Goal: Task Accomplishment & Management: Manage account settings

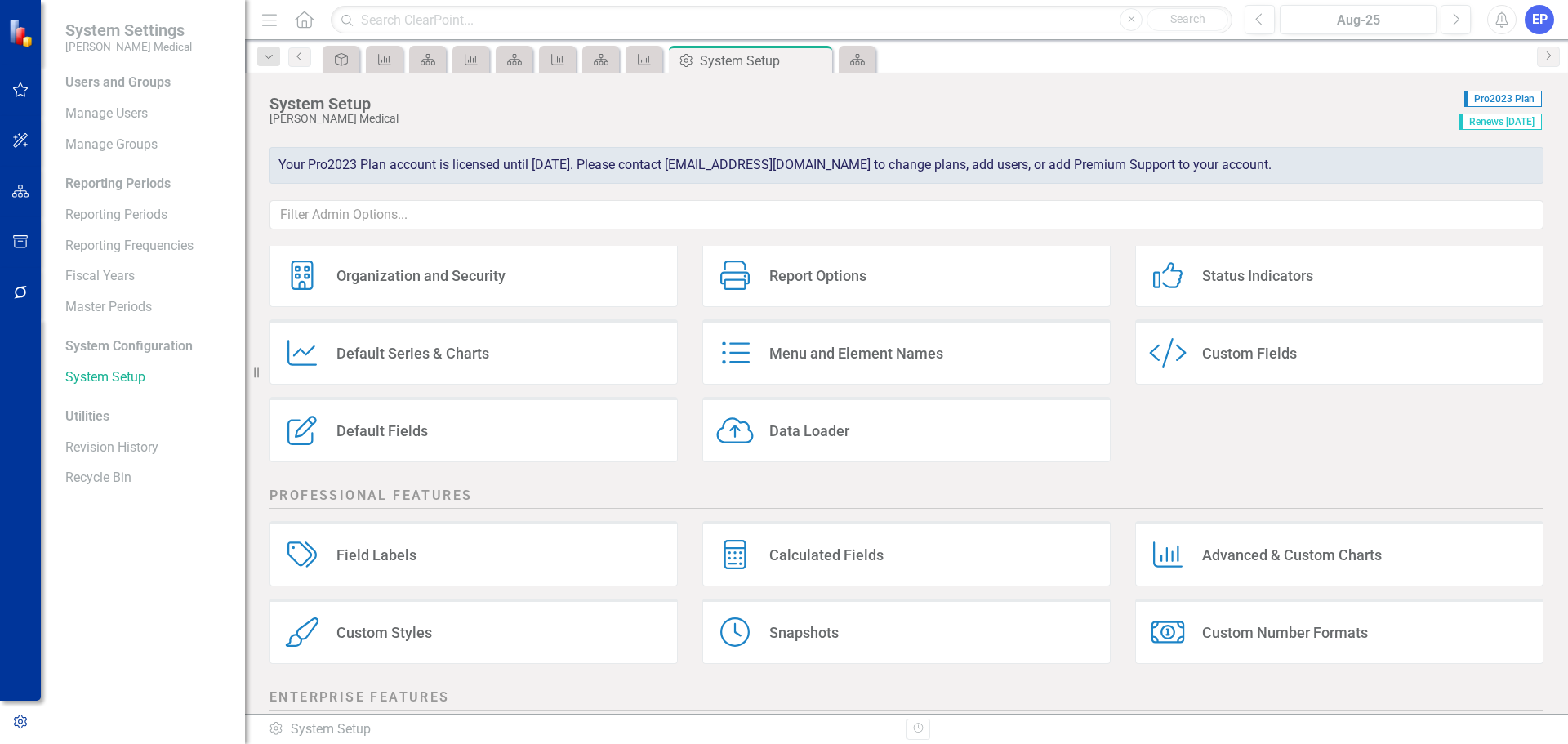
scroll to position [81, 0]
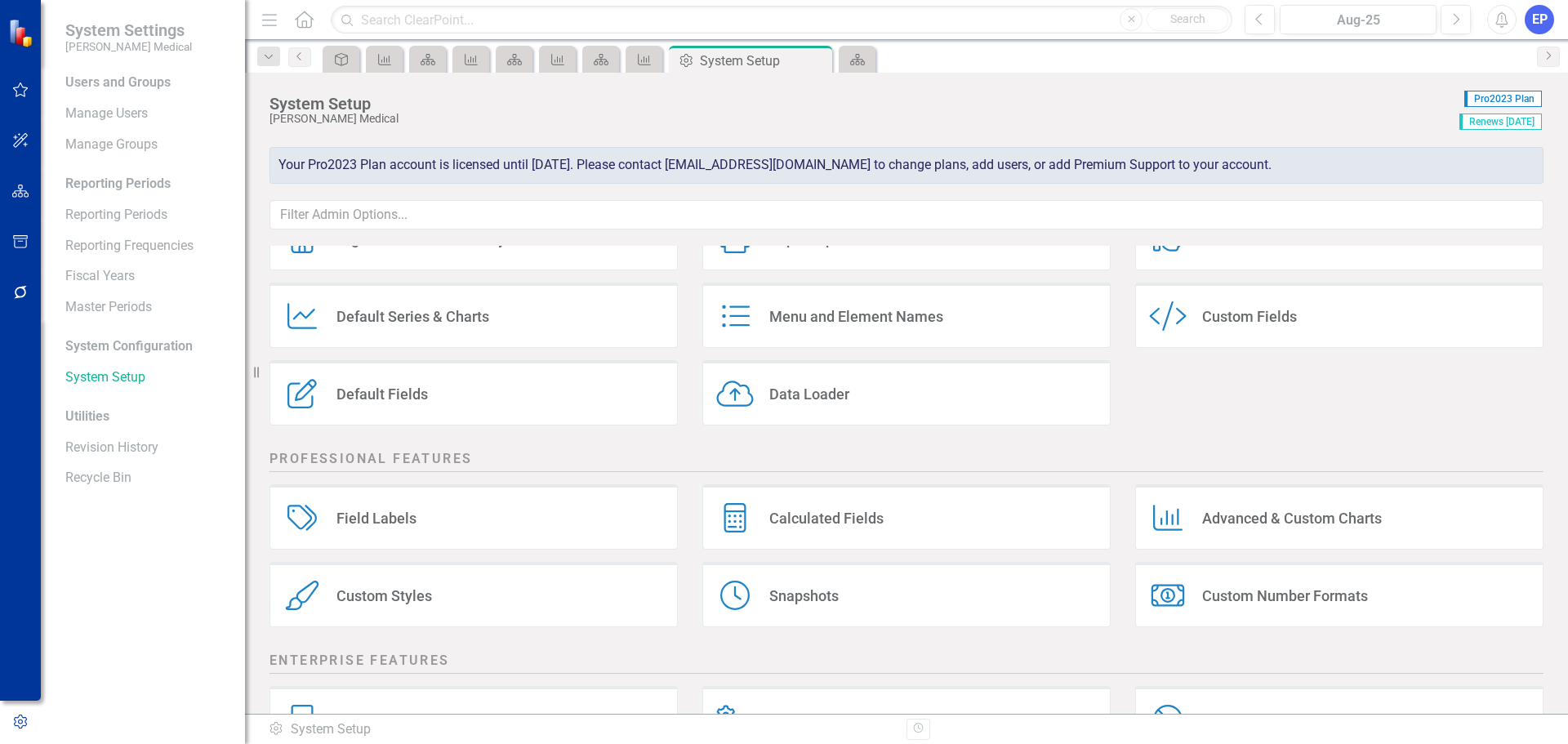
click at [382, 601] on div "Custom Styles" at bounding box center [383, 596] width 95 height 19
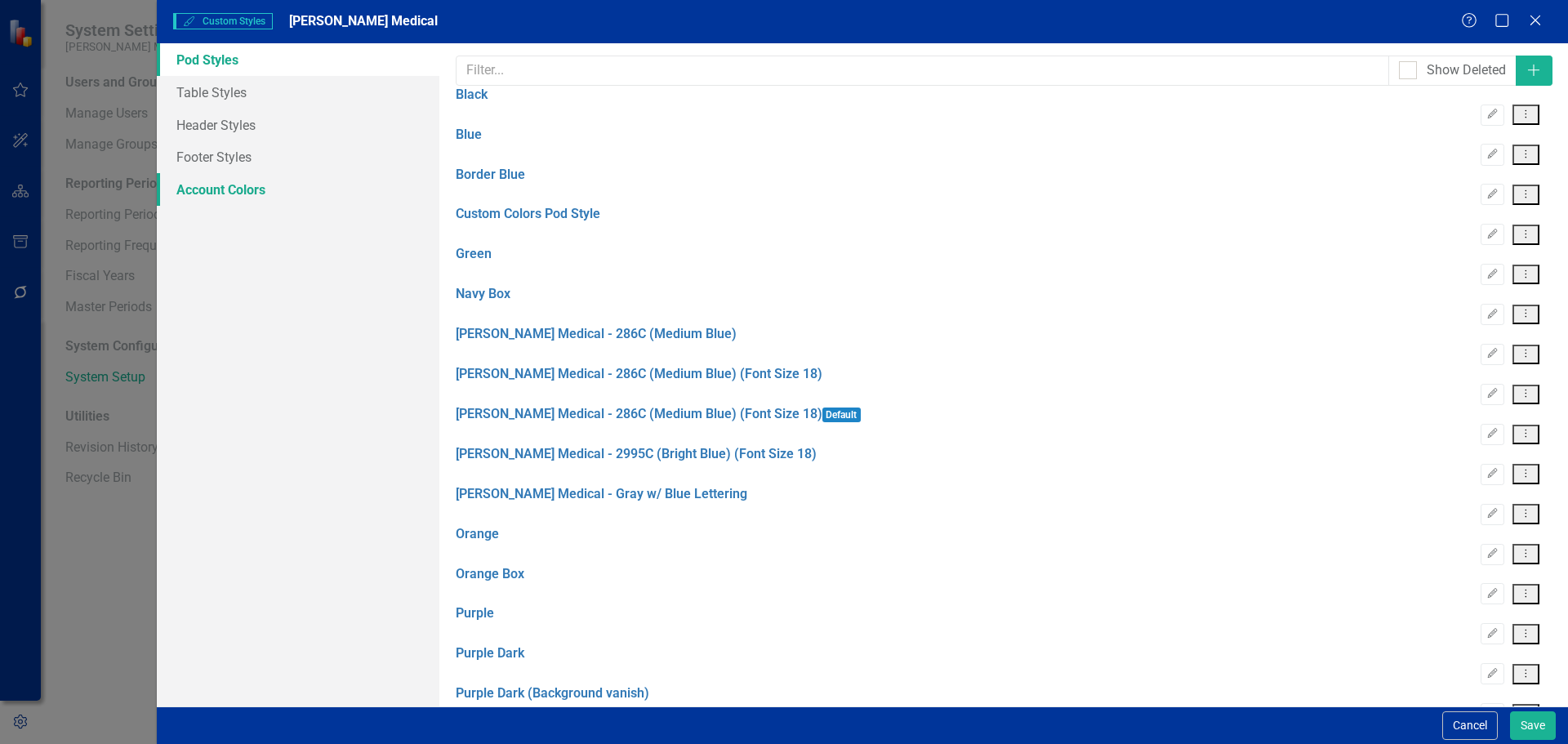
click at [253, 190] on link "Account Colors" at bounding box center [297, 189] width 282 height 33
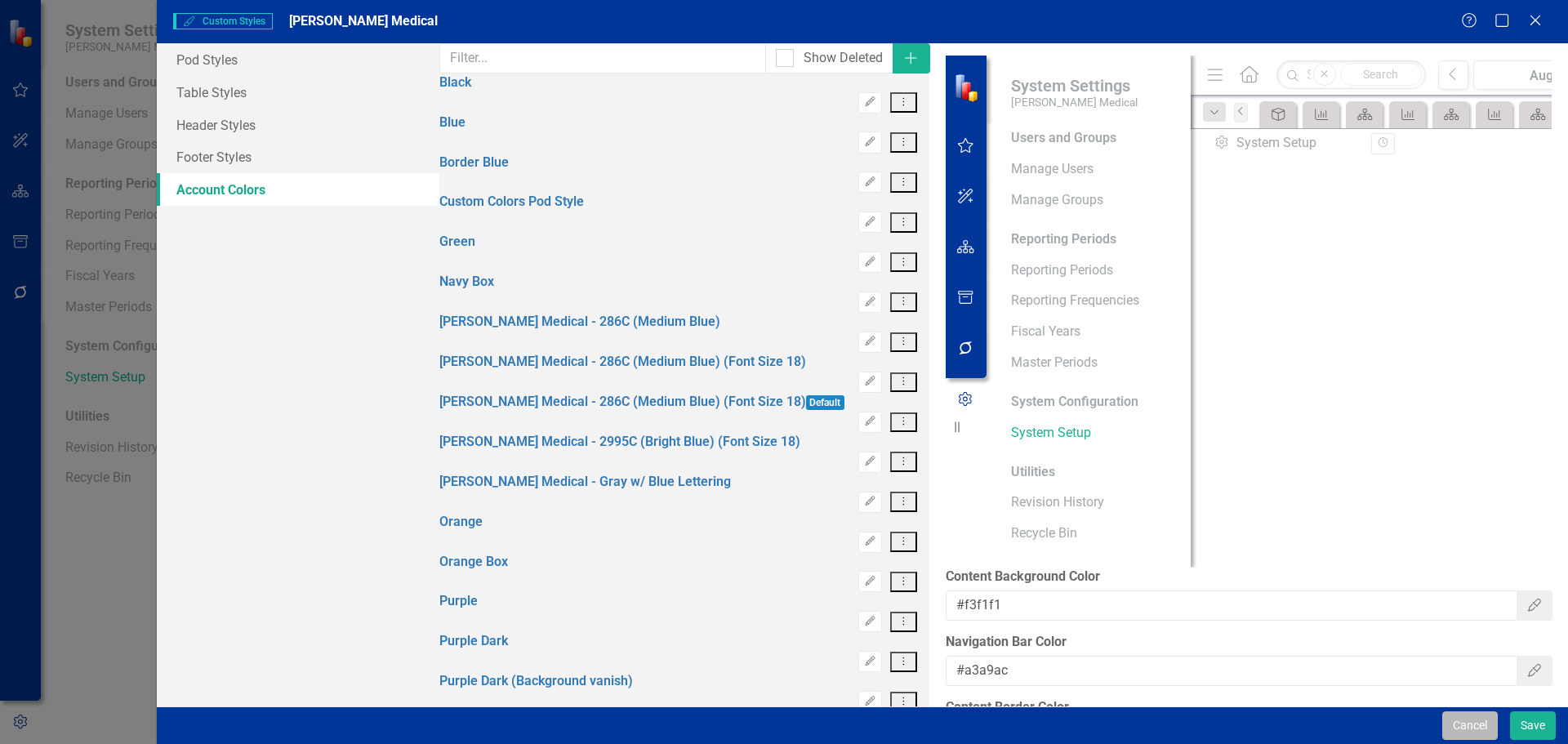
click at [1456, 721] on button "Cancel" at bounding box center [1469, 725] width 56 height 28
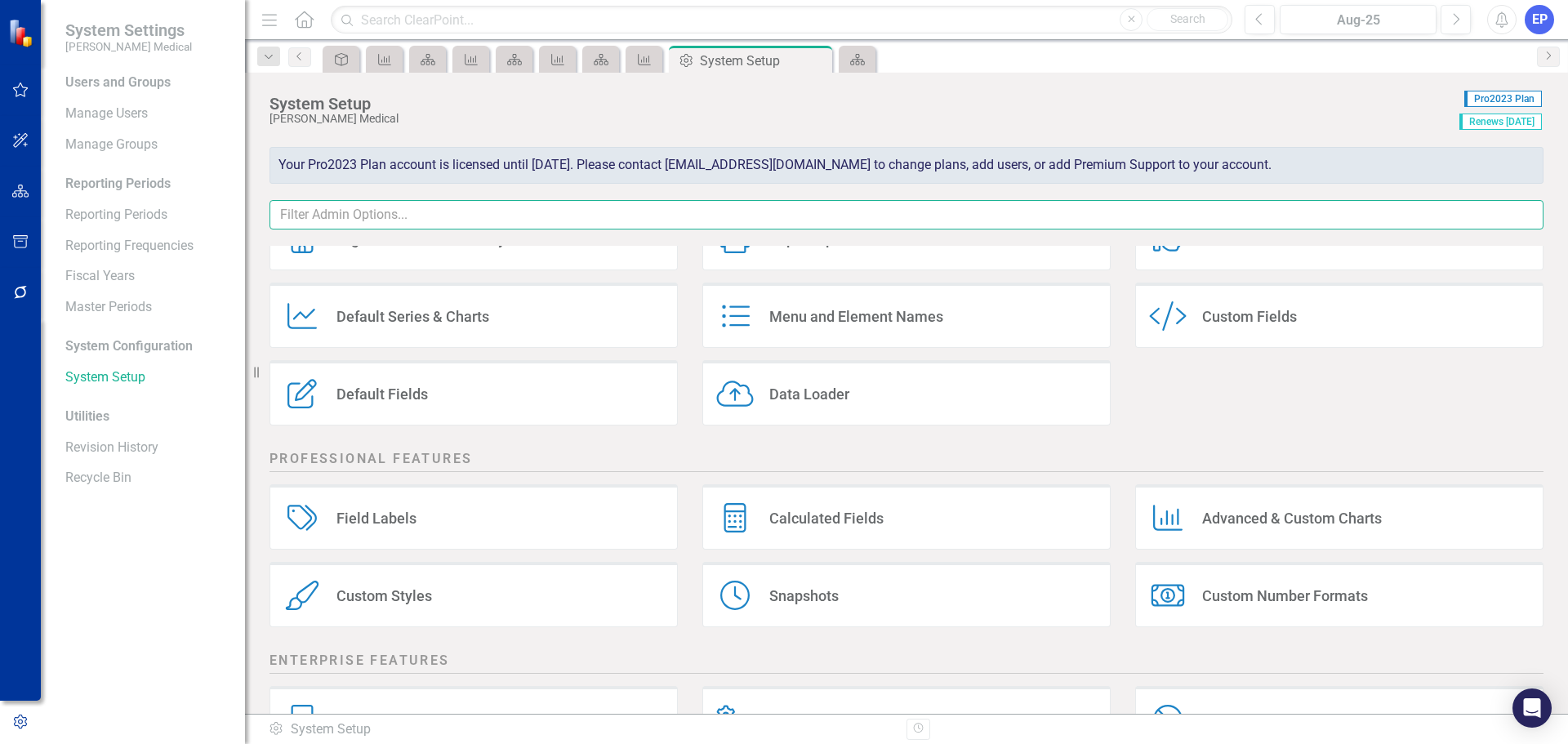
click at [546, 219] on input "text" at bounding box center [905, 215] width 1273 height 30
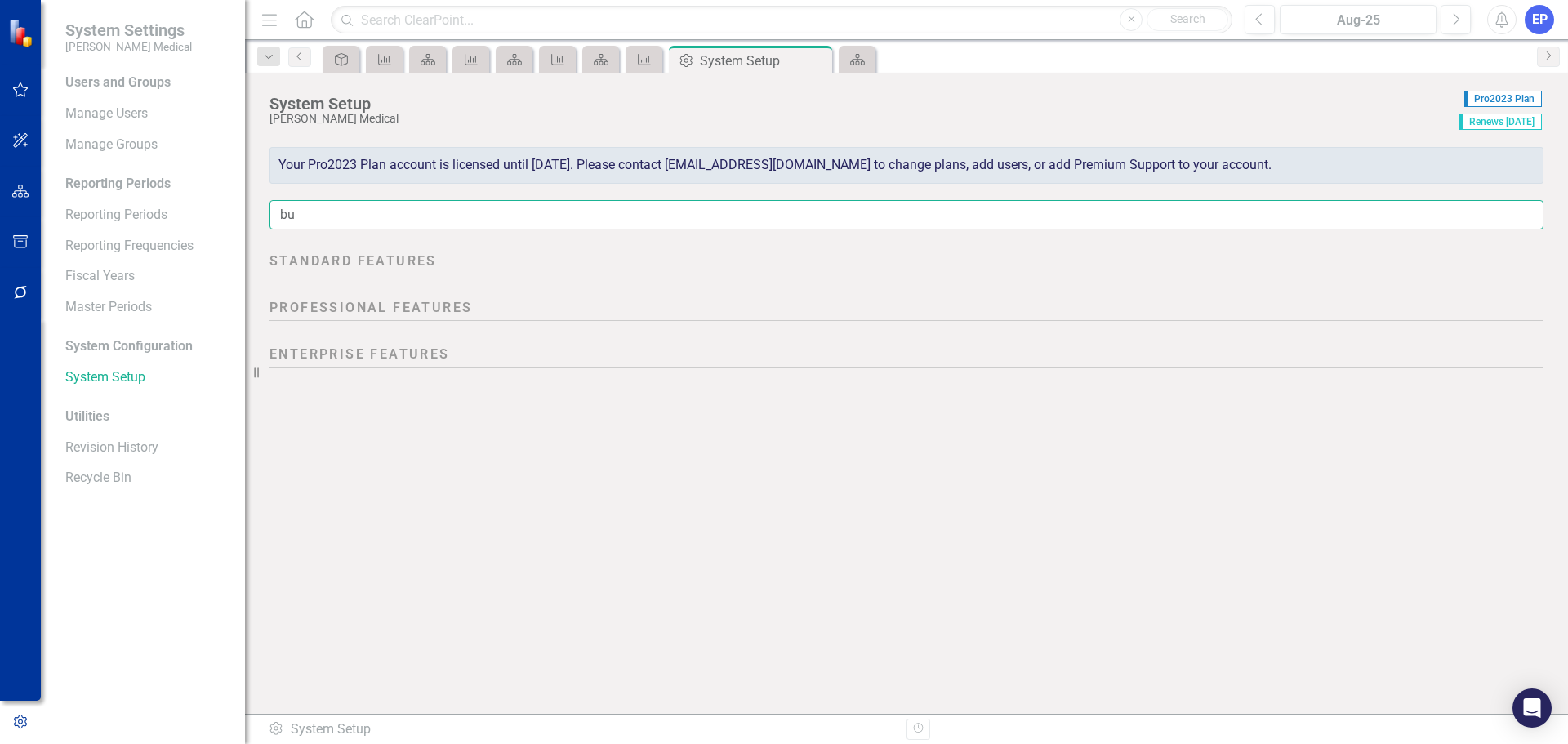
type input "b"
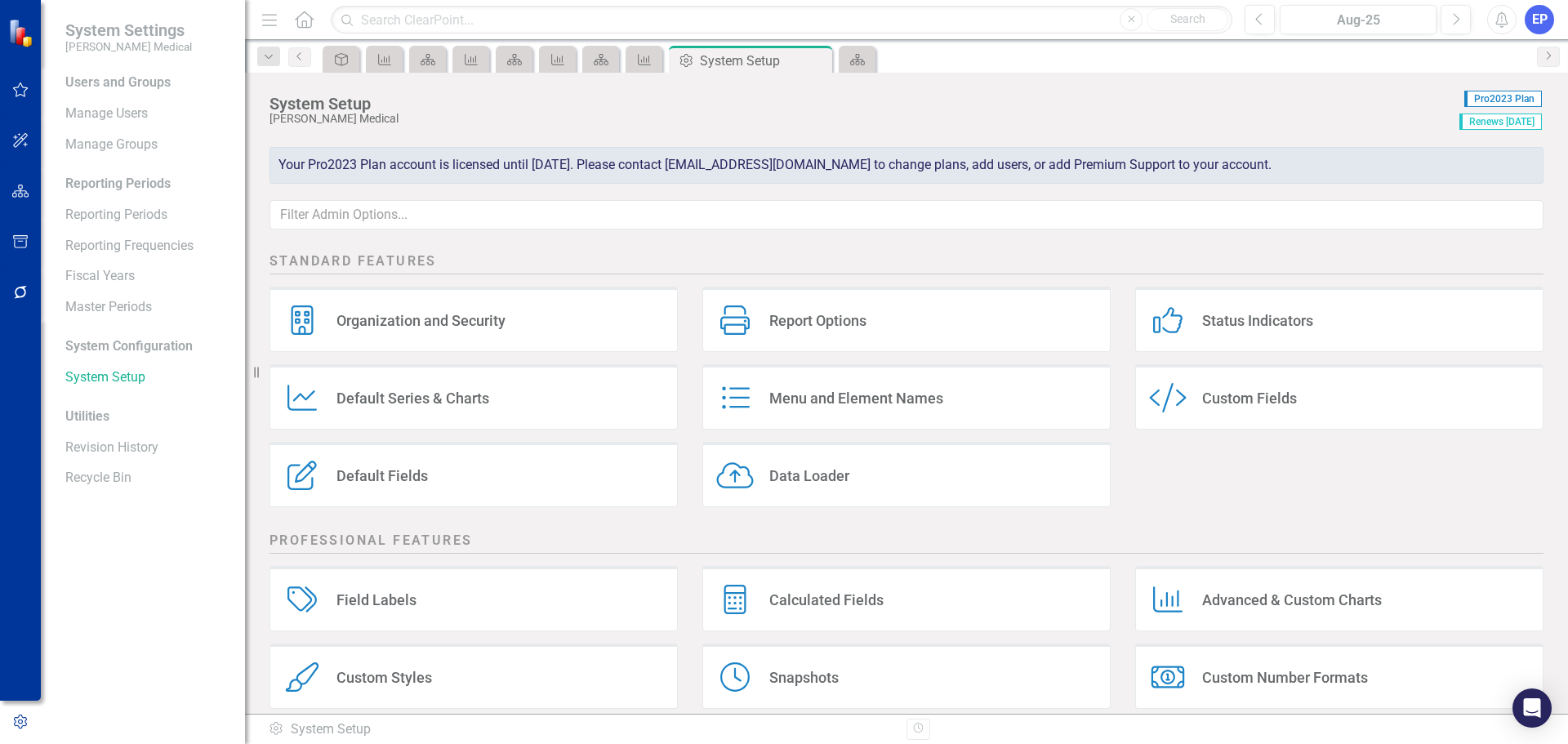
click at [1531, 27] on div "EP" at bounding box center [1539, 19] width 29 height 29
click at [1492, 118] on link "Help Support Center" at bounding box center [1488, 113] width 129 height 30
click at [20, 293] on icon "button" at bounding box center [21, 293] width 17 height 13
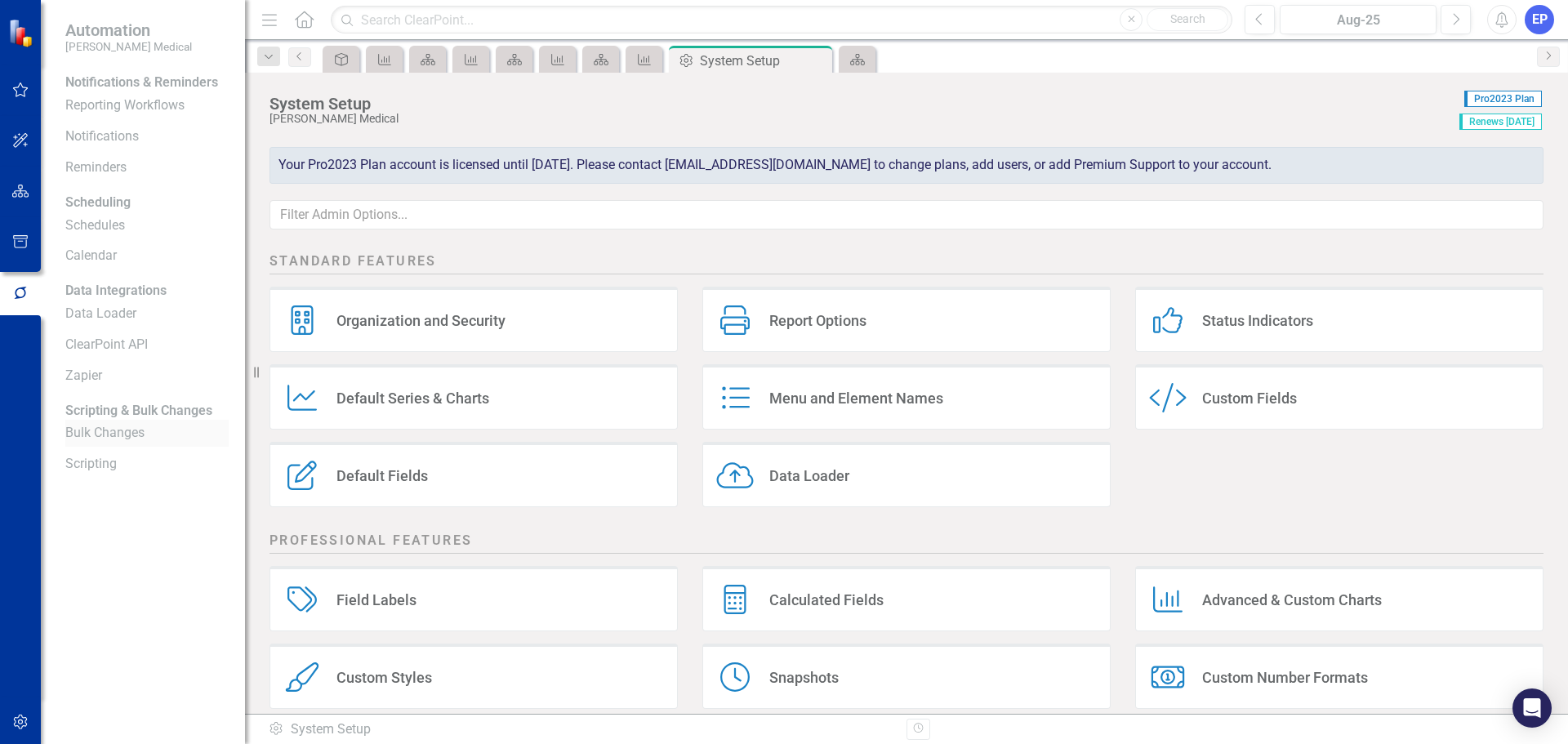
click at [115, 443] on link "Bulk Changes" at bounding box center [146, 433] width 163 height 19
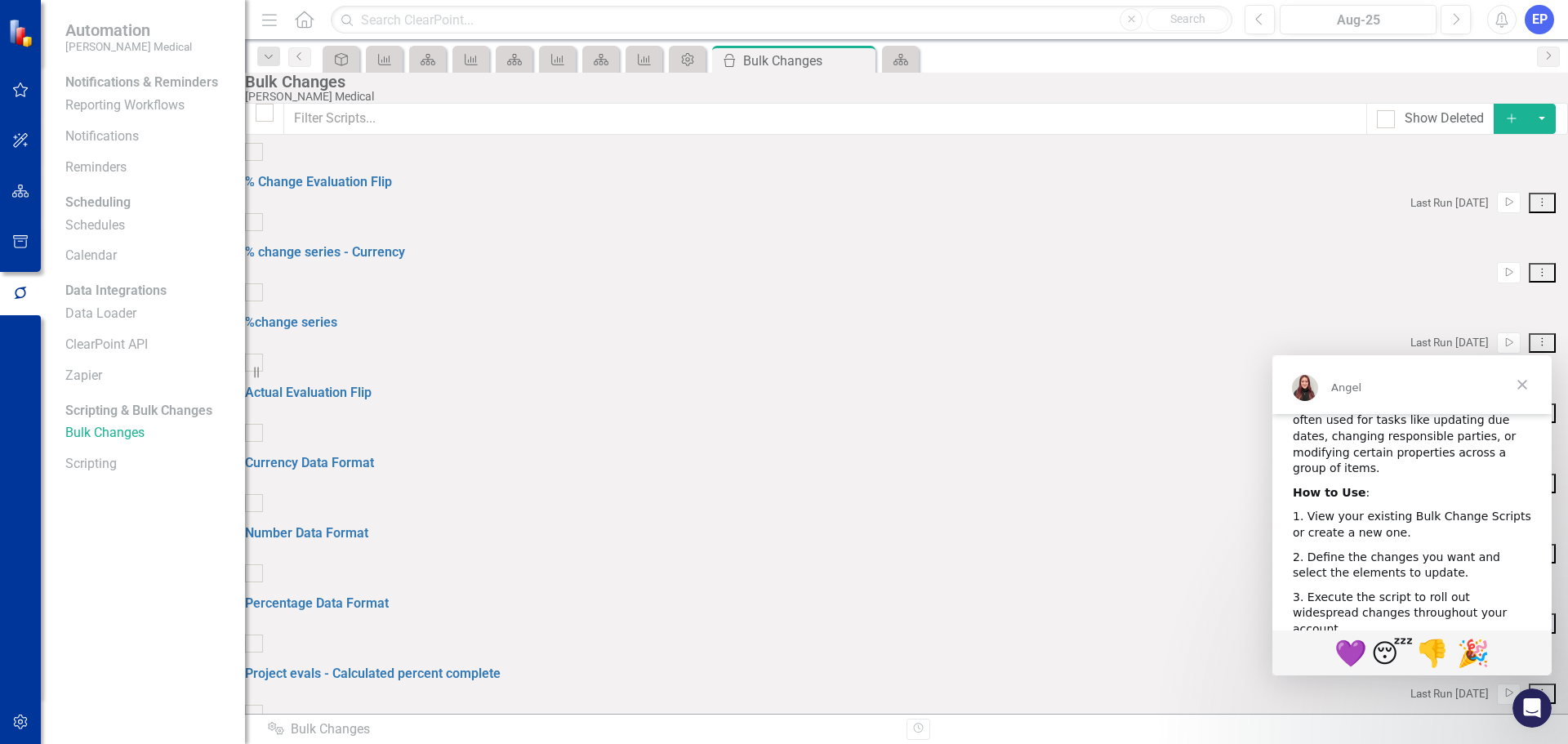
scroll to position [706, 0]
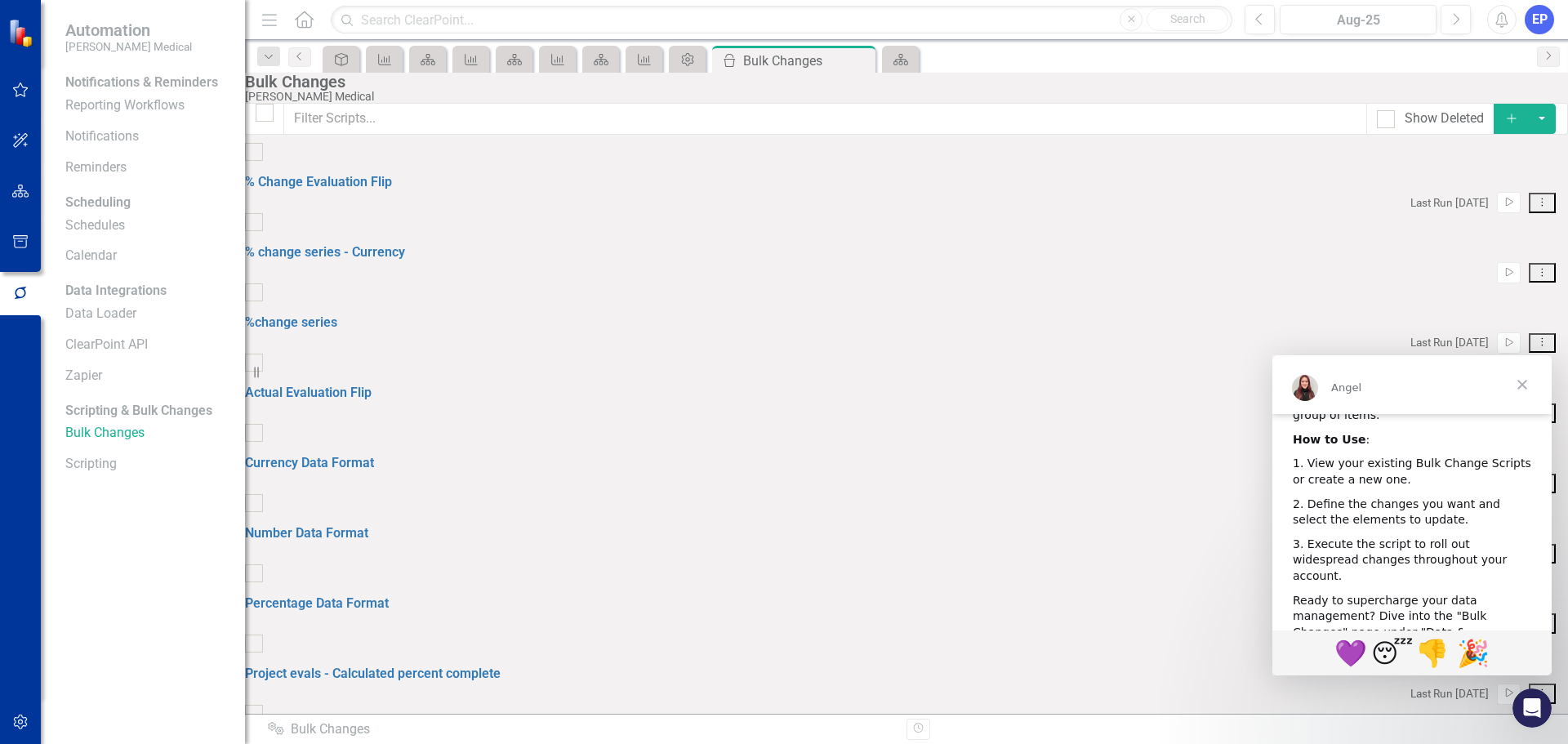
click at [1527, 378] on span "Close" at bounding box center [1522, 384] width 59 height 59
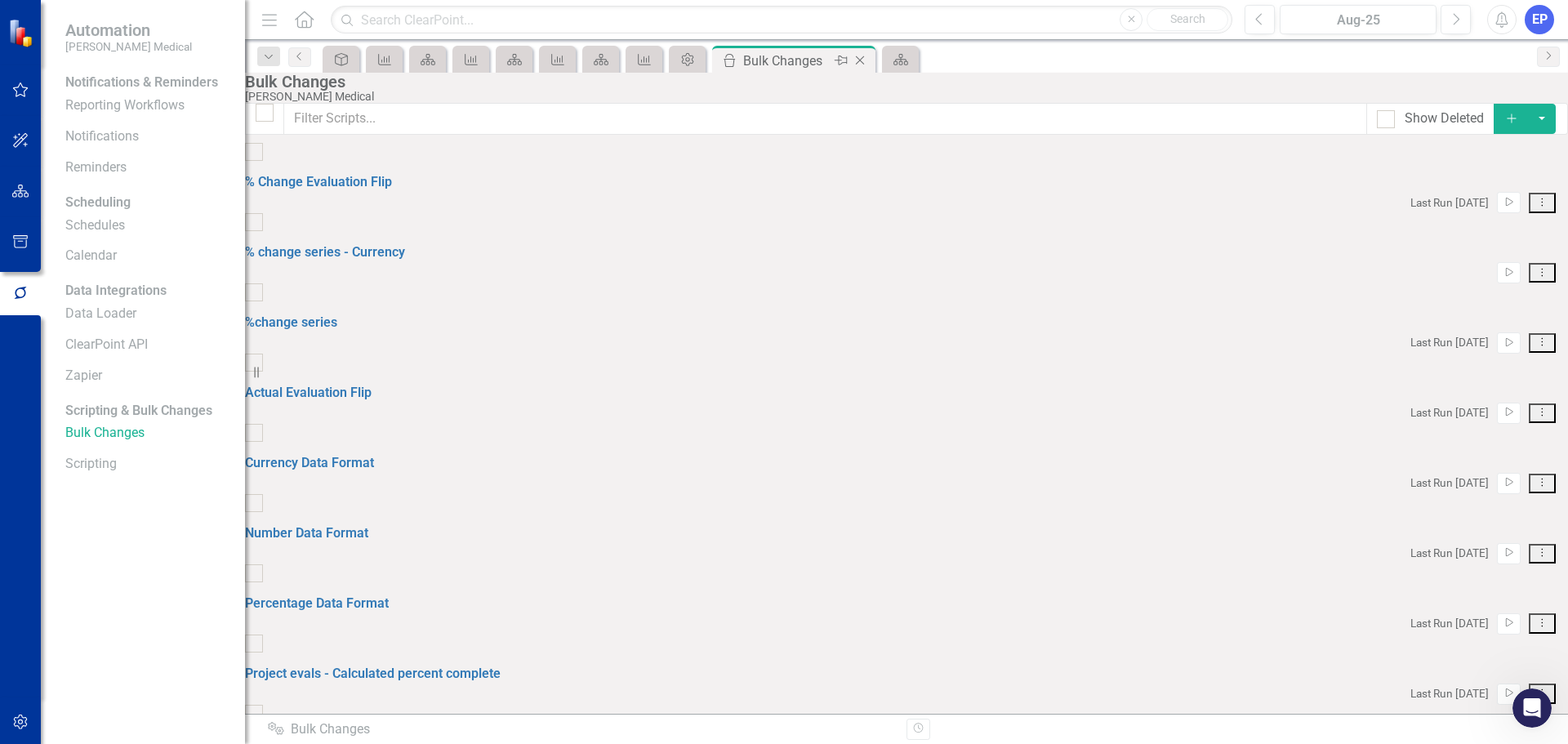
click at [861, 56] on icon "Close" at bounding box center [859, 60] width 16 height 13
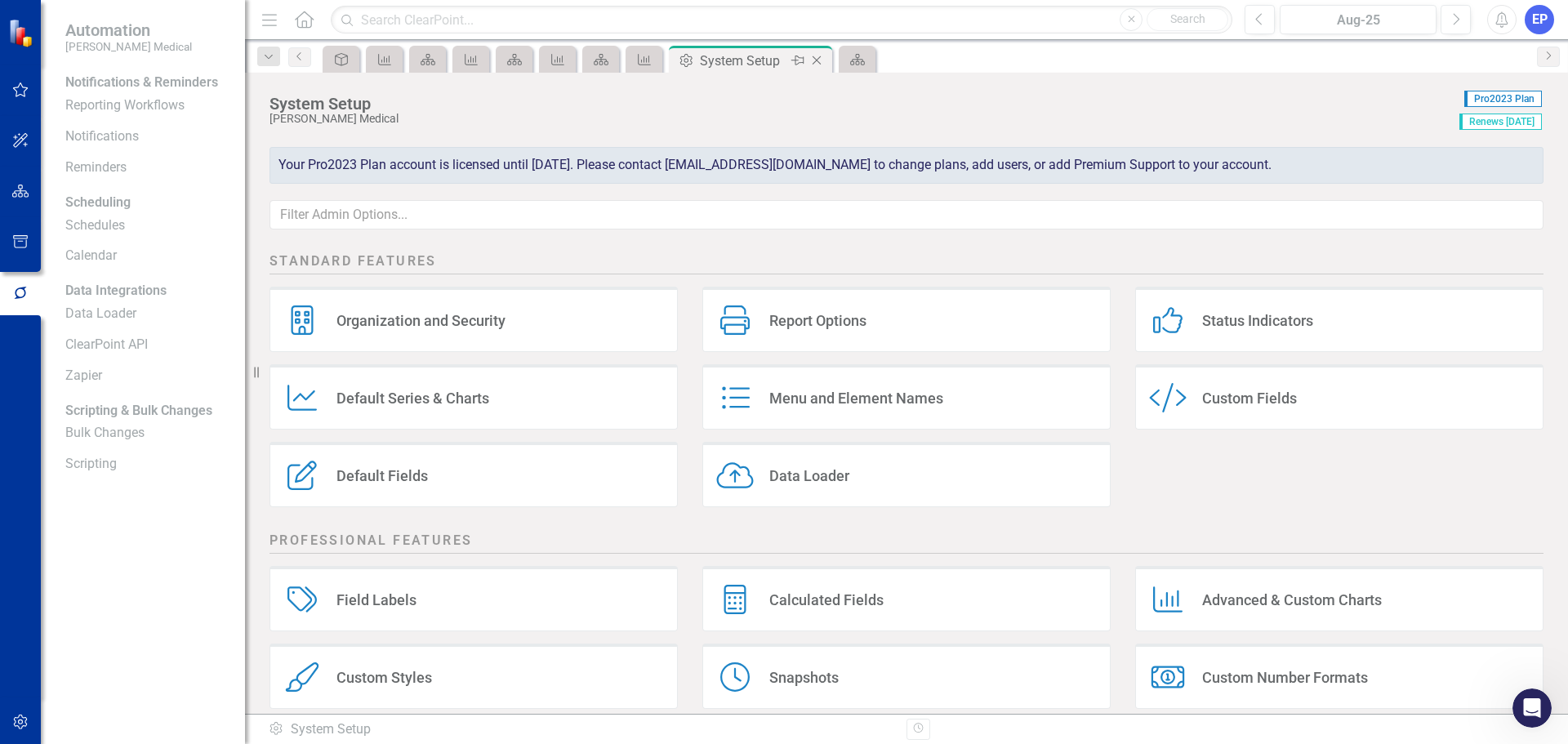
click at [819, 59] on icon "Close" at bounding box center [816, 60] width 16 height 13
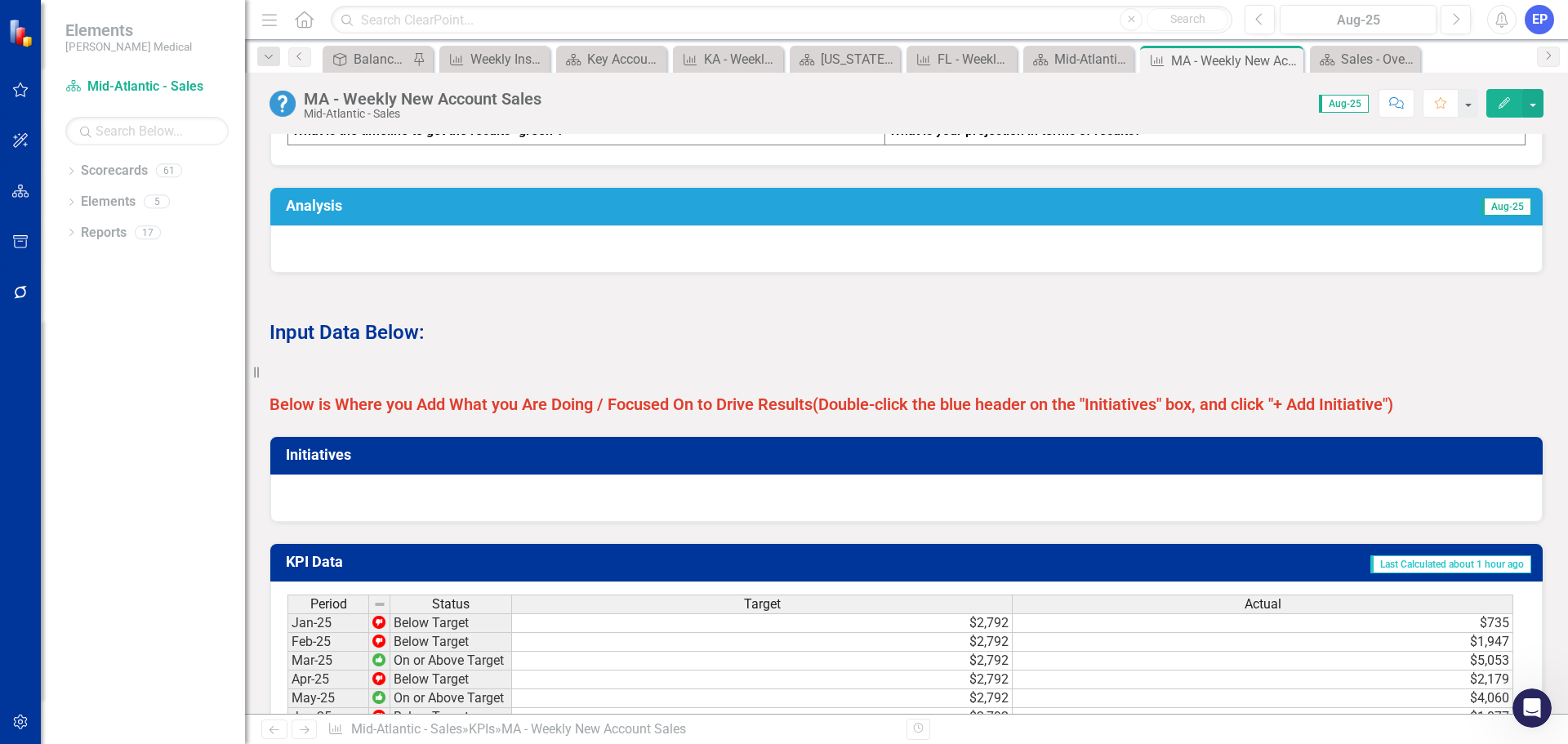
scroll to position [817, 0]
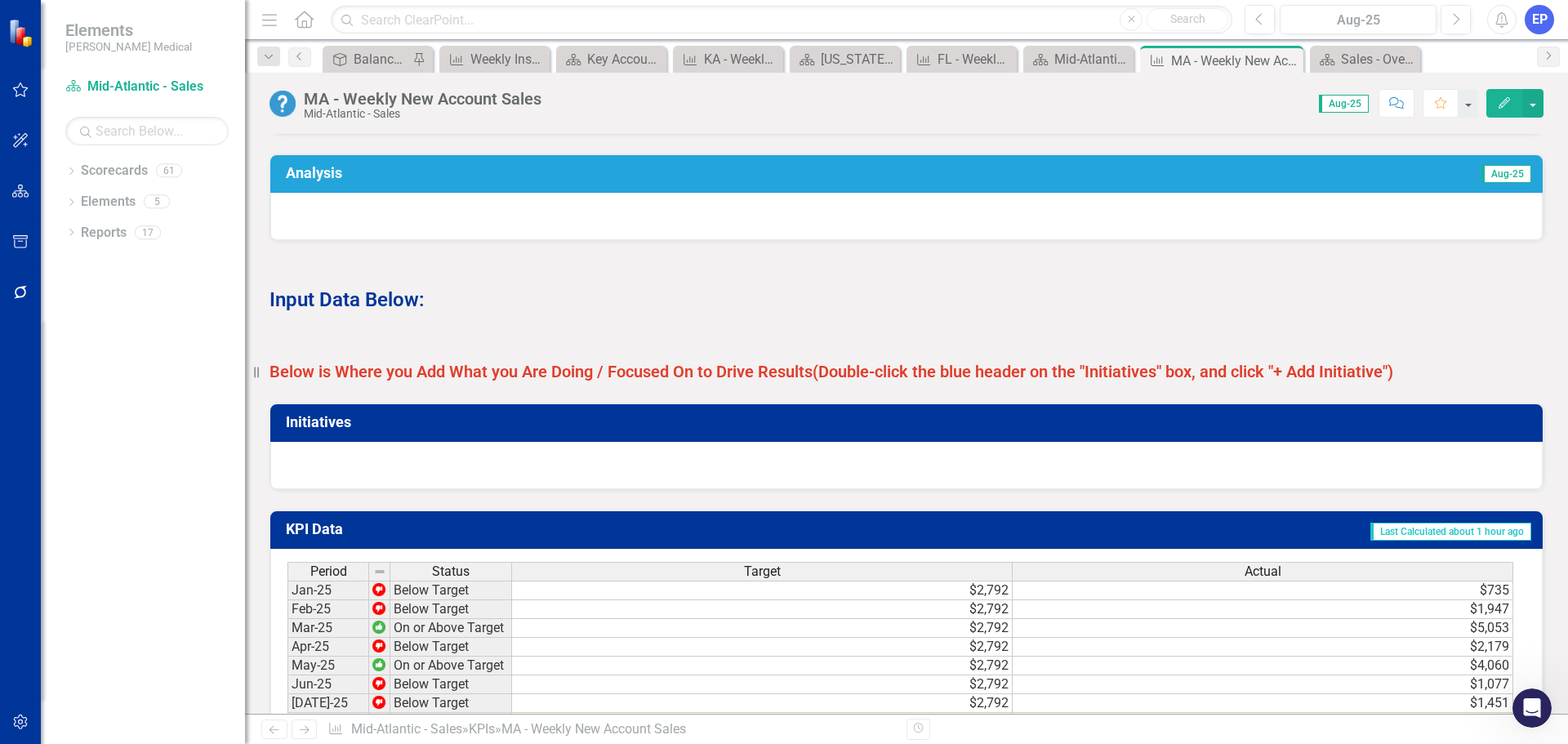
click at [478, 378] on strong "Below is Where you Add What you Are Doing / Focused On to Drive Results" at bounding box center [540, 371] width 543 height 20
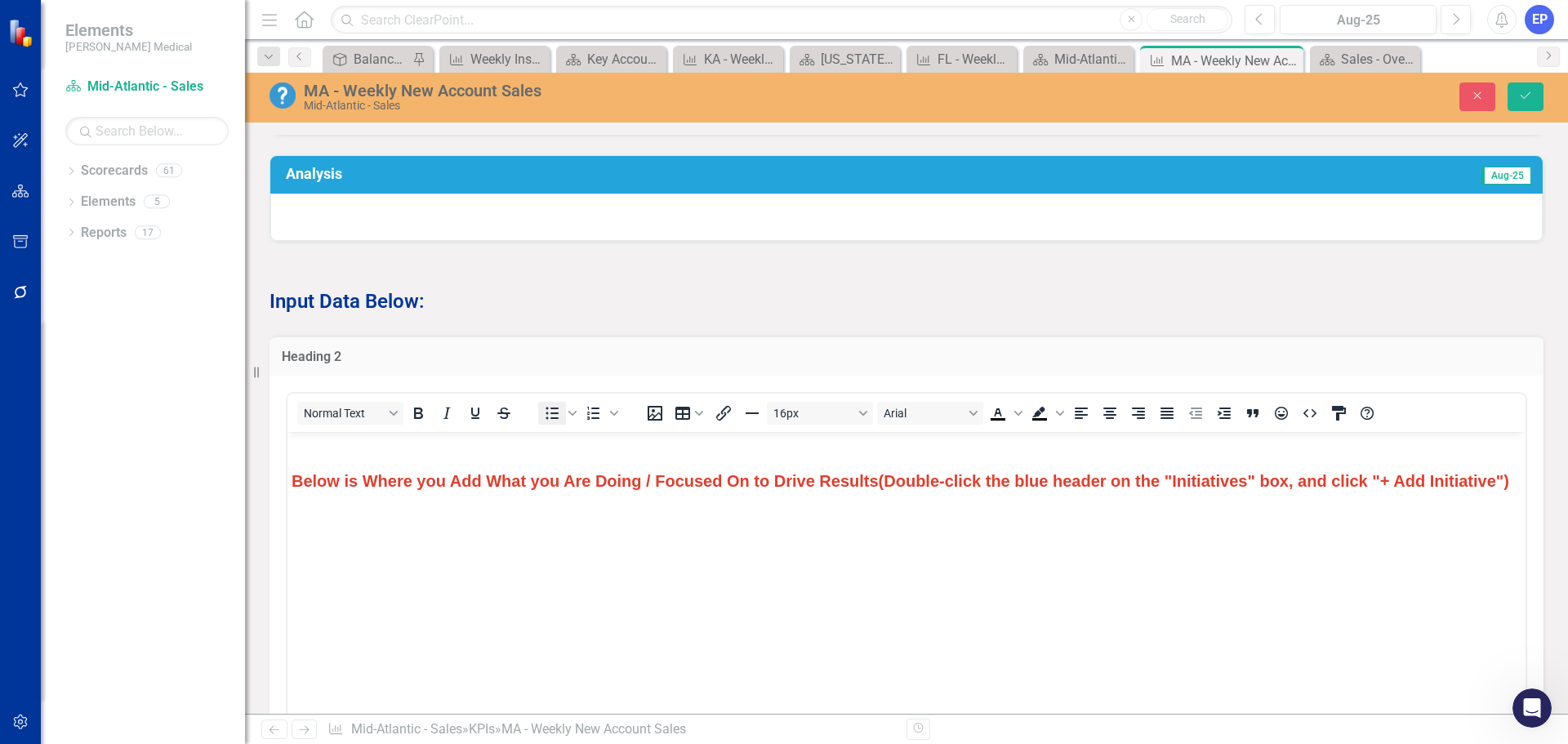
scroll to position [0, 0]
click at [1015, 417] on icon "Text color Black" at bounding box center [1018, 413] width 8 height 8
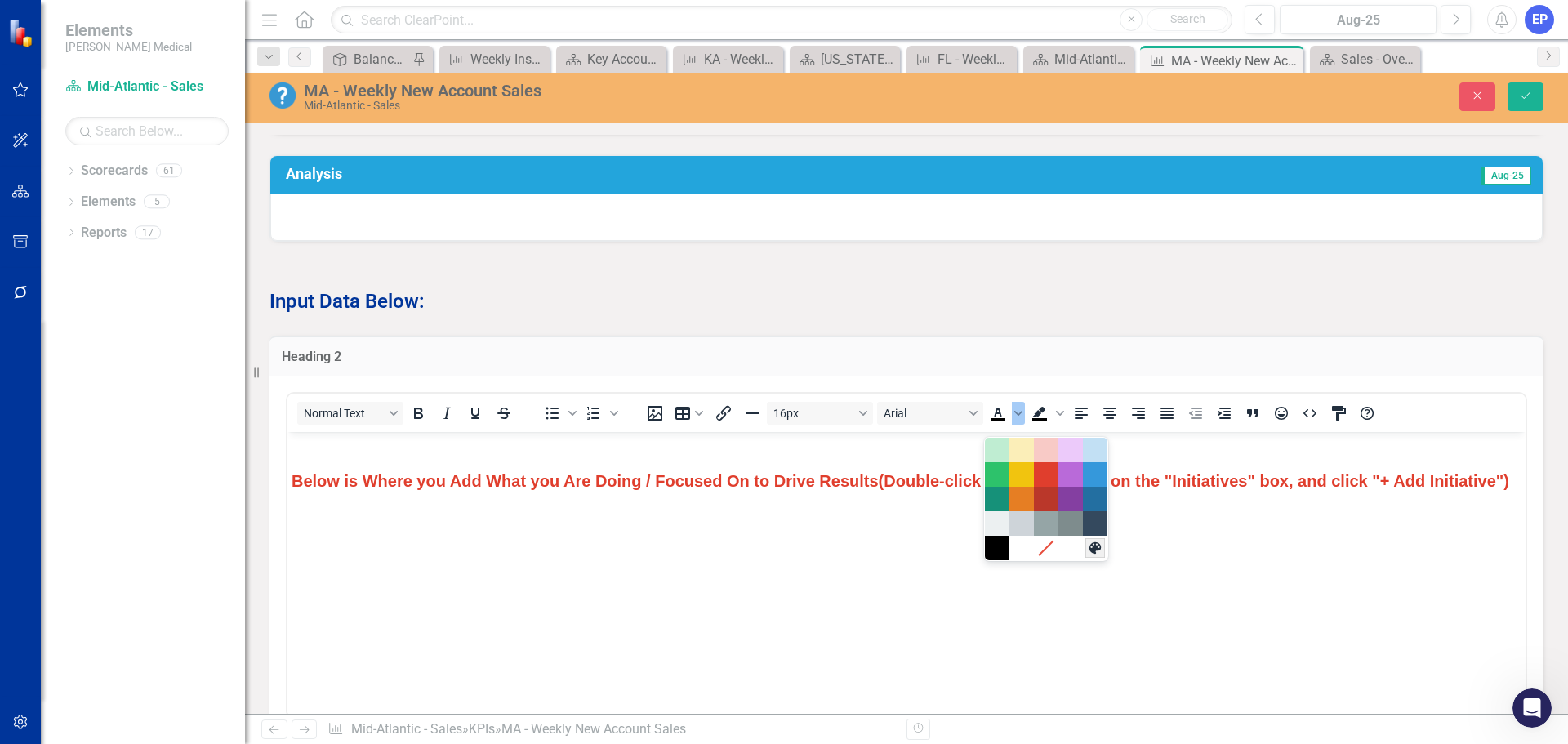
click at [1095, 547] on icon "Custom color" at bounding box center [1095, 547] width 11 height 11
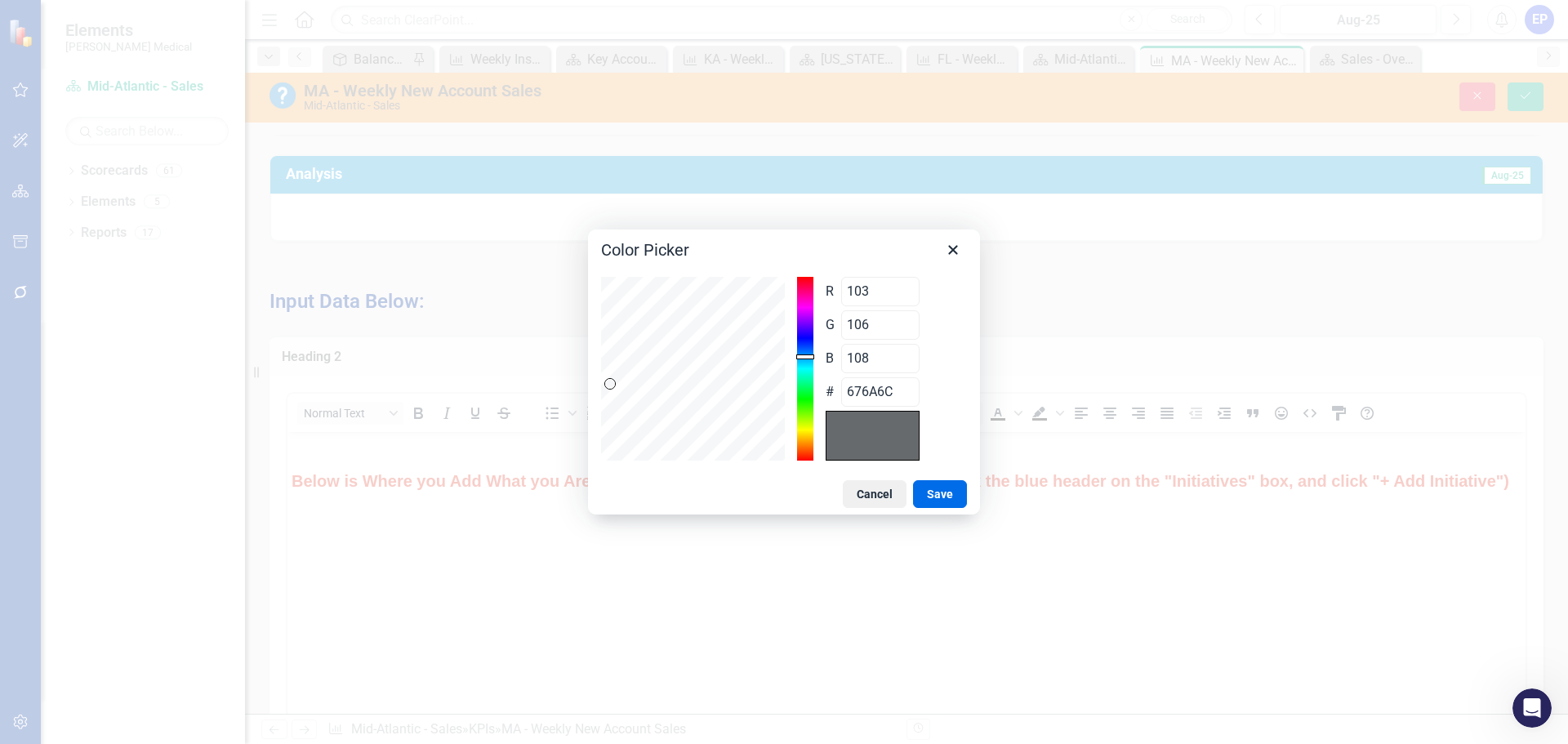
drag, startPoint x: 694, startPoint y: 252, endPoint x: 590, endPoint y: 245, distance: 104.2
click at [589, 245] on div "Color Picker" at bounding box center [784, 246] width 392 height 34
click at [615, 254] on h1 "Color Picker" at bounding box center [645, 249] width 88 height 21
drag, startPoint x: 601, startPoint y: 252, endPoint x: 679, endPoint y: 249, distance: 78.1
click at [679, 249] on h1 "Color Picker" at bounding box center [645, 249] width 88 height 21
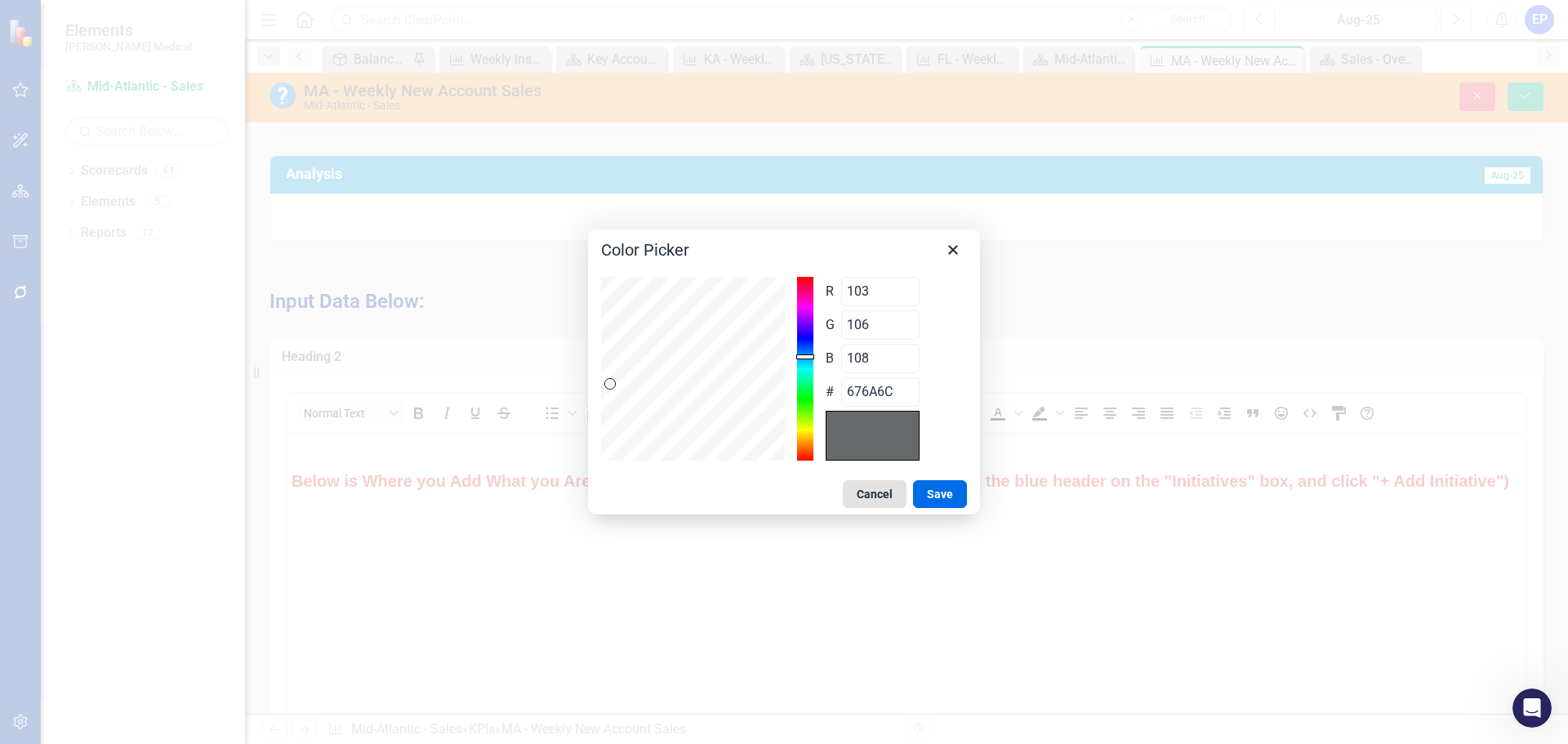
click at [890, 498] on button "Cancel" at bounding box center [874, 494] width 63 height 27
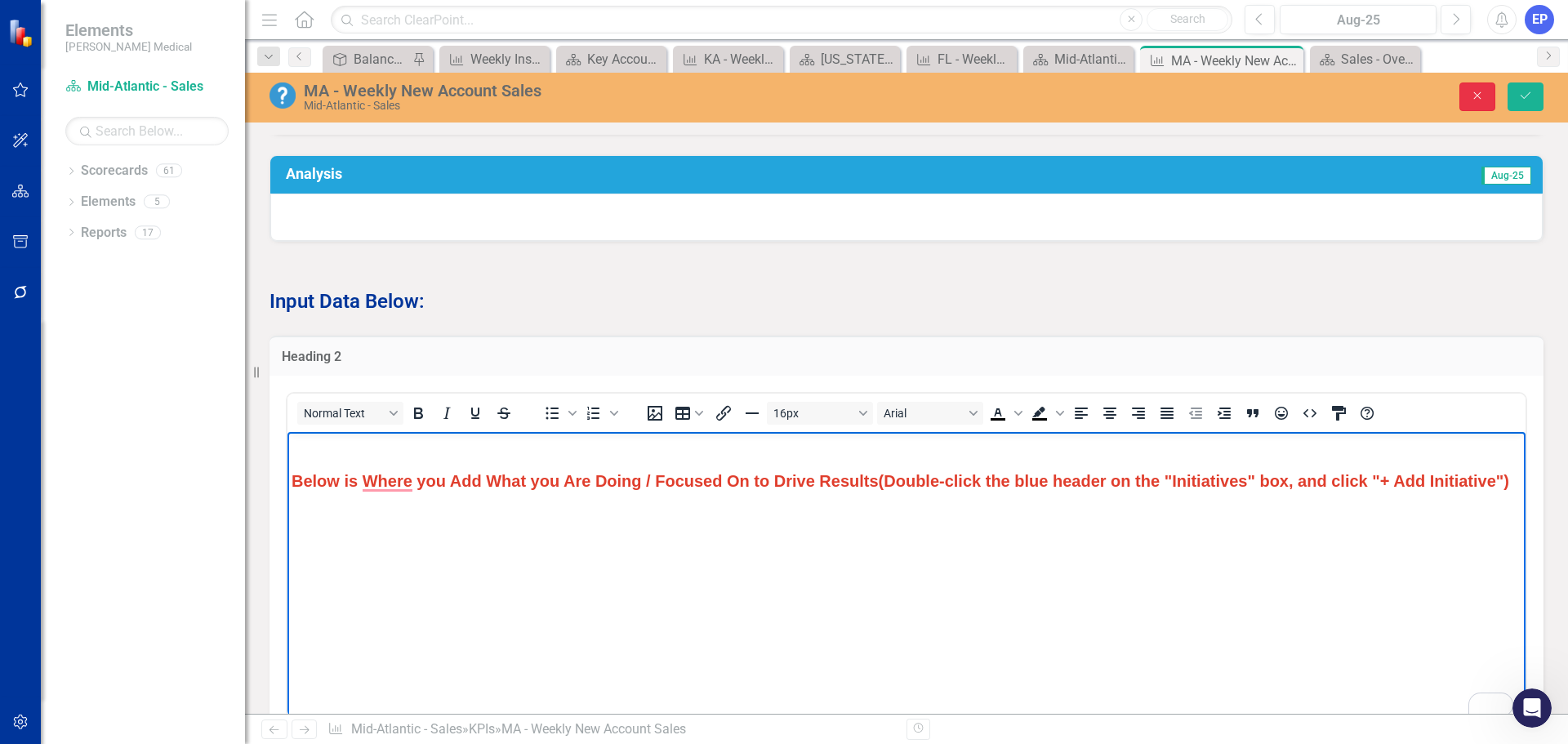
click at [1475, 99] on icon "button" at bounding box center [1477, 96] width 8 height 8
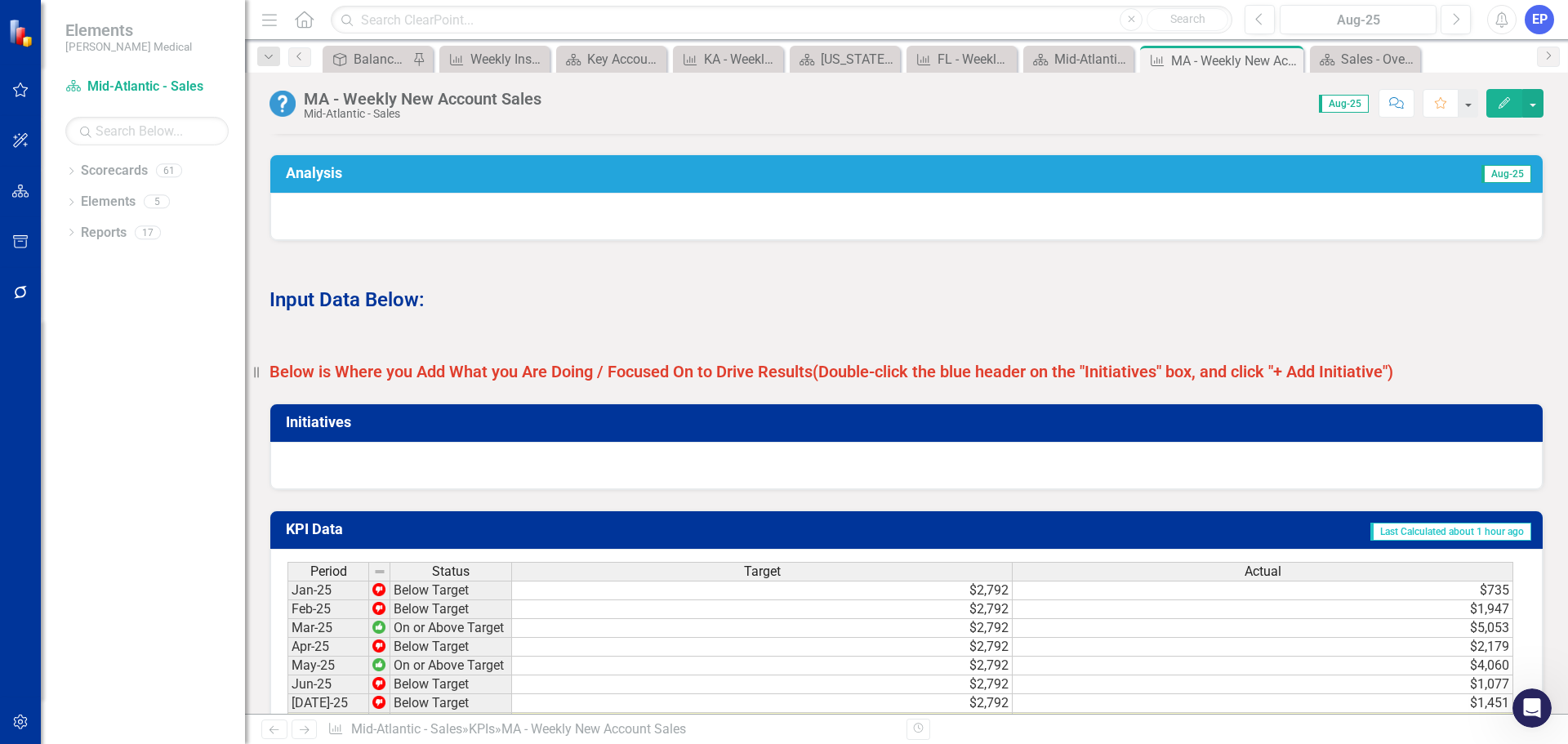
click at [321, 312] on strong "Input Data Below:" at bounding box center [346, 299] width 155 height 23
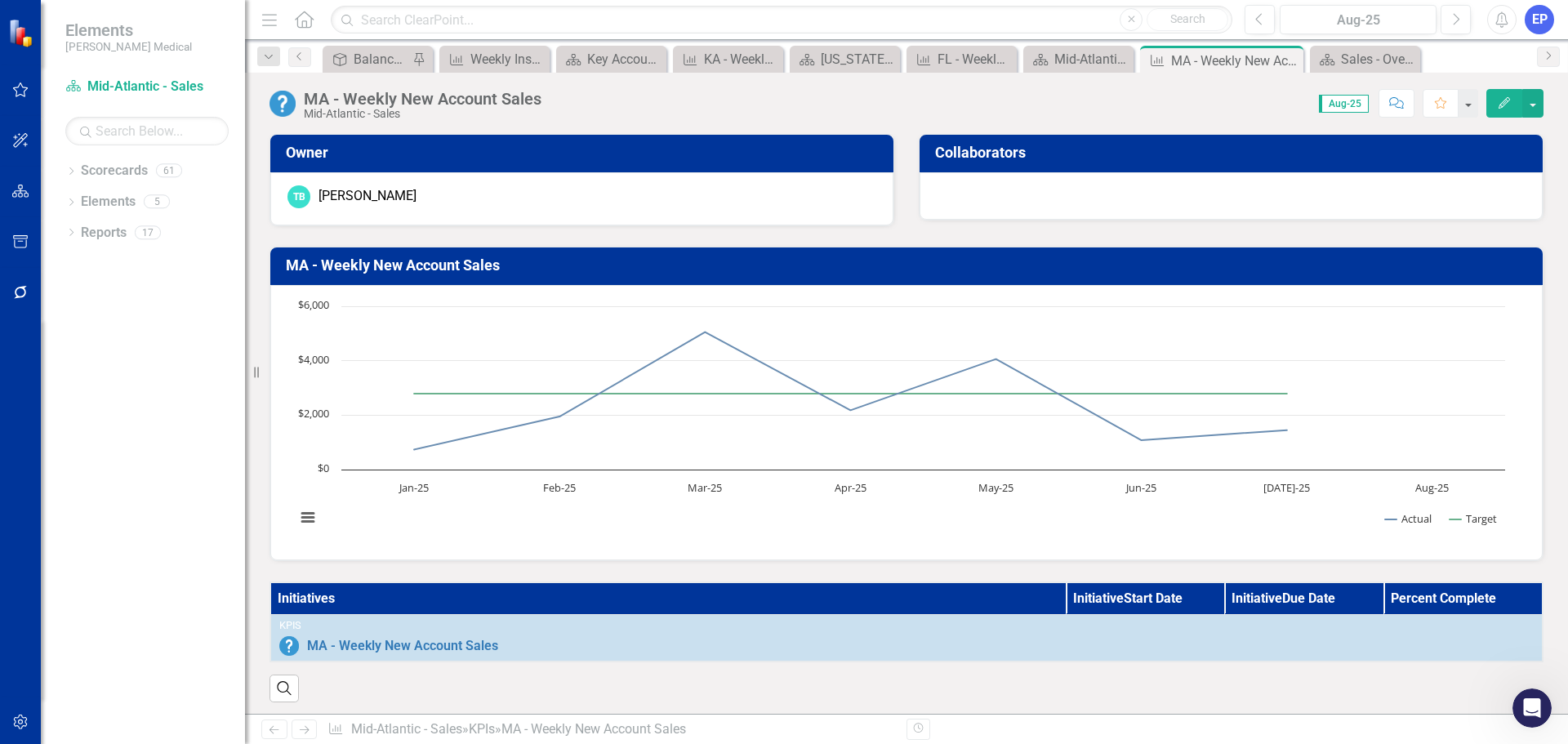
scroll to position [817, 0]
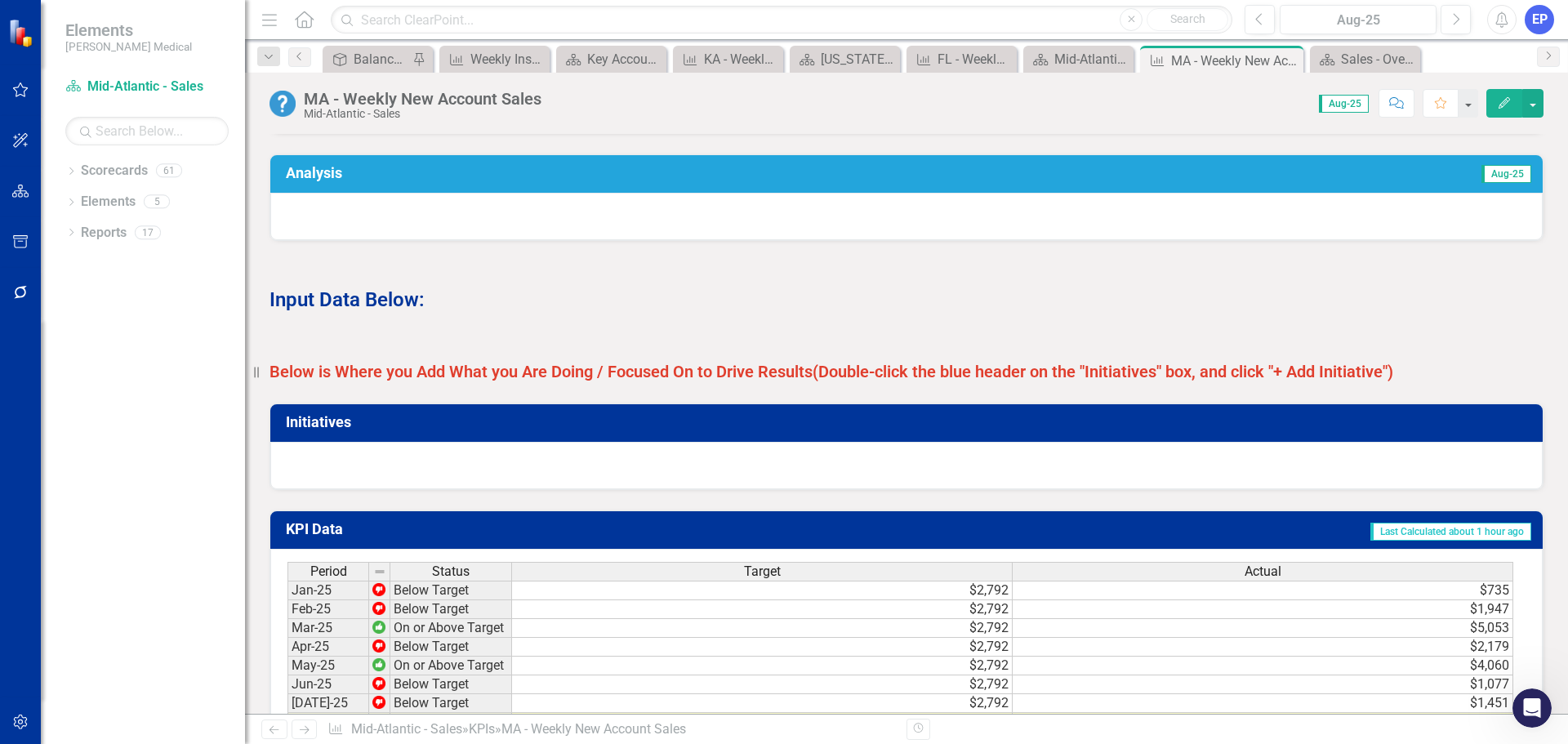
click at [1543, 18] on div "EP" at bounding box center [1539, 19] width 29 height 29
click at [1503, 111] on link "Help Support Center" at bounding box center [1488, 113] width 129 height 30
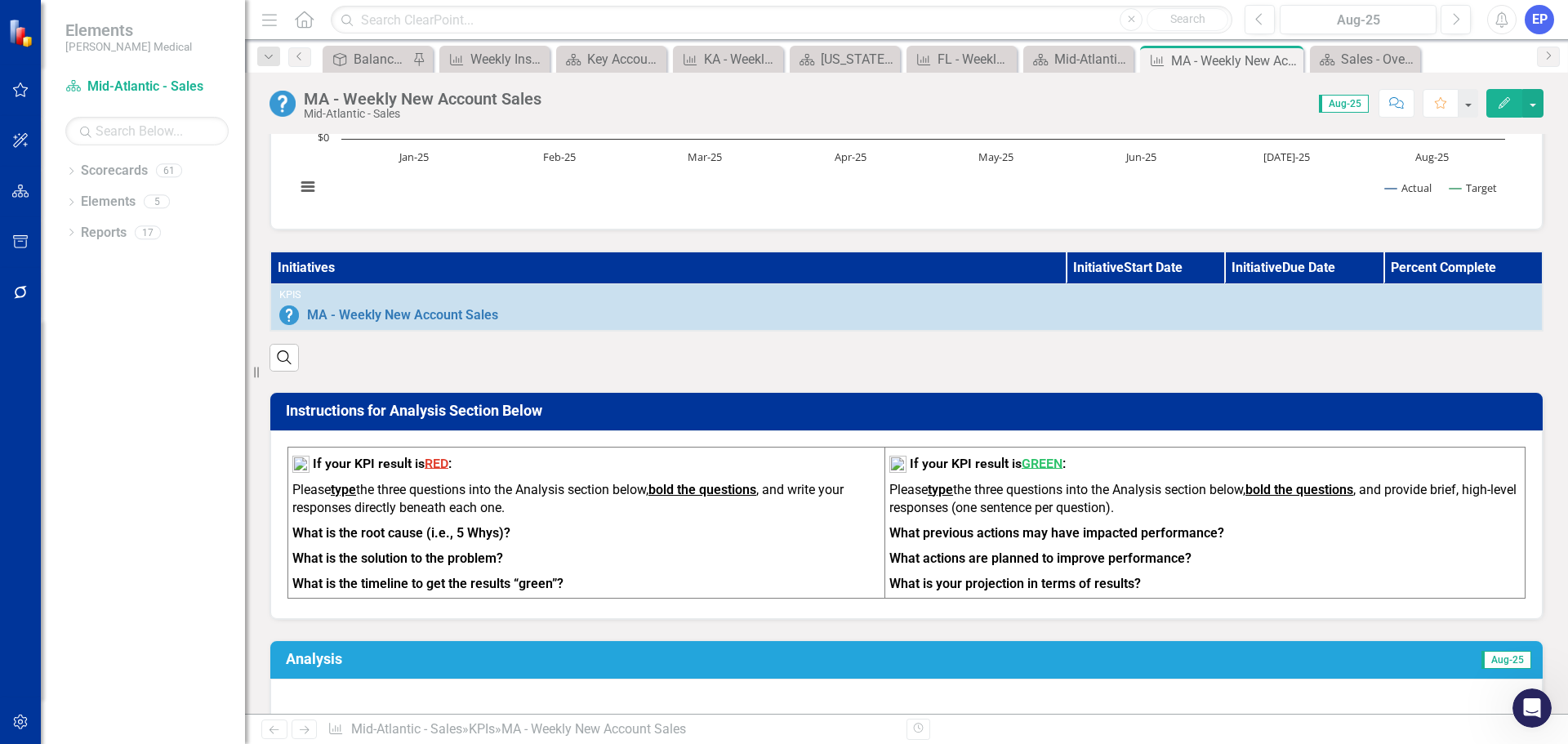
scroll to position [0, 0]
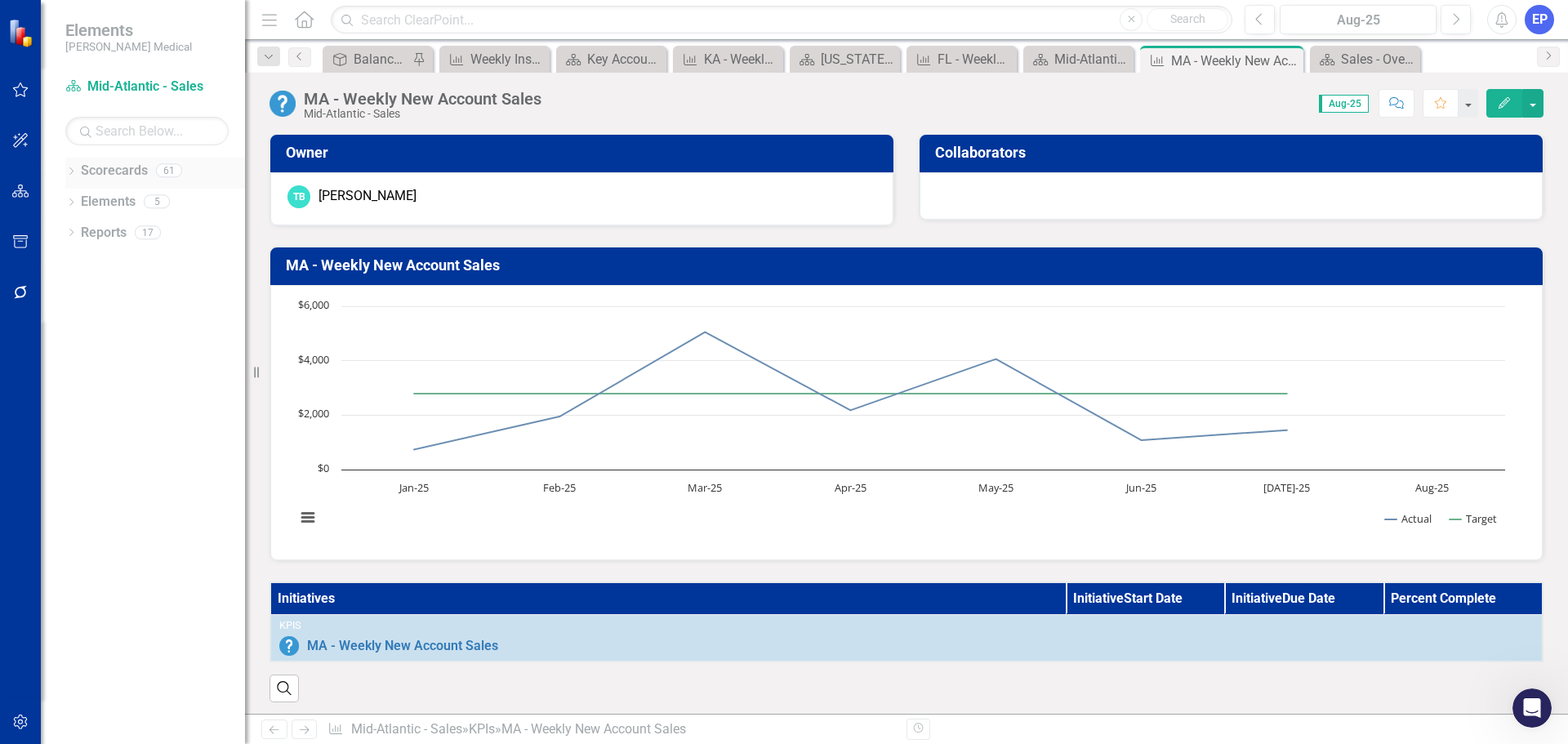
click at [72, 168] on icon "Dropdown" at bounding box center [71, 173] width 11 height 9
click at [76, 416] on icon "Dropdown" at bounding box center [79, 417] width 12 height 9
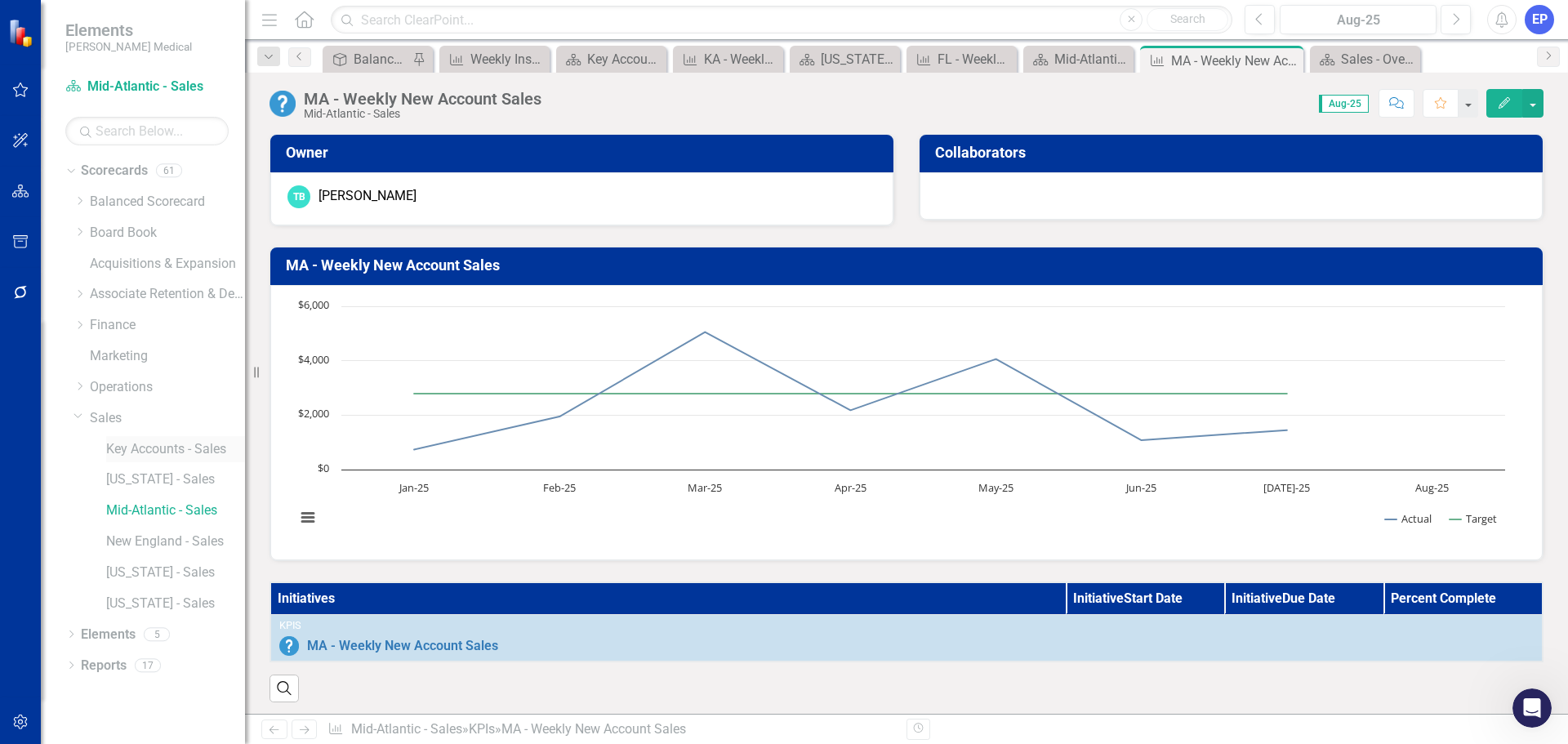
click at [152, 453] on link "Key Accounts - Sales" at bounding box center [175, 449] width 139 height 19
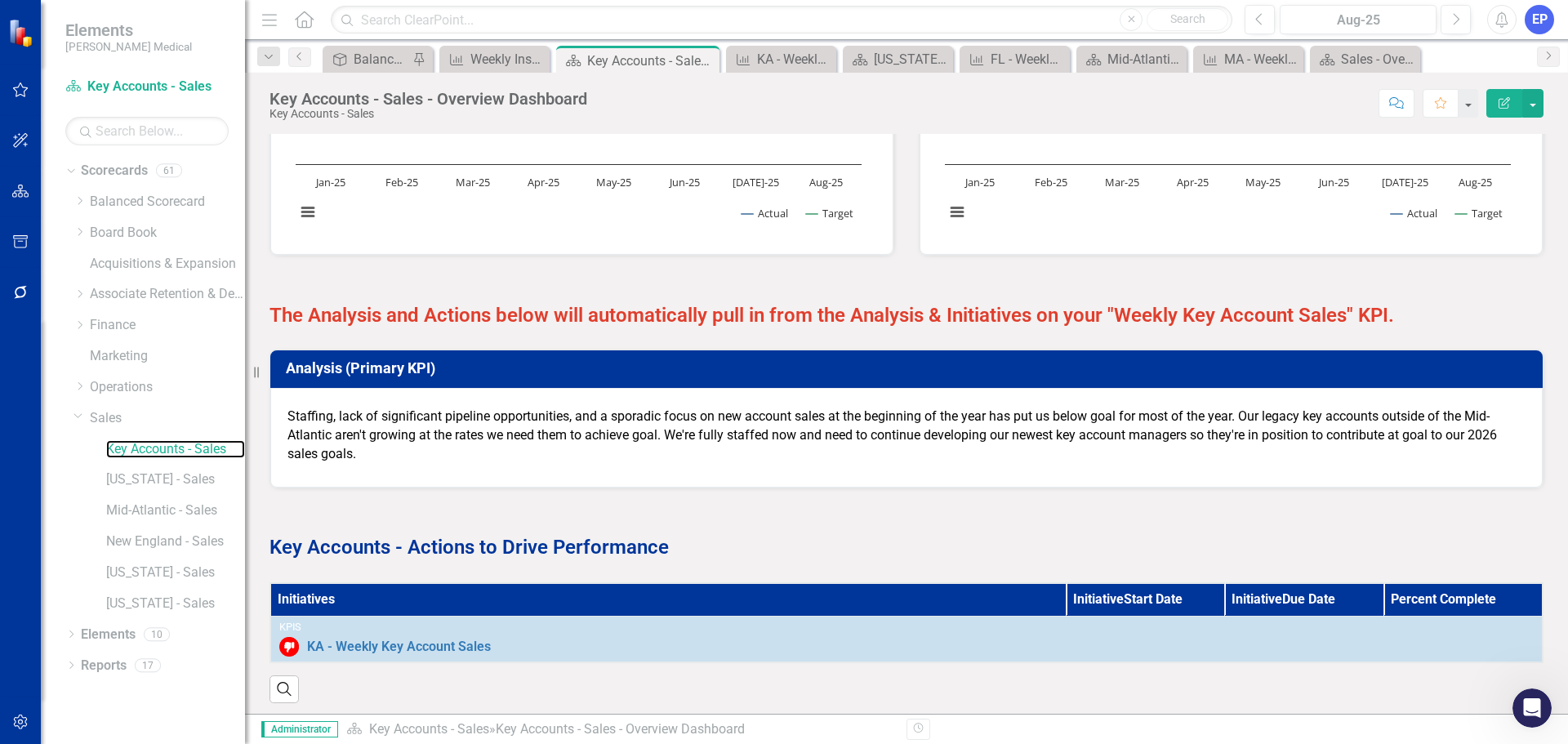
scroll to position [1771, 0]
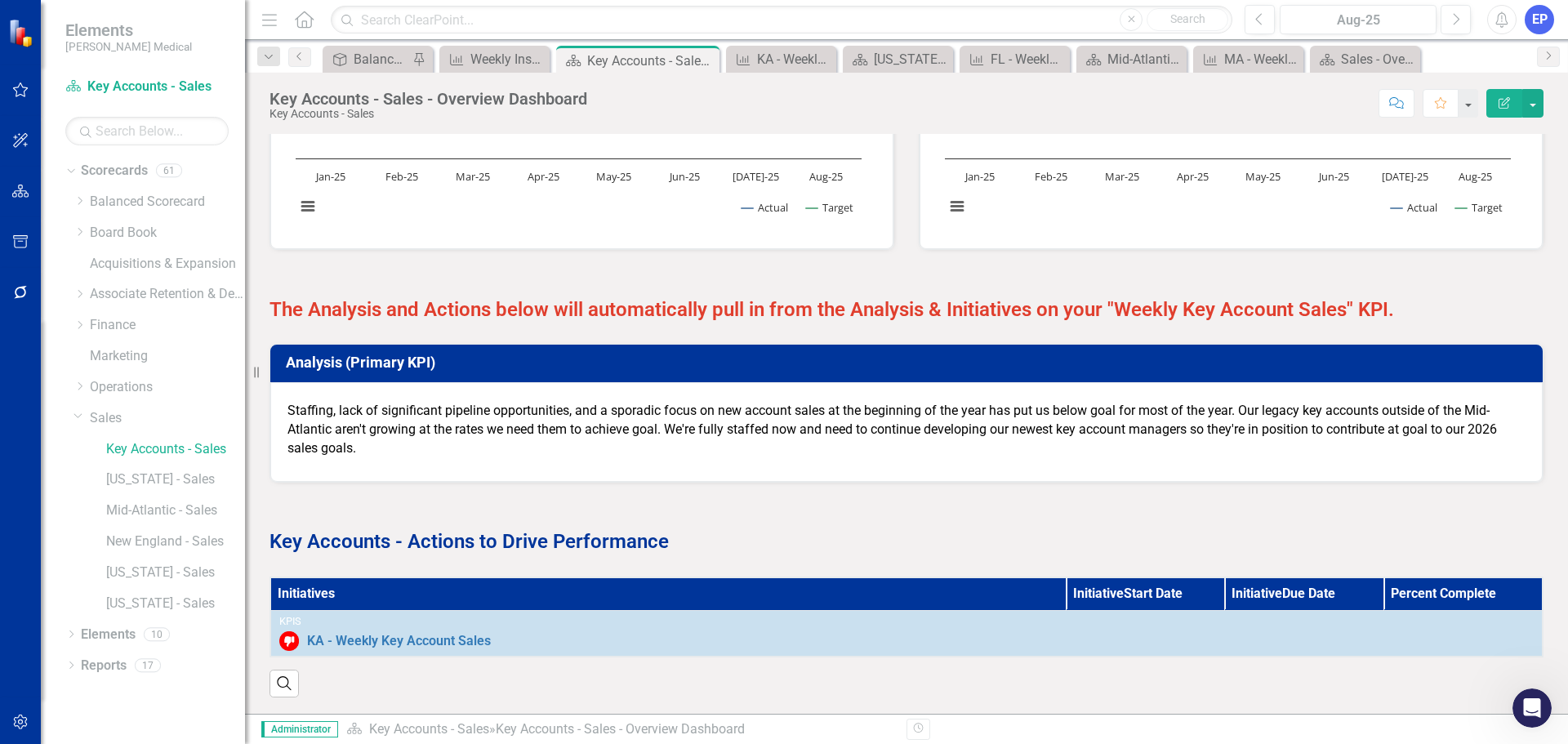
click at [898, 298] on strong "The Analysis and Actions below will automatically pull in from the Analysis & I…" at bounding box center [831, 310] width 1124 height 23
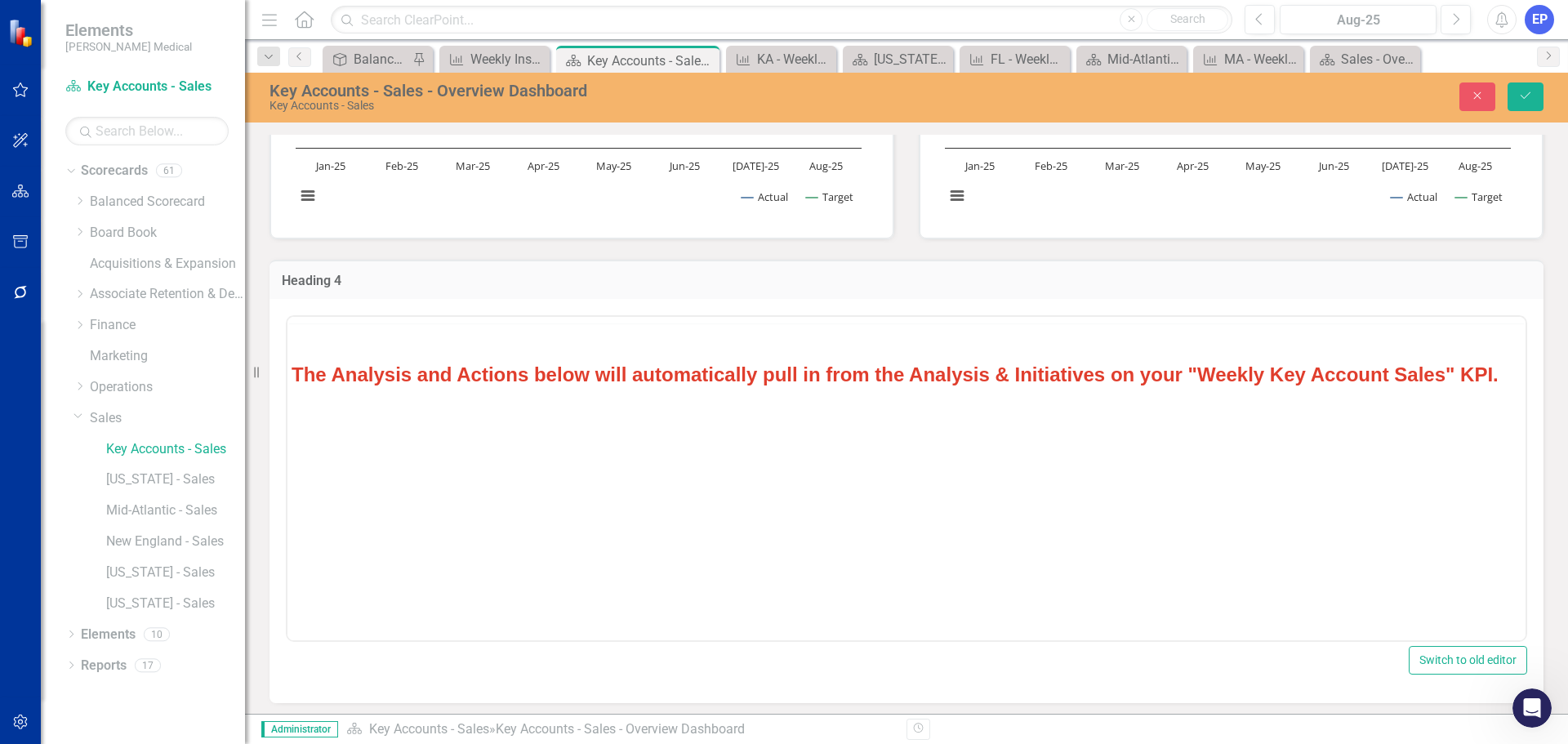
scroll to position [0, 0]
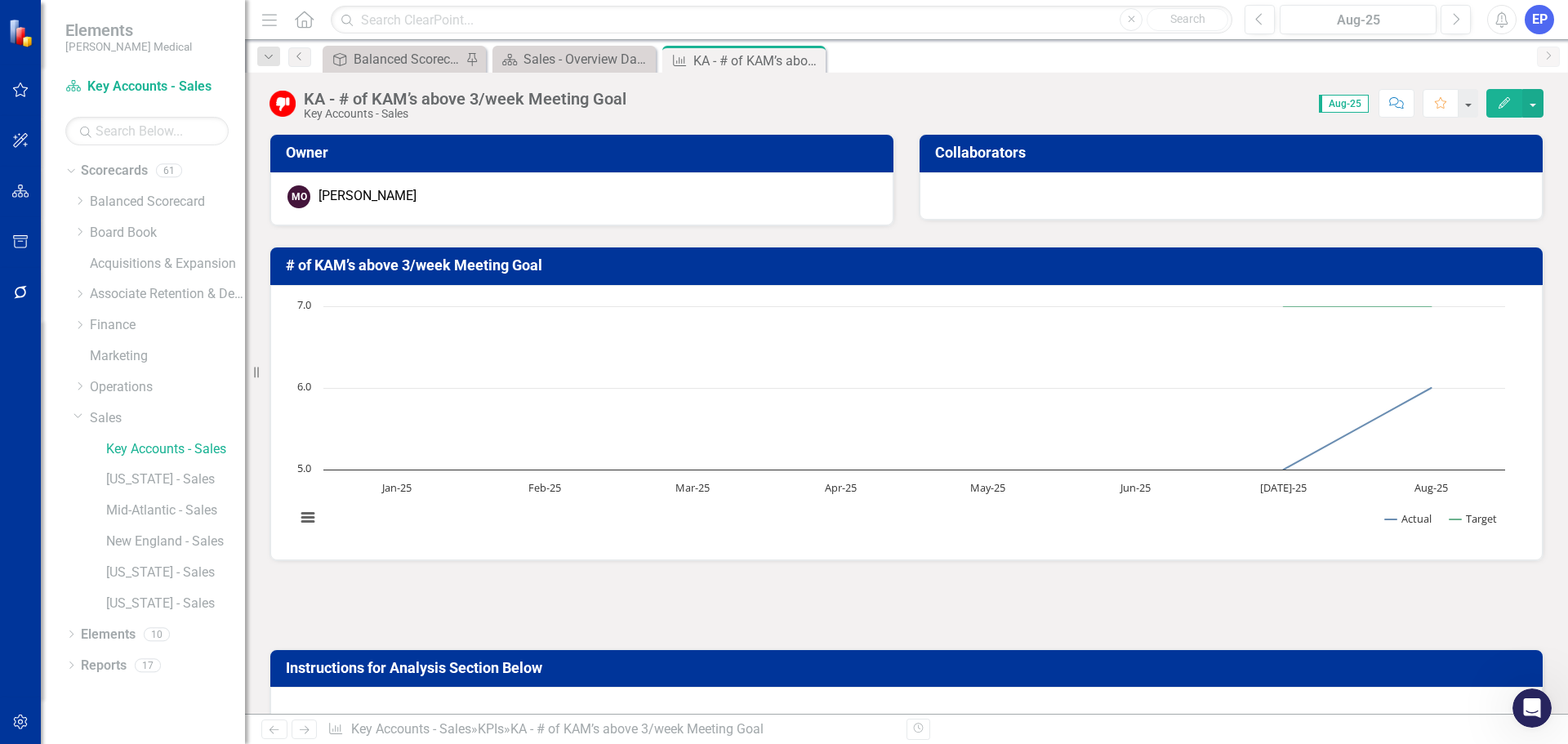
click at [422, 273] on h3 "# of KAM’s above 3/week Meeting Goal" at bounding box center [909, 264] width 1247 height 16
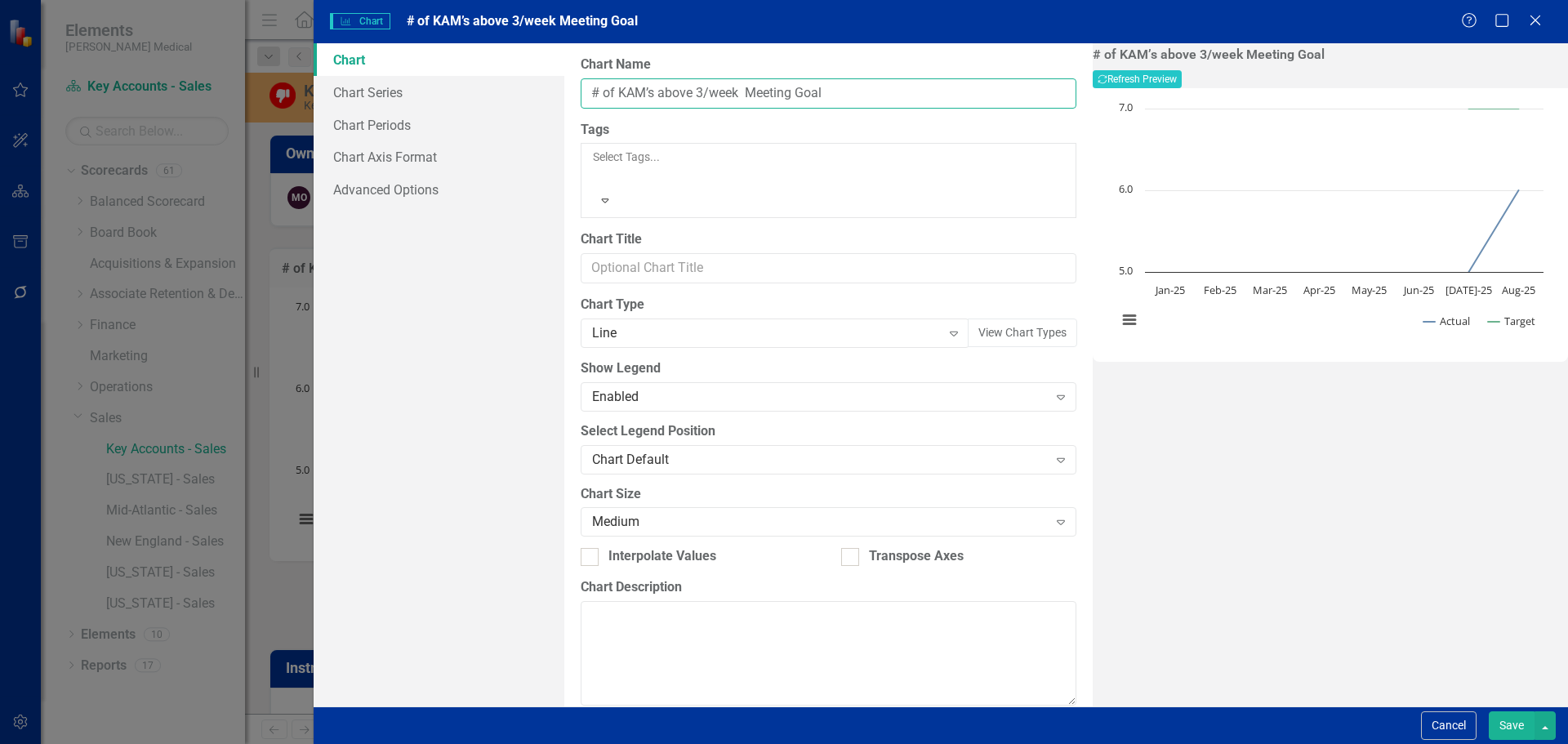
click at [592, 91] on input "# of KAM’s above 3/week Meeting Goal" at bounding box center [828, 93] width 496 height 30
type input "KA - # of KAM’s above 3/week Meeting Goal"
drag, startPoint x: 1514, startPoint y: 722, endPoint x: 1, endPoint y: 25, distance: 1665.8
click at [1514, 722] on button "Save" at bounding box center [1511, 725] width 45 height 28
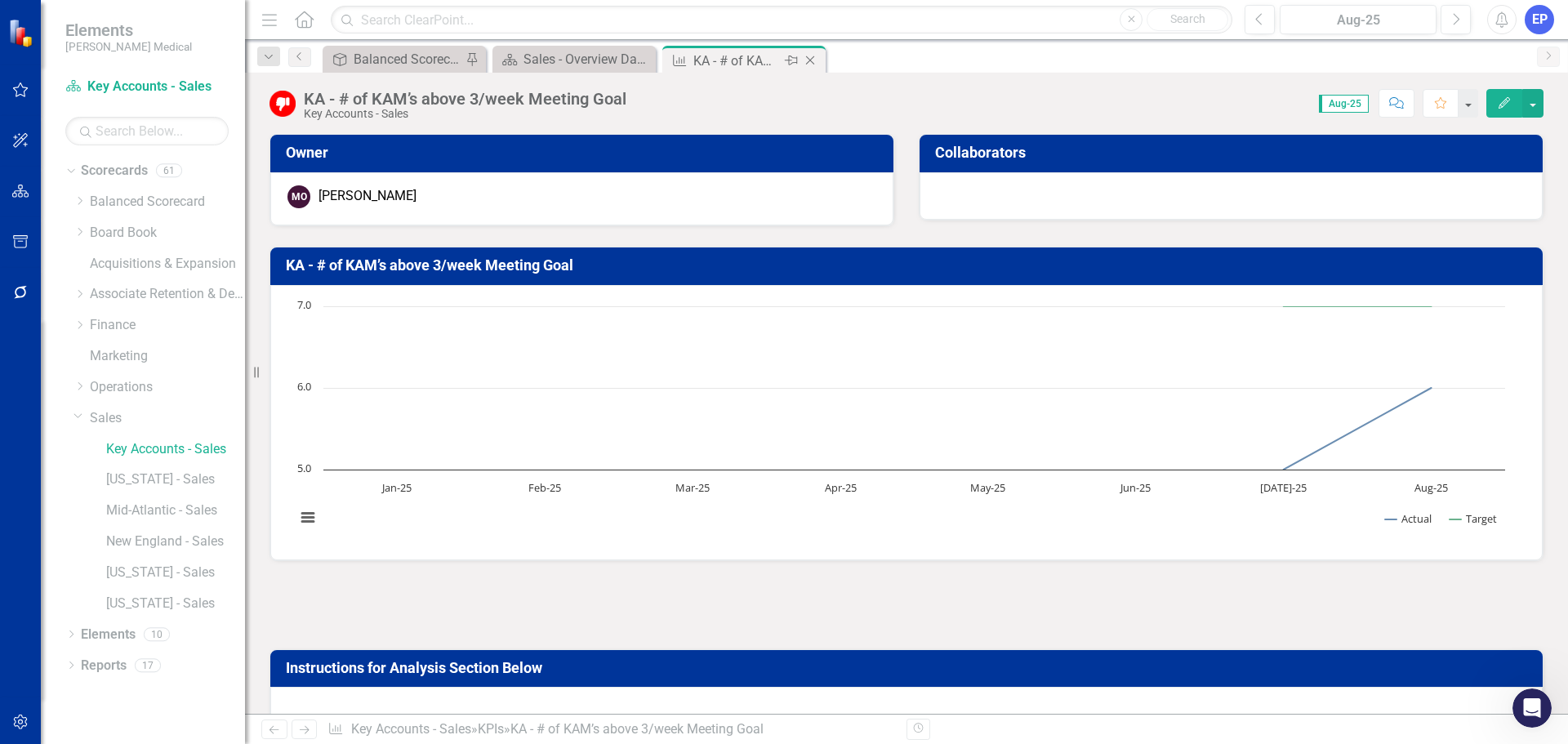
click at [812, 61] on icon "Close" at bounding box center [809, 60] width 16 height 13
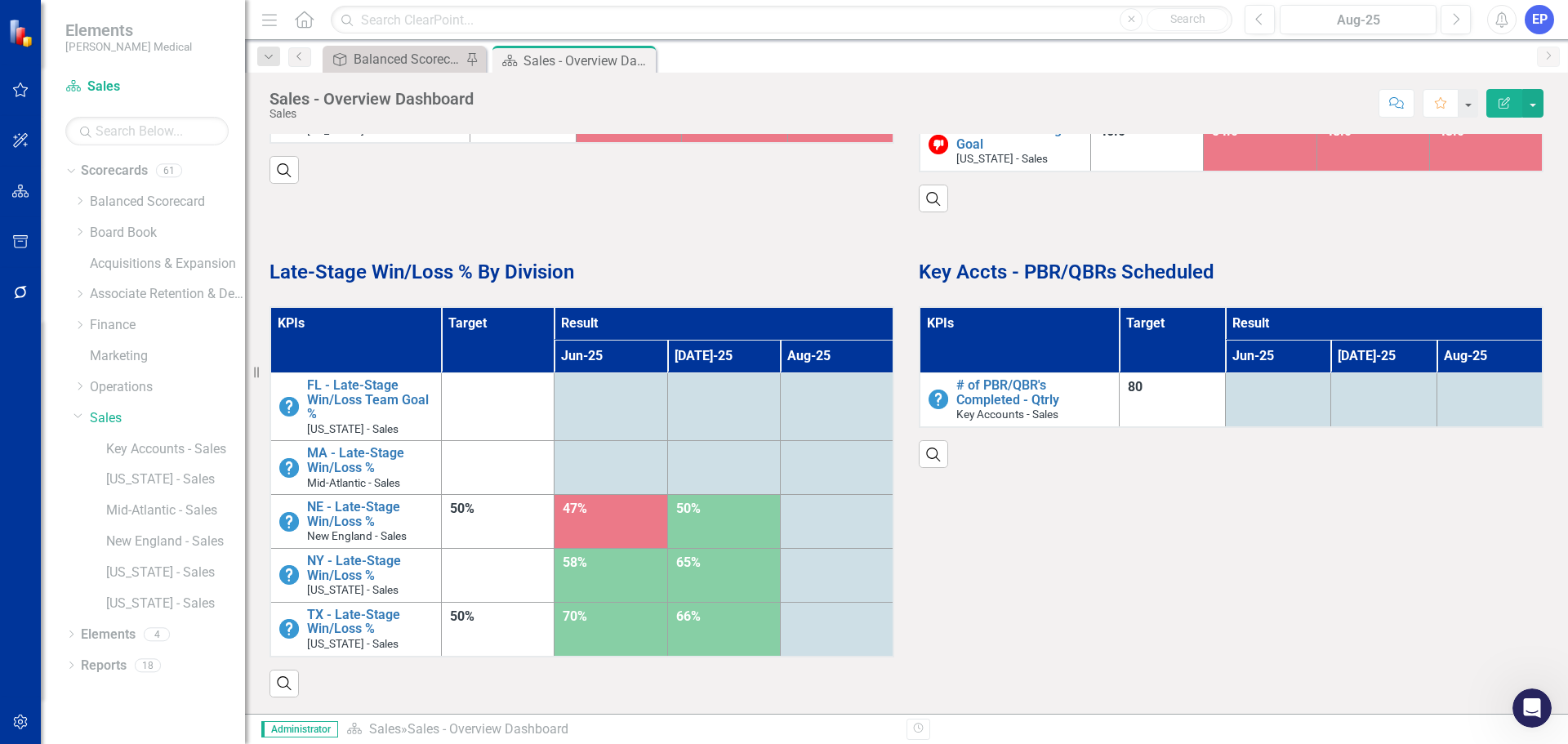
scroll to position [1003, 0]
click at [146, 481] on link "[US_STATE] - Sales" at bounding box center [175, 480] width 139 height 19
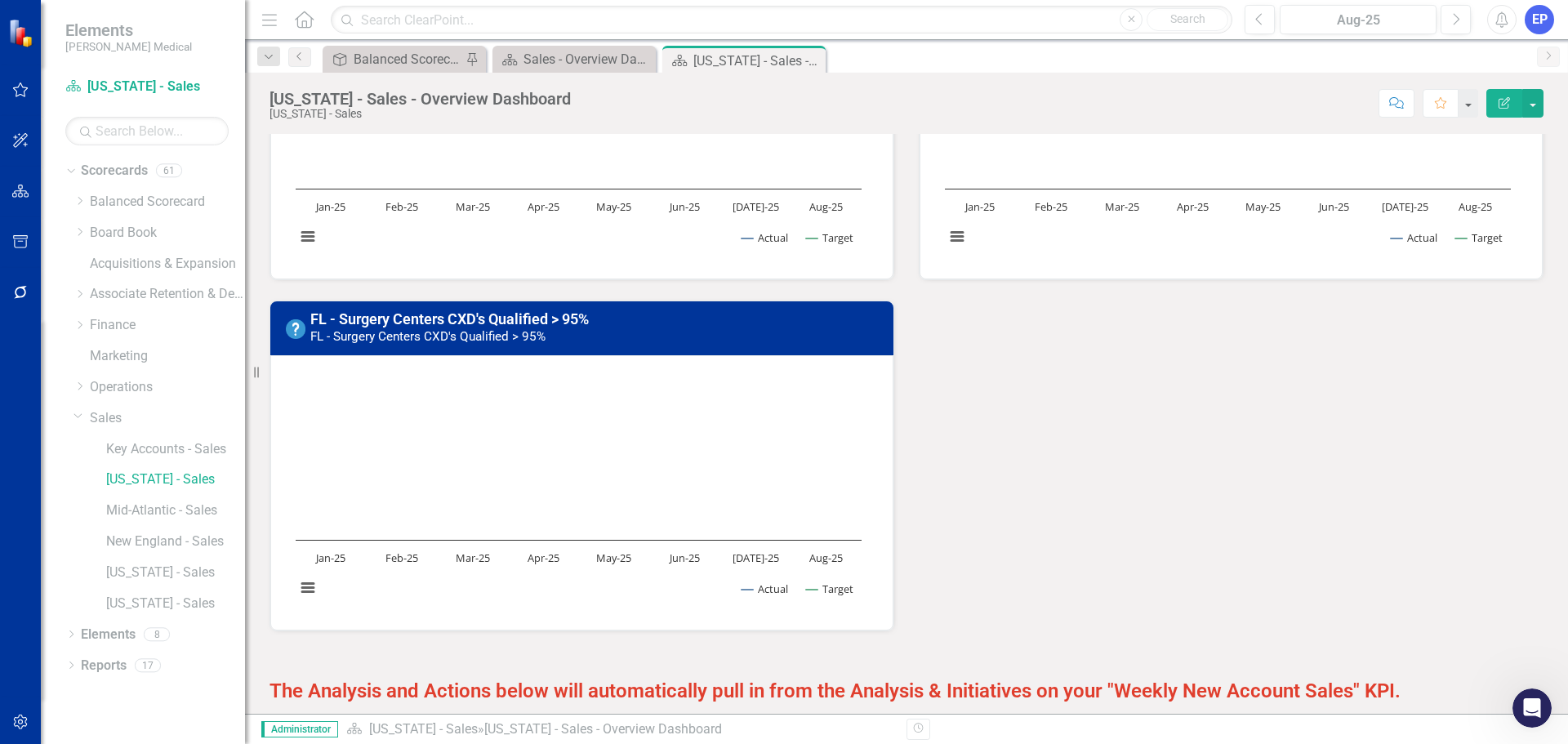
scroll to position [1061, 0]
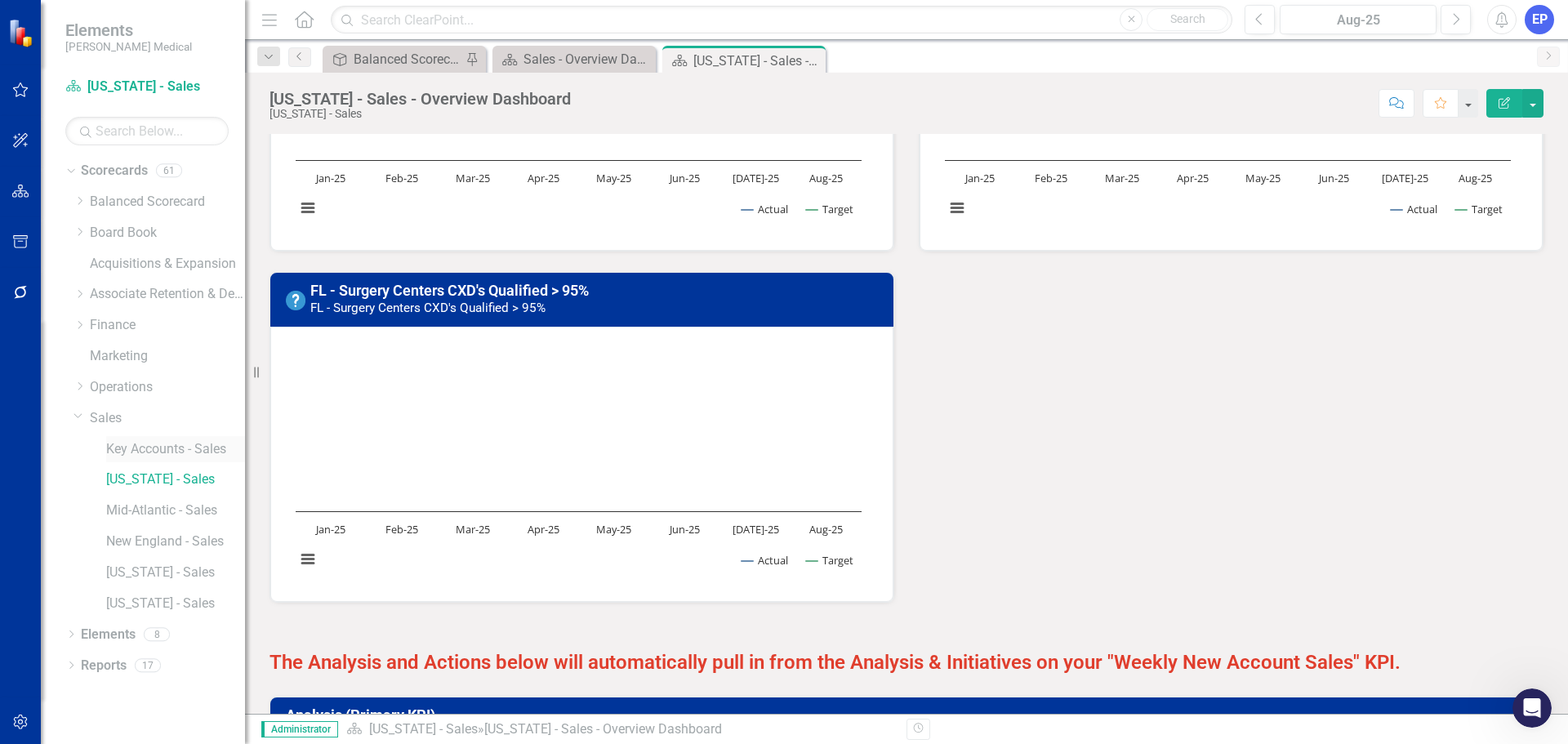
click at [187, 445] on link "Key Accounts - Sales" at bounding box center [175, 449] width 139 height 19
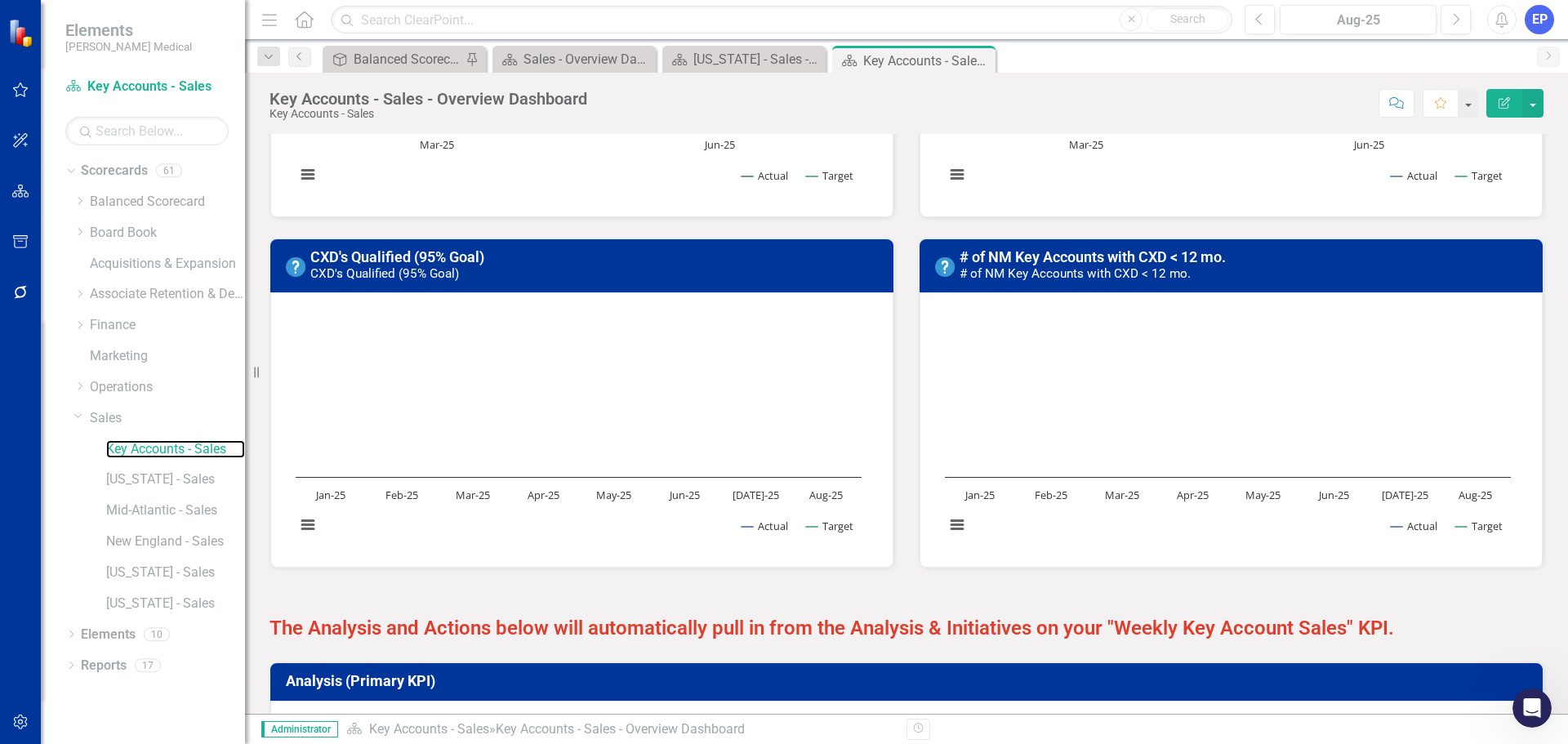
scroll to position [1447, 0]
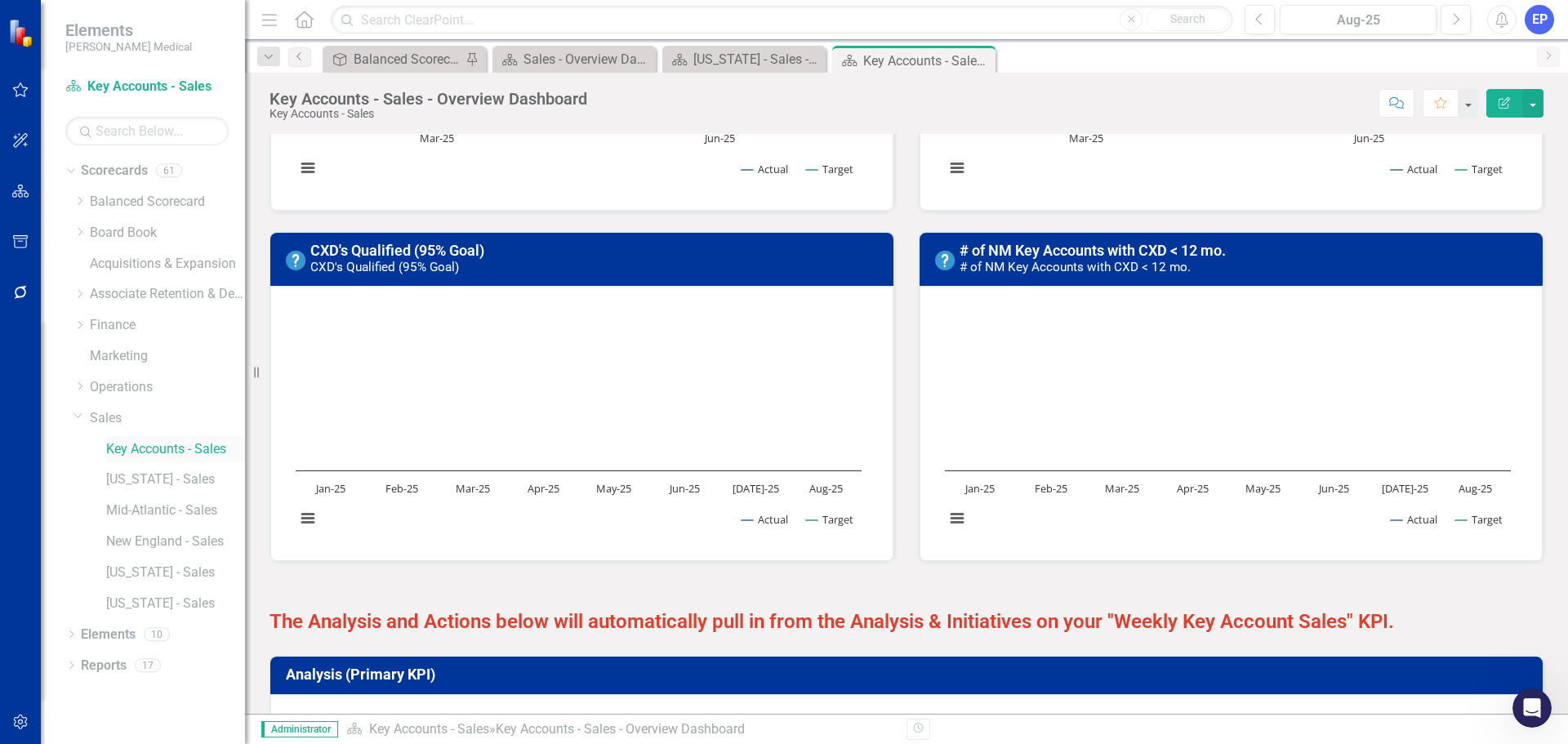
click at [180, 455] on link "Key Accounts - Sales" at bounding box center [175, 449] width 139 height 19
click at [115, 632] on link "Elements" at bounding box center [109, 634] width 55 height 19
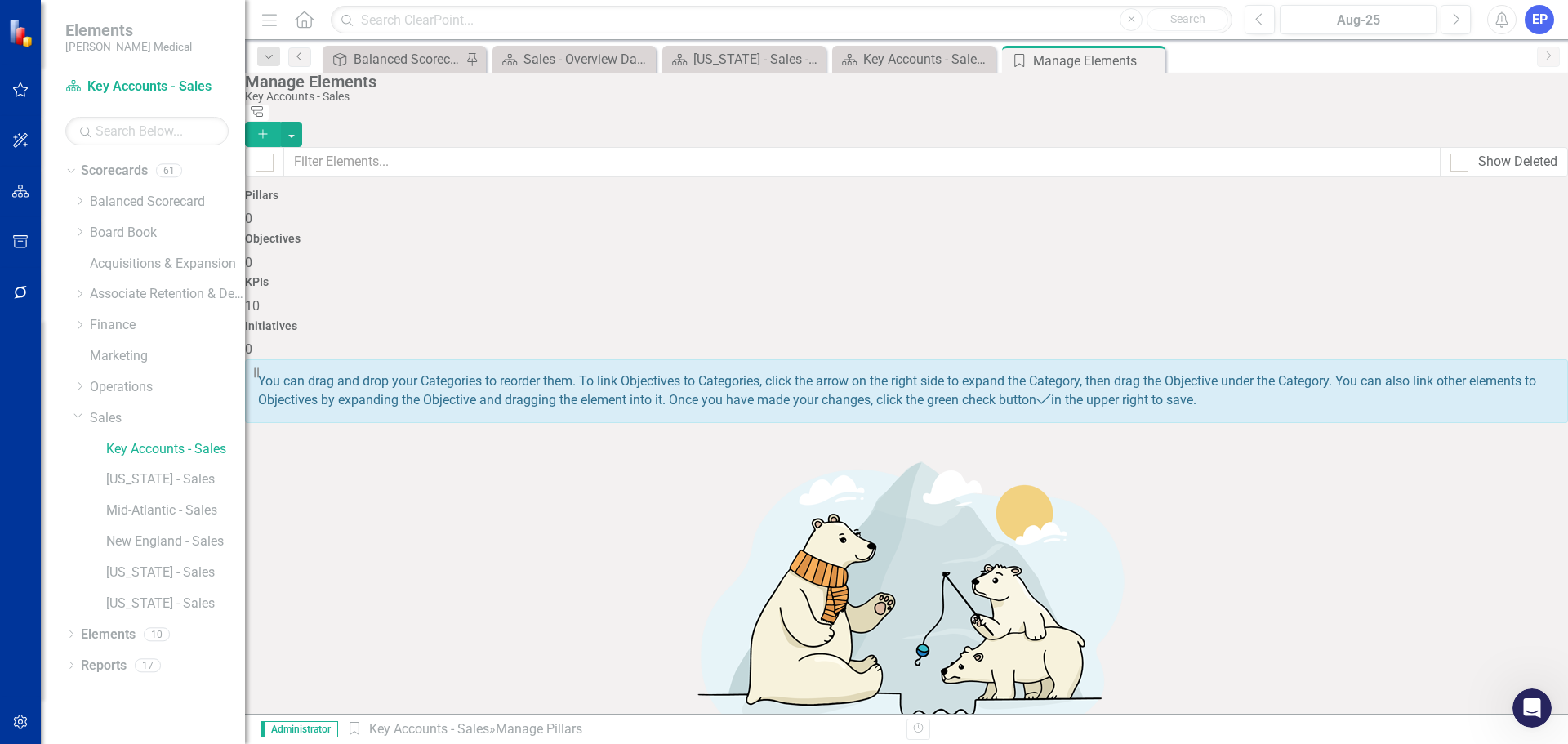
click at [260, 298] on span "10" at bounding box center [252, 306] width 15 height 15
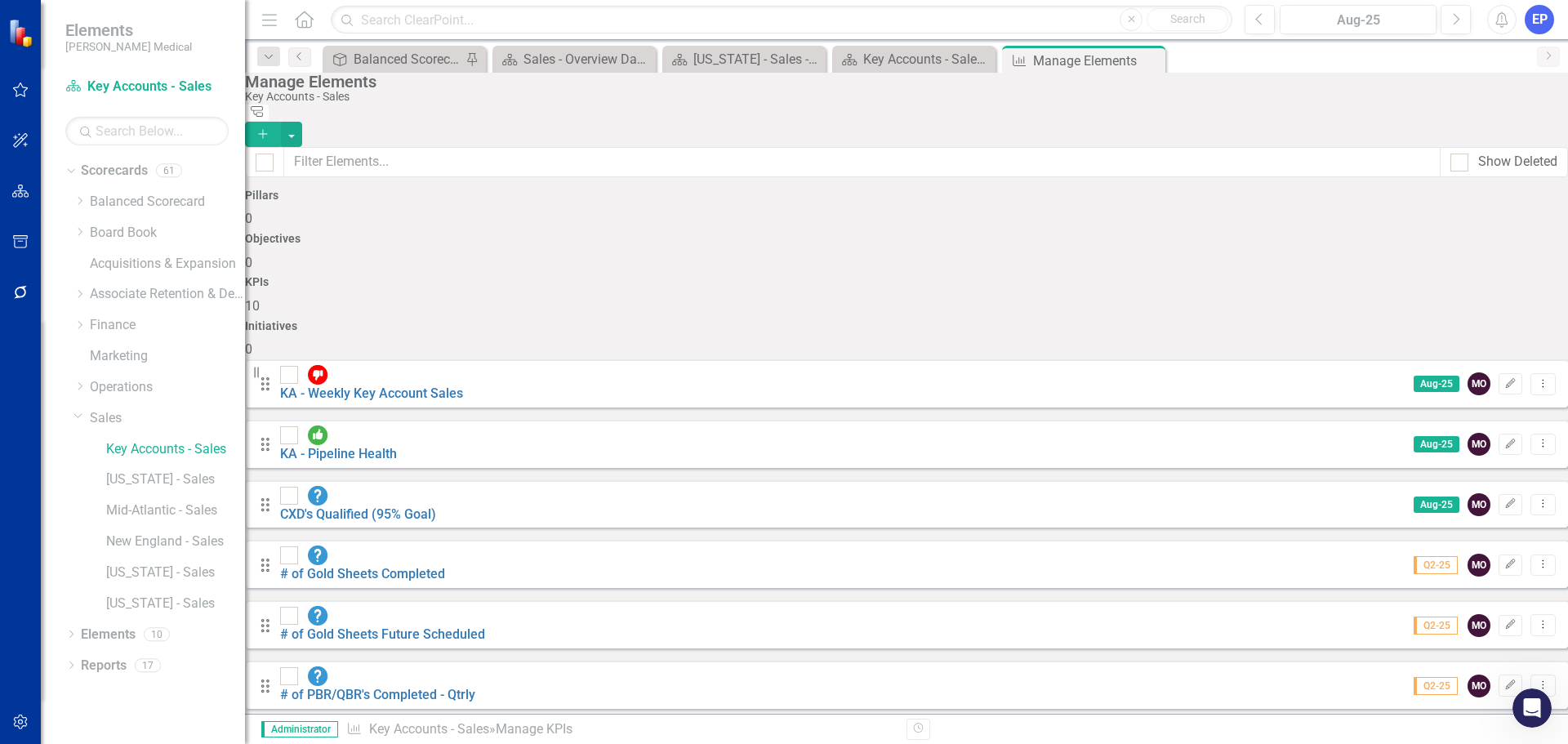
scroll to position [95, 0]
click at [99, 662] on link "Reports" at bounding box center [104, 666] width 45 height 19
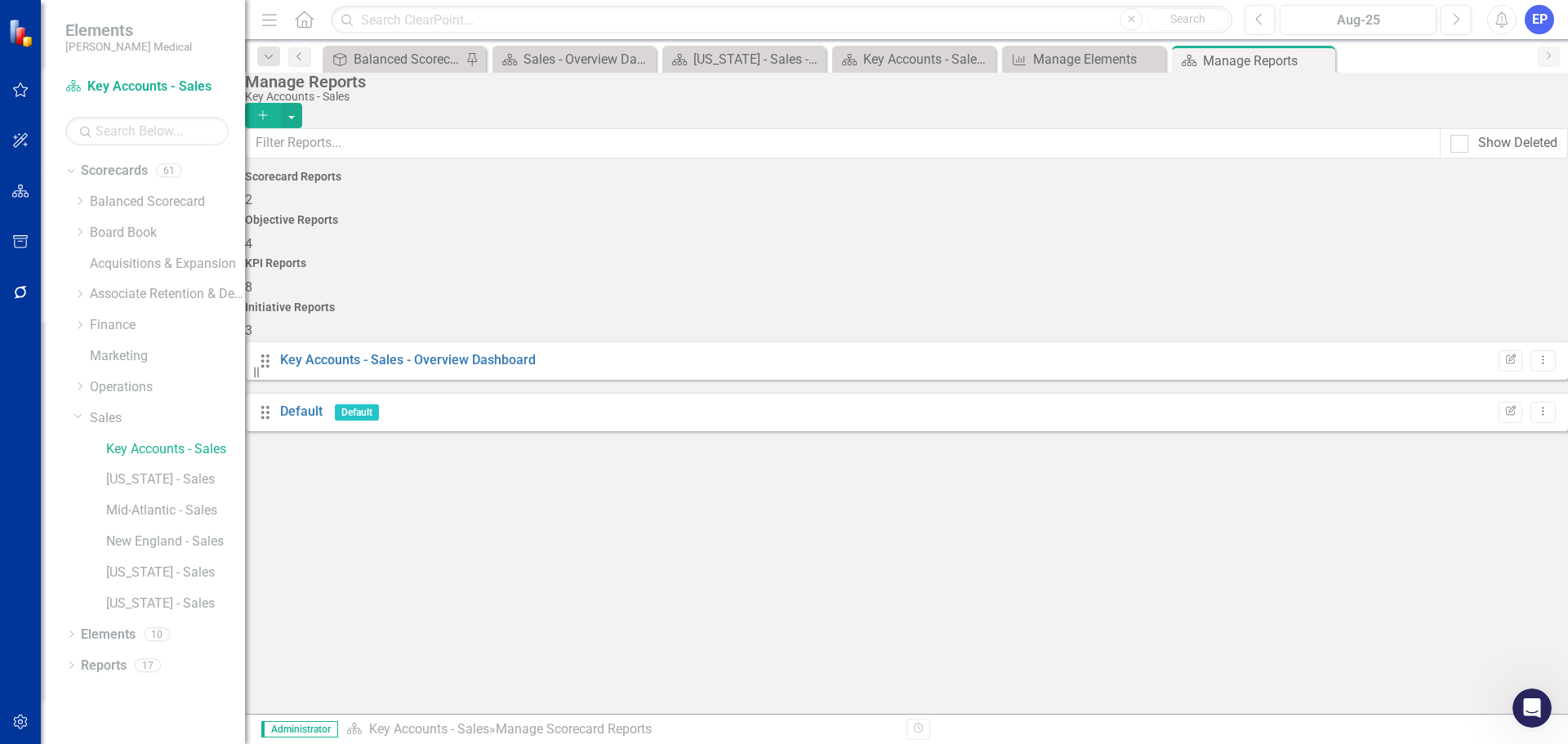
click at [1054, 257] on div "KPI Reports 8" at bounding box center [905, 277] width 1323 height 40
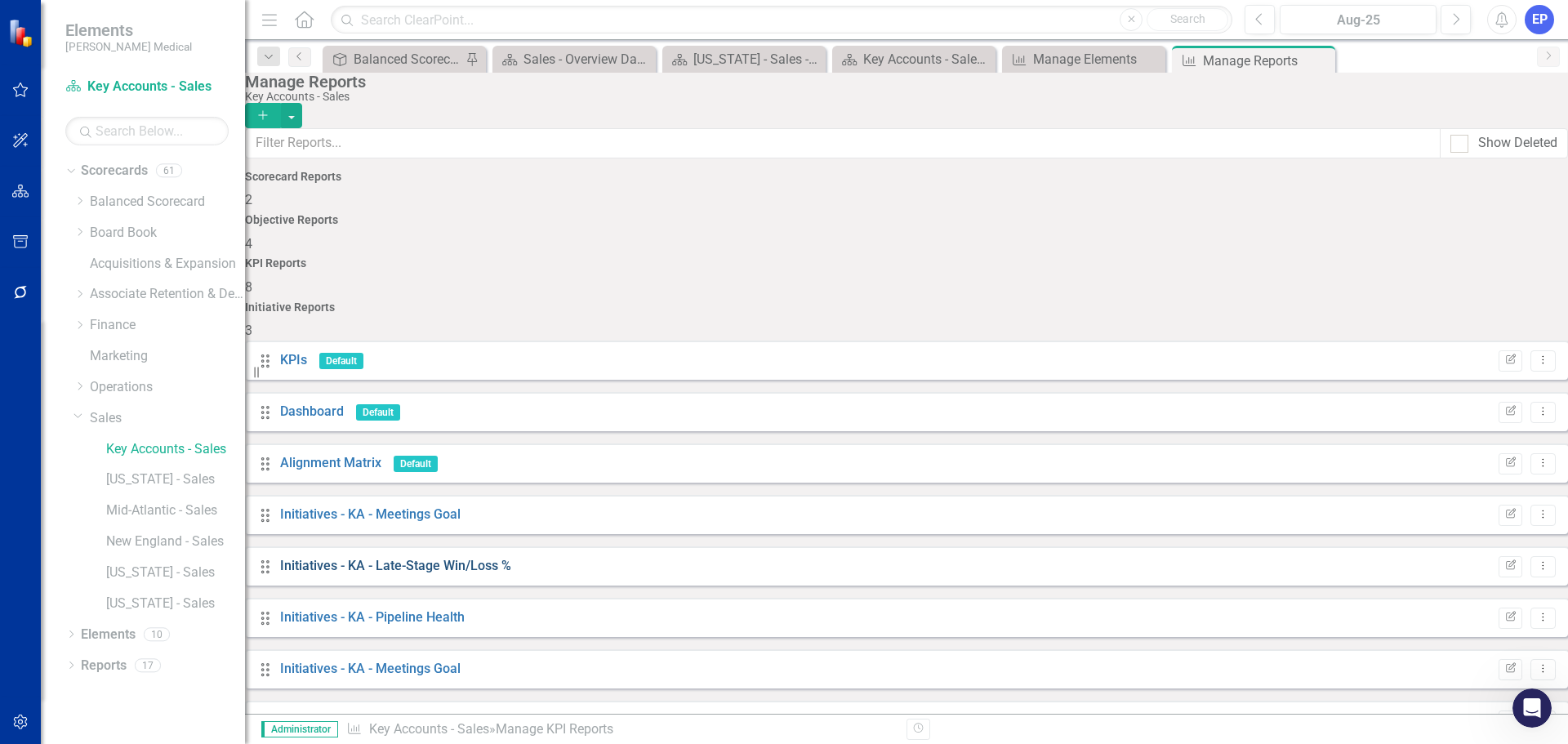
click at [503, 558] on link "Initiatives - KA - Late-Stage Win/Loss %" at bounding box center [396, 566] width 231 height 15
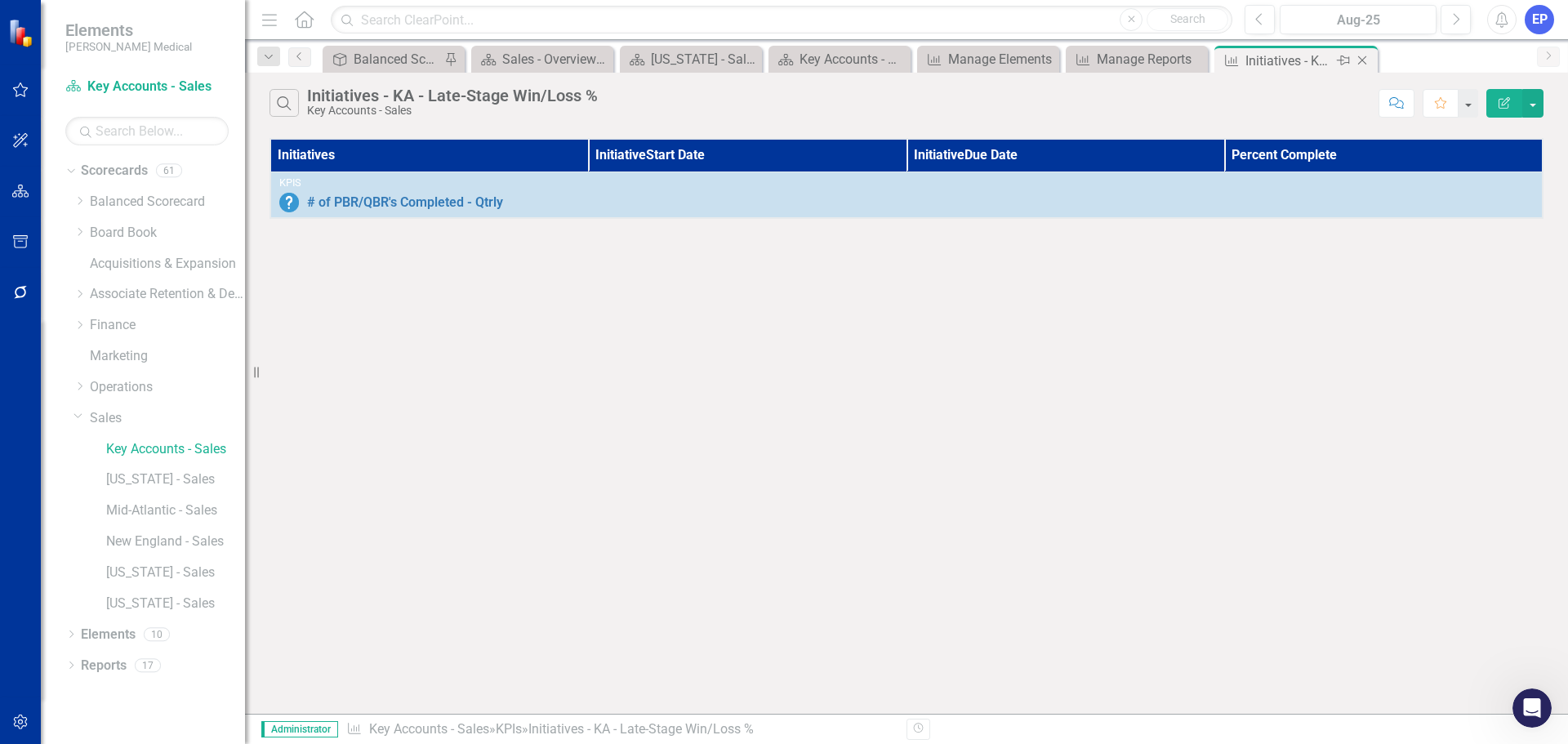
click at [1362, 58] on icon "Close" at bounding box center [1361, 60] width 16 height 13
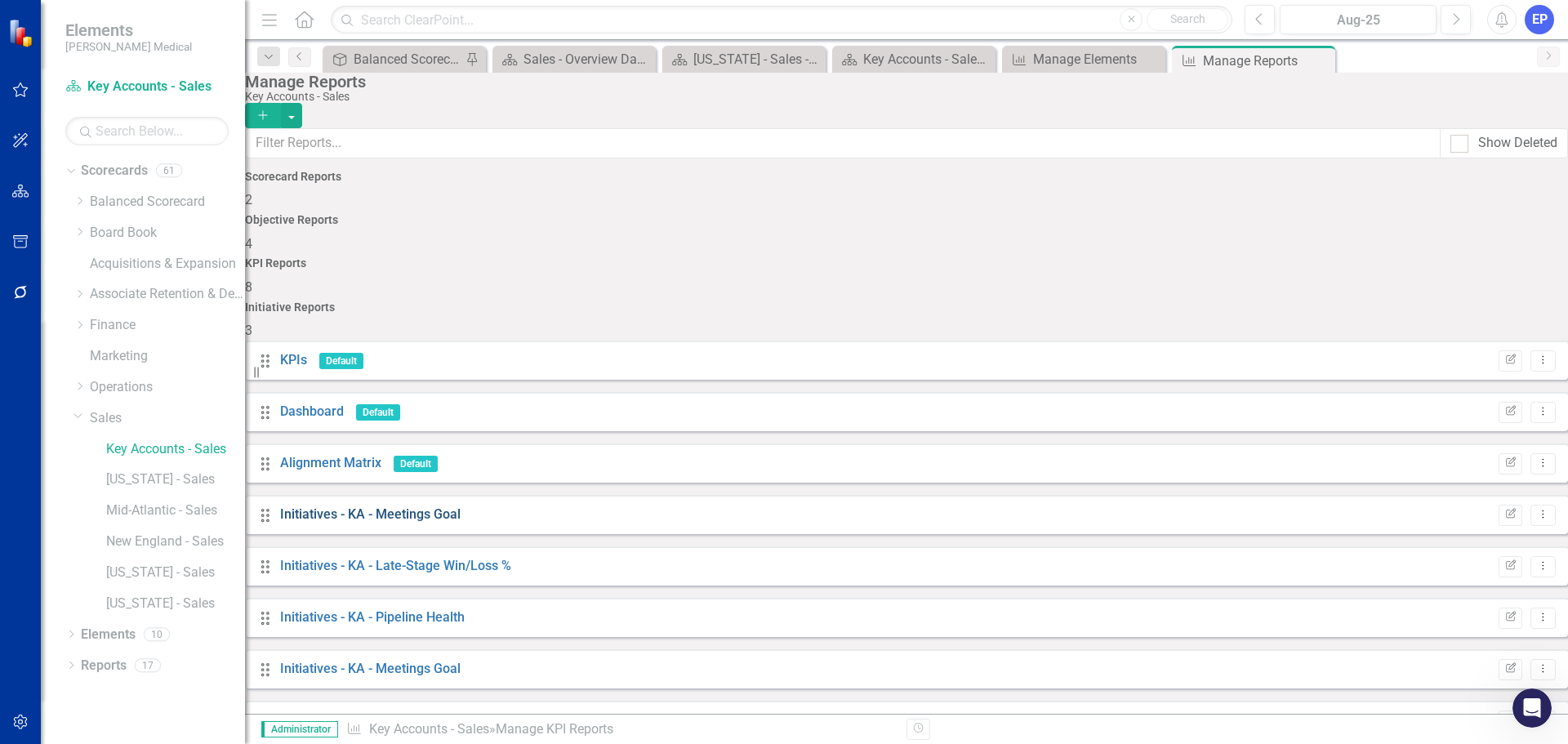
click at [346, 506] on link "Initiatives - KA - Meetings Goal" at bounding box center [370, 514] width 180 height 15
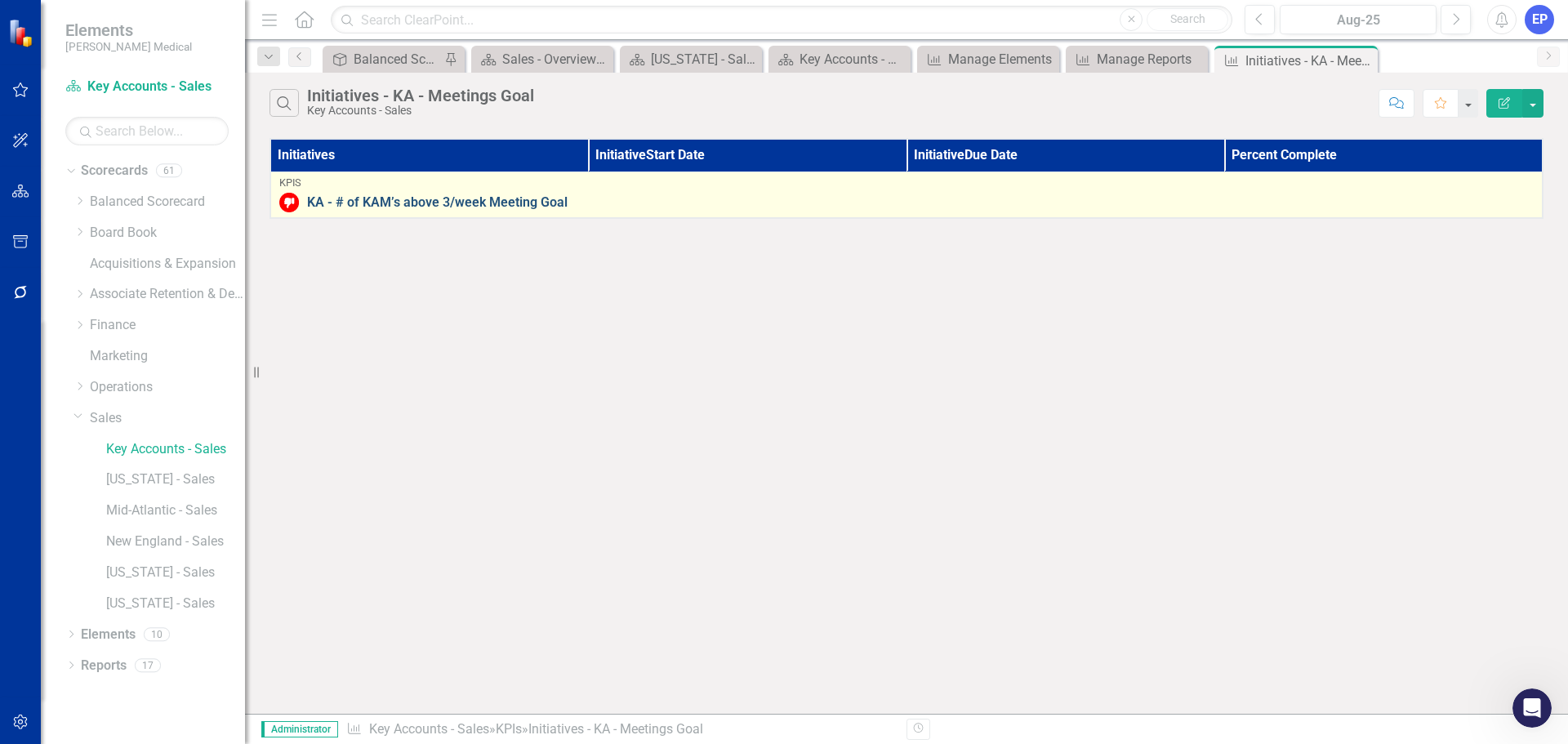
click at [444, 199] on link "KA - # of KAM’s above 3/week Meeting Goal" at bounding box center [919, 203] width 1226 height 15
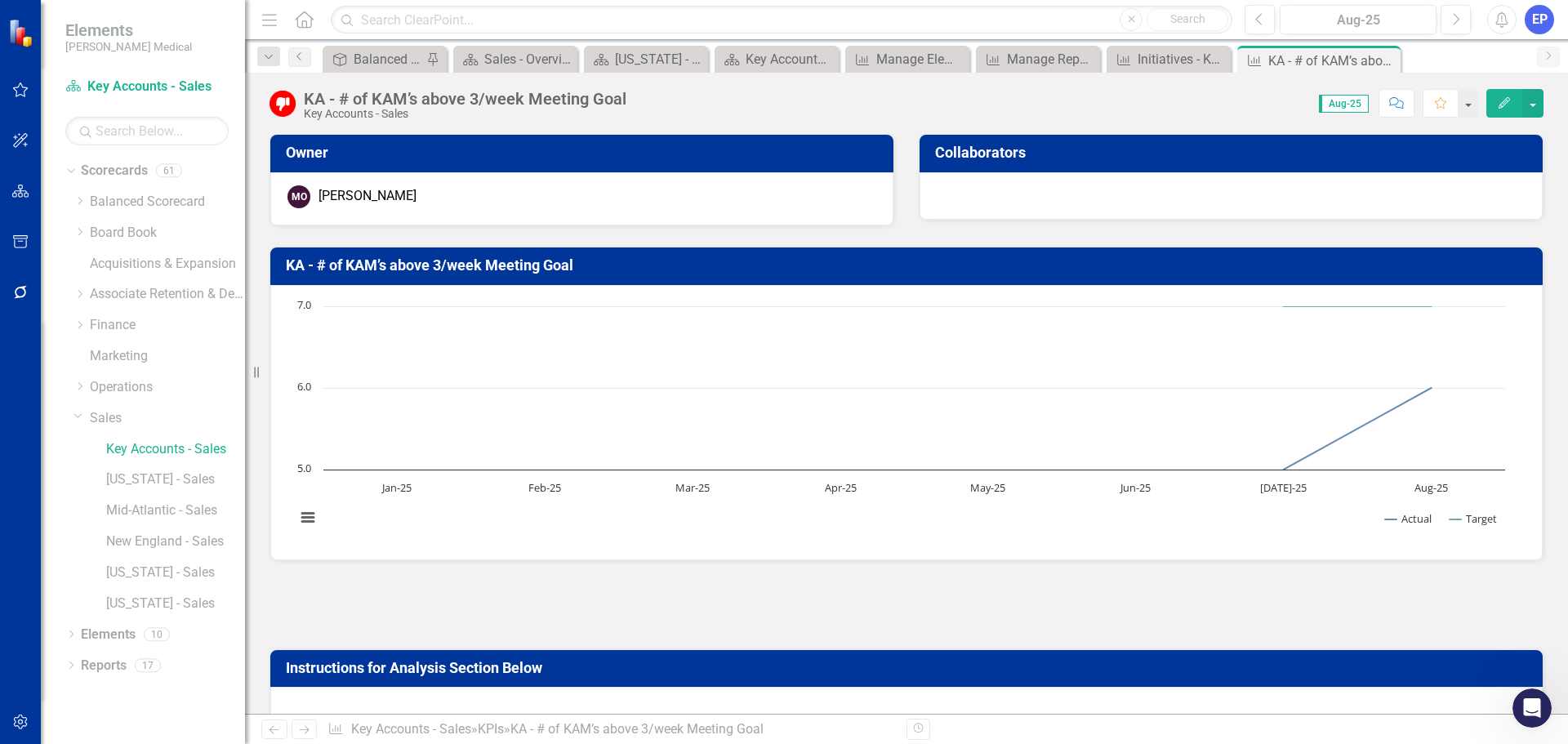
click at [584, 101] on div "KA - # of KAM’s above 3/week Meeting Goal" at bounding box center [465, 98] width 323 height 18
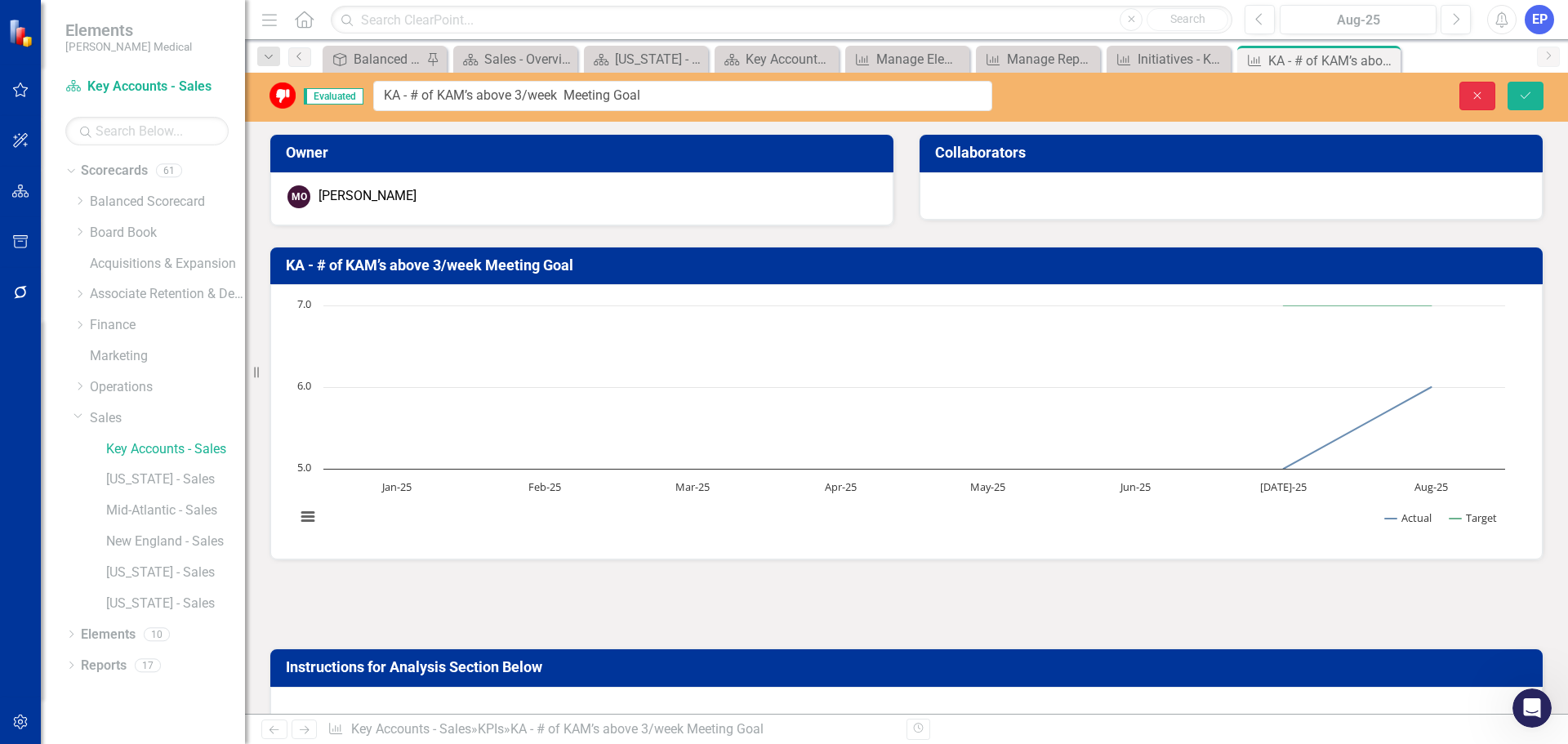
click at [1492, 90] on button "Close" at bounding box center [1477, 95] width 36 height 28
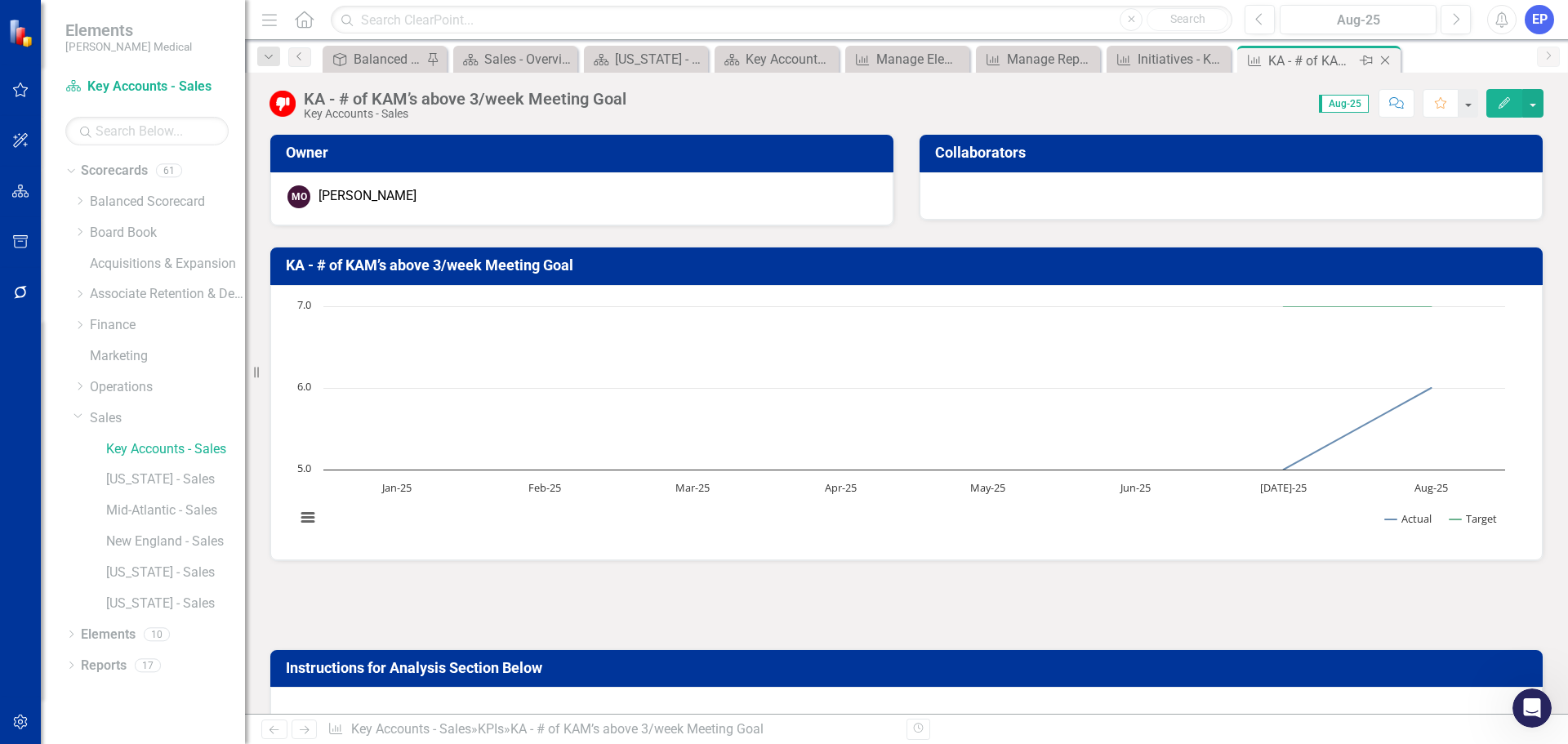
click at [1387, 53] on div "Close" at bounding box center [1386, 61] width 21 height 21
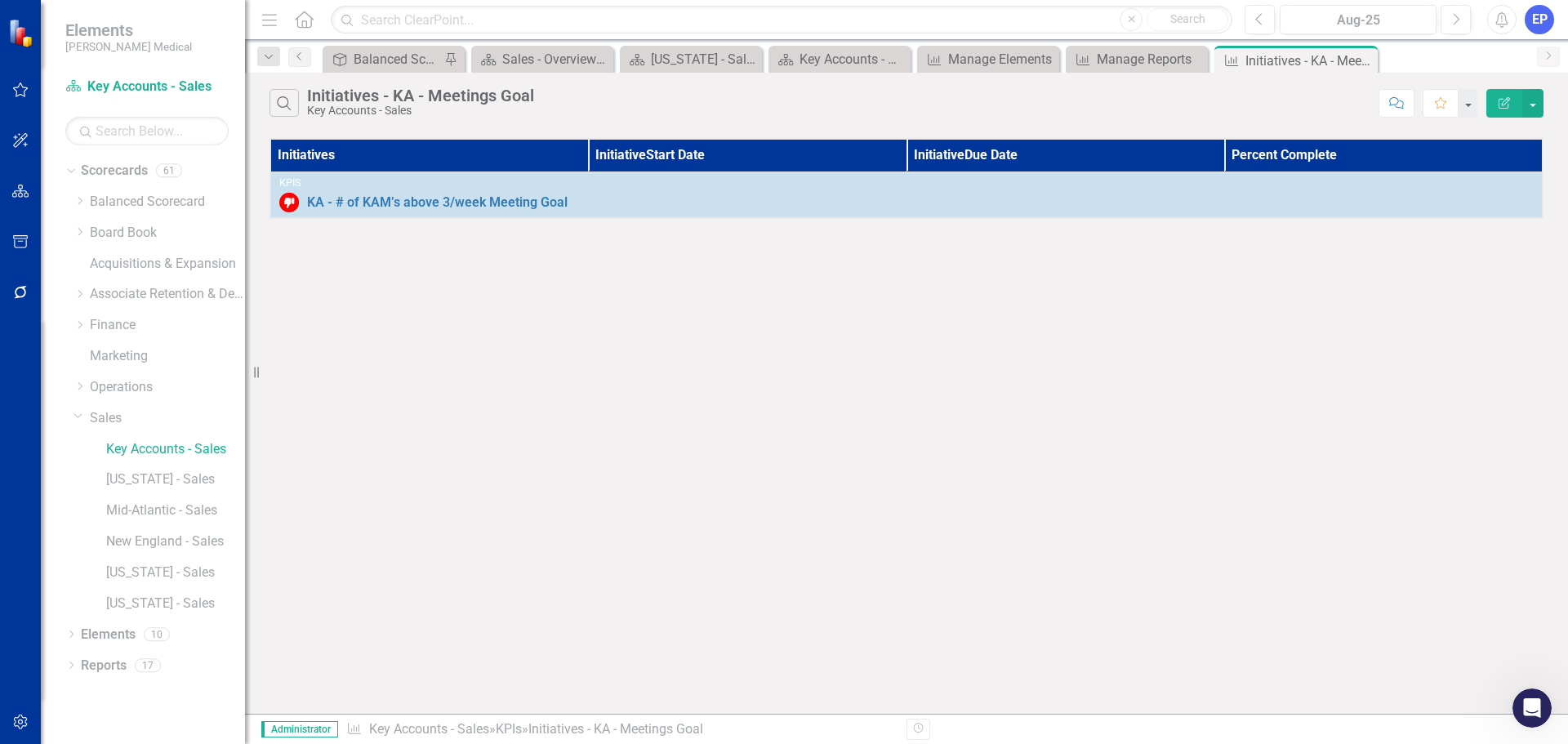
click at [521, 100] on div "Initiatives - KA - Meetings Goal" at bounding box center [420, 95] width 227 height 18
click at [1492, 105] on button "Edit Report" at bounding box center [1504, 103] width 36 height 28
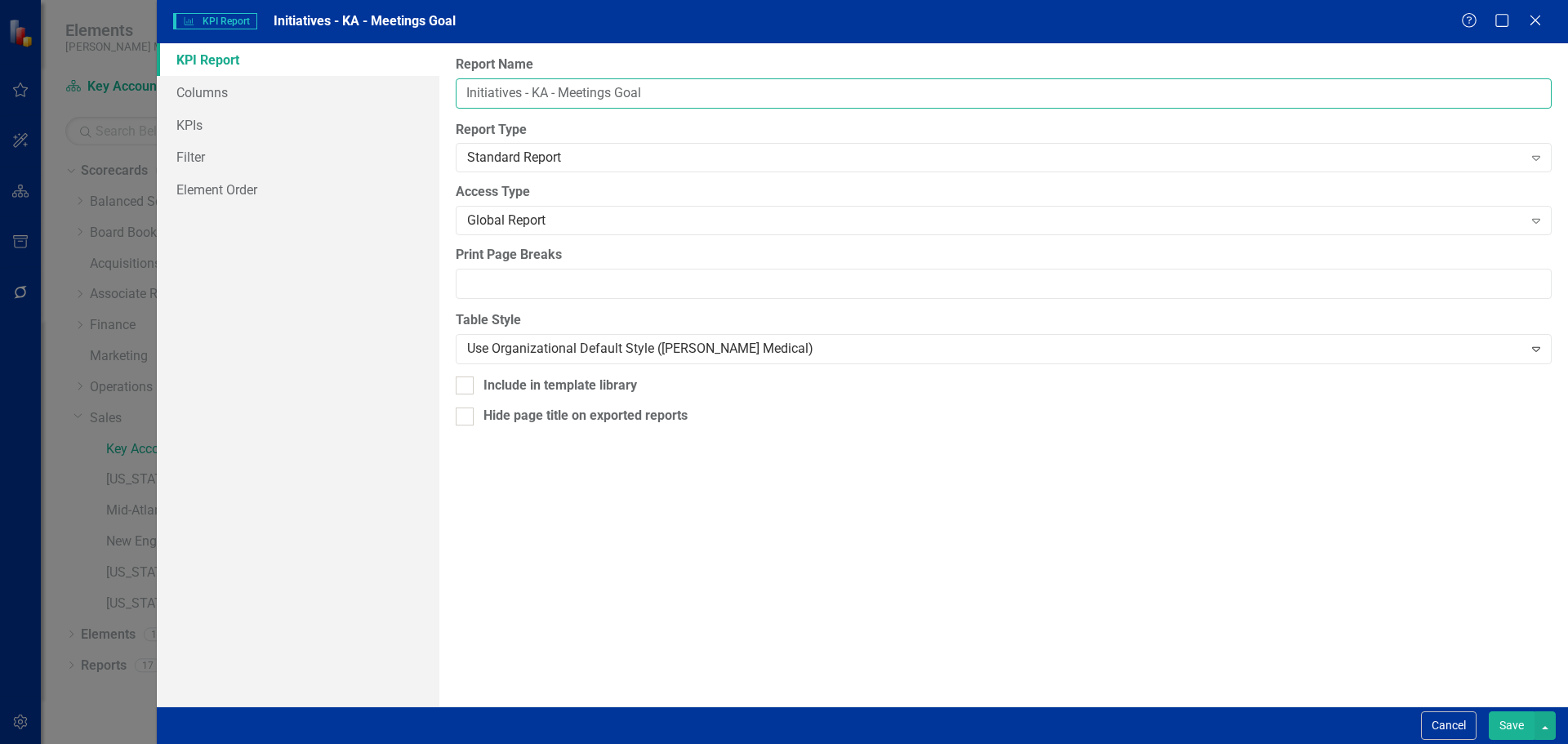
drag, startPoint x: 561, startPoint y: 88, endPoint x: 698, endPoint y: 88, distance: 137.0
click at [698, 88] on input "Initiatives - KA - Meetings Goal" at bounding box center [1003, 93] width 1096 height 30
paste input "KA - # of KAM’s above 3/week Meeting Goal"
click at [583, 94] on input "Initiatives - KA - KA - # of KAM’s above 3/week Meeting Goal" at bounding box center [1003, 93] width 1096 height 30
type input "Initiatives - KA - # of KAM’s above 3/week Meeting Goal"
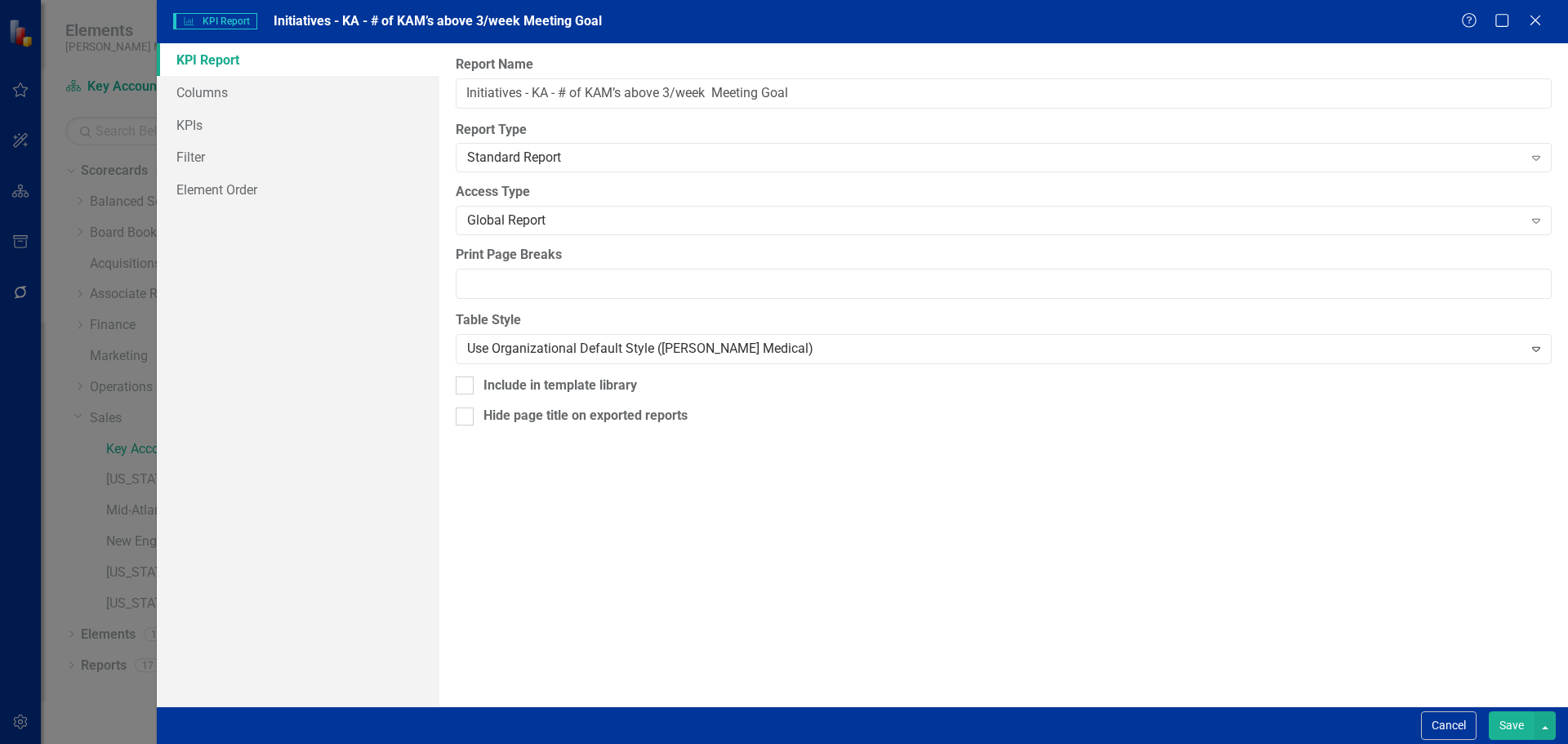
click at [1502, 730] on button "Save" at bounding box center [1511, 725] width 45 height 28
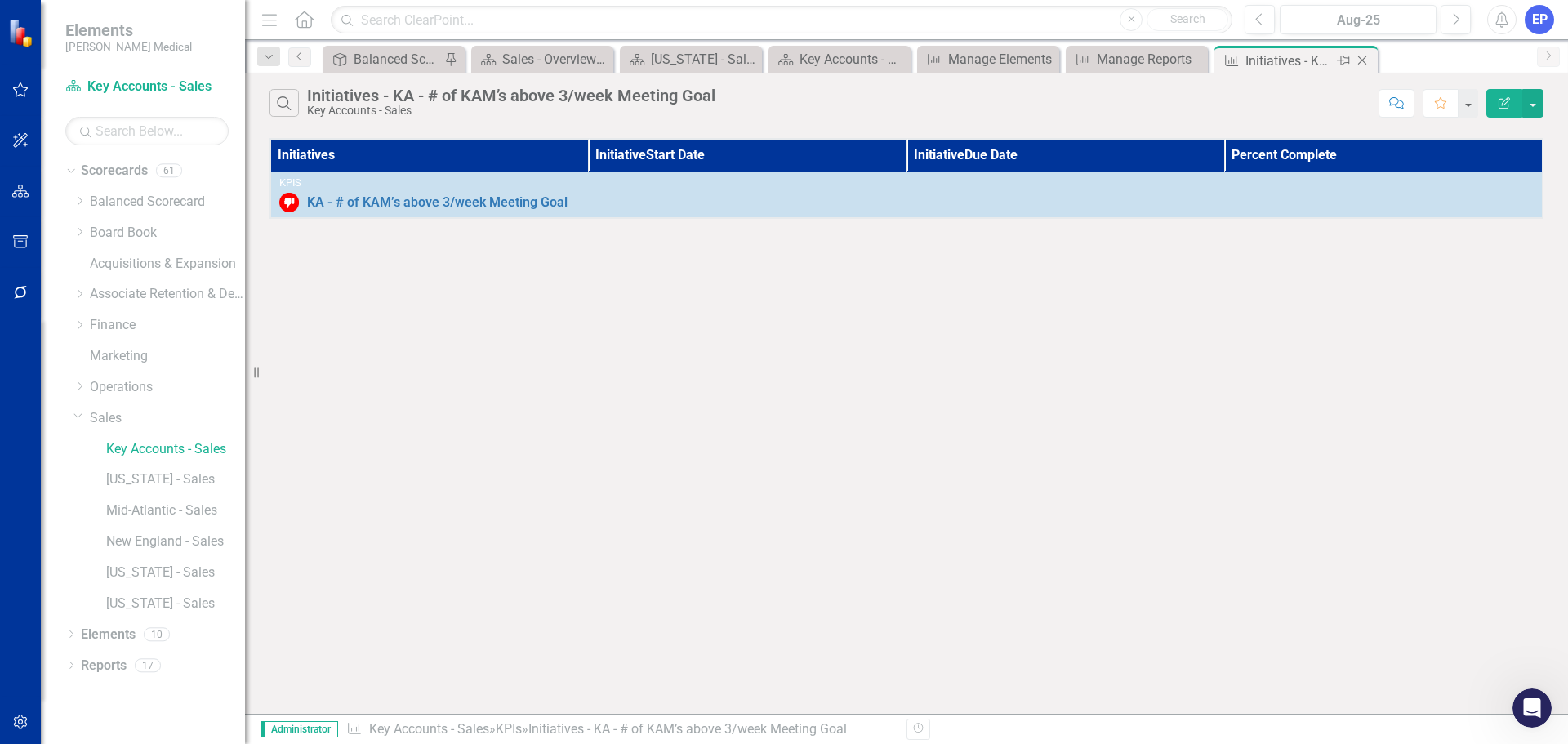
click at [1365, 59] on icon "Close" at bounding box center [1361, 60] width 16 height 13
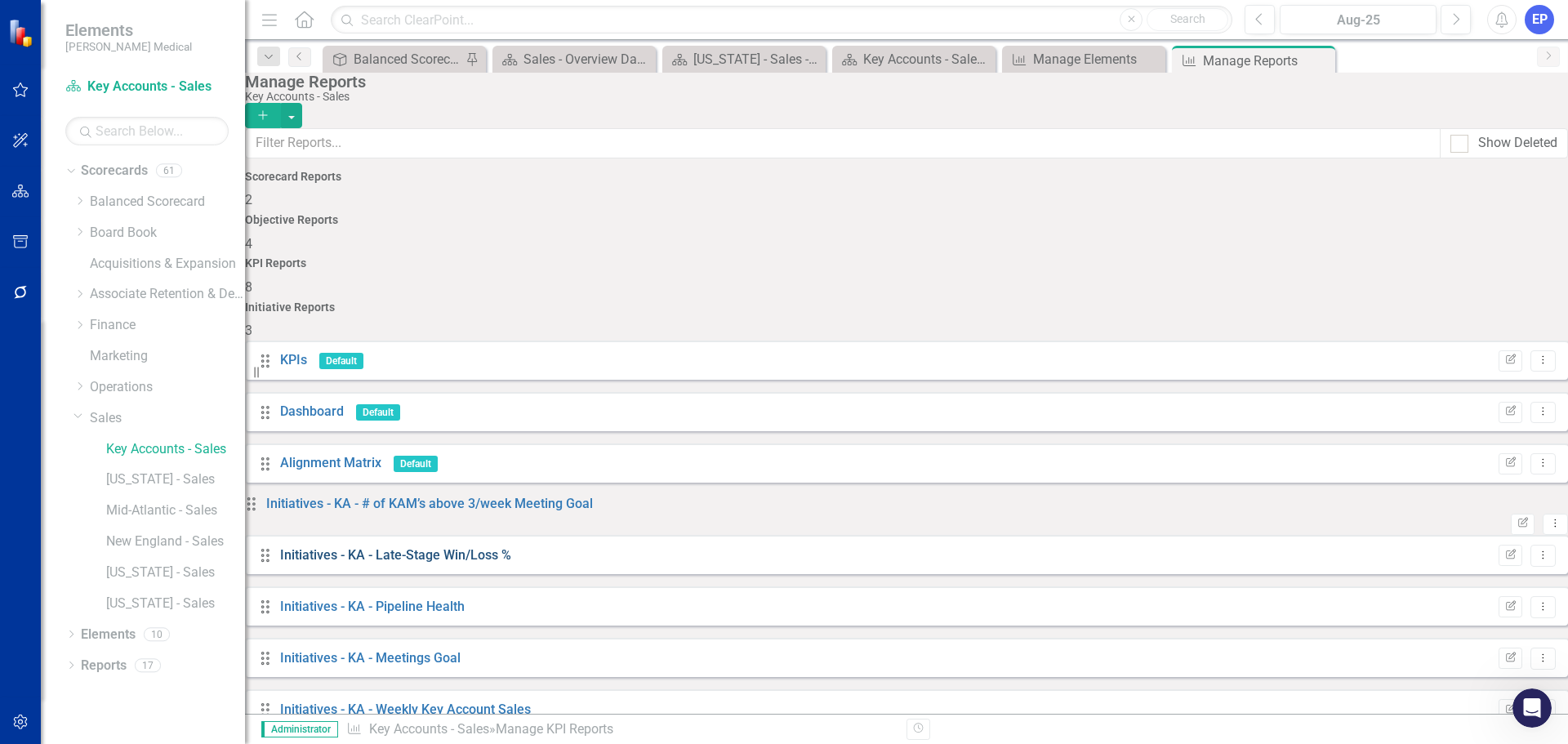
click at [461, 547] on link "Initiatives - KA - Late-Stage Win/Loss %" at bounding box center [396, 554] width 231 height 15
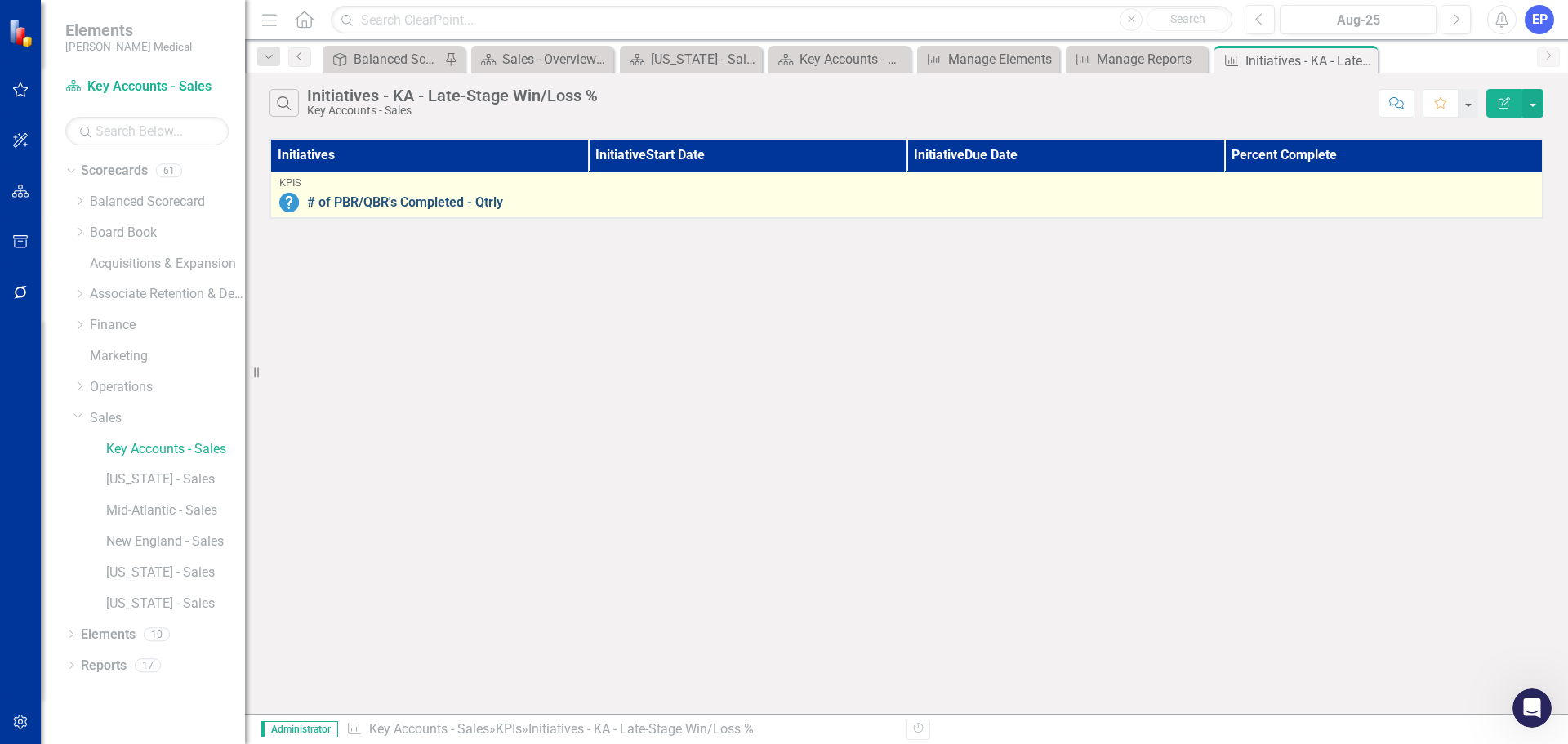
click at [494, 200] on link "# of PBR/QBR's Completed - Qtrly" at bounding box center [919, 203] width 1226 height 15
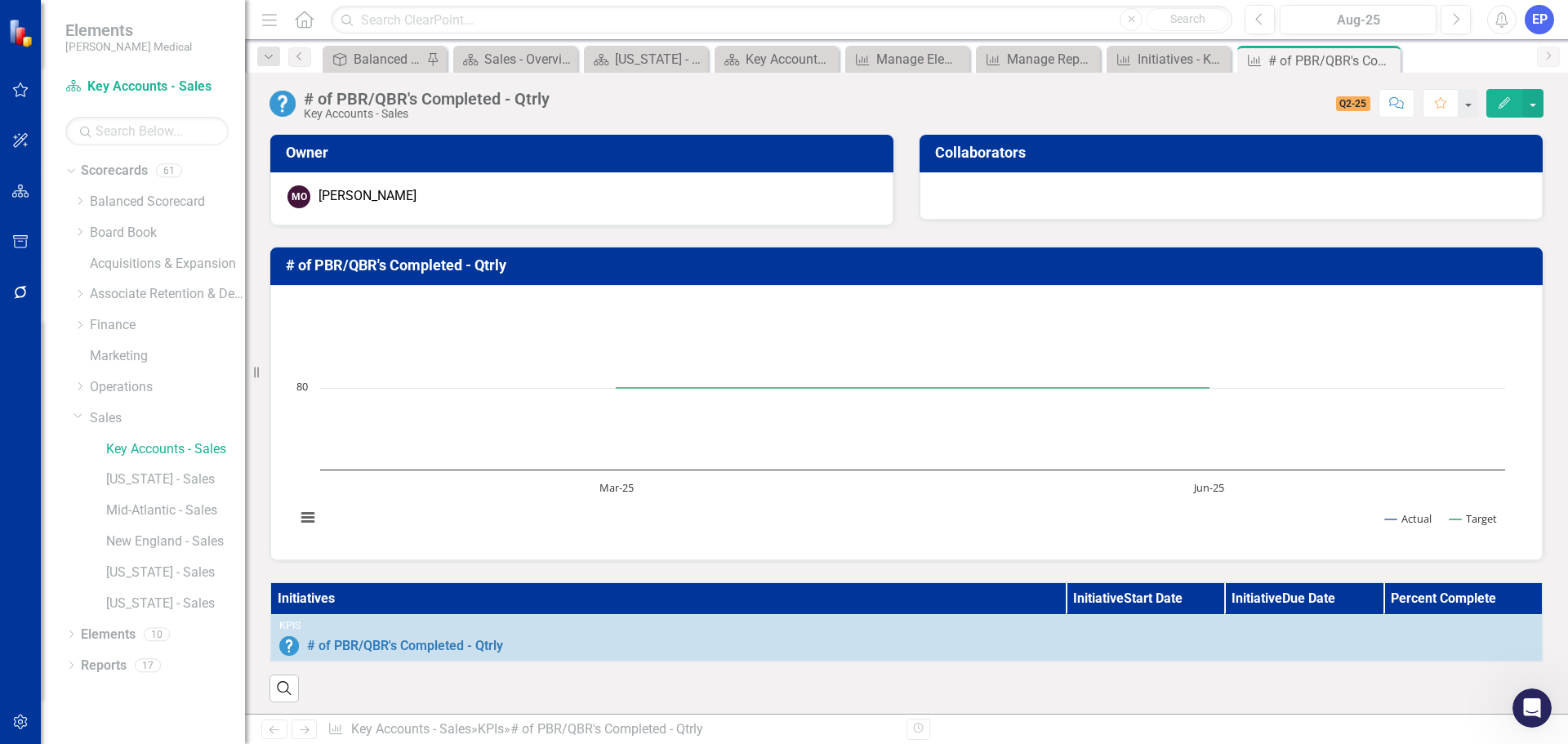
click at [513, 99] on div "# of PBR/QBR's Completed - Qtrly" at bounding box center [427, 98] width 245 height 18
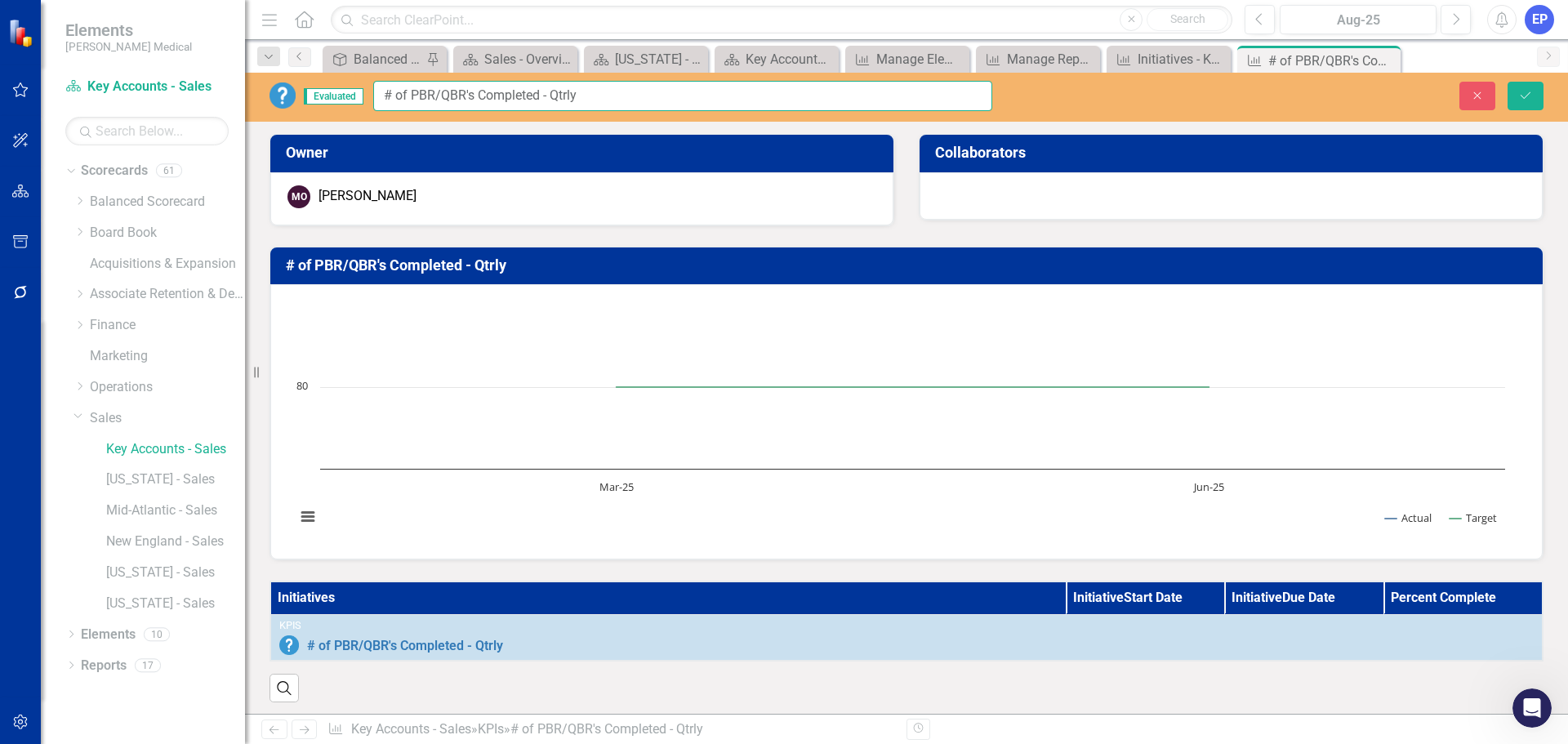
click at [513, 99] on input "# of PBR/QBR's Completed - Qtrly" at bounding box center [683, 96] width 619 height 30
type input "KA - # of PBR/QBR's Completed - Qtrly"
click at [1507, 107] on div "Close Save" at bounding box center [1292, 95] width 527 height 28
click at [1514, 94] on button "Save" at bounding box center [1526, 95] width 36 height 28
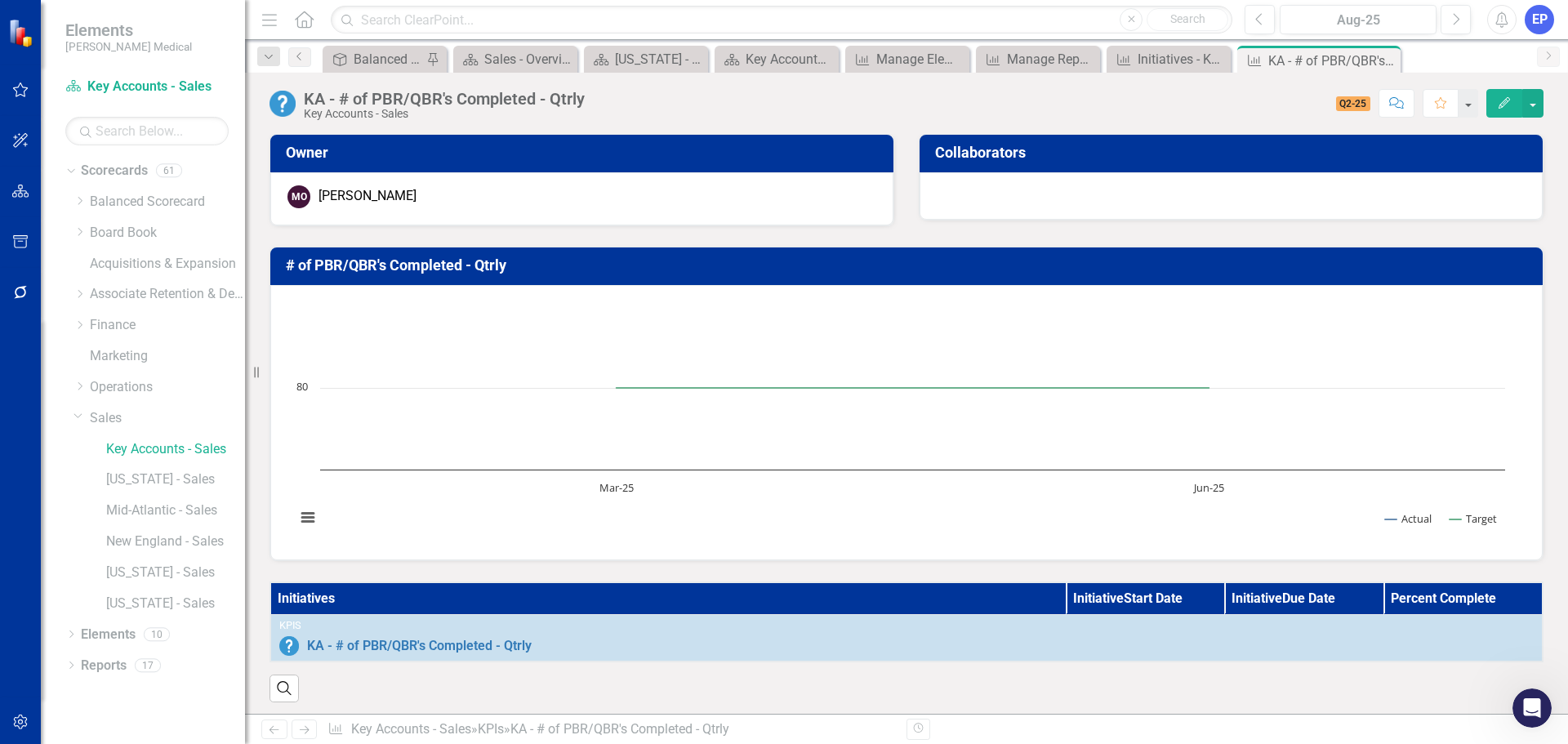
click at [442, 268] on h3 "# of PBR/QBR's Completed - Qtrly" at bounding box center [909, 264] width 1247 height 16
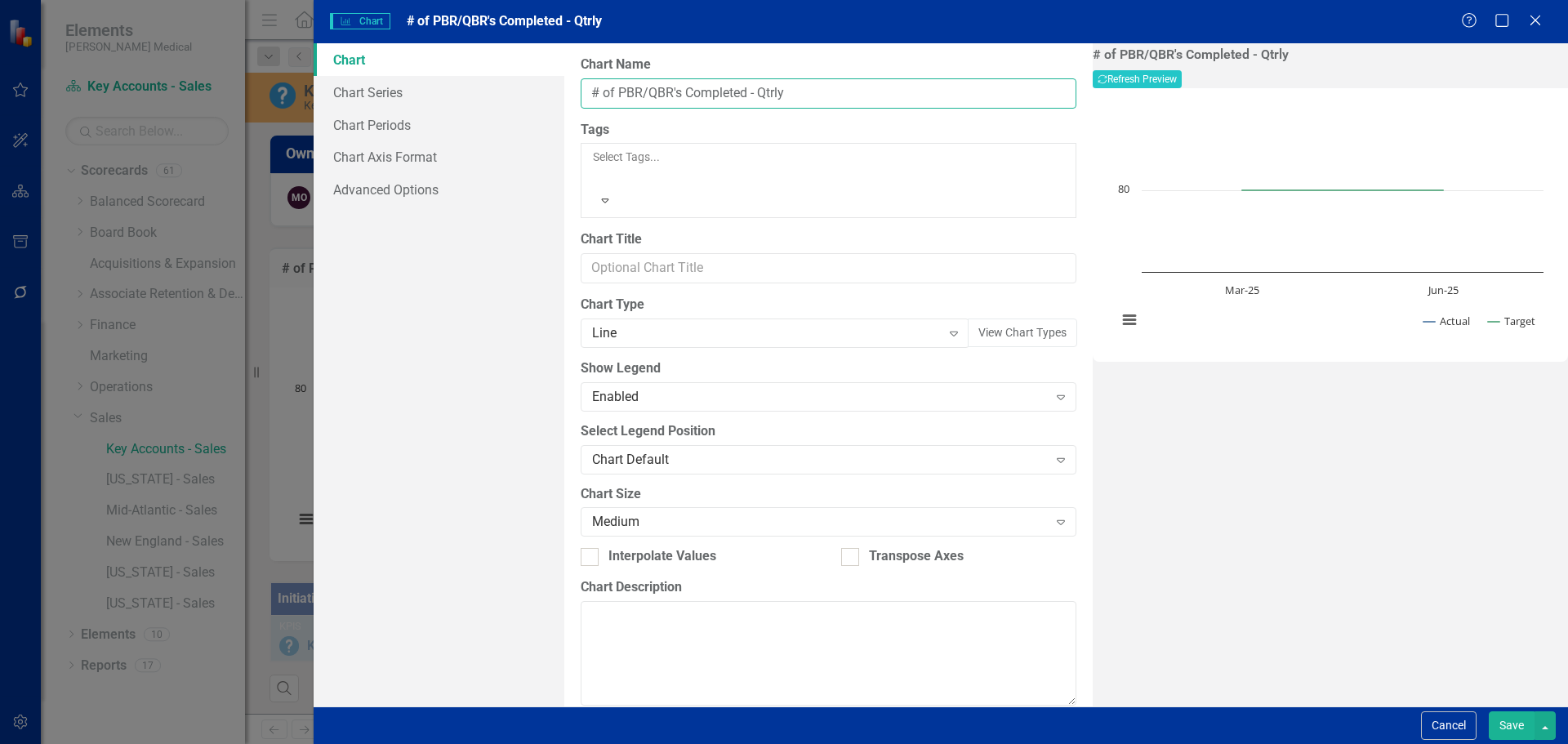
click at [586, 90] on input "# of PBR/QBR's Completed - Qtrly" at bounding box center [828, 93] width 496 height 30
type input "KA - # of PBR/QBR's Completed - Qtrly"
click at [1520, 717] on button "Save" at bounding box center [1511, 725] width 45 height 28
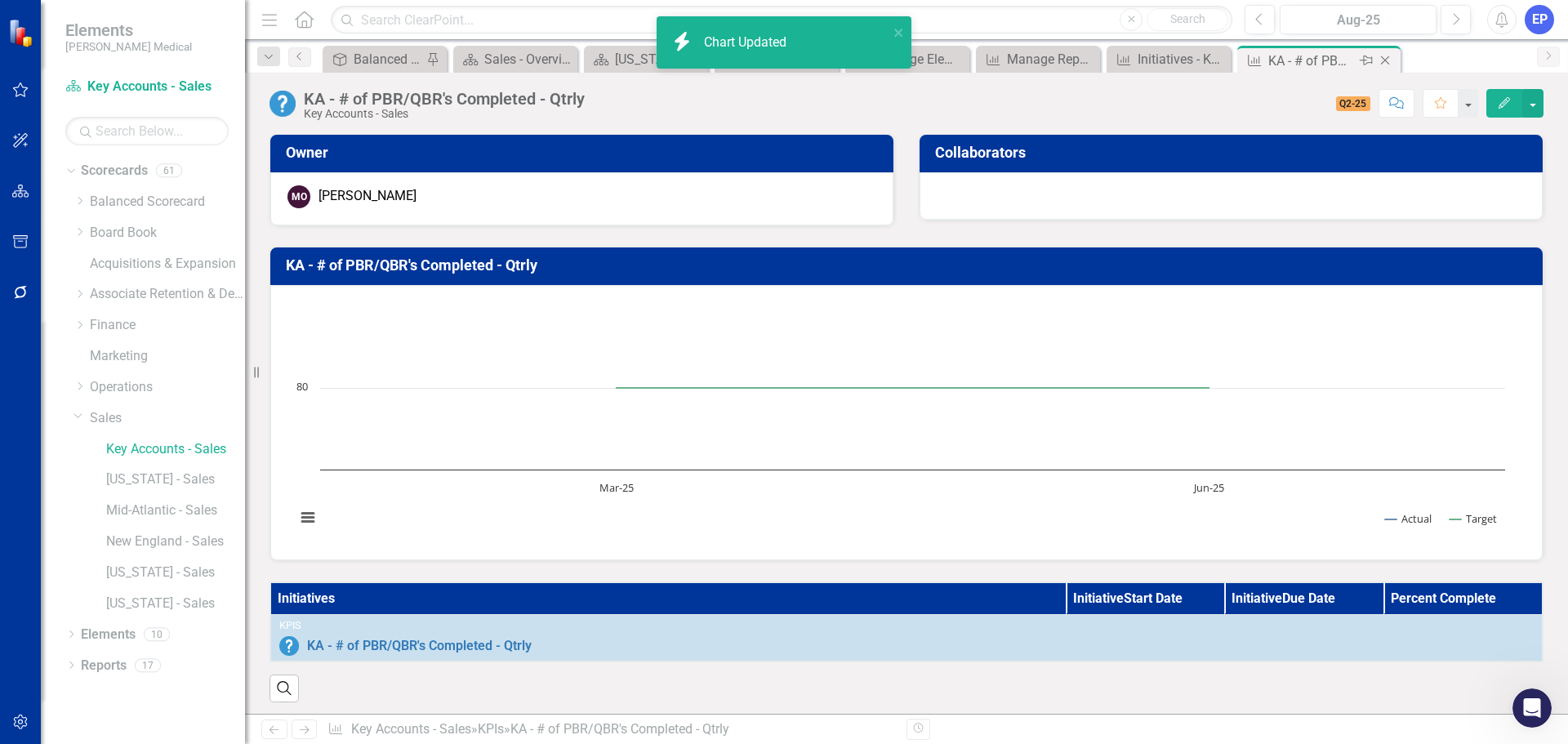
click at [1384, 60] on icon "Close" at bounding box center [1384, 60] width 16 height 13
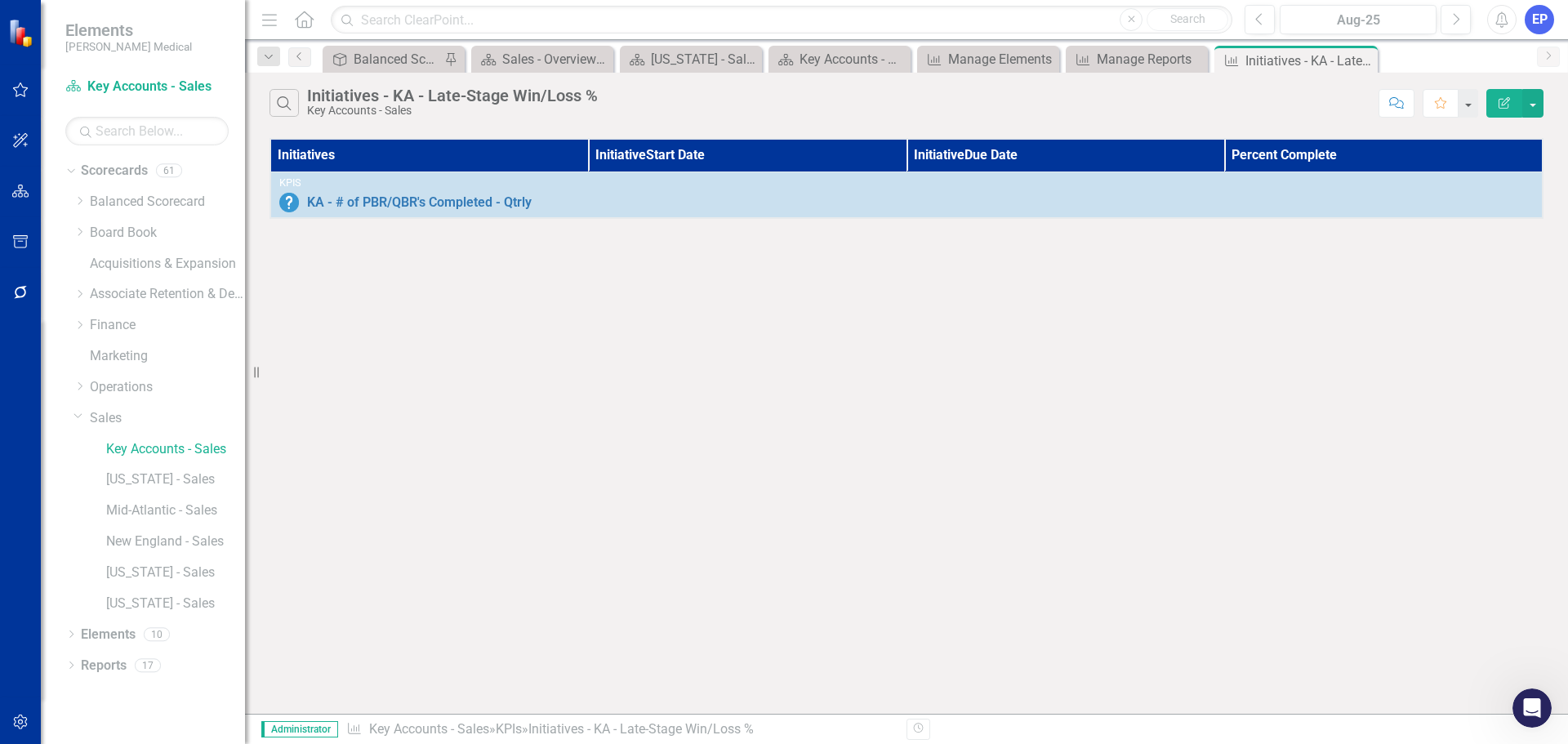
click at [1496, 108] on icon "Edit Report" at bounding box center [1504, 103] width 15 height 11
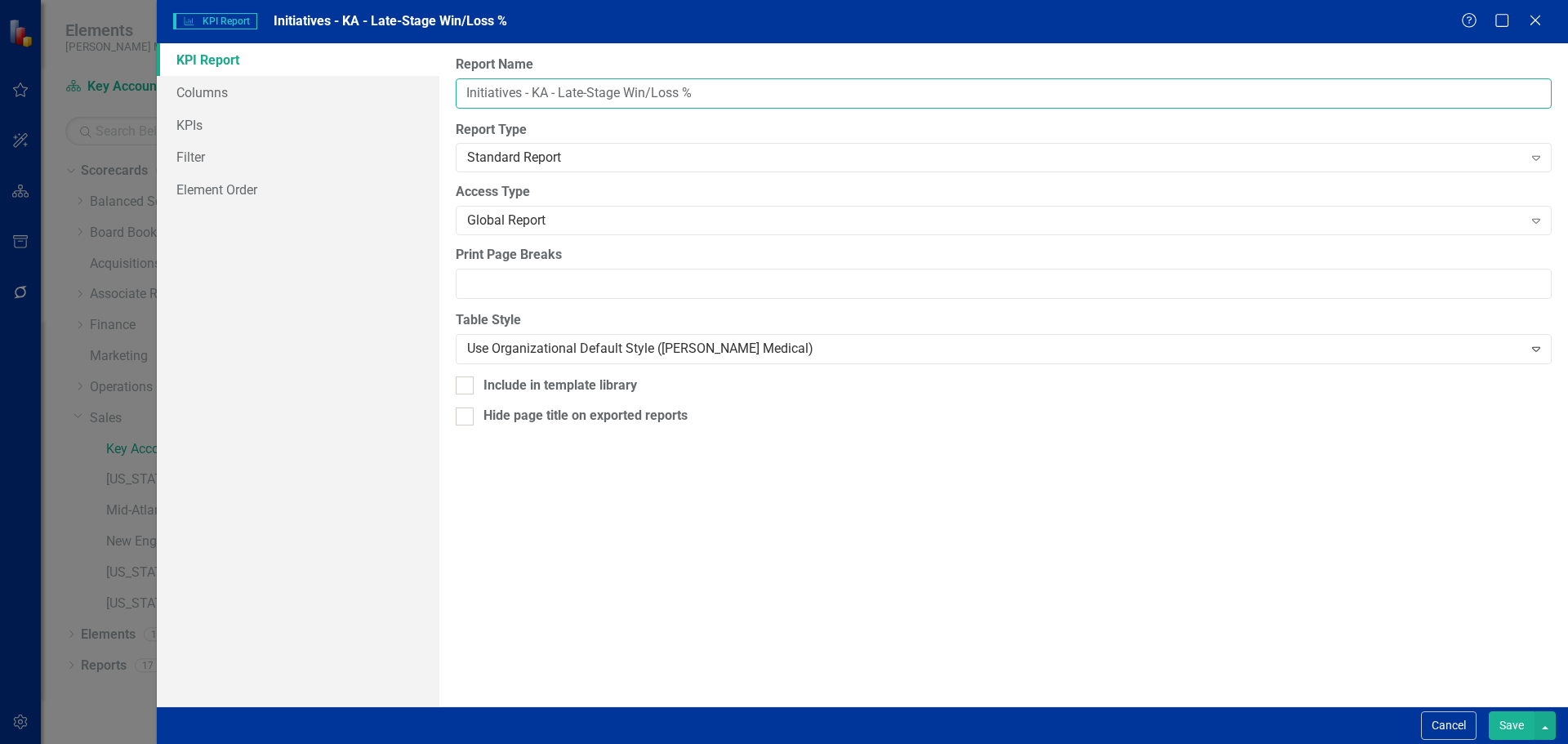
drag, startPoint x: 772, startPoint y: 89, endPoint x: 532, endPoint y: 81, distance: 240.1
click at [532, 81] on input "Initiatives - KA - Late-Stage Win/Loss %" at bounding box center [1003, 93] width 1096 height 30
paste input "# of PBR/QBR's Completed - Qtrly"
type input "Initiatives - # of PBR/QBR's Completed - Qtrly"
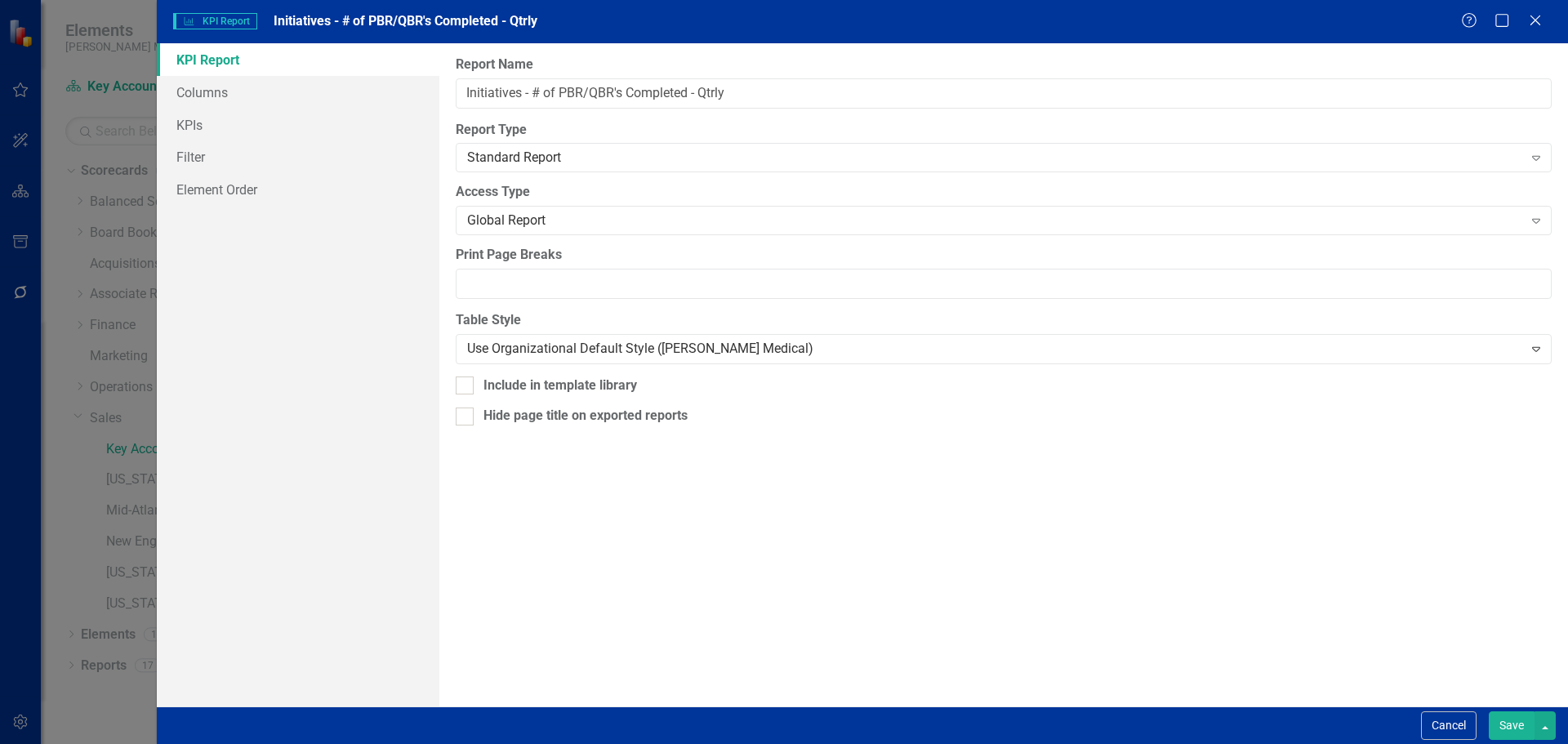
click at [1513, 725] on button "Save" at bounding box center [1511, 725] width 45 height 28
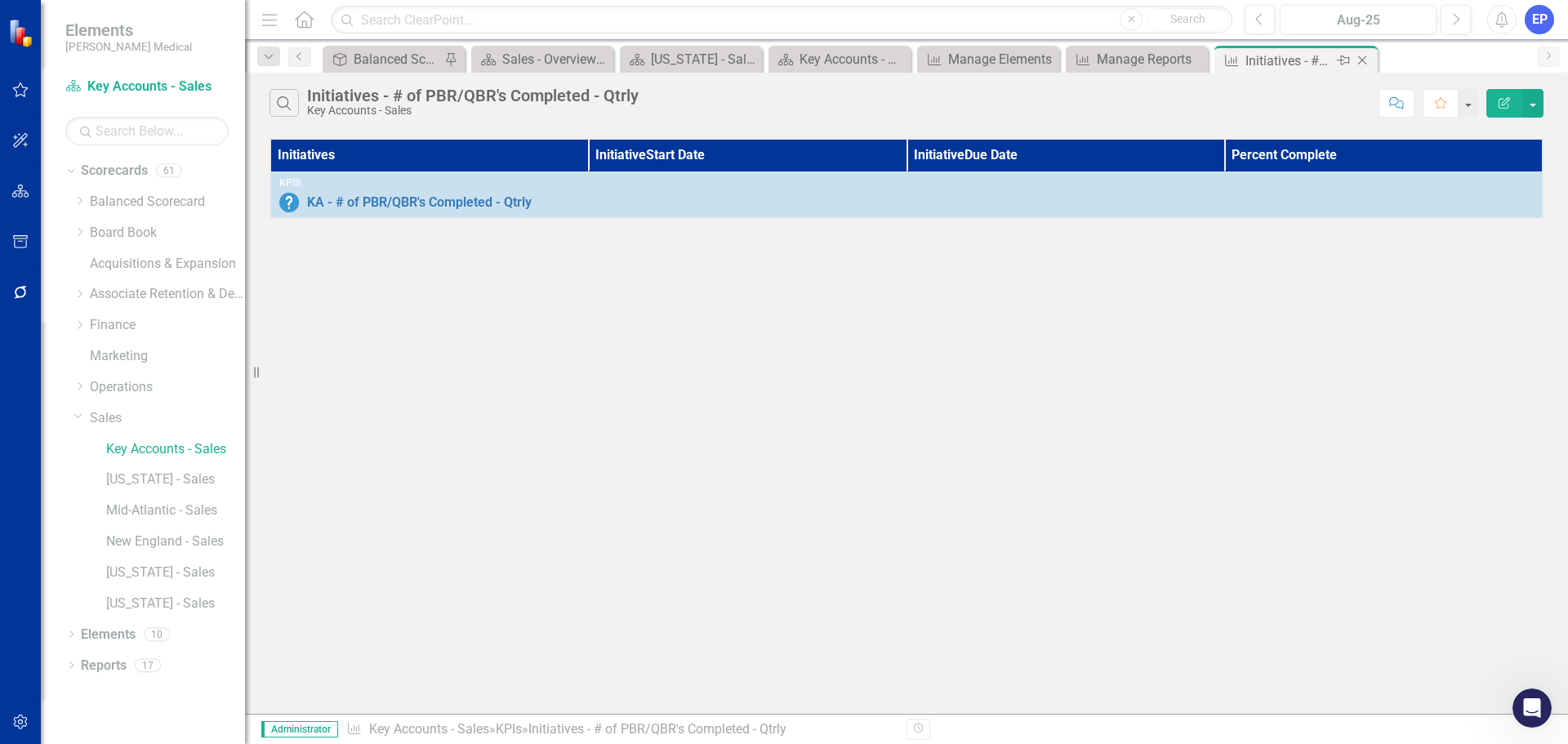
click at [1363, 57] on icon "Close" at bounding box center [1361, 60] width 16 height 13
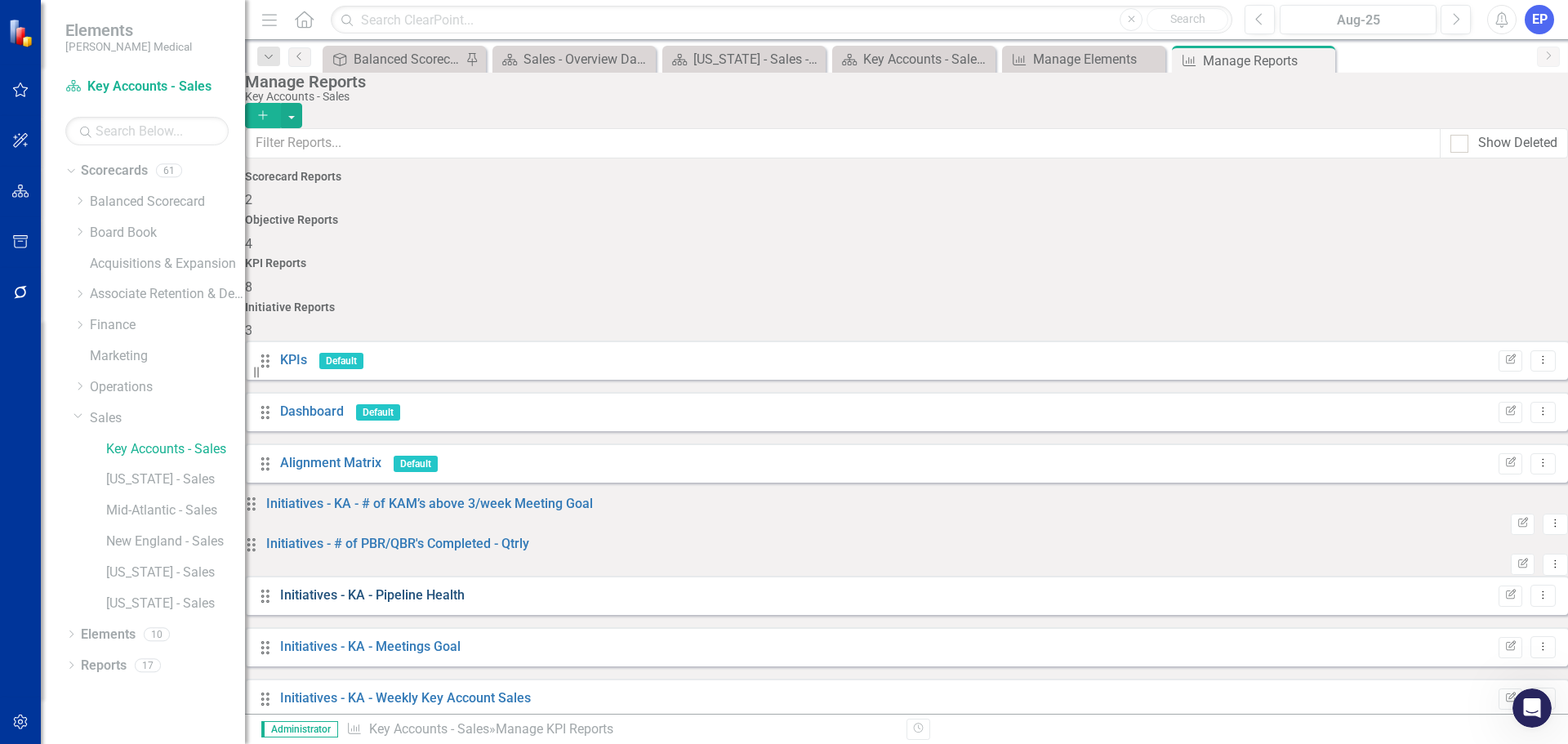
click at [456, 587] on link "Initiatives - KA - Pipeline Health" at bounding box center [372, 595] width 184 height 15
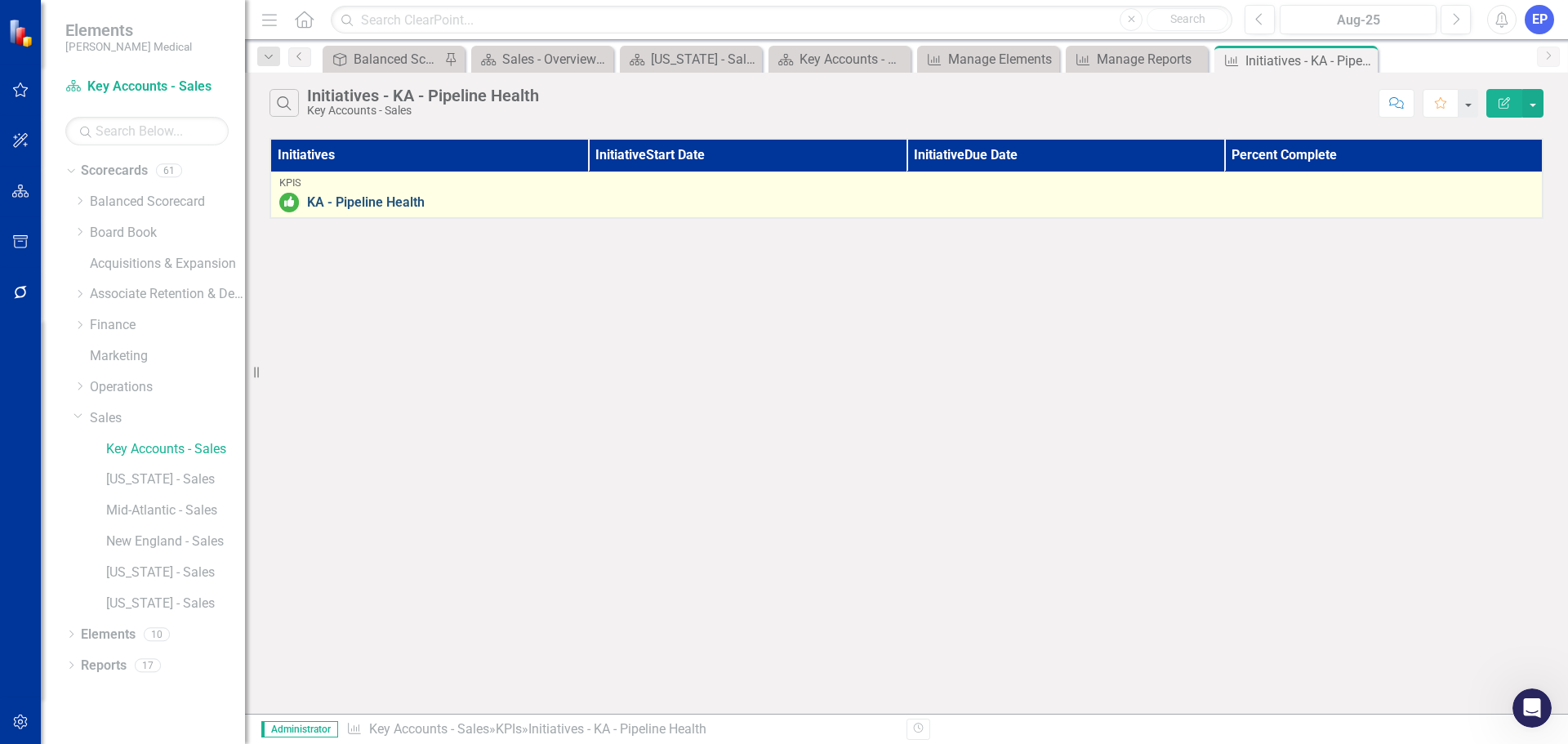
click at [415, 205] on link "KA - Pipeline Health" at bounding box center [919, 203] width 1226 height 15
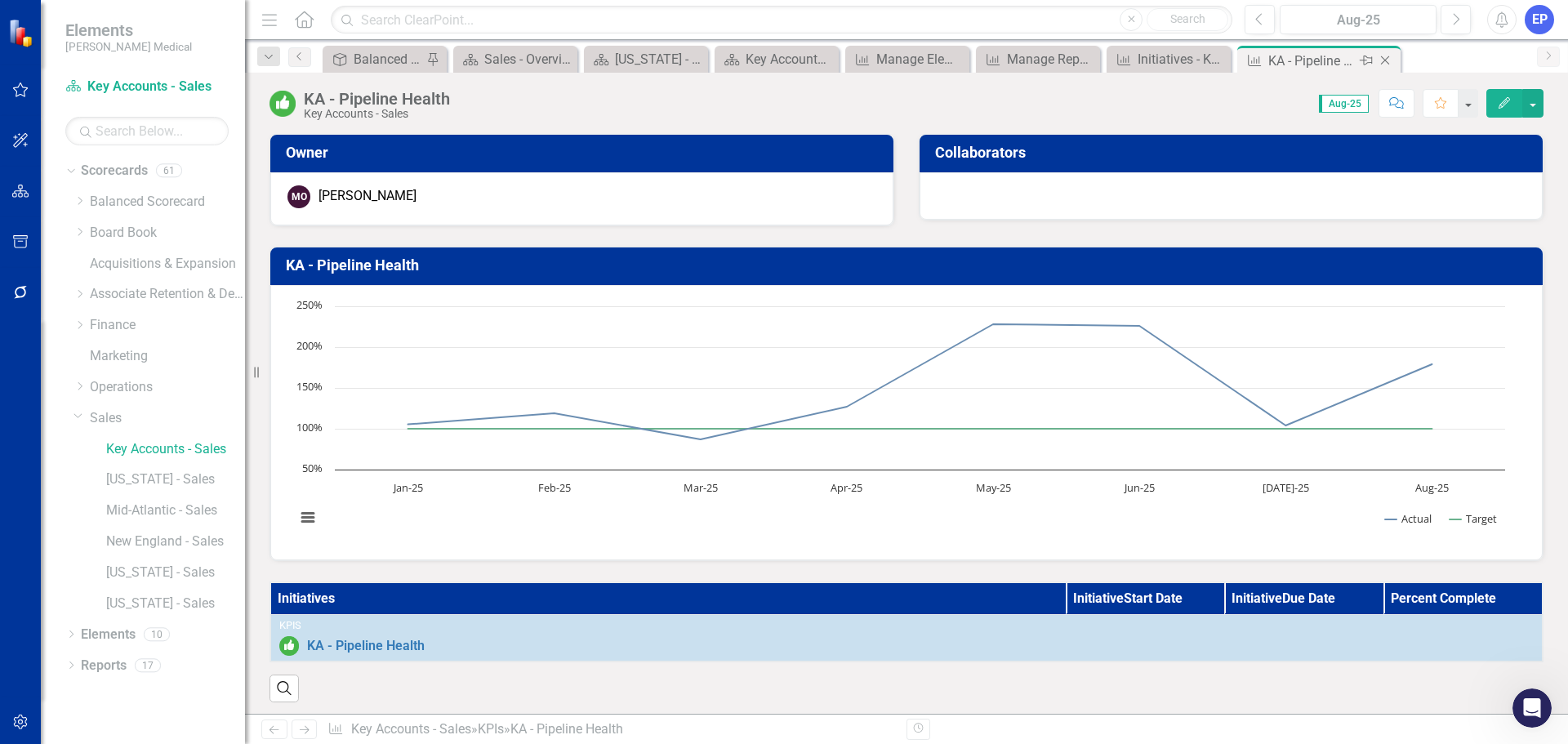
click at [1385, 65] on icon "Close" at bounding box center [1384, 60] width 16 height 13
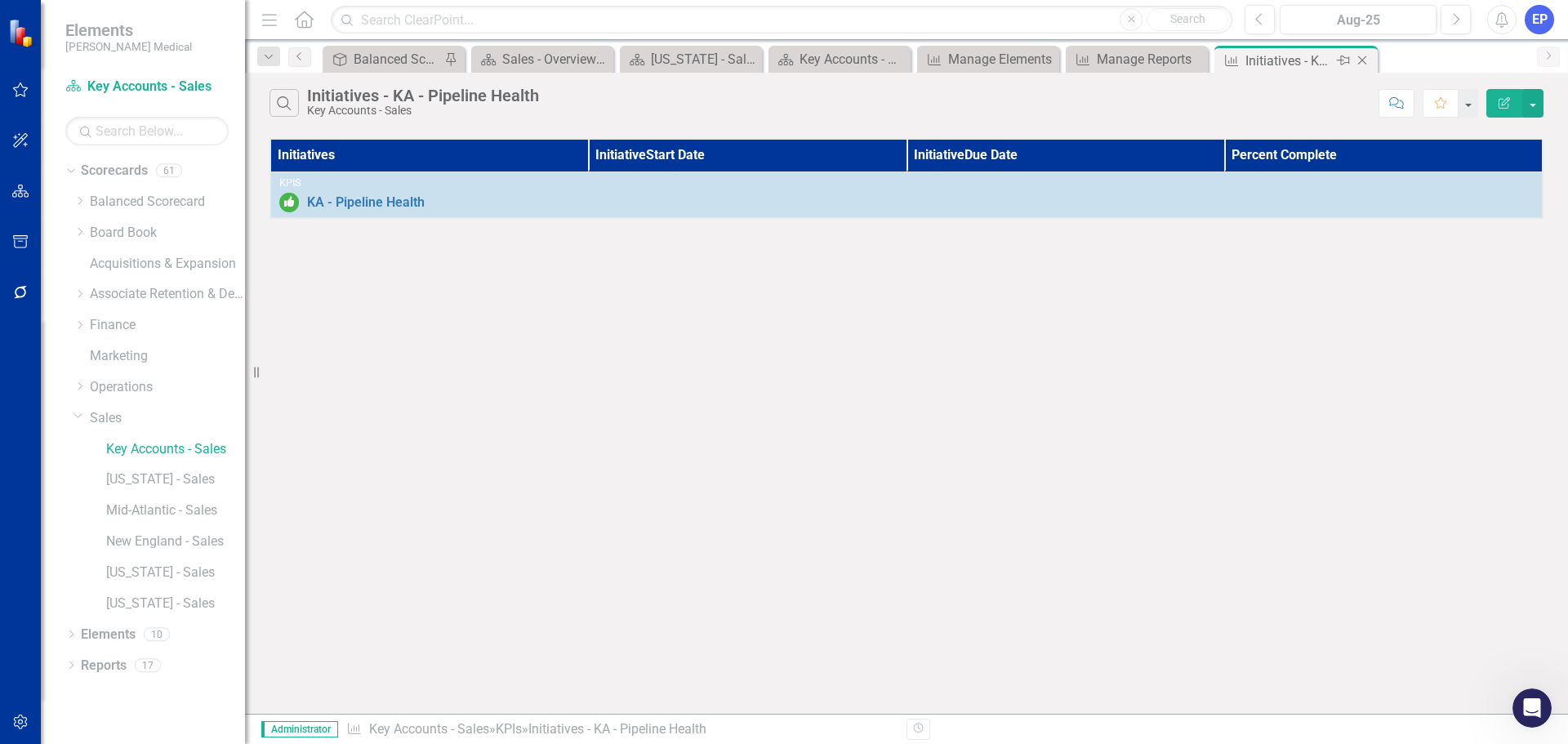
click at [1366, 56] on icon "Close" at bounding box center [1361, 60] width 16 height 13
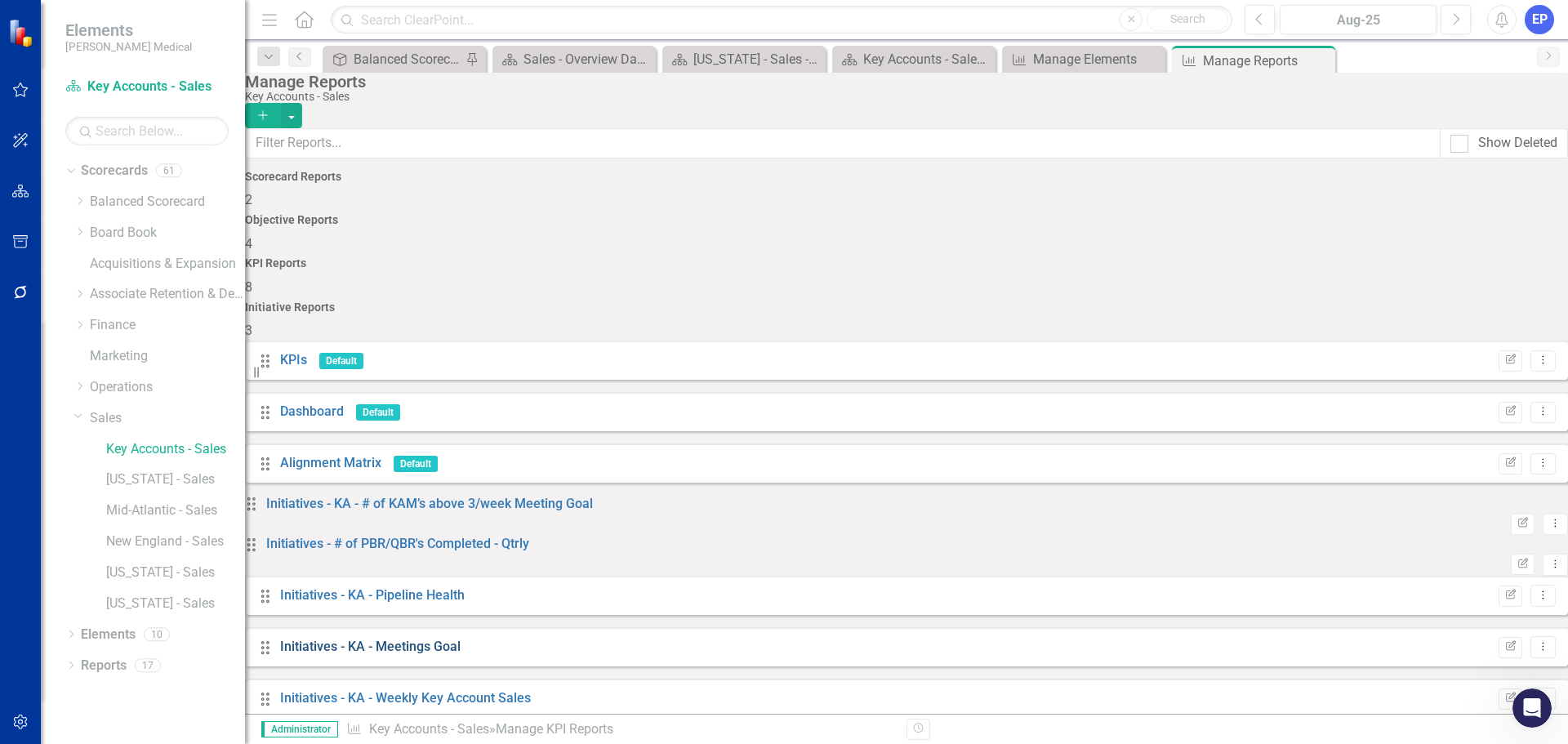
click at [451, 638] on link "Initiatives - KA - Meetings Goal" at bounding box center [370, 646] width 180 height 15
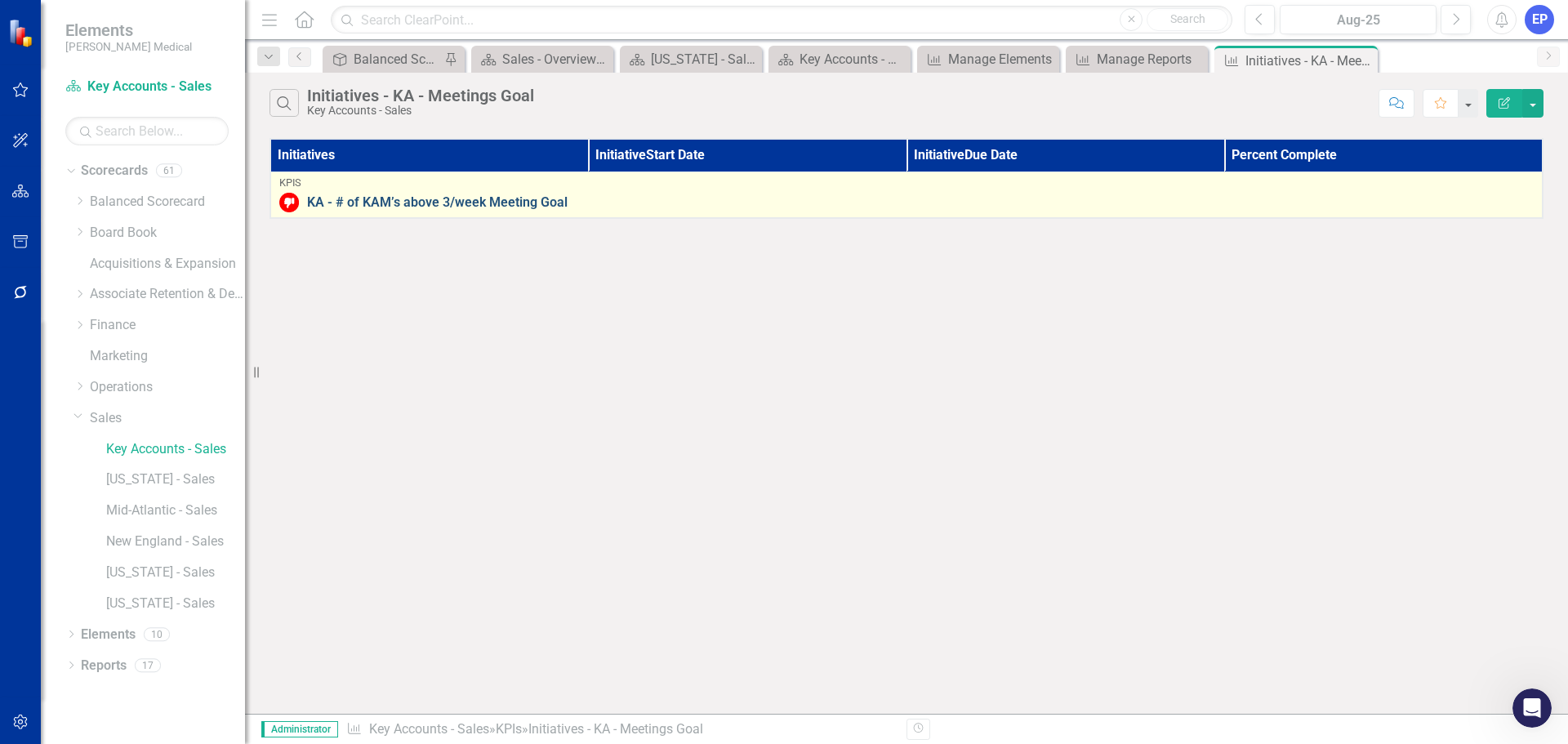
click at [475, 203] on link "KA - # of KAM’s above 3/week Meeting Goal" at bounding box center [919, 203] width 1226 height 15
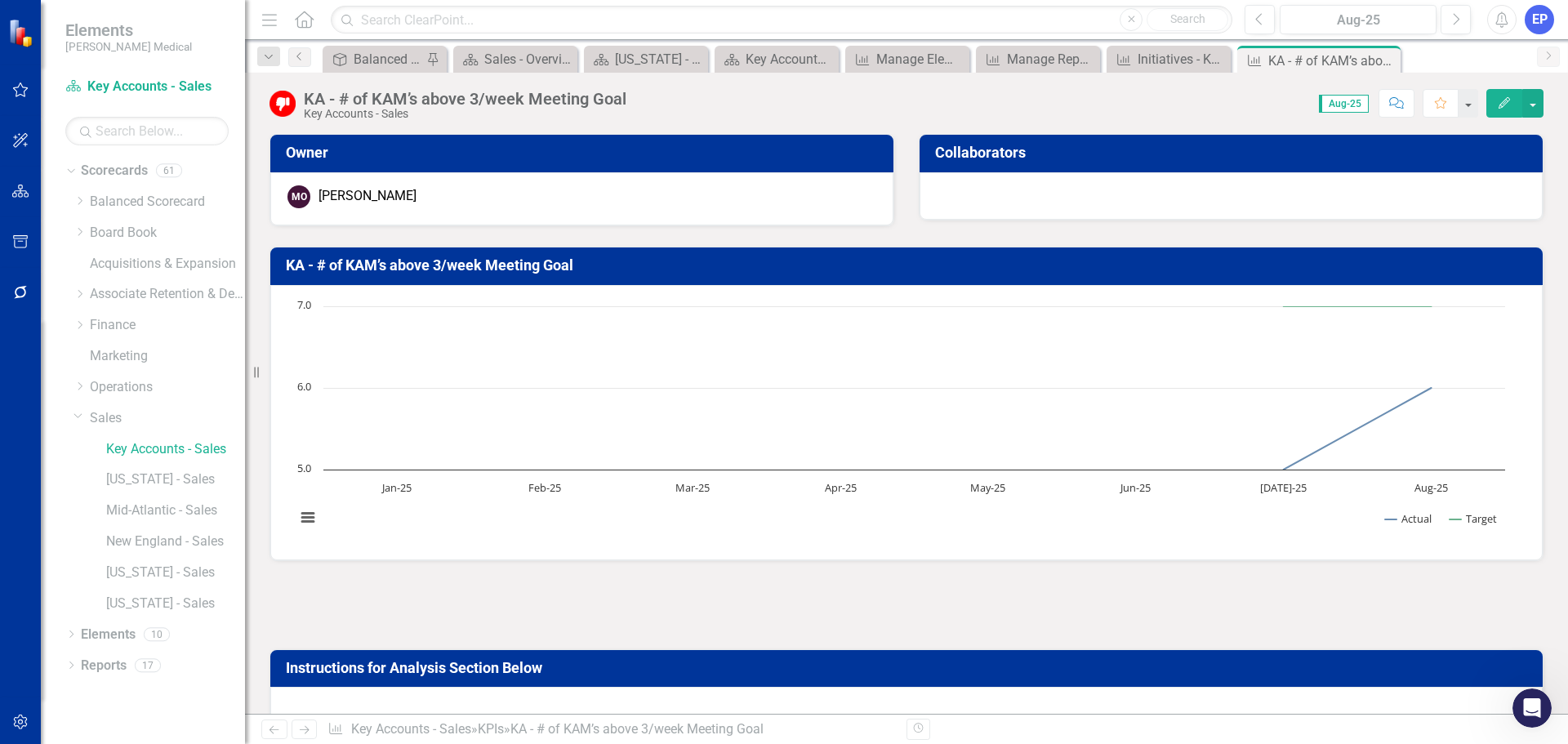
click at [565, 98] on div "KA - # of KAM’s above 3/week Meeting Goal" at bounding box center [465, 98] width 323 height 18
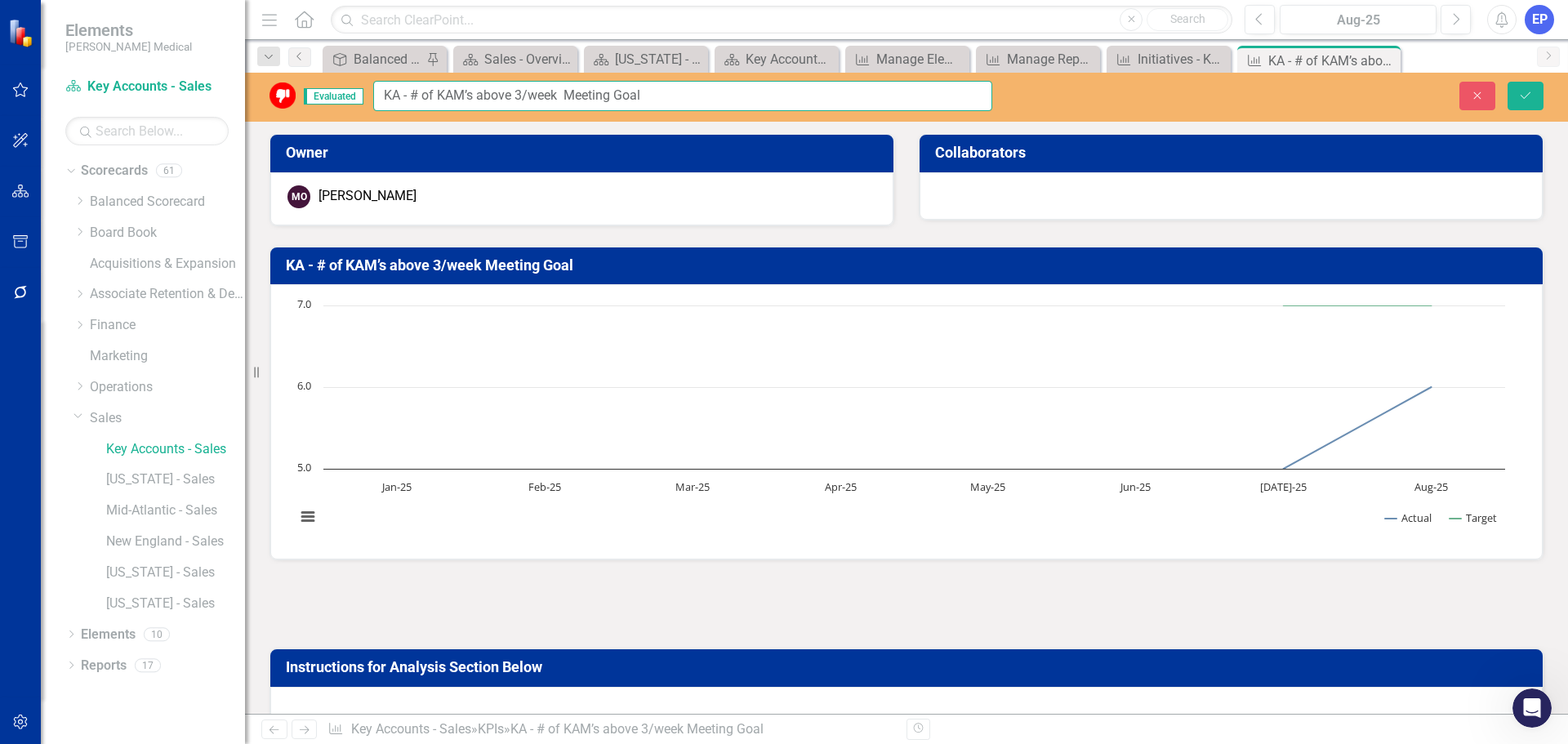
drag, startPoint x: 412, startPoint y: 93, endPoint x: 719, endPoint y: 89, distance: 307.0
click at [719, 89] on input "KA - # of KAM’s above 3/week Meeting Goal" at bounding box center [683, 96] width 619 height 30
click at [1478, 101] on button "Close" at bounding box center [1477, 95] width 36 height 28
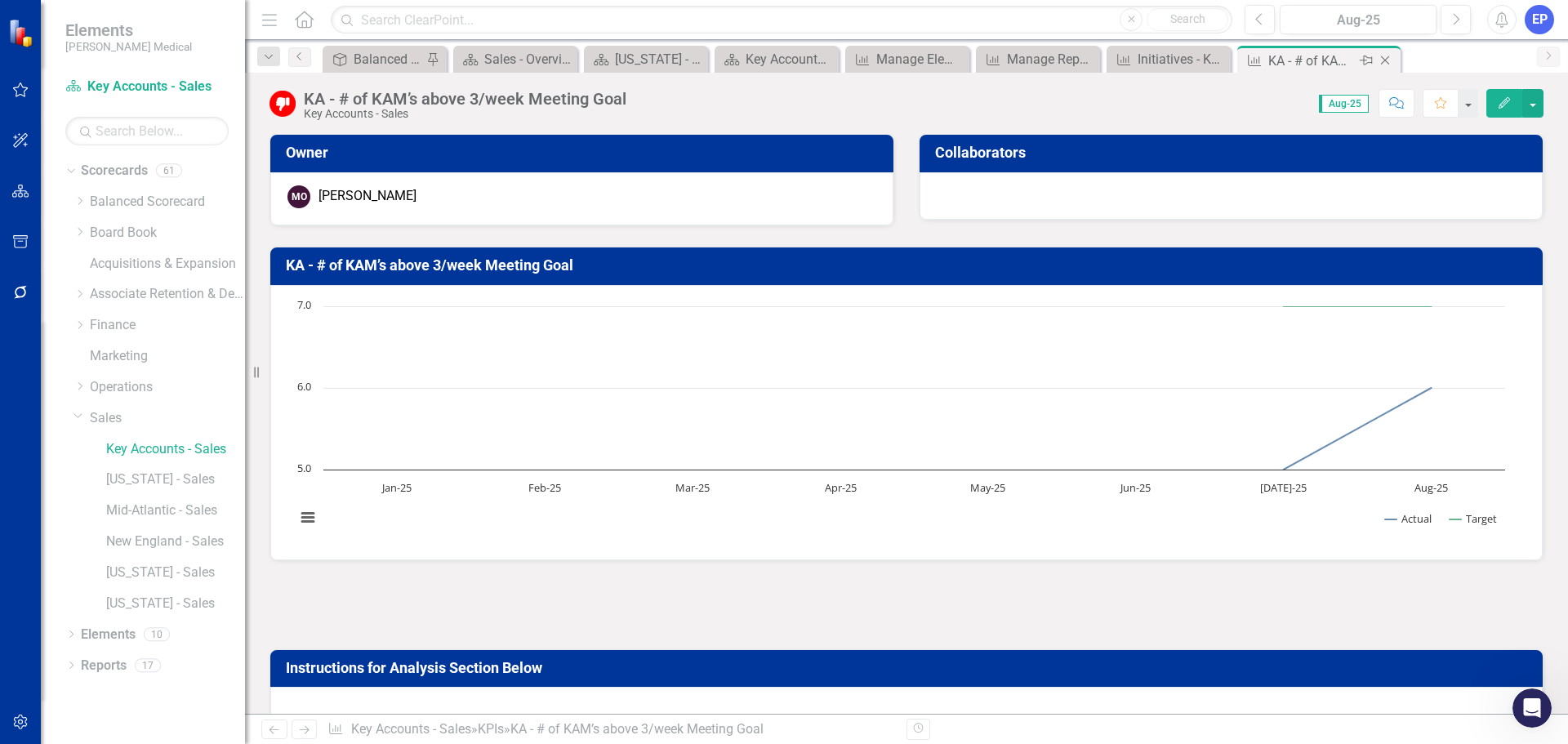
click at [1391, 60] on icon "Close" at bounding box center [1384, 60] width 16 height 13
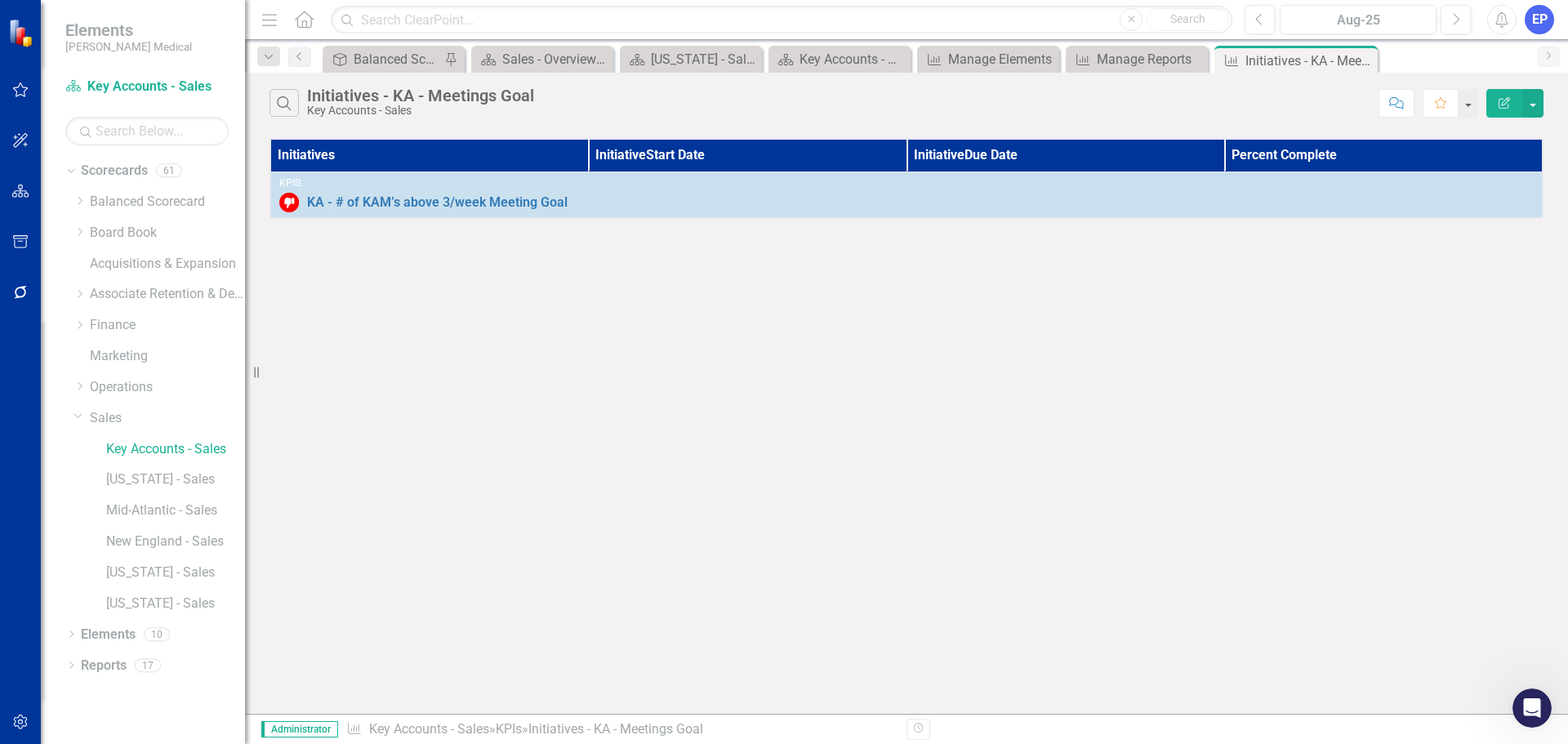
click at [1492, 101] on button "Edit Report" at bounding box center [1504, 103] width 36 height 28
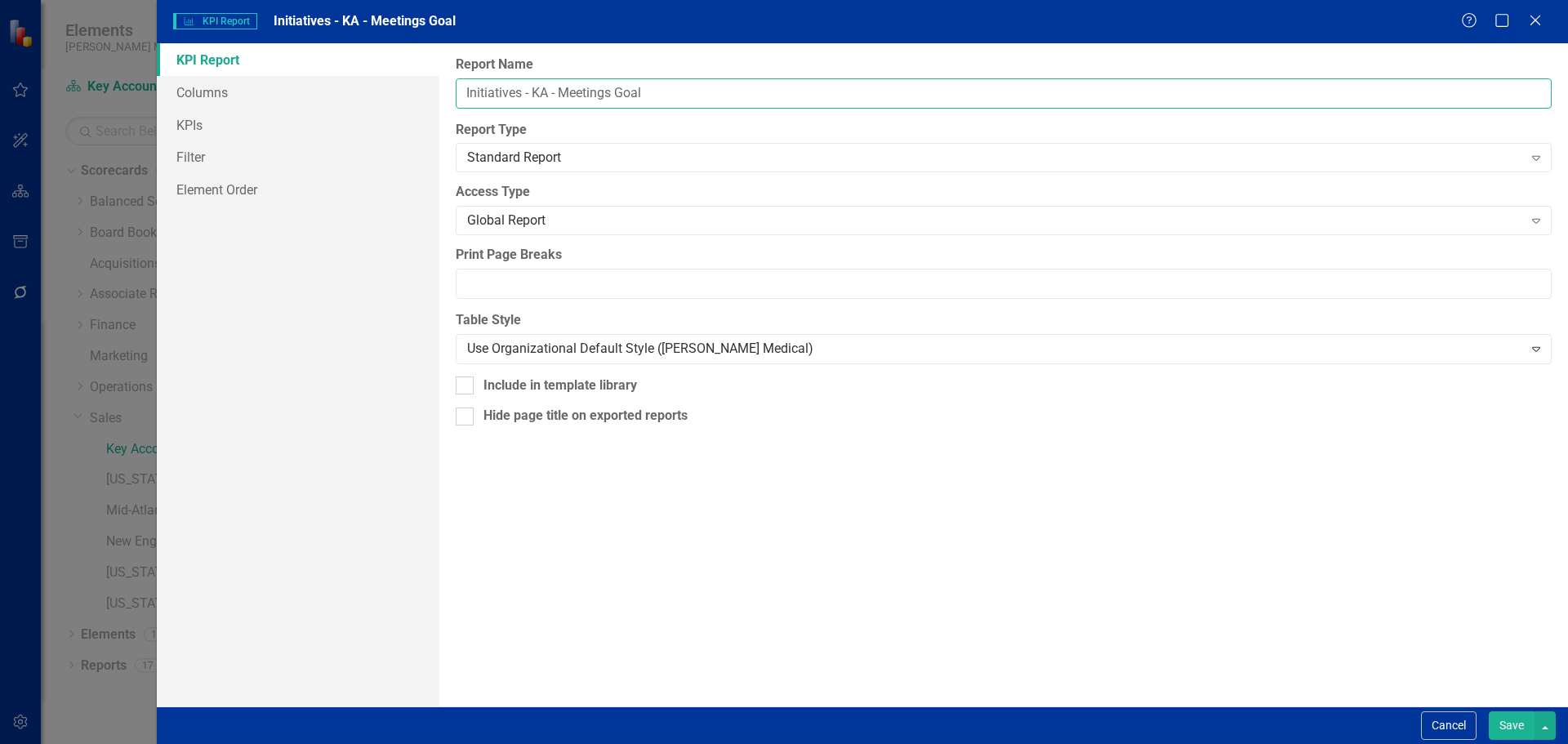
drag, startPoint x: 559, startPoint y: 89, endPoint x: 713, endPoint y: 93, distance: 154.1
click at [713, 93] on input "Initiatives - KA - Meetings Goal" at bounding box center [1003, 93] width 1096 height 30
paste input "# of KAM’s above 3/week Meeting Goal"
type input "Initiatives - KA - # of KAM’s above 3/week Meeting Goal"
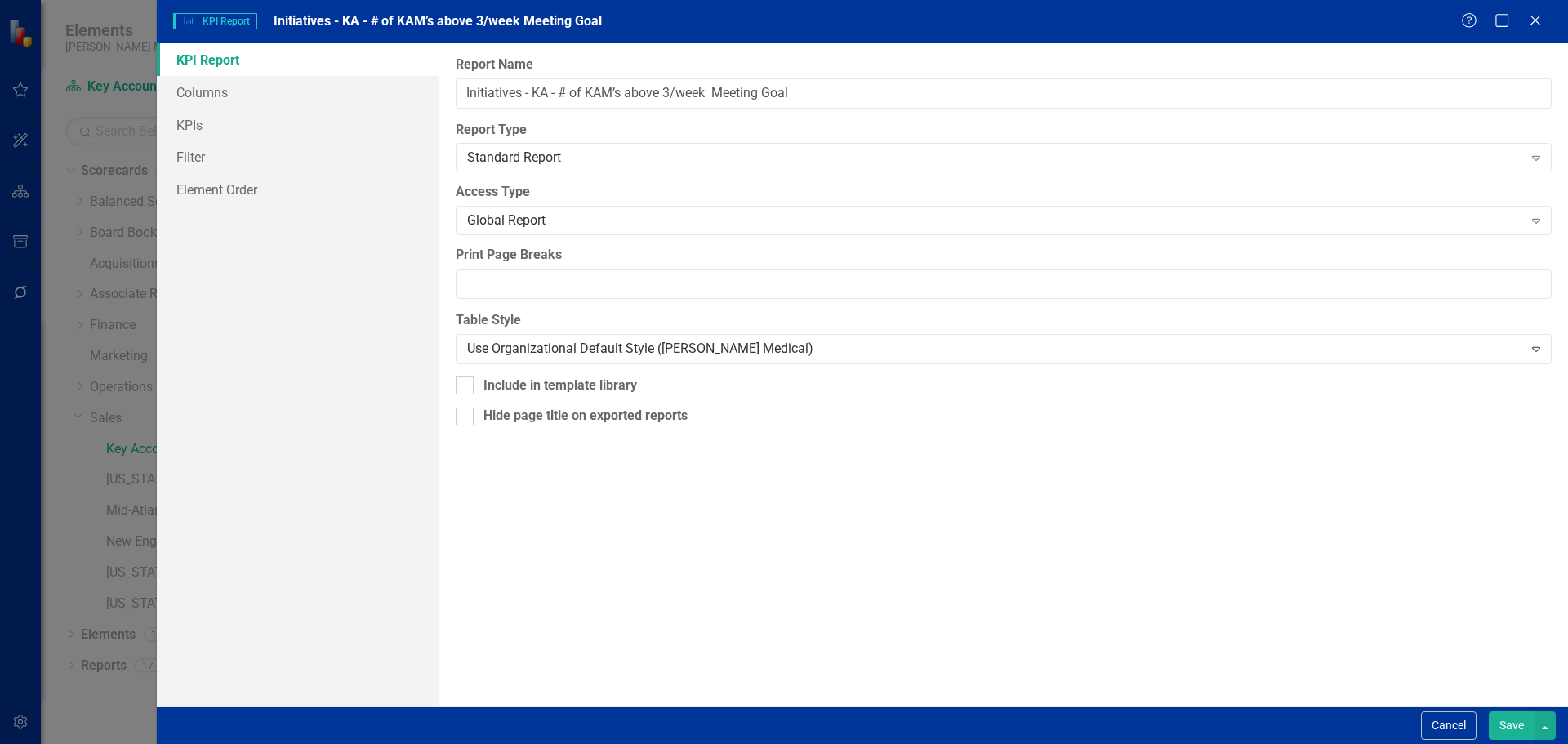
click at [1492, 717] on button "Save" at bounding box center [1511, 725] width 45 height 28
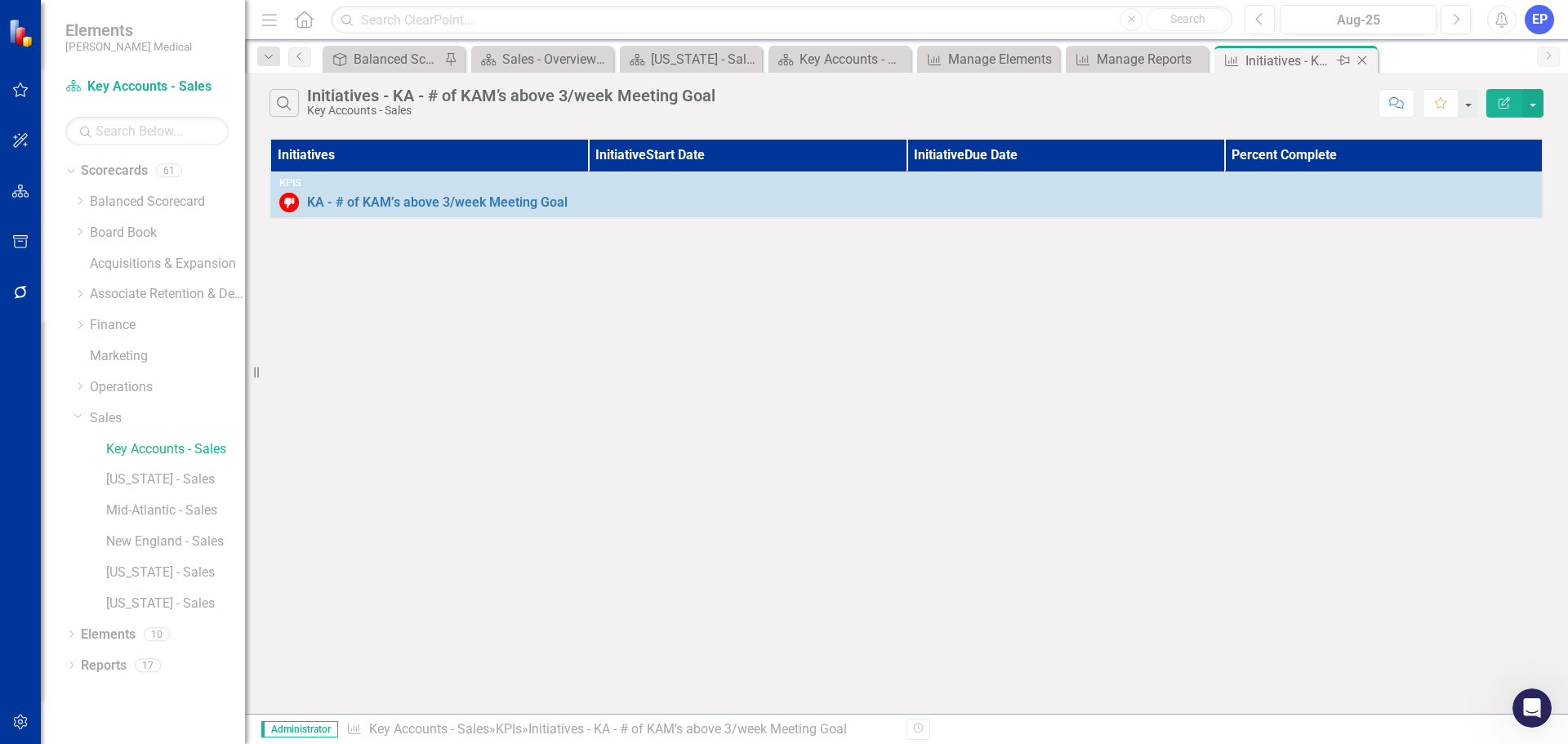
click at [1362, 59] on icon "Close" at bounding box center [1361, 60] width 16 height 13
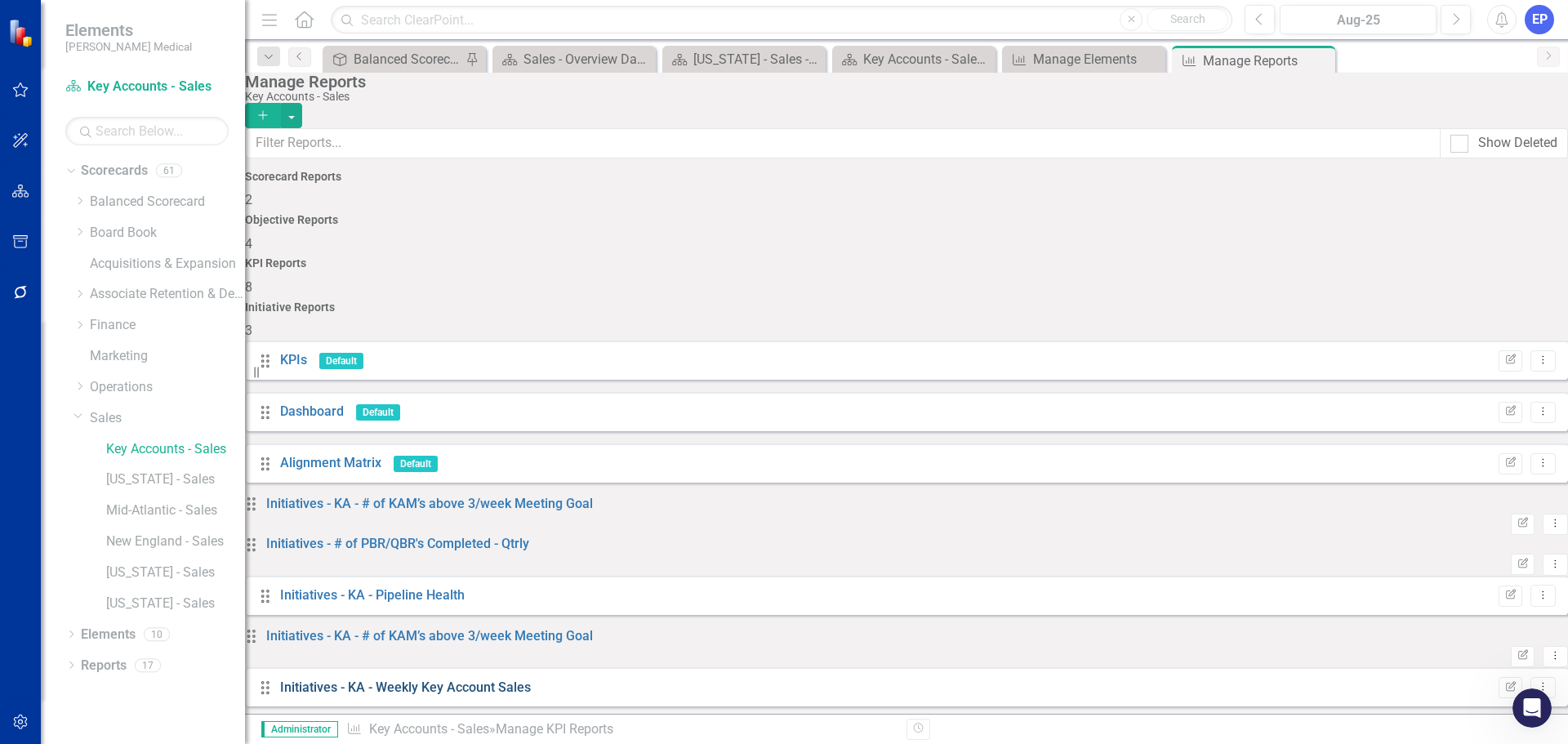
click at [462, 680] on link "Initiatives - KA - Weekly Key Account Sales" at bounding box center [406, 687] width 251 height 15
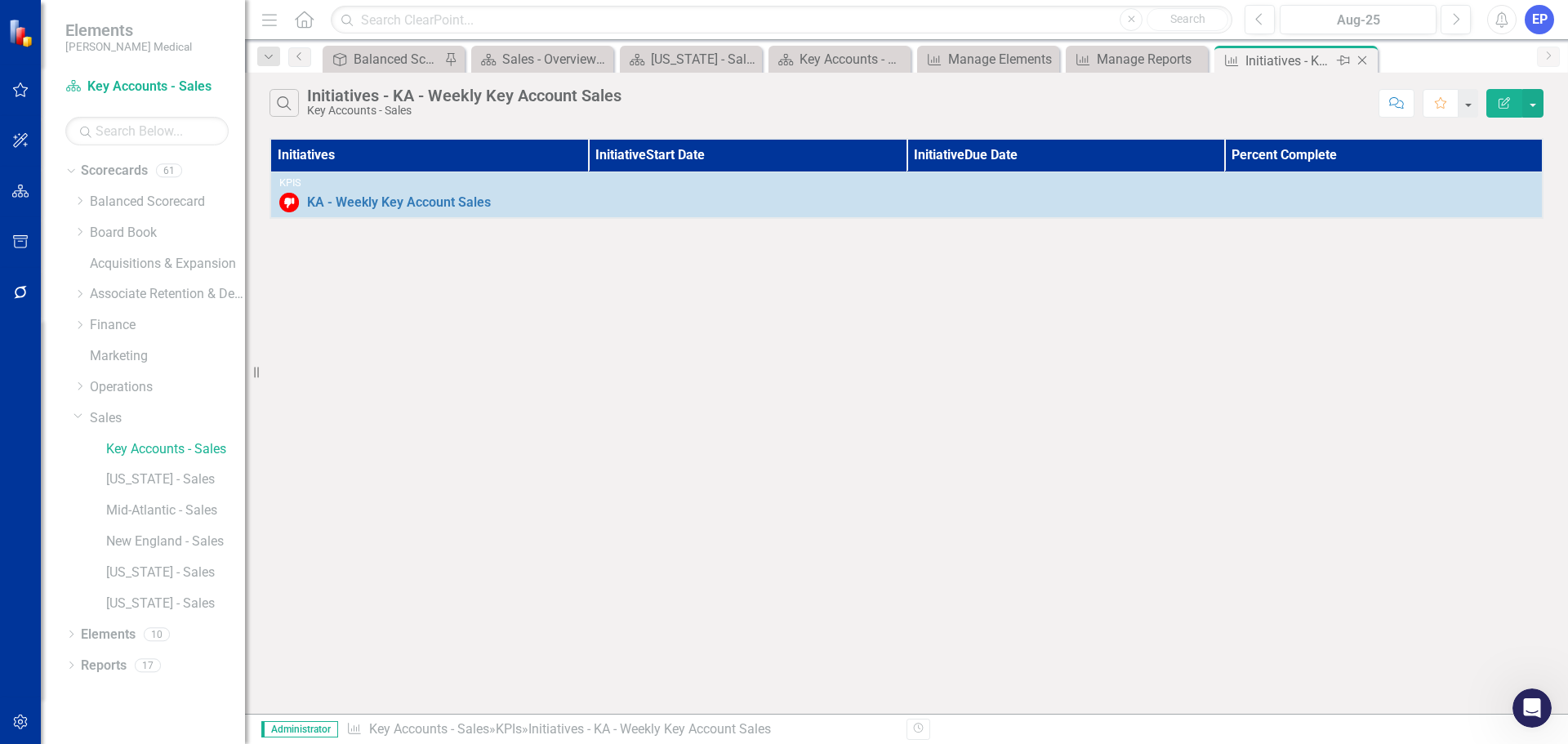
click at [1360, 62] on icon at bounding box center [1362, 61] width 9 height 9
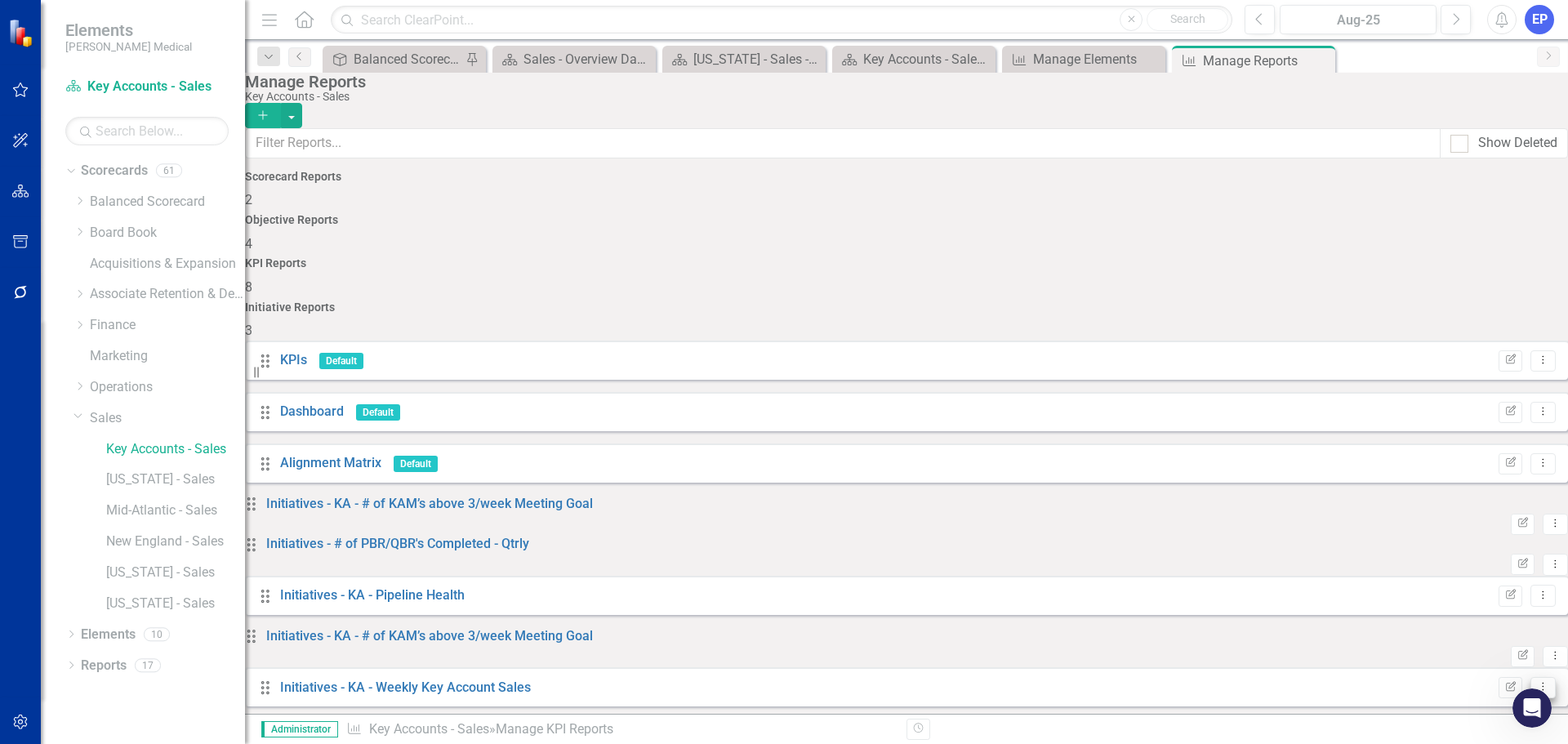
click at [1530, 677] on button "Dropdown Menu" at bounding box center [1543, 687] width 25 height 22
click at [1446, 623] on link "Copy Duplicate Report" at bounding box center [1462, 618] width 135 height 30
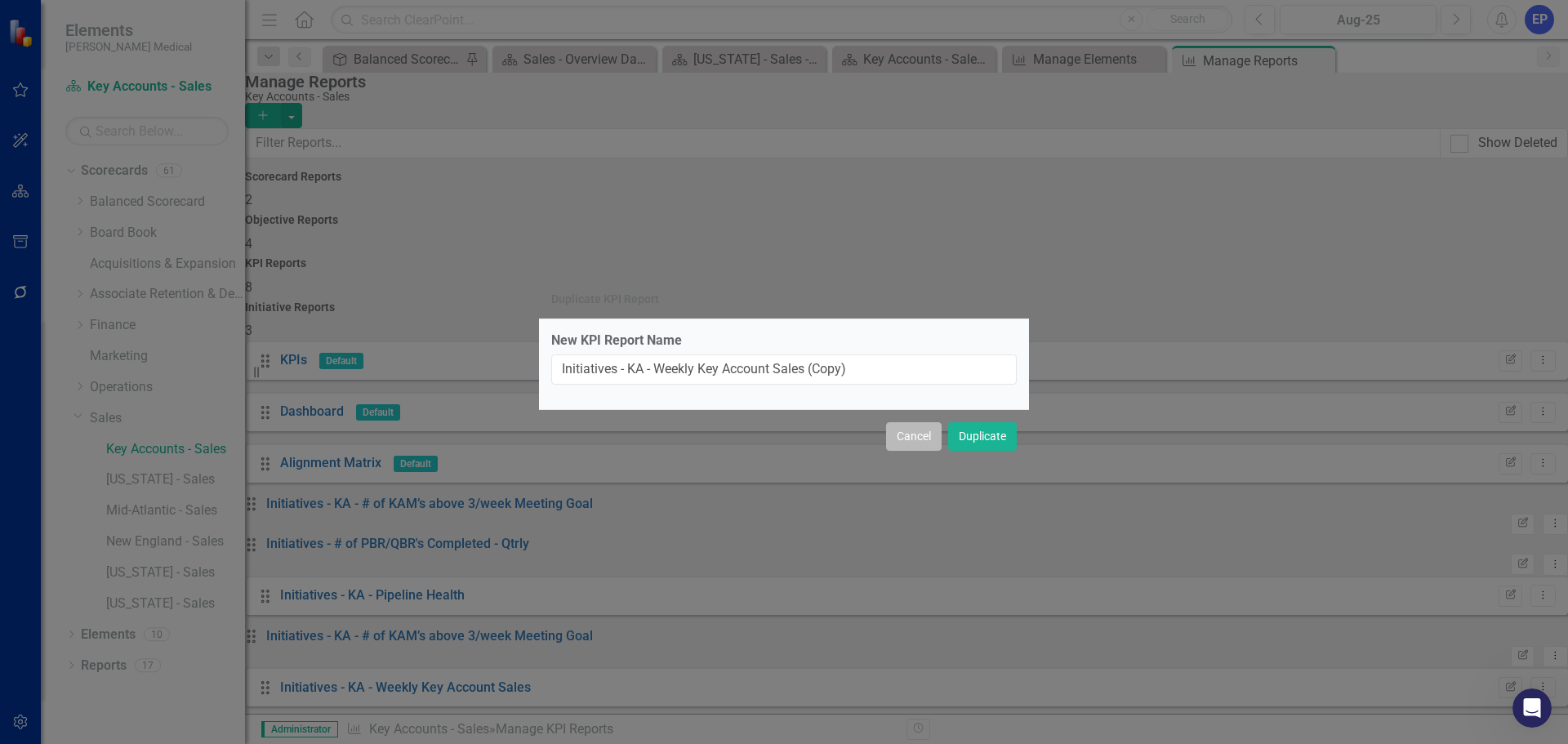
click at [931, 435] on button "Cancel" at bounding box center [913, 436] width 56 height 28
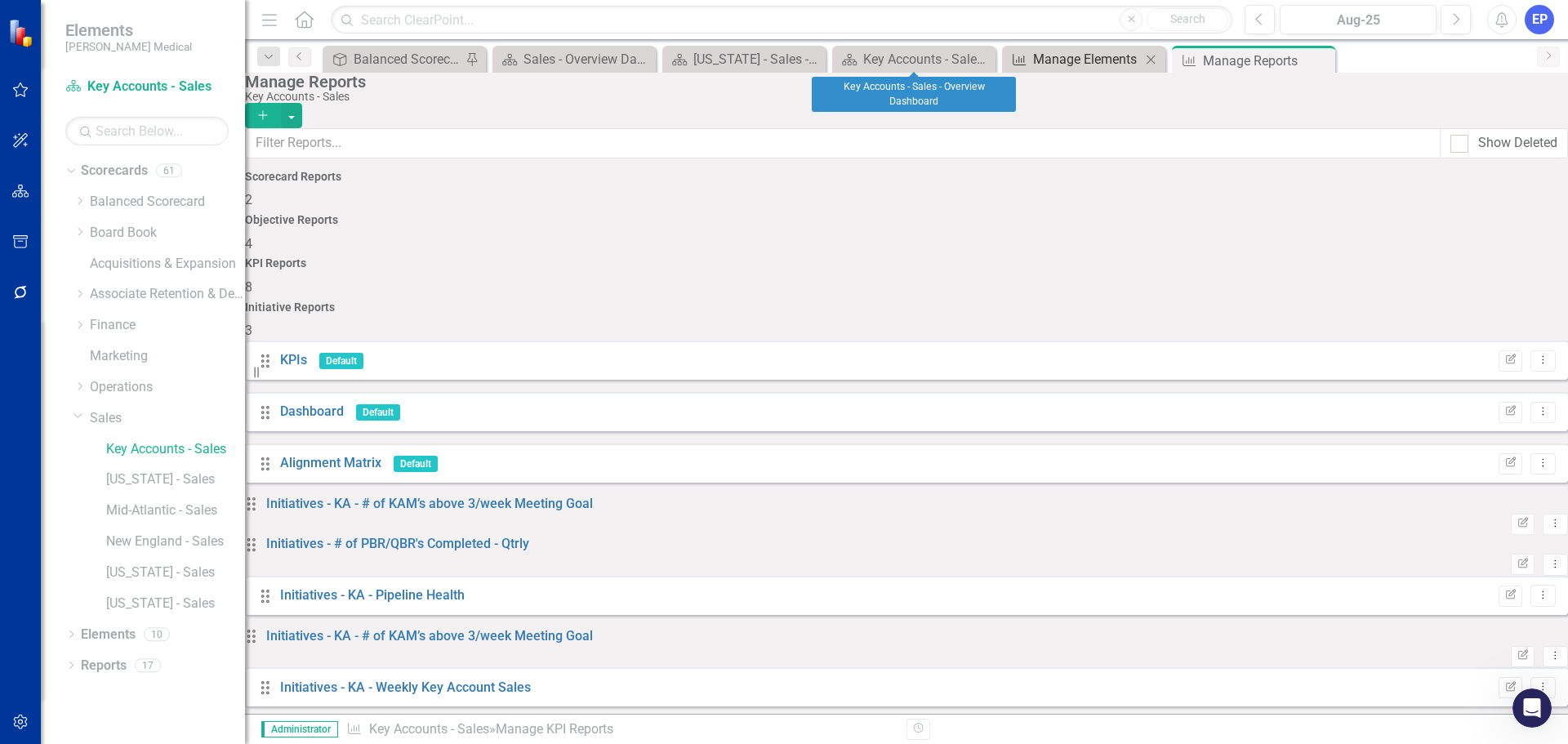
click at [1049, 54] on div "Manage Elements" at bounding box center [1087, 59] width 108 height 21
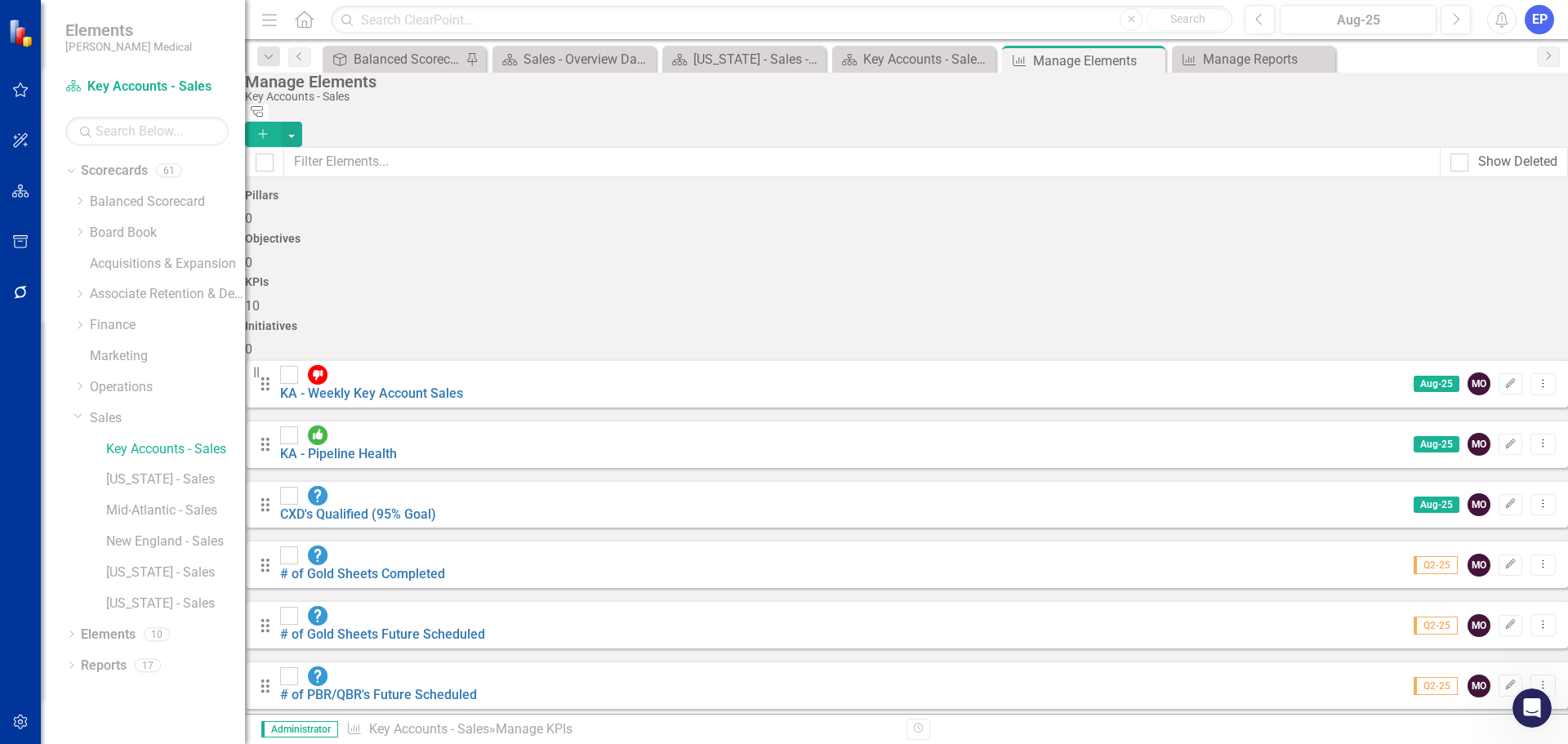
scroll to position [95, 0]
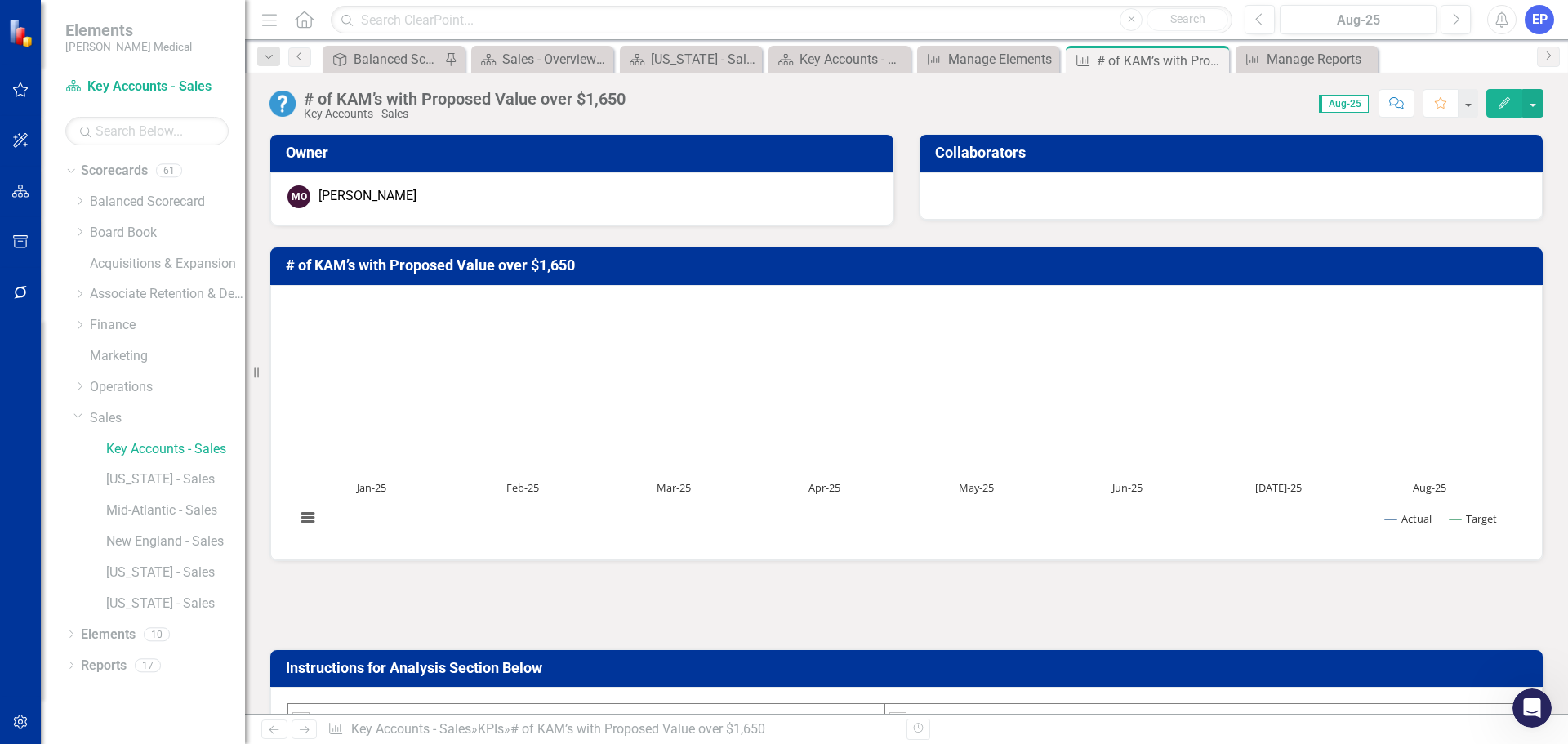
click at [469, 93] on div "# of KAM’s with Proposed Value over $1,650" at bounding box center [464, 98] width 322 height 18
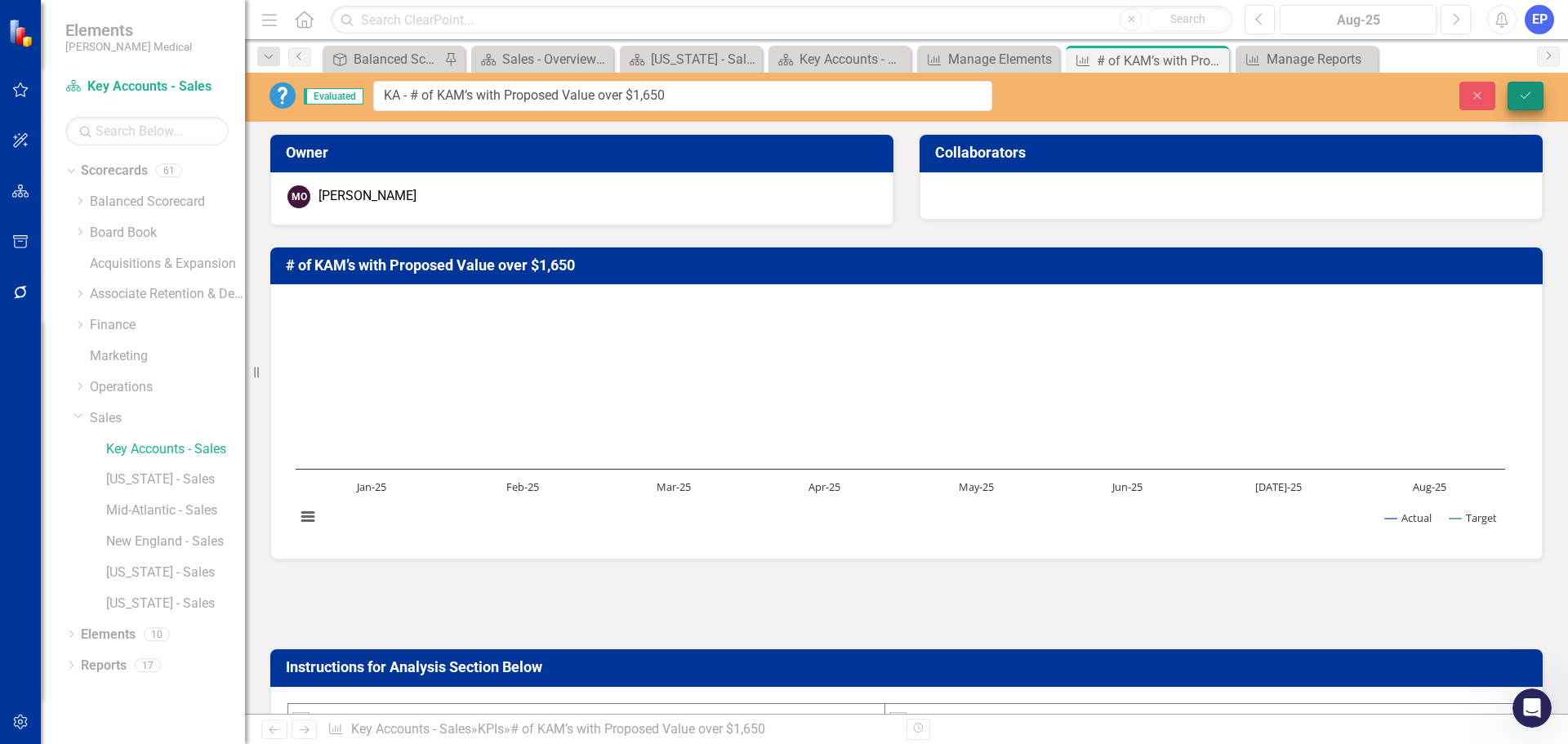
type input "KA - # of KAM’s with Proposed Value over $1,650"
click at [1530, 97] on icon "Save" at bounding box center [1526, 95] width 15 height 11
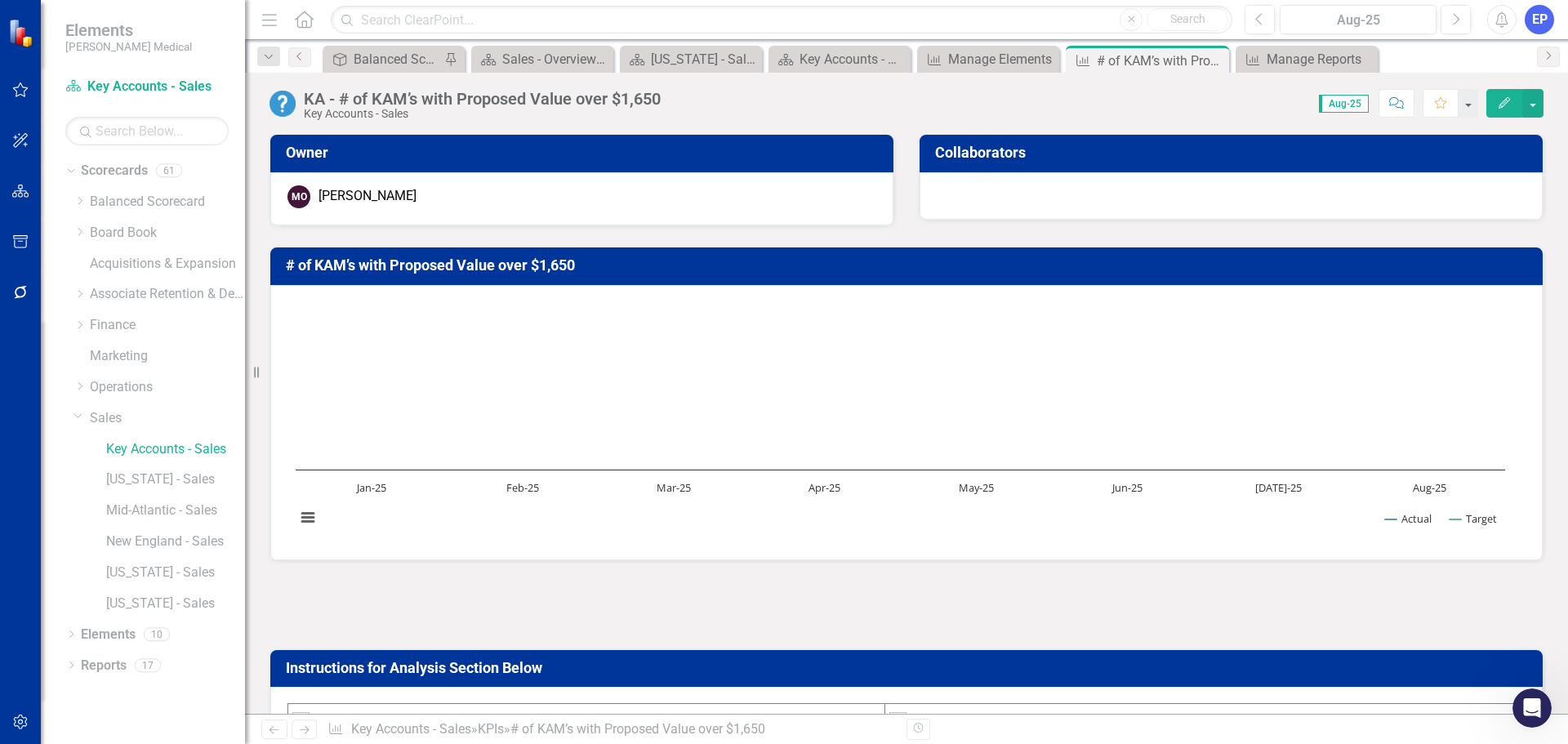
click at [559, 263] on h3 "# of KAM’s with Proposed Value over $1,650" at bounding box center [909, 264] width 1247 height 16
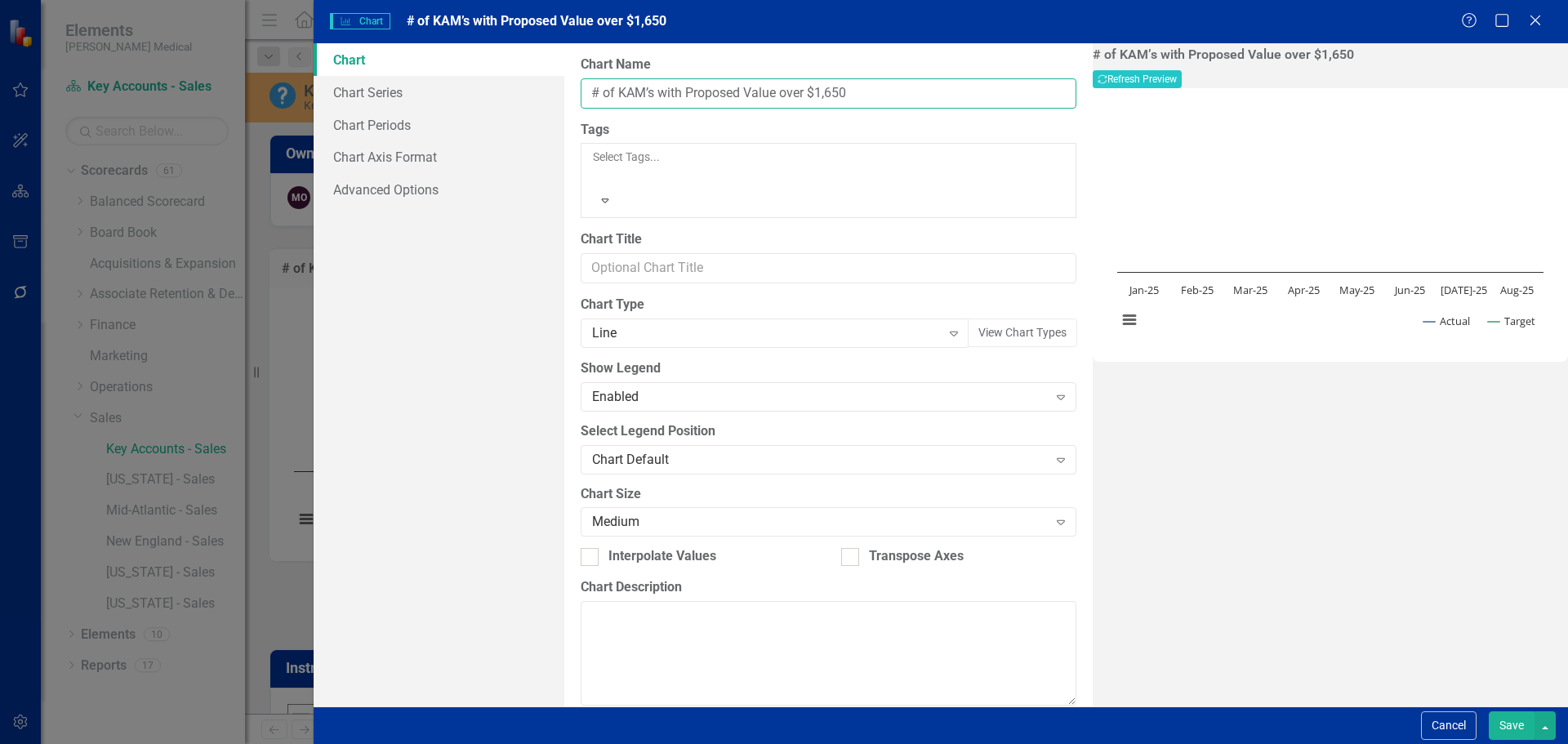
click at [589, 94] on input "# of KAM’s with Proposed Value over $1,650" at bounding box center [828, 93] width 496 height 30
type input "KA - # of KAM’s with Proposed Value over $1,650"
click at [1518, 718] on button "Save" at bounding box center [1511, 725] width 45 height 28
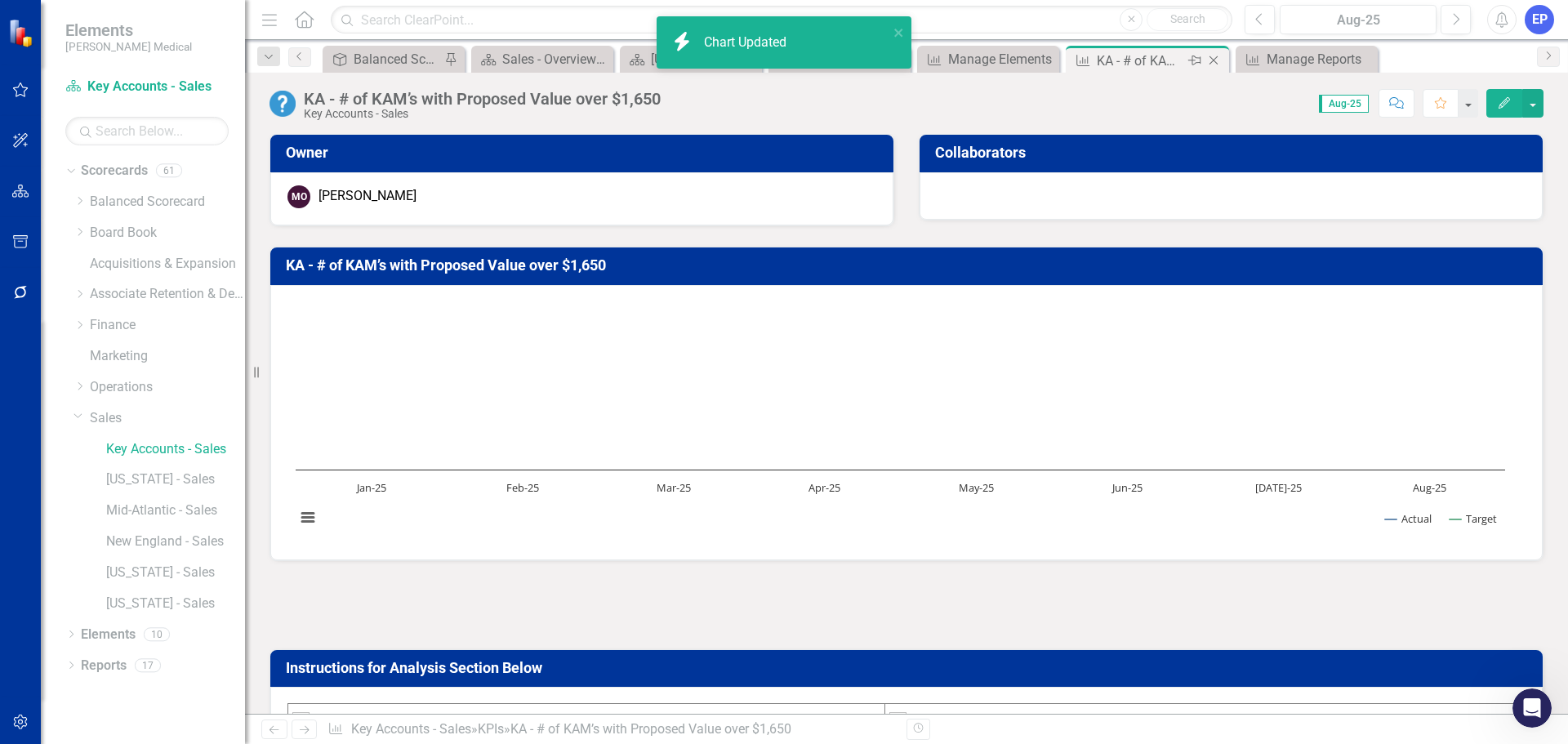
click at [1216, 61] on icon "Close" at bounding box center [1213, 60] width 16 height 13
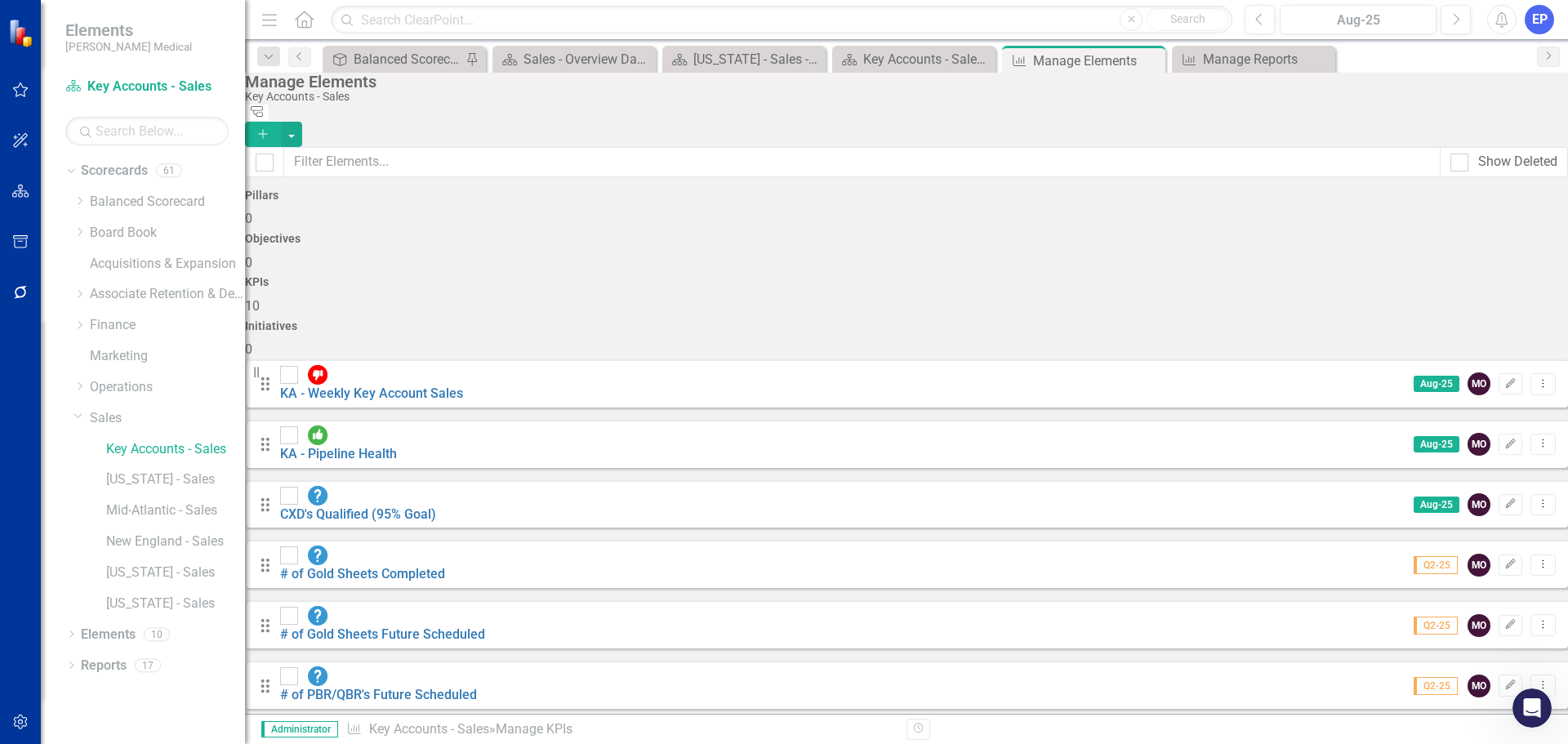
click at [445, 546] on div "# of Gold Sheets Completed" at bounding box center [362, 565] width 165 height 39
click at [436, 506] on link "CXD's Qualified (95% Goal)" at bounding box center [358, 514] width 156 height 15
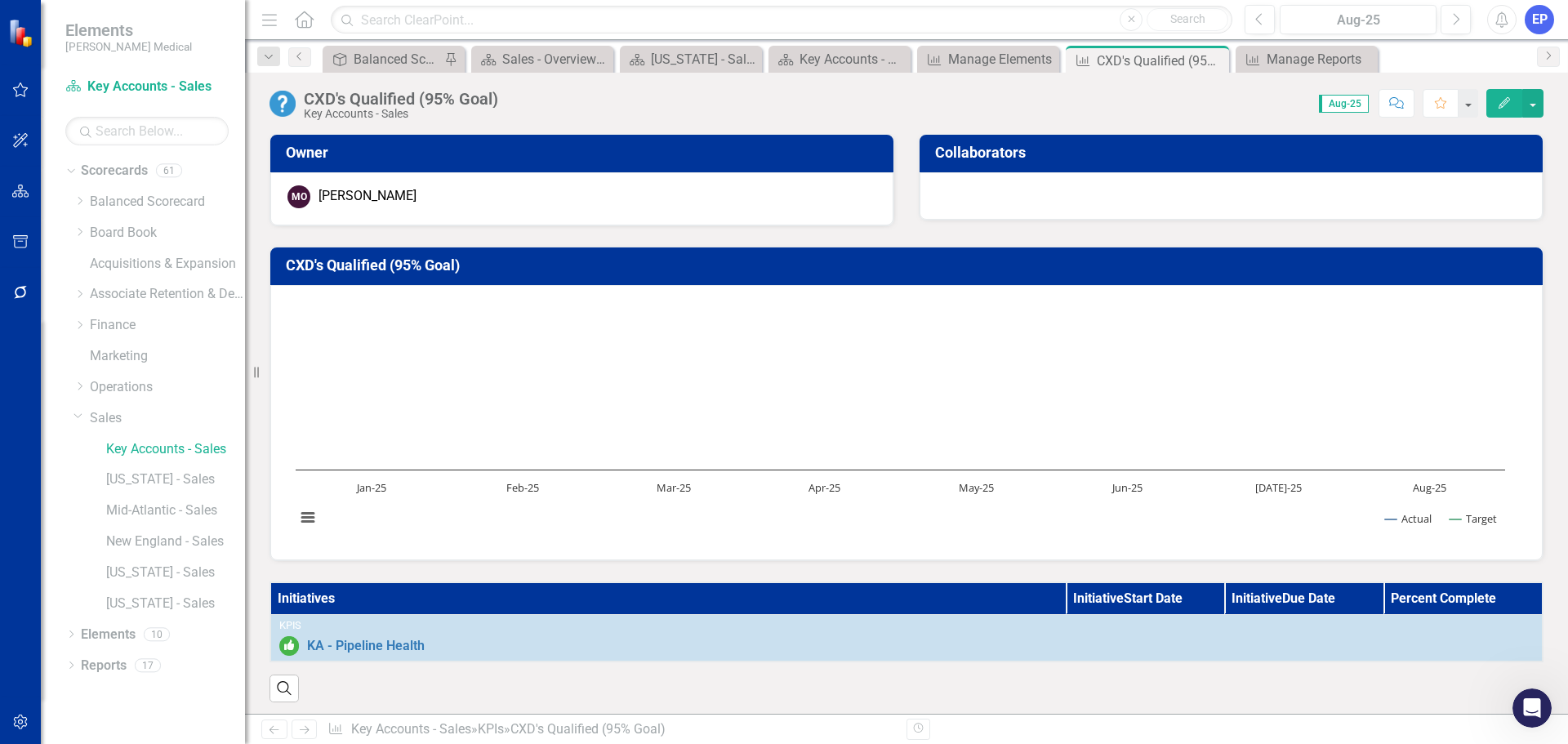
click at [434, 93] on div "CXD's Qualified (95% Goal)" at bounding box center [401, 98] width 194 height 18
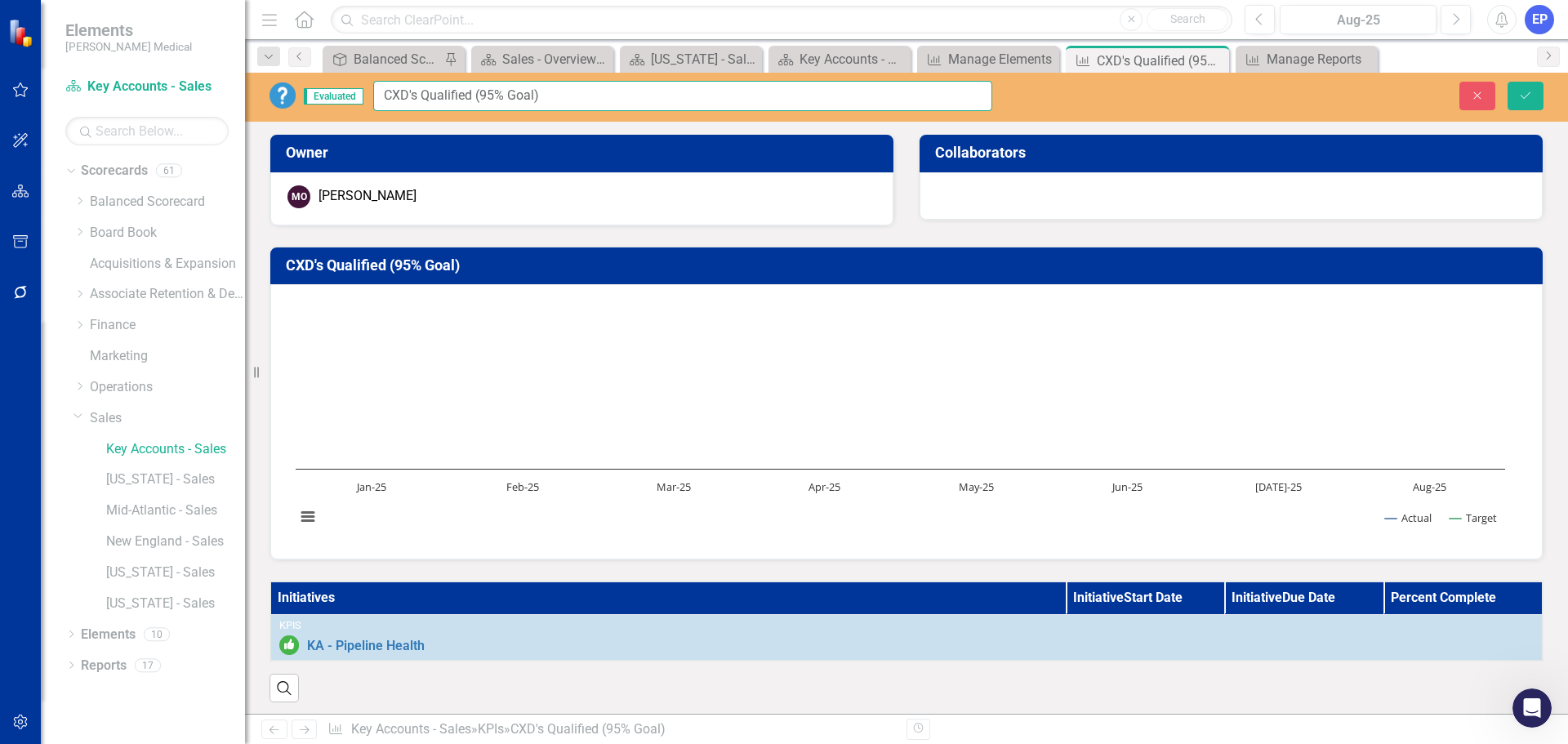
click at [434, 93] on input "CXD's Qualified (95% Goal)" at bounding box center [683, 96] width 619 height 30
type input "KA - CXD's Qualified (95% Goal)"
click at [1515, 99] on button "Save" at bounding box center [1526, 95] width 36 height 28
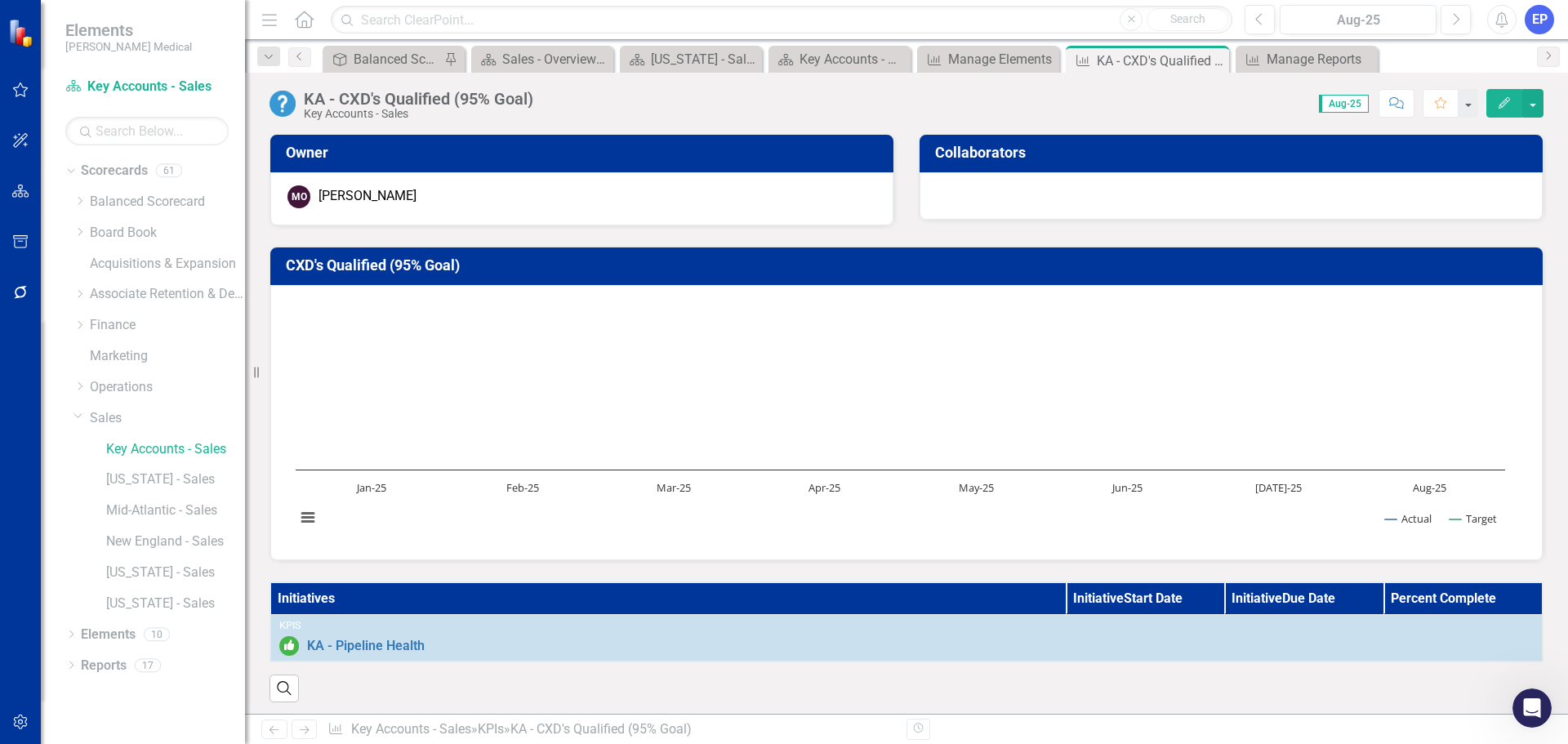
click at [437, 267] on h3 "CXD's Qualified (95% Goal)" at bounding box center [909, 264] width 1247 height 16
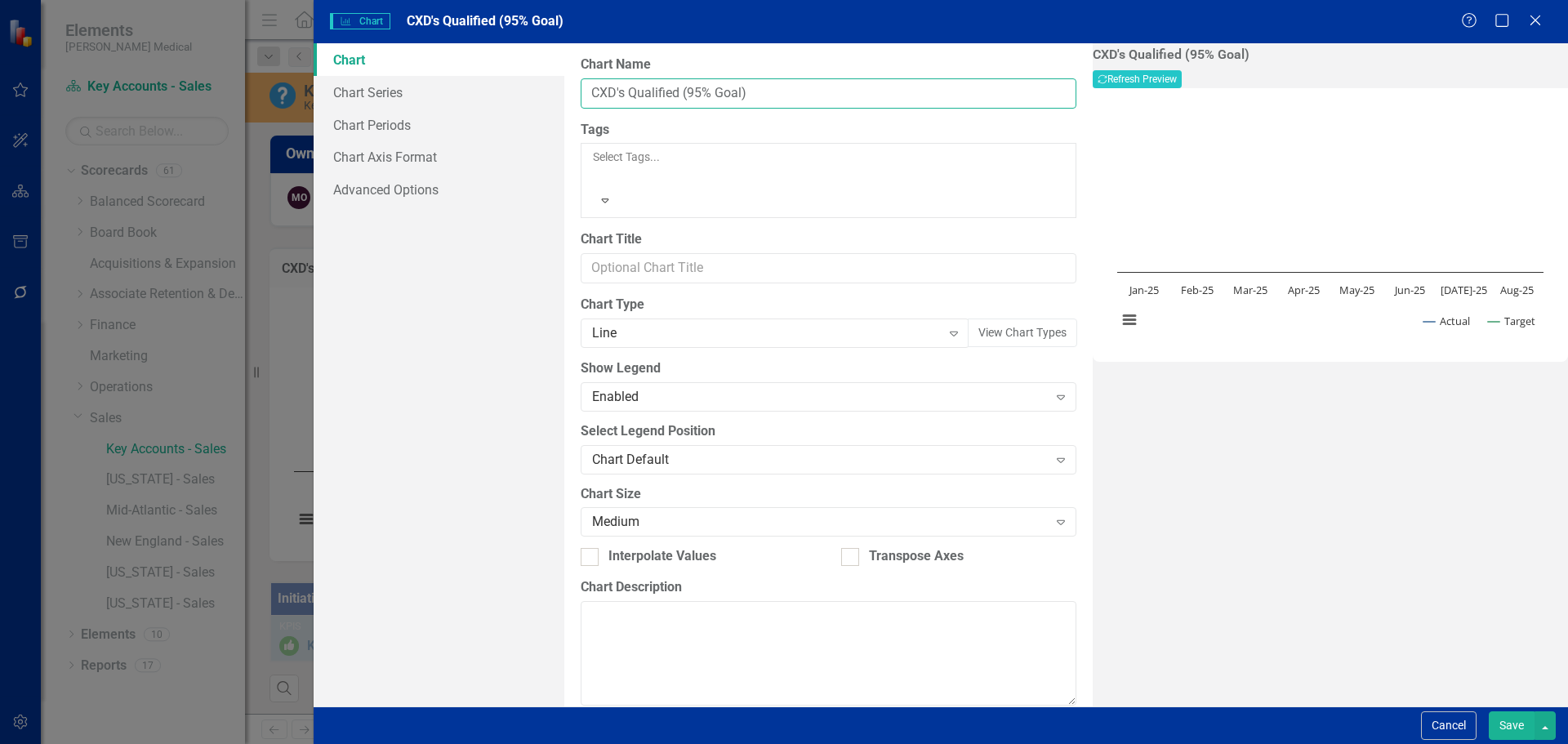
click at [595, 89] on input "CXD's Qualified (95% Goal)" at bounding box center [828, 93] width 496 height 30
type input "KA - CXD's Qualified (95% Goal)"
click at [1494, 730] on button "Save" at bounding box center [1511, 725] width 45 height 28
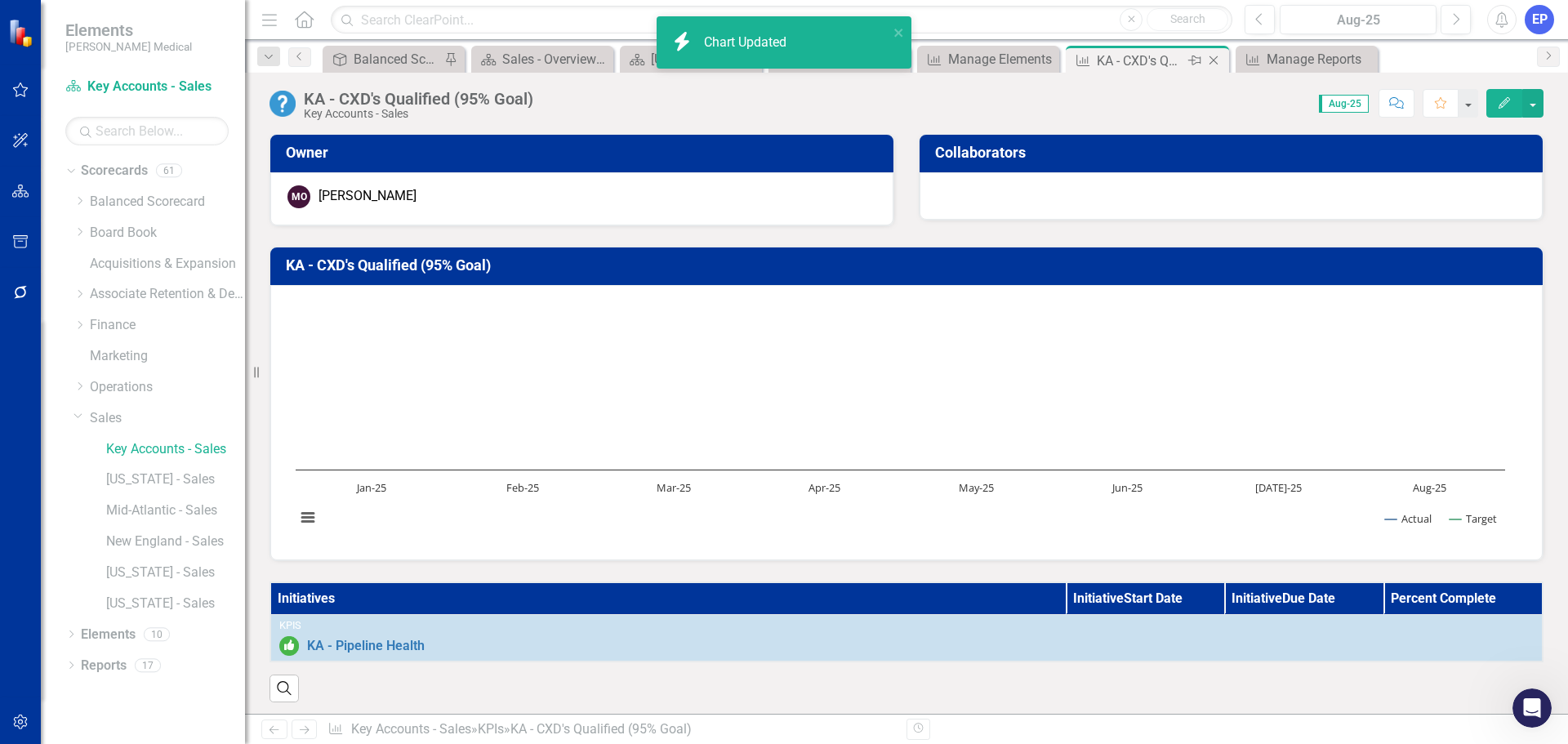
click at [1218, 59] on icon "Close" at bounding box center [1213, 60] width 16 height 13
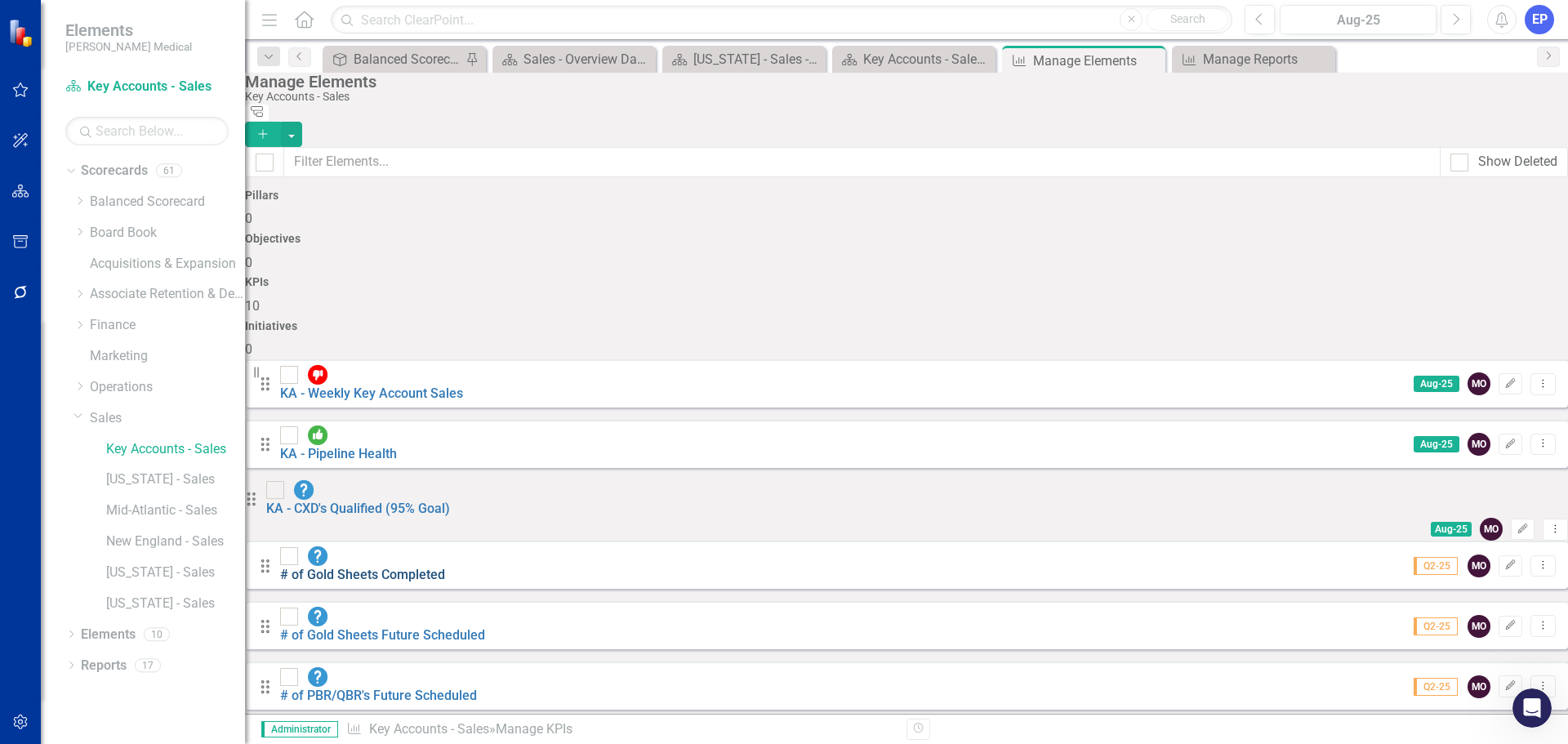
click at [402, 566] on link "# of Gold Sheets Completed" at bounding box center [362, 574] width 165 height 15
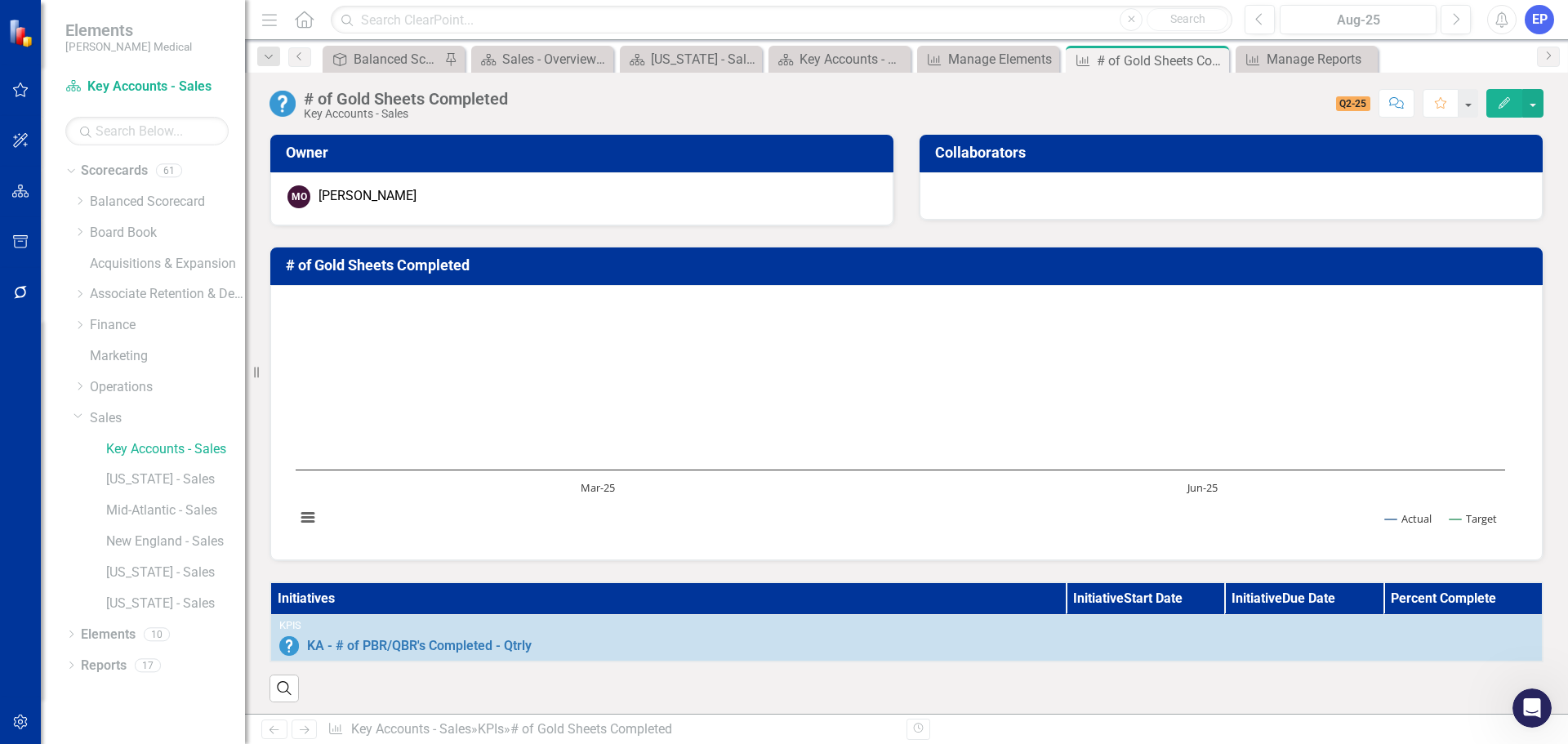
click at [351, 98] on div "# of Gold Sheets Completed" at bounding box center [406, 98] width 204 height 18
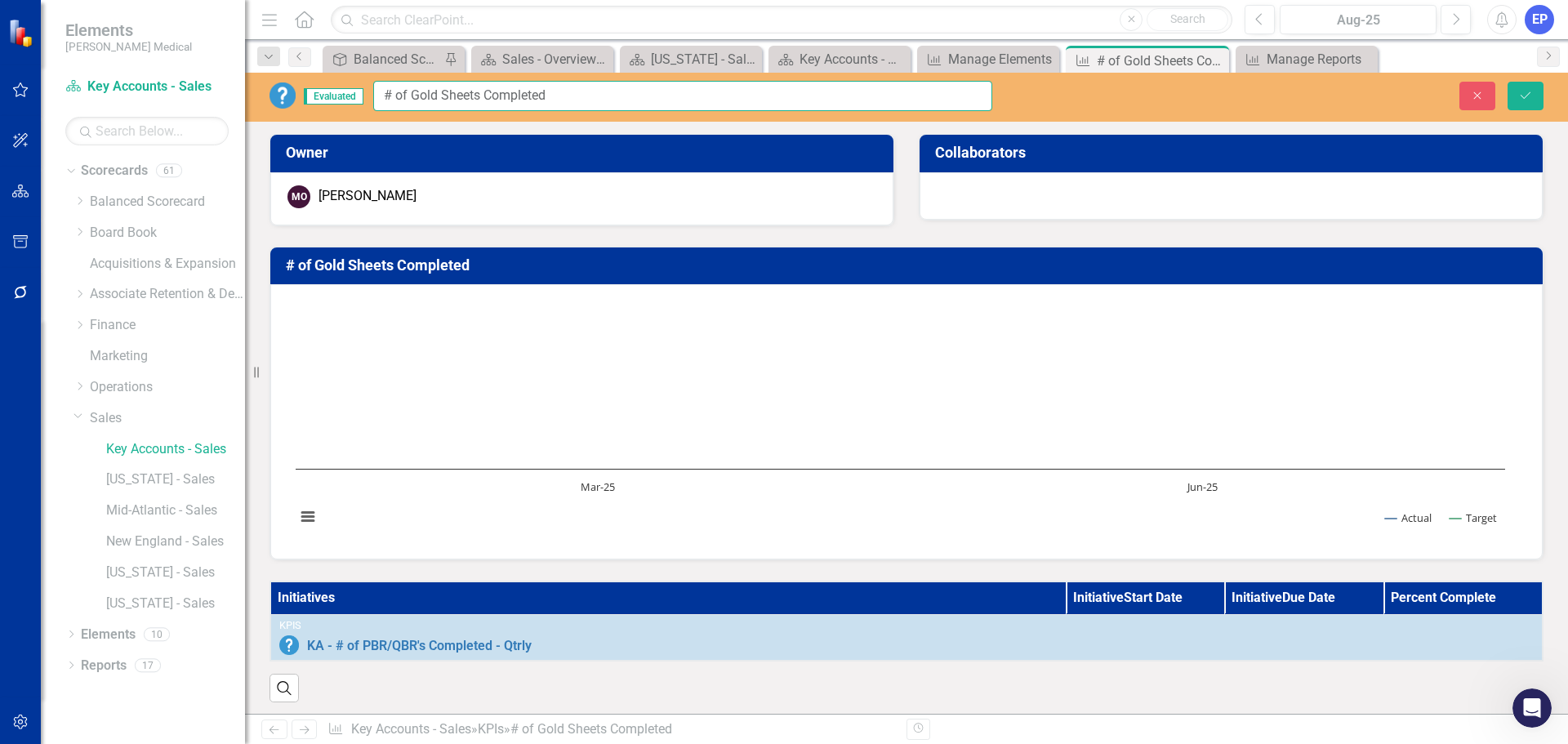
click at [379, 94] on input "# of Gold Sheets Completed" at bounding box center [683, 96] width 619 height 30
type input "KA - # of Gold Sheets Completed"
click at [1535, 94] on button "Save" at bounding box center [1526, 95] width 36 height 28
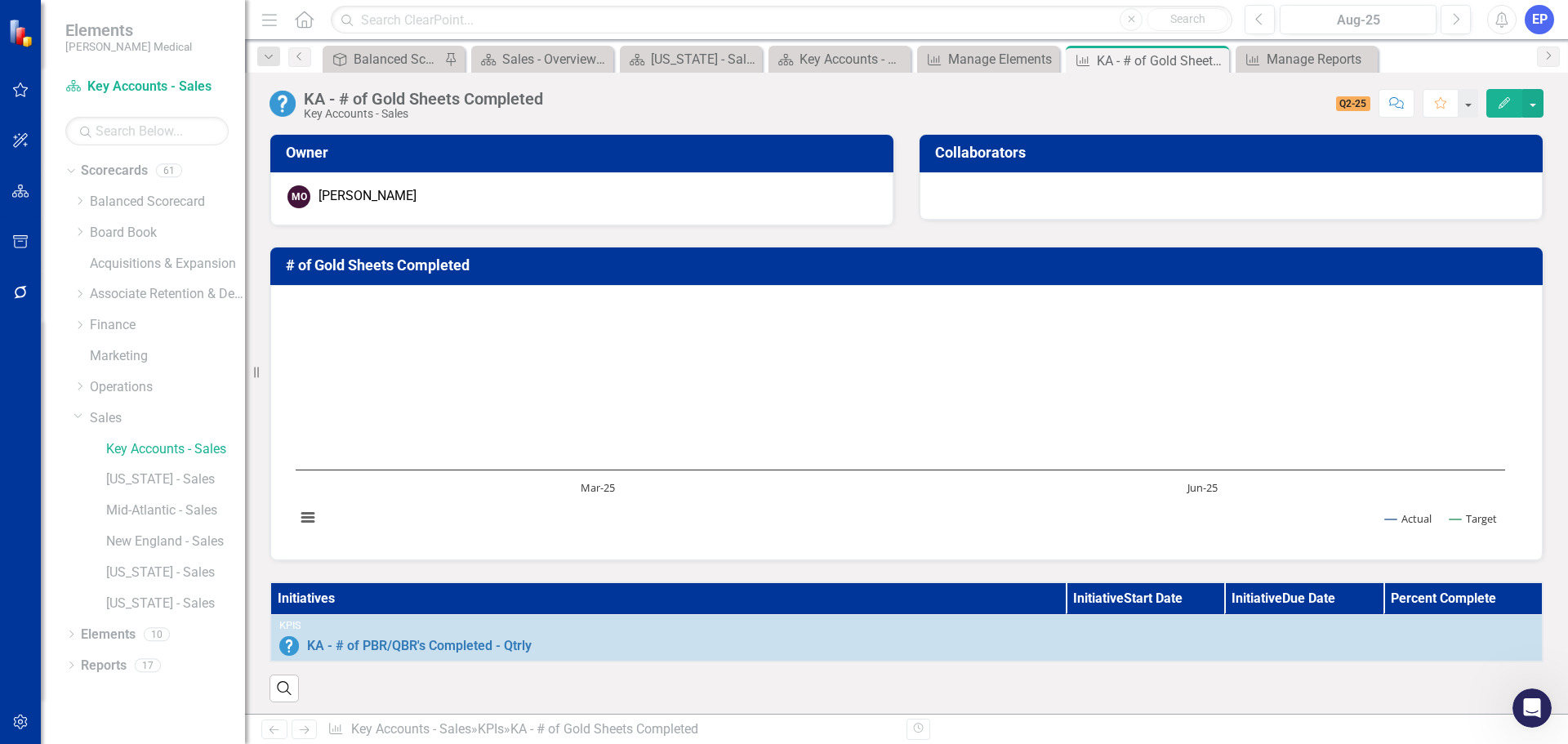
click at [362, 271] on h3 "# of Gold Sheets Completed" at bounding box center [909, 264] width 1247 height 16
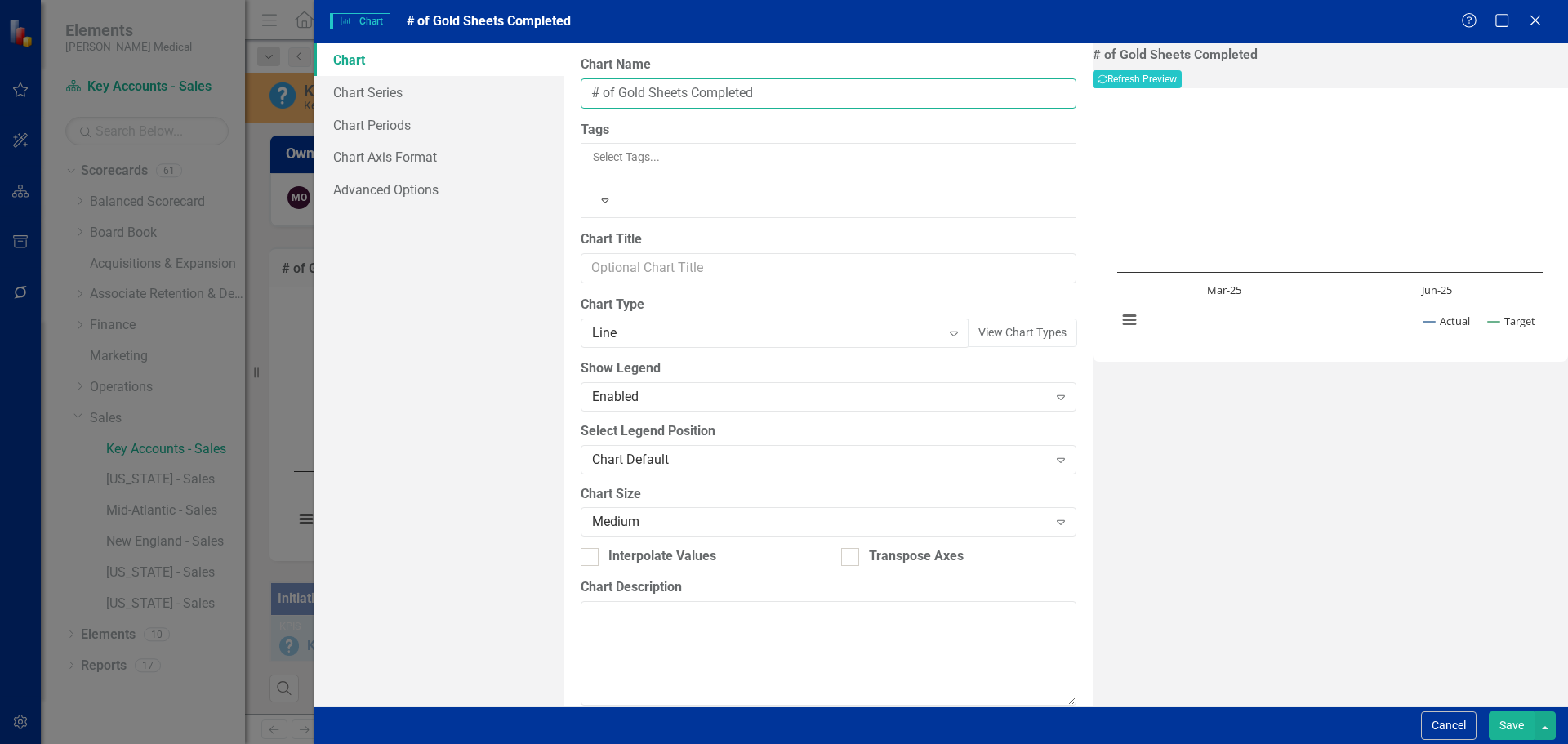
click at [588, 93] on input "# of Gold Sheets Completed" at bounding box center [828, 93] width 496 height 30
type input "KA - # of Gold Sheets Completed"
click at [1512, 717] on button "Save" at bounding box center [1511, 725] width 45 height 28
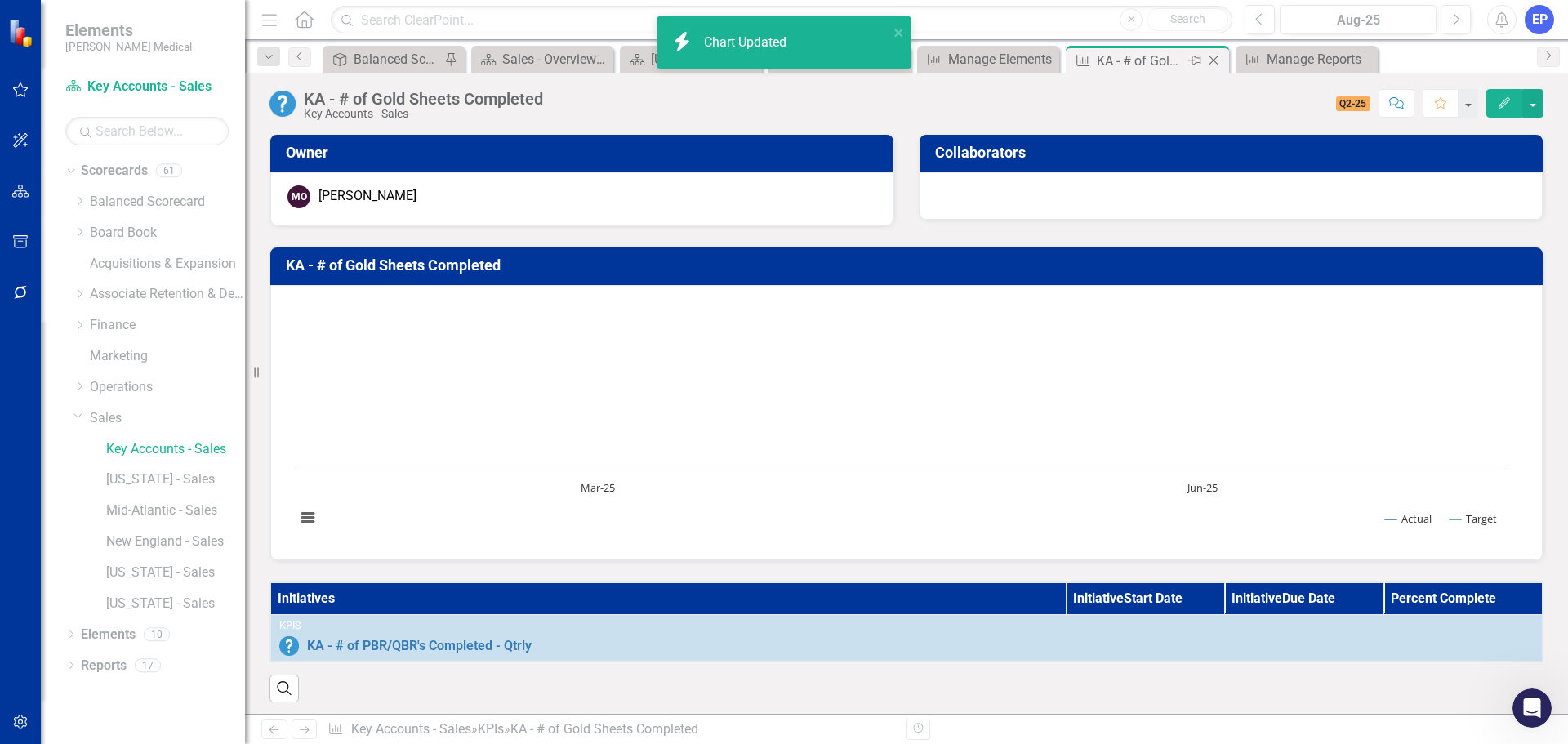
click at [1214, 61] on icon at bounding box center [1214, 61] width 9 height 9
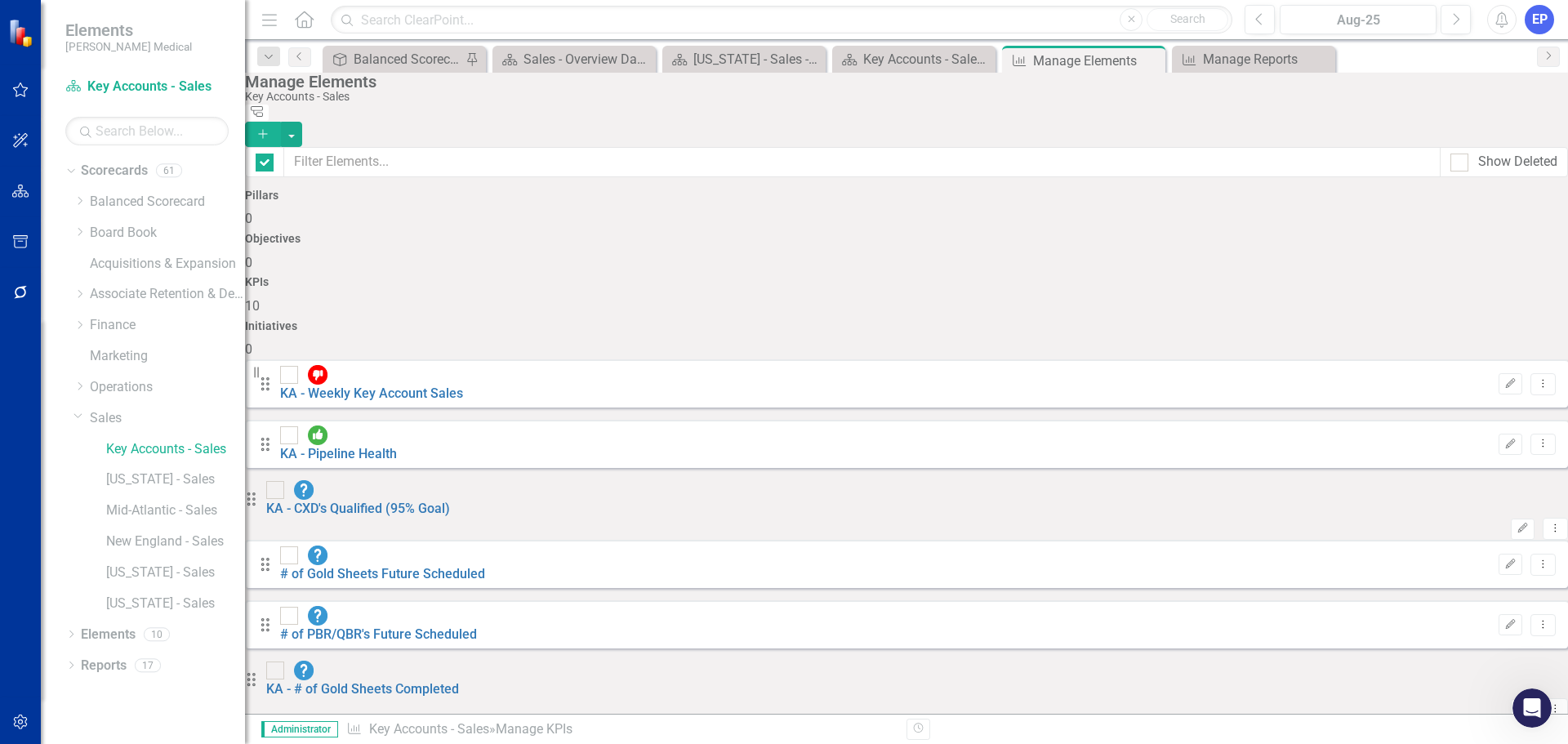
checkbox input "false"
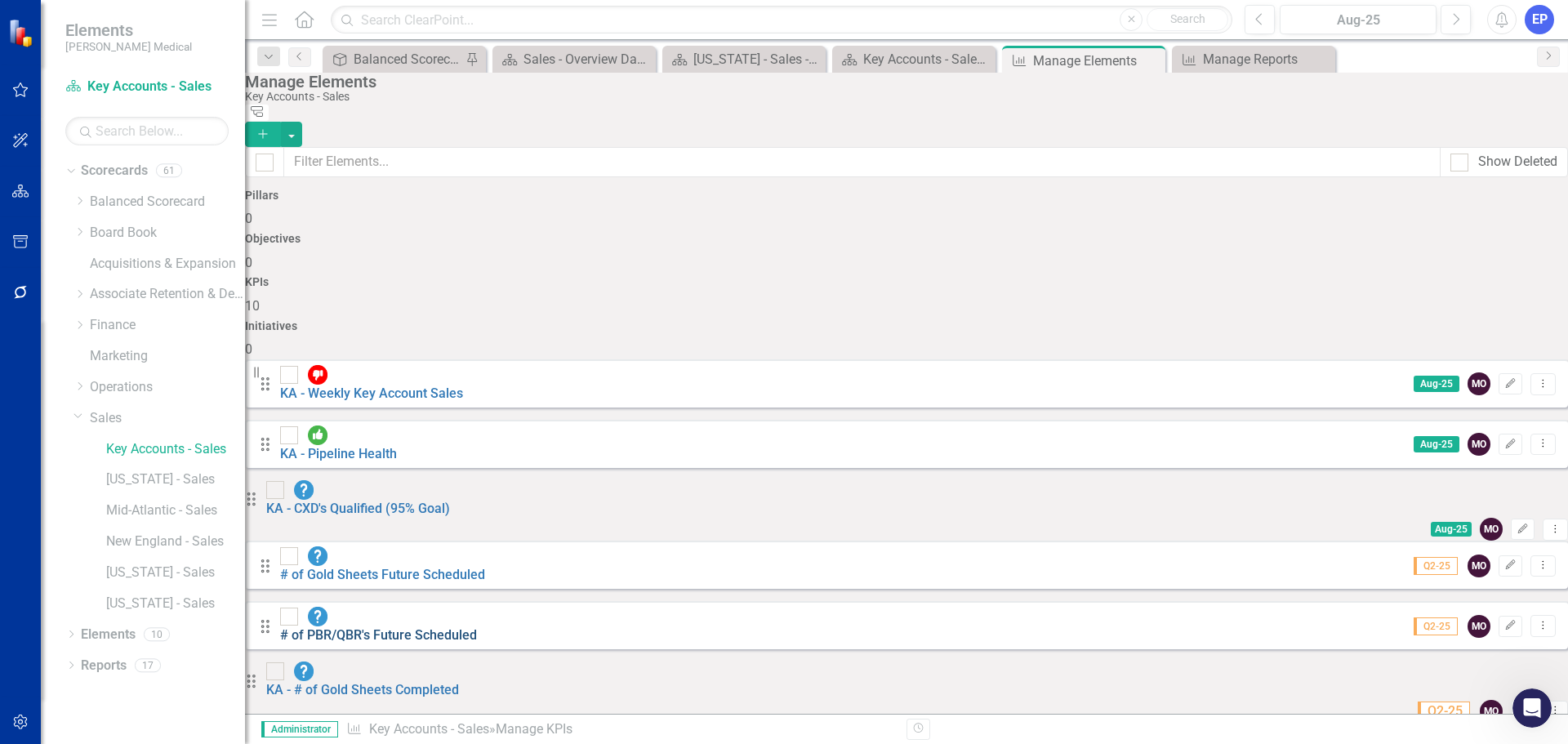
click at [447, 627] on link "# of PBR/QBR's Future Scheduled" at bounding box center [379, 634] width 196 height 15
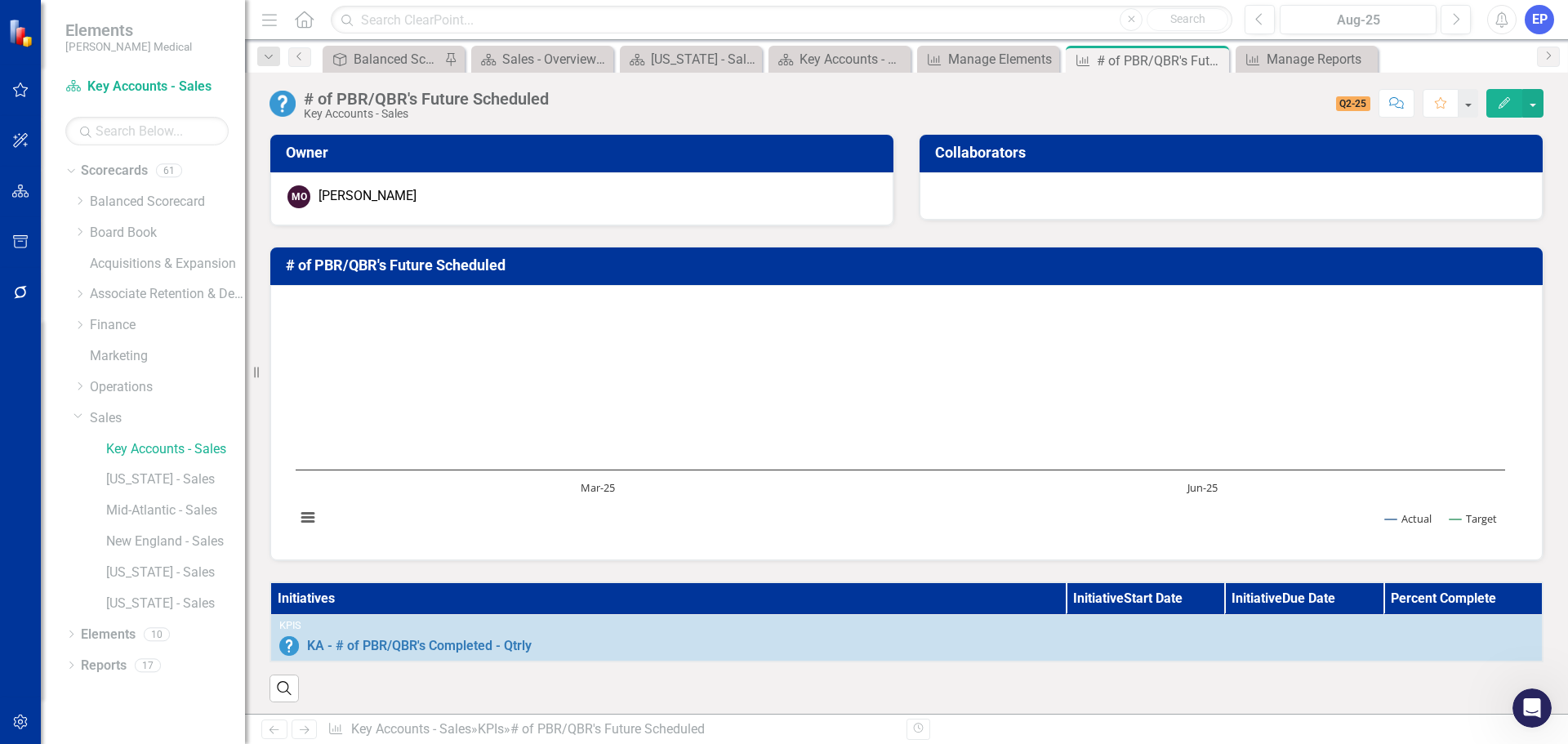
click at [445, 100] on div "# of PBR/QBR's Future Scheduled" at bounding box center [426, 98] width 244 height 18
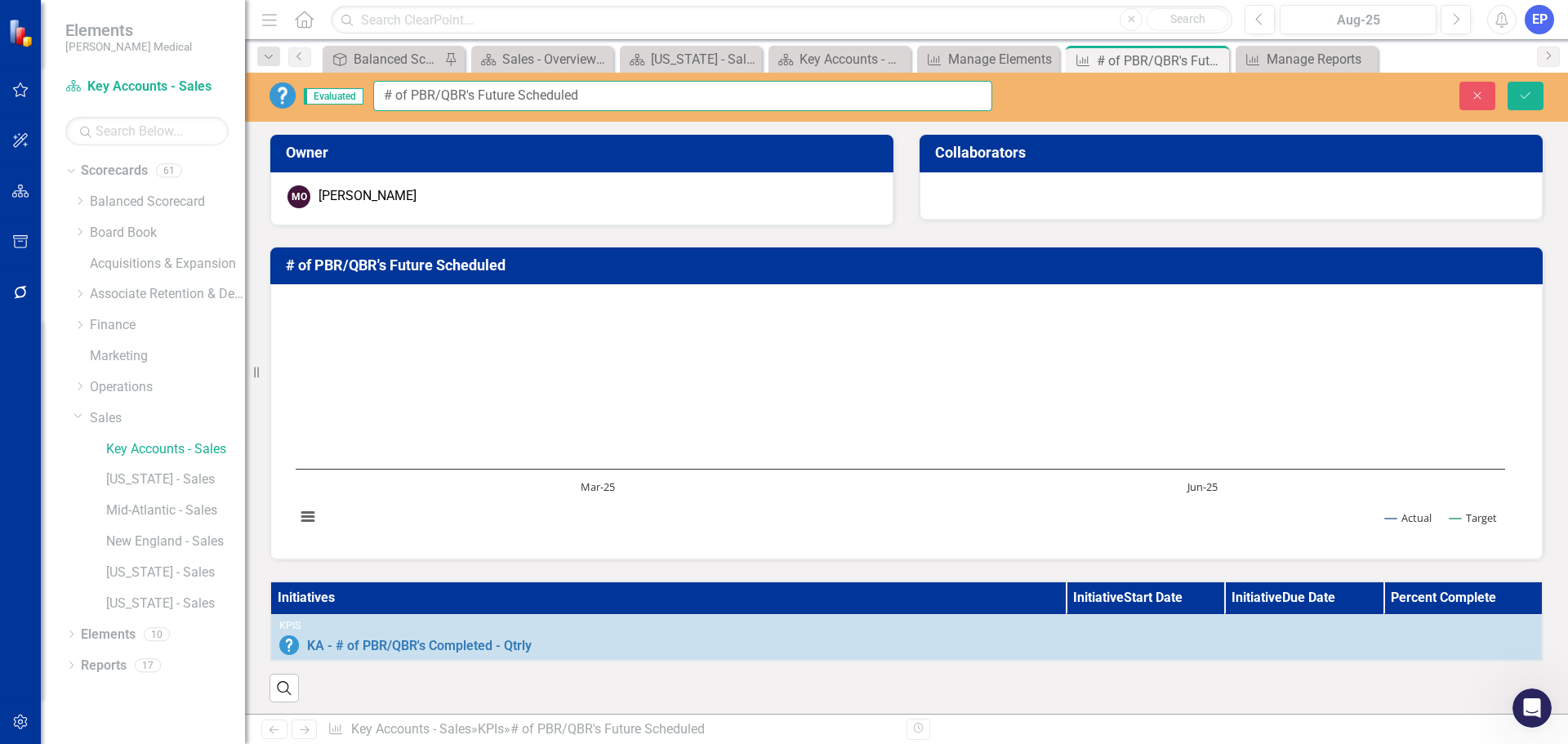
click at [445, 100] on input "# of PBR/QBR's Future Scheduled" at bounding box center [683, 96] width 619 height 30
type input "KA - # of PBR/QBR's Future Scheduled"
click at [1520, 90] on icon "Save" at bounding box center [1526, 95] width 15 height 11
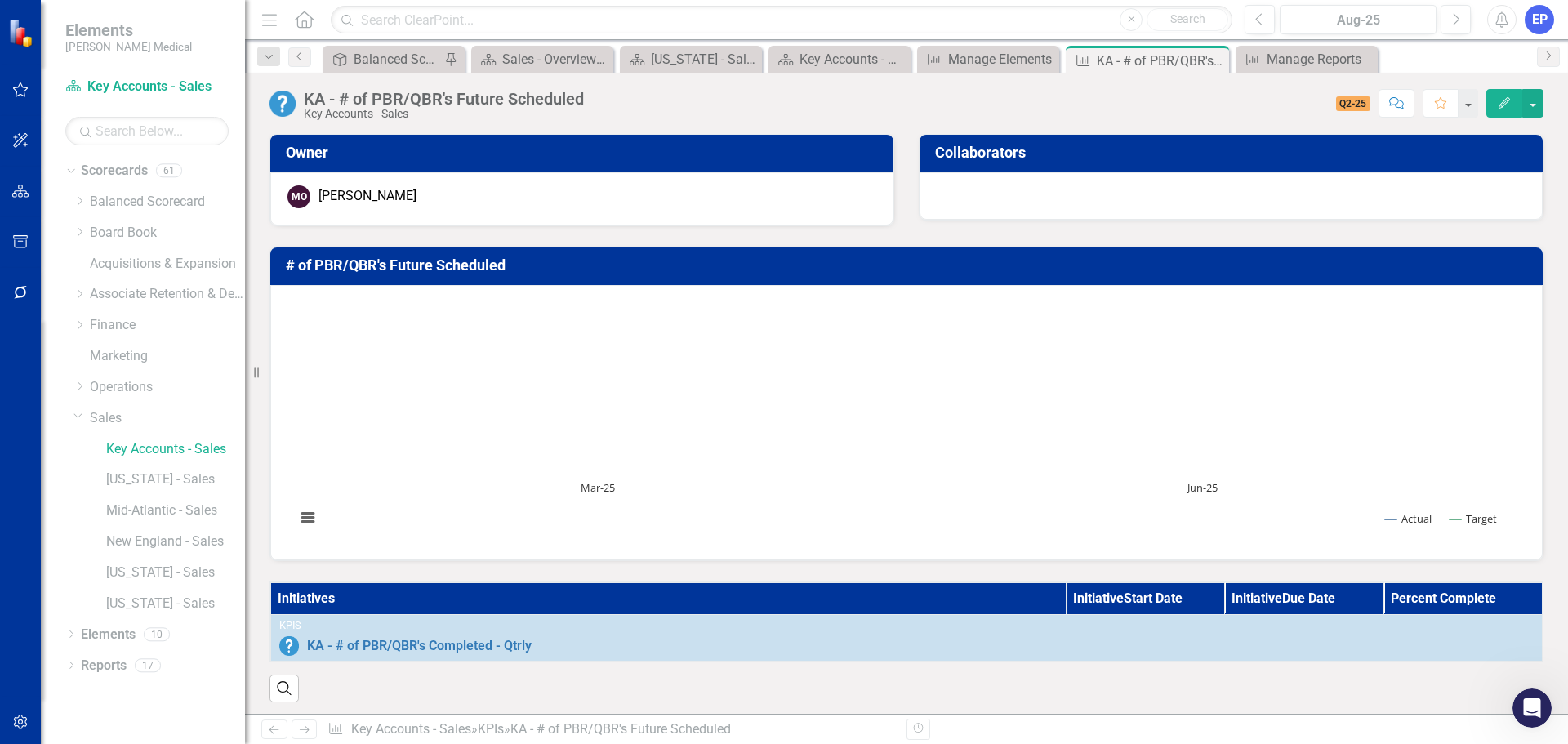
click at [427, 264] on h3 "# of PBR/QBR's Future Scheduled" at bounding box center [909, 264] width 1247 height 16
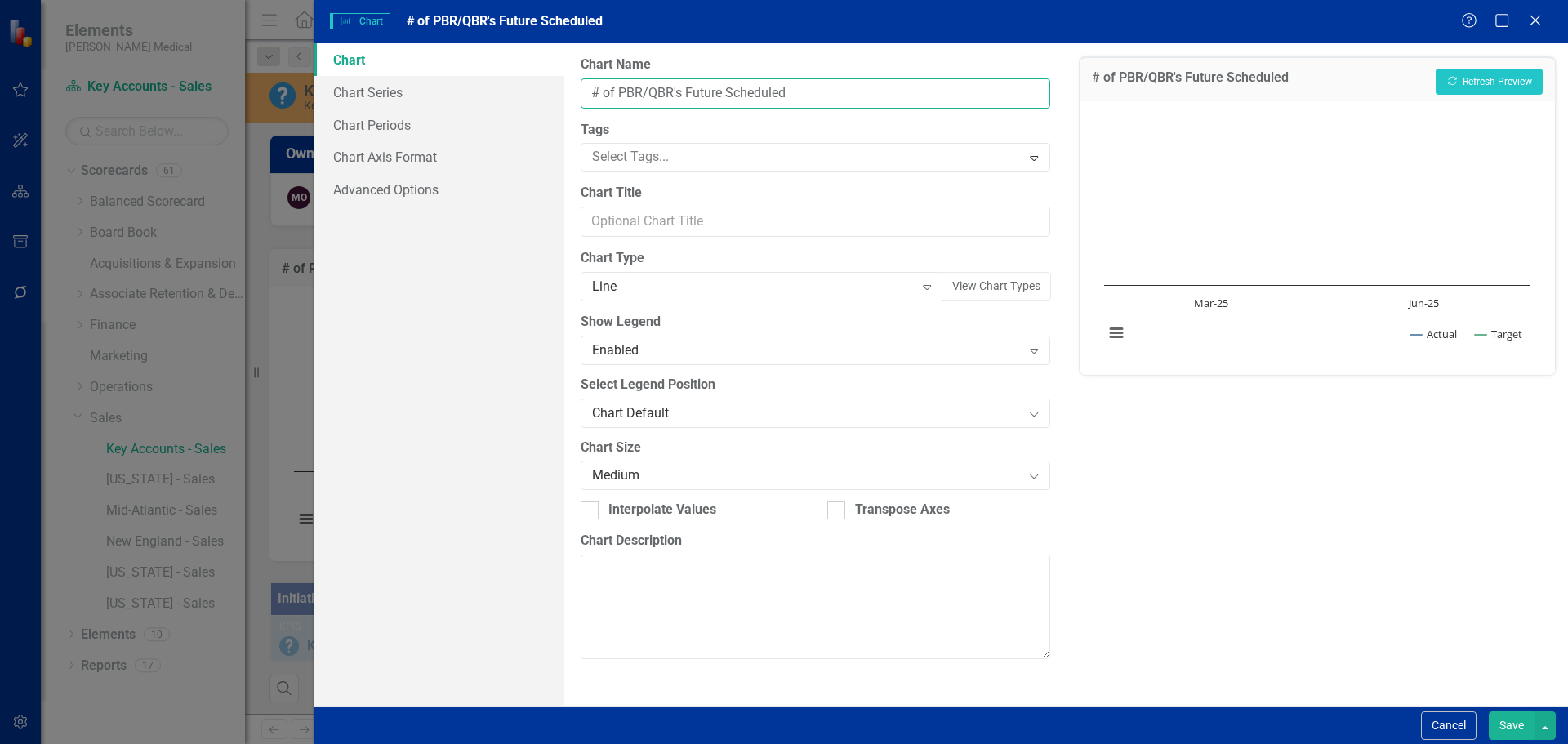
click at [591, 92] on input "# of PBR/QBR's Future Scheduled" at bounding box center [815, 93] width 468 height 30
type input "KA - # of PBR/QBR's Future Scheduled"
click at [1515, 724] on button "Save" at bounding box center [1511, 725] width 45 height 28
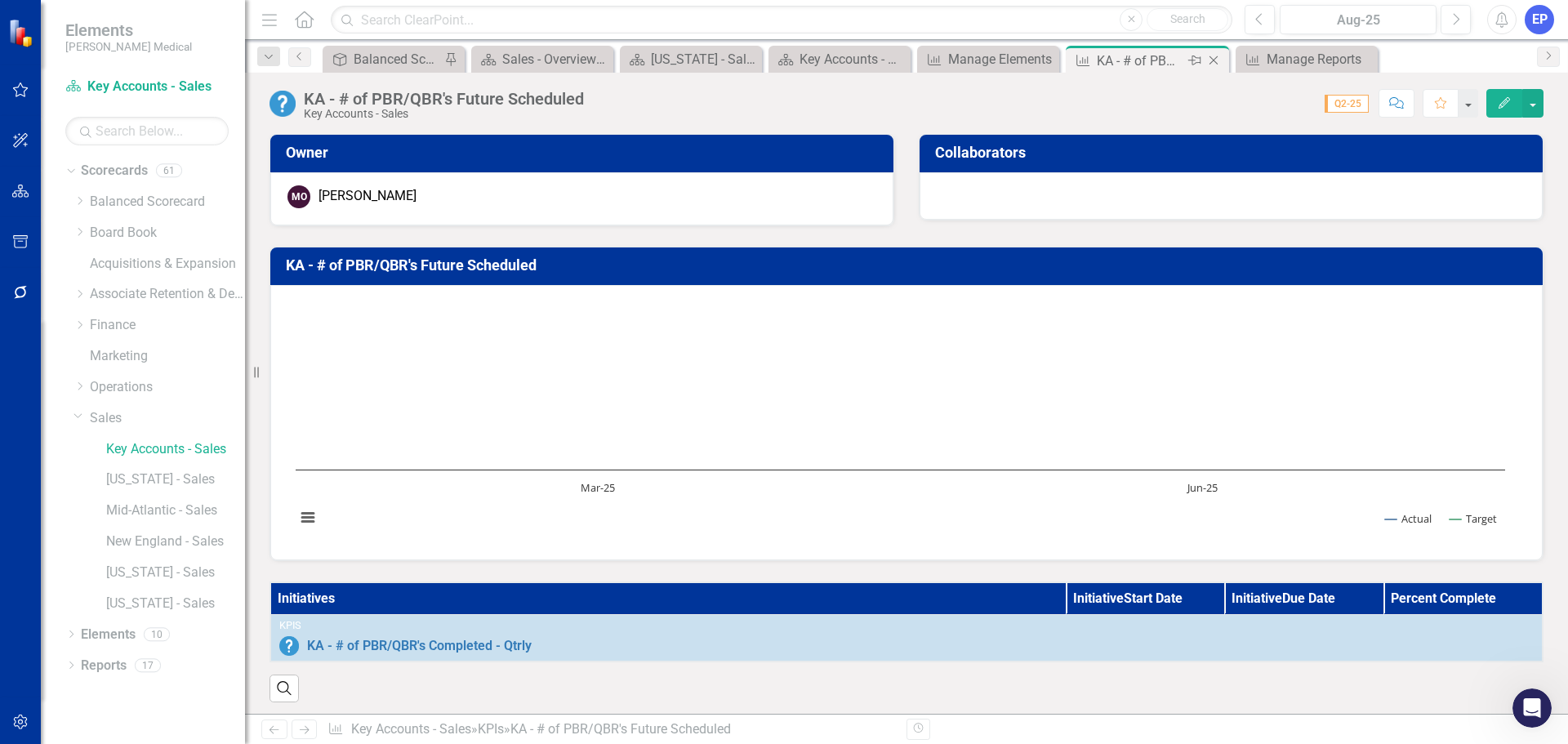
click at [1211, 58] on icon "Close" at bounding box center [1213, 60] width 16 height 13
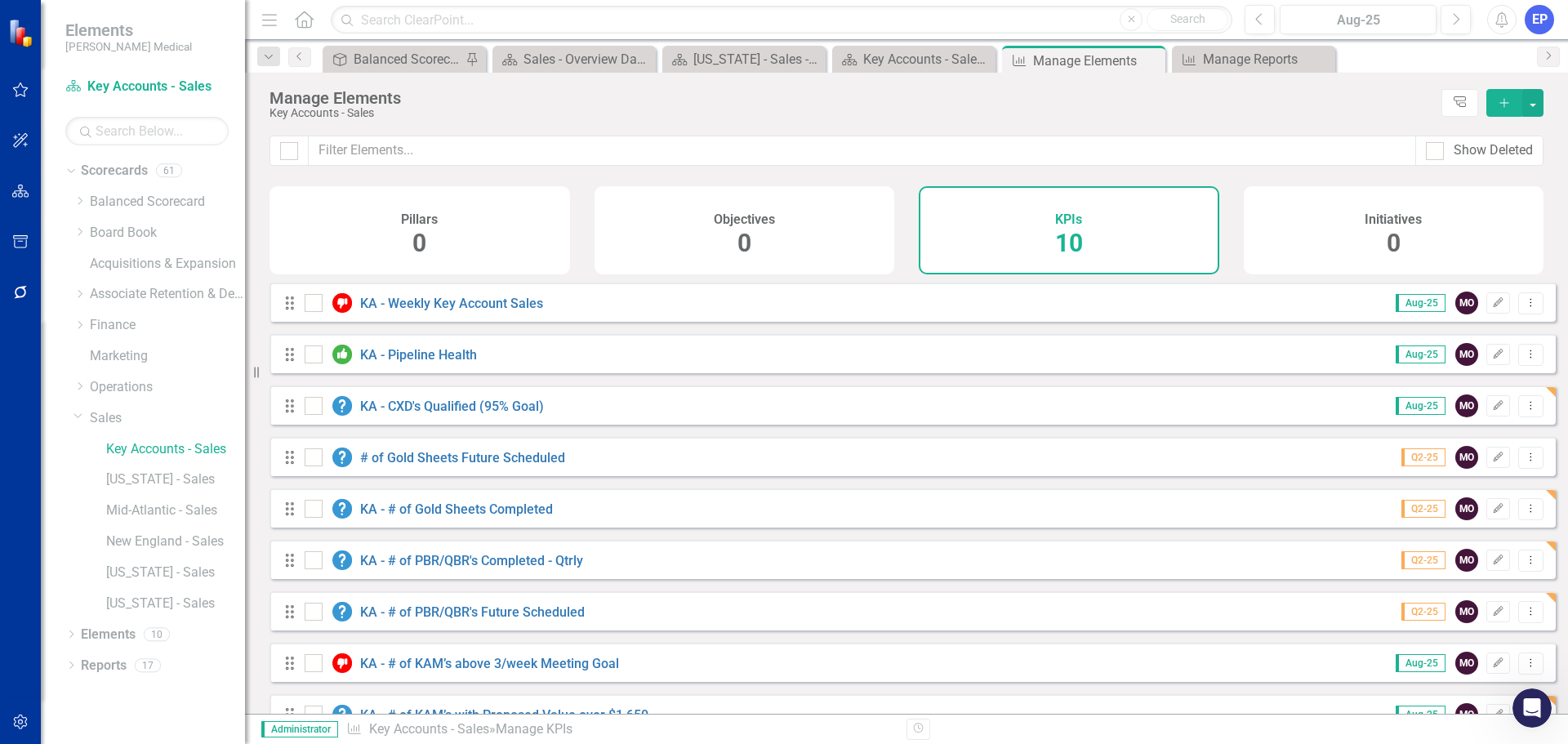
click at [518, 467] on div "# of Gold Sheets Future Scheduled" at bounding box center [437, 457] width 264 height 20
click at [515, 465] on link "# of Gold Sheets Future Scheduled" at bounding box center [462, 458] width 205 height 15
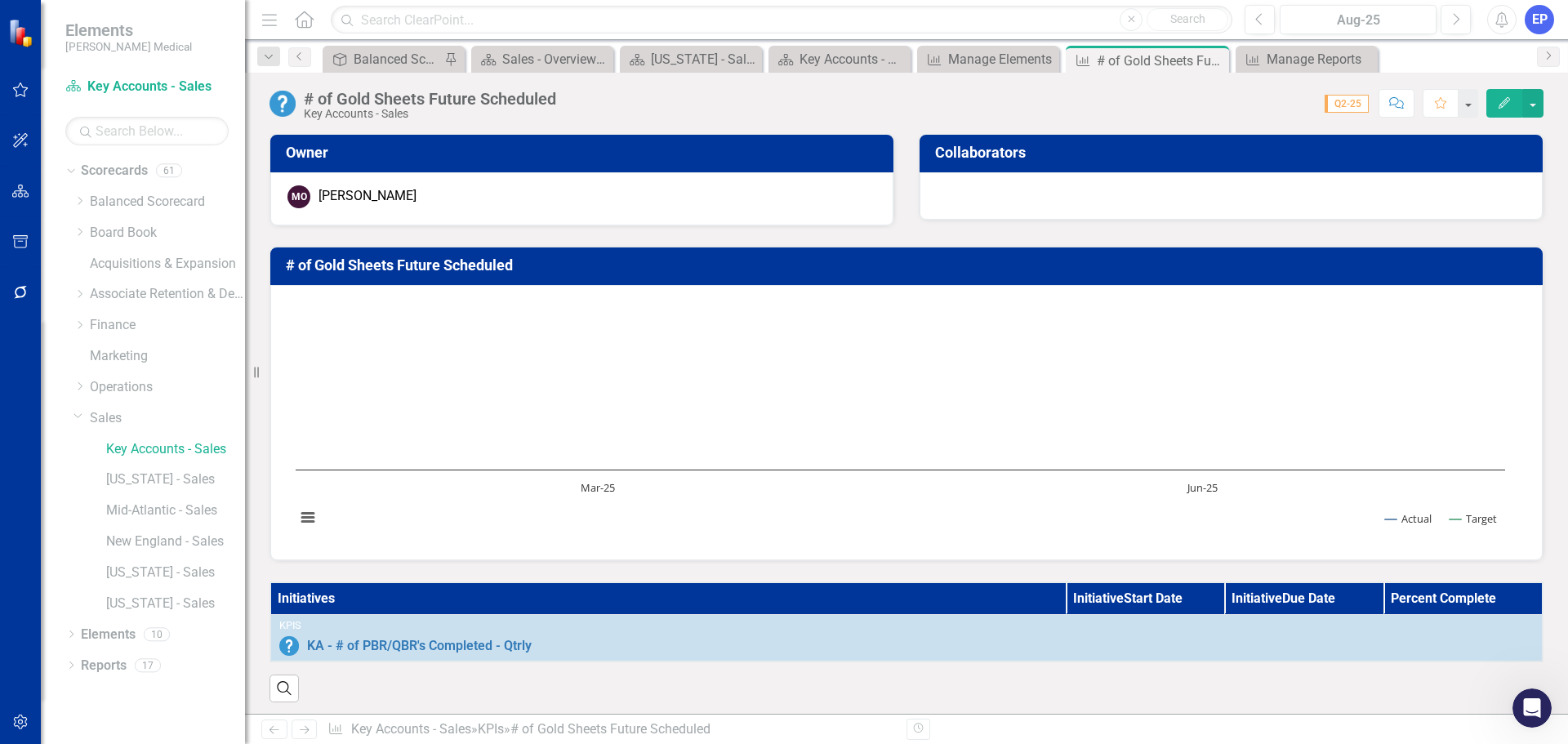
click at [461, 106] on div "# of Gold Sheets Future Scheduled" at bounding box center [430, 98] width 252 height 18
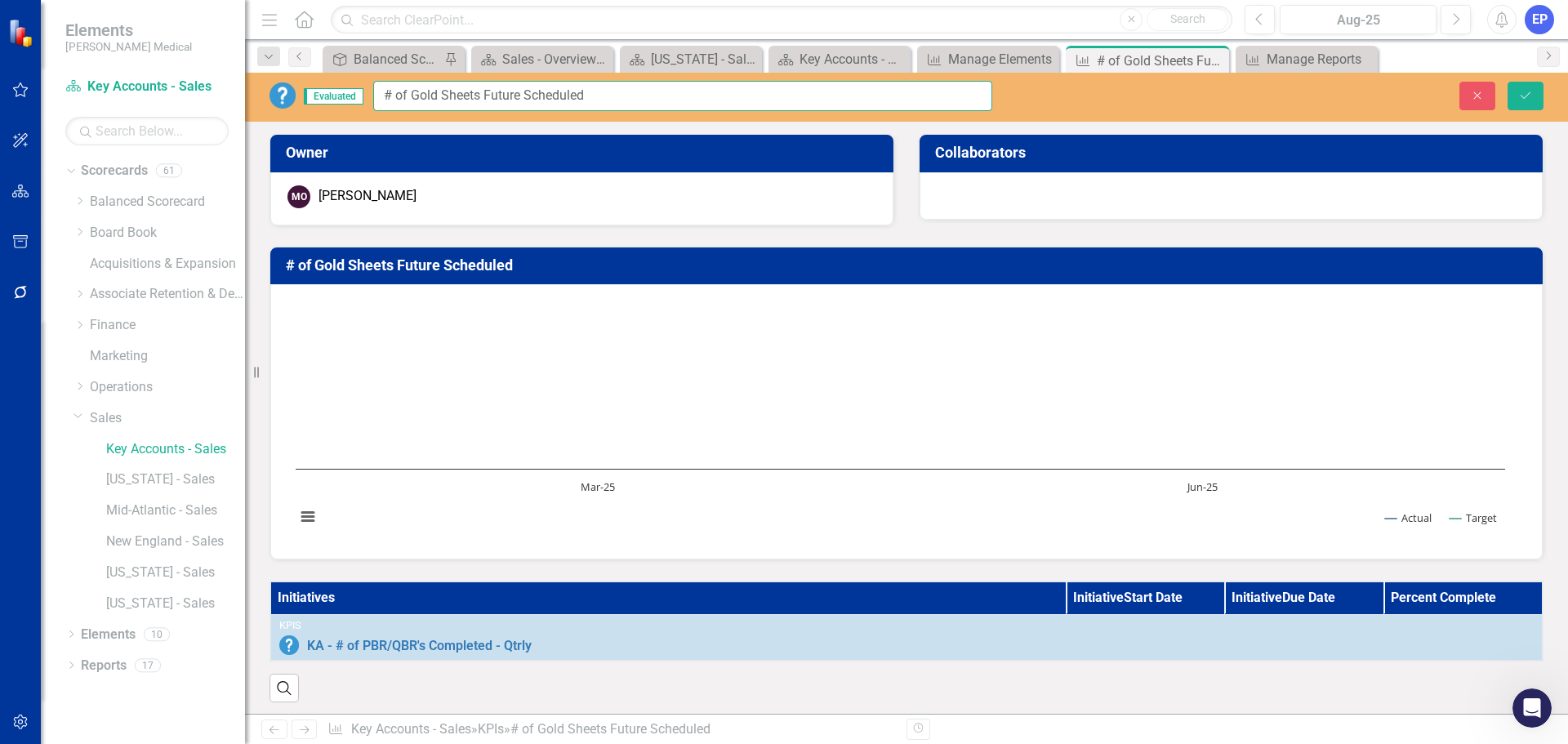
click at [461, 106] on input "# of Gold Sheets Future Scheduled" at bounding box center [683, 96] width 619 height 30
type input "KA - # of Gold Sheets Future Scheduled"
click at [1533, 95] on button "Save" at bounding box center [1526, 95] width 36 height 28
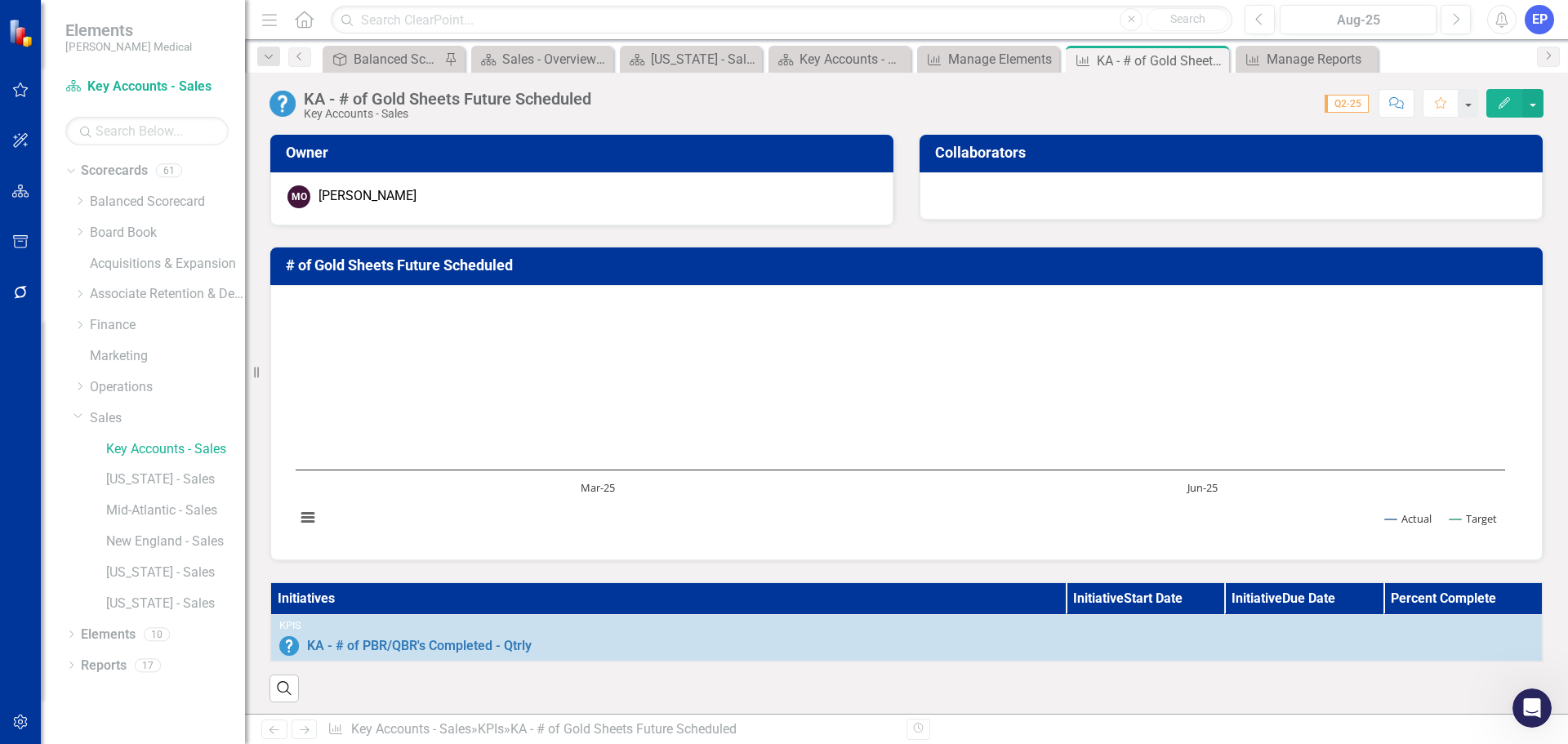
click at [478, 281] on td "# of Gold Sheets Future Scheduled" at bounding box center [909, 267] width 1247 height 28
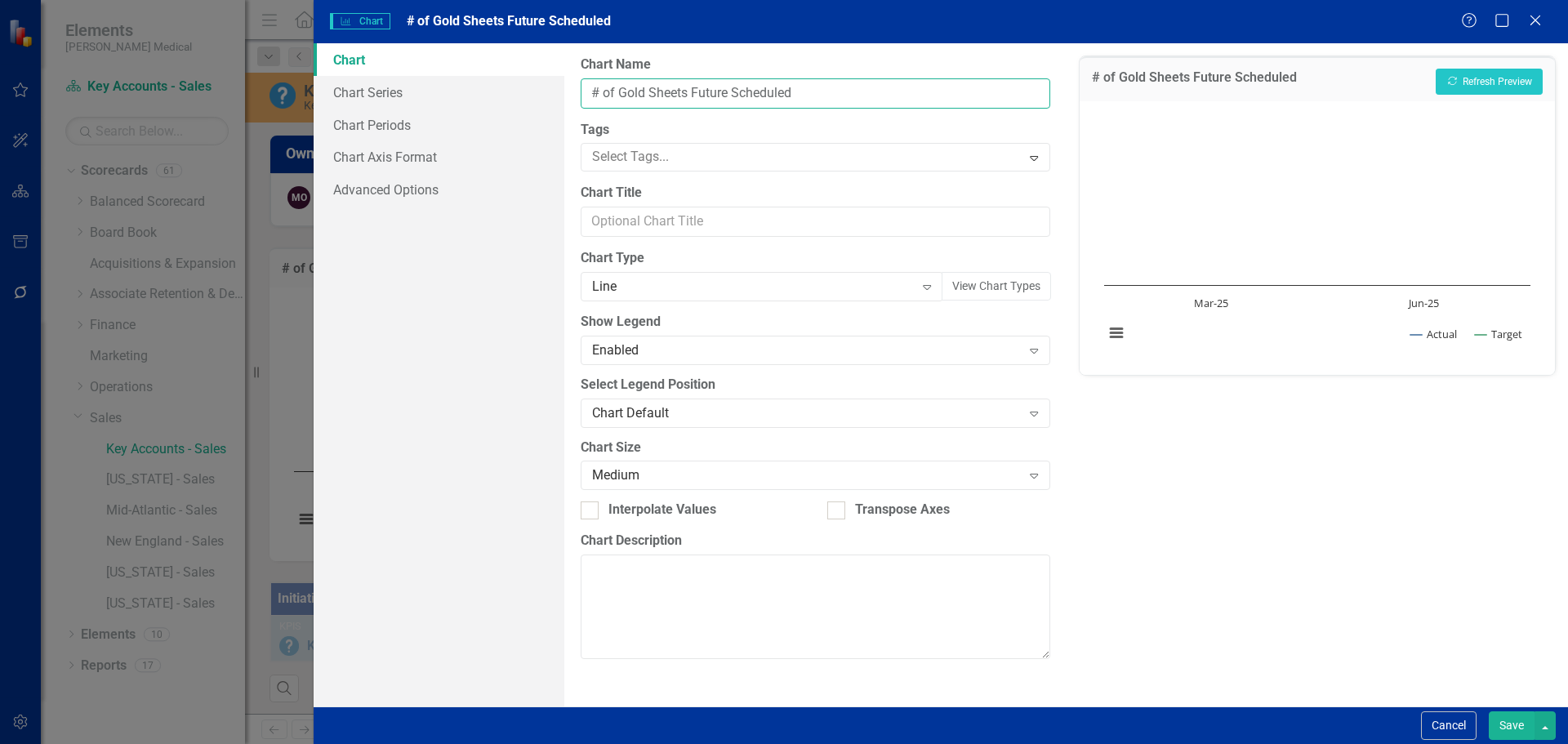
click at [592, 93] on input "# of Gold Sheets Future Scheduled" at bounding box center [815, 93] width 468 height 30
type input "KA - # of Gold Sheets Future Scheduled"
click at [1502, 719] on button "Save" at bounding box center [1511, 725] width 45 height 28
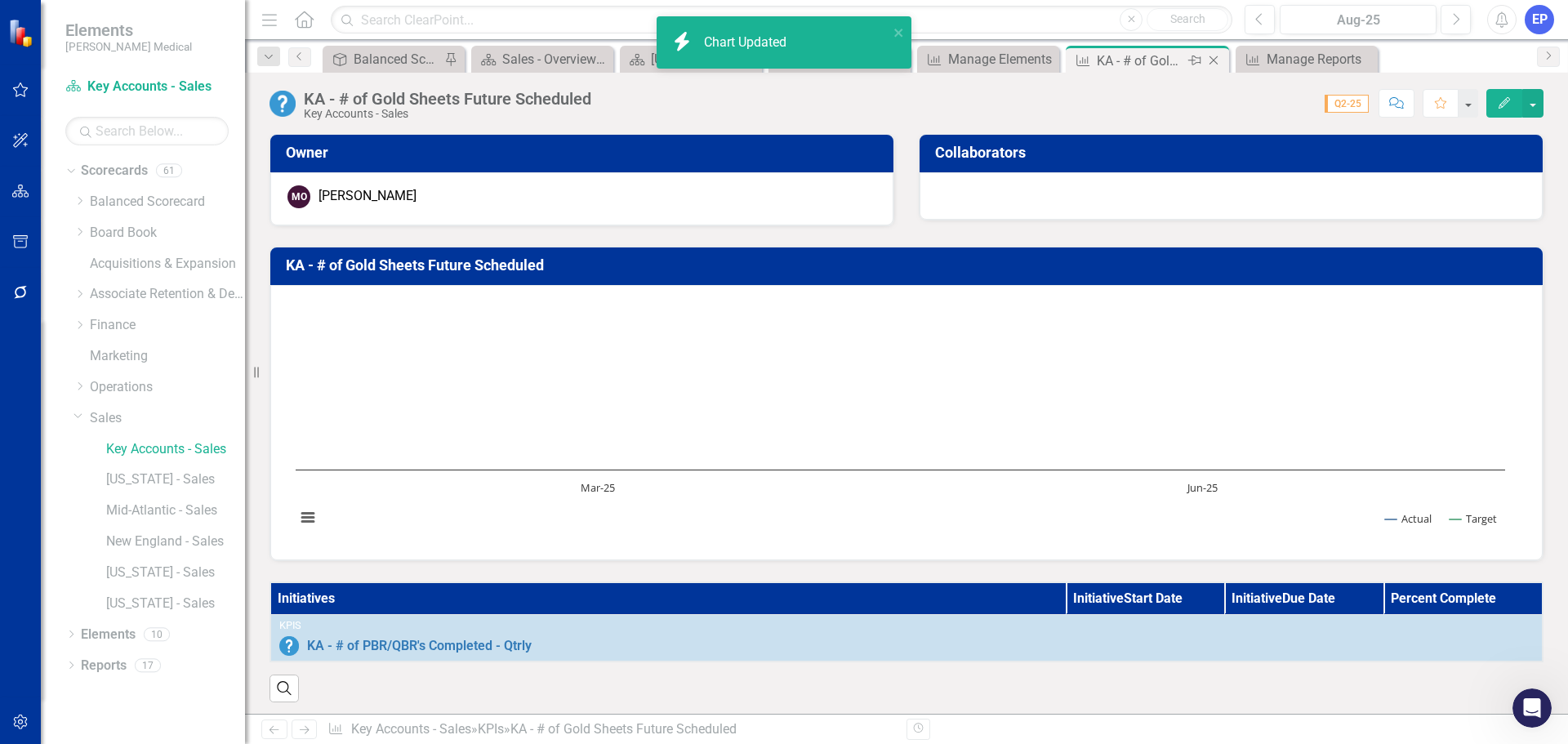
click at [1214, 58] on icon "Close" at bounding box center [1213, 60] width 16 height 13
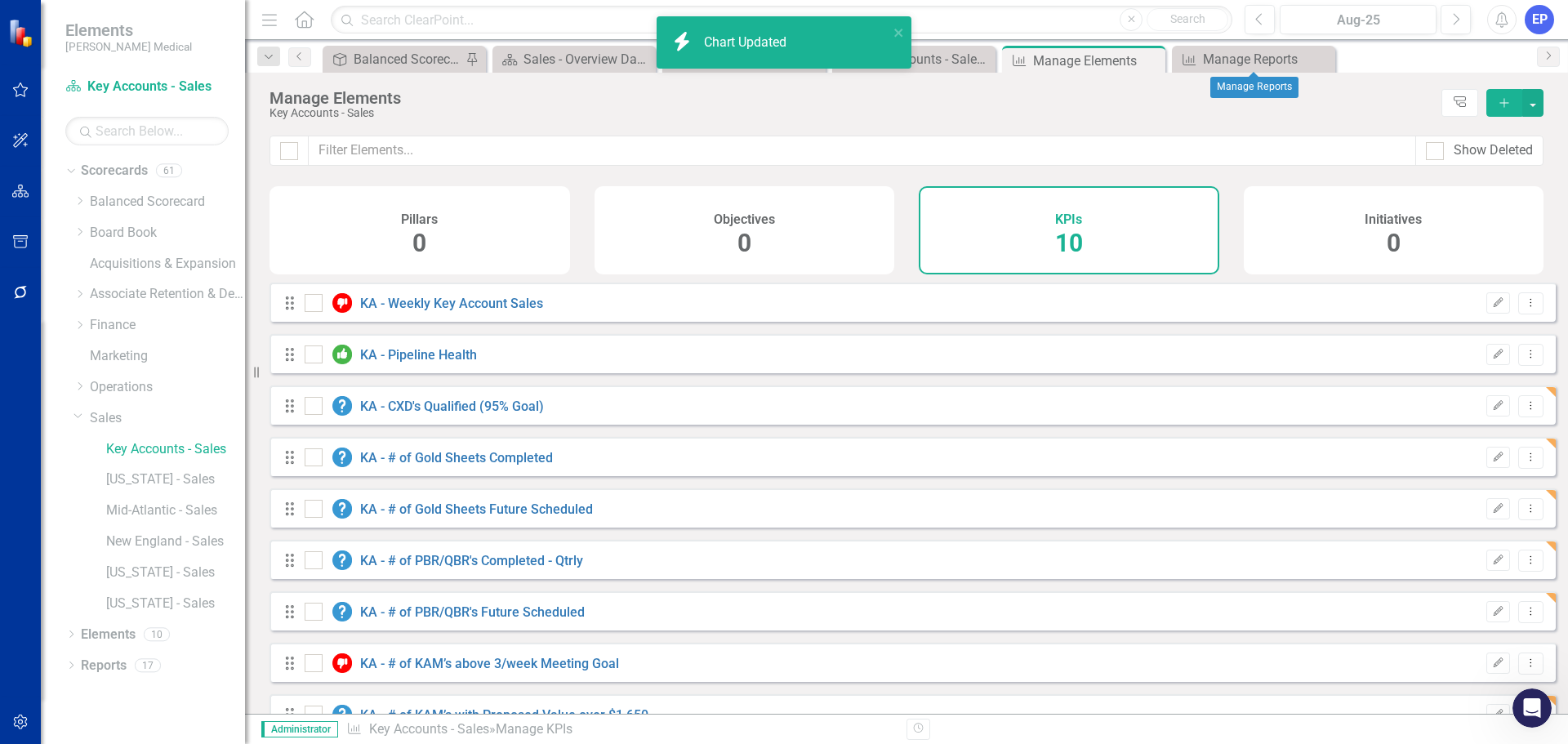
checkbox input "false"
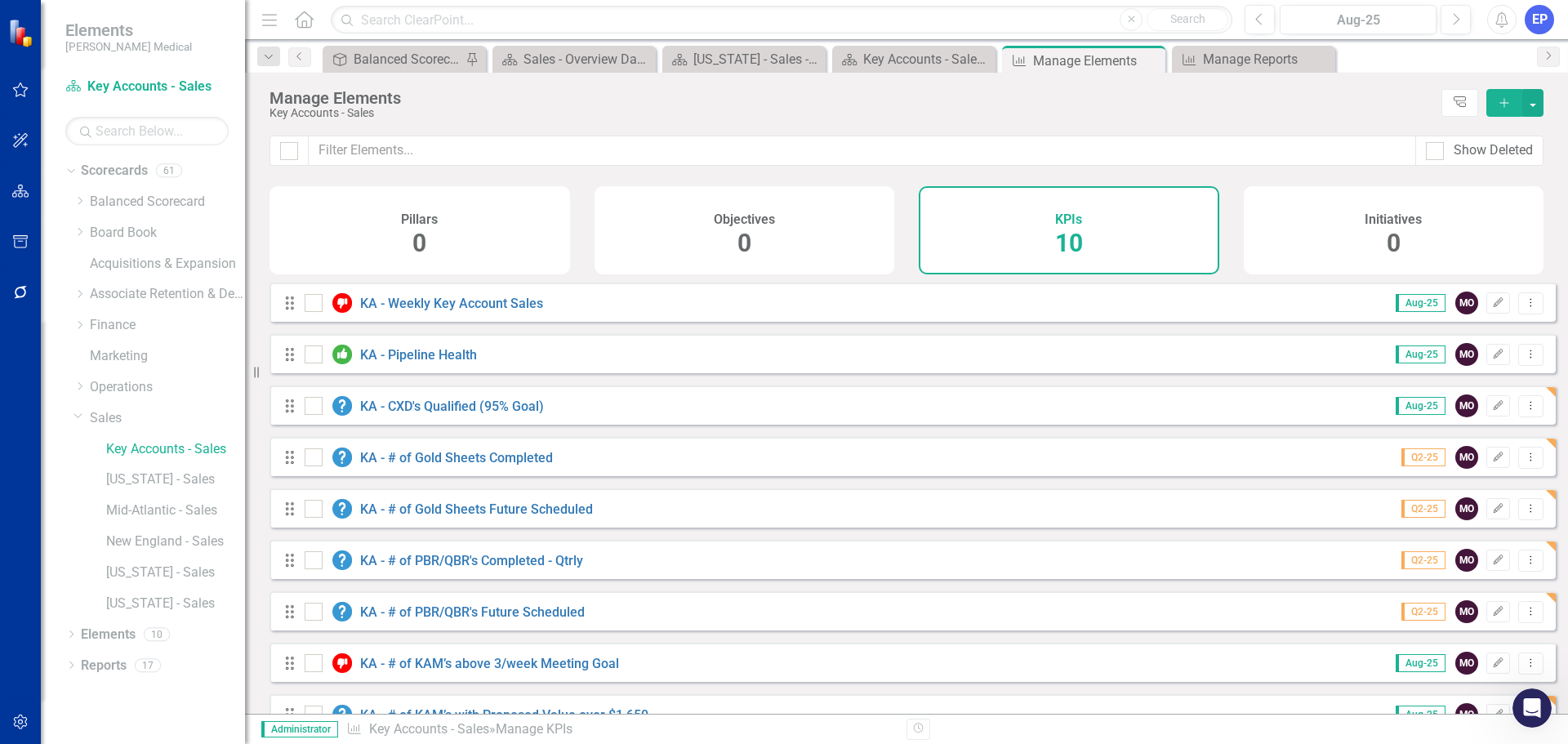
scroll to position [95, 0]
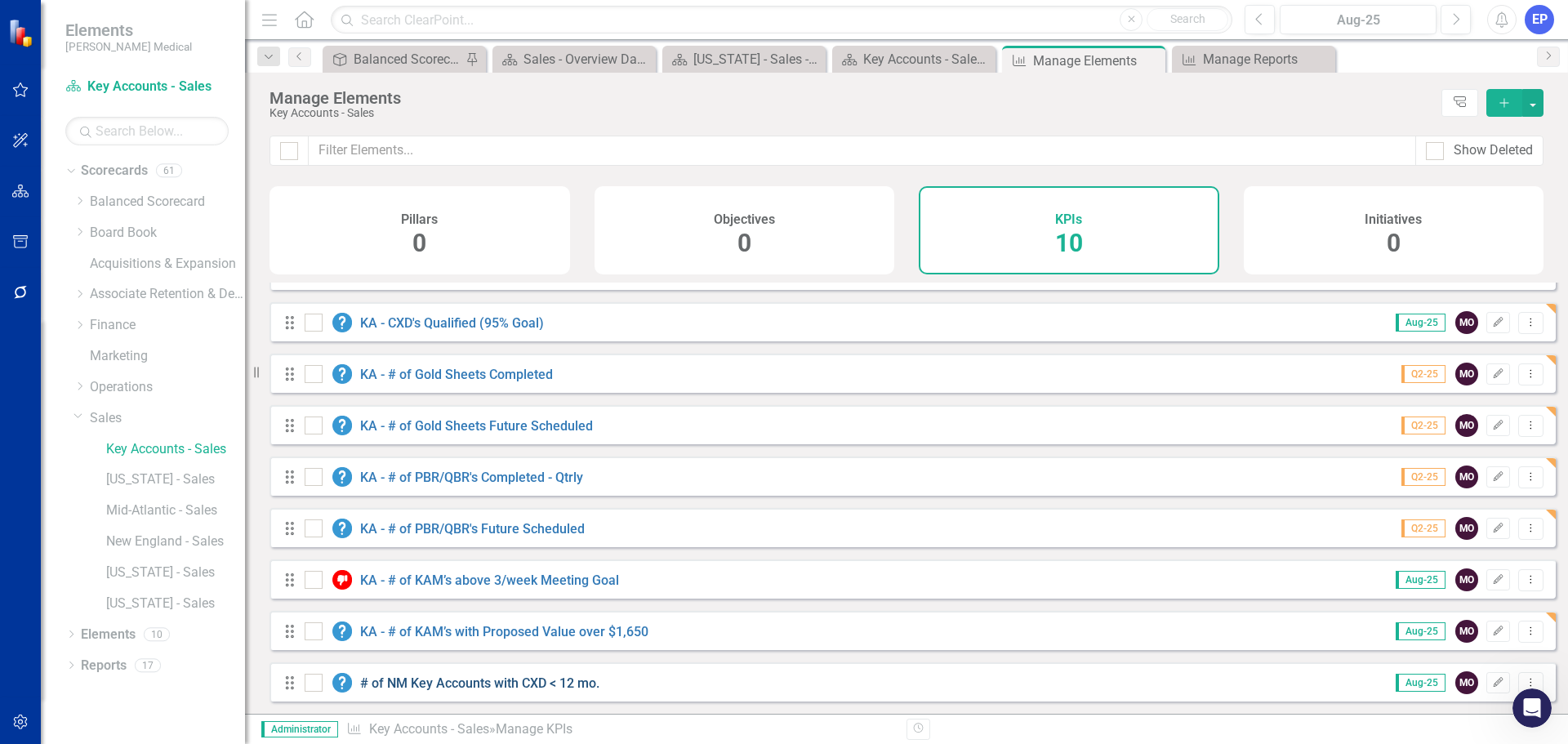
click at [399, 687] on link "# of NM Key Accounts with CXD < 12 mo." at bounding box center [479, 683] width 239 height 15
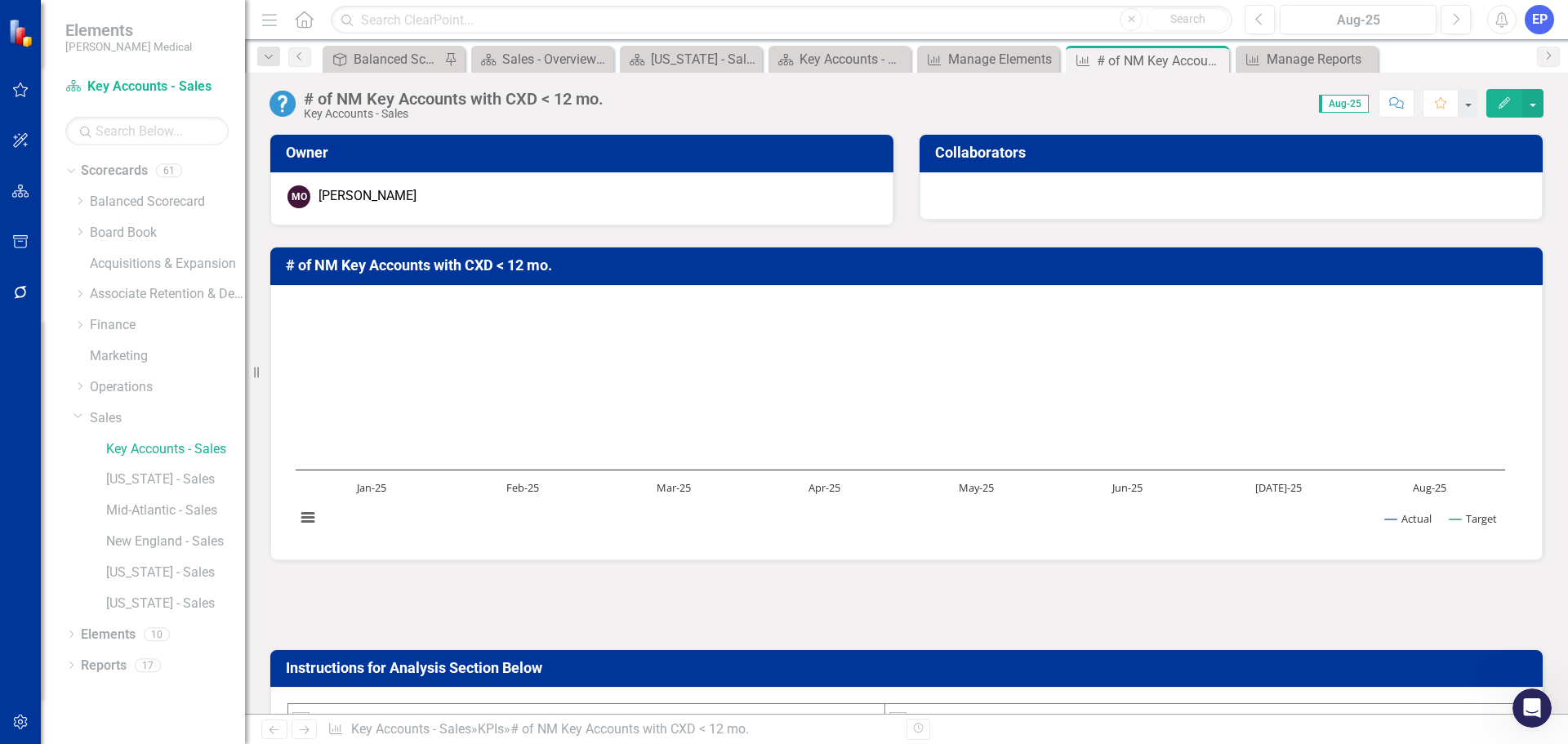
click at [475, 93] on div "# of NM Key Accounts with CXD < 12 mo." at bounding box center [453, 98] width 299 height 18
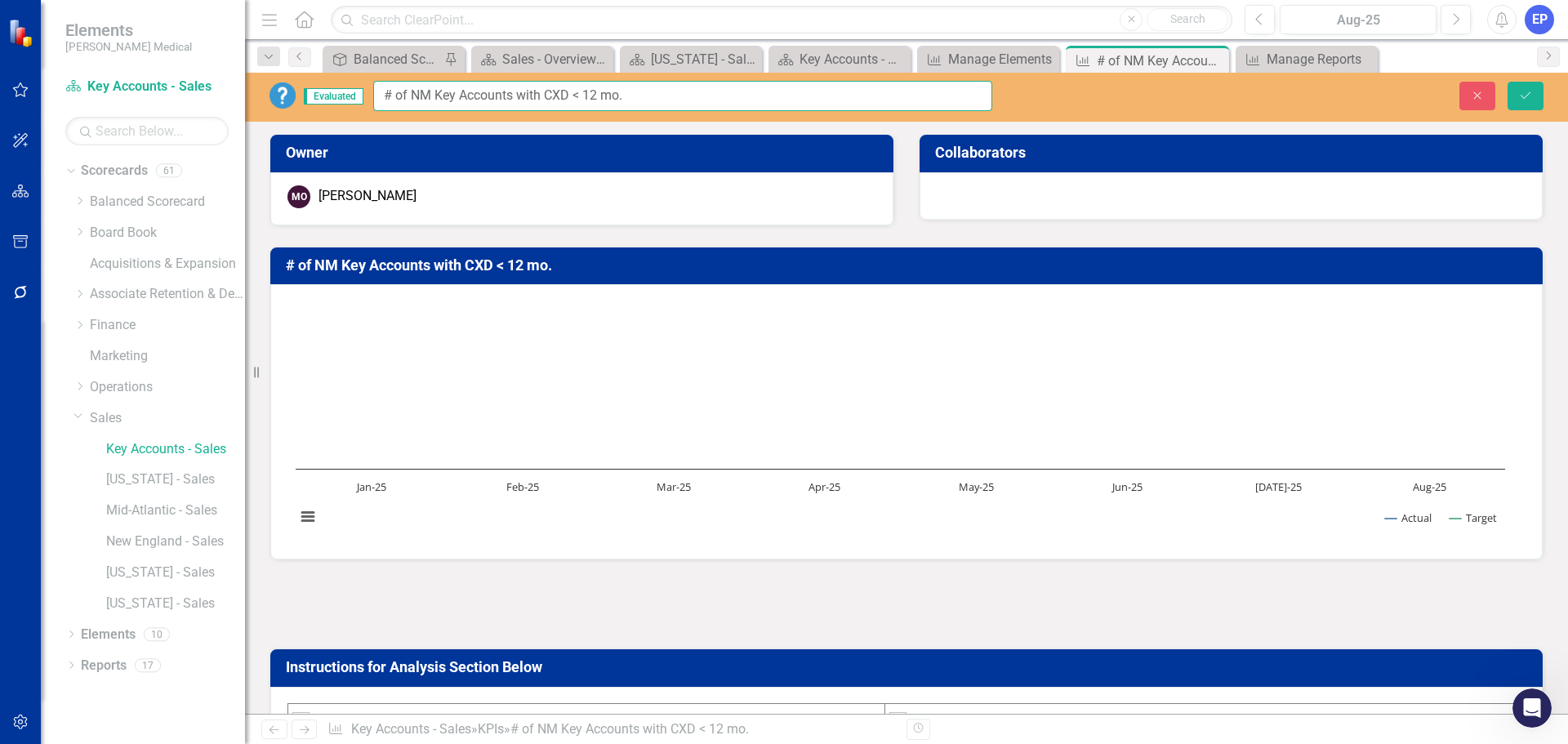
click at [475, 93] on input "# of NM Key Accounts with CXD < 12 mo." at bounding box center [683, 96] width 619 height 30
type input "KA - counts with CXD < 12 mo."
click at [1483, 86] on button "Close" at bounding box center [1477, 95] width 36 height 28
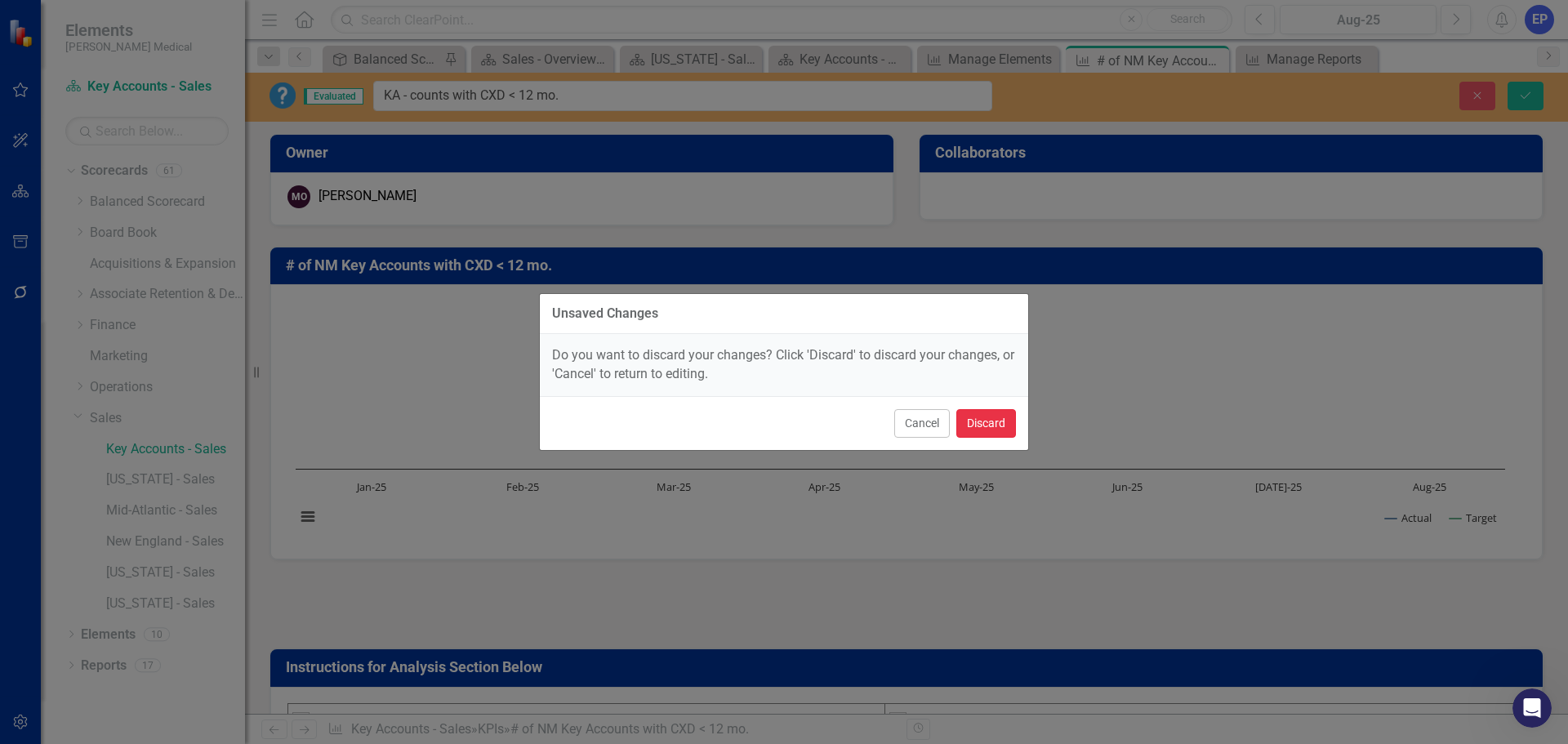
click at [972, 432] on button "Discard" at bounding box center [986, 423] width 59 height 28
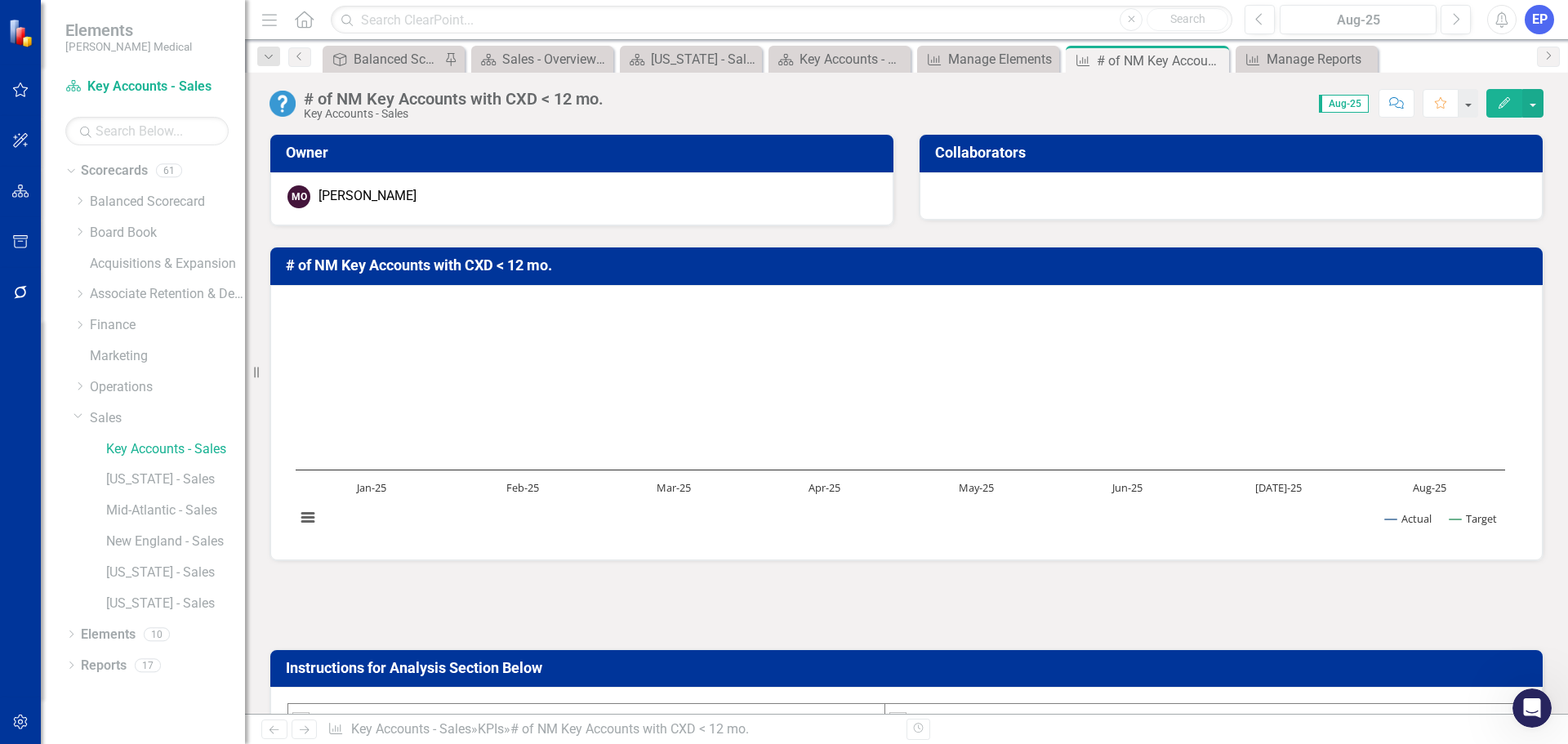
click at [446, 101] on div "# of NM Key Accounts with CXD < 12 mo." at bounding box center [453, 98] width 299 height 18
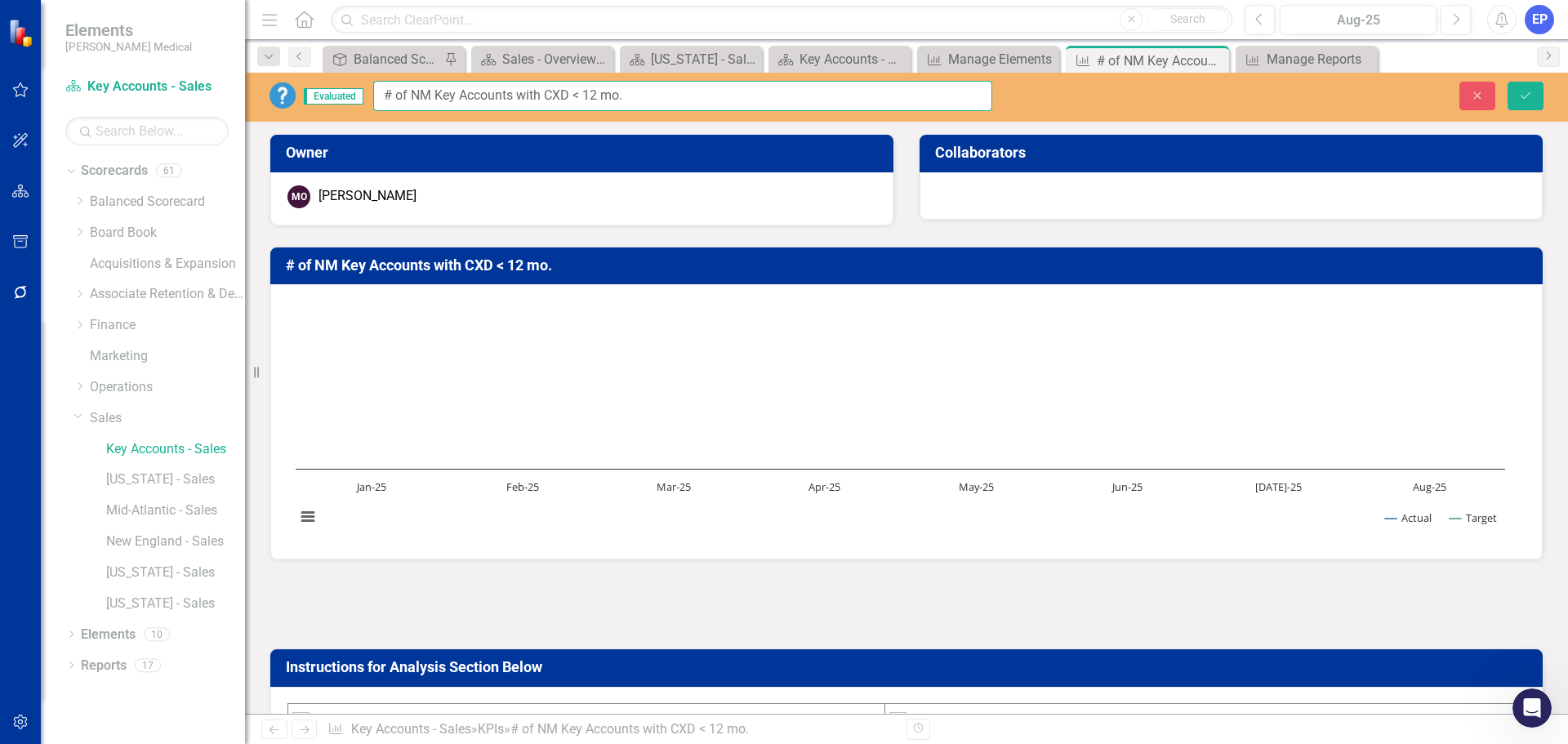
click at [446, 101] on input "# of NM Key Accounts with CXD < 12 mo." at bounding box center [683, 96] width 619 height 30
type input "KA - # of NM Key Accounts with CXD < 12 mo."
click at [1535, 89] on button "Save" at bounding box center [1526, 95] width 36 height 28
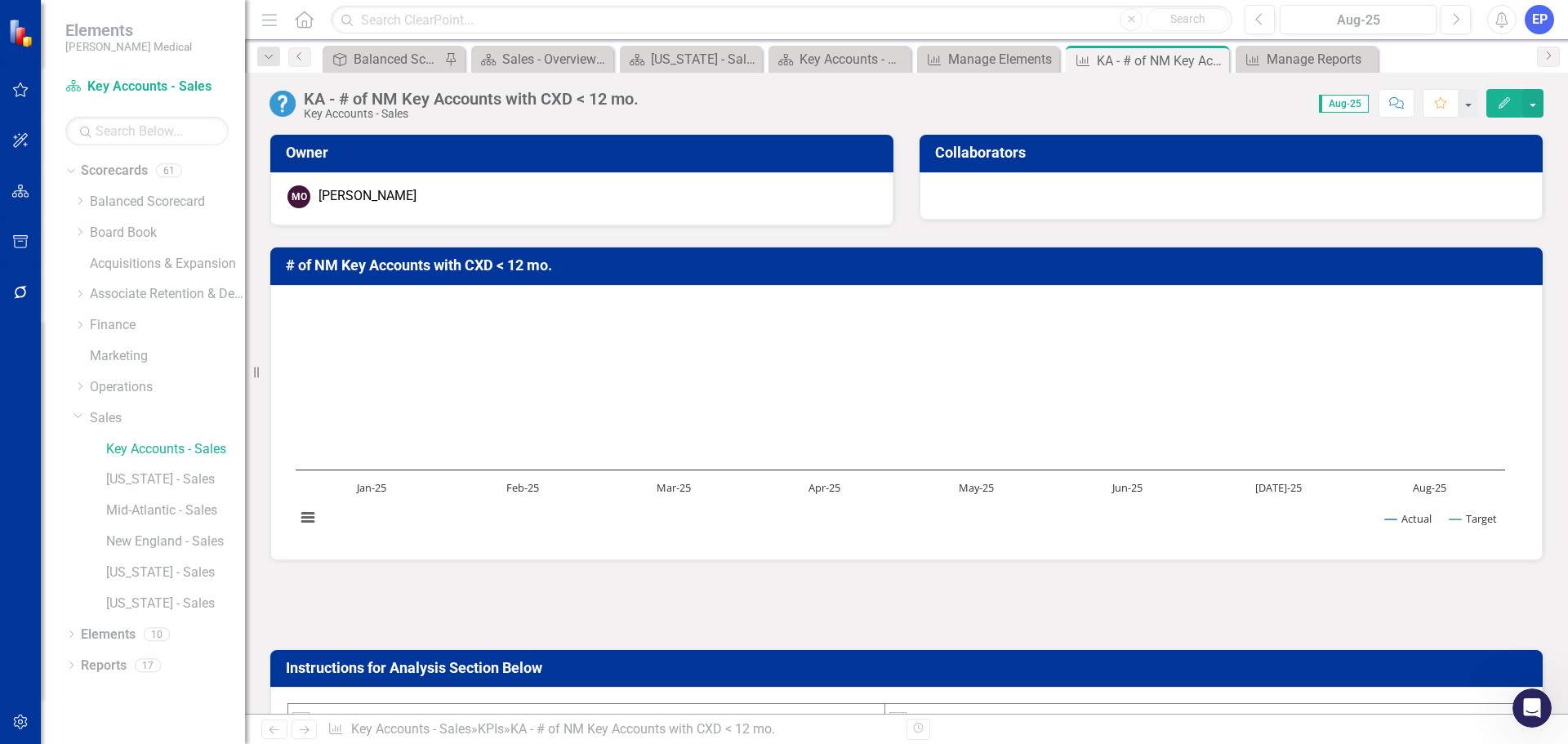
click at [407, 269] on h3 "# of NM Key Accounts with CXD < 12 mo." at bounding box center [909, 264] width 1247 height 16
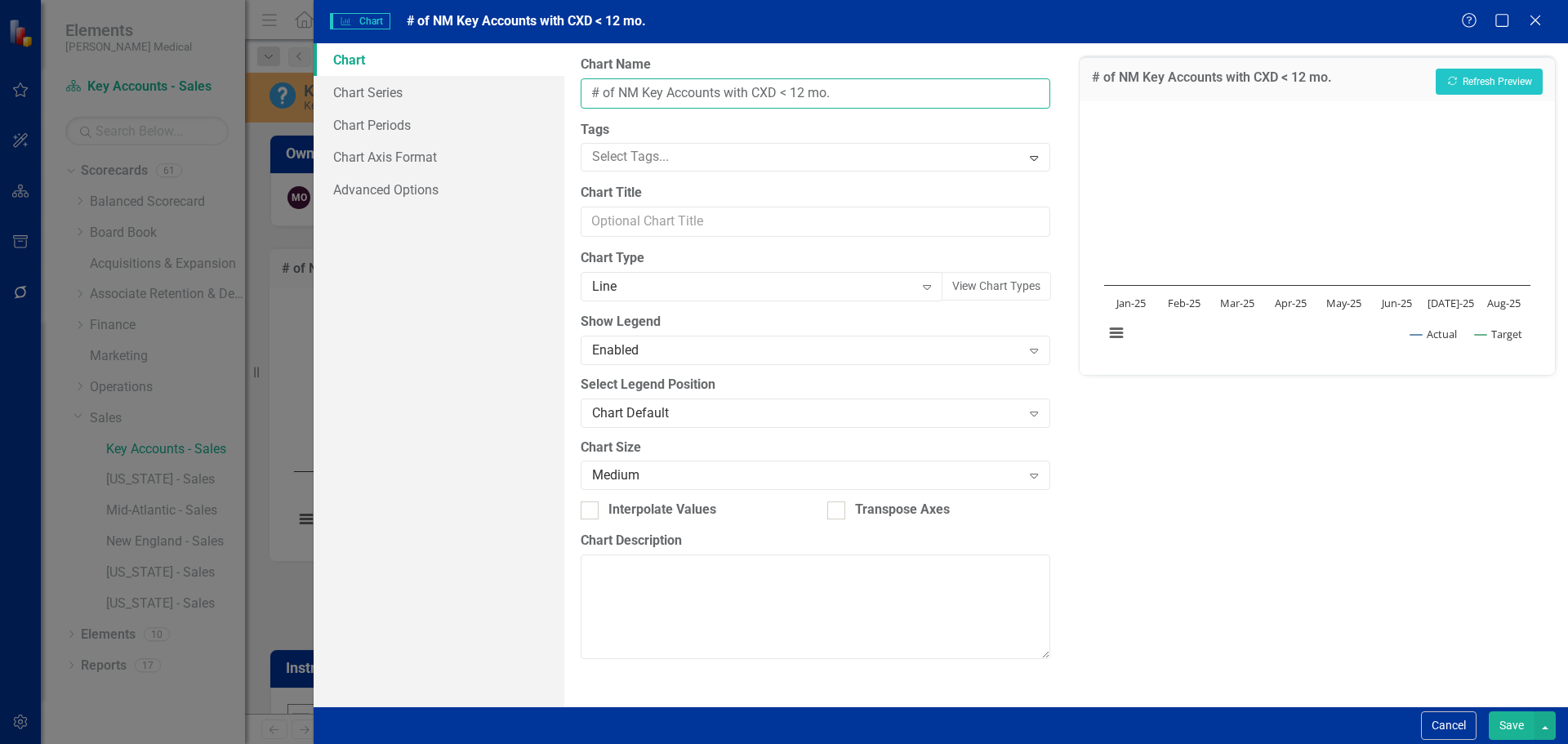
click at [590, 92] on input "# of NM Key Accounts with CXD < 12 mo." at bounding box center [815, 93] width 468 height 30
type input "KA - # of NM Key Accounts with CXD < 12 mo."
click at [1500, 722] on button "Save" at bounding box center [1511, 725] width 45 height 28
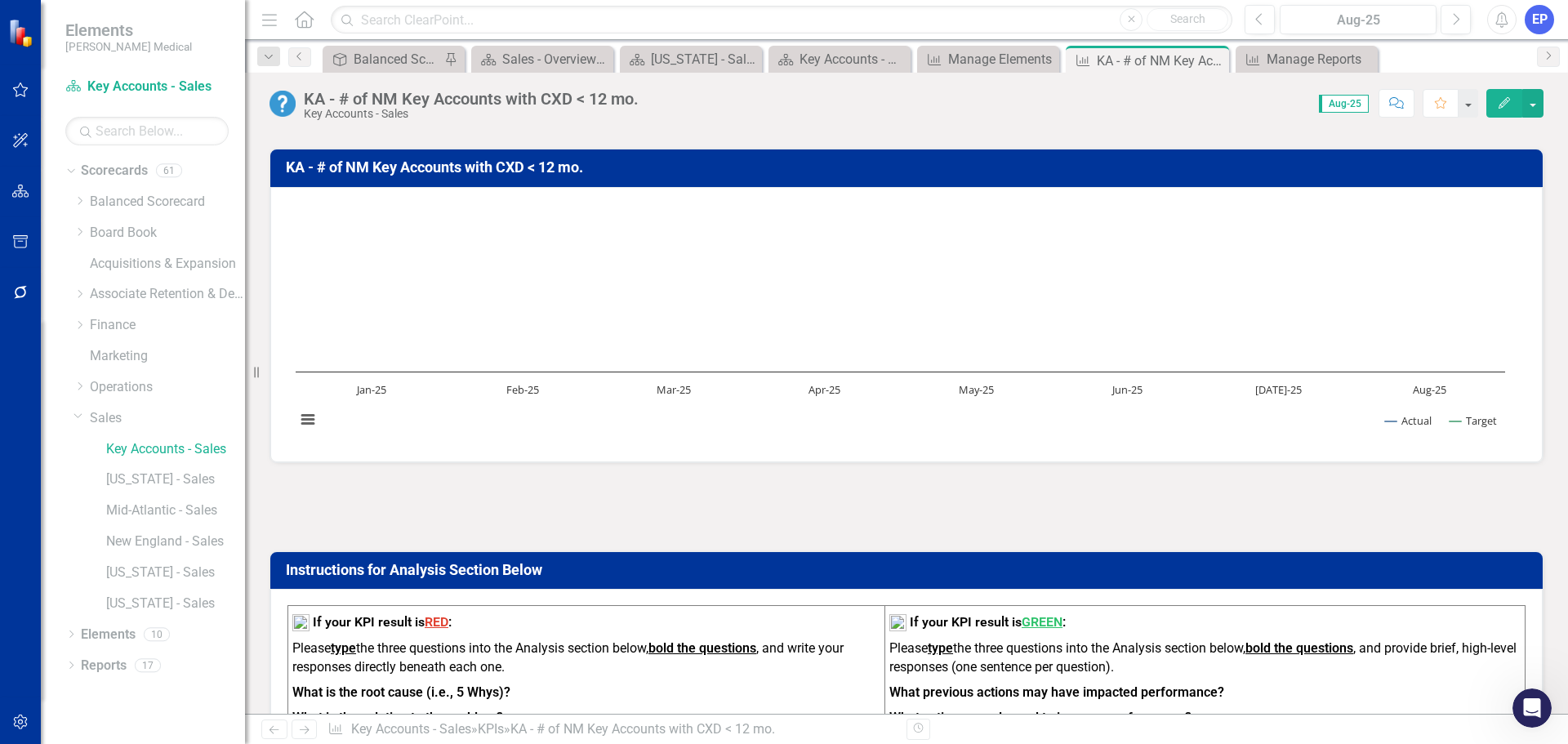
scroll to position [81, 0]
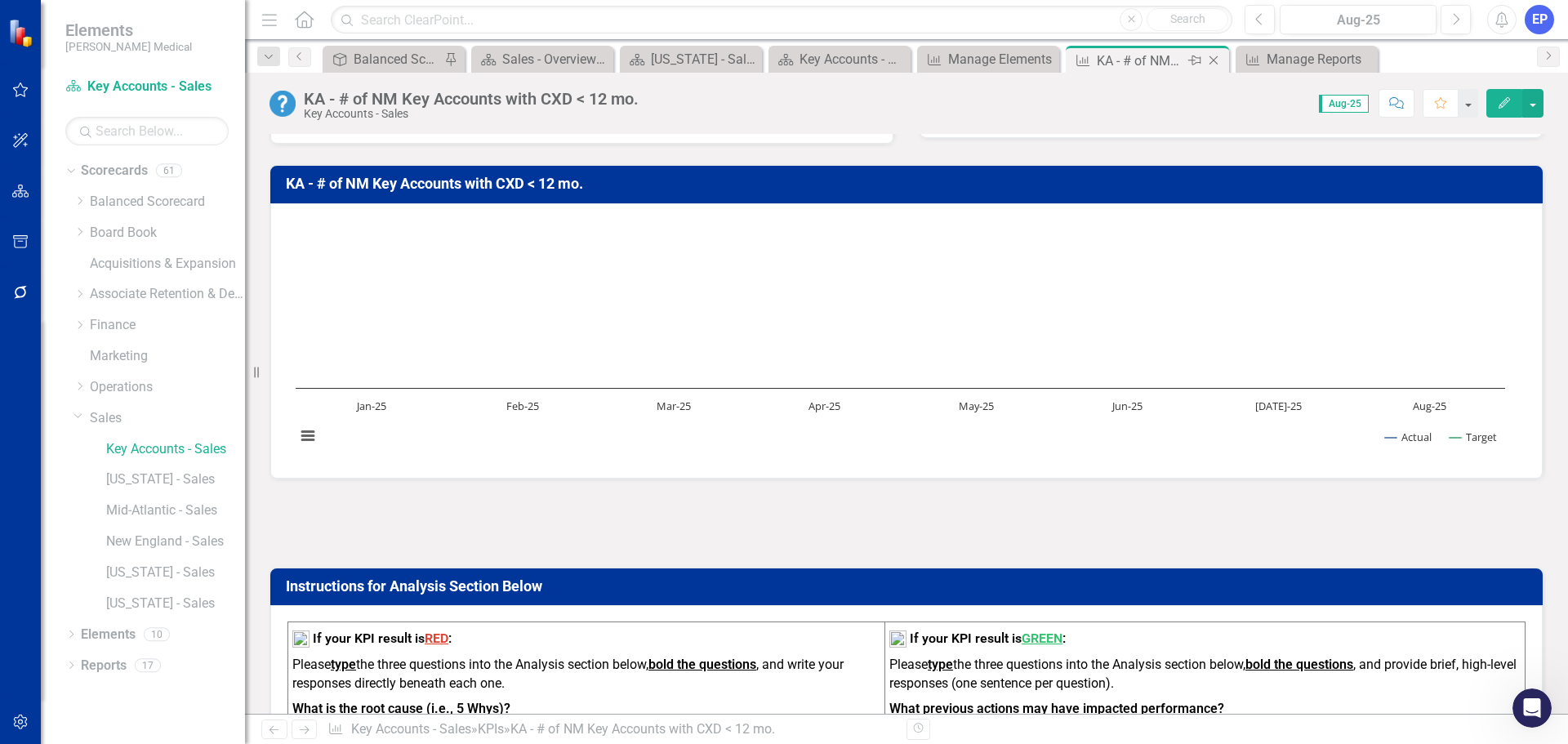
click at [1212, 63] on icon "Close" at bounding box center [1213, 60] width 16 height 13
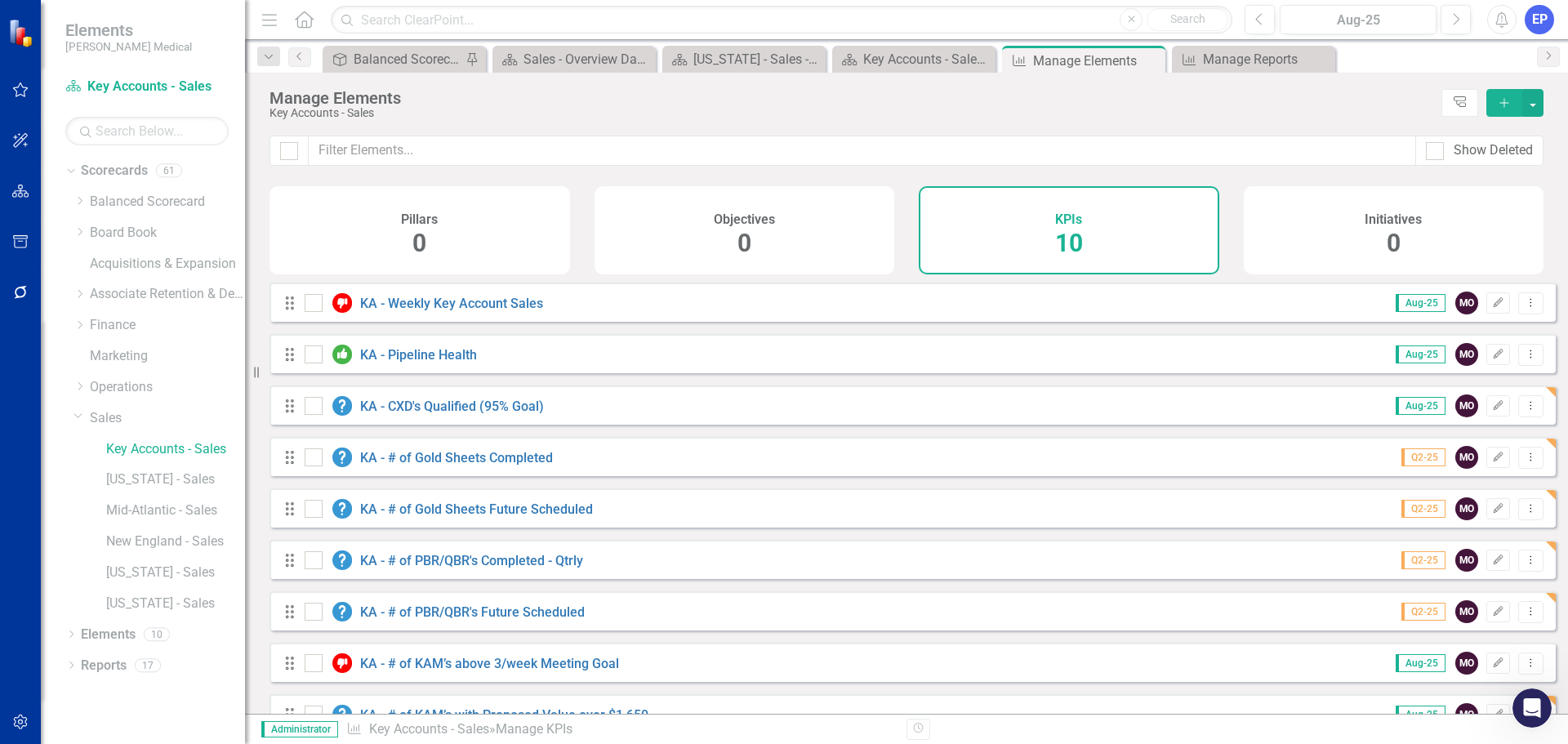
scroll to position [95, 0]
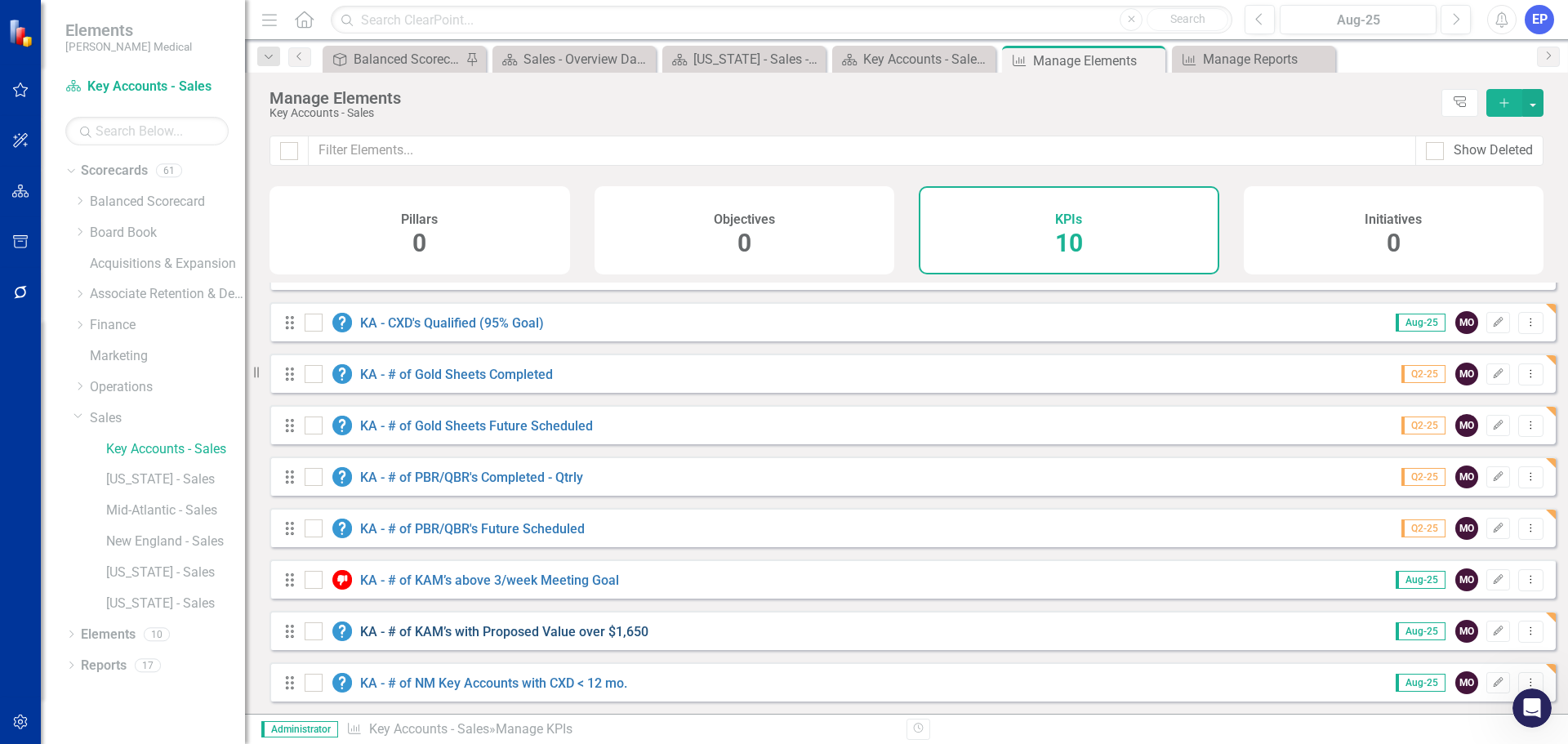
click at [533, 626] on link "KA - # of KAM’s with Proposed Value over $1,650" at bounding box center [503, 632] width 288 height 15
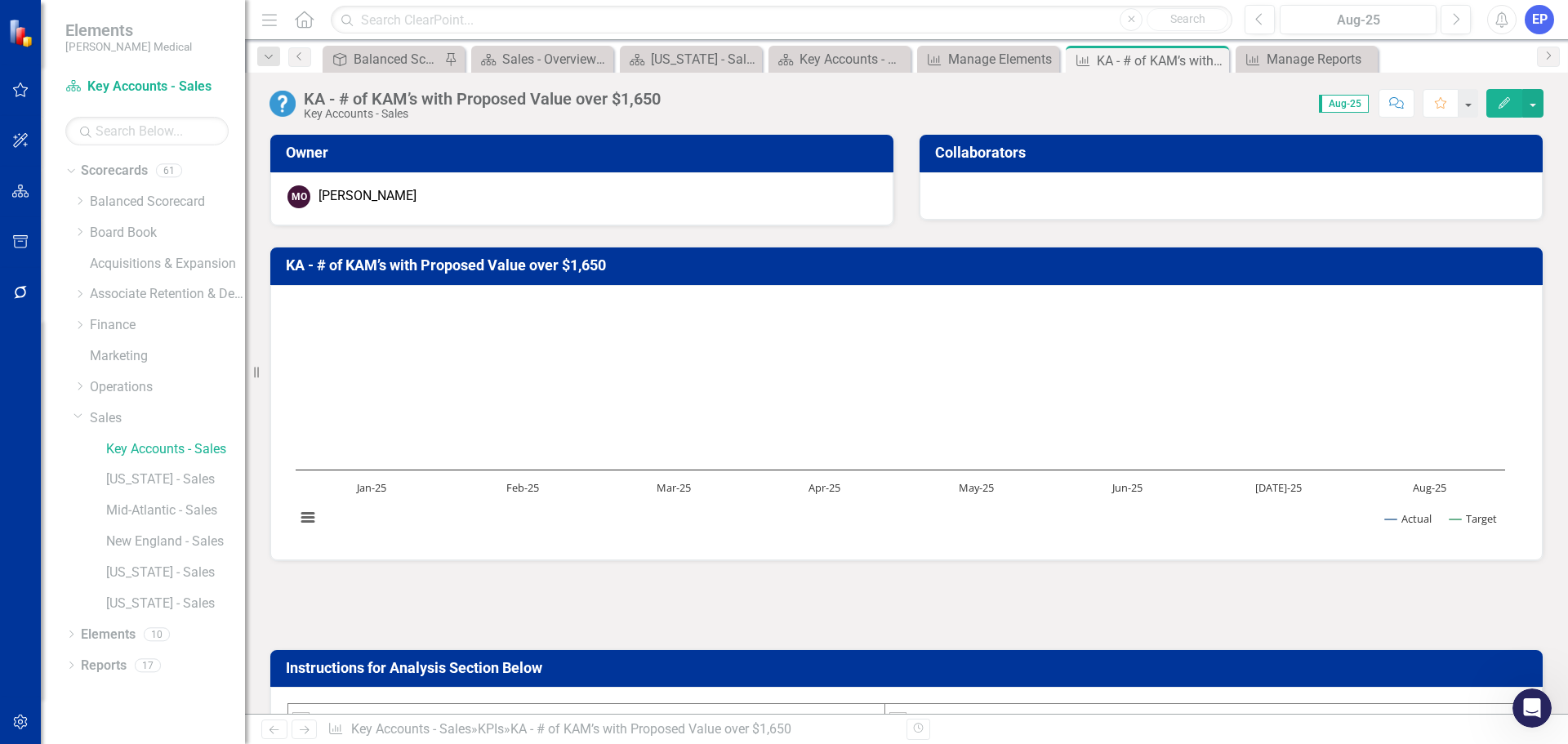
click at [530, 105] on div "KA - # of KAM’s with Proposed Value over $1,650" at bounding box center [482, 98] width 357 height 18
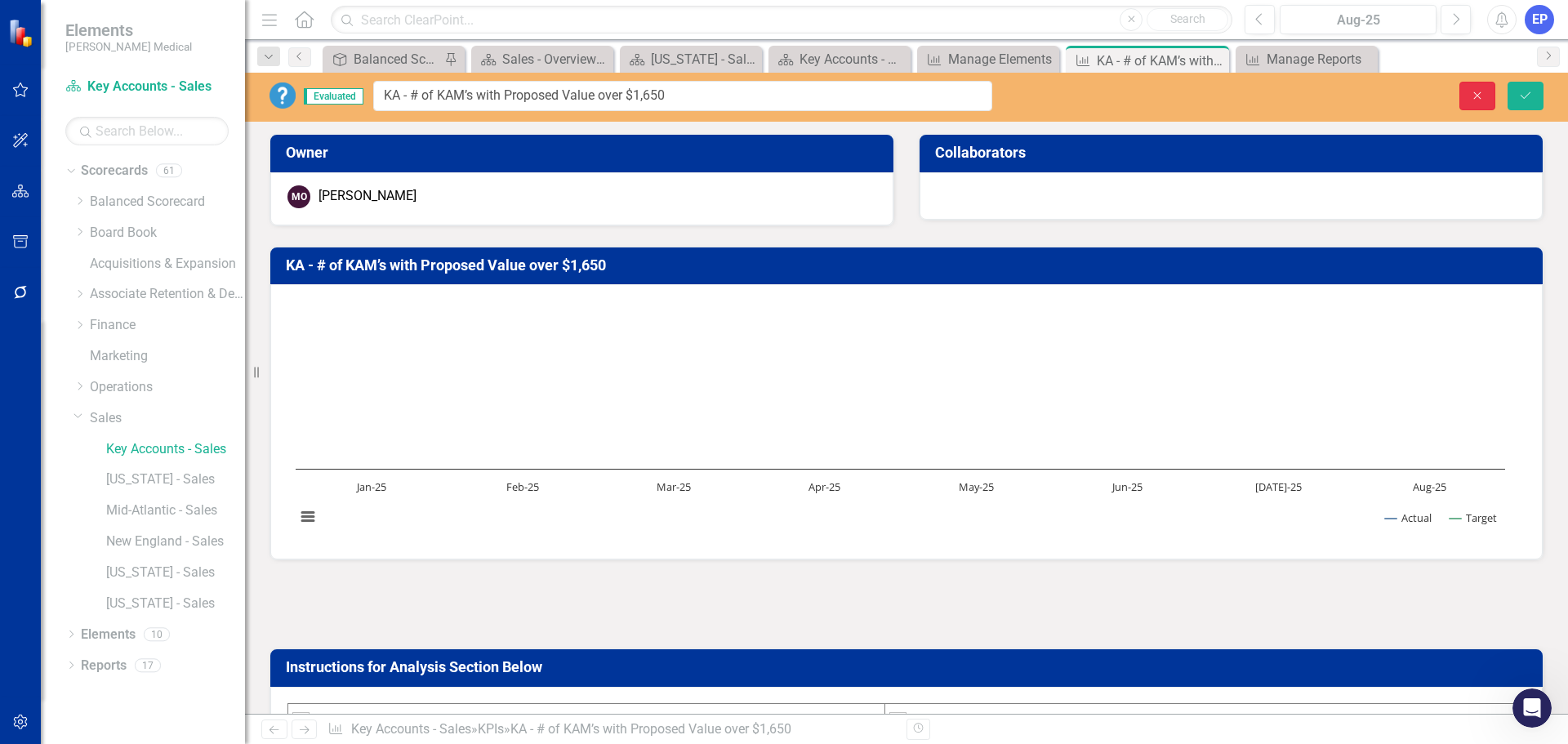
click at [1477, 93] on icon "Close" at bounding box center [1477, 95] width 15 height 11
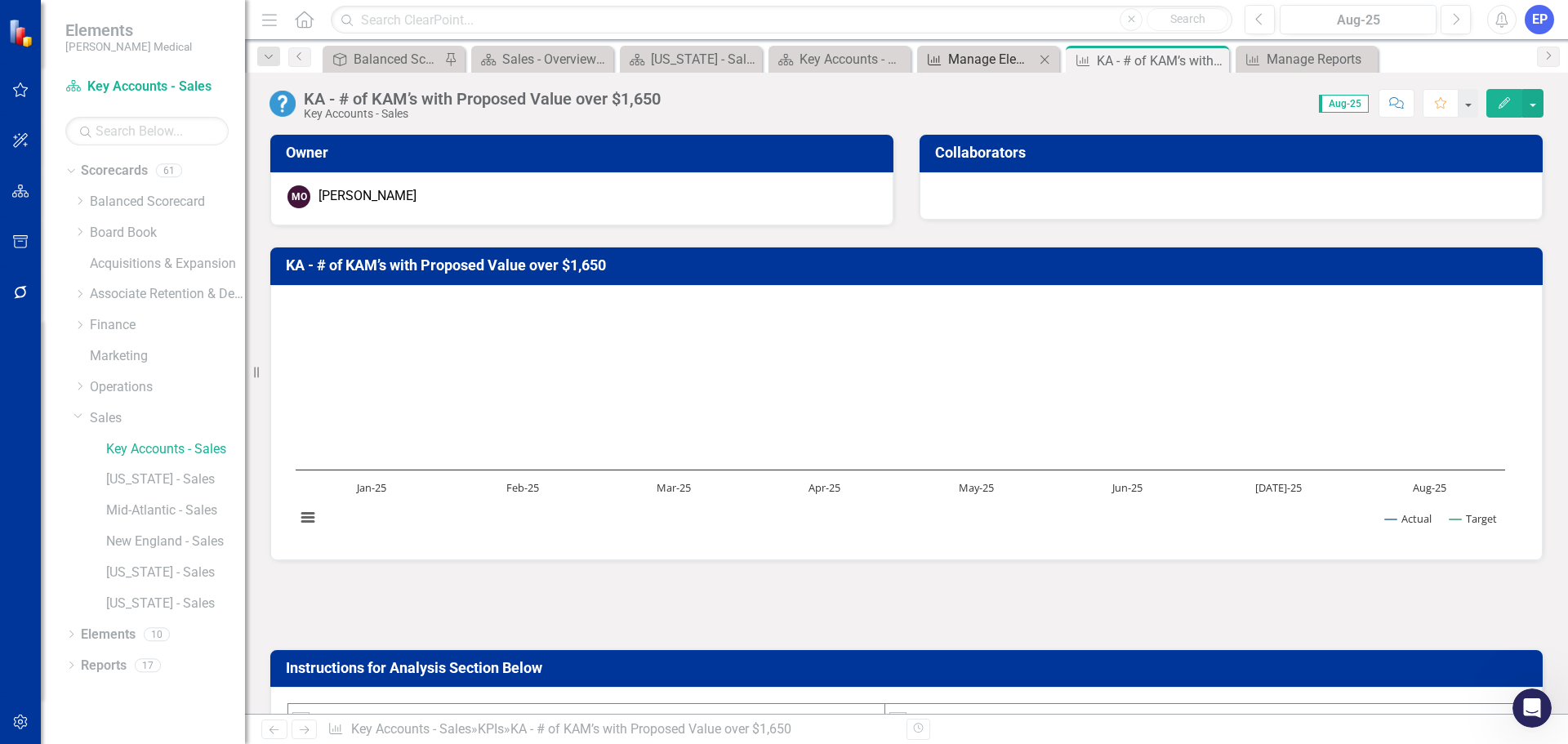
click at [981, 64] on div "Manage Elements" at bounding box center [991, 59] width 87 height 21
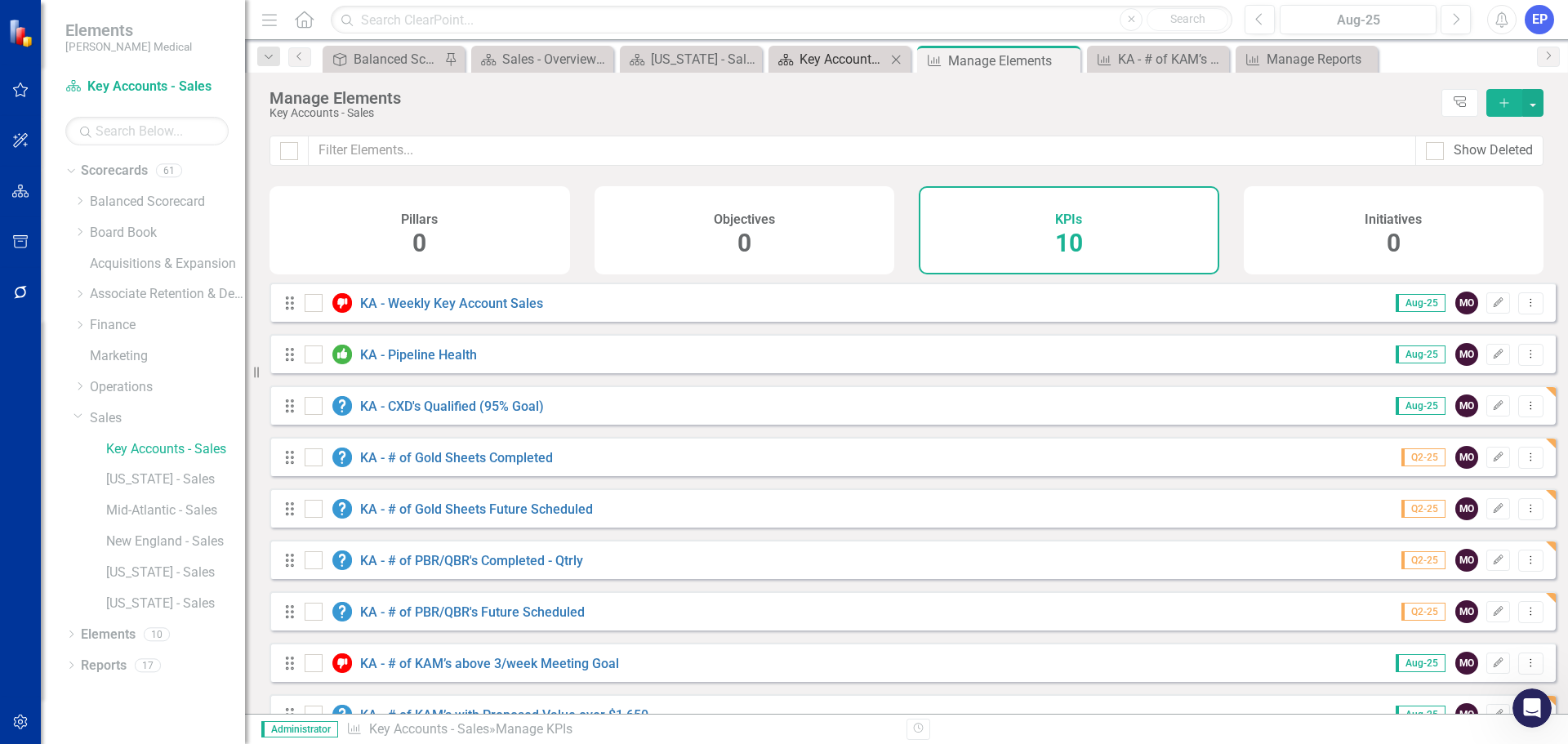
click at [823, 60] on div "Key Accounts - Sales - Overview Dashboard" at bounding box center [843, 59] width 87 height 21
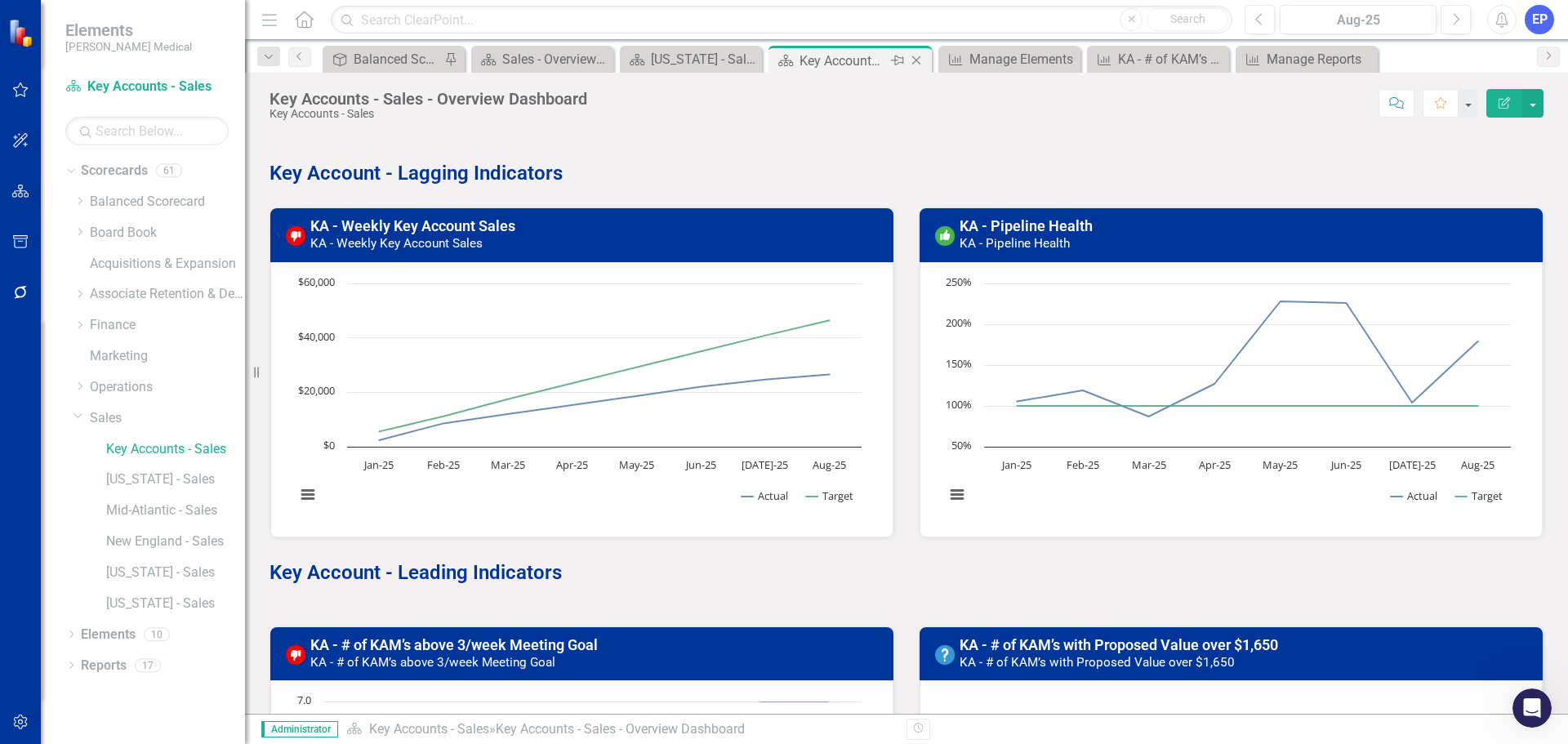
click at [921, 58] on icon "Close" at bounding box center [916, 60] width 16 height 13
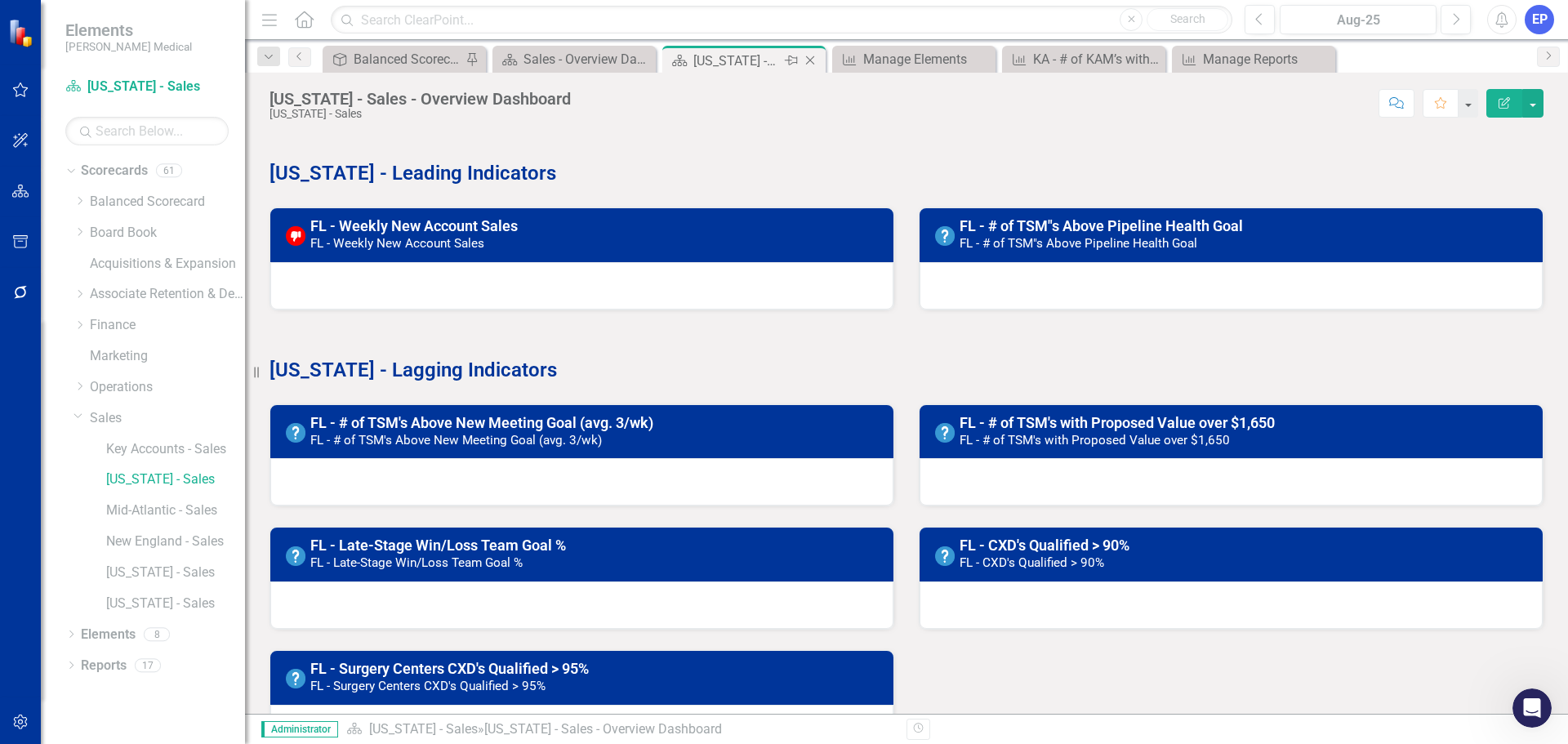
click at [814, 58] on icon "Close" at bounding box center [809, 60] width 16 height 13
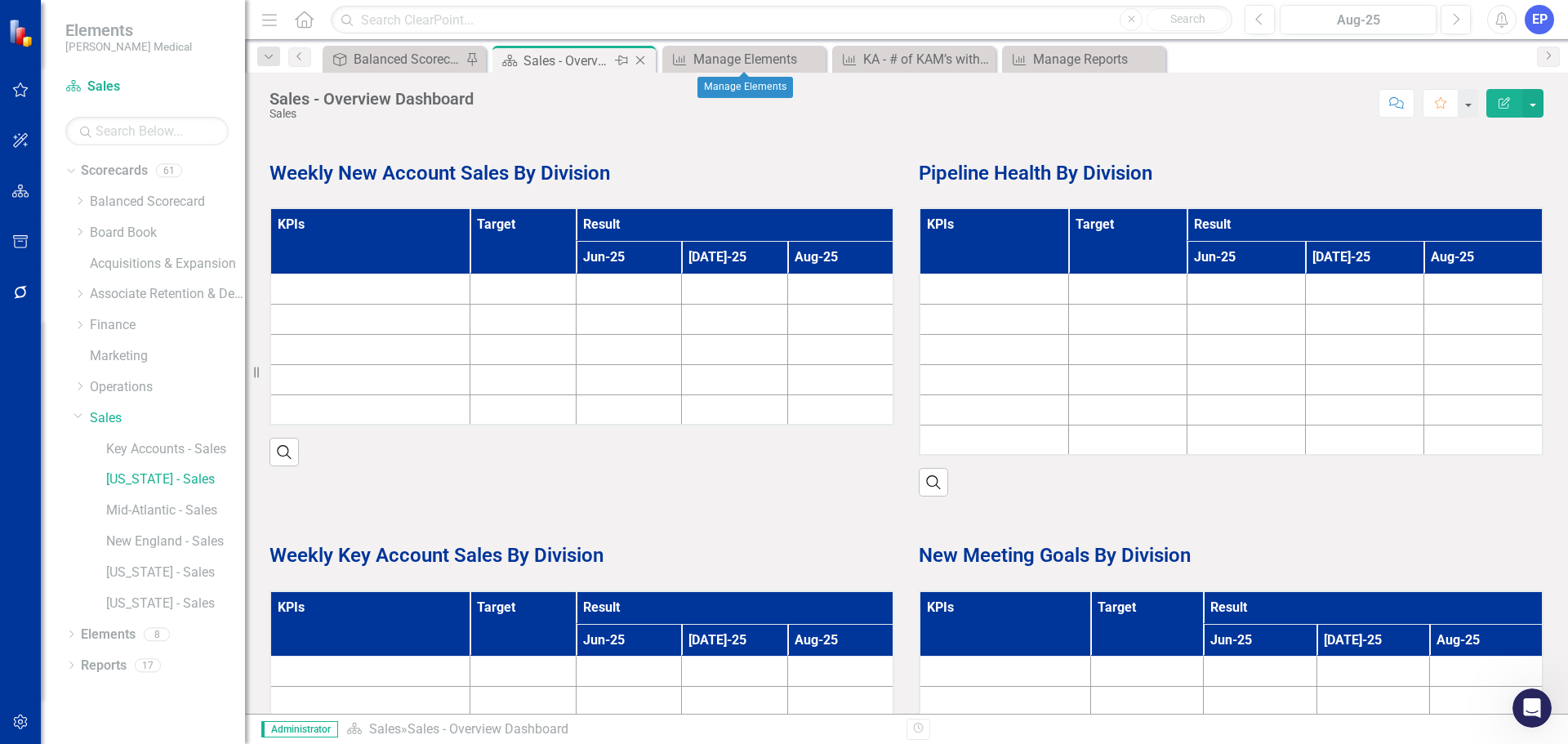
click at [638, 57] on icon "Close" at bounding box center [639, 60] width 16 height 13
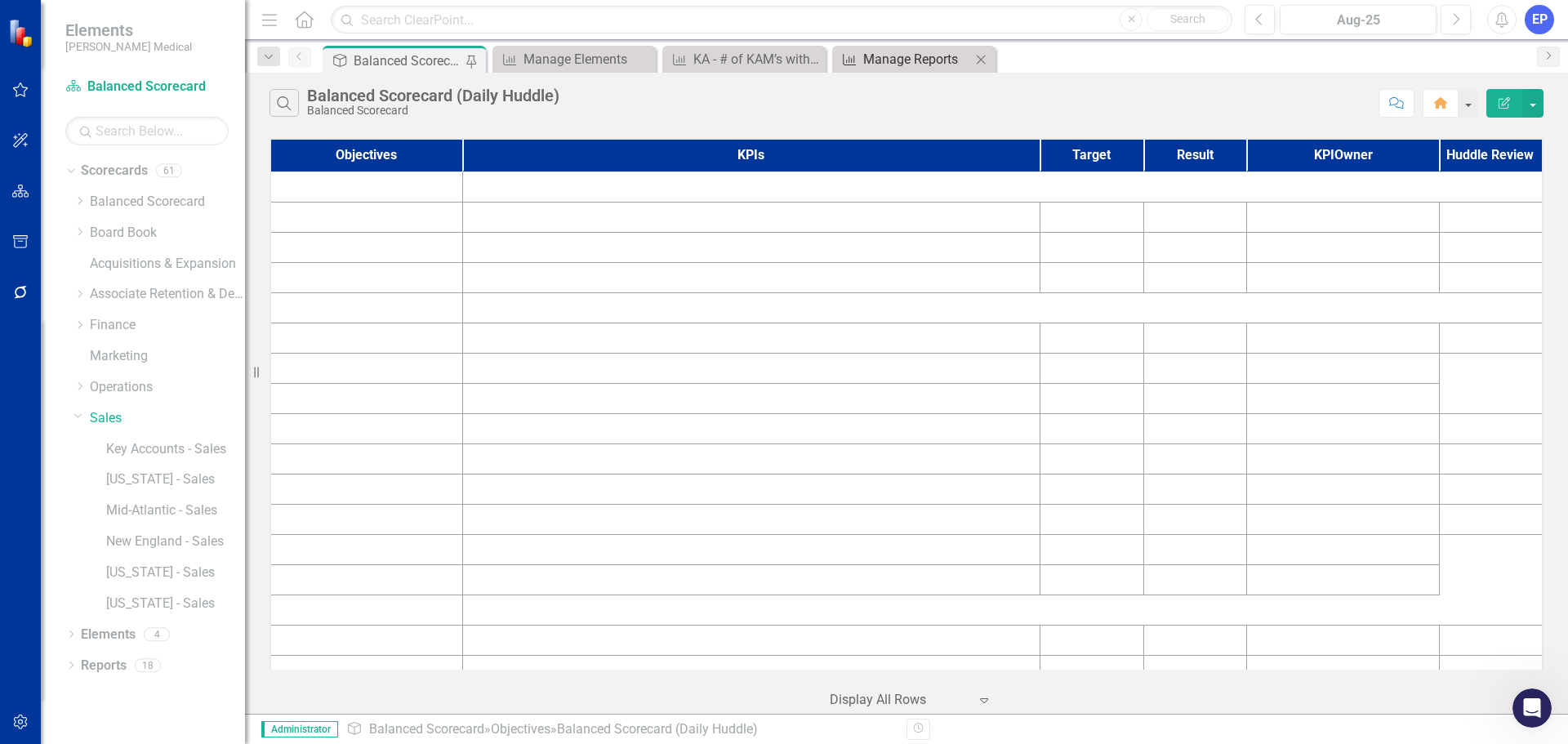
click at [913, 52] on div "Manage Reports" at bounding box center [917, 59] width 108 height 21
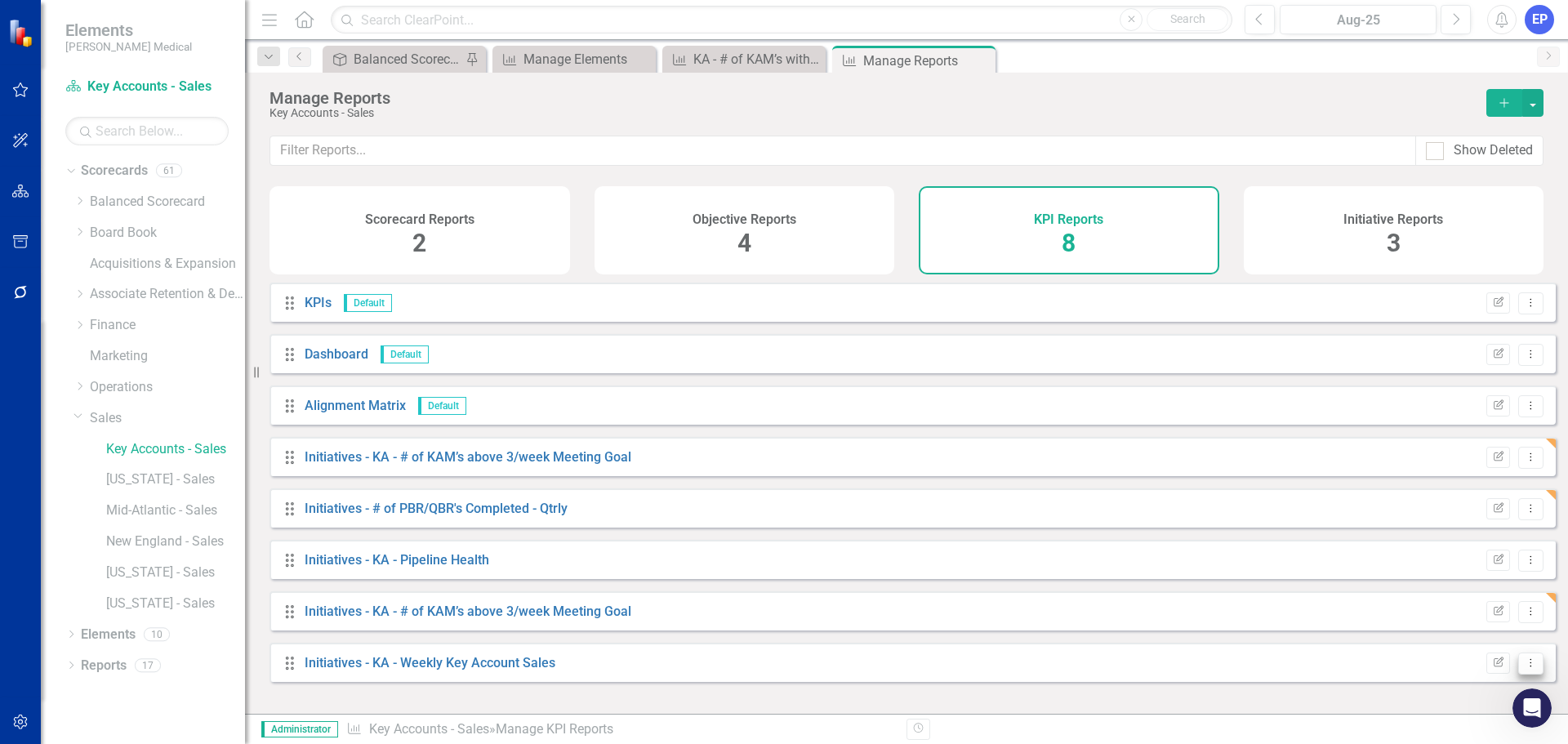
click at [1524, 668] on icon "Dropdown Menu" at bounding box center [1530, 662] width 14 height 10
click at [1474, 626] on link "Copy Duplicate Report" at bounding box center [1462, 618] width 135 height 30
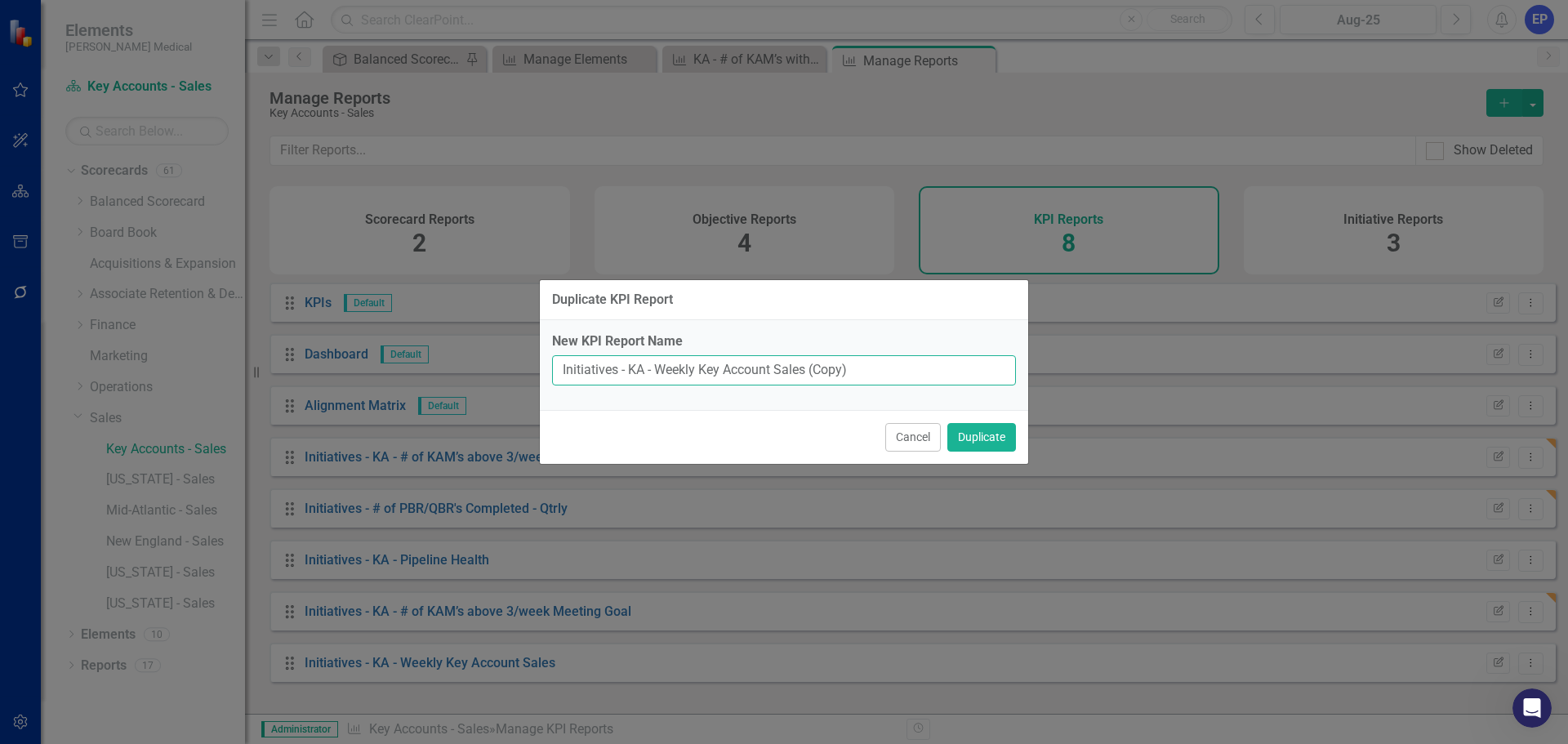
drag, startPoint x: 632, startPoint y: 366, endPoint x: 879, endPoint y: 374, distance: 247.1
click at [879, 374] on input "Initiatives - KA - Weekly Key Account Sales (Copy)" at bounding box center [784, 370] width 464 height 30
paste input "# of KAM’s with Proposed Value over $1,650"
type input "Initiatives - KA - # of KAM’s with Proposed Value over $1,650"
click at [988, 435] on button "Duplicate" at bounding box center [981, 437] width 69 height 28
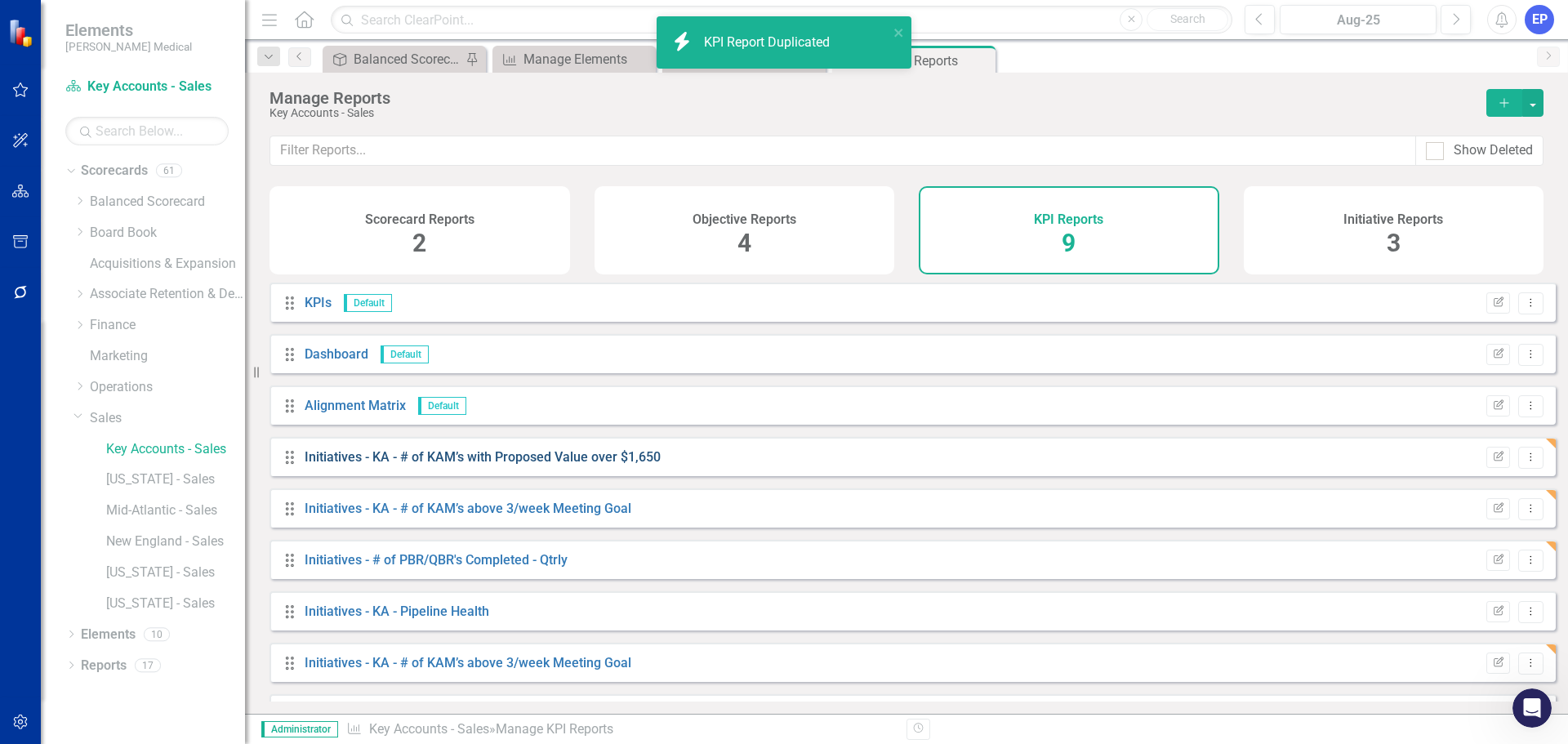
click at [633, 465] on link "Initiatives - KA - # of KAM’s with Proposed Value over $1,650" at bounding box center [482, 457] width 356 height 15
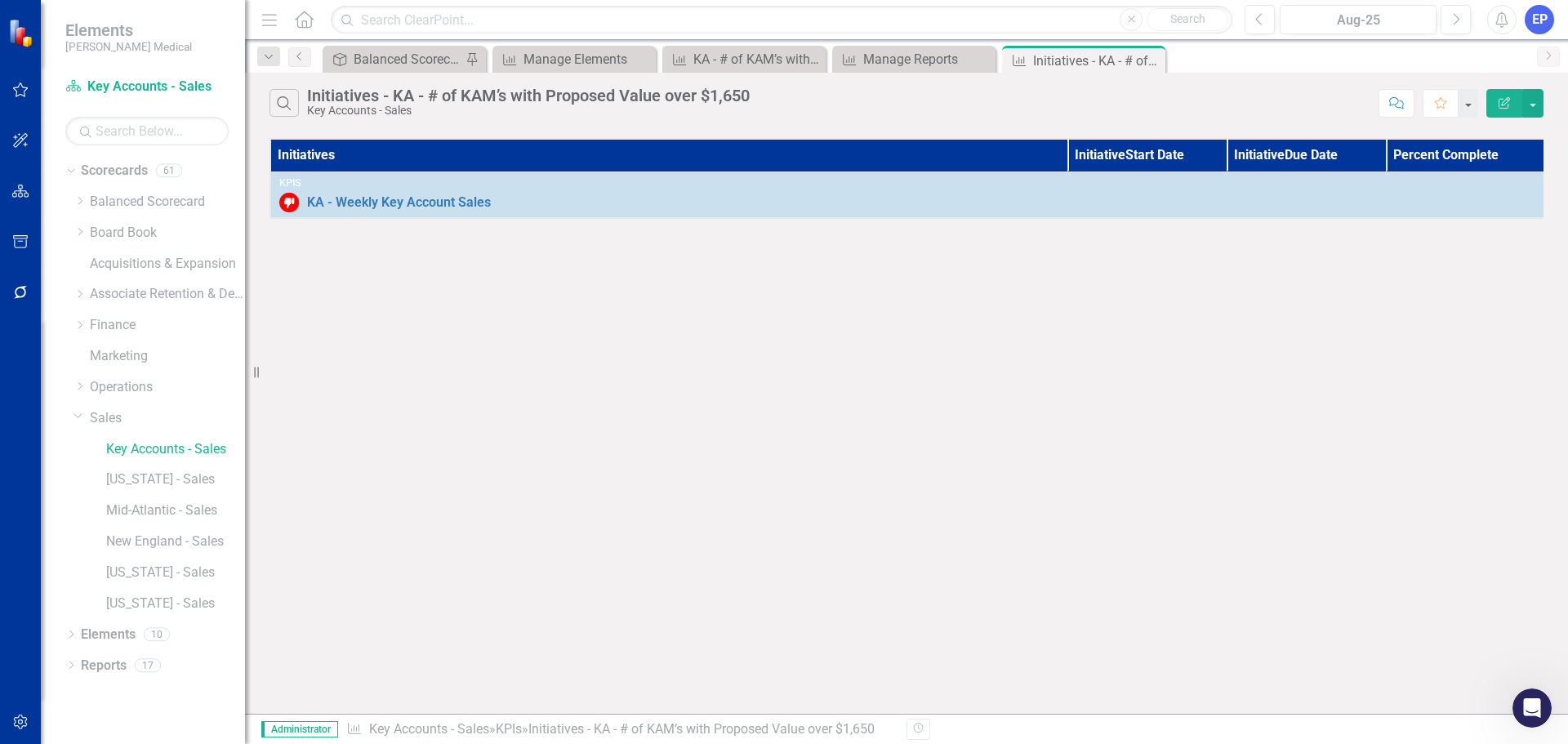
click at [1500, 109] on button "Edit Report" at bounding box center [1504, 103] width 36 height 28
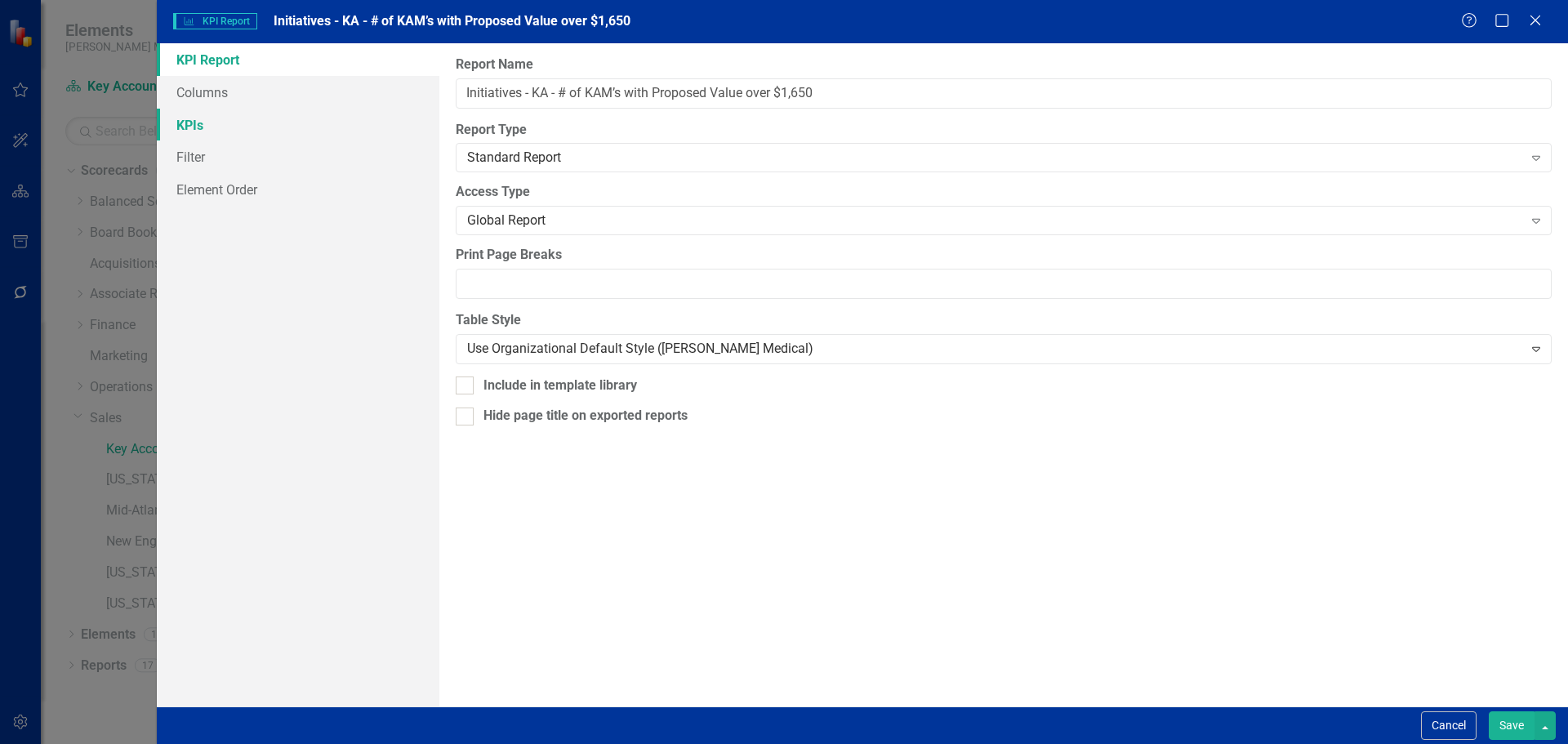
click at [268, 132] on link "KPIs" at bounding box center [297, 125] width 282 height 33
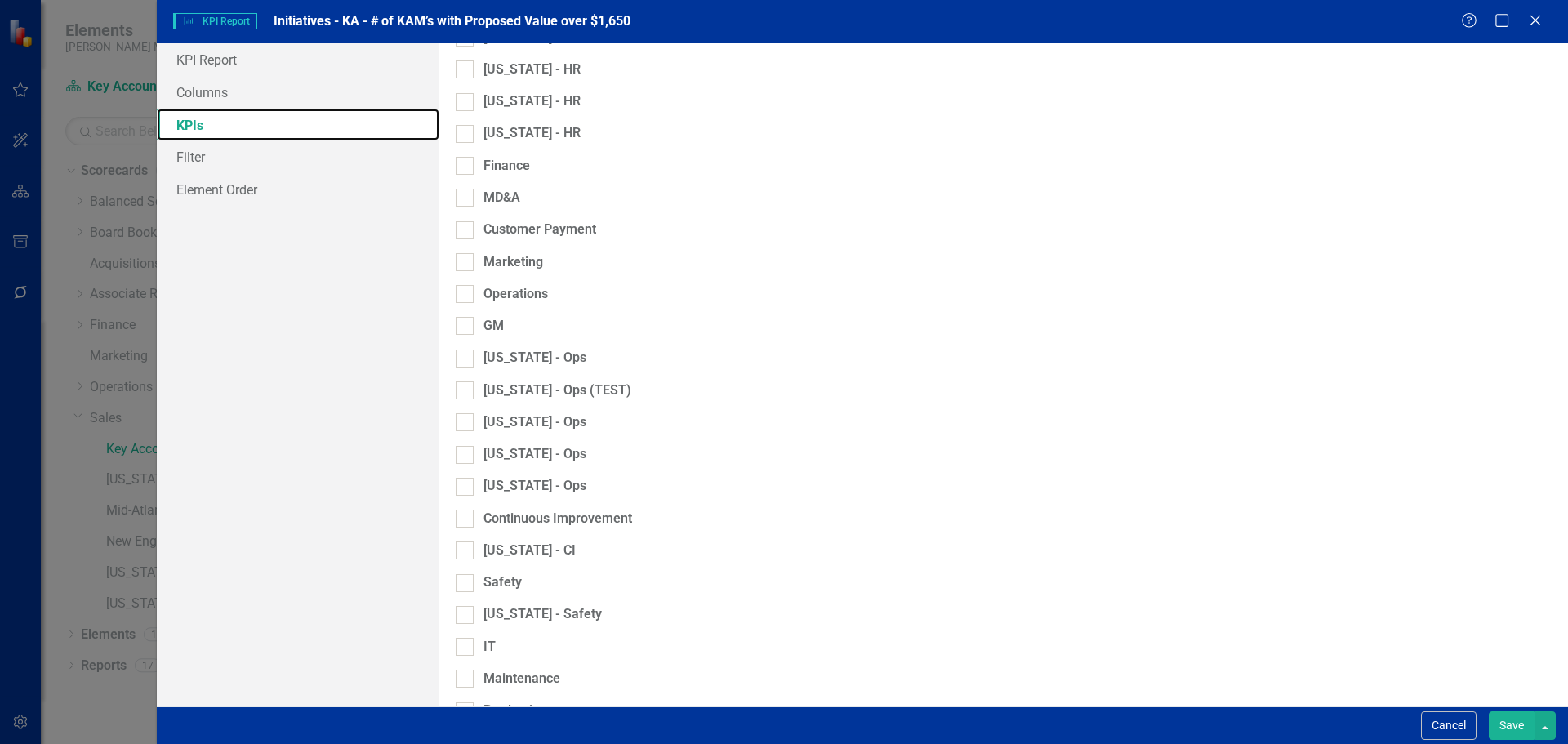
scroll to position [1088, 0]
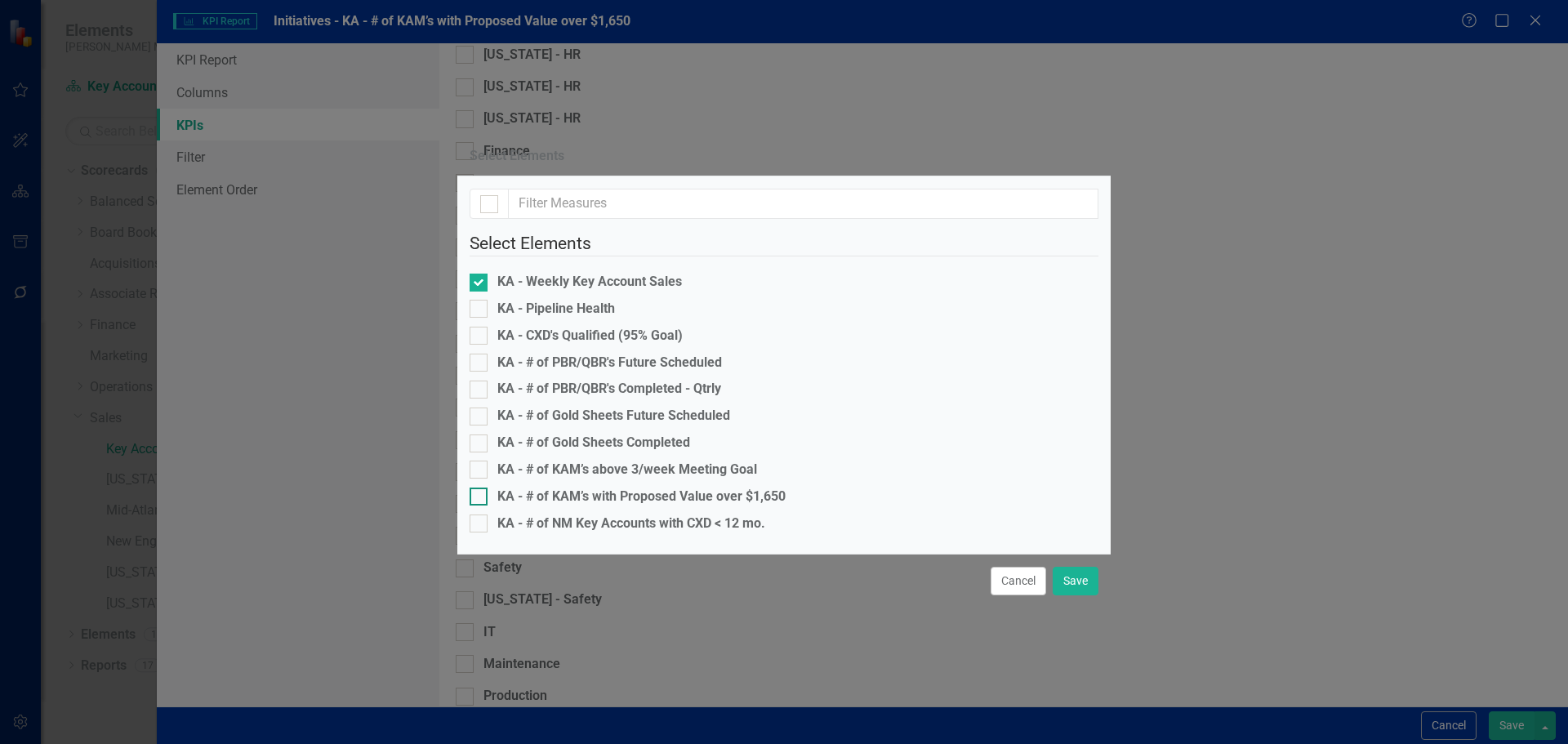
click at [612, 487] on div "KA - # of KAM’s with Proposed Value over $1,650" at bounding box center [641, 497] width 288 height 19
click at [481, 487] on input "KA - # of KAM’s with Proposed Value over $1,650" at bounding box center [474, 492] width 10 height 10
checkbox input "true"
click at [565, 231] on fieldset "Select Elements KA - Weekly Key Account Sales KA - Pipeline Health KA - CXD's Q…" at bounding box center [784, 386] width 629 height 310
click at [565, 273] on div "KA - Weekly Key Account Sales" at bounding box center [589, 282] width 184 height 19
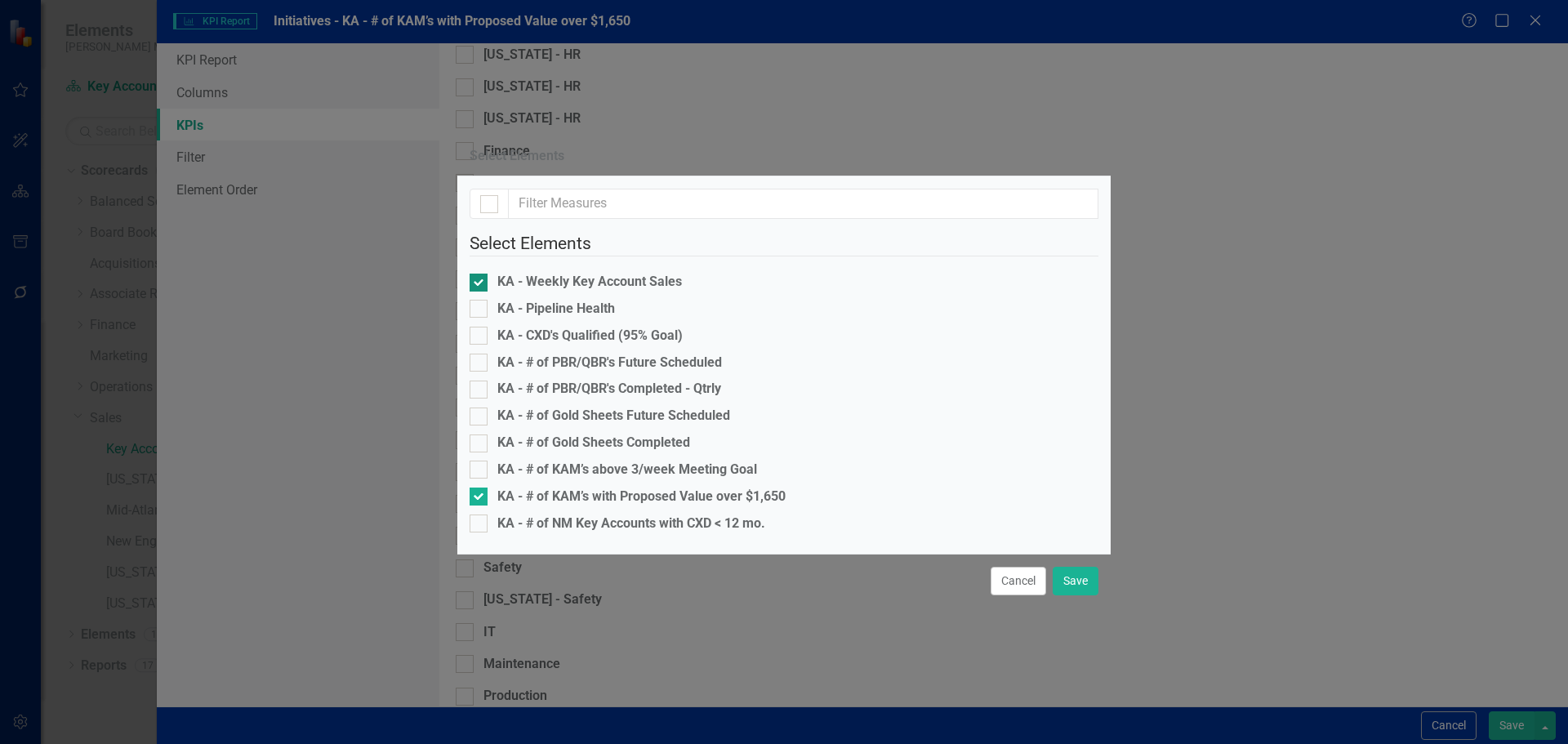
click at [481, 274] on input "KA - Weekly Key Account Sales" at bounding box center [474, 279] width 10 height 10
checkbox input "false"
click at [1080, 595] on button "Save" at bounding box center [1075, 581] width 45 height 28
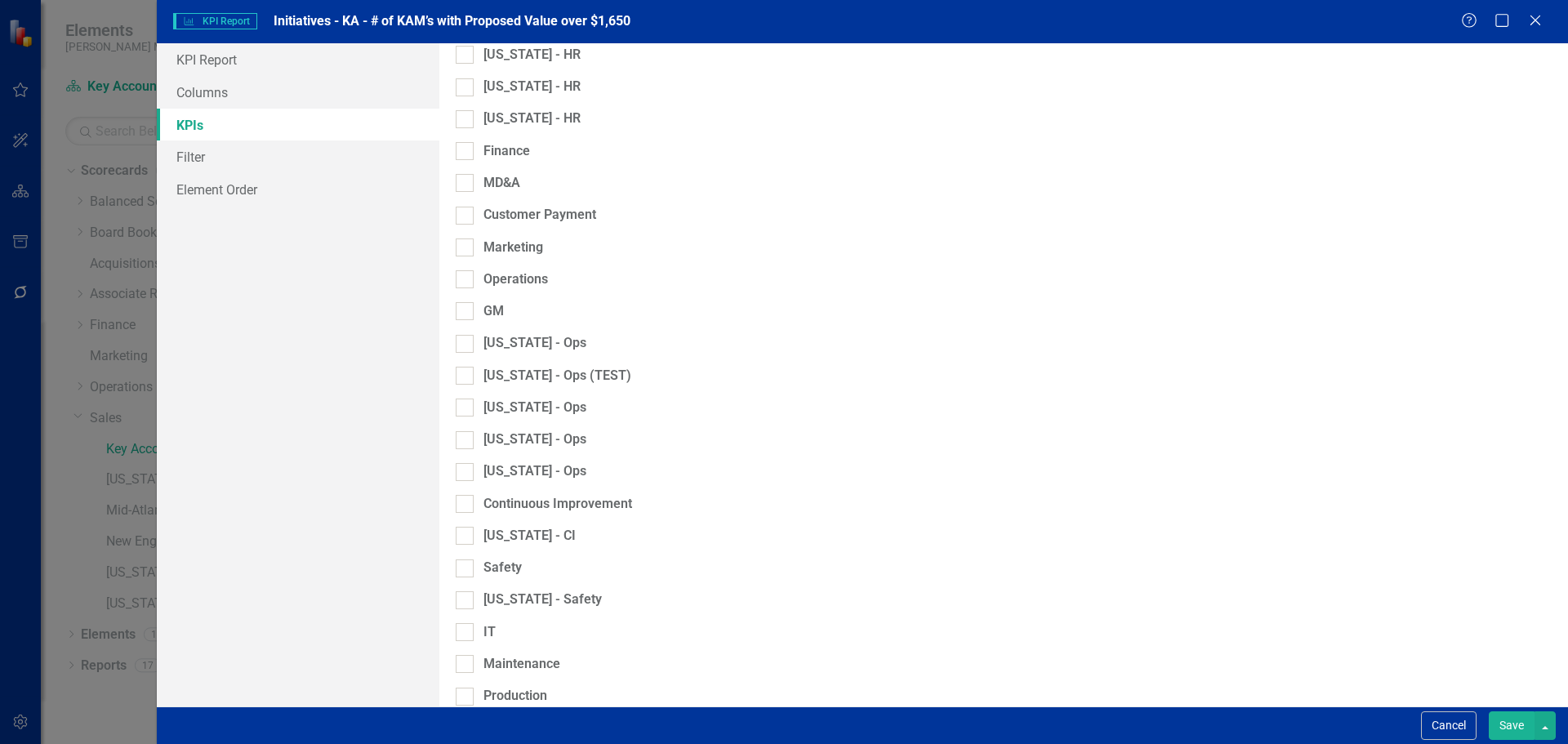
click at [1505, 723] on button "Save" at bounding box center [1511, 725] width 45 height 28
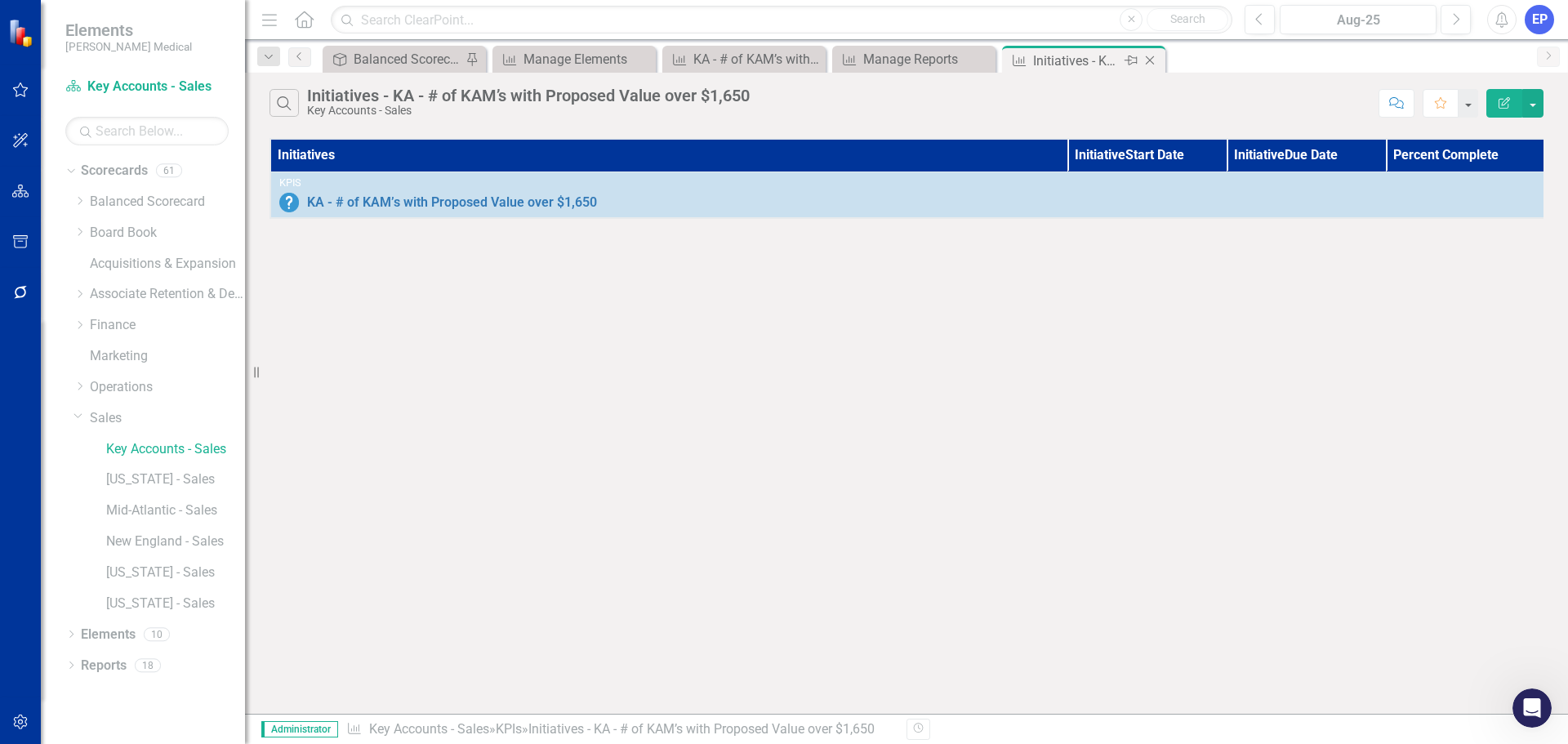
click at [1151, 61] on icon "Close" at bounding box center [1149, 60] width 16 height 13
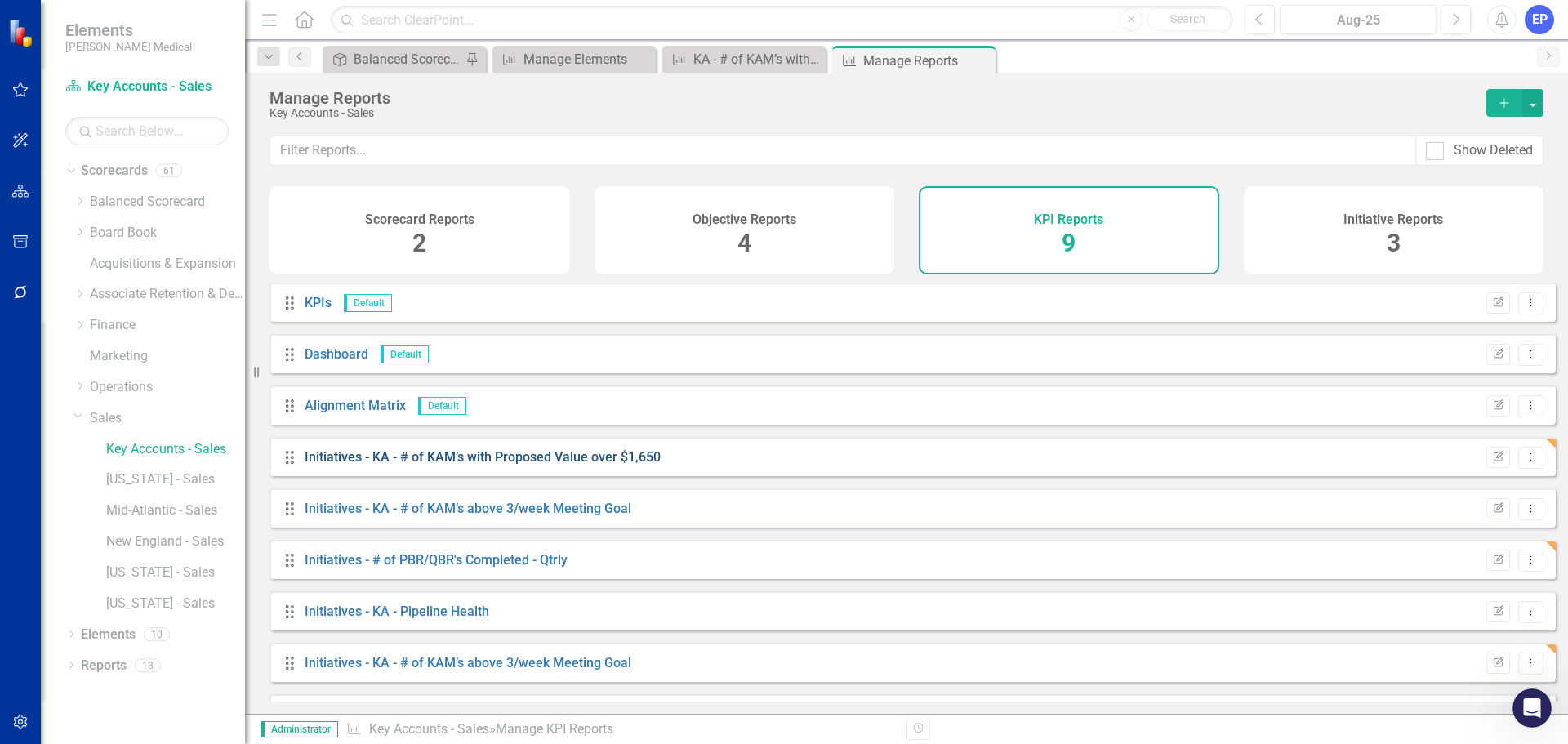
click at [506, 465] on link "Initiatives - KA - # of KAM’s with Proposed Value over $1,650" at bounding box center [482, 457] width 356 height 15
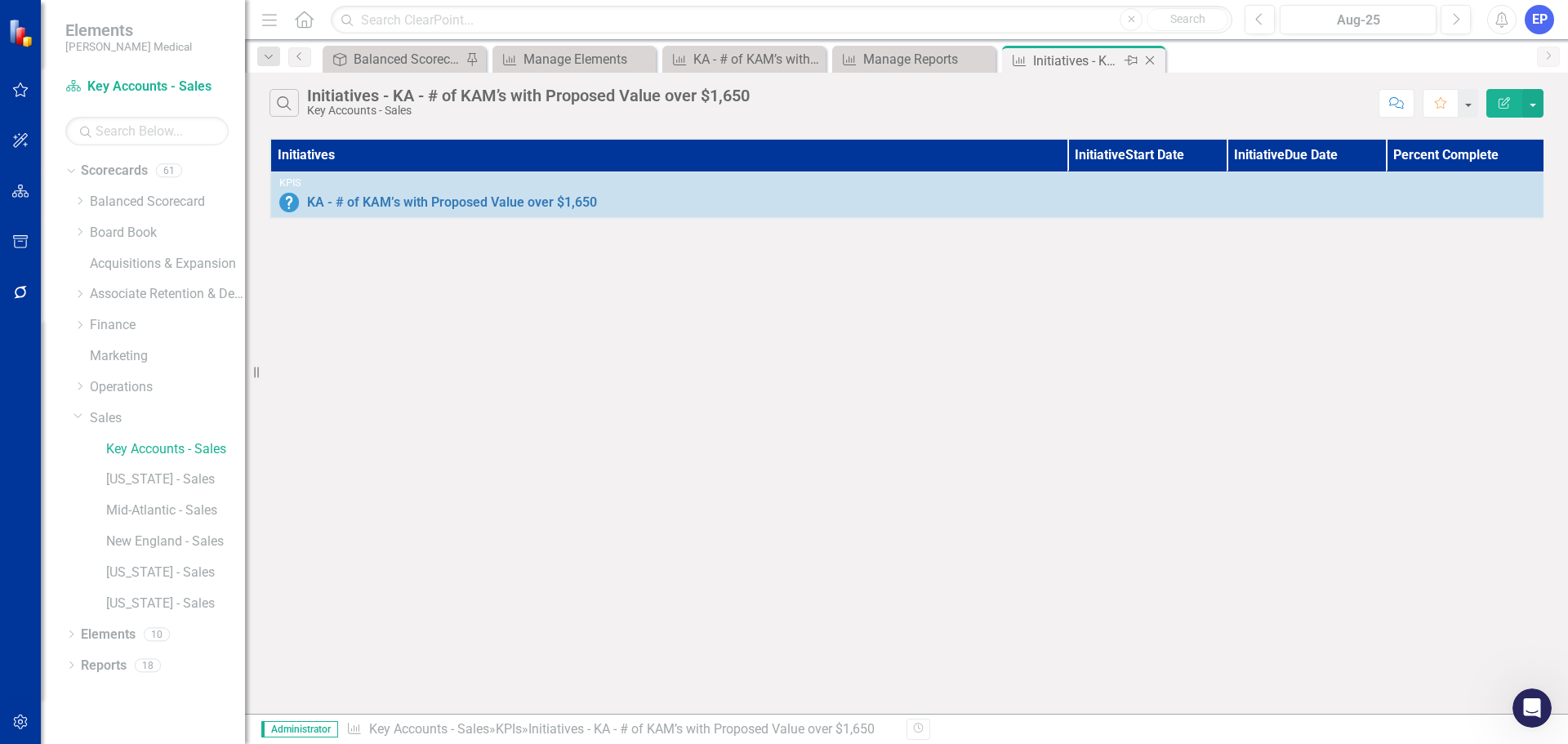
click at [1148, 56] on icon "Close" at bounding box center [1149, 60] width 16 height 13
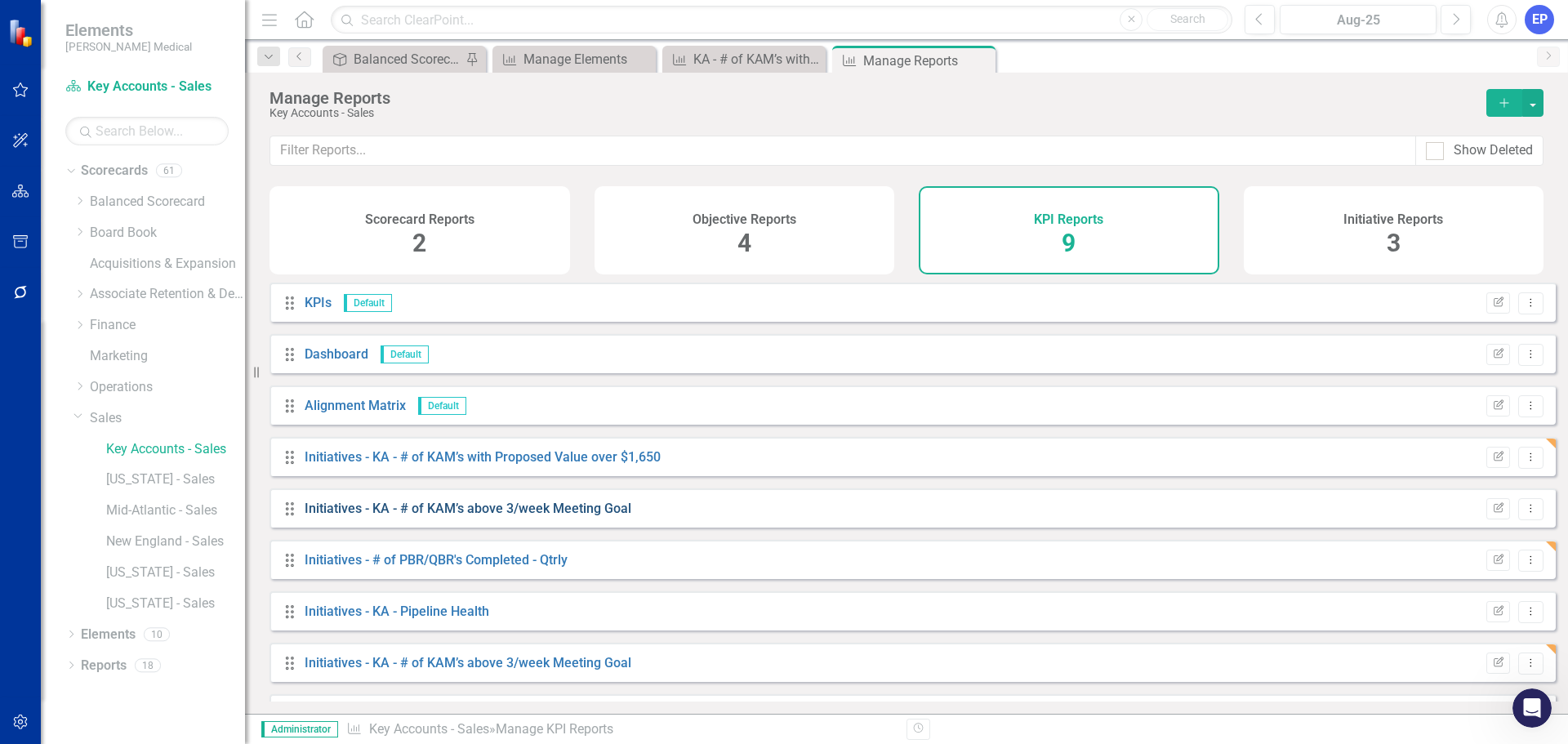
click at [514, 516] on link "Initiatives - KA - # of KAM’s above 3/week Meeting Goal" at bounding box center [468, 508] width 327 height 15
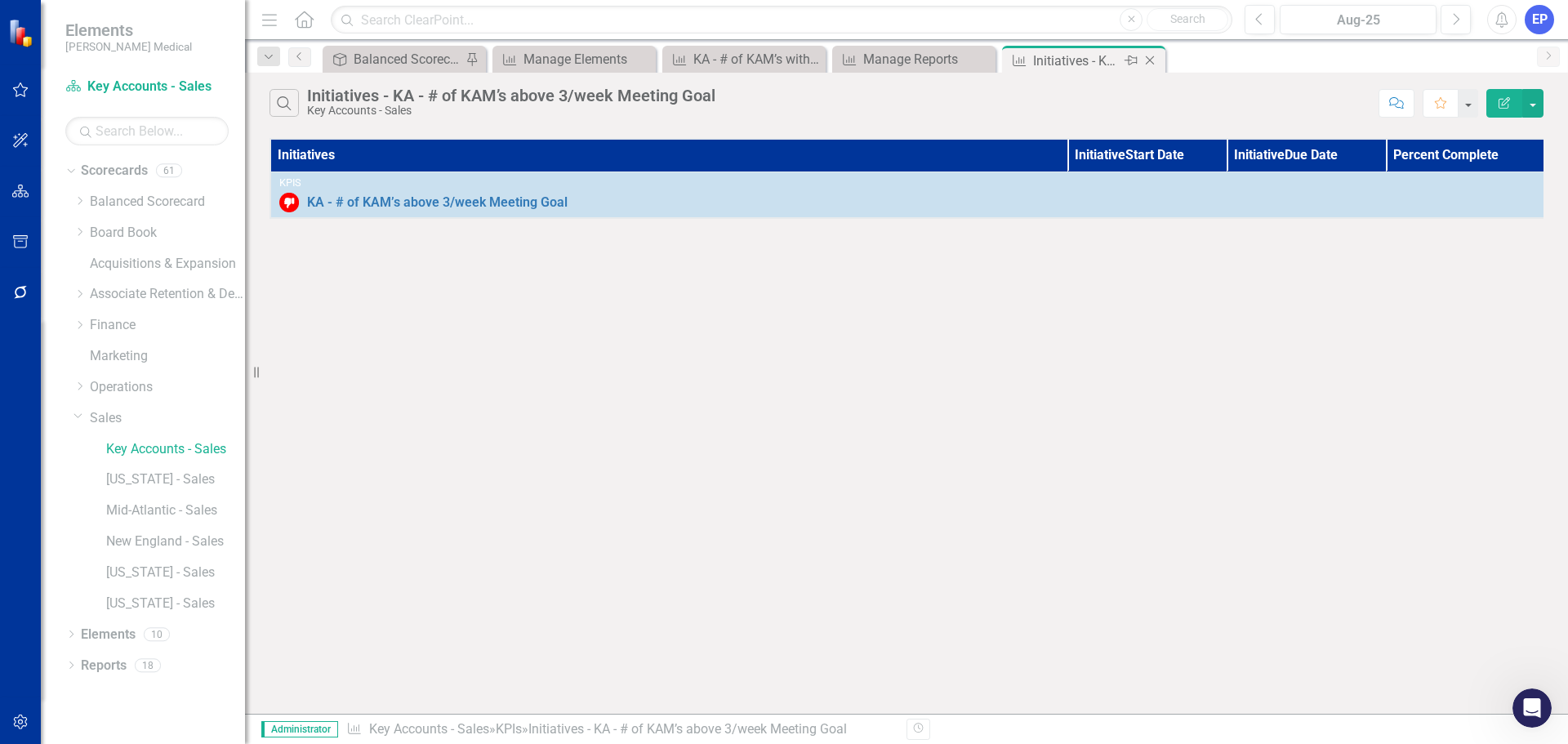
click at [1148, 60] on icon "Close" at bounding box center [1149, 60] width 16 height 13
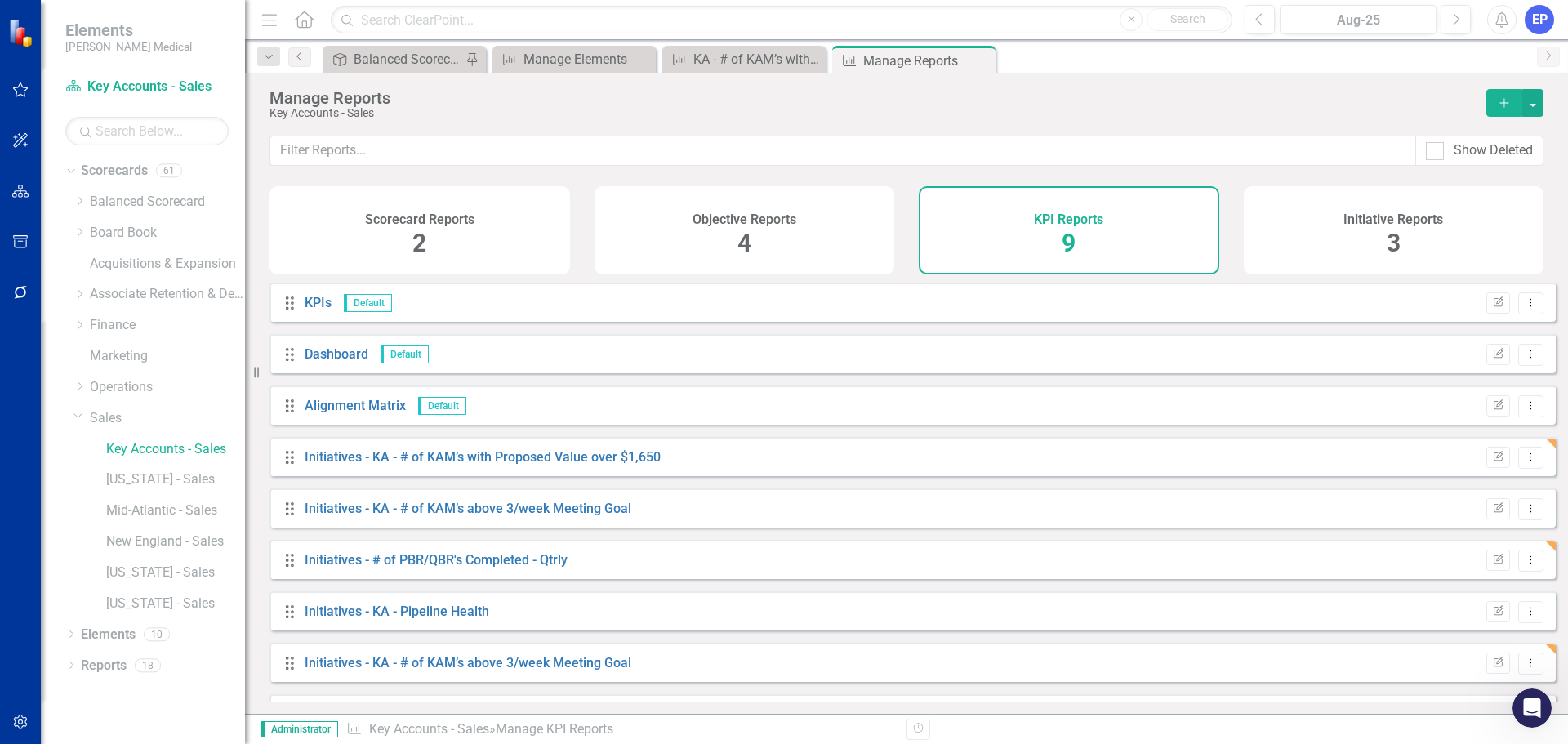
click at [449, 570] on div "Initiatives - # of PBR/QBR's Completed - Qtrly" at bounding box center [436, 561] width 262 height 19
click at [455, 567] on link "Initiatives - # of PBR/QBR's Completed - Qtrly" at bounding box center [436, 560] width 262 height 15
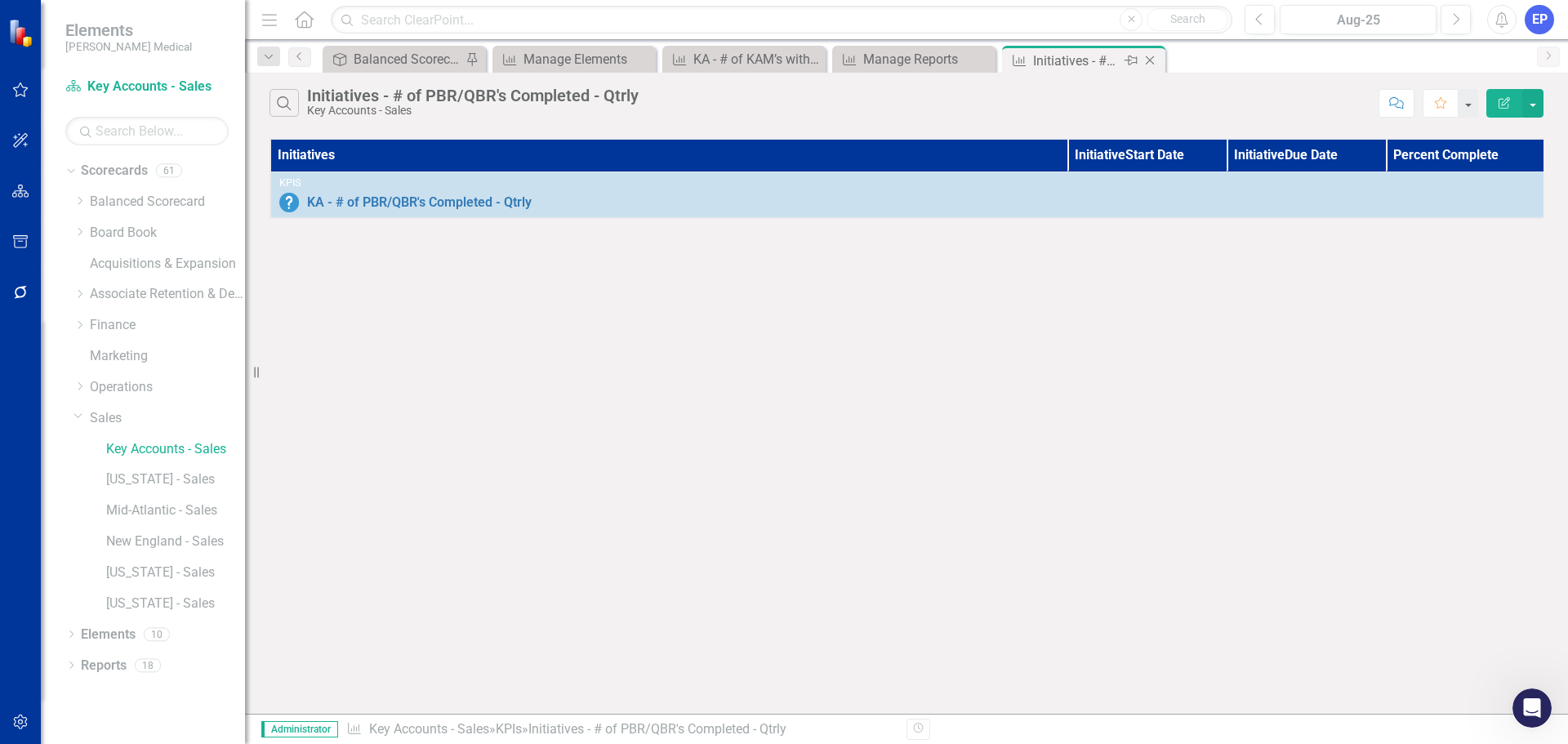
click at [1147, 59] on icon "Close" at bounding box center [1149, 60] width 16 height 13
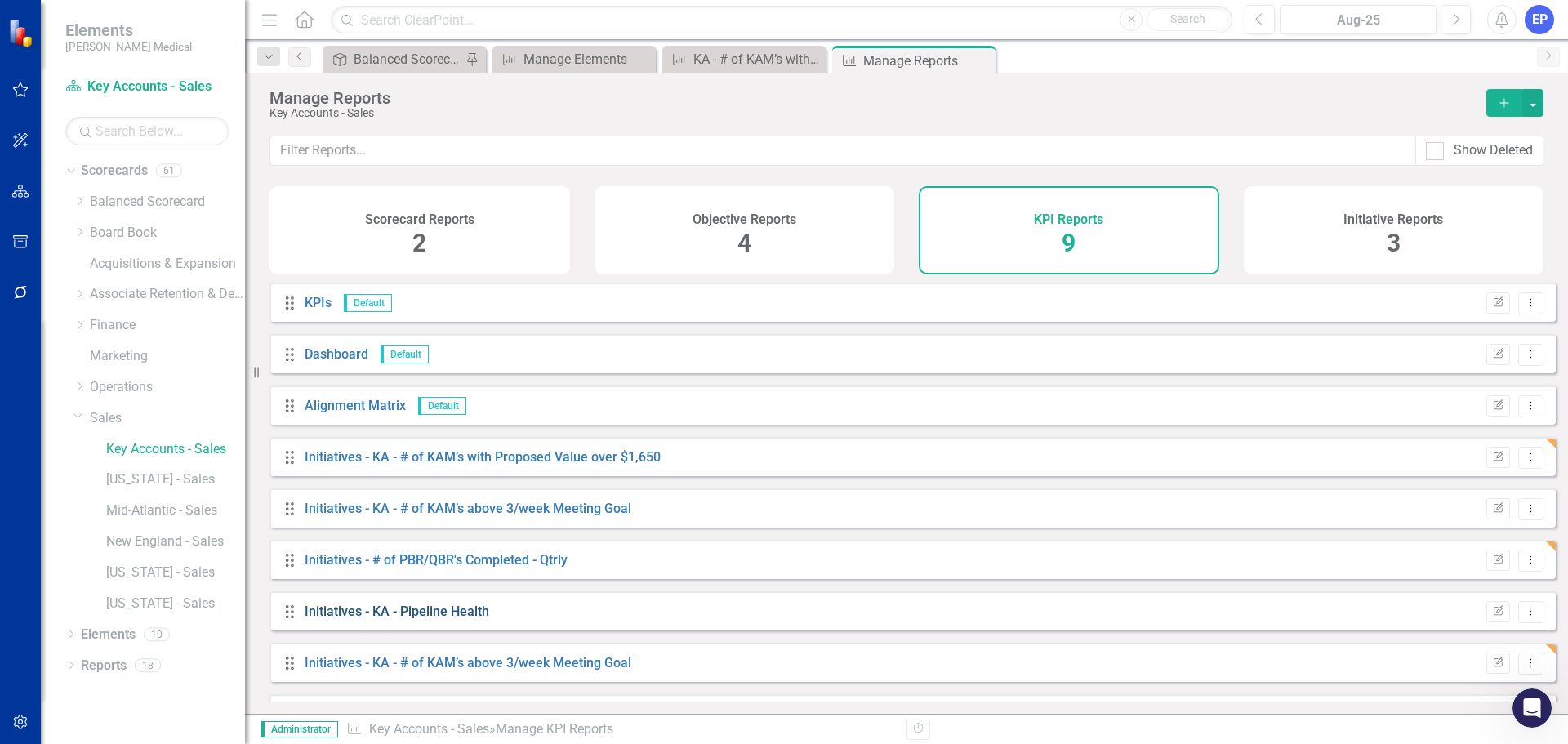
click at [447, 619] on link "Initiatives - KA - Pipeline Health" at bounding box center [396, 611] width 184 height 15
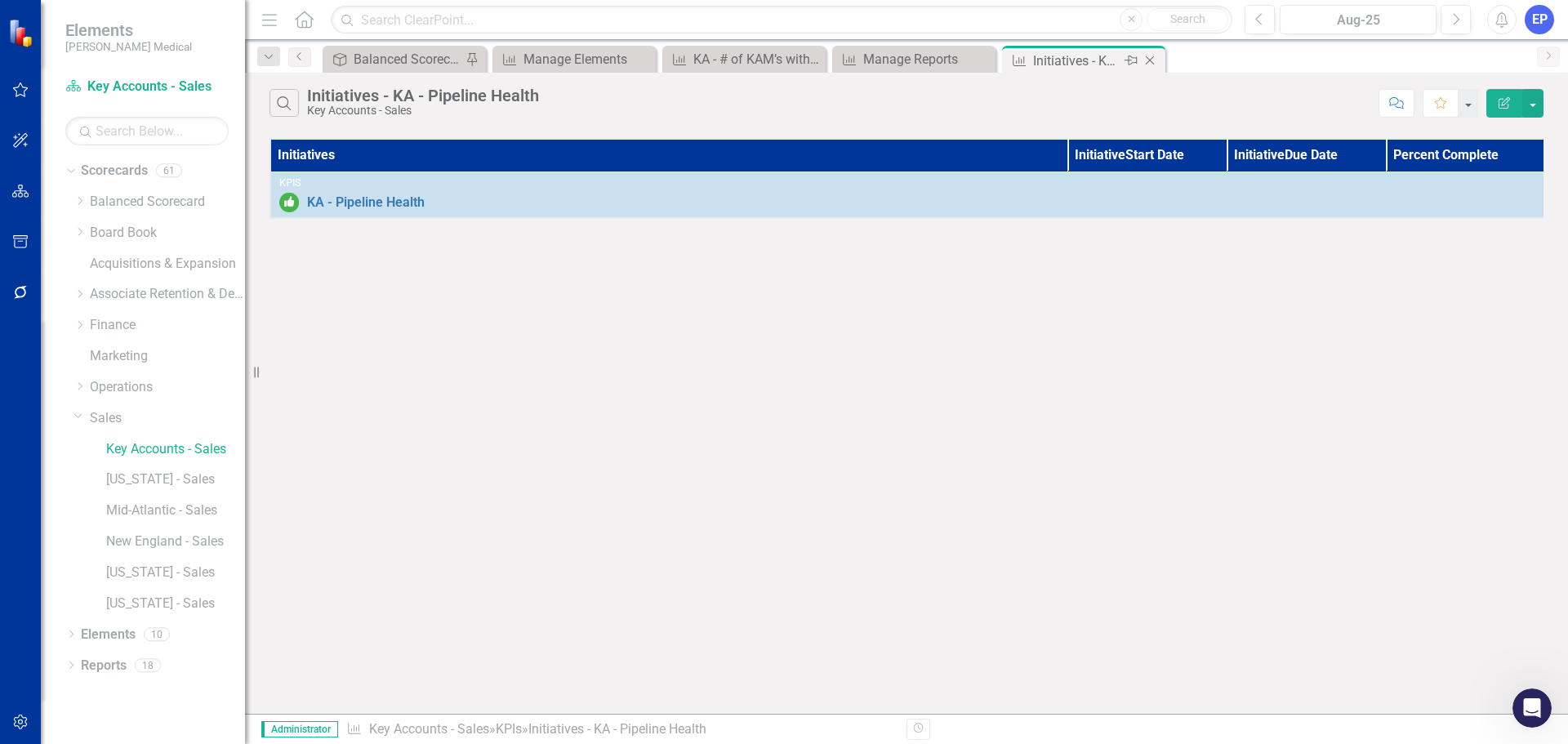
click at [1151, 59] on icon "Close" at bounding box center [1149, 60] width 16 height 13
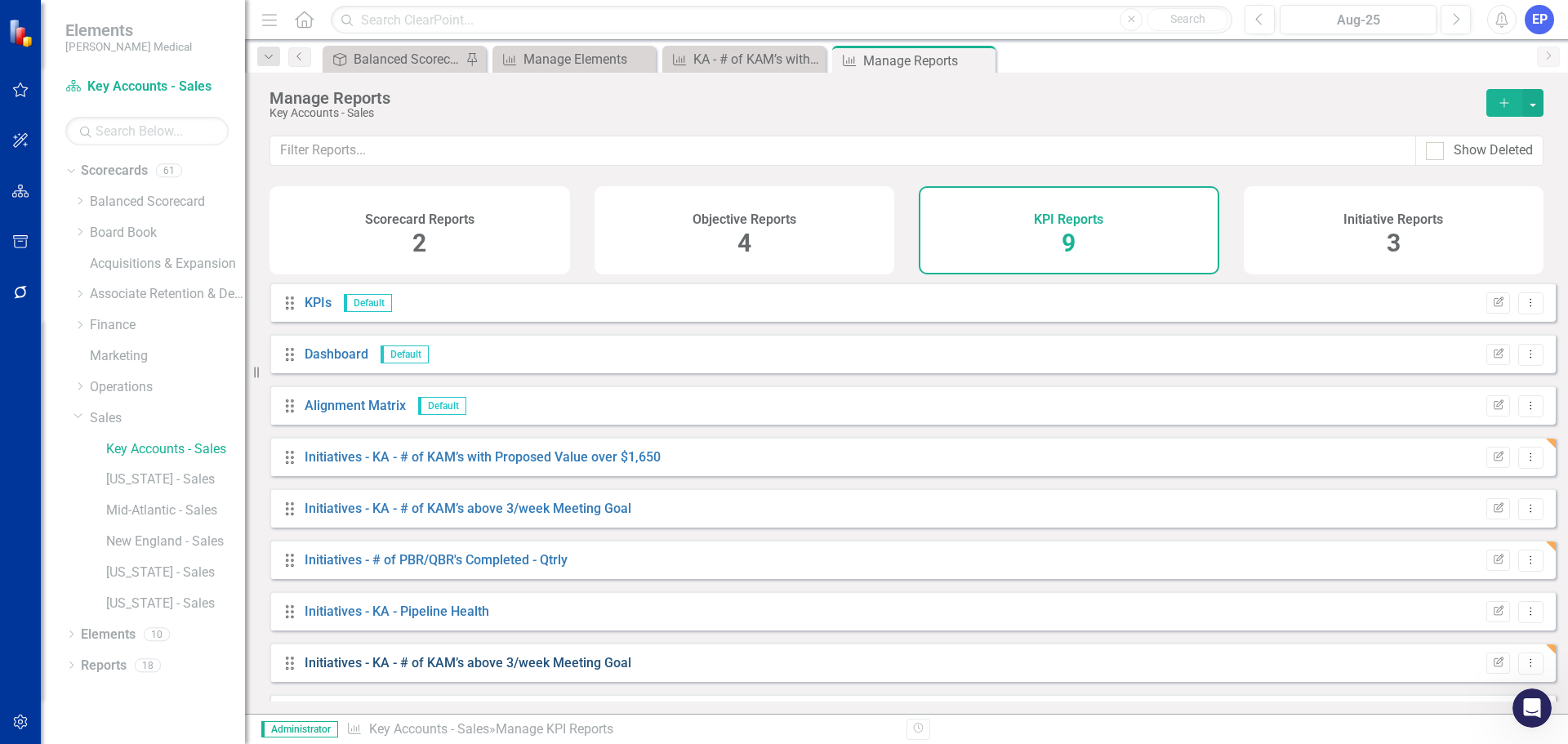
click at [510, 670] on link "Initiatives - KA - # of KAM’s above 3/week Meeting Goal" at bounding box center [468, 663] width 327 height 15
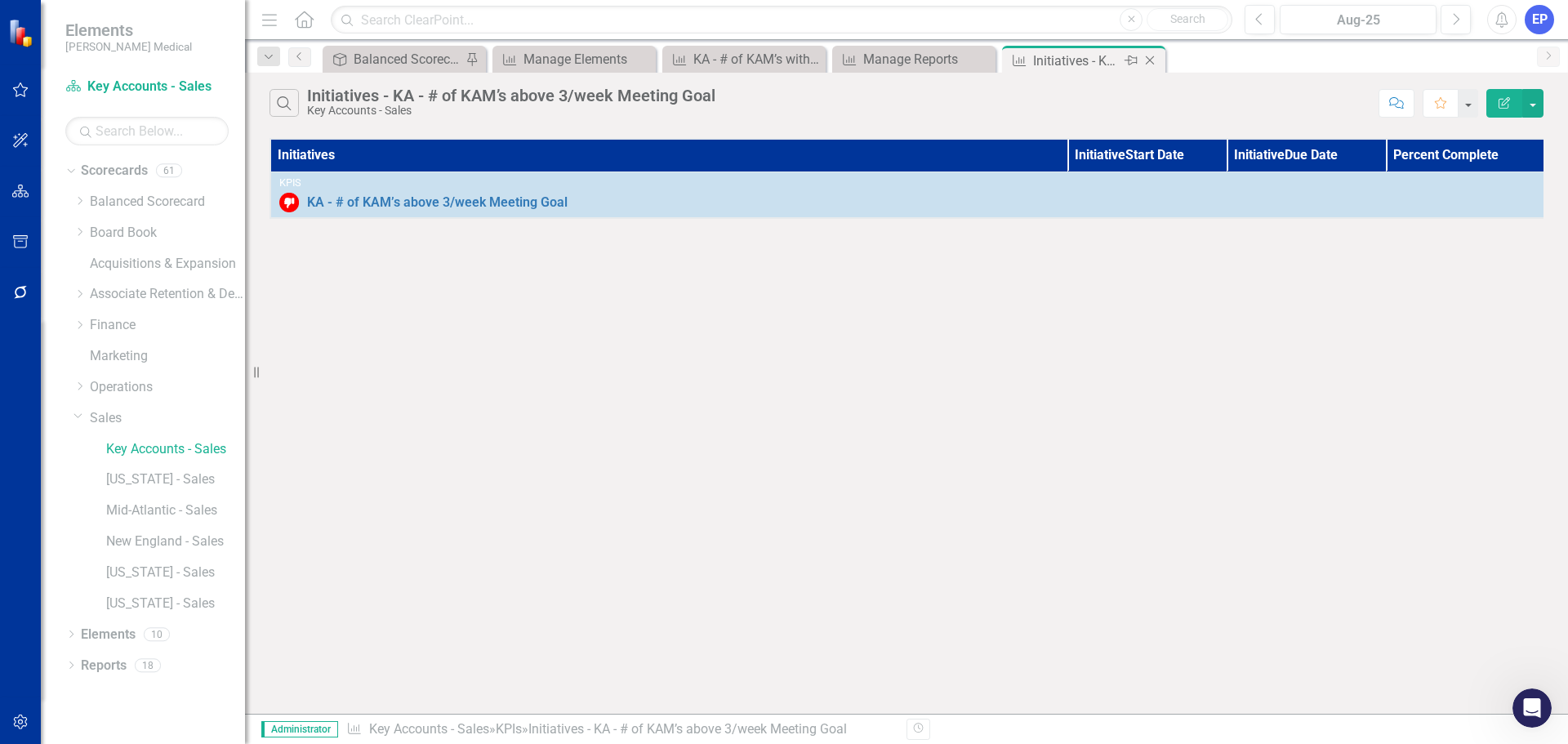
click at [1152, 59] on icon "Close" at bounding box center [1149, 60] width 16 height 13
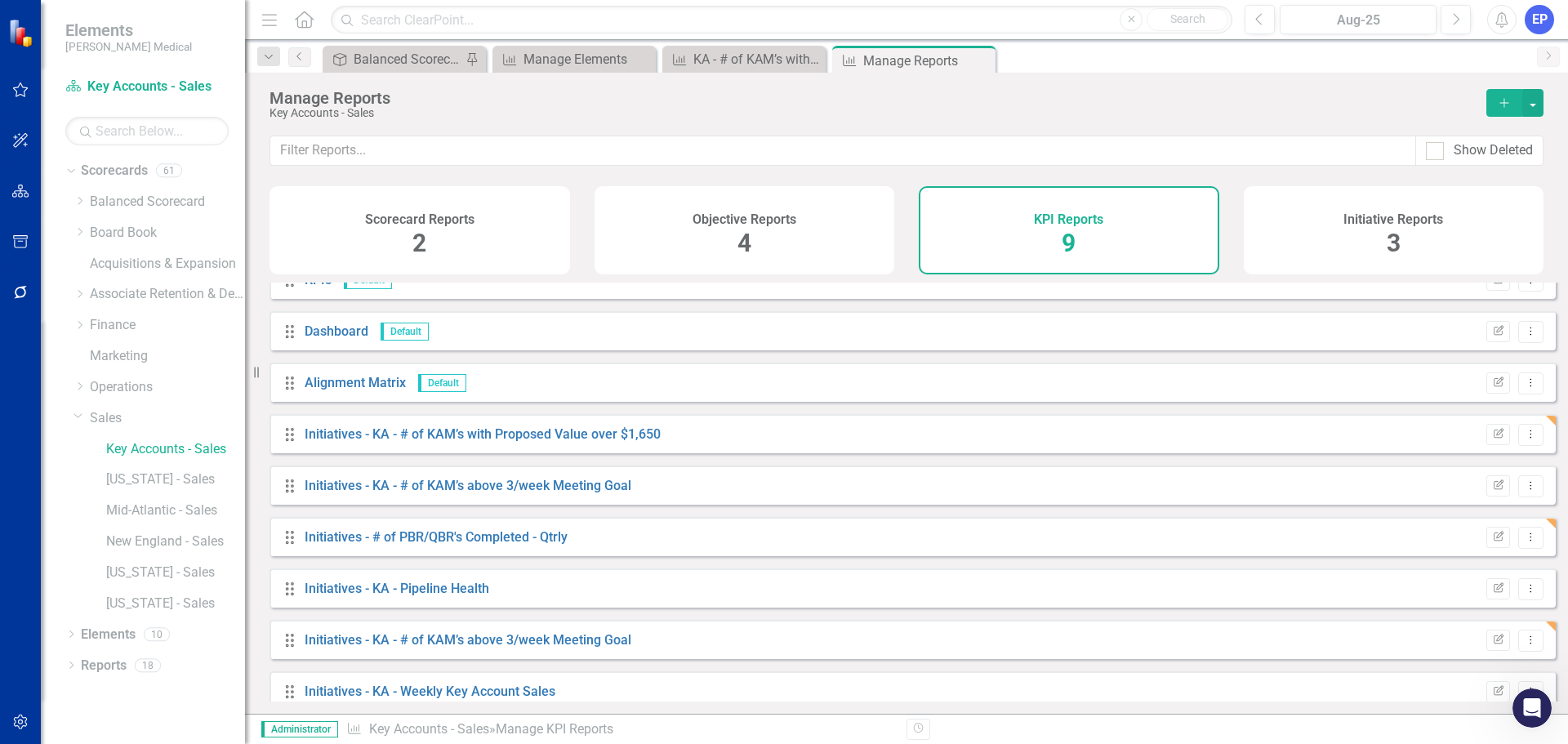
scroll to position [44, 0]
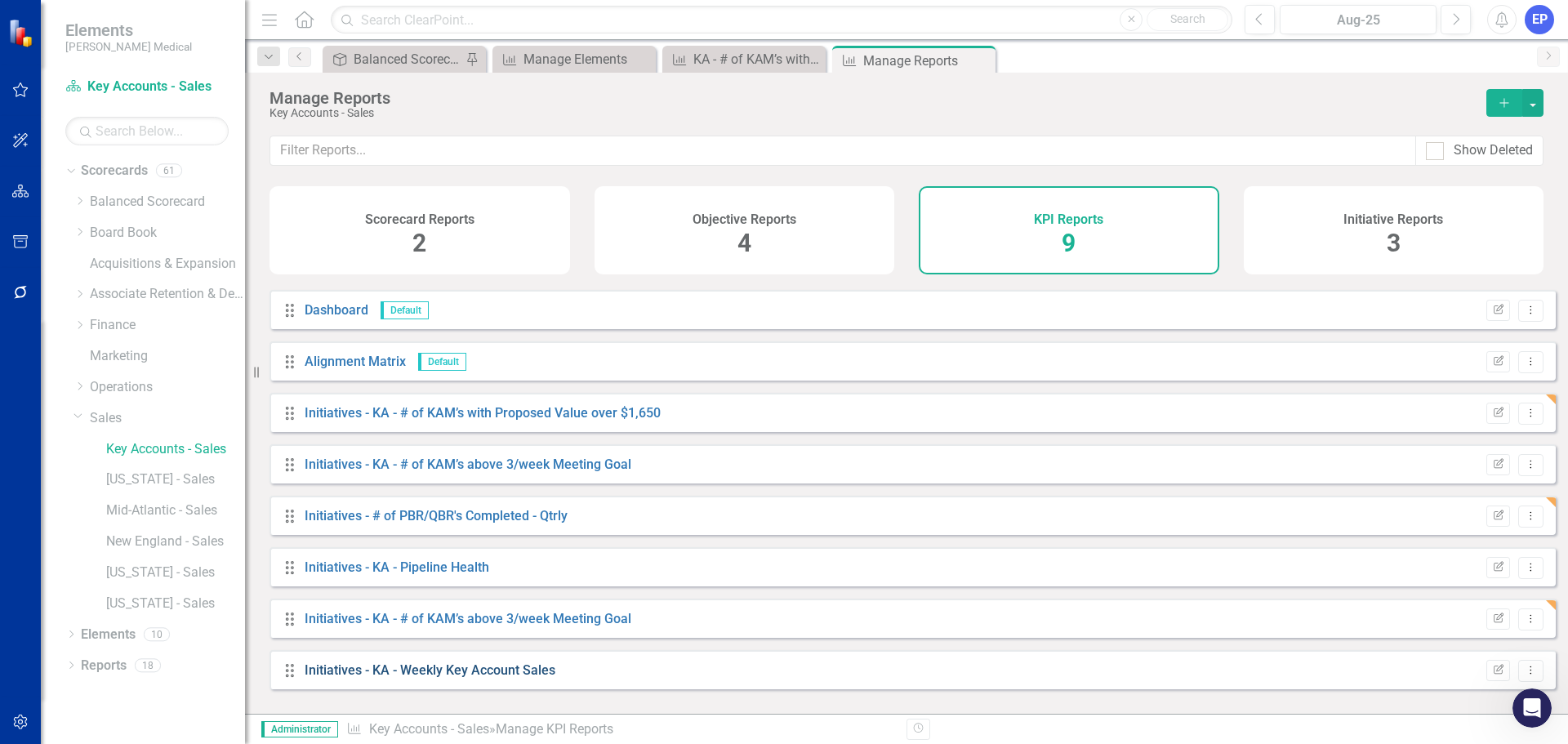
click at [481, 678] on link "Initiatives - KA - Weekly Key Account Sales" at bounding box center [430, 669] width 251 height 15
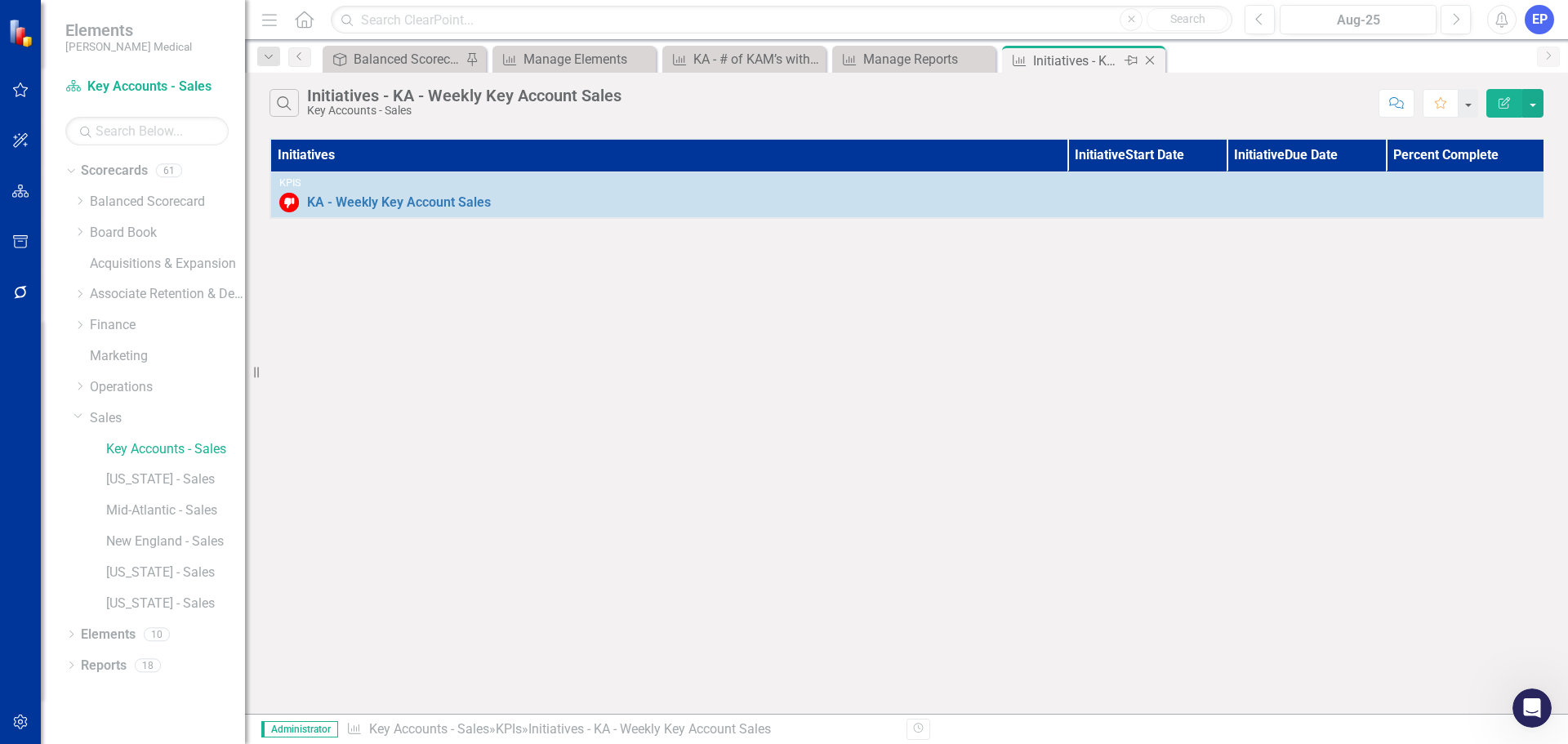
click at [1154, 59] on icon "Close" at bounding box center [1149, 60] width 16 height 13
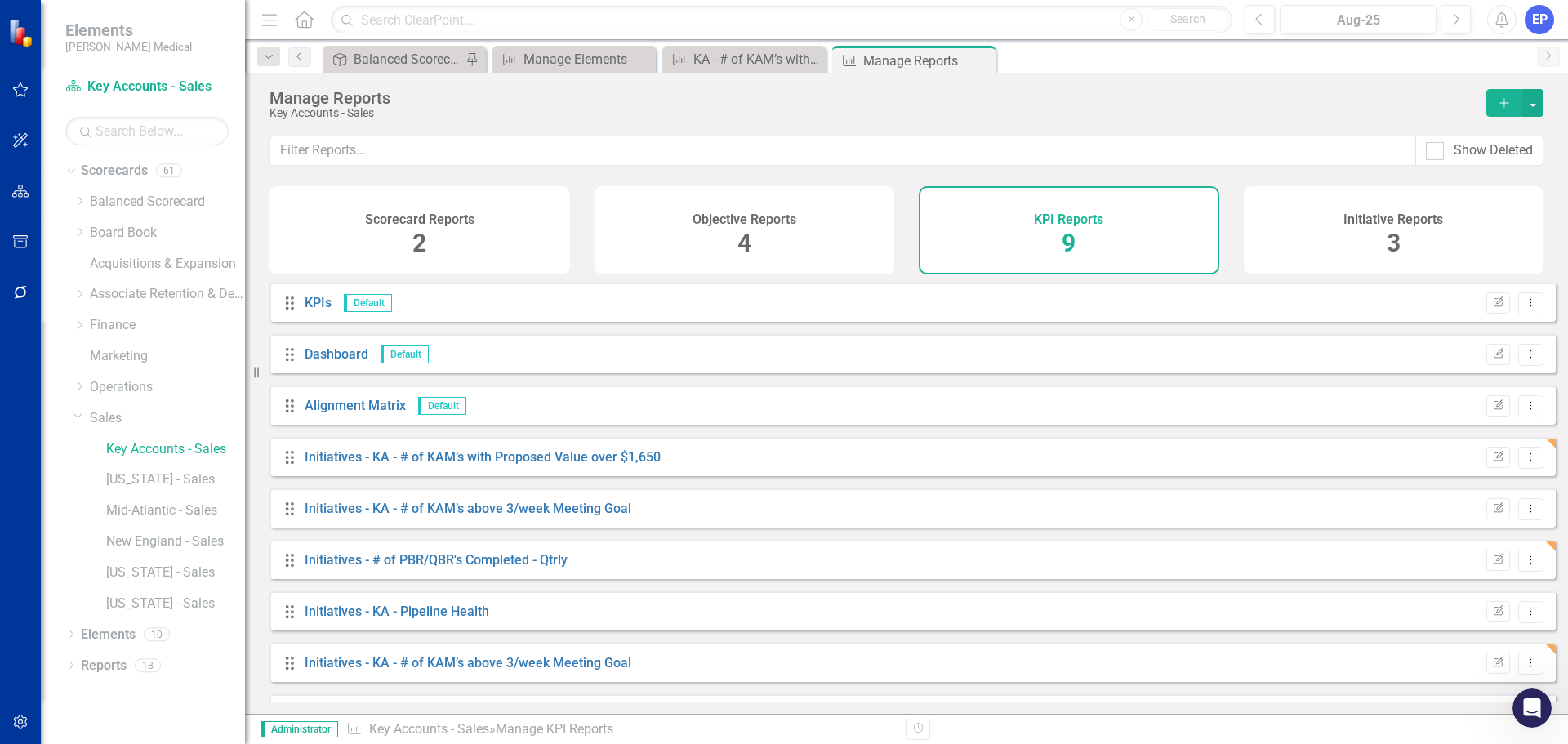
scroll to position [44, 0]
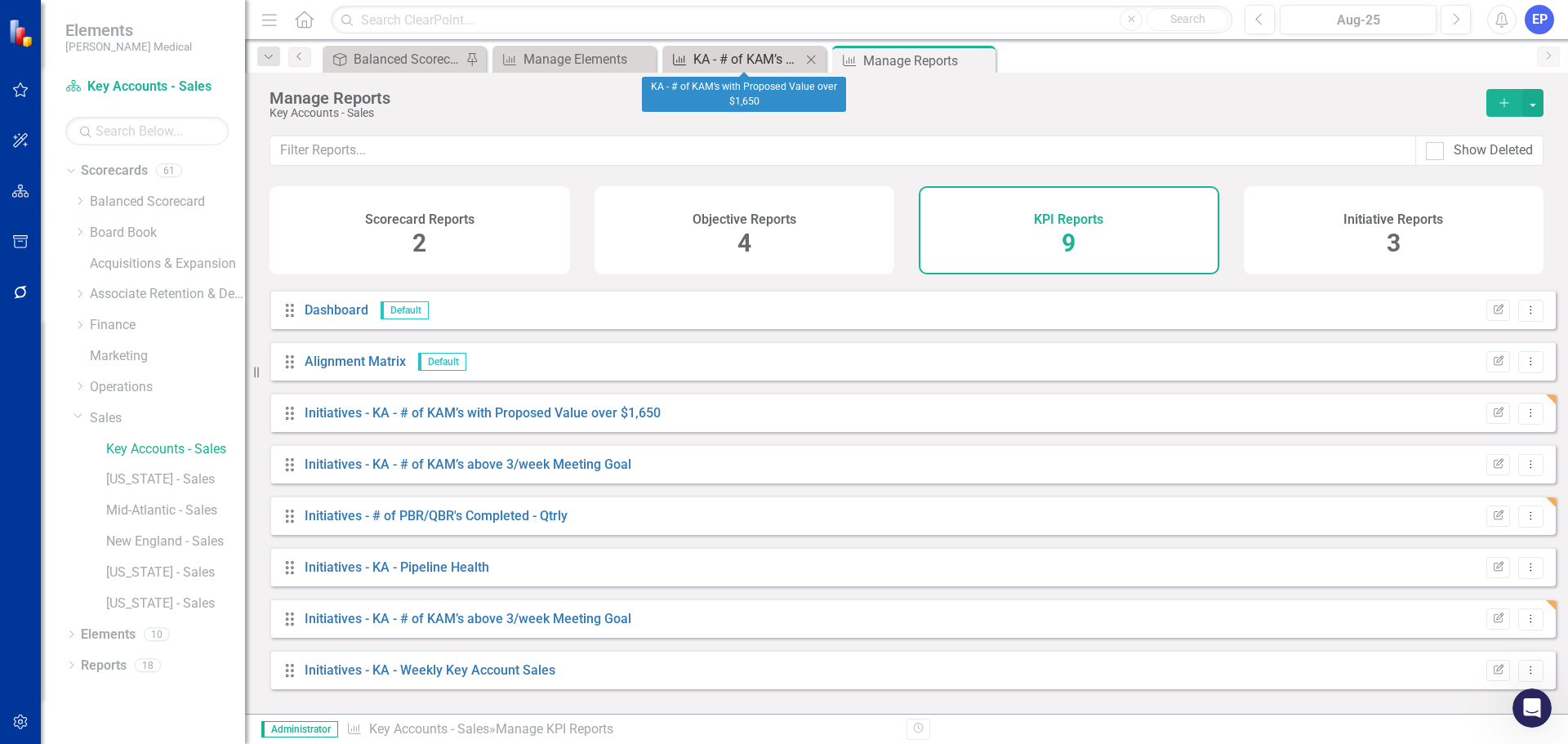
click at [765, 58] on div "KA - # of KAM’s with Proposed Value over $1,650" at bounding box center [747, 59] width 108 height 21
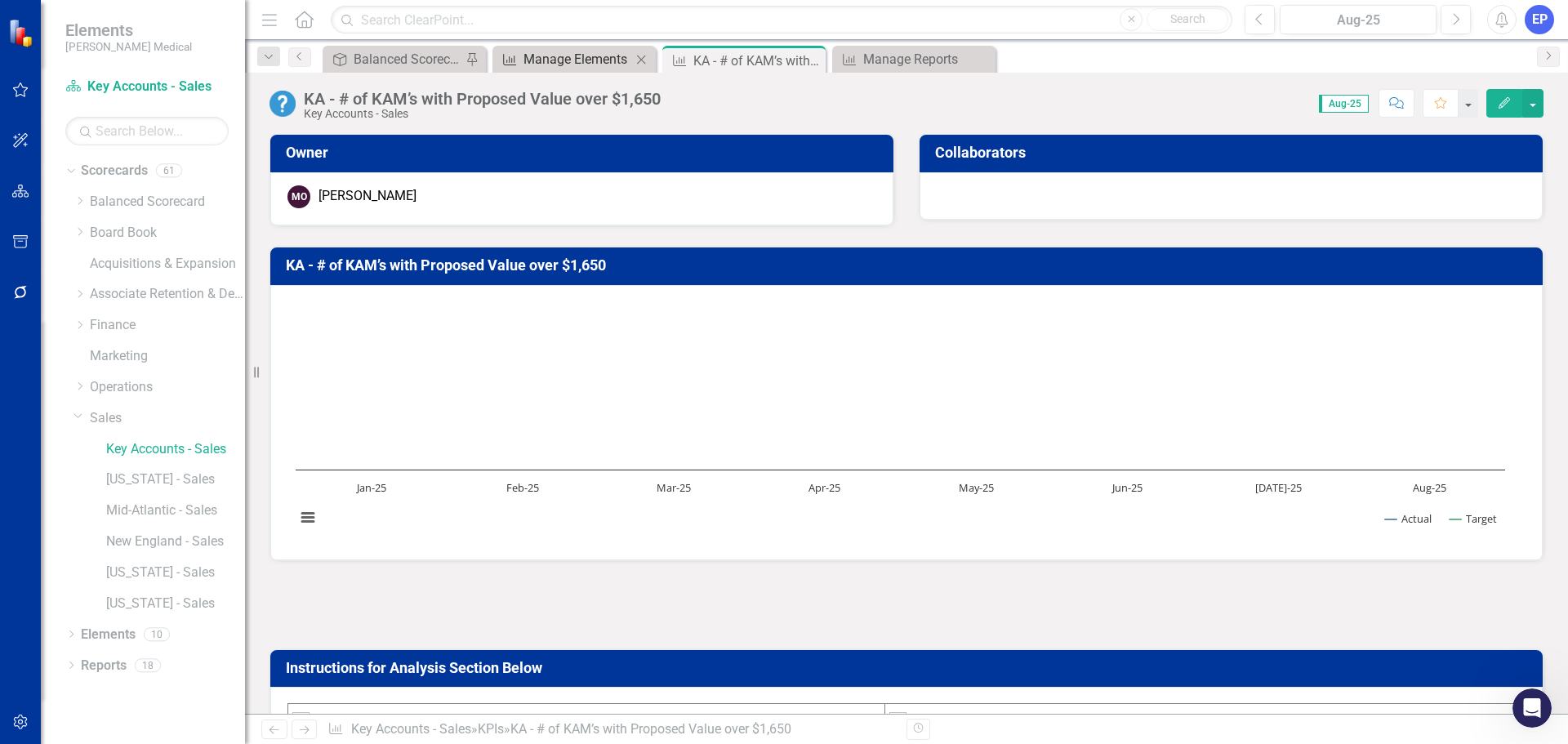
click at [582, 58] on div "Manage Elements" at bounding box center [577, 59] width 108 height 21
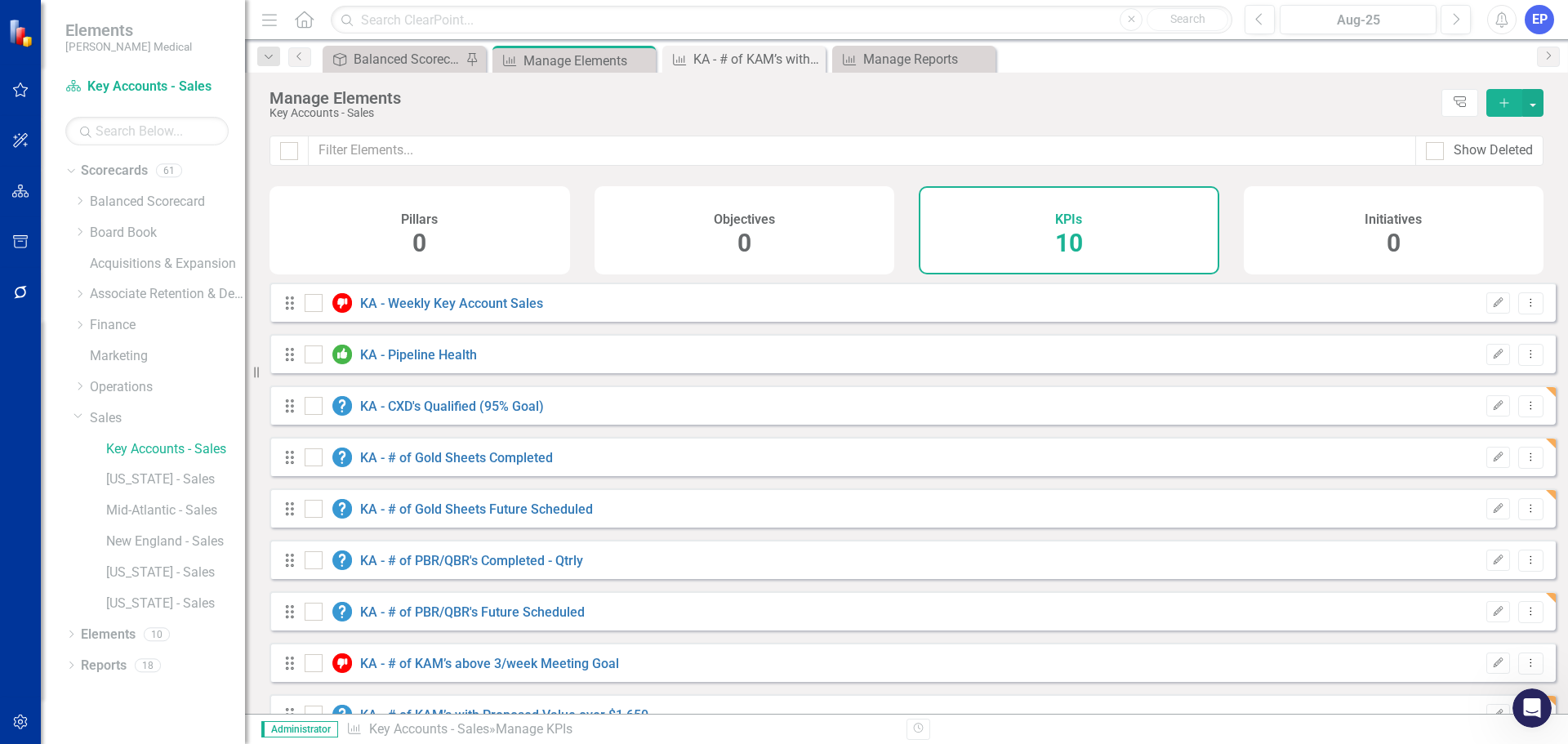
checkbox input "false"
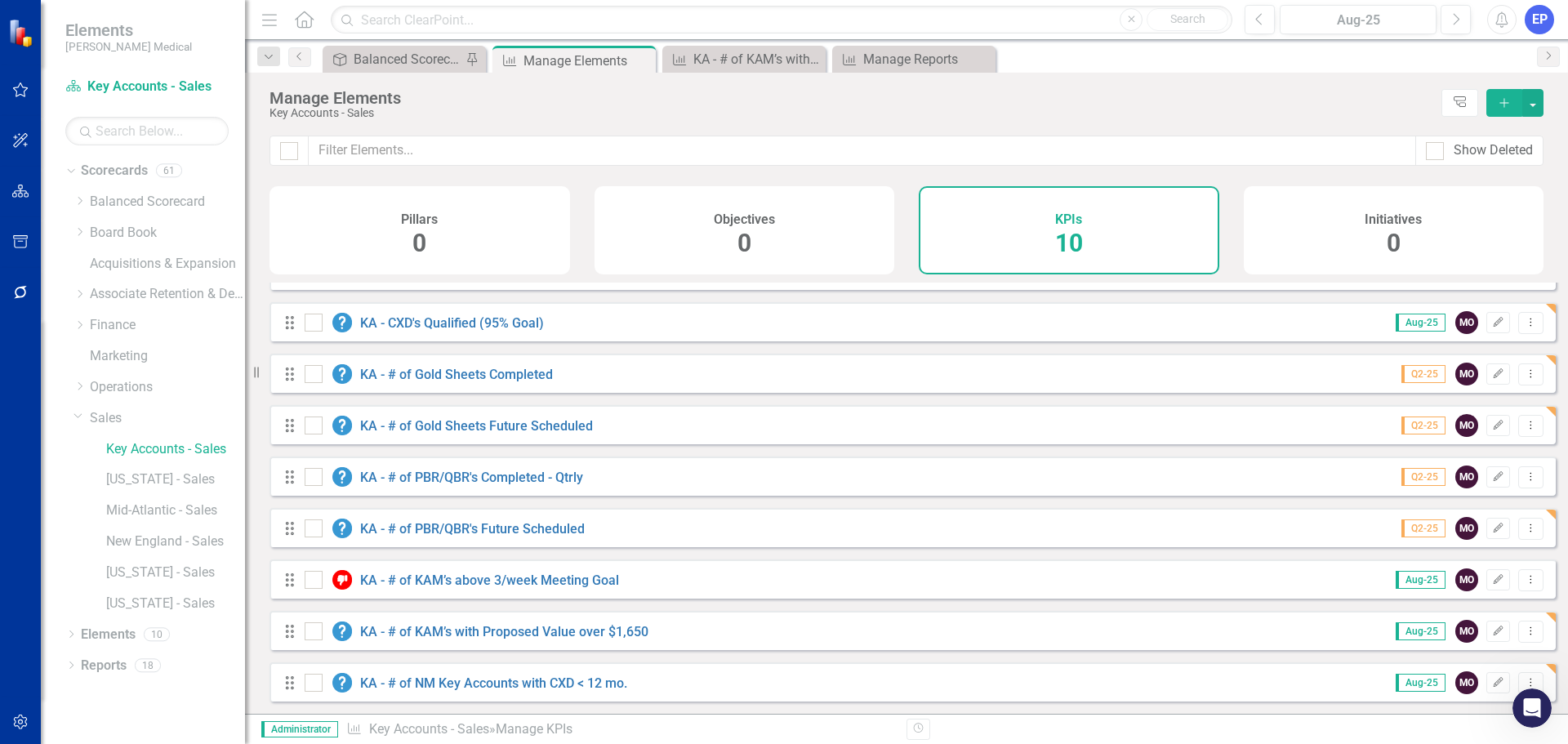
scroll to position [95, 0]
click at [493, 528] on link "KA - # of PBR/QBR's Future Scheduled" at bounding box center [472, 529] width 225 height 15
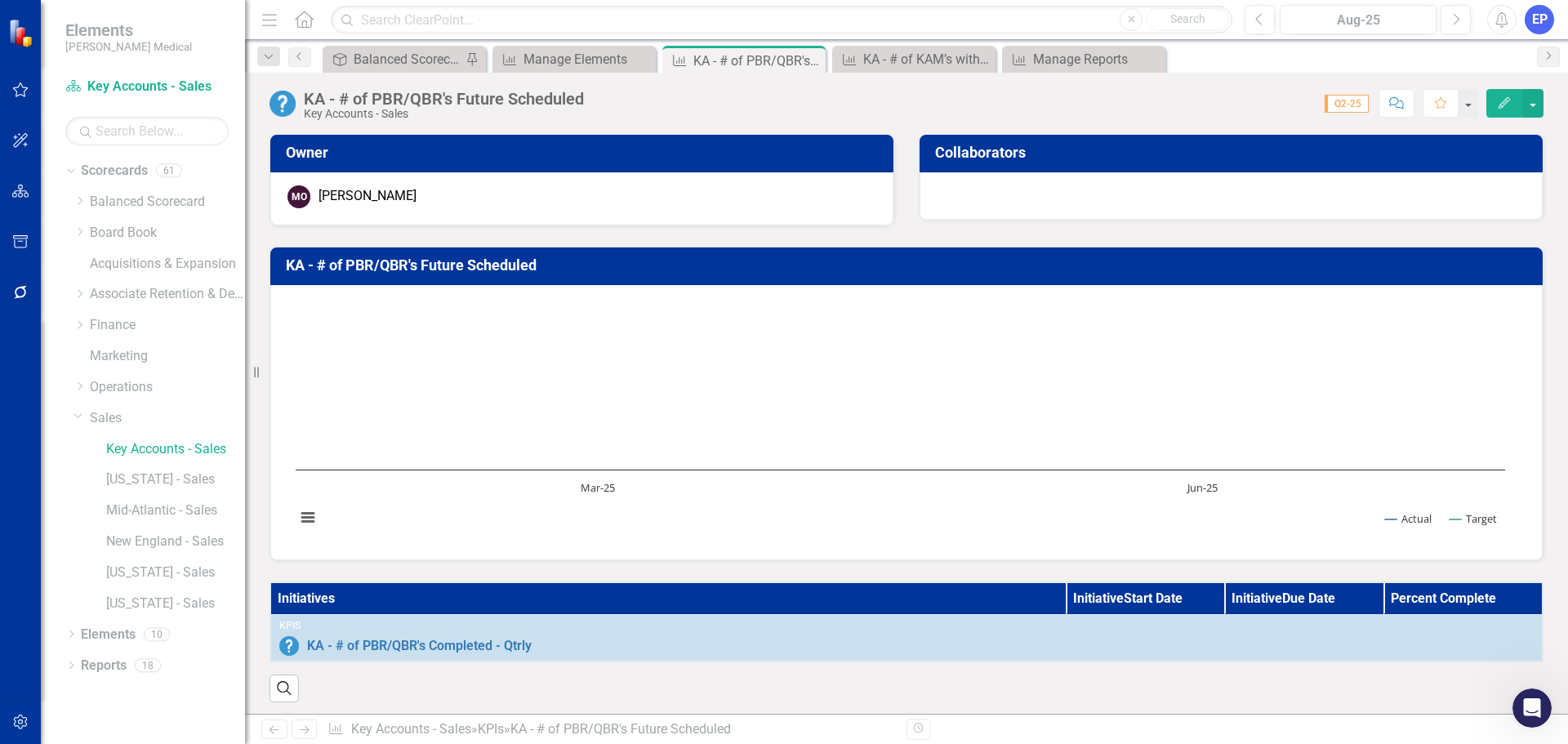
click at [426, 99] on div "KA - # of PBR/QBR's Future Scheduled" at bounding box center [444, 98] width 280 height 18
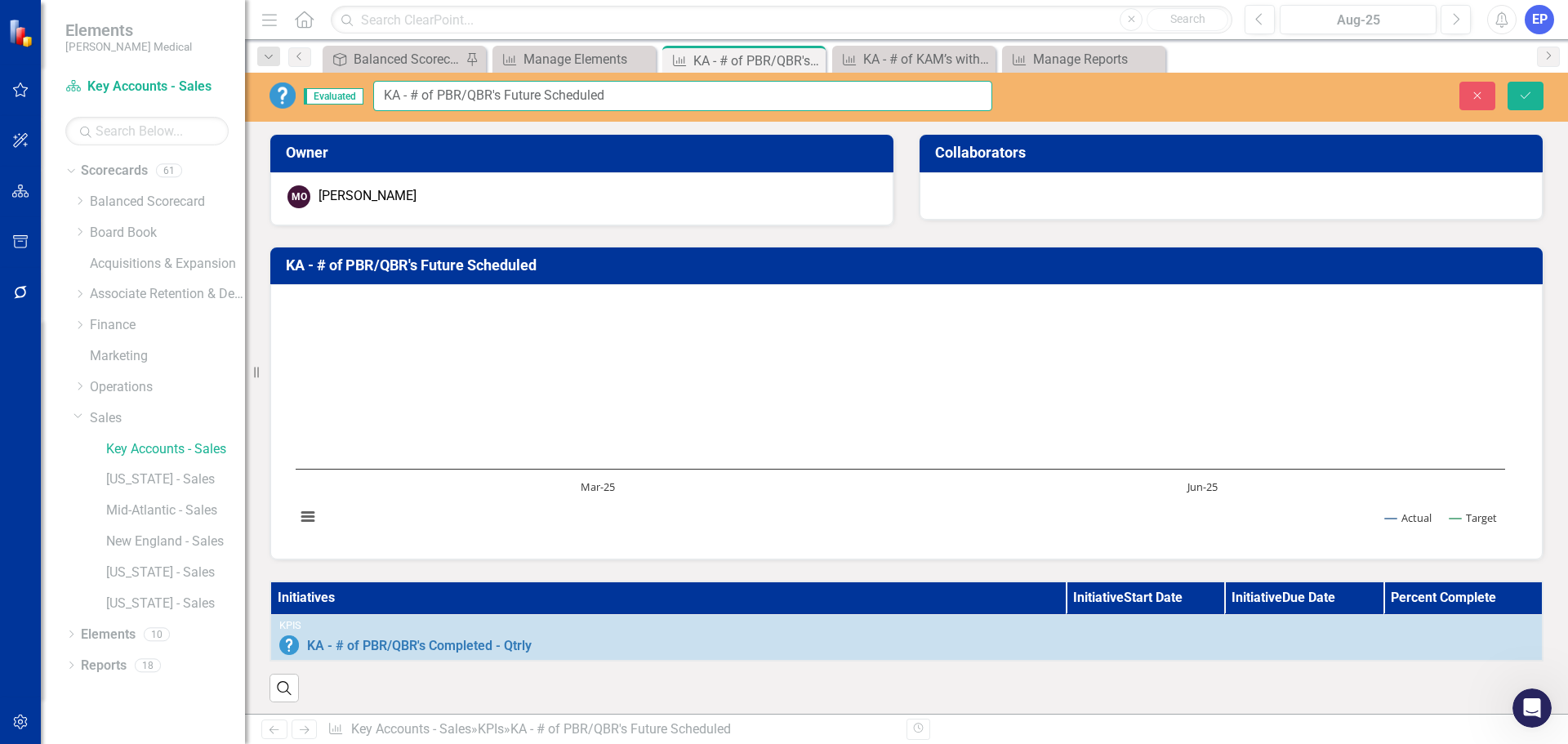
drag, startPoint x: 413, startPoint y: 94, endPoint x: 697, endPoint y: 84, distance: 284.2
click at [697, 84] on input "KA - # of PBR/QBR's Future Scheduled" at bounding box center [683, 96] width 619 height 30
click at [1473, 88] on button "Close" at bounding box center [1477, 95] width 36 height 28
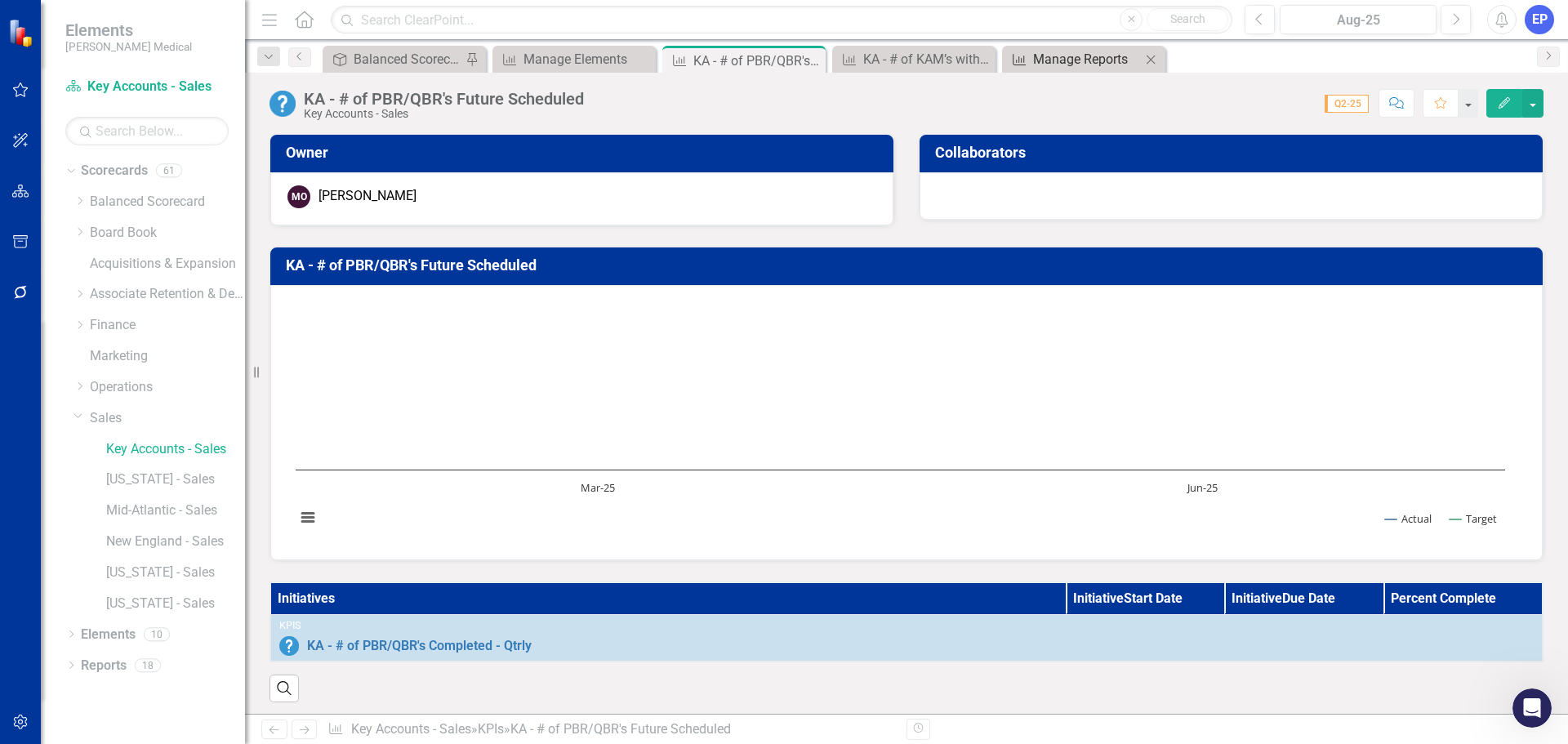
click at [1095, 63] on div "Manage Reports" at bounding box center [1087, 59] width 108 height 21
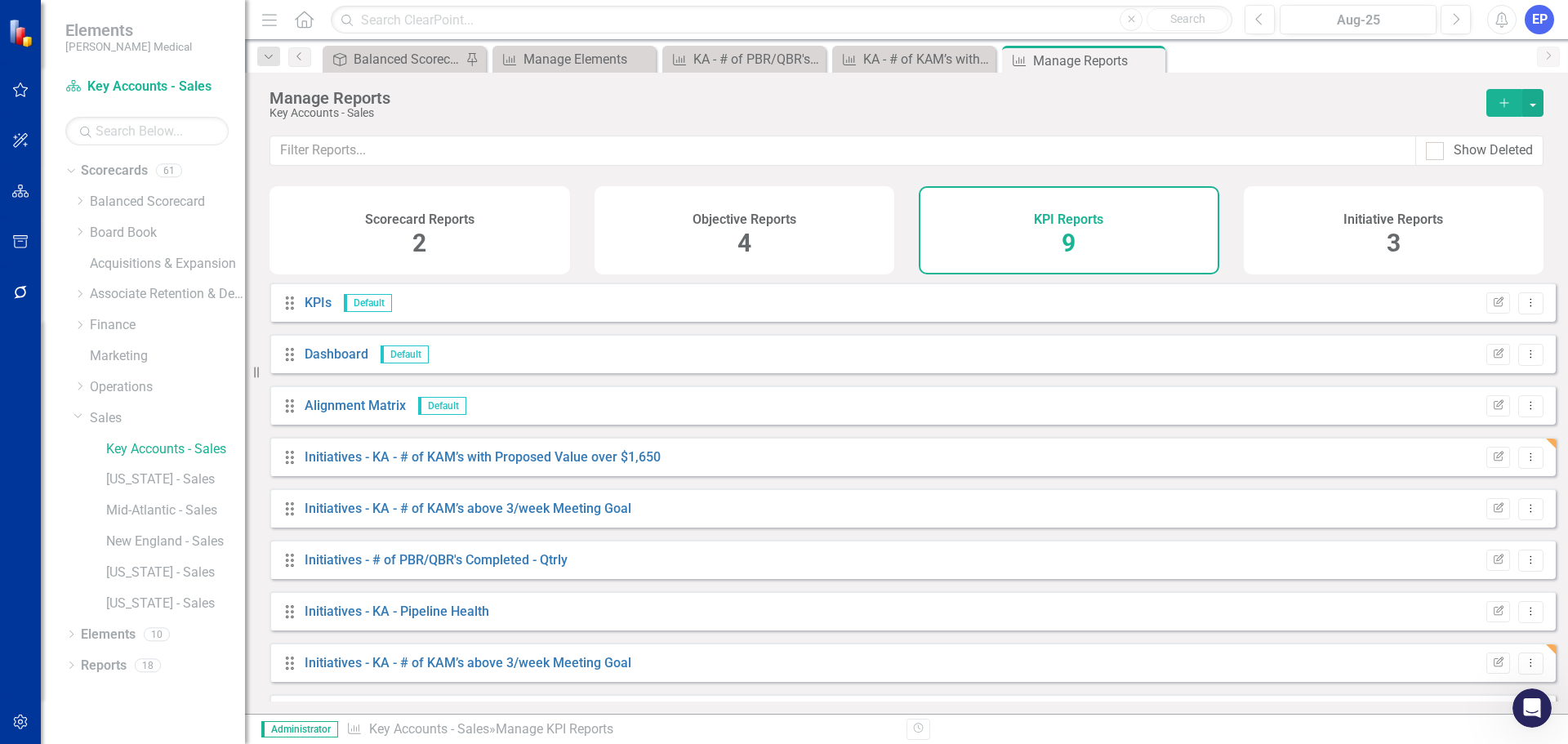
scroll to position [44, 0]
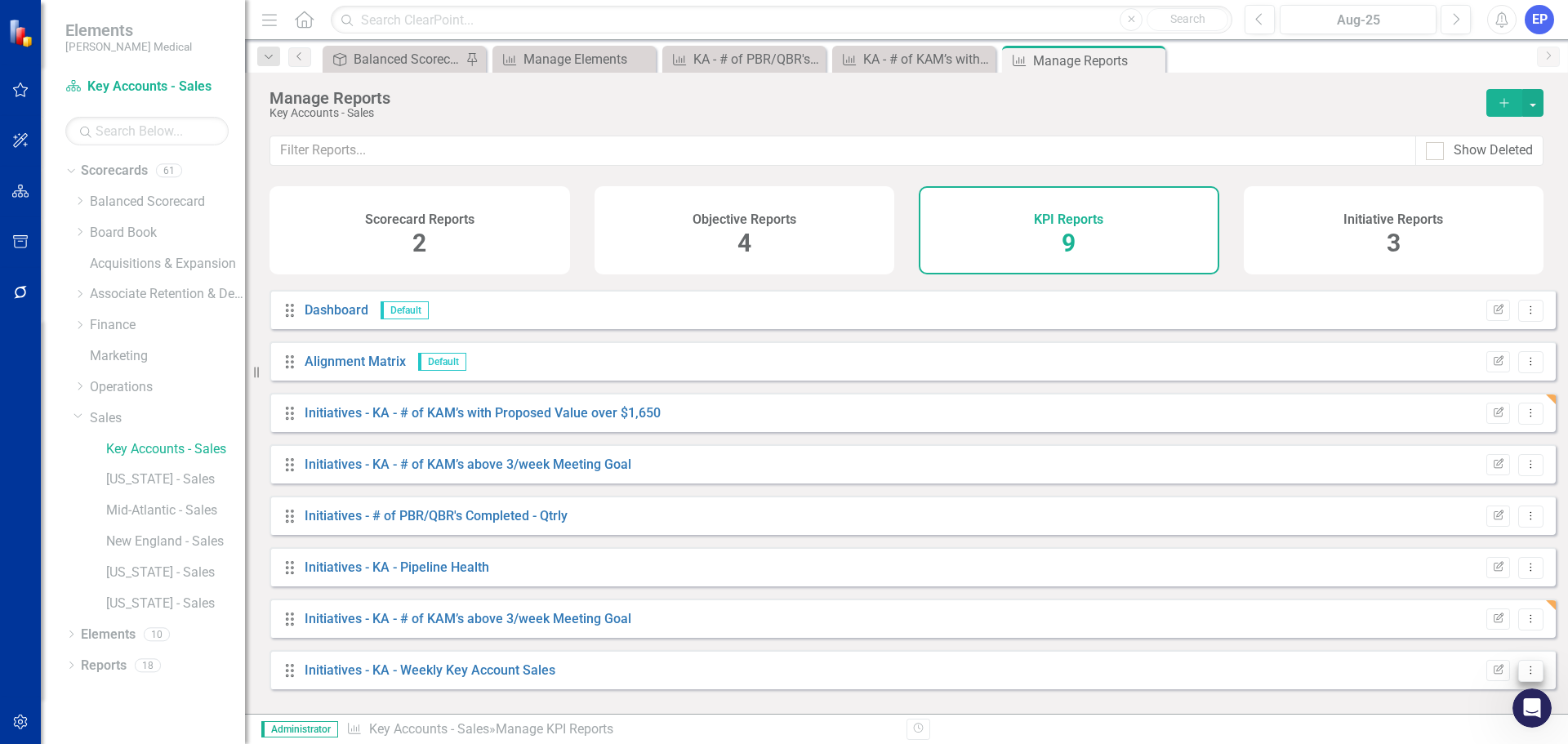
click at [1524, 675] on icon "Dropdown Menu" at bounding box center [1530, 669] width 14 height 10
click at [1435, 624] on link "Copy Duplicate Report" at bounding box center [1462, 626] width 135 height 30
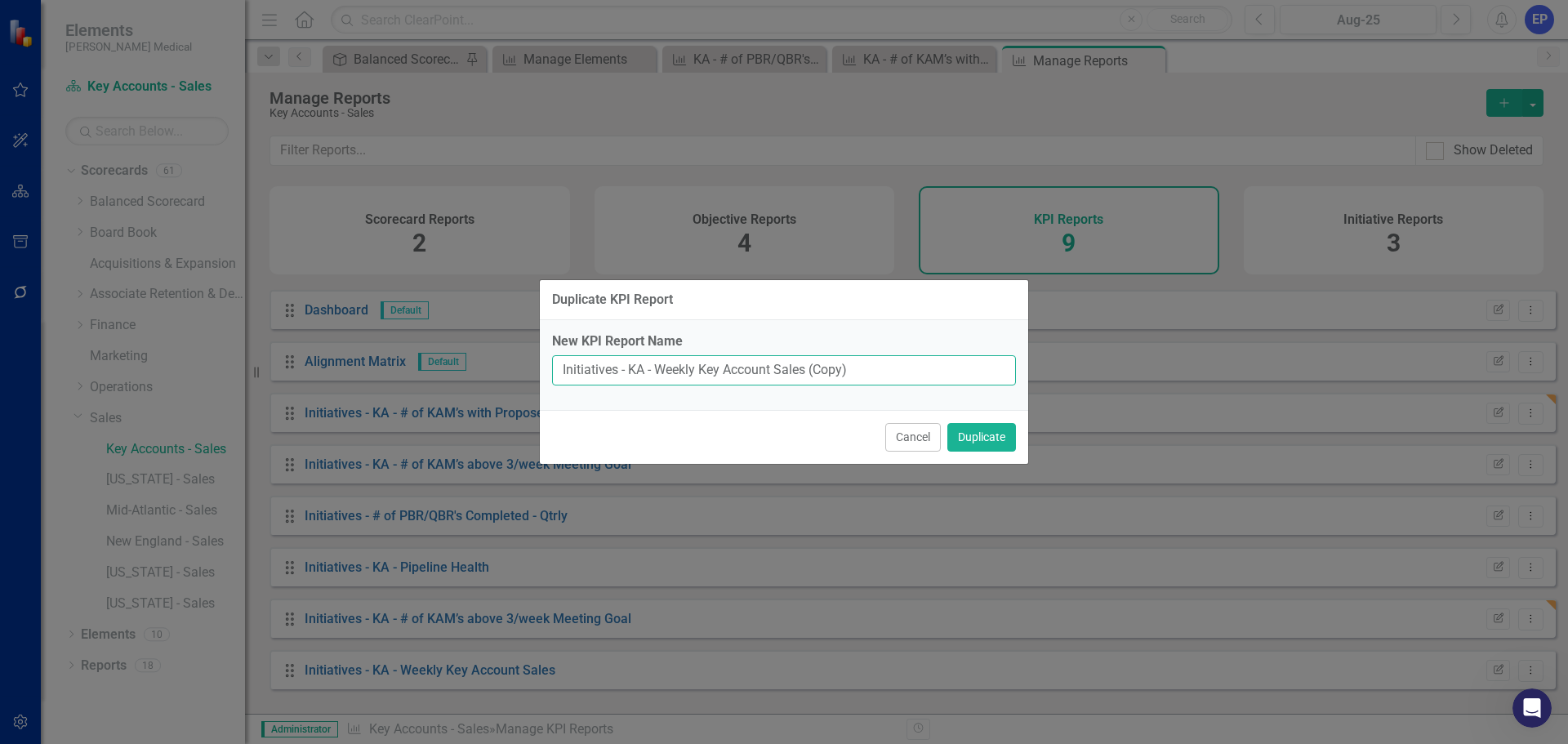
drag, startPoint x: 655, startPoint y: 366, endPoint x: 952, endPoint y: 369, distance: 297.0
click at [952, 369] on input "Initiatives - KA - Weekly Key Account Sales (Copy)" at bounding box center [784, 370] width 464 height 30
paste input "# of PBR/QBR's Future Scheduled"
type input "Initiatives - KA - # of PBR/QBR's Future Scheduled"
click at [984, 444] on button "Duplicate" at bounding box center [981, 437] width 69 height 28
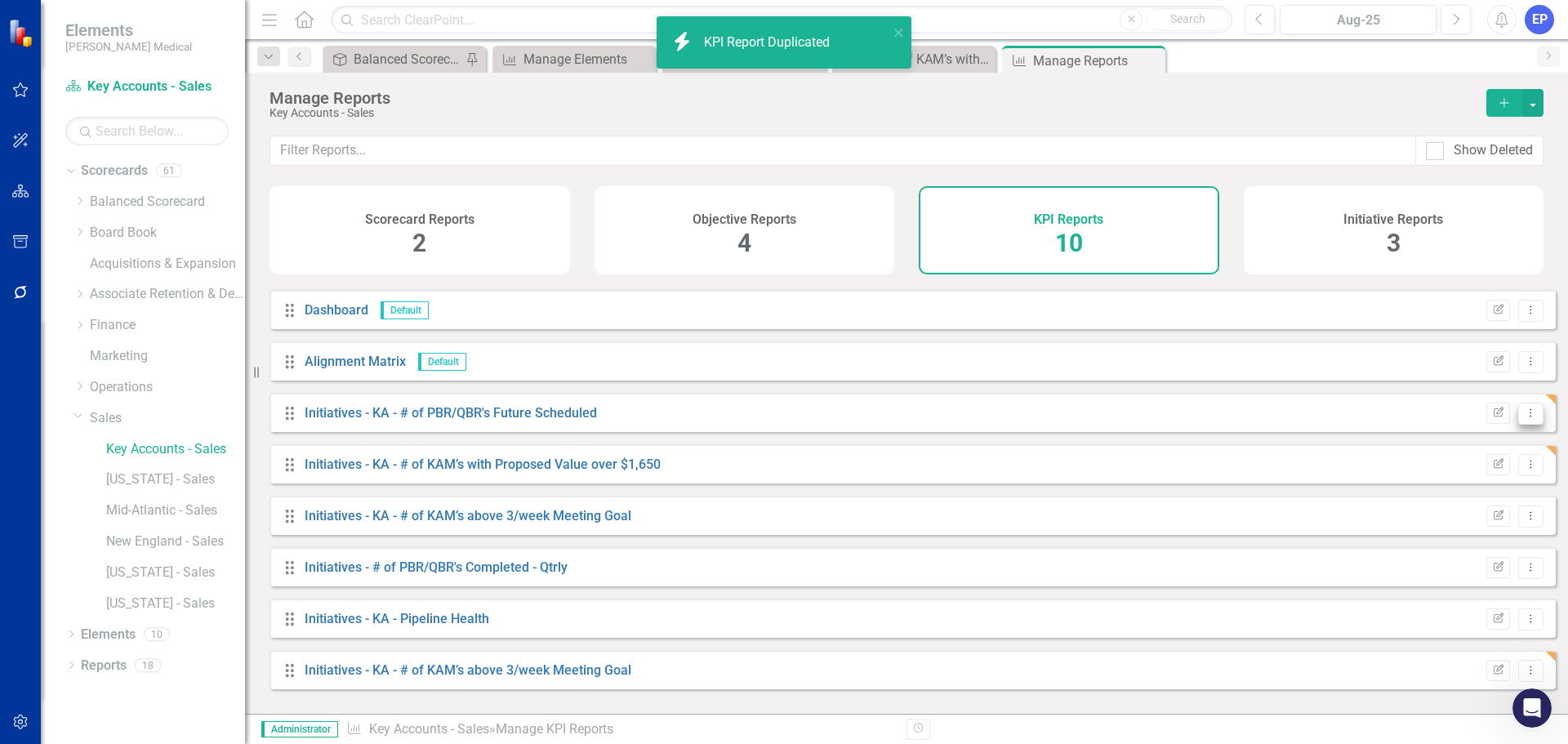
click at [1518, 422] on button "Dropdown Menu" at bounding box center [1530, 413] width 25 height 22
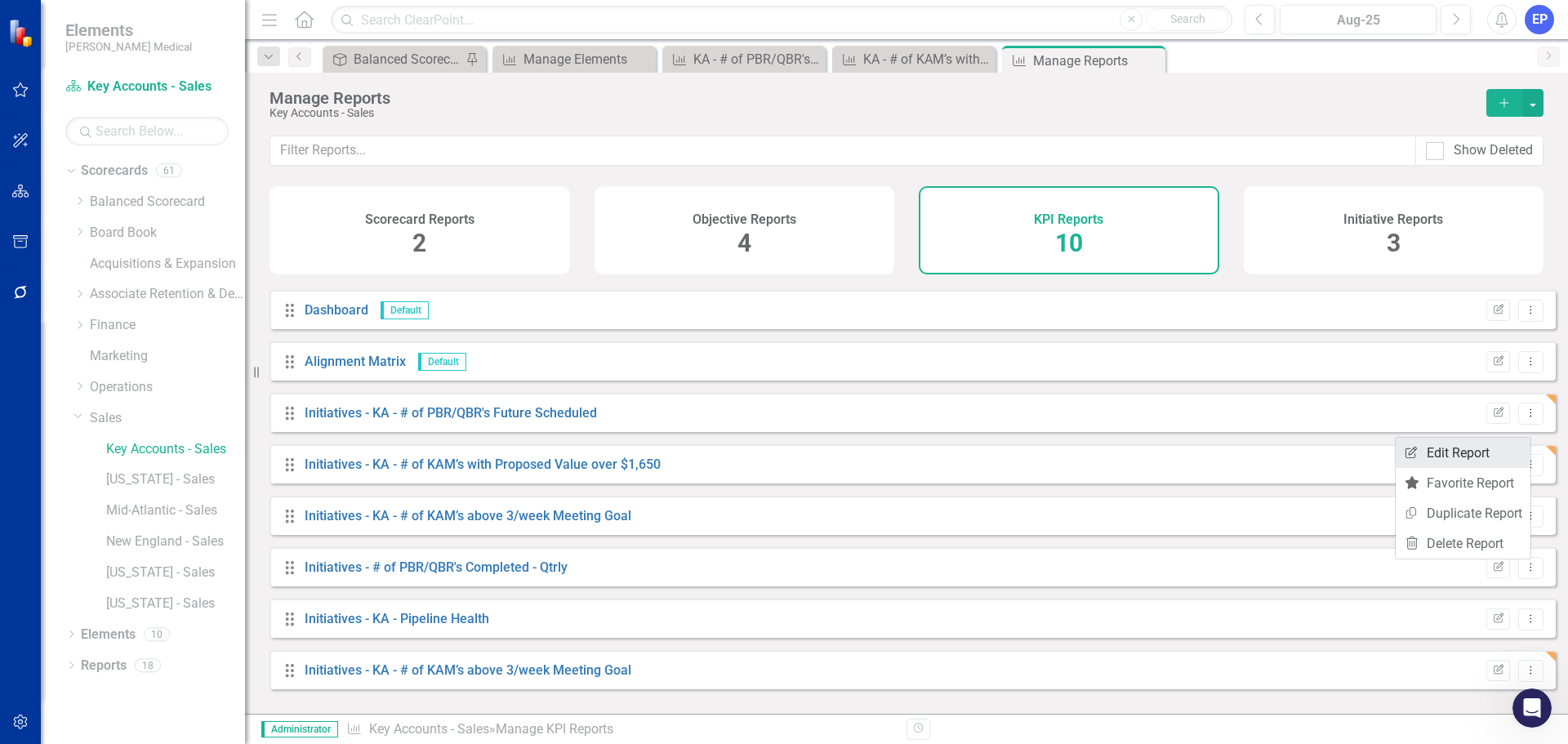
click at [1442, 459] on link "Edit Report Edit Report" at bounding box center [1462, 453] width 135 height 30
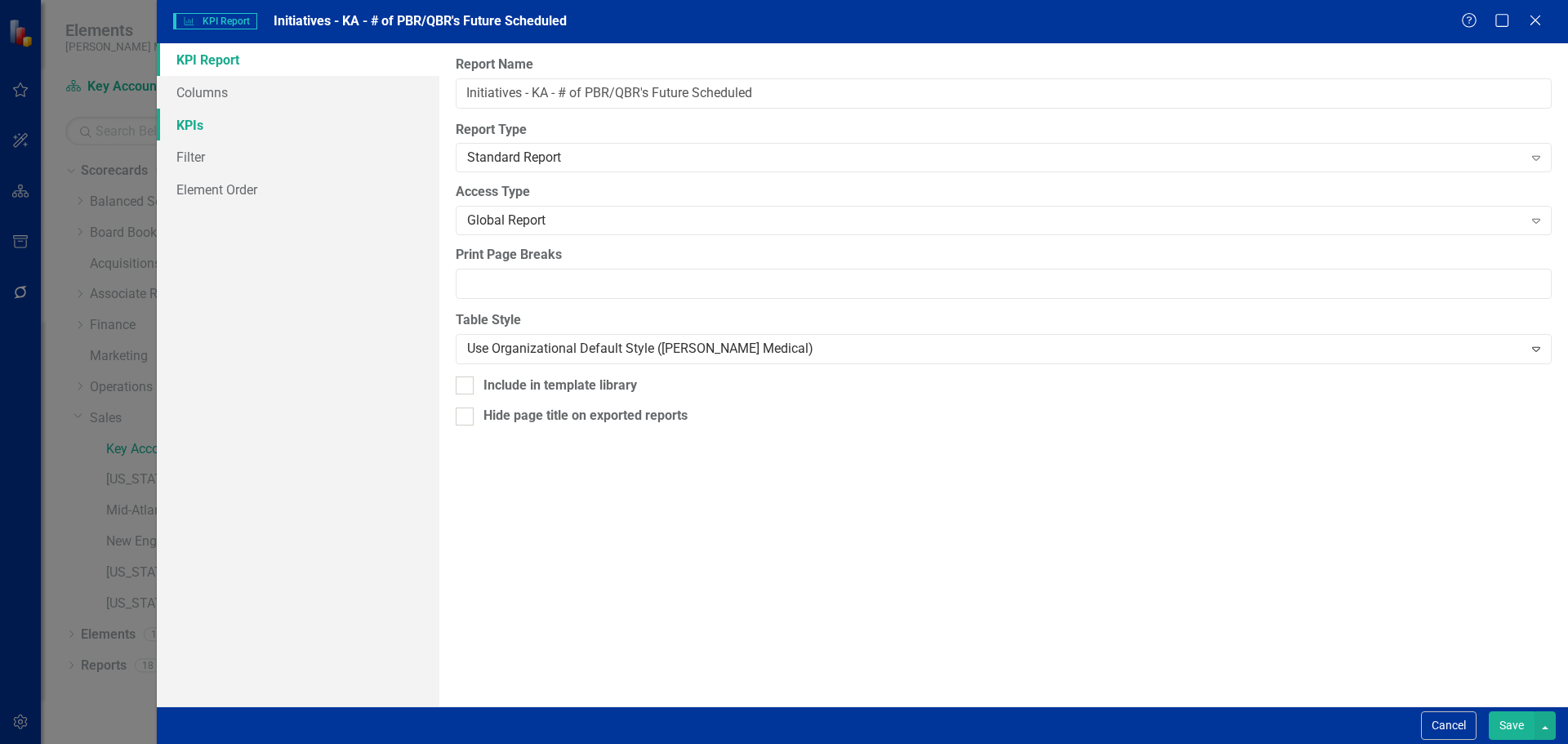
click at [296, 127] on link "KPIs" at bounding box center [297, 125] width 282 height 33
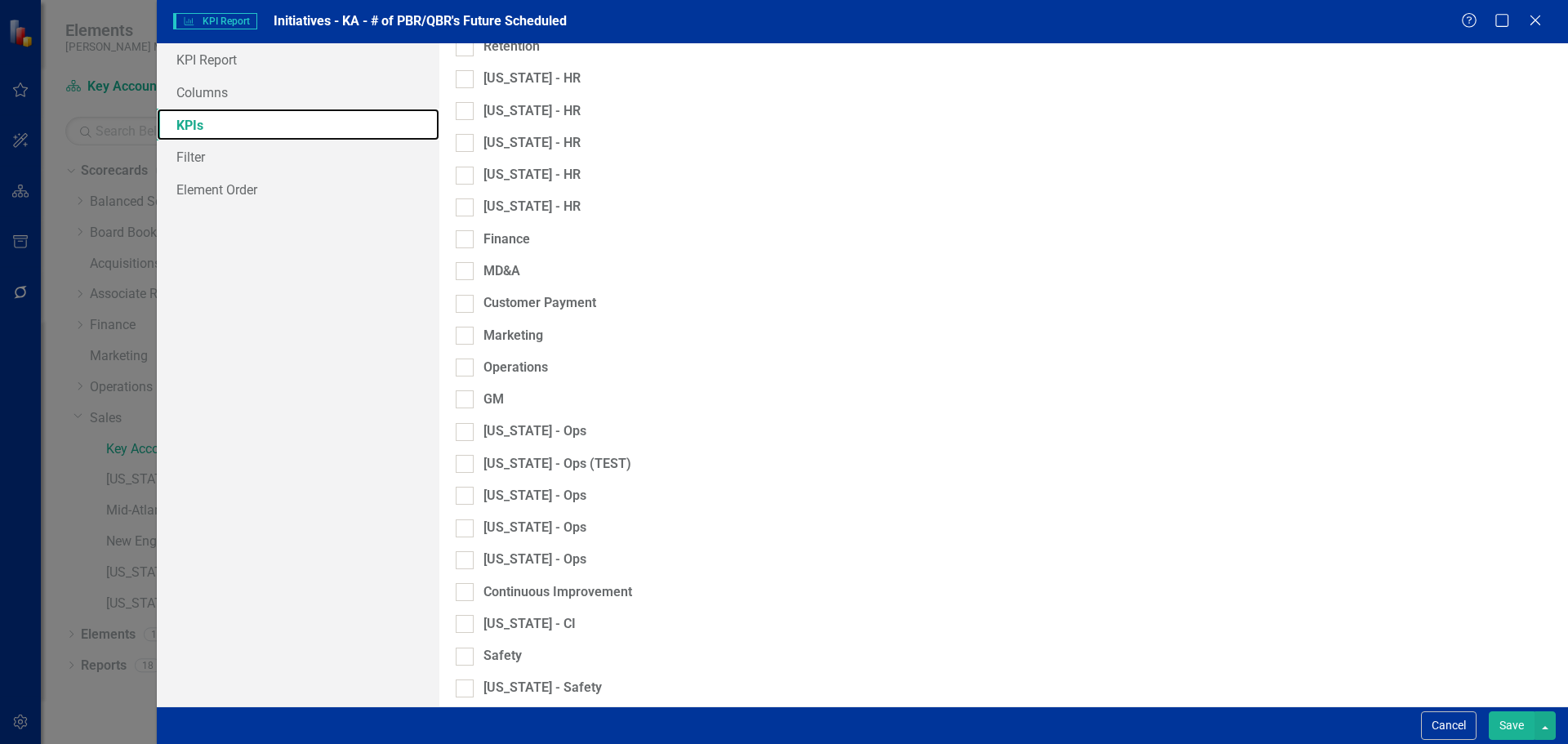
scroll to position [1088, 0]
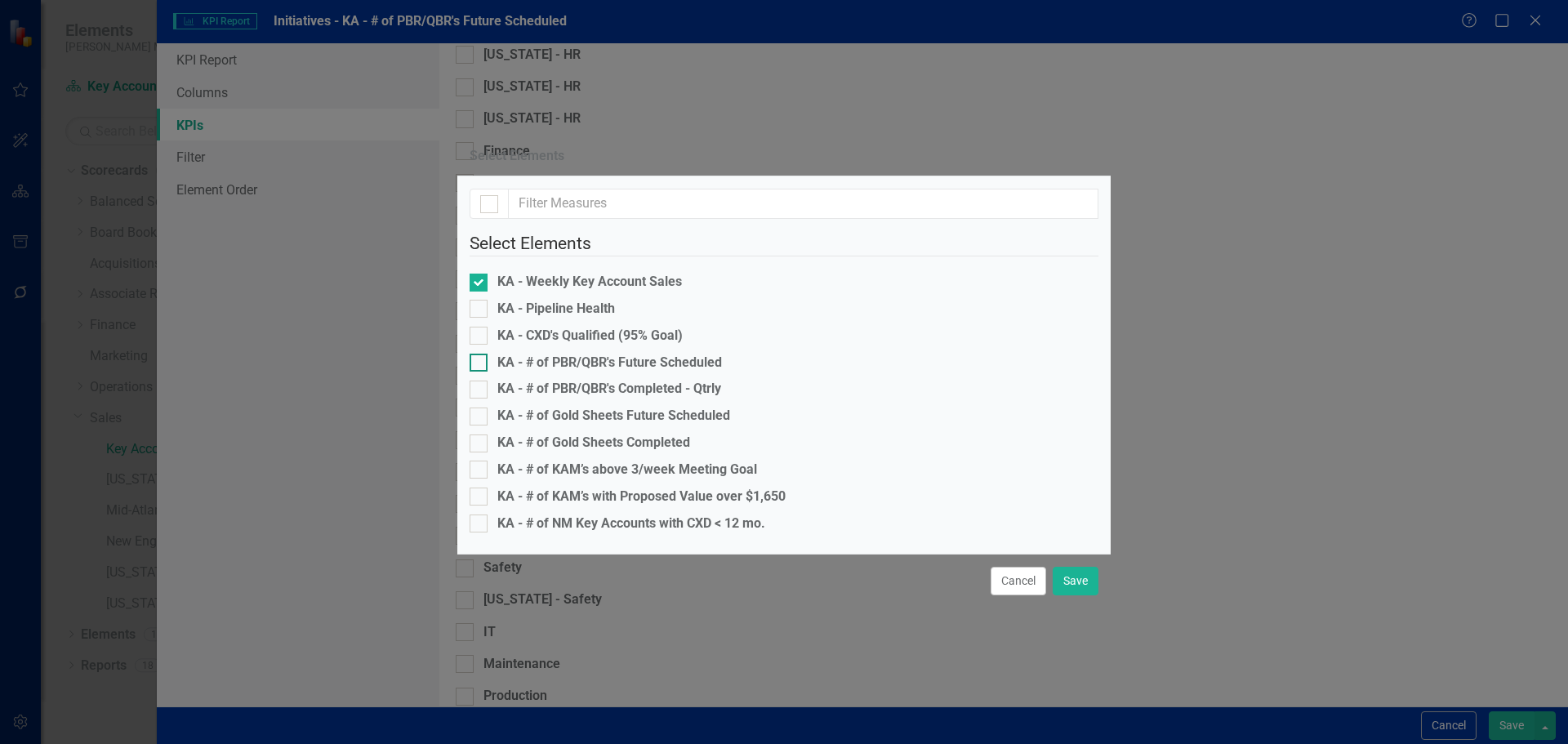
click at [651, 353] on div "KA - # of PBR/QBR's Future Scheduled" at bounding box center [610, 363] width 225 height 19
click at [481, 353] on input "KA - # of PBR/QBR's Future Scheduled" at bounding box center [474, 358] width 10 height 10
checkbox input "true"
click at [514, 273] on div "KA - Weekly Key Account Sales" at bounding box center [589, 282] width 184 height 19
click at [481, 274] on input "KA - Weekly Key Account Sales" at bounding box center [474, 279] width 10 height 10
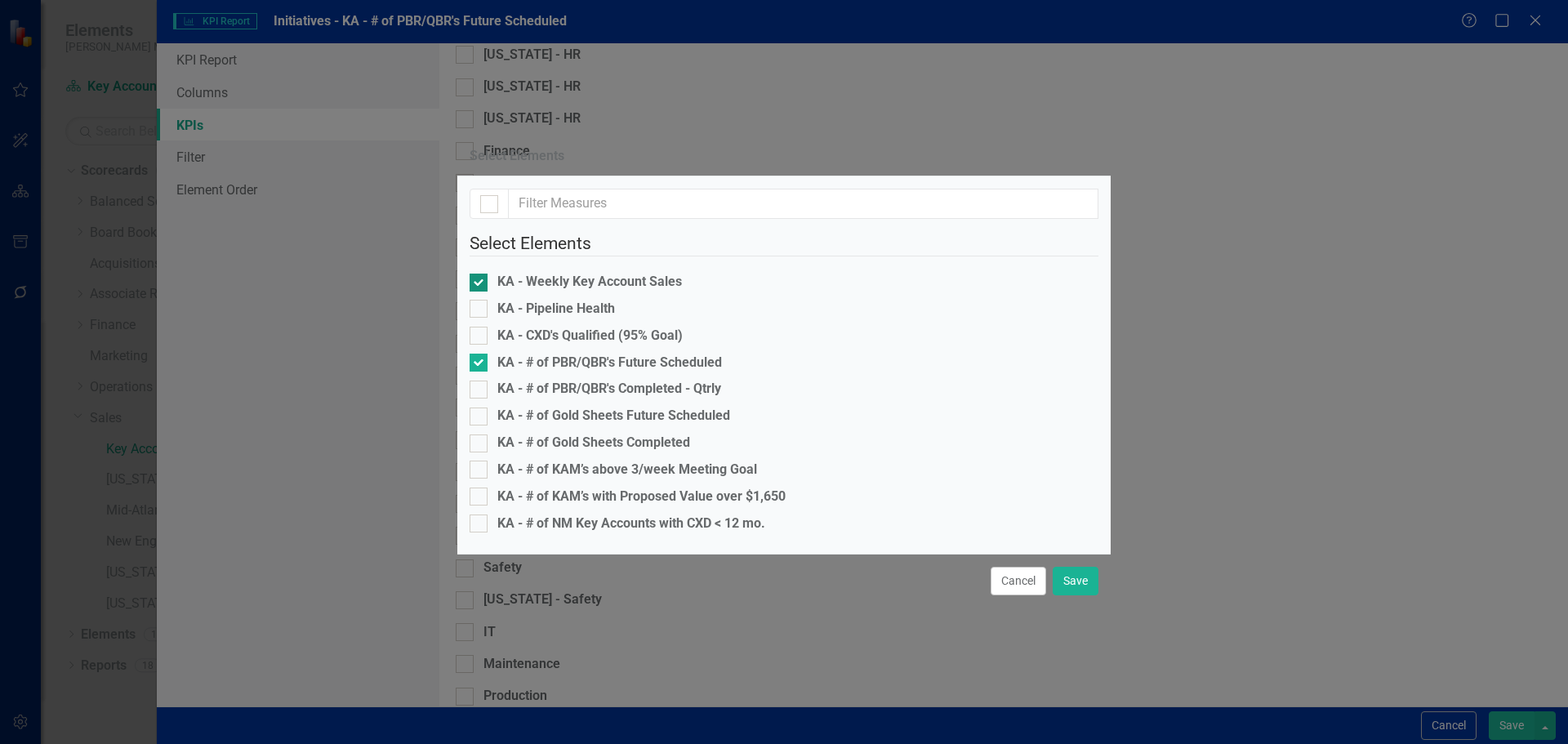
checkbox input "false"
click at [1070, 595] on button "Save" at bounding box center [1075, 581] width 45 height 28
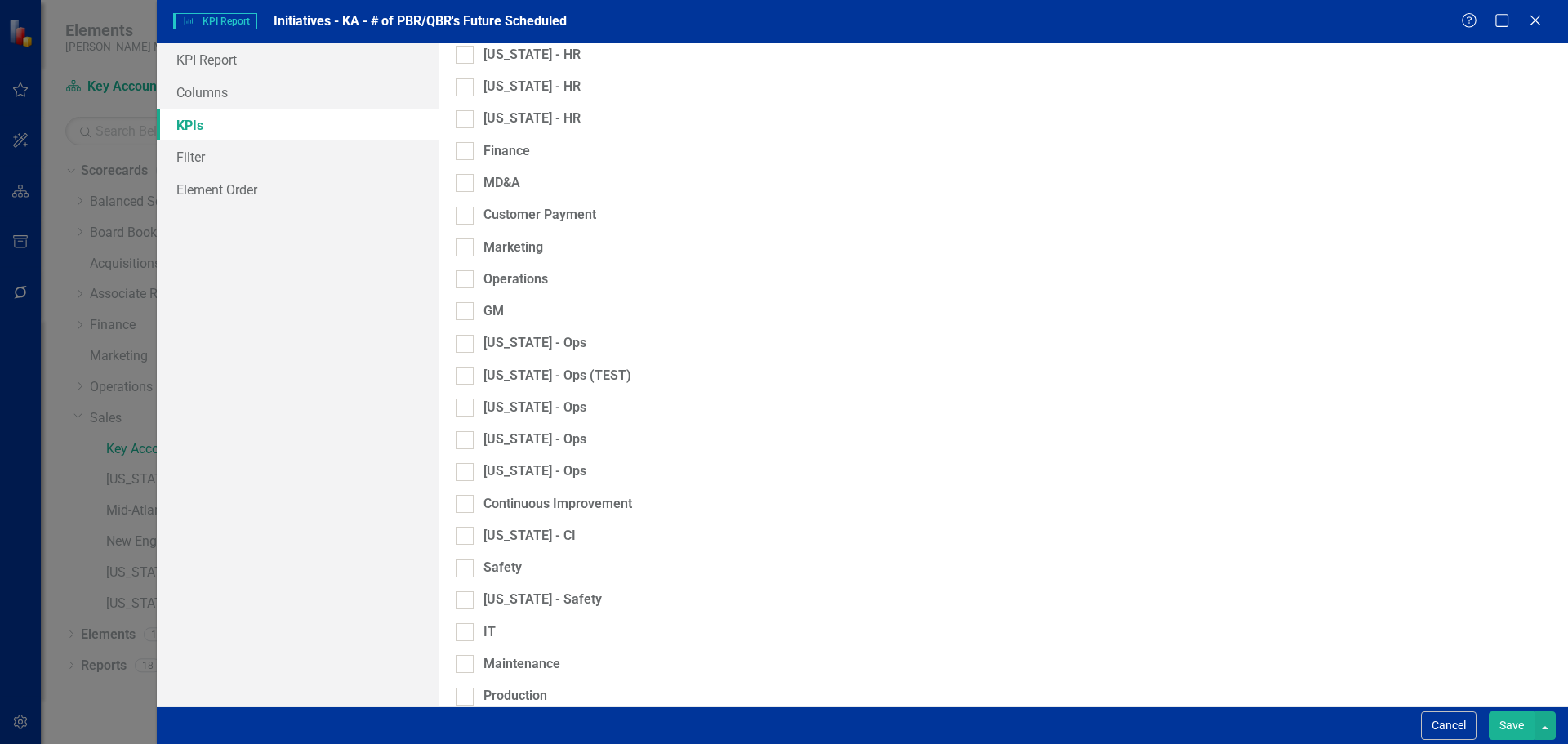
click at [1495, 715] on button "Save" at bounding box center [1511, 725] width 45 height 28
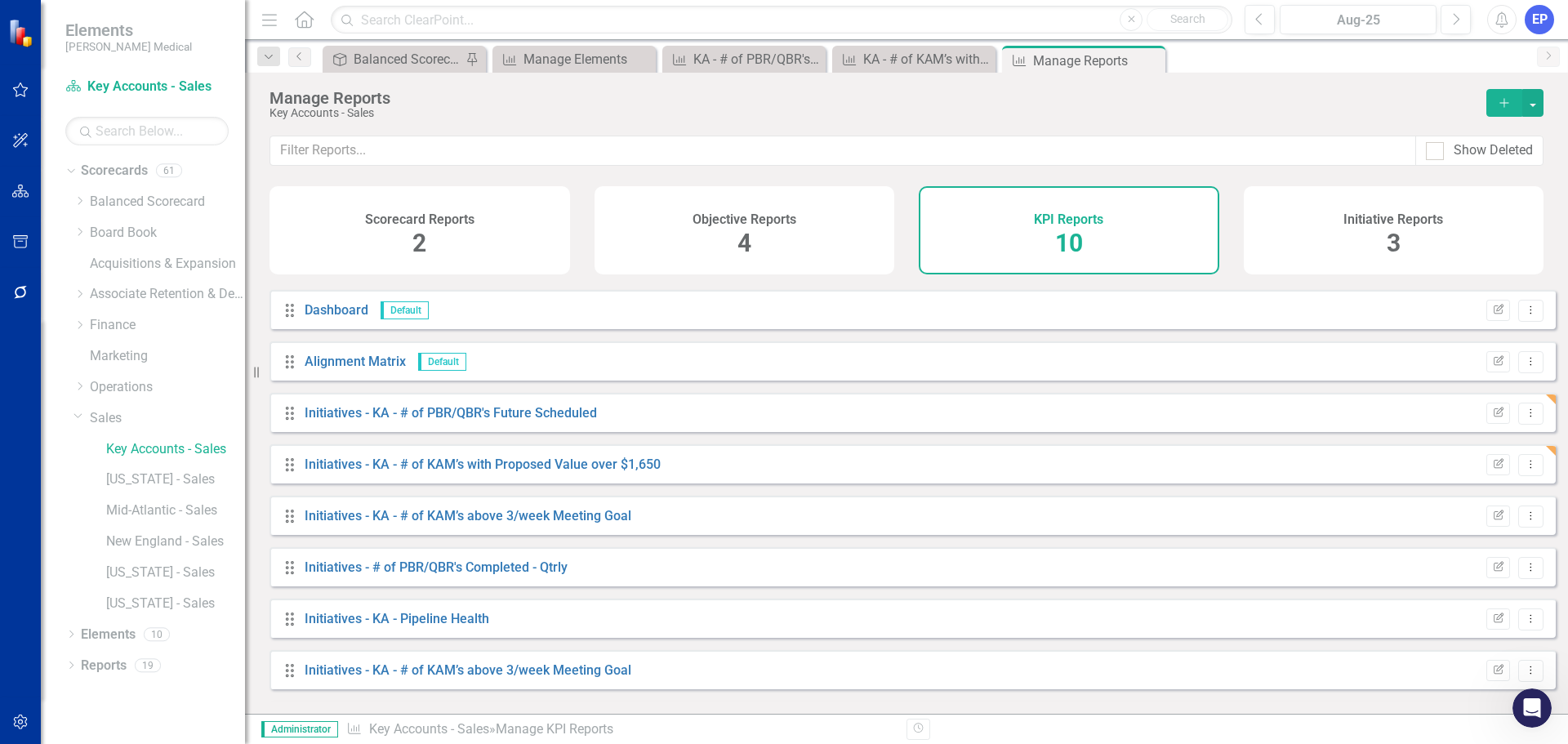
scroll to position [95, 0]
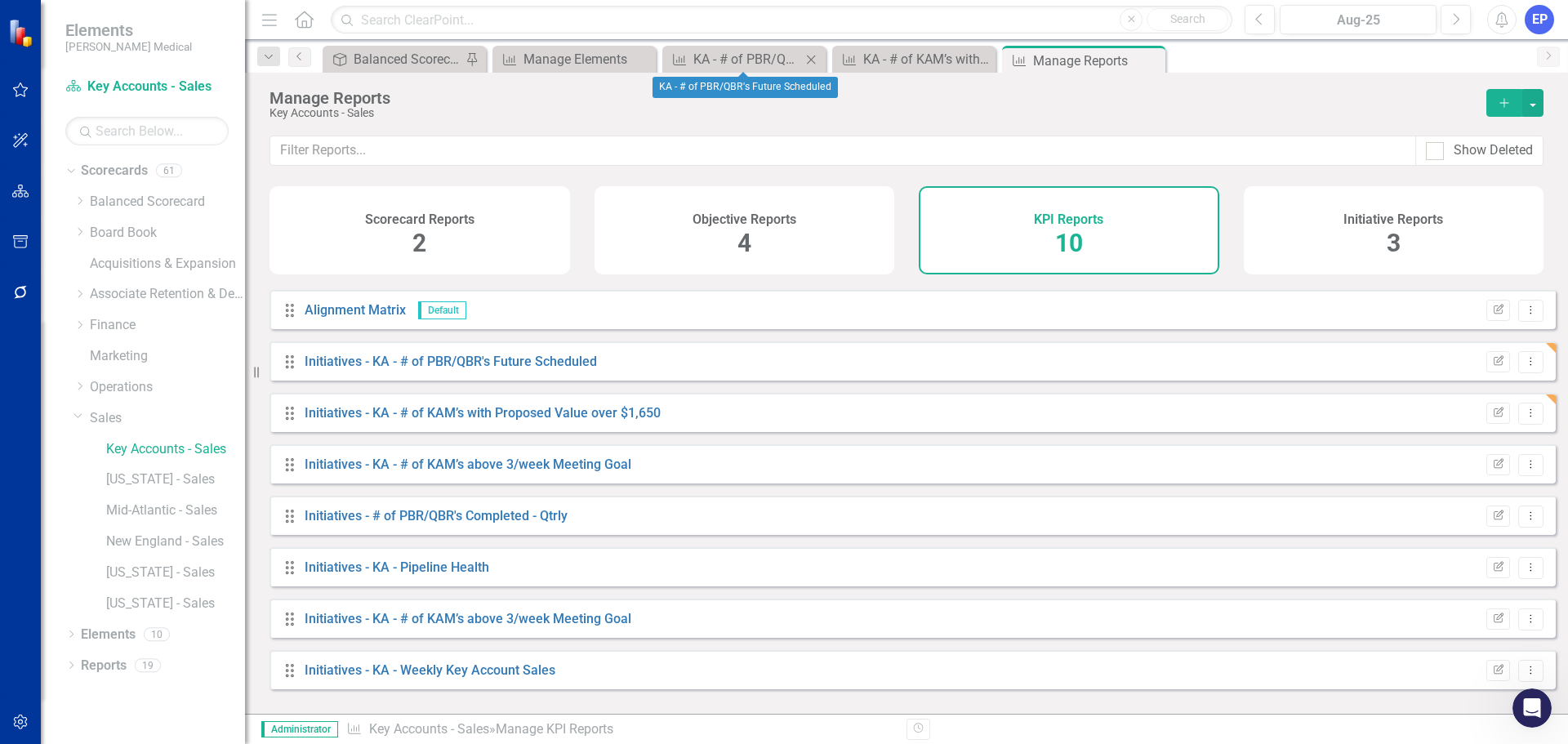
click at [806, 59] on icon "Close" at bounding box center [810, 59] width 16 height 13
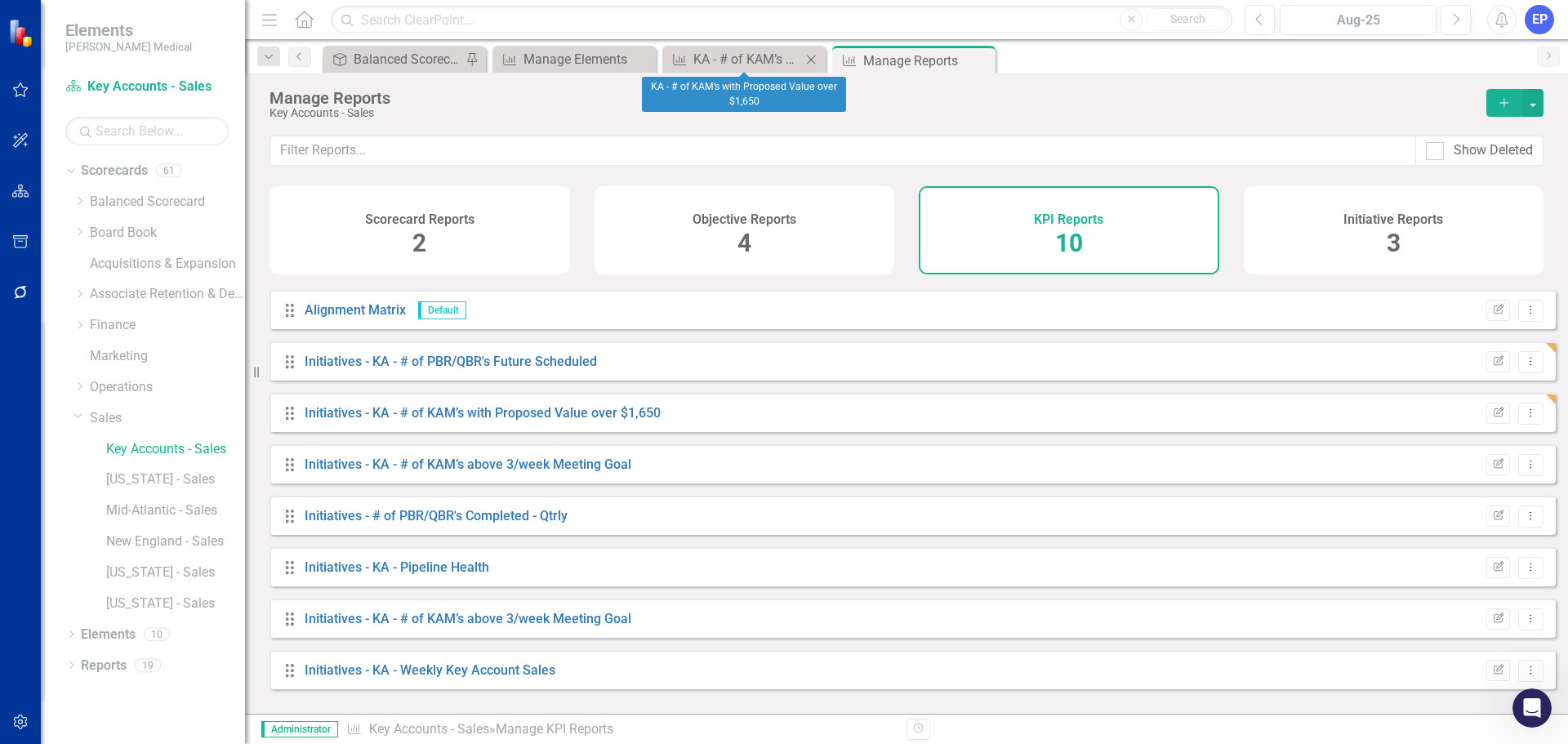
click at [808, 59] on icon "Close" at bounding box center [810, 59] width 16 height 13
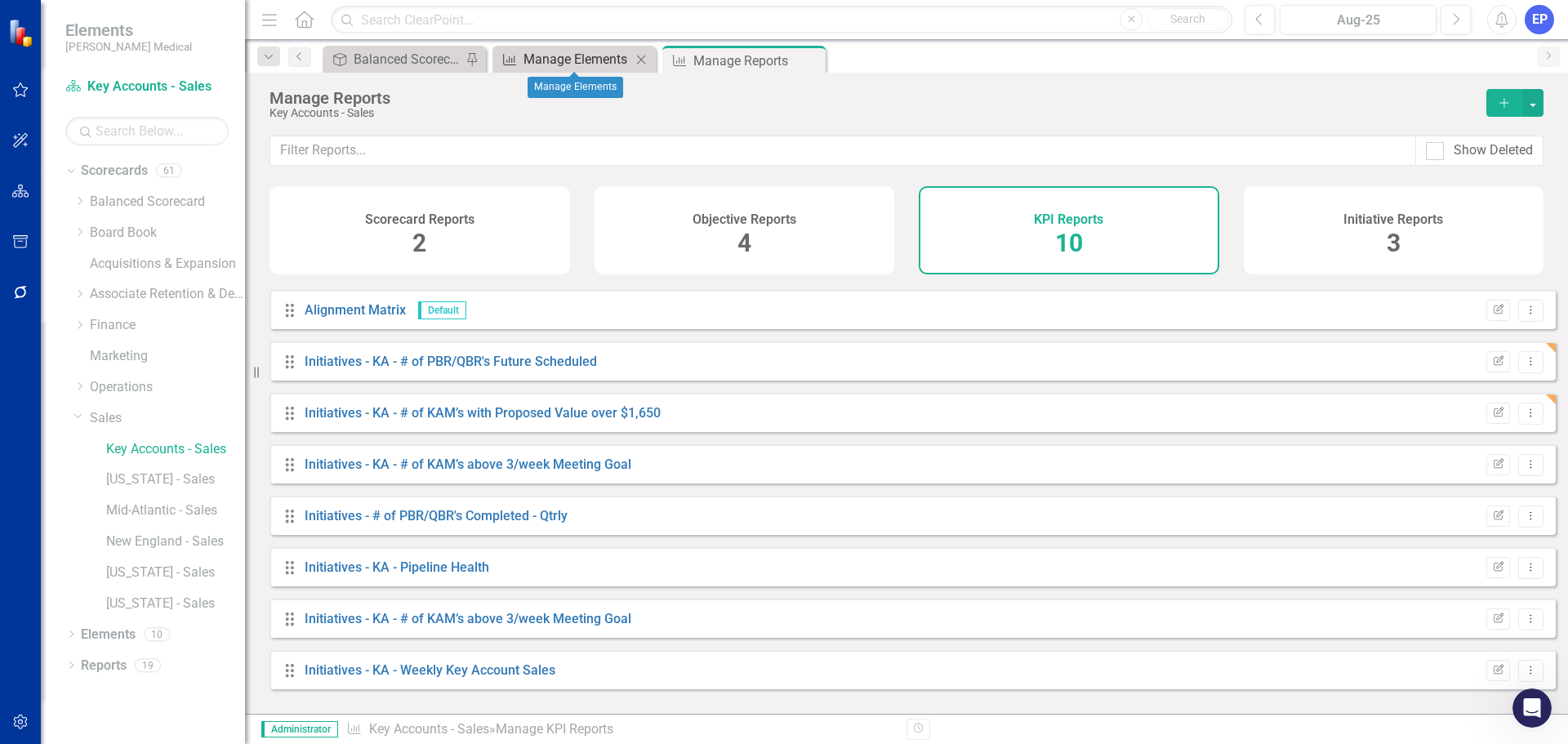
click at [583, 58] on div "Manage Elements" at bounding box center [577, 59] width 108 height 21
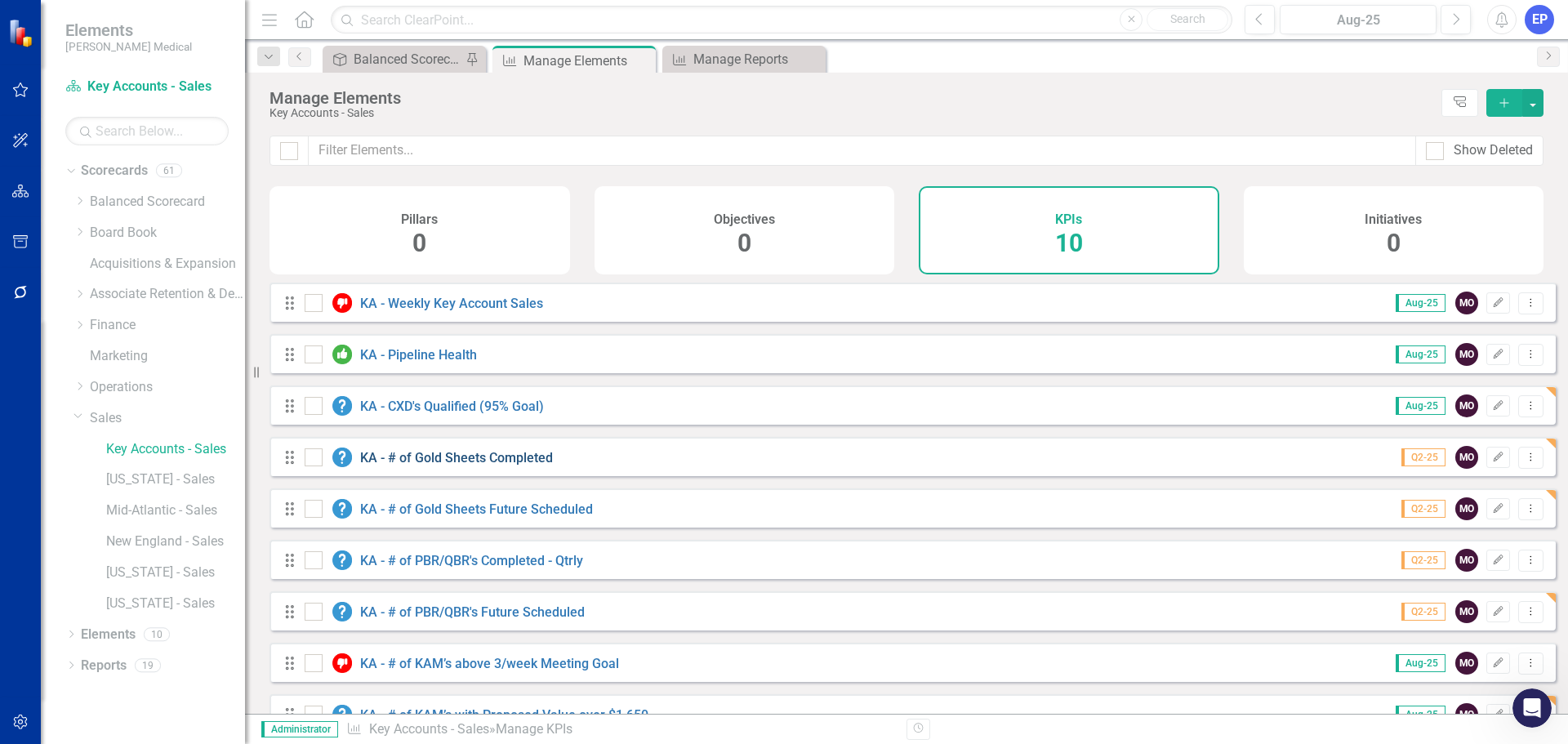
click at [467, 465] on link "KA - # of Gold Sheets Completed" at bounding box center [456, 458] width 193 height 15
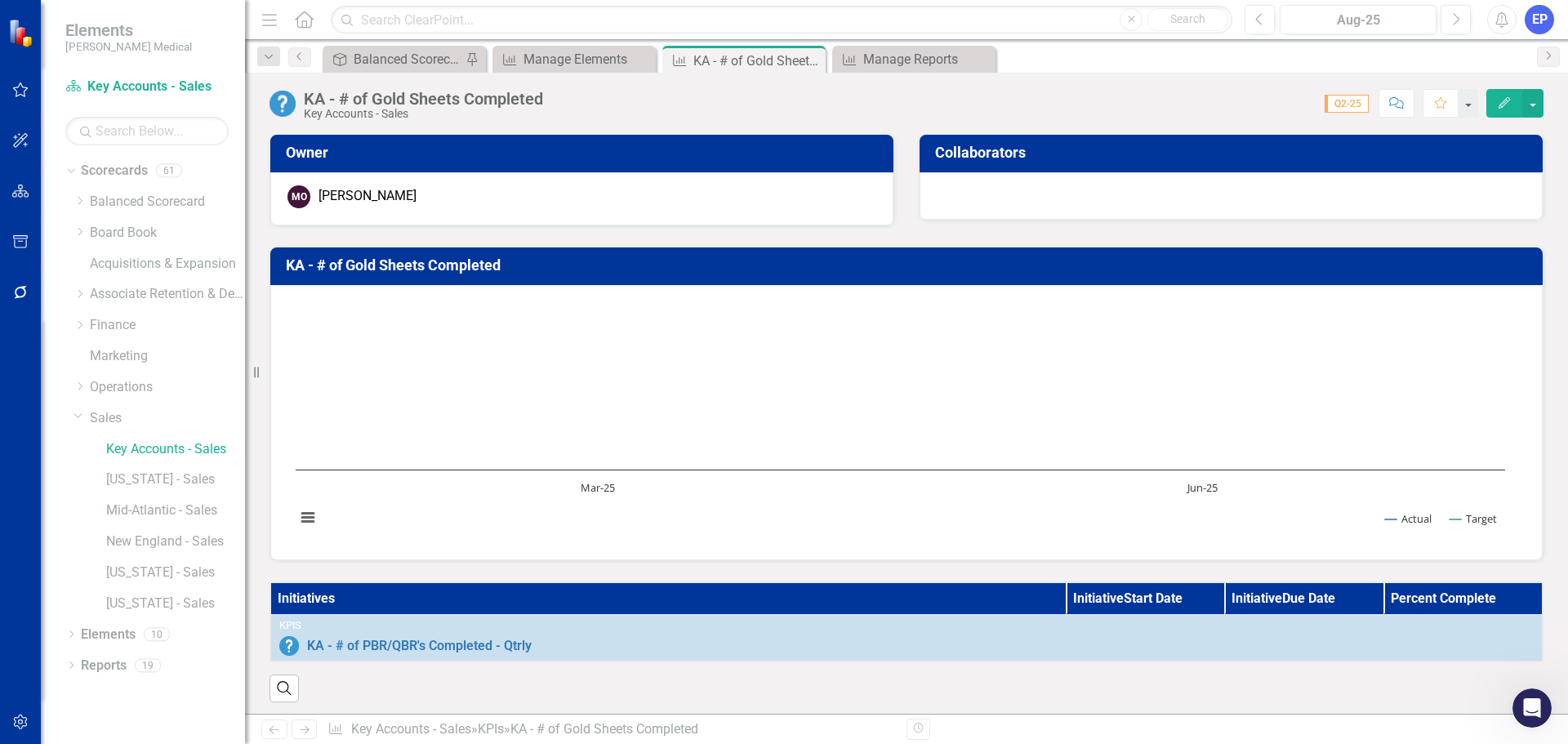
click at [481, 88] on div "KA - # of Gold Sheets Completed Key Accounts - Sales Score: N/A Q2-25 Completed…" at bounding box center [905, 97] width 1323 height 49
click at [389, 101] on div "KA - # of Gold Sheets Completed" at bounding box center [423, 98] width 239 height 18
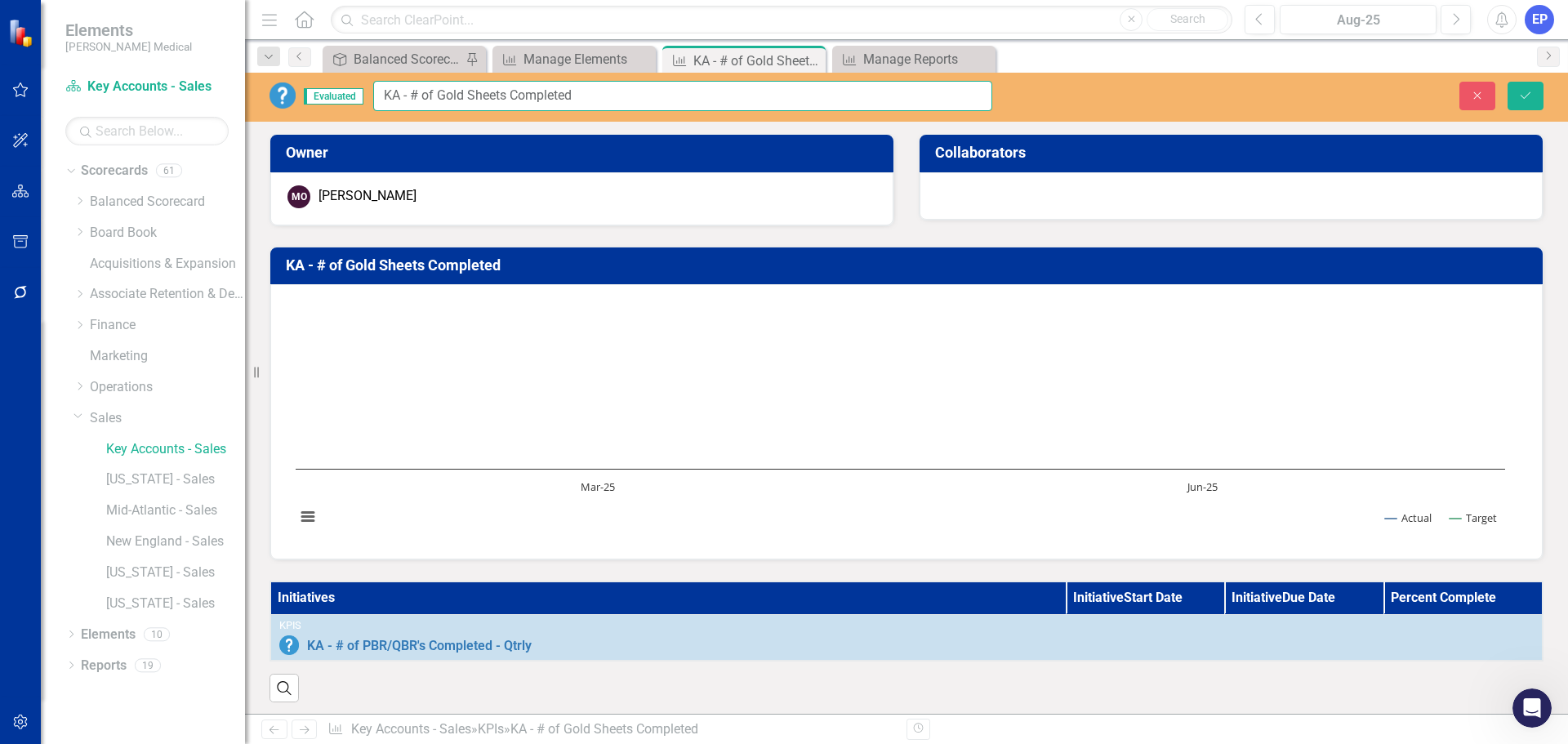
drag, startPoint x: 414, startPoint y: 93, endPoint x: 674, endPoint y: 111, distance: 260.6
click at [674, 111] on div "Evaluated KA - # of Gold Sheets Completed Close Save" at bounding box center [905, 97] width 1323 height 49
click at [1478, 94] on icon "Close" at bounding box center [1477, 95] width 15 height 11
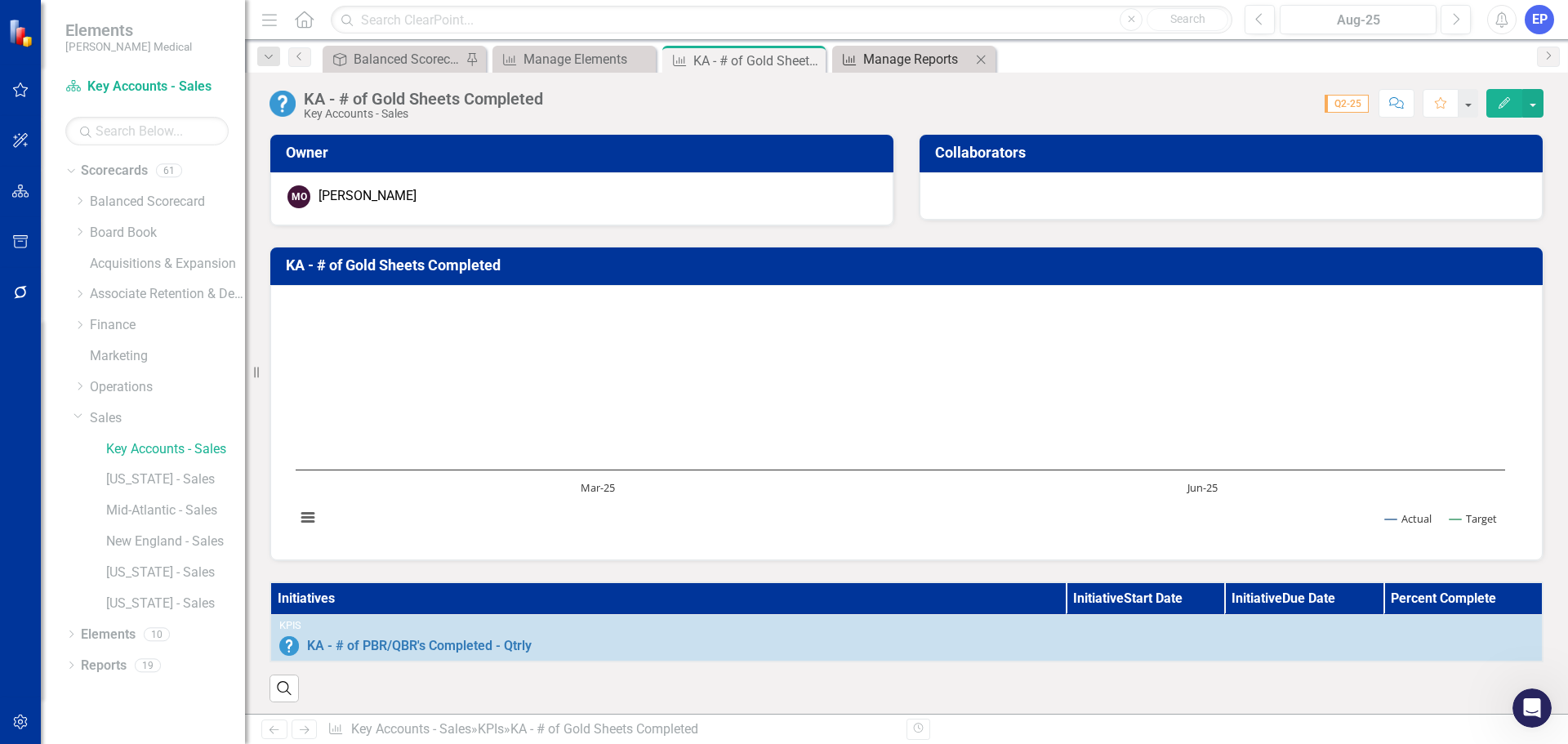
click at [935, 60] on div "Manage Reports" at bounding box center [917, 59] width 108 height 21
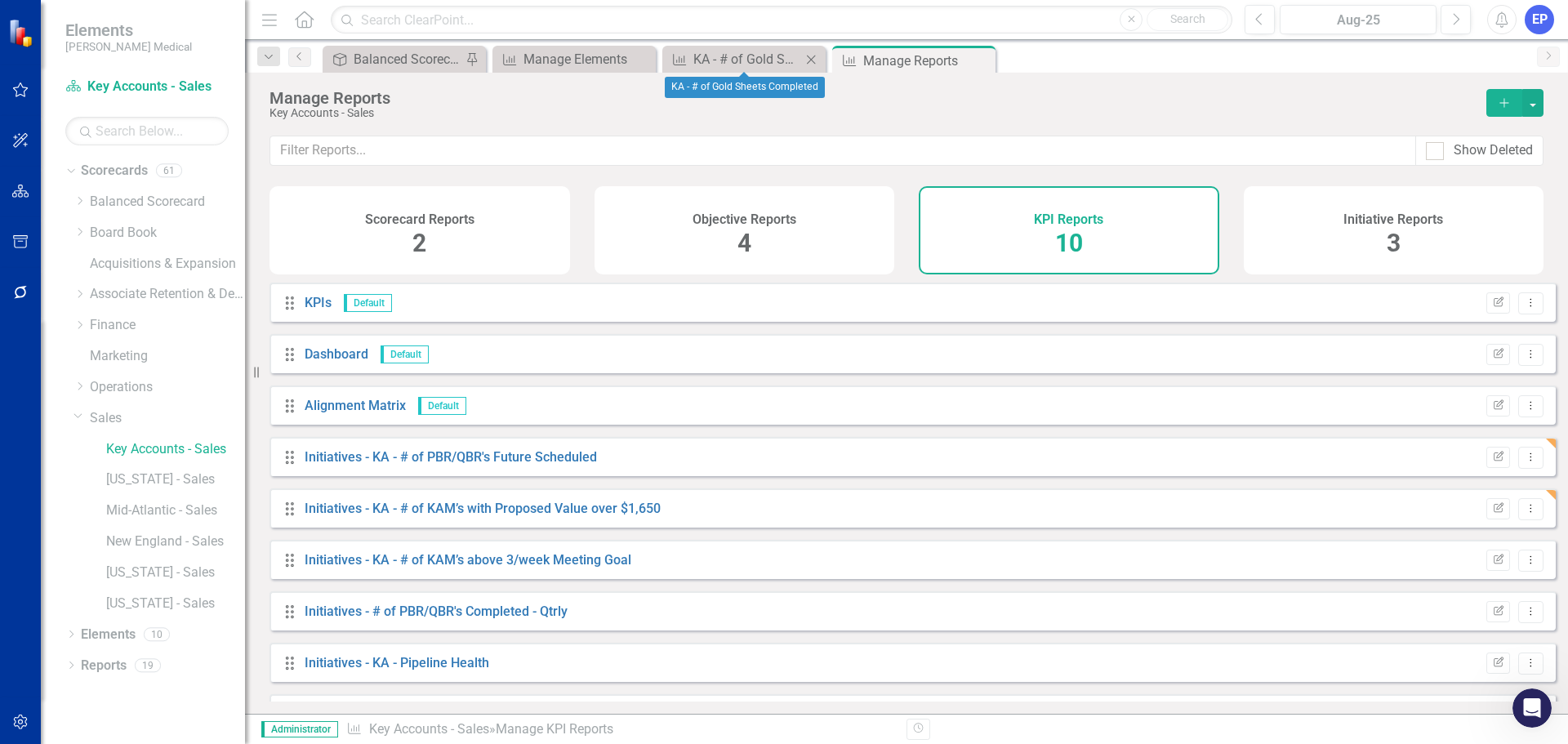
click at [810, 58] on icon at bounding box center [812, 59] width 9 height 9
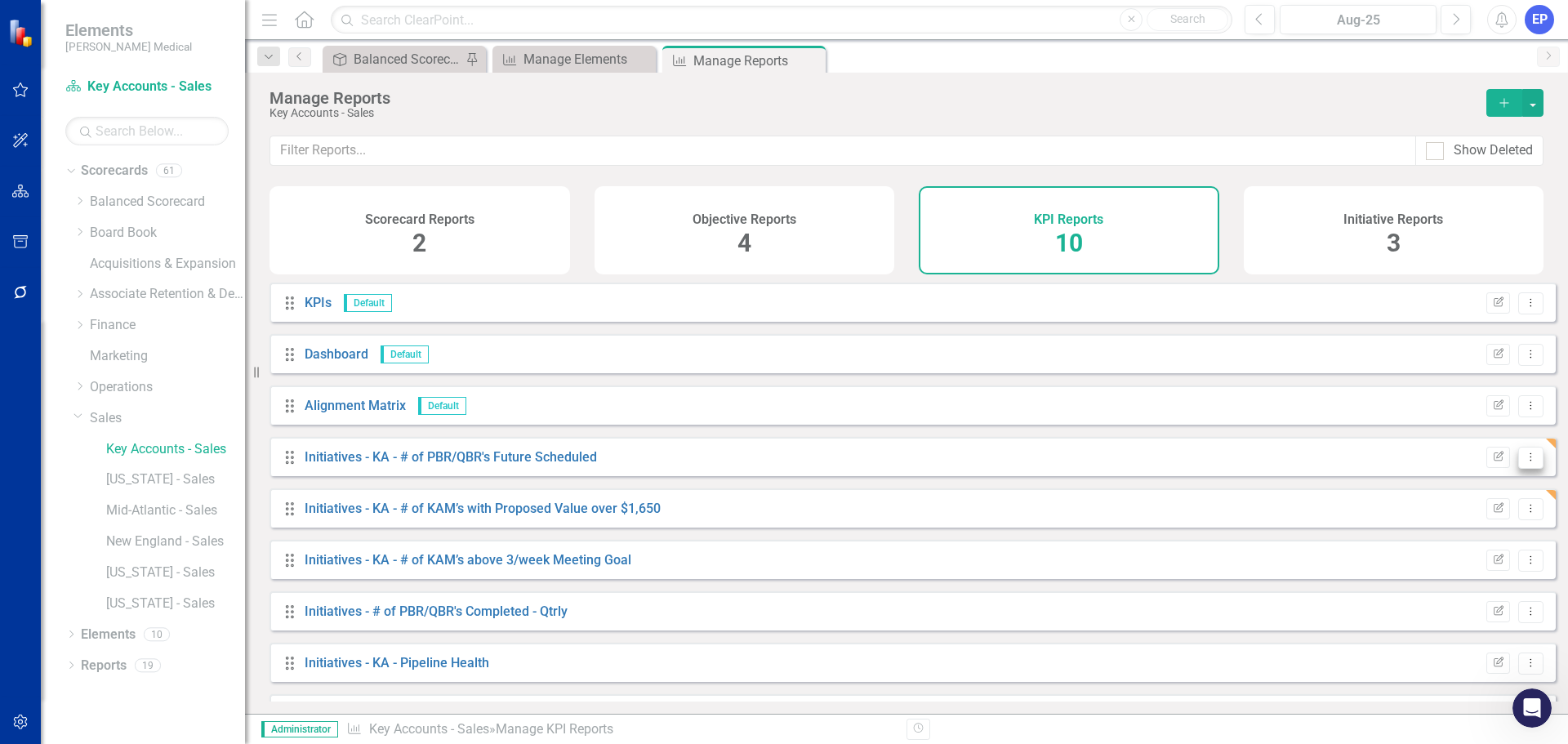
click at [1524, 463] on icon "Dropdown Menu" at bounding box center [1530, 456] width 14 height 10
click at [1468, 547] on link "Copy Duplicate Report" at bounding box center [1462, 557] width 135 height 30
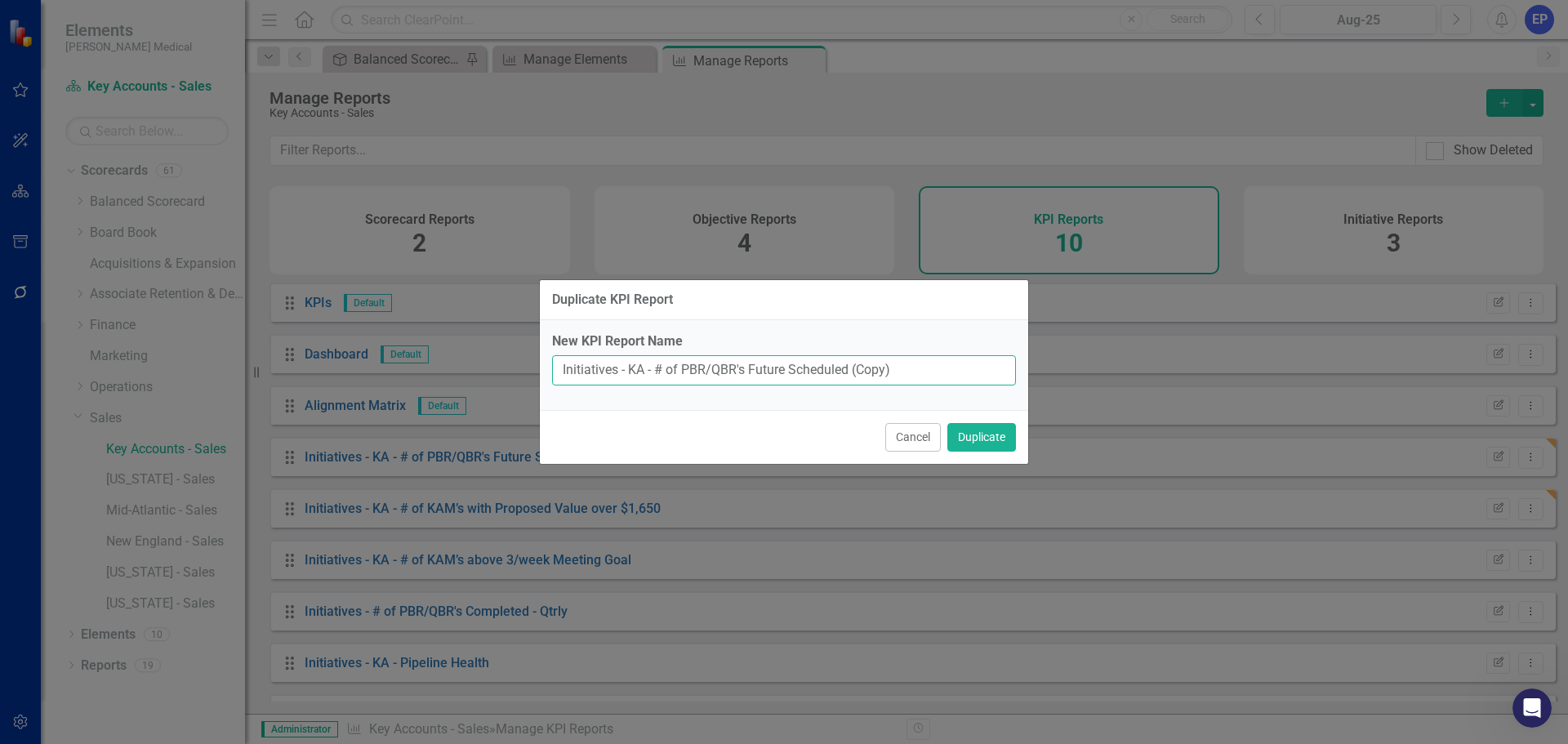
drag, startPoint x: 656, startPoint y: 370, endPoint x: 953, endPoint y: 376, distance: 297.1
click at [953, 376] on input "Initiatives - KA - # of PBR/QBR's Future Scheduled (Copy)" at bounding box center [784, 370] width 464 height 30
paste input "Gold Sheets Completed"
type input "Initiatives - KA - # of Gold Sheets Completed"
click at [966, 431] on button "Duplicate" at bounding box center [981, 437] width 69 height 28
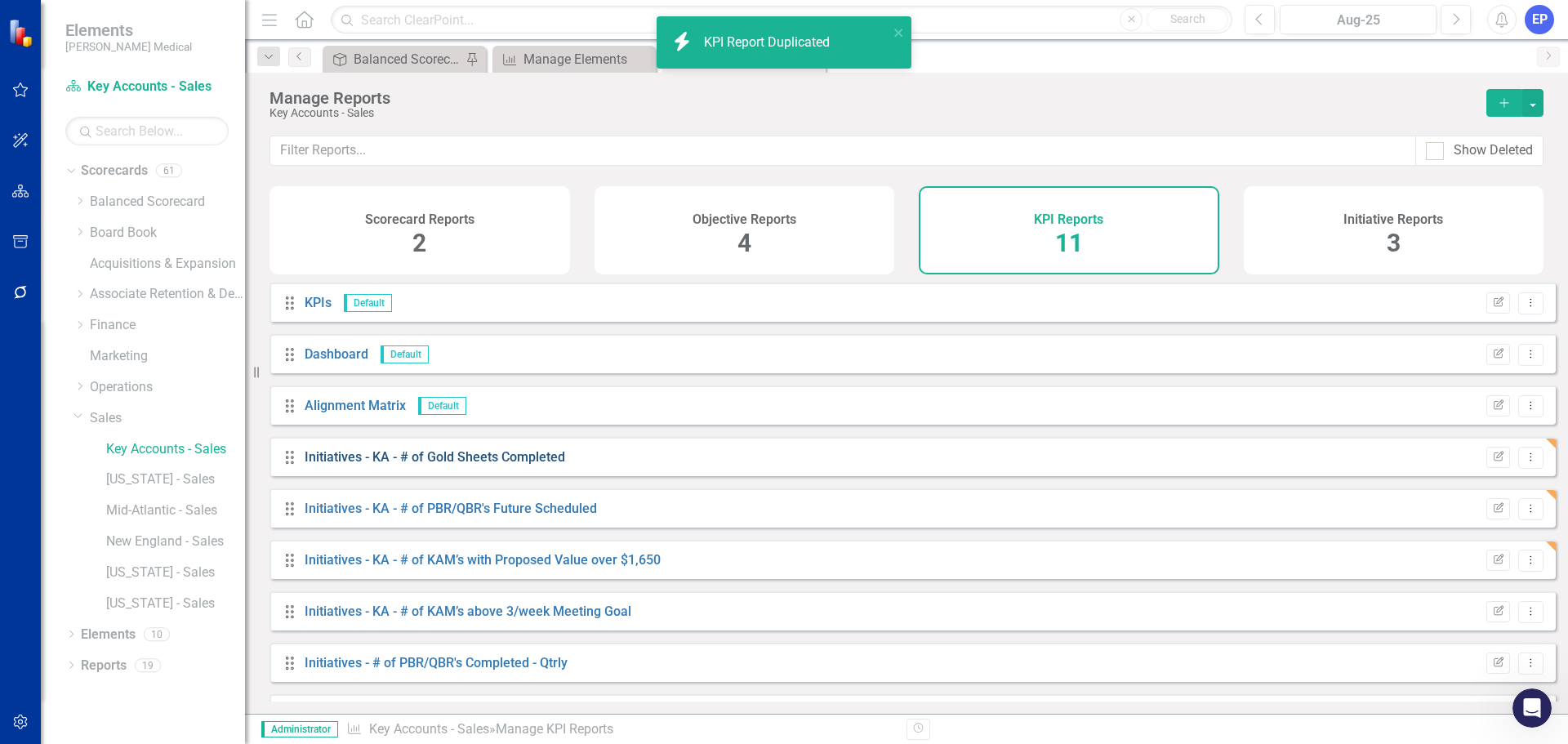
click at [546, 465] on link "Initiatives - KA - # of Gold Sheets Completed" at bounding box center [435, 457] width 261 height 15
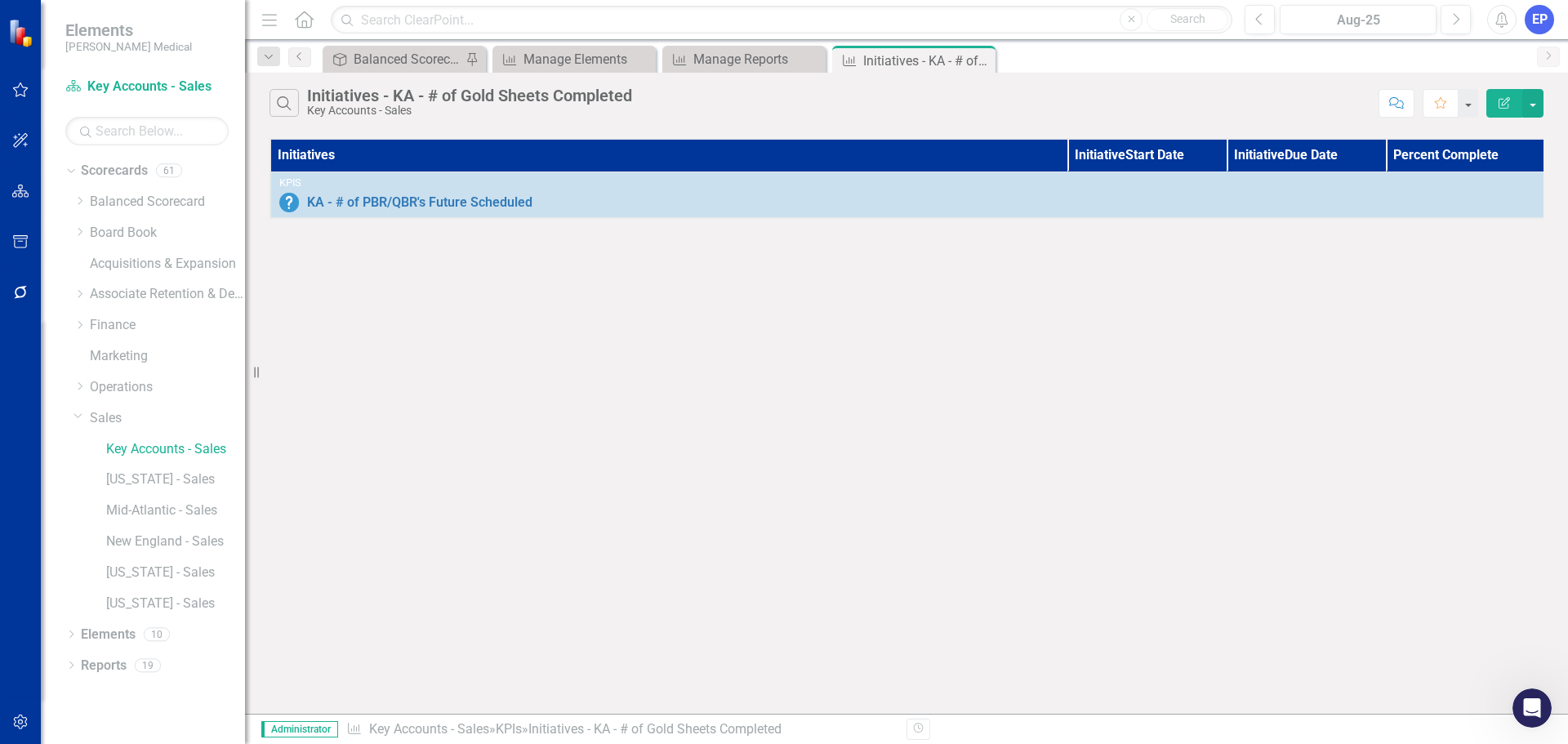
click at [1503, 93] on button "Edit Report" at bounding box center [1504, 103] width 36 height 28
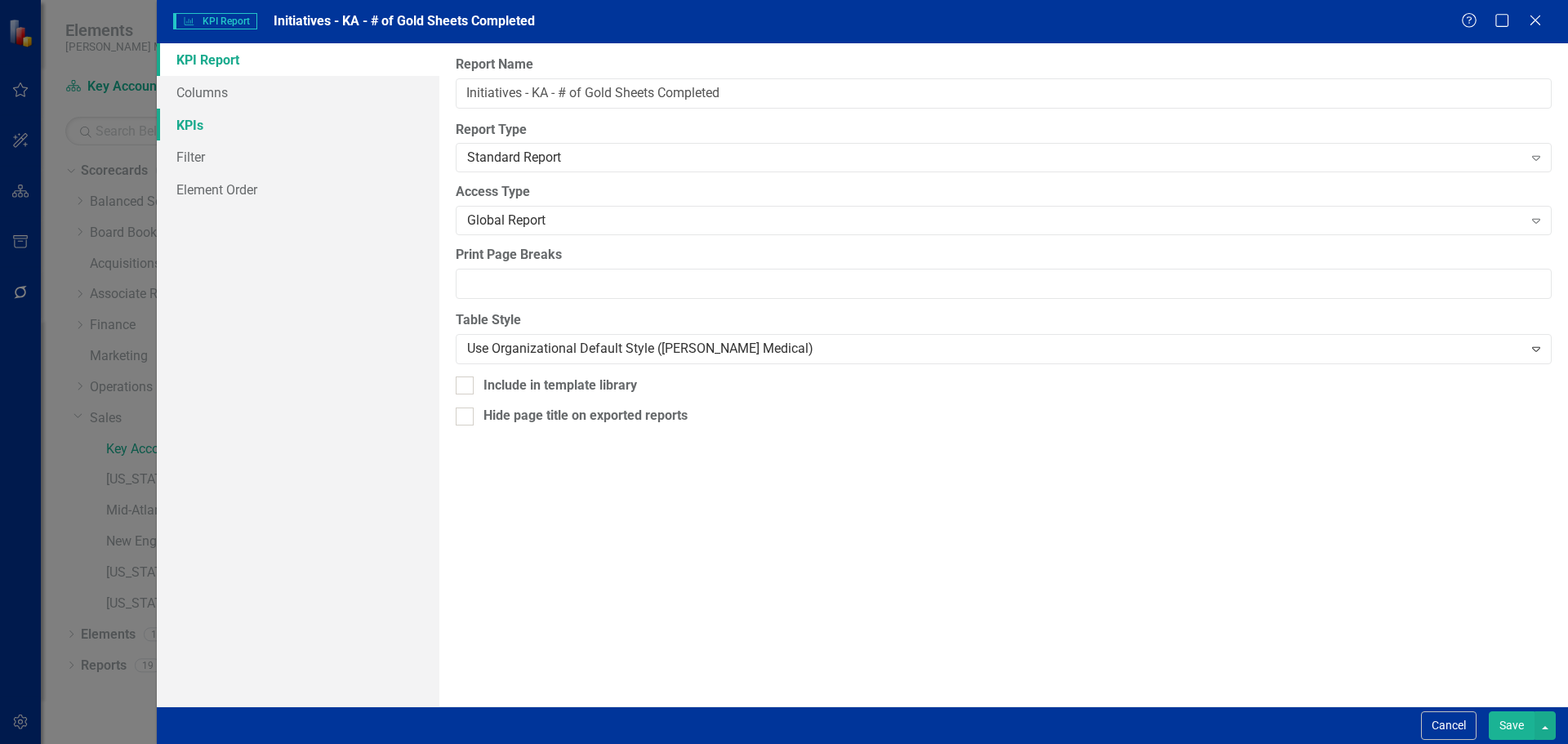
click at [233, 130] on link "KPIs" at bounding box center [297, 125] width 282 height 33
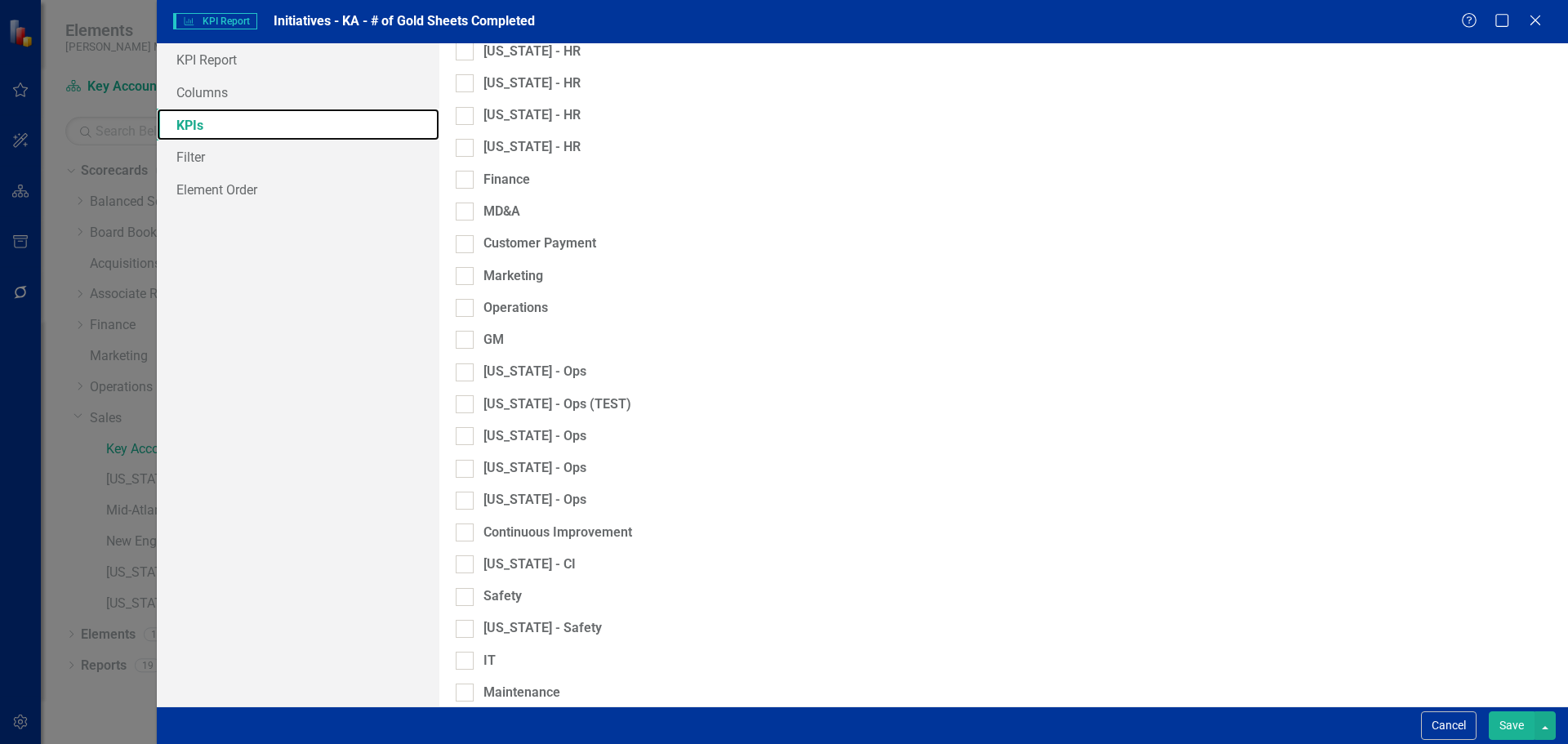
scroll to position [1088, 0]
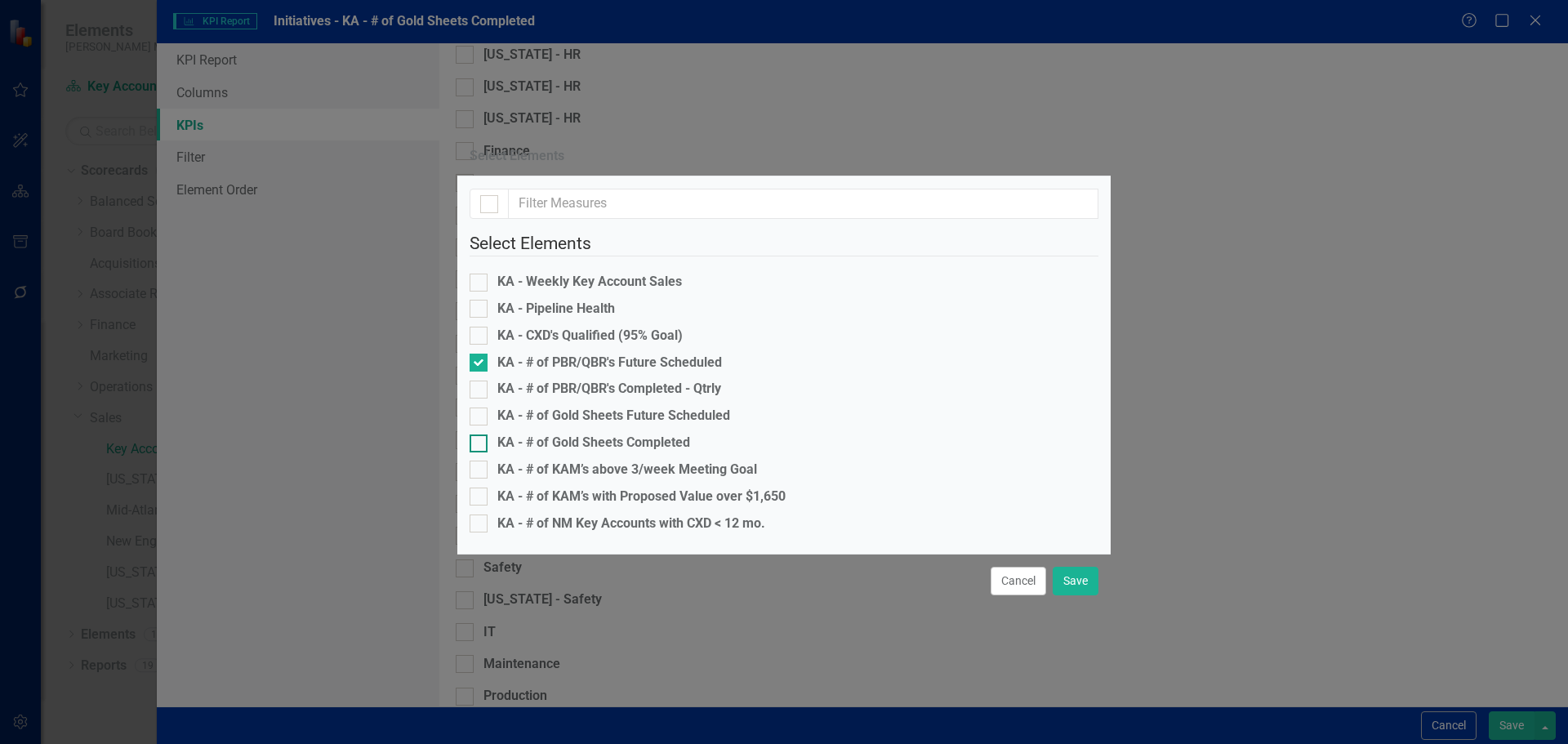
click at [600, 433] on div "KA - # of Gold Sheets Completed" at bounding box center [594, 443] width 193 height 19
click at [481, 434] on input "KA - # of Gold Sheets Completed" at bounding box center [474, 439] width 10 height 10
checkbox input "true"
click at [559, 353] on div "KA - # of PBR/QBR's Future Scheduled" at bounding box center [610, 363] width 225 height 19
click at [481, 353] on input "KA - # of PBR/QBR's Future Scheduled" at bounding box center [474, 358] width 10 height 10
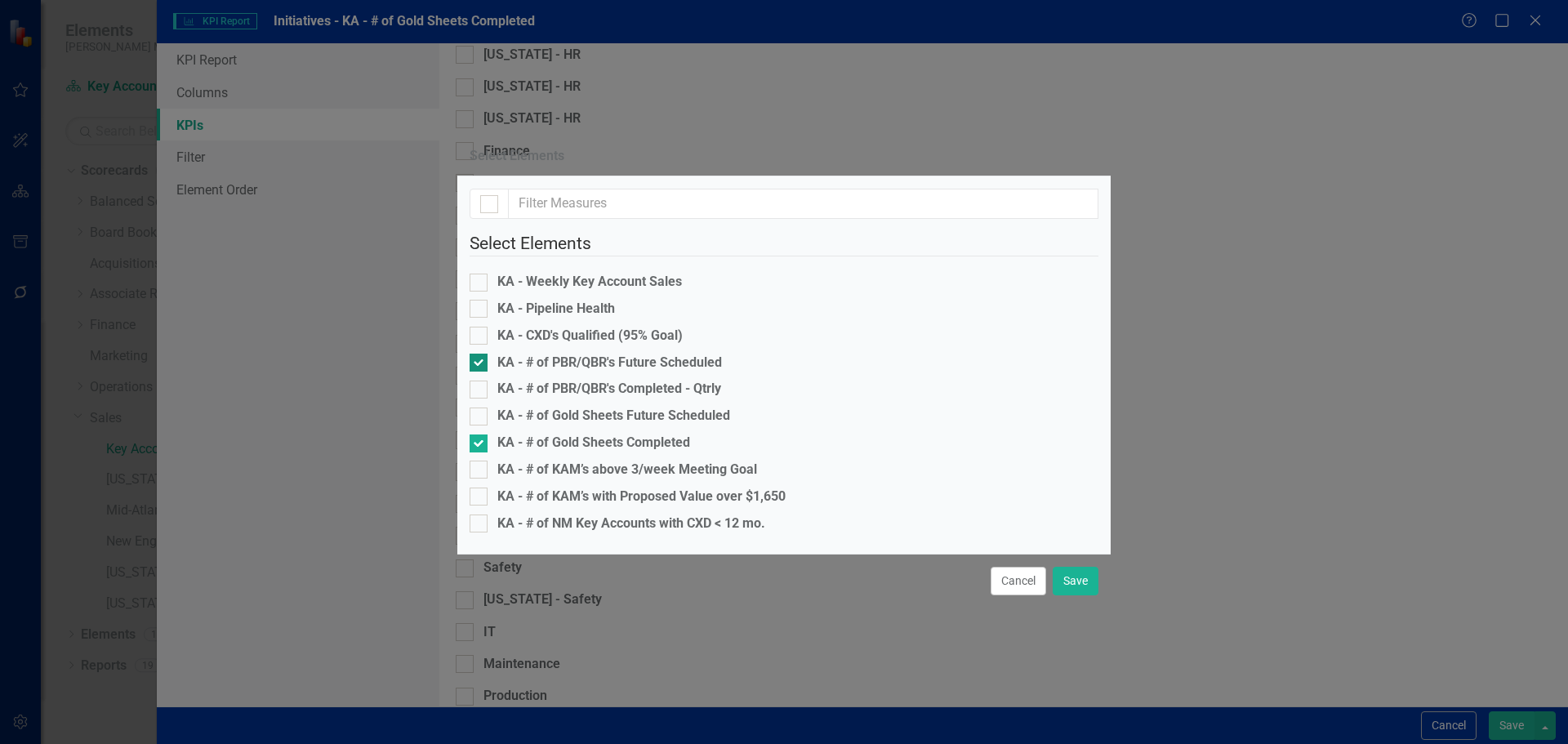
checkbox input "false"
click at [1069, 595] on button "Save" at bounding box center [1075, 581] width 45 height 28
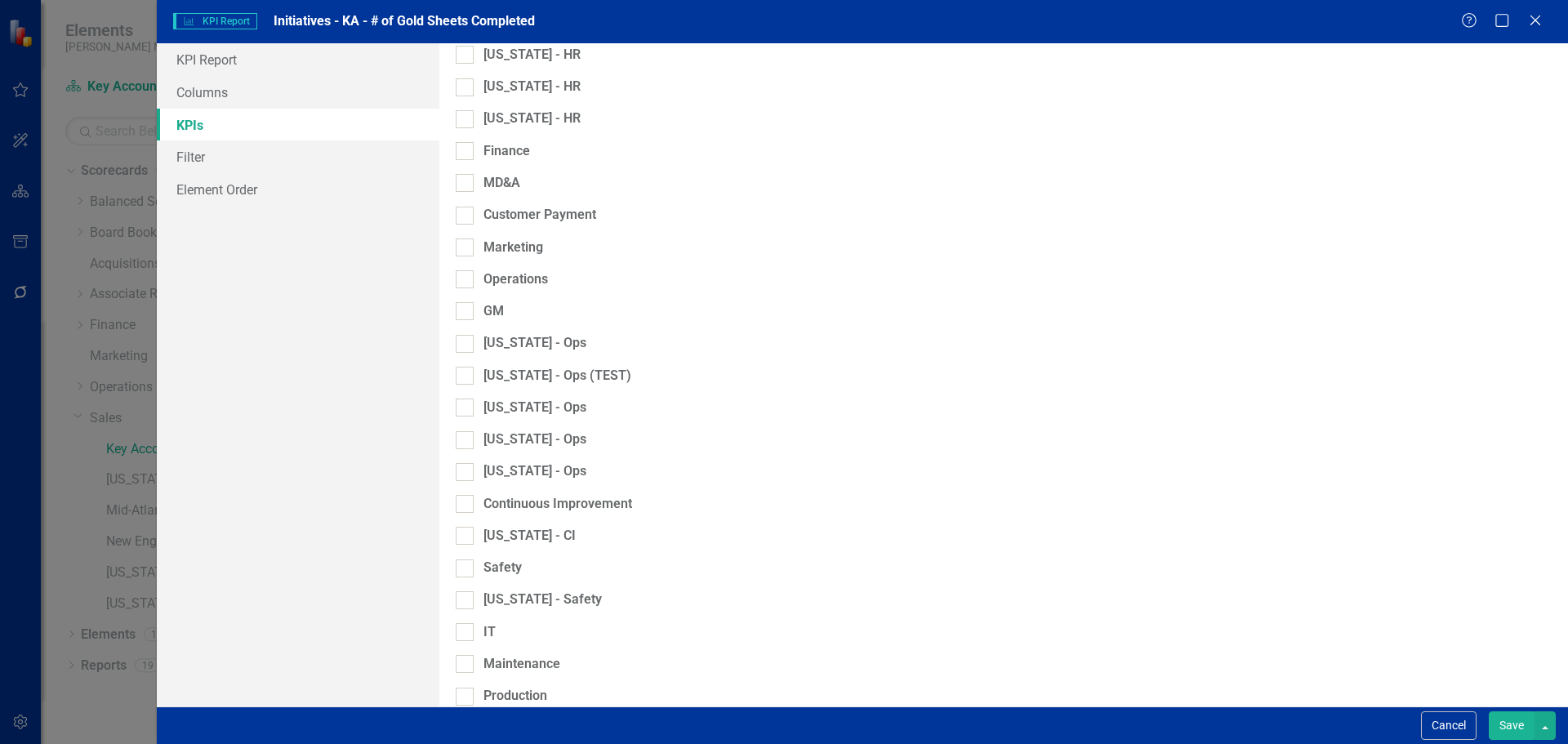
click at [1511, 720] on button "Save" at bounding box center [1511, 725] width 45 height 28
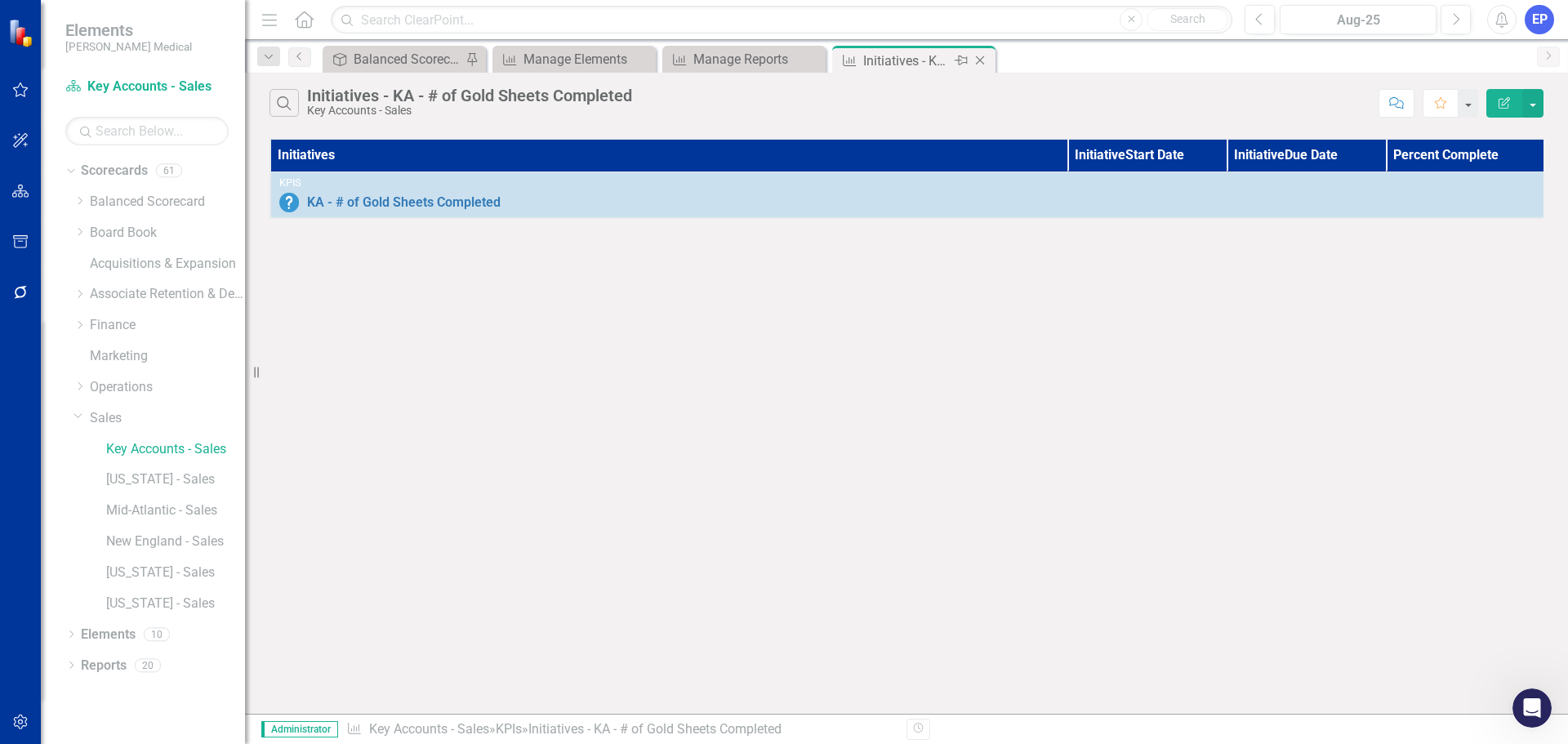
click at [980, 59] on icon "Close" at bounding box center [979, 60] width 16 height 13
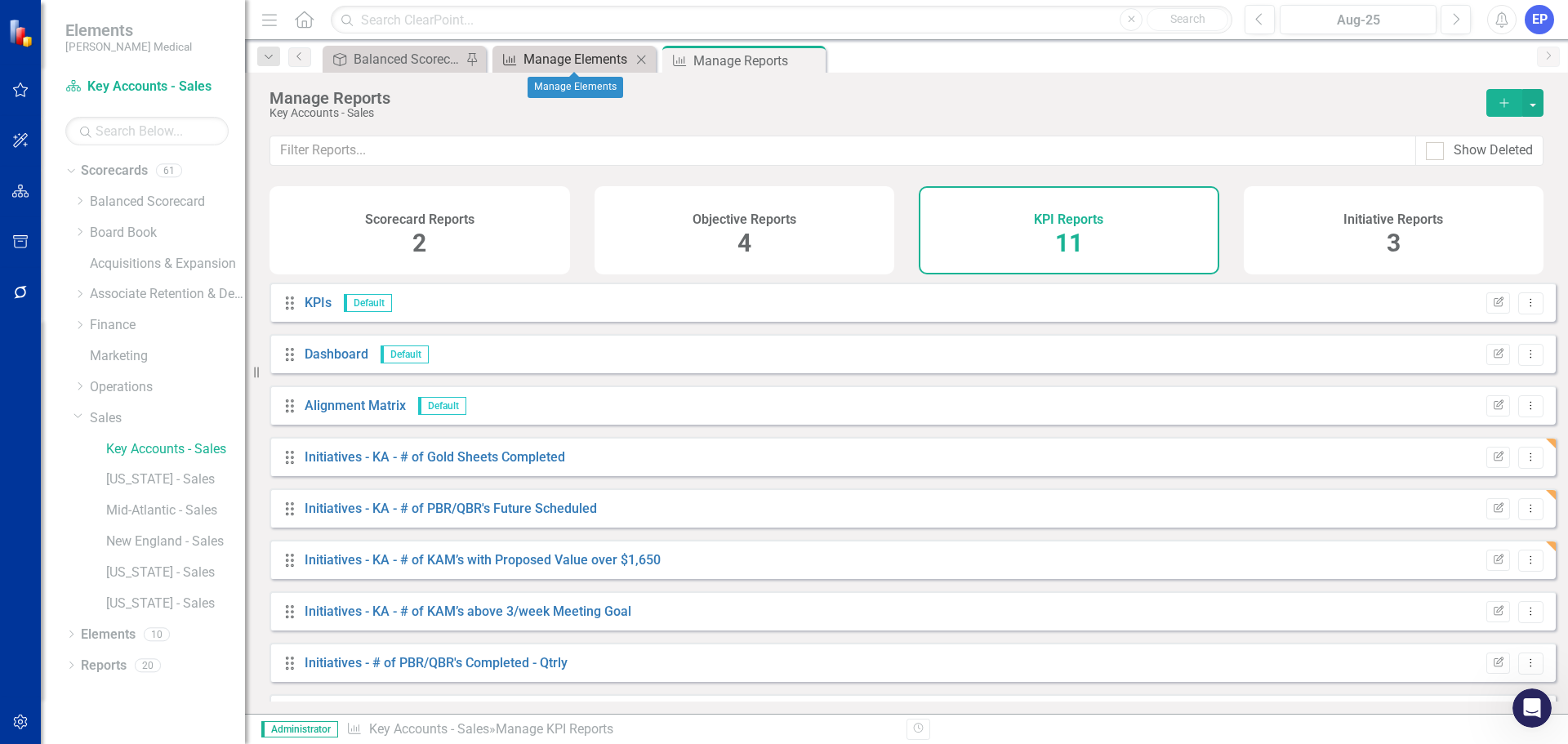
click at [577, 58] on div "Manage Elements" at bounding box center [577, 59] width 108 height 21
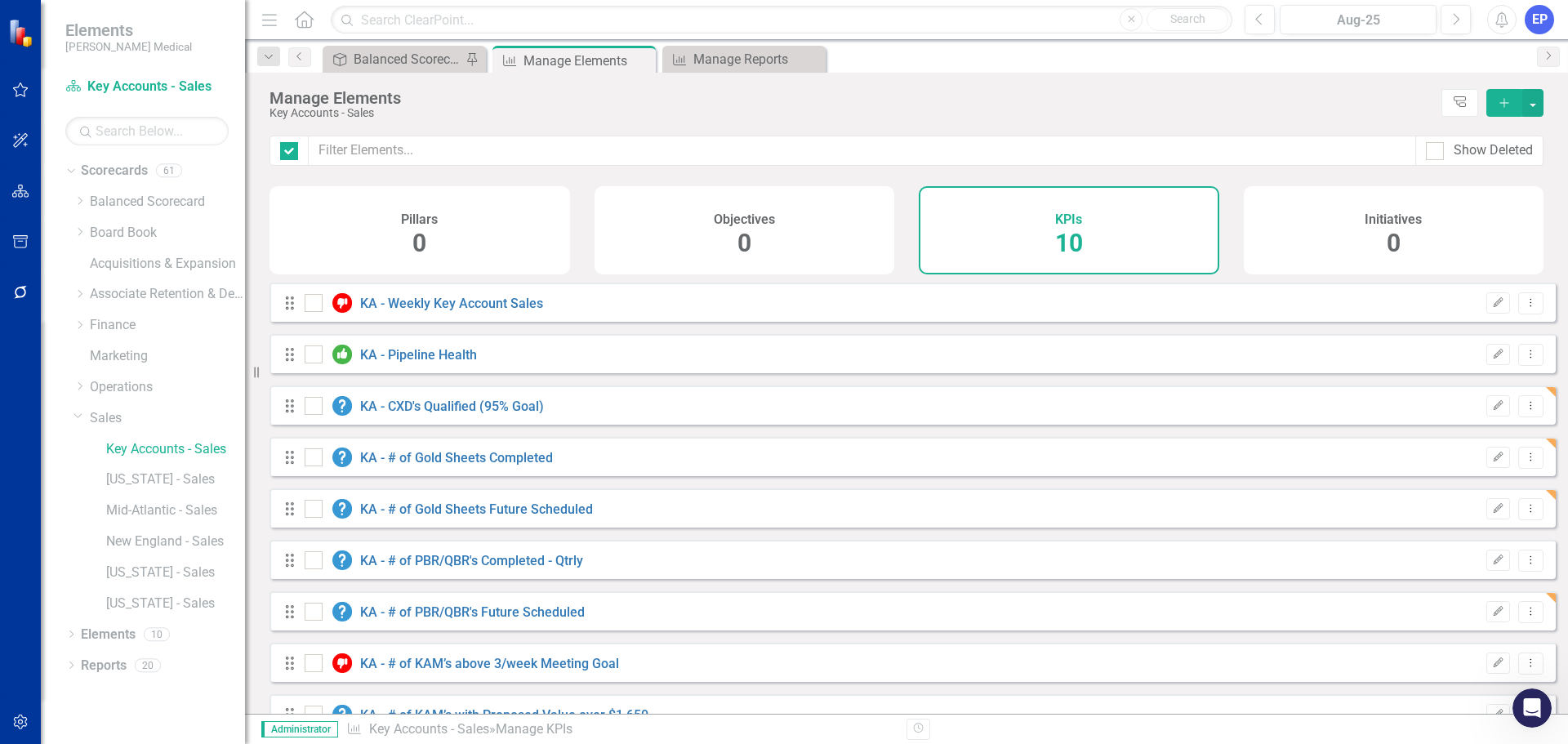
checkbox input "false"
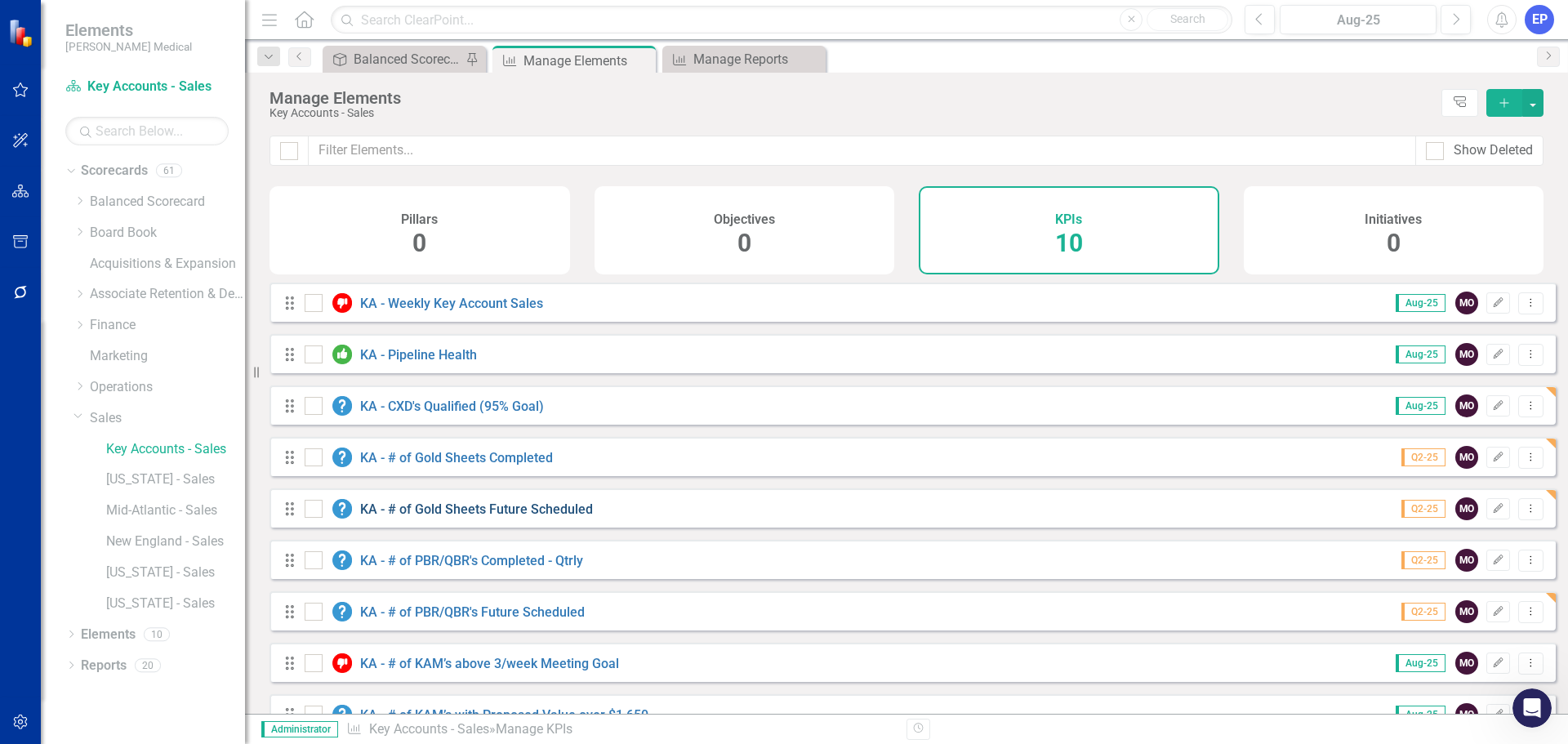
click at [479, 516] on link "KA - # of Gold Sheets Future Scheduled" at bounding box center [476, 509] width 232 height 15
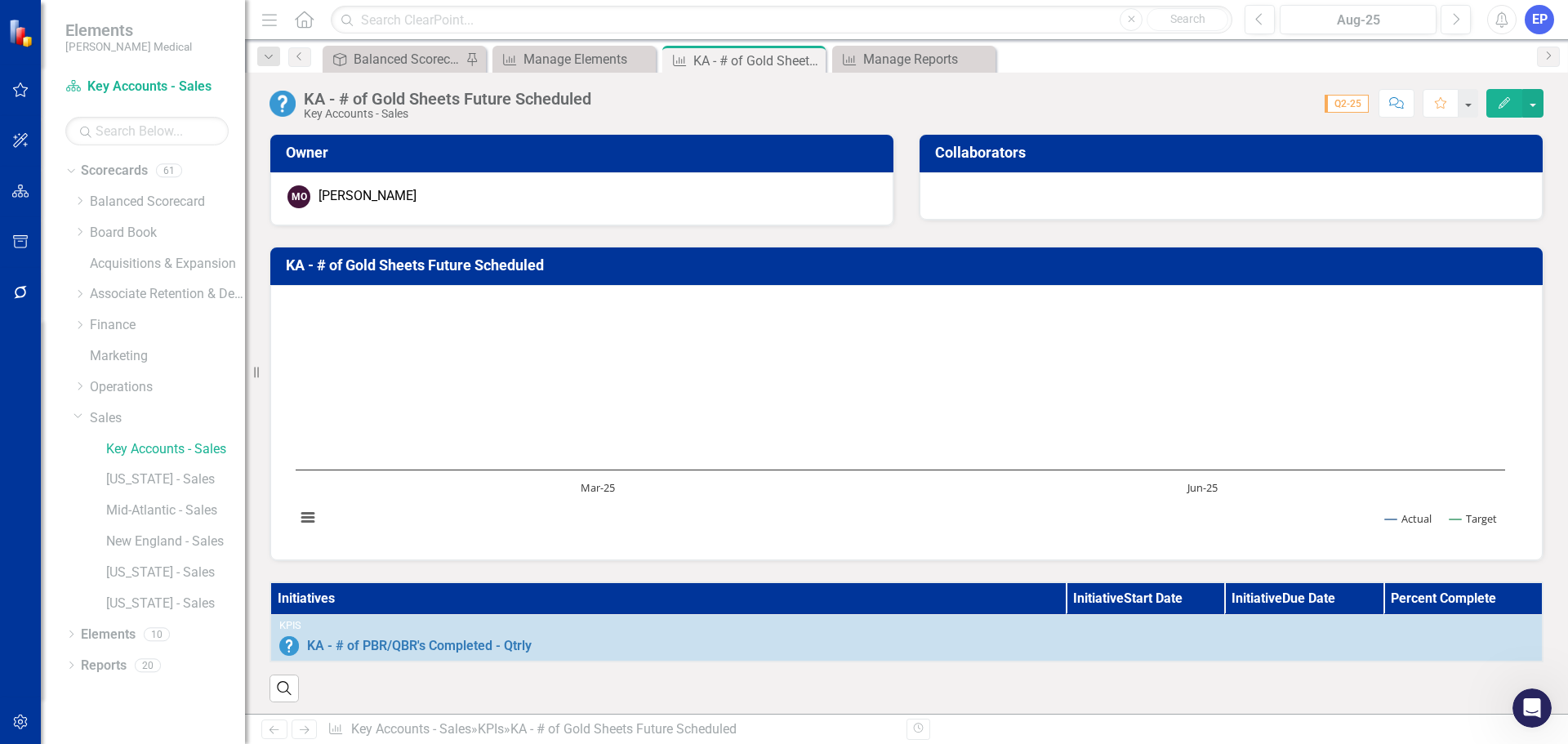
click at [511, 99] on div "KA - # of Gold Sheets Future Scheduled" at bounding box center [447, 98] width 287 height 18
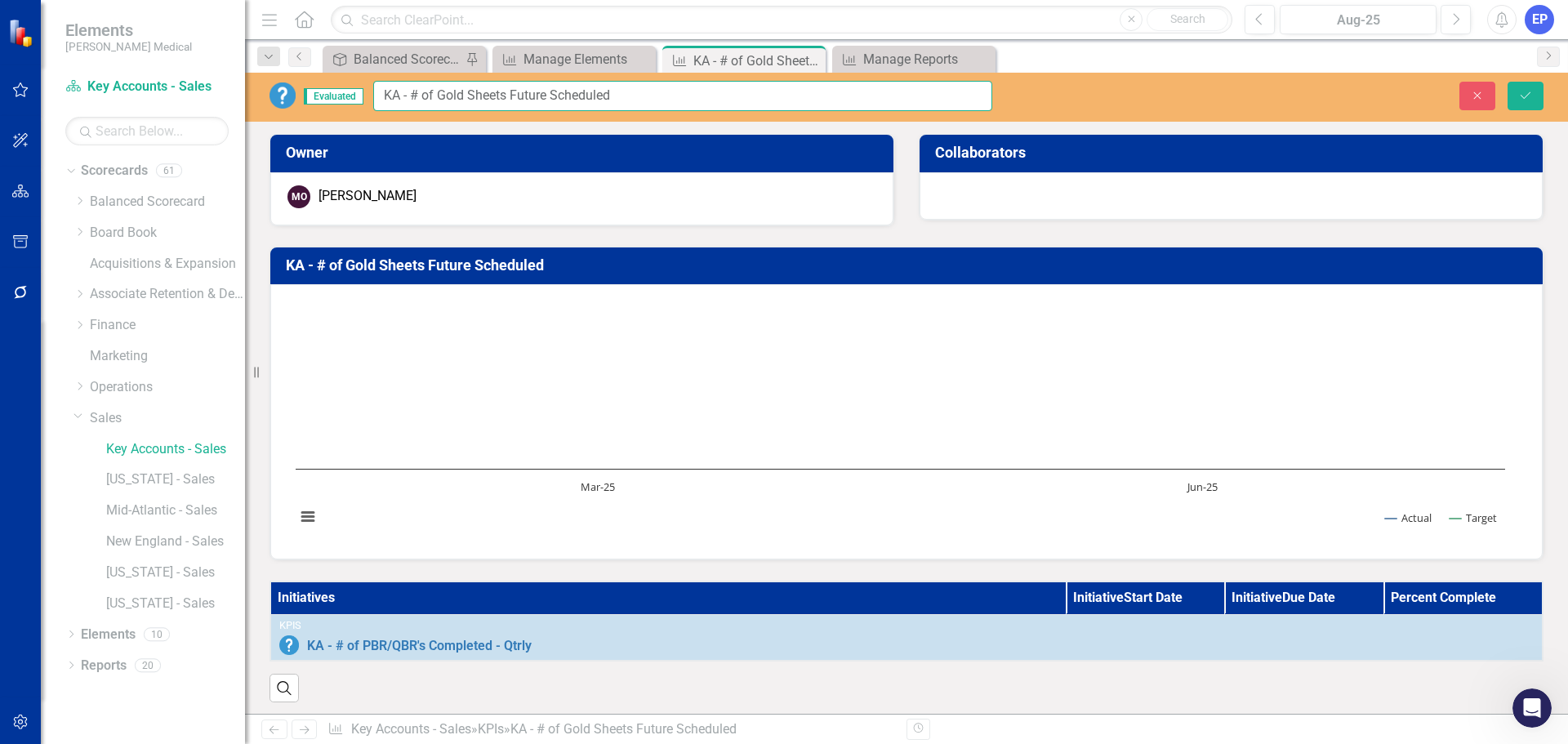
drag, startPoint x: 413, startPoint y: 94, endPoint x: 655, endPoint y: 89, distance: 242.1
click at [655, 89] on input "KA - # of Gold Sheets Future Scheduled" at bounding box center [683, 96] width 619 height 30
click at [1481, 91] on icon "Close" at bounding box center [1477, 95] width 15 height 11
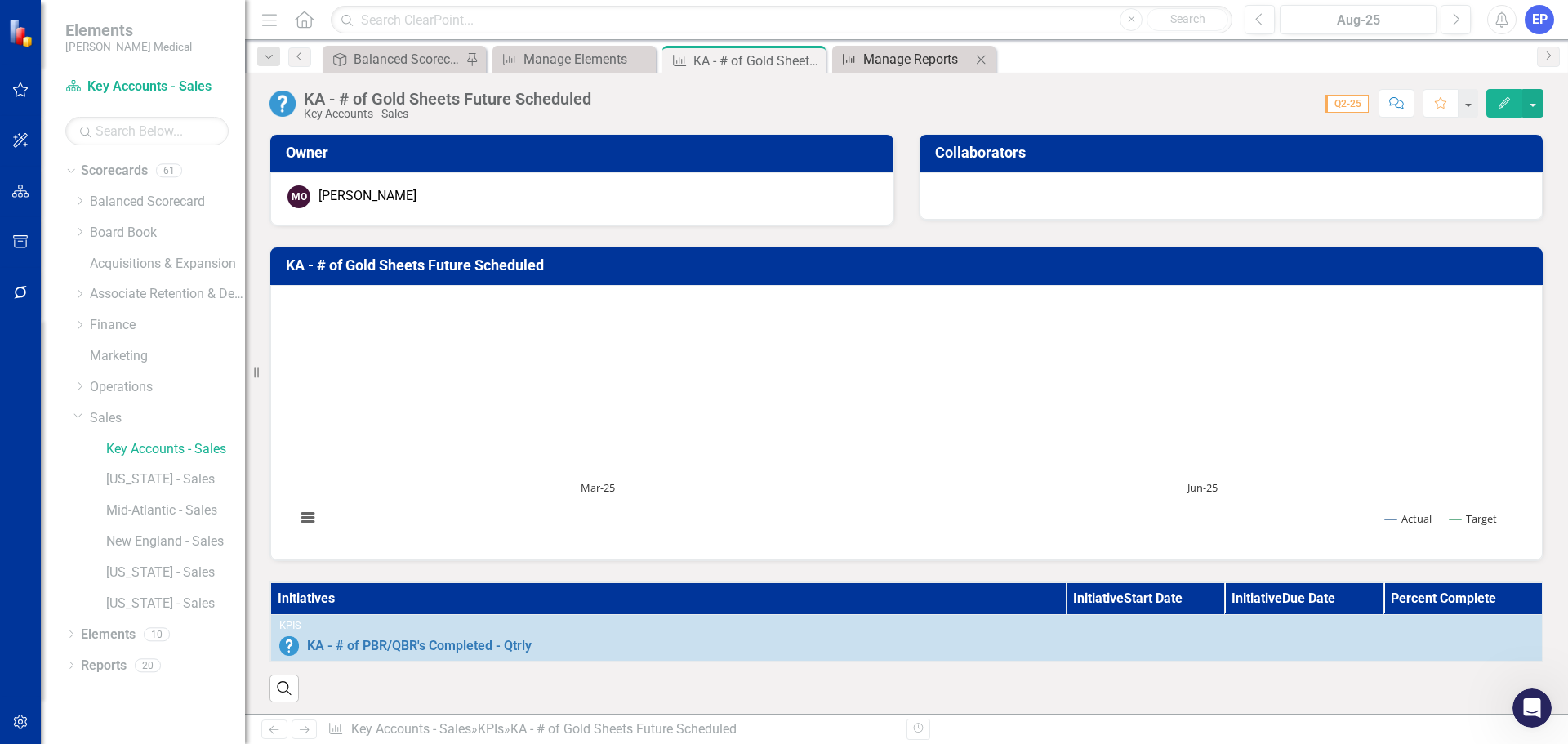
click at [899, 68] on div "Manage Reports" at bounding box center [917, 59] width 108 height 21
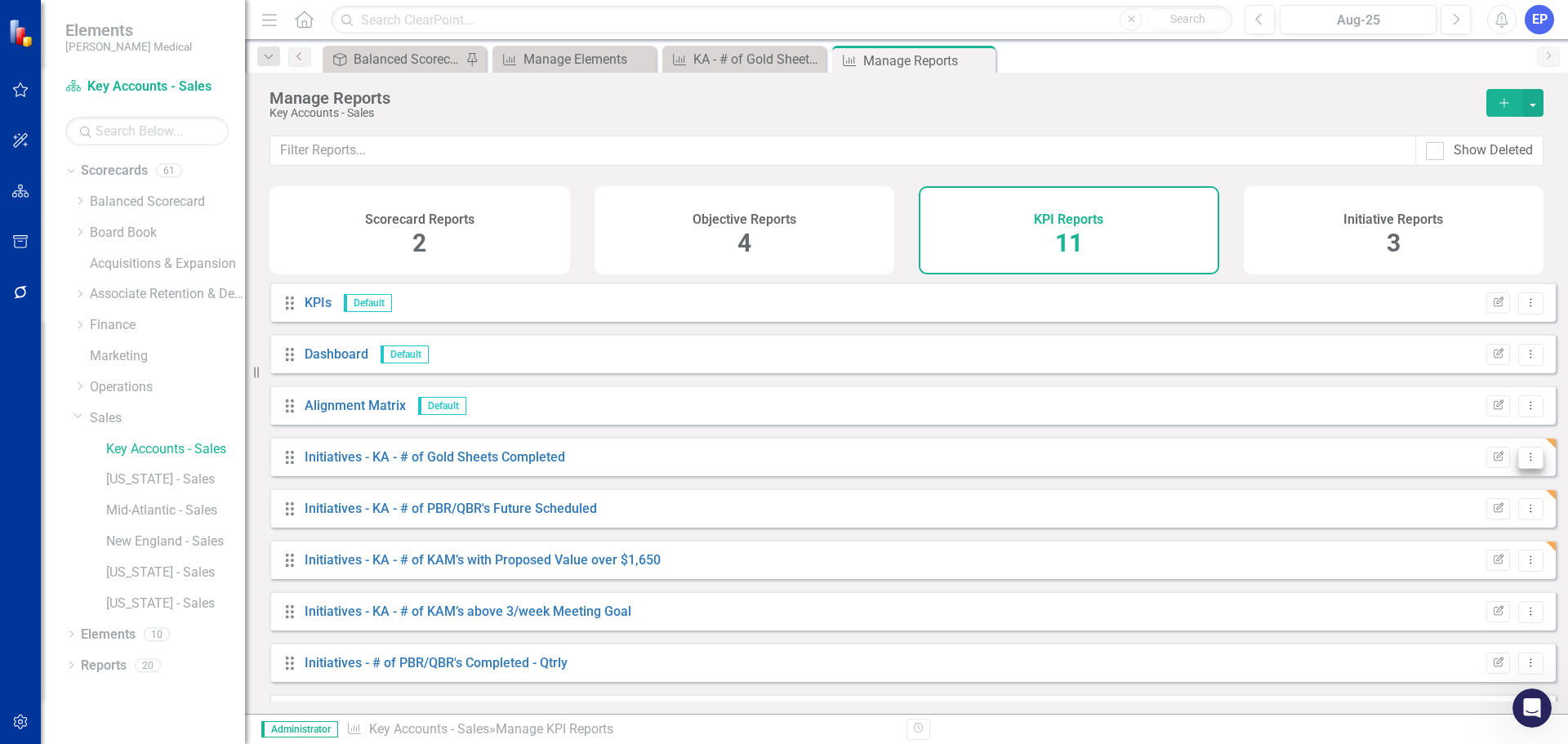
click at [1524, 463] on icon "Dropdown Menu" at bounding box center [1530, 456] width 14 height 10
click at [1455, 554] on link "Copy Duplicate Report" at bounding box center [1462, 557] width 135 height 30
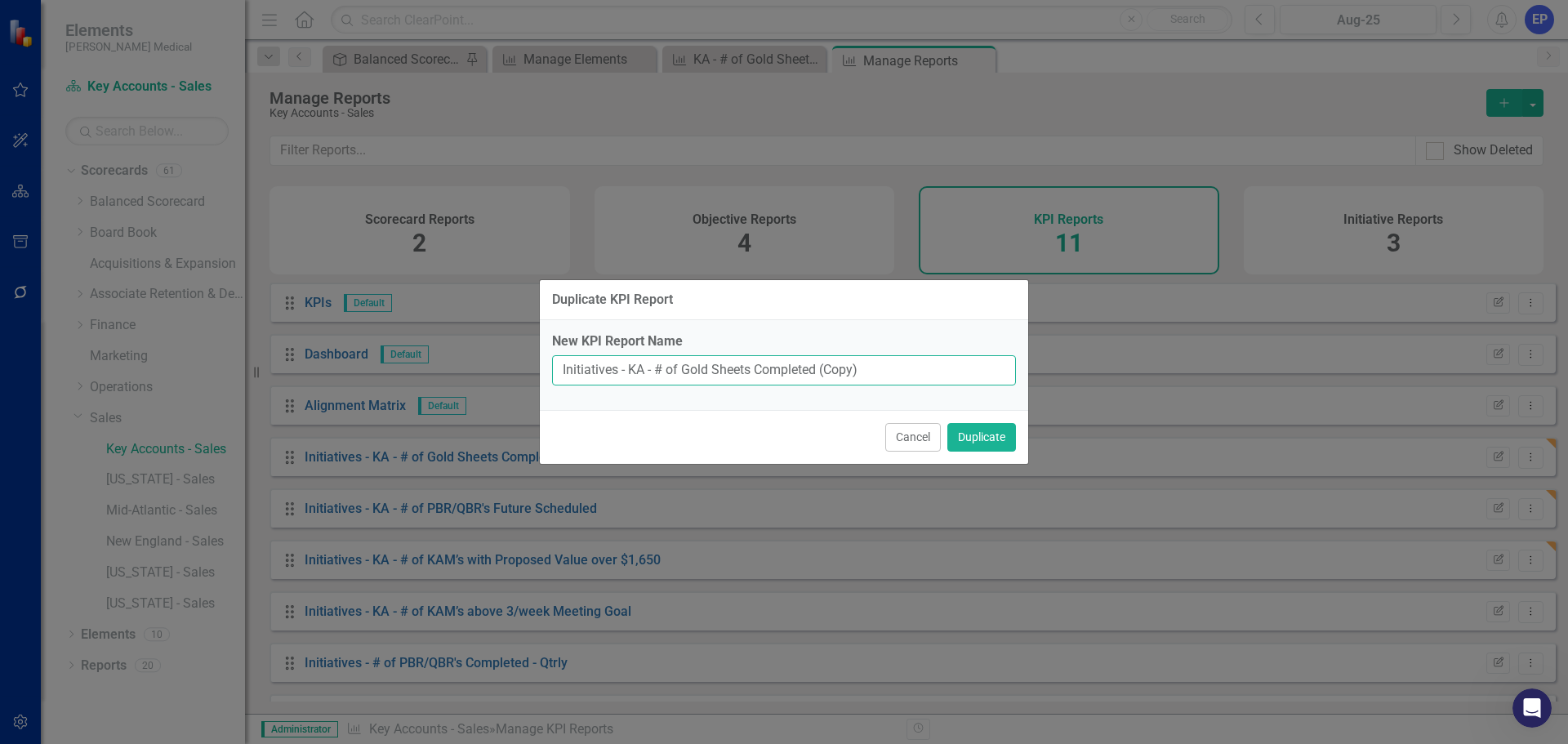
drag, startPoint x: 657, startPoint y: 368, endPoint x: 922, endPoint y: 361, distance: 265.1
click at [922, 361] on input "Initiatives - KA - # of Gold Sheets Completed (Copy)" at bounding box center [784, 370] width 464 height 30
paste input "Future Scheduled"
type input "Initiatives - KA - # of Gold Sheets Future Scheduled"
click at [971, 438] on button "Duplicate" at bounding box center [981, 437] width 69 height 28
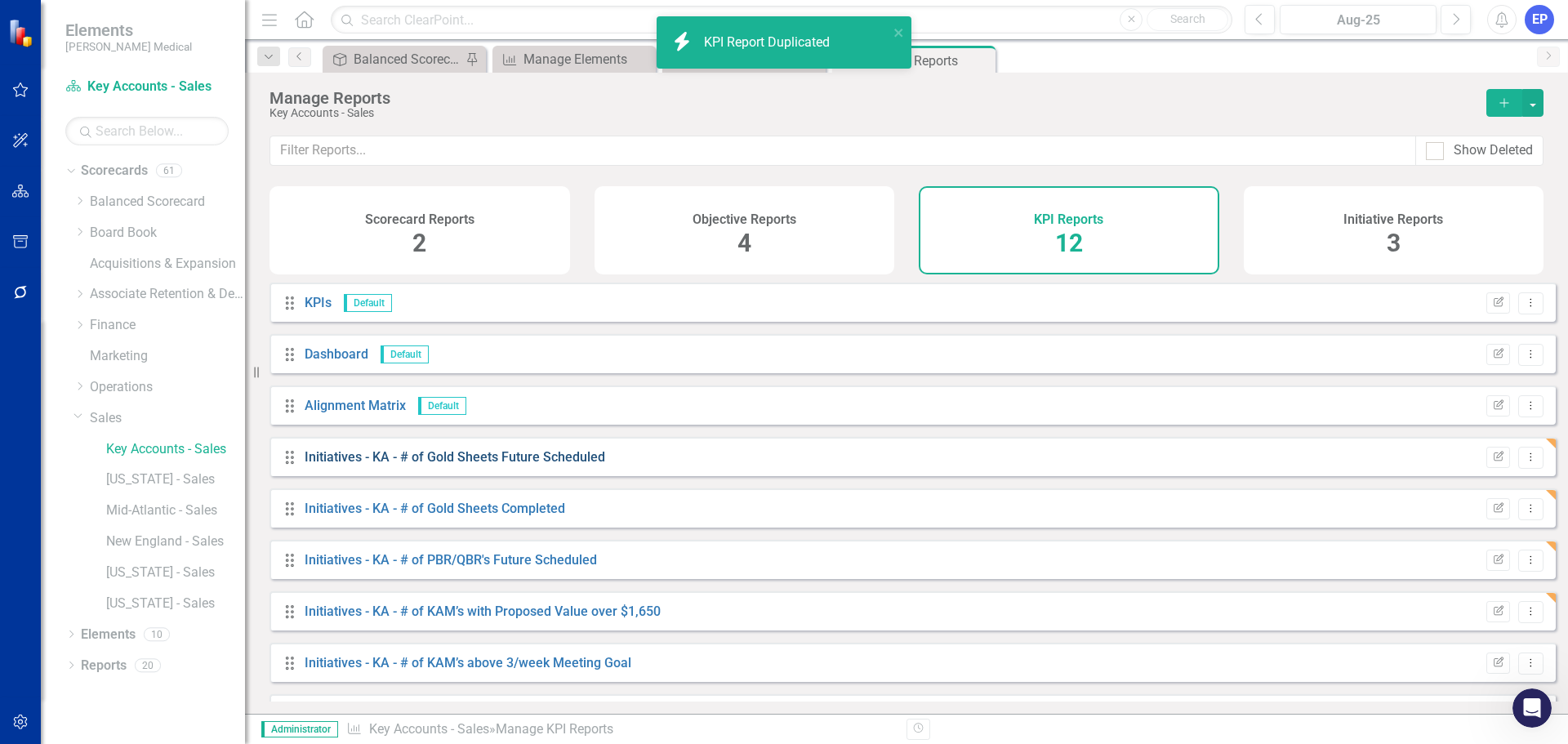
click at [548, 465] on link "Initiatives - KA - # of Gold Sheets Future Scheduled" at bounding box center [455, 457] width 300 height 15
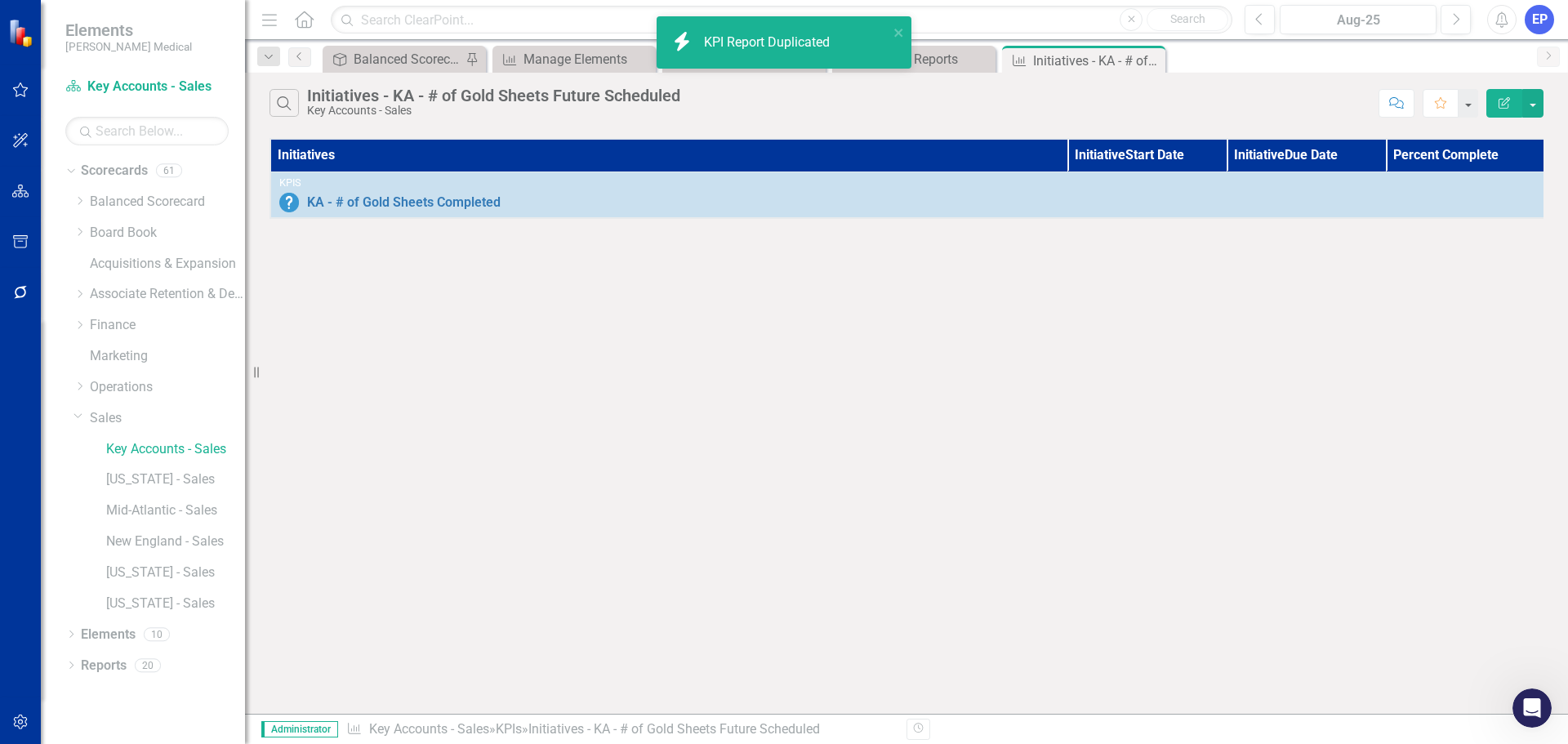
click at [1518, 97] on button "Edit Report" at bounding box center [1504, 103] width 36 height 28
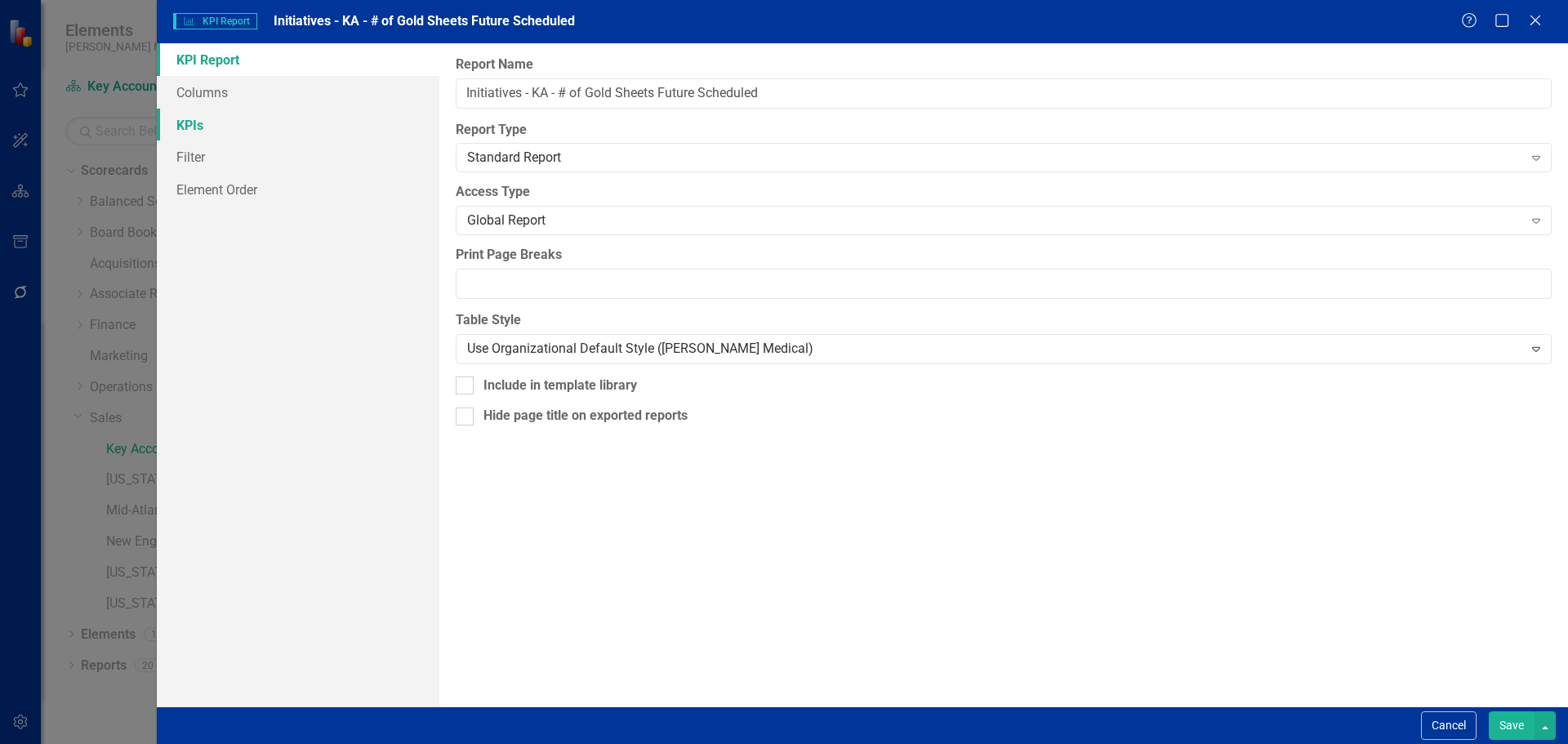
click at [222, 132] on link "KPIs" at bounding box center [297, 125] width 282 height 33
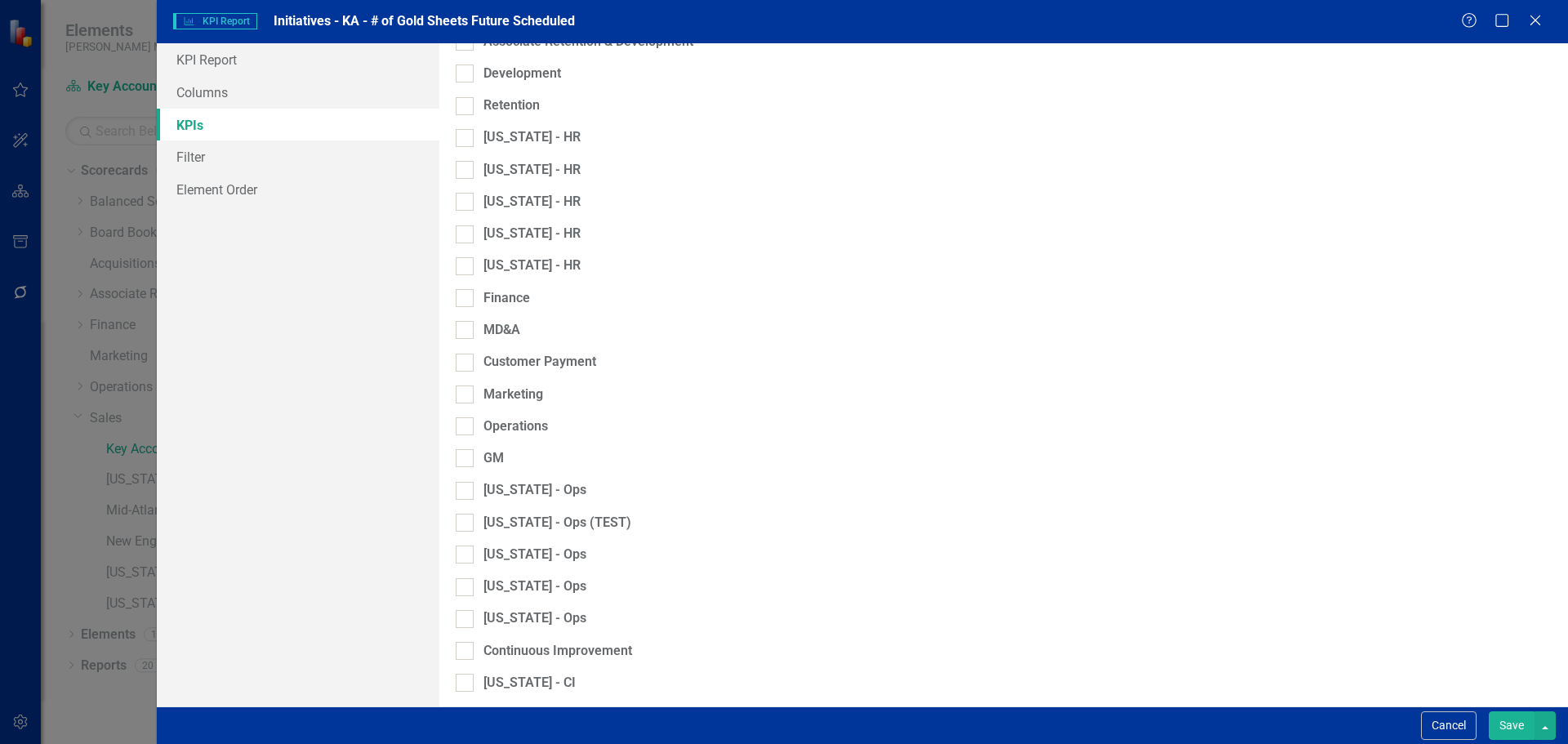
scroll to position [1088, 0]
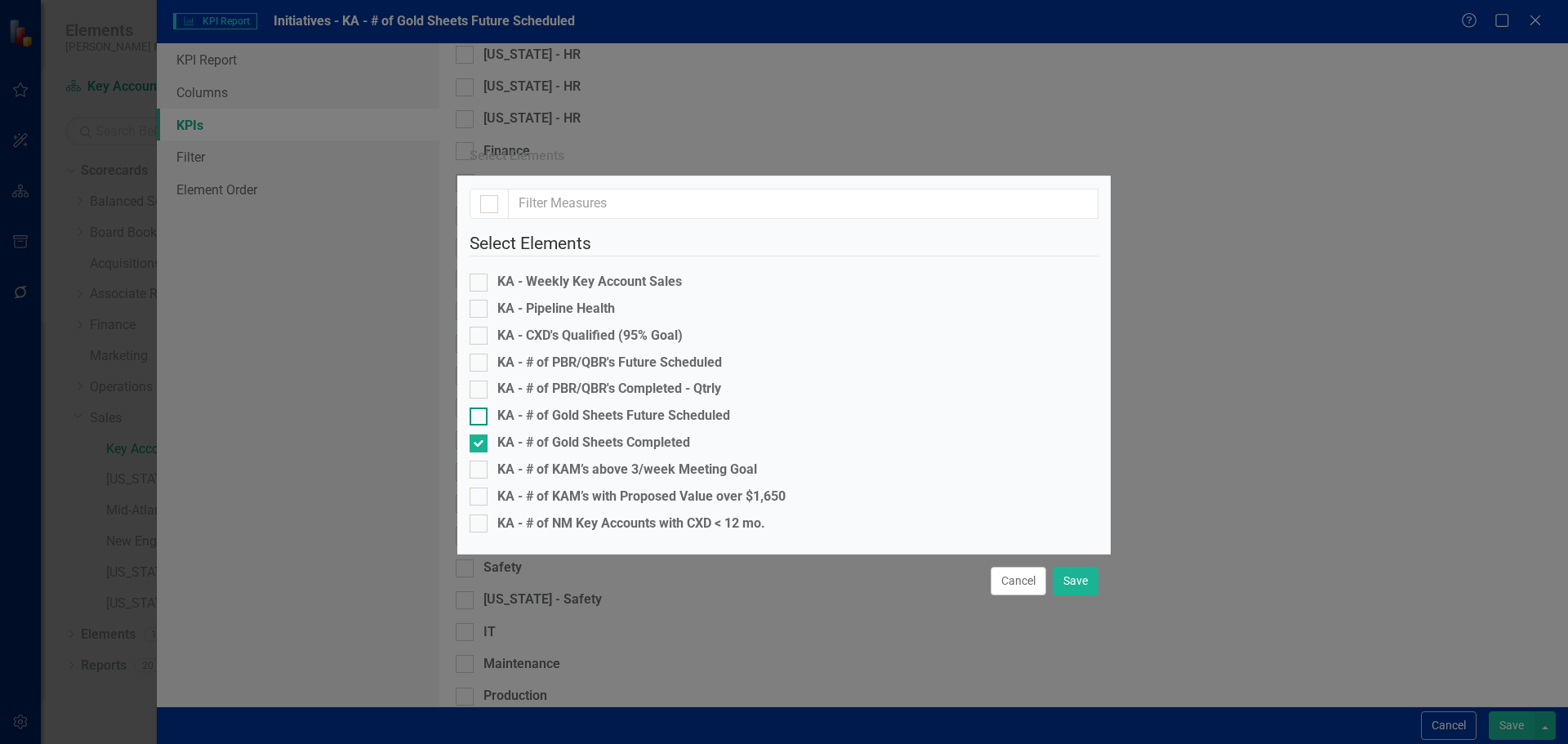
click at [632, 407] on div "KA - # of Gold Sheets Future Scheduled" at bounding box center [614, 416] width 232 height 19
click at [481, 408] on input "KA - # of Gold Sheets Future Scheduled" at bounding box center [474, 413] width 10 height 10
checkbox input "true"
click at [625, 433] on div "KA - # of Gold Sheets Completed" at bounding box center [594, 443] width 193 height 19
click at [481, 434] on input "KA - # of Gold Sheets Completed" at bounding box center [474, 439] width 10 height 10
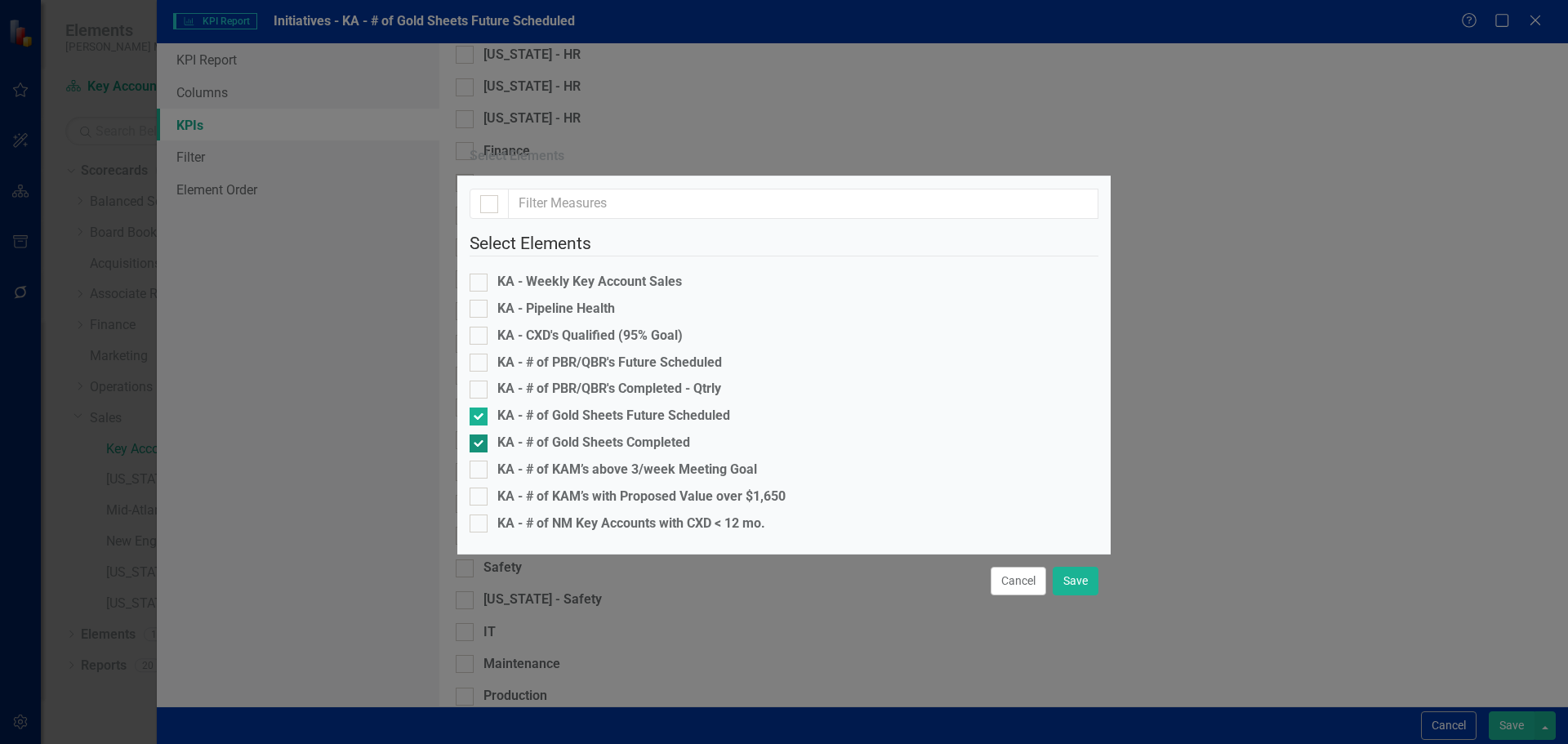
checkbox input "false"
click at [1075, 595] on button "Save" at bounding box center [1075, 581] width 45 height 28
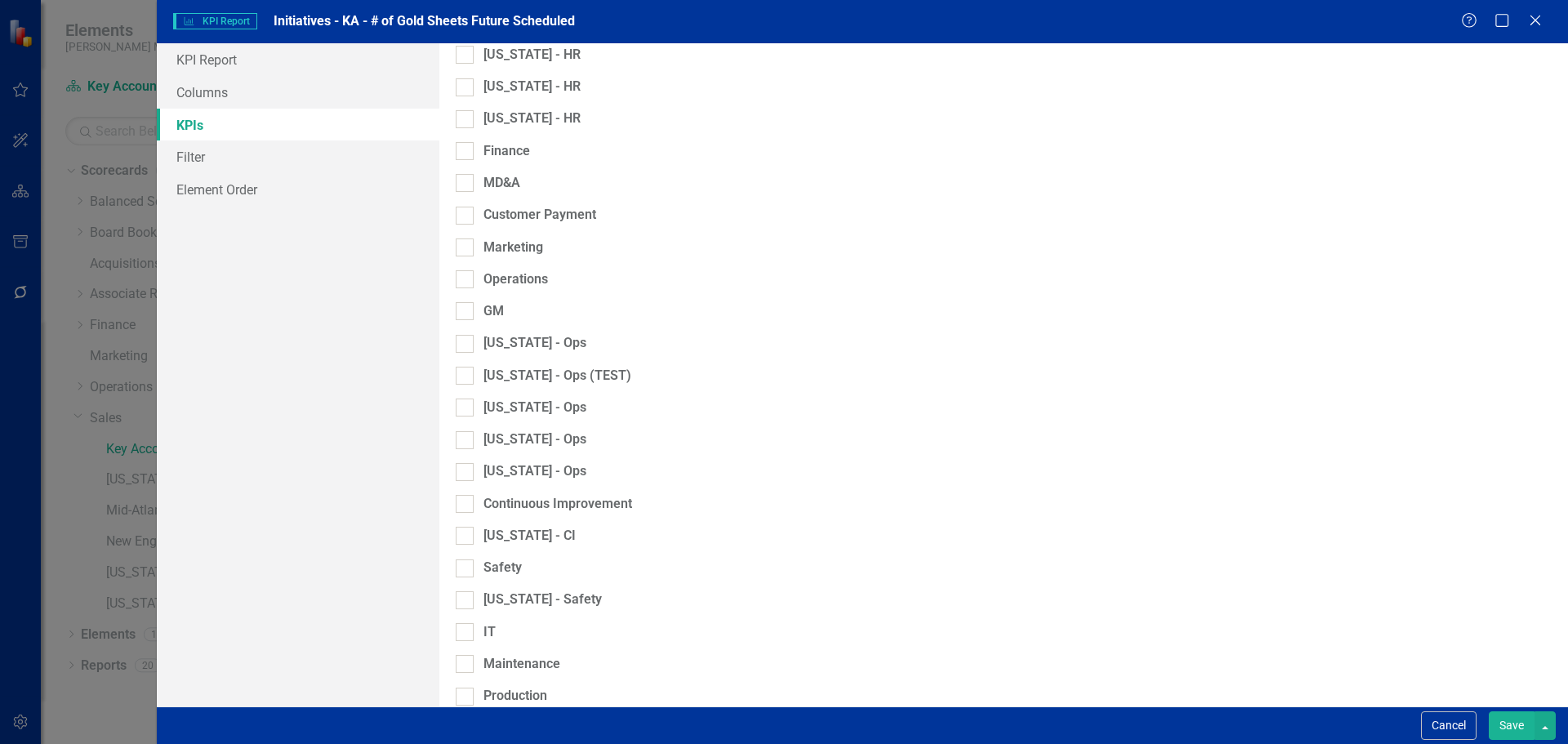
click at [1510, 719] on button "Save" at bounding box center [1511, 725] width 45 height 28
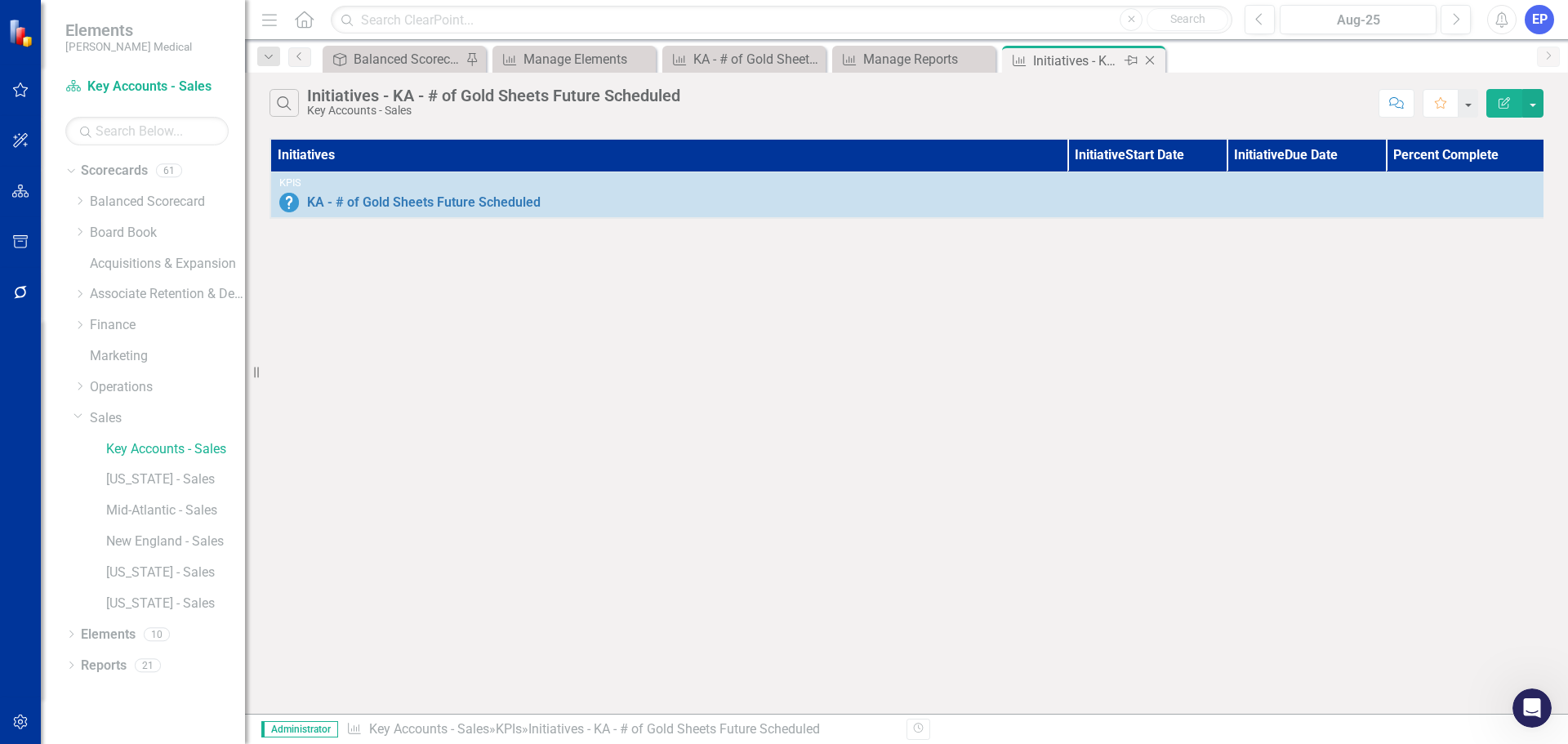
click at [1147, 57] on icon "Close" at bounding box center [1149, 60] width 16 height 13
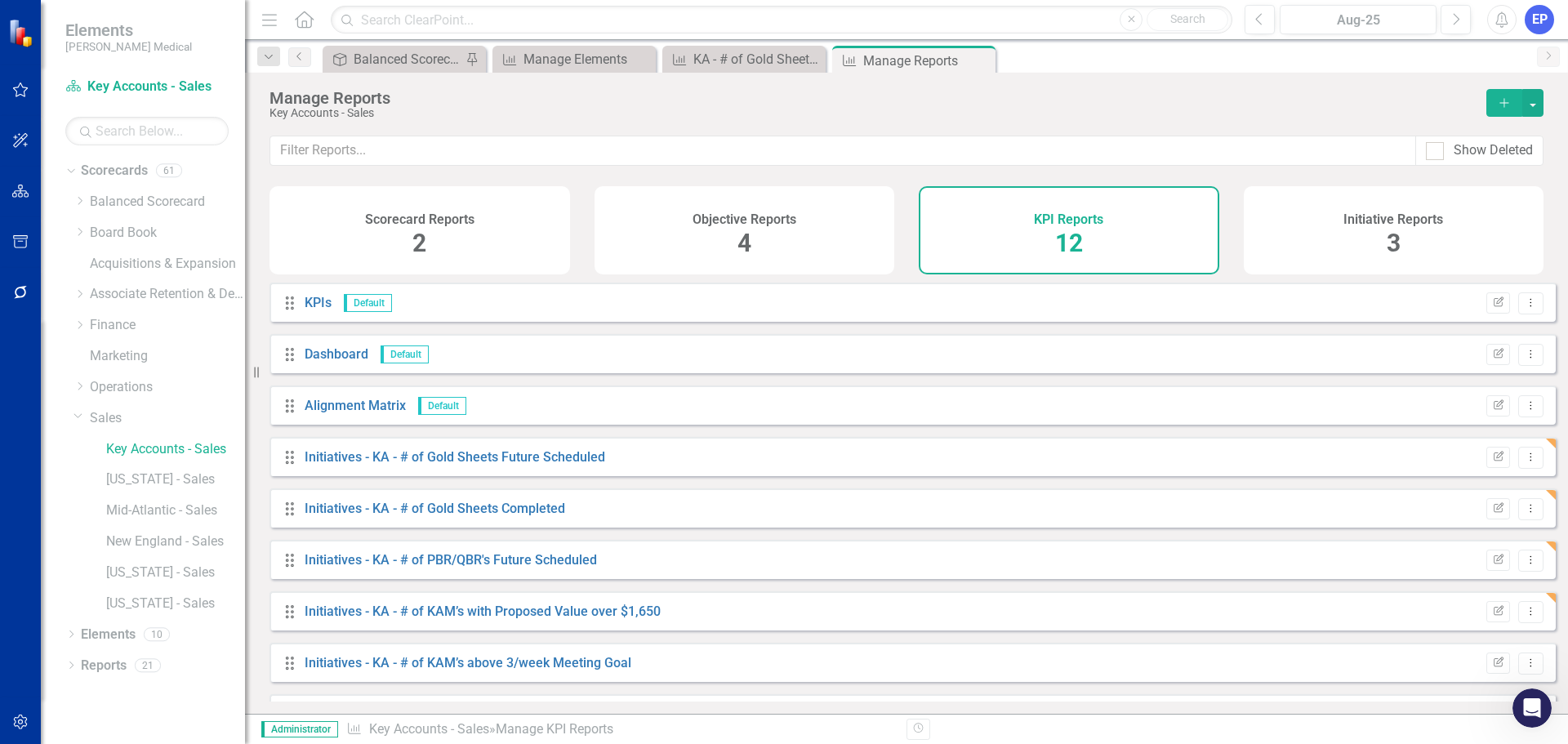
scroll to position [198, 0]
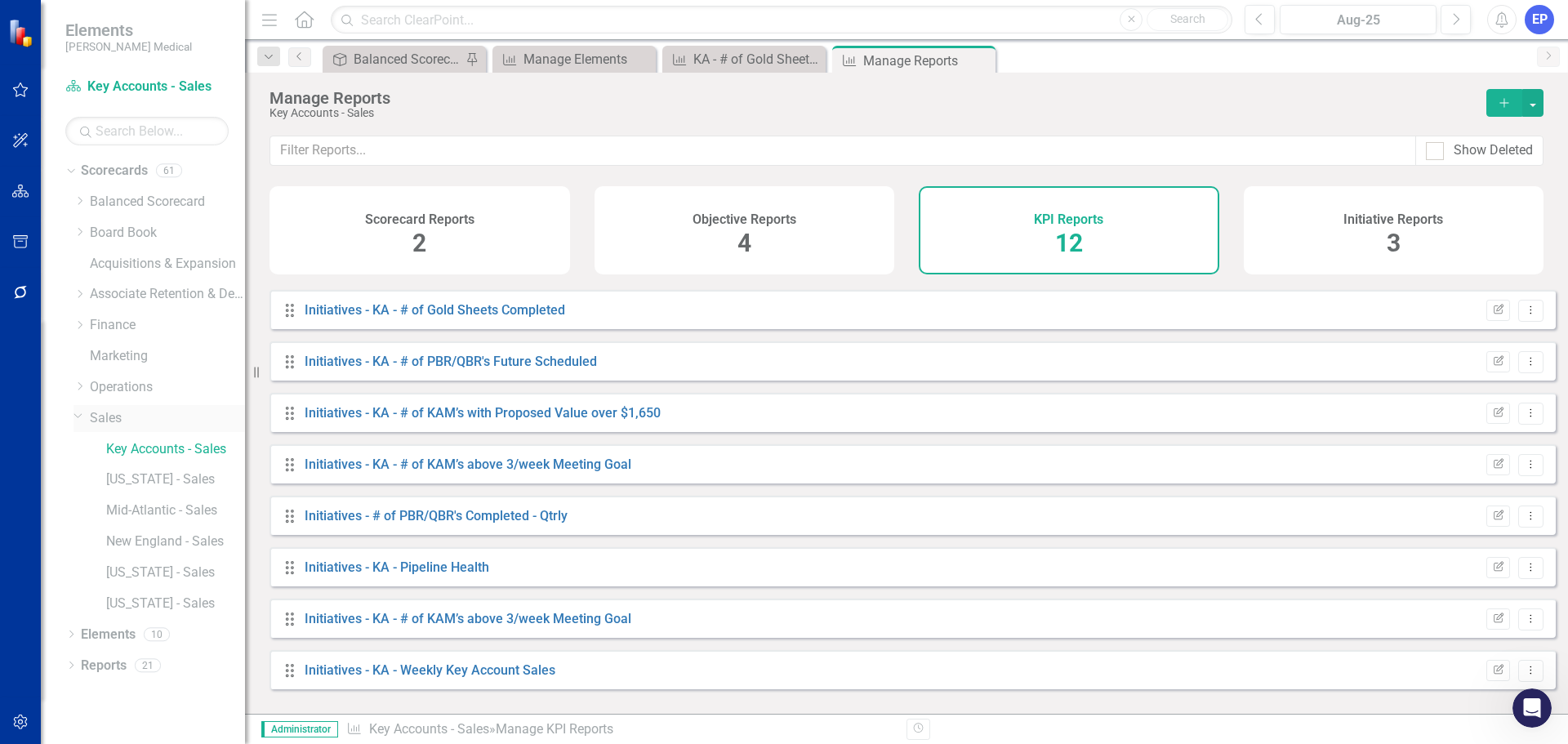
click at [76, 413] on icon "Dropdown" at bounding box center [78, 414] width 9 height 12
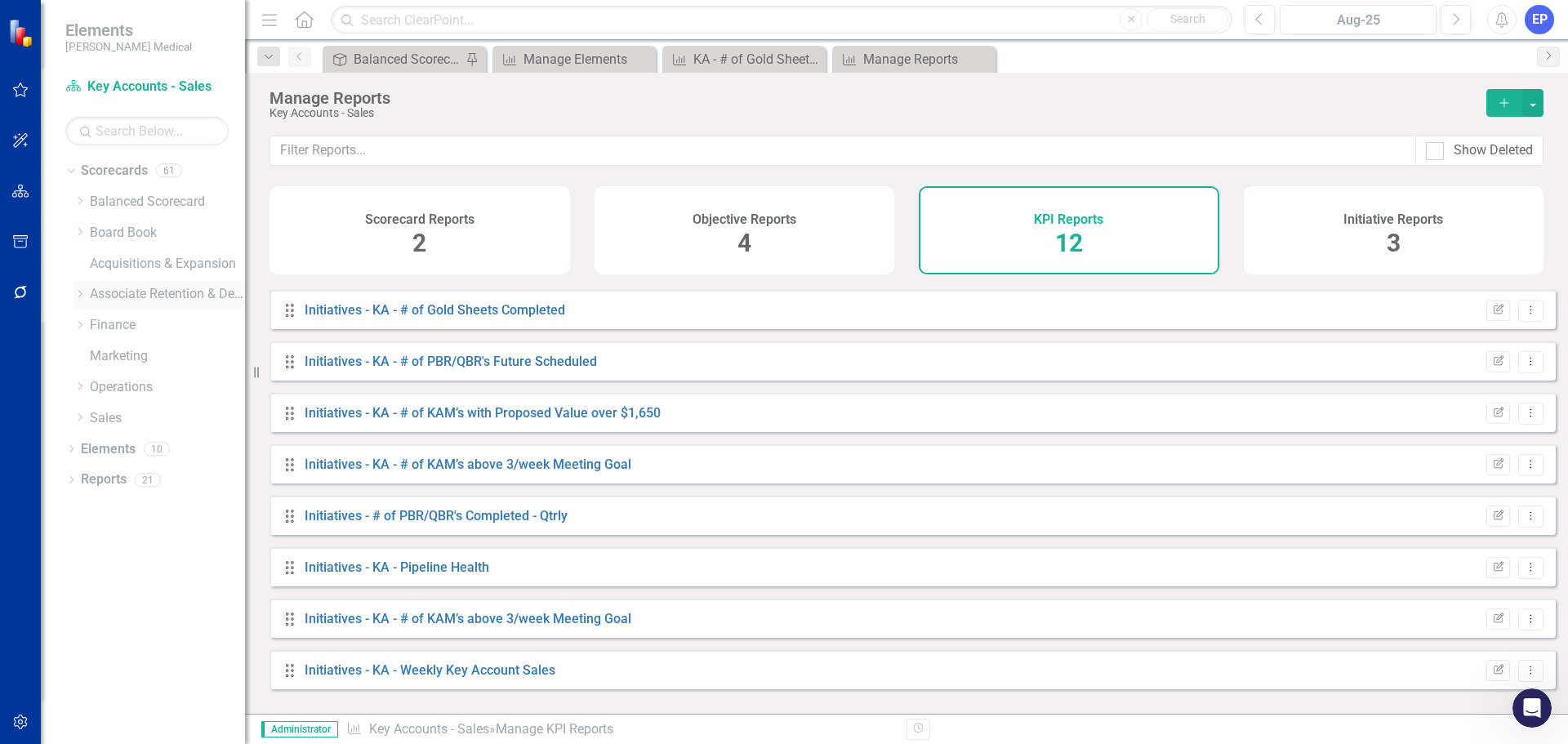
click at [81, 293] on icon "Dropdown" at bounding box center [79, 294] width 12 height 9
click at [100, 356] on icon "Dropdown" at bounding box center [95, 355] width 12 height 9
click at [143, 467] on link "[US_STATE] - HR" at bounding box center [167, 458] width 155 height 19
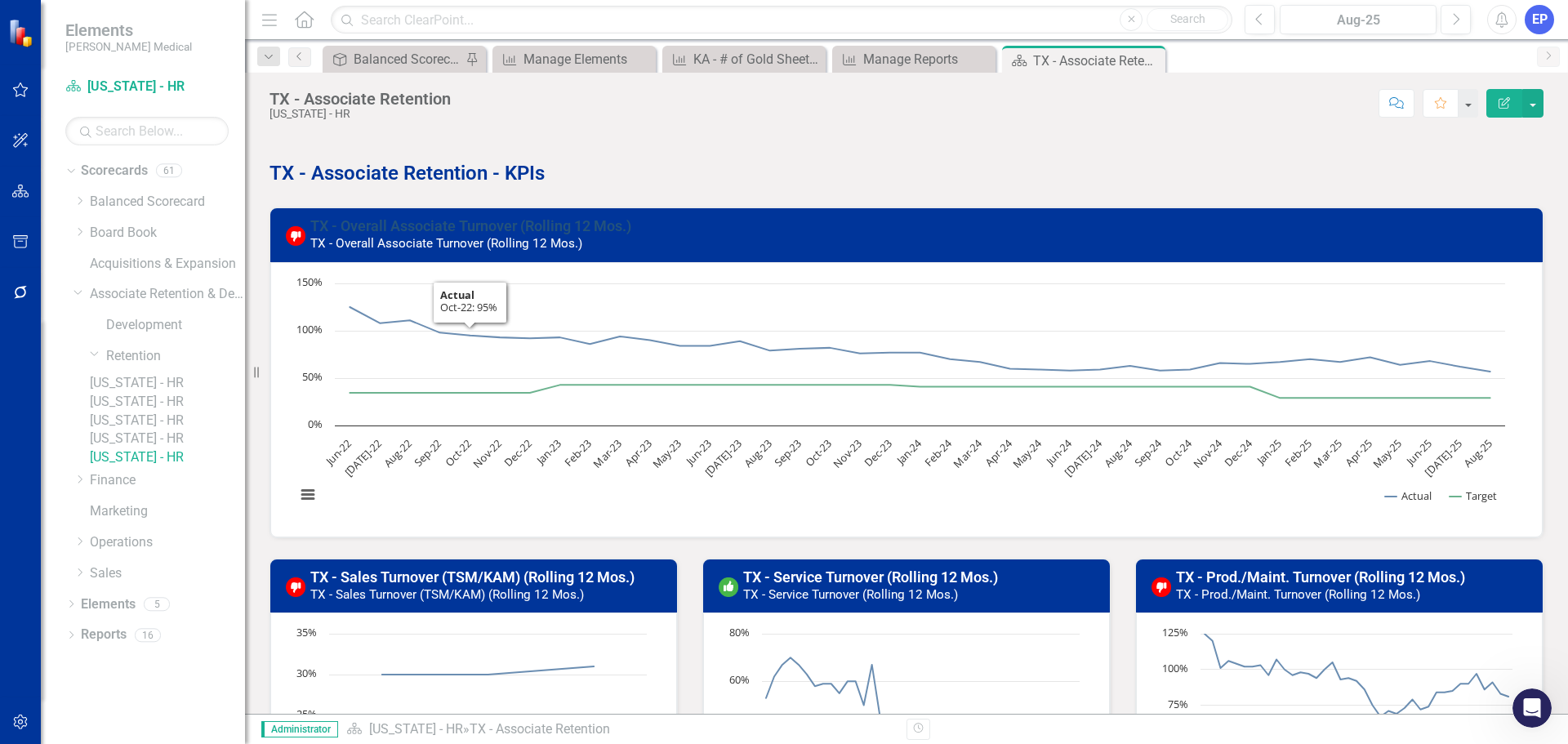
click at [460, 224] on link "TX - Overall Associate Turnover (Rolling 12 Mos.)" at bounding box center [471, 226] width 321 height 17
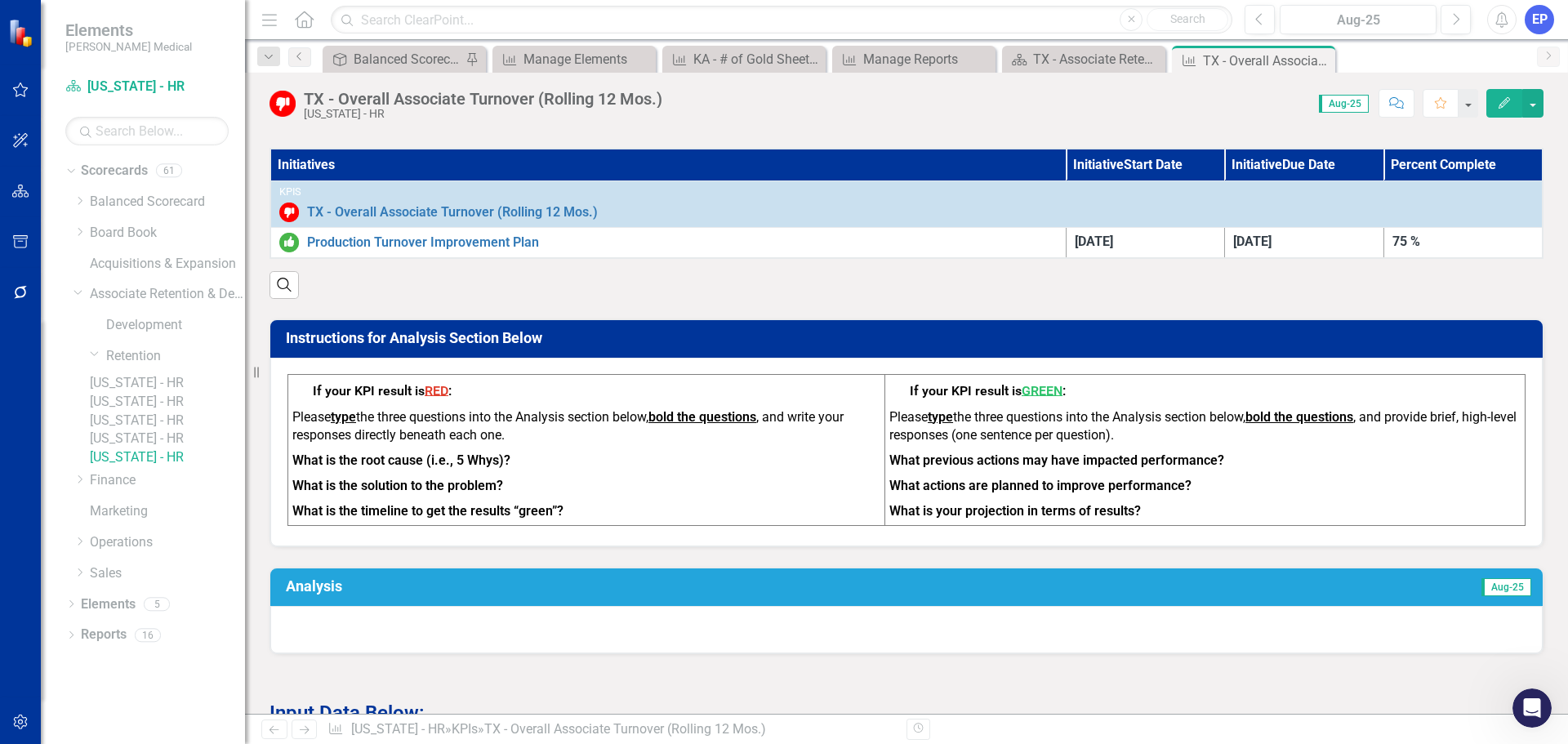
scroll to position [408, 0]
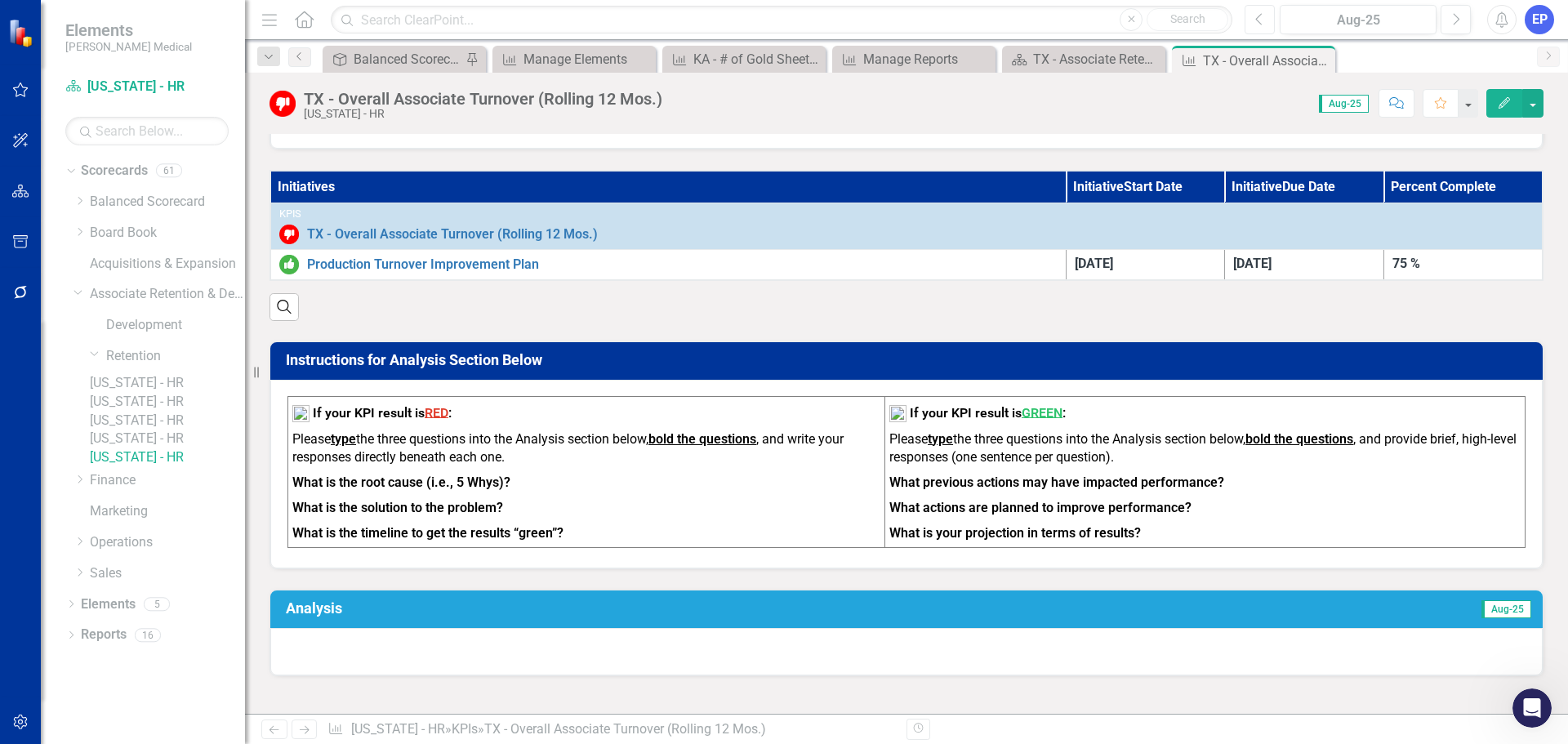
click at [1254, 13] on button "Previous" at bounding box center [1259, 19] width 30 height 29
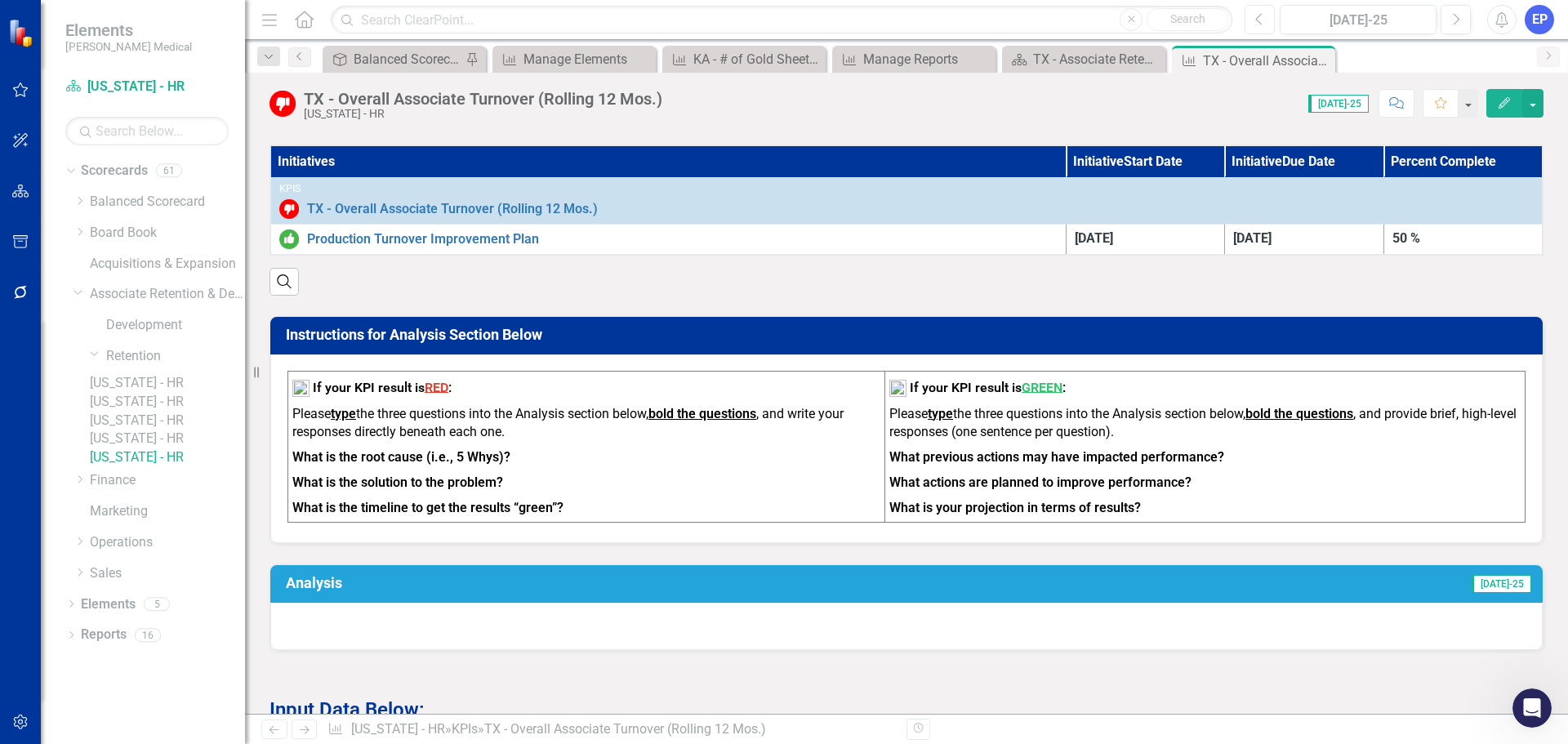
scroll to position [490, 0]
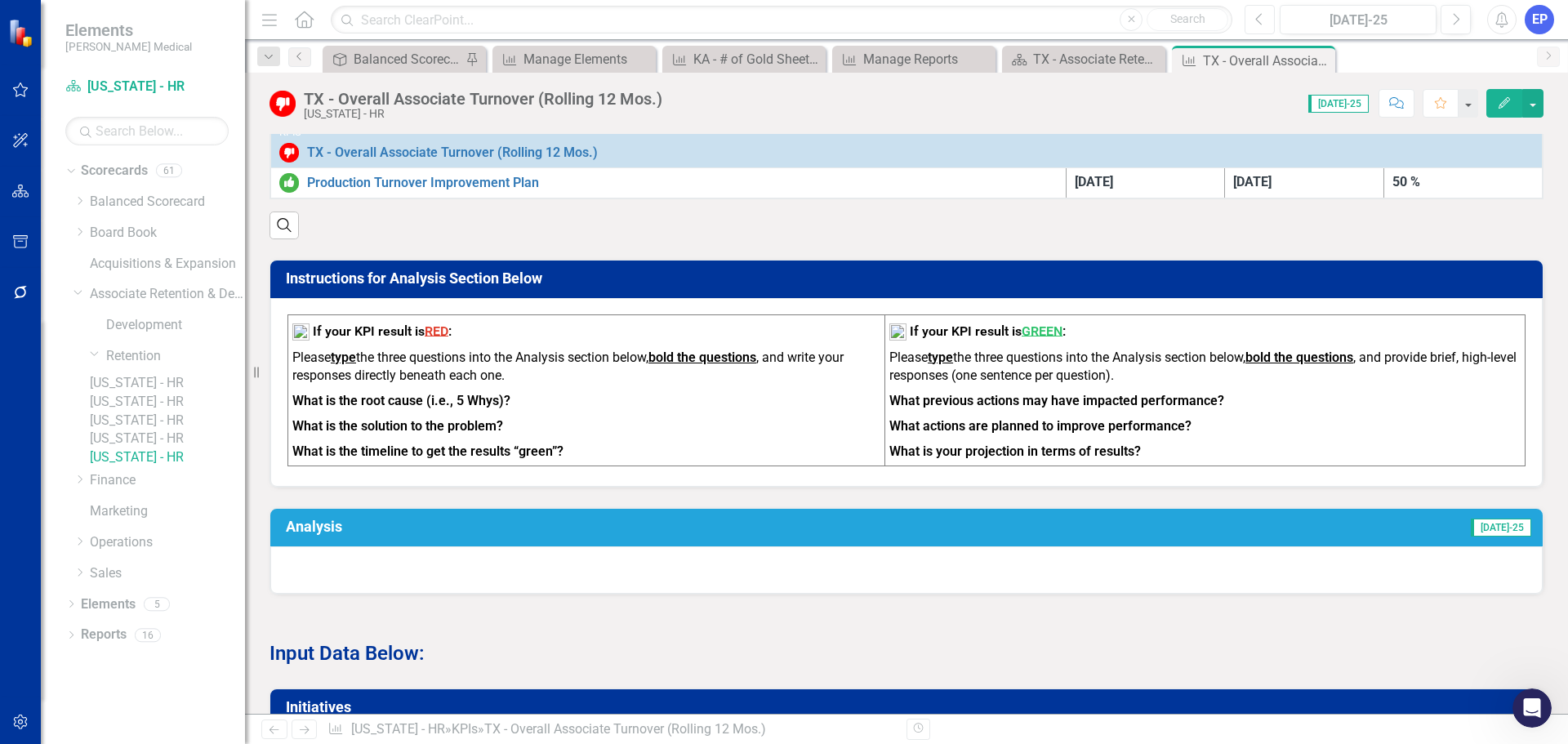
click at [1263, 19] on icon "Previous" at bounding box center [1259, 20] width 9 height 15
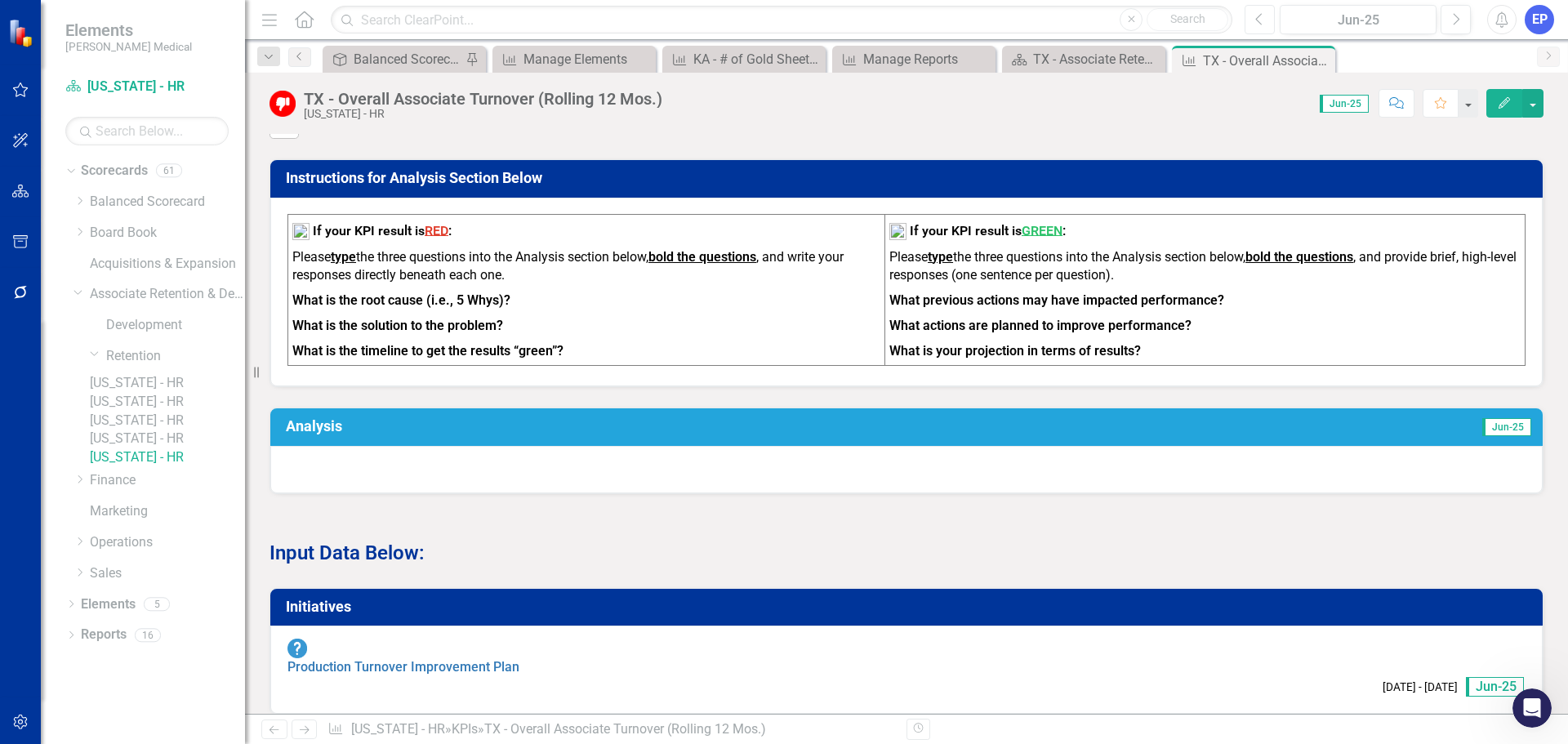
scroll to position [653, 0]
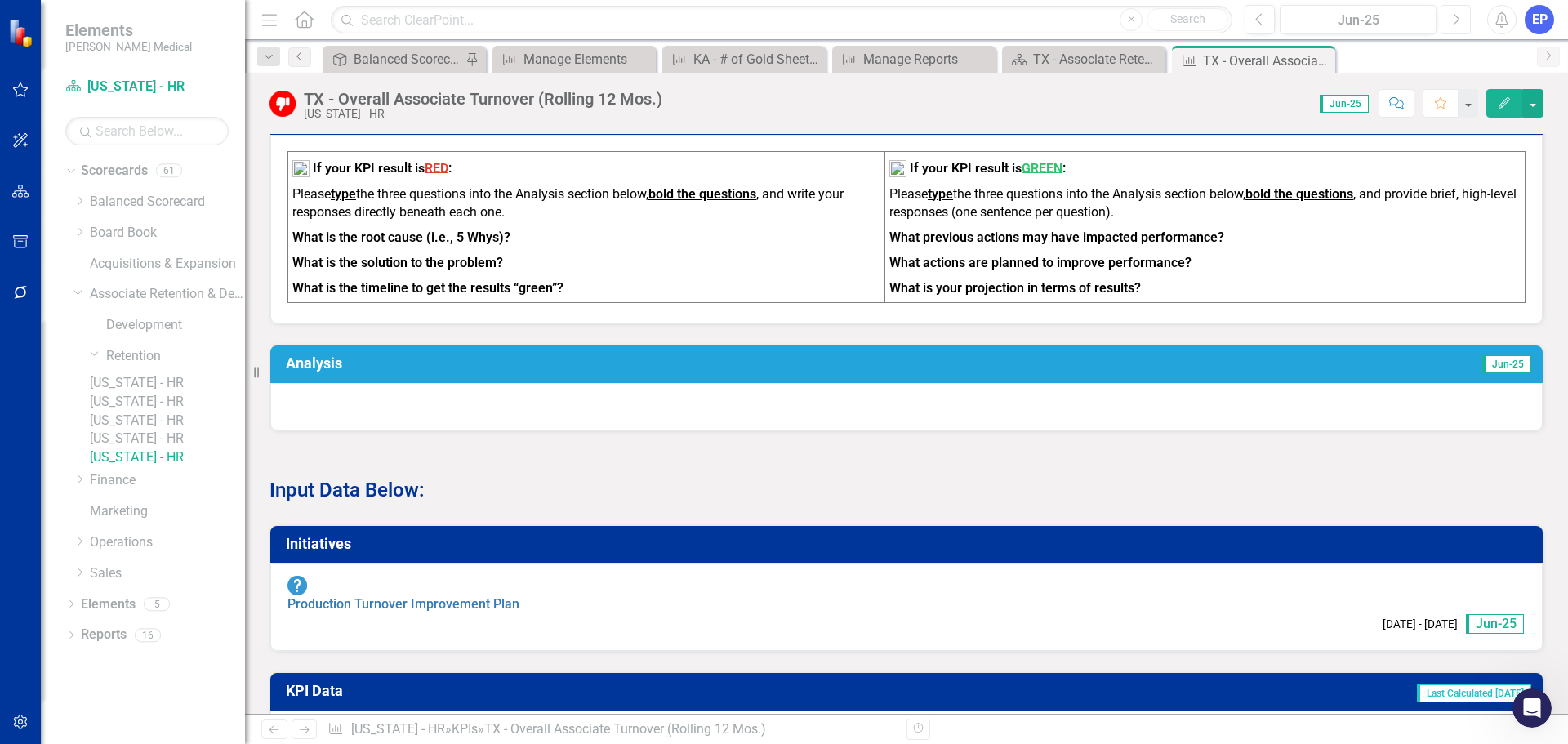
click at [1456, 19] on icon "Next" at bounding box center [1456, 20] width 9 height 15
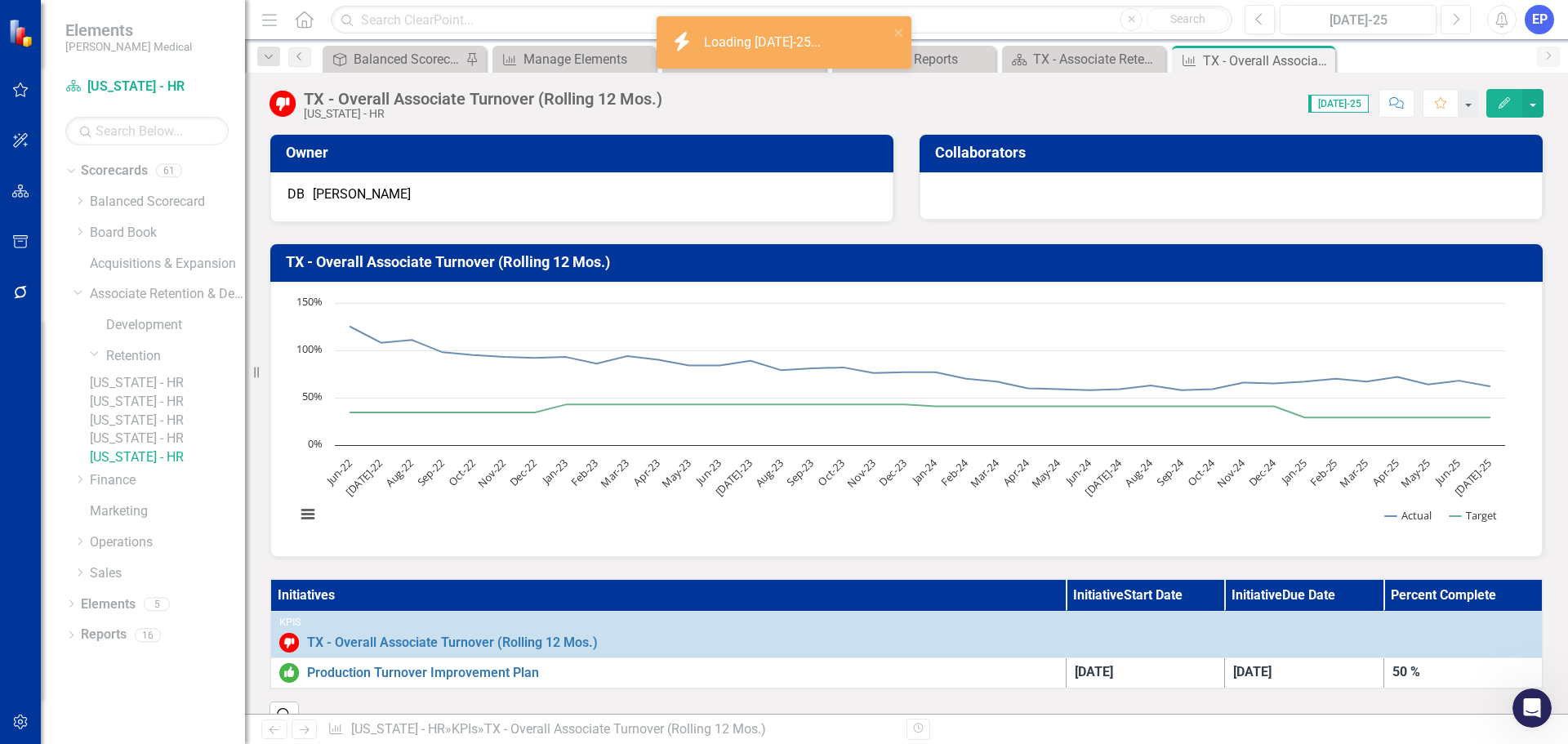
click at [1457, 20] on icon "Next" at bounding box center [1456, 20] width 9 height 15
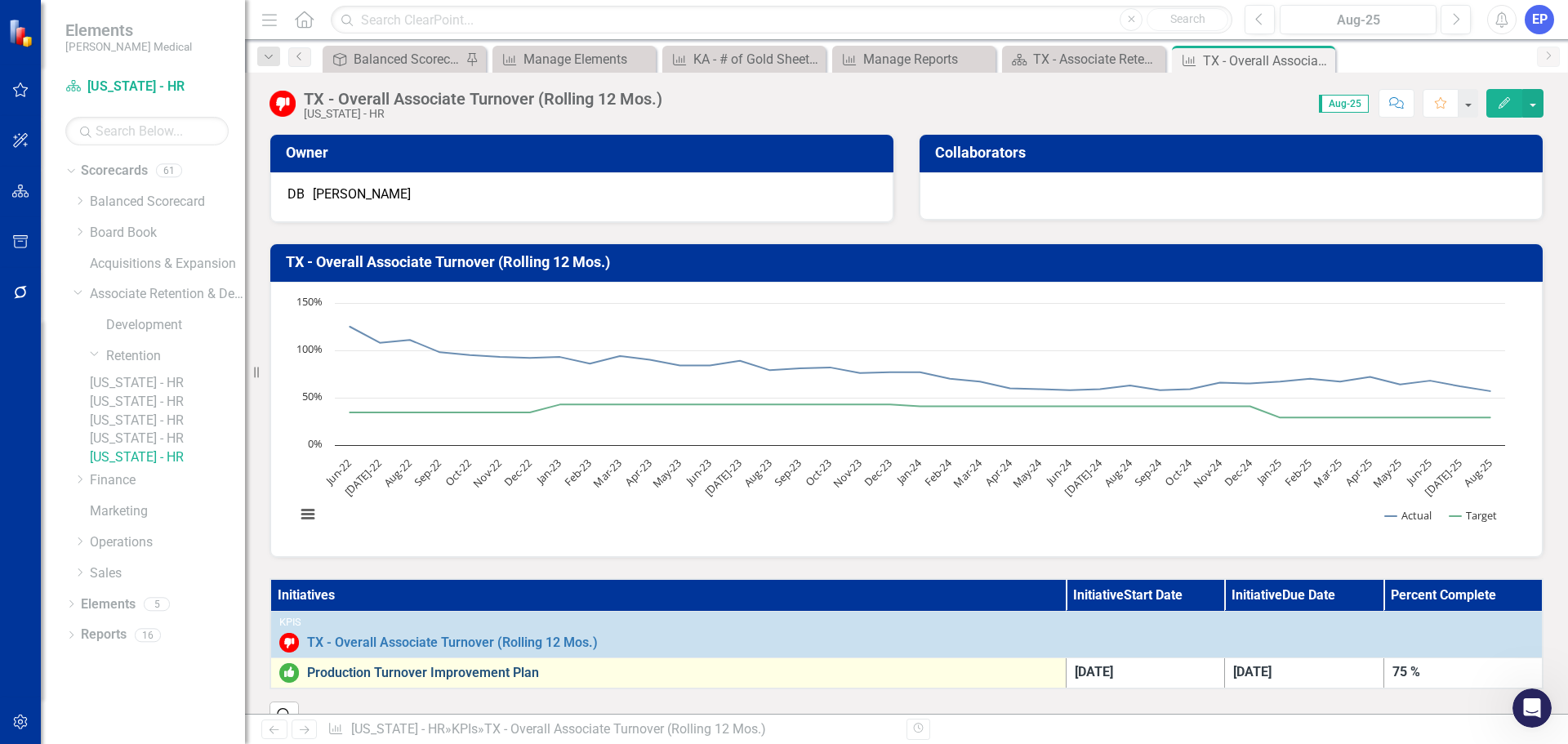
click at [450, 672] on link "Production Turnover Improvement Plan" at bounding box center [682, 673] width 750 height 15
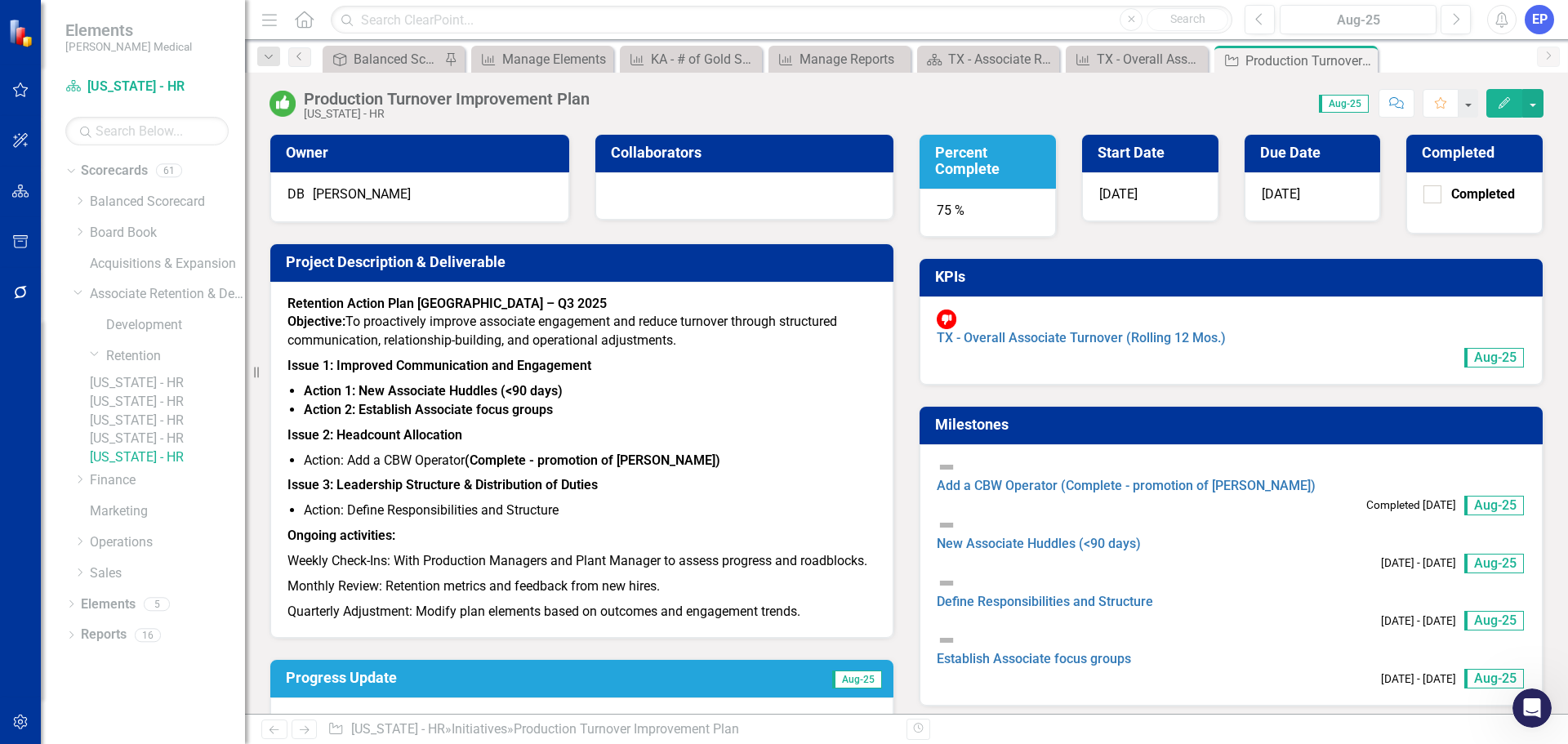
scroll to position [163, 0]
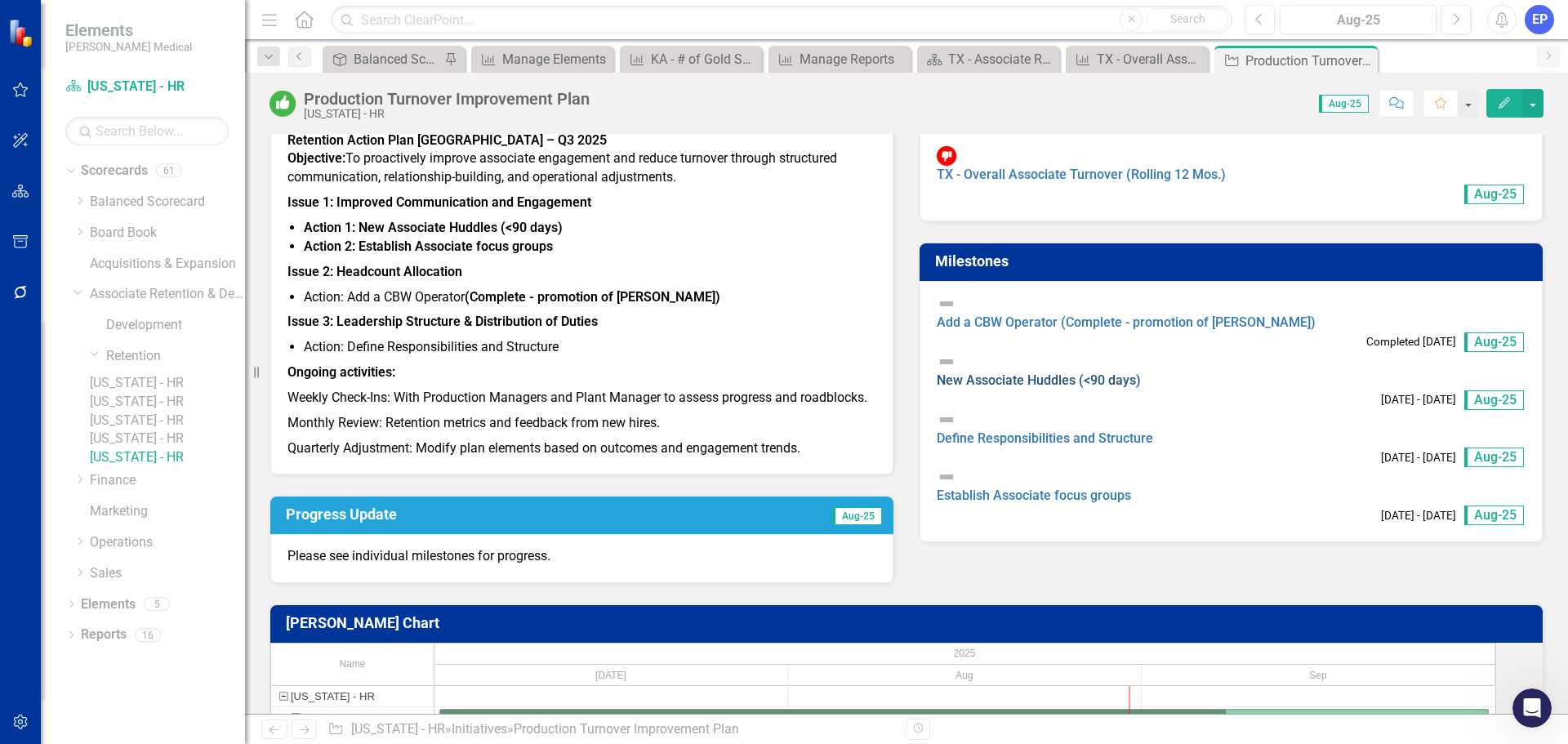
click at [1092, 372] on link "New Associate Huddles (<90 days)" at bounding box center [1038, 380] width 204 height 15
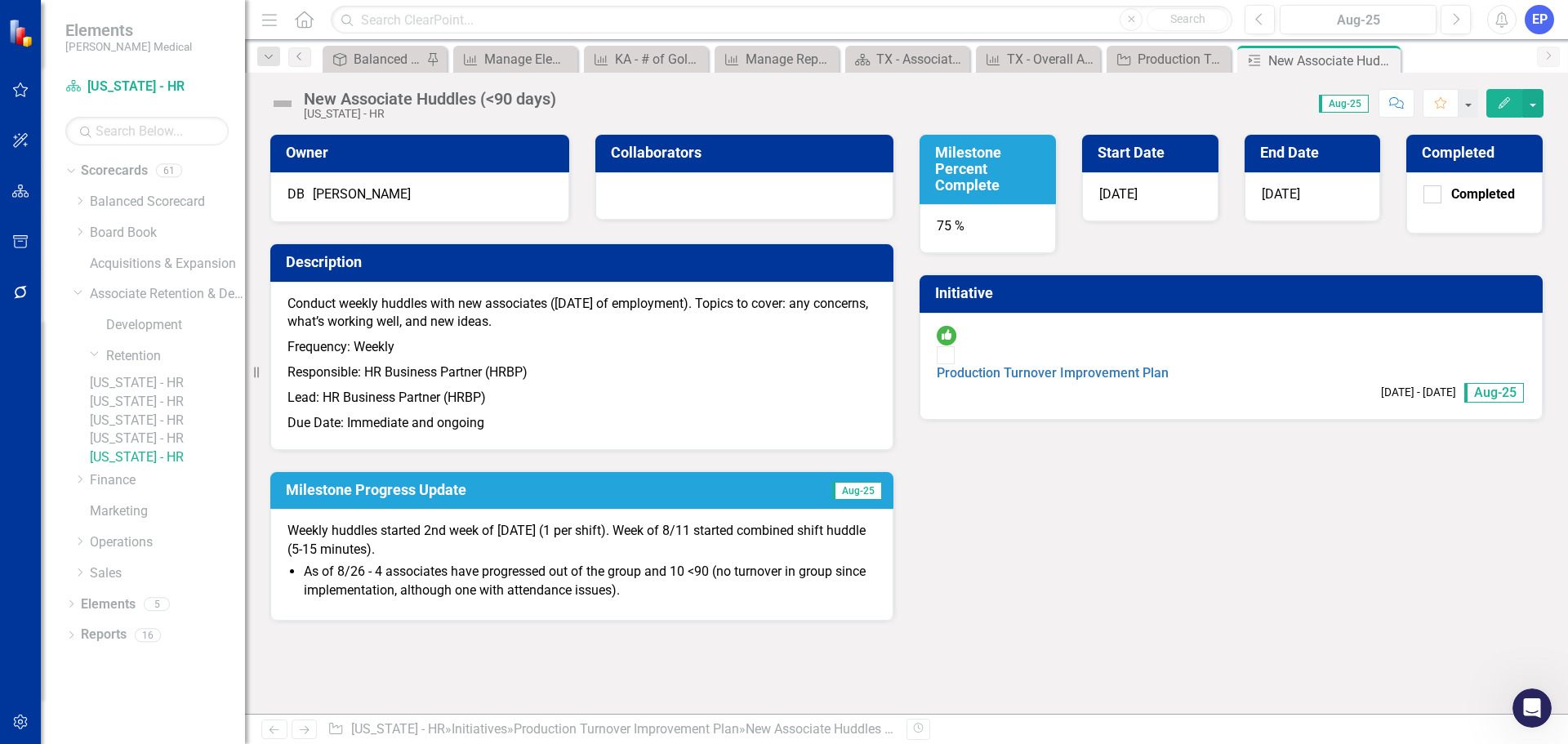
click at [193, 448] on link "[US_STATE] - HR" at bounding box center [167, 439] width 155 height 19
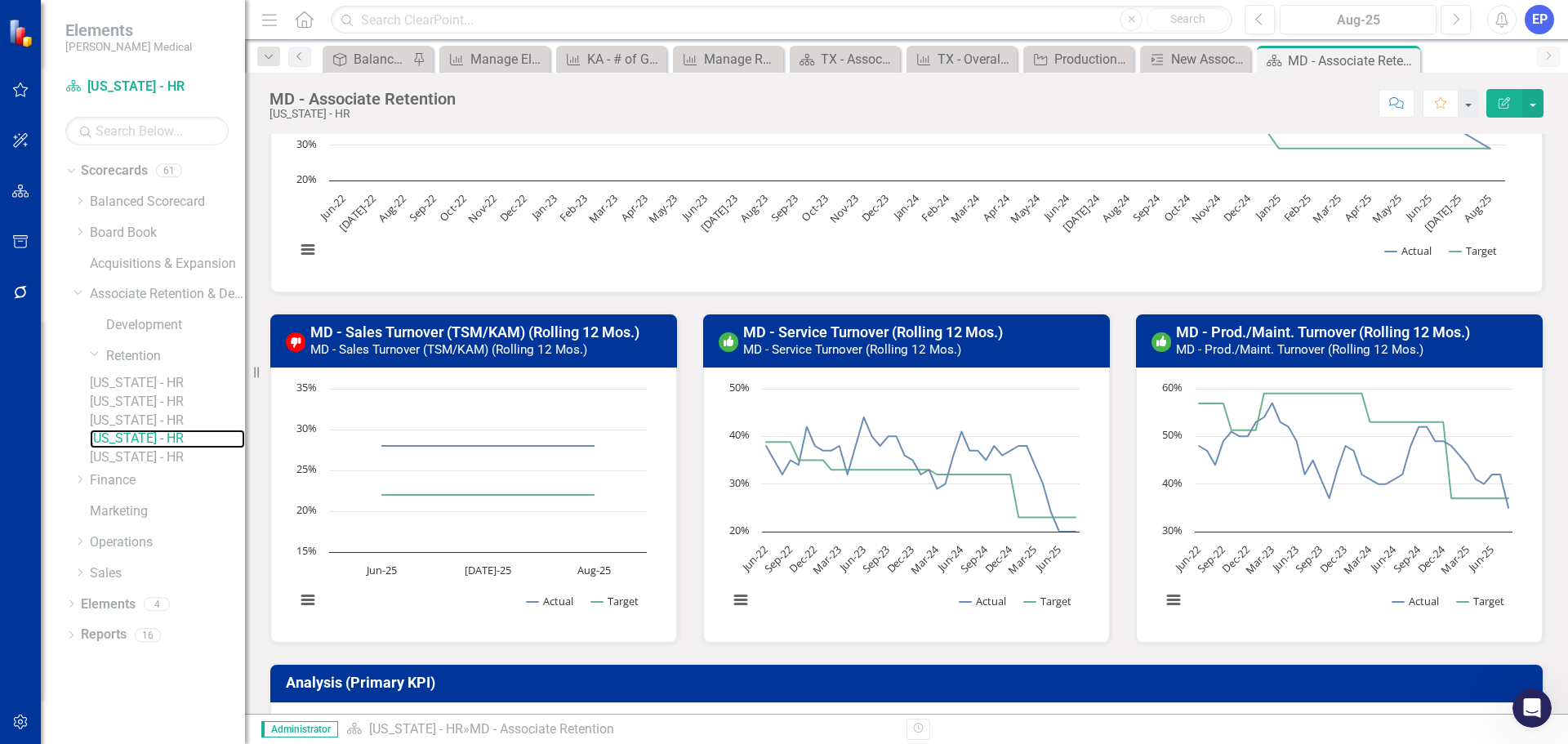
scroll to position [525, 0]
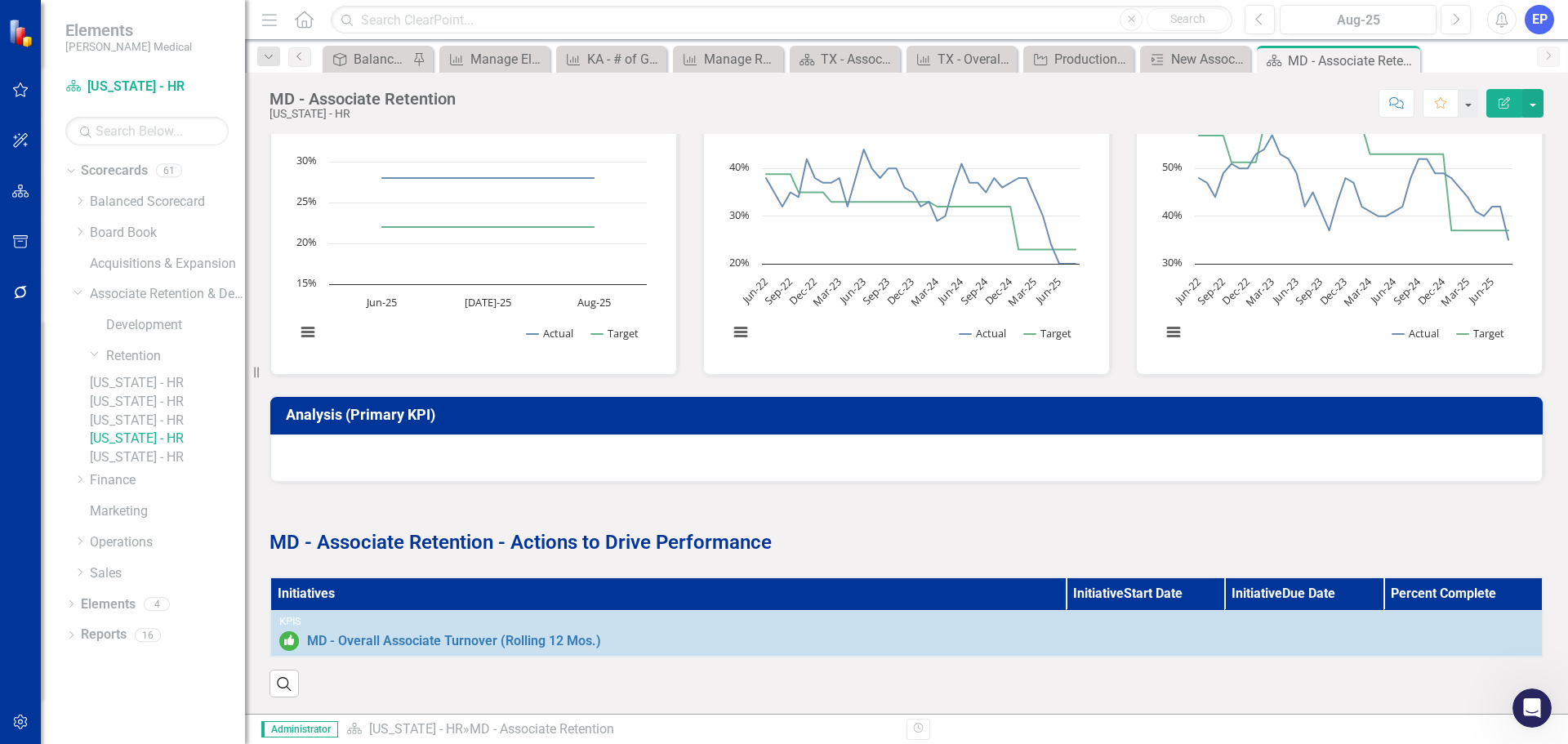
click at [142, 431] on link "[US_STATE] - HR" at bounding box center [167, 421] width 155 height 19
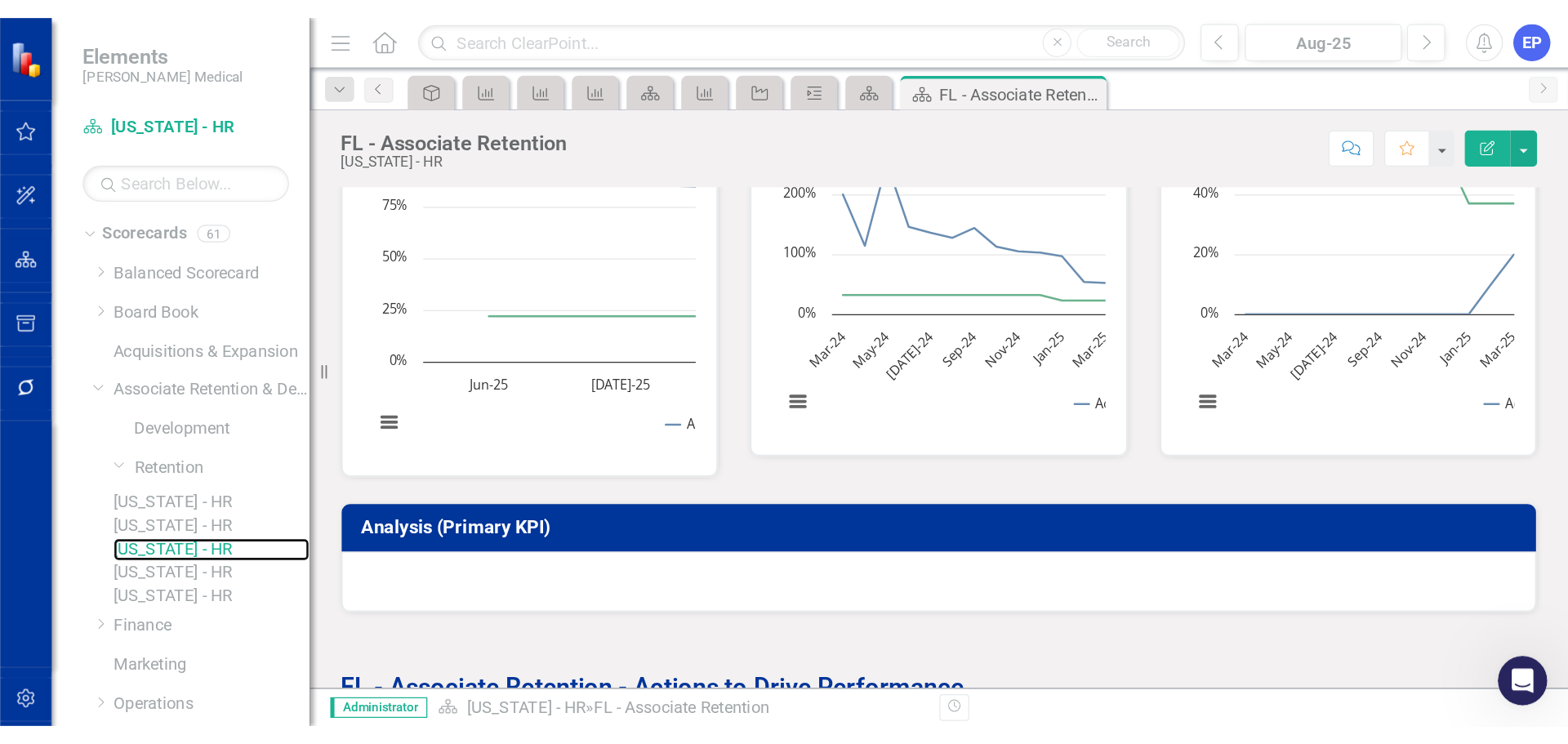
scroll to position [525, 0]
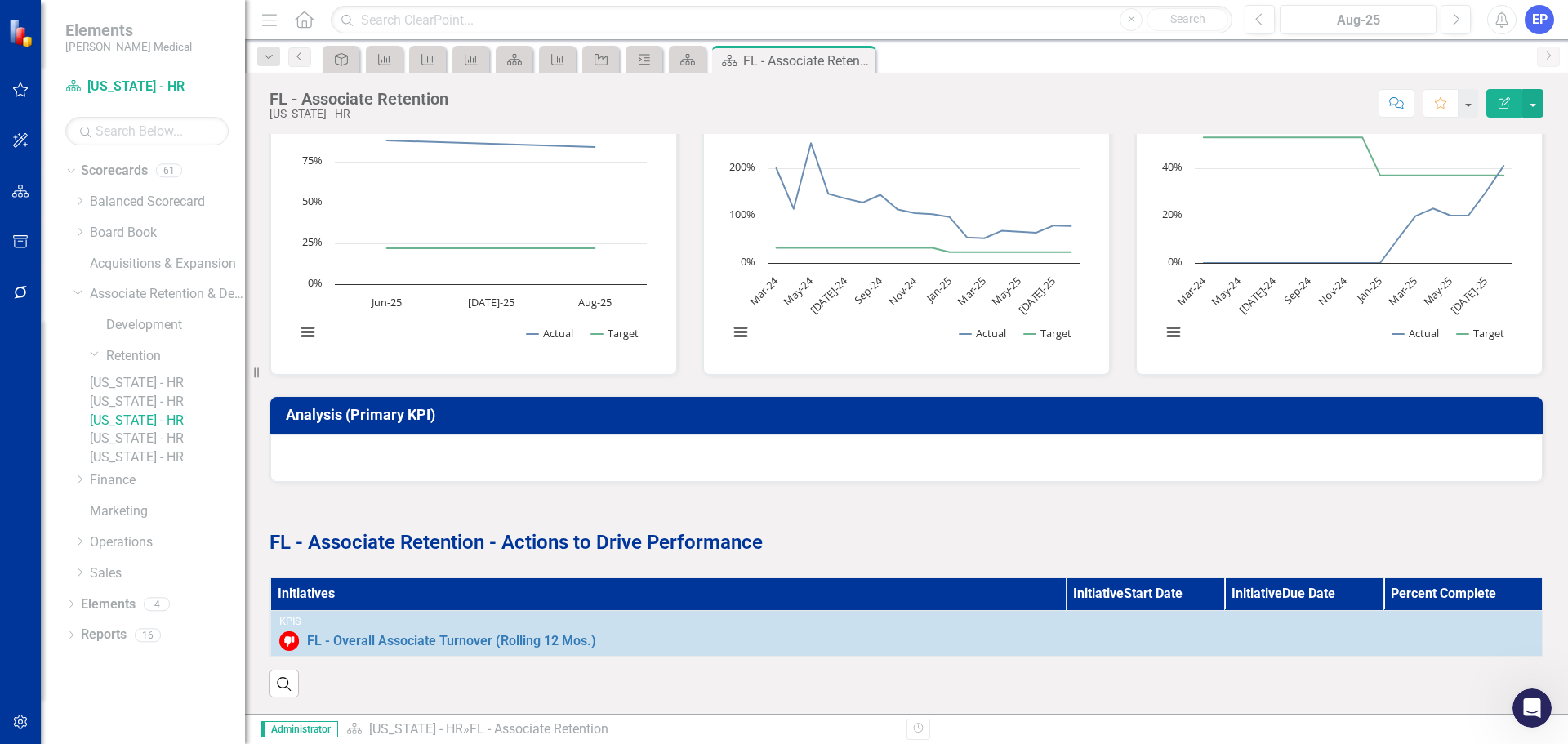
click at [883, 503] on p at bounding box center [905, 514] width 1273 height 22
click at [860, 59] on icon "Close" at bounding box center [859, 60] width 16 height 13
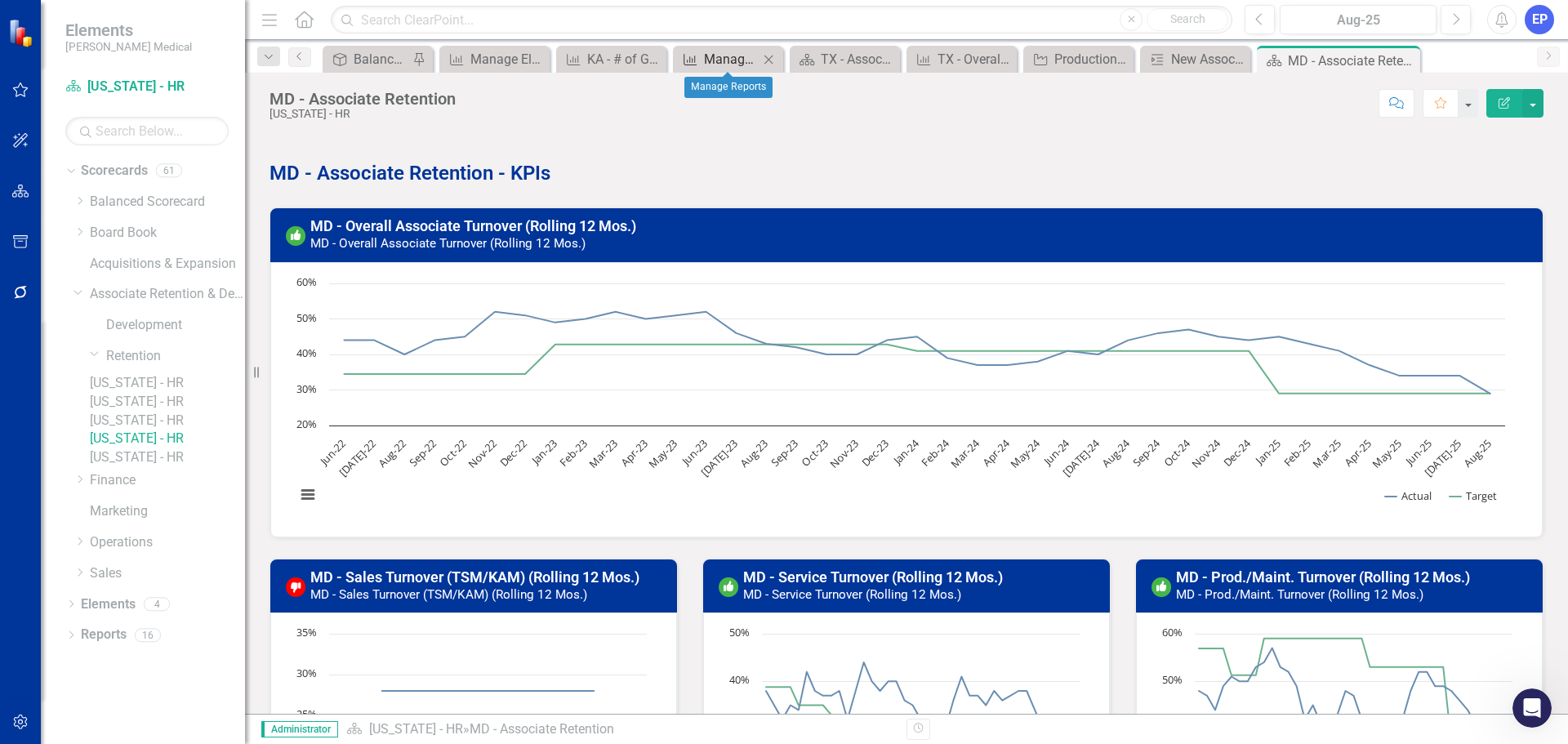
click at [721, 61] on div "Manage Reports" at bounding box center [732, 59] width 55 height 21
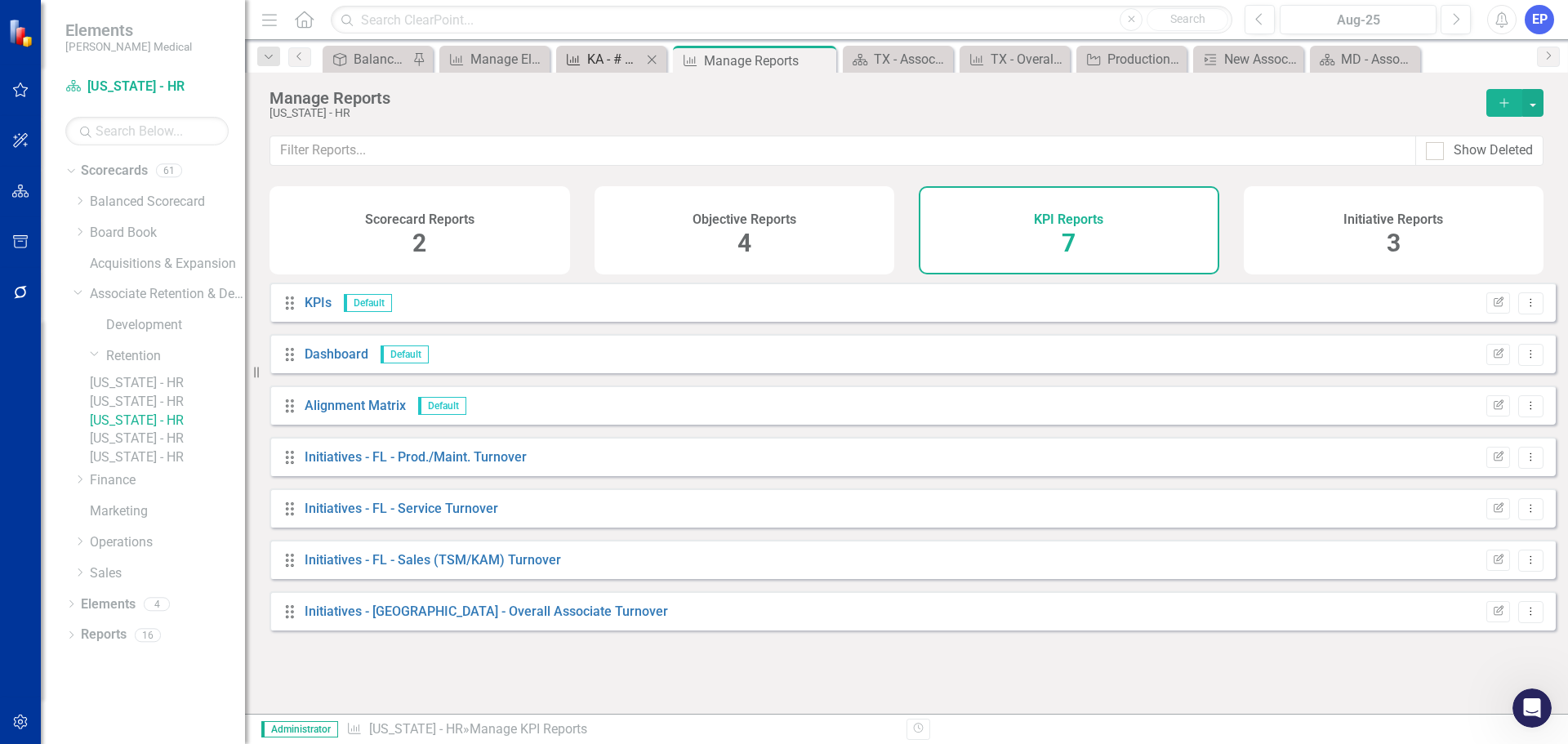
click at [612, 54] on div "KA - # of Gold Sheets Future Scheduled" at bounding box center [615, 59] width 55 height 21
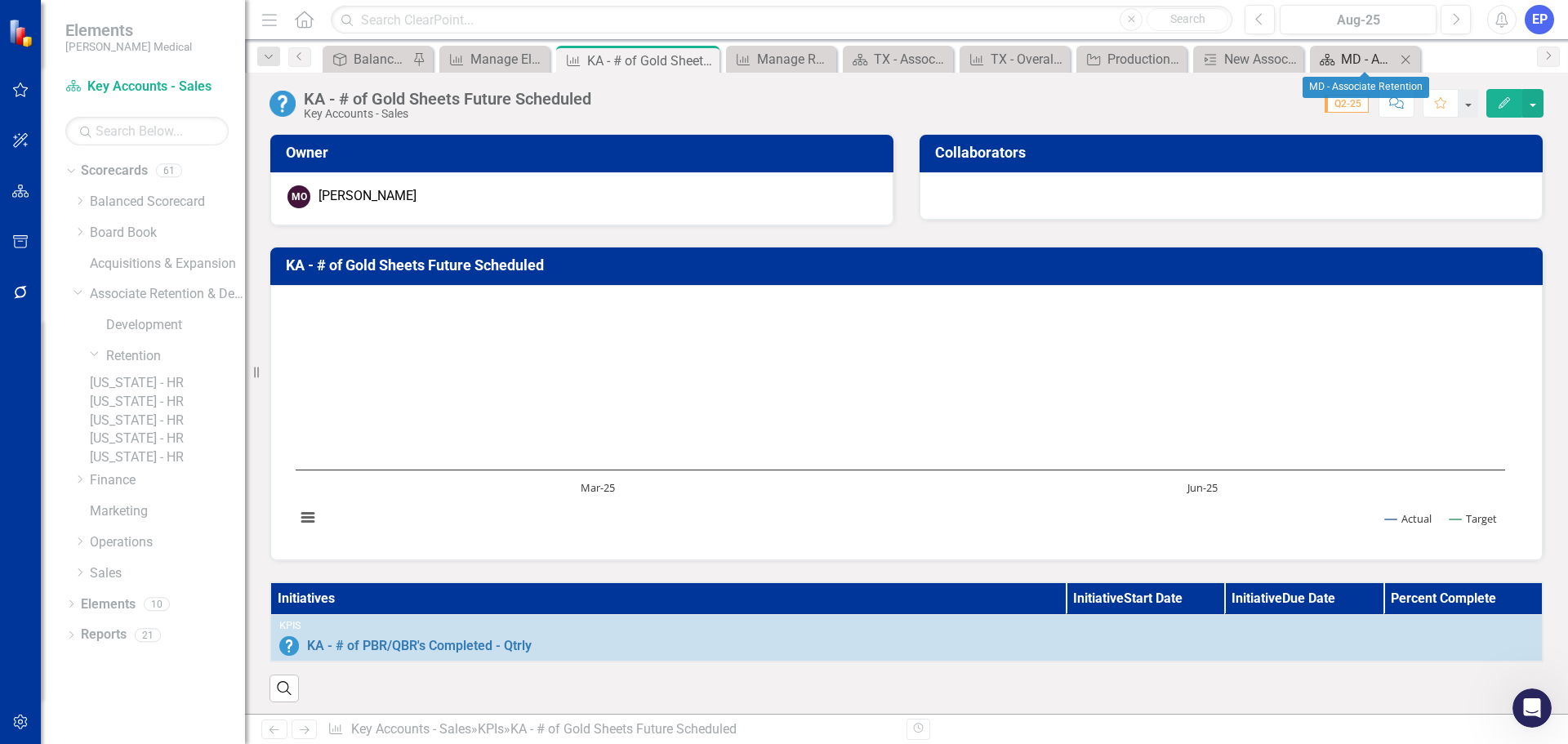
click at [1347, 58] on div "MD - Associate Retention" at bounding box center [1368, 59] width 55 height 21
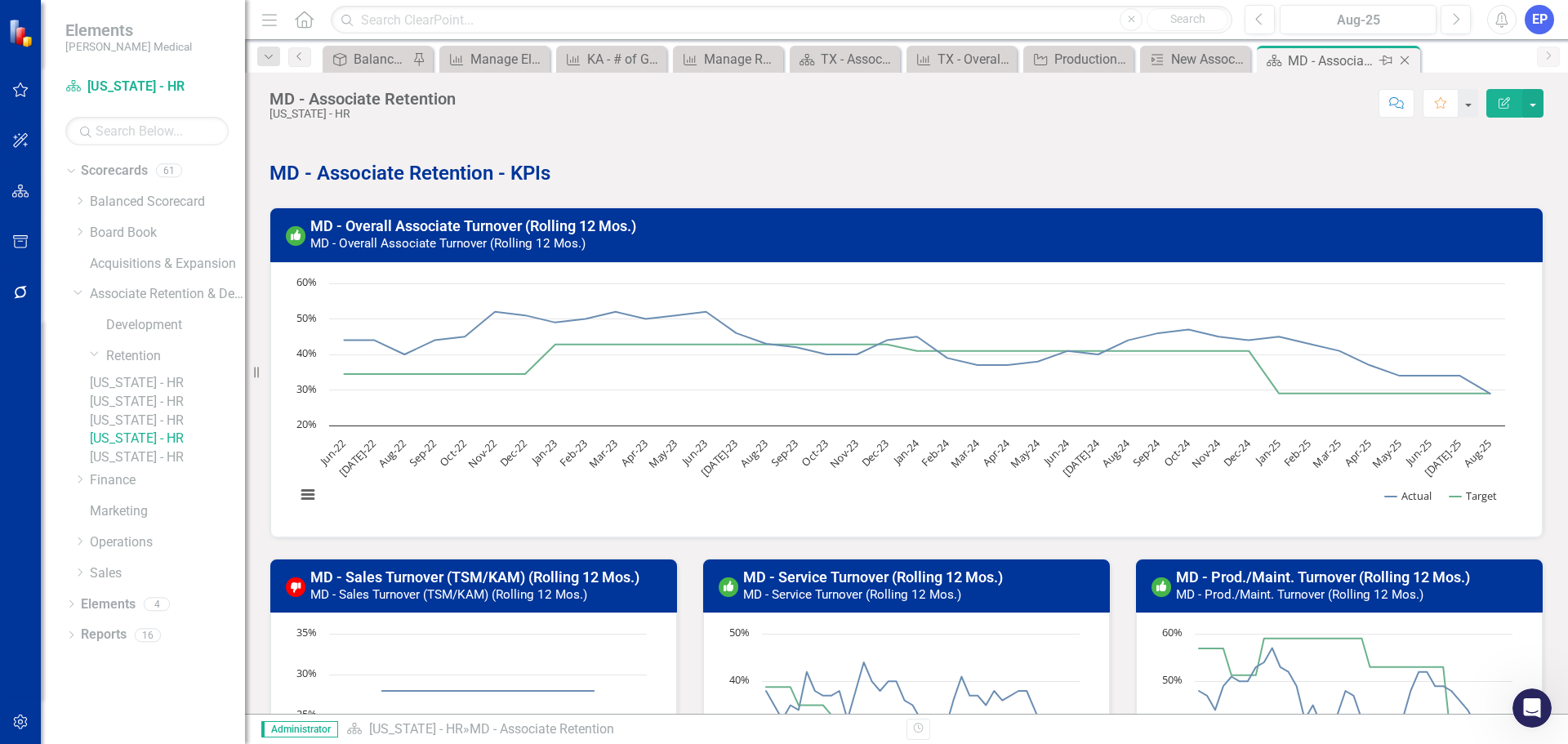
click at [1406, 63] on icon "Close" at bounding box center [1404, 60] width 16 height 13
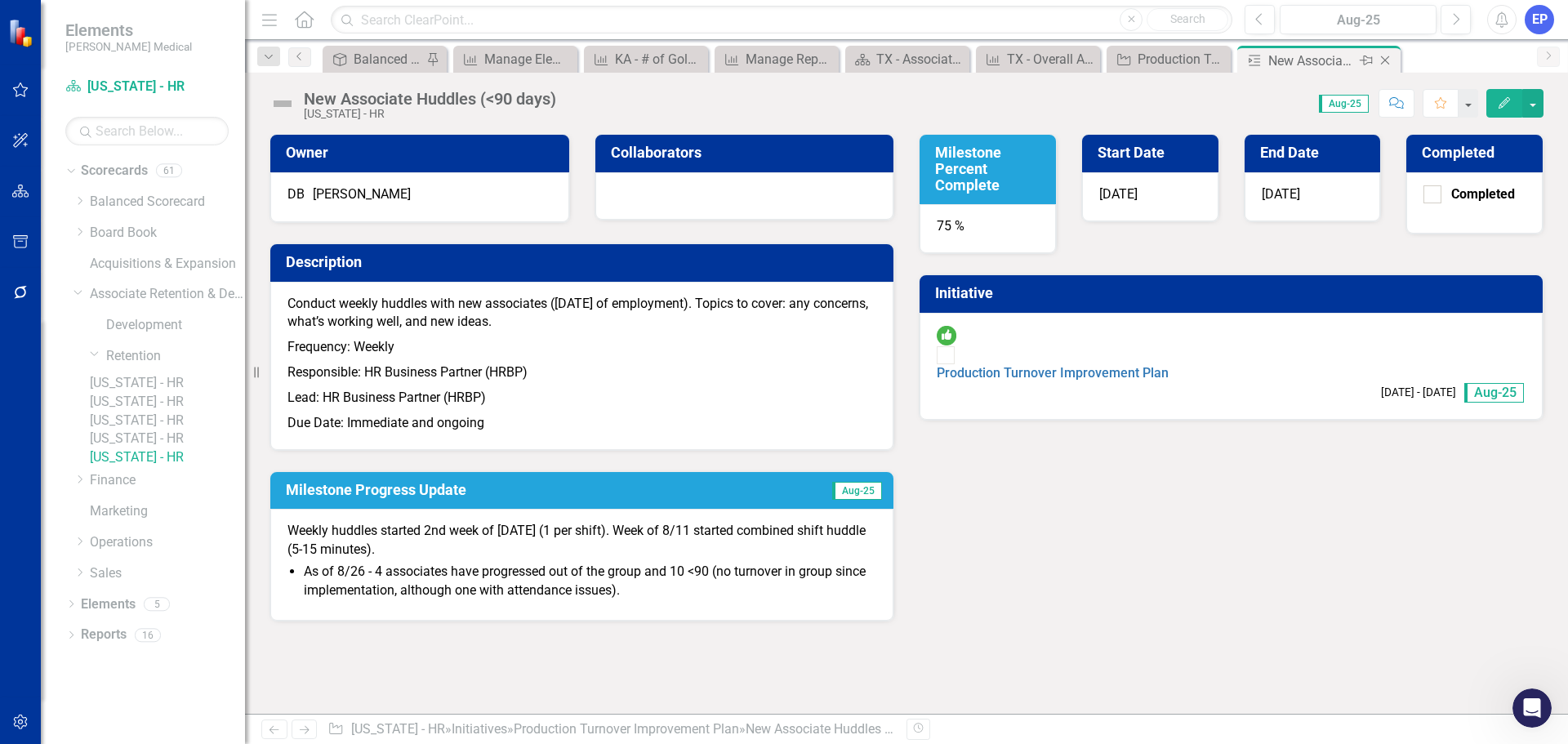
click at [1384, 61] on icon at bounding box center [1386, 61] width 9 height 9
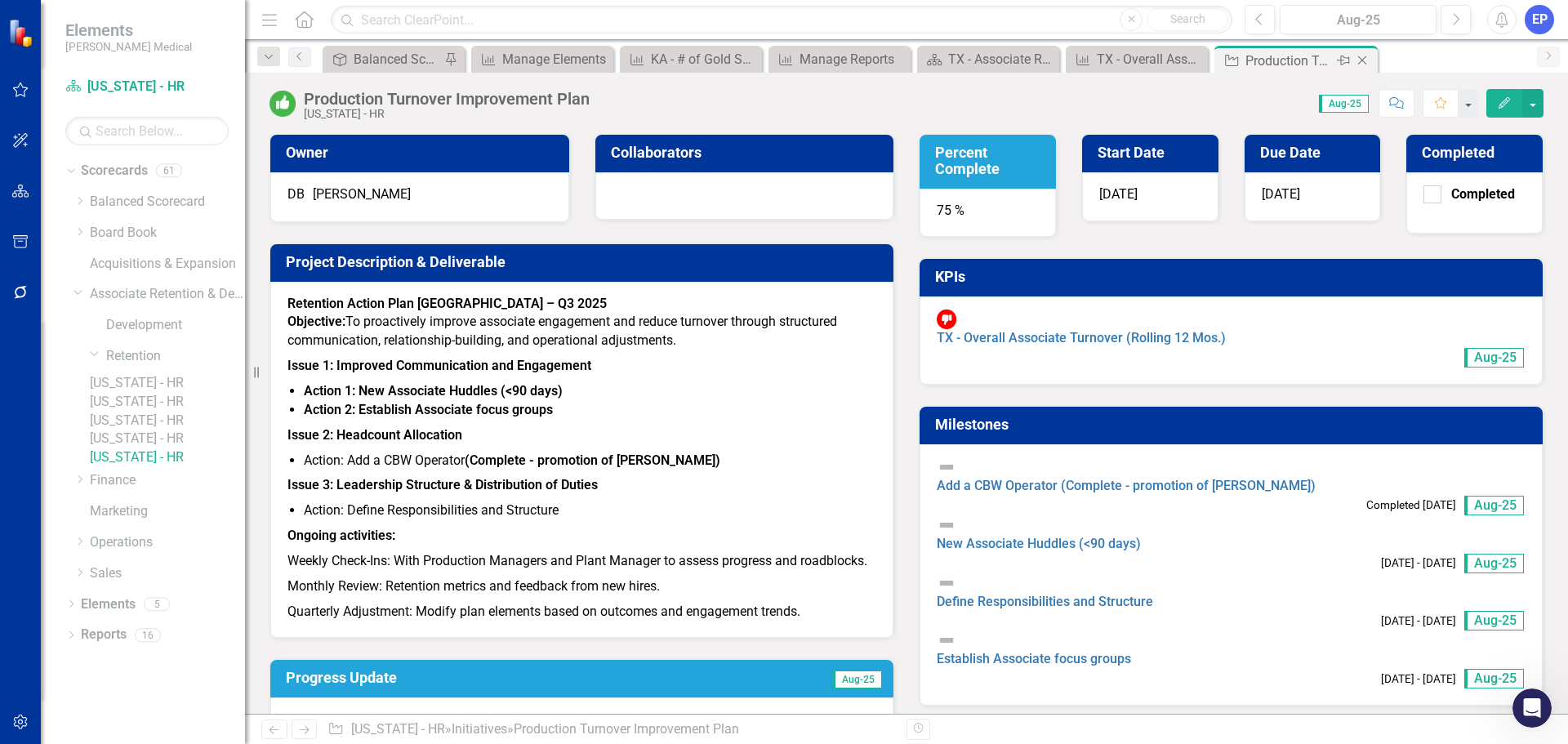
click at [1363, 61] on icon "Close" at bounding box center [1361, 60] width 16 height 13
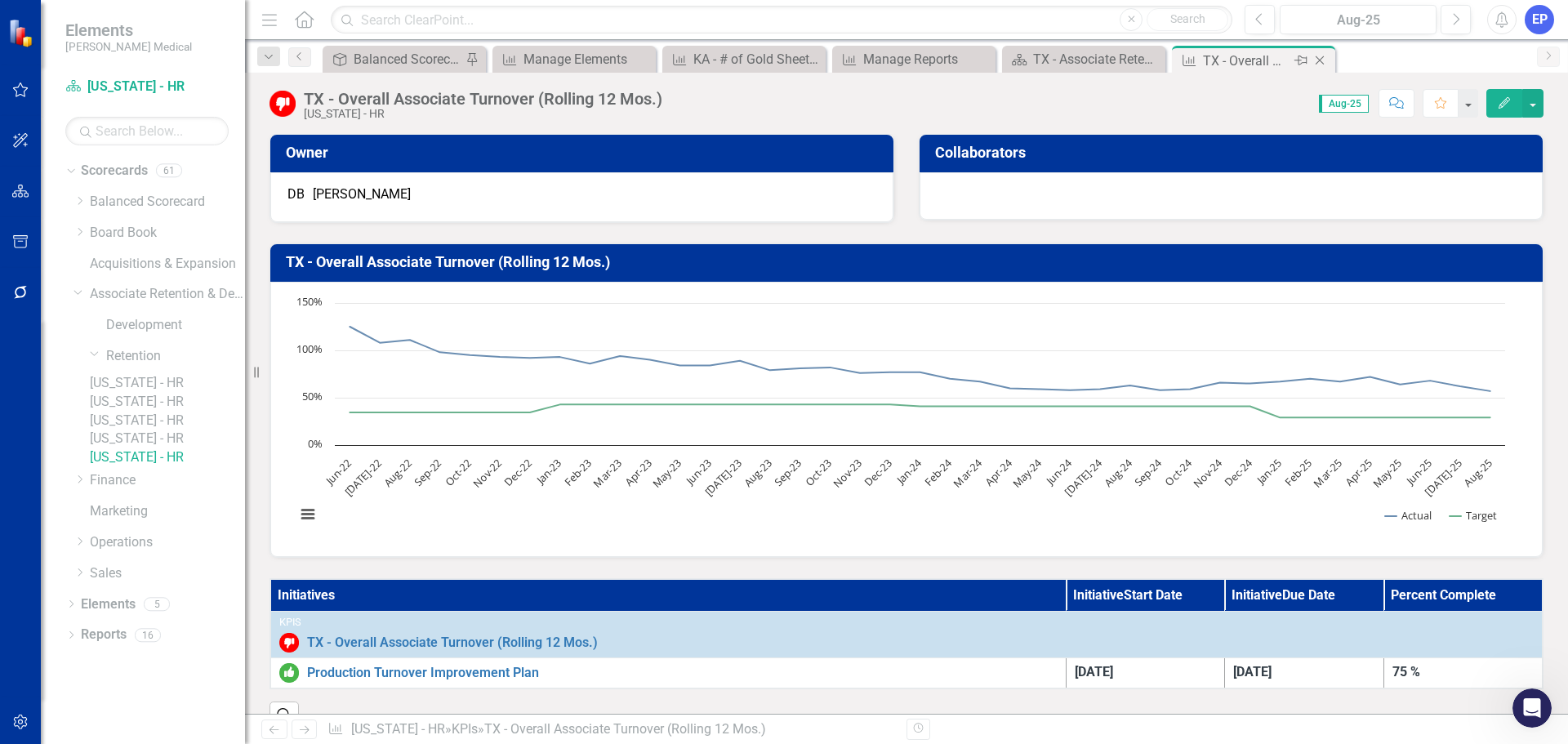
click at [1313, 60] on icon "Close" at bounding box center [1319, 60] width 16 height 13
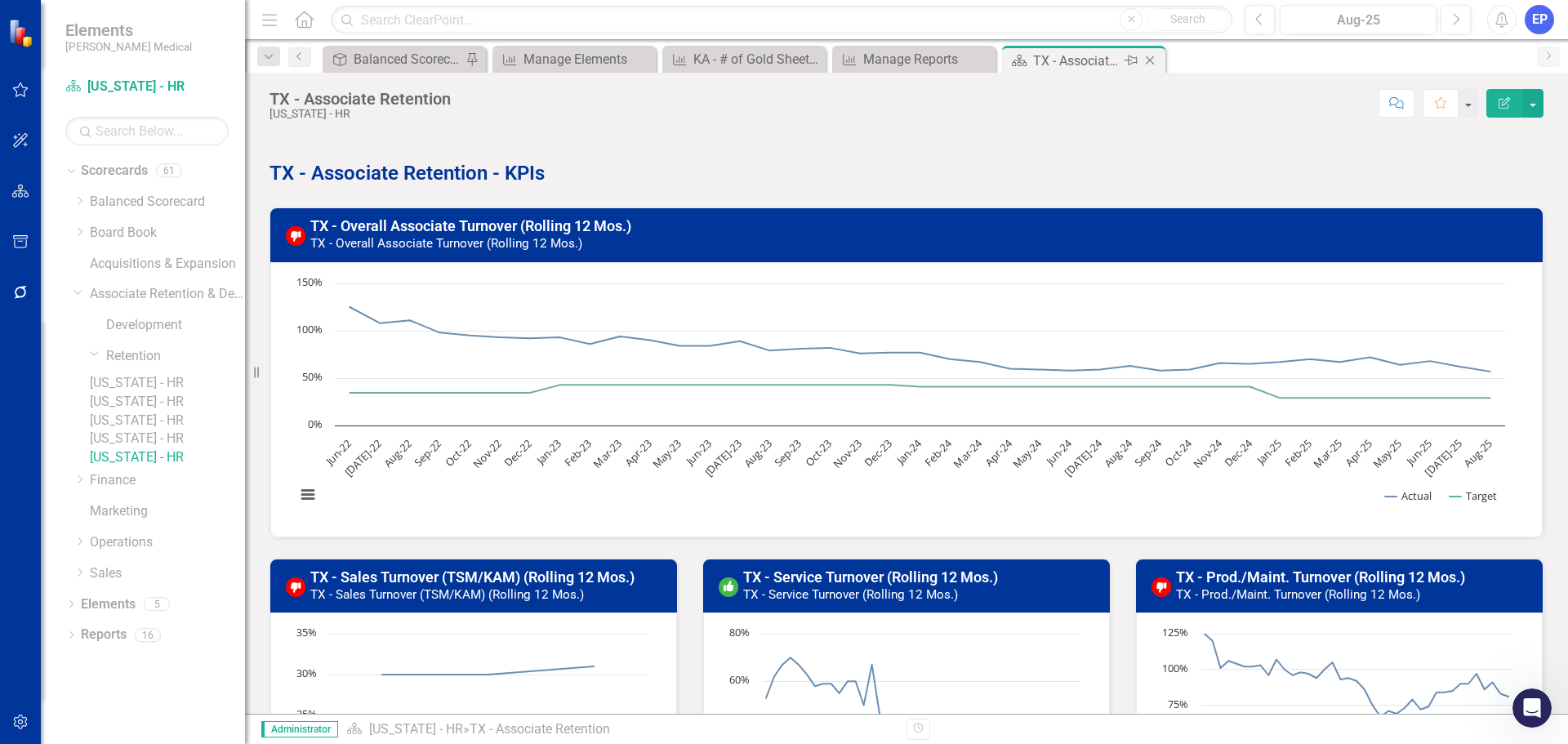
click at [1151, 58] on icon "Close" at bounding box center [1149, 60] width 16 height 13
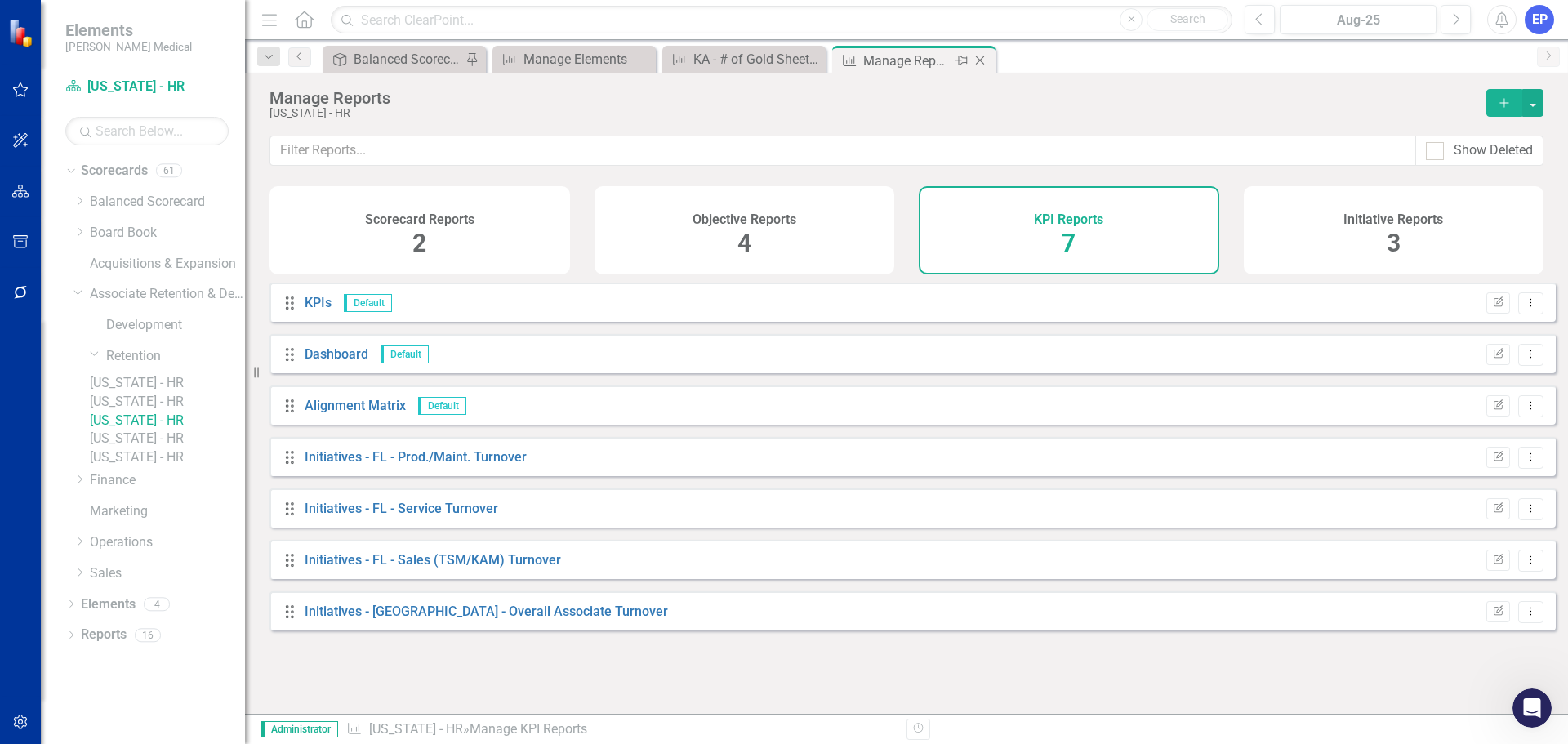
click at [982, 57] on icon "Close" at bounding box center [979, 60] width 16 height 13
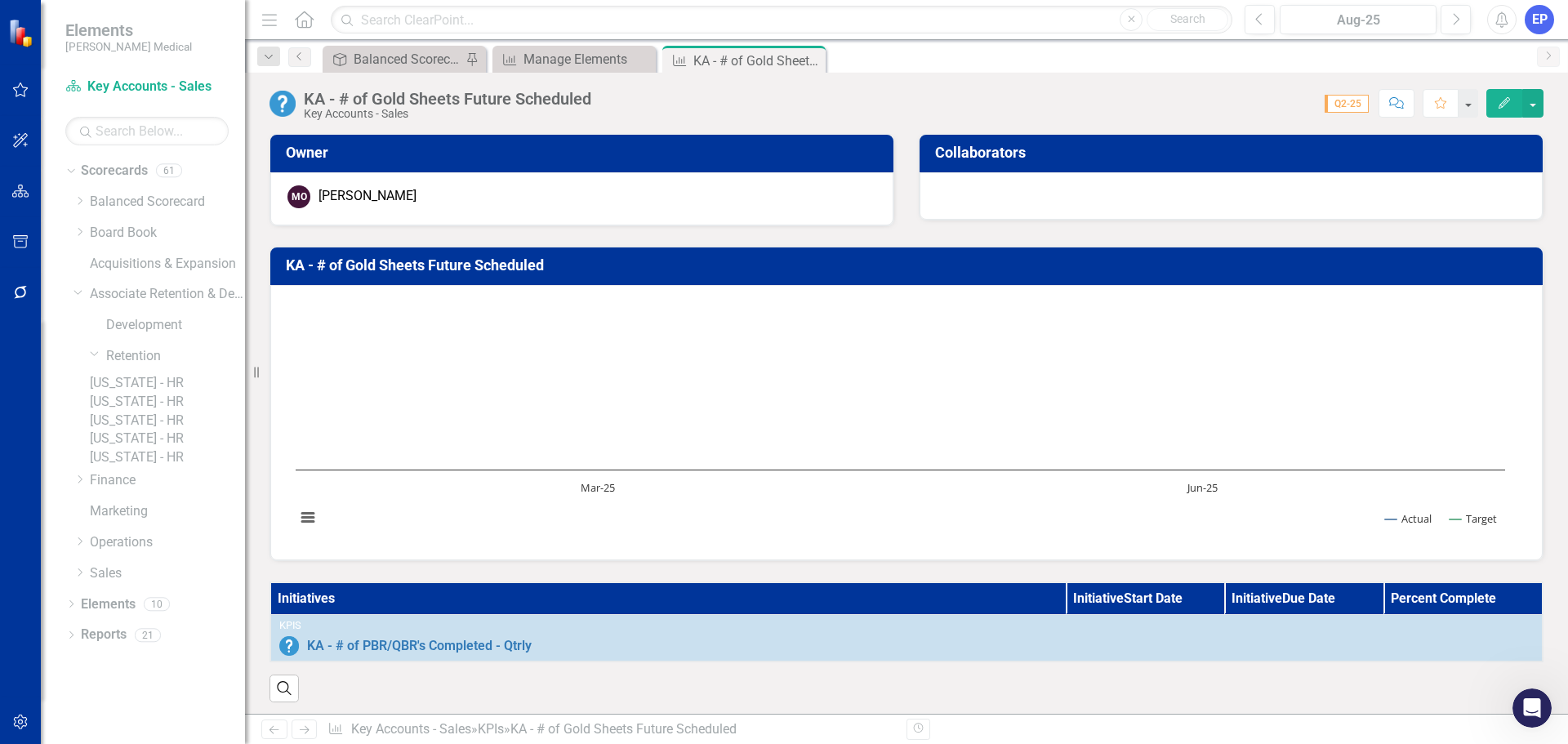
click at [460, 275] on td "KA - # of Gold Sheets Future Scheduled" at bounding box center [909, 267] width 1247 height 28
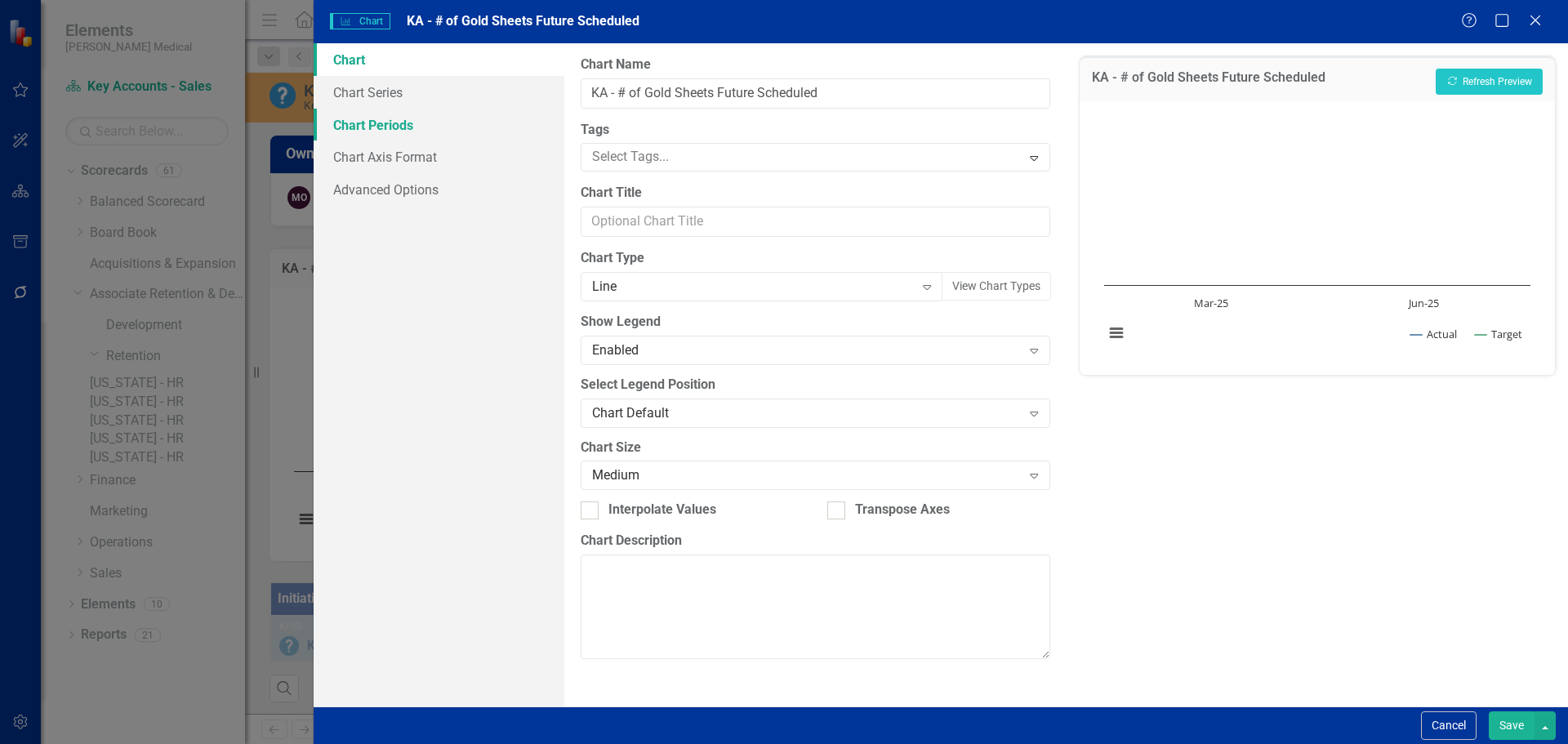
click at [378, 128] on link "Chart Periods" at bounding box center [439, 125] width 251 height 33
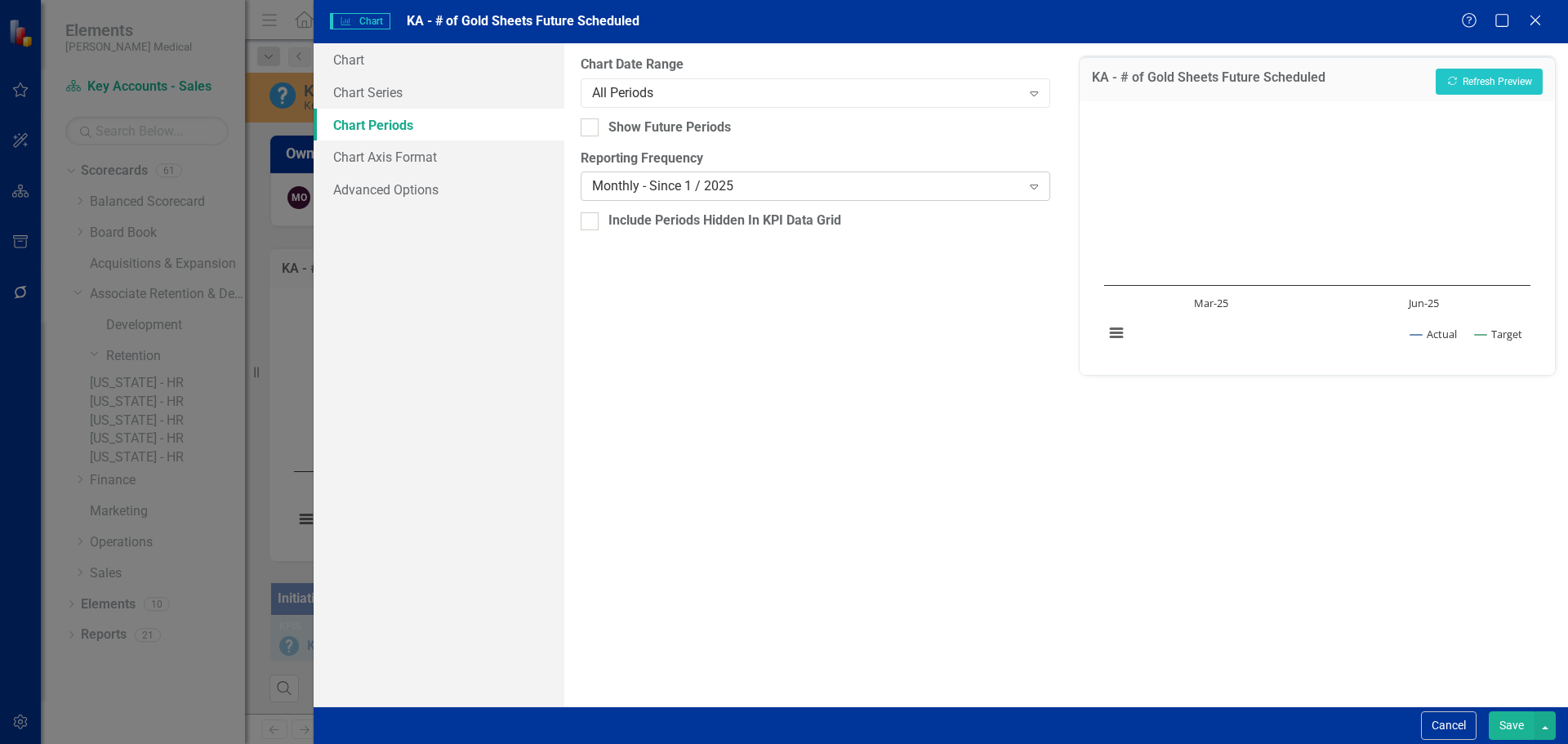
click at [710, 194] on div "Monthly - Since 1 / 2025" at bounding box center [806, 187] width 429 height 19
click at [1502, 718] on button "Save" at bounding box center [1511, 725] width 45 height 28
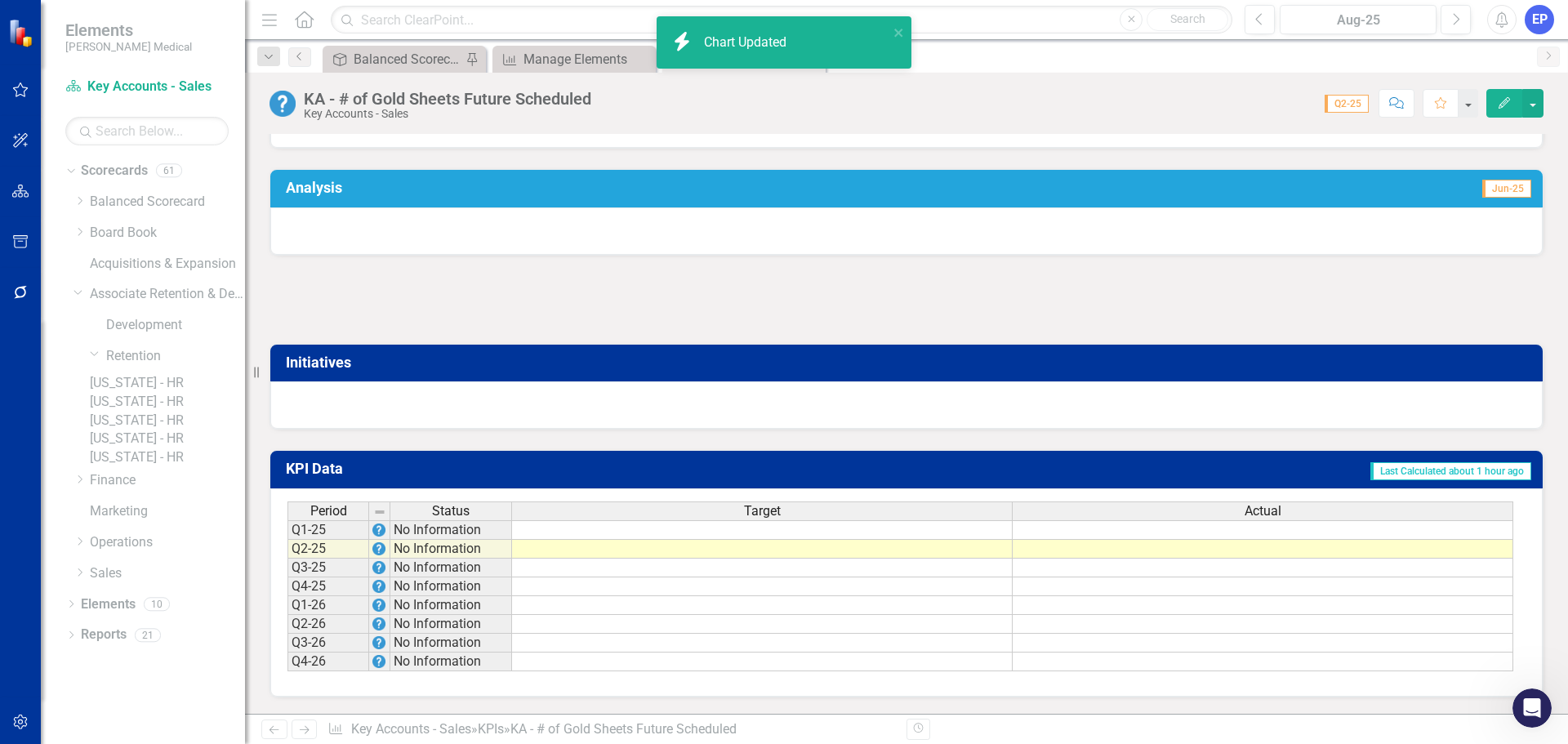
scroll to position [814, 0]
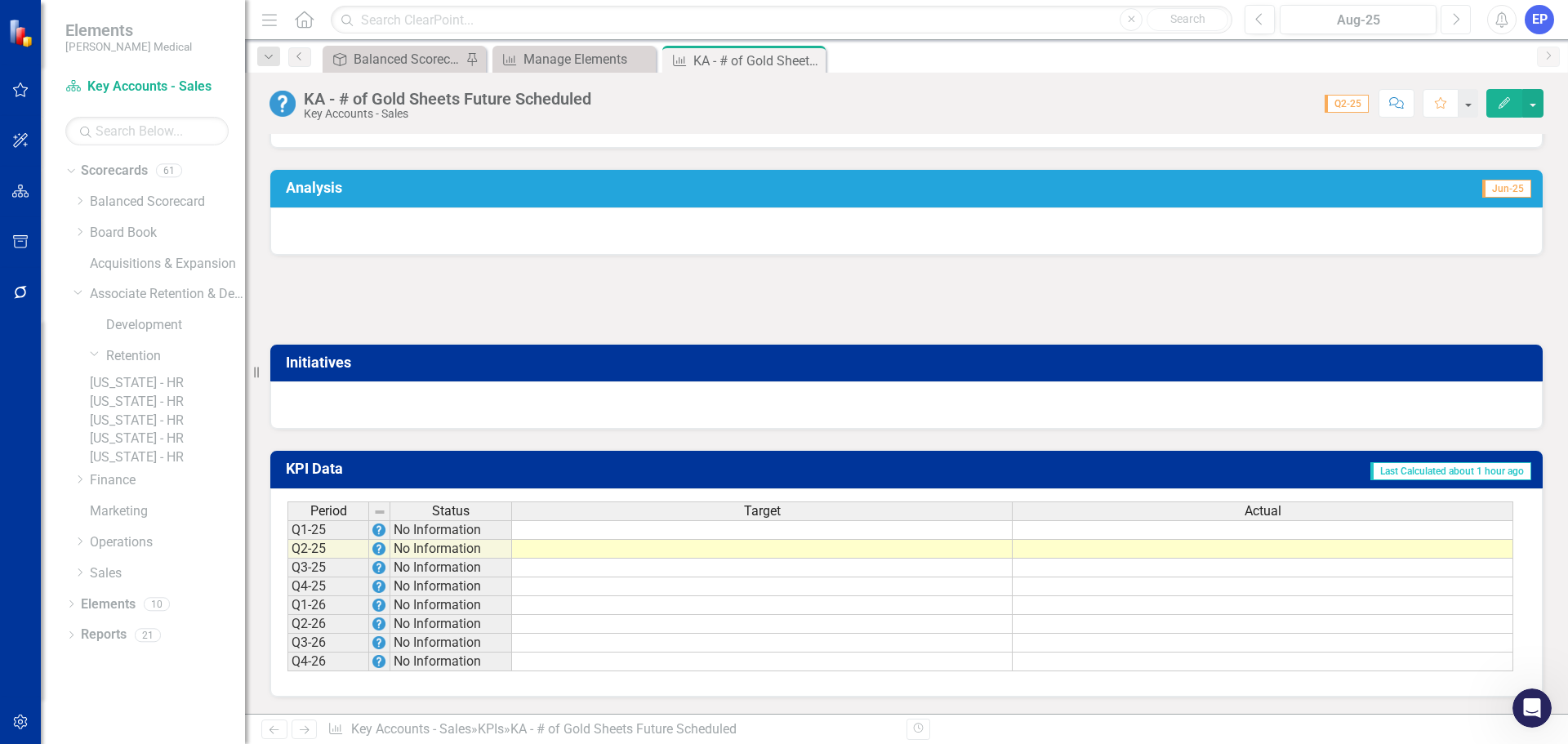
click at [1450, 20] on button "Next" at bounding box center [1456, 19] width 30 height 29
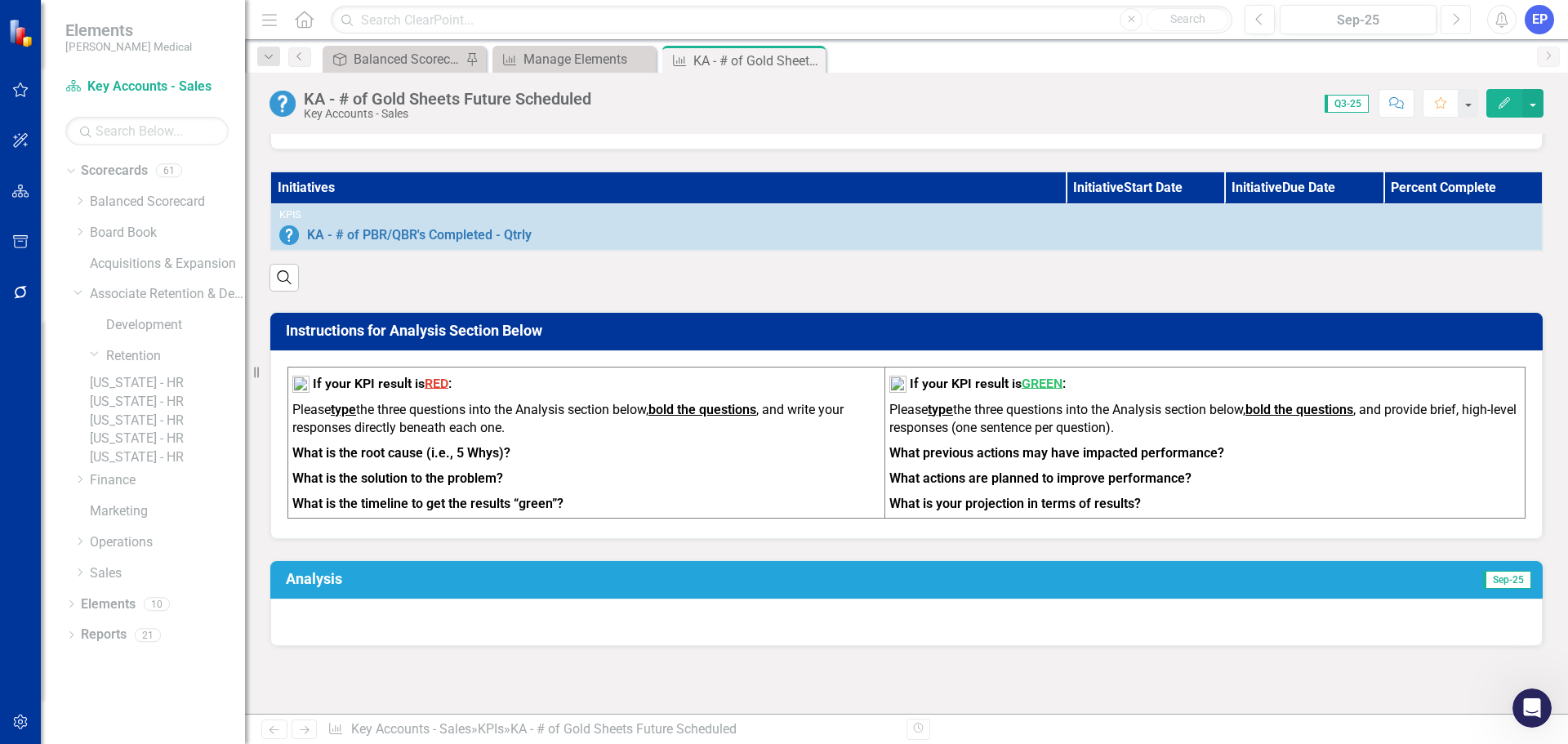
scroll to position [324, 0]
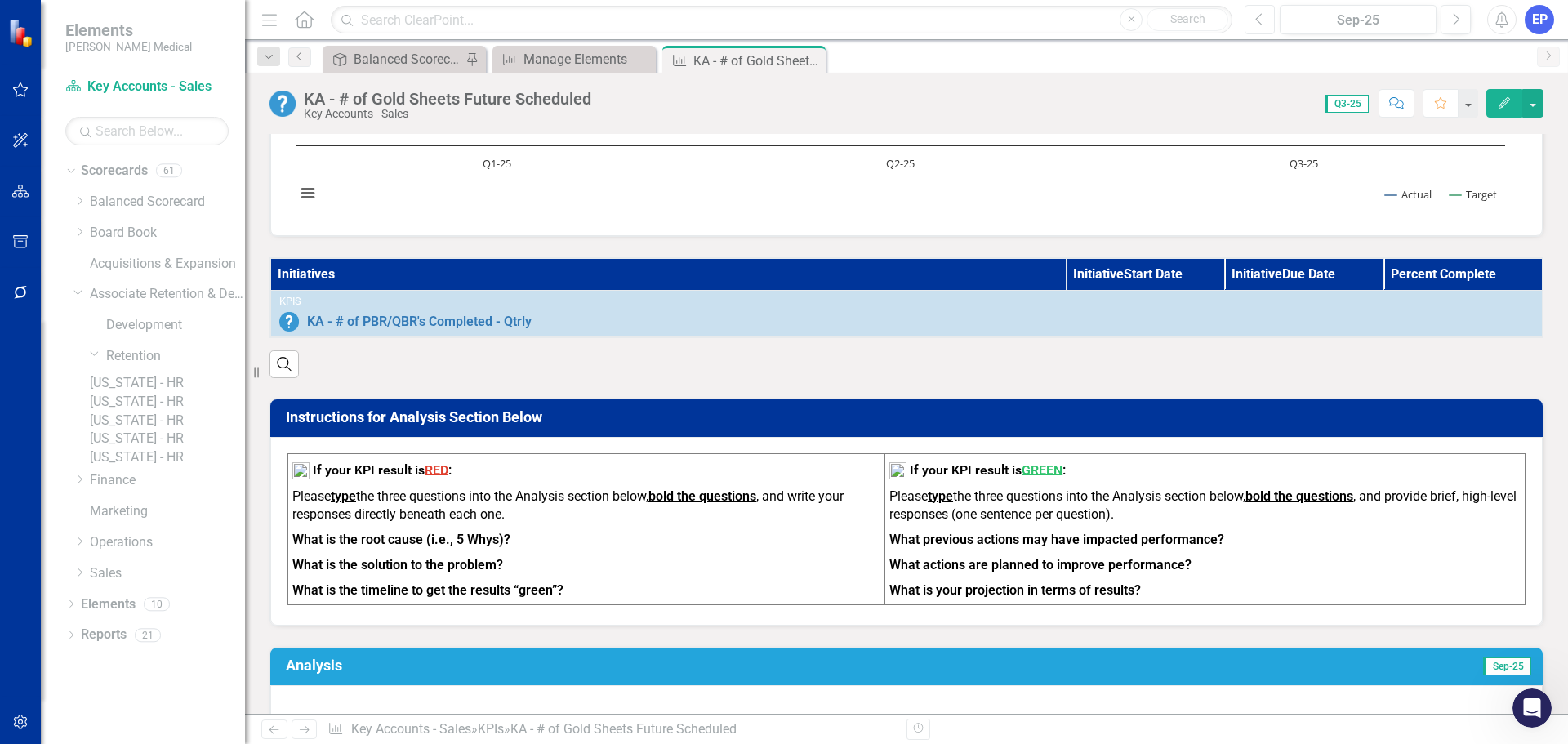
click at [1270, 19] on button "Previous" at bounding box center [1259, 19] width 30 height 29
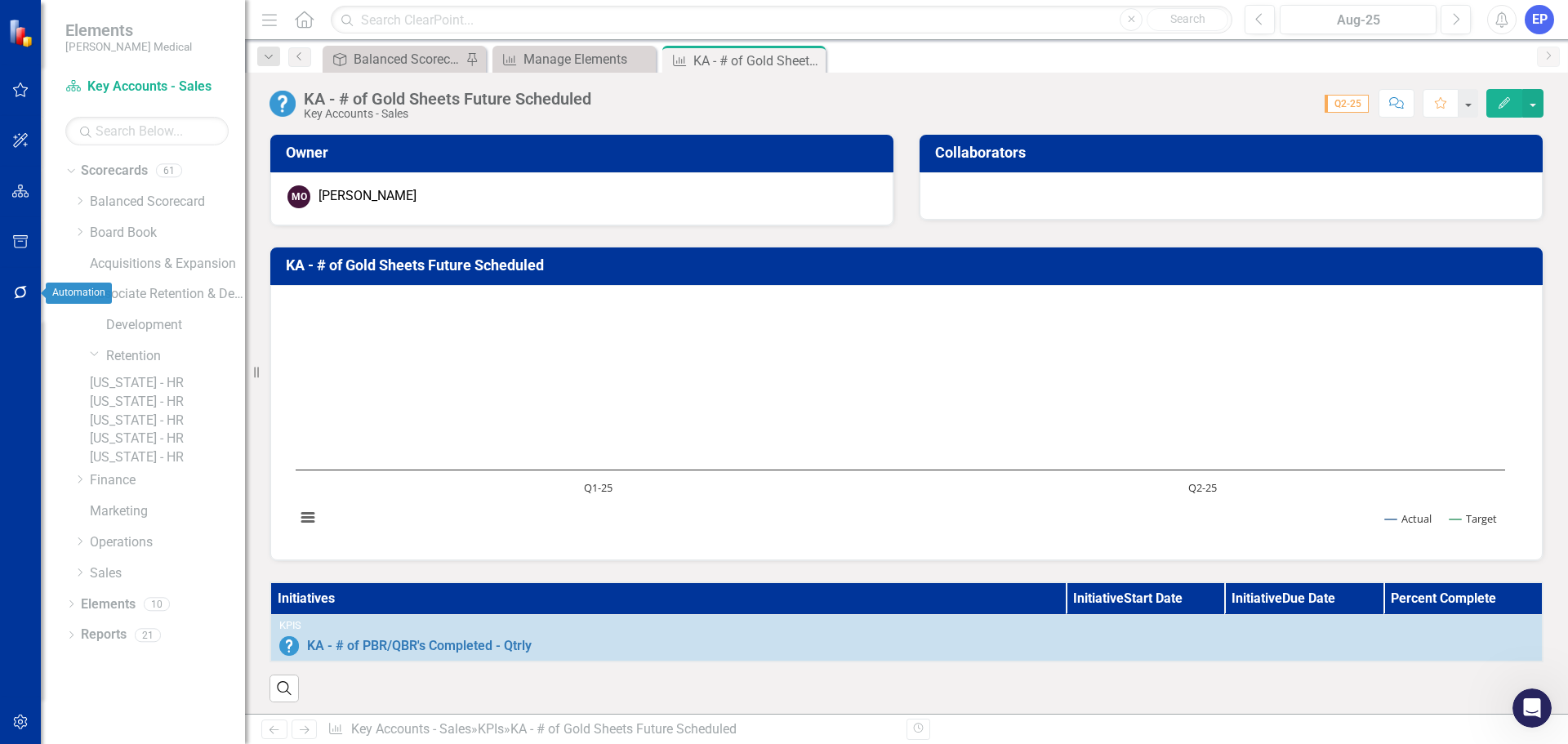
click at [20, 289] on icon "button" at bounding box center [21, 293] width 17 height 13
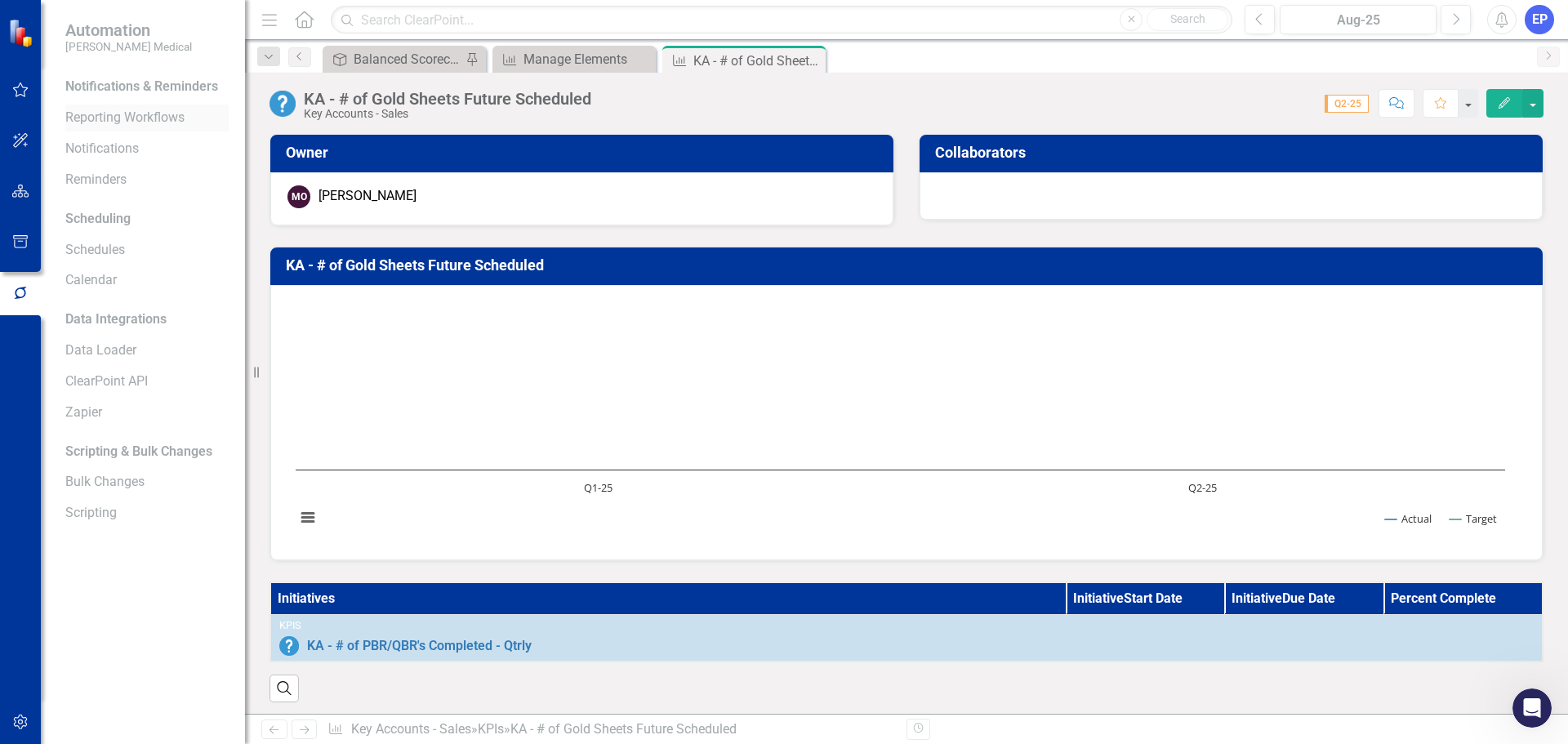
click at [98, 119] on link "Reporting Workflows" at bounding box center [146, 118] width 163 height 19
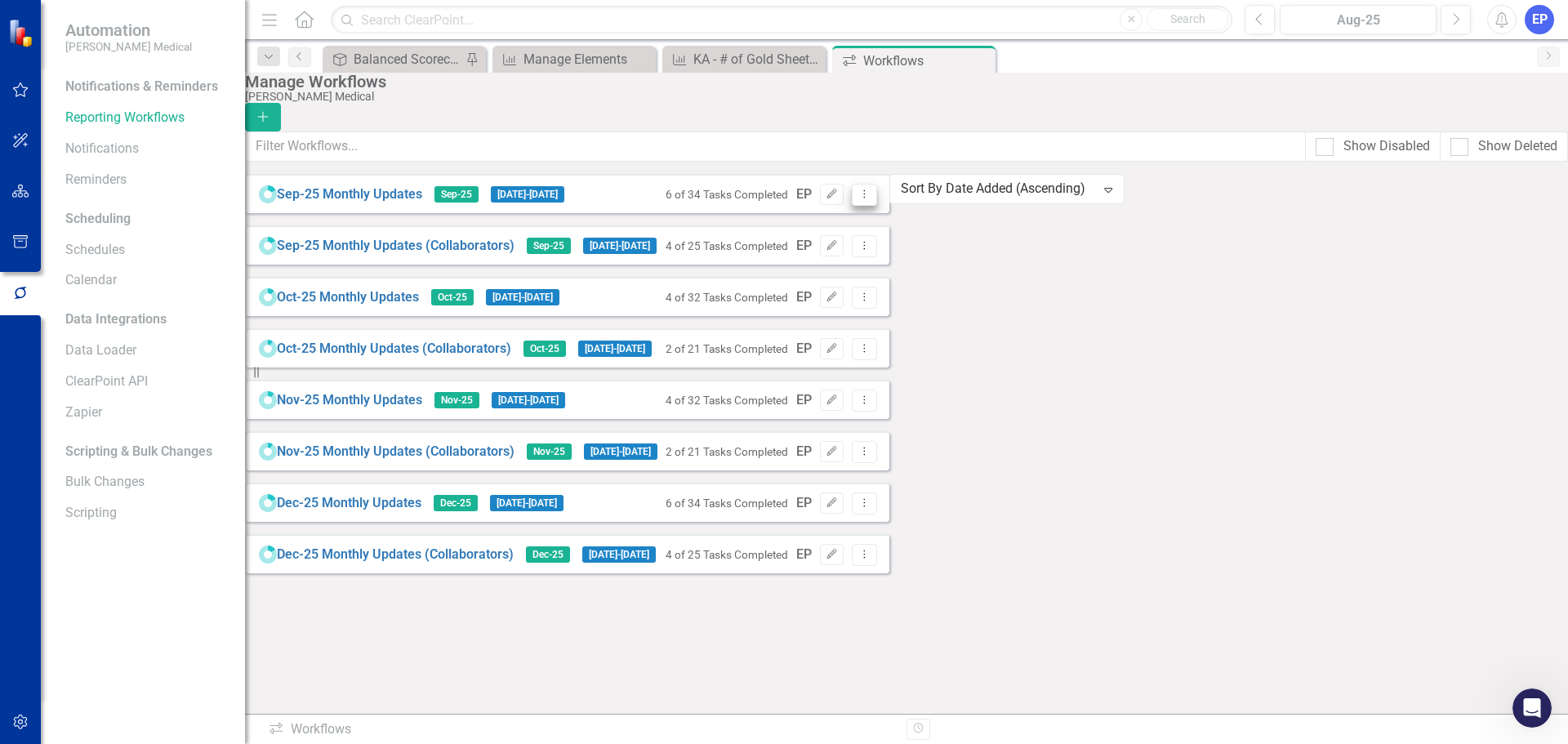
click at [877, 206] on button "Dropdown Menu" at bounding box center [864, 194] width 25 height 22
click at [1492, 235] on link "Preview Preview Workflow" at bounding box center [1455, 234] width 151 height 30
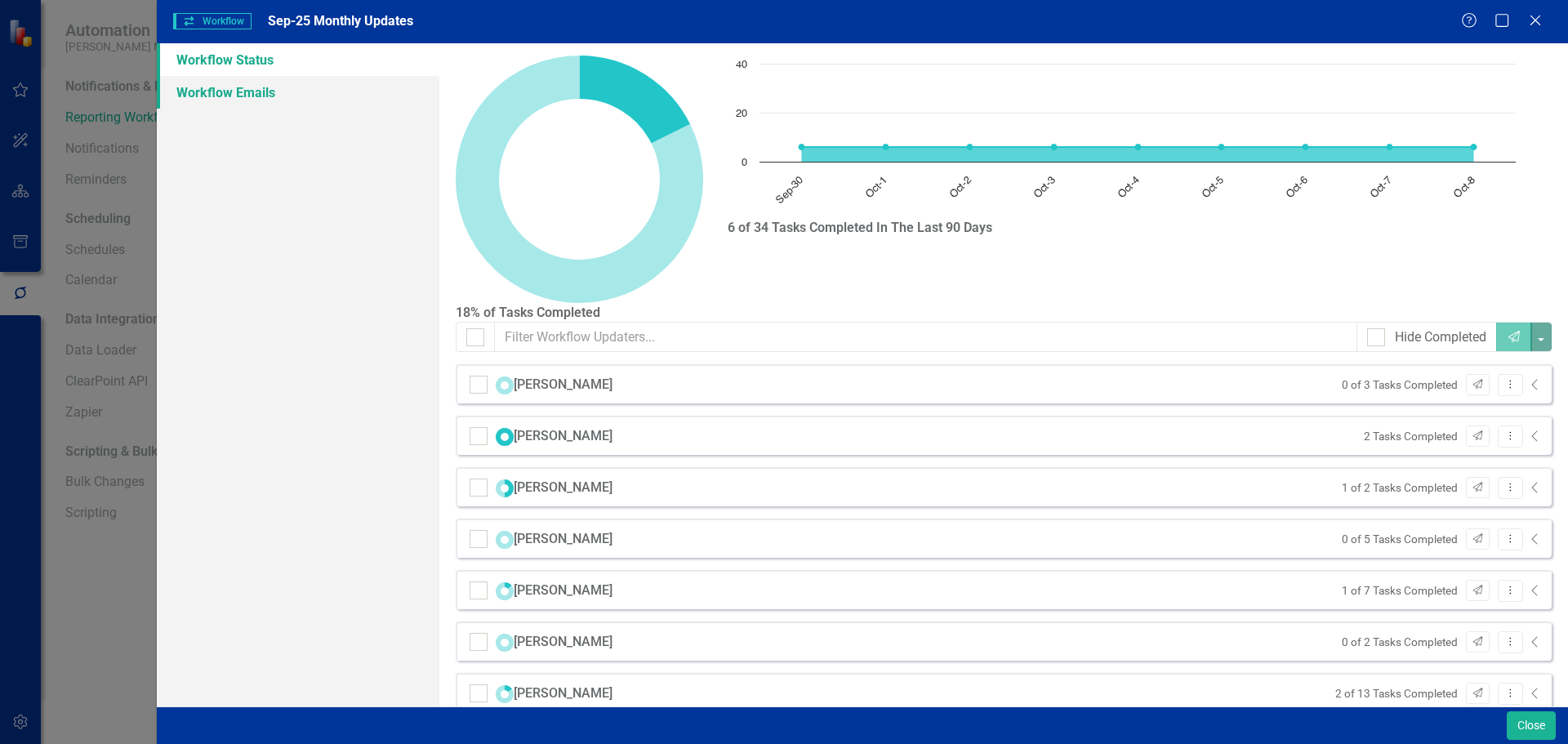
click at [244, 100] on link "Workflow Emails" at bounding box center [297, 92] width 282 height 33
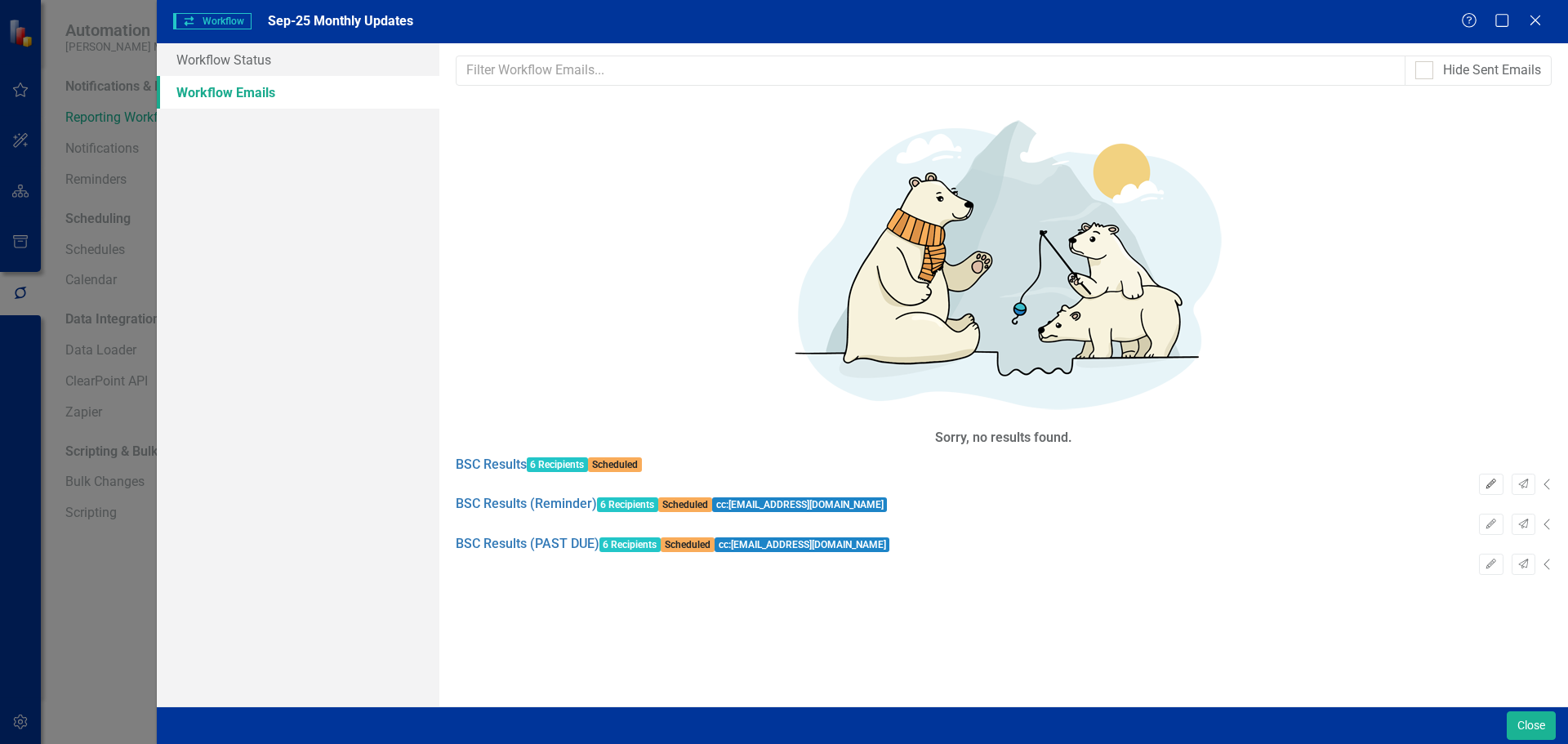
click at [1478, 474] on button "Edit" at bounding box center [1490, 484] width 24 height 21
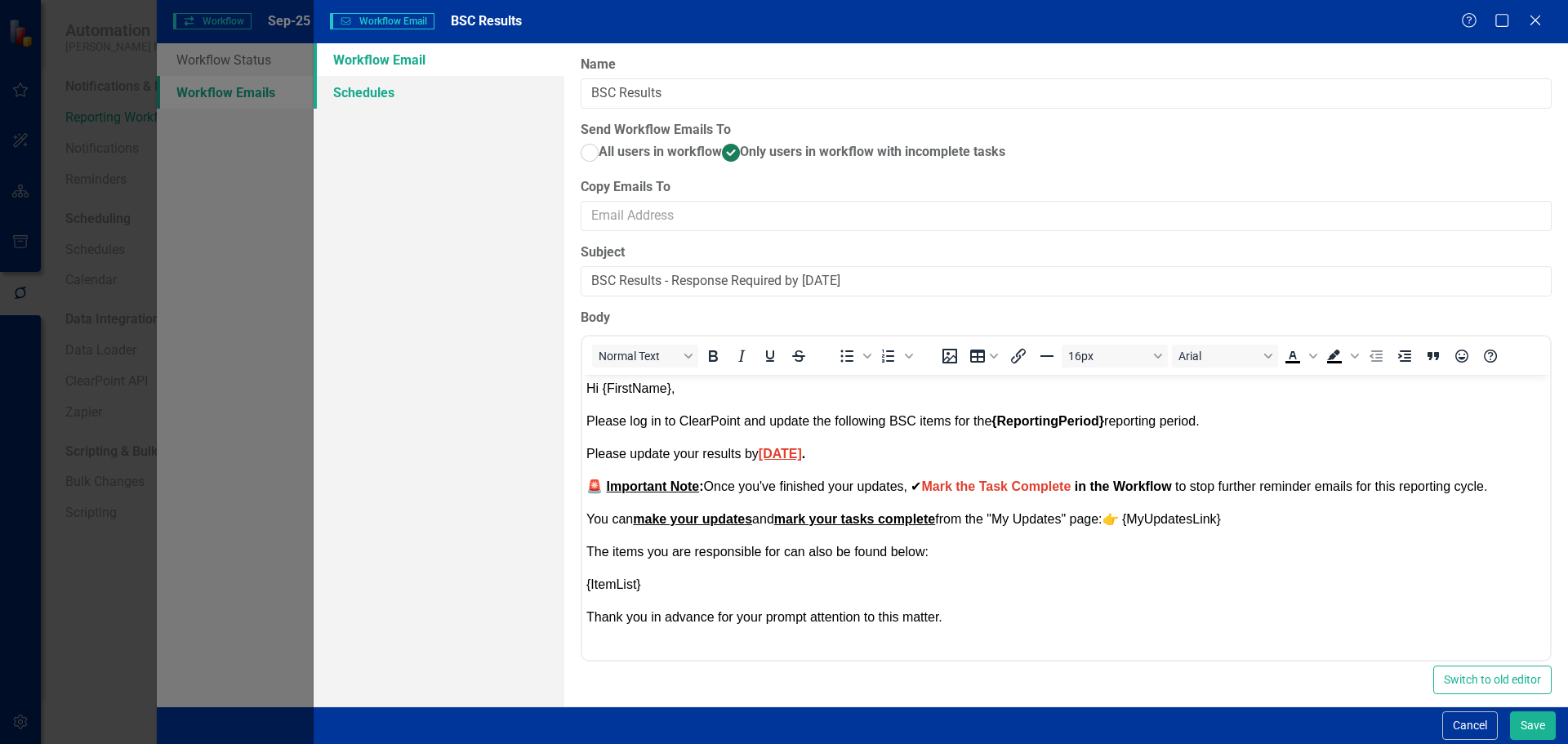
click at [431, 83] on link "Schedules" at bounding box center [439, 92] width 251 height 33
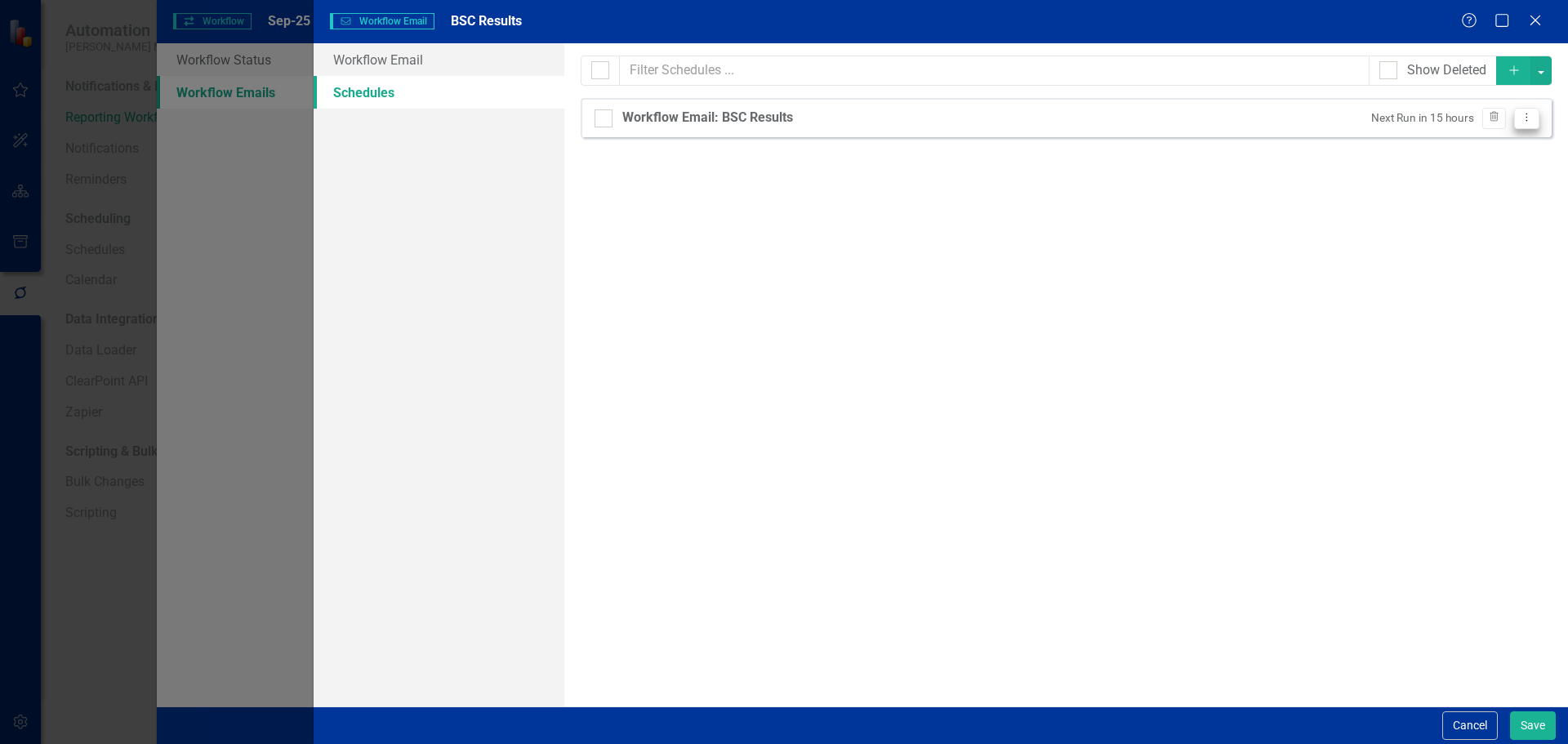
click at [1526, 118] on icon at bounding box center [1526, 117] width 2 height 8
click at [1513, 143] on link "Edit Edit Schedule" at bounding box center [1462, 145] width 150 height 30
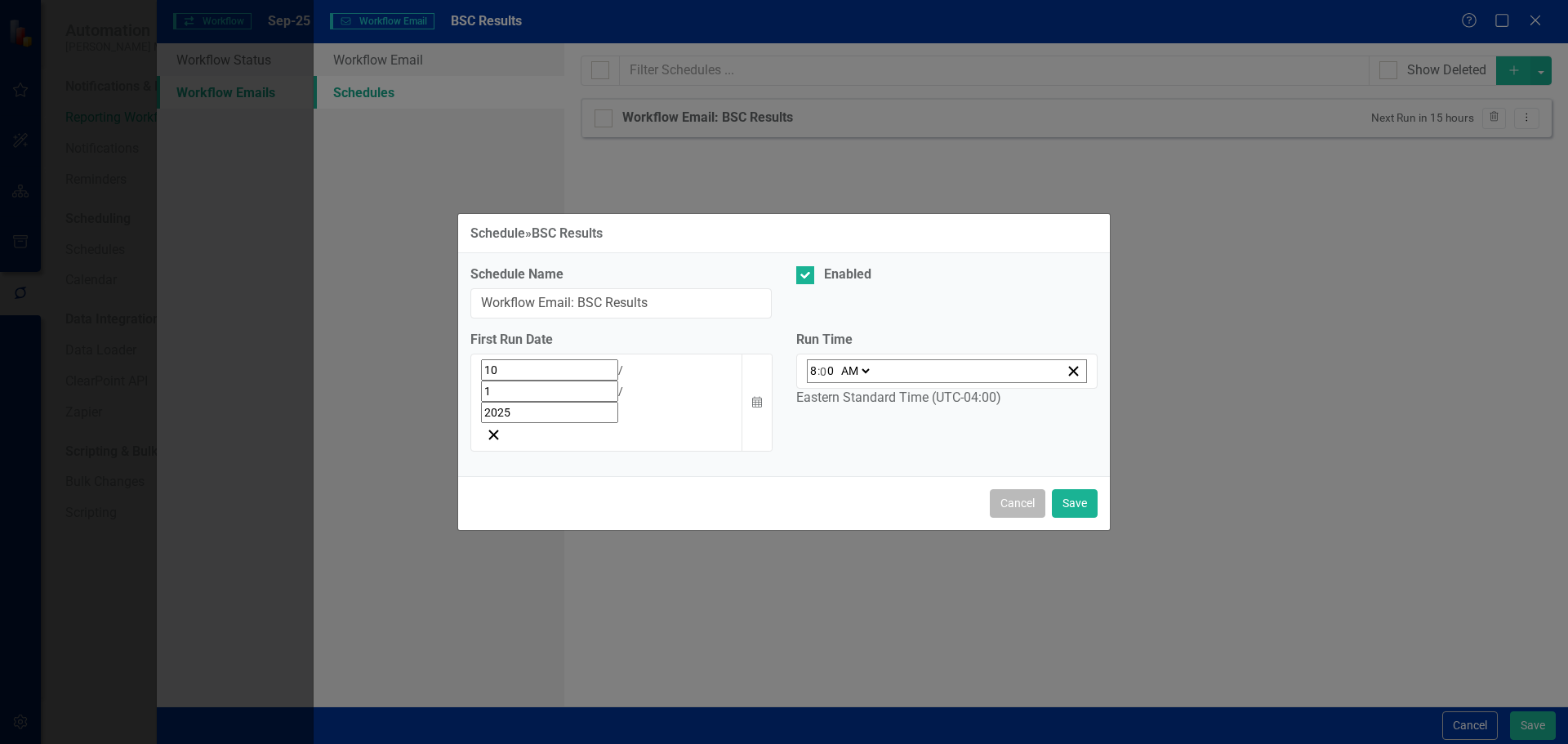
click at [993, 489] on button "Cancel" at bounding box center [1017, 503] width 56 height 28
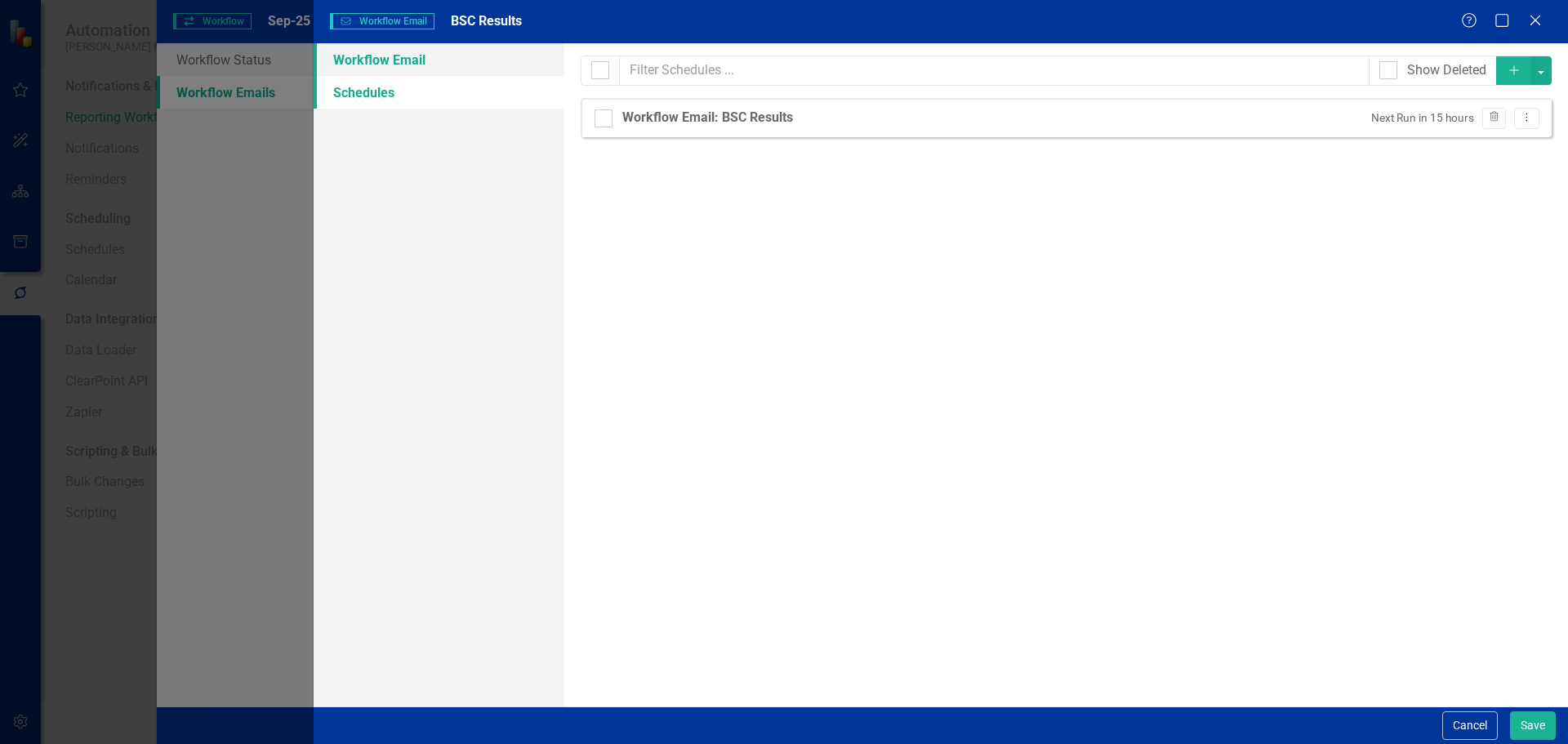
click at [430, 53] on link "Workflow Email" at bounding box center [439, 59] width 251 height 33
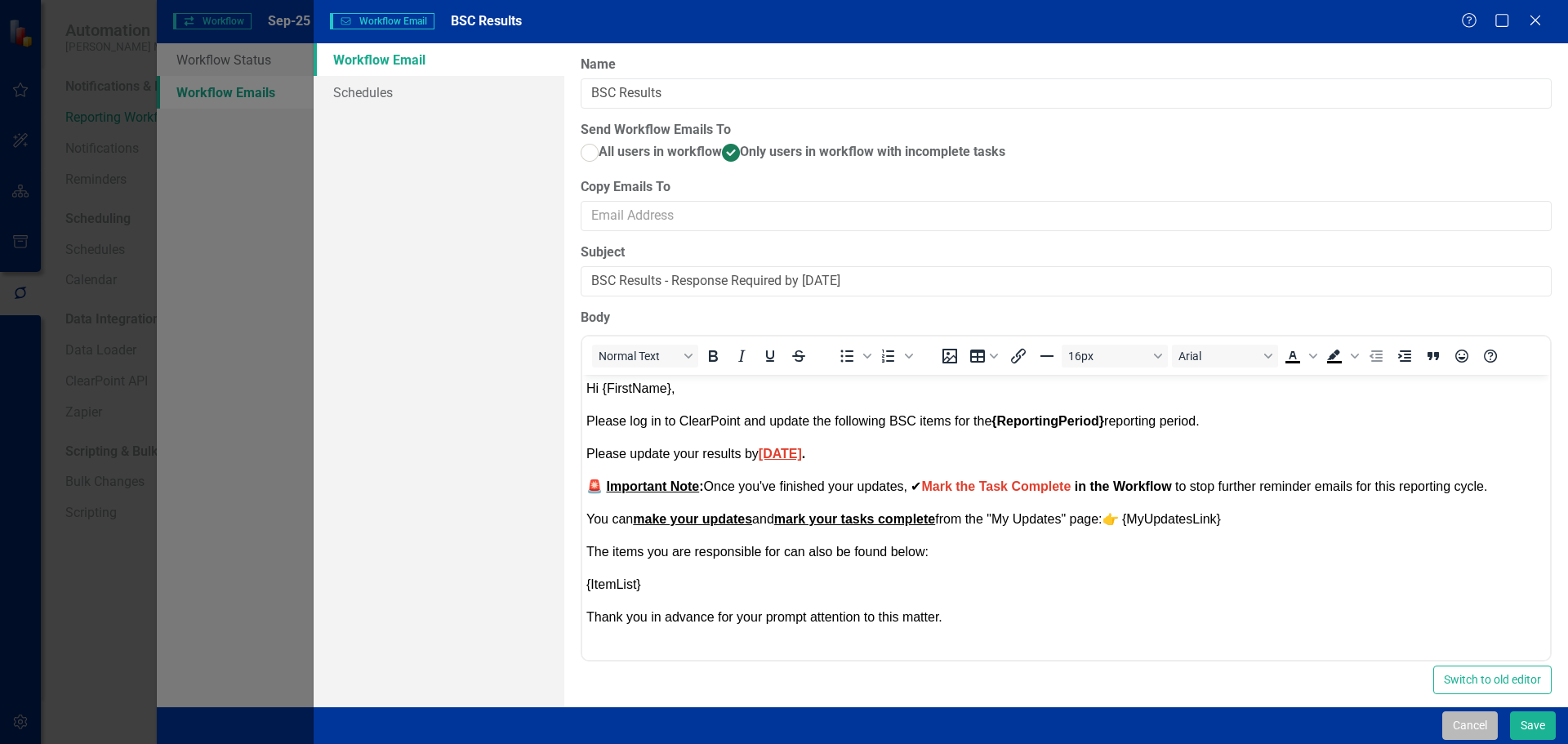
click at [1459, 722] on button "Cancel" at bounding box center [1469, 725] width 56 height 28
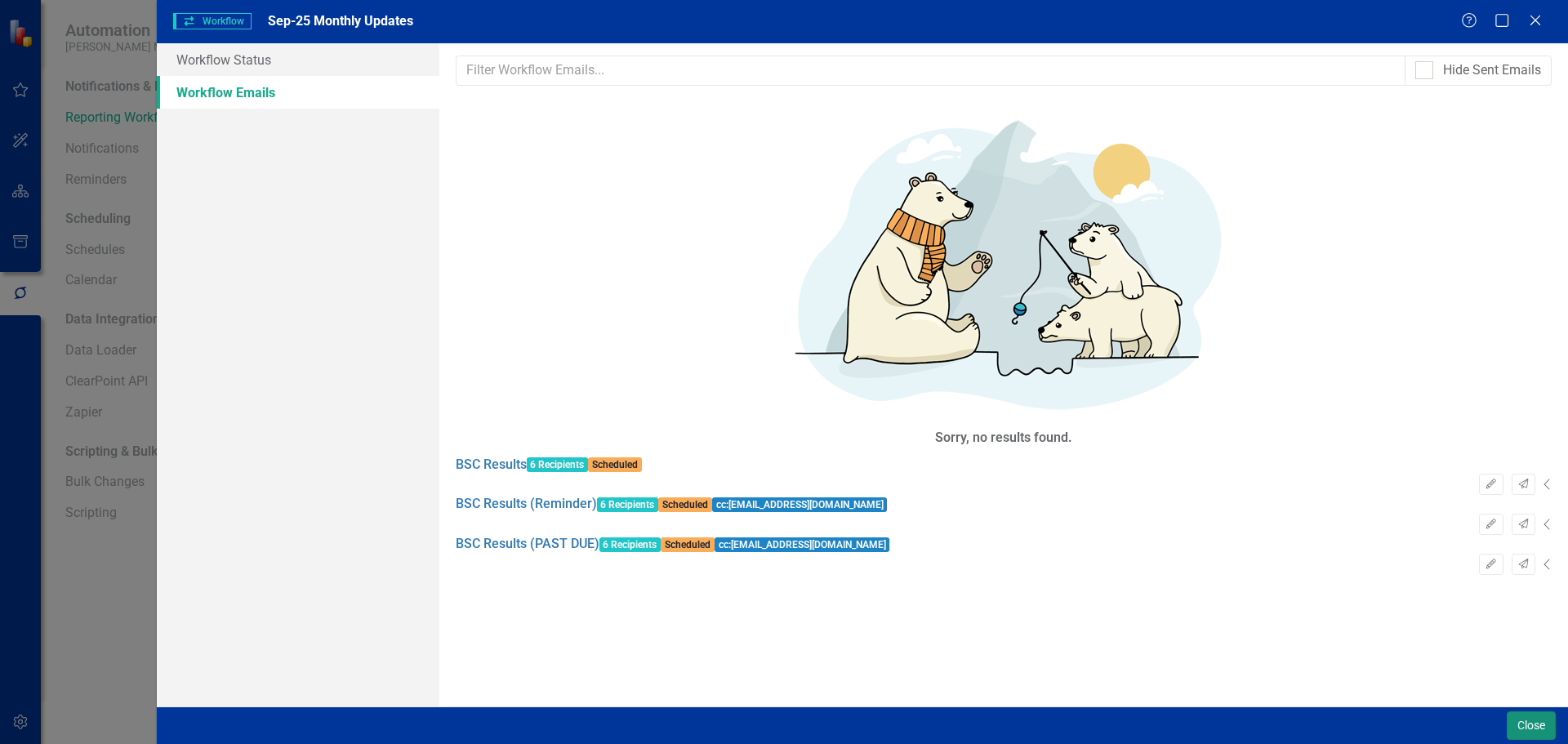
click at [1513, 721] on button "Close" at bounding box center [1531, 725] width 49 height 28
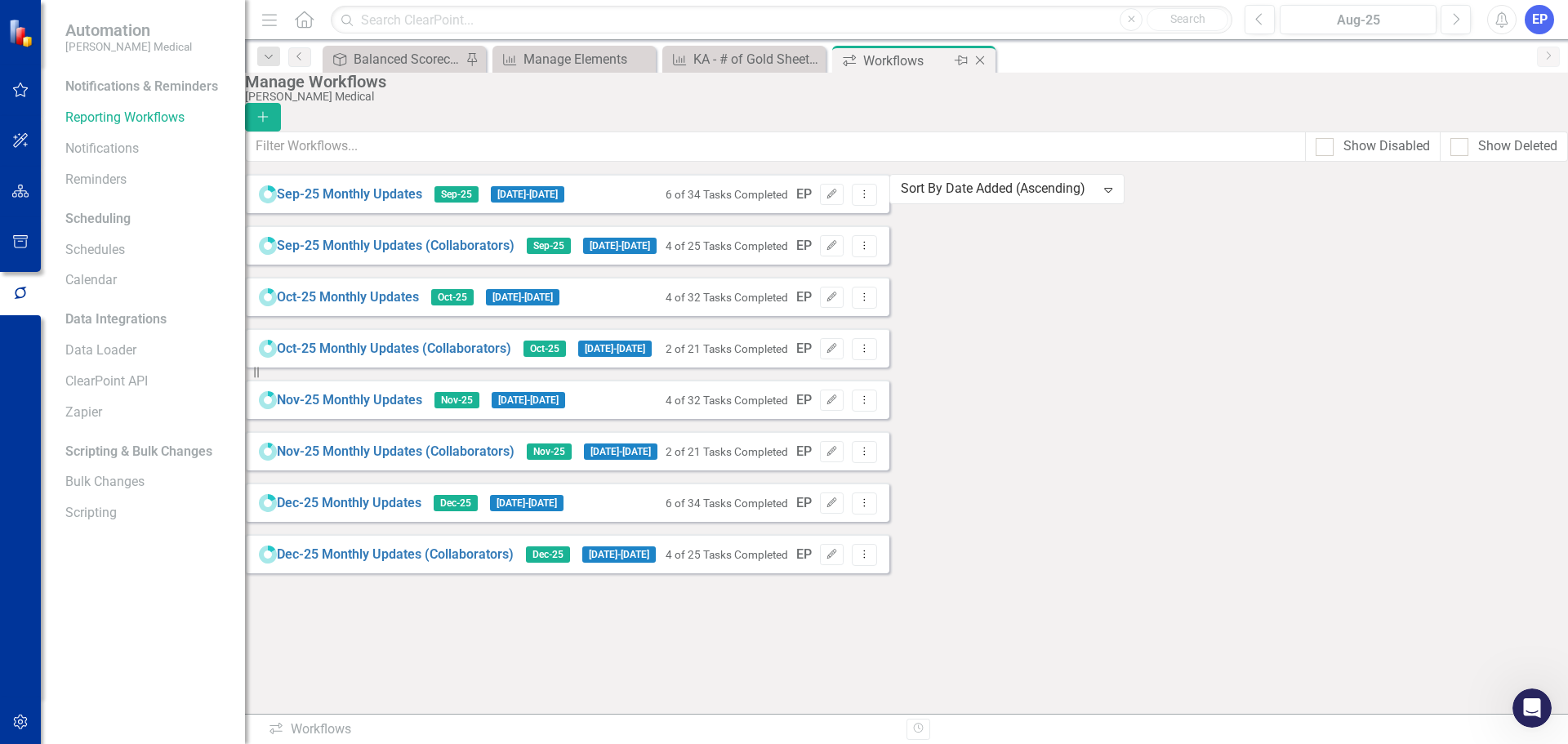
click at [981, 63] on icon "Close" at bounding box center [979, 60] width 16 height 13
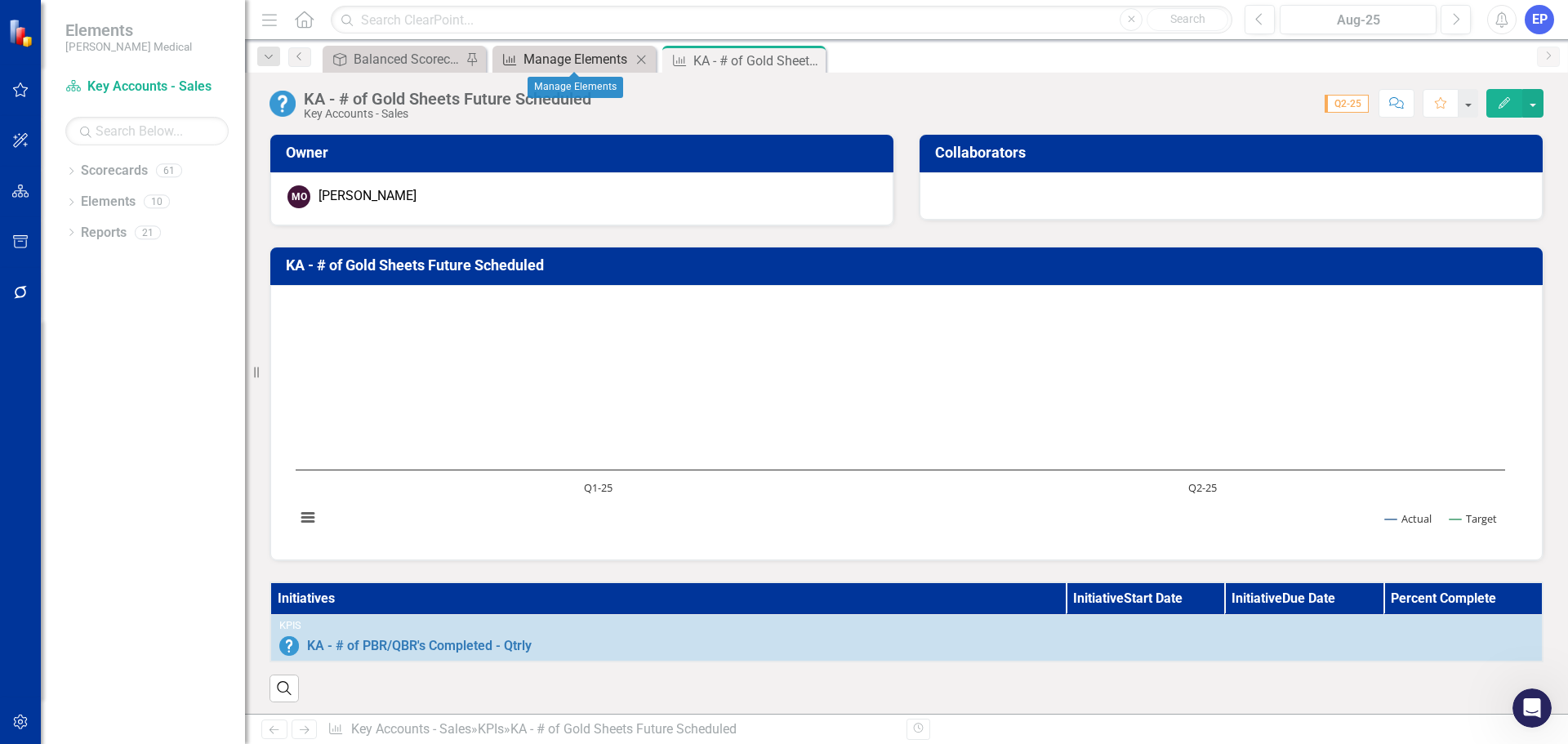
click at [559, 58] on div "Manage Elements" at bounding box center [577, 59] width 108 height 21
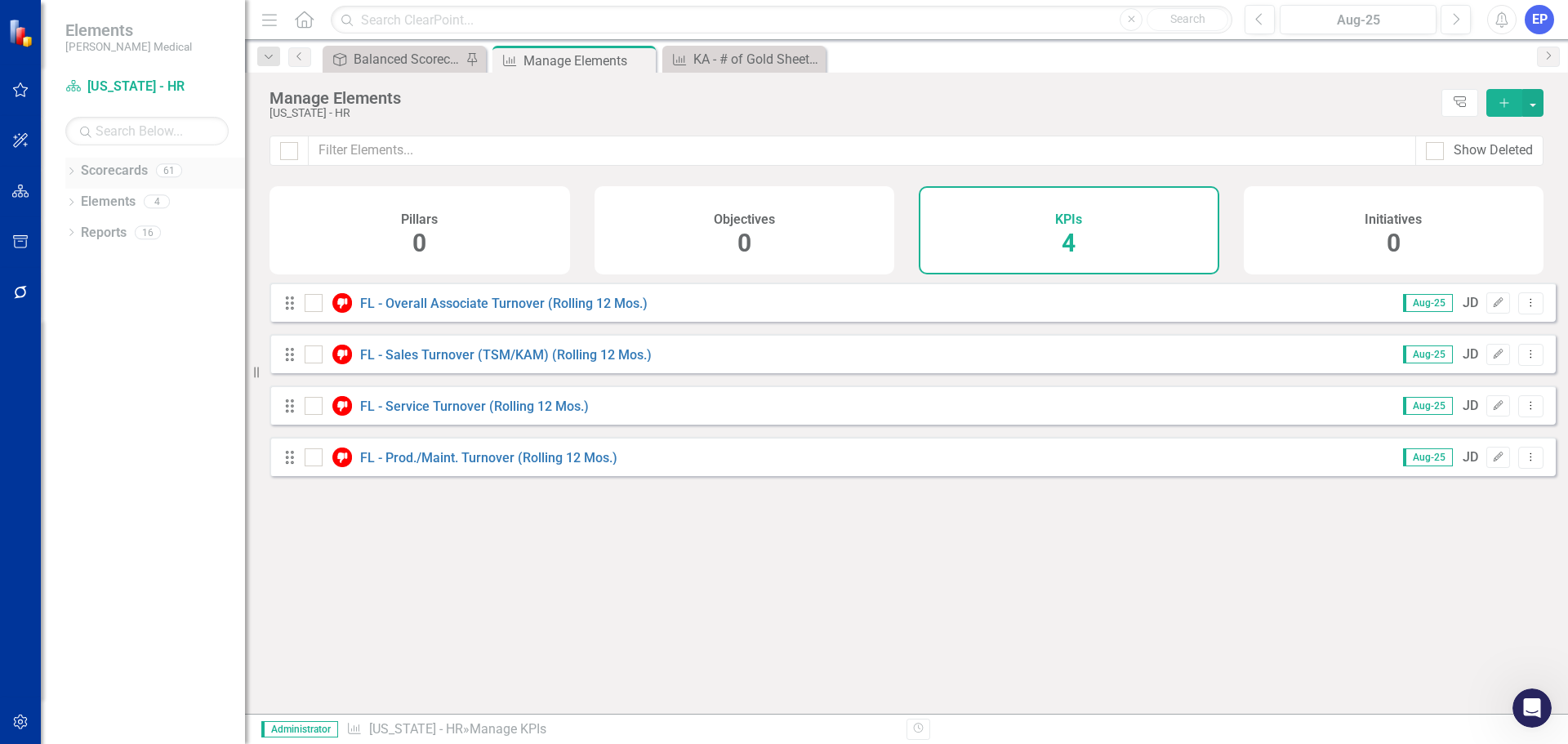
click at [70, 170] on icon "Dropdown" at bounding box center [71, 173] width 11 height 9
click at [76, 414] on icon "Dropdown" at bounding box center [79, 417] width 12 height 9
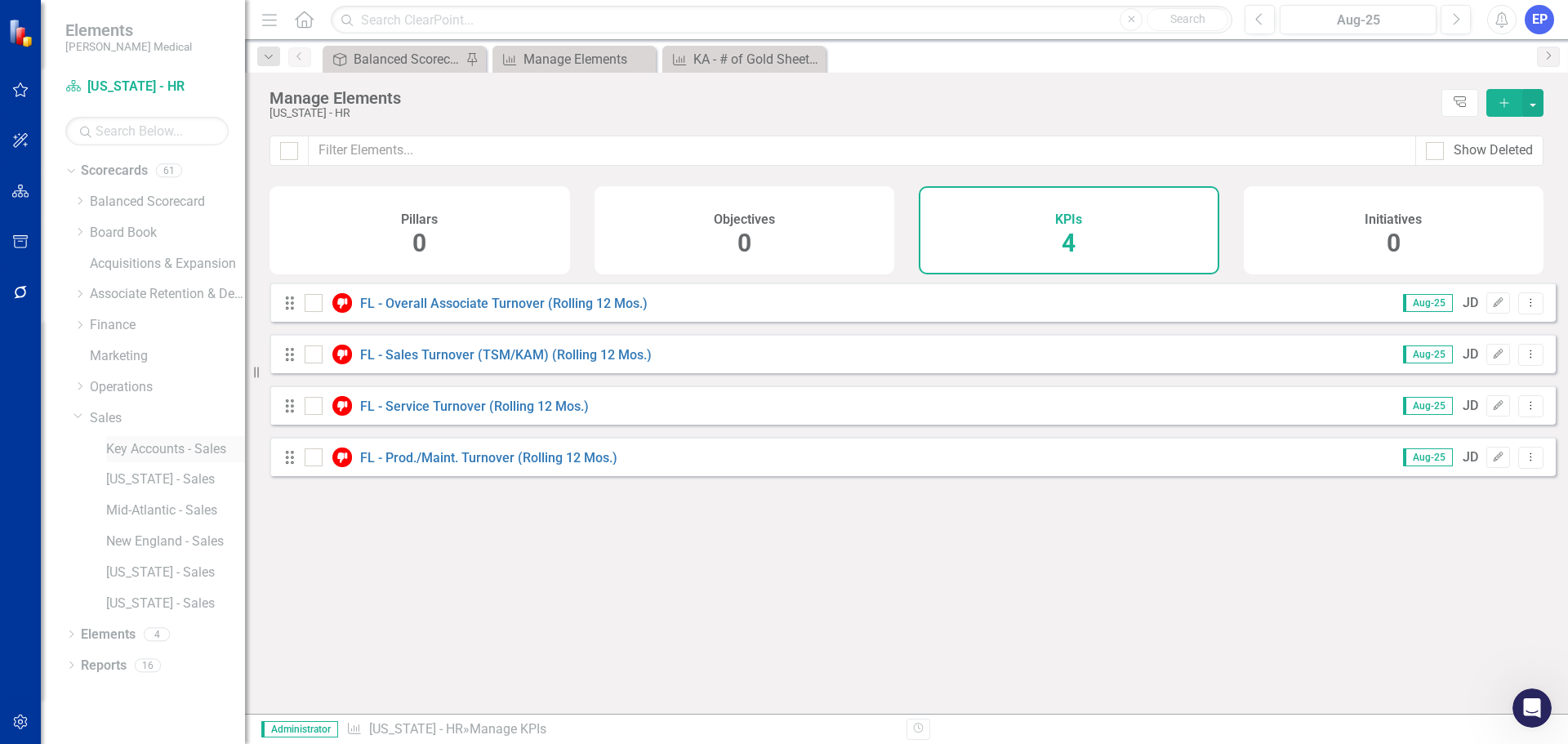
click at [124, 452] on link "Key Accounts - Sales" at bounding box center [175, 449] width 139 height 19
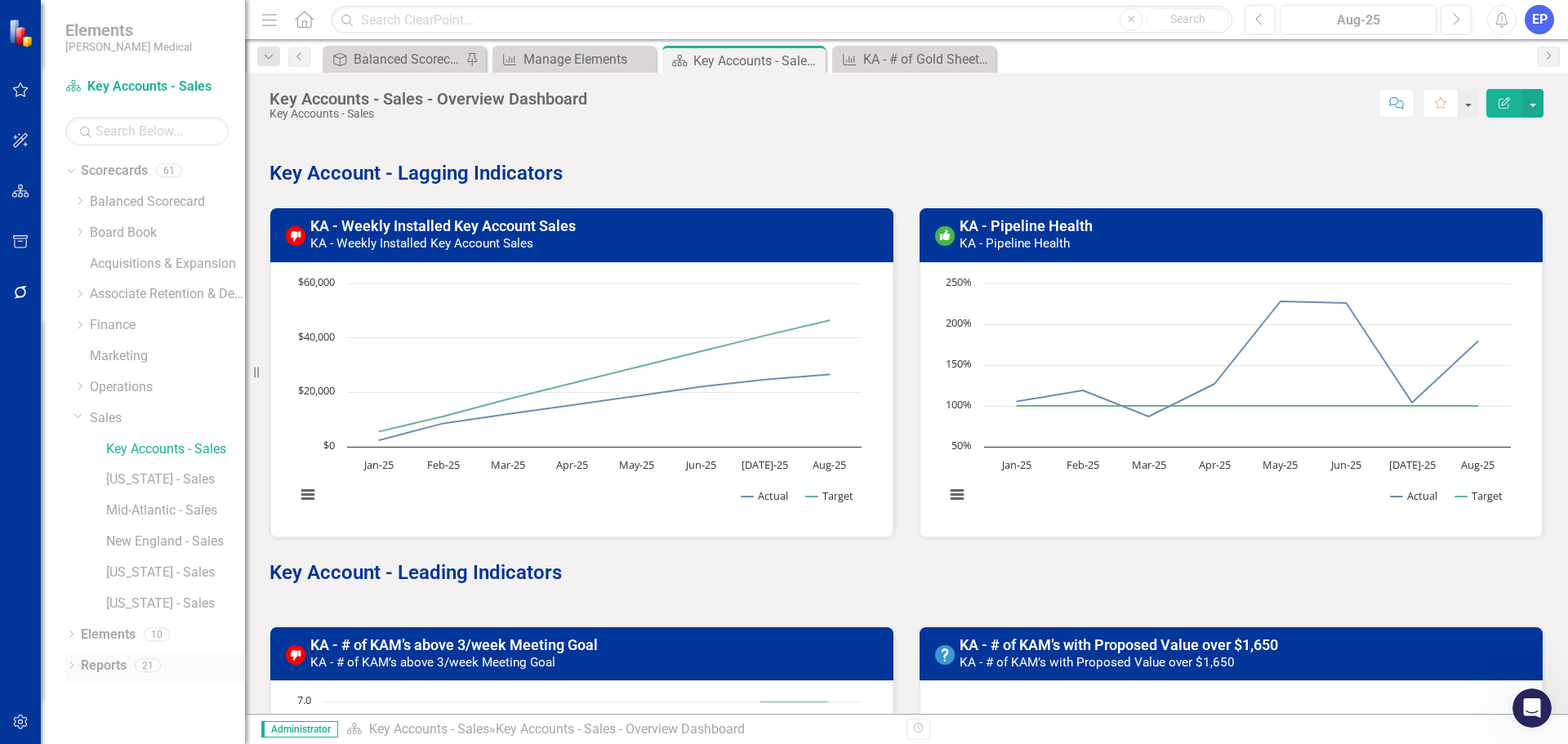
click at [111, 658] on link "Reports" at bounding box center [104, 666] width 45 height 19
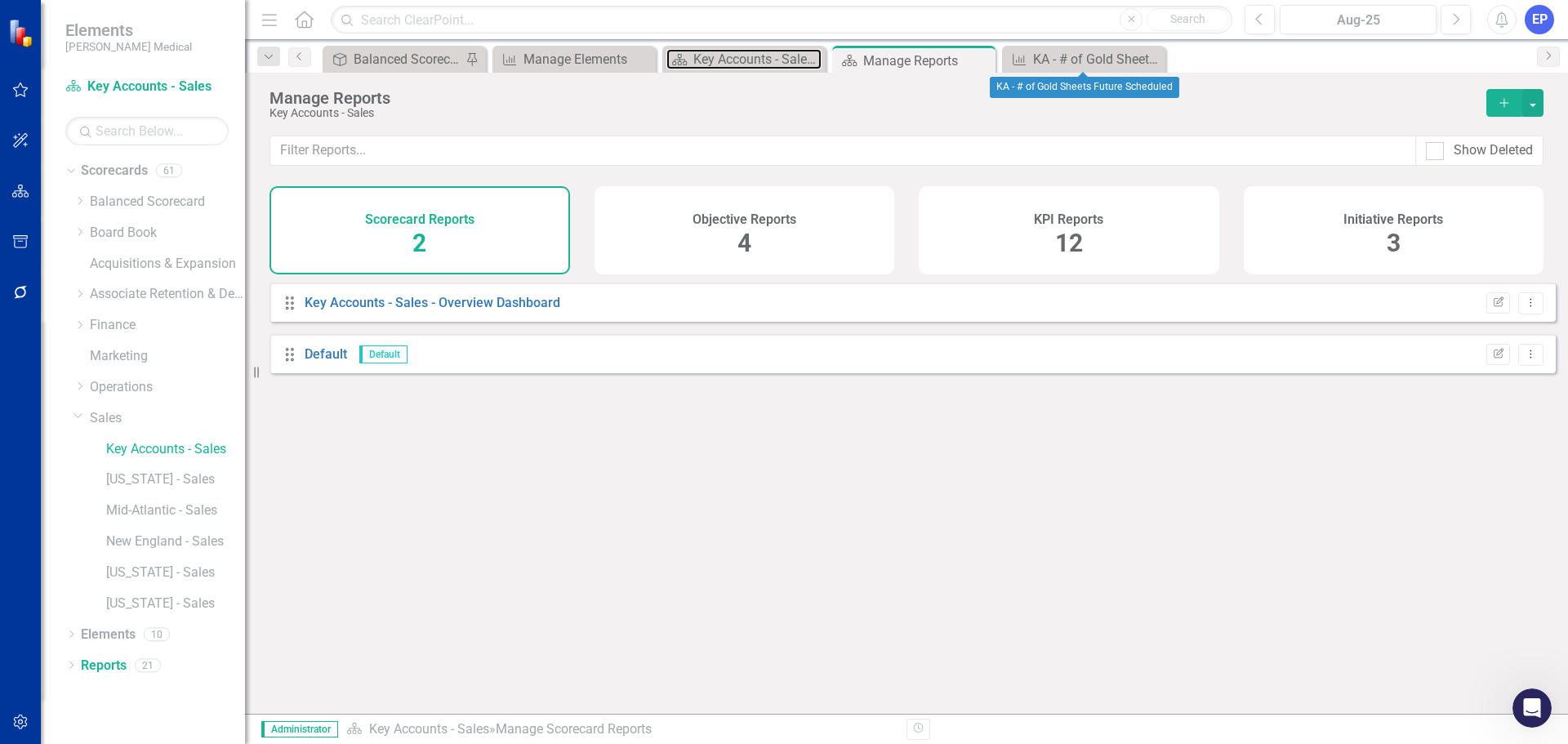
drag, startPoint x: 723, startPoint y: 58, endPoint x: 820, endPoint y: 131, distance: 121.4
click at [828, 131] on div "Menu Home Search Close Search Previous Aug-25 Next Alerts EP User Edit Profile …" at bounding box center [905, 372] width 1323 height 744
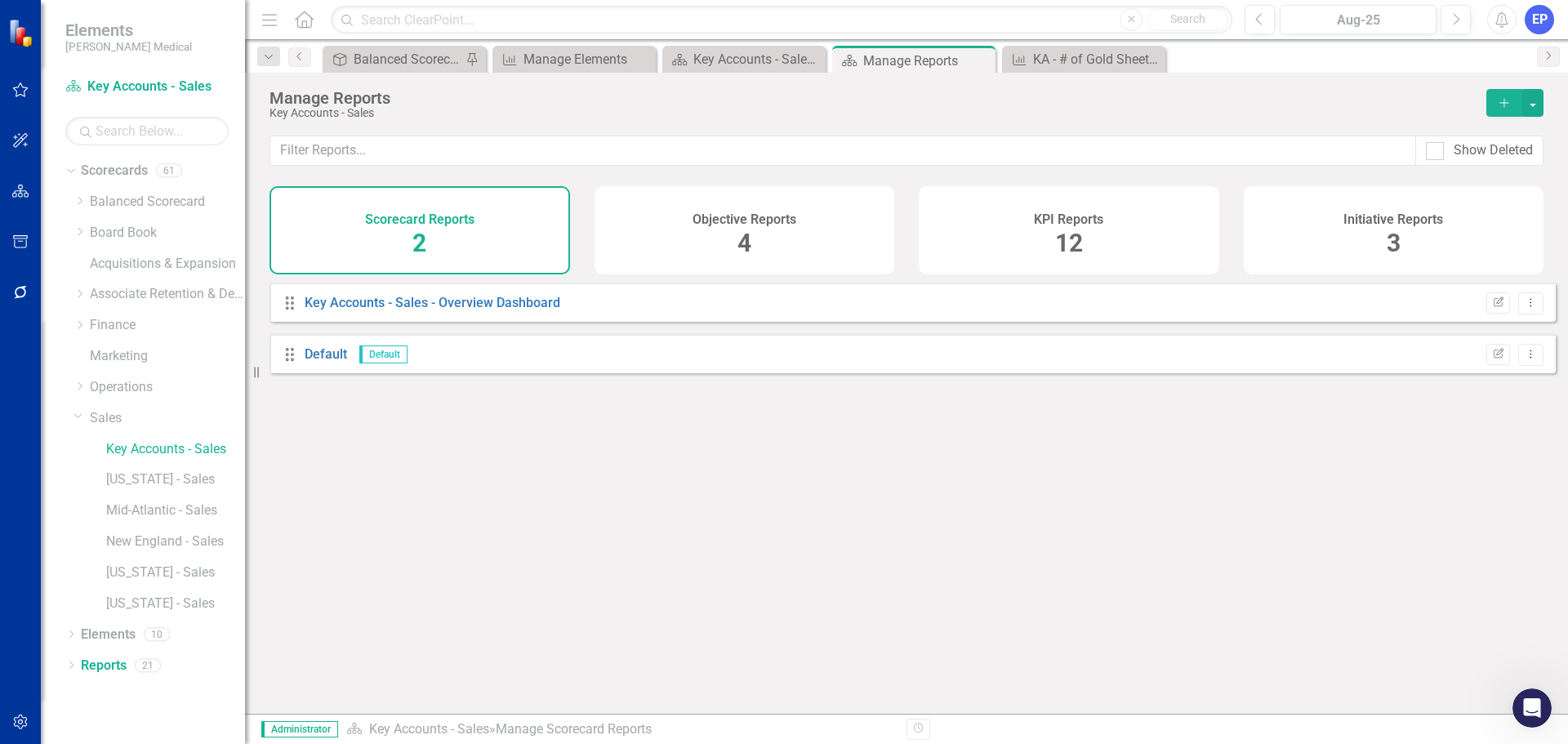
click at [1079, 230] on span "12" at bounding box center [1068, 243] width 27 height 28
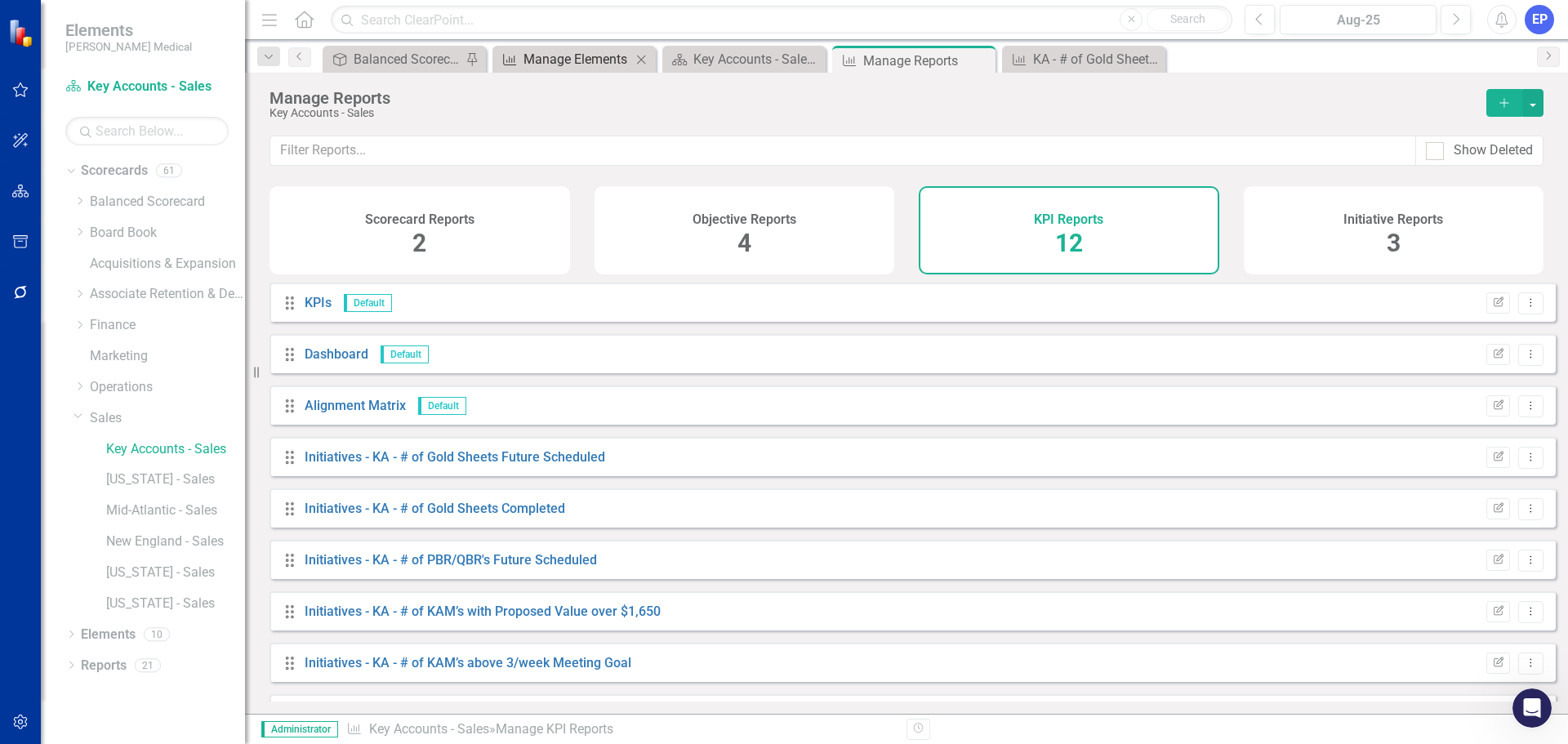
click at [586, 60] on div "Manage Elements" at bounding box center [577, 59] width 108 height 21
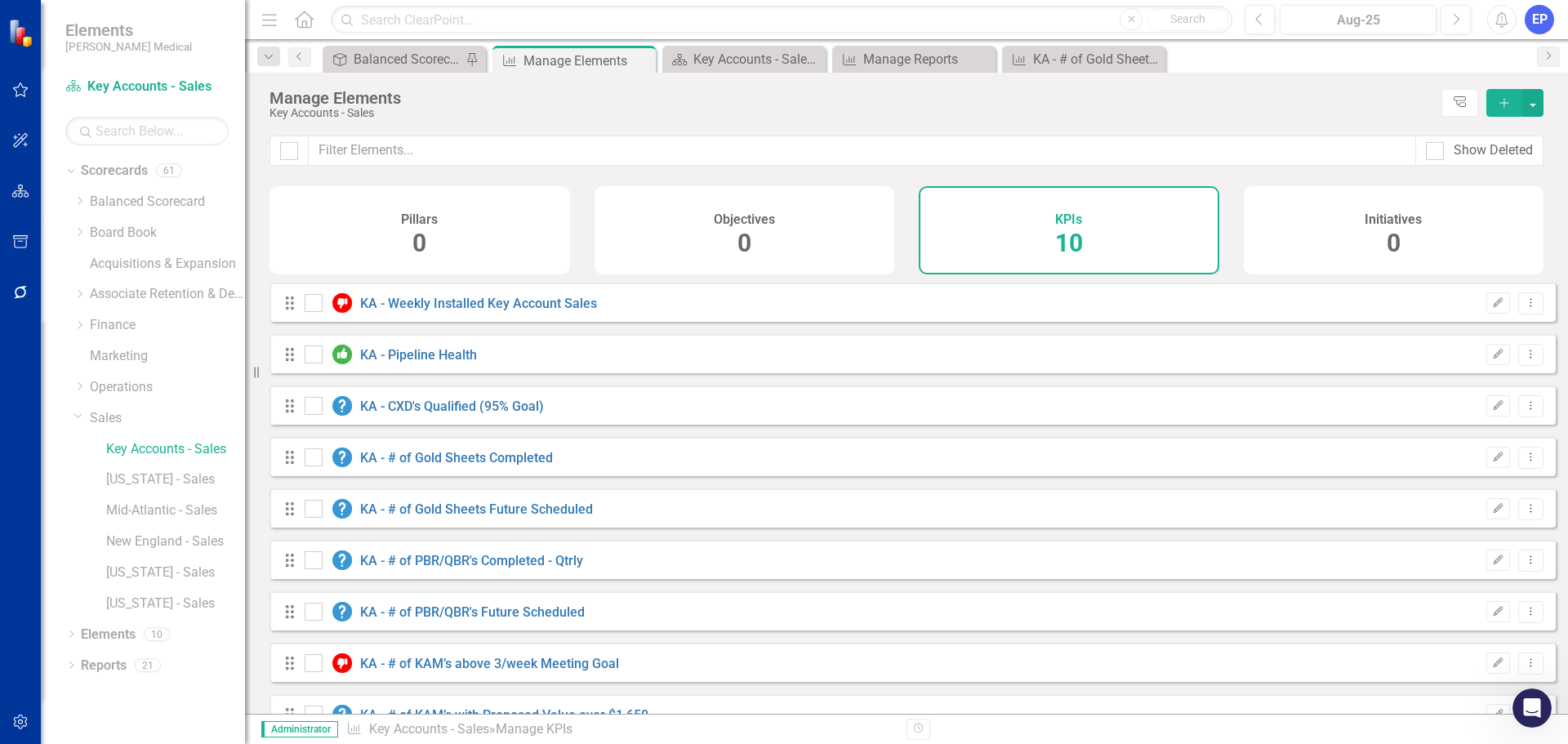
checkbox input "false"
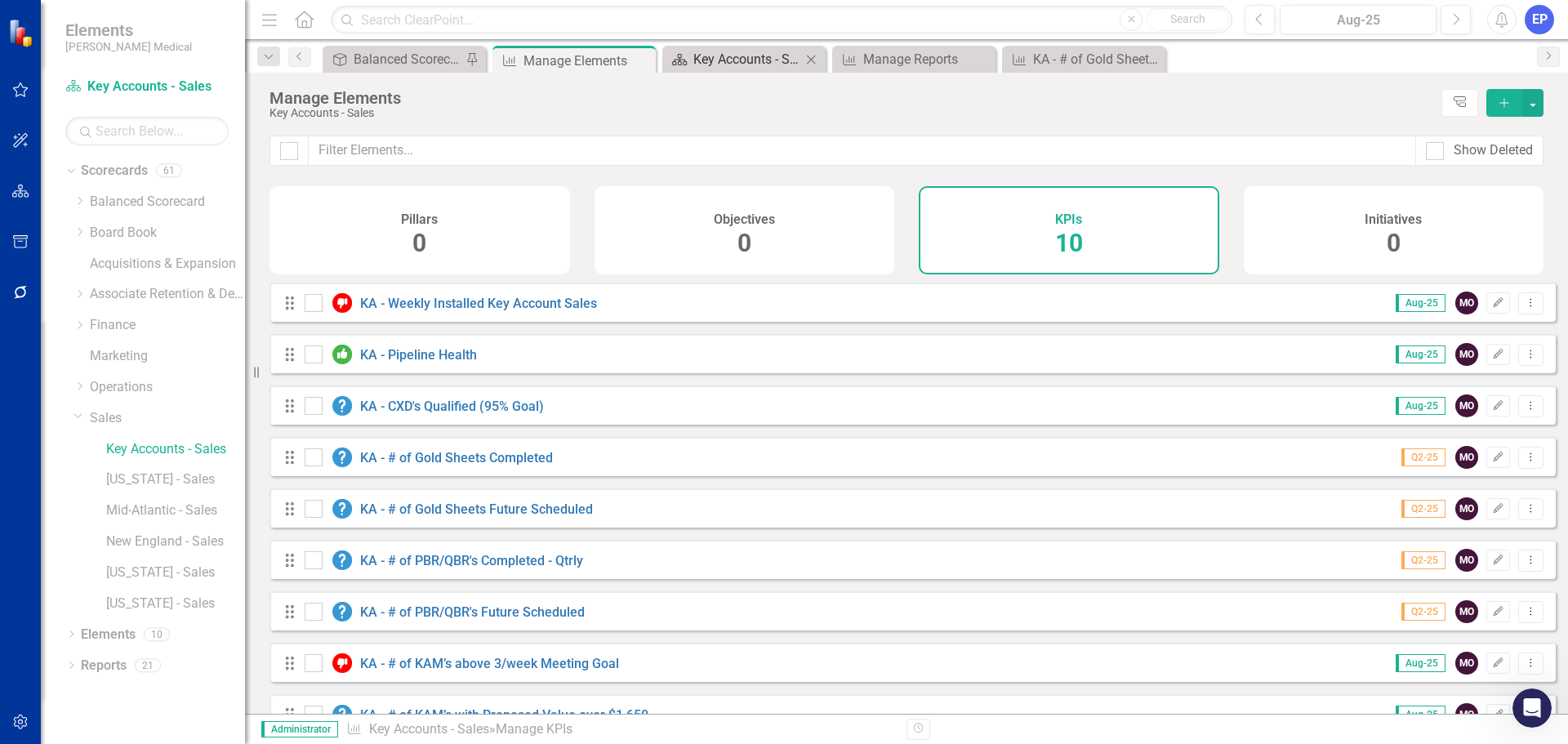
click at [740, 61] on div "Key Accounts - Sales - Overview Dashboard" at bounding box center [747, 59] width 108 height 21
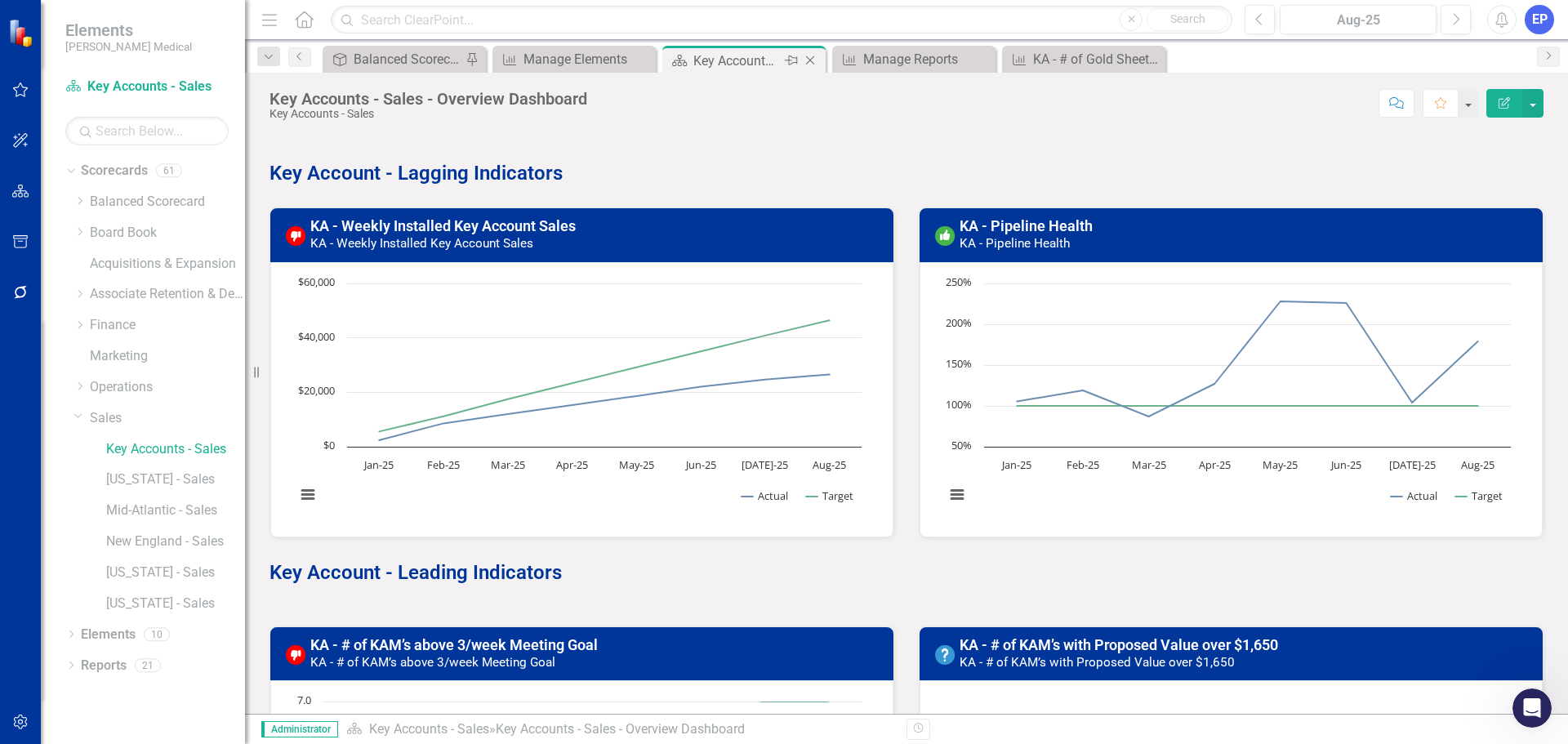
click at [807, 61] on icon "Close" at bounding box center [809, 60] width 16 height 13
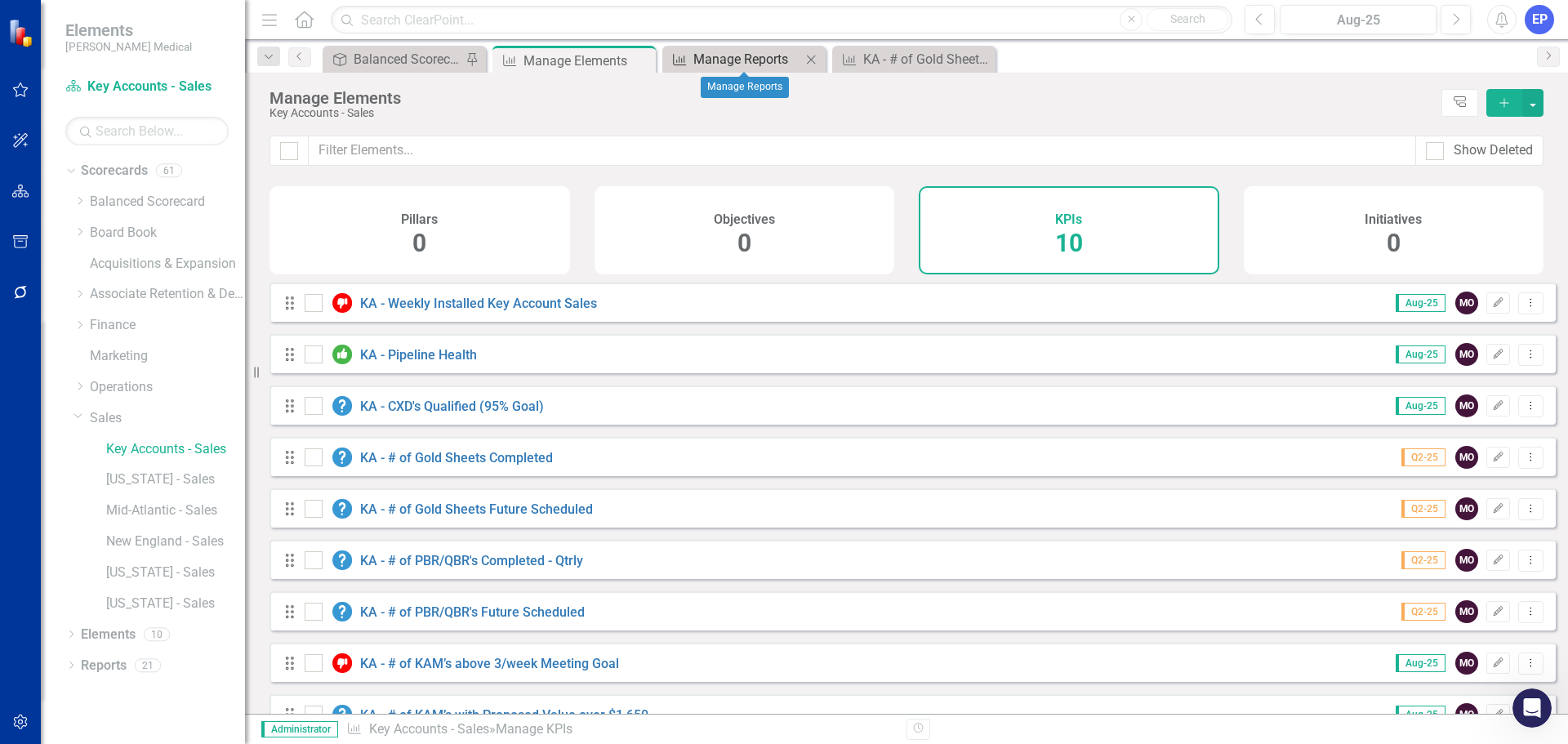
click at [746, 54] on div "Manage Reports" at bounding box center [747, 59] width 108 height 21
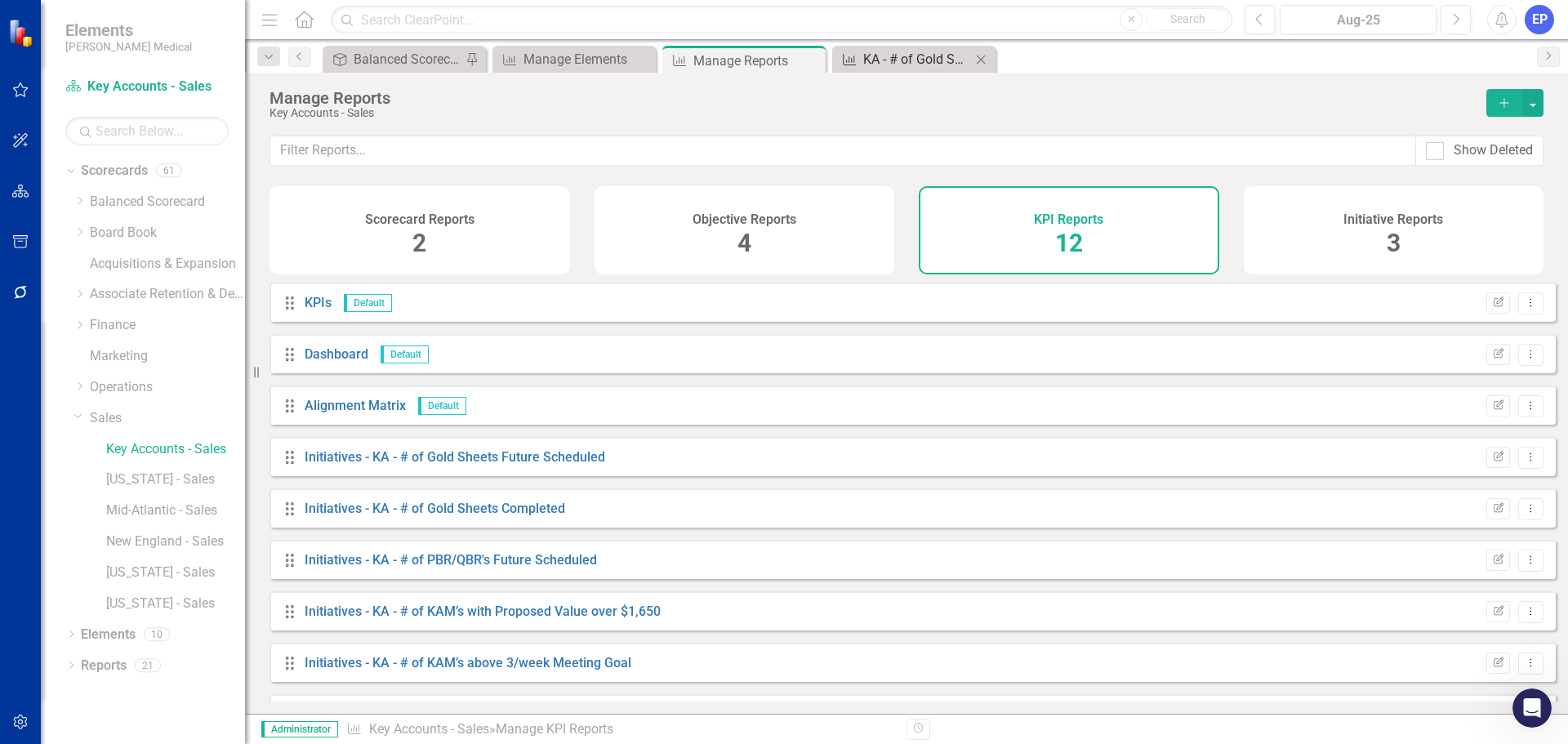
click at [896, 57] on div "KA - # of Gold Sheets Future Scheduled" at bounding box center [917, 59] width 108 height 21
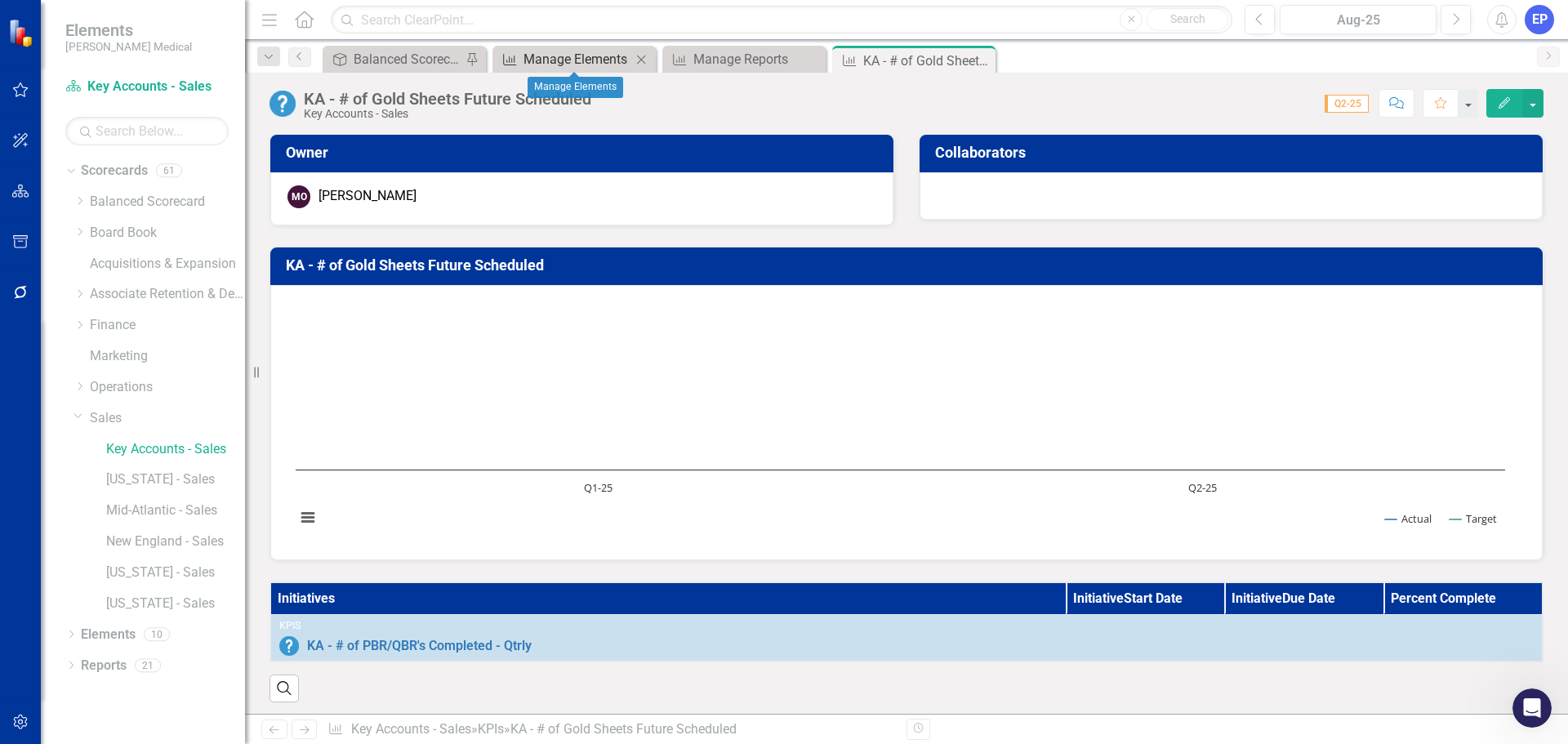
click at [582, 58] on div "Manage Elements" at bounding box center [577, 59] width 108 height 21
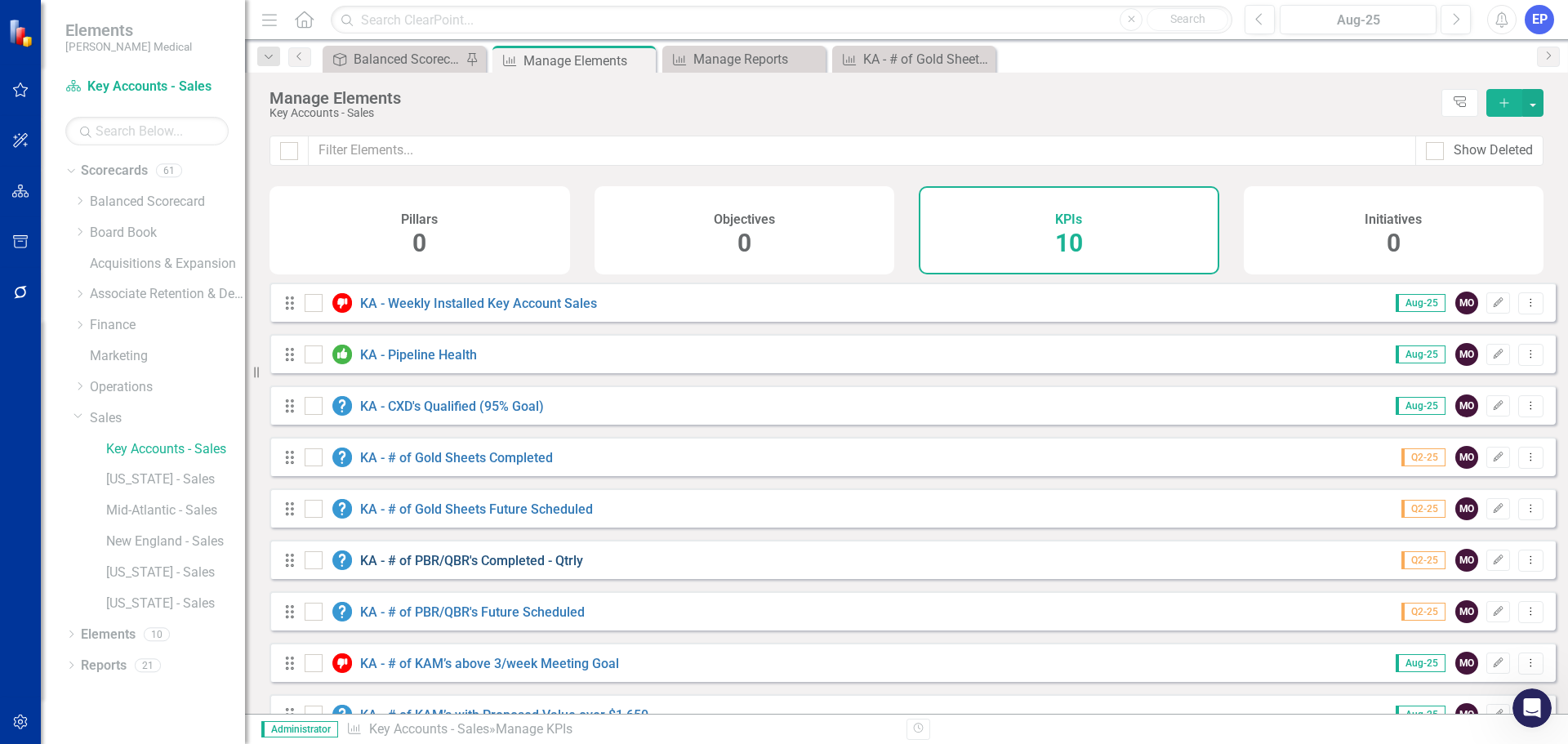
click at [489, 568] on link "KA - # of PBR/QBR's Completed - Qtrly" at bounding box center [471, 561] width 223 height 15
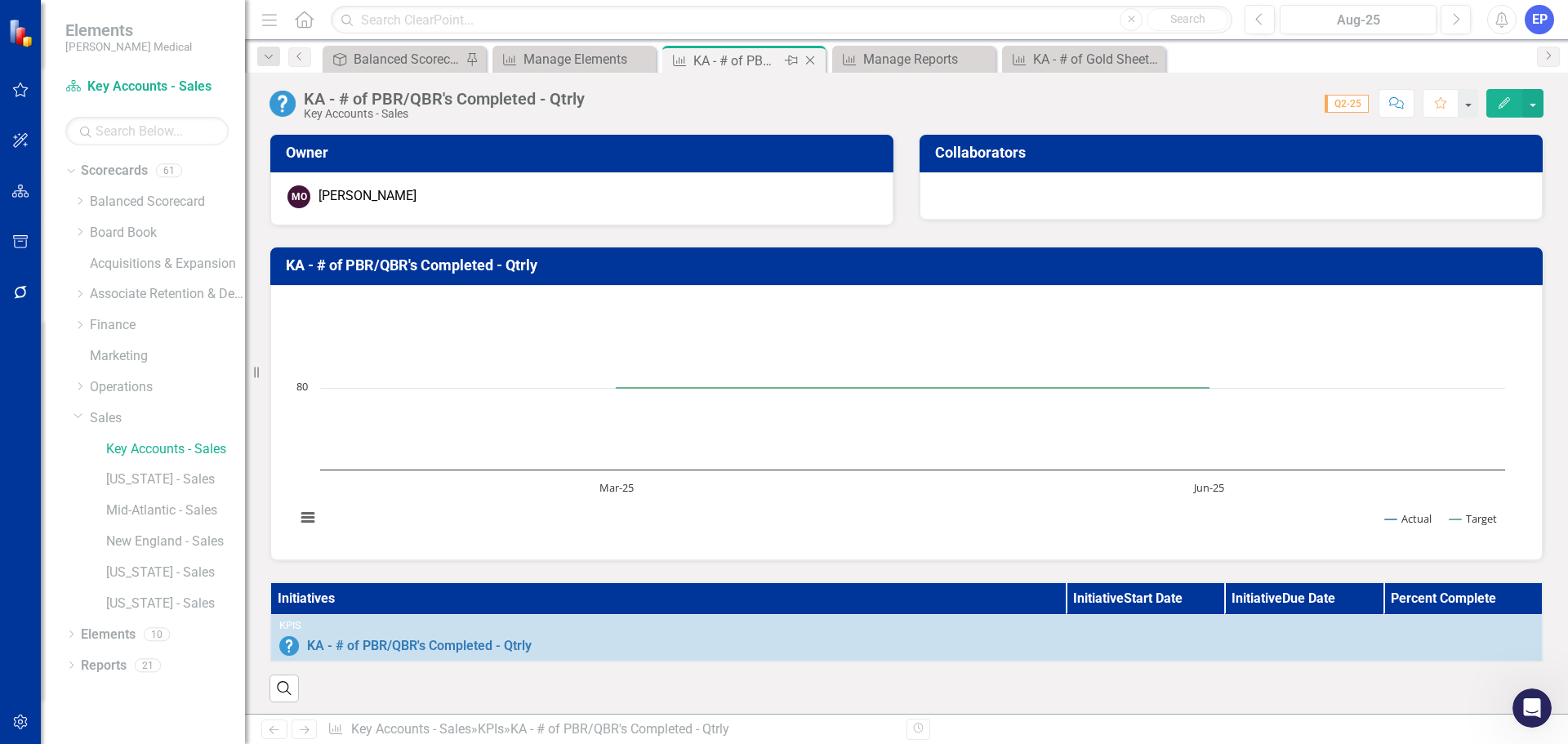
click at [811, 56] on icon "Close" at bounding box center [809, 60] width 16 height 13
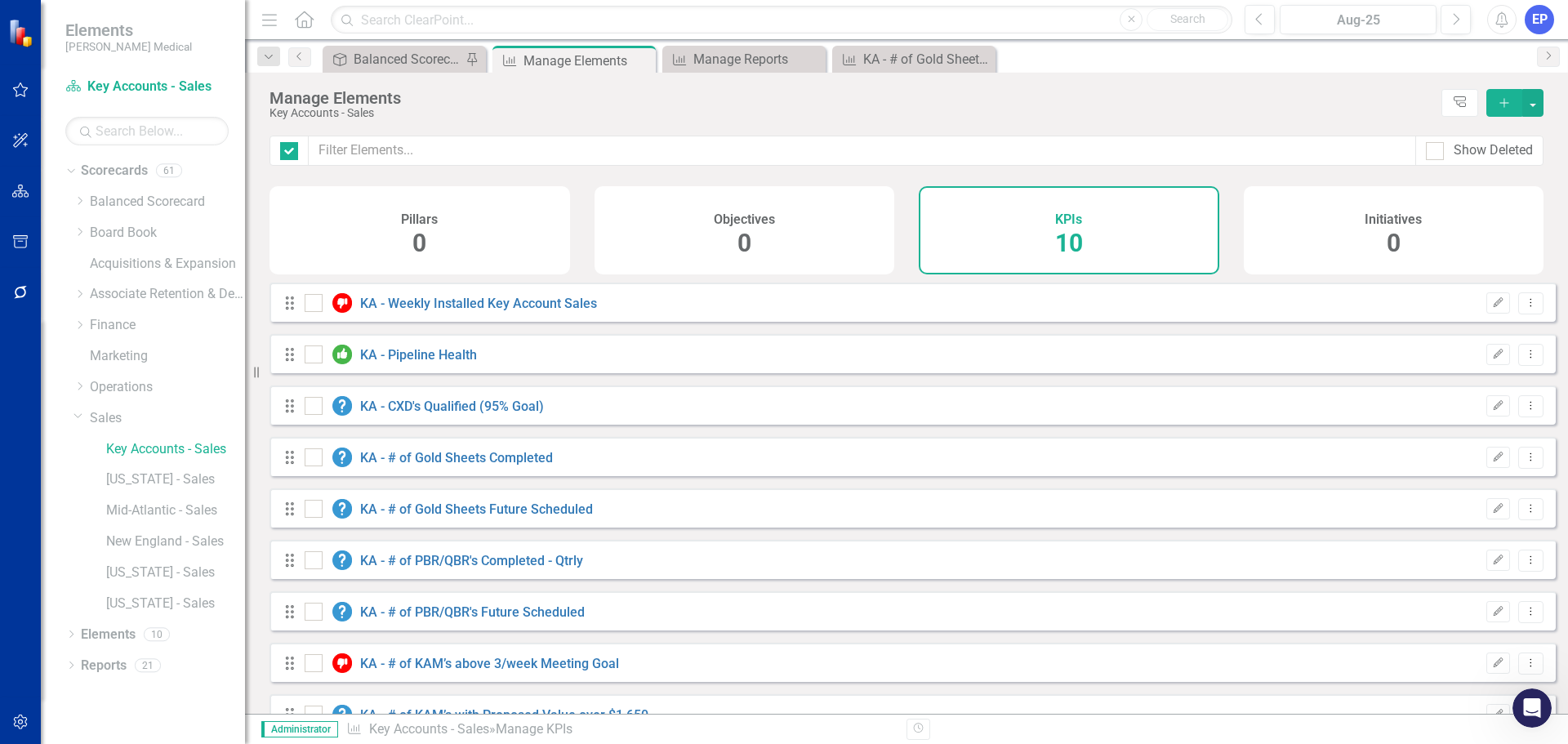
checkbox input "false"
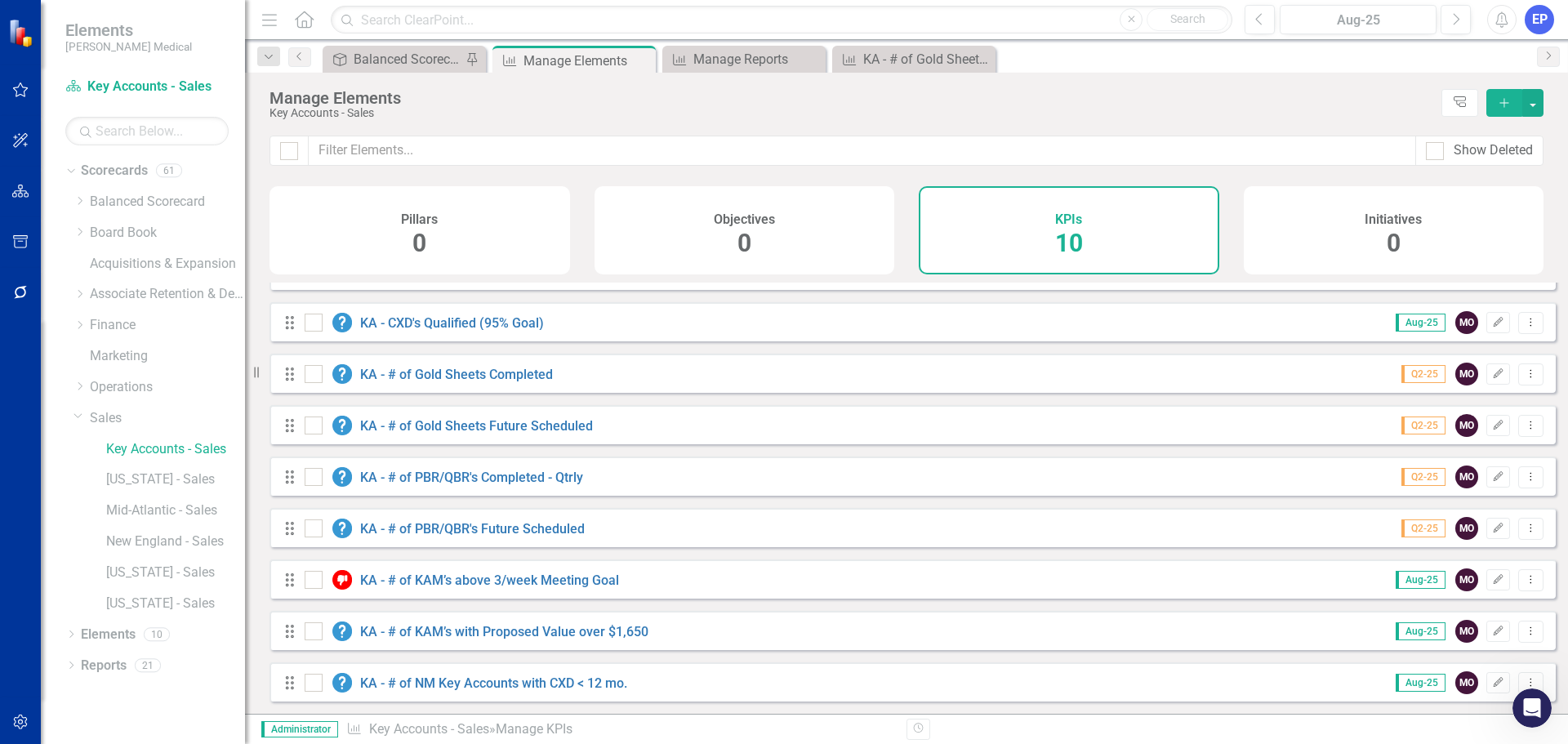
scroll to position [95, 0]
click at [445, 677] on link "KA - # of NM Key Accounts with CXD < 12 mo." at bounding box center [493, 683] width 267 height 15
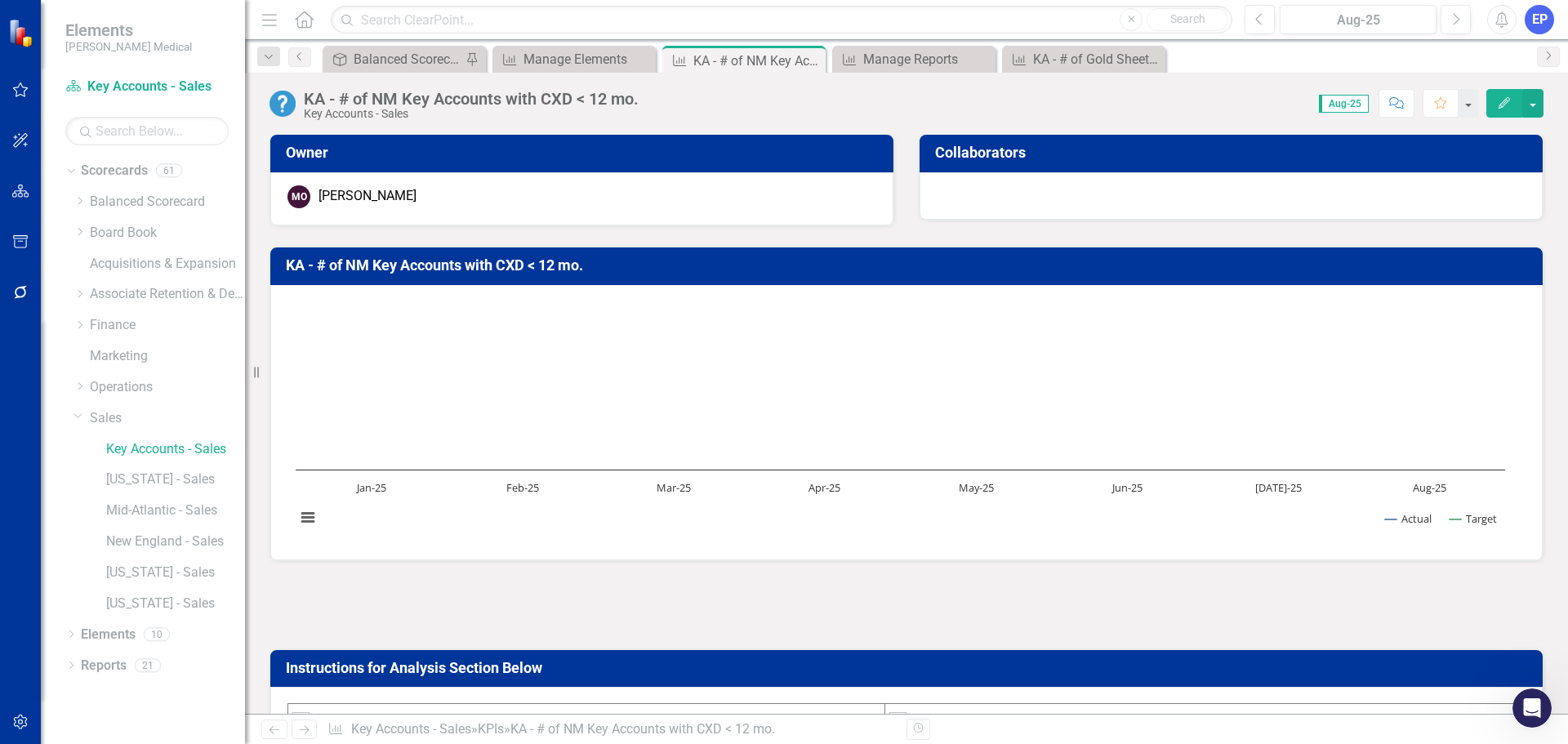
click at [622, 592] on div at bounding box center [905, 605] width 1273 height 47
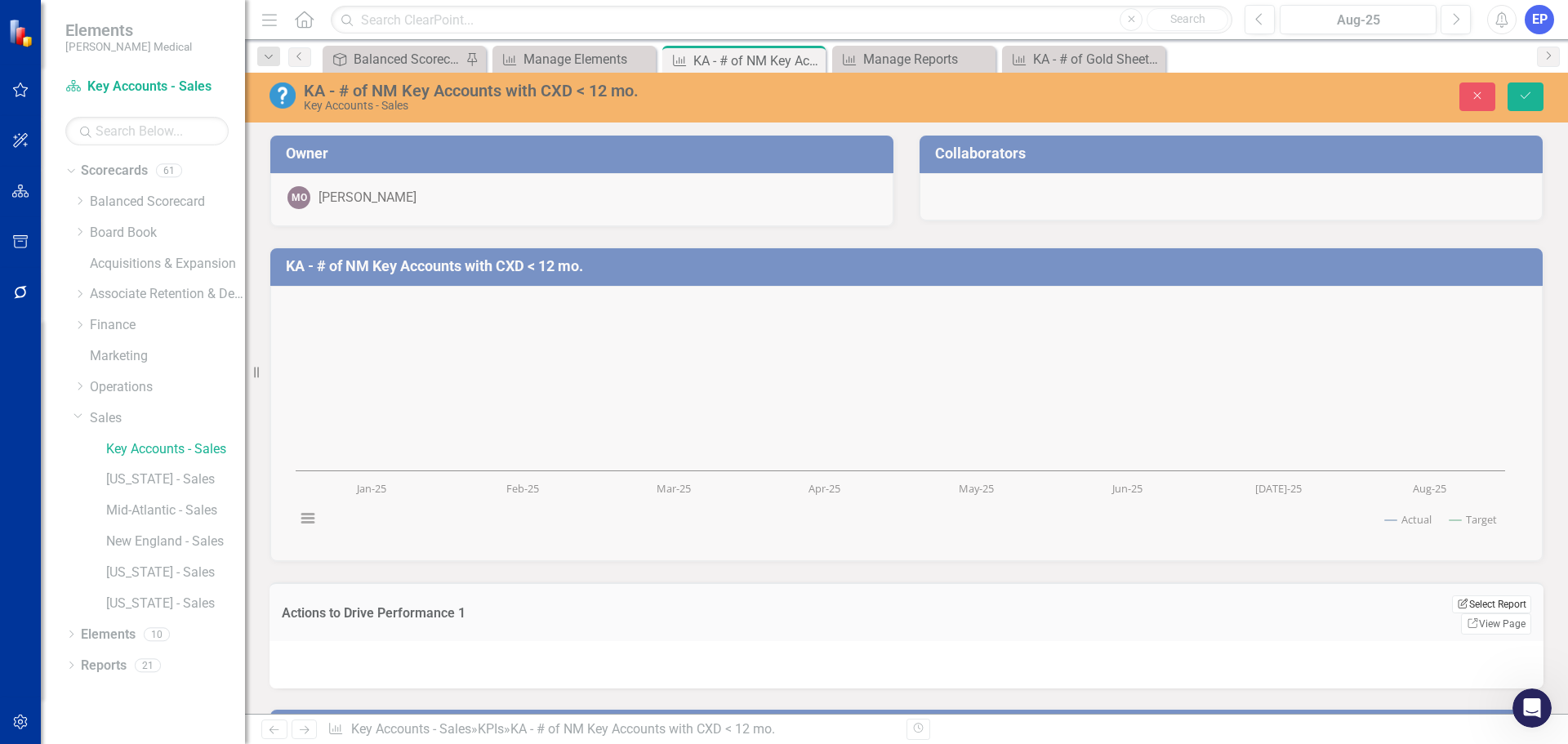
click at [1457, 604] on icon "Edit Report" at bounding box center [1462, 603] width 12 height 9
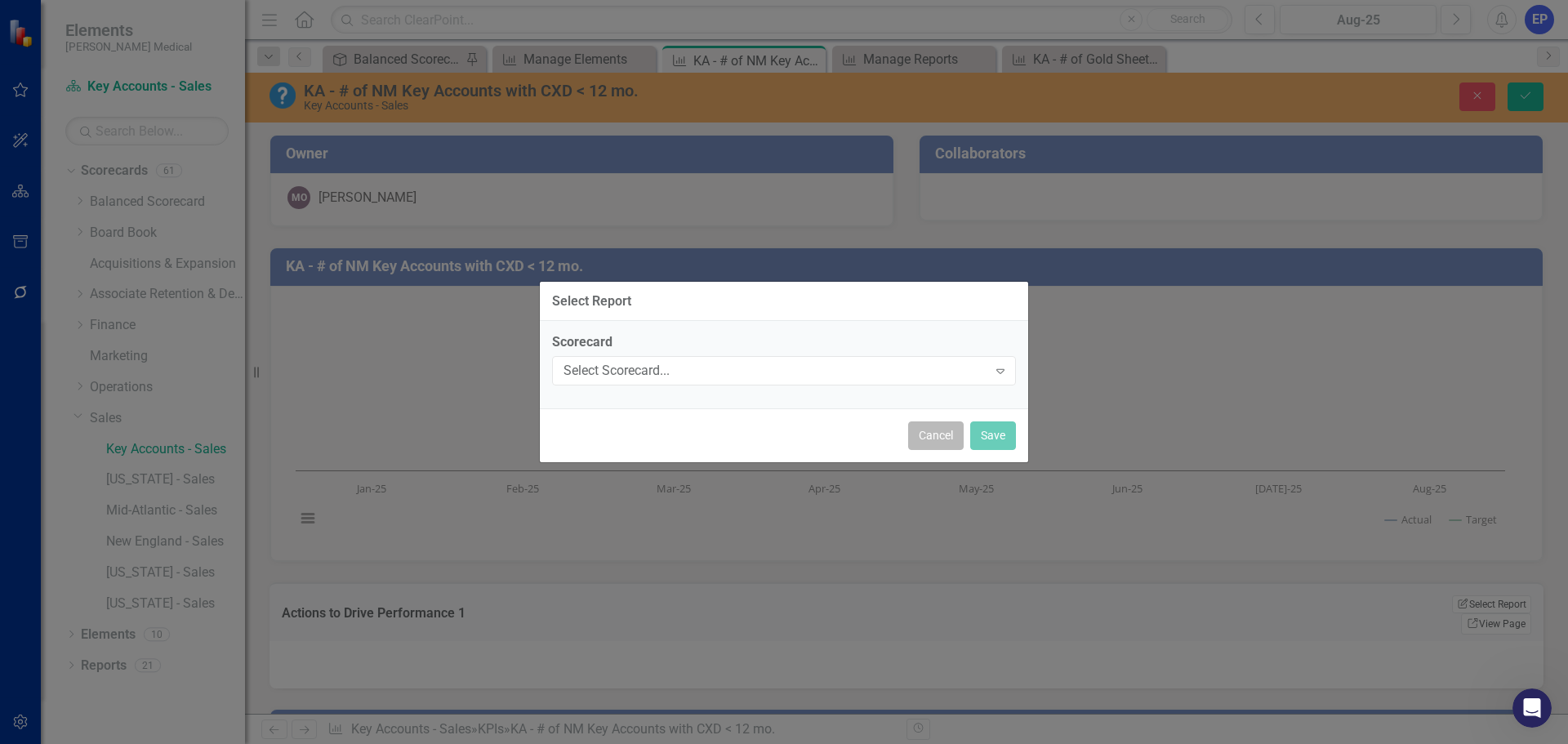
click at [954, 444] on button "Cancel" at bounding box center [936, 435] width 56 height 28
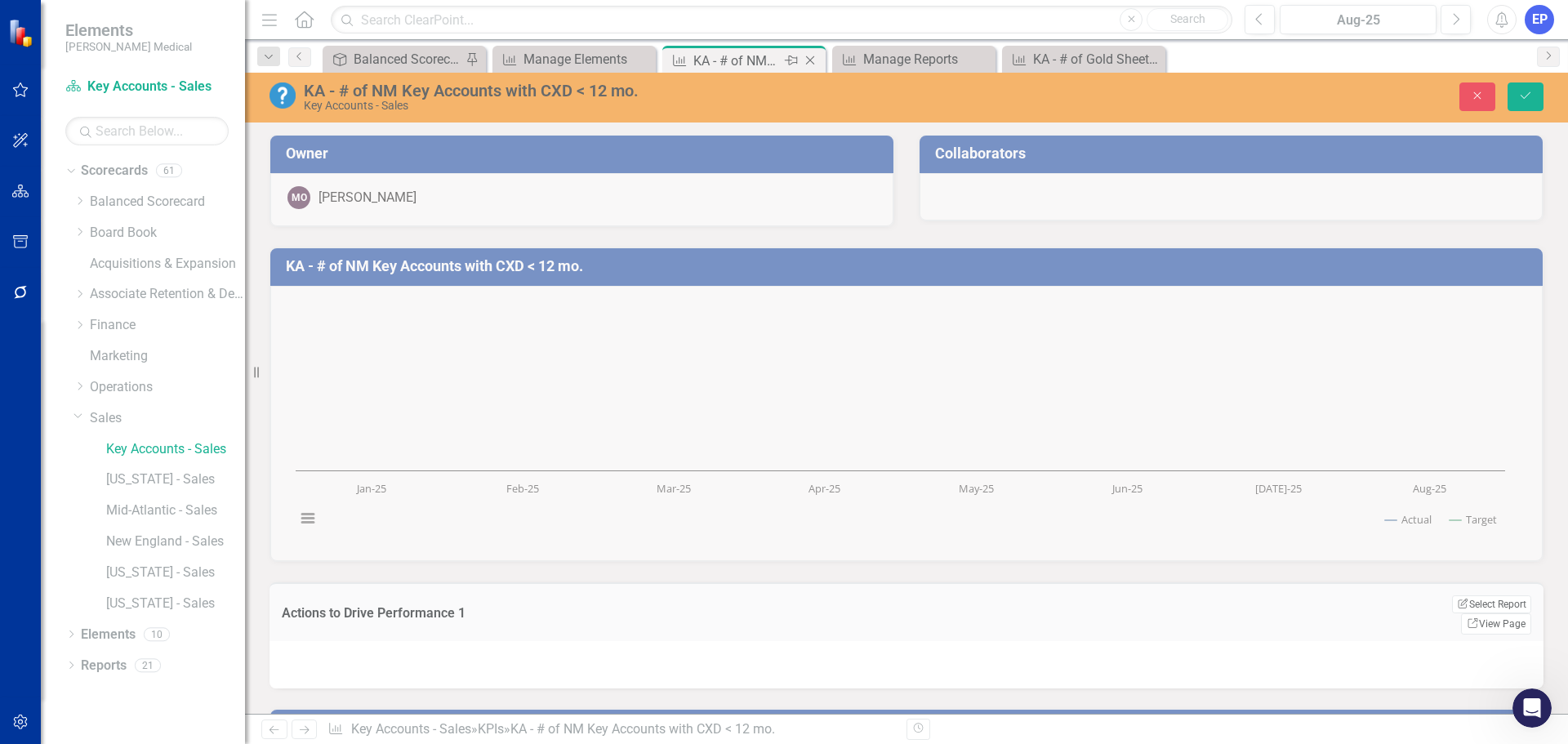
click at [807, 62] on icon "Close" at bounding box center [809, 60] width 16 height 13
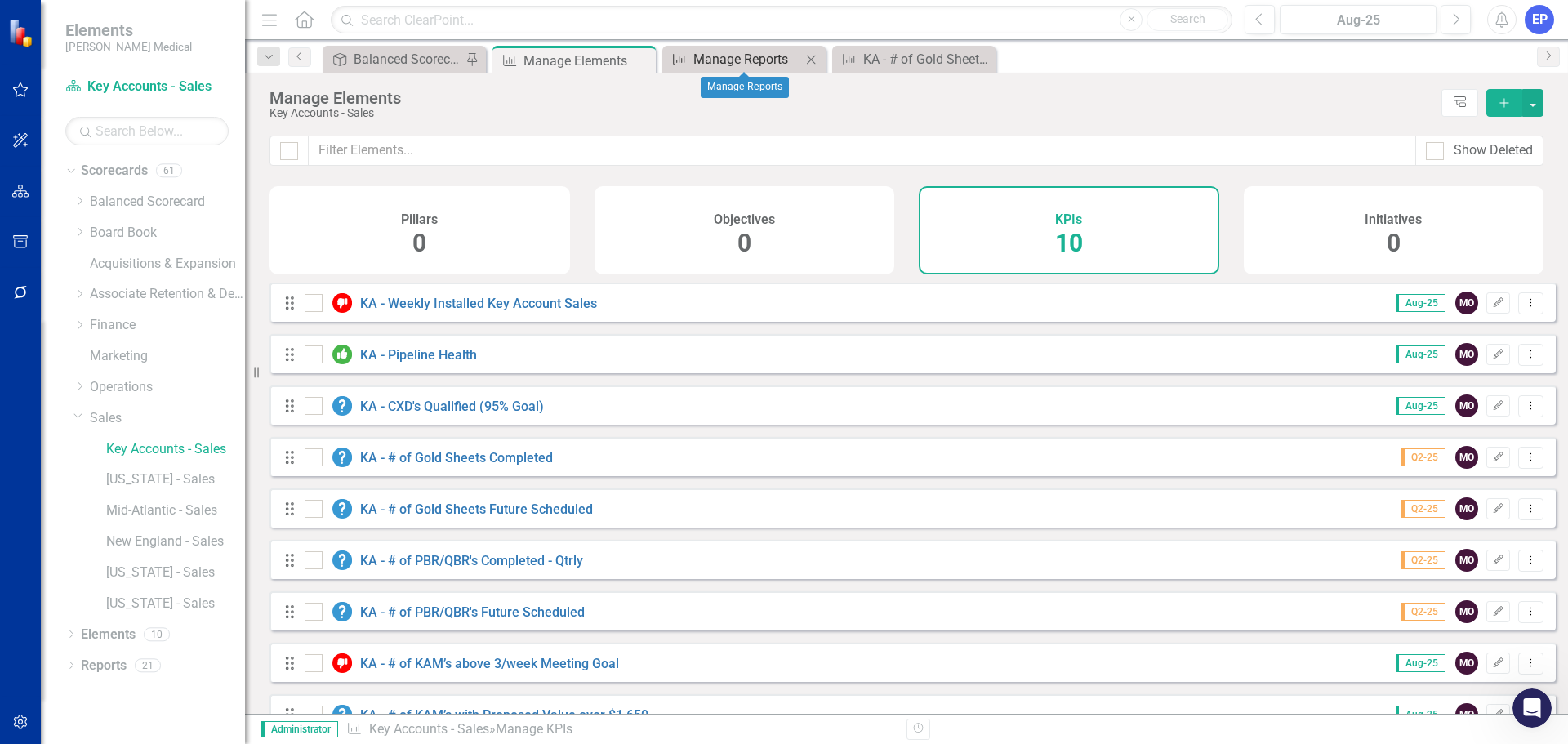
click at [755, 64] on div "Manage Reports" at bounding box center [747, 59] width 108 height 21
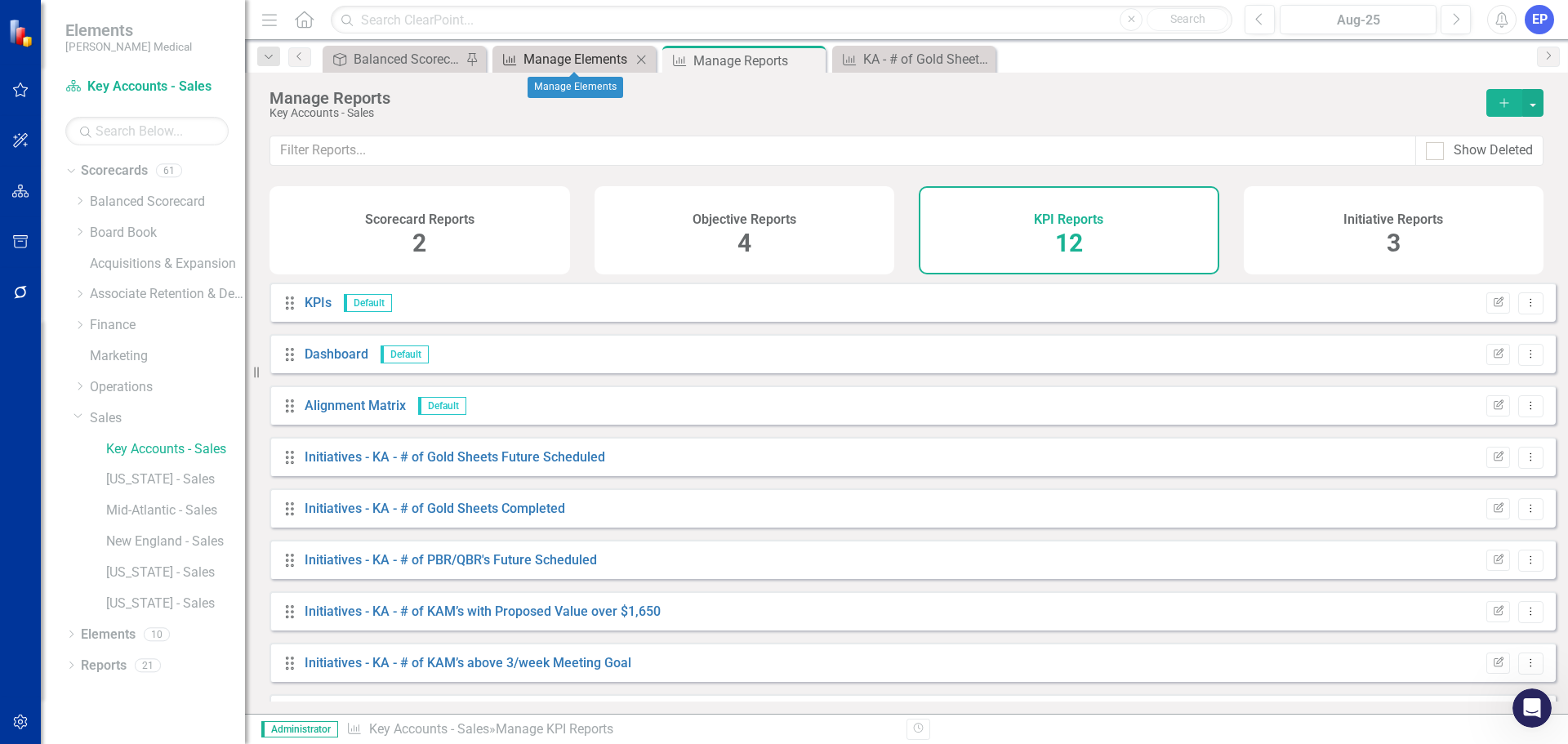
click at [574, 59] on div "Manage Elements" at bounding box center [577, 59] width 108 height 21
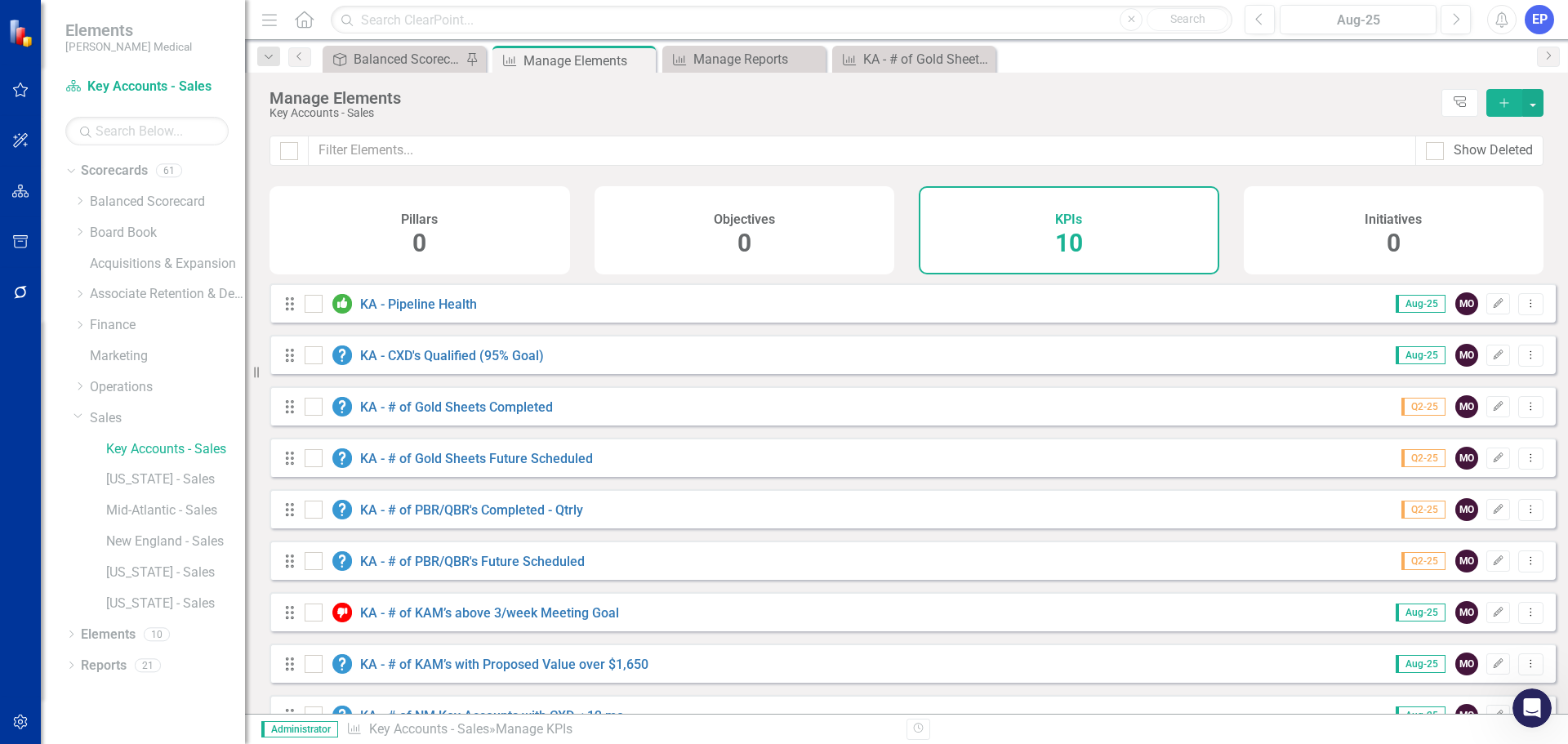
scroll to position [95, 0]
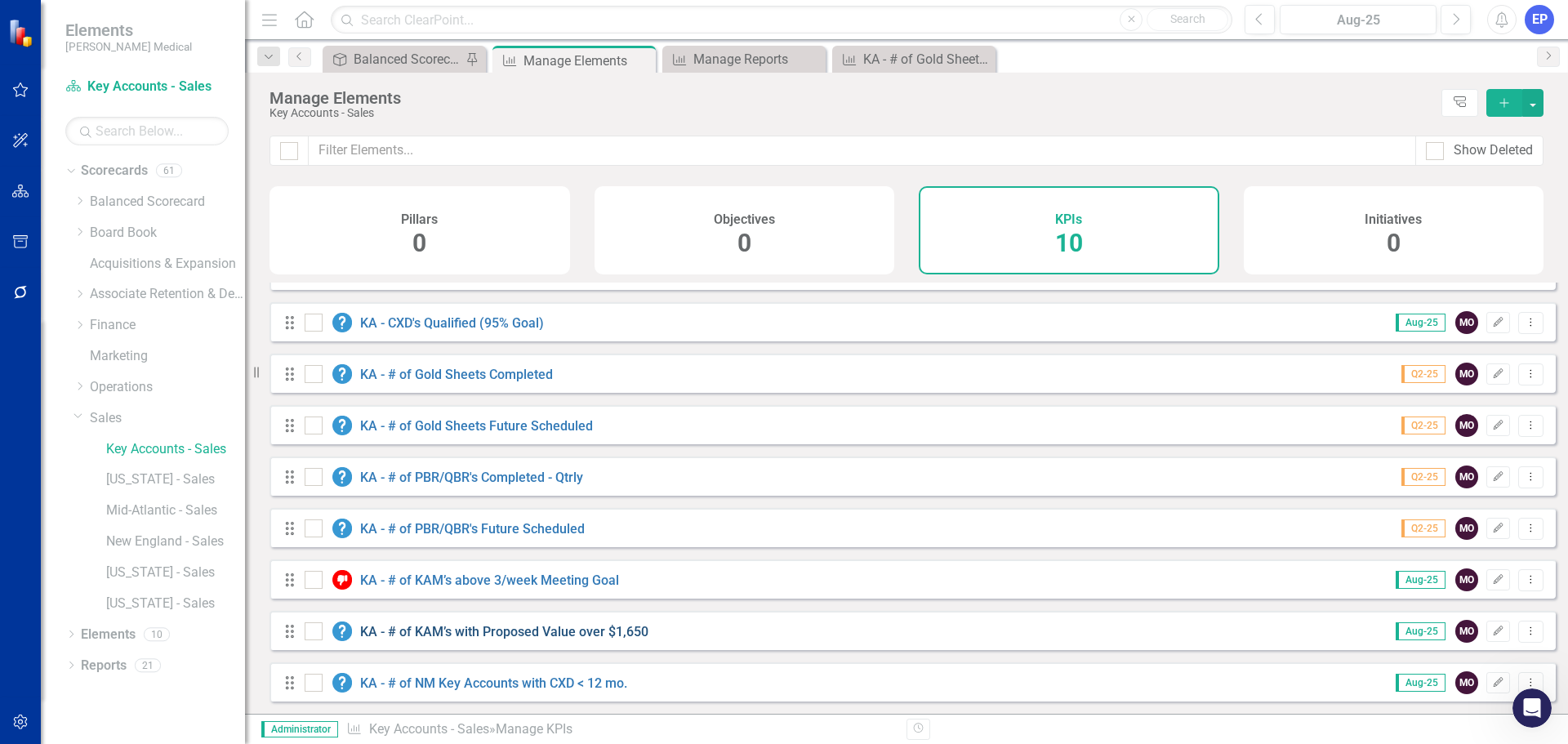
click at [561, 627] on link "KA - # of KAM’s with Proposed Value over $1,650" at bounding box center [503, 632] width 288 height 15
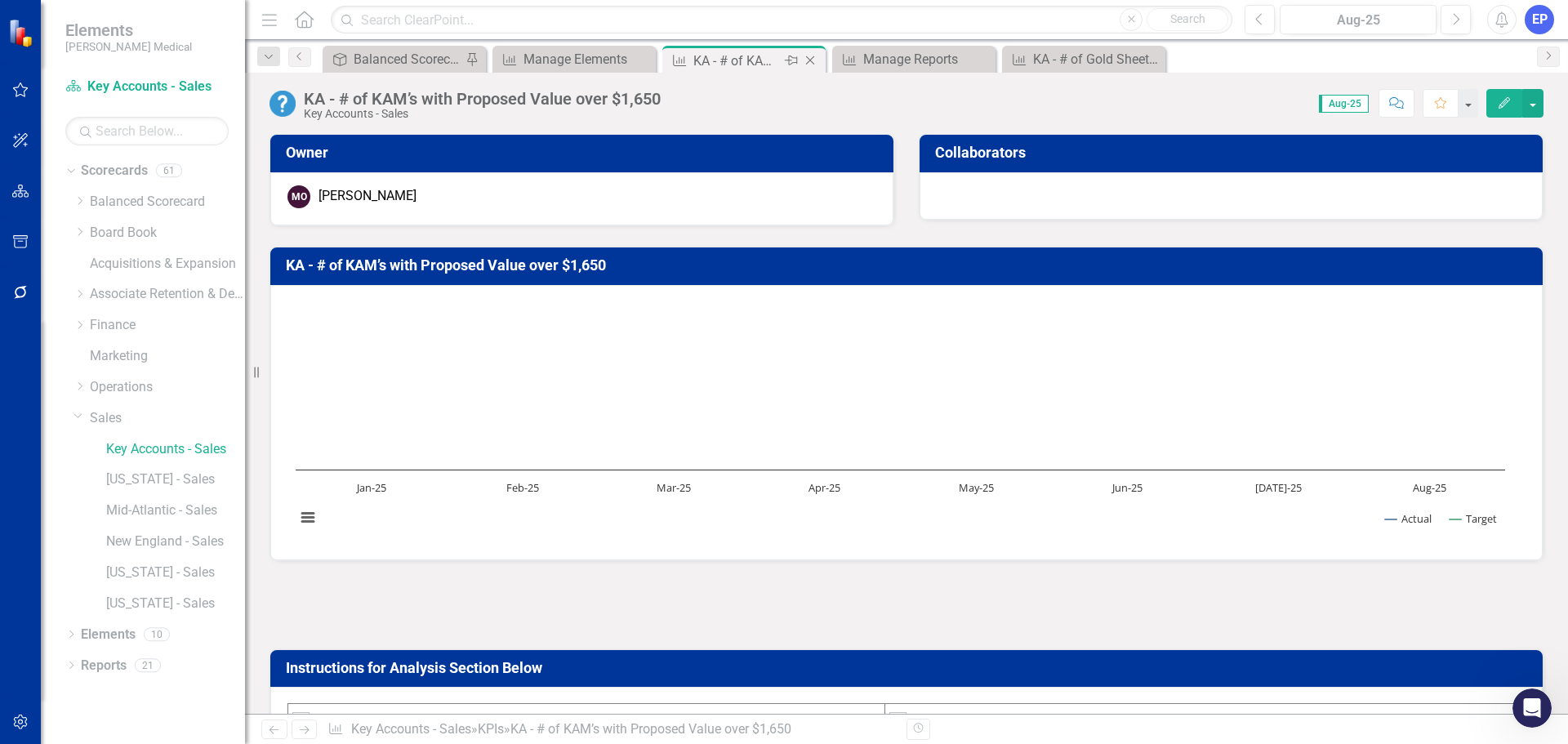
click at [813, 58] on icon "Close" at bounding box center [809, 60] width 16 height 13
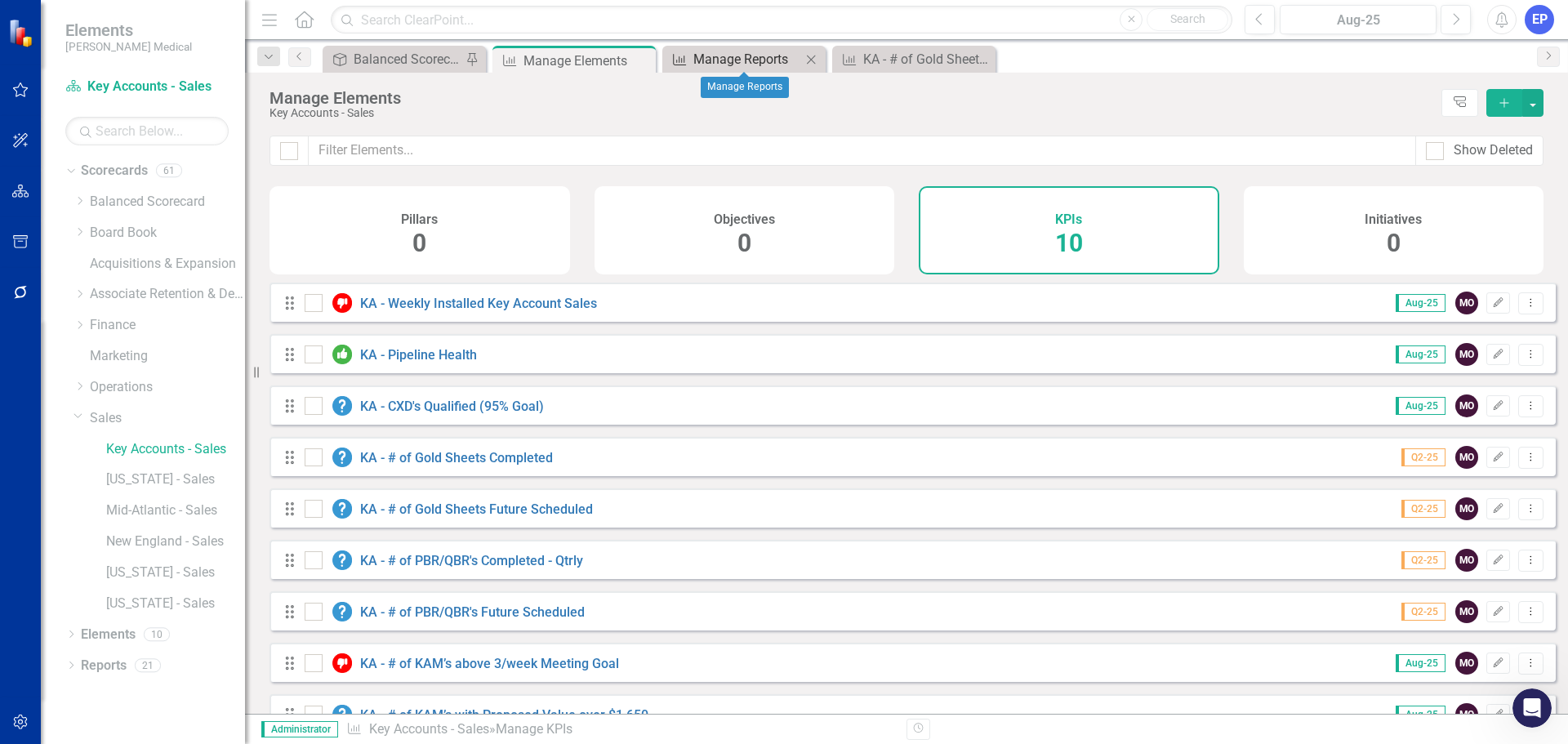
click at [750, 55] on div "Manage Reports" at bounding box center [747, 59] width 108 height 21
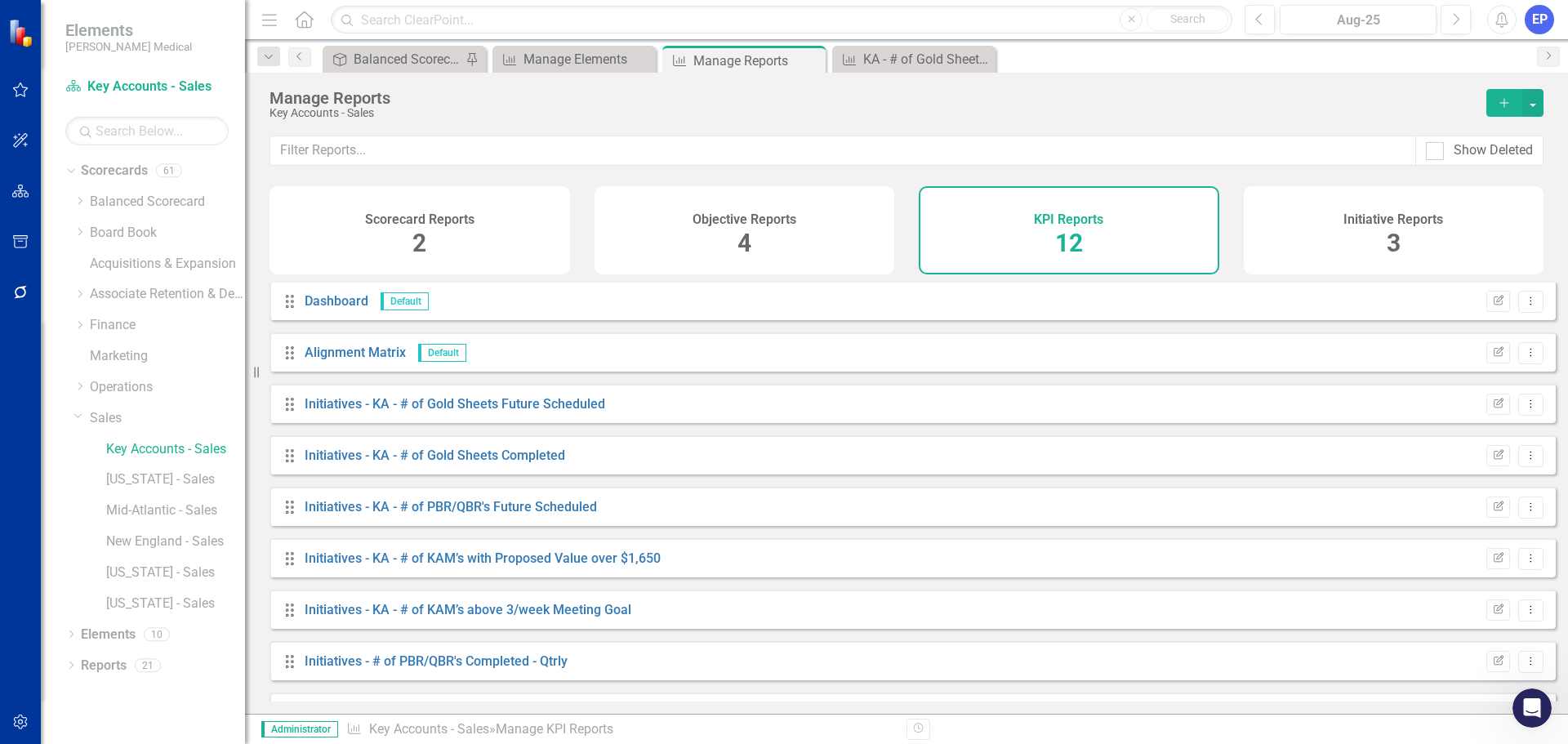
scroll to position [81, 0]
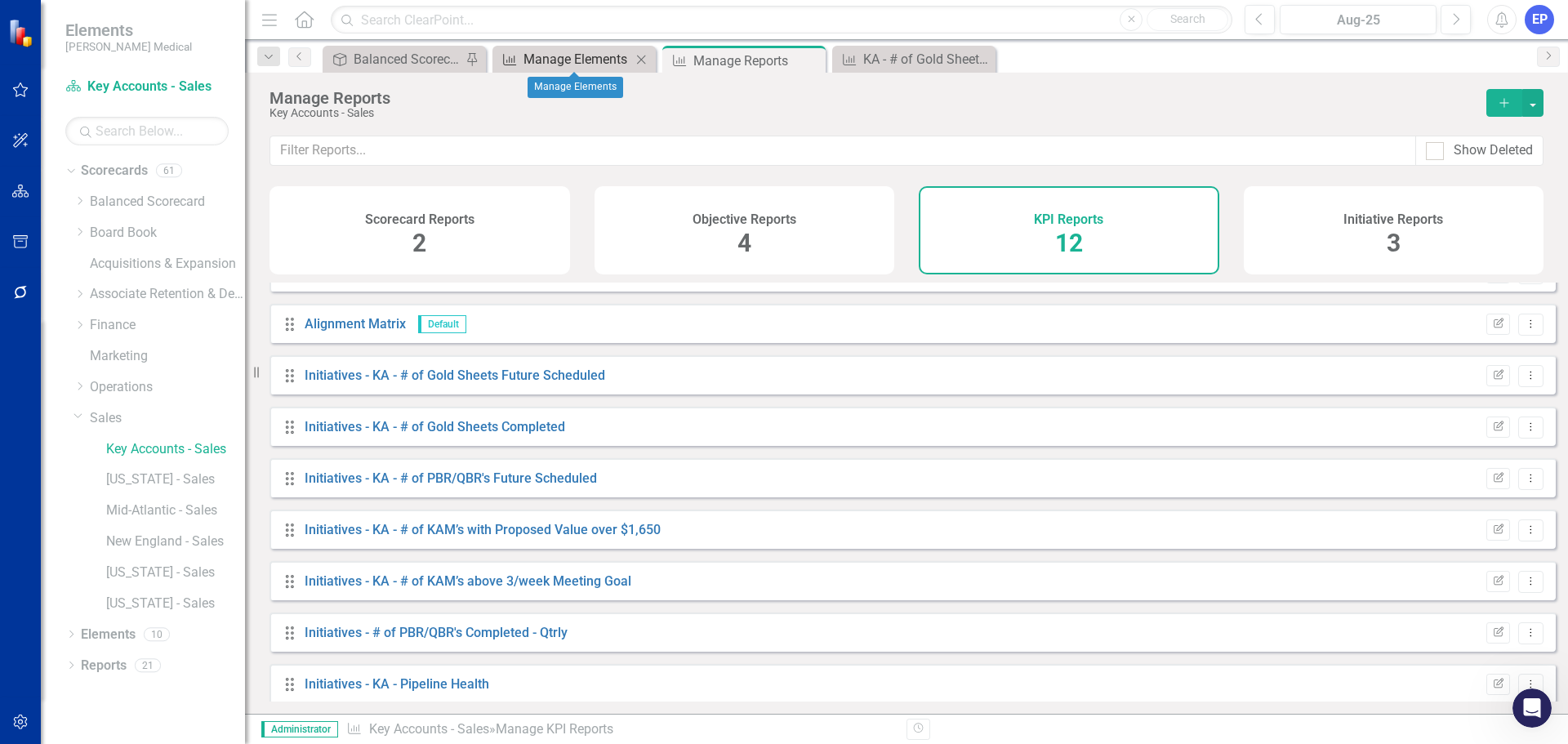
click at [566, 63] on div "Manage Elements" at bounding box center [577, 59] width 108 height 21
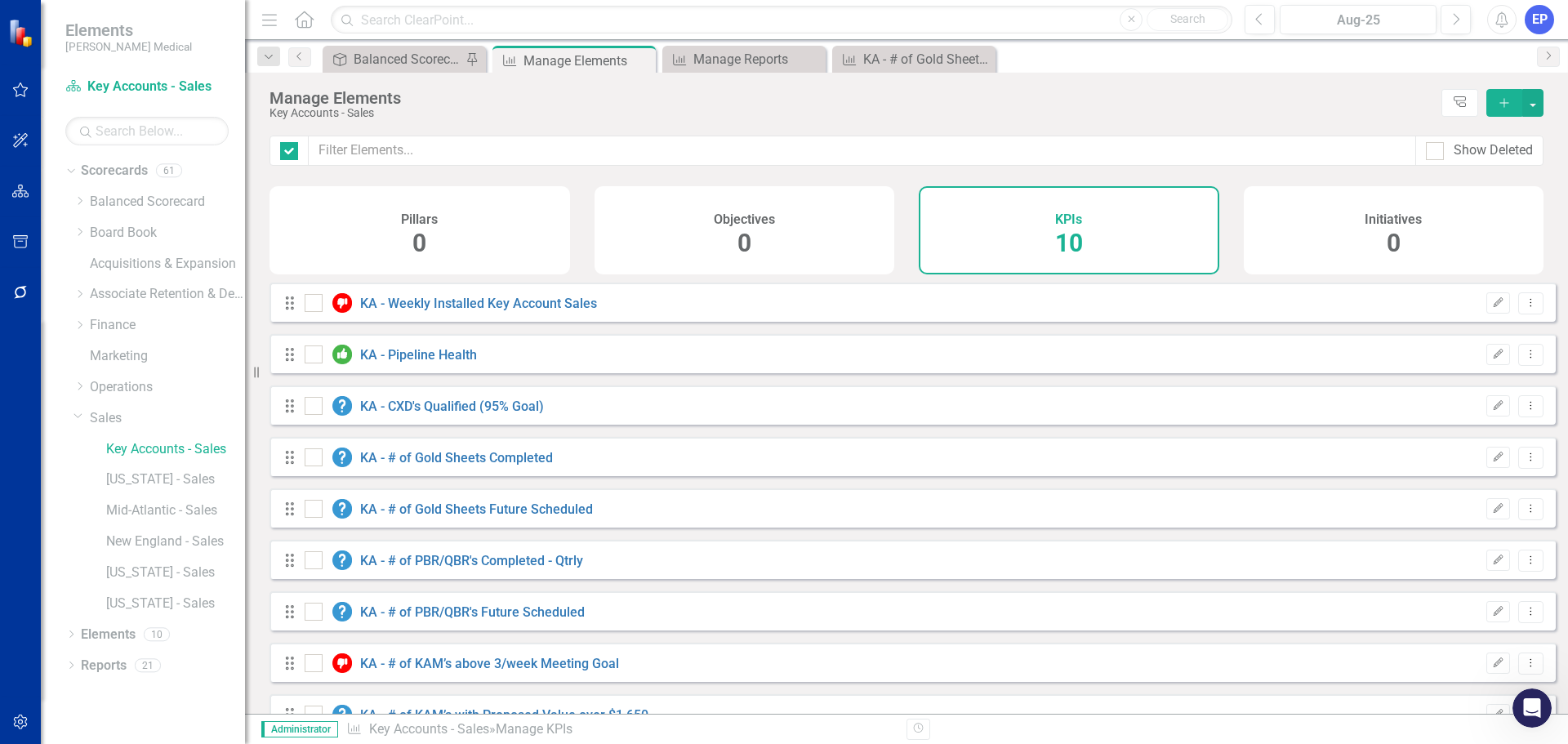
checkbox input "false"
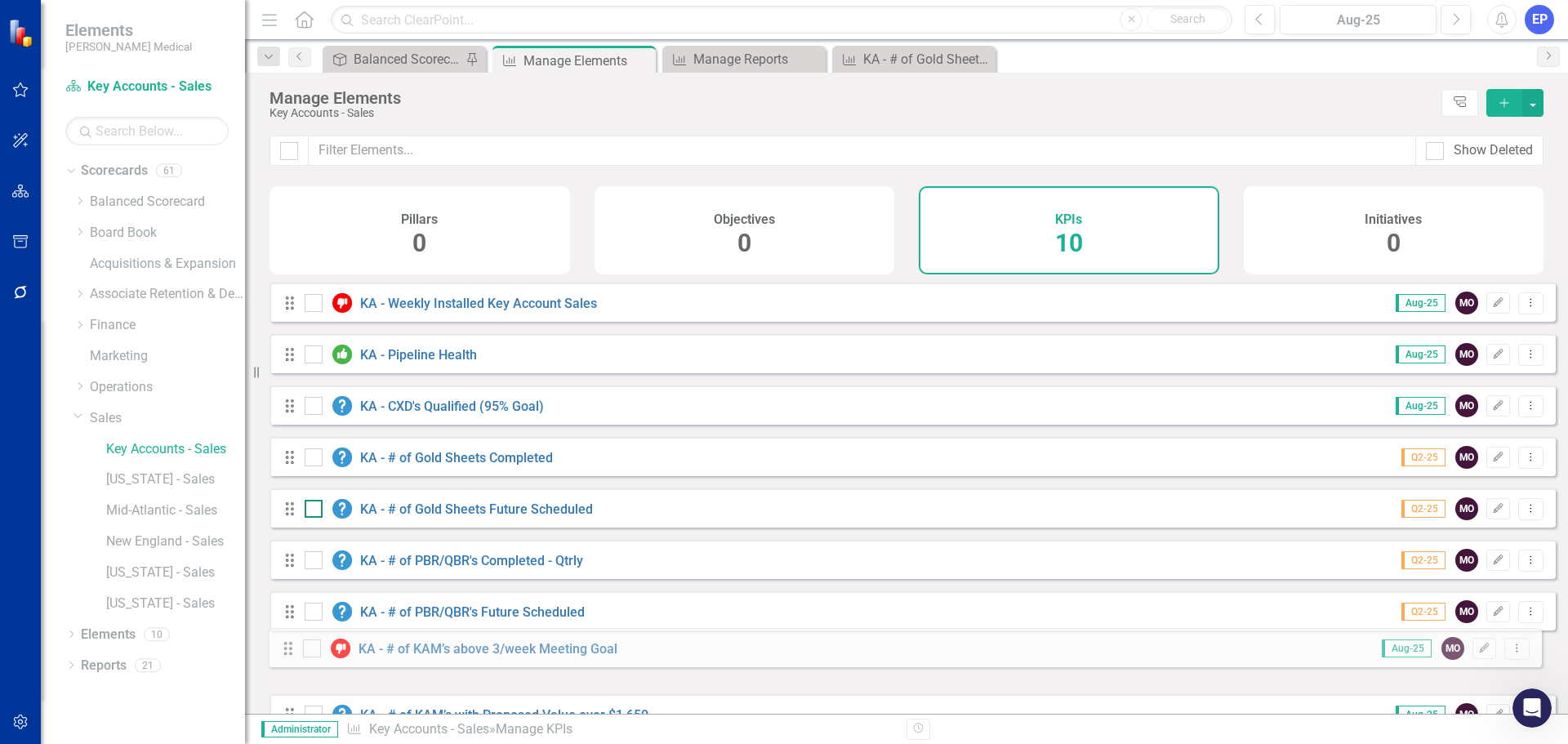
scroll to position [25, 0]
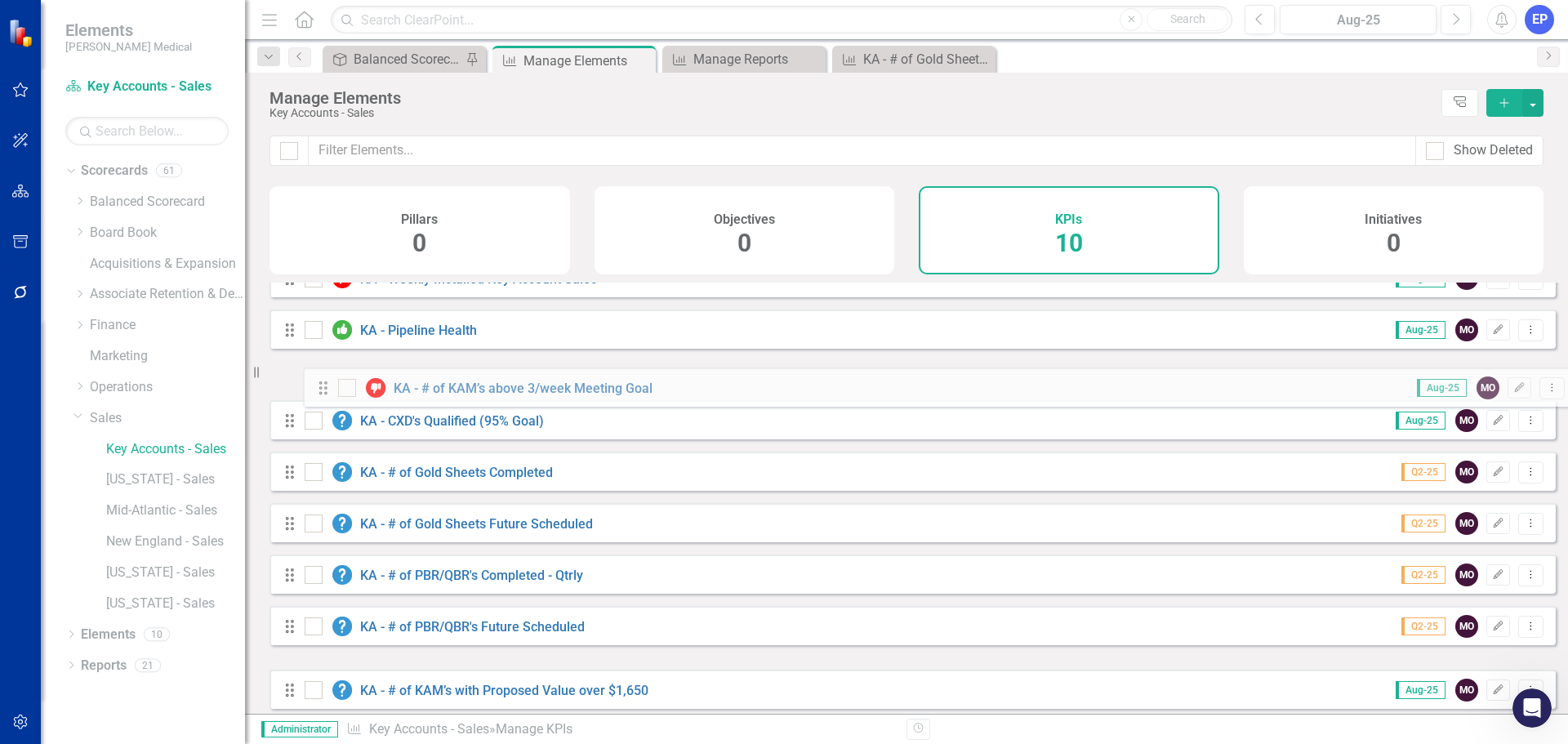
drag, startPoint x: 291, startPoint y: 674, endPoint x: 324, endPoint y: 386, distance: 289.9
click at [324, 386] on div "Drag KA - Weekly Installed Key Account Sales Aug-25 MO Edit Dropdown Menu Drag …" at bounding box center [912, 509] width 1286 height 502
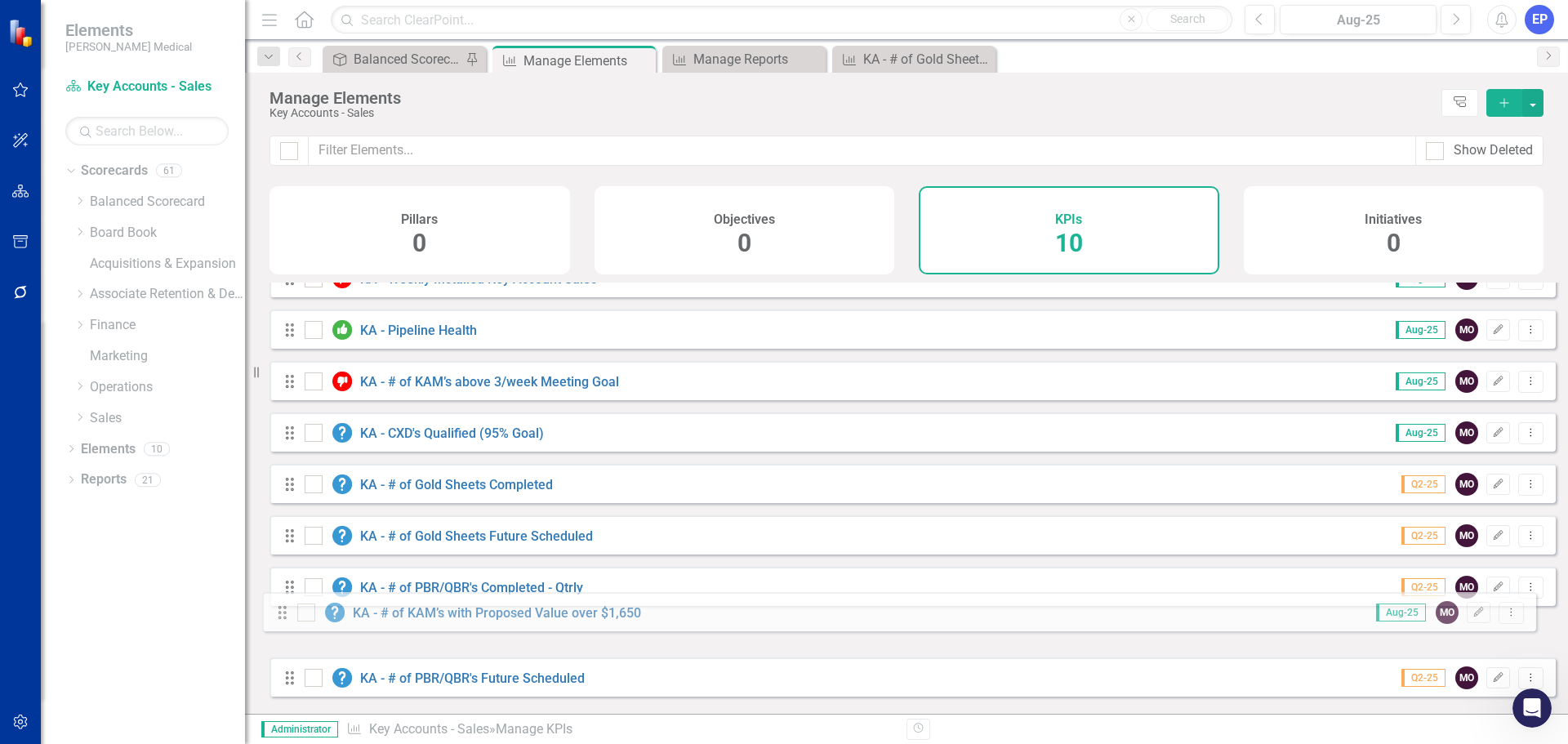
scroll to position [81, 0]
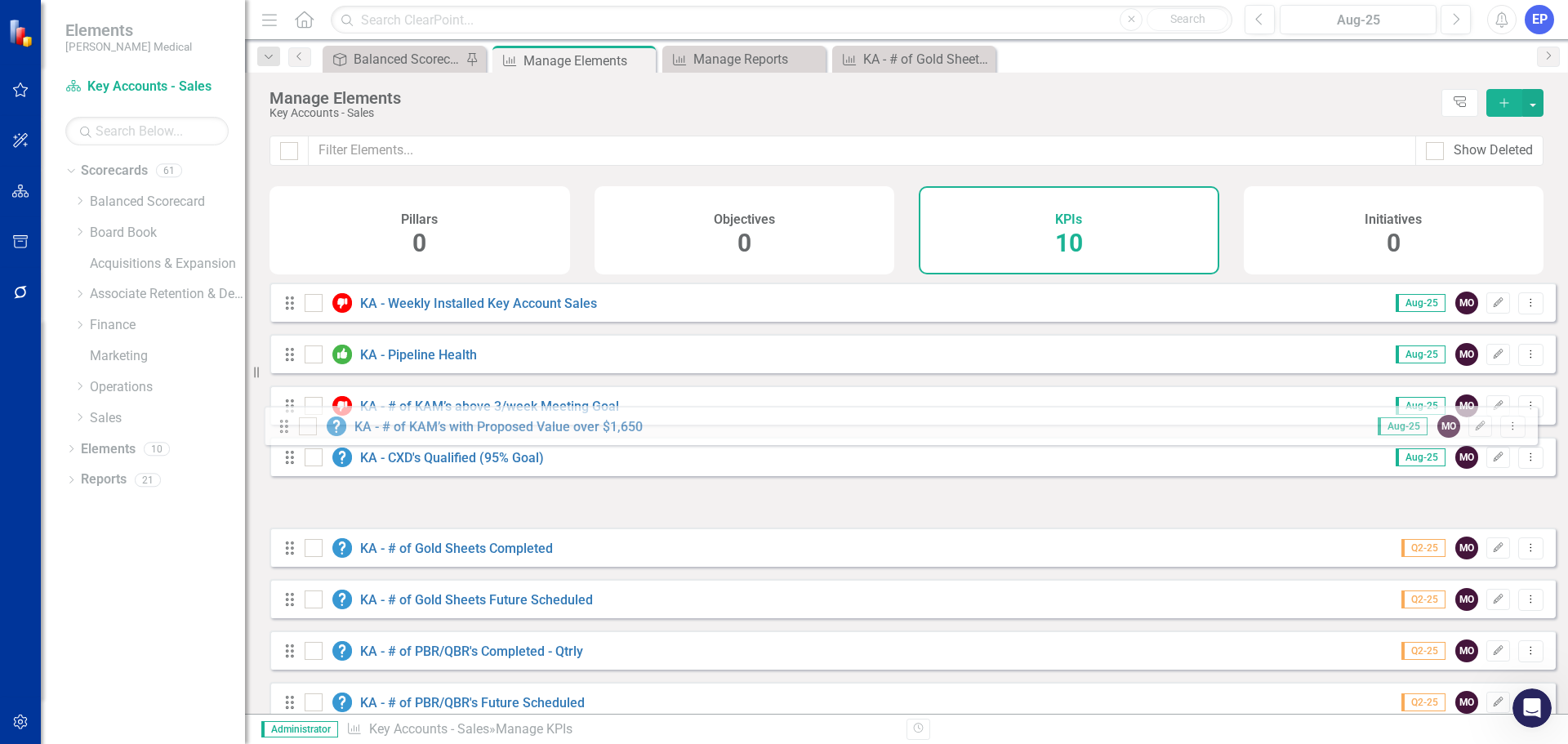
scroll to position [81, 0]
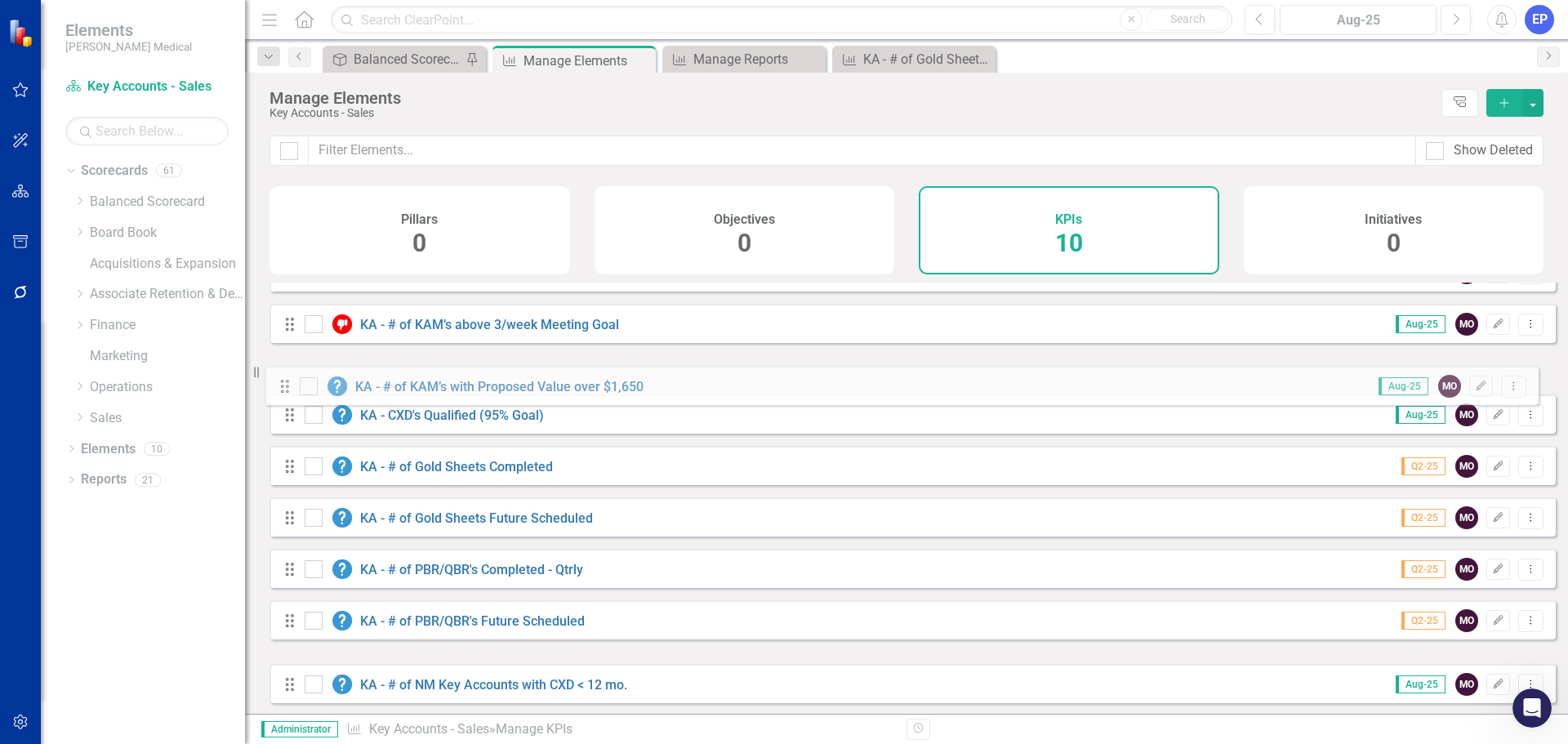
click at [282, 383] on div "Drag KA - Weekly Installed Key Account Sales Aug-25 MO Edit Dropdown Menu Drag …" at bounding box center [912, 452] width 1286 height 502
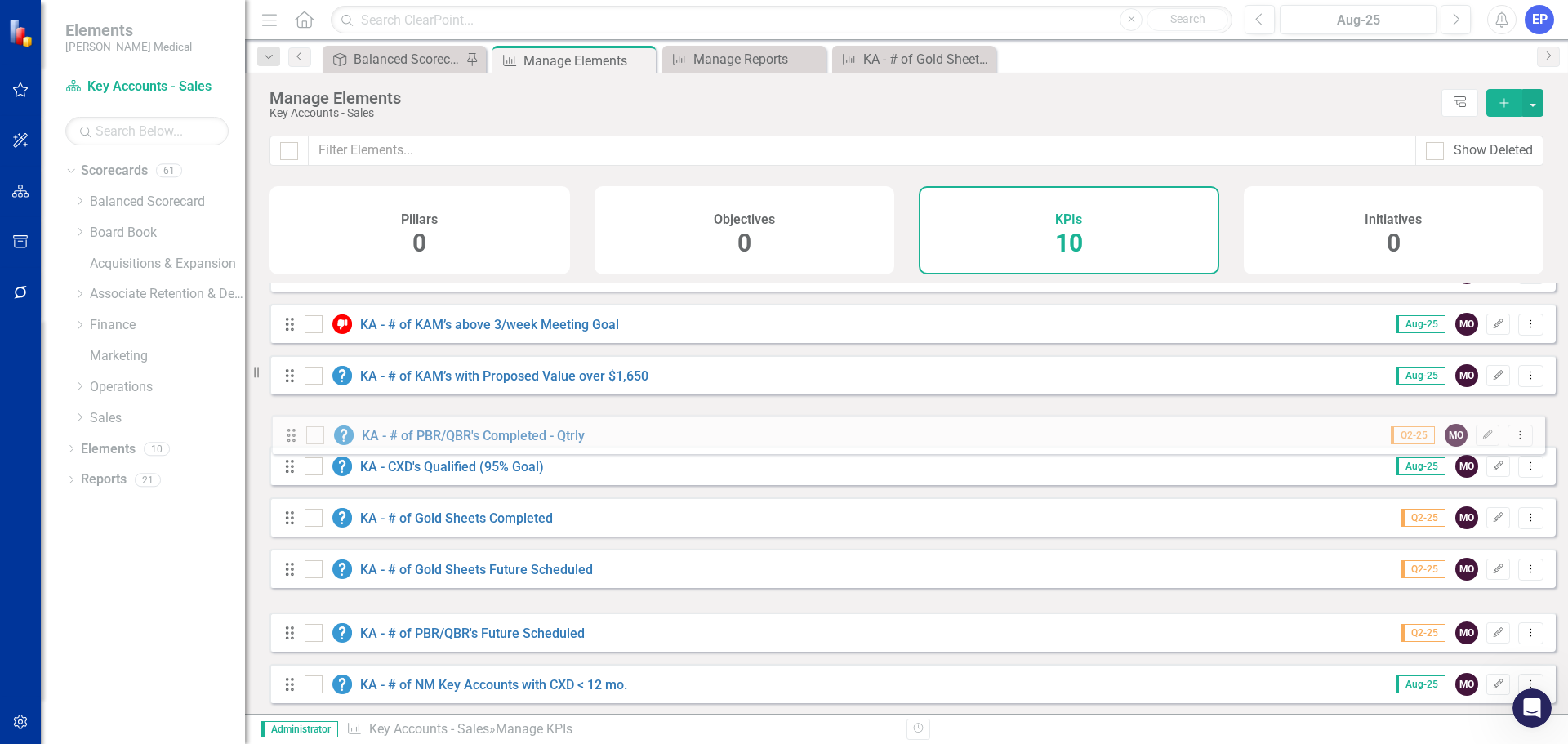
drag, startPoint x: 286, startPoint y: 595, endPoint x: 287, endPoint y: 437, distance: 158.0
click at [287, 437] on div "Drag KA - Weekly Installed Key Account Sales Aug-25 MO Edit Dropdown Menu Drag …" at bounding box center [912, 452] width 1286 height 502
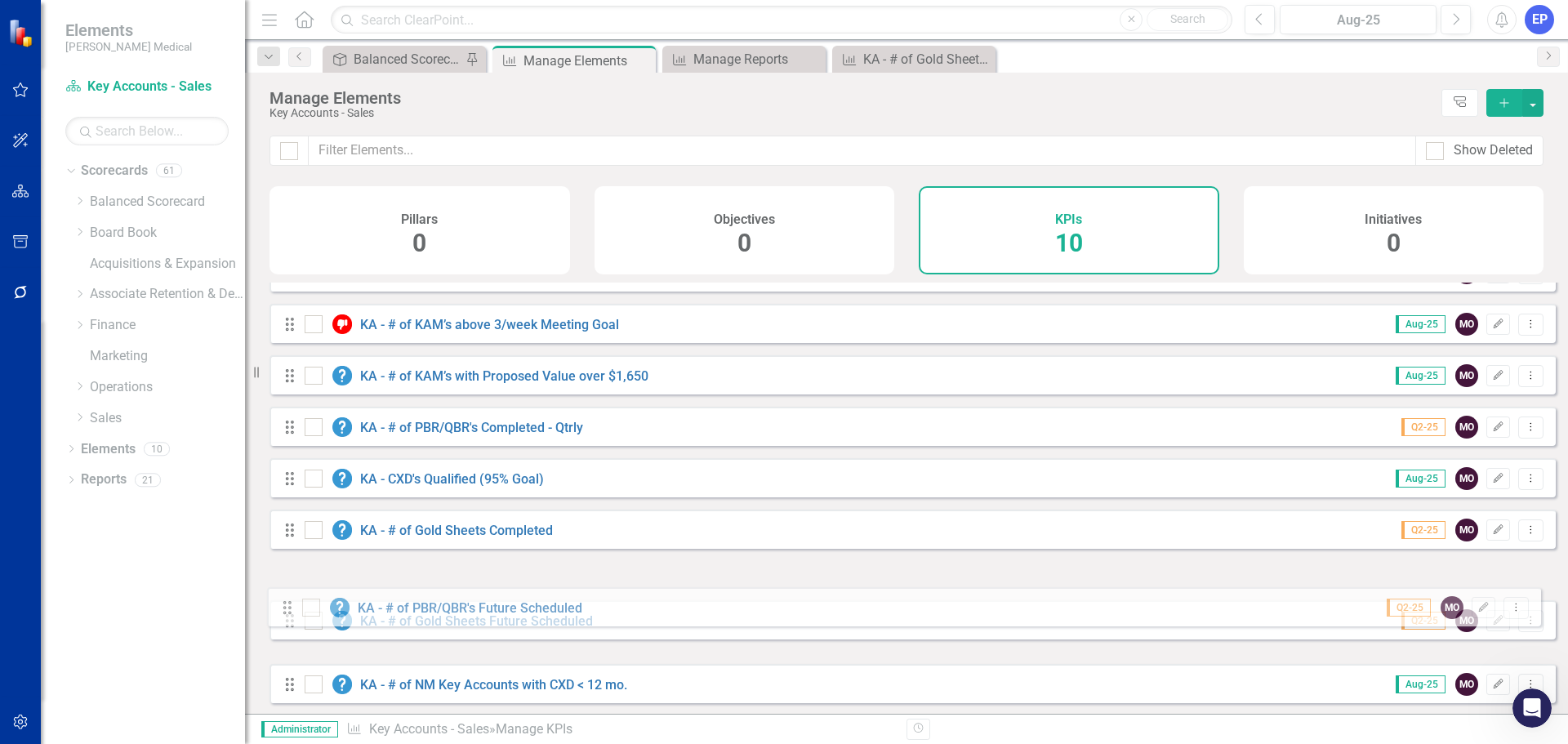
scroll to position [82, 0]
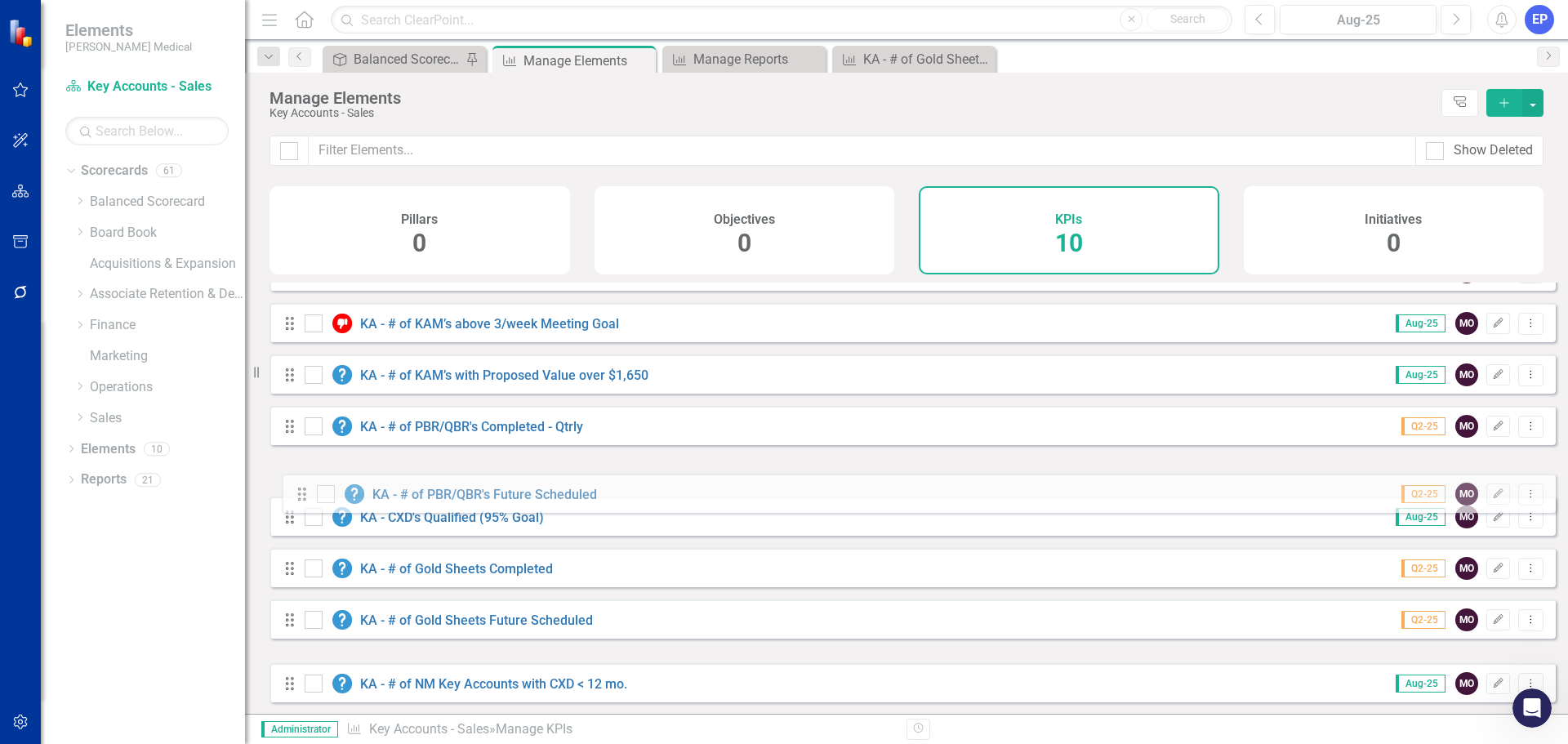
drag, startPoint x: 288, startPoint y: 649, endPoint x: 300, endPoint y: 498, distance: 151.5
click at [300, 498] on div "Drag KA - Weekly Installed Key Account Sales Aug-25 MO Edit Dropdown Menu Drag …" at bounding box center [912, 451] width 1286 height 502
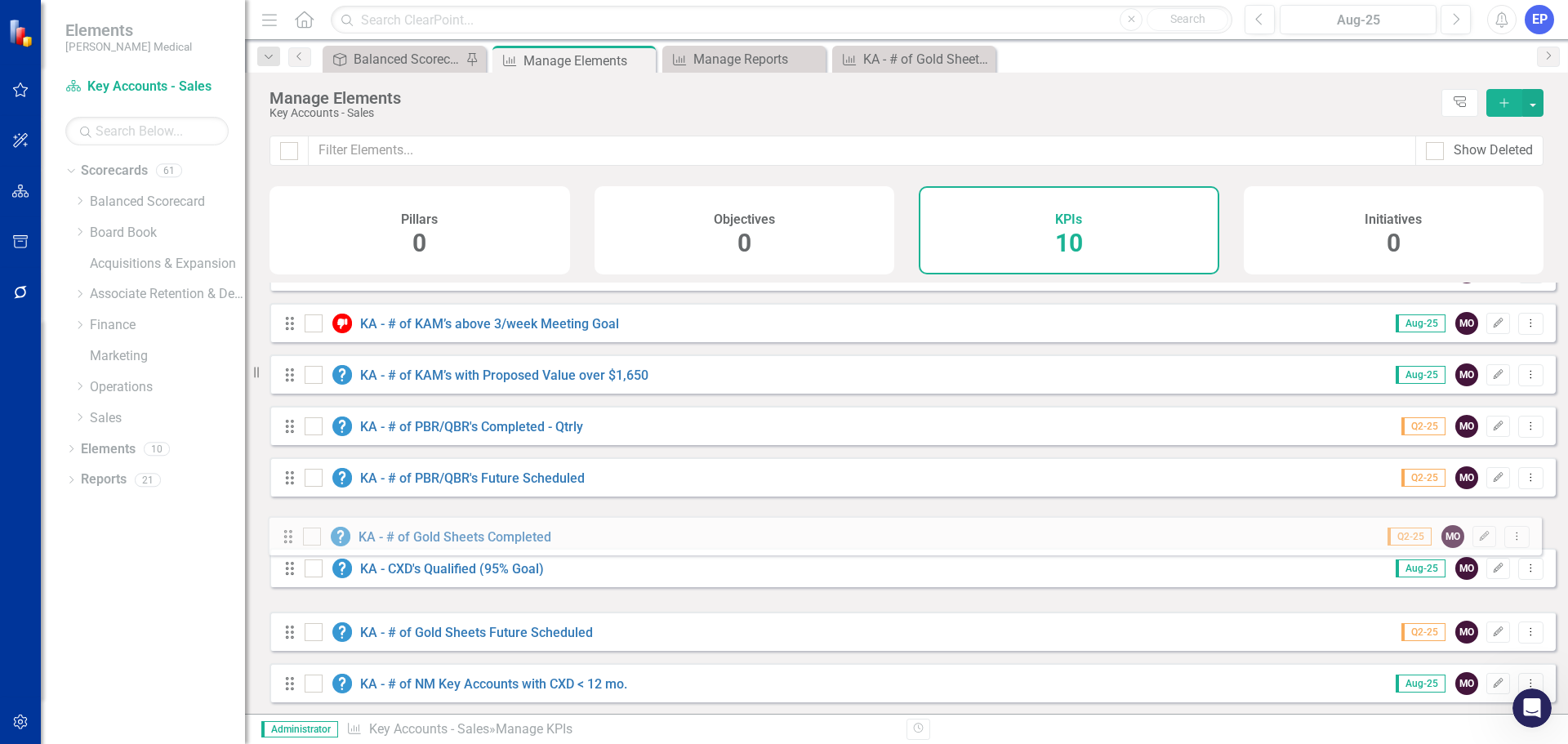
drag, startPoint x: 295, startPoint y: 591, endPoint x: 294, endPoint y: 534, distance: 57.0
click at [294, 534] on div "Drag KA - Weekly Installed Key Account Sales Aug-25 MO Edit Dropdown Menu Drag …" at bounding box center [912, 451] width 1286 height 502
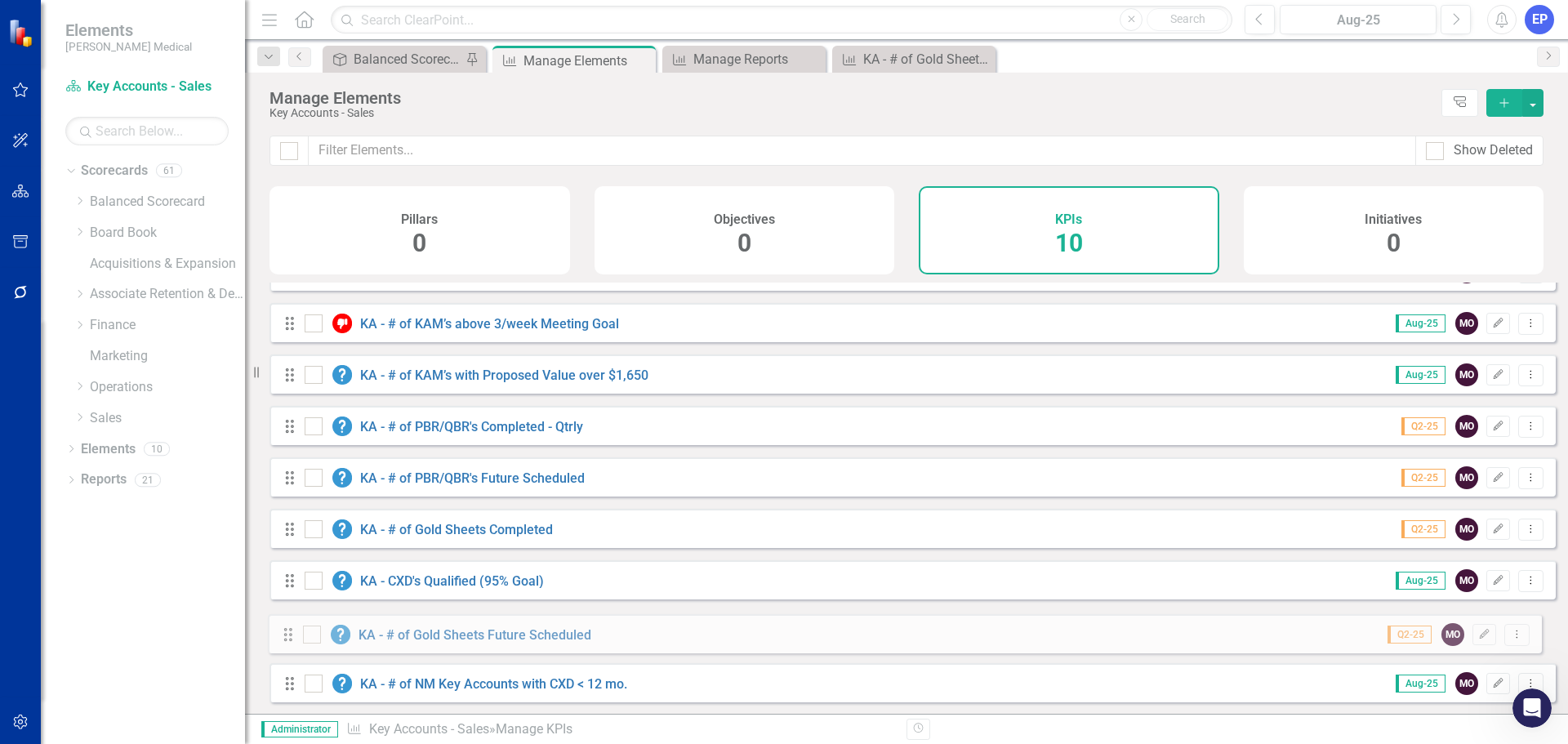
scroll to position [85, 0]
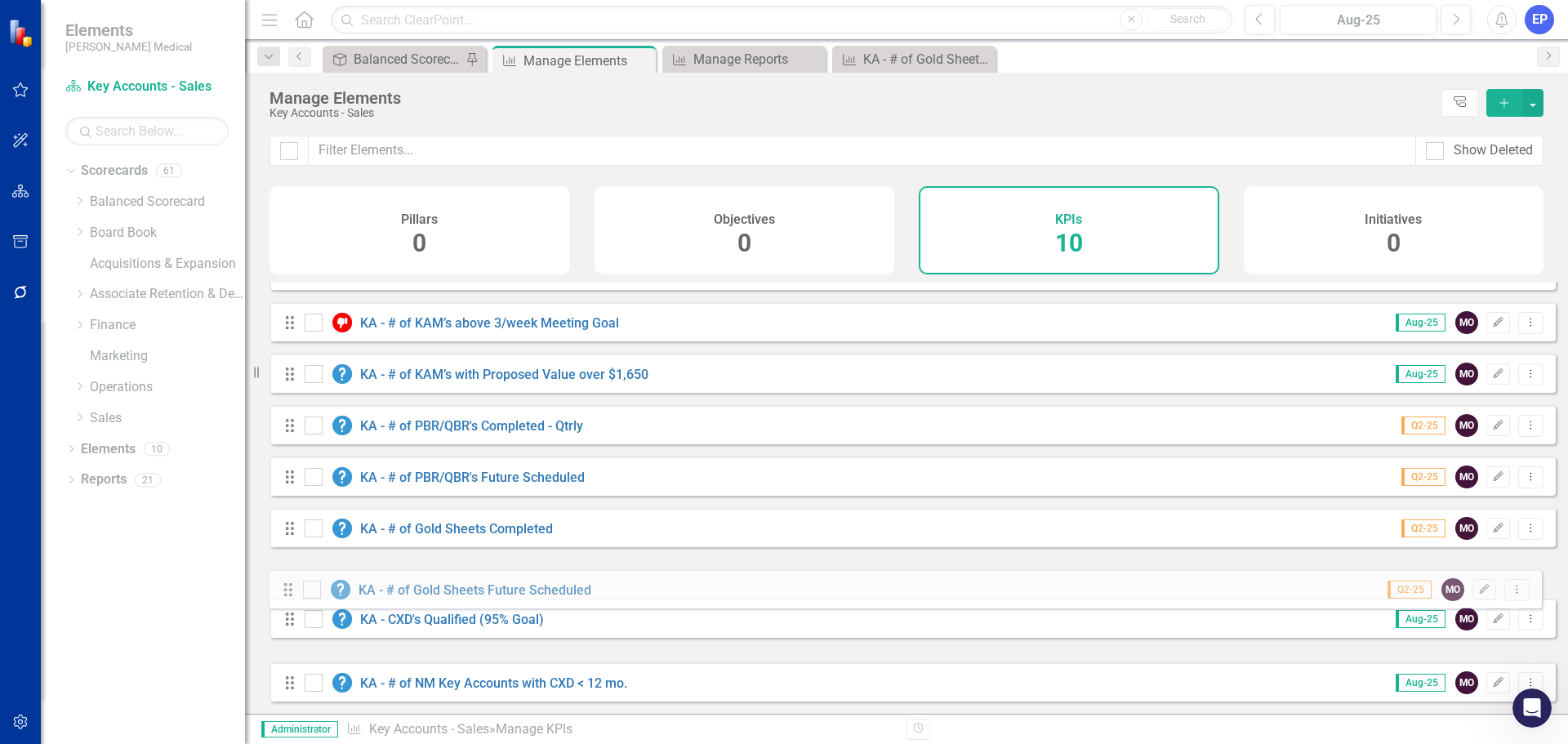
drag, startPoint x: 295, startPoint y: 643, endPoint x: 293, endPoint y: 588, distance: 55.0
click at [293, 588] on div "Drag KA - Weekly Installed Key Account Sales Aug-25 MO Edit Dropdown Menu Drag …" at bounding box center [912, 450] width 1286 height 502
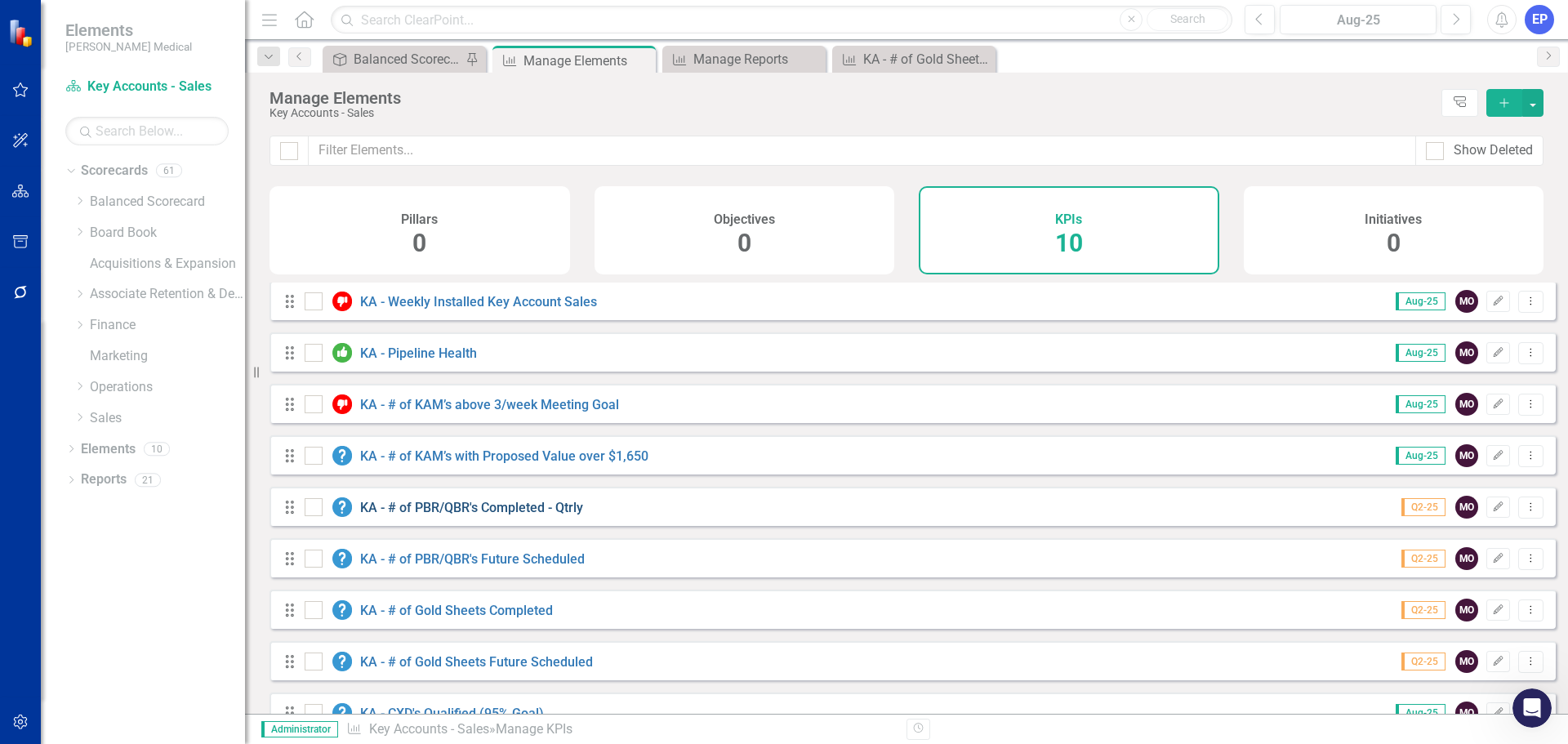
scroll to position [0, 0]
click at [725, 66] on div "Manage Reports" at bounding box center [747, 59] width 108 height 21
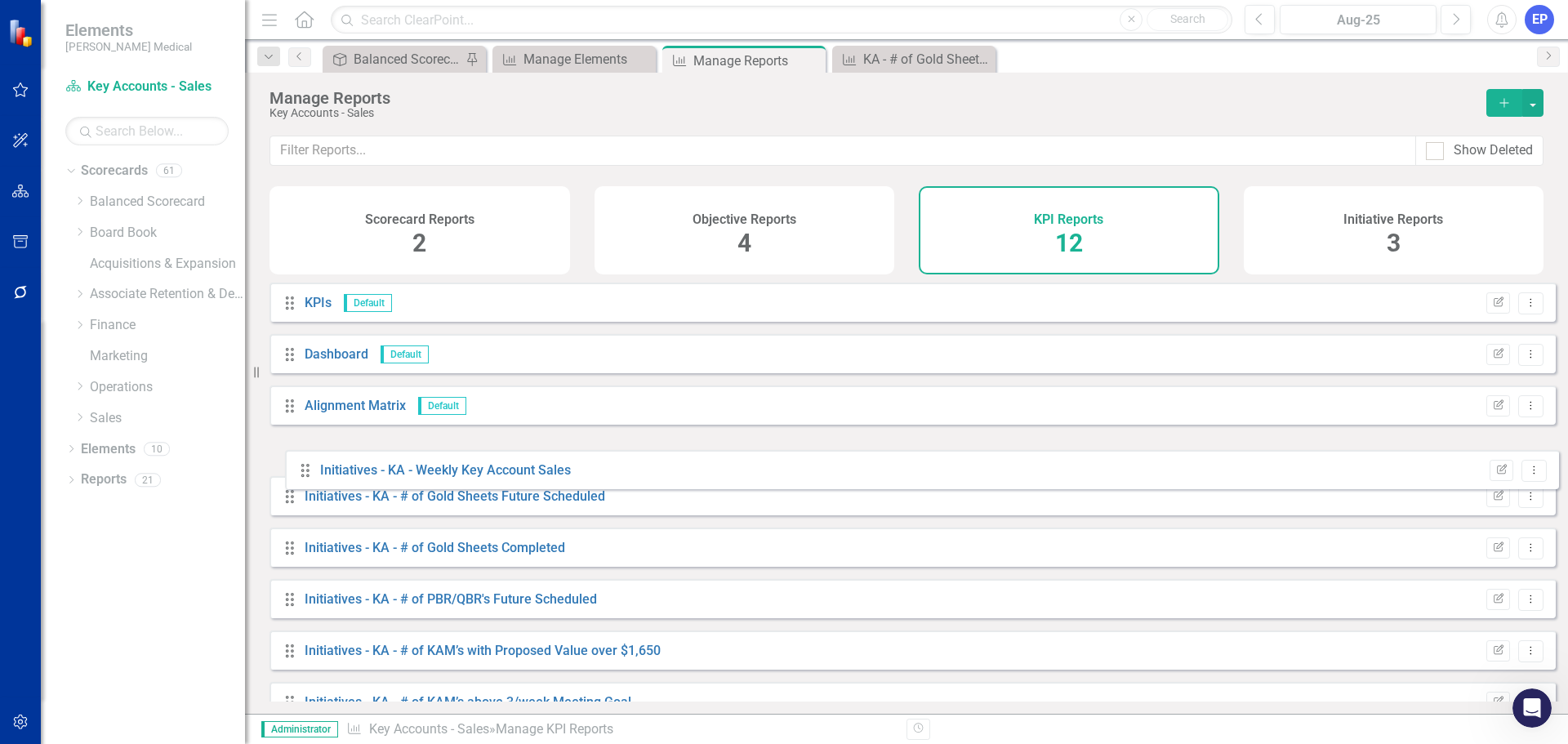
drag, startPoint x: 296, startPoint y: 683, endPoint x: 312, endPoint y: 470, distance: 213.6
click at [312, 470] on div "Drag KPIs Default Edit Report Dropdown Menu Drag Dashboard Default Edit Report …" at bounding box center [912, 584] width 1286 height 605
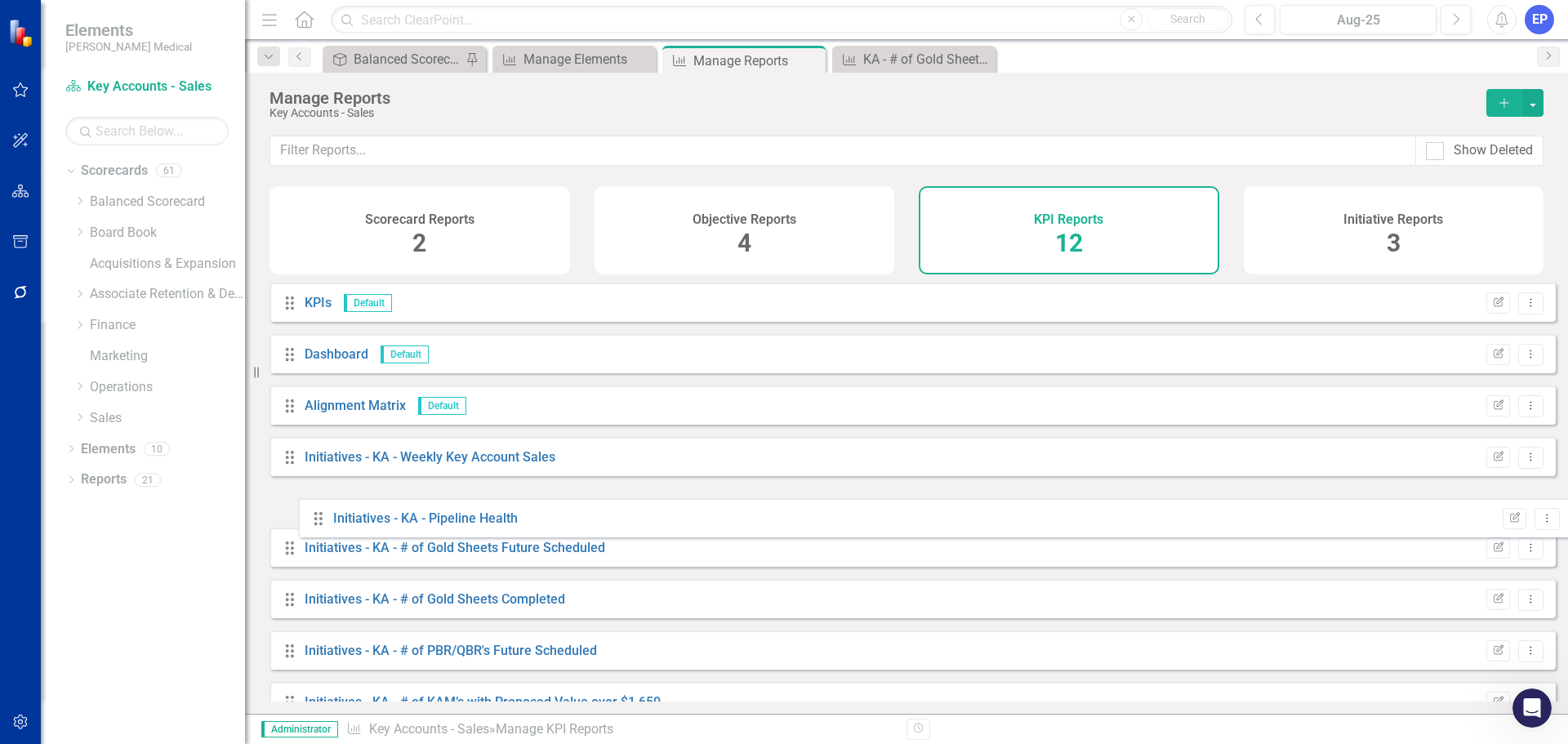
drag, startPoint x: 293, startPoint y: 631, endPoint x: 321, endPoint y: 517, distance: 117.4
click at [321, 517] on div "Drag KPIs Default Edit Report Dropdown Menu Drag Dashboard Default Edit Report …" at bounding box center [912, 584] width 1286 height 605
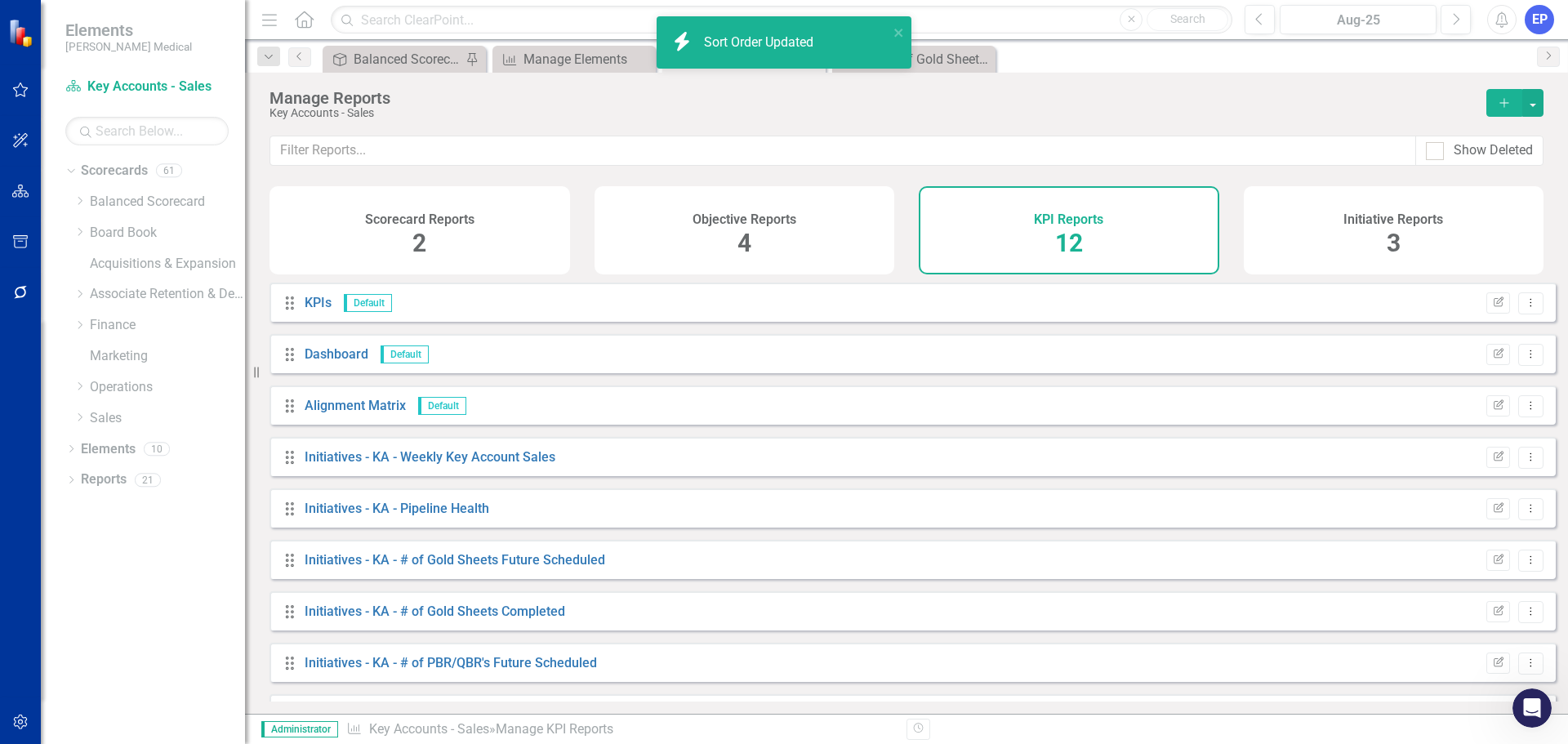
scroll to position [198, 0]
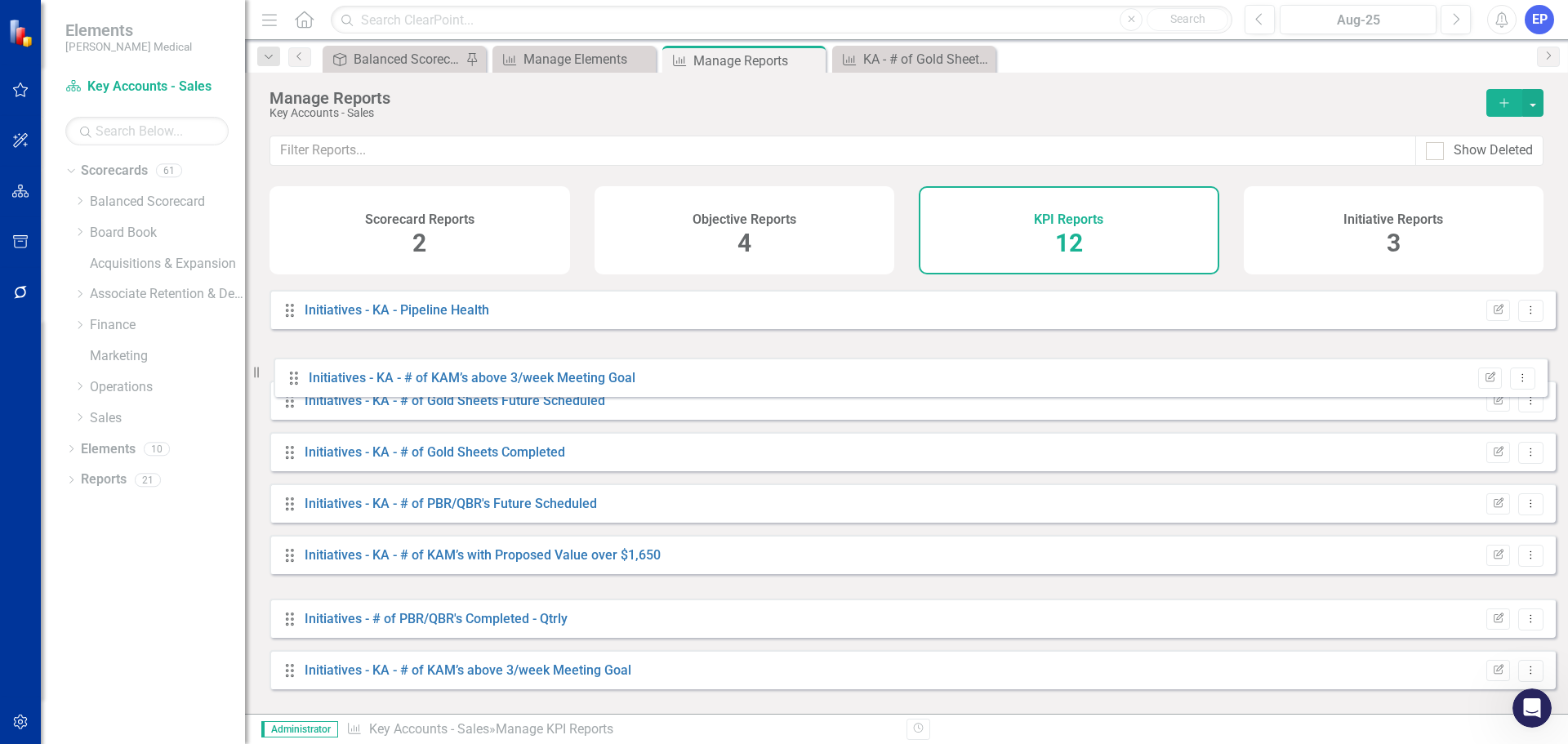
drag, startPoint x: 293, startPoint y: 584, endPoint x: 296, endPoint y: 383, distance: 201.0
click at [296, 383] on div "Drag KPIs Default Edit Report Dropdown Menu Drag Dashboard Default Edit Report …" at bounding box center [912, 386] width 1286 height 605
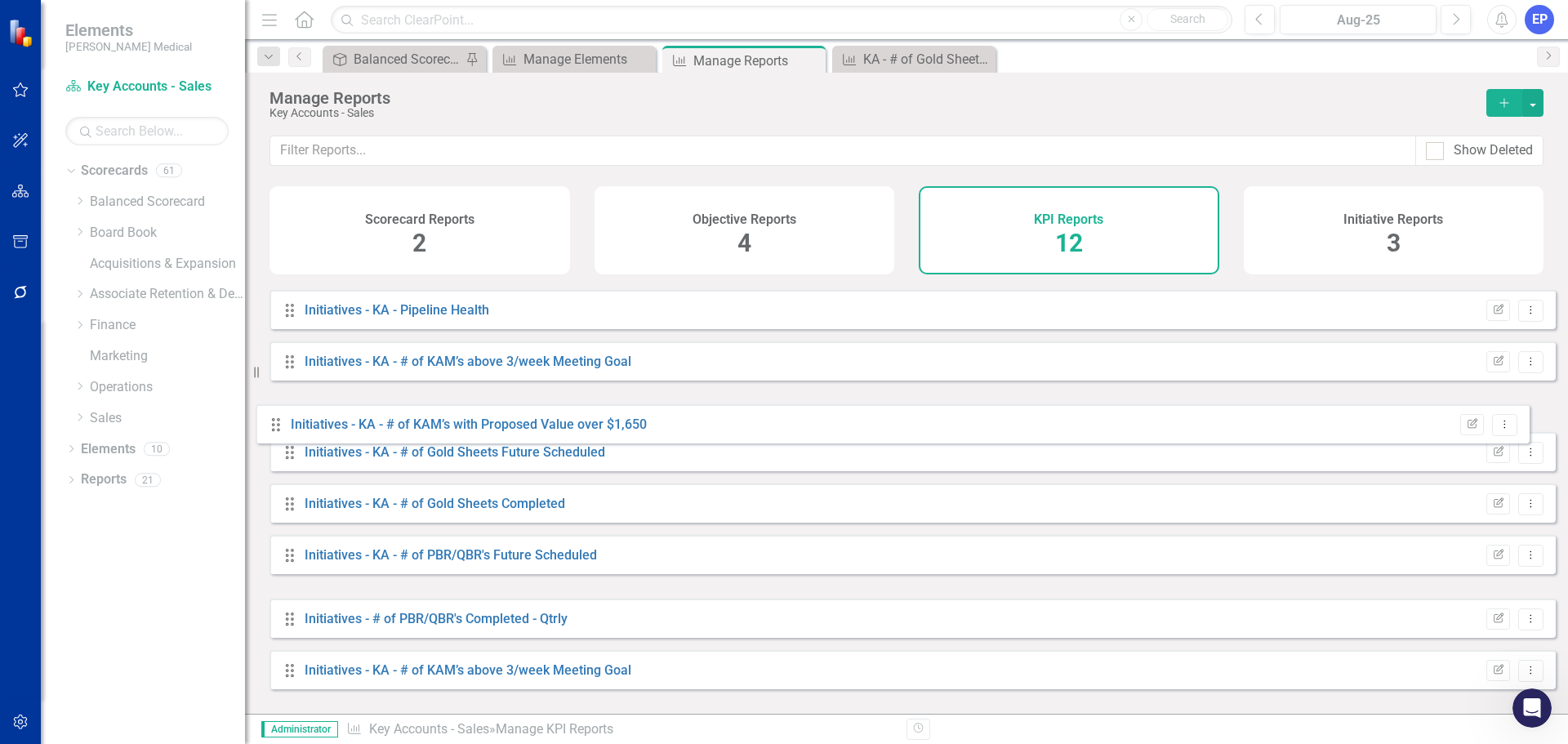
drag, startPoint x: 289, startPoint y: 580, endPoint x: 276, endPoint y: 425, distance: 155.5
click at [276, 425] on div "Drag KPIs Default Edit Report Dropdown Menu Drag Dashboard Default Edit Report …" at bounding box center [912, 386] width 1286 height 605
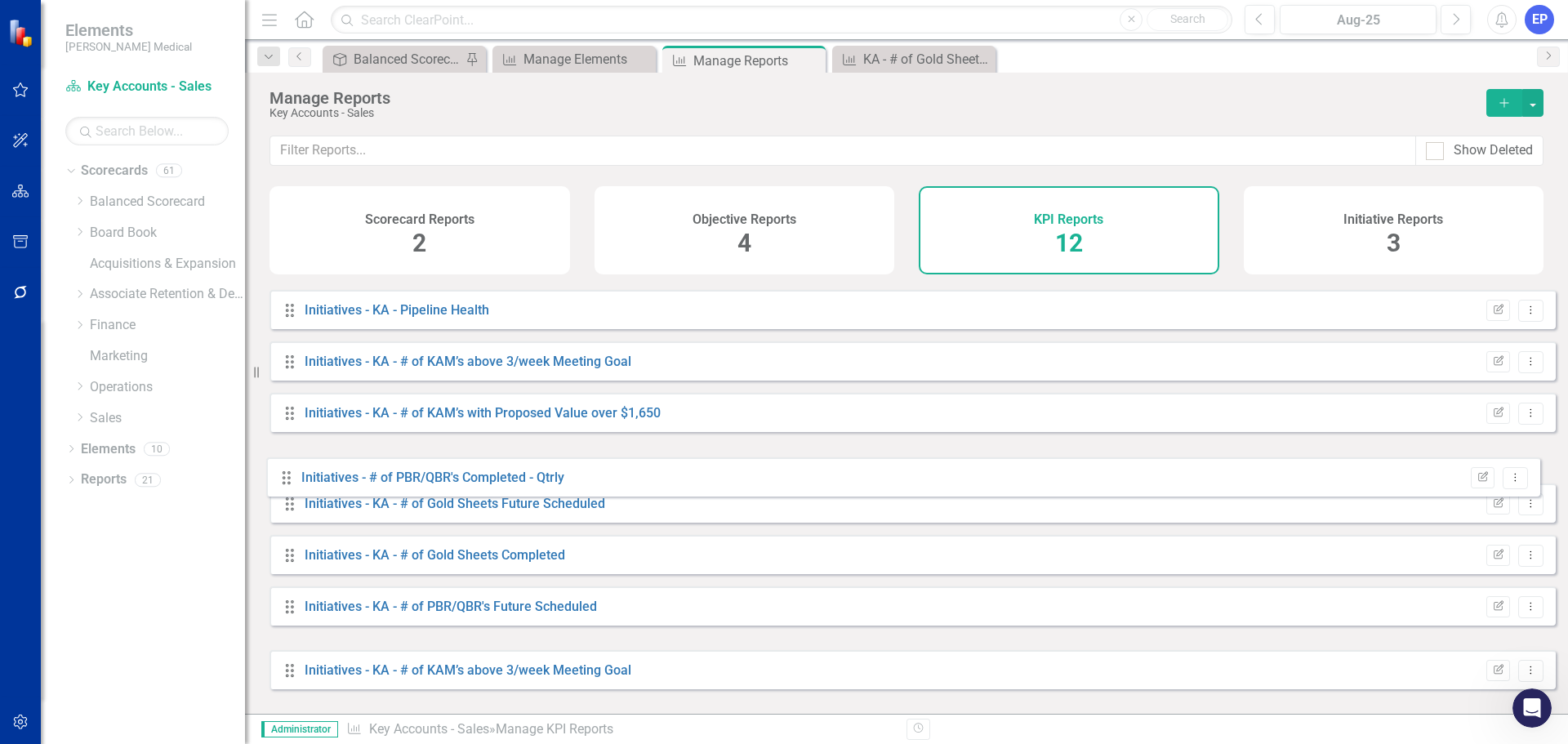
drag, startPoint x: 294, startPoint y: 632, endPoint x: 291, endPoint y: 479, distance: 153.0
click at [291, 479] on div "Drag KPIs Default Edit Report Dropdown Menu Drag Dashboard Default Edit Report …" at bounding box center [912, 386] width 1286 height 605
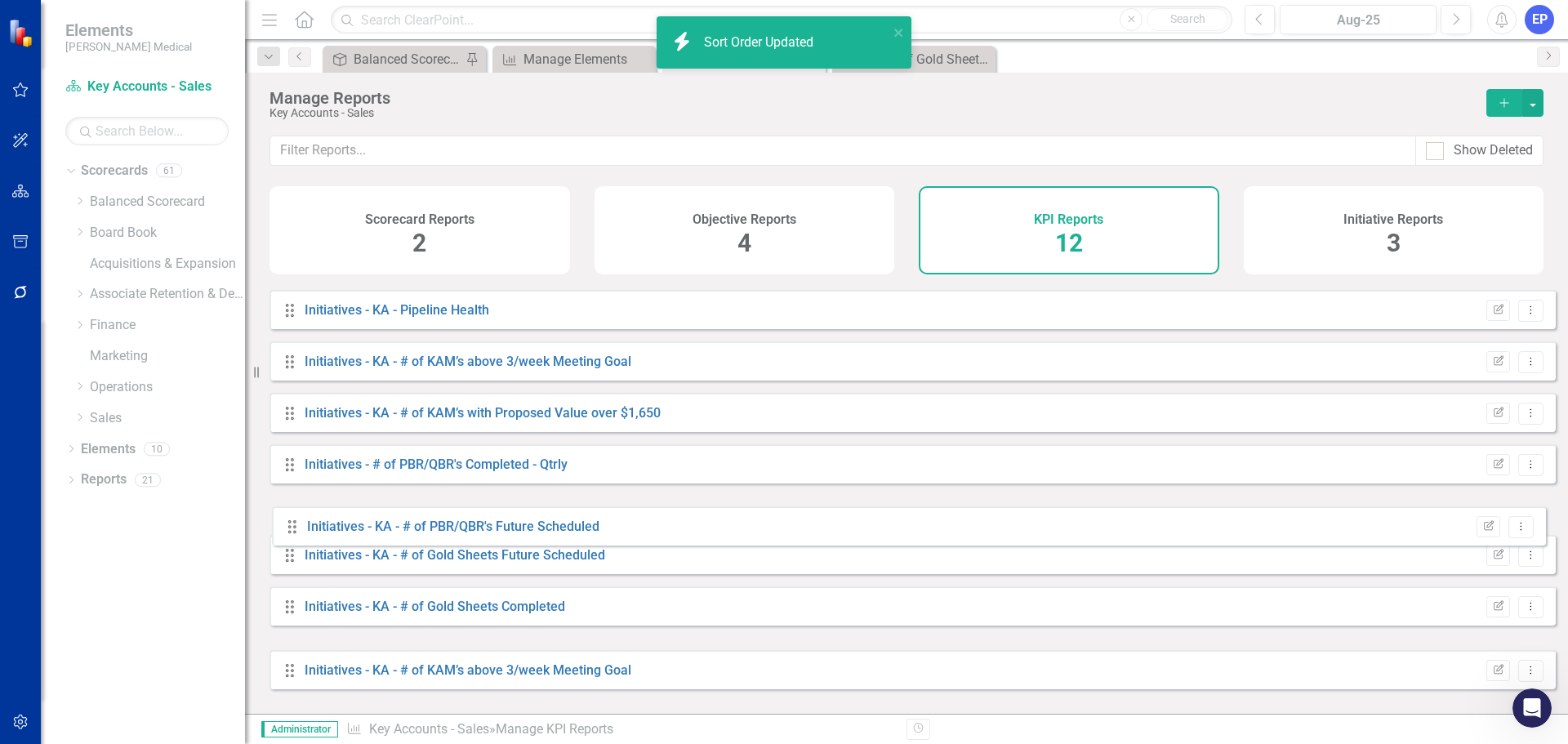
drag, startPoint x: 288, startPoint y: 631, endPoint x: 291, endPoint y: 526, distance: 105.0
click at [291, 526] on div "Drag KPIs Default Edit Report Dropdown Menu Drag Dashboard Default Edit Report …" at bounding box center [912, 386] width 1286 height 605
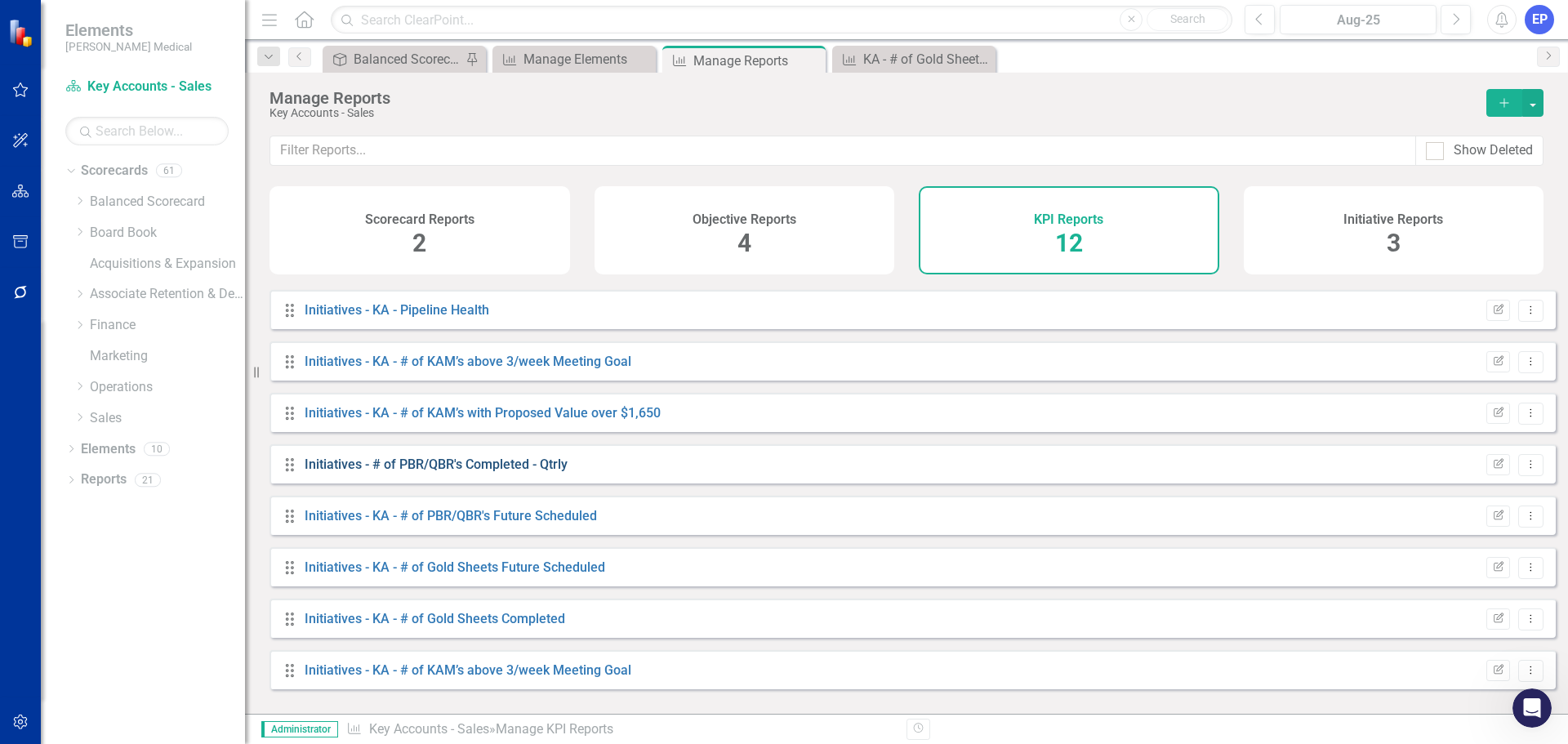
click at [403, 472] on link "Initiatives - # of PBR/QBR's Completed - Qtrly" at bounding box center [436, 464] width 262 height 15
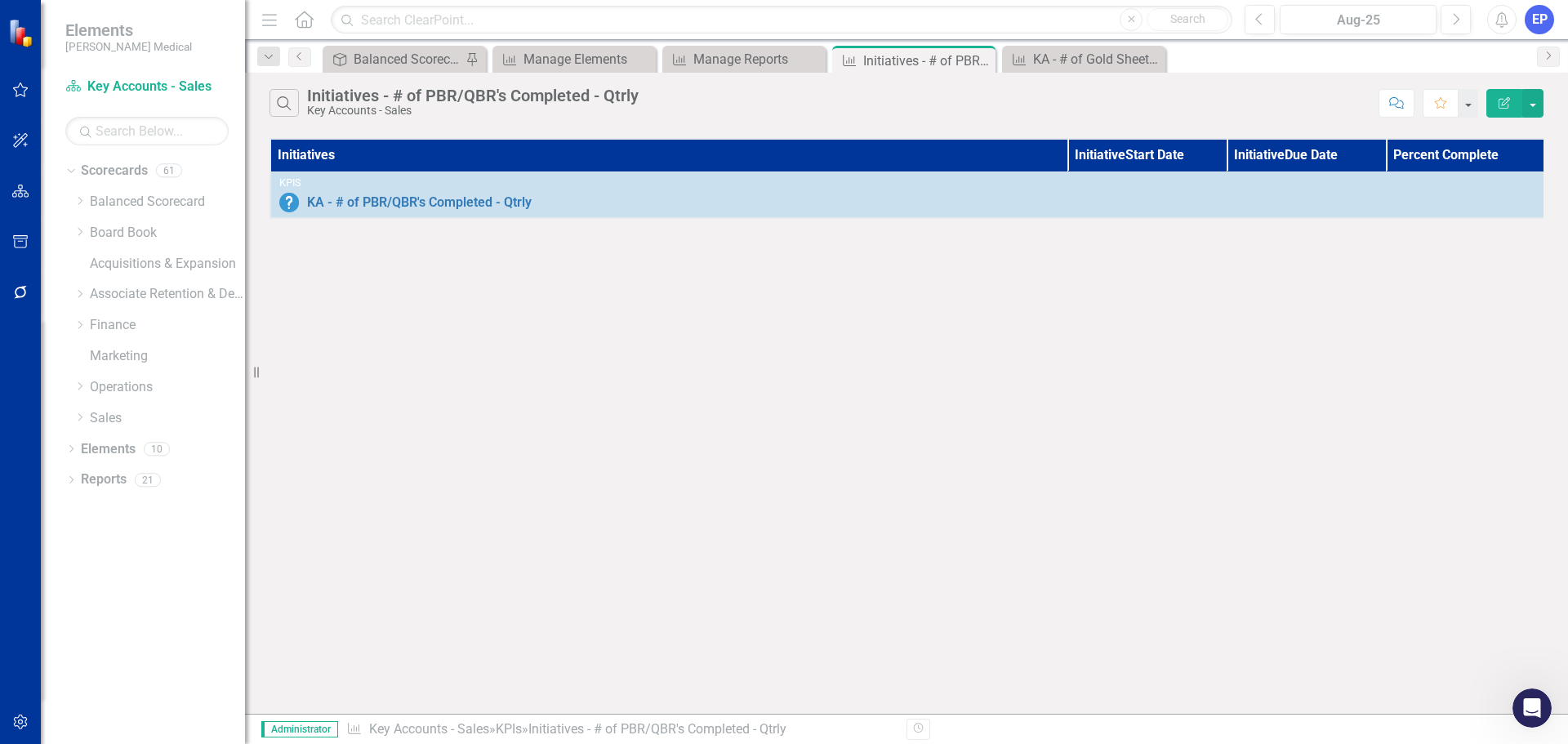
click at [1506, 103] on icon "button" at bounding box center [1504, 103] width 11 height 11
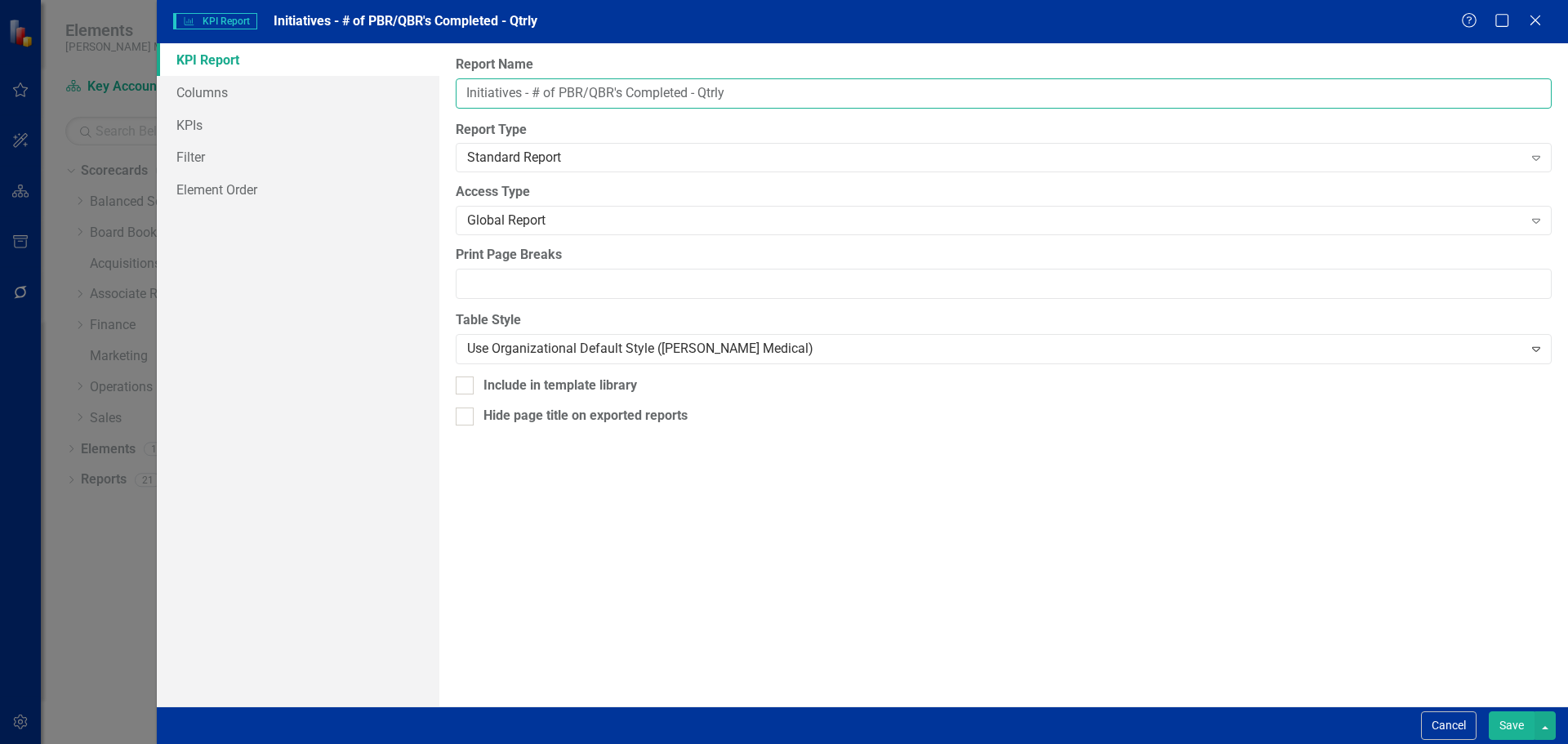
click at [532, 91] on input "Initiatives - # of PBR/QBR's Completed - Qtrly" at bounding box center [1003, 93] width 1096 height 30
type input "Initiatives - KA - # of PBR/QBR's Completed - Qtrly"
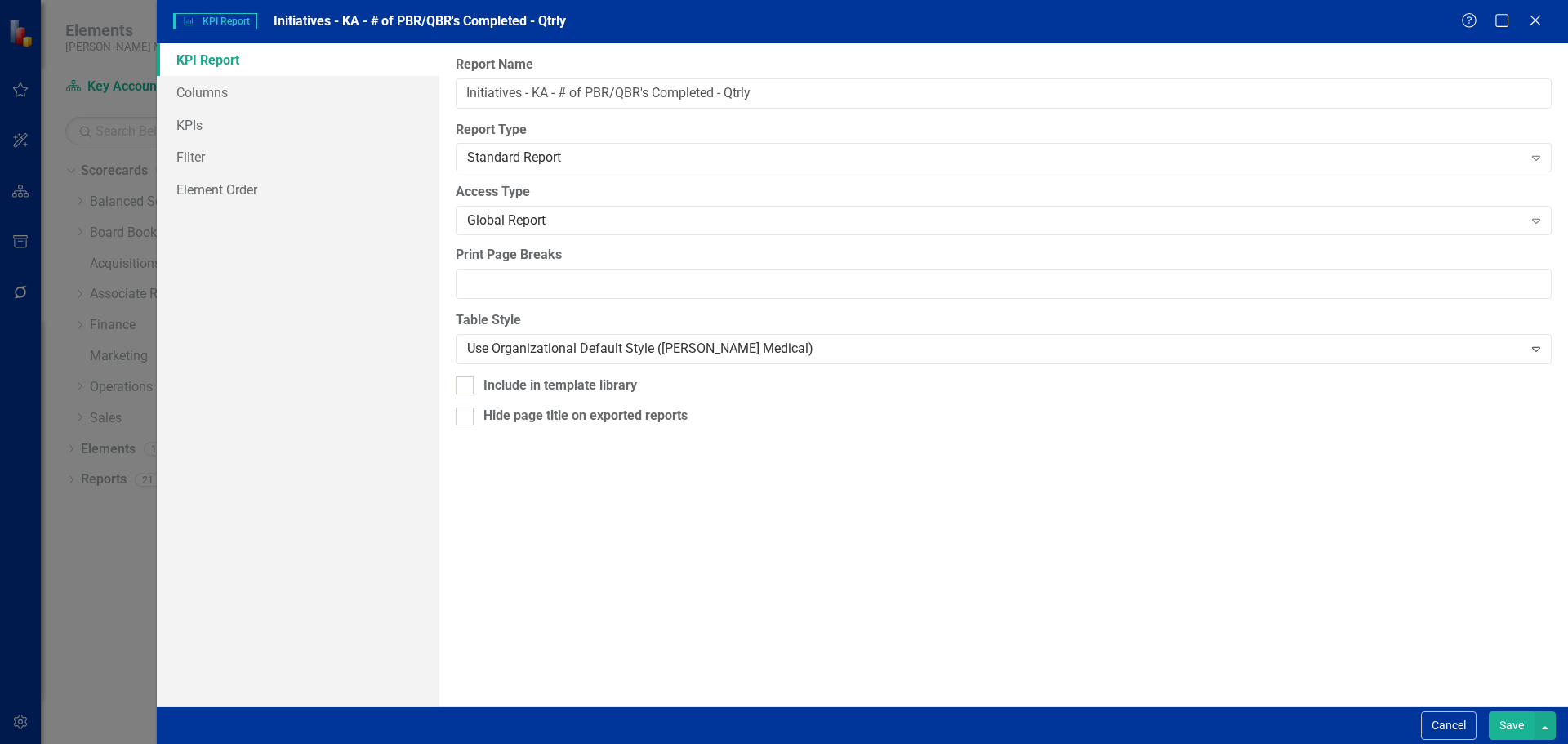
click at [1519, 723] on button "Save" at bounding box center [1511, 725] width 45 height 28
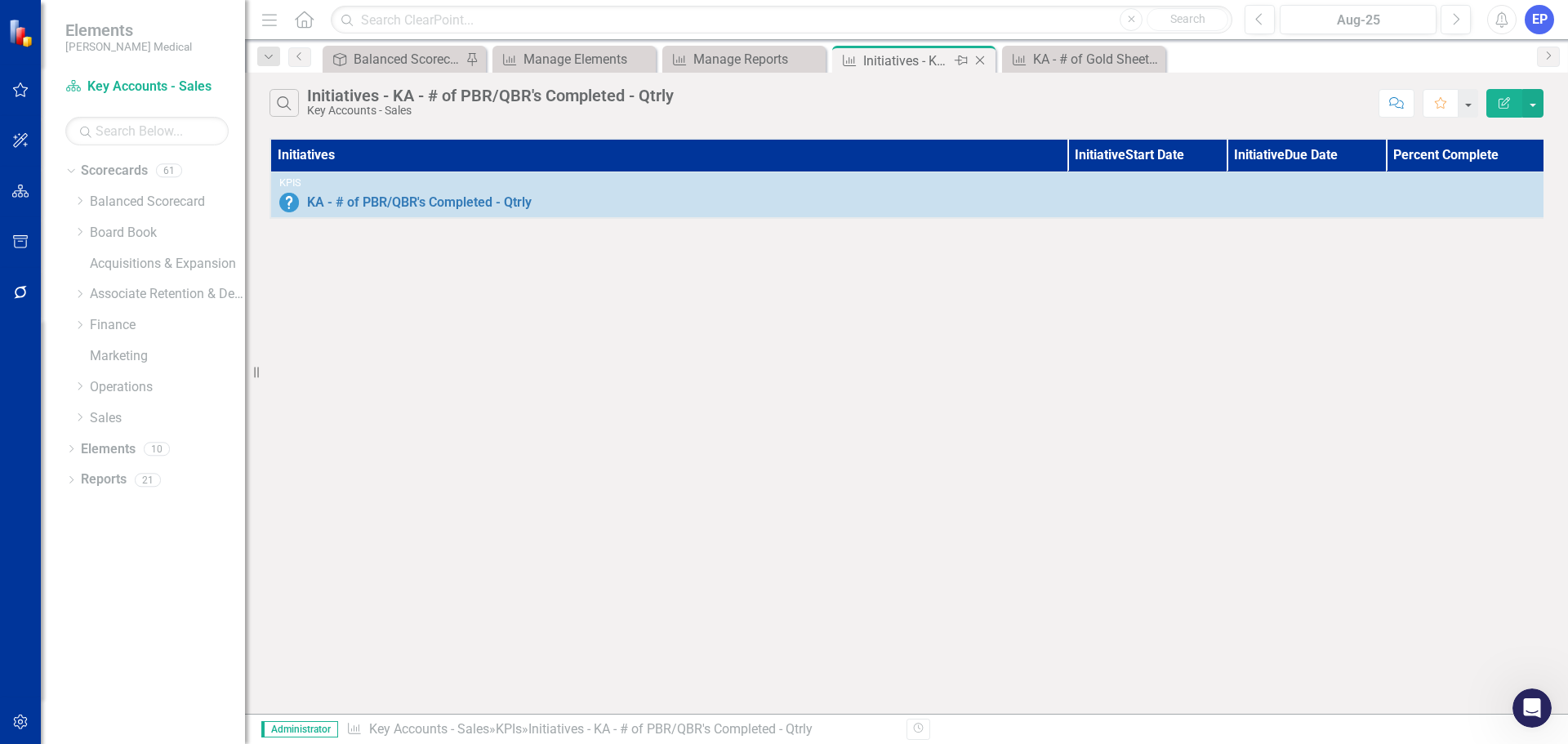
click at [979, 54] on icon "Close" at bounding box center [979, 60] width 16 height 13
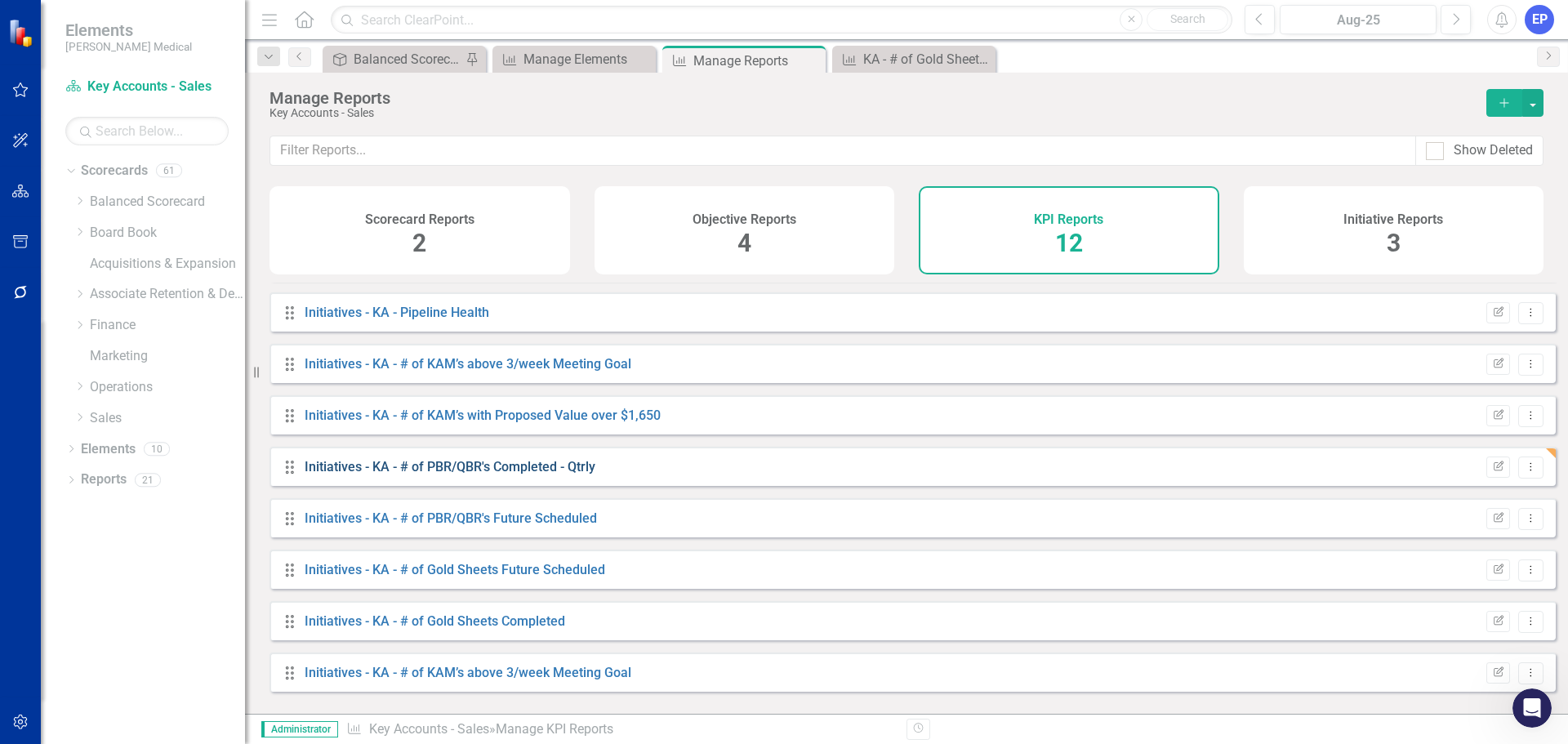
scroll to position [198, 0]
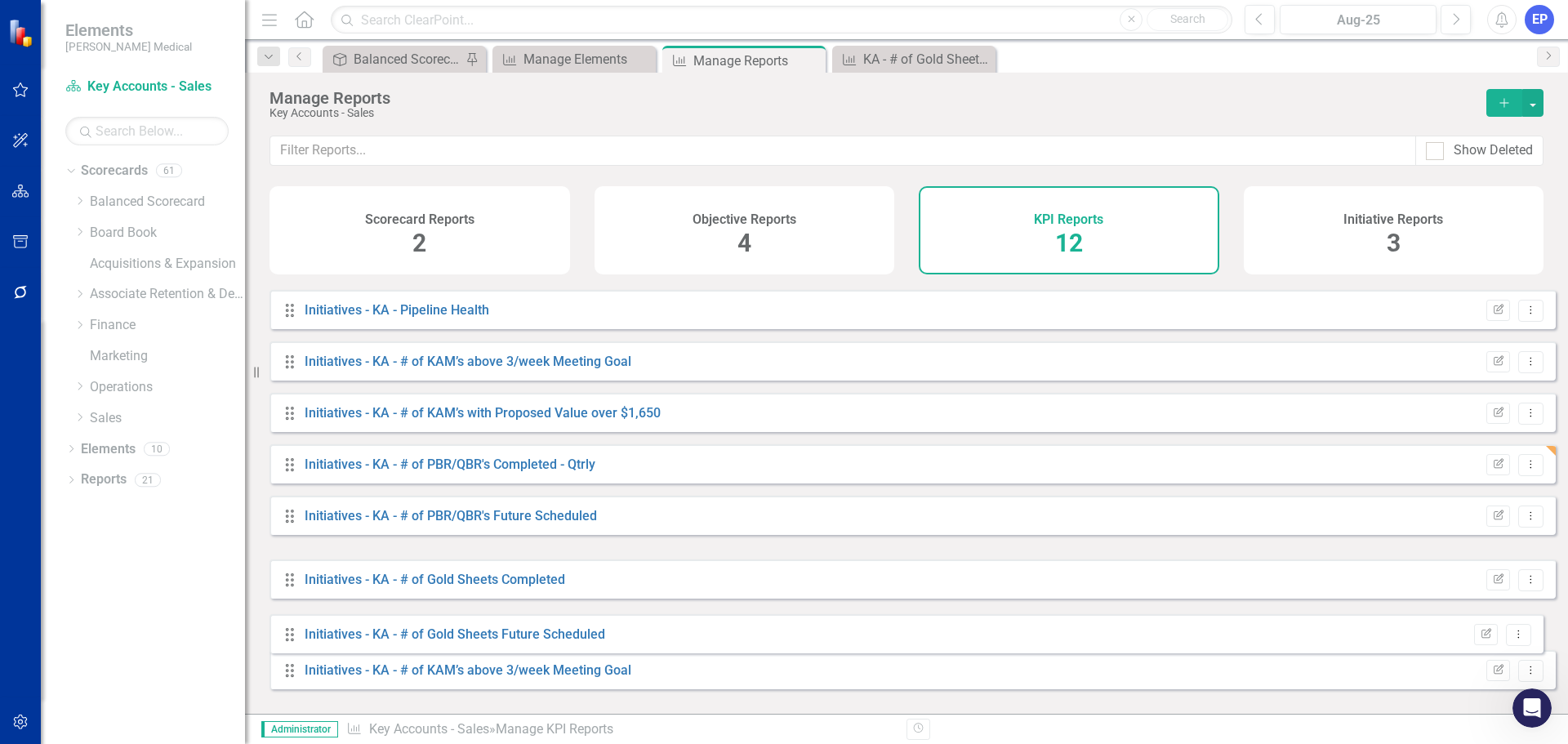
drag, startPoint x: 291, startPoint y: 575, endPoint x: 291, endPoint y: 631, distance: 56.0
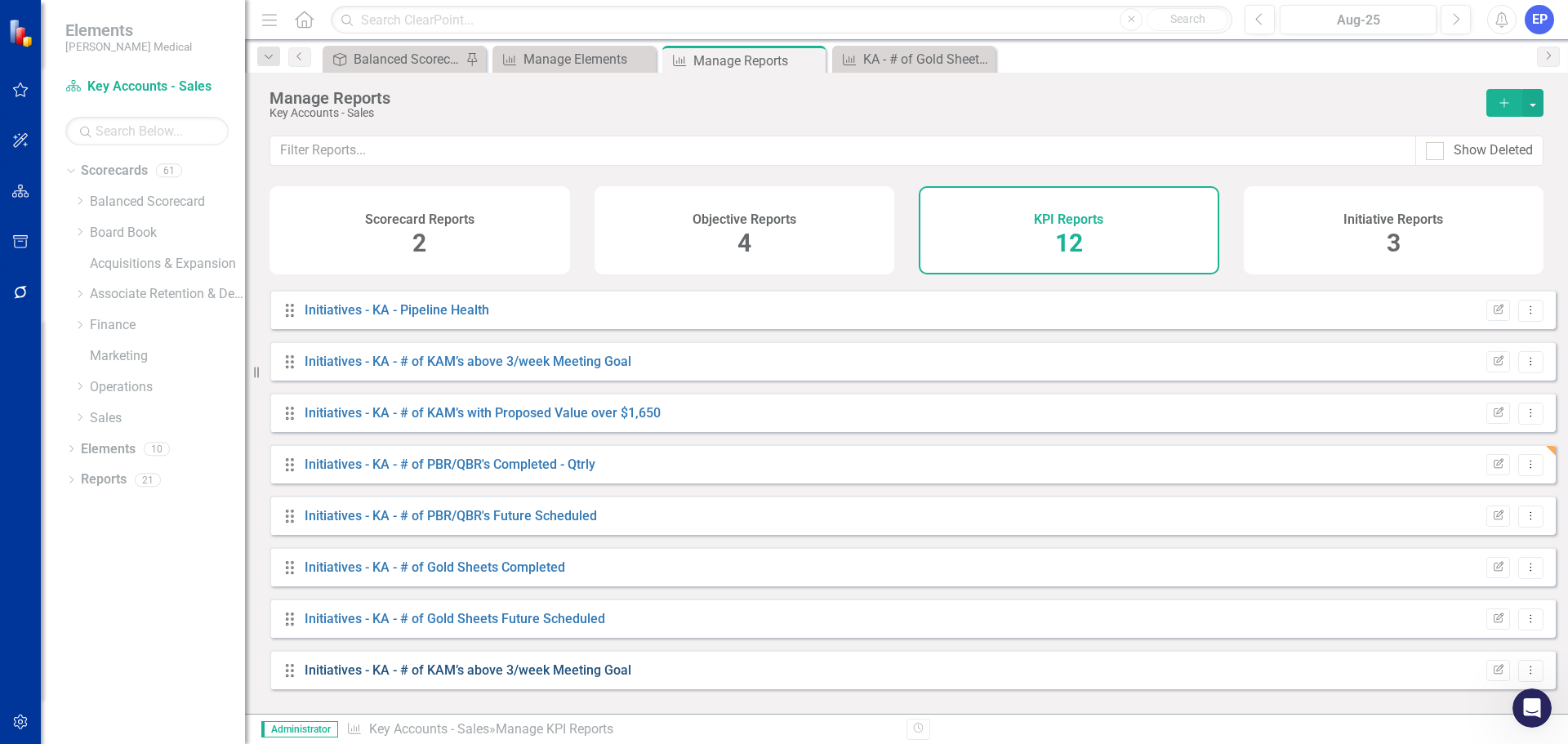
click at [541, 678] on link "Initiatives - KA - # of KAM’s above 3/week Meeting Goal" at bounding box center [468, 669] width 327 height 15
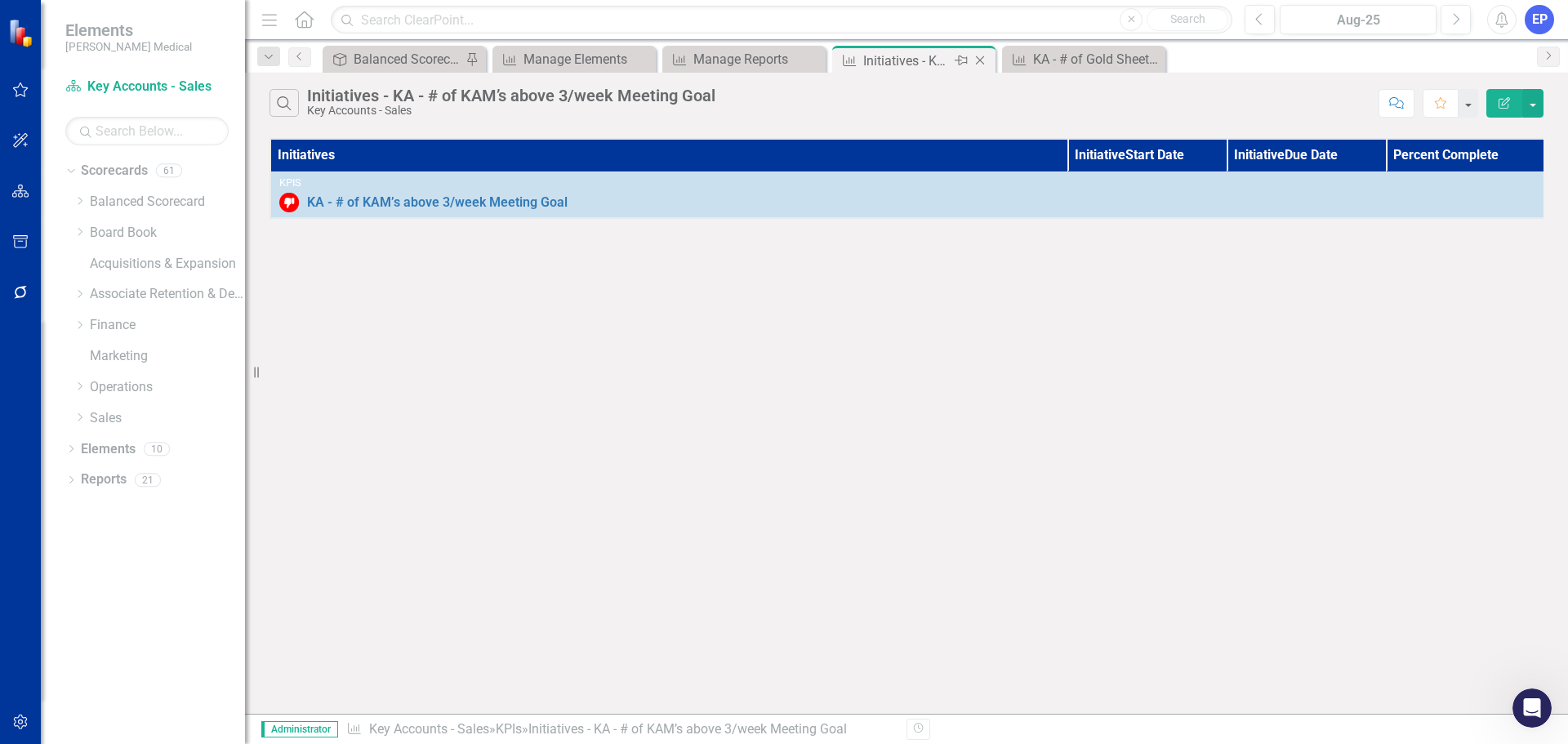
click at [979, 59] on icon "Close" at bounding box center [979, 60] width 16 height 13
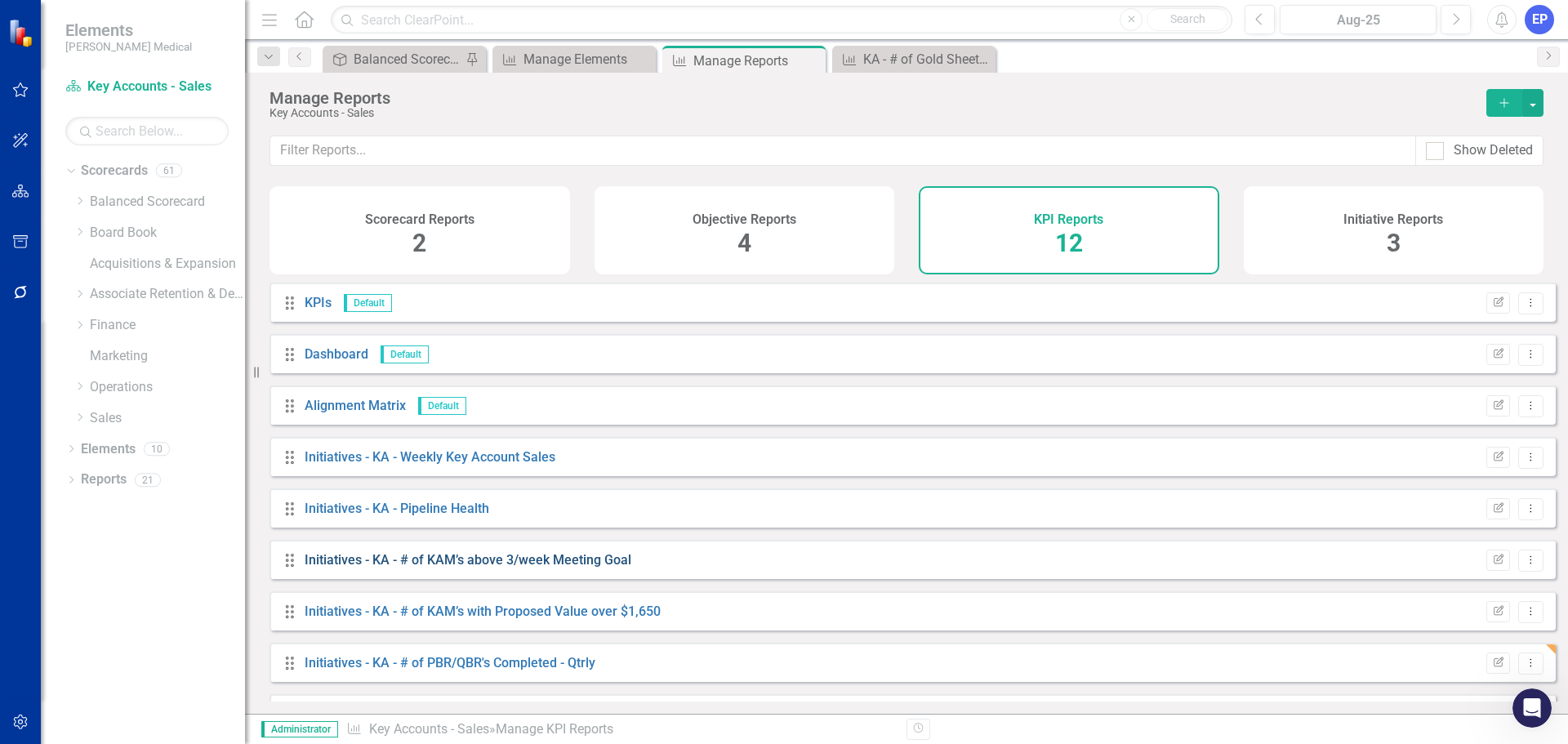
click at [474, 567] on link "Initiatives - KA - # of KAM’s above 3/week Meeting Goal" at bounding box center [468, 560] width 327 height 15
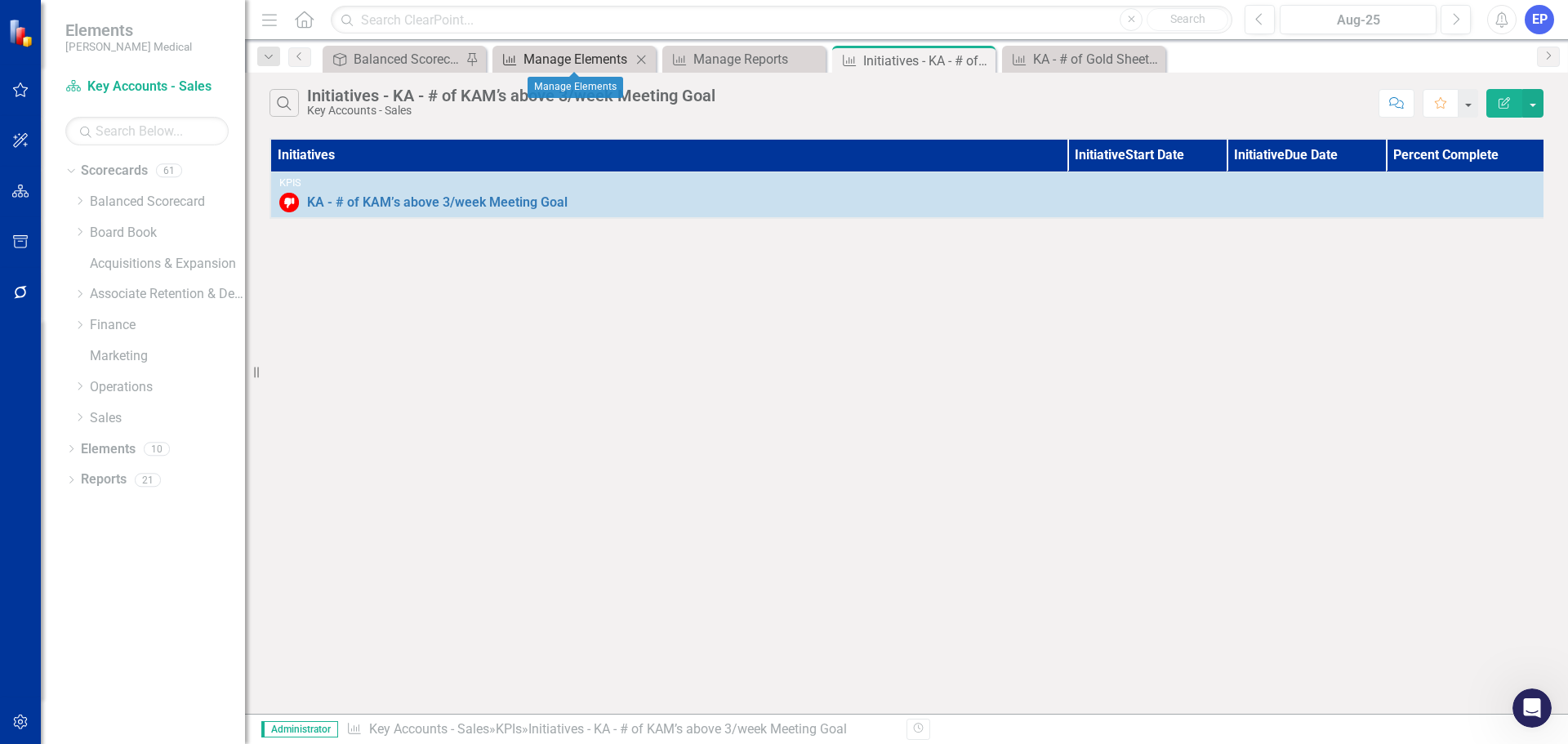
click at [606, 57] on div "Manage Elements" at bounding box center [577, 59] width 108 height 21
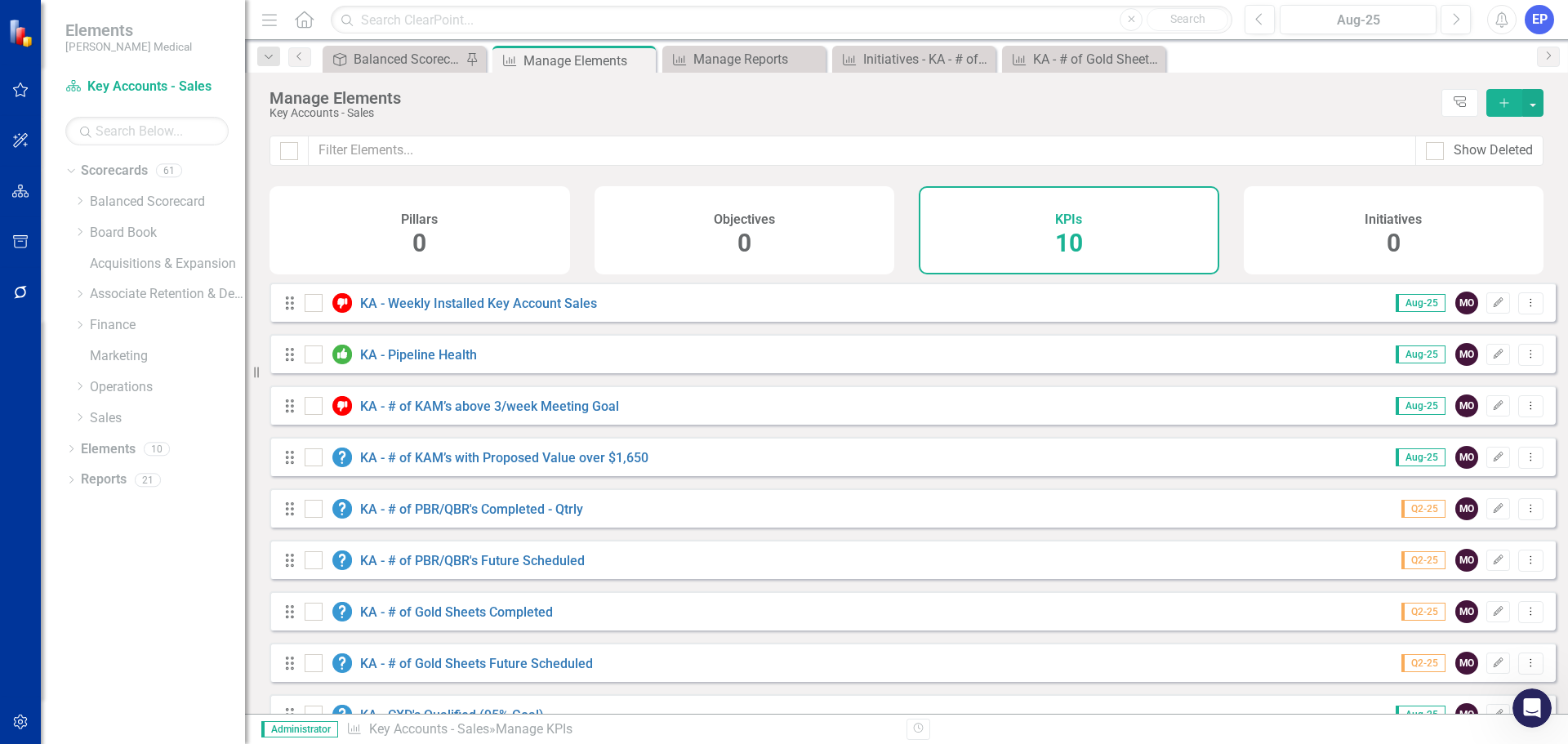
scroll to position [95, 0]
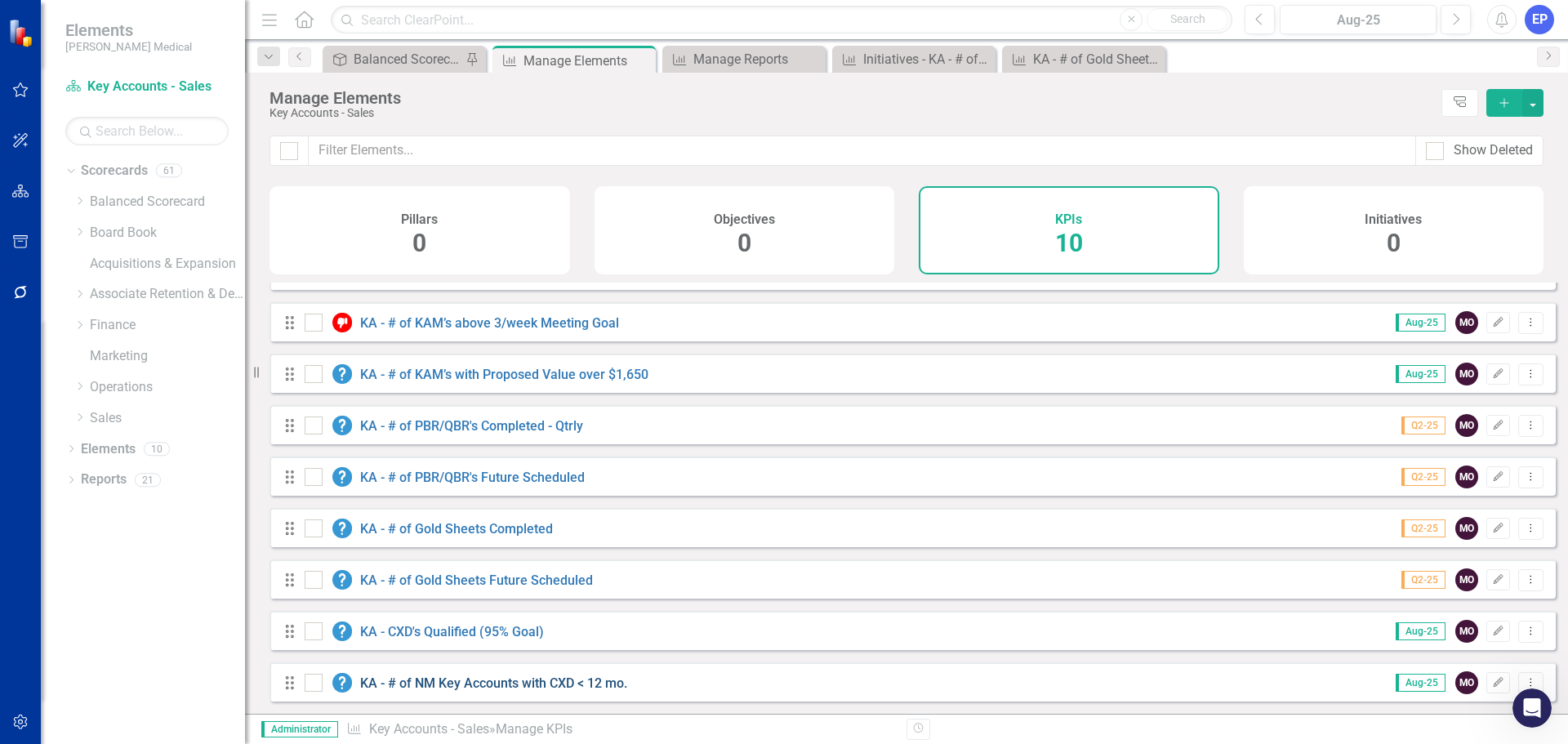
click at [438, 681] on link "KA - # of NM Key Accounts with CXD < 12 mo." at bounding box center [493, 683] width 267 height 15
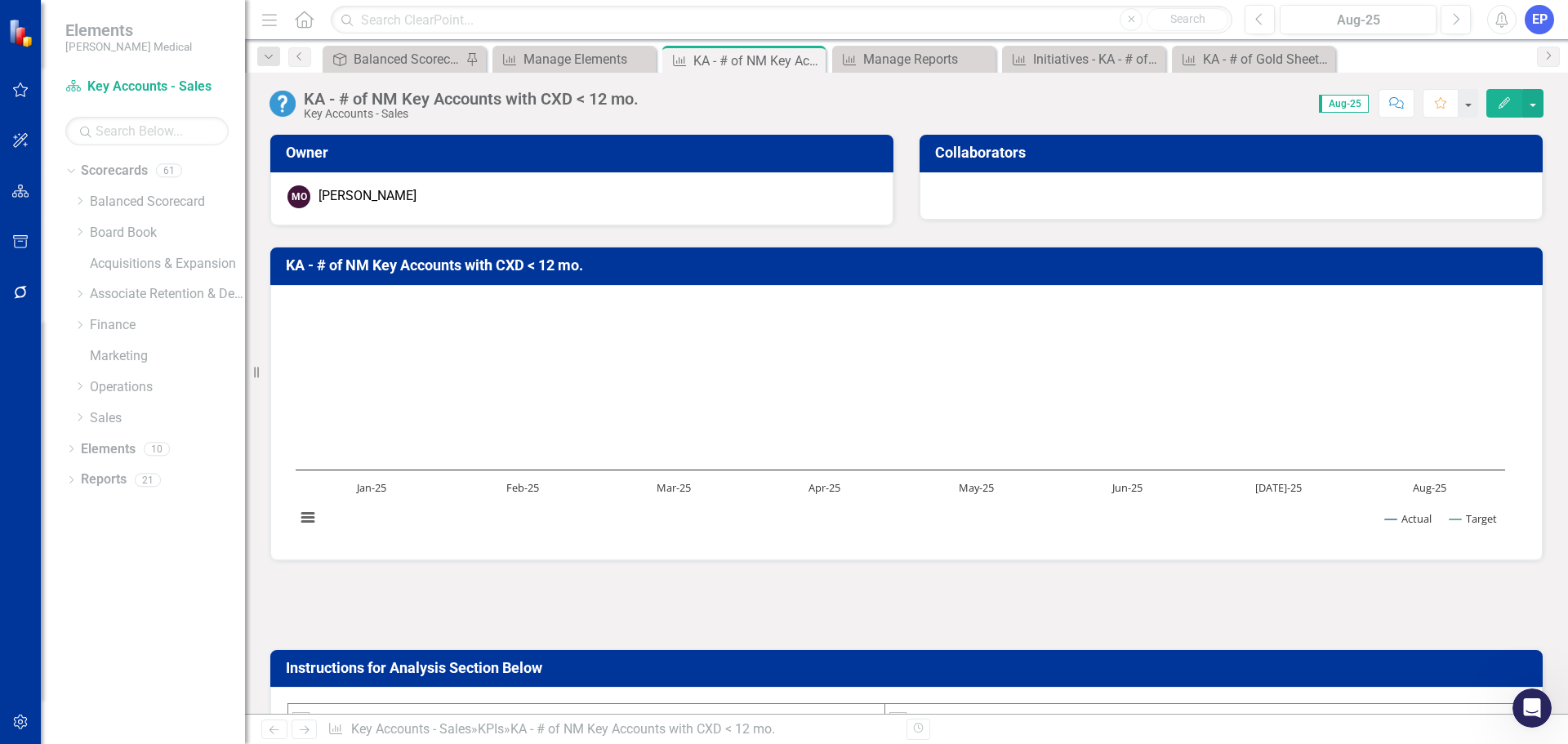
click at [595, 94] on div "KA - # of NM Key Accounts with CXD < 12 mo." at bounding box center [471, 98] width 335 height 18
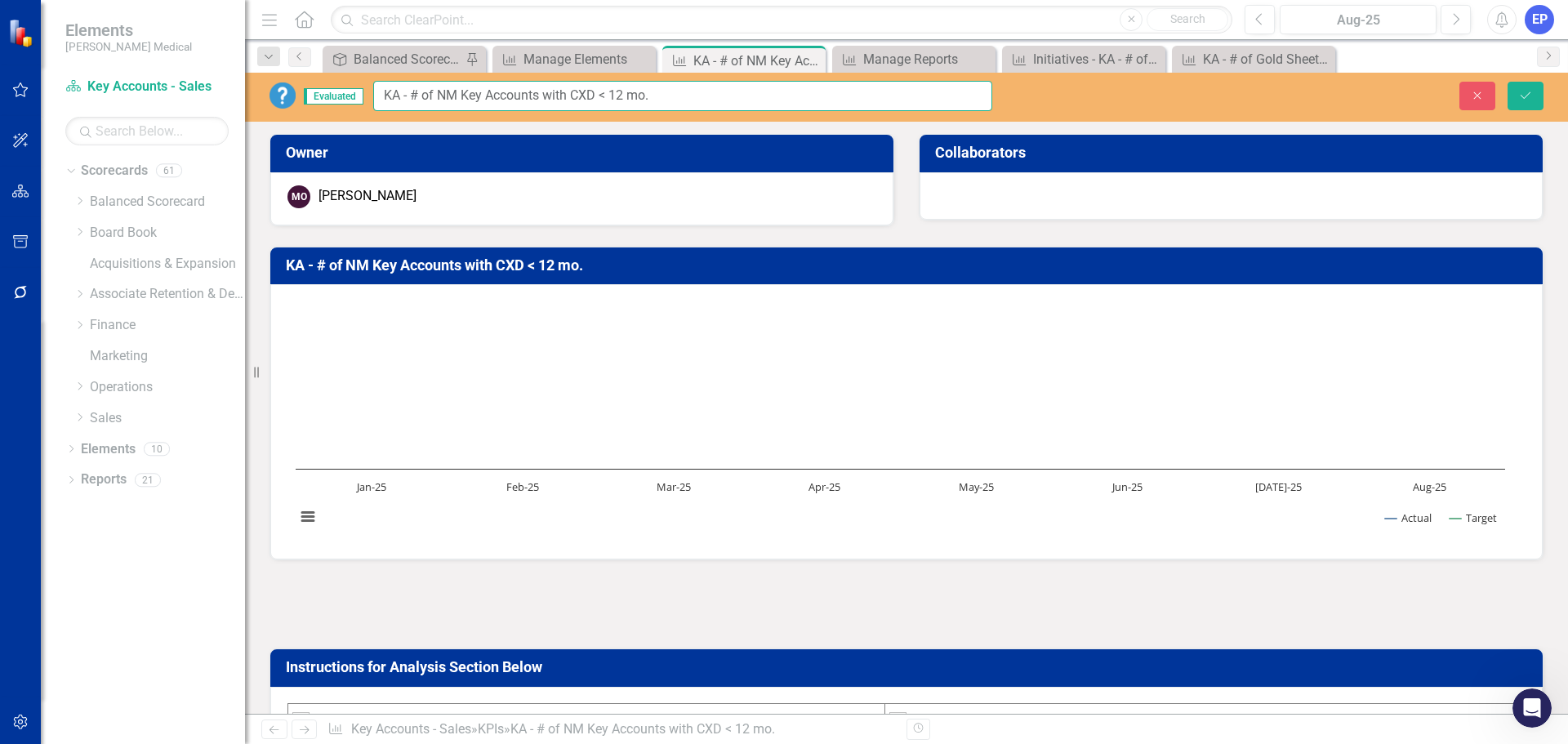
click at [595, 94] on input "KA - # of NM Key Accounts with CXD < 12 mo." at bounding box center [683, 96] width 619 height 30
click at [1477, 95] on icon "button" at bounding box center [1477, 95] width 8 height 8
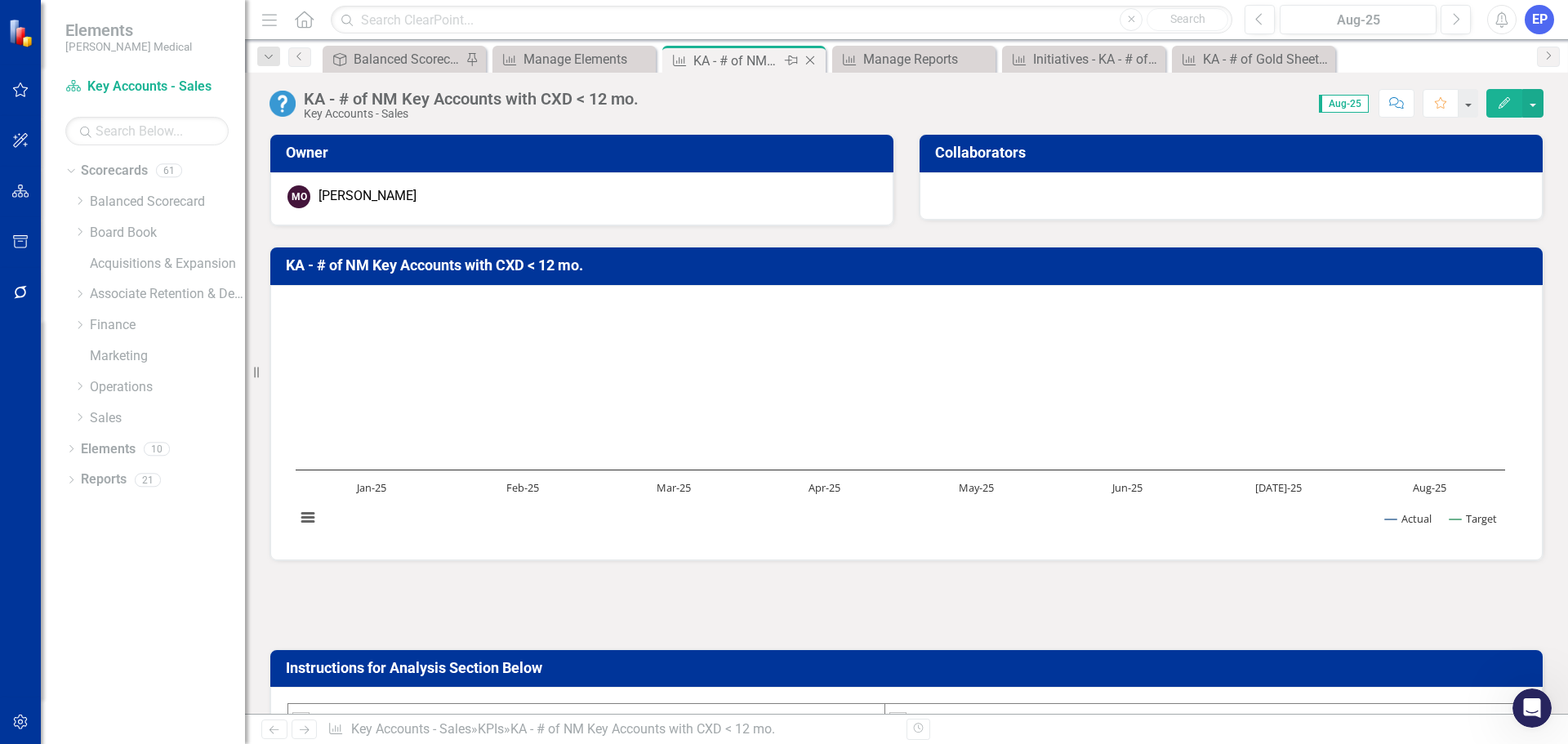
click at [813, 58] on icon at bounding box center [811, 61] width 9 height 9
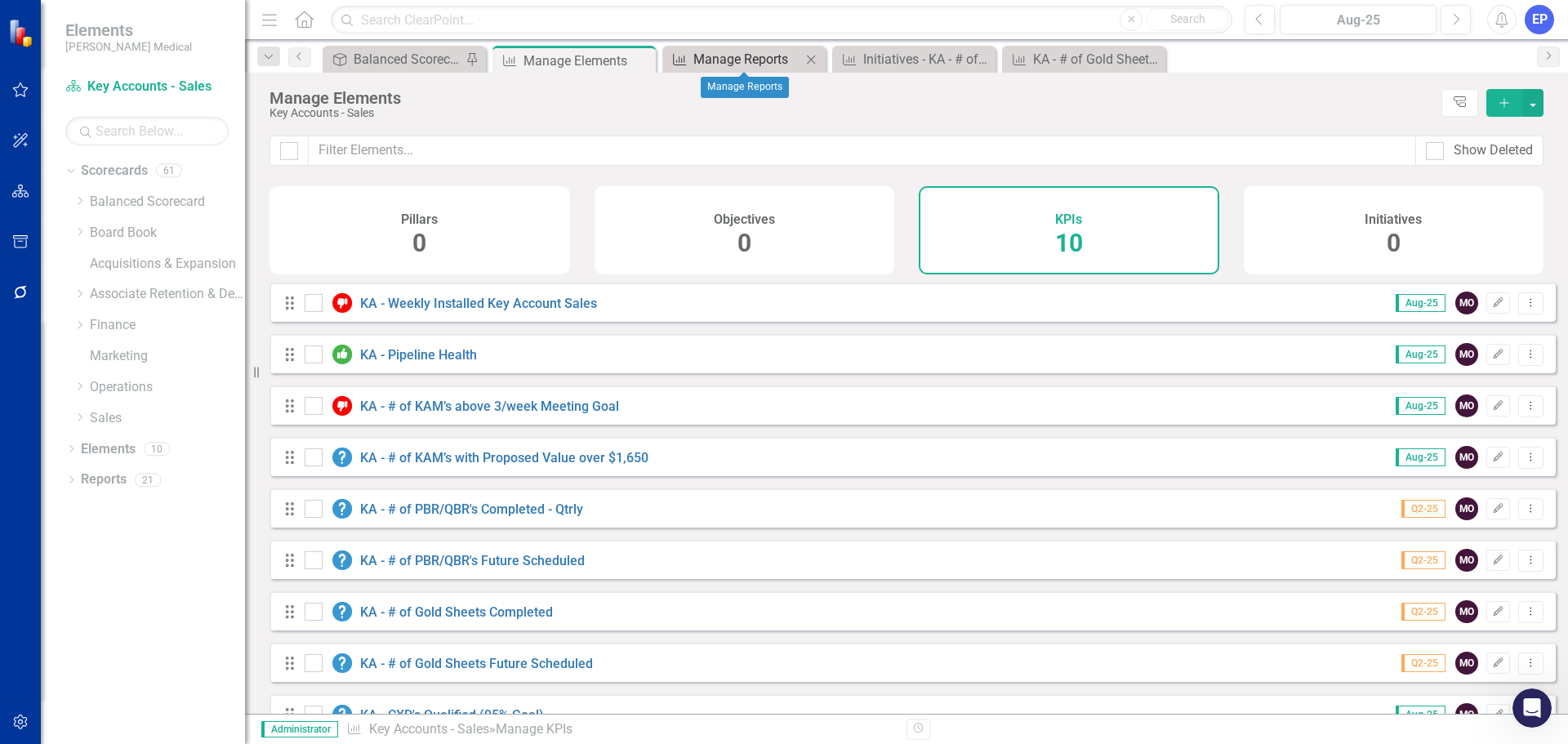
click at [768, 57] on div "Manage Reports" at bounding box center [747, 59] width 108 height 21
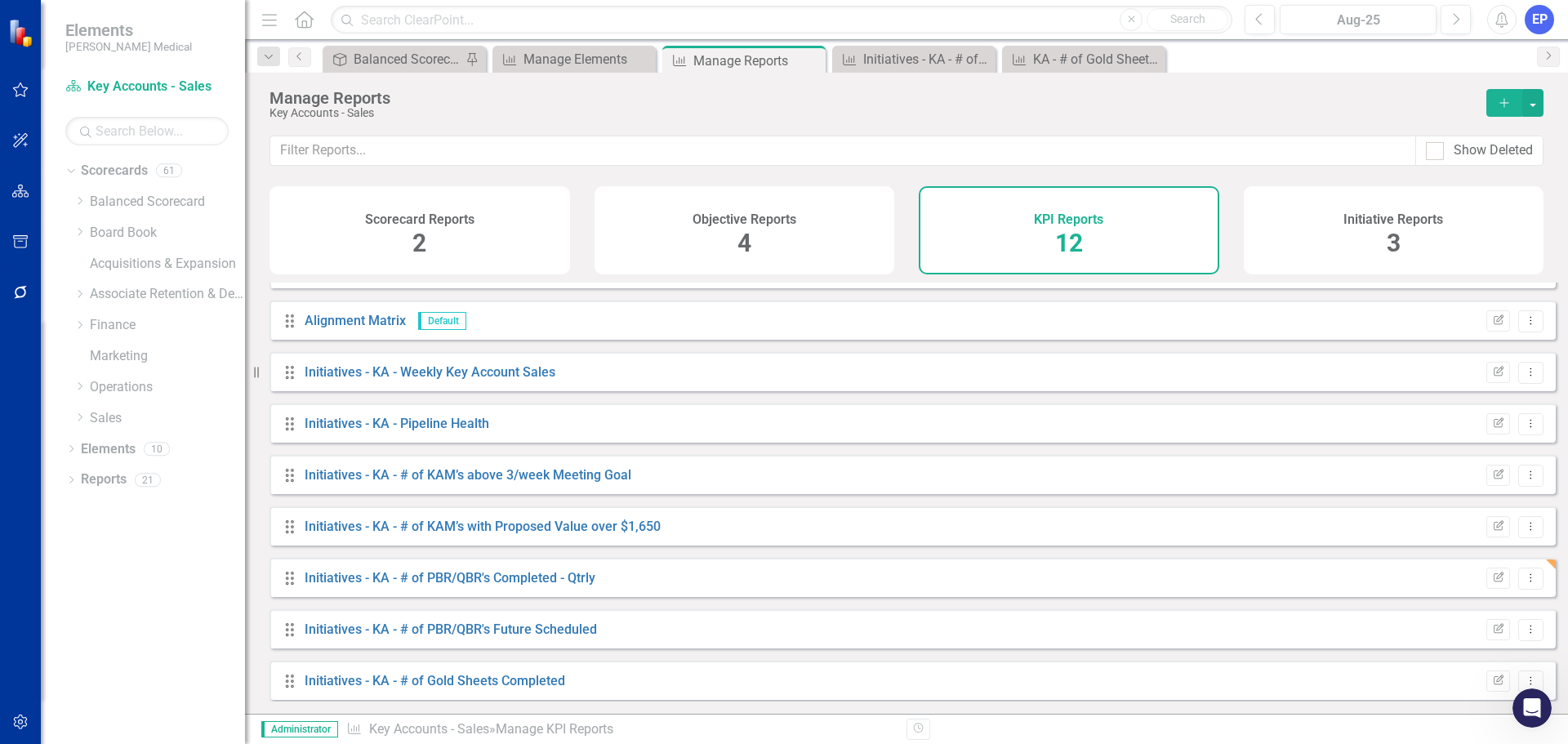
scroll to position [198, 0]
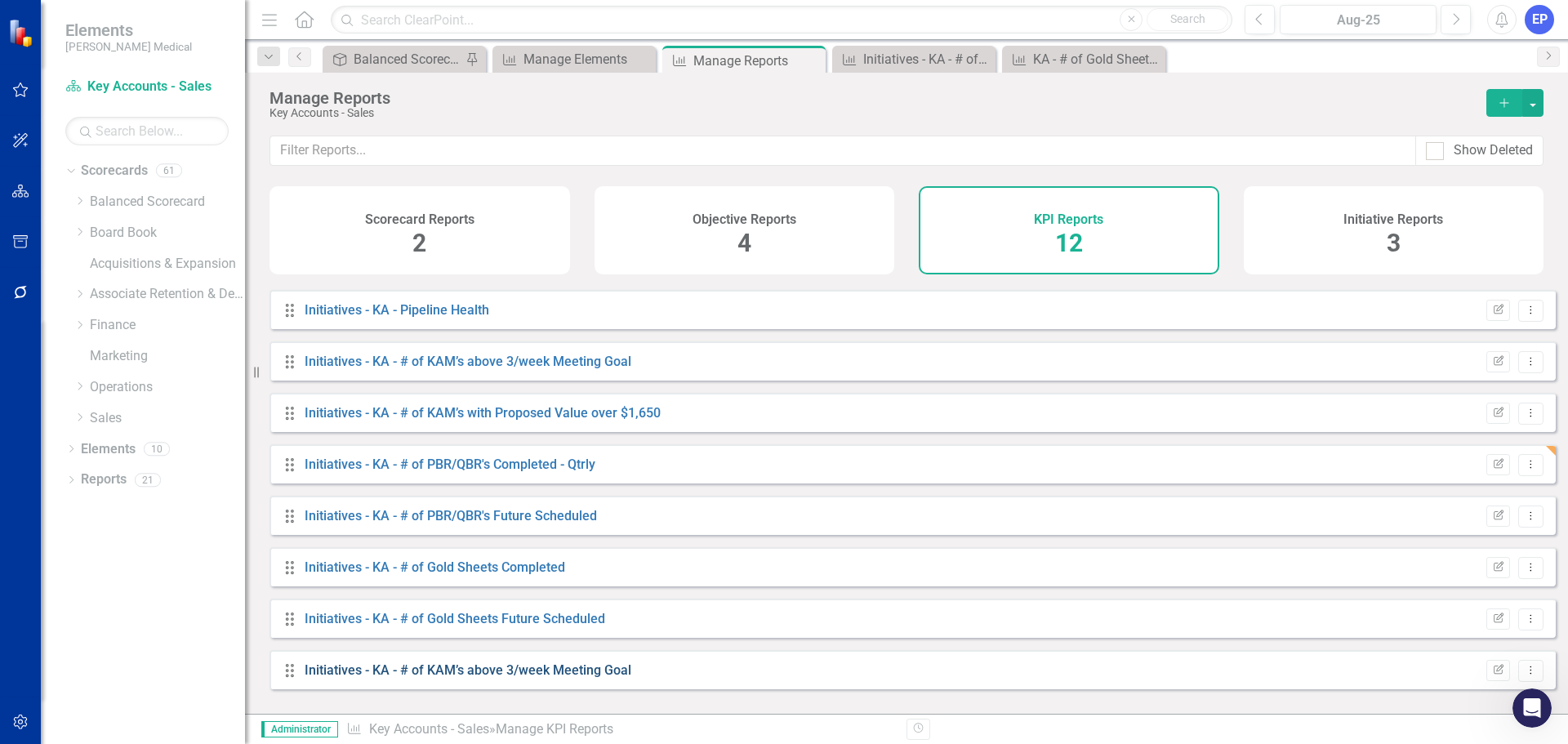
click at [565, 678] on link "Initiatives - KA - # of KAM’s above 3/week Meeting Goal" at bounding box center [468, 669] width 327 height 15
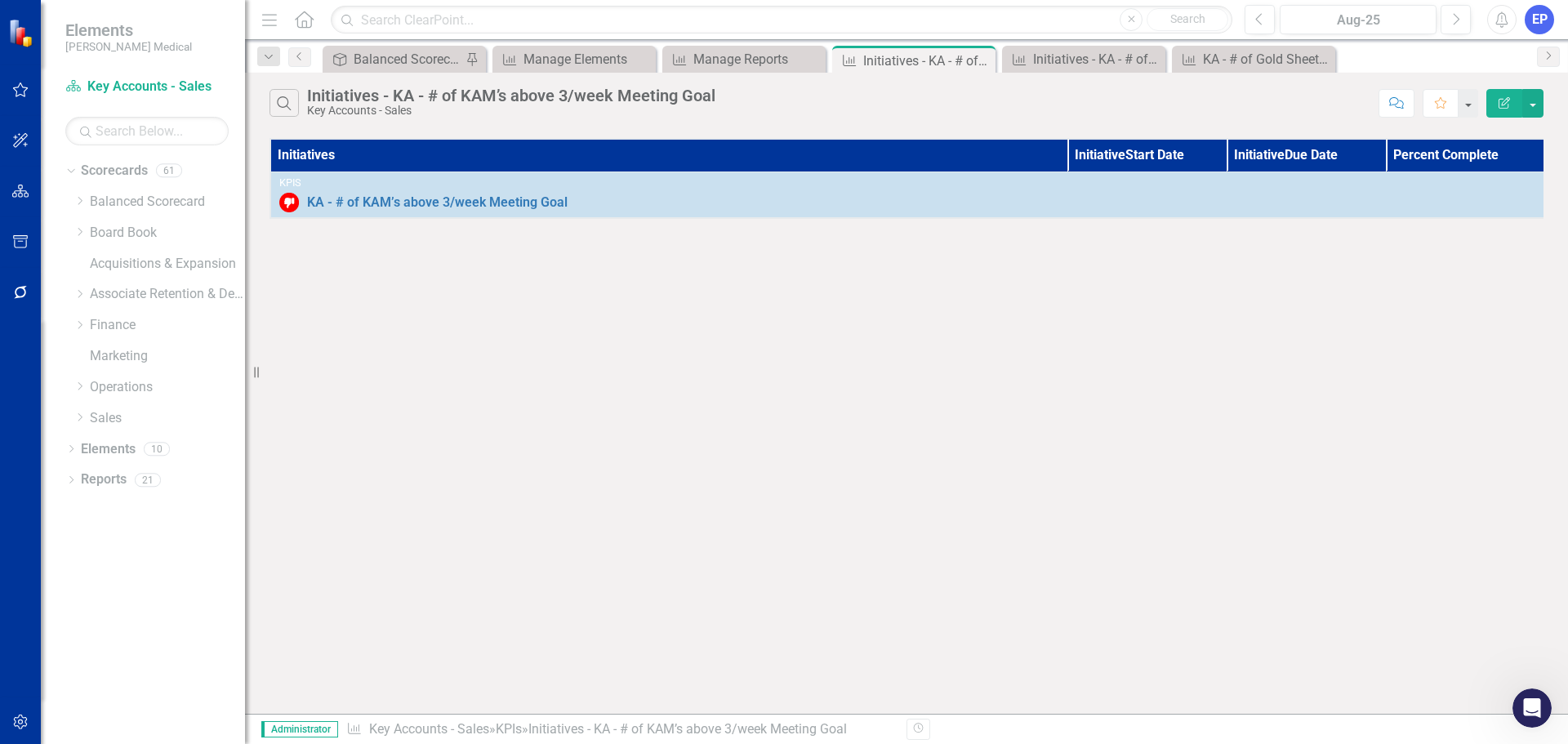
click at [1508, 94] on button "Edit Report" at bounding box center [1504, 103] width 36 height 28
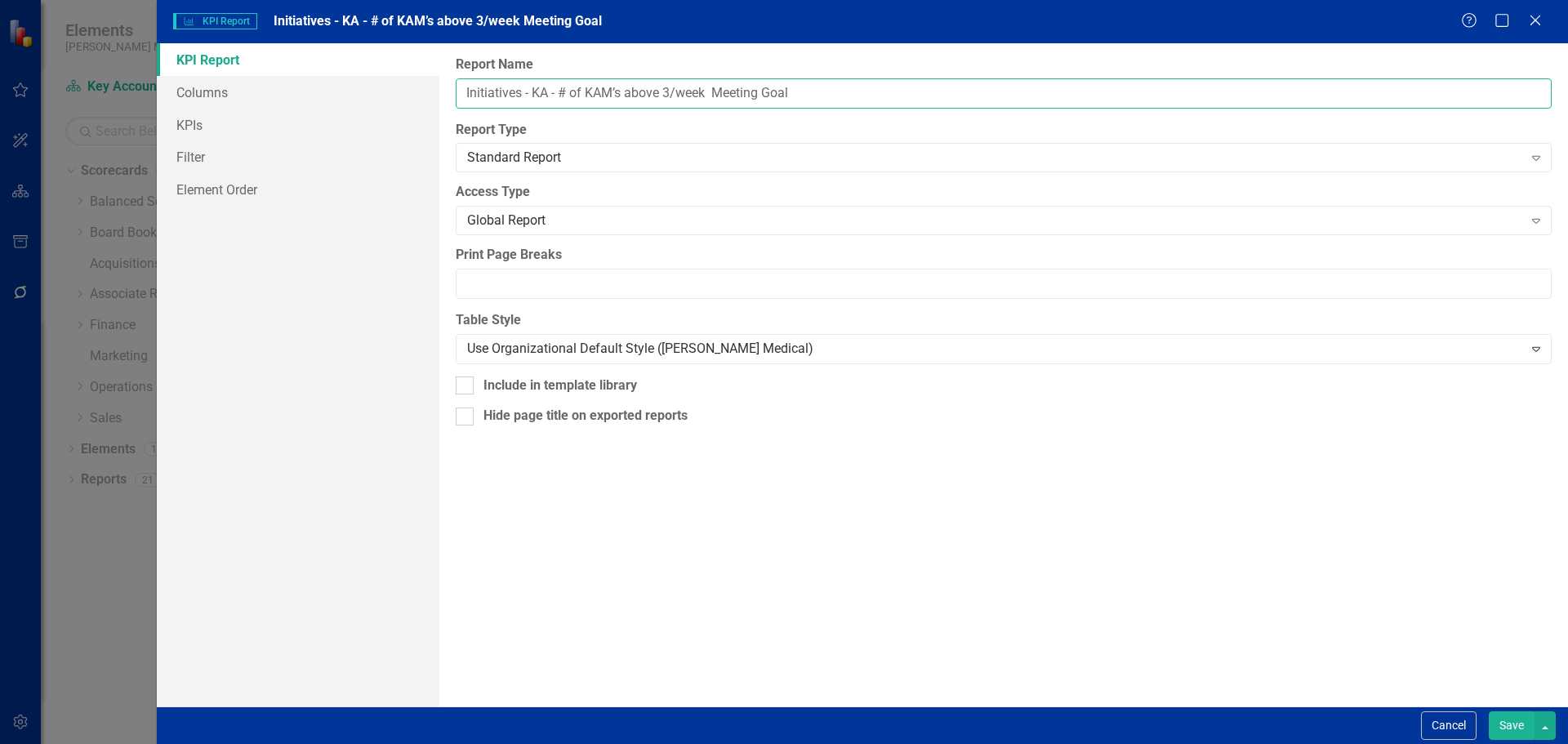
click at [531, 93] on input "Initiatives - KA - # of KAM’s above 3/week Meeting Goal" at bounding box center [1003, 93] width 1096 height 30
drag, startPoint x: 562, startPoint y: 93, endPoint x: 801, endPoint y: 94, distance: 239.0
click at [801, 94] on input "Initiatives - KA - # of KAM’s above 3/week Meeting Goal" at bounding box center [1003, 93] width 1096 height 30
paste input "KA - # of NM Key Accounts with CXD < 12 mo."
click at [588, 91] on input "Initiatives - KA - KA - # of NM Key Accounts with CXD < 12 mo." at bounding box center [1003, 93] width 1096 height 30
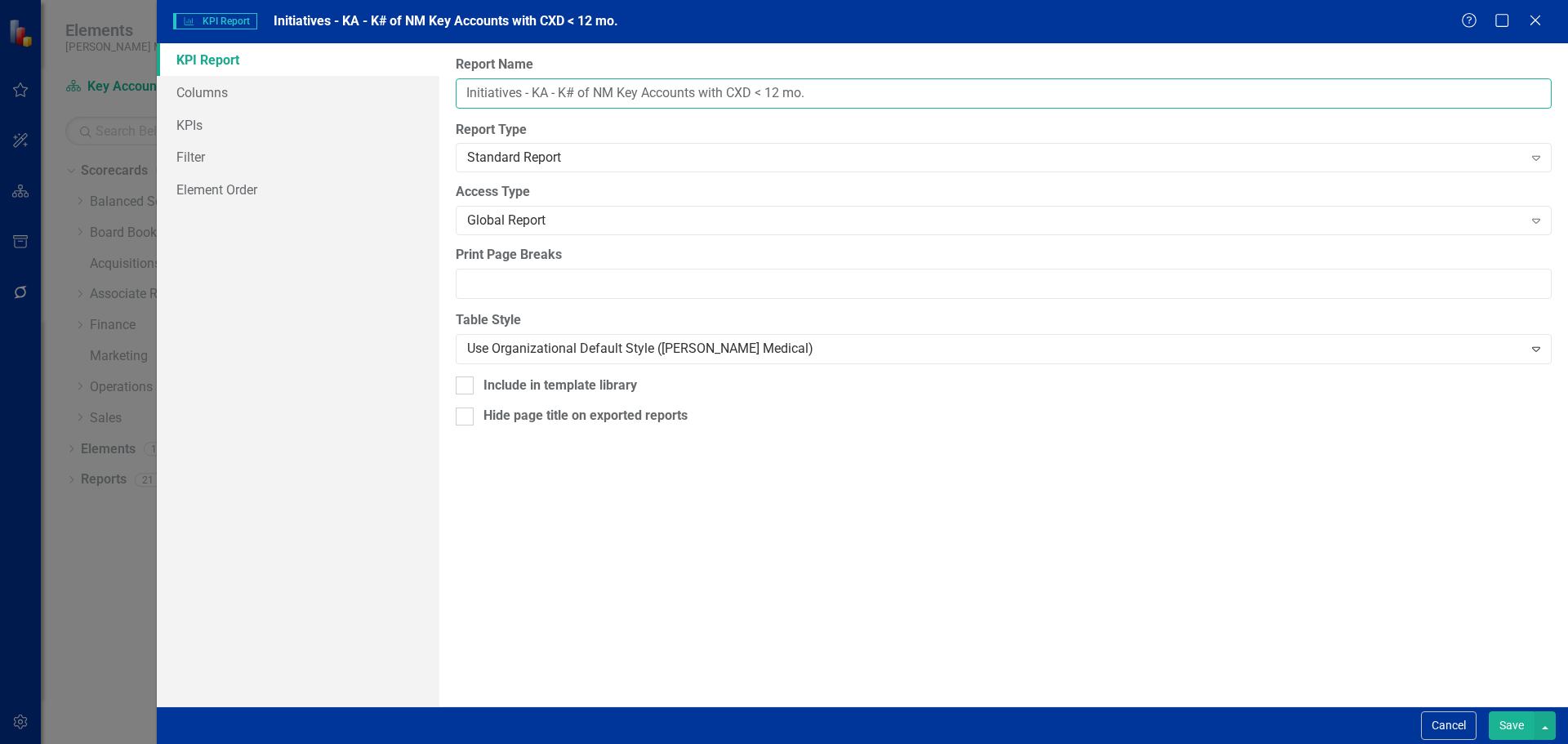
type input "Initiatives - KA - # of NM Key Accounts with CXD < 12 mo."
click at [269, 130] on link "KPIs" at bounding box center [297, 125] width 282 height 33
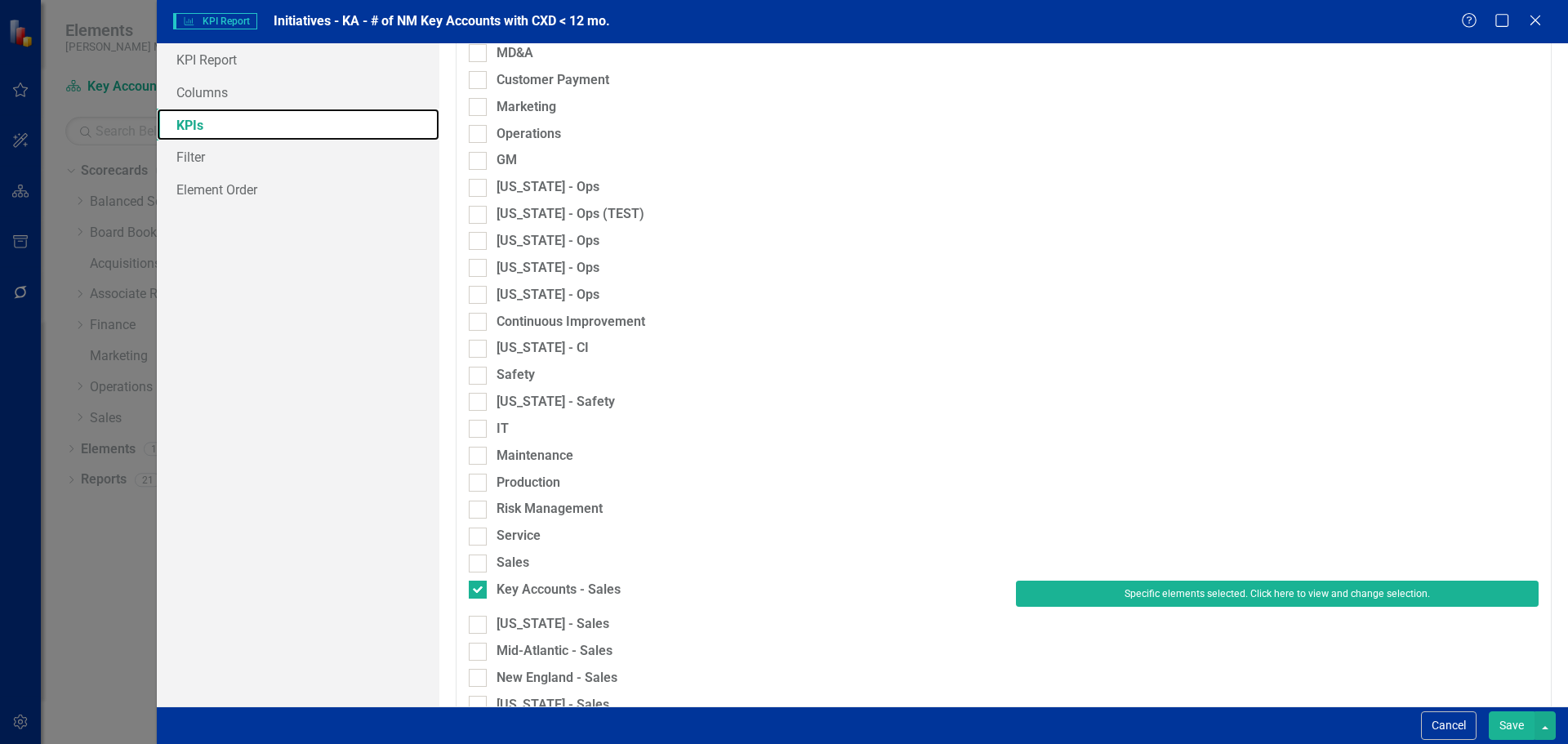
scroll to position [1088, 0]
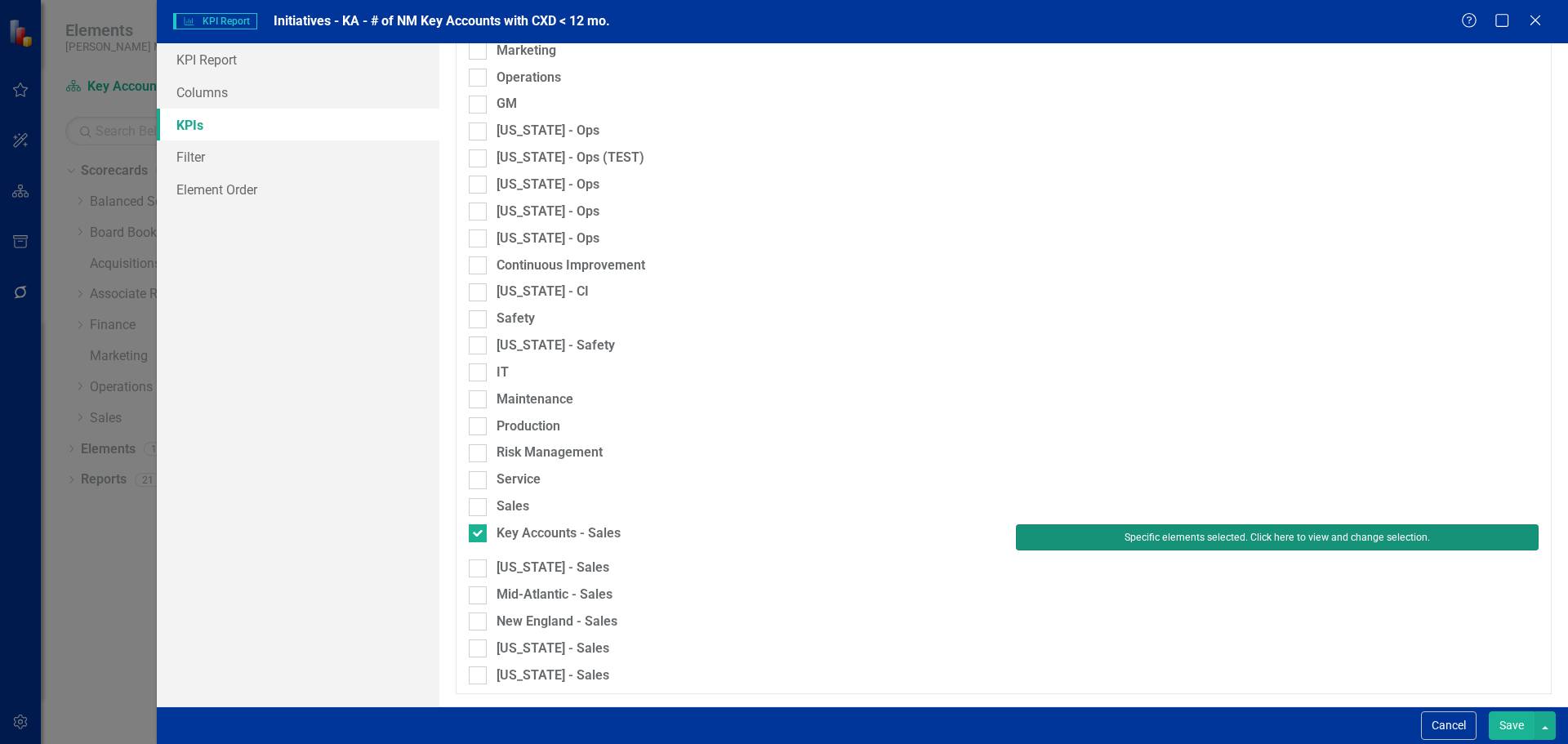
click at [1221, 548] on button "Specific elements selected. Click here to view and change selection." at bounding box center [1277, 537] width 523 height 26
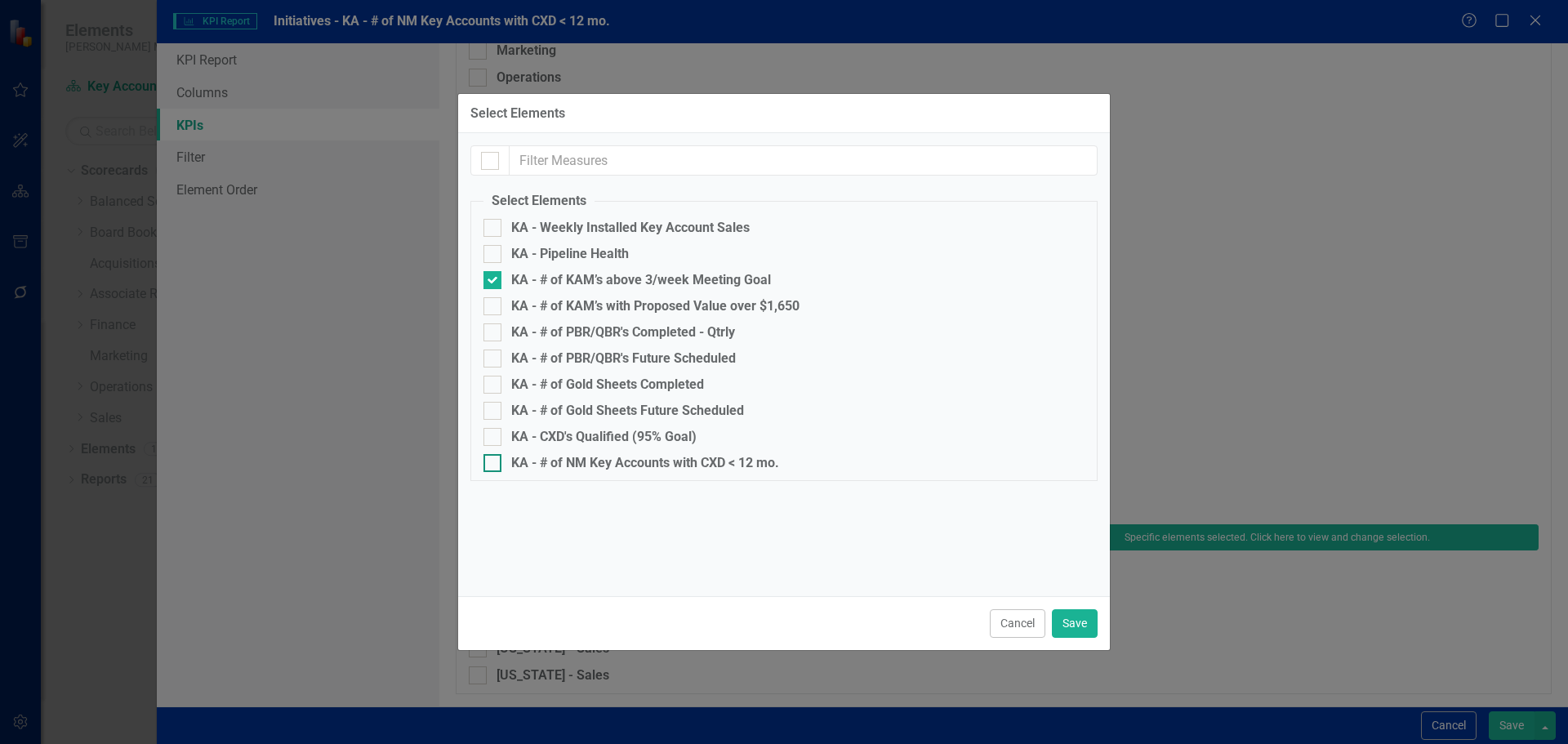
click at [745, 456] on div "KA - # of NM Key Accounts with CXD < 12 mo." at bounding box center [645, 464] width 268 height 15
click at [494, 456] on input "KA - # of NM Key Accounts with CXD < 12 mo." at bounding box center [488, 459] width 10 height 10
checkbox input "true"
click at [607, 281] on div "KA - # of KAM’s above 3/week Meeting Goal" at bounding box center [640, 280] width 260 height 15
click at [494, 281] on input "KA - # of KAM’s above 3/week Meeting Goal" at bounding box center [488, 276] width 10 height 10
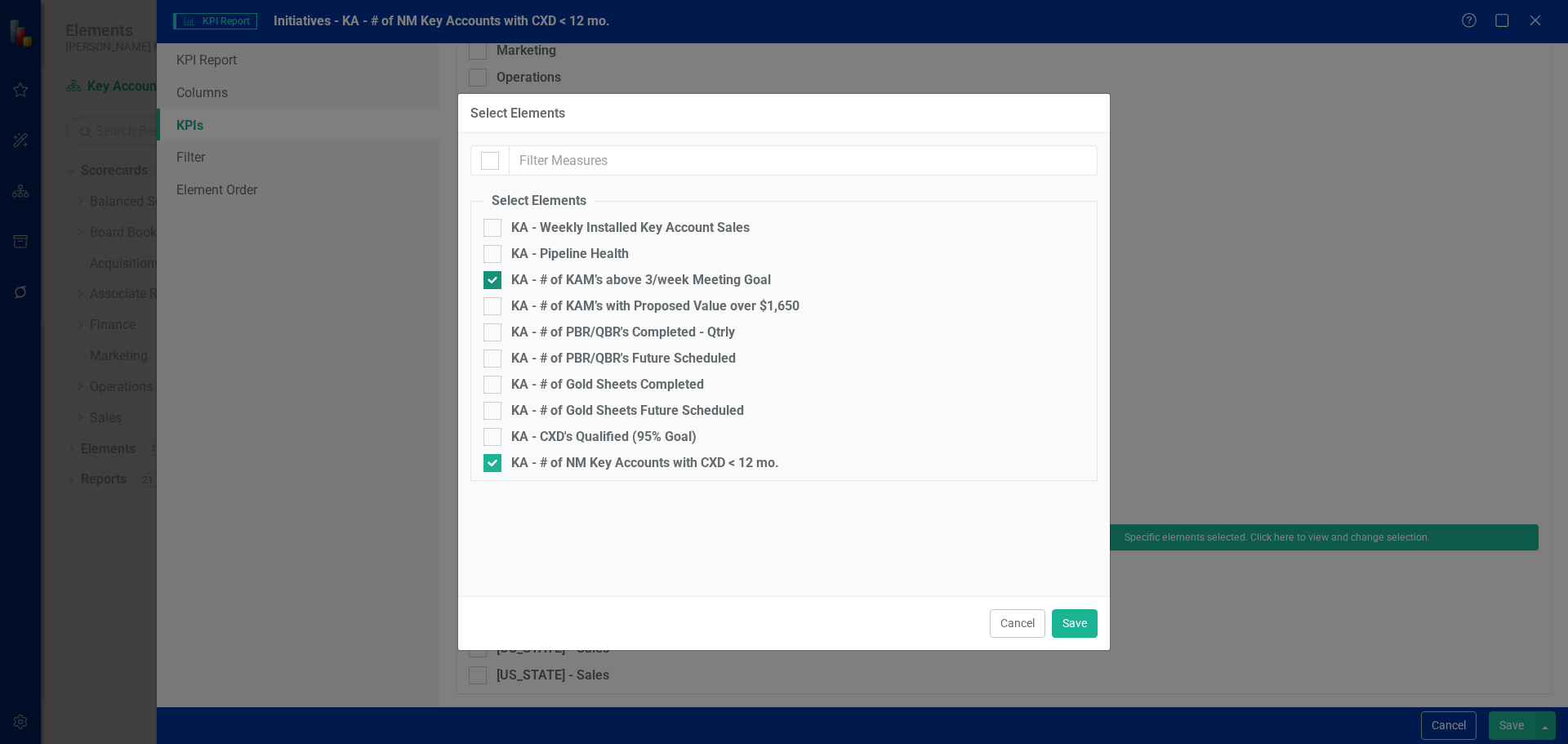
checkbox input "false"
click at [1072, 626] on button "Save" at bounding box center [1074, 623] width 45 height 28
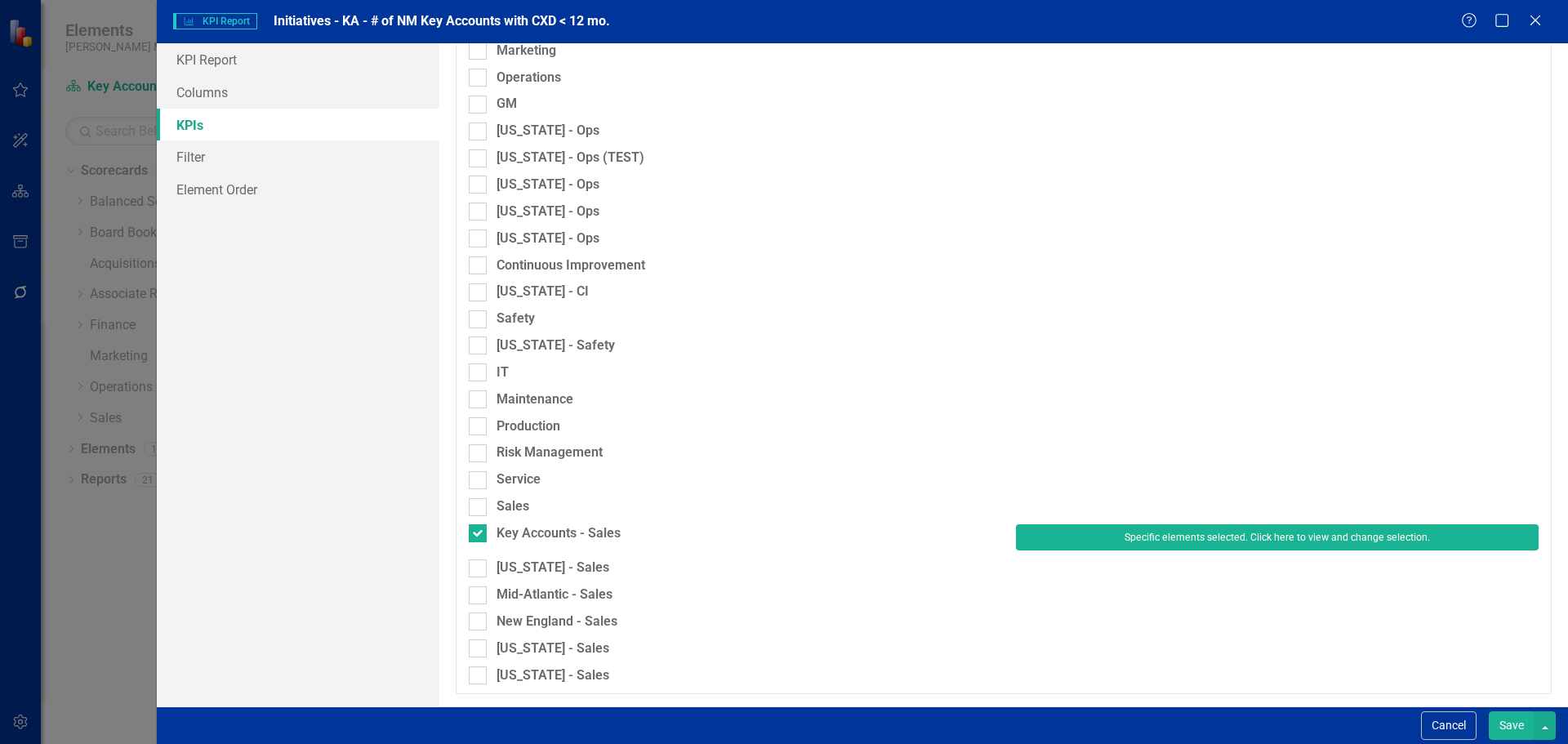
click at [1506, 717] on button "Save" at bounding box center [1511, 725] width 45 height 28
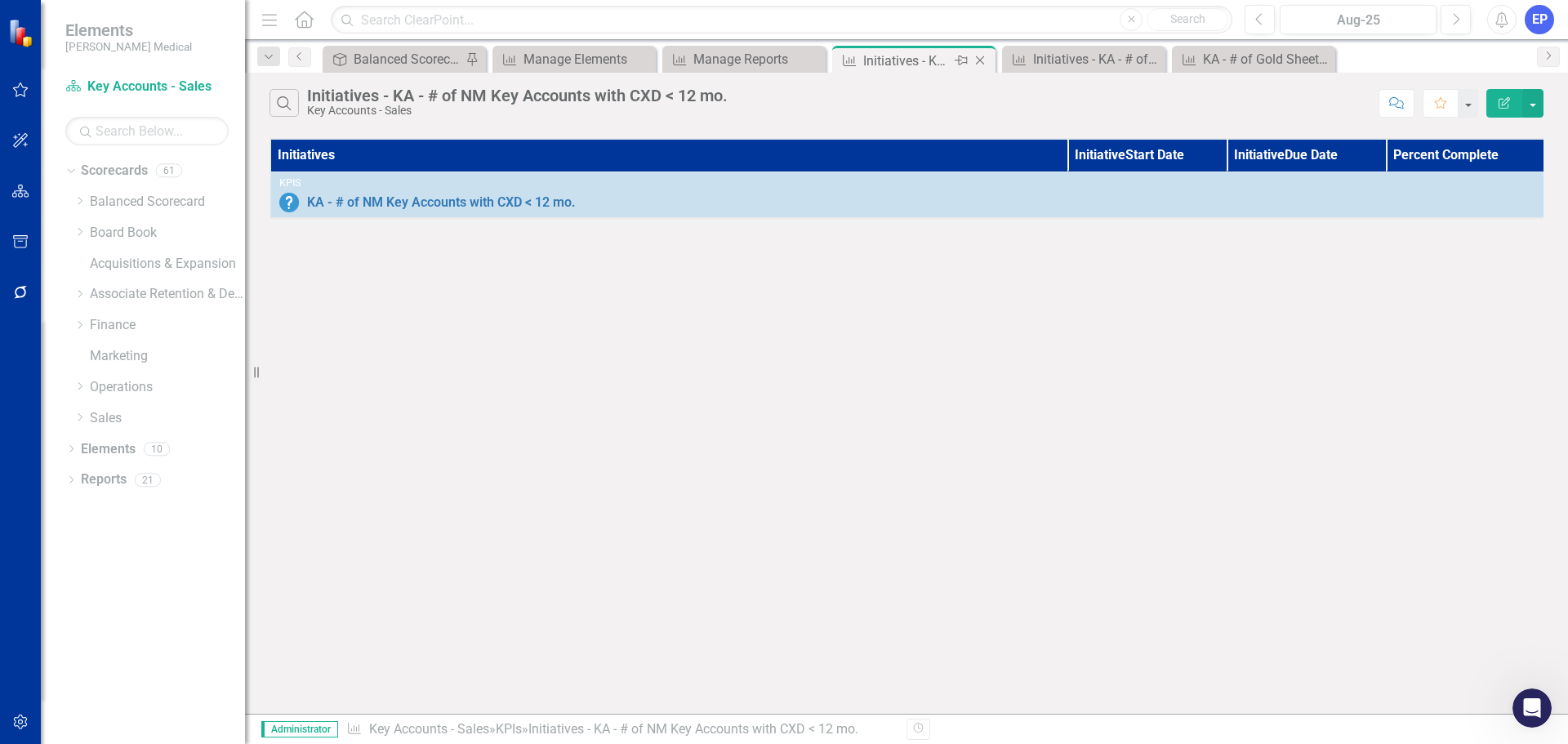
click at [979, 58] on icon "Close" at bounding box center [979, 60] width 16 height 13
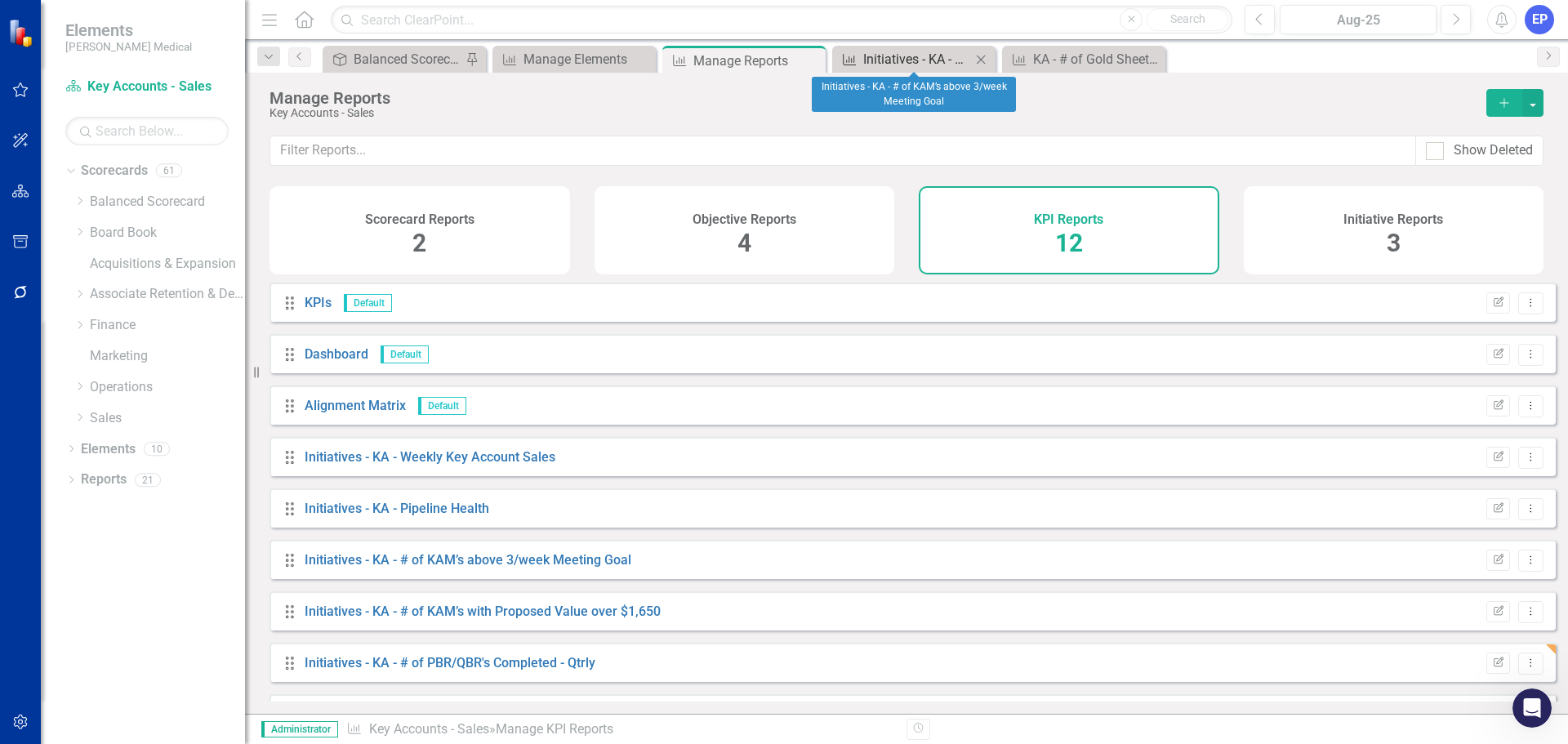
click at [953, 55] on div "Initiatives - KA - # of KAM’s above 3/week Meeting Goal" at bounding box center [917, 59] width 108 height 21
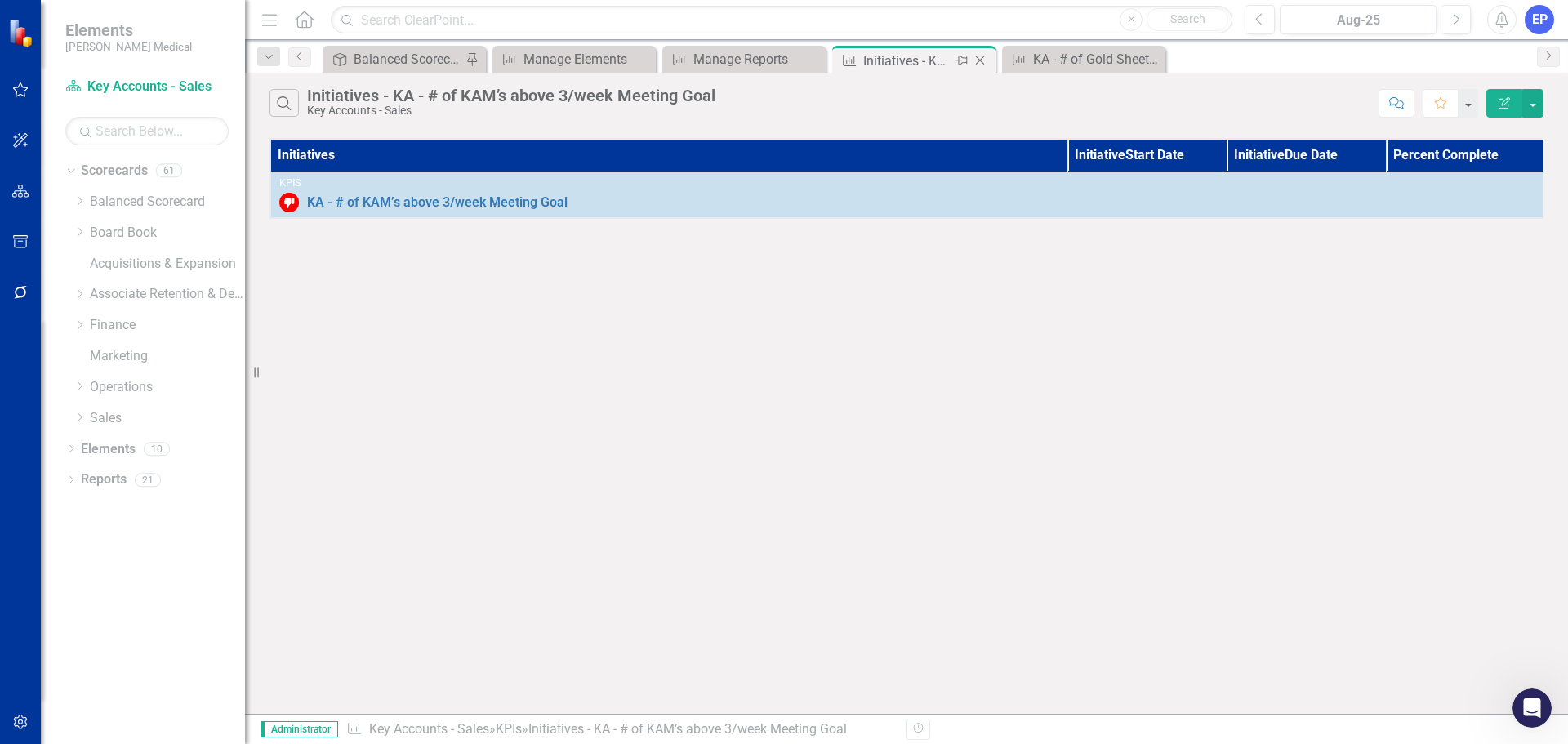
click at [982, 60] on icon "Close" at bounding box center [979, 60] width 16 height 13
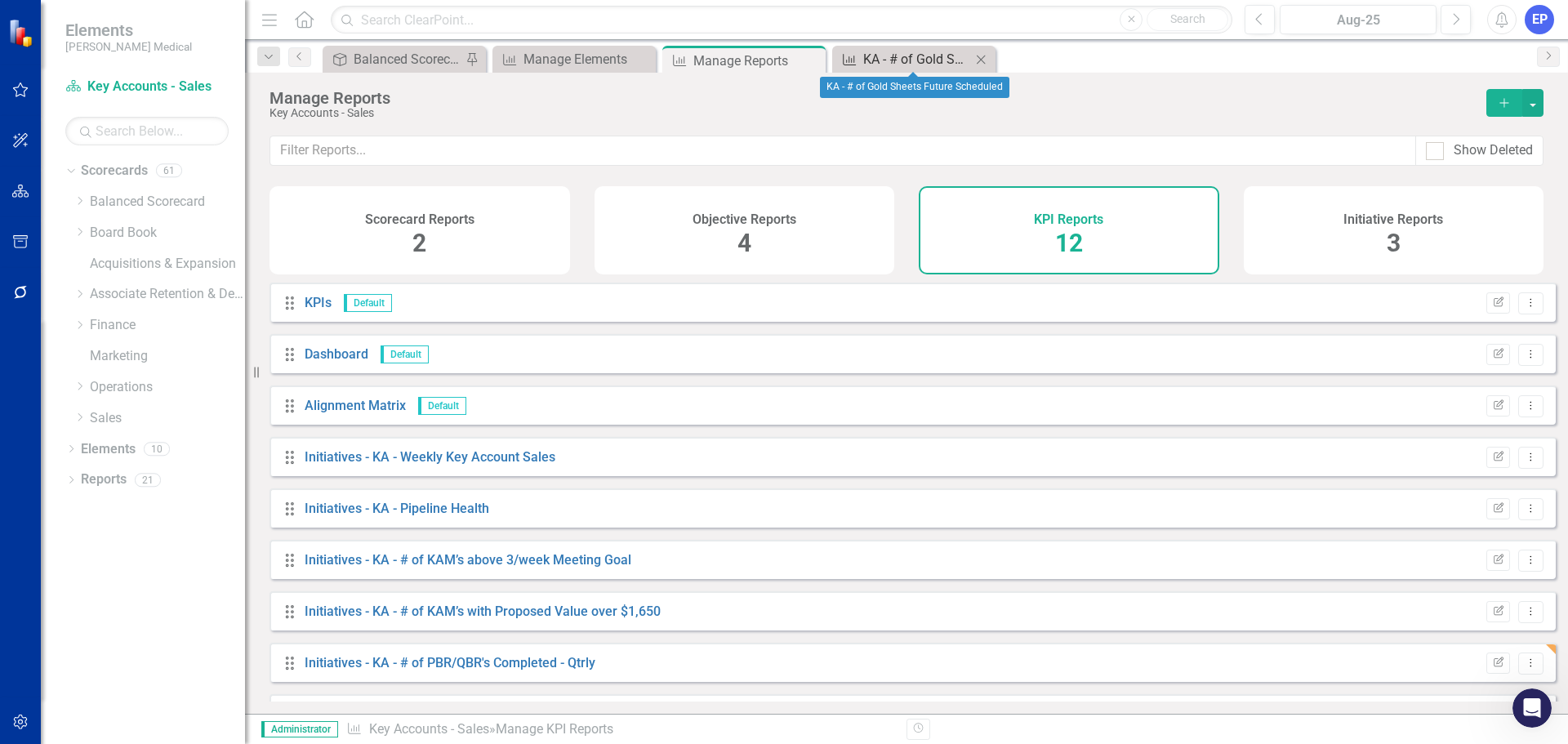
click at [929, 58] on div "KA - # of Gold Sheets Future Scheduled" at bounding box center [917, 59] width 108 height 21
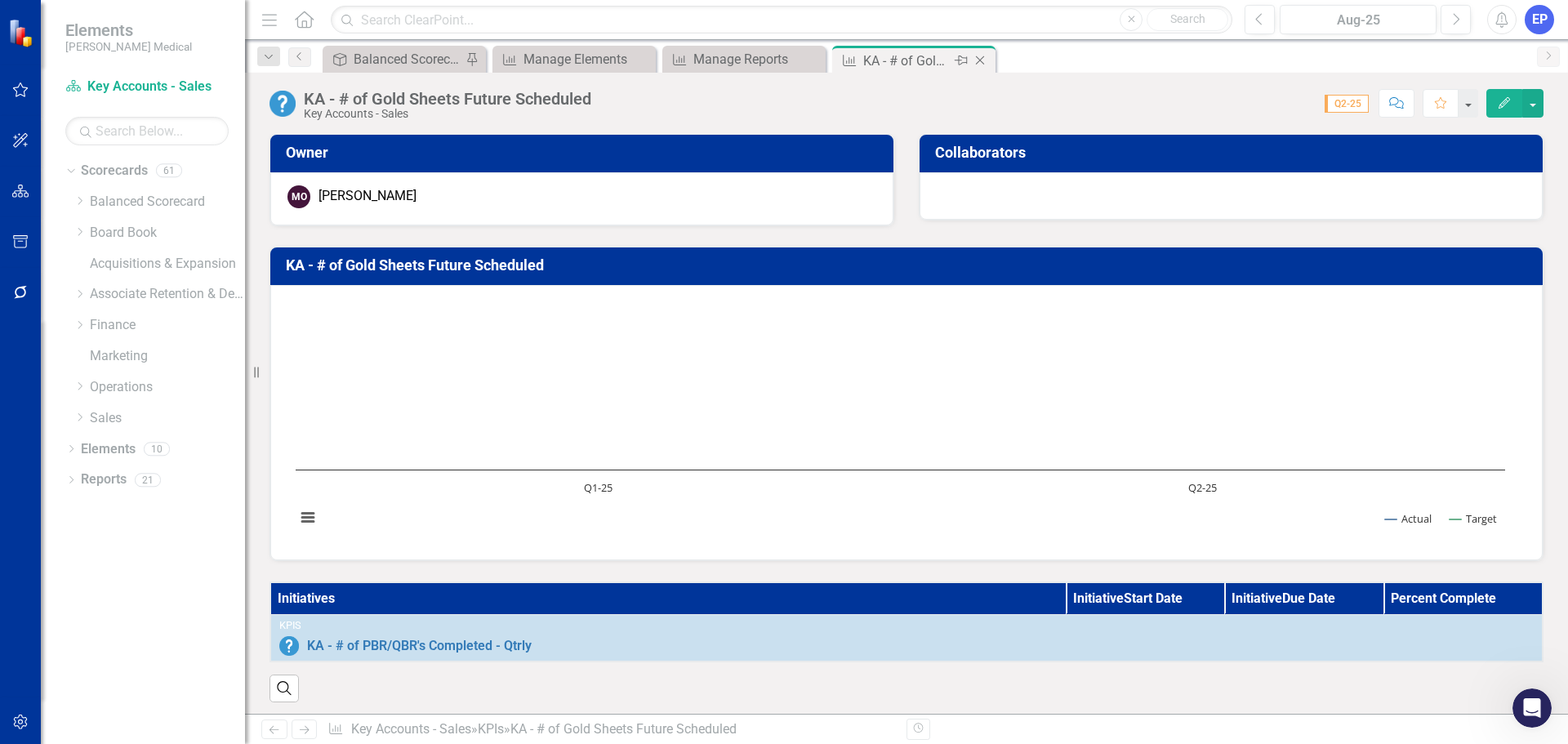
click at [980, 58] on icon "Close" at bounding box center [979, 60] width 16 height 13
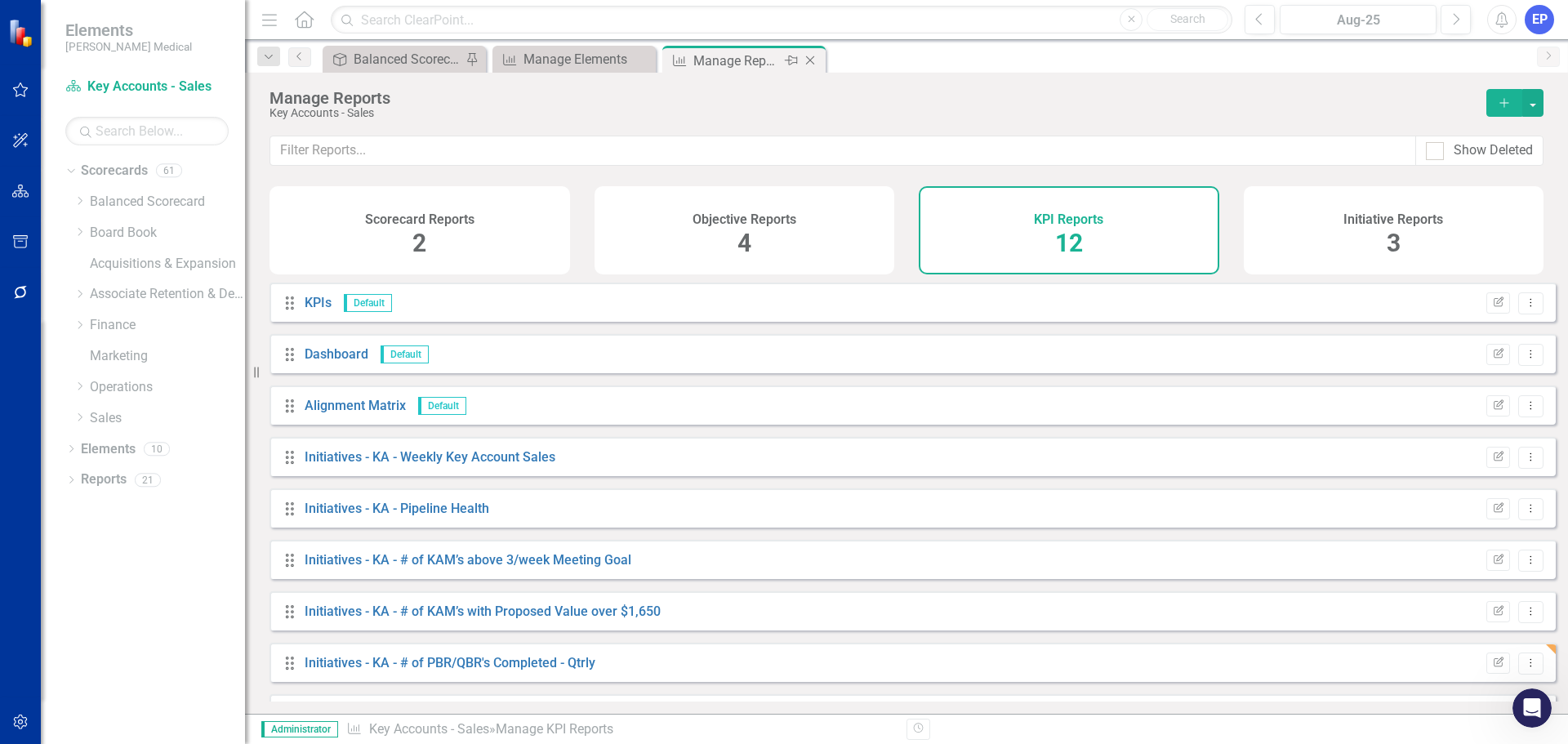
click at [761, 63] on div "Manage Reports" at bounding box center [736, 61] width 88 height 21
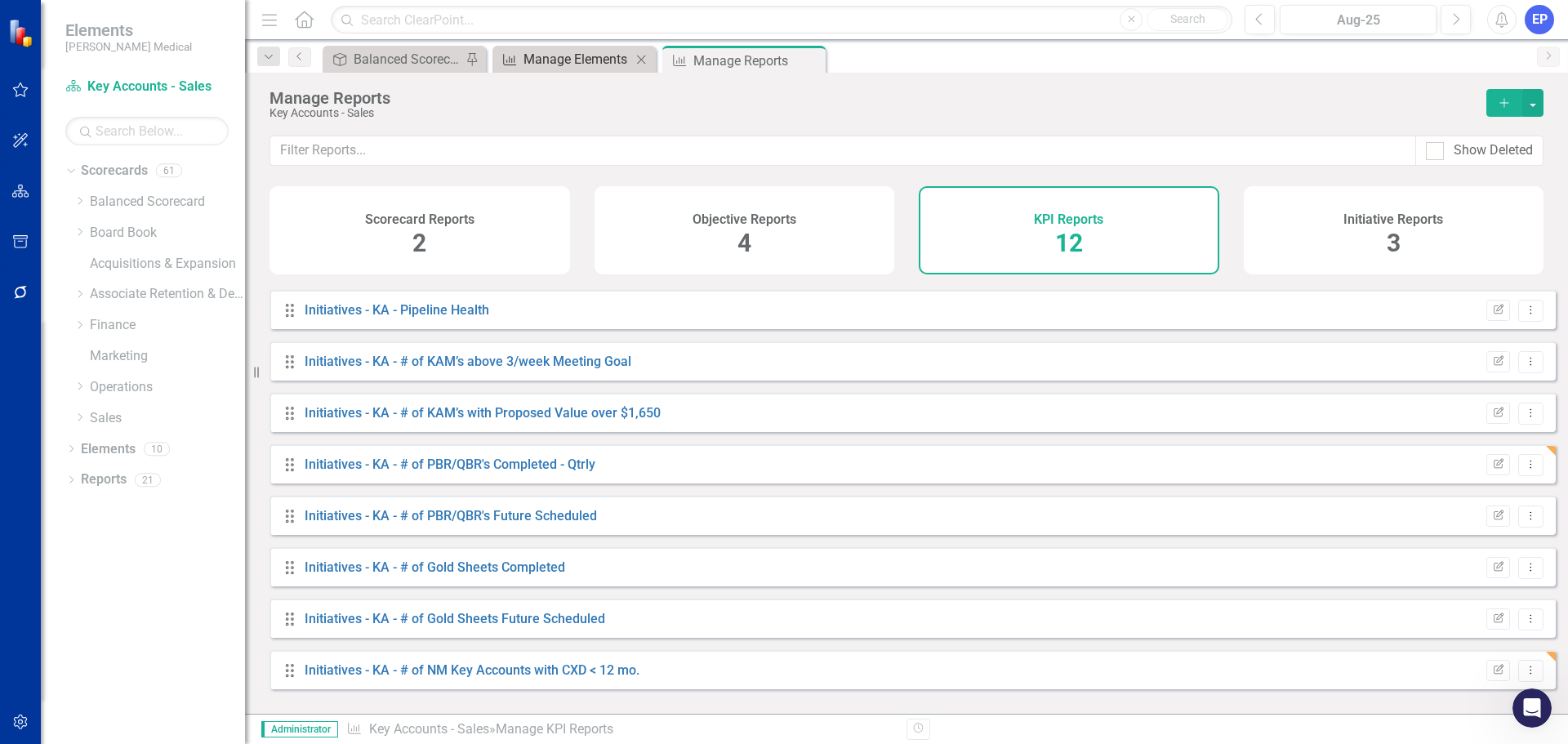
click at [589, 59] on div "Manage Elements" at bounding box center [577, 59] width 108 height 21
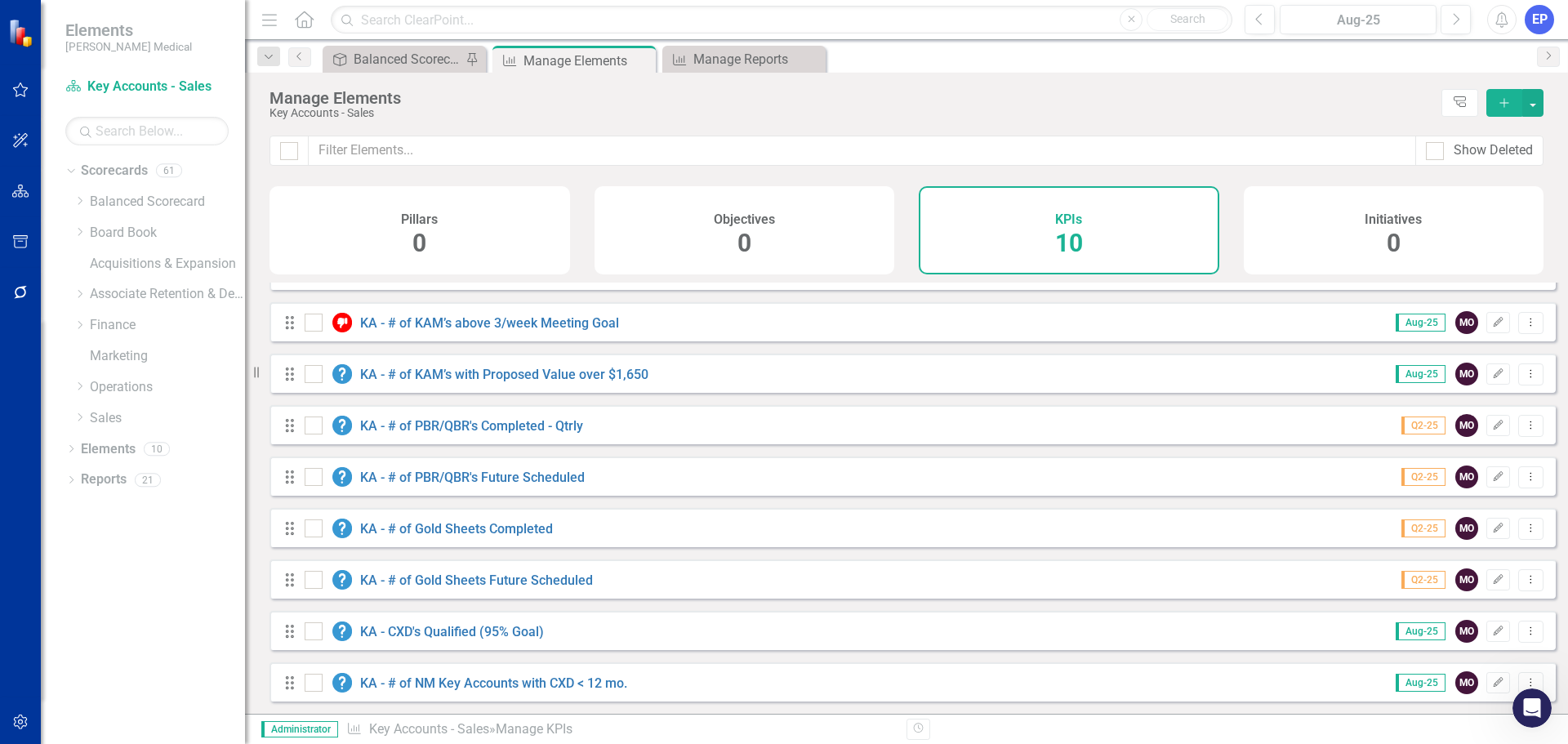
scroll to position [95, 0]
click at [483, 641] on div "KA - CXD's Qualified (95% Goal)" at bounding box center [427, 631] width 244 height 20
click at [483, 637] on link "KA - CXD's Qualified (95% Goal)" at bounding box center [451, 632] width 184 height 15
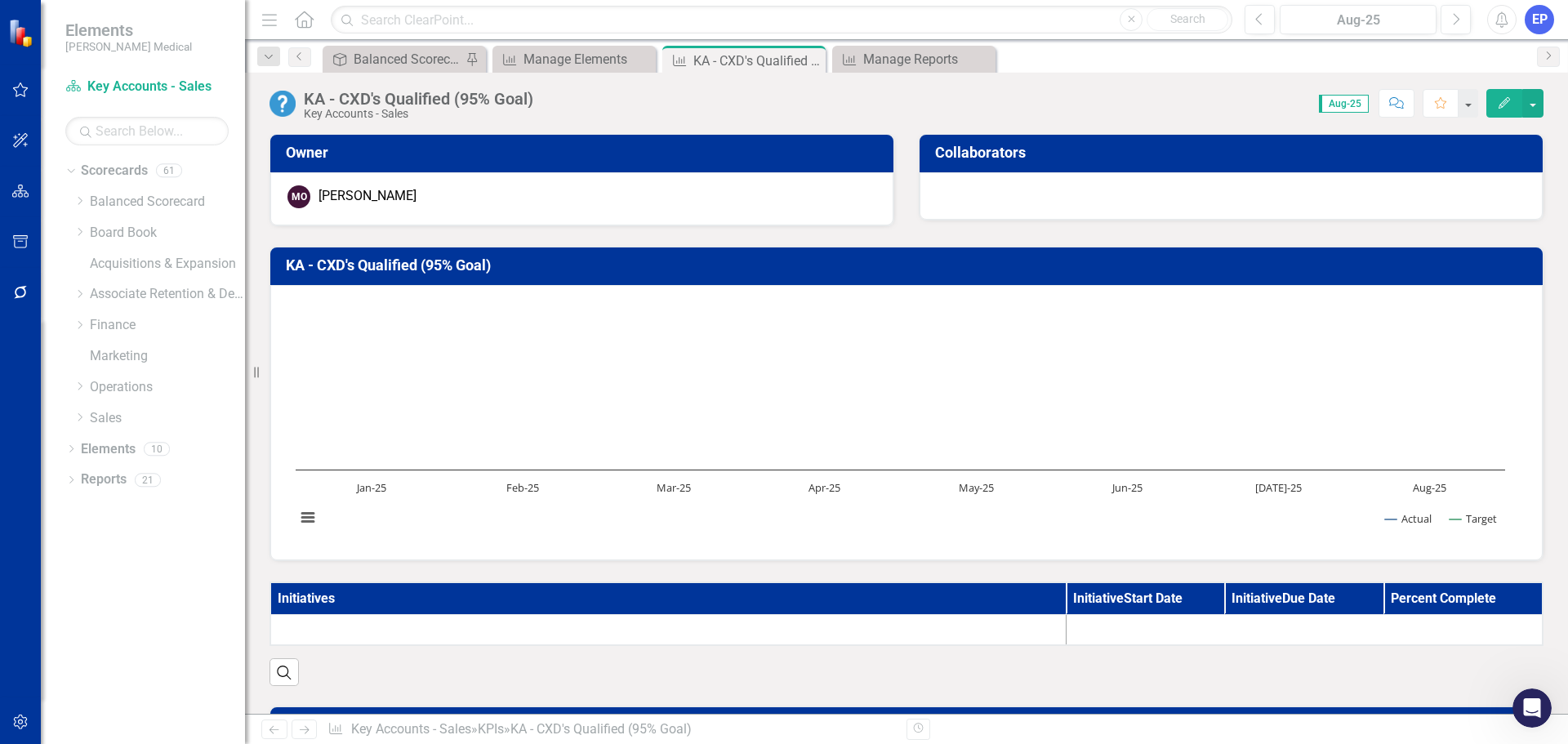
click at [493, 98] on div "KA - CXD's Qualified (95% Goal)" at bounding box center [418, 98] width 229 height 18
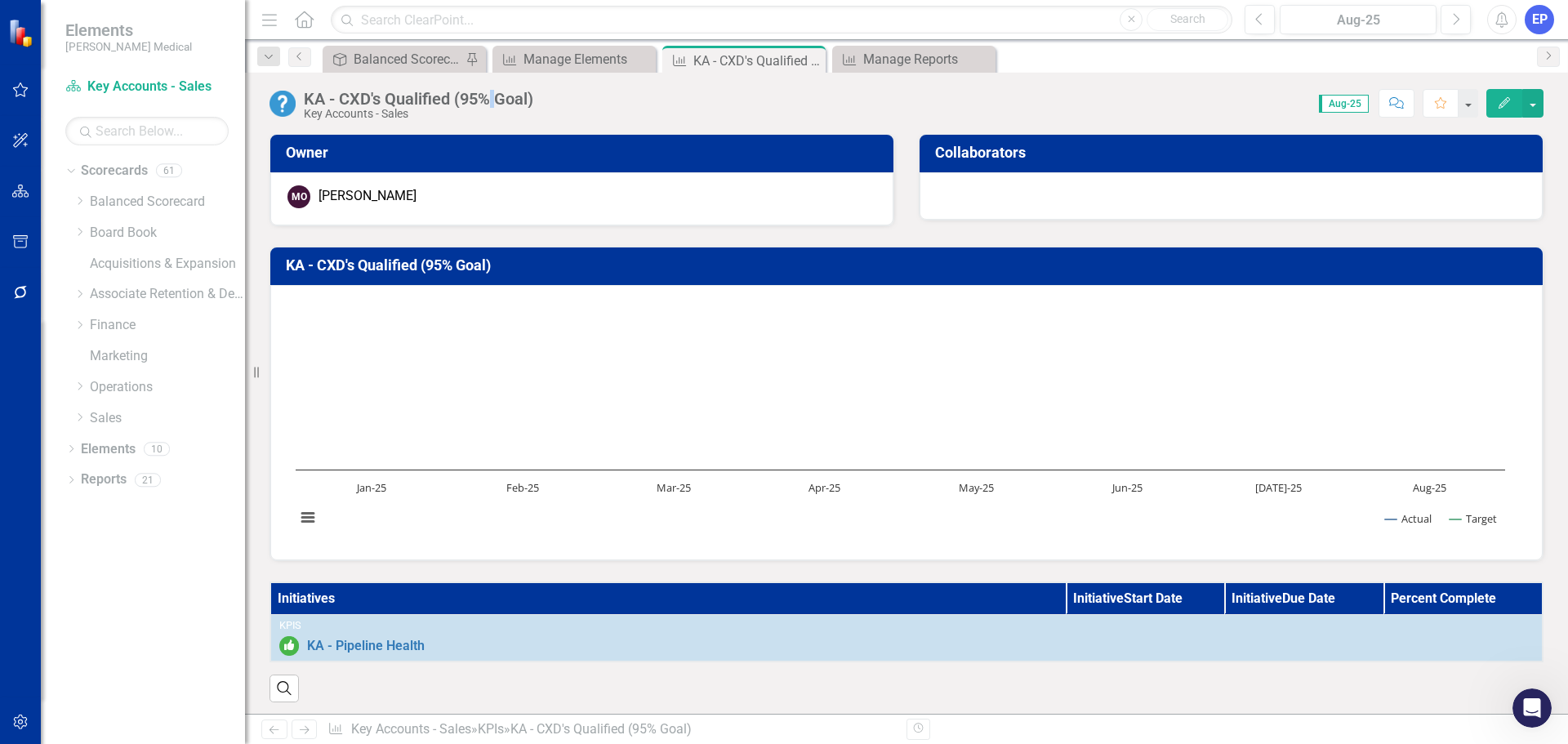
click at [493, 98] on div "KA - CXD's Qualified (95% Goal)" at bounding box center [418, 98] width 229 height 18
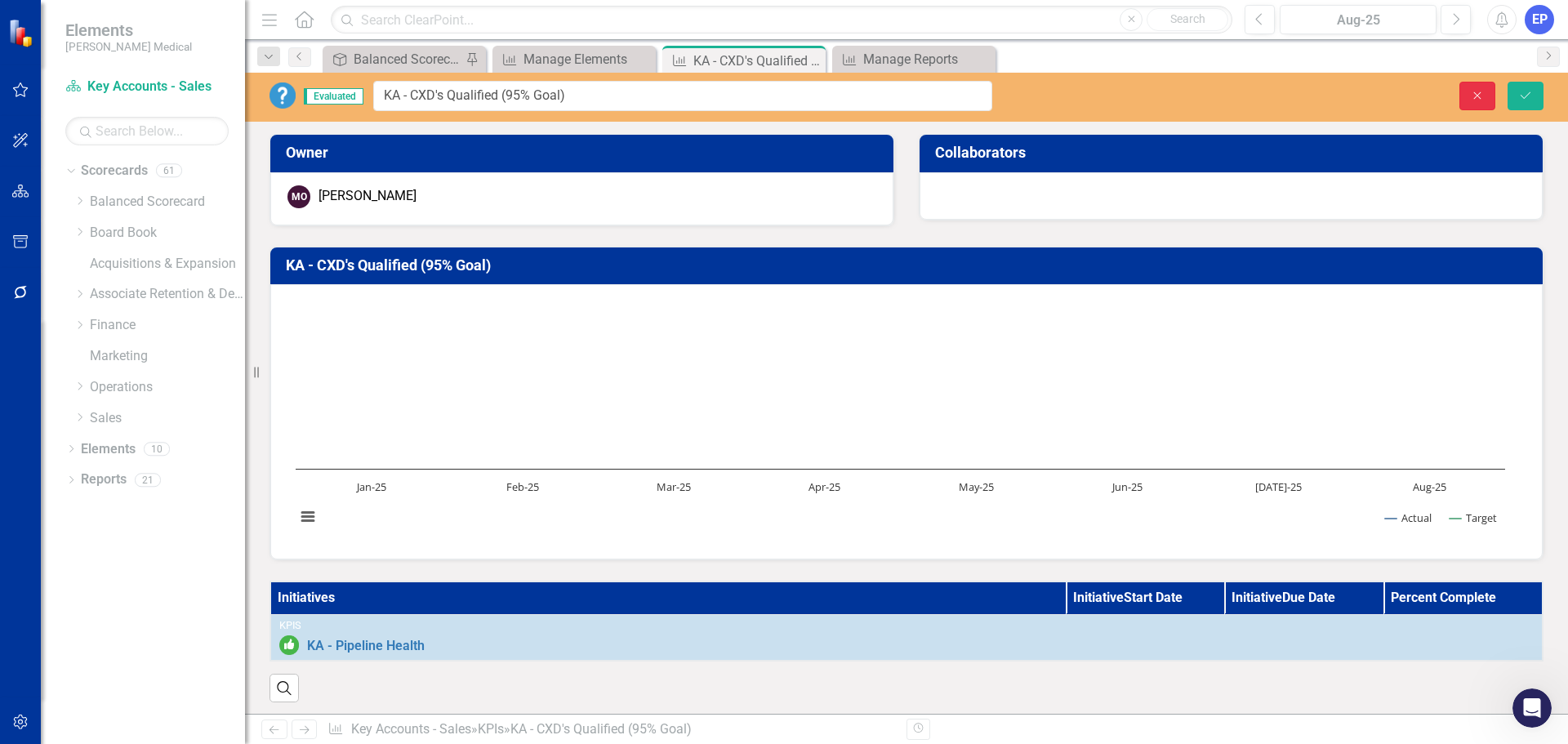
click at [1480, 92] on icon "Close" at bounding box center [1477, 95] width 15 height 11
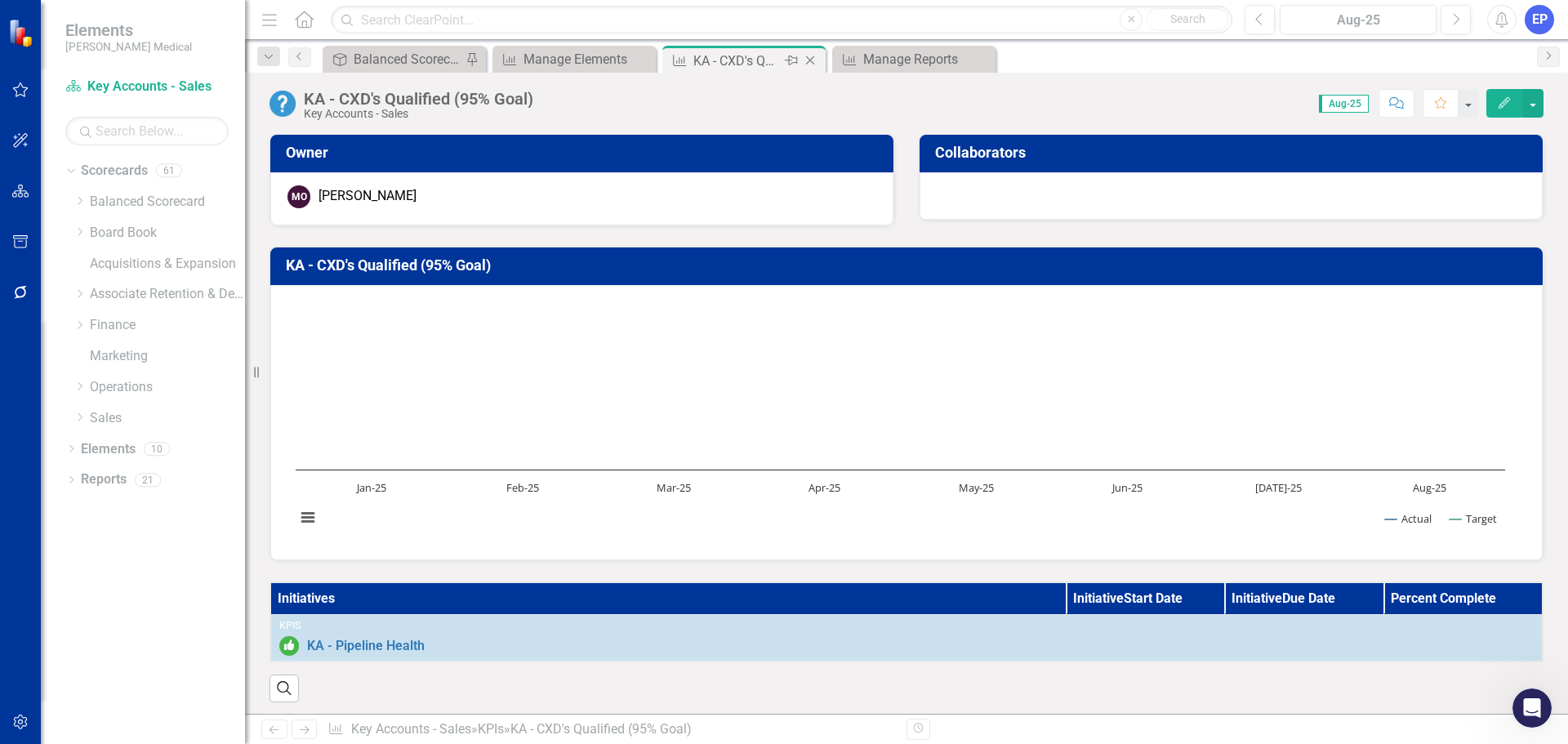
click at [808, 54] on icon "Close" at bounding box center [809, 60] width 16 height 13
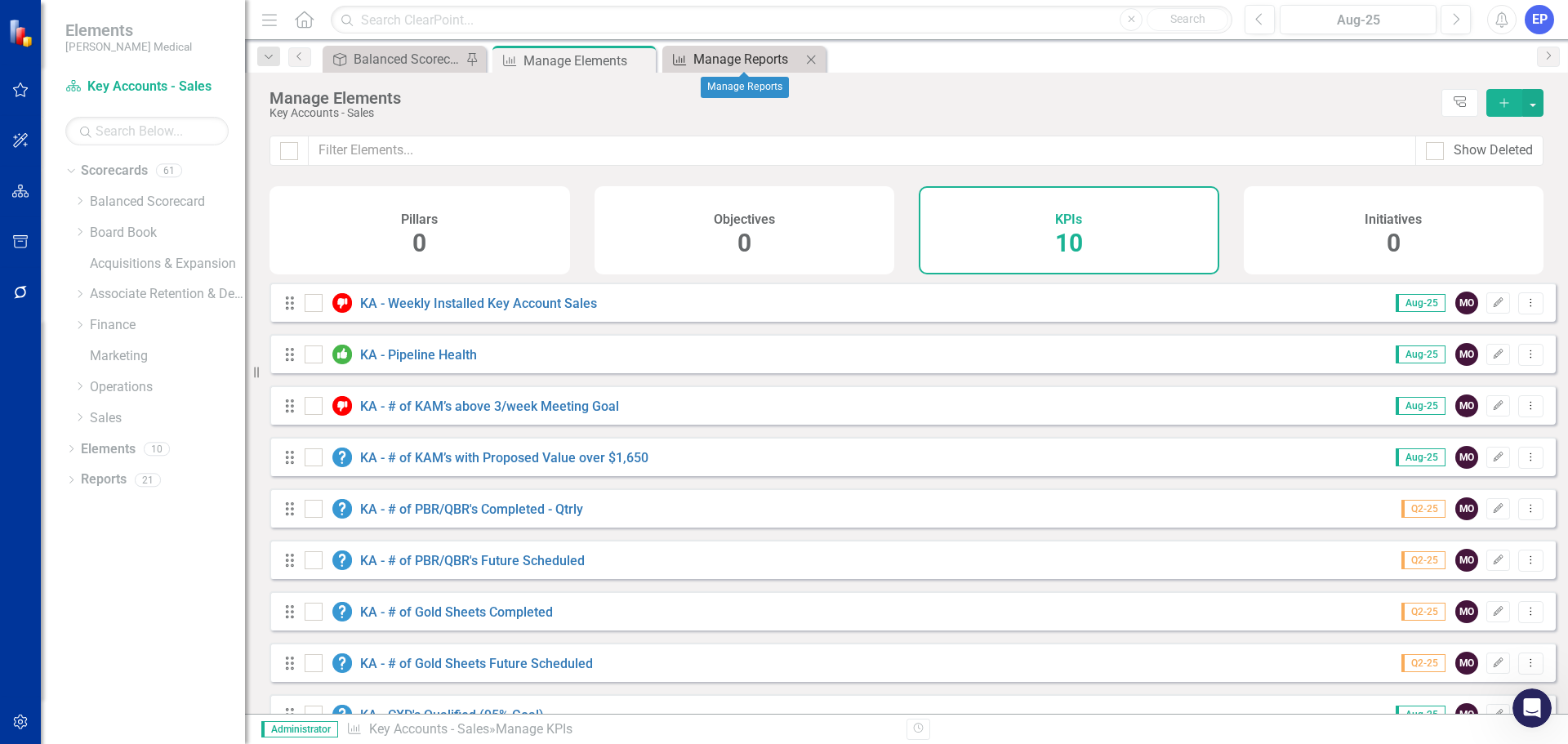
click at [752, 59] on div "Manage Reports" at bounding box center [747, 59] width 108 height 21
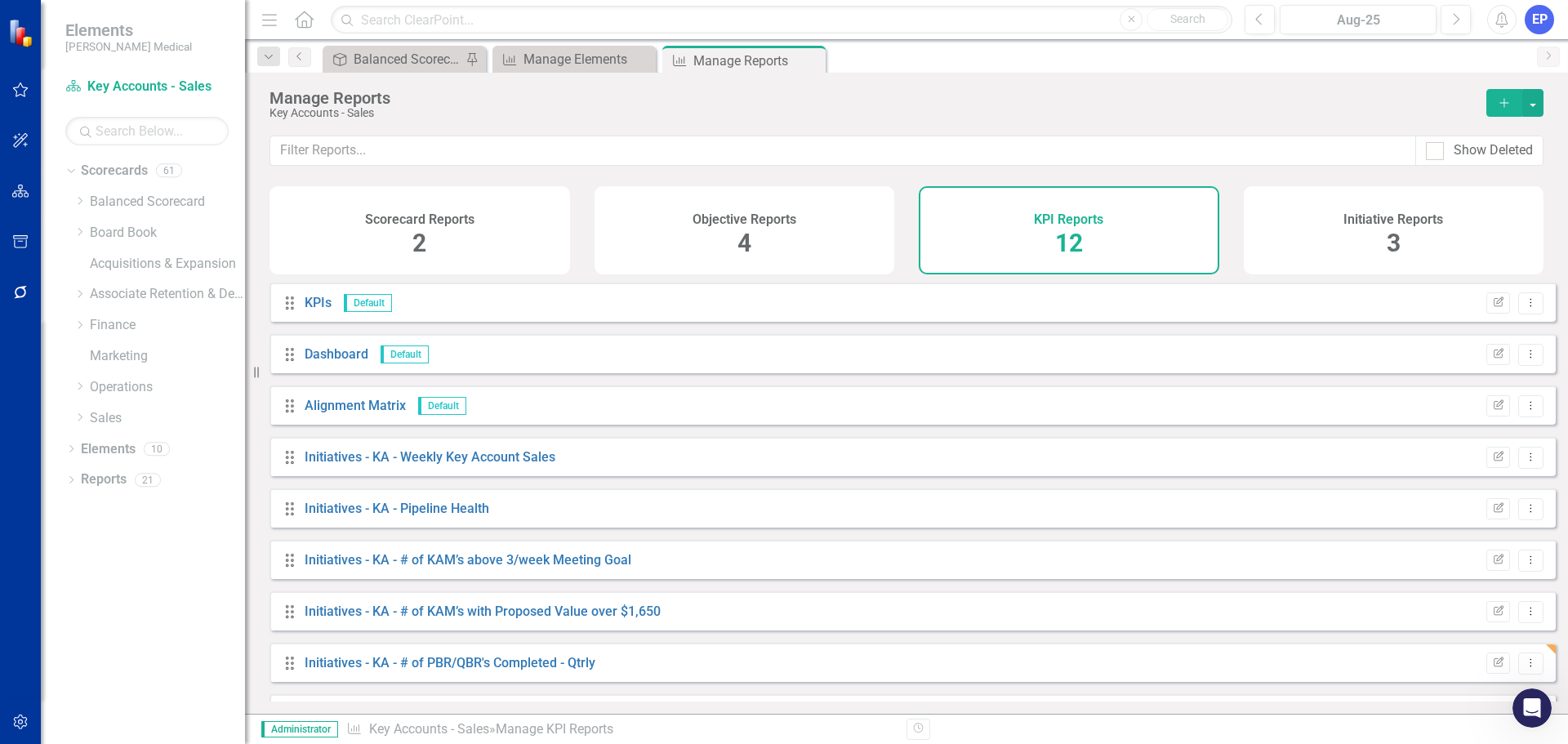
scroll to position [198, 0]
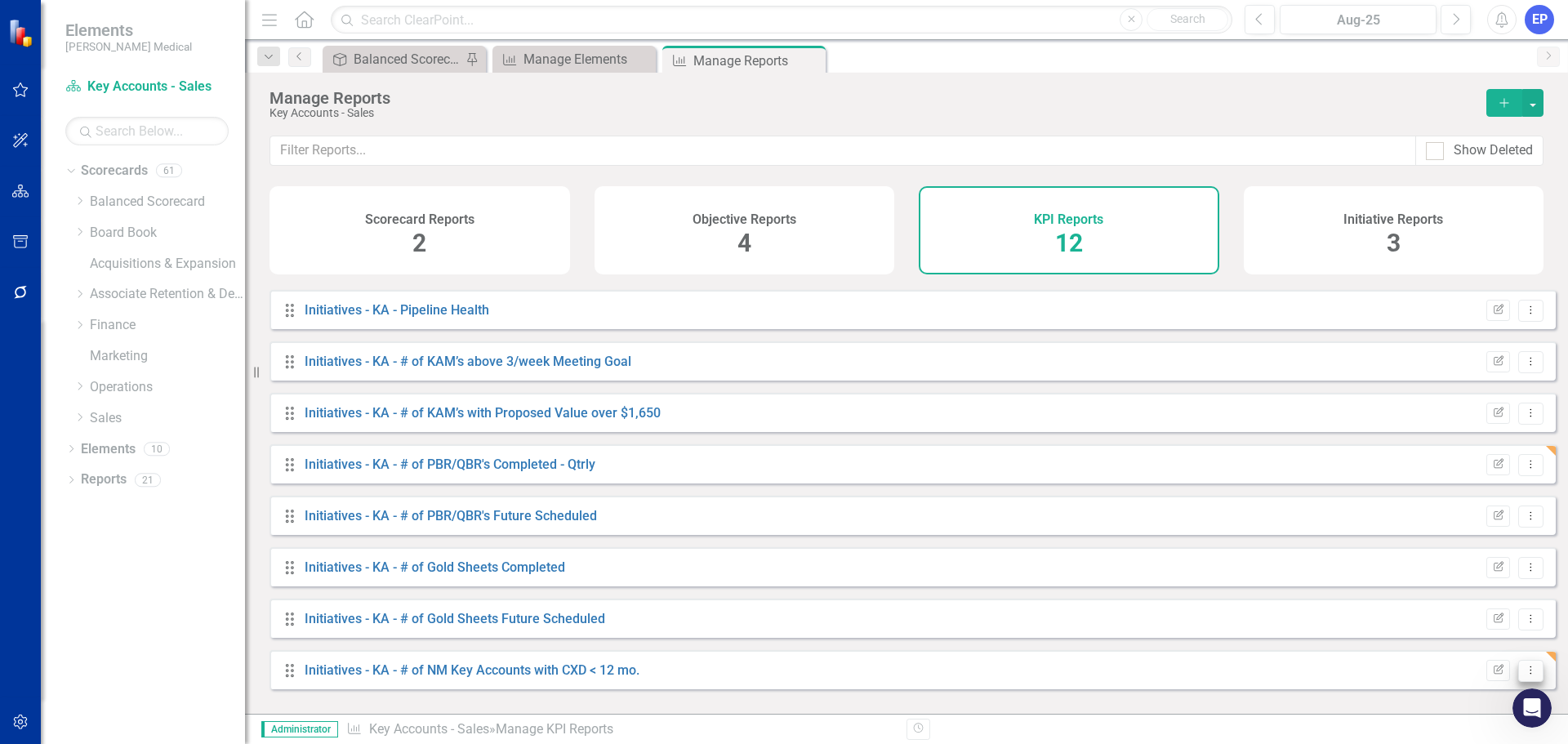
click at [1524, 675] on icon "Dropdown Menu" at bounding box center [1530, 669] width 14 height 10
click at [1466, 632] on link "Copy Duplicate Report" at bounding box center [1462, 626] width 135 height 30
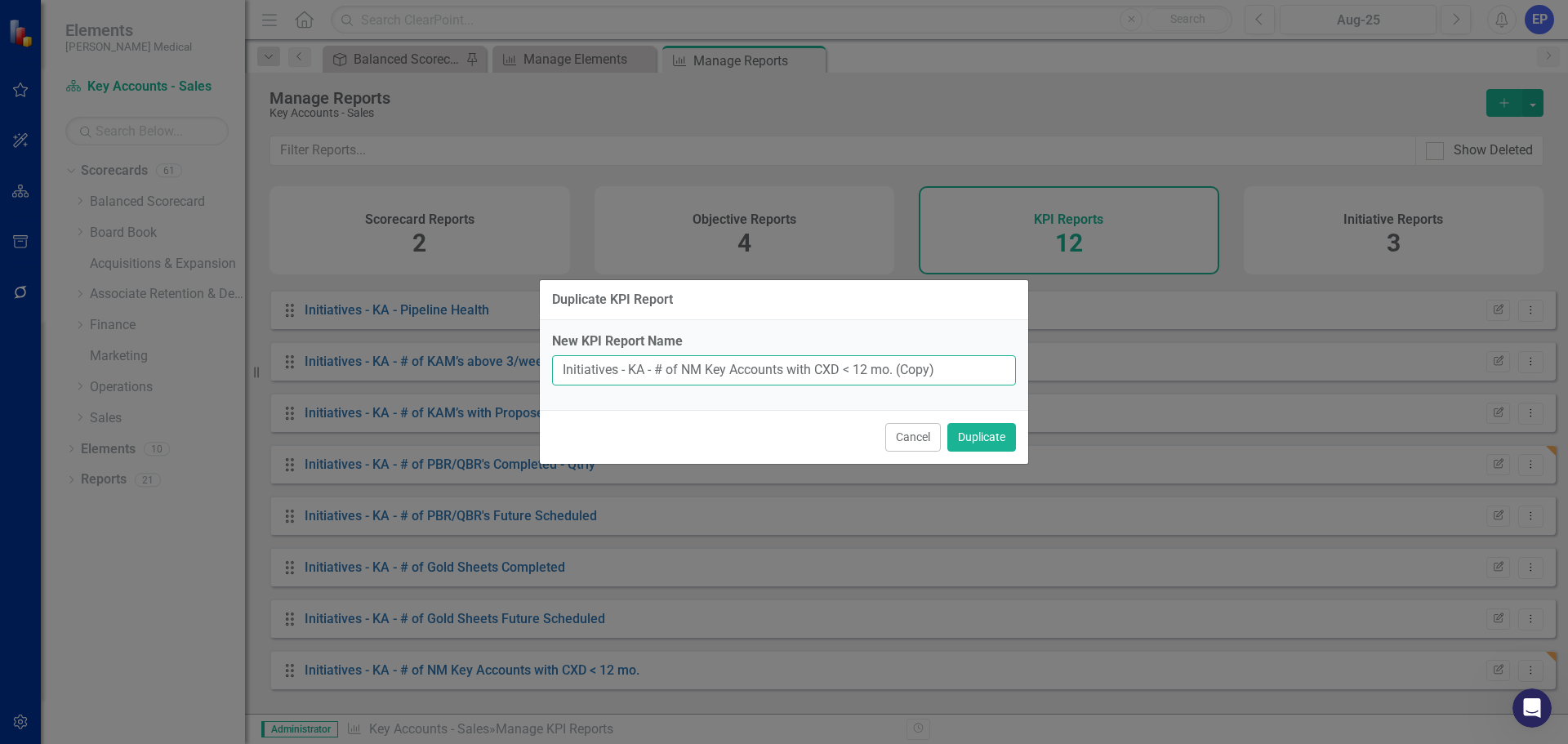
drag, startPoint x: 941, startPoint y: 368, endPoint x: 630, endPoint y: 356, distance: 311.2
click at [630, 356] on input "Initiatives - KA - # of NM Key Accounts with CXD < 12 mo. (Copy)" at bounding box center [784, 370] width 464 height 30
paste input "CXD's Qualified (95% Goal"
type input "Initiatives - KA - CXD's Qualified (95% Goal)"
click at [969, 438] on button "Duplicate" at bounding box center [981, 437] width 69 height 28
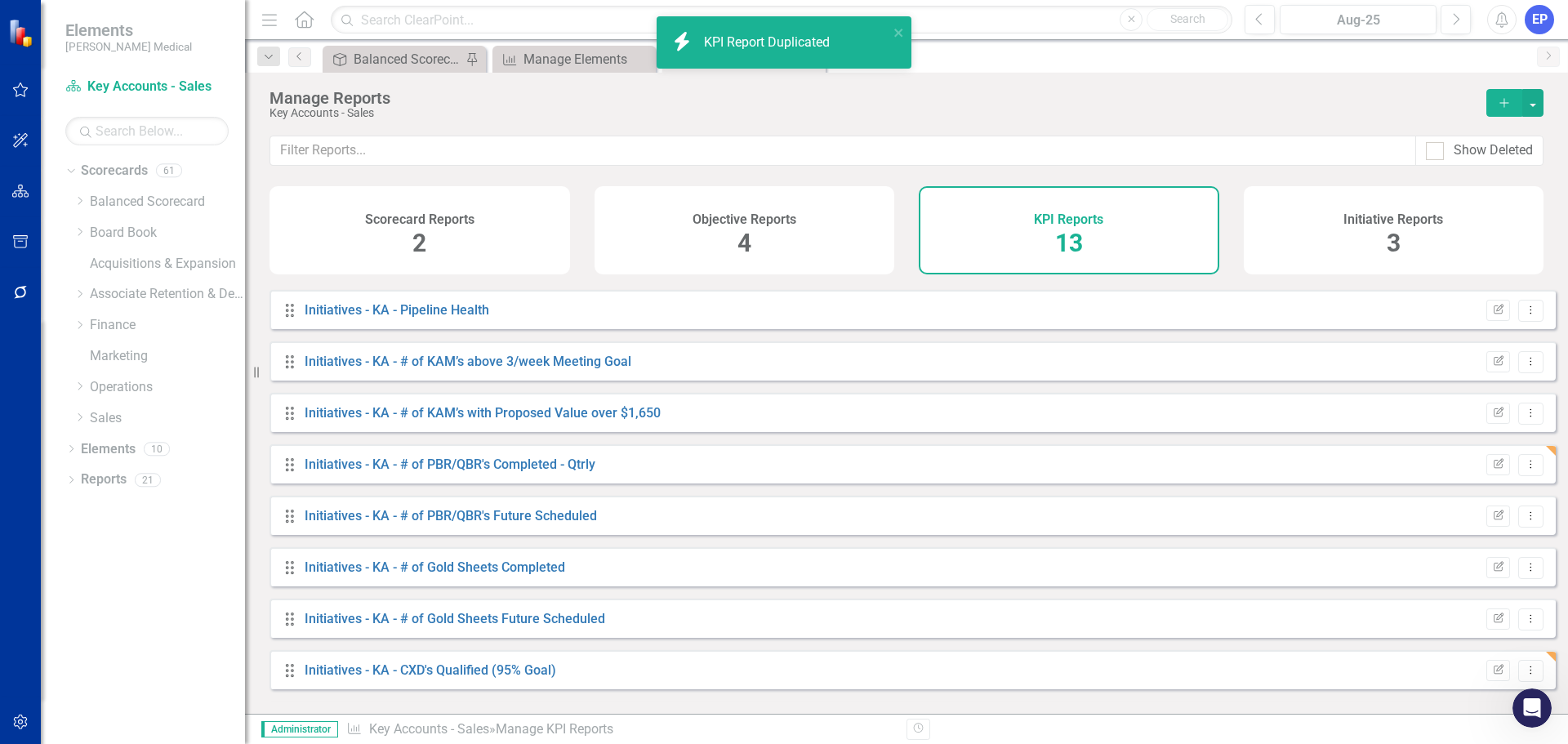
scroll to position [250, 0]
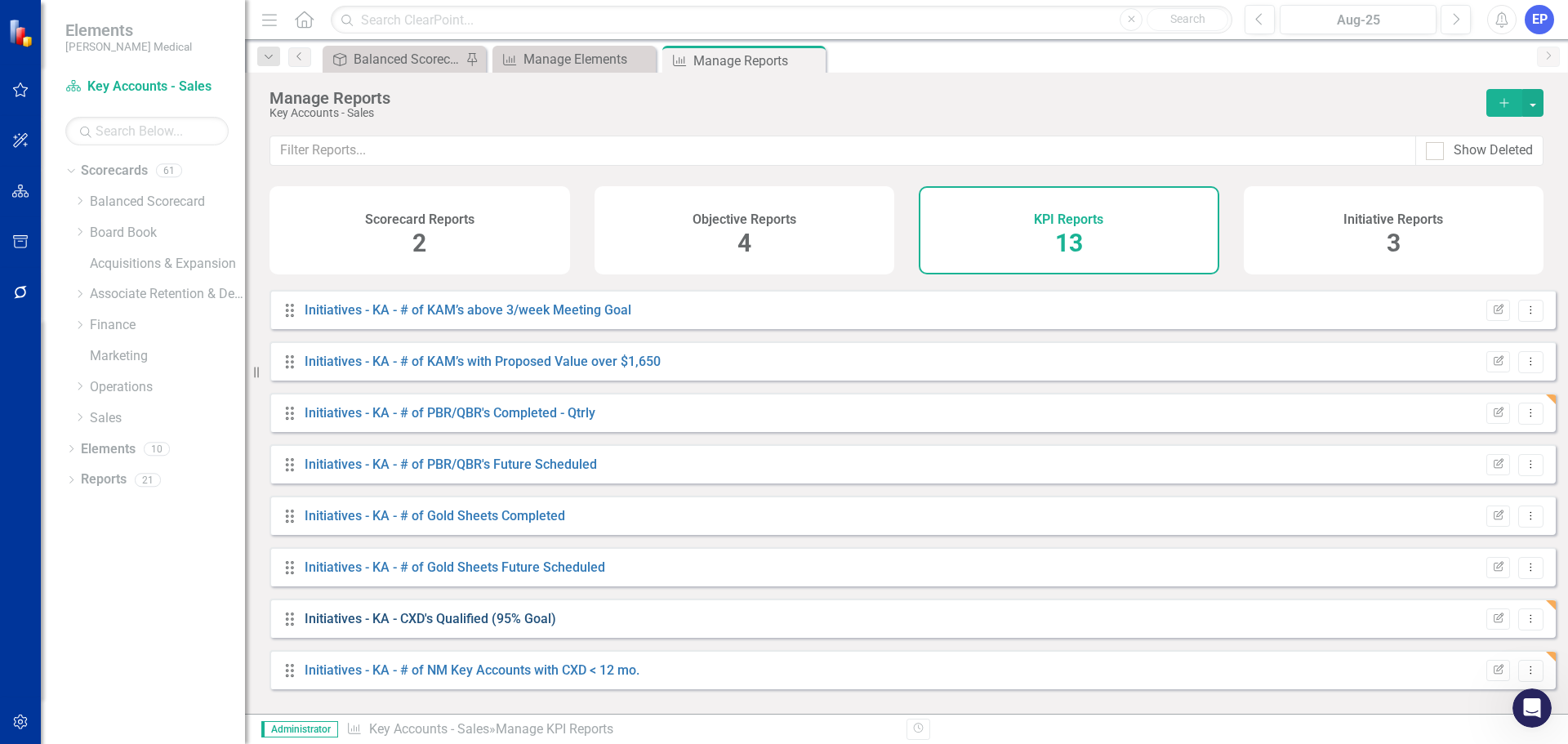
click at [502, 625] on link "Initiatives - KA - CXD's Qualified (95% Goal)" at bounding box center [430, 618] width 251 height 15
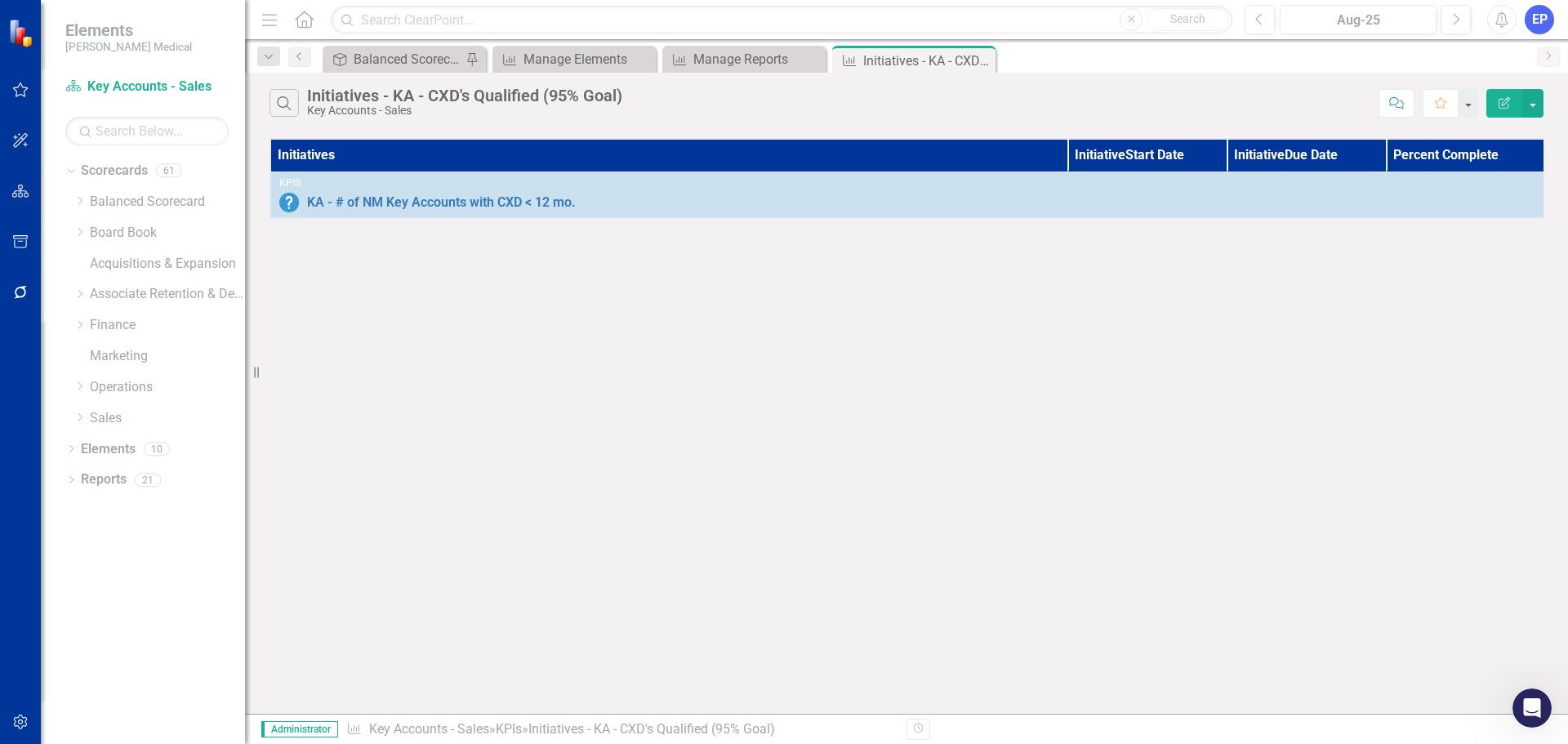
click at [1495, 103] on button "Edit Report" at bounding box center [1504, 103] width 36 height 28
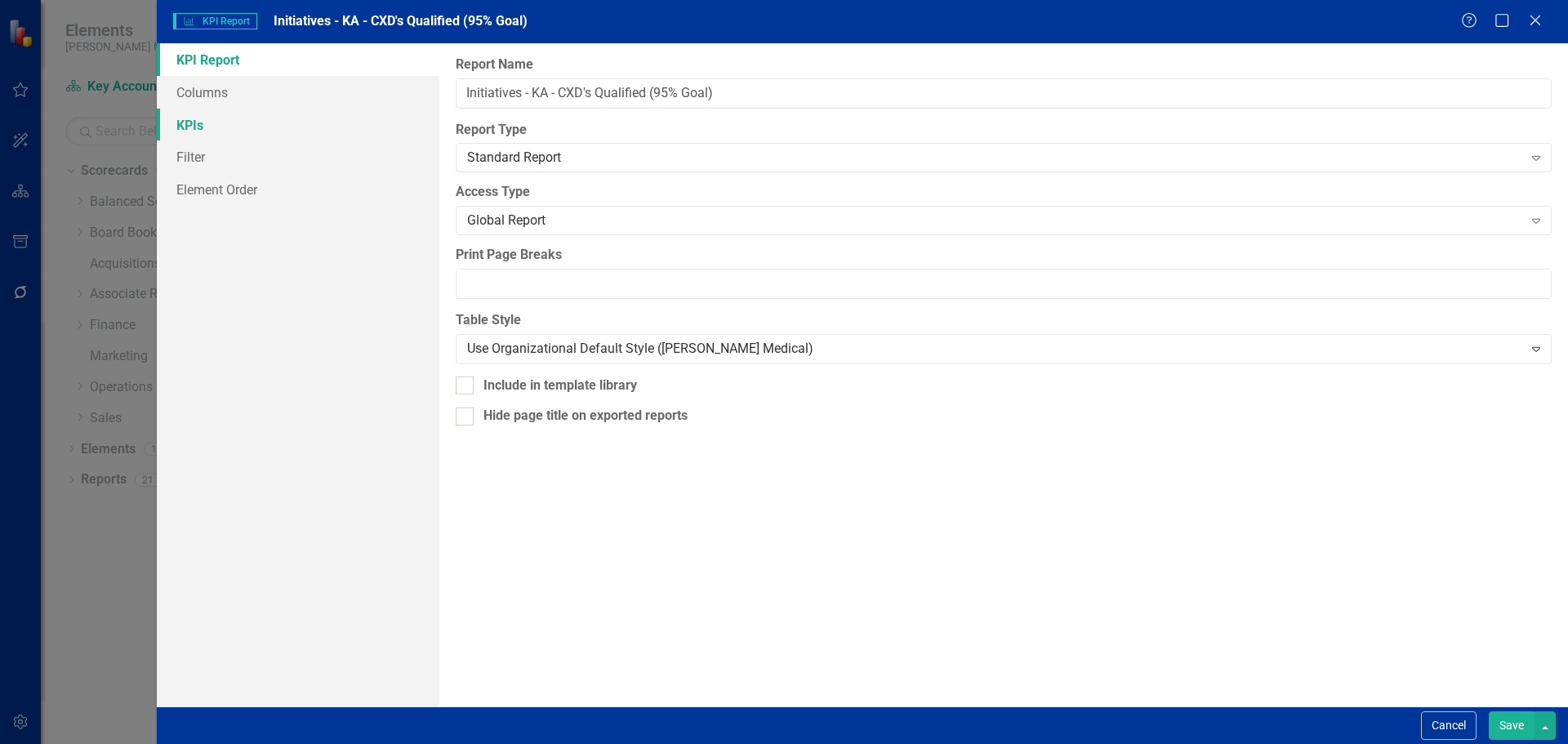
click at [235, 130] on link "KPIs" at bounding box center [297, 125] width 282 height 33
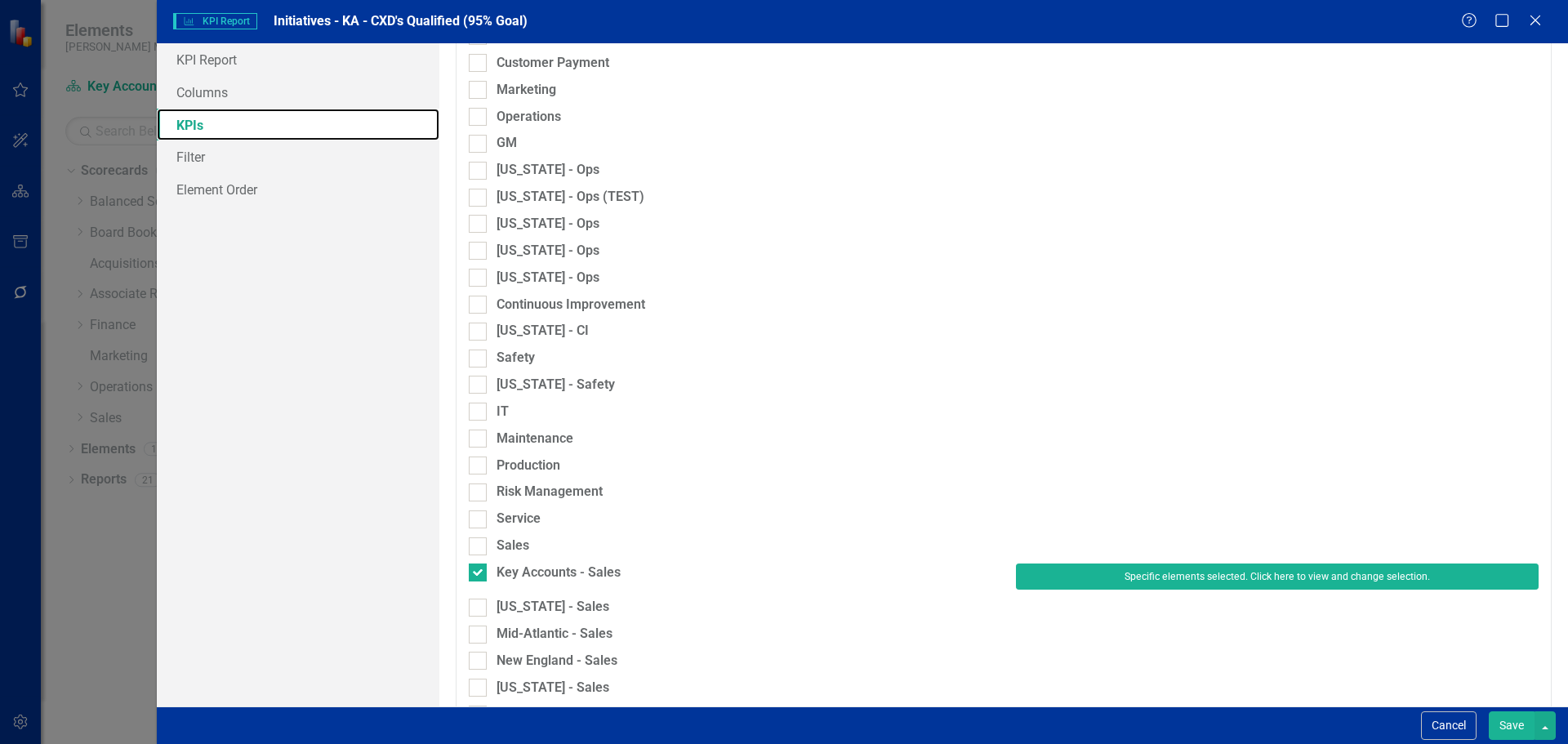
scroll to position [1088, 0]
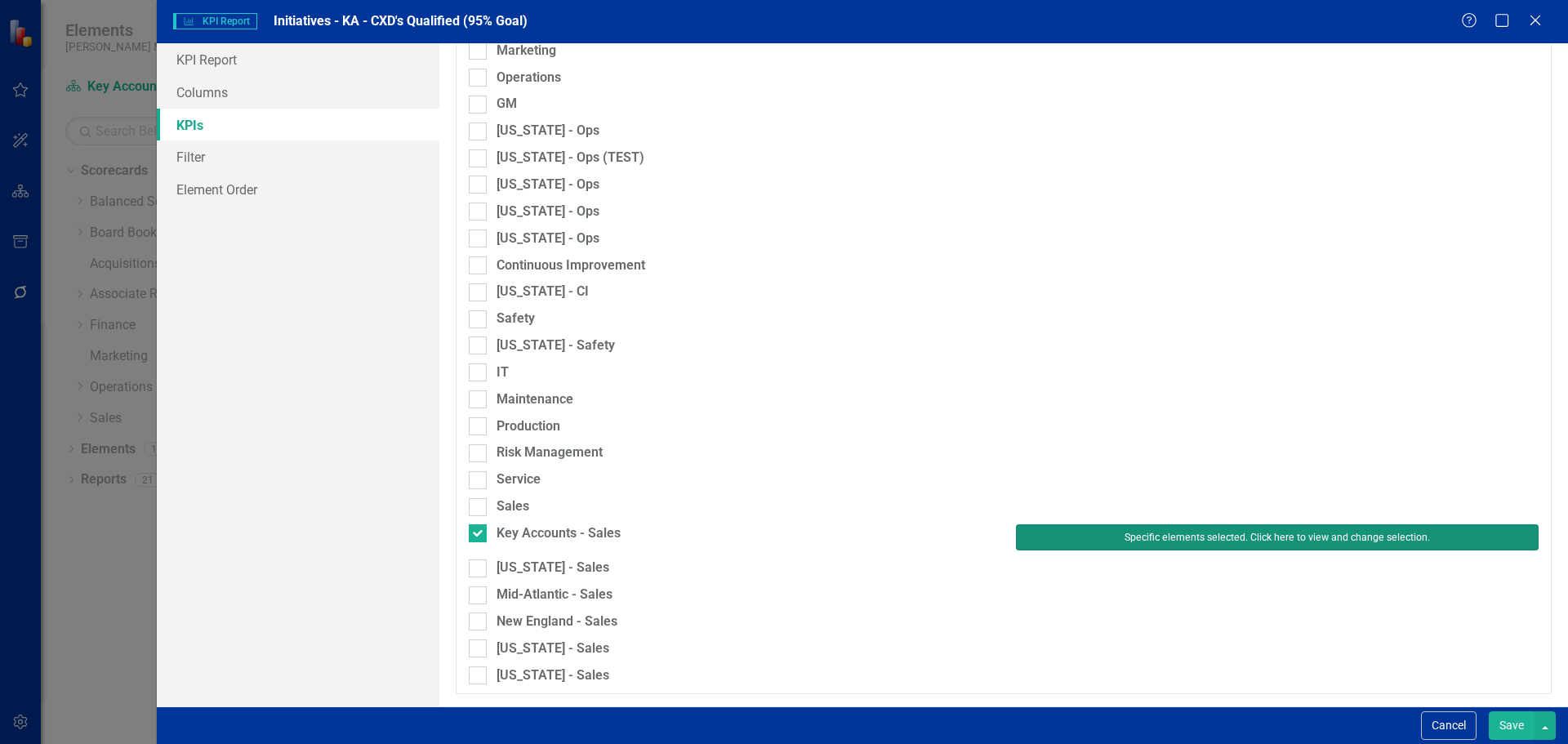
click at [1023, 537] on button "Specific elements selected. Click here to view and change selection." at bounding box center [1277, 537] width 523 height 26
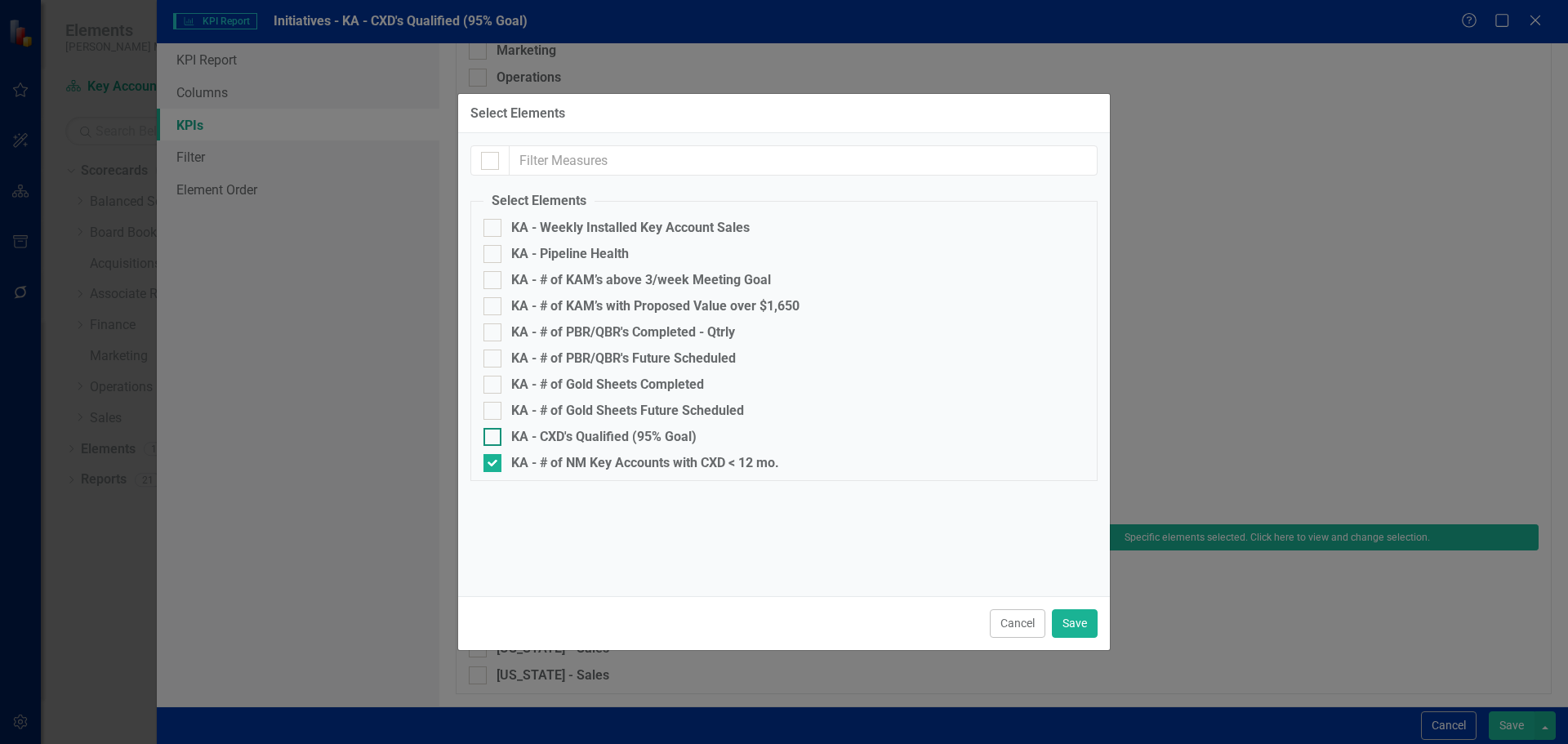
click at [571, 441] on div "KA - CXD's Qualified (95% Goal)" at bounding box center [603, 437] width 185 height 15
click at [494, 438] on input "KA - CXD's Qualified (95% Goal)" at bounding box center [488, 432] width 10 height 10
checkbox input "true"
click at [577, 454] on div "KA - # of NM Key Accounts with CXD < 12 mo." at bounding box center [784, 463] width 601 height 18
click at [494, 454] on input "KA - # of NM Key Accounts with CXD < 12 mo." at bounding box center [488, 459] width 10 height 10
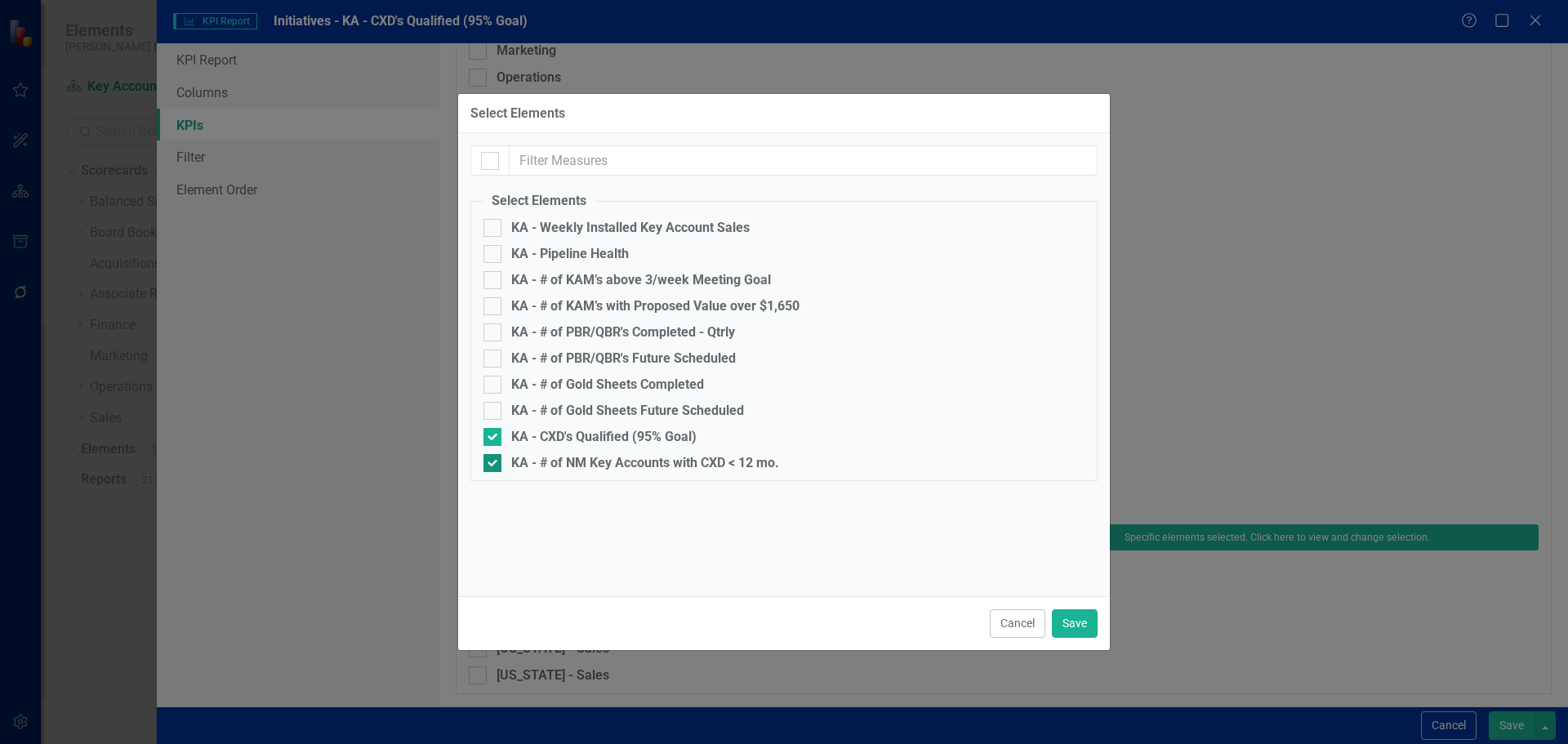
checkbox input "false"
click at [1071, 619] on button "Save" at bounding box center [1074, 623] width 45 height 28
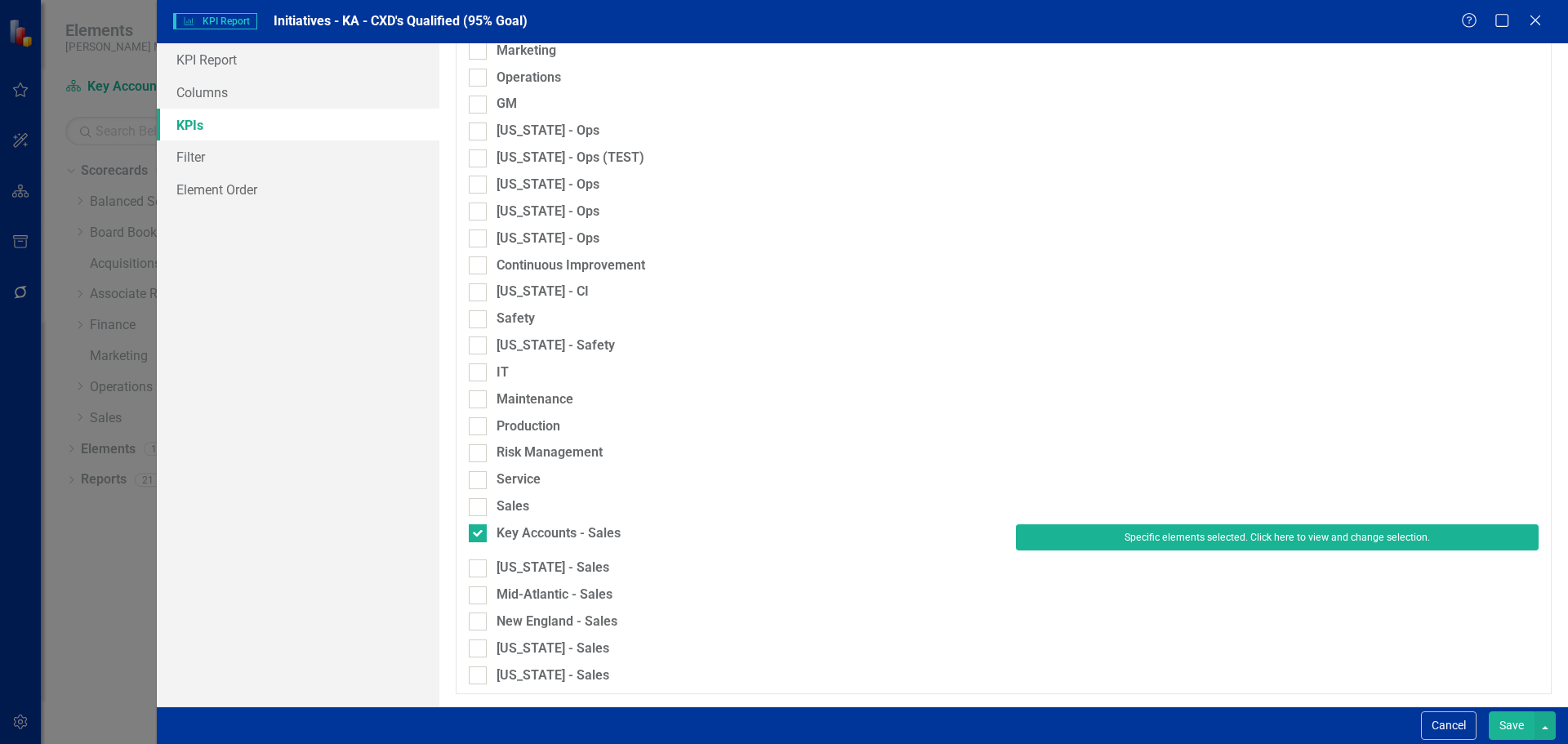
click at [1502, 721] on button "Save" at bounding box center [1511, 725] width 45 height 28
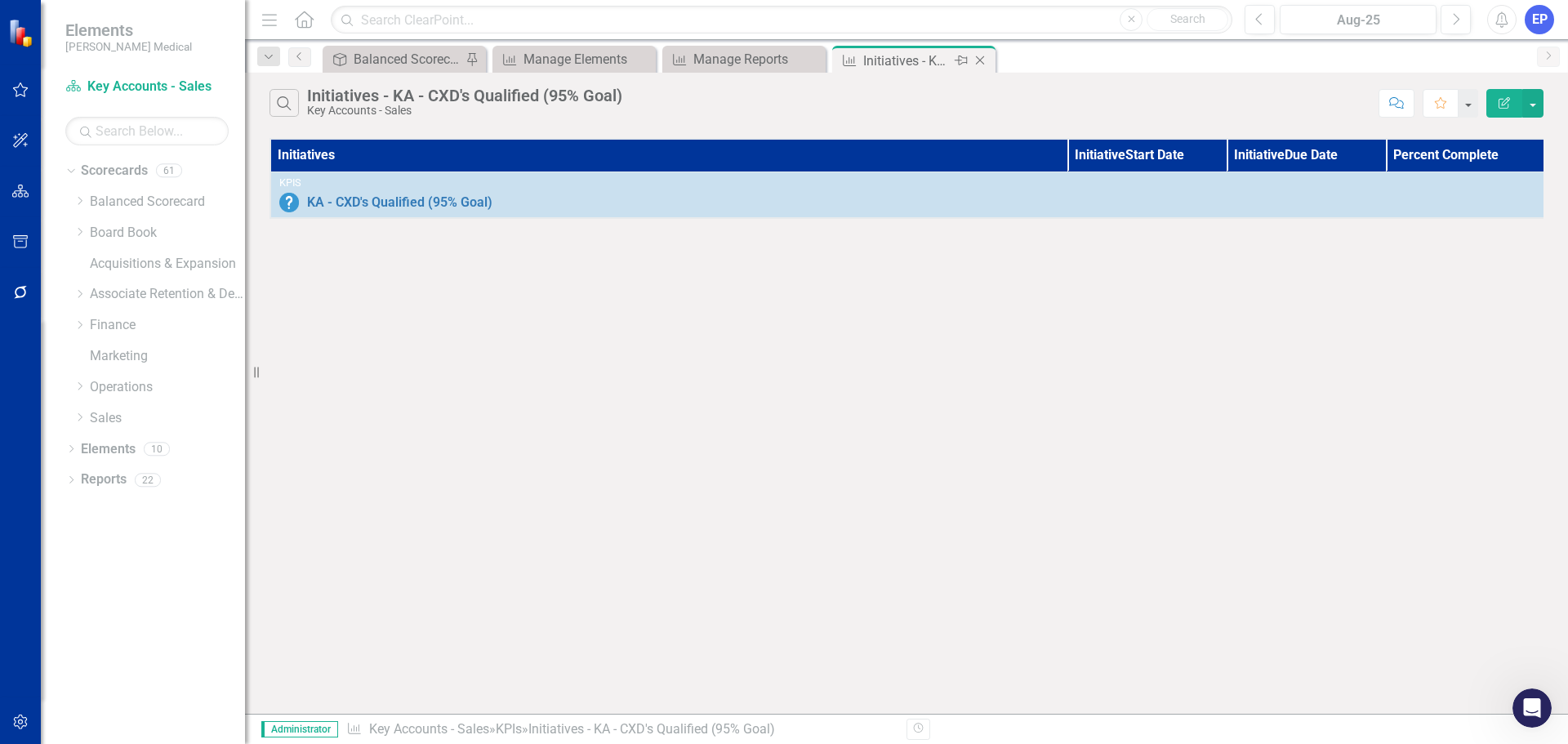
click at [982, 60] on icon "Close" at bounding box center [979, 60] width 16 height 13
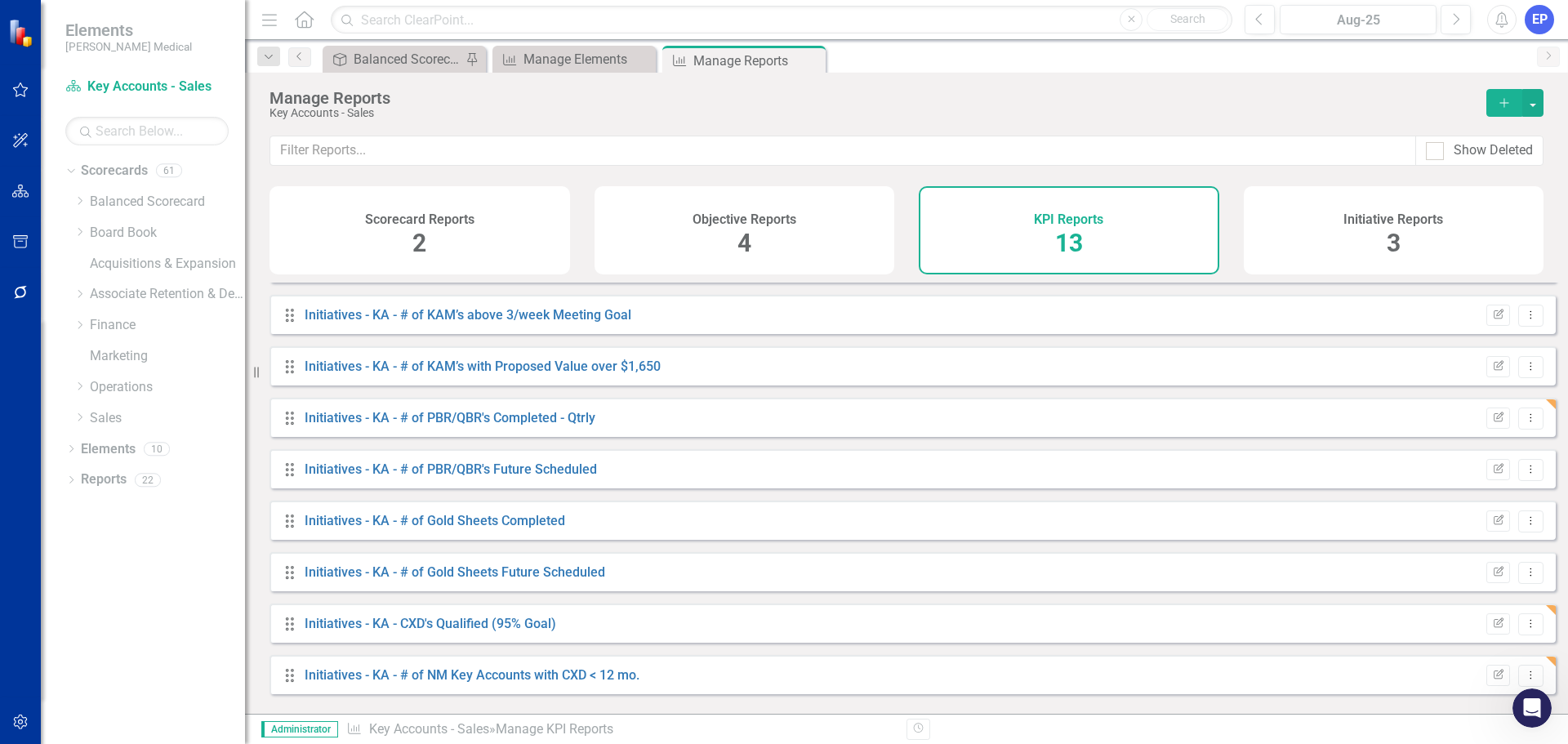
scroll to position [250, 0]
click at [78, 415] on icon "Dropdown" at bounding box center [79, 417] width 12 height 9
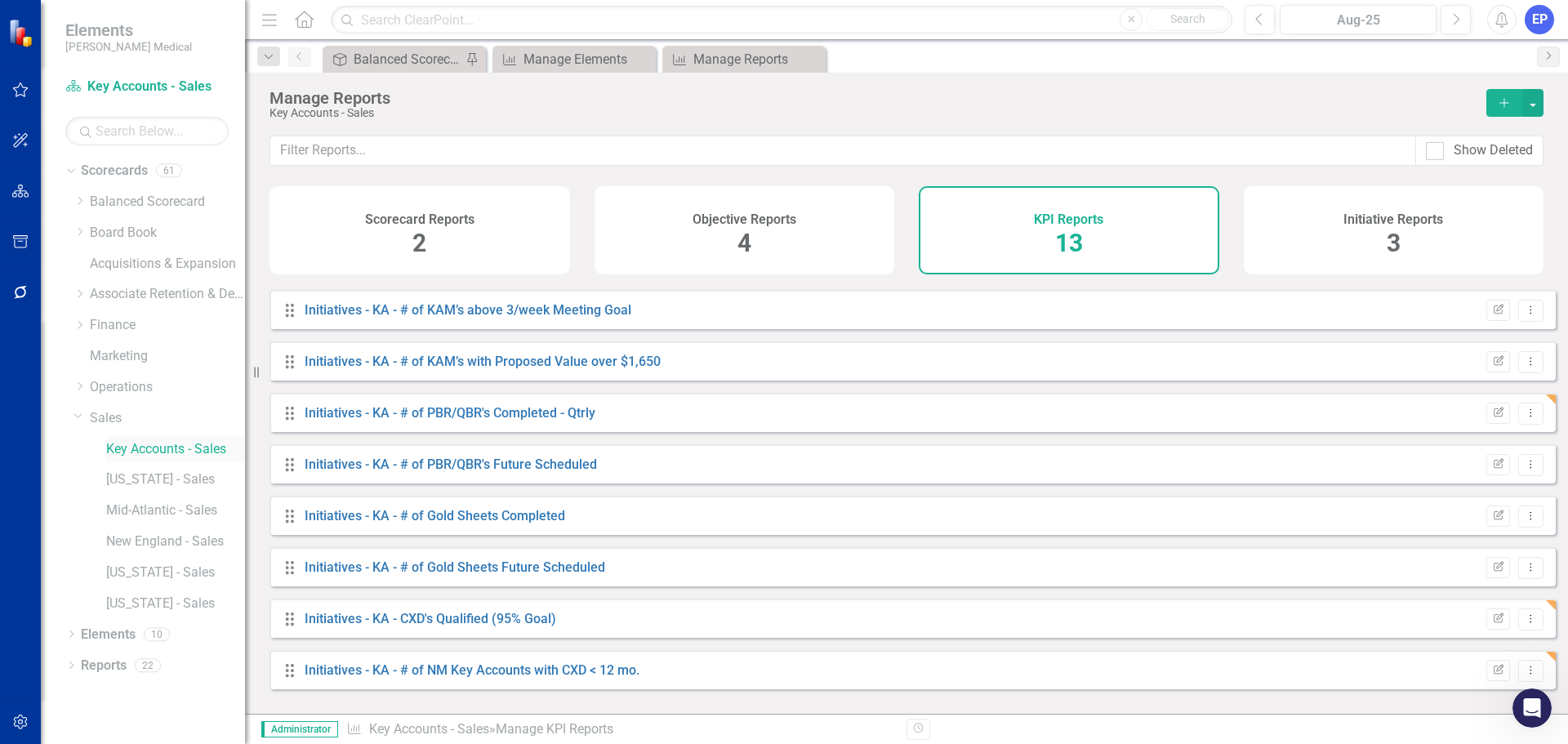
click at [119, 457] on link "Key Accounts - Sales" at bounding box center [175, 449] width 139 height 19
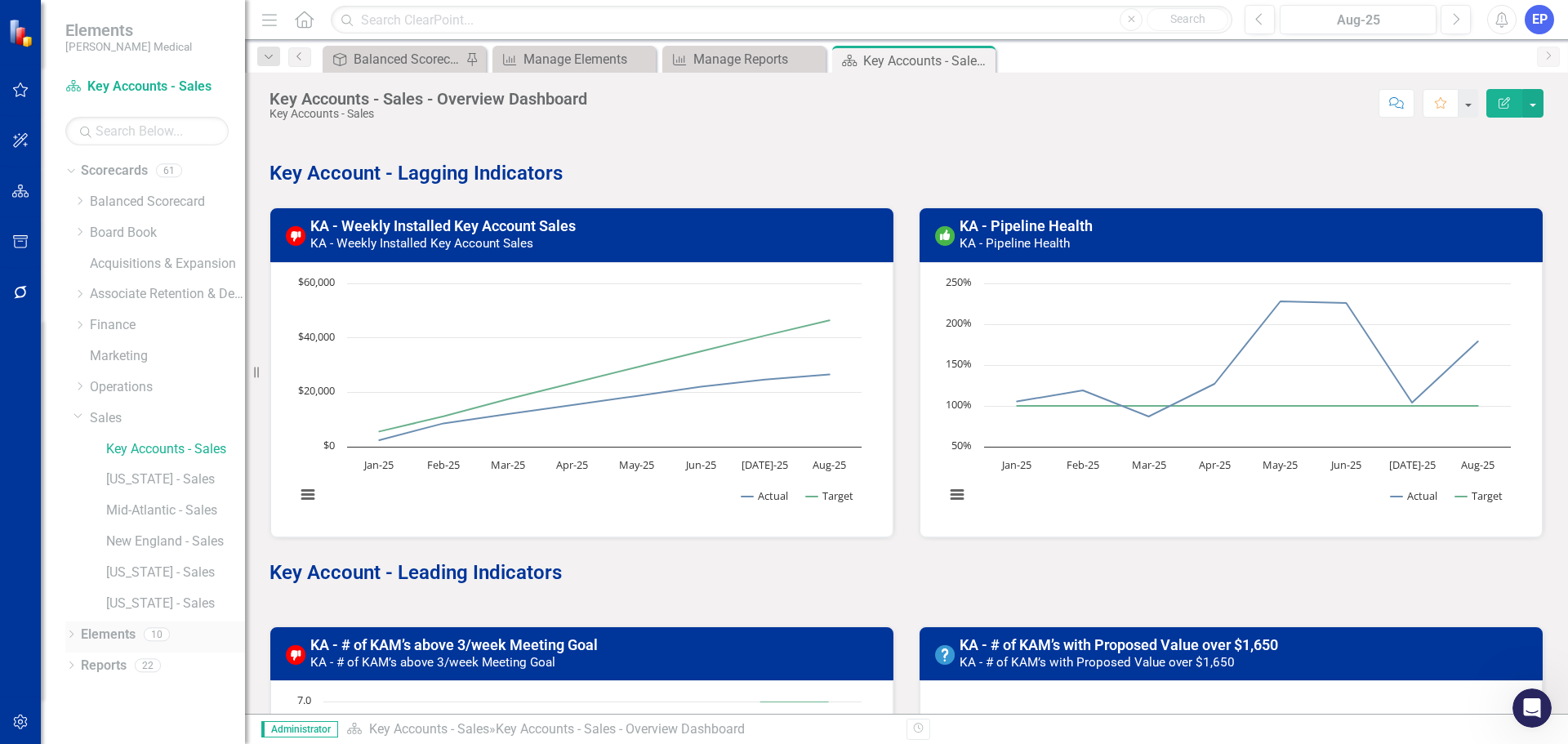
click at [118, 632] on link "Elements" at bounding box center [109, 634] width 55 height 19
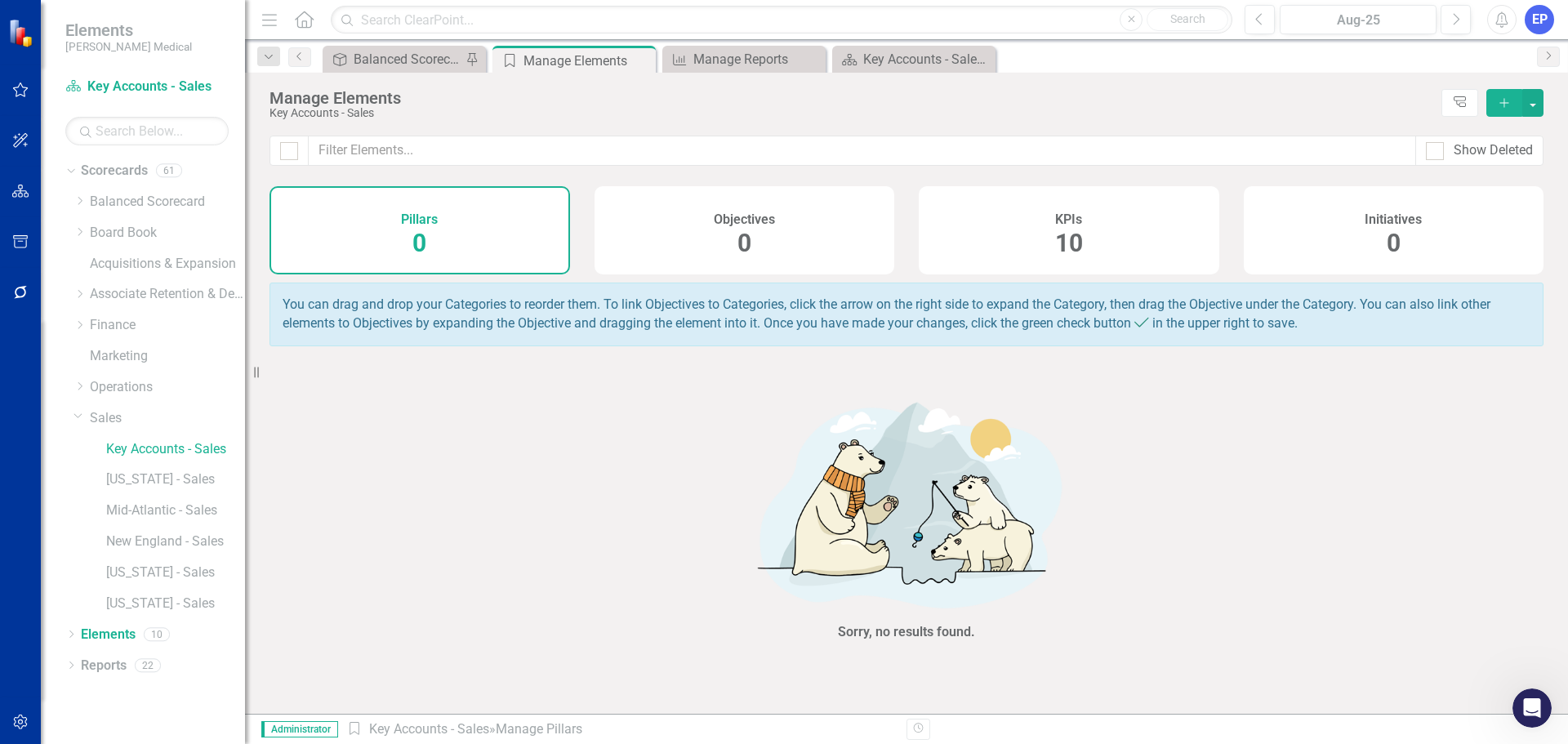
click at [1012, 249] on div "KPIs 10" at bounding box center [1069, 229] width 300 height 88
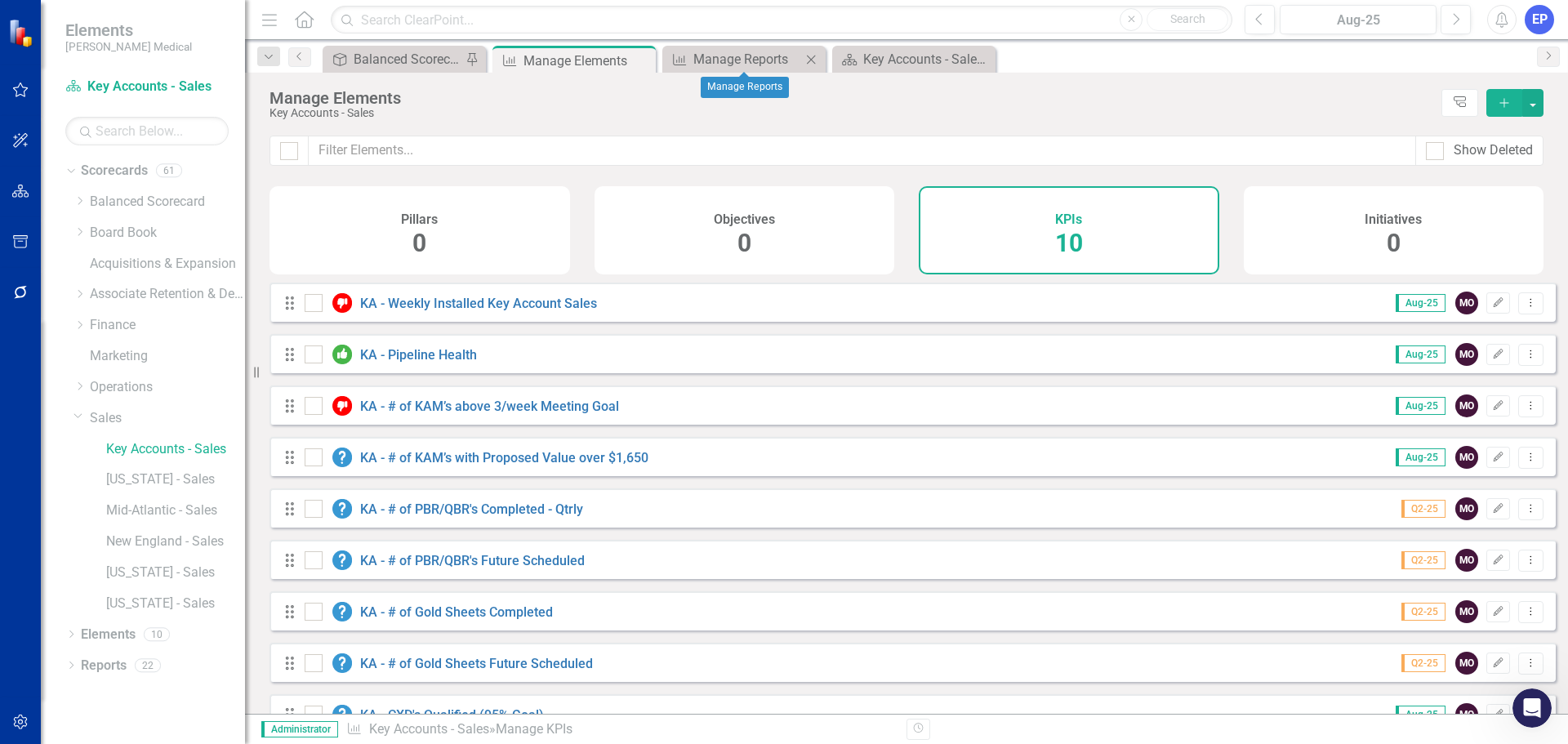
click at [807, 60] on icon "Close" at bounding box center [810, 59] width 16 height 13
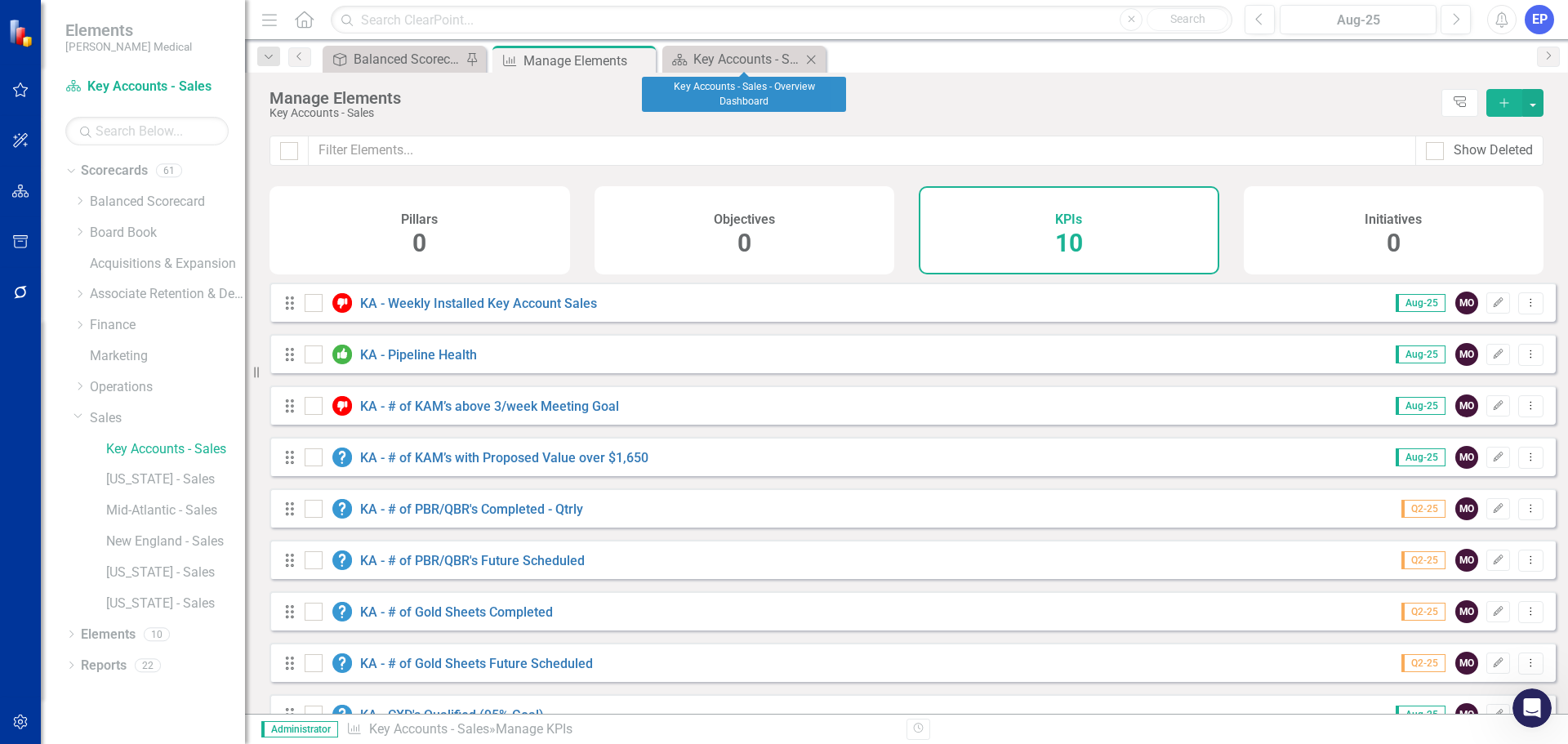
click at [807, 60] on icon "Close" at bounding box center [810, 59] width 16 height 13
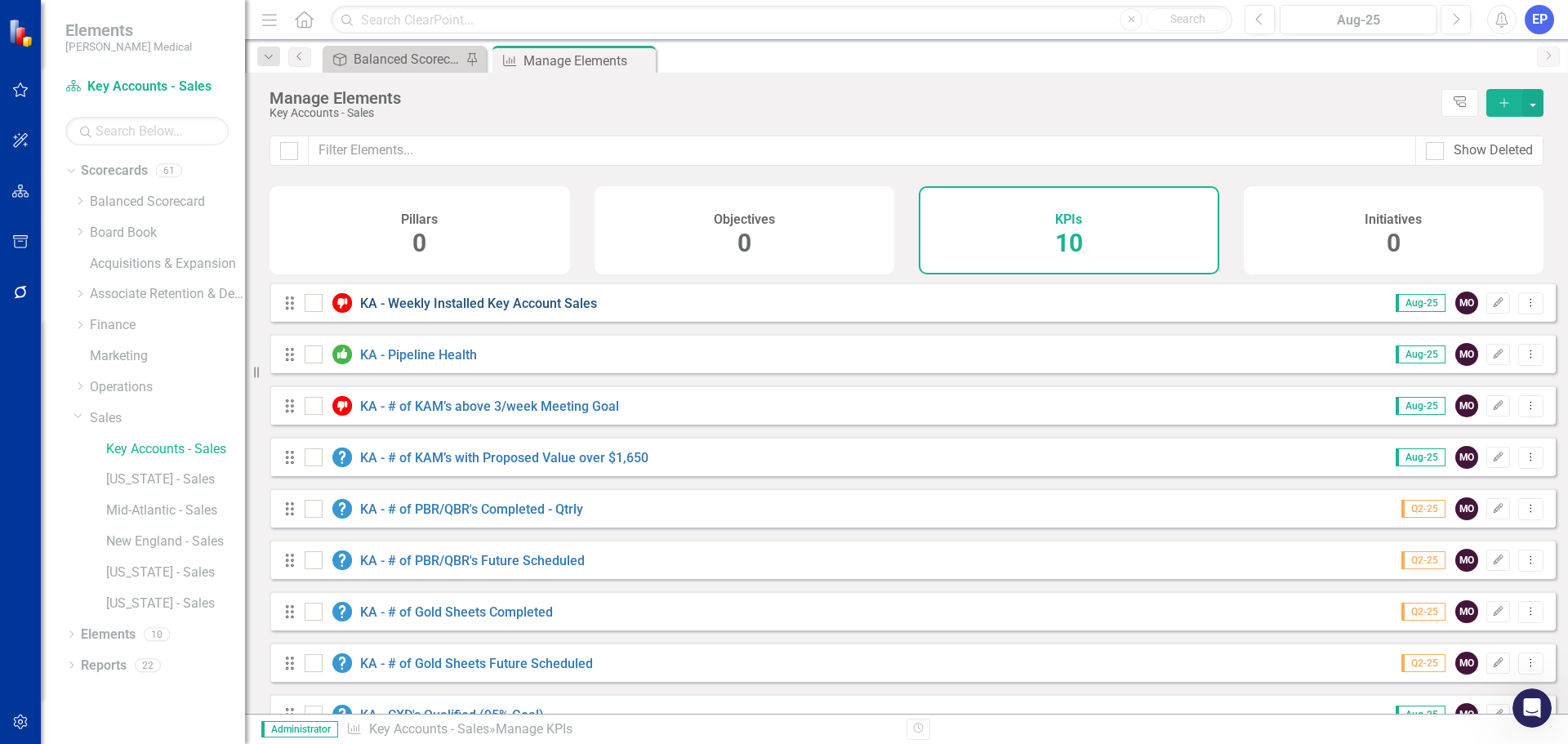
click at [464, 312] on link "KA - Weekly Installed Key Account Sales" at bounding box center [478, 303] width 237 height 15
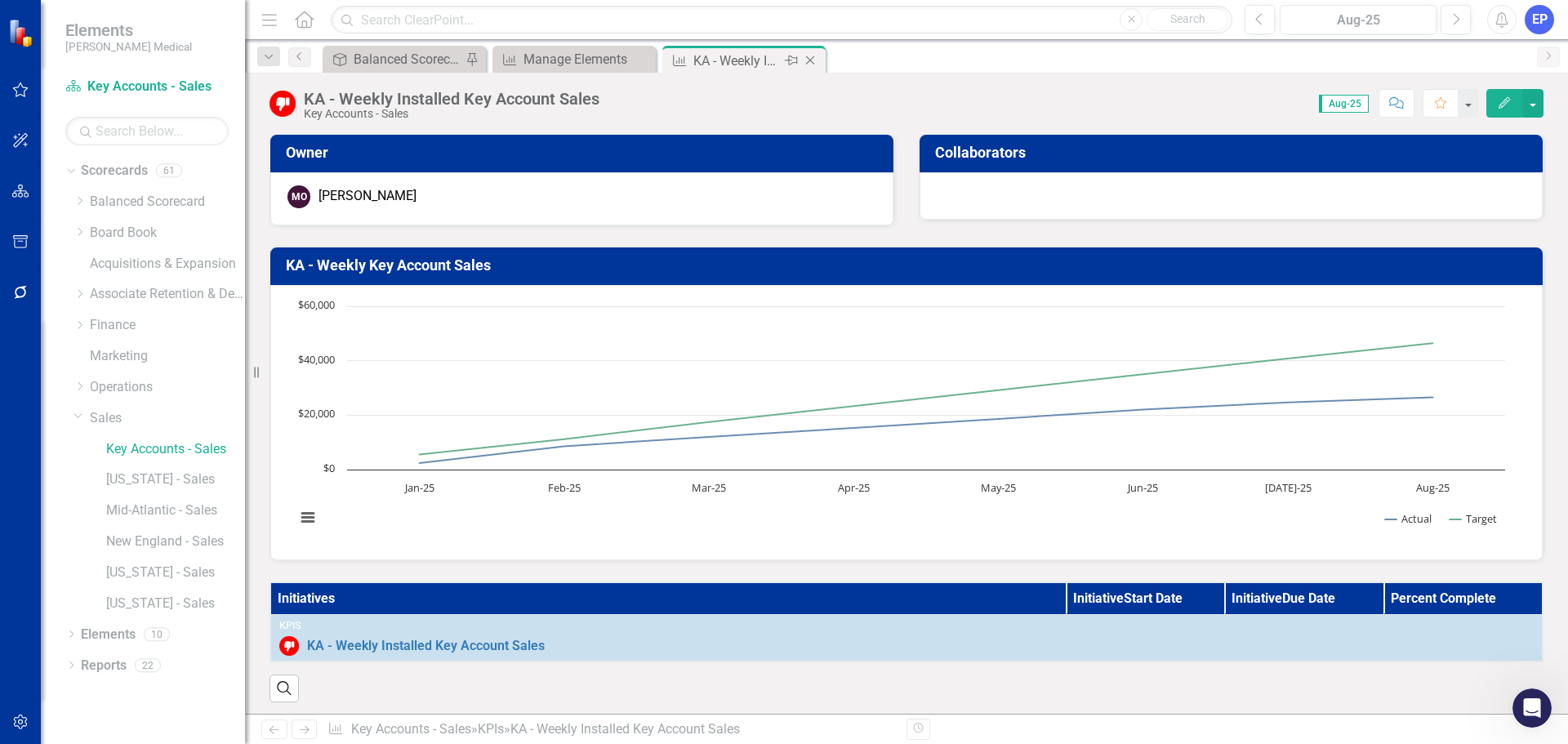
click at [813, 58] on icon at bounding box center [811, 61] width 9 height 9
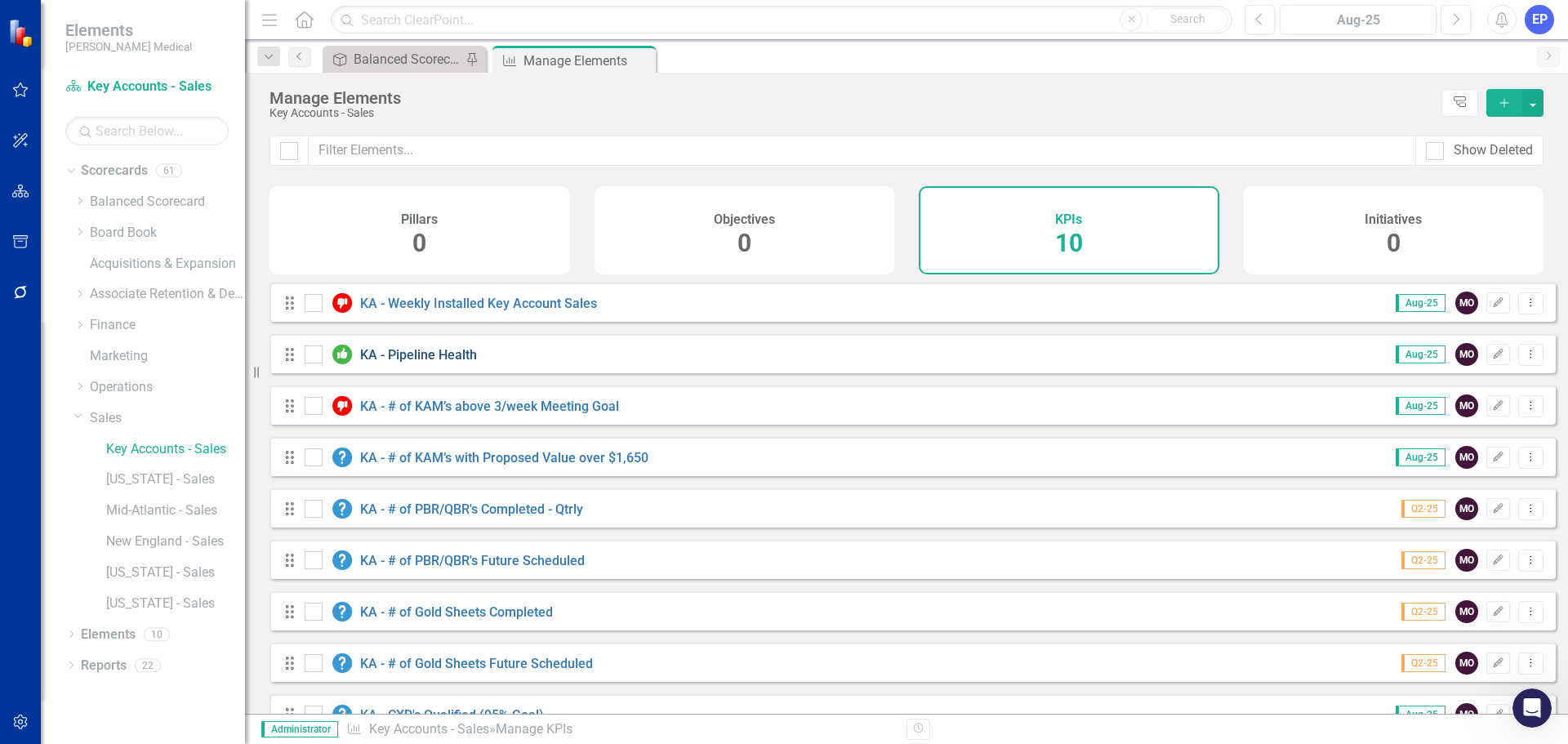
click at [430, 363] on link "KA - Pipeline Health" at bounding box center [418, 355] width 117 height 15
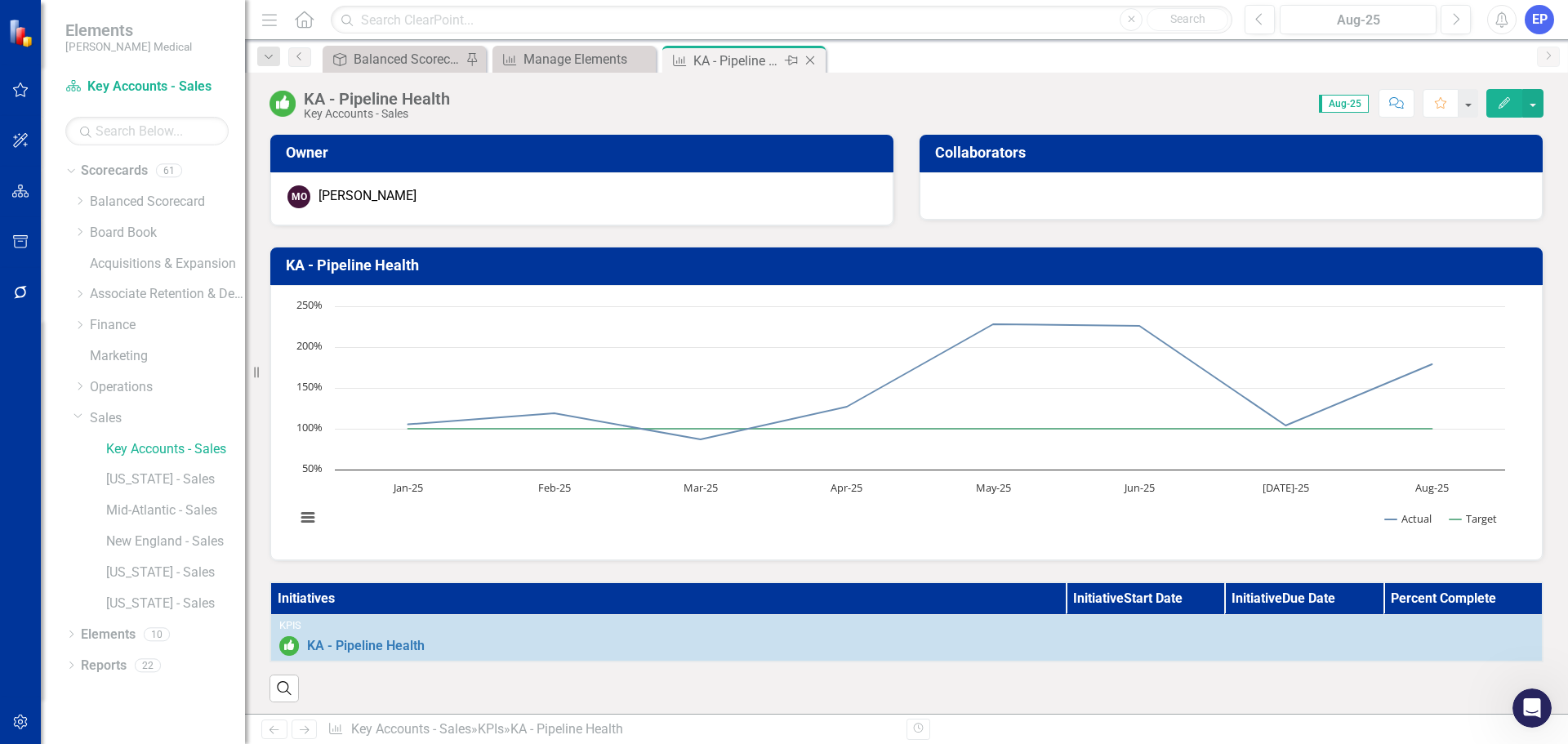
click at [808, 63] on icon "Close" at bounding box center [809, 60] width 16 height 13
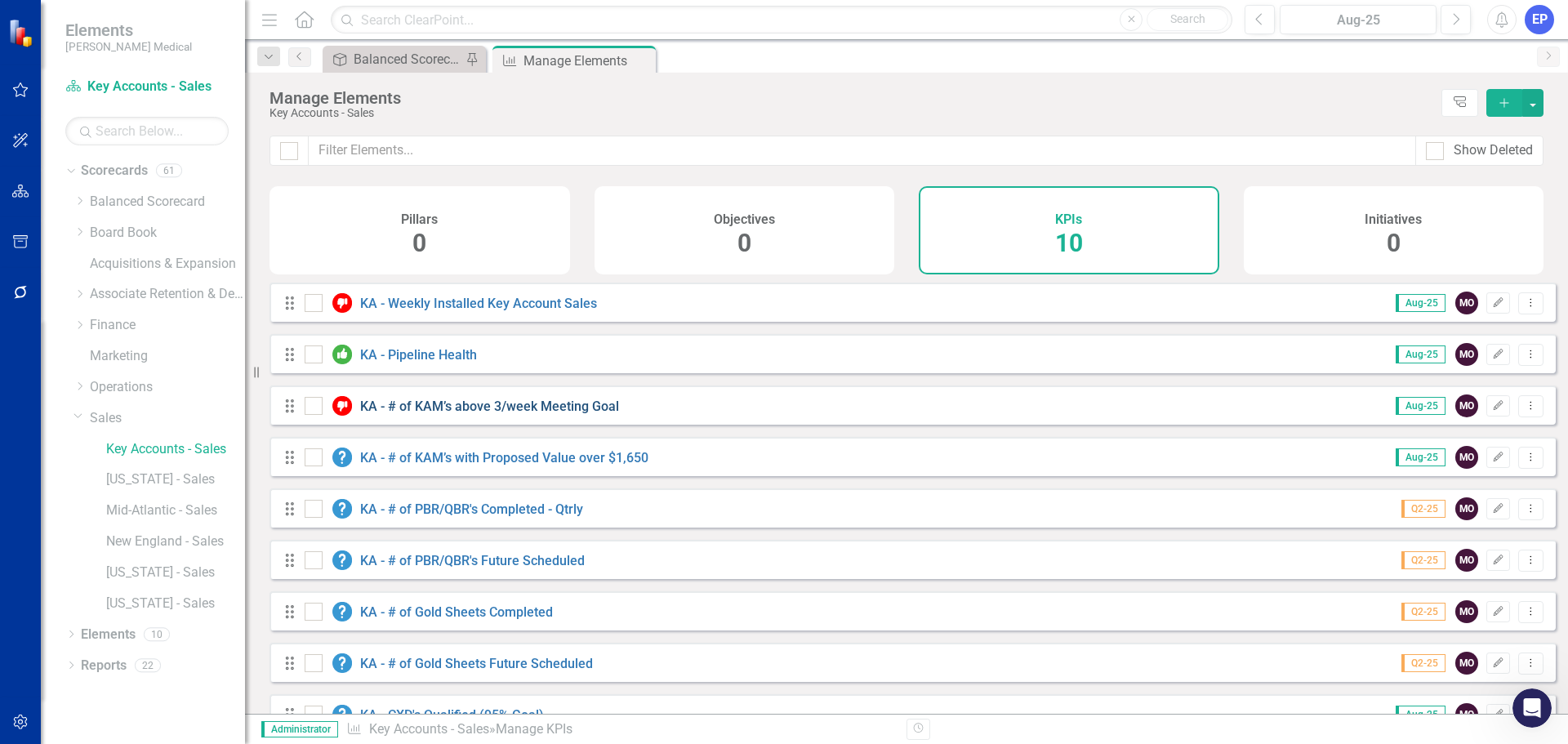
click at [497, 414] on link "KA - # of KAM’s above 3/week Meeting Goal" at bounding box center [489, 406] width 259 height 15
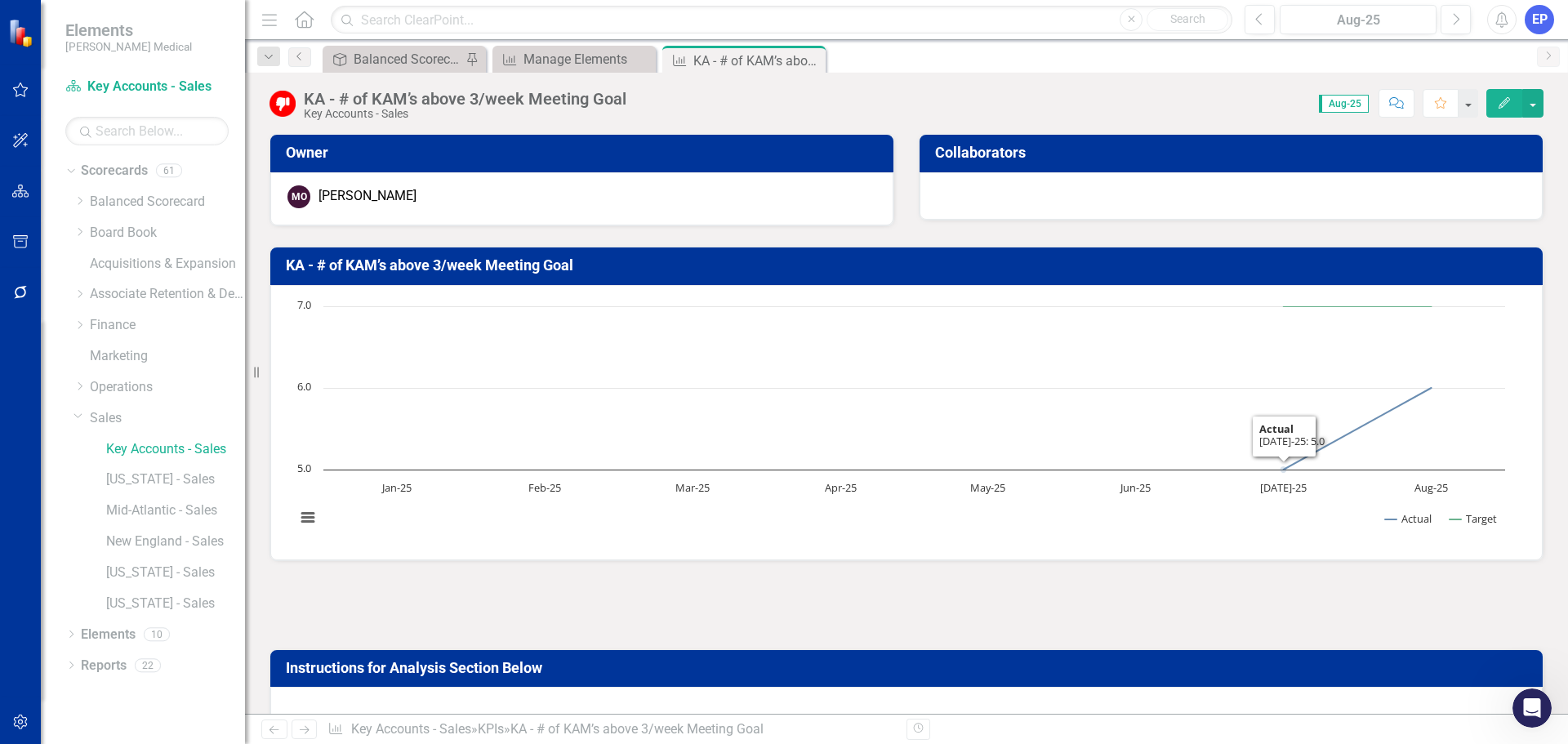
click at [571, 600] on div at bounding box center [905, 605] width 1273 height 47
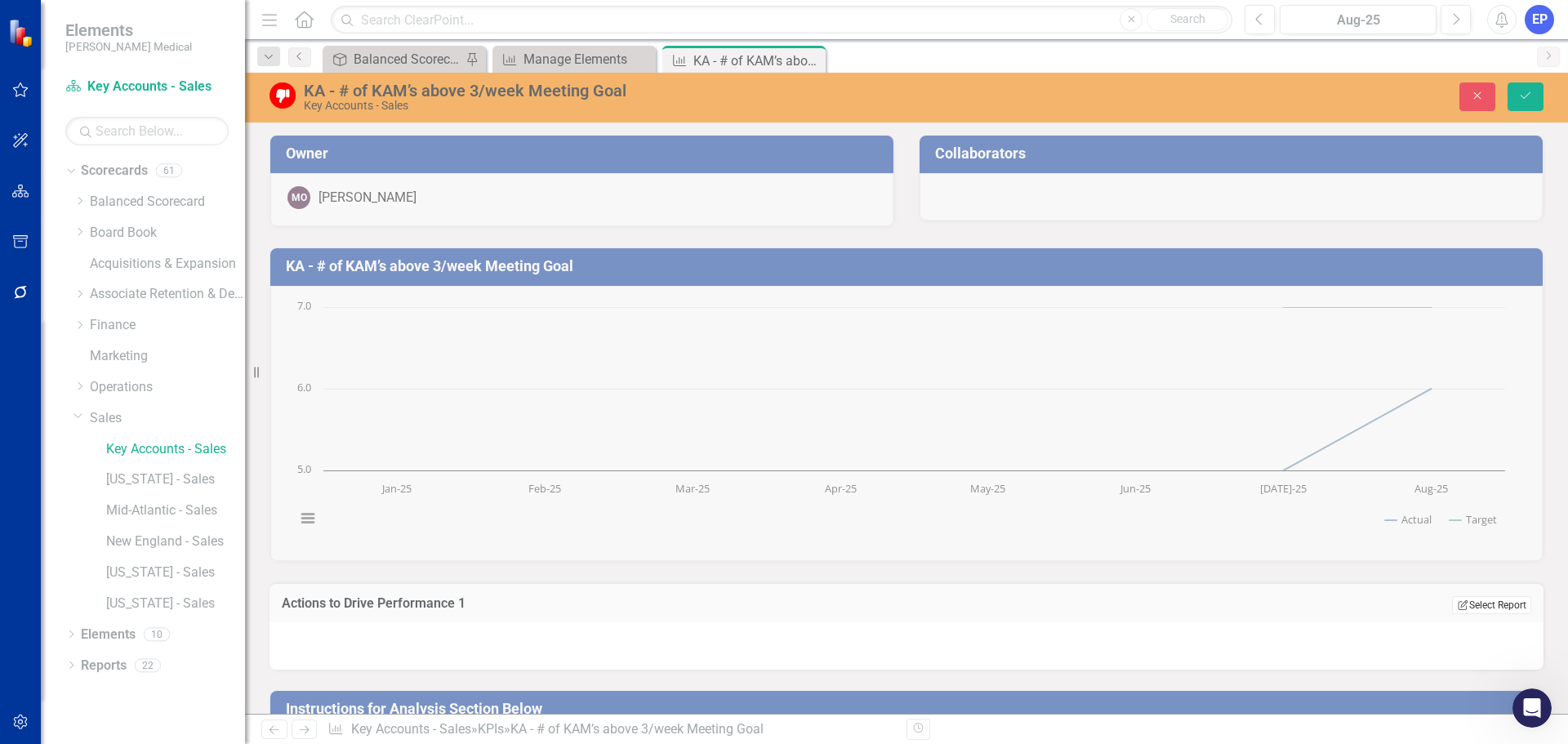
click at [1479, 600] on button "Edit Report Select Report" at bounding box center [1492, 604] width 79 height 18
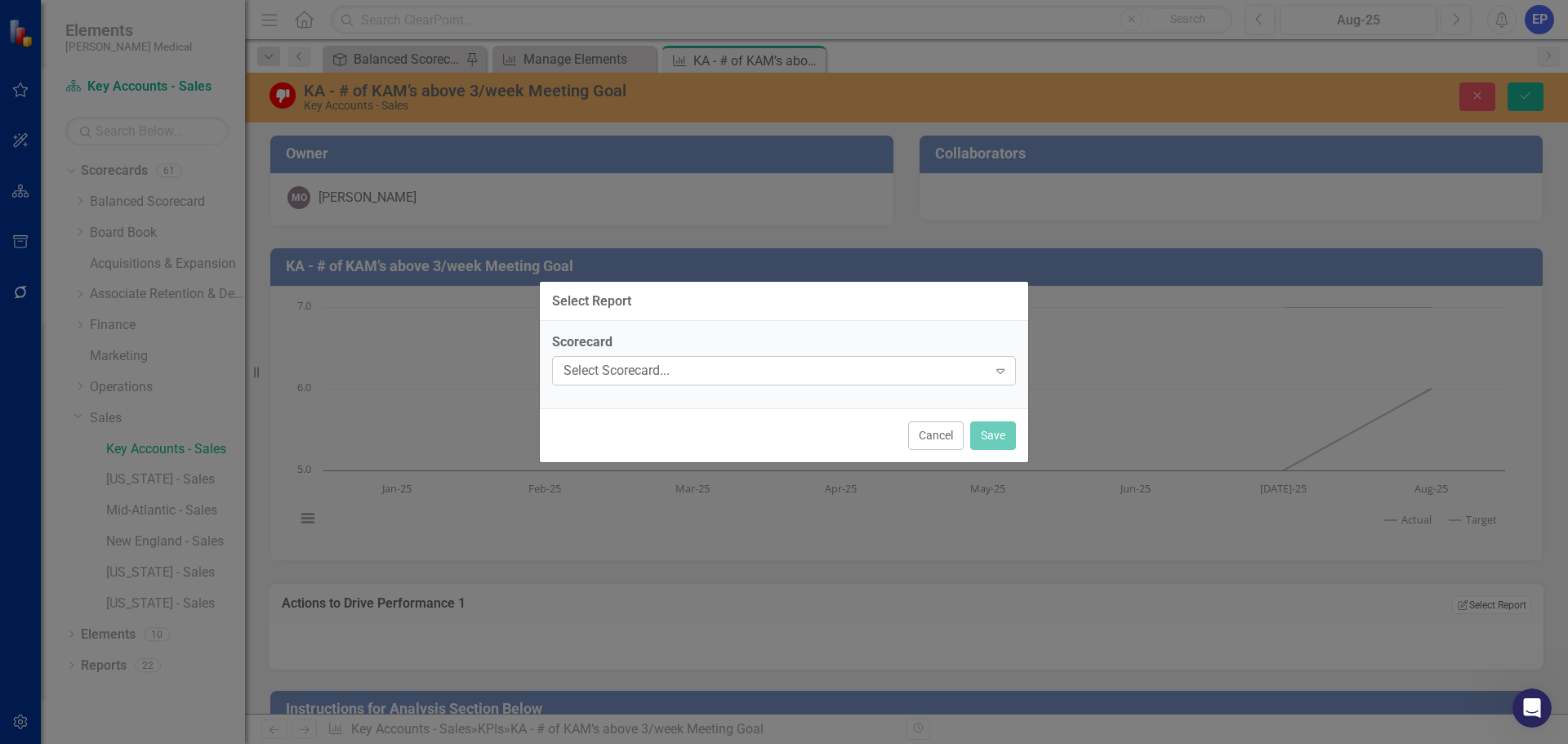
click at [789, 378] on div "Select Scorecard..." at bounding box center [775, 371] width 424 height 19
type input "key"
click at [784, 743] on div "Key Accounts - Sales" at bounding box center [786, 757] width 1542 height 19
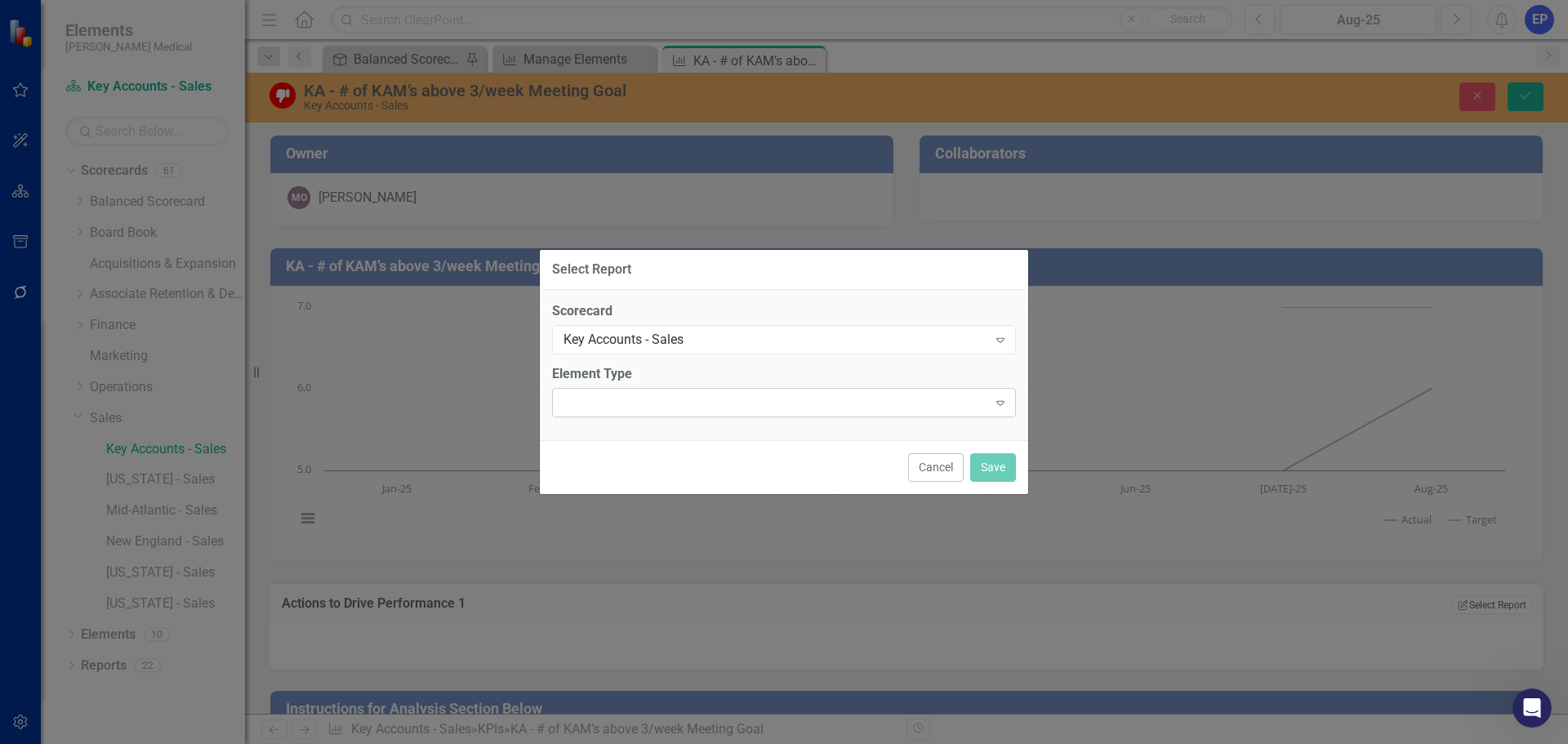
click at [768, 414] on div "Expand" at bounding box center [784, 402] width 464 height 29
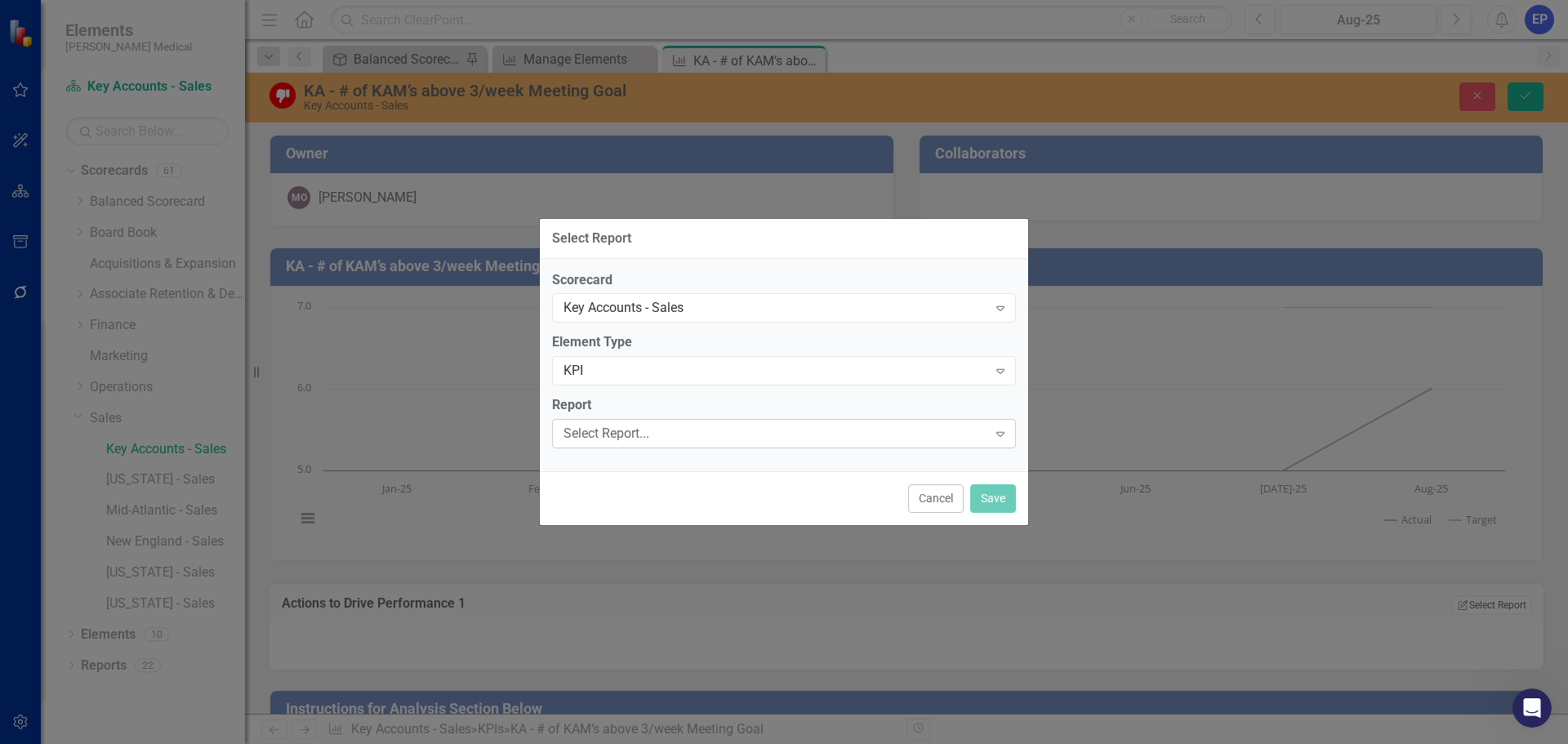
click at [744, 432] on div "Select Report..." at bounding box center [775, 434] width 424 height 19
click at [982, 494] on button "Save" at bounding box center [992, 499] width 45 height 28
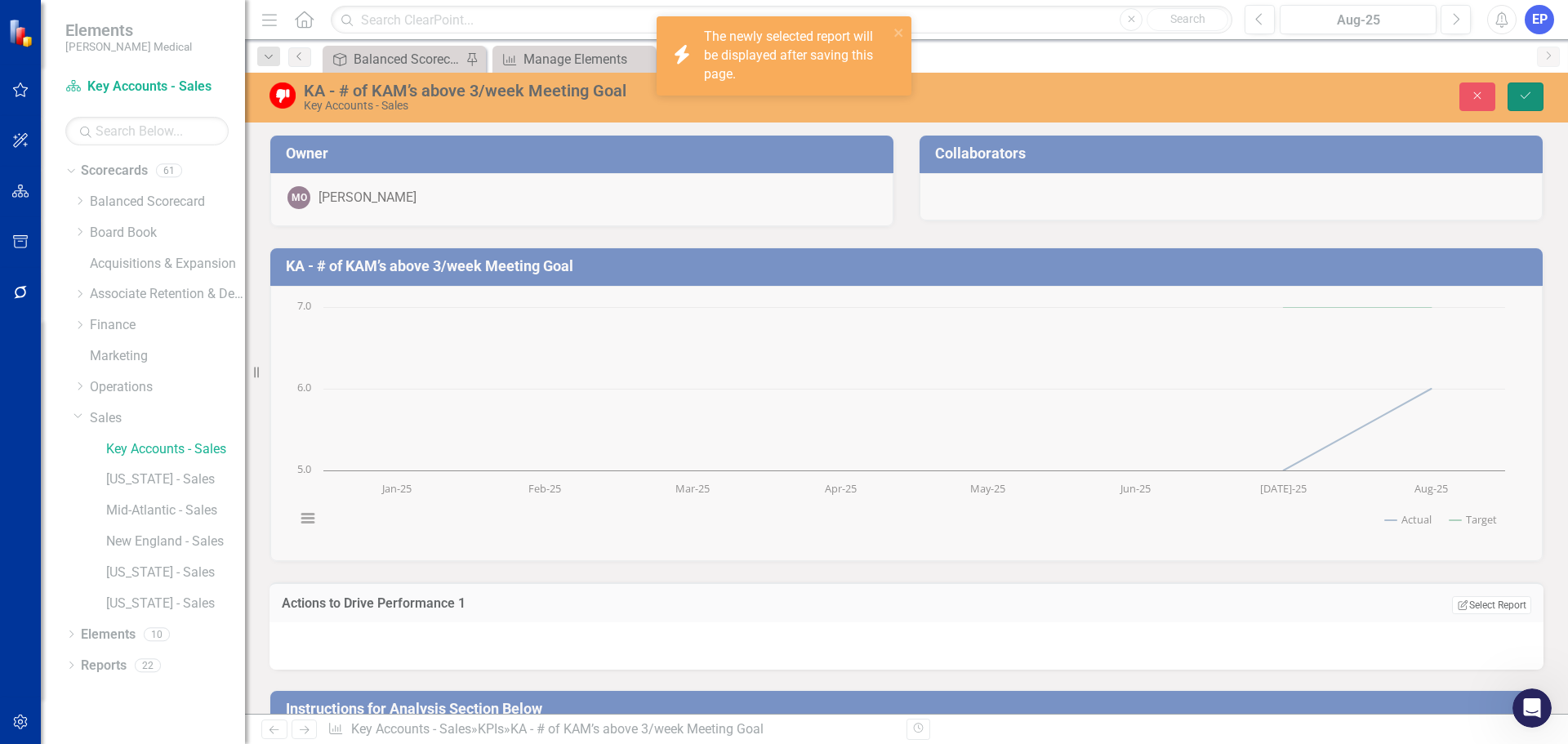
click at [1524, 100] on icon "Save" at bounding box center [1526, 95] width 15 height 11
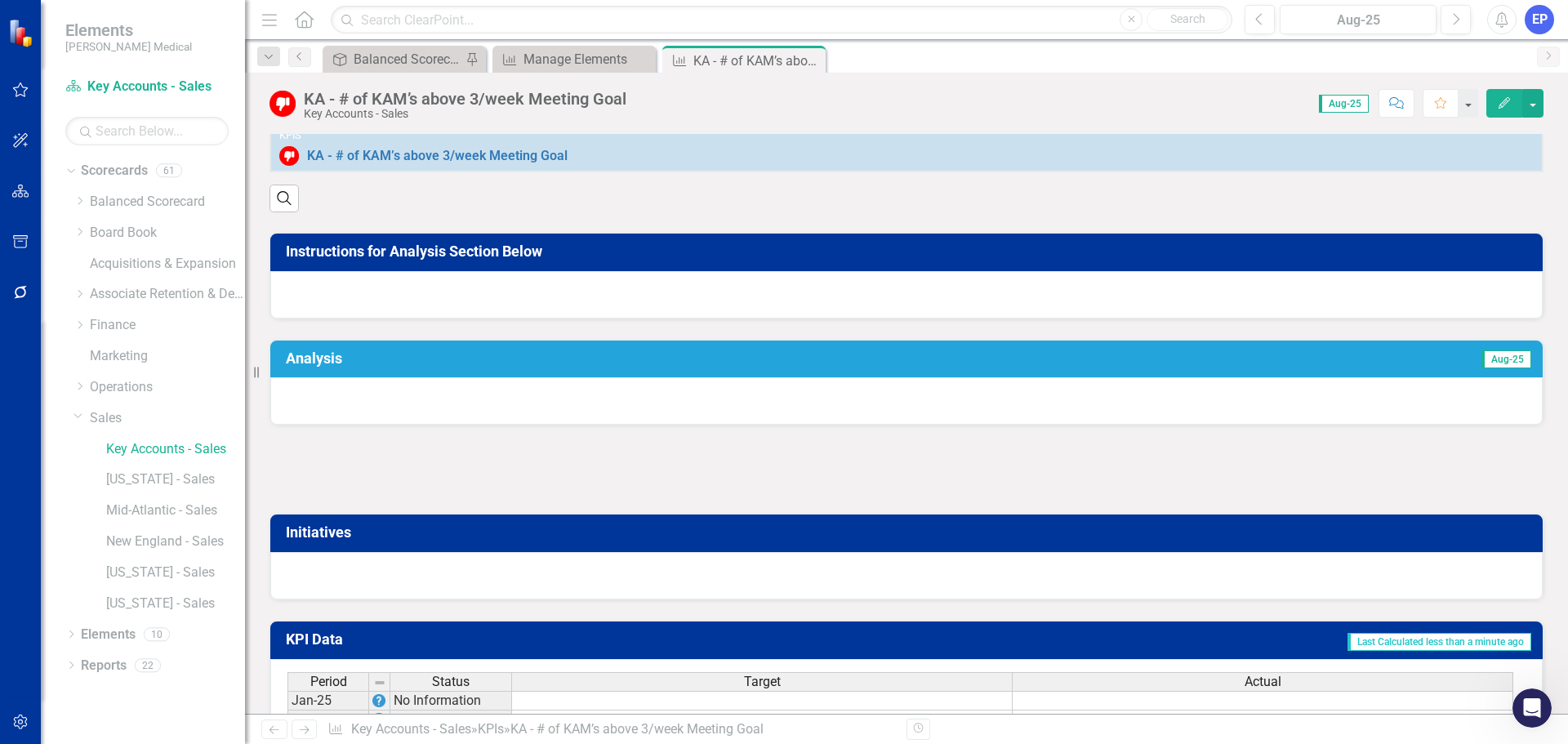
scroll to position [571, 0]
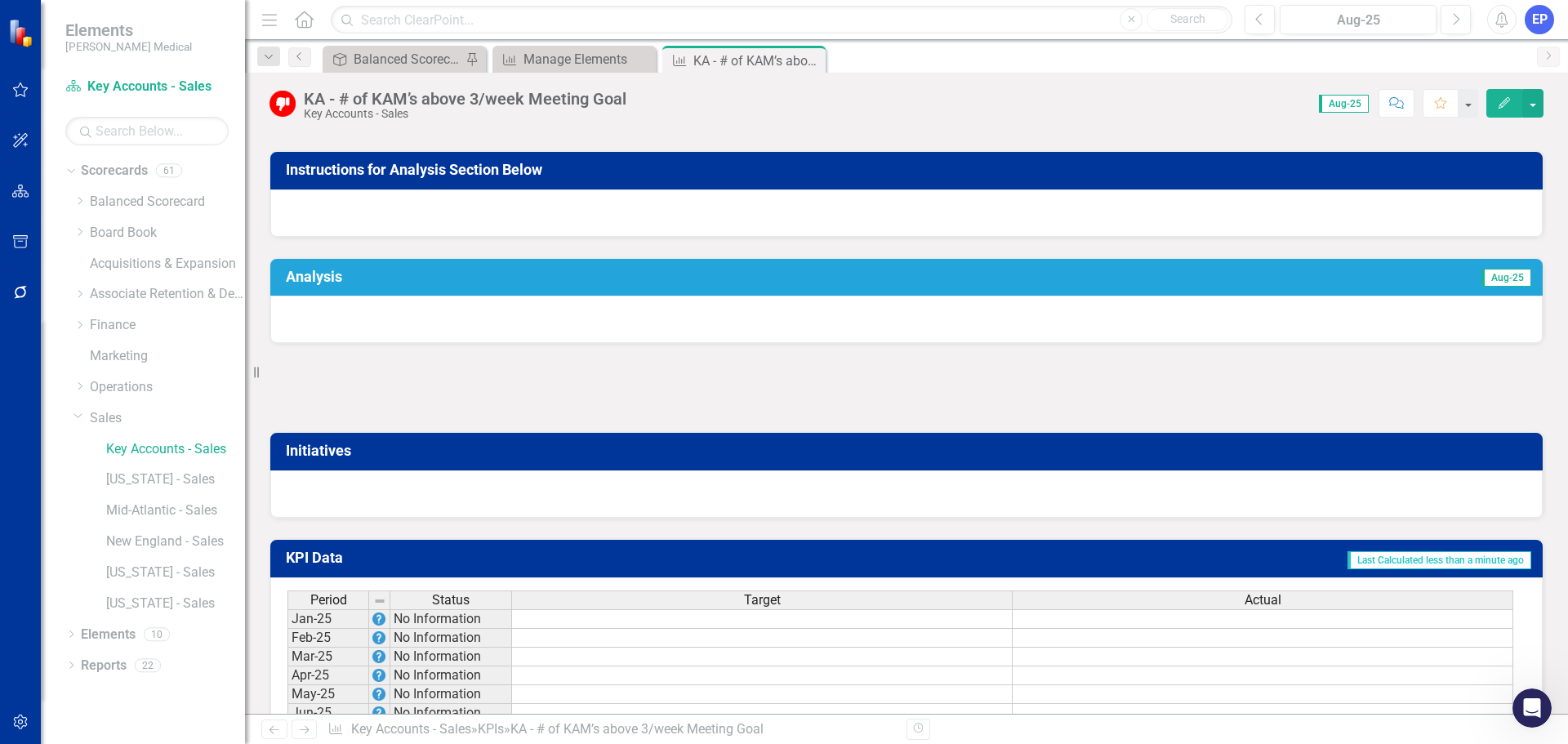
click at [756, 210] on div at bounding box center [905, 213] width 1272 height 47
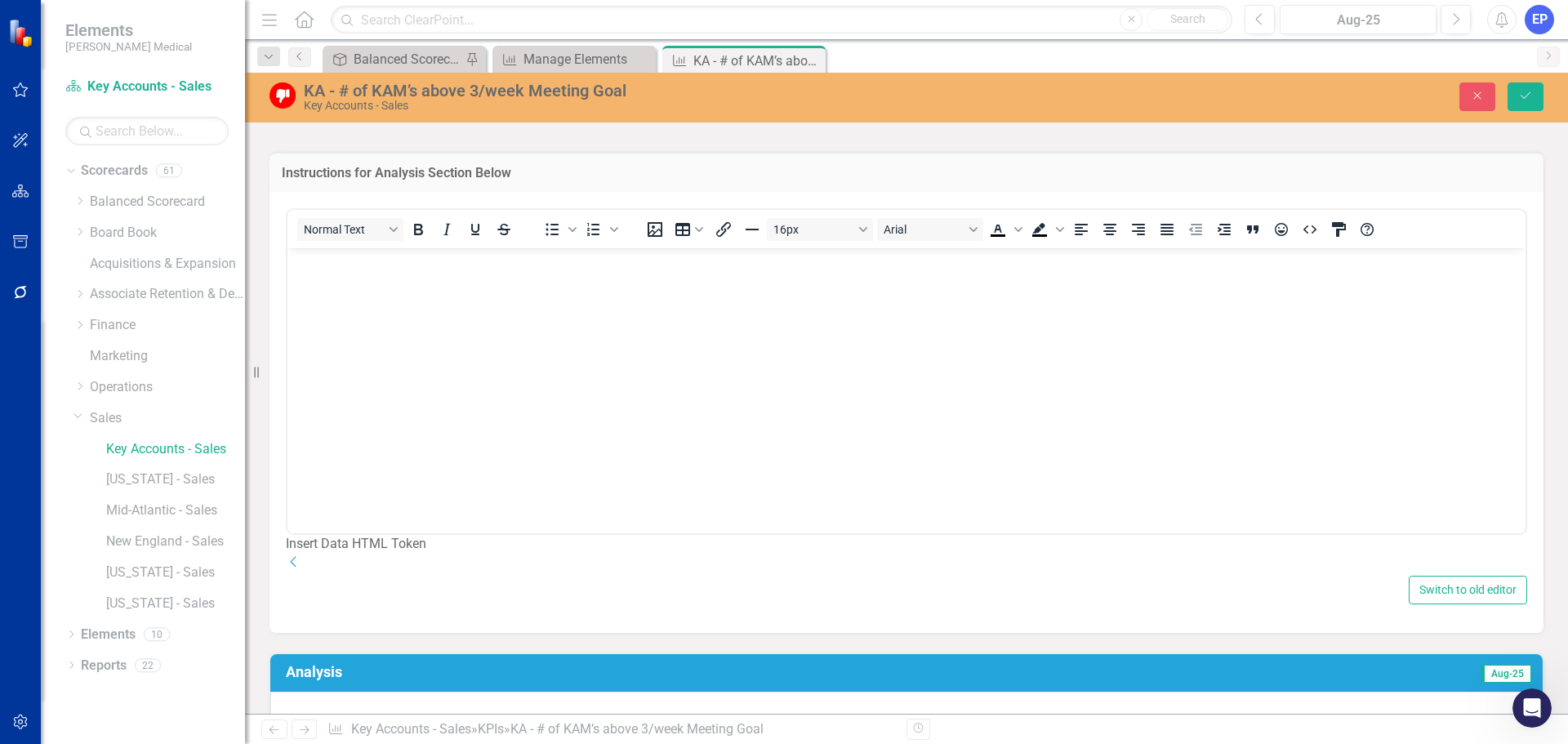
scroll to position [0, 0]
click at [1489, 572] on div "Dropdown" at bounding box center [906, 563] width 1241 height 19
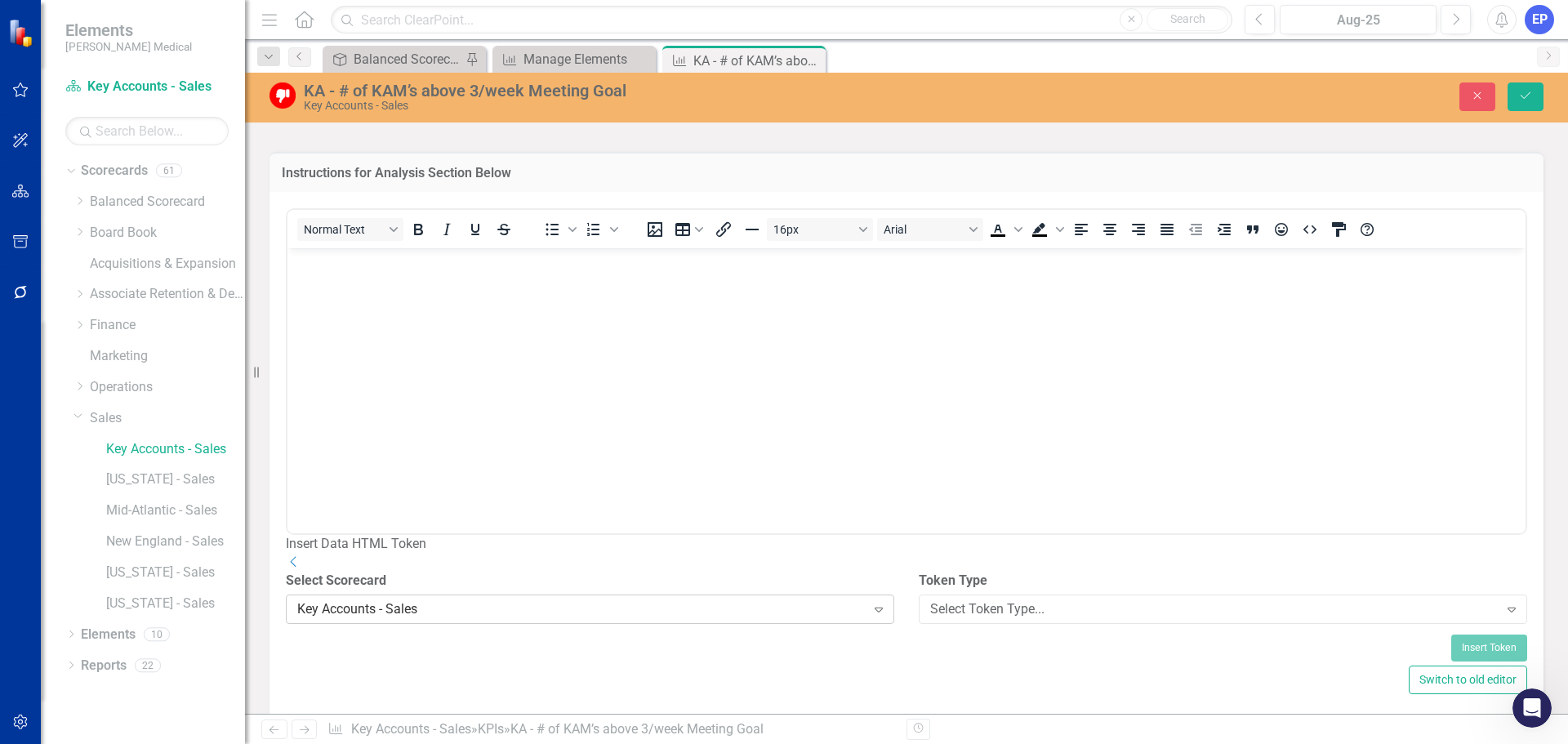
click at [552, 619] on div "Key Accounts - Sales" at bounding box center [582, 610] width 568 height 19
type input "ba"
click at [464, 743] on div "Ba lanced Scorecard" at bounding box center [784, 757] width 1568 height 27
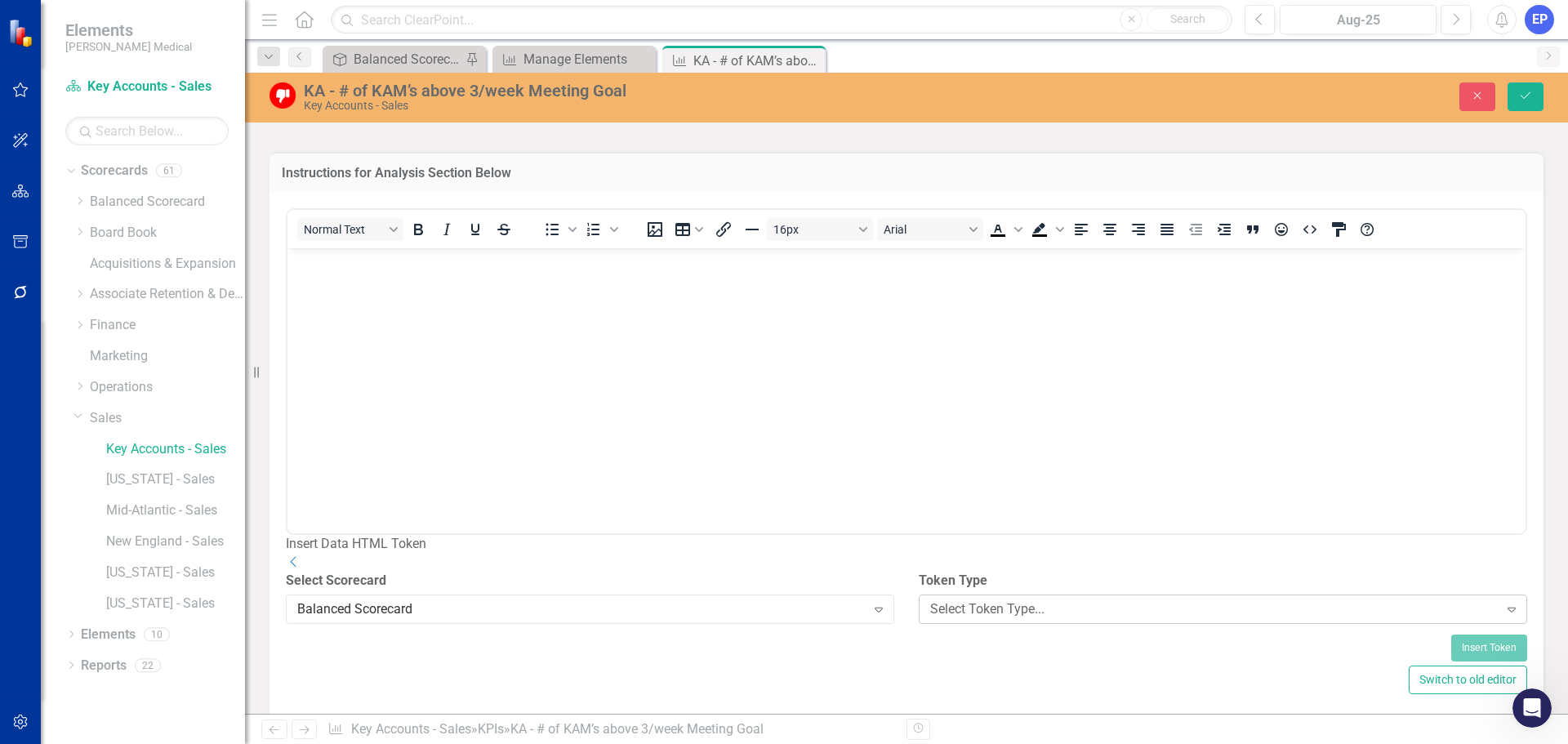
click at [945, 624] on div "Select Token Type... Expand" at bounding box center [1222, 609] width 608 height 29
drag, startPoint x: 973, startPoint y: 462, endPoint x: 967, endPoint y: 492, distance: 30.6
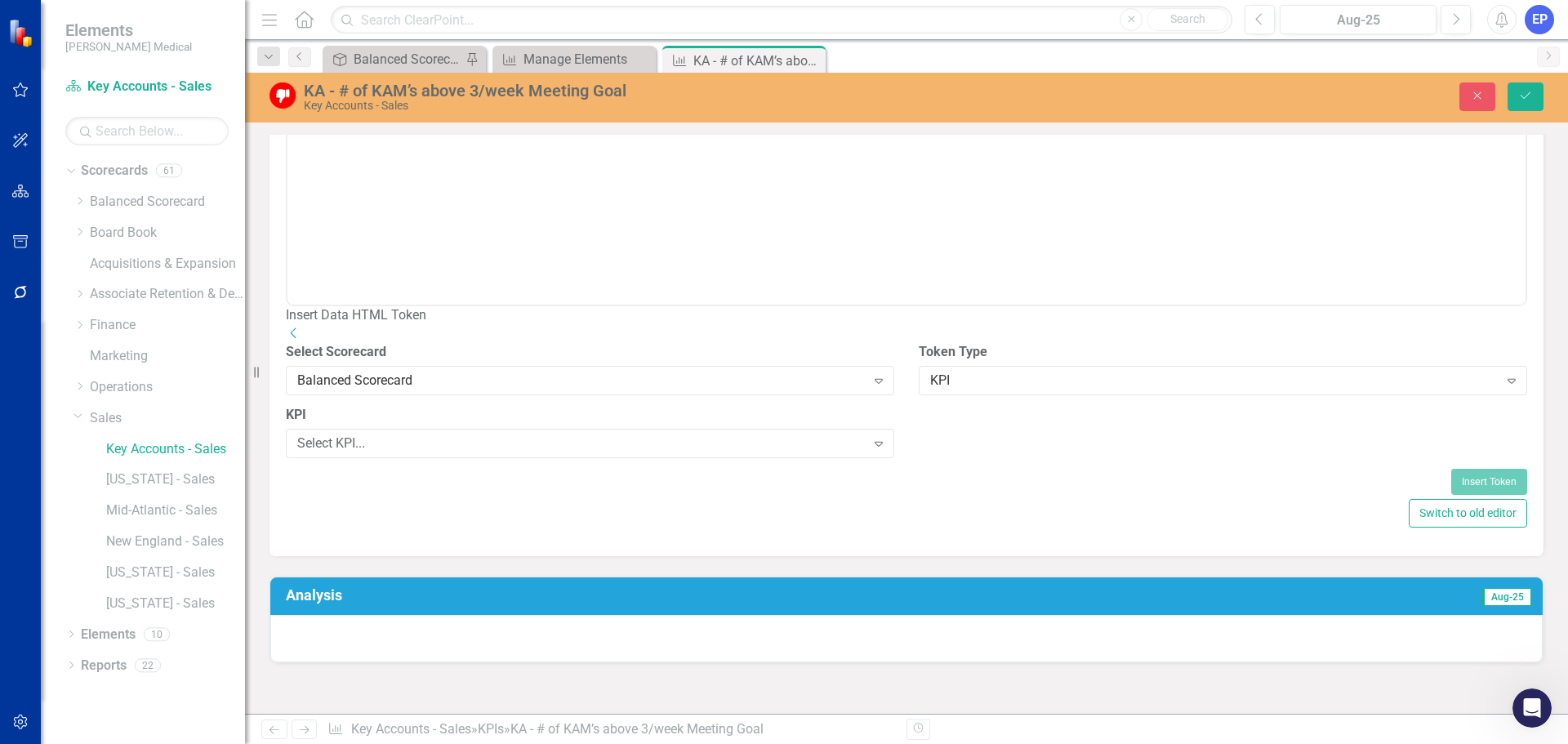
scroll to position [817, 0]
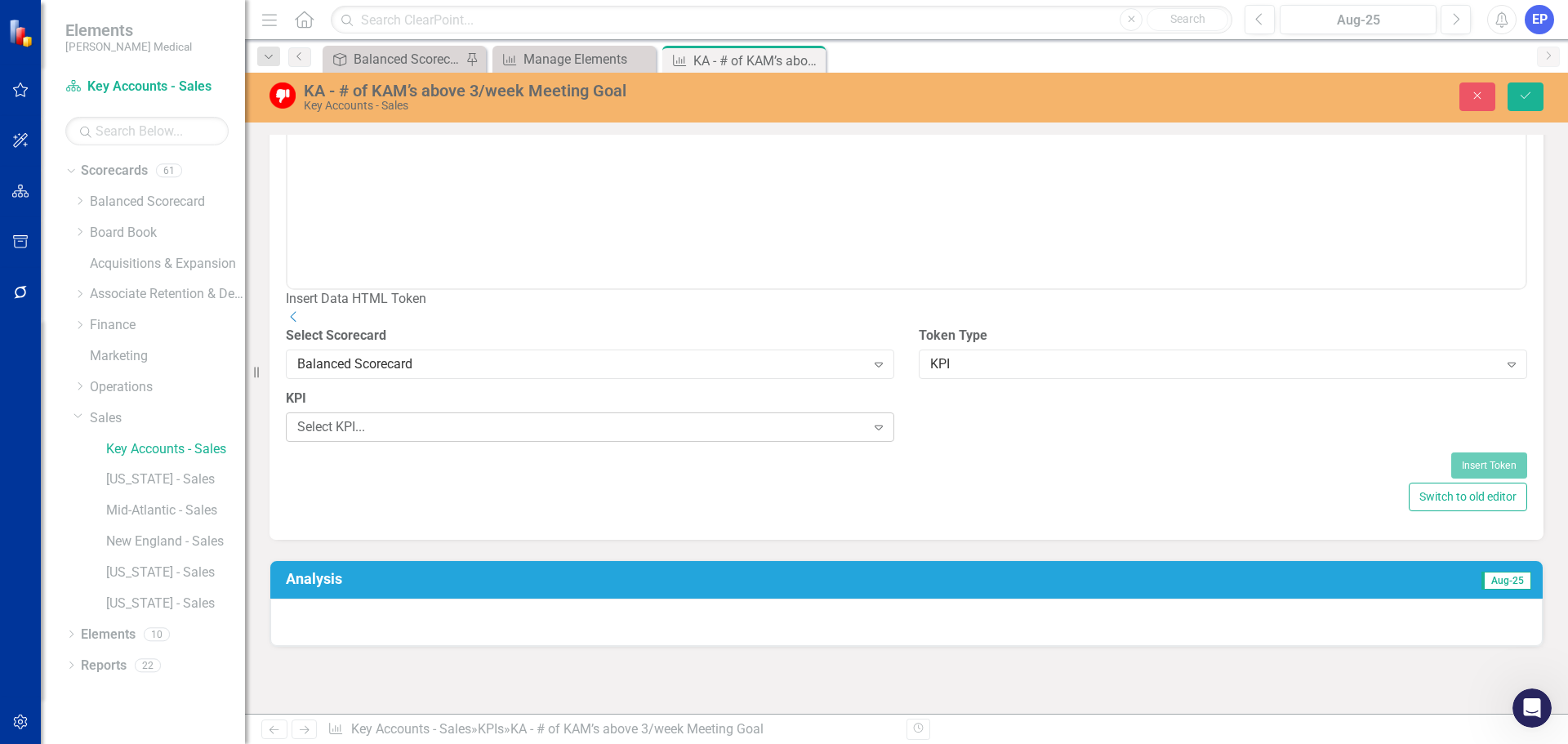
click at [597, 437] on div "Select KPI..." at bounding box center [582, 428] width 568 height 19
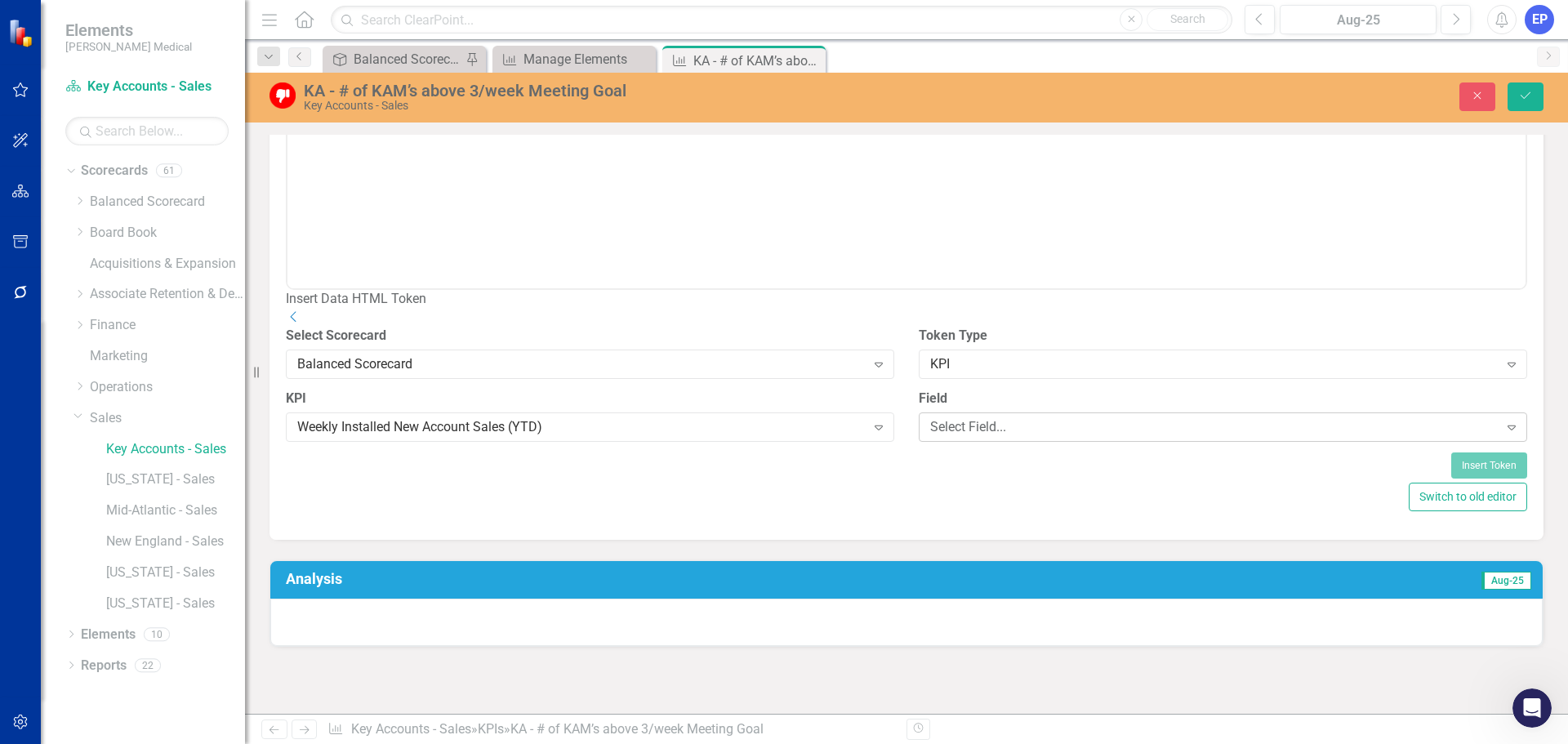
click at [1037, 437] on div "Select Field..." at bounding box center [1214, 428] width 568 height 19
type input "tem"
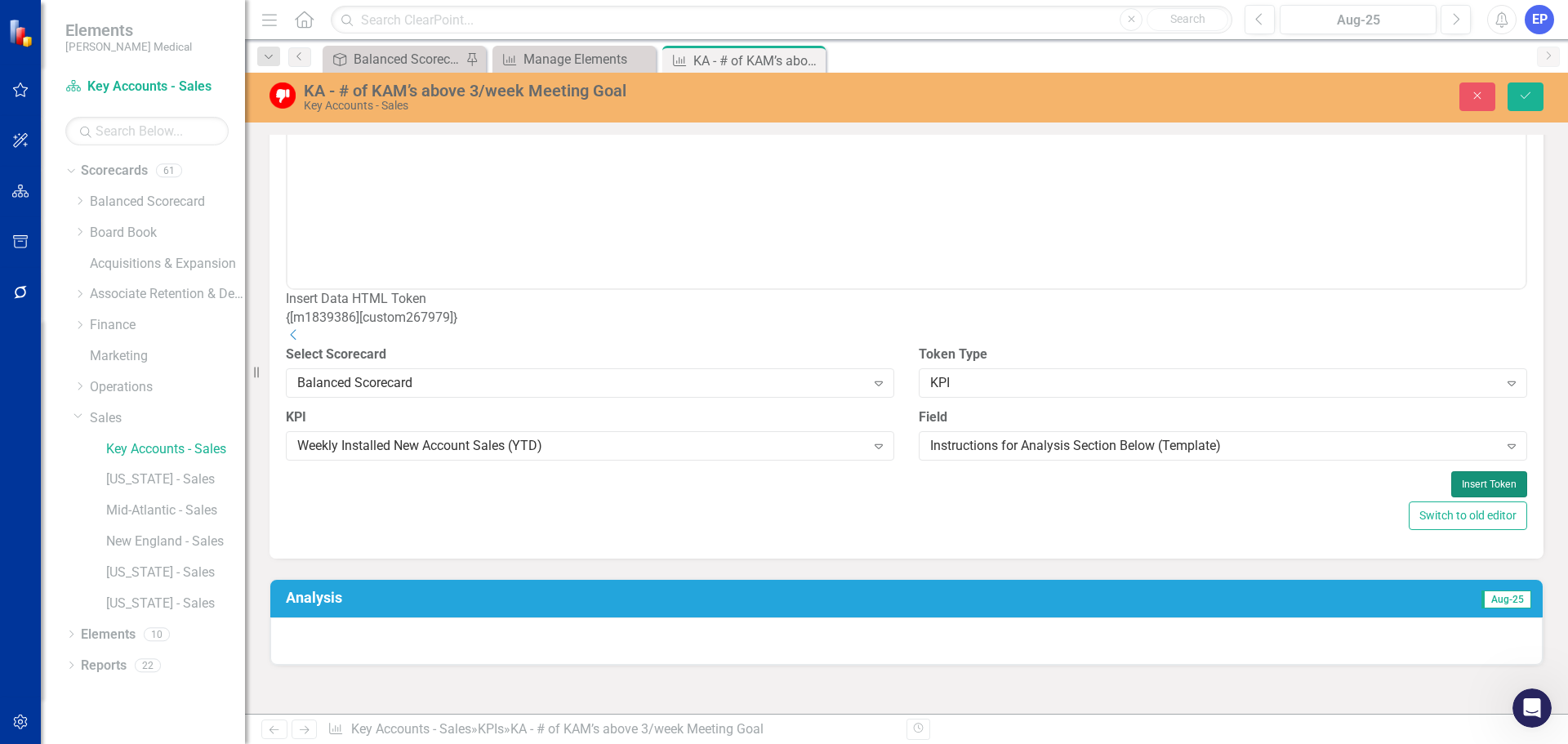
click at [1451, 498] on button "Insert Token" at bounding box center [1489, 484] width 76 height 26
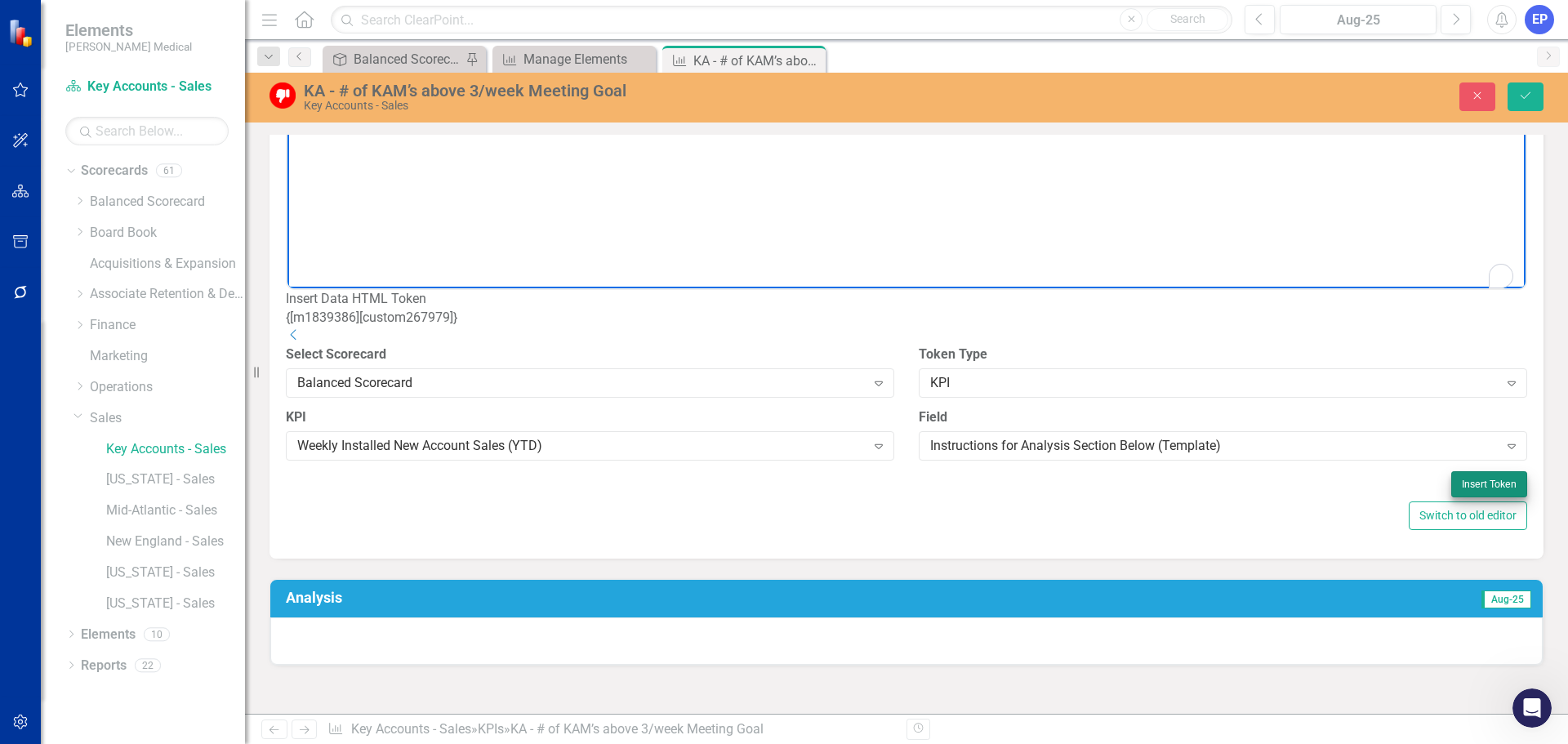
scroll to position [421, 0]
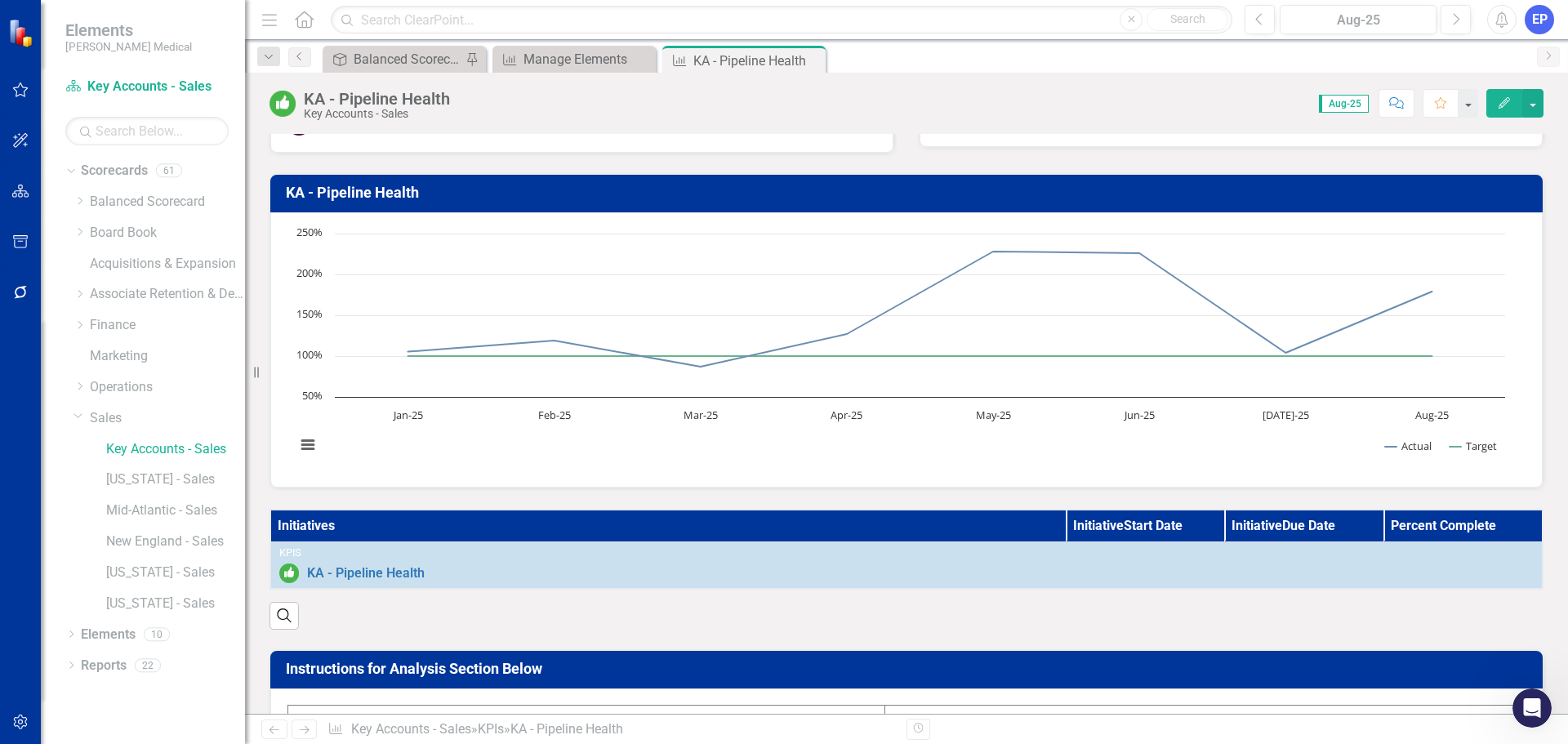
scroll to position [163, 0]
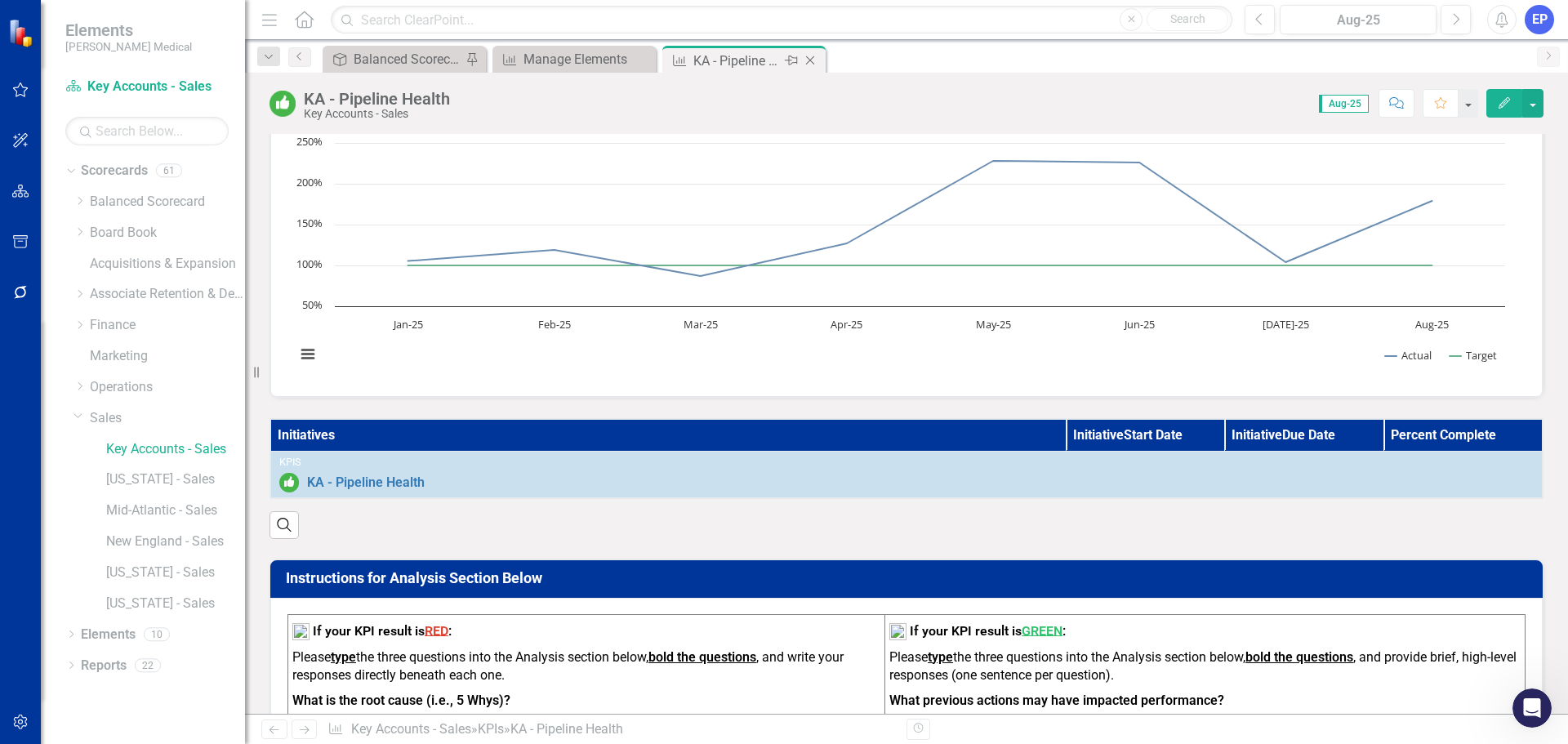
click at [814, 59] on icon "Close" at bounding box center [809, 60] width 16 height 13
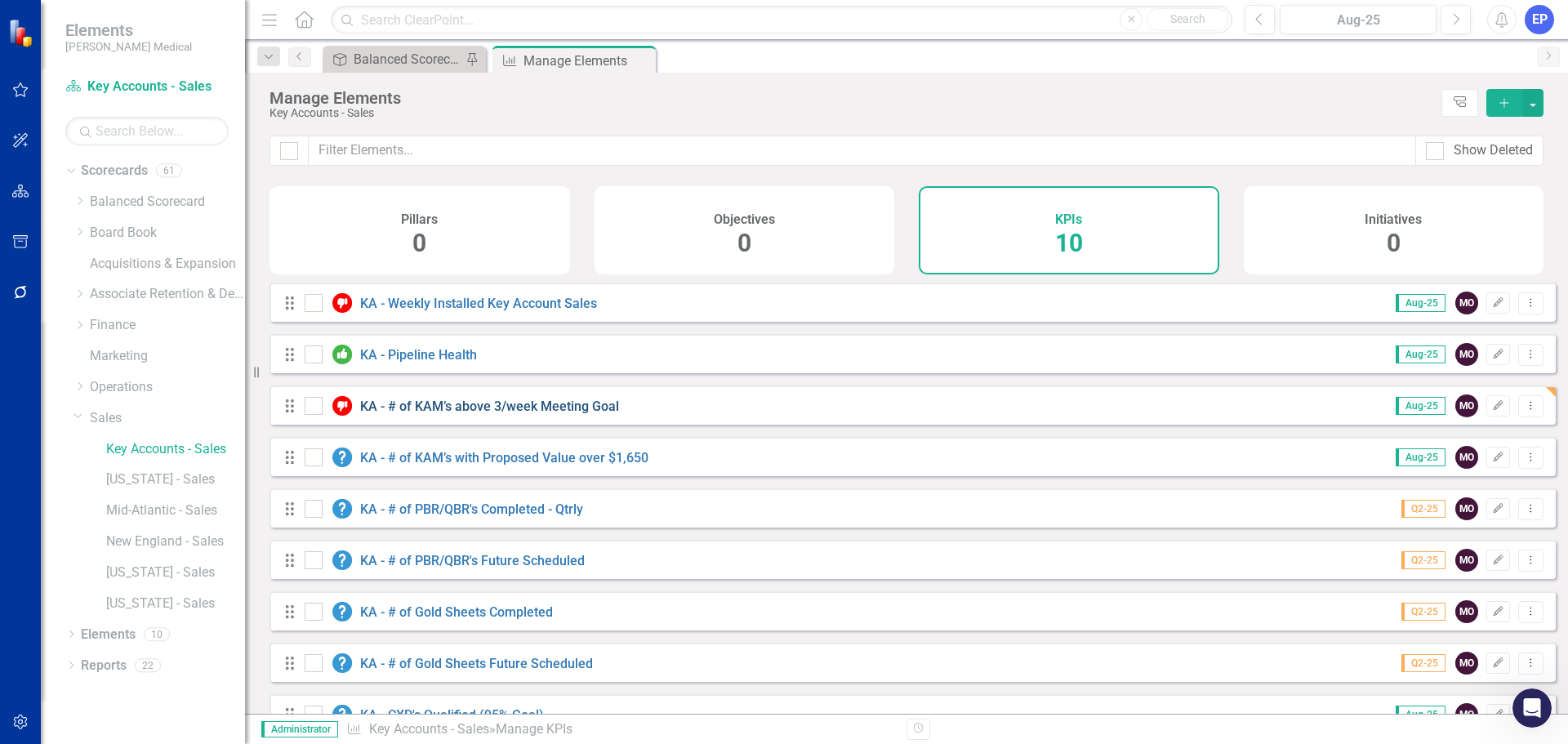
click at [513, 414] on link "KA - # of KAM’s above 3/week Meeting Goal" at bounding box center [489, 406] width 259 height 15
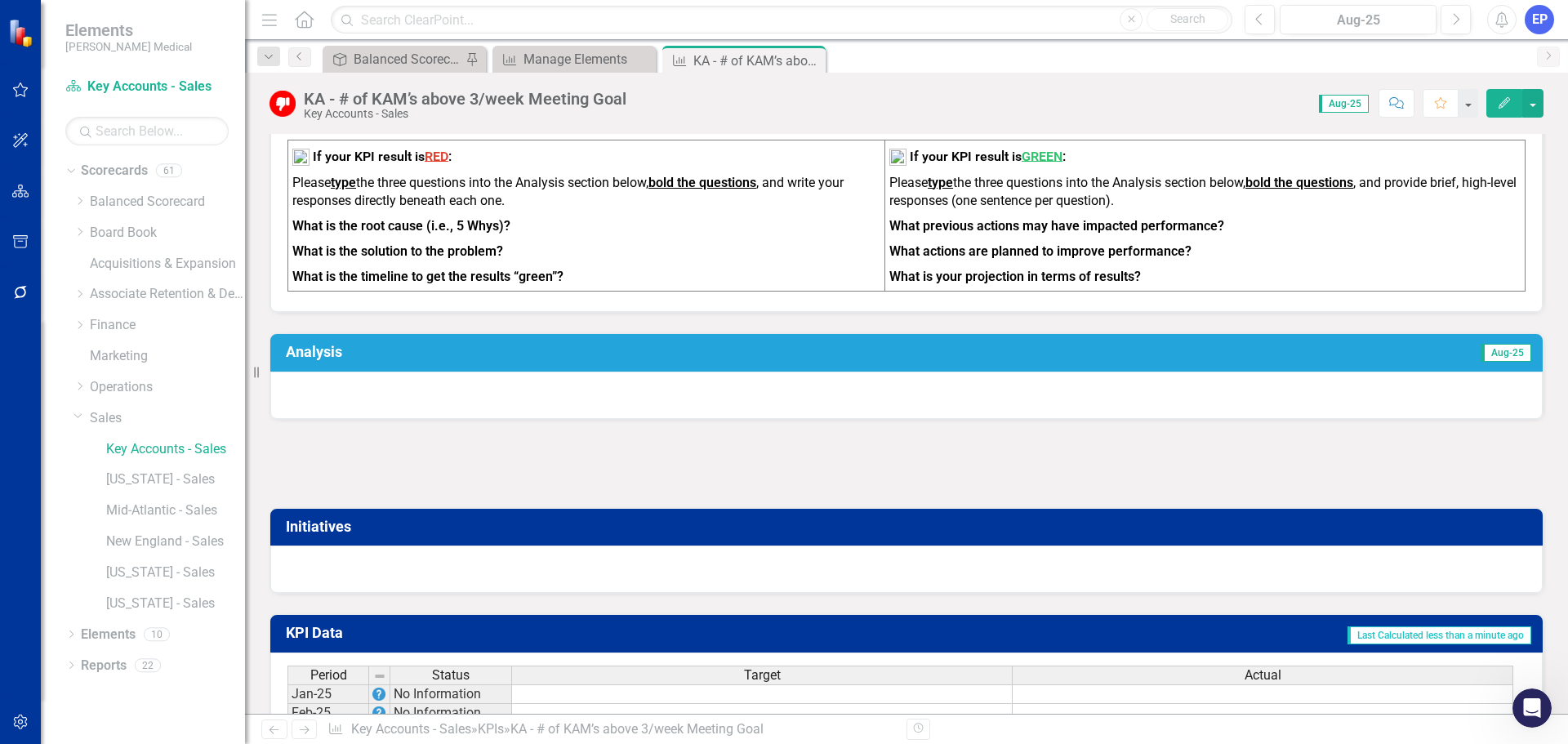
scroll to position [653, 0]
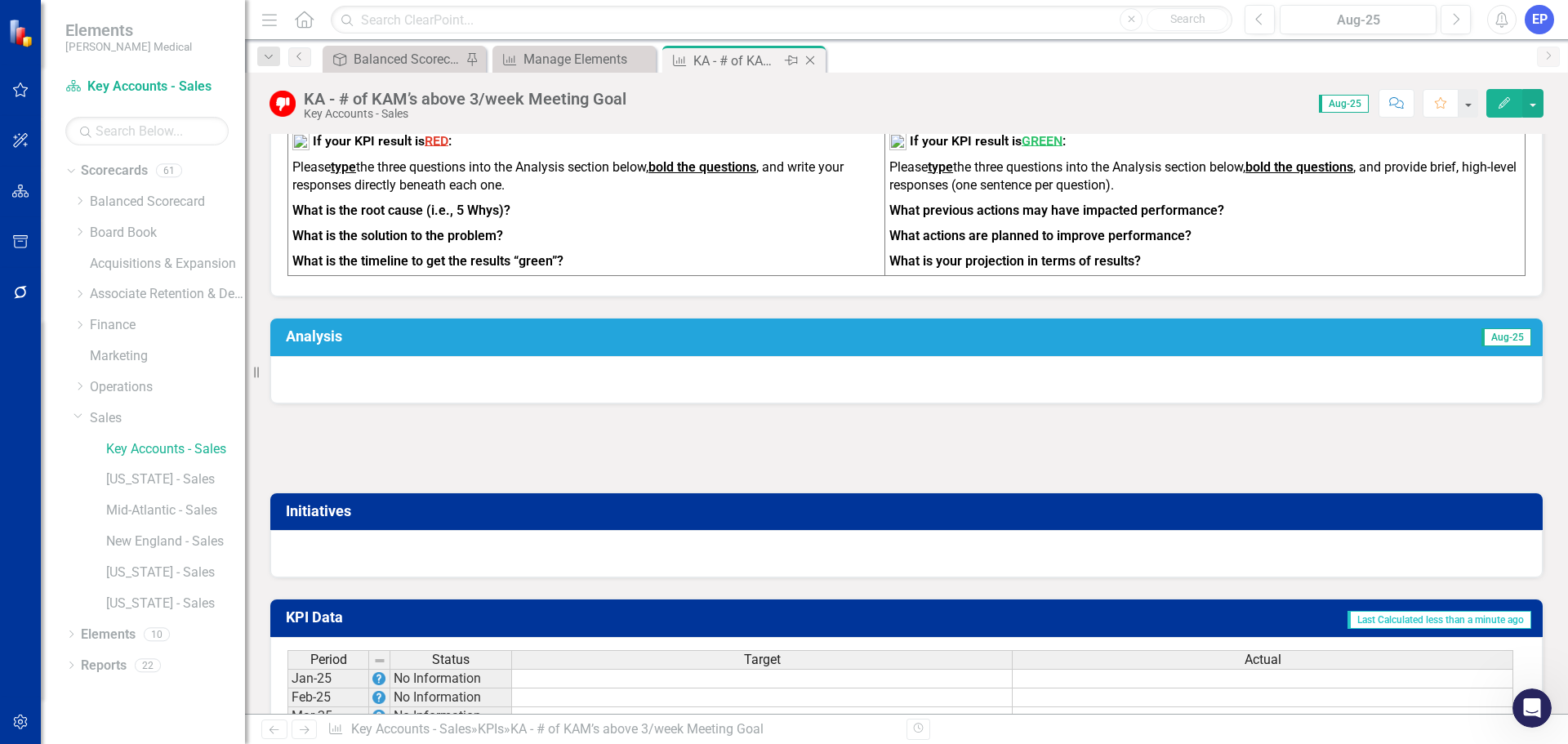
click at [813, 60] on icon "Close" at bounding box center [809, 60] width 16 height 13
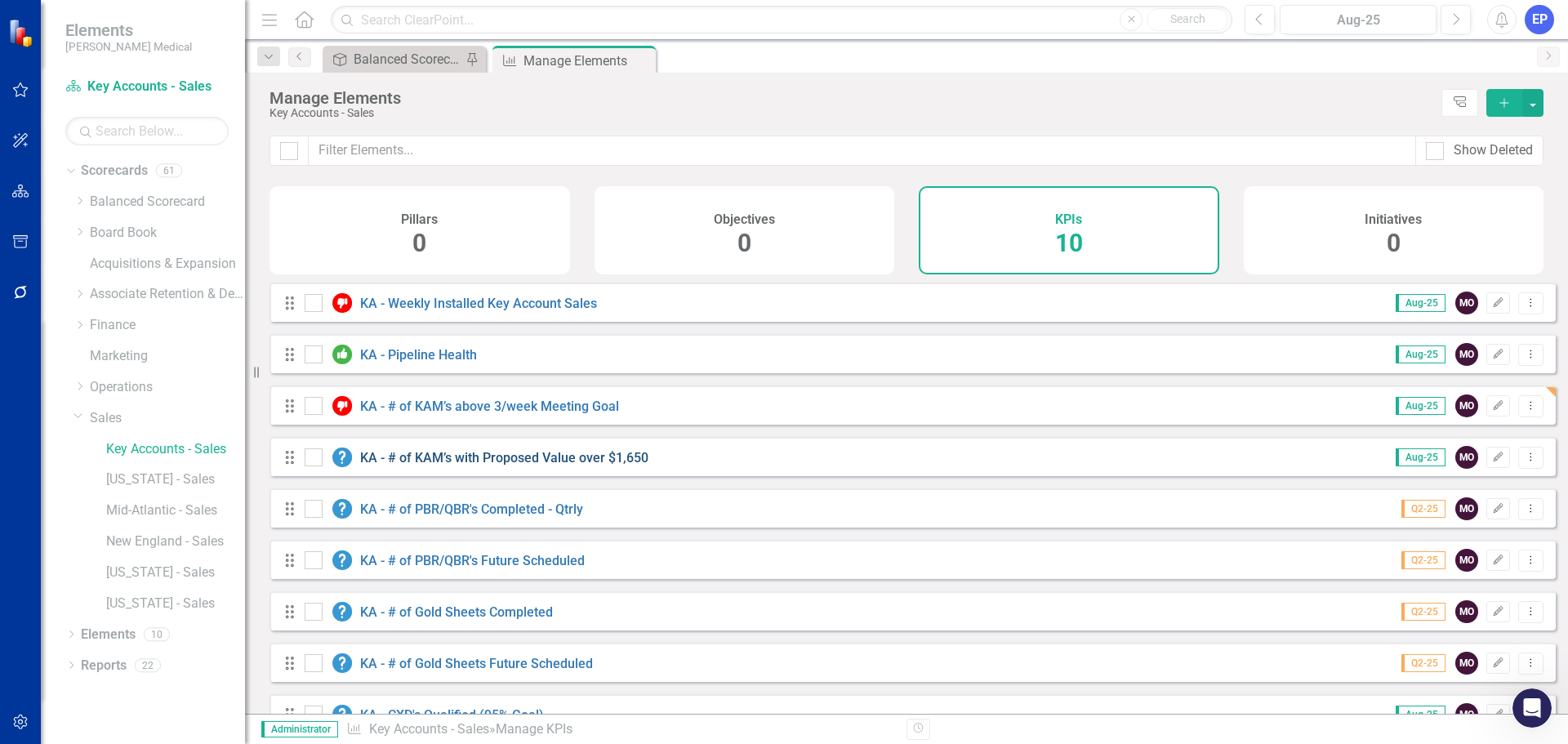
click at [519, 465] on link "KA - # of KAM’s with Proposed Value over $1,650" at bounding box center [503, 458] width 288 height 15
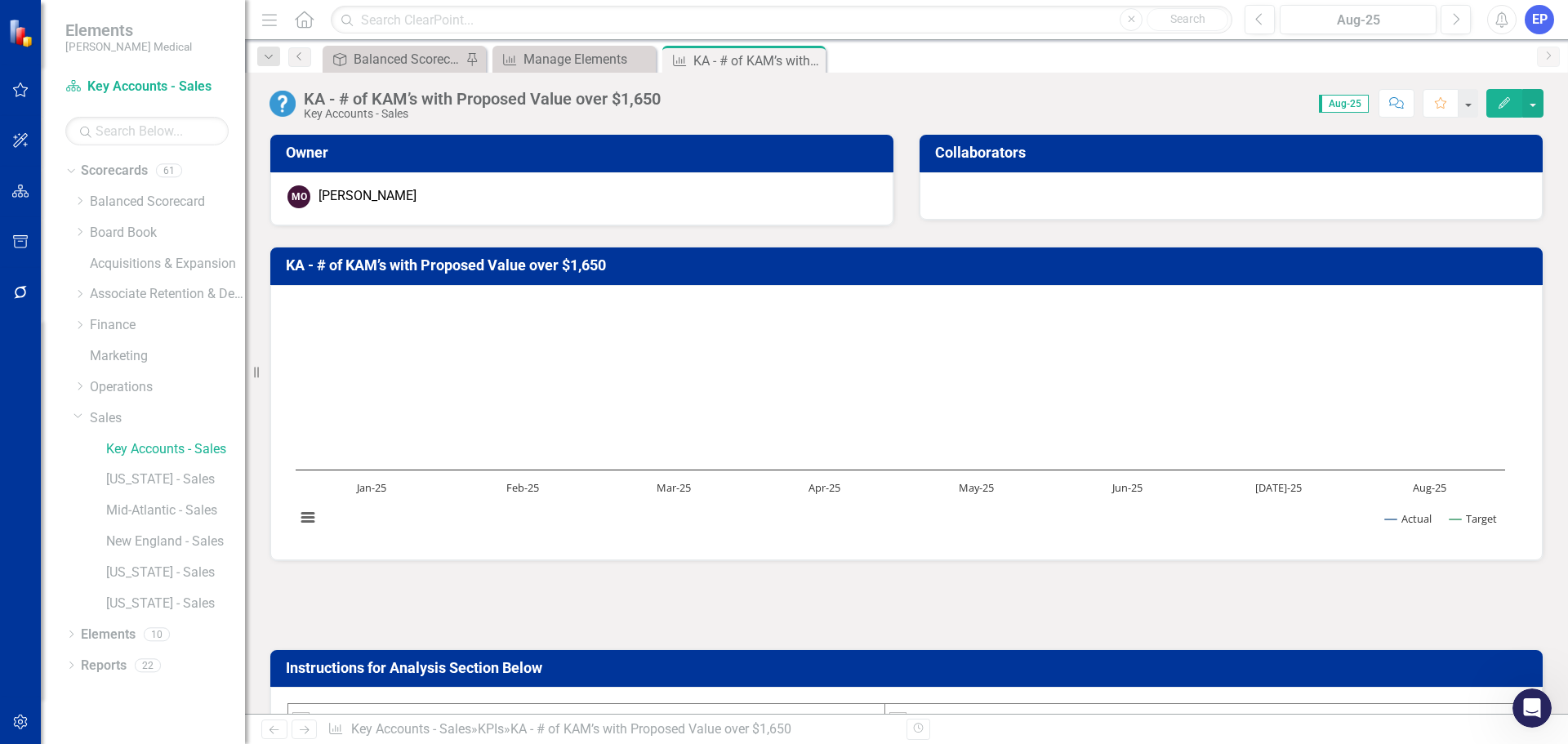
click at [808, 599] on div at bounding box center [905, 605] width 1273 height 47
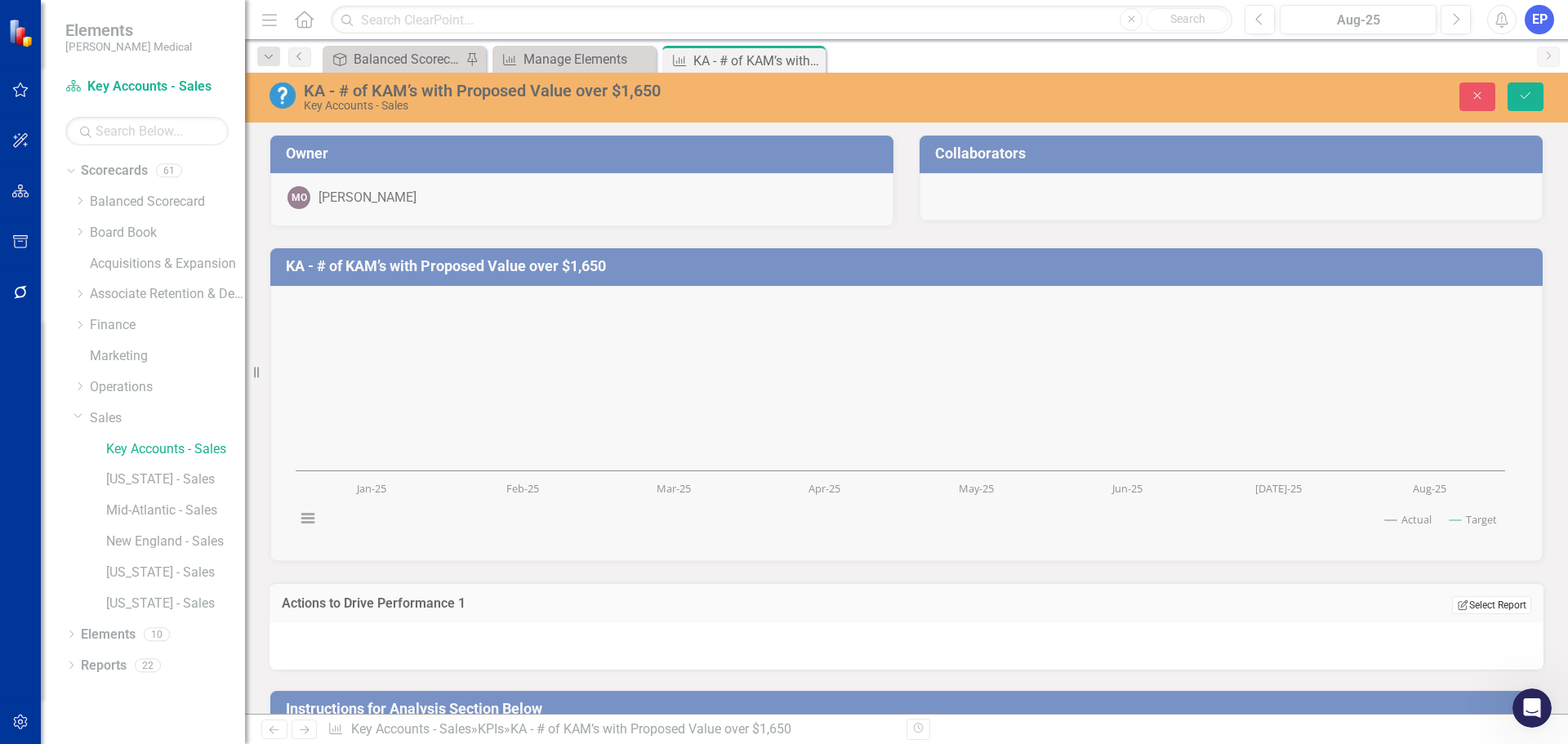
click at [1490, 613] on button "Edit Report Select Report" at bounding box center [1492, 604] width 79 height 18
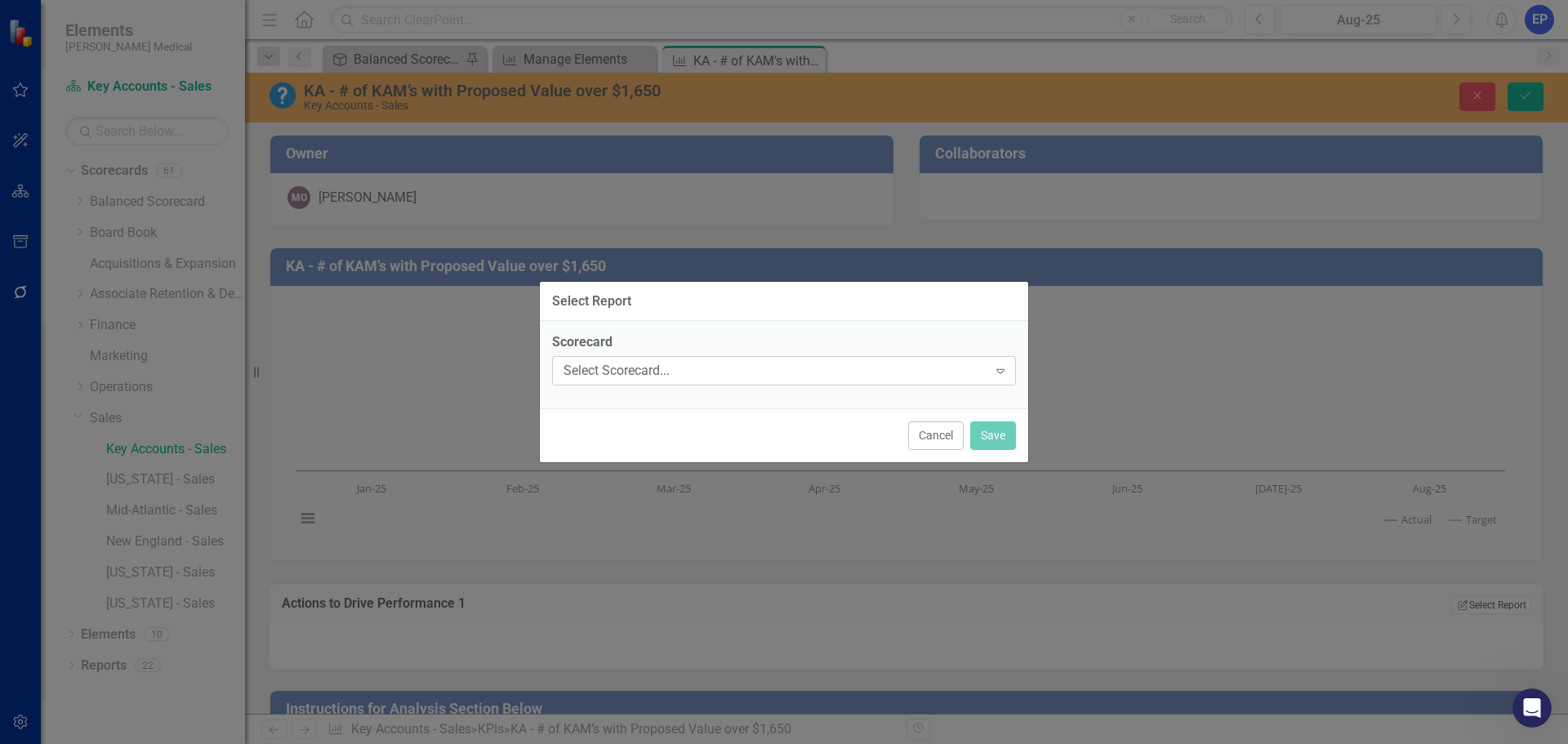
click at [817, 369] on div "Select Scorecard..." at bounding box center [775, 371] width 424 height 19
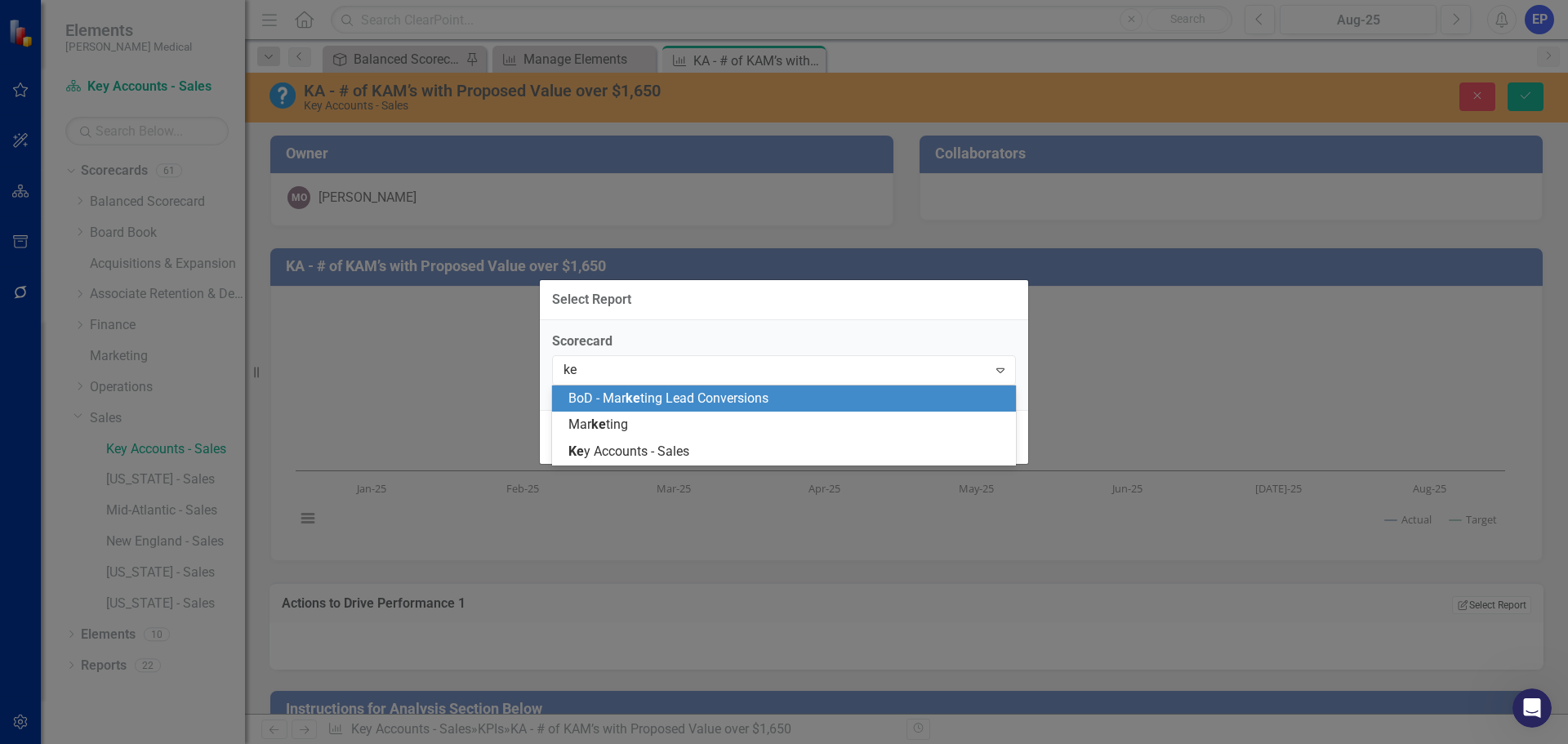
type input "key"
click at [747, 397] on div "Key Accounts - Sales" at bounding box center [787, 399] width 438 height 19
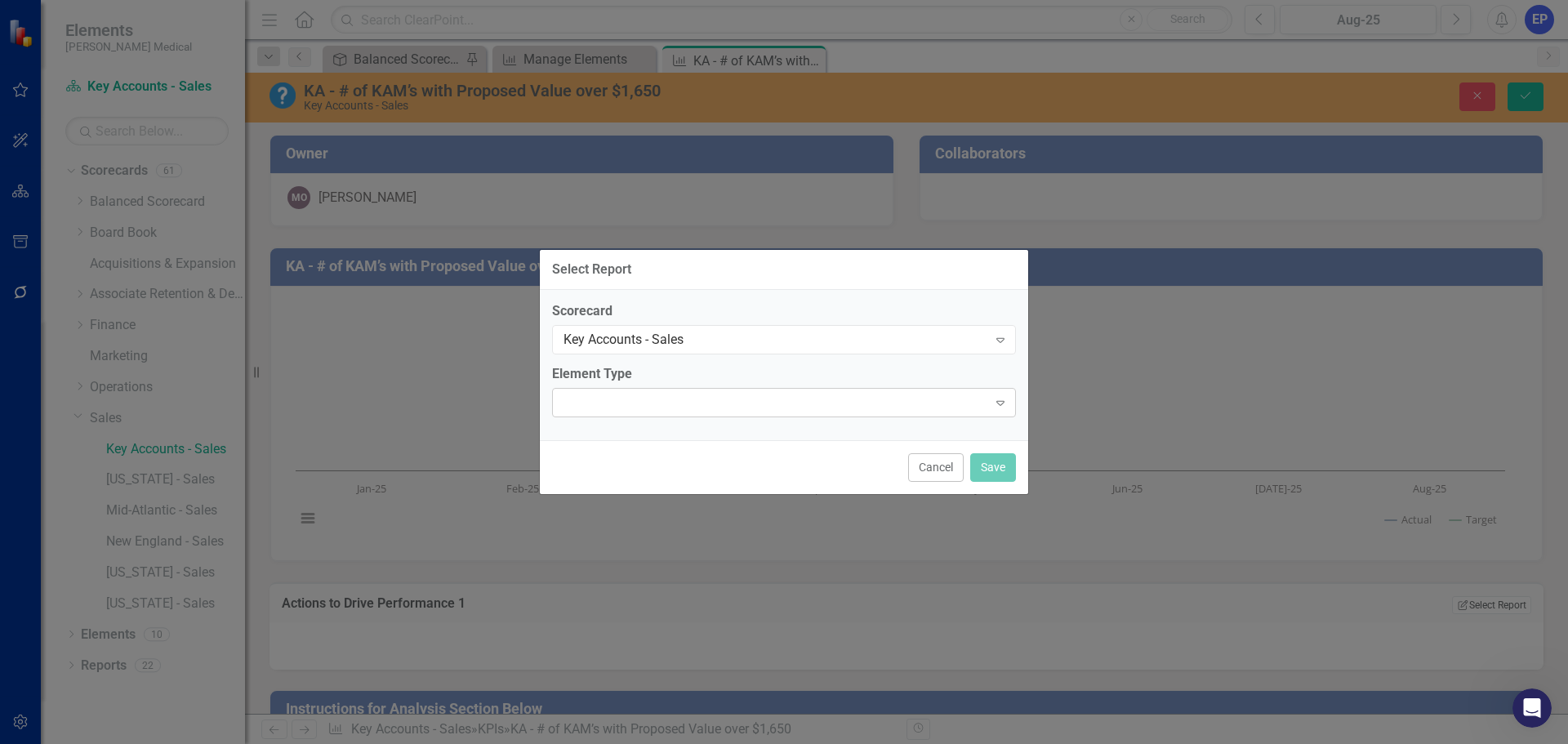
click at [738, 406] on div "Expand" at bounding box center [784, 402] width 464 height 29
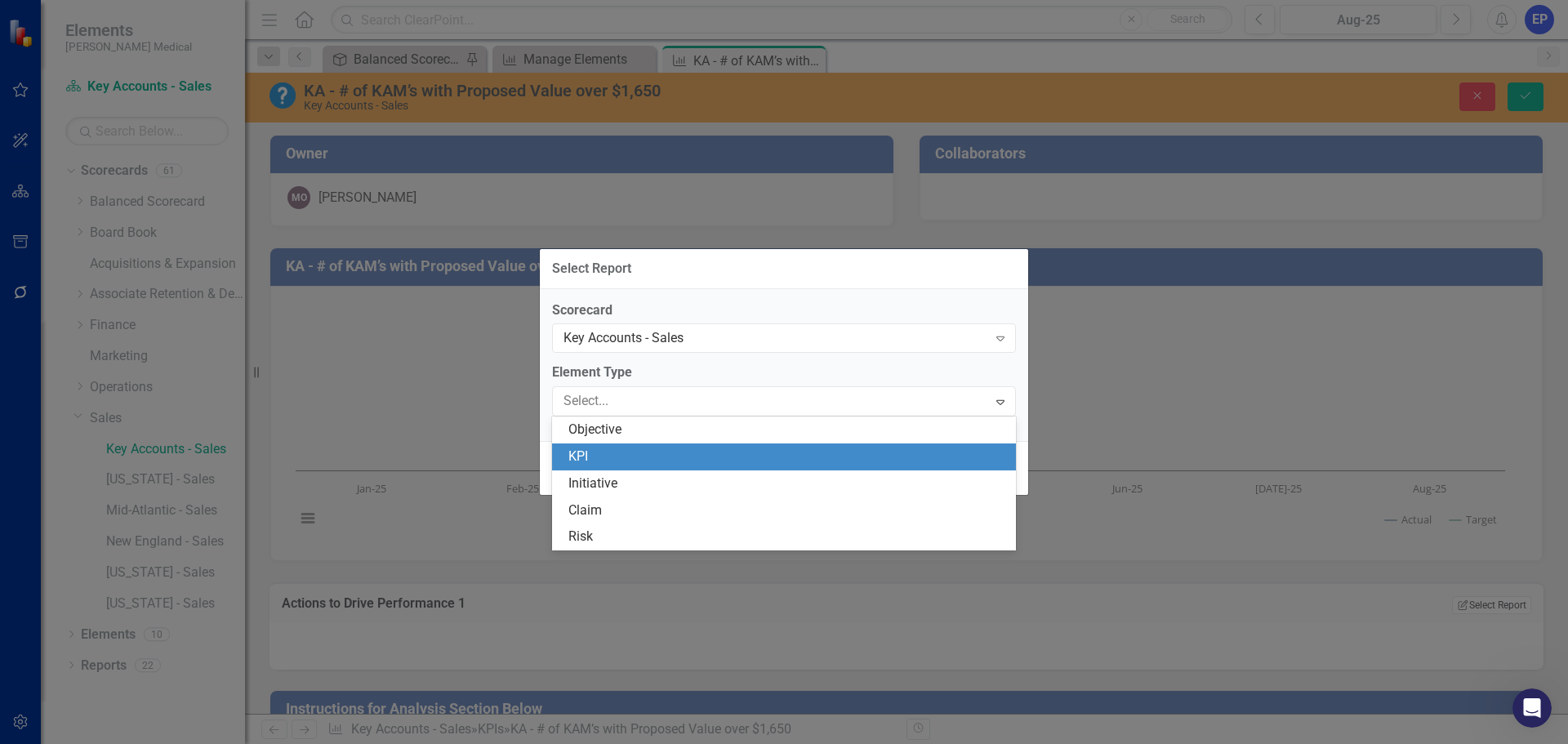
drag, startPoint x: 726, startPoint y: 441, endPoint x: 724, endPoint y: 454, distance: 13.2
click at [724, 454] on div "Objective KPI Initiative Claim Risk" at bounding box center [784, 483] width 464 height 134
click at [724, 454] on div "KPI" at bounding box center [787, 457] width 438 height 19
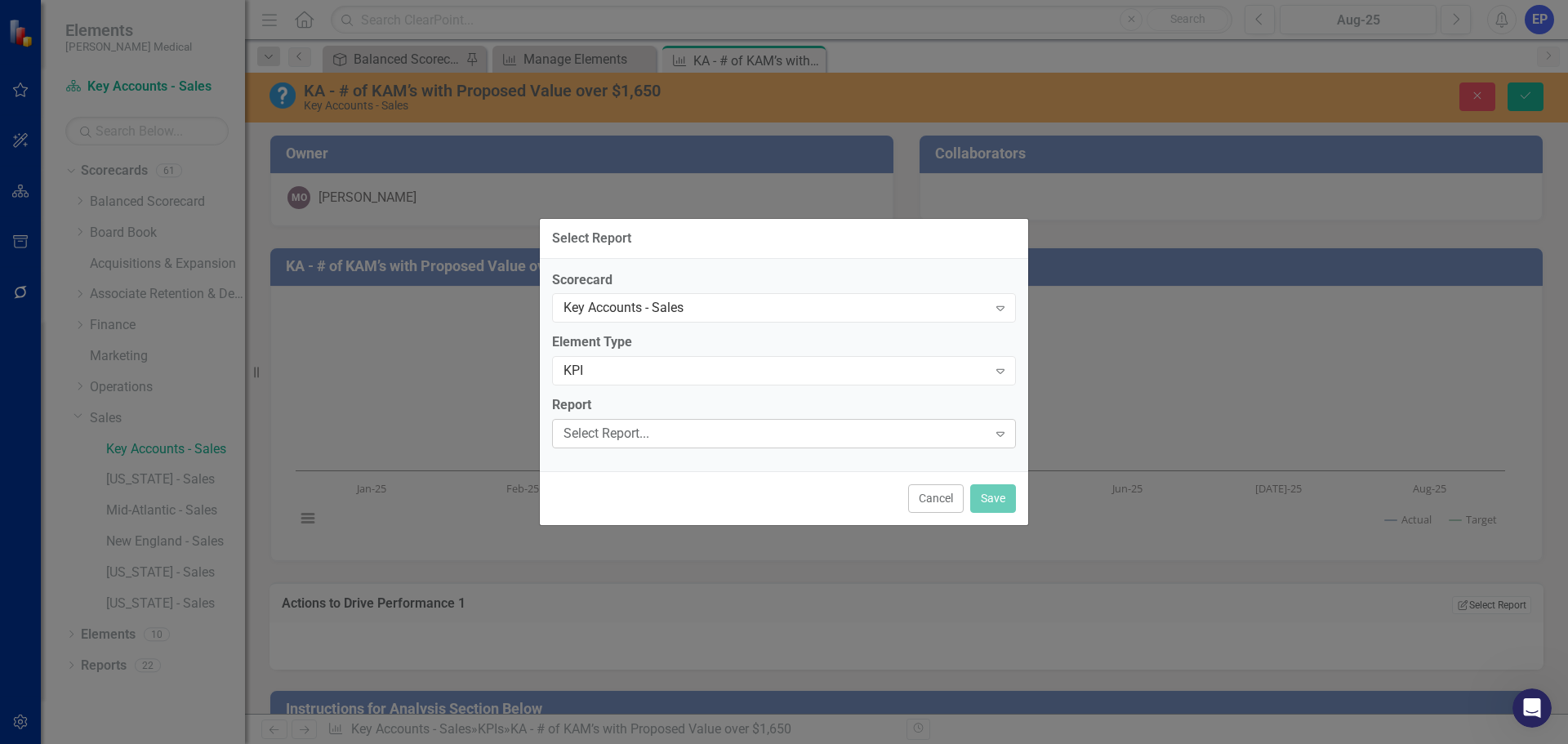
click at [720, 428] on div "Select Report..." at bounding box center [775, 434] width 424 height 19
type input "1"
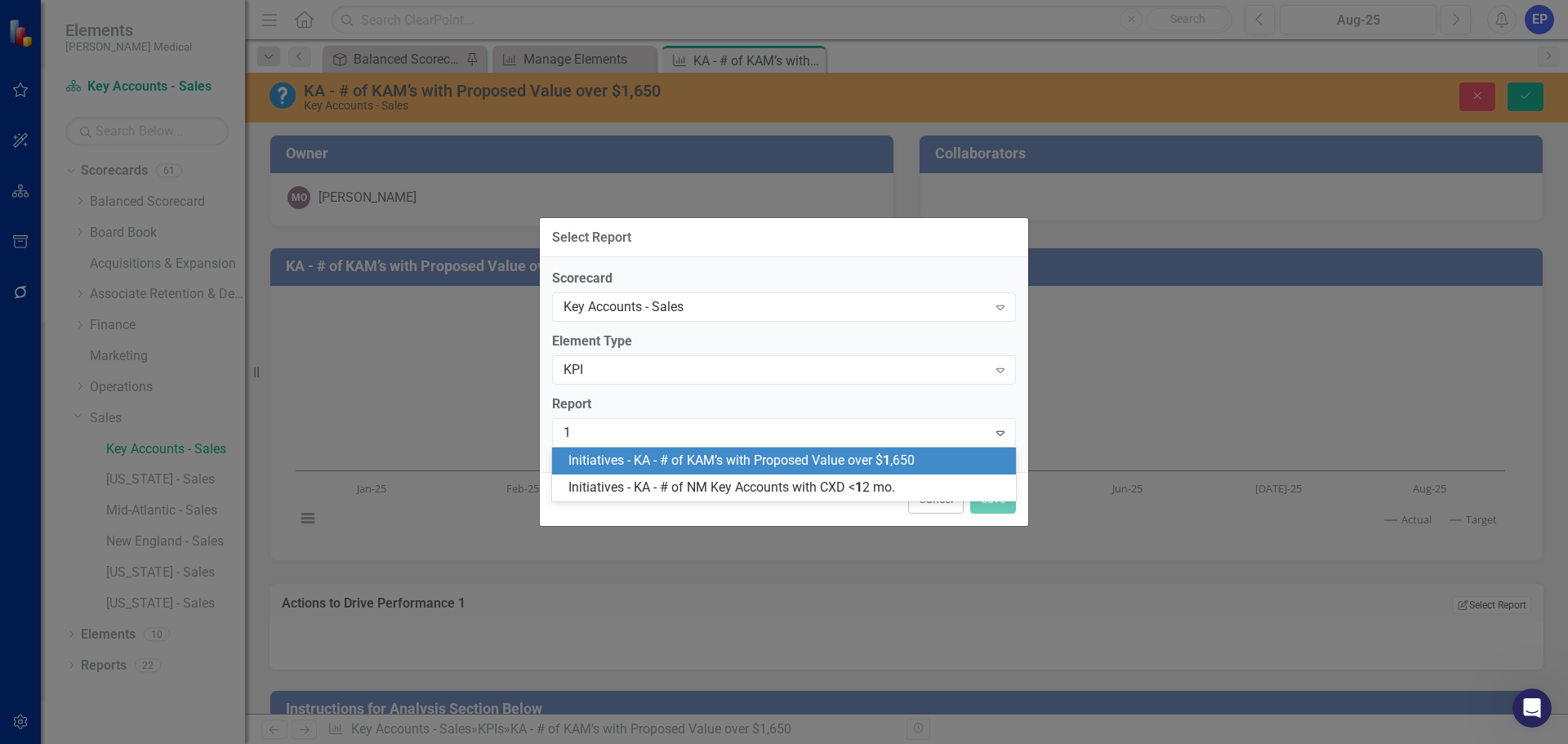
click at [698, 462] on span "Initiatives - KA - # of KAM’s with Proposed Value over $ 1 ,650" at bounding box center [741, 460] width 346 height 15
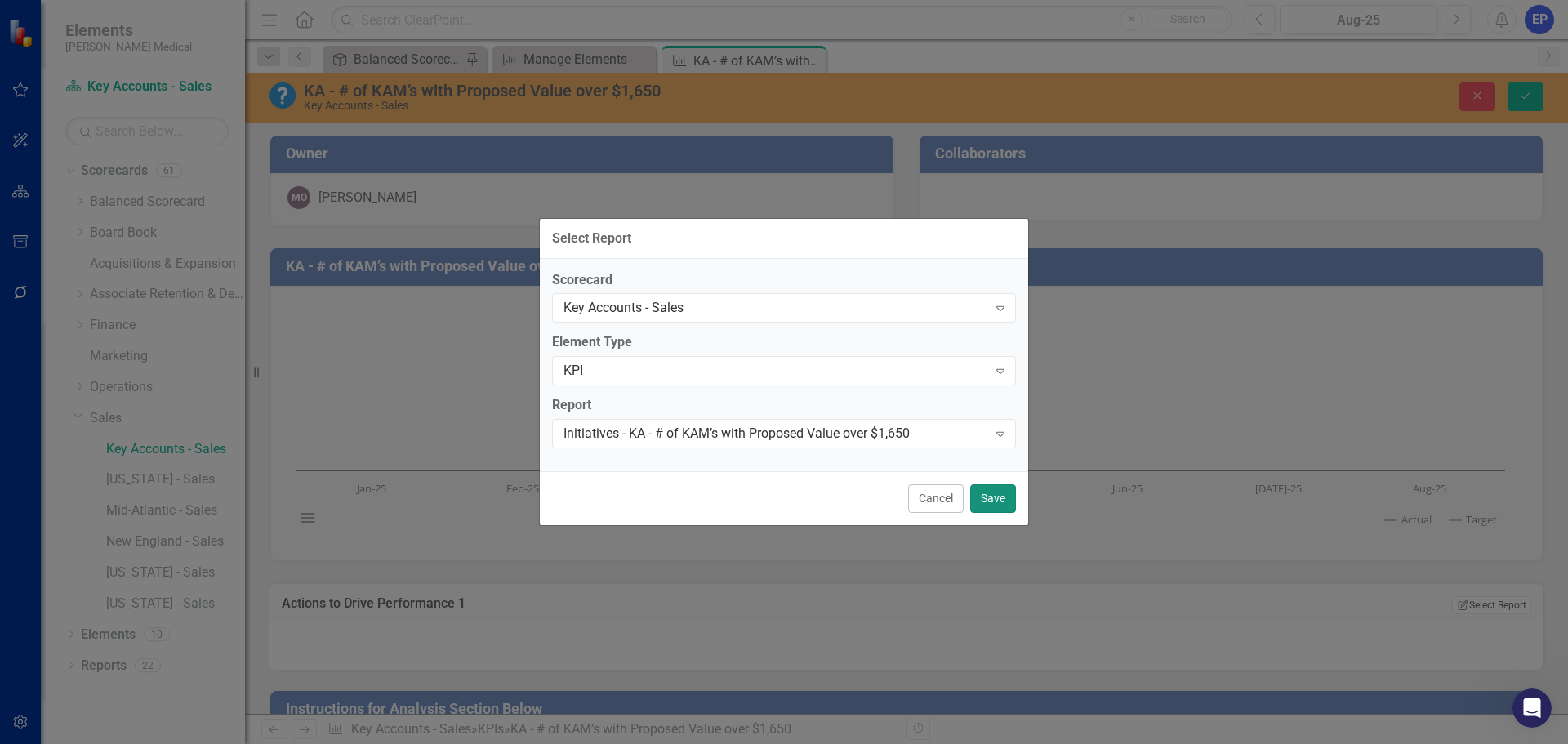
click at [984, 500] on button "Save" at bounding box center [992, 499] width 45 height 28
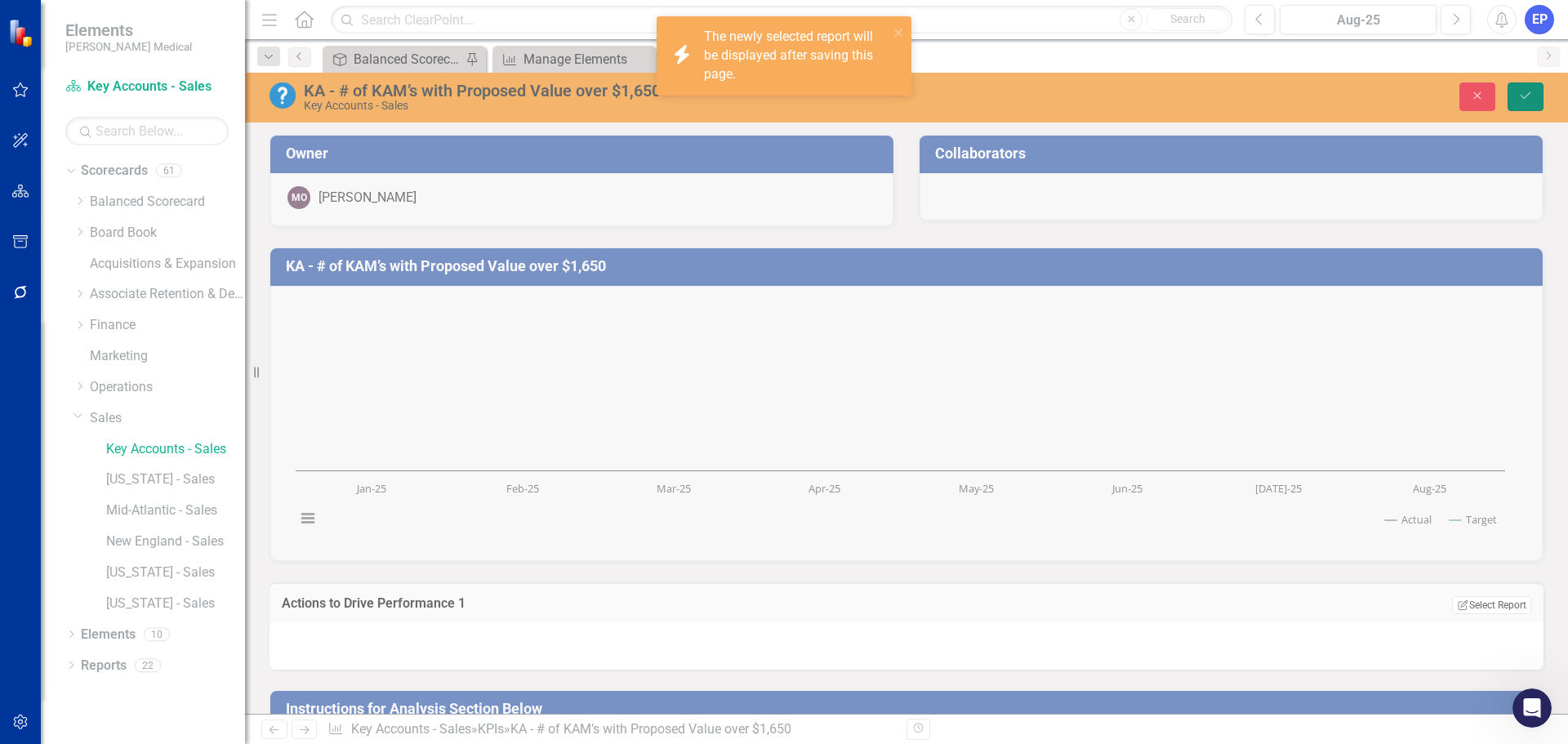
click at [1528, 99] on icon "Save" at bounding box center [1526, 95] width 15 height 11
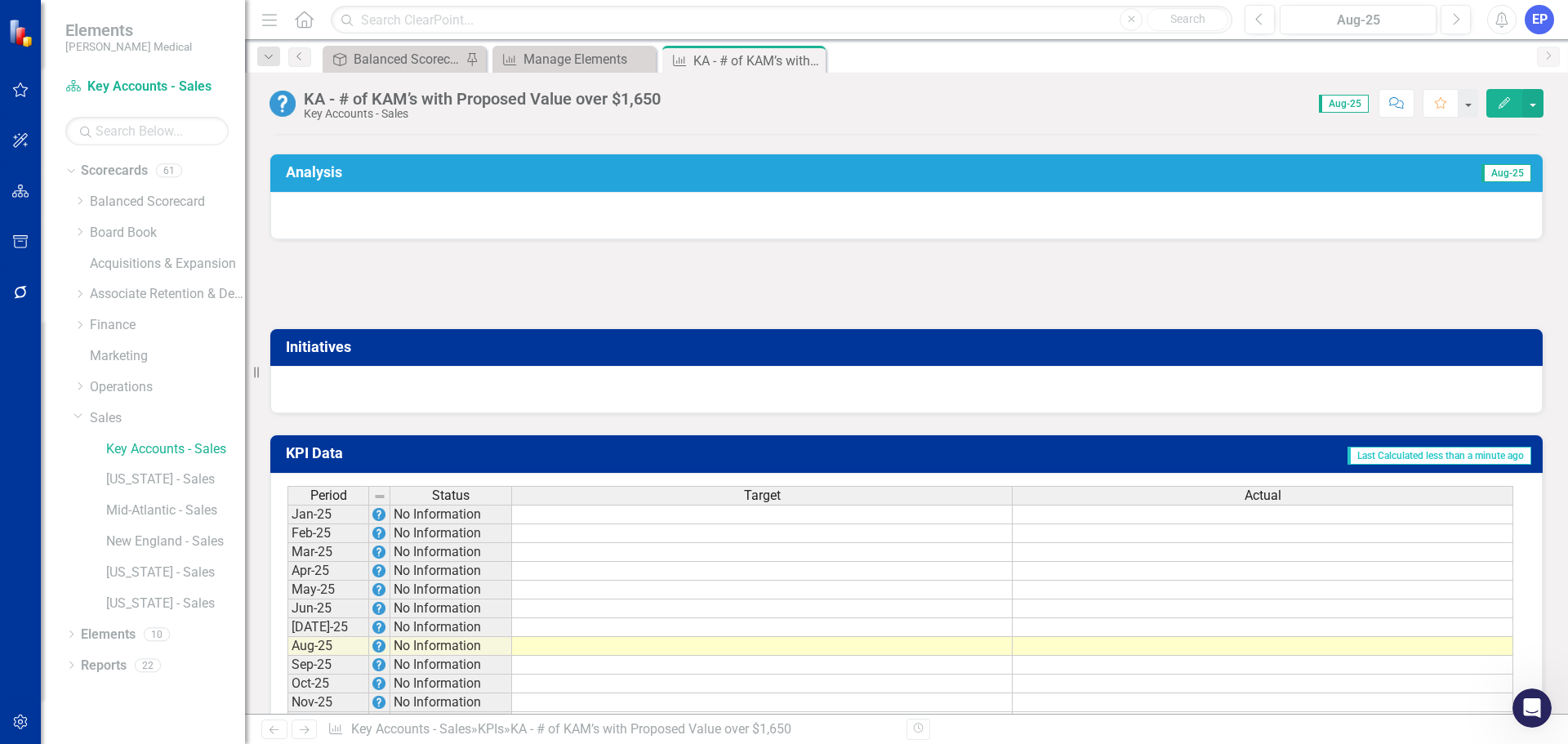
scroll to position [817, 0]
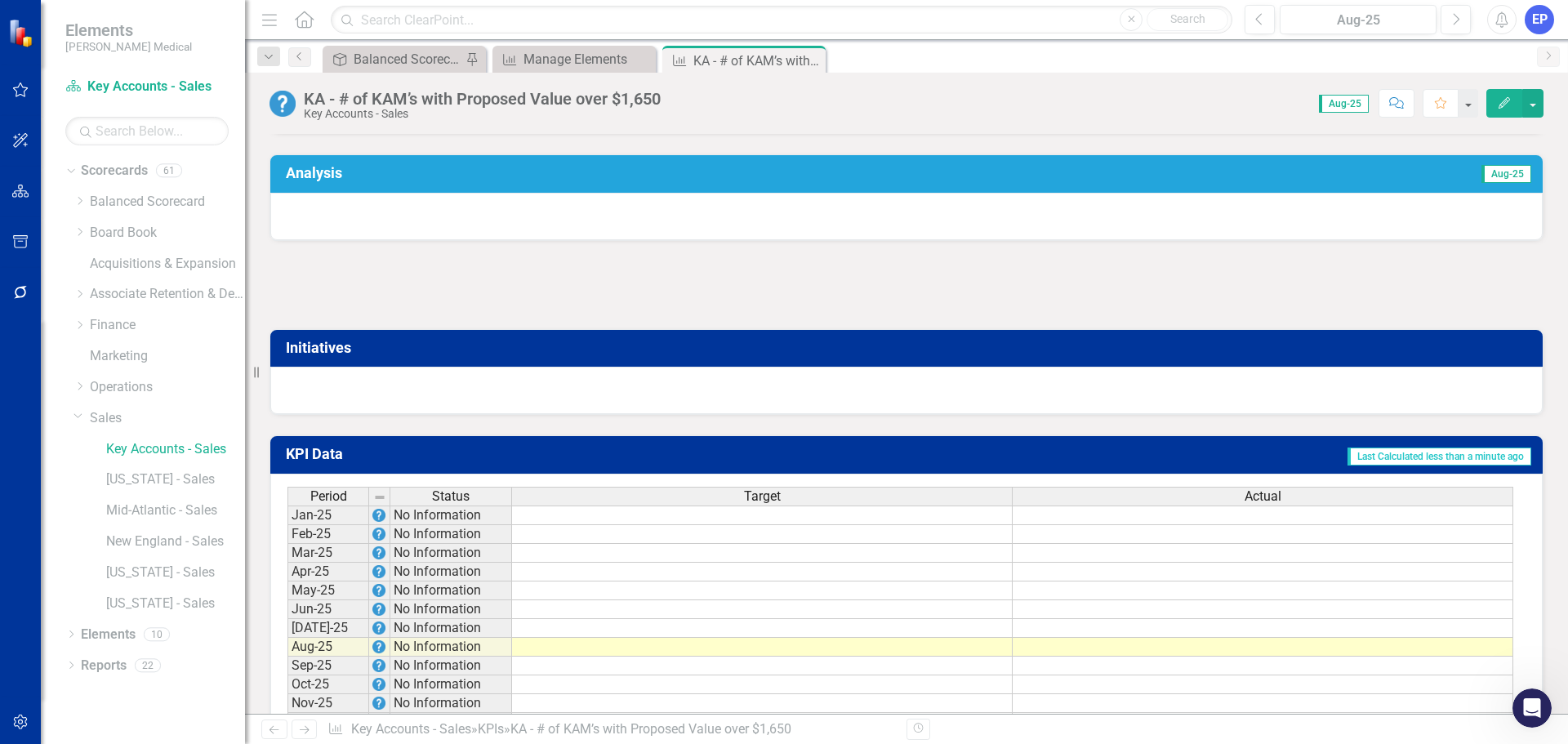
click at [667, 298] on div at bounding box center [905, 285] width 1273 height 47
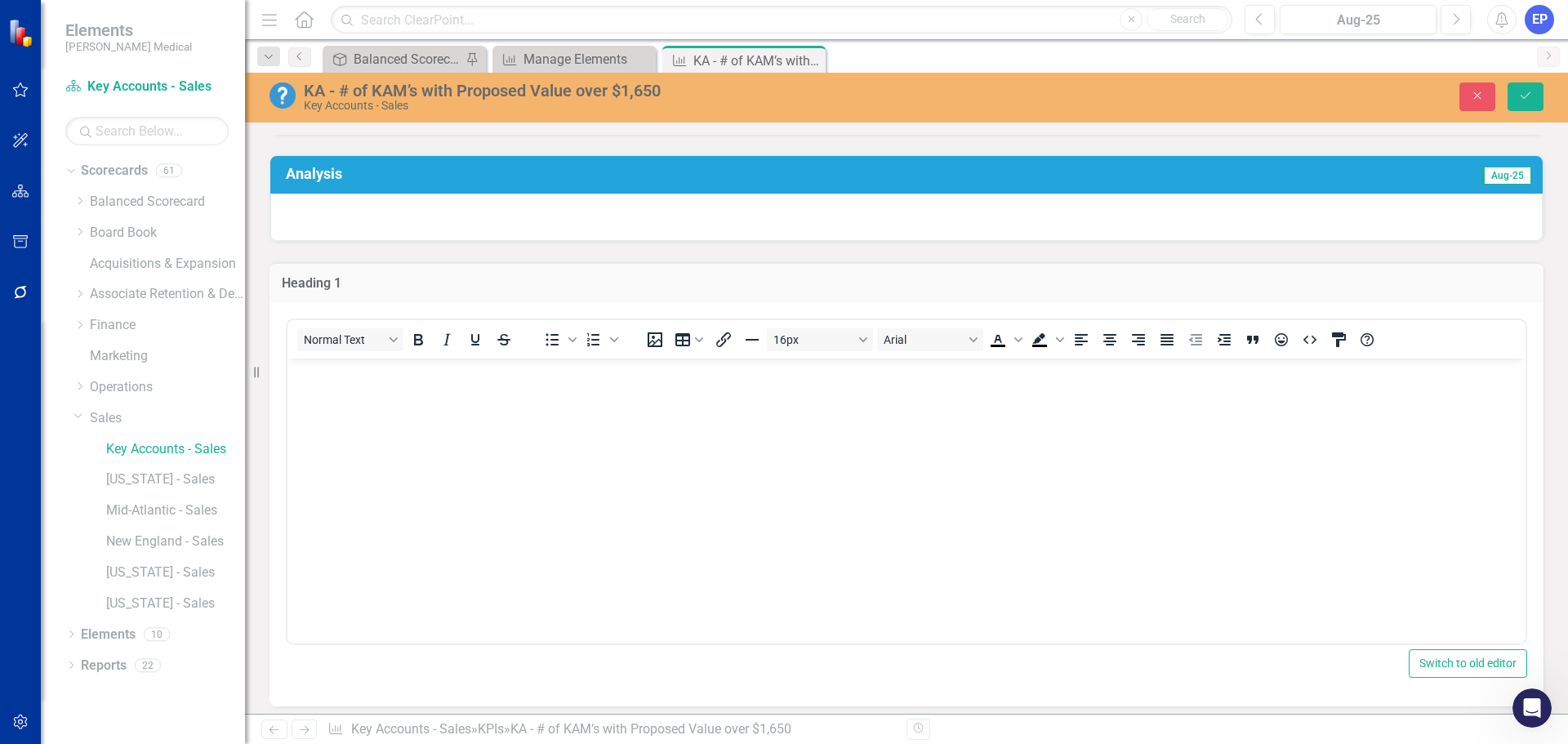
scroll to position [0, 0]
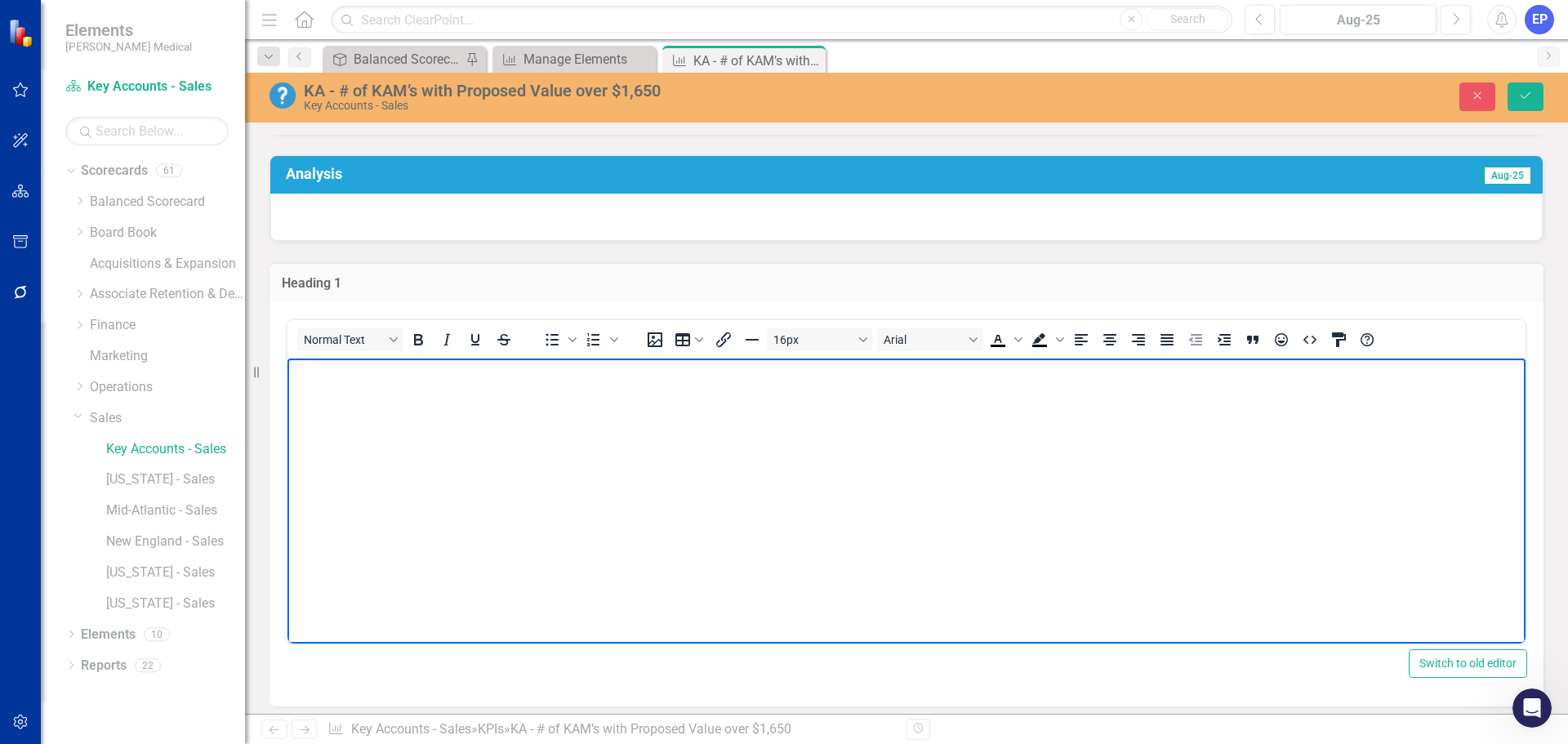
click at [579, 418] on body "Rich Text Area. Press ALT-0 for help." at bounding box center [905, 480] width 1238 height 245
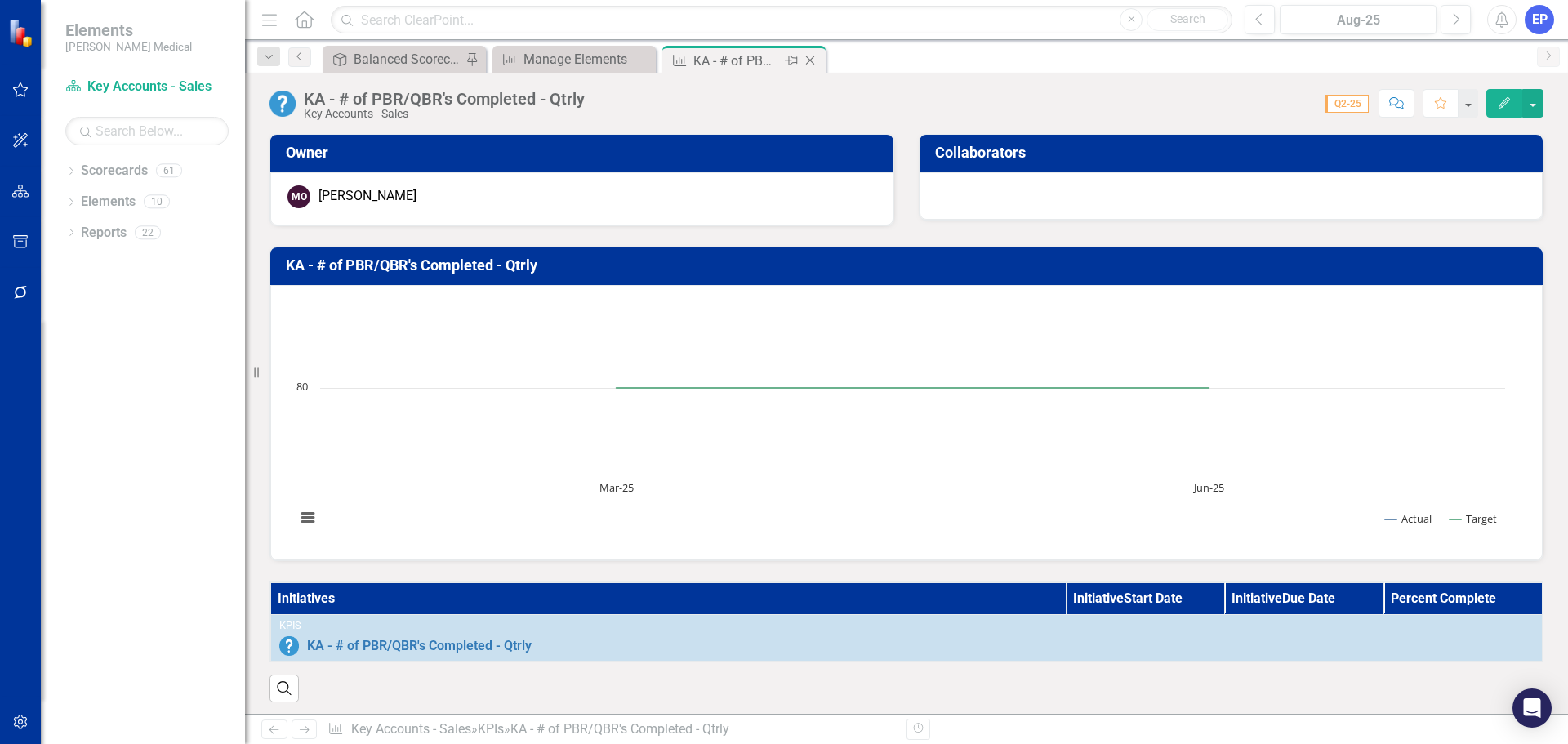
click at [812, 60] on icon "Close" at bounding box center [809, 60] width 16 height 13
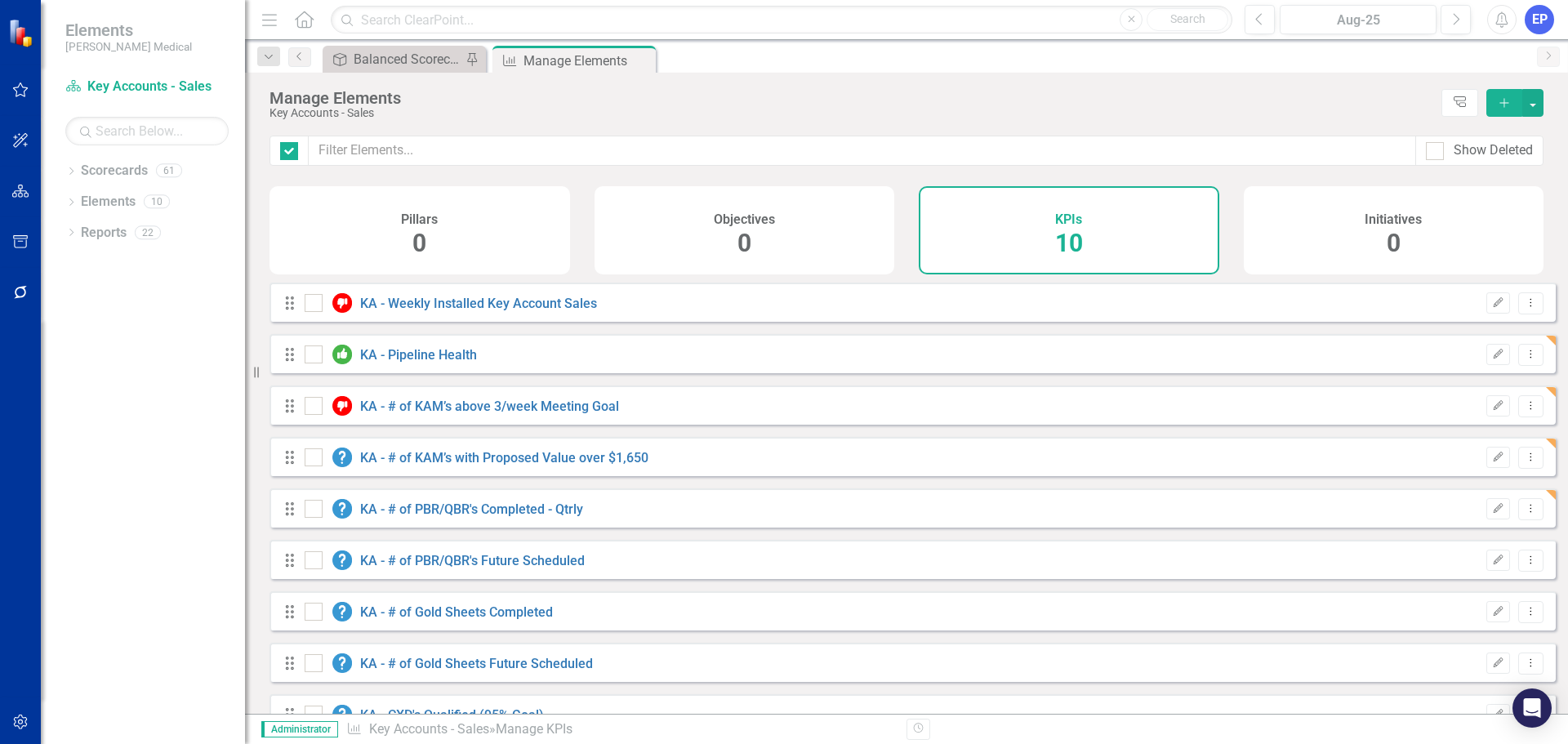
checkbox input "false"
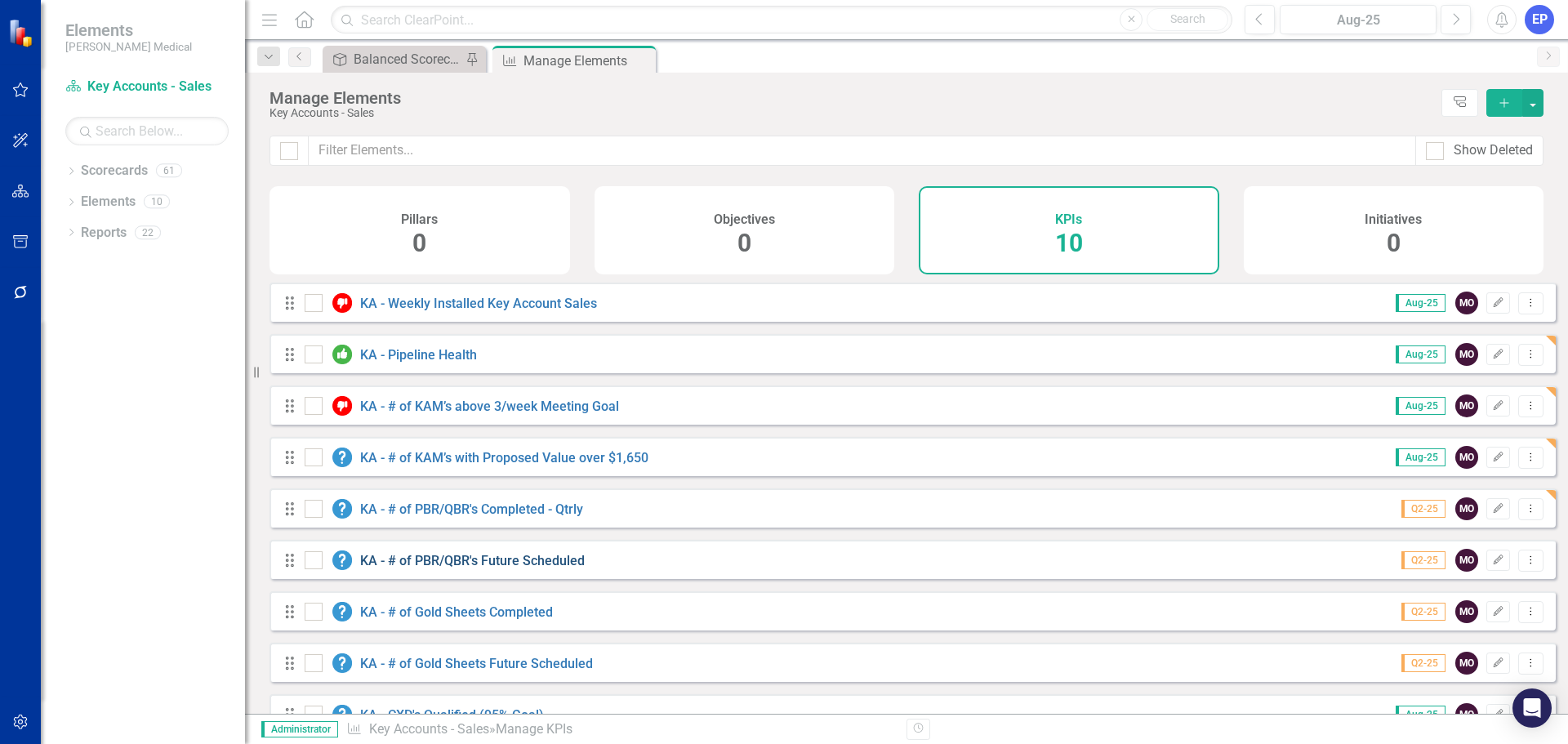
click at [469, 568] on link "KA - # of PBR/QBR's Future Scheduled" at bounding box center [472, 561] width 225 height 15
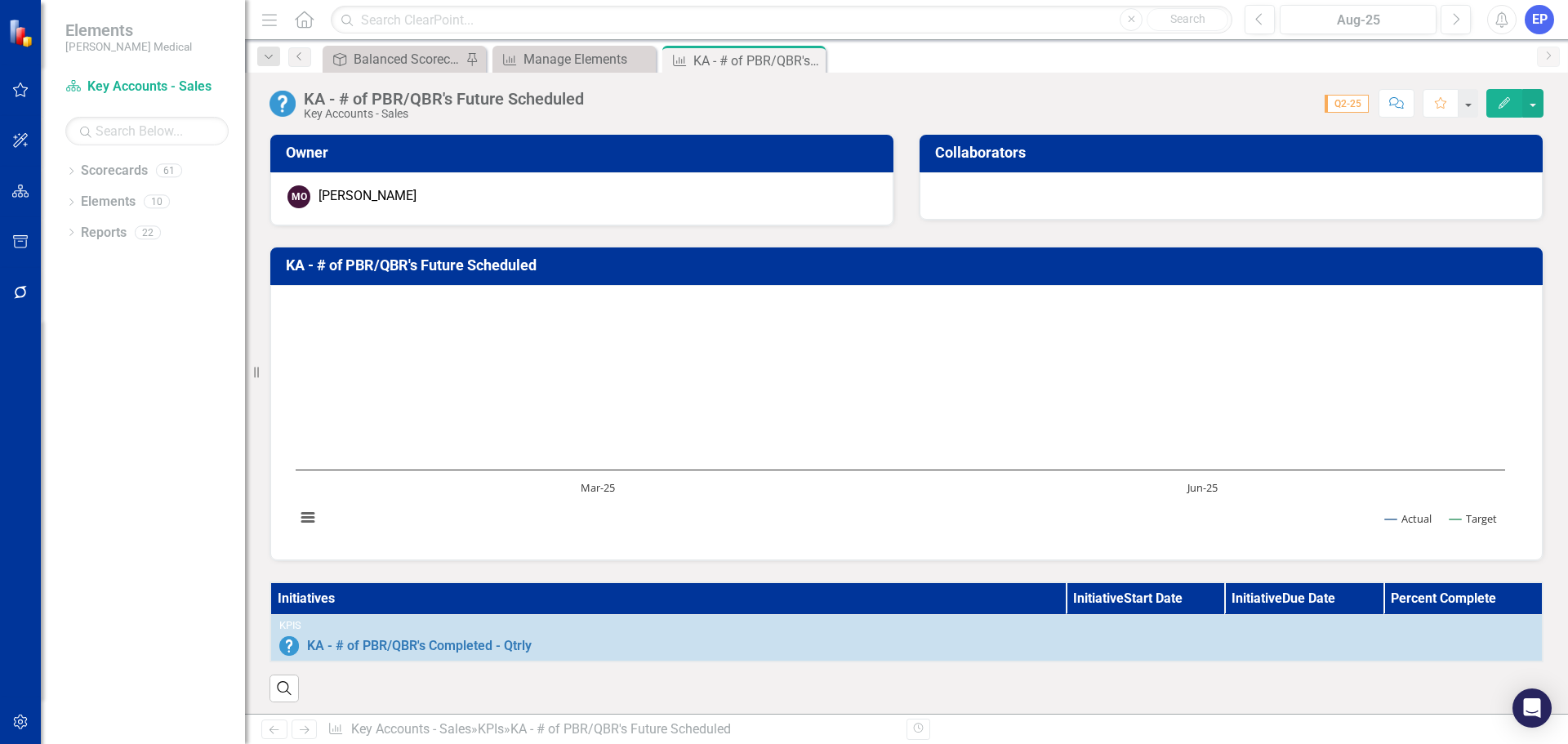
click th "Initiatives"
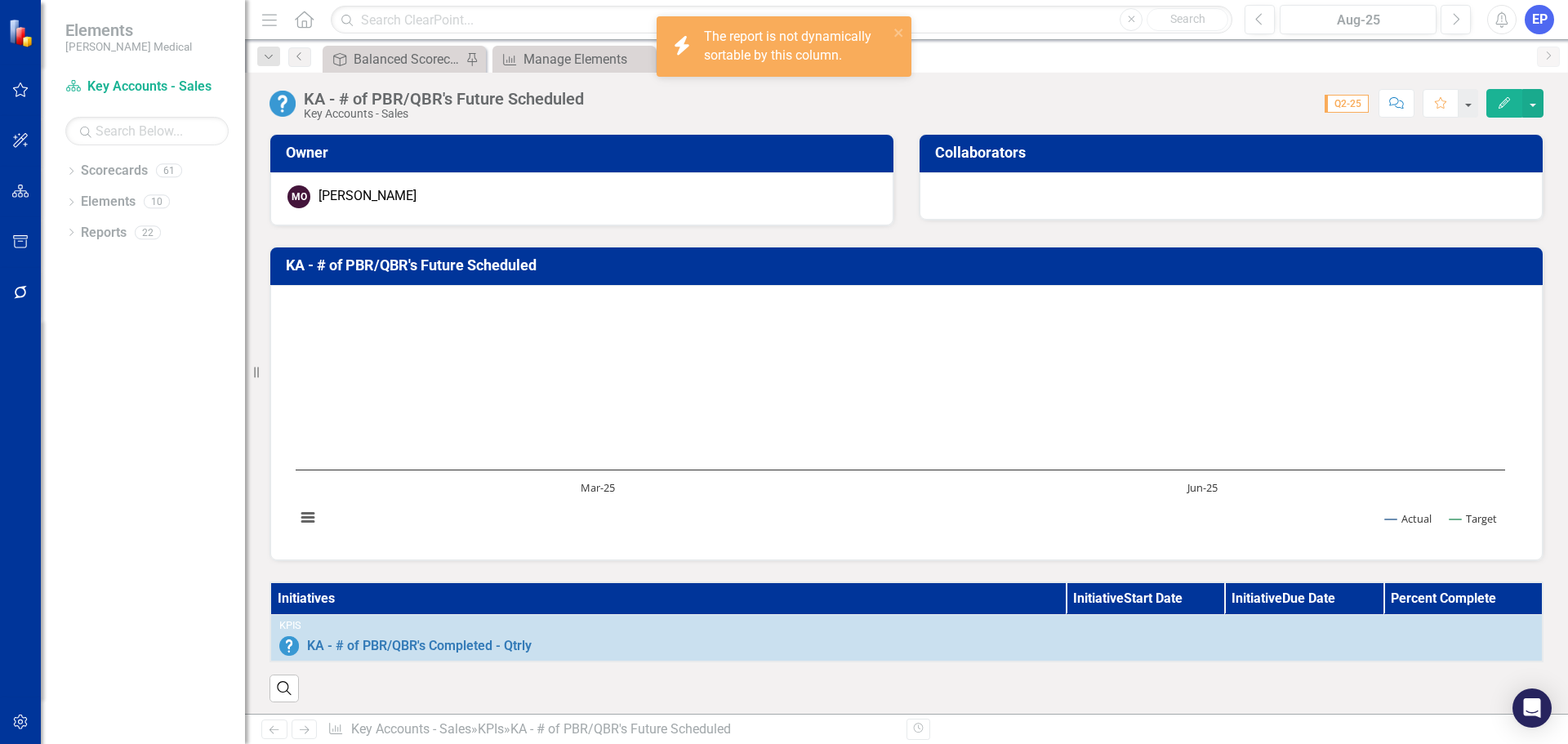
click th "Initiatives"
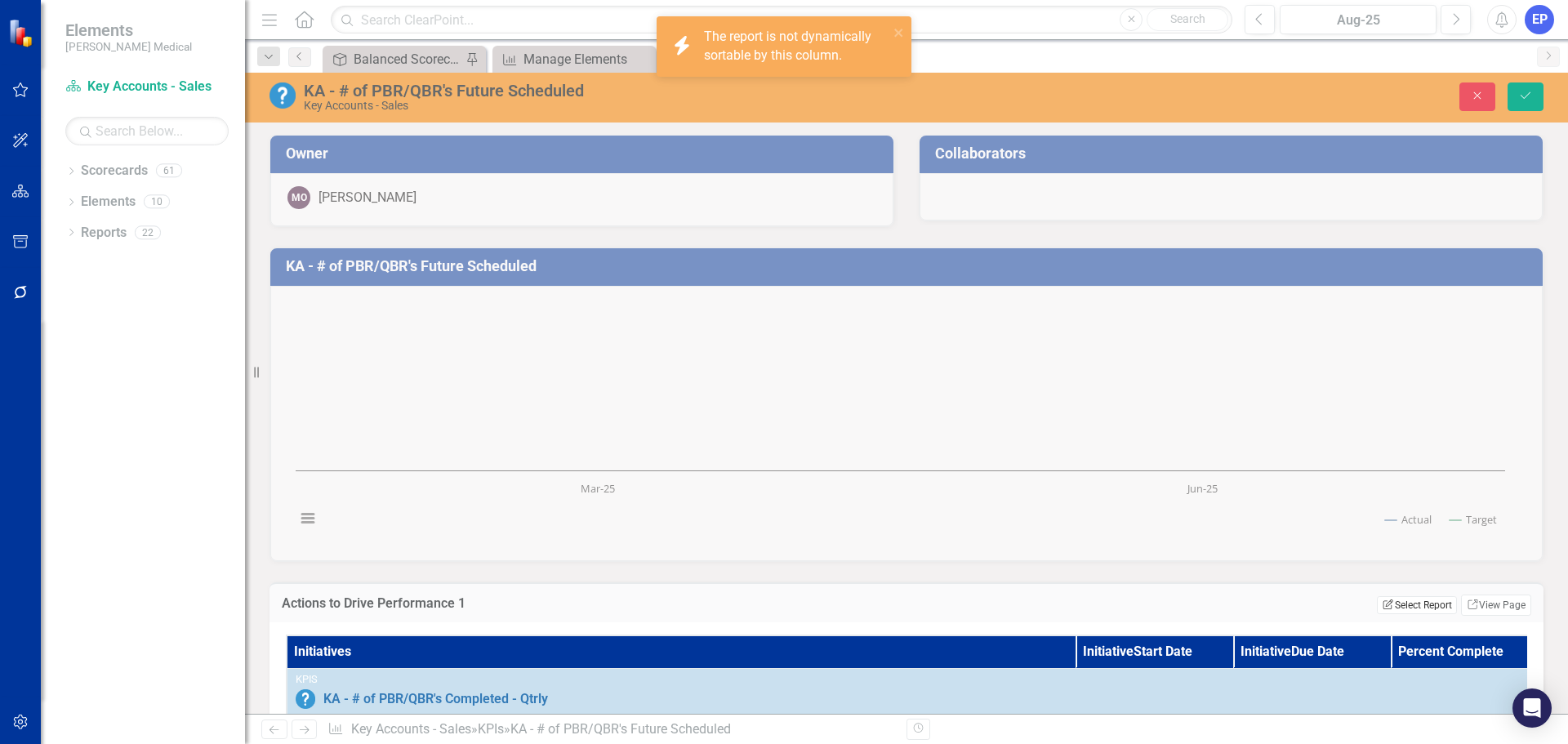
click button "Edit Report Select Report"
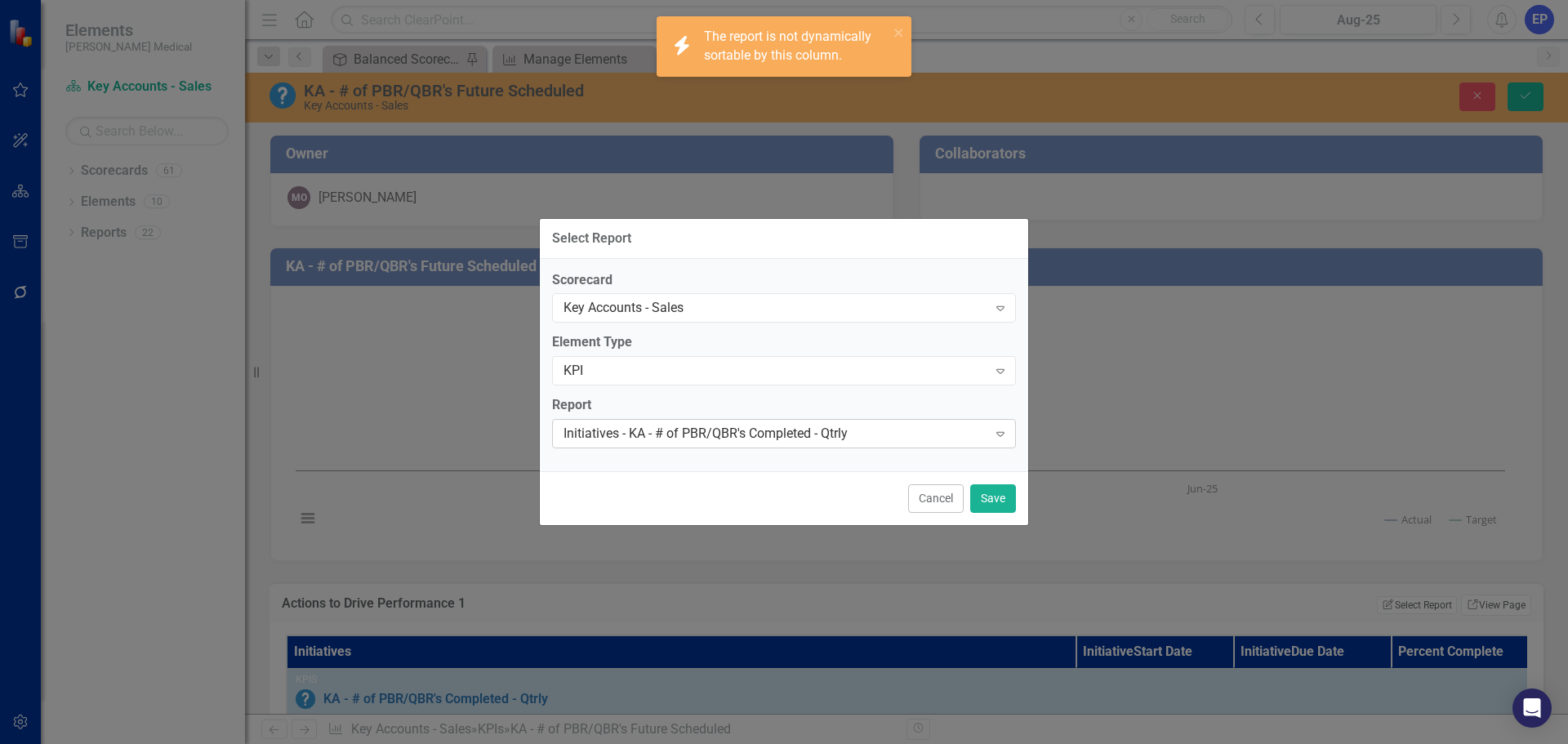
click div "Initiatives - KA - # of PBR/QBR's Completed - Qtrly"
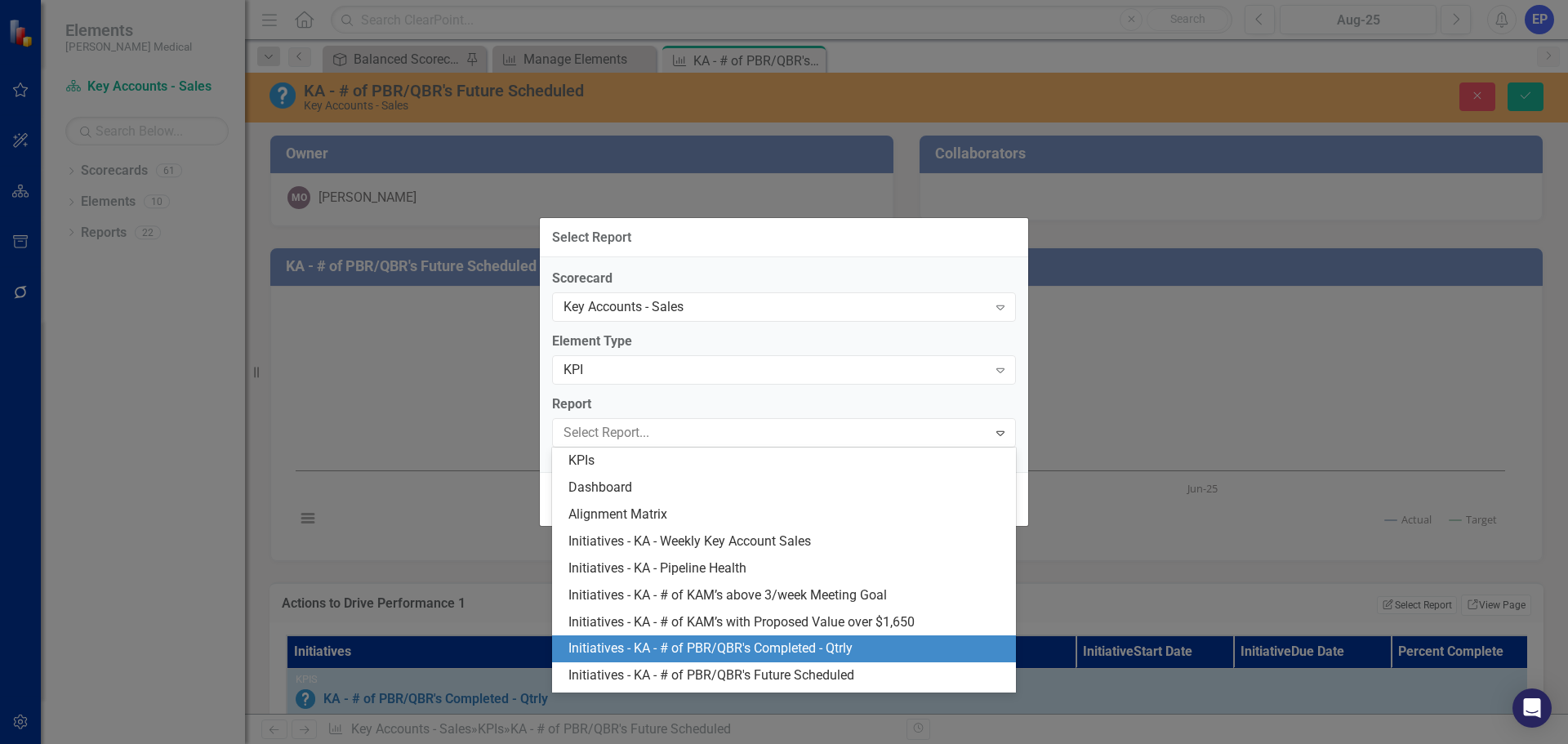
scroll to position [104, 0]
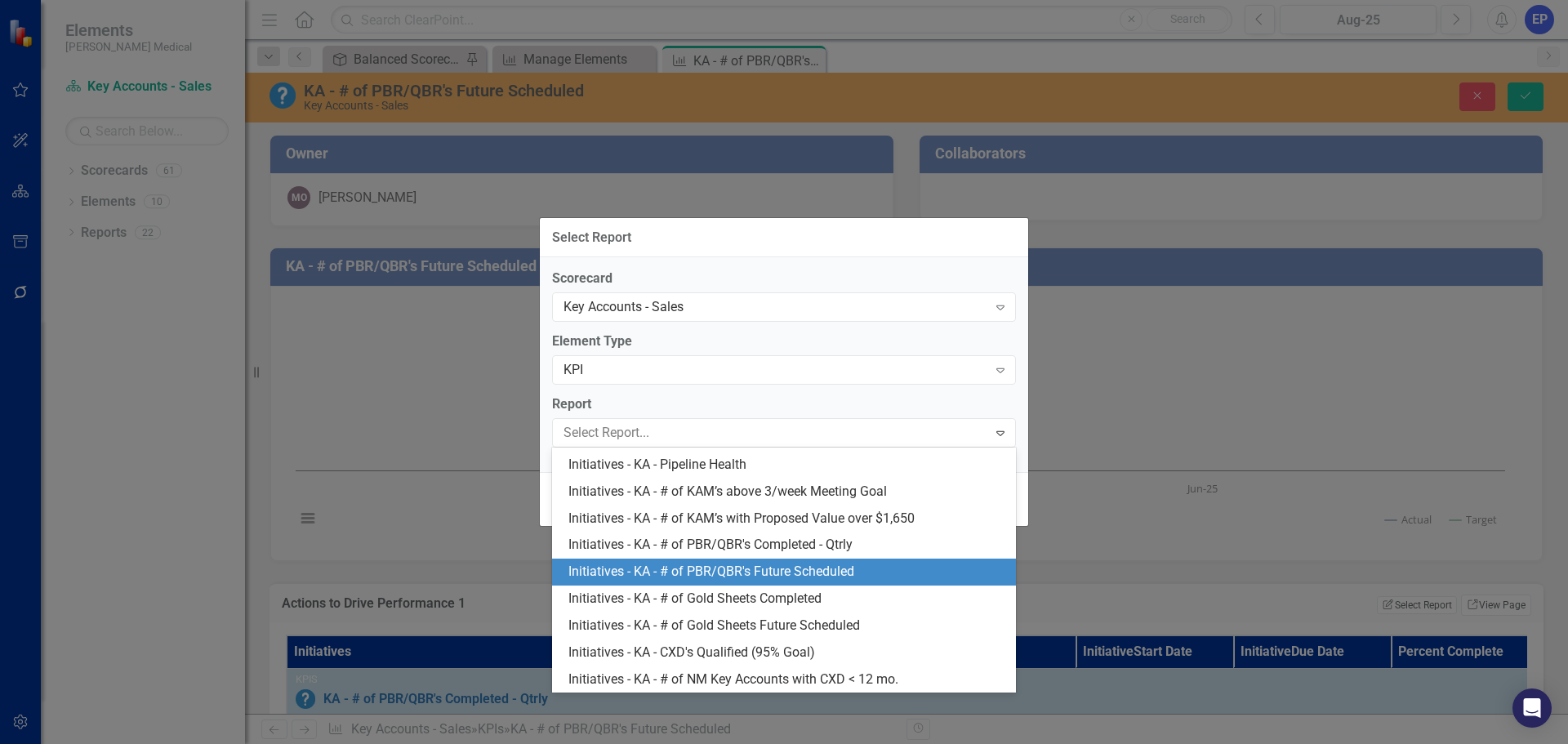
click div "Initiatives - KA - # of PBR/QBR's Future Scheduled"
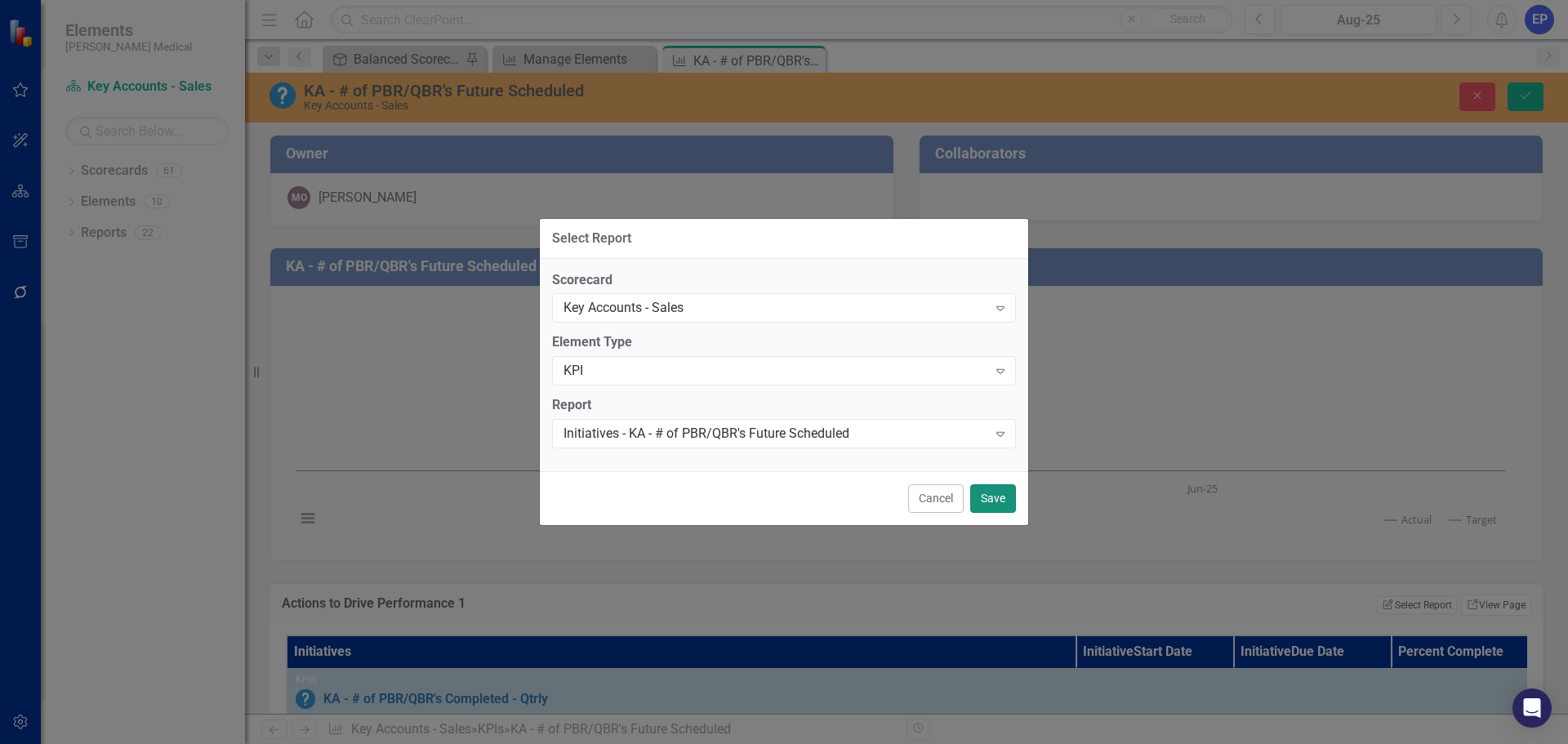
click button "Save"
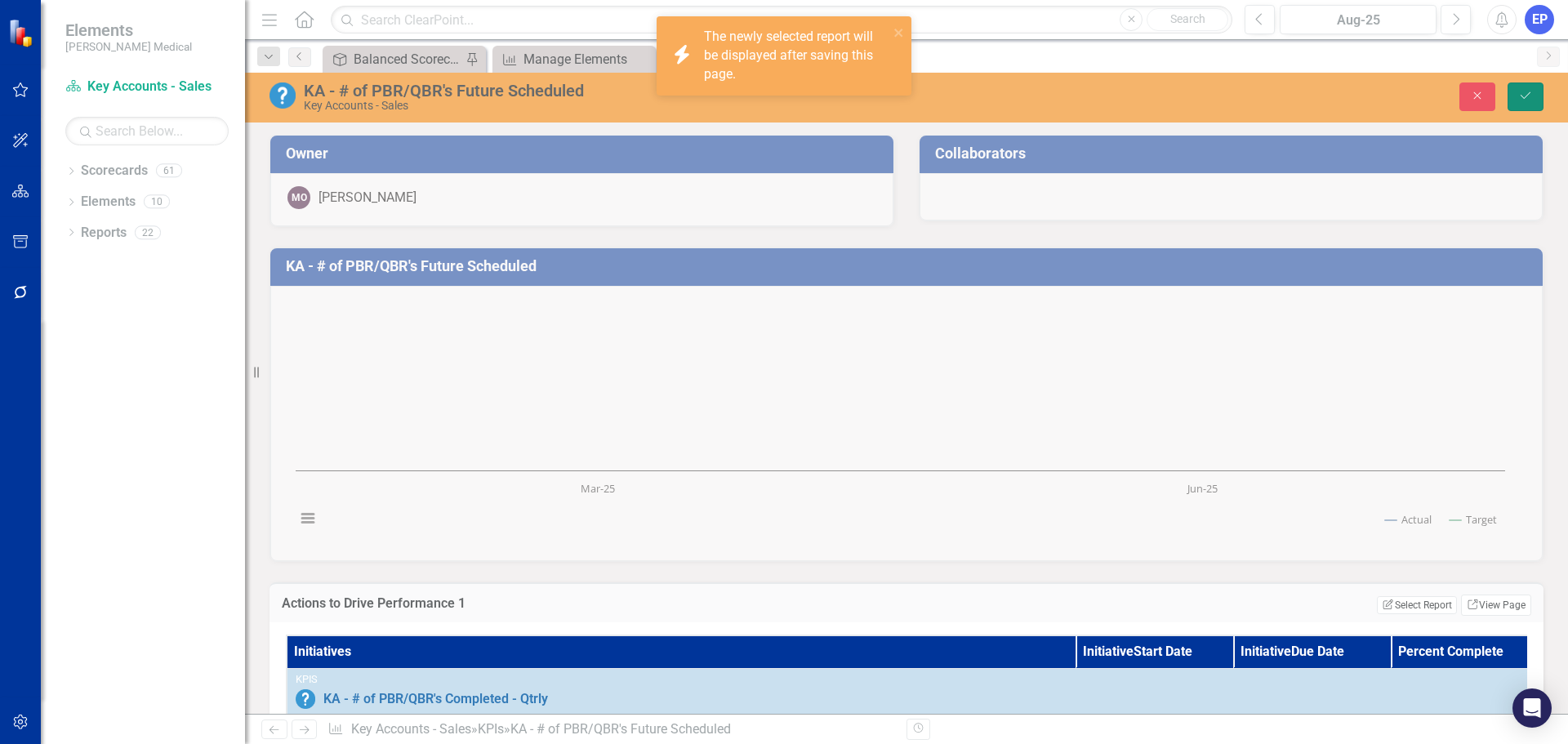
click icon "Save"
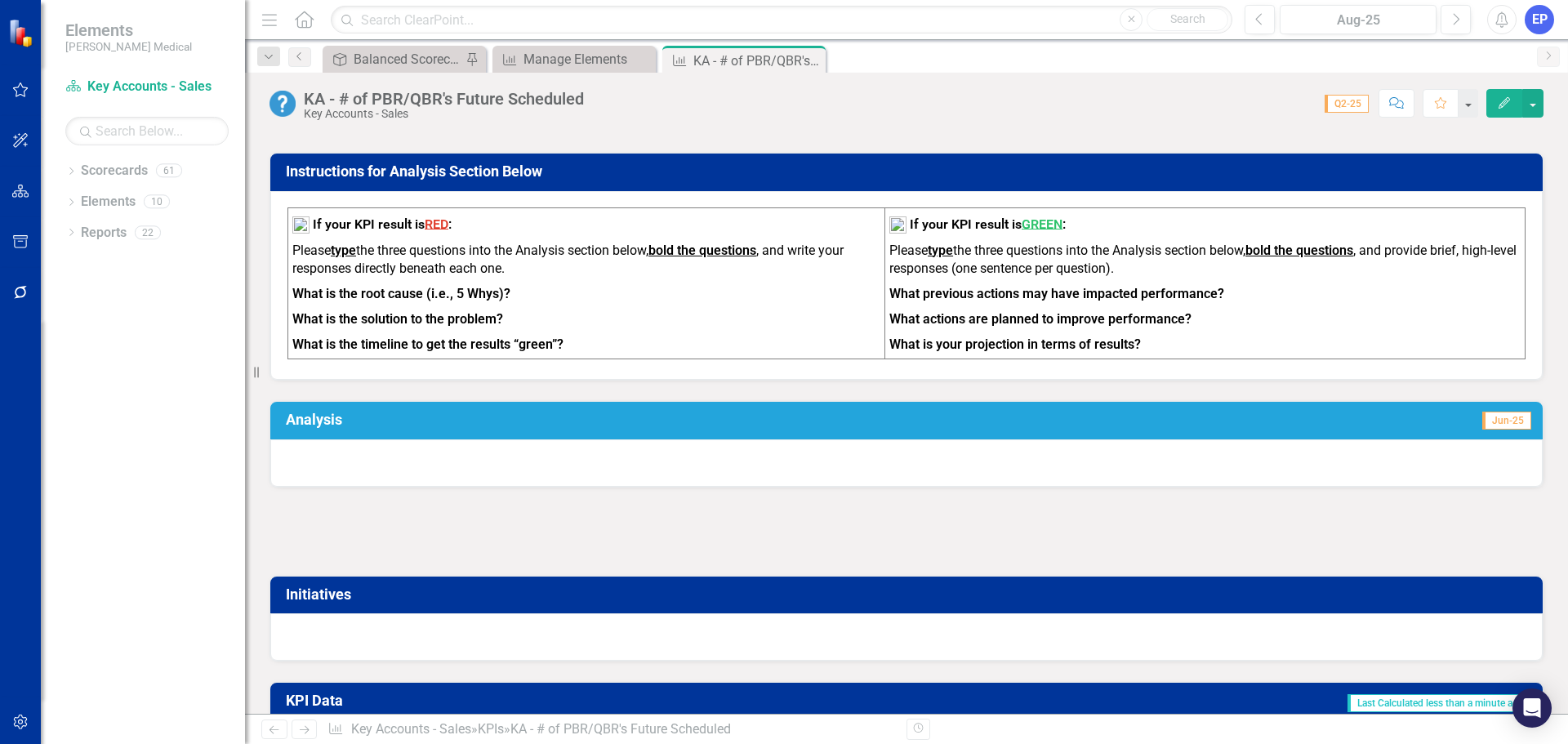
scroll to position [571, 0]
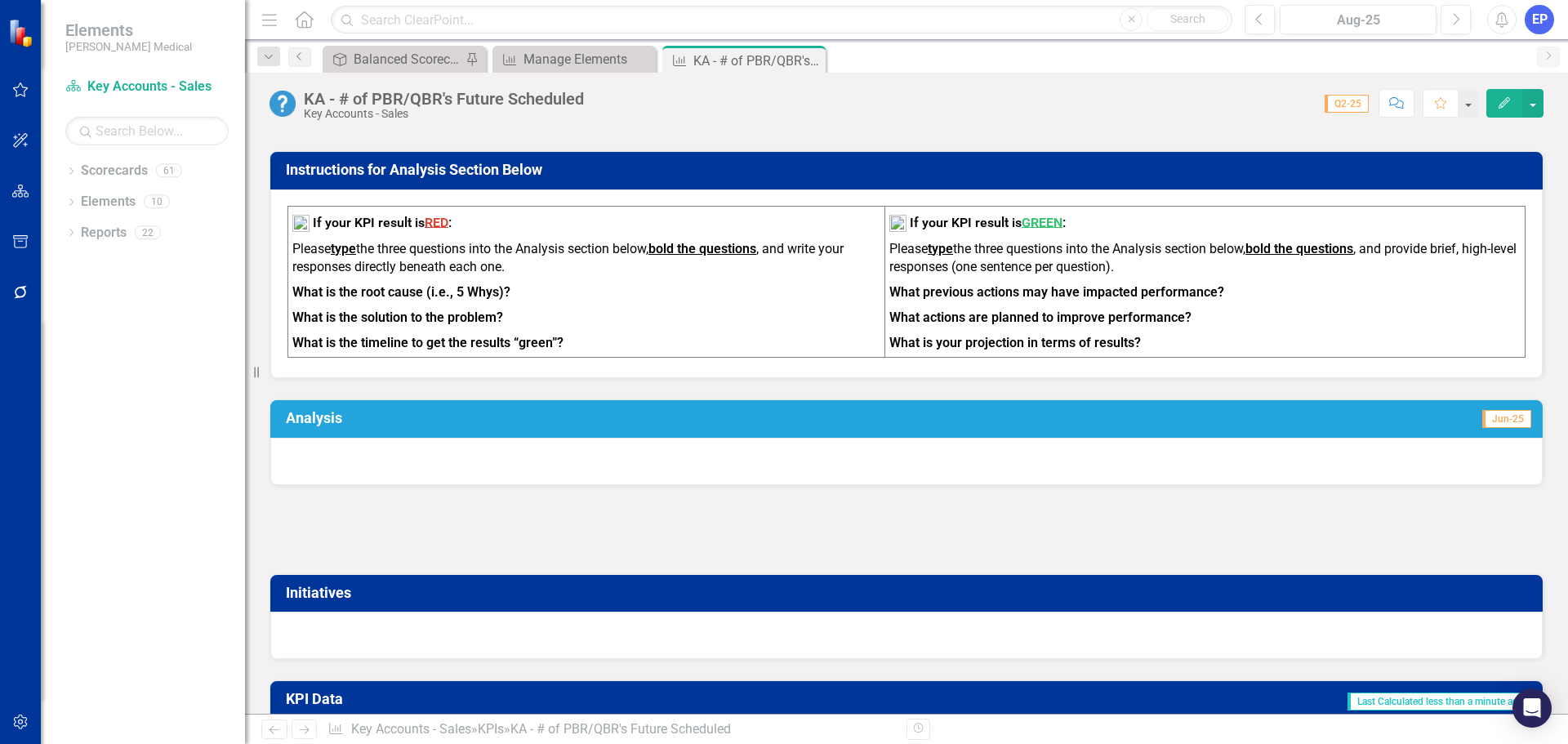
click div
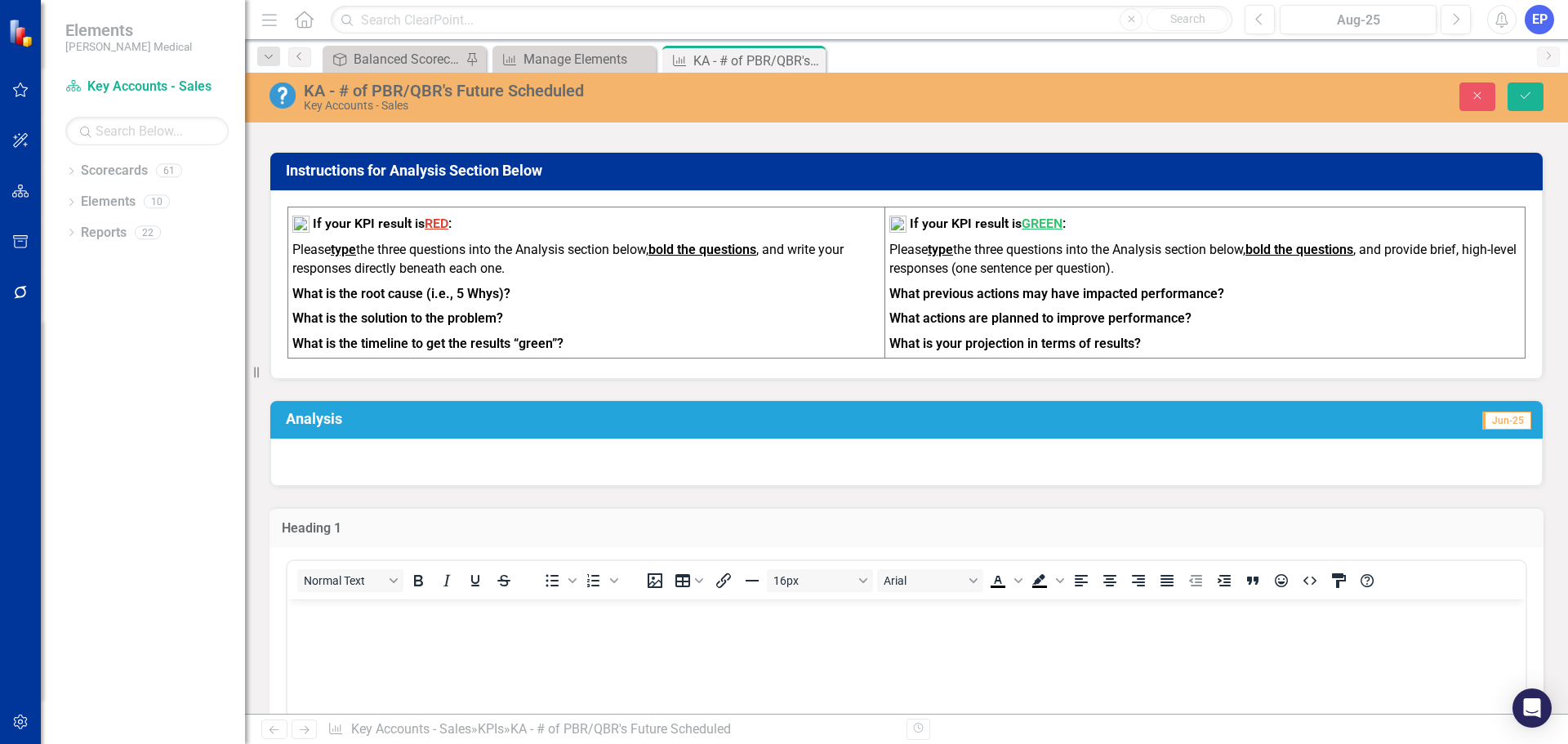
scroll to position [0, 0]
drag, startPoint x: 167, startPoint y: 8, endPoint x: -53, endPoint y: -1, distance: 220.2
click html "Input Data Below:"
click icon "Bold"
click button "16px"
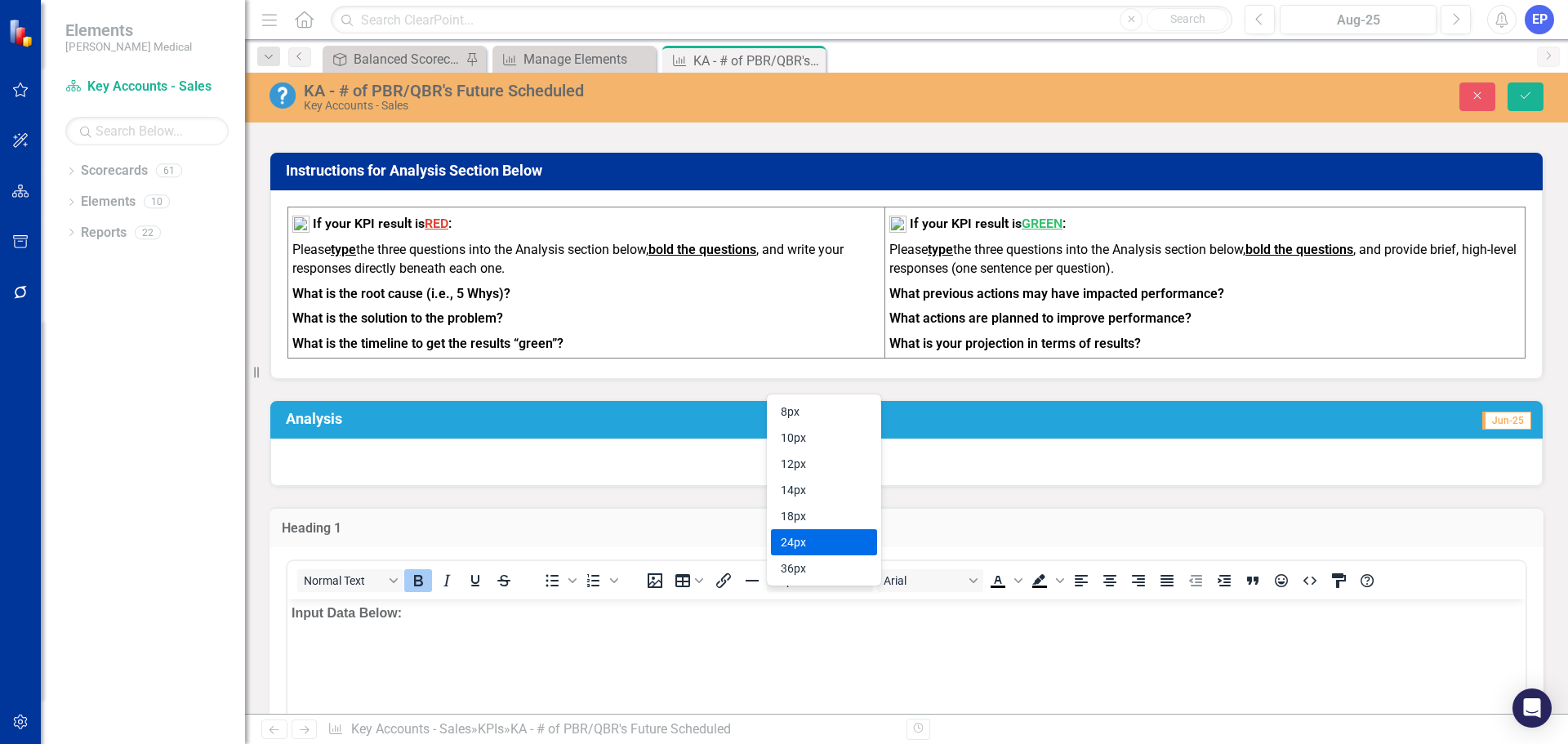
click div "24px"
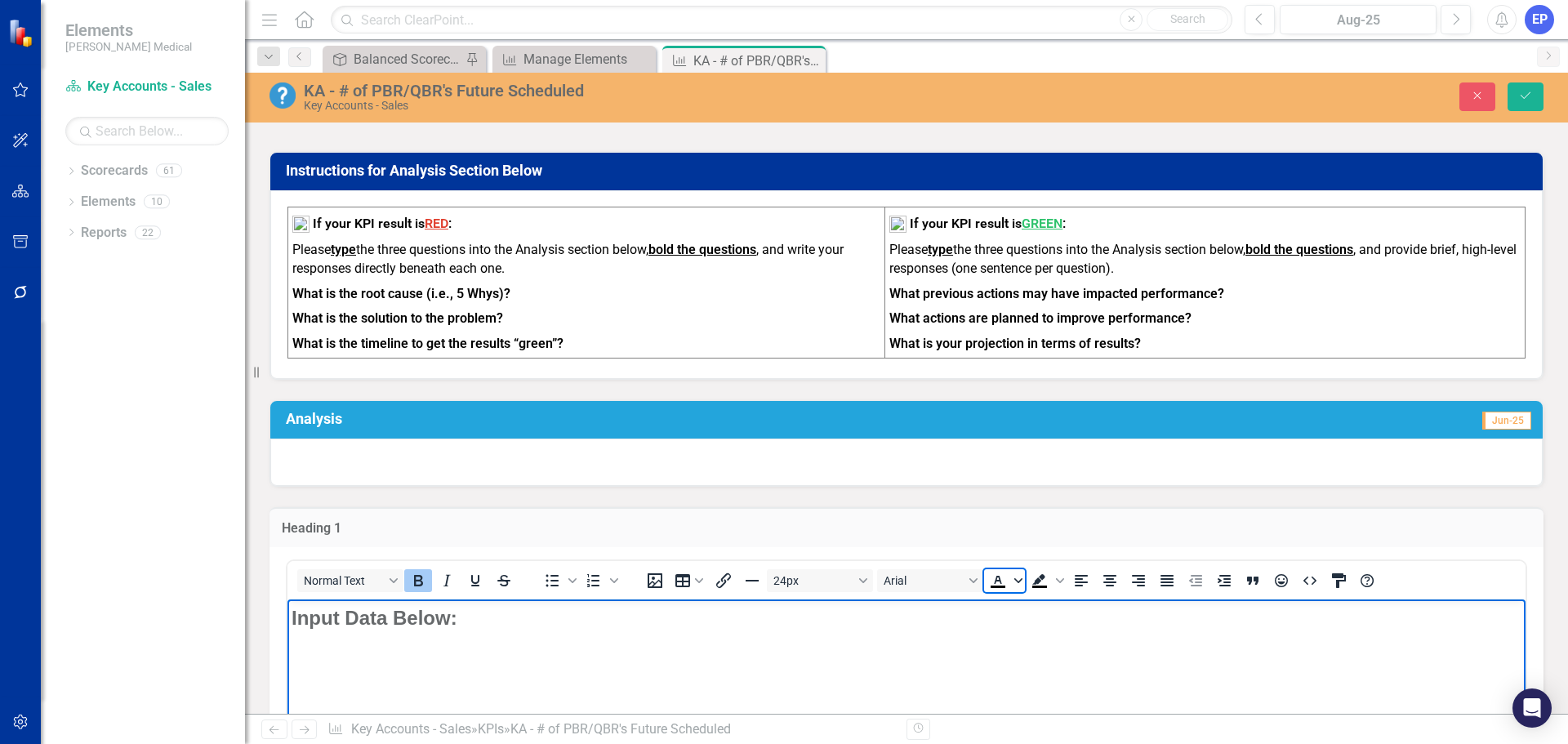
click icon "Text color Black"
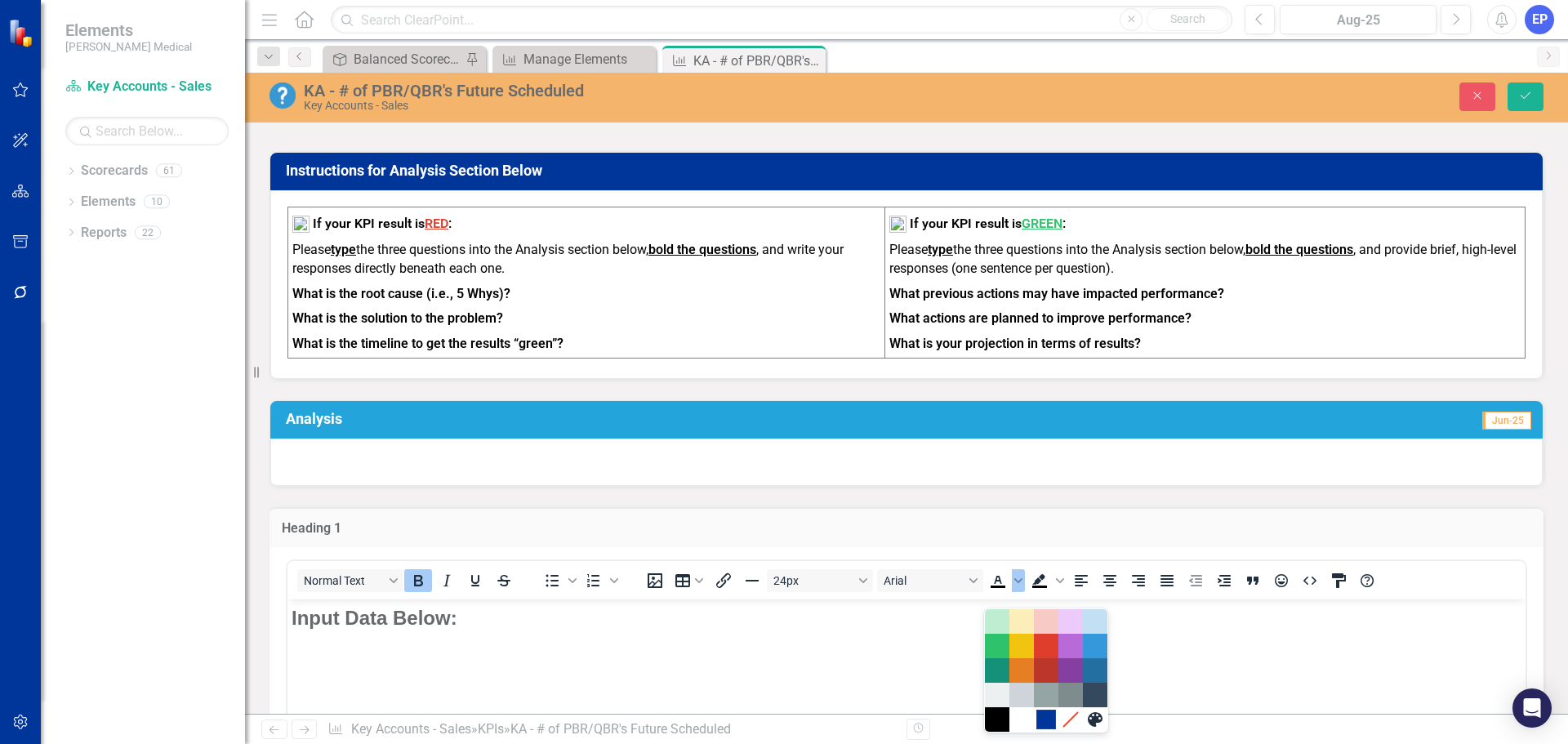
click div "#00359A"
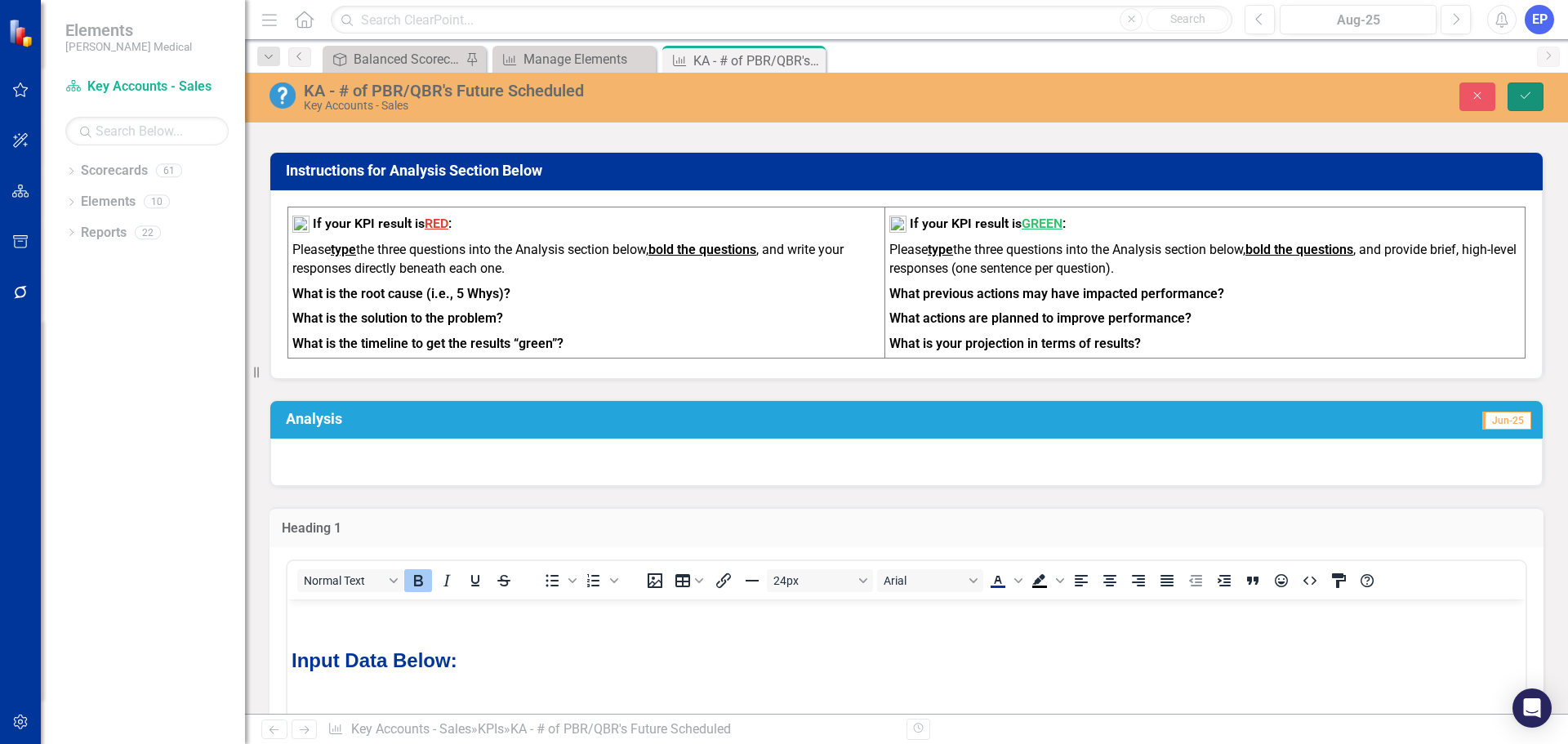
click icon "Save"
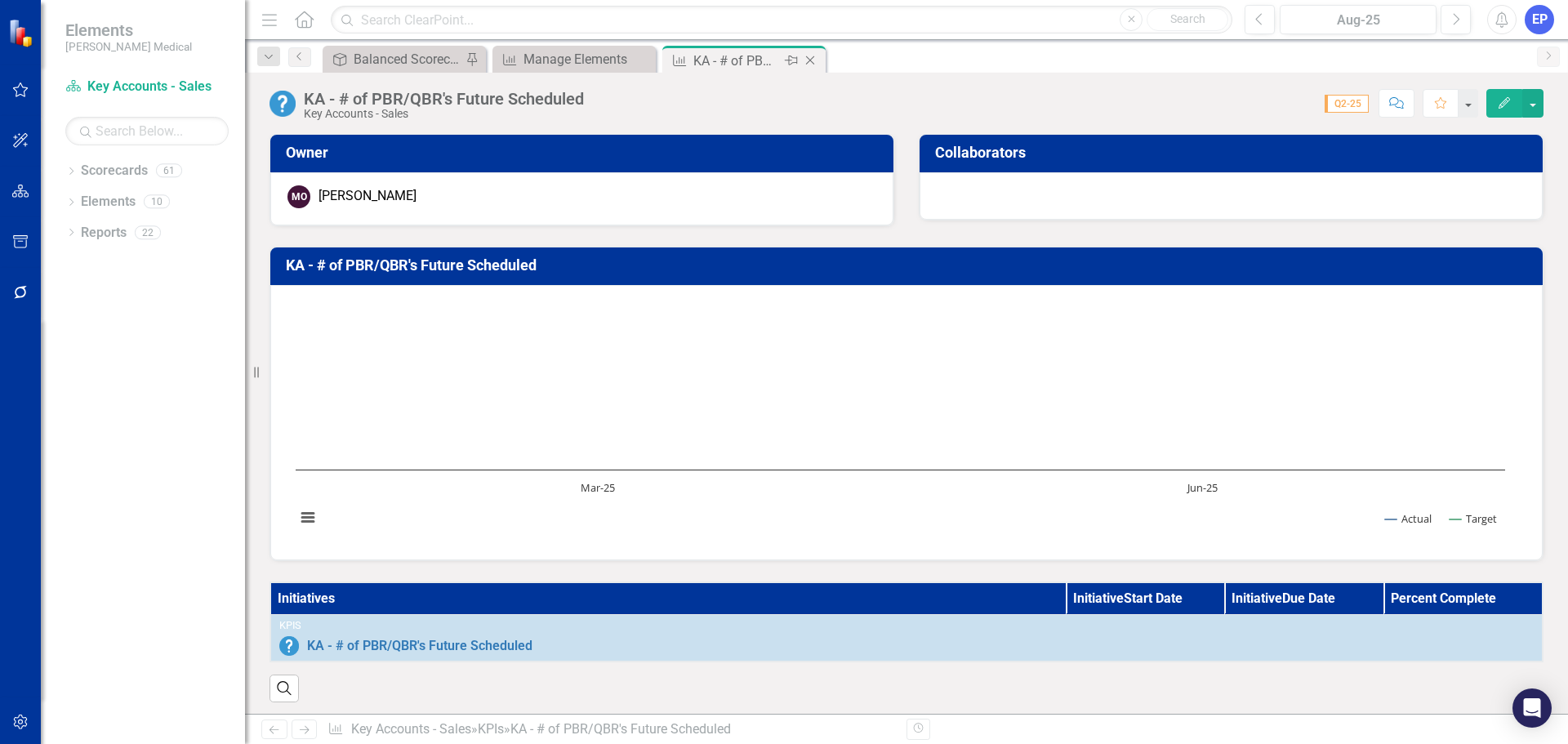
click icon
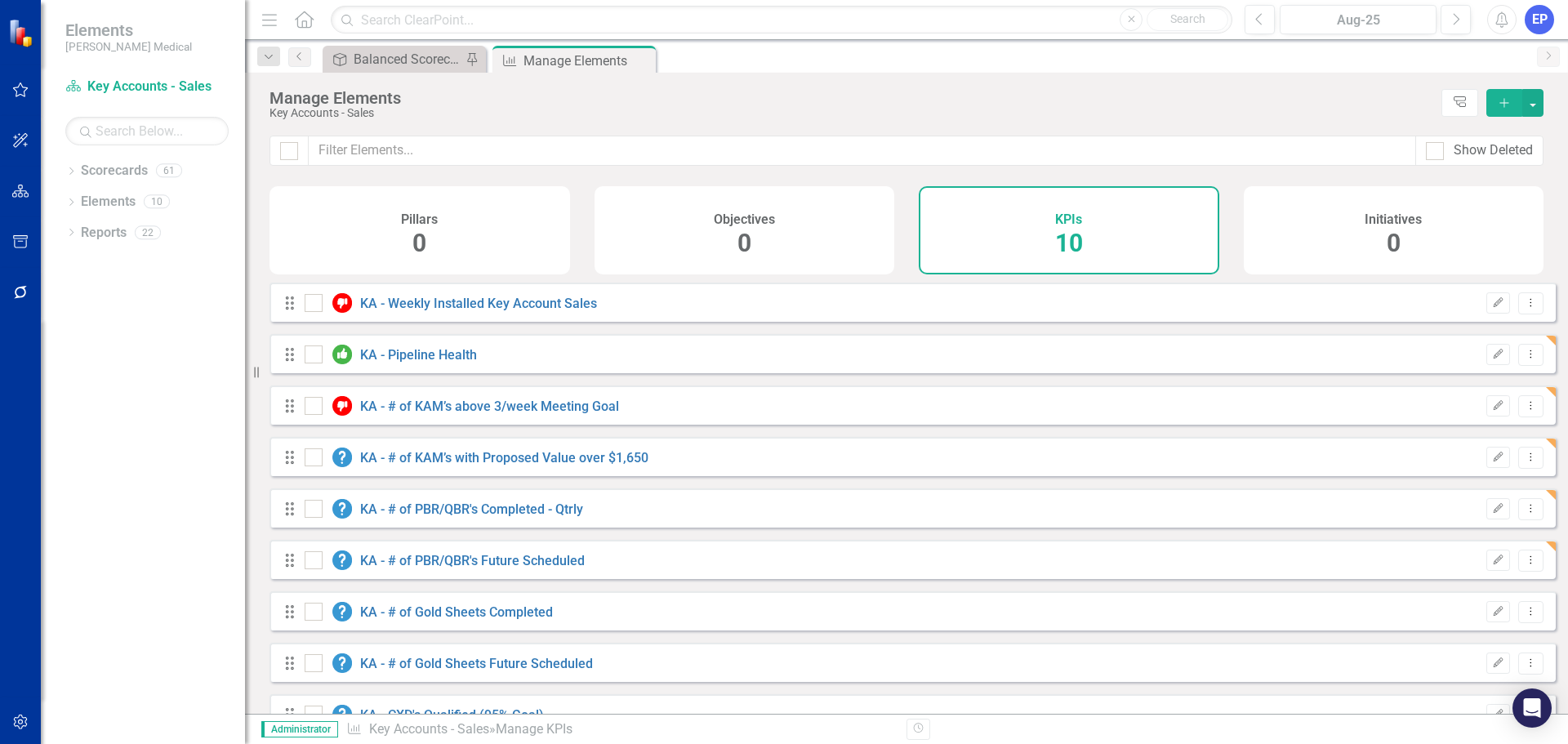
checkbox input "false"
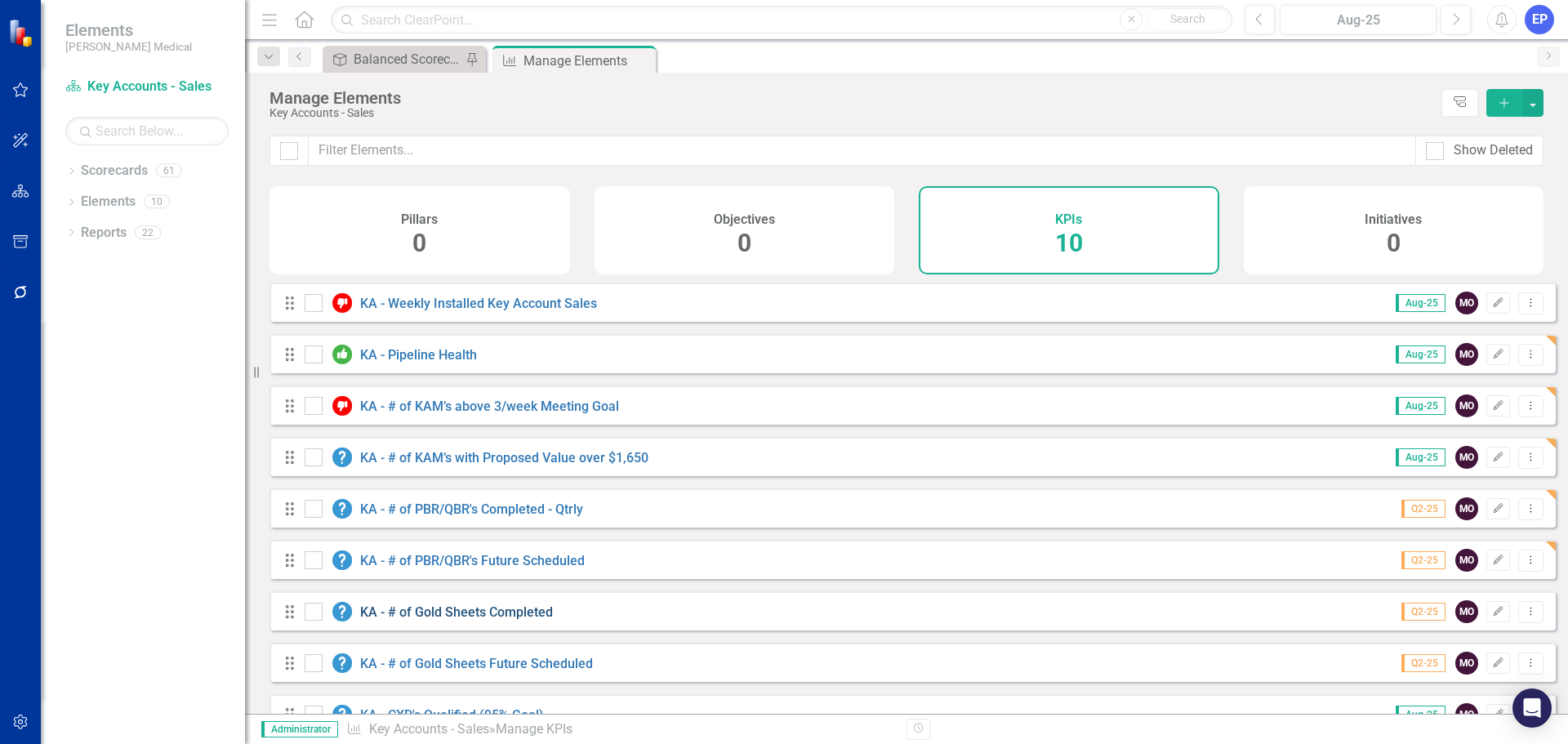
click link "KA - # of Gold Sheets Completed"
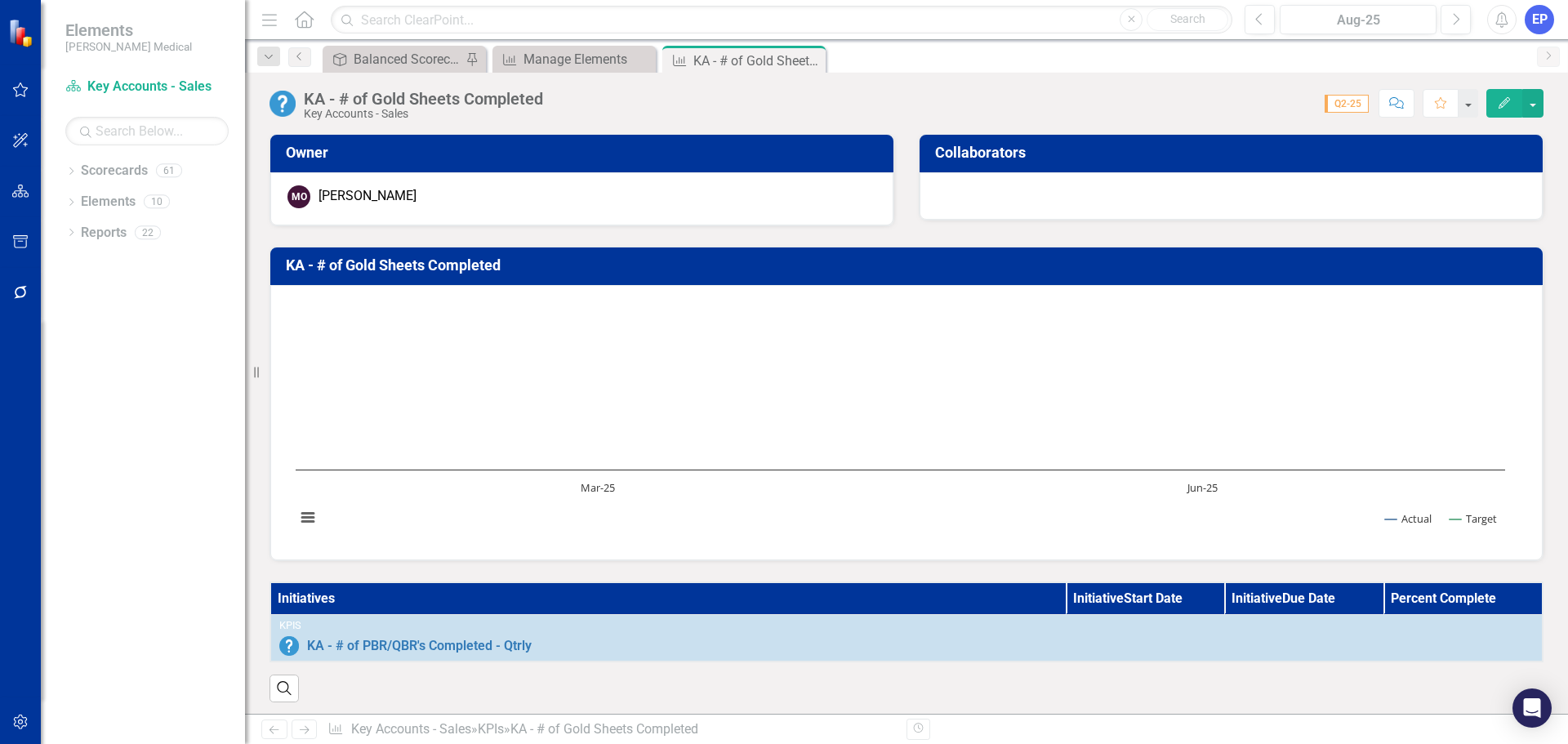
click th "Initiatives"
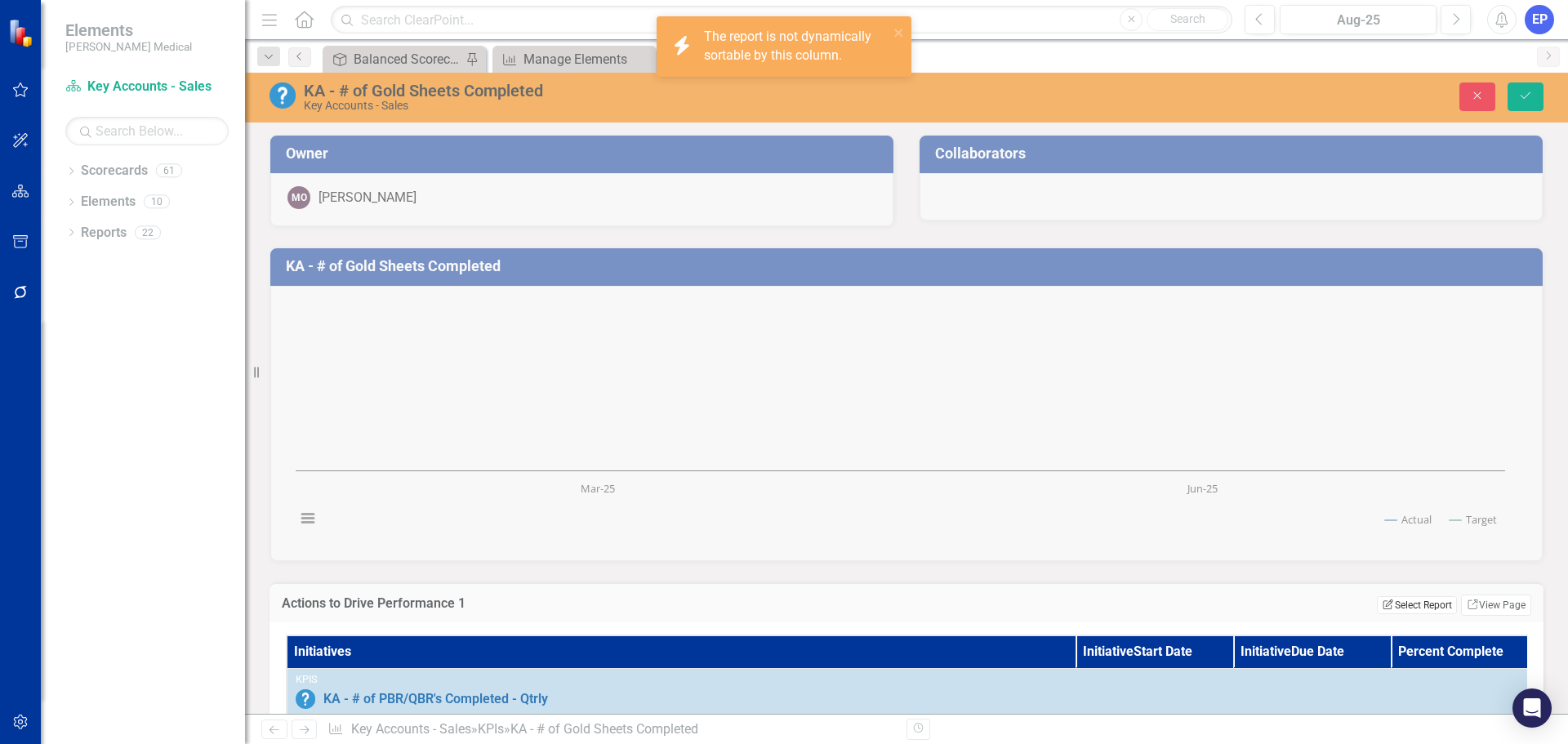
click button "Edit Report Select Report"
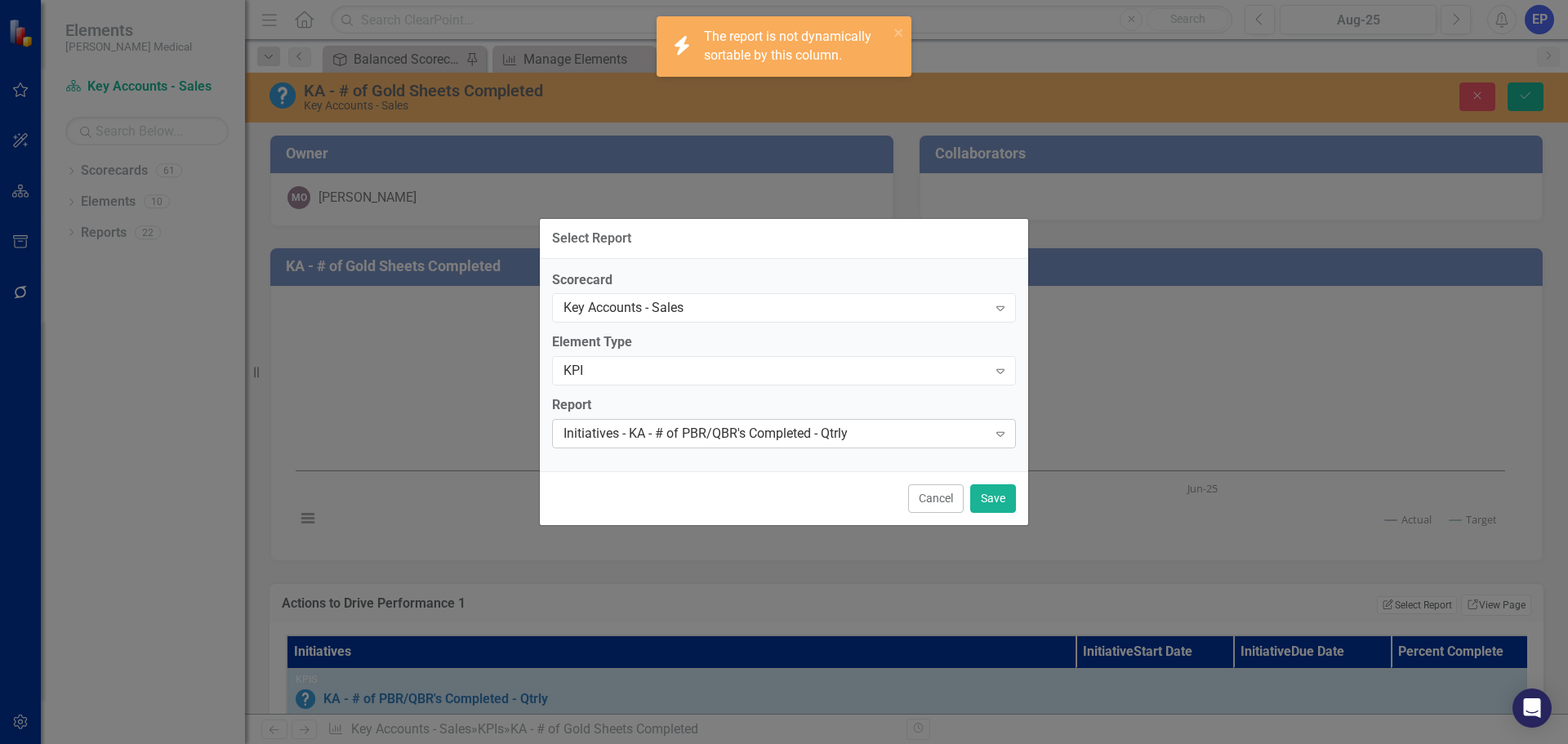
click div "Initiatives - KA - # of PBR/QBR's Completed - Qtrly"
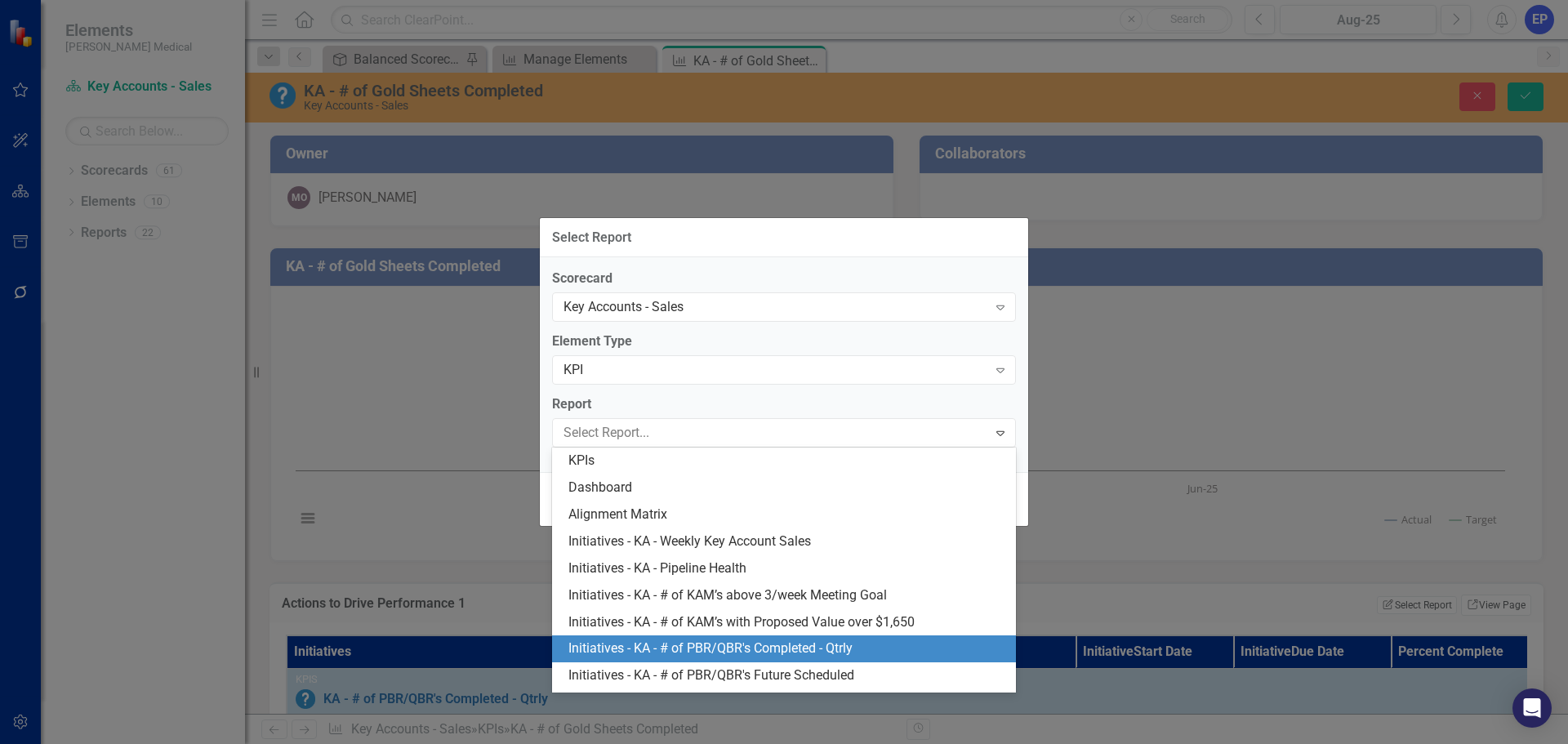
scroll to position [104, 0]
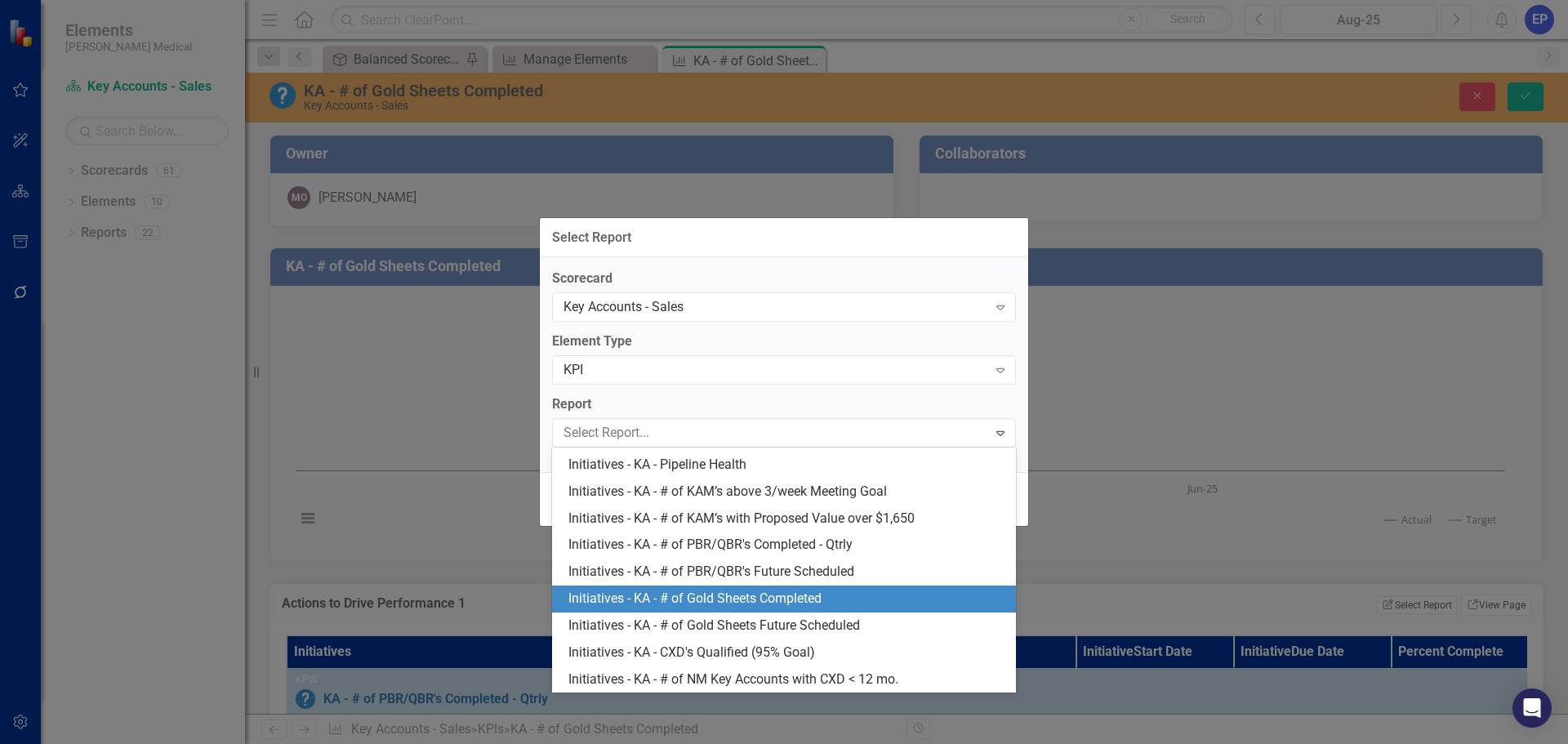
click div "Initiatives - KA - # of Gold Sheets Completed"
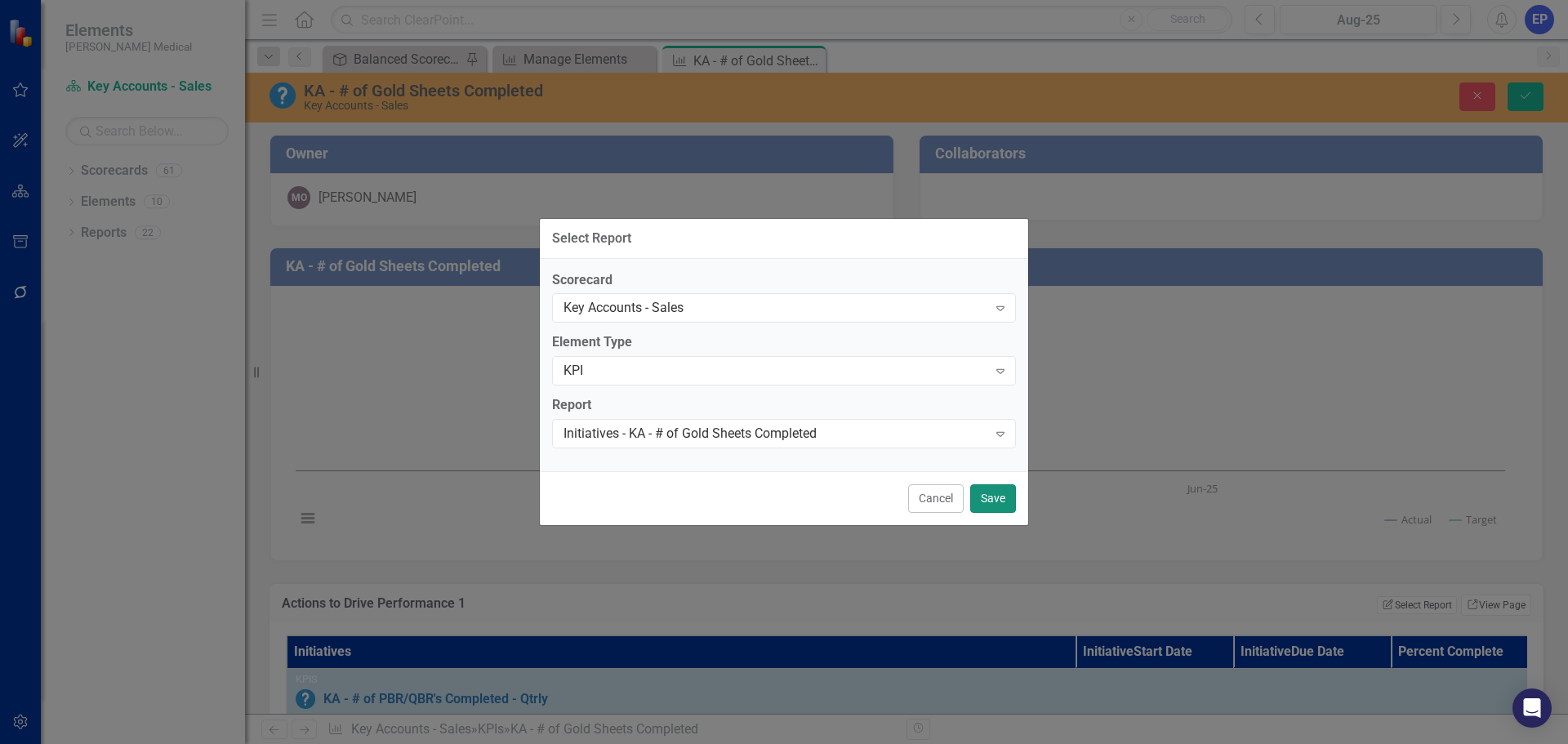
click button "Save"
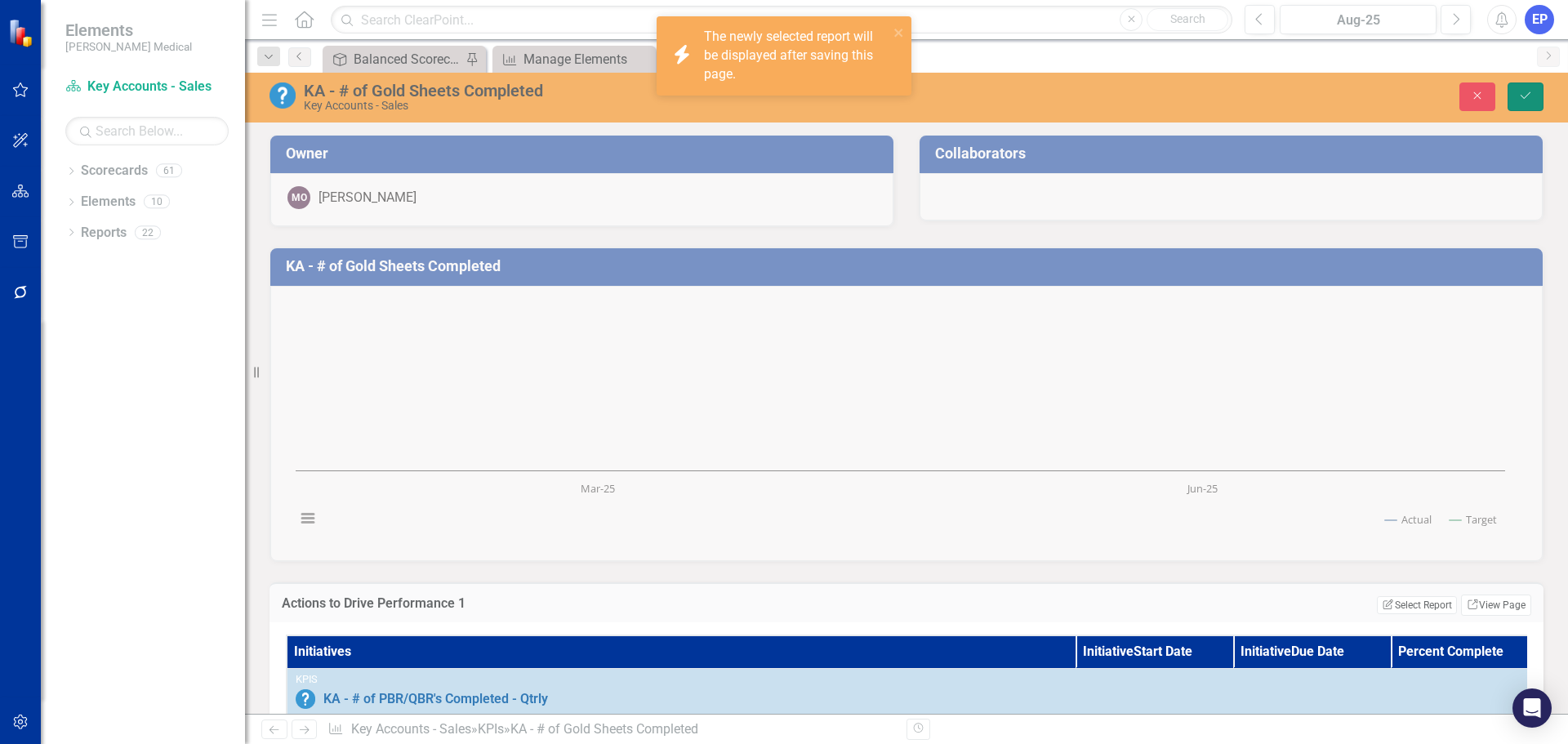
click icon "Save"
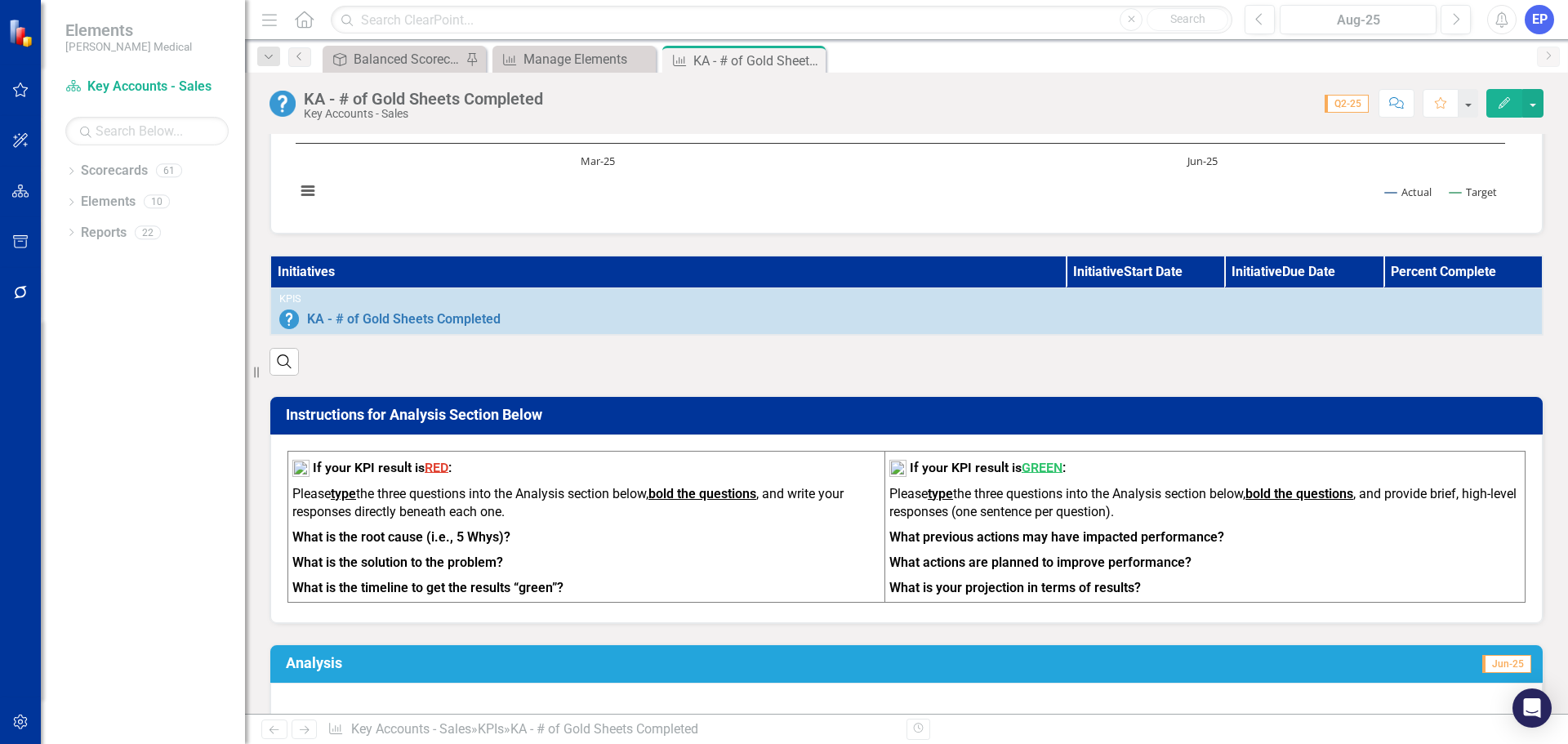
scroll to position [490, 0]
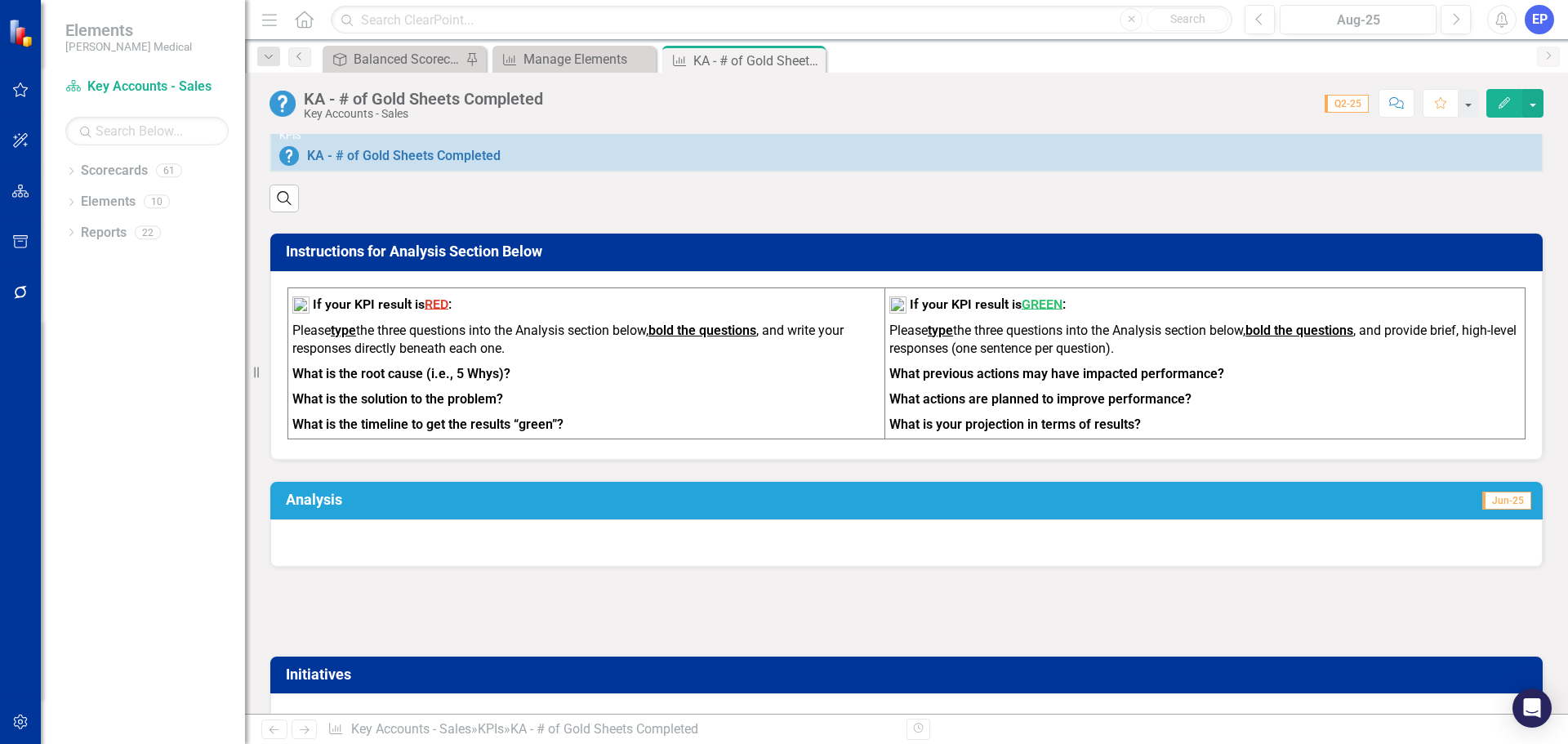
click div
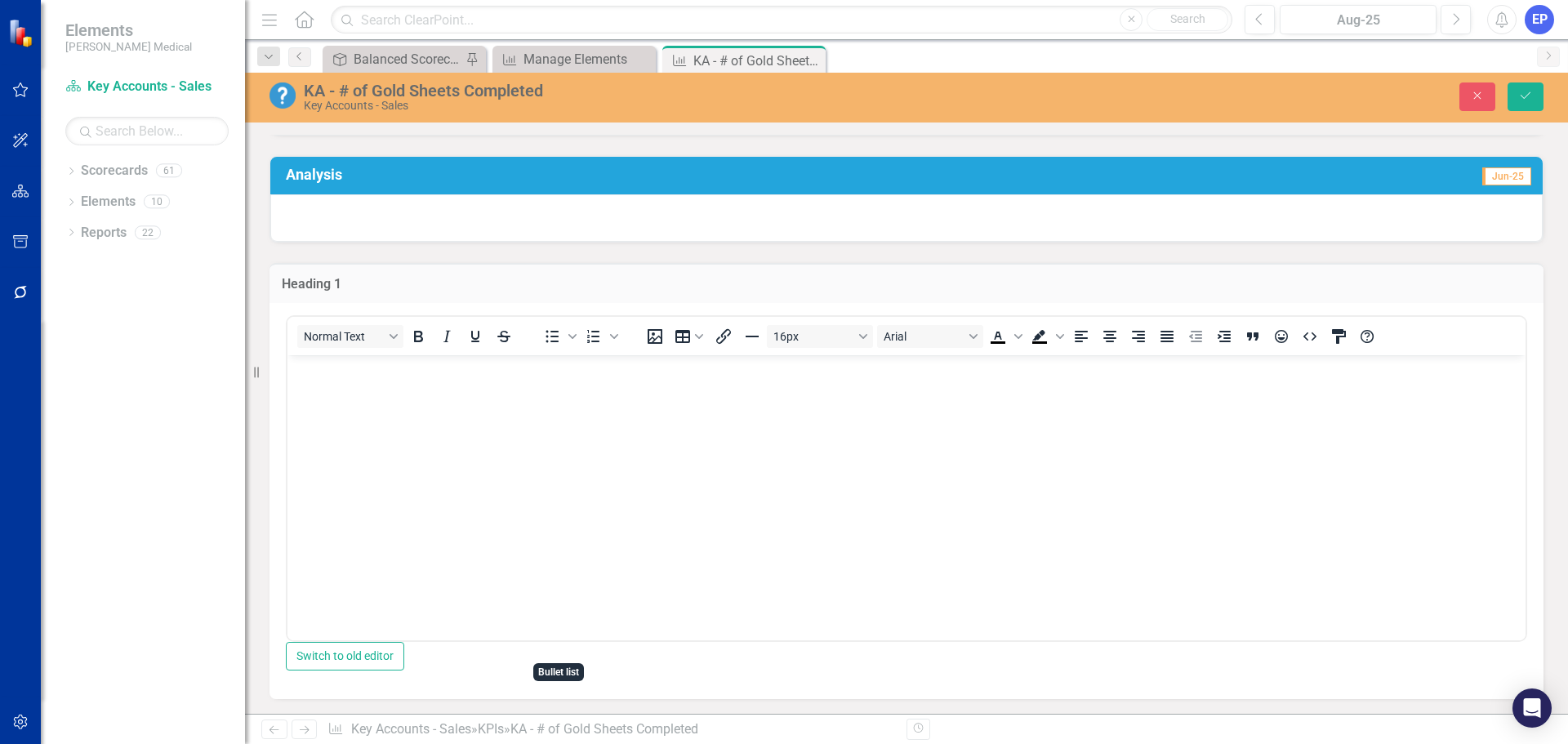
scroll to position [817, 0]
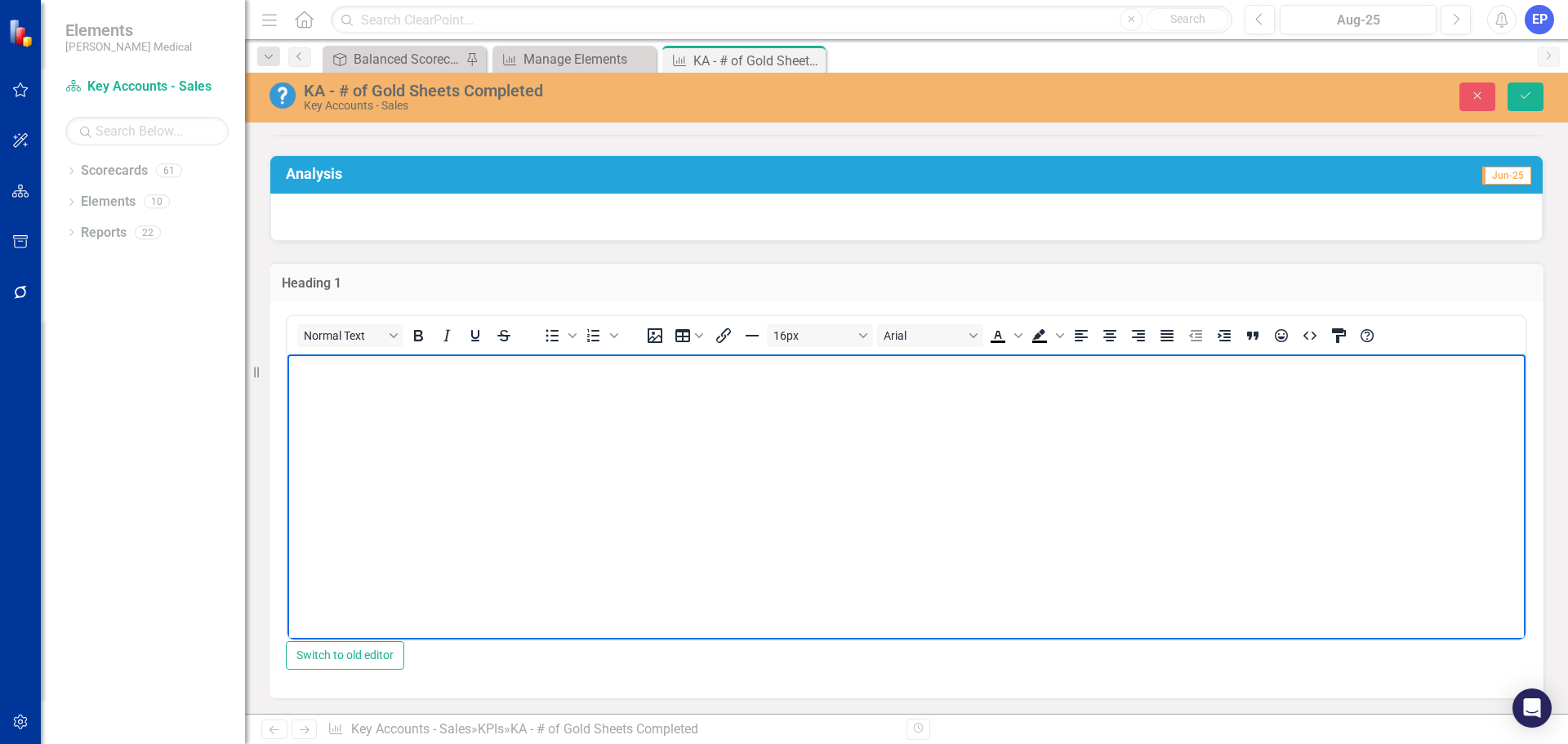
click body "Rich Text Area. Press ALT-0 for help."
drag, startPoint x: 161, startPoint y: 60, endPoint x: -32, endPoint y: 45, distance: 193.6
click html "Input Data Below:"
click icon "Bold"
click button "16px"
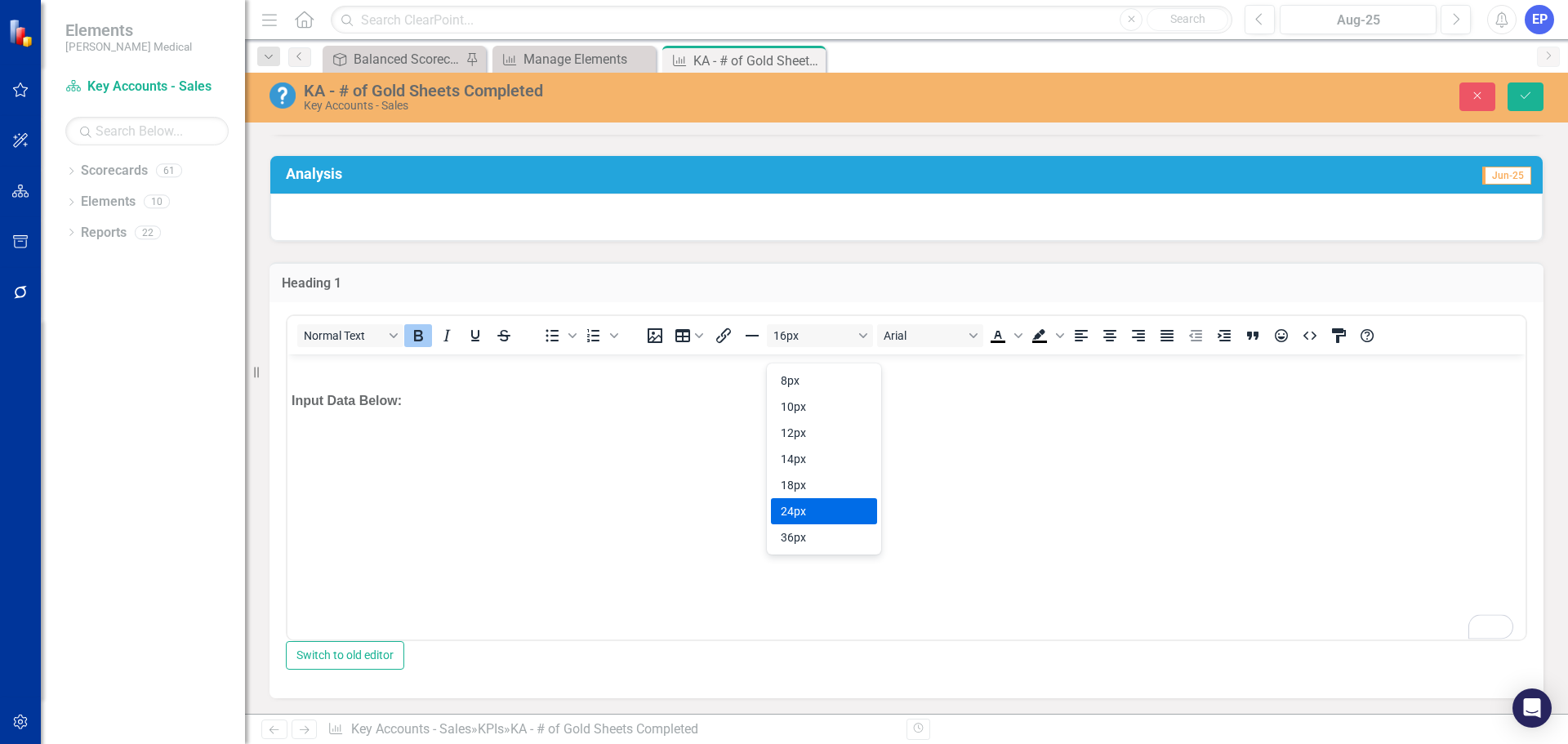
click div "24px"
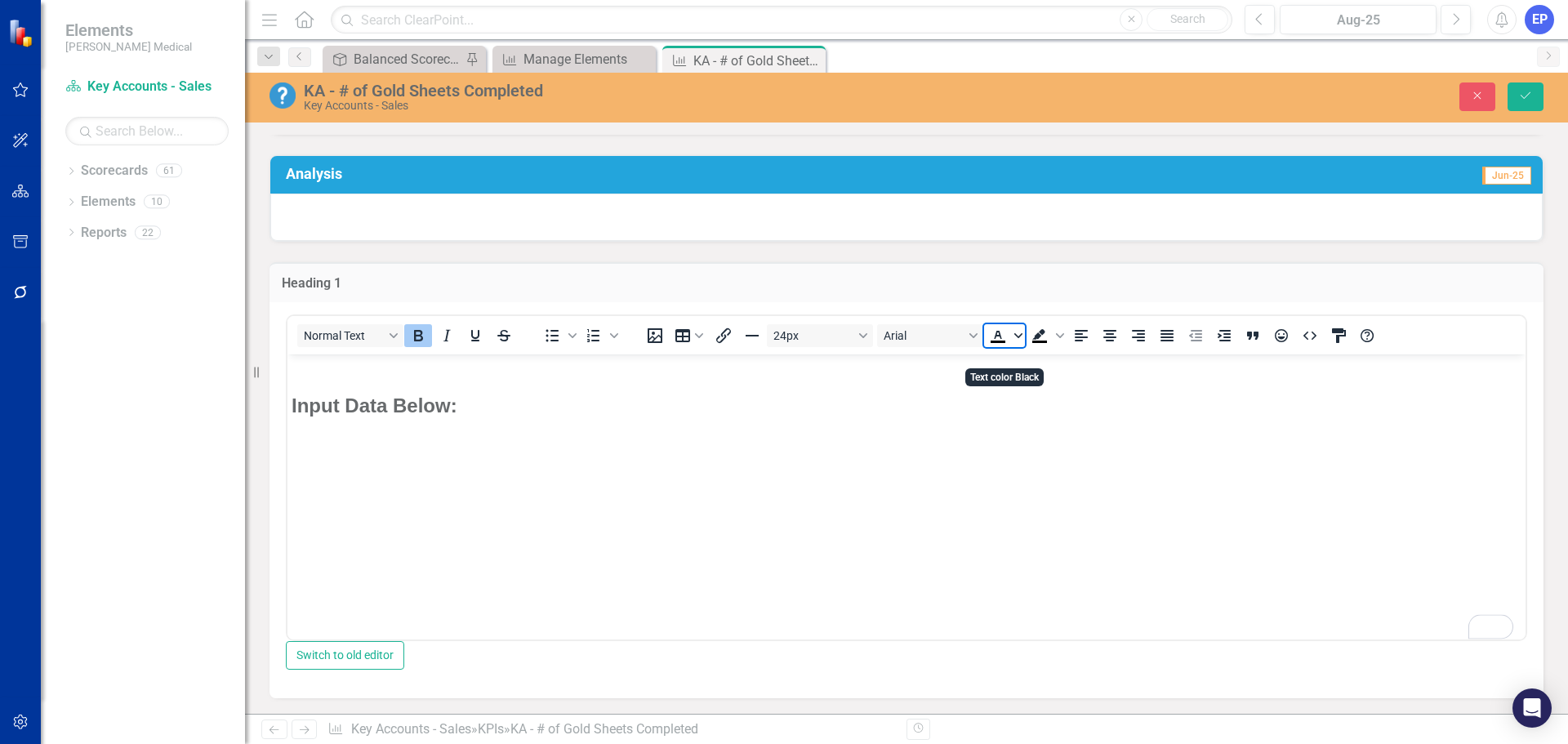
click icon "Text color Black"
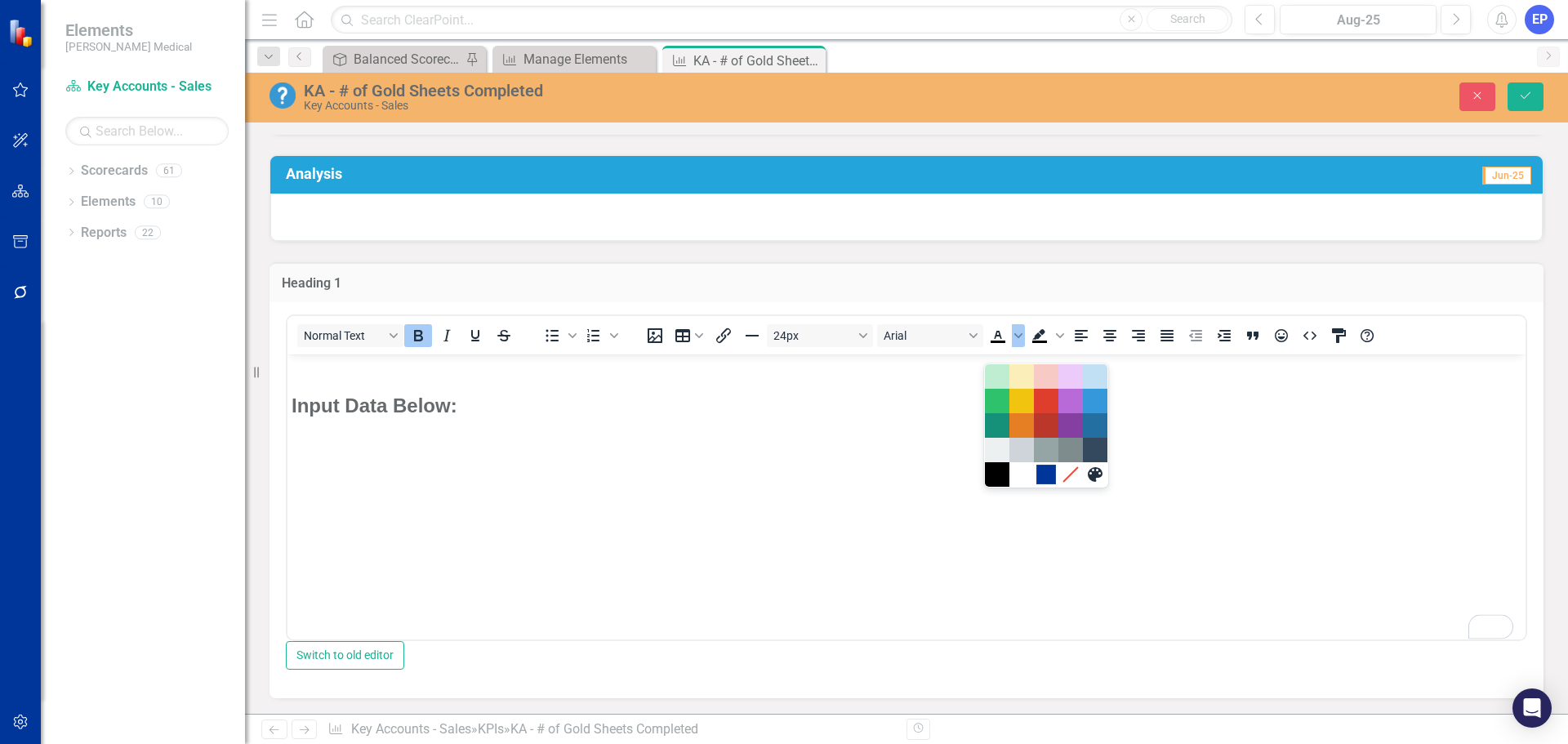
click div "#00359A"
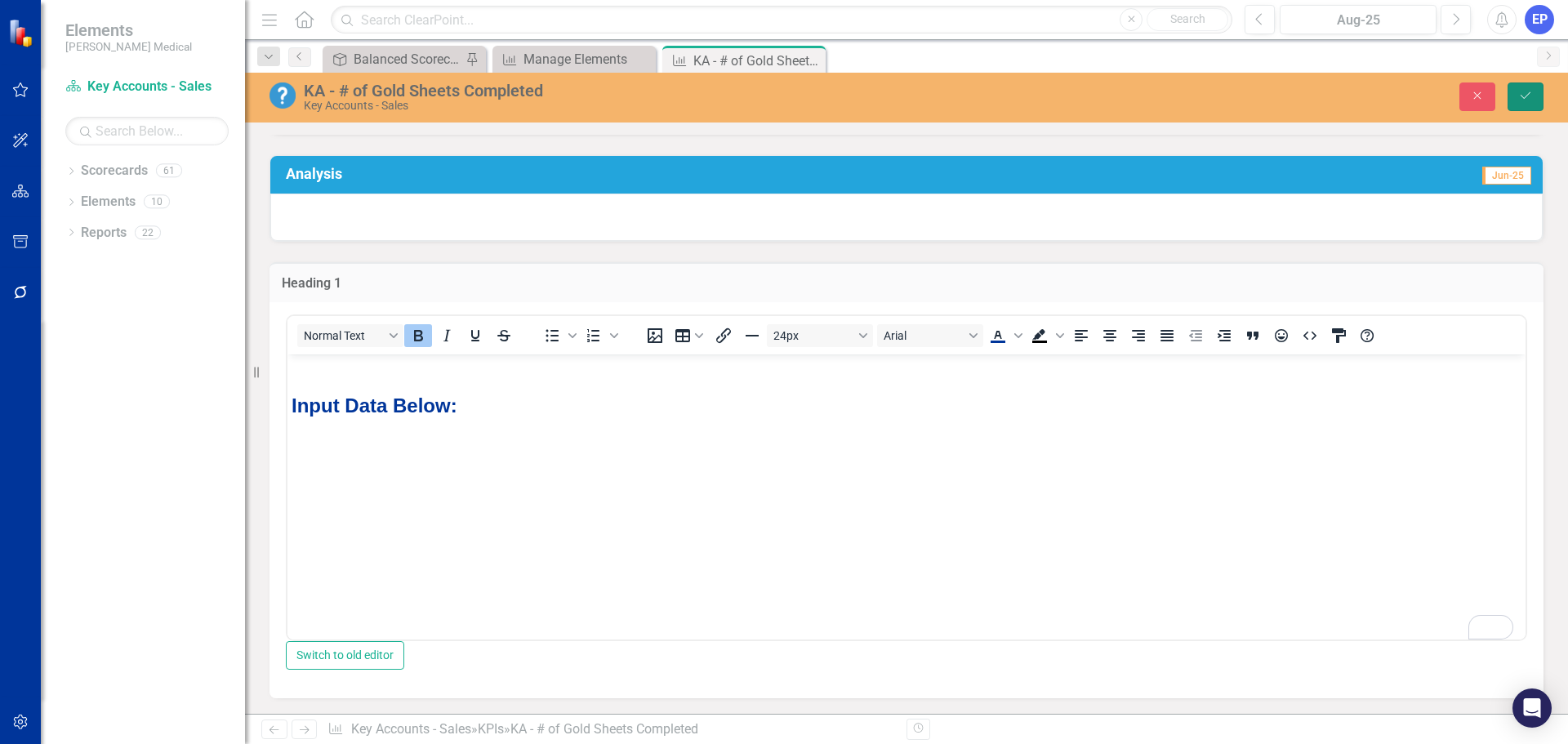
click button "Save"
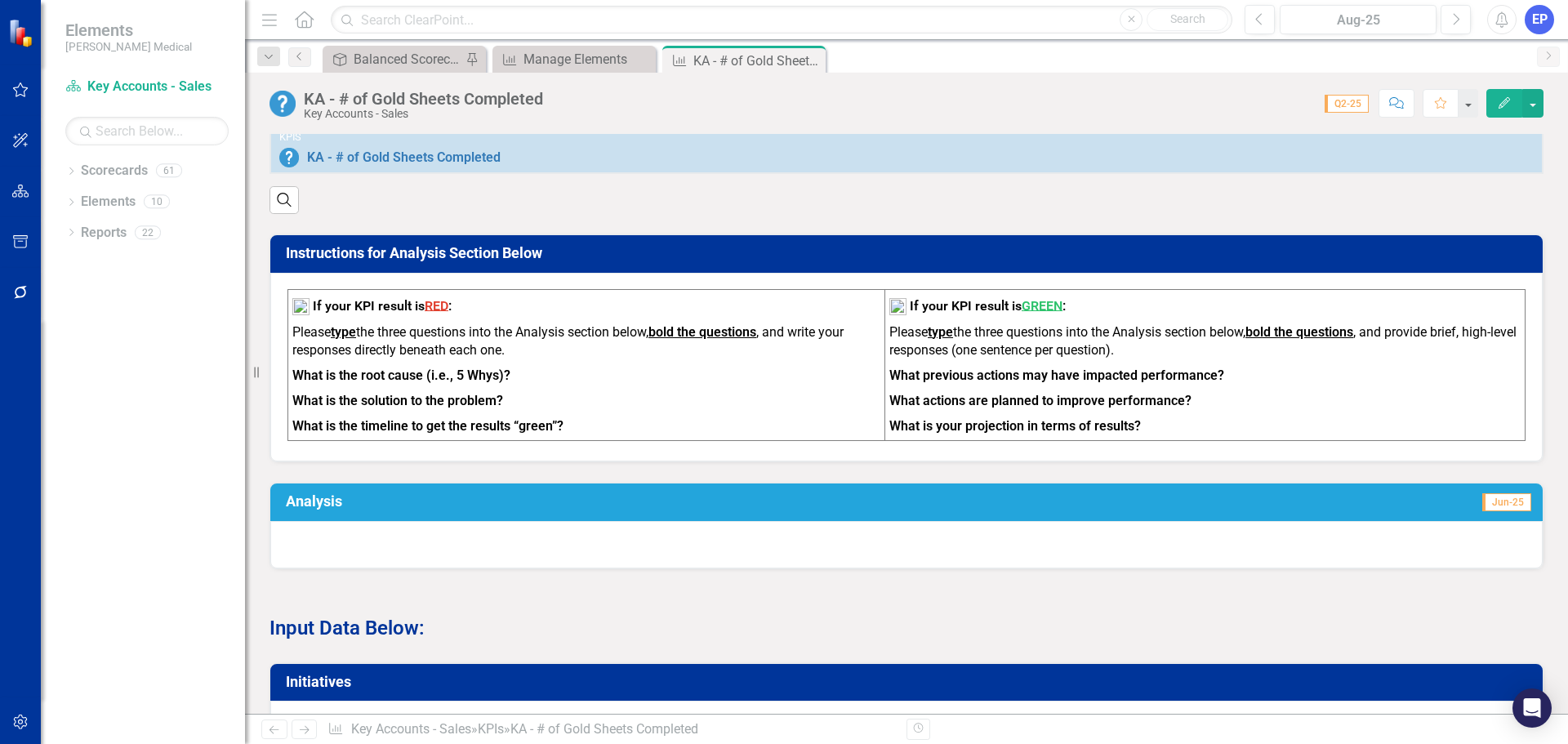
scroll to position [490, 0]
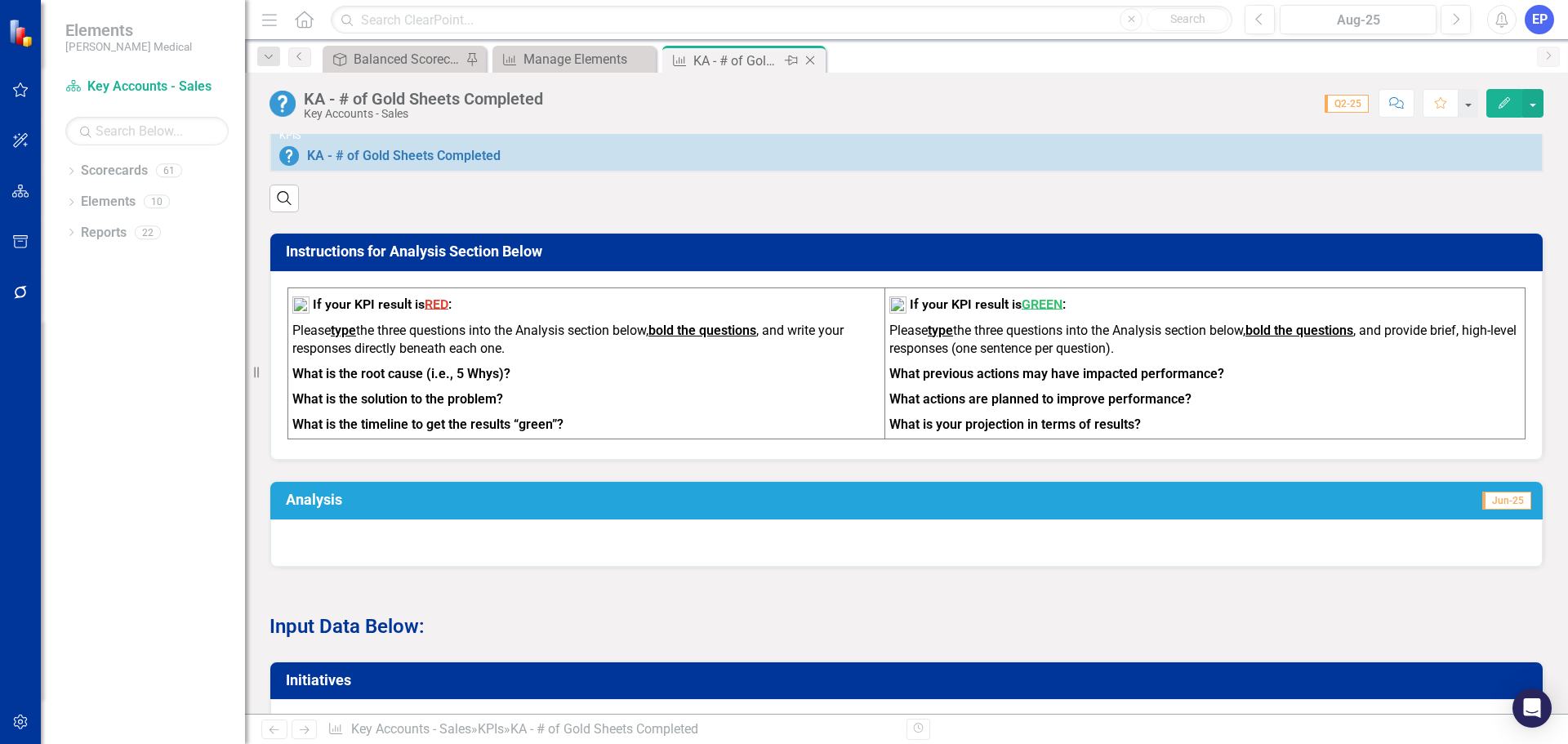
click icon "Close"
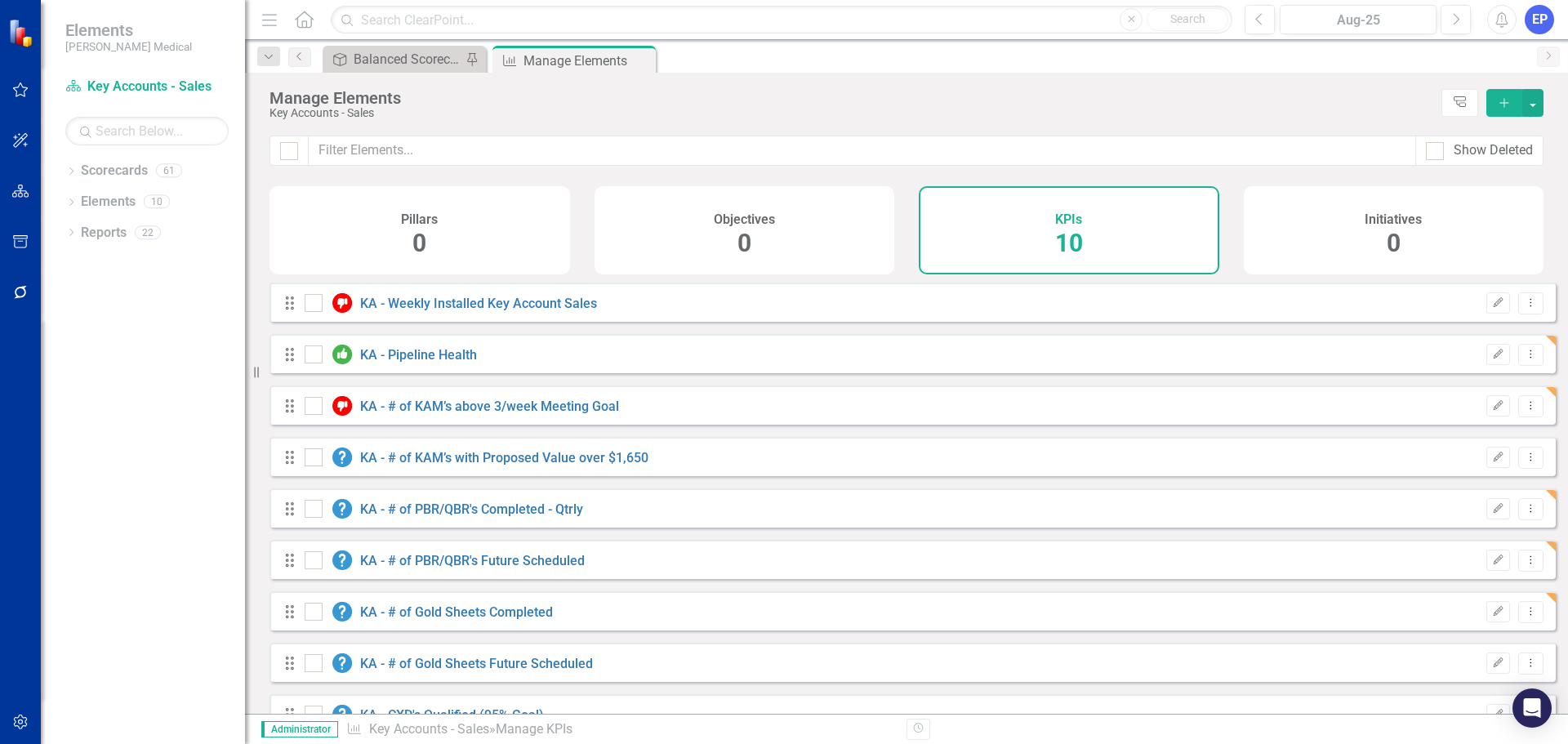
checkbox input "false"
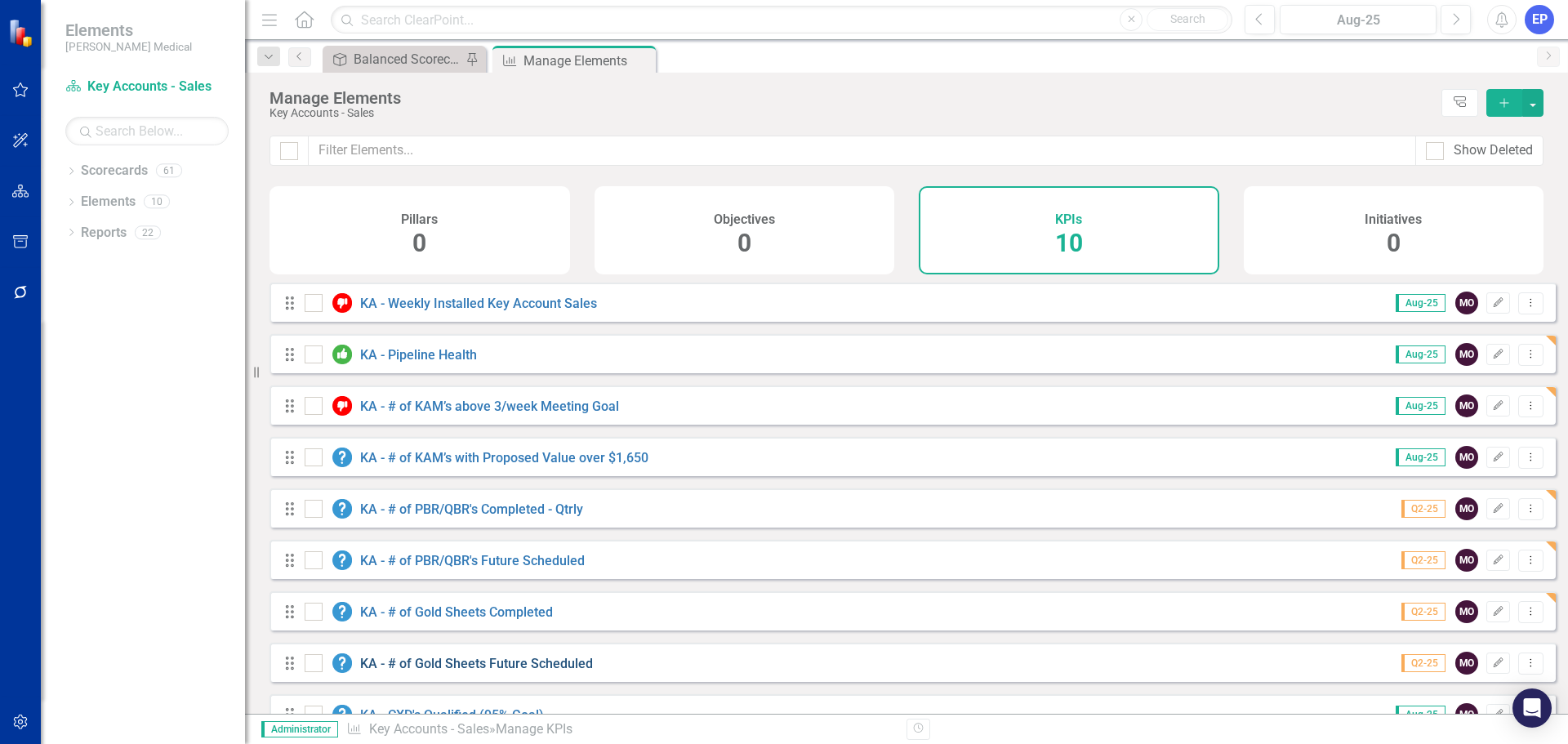
click link "KA - # of Gold Sheets Future Scheduled"
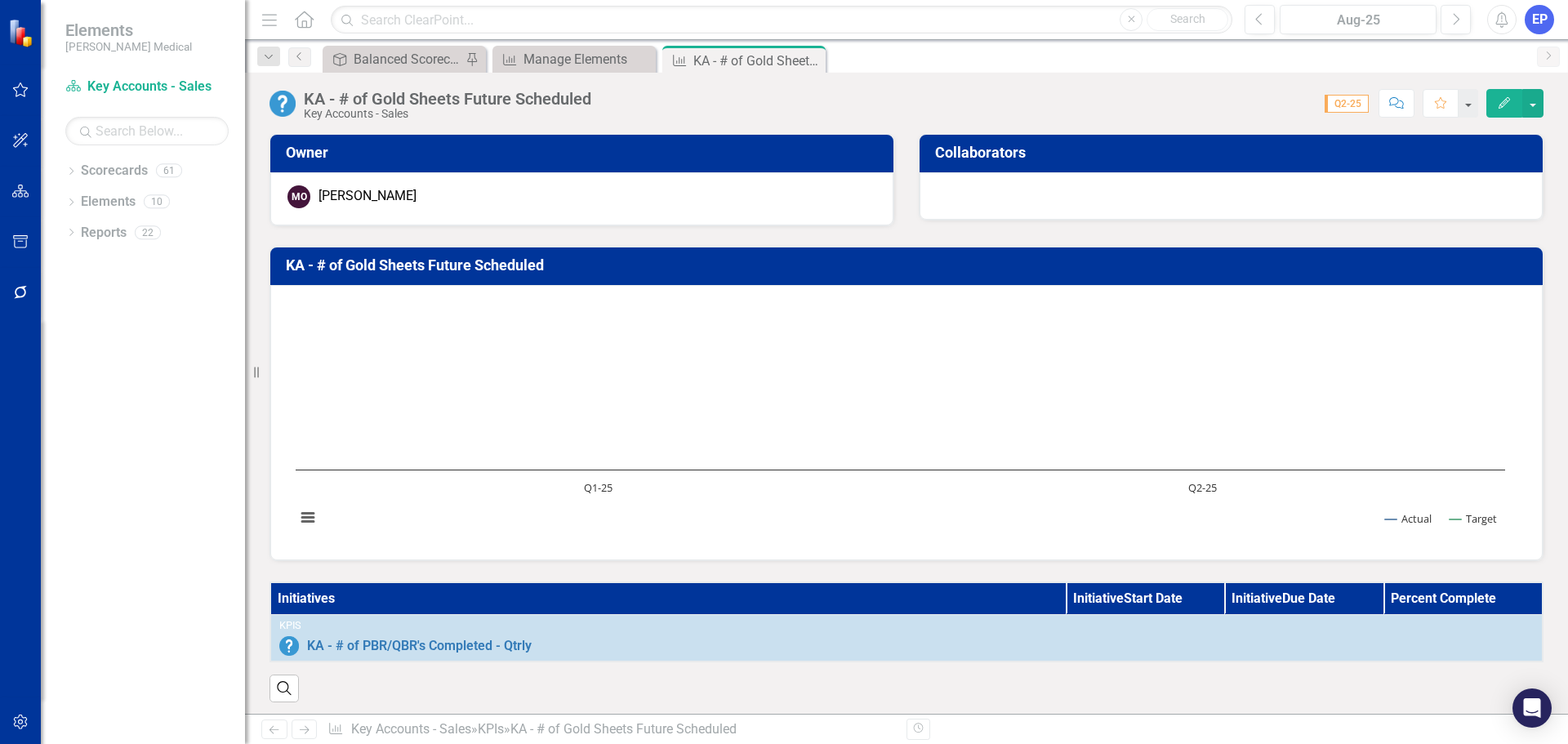
click th "Initiatives"
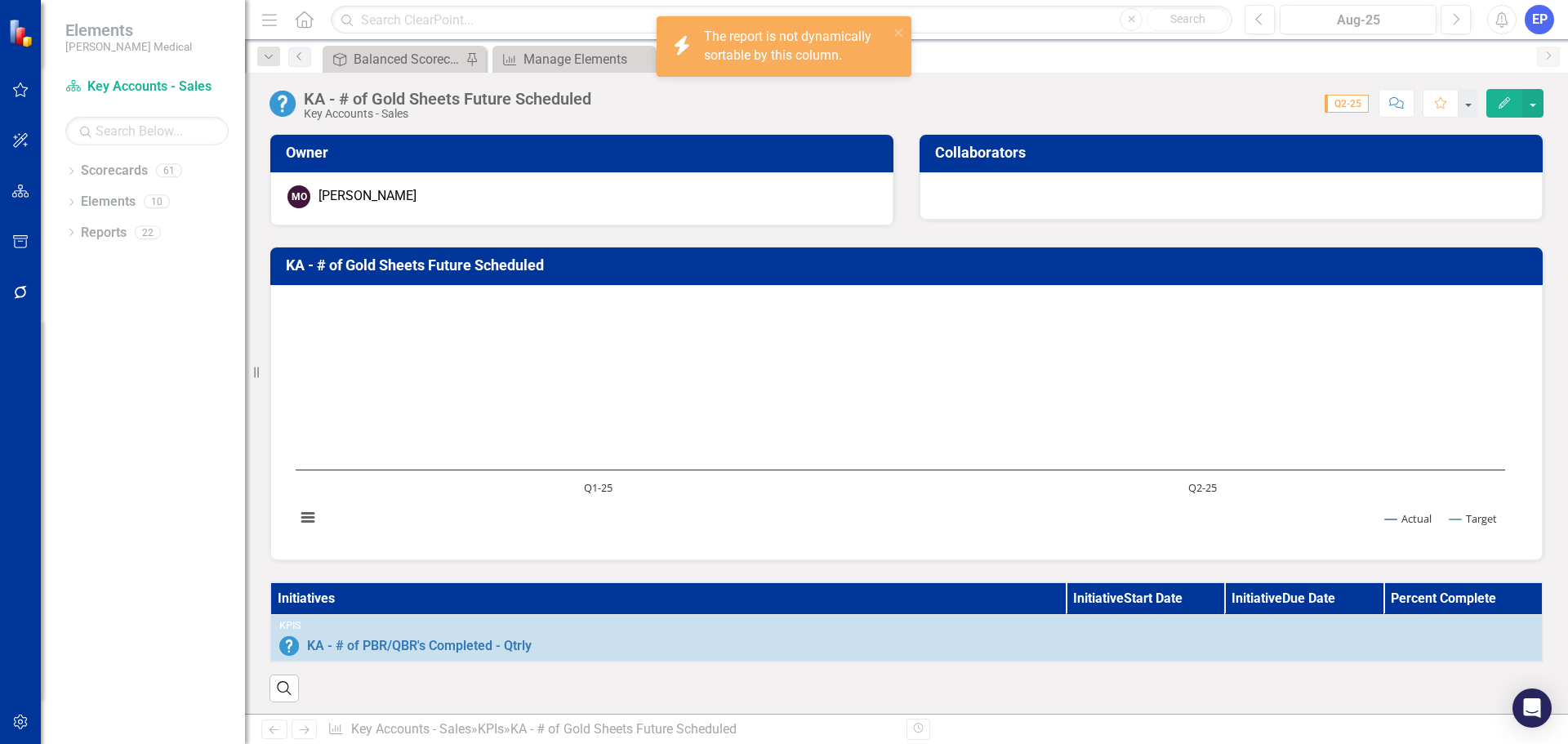
click th "Initiatives"
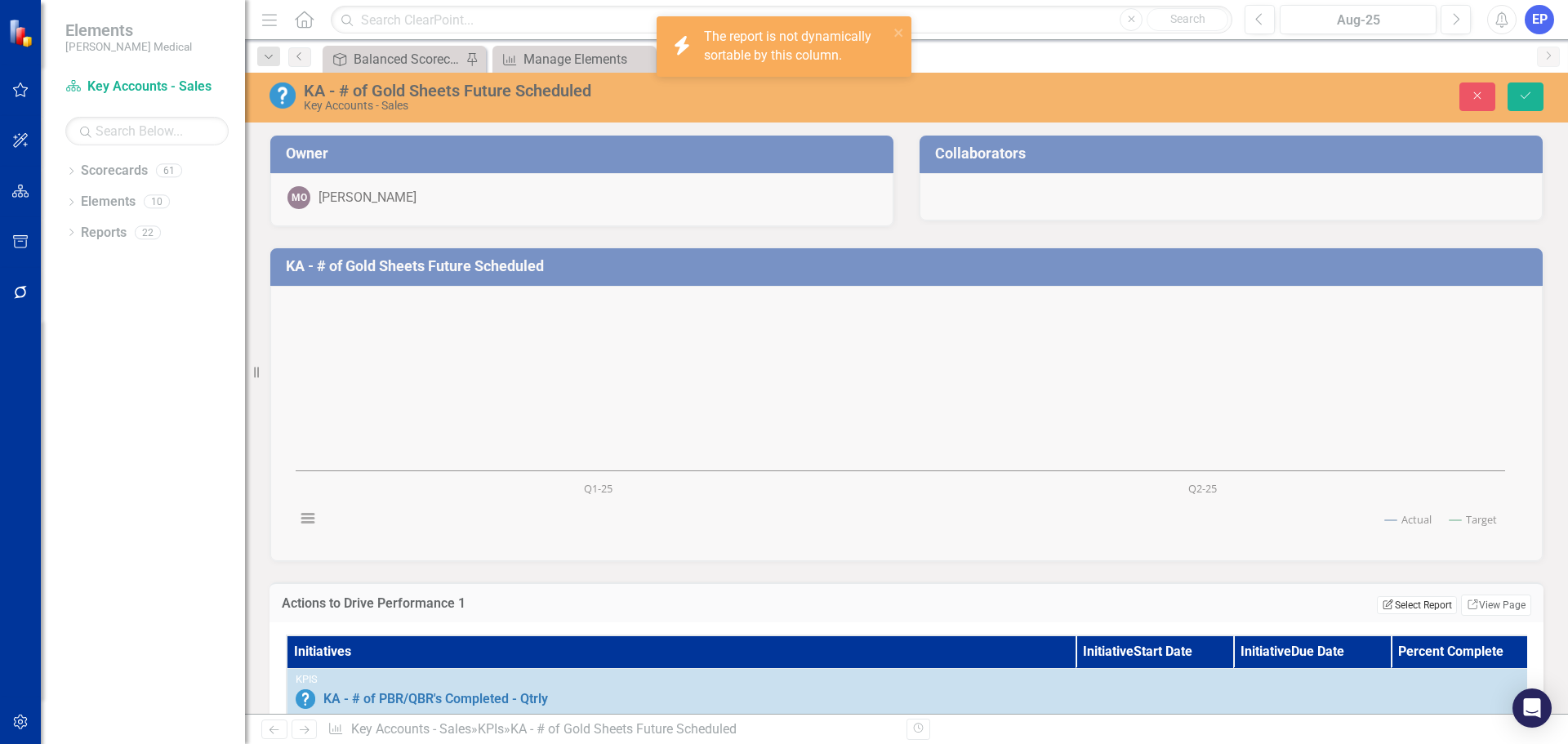
click button "Edit Report Select Report"
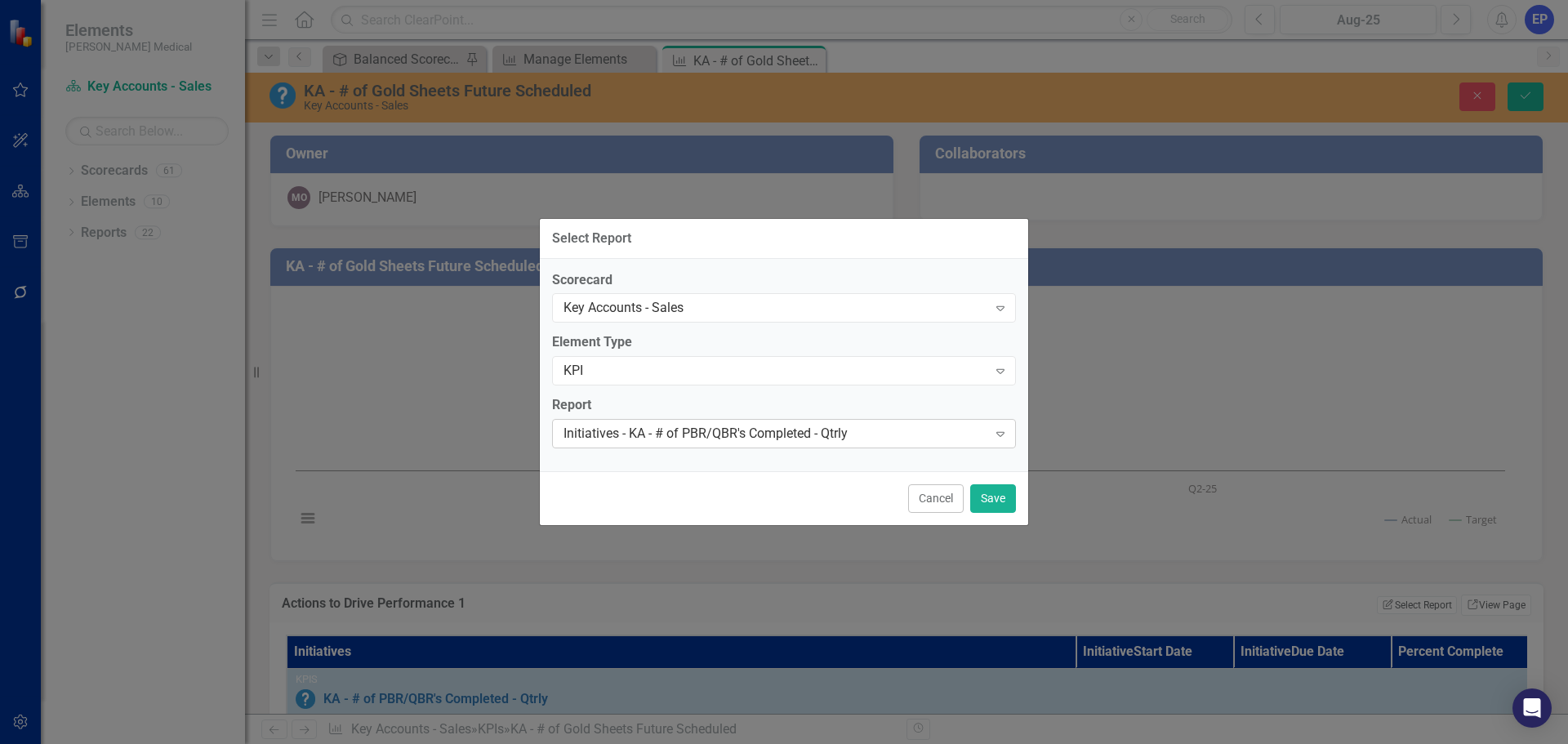
click div "Initiatives - KA - # of PBR/QBR's Completed - Qtrly"
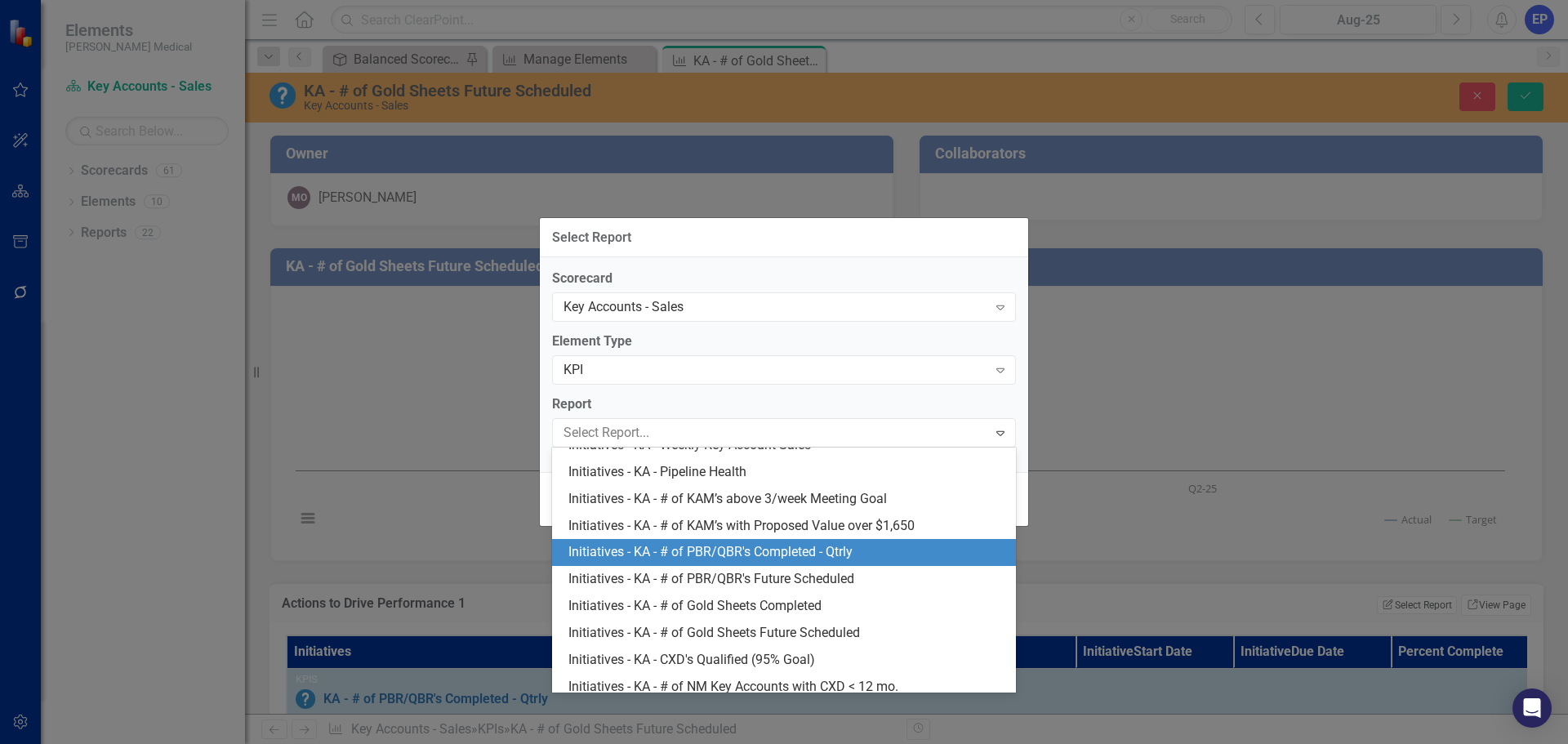
scroll to position [104, 0]
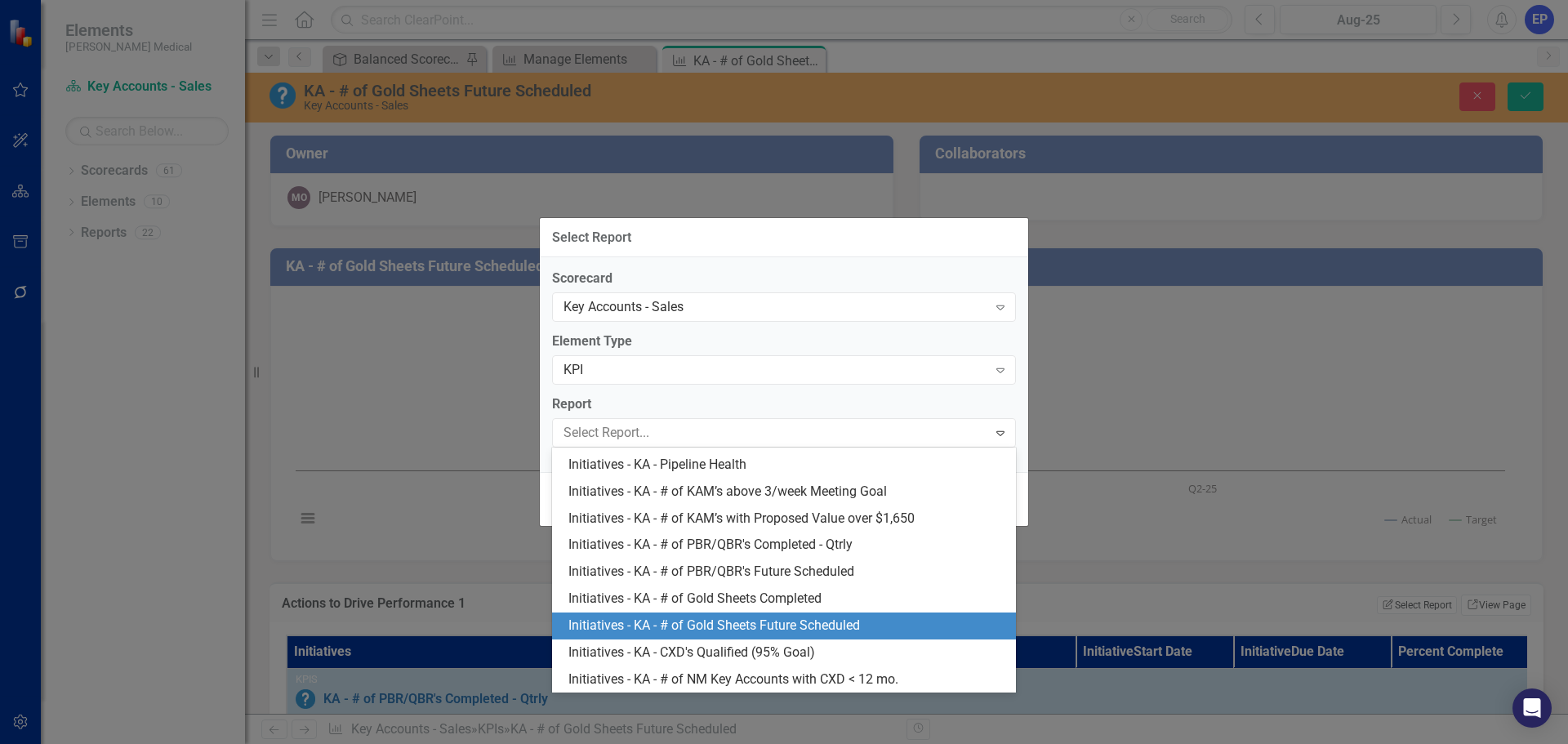
click div "Initiatives - KA - # of Gold Sheets Future Scheduled"
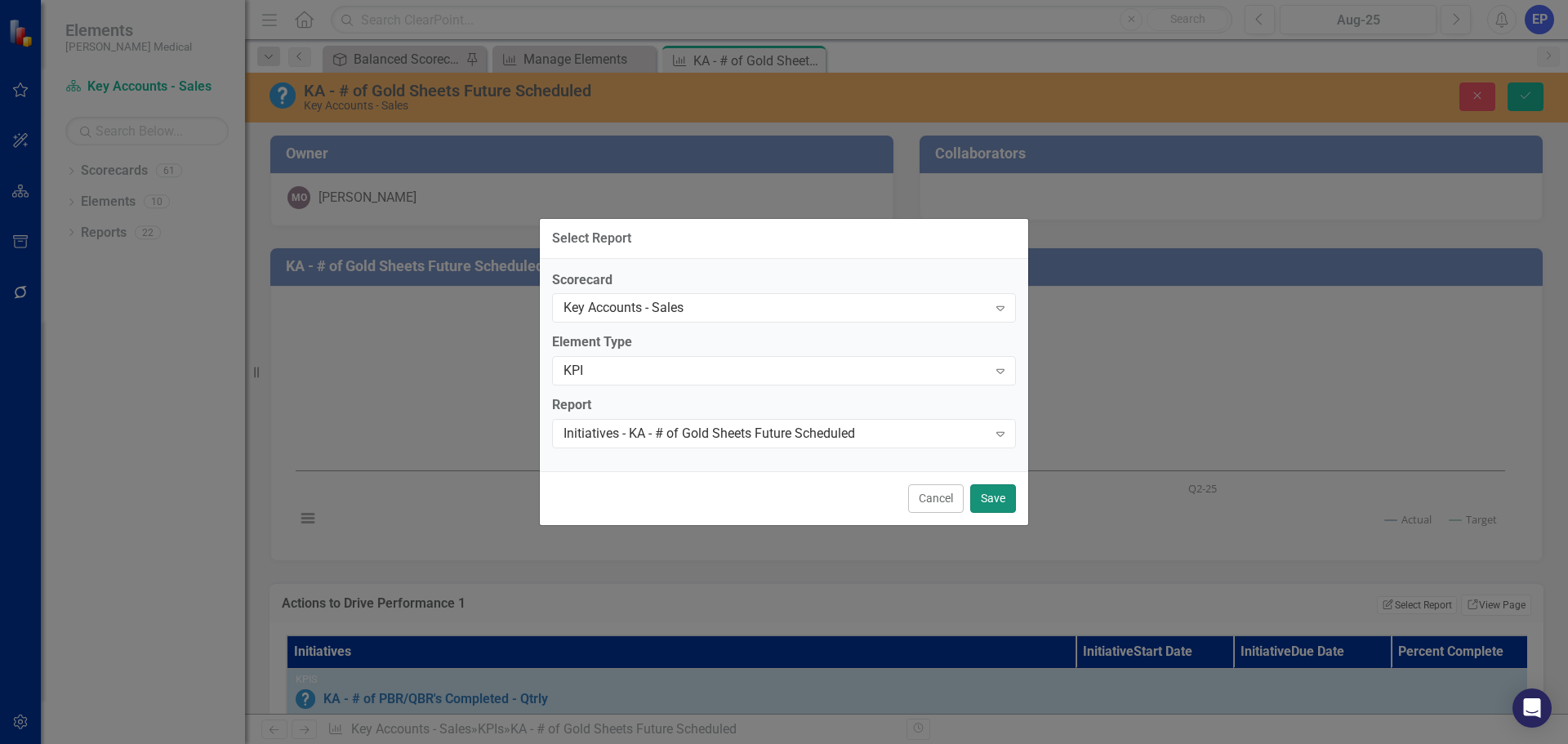
click button "Save"
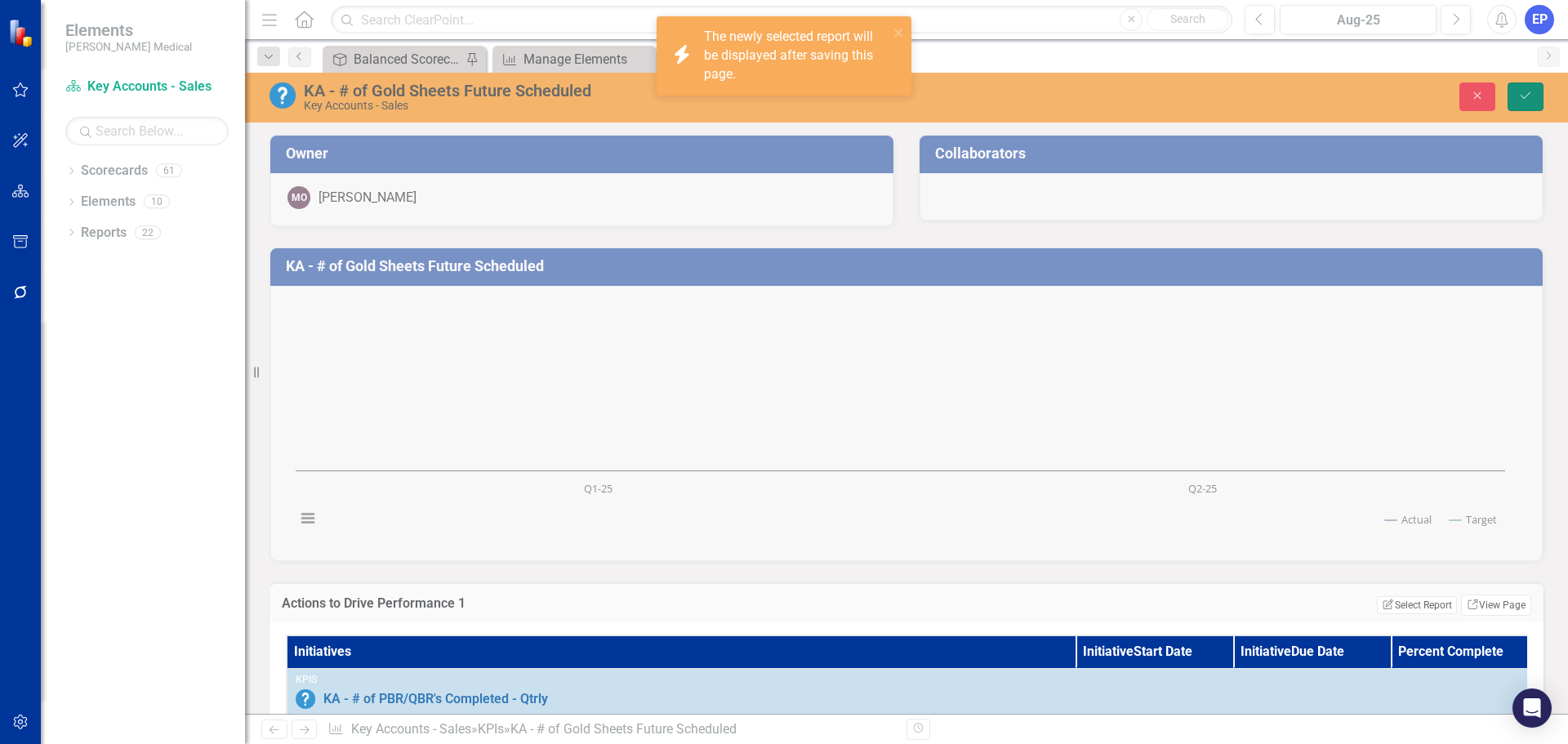
click icon "Save"
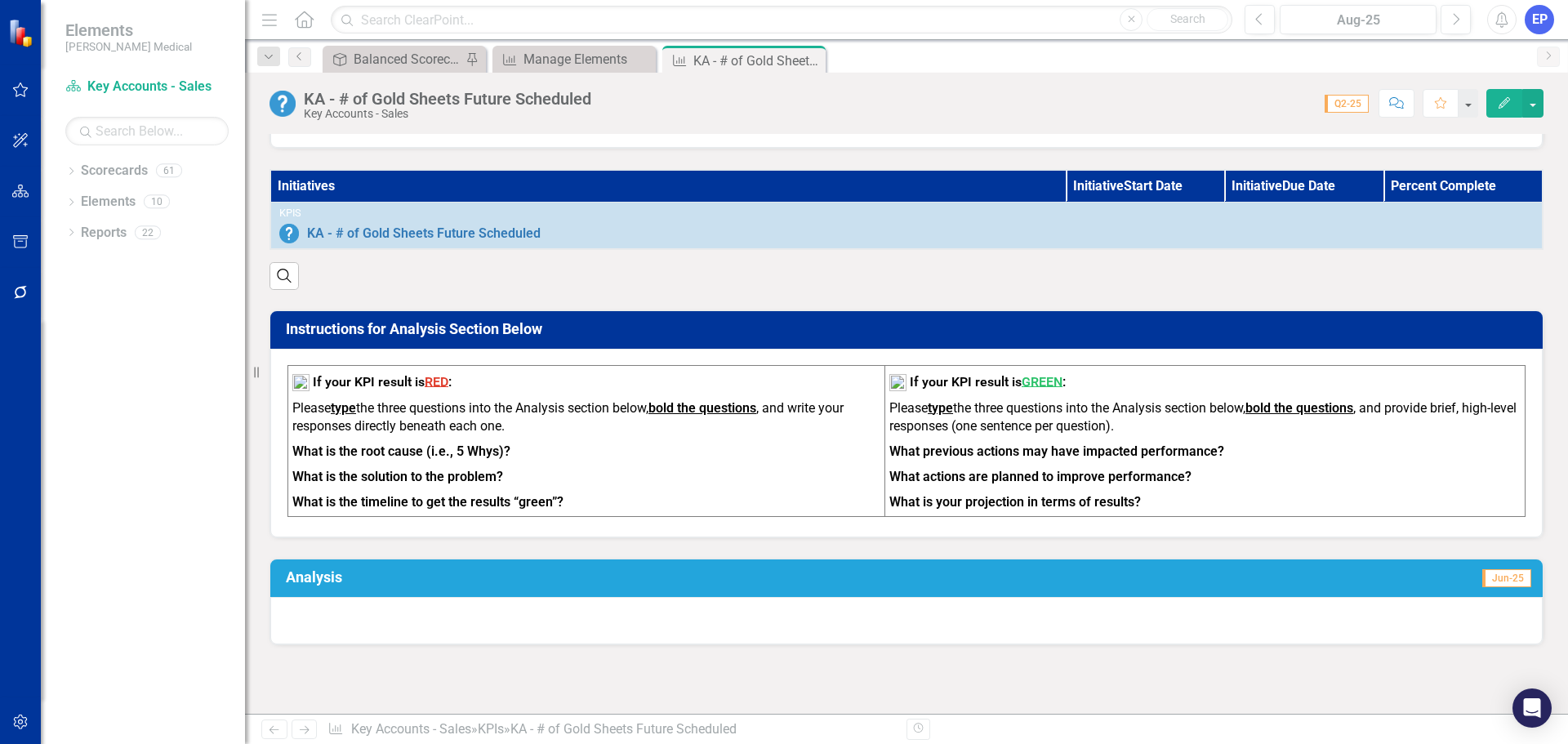
scroll to position [490, 0]
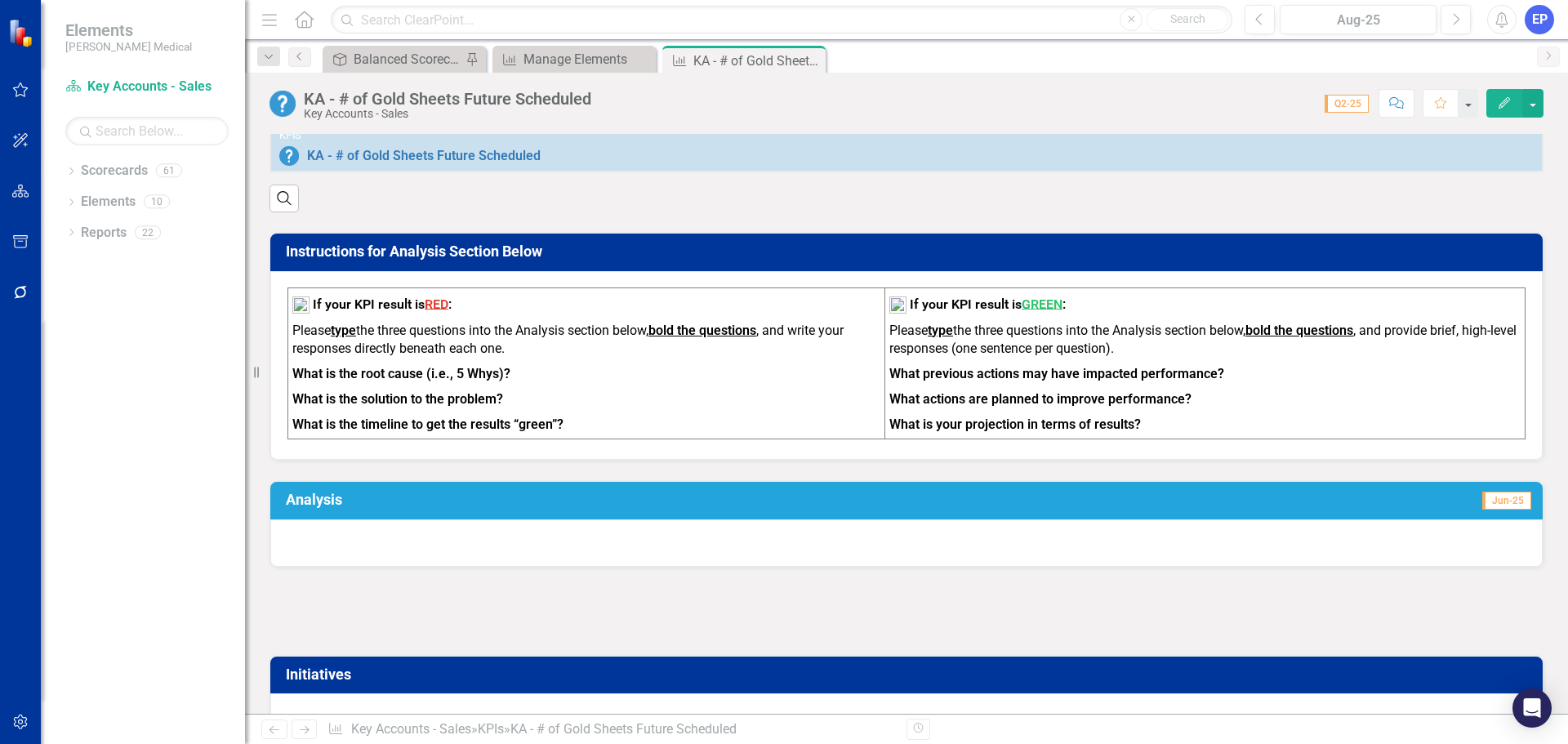
click div
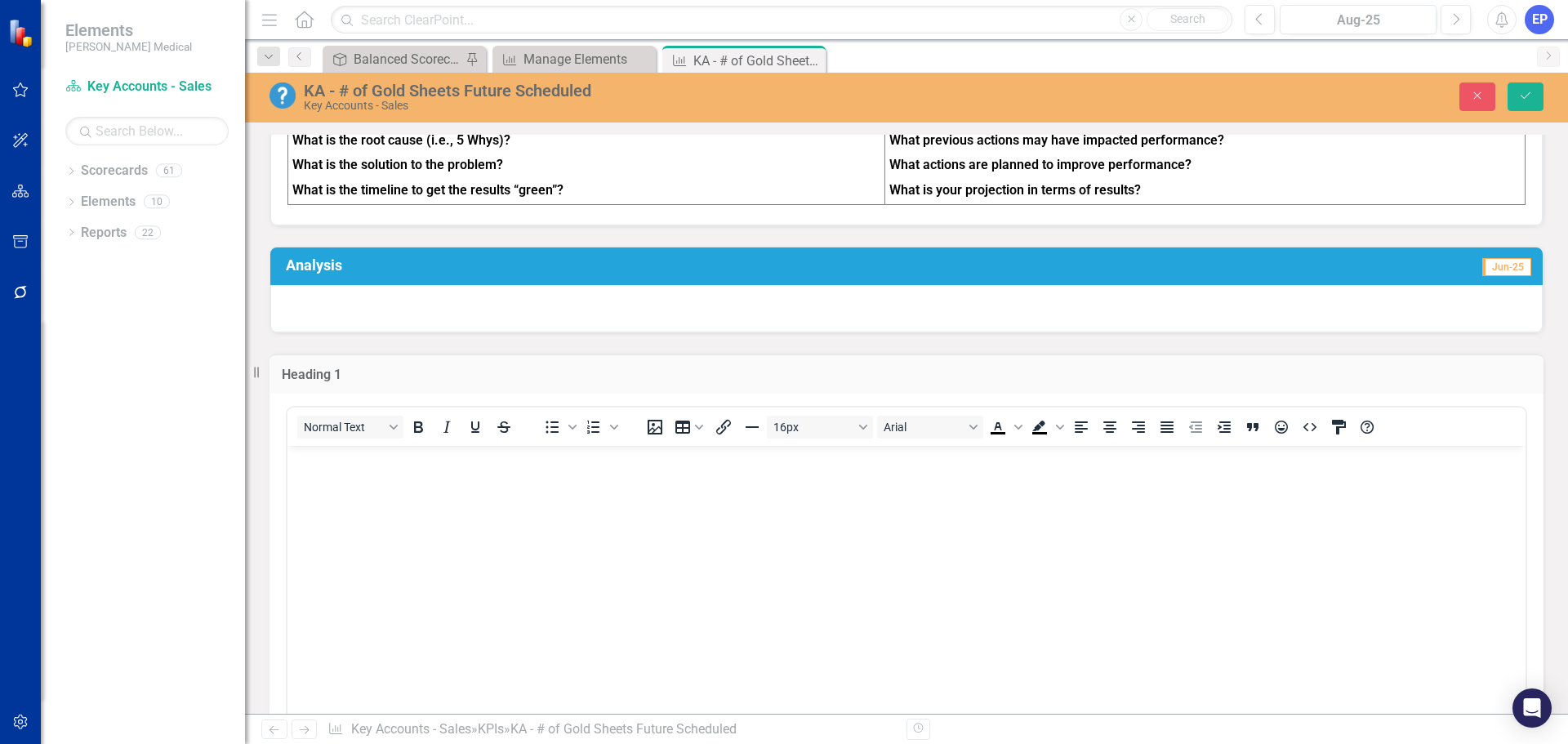
scroll to position [735, 0]
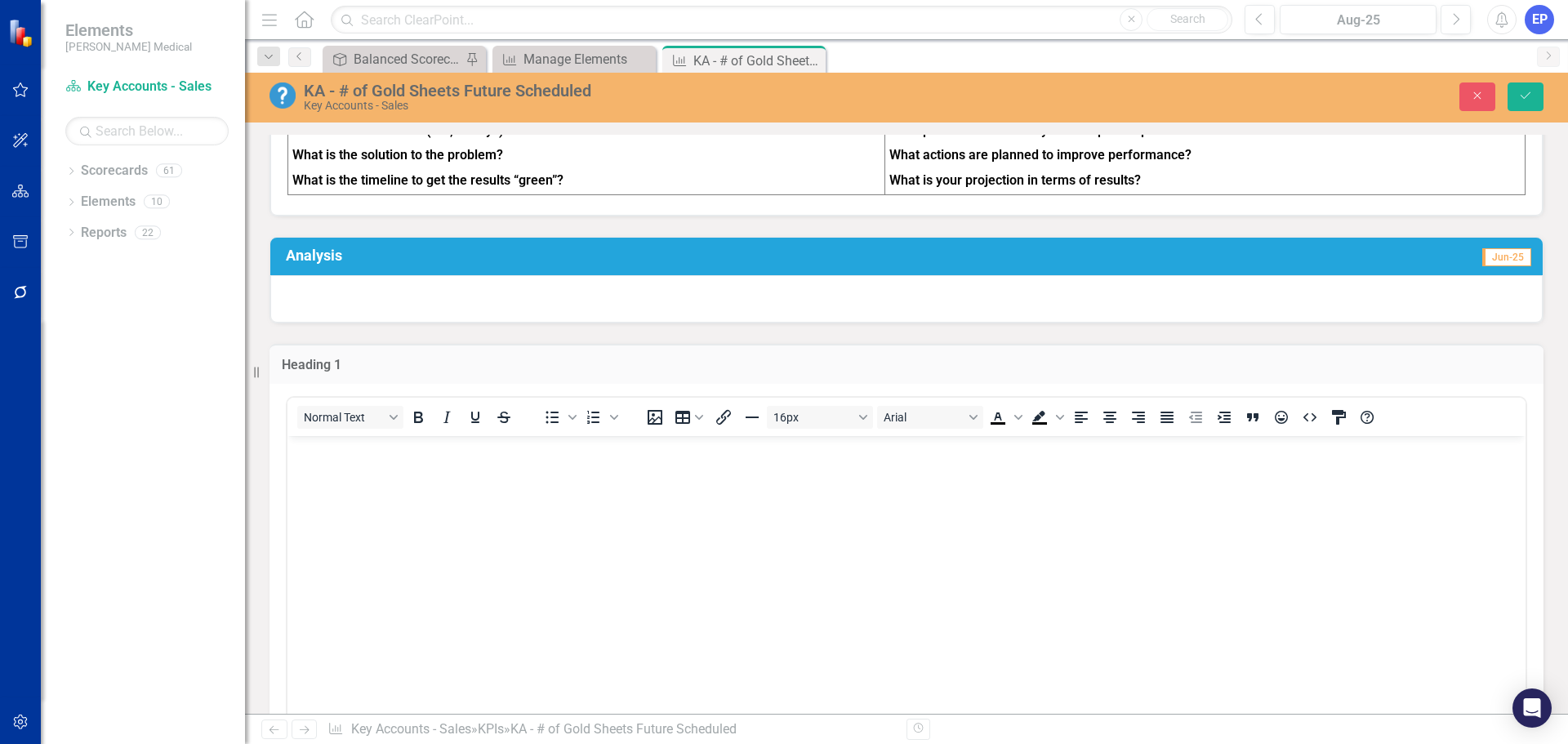
click body "Rich Text Area. Press ALT-0 for help."
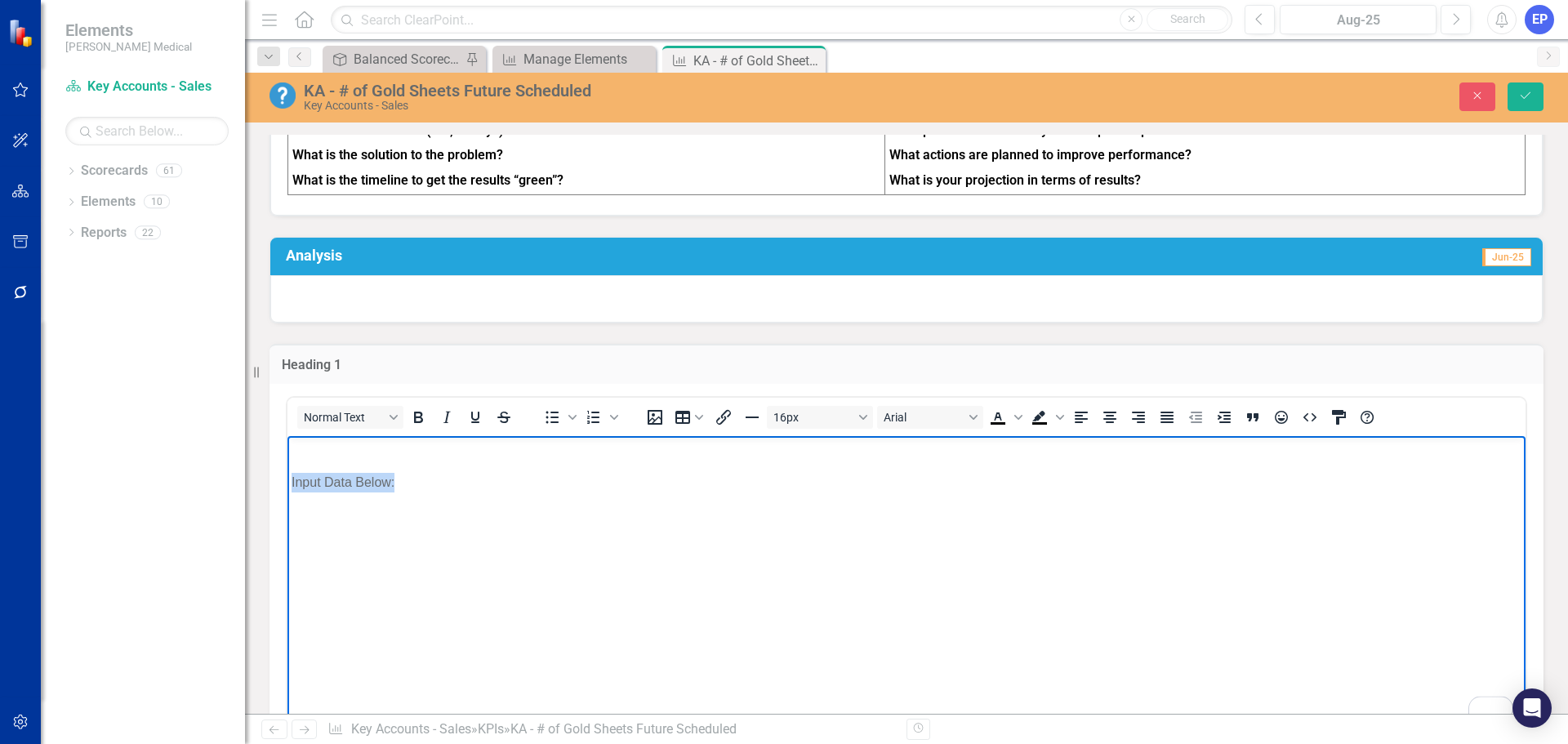
drag, startPoint x: 174, startPoint y: 56, endPoint x: -45, endPoint y: 49, distance: 219.1
click html "Input Data Below:"
click icon "Bold"
click button "16px"
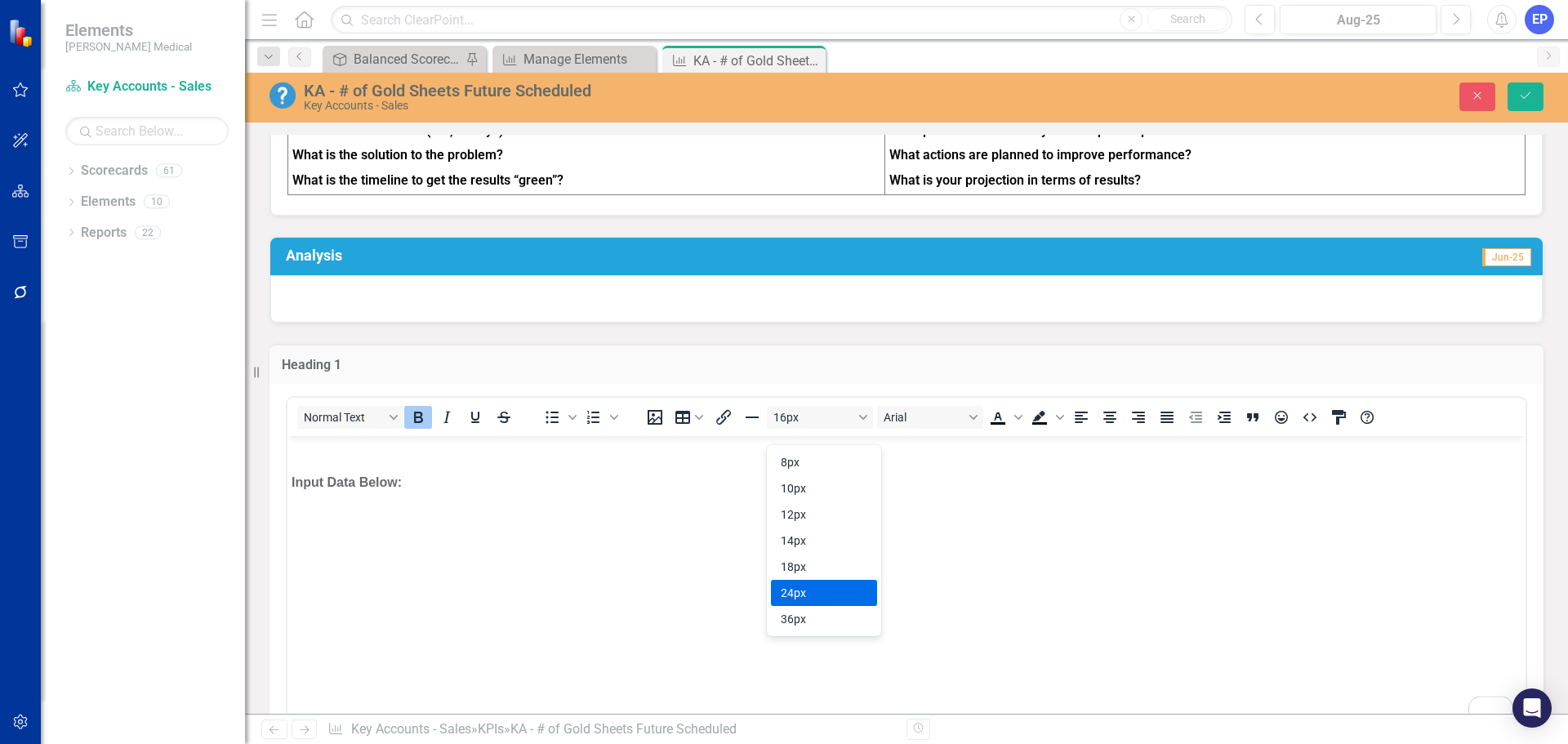
click div "24px"
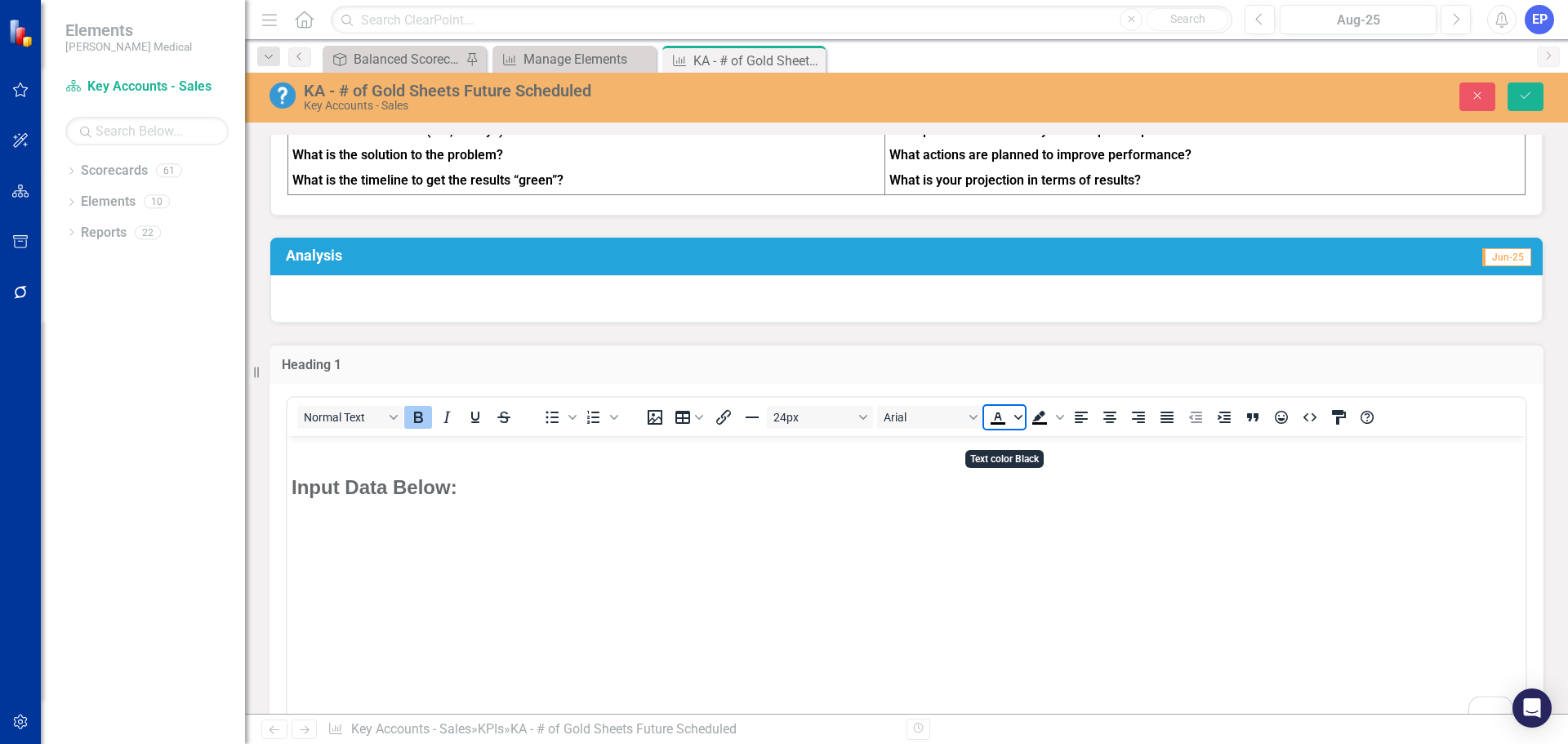
click icon "Text color Black"
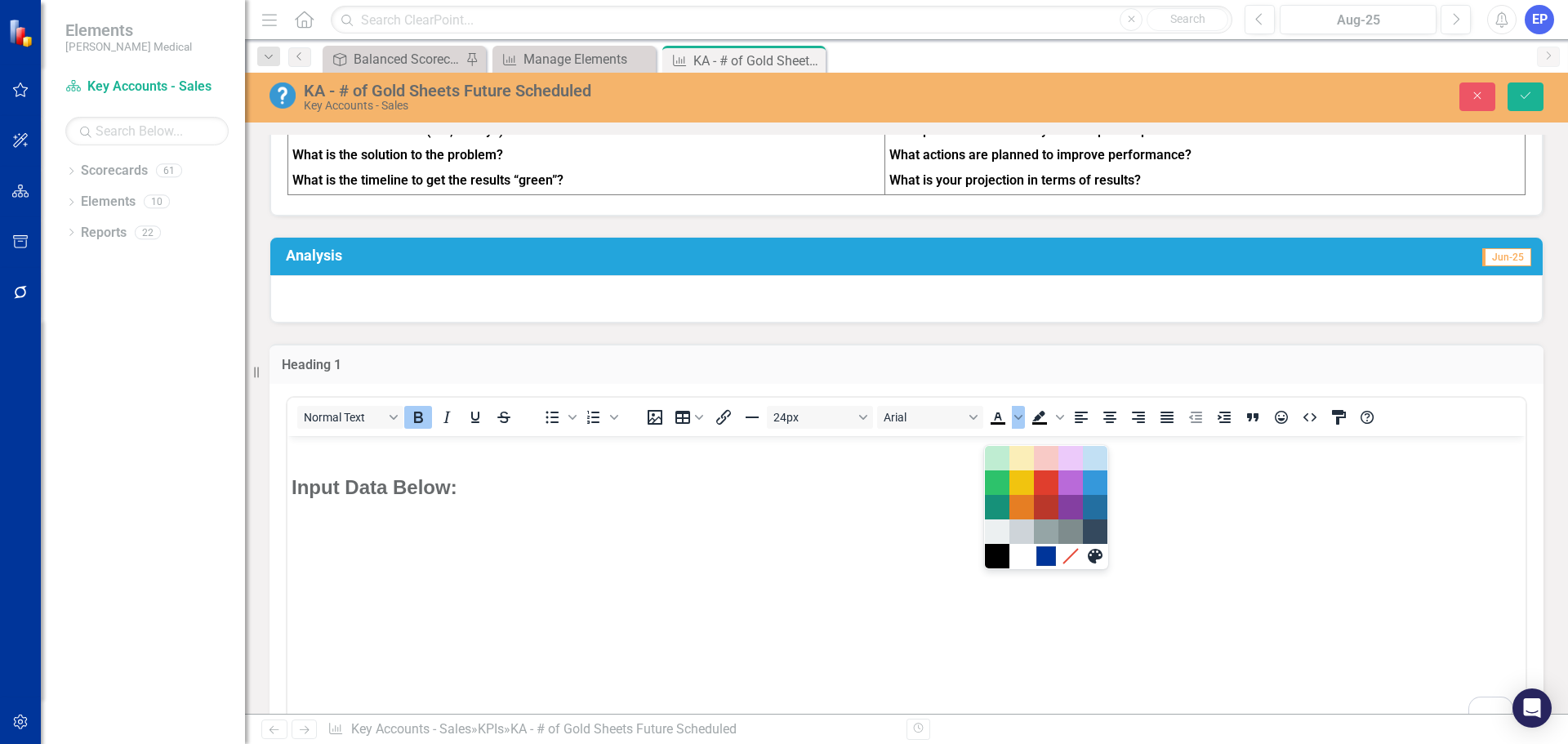
click div "#00359A"
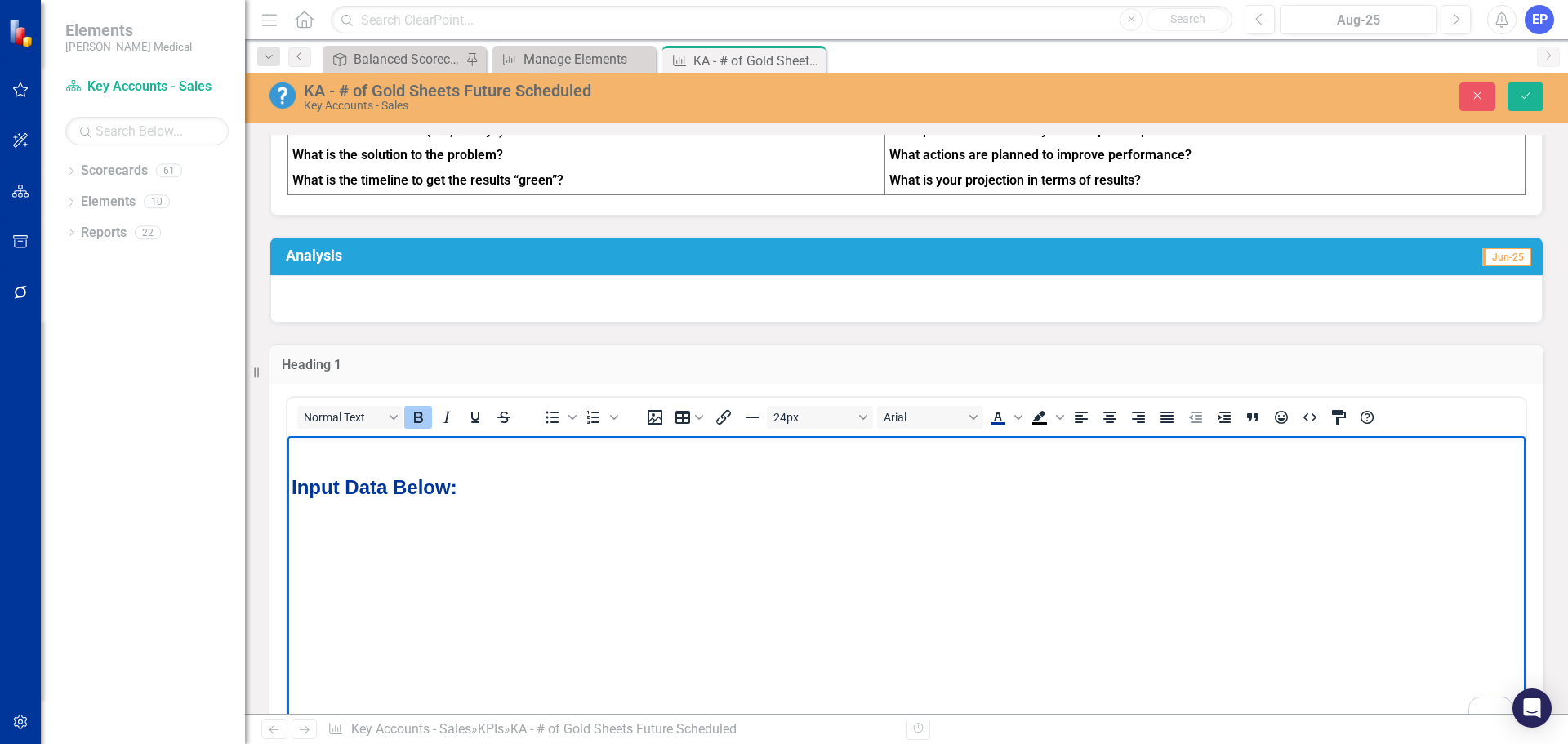
click body "Input Data Below:"
click button "Save"
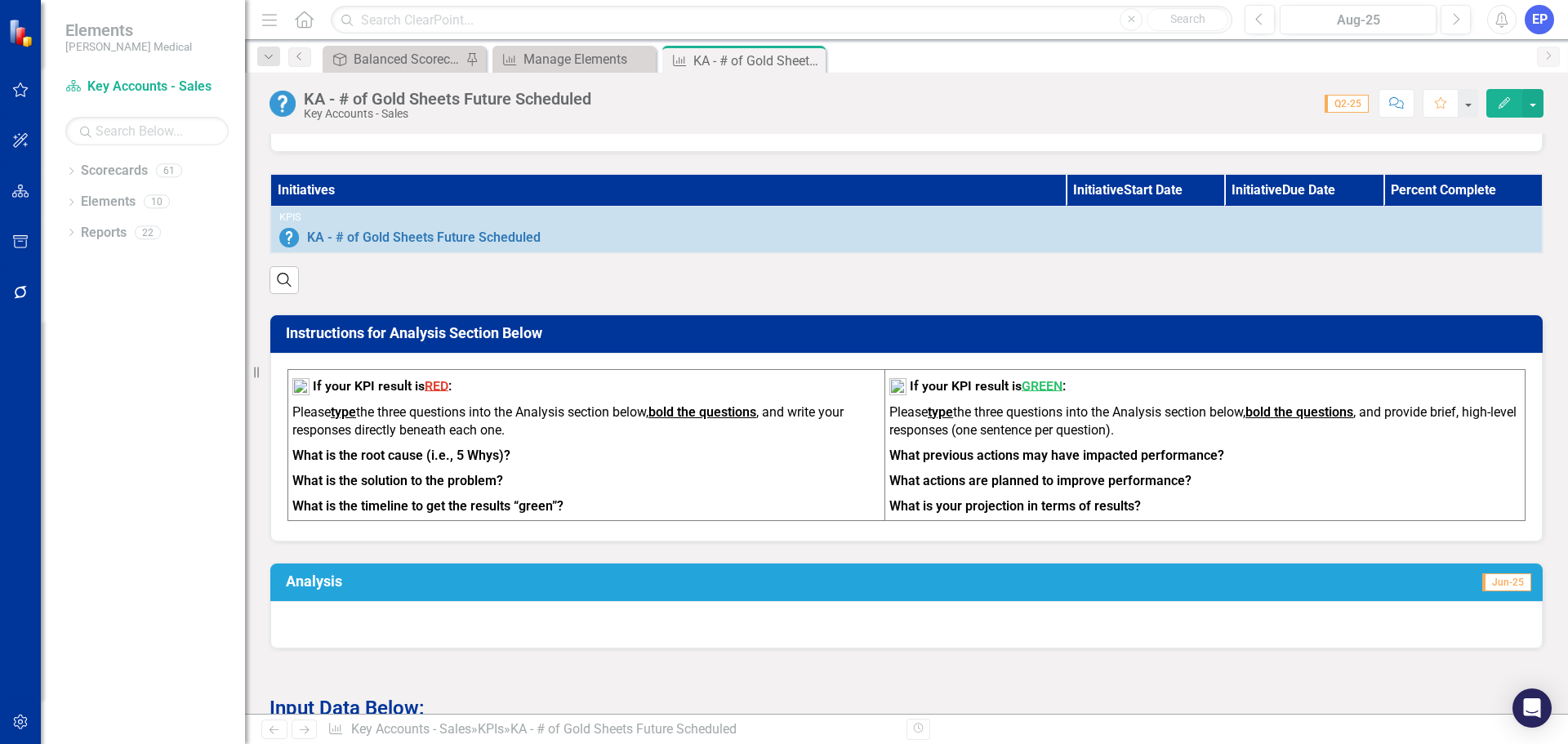
scroll to position [490, 0]
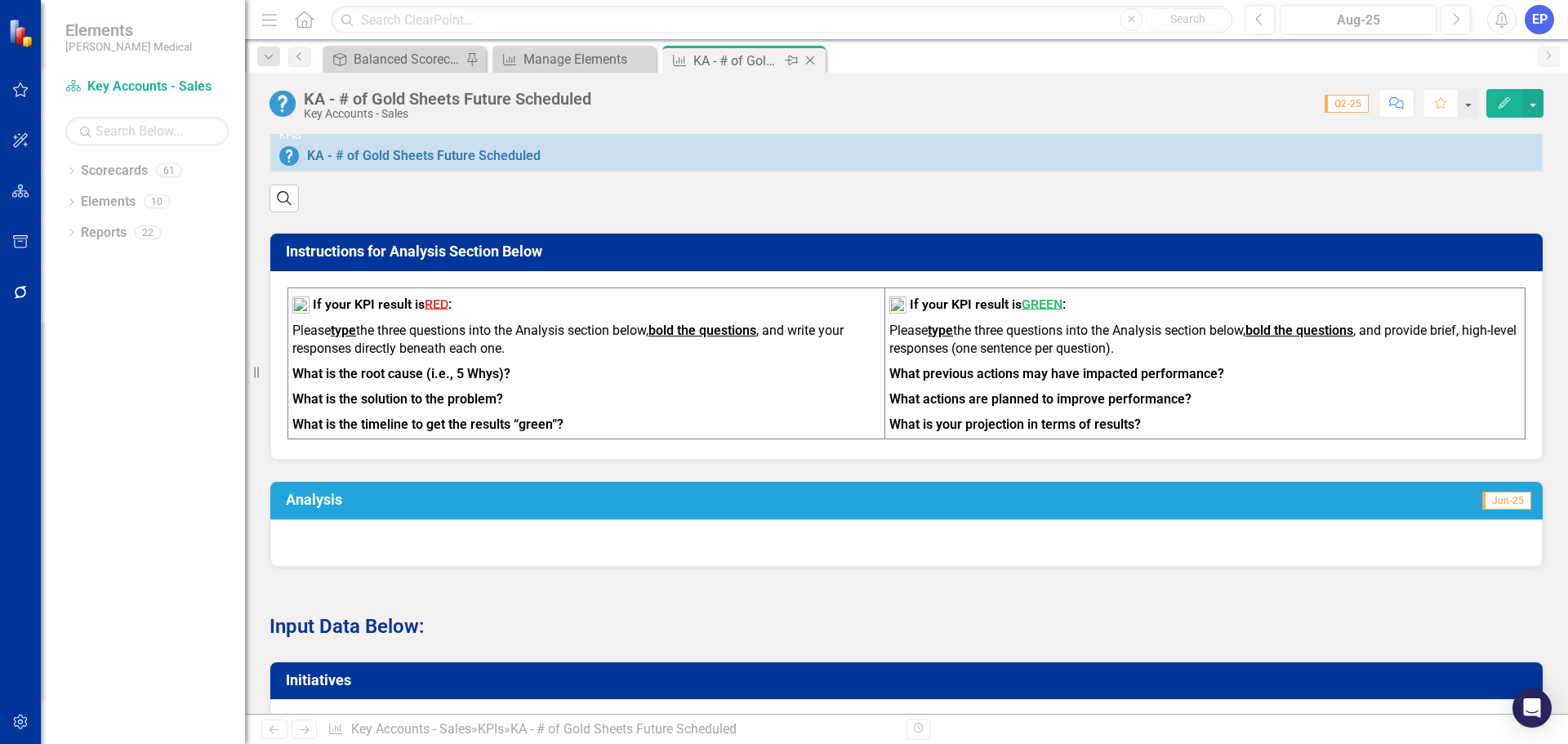
click icon "Close"
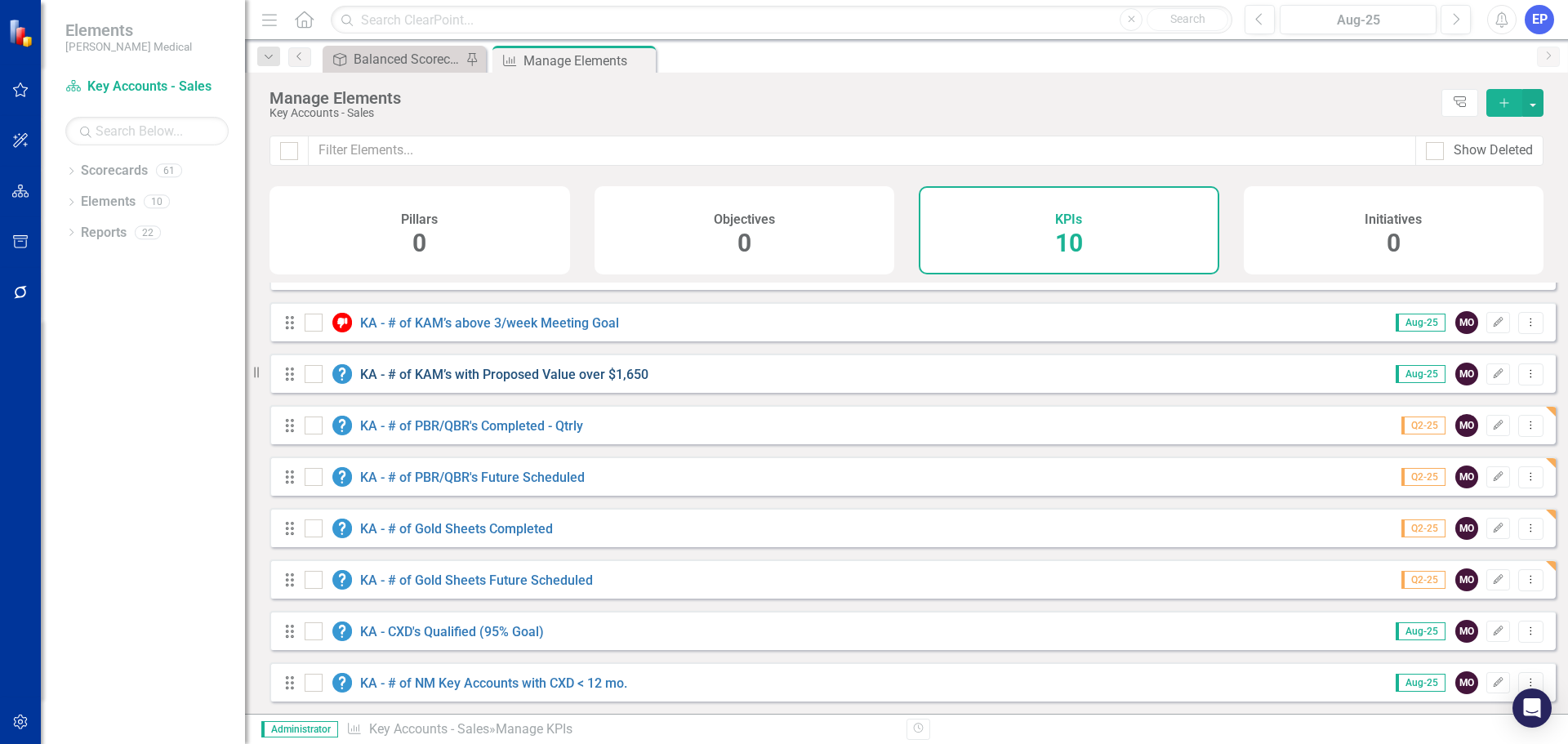
scroll to position [95, 0]
click link "KA - # of Gold Sheets Future Scheduled"
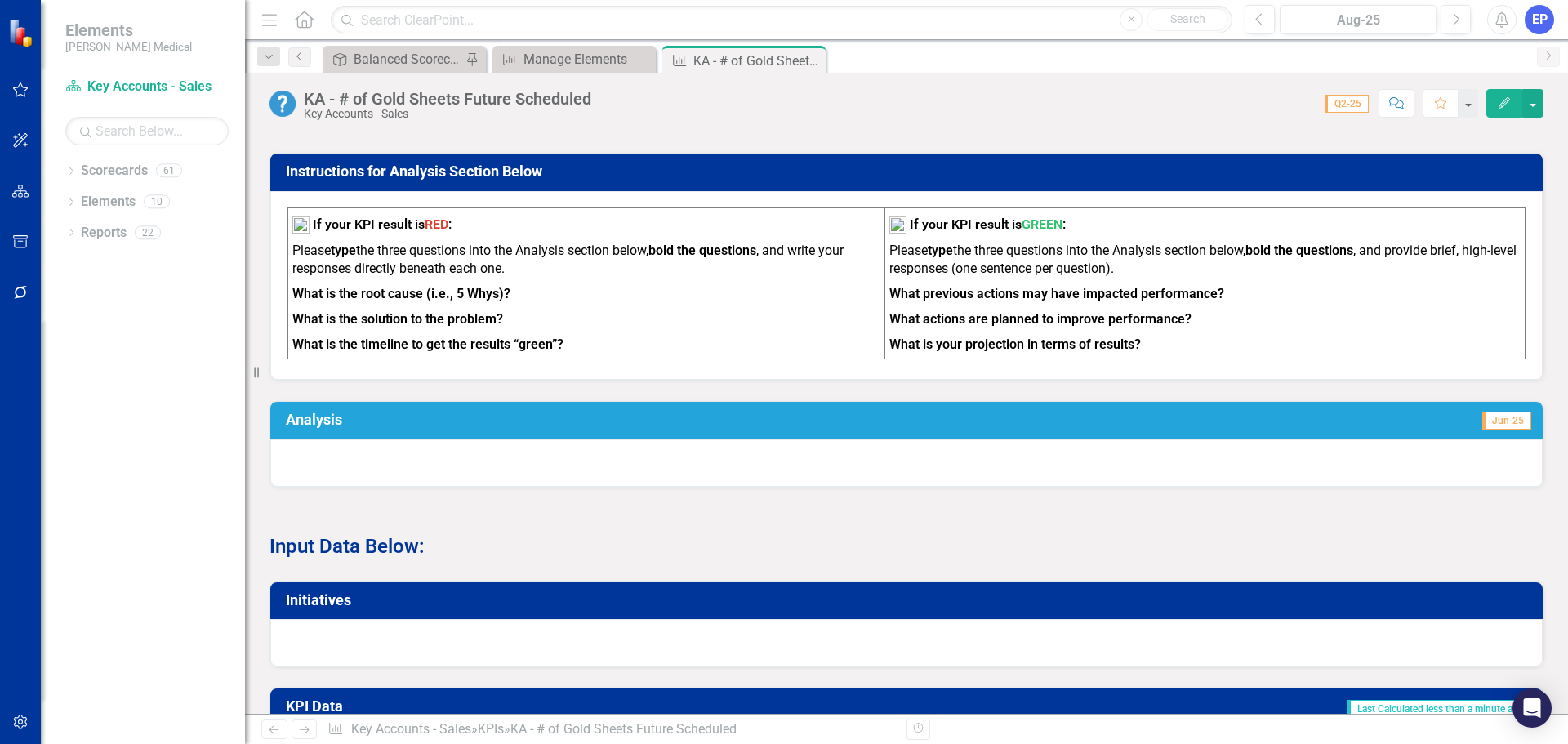
scroll to position [571, 0]
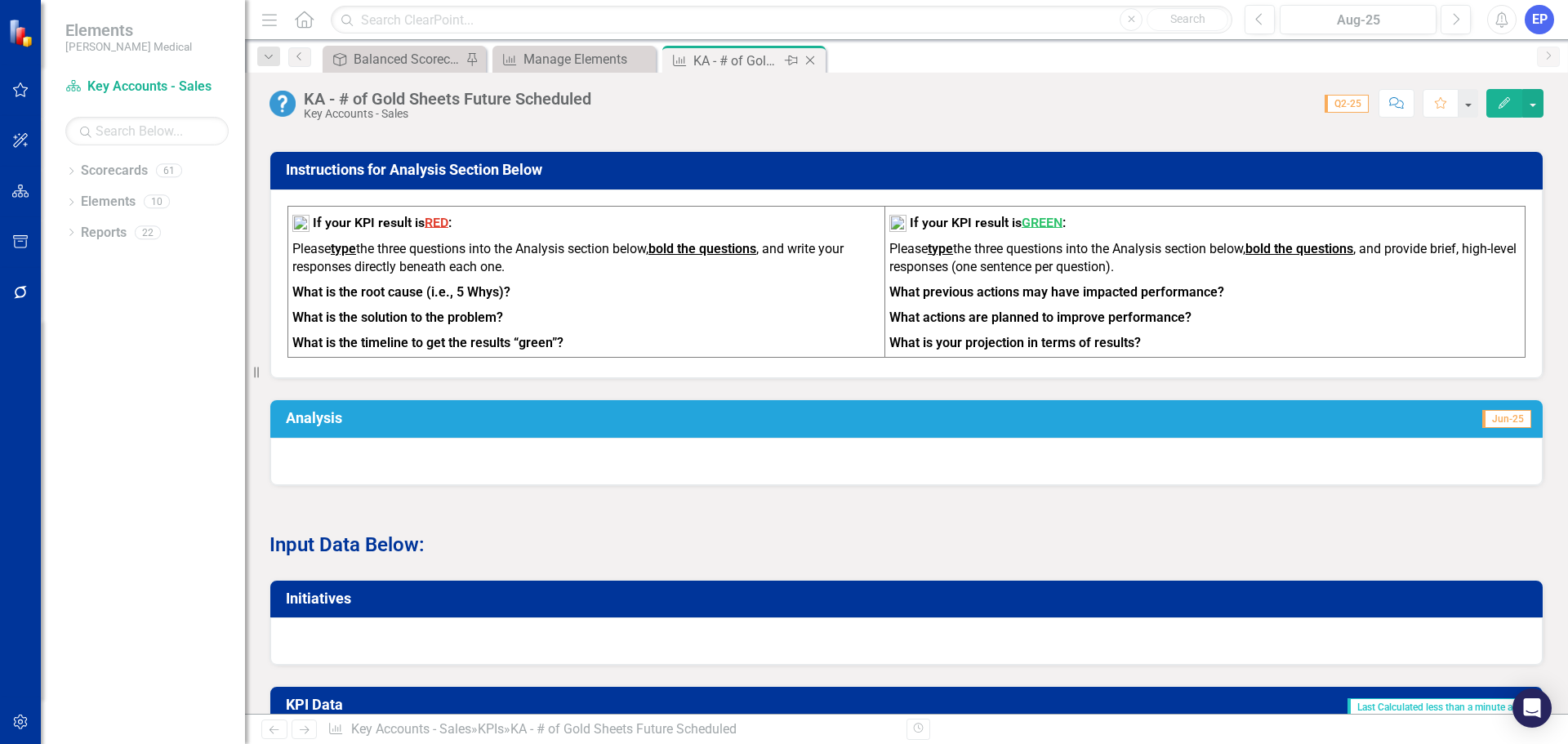
click icon "Close"
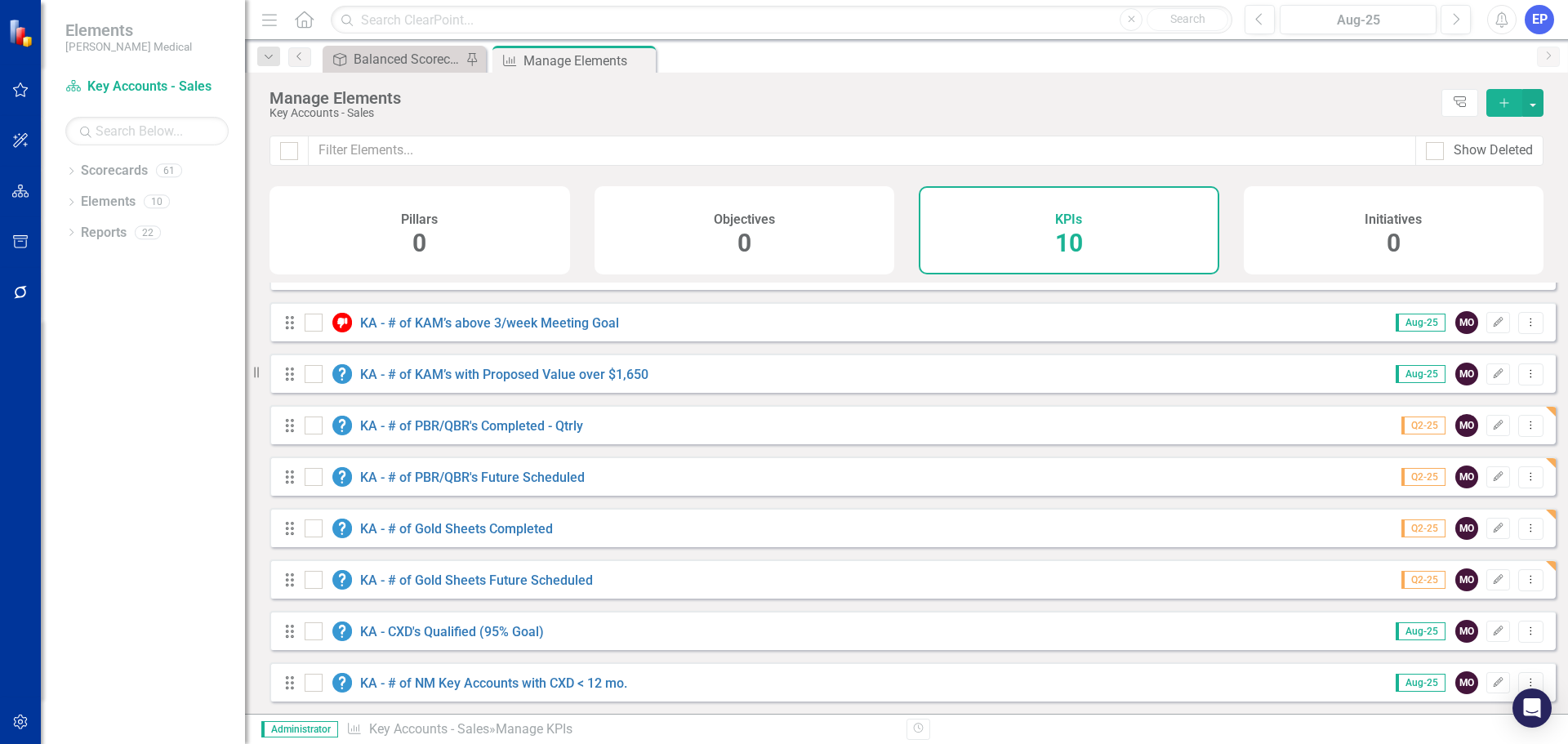
scroll to position [95, 0]
click link "KA - CXD's Qualified (95% Goal)"
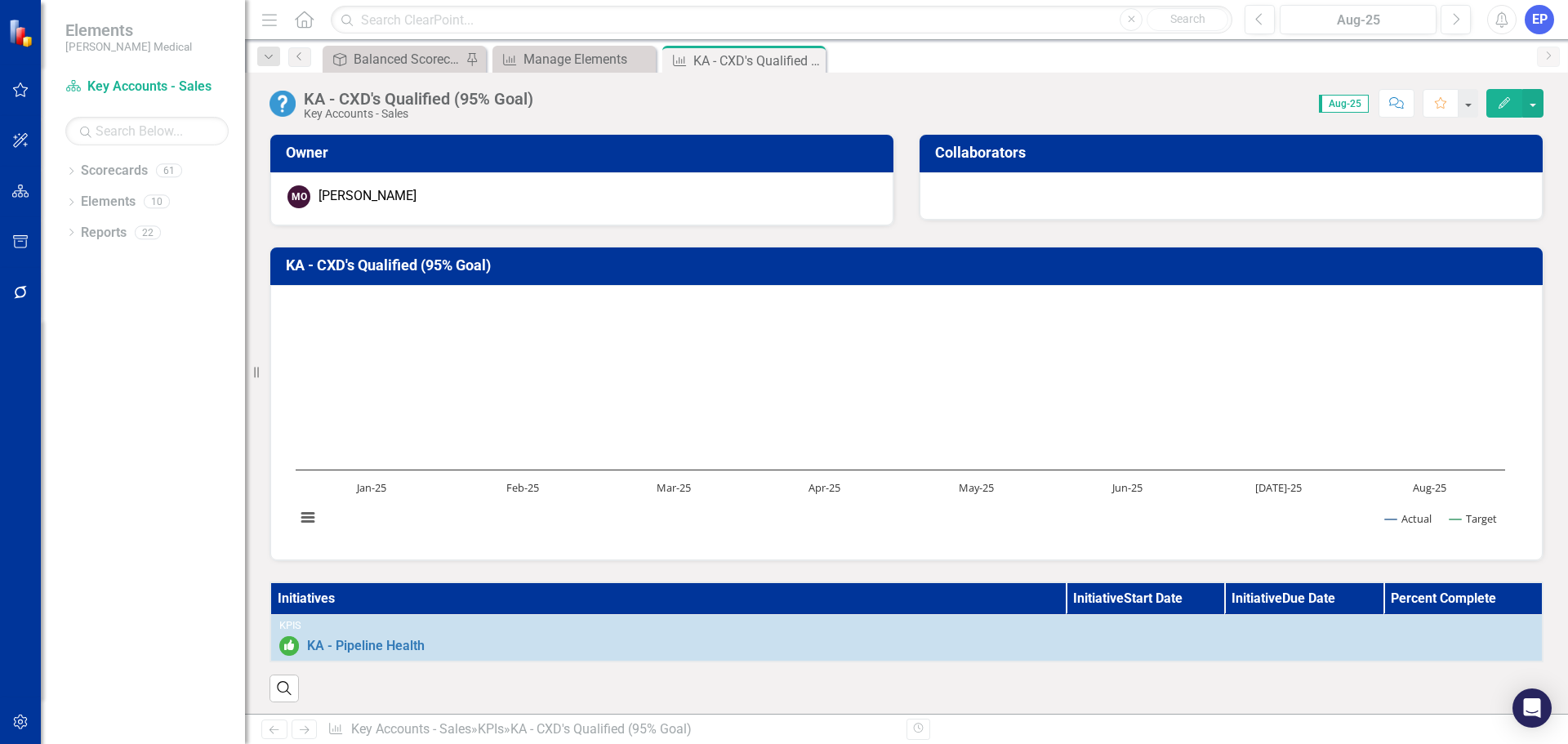
click th "Initiatives"
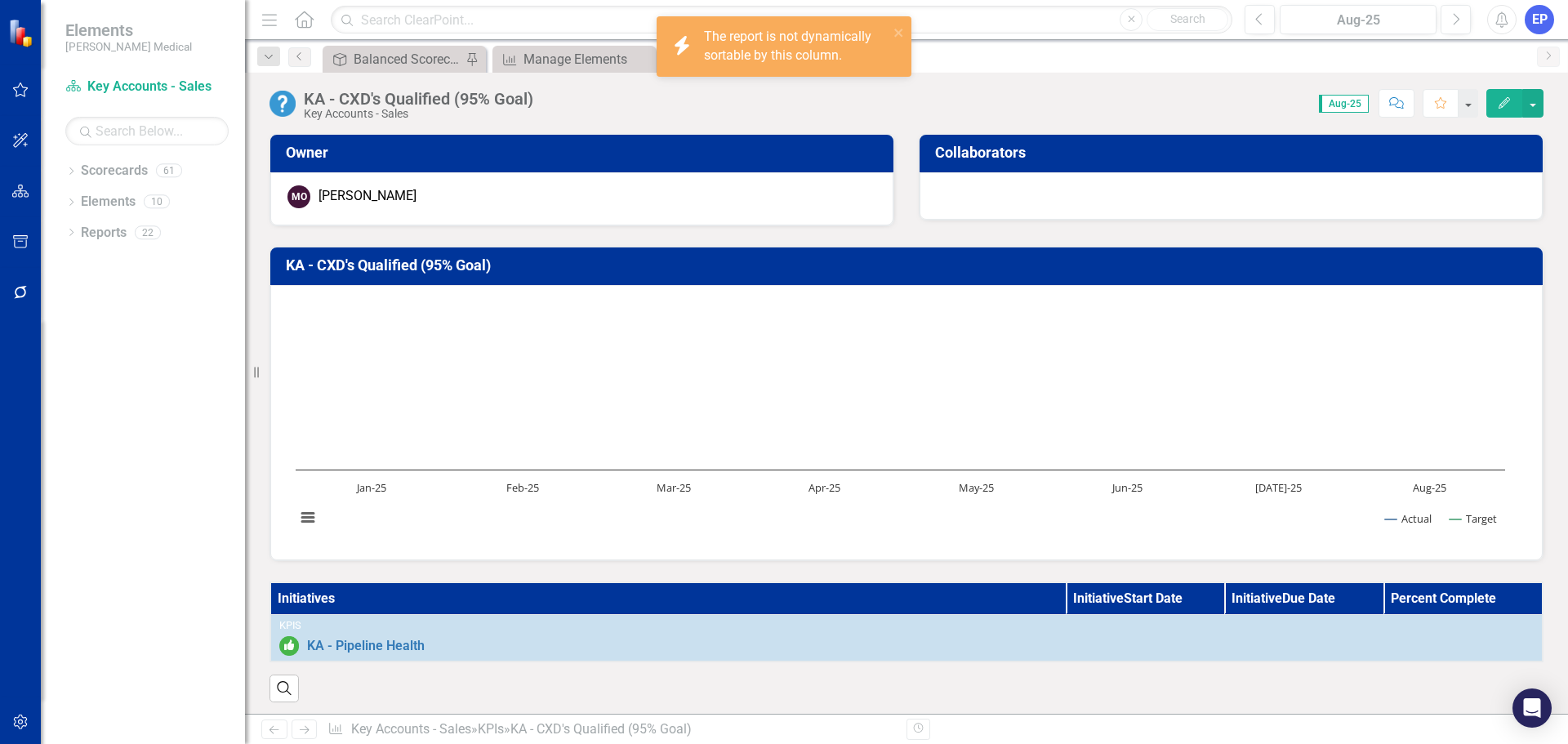
click th "Initiatives"
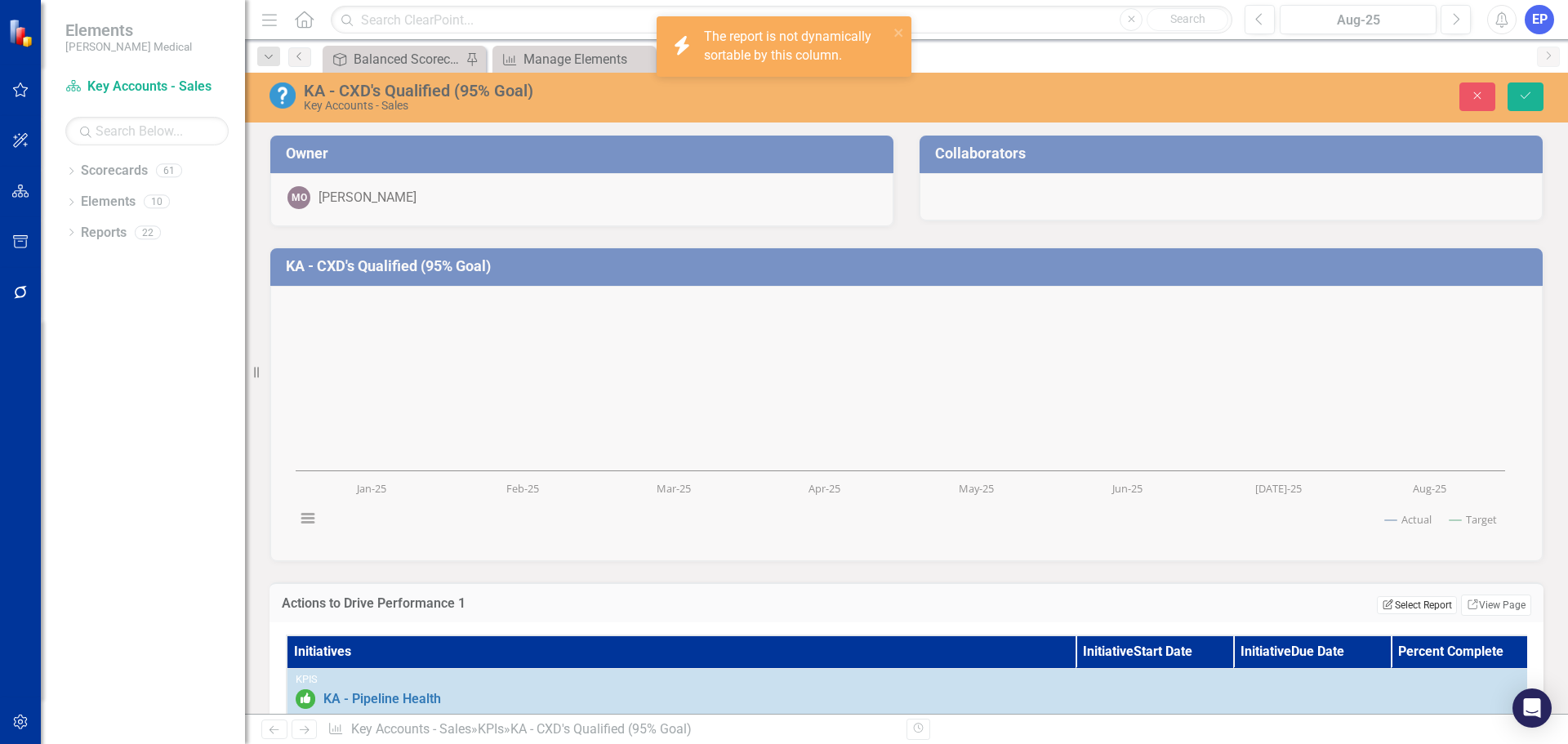
click button "Edit Report Select Report"
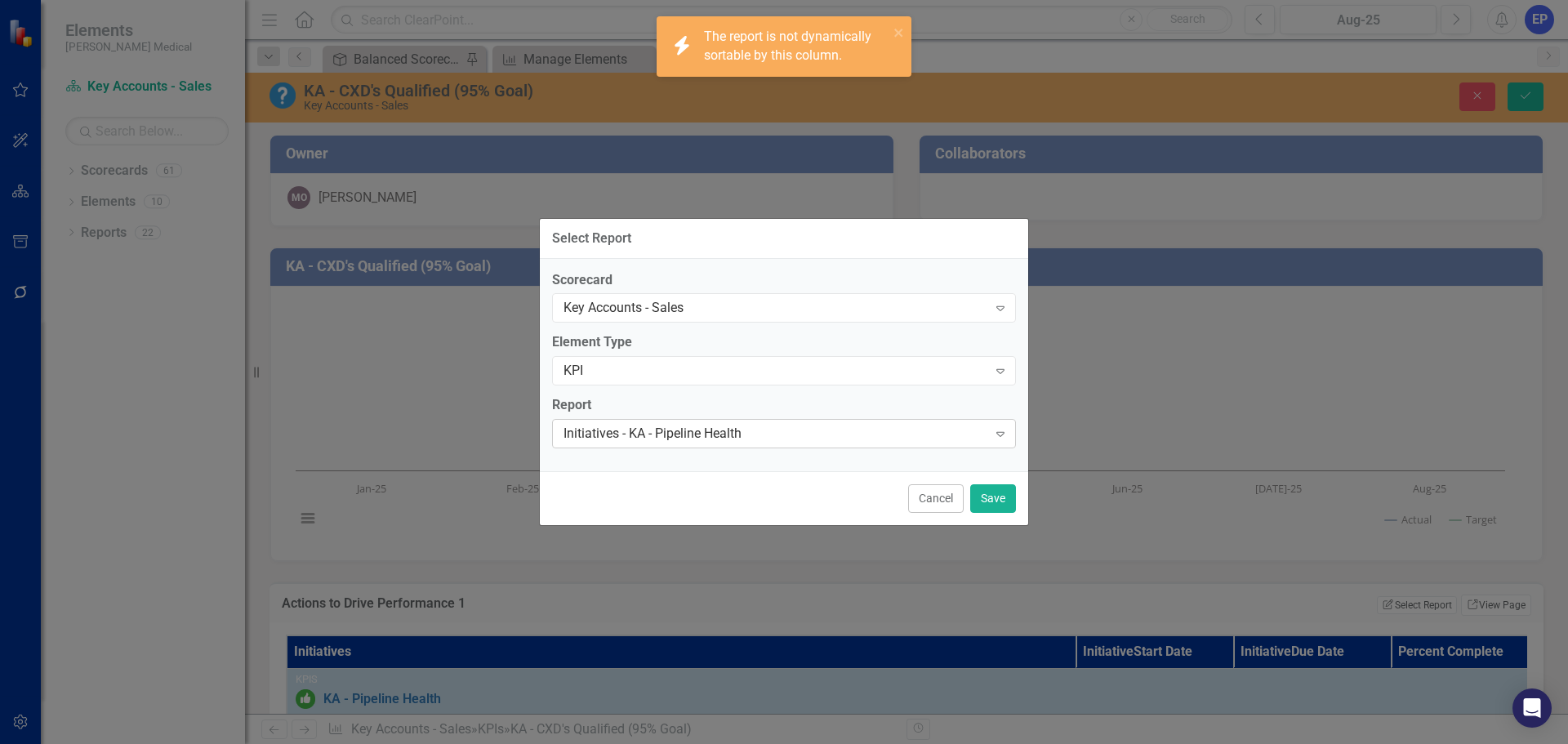
click div "Initiatives - KA - Pipeline Health"
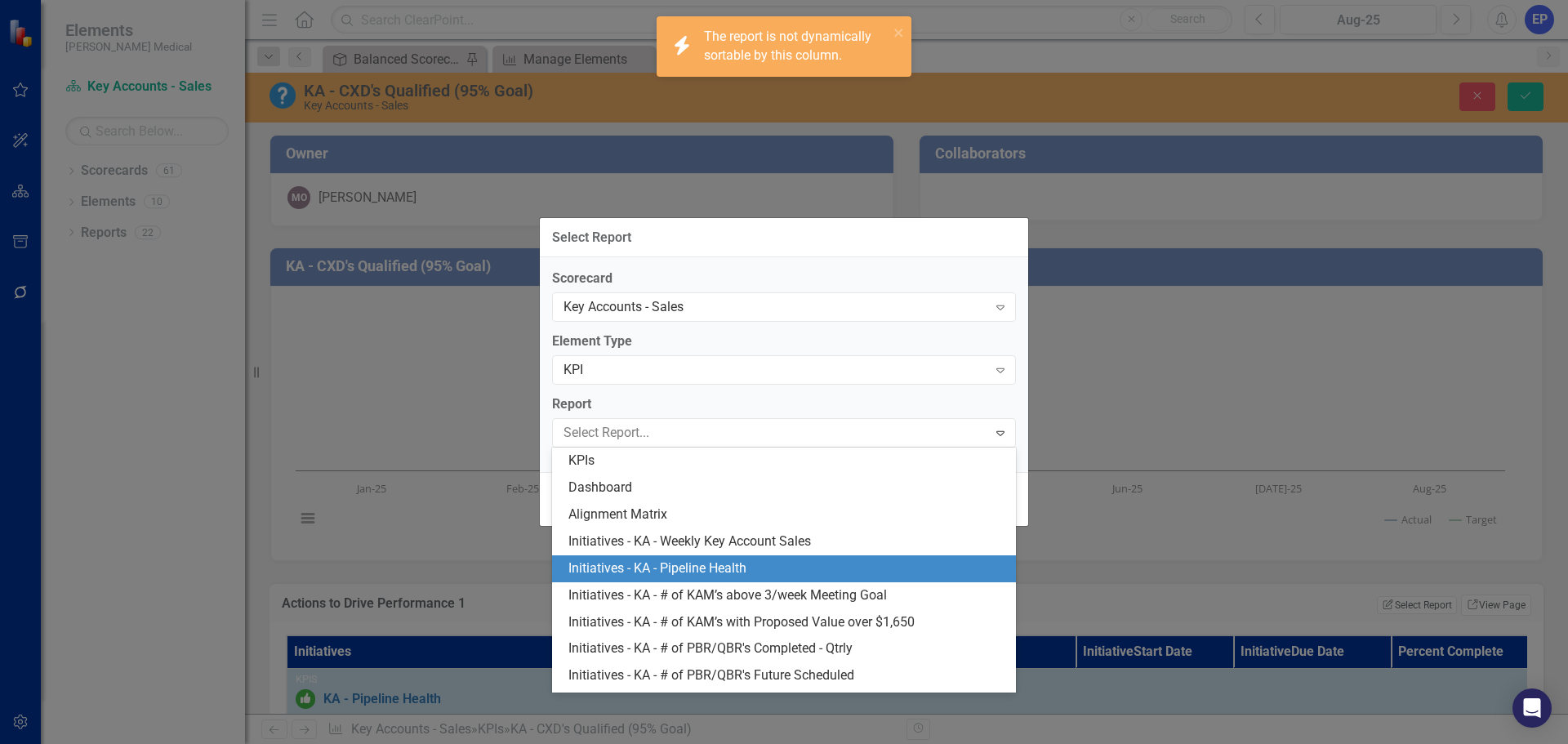
scroll to position [104, 0]
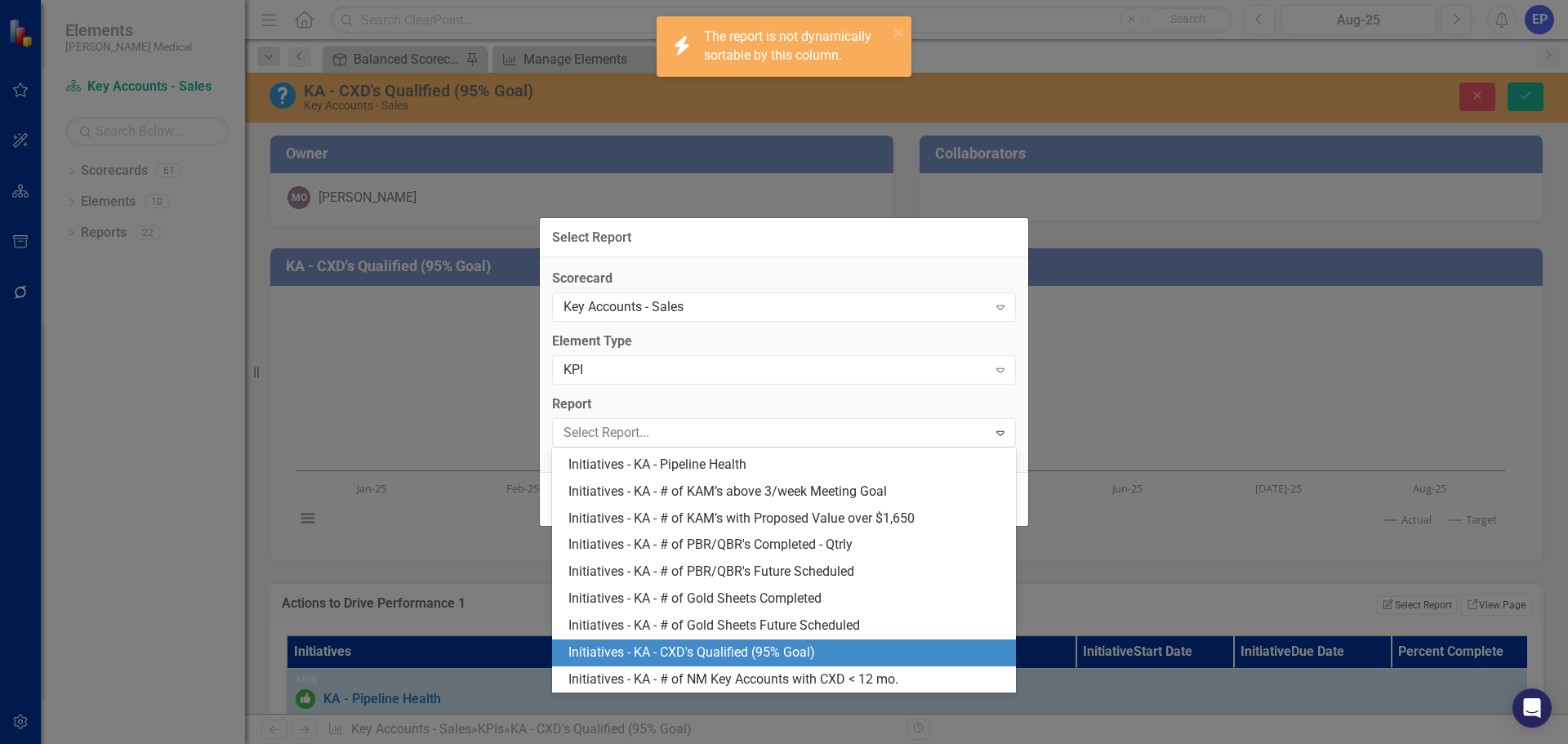
click div "Initiatives - KA - CXD's Qualified (95% Goal)"
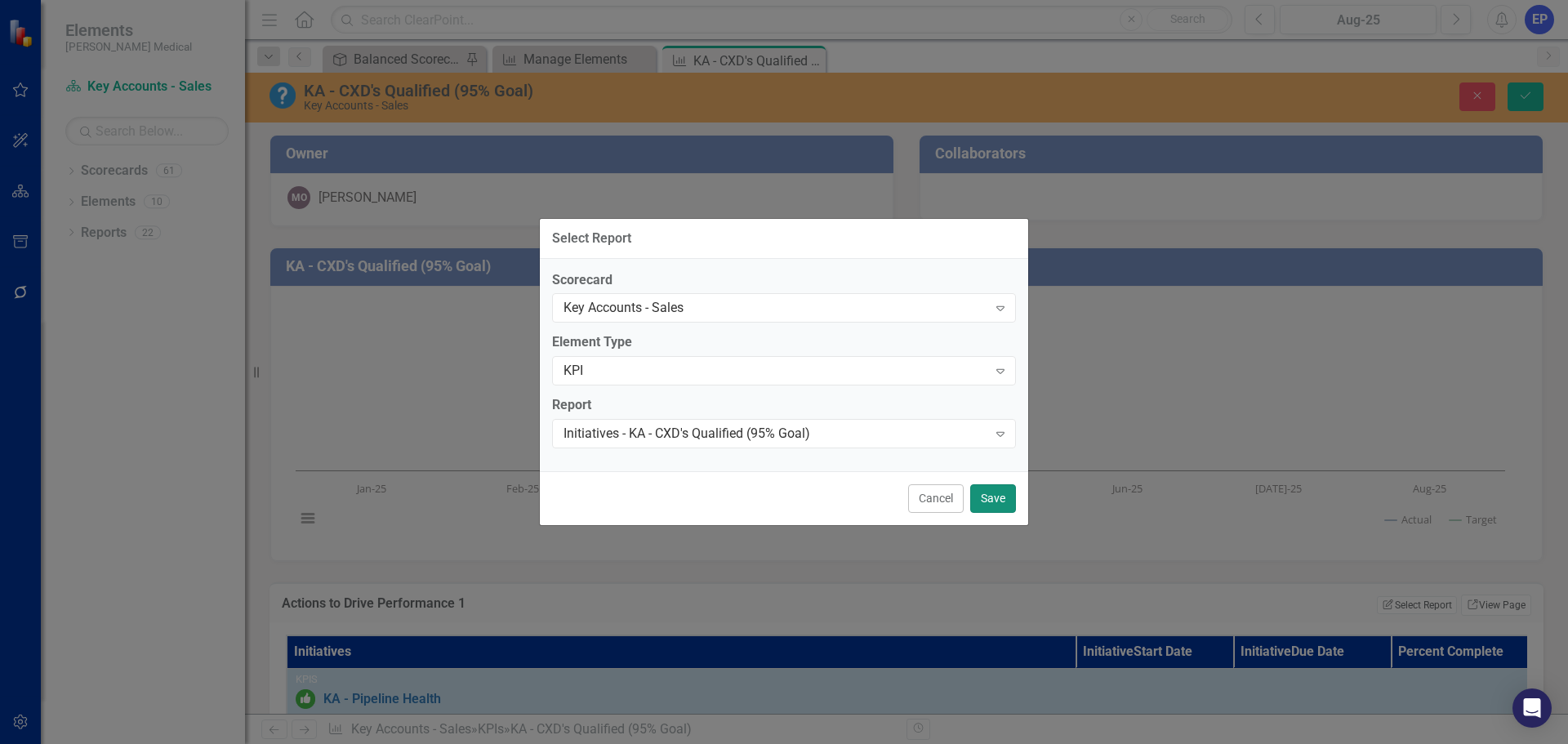
click button "Save"
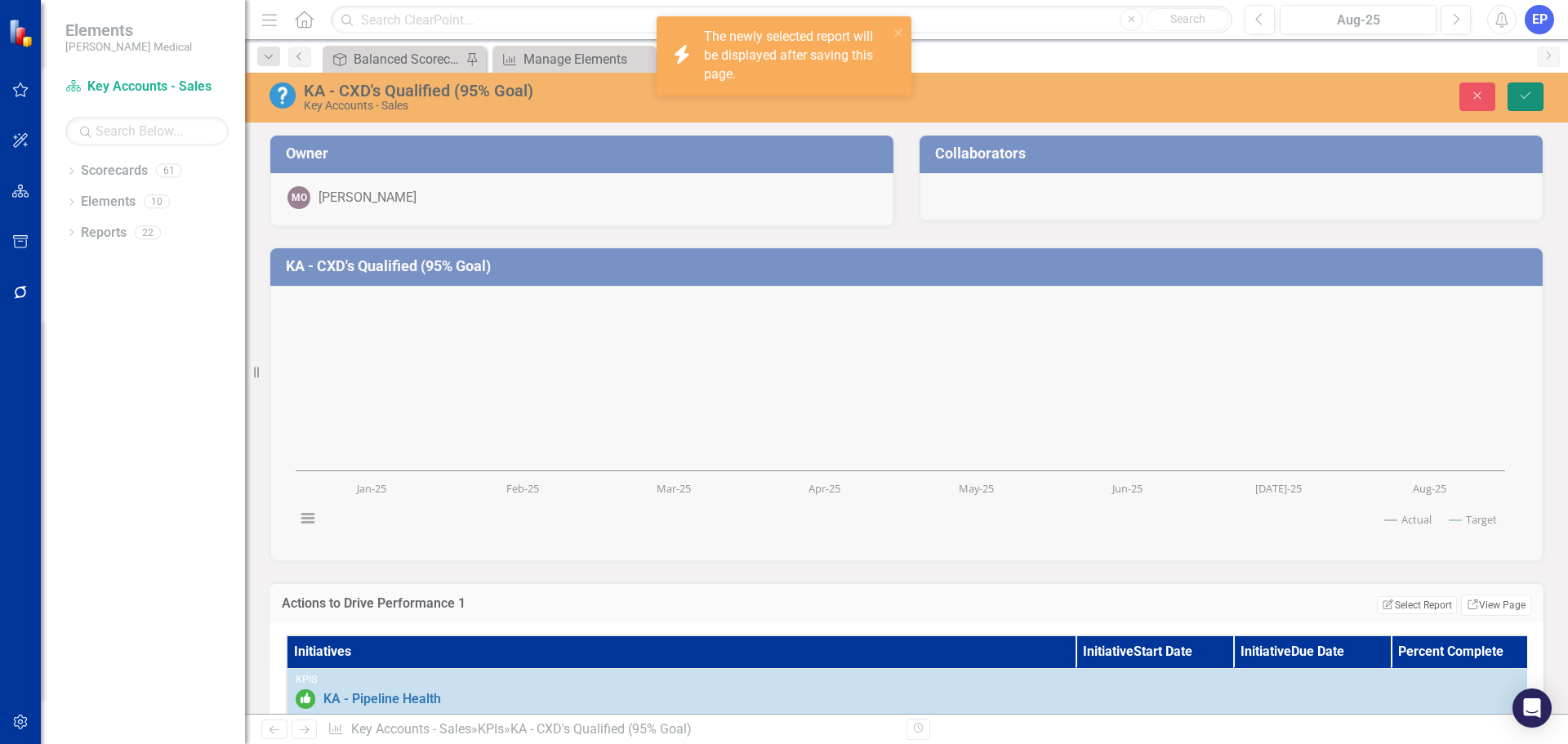
click icon "Save"
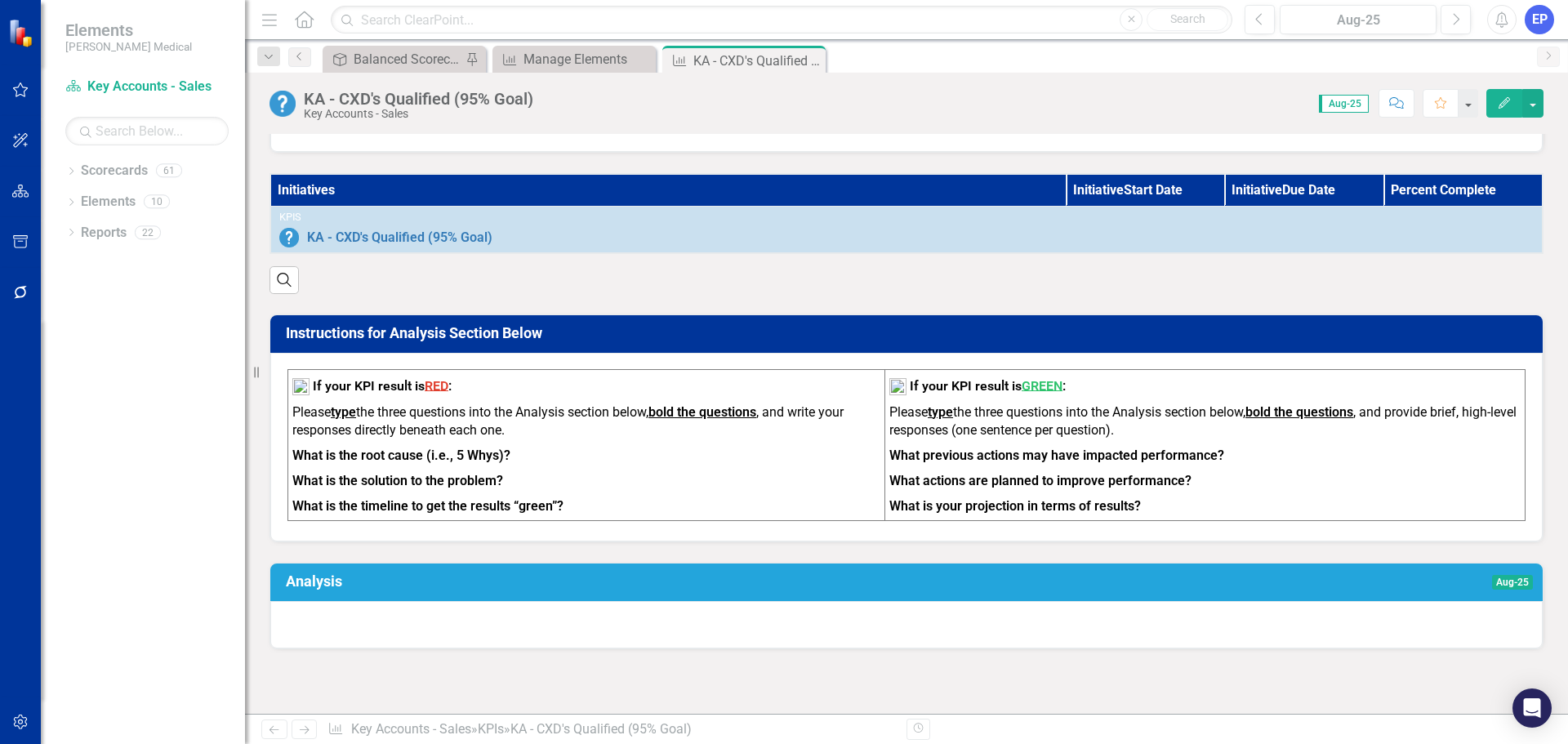
scroll to position [490, 0]
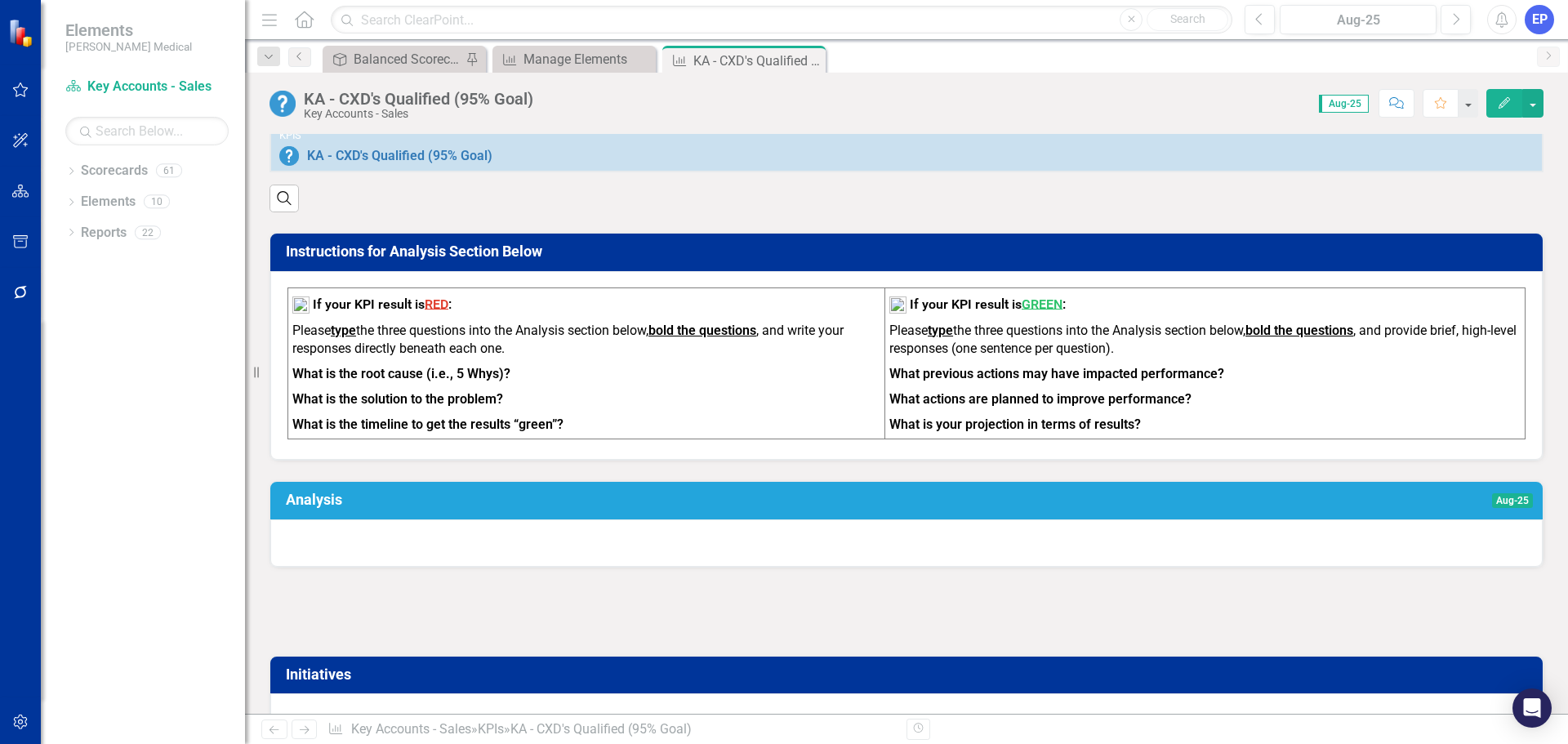
click div
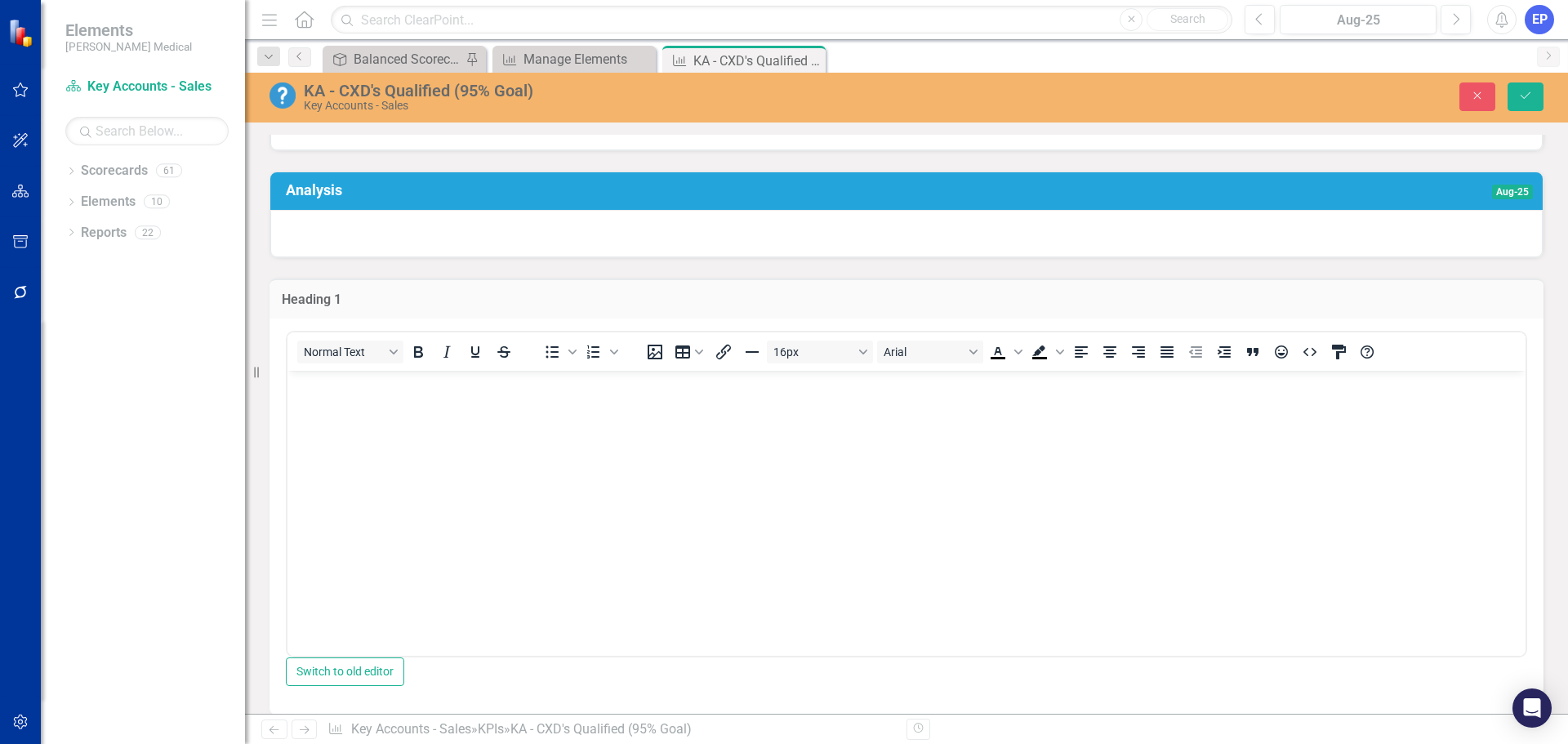
scroll to position [817, 0]
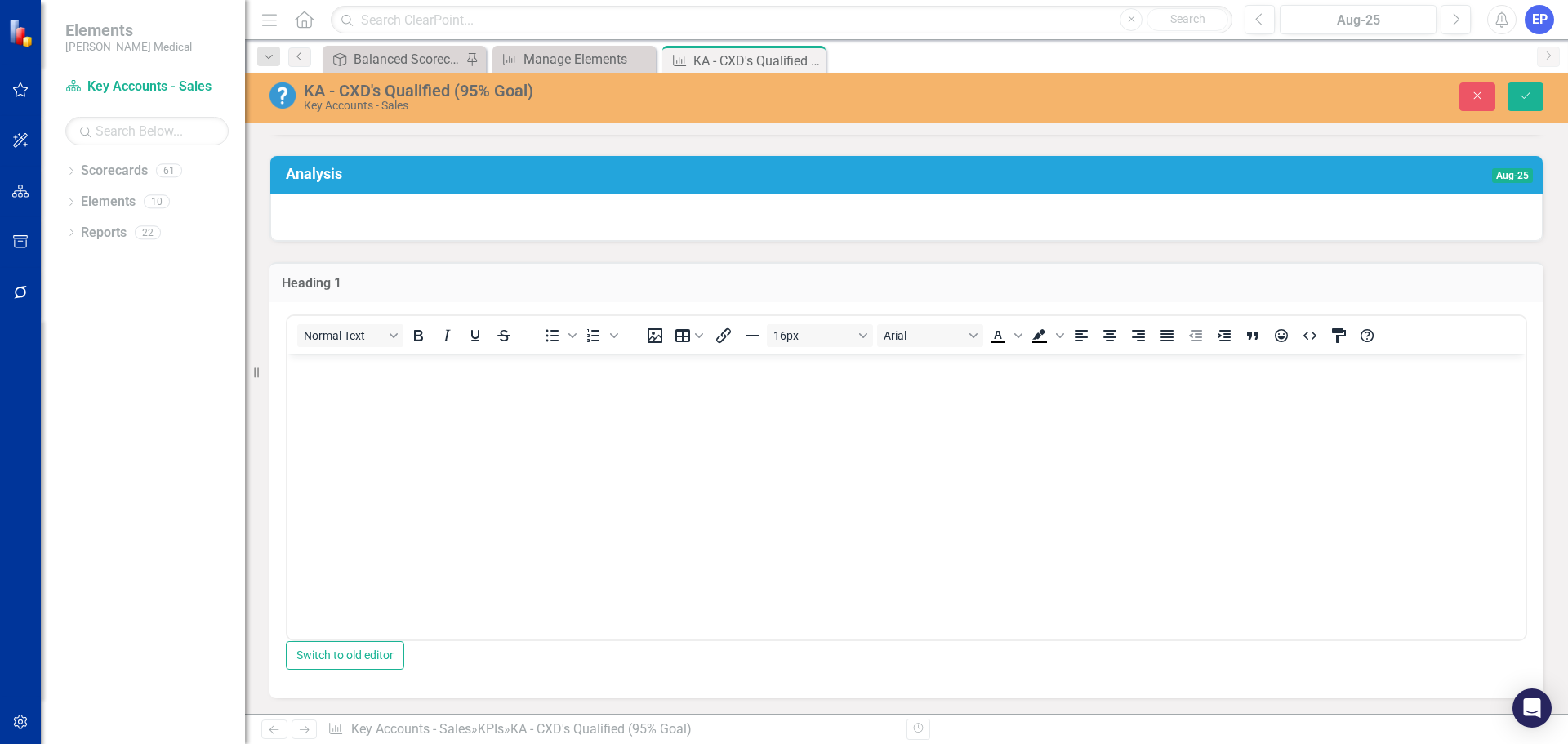
click body "Rich Text Area. Press ALT-0 for help."
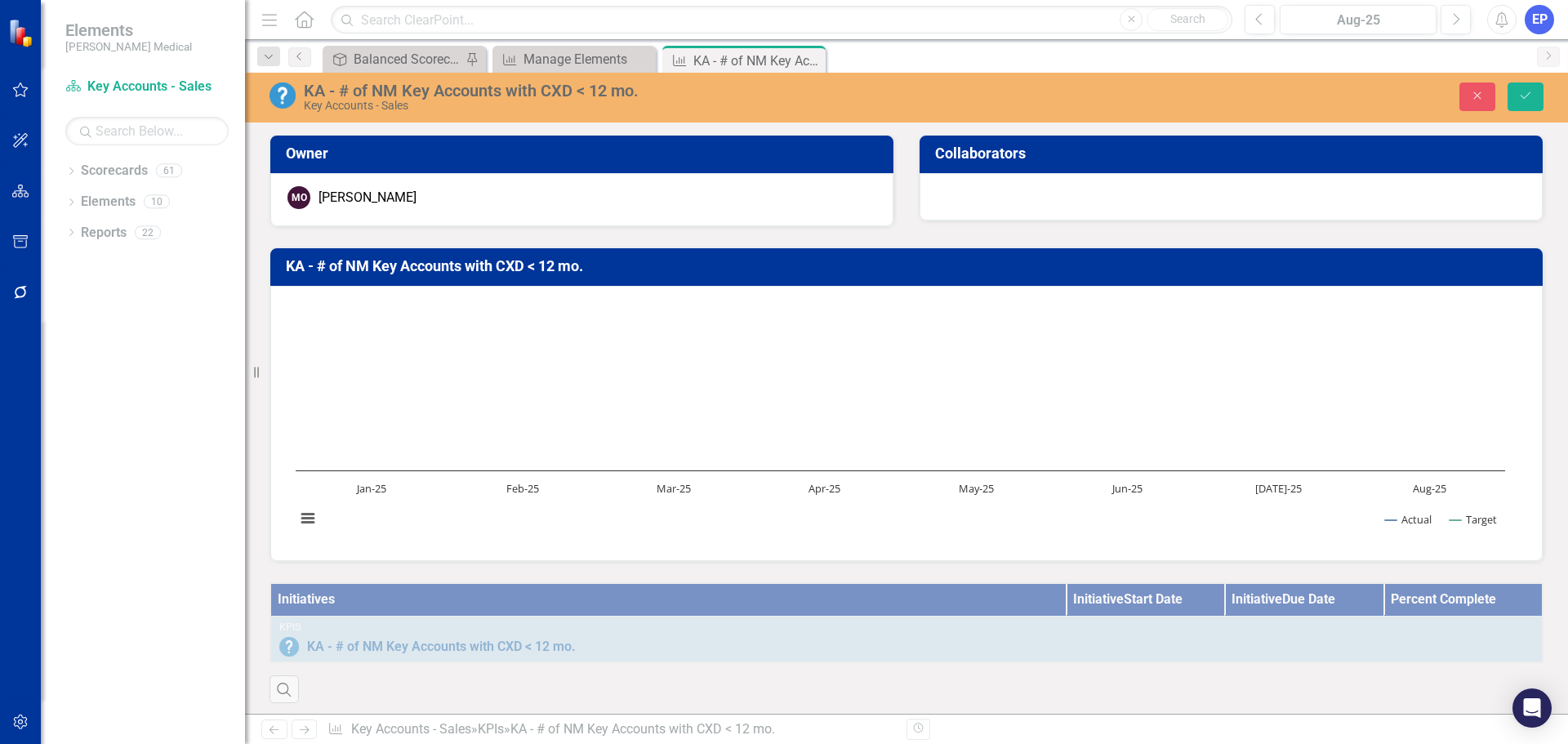
scroll to position [735, 0]
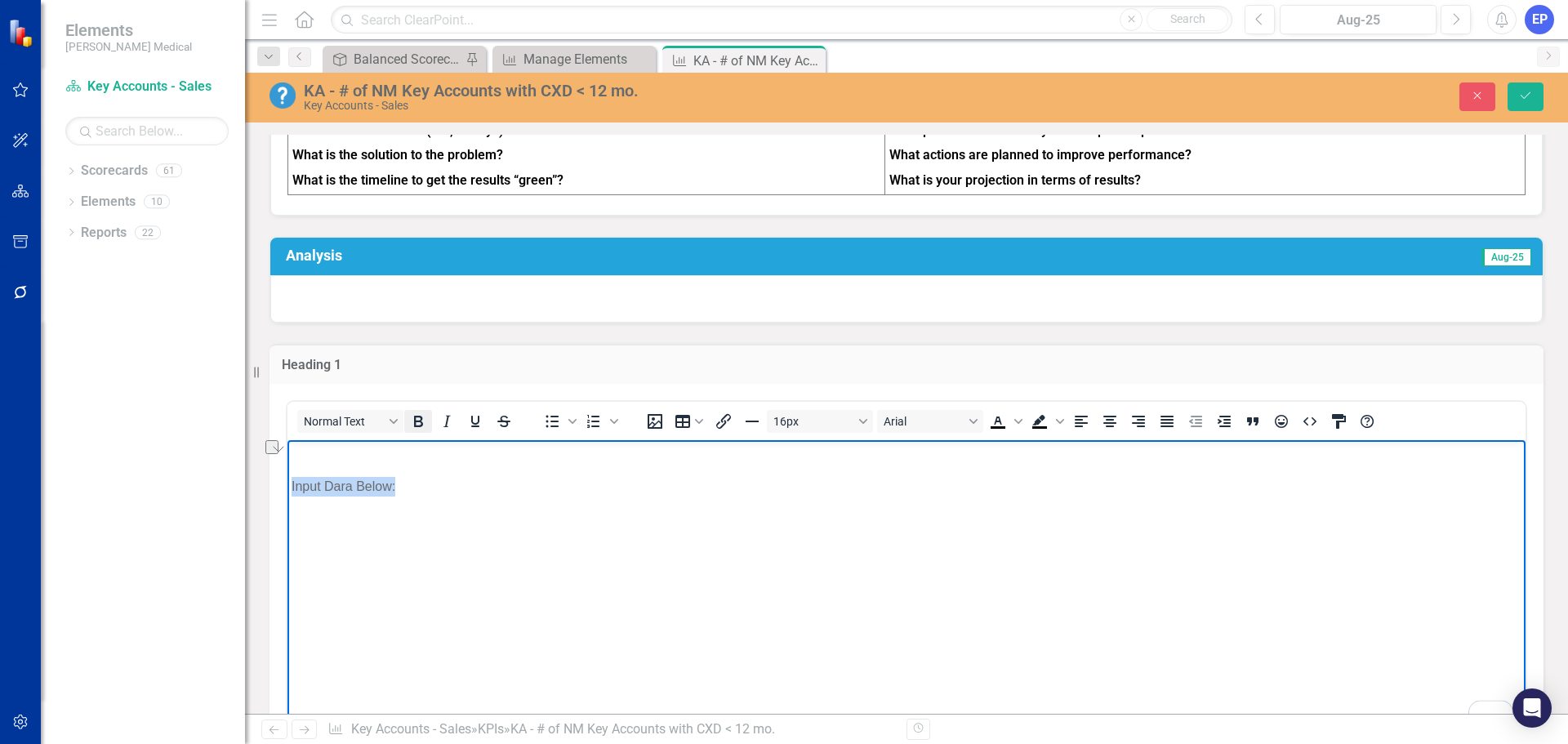
click at [418, 427] on icon "Bold" at bounding box center [418, 421] width 9 height 11
click at [821, 431] on button "16px" at bounding box center [819, 421] width 106 height 23
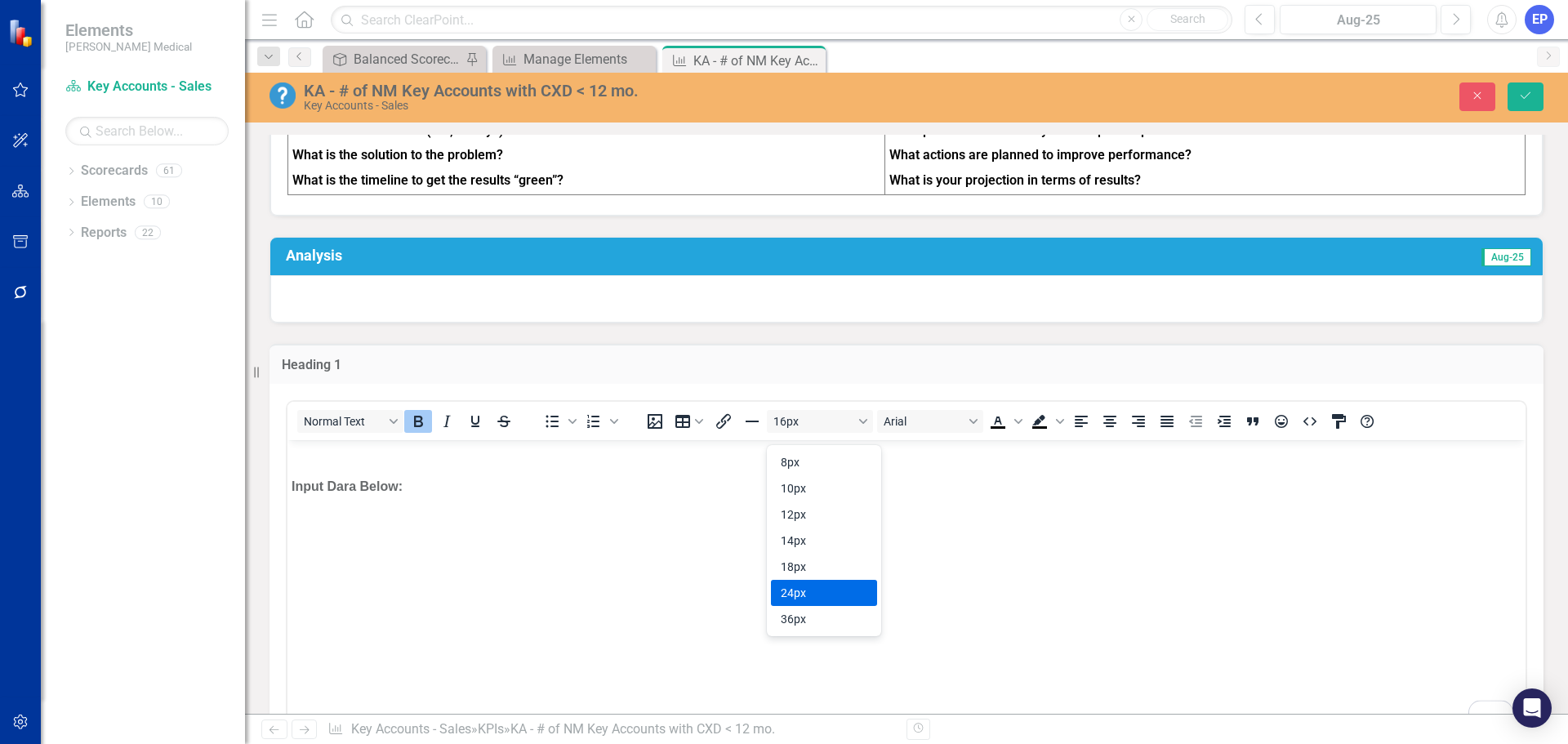
click at [822, 592] on div "24px" at bounding box center [812, 593] width 63 height 20
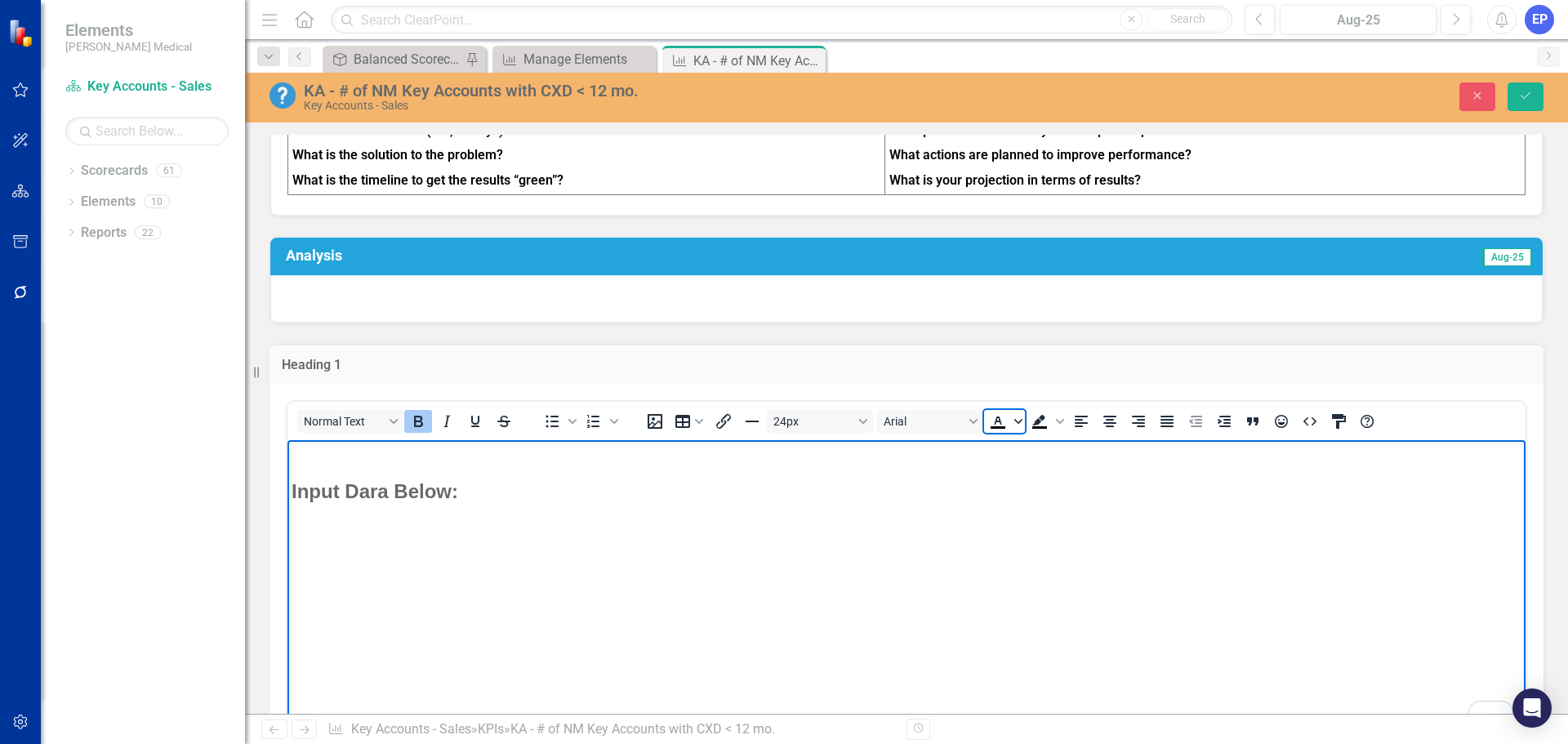
click at [1017, 423] on icon "Text color Black" at bounding box center [1018, 420] width 8 height 5
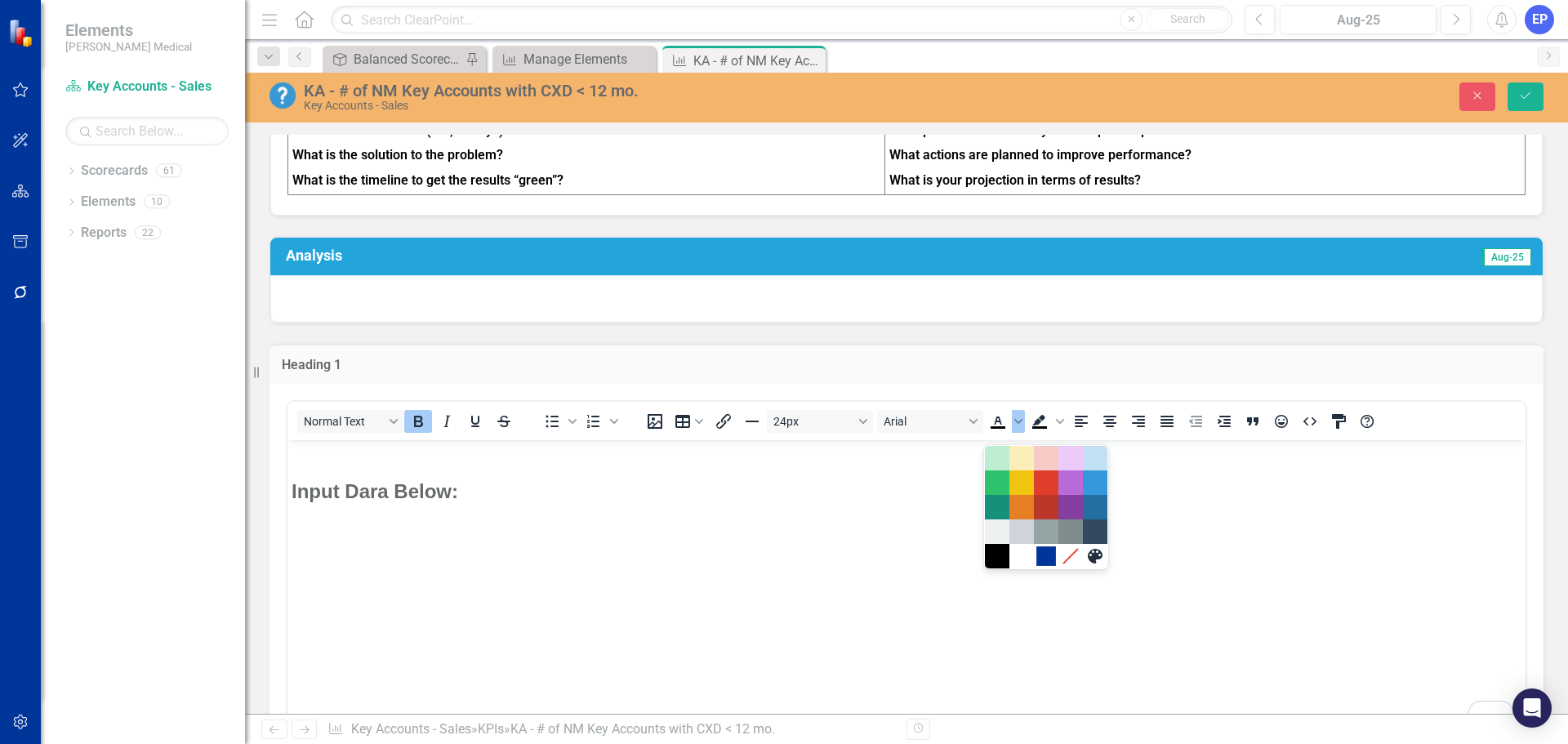
click at [1045, 552] on div "#00359A" at bounding box center [1046, 556] width 20 height 20
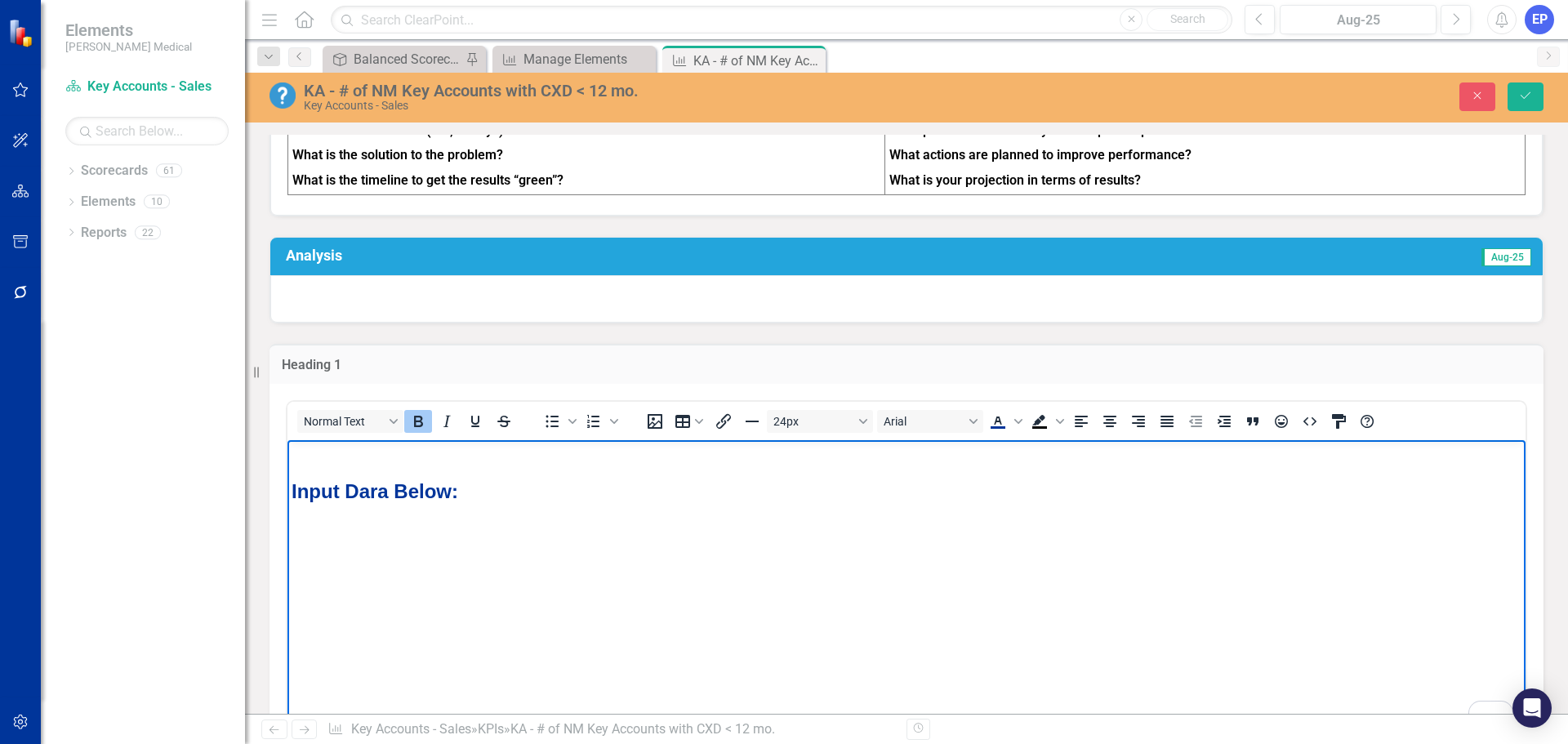
click at [1036, 531] on body "Input Dara Below:" at bounding box center [905, 561] width 1238 height 245
click at [378, 491] on strong "Input Dara Below:" at bounding box center [375, 490] width 166 height 22
click at [1532, 88] on button "Save" at bounding box center [1526, 96] width 36 height 28
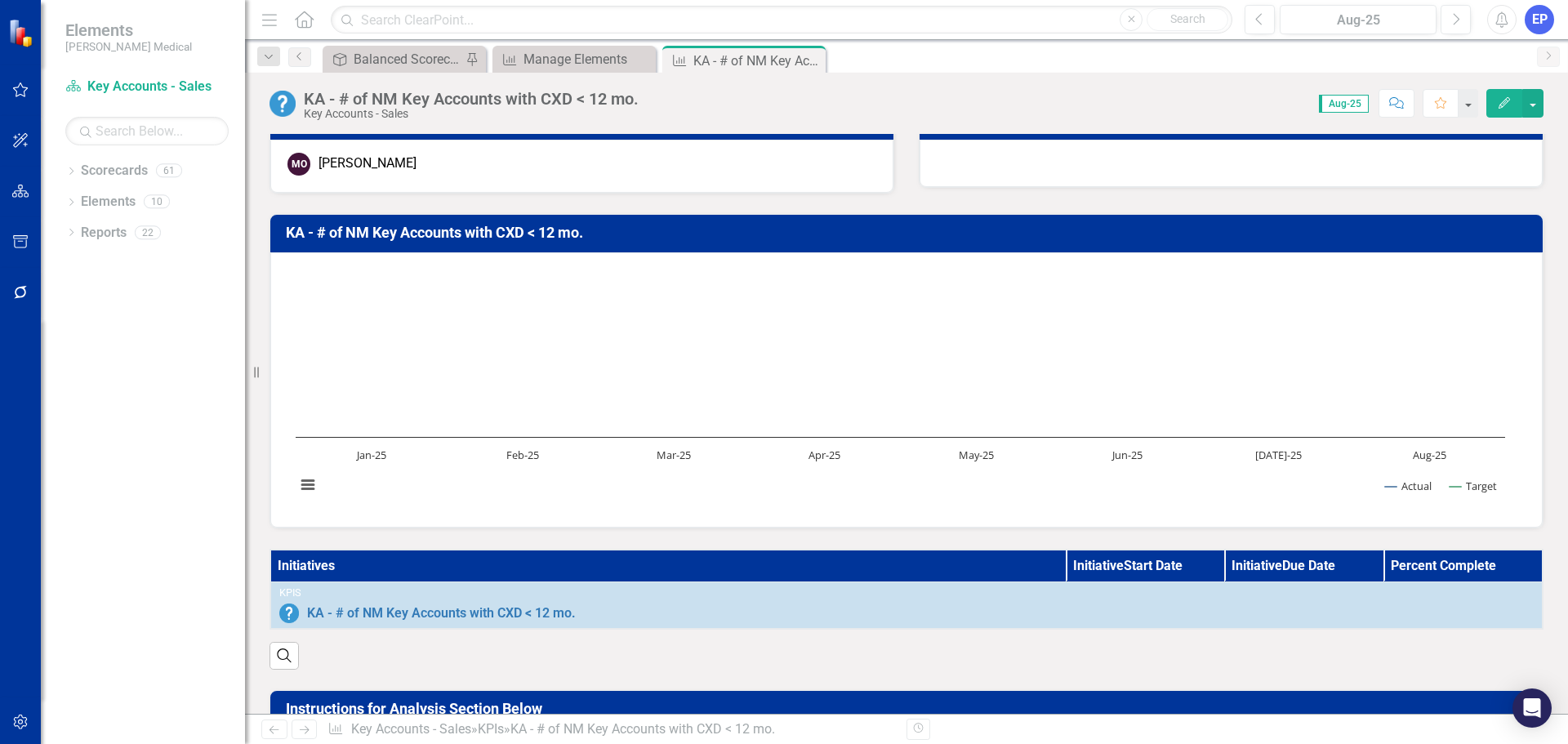
scroll to position [0, 0]
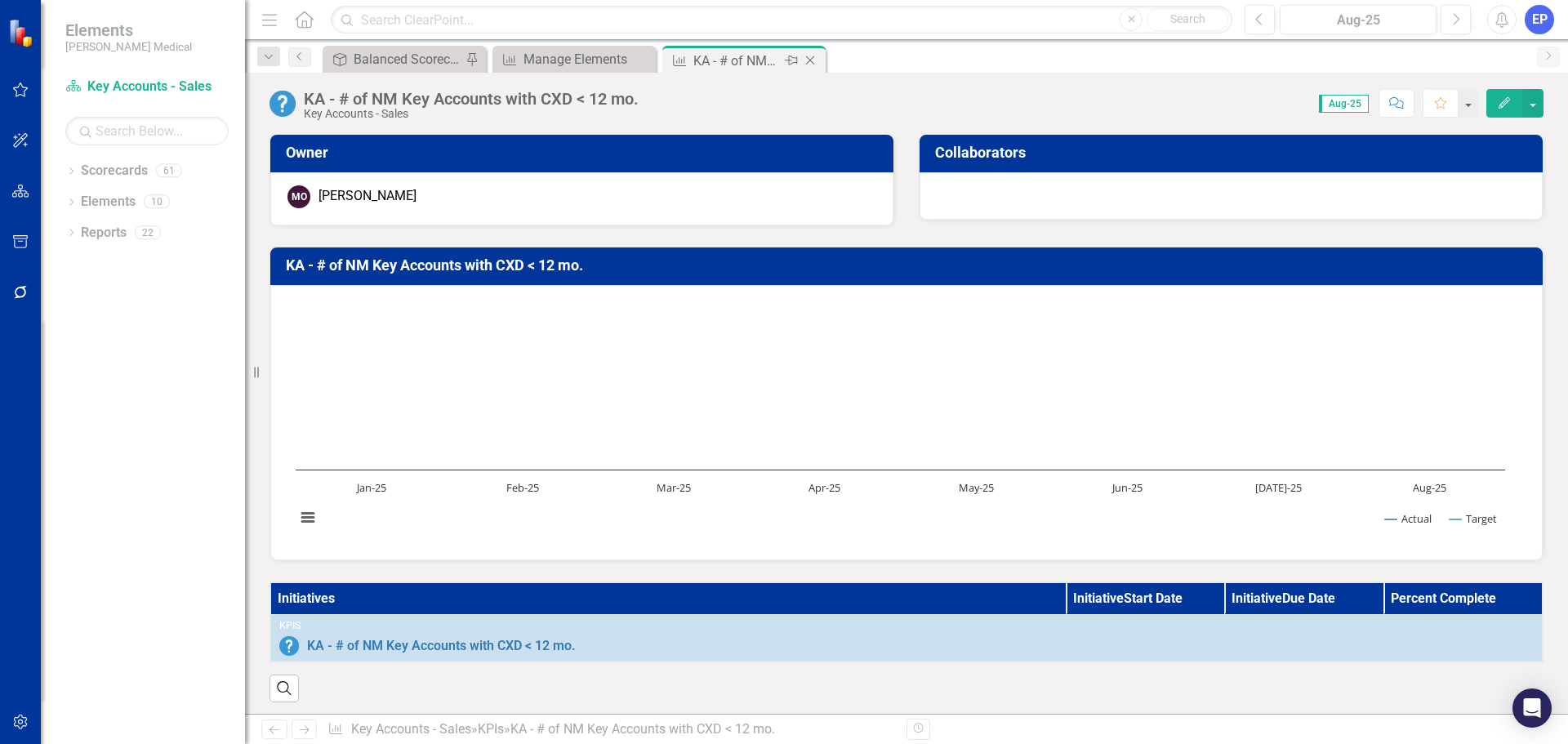
click at [807, 59] on icon "Close" at bounding box center [809, 60] width 16 height 13
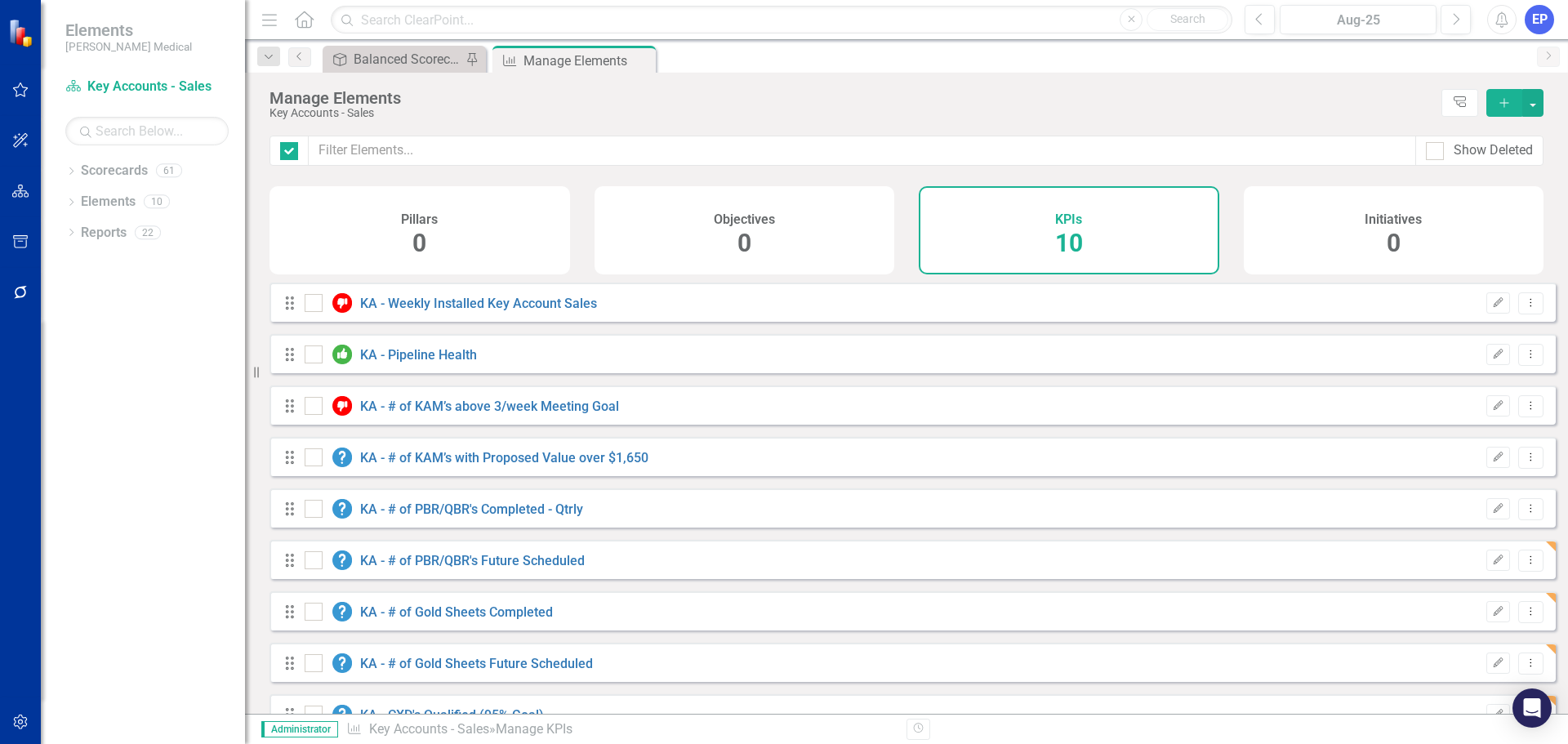
checkbox input "false"
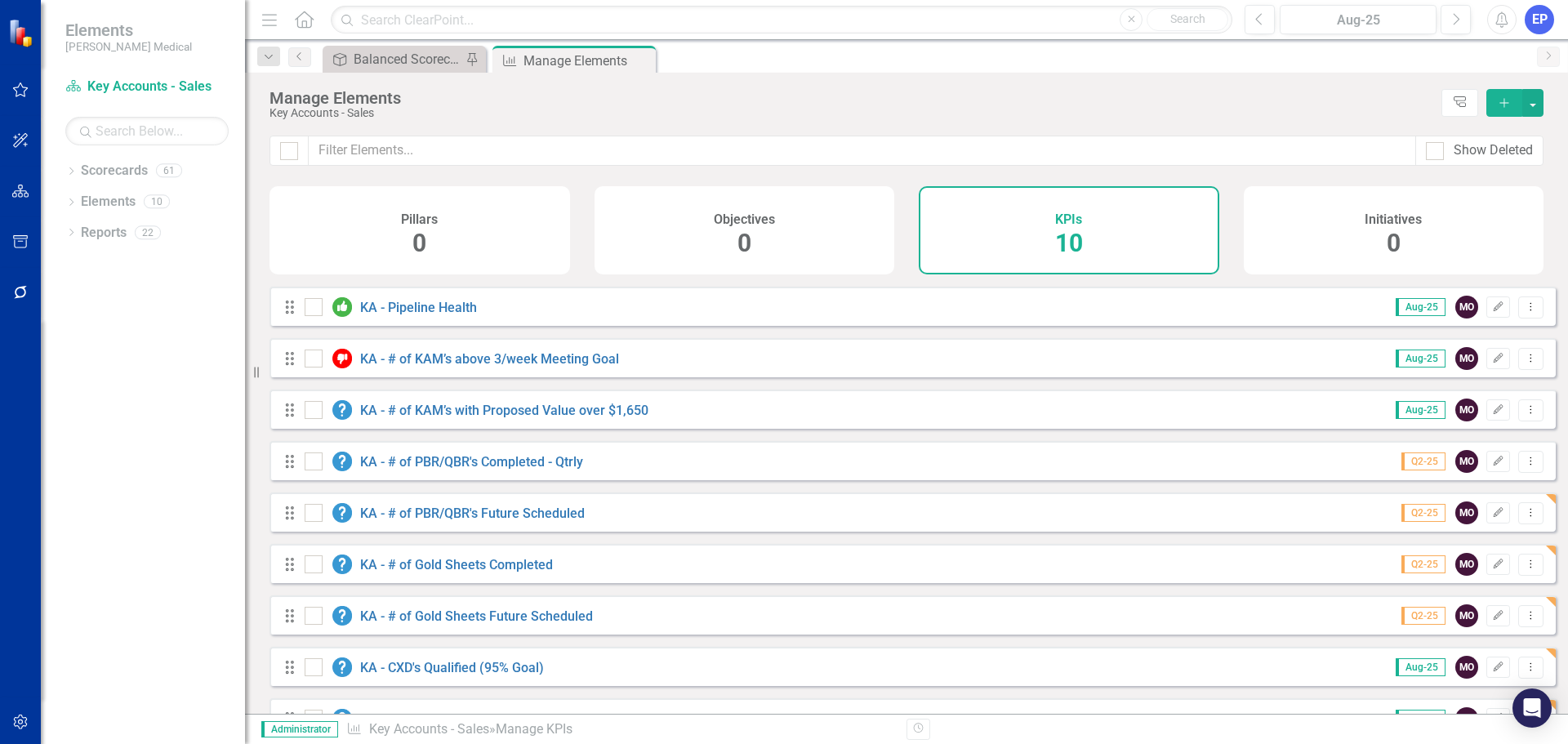
scroll to position [95, 0]
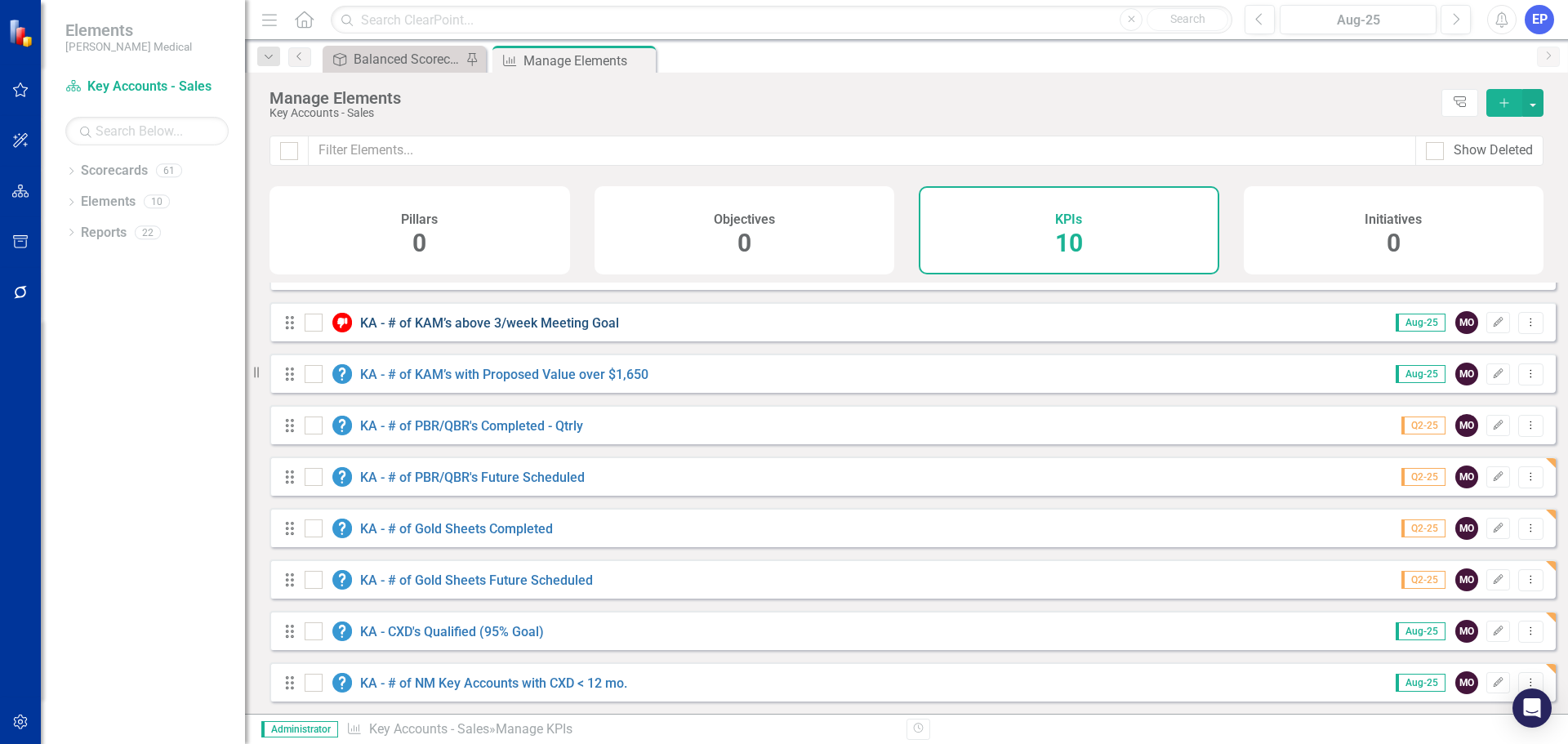
click at [550, 321] on link "KA - # of KAM’s above 3/week Meeting Goal" at bounding box center [489, 323] width 259 height 15
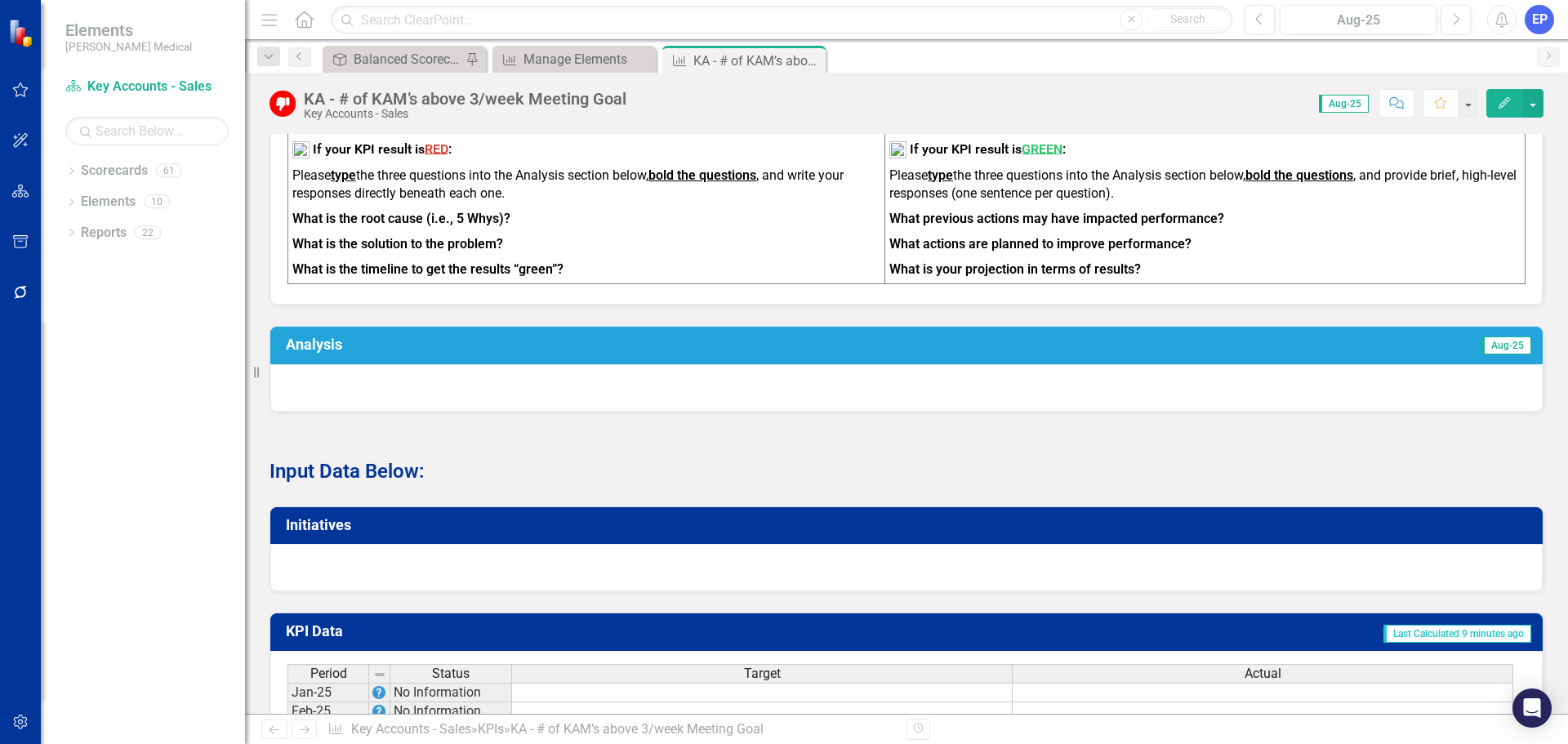
scroll to position [631, 0]
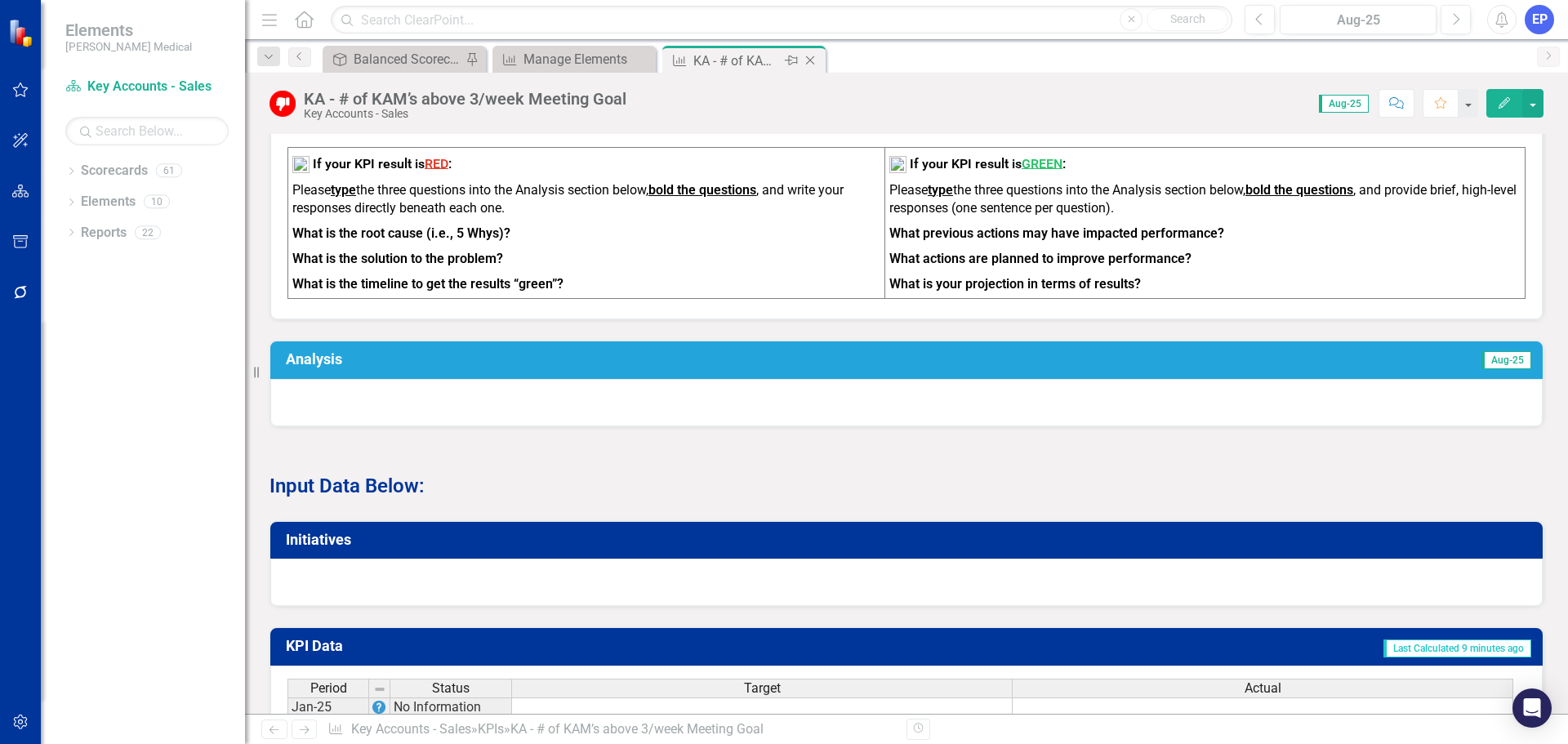
click at [816, 63] on icon "Close" at bounding box center [809, 60] width 16 height 13
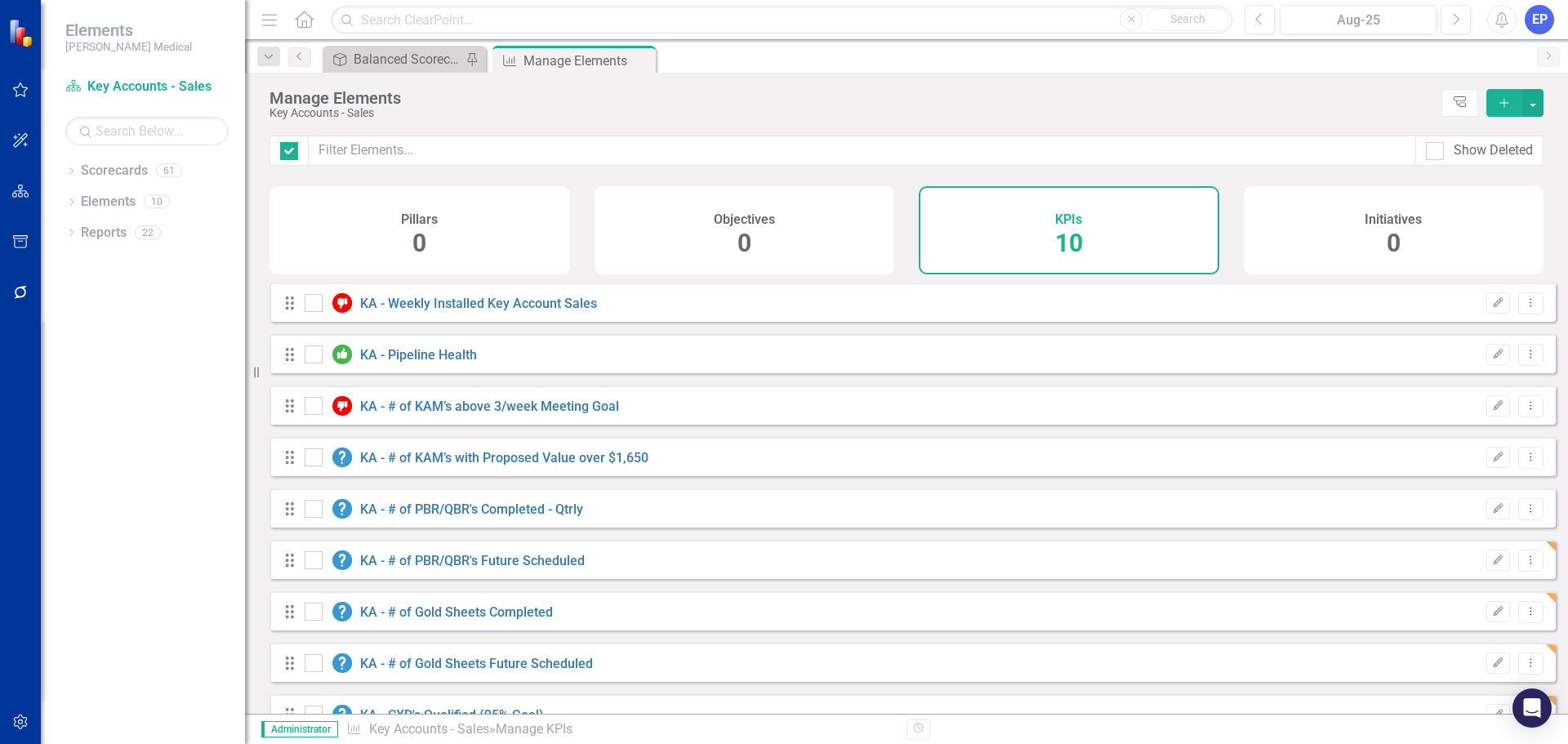
checkbox input "false"
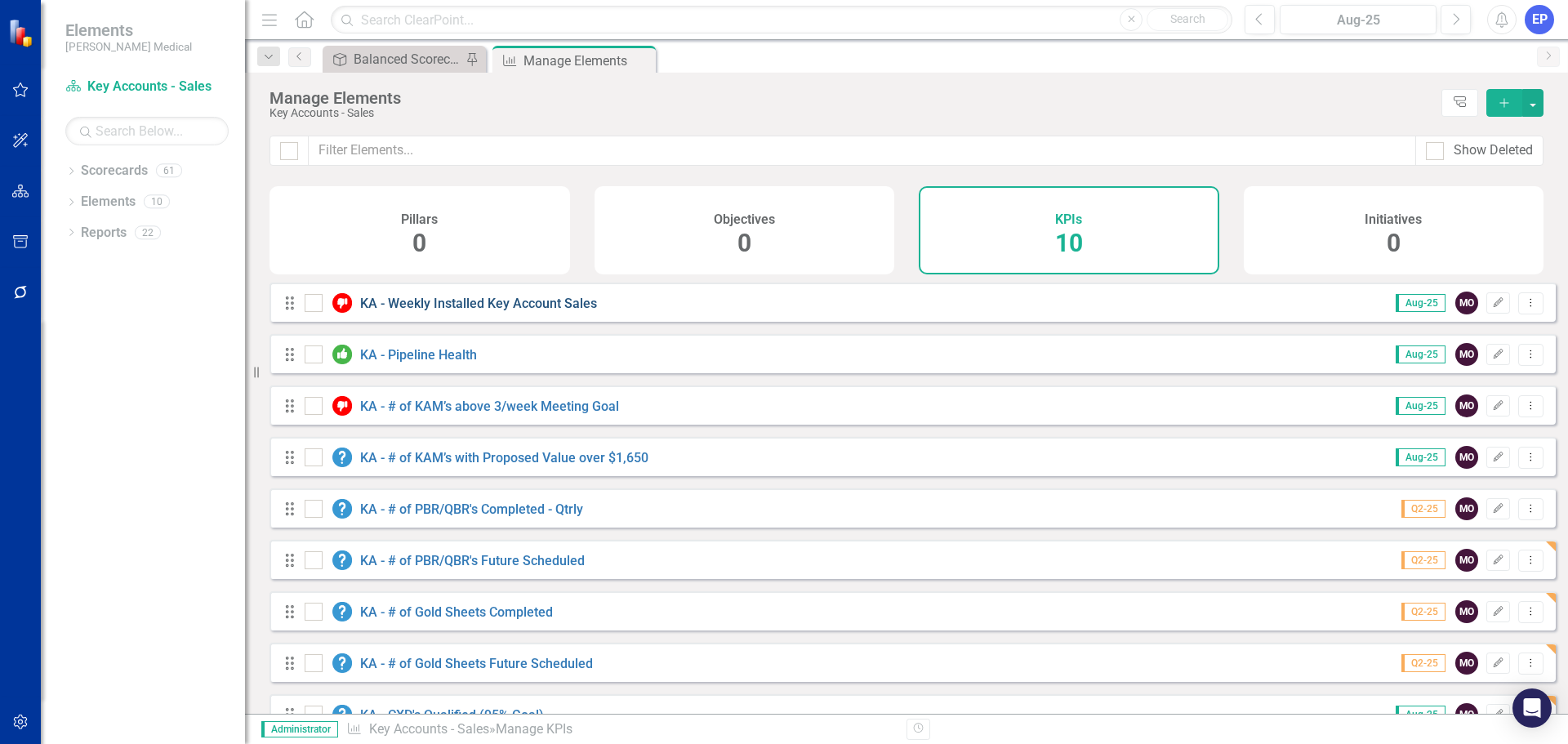
click at [523, 312] on link "KA - Weekly Installed Key Account Sales" at bounding box center [478, 303] width 237 height 15
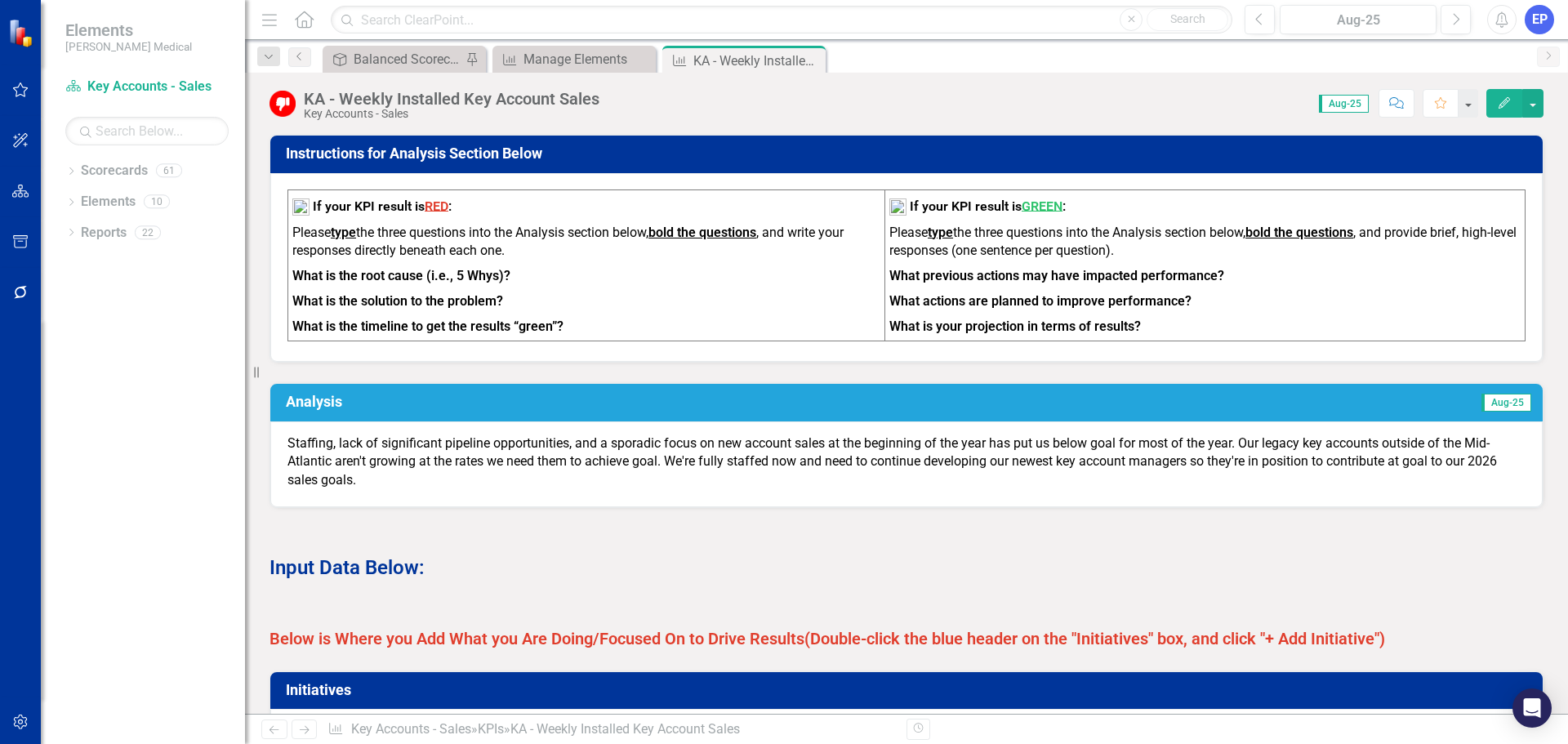
scroll to position [653, 0]
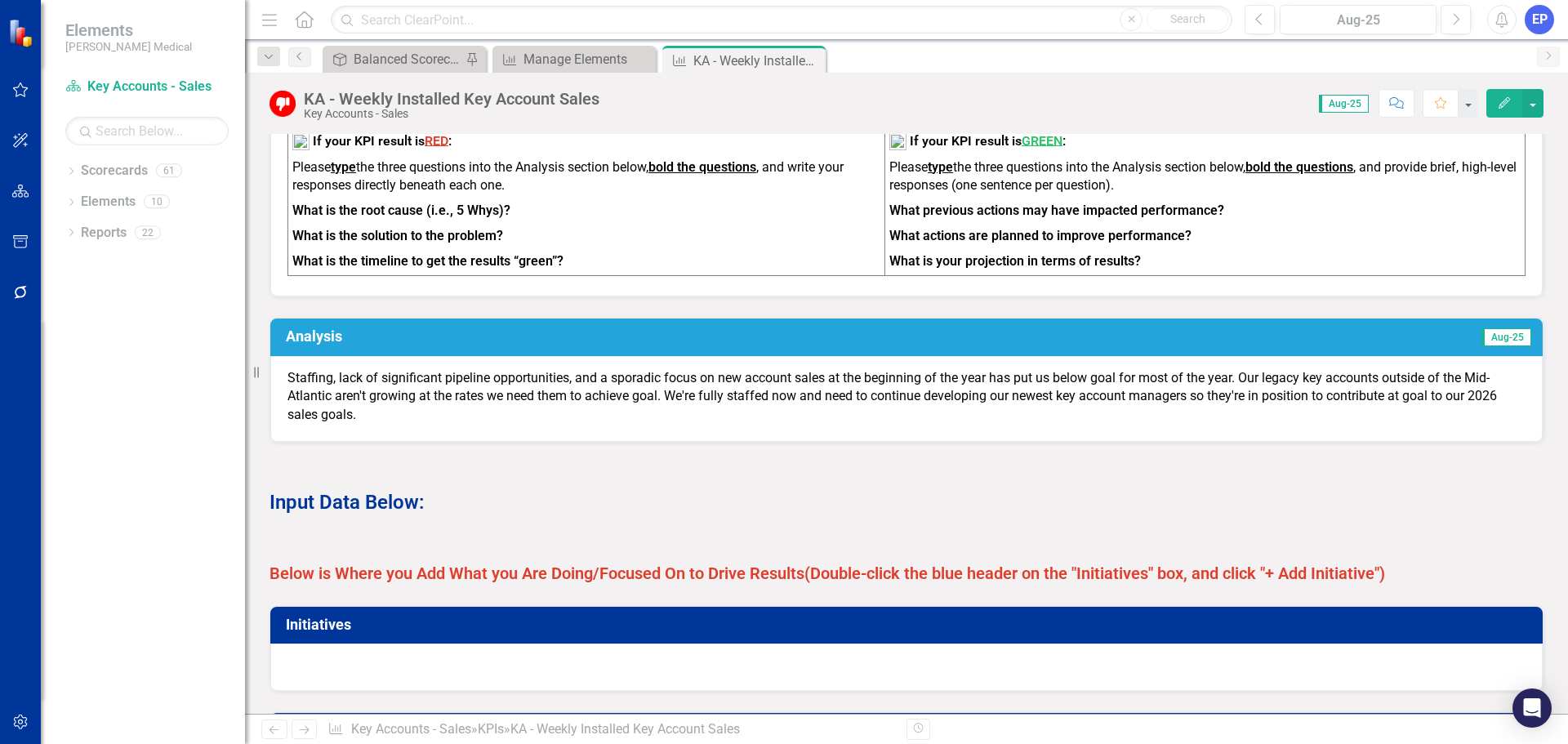
click at [790, 583] on span "Below is Where you Add What you Are Doing/Focused On to Drive Results" at bounding box center [536, 573] width 534 height 20
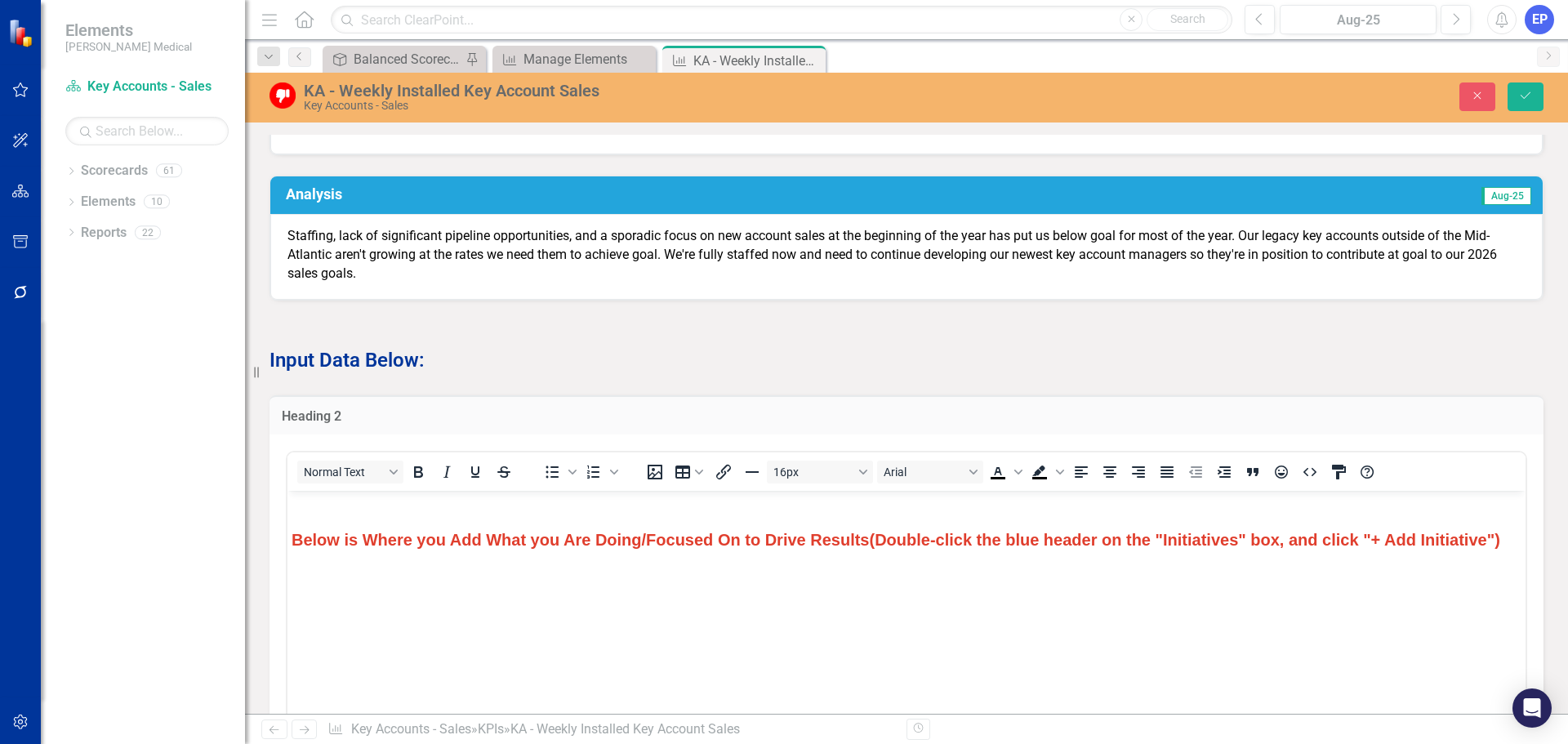
scroll to position [817, 0]
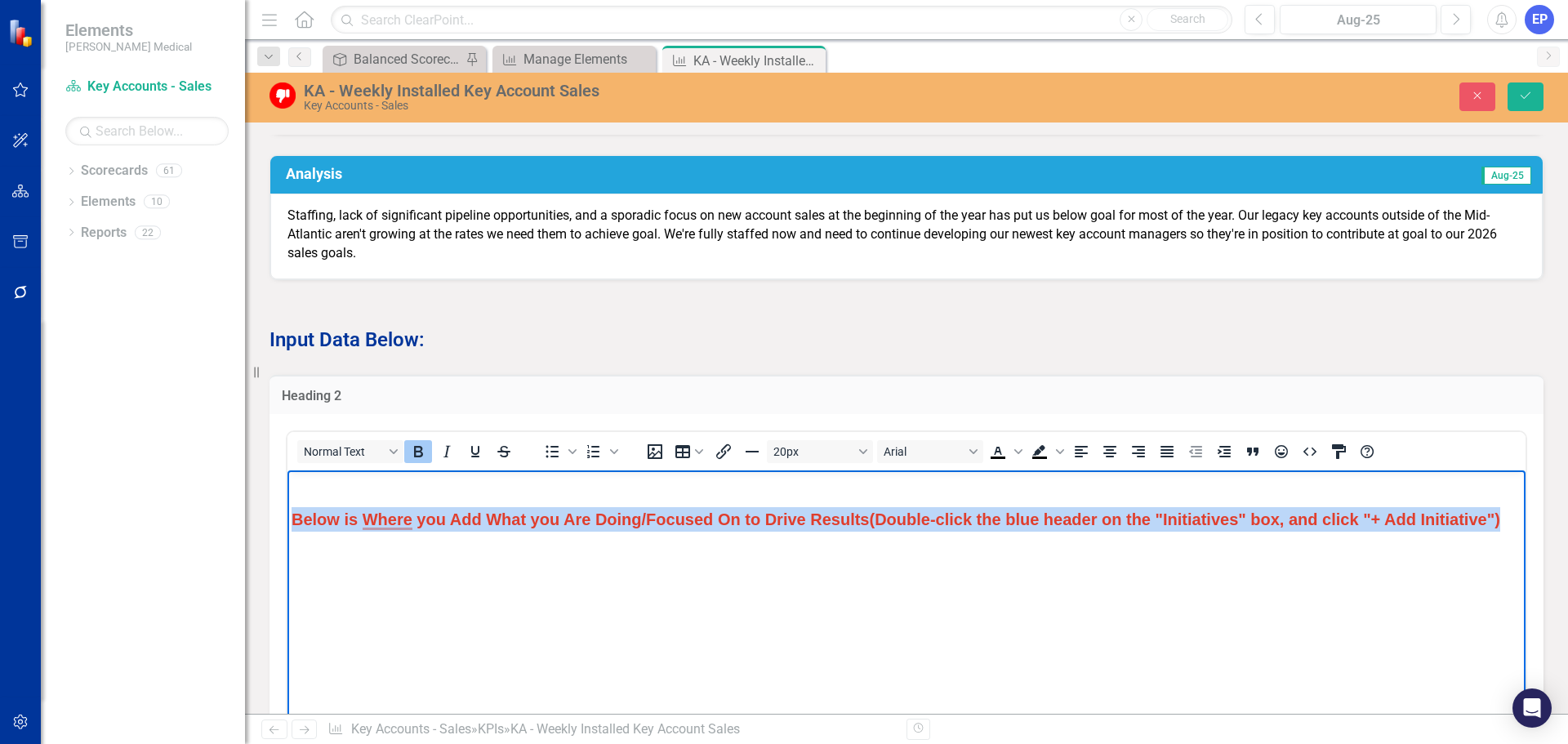
drag, startPoint x: 1507, startPoint y: 516, endPoint x: 290, endPoint y: 516, distance: 1217.0
click at [290, 516] on body "Below is Where you Add What you Are Doing/Focused On to Drive Results (Double-c…" at bounding box center [905, 592] width 1238 height 245
copy p "Below is Where you Add What you Are Doing/Focused On to Drive Results (Double-c…"
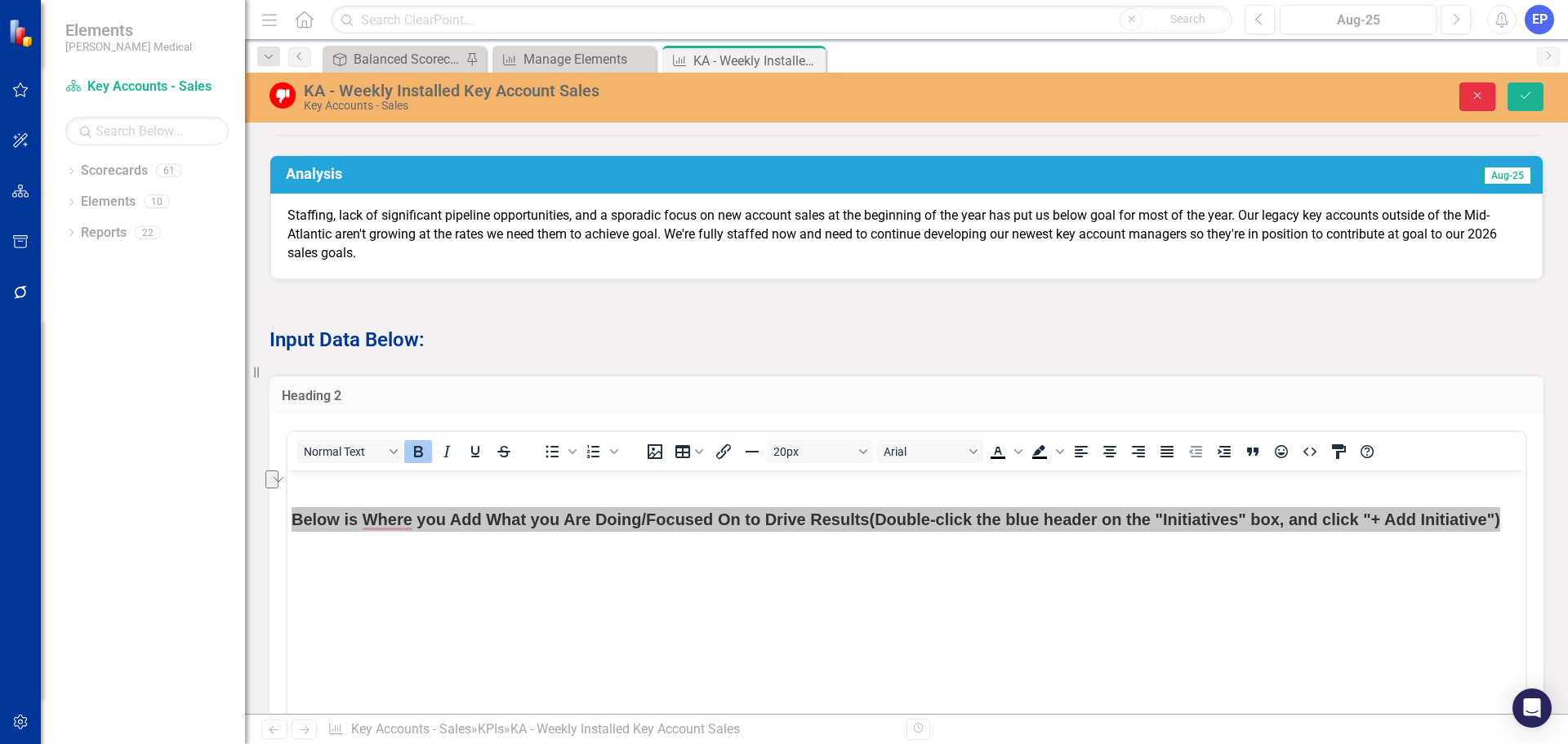
click at [1483, 96] on icon "Close" at bounding box center [1477, 95] width 15 height 11
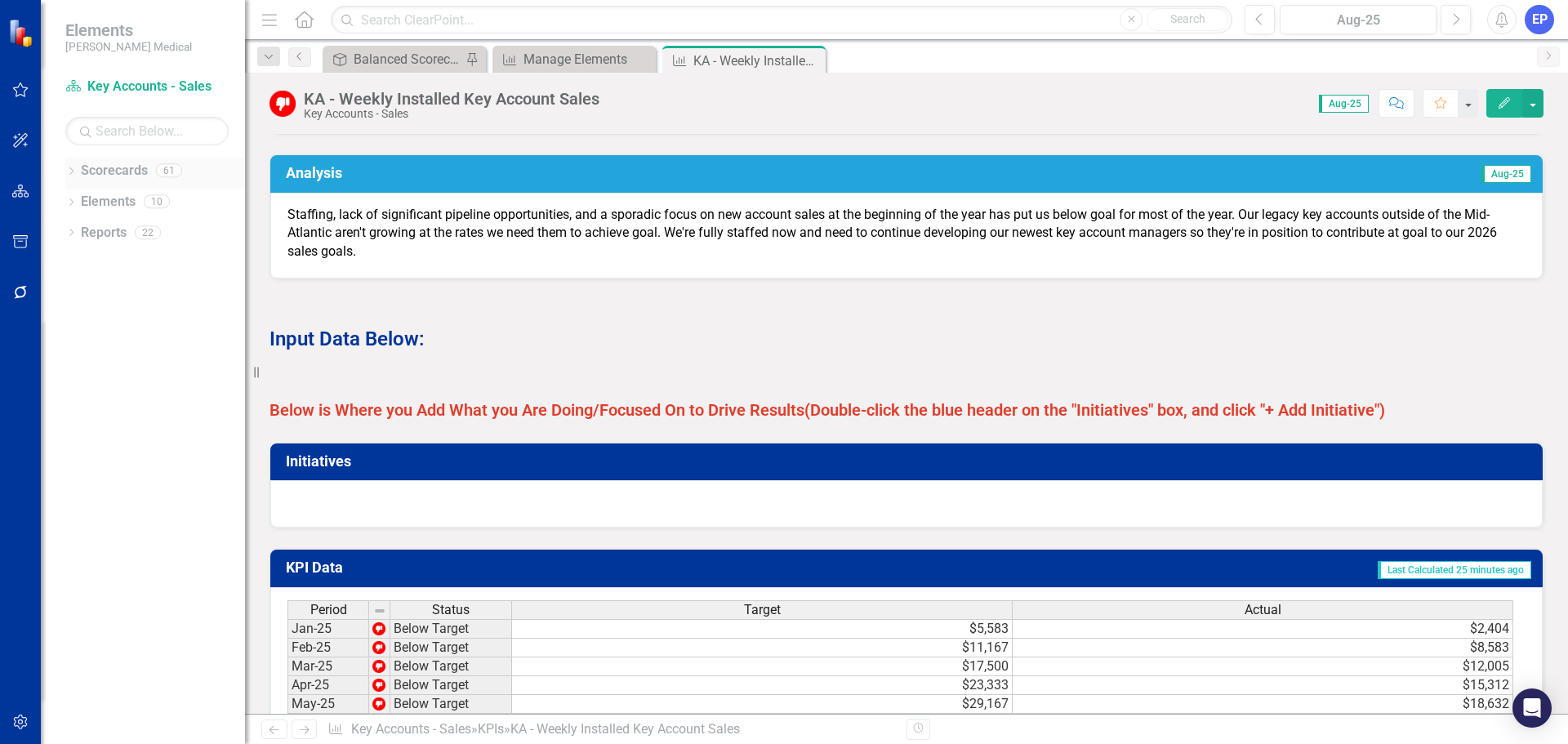
click at [71, 172] on icon "Dropdown" at bounding box center [71, 173] width 11 height 9
click at [61, 299] on div "Dropdown" at bounding box center [55, 294] width 12 height 14
click at [61, 342] on icon "Dropdown" at bounding box center [55, 337] width 12 height 9
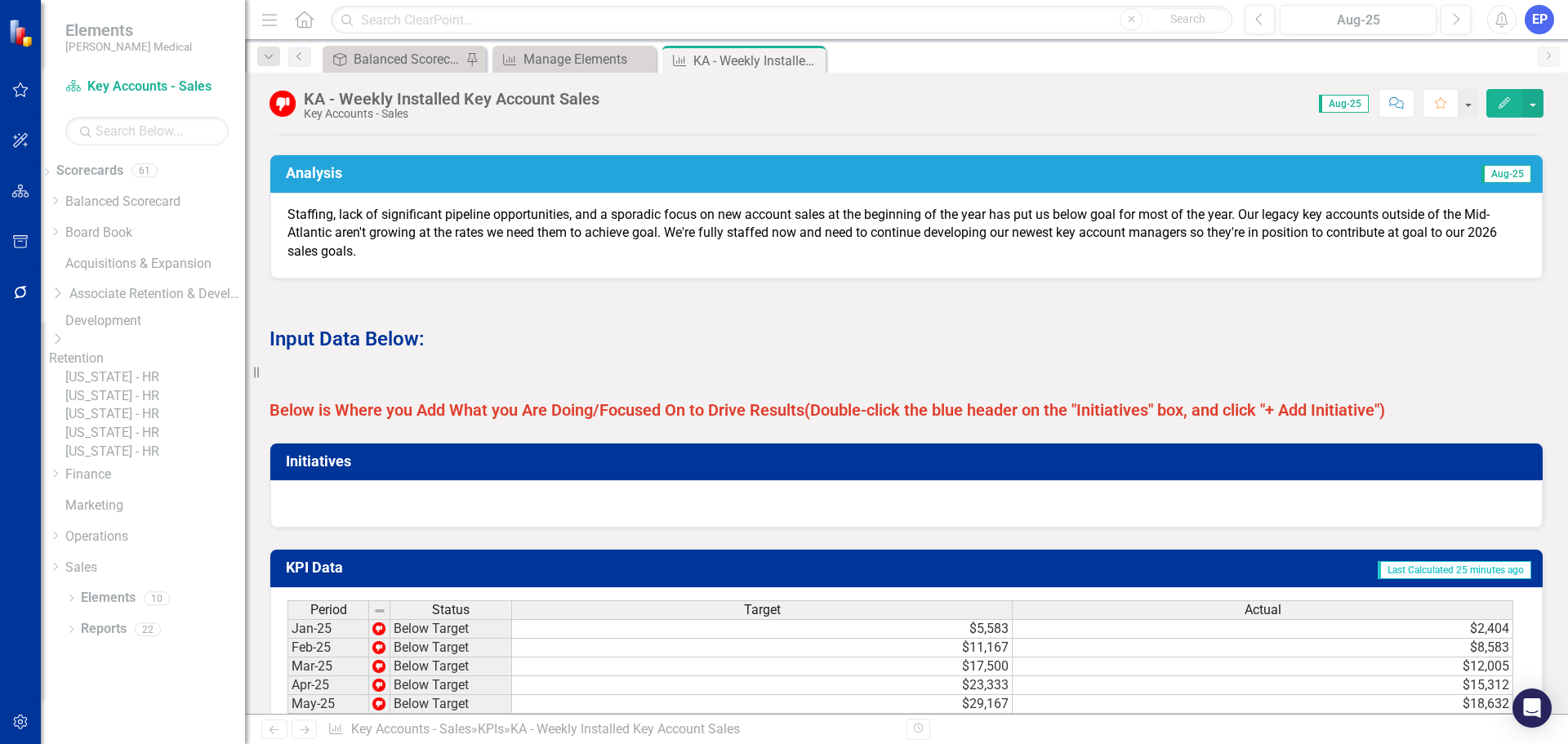
click at [140, 406] on link "[US_STATE] - HR" at bounding box center [155, 397] width 179 height 19
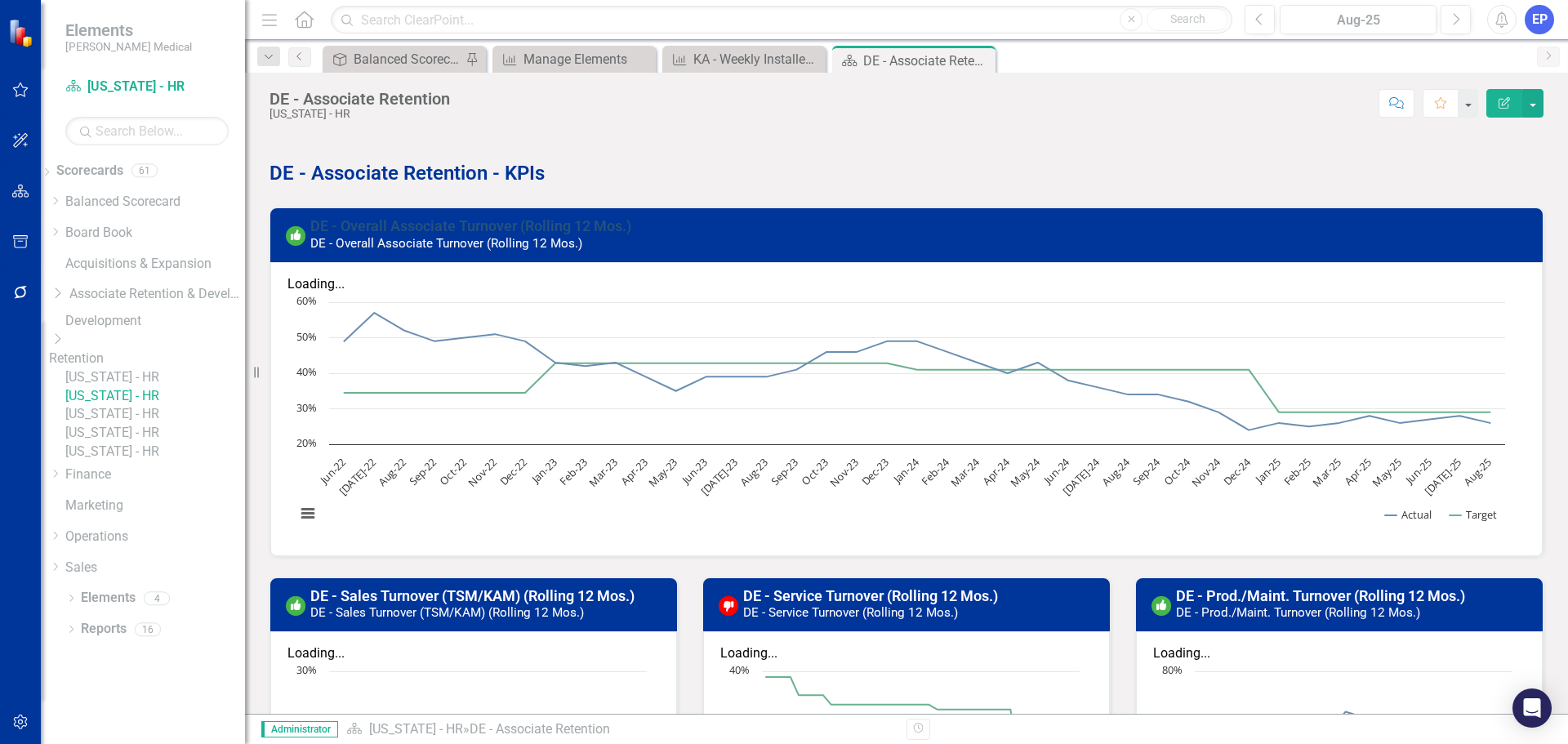
click at [448, 228] on link "DE - Overall Associate Turnover (Rolling 12 Mos.)" at bounding box center [471, 226] width 321 height 17
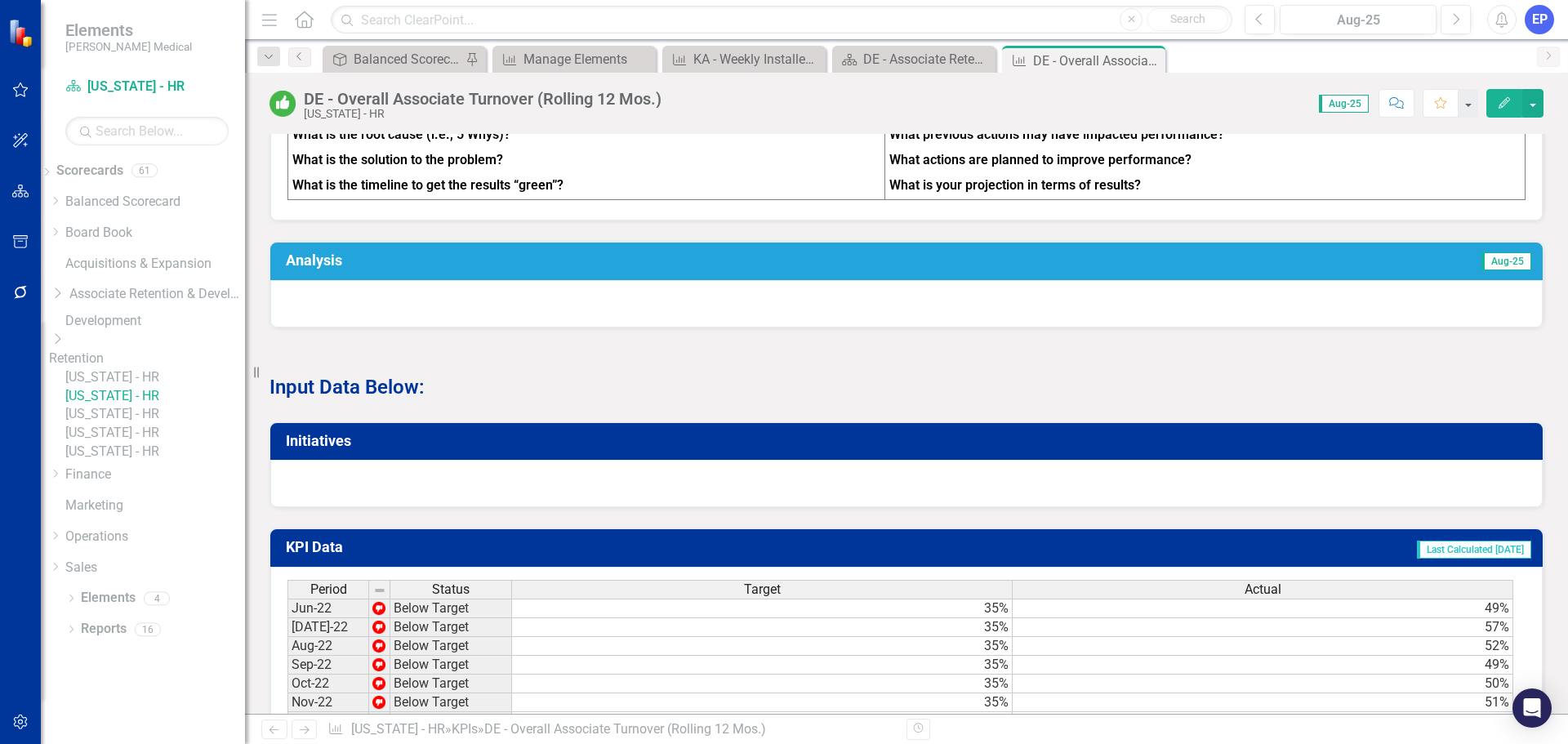
scroll to position [735, 0]
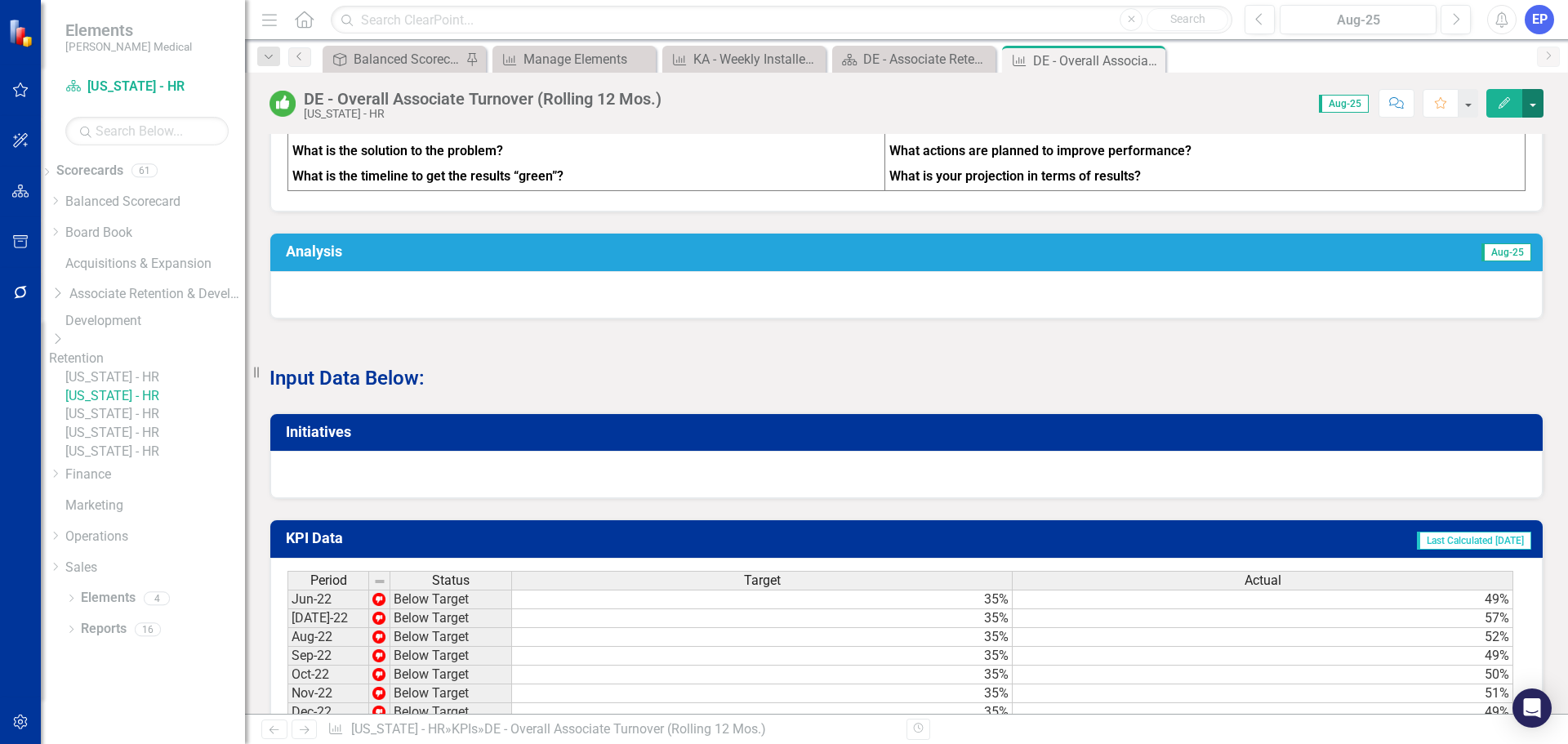
click at [1538, 99] on button "button" at bounding box center [1532, 103] width 21 height 28
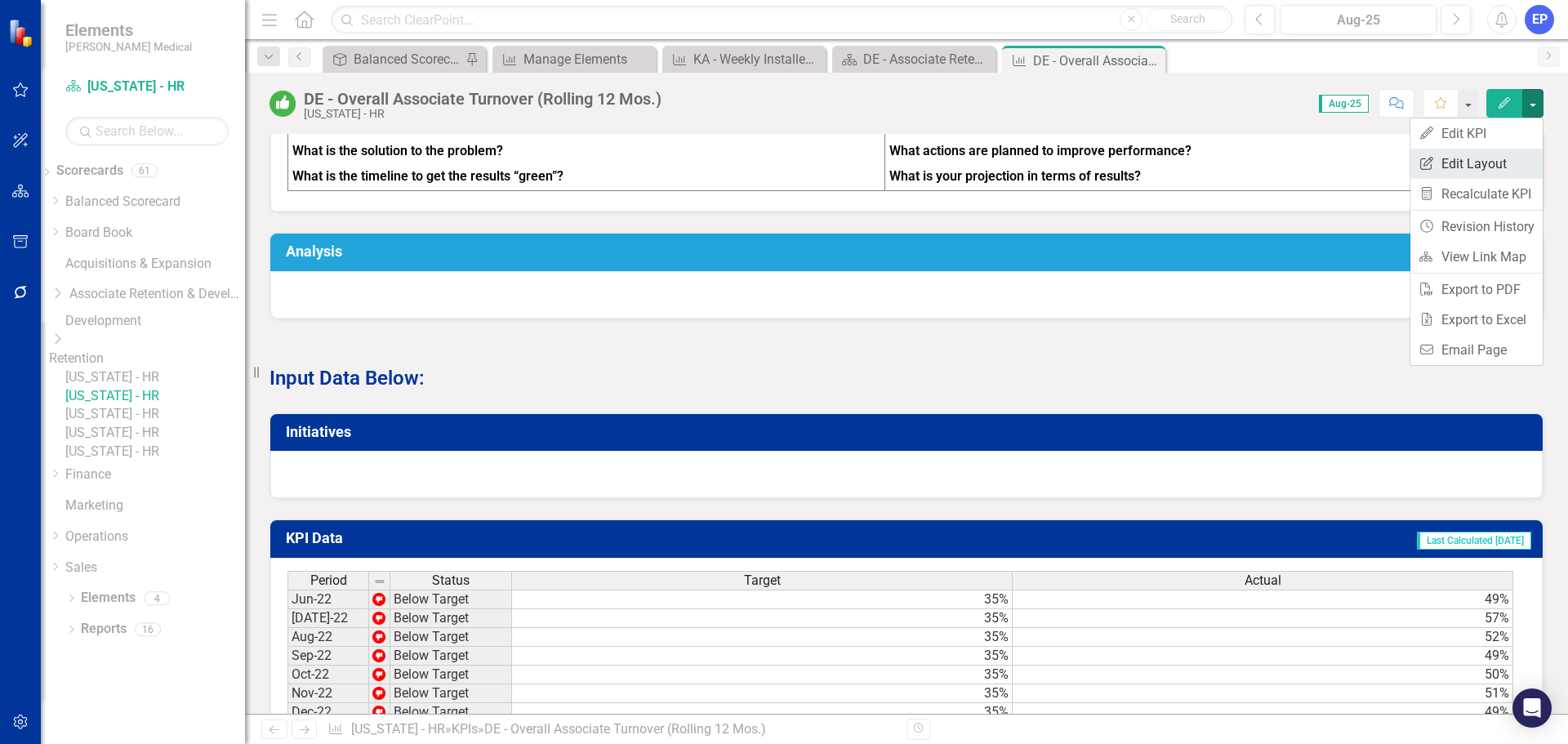
click at [1498, 160] on link "Edit Report Edit Layout" at bounding box center [1476, 163] width 132 height 30
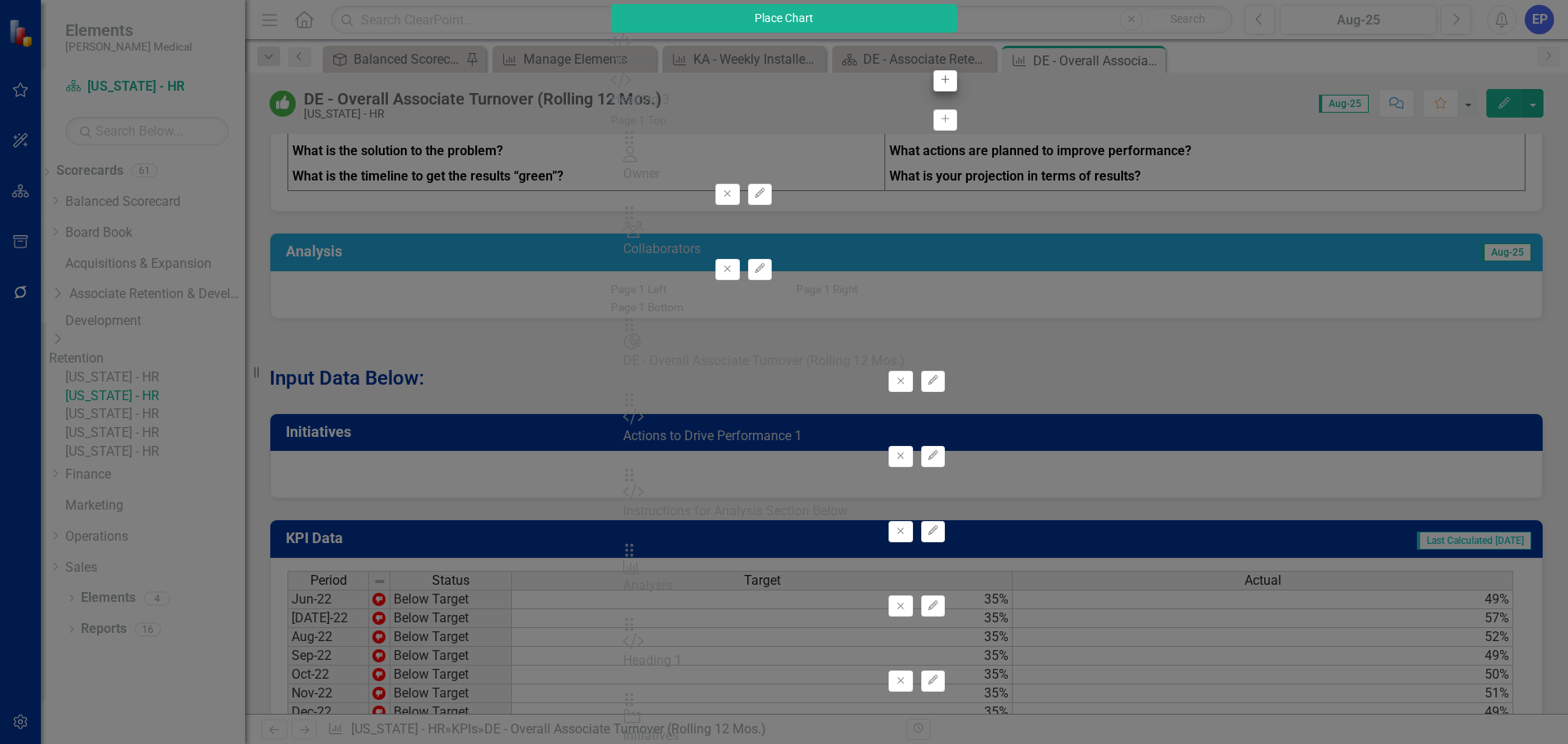
type input "head"
click at [939, 85] on icon "Add" at bounding box center [945, 80] width 12 height 9
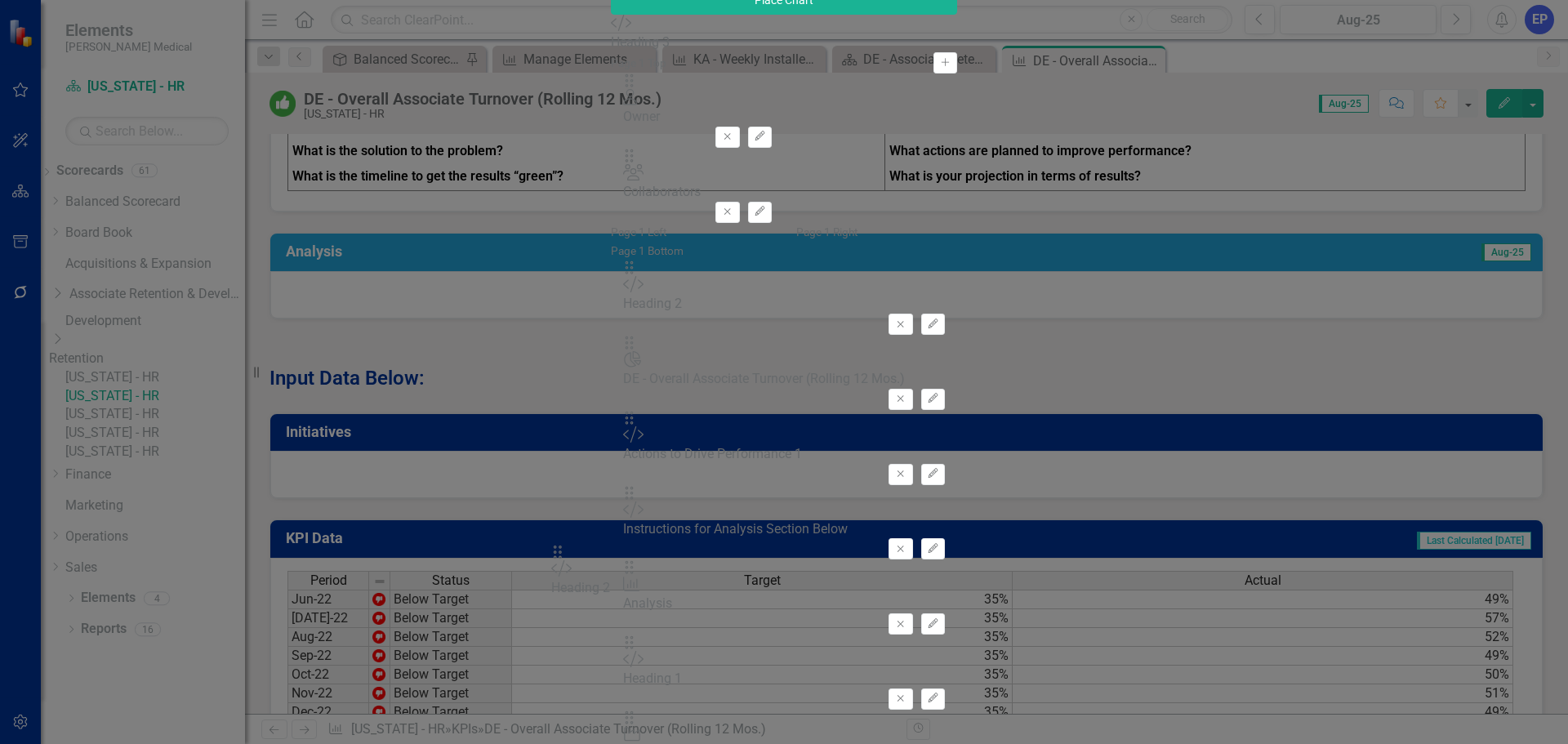
drag, startPoint x: 559, startPoint y: 106, endPoint x: 583, endPoint y: 563, distance: 457.6
click at [939, 693] on icon "Edit" at bounding box center [933, 698] width 12 height 9
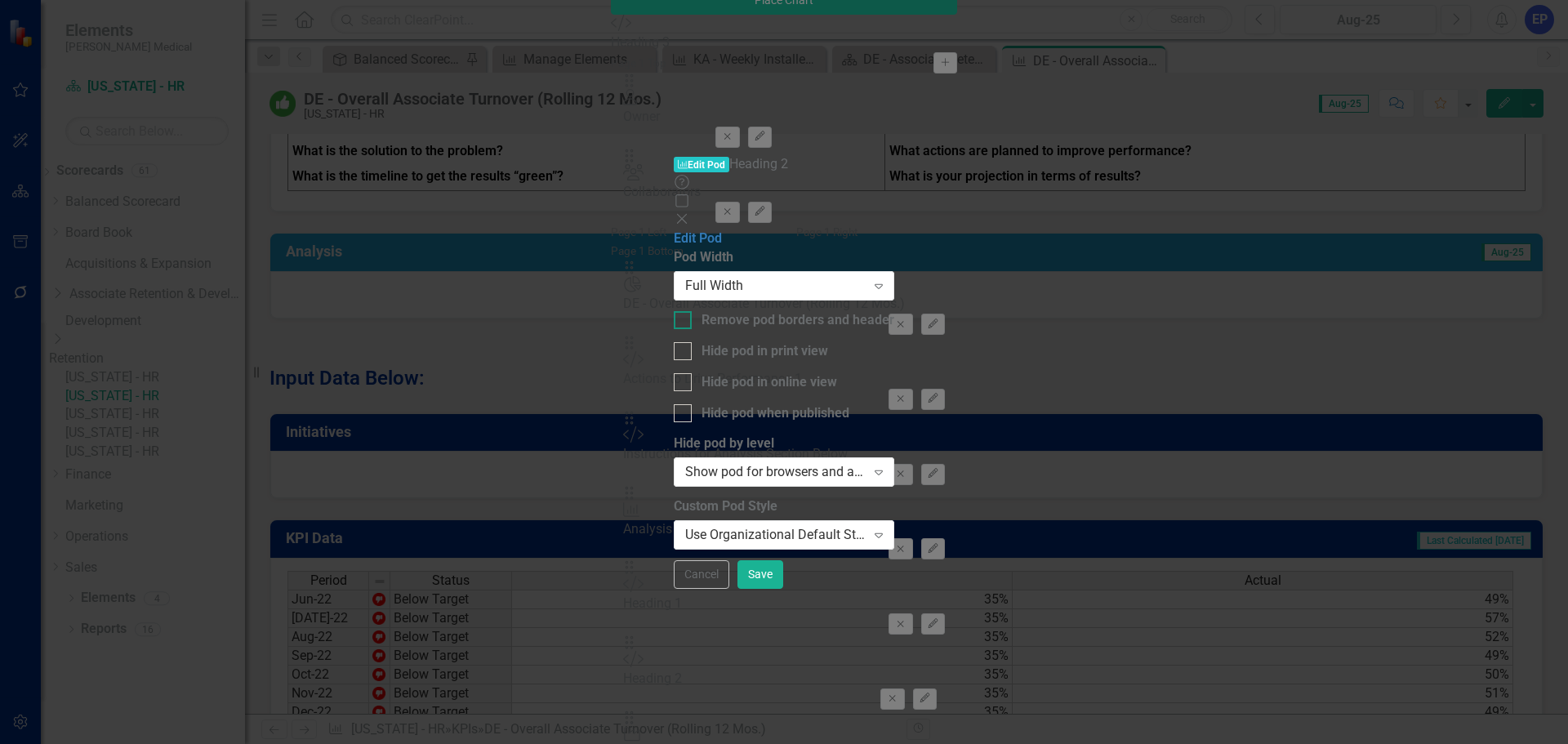
click at [747, 312] on div "Remove pod borders and header" at bounding box center [798, 321] width 193 height 19
click at [684, 312] on input "Remove pod borders and header" at bounding box center [679, 316] width 10 height 10
checkbox input "true"
click at [774, 526] on div "Use Organizational Default Style ([PERSON_NAME] Medical - 286C (Medium Blue) (F…" at bounding box center [775, 535] width 180 height 19
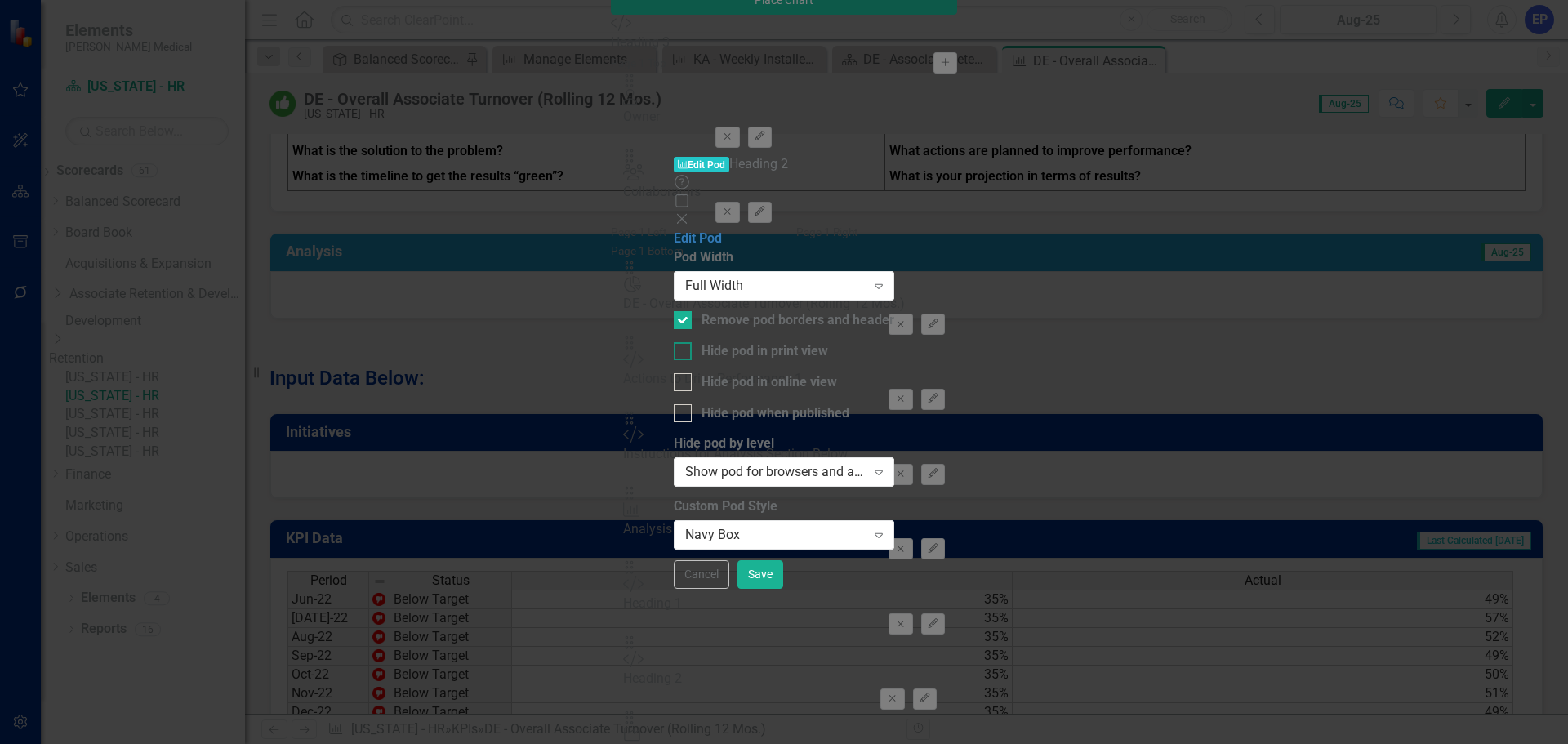
click at [718, 342] on div "Hide pod in print view" at bounding box center [765, 351] width 126 height 19
click at [684, 342] on input "Hide pod in print view" at bounding box center [679, 347] width 10 height 10
checkbox input "true"
click at [723, 248] on div "Pod Width Full Width Expand Remove pod borders and header Hide pod in print vie…" at bounding box center [784, 397] width 221 height 299
click at [727, 404] on div "Hide pod when published" at bounding box center [775, 414] width 148 height 19
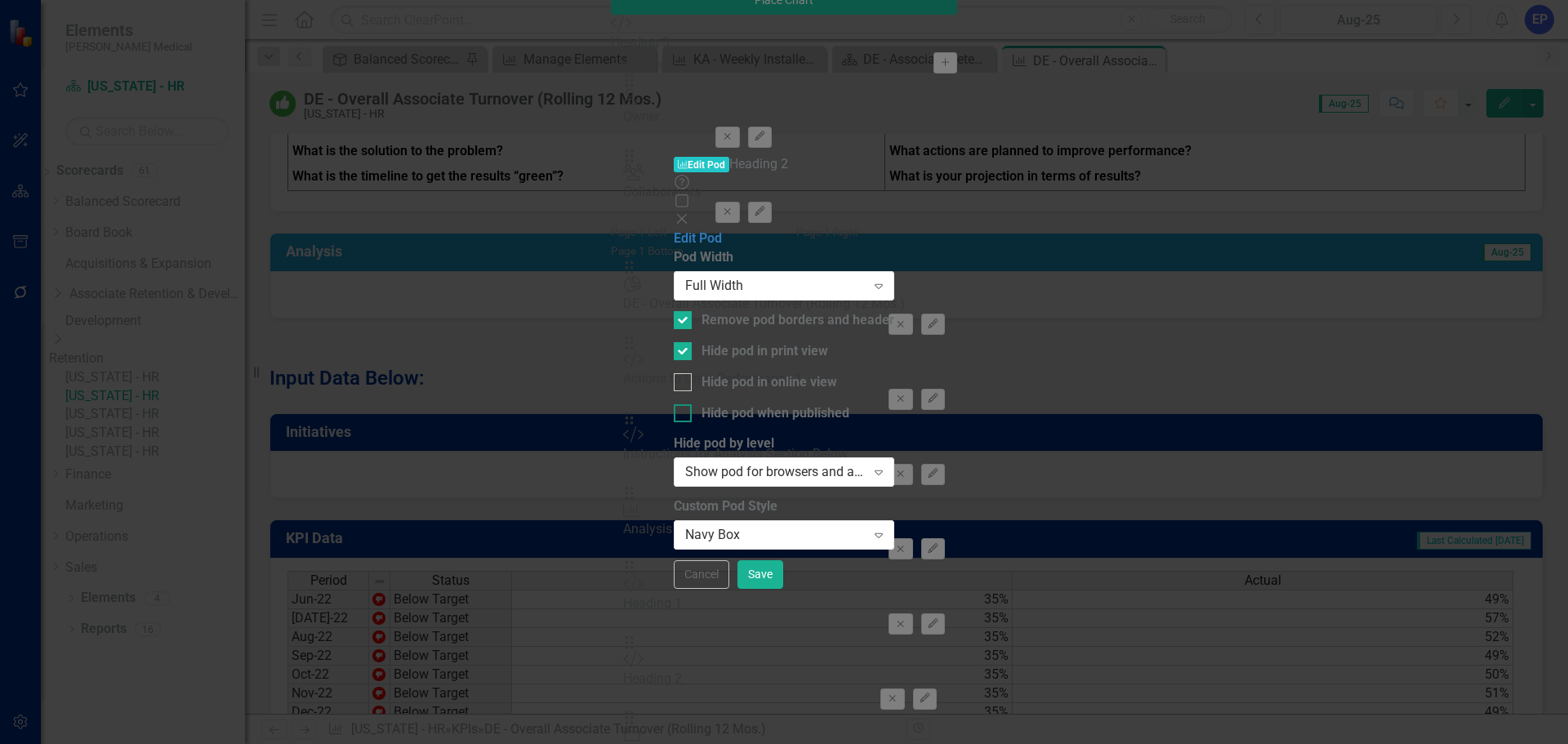
click at [684, 404] on input "Hide pod when published" at bounding box center [679, 409] width 10 height 10
checkbox input "true"
click at [783, 589] on button "Save" at bounding box center [760, 574] width 45 height 28
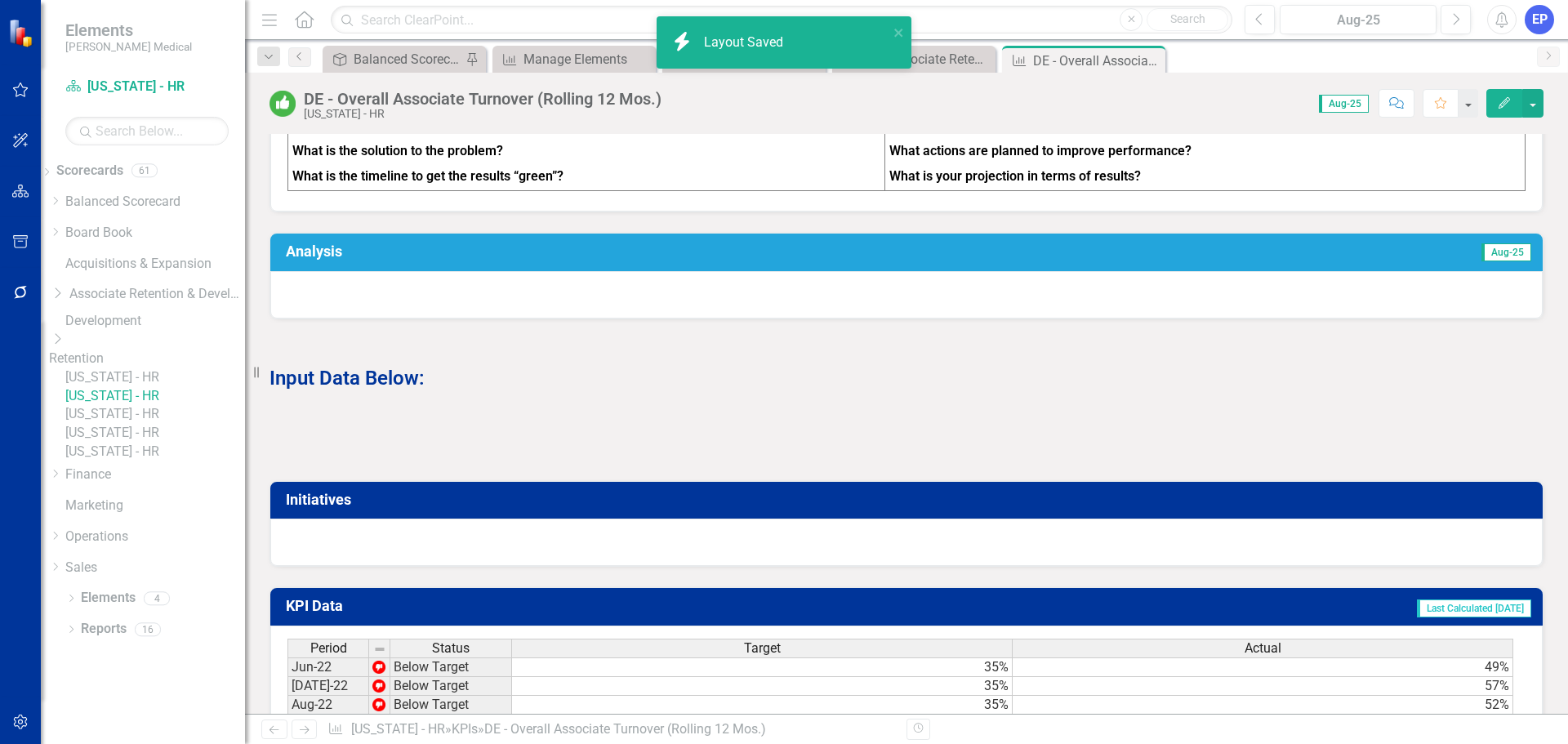
click at [765, 461] on div at bounding box center [905, 437] width 1273 height 47
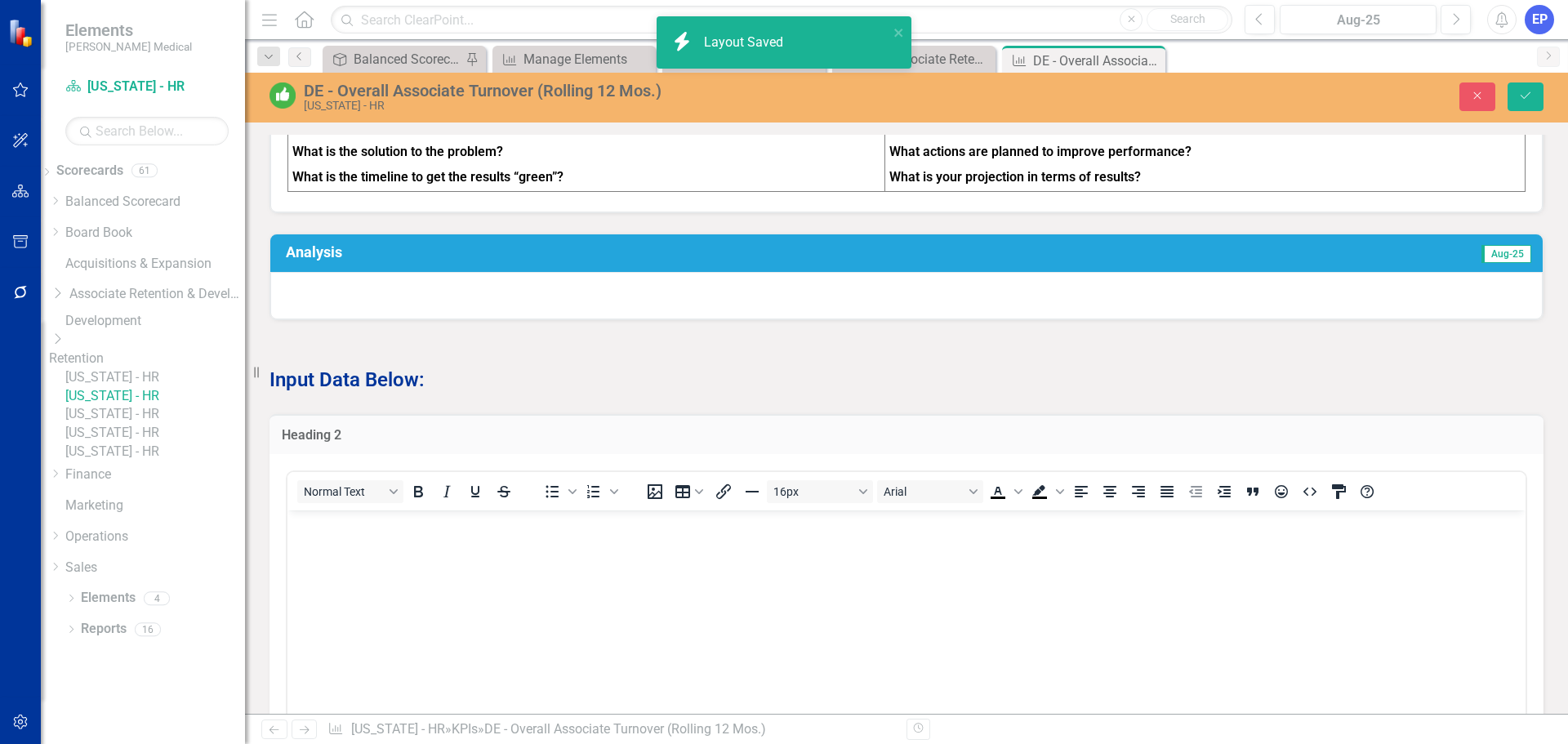
scroll to position [0, 0]
click at [655, 511] on body "Rich Text Area. Press ALT-0 for help." at bounding box center [905, 632] width 1238 height 245
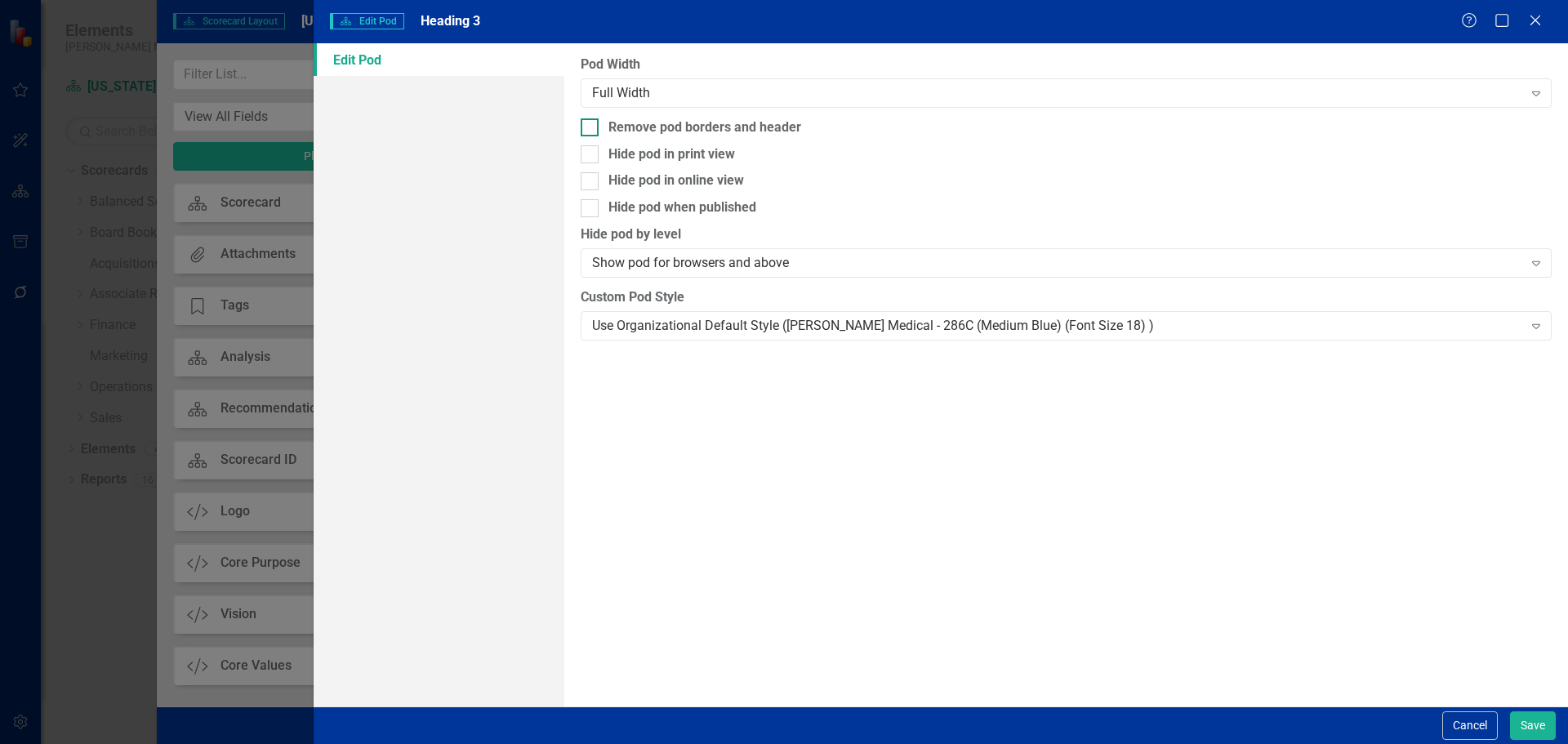
click at [693, 127] on div "Remove pod borders and header" at bounding box center [704, 127] width 193 height 19
click at [591, 127] on input "Remove pod borders and header" at bounding box center [585, 123] width 10 height 10
checkbox input "true"
click at [697, 155] on div "Hide pod in print view" at bounding box center [671, 155] width 126 height 19
click at [591, 155] on input "Hide pod in print view" at bounding box center [585, 150] width 10 height 10
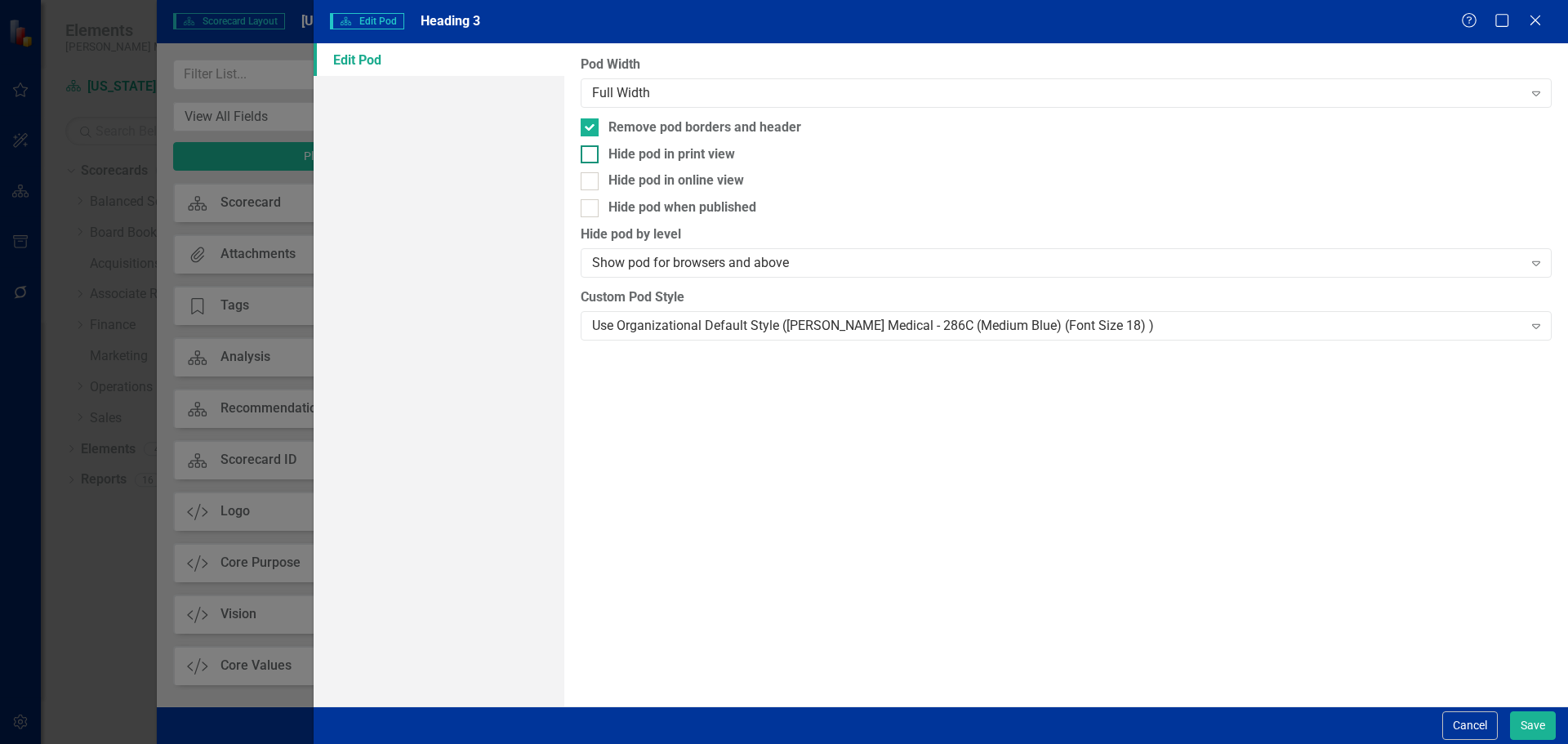
checkbox input "true"
click at [698, 216] on div "Hide pod when published" at bounding box center [682, 208] width 148 height 19
click at [591, 210] on input "Hide pod when published" at bounding box center [585, 204] width 10 height 10
checkbox input "true"
click at [1539, 723] on button "Save" at bounding box center [1532, 725] width 45 height 28
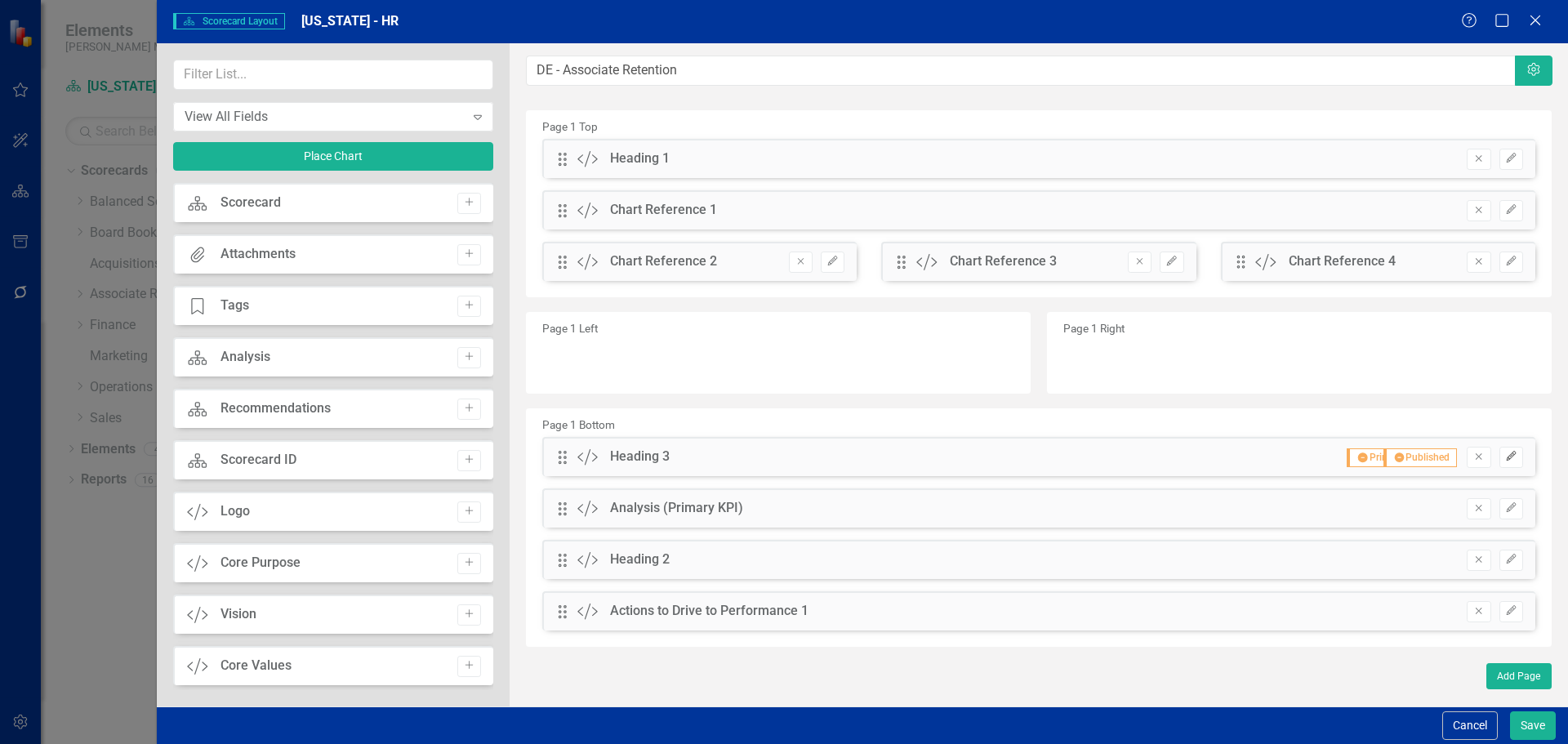
click at [1509, 460] on icon "button" at bounding box center [1510, 455] width 9 height 9
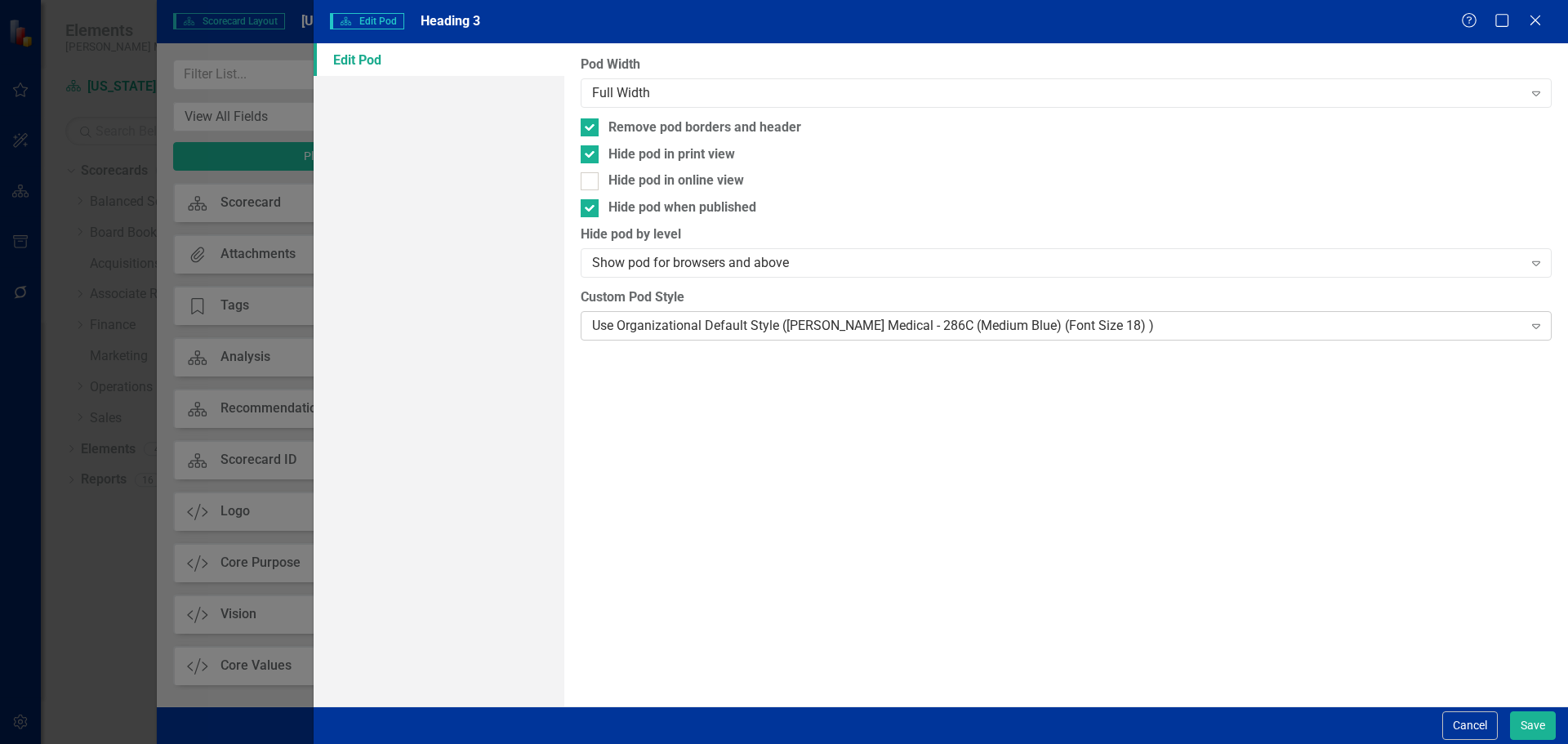
click at [874, 321] on div "Use Organizational Default Style ([PERSON_NAME] Medical - 286C (Medium Blue) (F…" at bounding box center [1056, 326] width 930 height 19
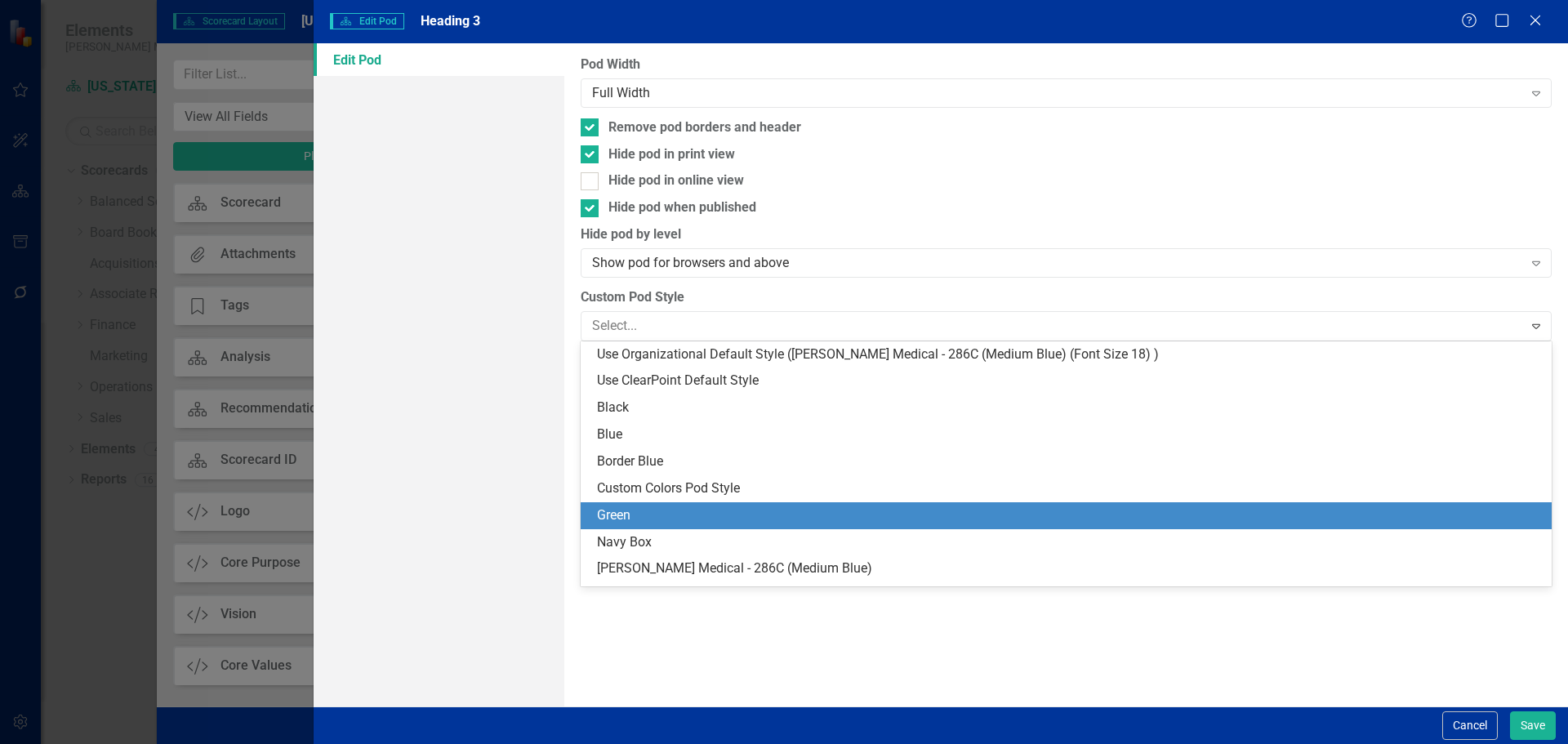
click at [847, 533] on div "Navy Box" at bounding box center [1069, 543] width 945 height 19
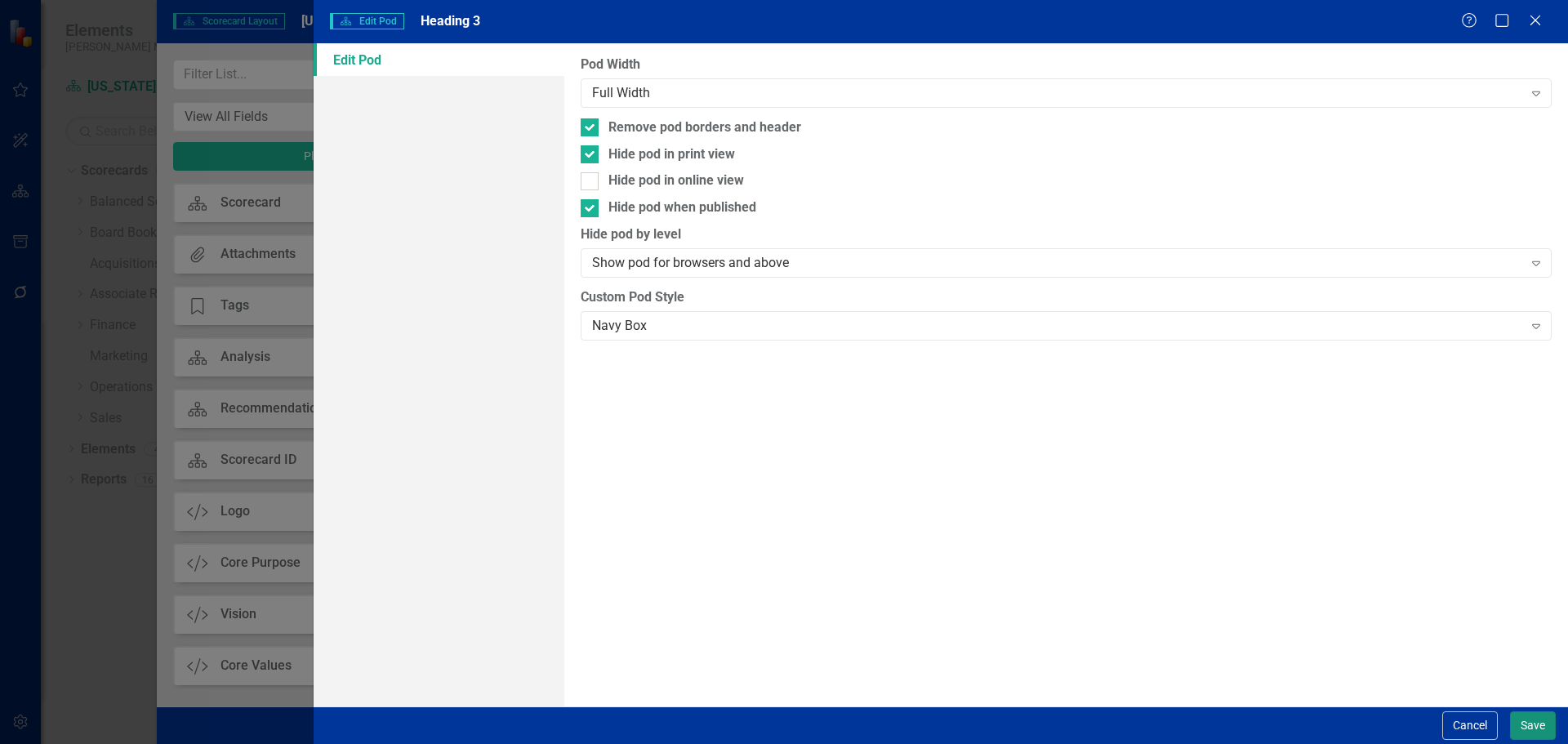
click at [1522, 724] on button "Save" at bounding box center [1532, 725] width 45 height 28
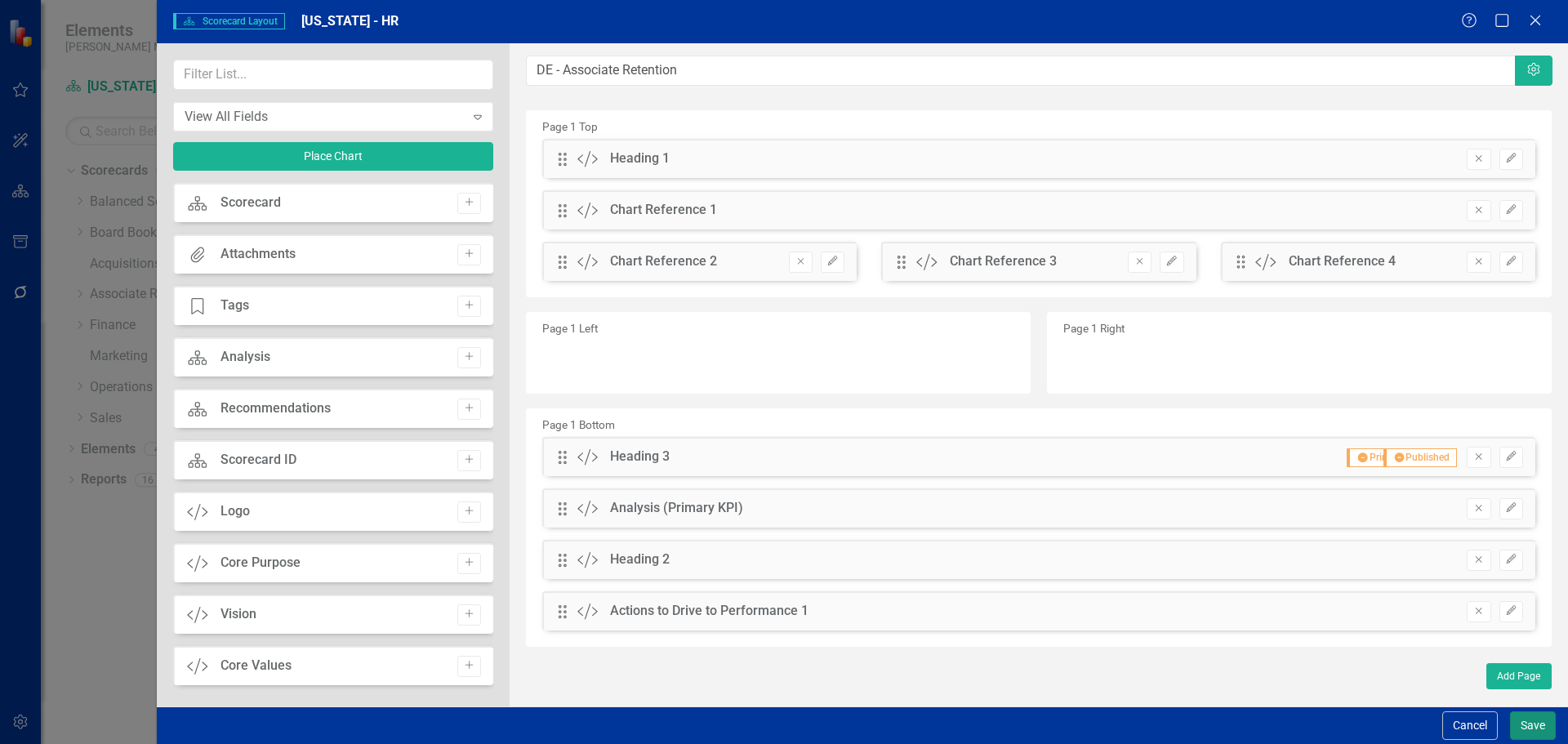
click at [1522, 722] on button "Save" at bounding box center [1532, 725] width 45 height 28
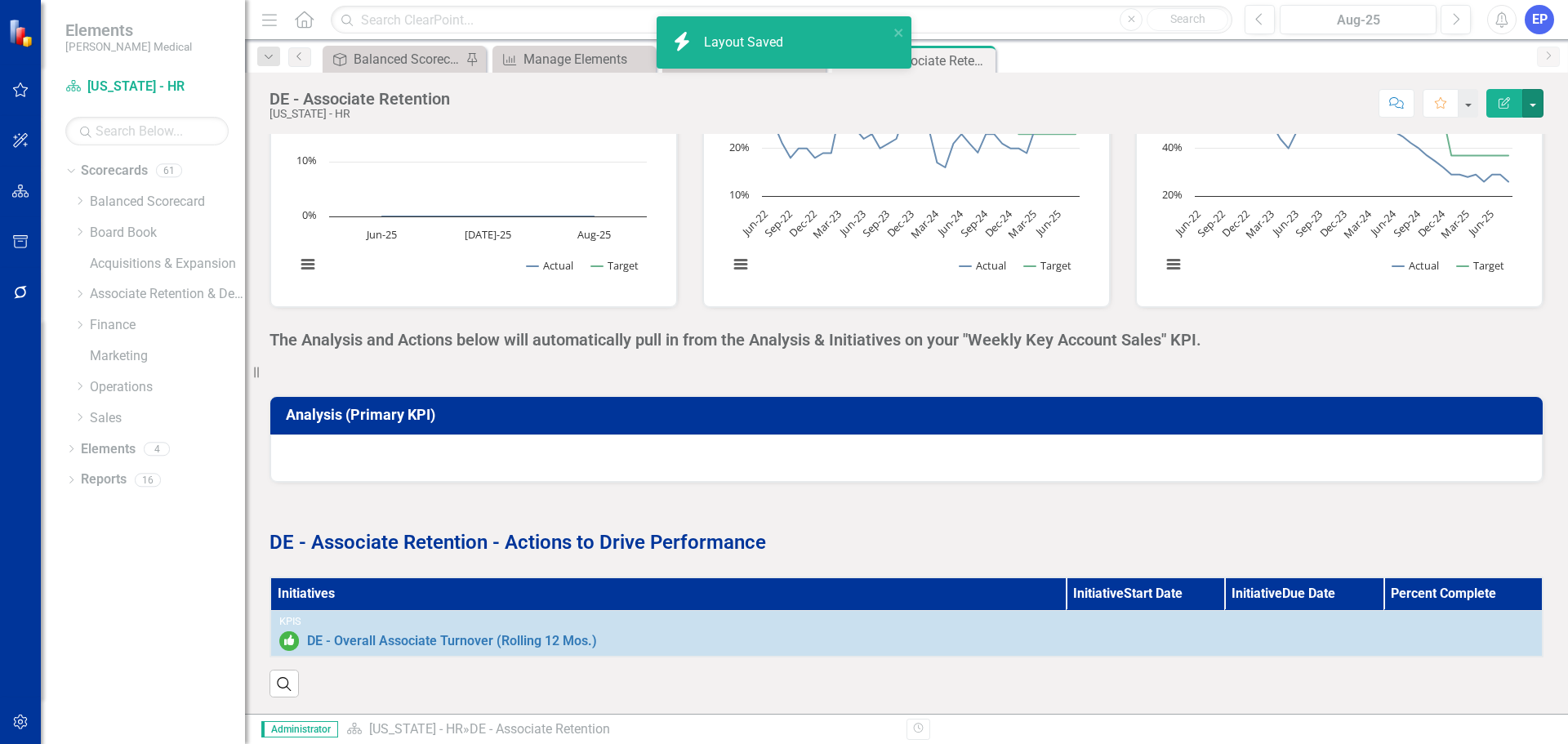
scroll to position [593, 0]
click at [744, 333] on span "The Analysis and Actions below will automatically pull in from the Analysis & I…" at bounding box center [734, 339] width 932 height 20
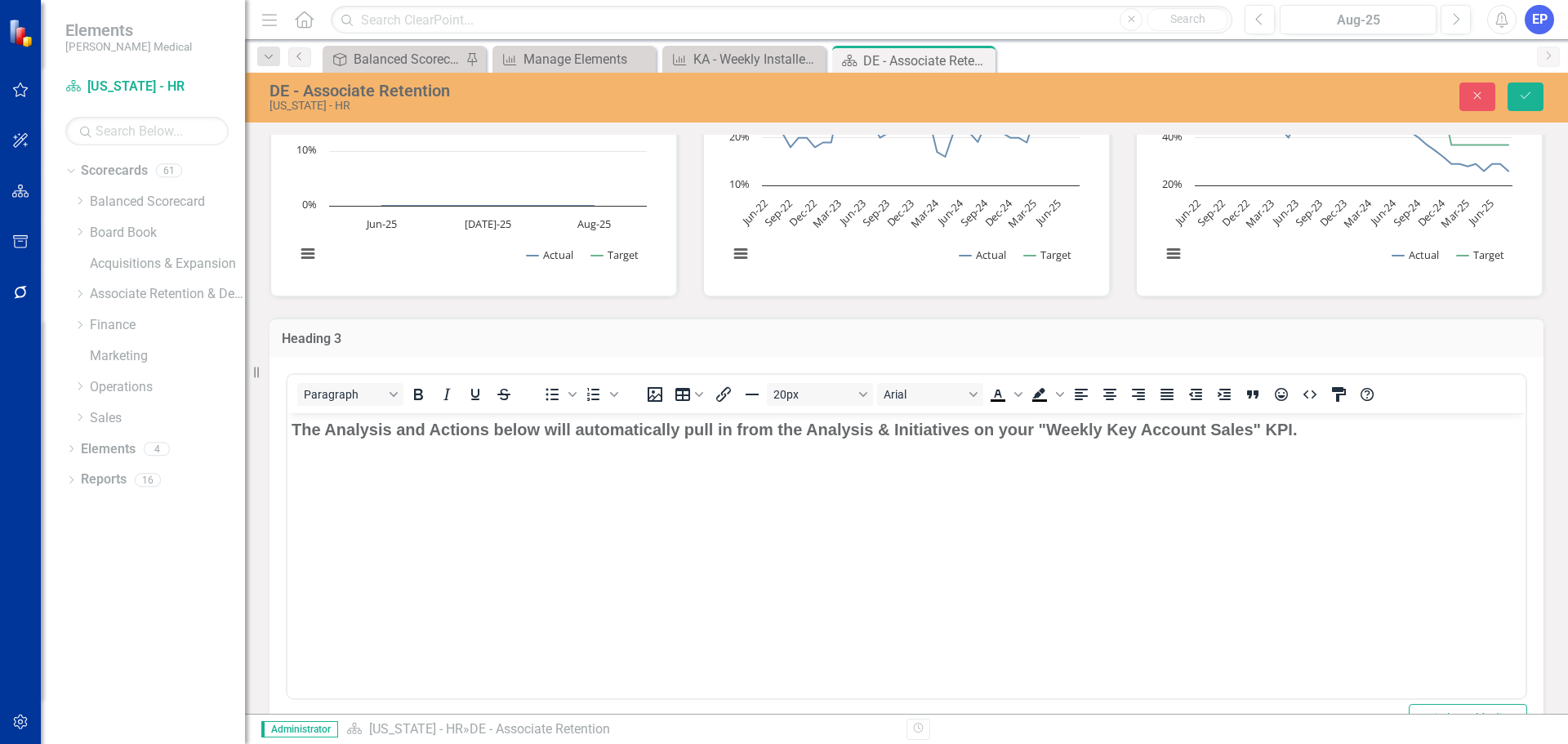
scroll to position [0, 0]
click at [769, 427] on span "The Analysis and Actions below will automatically pull in from the Analysis & I…" at bounding box center [794, 429] width 1005 height 18
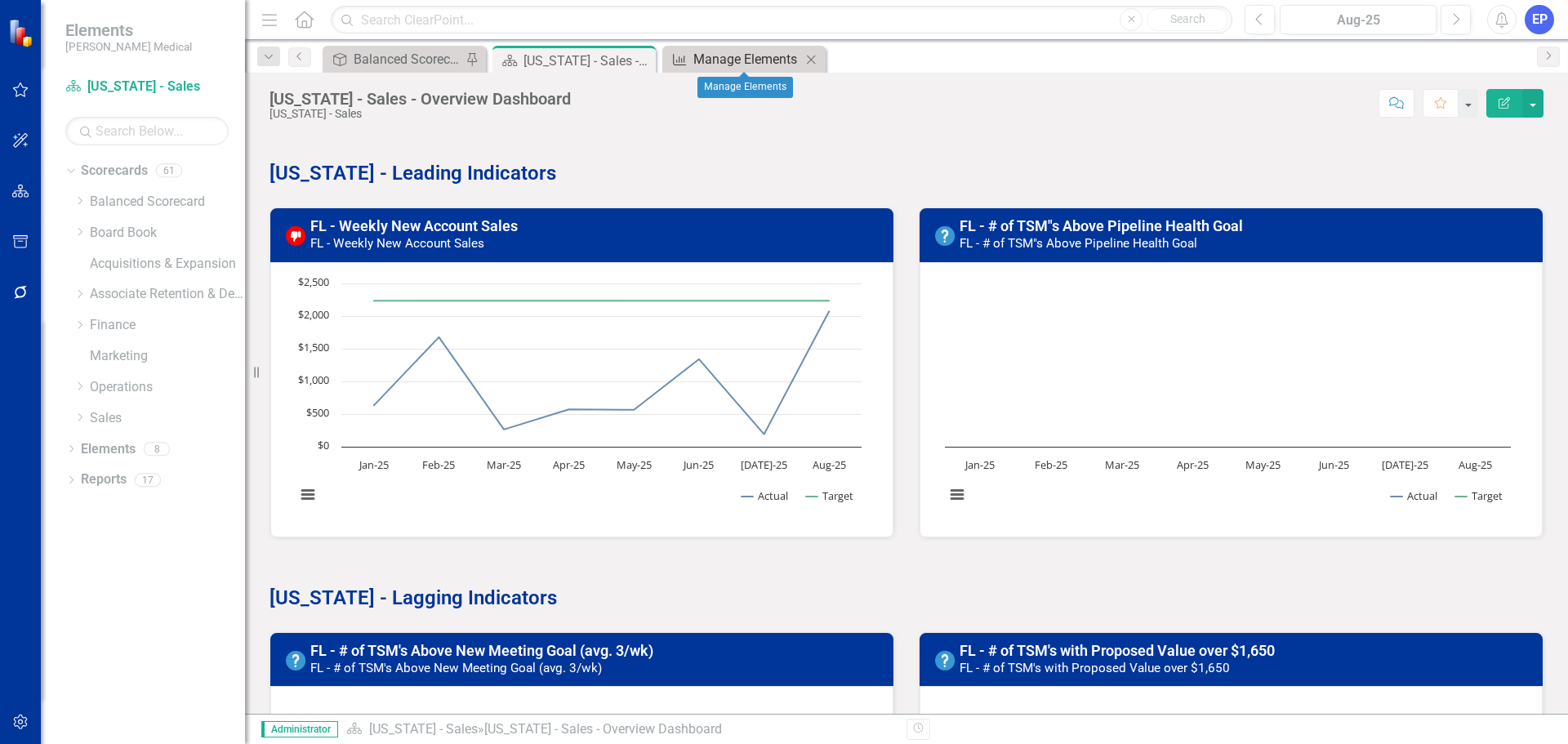
click at [732, 58] on div "Manage Elements" at bounding box center [747, 59] width 108 height 21
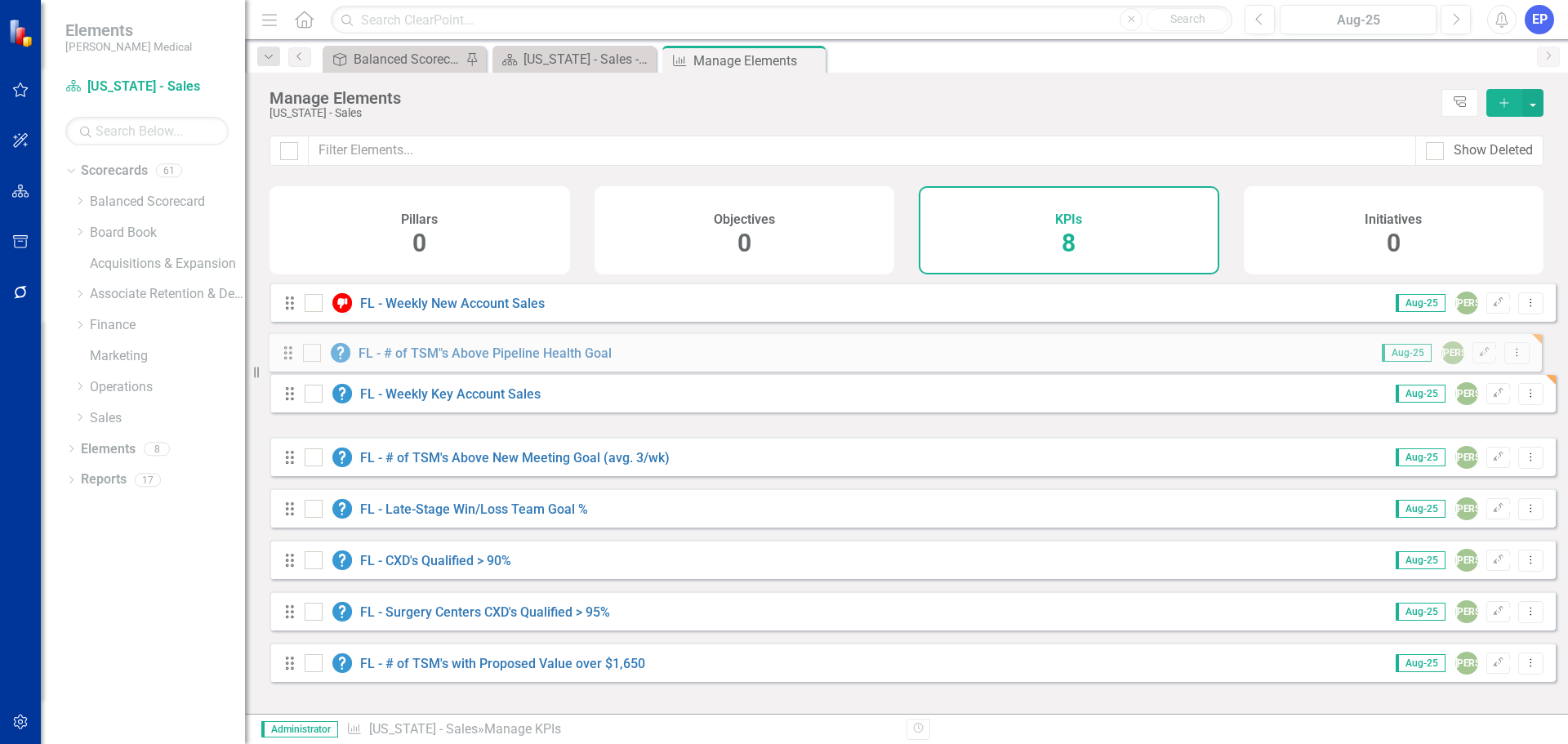
drag, startPoint x: 294, startPoint y: 419, endPoint x: 293, endPoint y: 353, distance: 66.0
click at [293, 353] on div "Drag FL - Weekly New Account Sales Aug-25 JA Edit Dropdown Menu Drag FL - Weekl…" at bounding box center [912, 482] width 1286 height 399
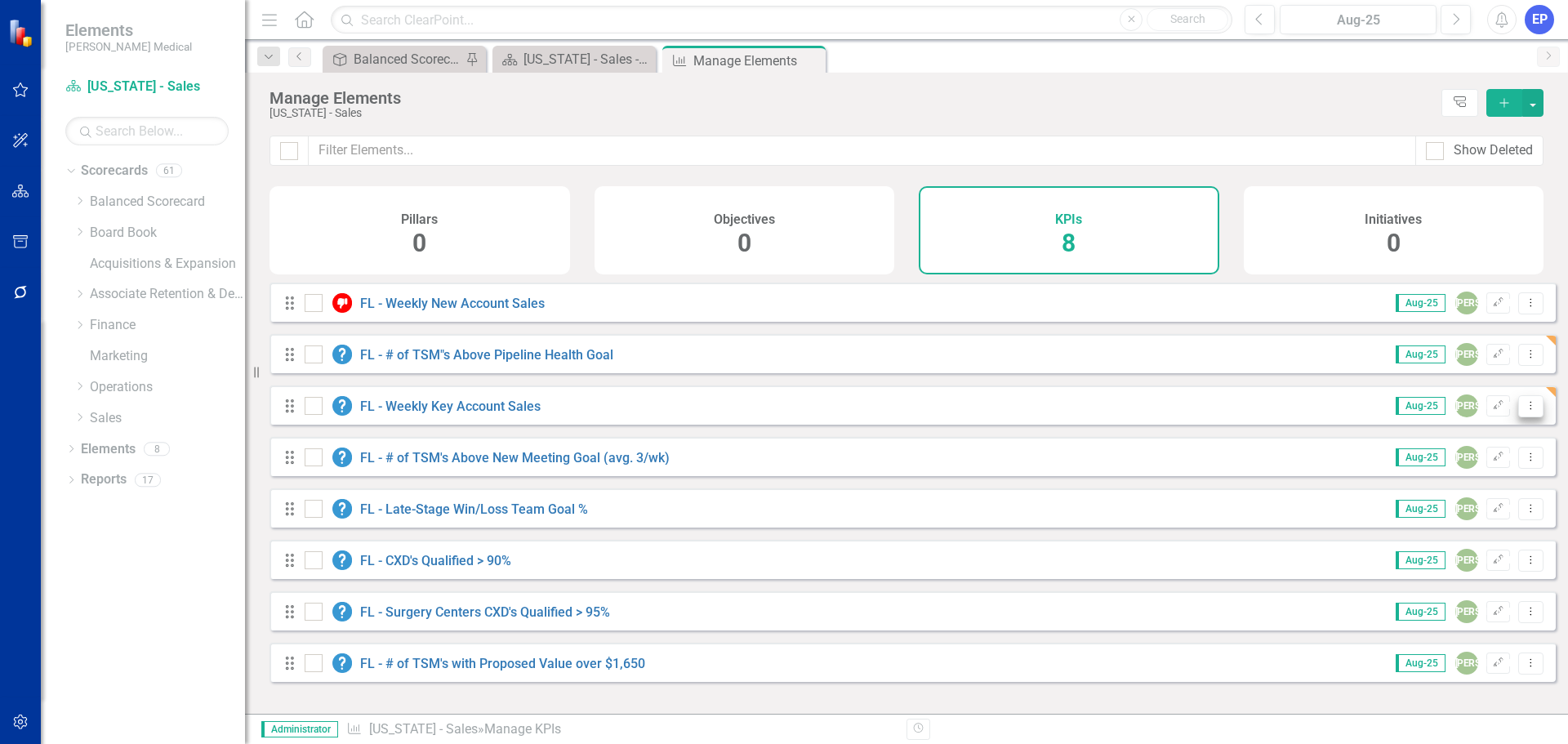
click at [1523, 417] on button "Dropdown Menu" at bounding box center [1530, 406] width 25 height 22
click at [286, 414] on icon "Drag" at bounding box center [290, 405] width 21 height 16
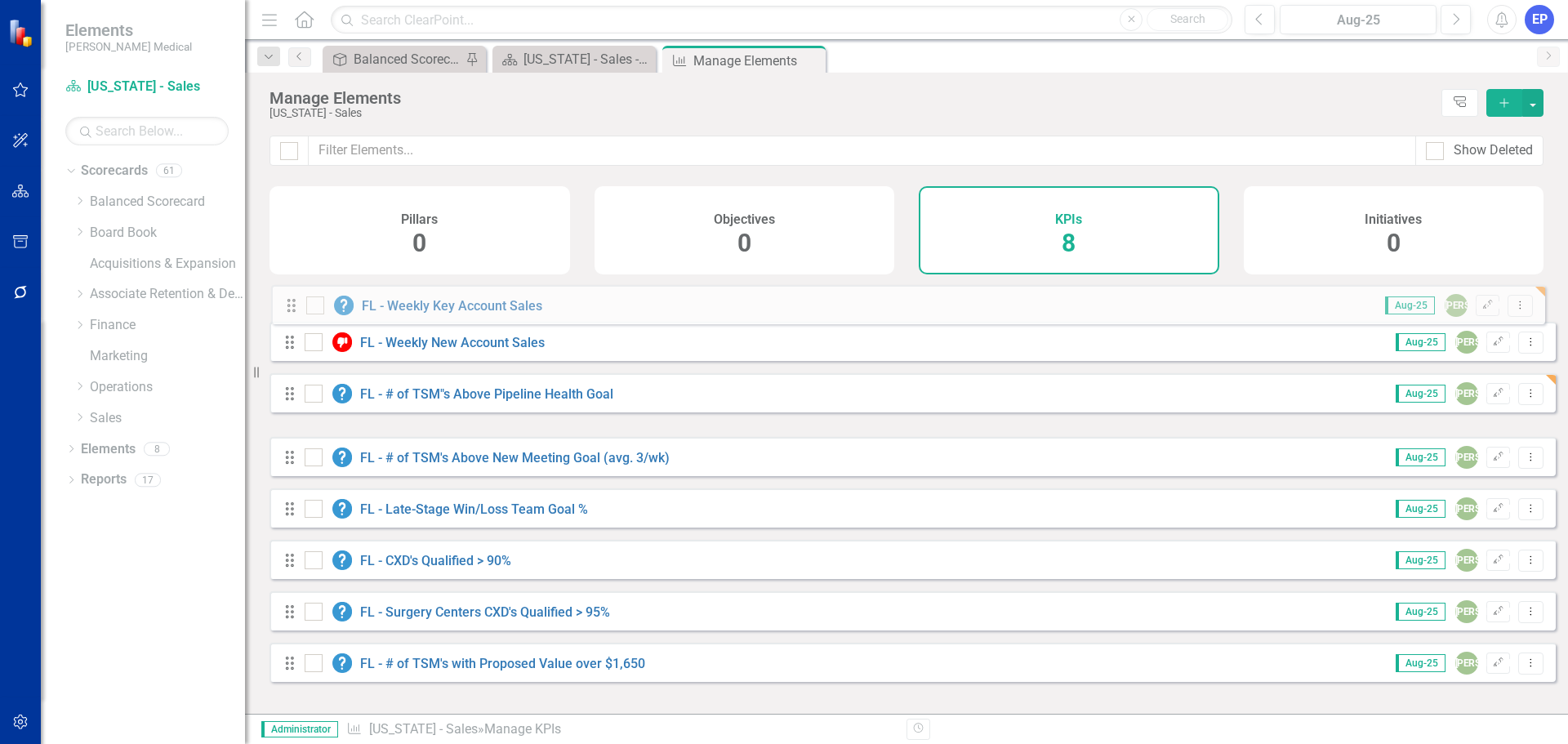
drag, startPoint x: 290, startPoint y: 420, endPoint x: 293, endPoint y: 310, distance: 110.0
click at [293, 310] on div "Drag FL - Weekly New Account Sales Aug-25 JA Edit Dropdown Menu Drag FL - # of …" at bounding box center [912, 482] width 1286 height 399
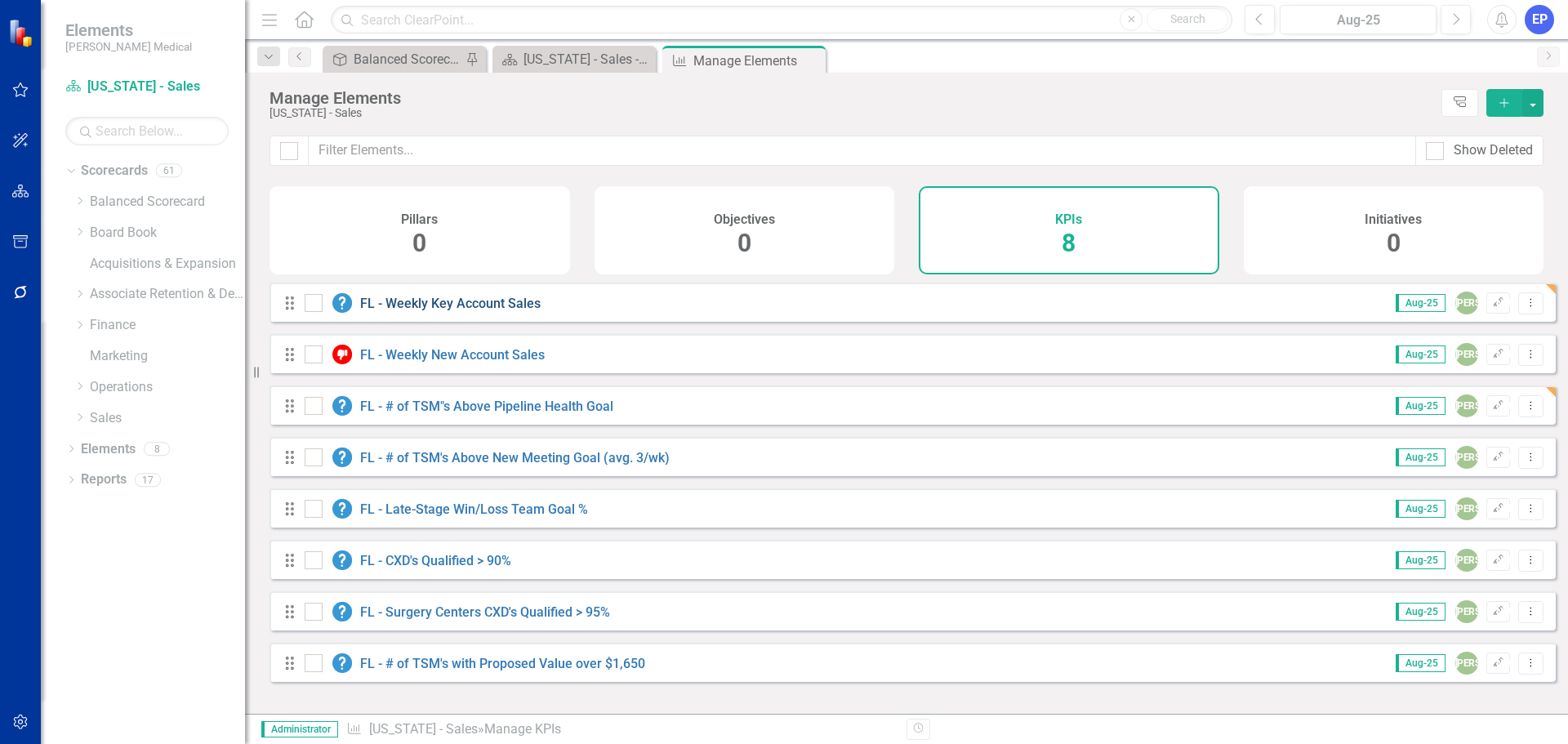
click at [456, 312] on link "FL - Weekly Key Account Sales" at bounding box center [449, 303] width 180 height 15
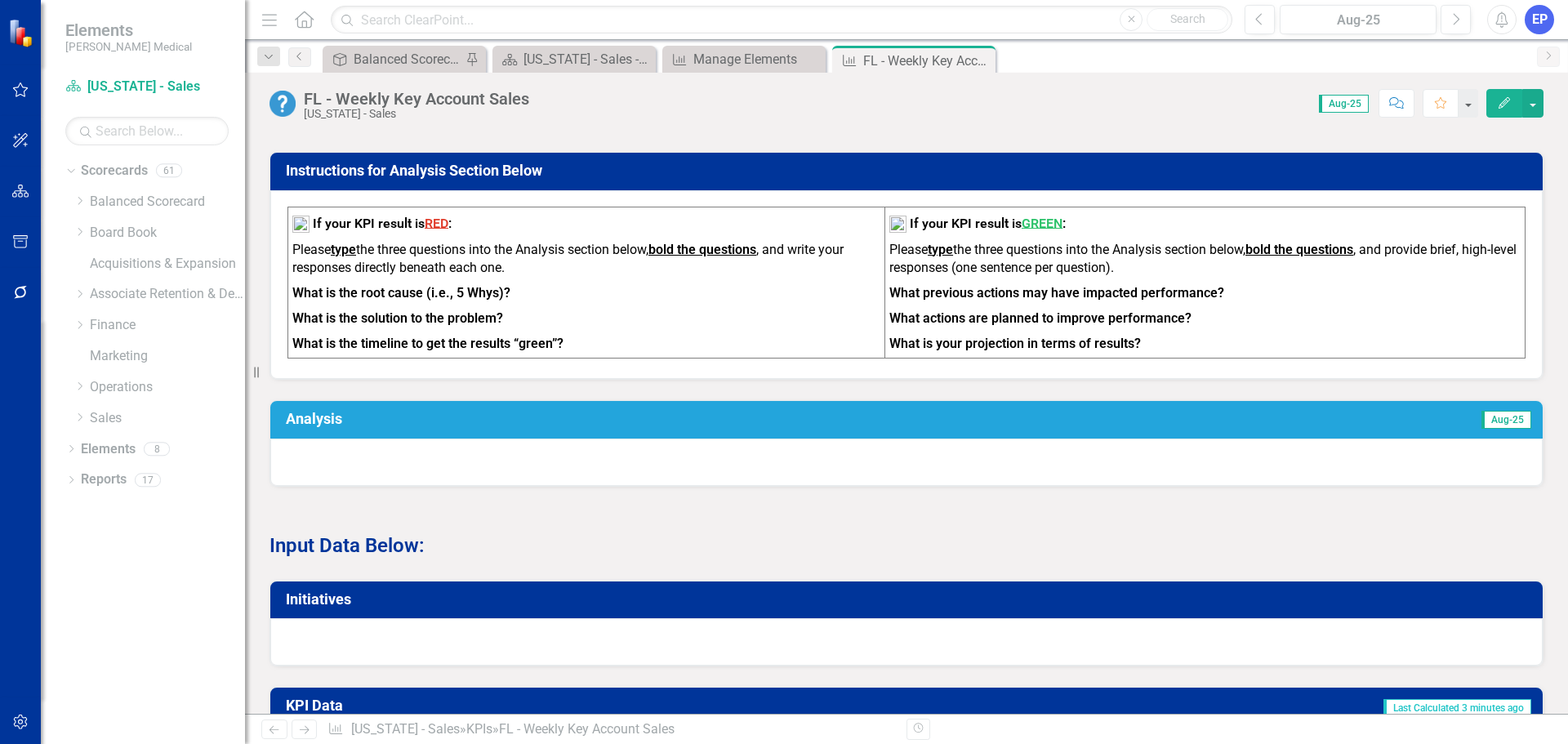
scroll to position [571, 0]
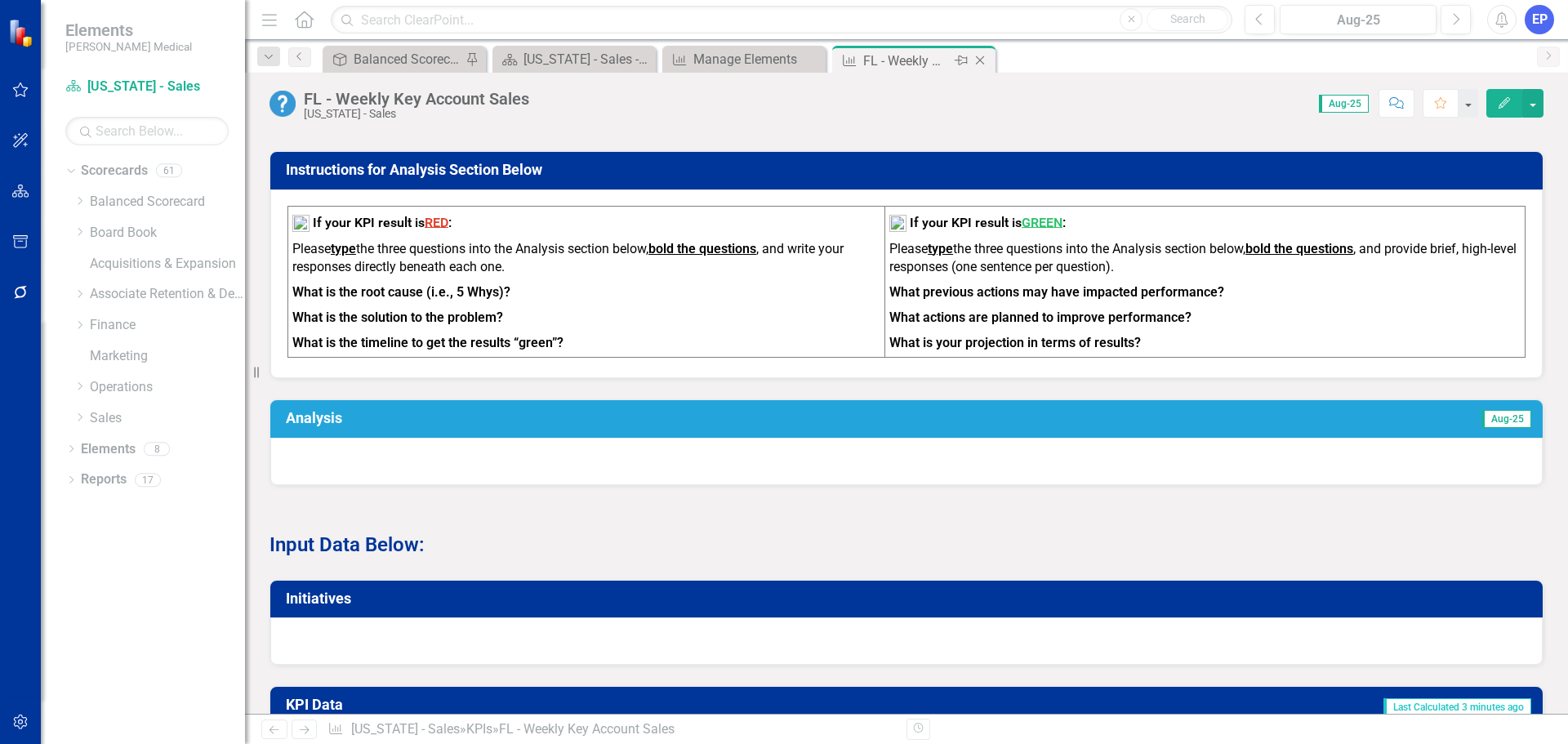
click at [984, 58] on icon "Close" at bounding box center [979, 60] width 16 height 13
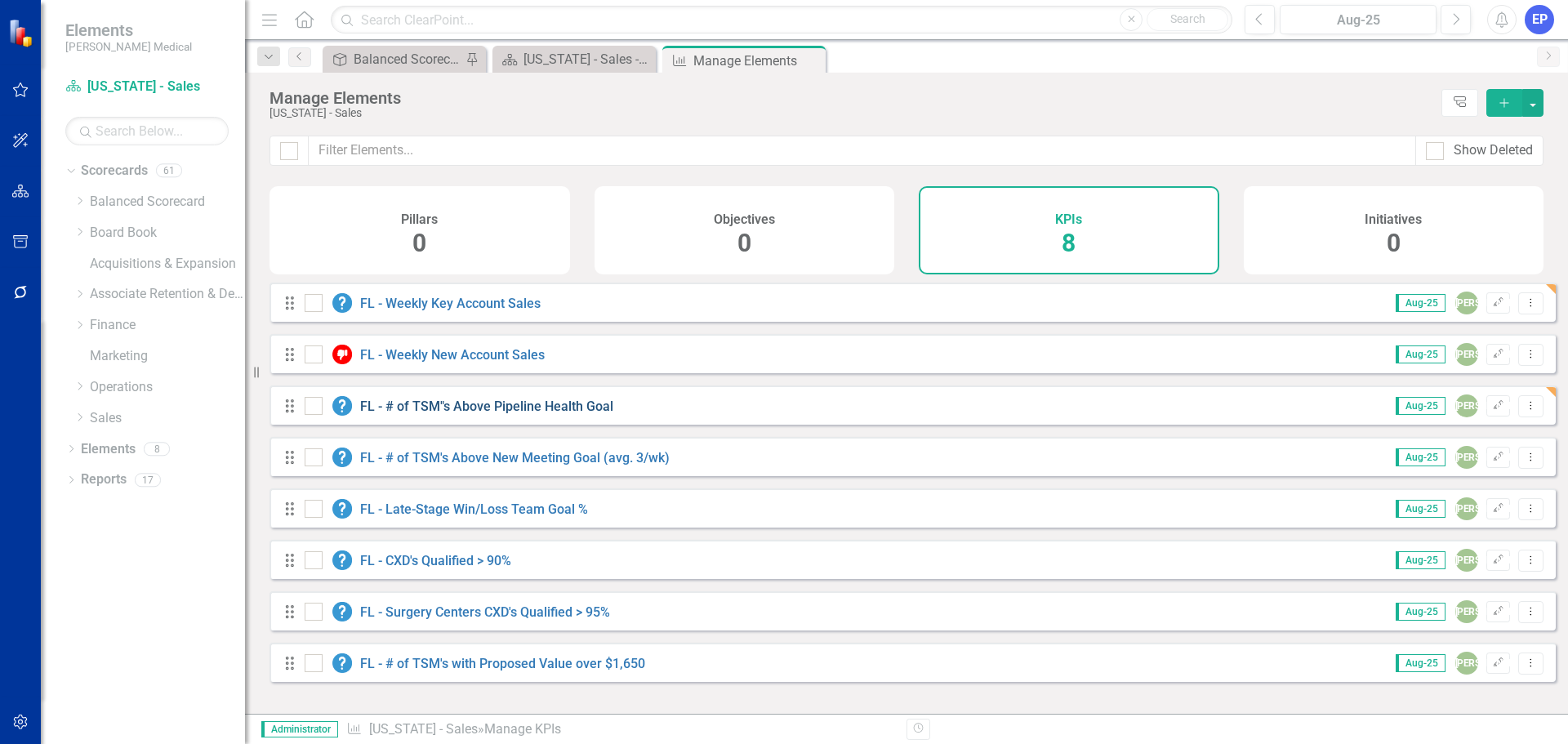
click at [409, 414] on link "FL - # of TSM"s Above Pipeline Health Goal" at bounding box center [486, 406] width 253 height 15
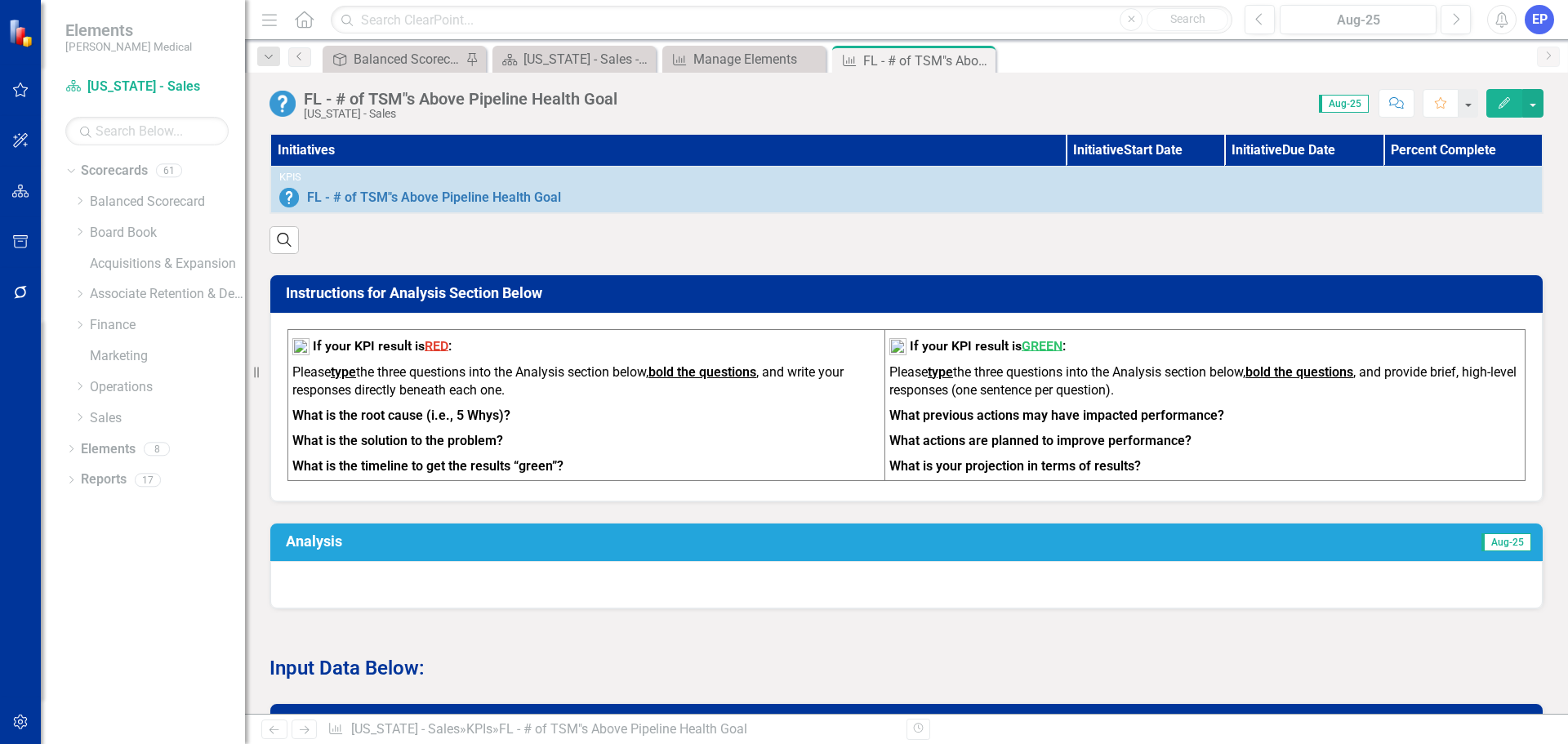
scroll to position [653, 0]
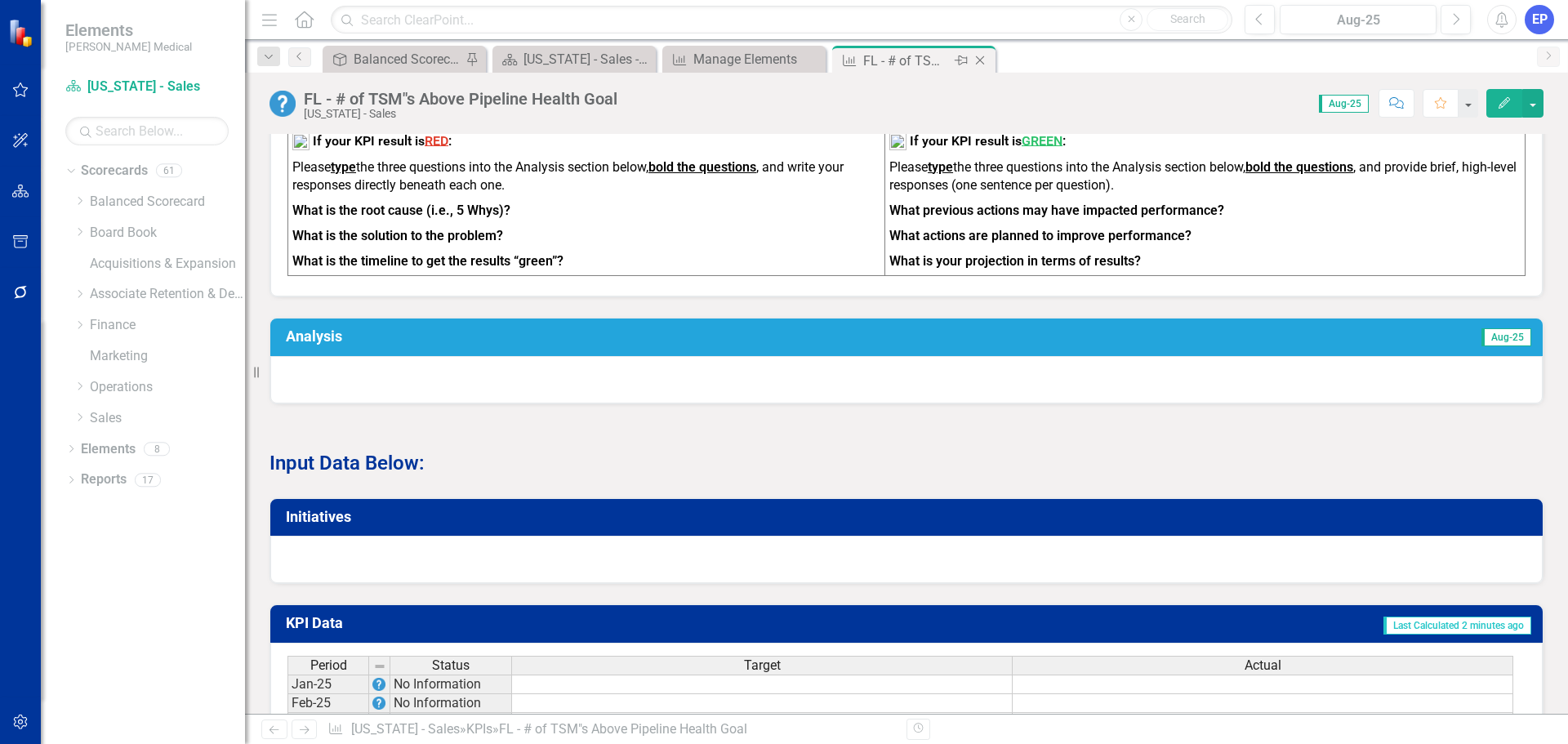
click at [982, 60] on icon "Close" at bounding box center [979, 60] width 16 height 13
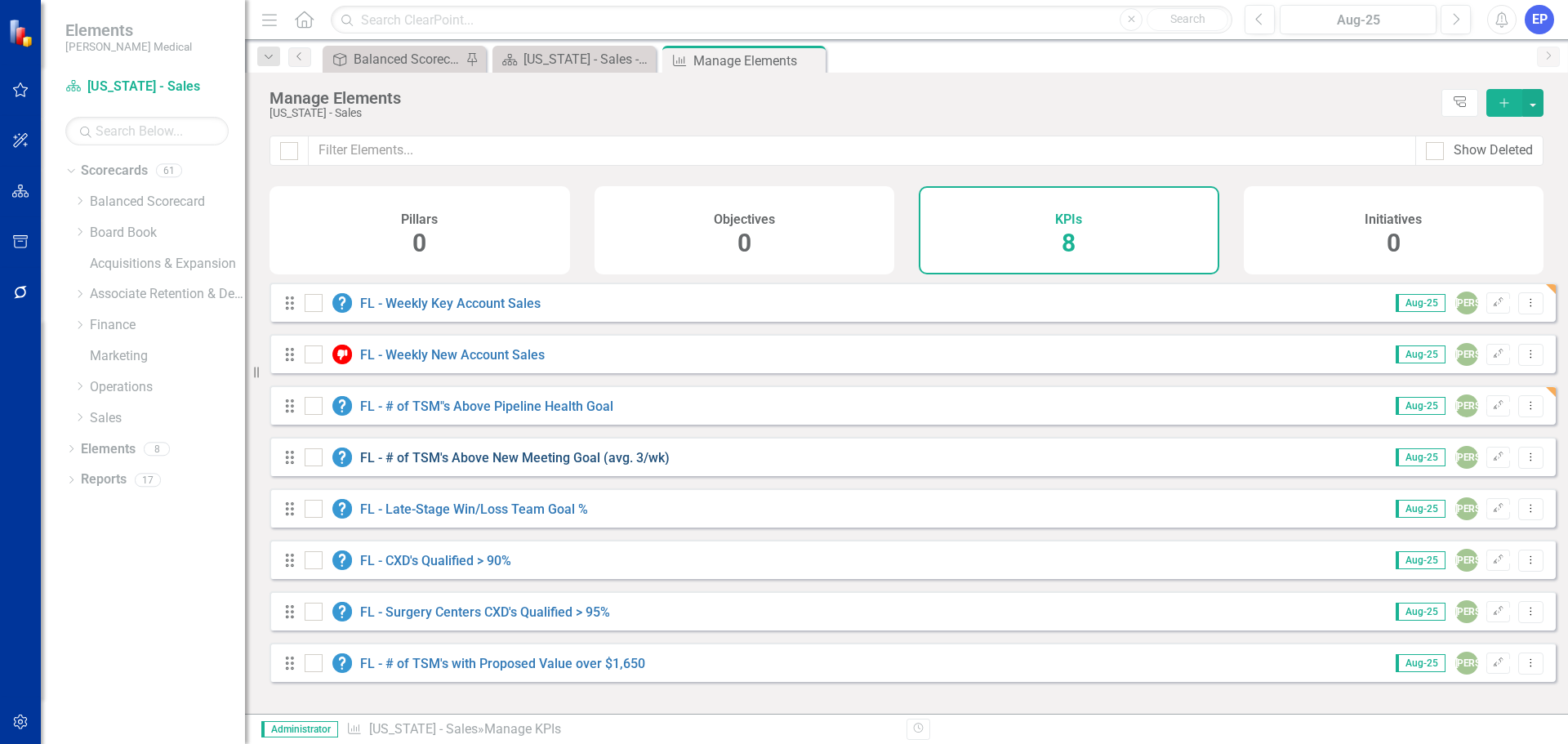
click at [483, 465] on link "FL - # of TSM's Above New Meeting Goal (avg. 3/wk)" at bounding box center [514, 458] width 310 height 15
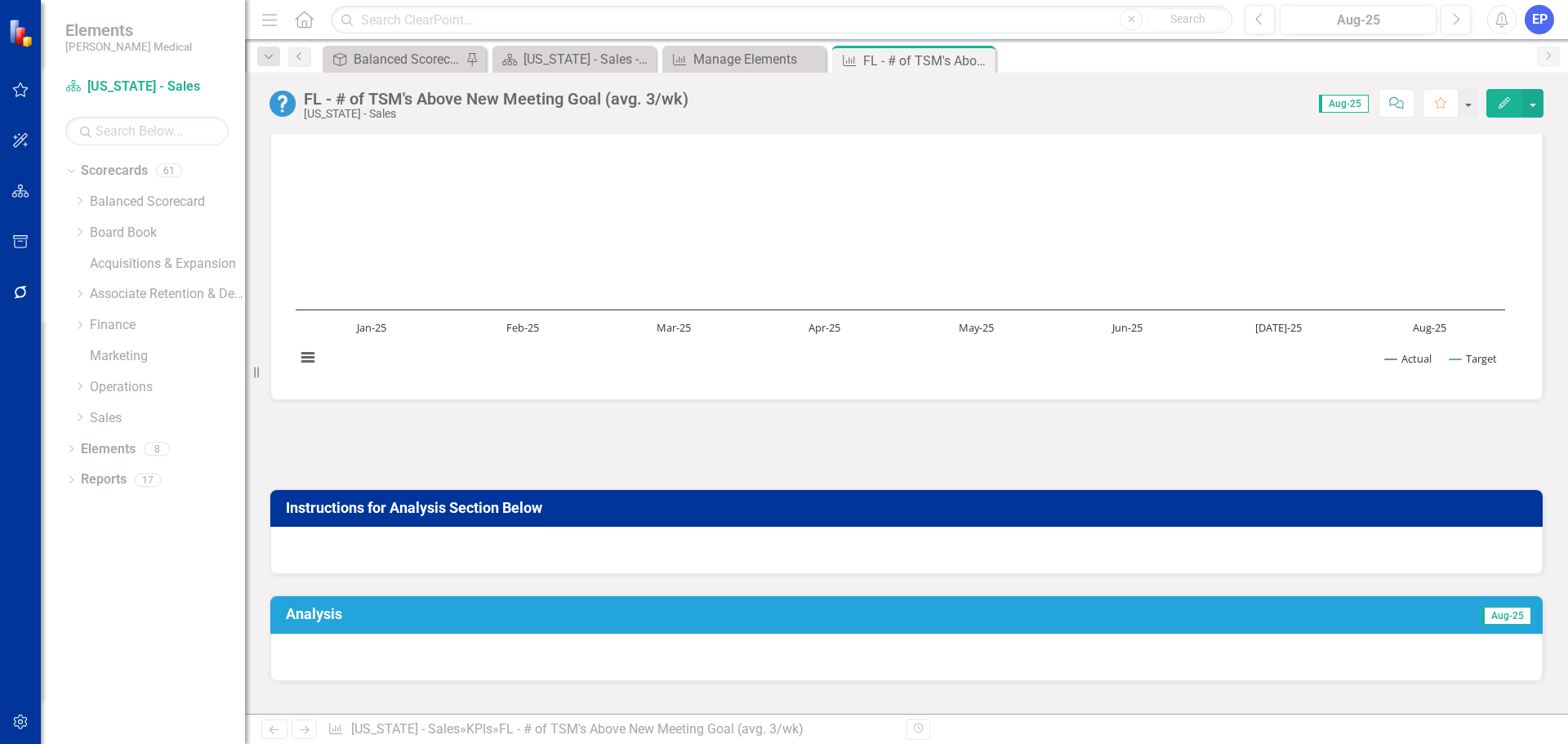
scroll to position [163, 0]
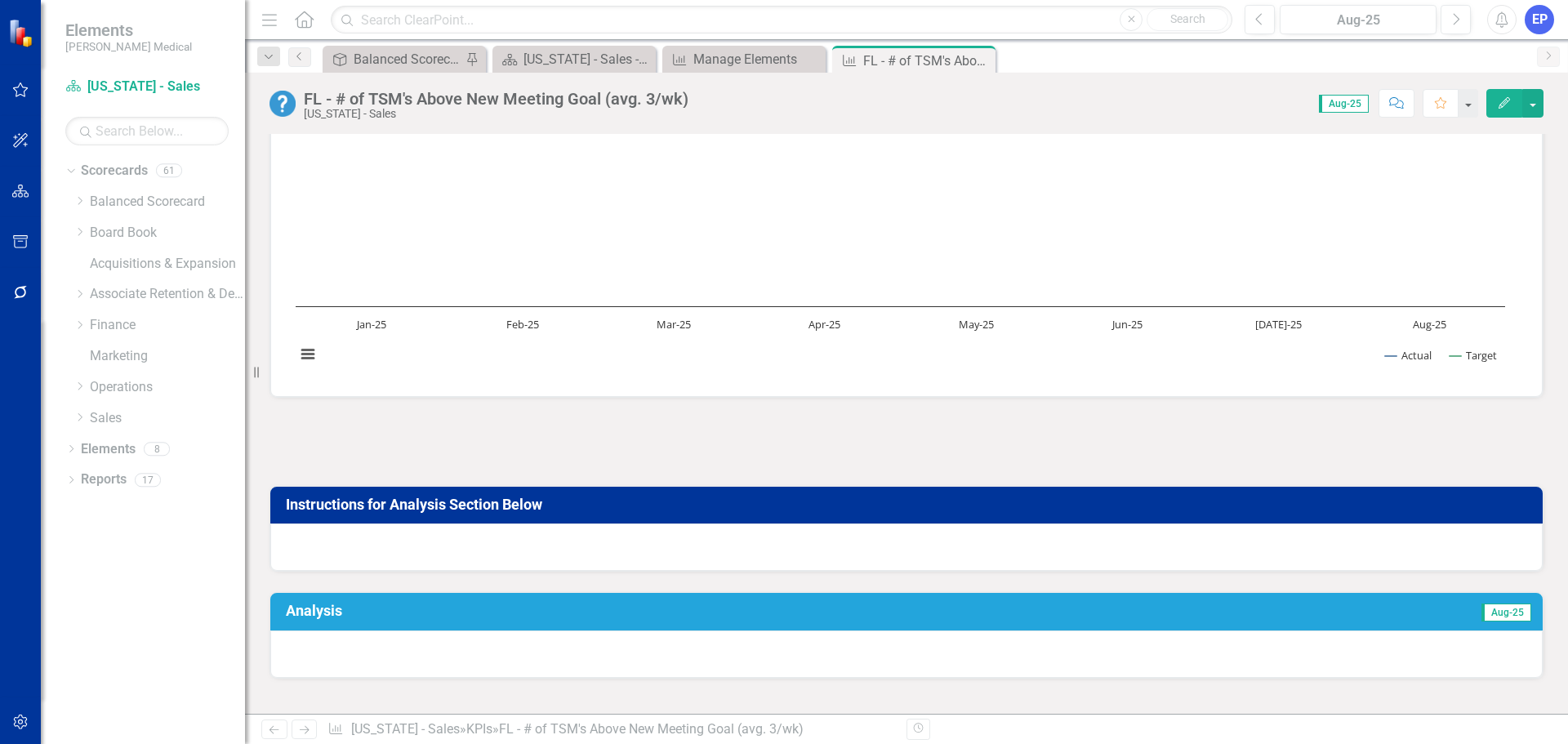
click at [483, 457] on div at bounding box center [905, 442] width 1273 height 47
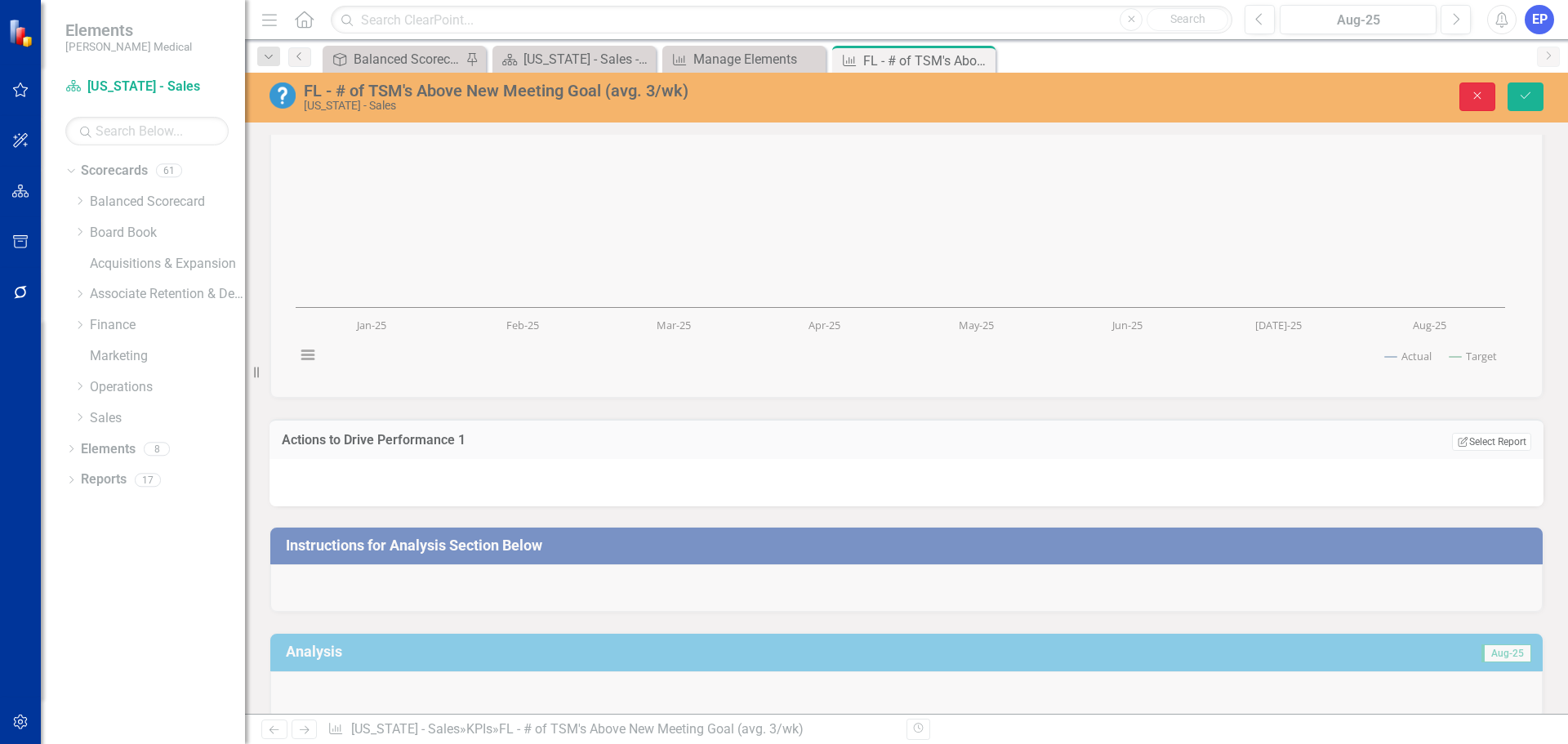
click at [1475, 103] on button "Close" at bounding box center [1477, 96] width 36 height 28
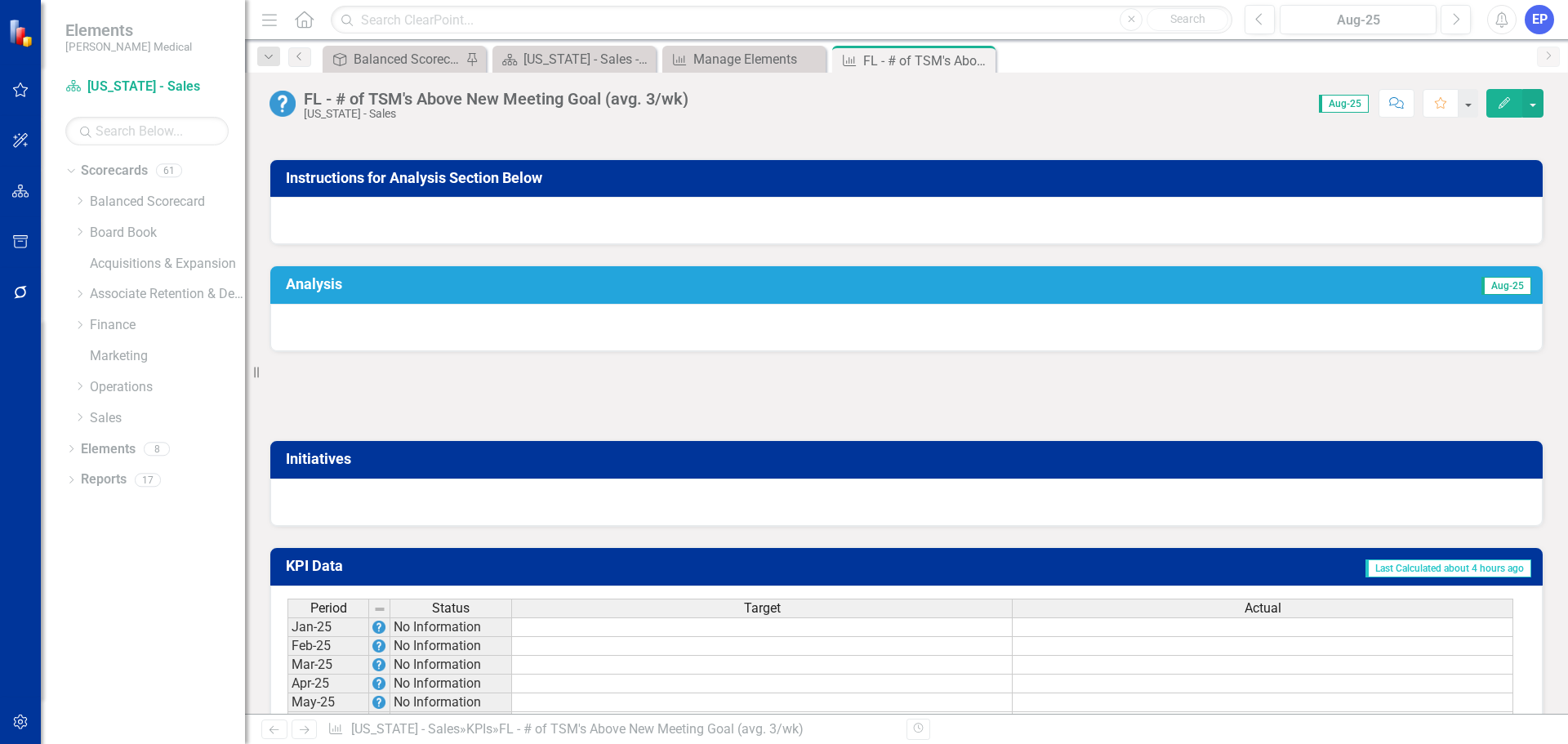
scroll to position [0, 0]
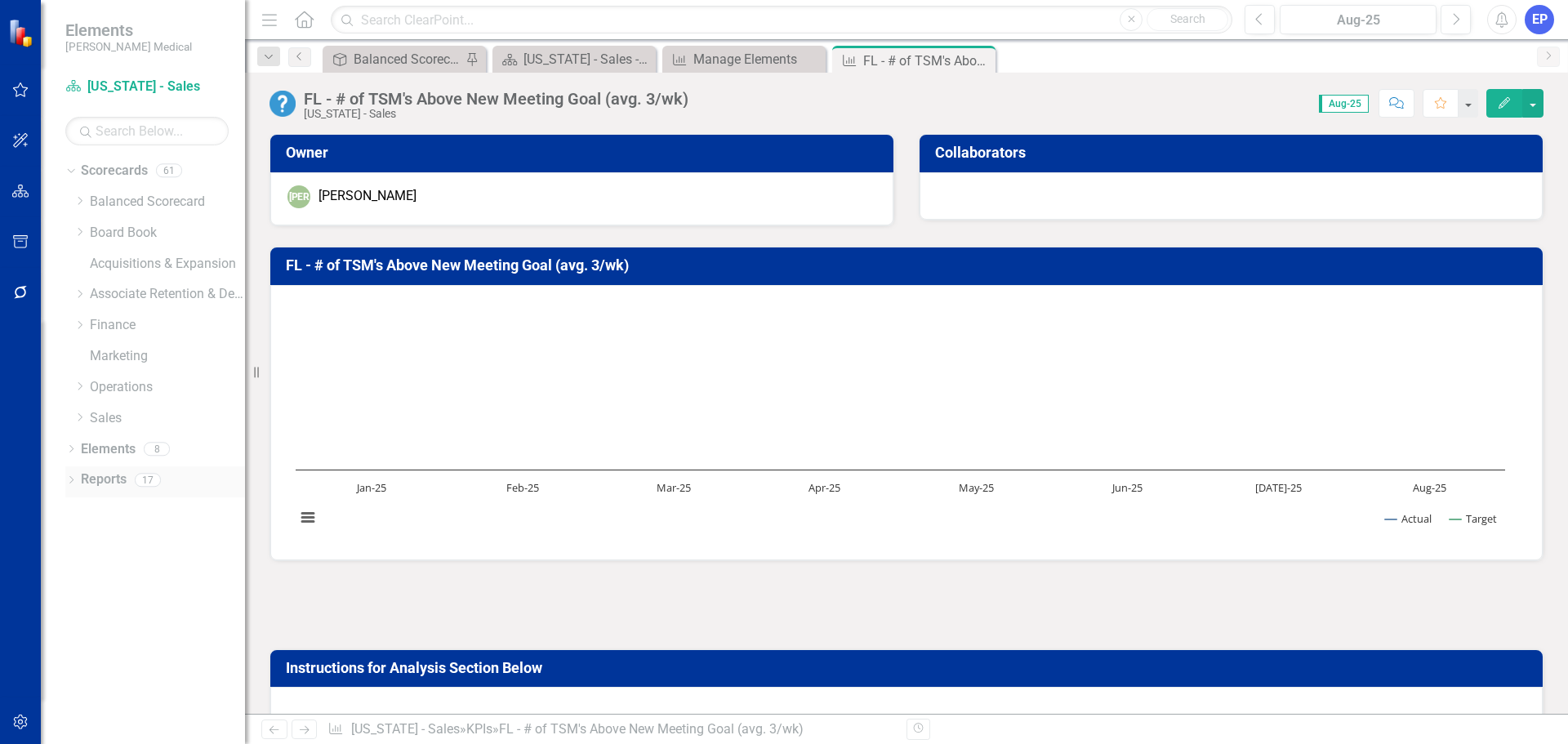
click at [117, 482] on link "Reports" at bounding box center [104, 480] width 45 height 19
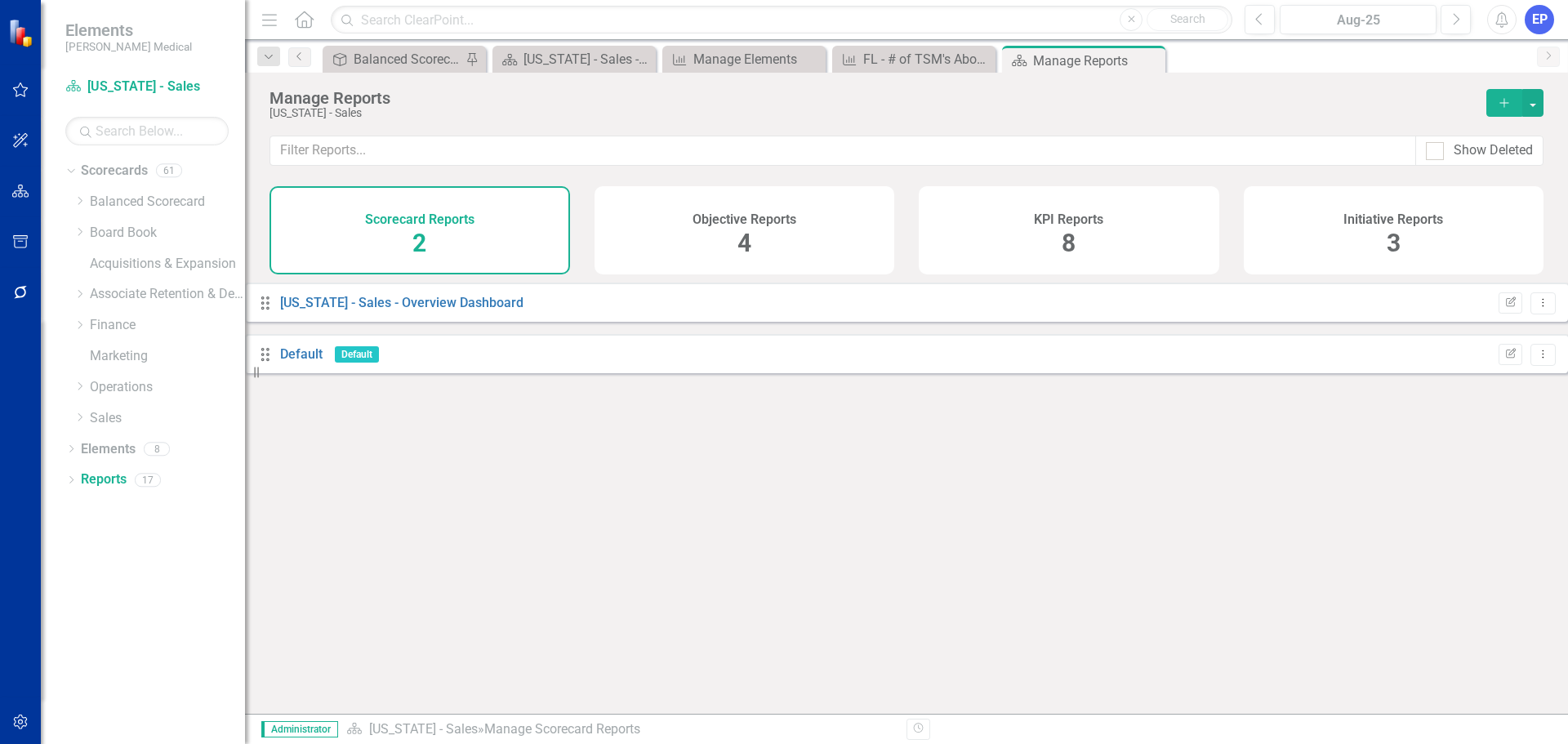
click at [1029, 248] on div "KPI Reports 8" at bounding box center [1069, 229] width 300 height 88
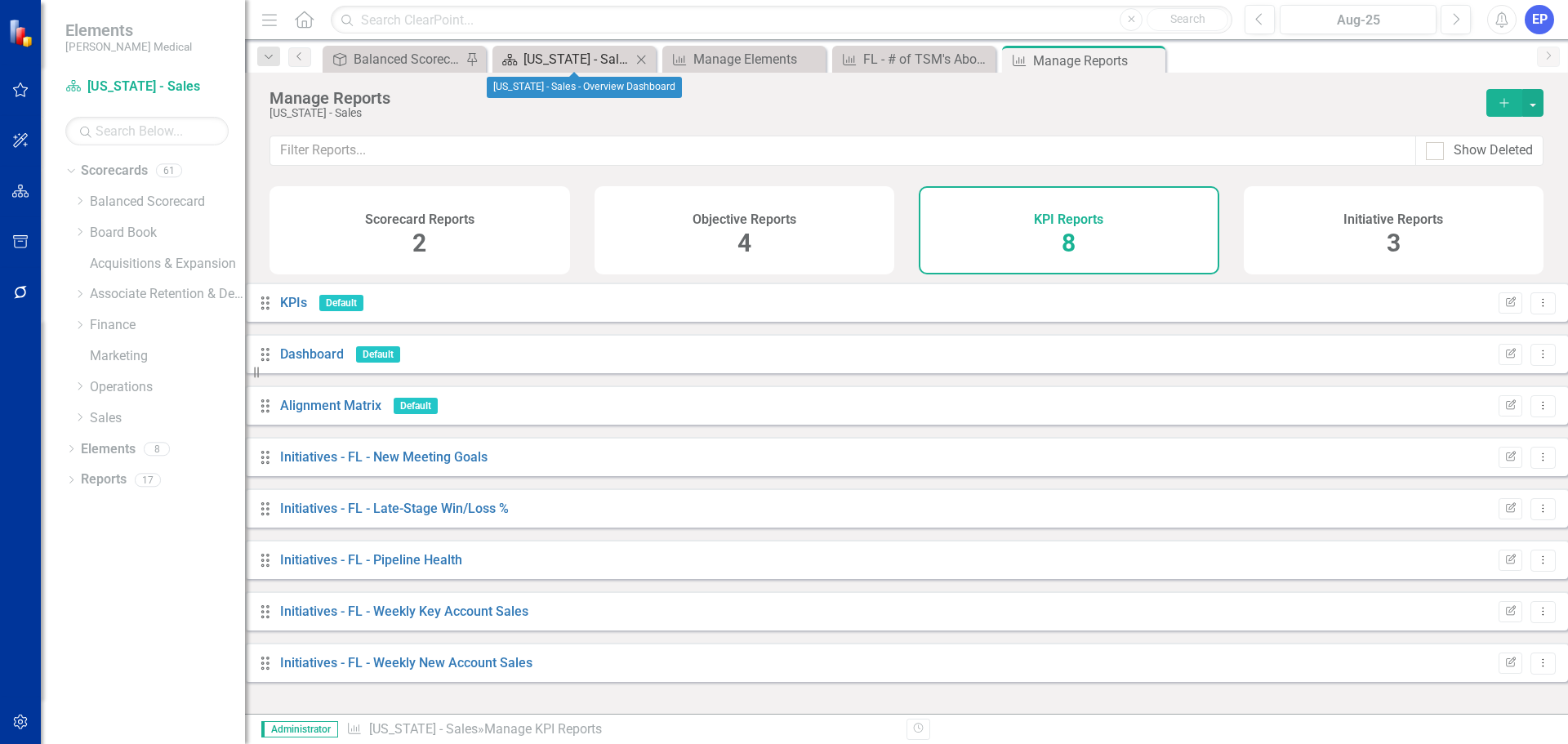
click at [595, 54] on div "[US_STATE] - Sales - Overview Dashboard" at bounding box center [577, 59] width 108 height 21
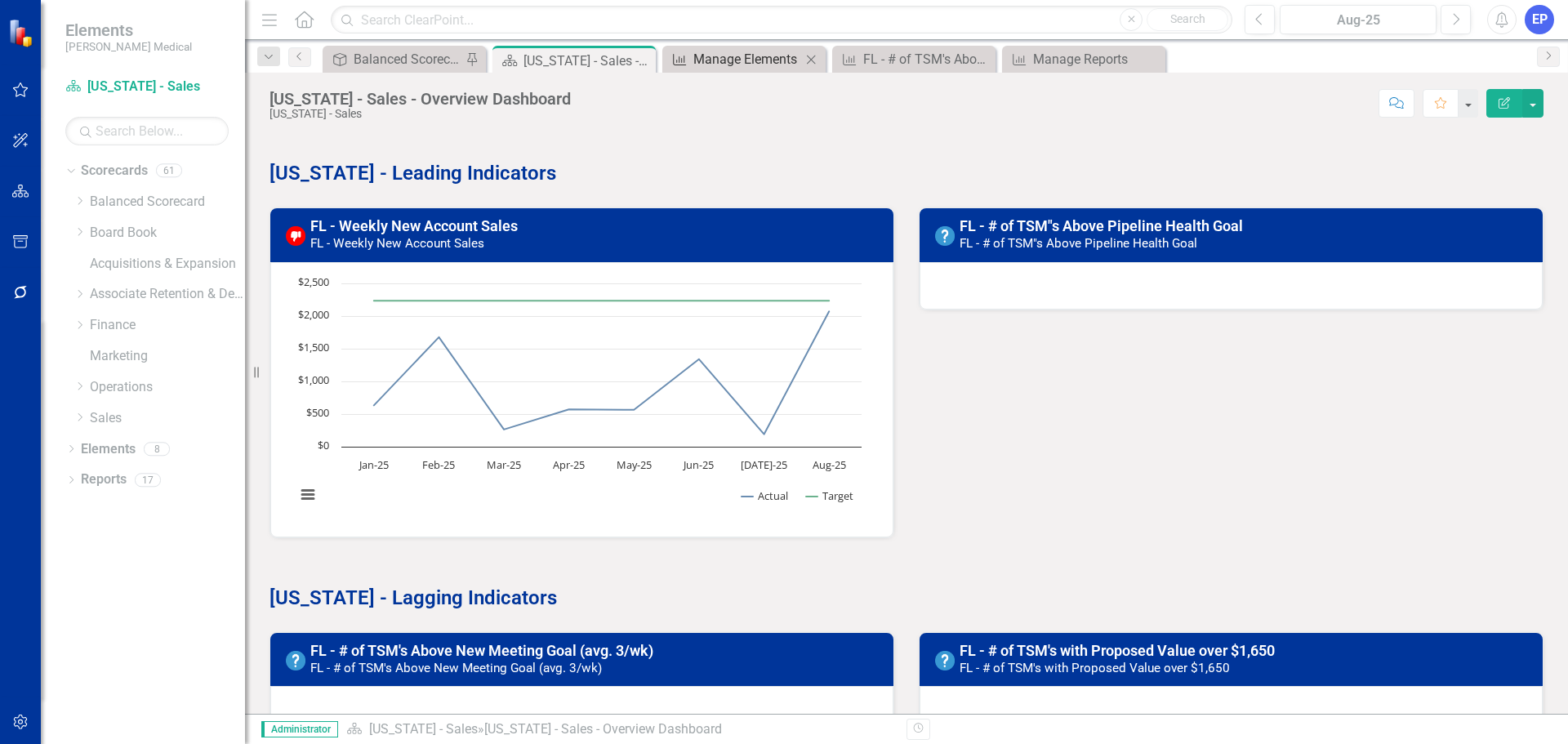
click at [704, 58] on div "Manage Elements" at bounding box center [747, 59] width 108 height 21
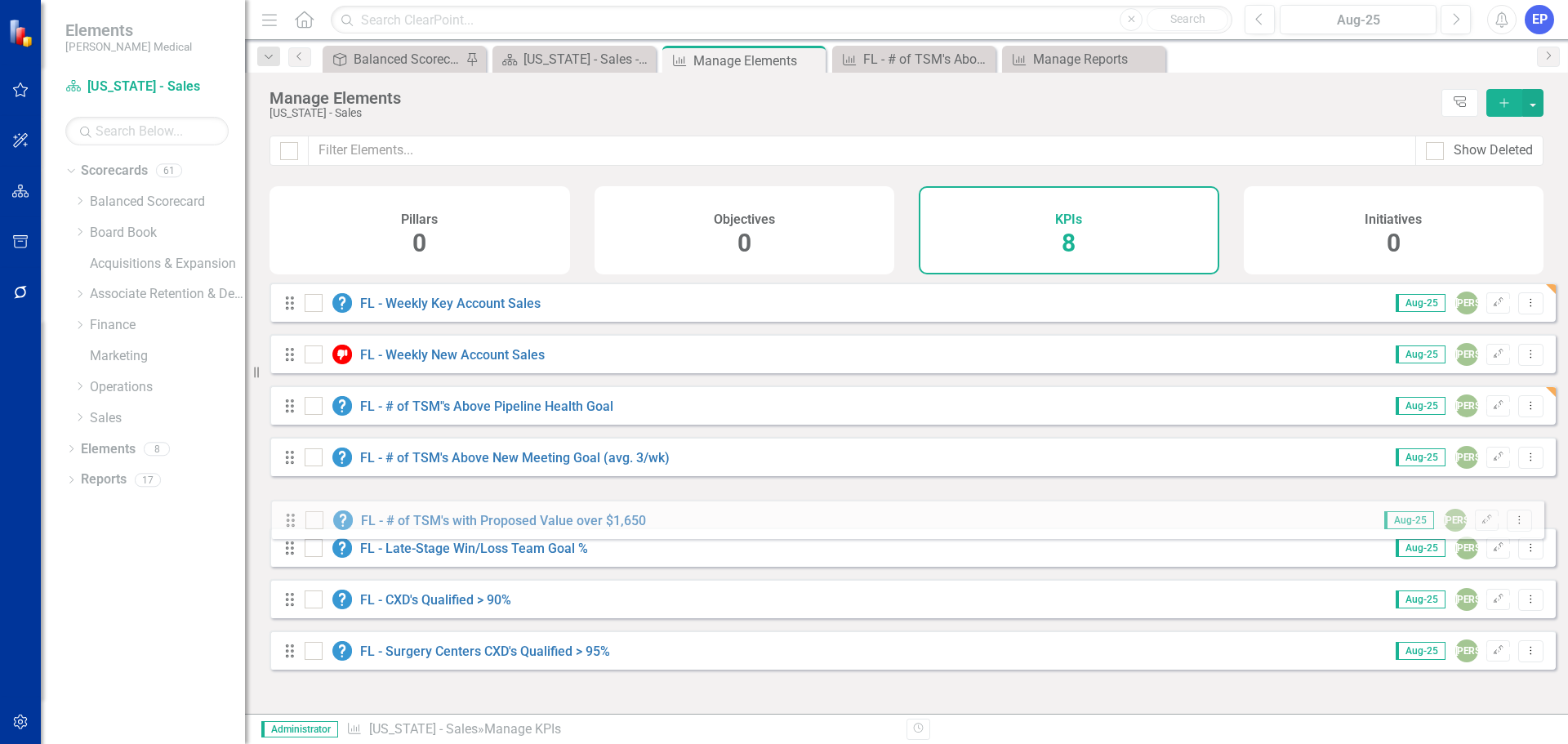
drag, startPoint x: 287, startPoint y: 680, endPoint x: 287, endPoint y: 526, distance: 154.0
click at [287, 526] on div "Drag FL - Weekly Key Account Sales Aug-25 JA Edit Dropdown Menu Drag FL - Weekl…" at bounding box center [912, 482] width 1286 height 399
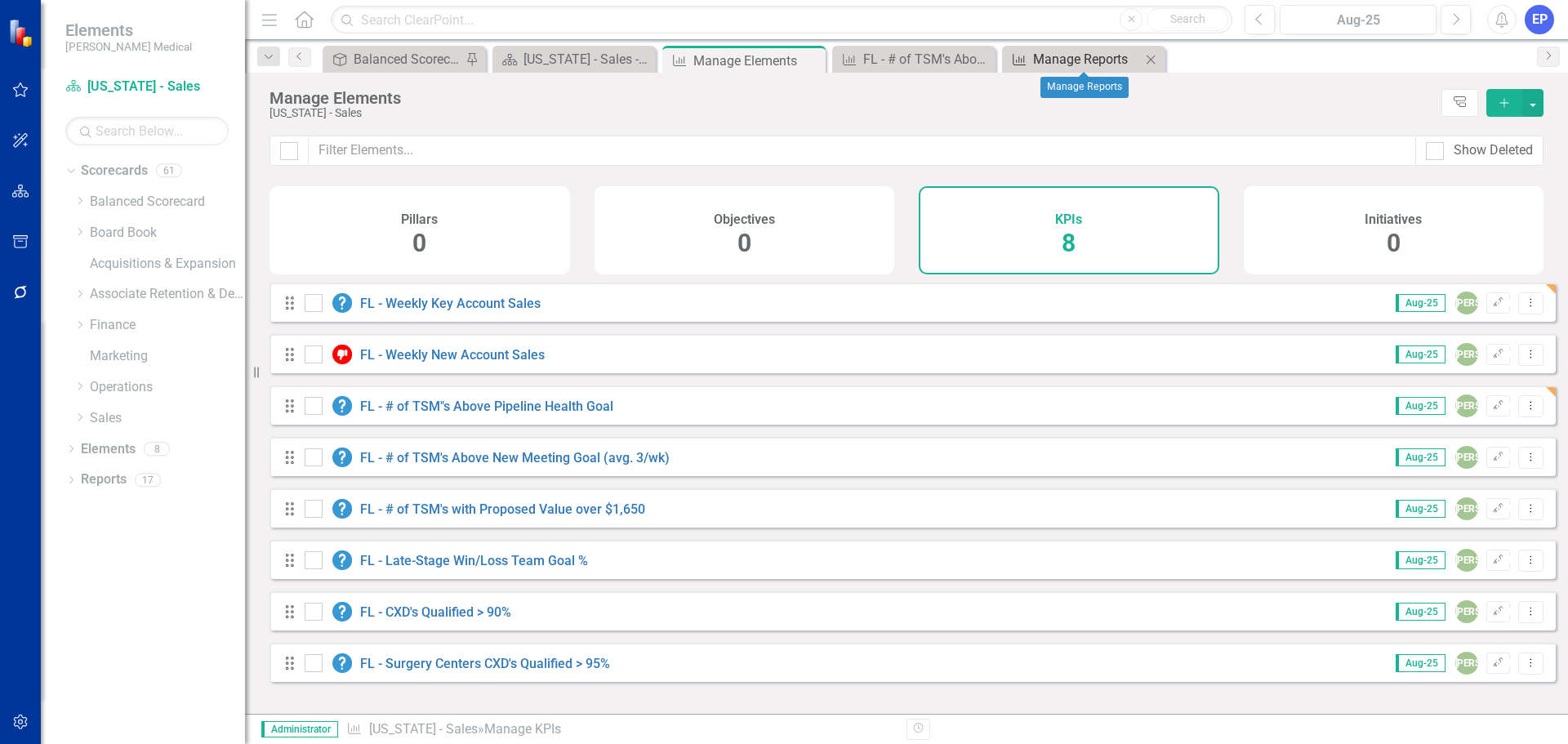
click at [1059, 61] on div "Manage Reports" at bounding box center [1087, 59] width 108 height 21
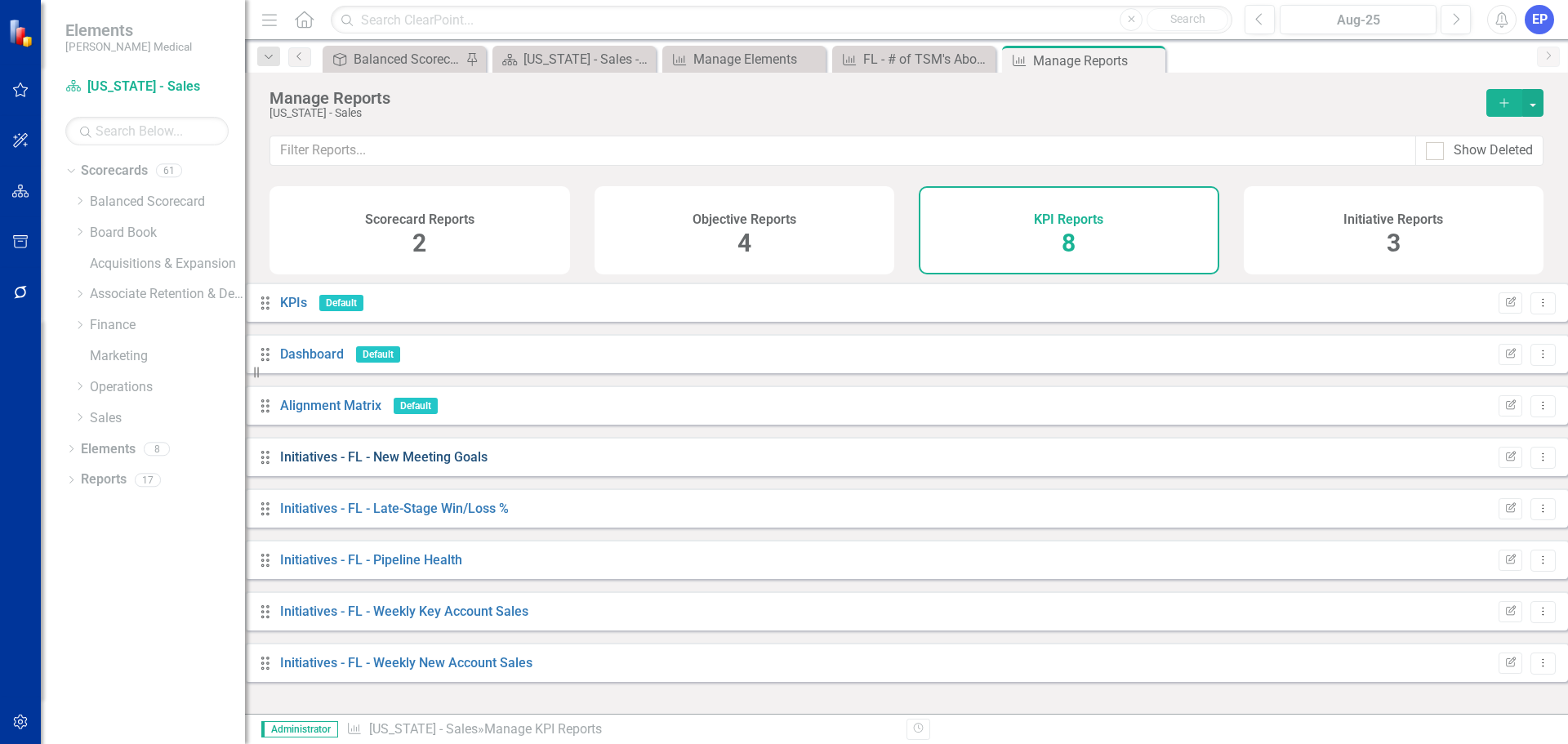
click at [436, 465] on link "Initiatives - FL - New Meeting Goals" at bounding box center [384, 457] width 208 height 15
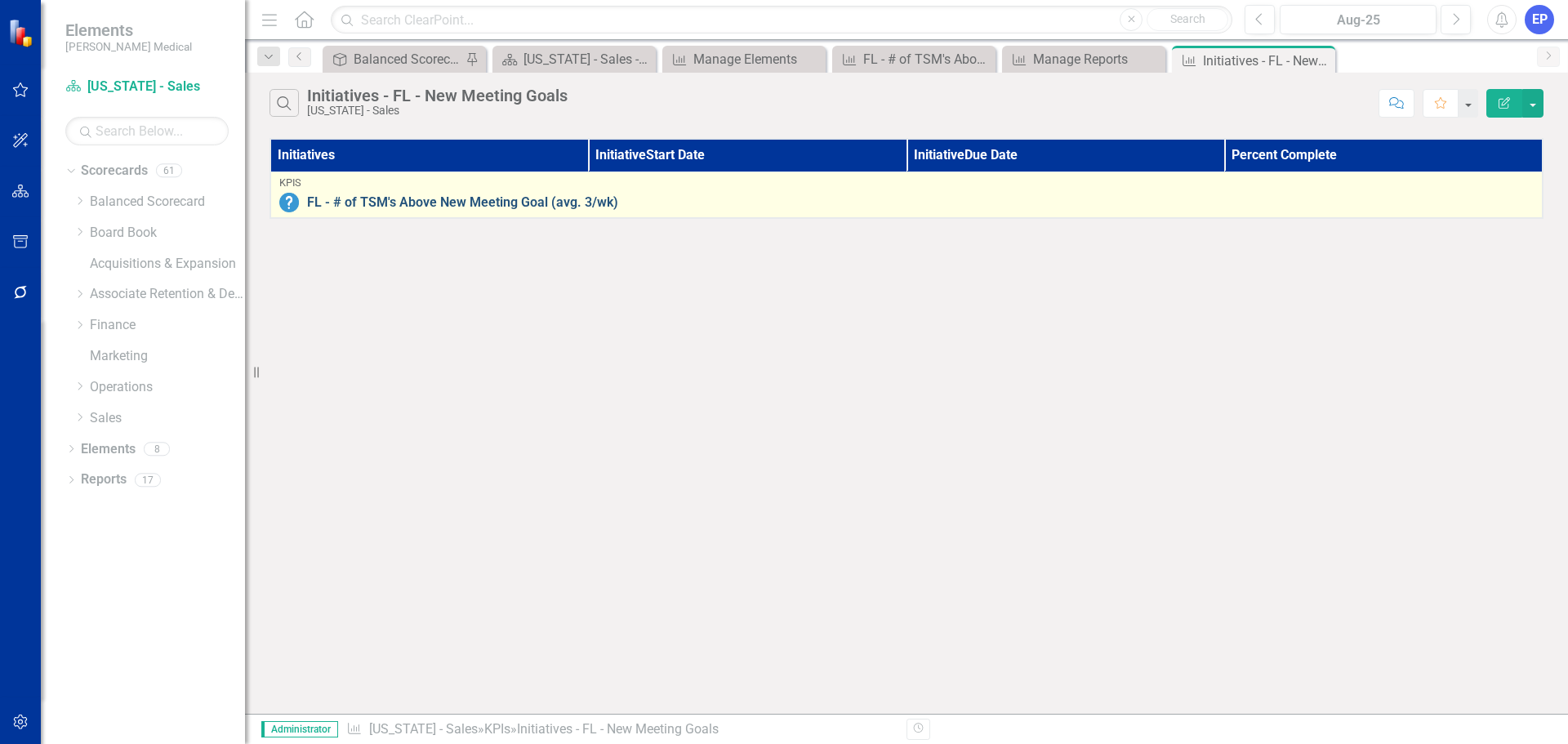
click at [517, 196] on link "FL - # of TSM's Above New Meeting Goal (avg. 3/wk)" at bounding box center [919, 203] width 1226 height 15
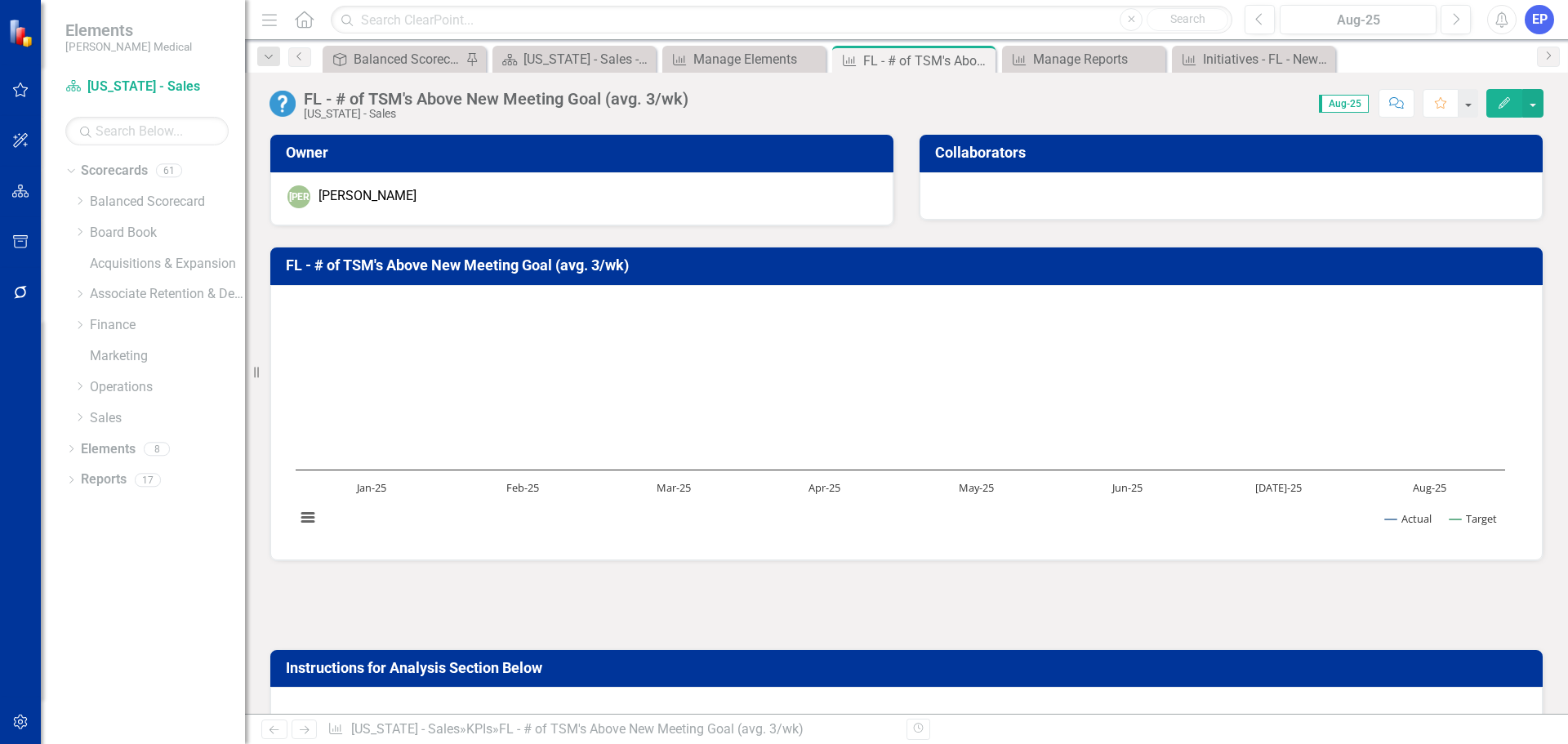
click at [630, 96] on div "FL - # of TSM's Above New Meeting Goal (avg. 3/wk)" at bounding box center [496, 98] width 384 height 18
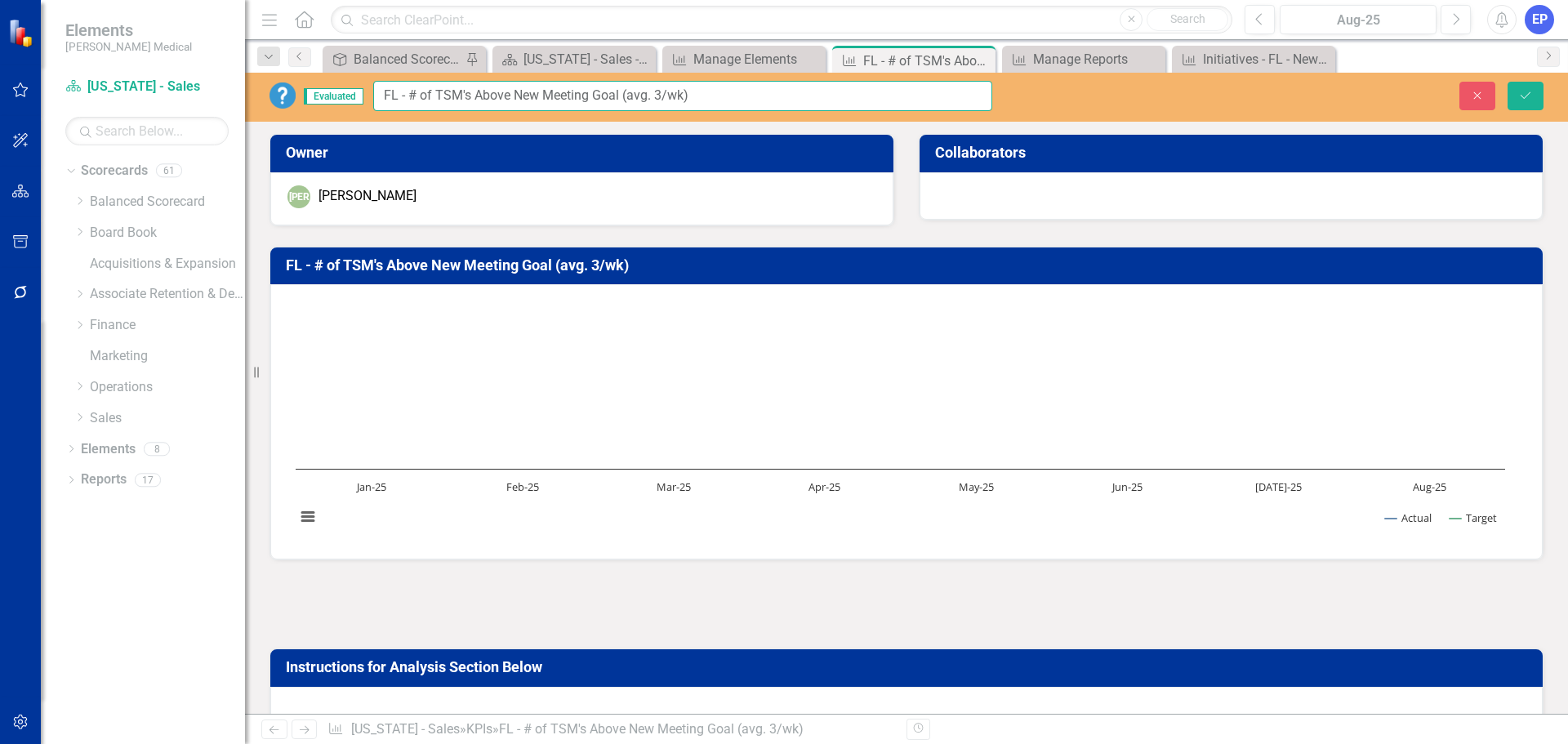
click at [630, 96] on input "FL - # of TSM's Above New Meeting Goal (avg. 3/wk)" at bounding box center [683, 96] width 619 height 30
click at [1480, 96] on icon "Close" at bounding box center [1477, 95] width 15 height 11
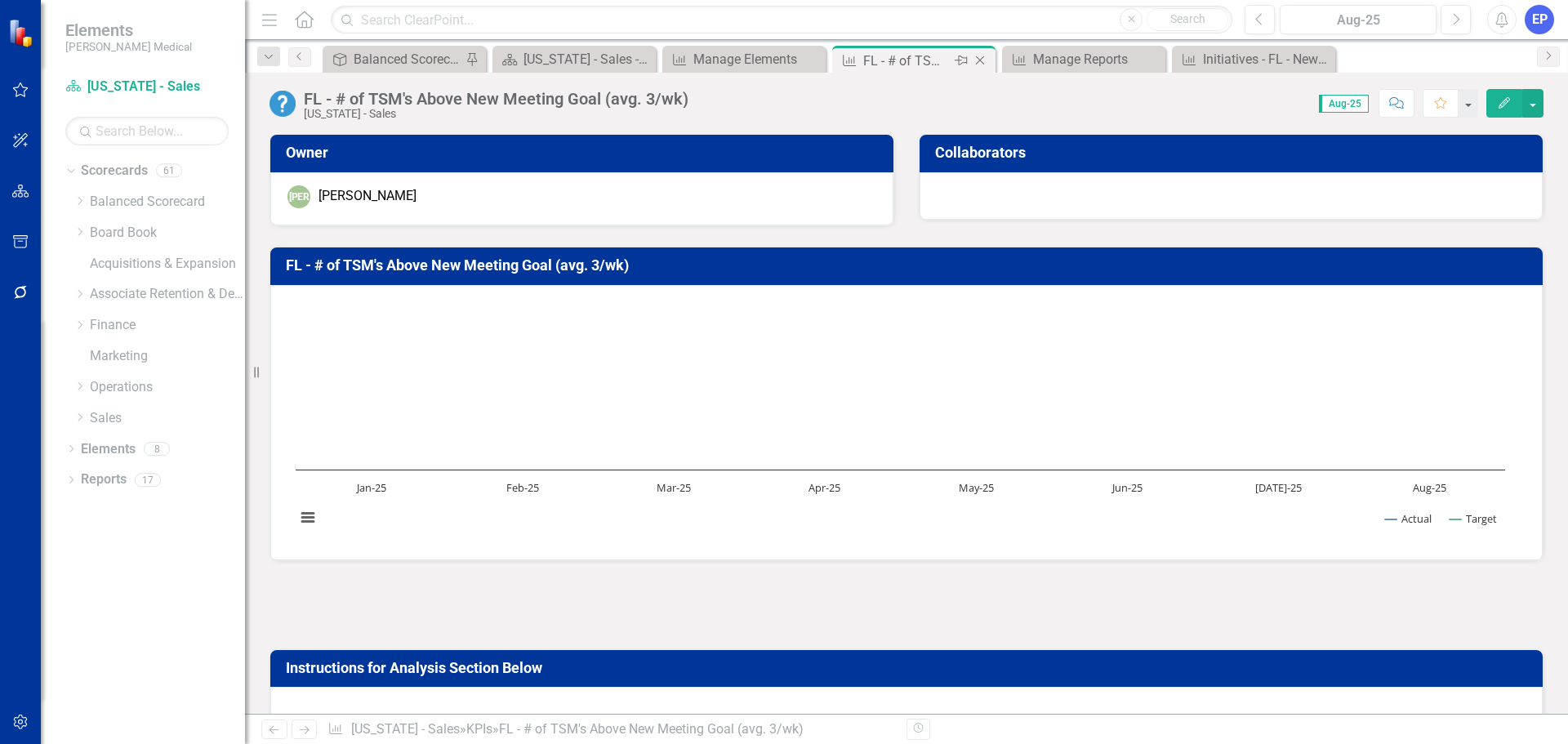
click at [980, 58] on icon "Close" at bounding box center [979, 60] width 16 height 13
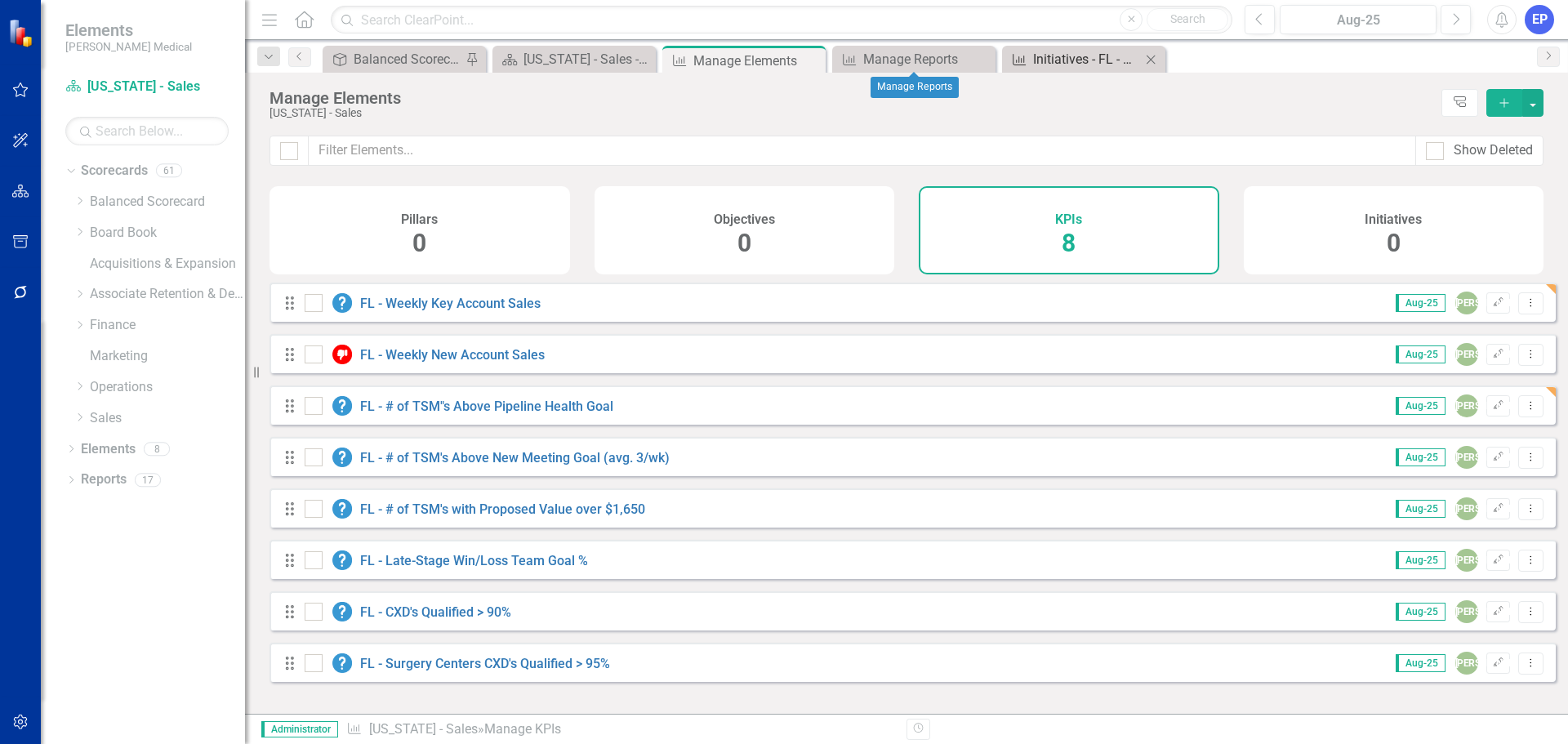
click at [1079, 62] on div "Initiatives - FL - New Meeting Goals" at bounding box center [1087, 59] width 108 height 21
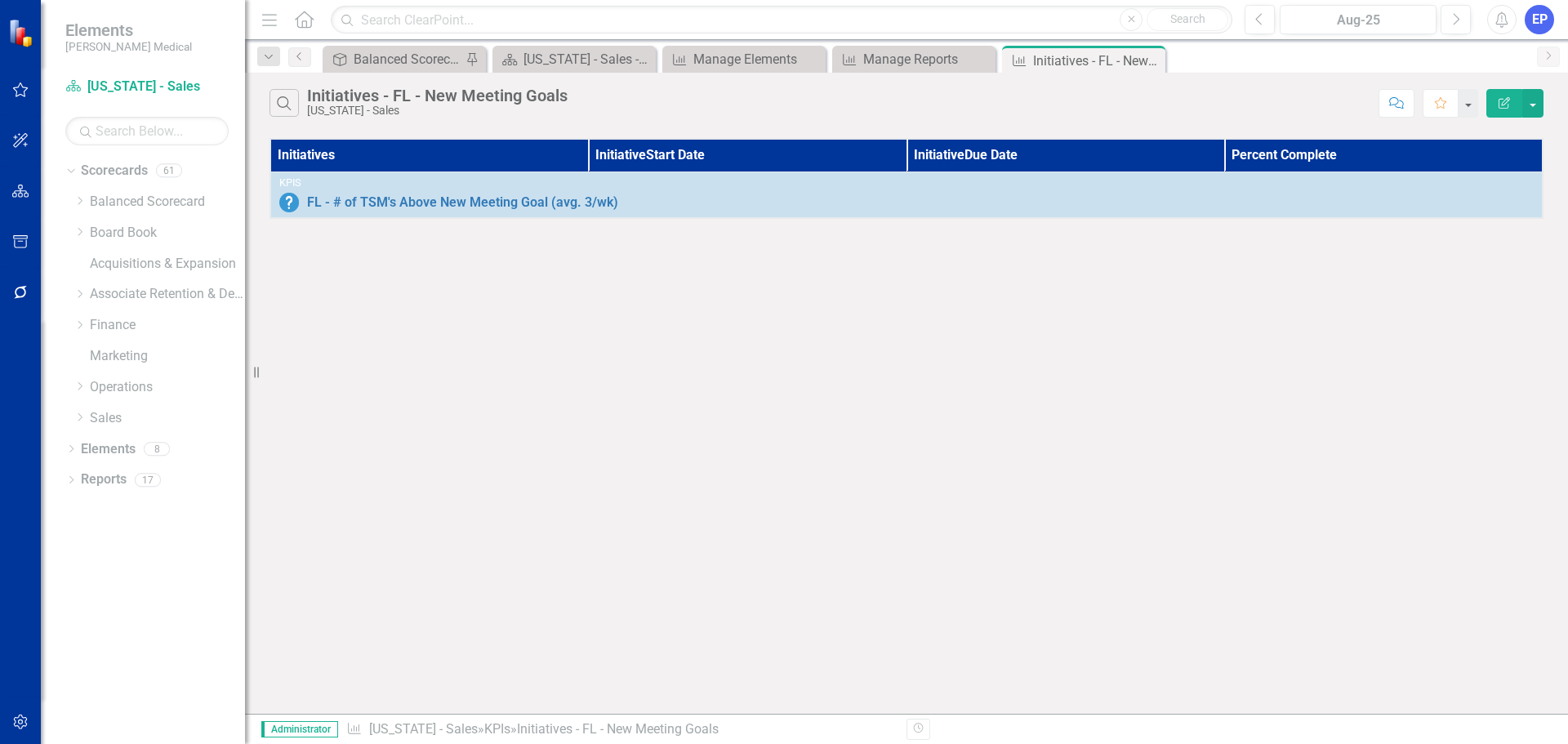
click at [1503, 107] on icon "Edit Report" at bounding box center [1504, 103] width 15 height 11
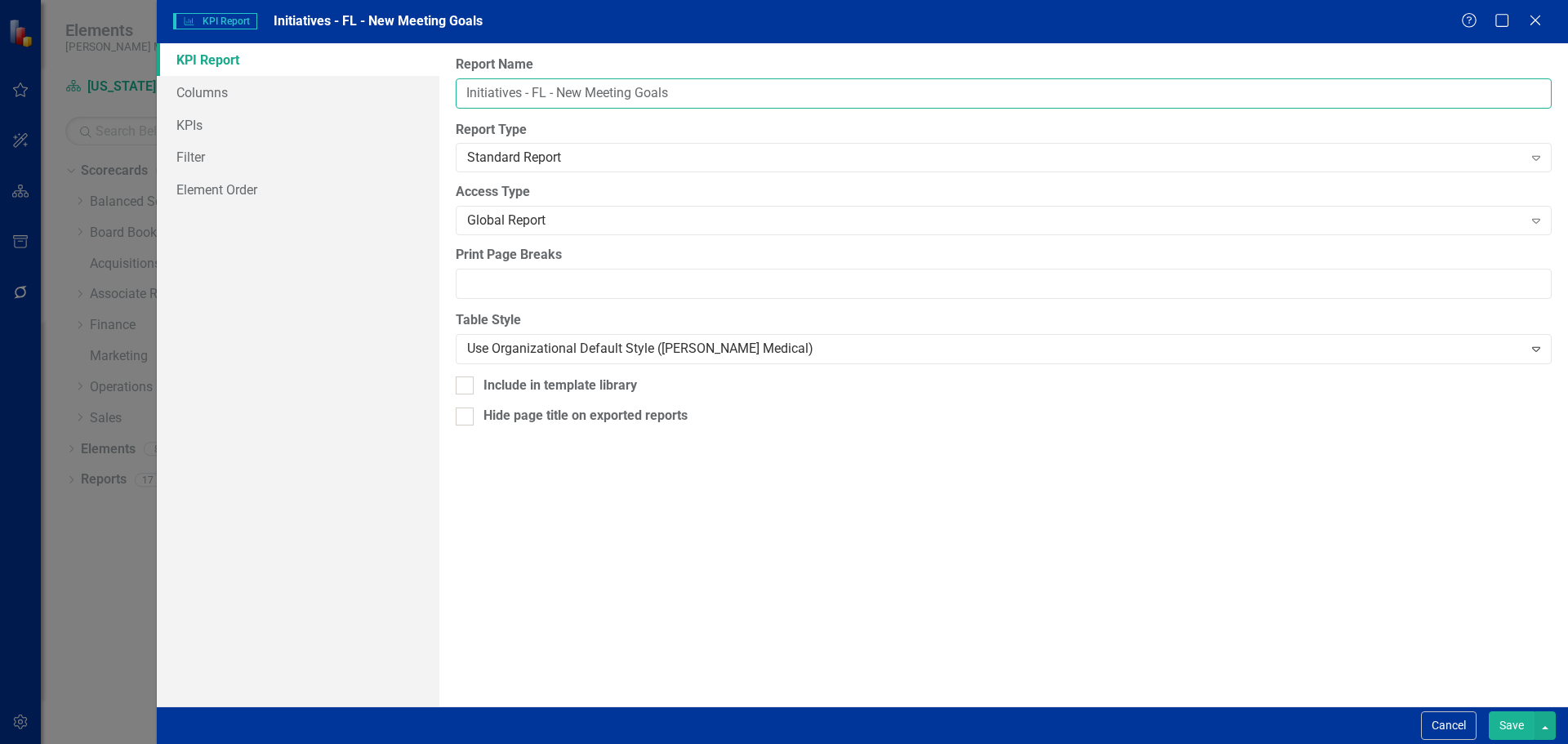
drag, startPoint x: 530, startPoint y: 93, endPoint x: 842, endPoint y: 91, distance: 312.0
click at [842, 91] on input "Initiatives - FL - New Meeting Goals" at bounding box center [1003, 93] width 1096 height 30
paste input "FL - # of TSM's Above New Meeting Goal (avg. 3/wk)"
click at [531, 93] on input "Initiatives -FL - # of TSM's Above New Meeting Goal (avg. 3/wk)" at bounding box center [1003, 93] width 1096 height 30
type input "Initiatives - FL - # of TSM's Above New Meeting Goal (avg. 3/wk)"
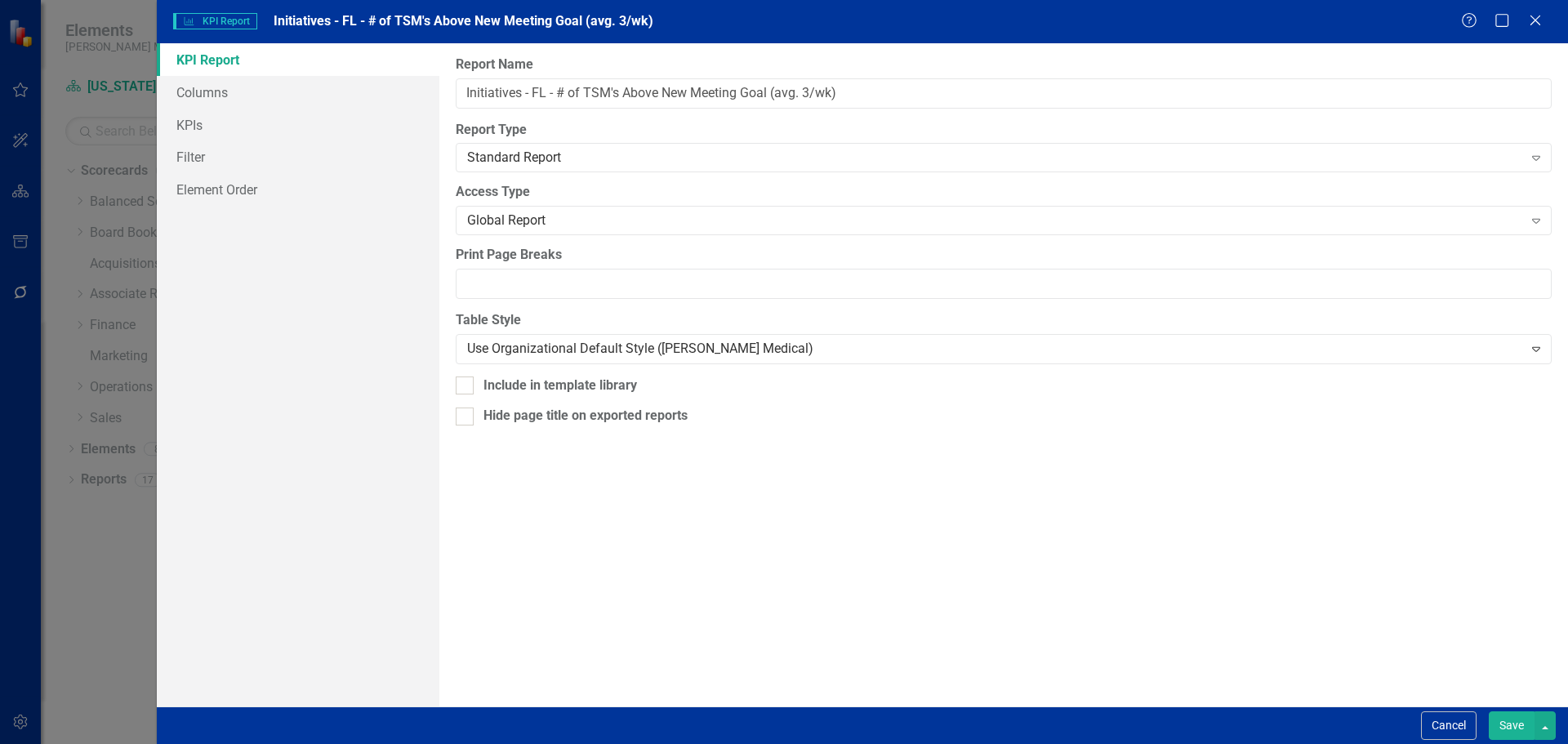
click at [1493, 722] on button "Save" at bounding box center [1511, 725] width 45 height 28
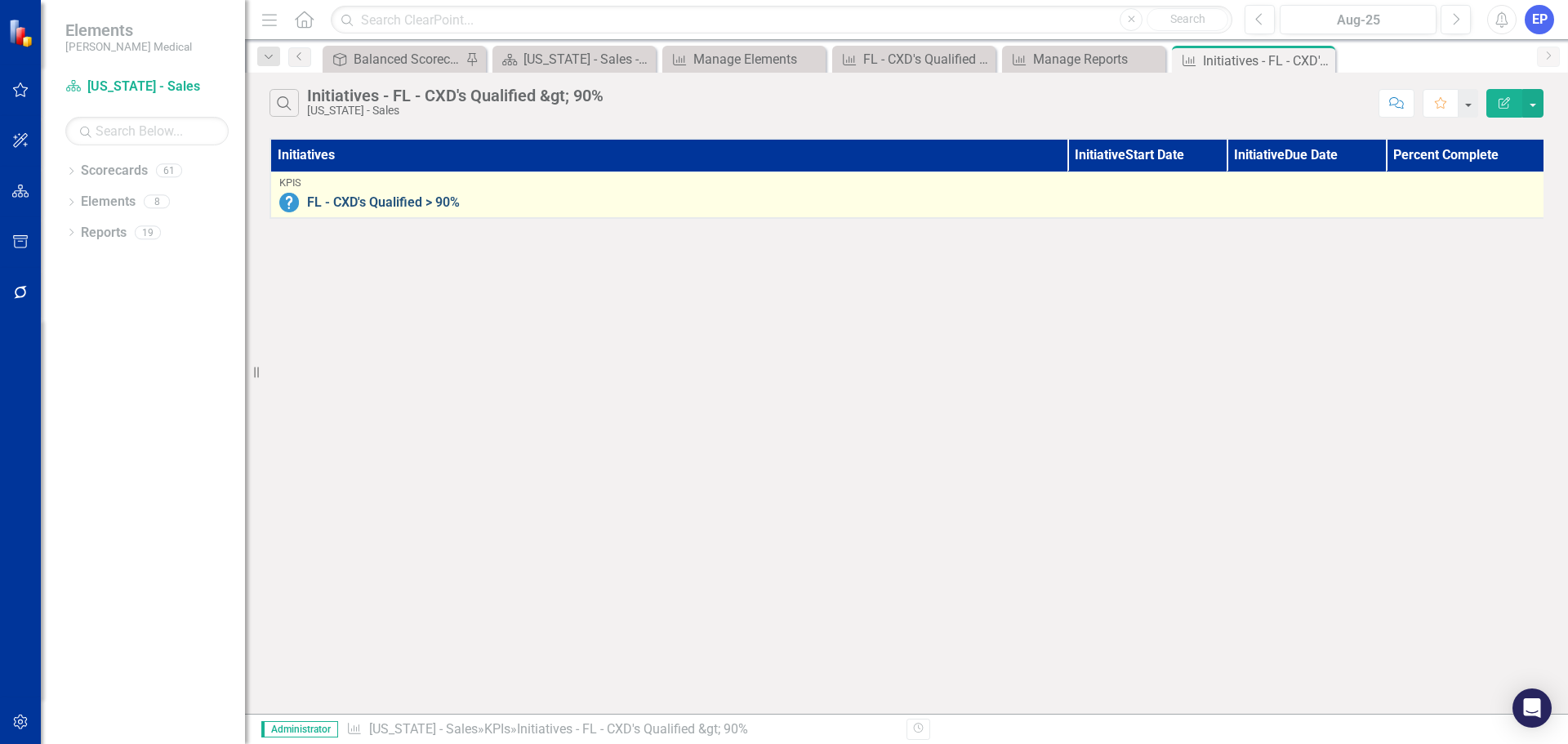
click at [346, 203] on link "FL - CXD's Qualified > 90%" at bounding box center [921, 203] width 1229 height 15
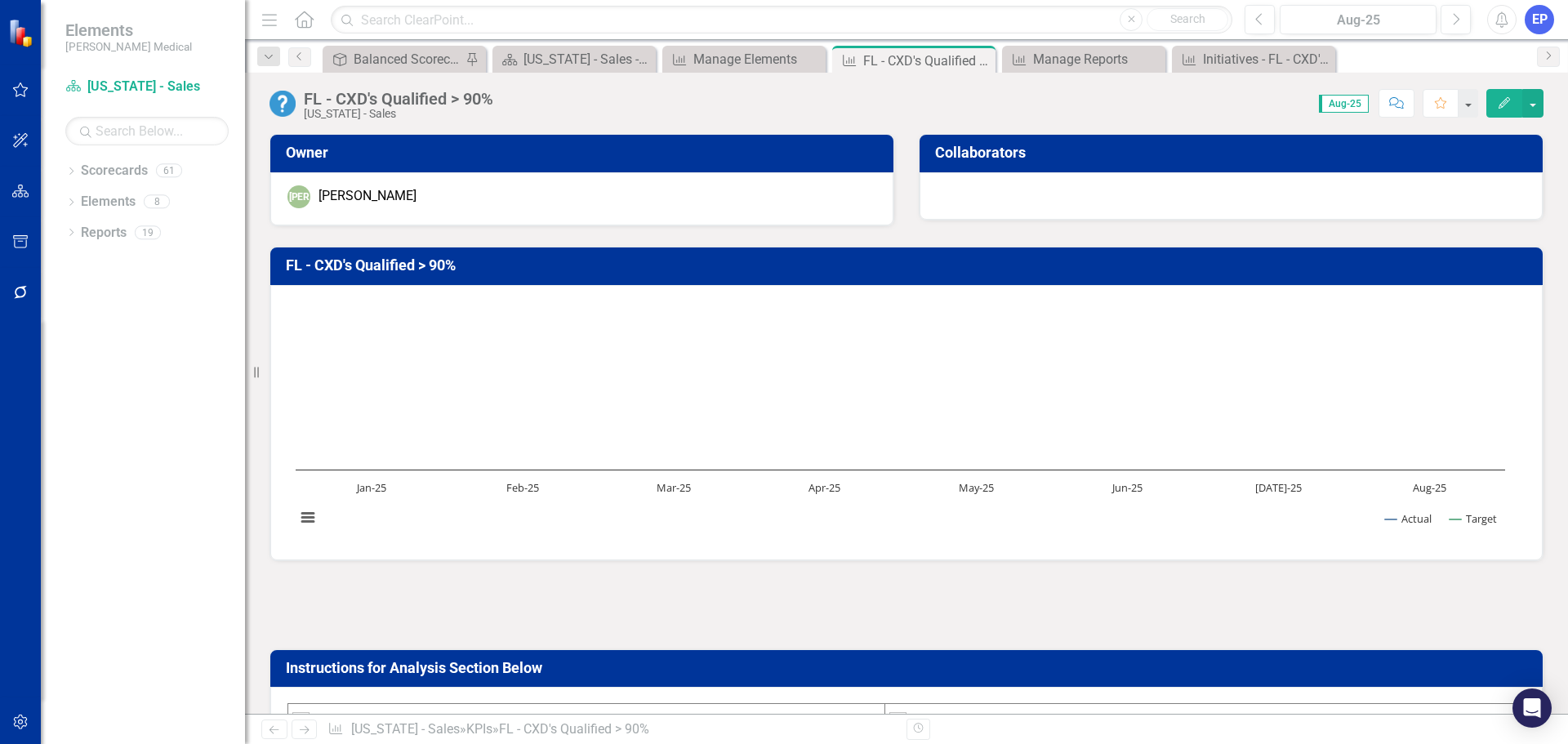
click at [487, 100] on div "FL - CXD's Qualified > 90%" at bounding box center [398, 98] width 190 height 18
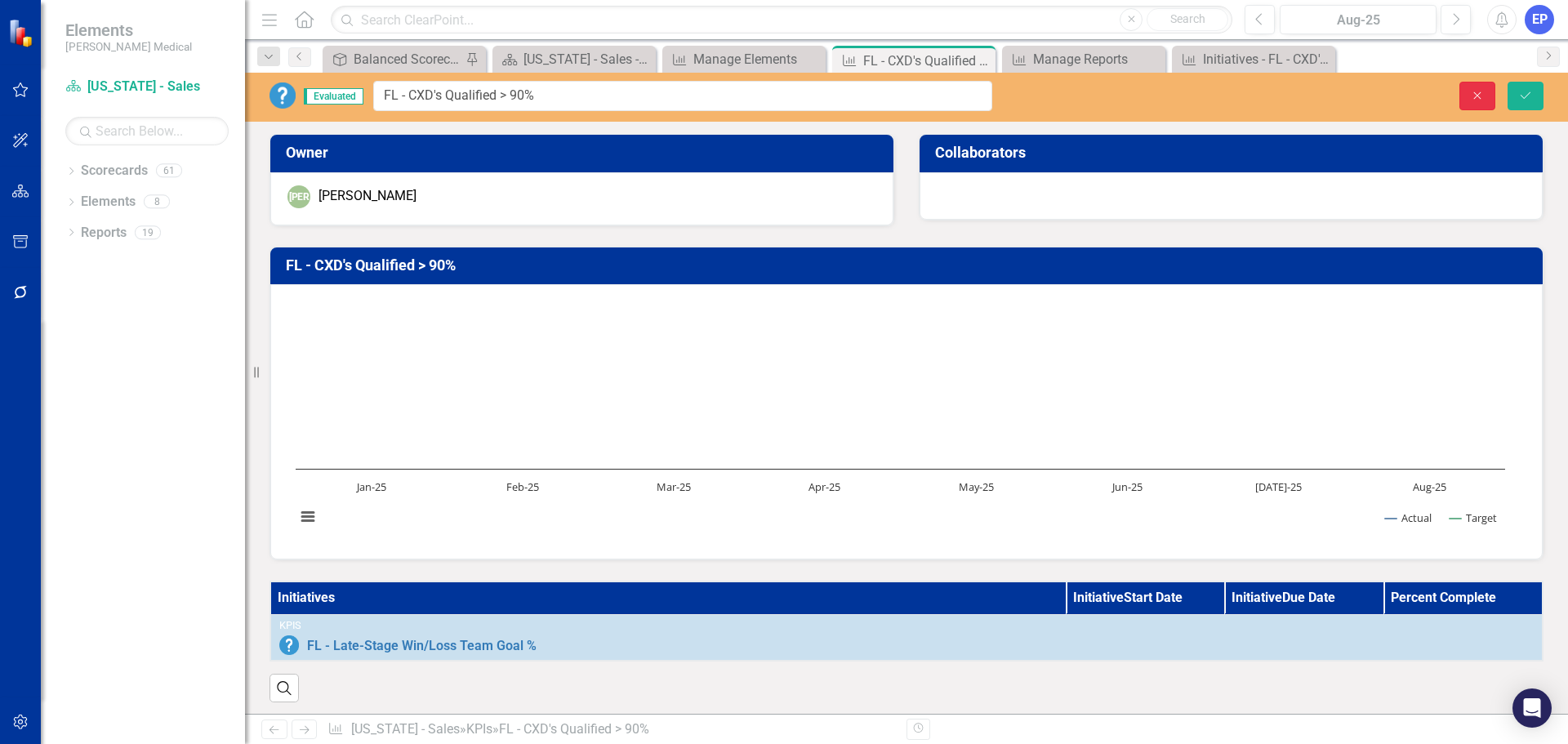
click at [1480, 98] on icon "button" at bounding box center [1477, 95] width 8 height 8
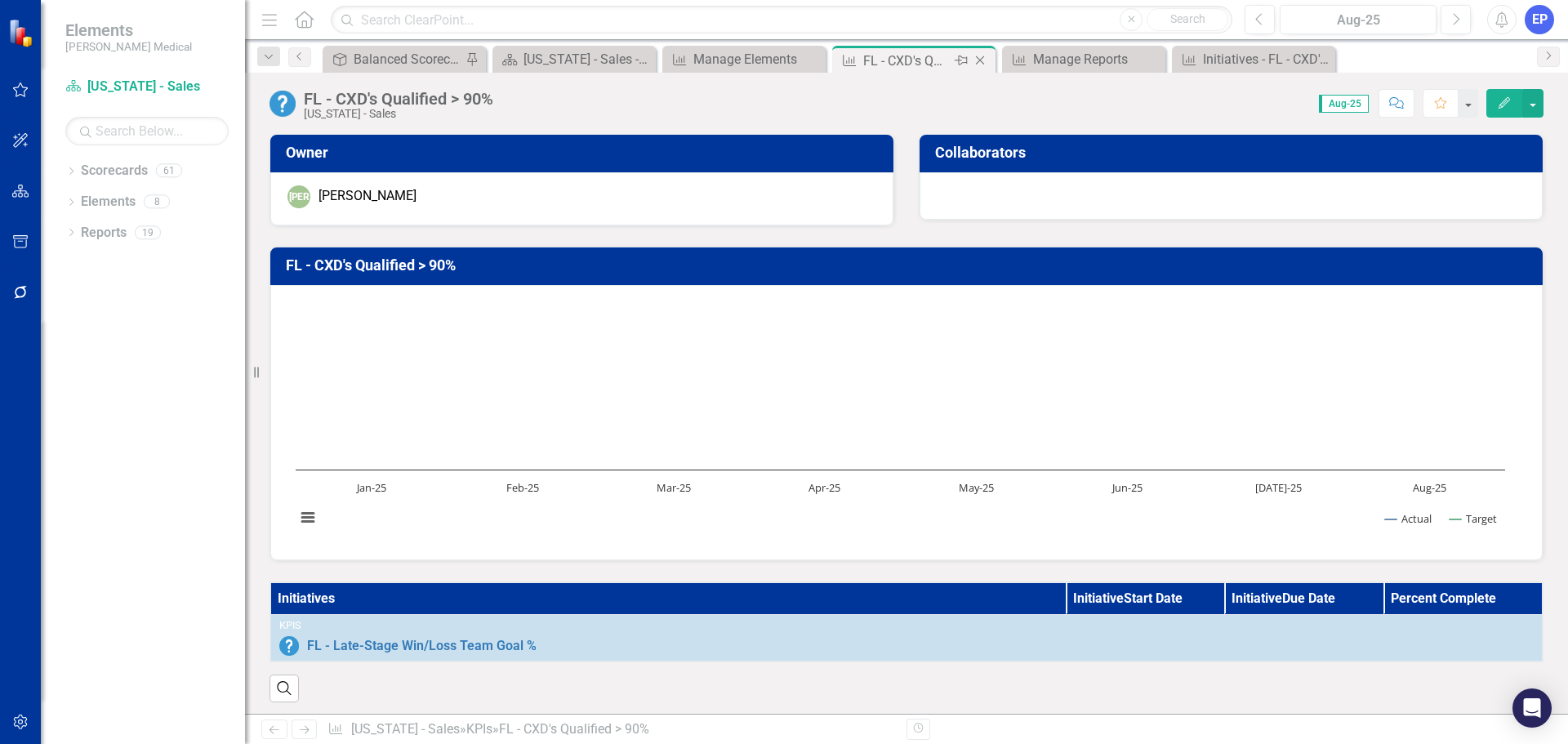
click at [982, 59] on icon "Close" at bounding box center [979, 60] width 16 height 13
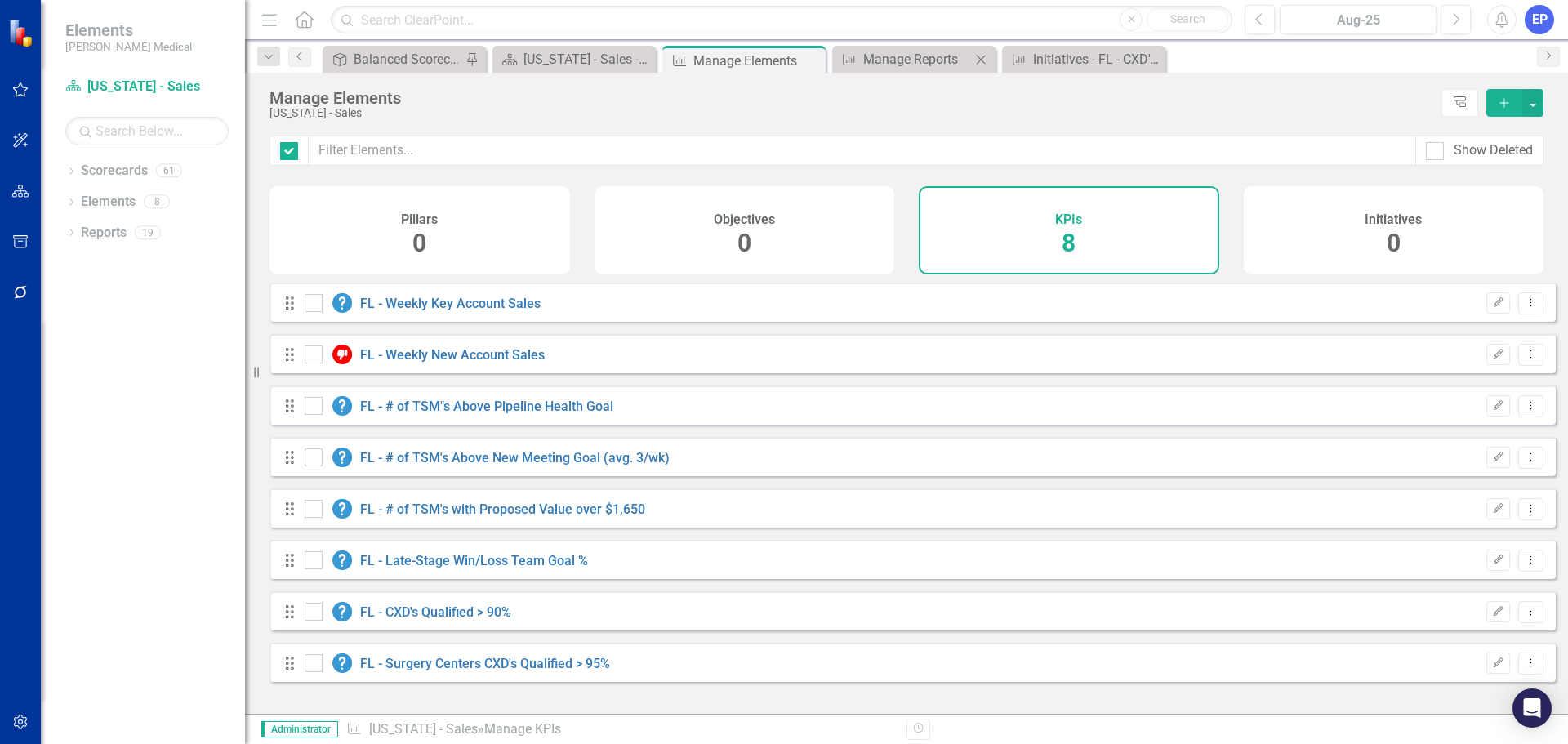
checkbox input "false"
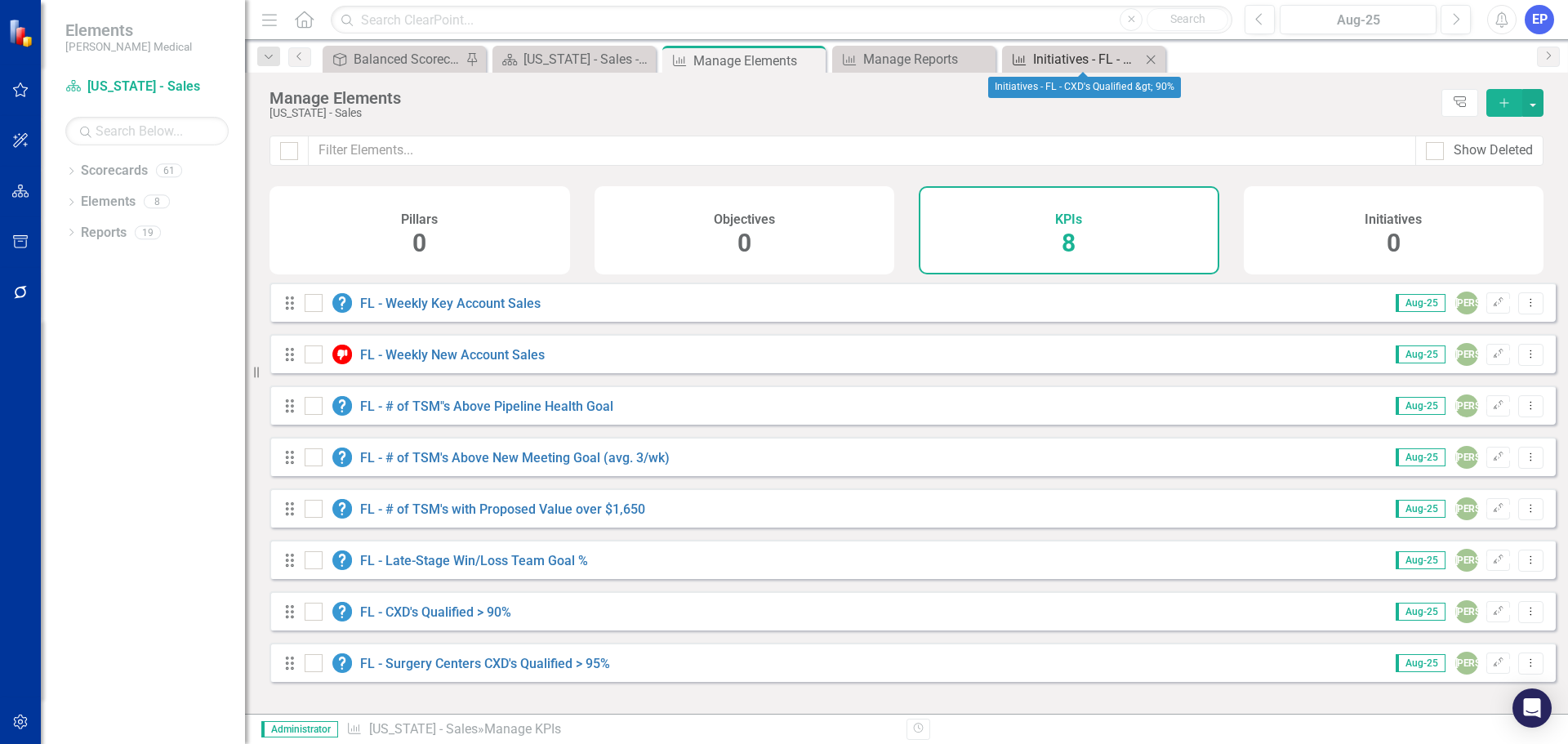
click at [1061, 63] on div "Initiatives - FL - CXD's Qualified &gt; 90%" at bounding box center [1087, 59] width 108 height 21
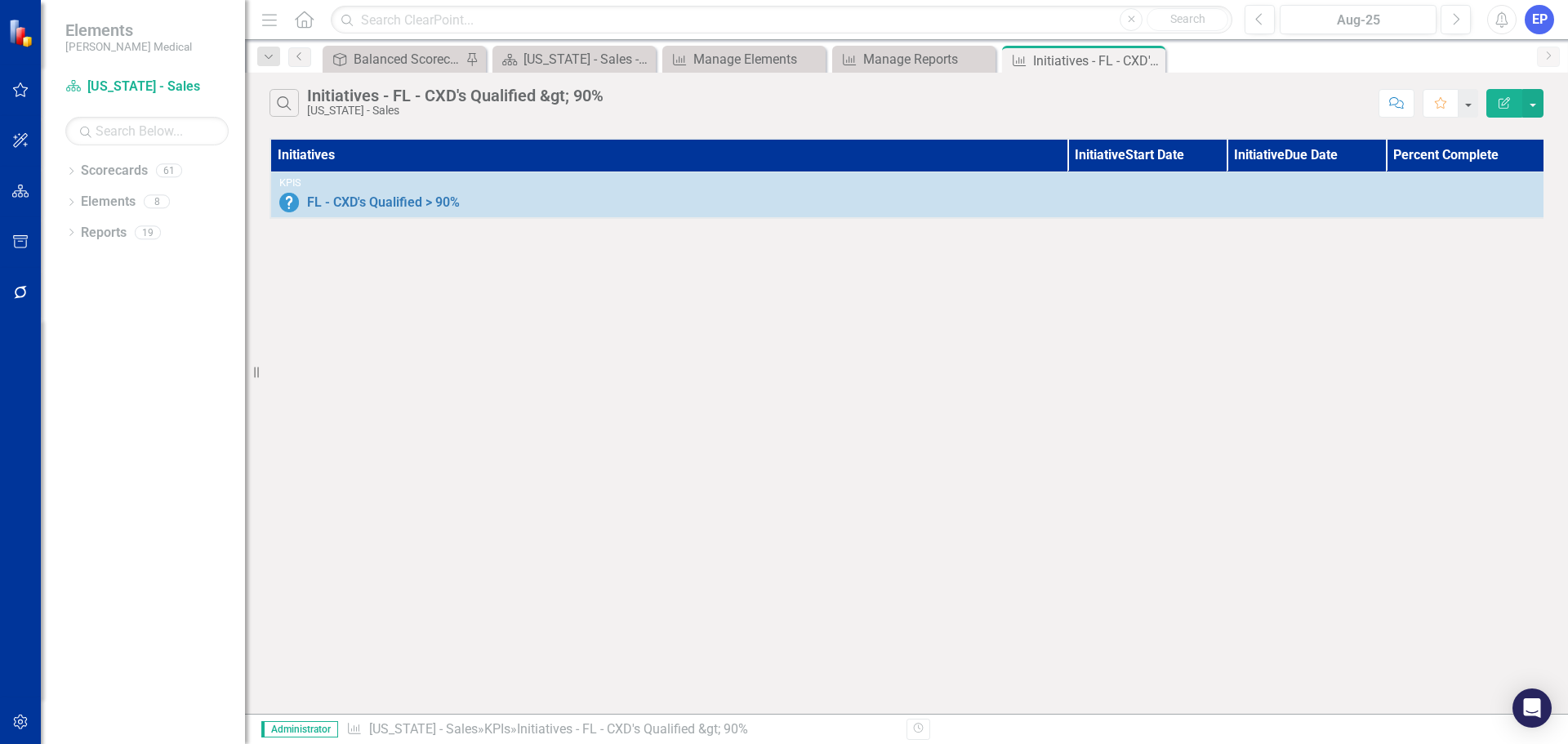
click at [1509, 100] on icon "Edit Report" at bounding box center [1504, 103] width 15 height 11
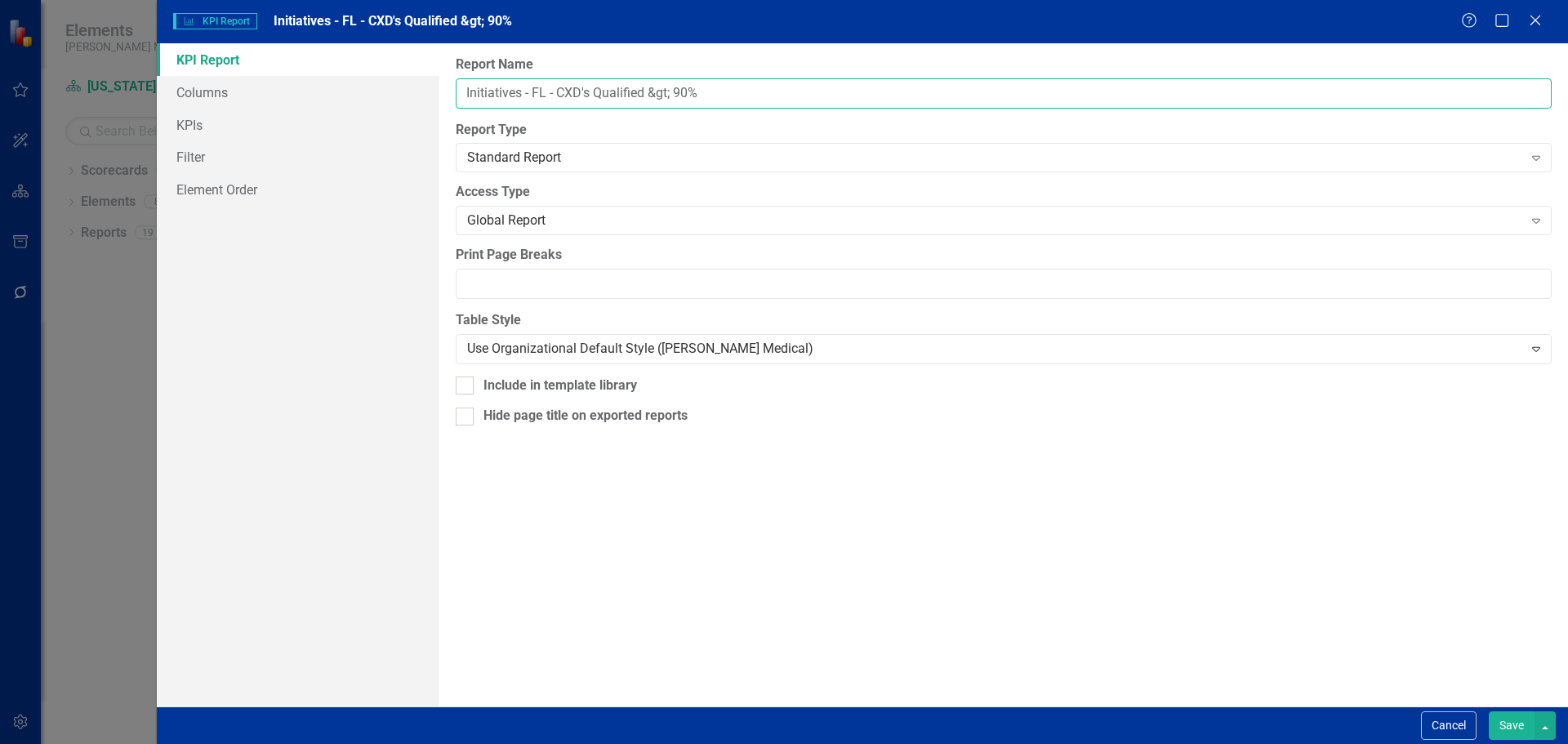
drag, startPoint x: 532, startPoint y: 90, endPoint x: 781, endPoint y: 90, distance: 249.0
click at [781, 90] on input "Initiatives - FL - CXD's Qualified &gt; 90%" at bounding box center [1003, 93] width 1096 height 30
paste input ">"
type input "Initiatives - FL - CXD's Qualified > 90%"
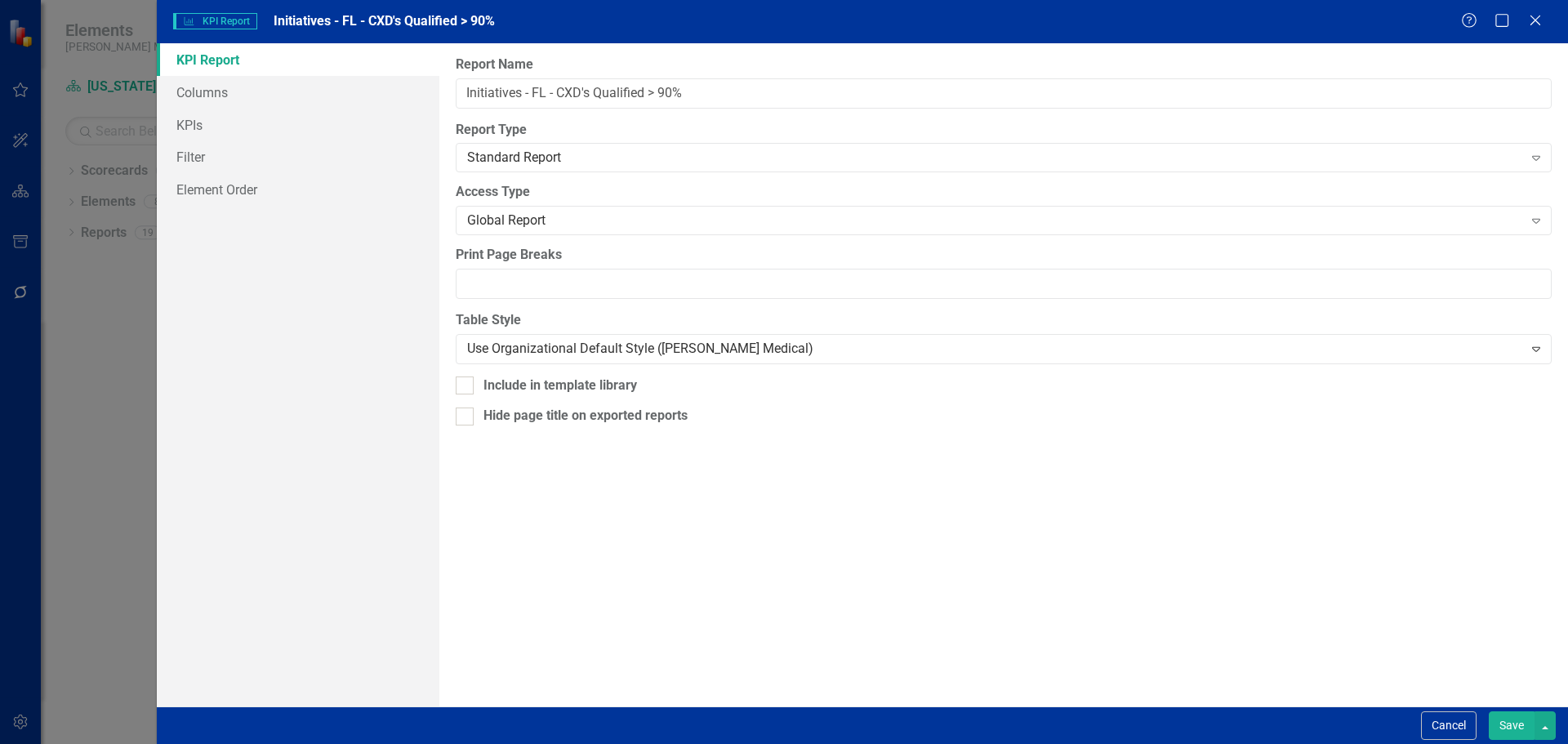
click at [1505, 723] on button "Save" at bounding box center [1511, 725] width 45 height 28
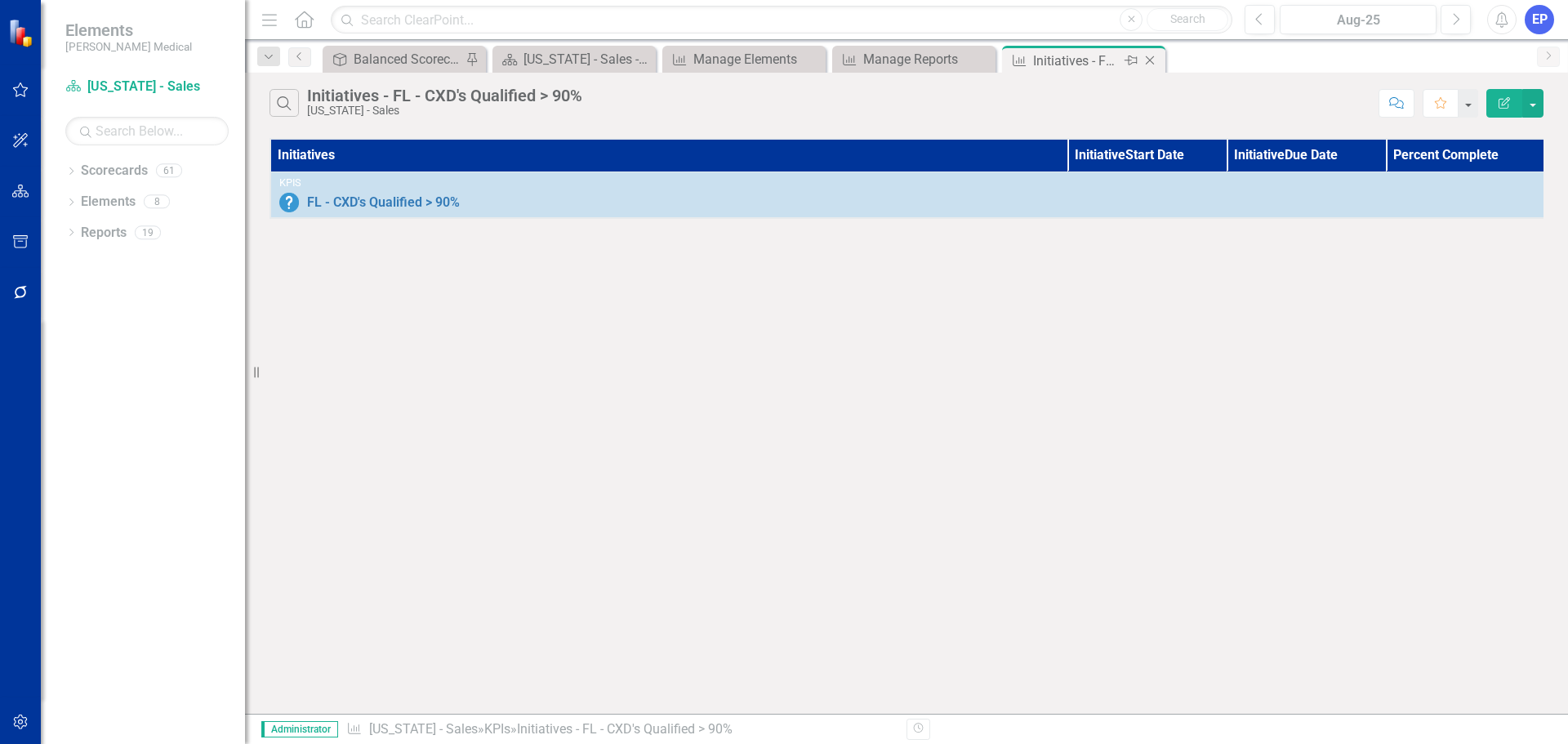
click at [1153, 62] on icon "Close" at bounding box center [1149, 60] width 16 height 13
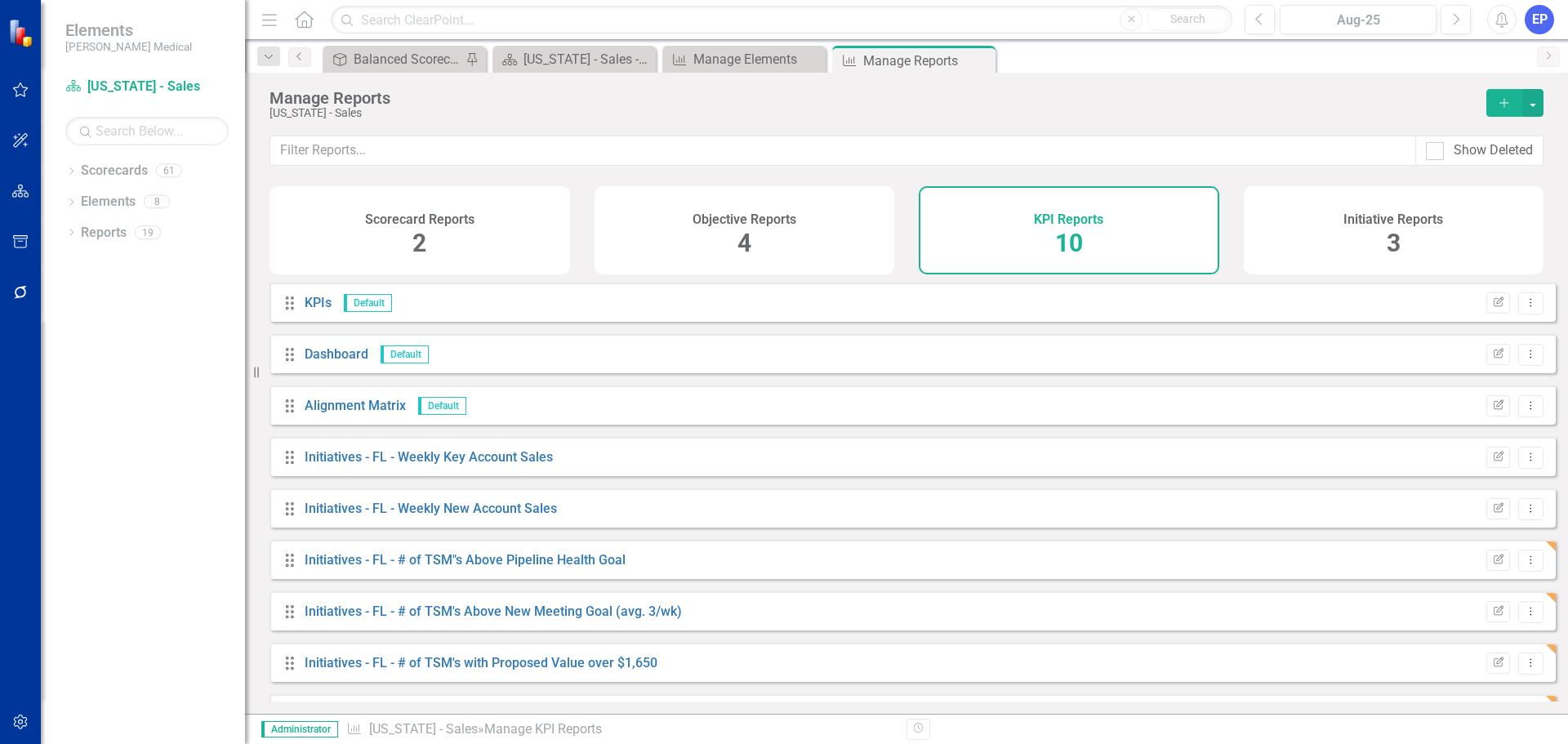
scroll to position [95, 0]
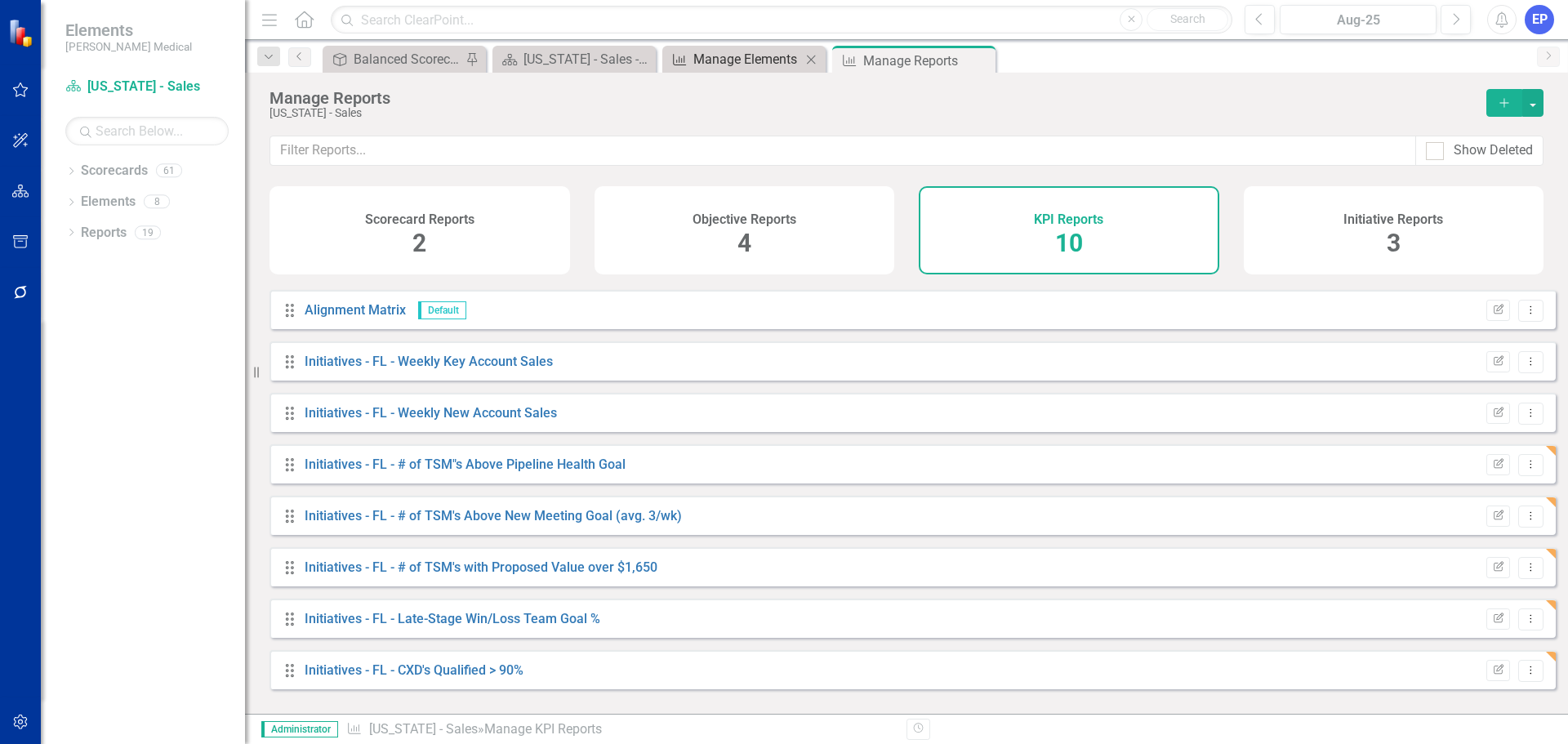
click at [744, 63] on div "Manage Elements" at bounding box center [747, 59] width 108 height 21
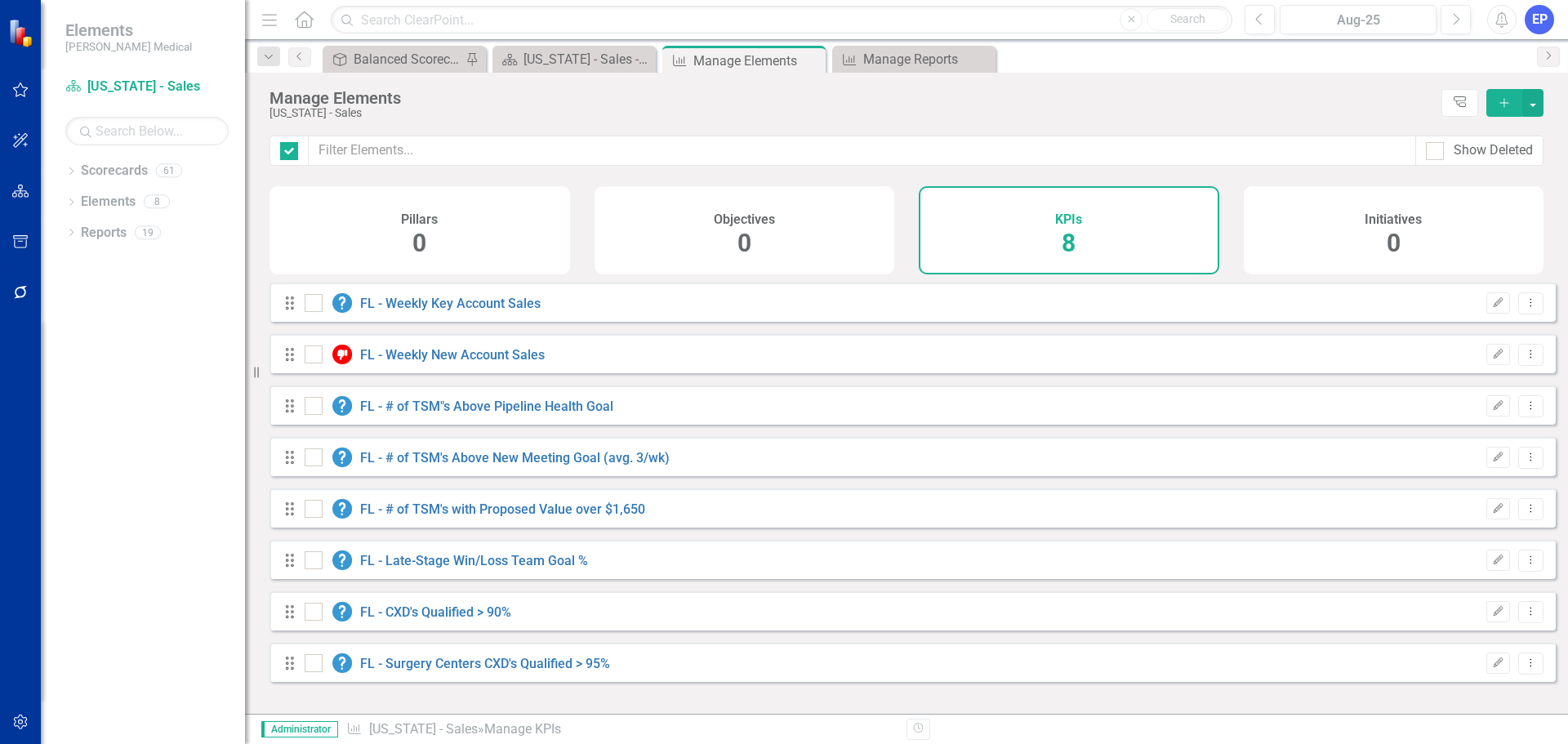
checkbox input "false"
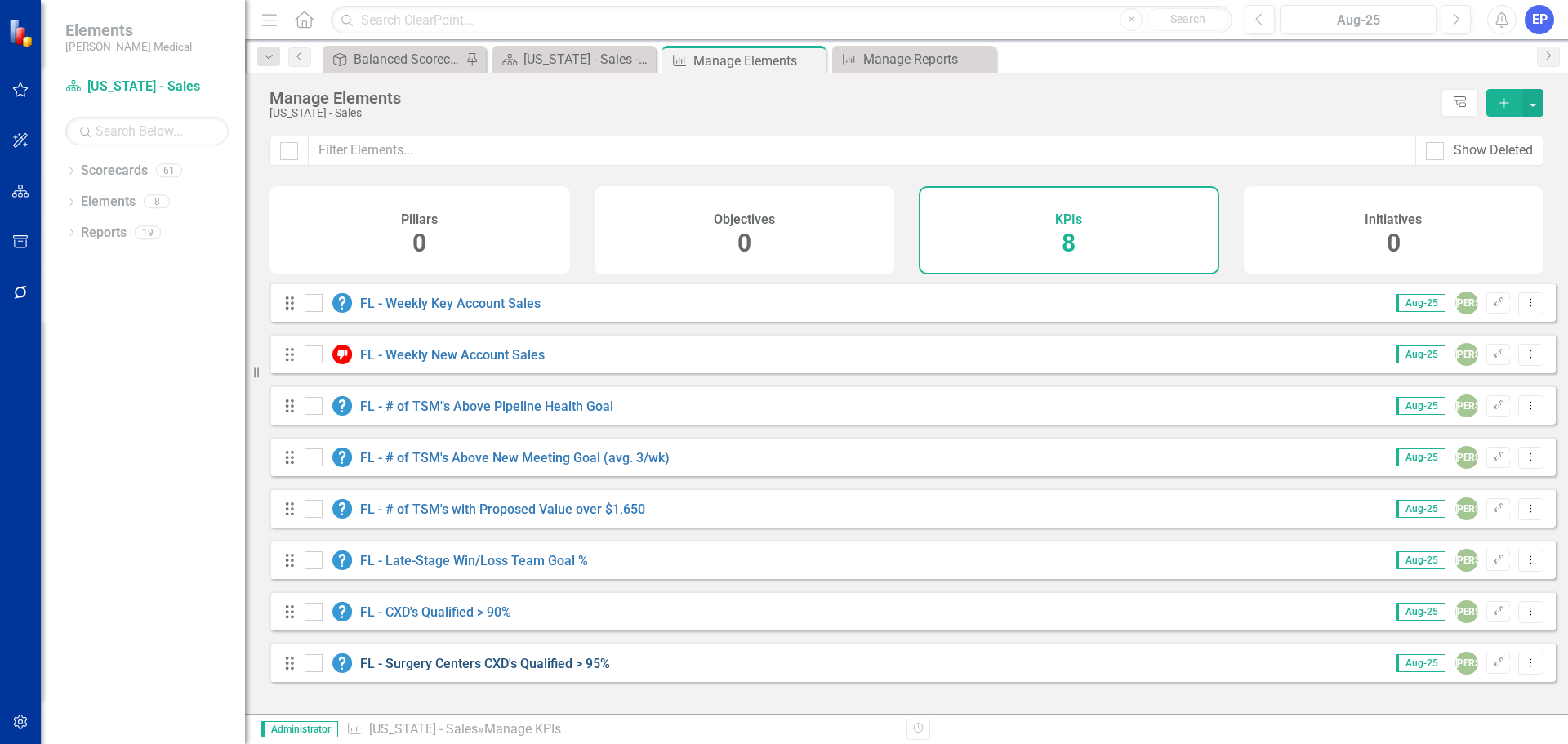
click at [547, 671] on link "FL - Surgery Centers CXD's Qualified > 95%" at bounding box center [484, 663] width 250 height 15
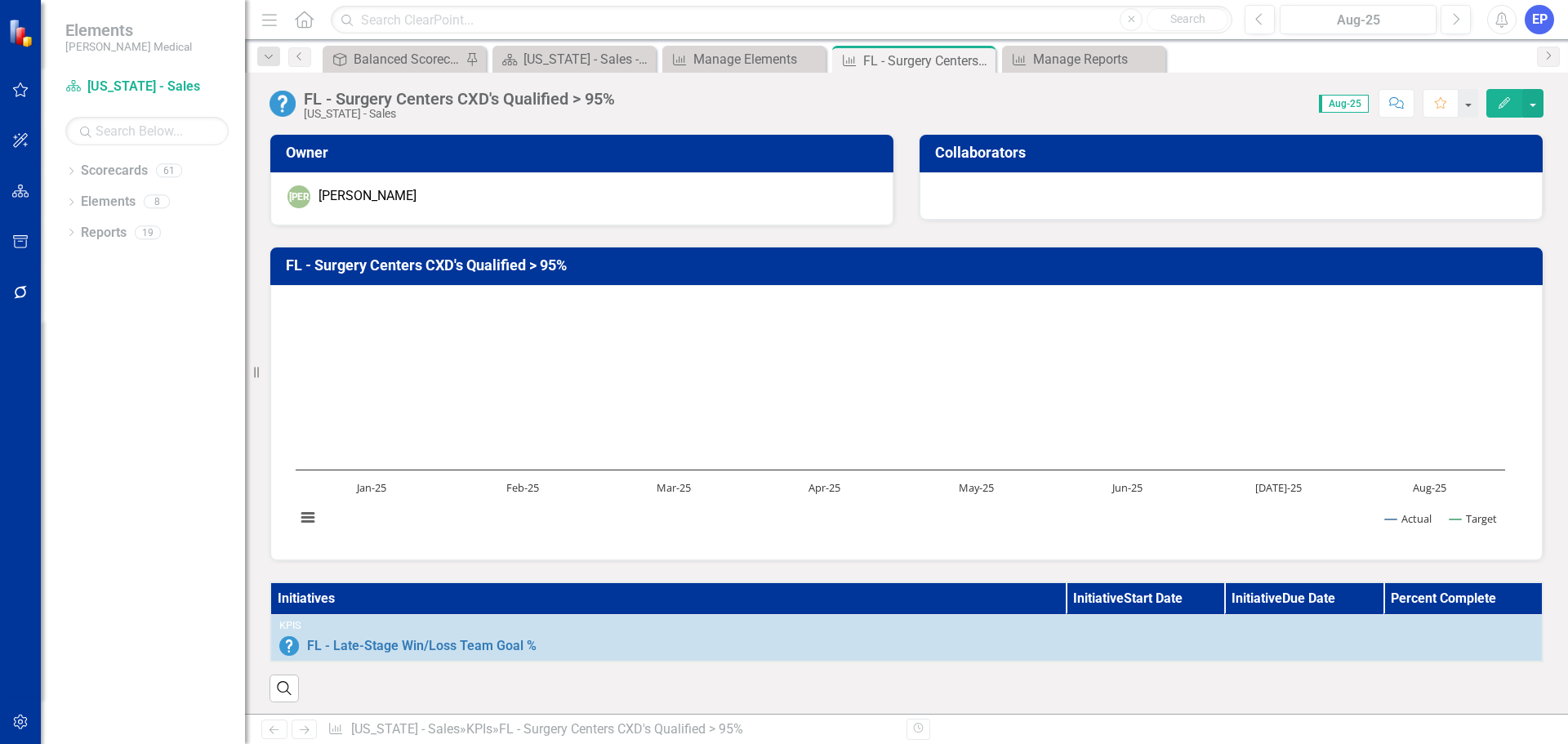
click at [537, 98] on div "FL - Surgery Centers CXD's Qualified > 95%" at bounding box center [460, 98] width 312 height 18
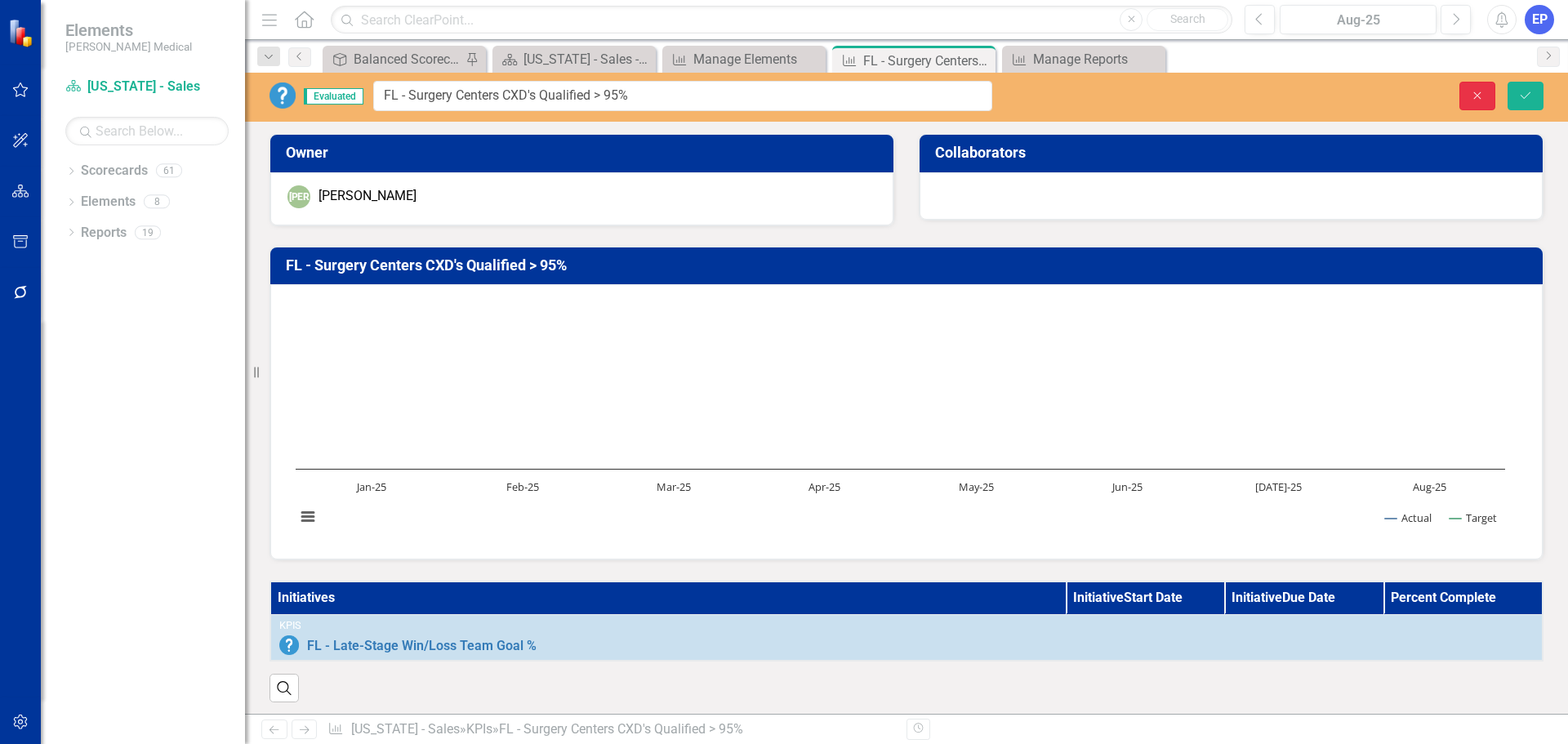
click at [1486, 90] on button "Close" at bounding box center [1477, 95] width 36 height 28
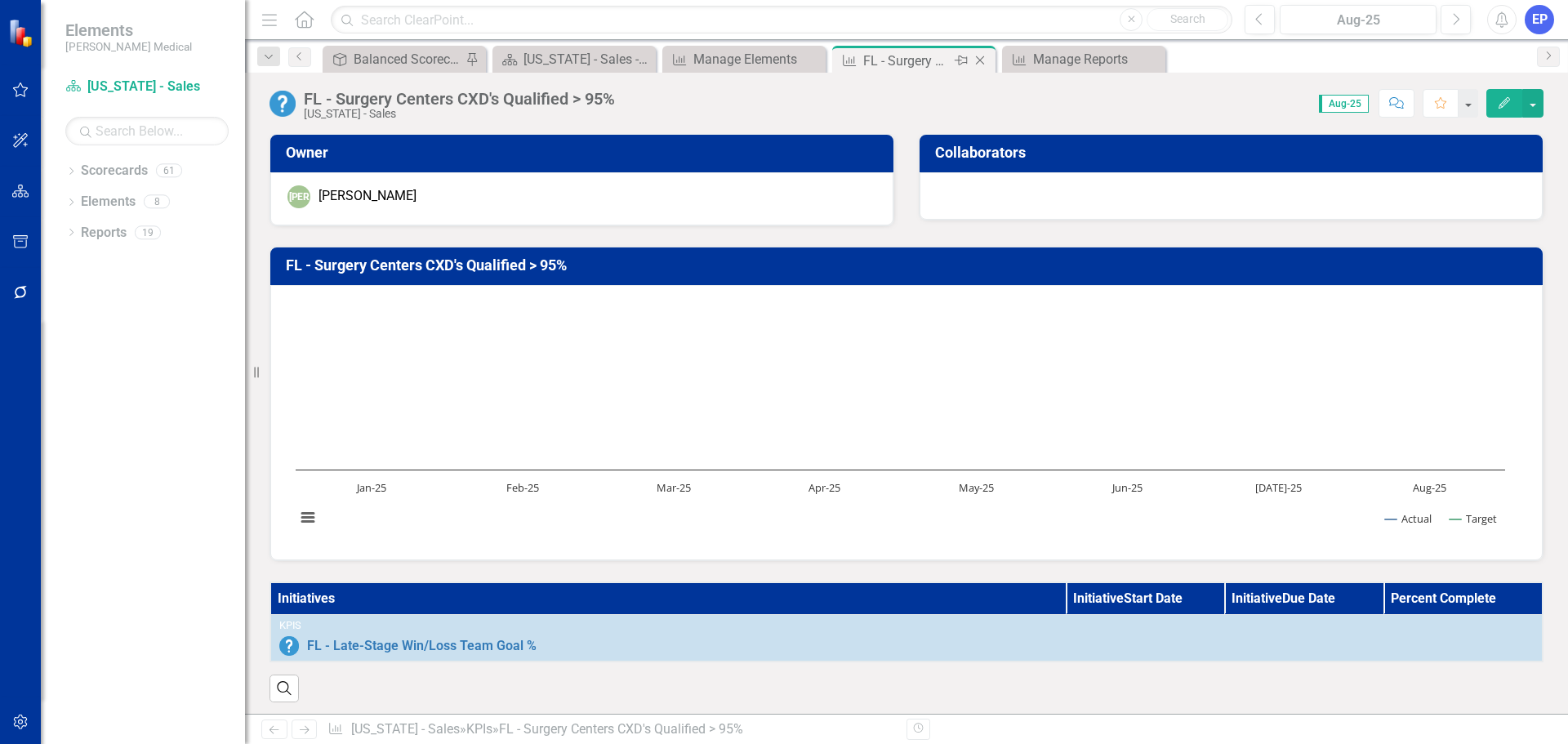
click at [980, 58] on icon "Close" at bounding box center [979, 60] width 16 height 13
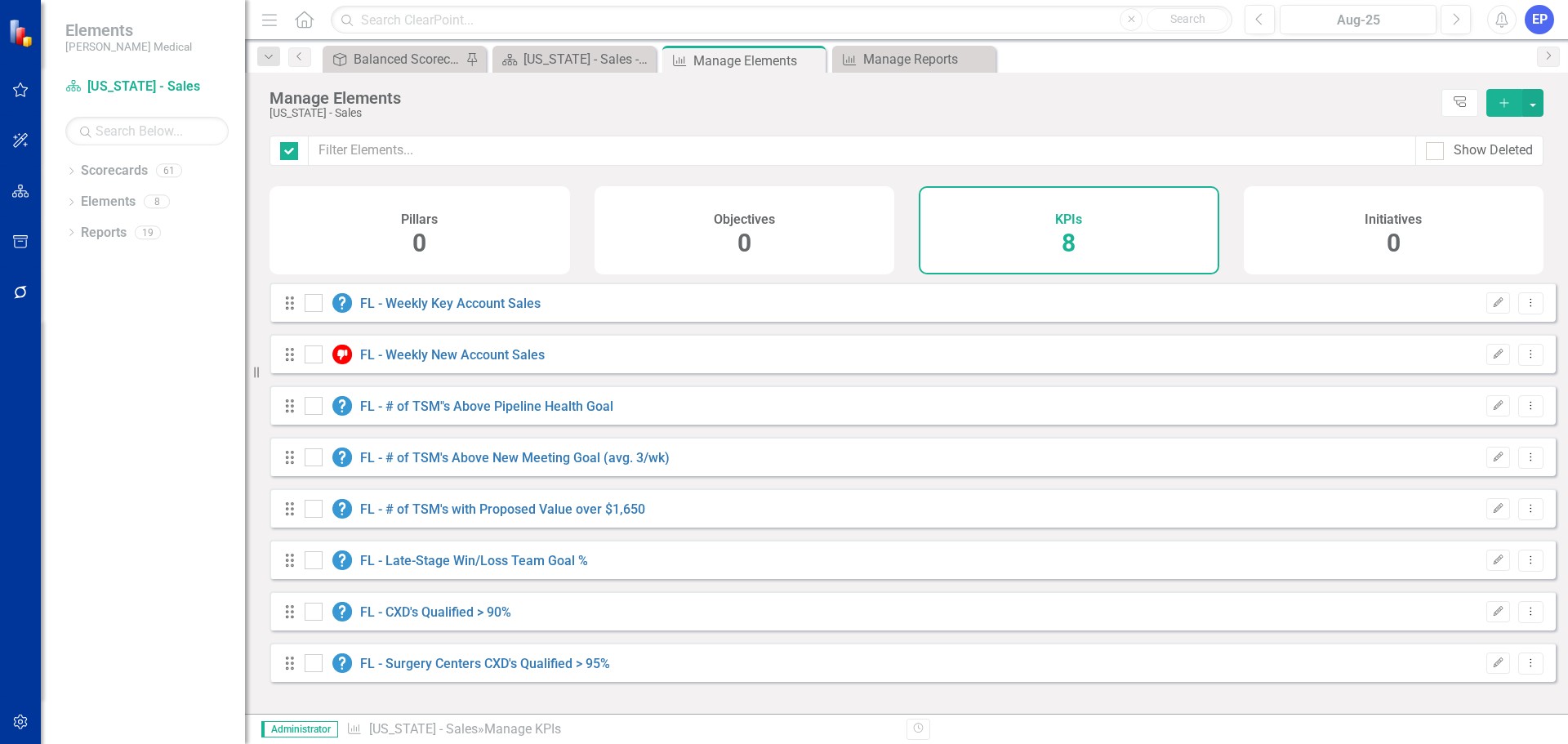
checkbox input "false"
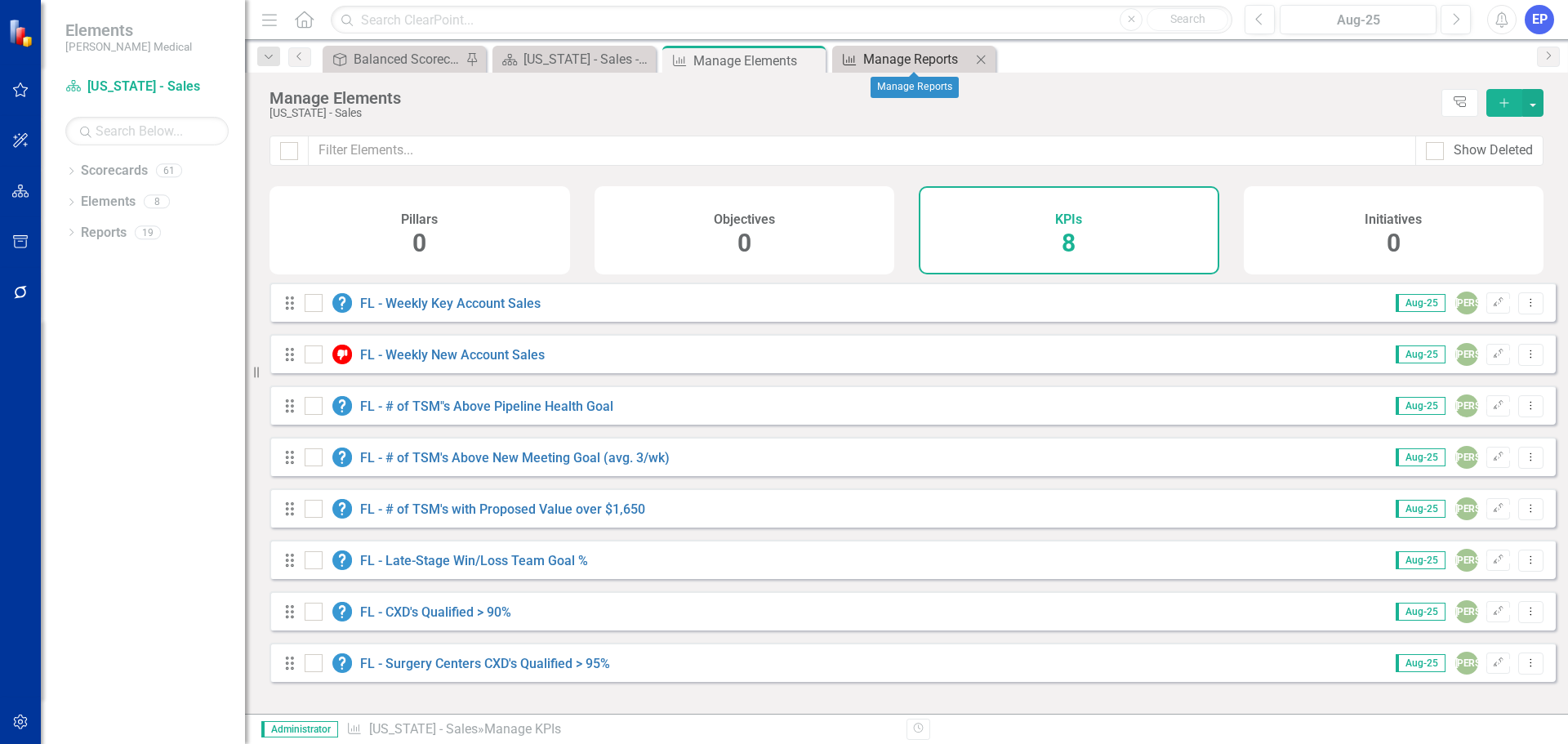
click at [885, 60] on div "Manage Reports" at bounding box center [917, 59] width 108 height 21
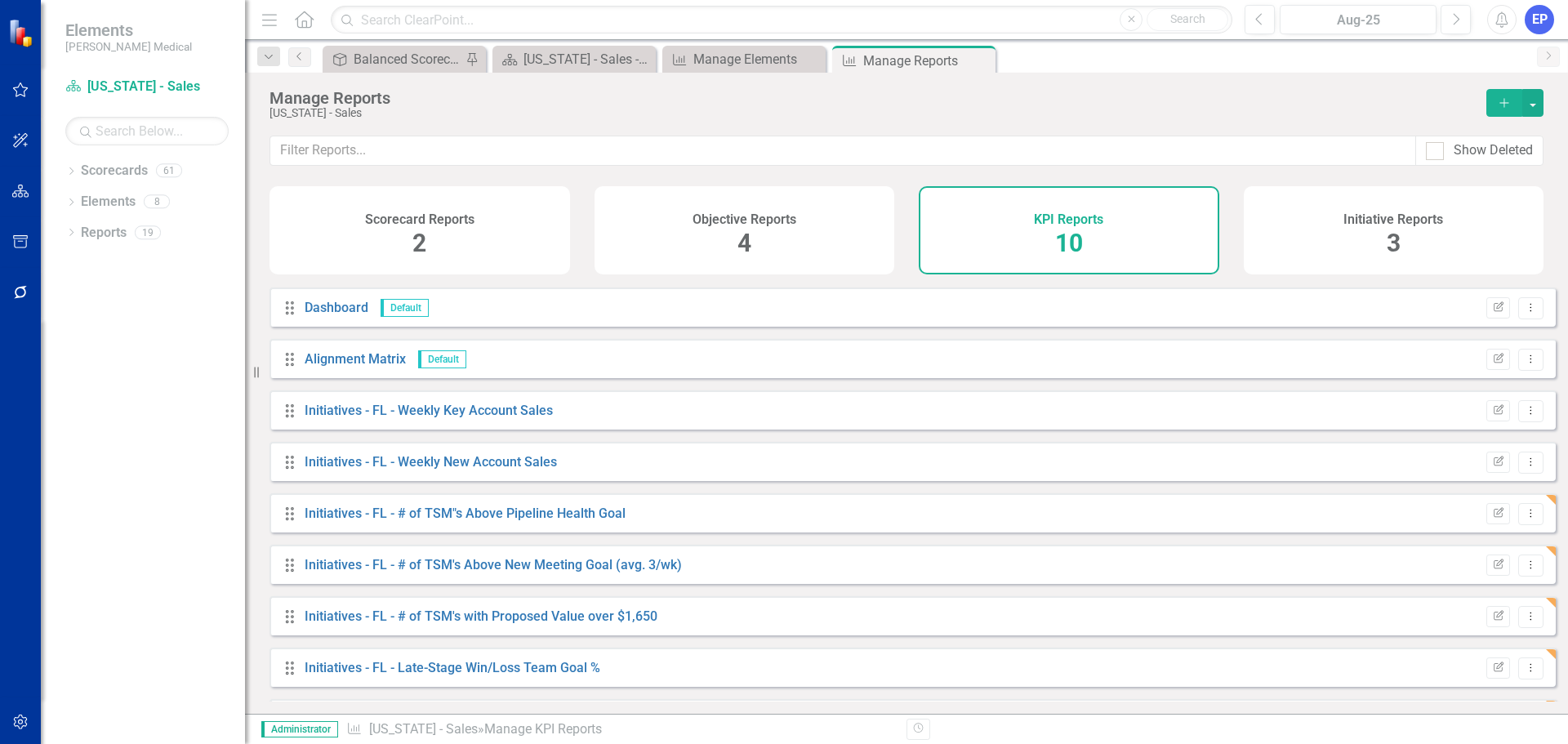
scroll to position [95, 0]
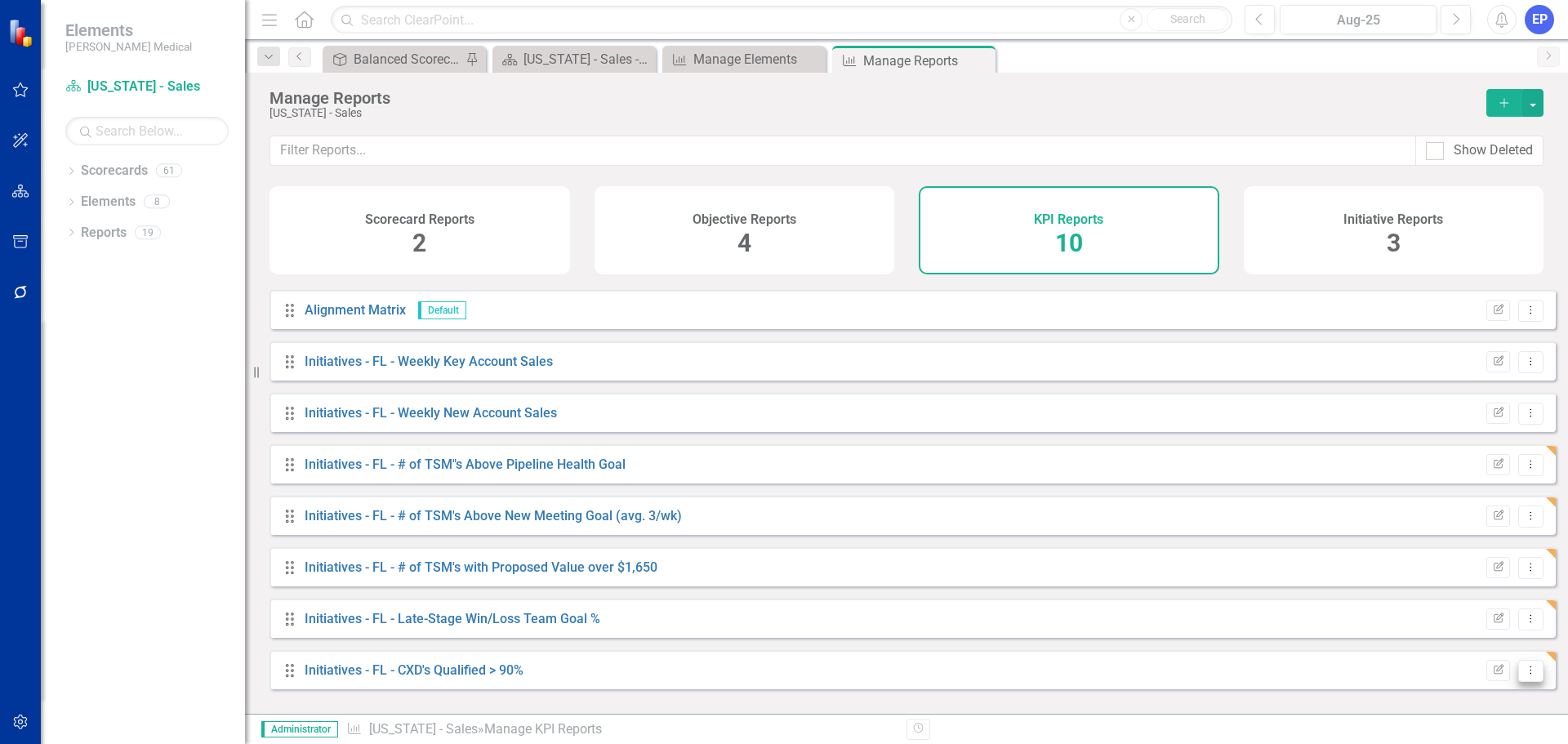
click at [1526, 682] on button "Dropdown Menu" at bounding box center [1530, 670] width 25 height 22
click at [1430, 619] on link "Copy Duplicate Report" at bounding box center [1462, 626] width 135 height 30
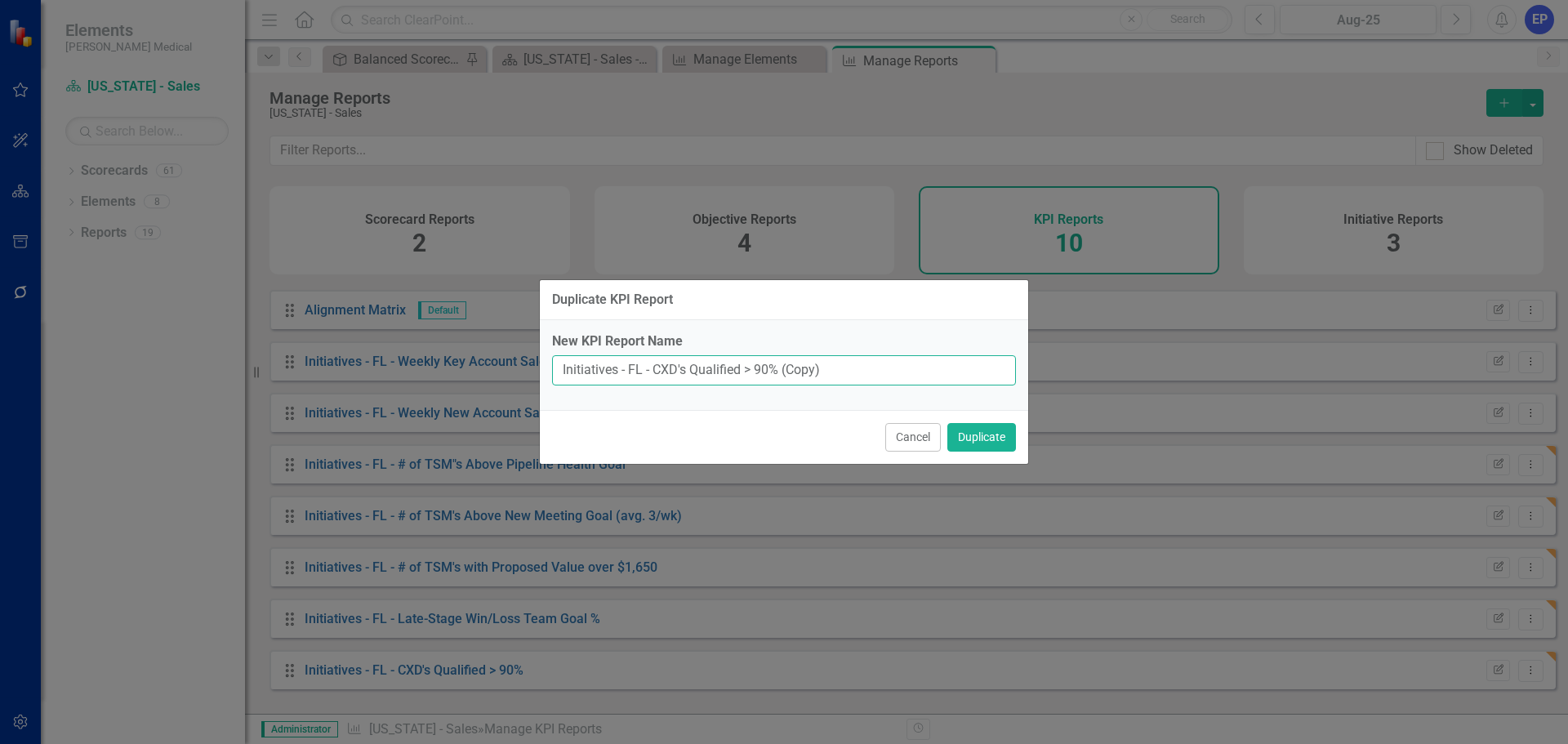
drag, startPoint x: 629, startPoint y: 367, endPoint x: 914, endPoint y: 379, distance: 285.3
click at [914, 379] on input "Initiatives - FL - CXD's Qualified > 90% (Copy)" at bounding box center [784, 370] width 464 height 30
paste input "Surgery Centers CXD's Qualified > 95%"
type input "Initiatives - FL - Surgery Centers CXD's Qualified > 95%"
click at [1007, 434] on button "Duplicate" at bounding box center [981, 437] width 69 height 28
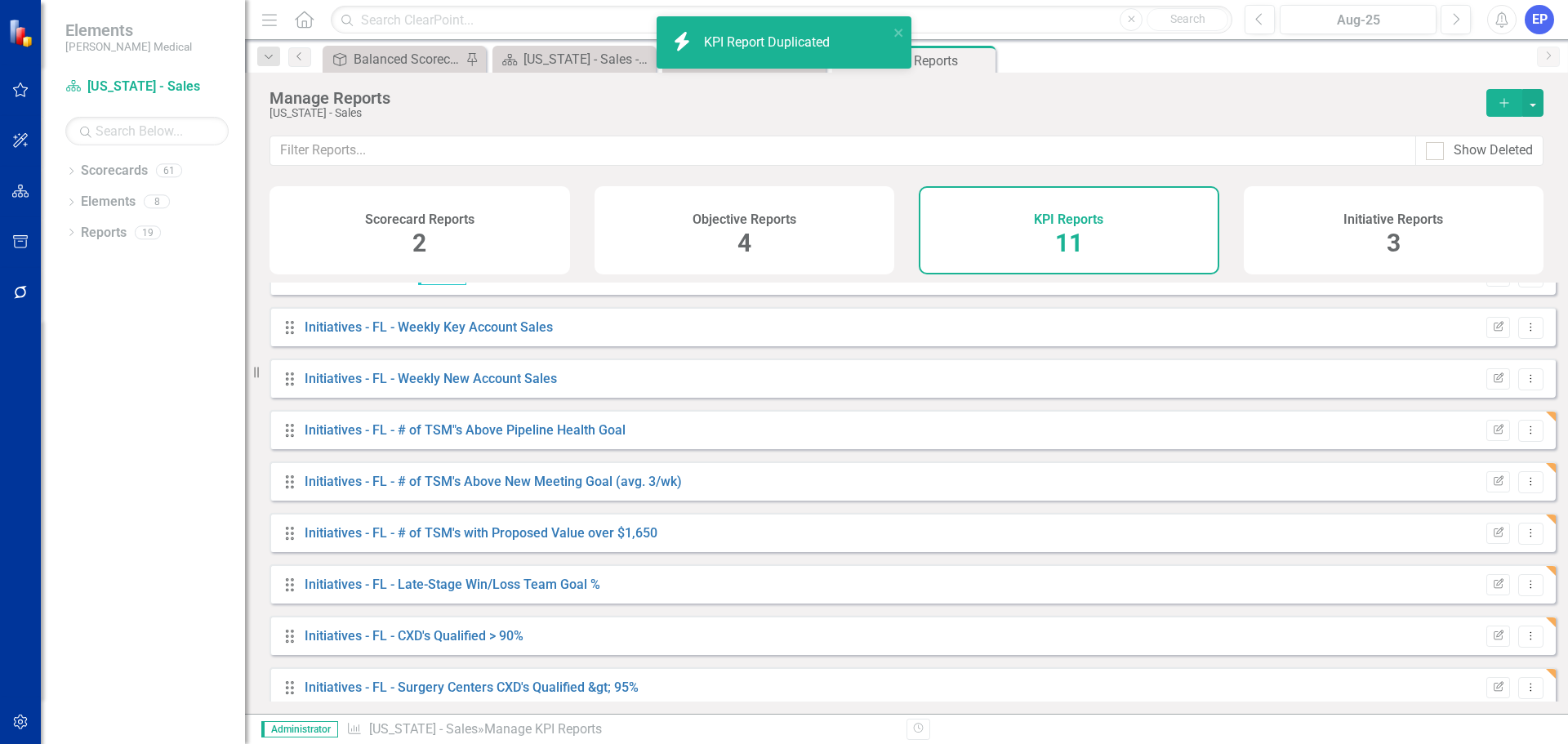
scroll to position [147, 0]
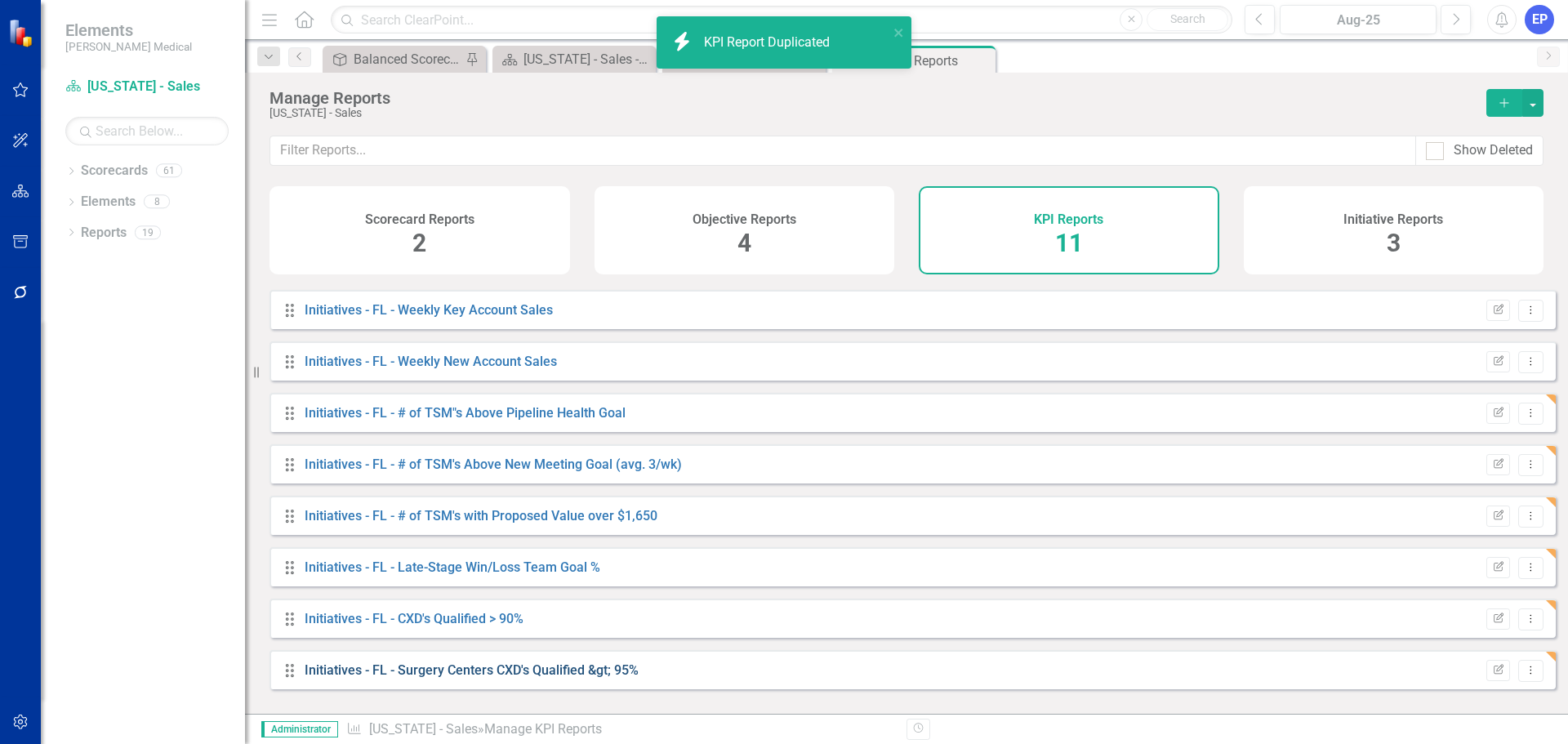
click at [524, 678] on link "Initiatives - FL - Surgery Centers CXD's Qualified &gt; 95%" at bounding box center [472, 669] width 334 height 15
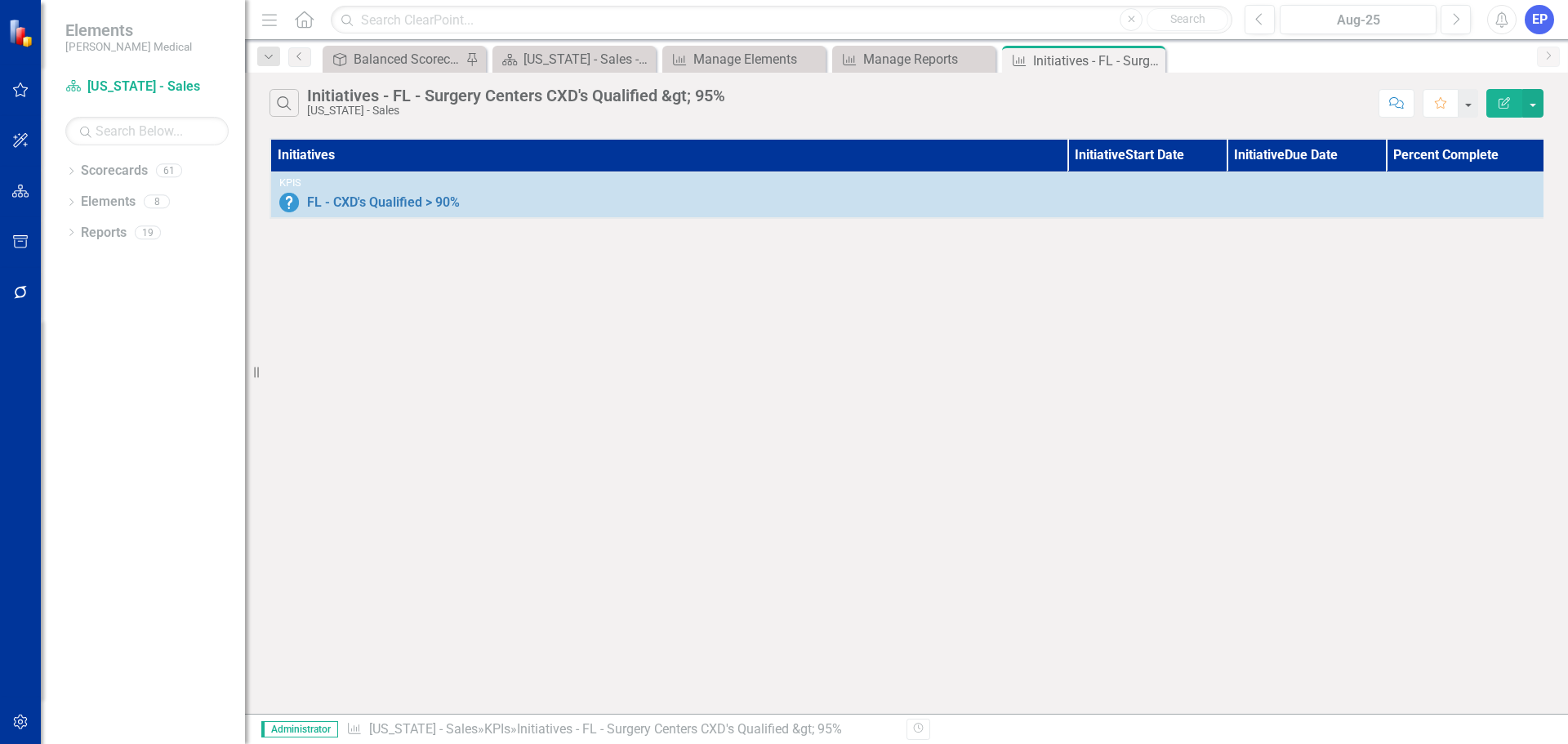
click at [1508, 98] on icon "button" at bounding box center [1504, 103] width 11 height 11
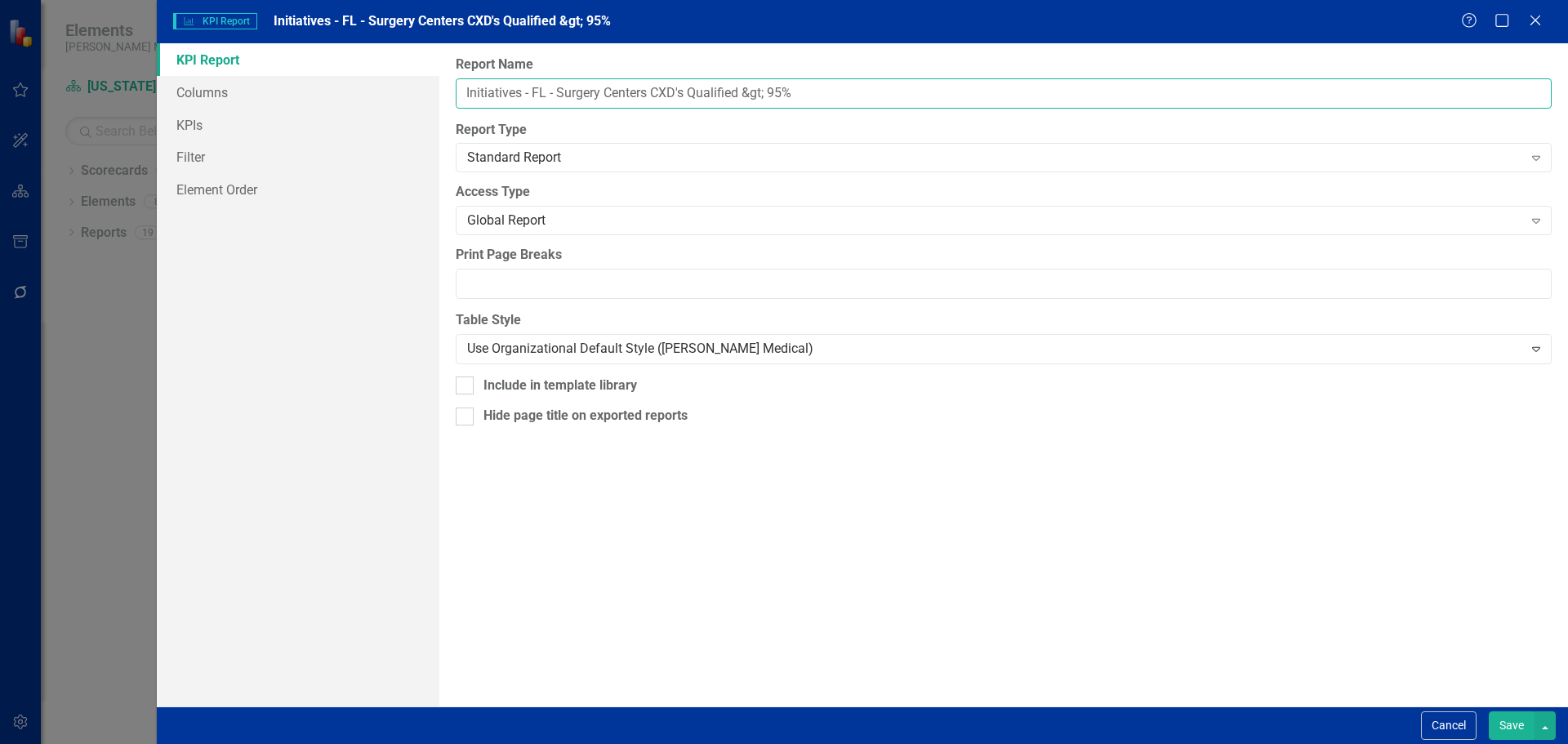
drag, startPoint x: 531, startPoint y: 91, endPoint x: 831, endPoint y: 97, distance: 300.1
click at [831, 97] on input "Initiatives - FL - Surgery Centers CXD's Qualified &gt; 95%" at bounding box center [1003, 93] width 1096 height 30
paste input ">"
type input "Initiatives - FL - Surgery Centers CXD's Qualified > 95%"
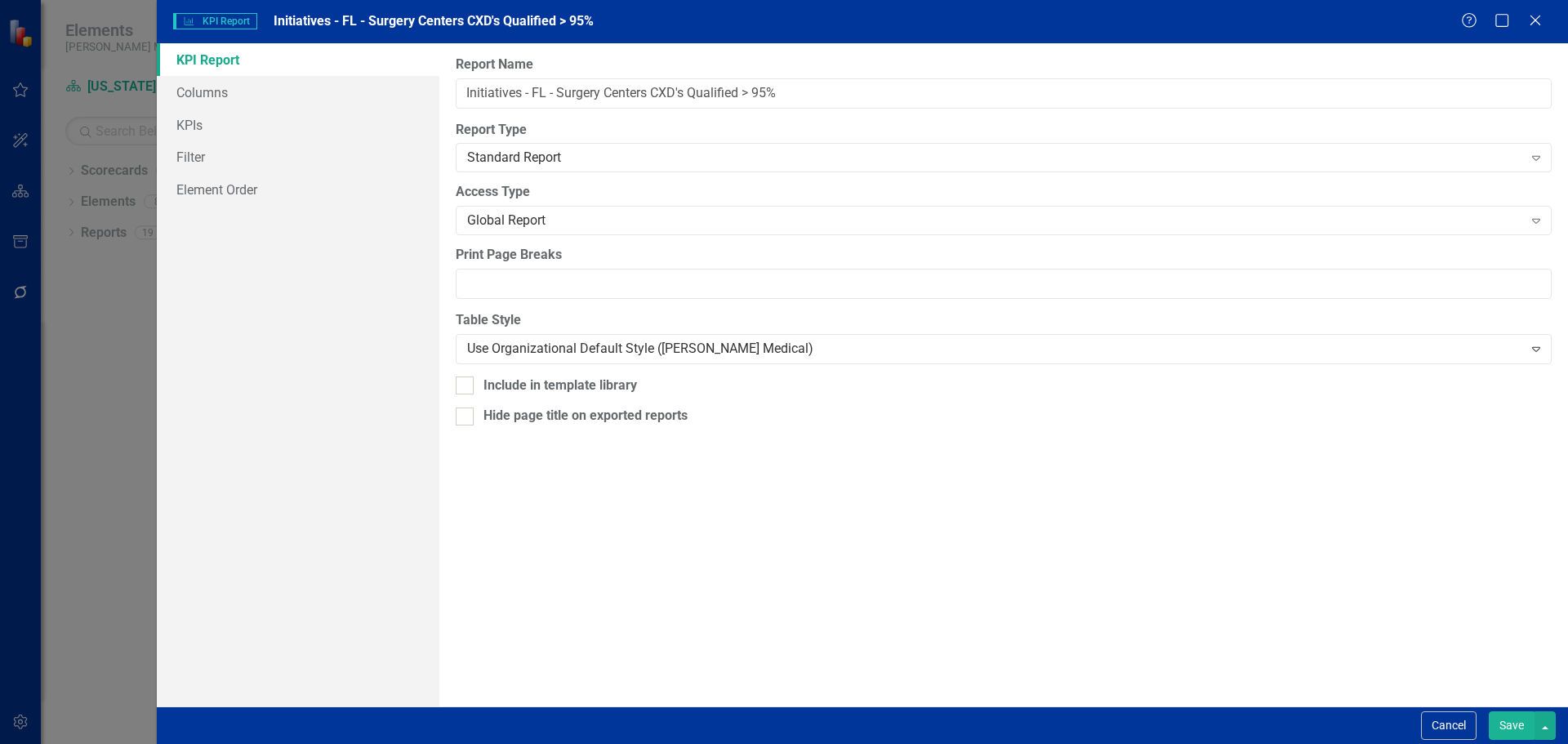
click at [1509, 719] on button "Save" at bounding box center [1511, 725] width 45 height 28
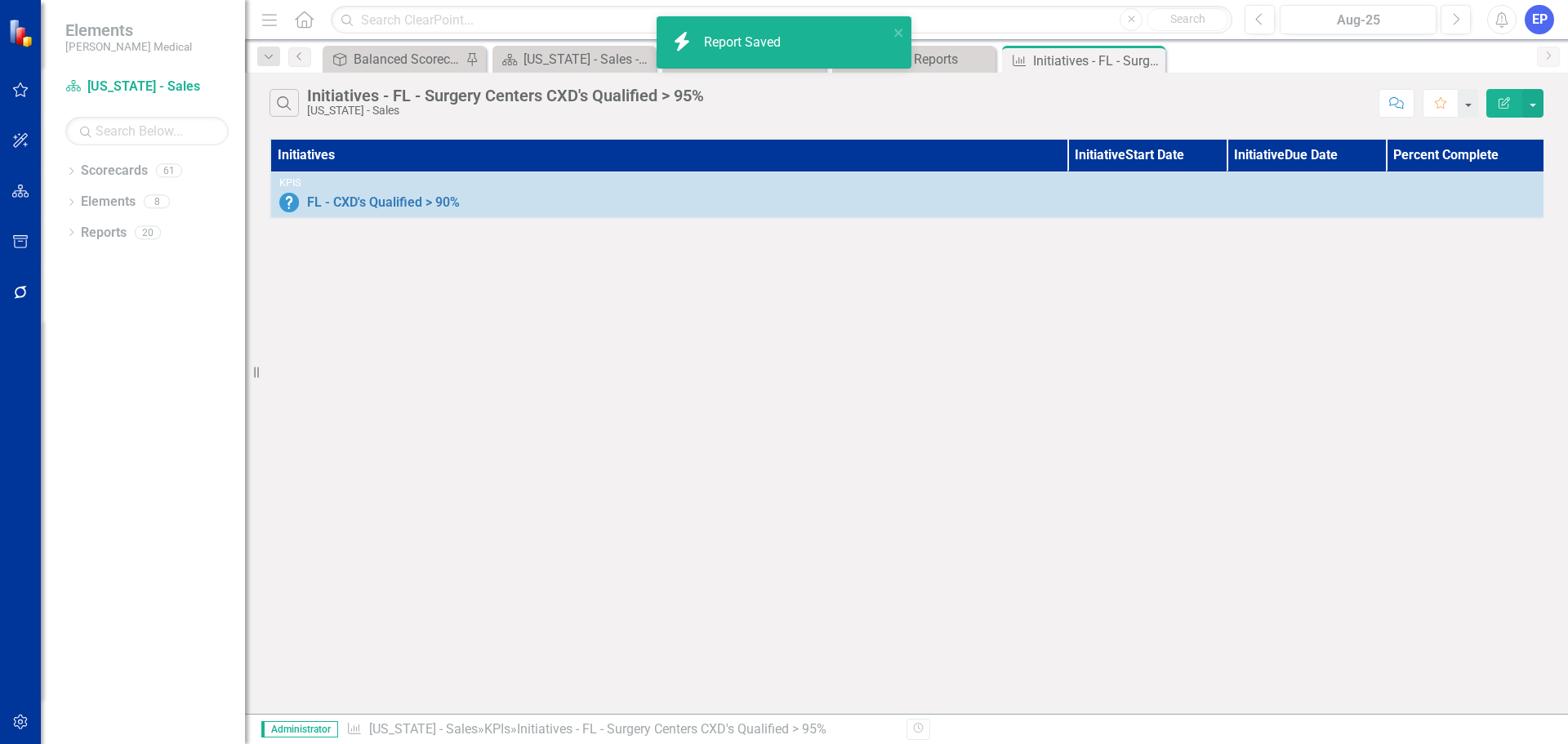
click at [599, 148] on th "Initiatives" at bounding box center [668, 155] width 797 height 33
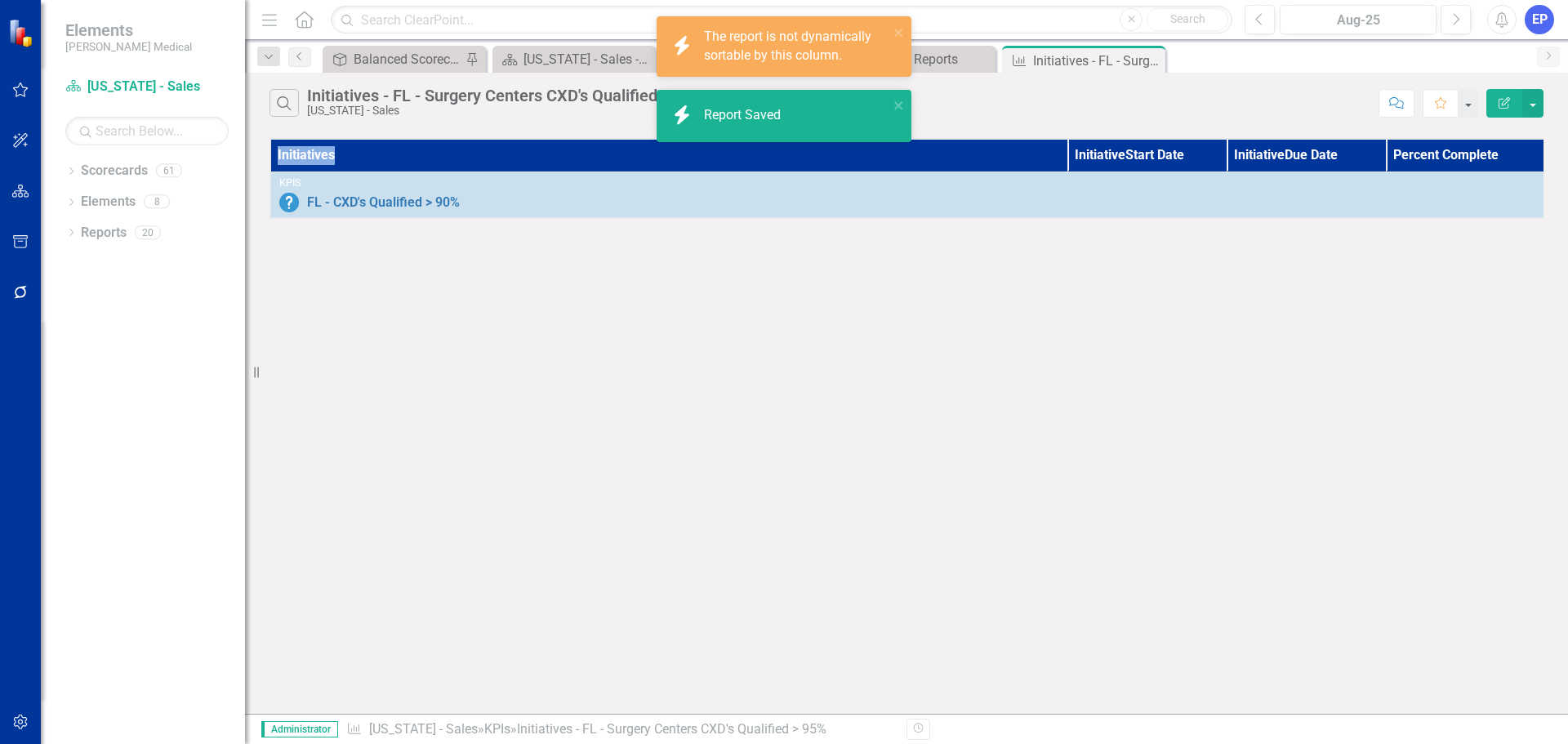
click at [599, 148] on th "Initiatives" at bounding box center [668, 155] width 797 height 33
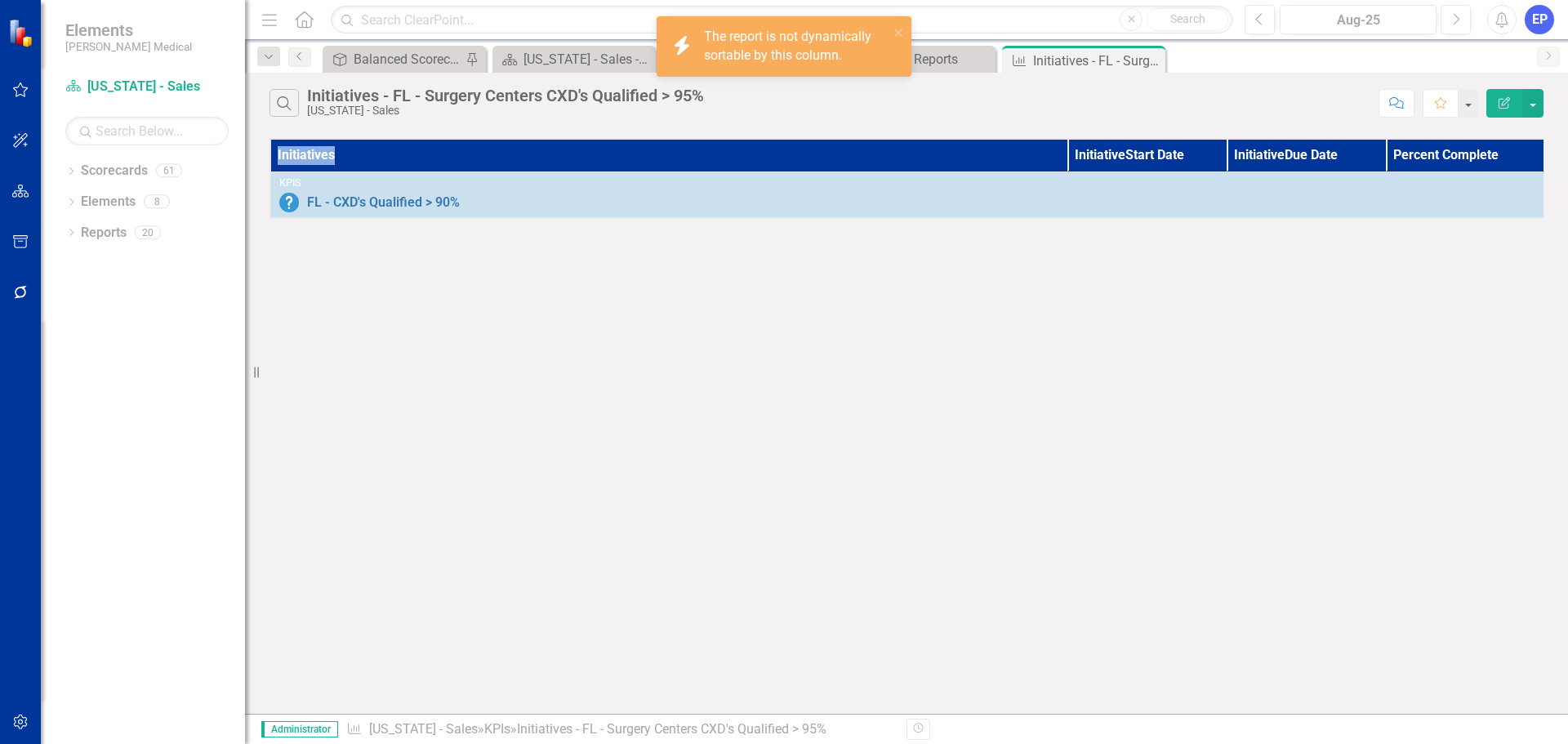
click at [1492, 97] on button "Edit Report" at bounding box center [1504, 103] width 36 height 28
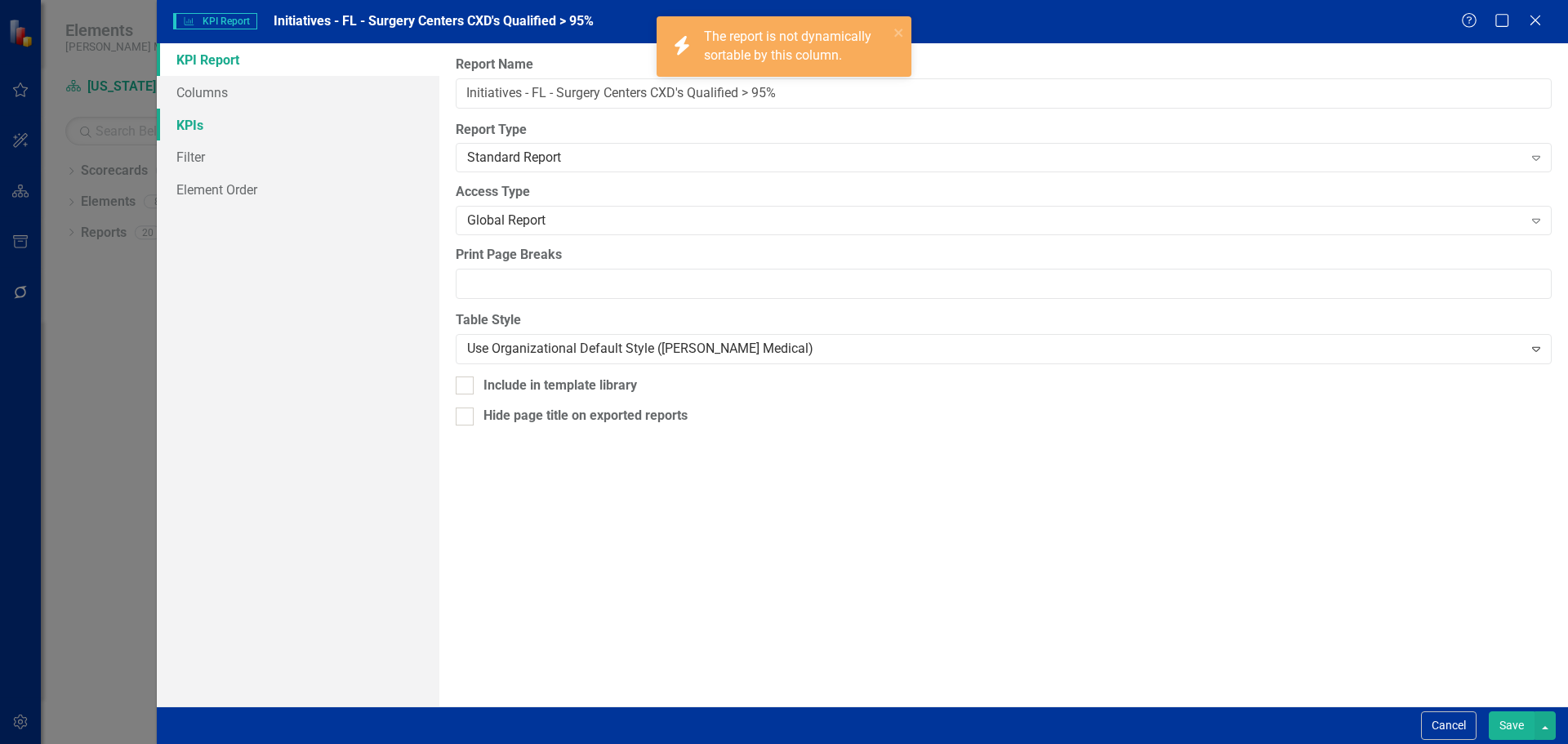
click at [262, 121] on link "KPIs" at bounding box center [297, 125] width 282 height 33
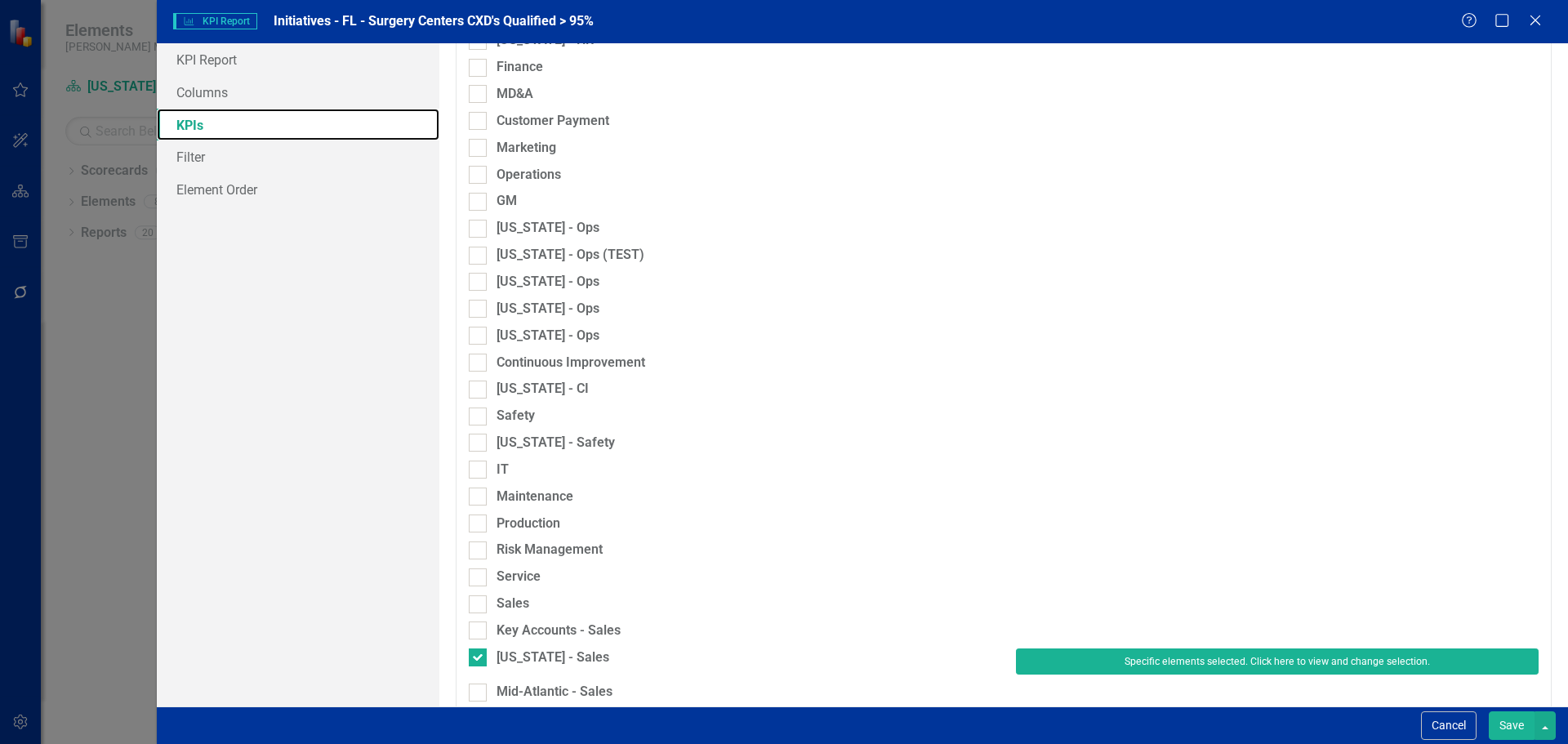
scroll to position [1088, 0]
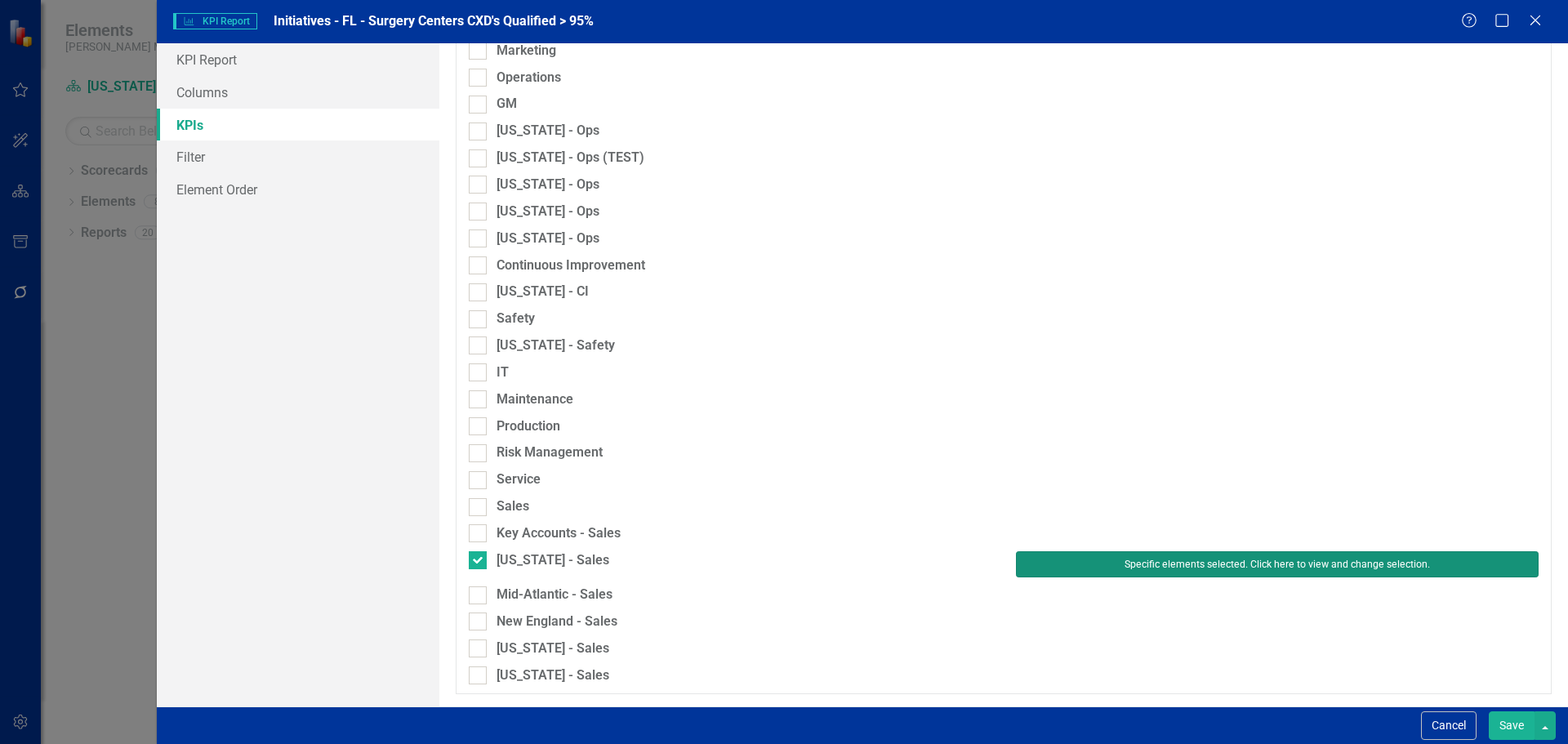
click at [1085, 565] on button "Specific elements selected. Click here to view and change selection." at bounding box center [1277, 565] width 523 height 26
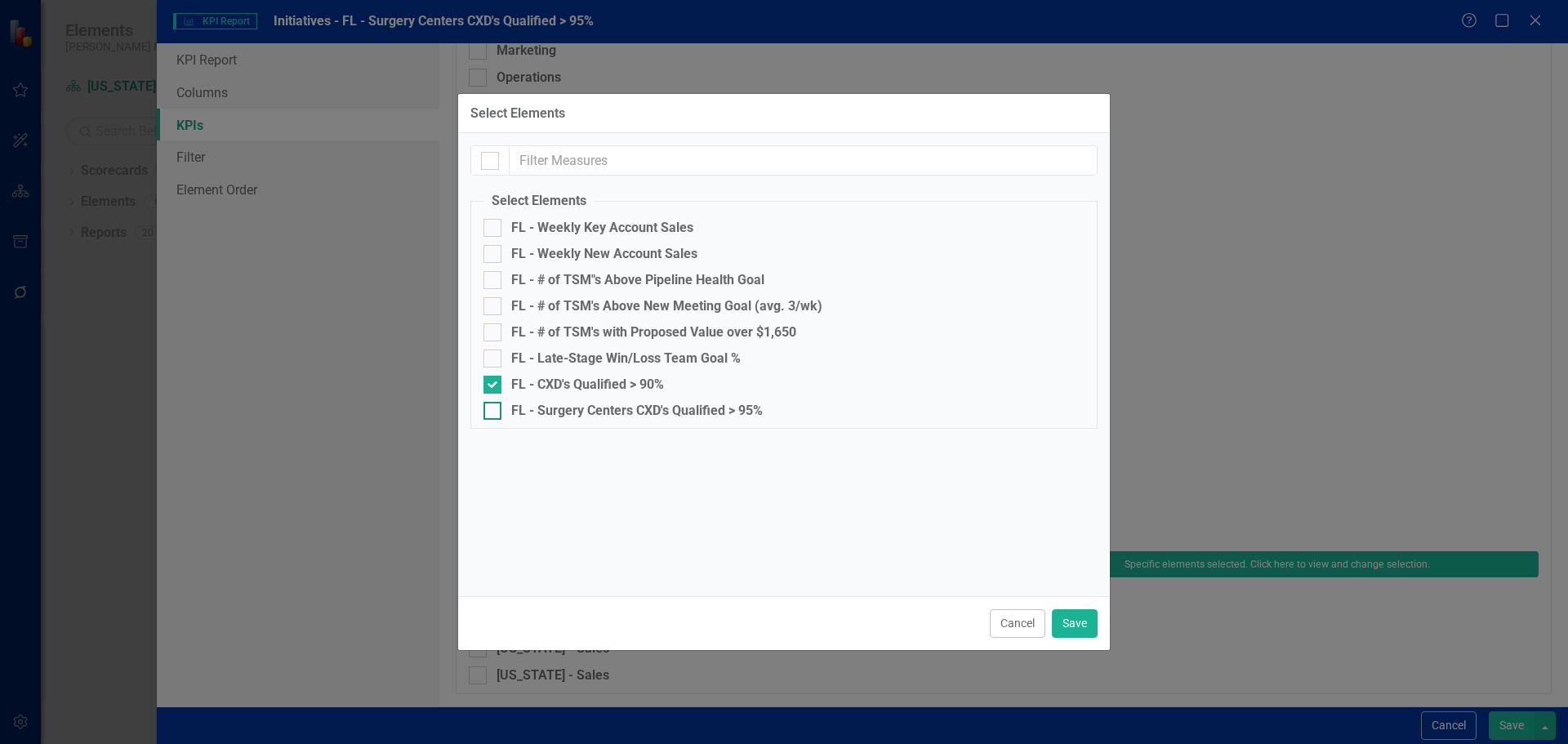
click at [685, 409] on div "FL - Surgery Centers CXD's Qualified > 95%" at bounding box center [636, 411] width 251 height 15
click at [494, 409] on input "FL - Surgery Centers CXD's Qualified > 95%" at bounding box center [488, 407] width 10 height 10
checkbox input "true"
click at [601, 371] on fieldset "Select Elements FL - Weekly Key Account Sales FL - Weekly New Account Sales FL …" at bounding box center [784, 310] width 627 height 237
click at [602, 380] on div "FL - CXD's Qualified > 90%" at bounding box center [587, 385] width 153 height 15
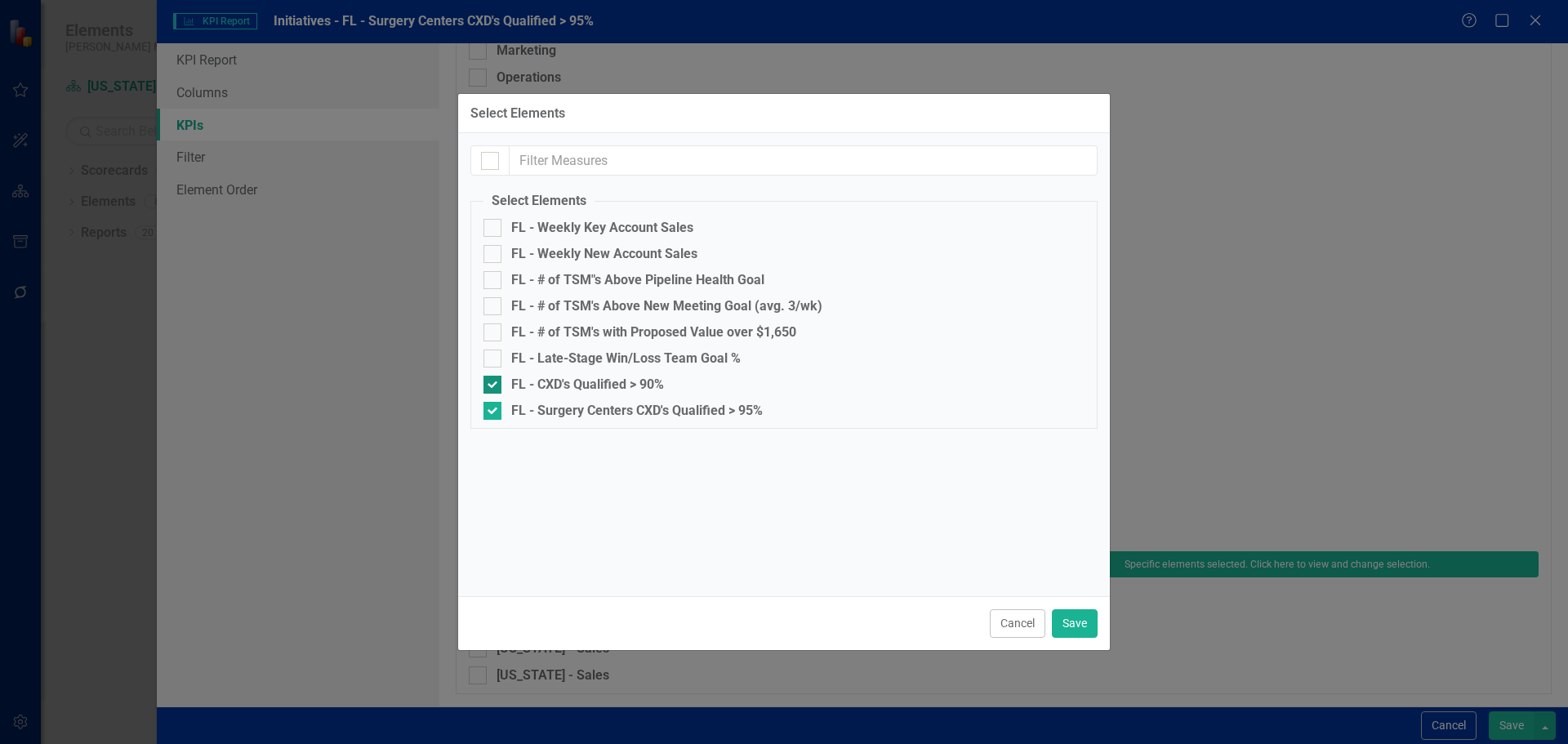
click at [494, 380] on input "FL - CXD's Qualified > 90%" at bounding box center [488, 380] width 10 height 10
checkbox input "false"
click at [1075, 622] on button "Save" at bounding box center [1074, 623] width 45 height 28
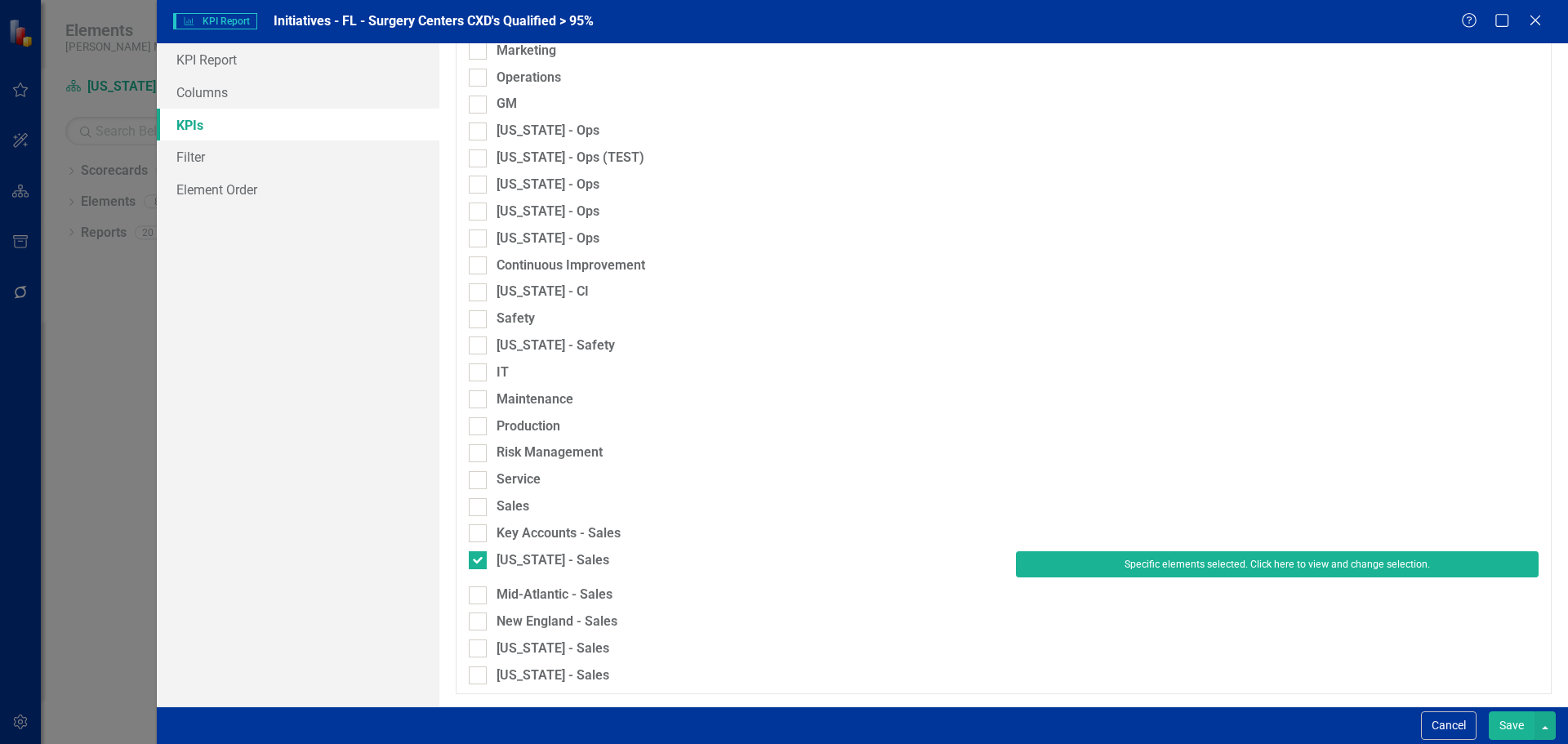
click at [1513, 719] on button "Save" at bounding box center [1511, 725] width 45 height 28
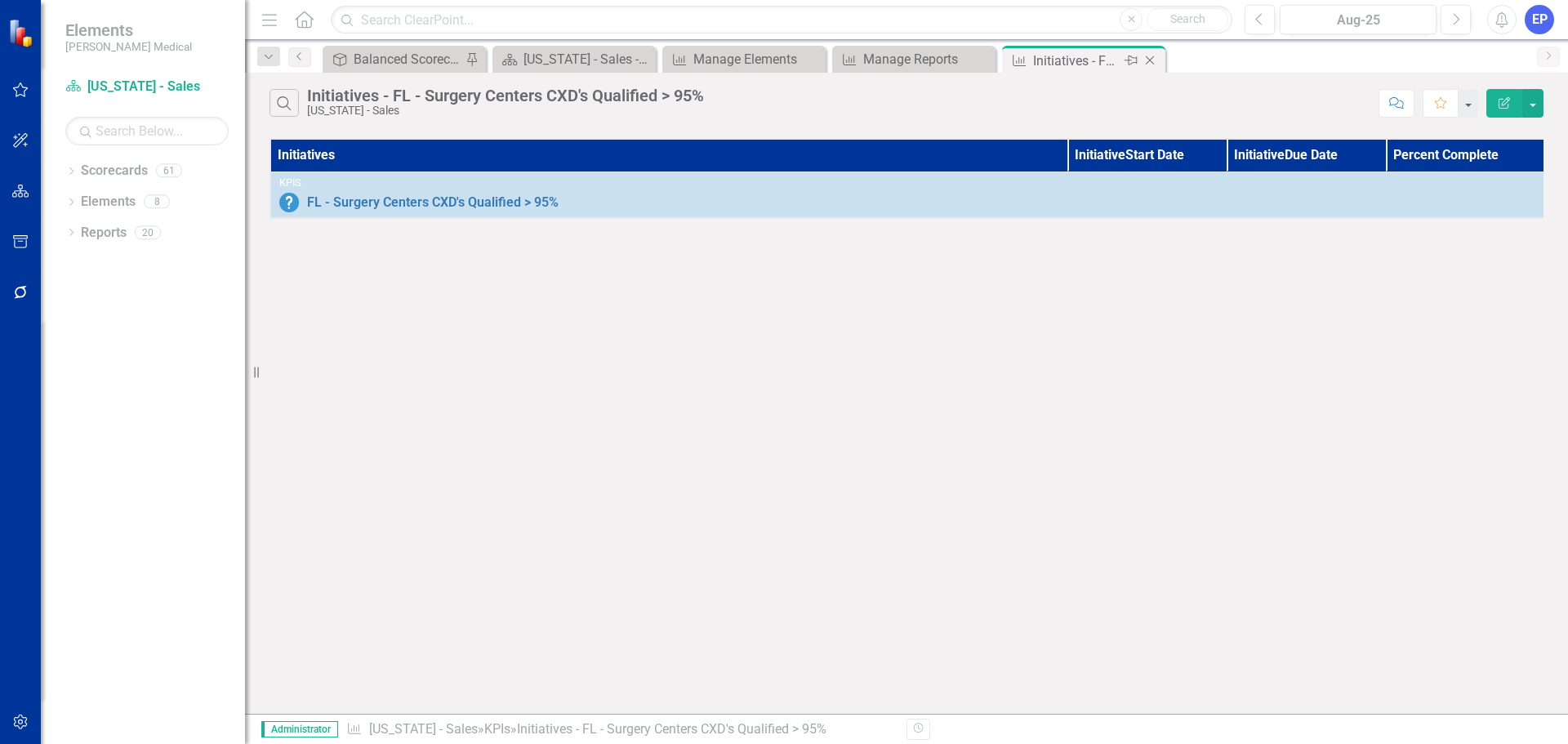
click at [1146, 58] on icon at bounding box center [1150, 61] width 9 height 9
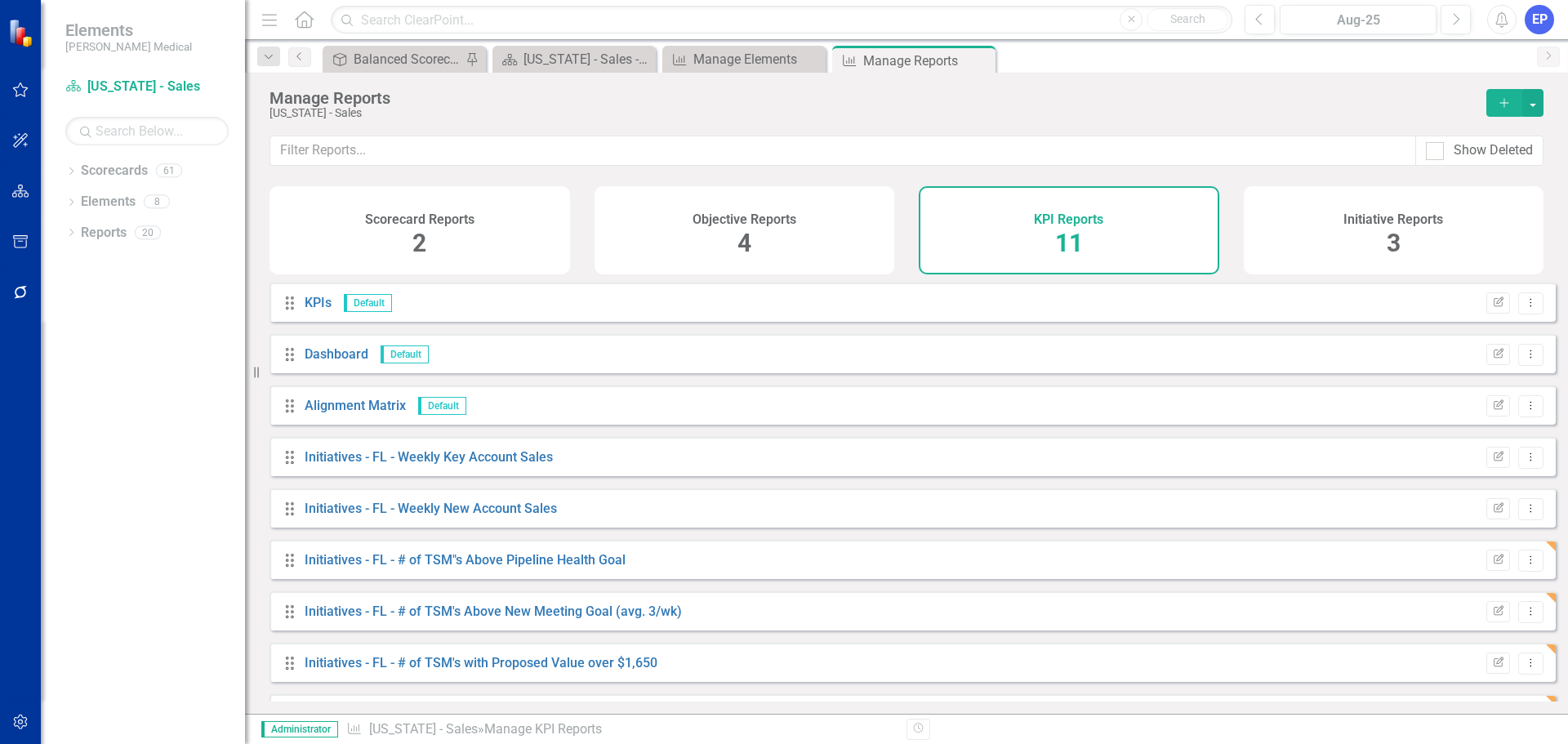
scroll to position [147, 0]
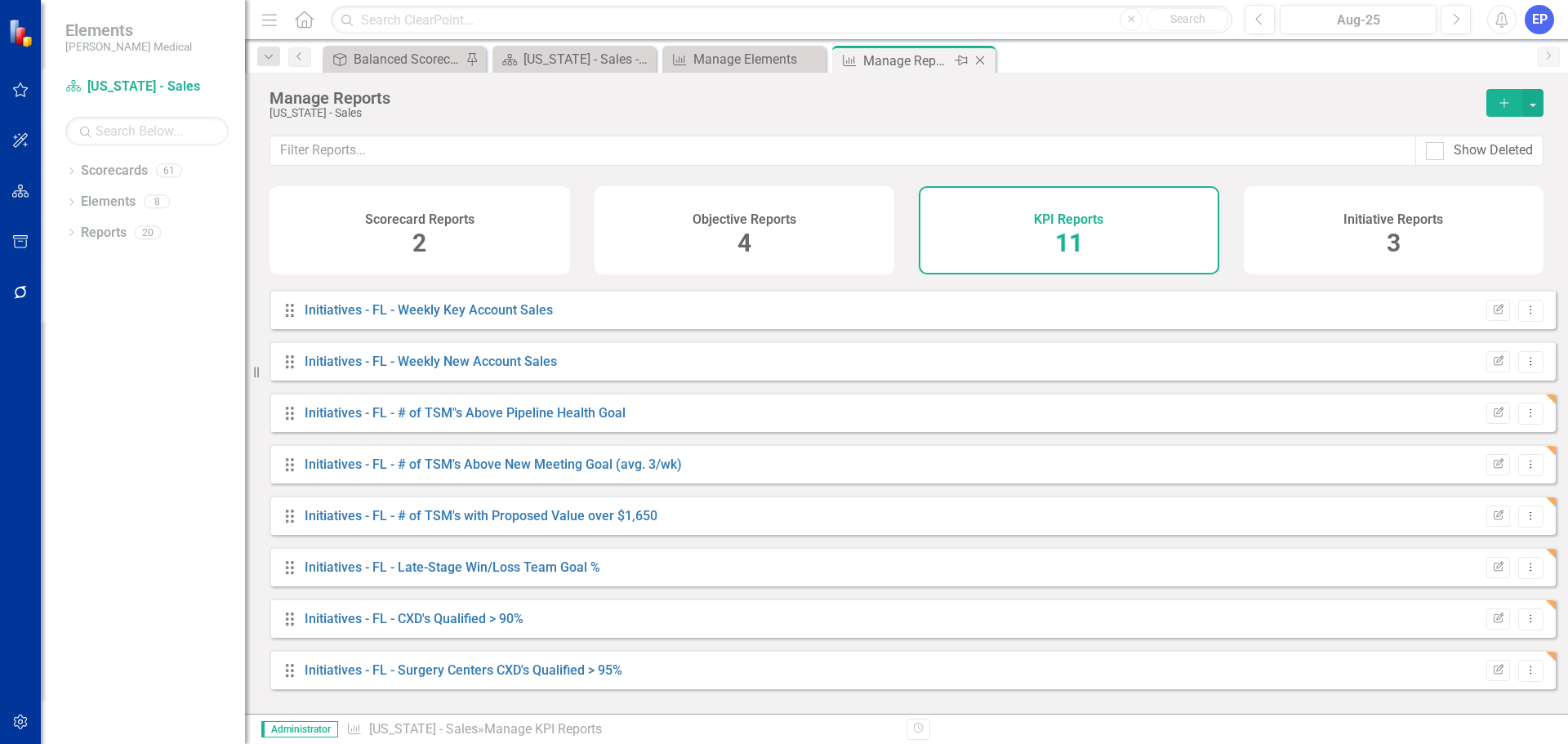
click at [979, 64] on icon "Close" at bounding box center [979, 60] width 16 height 13
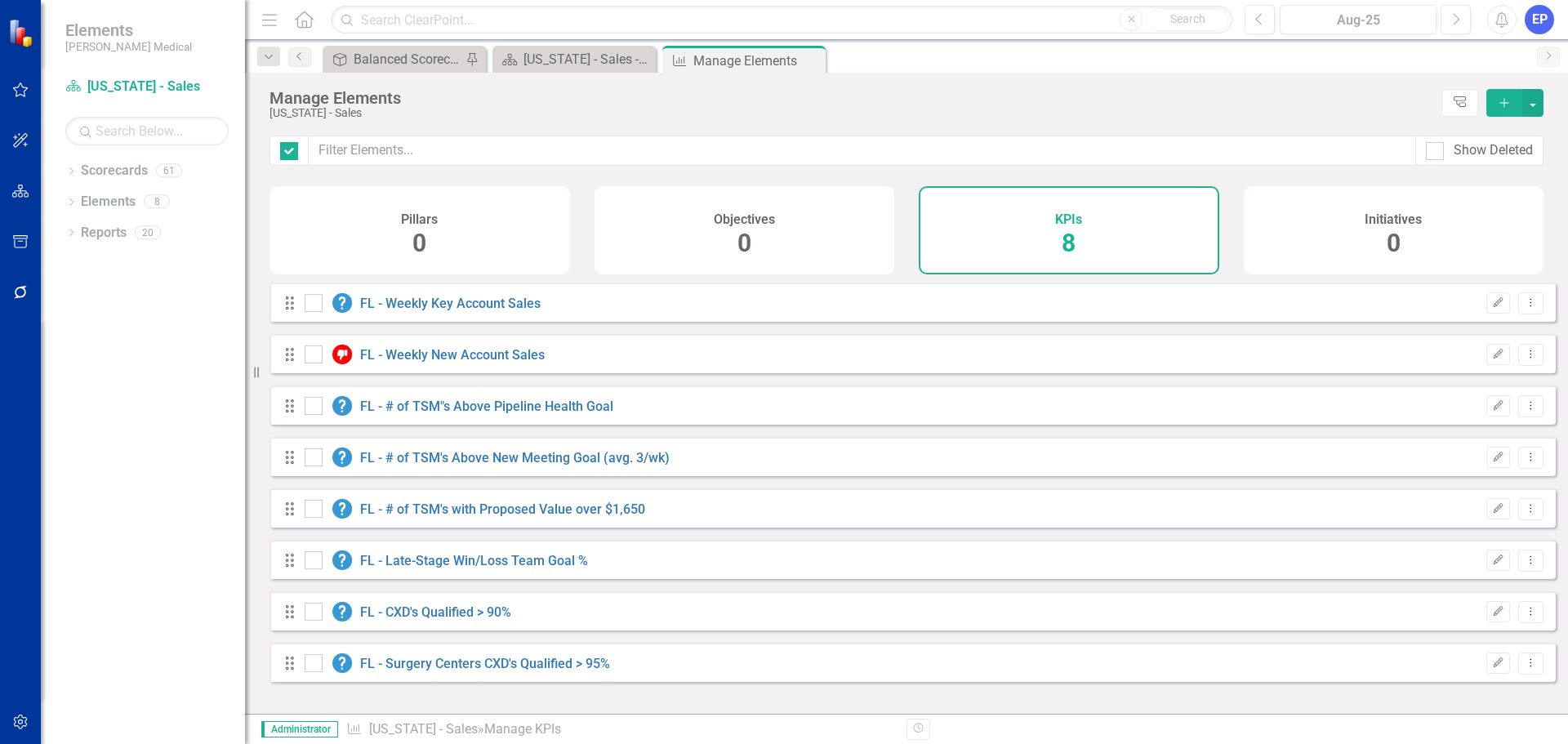
checkbox input "false"
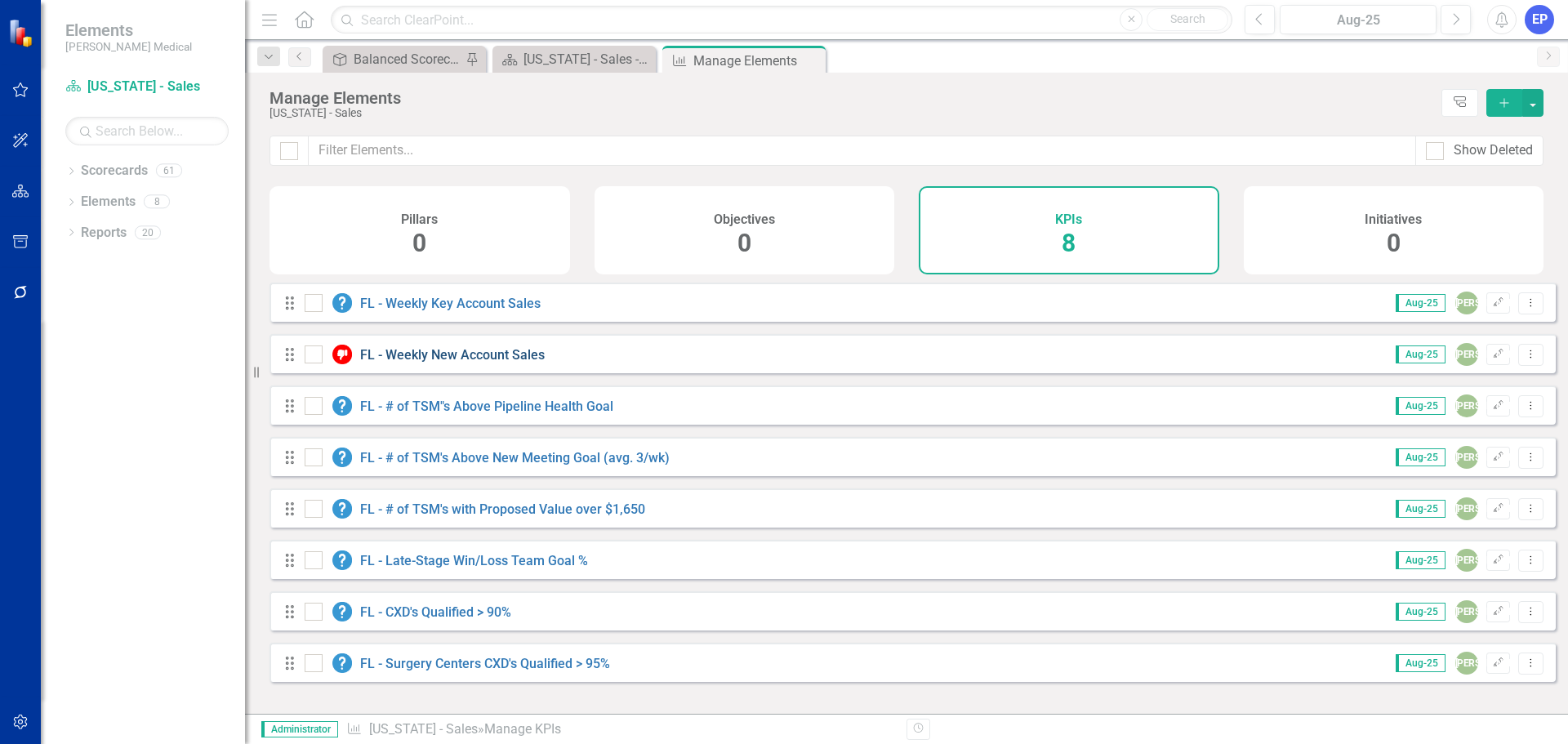
click at [490, 363] on link "FL - Weekly New Account Sales" at bounding box center [451, 355] width 184 height 15
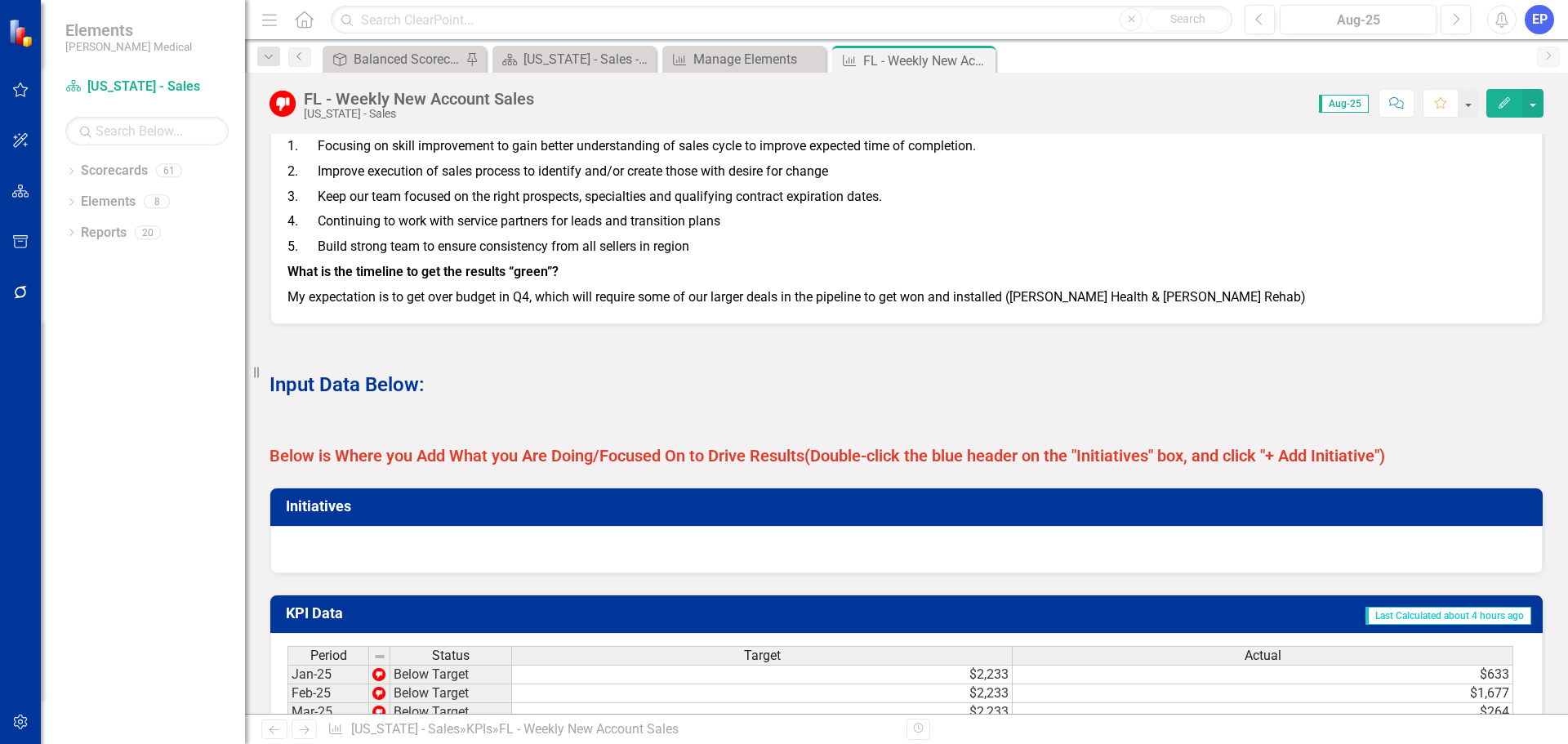
scroll to position [980, 0]
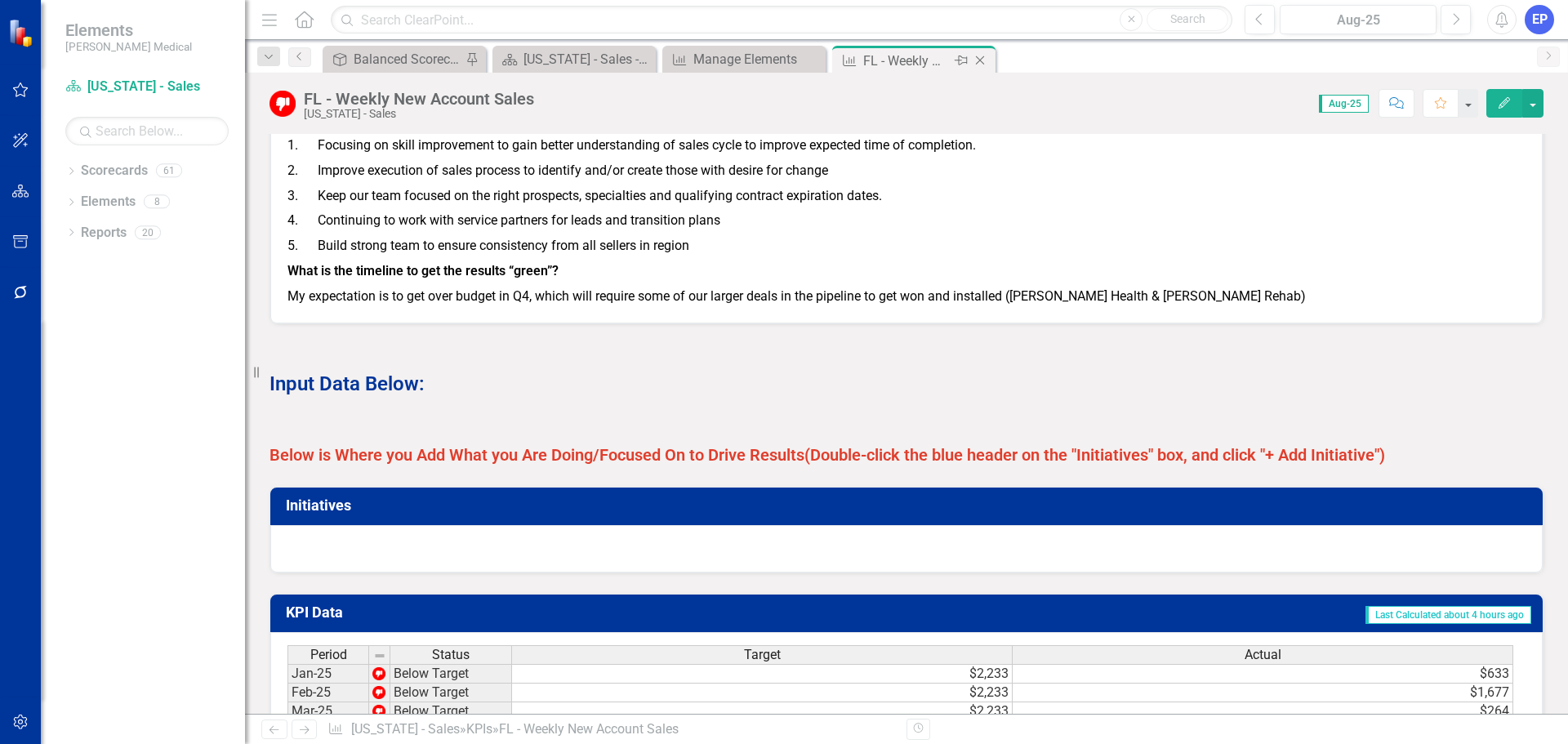
click at [978, 58] on icon "Close" at bounding box center [979, 60] width 16 height 13
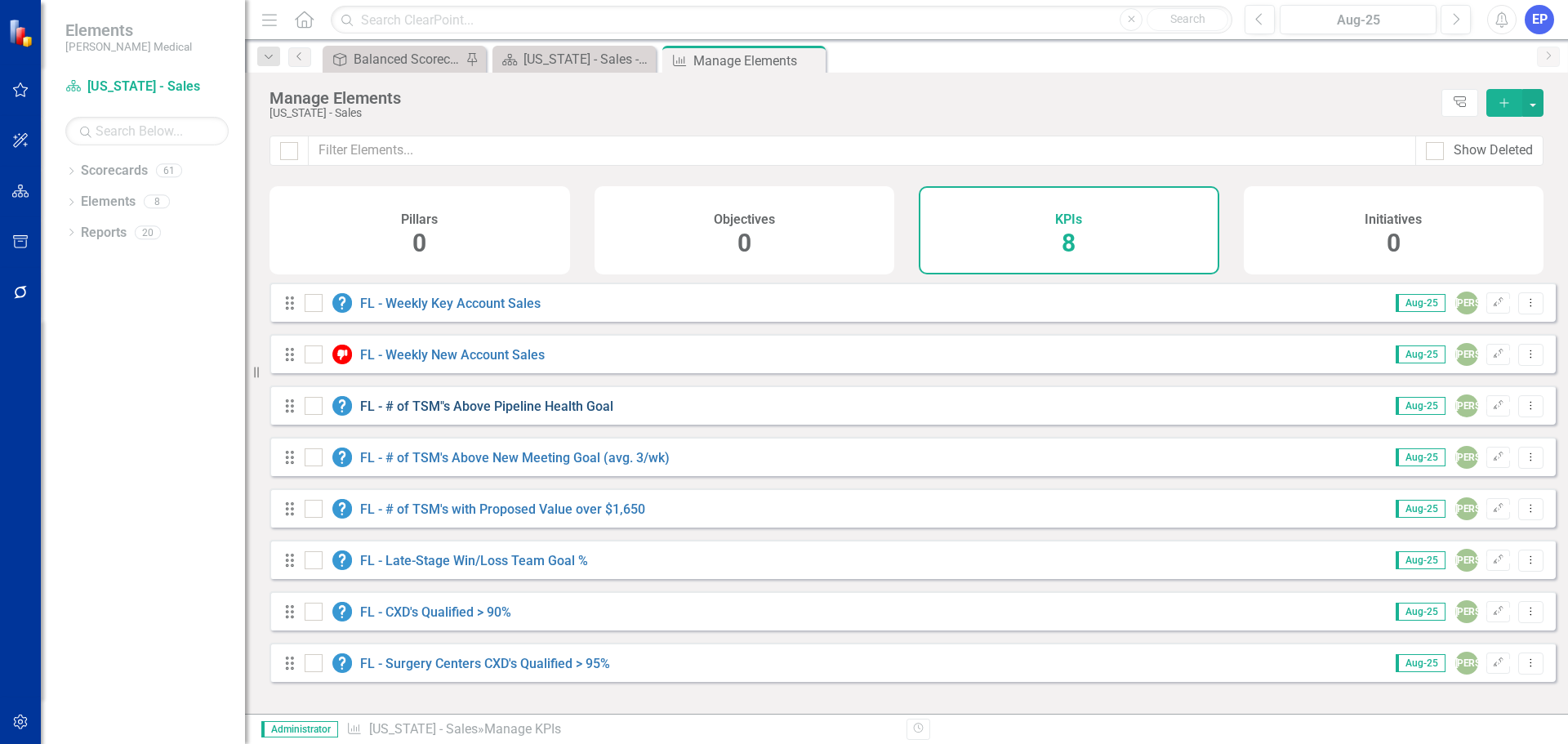
click at [413, 414] on link "FL - # of TSM"s Above Pipeline Health Goal" at bounding box center [486, 406] width 253 height 15
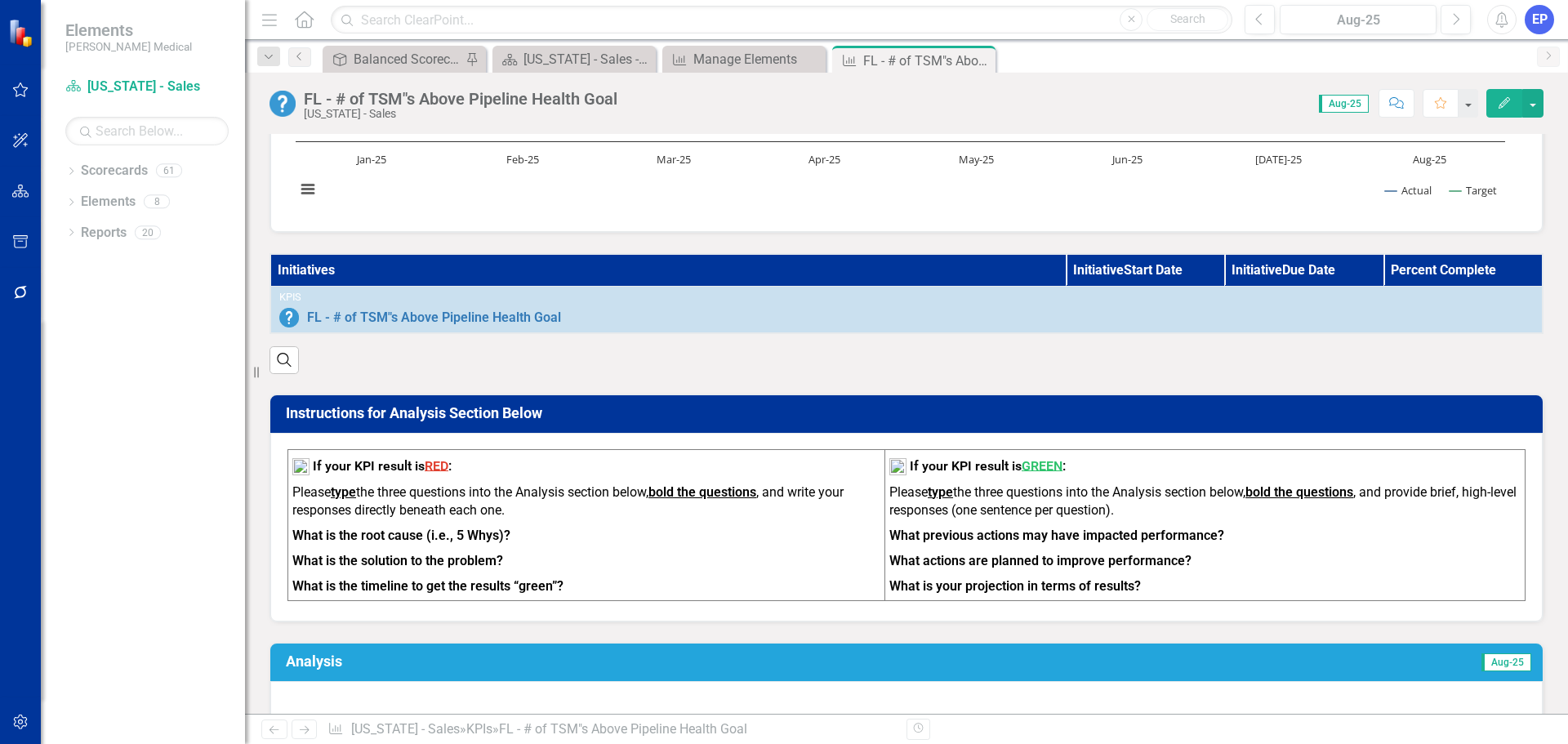
scroll to position [327, 0]
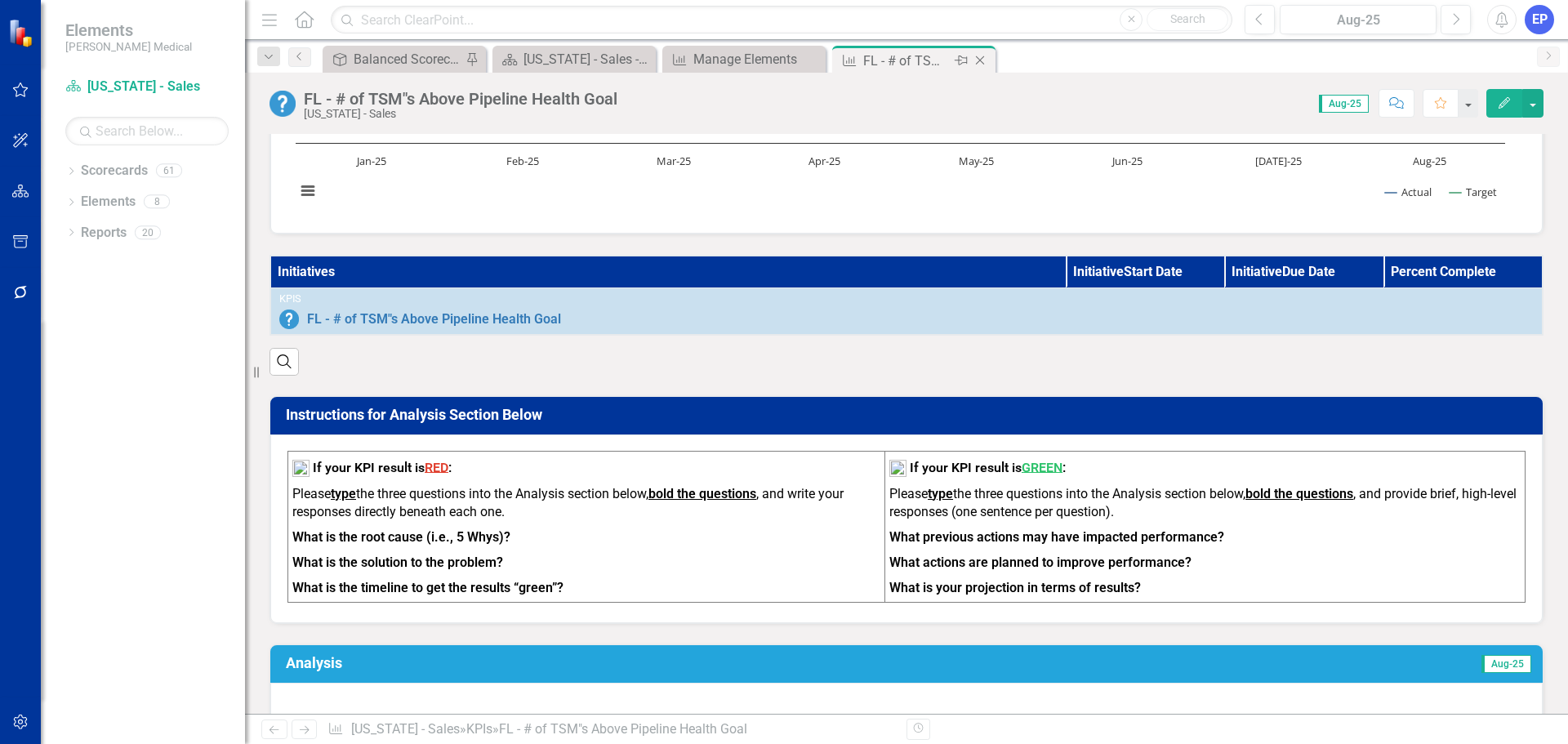
click at [982, 58] on icon "Close" at bounding box center [979, 60] width 16 height 13
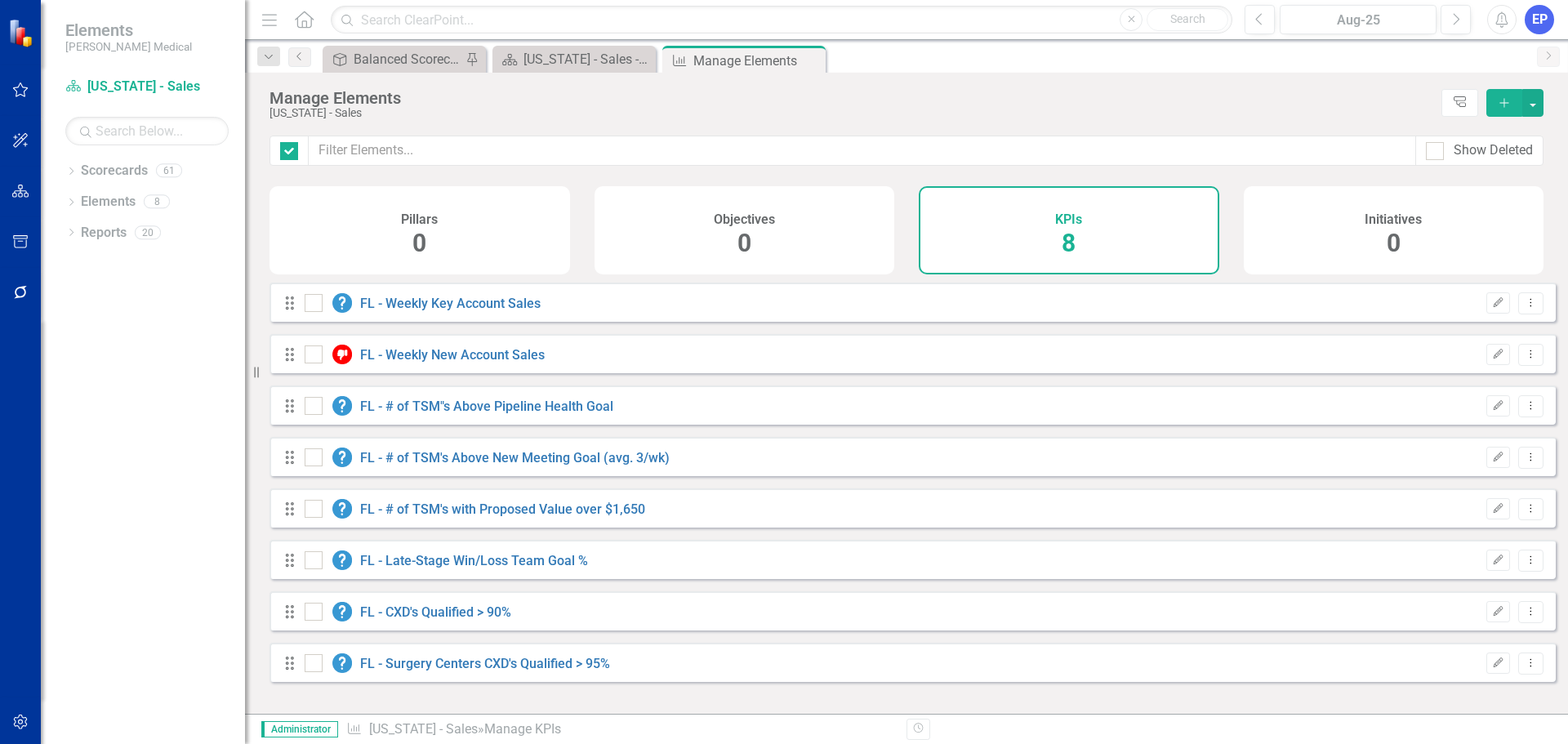
checkbox input "false"
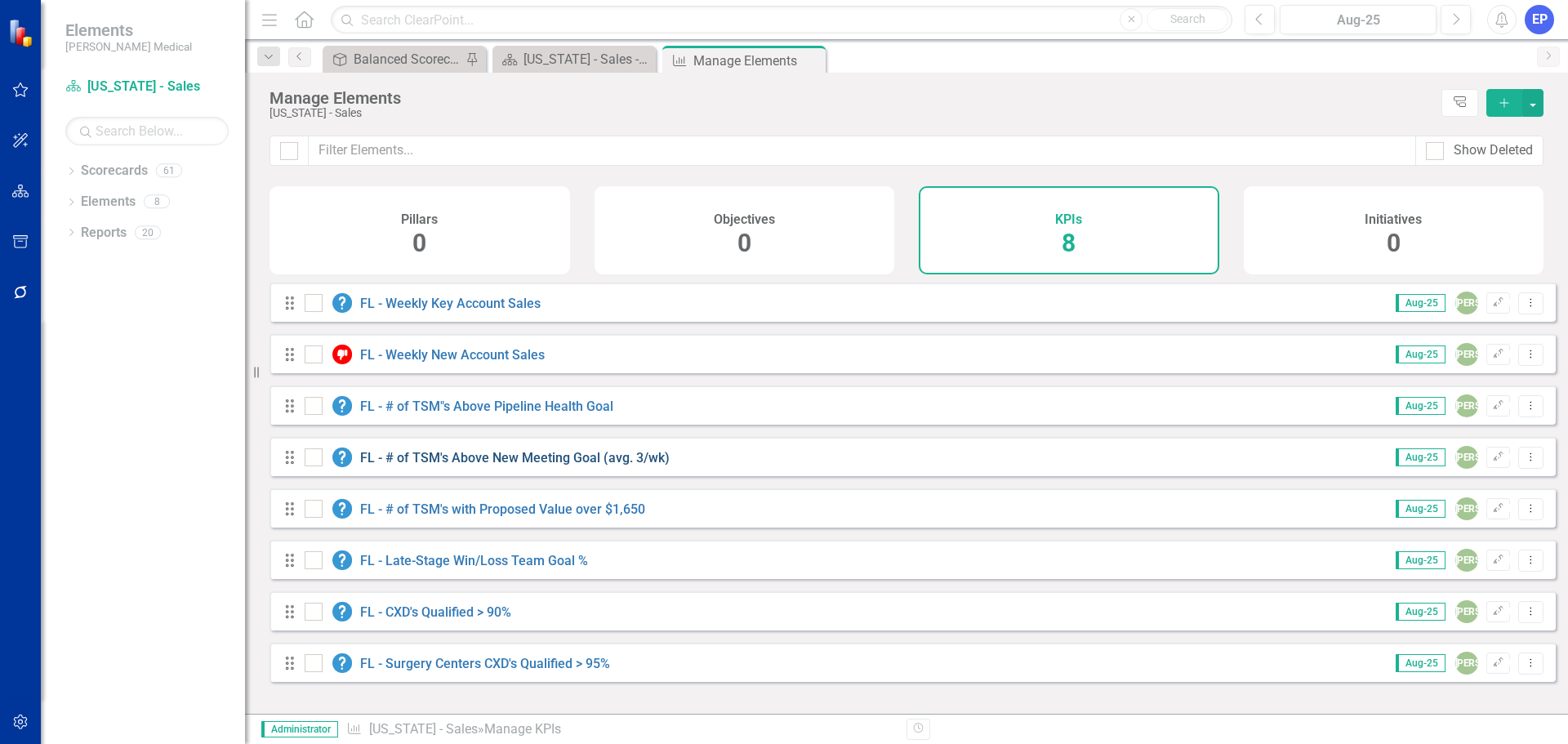
click at [500, 465] on link "FL - # of TSM's Above New Meeting Goal (avg. 3/wk)" at bounding box center [514, 458] width 310 height 15
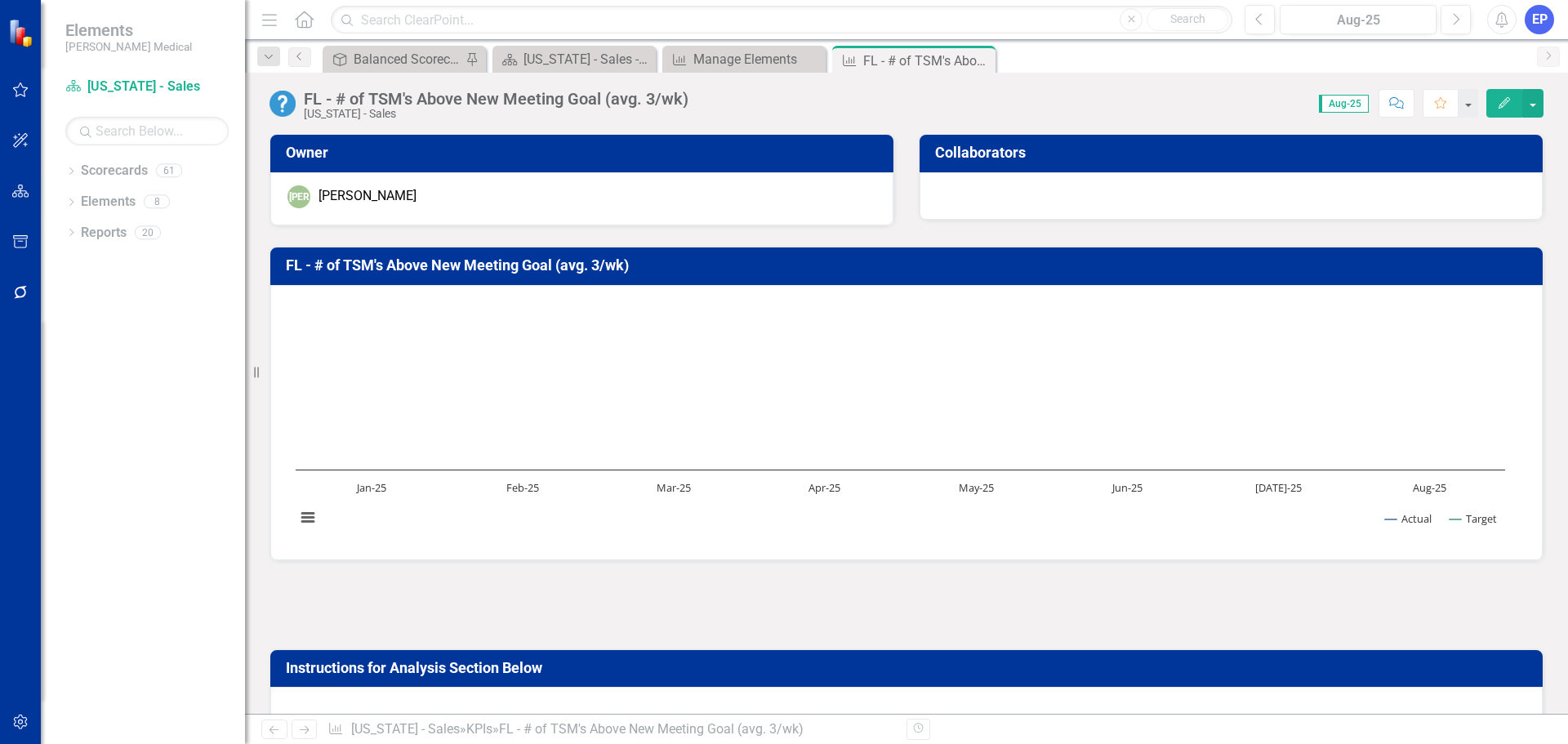
click at [533, 626] on div at bounding box center [905, 605] width 1273 height 47
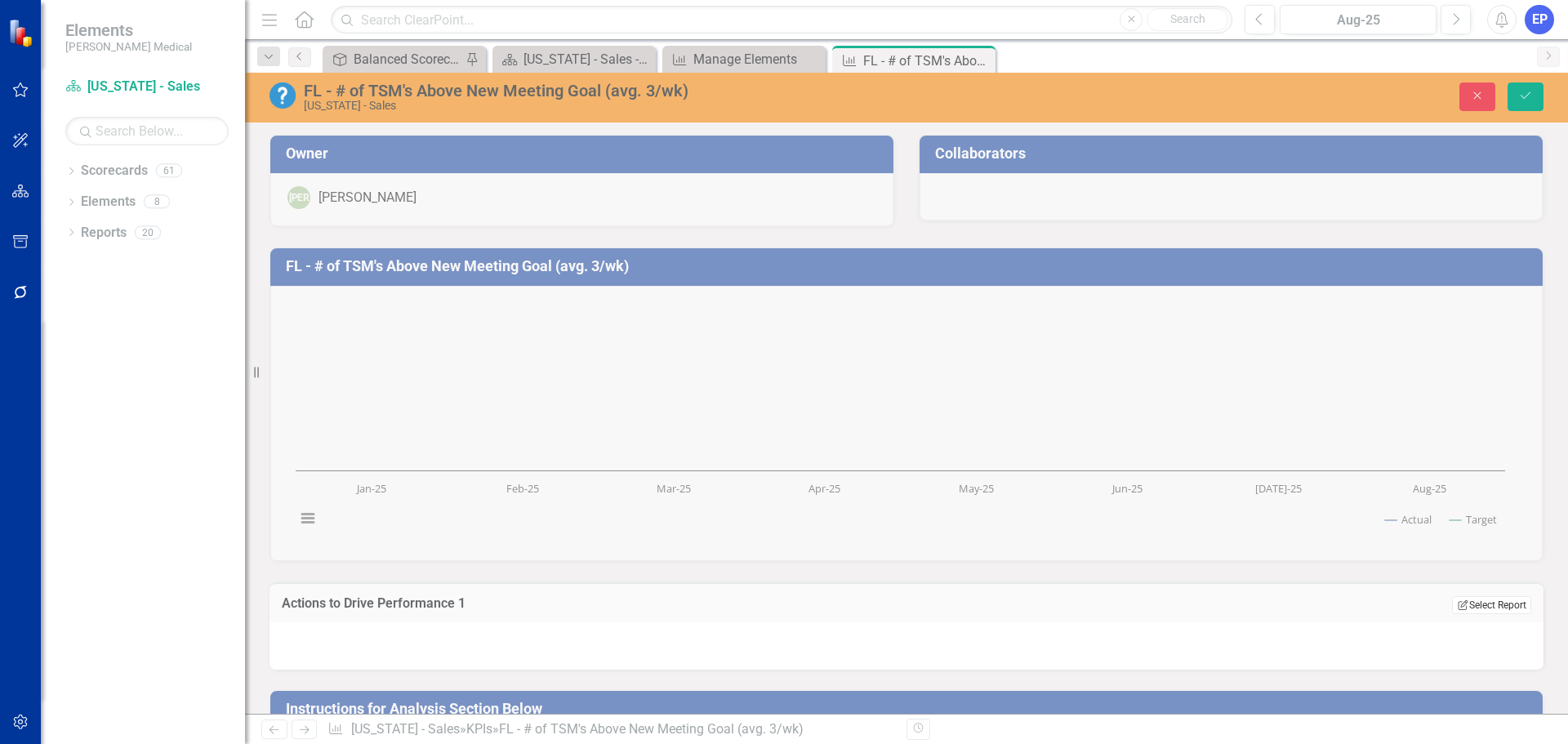
click at [1452, 610] on button "Edit Report Select Report" at bounding box center [1492, 604] width 79 height 18
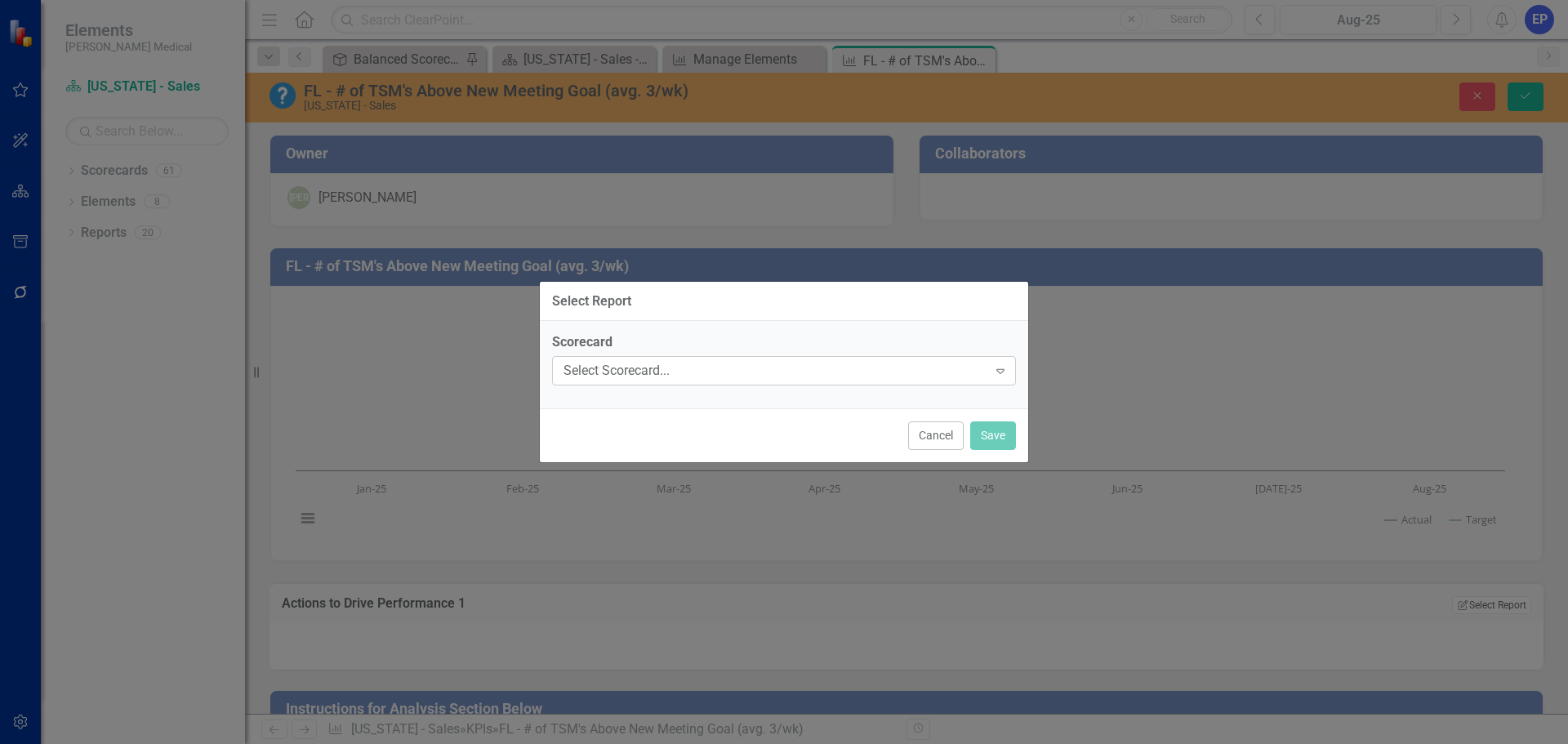
click at [899, 368] on div "Select Scorecard..." at bounding box center [775, 371] width 424 height 19
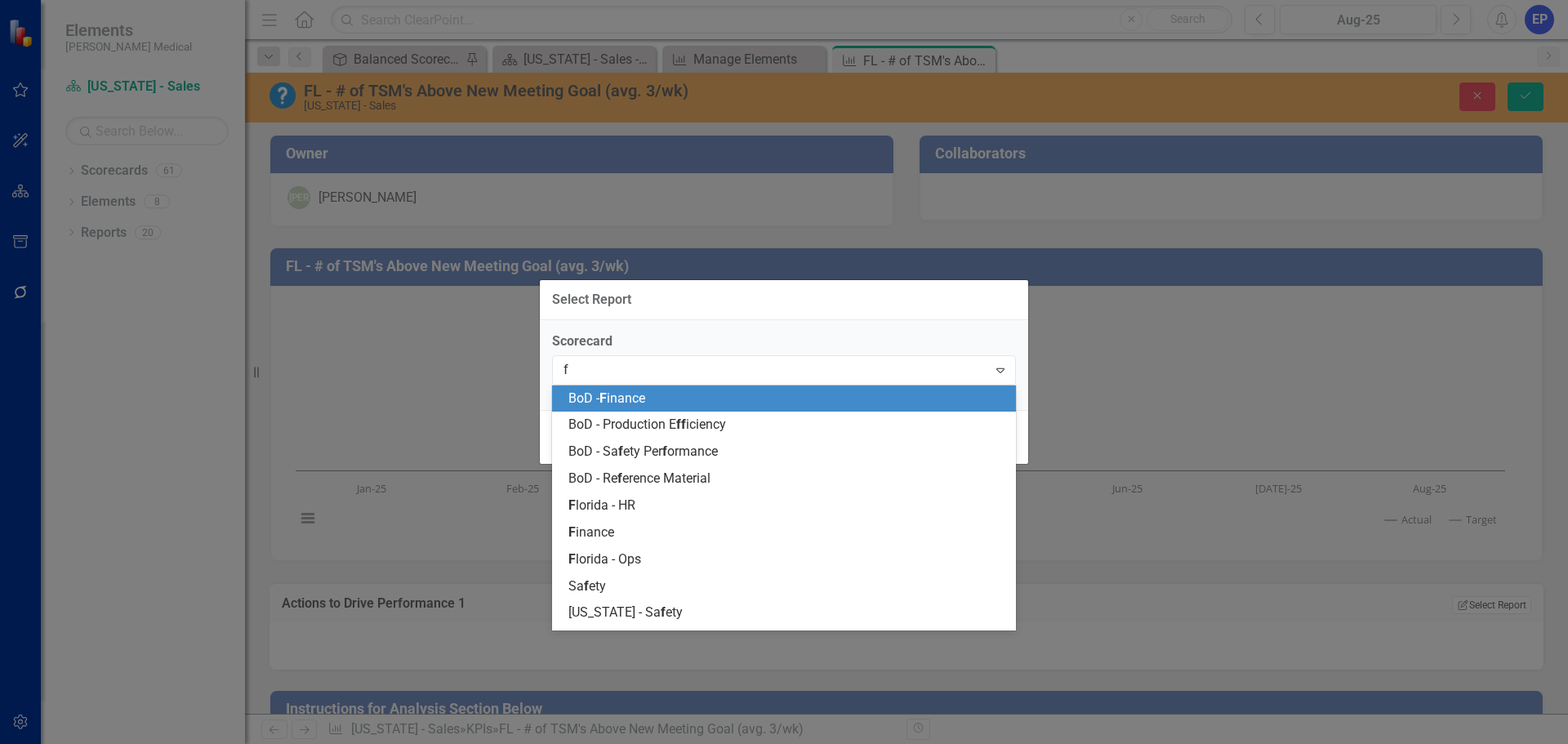
type input "fl"
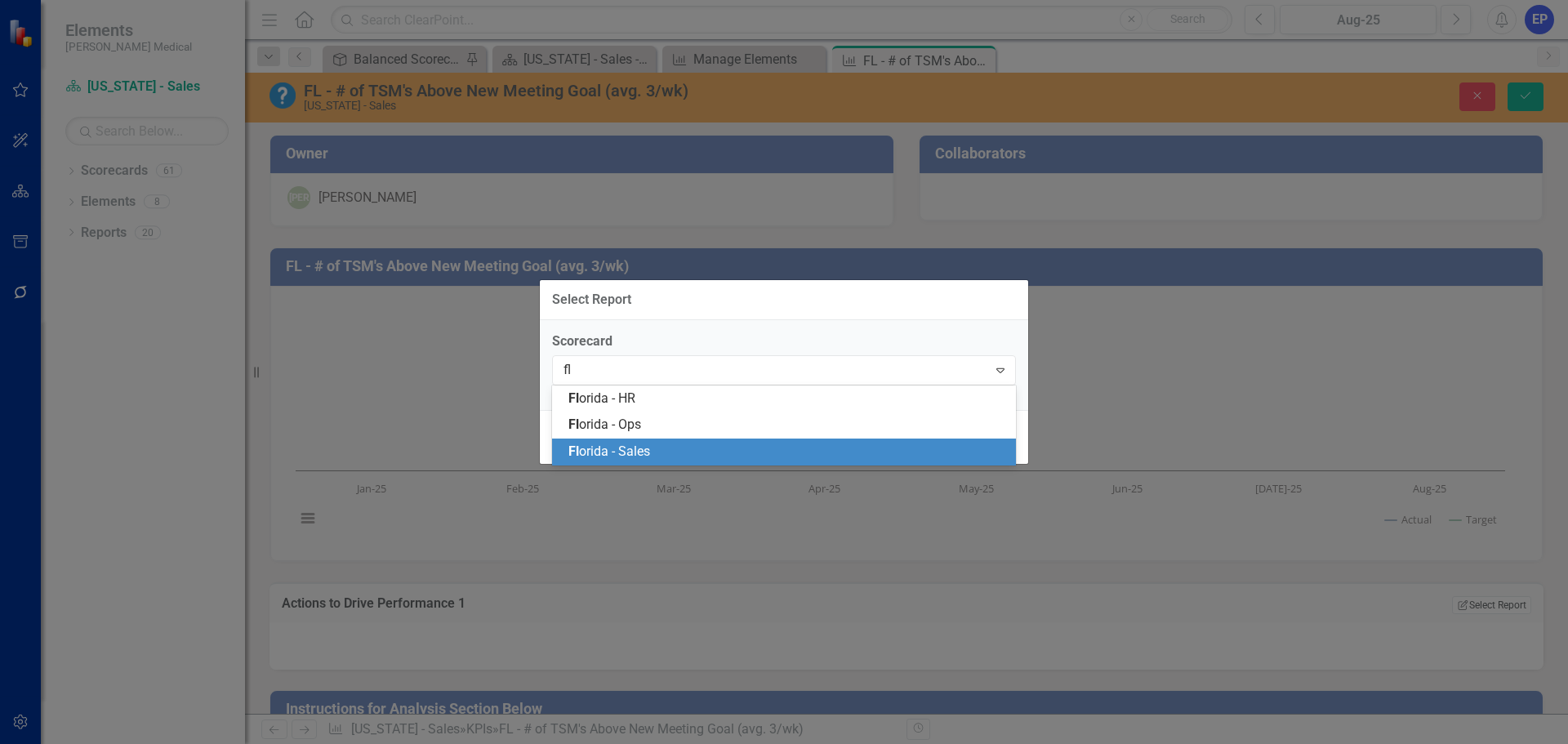
click at [770, 446] on div "Fl orida - Sales" at bounding box center [787, 452] width 438 height 19
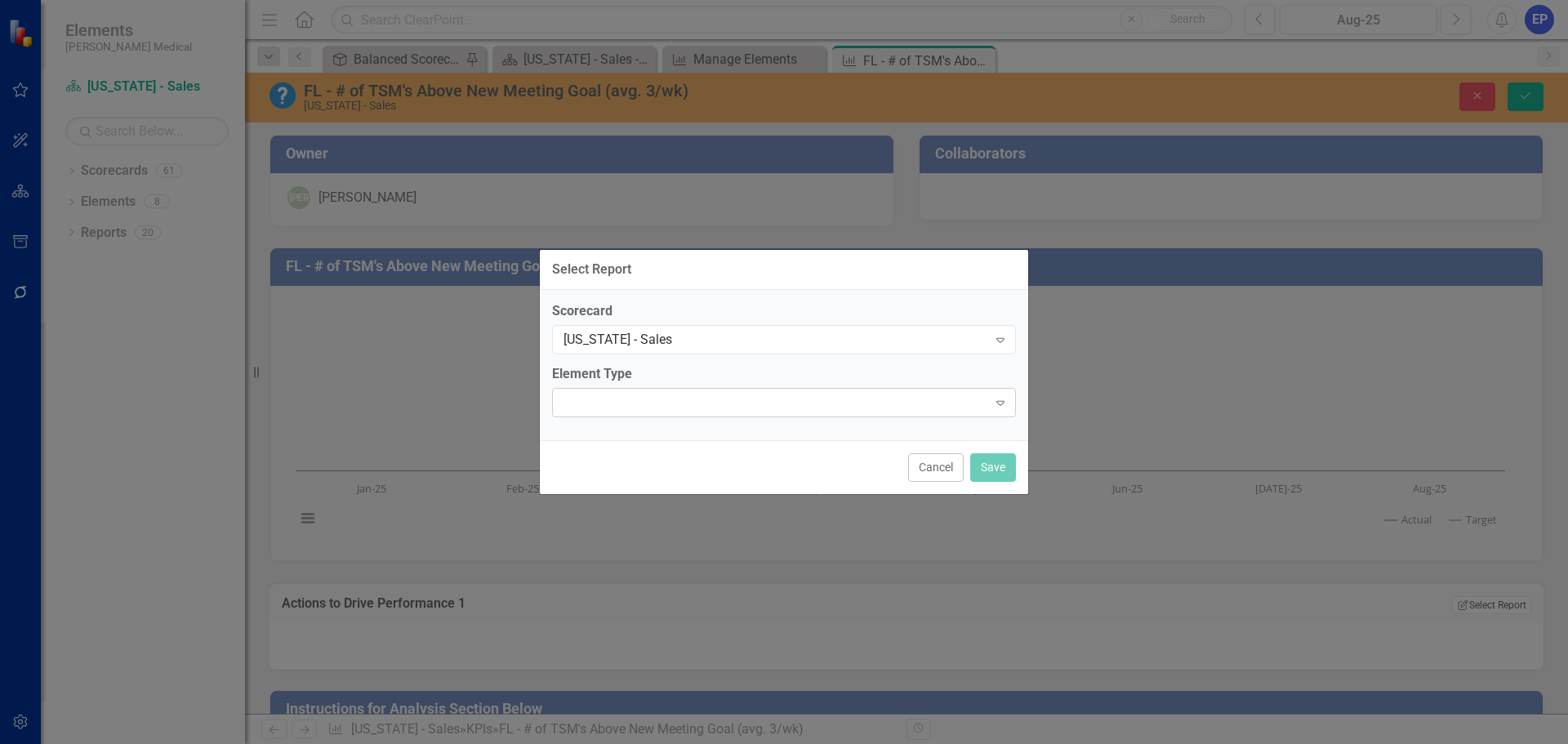
click at [786, 408] on div "Expand" at bounding box center [784, 402] width 464 height 29
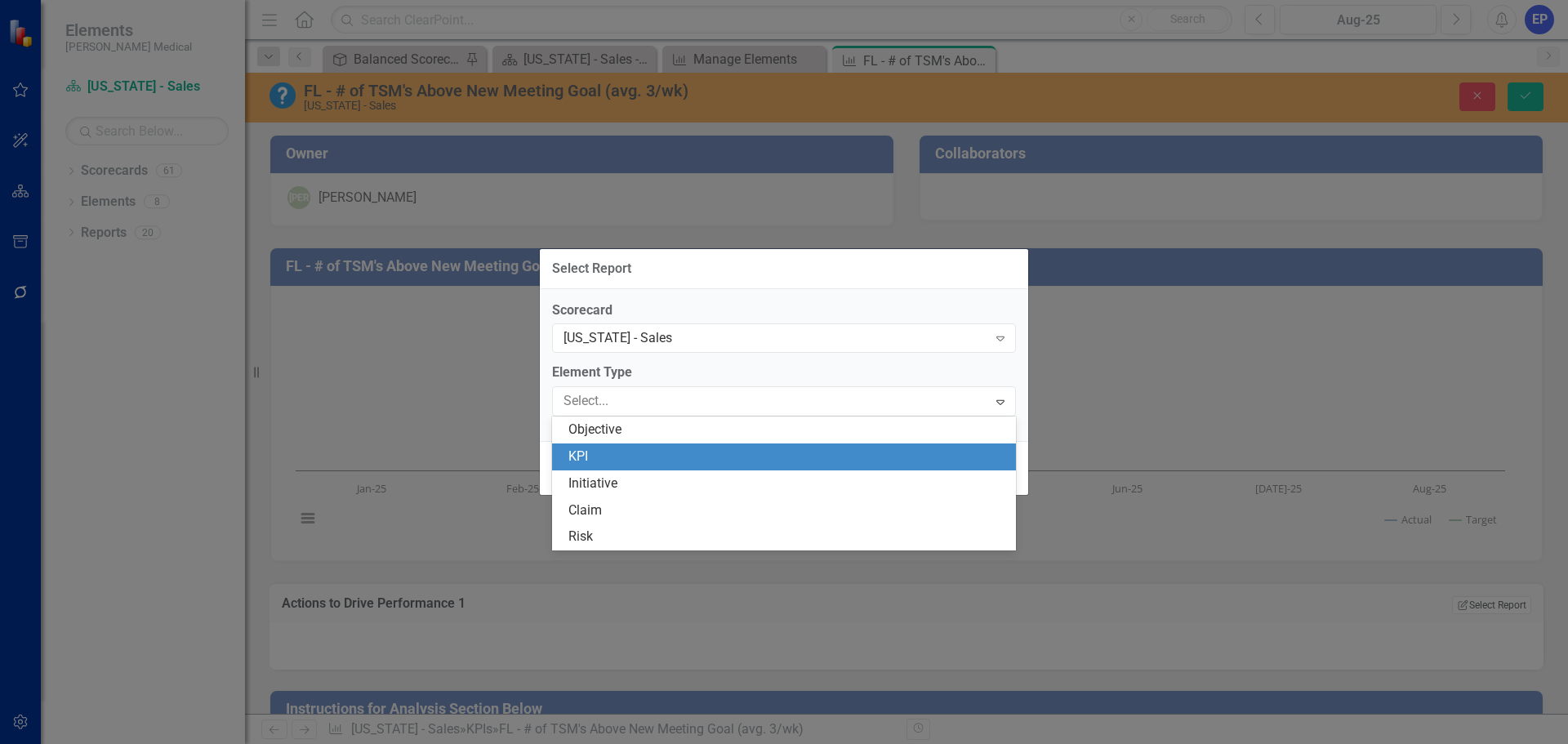
click at [746, 456] on div "KPI" at bounding box center [787, 457] width 438 height 19
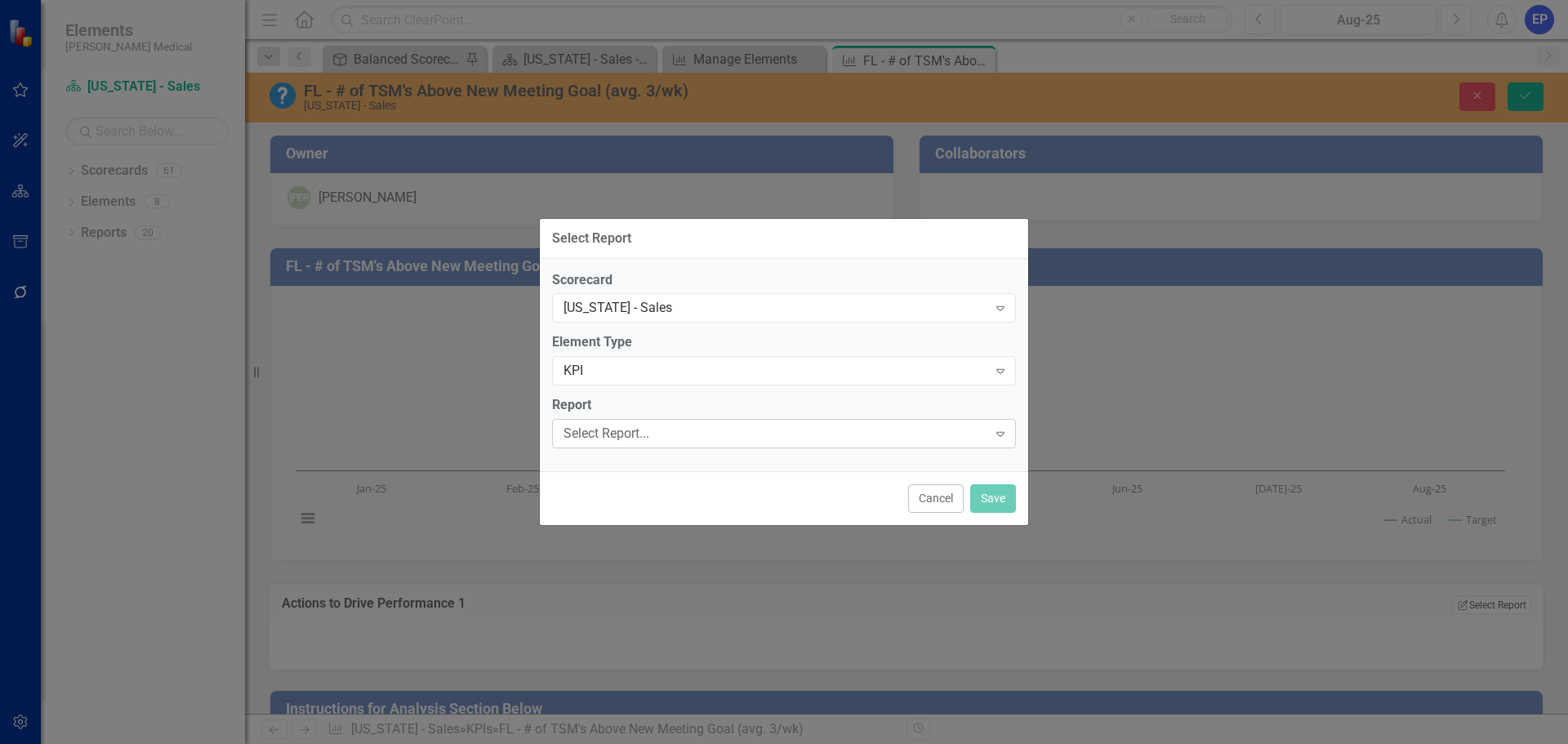
click at [733, 438] on div "Select Report..." at bounding box center [775, 434] width 424 height 19
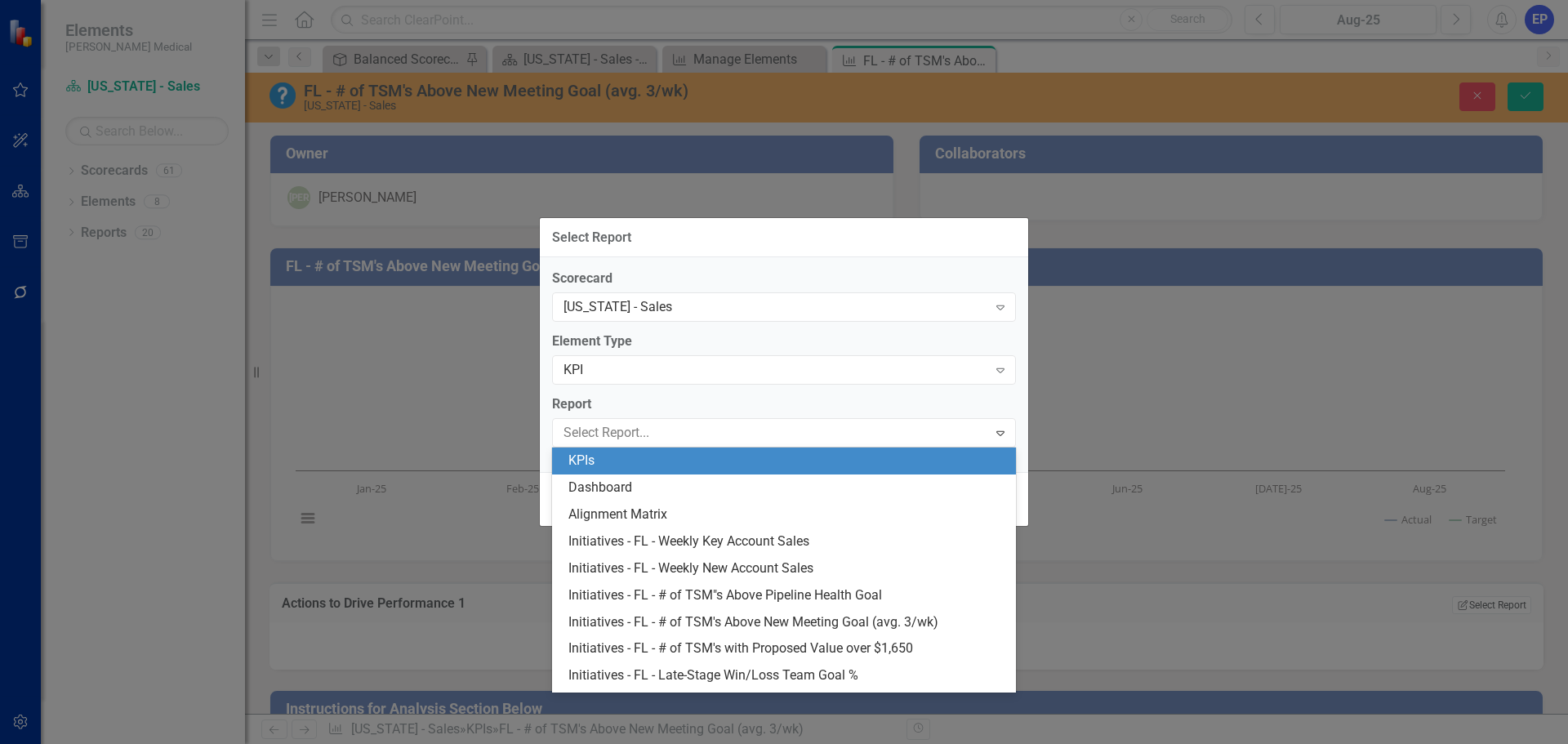
type input "3"
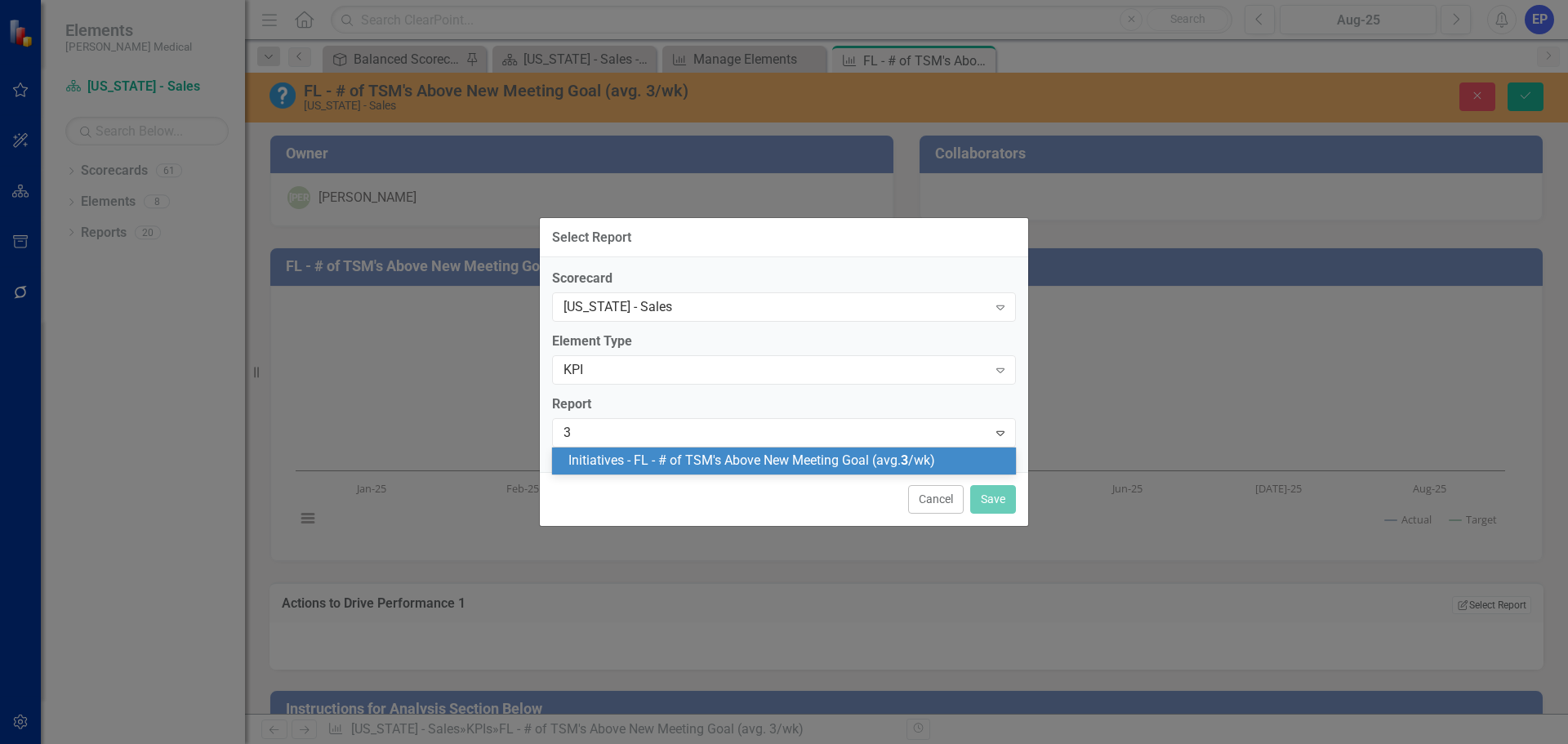
click at [740, 467] on span "Initiatives - FL - # of TSM's Above New Meeting Goal (avg. 3 /wk)" at bounding box center [751, 460] width 366 height 15
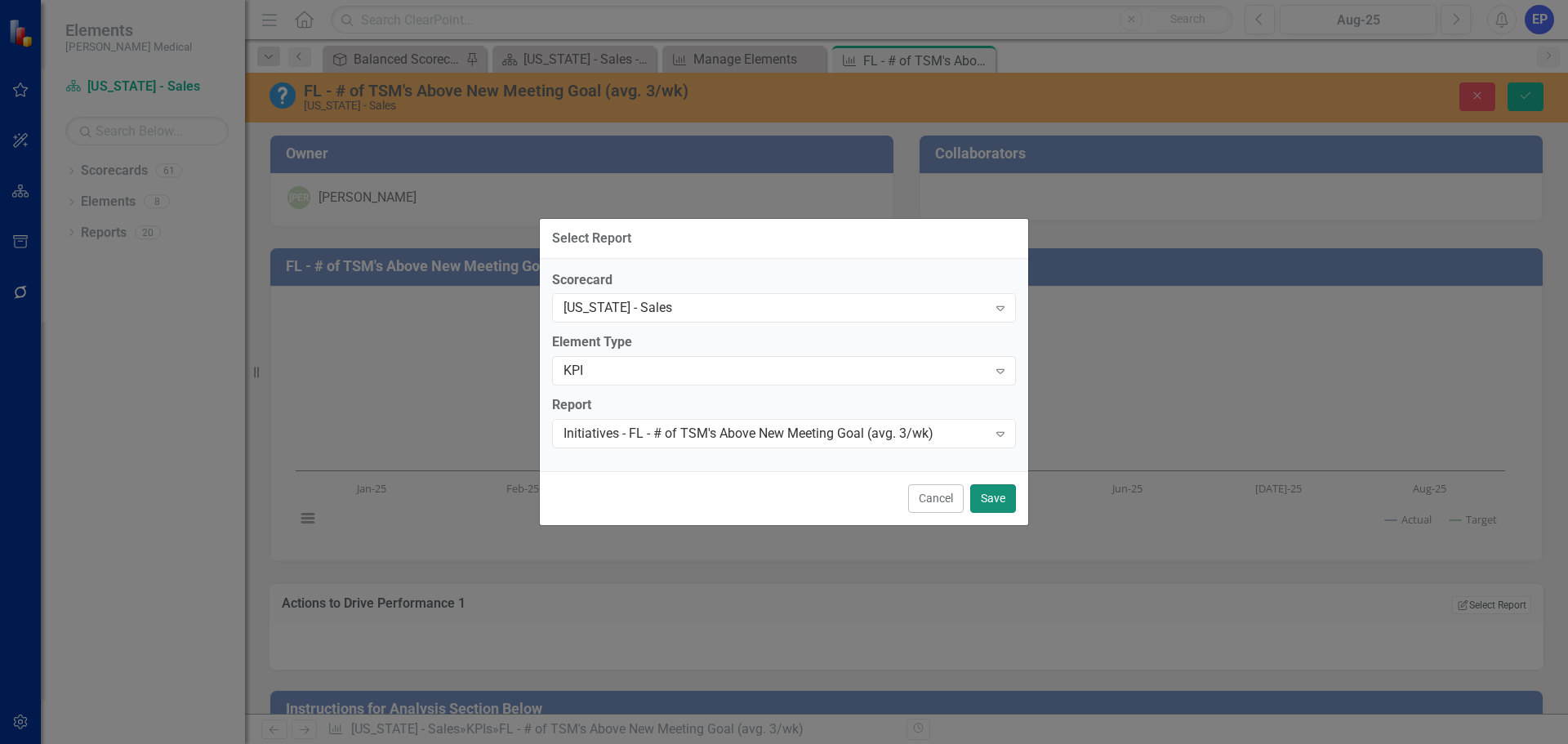
click at [989, 497] on button "Save" at bounding box center [992, 499] width 45 height 28
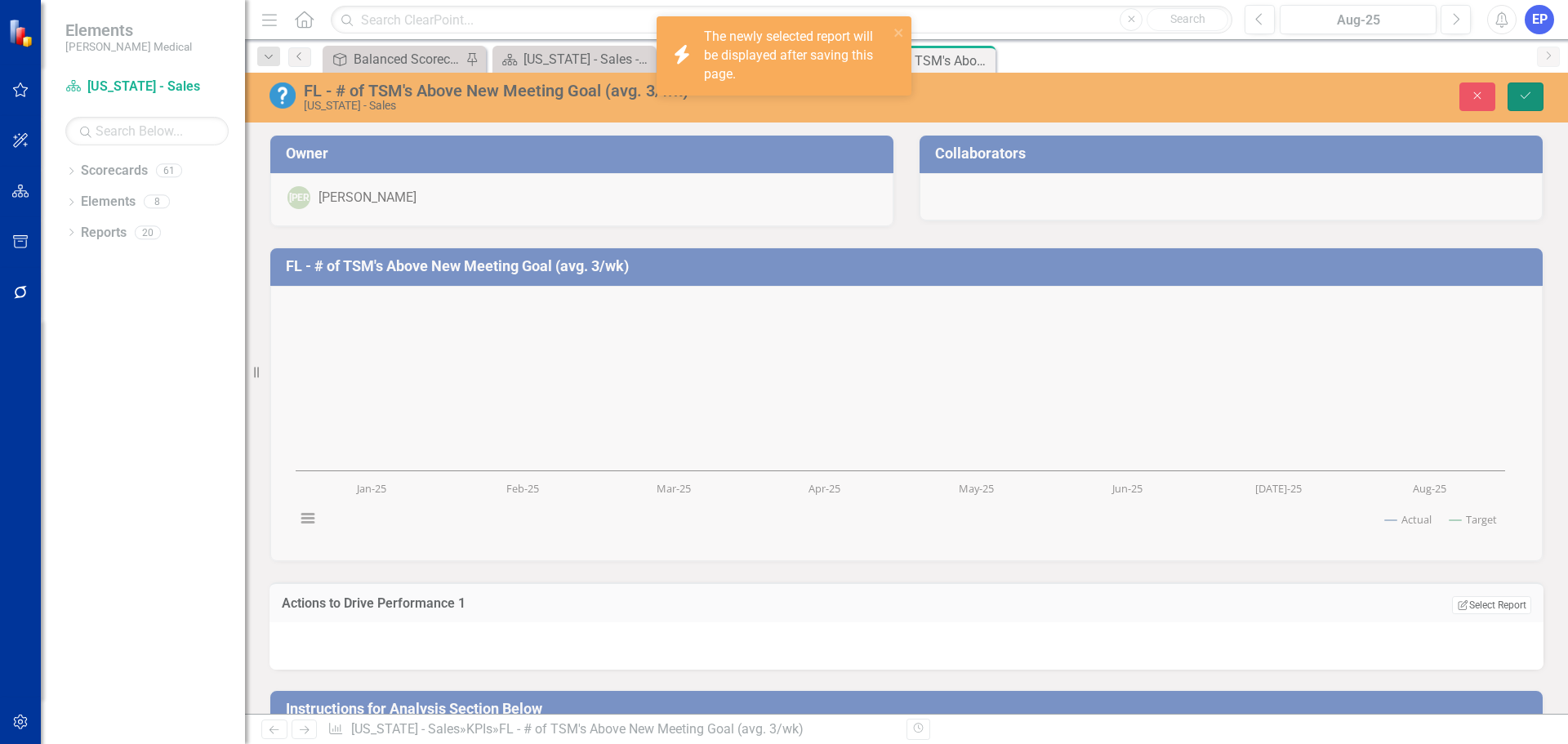
click at [1520, 93] on icon "Save" at bounding box center [1526, 95] width 15 height 11
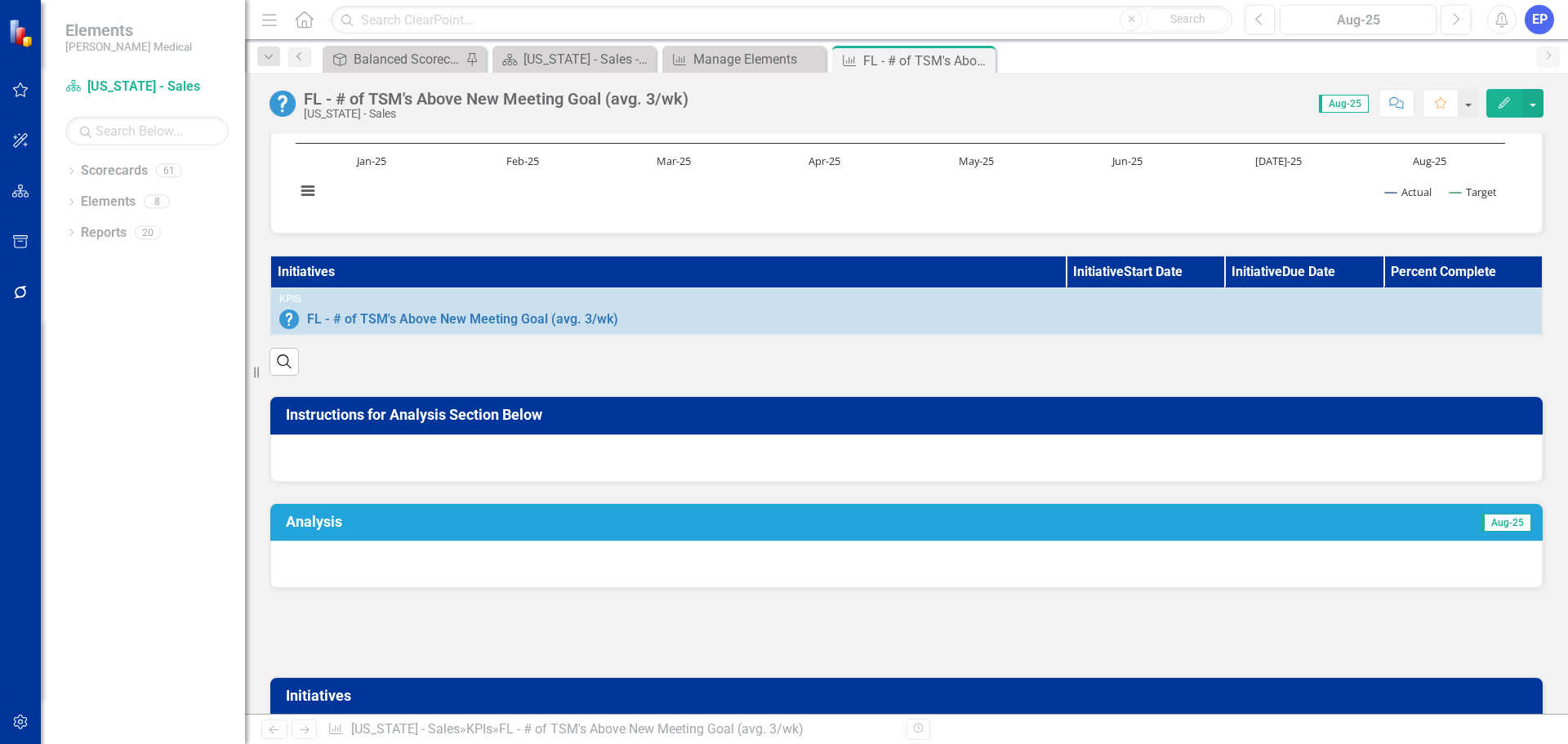
scroll to position [408, 0]
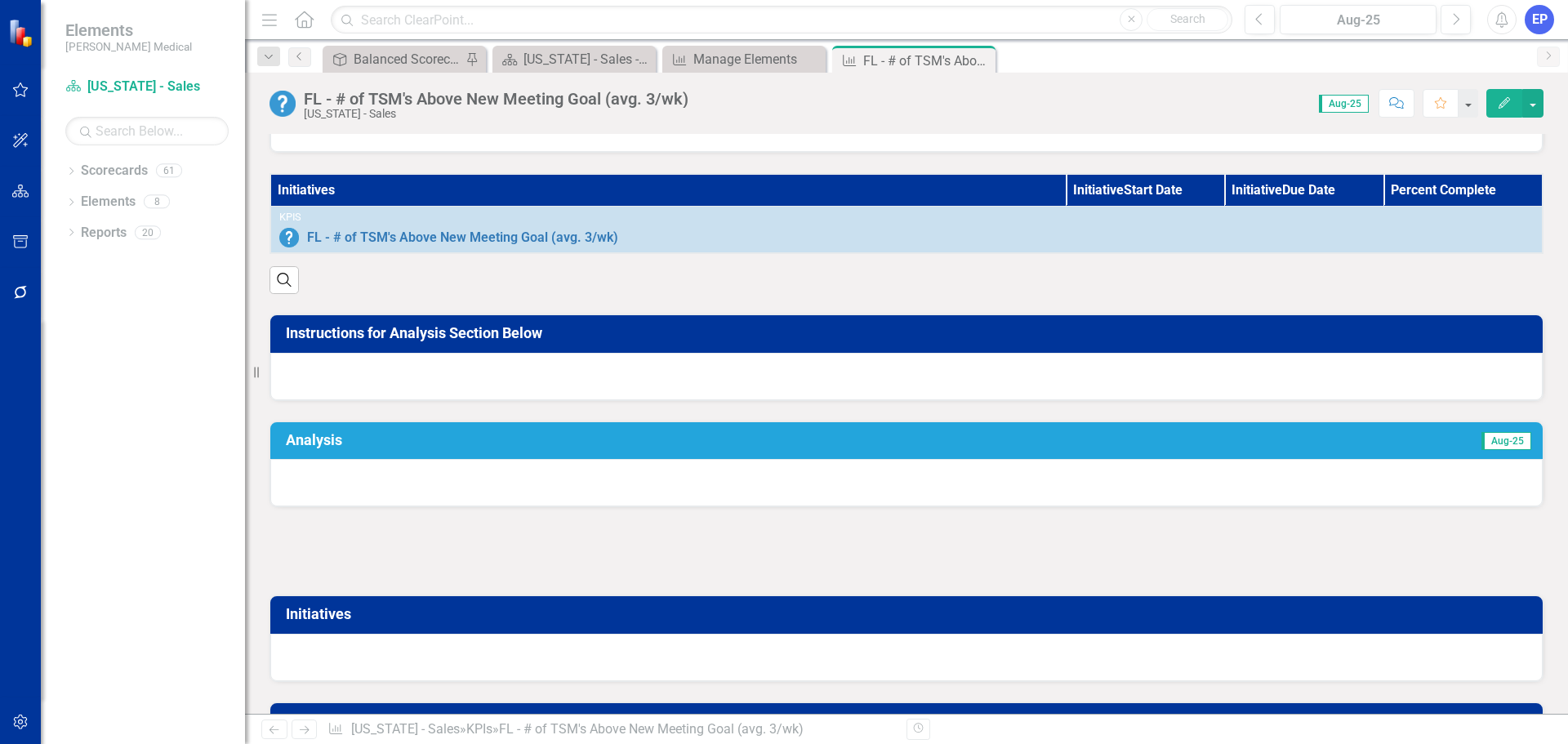
click at [482, 574] on div at bounding box center [905, 551] width 1273 height 47
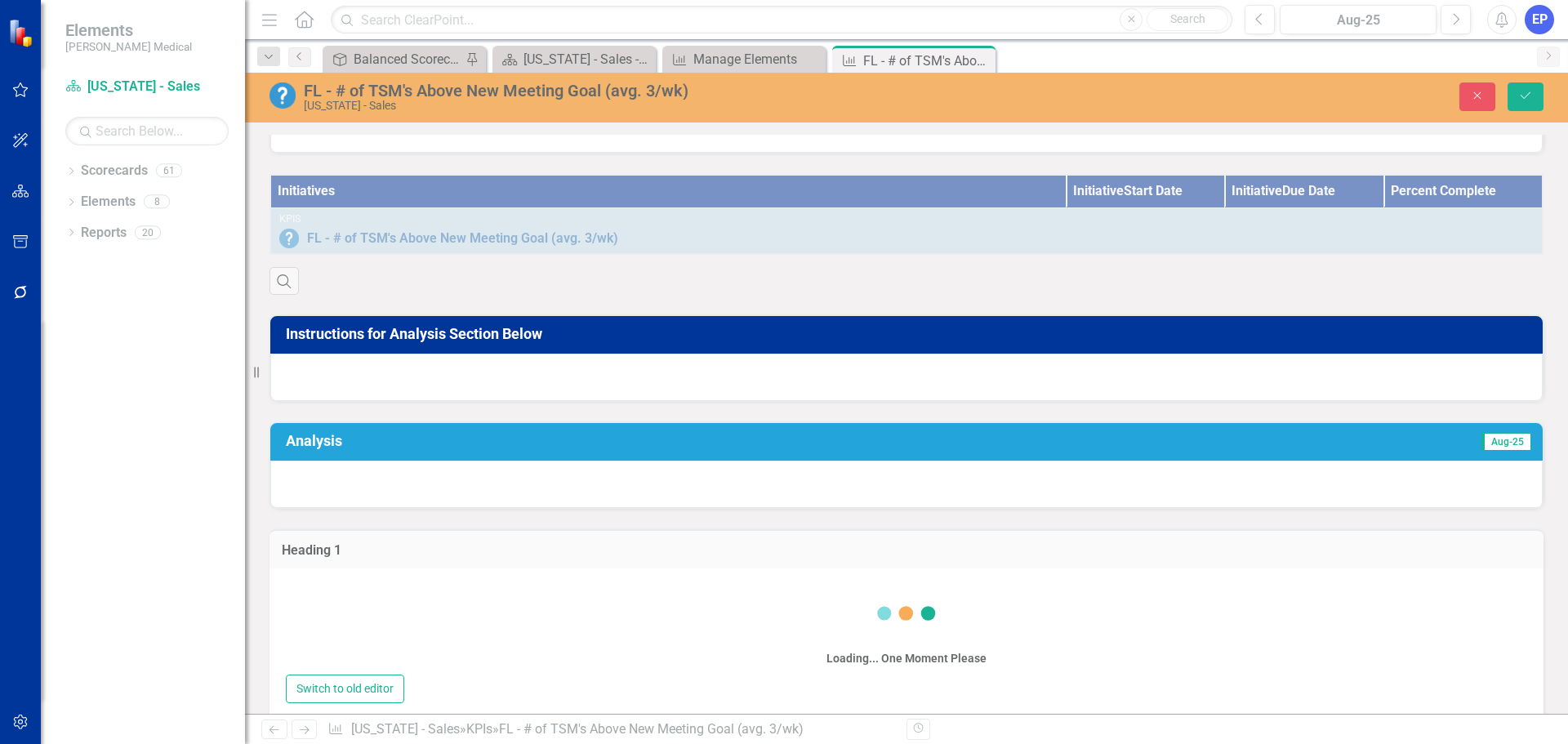
click at [477, 674] on div "Switch to old editor" at bounding box center [906, 688] width 1241 height 28
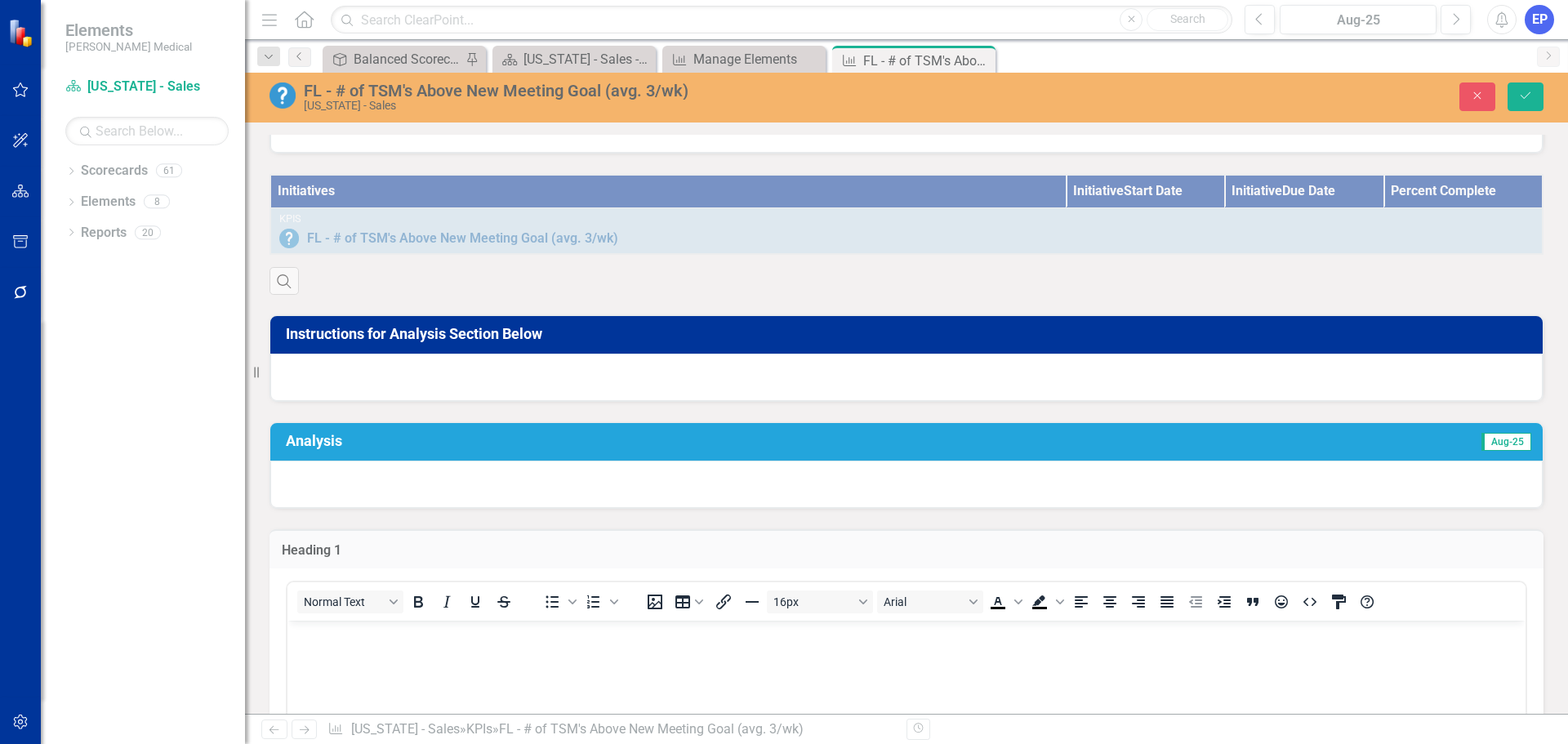
scroll to position [0, 0]
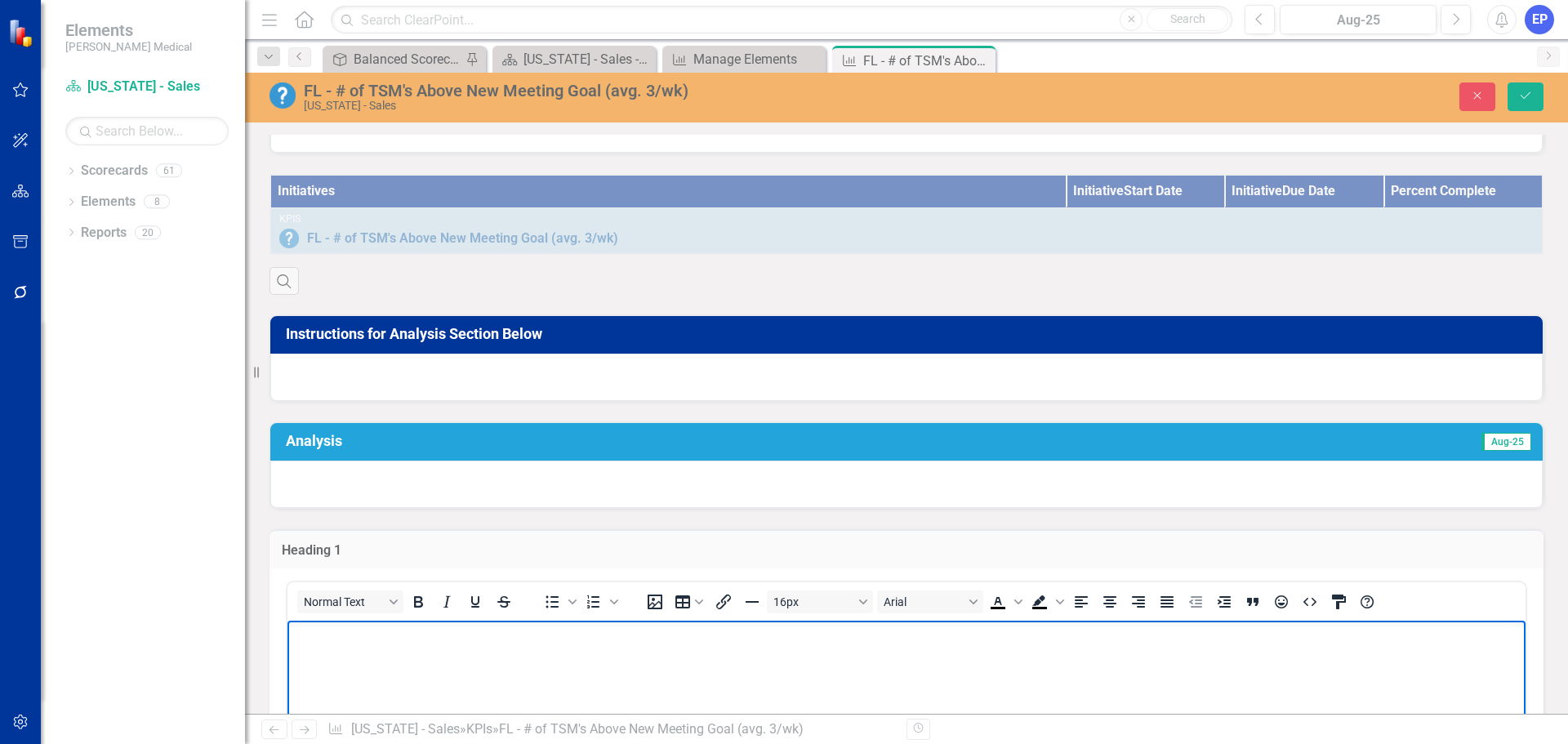
click at [477, 635] on p "Rich Text Area. Press ALT-0 for help." at bounding box center [906, 634] width 1230 height 20
drag, startPoint x: 414, startPoint y: 664, endPoint x: 176, endPoint y: 641, distance: 239.1
click at [287, 641] on html "Input Data Below:" at bounding box center [905, 742] width 1238 height 245
click at [420, 610] on icon "Bold" at bounding box center [417, 601] width 20 height 20
click at [831, 614] on button "16px" at bounding box center [819, 601] width 106 height 23
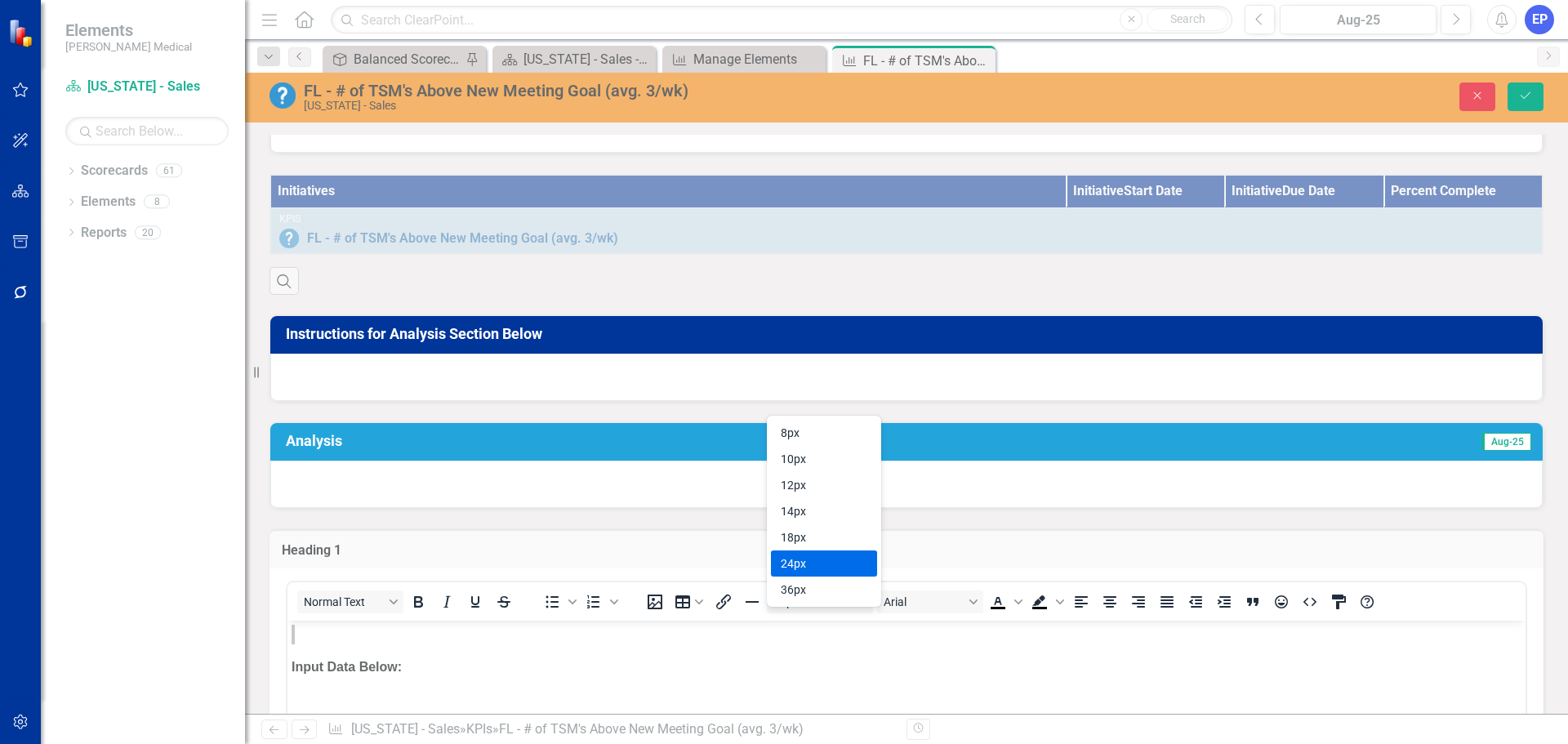
click at [818, 560] on div "24px" at bounding box center [812, 563] width 63 height 20
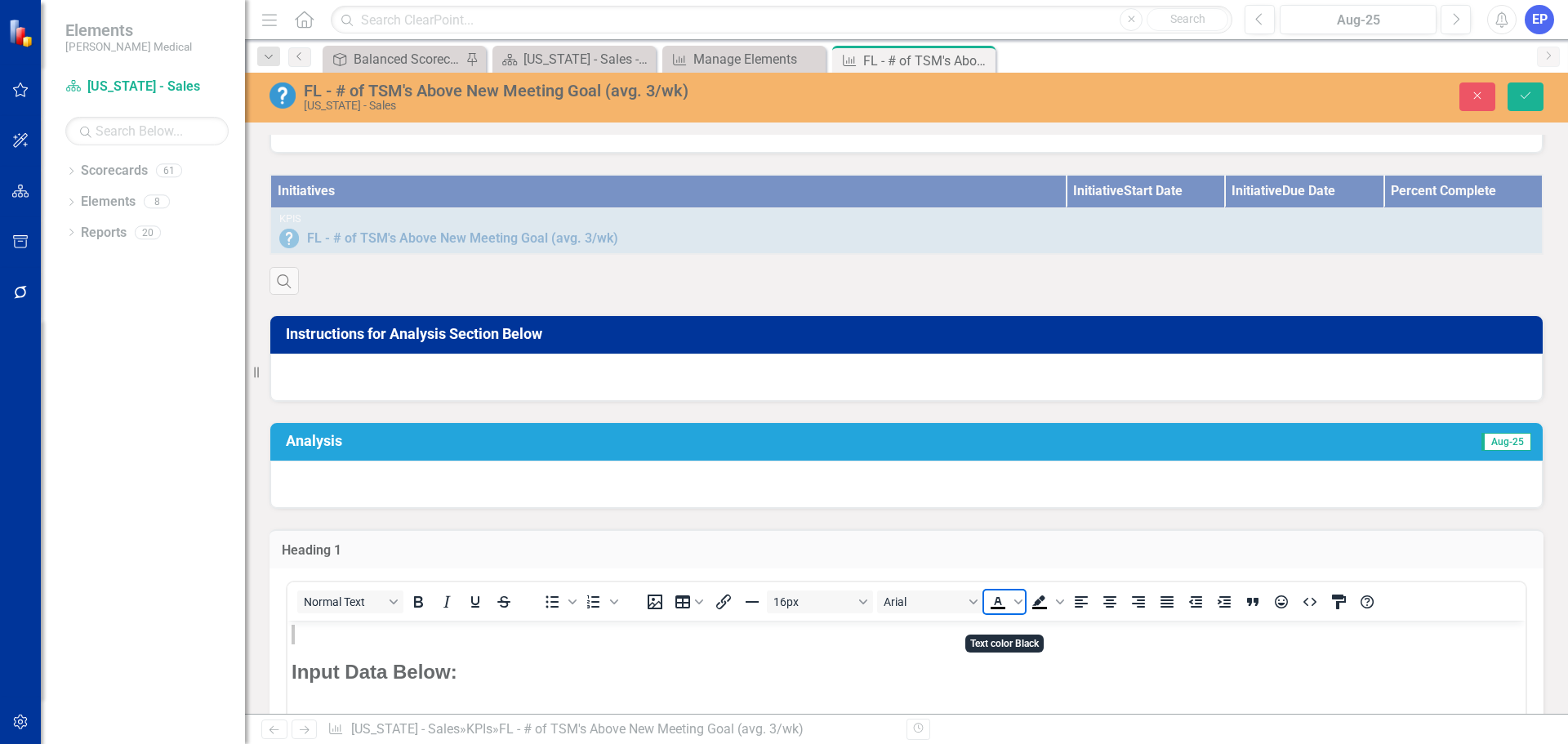
click at [1000, 605] on icon "Text color Black" at bounding box center [998, 600] width 8 height 8
click at [1015, 606] on icon "Text color Black" at bounding box center [1018, 601] width 8 height 8
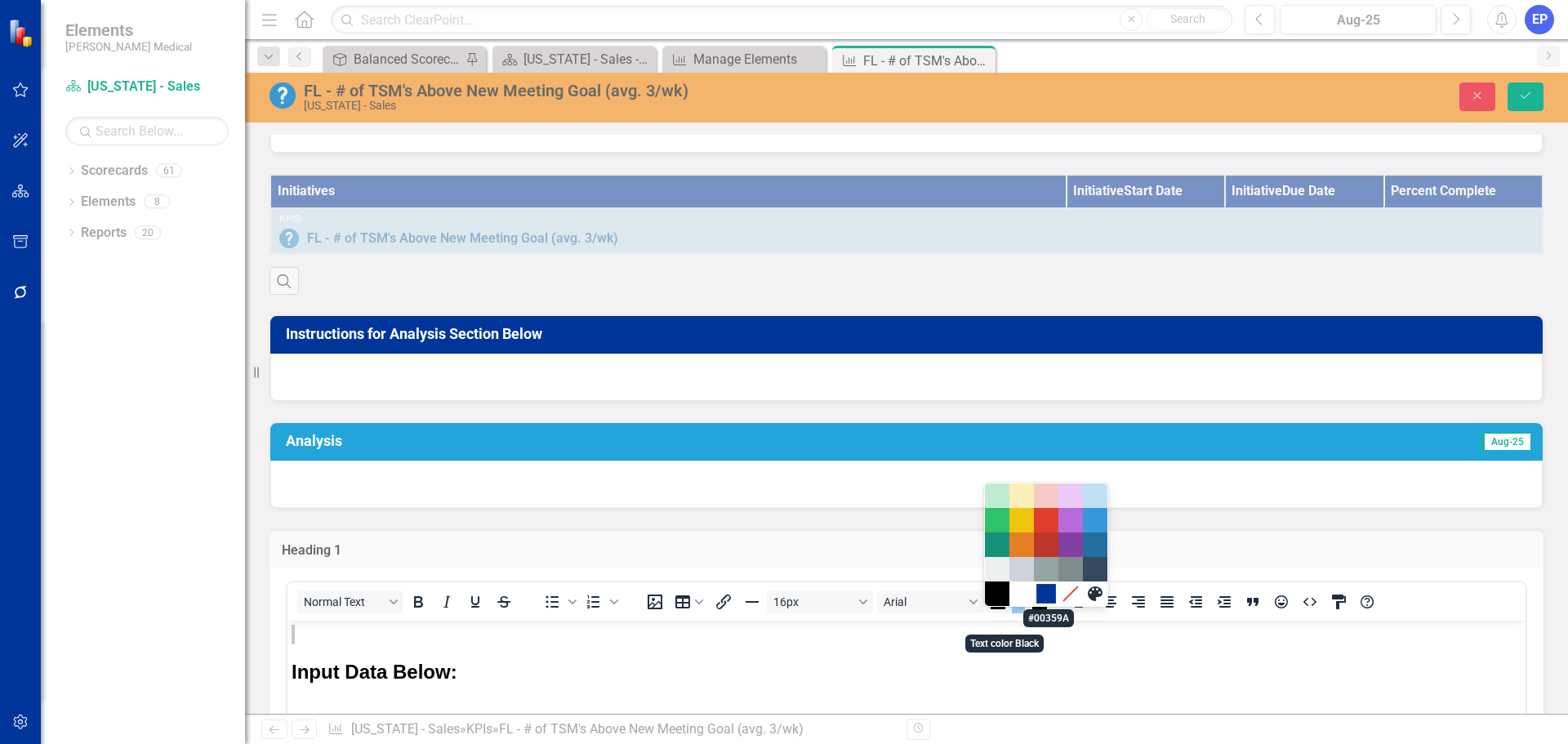
click at [1042, 600] on div "#00359A" at bounding box center [1046, 593] width 20 height 20
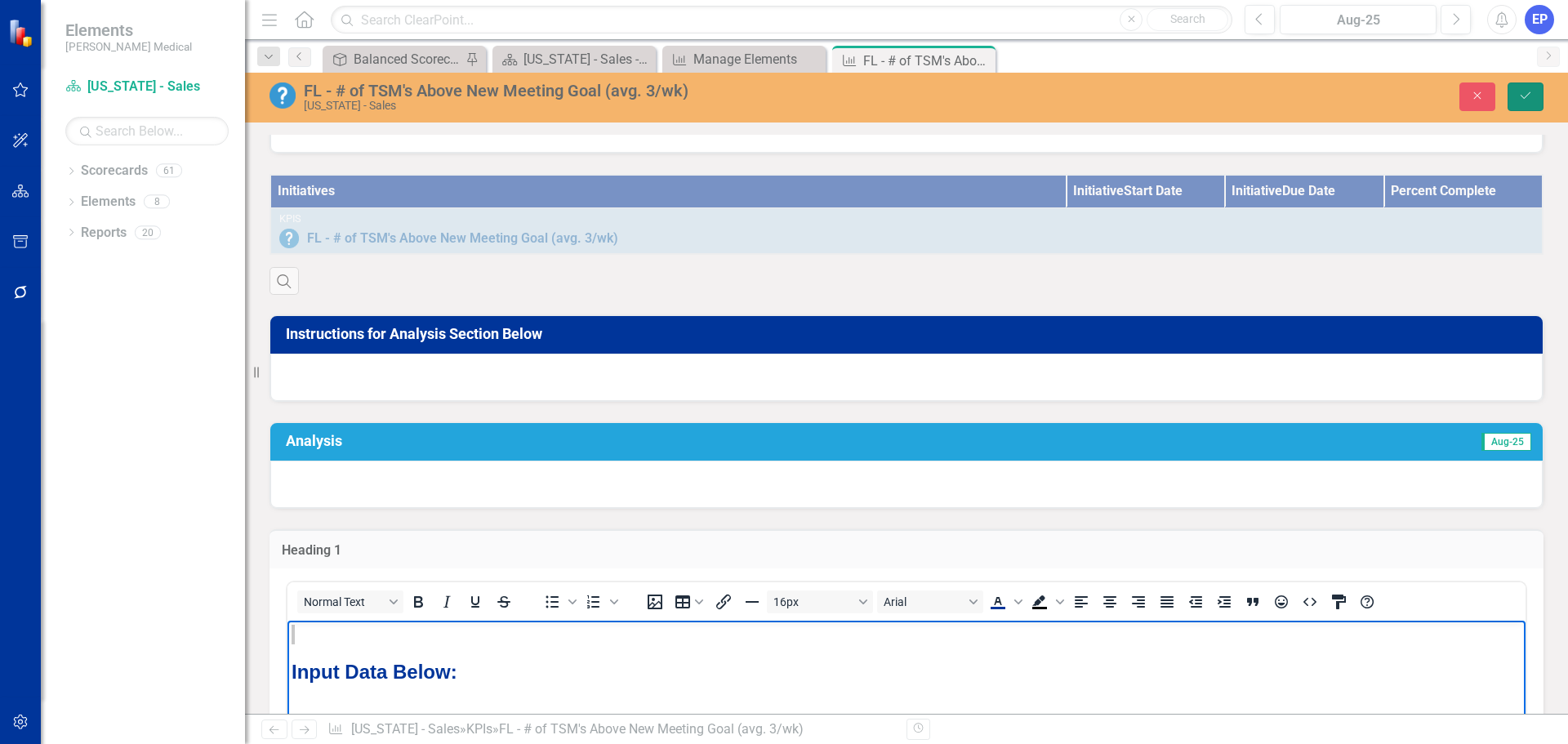
click at [1524, 97] on icon "Save" at bounding box center [1526, 95] width 15 height 11
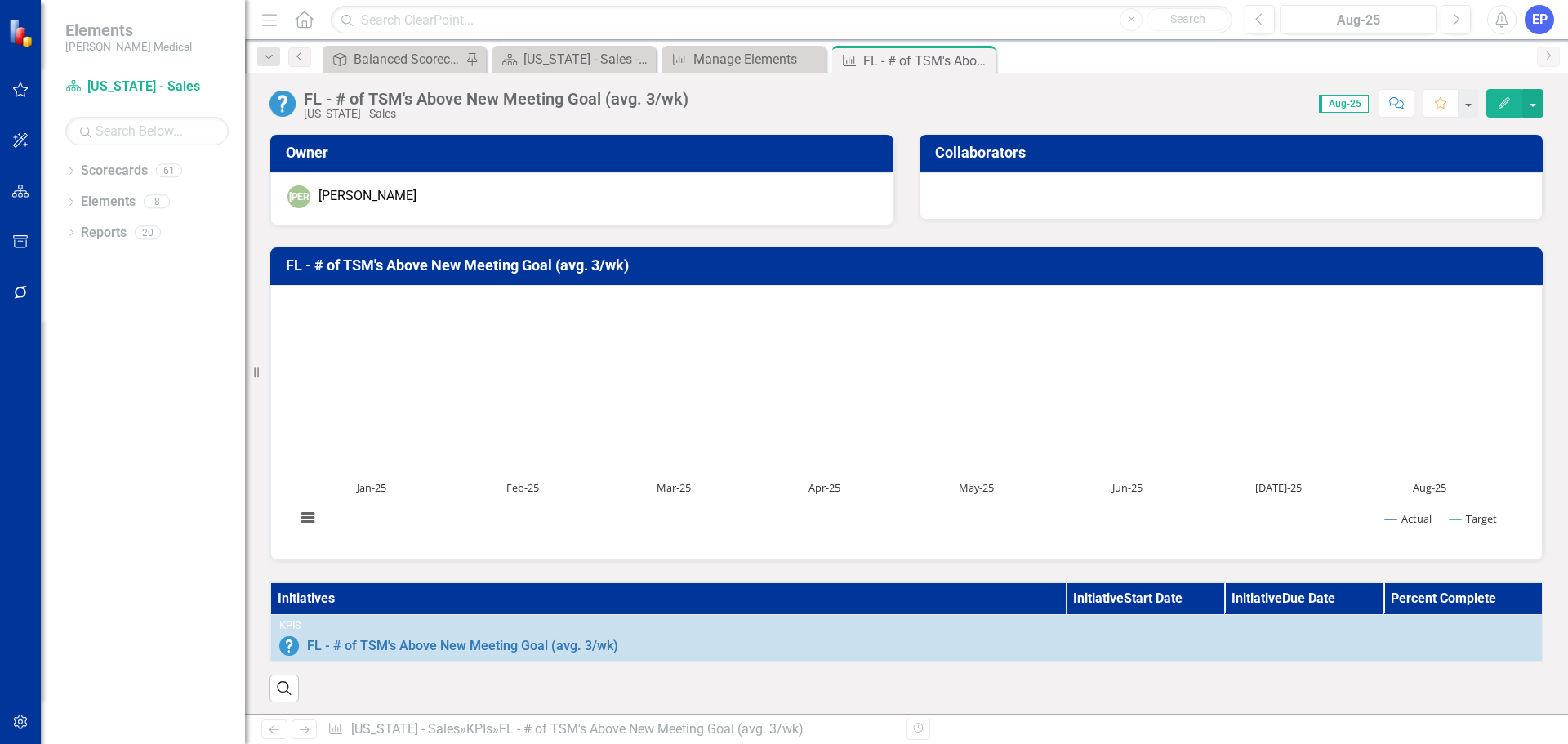
scroll to position [163, 0]
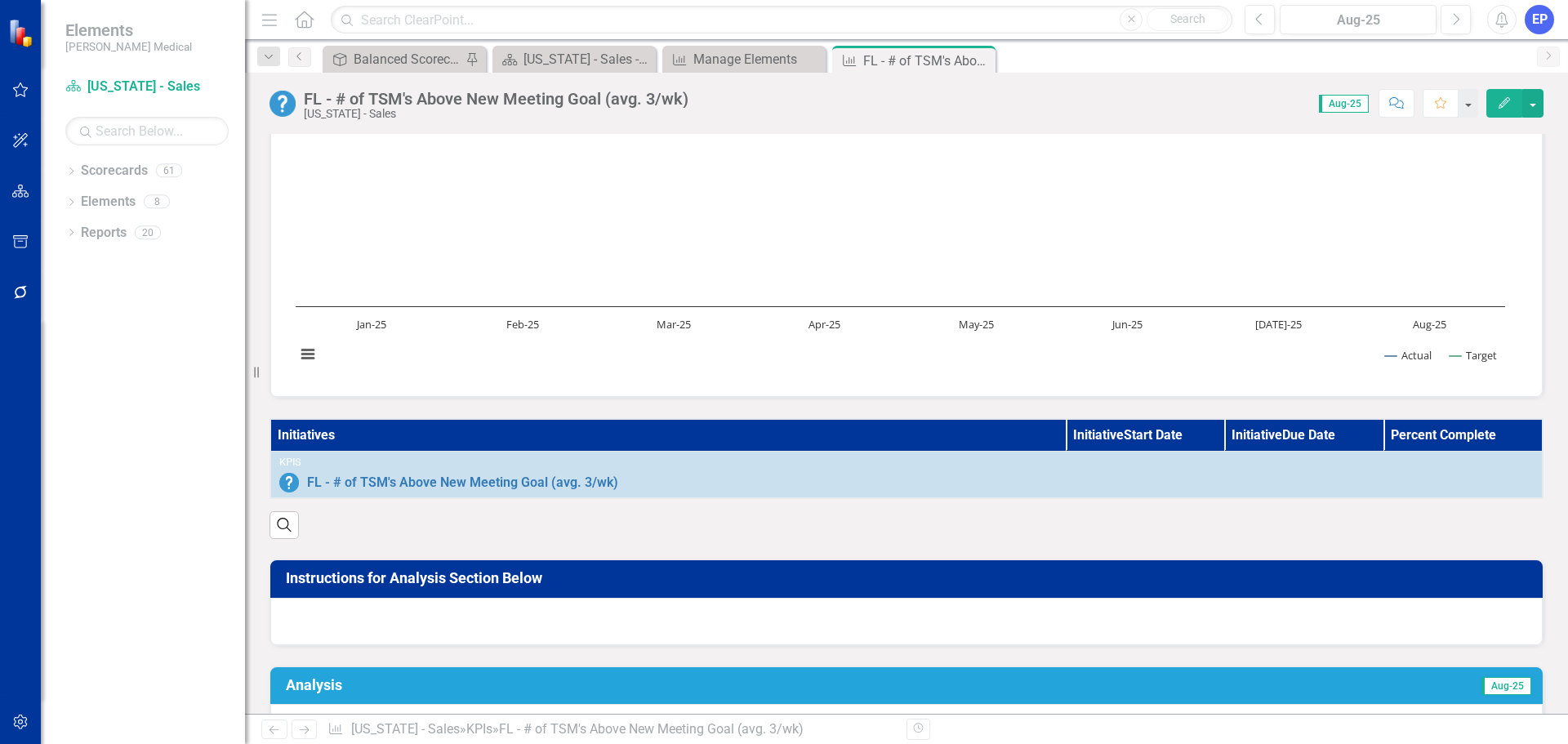
click at [677, 631] on div at bounding box center [905, 621] width 1272 height 47
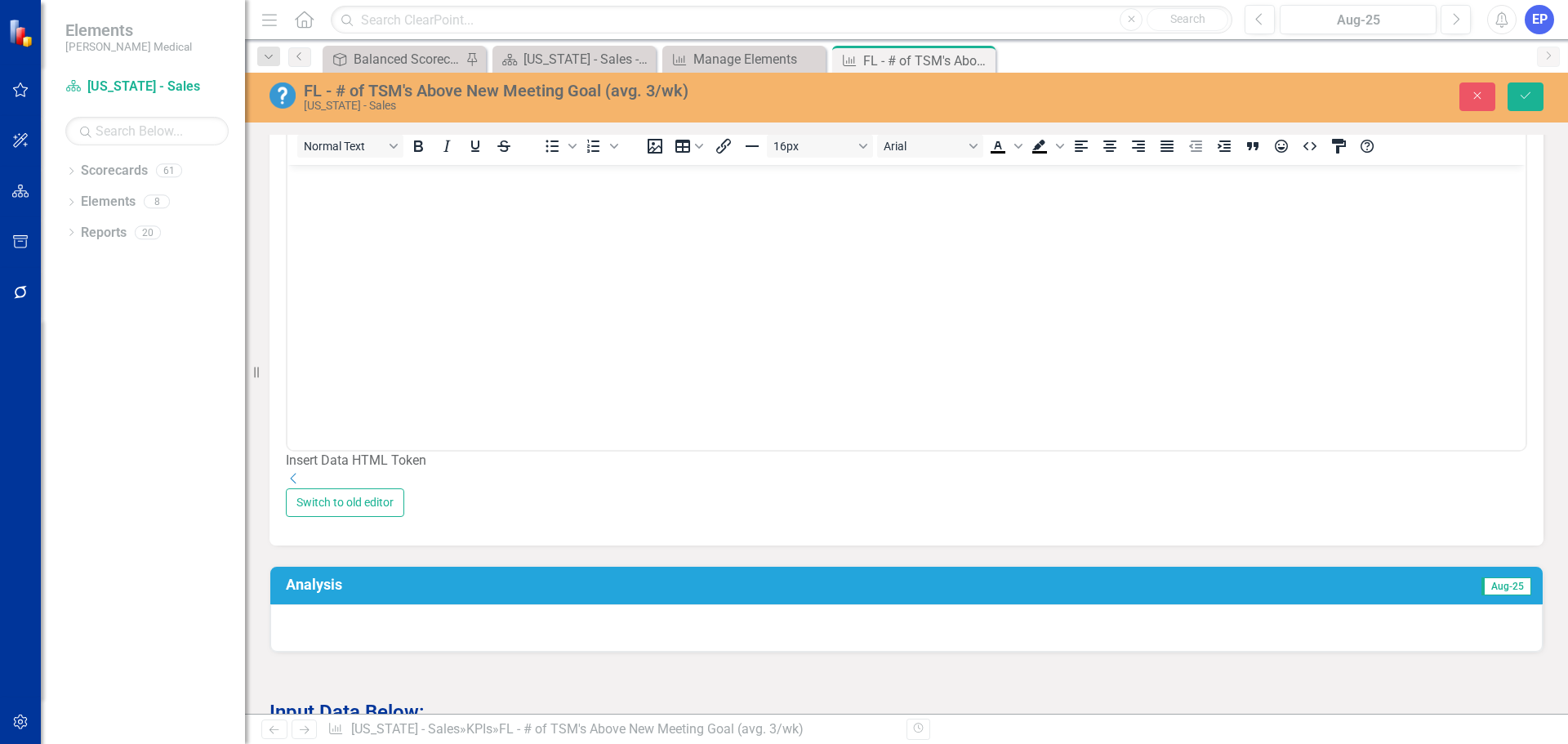
scroll to position [653, 0]
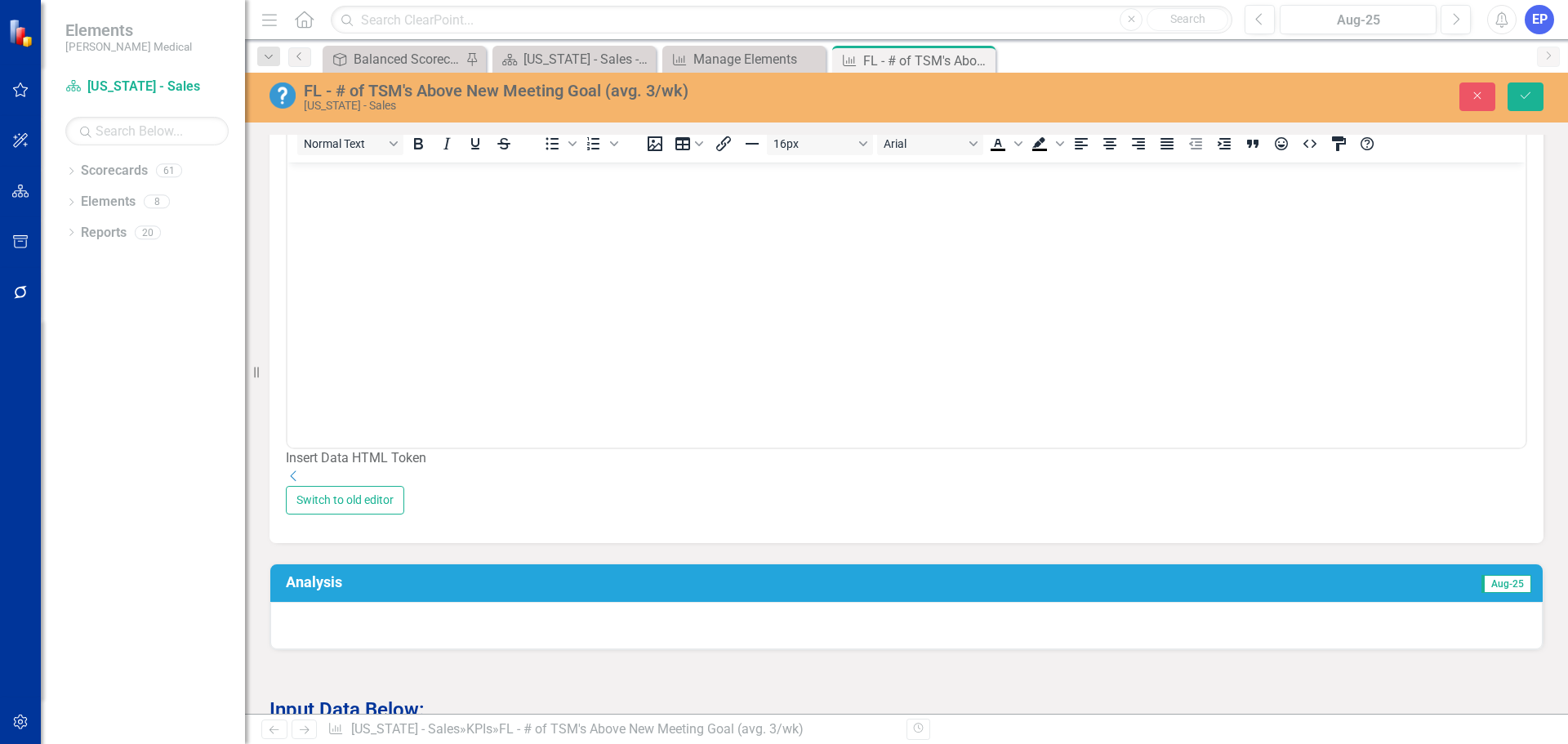
click at [1483, 486] on div "Insert Data HTML Token Dropdown" at bounding box center [906, 468] width 1241 height 38
click at [689, 468] on div "Insert Data HTML Token" at bounding box center [906, 459] width 1241 height 19
click at [296, 481] on icon at bounding box center [294, 475] width 6 height 10
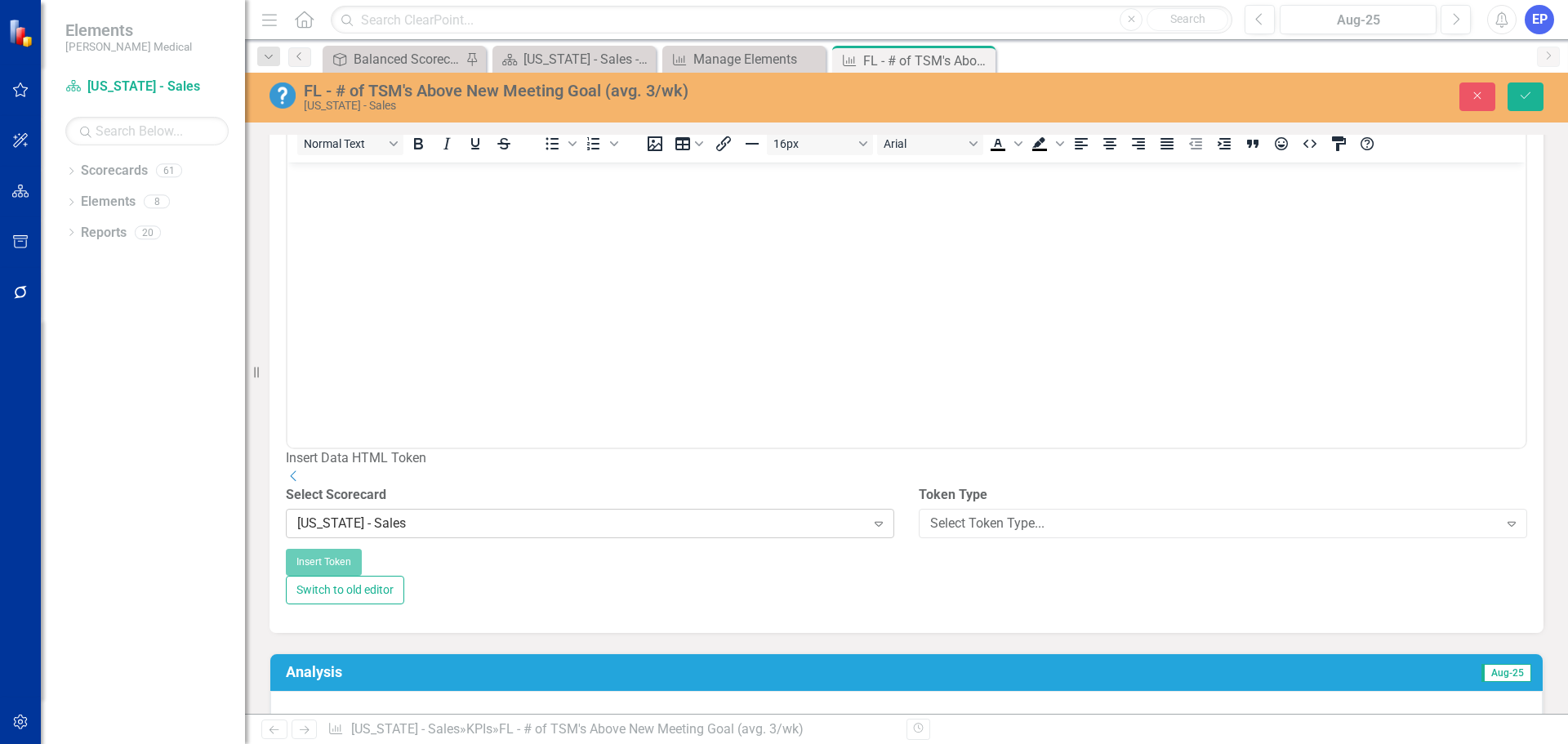
click at [741, 533] on div "[US_STATE] - Sales" at bounding box center [582, 524] width 568 height 19
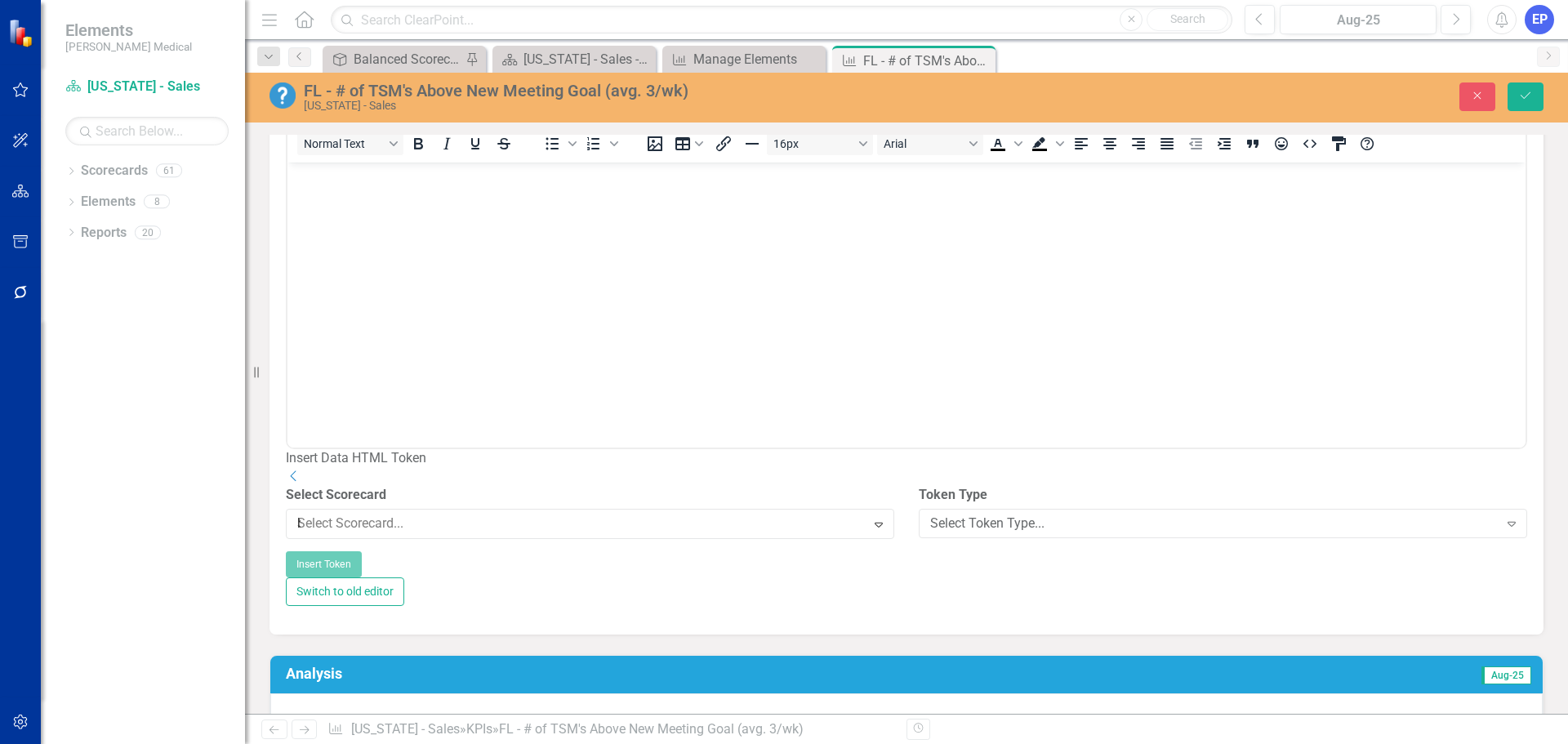
scroll to position [398, 0]
type input "ba"
click at [499, 743] on div "Ba lanced Scorecard" at bounding box center [786, 757] width 1542 height 19
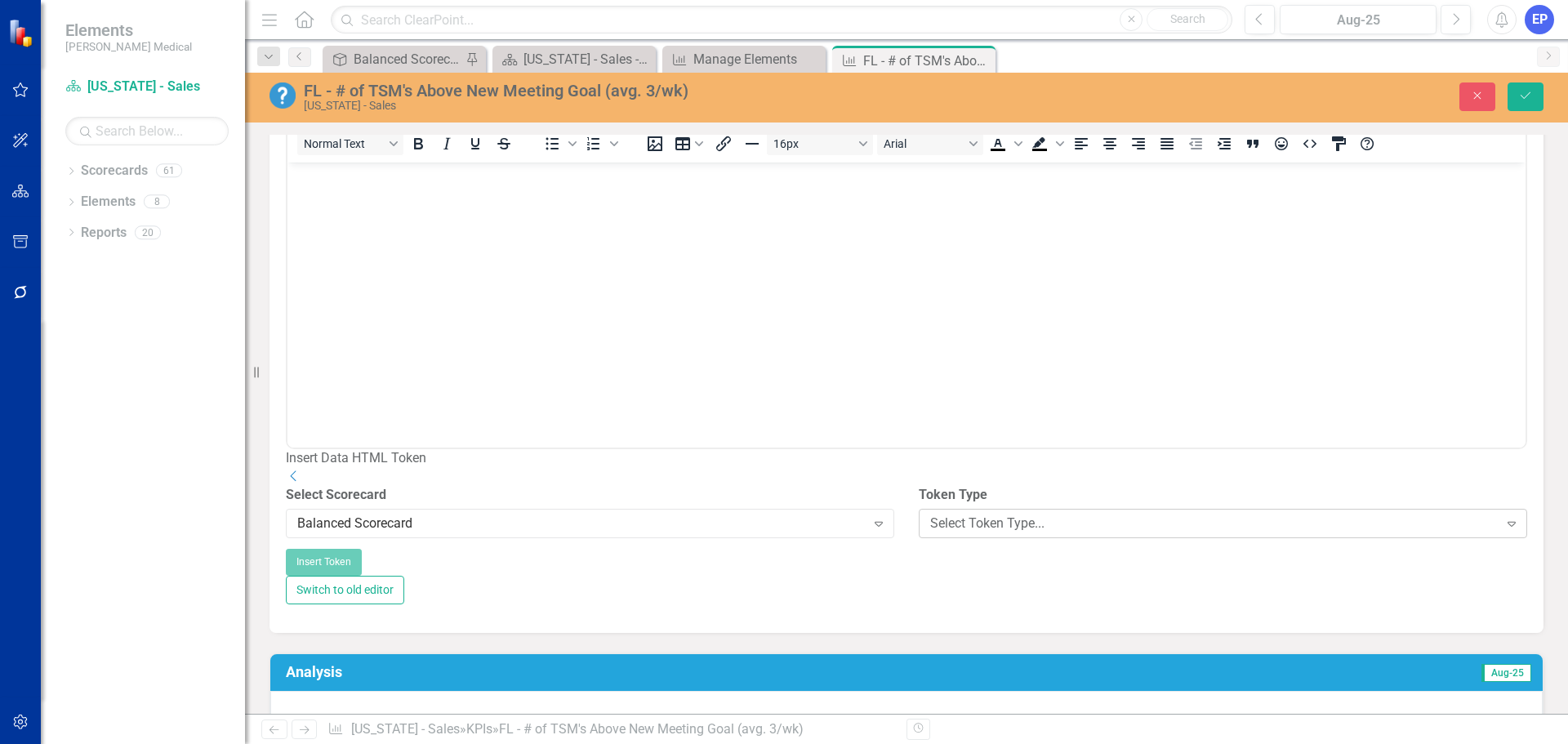
click at [953, 533] on div "Select Token Type..." at bounding box center [1214, 524] width 568 height 19
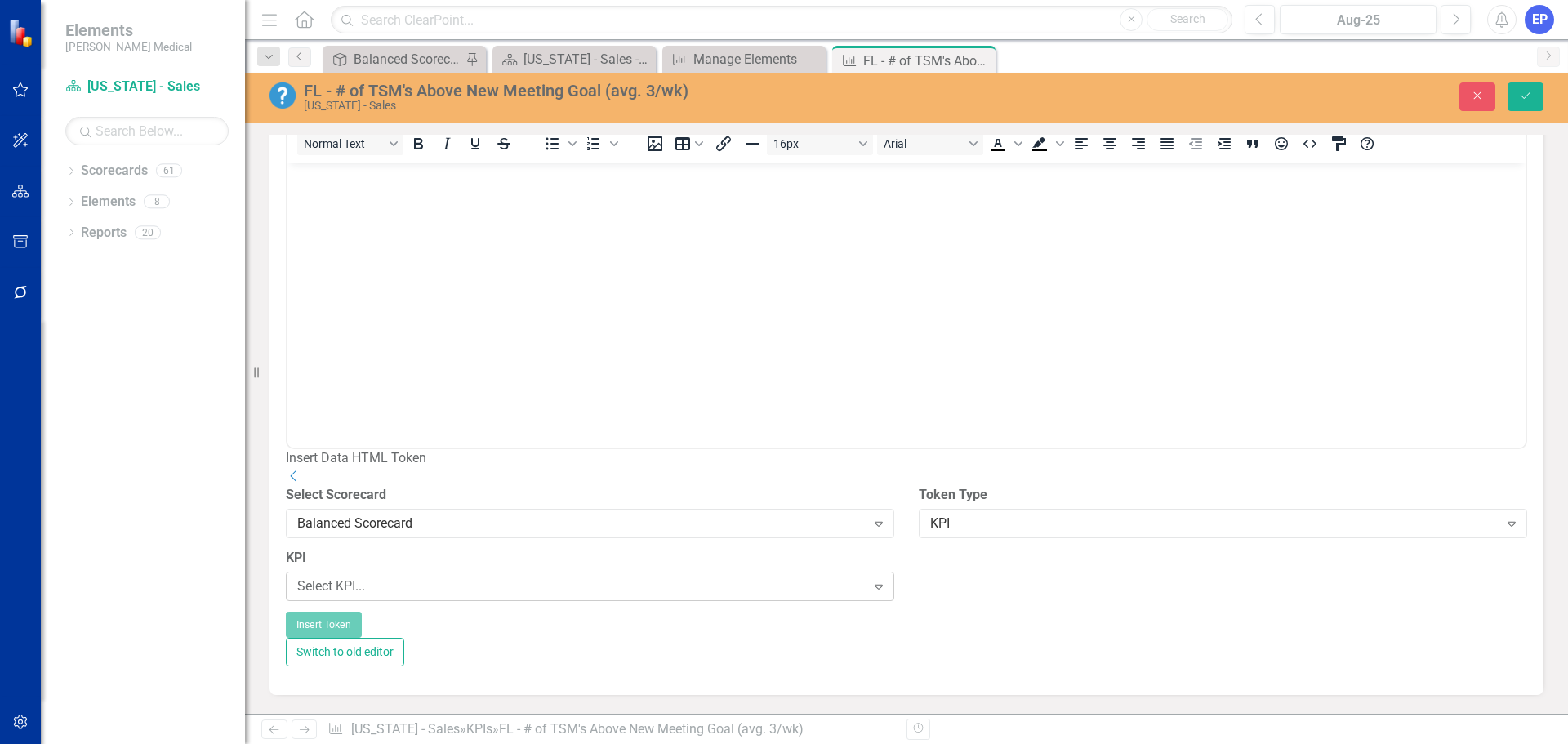
click at [482, 596] on div "Select KPI..." at bounding box center [582, 586] width 568 height 19
click at [936, 596] on div "Select Field..." at bounding box center [1214, 586] width 568 height 19
type input "tem"
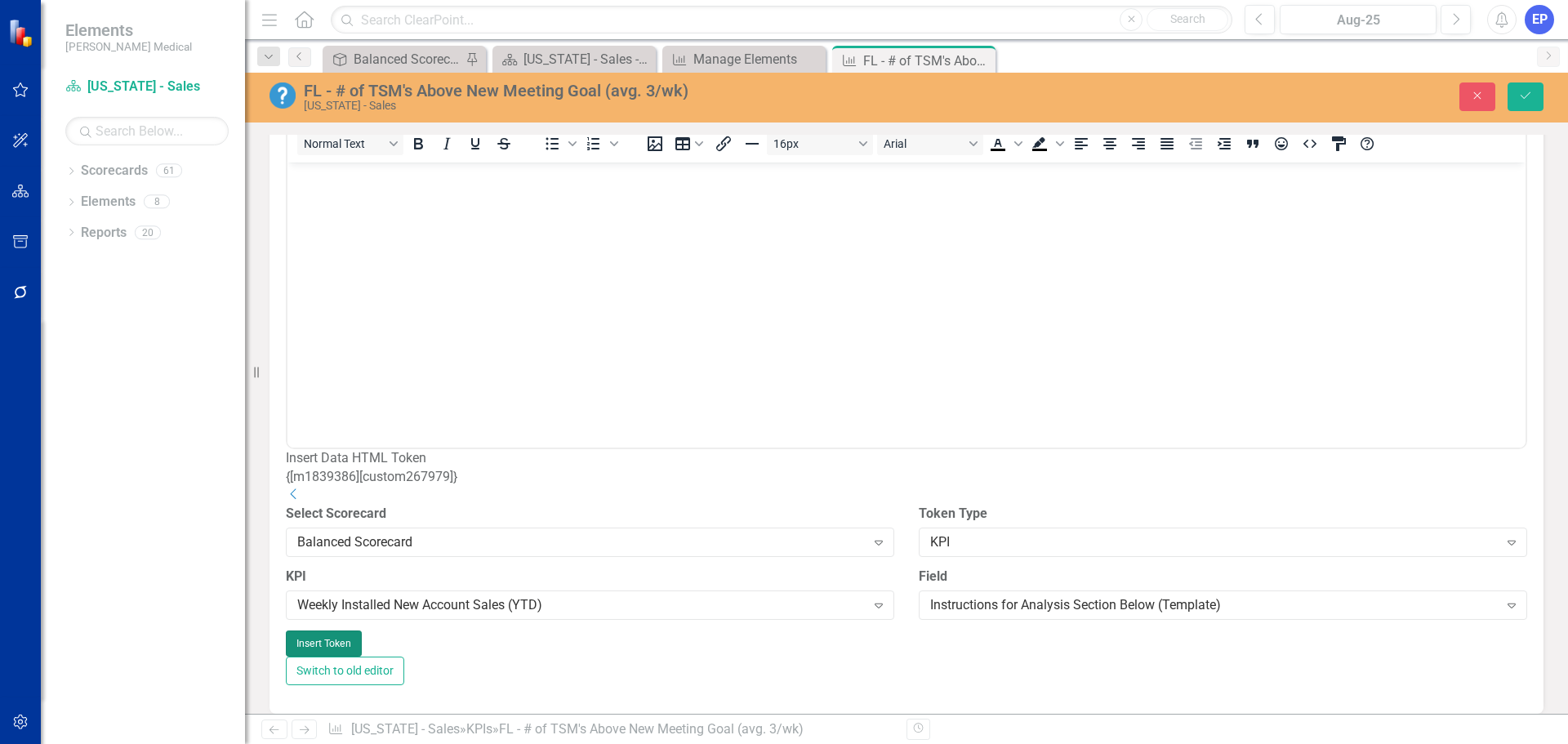
click at [362, 656] on button "Insert Token" at bounding box center [324, 644] width 76 height 26
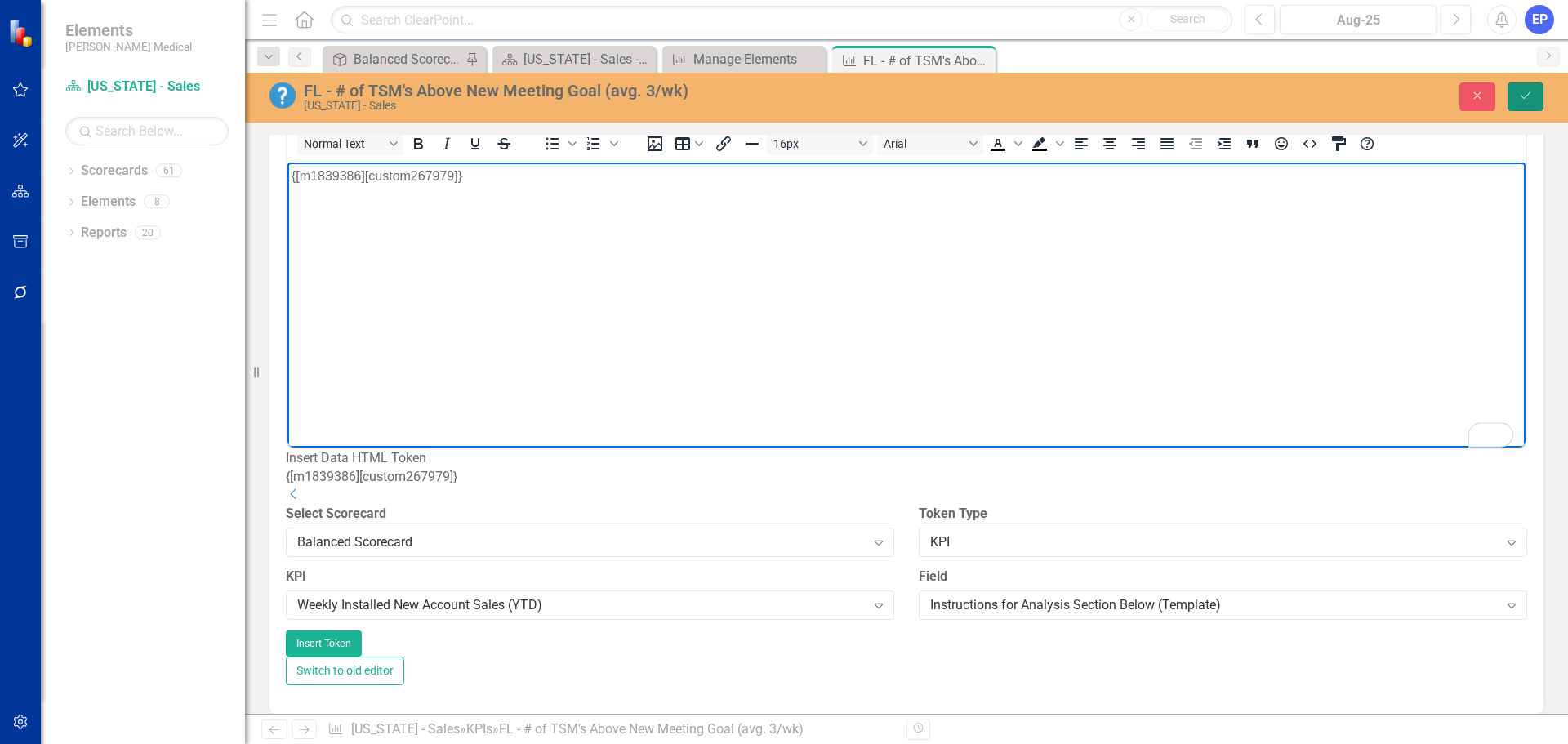
click at [1519, 106] on button "Save" at bounding box center [1526, 96] width 36 height 28
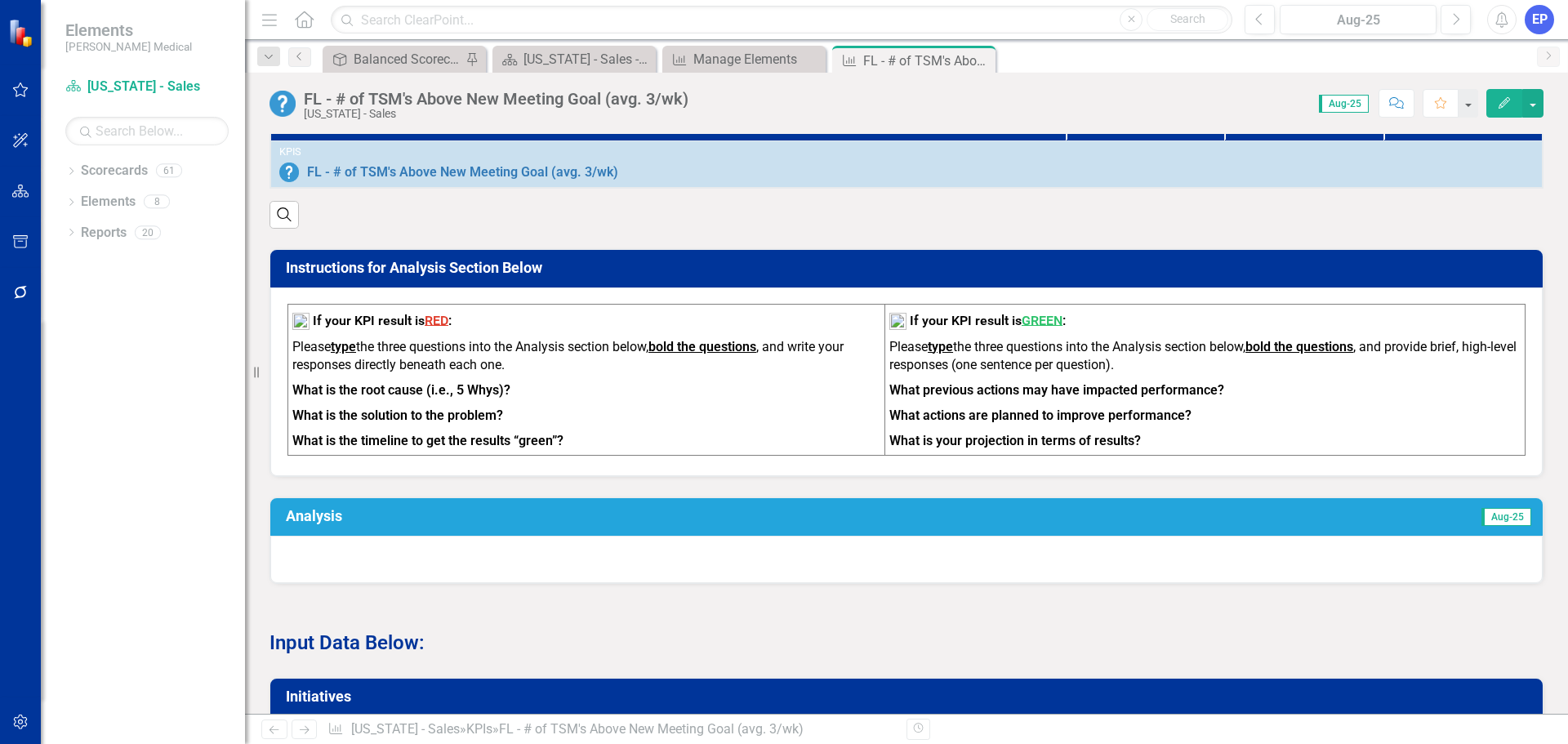
scroll to position [571, 0]
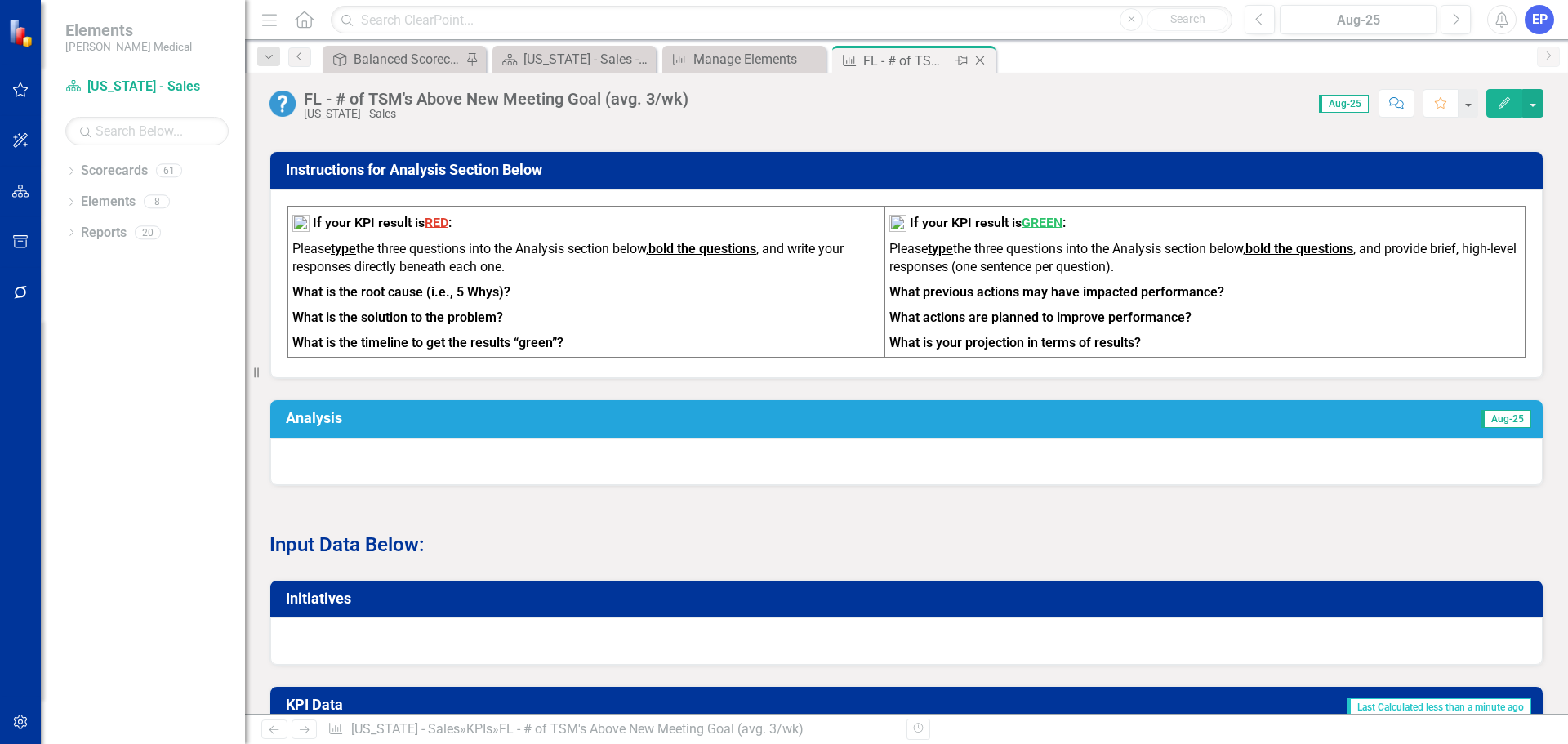
click at [982, 62] on icon at bounding box center [981, 61] width 9 height 9
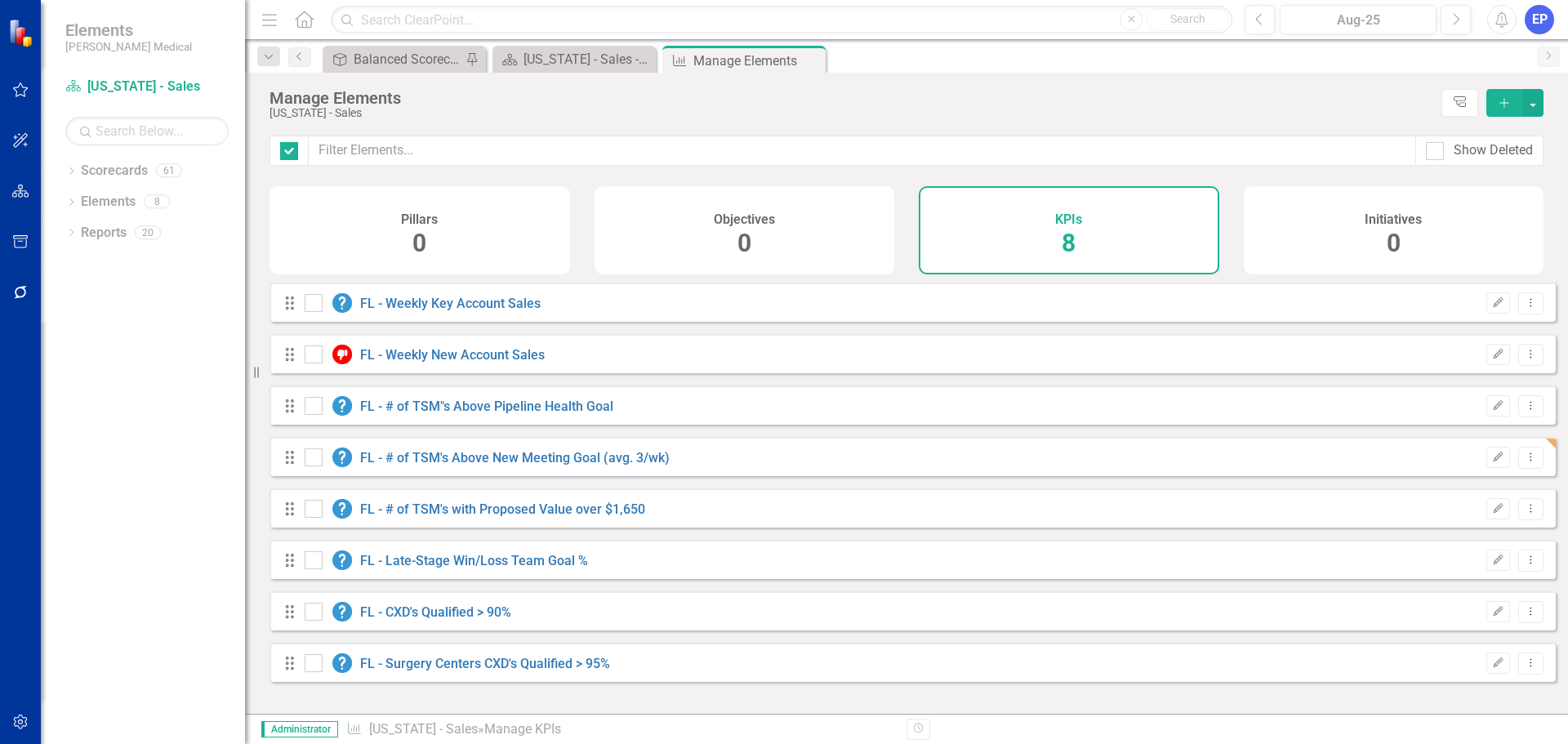
checkbox input "false"
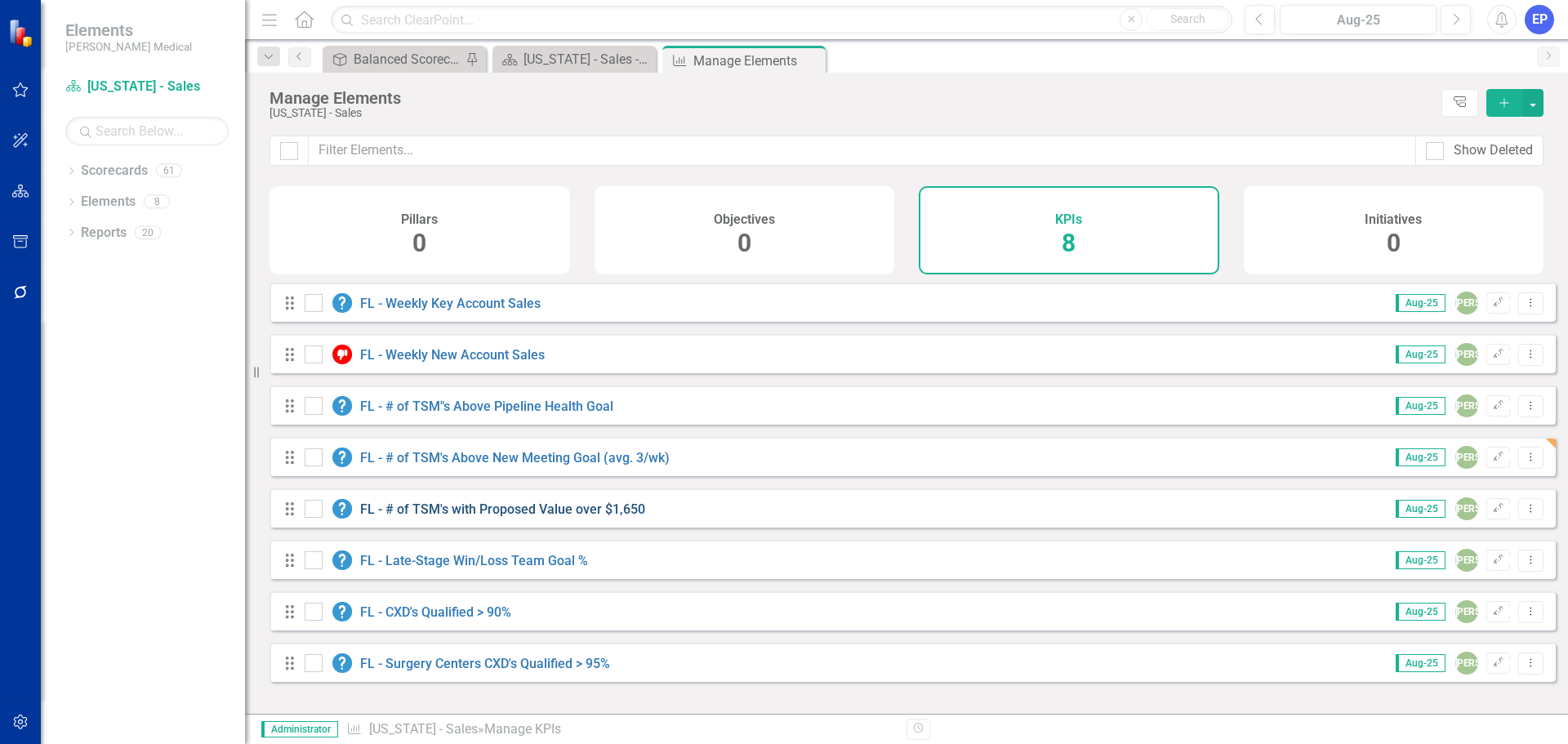
click at [508, 516] on link "FL - # of TSM's with Proposed Value over $1,650" at bounding box center [502, 509] width 285 height 15
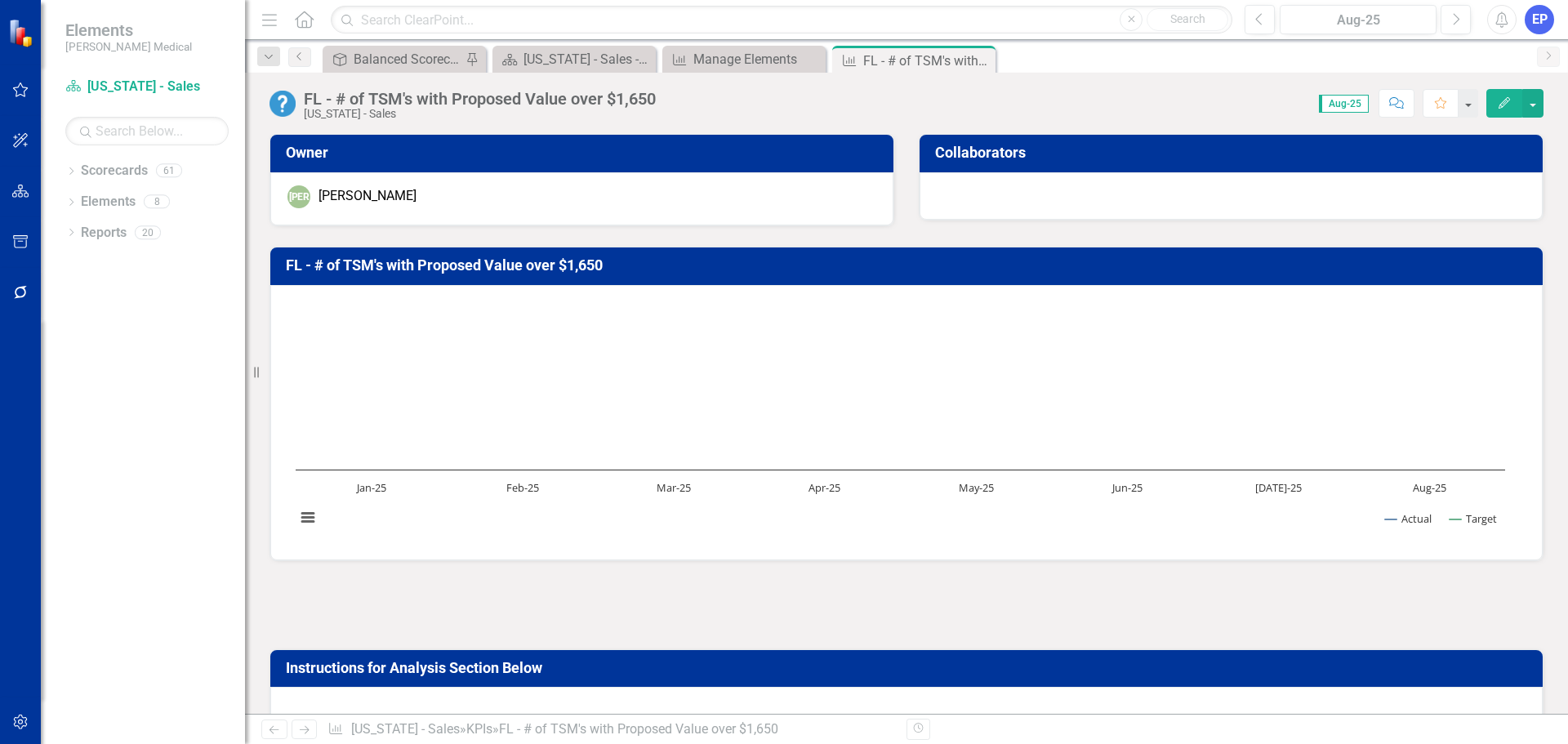
click at [500, 607] on div at bounding box center [905, 605] width 1273 height 47
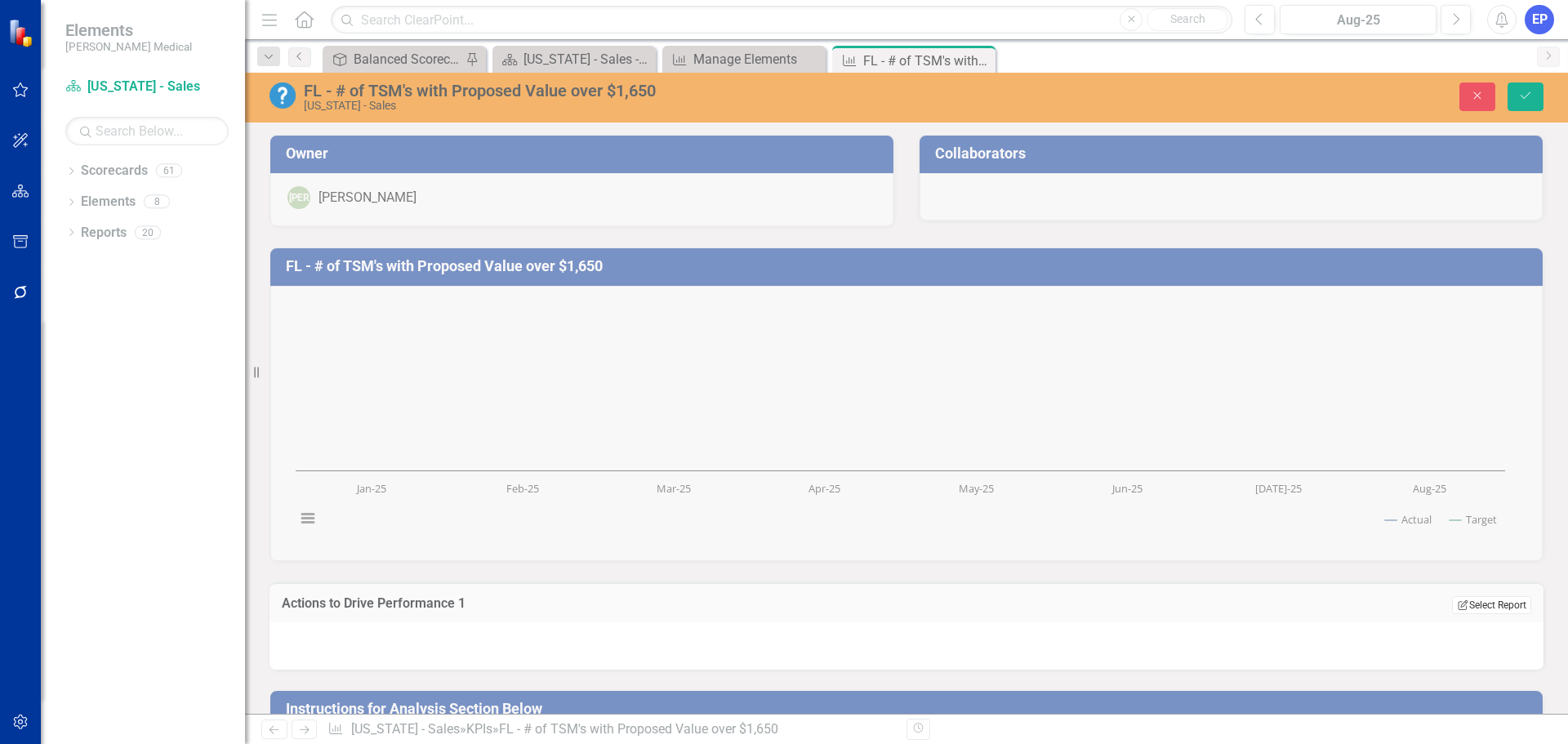
click at [1465, 599] on button "Edit Report Select Report" at bounding box center [1492, 604] width 79 height 18
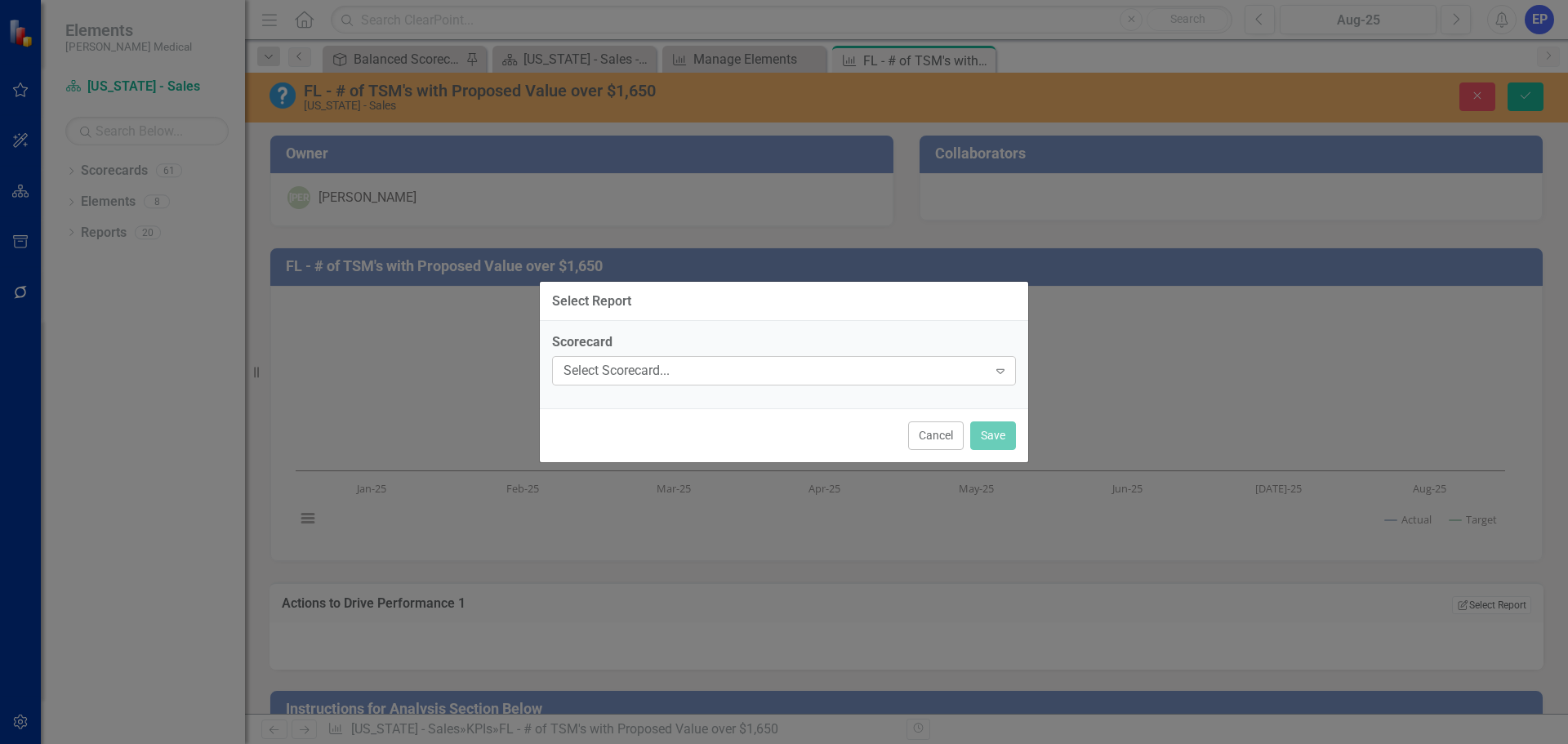
click at [804, 379] on div "Select Scorecard..." at bounding box center [775, 371] width 424 height 19
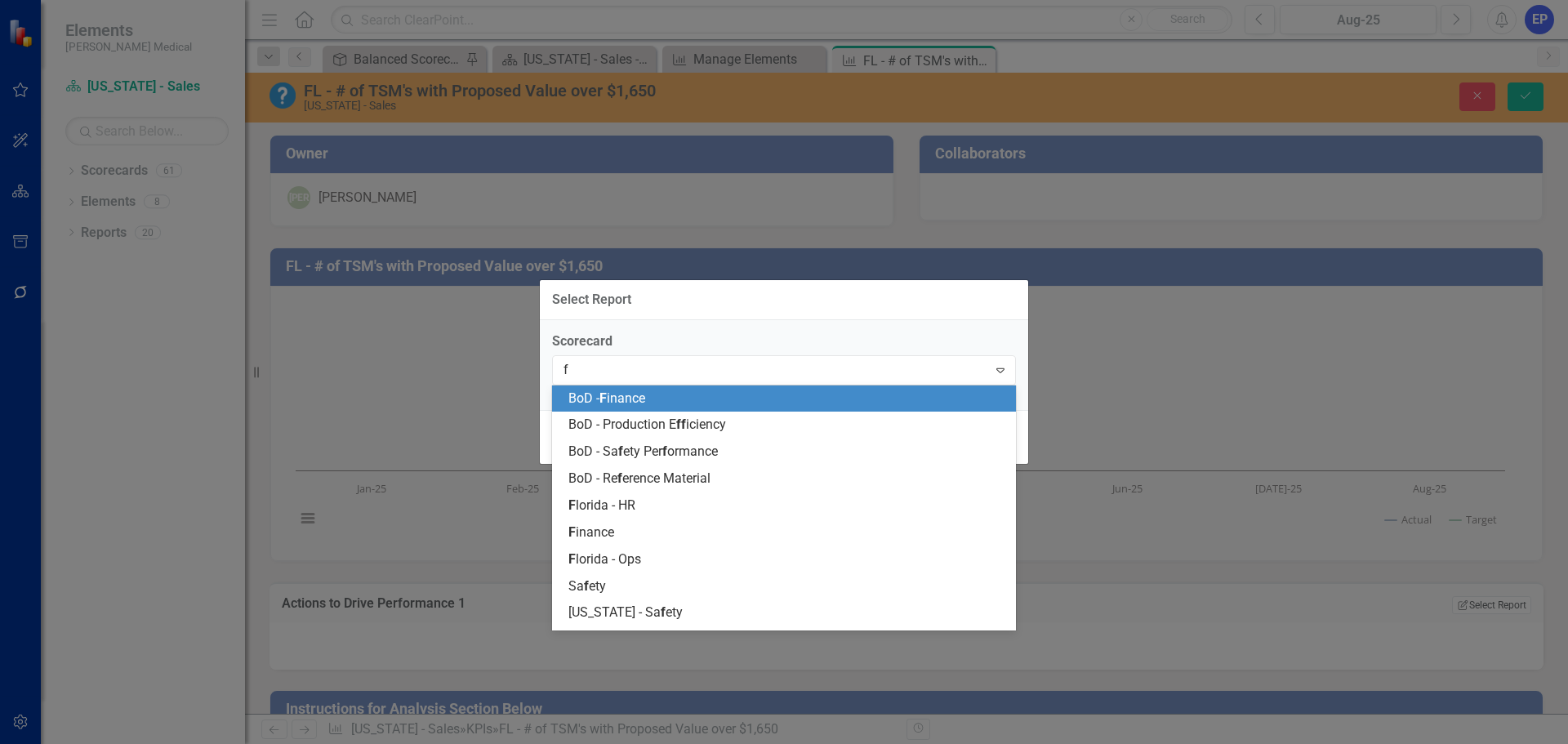
type input "fl"
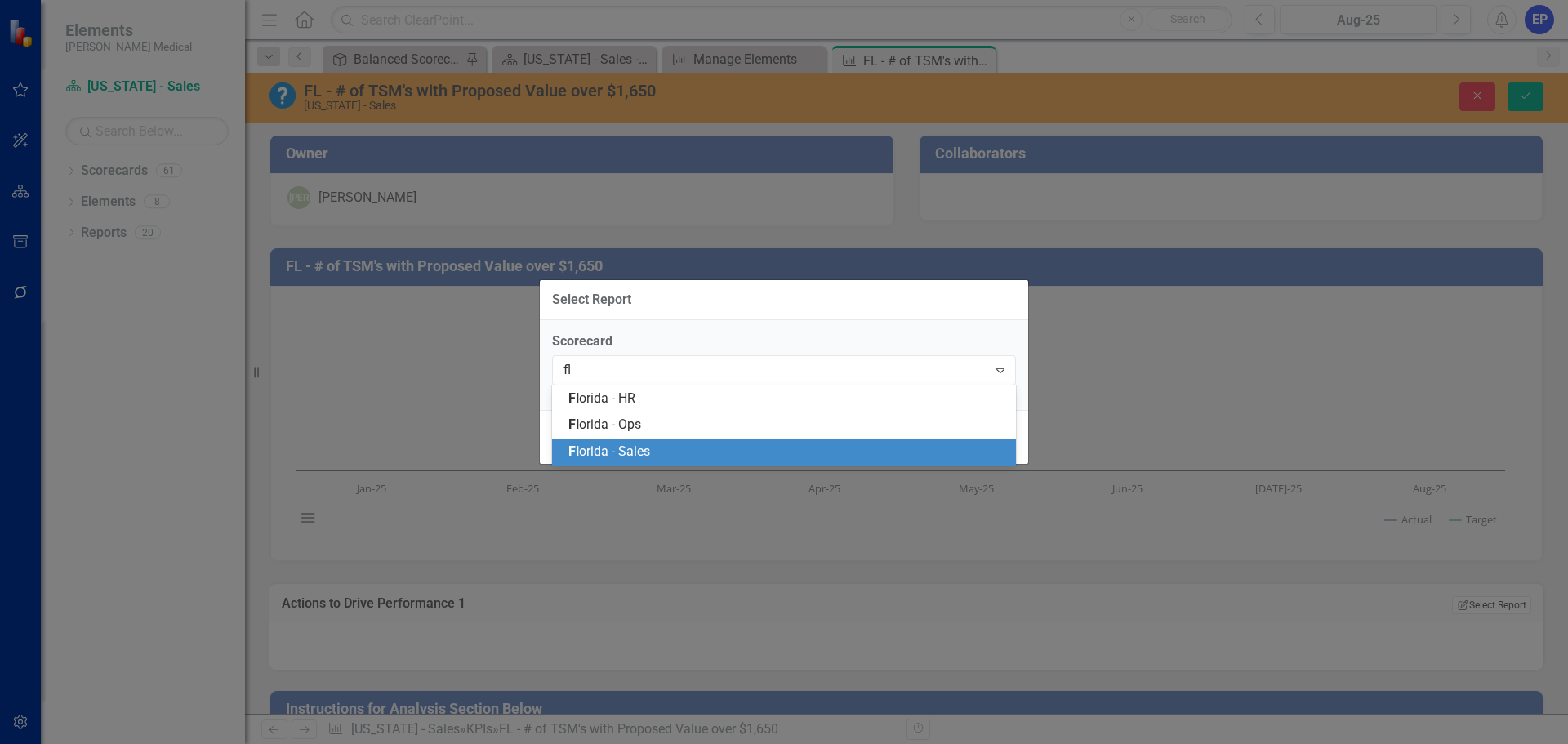
click at [740, 447] on div "Fl orida - Sales" at bounding box center [787, 452] width 438 height 19
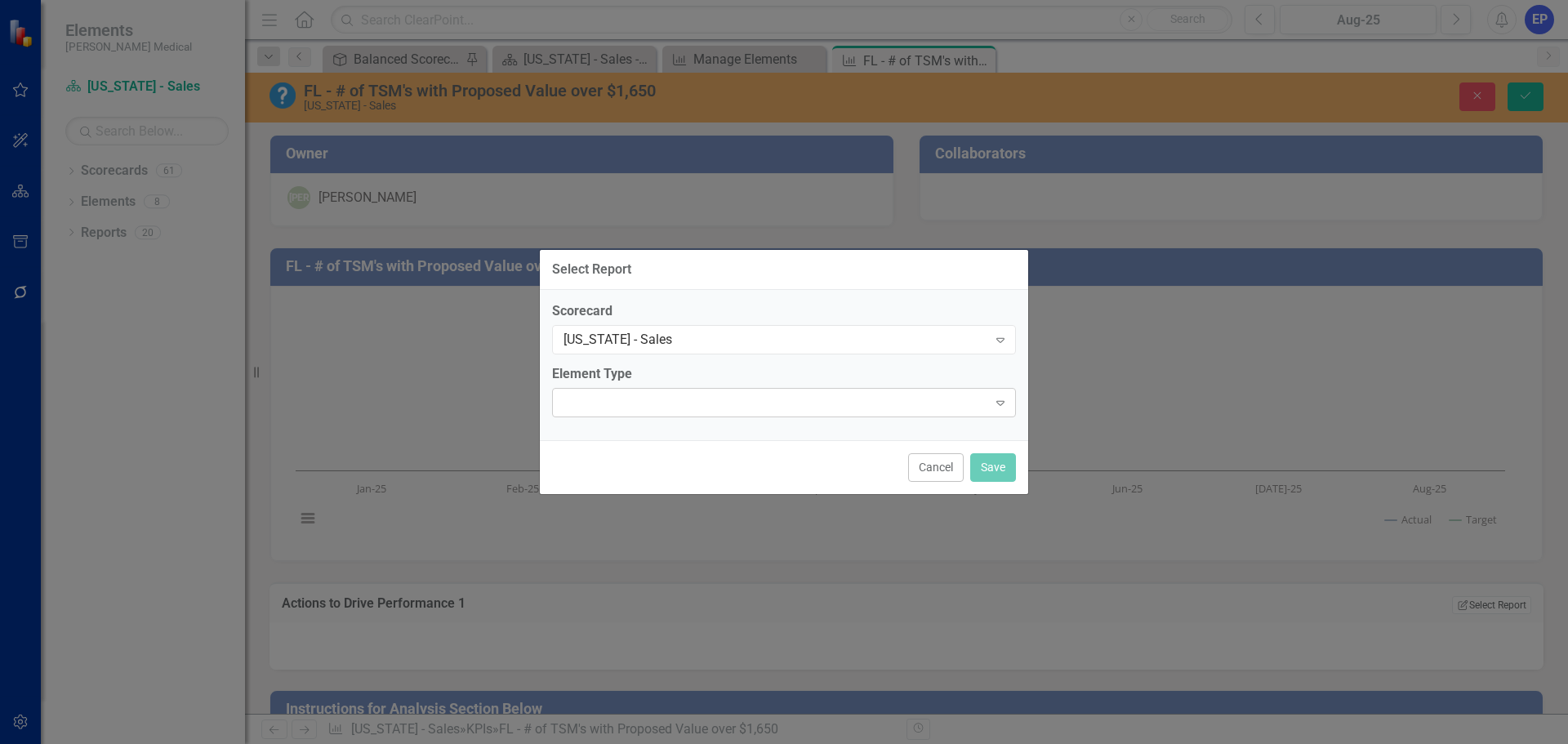
click at [784, 410] on div "Expand" at bounding box center [784, 402] width 464 height 29
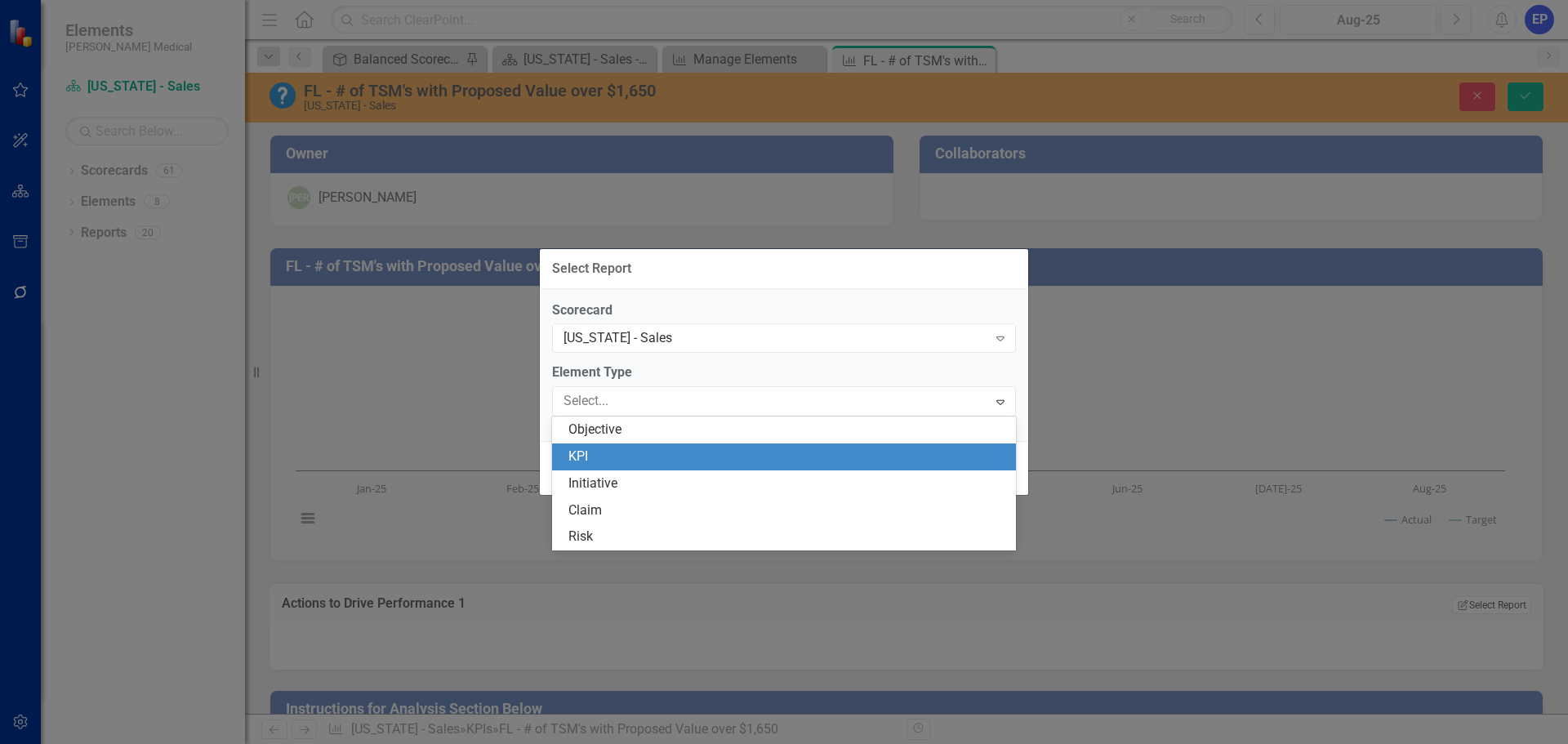
click at [763, 465] on div "KPI" at bounding box center [787, 457] width 438 height 19
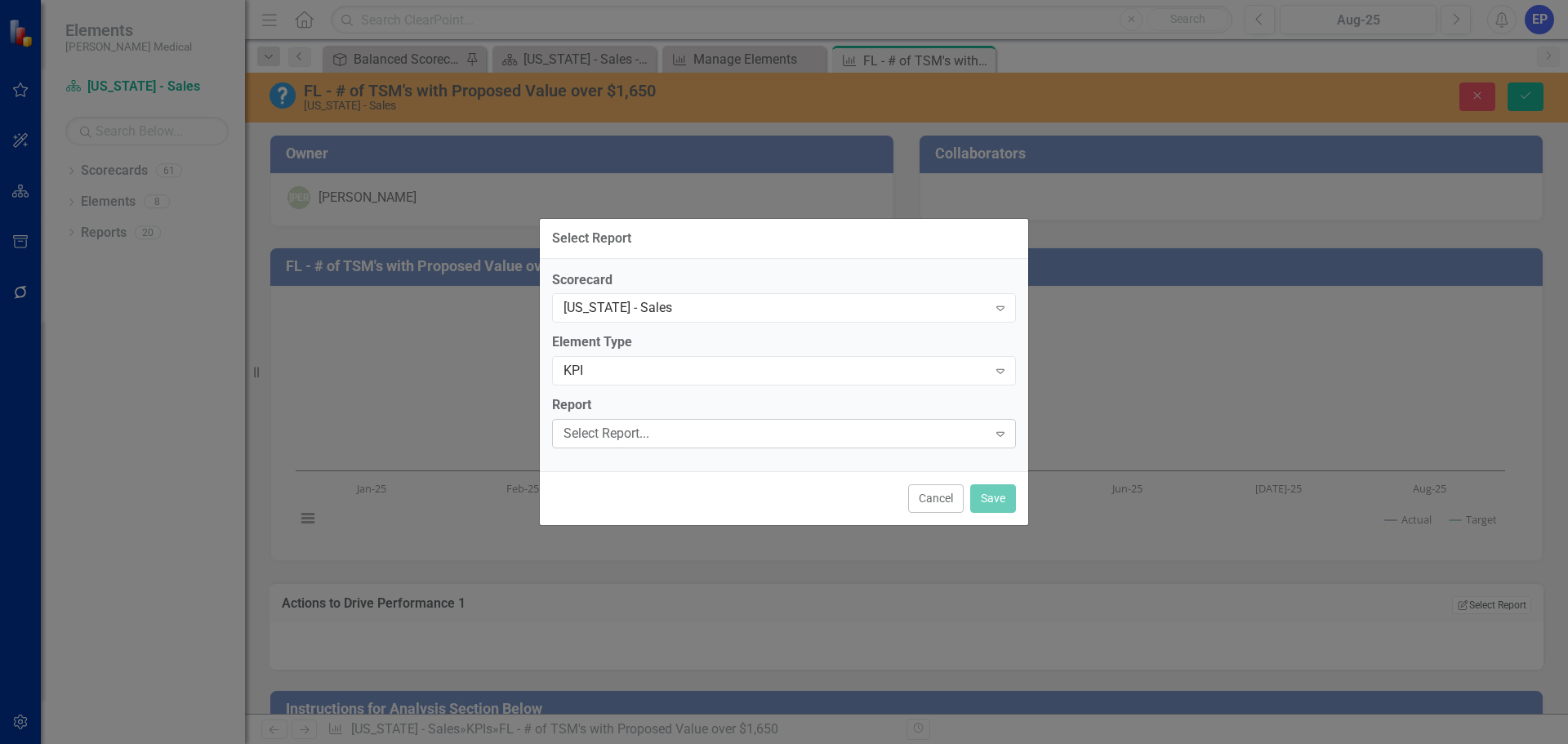
click at [739, 433] on div "Select Report..." at bounding box center [775, 434] width 424 height 19
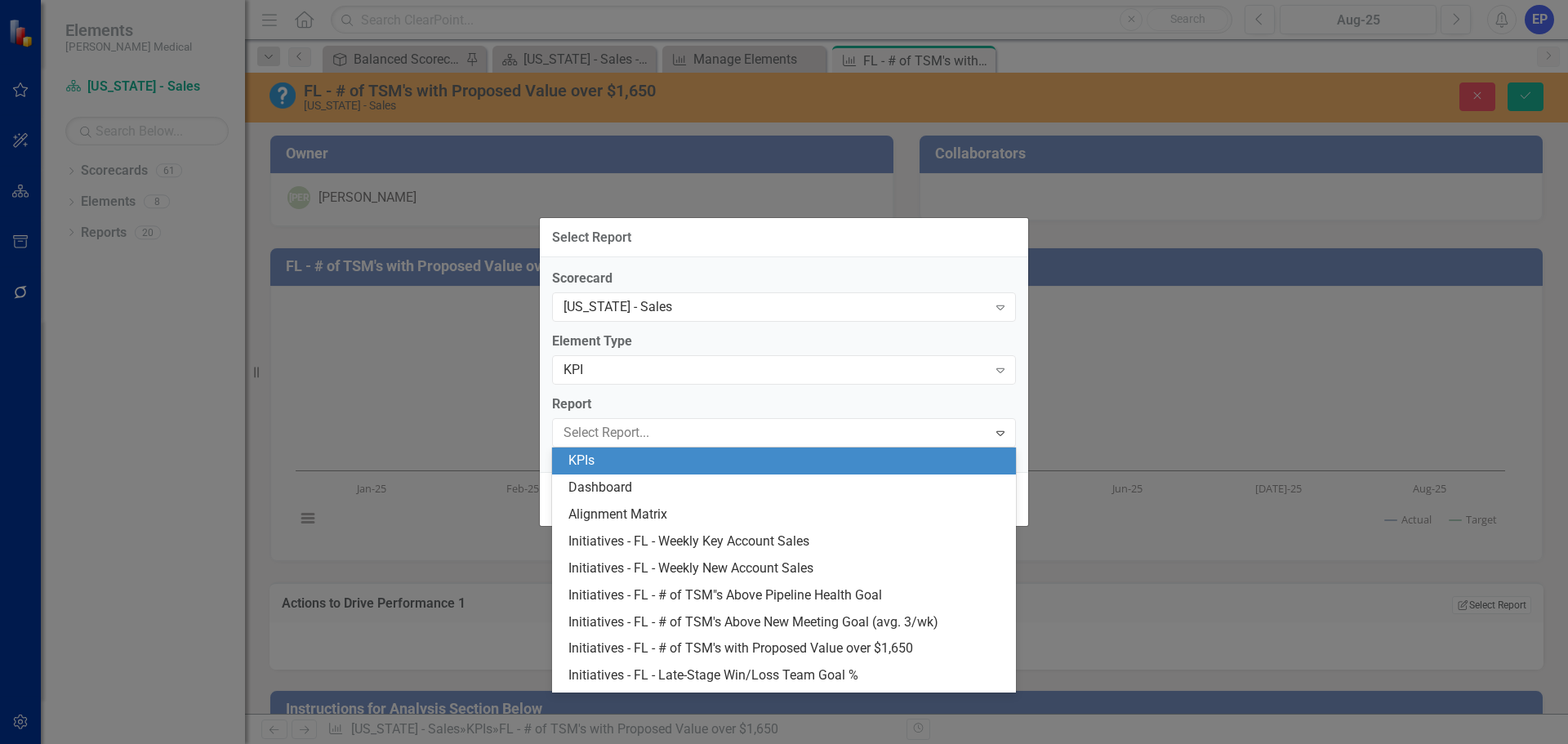
type input "1"
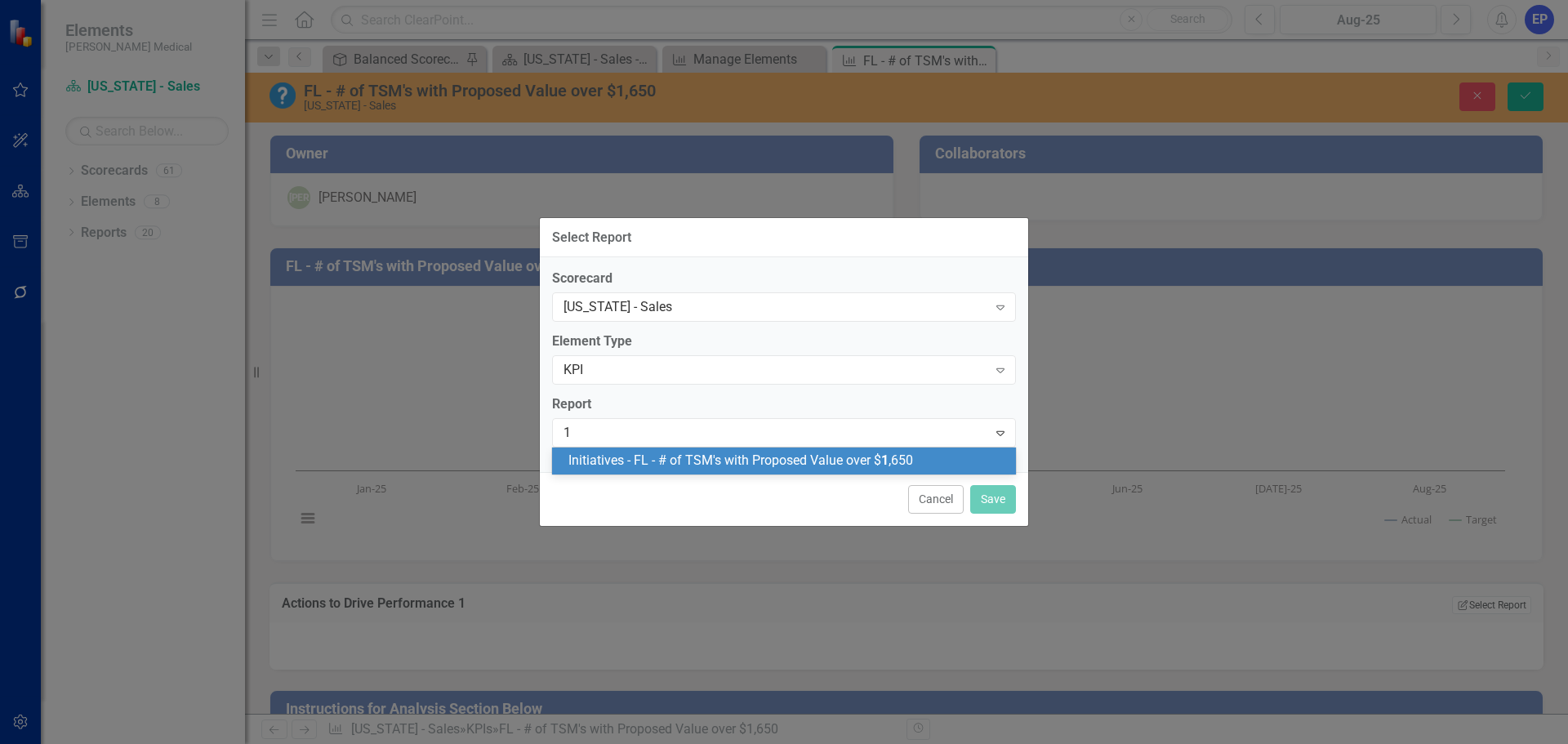
click at [740, 467] on span "Initiatives - FL - # of TSM's with Proposed Value over $ 1 ,650" at bounding box center [740, 460] width 345 height 15
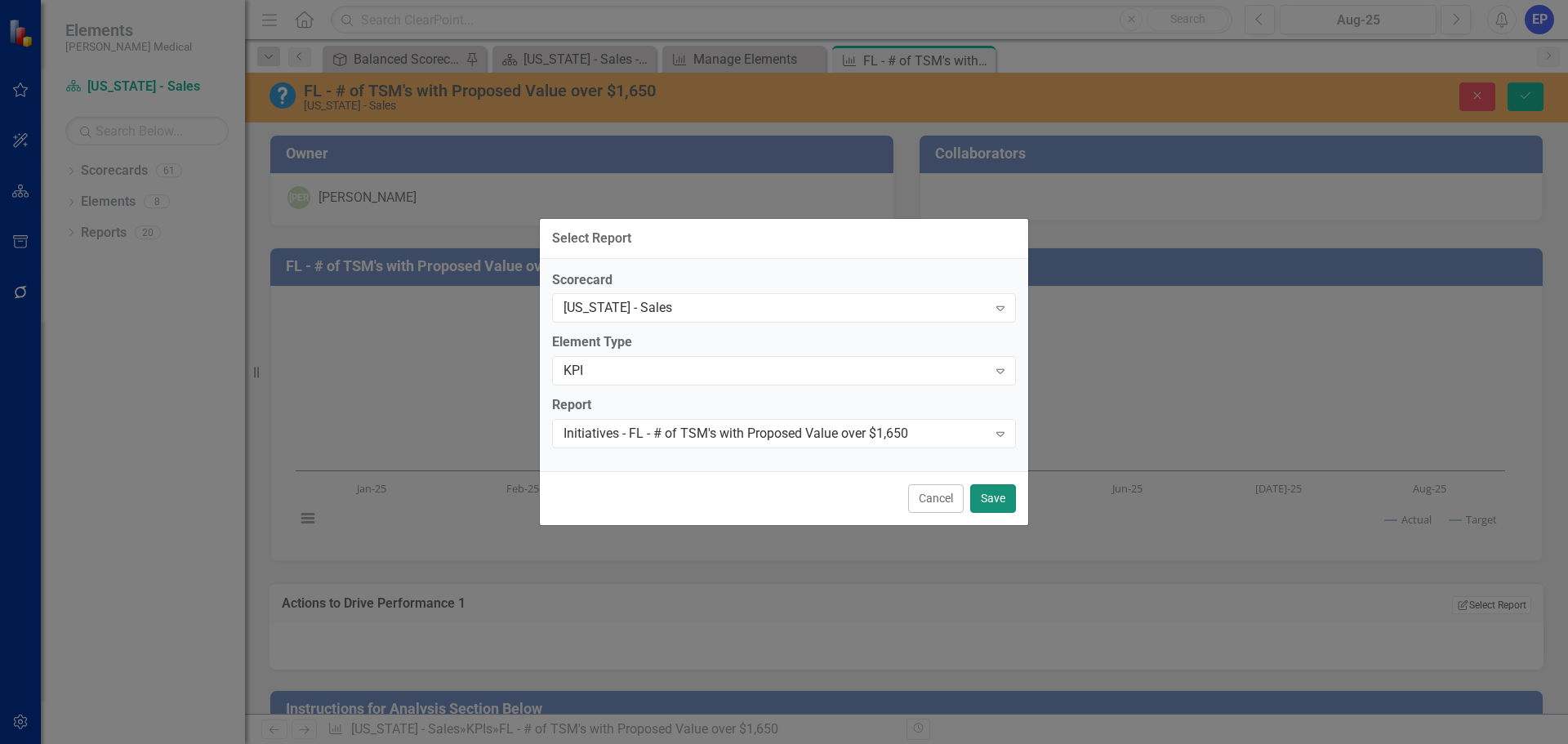
click at [987, 494] on button "Save" at bounding box center [992, 499] width 45 height 28
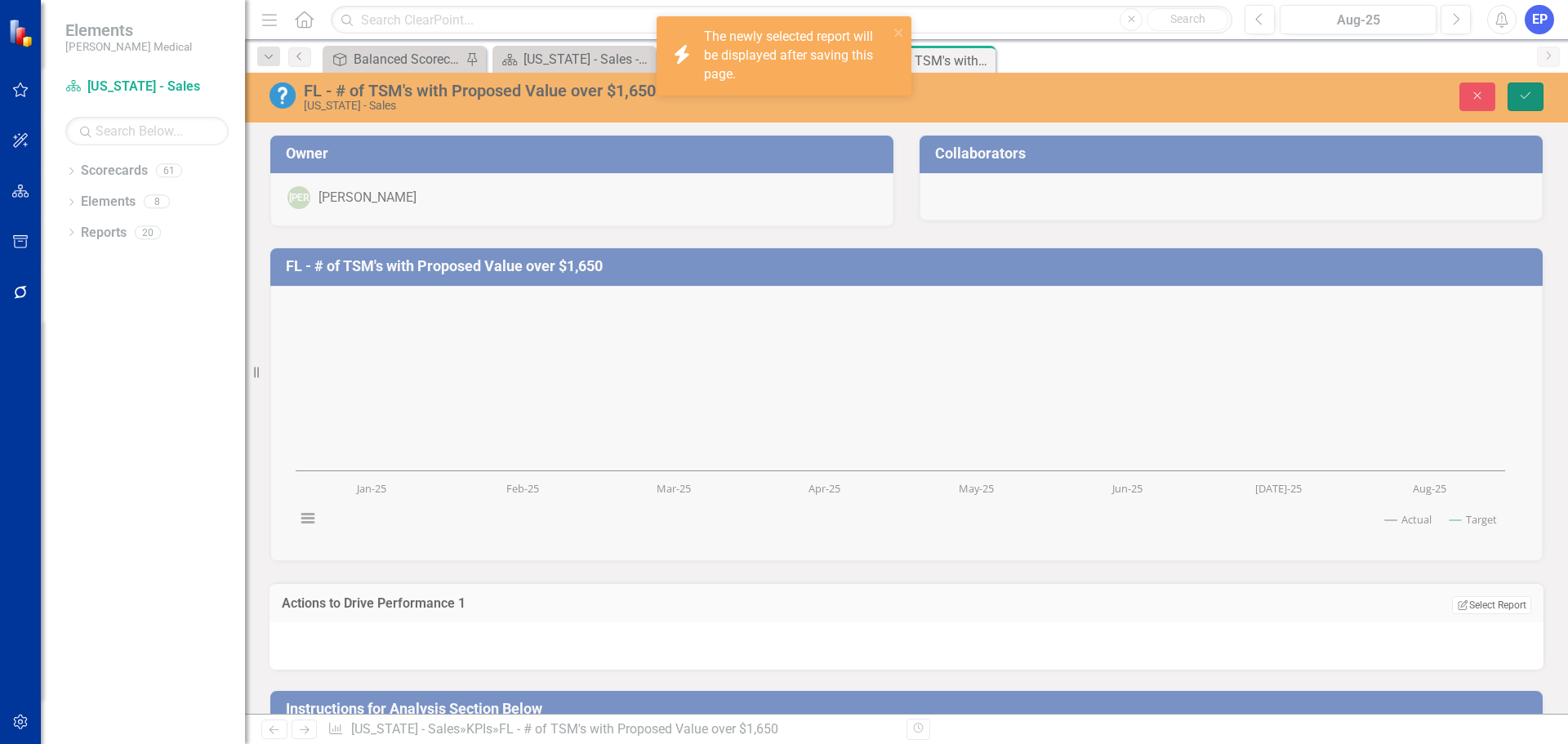
click at [1526, 96] on icon "Save" at bounding box center [1526, 95] width 15 height 11
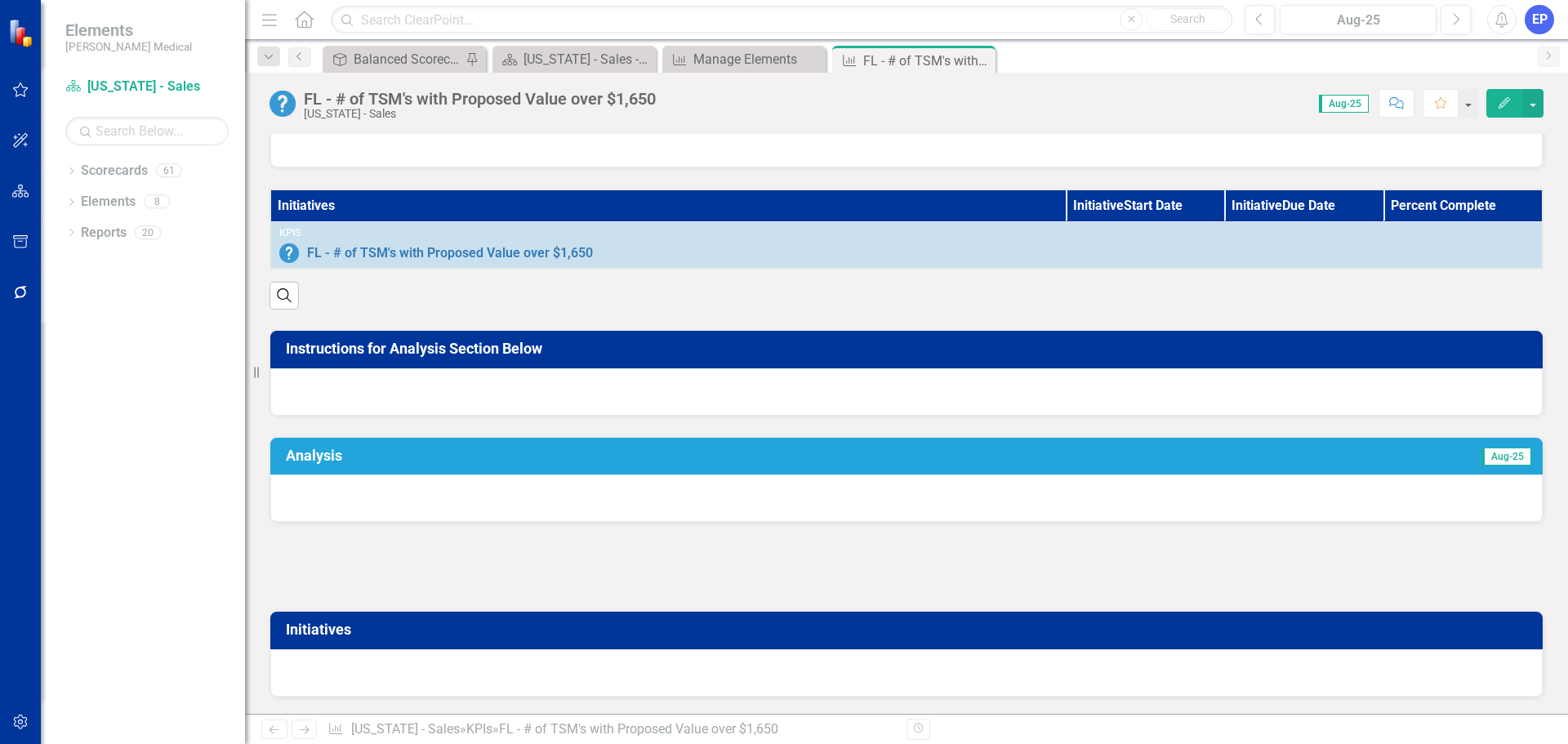
scroll to position [408, 0]
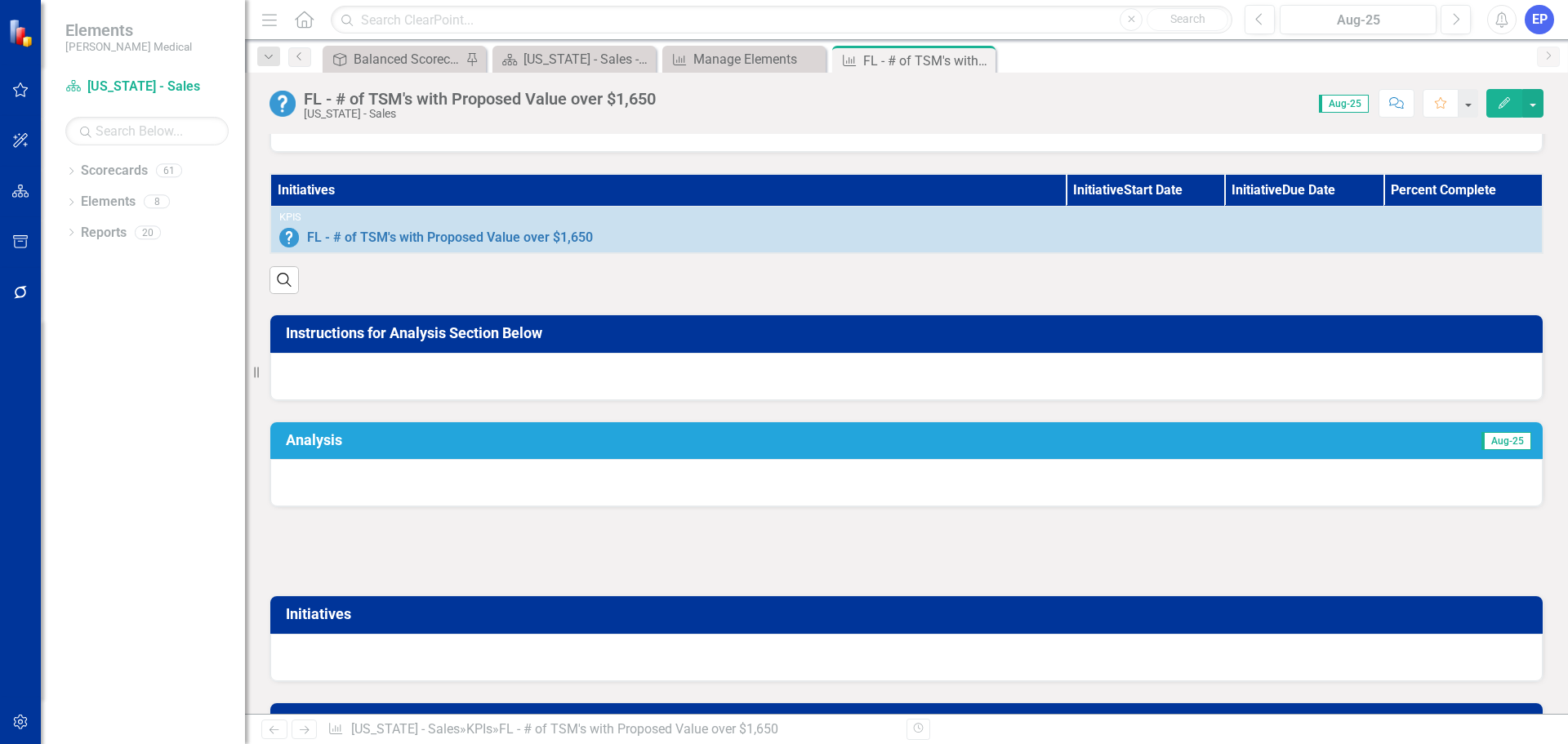
click at [742, 349] on td "Instructions for Analysis Section Below" at bounding box center [909, 335] width 1247 height 28
click at [747, 395] on div at bounding box center [905, 377] width 1272 height 47
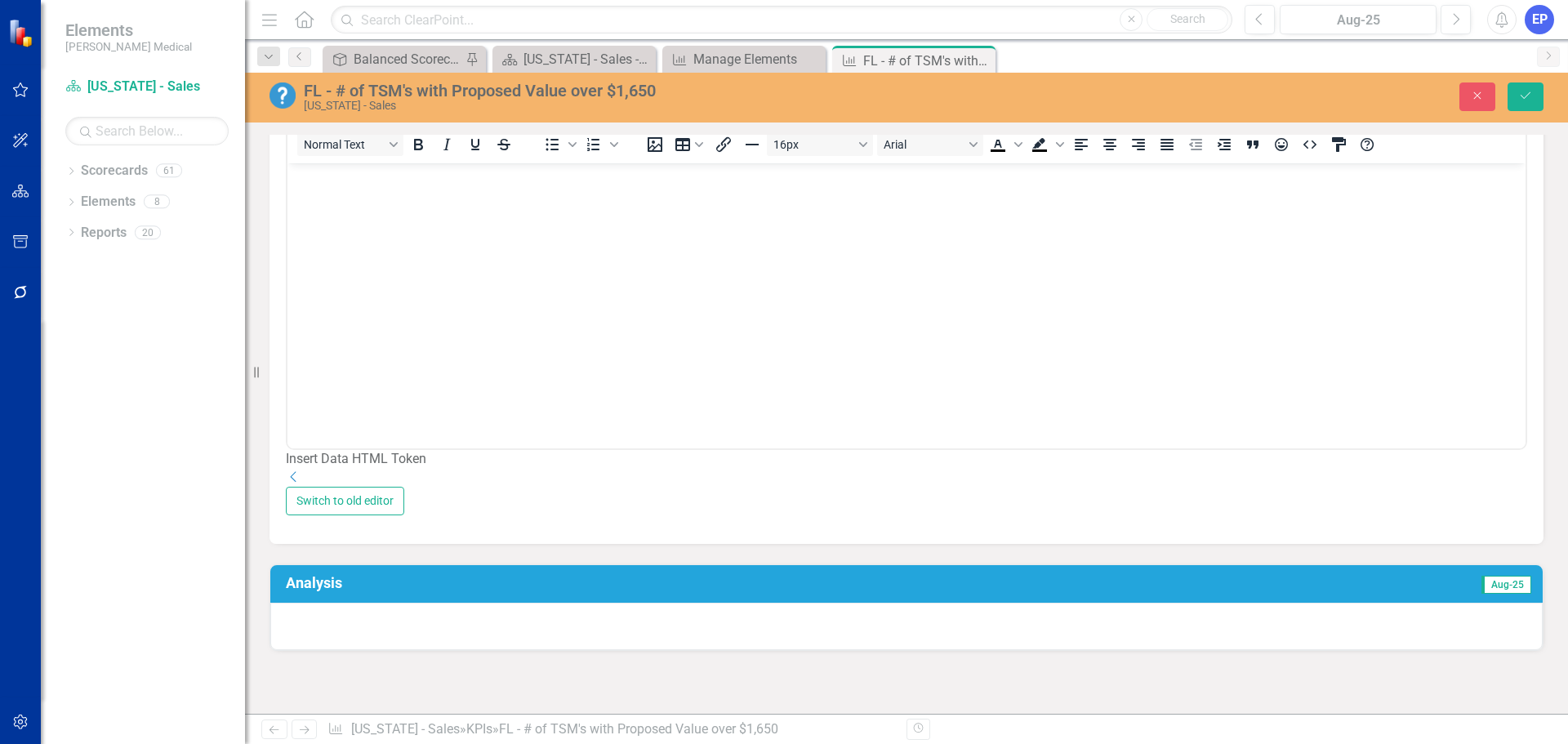
scroll to position [653, 0]
click at [1492, 486] on div "Dropdown" at bounding box center [906, 478] width 1241 height 19
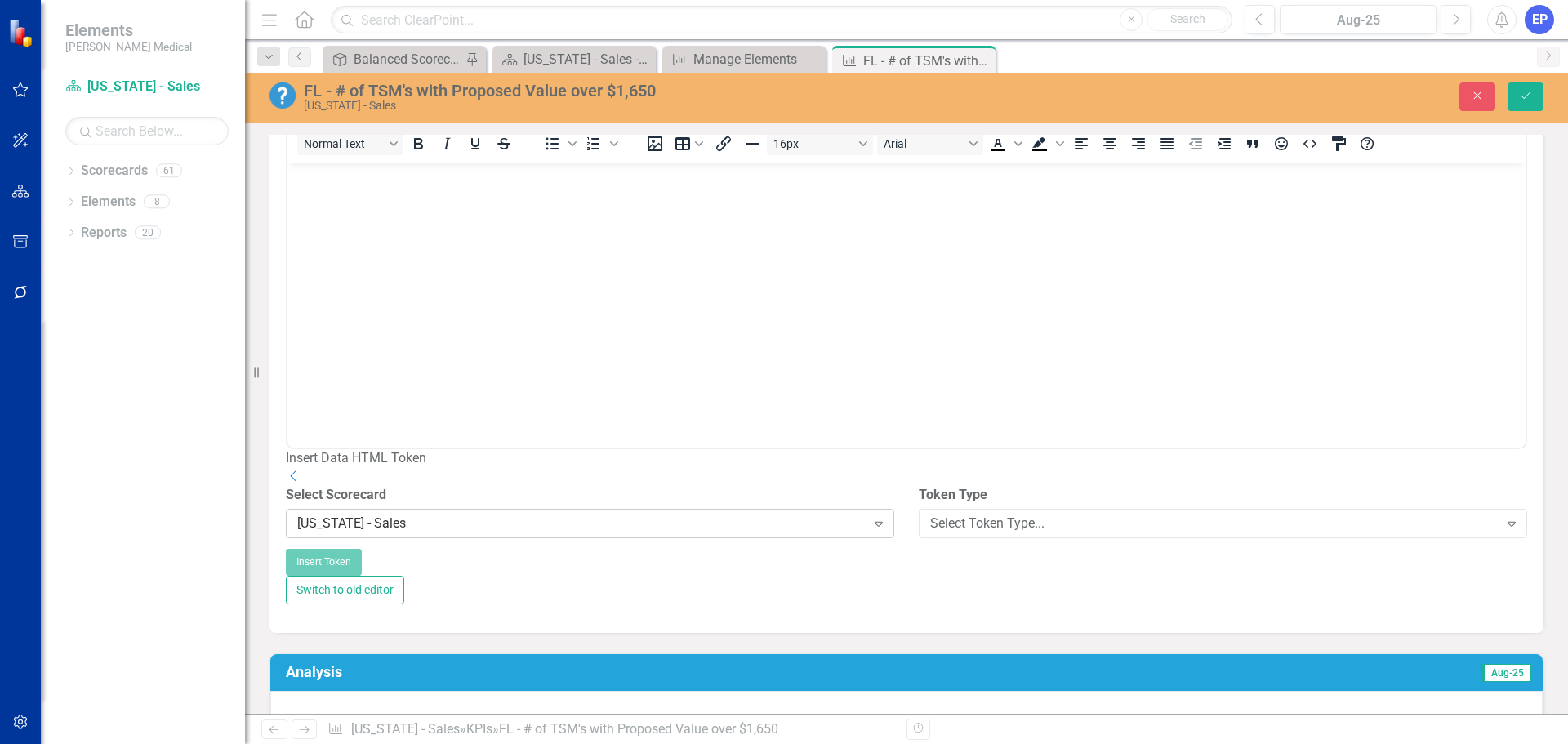
click at [577, 533] on div "[US_STATE] - Sales" at bounding box center [582, 524] width 568 height 19
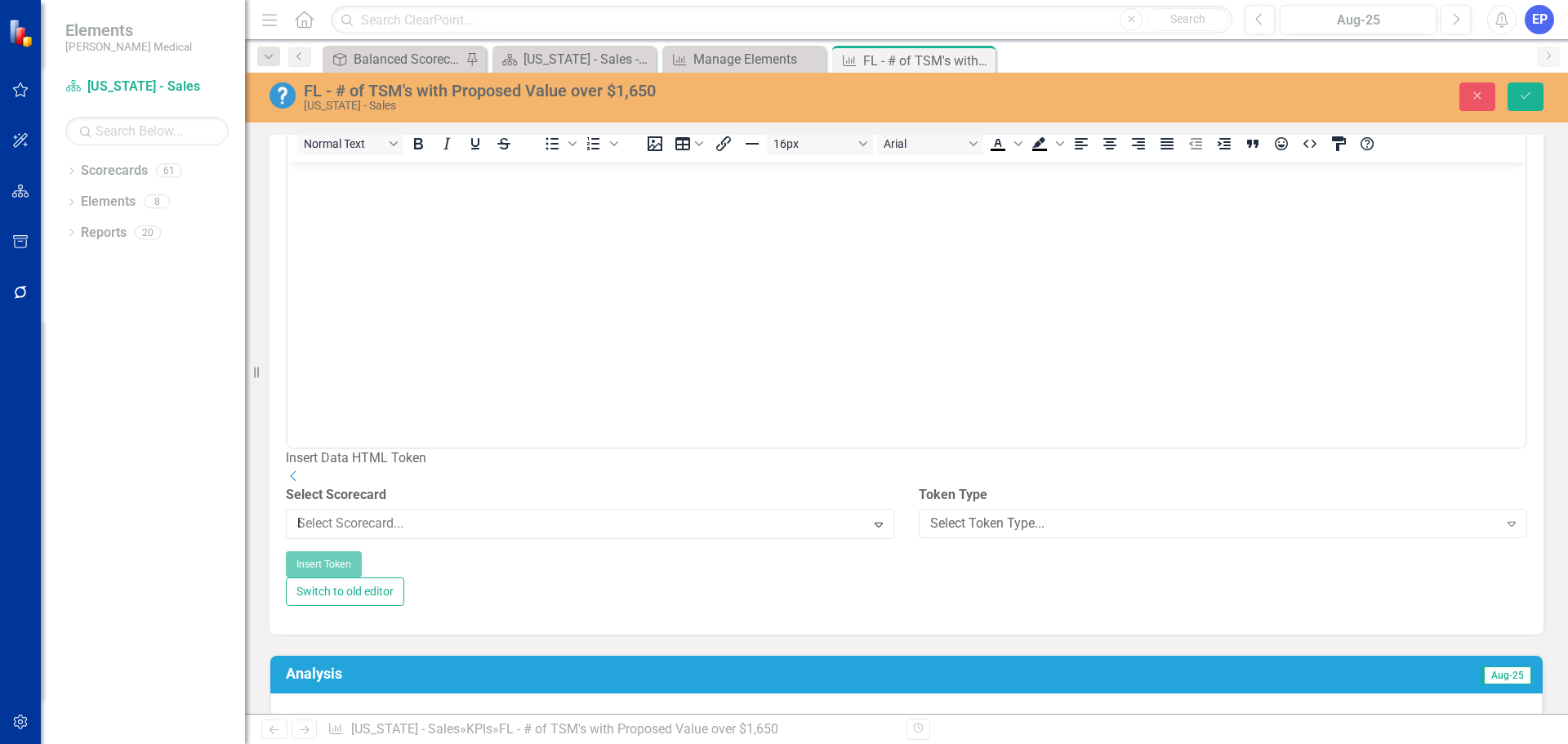
scroll to position [398, 0]
type input "ba"
click at [565, 743] on div "Ba lanced Scorecard" at bounding box center [786, 757] width 1542 height 19
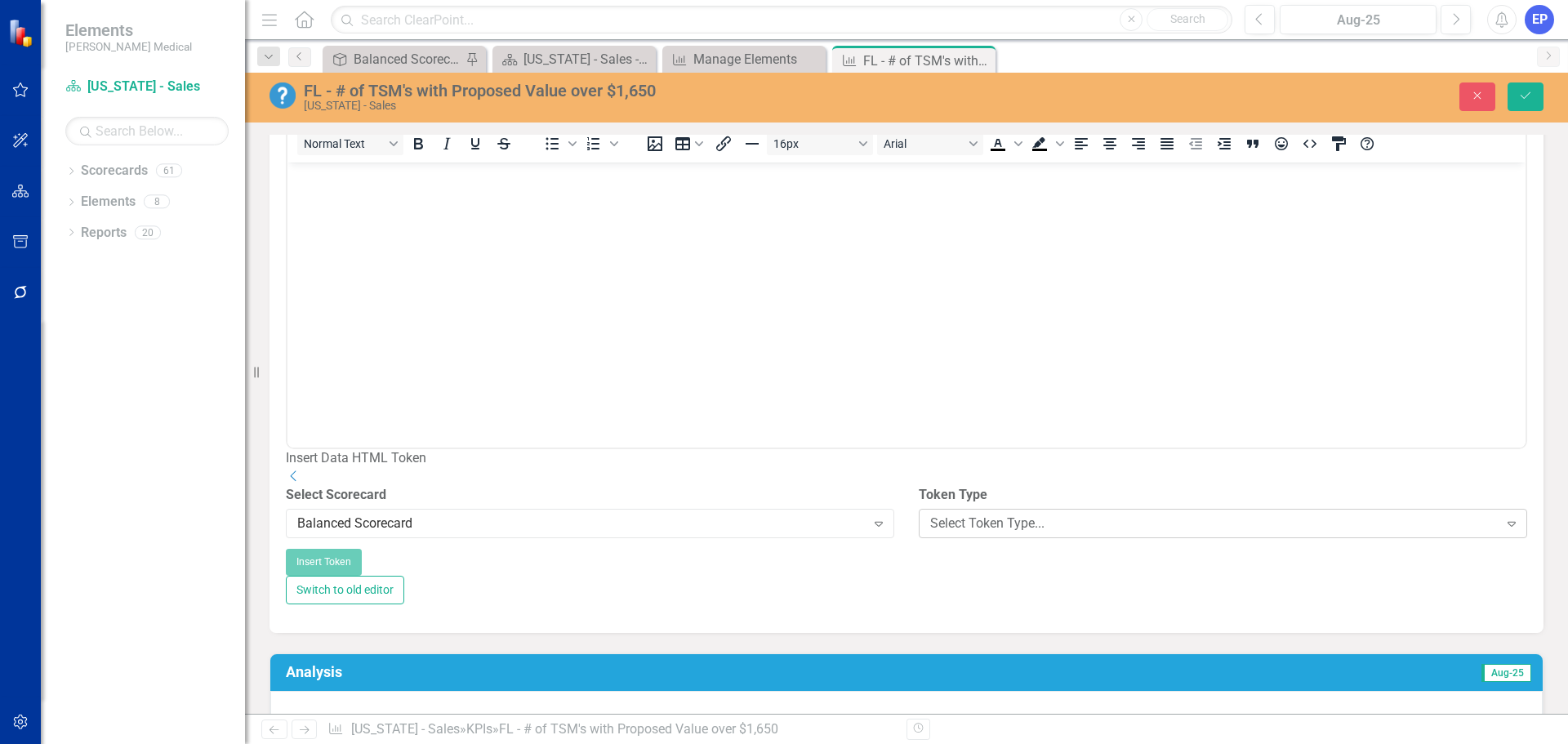
click at [934, 533] on div "Select Token Type..." at bounding box center [1214, 524] width 568 height 19
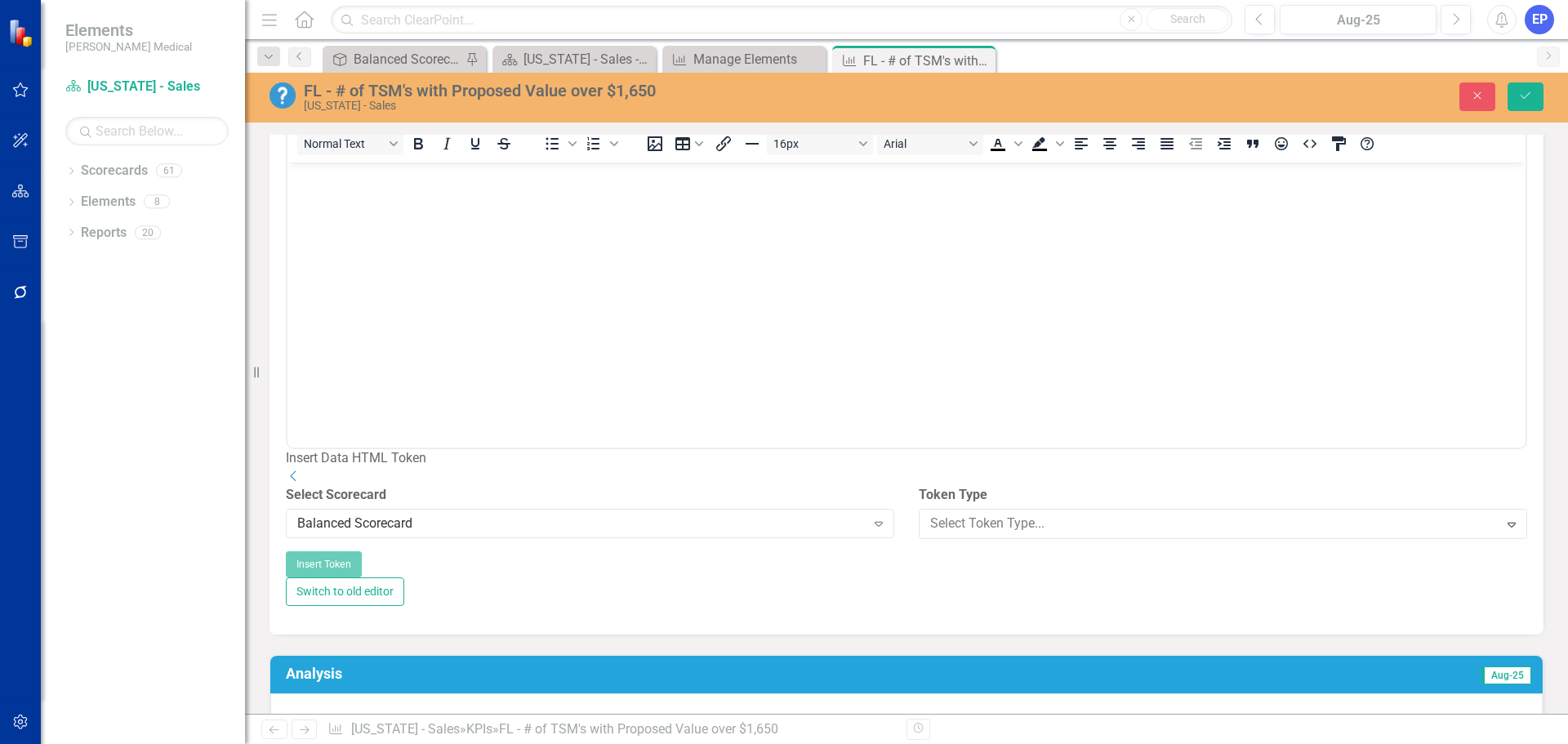
drag, startPoint x: 941, startPoint y: 408, endPoint x: 624, endPoint y: 280, distance: 341.9
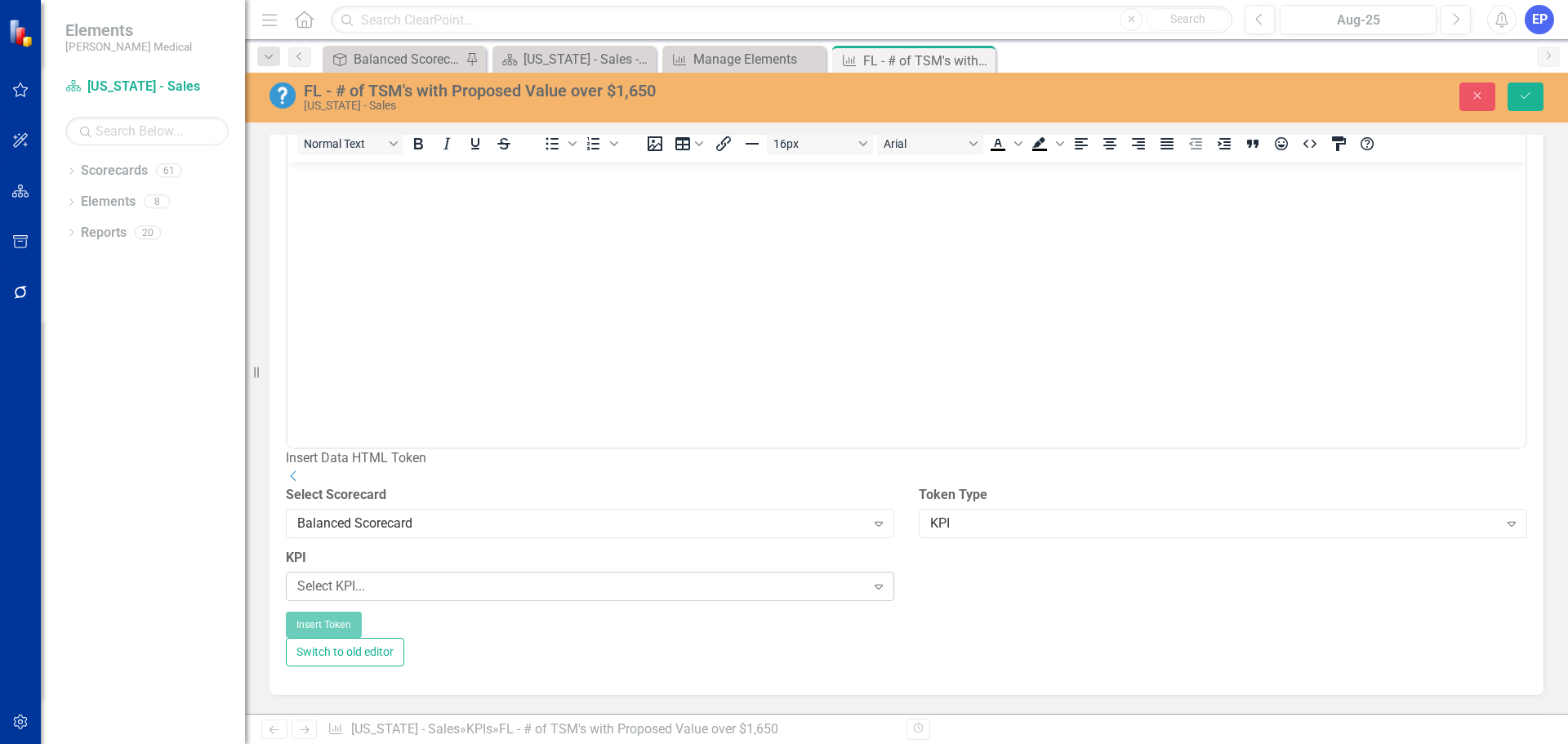
click at [723, 596] on div "Select KPI..." at bounding box center [582, 586] width 568 height 19
drag, startPoint x: 658, startPoint y: 478, endPoint x: 672, endPoint y: 482, distance: 14.6
click at [1007, 596] on div "Select Field..." at bounding box center [1214, 586] width 568 height 19
type input "tem"
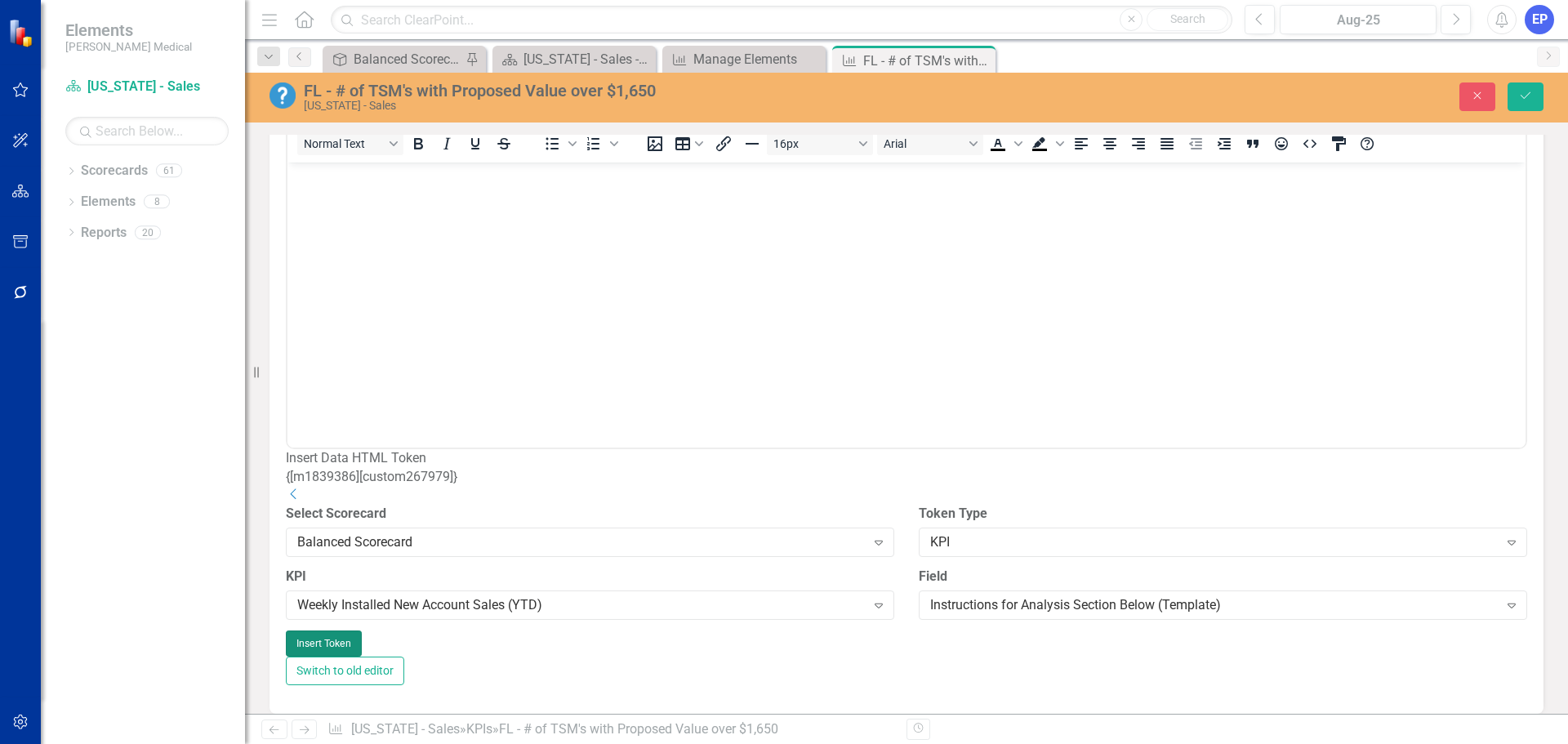
click at [362, 656] on button "Insert Token" at bounding box center [324, 644] width 76 height 26
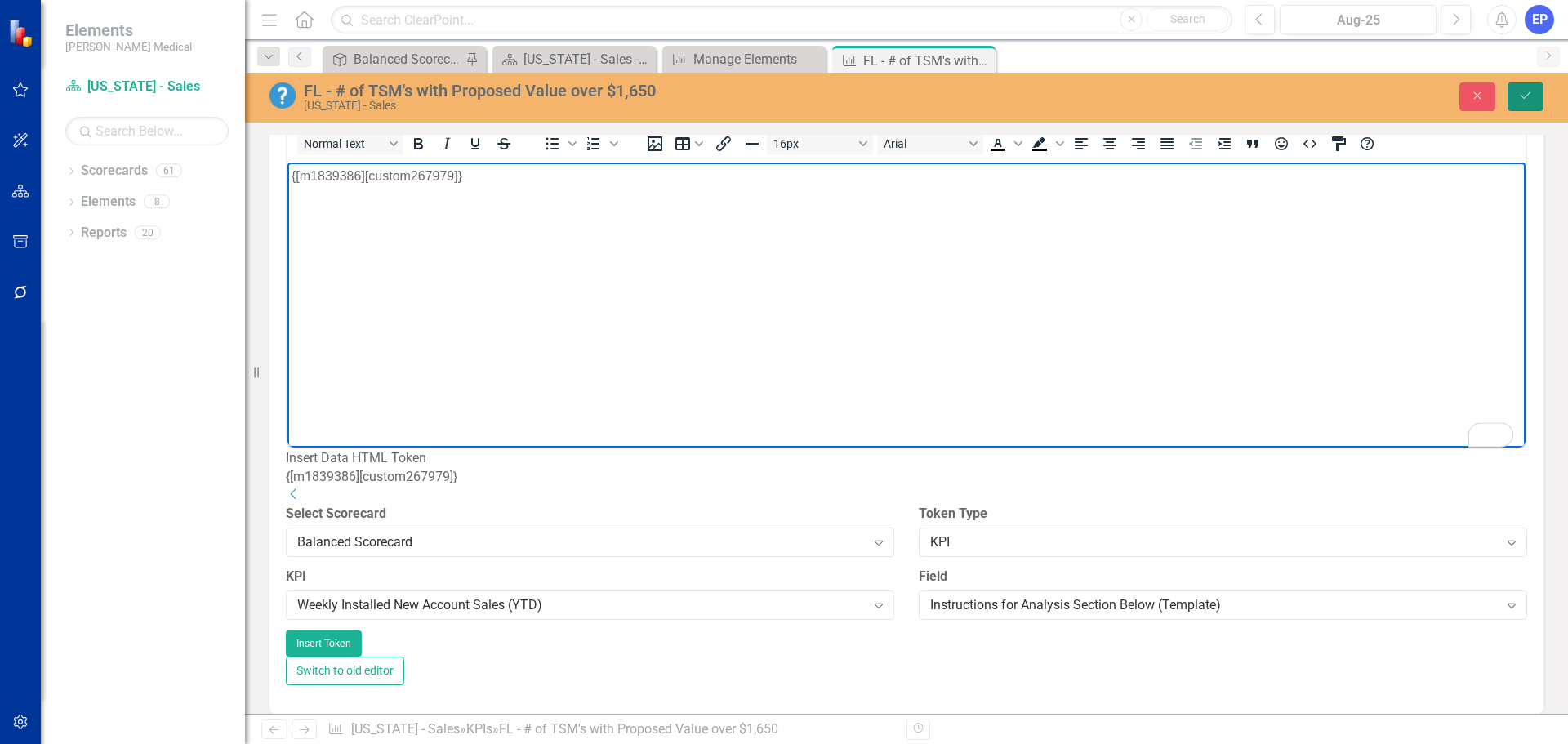
click at [1524, 101] on icon "Save" at bounding box center [1526, 95] width 15 height 11
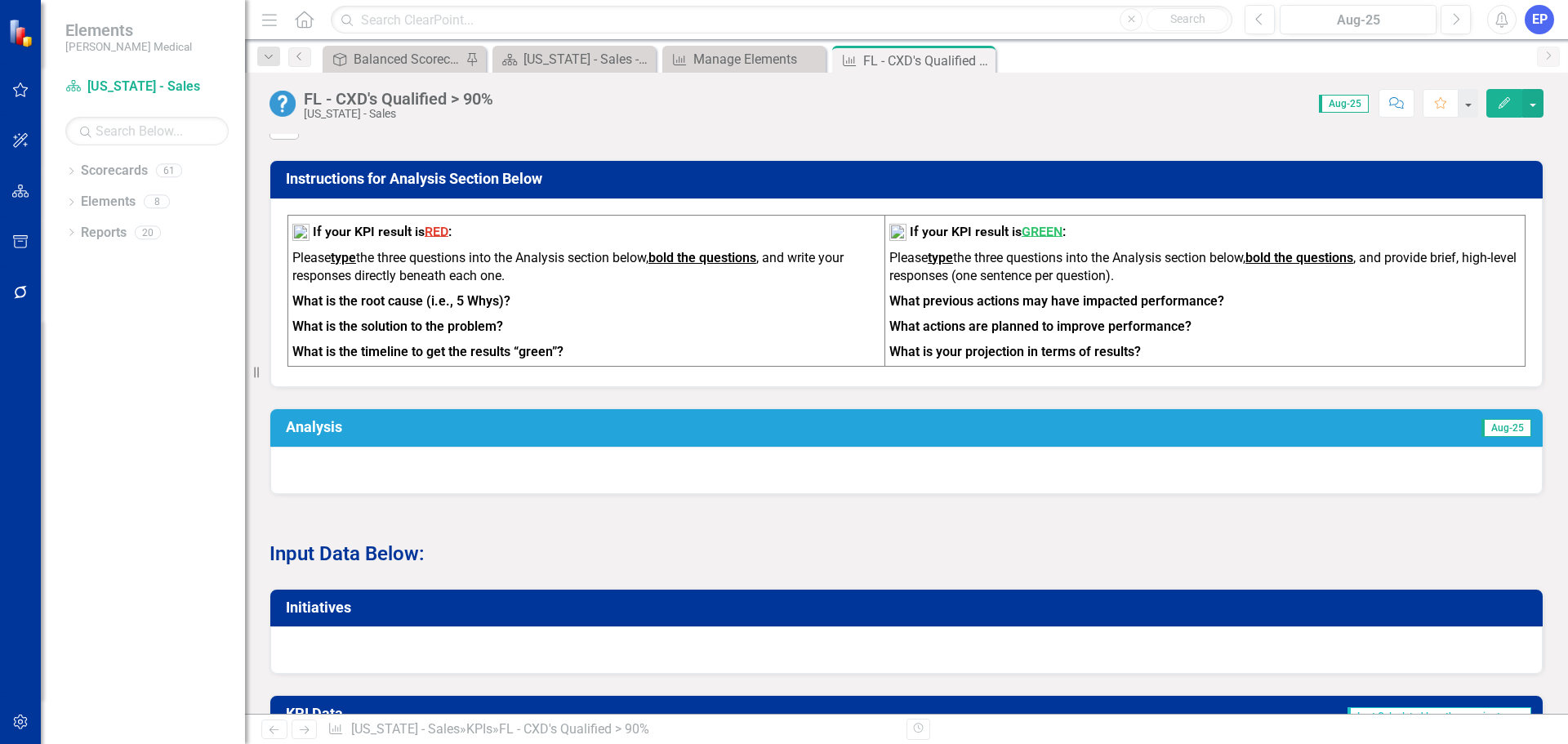
scroll to position [571, 0]
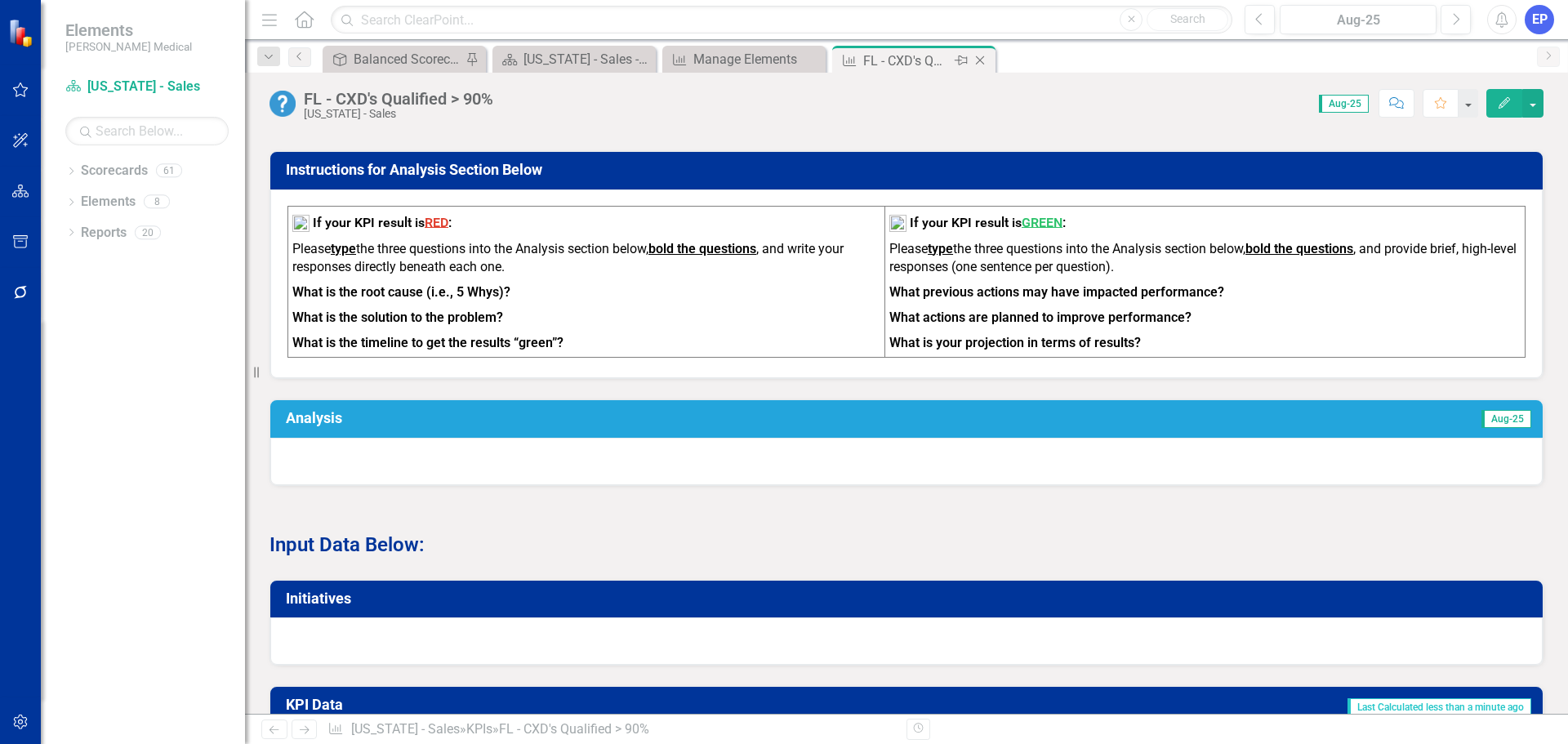
click at [977, 55] on icon "Close" at bounding box center [979, 60] width 16 height 13
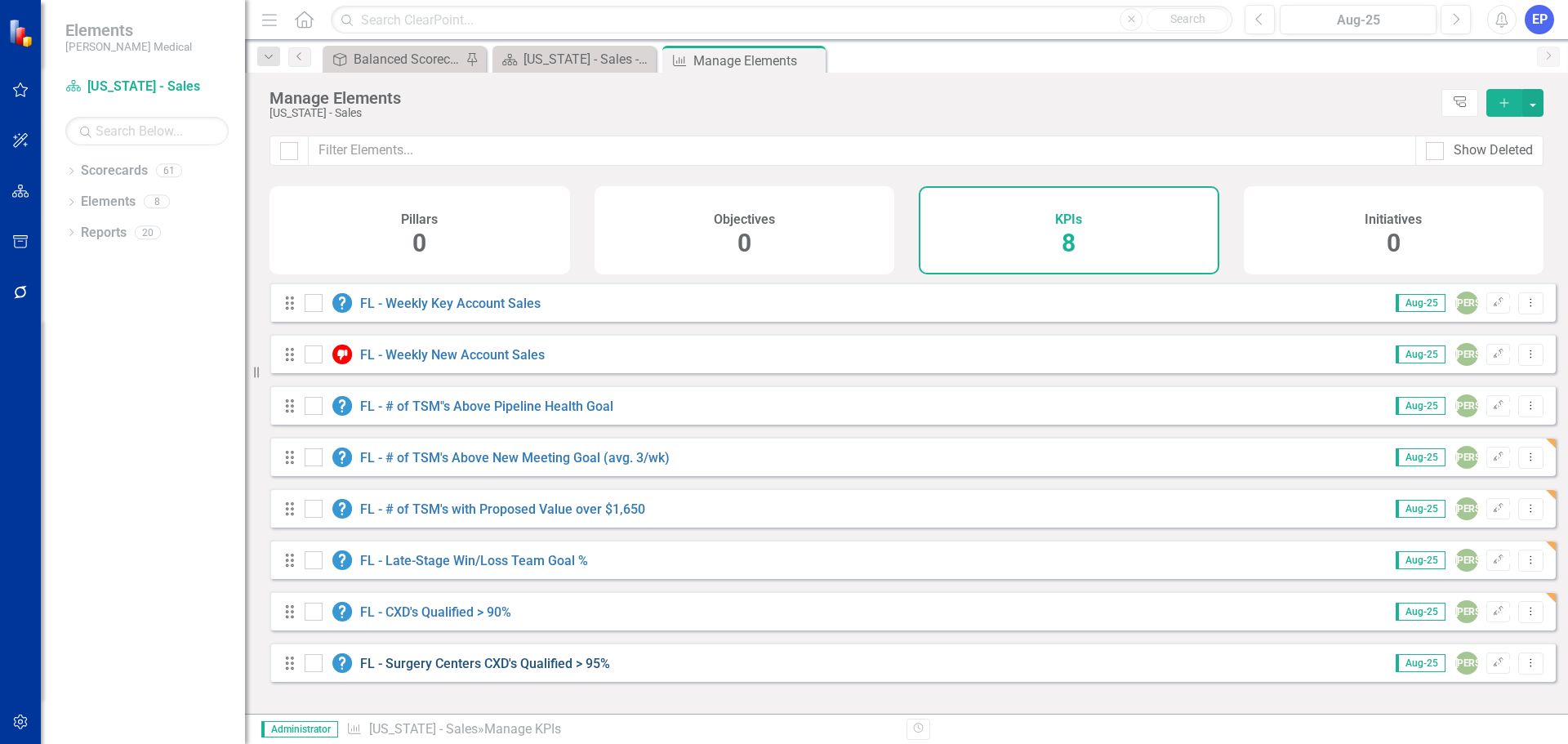
click at [447, 671] on link "FL - Surgery Centers CXD's Qualified > 95%" at bounding box center [484, 663] width 250 height 15
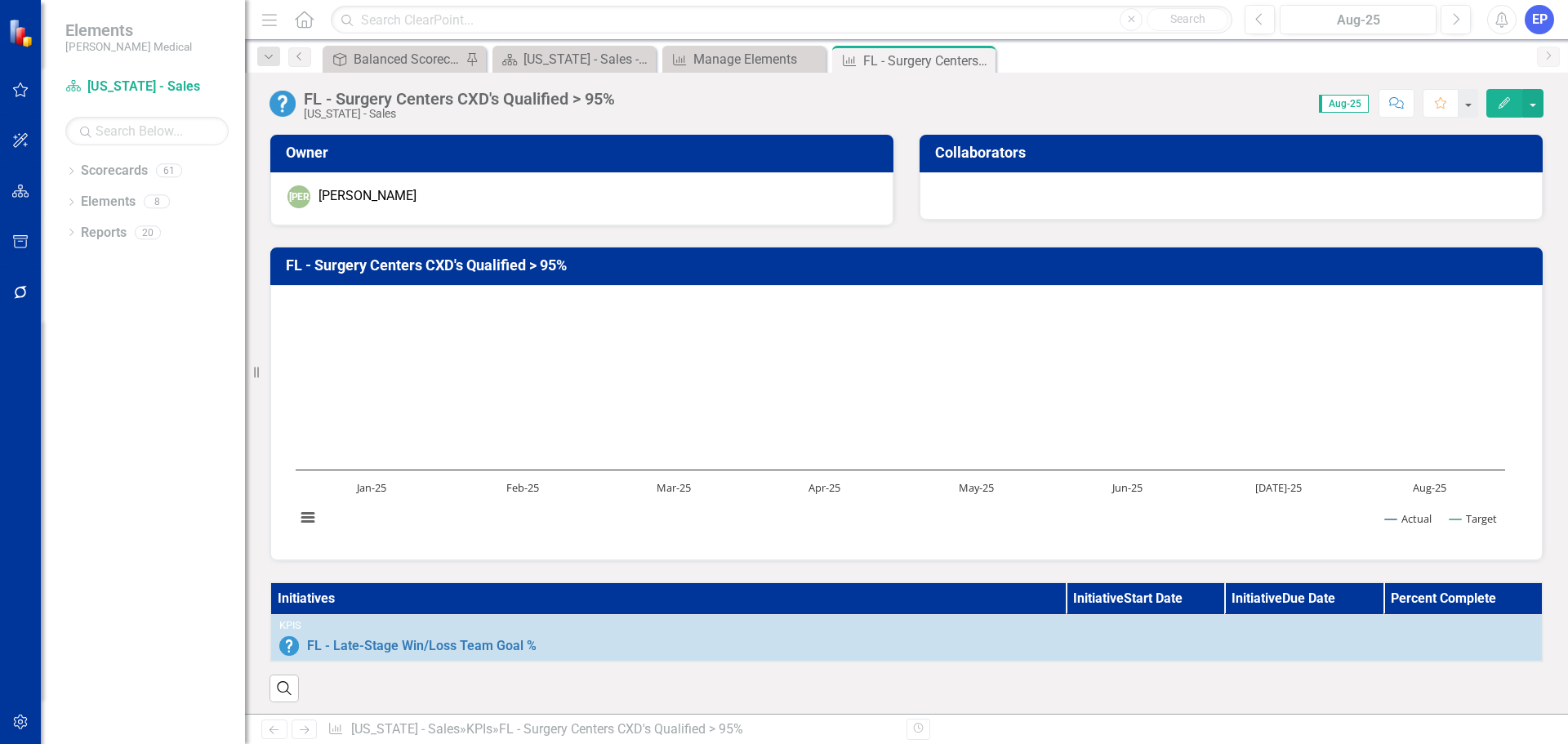
click at [523, 598] on th "Initiatives" at bounding box center [667, 599] width 795 height 33
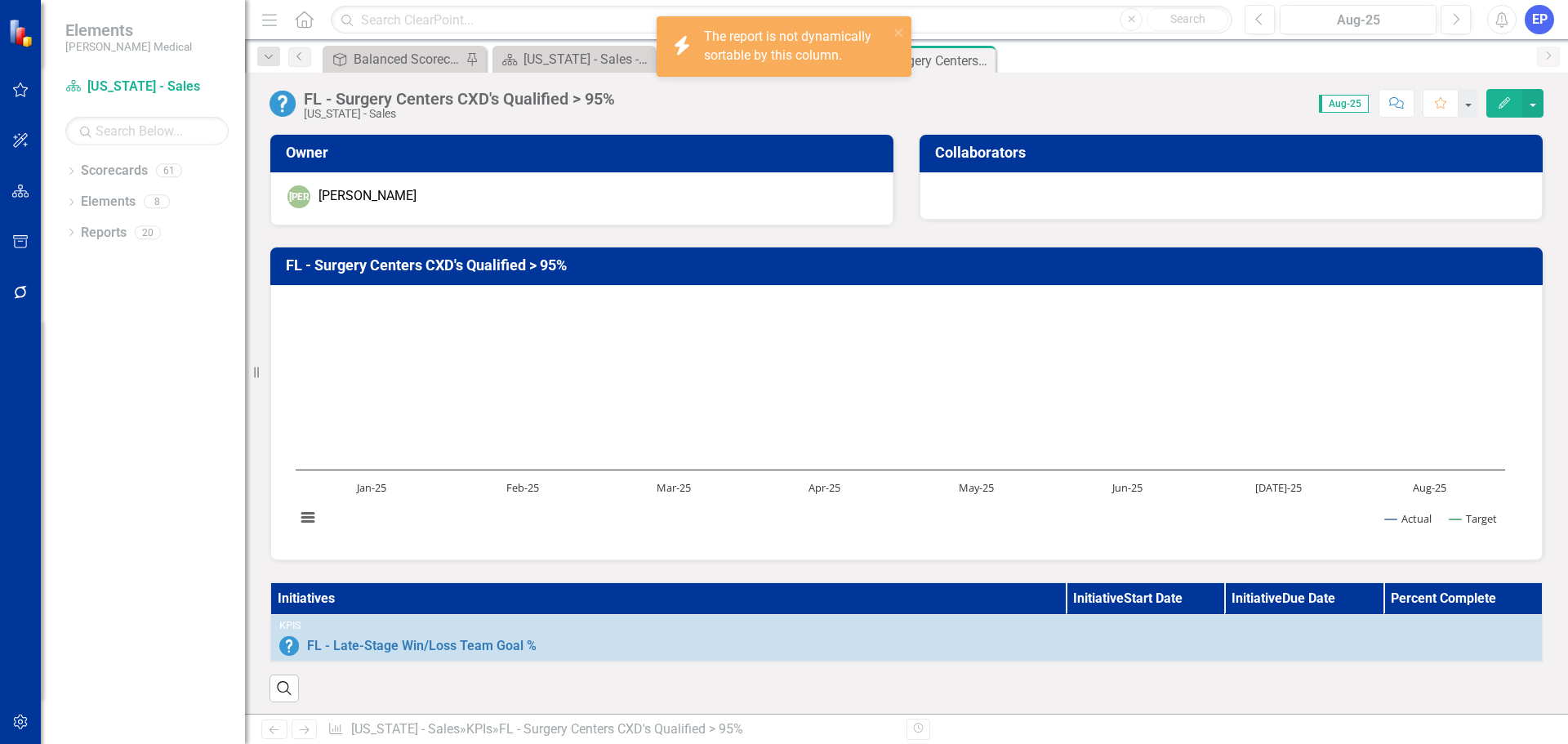
click at [523, 598] on th "Initiatives" at bounding box center [667, 599] width 795 height 33
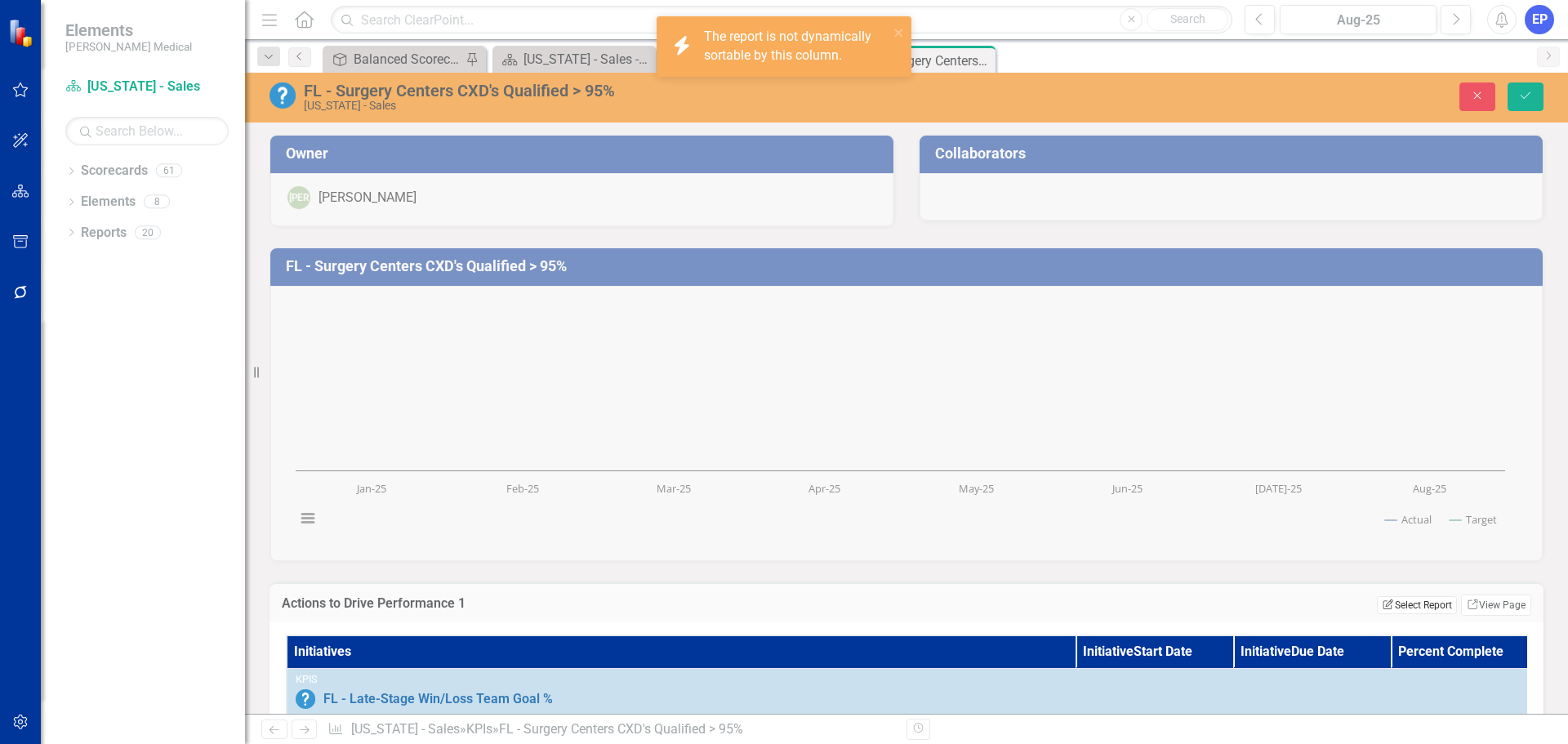
click at [1382, 607] on button "Edit Report Select Report" at bounding box center [1416, 604] width 79 height 18
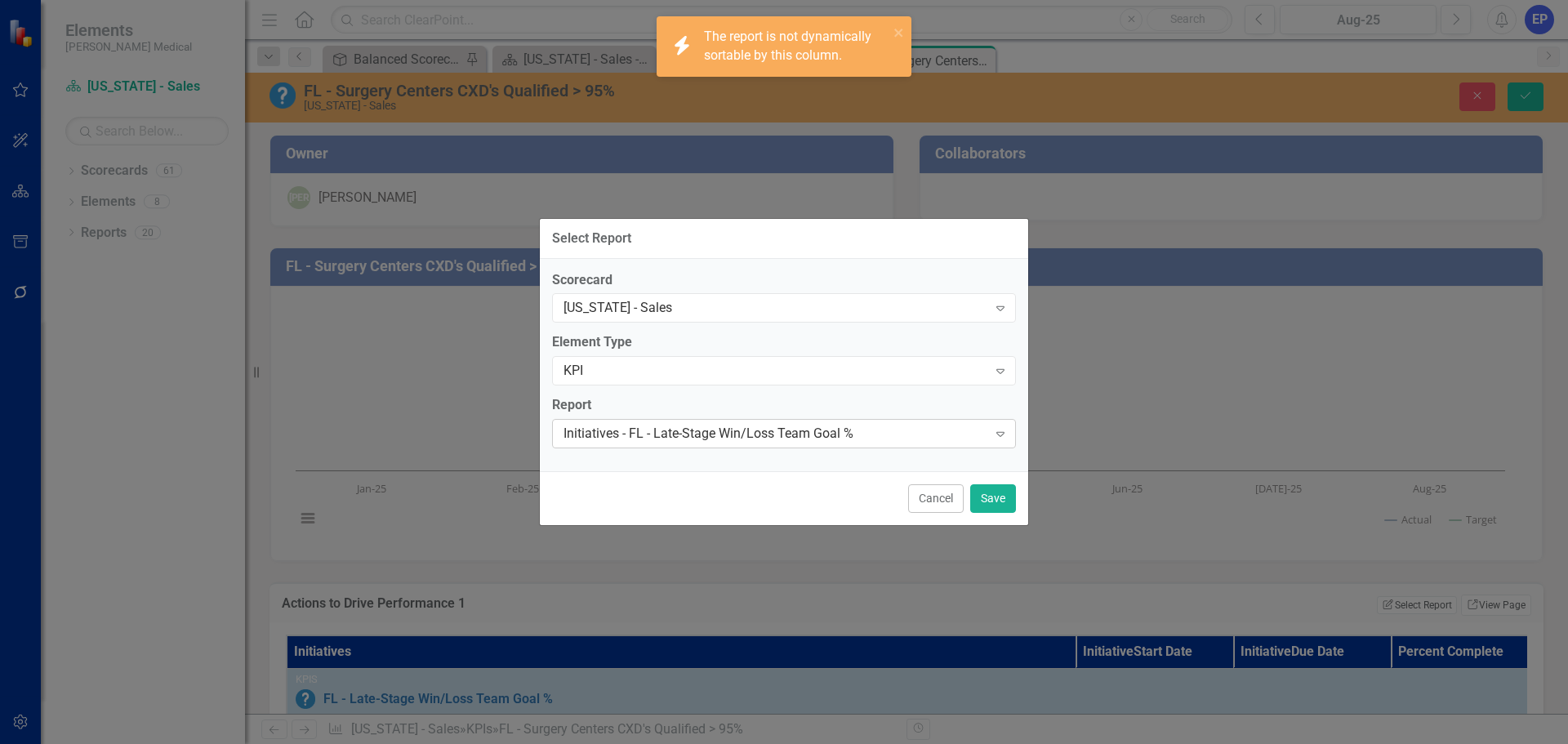
click at [859, 438] on div "Initiatives - FL - Late-Stage Win/Loss Team Goal %" at bounding box center [775, 434] width 424 height 19
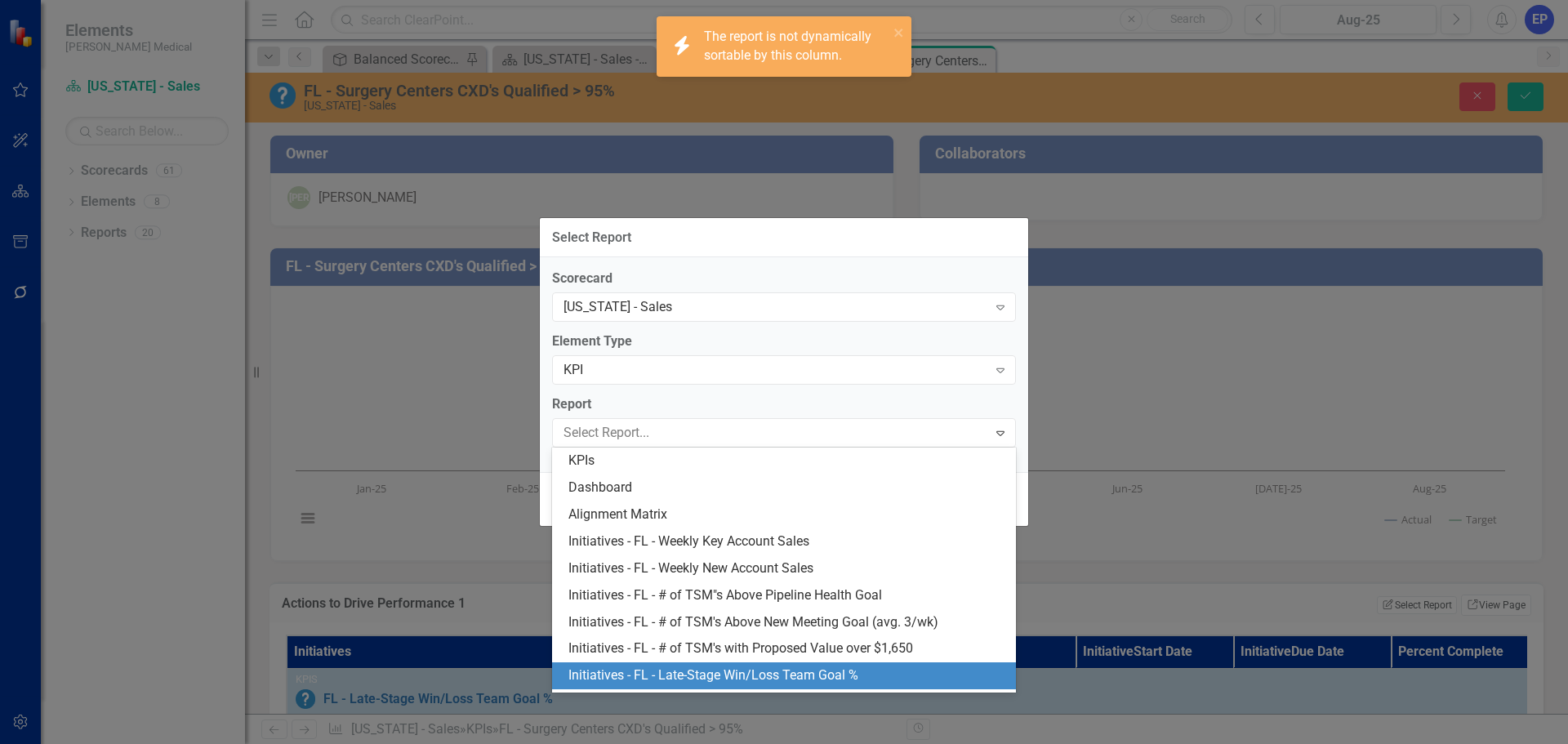
scroll to position [50, 0]
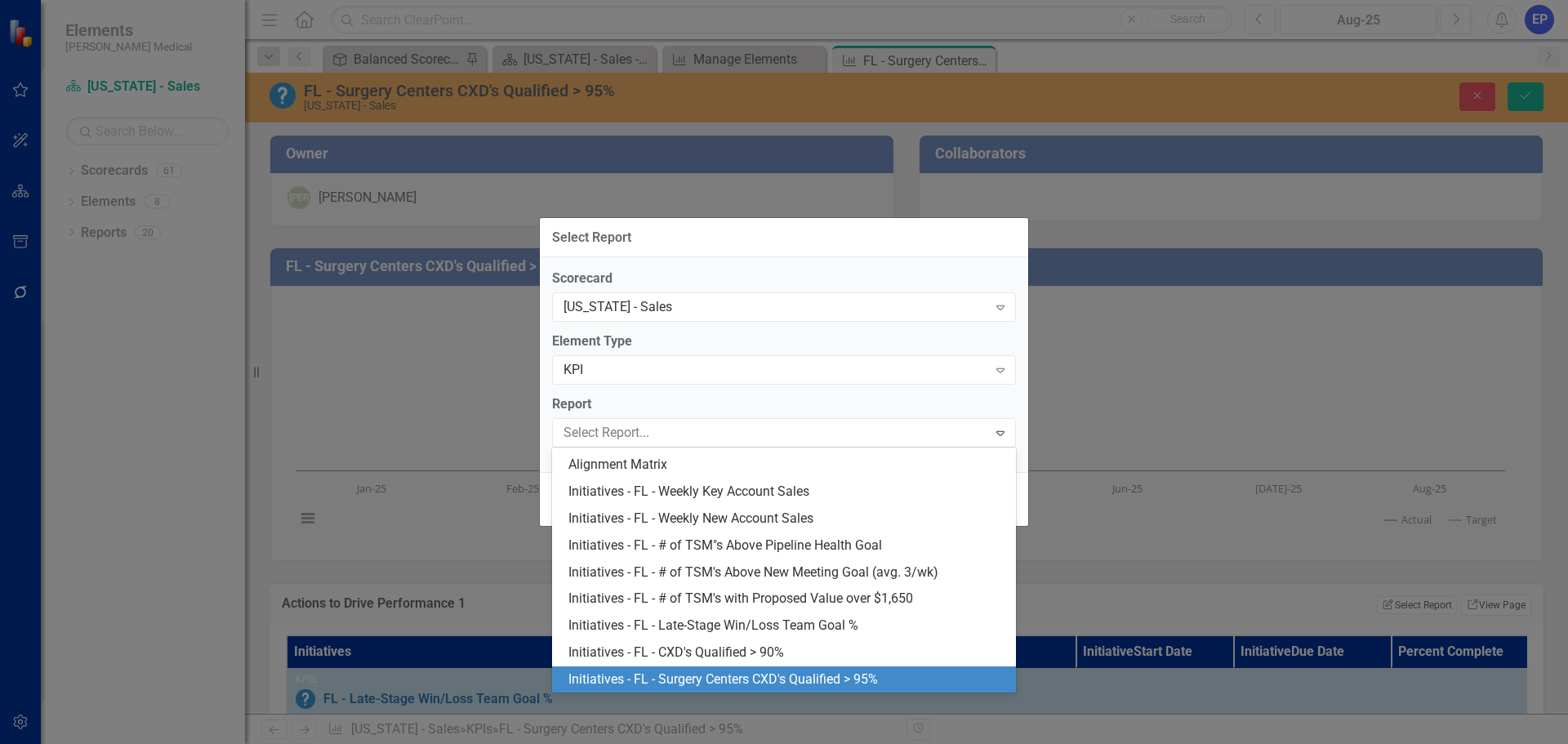
click at [851, 692] on div "Initiatives - FL - Surgery Centers CXD's Qualified > 95%" at bounding box center [784, 680] width 464 height 27
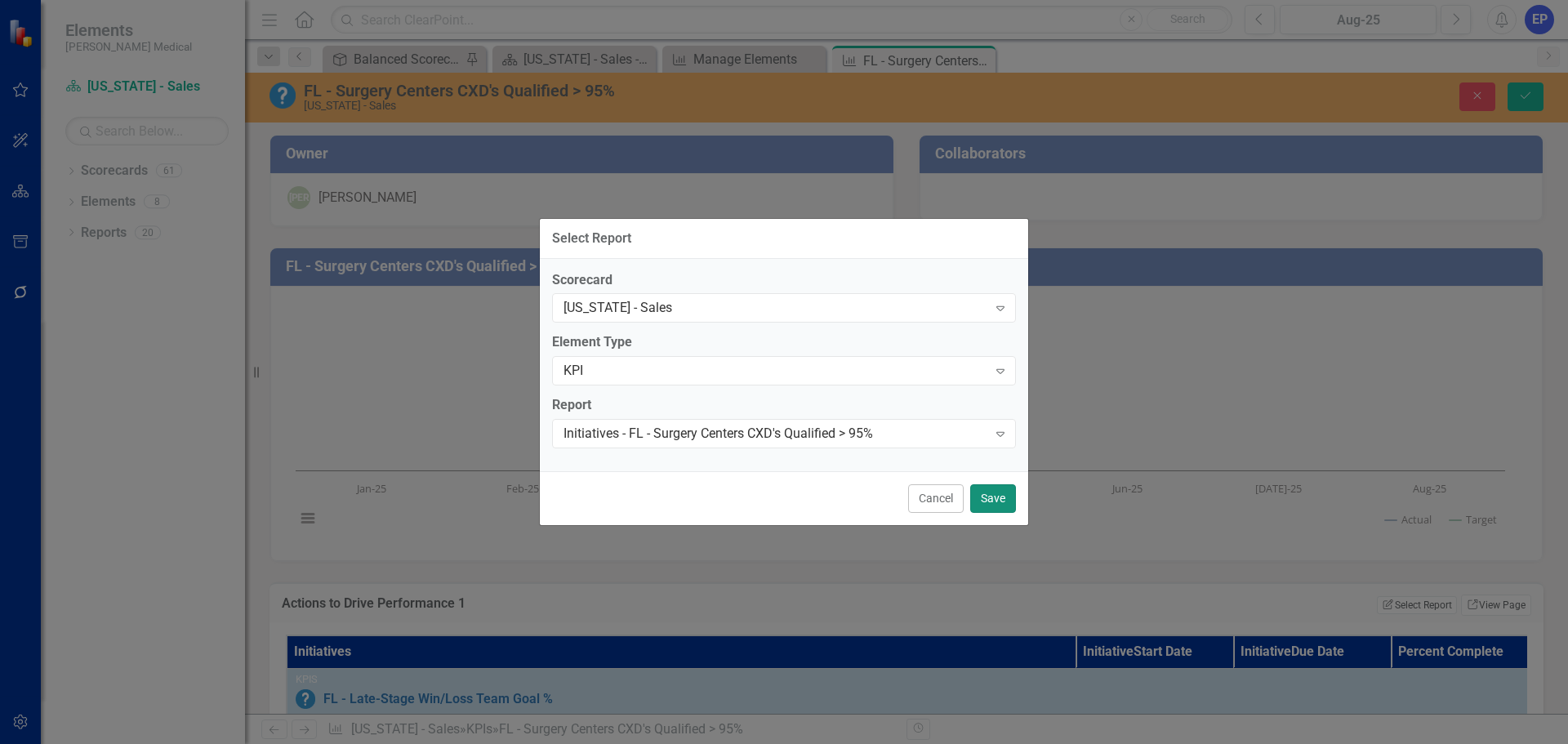
click at [992, 493] on button "Save" at bounding box center [992, 499] width 45 height 28
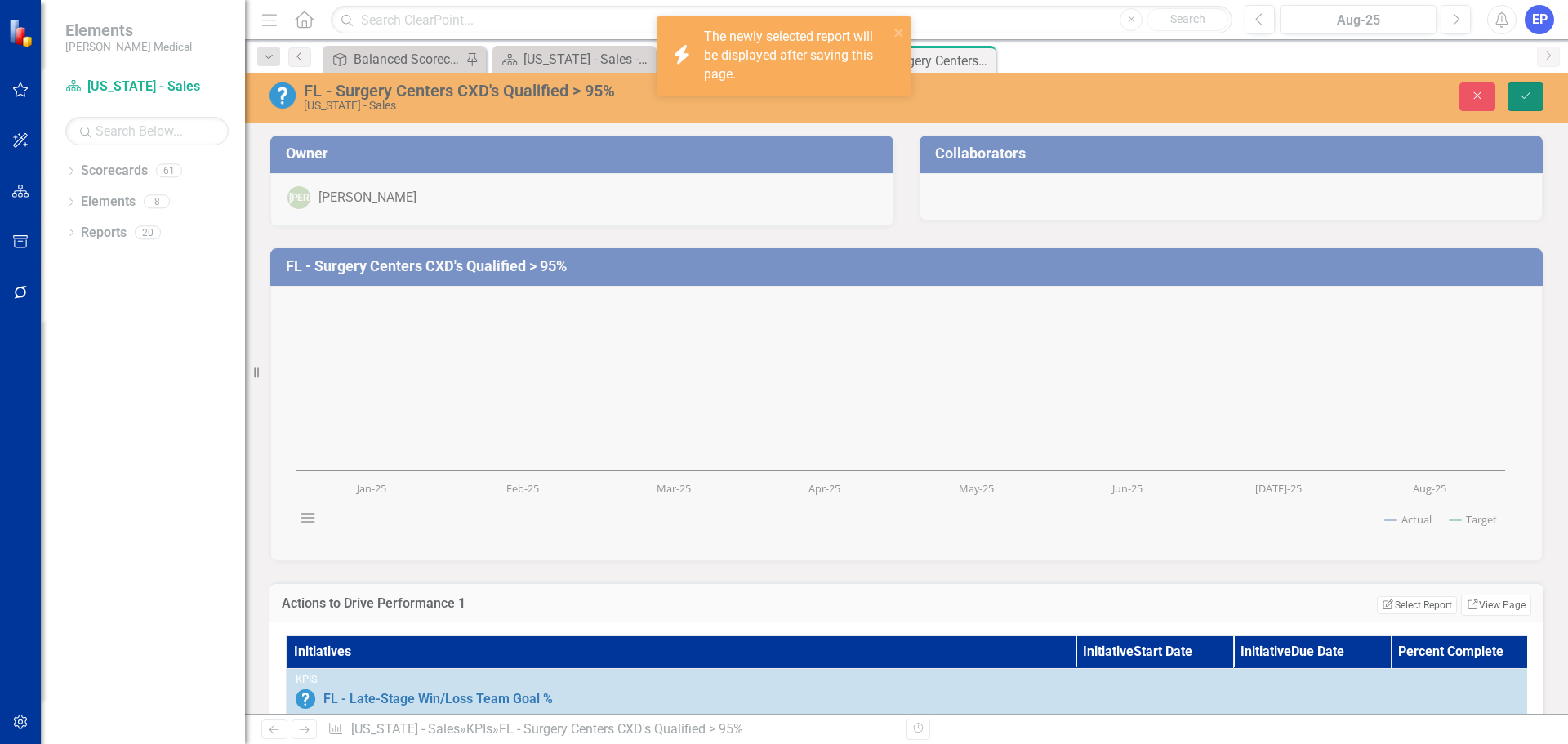
click at [1526, 95] on icon "Save" at bounding box center [1526, 95] width 15 height 11
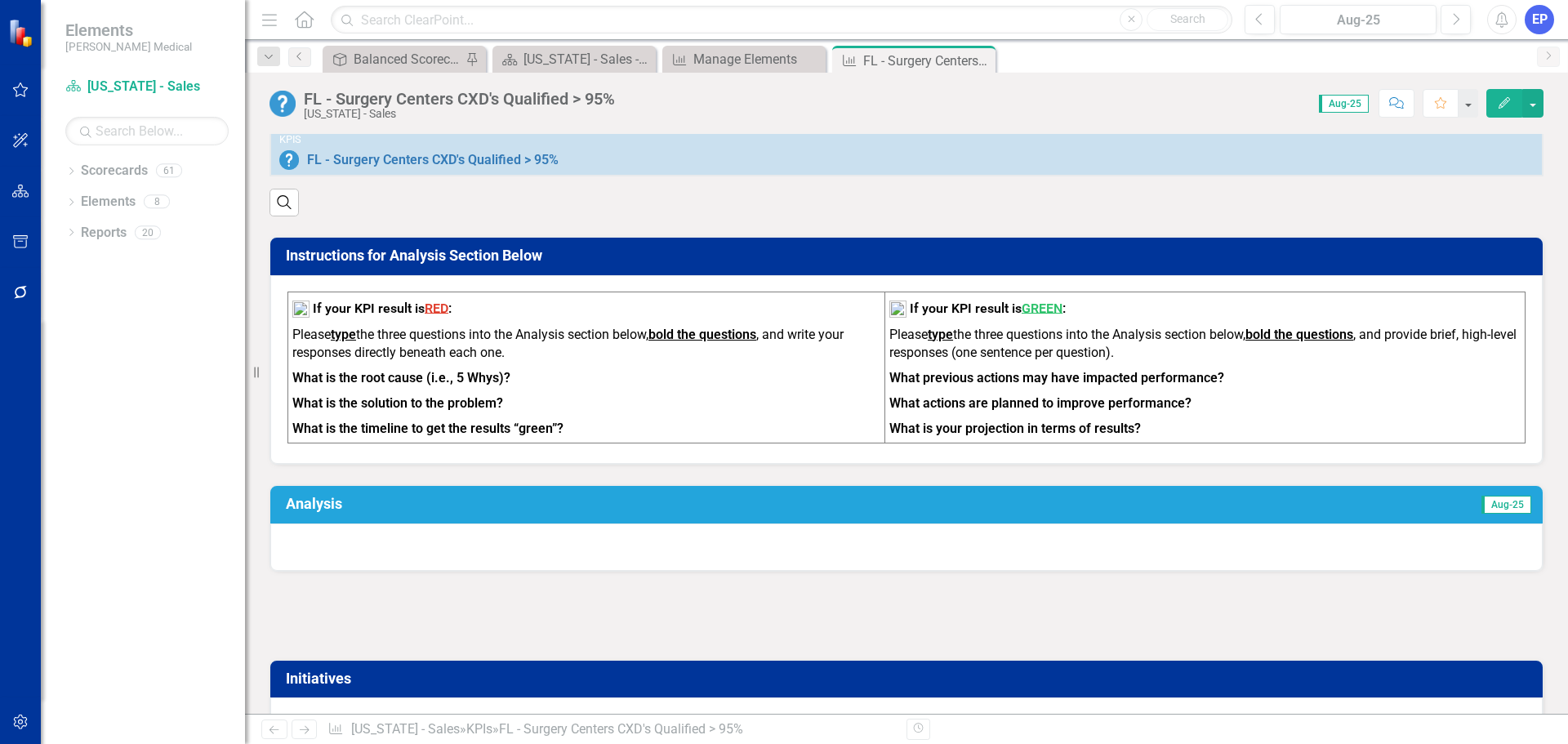
scroll to position [490, 0]
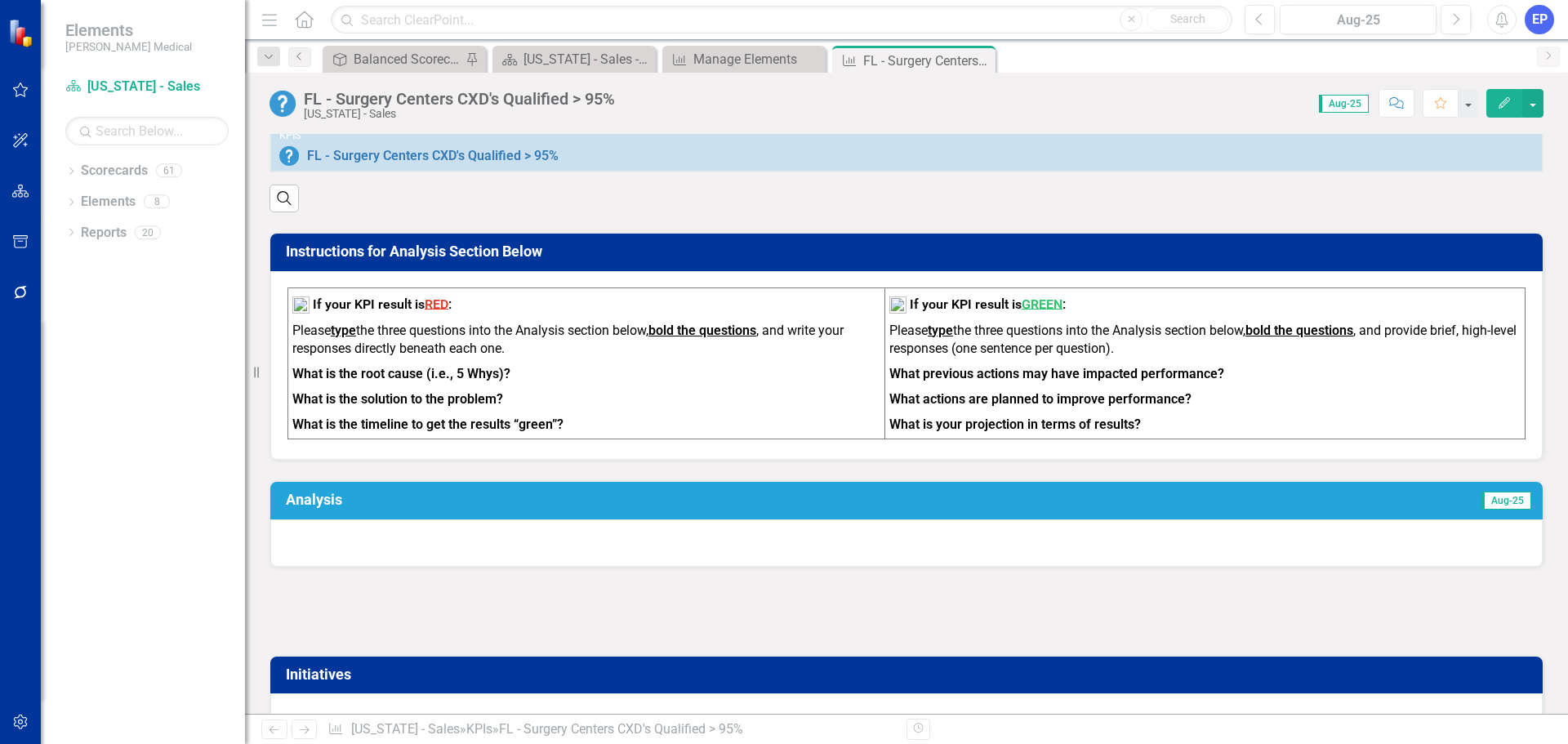
click at [662, 635] on div at bounding box center [905, 612] width 1273 height 47
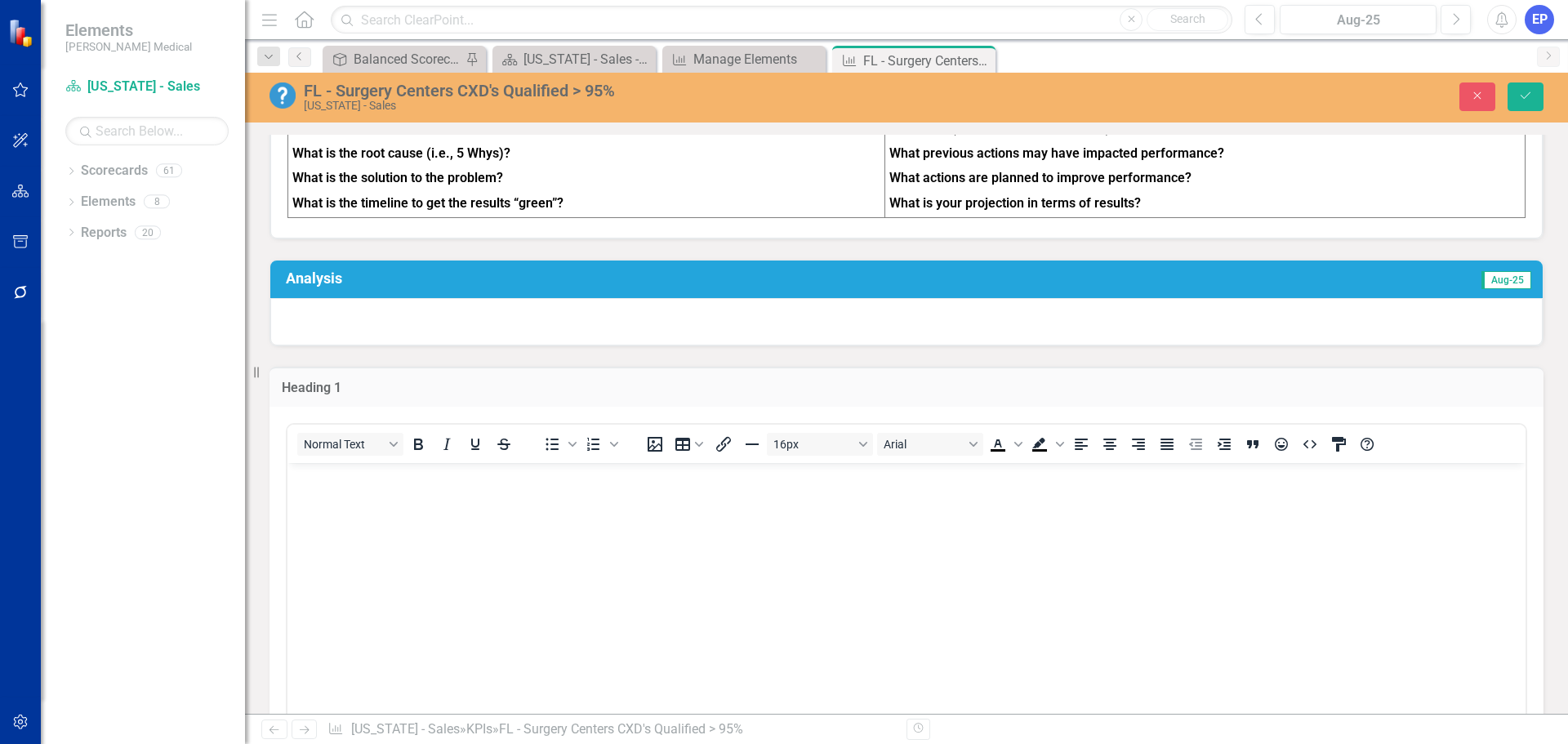
scroll to position [735, 0]
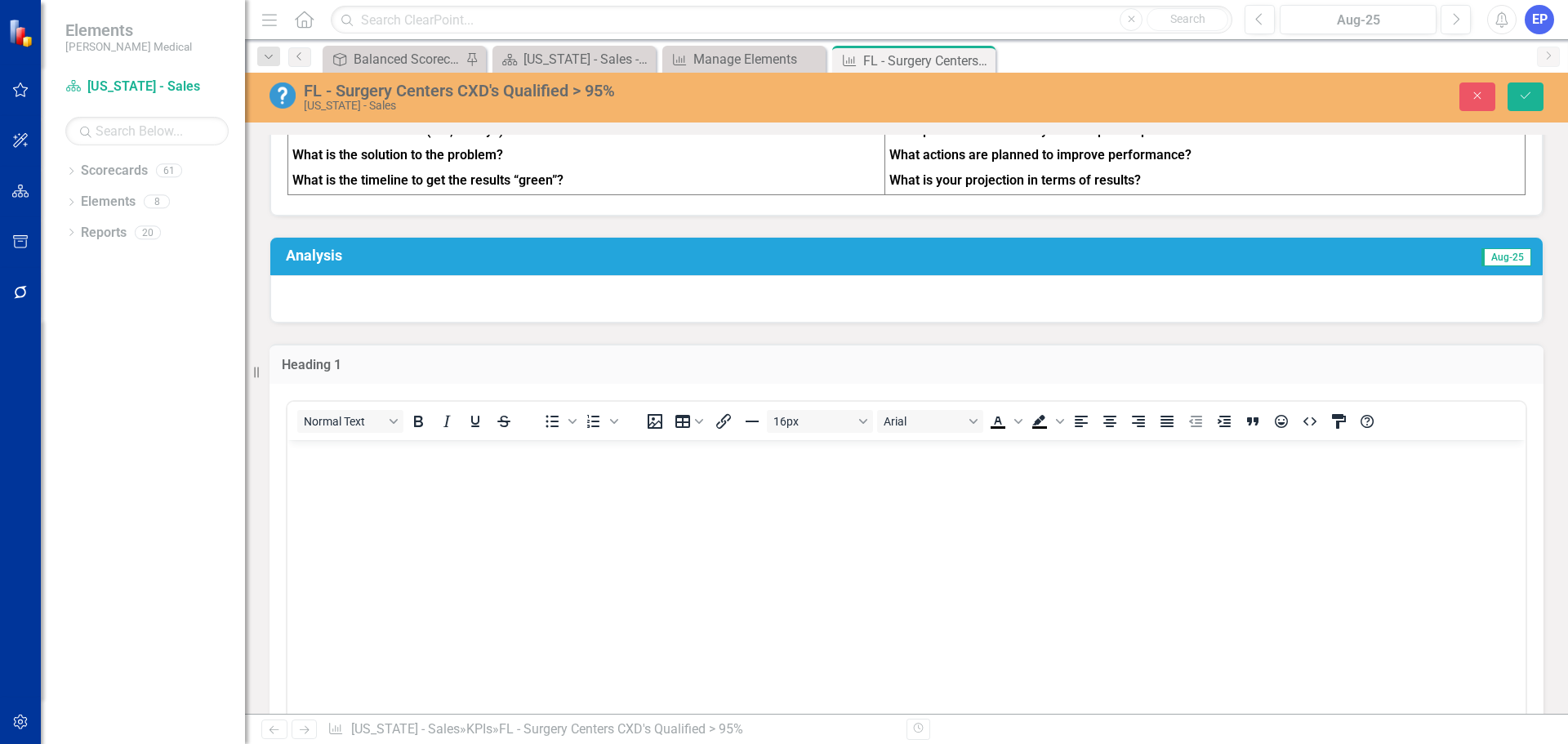
click at [651, 583] on body "Rich Text Area. Press ALT-0 for help." at bounding box center [905, 561] width 1238 height 245
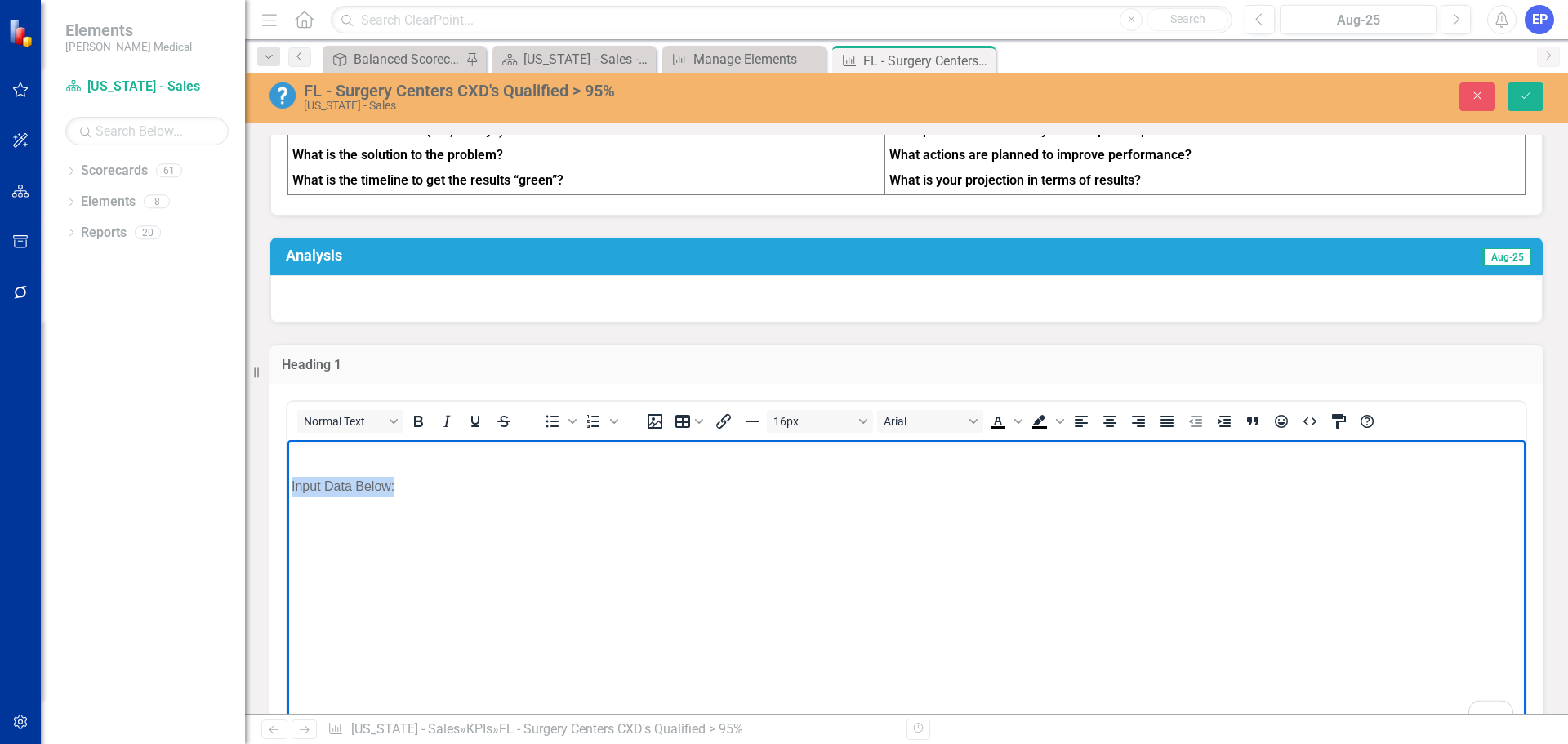
drag, startPoint x: 607, startPoint y: 569, endPoint x: 286, endPoint y: 496, distance: 329.2
click at [287, 496] on html "Input Data Below:" at bounding box center [905, 561] width 1238 height 245
click at [421, 431] on icon "Bold" at bounding box center [417, 421] width 20 height 20
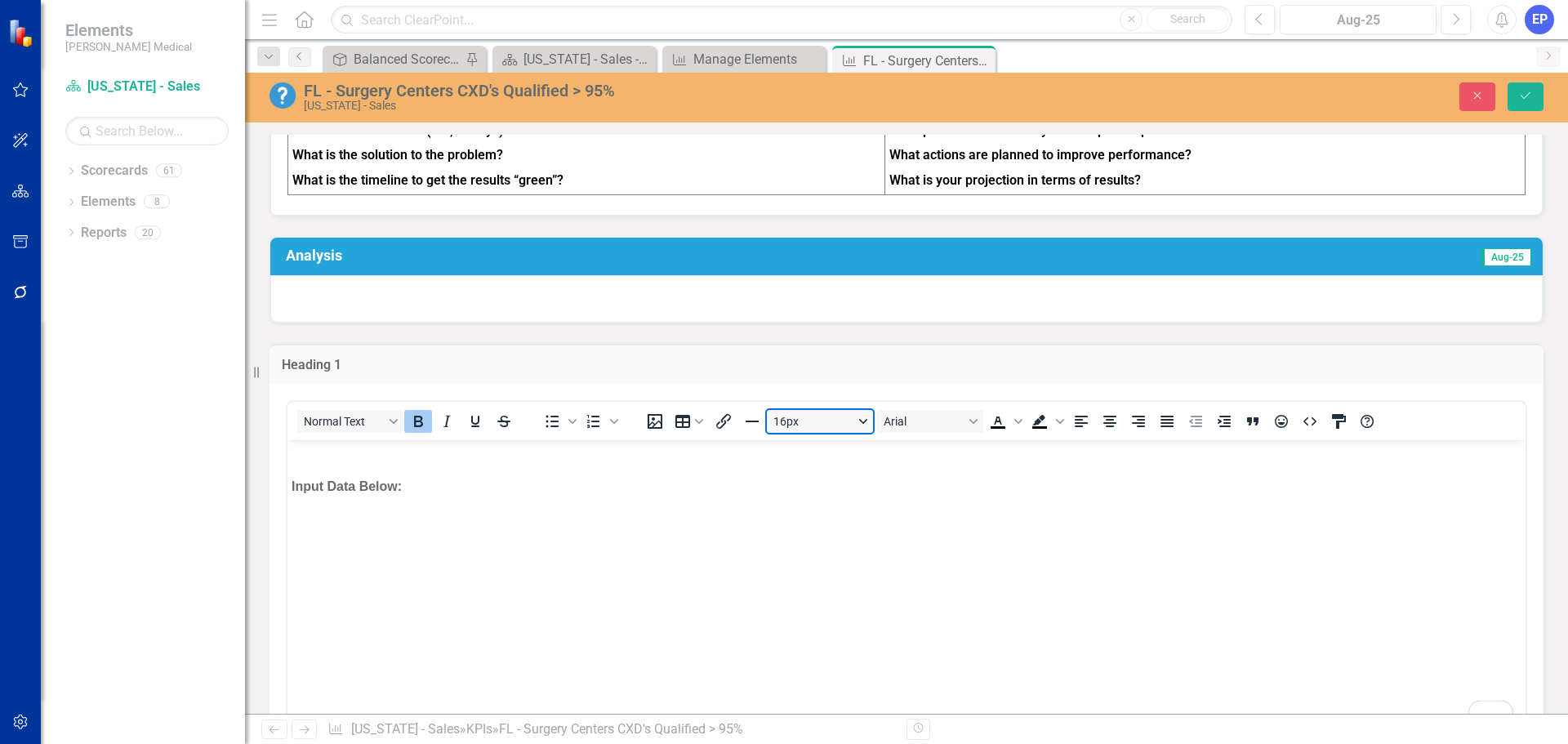
click at [798, 431] on button "16px" at bounding box center [819, 421] width 106 height 23
click at [790, 598] on div "24px" at bounding box center [812, 593] width 63 height 20
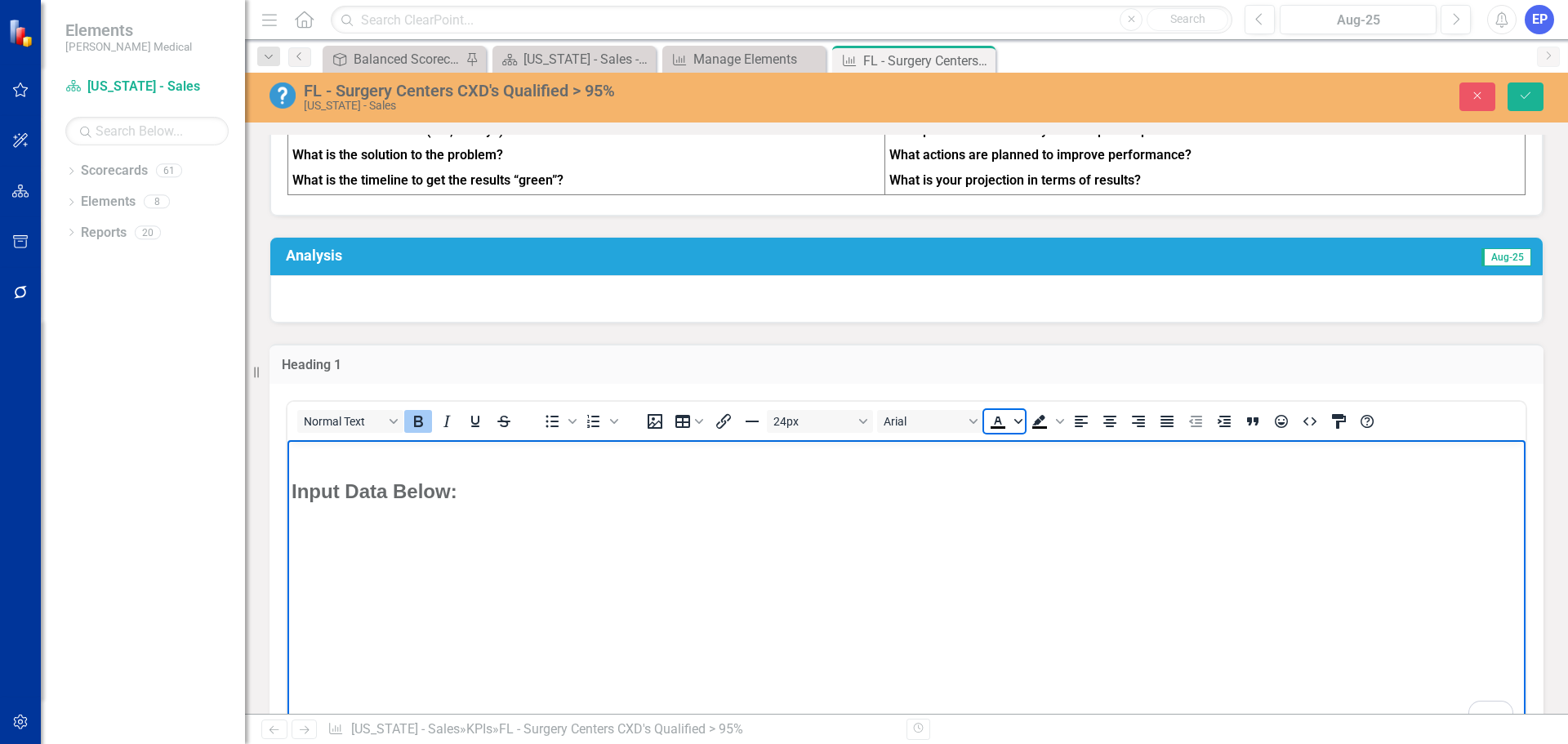
click at [1018, 426] on icon "Text color Black" at bounding box center [1018, 421] width 8 height 8
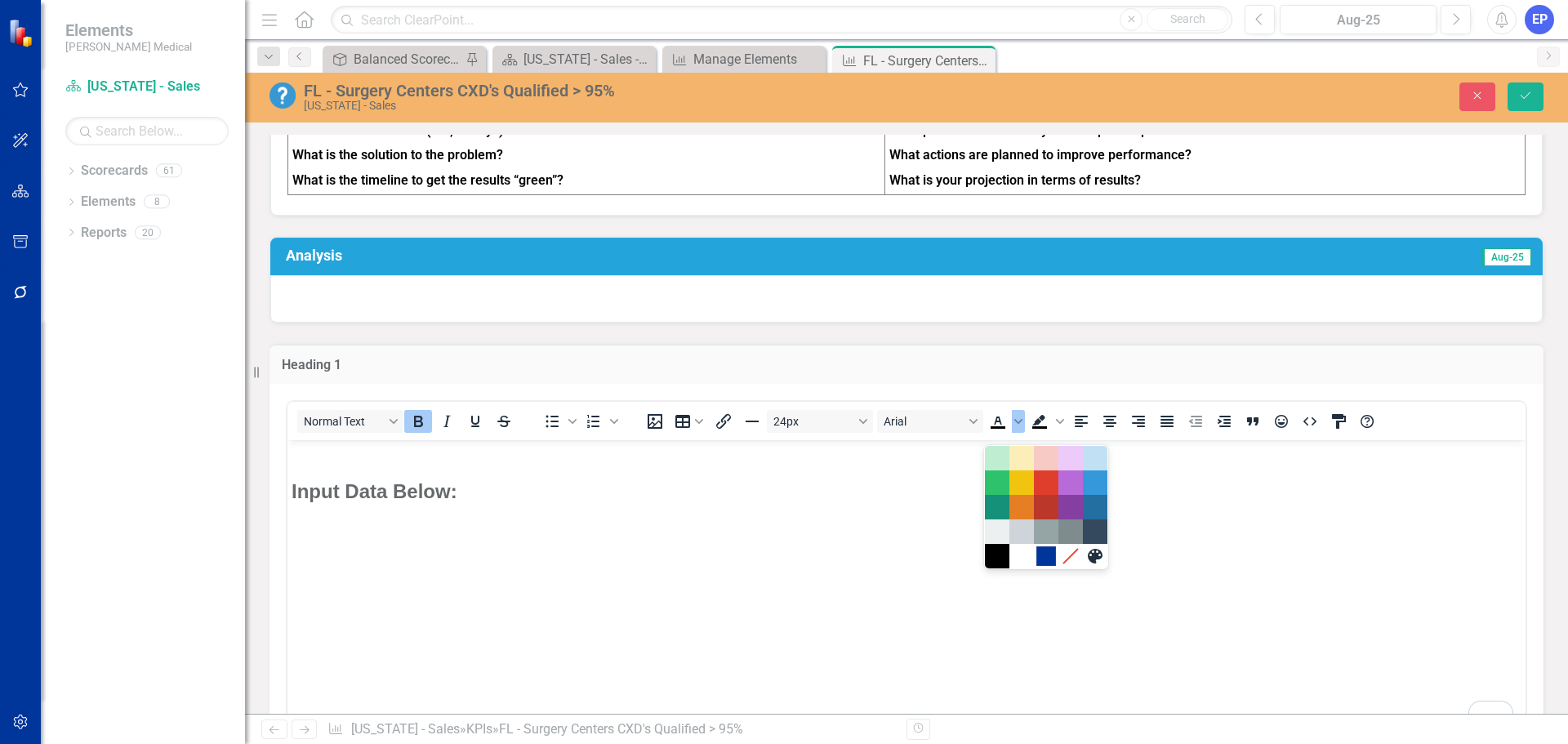
click at [1041, 554] on div "#00359A" at bounding box center [1046, 556] width 20 height 20
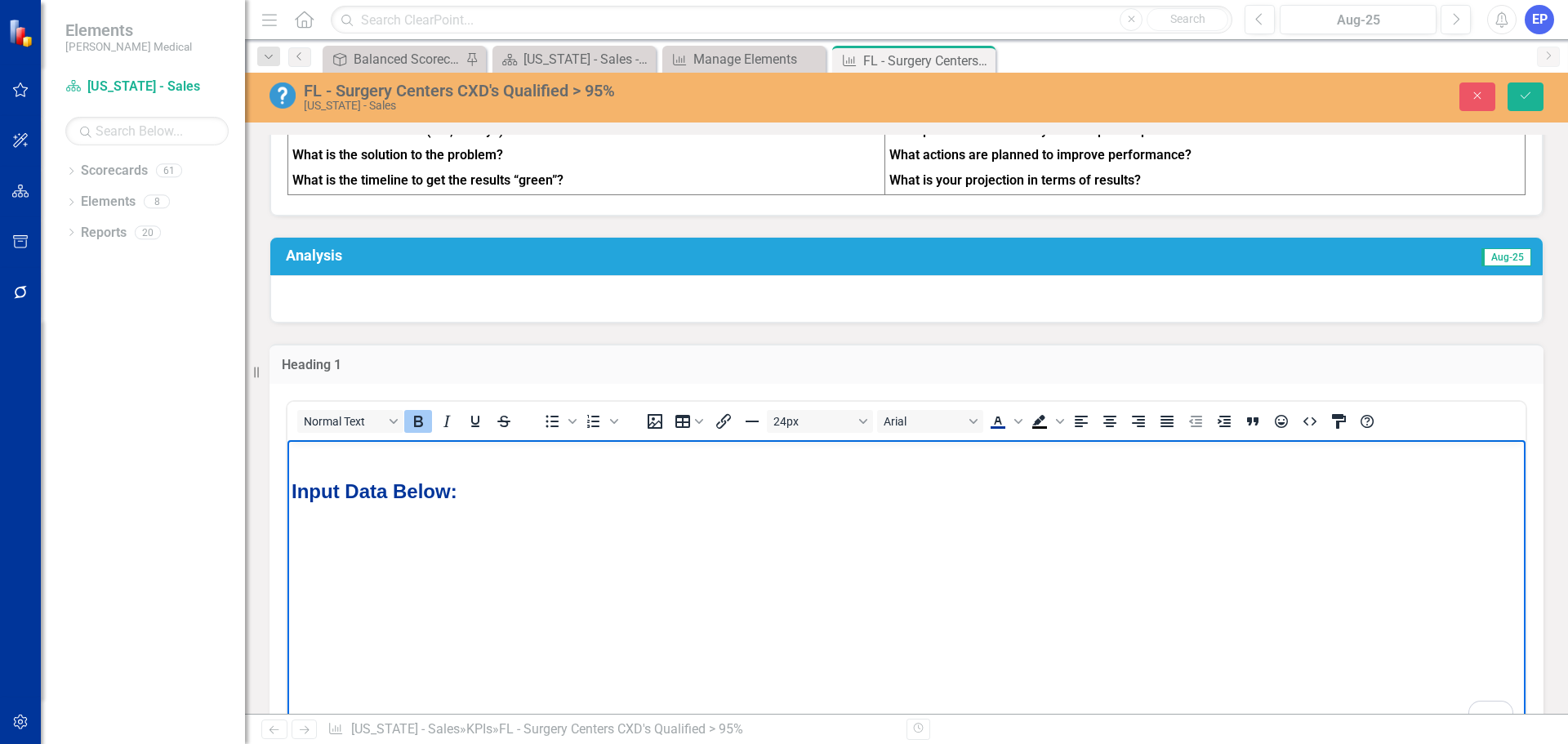
click at [976, 517] on body "Input Data Below:" at bounding box center [905, 561] width 1238 height 245
click at [1538, 86] on button "Save" at bounding box center [1526, 96] width 36 height 28
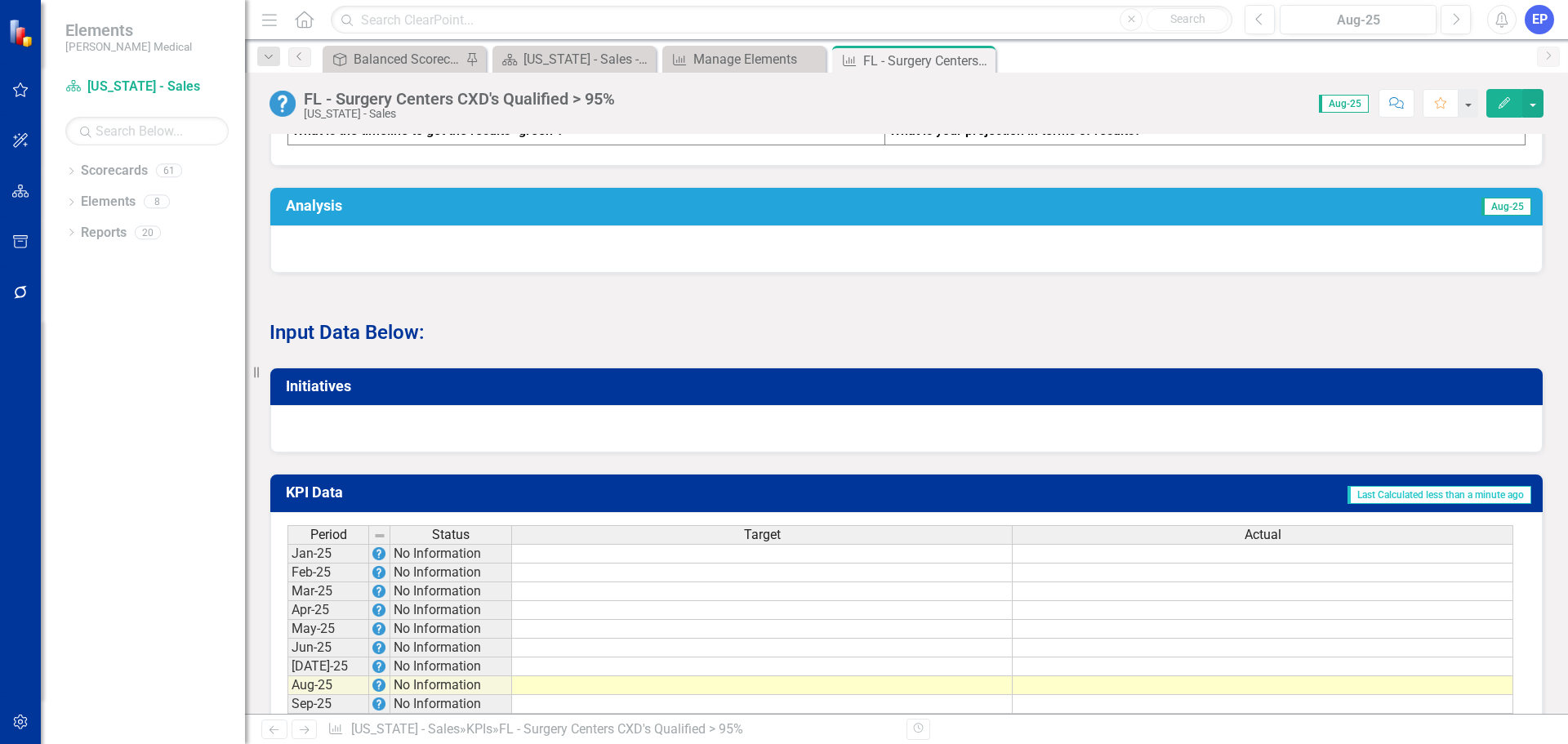
scroll to position [817, 0]
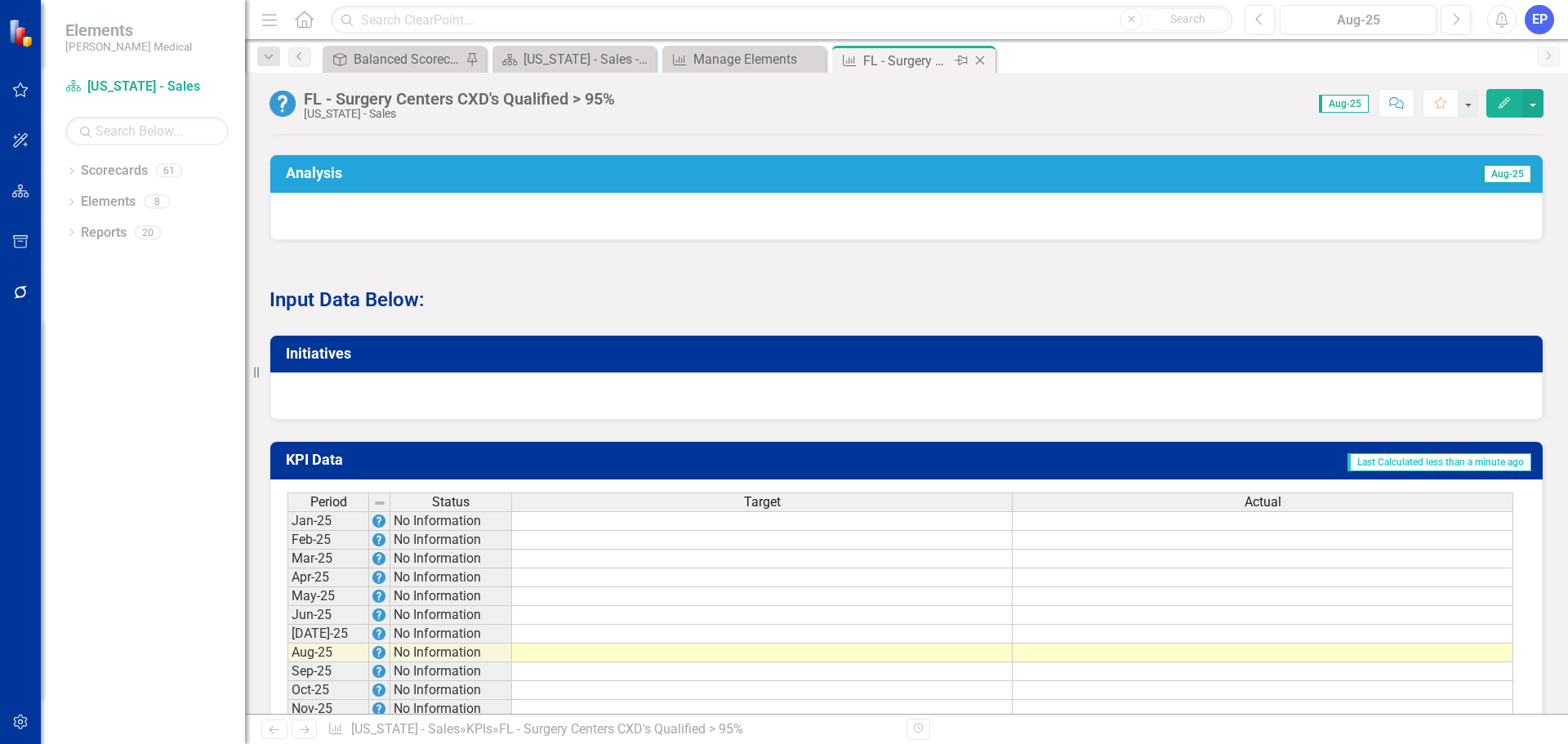
click at [982, 59] on icon at bounding box center [981, 61] width 9 height 9
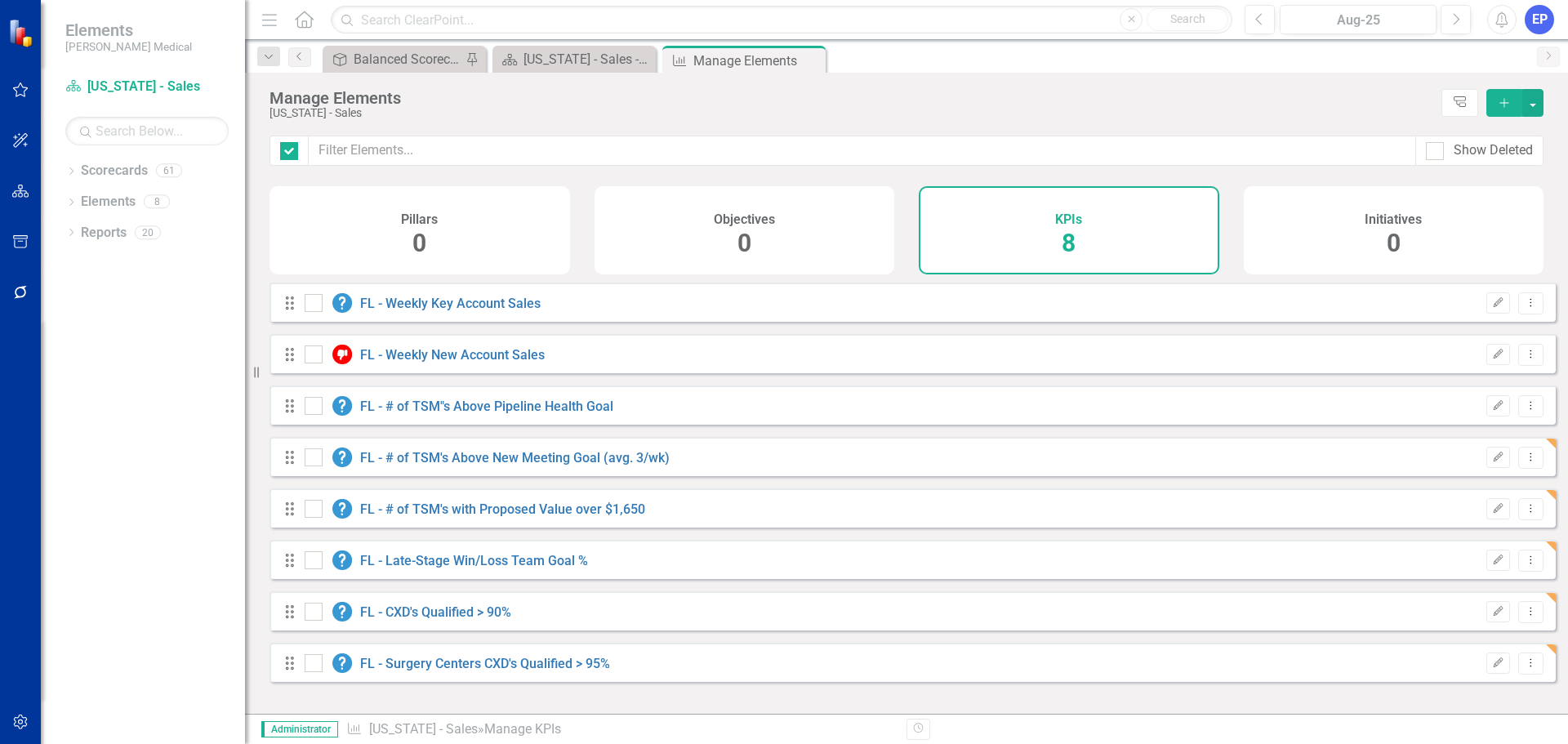
checkbox input "false"
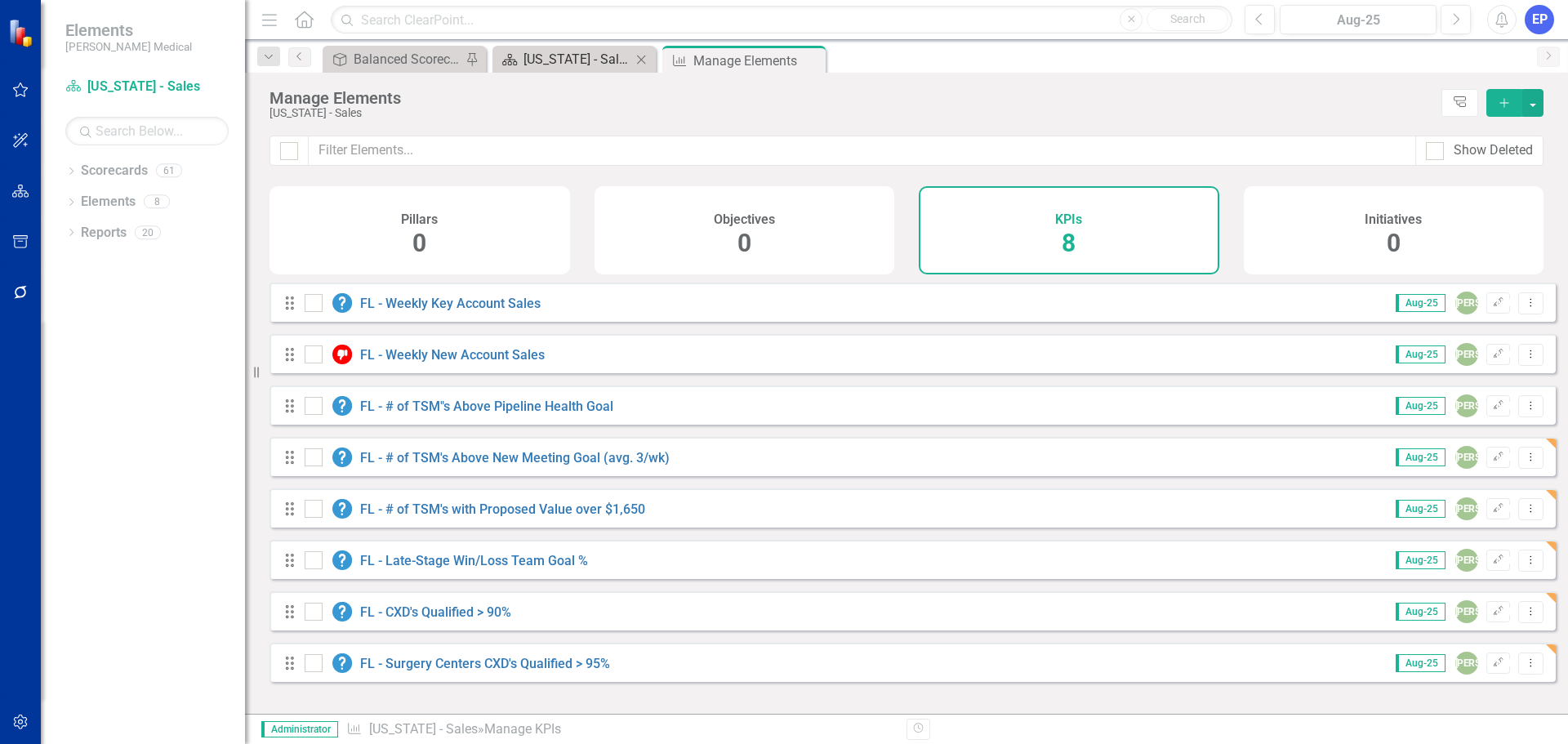
click at [560, 63] on div "[US_STATE] - Sales - Overview Dashboard" at bounding box center [577, 59] width 108 height 21
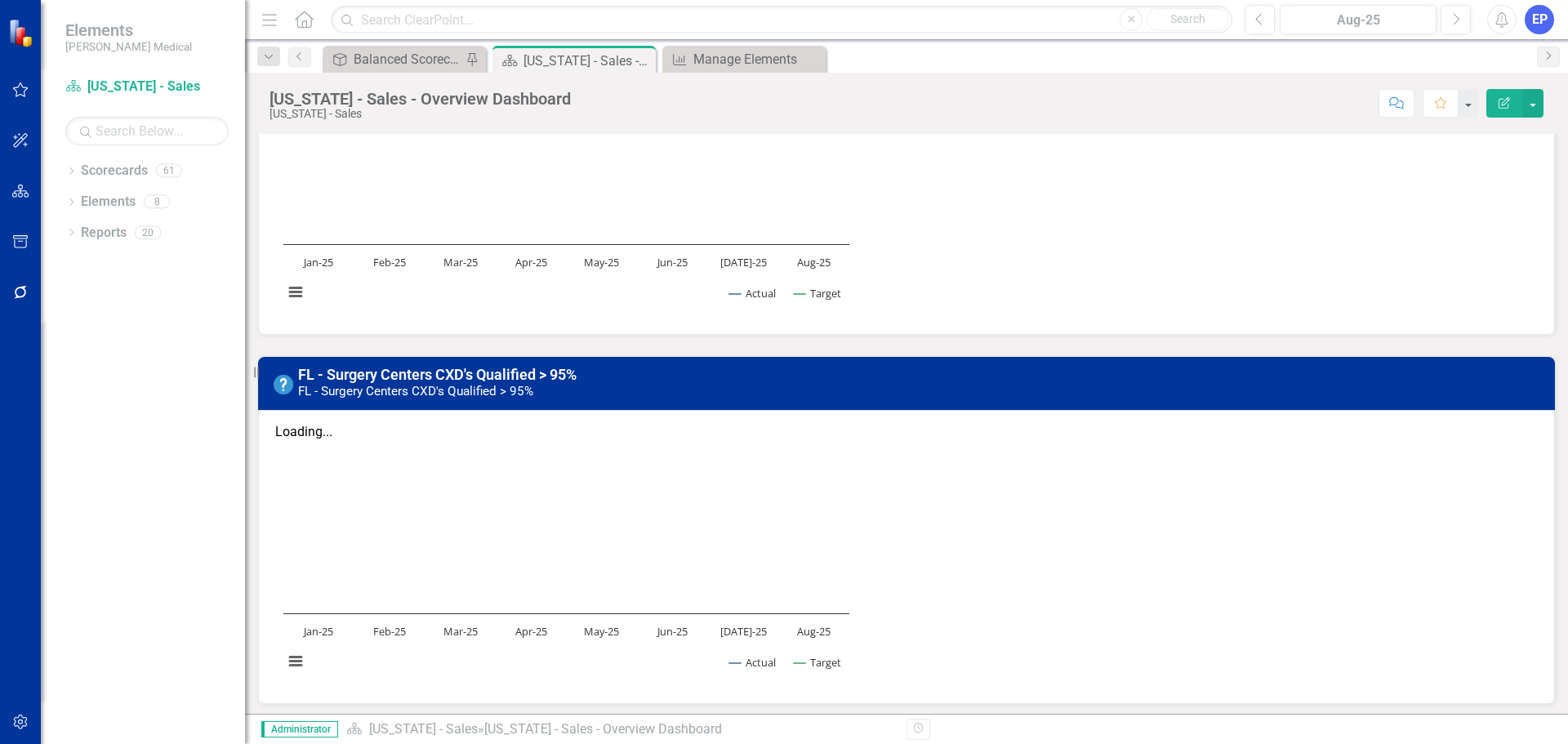
scroll to position [1061, 0]
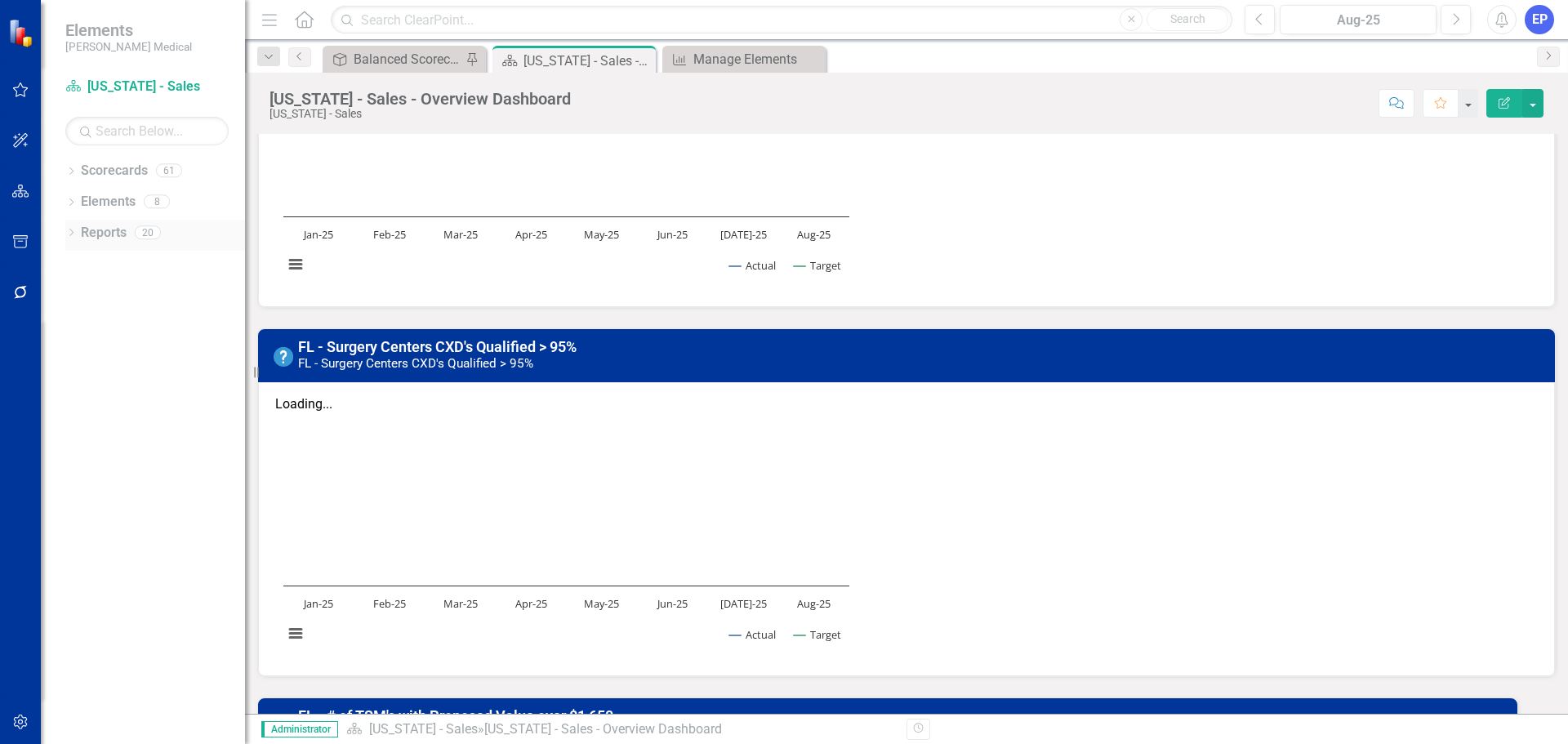
click at [73, 232] on icon "Dropdown" at bounding box center [71, 234] width 11 height 9
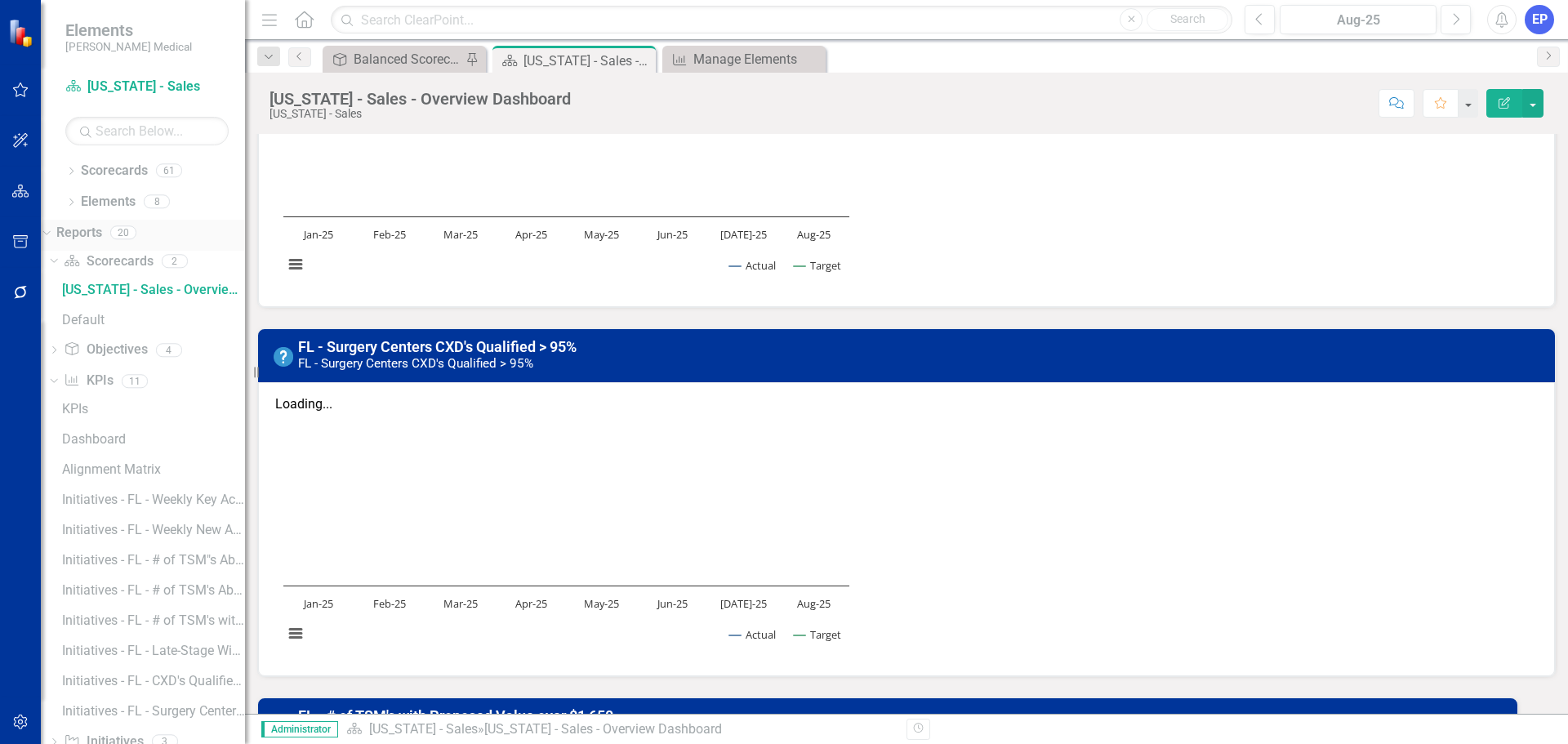
click at [50, 232] on icon at bounding box center [46, 232] width 8 height 4
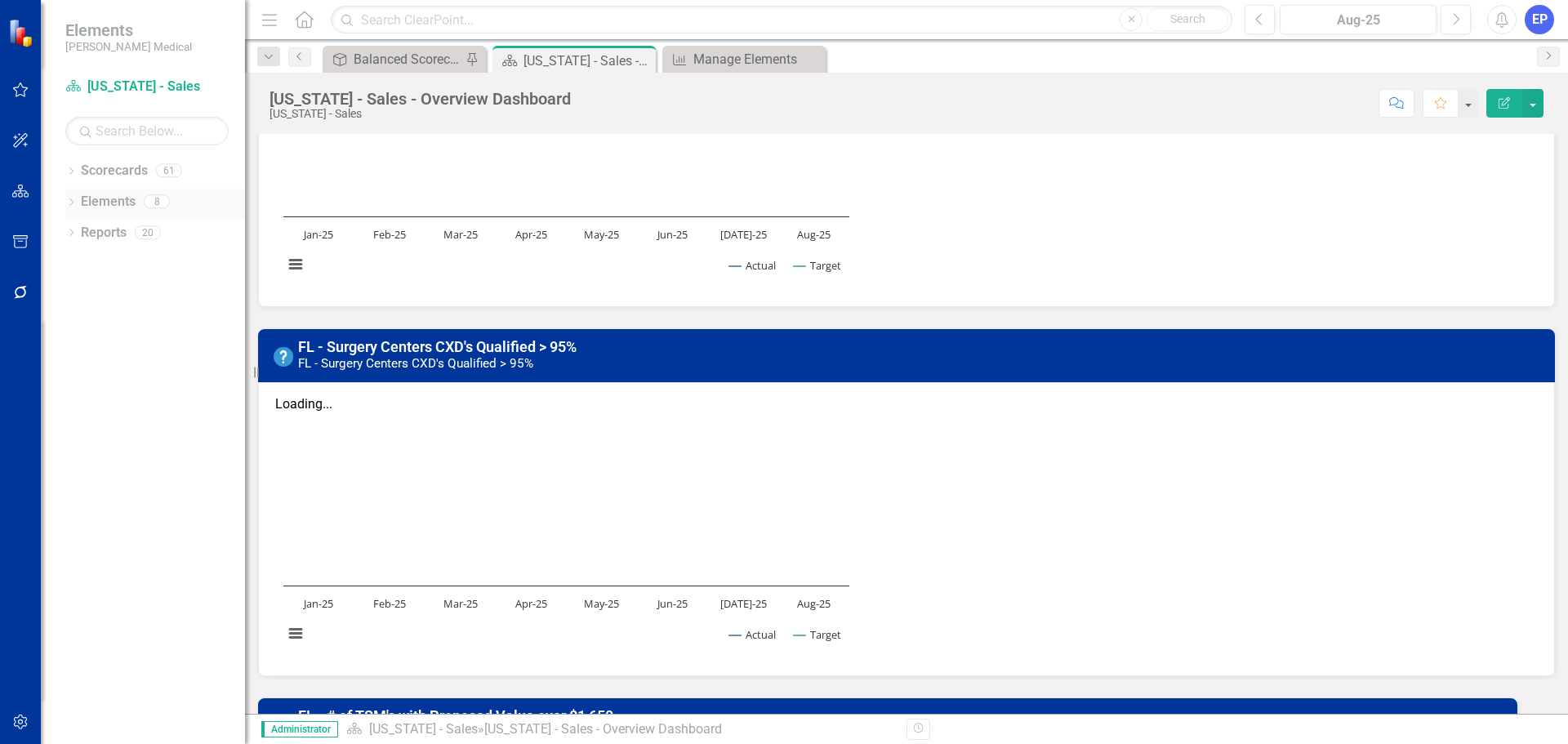
click at [70, 202] on icon "Dropdown" at bounding box center [71, 204] width 11 height 9
click at [49, 199] on icon "Dropdown" at bounding box center [44, 201] width 9 height 11
click at [70, 168] on icon "Dropdown" at bounding box center [71, 173] width 11 height 9
click at [61, 415] on icon "Dropdown" at bounding box center [55, 417] width 12 height 9
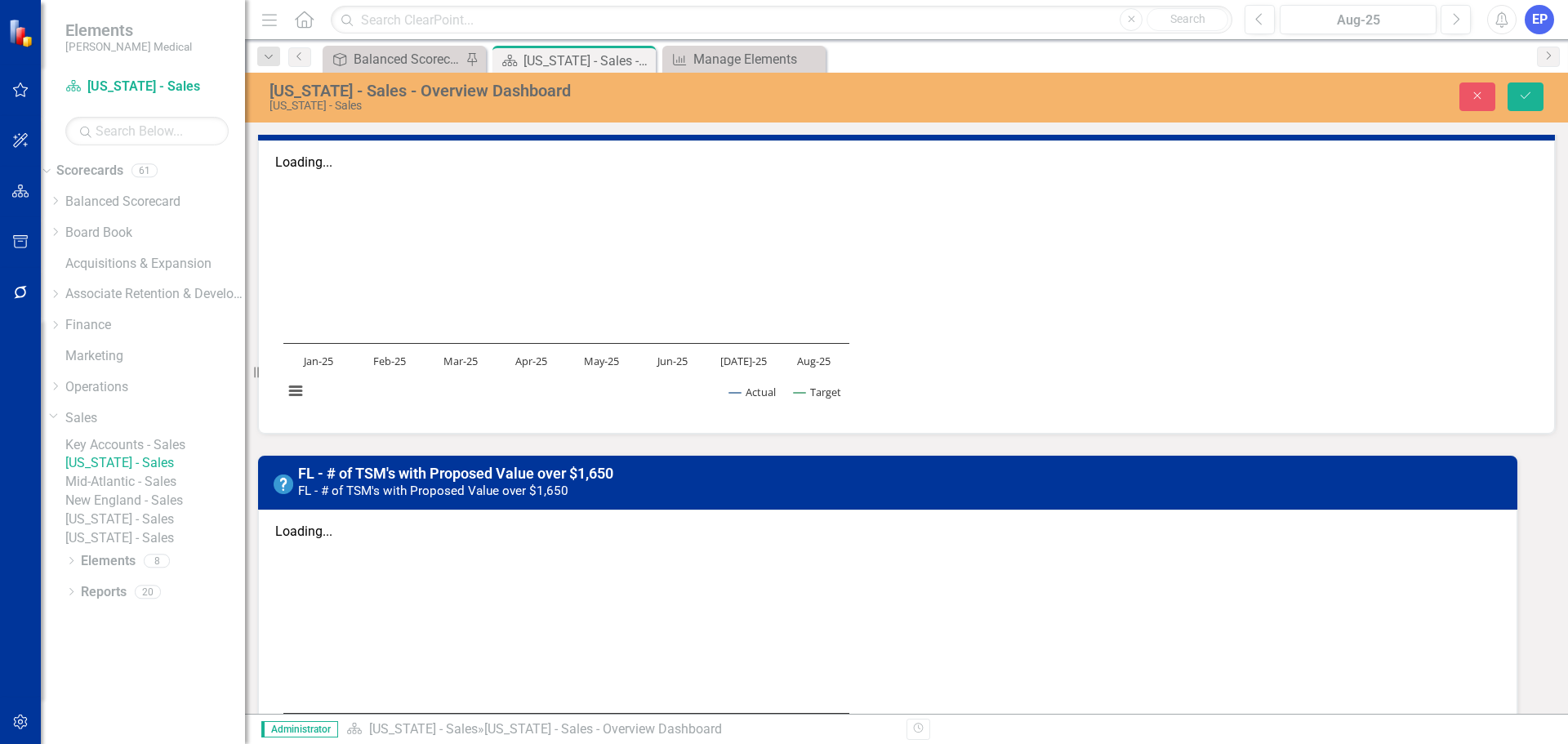
scroll to position [1307, 0]
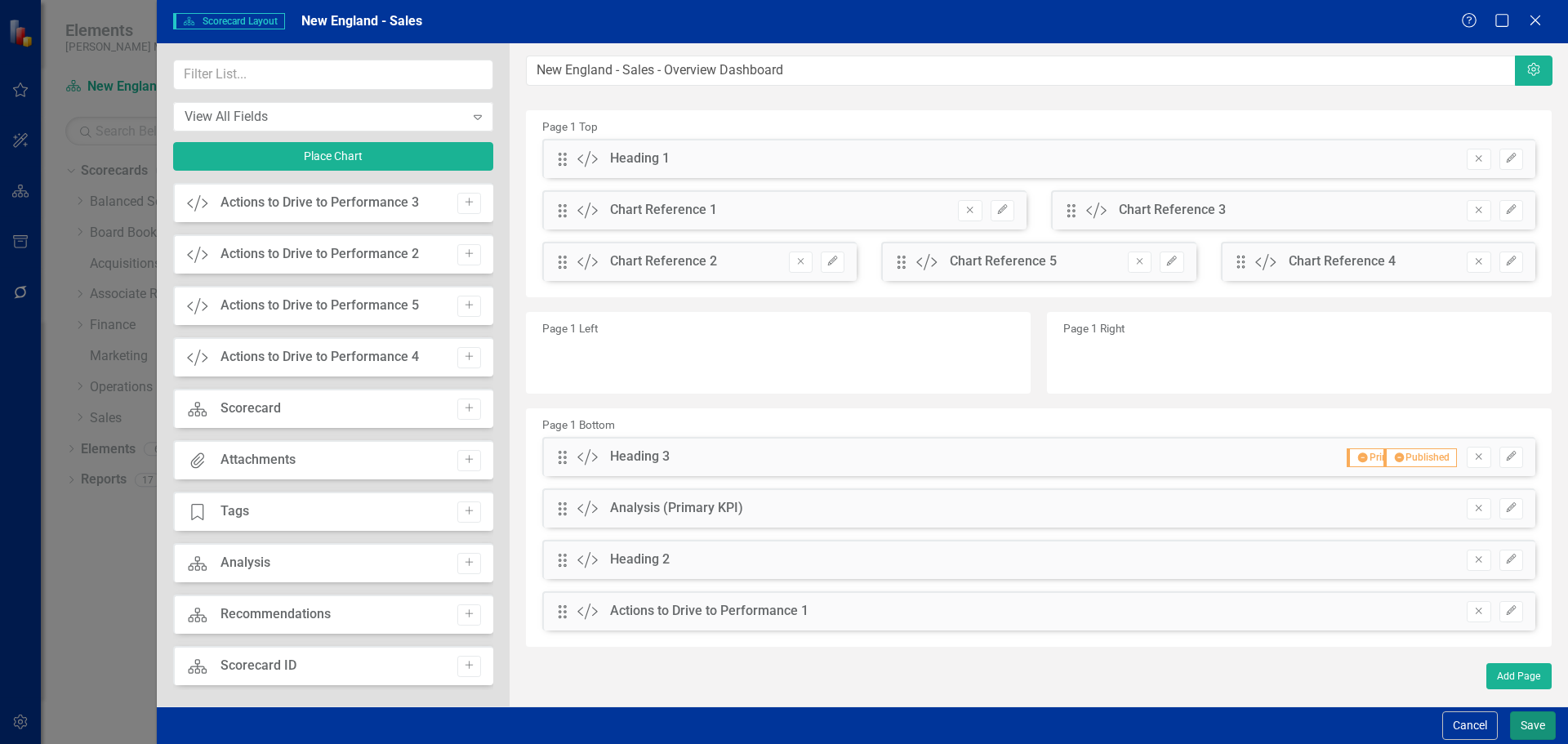
click at [1522, 726] on button "Save" at bounding box center [1532, 725] width 45 height 28
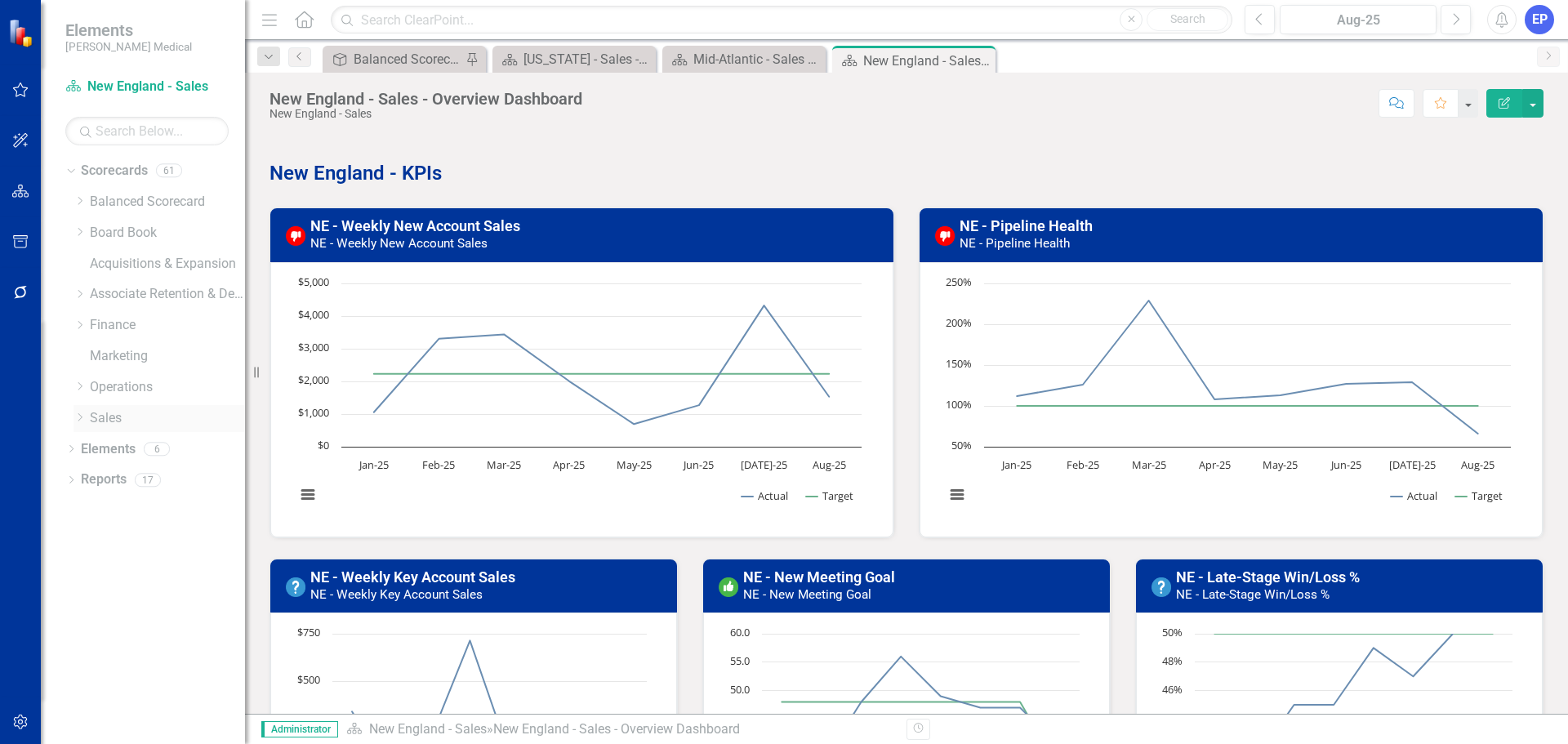
click at [74, 420] on icon "Dropdown" at bounding box center [79, 417] width 12 height 9
click at [132, 566] on link "[US_STATE] - Sales" at bounding box center [175, 573] width 139 height 19
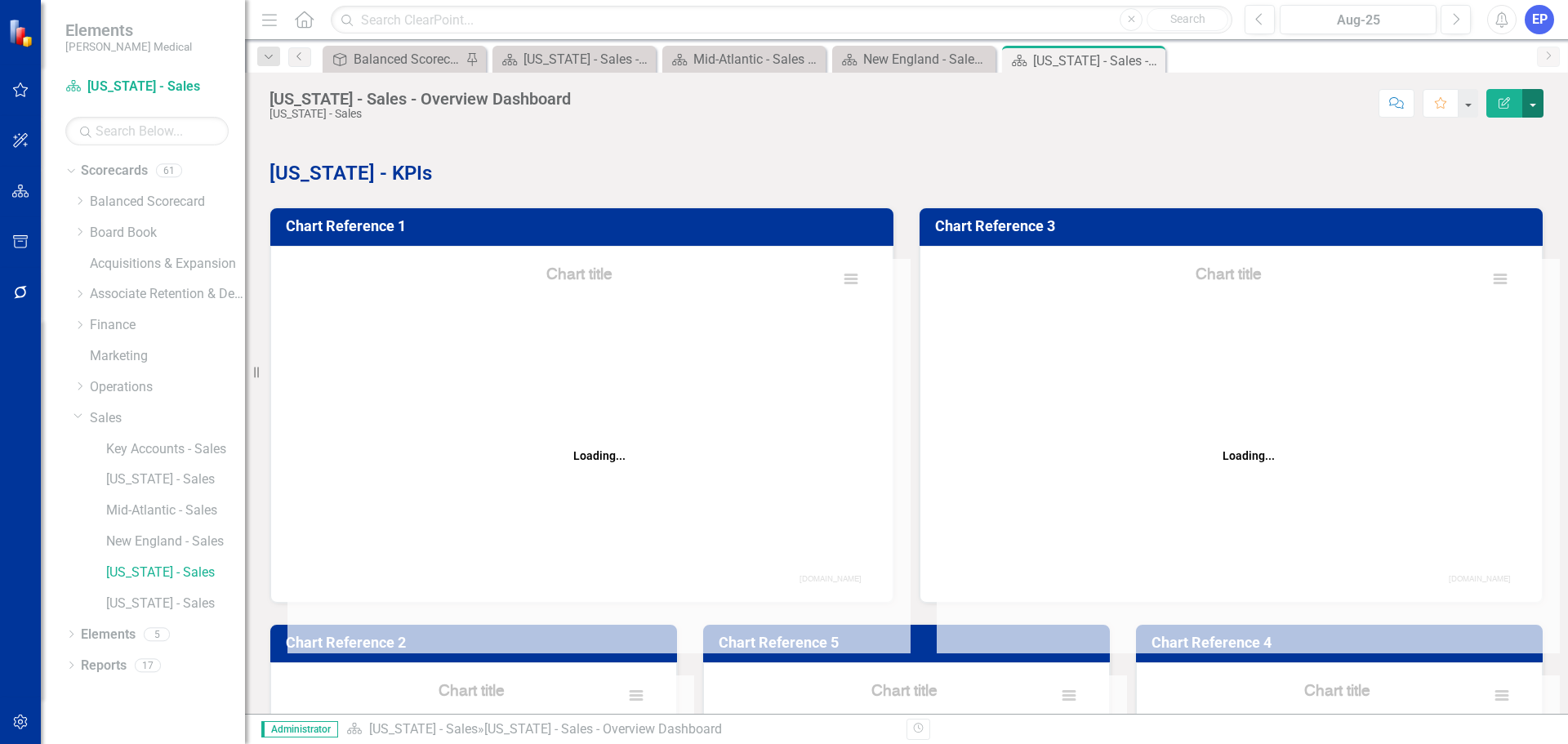
click at [1542, 106] on button "button" at bounding box center [1532, 103] width 21 height 28
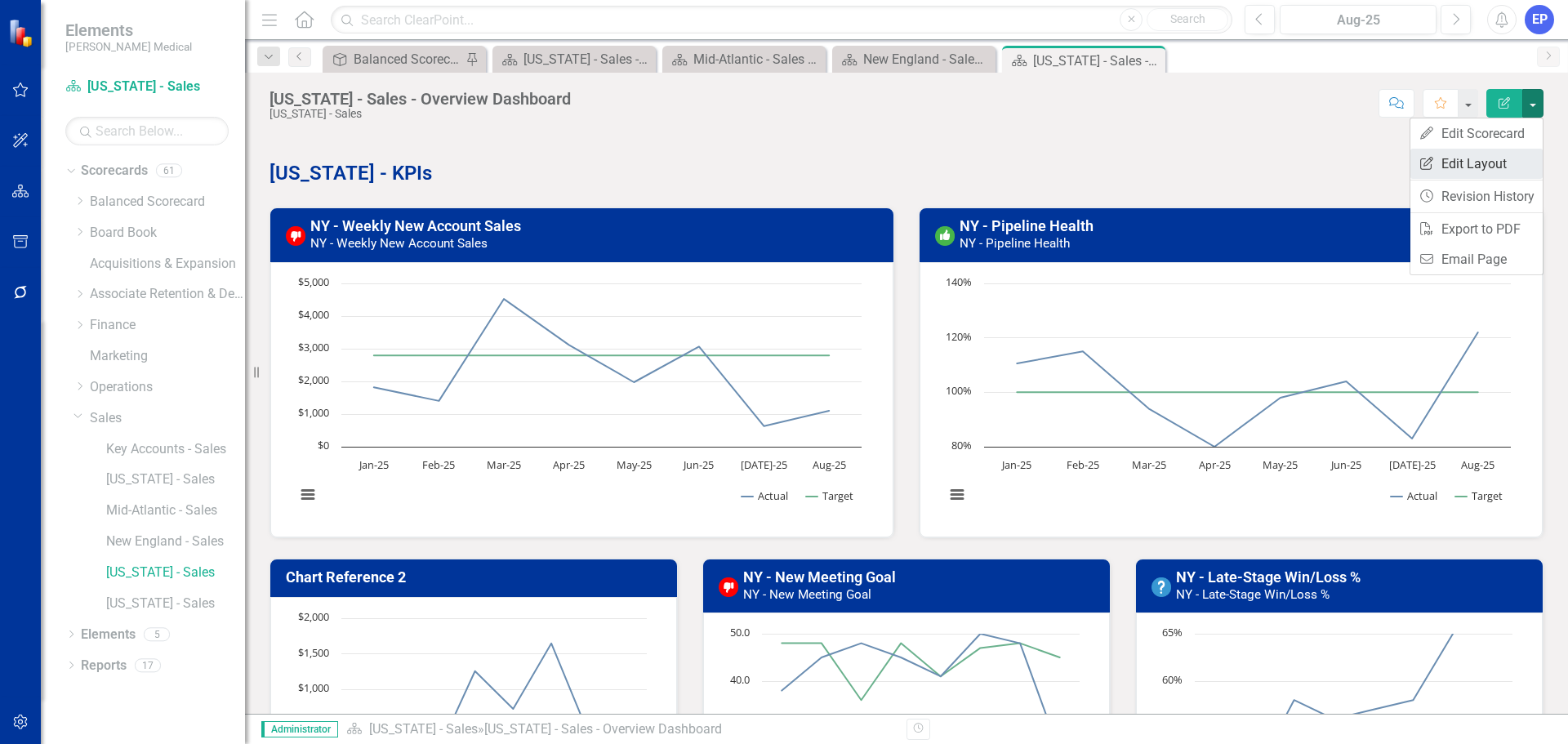
click at [1498, 154] on link "Edit Report Edit Layout" at bounding box center [1476, 163] width 132 height 30
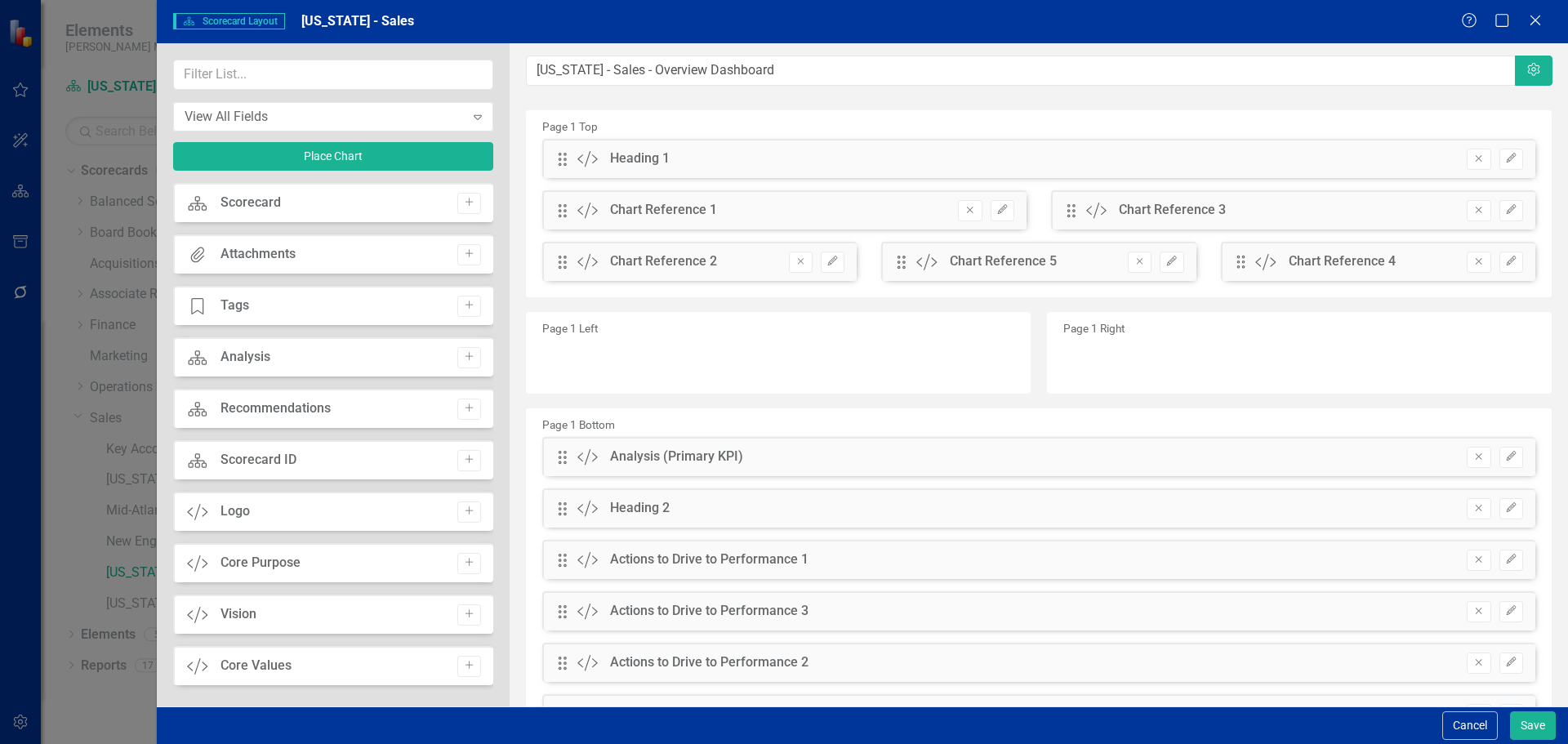
scroll to position [142, 0]
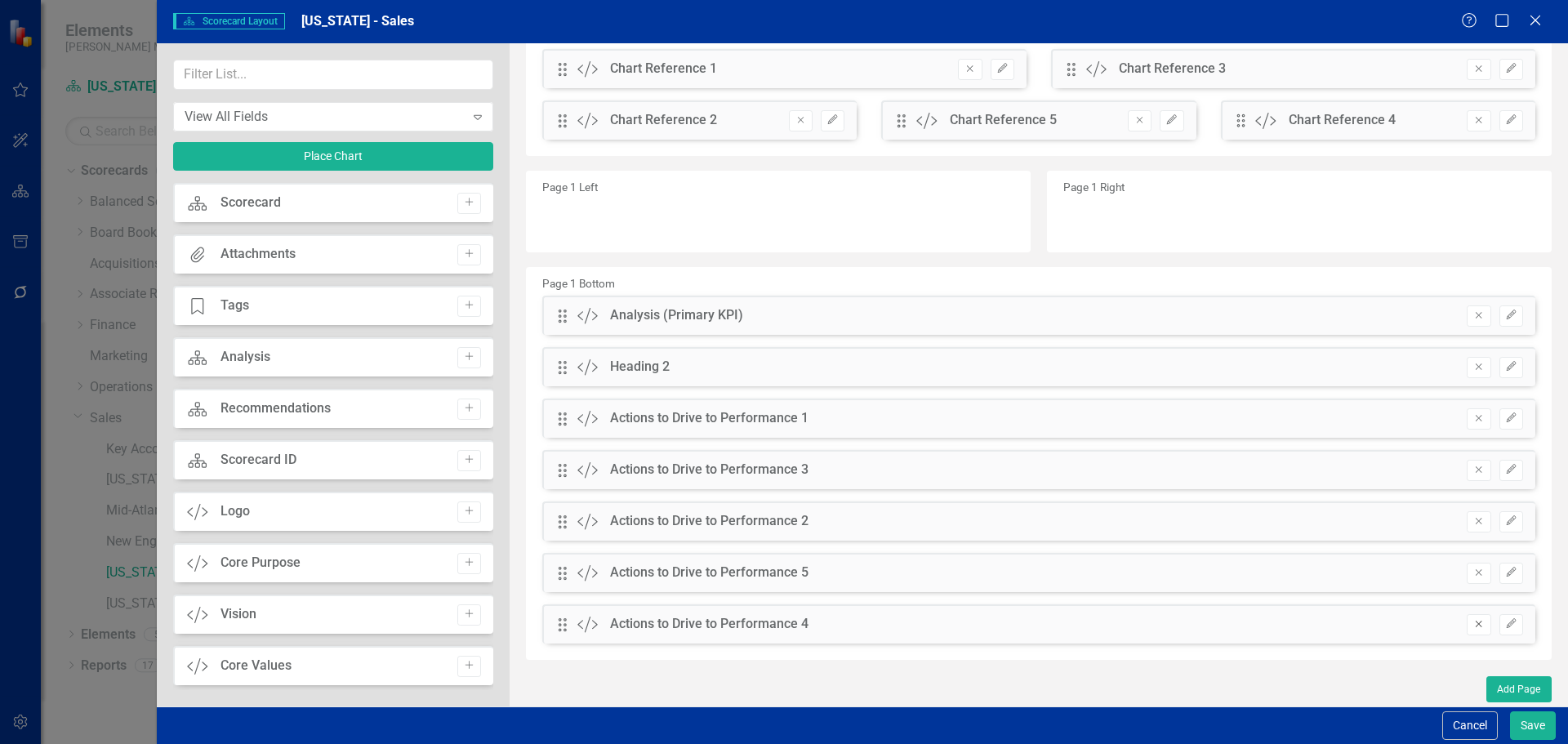
click at [1477, 623] on button "Remove" at bounding box center [1477, 624] width 24 height 21
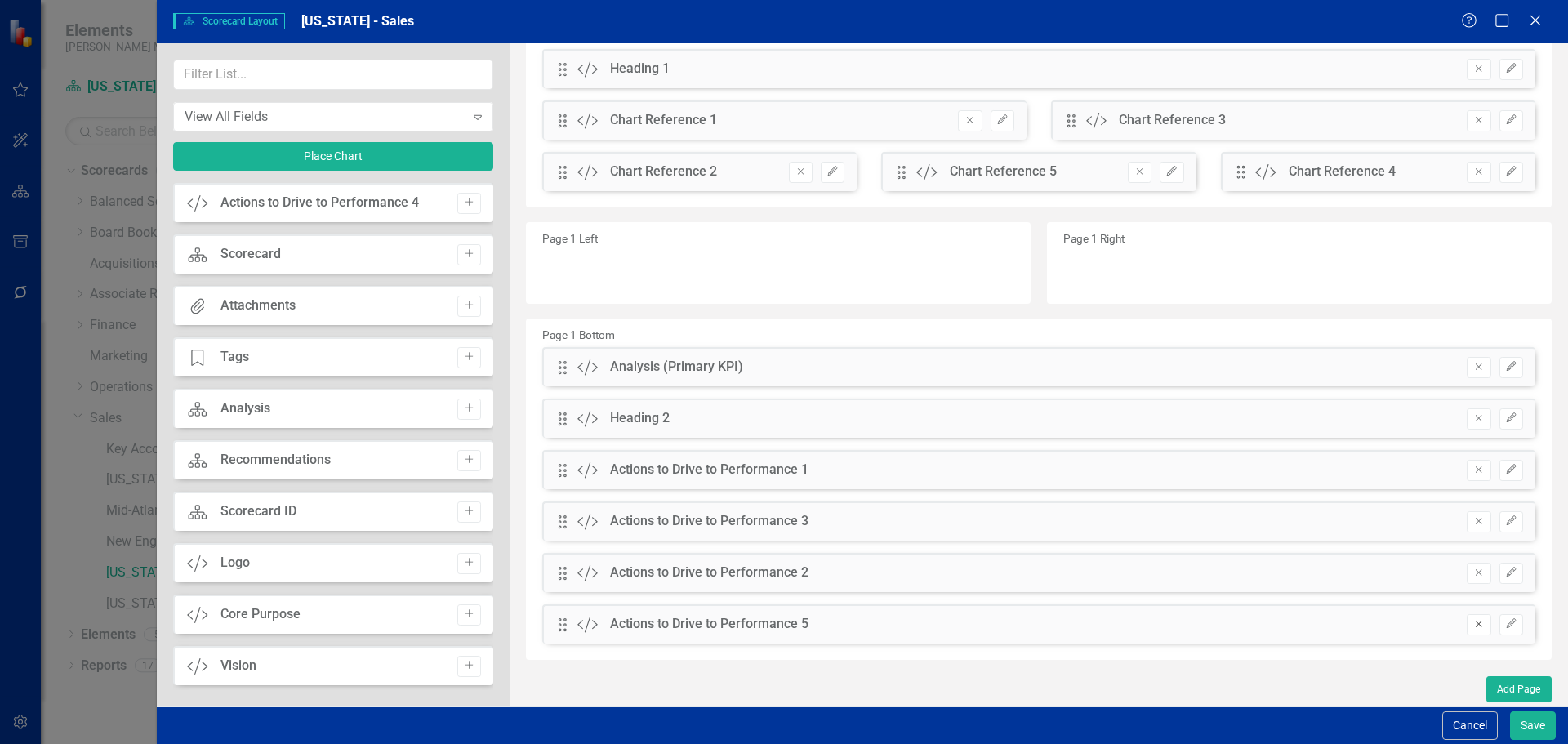
click at [1473, 625] on button "Remove" at bounding box center [1477, 624] width 24 height 21
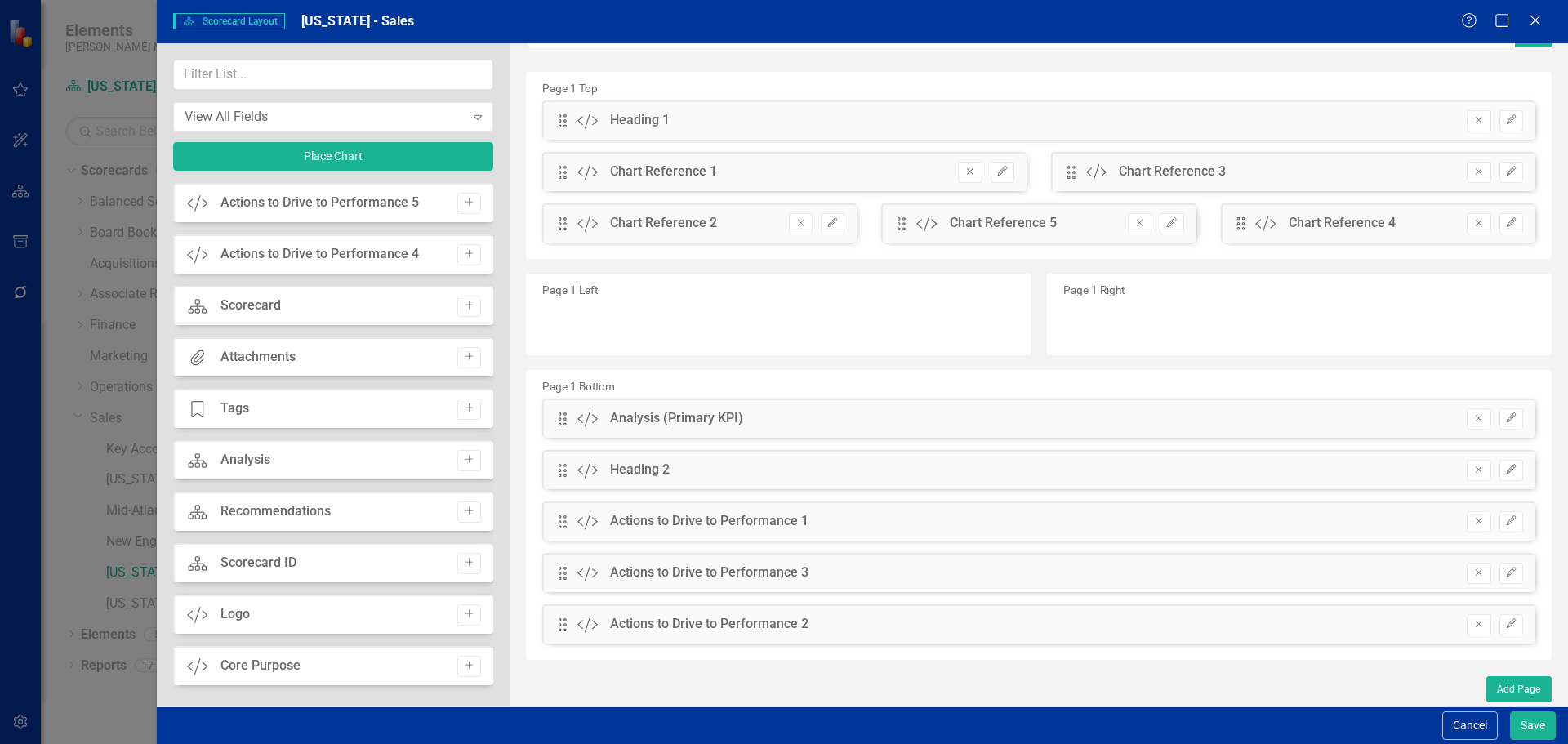
scroll to position [39, 0]
click at [1473, 625] on button "Remove" at bounding box center [1477, 624] width 24 height 21
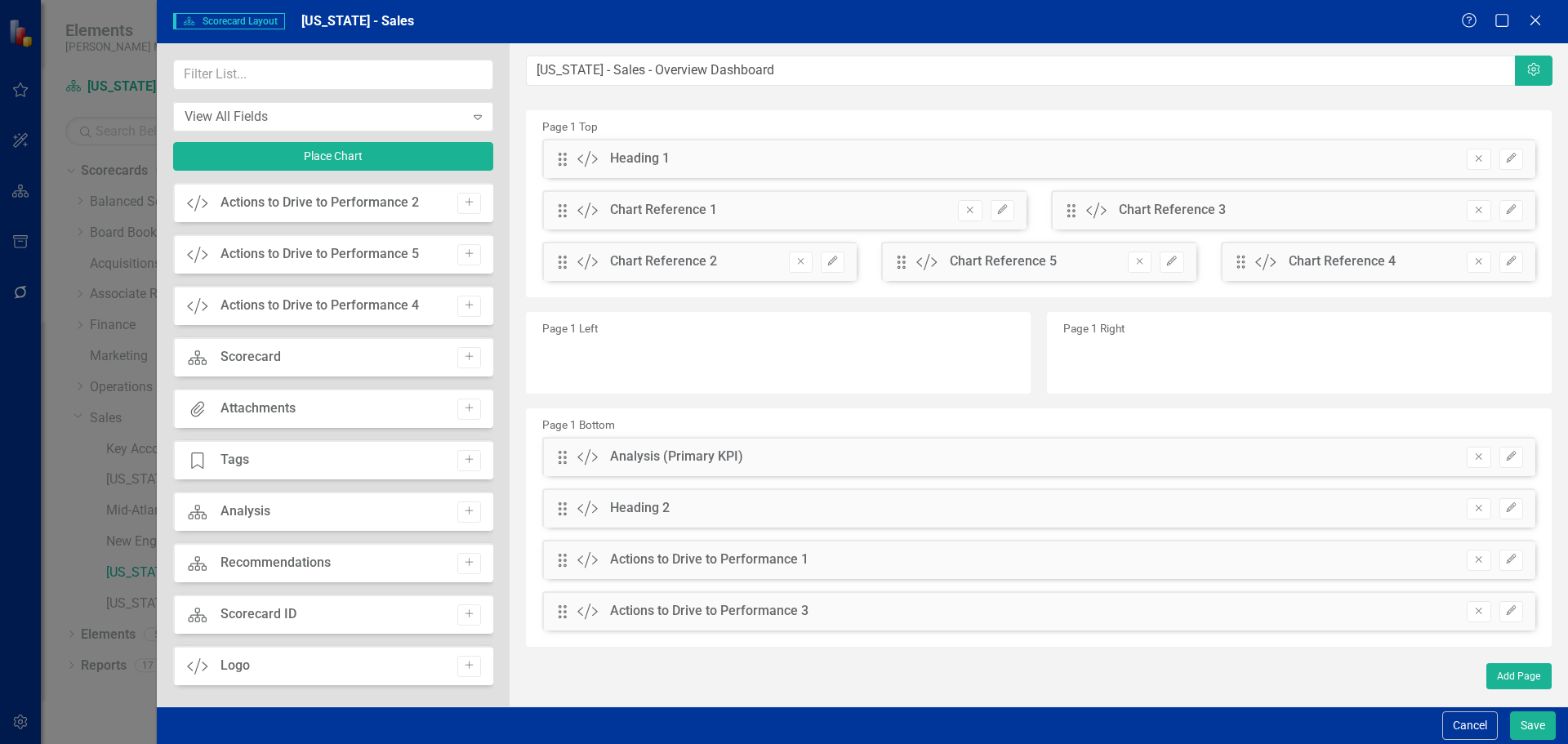
scroll to position [0, 0]
click at [1475, 613] on icon "Remove" at bounding box center [1477, 611] width 12 height 9
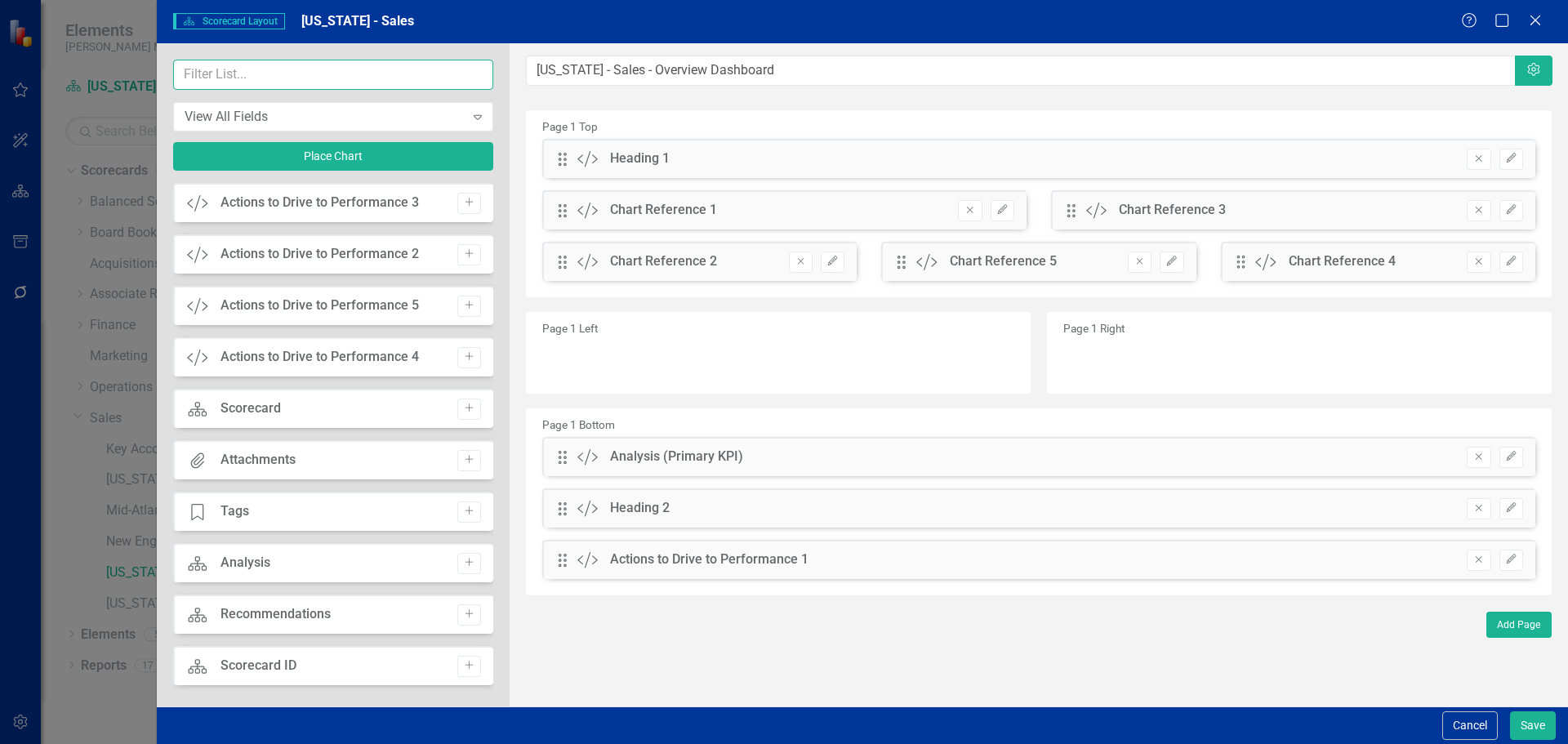
click at [394, 81] on input "text" at bounding box center [332, 75] width 320 height 30
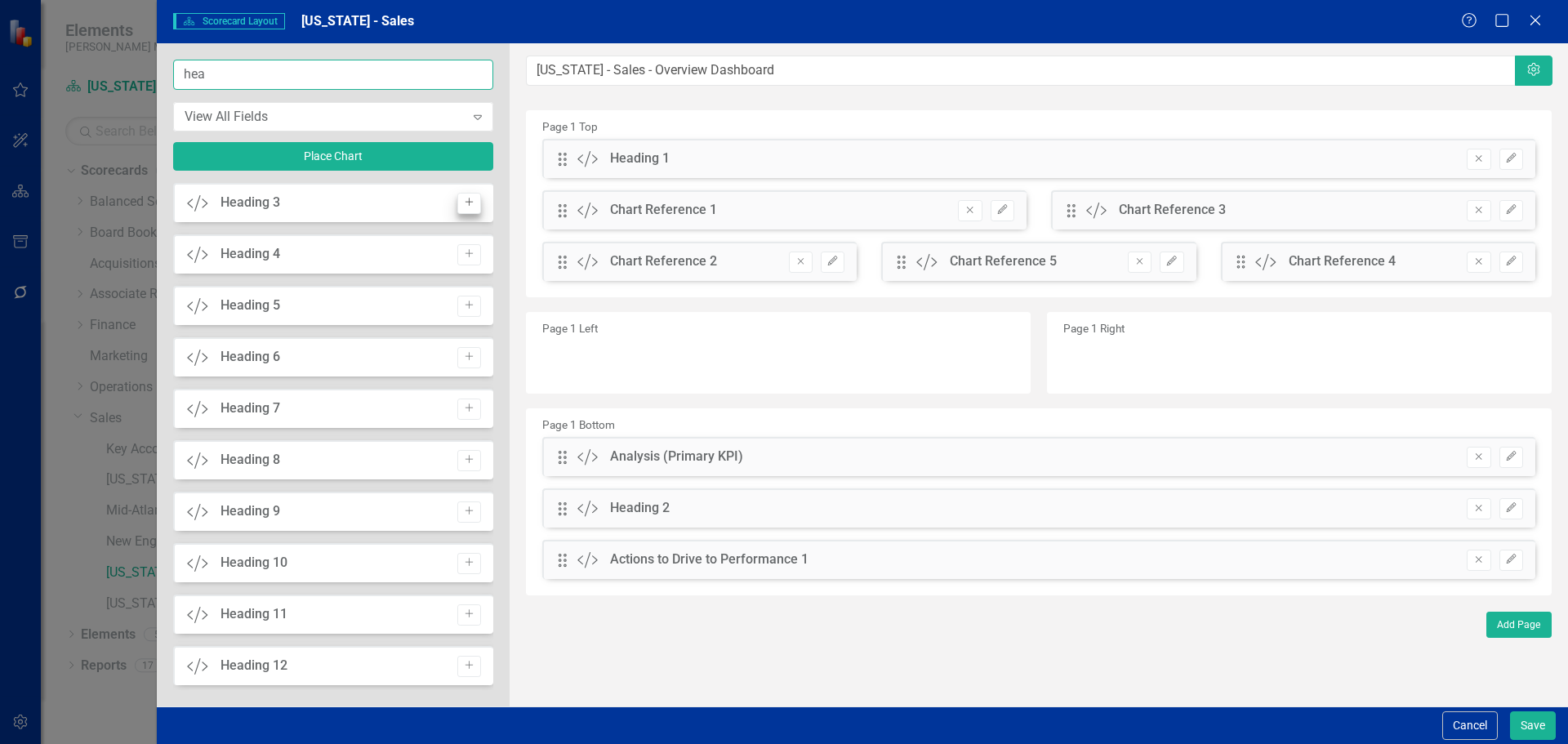
type input "hea"
click at [457, 196] on button "Add" at bounding box center [468, 203] width 24 height 21
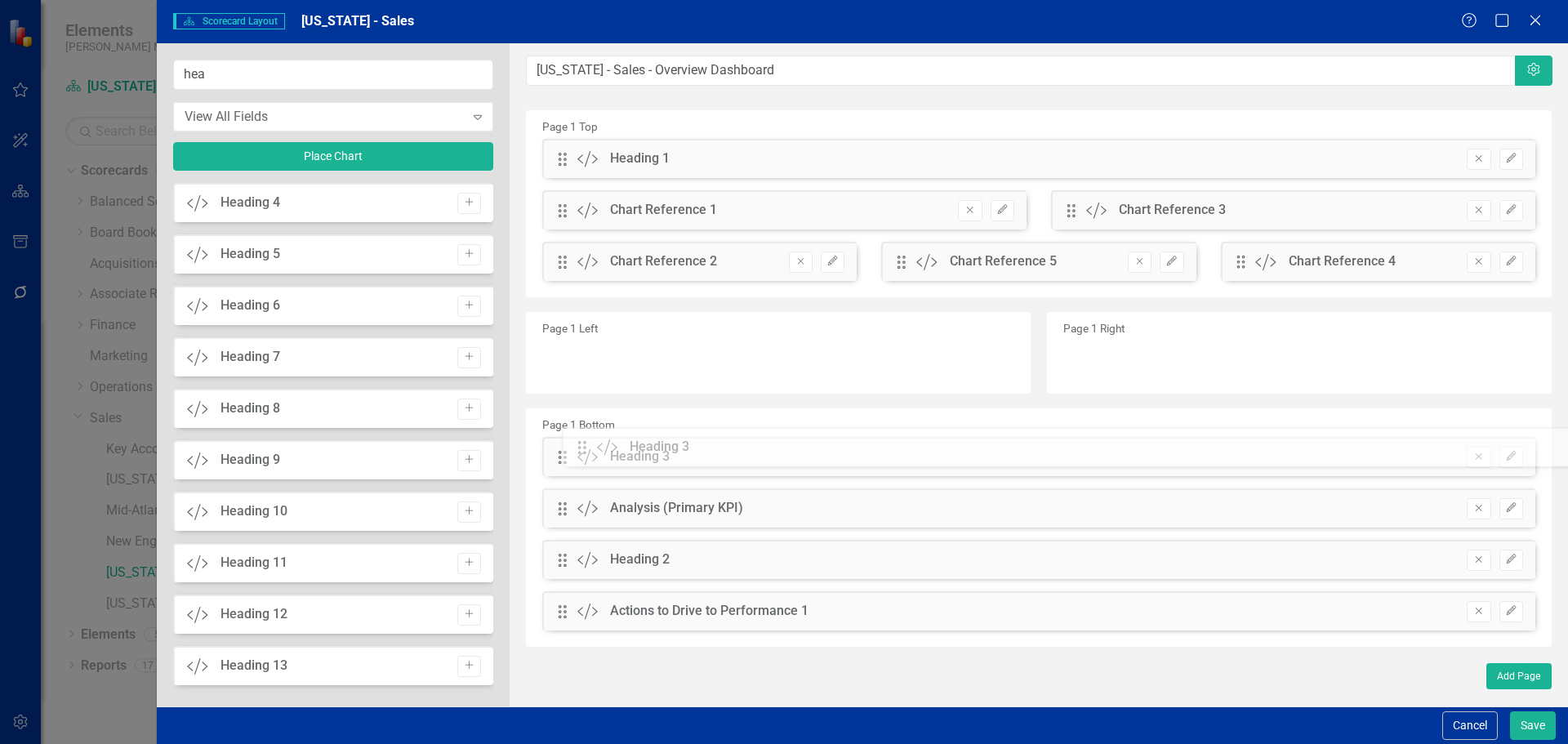
drag, startPoint x: 559, startPoint y: 161, endPoint x: 591, endPoint y: 450, distance: 290.8
click at [1504, 463] on button "Edit" at bounding box center [1510, 457] width 24 height 21
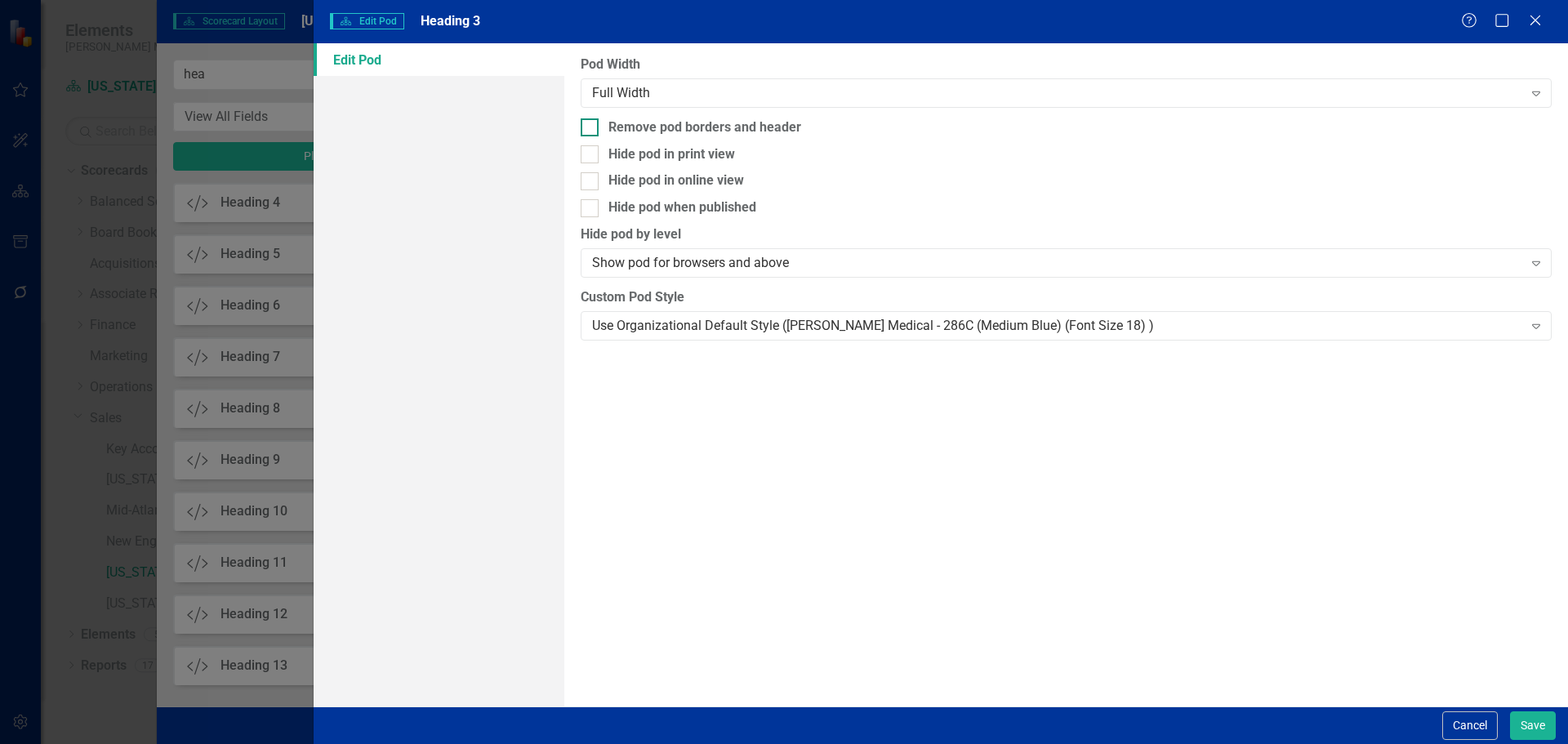
click at [656, 130] on div "Remove pod borders and header" at bounding box center [704, 127] width 193 height 19
click at [591, 129] on input "Remove pod borders and header" at bounding box center [585, 123] width 10 height 10
checkbox input "true"
click at [665, 151] on div "Hide pod in print view" at bounding box center [671, 155] width 126 height 19
click at [591, 151] on input "Hide pod in print view" at bounding box center [585, 150] width 10 height 10
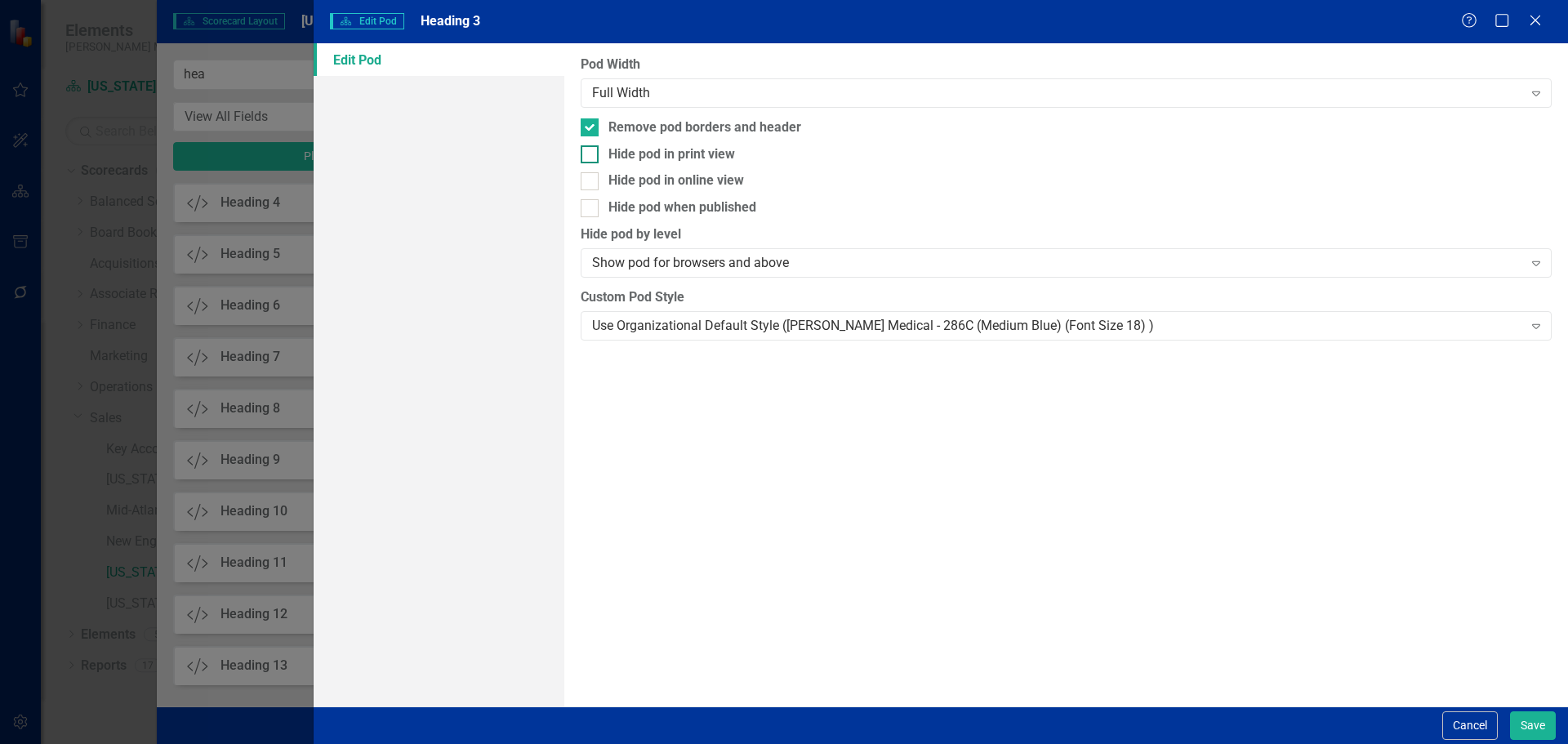
checkbox input "true"
click at [668, 208] on div "Hide pod when published" at bounding box center [682, 208] width 148 height 19
click at [591, 208] on input "Hide pod when published" at bounding box center [585, 204] width 10 height 10
checkbox input "true"
click at [694, 331] on div "Use Organizational Default Style (Nixon Medical - 286C (Medium Blue) (Font Size…" at bounding box center [1056, 326] width 930 height 19
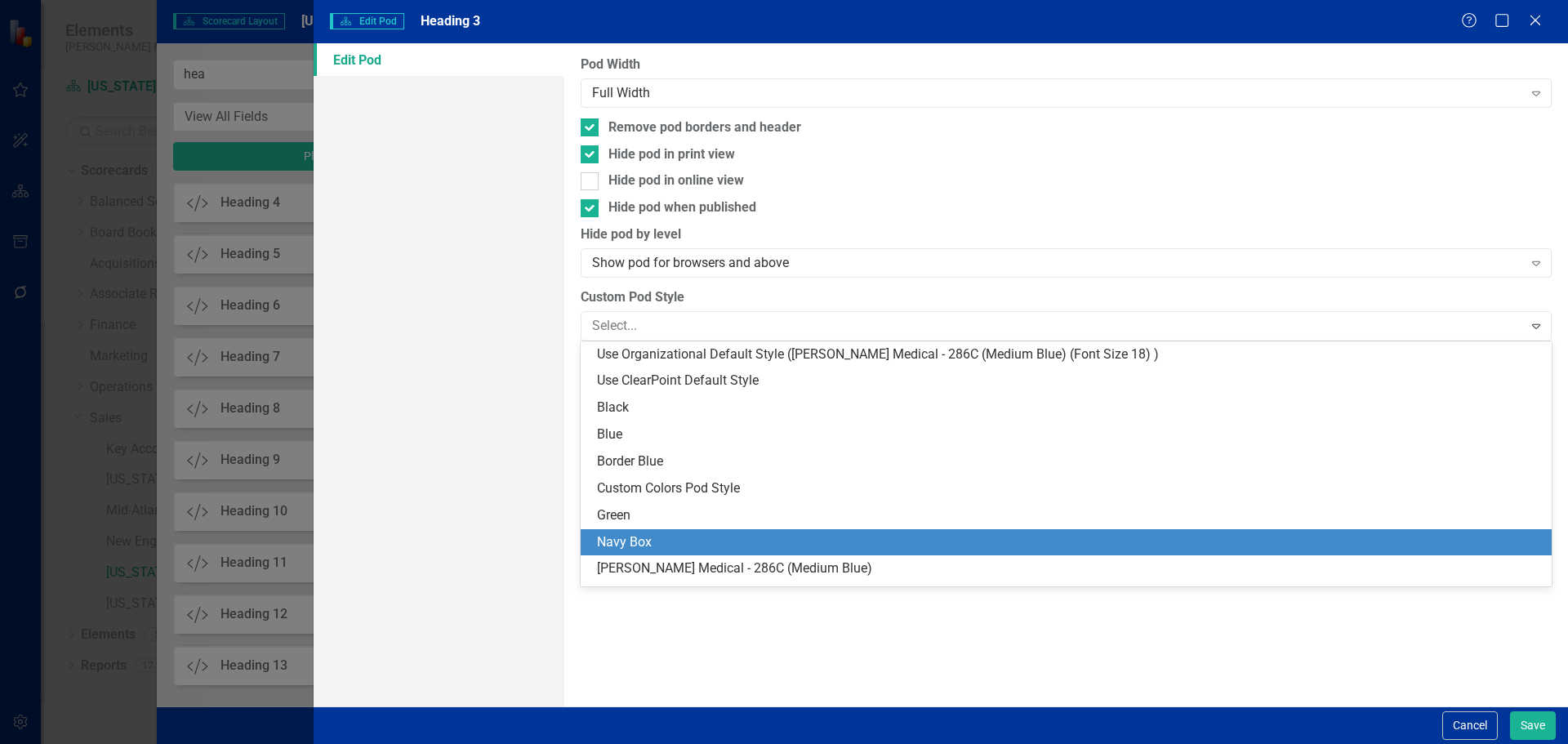
click at [698, 531] on div "Navy Box" at bounding box center [1066, 542] width 970 height 27
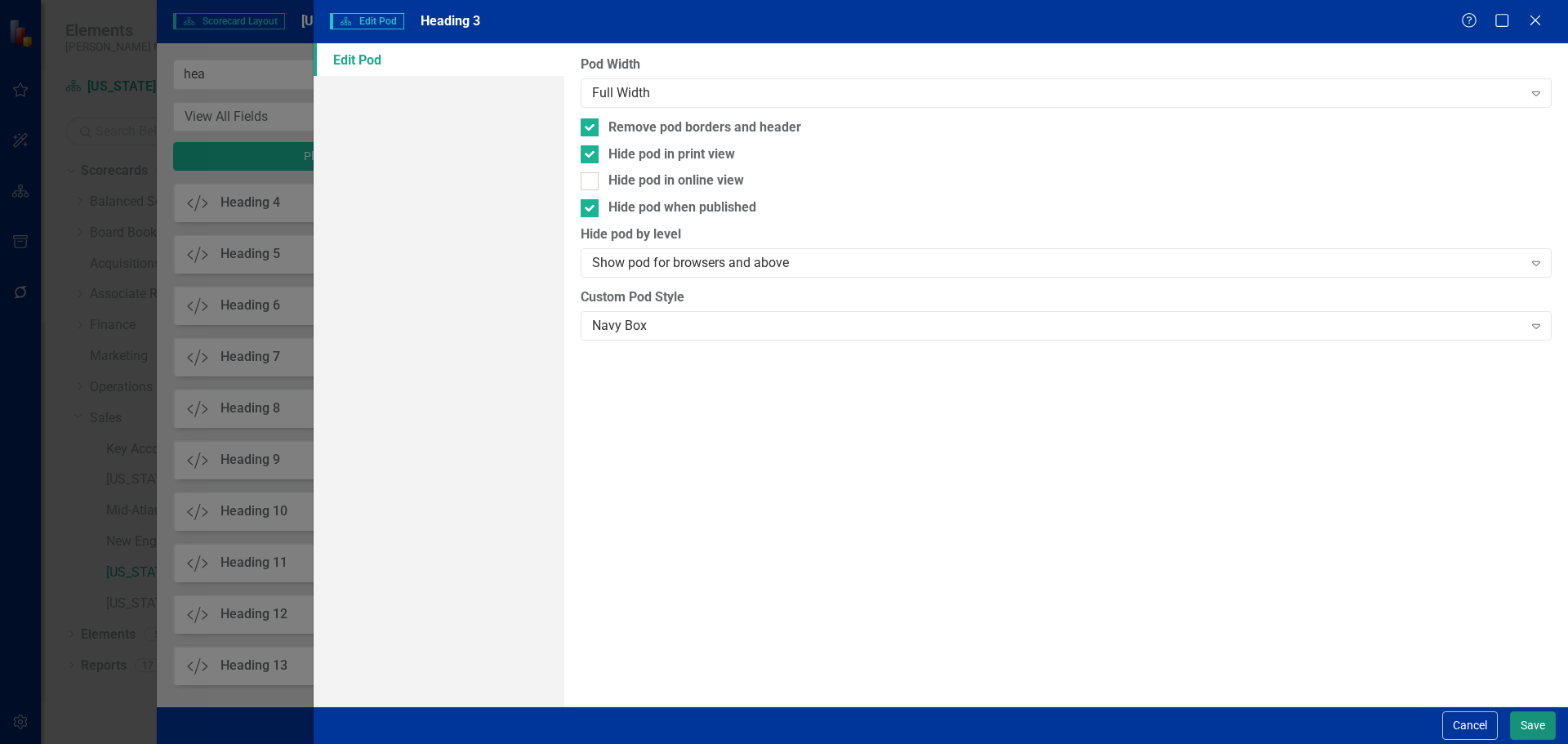
click at [1520, 720] on button "Save" at bounding box center [1532, 725] width 45 height 28
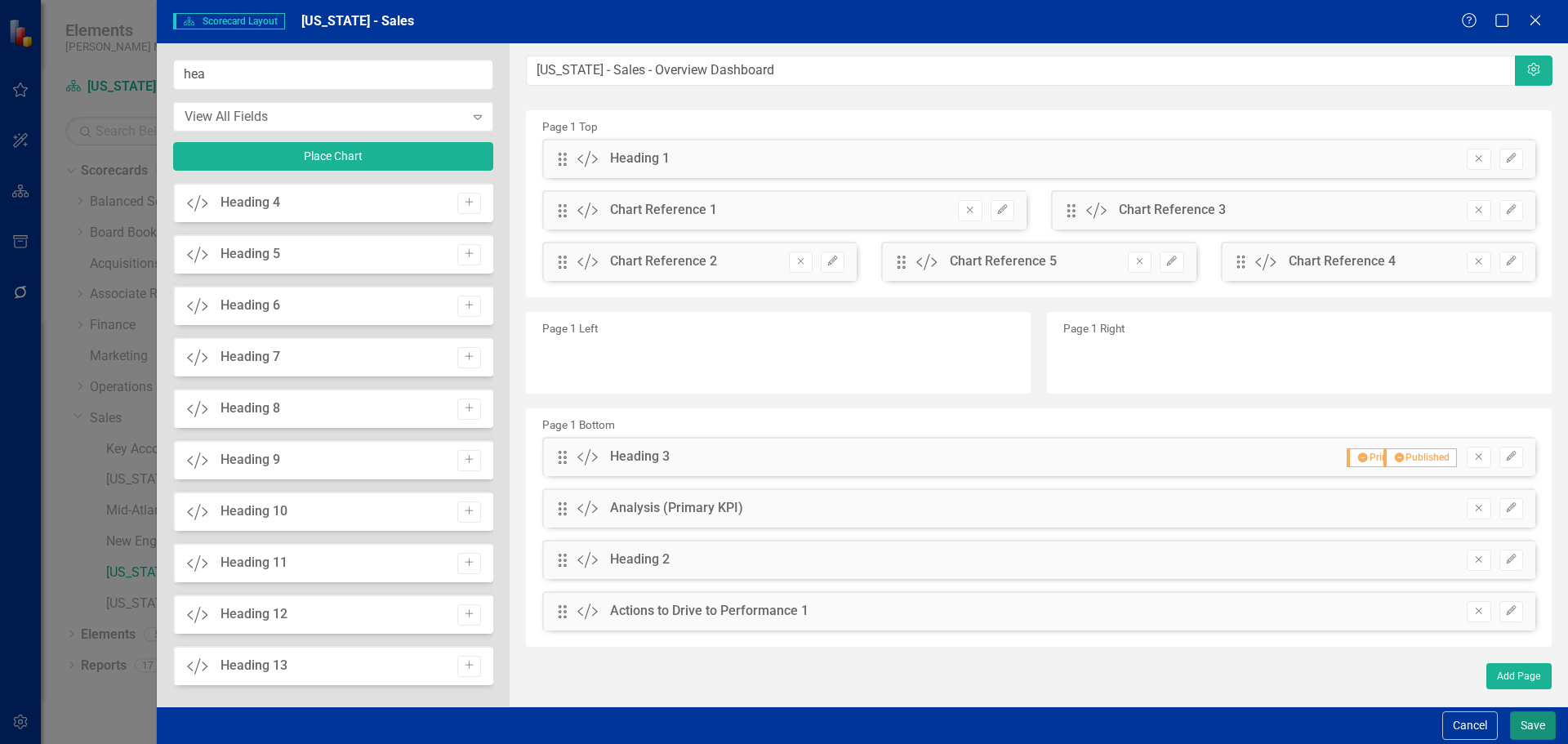
click at [1540, 722] on button "Save" at bounding box center [1532, 725] width 45 height 28
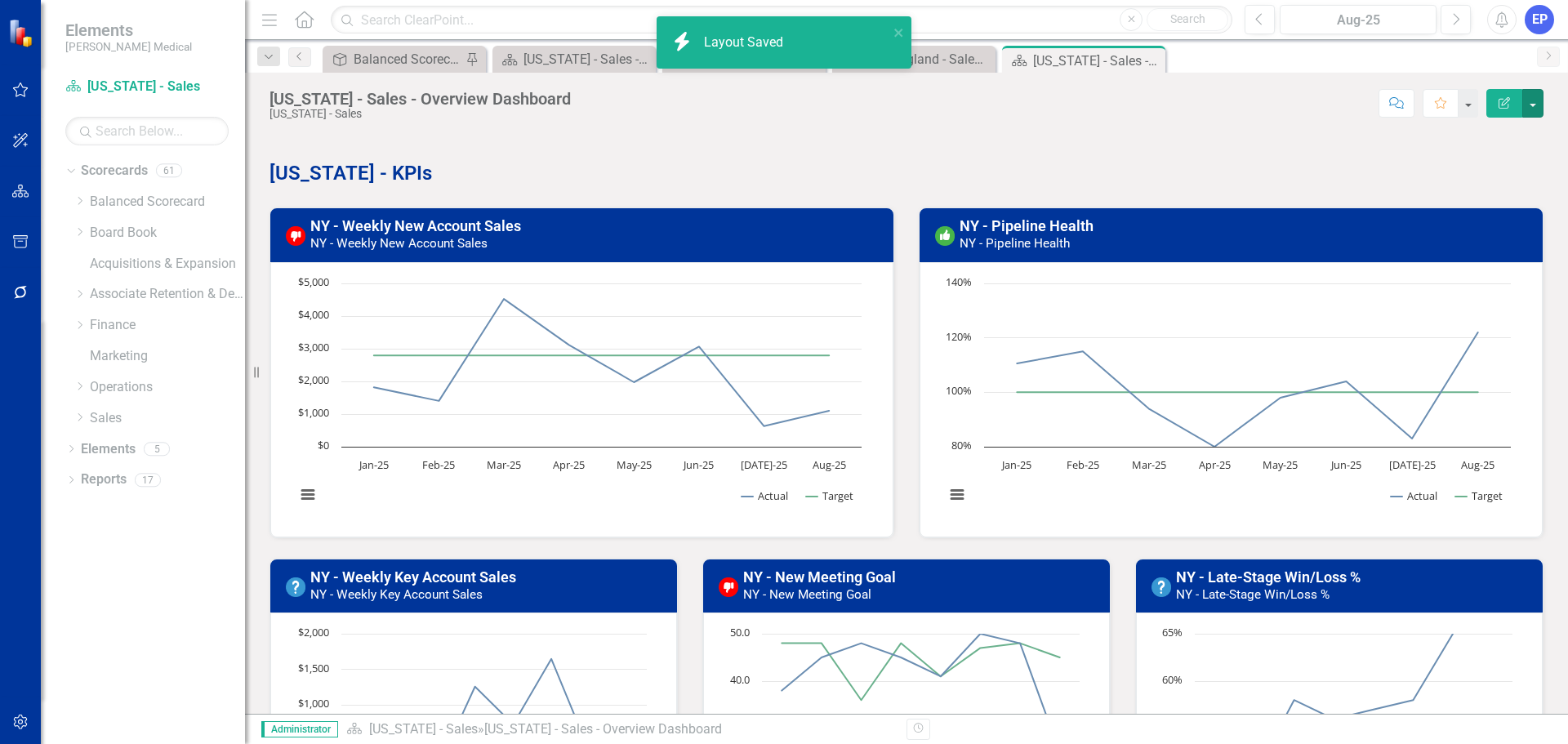
scroll to position [593, 0]
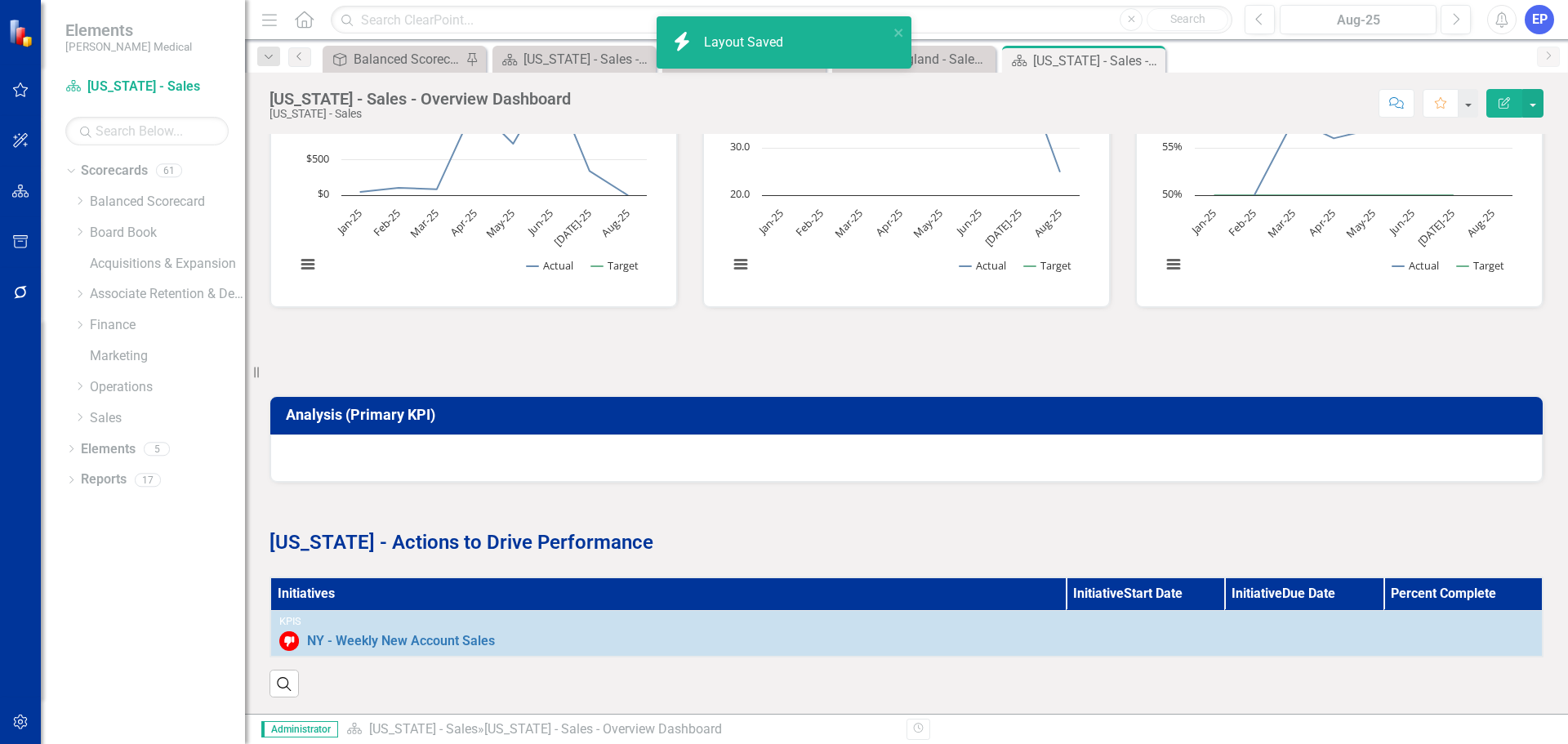
click at [655, 376] on div "Analysis (Primary KPI)" at bounding box center [905, 429] width 1298 height 107
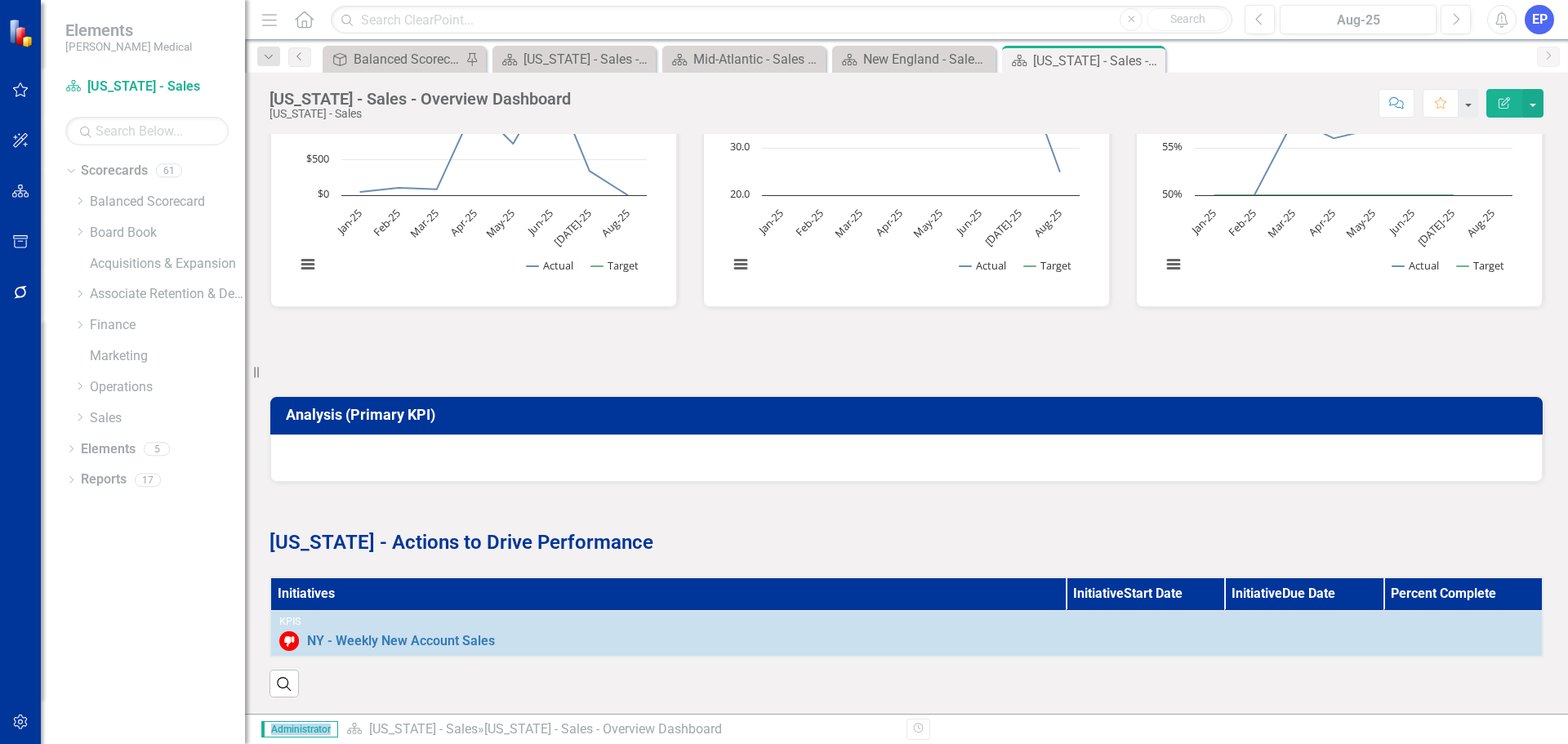
click at [655, 376] on div "Analysis (Primary KPI)" at bounding box center [905, 429] width 1298 height 107
click at [623, 343] on div at bounding box center [905, 352] width 1273 height 47
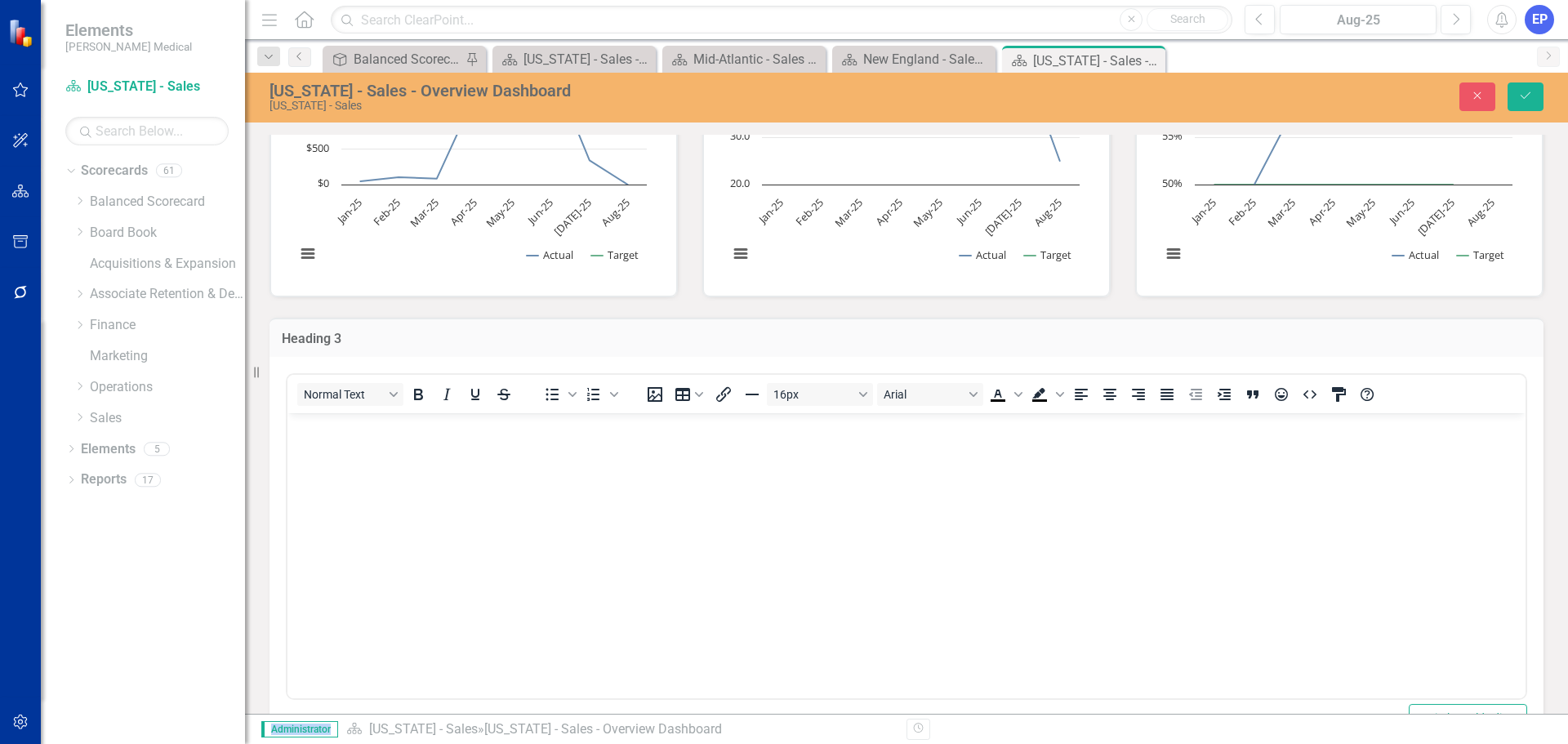
scroll to position [0, 0]
click at [614, 450] on body "Rich Text Area. Press ALT-0 for help." at bounding box center [905, 535] width 1238 height 245
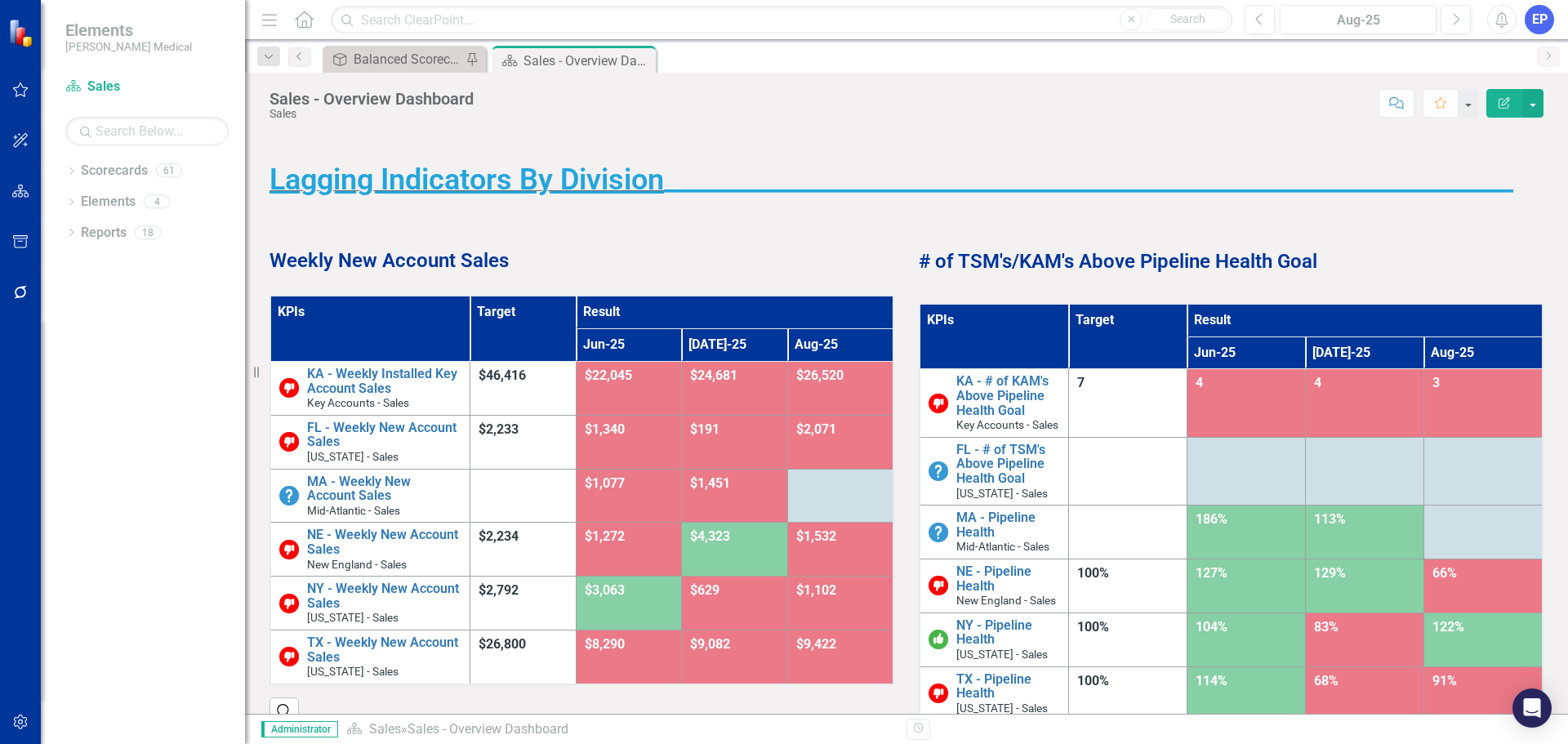
scroll to position [81, 0]
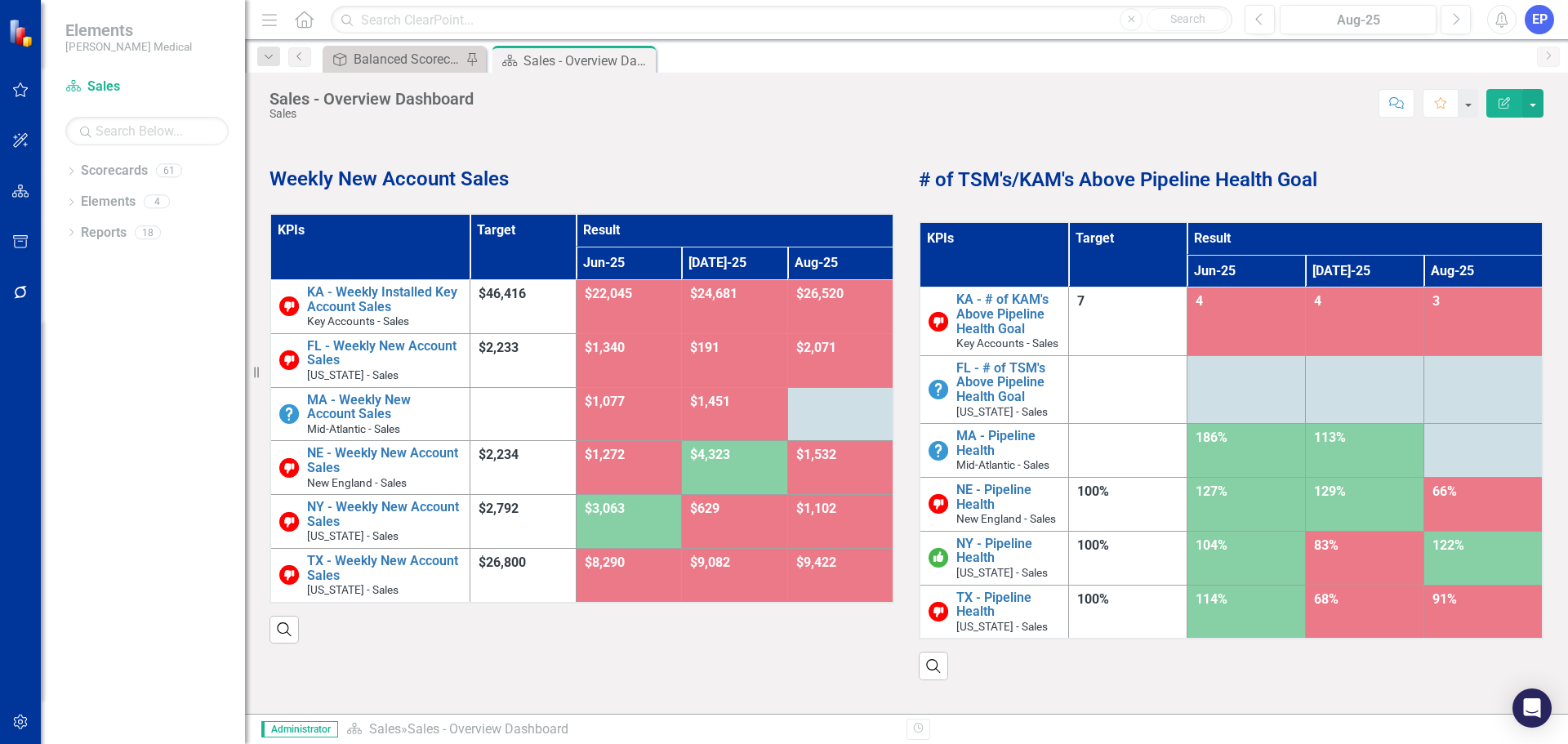
click at [1086, 193] on h1 "# of TSM's/KAM's Above Pipeline Health Goal" at bounding box center [1231, 178] width 625 height 32
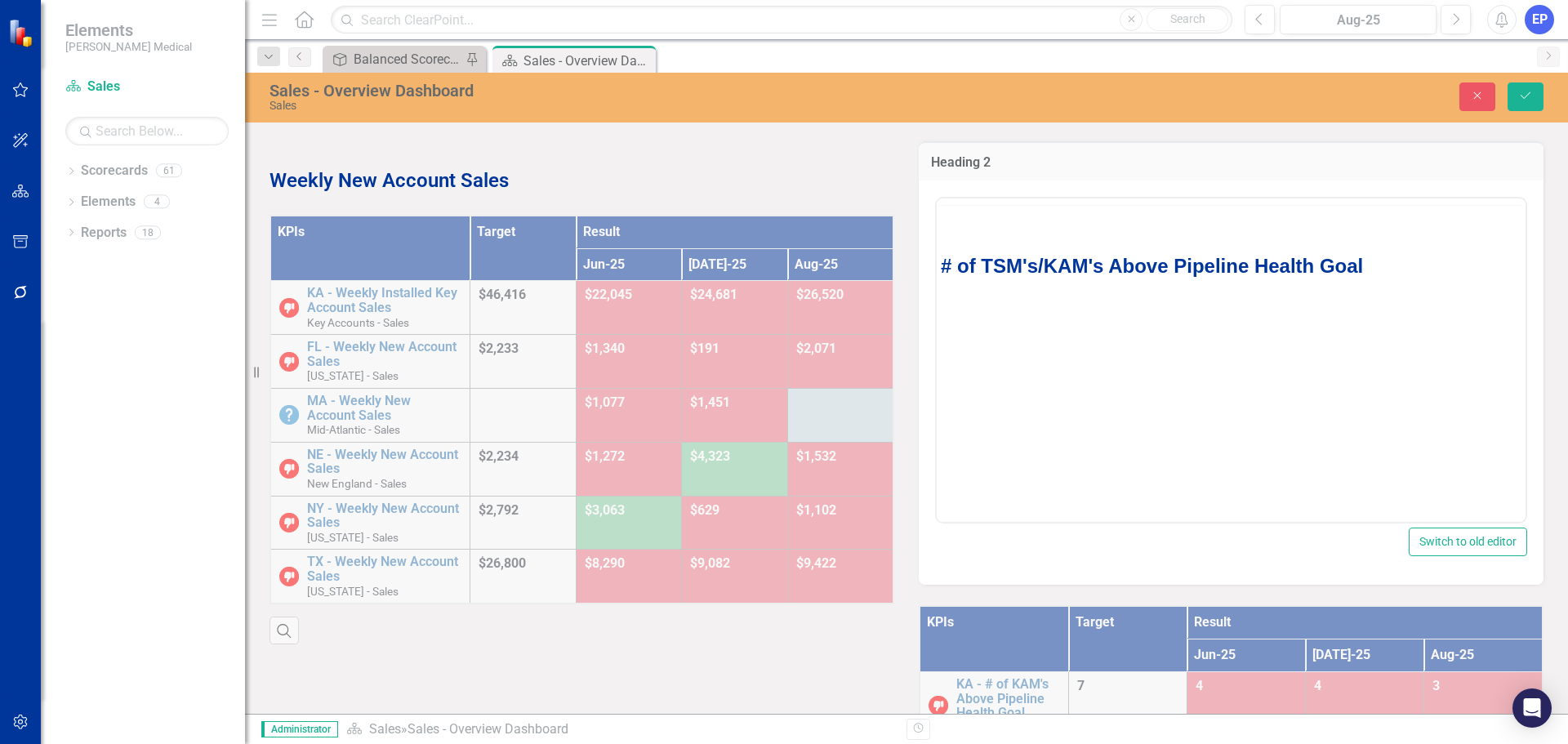
scroll to position [0, 0]
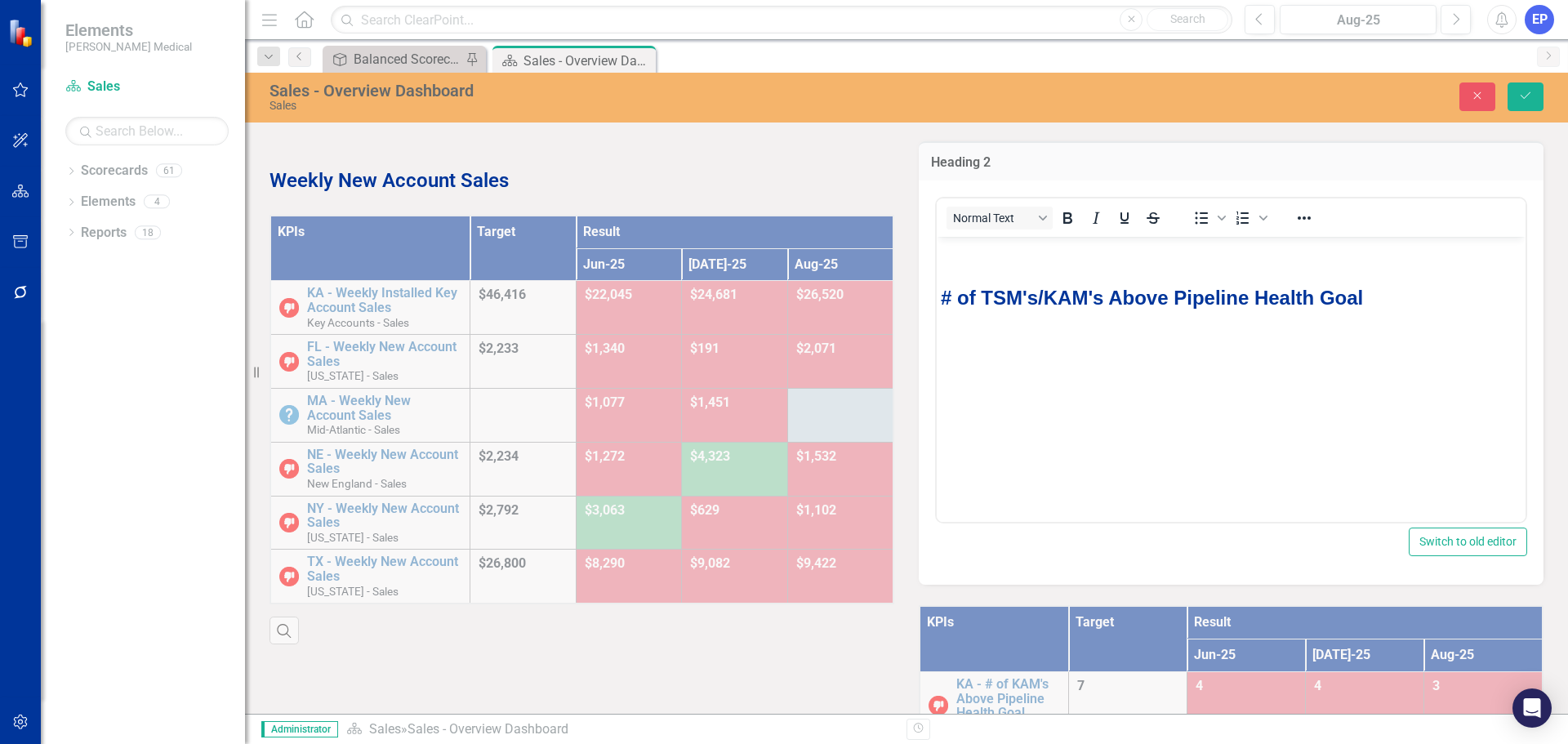
click at [1388, 285] on h1 "# of TSM's/KAM's Above Pipeline Health Goal" at bounding box center [1230, 294] width 581 height 40
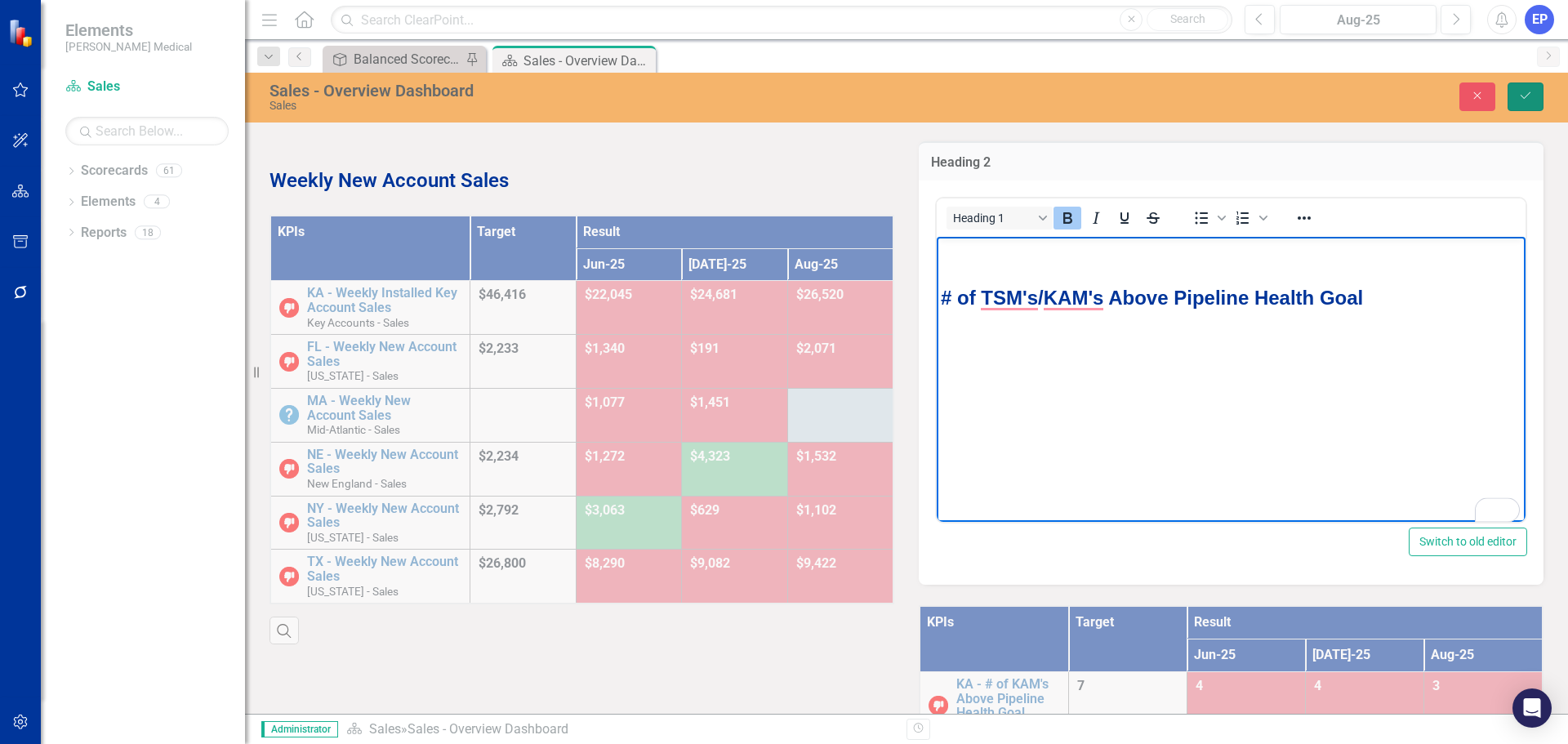
click at [1526, 93] on icon "Save" at bounding box center [1526, 95] width 15 height 11
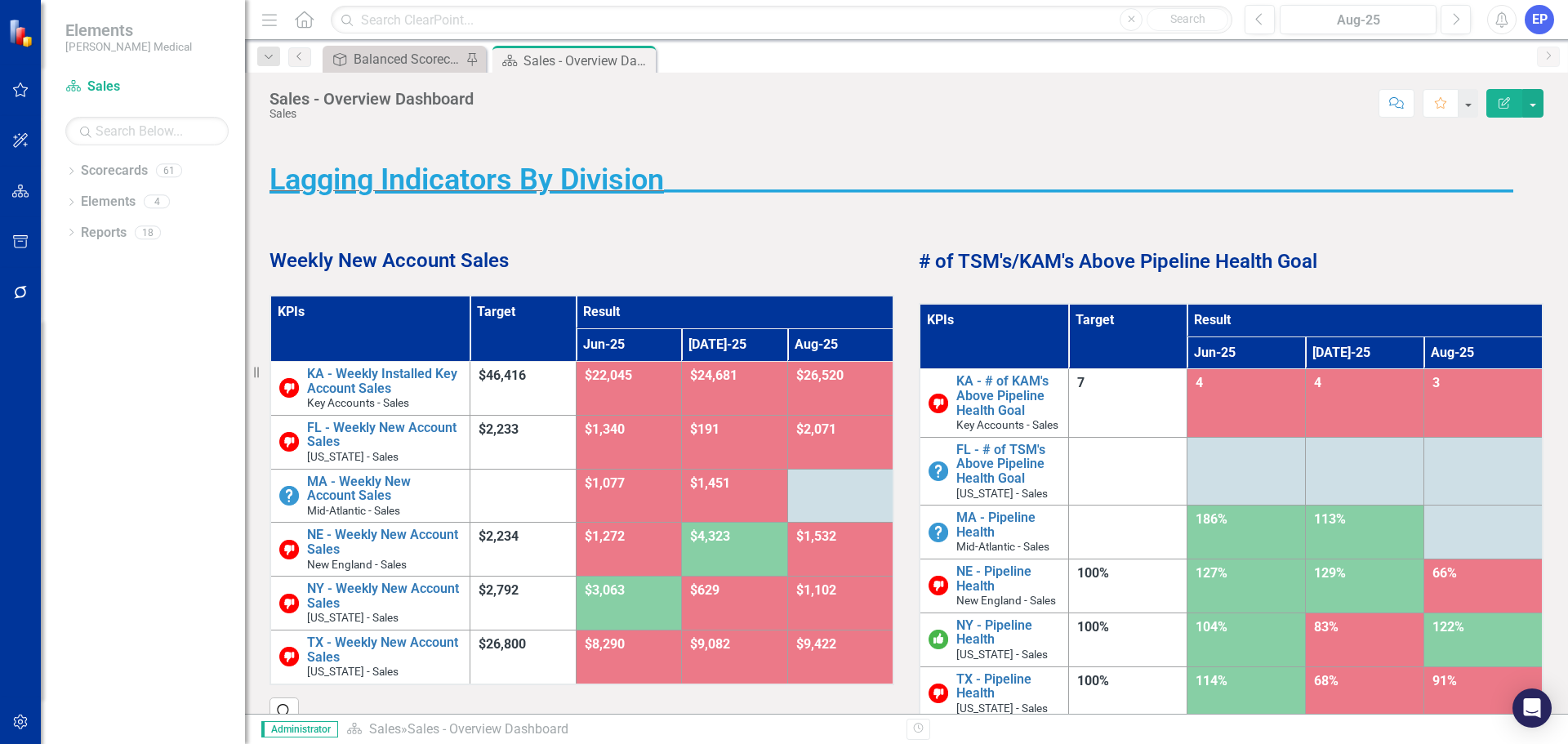
click at [580, 257] on p "Weekly New Account Sales" at bounding box center [582, 259] width 625 height 31
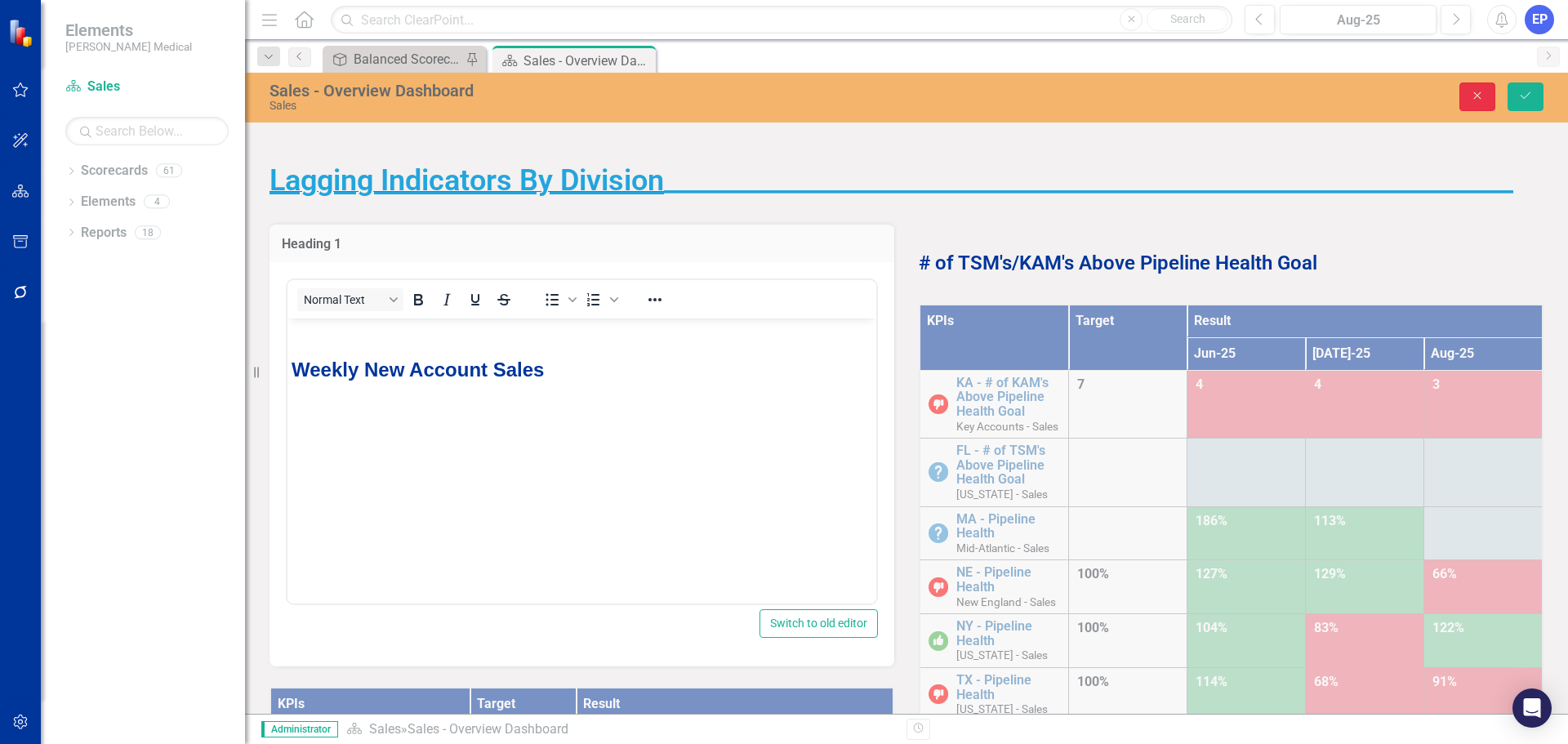
click at [1486, 94] on button "Close" at bounding box center [1477, 96] width 36 height 28
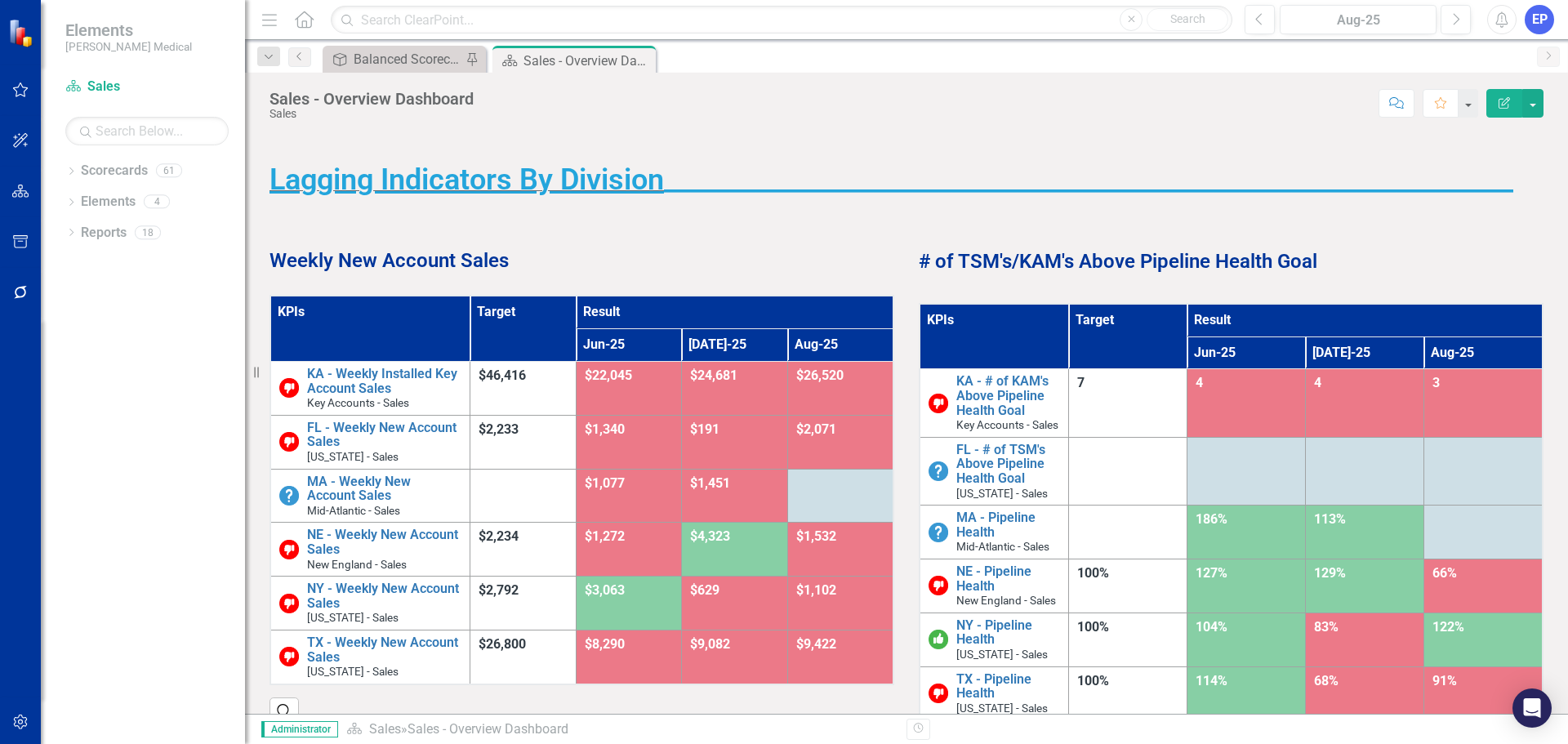
click at [547, 261] on p "Weekly New Account Sales" at bounding box center [582, 259] width 625 height 31
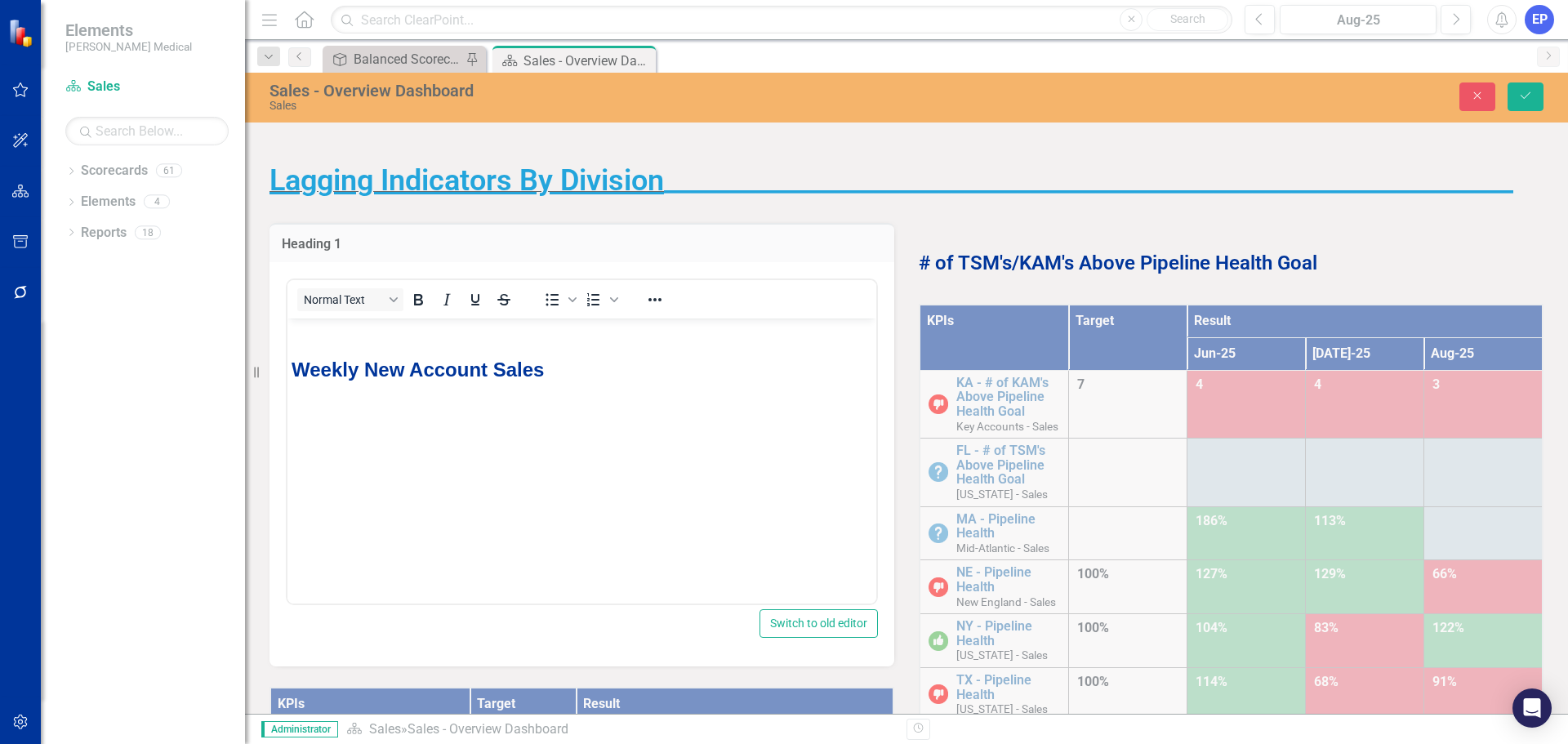
click at [563, 372] on p "Weekly New Account Sales" at bounding box center [582, 369] width 581 height 29
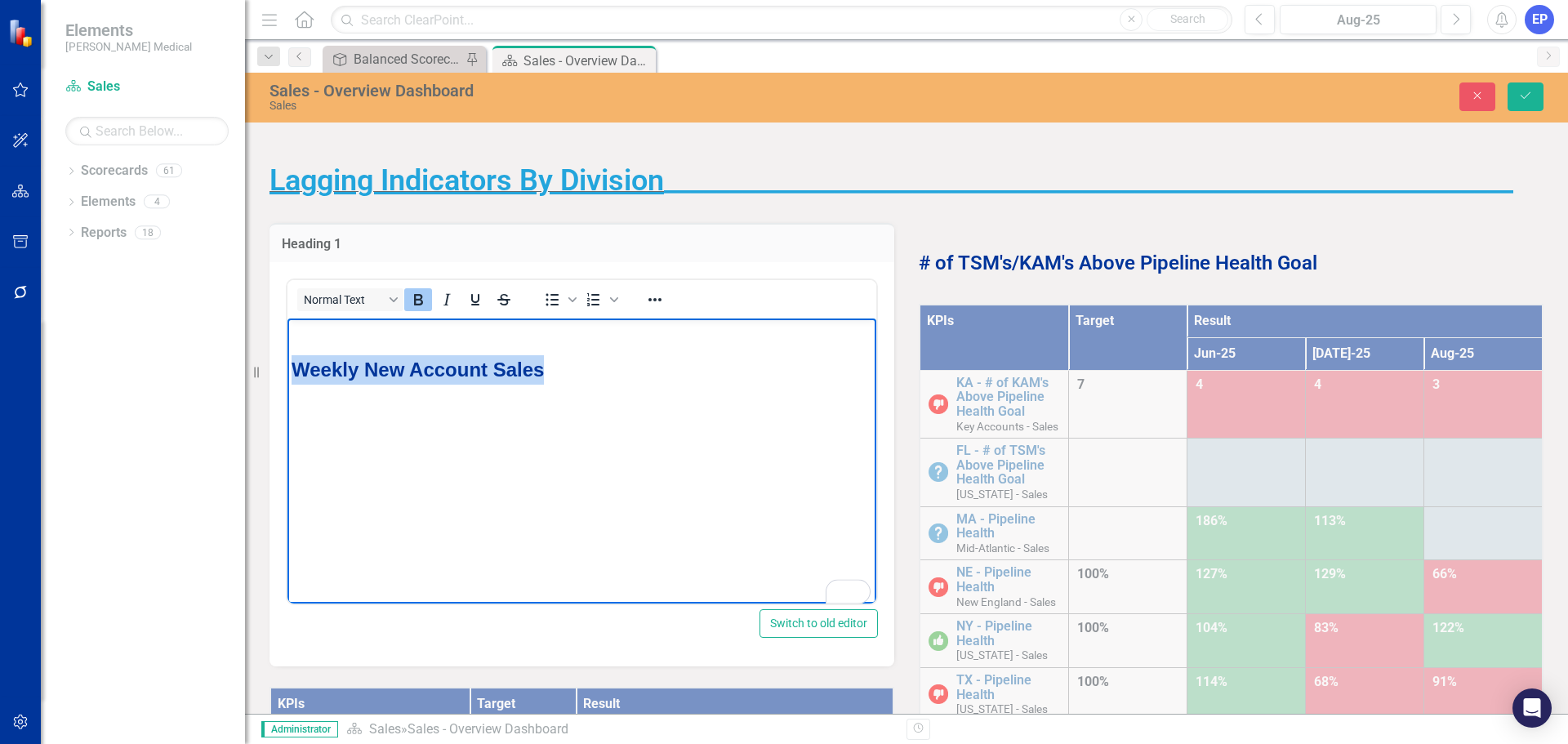
drag, startPoint x: 563, startPoint y: 372, endPoint x: 438, endPoint y: 378, distance: 125.1
click at [342, 356] on p "Weekly New Account Sales" at bounding box center [582, 369] width 581 height 29
click at [533, 390] on body "Weekly New Account Sales" at bounding box center [582, 440] width 589 height 245
click at [1526, 106] on button "Save" at bounding box center [1526, 96] width 36 height 28
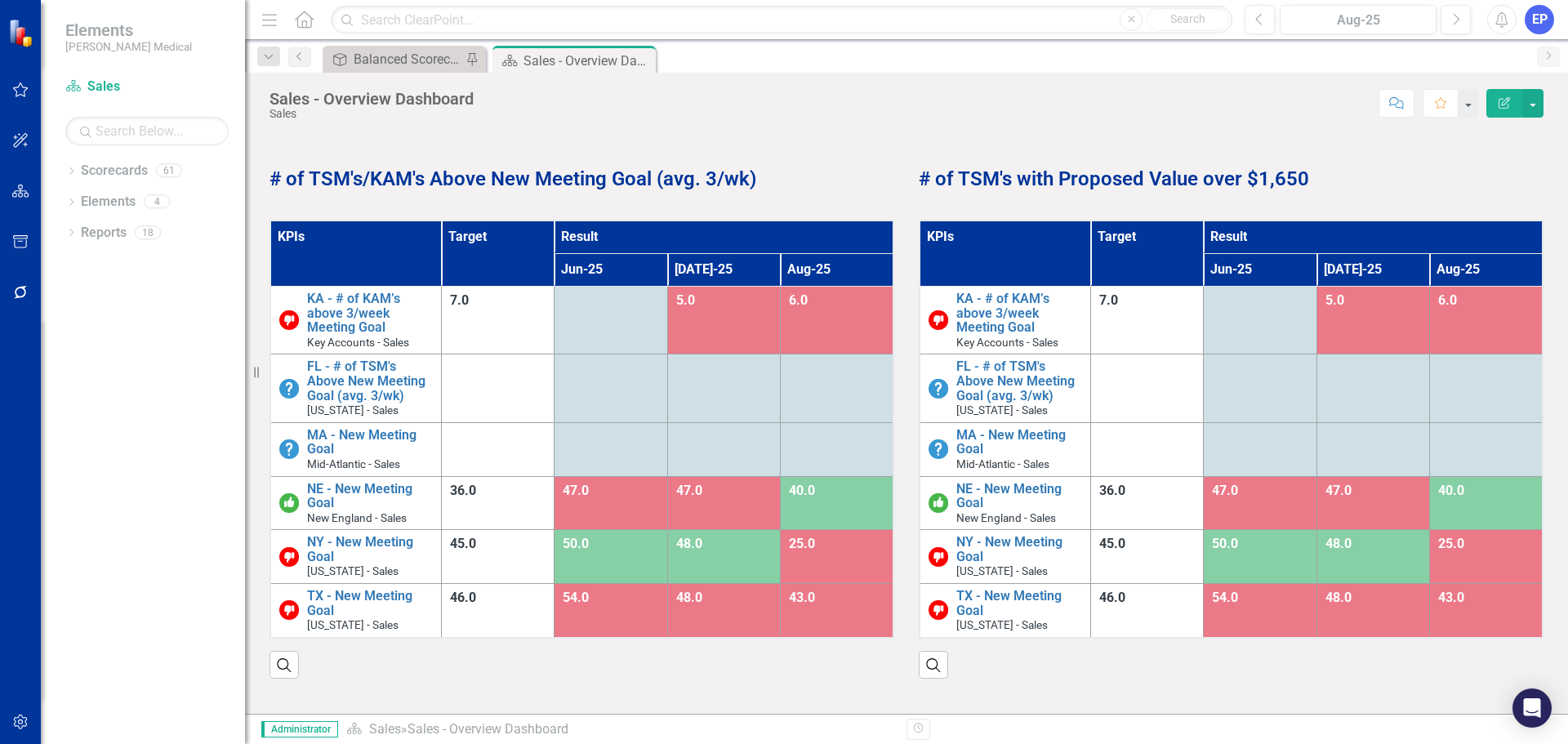
scroll to position [735, 0]
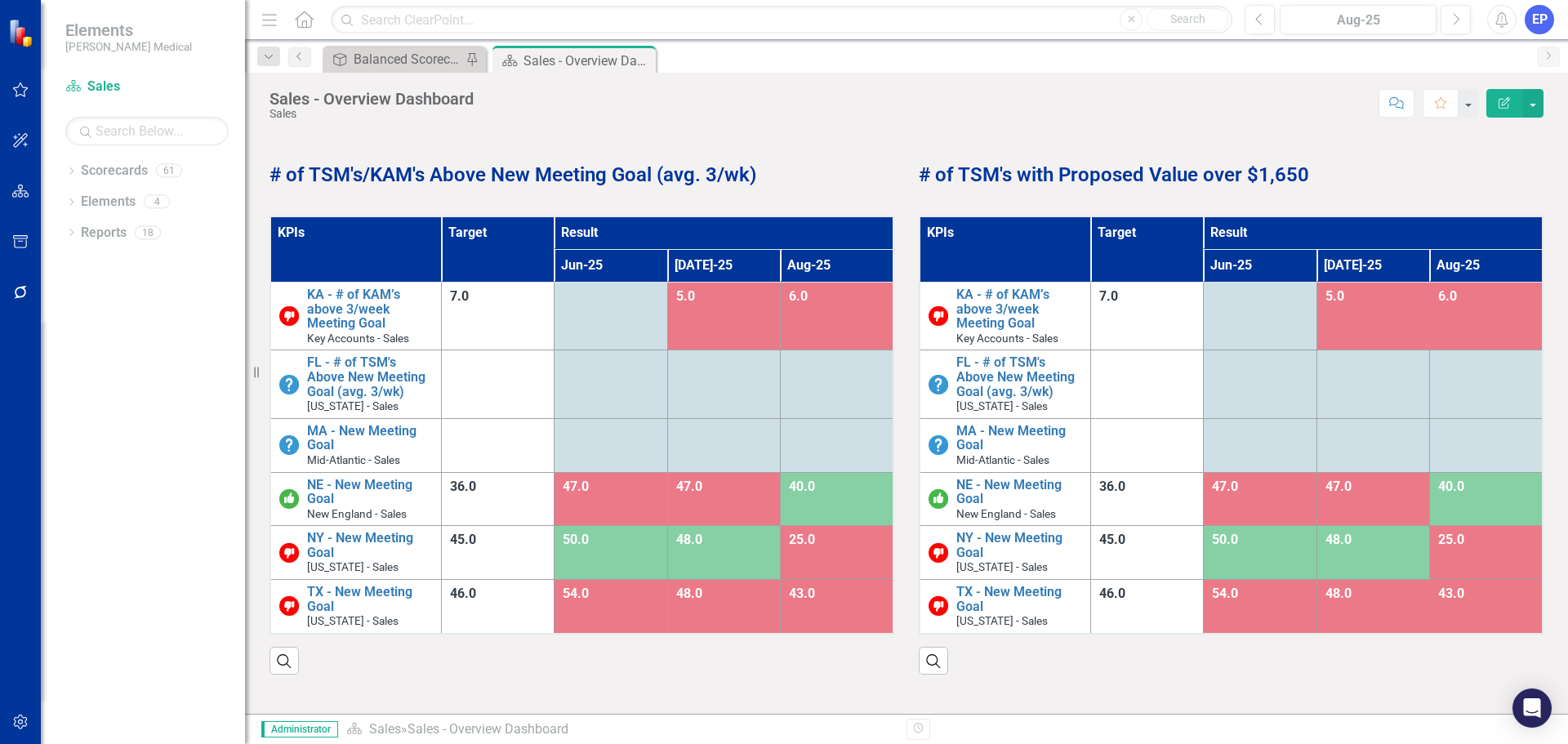
click at [1042, 281] on th "KPIs" at bounding box center [1004, 248] width 171 height 65
click at [1042, 281] on th "KPIs Sort Ascending" at bounding box center [1004, 248] width 171 height 65
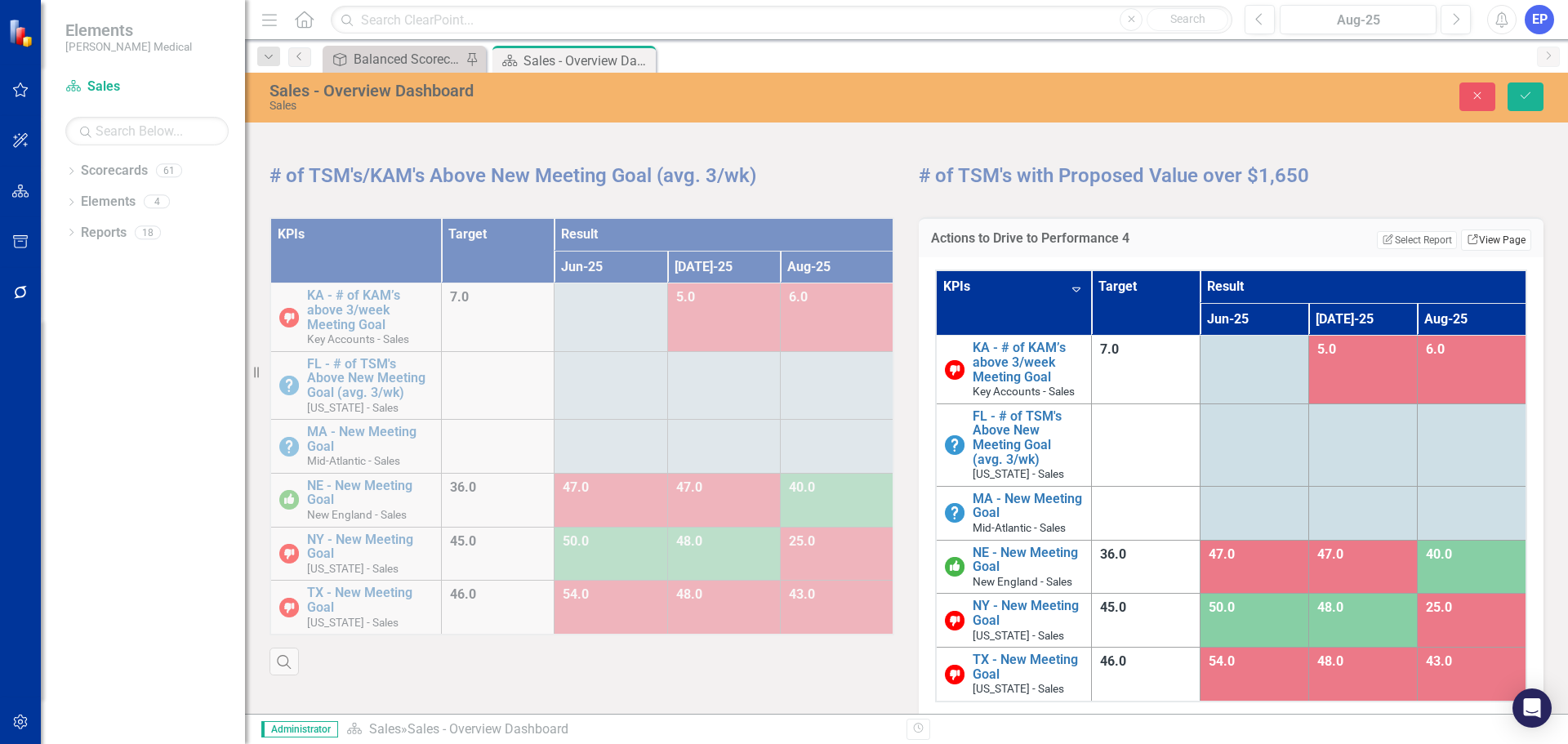
click at [1477, 246] on link "Link View Page" at bounding box center [1495, 240] width 70 height 21
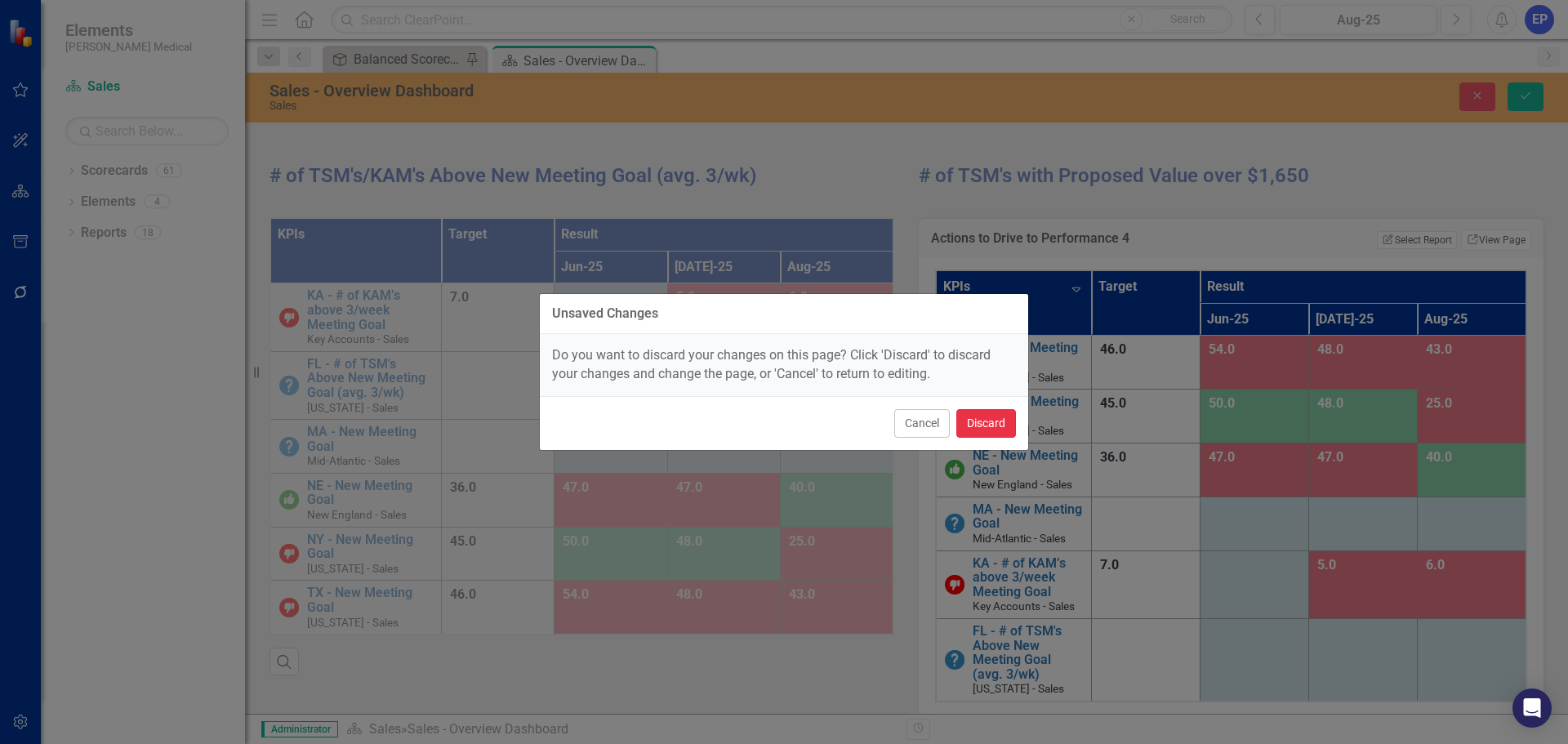
click at [990, 424] on button "Discard" at bounding box center [986, 423] width 59 height 28
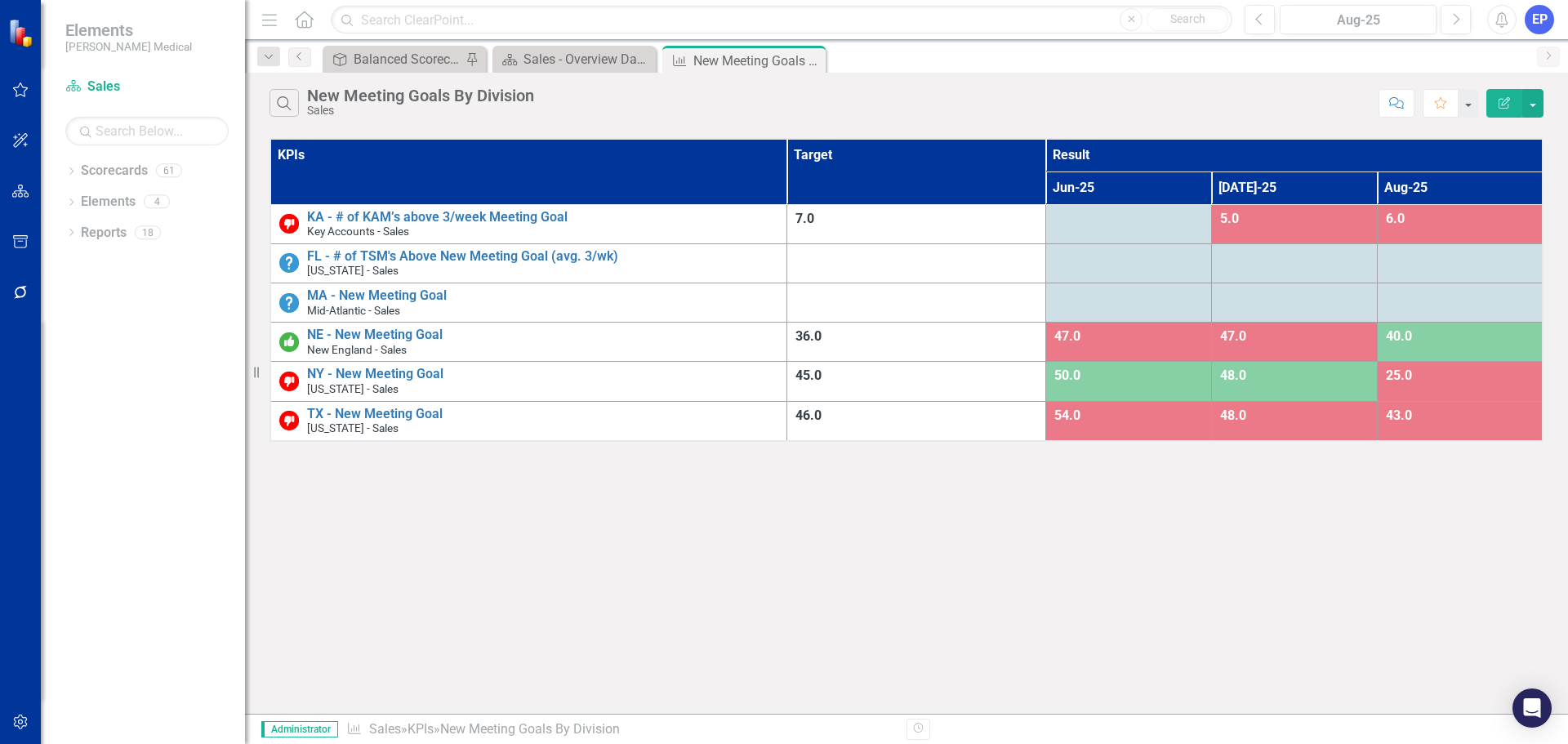
click at [1506, 102] on icon "Edit Report" at bounding box center [1504, 103] width 15 height 11
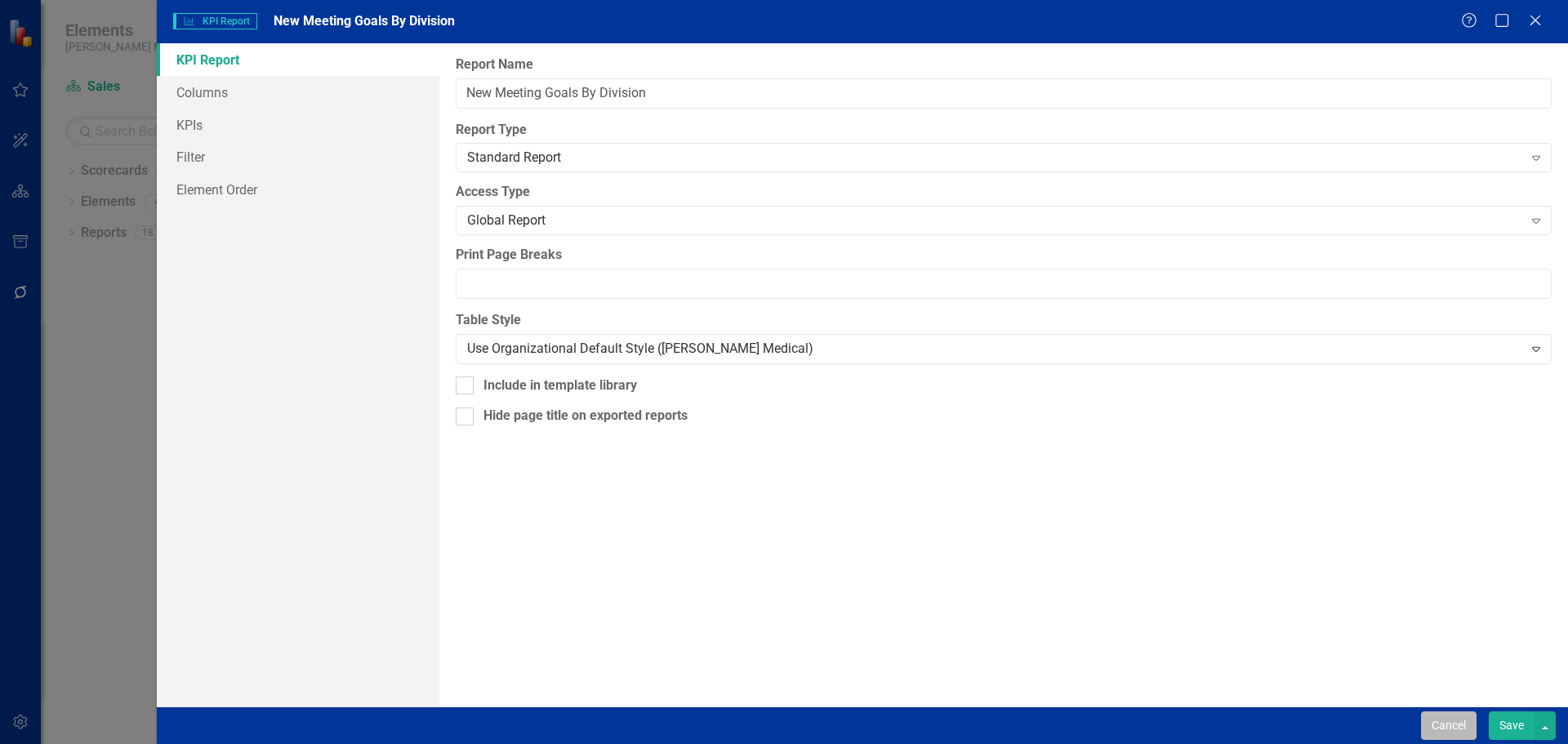
click at [1436, 717] on button "Cancel" at bounding box center [1448, 725] width 56 height 28
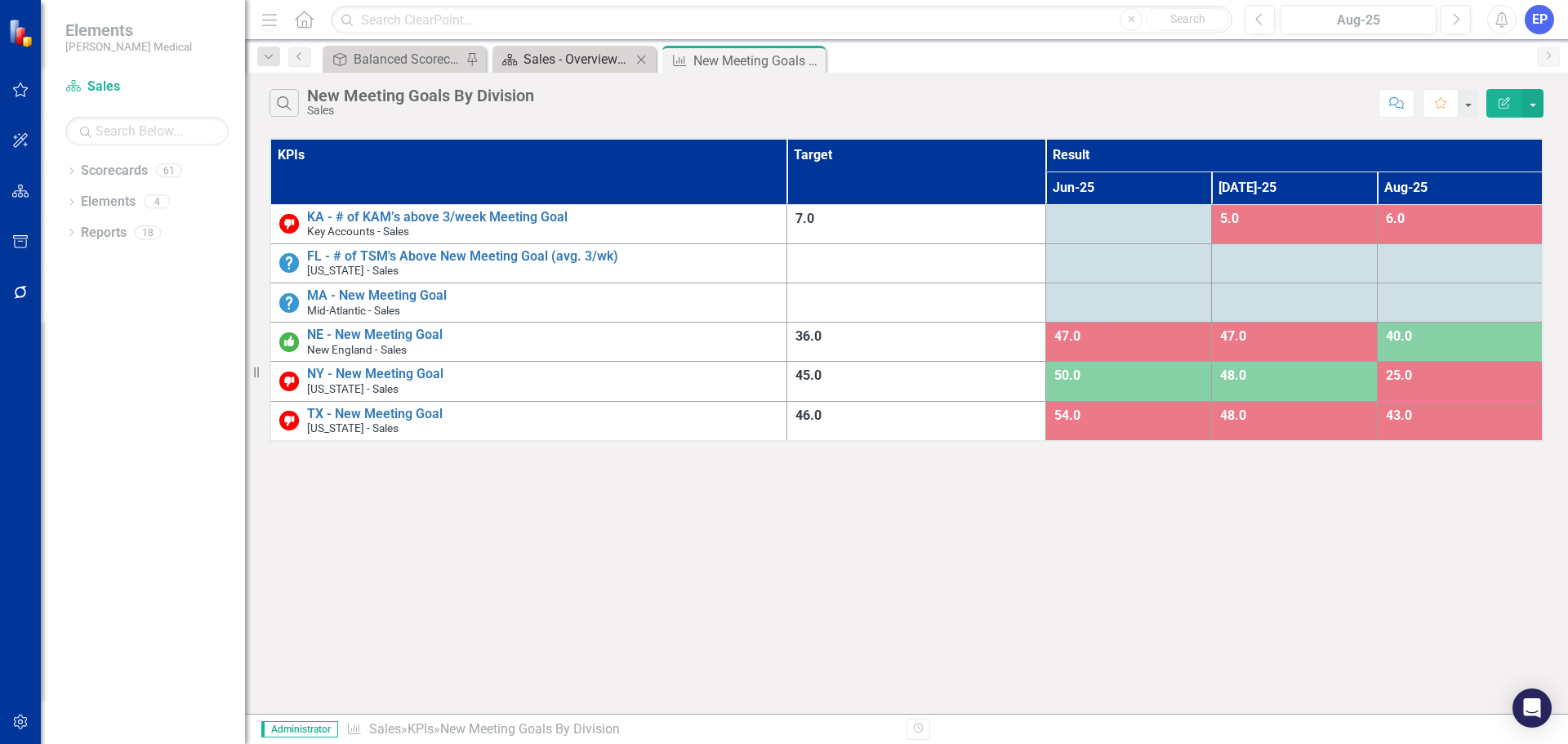
click at [582, 63] on div "Sales - Overview Dashboard" at bounding box center [577, 59] width 108 height 21
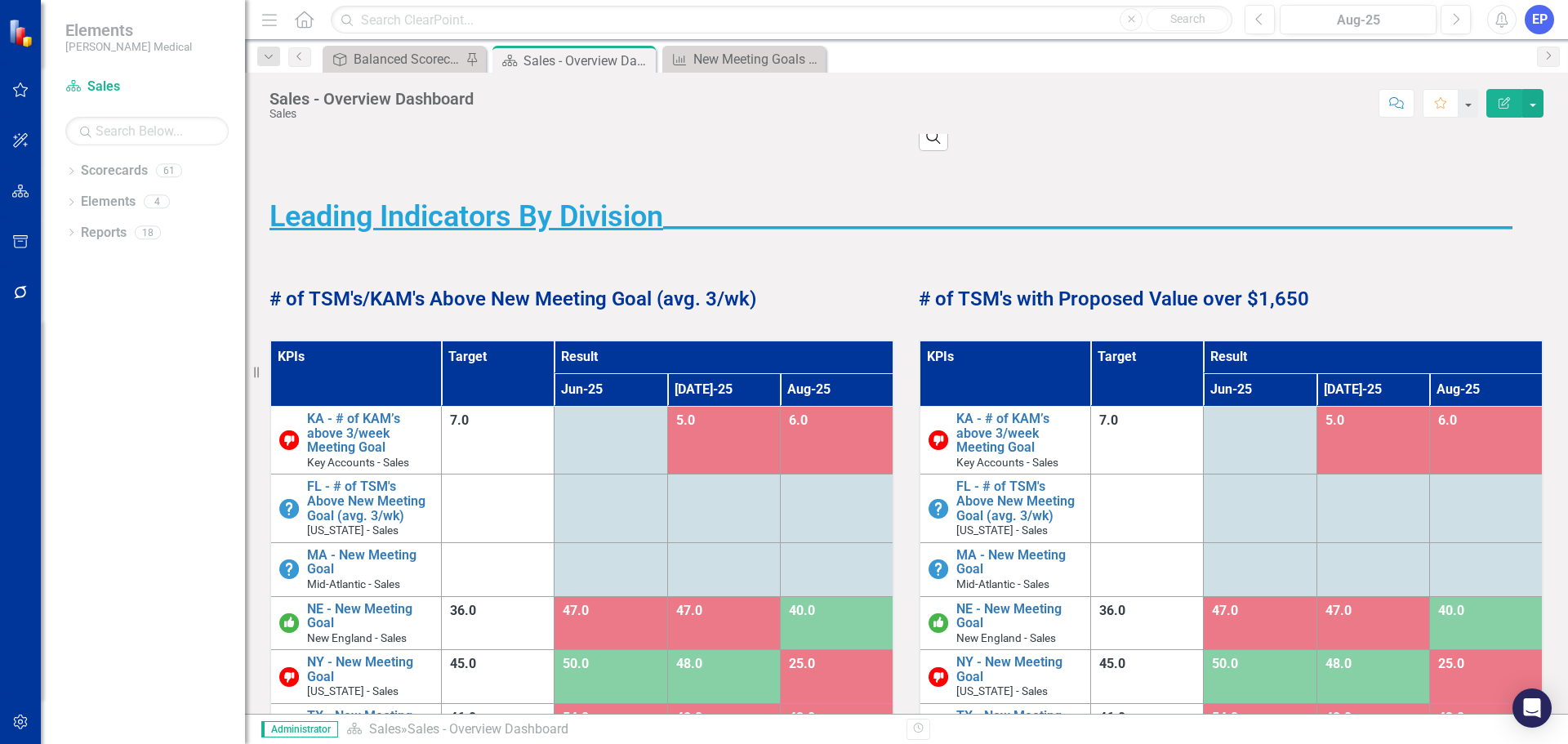
scroll to position [653, 0]
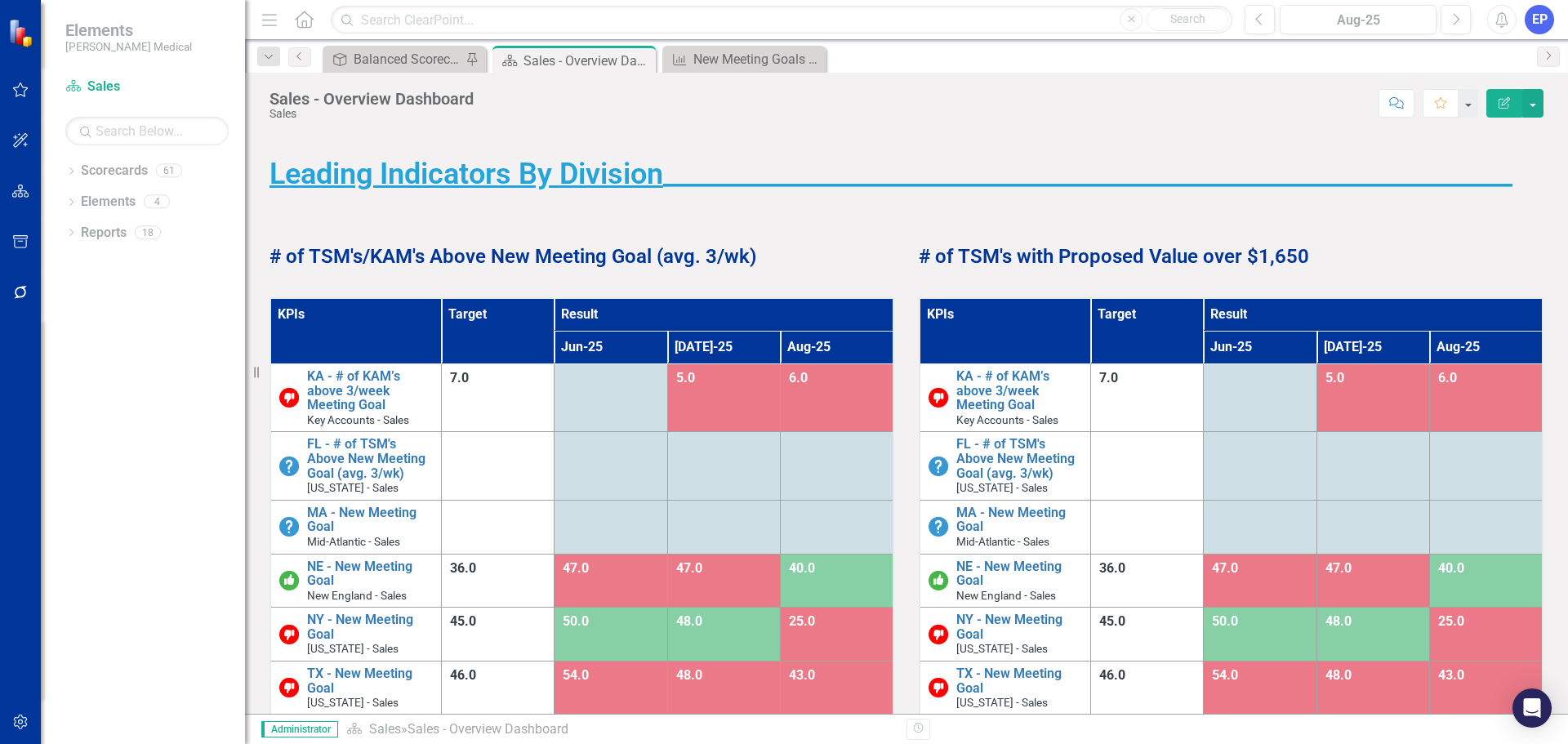
click at [1070, 262] on strong "# of TSM's with Proposed Value over $1,650" at bounding box center [1113, 256] width 390 height 23
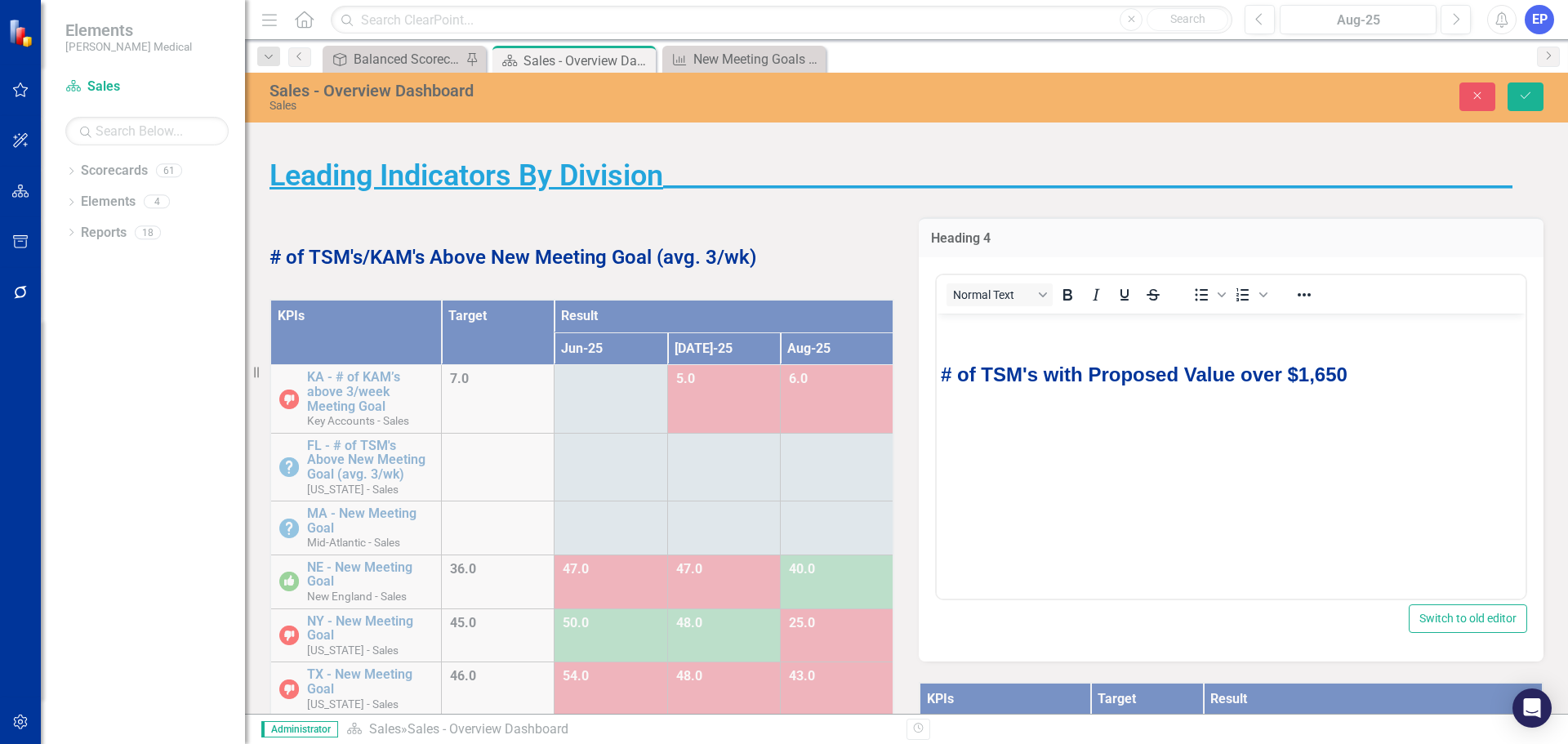
scroll to position [0, 0]
click at [1081, 377] on strong "# of TSM's with Proposed Value over $1,650" at bounding box center [1143, 373] width 407 height 22
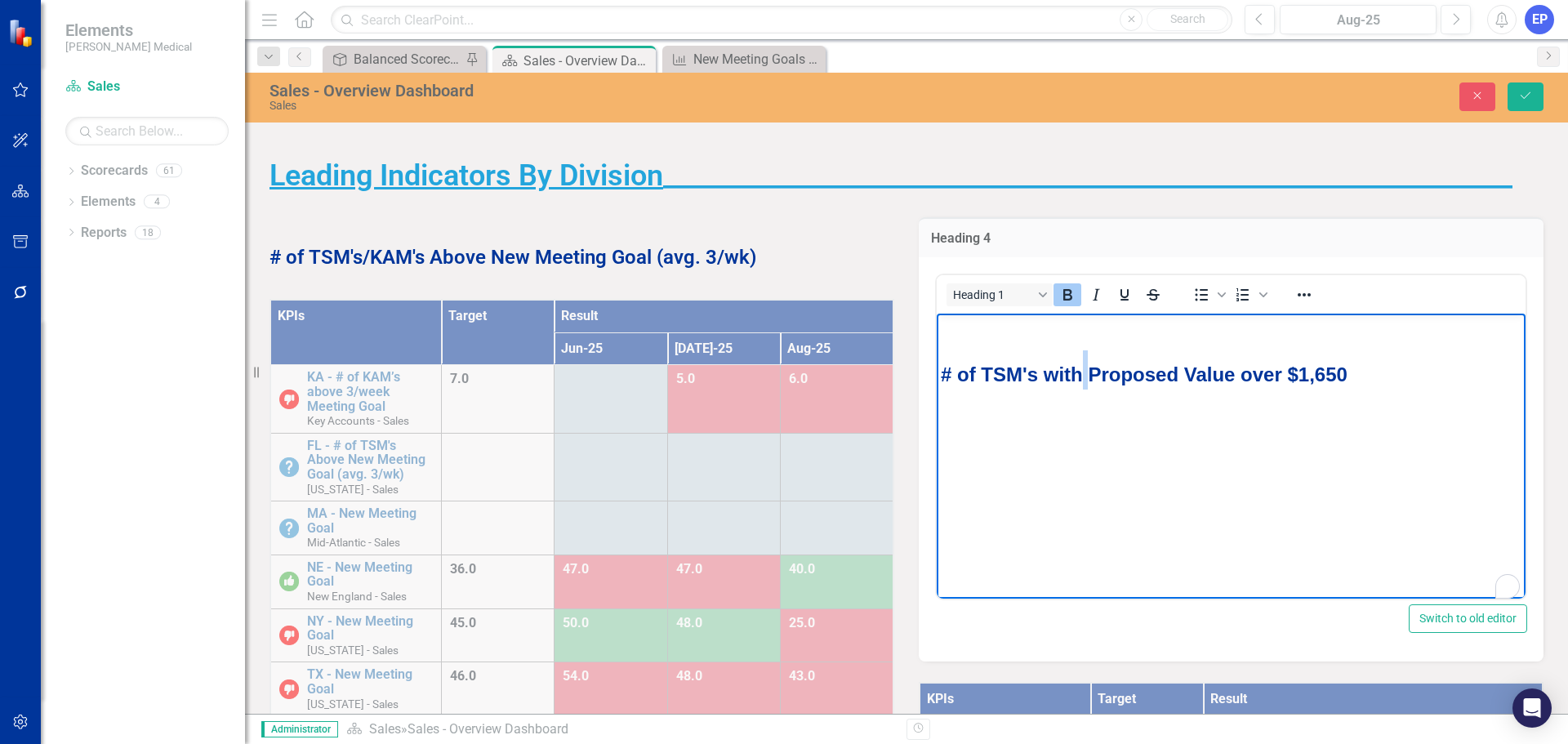
click at [1081, 377] on strong "# of TSM's with Proposed Value over $1,650" at bounding box center [1143, 373] width 407 height 22
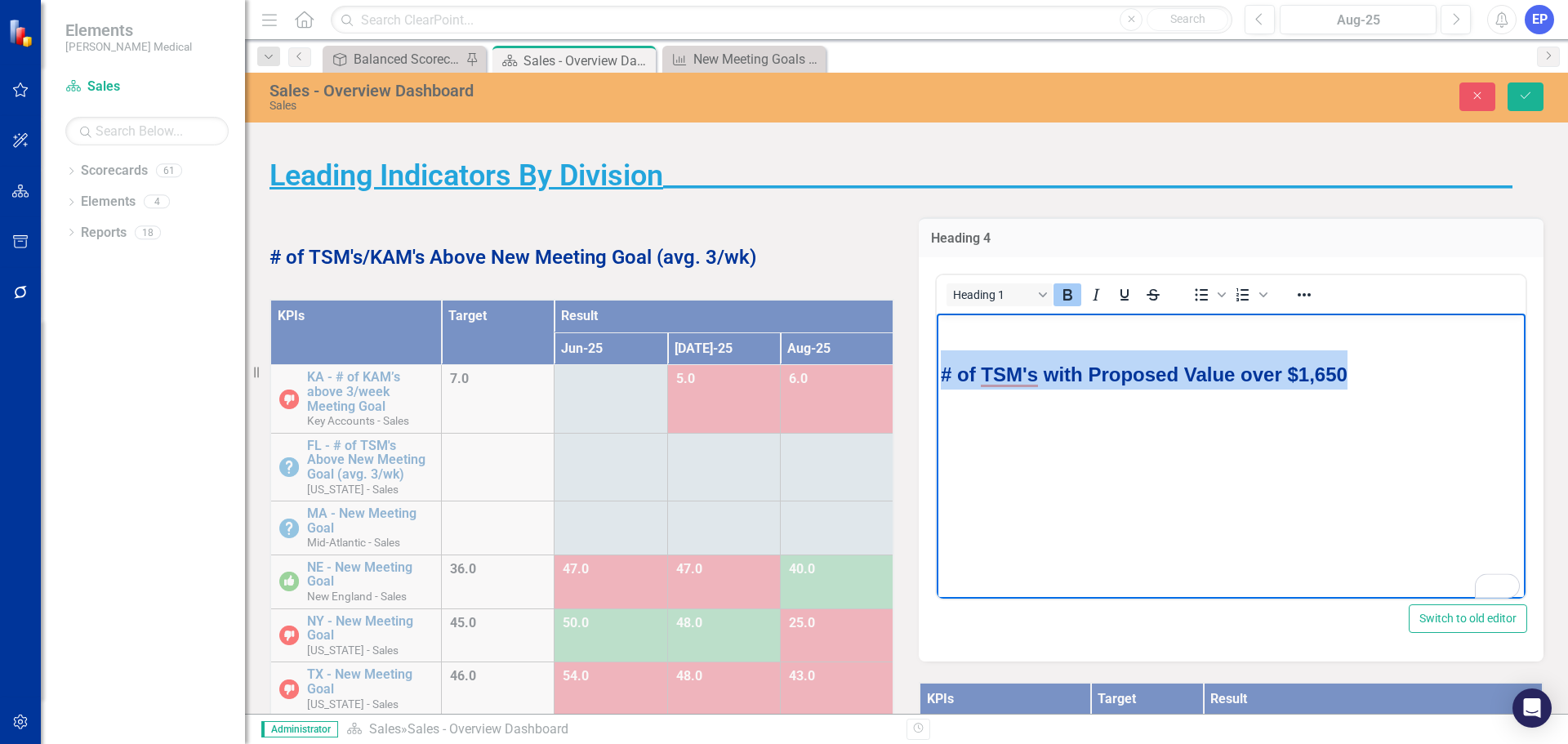
copy strong "# of TSM's with Proposed Value over $1,650"
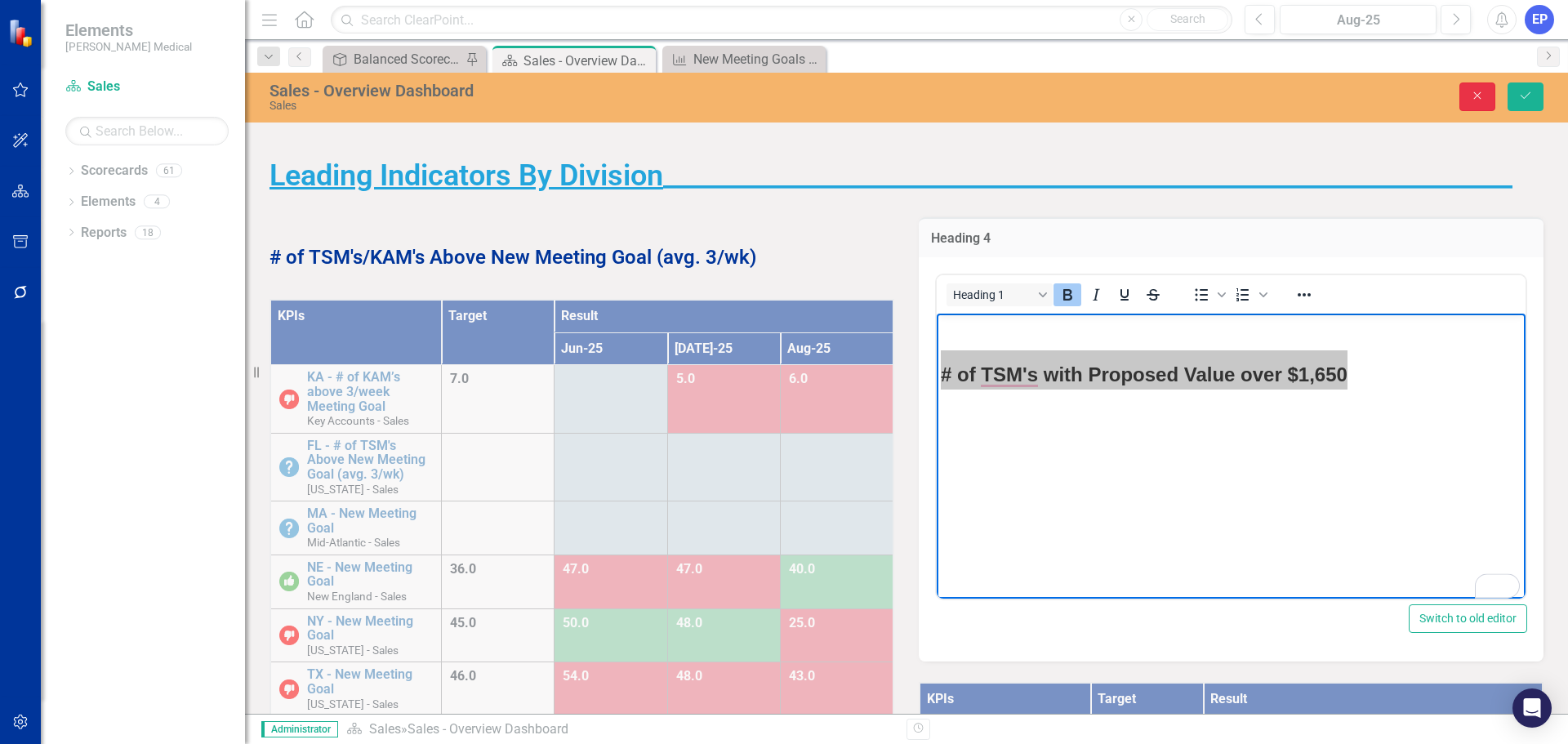
click at [1461, 94] on button "Close" at bounding box center [1477, 96] width 36 height 28
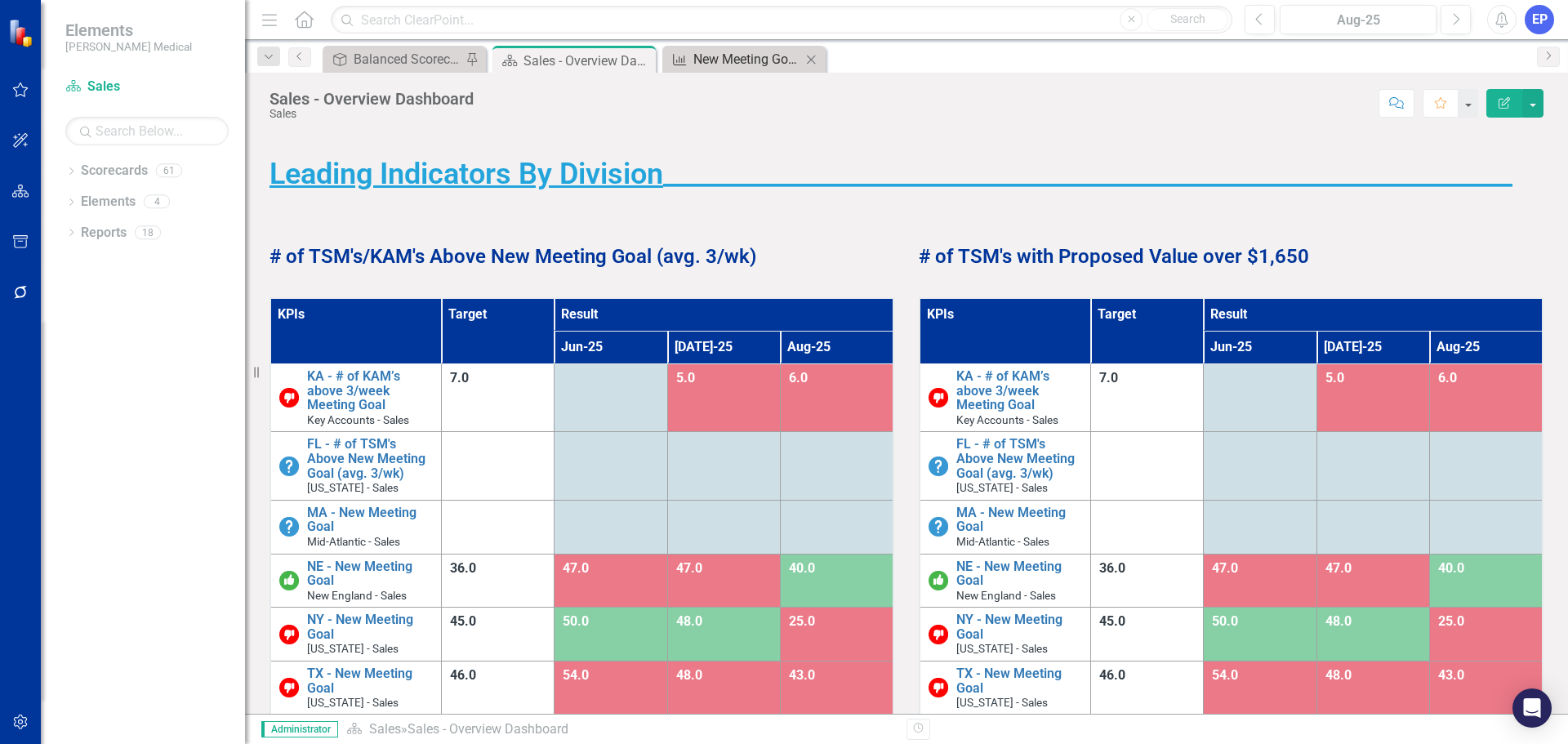
click at [751, 60] on div "New Meeting Goals By Division" at bounding box center [747, 59] width 108 height 21
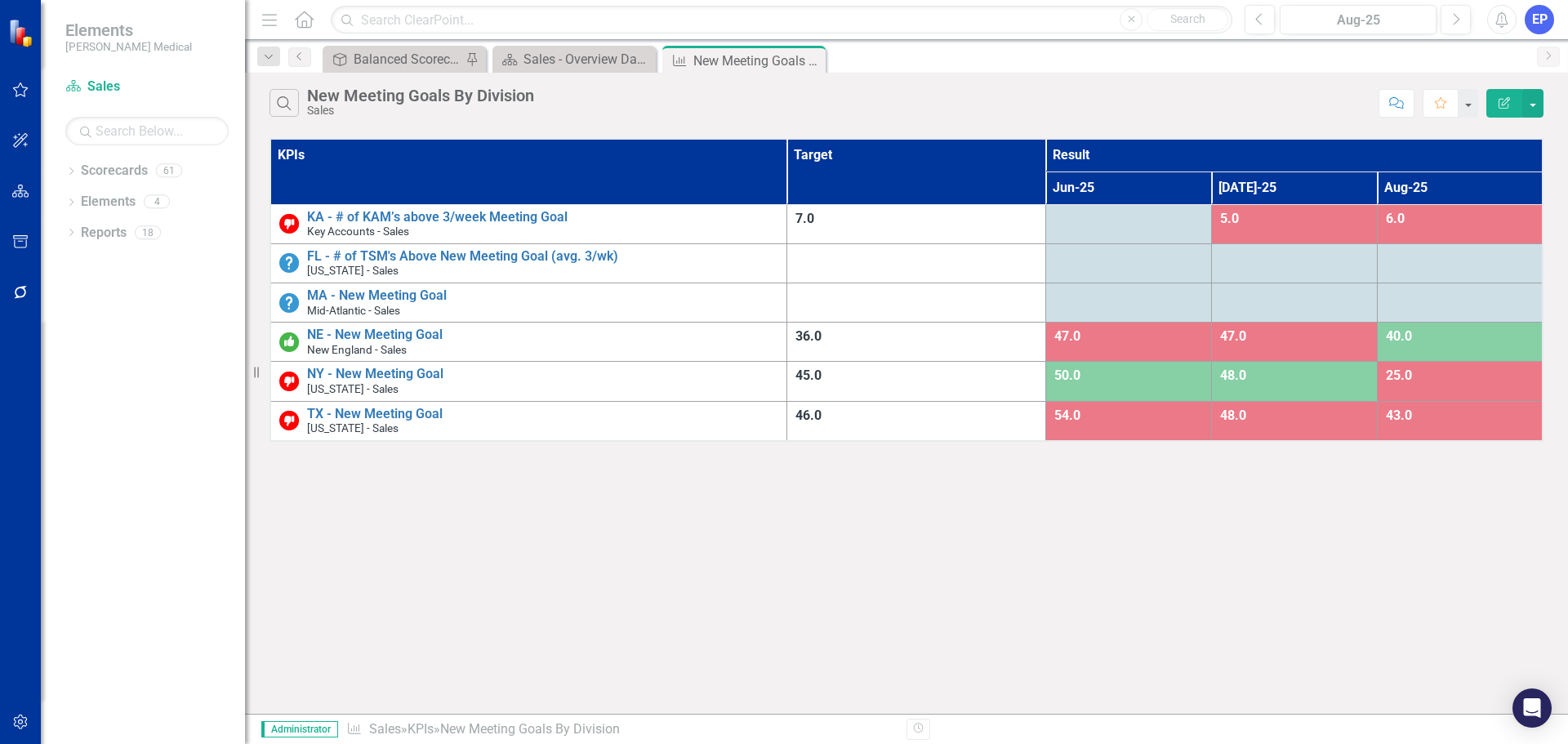
click at [1510, 105] on icon "Edit Report" at bounding box center [1504, 103] width 15 height 11
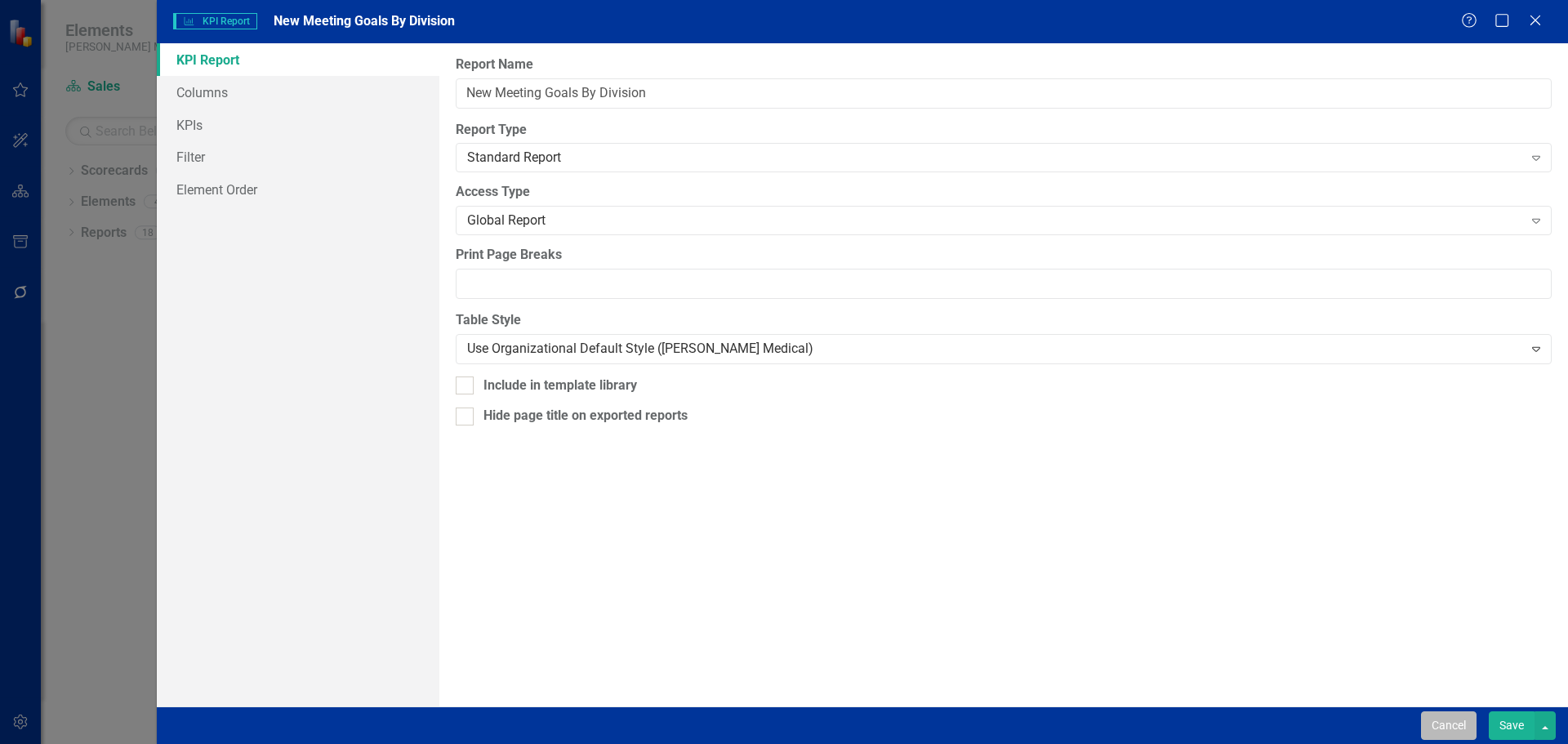
click at [1432, 727] on button "Cancel" at bounding box center [1448, 725] width 56 height 28
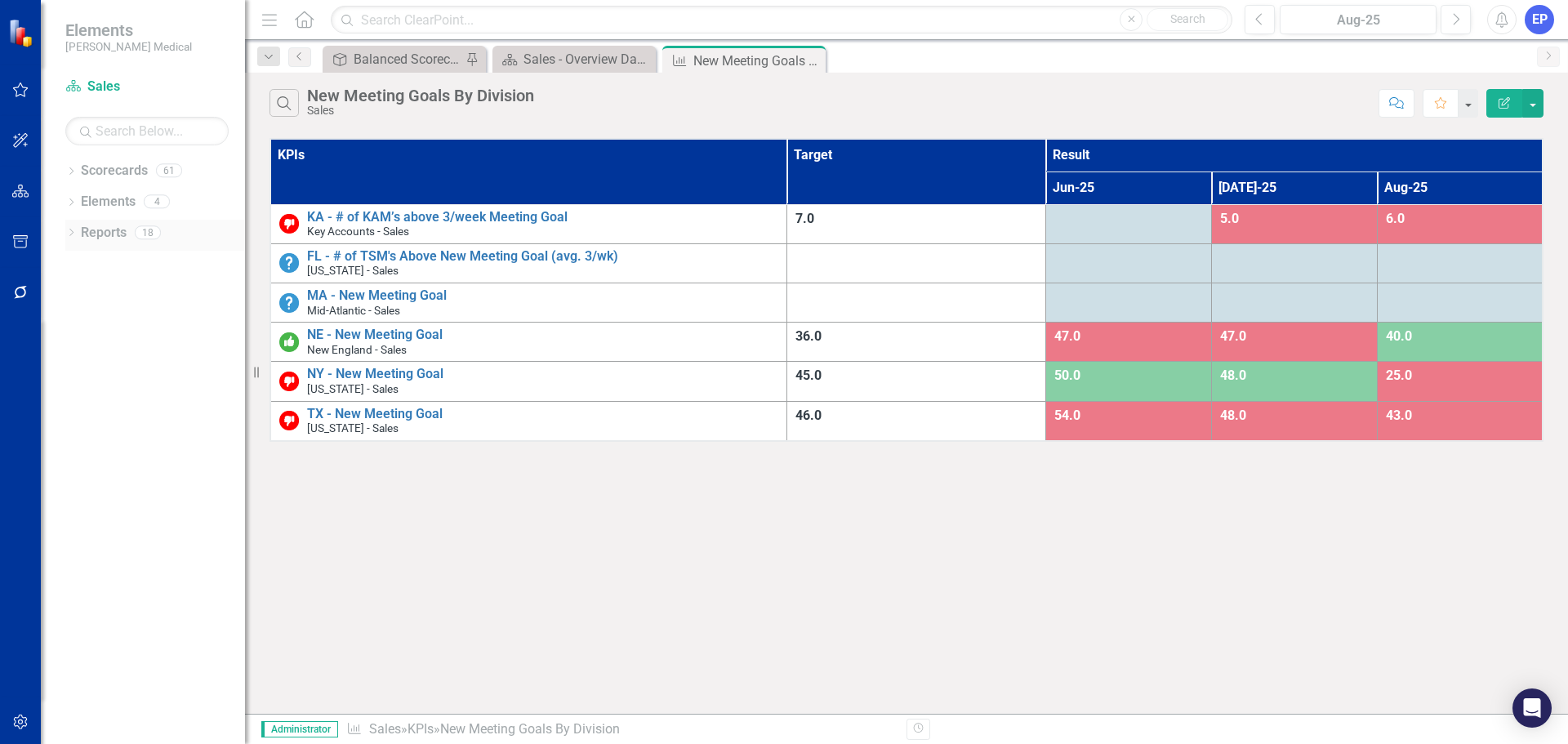
click at [106, 234] on link "Reports" at bounding box center [104, 233] width 45 height 19
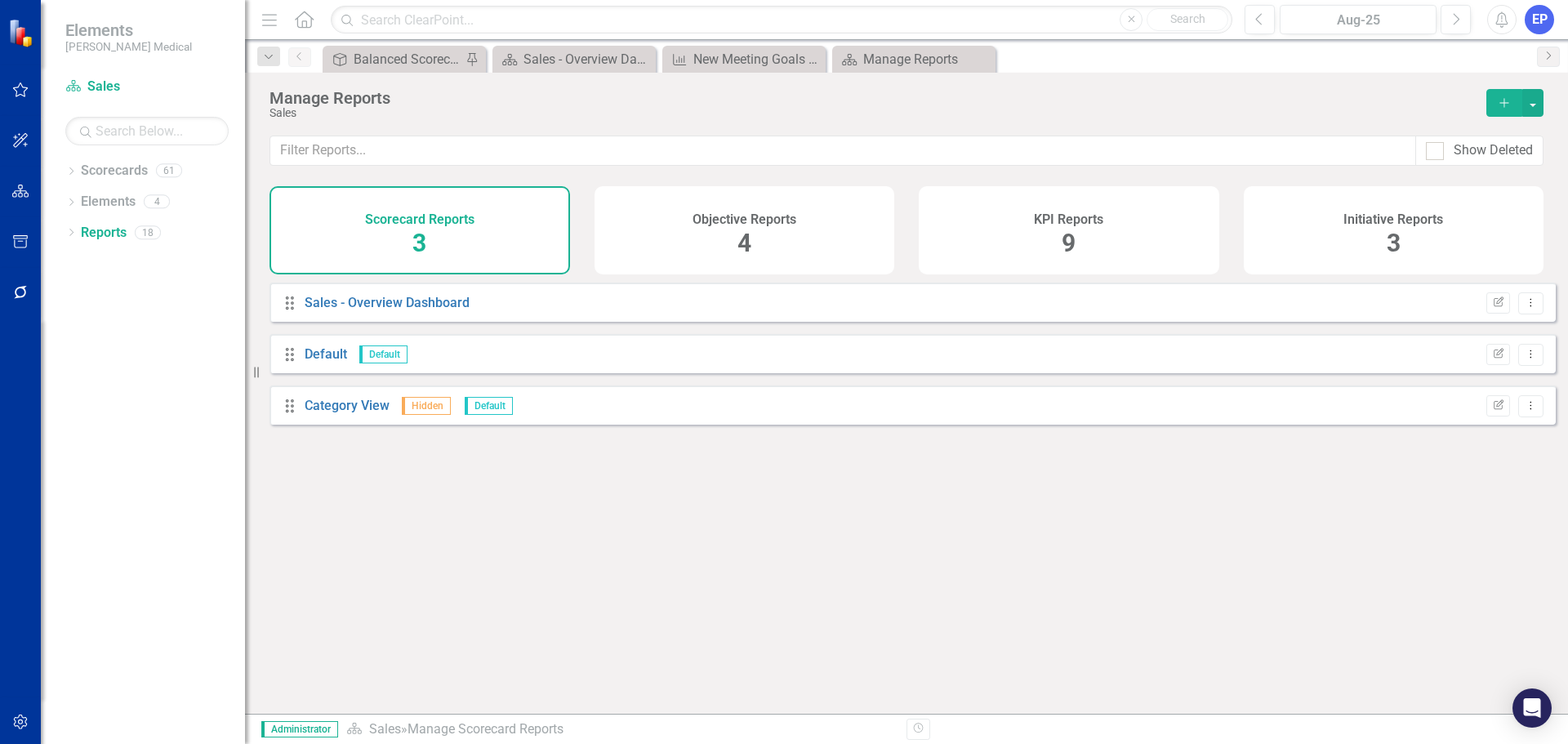
click at [1073, 202] on div "KPI Reports 9" at bounding box center [1069, 229] width 300 height 88
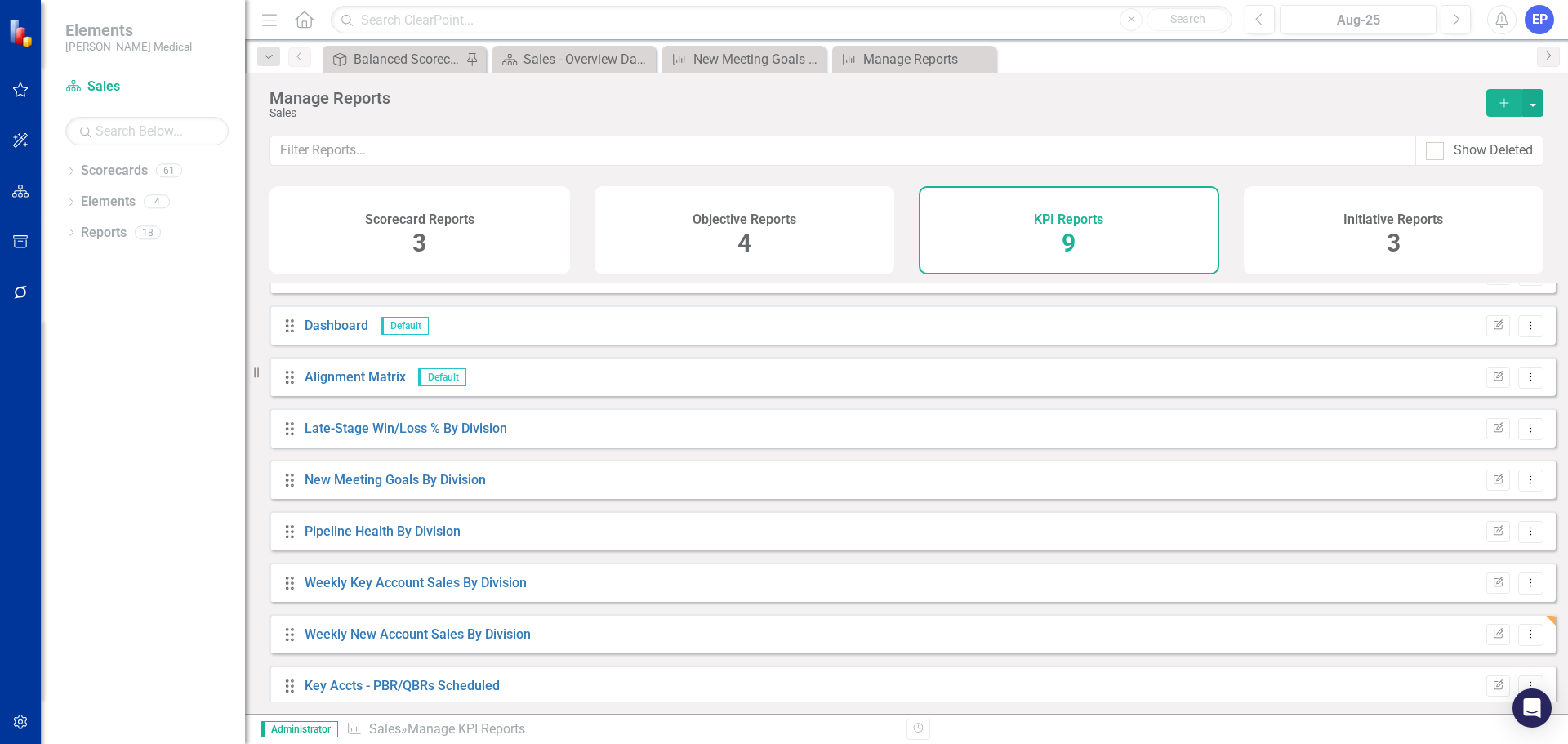
scroll to position [44, 0]
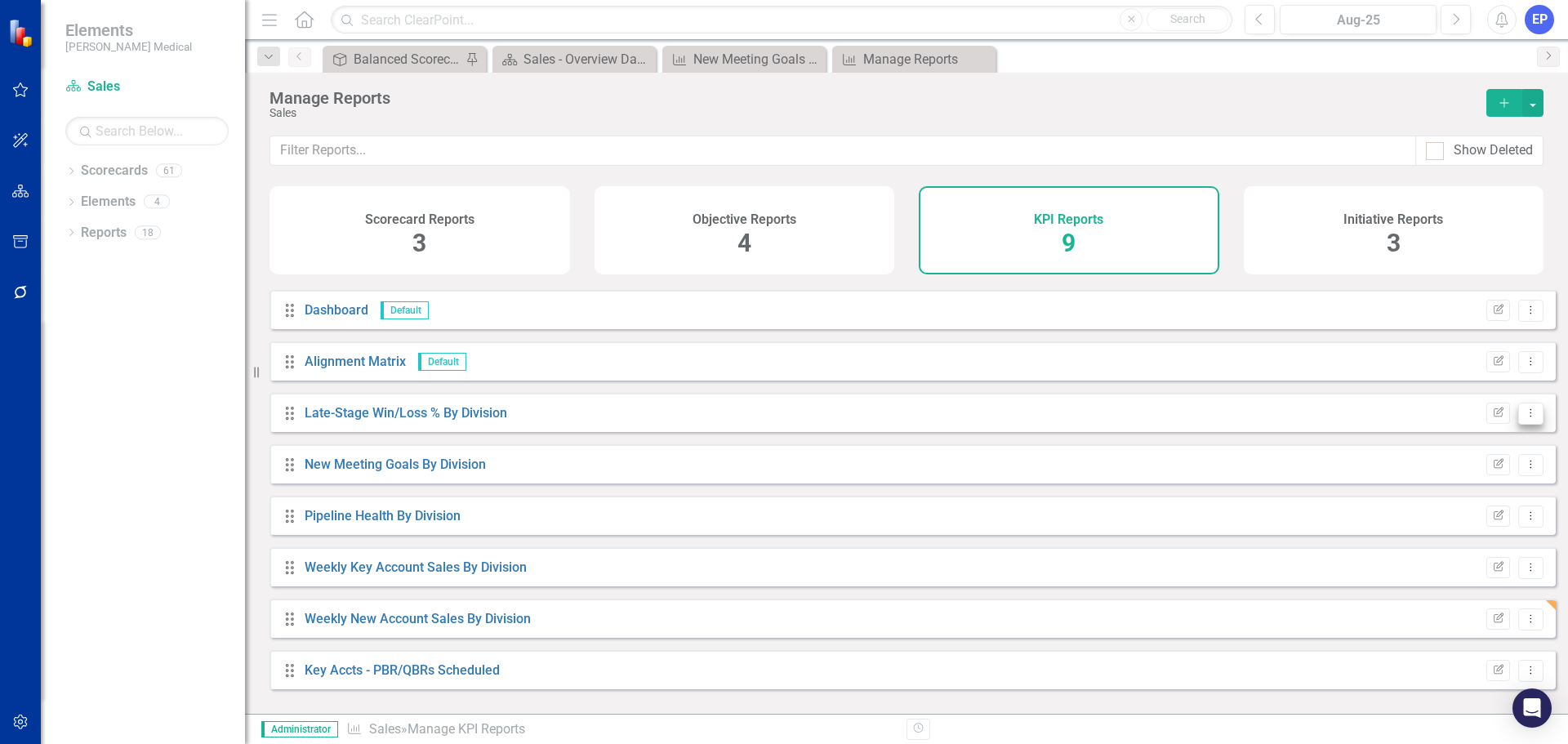
click at [1524, 418] on icon "Dropdown Menu" at bounding box center [1530, 413] width 14 height 10
click at [1467, 506] on link "Copy Duplicate Report" at bounding box center [1462, 514] width 135 height 30
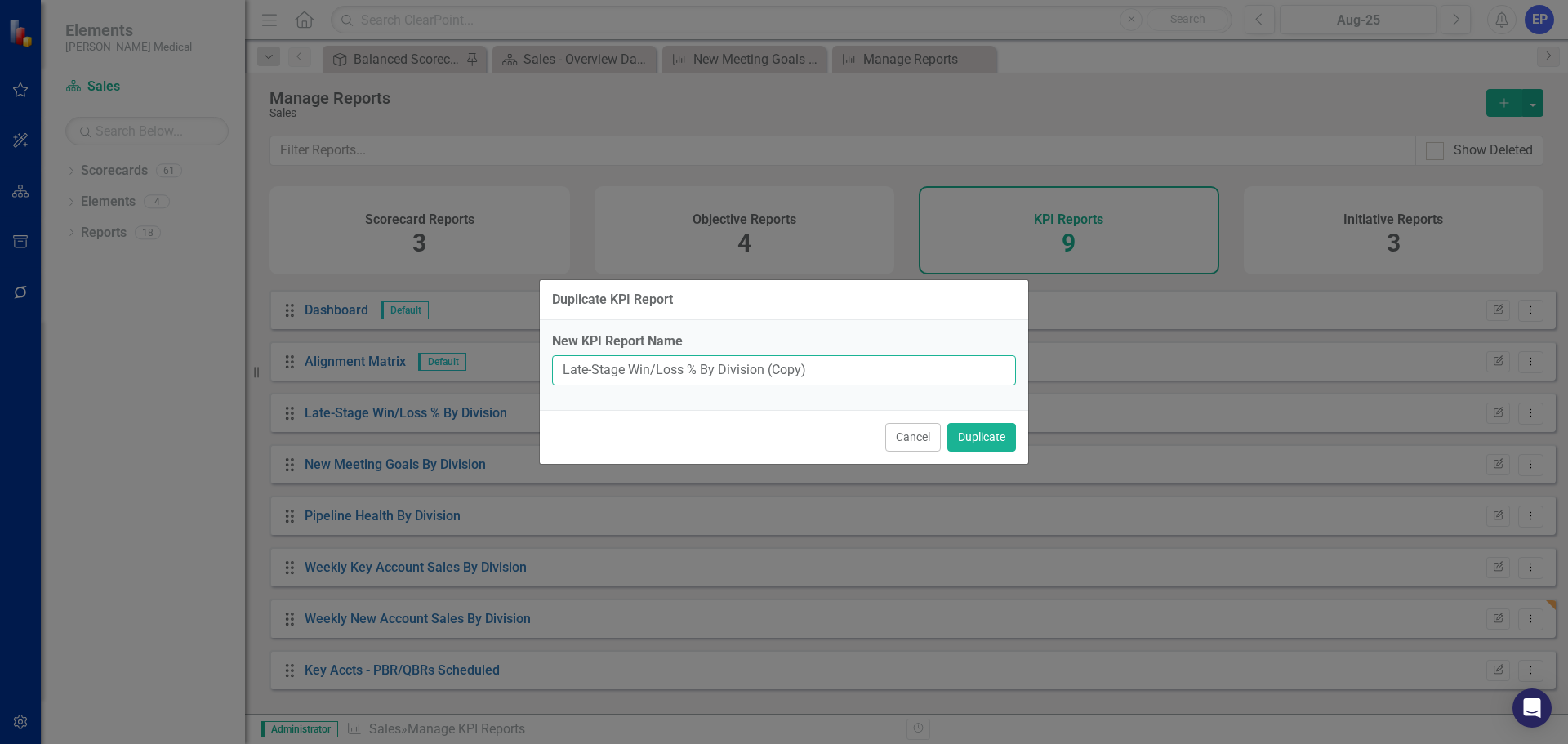
drag, startPoint x: 834, startPoint y: 366, endPoint x: 765, endPoint y: 370, distance: 69.1
click at [765, 370] on input "Late-Stage Win/Loss % By Division (Copy)" at bounding box center [784, 370] width 464 height 30
drag, startPoint x: 698, startPoint y: 367, endPoint x: 531, endPoint y: 360, distance: 167.1
click at [531, 360] on div "Duplicate KPI Report New KPI Report Name Late-Stage Win/Loss % By Division Canc…" at bounding box center [784, 372] width 1568 height 744
paste input "# of TSM's with Proposed Value over $1,650"
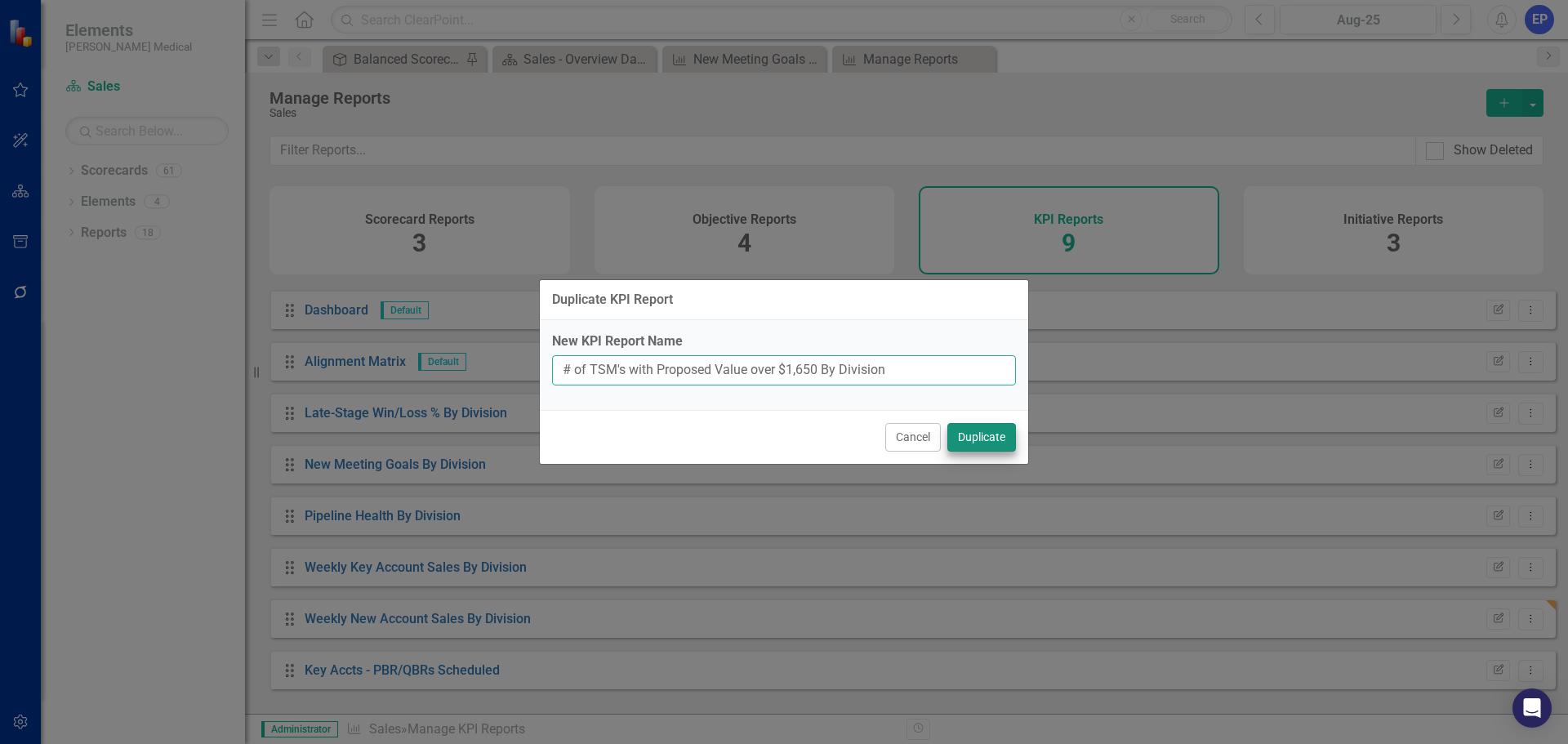
type input "# of TSM's with Proposed Value over $1,650 By Division"
click at [971, 440] on button "Duplicate" at bounding box center [981, 437] width 69 height 28
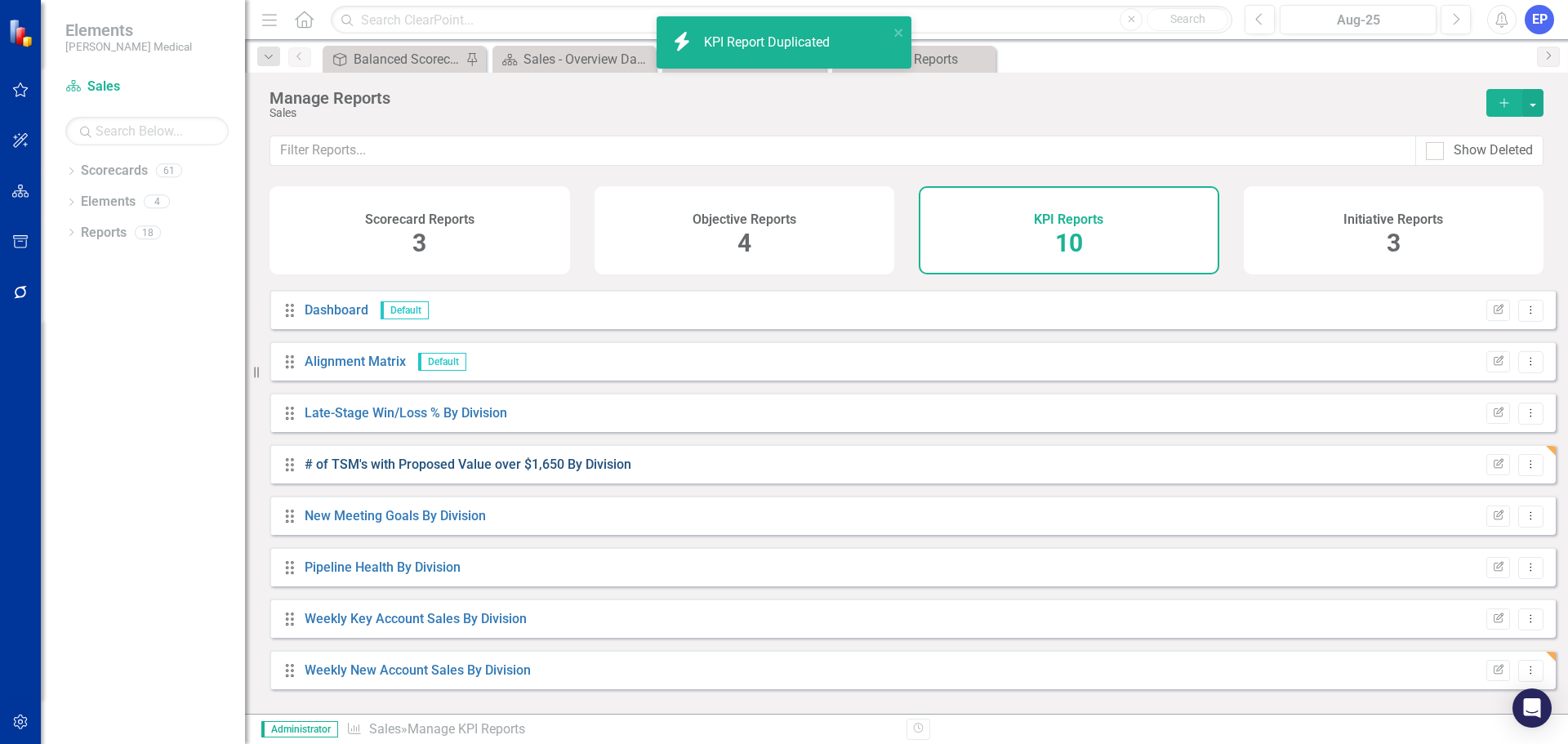
click at [594, 472] on link "# of TSM's with Proposed Value over $1,650 By Division" at bounding box center [468, 464] width 327 height 15
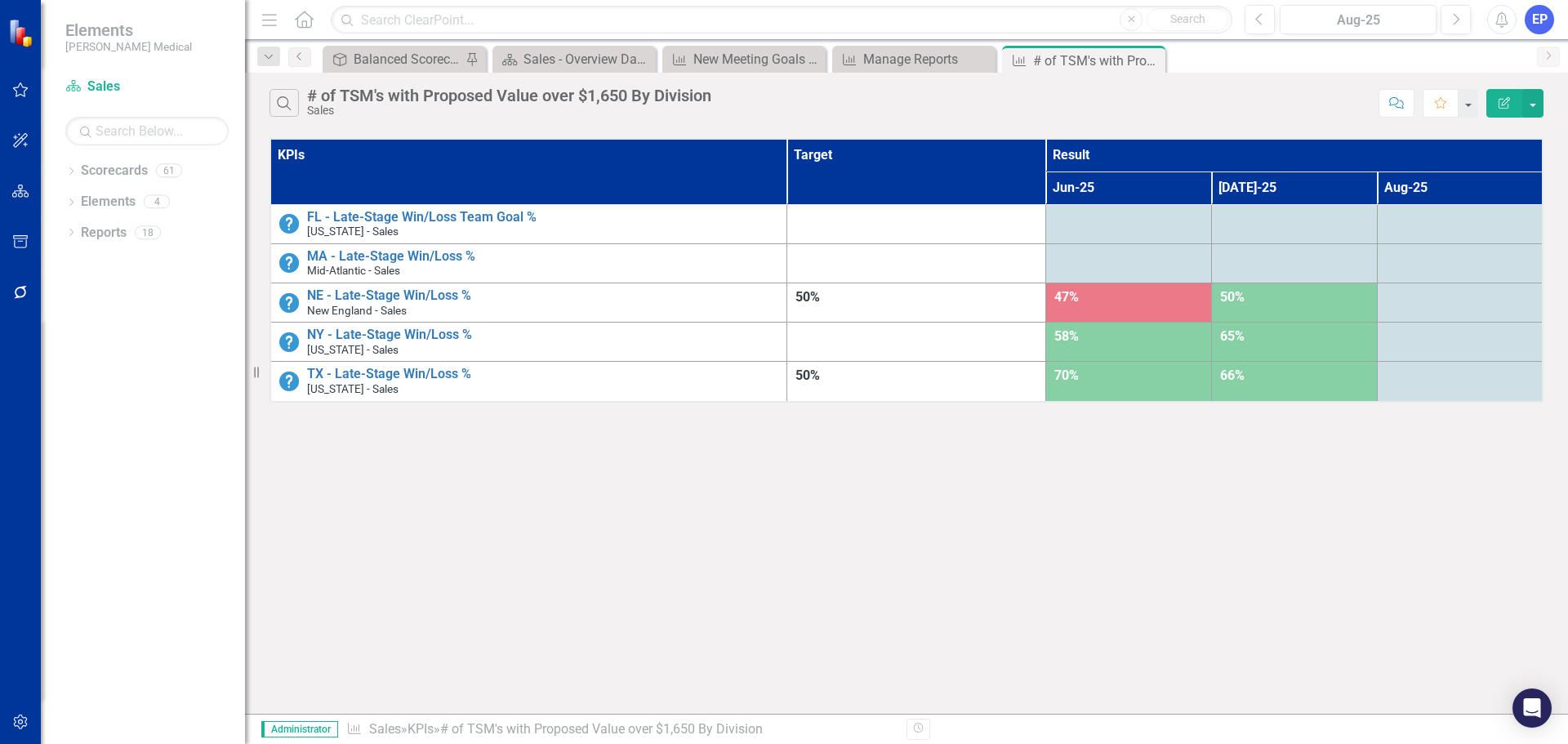
click at [1501, 101] on icon "Edit Report" at bounding box center [1504, 103] width 15 height 11
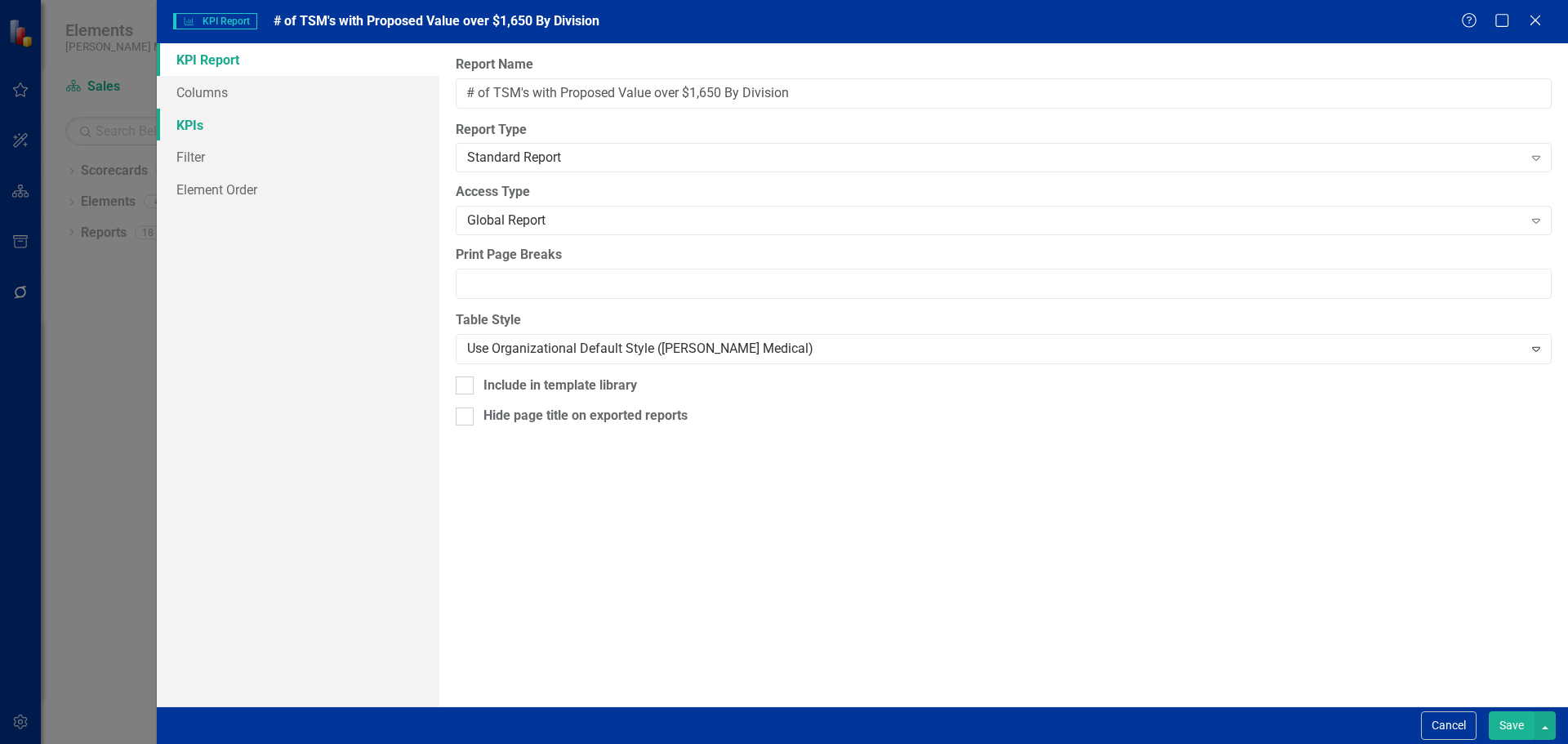
click at [282, 133] on link "KPIs" at bounding box center [297, 125] width 282 height 33
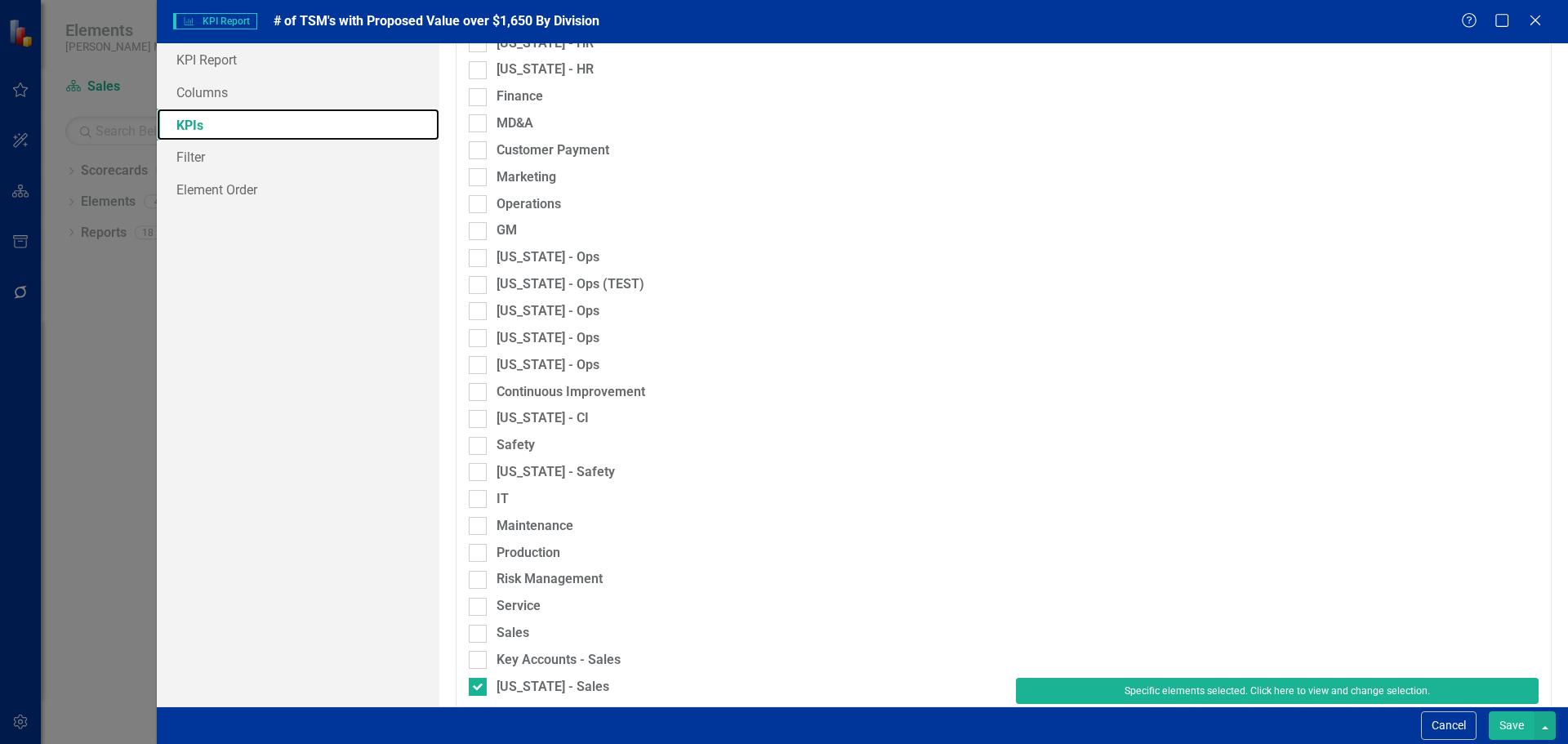
scroll to position [1119, 0]
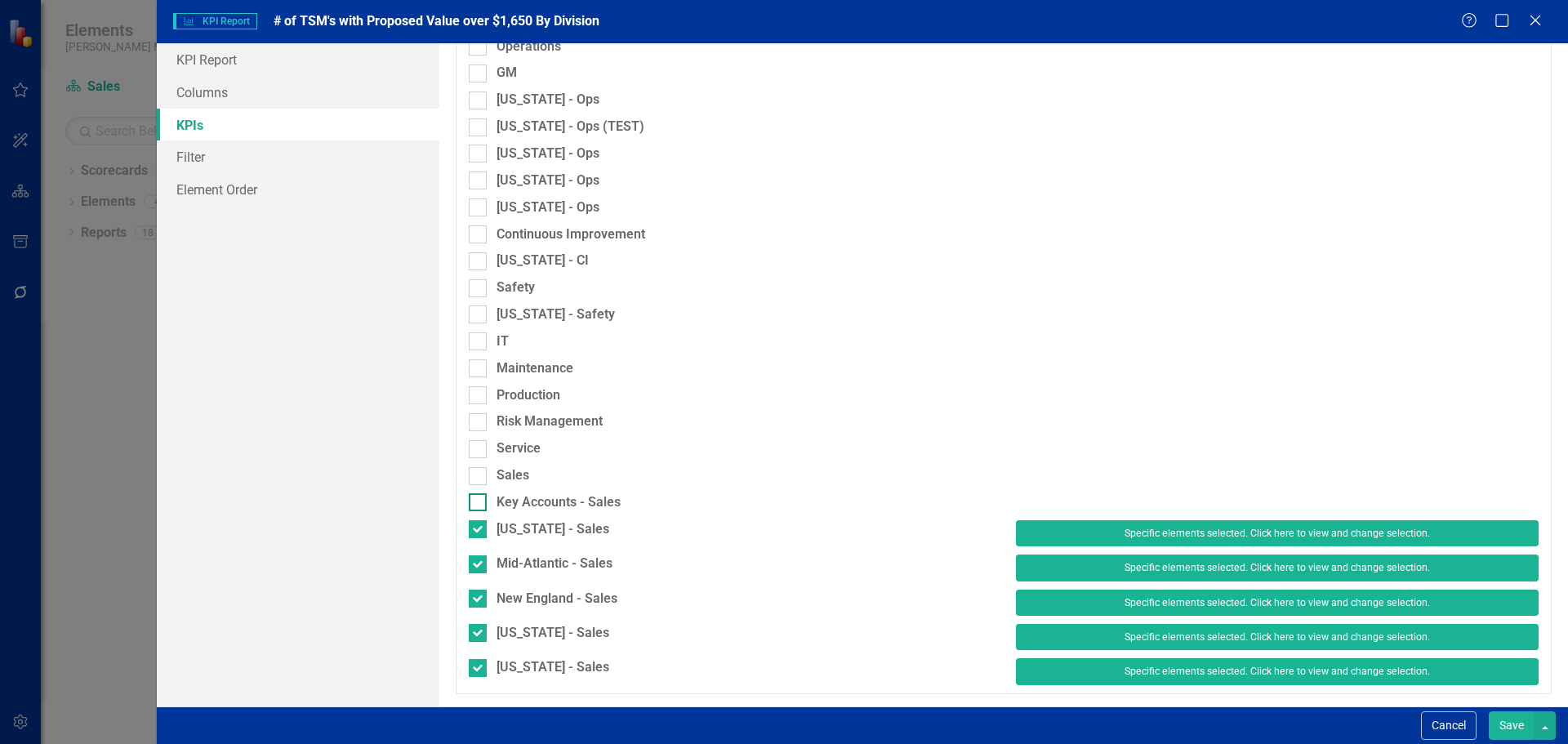
click at [610, 499] on div "Key Accounts - Sales" at bounding box center [558, 502] width 124 height 19
click at [480, 499] on input "Key Accounts - Sales" at bounding box center [473, 498] width 10 height 10
checkbox input "true"
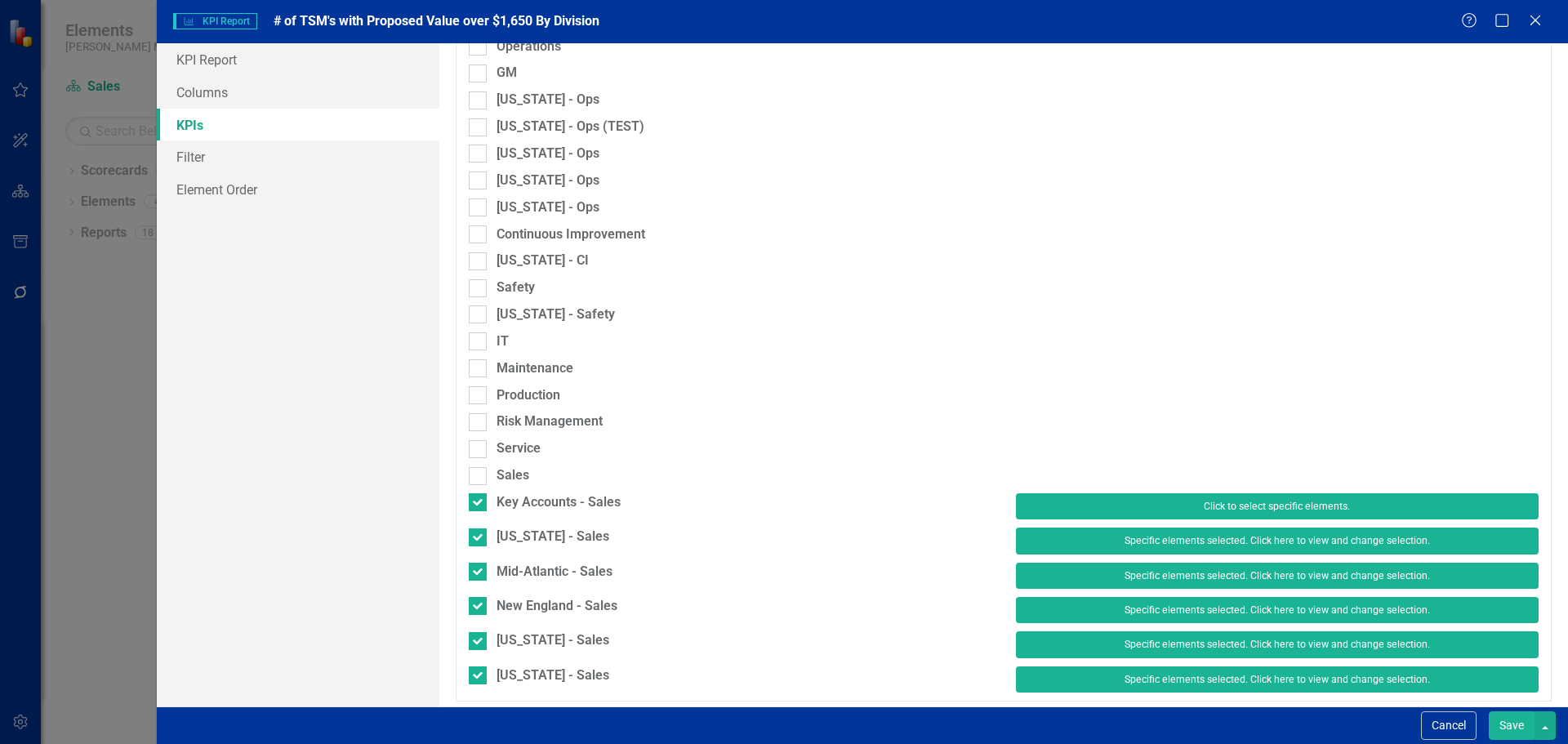
click at [1035, 509] on button "Click to select specific elements." at bounding box center [1277, 506] width 523 height 26
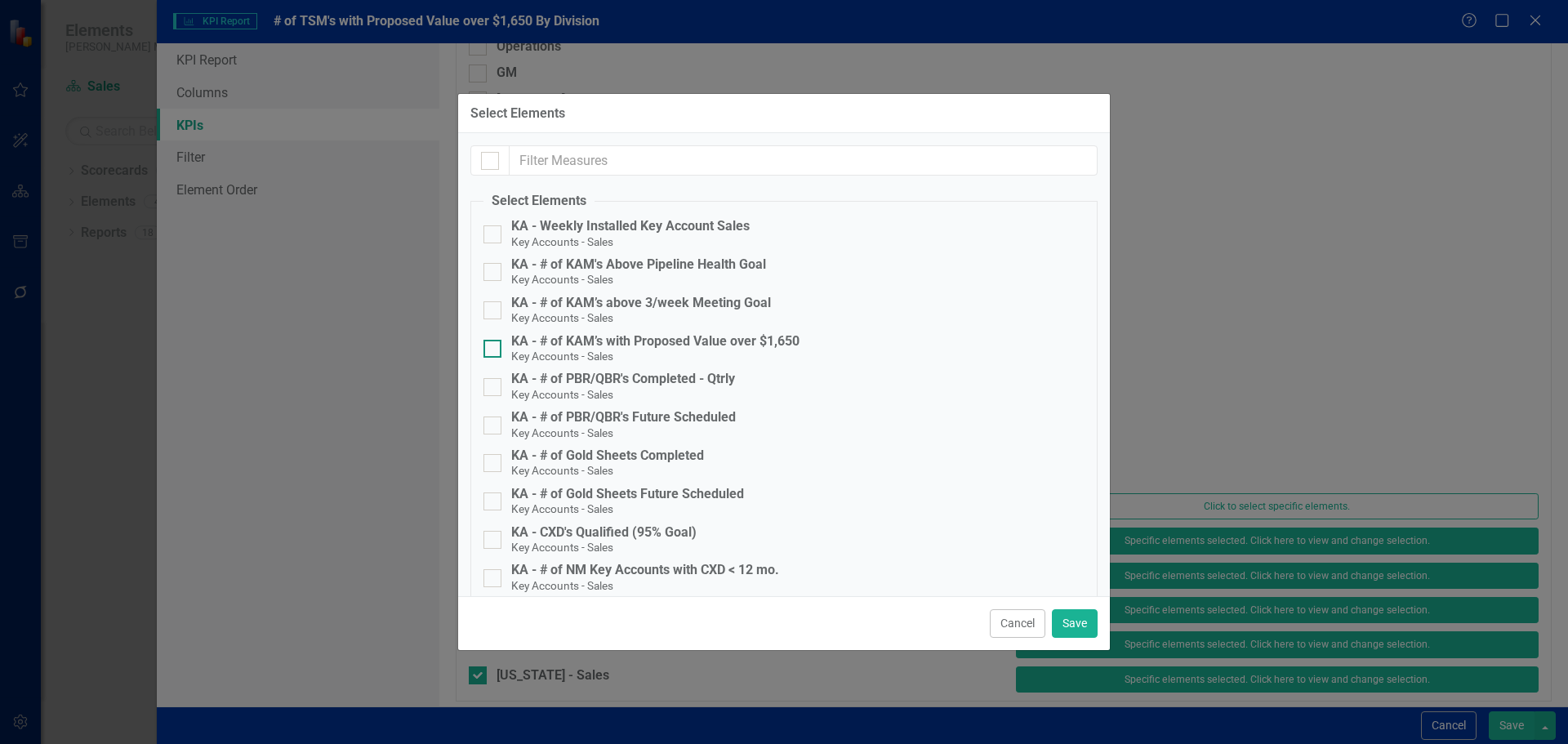
click at [692, 349] on div "KA - # of KAM’s with Proposed Value over $1,650 Key Accounts - Sales" at bounding box center [654, 349] width 288 height 30
click at [494, 349] on input "KA - # of KAM’s with Proposed Value over $1,650 Key Accounts - Sales" at bounding box center [488, 345] width 10 height 10
checkbox input "true"
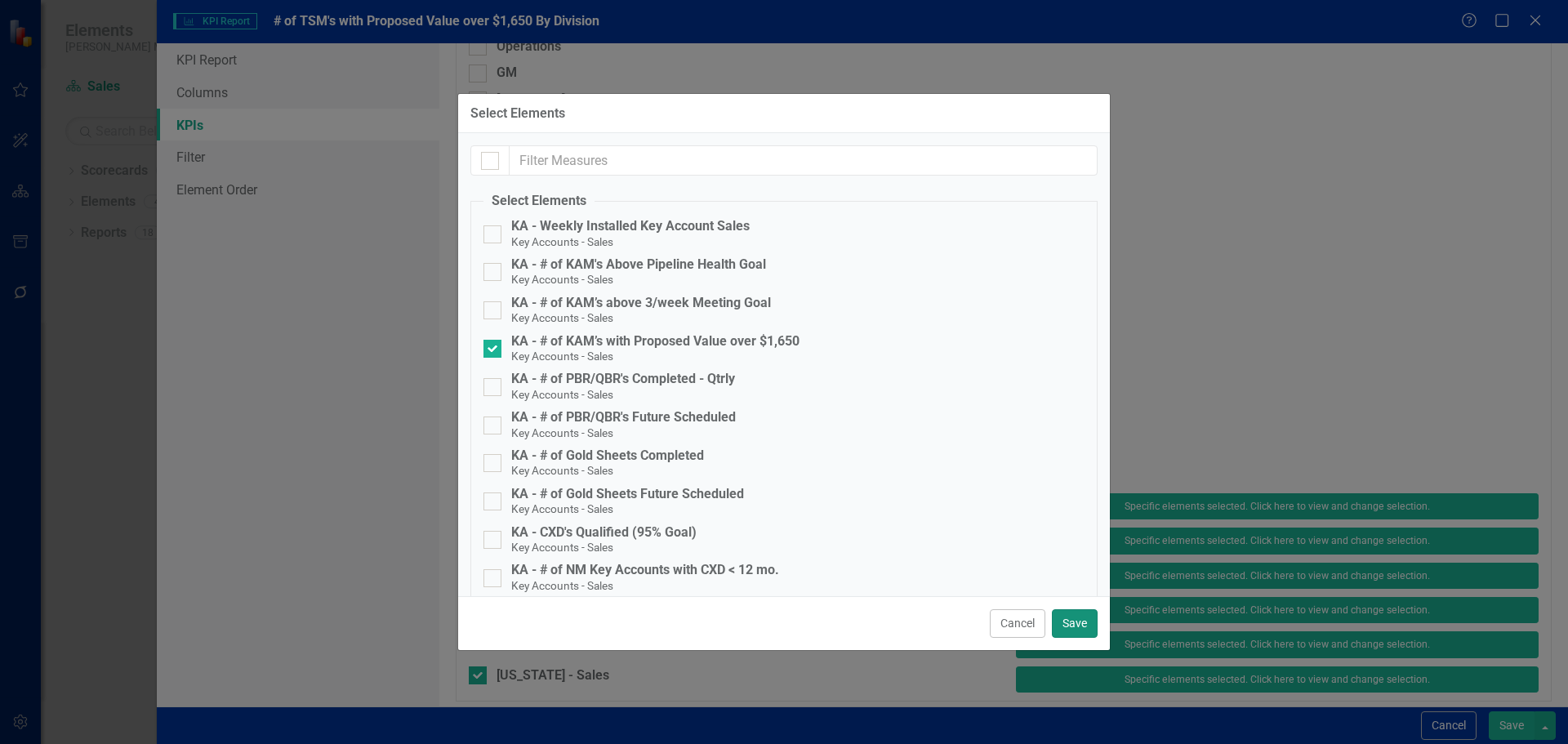
click at [1079, 619] on button "Save" at bounding box center [1074, 623] width 45 height 28
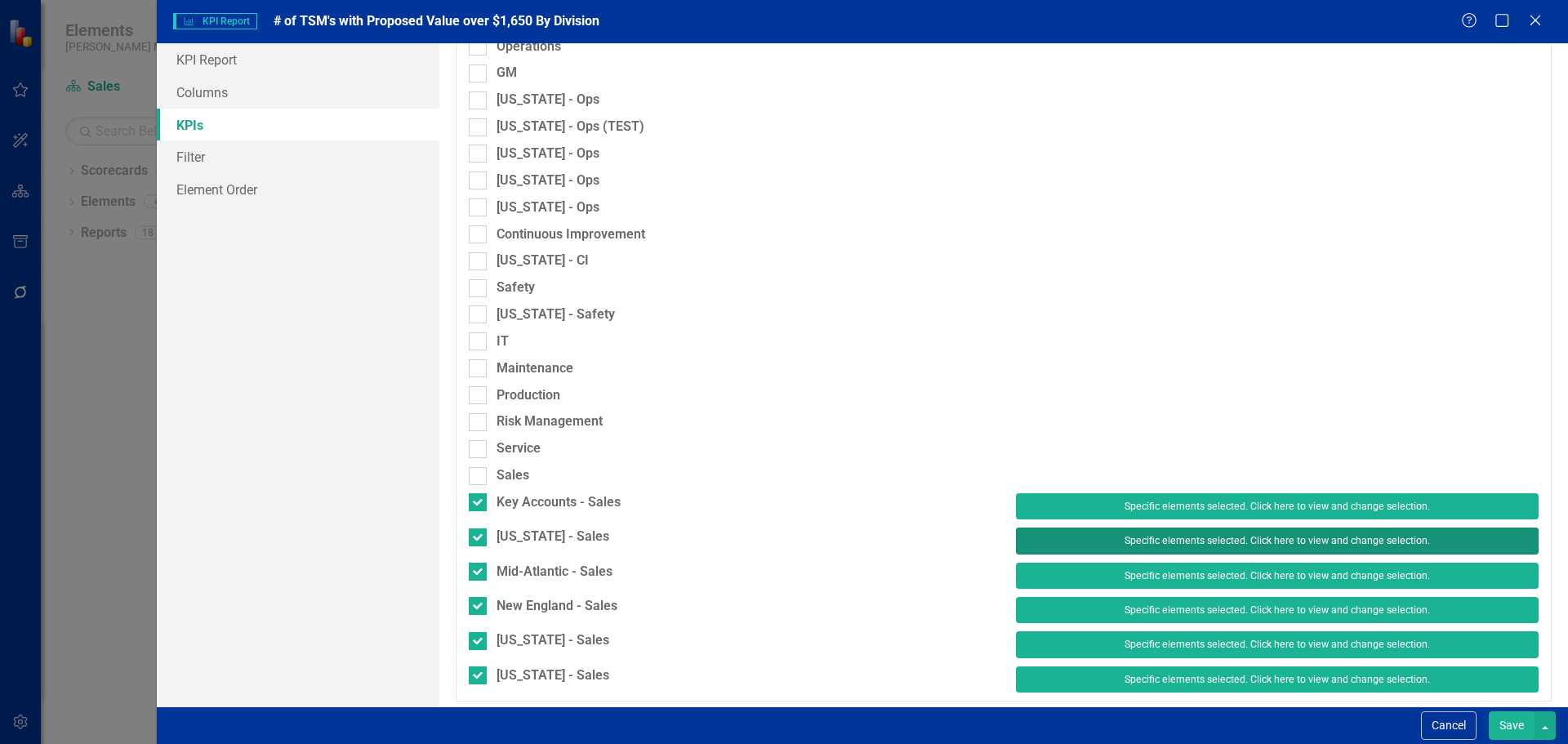
click at [1088, 543] on button "Specific elements selected. Click here to view and change selection." at bounding box center [1277, 541] width 523 height 26
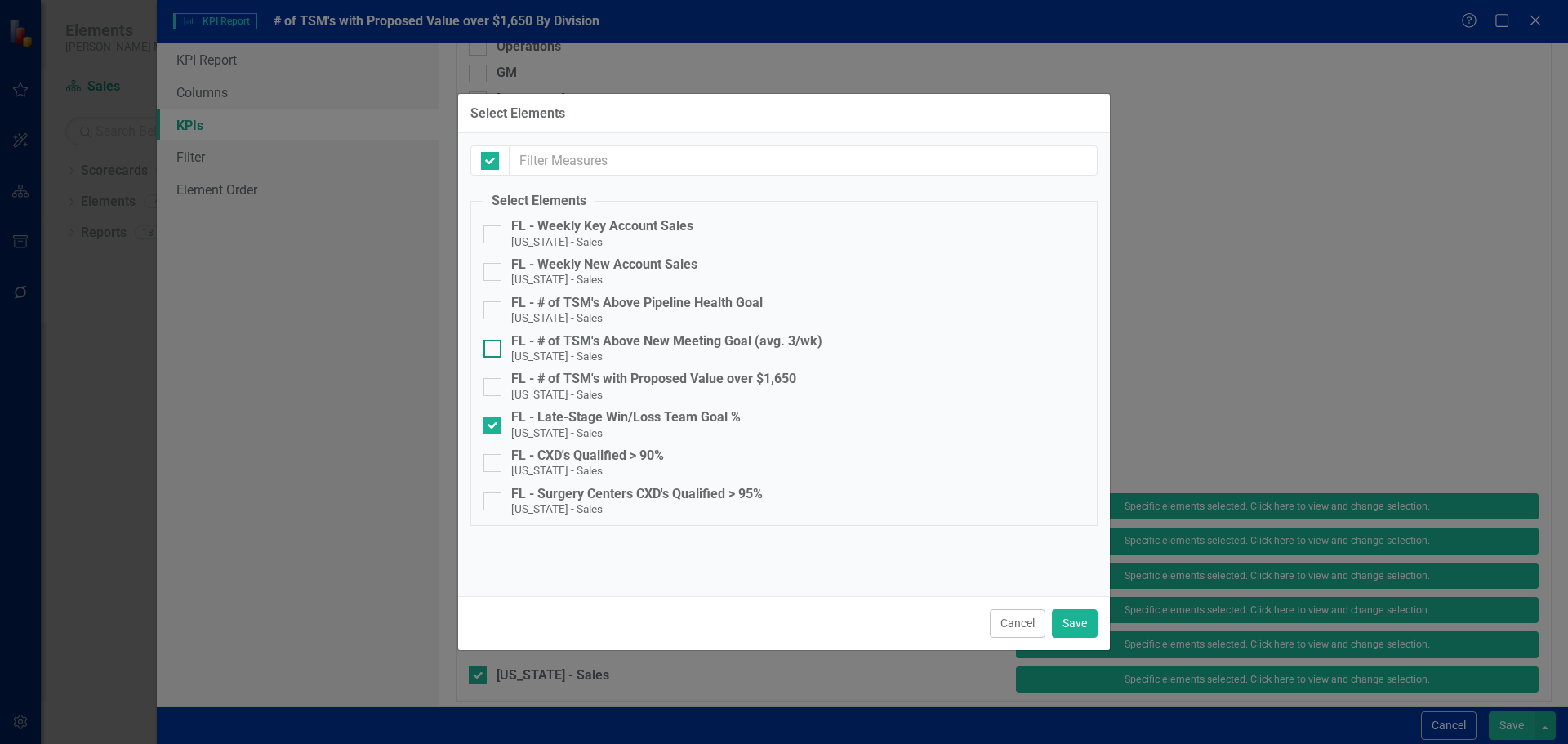
checkbox input "false"
click at [674, 383] on div "FL - # of TSM's with Proposed Value over $1,650" at bounding box center [653, 380] width 285 height 15
click at [494, 383] on input "FL - # of TSM's with Proposed Value over $1,650 Florida - Sales" at bounding box center [488, 382] width 10 height 10
checkbox input "true"
click at [669, 419] on div "FL - Late-Stage Win/Loss Team Goal %" at bounding box center [625, 417] width 229 height 15
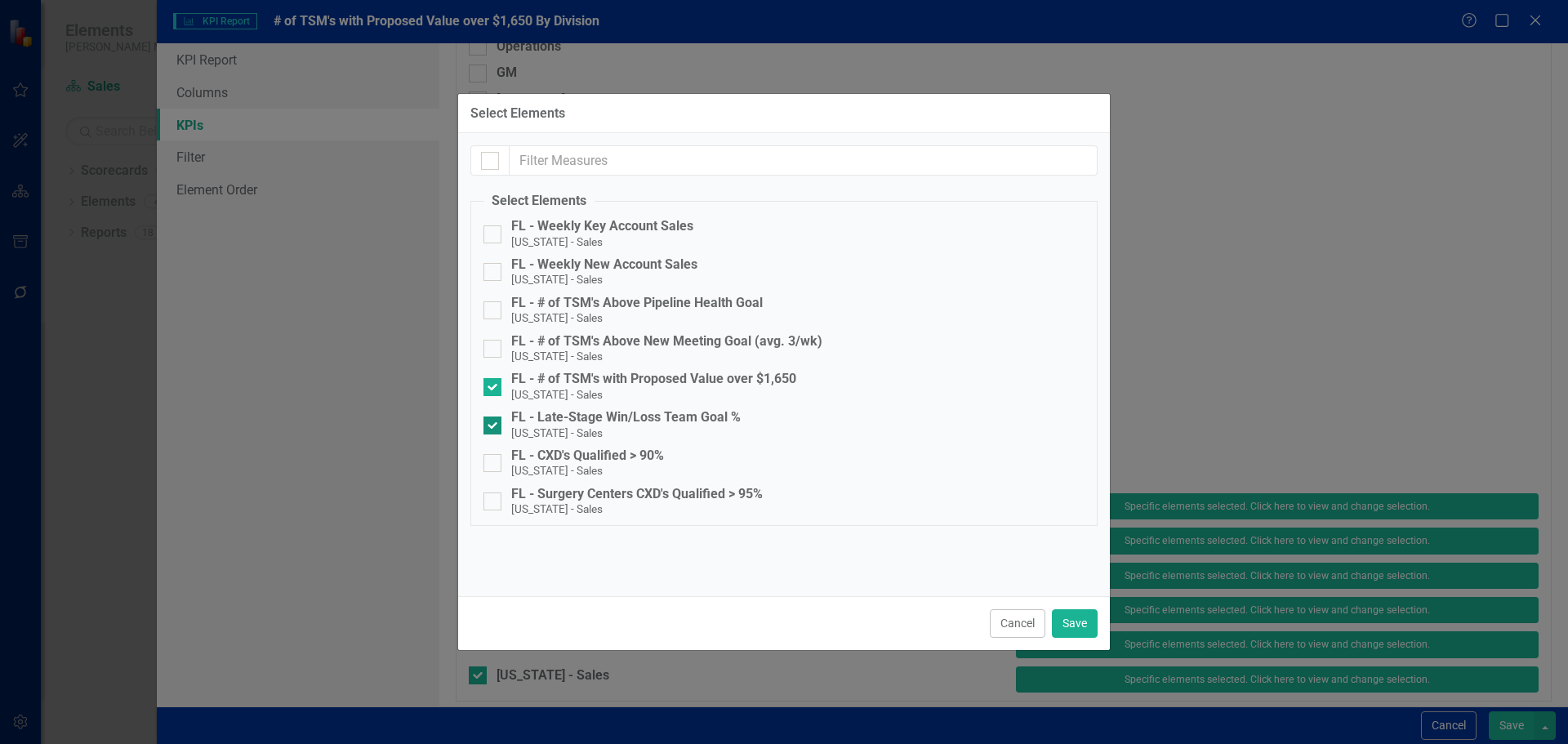
click at [494, 419] on input "FL - Late-Stage Win/Loss Team Goal % Florida - Sales" at bounding box center [488, 421] width 10 height 10
checkbox input "false"
click at [1071, 617] on button "Save" at bounding box center [1074, 623] width 45 height 28
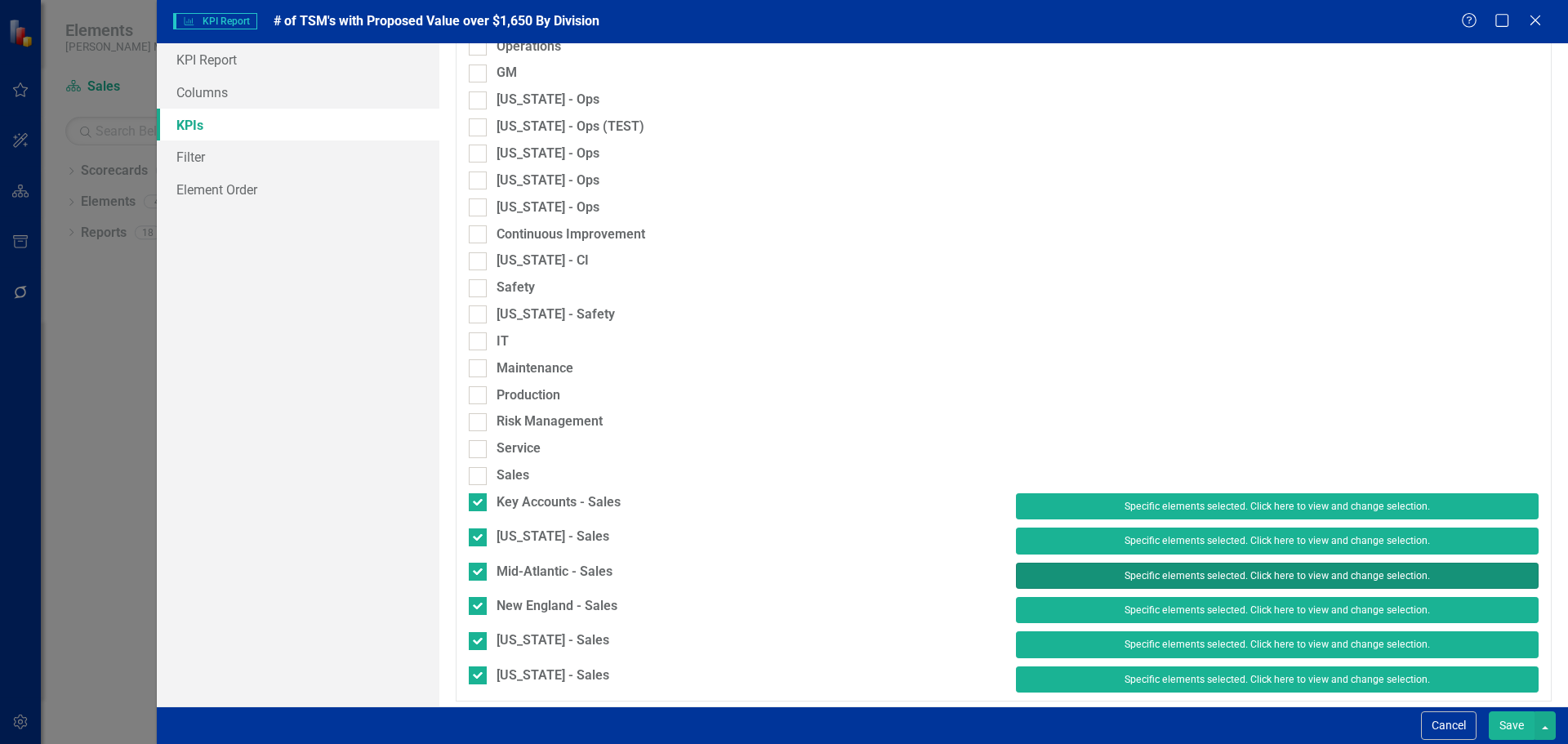
click at [1074, 576] on button "Specific elements selected. Click here to view and change selection." at bounding box center [1277, 576] width 523 height 26
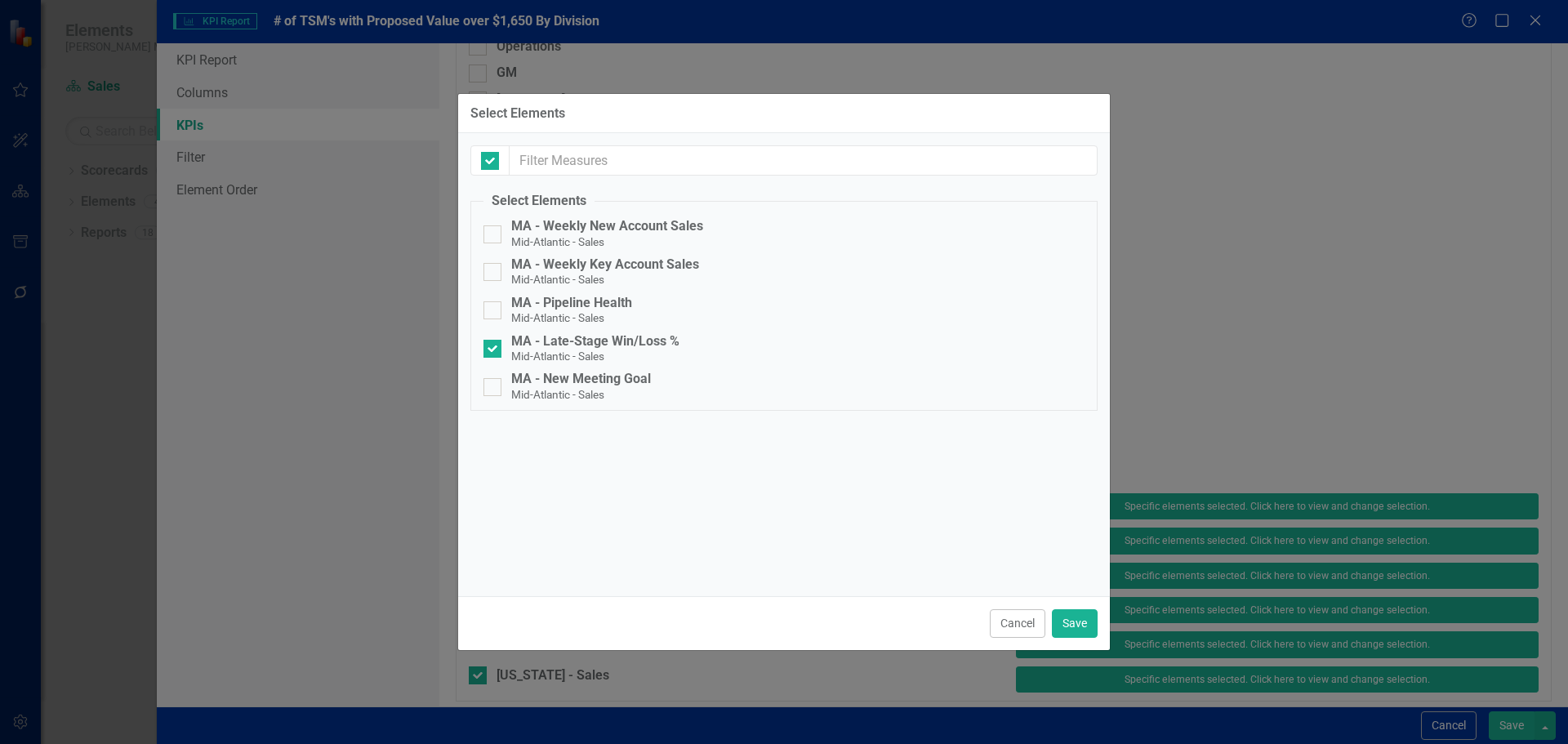
checkbox input "false"
click at [654, 335] on div "MA - Late-Stage Win/Loss %" at bounding box center [595, 342] width 168 height 15
click at [494, 340] on input "MA - Late-Stage Win/Loss % Mid-Atlantic - Sales" at bounding box center [488, 345] width 10 height 10
checkbox input "false"
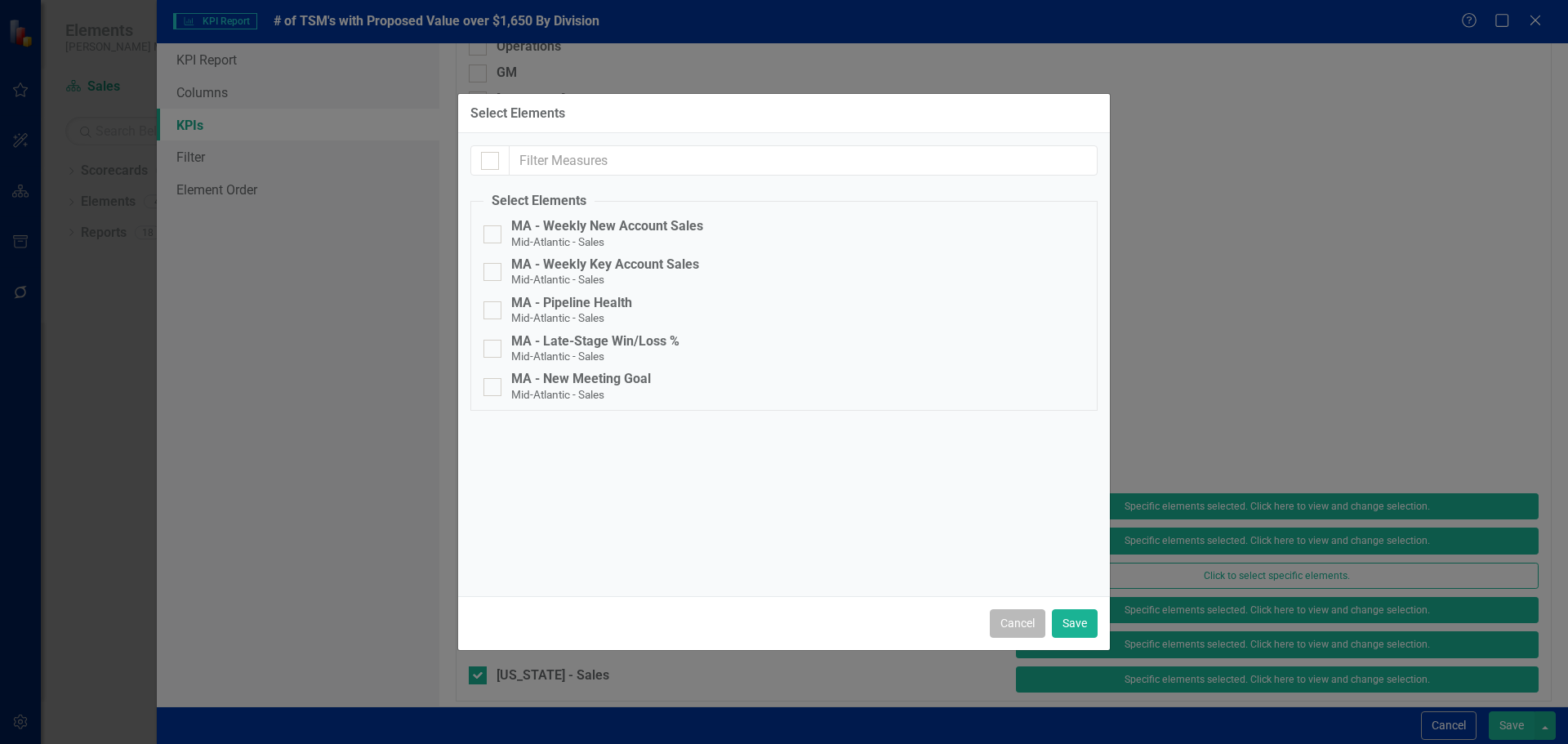
click at [997, 614] on button "Cancel" at bounding box center [1017, 623] width 56 height 28
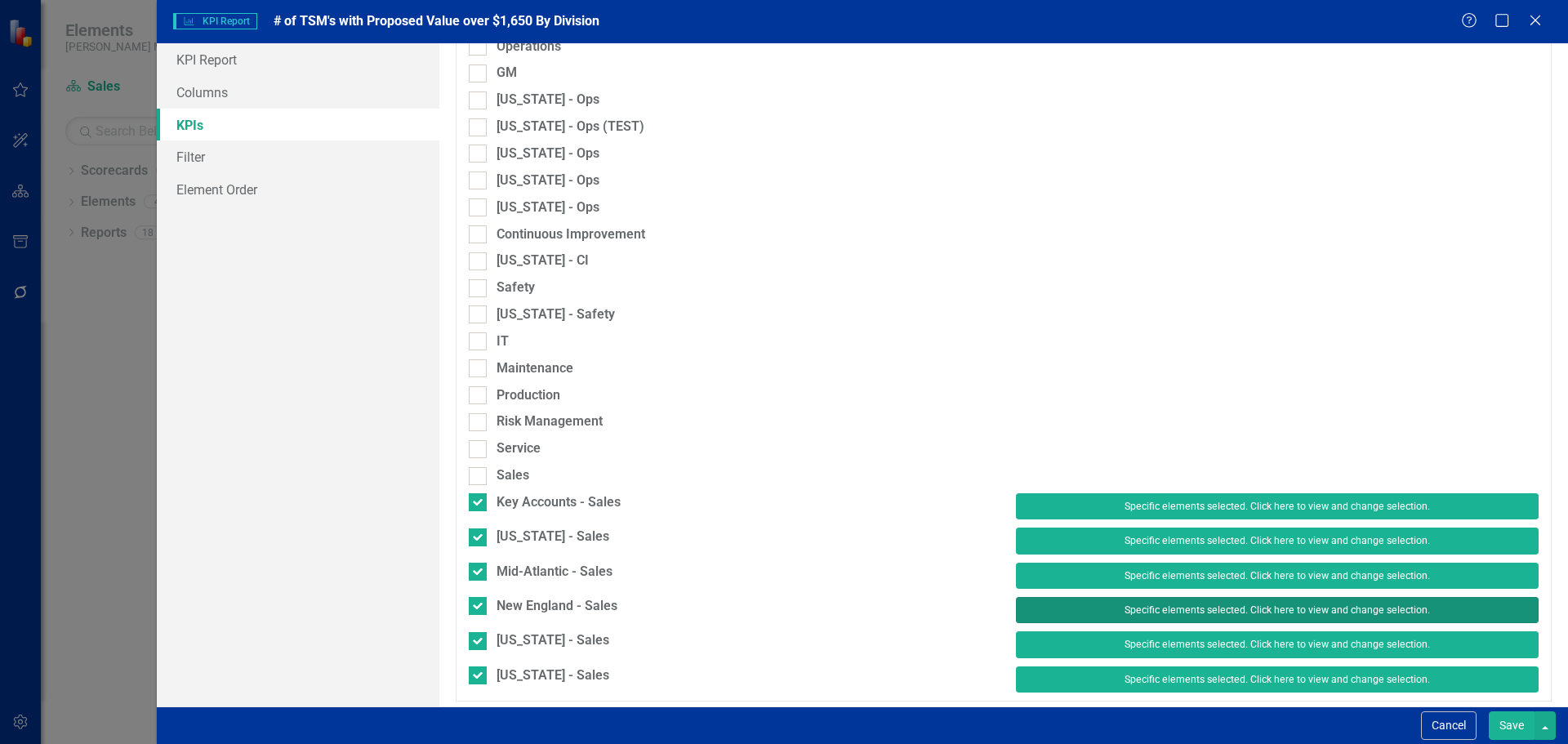
click at [1045, 612] on button "Specific elements selected. Click here to view and change selection." at bounding box center [1277, 610] width 523 height 26
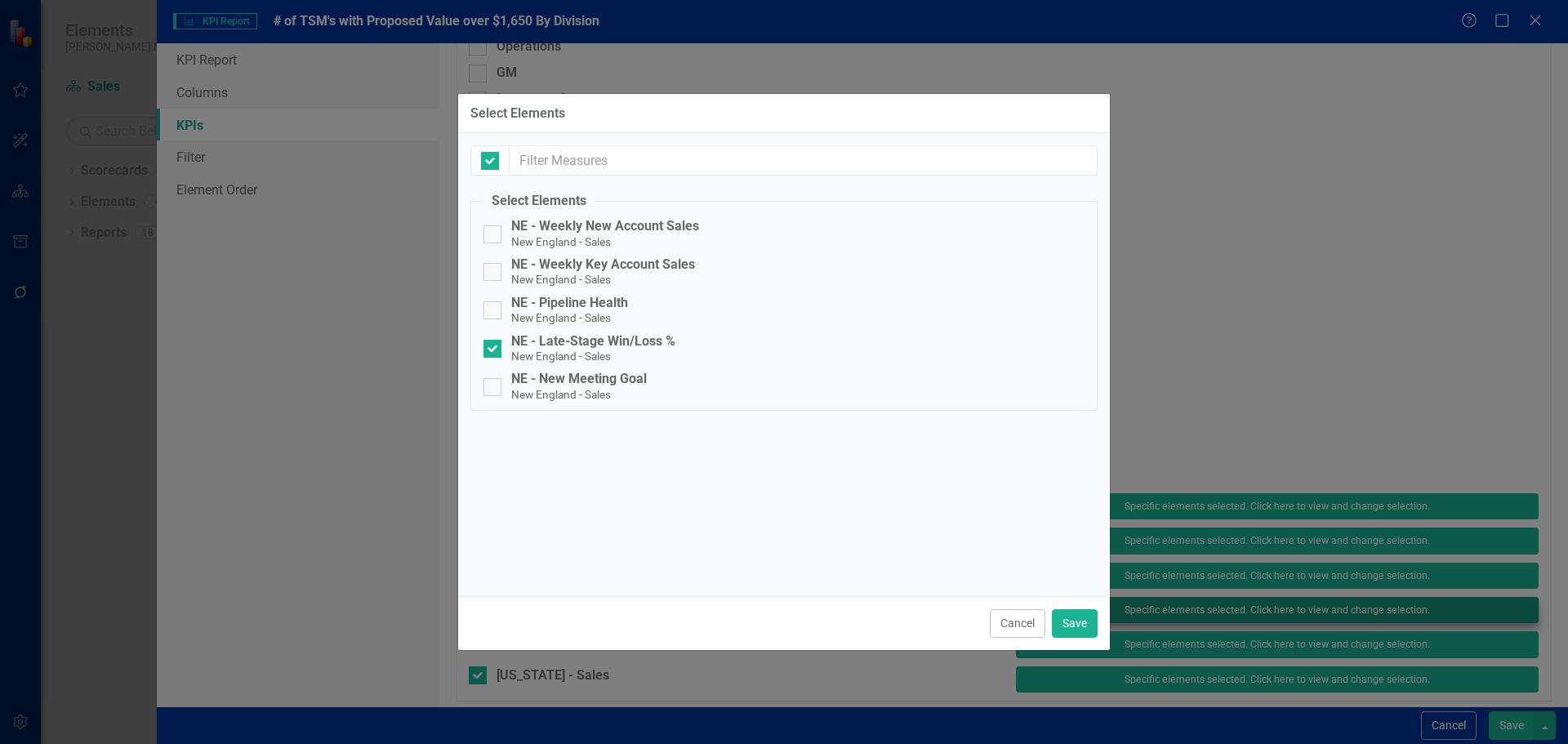
checkbox input "false"
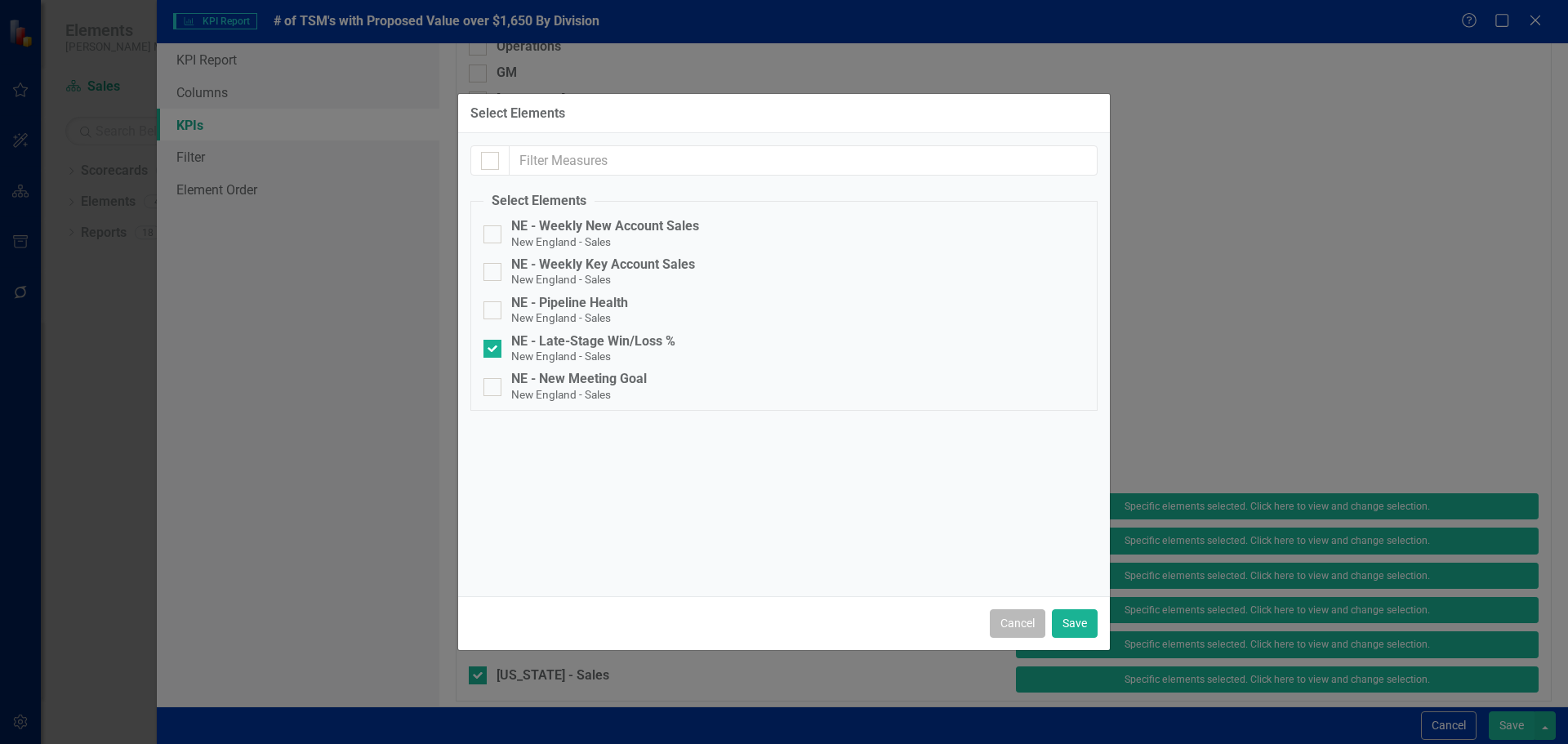
click at [1025, 619] on button "Cancel" at bounding box center [1017, 623] width 56 height 28
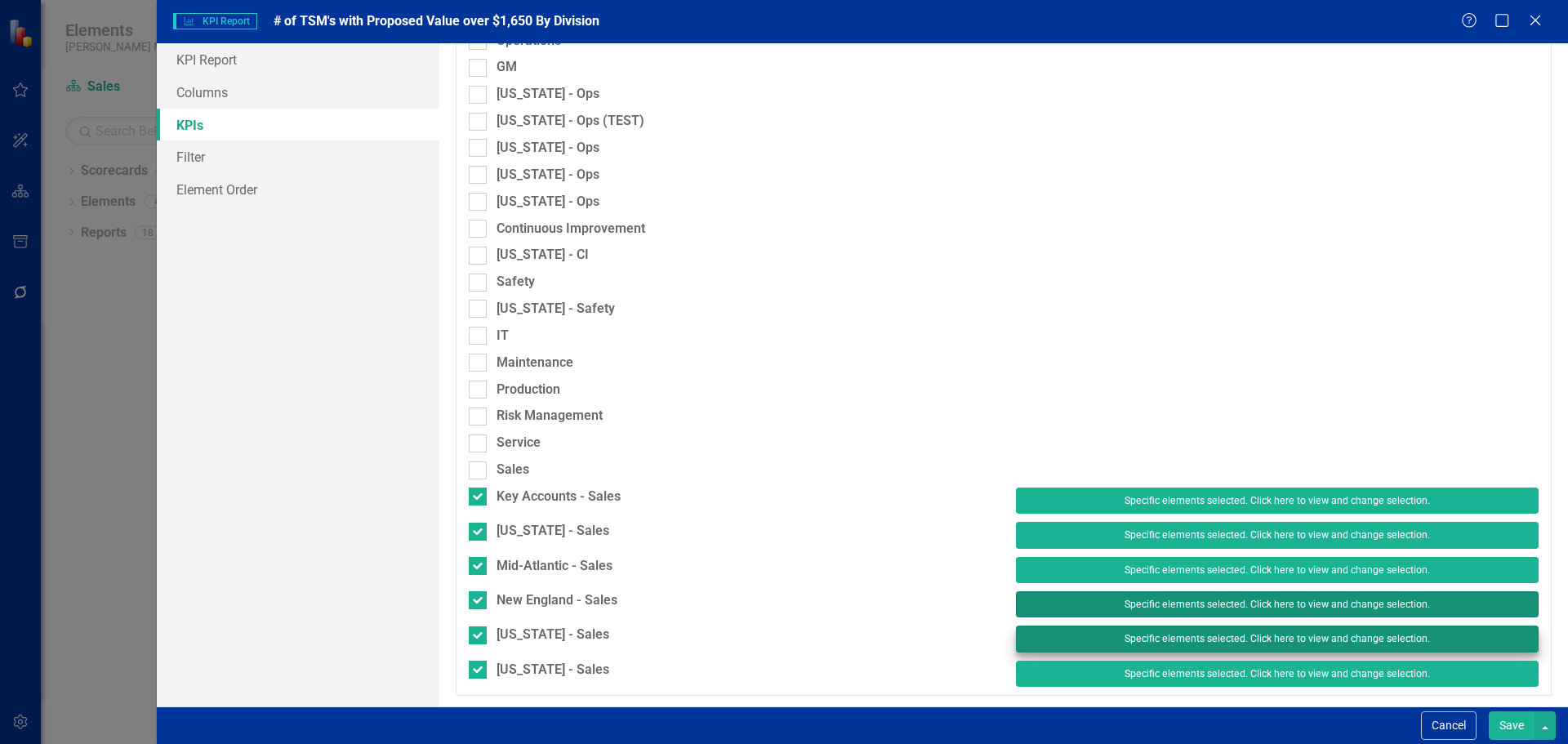
scroll to position [1126, 0]
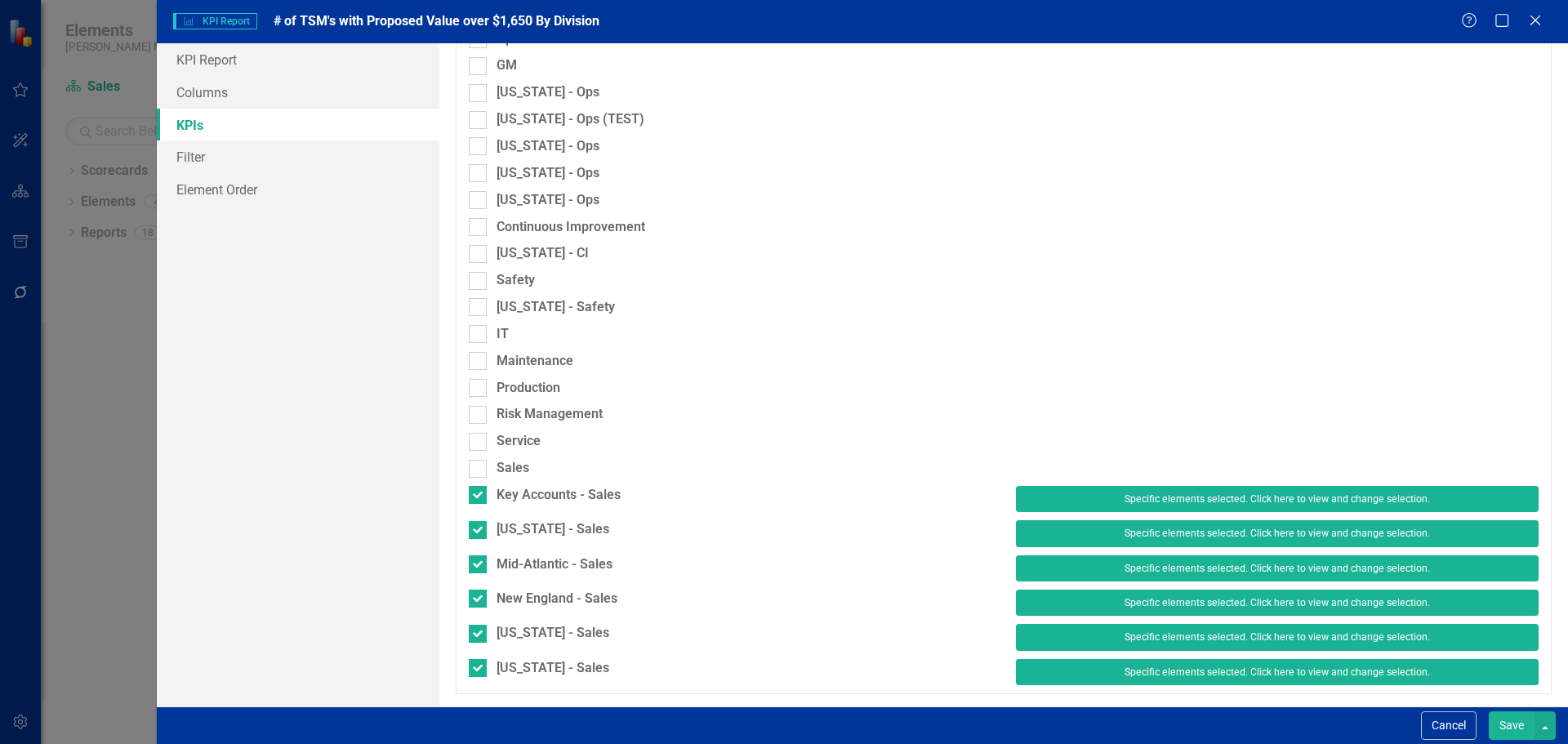
click at [1508, 722] on button "Save" at bounding box center [1511, 725] width 45 height 28
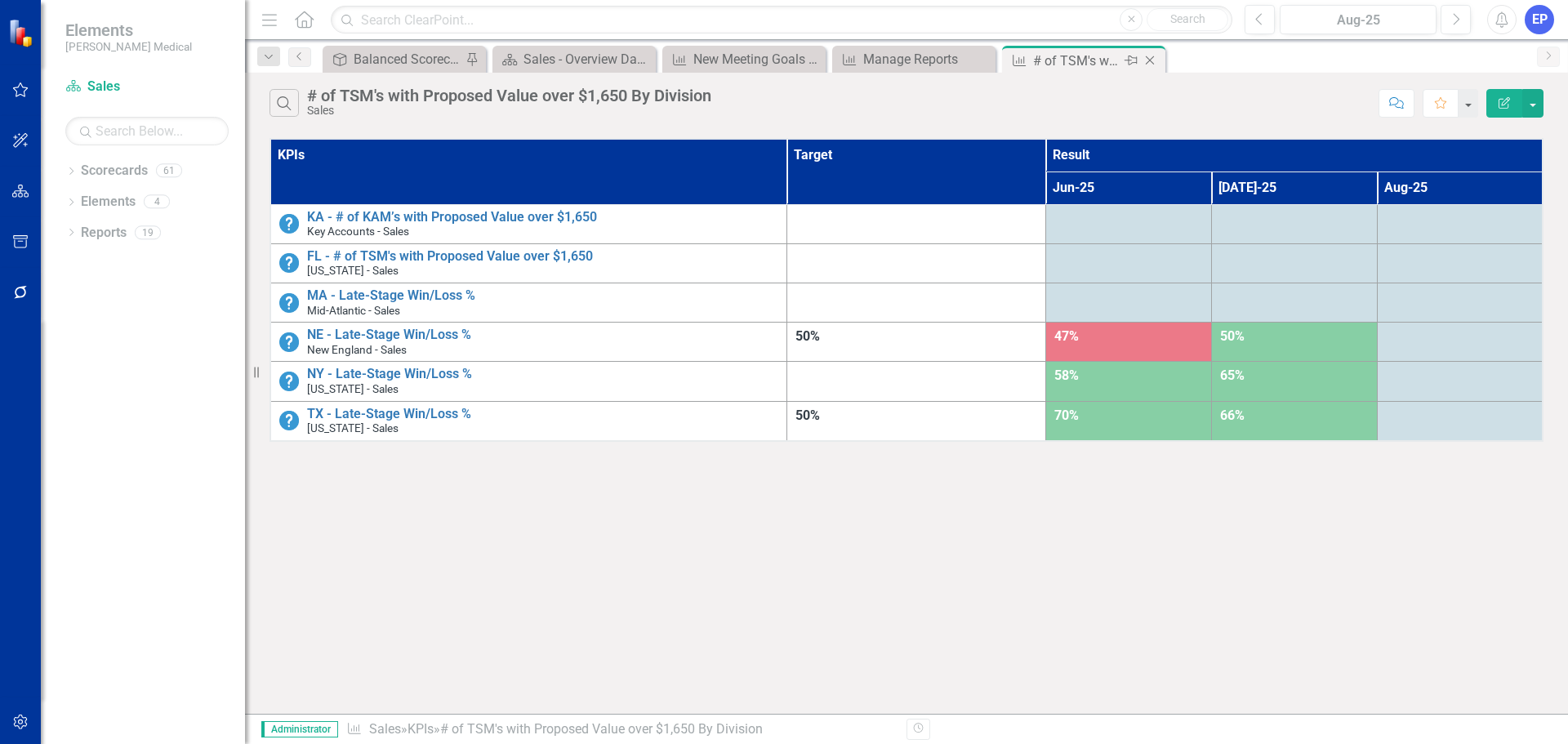
click at [1149, 63] on icon "Close" at bounding box center [1149, 60] width 16 height 13
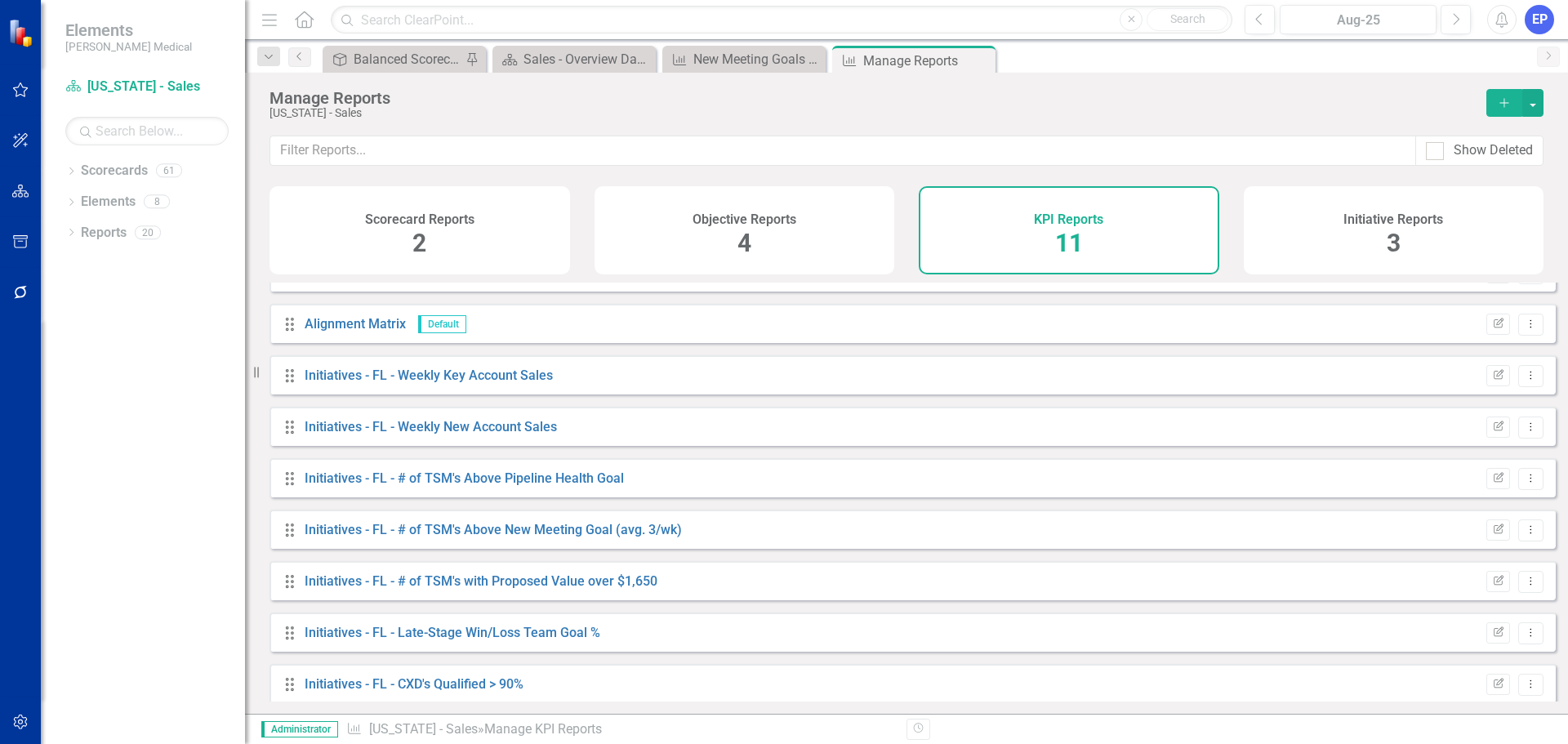
scroll to position [147, 0]
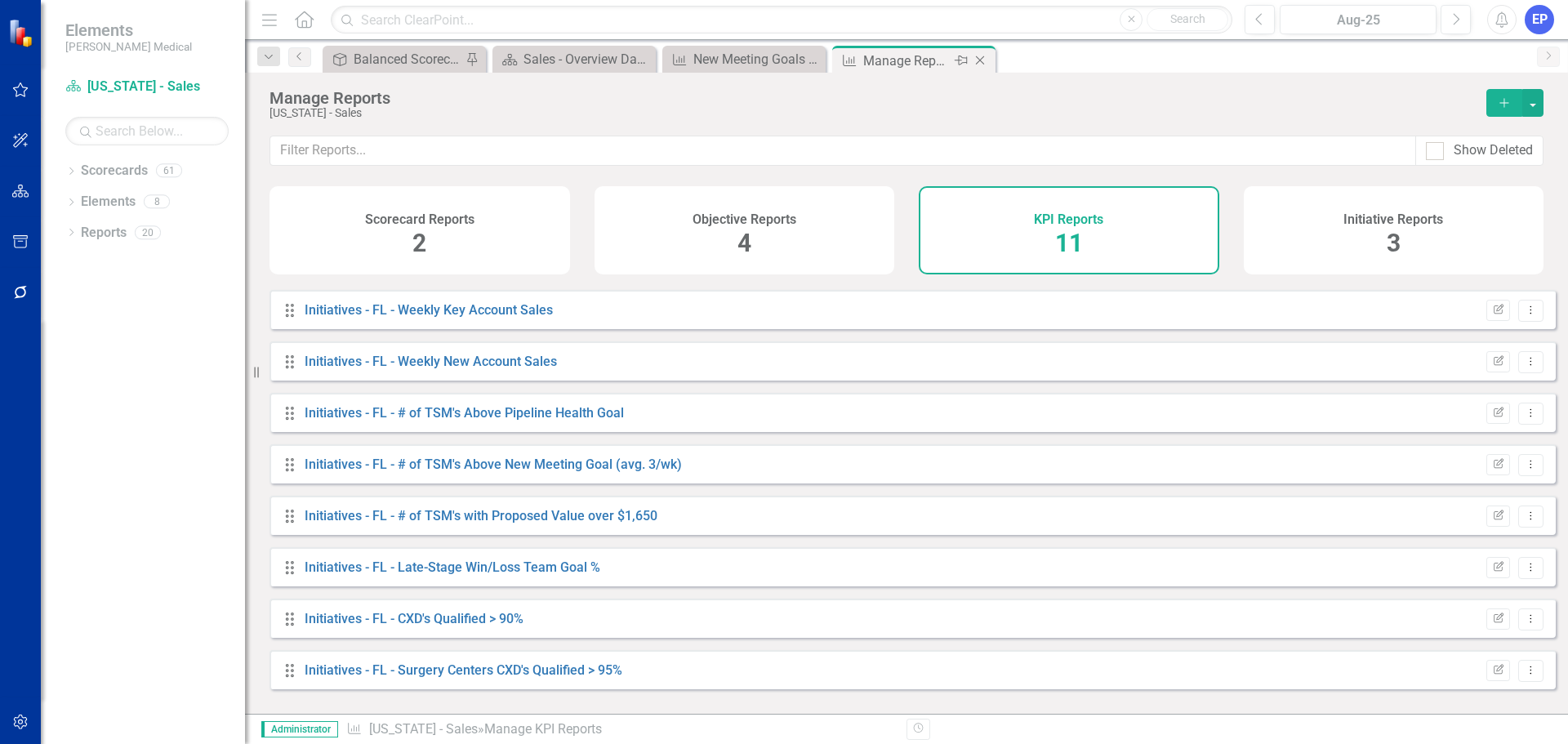
click at [980, 58] on icon "Close" at bounding box center [979, 60] width 16 height 13
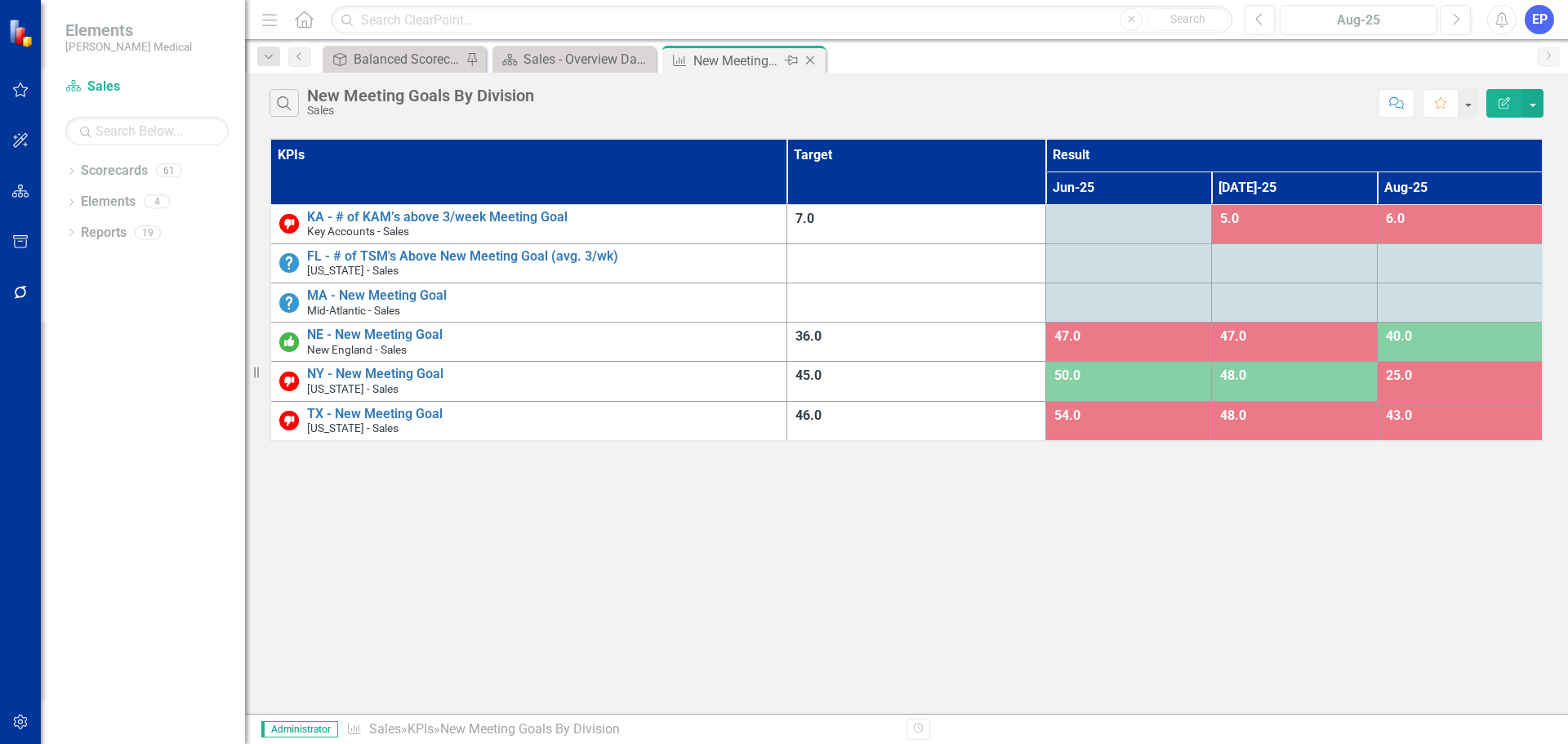
click at [740, 55] on div "New Meeting Goals By Division" at bounding box center [736, 61] width 88 height 21
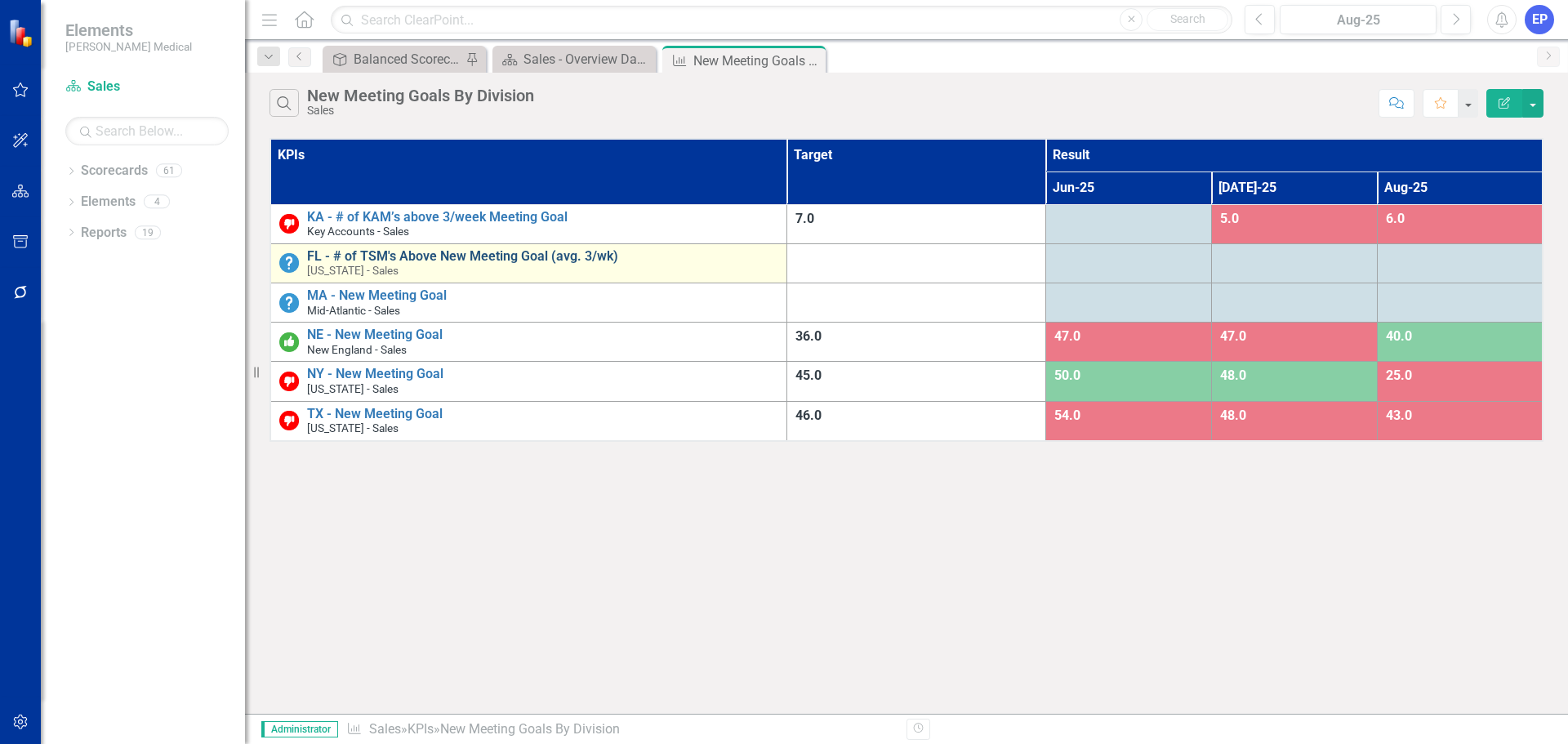
click at [536, 260] on link "FL - # of TSM's Above New Meeting Goal (avg. 3/wk)" at bounding box center [542, 257] width 471 height 15
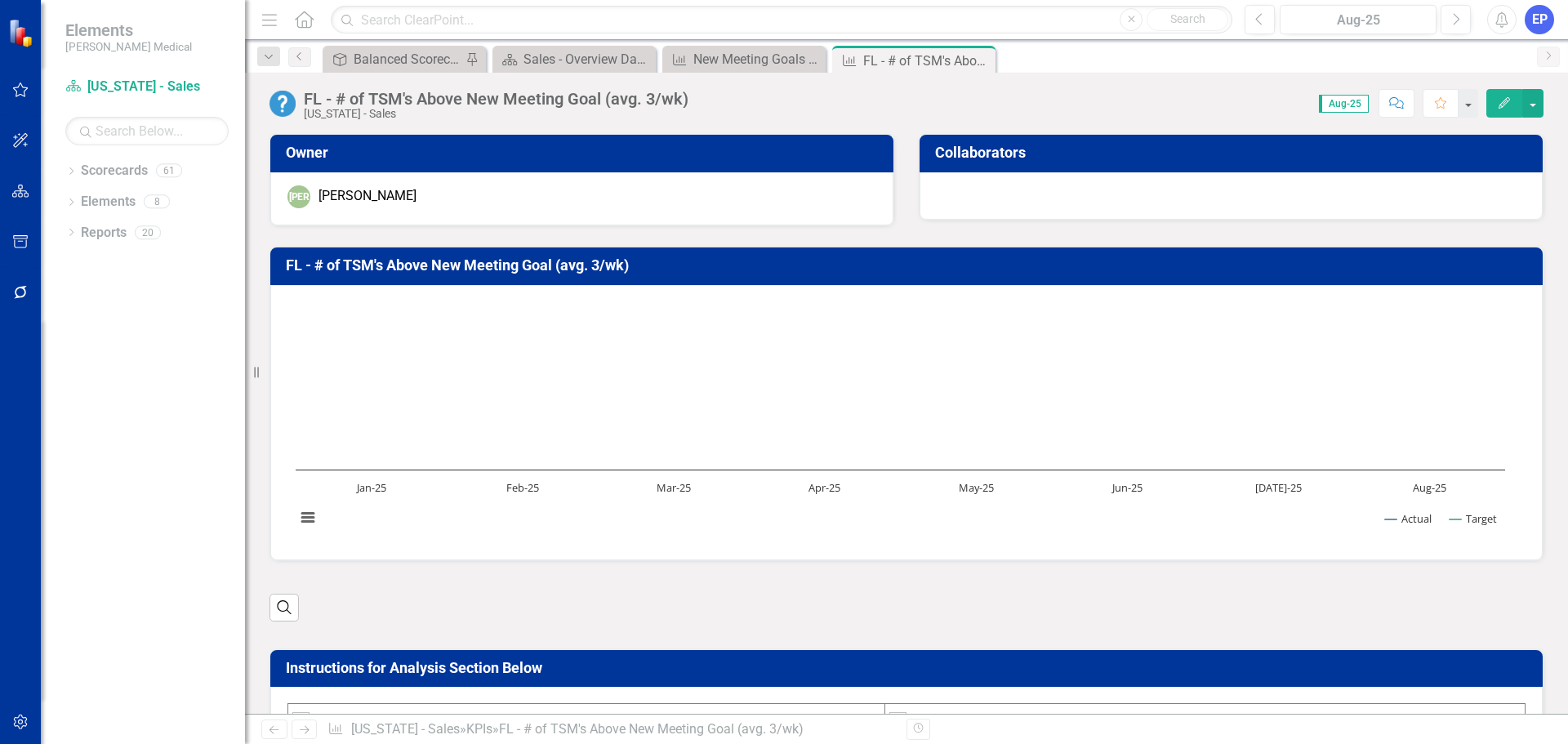
click at [510, 100] on div "FL - # of TSM's Above New Meeting Goal (avg. 3/wk)" at bounding box center [496, 98] width 384 height 18
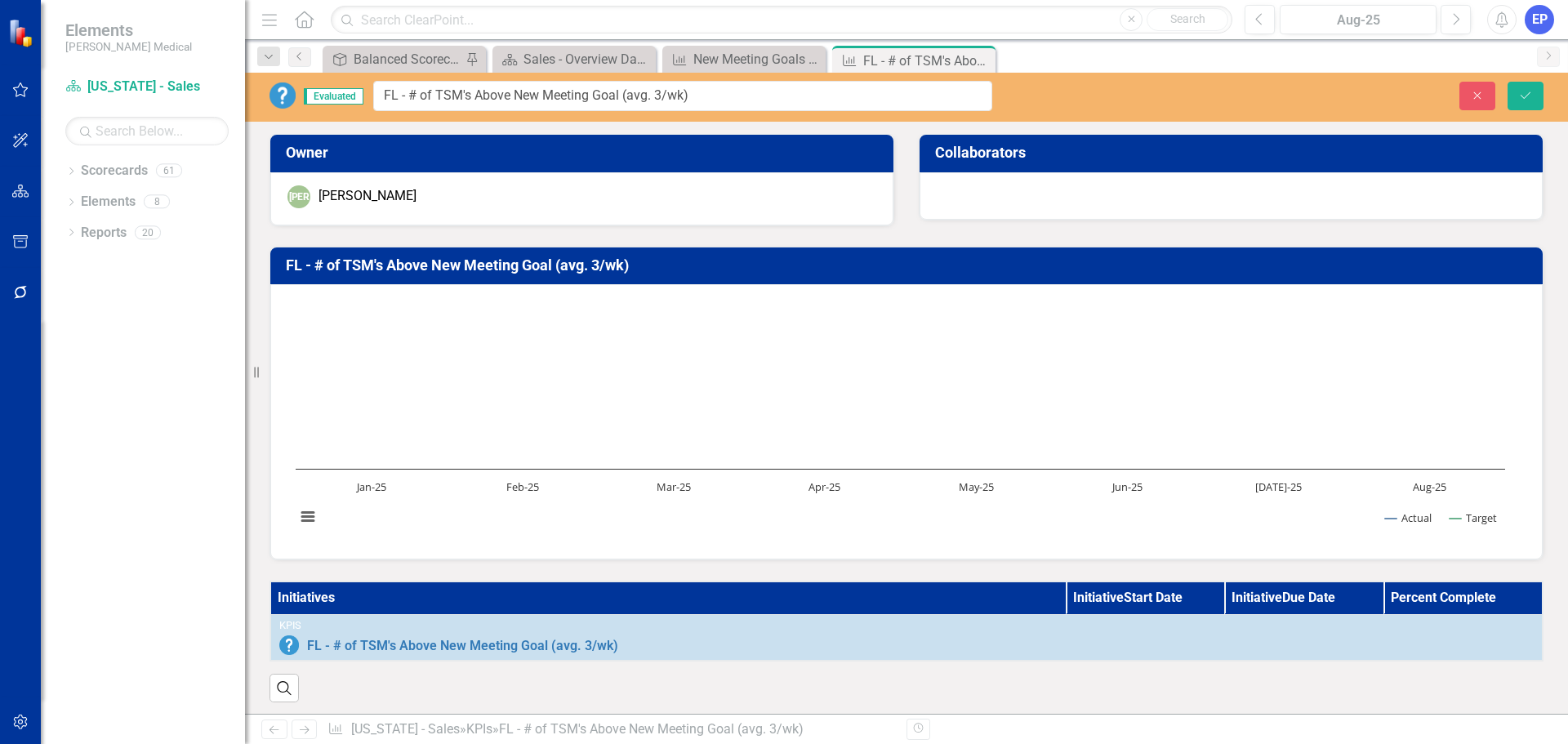
click at [413, 93] on input "FL - # of TSM's Above New Meeting Goal (avg. 3/wk)" at bounding box center [683, 96] width 619 height 30
drag, startPoint x: 413, startPoint y: 93, endPoint x: 700, endPoint y: 90, distance: 287.0
click at [700, 90] on input "FL - # of TSM's Above New Meeting Goal (avg. 3/wk)" at bounding box center [683, 96] width 619 height 30
click at [1478, 88] on button "Close" at bounding box center [1477, 95] width 36 height 28
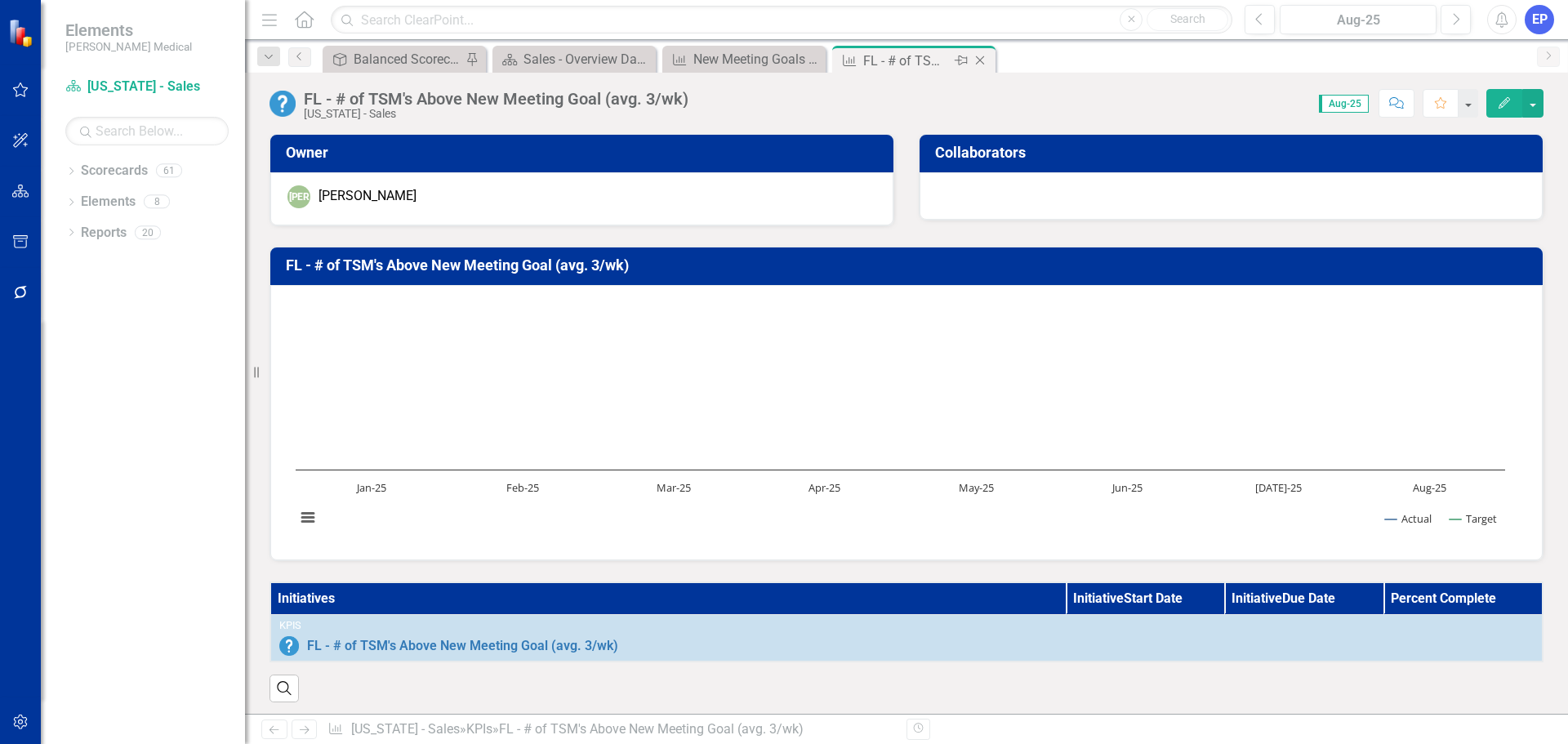
click at [982, 58] on icon at bounding box center [981, 61] width 9 height 9
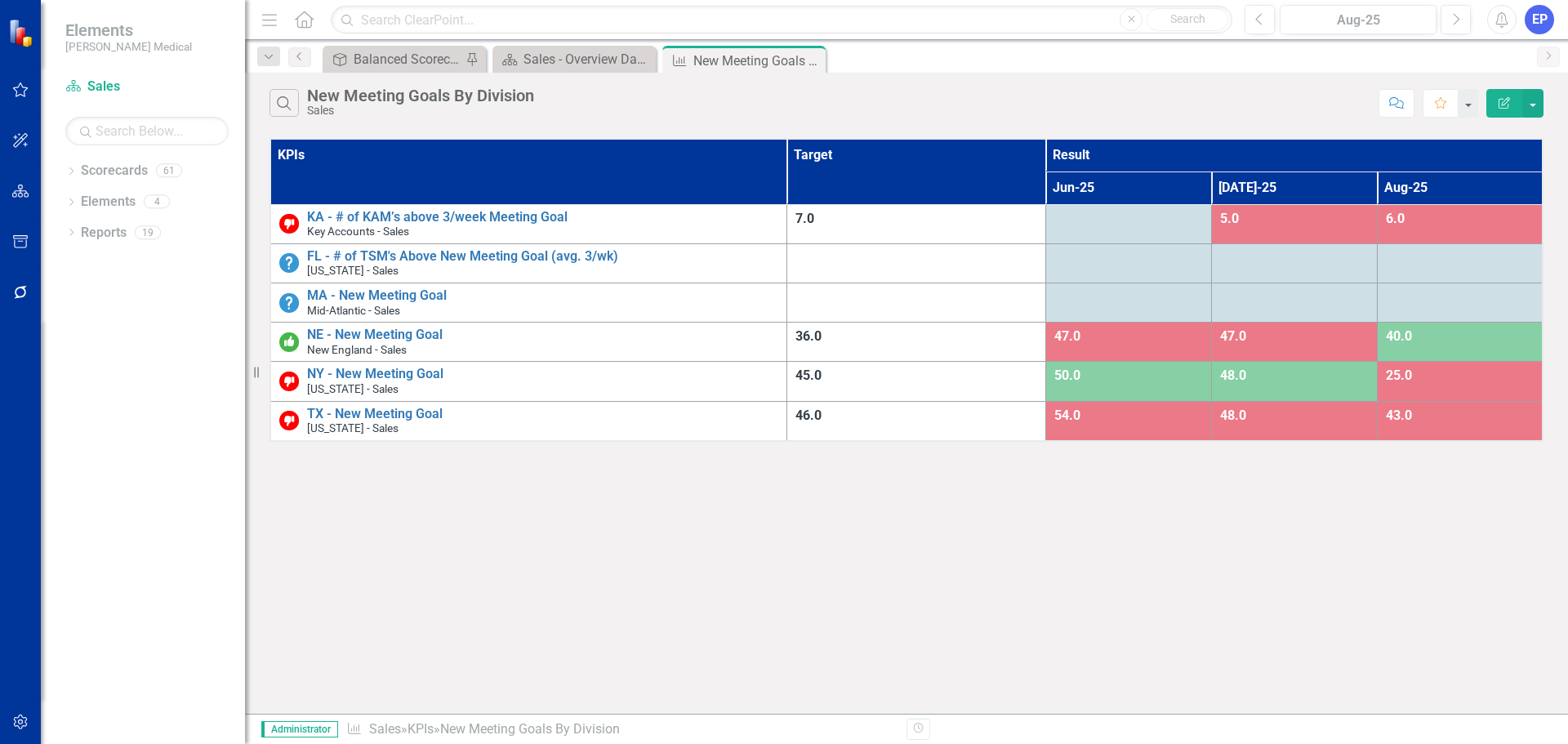
click at [1501, 98] on icon "Edit Report" at bounding box center [1504, 103] width 15 height 11
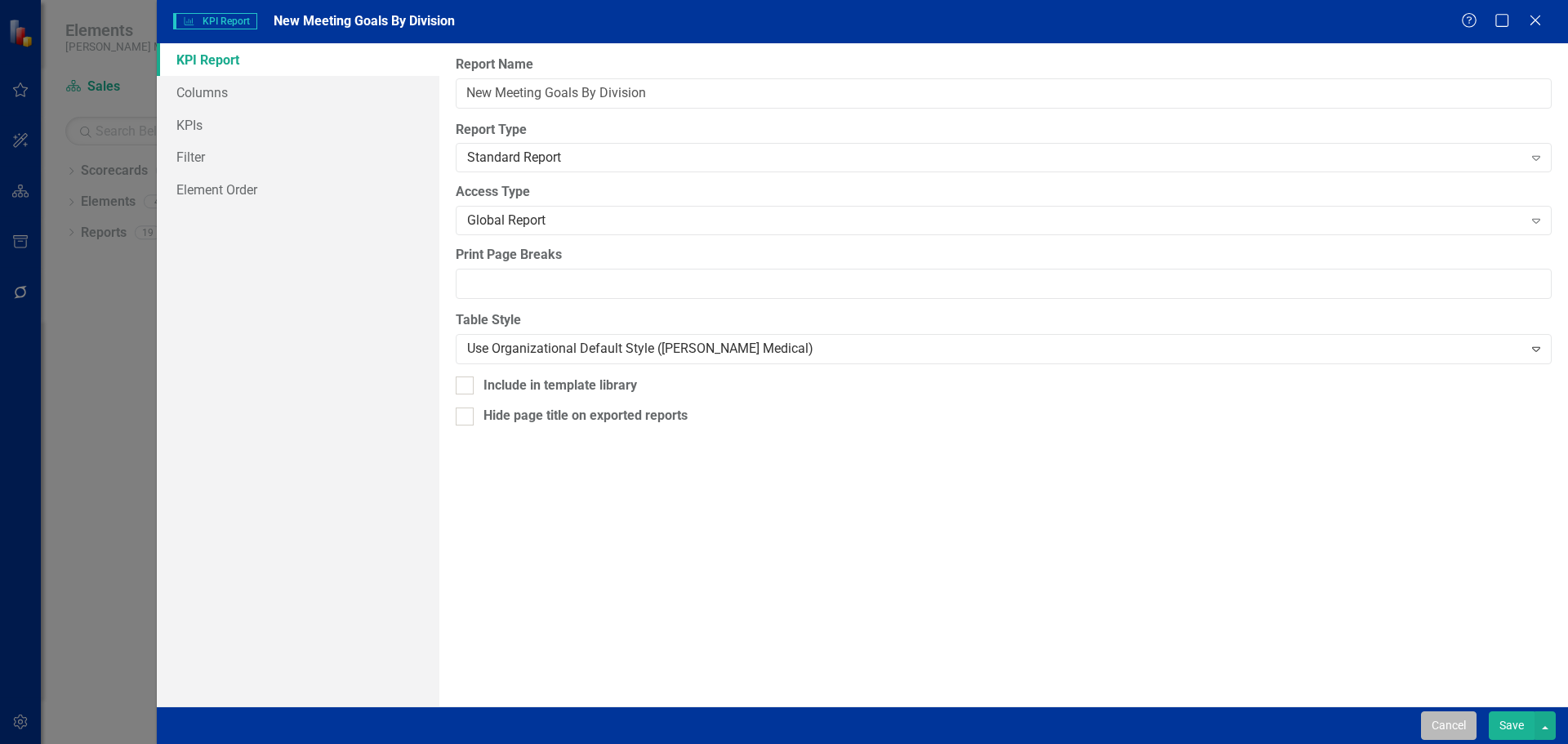
click at [1433, 718] on button "Cancel" at bounding box center [1448, 725] width 56 height 28
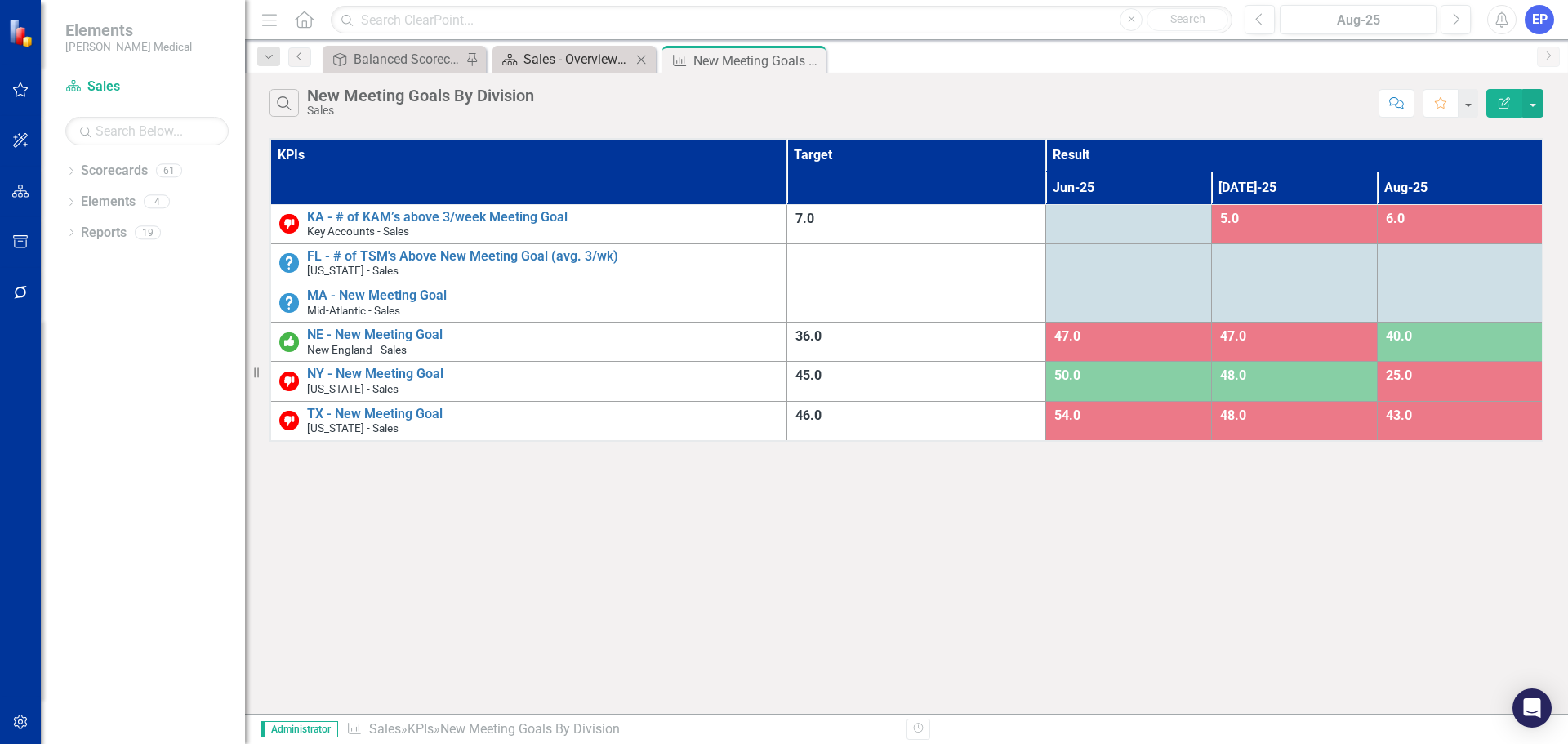
click at [583, 51] on div "Sales - Overview Dashboard" at bounding box center [577, 59] width 108 height 21
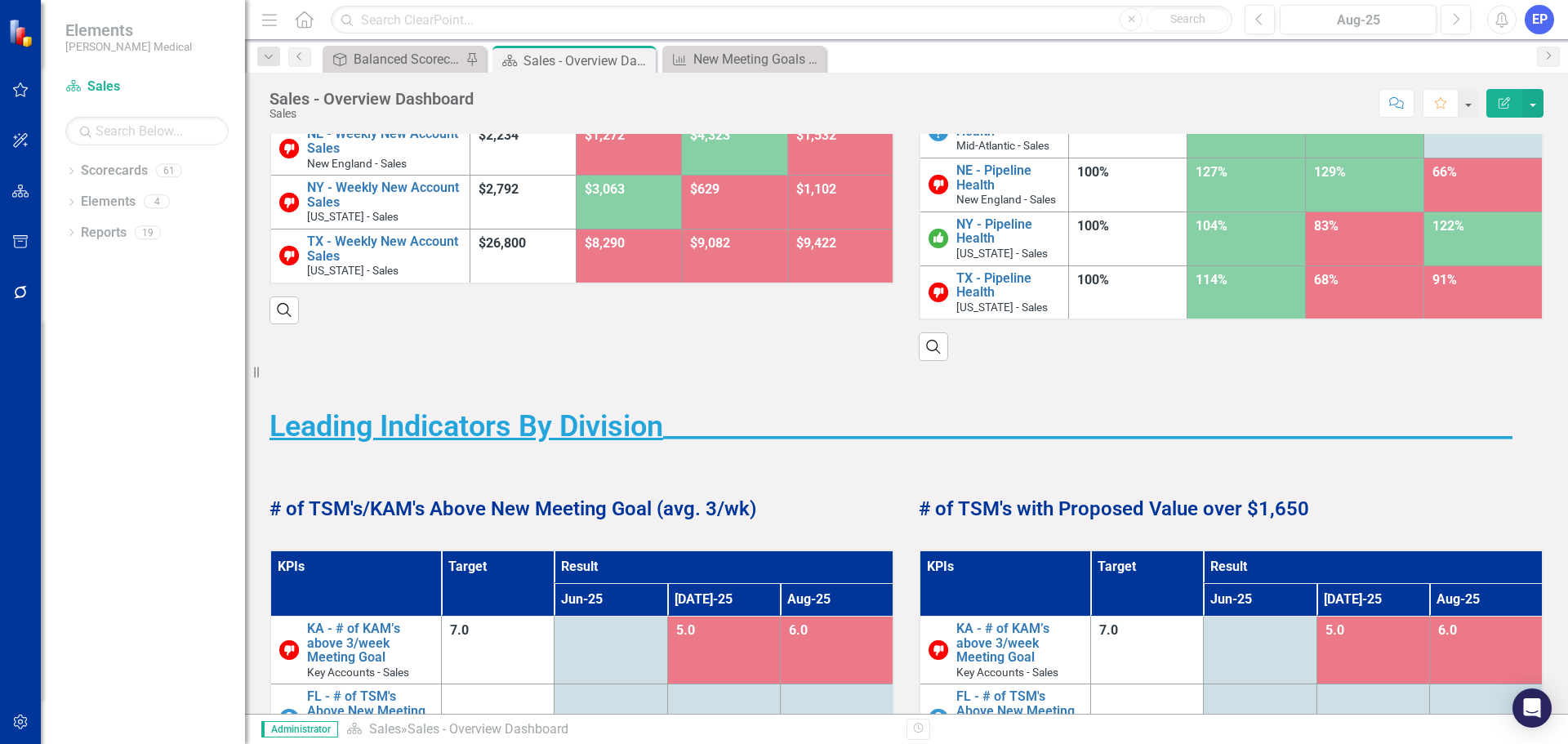
scroll to position [408, 0]
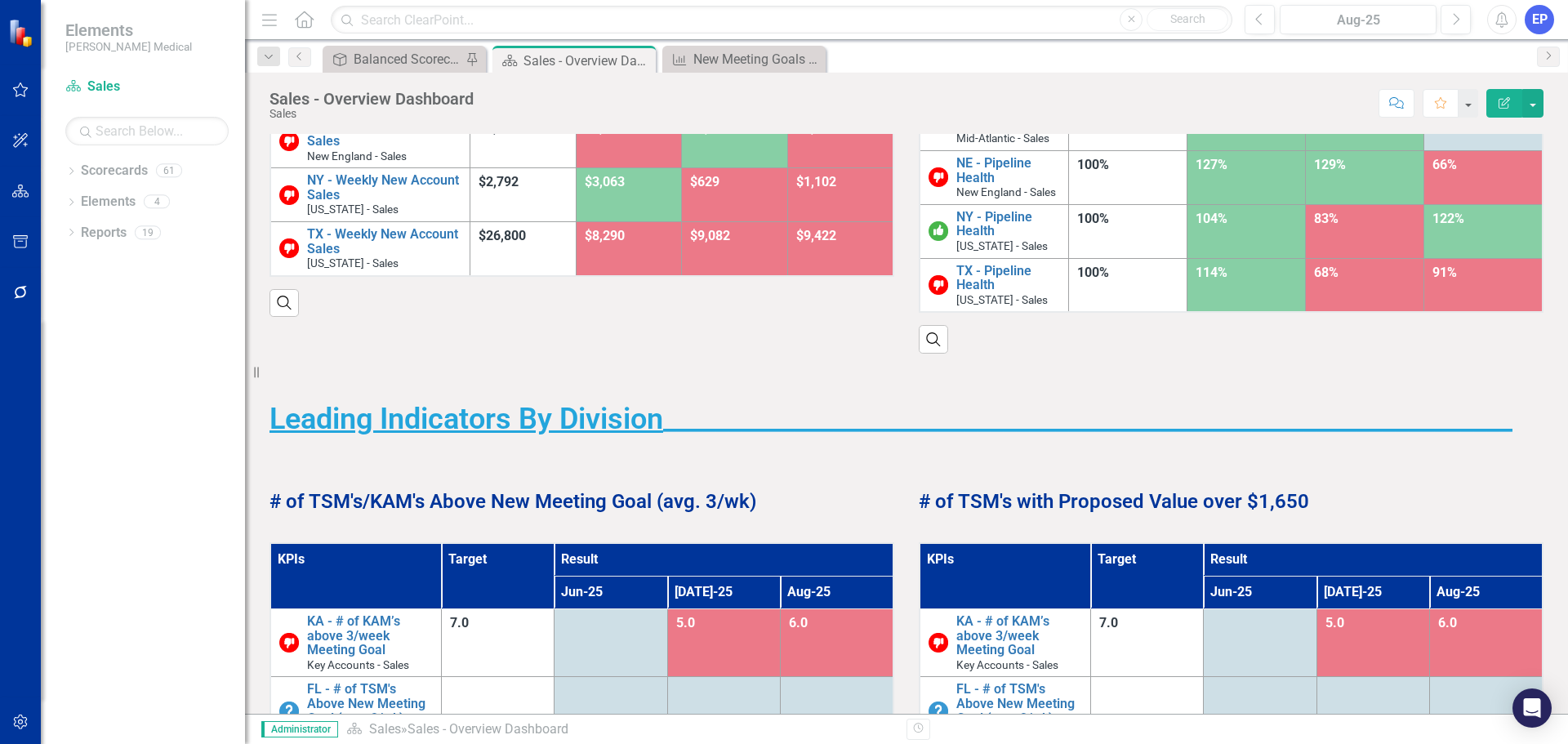
click at [464, 513] on strong "# of TSM's/KAM's Above New Meeting Goal (avg. 3/wk)" at bounding box center [512, 501] width 486 height 23
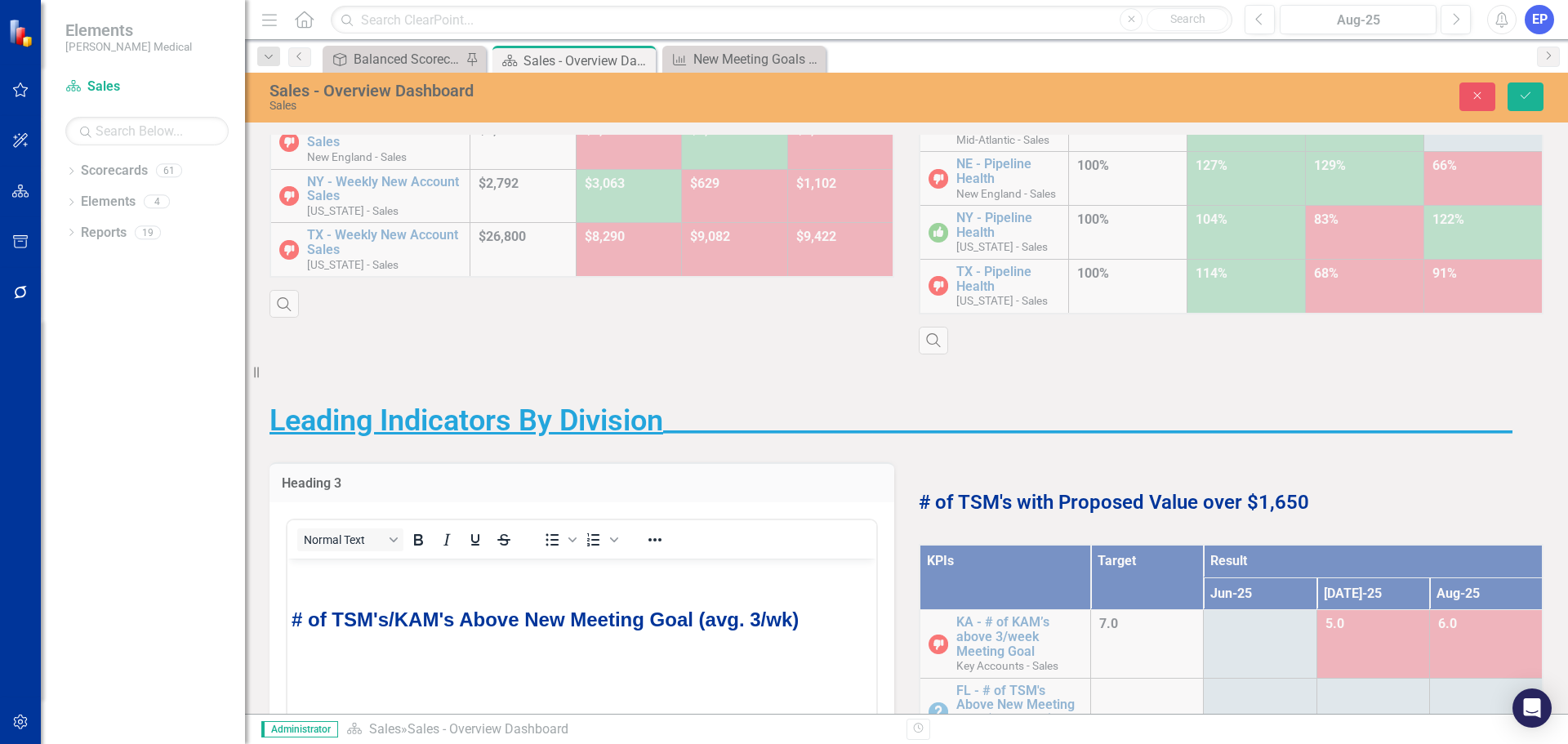
scroll to position [0, 0]
click at [569, 616] on strong "# of TSM's/KAM's Above New Meeting Goal (avg. 3/wk)" at bounding box center [545, 617] width 507 height 22
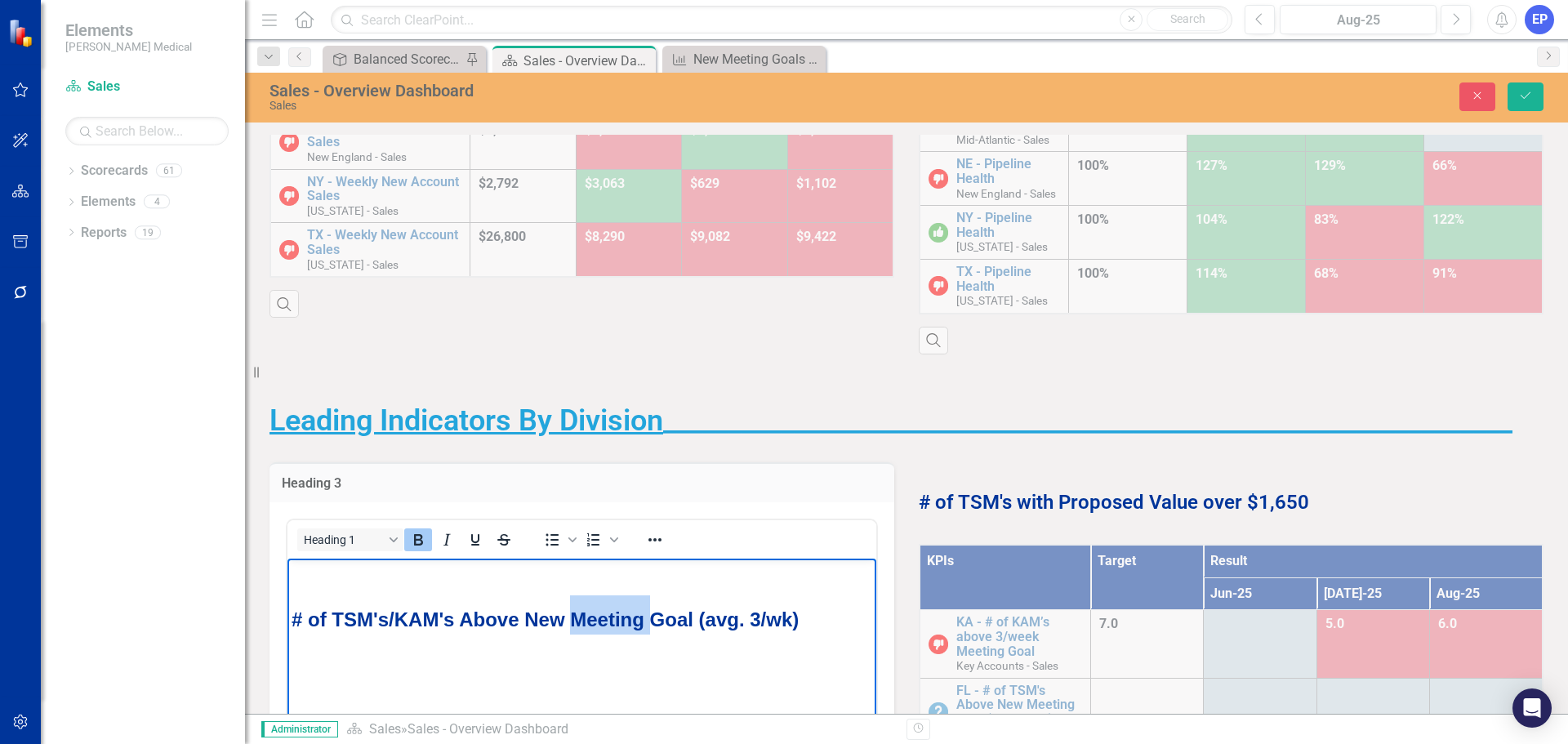
click at [569, 616] on strong "# of TSM's/KAM's Above New Meeting Goal (avg. 3/wk)" at bounding box center [545, 617] width 507 height 22
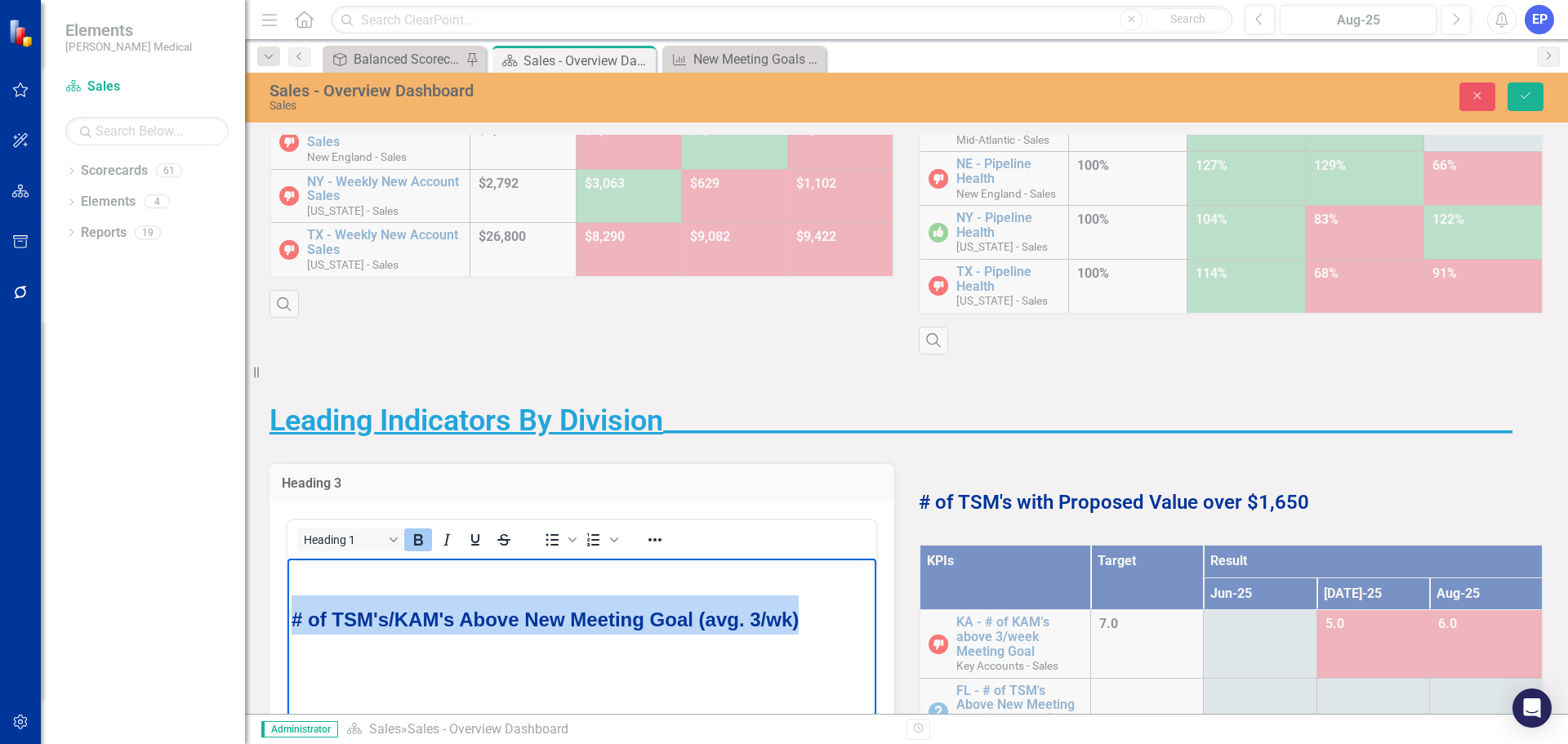
click at [569, 616] on strong "# of TSM's/KAM's Above New Meeting Goal (avg. 3/wk)" at bounding box center [545, 617] width 507 height 22
copy strong "# of TSM's/KAM's Above New Meeting Goal (avg. 3/wk)"
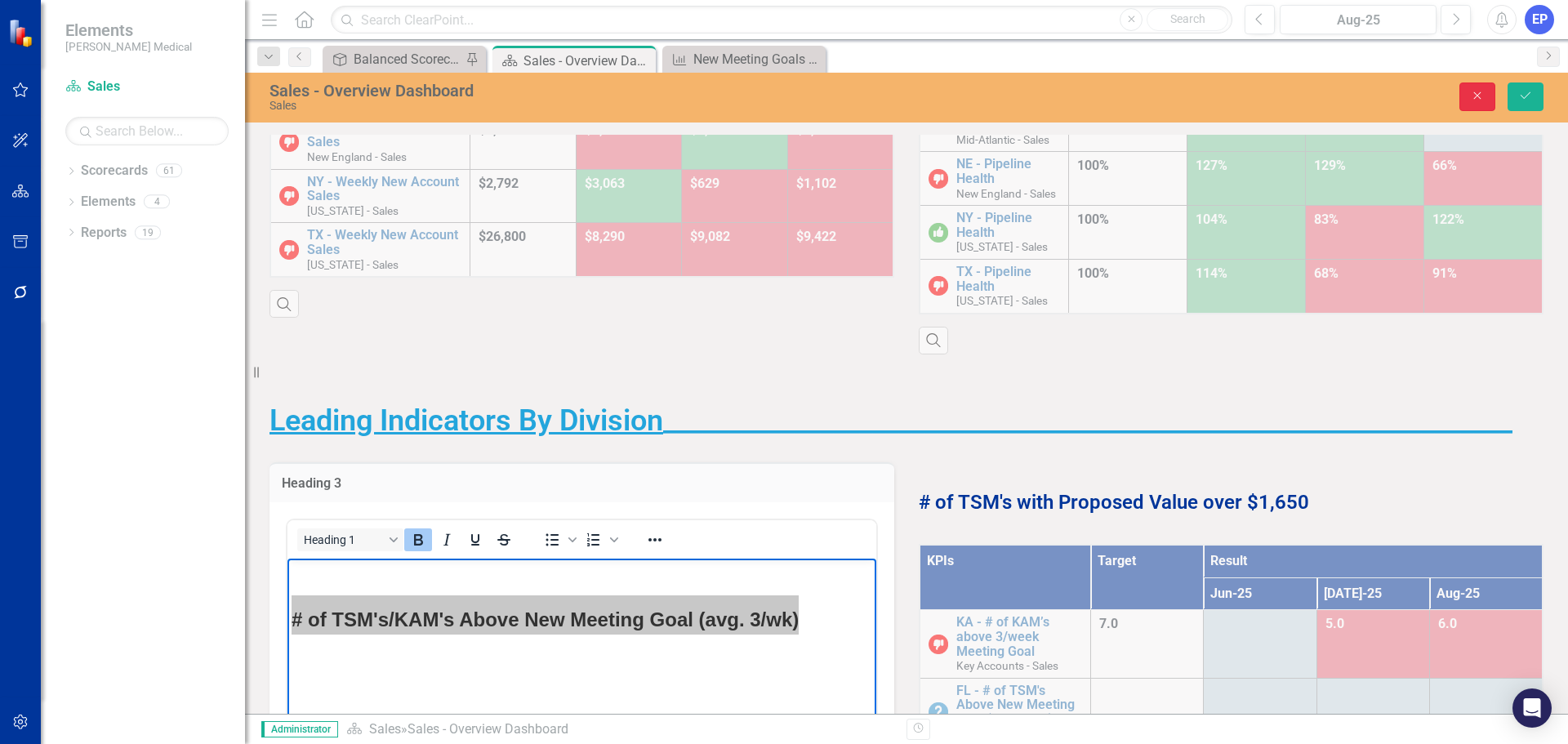
click at [1482, 90] on icon "Close" at bounding box center [1477, 95] width 15 height 11
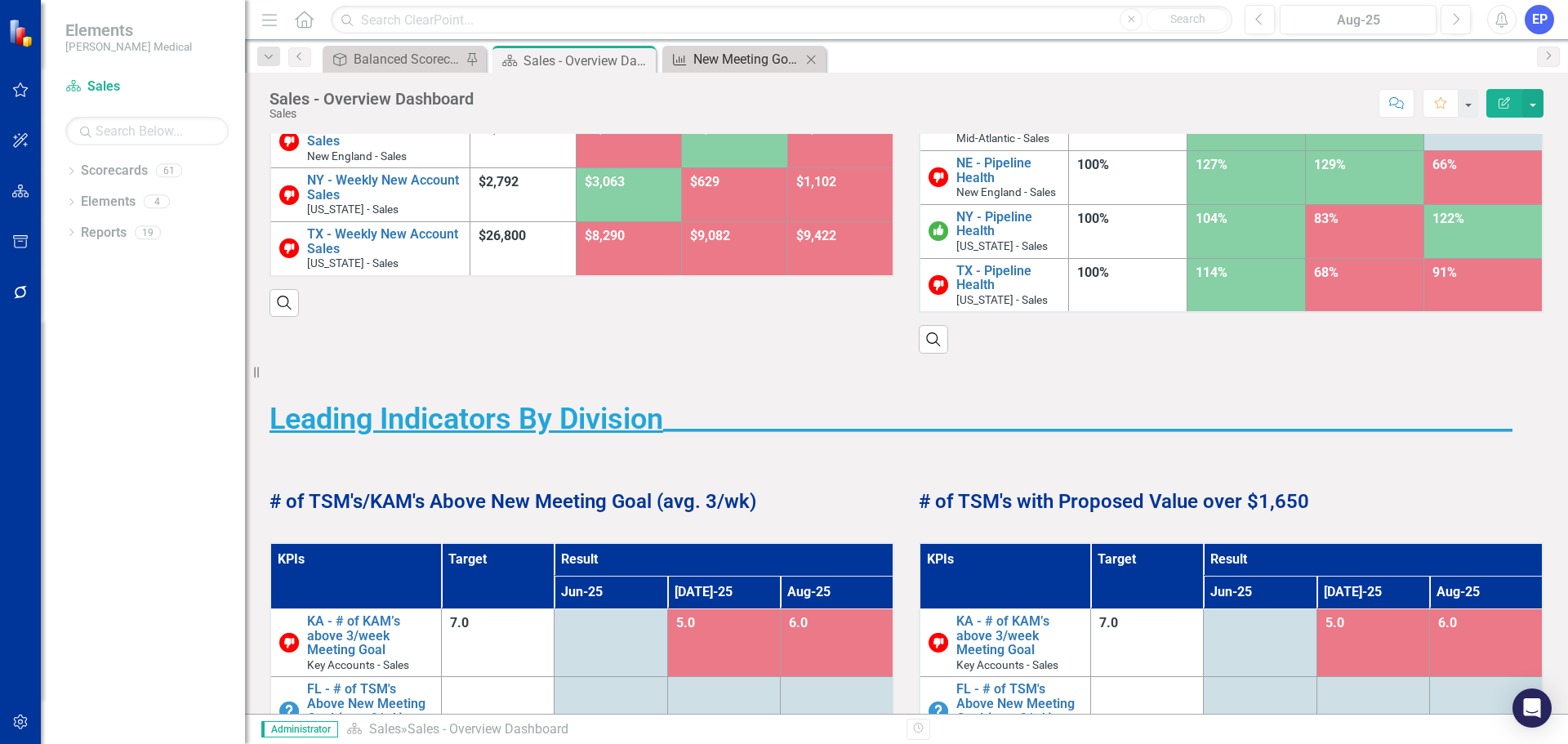
click at [746, 58] on div "New Meeting Goals By Division" at bounding box center [747, 59] width 108 height 21
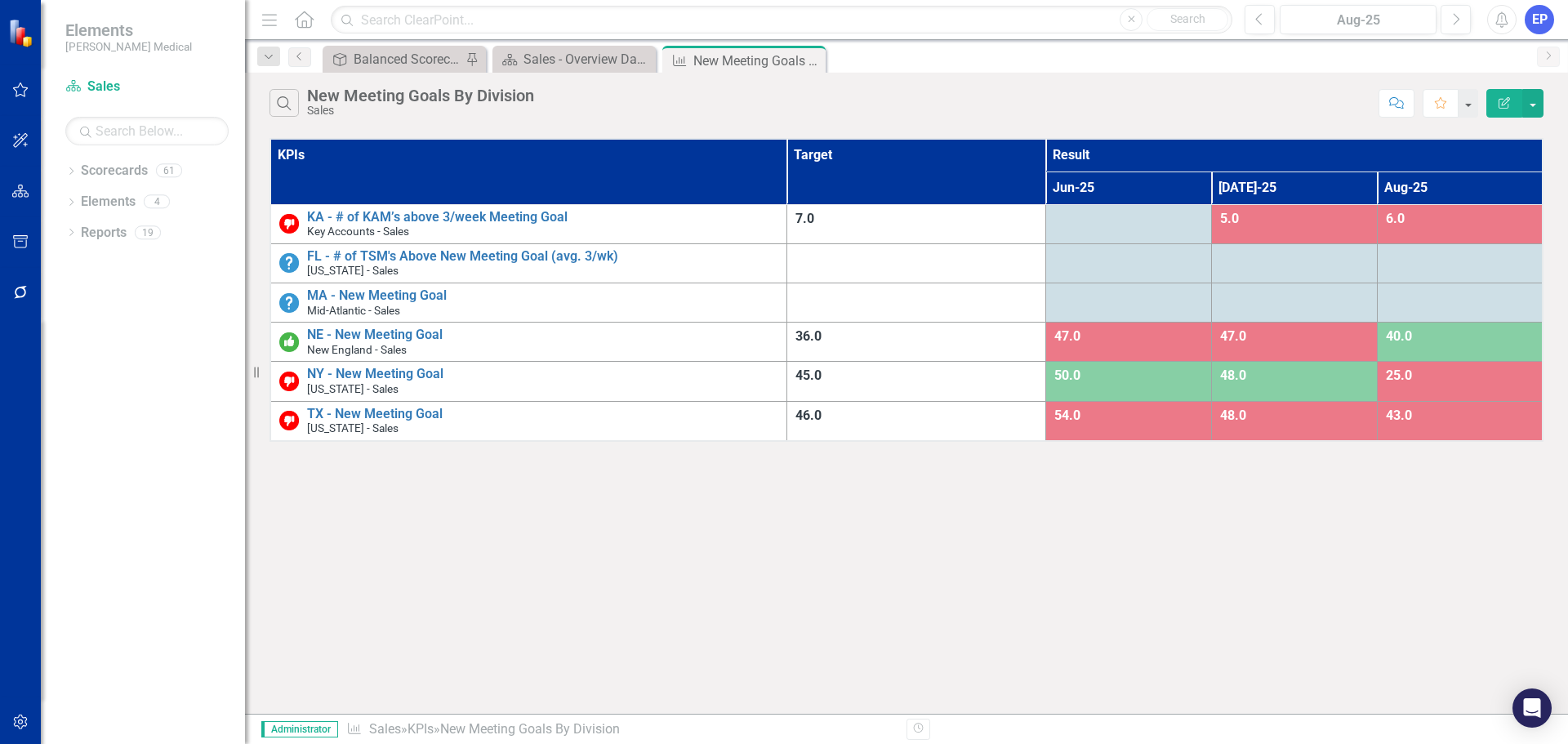
click at [1498, 108] on icon "Edit Report" at bounding box center [1504, 103] width 15 height 11
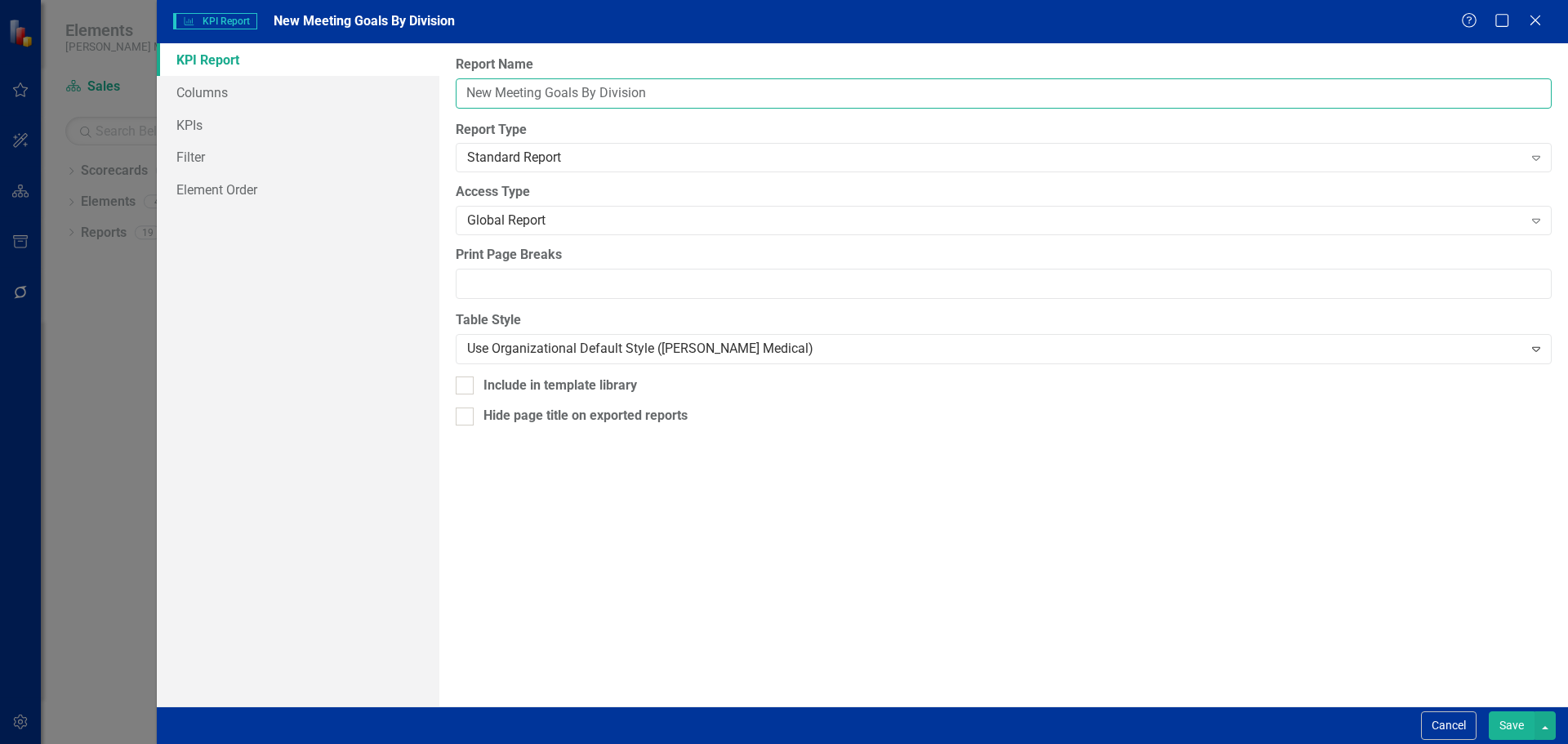
click at [529, 100] on input "New Meeting Goals By Division" at bounding box center [1003, 93] width 1096 height 30
click at [560, 90] on input "New Meeting Goals By Division" at bounding box center [1003, 93] width 1096 height 30
drag, startPoint x: 580, startPoint y: 91, endPoint x: 452, endPoint y: 84, distance: 128.2
click at [452, 84] on div "Report Name New Meeting Goals By Division Report Type Standard Report Expand Gl…" at bounding box center [1003, 375] width 1128 height 663
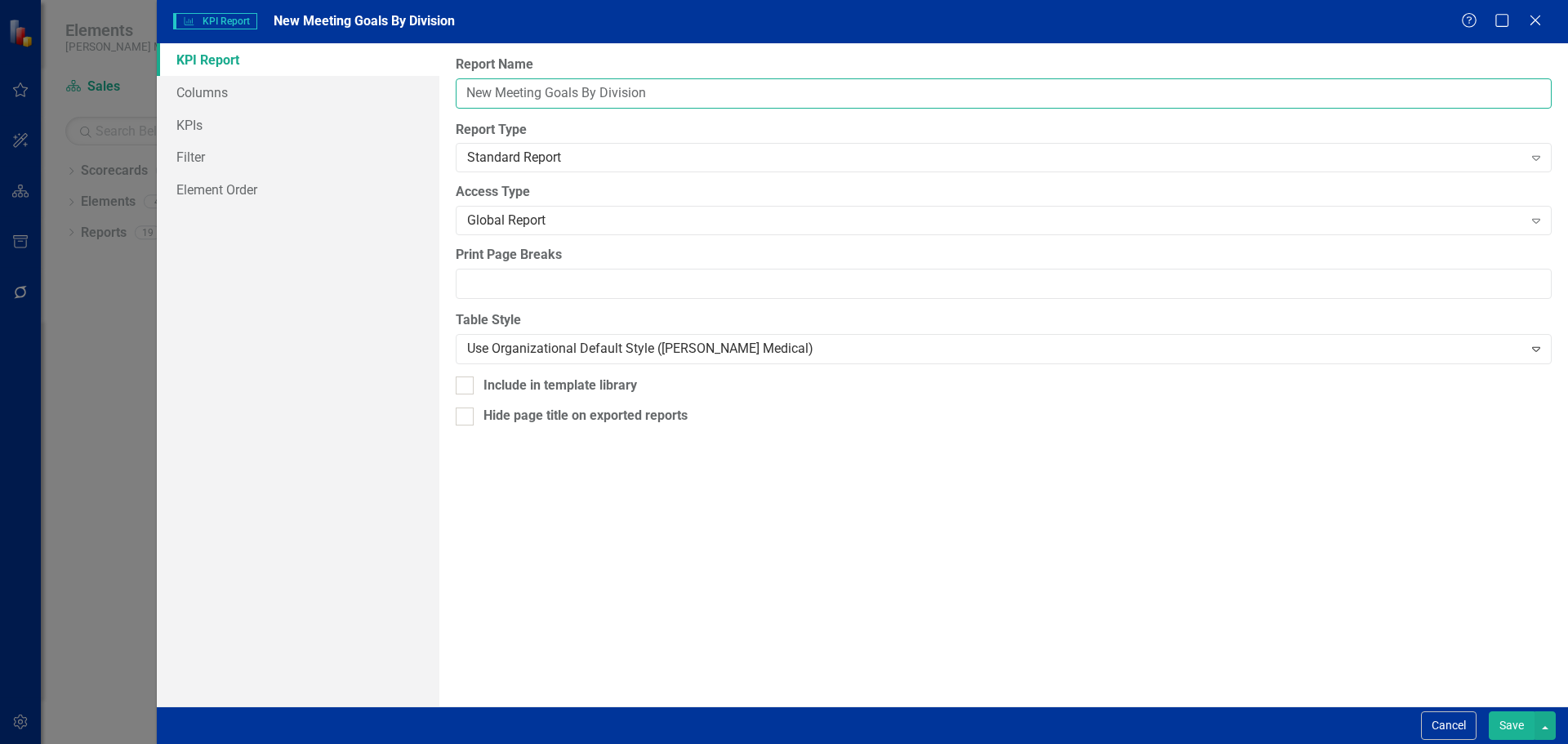
paste input "# of TSM's/KAM's Above New Meeting Goal (avg. 3/wk)"
type input "# of TSM's/KAM's Above New Meeting Goal (avg. 3/wk) By Division"
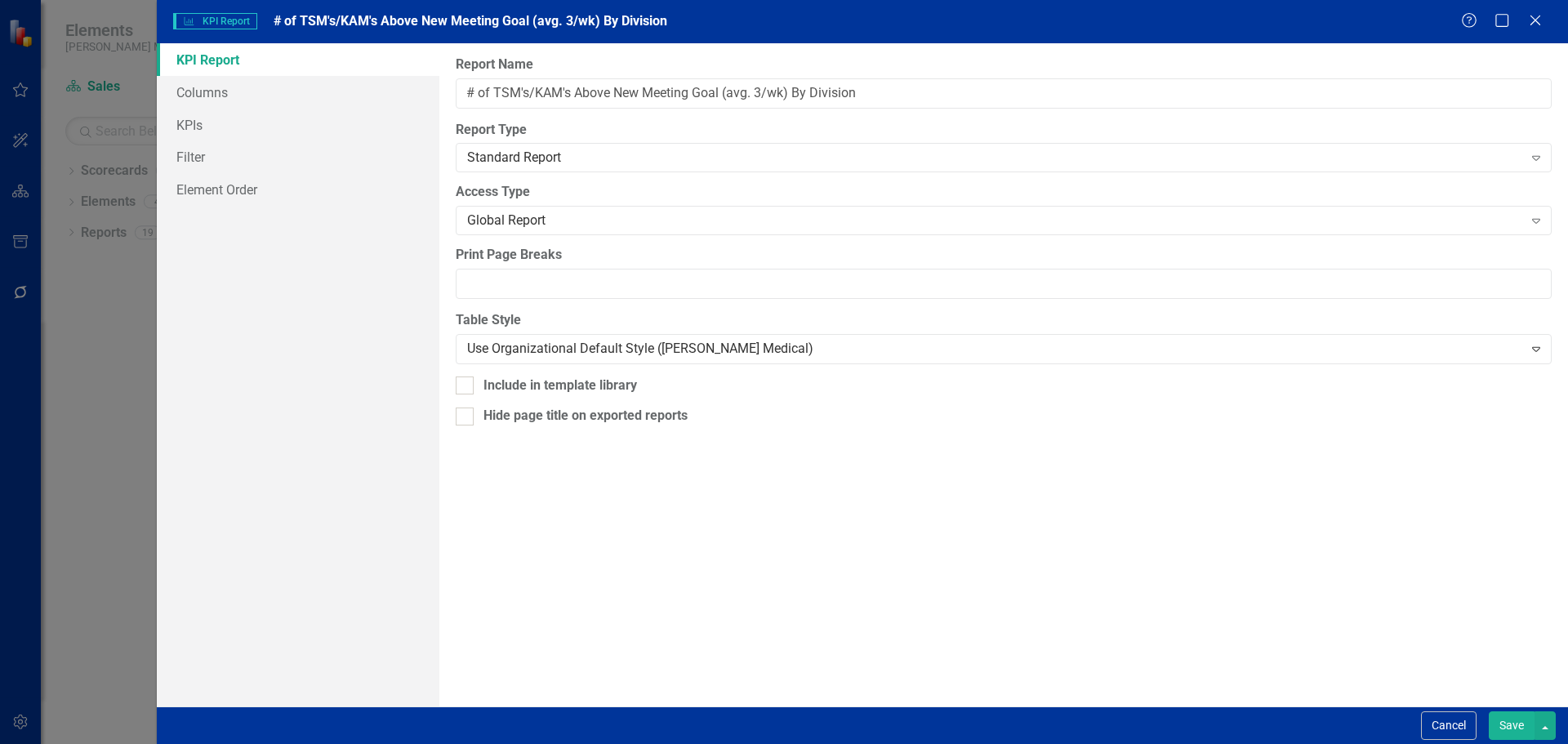
click at [1497, 723] on button "Save" at bounding box center [1511, 725] width 45 height 28
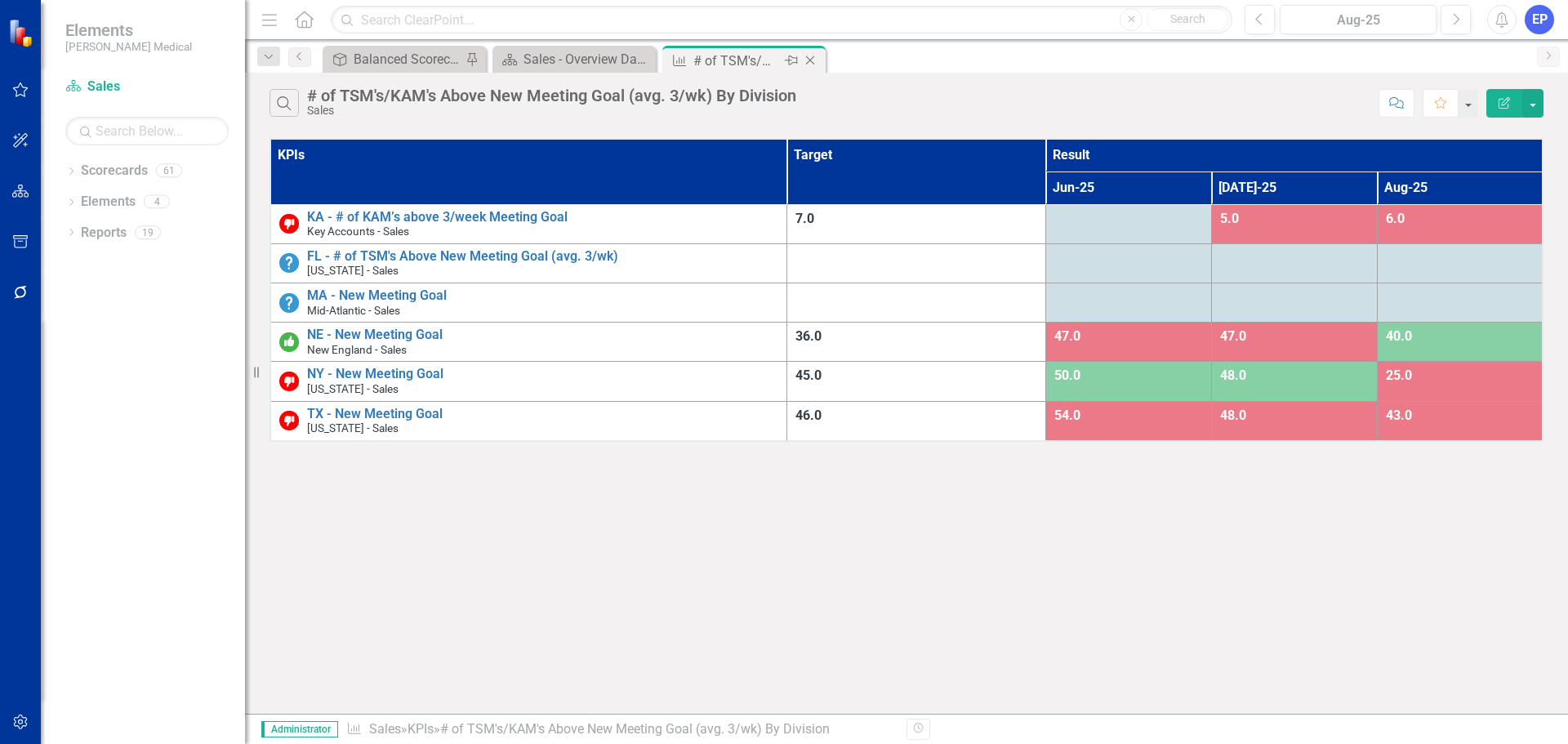
click at [816, 58] on icon "Close" at bounding box center [809, 60] width 16 height 13
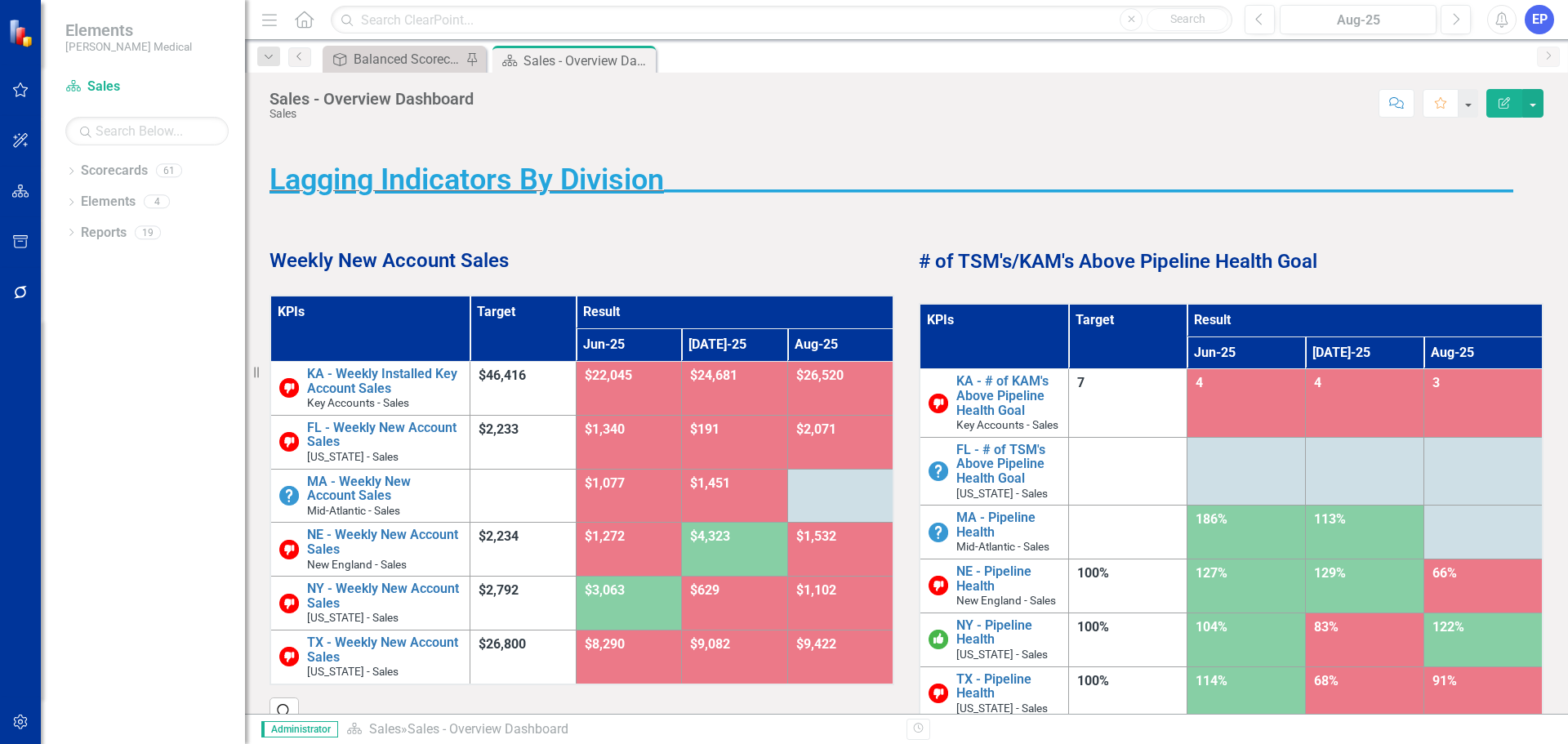
click at [1054, 261] on strong "# of TSM's/KAM's Above Pipeline Health Goal" at bounding box center [1118, 262] width 398 height 23
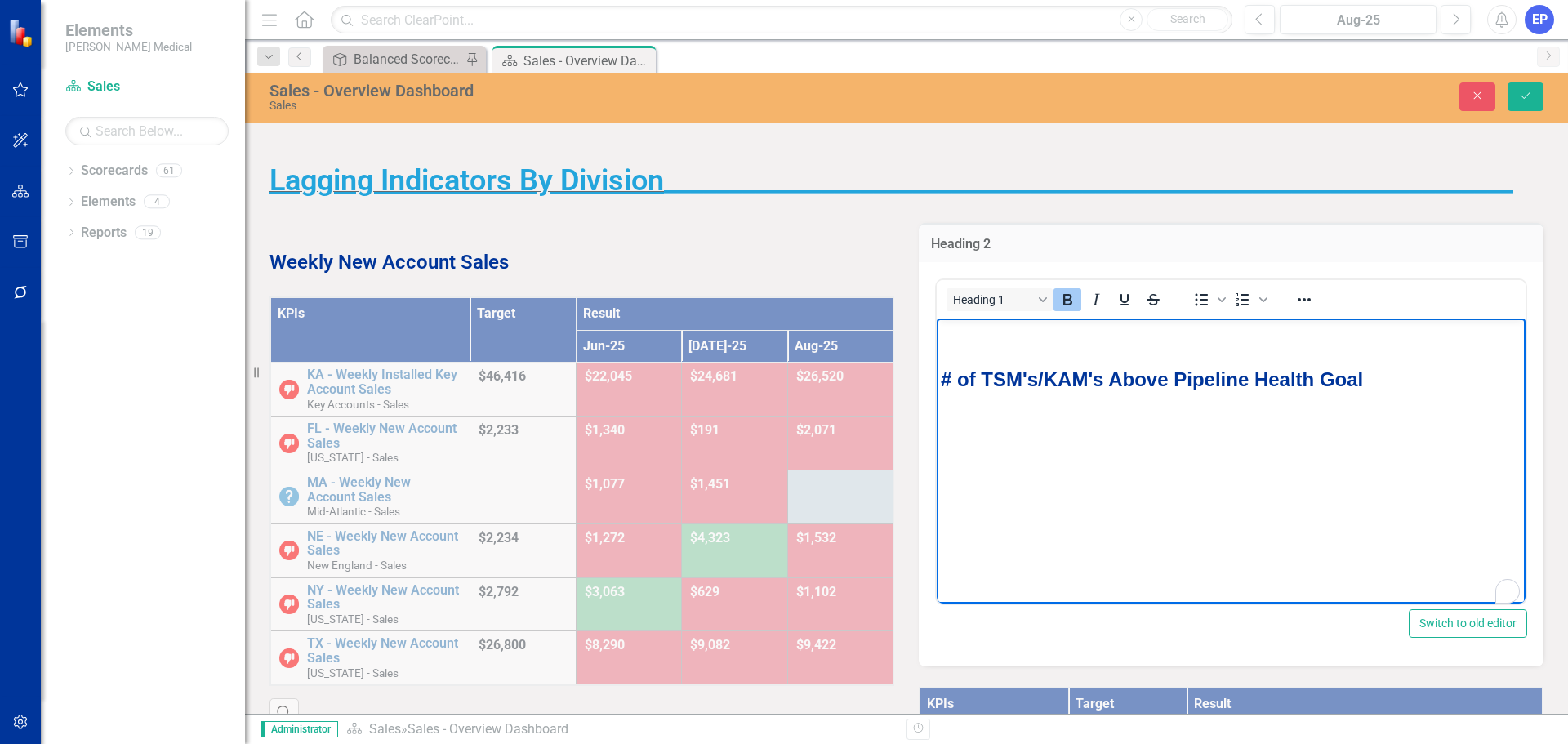
click at [1080, 376] on strong "# of TSM's/KAM's Above Pipeline Health Goal" at bounding box center [1151, 379] width 422 height 22
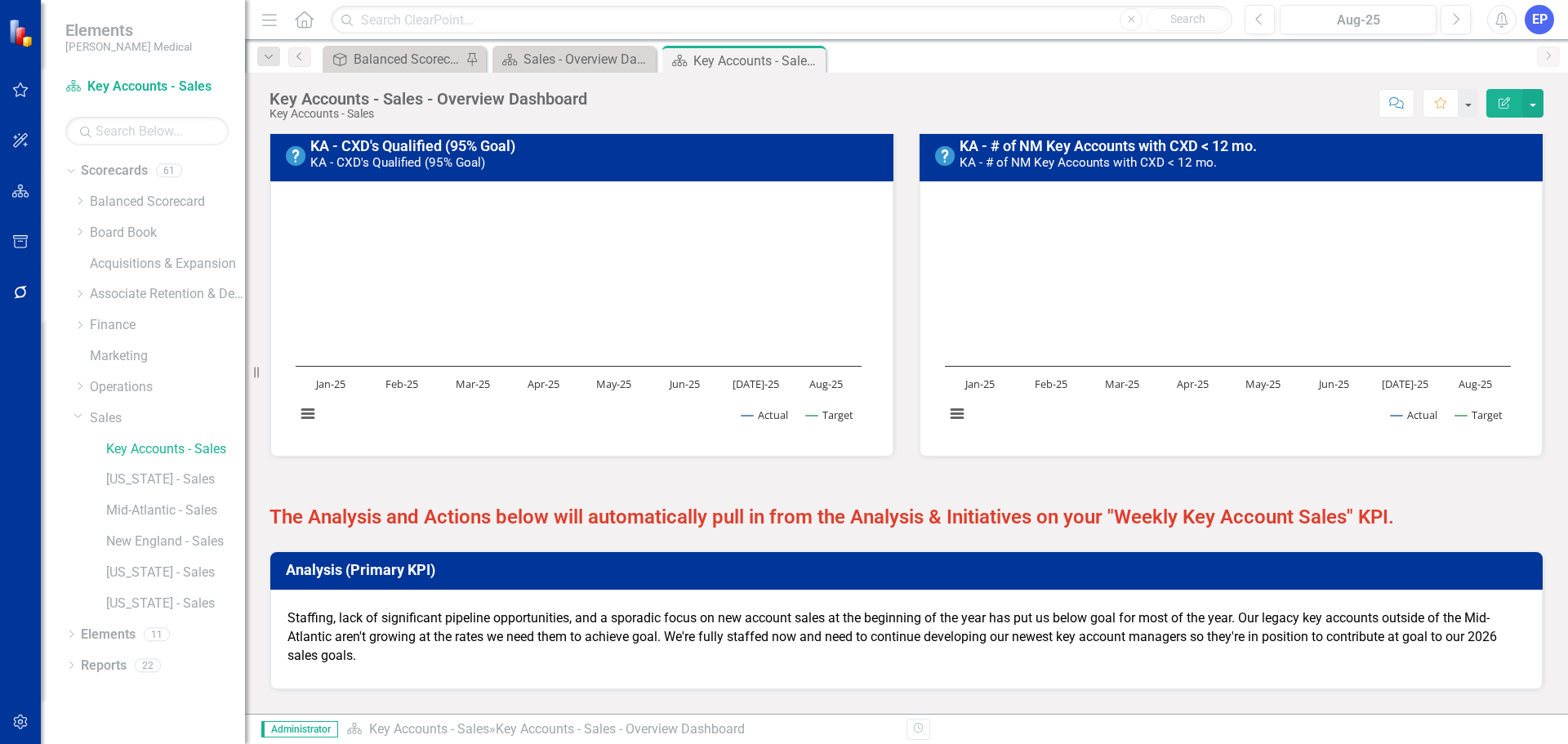
scroll to position [817, 0]
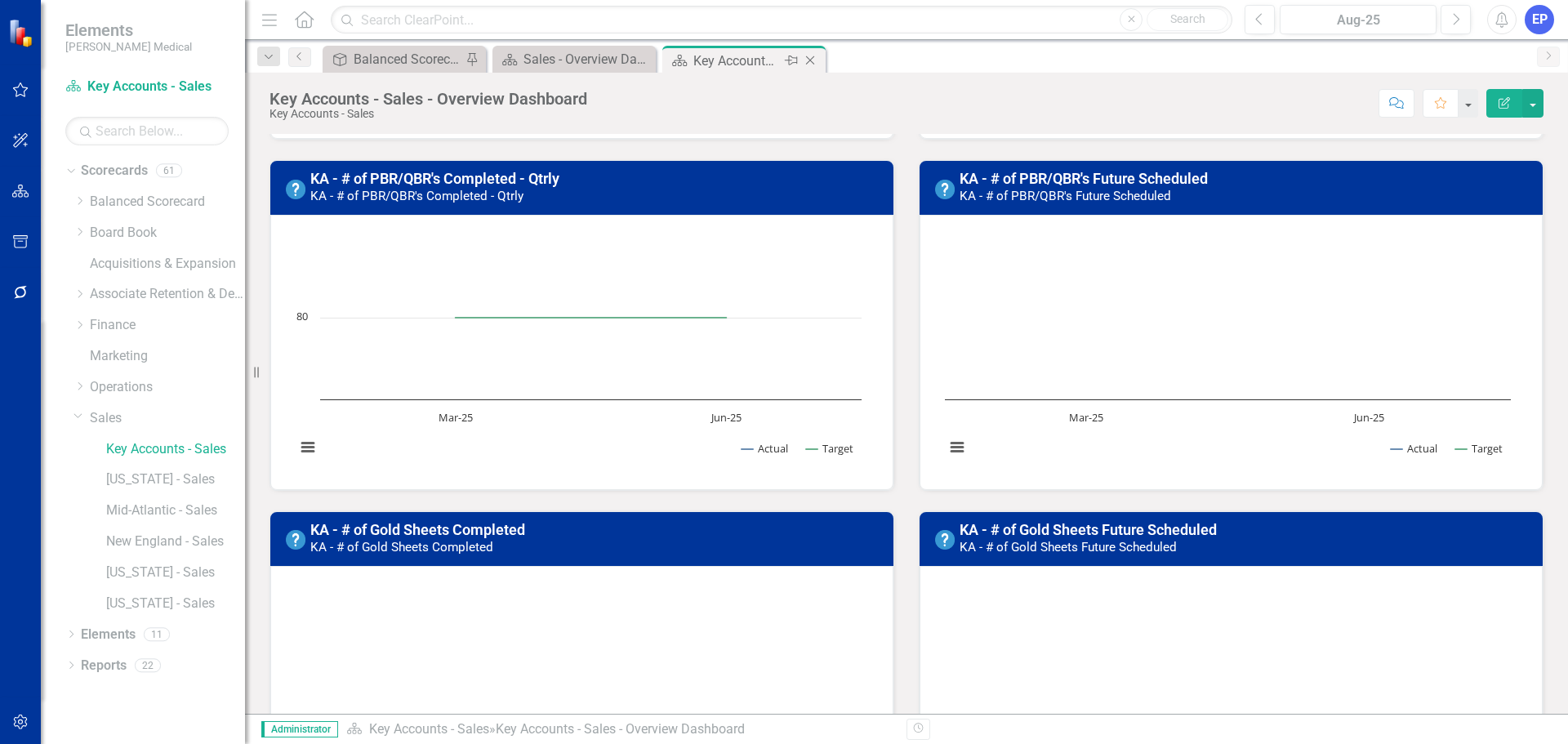
click at [813, 58] on icon at bounding box center [811, 61] width 9 height 9
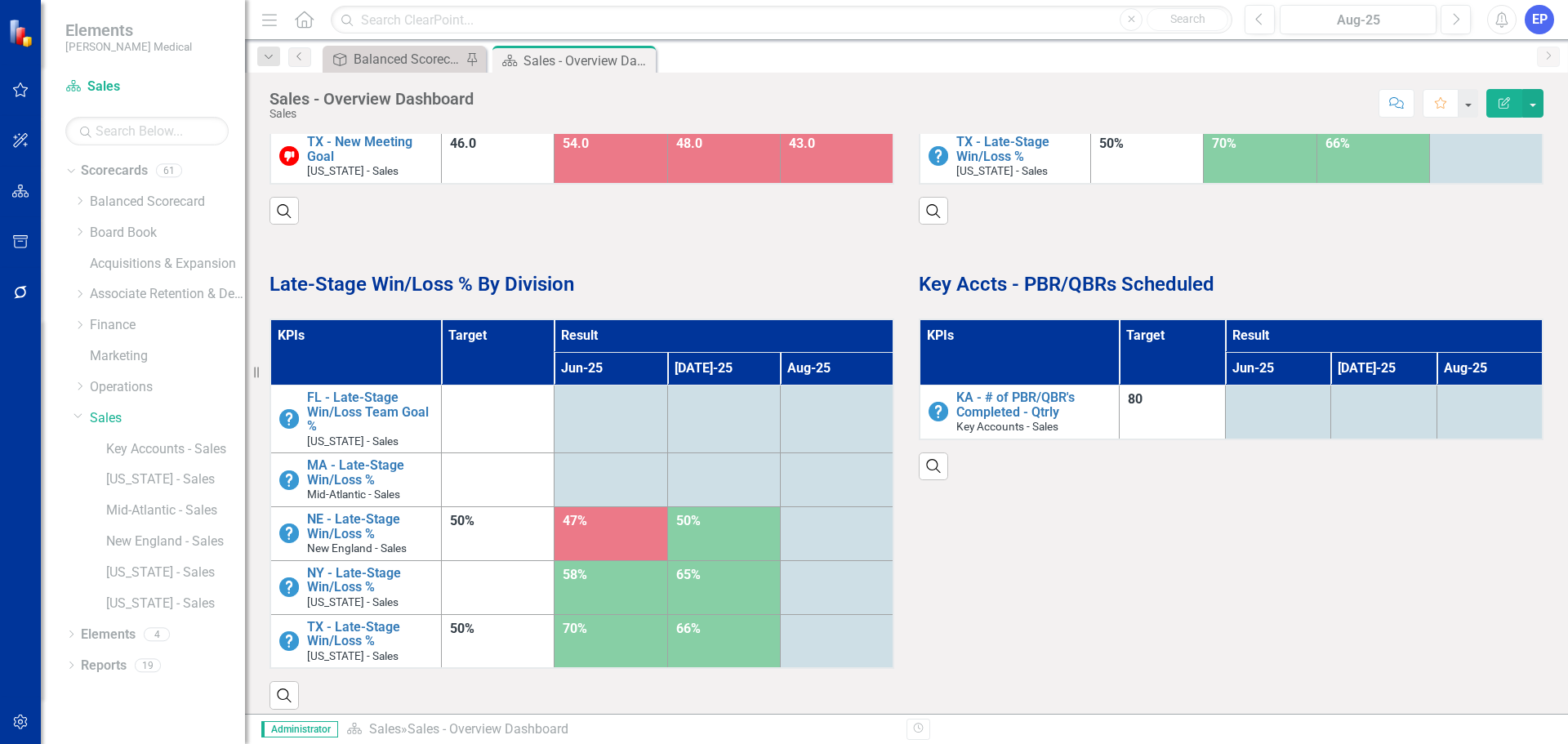
scroll to position [1208, 0]
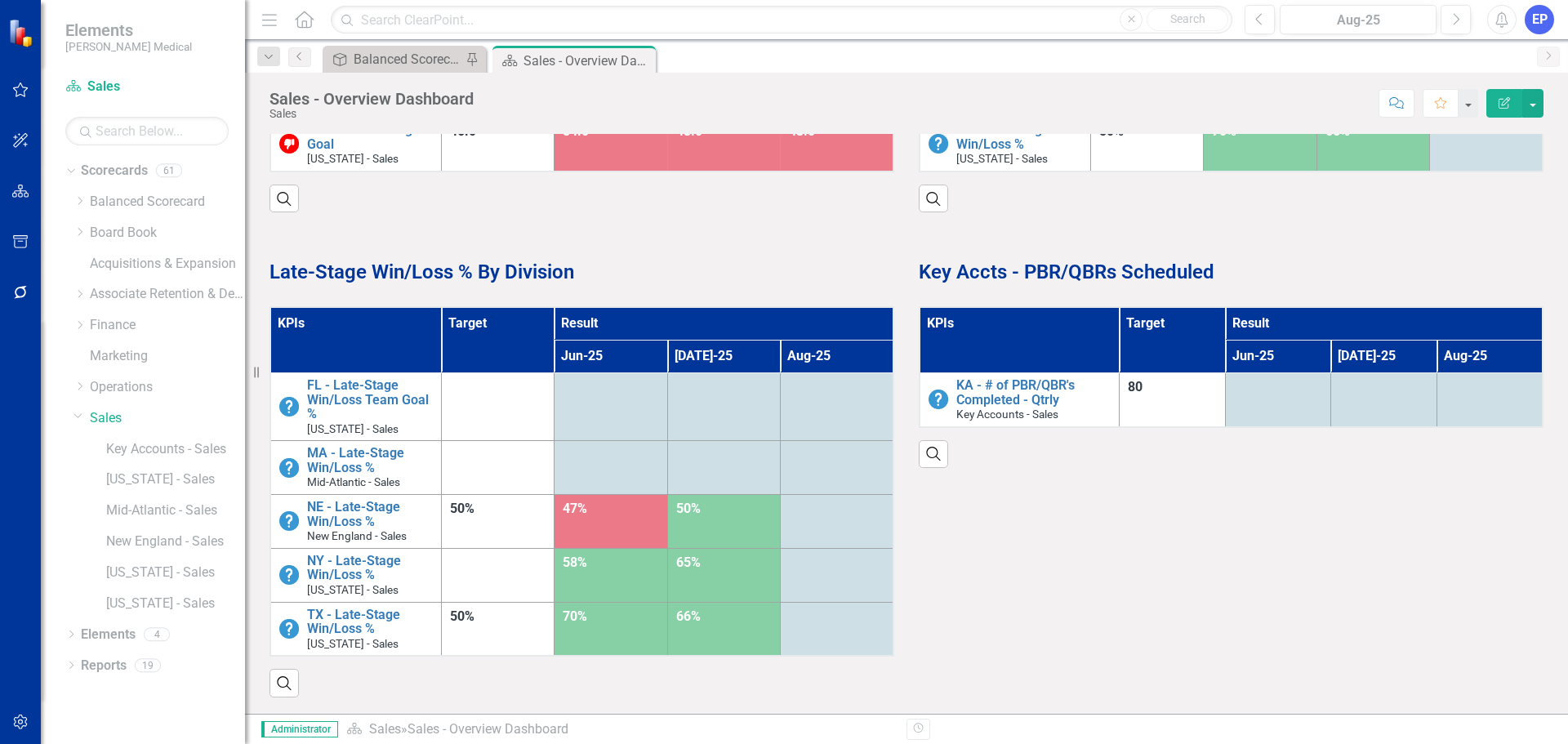
click at [420, 277] on strong "Late-Stage Win/Loss % By Division" at bounding box center [421, 272] width 305 height 23
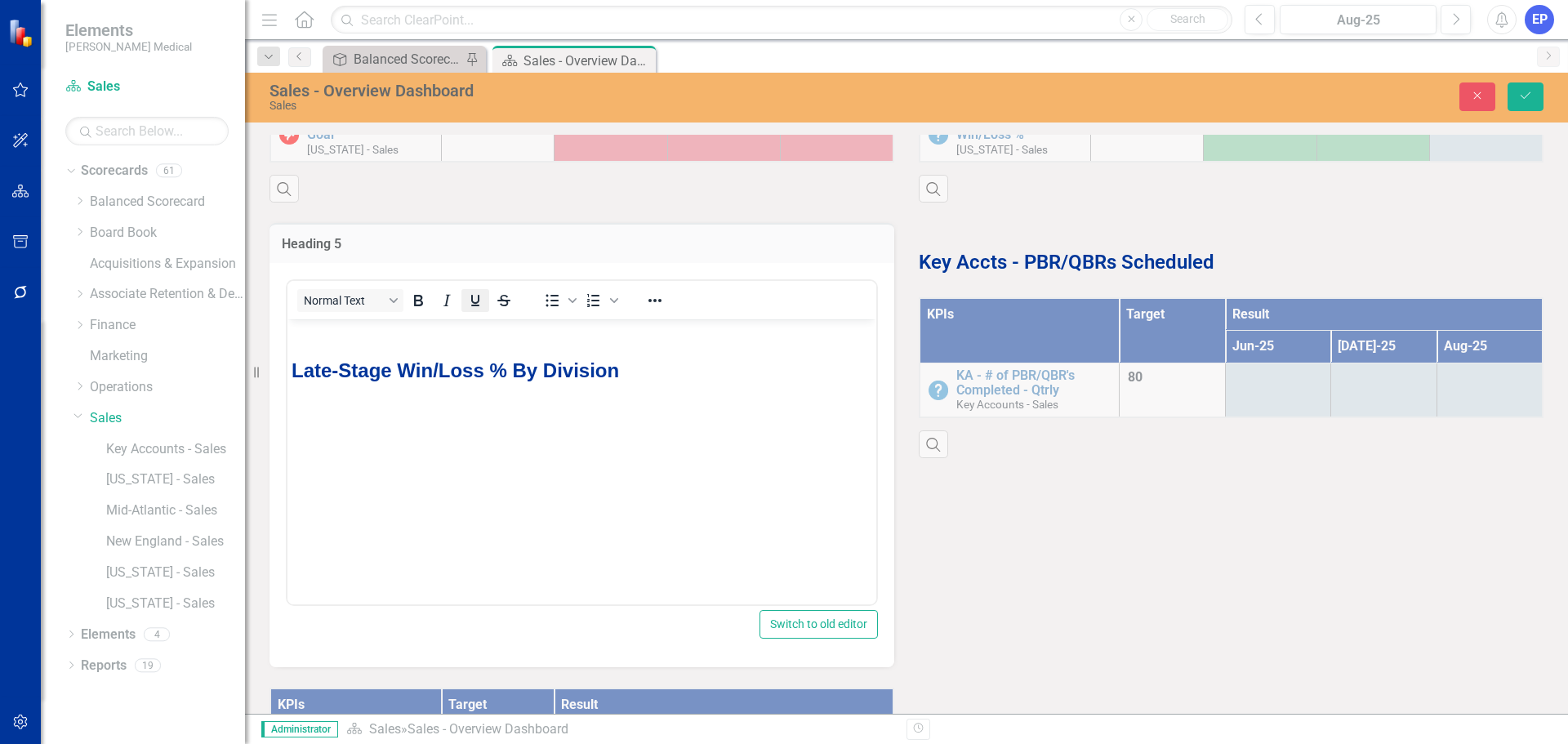
scroll to position [0, 0]
click at [491, 371] on strong "Late-Stage Win/Loss % By Division" at bounding box center [455, 370] width 328 height 22
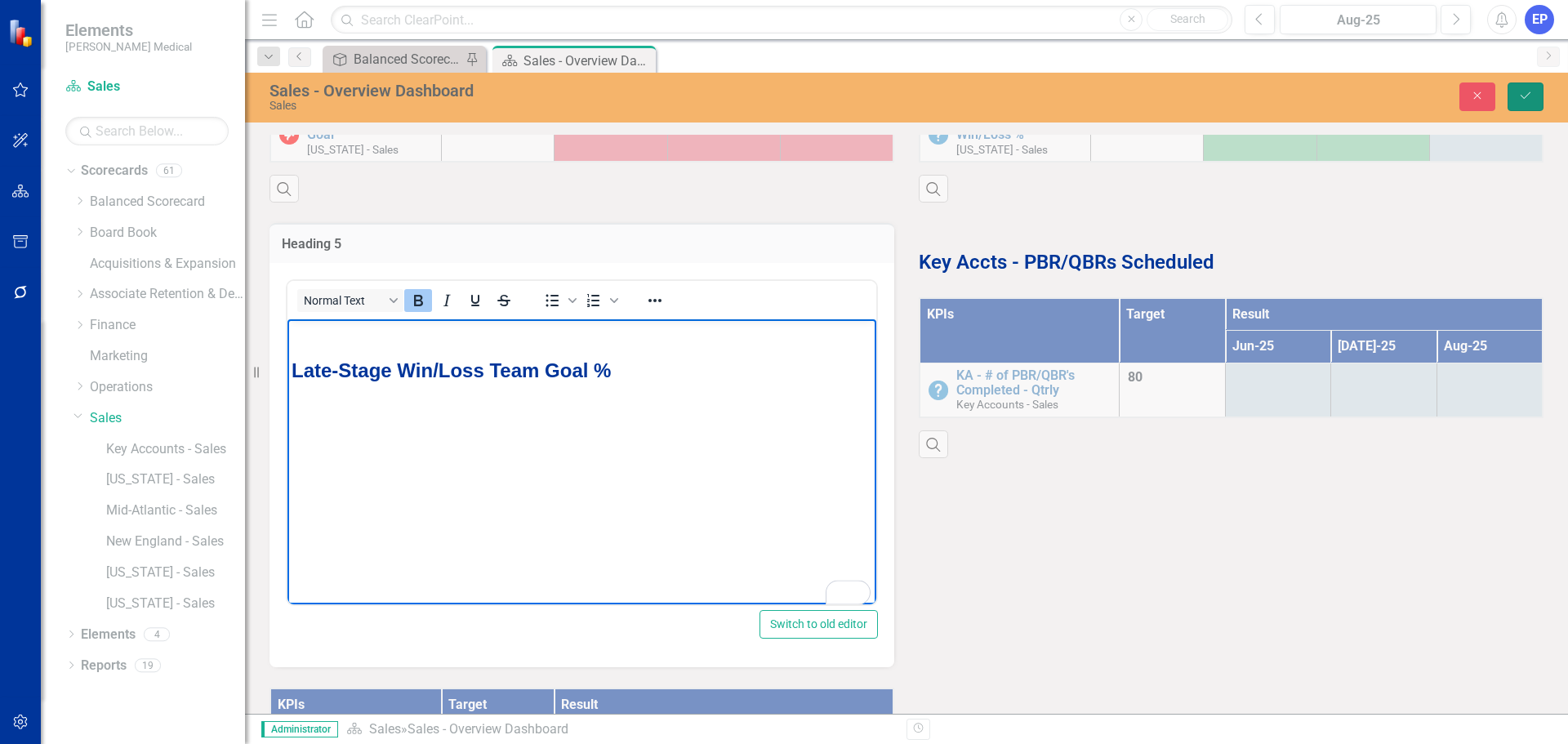
click at [1526, 97] on icon "Save" at bounding box center [1526, 95] width 15 height 11
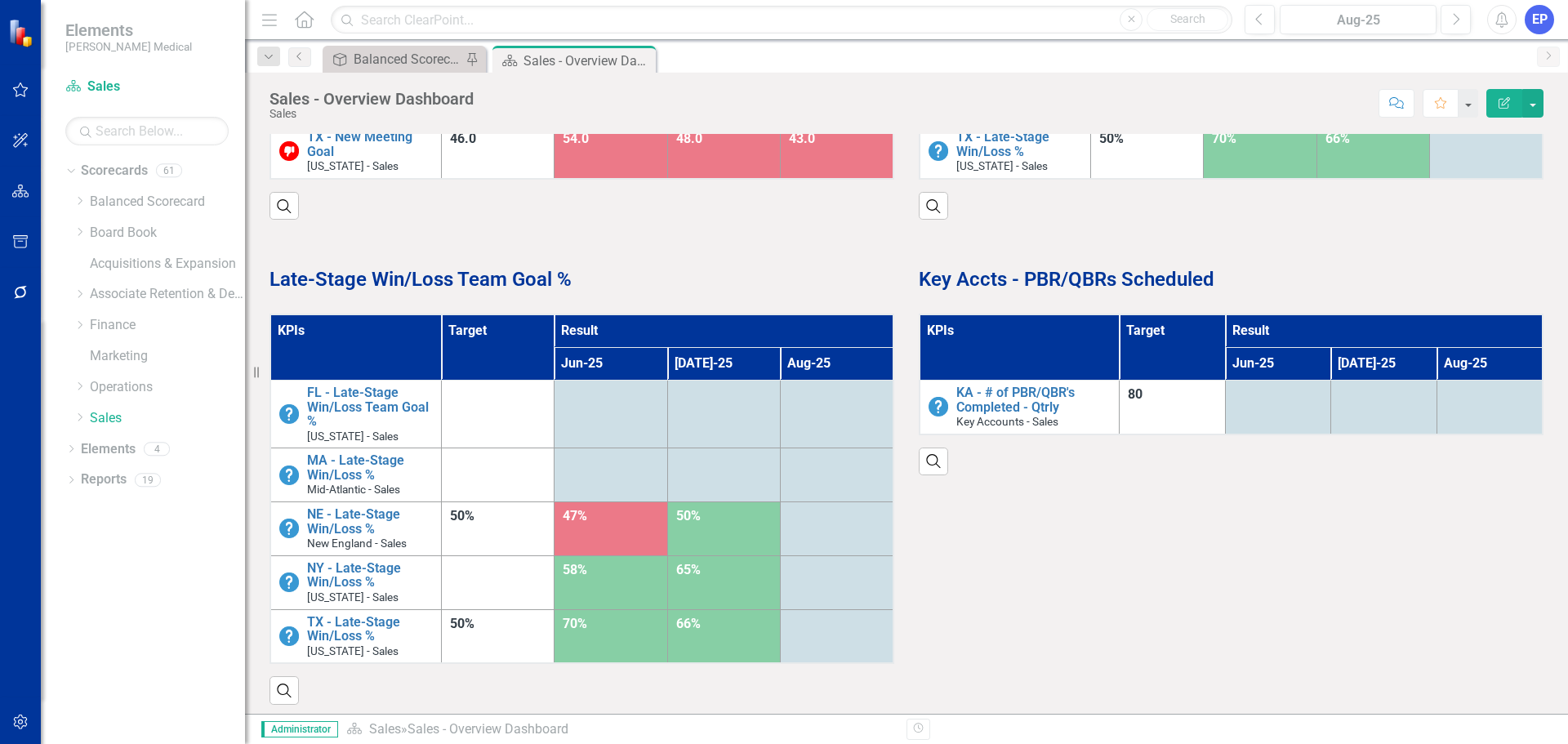
scroll to position [1208, 0]
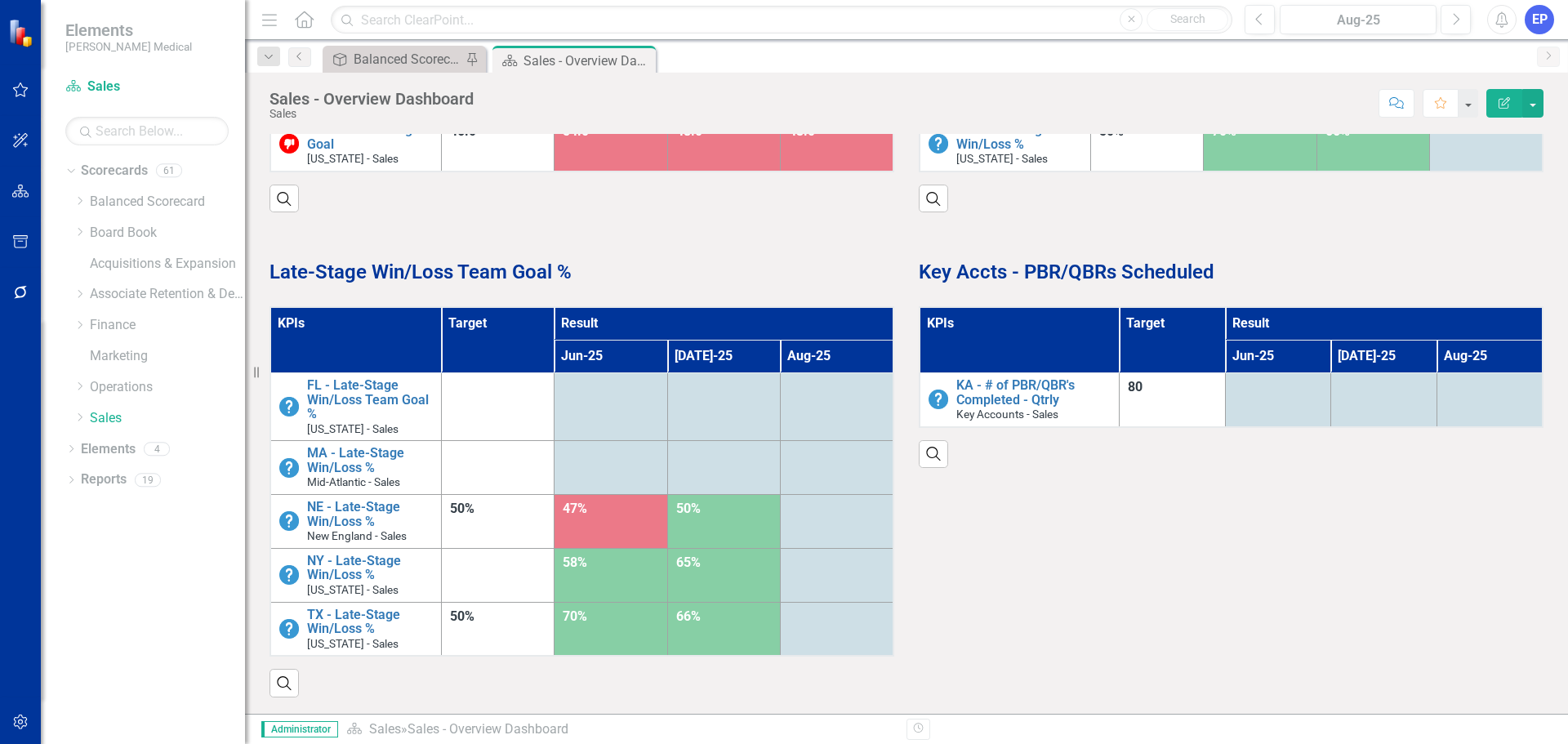
click at [1026, 273] on strong "Key Accts - PBR/QBRs Scheduled" at bounding box center [1066, 272] width 295 height 23
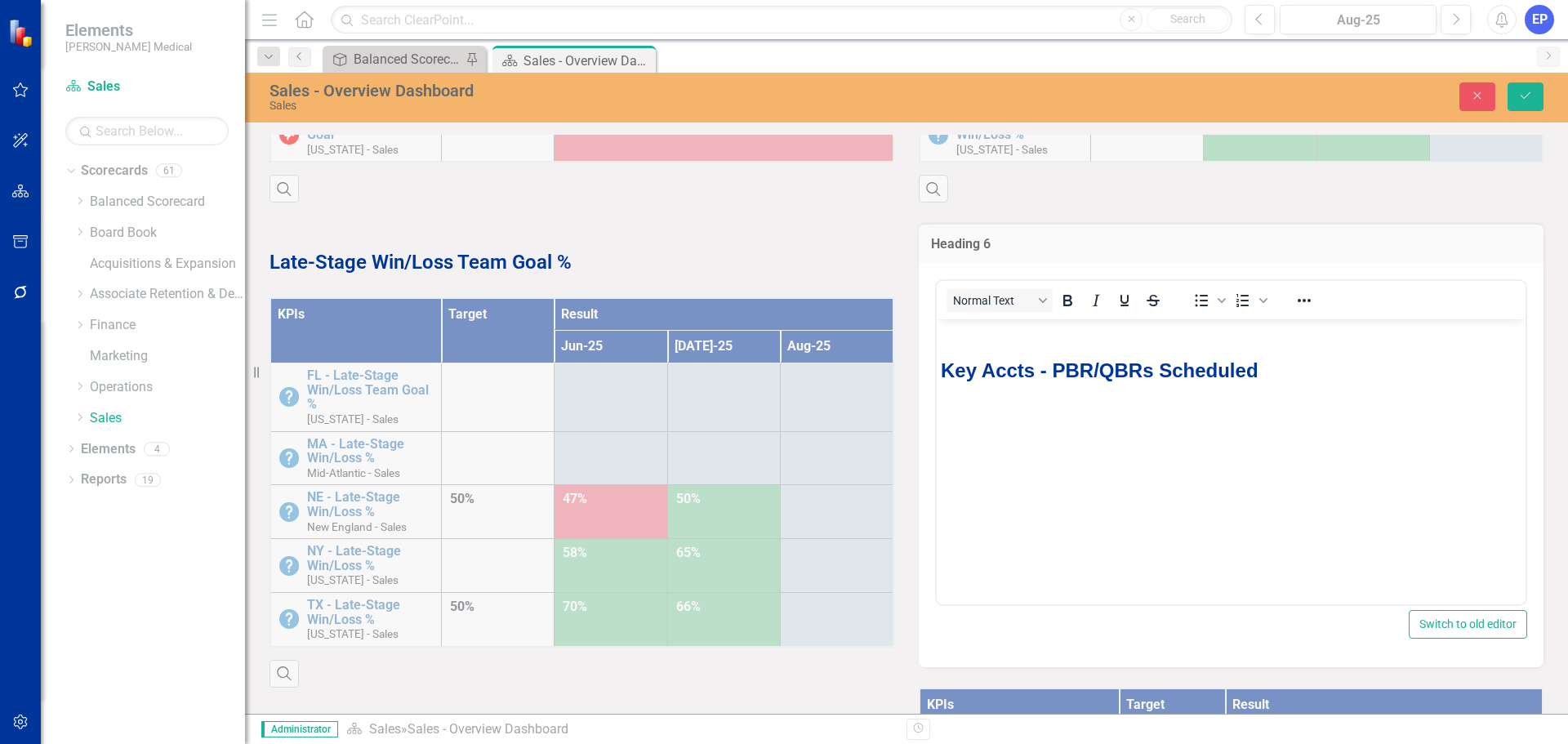
scroll to position [0, 0]
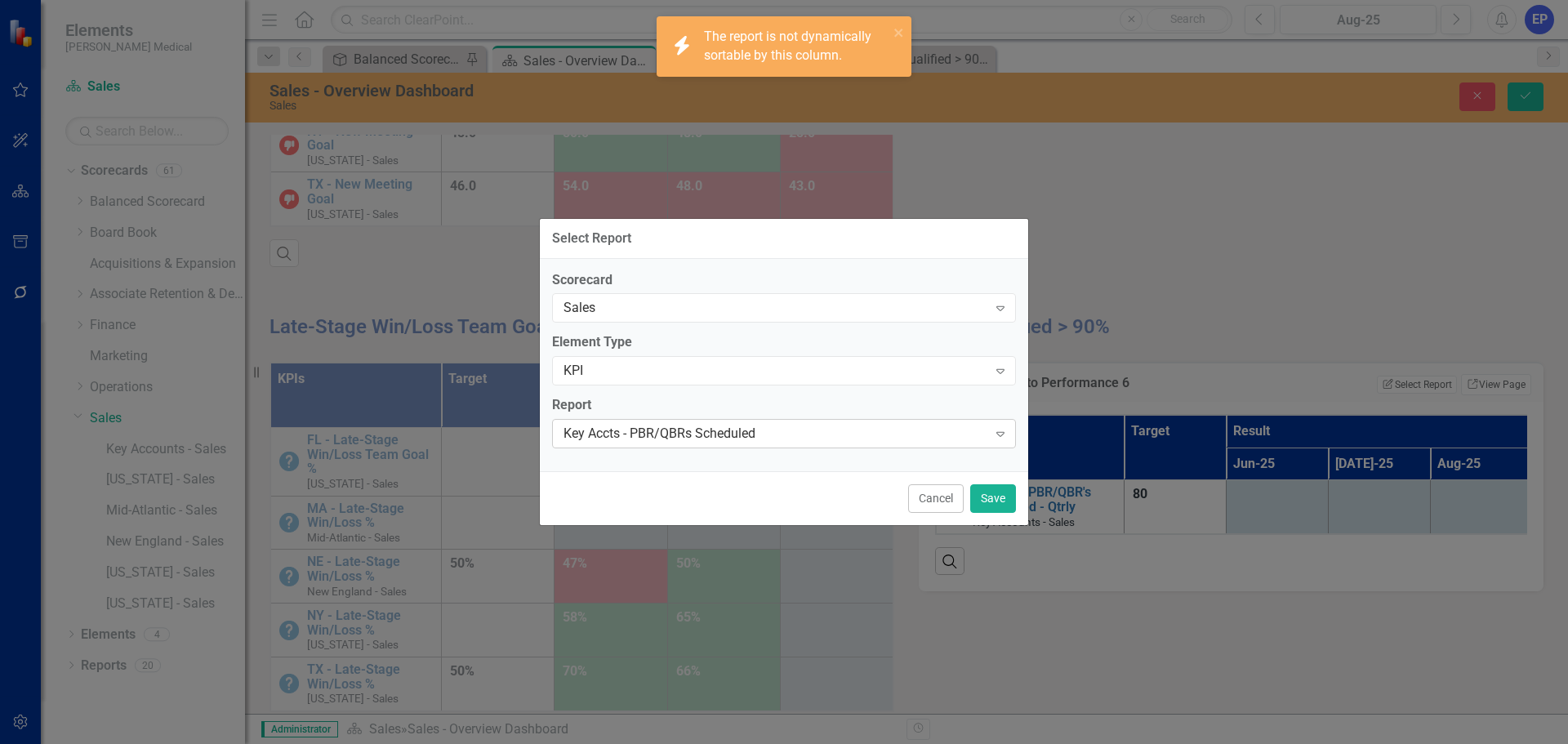
click at [767, 435] on div "Key Accts - PBR/QBRs Scheduled" at bounding box center [775, 434] width 424 height 19
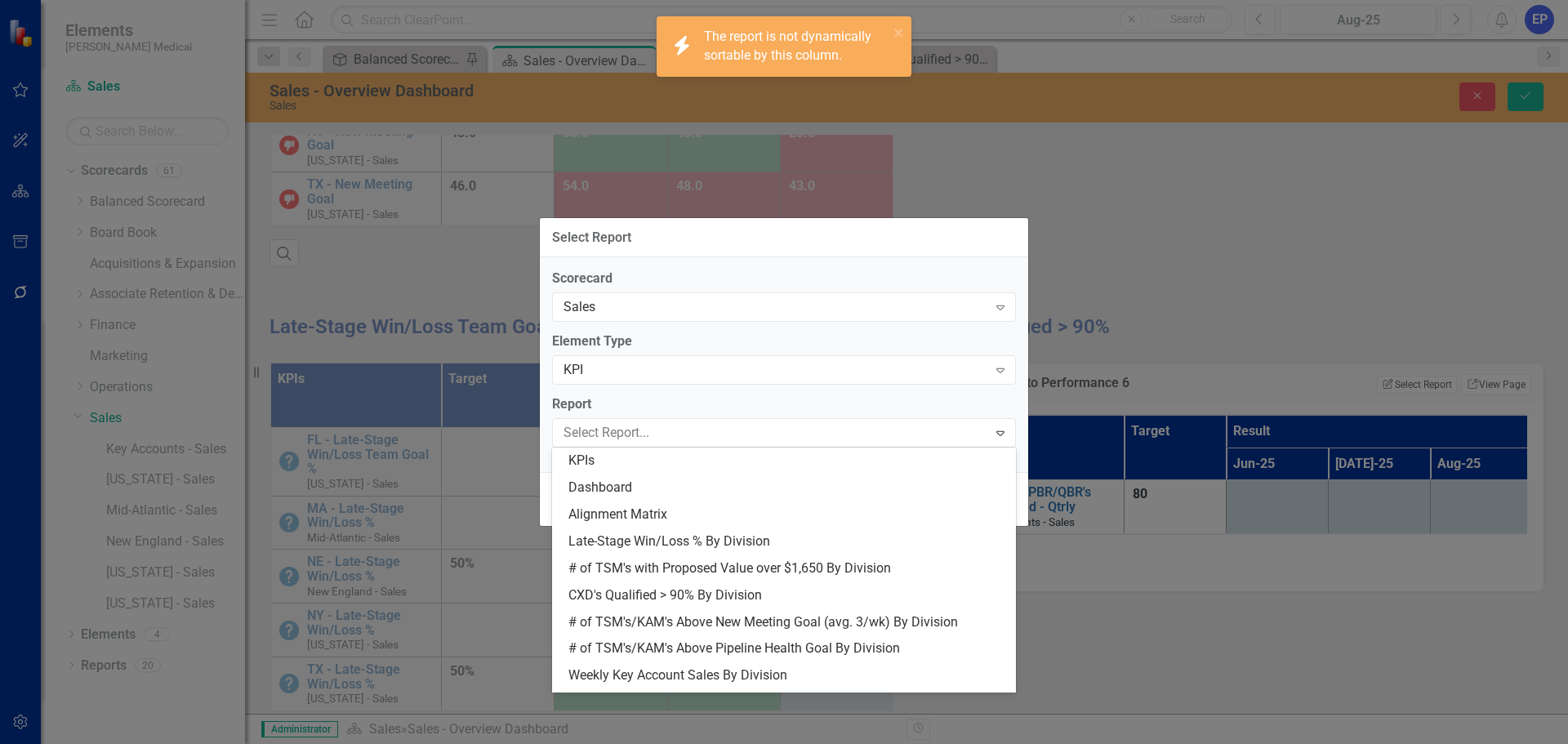
scroll to position [50, 0]
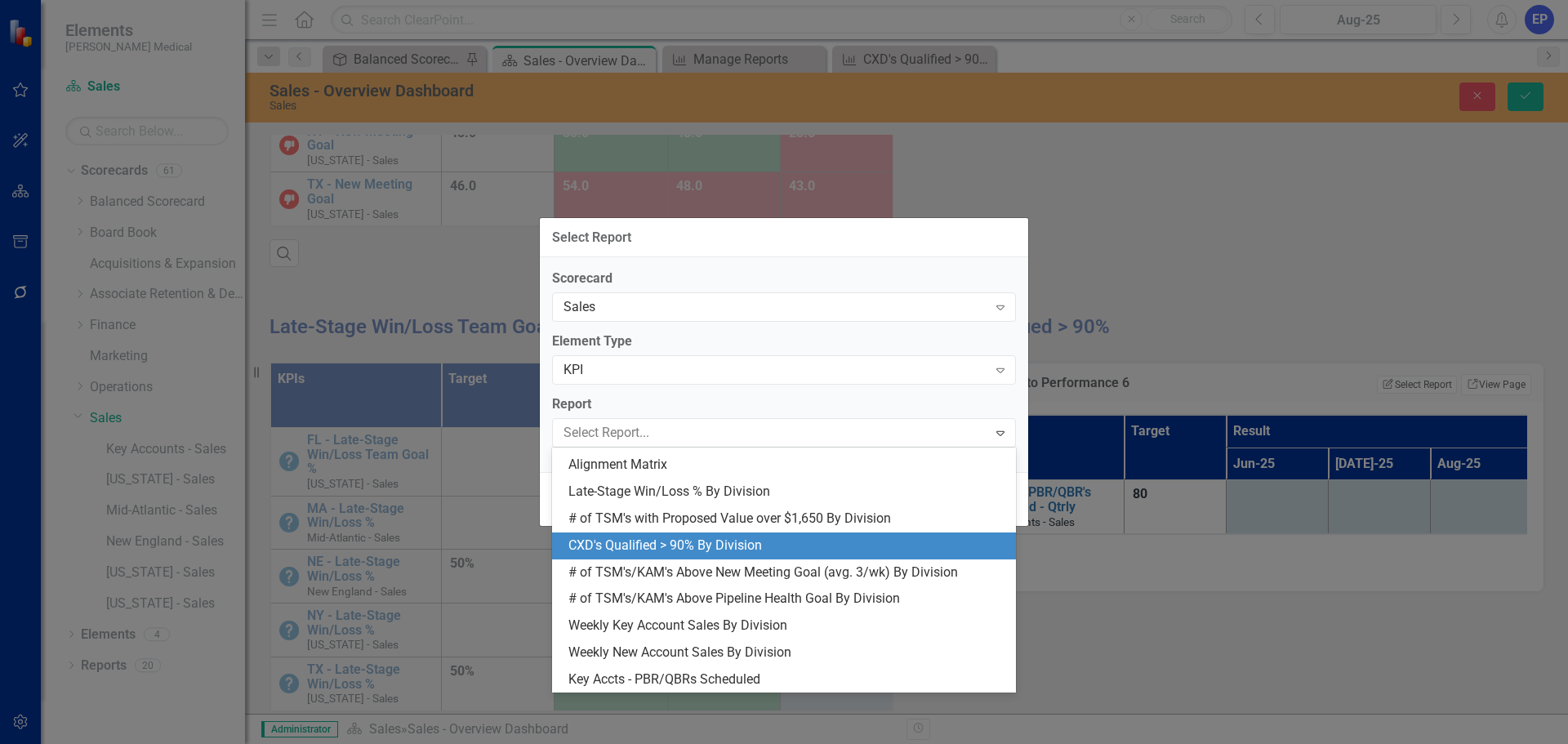
click at [734, 550] on div "CXD's Qualified > 90% By Division" at bounding box center [787, 546] width 438 height 19
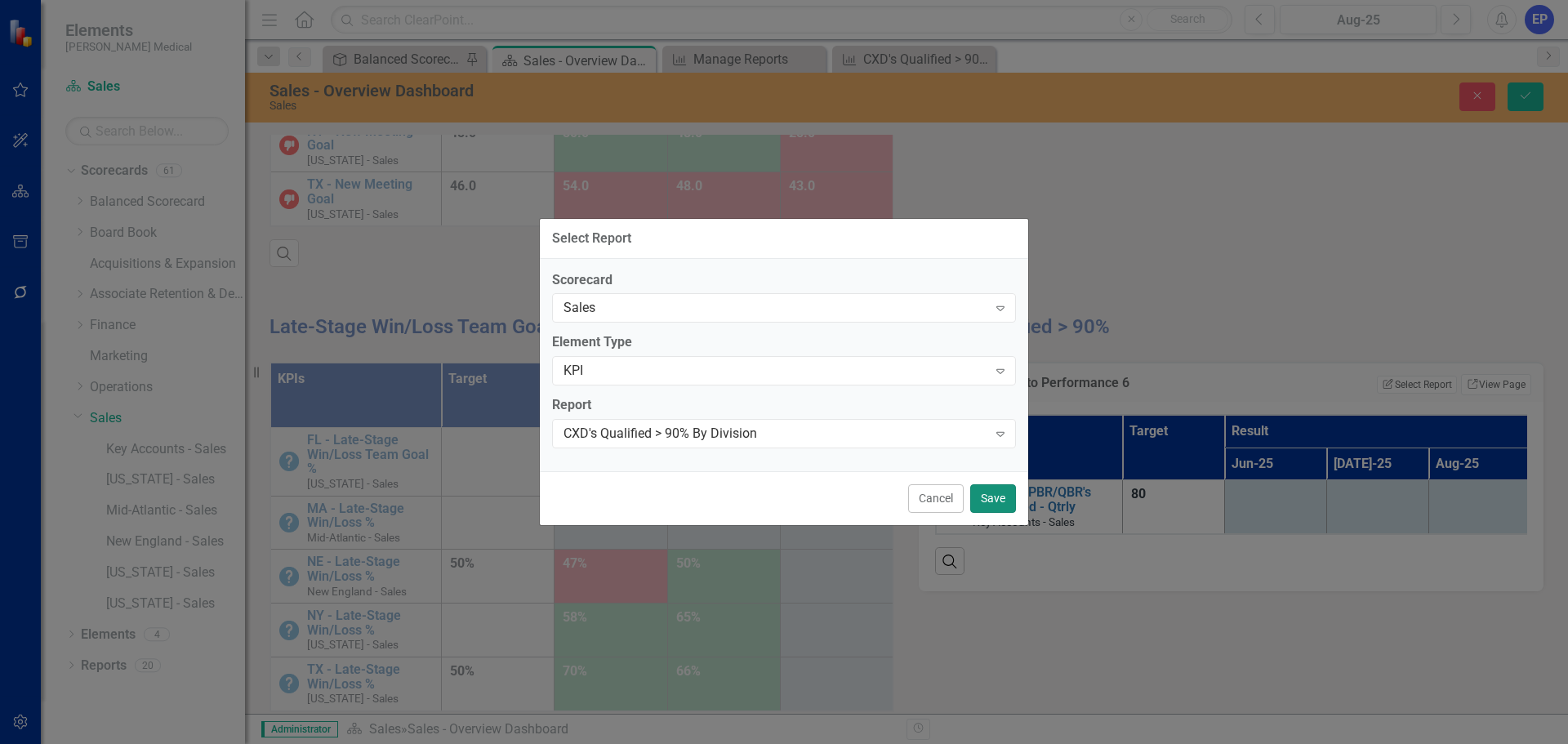
click at [993, 500] on button "Save" at bounding box center [992, 499] width 45 height 28
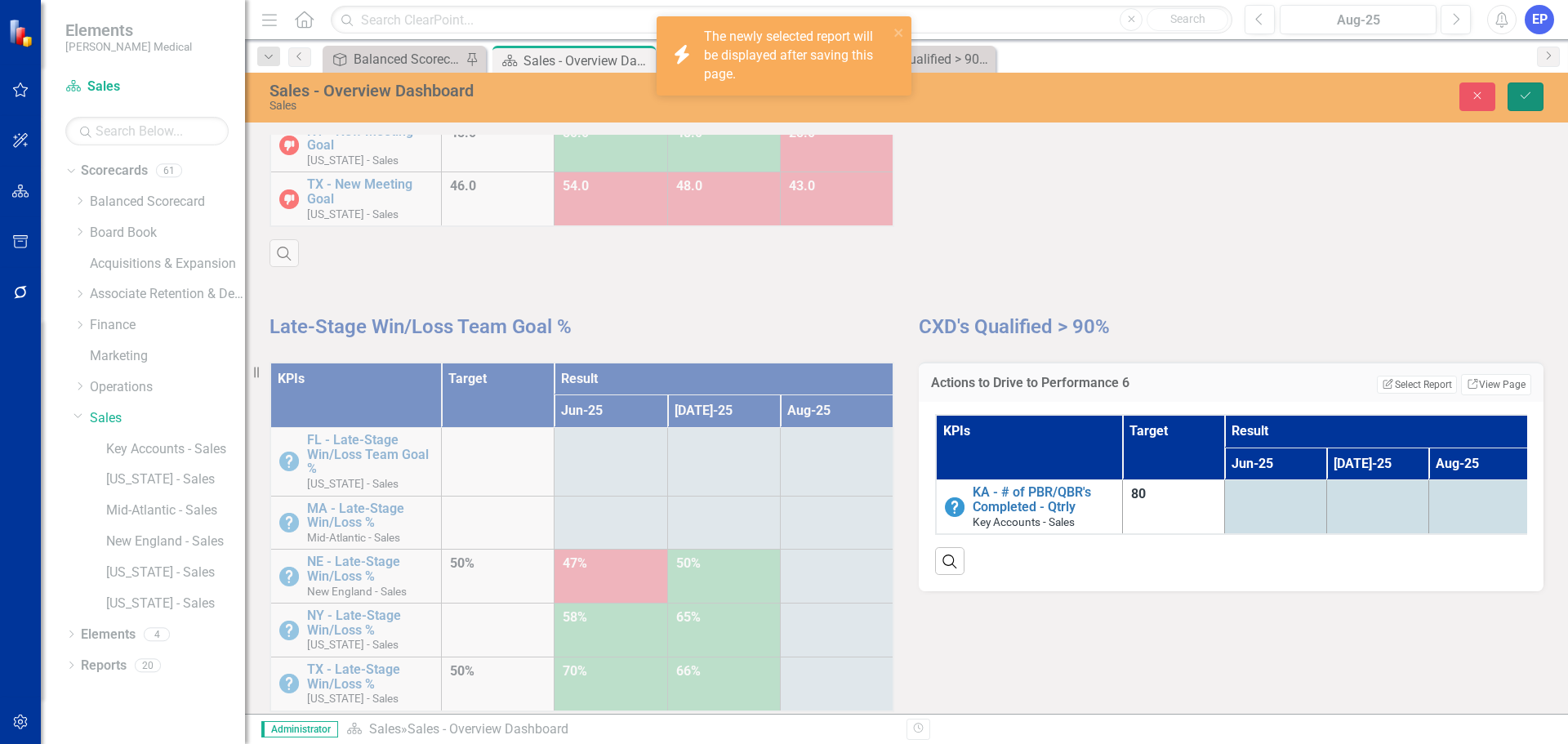
click at [1528, 93] on icon "submit" at bounding box center [1525, 95] width 9 height 7
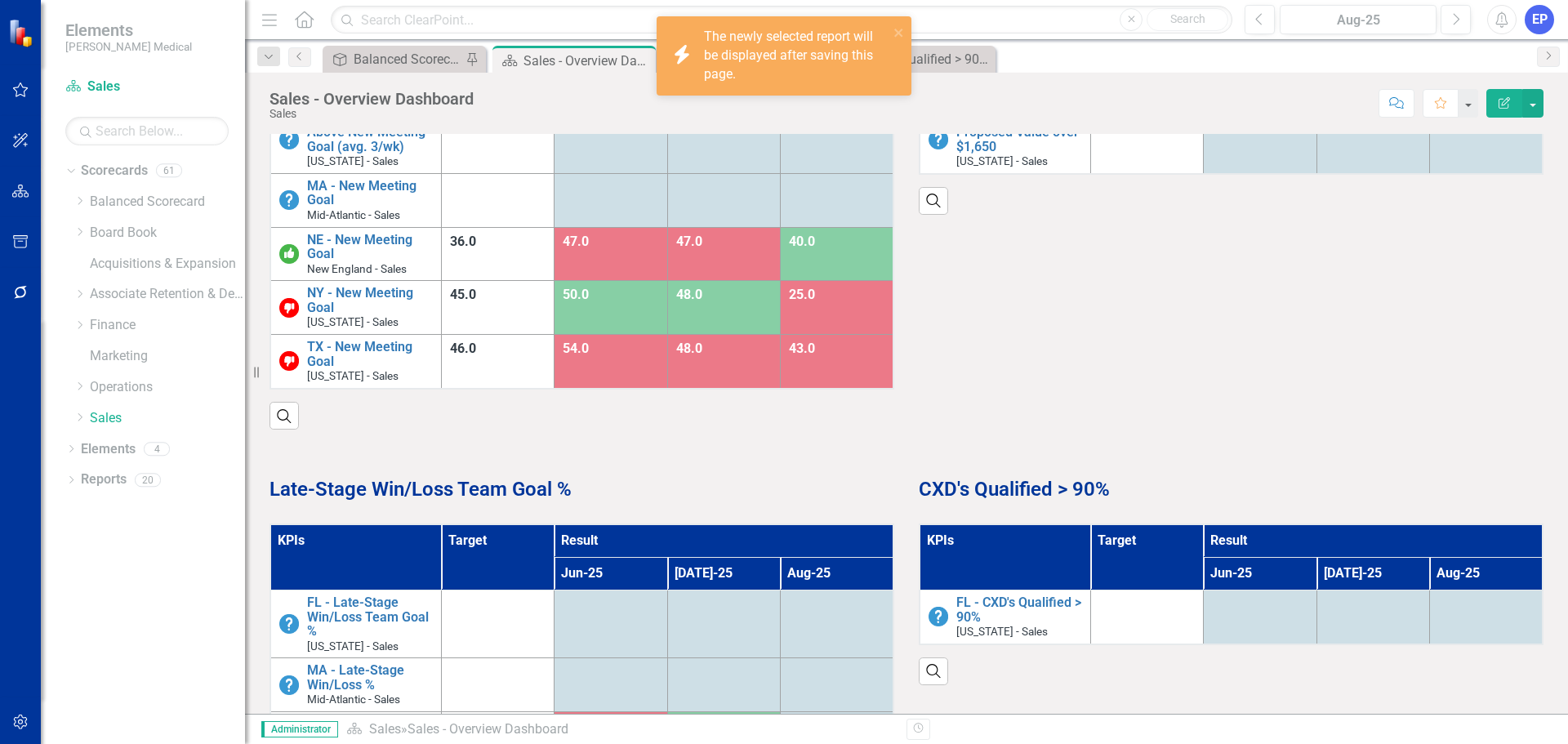
scroll to position [1208, 0]
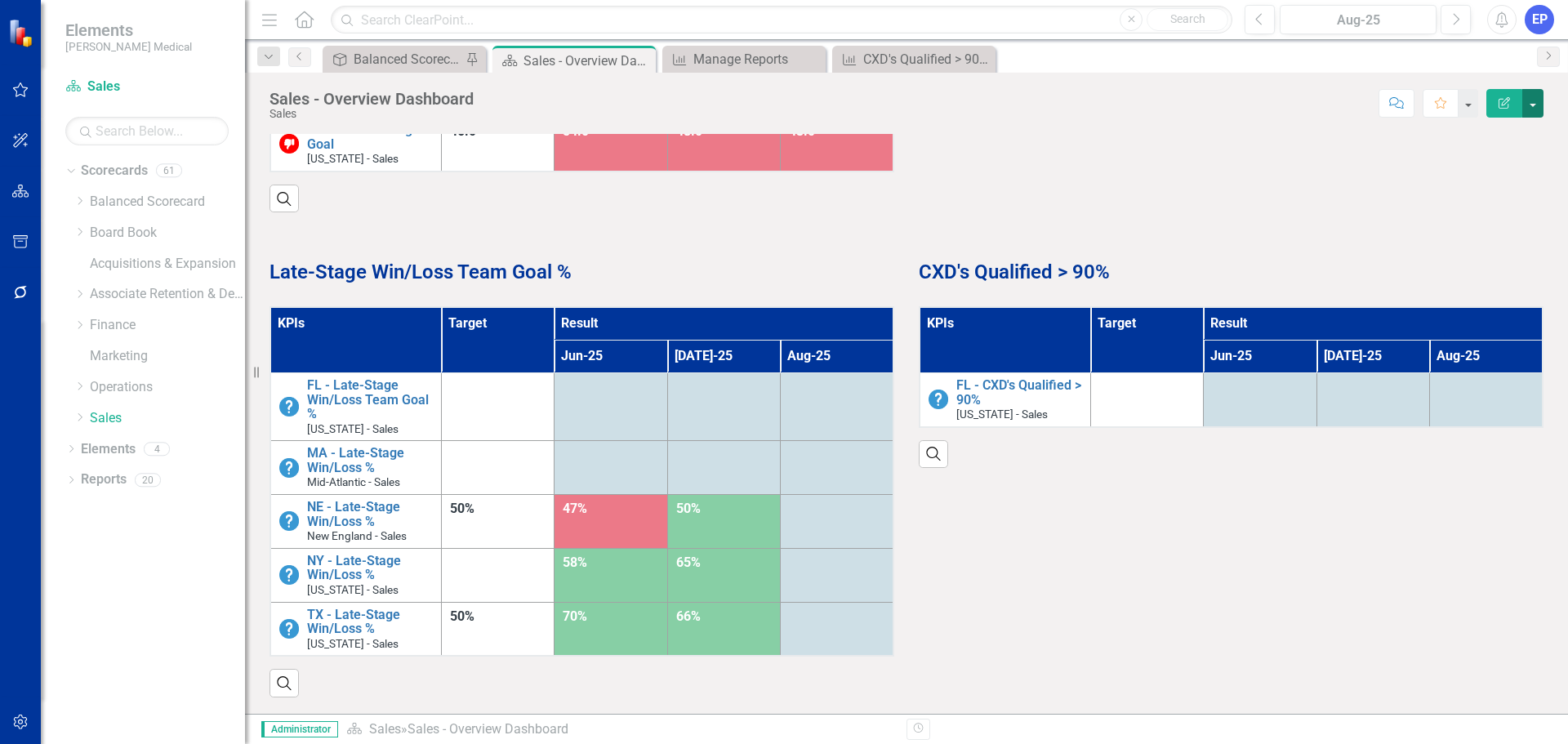
click at [1536, 106] on button "button" at bounding box center [1532, 103] width 21 height 28
click at [1492, 161] on link "Edit Report Edit Layout" at bounding box center [1476, 163] width 132 height 30
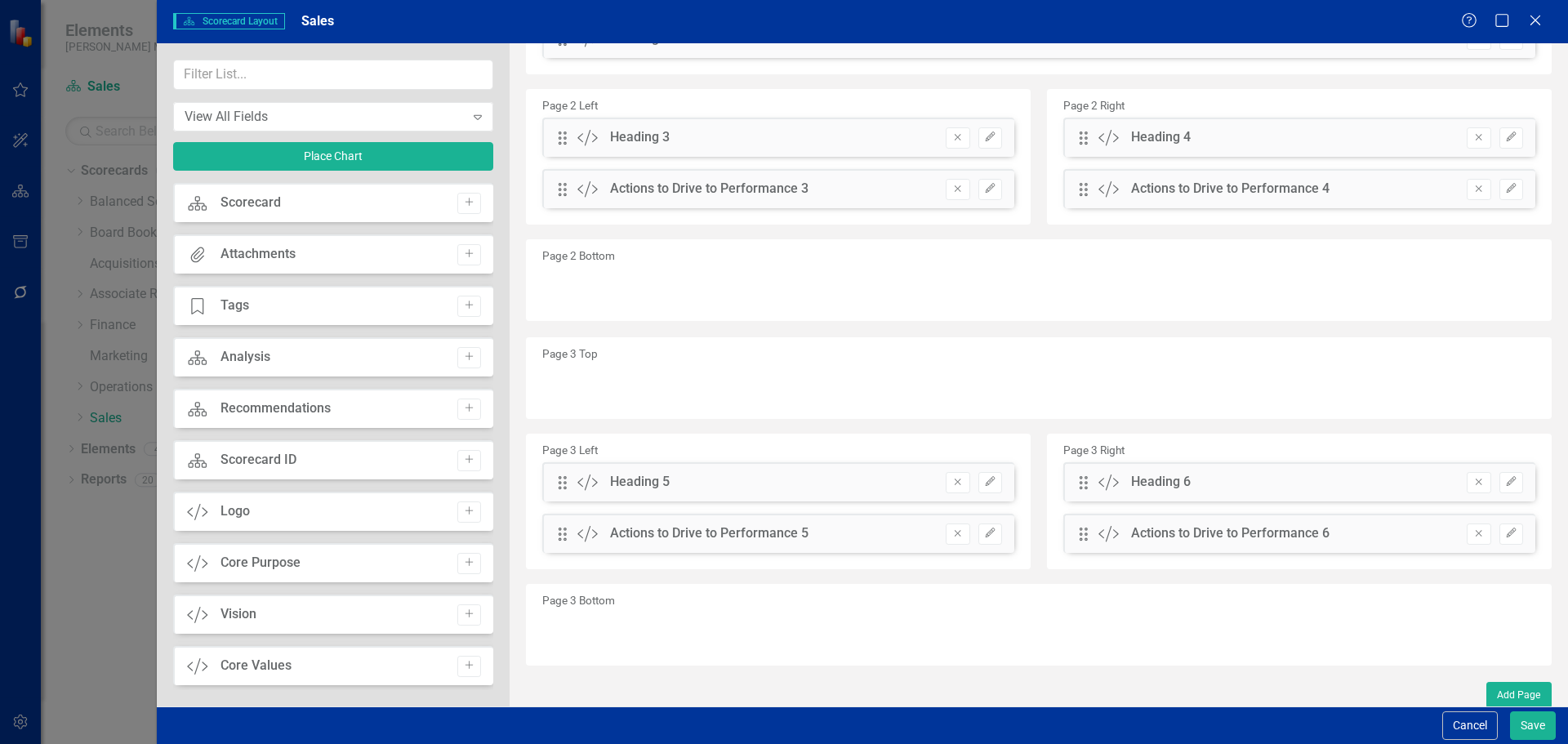
scroll to position [473, 0]
click at [335, 91] on div "View All Fields Expand Place Chart" at bounding box center [332, 121] width 320 height 124
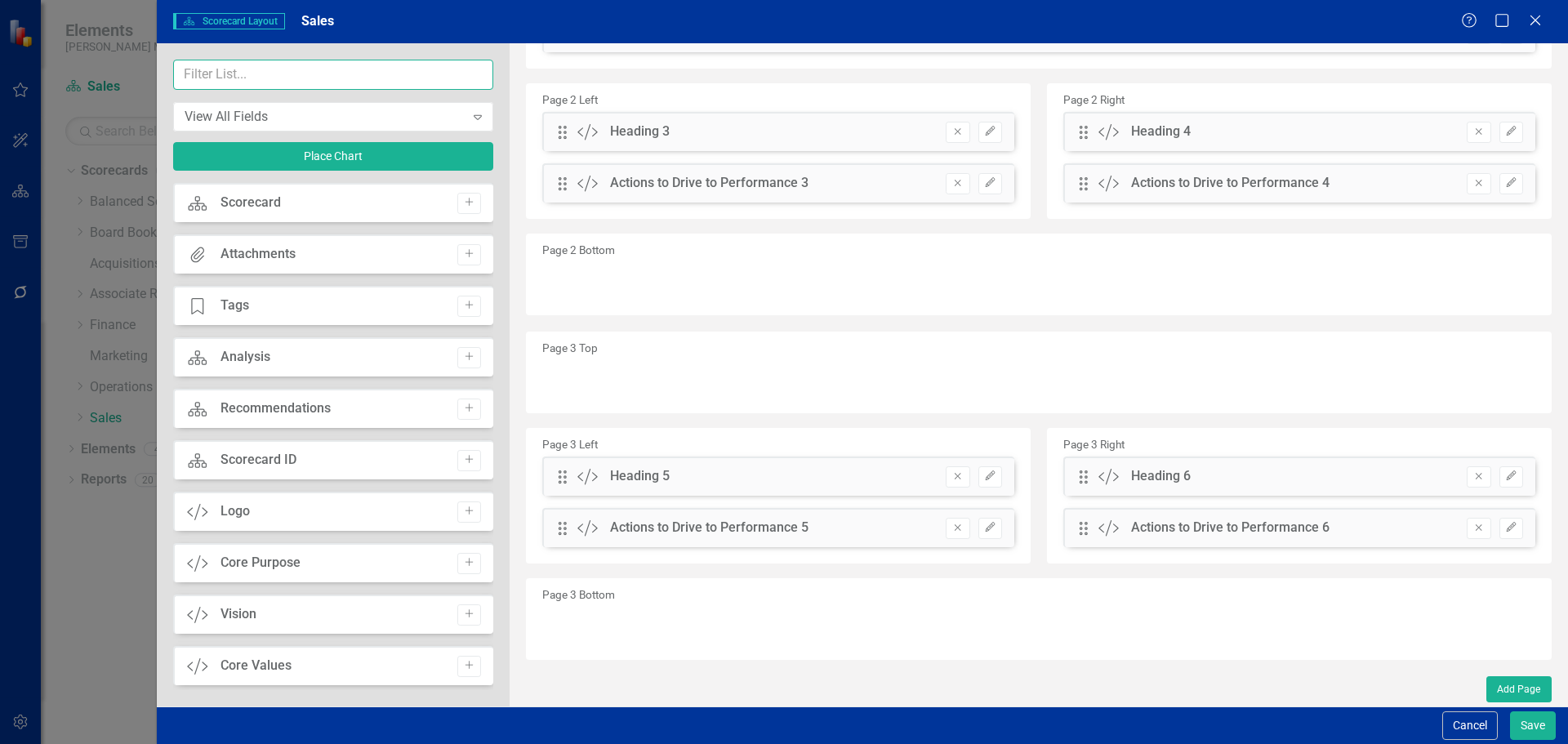
click at [335, 83] on input "text" at bounding box center [332, 75] width 320 height 30
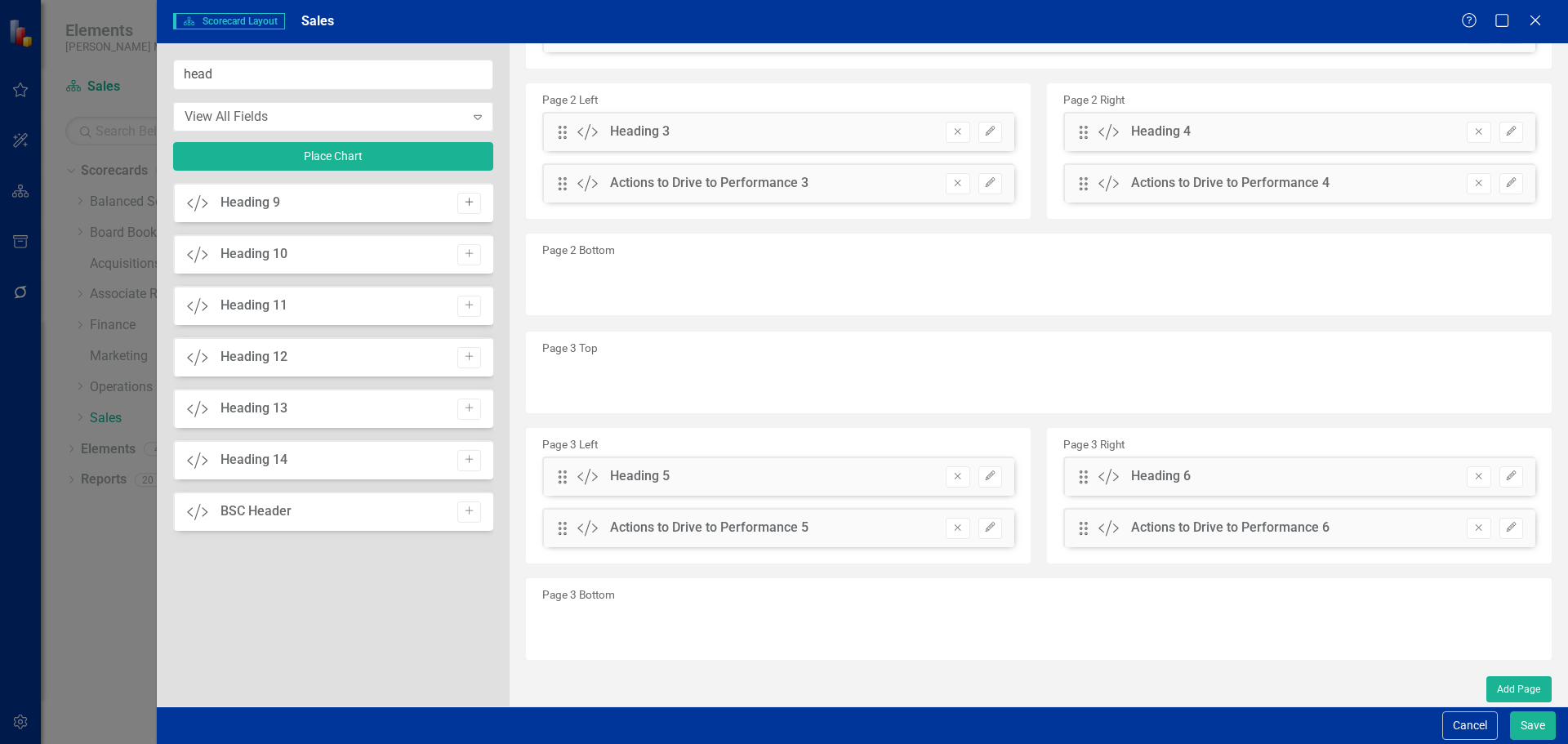
click at [464, 201] on icon "Add" at bounding box center [468, 202] width 12 height 9
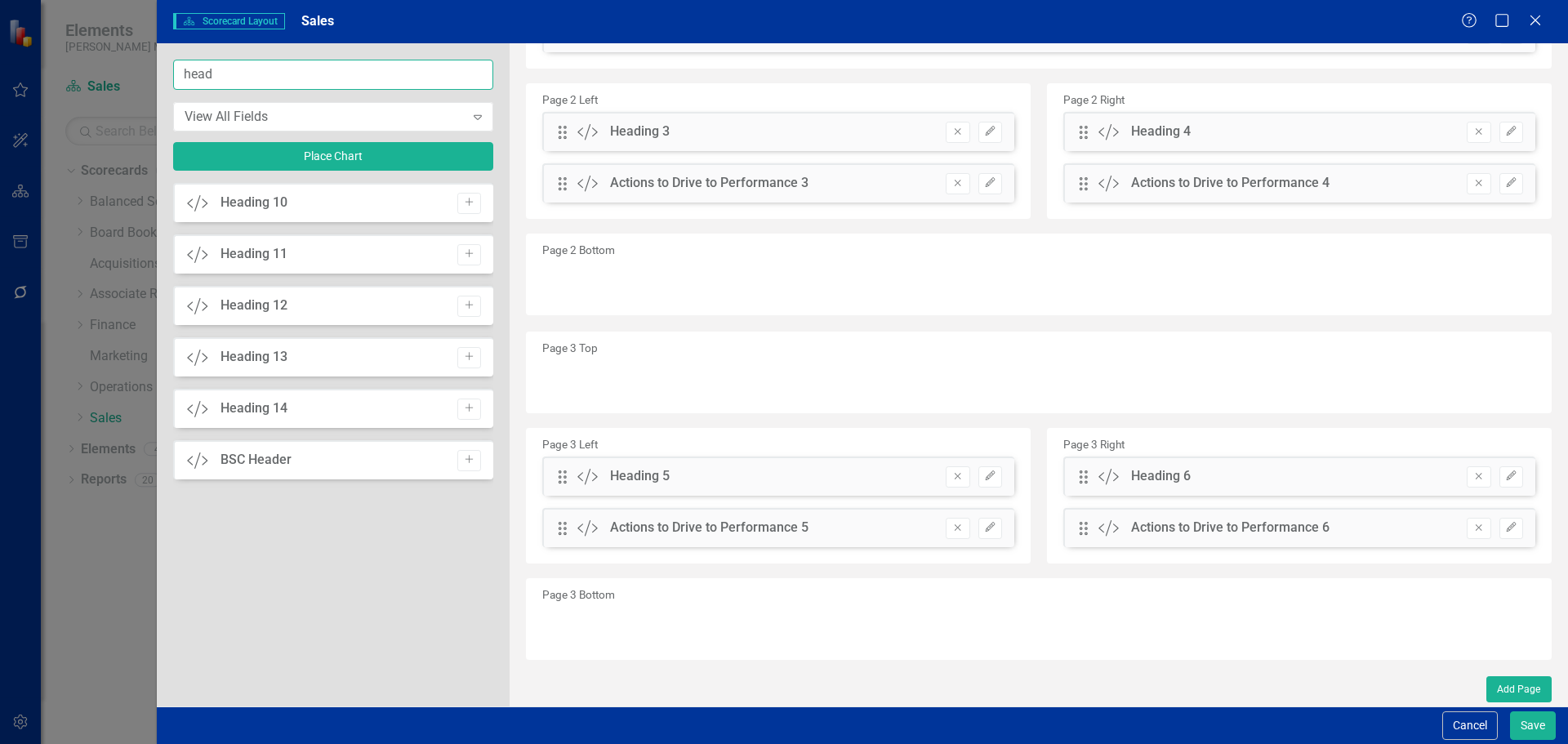
drag, startPoint x: 307, startPoint y: 78, endPoint x: 130, endPoint y: 79, distance: 177.0
click at [130, 79] on div "Scorecard Scorecard Layout Sales Help Maximize Close head View All Fields Expan…" at bounding box center [784, 372] width 1568 height 744
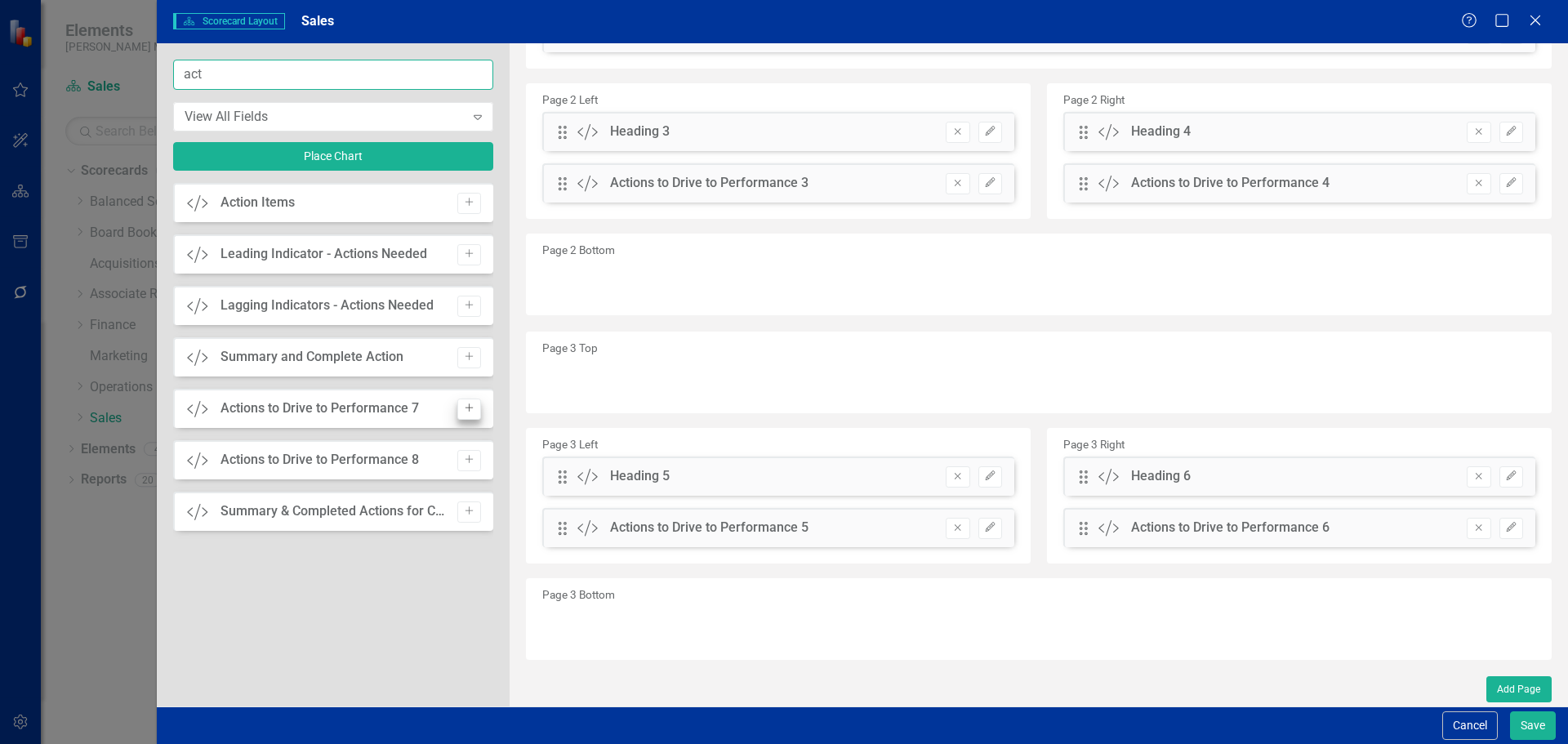
type input "act"
click at [462, 405] on button "Add" at bounding box center [468, 409] width 24 height 21
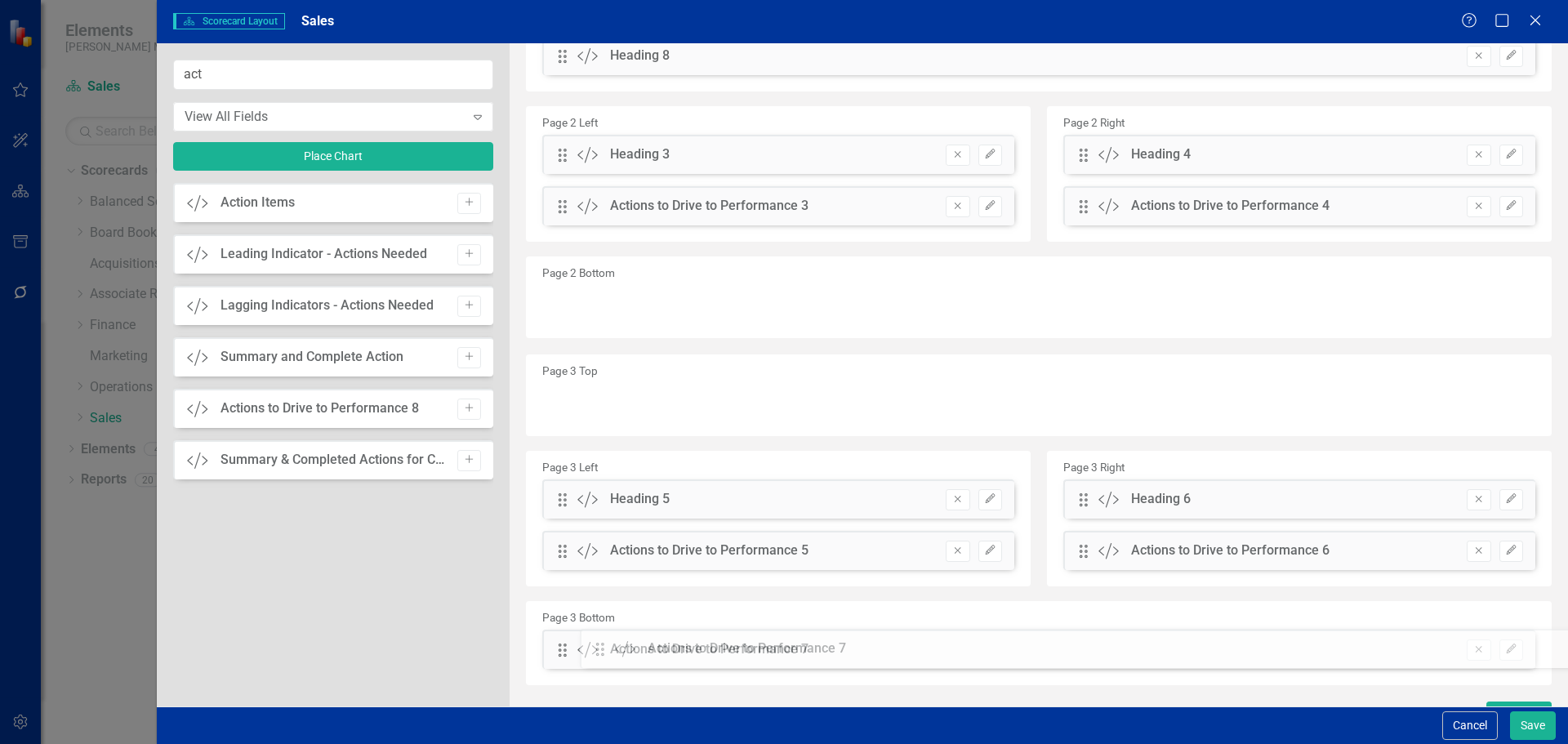
scroll to position [527, 0]
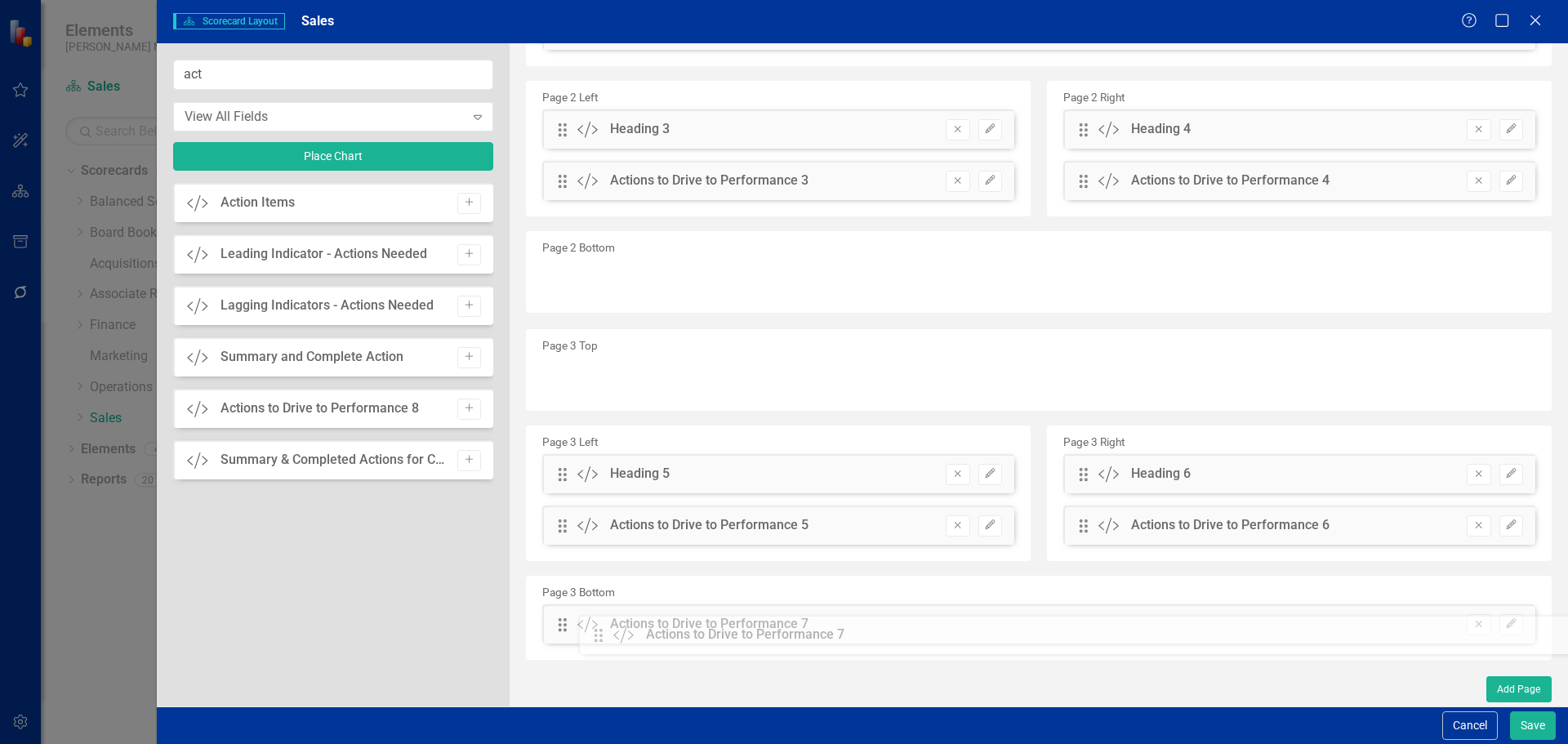
drag, startPoint x: 571, startPoint y: 437, endPoint x: 615, endPoint y: 634, distance: 201.9
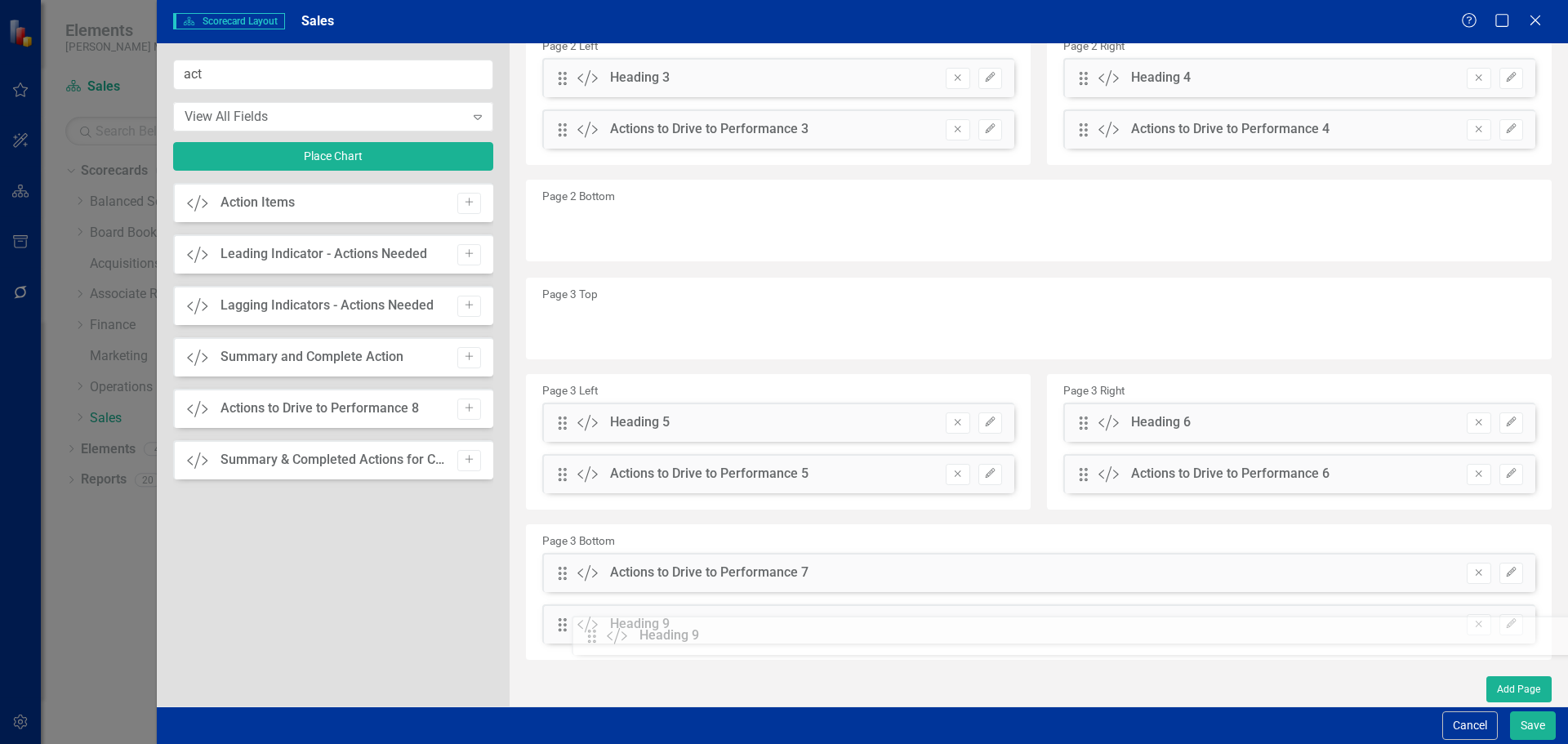
drag, startPoint x: 564, startPoint y: 158, endPoint x: 605, endPoint y: 634, distance: 477.8
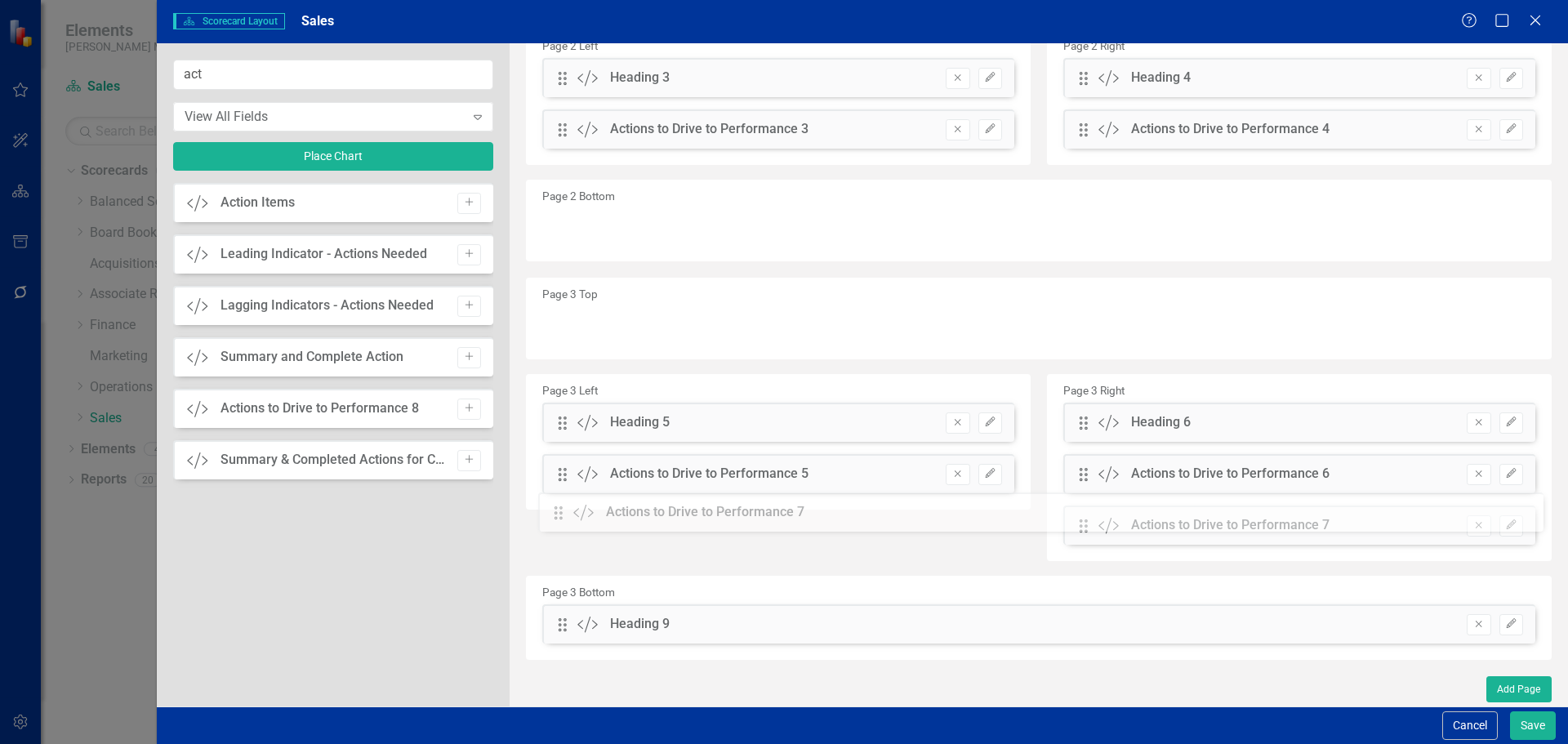
drag, startPoint x: 565, startPoint y: 577, endPoint x: 572, endPoint y: 516, distance: 61.4
drag, startPoint x: 1079, startPoint y: 519, endPoint x: 637, endPoint y: 519, distance: 442.0
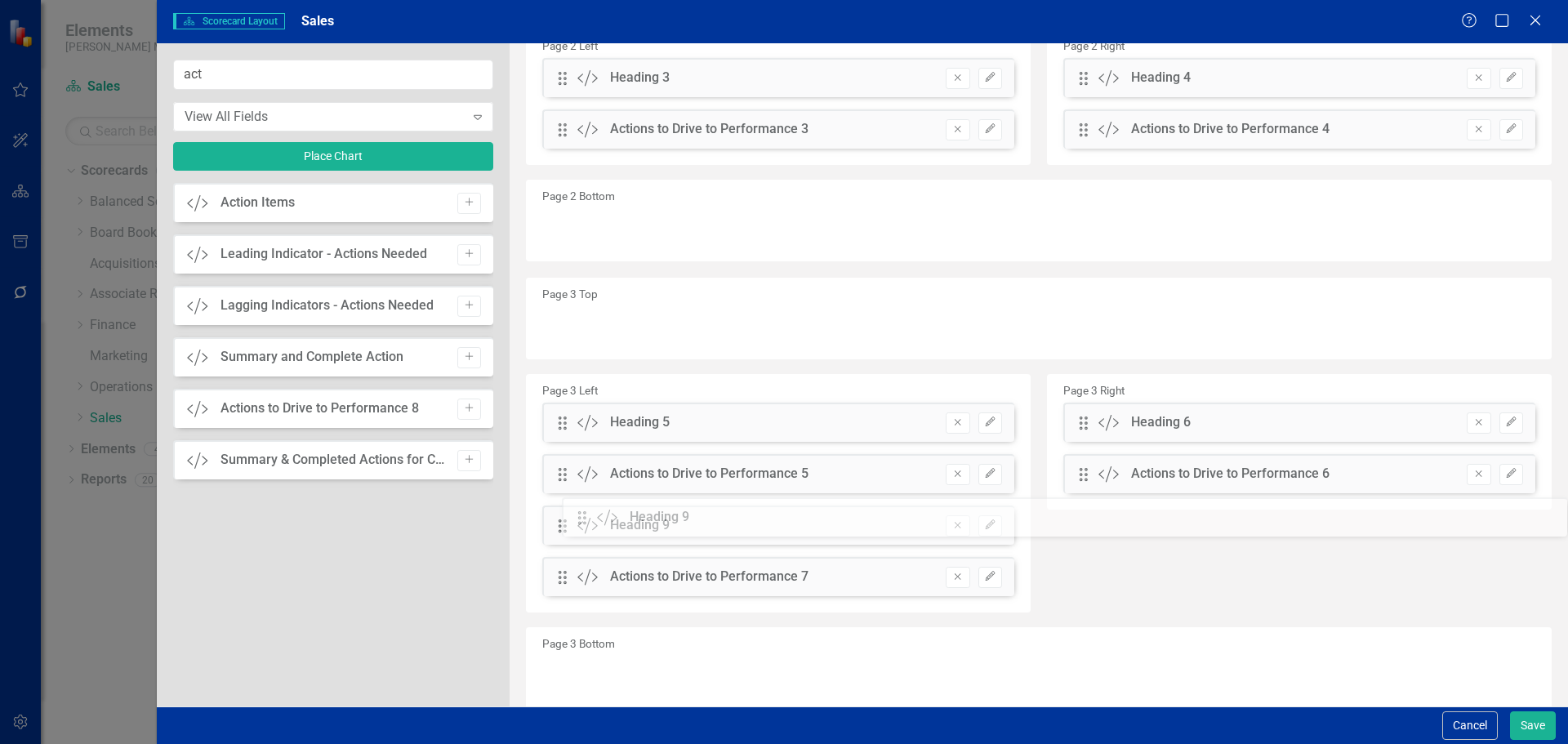
drag, startPoint x: 559, startPoint y: 625, endPoint x: 590, endPoint y: 517, distance: 112.4
click at [1527, 722] on button "Save" at bounding box center [1532, 725] width 45 height 28
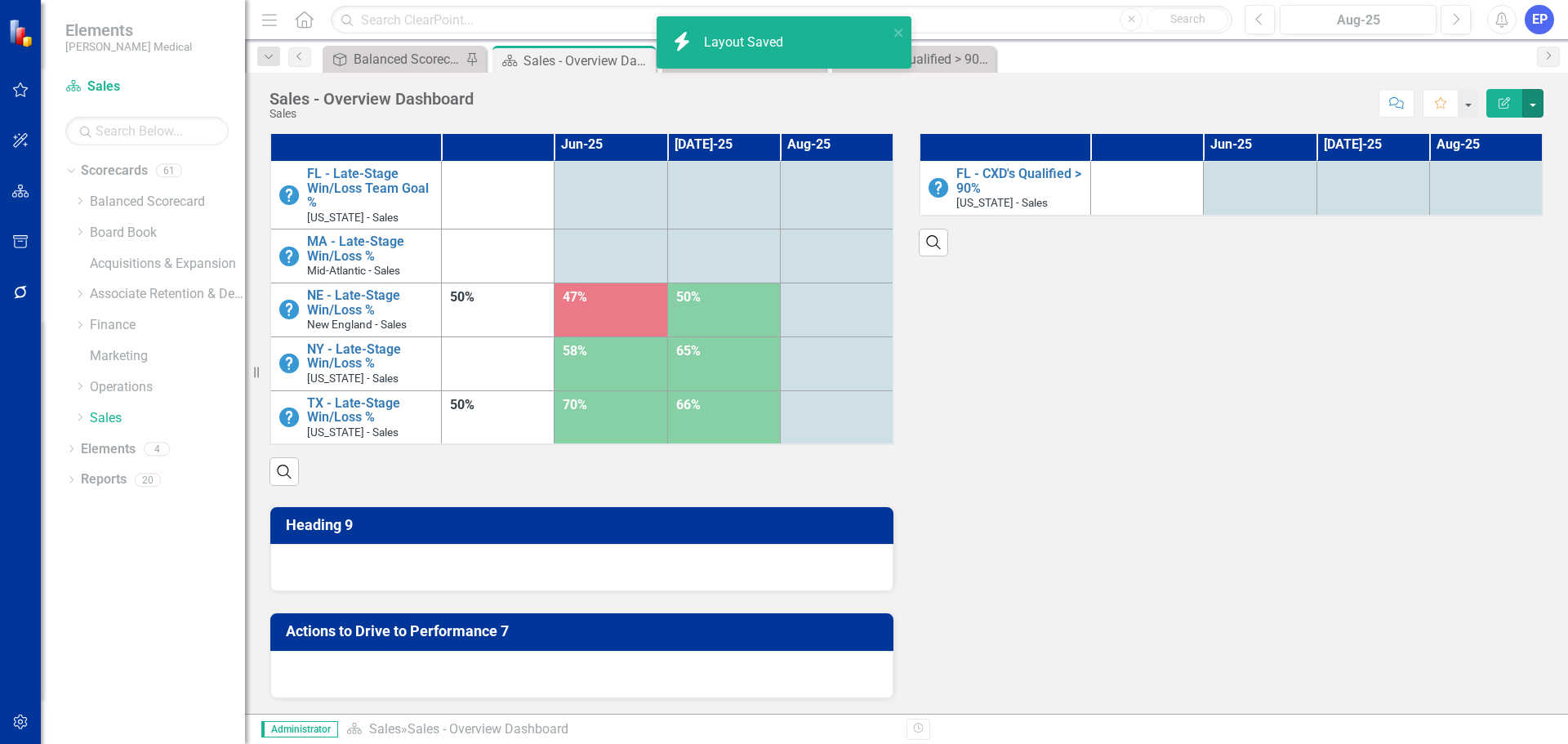
scroll to position [1421, 0]
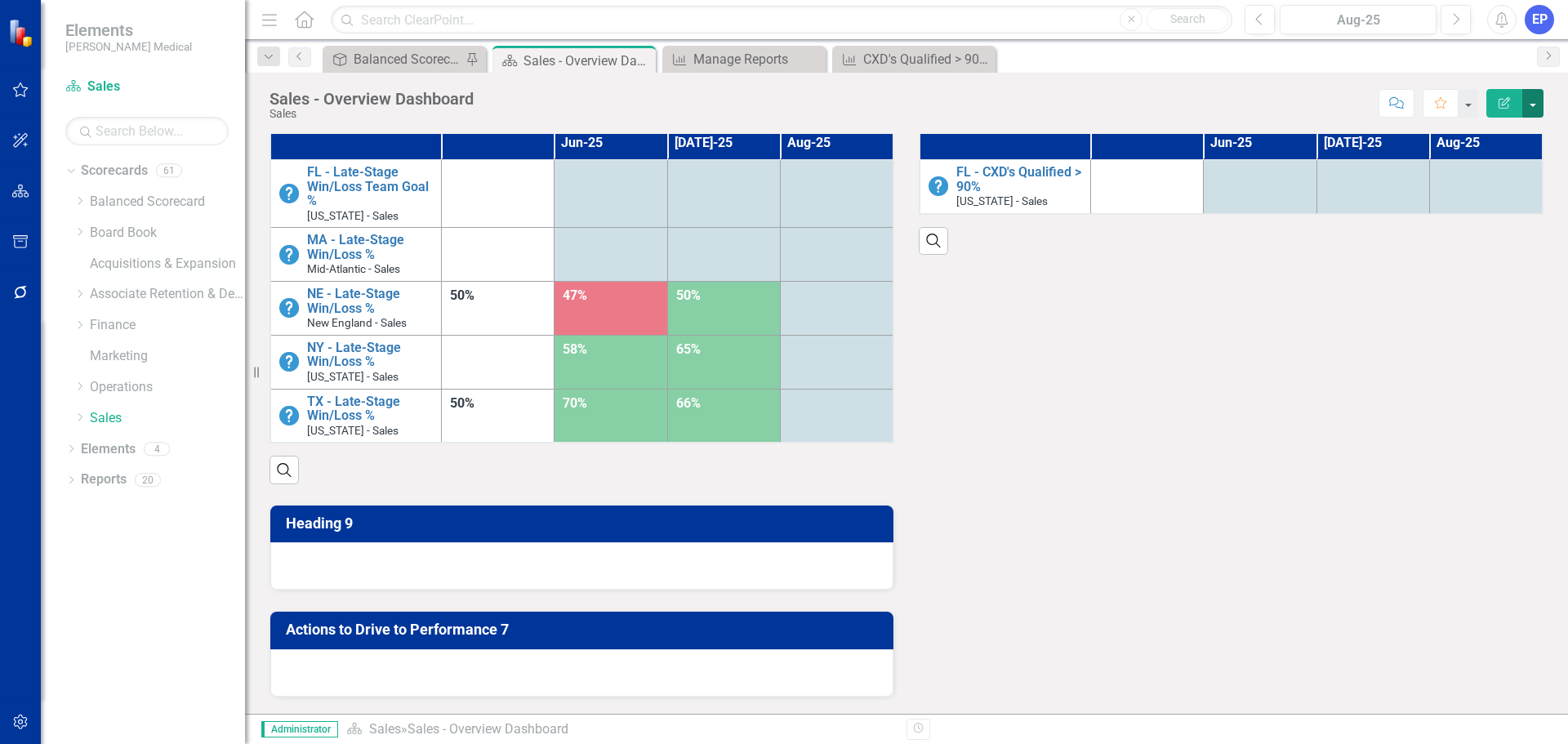
click at [1536, 96] on button "button" at bounding box center [1532, 103] width 21 height 28
click at [1467, 169] on link "Edit Report Edit Layout" at bounding box center [1476, 163] width 132 height 30
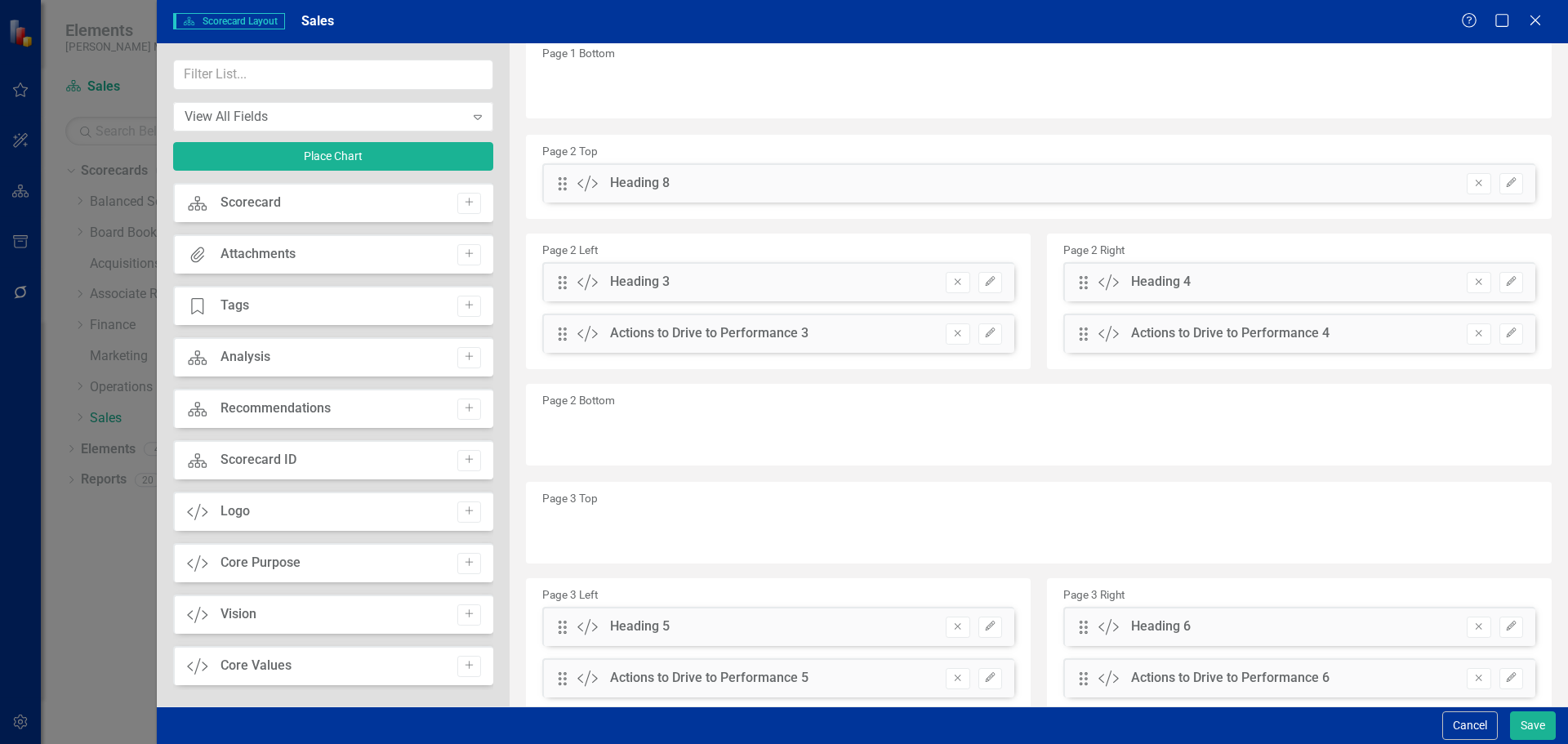
scroll to position [576, 0]
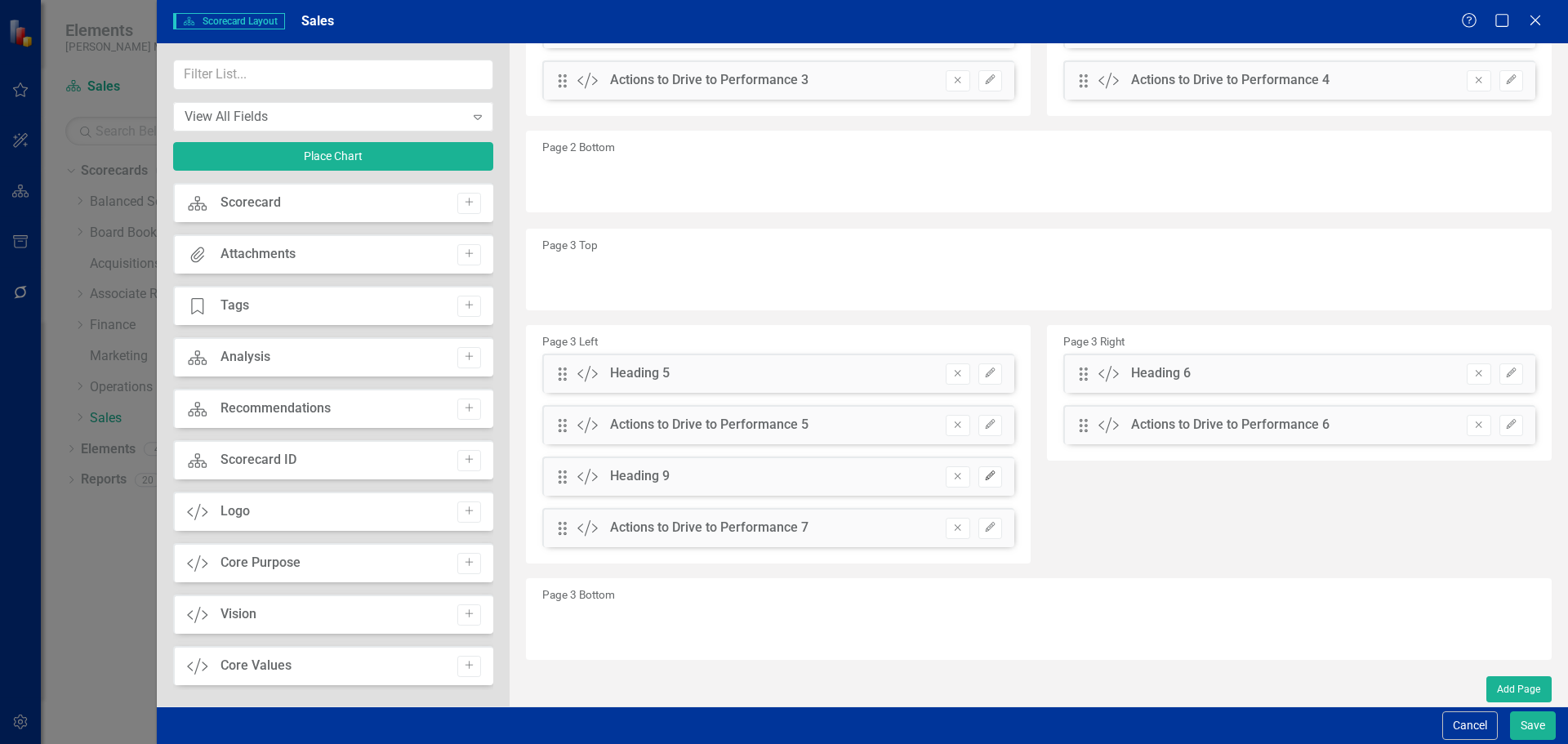
click at [984, 479] on icon "Edit" at bounding box center [989, 476] width 12 height 9
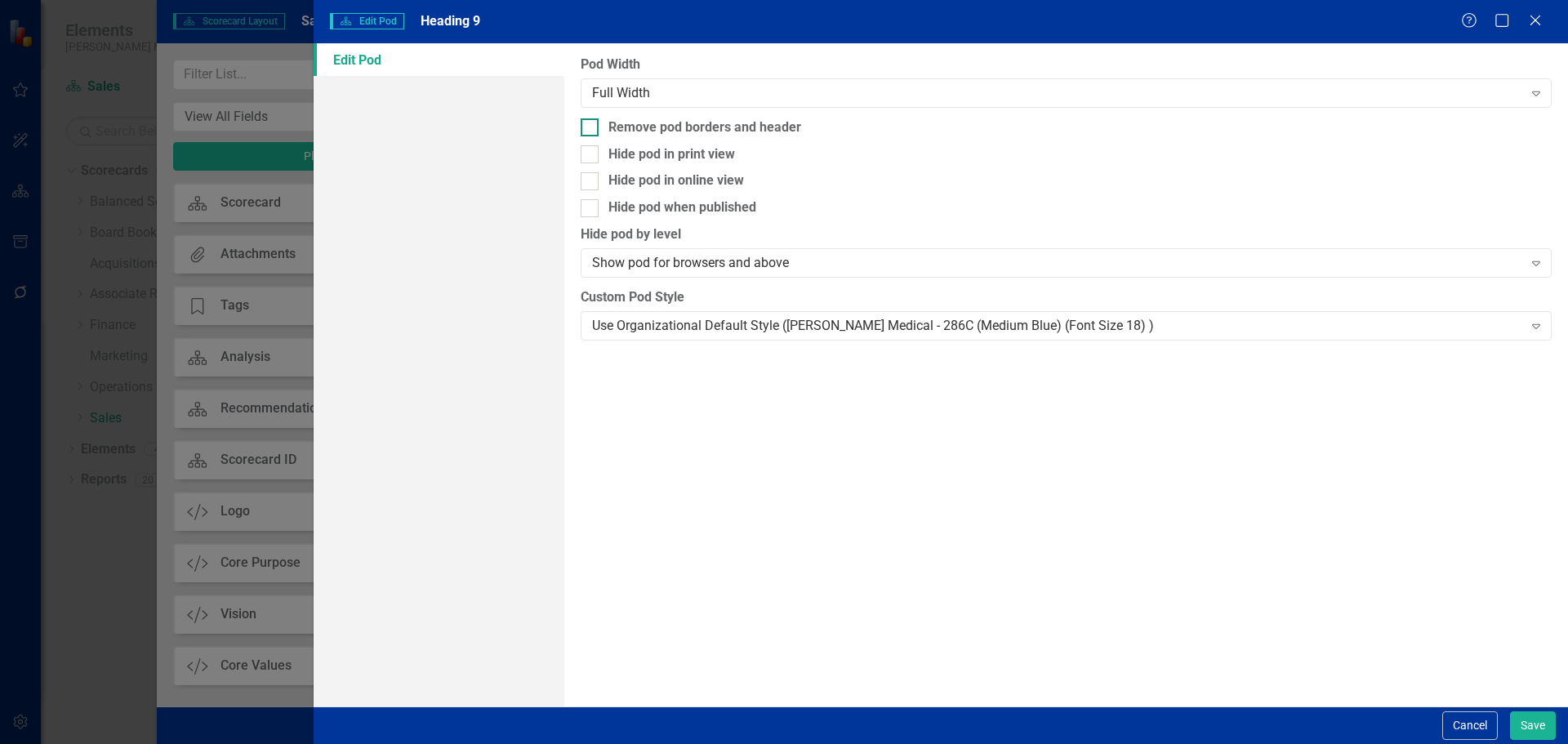
click at [656, 131] on div "Remove pod borders and header" at bounding box center [704, 127] width 193 height 19
click at [591, 129] on input "Remove pod borders and header" at bounding box center [585, 123] width 10 height 10
checkbox input "true"
click at [681, 319] on div "Use Organizational Default Style ([PERSON_NAME] Medical - 286C (Medium Blue) (F…" at bounding box center [1056, 326] width 930 height 19
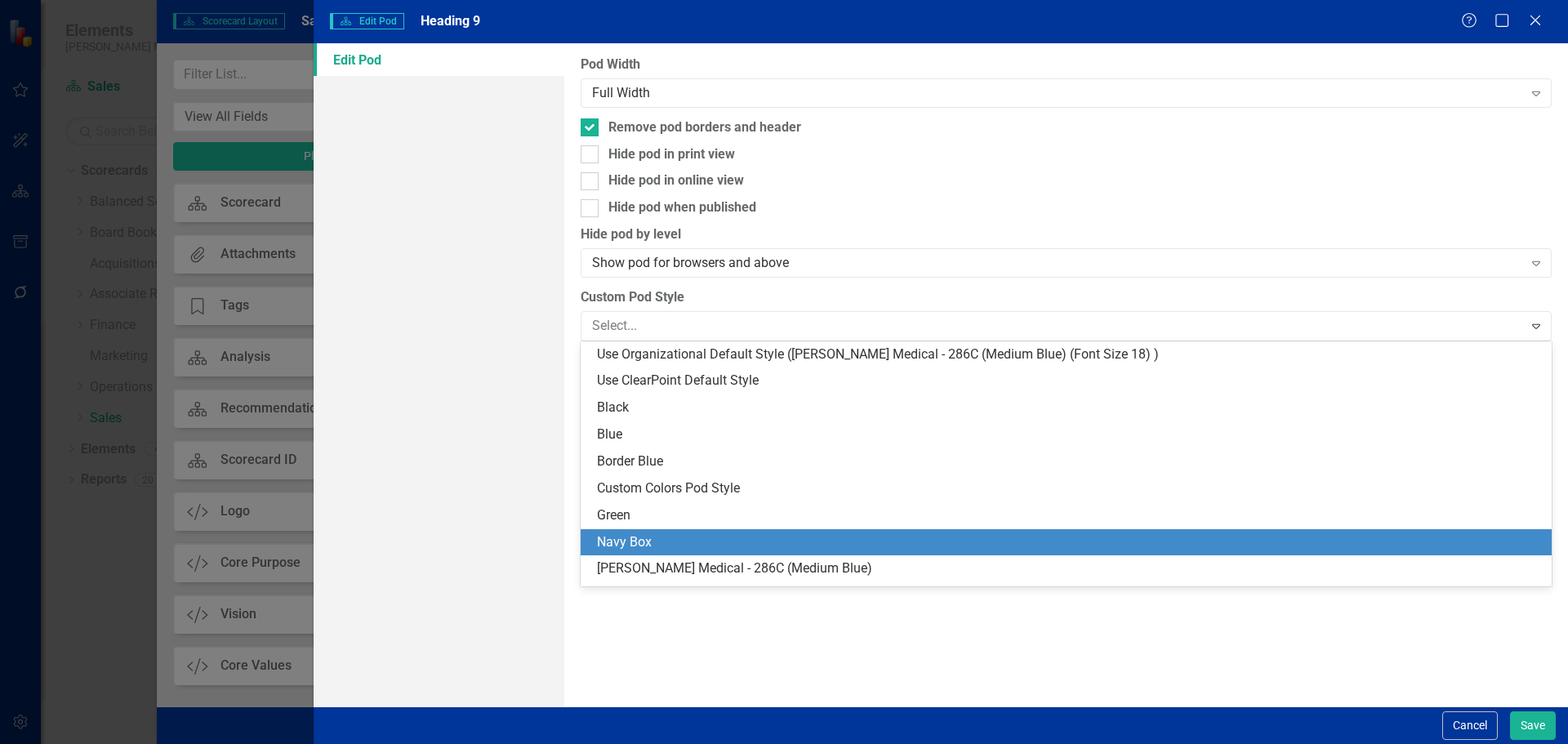
click at [710, 537] on div "Navy Box" at bounding box center [1069, 543] width 945 height 19
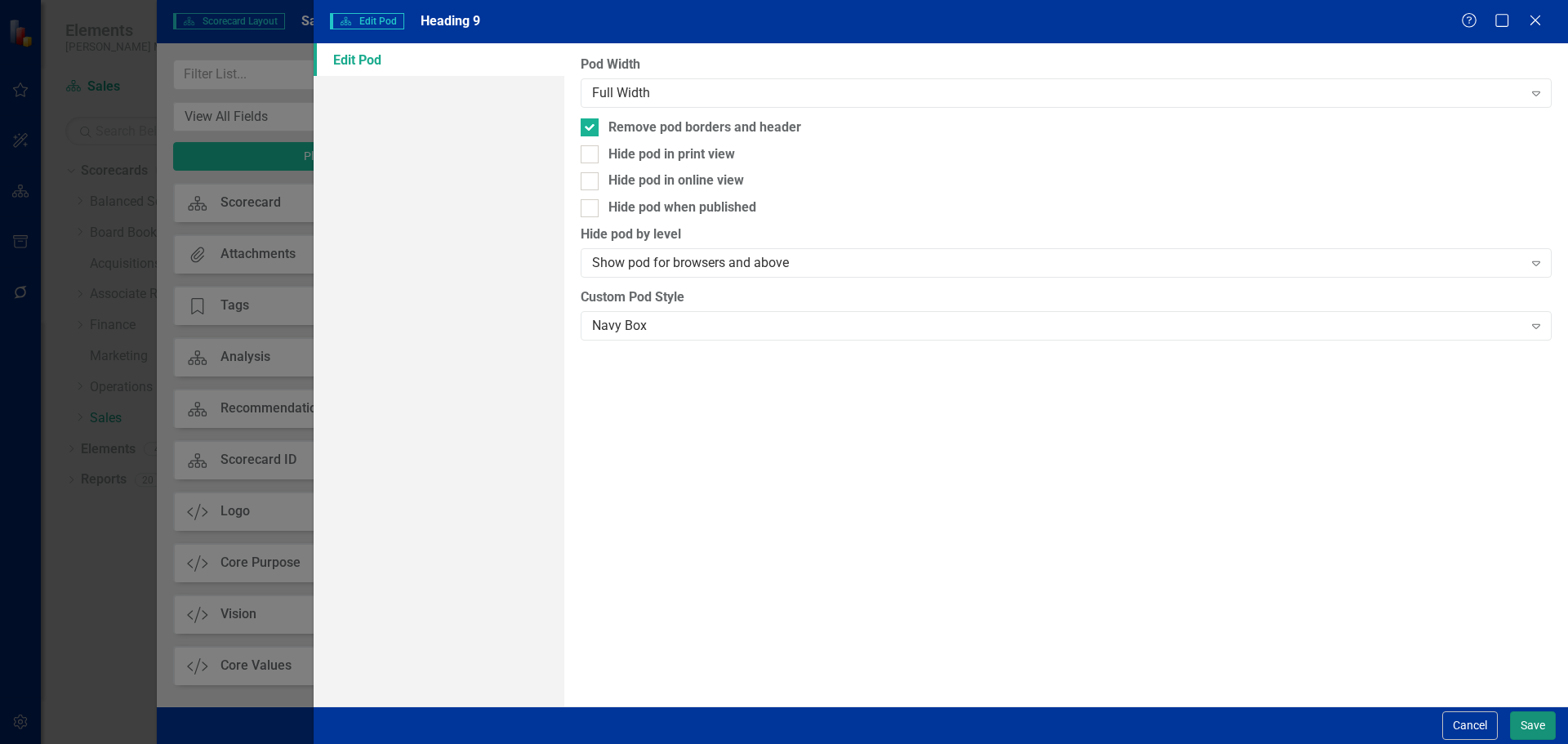
click at [1524, 713] on button "Save" at bounding box center [1532, 725] width 45 height 28
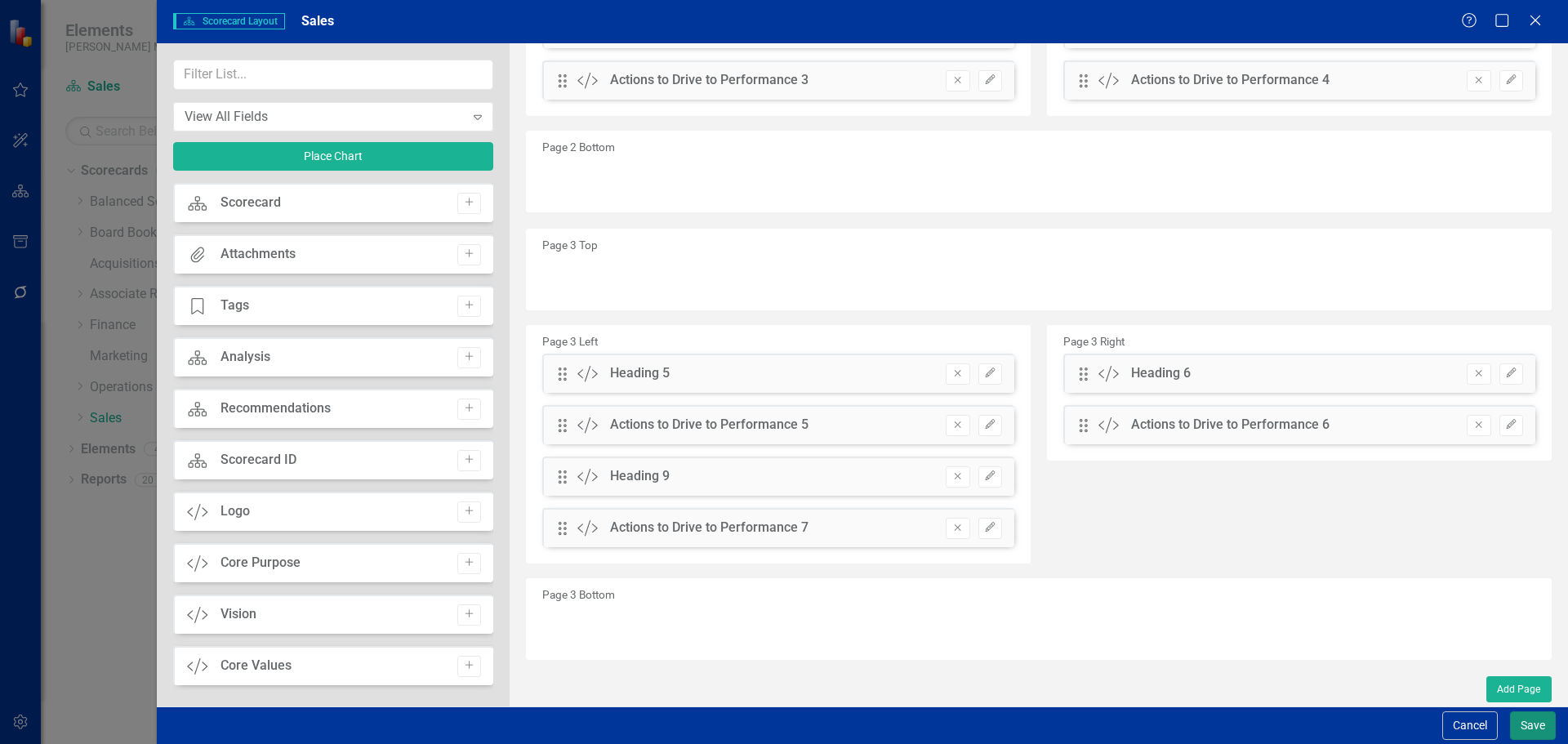
click at [1523, 727] on button "Save" at bounding box center [1532, 725] width 45 height 28
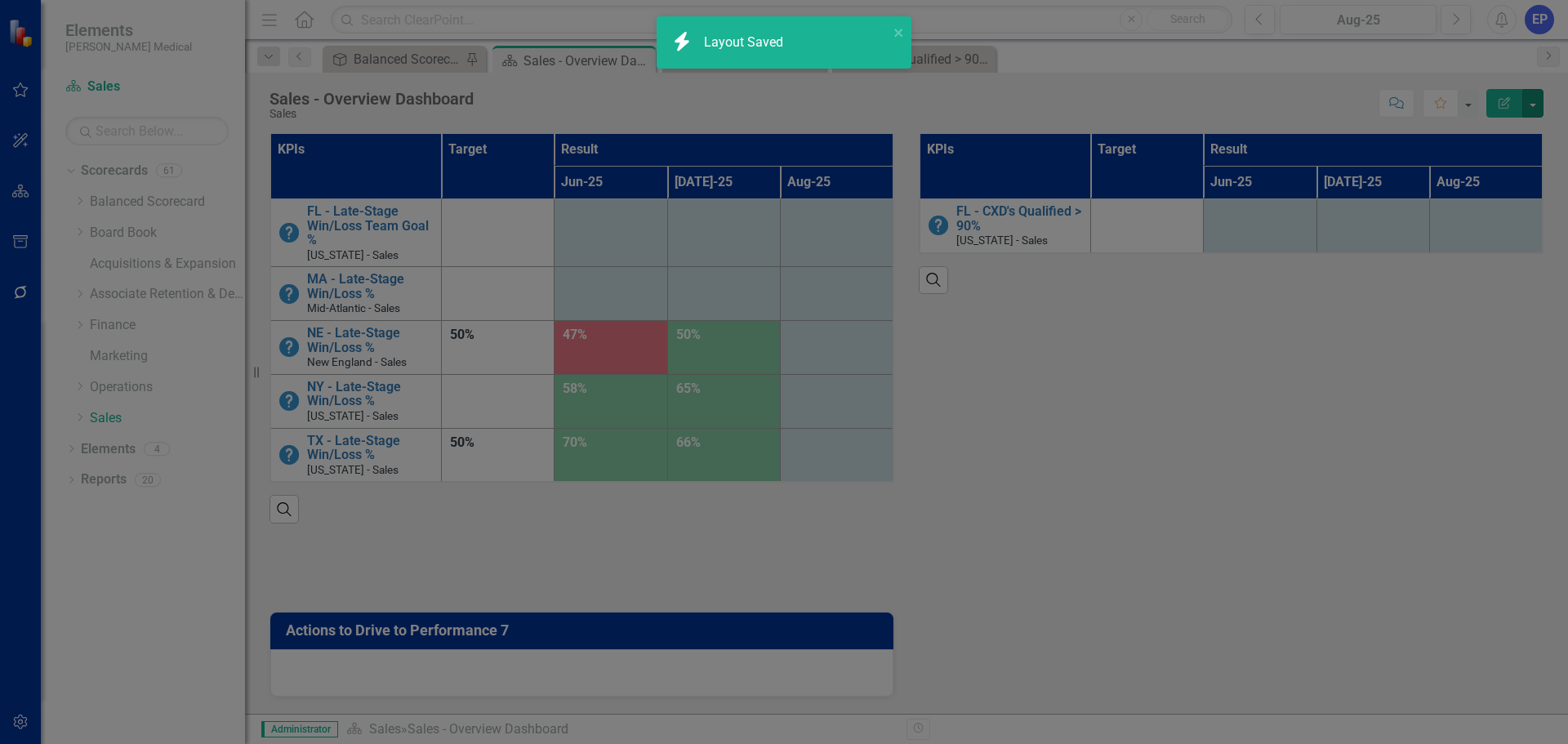
scroll to position [1381, 0]
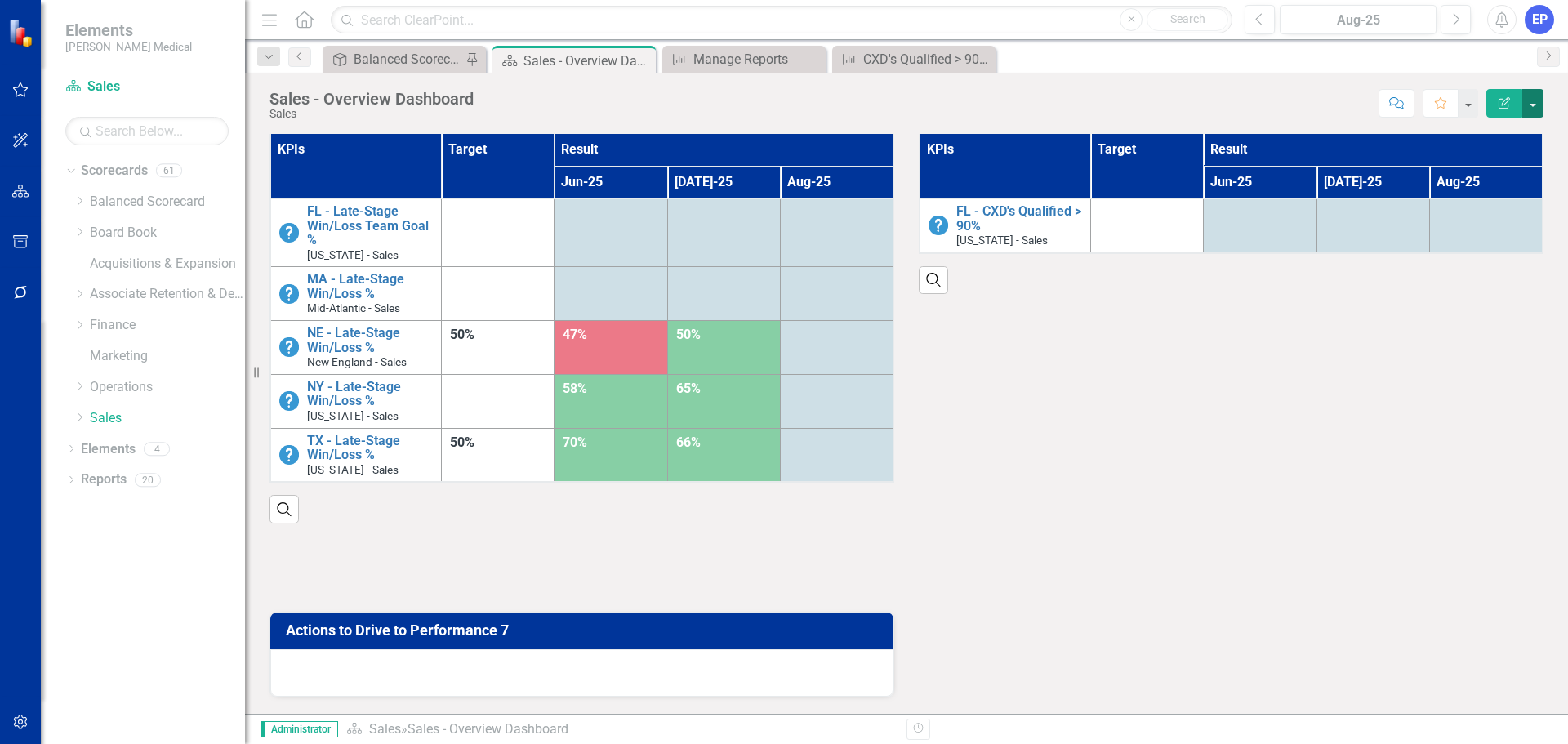
click at [1535, 108] on button "button" at bounding box center [1532, 103] width 21 height 28
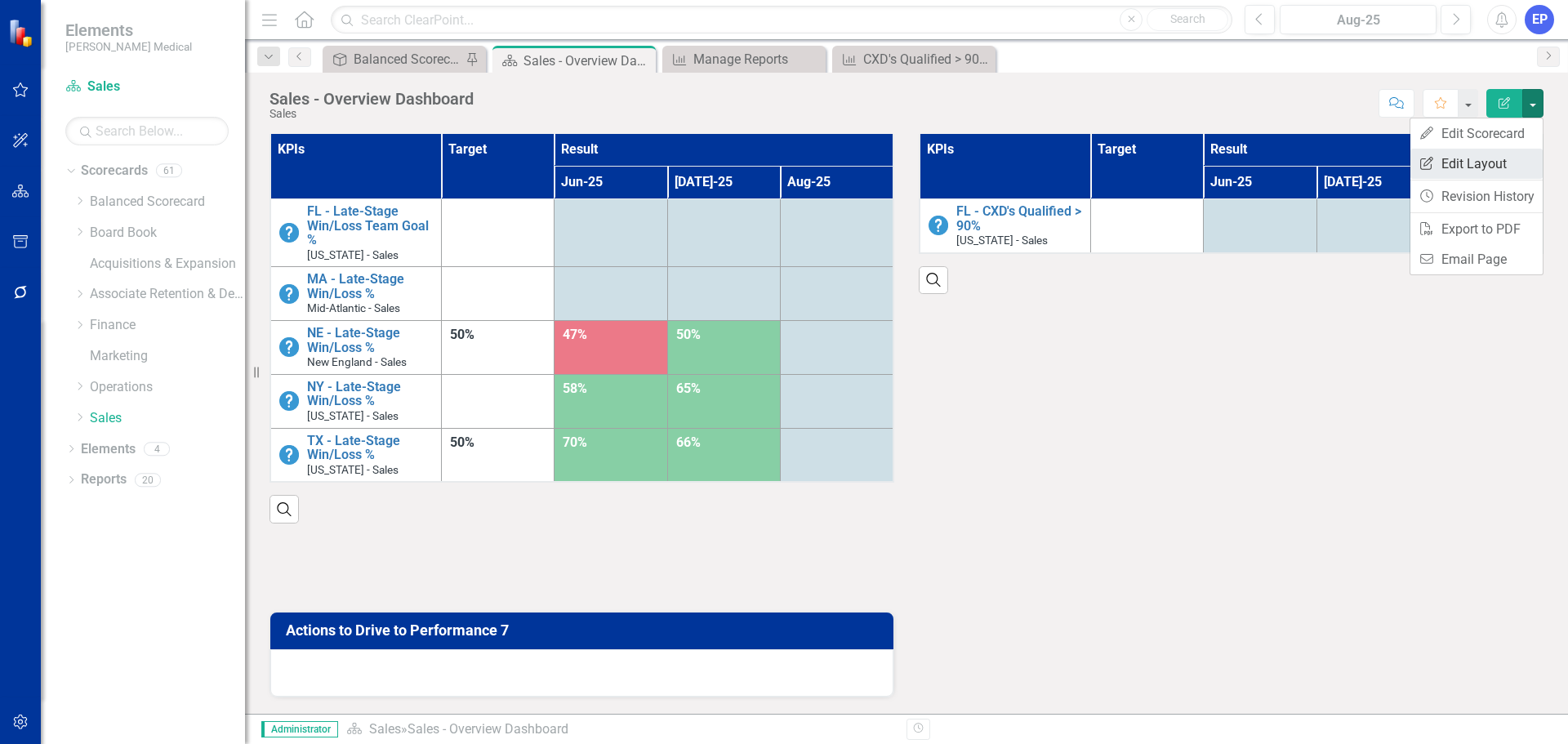
click at [1491, 166] on link "Edit Report Edit Layout" at bounding box center [1476, 163] width 132 height 30
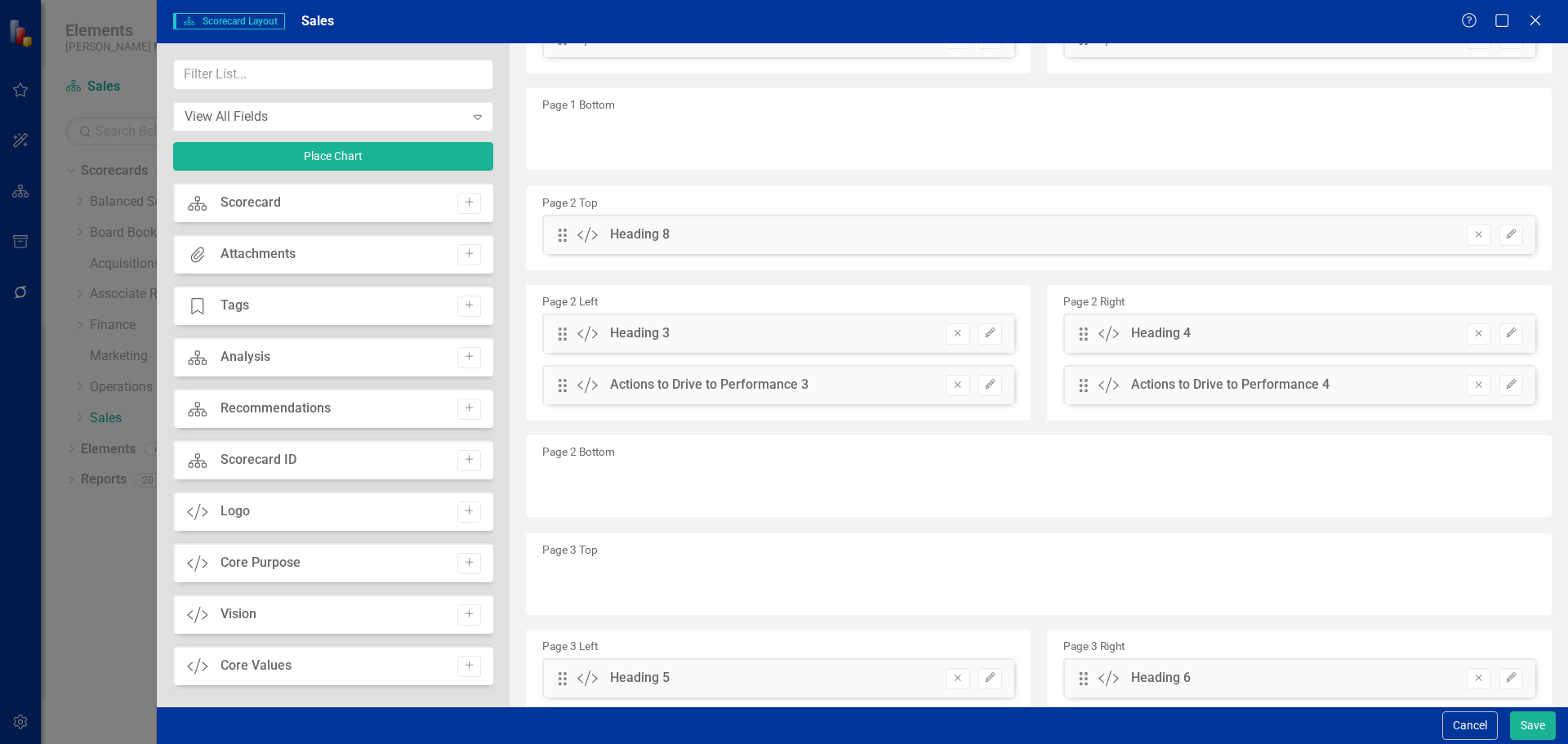
scroll to position [576, 0]
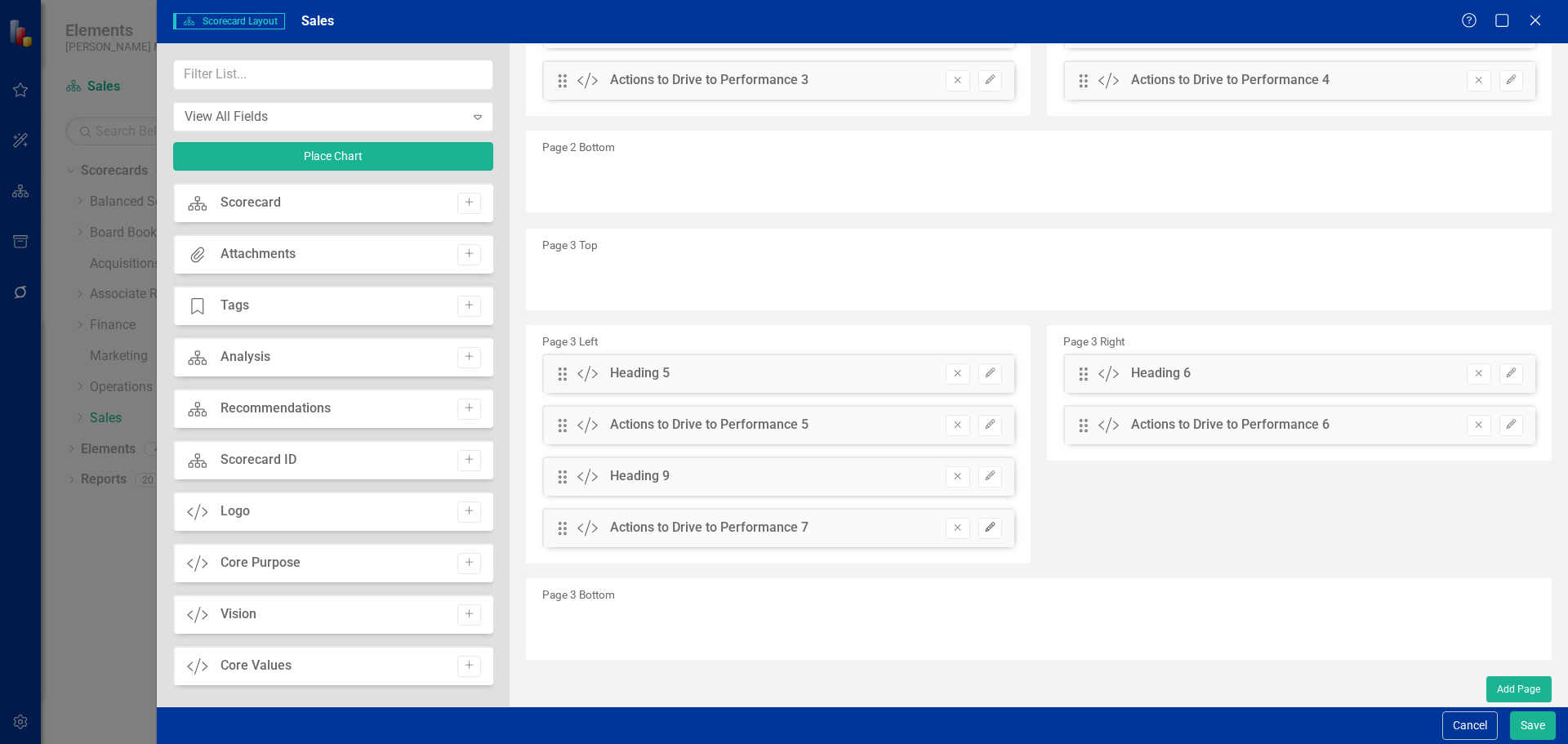
click at [986, 529] on icon "Edit" at bounding box center [989, 528] width 12 height 9
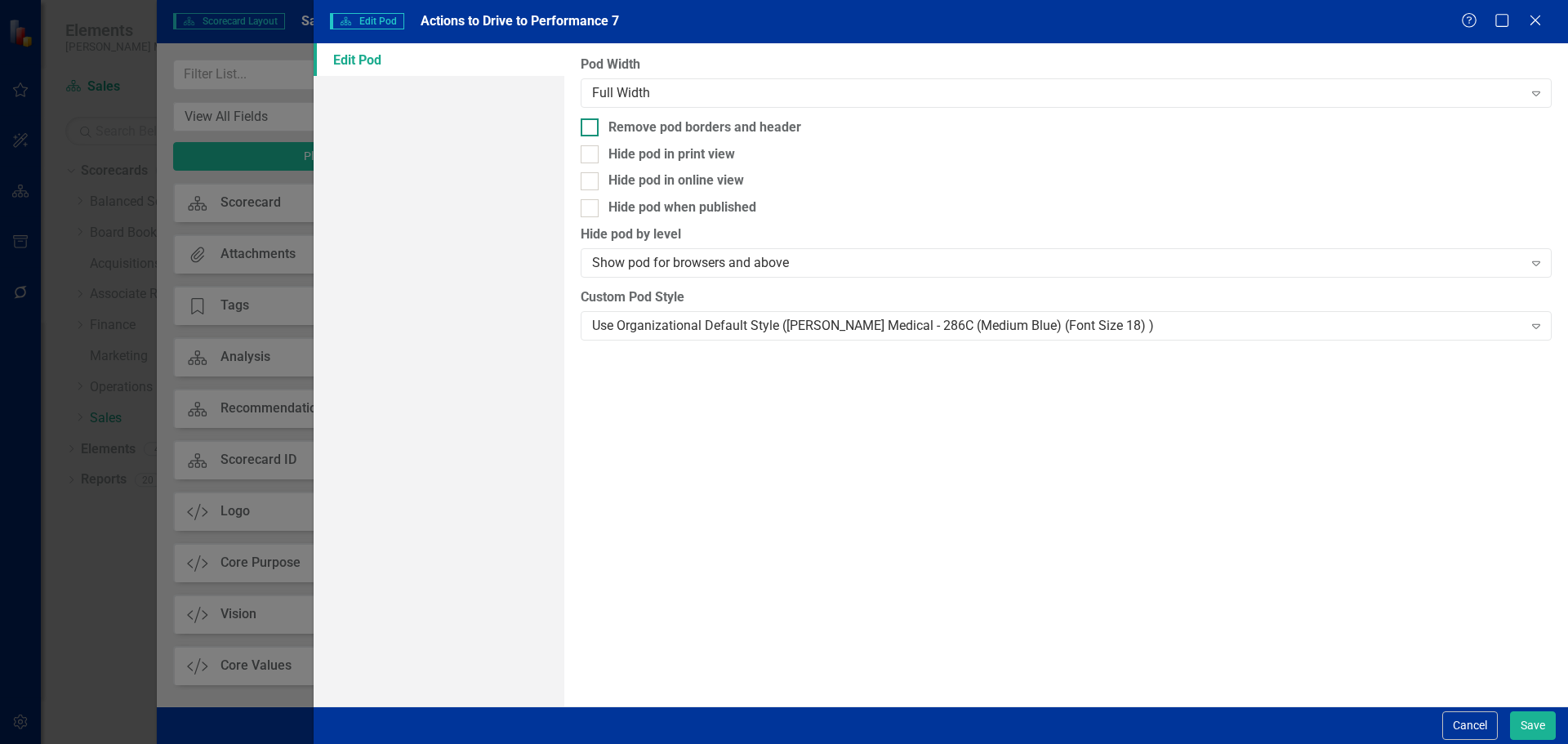
click at [748, 131] on div "Remove pod borders and header" at bounding box center [704, 127] width 193 height 19
click at [591, 129] on input "Remove pod borders and header" at bounding box center [585, 123] width 10 height 10
checkbox input "true"
click at [762, 329] on div "Use Organizational Default Style ([PERSON_NAME] Medical - 286C (Medium Blue) (F…" at bounding box center [1056, 326] width 930 height 19
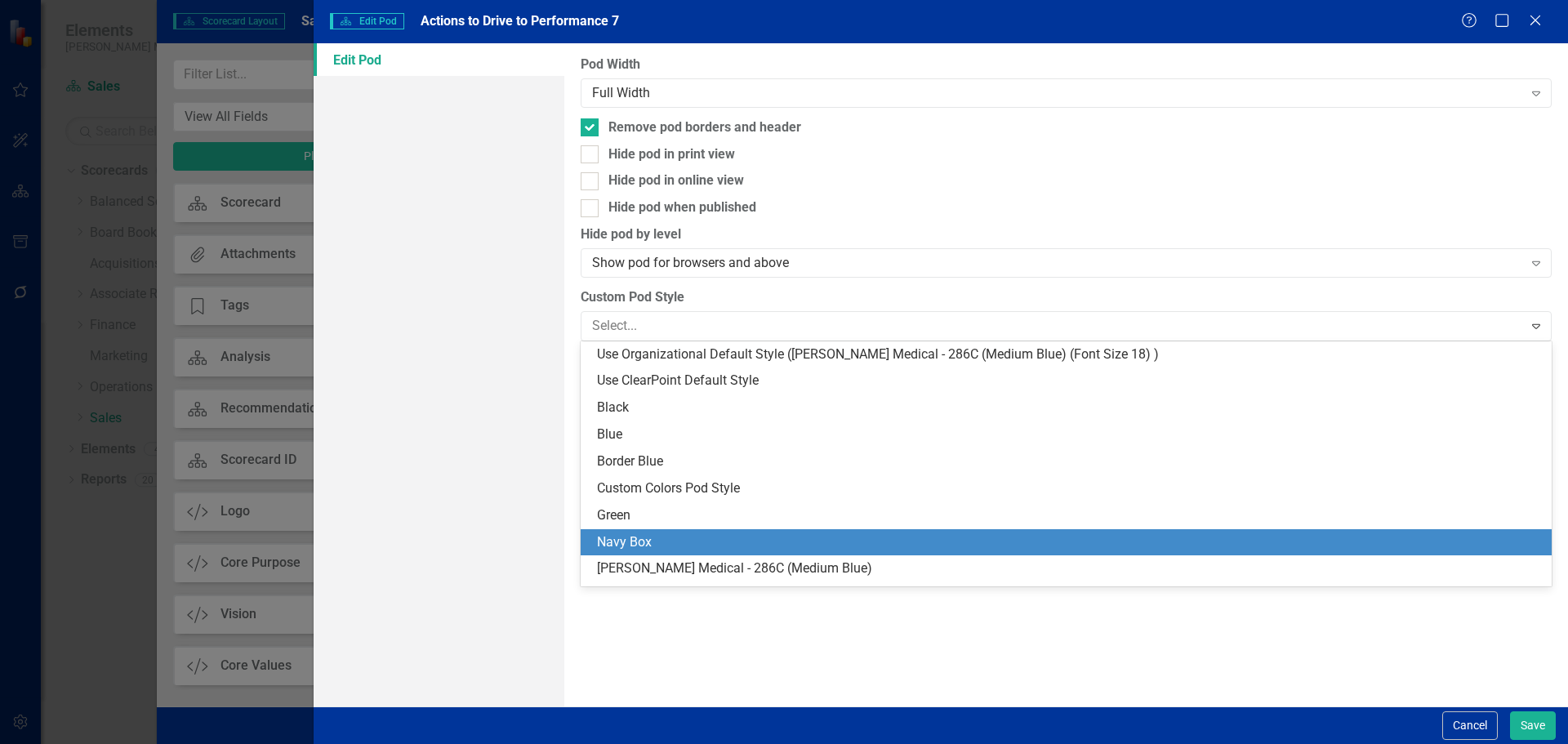
click at [753, 551] on div "Navy Box" at bounding box center [1069, 543] width 945 height 19
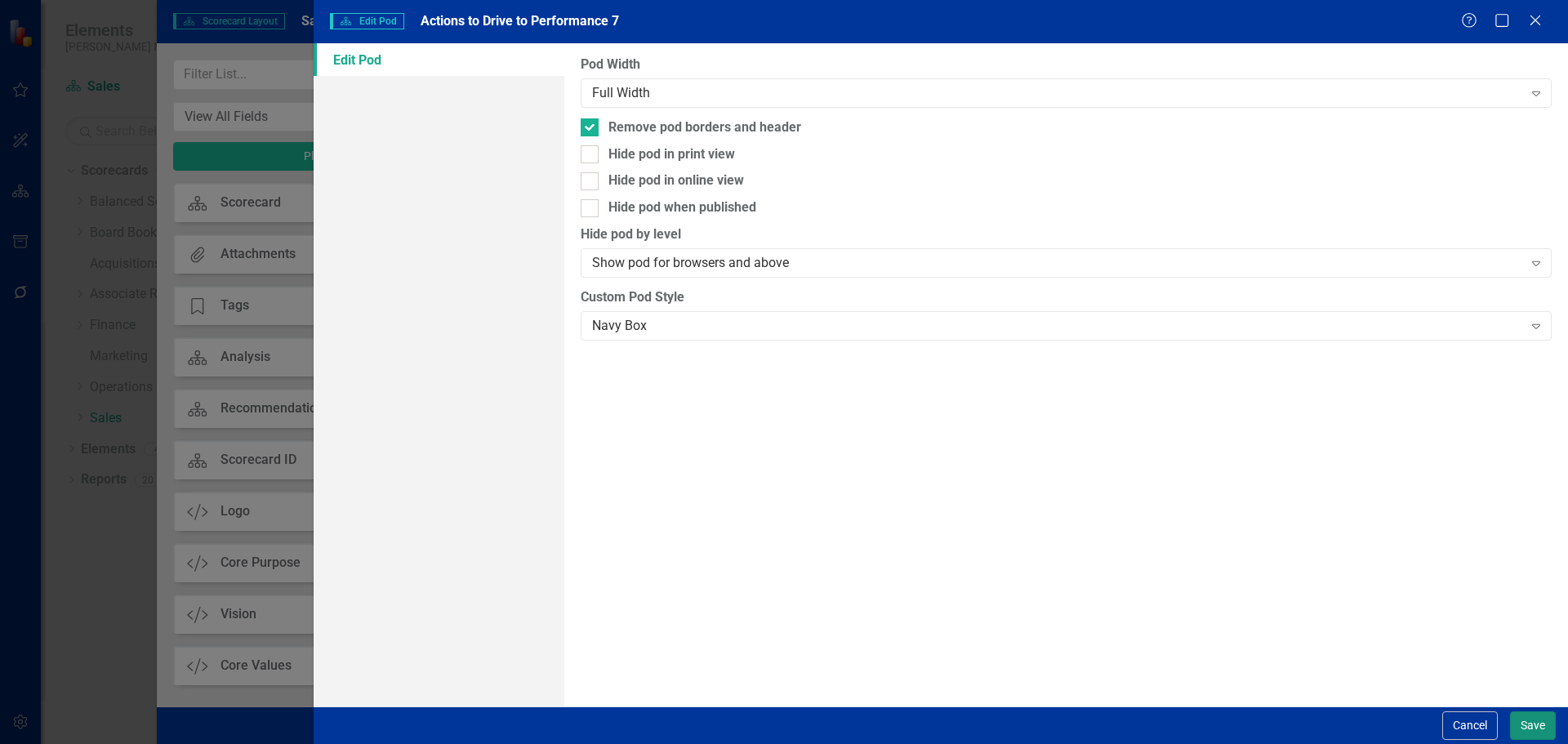
click at [1524, 723] on button "Save" at bounding box center [1532, 725] width 45 height 28
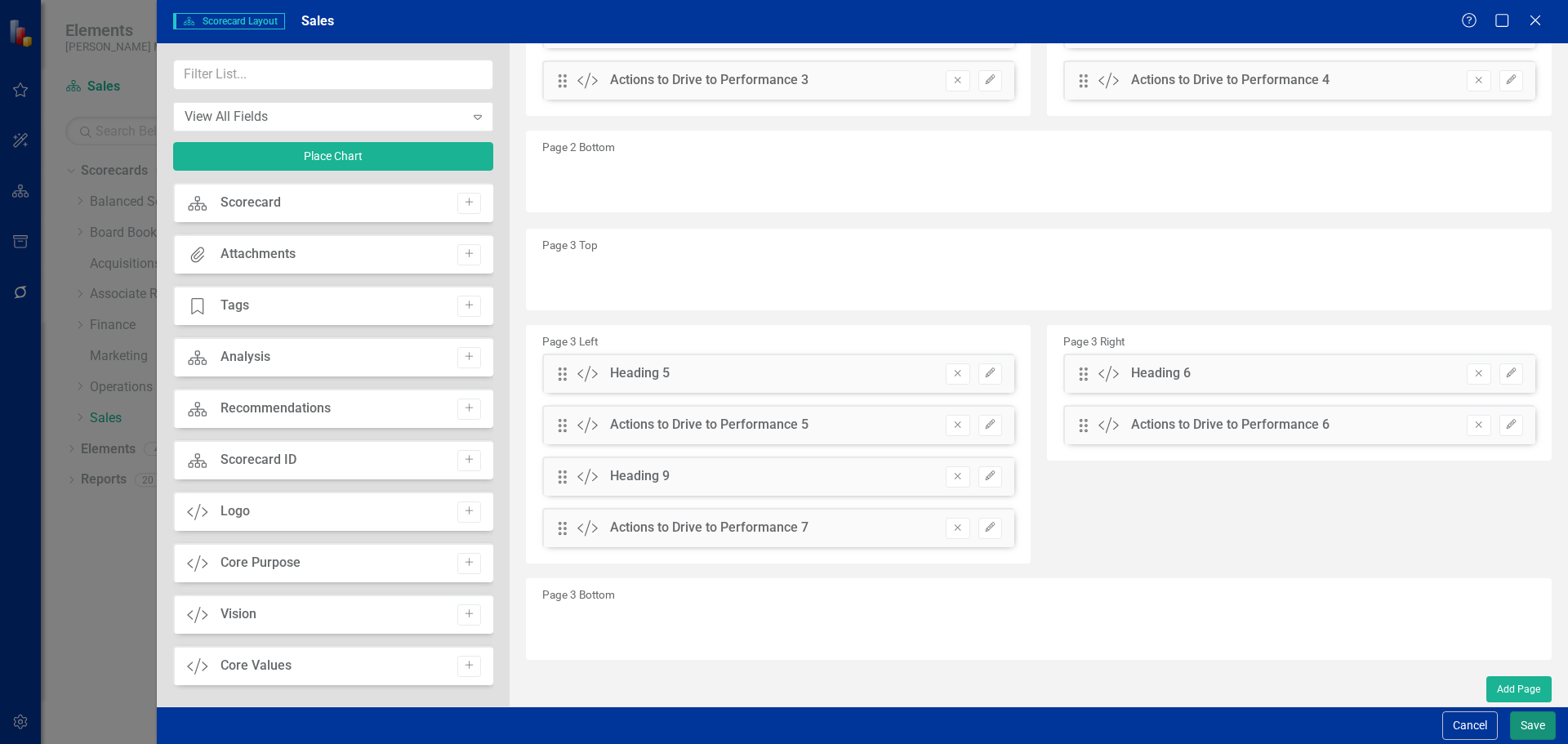
click at [1528, 731] on button "Save" at bounding box center [1532, 725] width 45 height 28
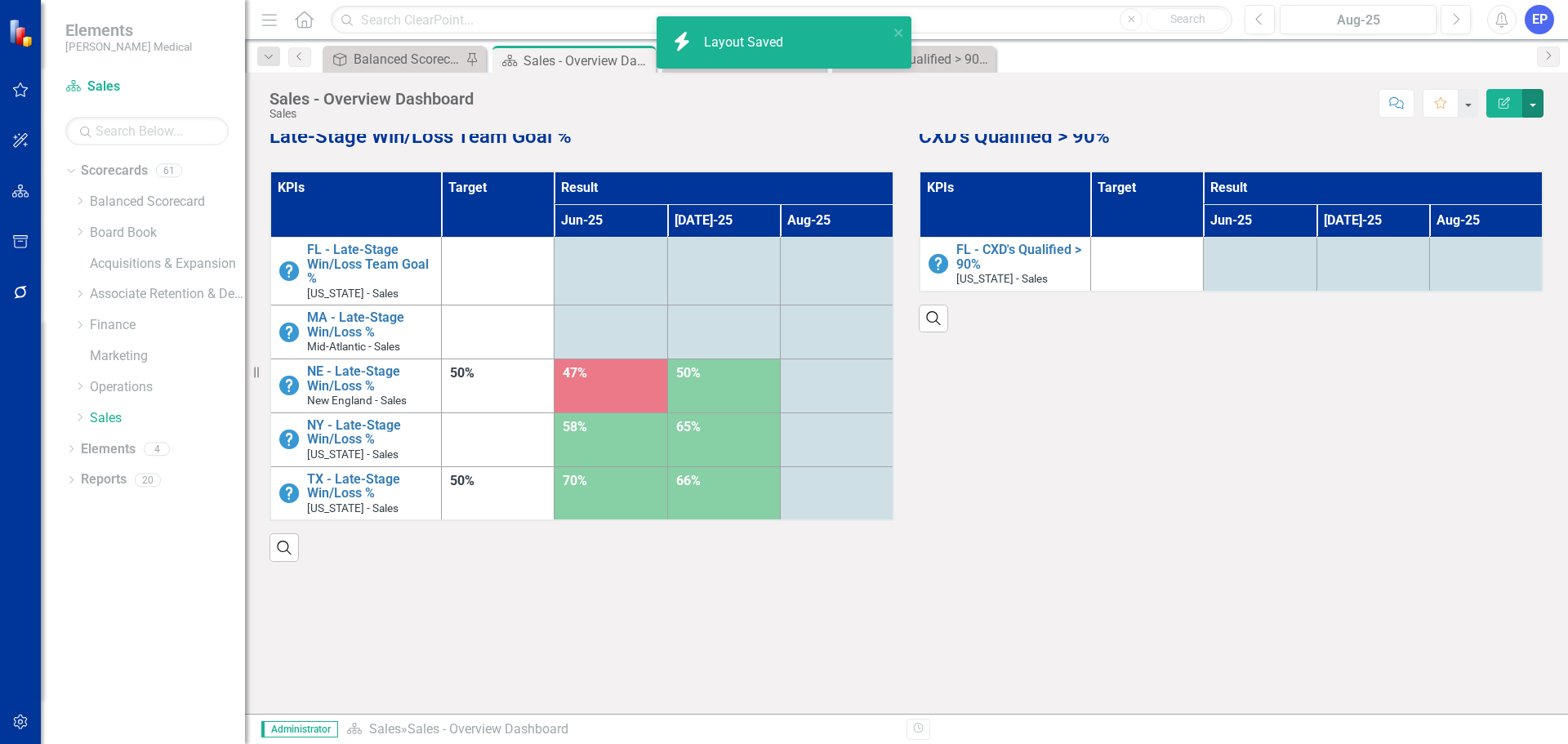
scroll to position [1344, 0]
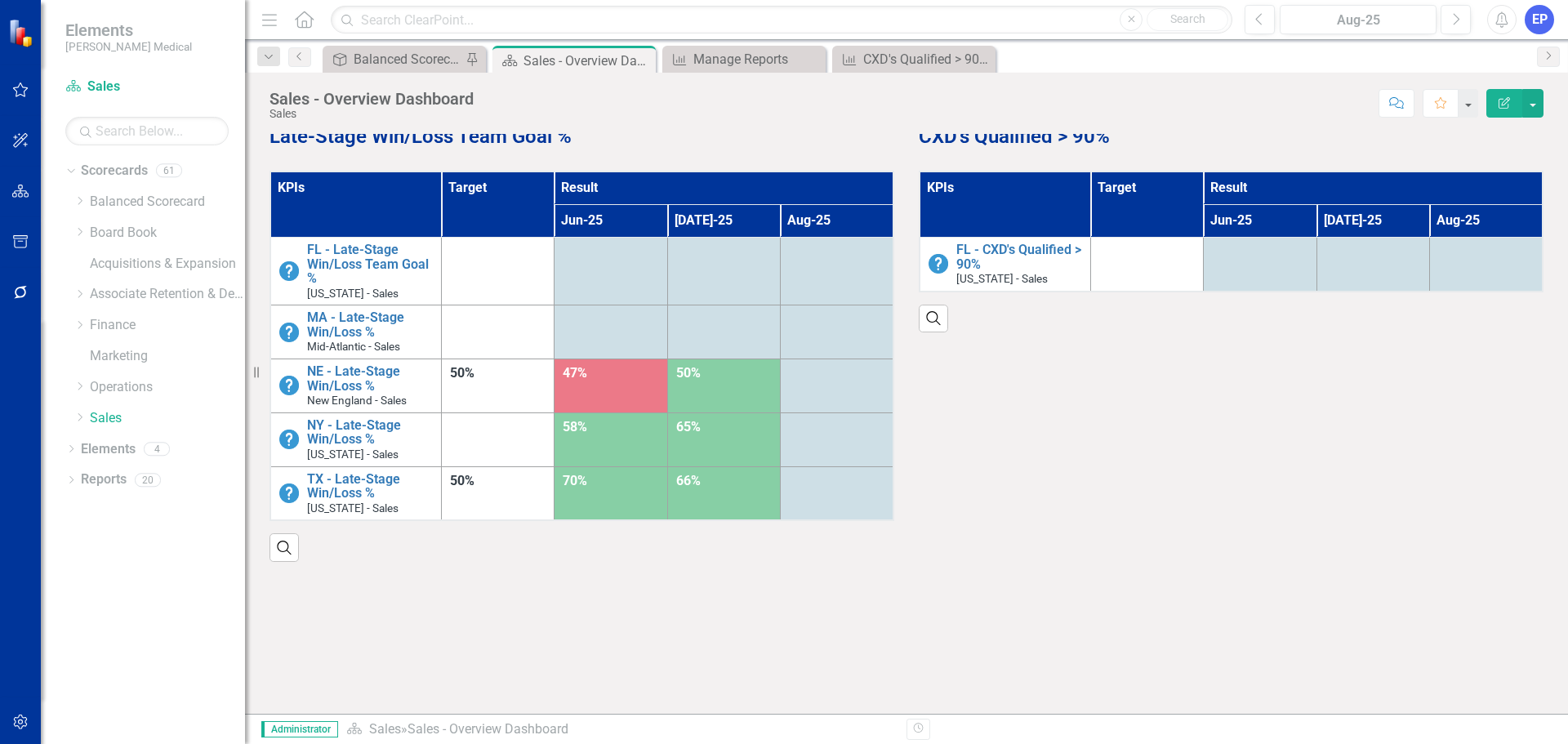
click at [502, 634] on div at bounding box center [582, 664] width 649 height 68
click at [496, 598] on div at bounding box center [582, 606] width 625 height 47
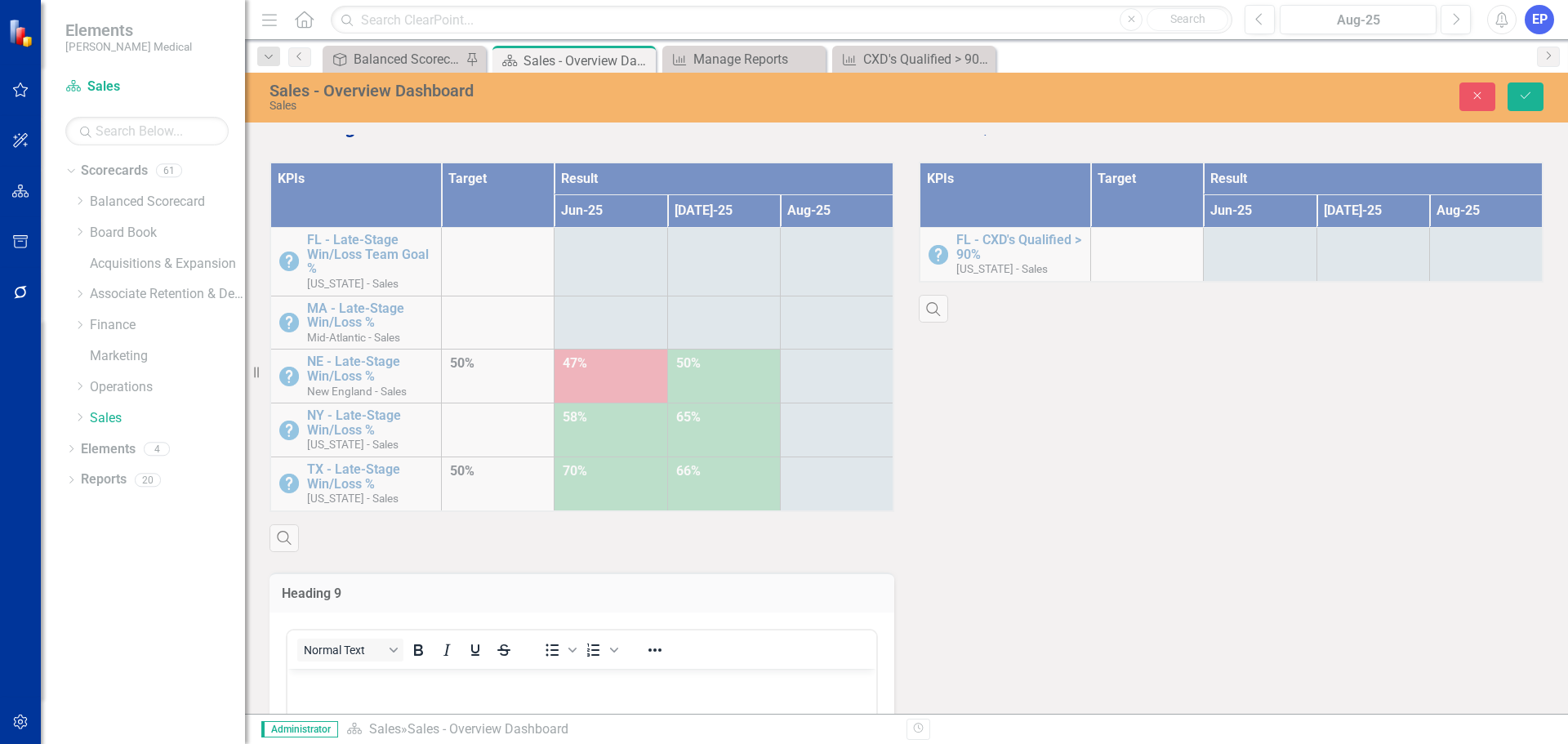
scroll to position [1421, 0]
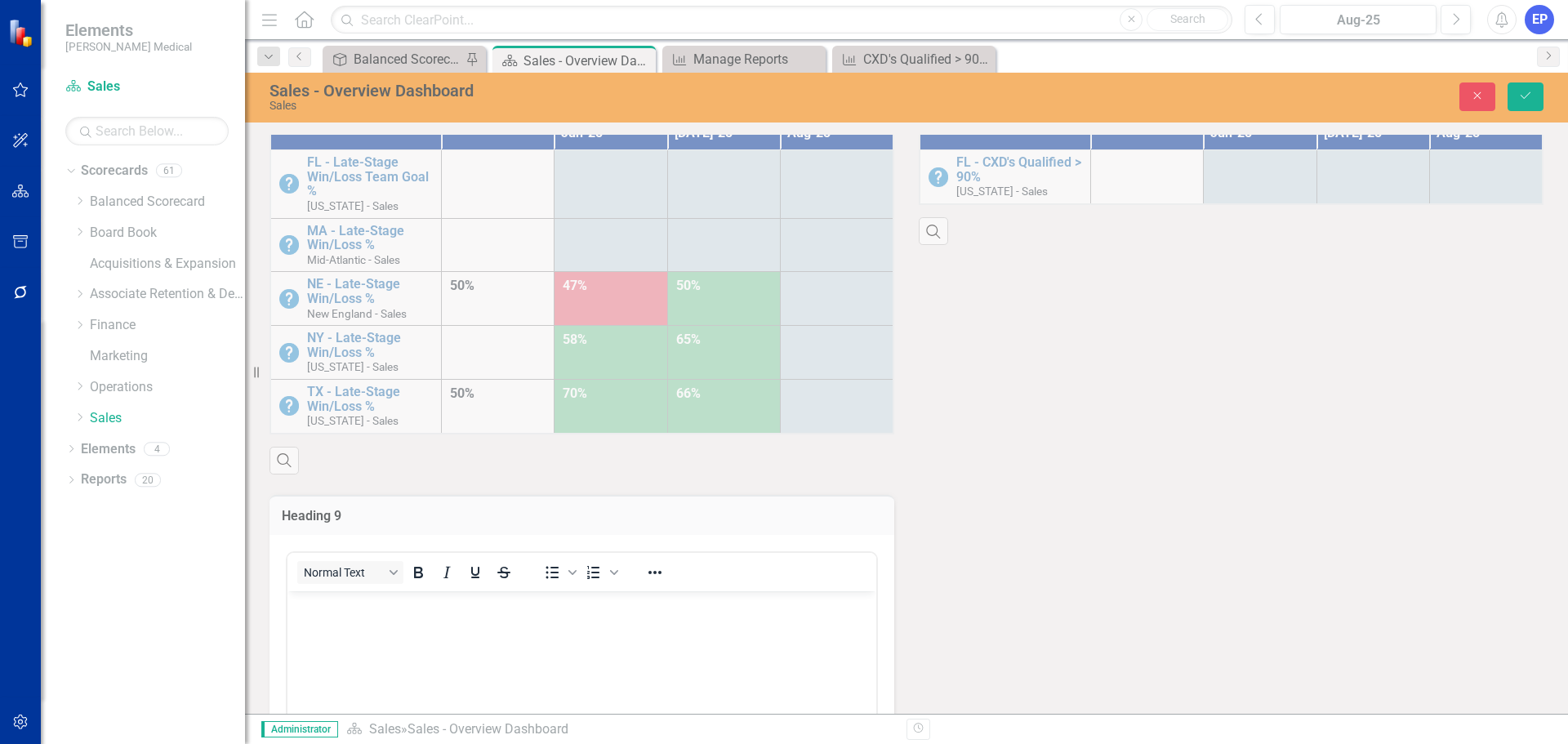
click at [495, 619] on body "Rich Text Area. Press ALT-0 for help." at bounding box center [582, 712] width 589 height 245
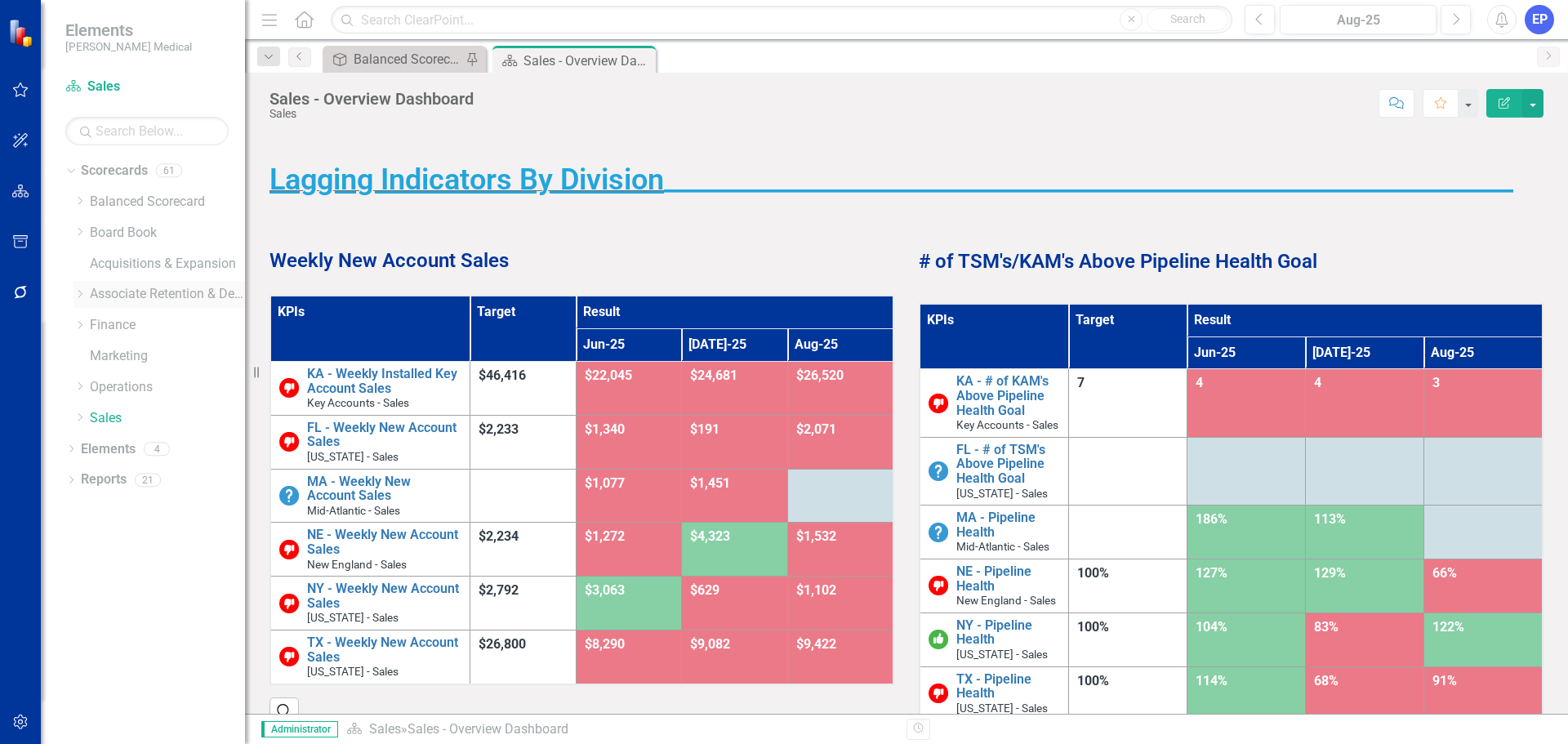
click at [76, 298] on icon "Dropdown" at bounding box center [79, 294] width 12 height 9
click at [134, 351] on link "Retention" at bounding box center [175, 357] width 139 height 19
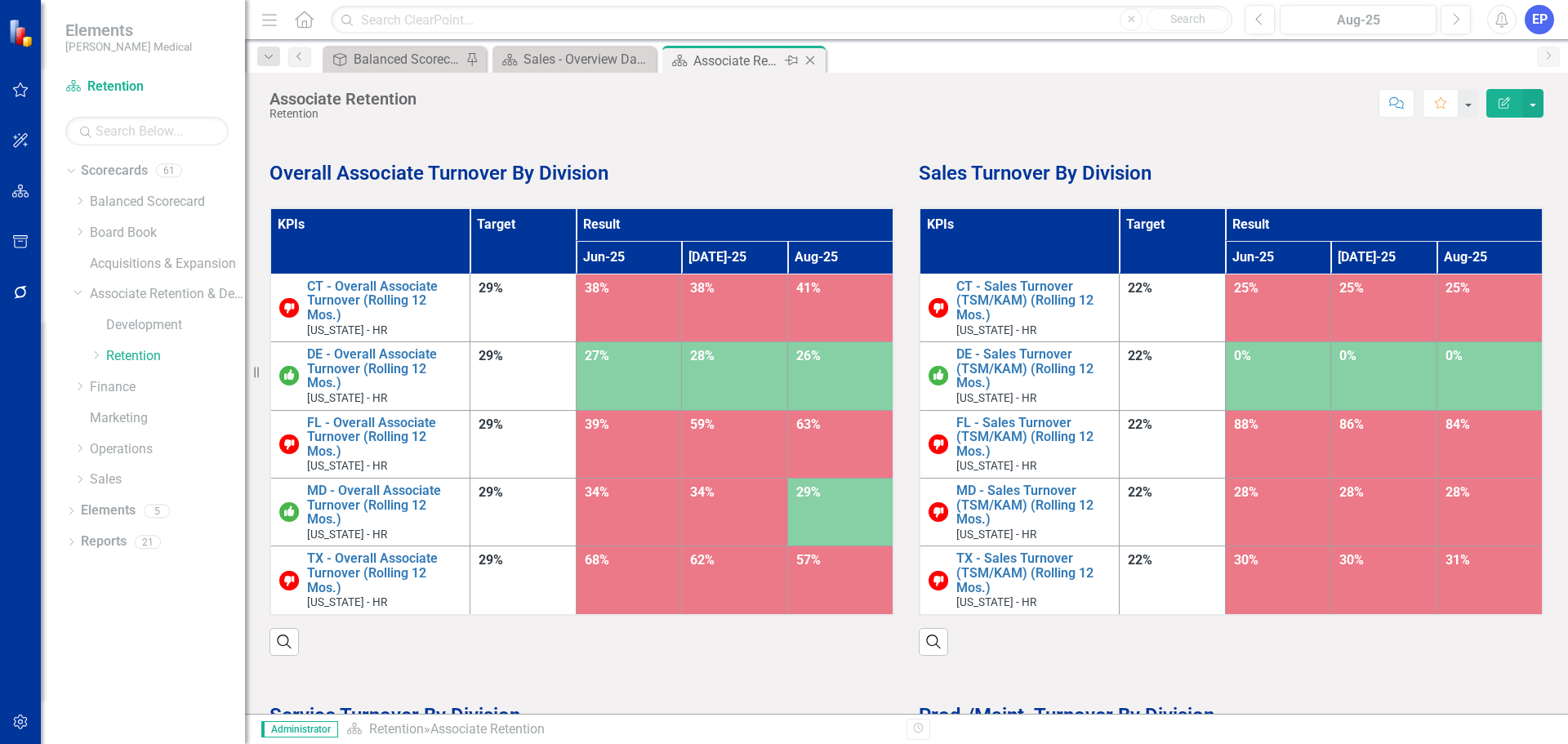
click at [815, 61] on icon "Close" at bounding box center [809, 60] width 16 height 13
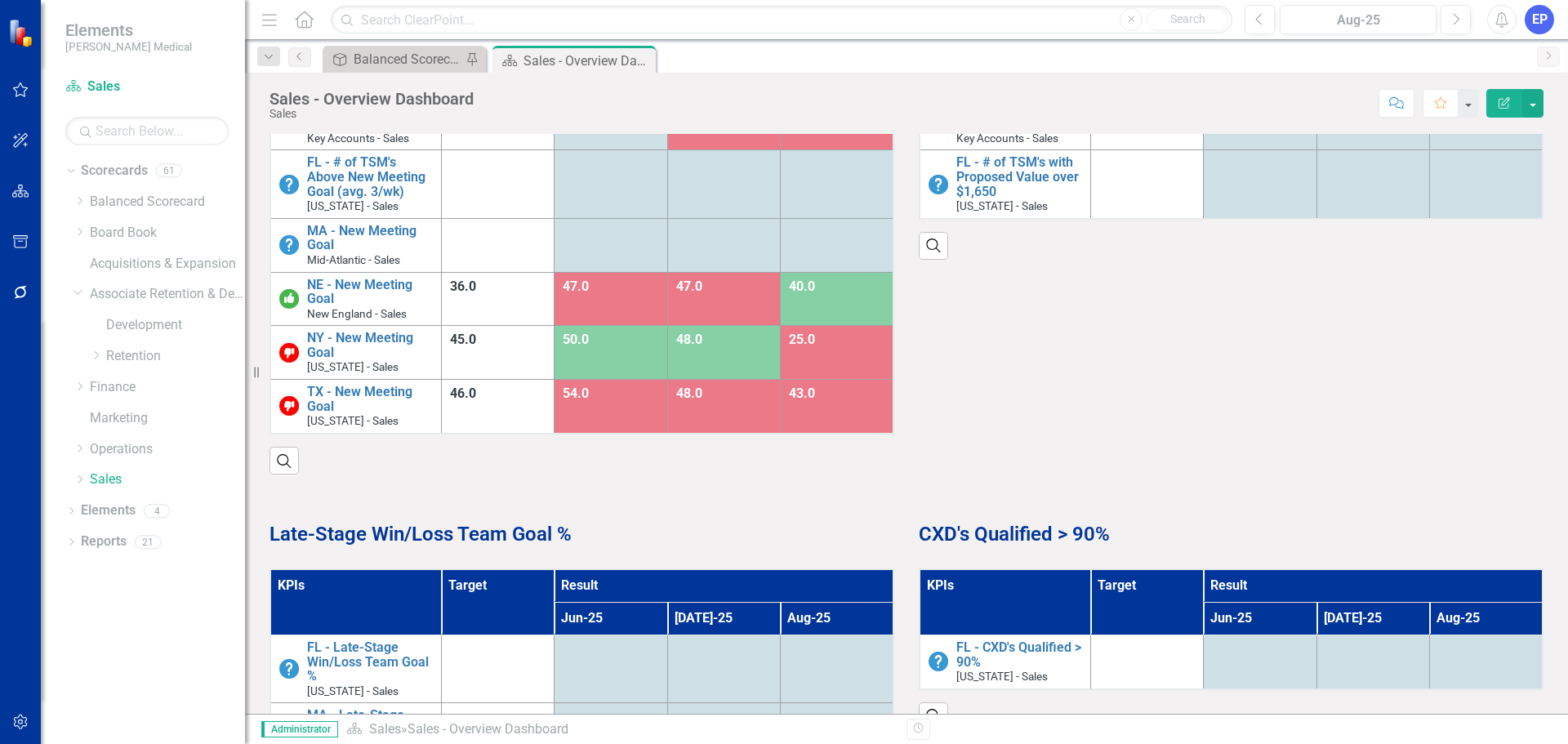
scroll to position [905, 0]
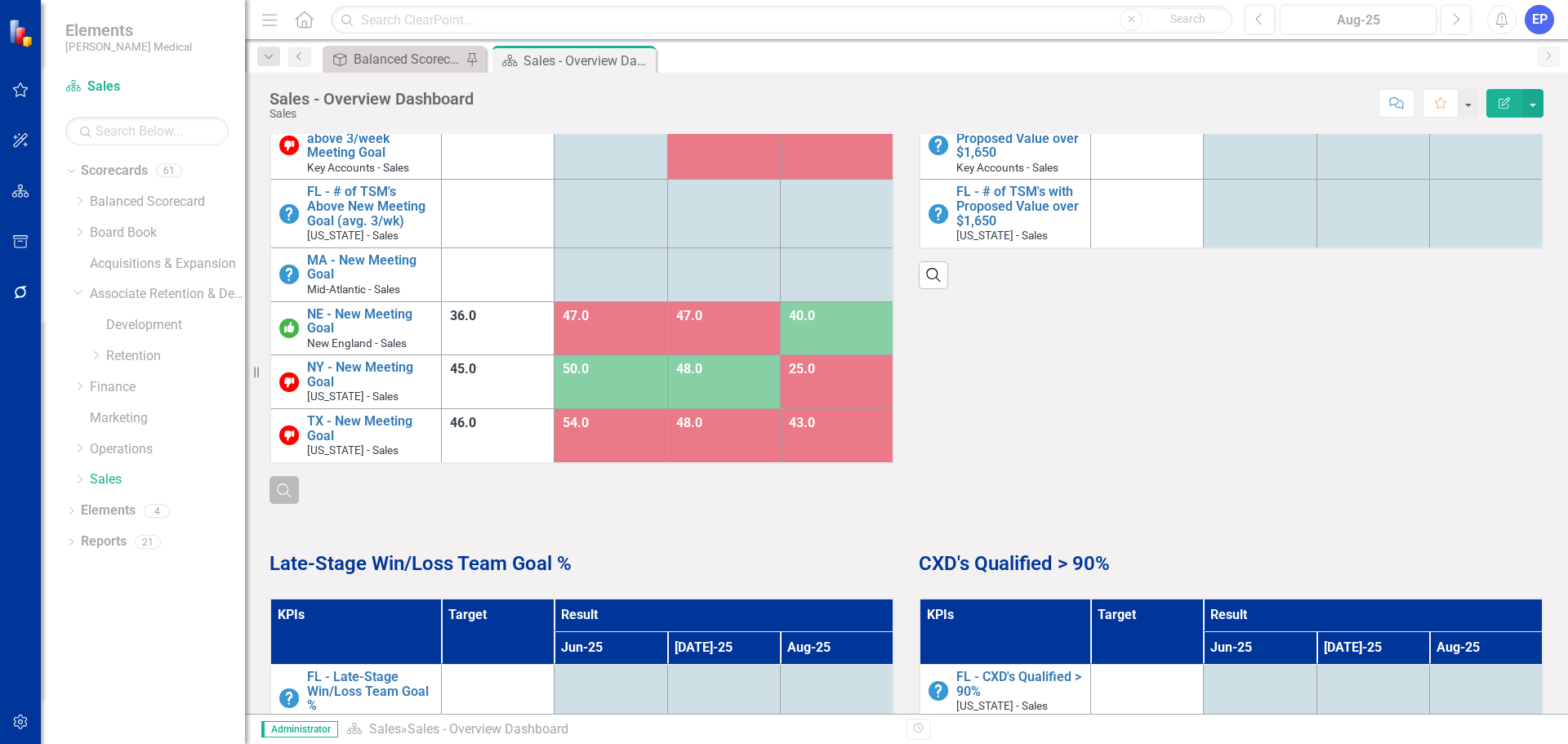
click at [285, 497] on icon "Search" at bounding box center [283, 490] width 18 height 15
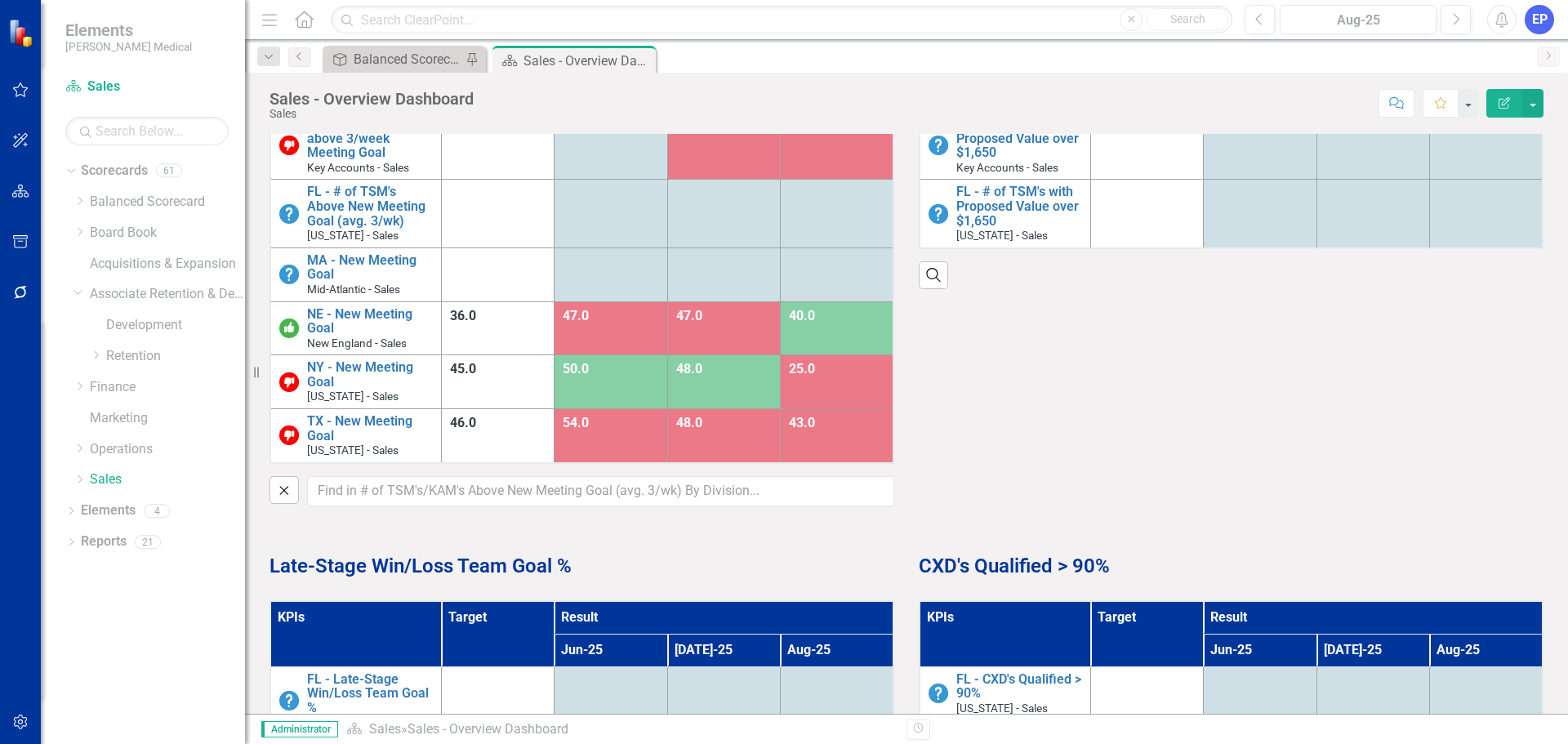
scroll to position [824, 0]
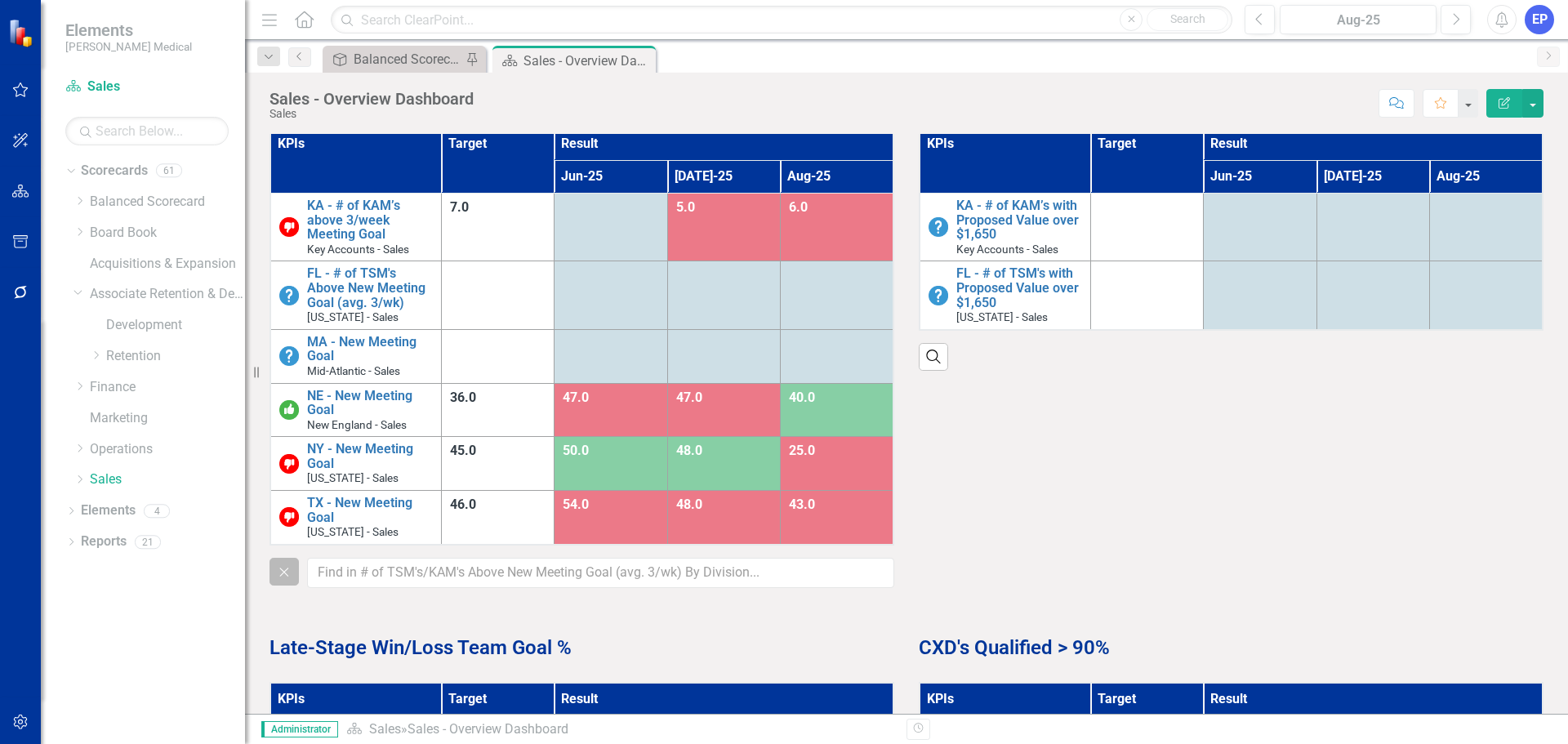
click at [277, 577] on icon "Close" at bounding box center [283, 572] width 18 height 15
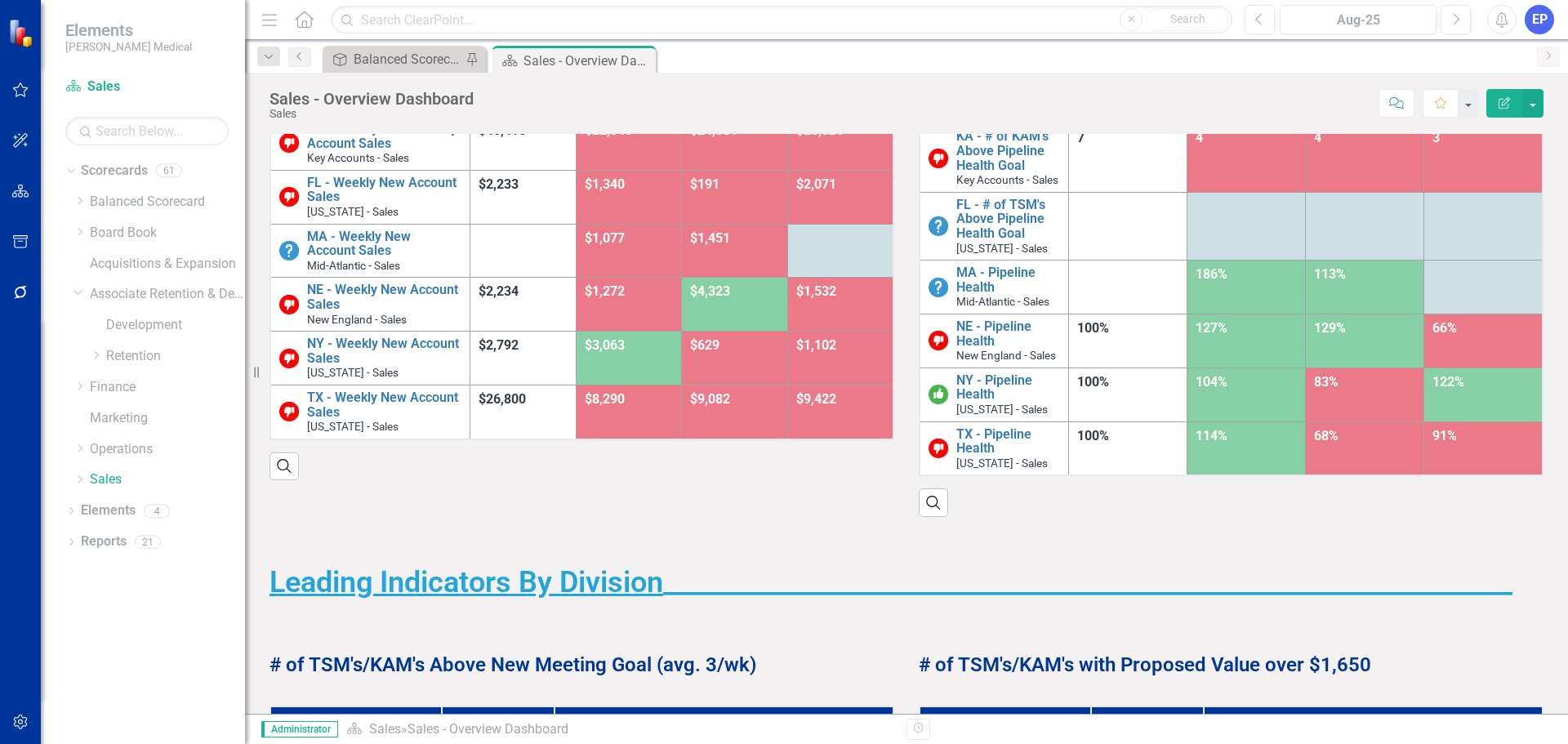
scroll to position [163, 0]
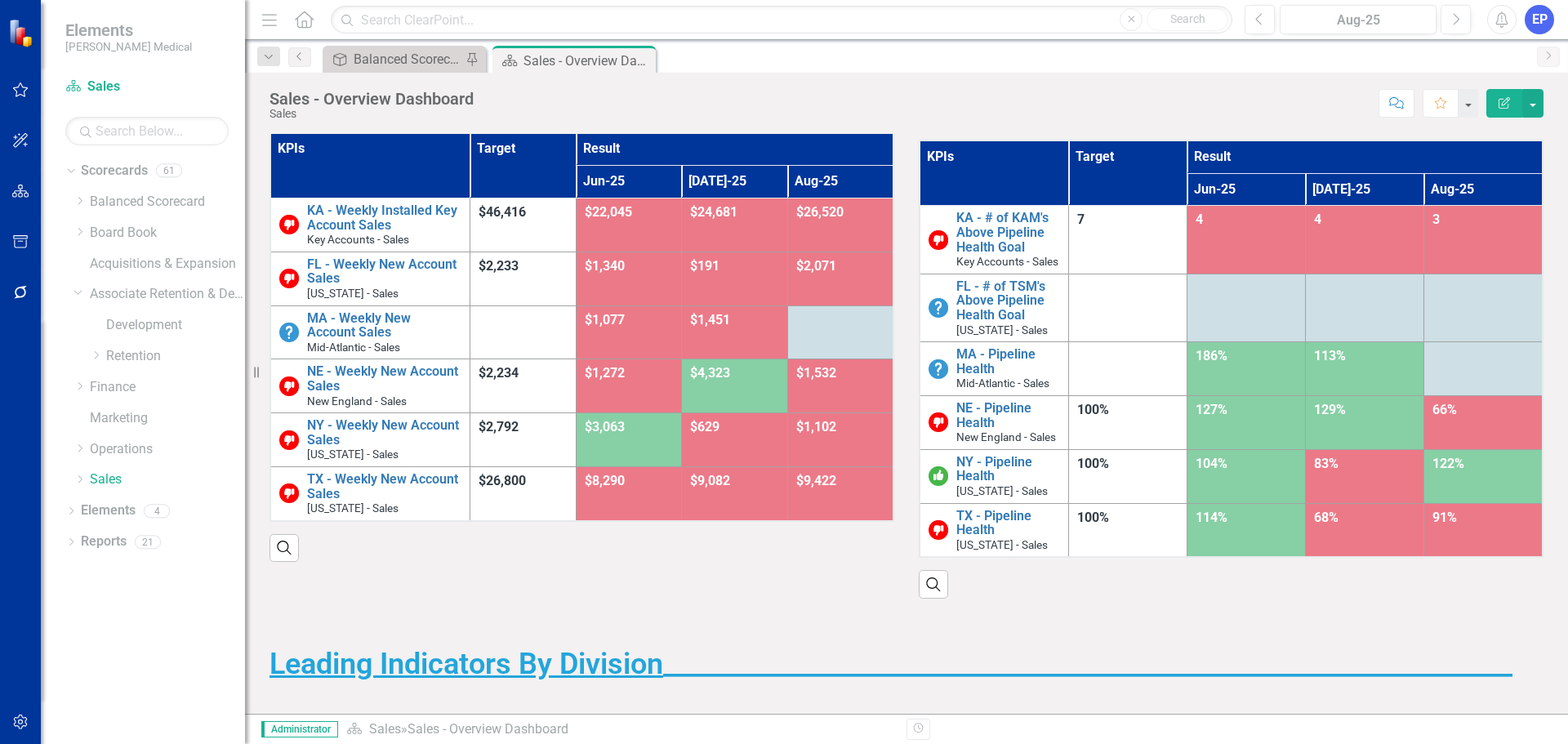
click at [1006, 177] on th "KPIs" at bounding box center [993, 173] width 148 height 65
click at [1006, 177] on th "KPIs Sort Ascending" at bounding box center [993, 173] width 148 height 65
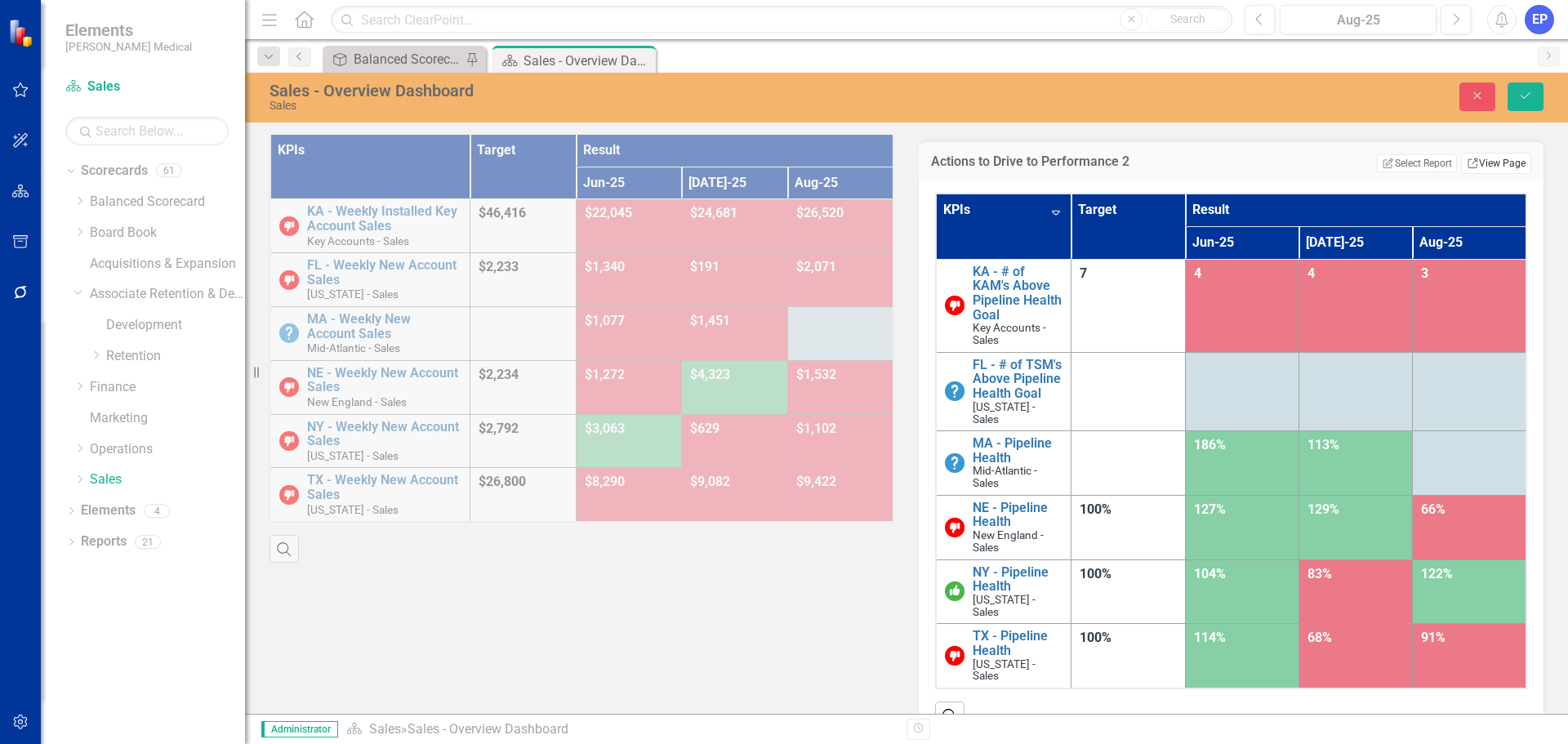
click at [1460, 171] on link "Link View Page" at bounding box center [1495, 163] width 70 height 21
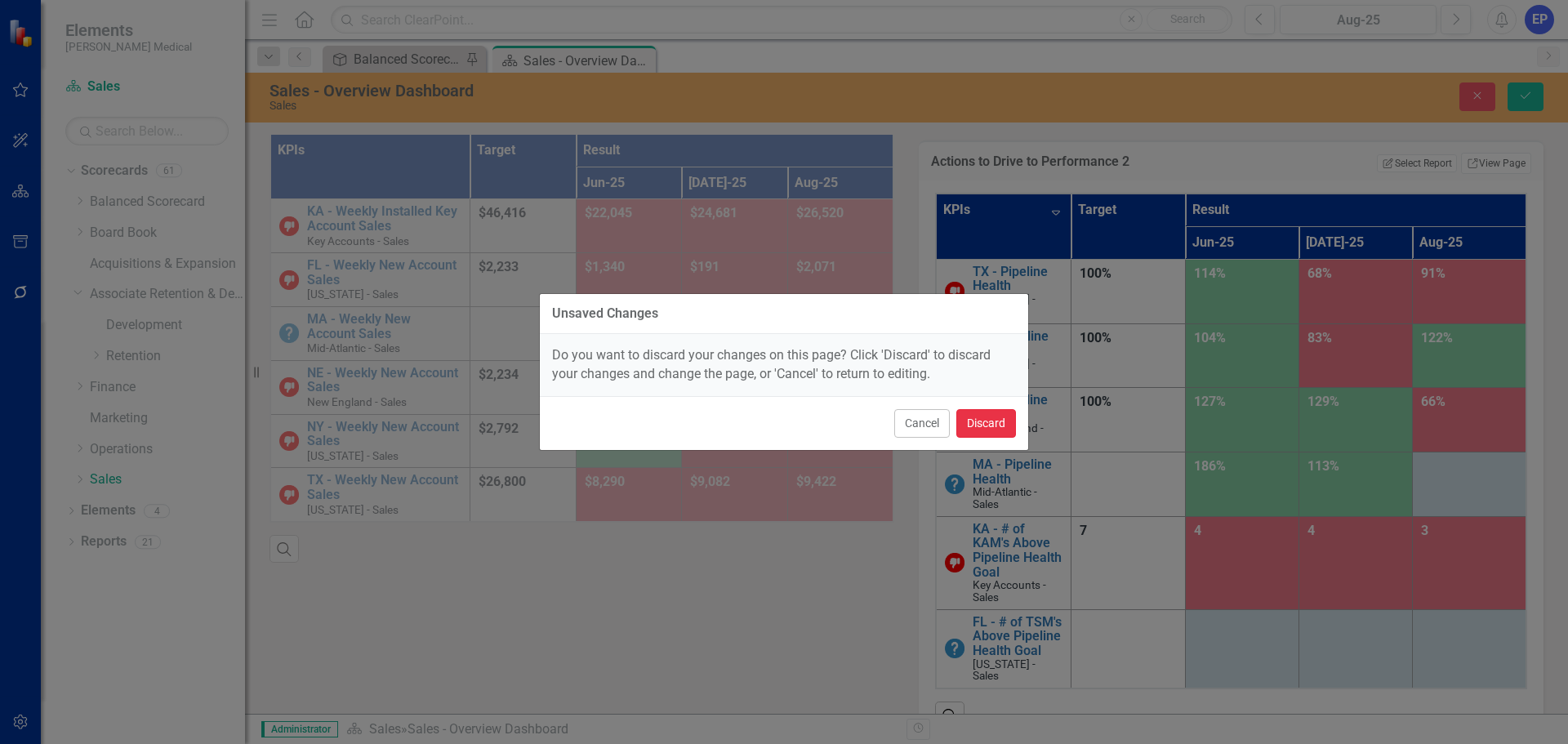
click at [973, 426] on button "Discard" at bounding box center [986, 423] width 59 height 28
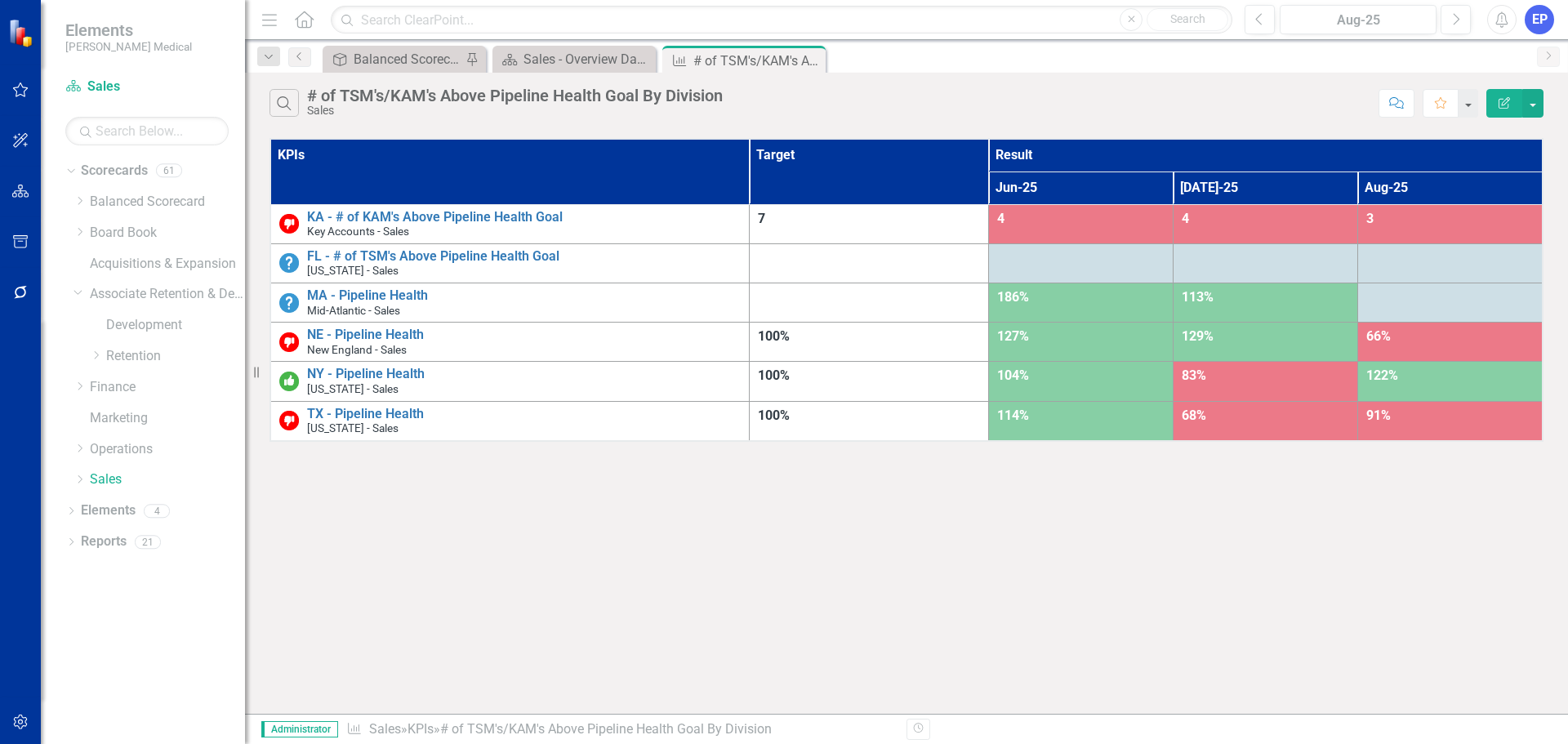
click at [1494, 113] on button "Edit Report" at bounding box center [1504, 103] width 36 height 28
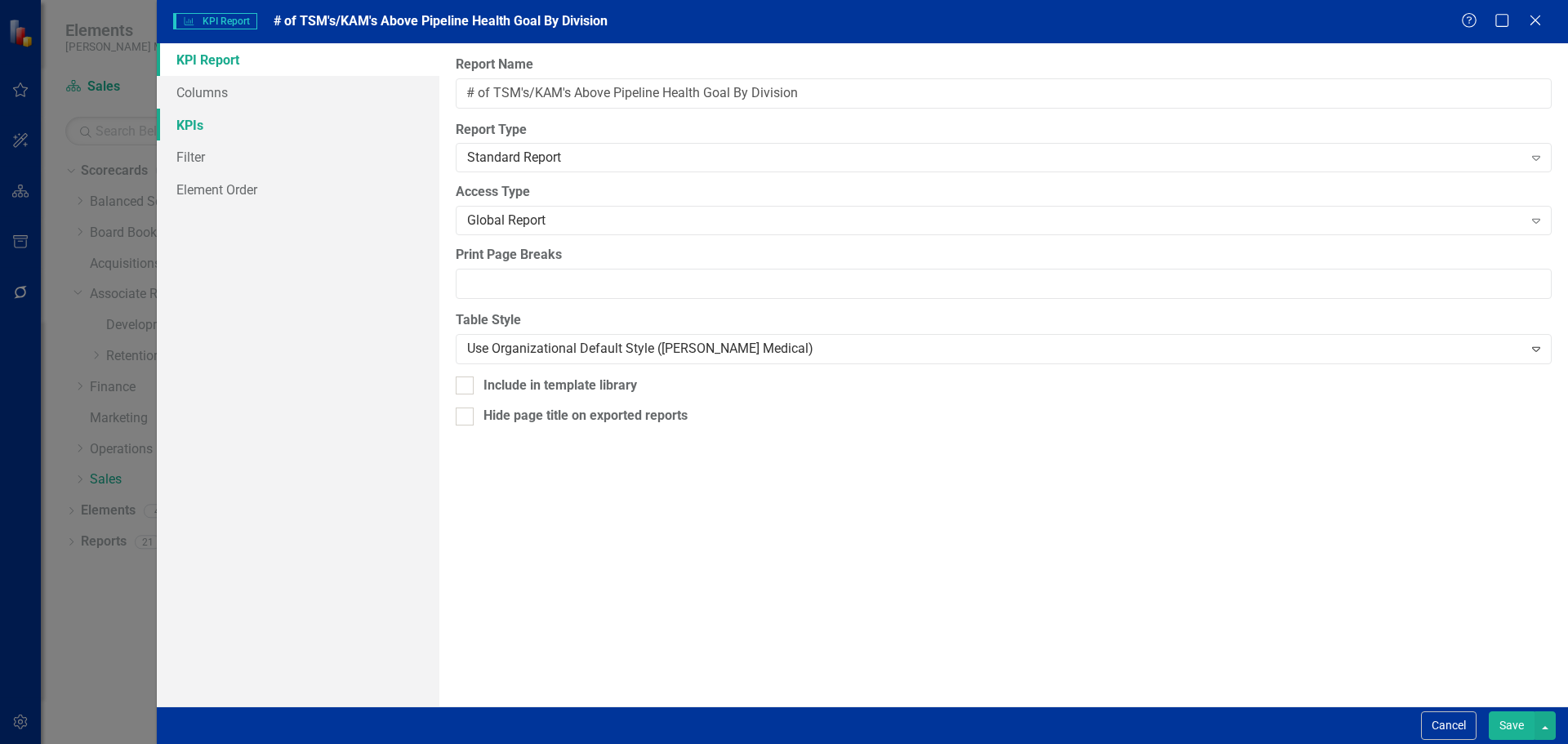
click at [296, 128] on link "KPIs" at bounding box center [297, 125] width 282 height 33
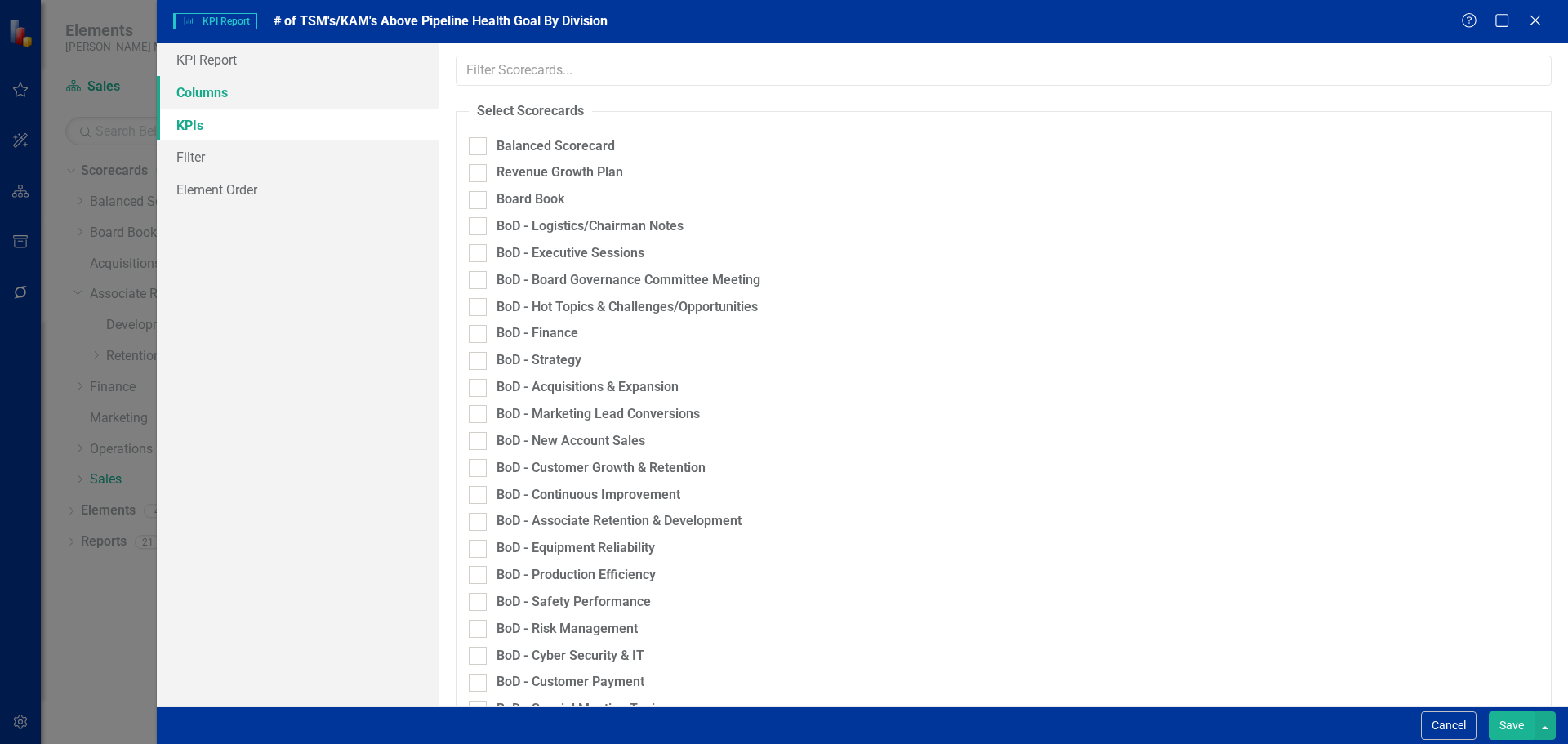
click at [323, 96] on link "Columns" at bounding box center [297, 92] width 282 height 33
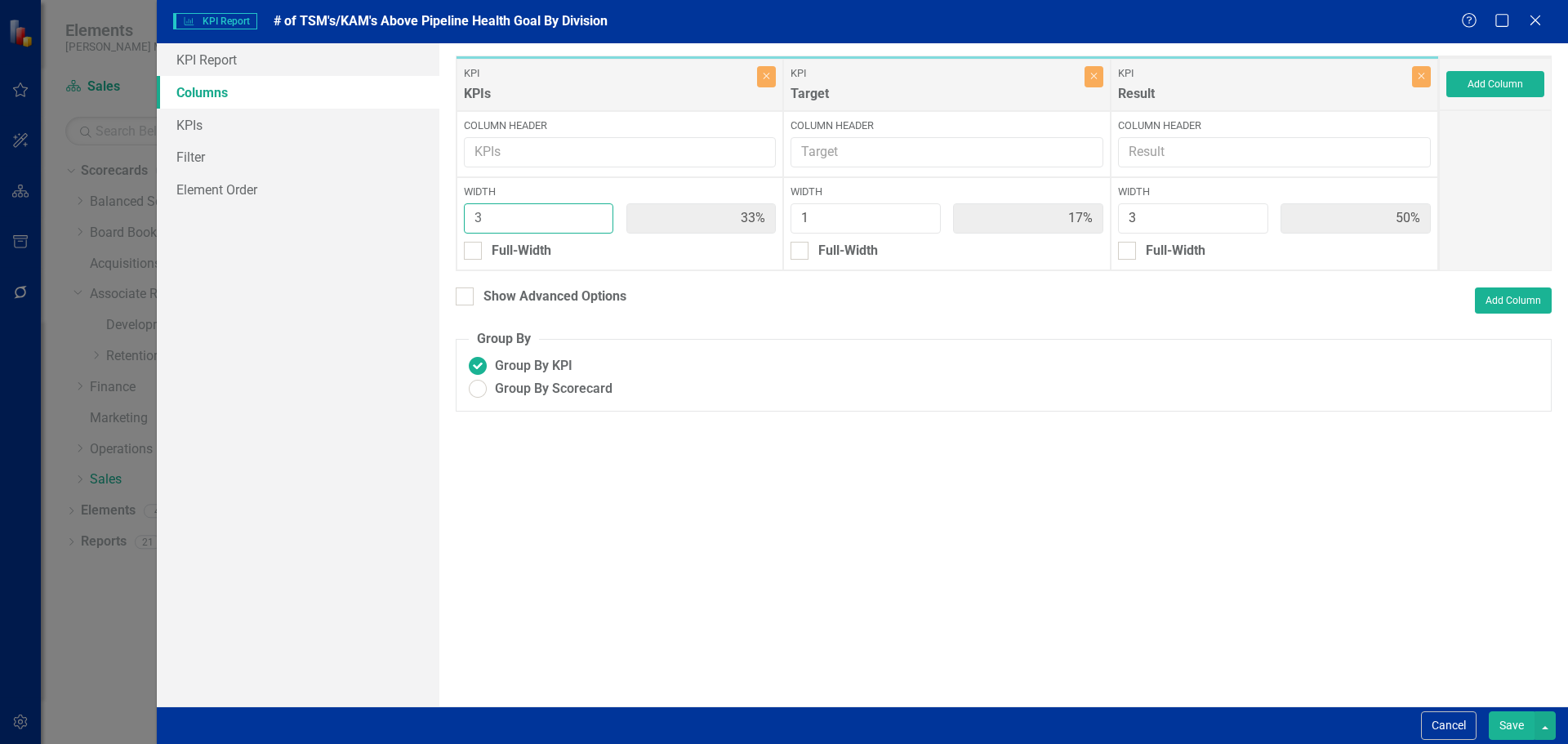
type input "3"
click at [597, 214] on input "3" at bounding box center [538, 218] width 150 height 30
type input "43%"
type input "14%"
type input "43%"
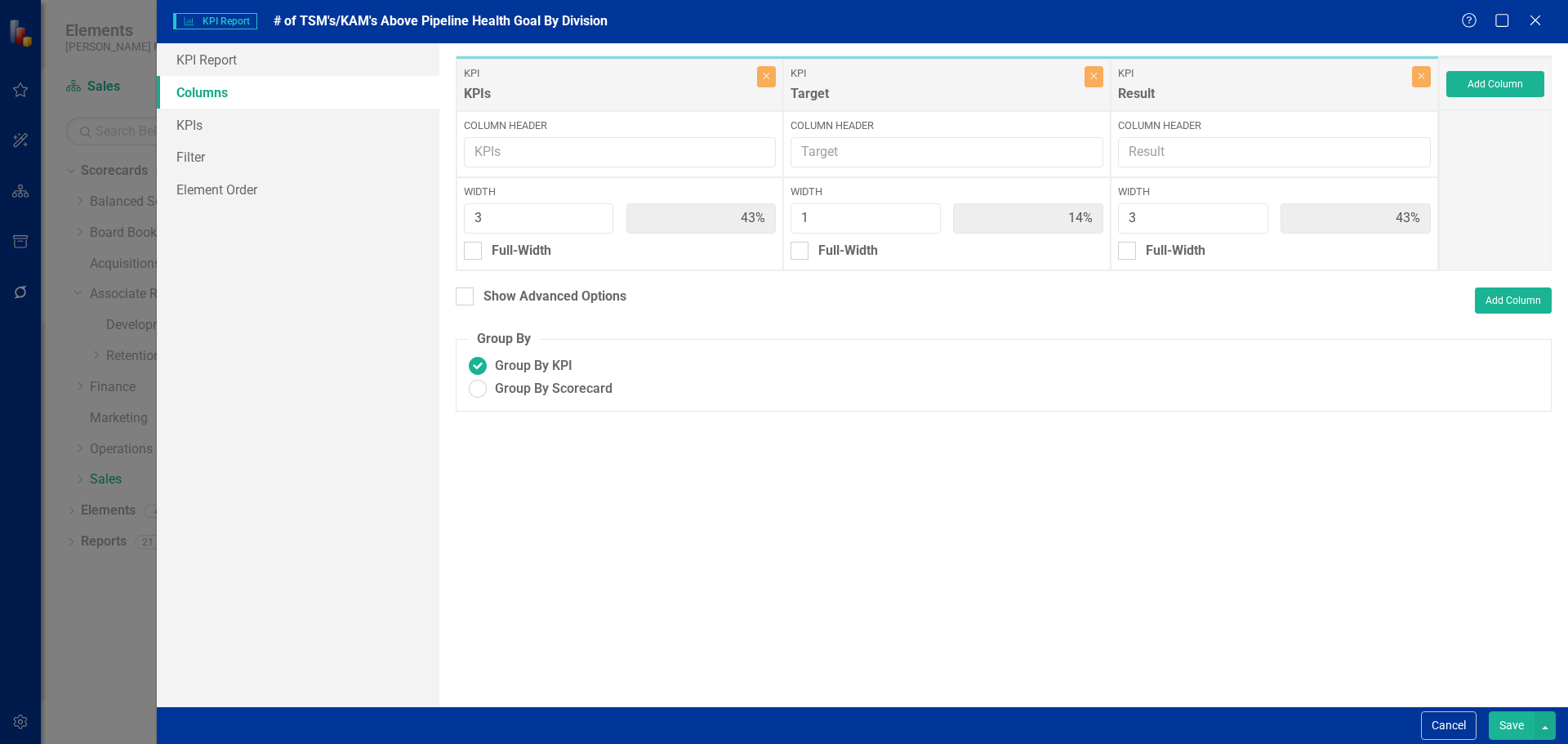
click at [1508, 722] on button "Save" at bounding box center [1511, 725] width 45 height 28
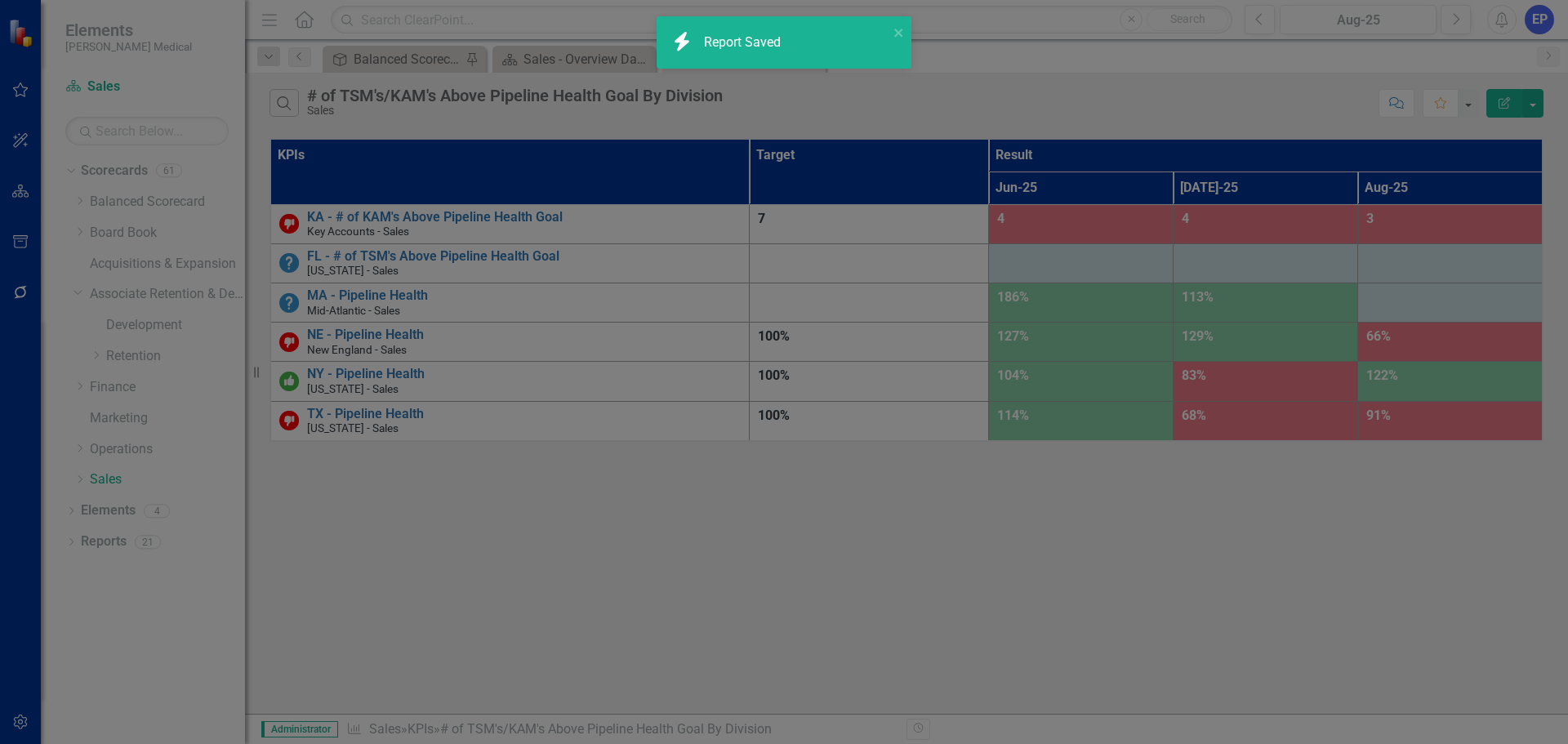
radio input "true"
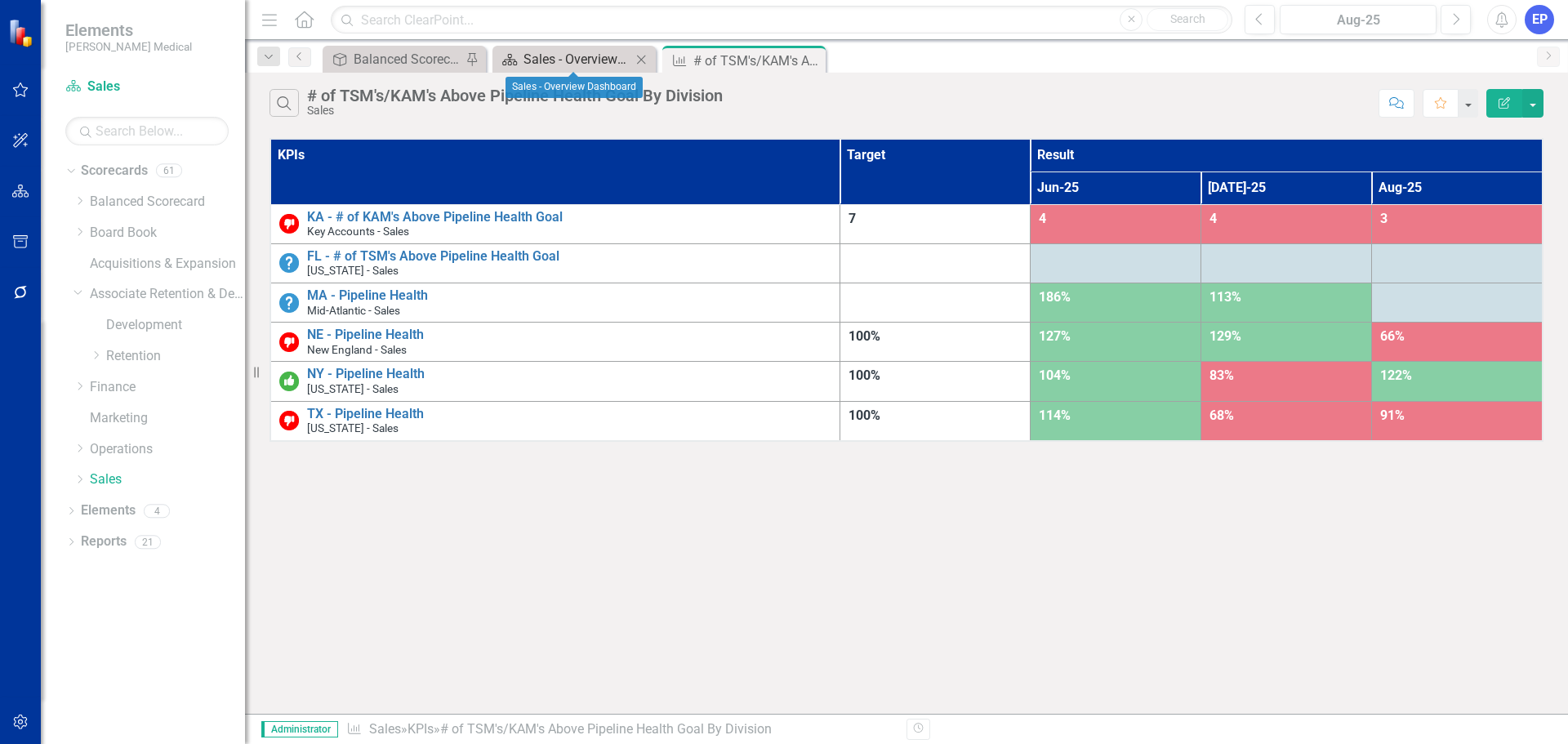
click at [572, 56] on div "Sales - Overview Dashboard" at bounding box center [577, 59] width 108 height 21
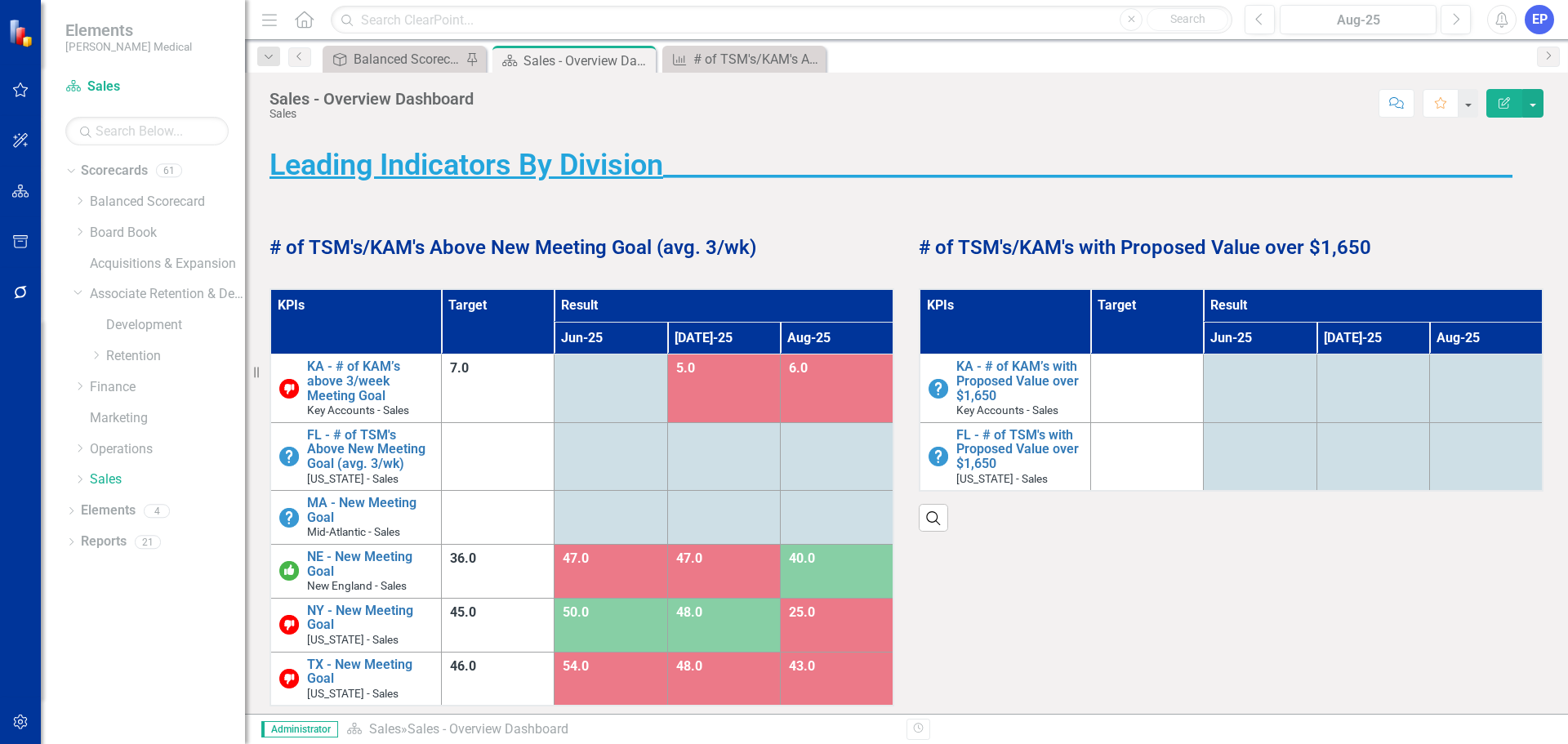
scroll to position [653, 0]
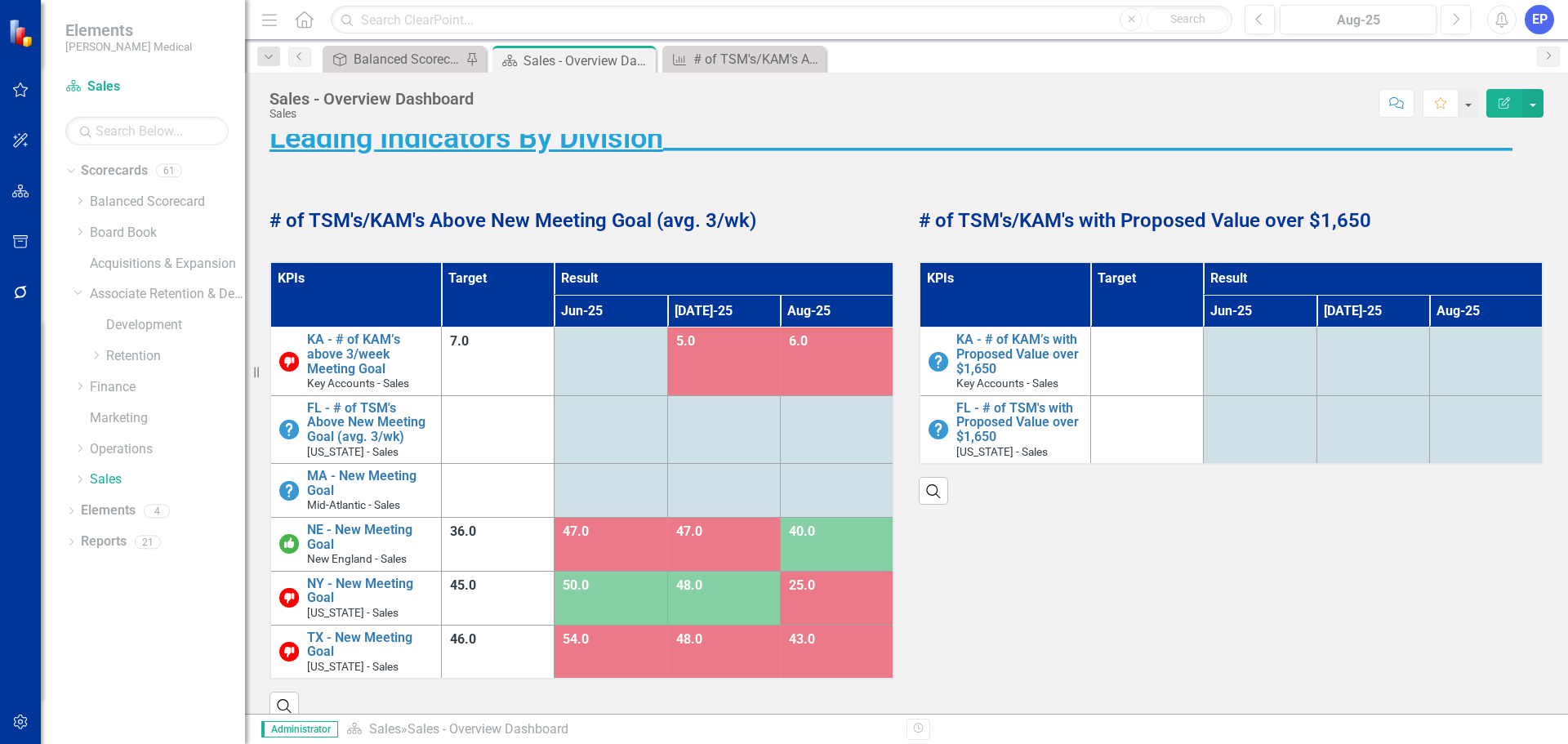
click at [362, 308] on th "KPIs" at bounding box center [355, 295] width 171 height 65
click at [362, 308] on th "KPIs Sort Ascending" at bounding box center [355, 295] width 171 height 65
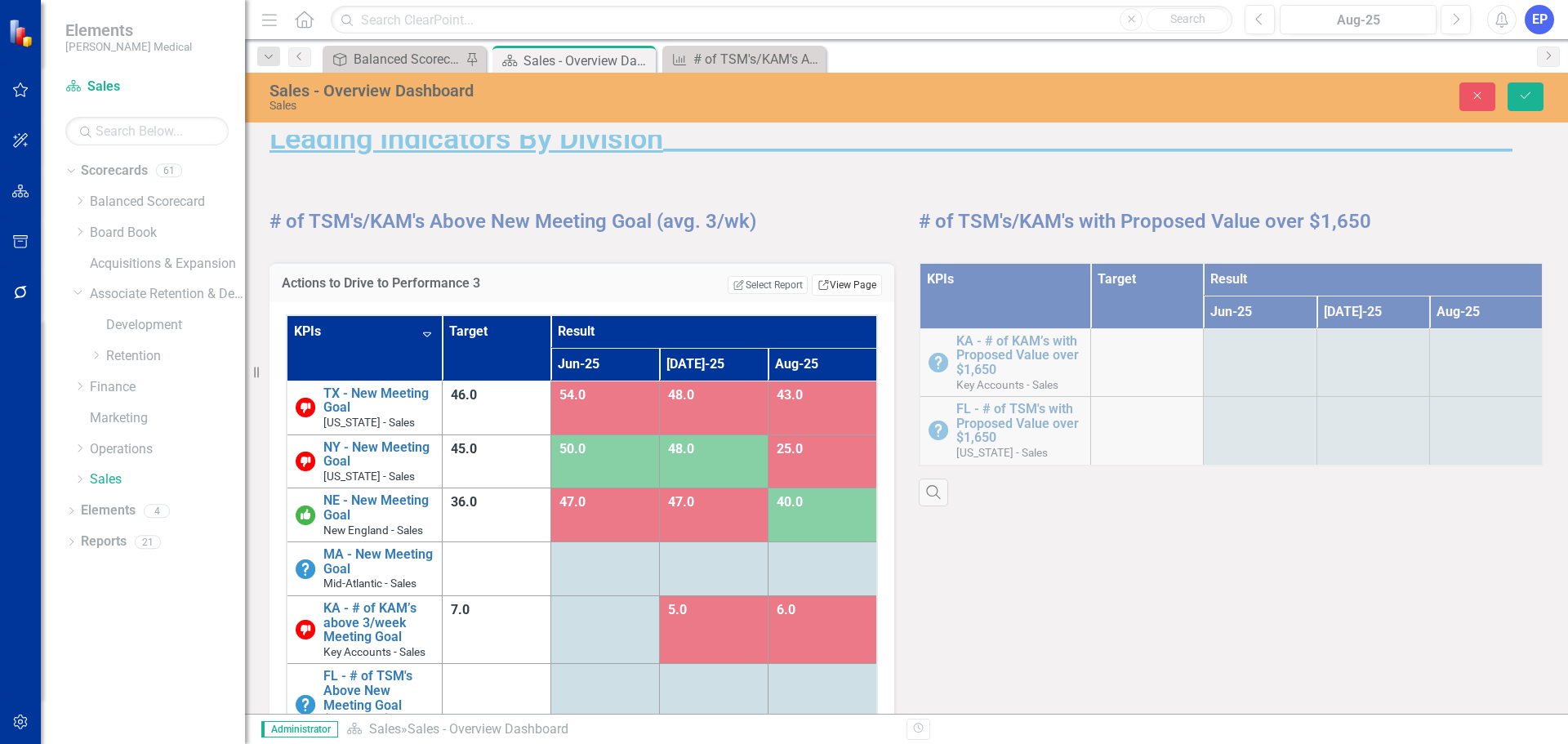
click at [821, 285] on link "Link View Page" at bounding box center [847, 285] width 70 height 21
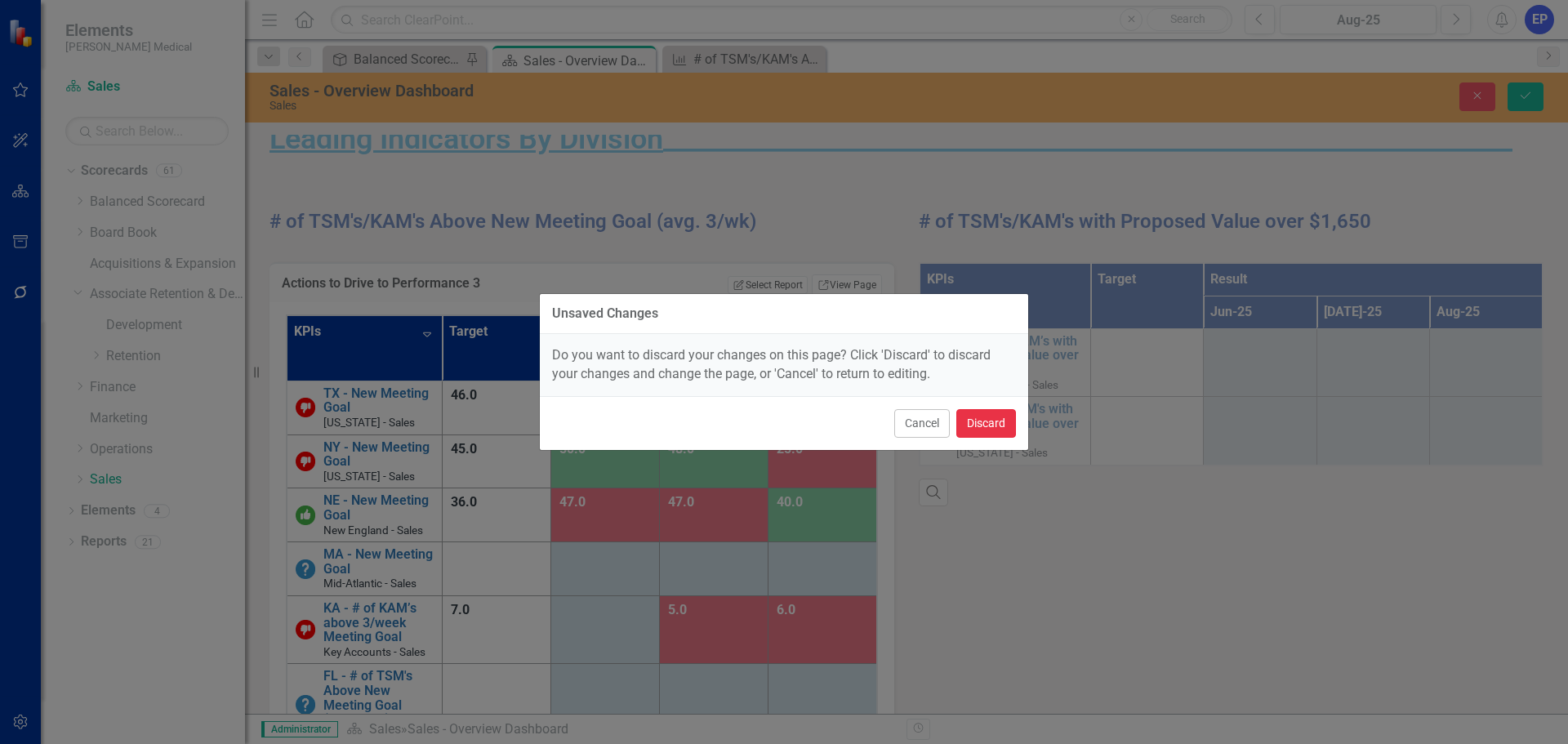
click at [970, 421] on button "Discard" at bounding box center [986, 423] width 59 height 28
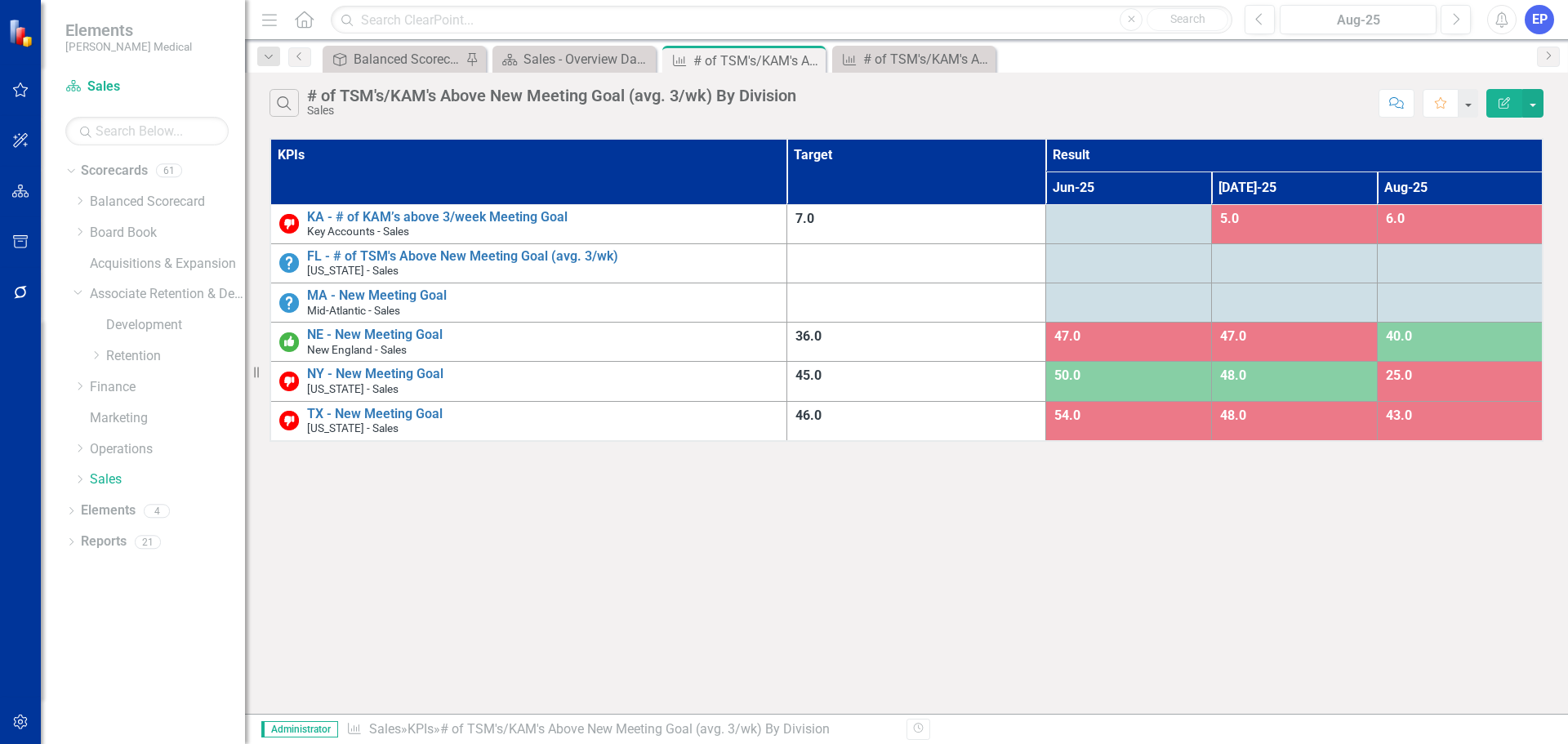
click at [1502, 104] on icon "button" at bounding box center [1504, 103] width 11 height 11
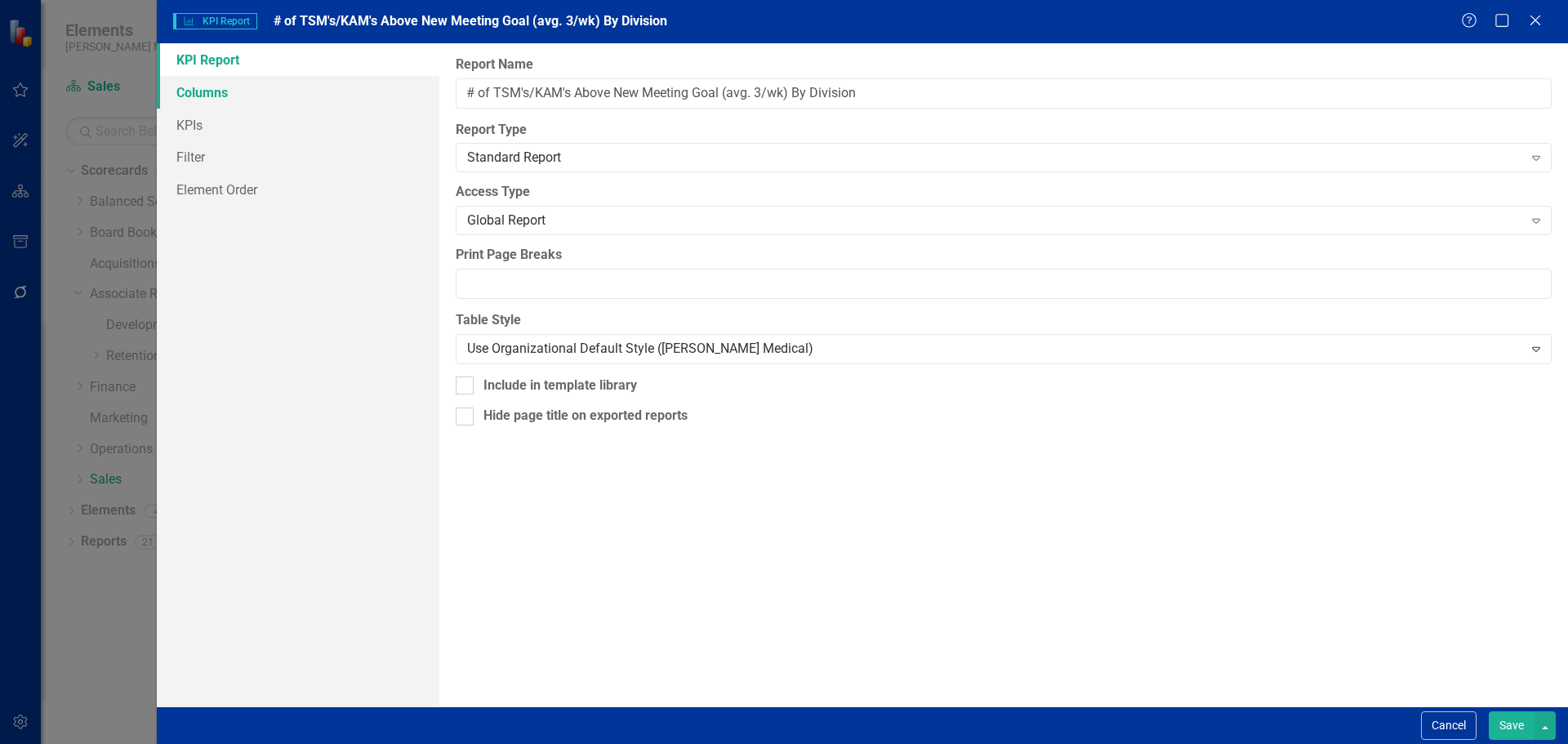
click at [289, 103] on link "Columns" at bounding box center [297, 92] width 282 height 33
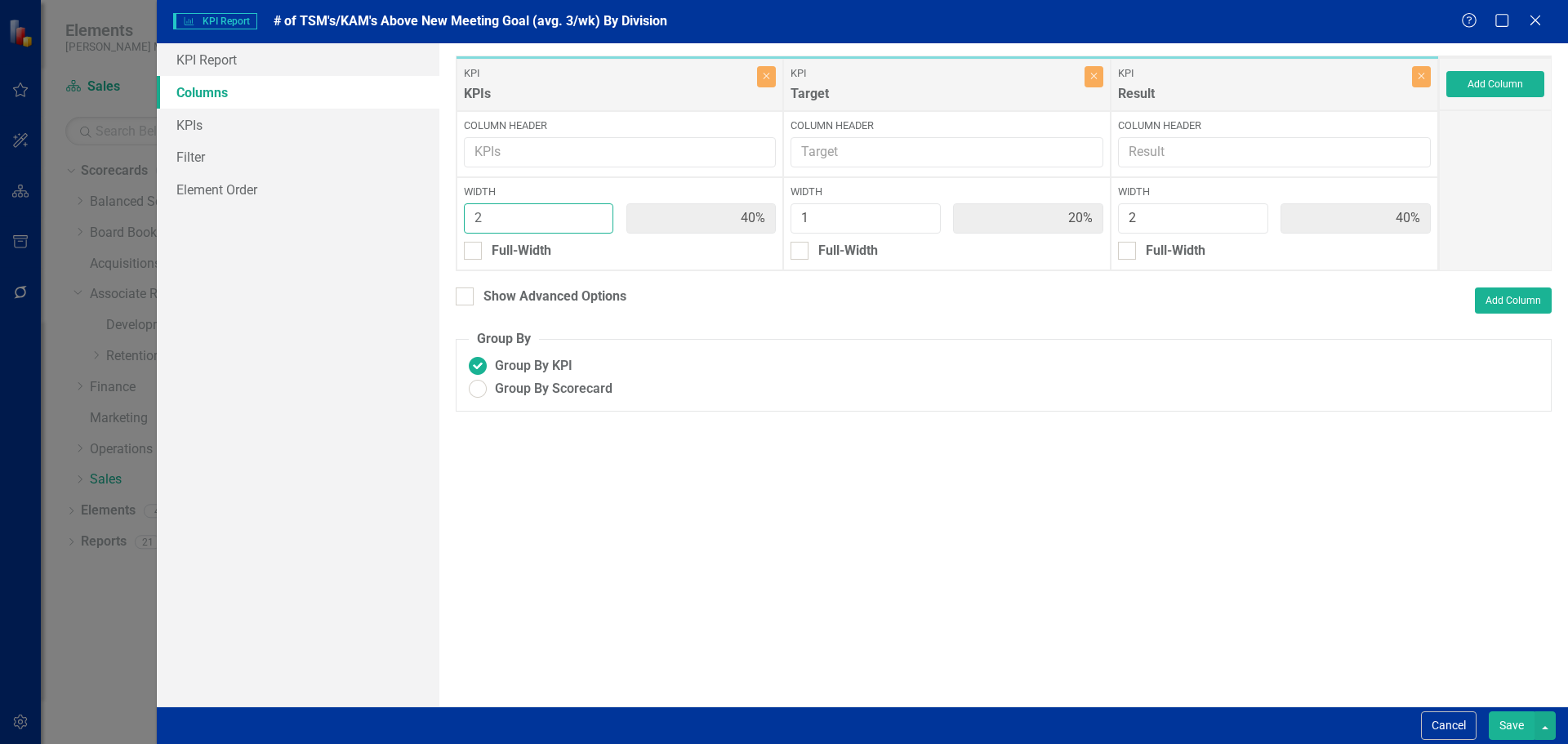
type input "3"
type input "50%"
type input "17%"
type input "33%"
type input "3"
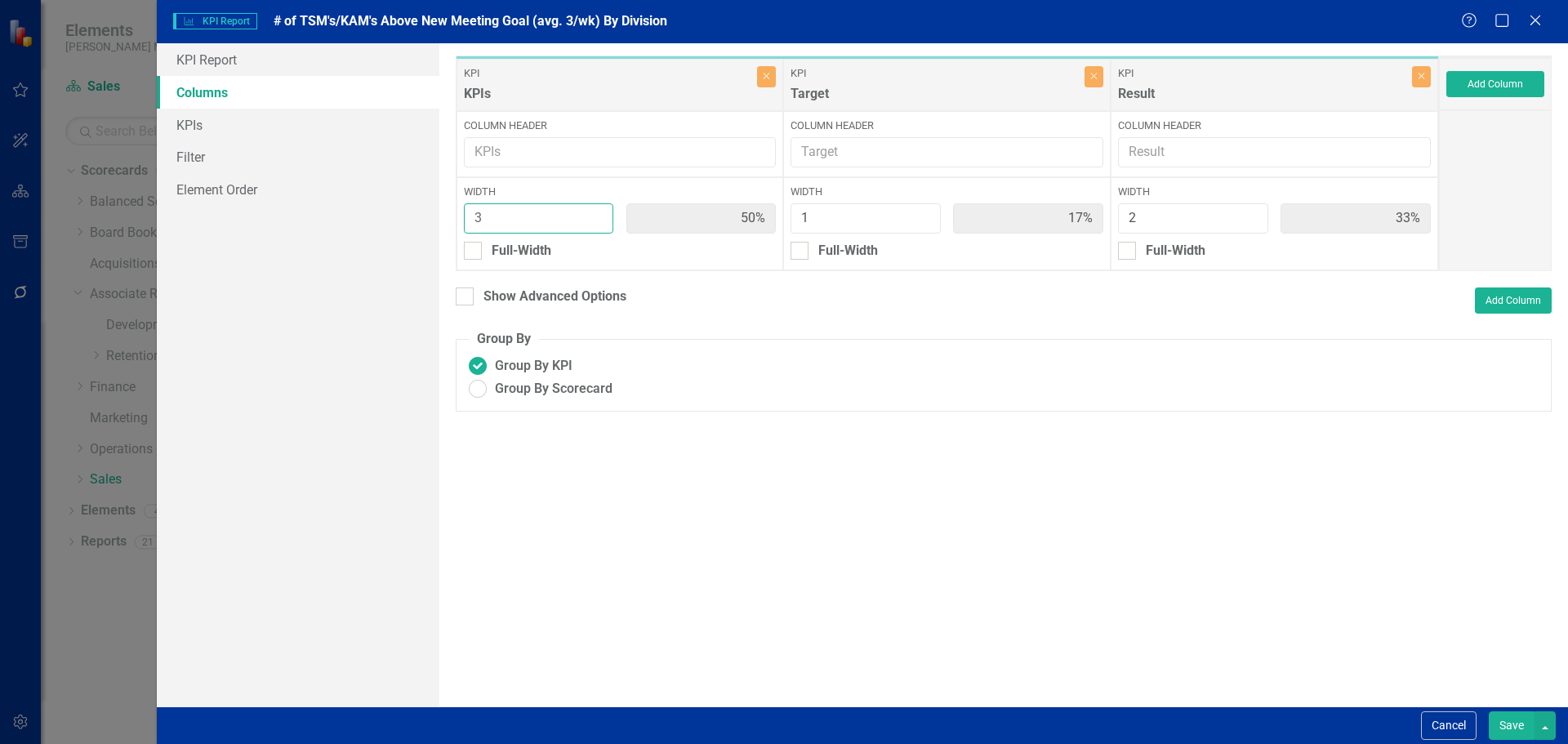
click at [595, 211] on input "3" at bounding box center [538, 218] width 150 height 30
click at [1501, 721] on button "Save" at bounding box center [1511, 725] width 45 height 28
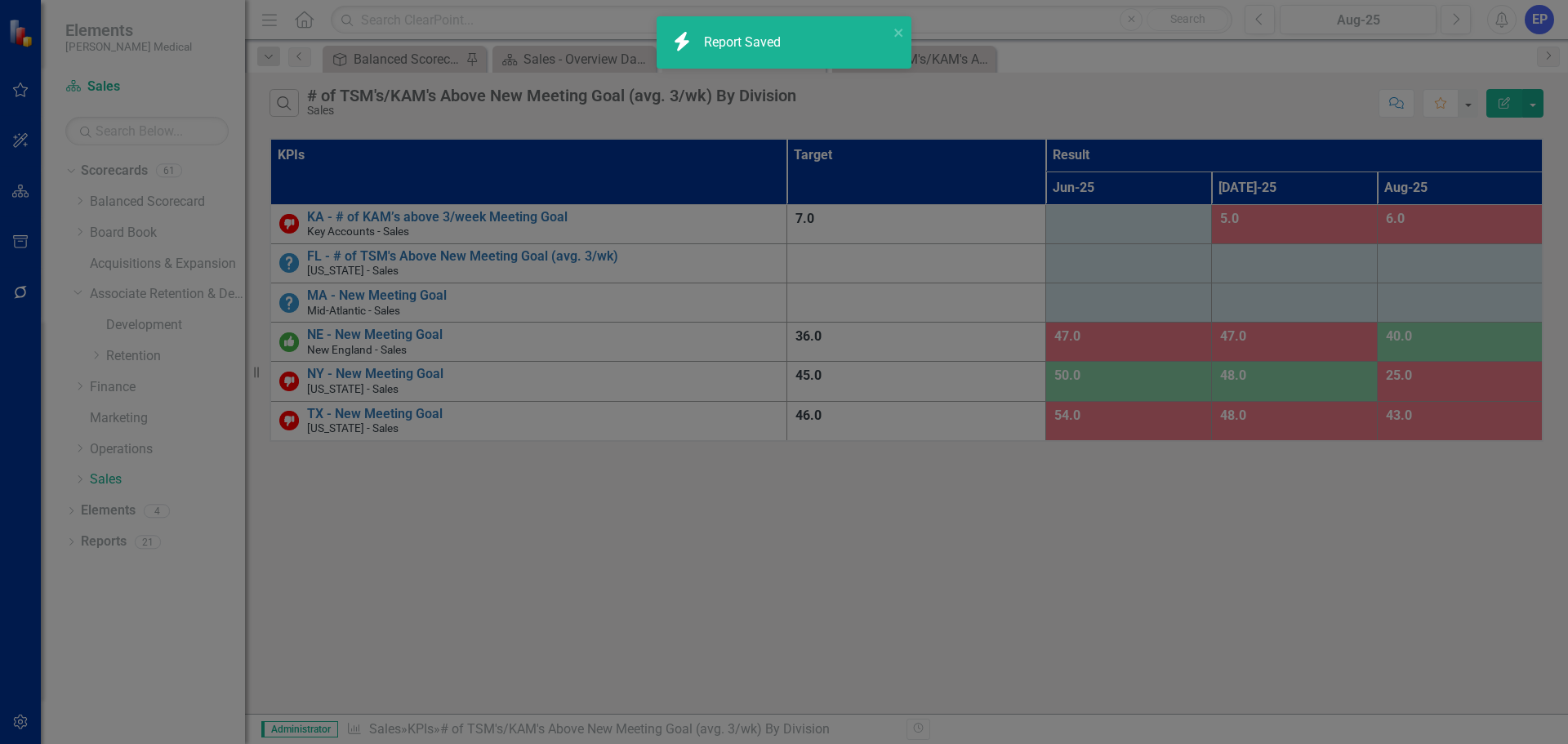
radio input "true"
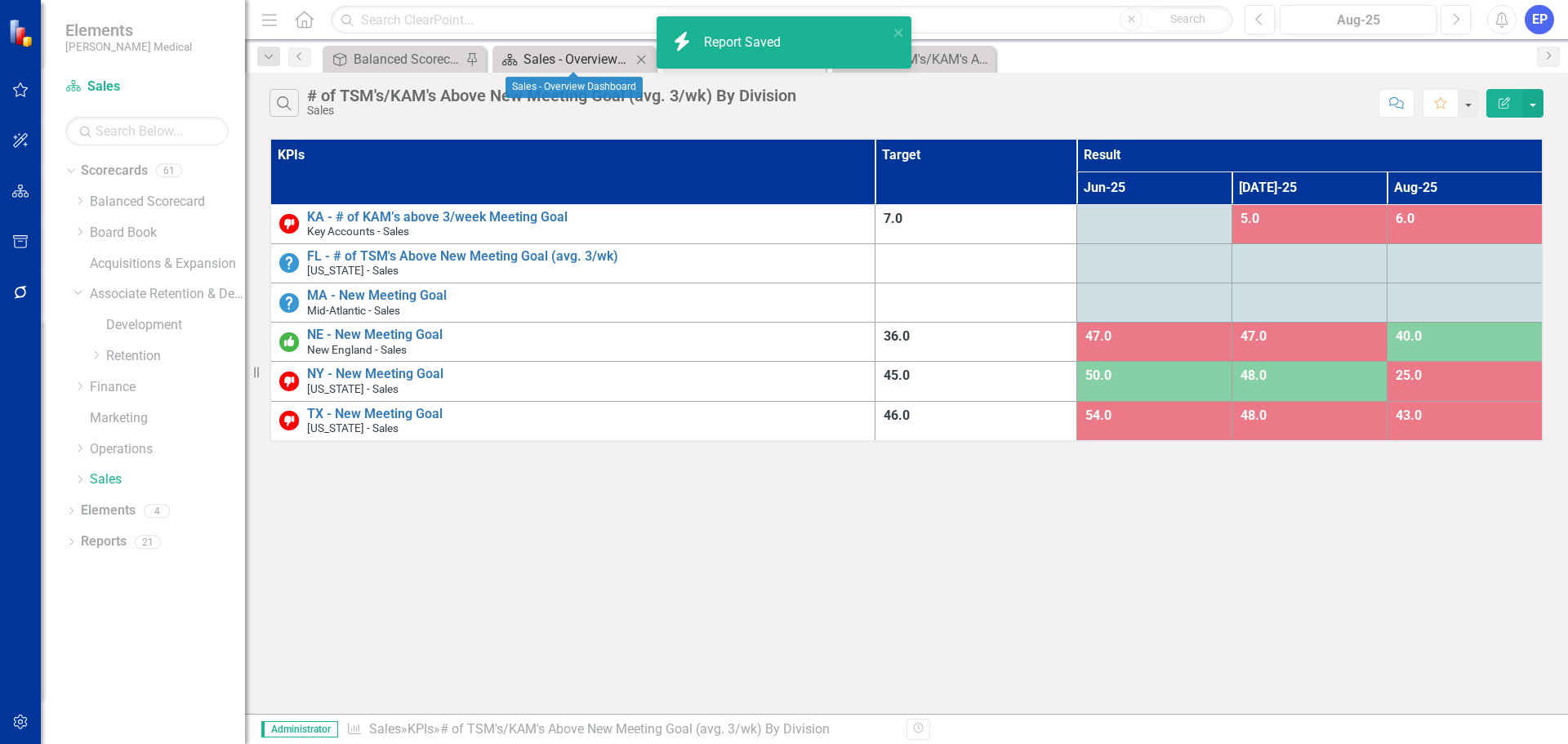
click at [571, 57] on div "Sales - Overview Dashboard" at bounding box center [577, 59] width 108 height 21
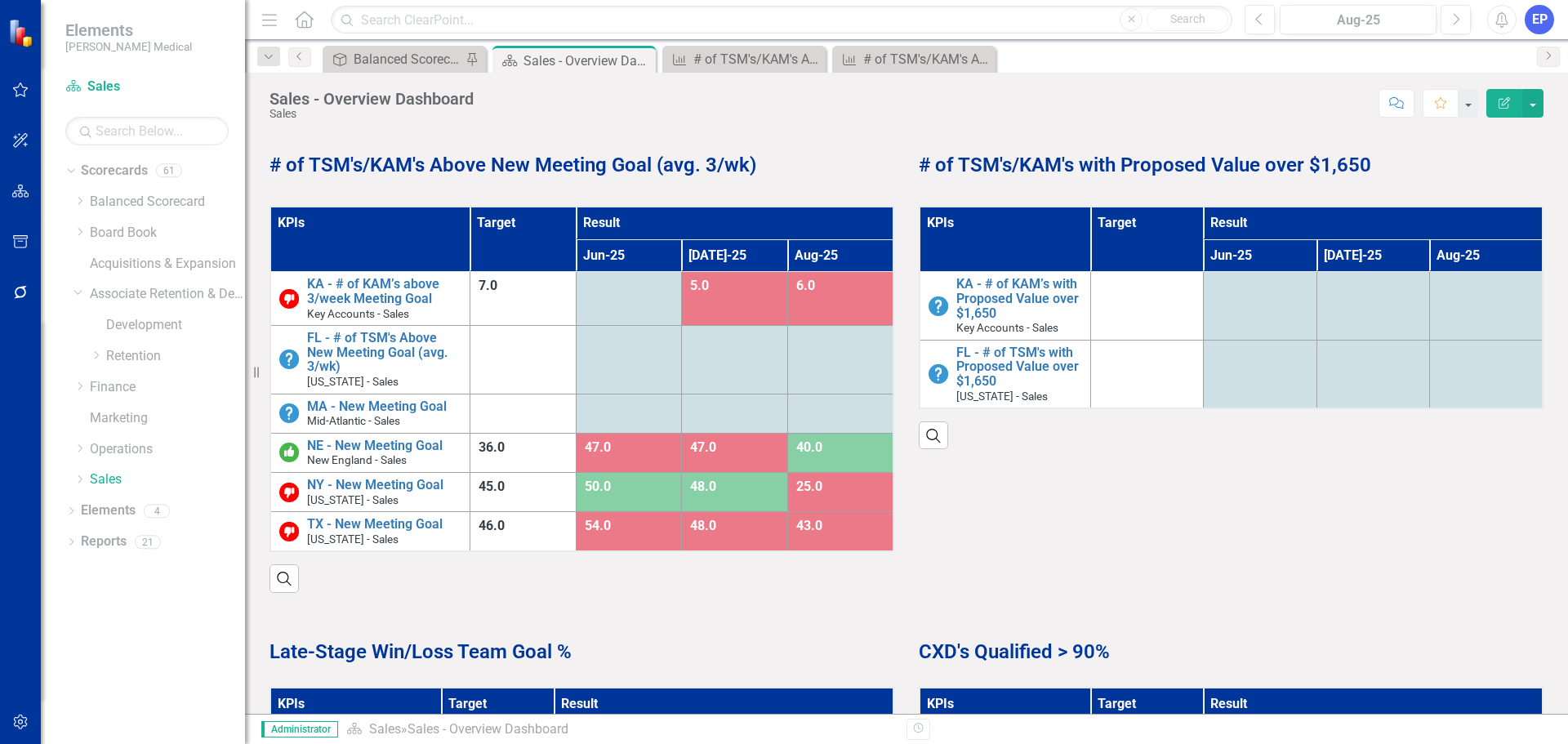
scroll to position [735, 0]
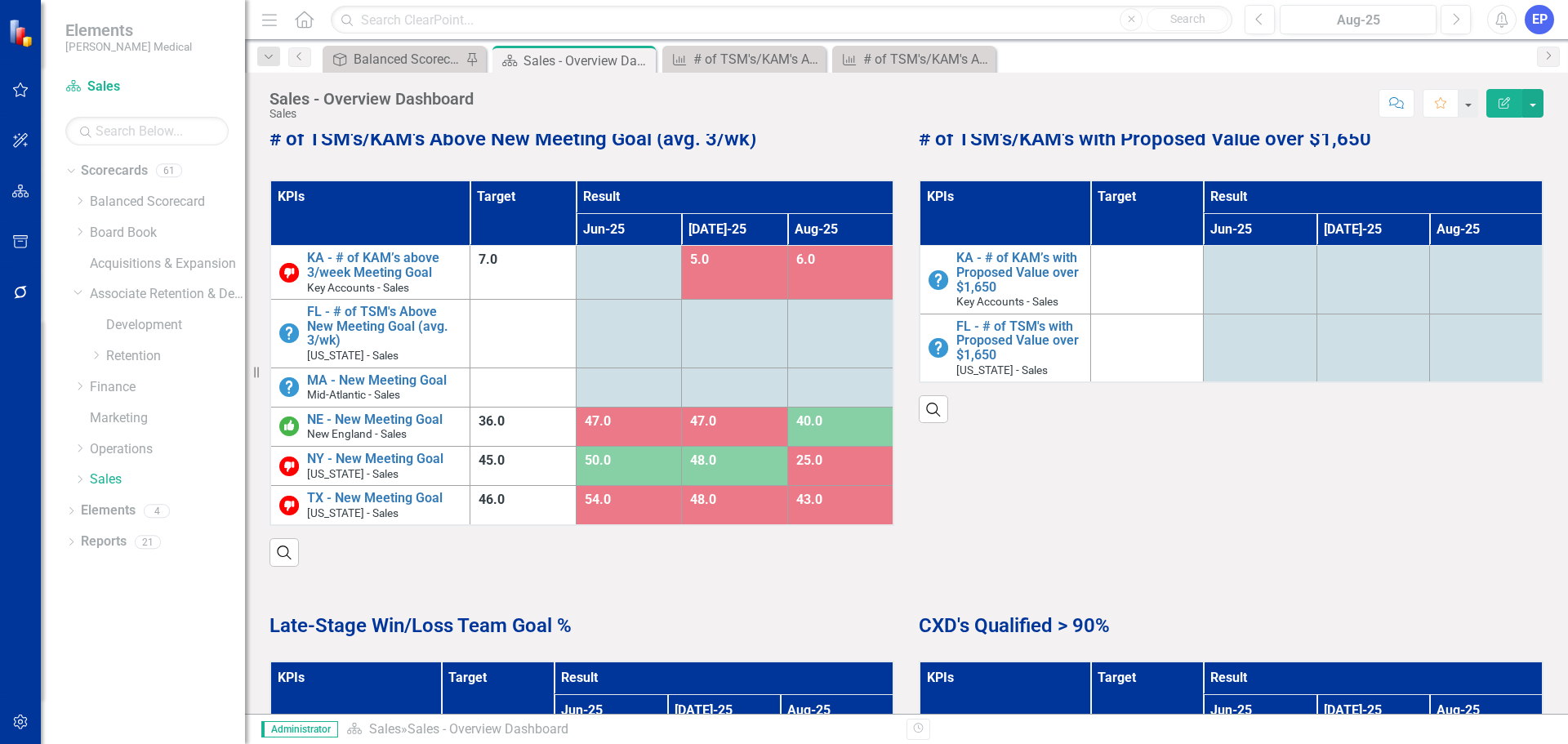
click at [1008, 209] on th "KPIs" at bounding box center [1004, 212] width 171 height 65
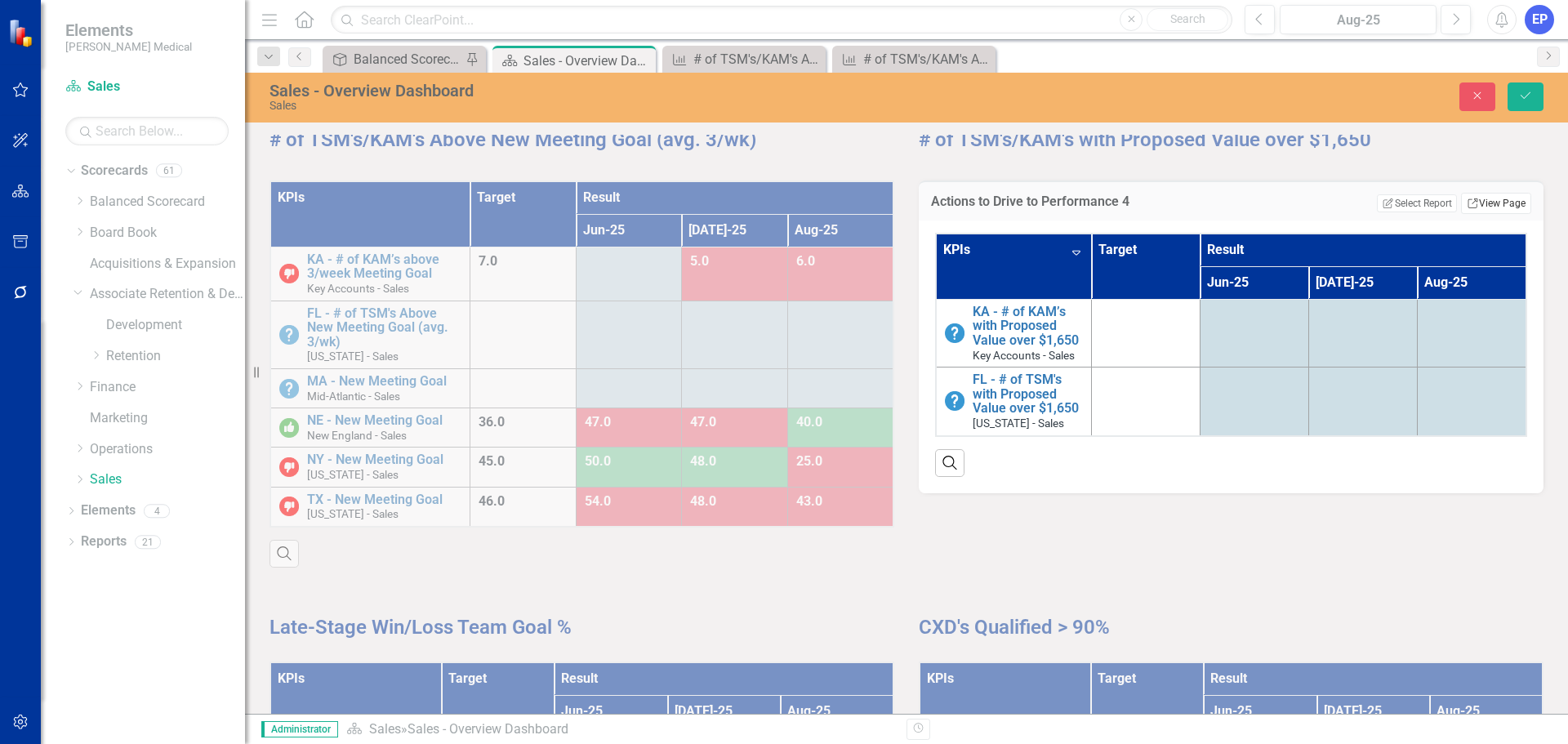
click at [1472, 202] on link "Link View Page" at bounding box center [1495, 203] width 70 height 21
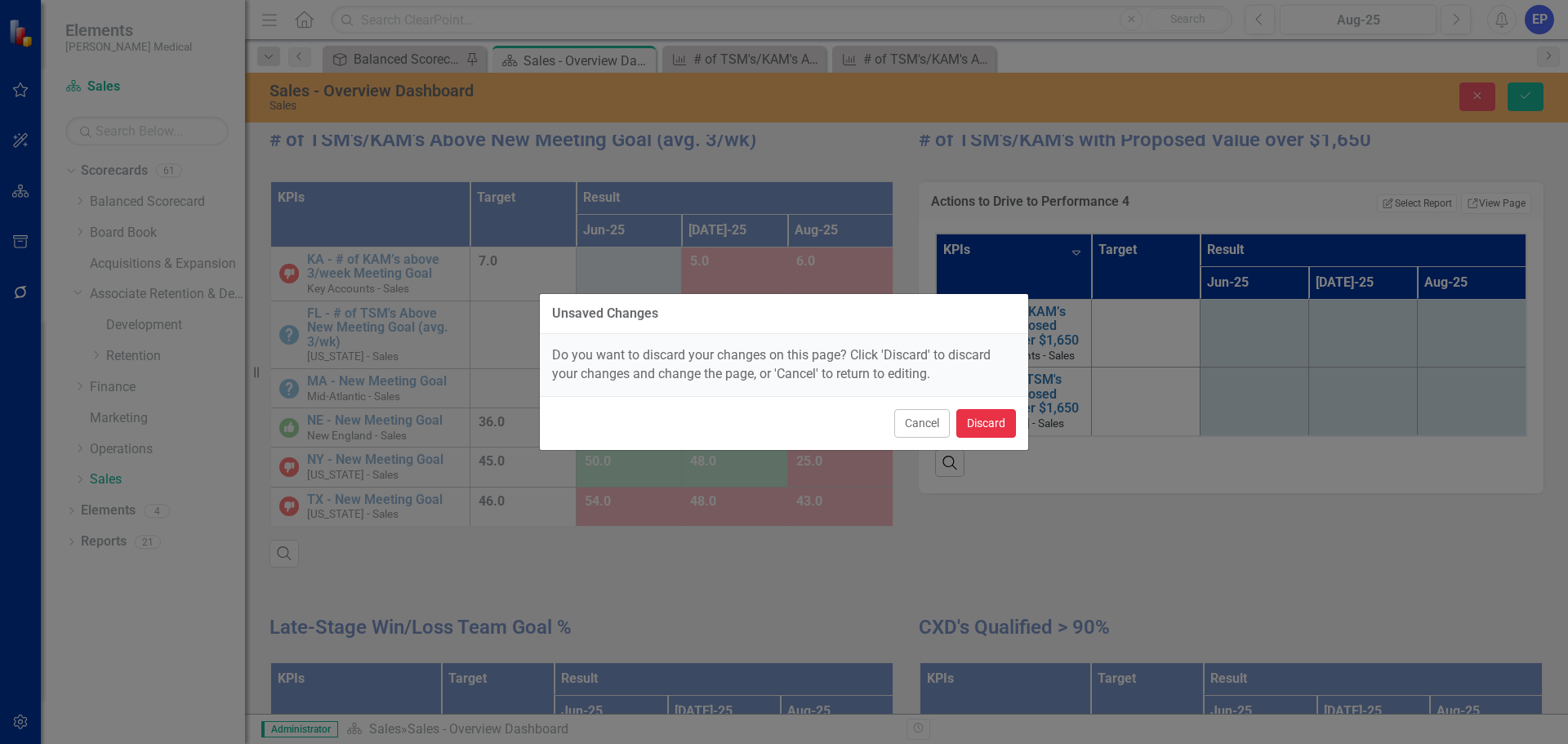
click at [988, 415] on button "Discard" at bounding box center [986, 423] width 59 height 28
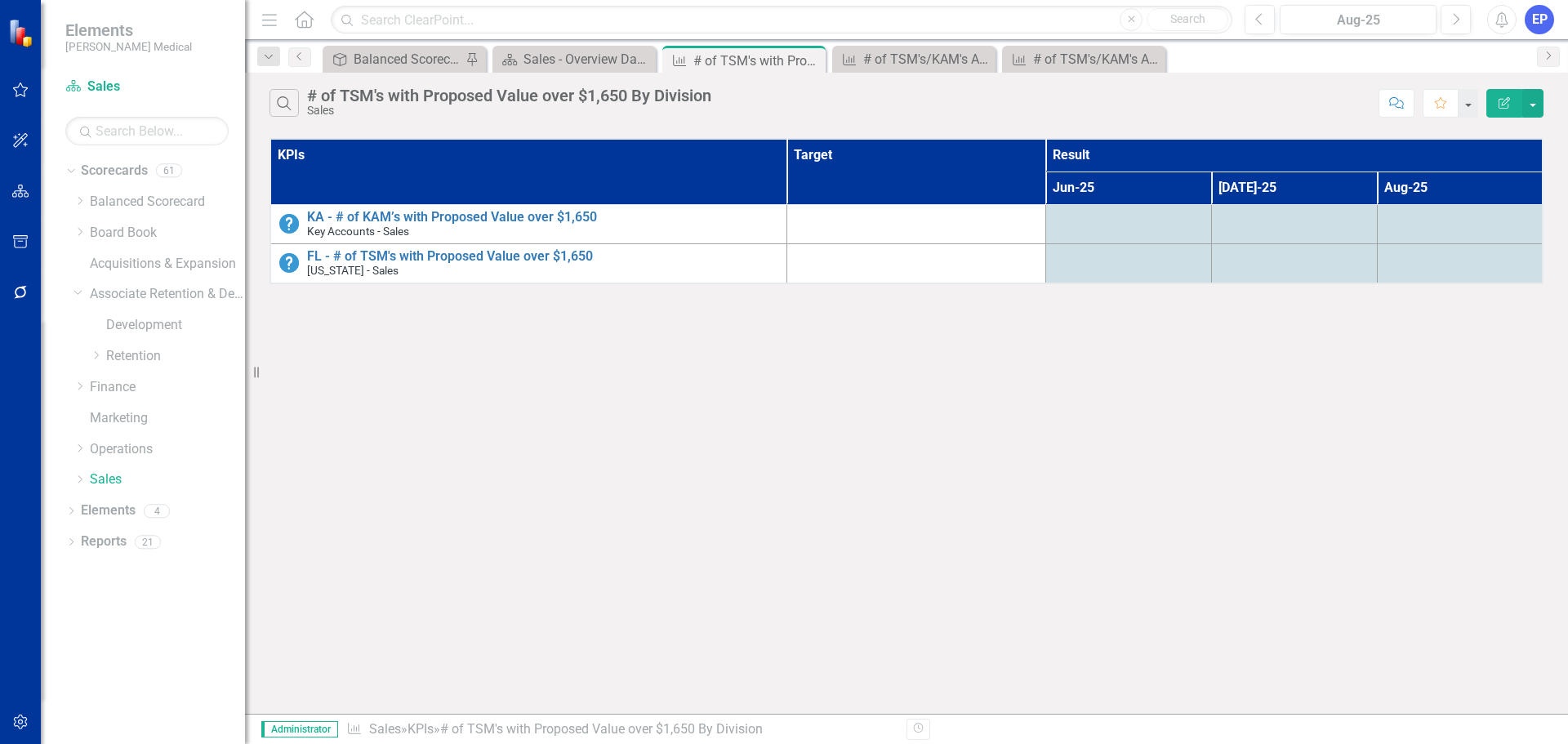
click at [1506, 103] on icon "button" at bounding box center [1504, 103] width 11 height 11
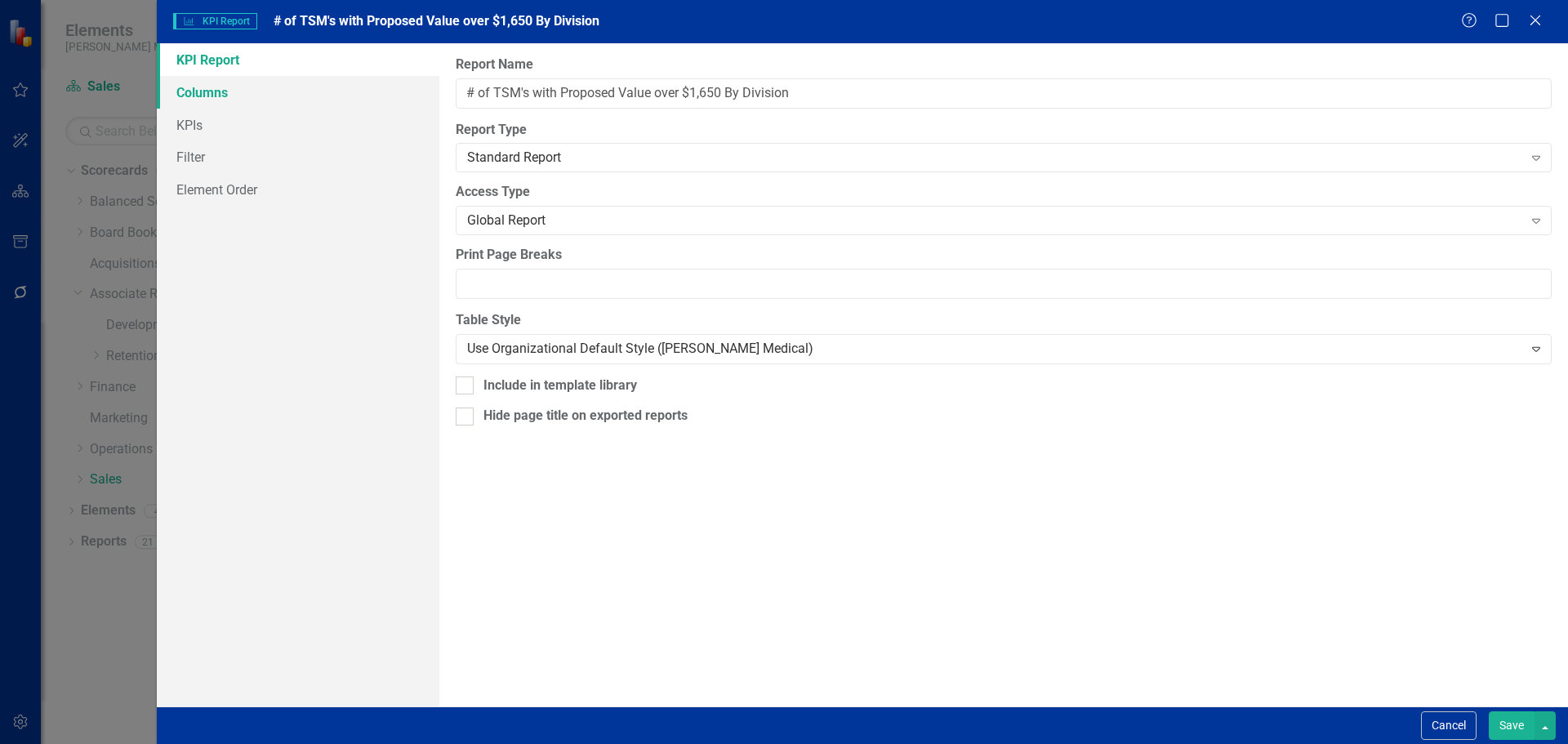
click at [294, 100] on link "Columns" at bounding box center [297, 92] width 282 height 33
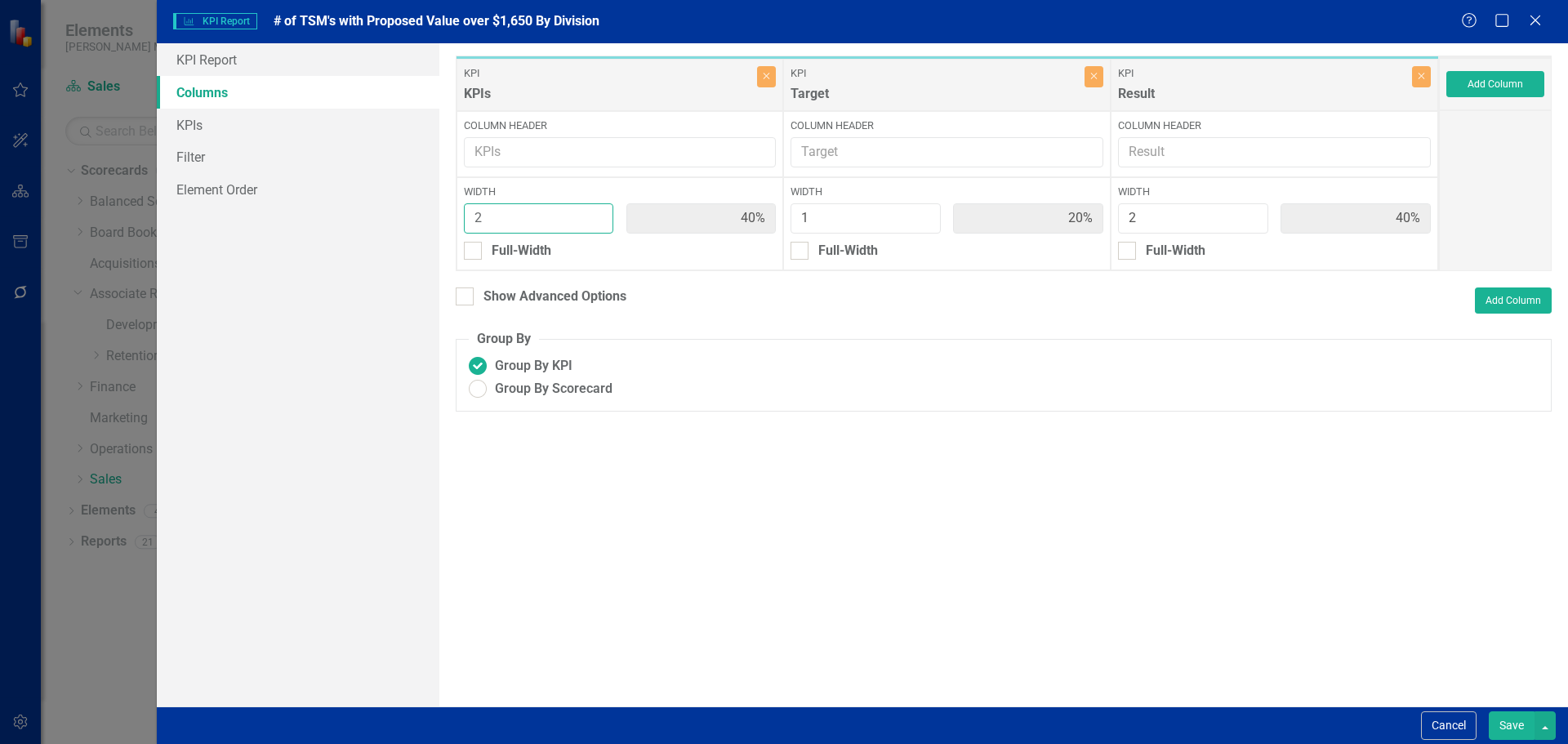
type input "3"
type input "50%"
type input "17%"
type input "33%"
type input "3"
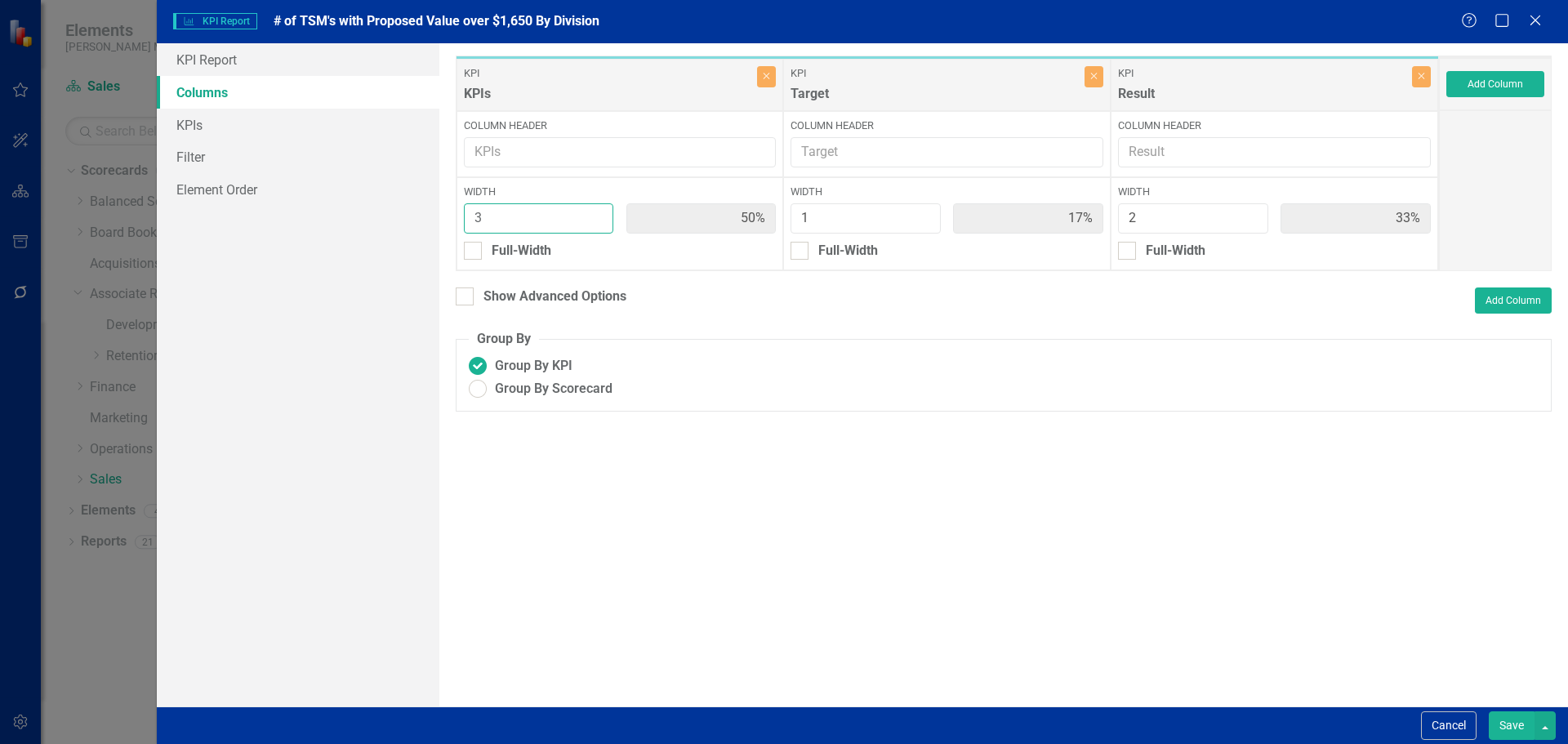
click at [593, 214] on input "3" at bounding box center [538, 218] width 150 height 30
click at [1524, 719] on button "Save" at bounding box center [1511, 725] width 45 height 28
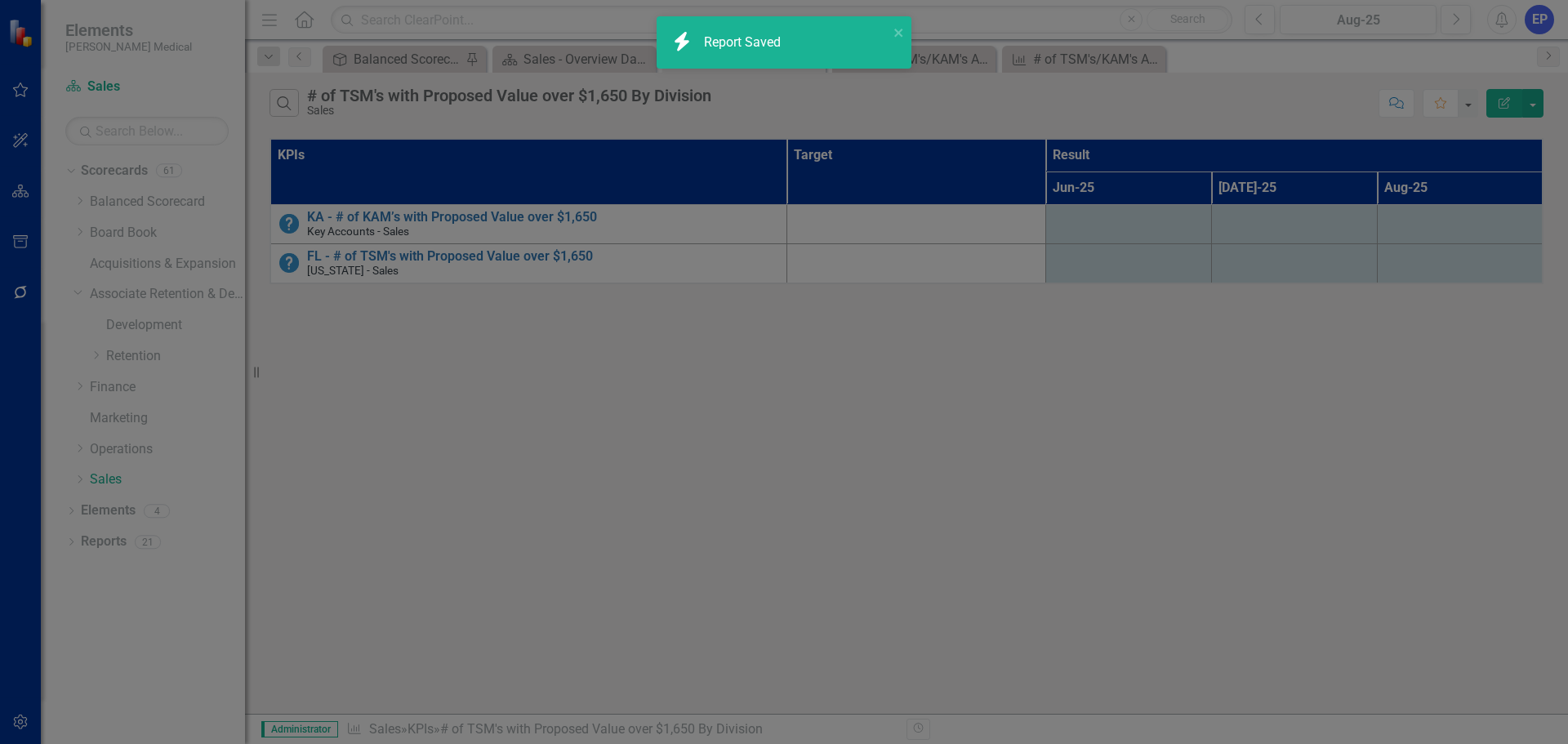
radio input "true"
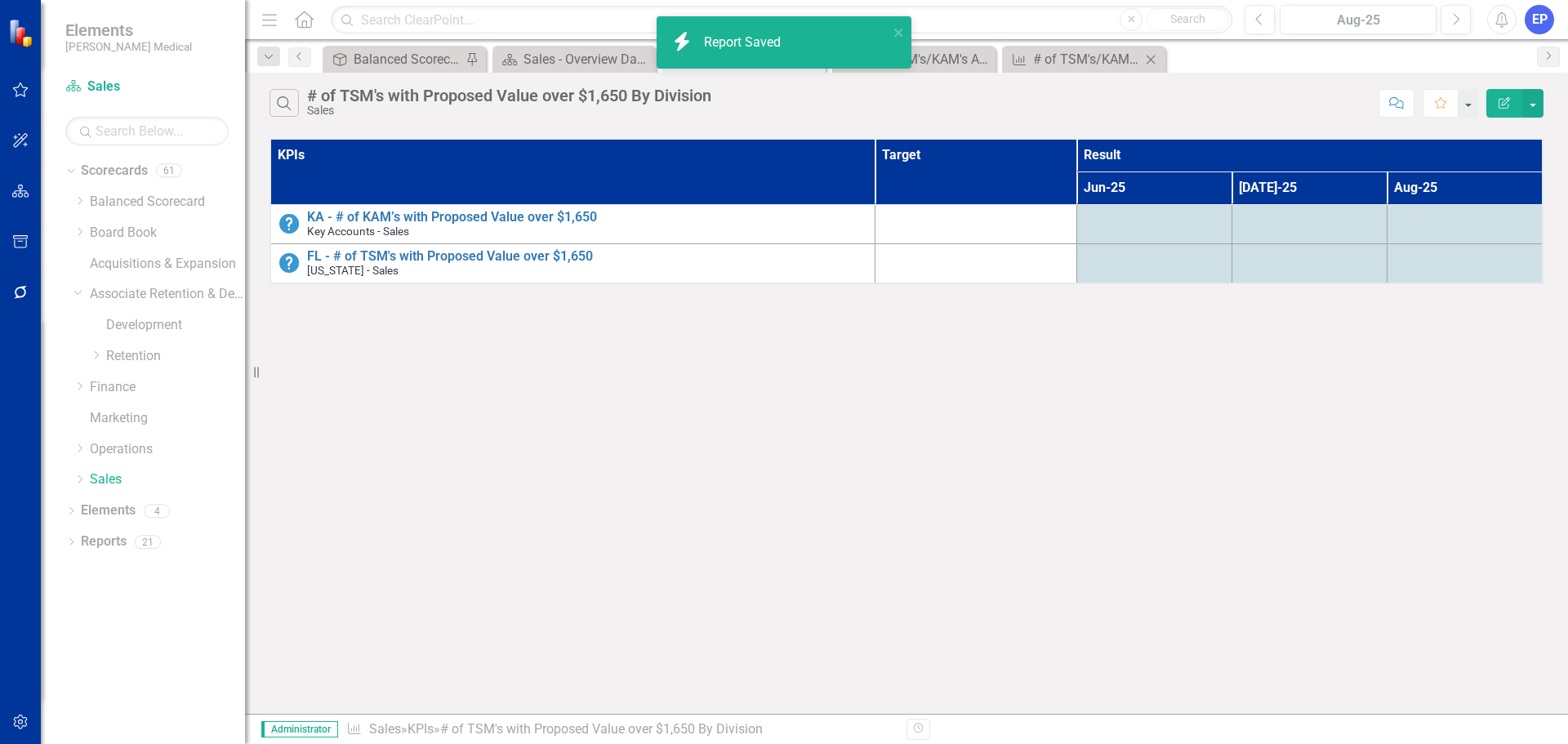
click at [1155, 59] on icon "Close" at bounding box center [1150, 59] width 16 height 13
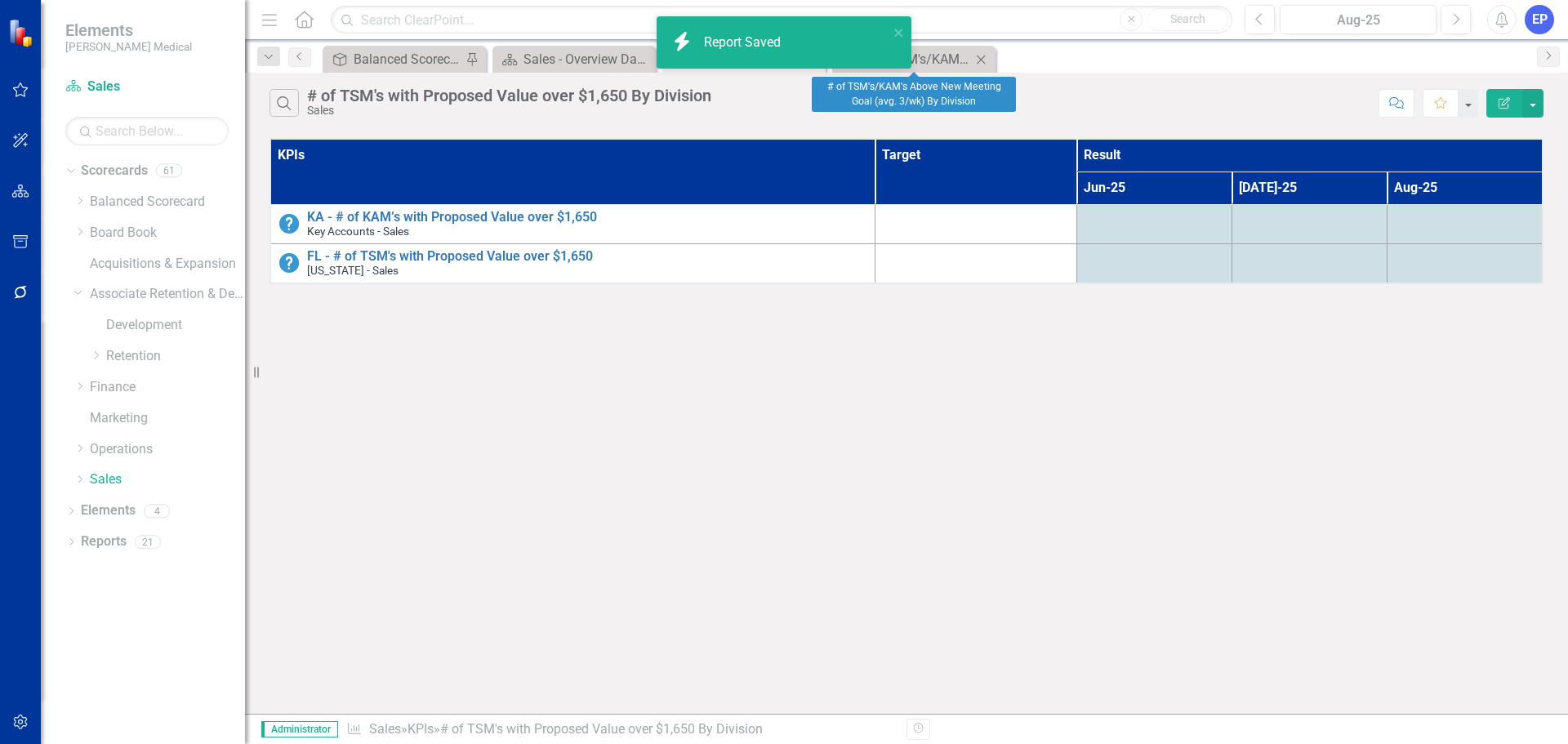
click at [981, 60] on icon "Close" at bounding box center [980, 59] width 16 height 13
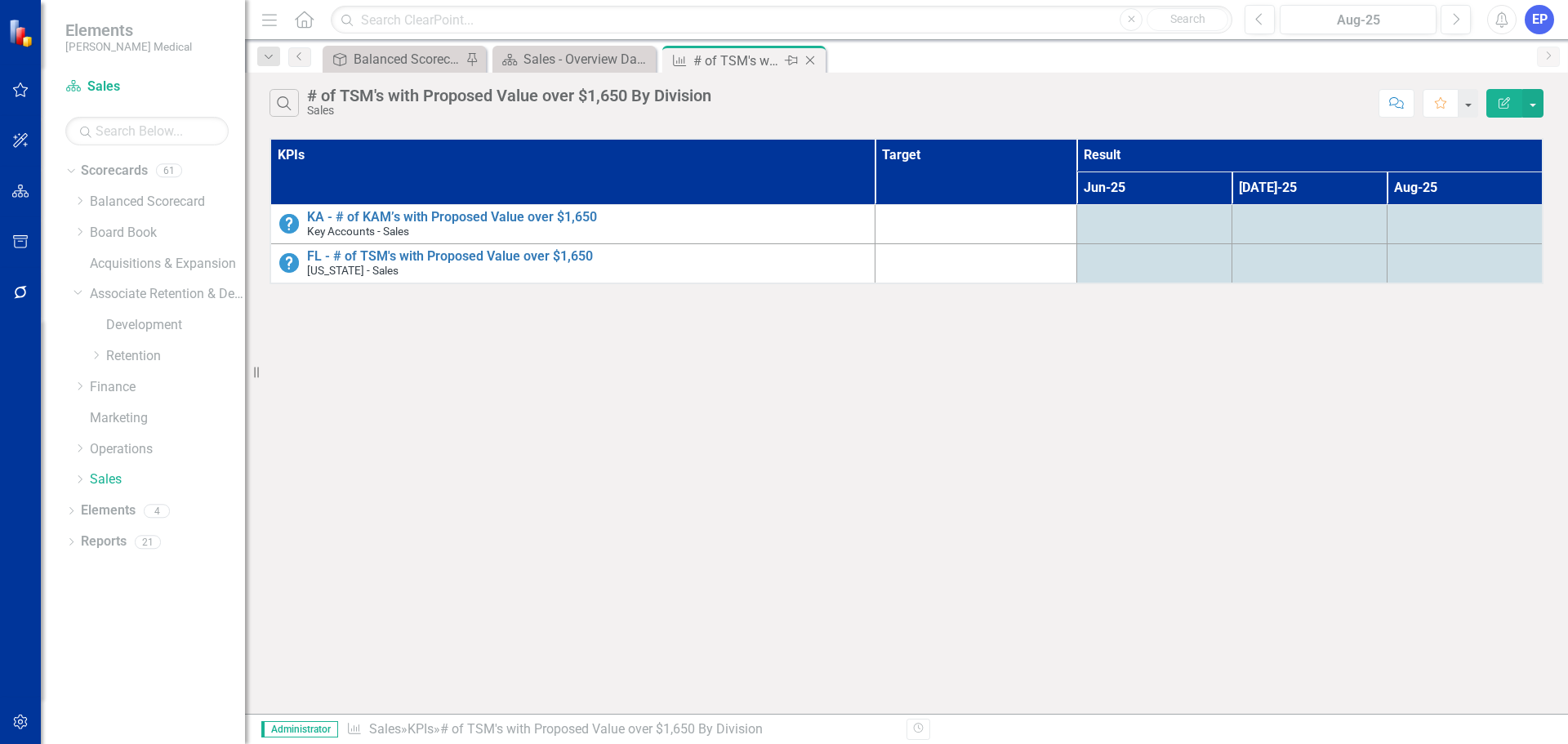
click at [815, 59] on icon "Close" at bounding box center [809, 60] width 16 height 13
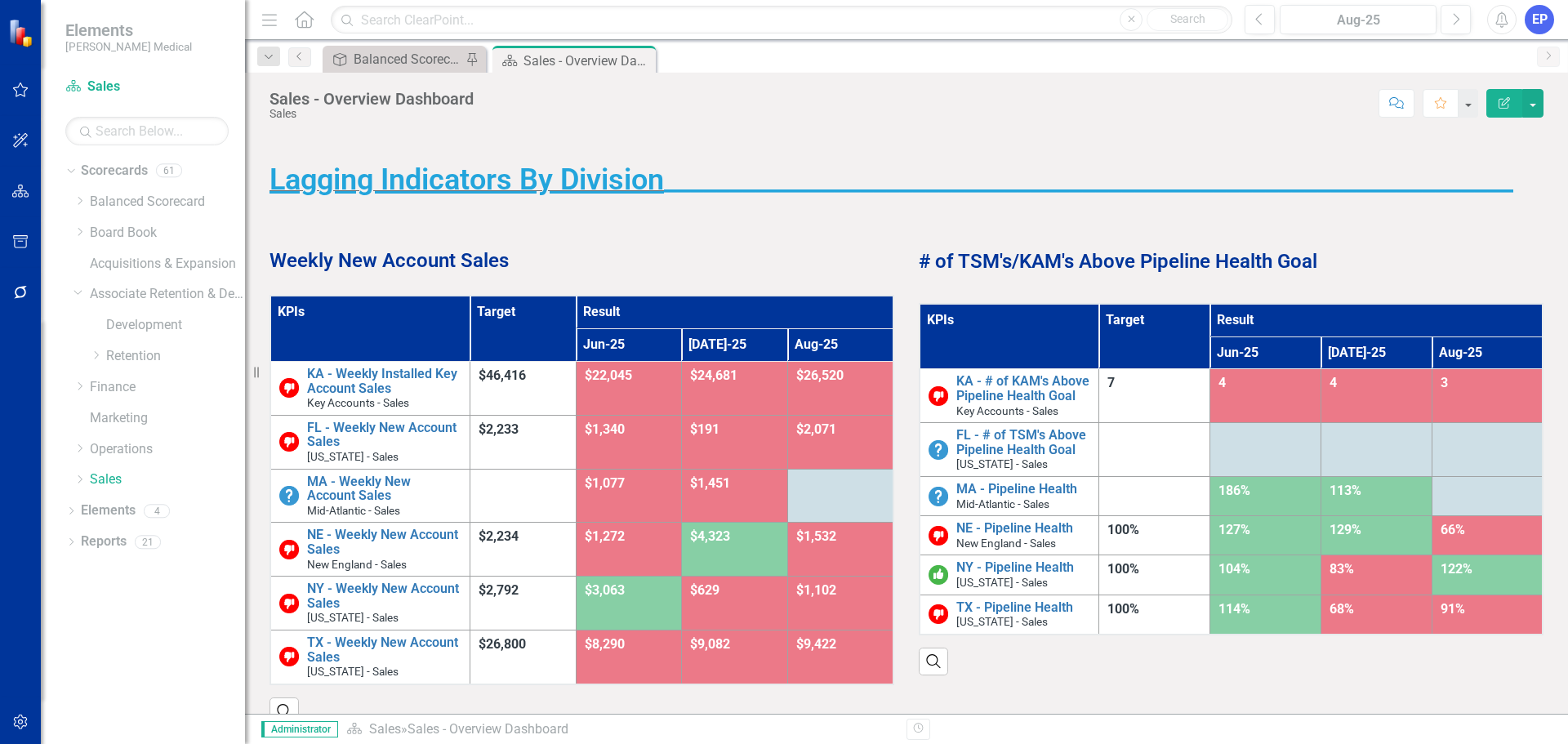
click at [415, 330] on th "KPIs" at bounding box center [370, 328] width 200 height 65
click at [415, 330] on th "KPIs Sort Ascending" at bounding box center [370, 328] width 200 height 65
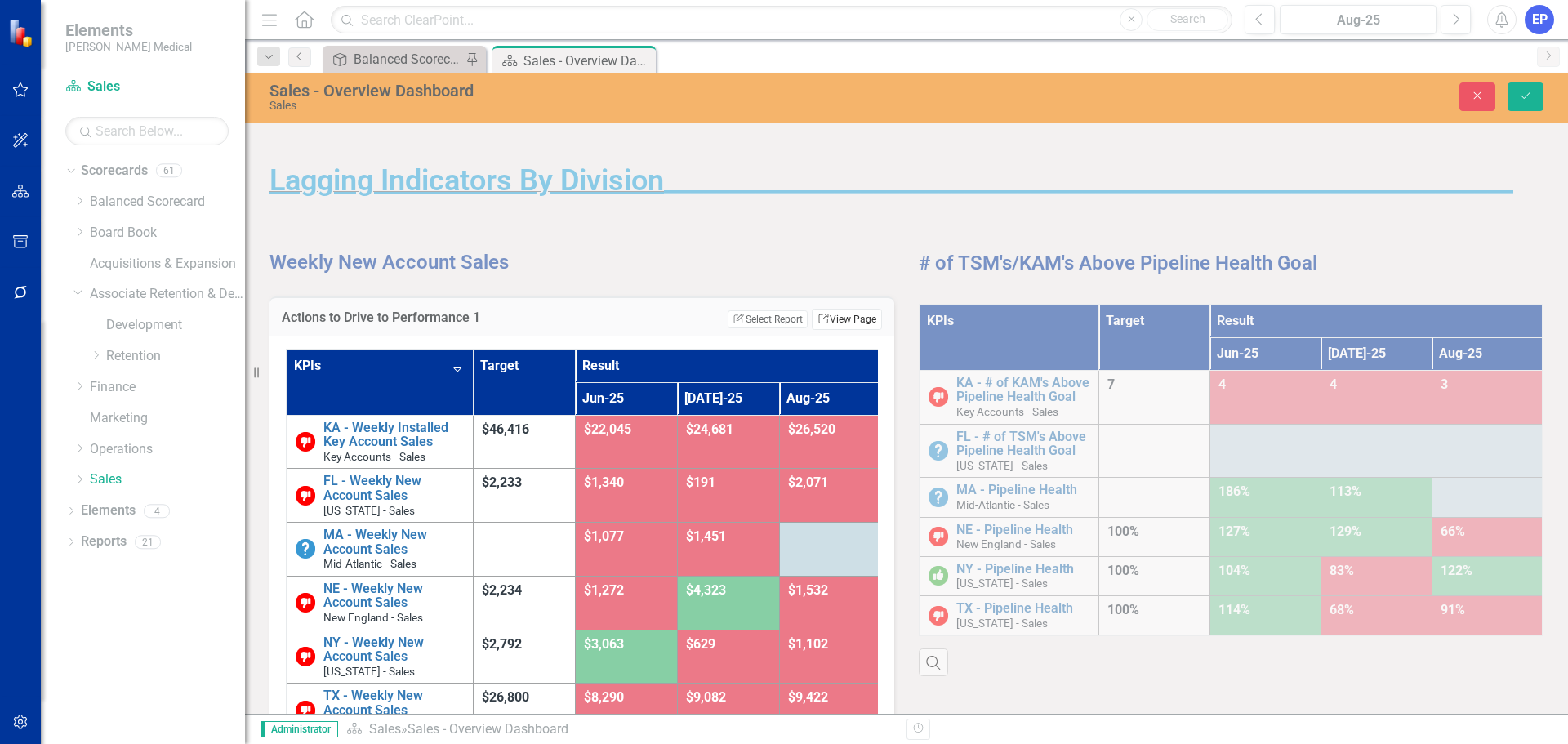
click at [818, 312] on link "Link View Page" at bounding box center [847, 319] width 70 height 21
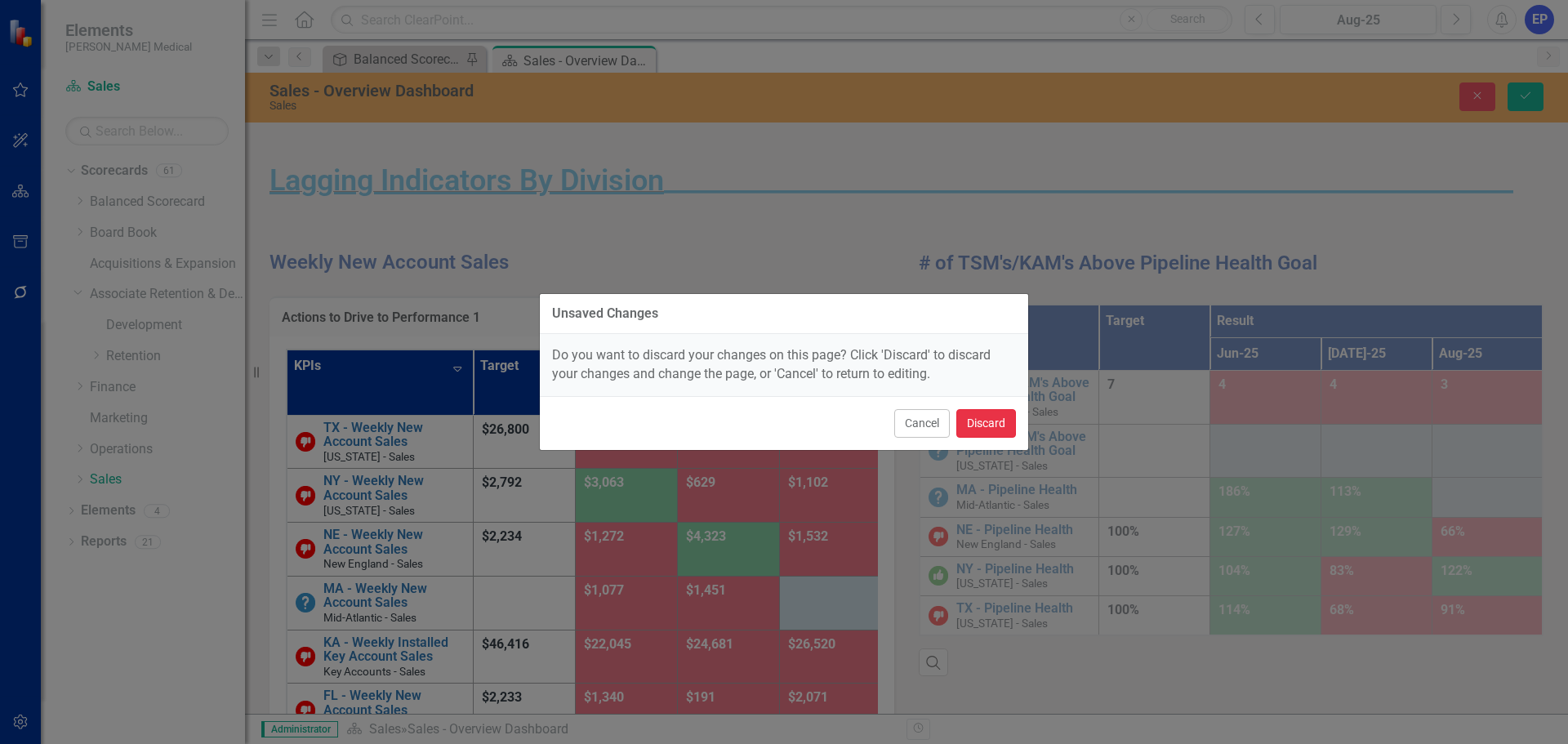
click at [969, 421] on button "Discard" at bounding box center [986, 423] width 59 height 28
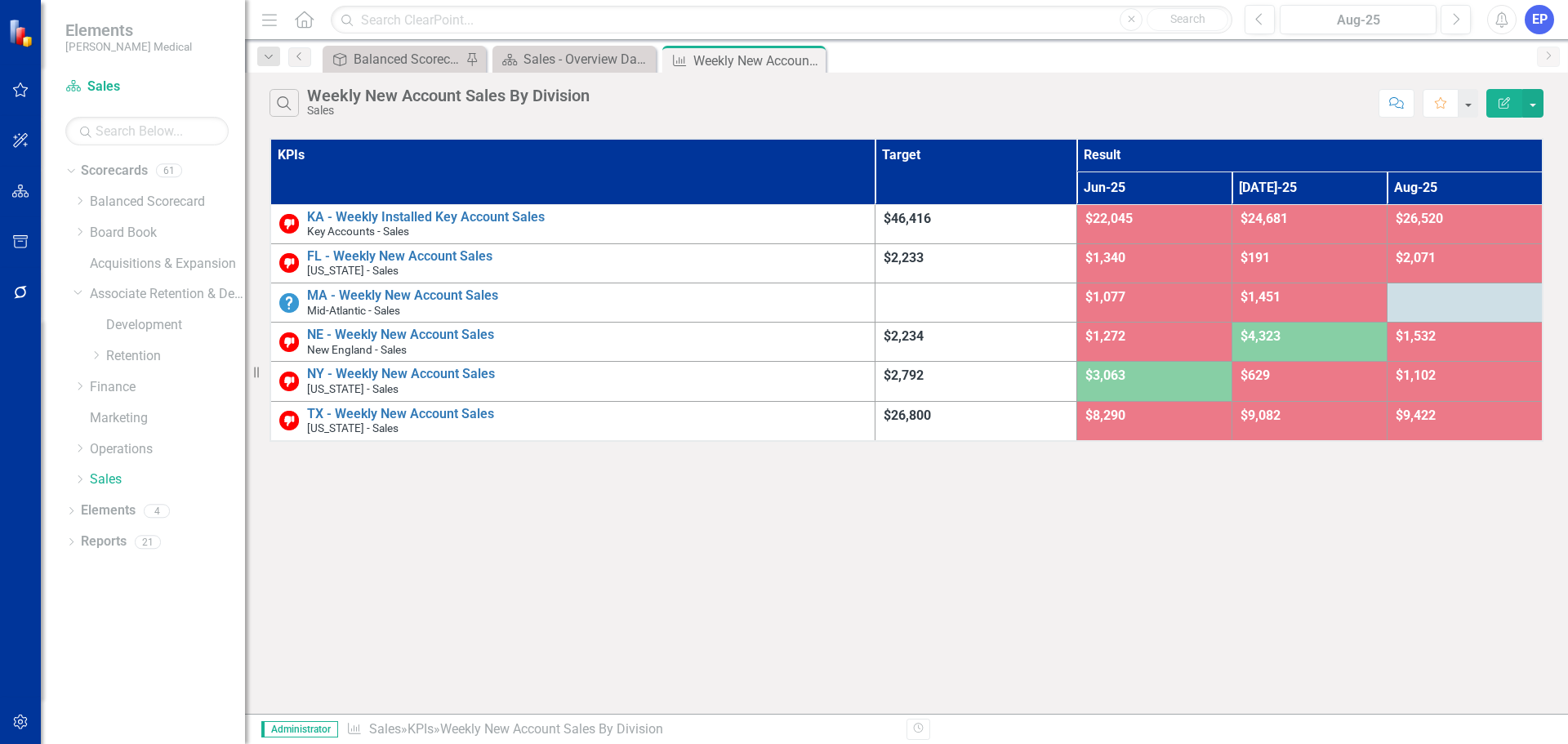
click at [1499, 107] on icon "Edit Report" at bounding box center [1504, 103] width 15 height 11
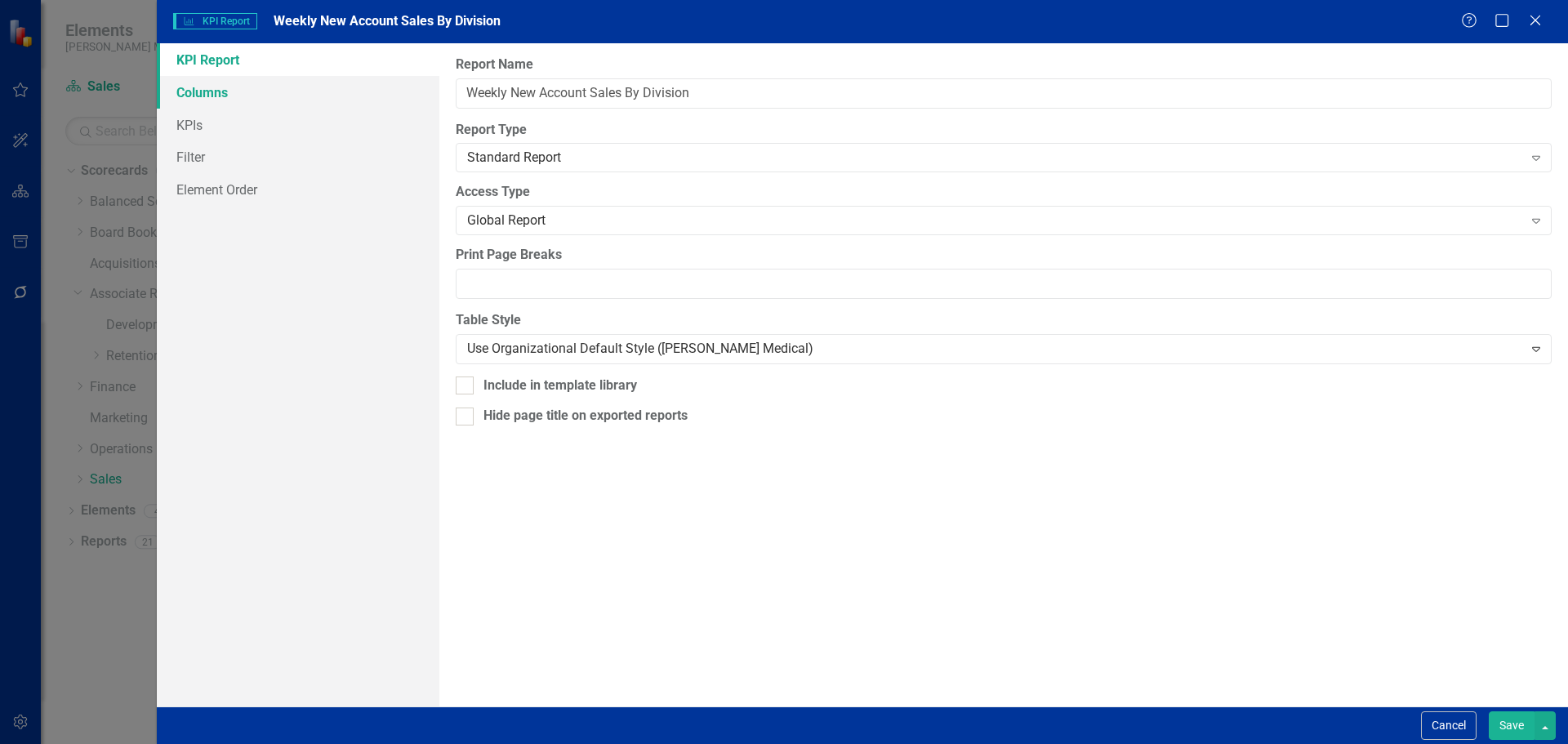
click at [312, 98] on link "Columns" at bounding box center [297, 92] width 282 height 33
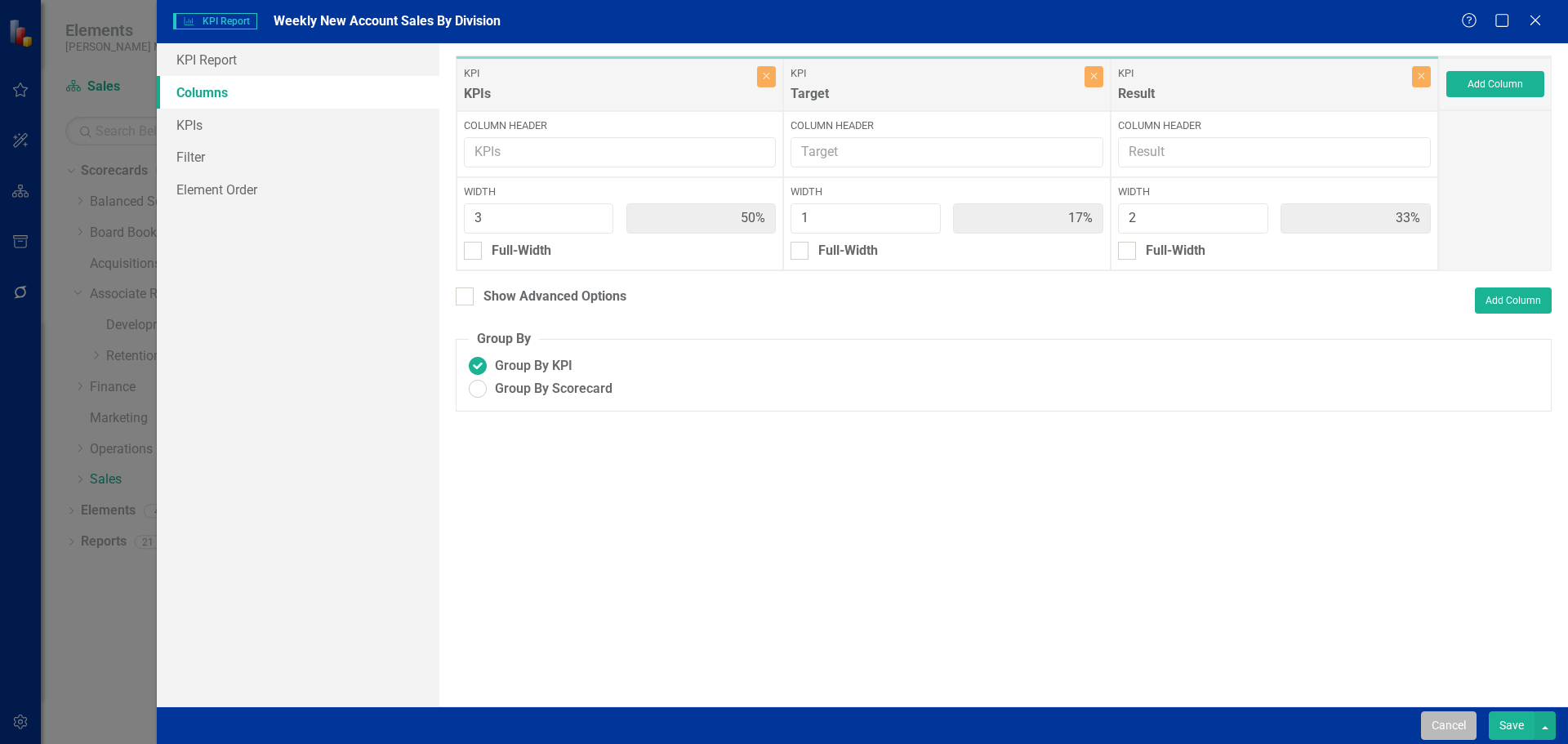
click at [1450, 718] on button "Cancel" at bounding box center [1448, 725] width 56 height 28
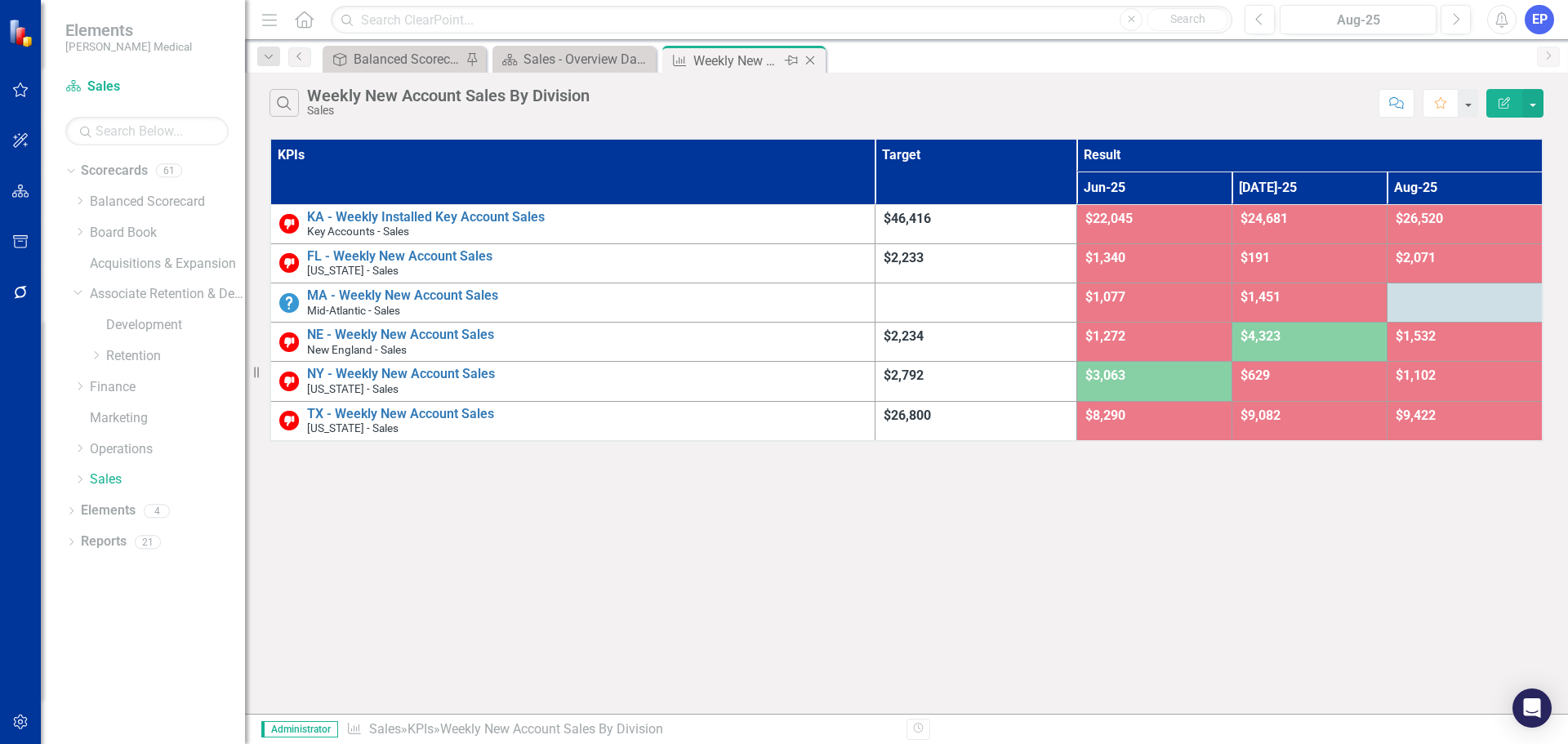
click at [807, 61] on icon "Close" at bounding box center [809, 60] width 16 height 13
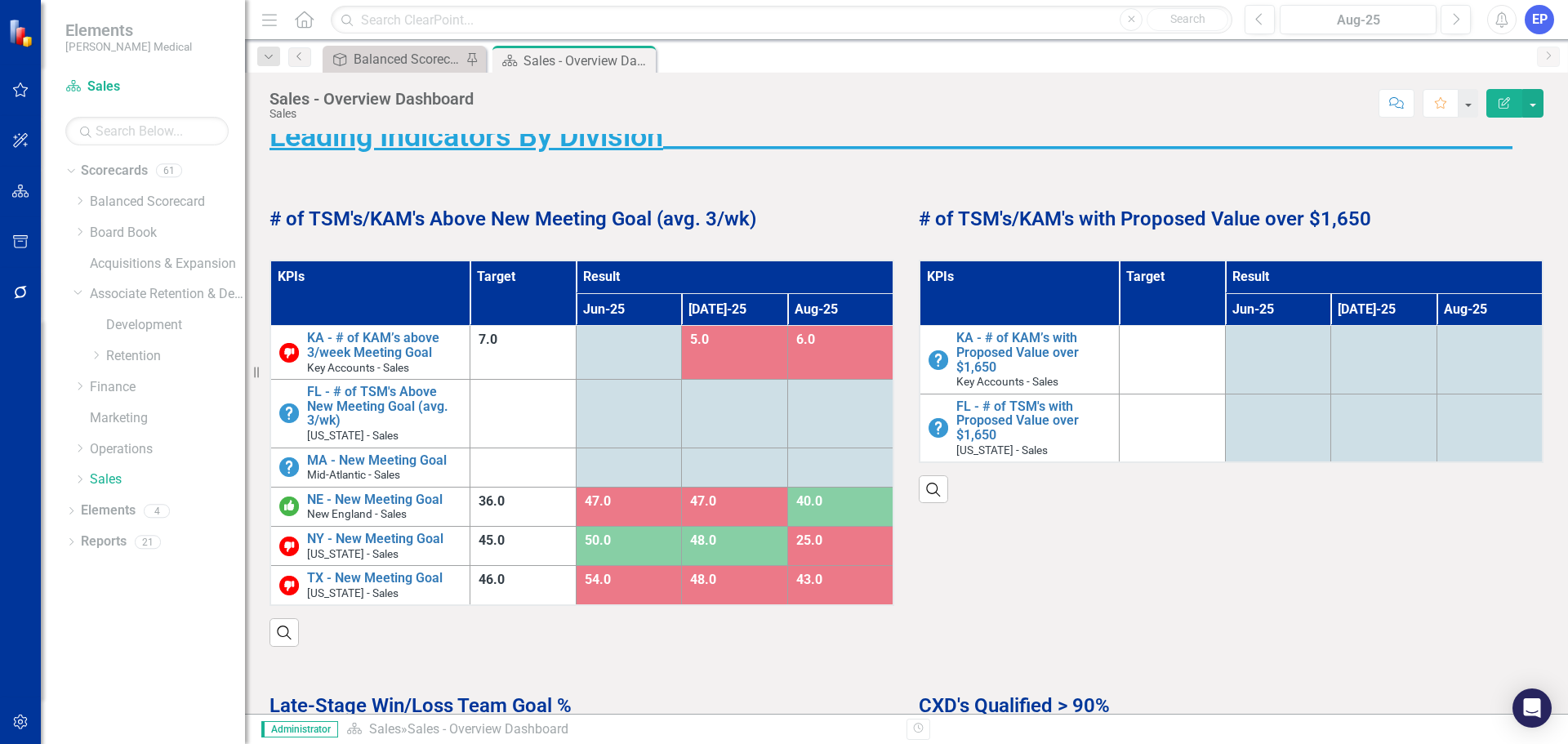
scroll to position [653, 0]
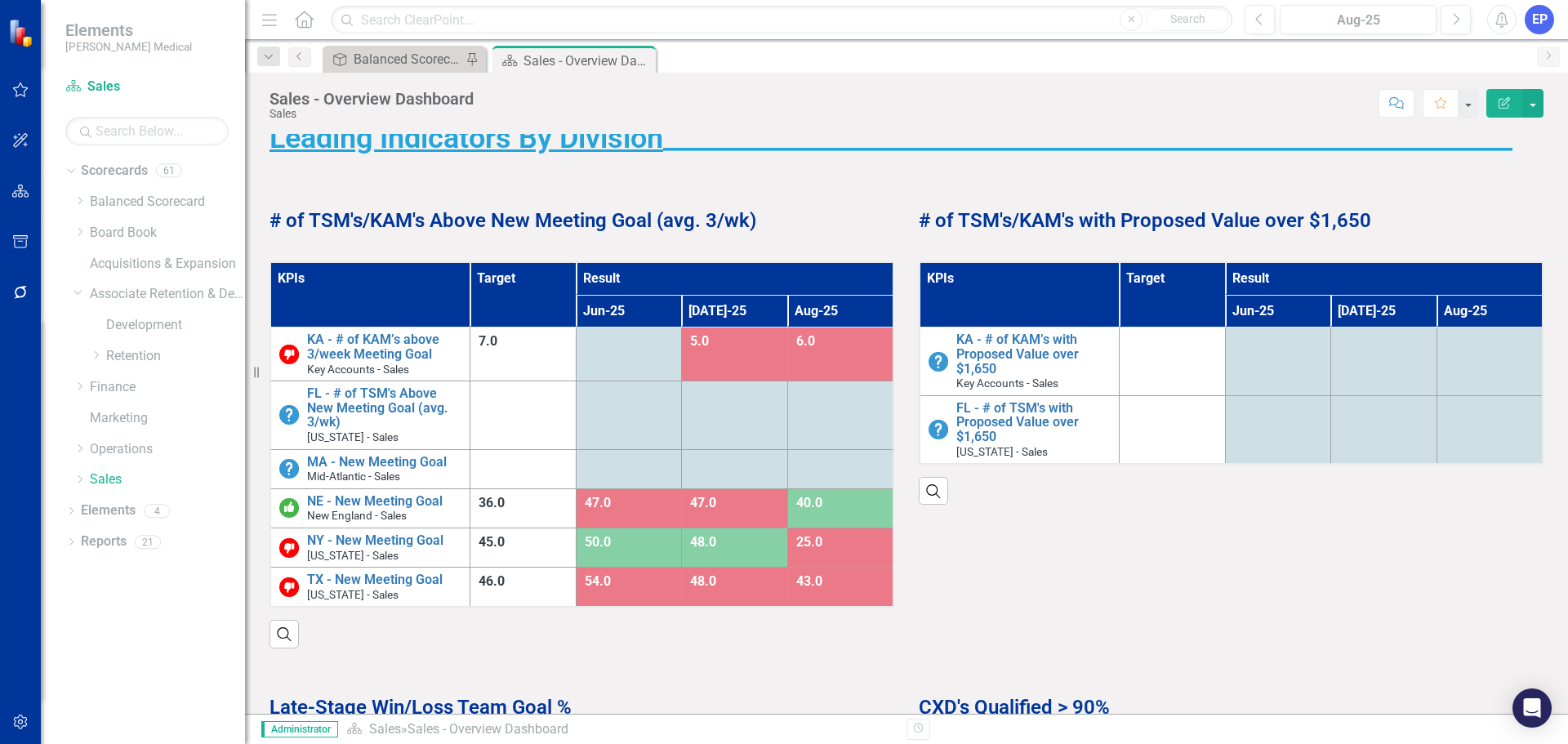
click at [1030, 294] on th "KPIs" at bounding box center [1020, 295] width 200 height 65
click at [1030, 294] on th "KPIs Sort Ascending" at bounding box center [1020, 295] width 200 height 65
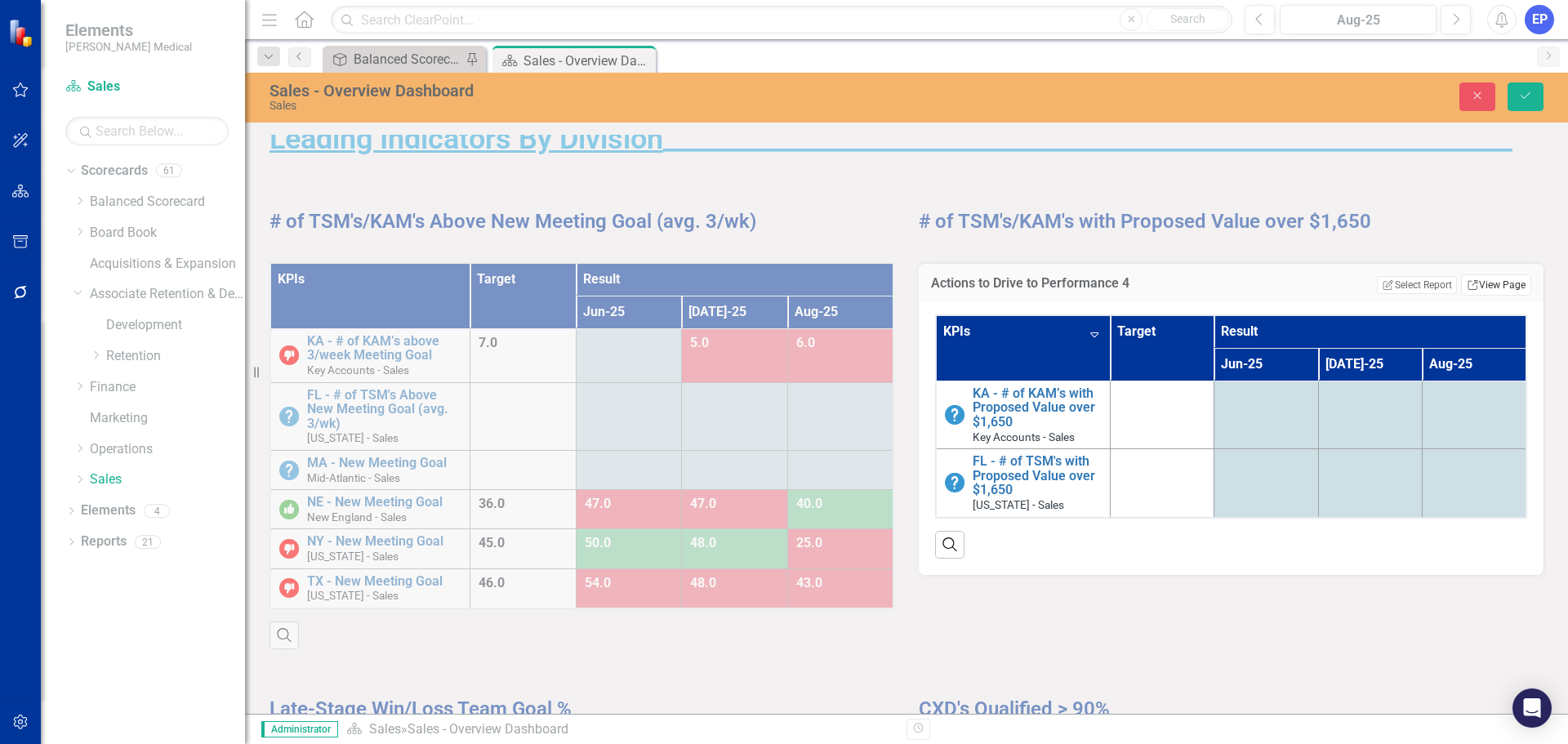
click at [1466, 286] on icon "Link" at bounding box center [1472, 285] width 12 height 9
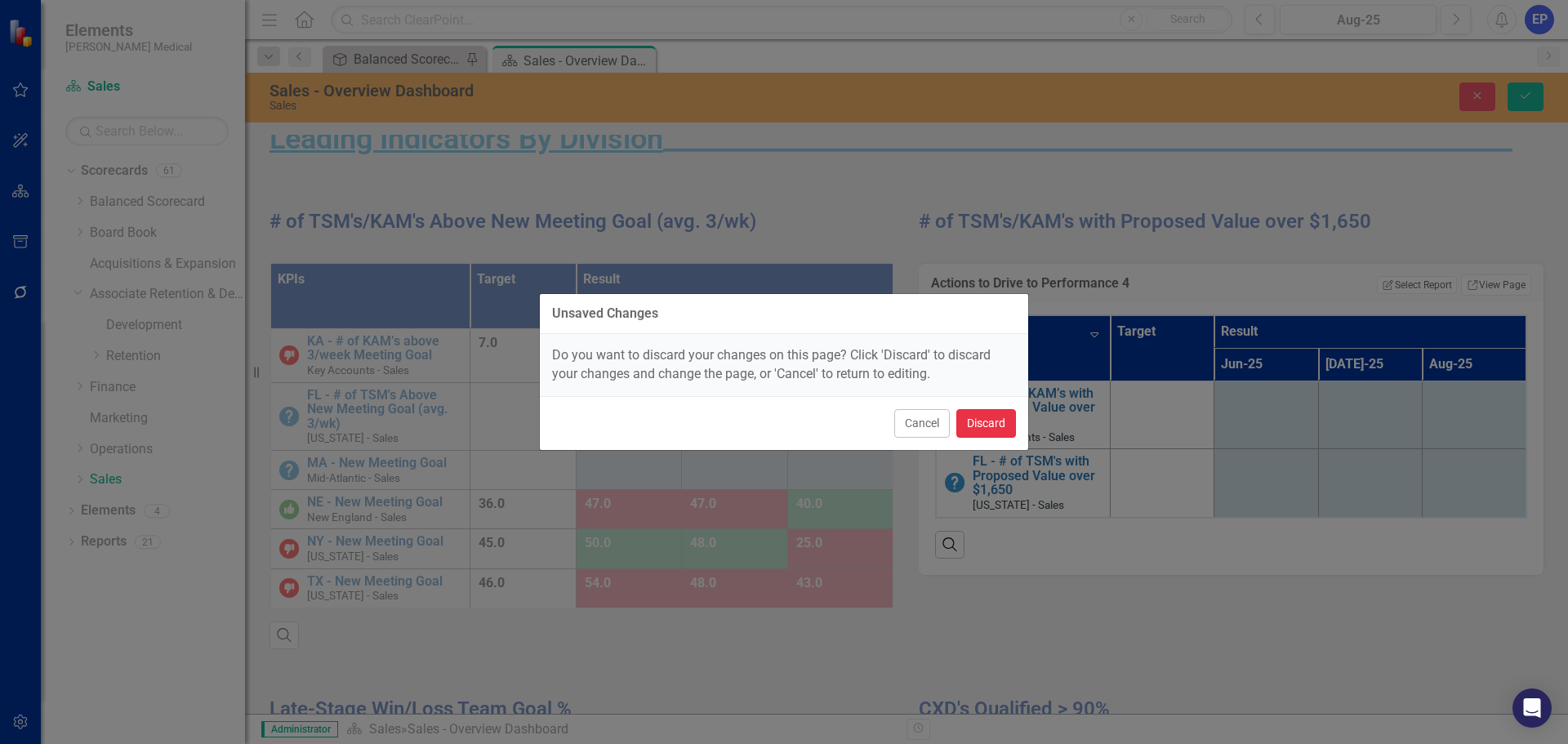
click at [978, 420] on button "Discard" at bounding box center [986, 423] width 59 height 28
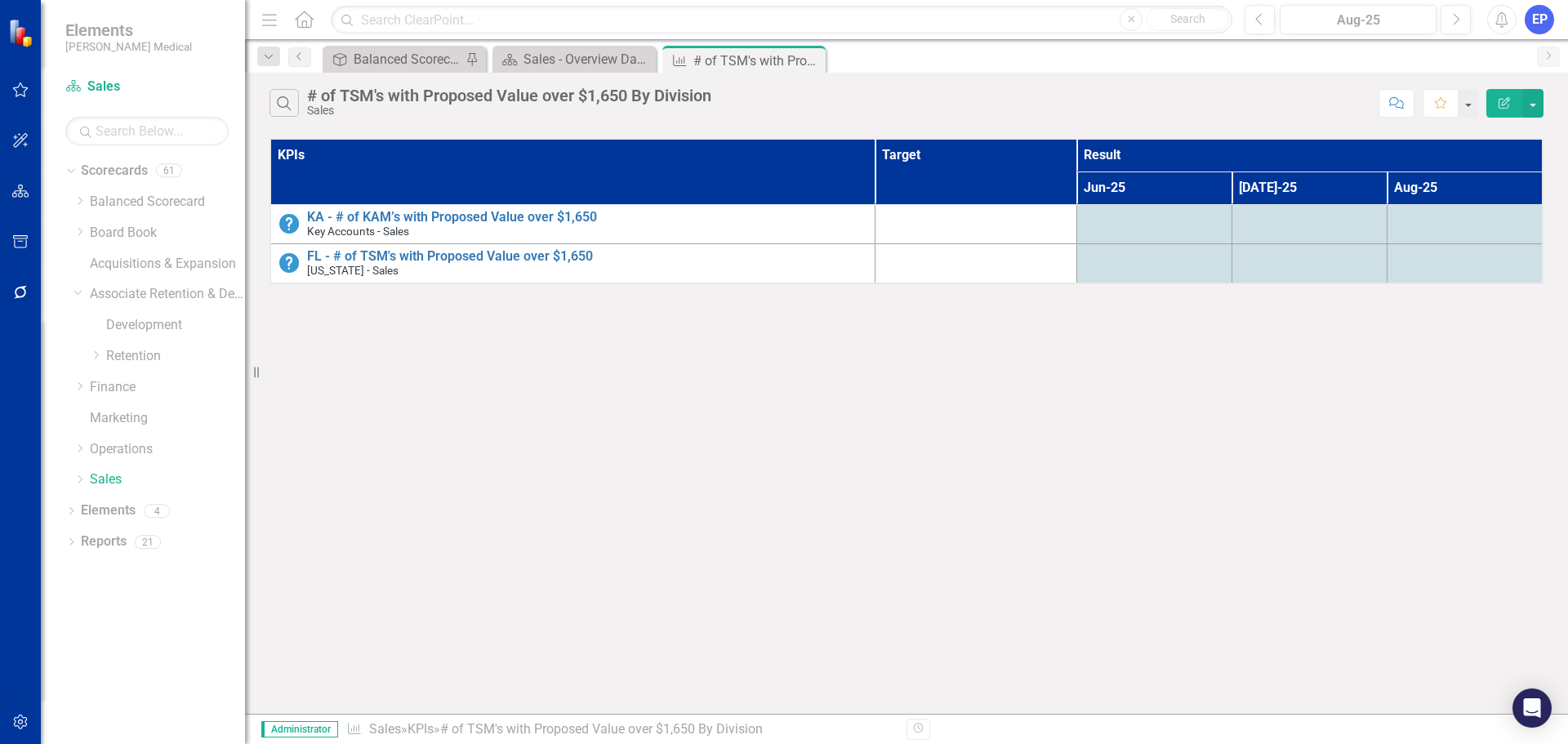
click at [1496, 106] on icon "Edit Report" at bounding box center [1504, 103] width 15 height 11
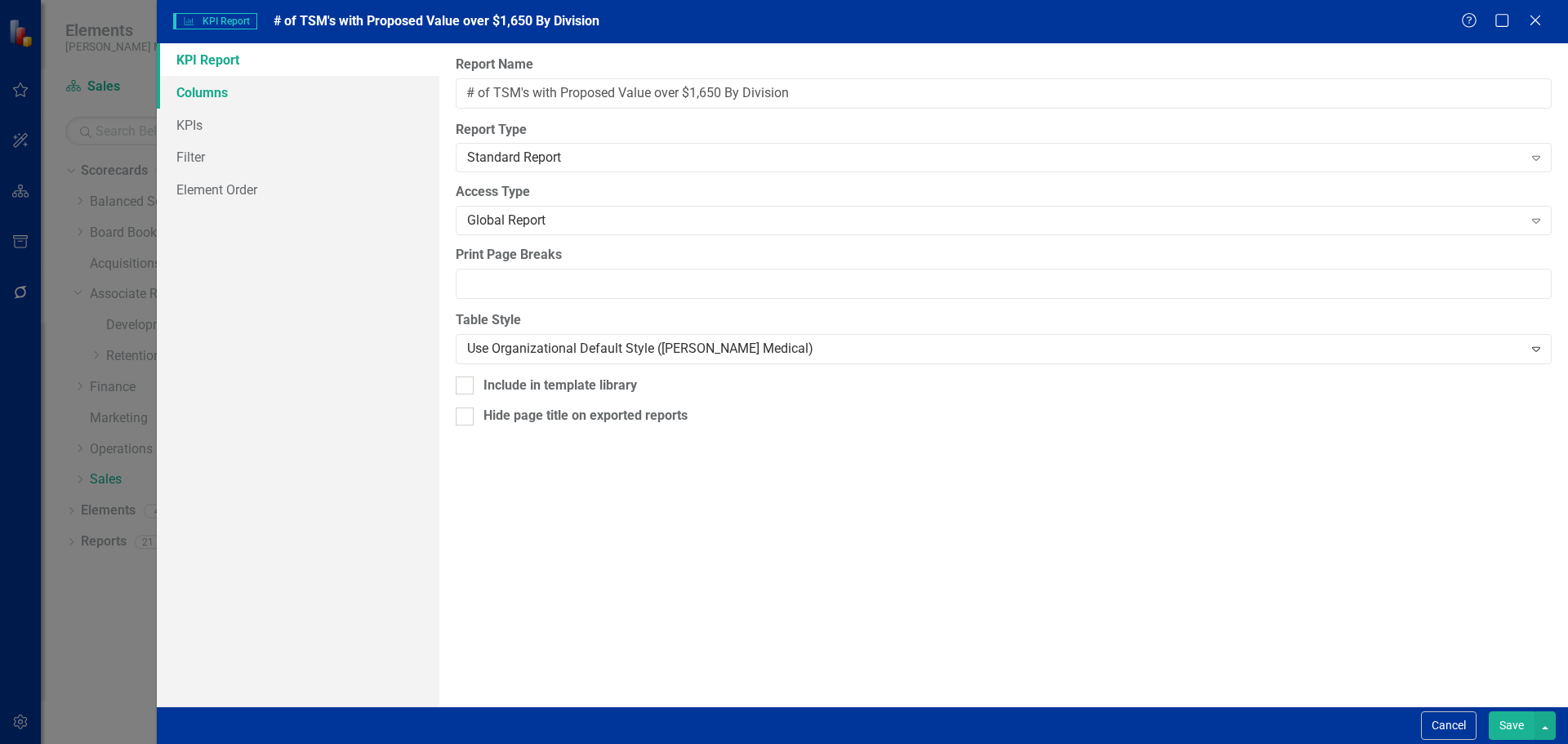
click at [278, 100] on link "Columns" at bounding box center [297, 92] width 282 height 33
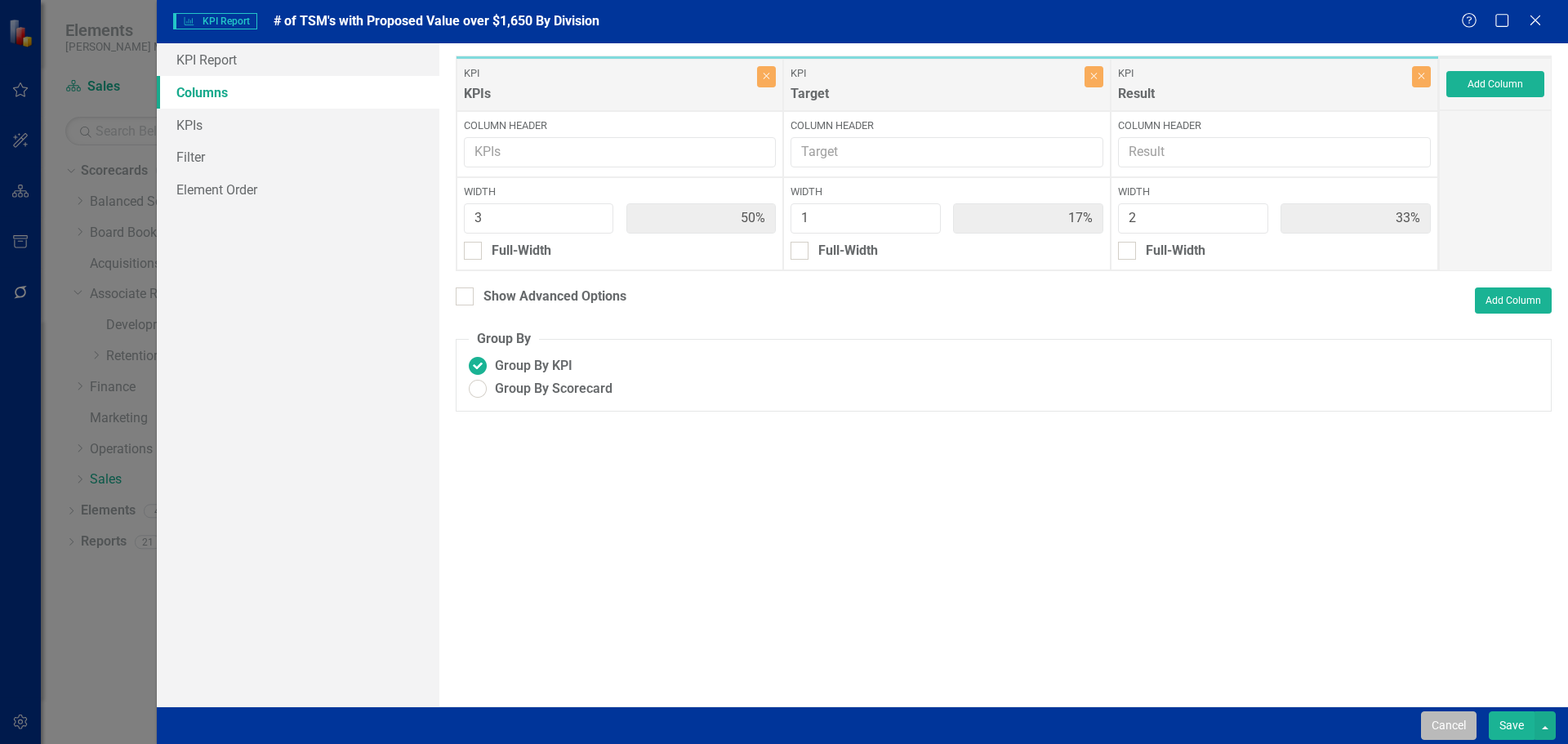
click at [1445, 722] on button "Cancel" at bounding box center [1448, 725] width 56 height 28
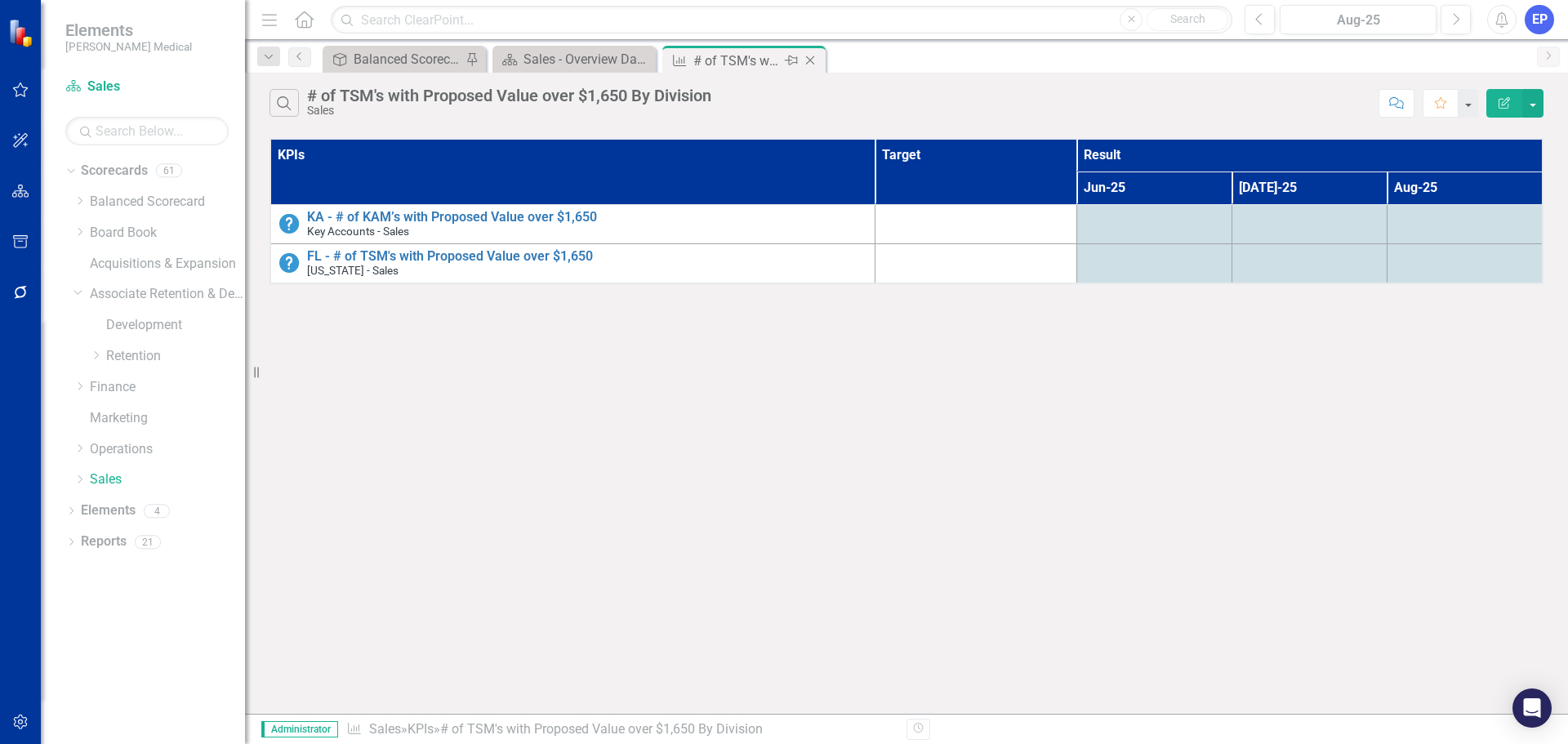
click at [810, 67] on div "Close" at bounding box center [811, 61] width 21 height 21
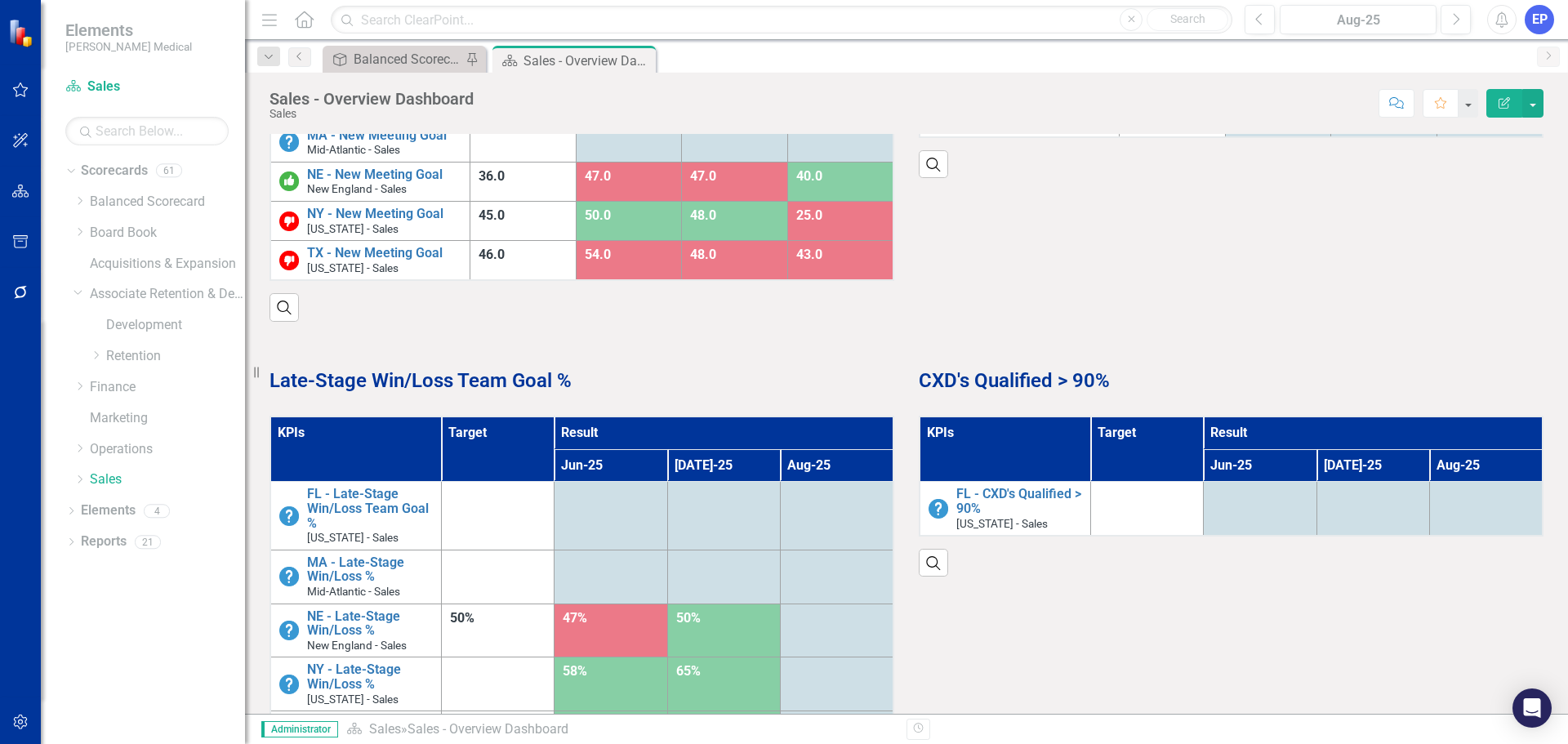
scroll to position [1061, 0]
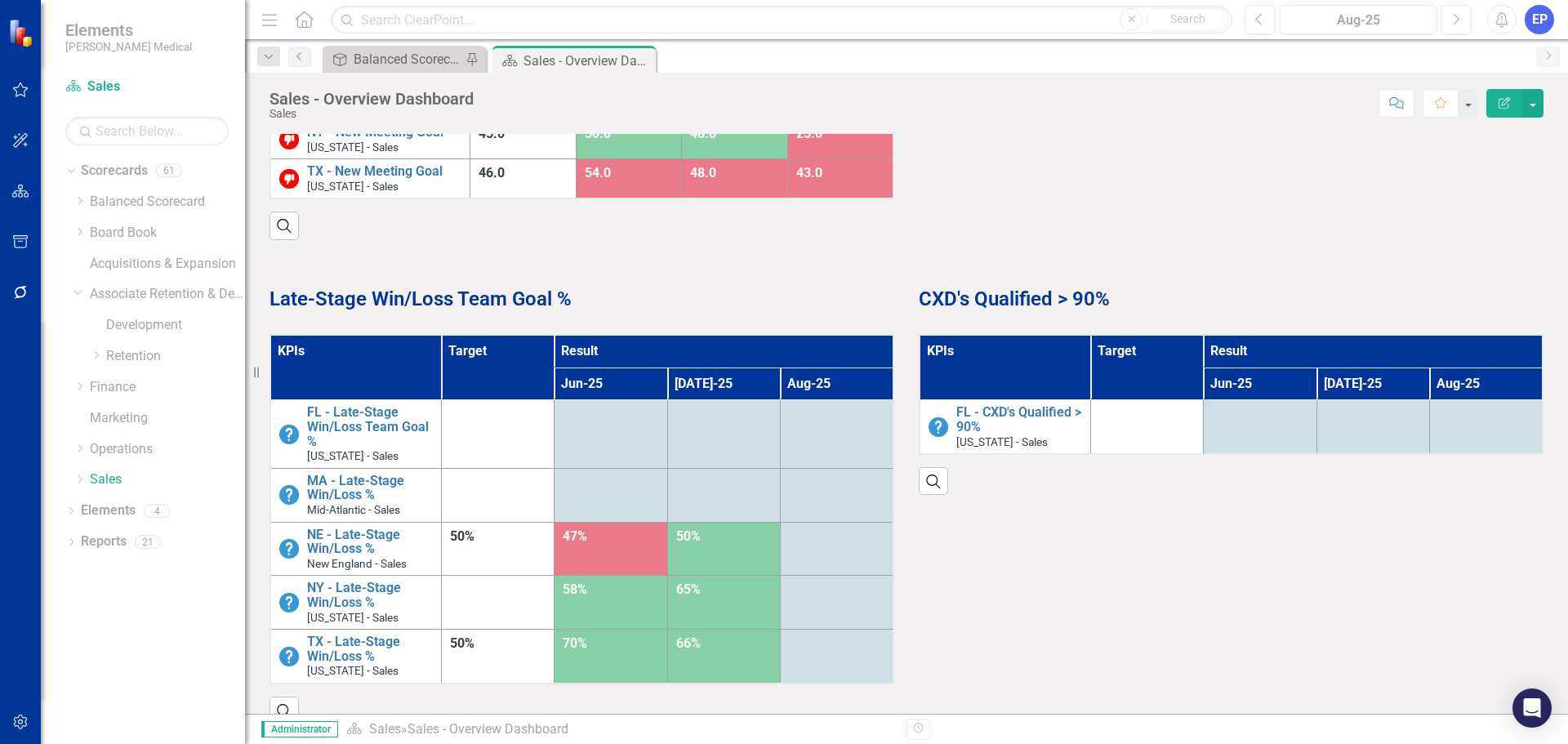
click at [353, 365] on th "KPIs" at bounding box center [355, 367] width 171 height 65
click at [353, 365] on th "KPIs Sort Ascending" at bounding box center [355, 367] width 171 height 65
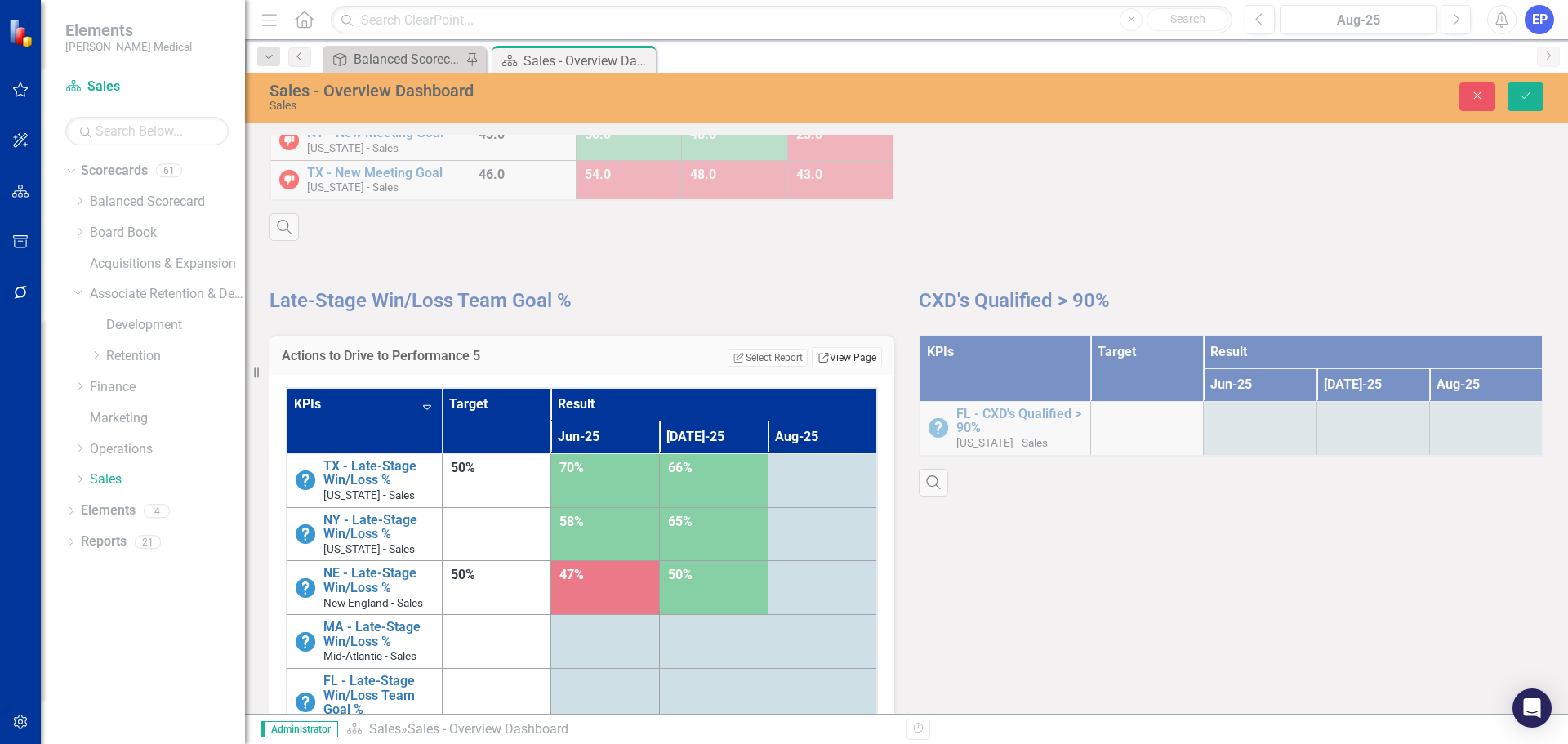
click at [861, 360] on link "Link View Page" at bounding box center [847, 358] width 70 height 21
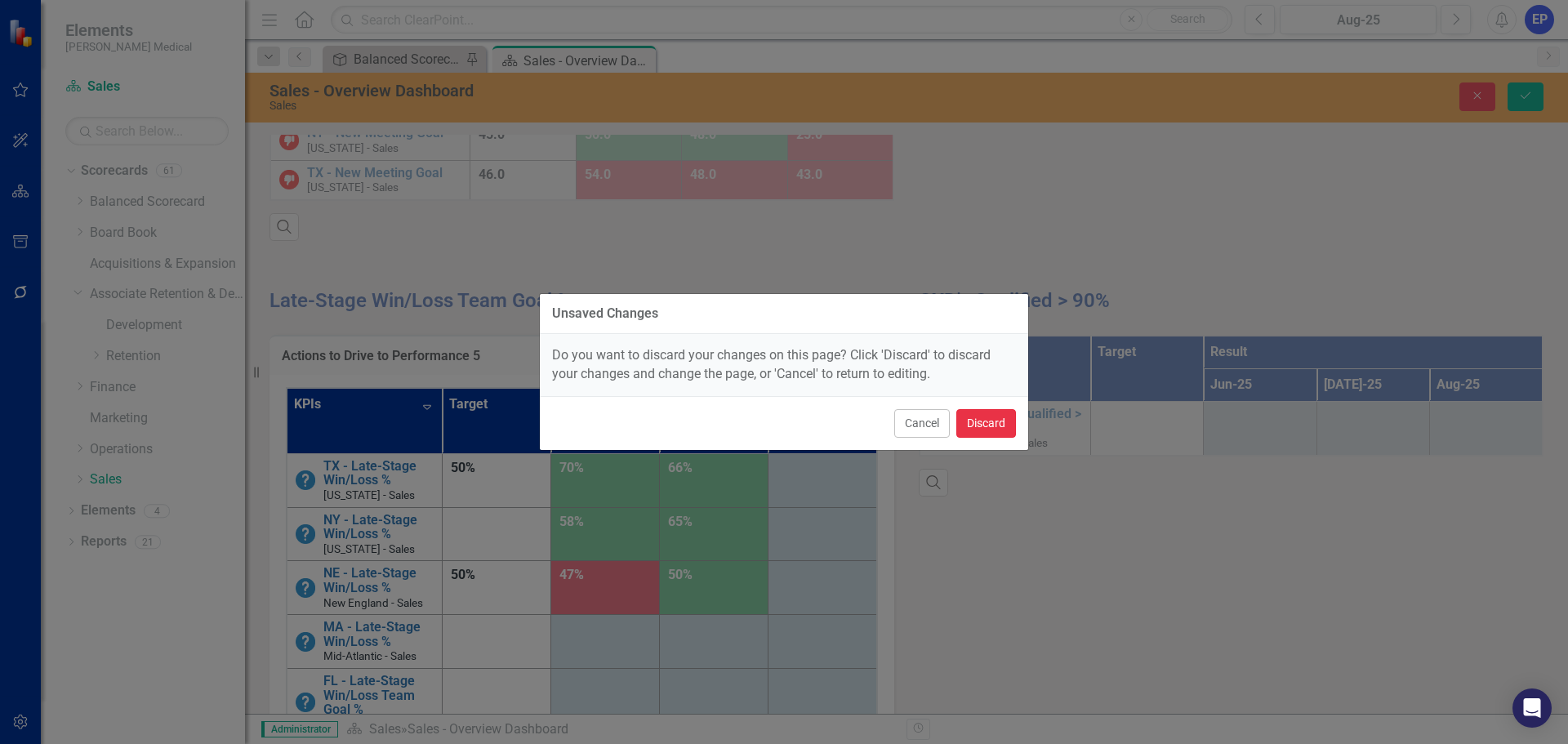
click at [982, 423] on button "Discard" at bounding box center [986, 423] width 59 height 28
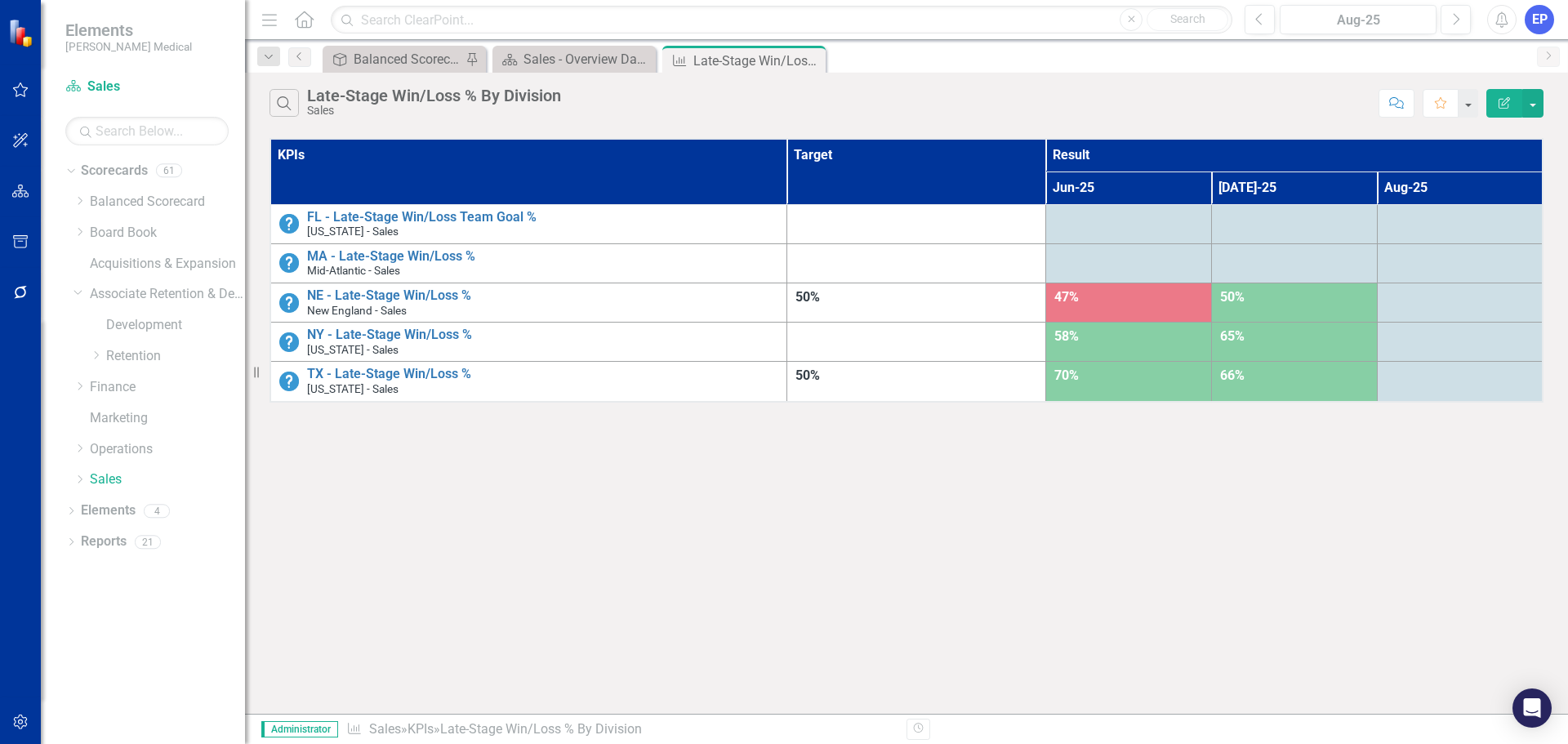
click at [1507, 100] on icon "Edit Report" at bounding box center [1504, 103] width 15 height 11
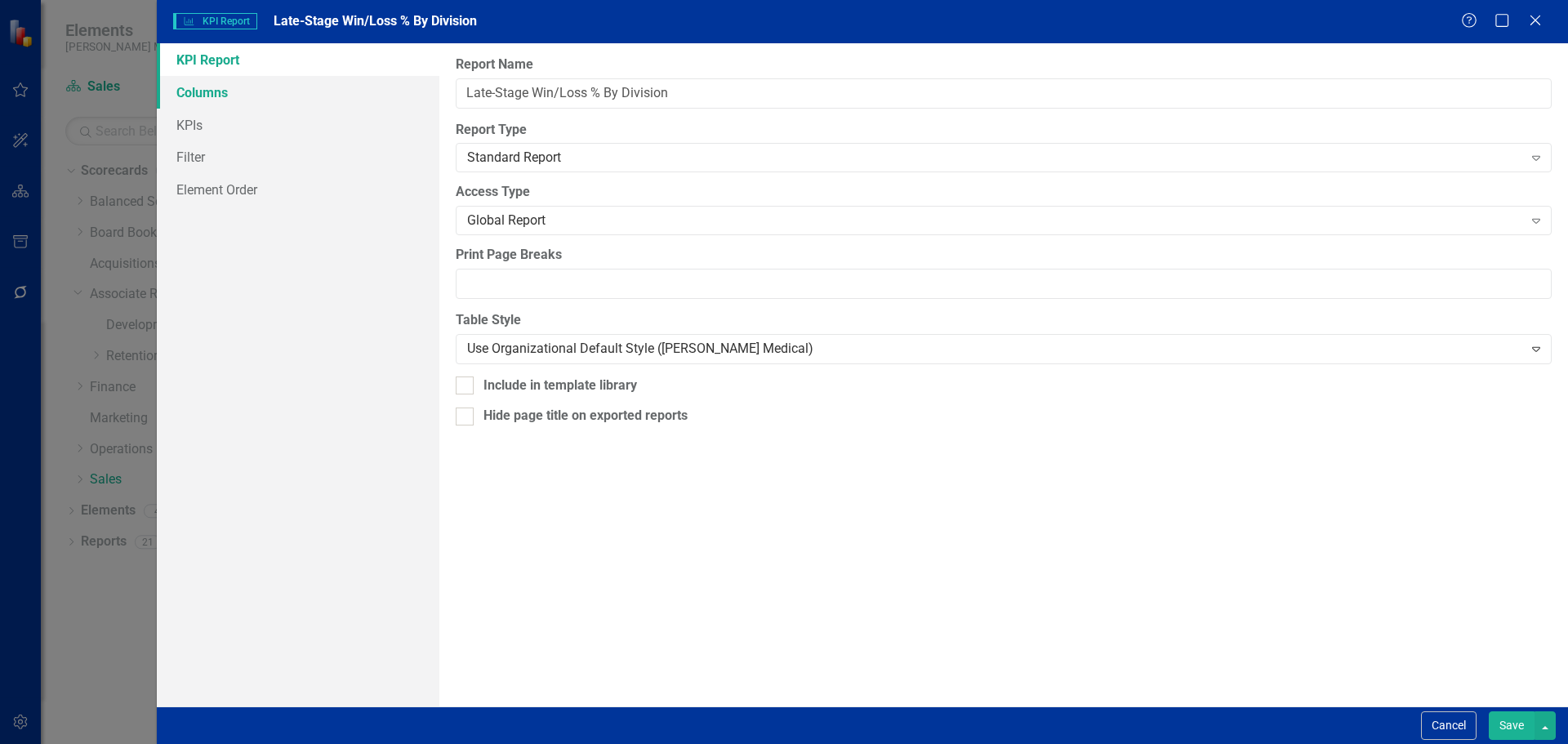
click at [330, 94] on link "Columns" at bounding box center [297, 92] width 282 height 33
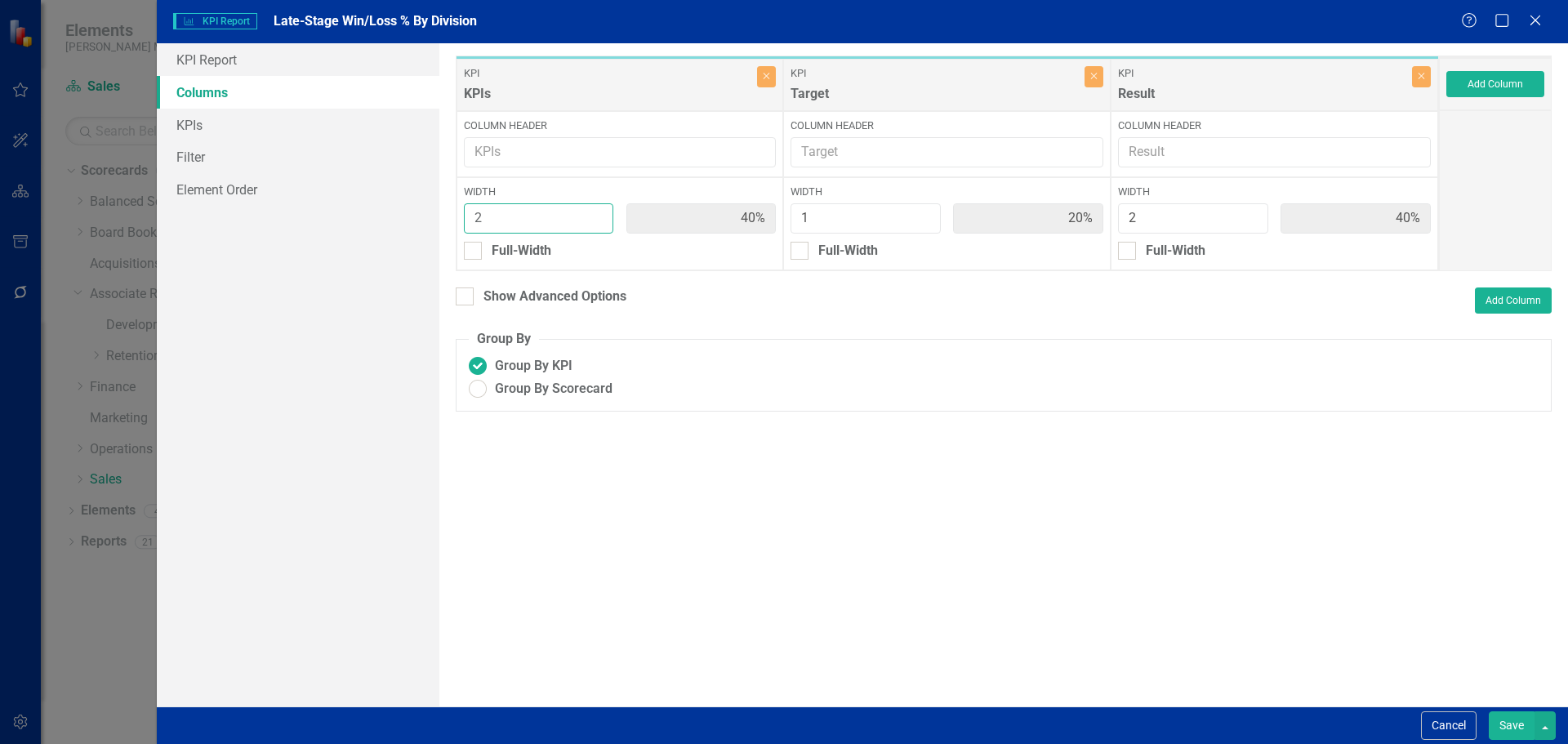
type input "3"
type input "50%"
type input "17%"
type input "33%"
type input "3"
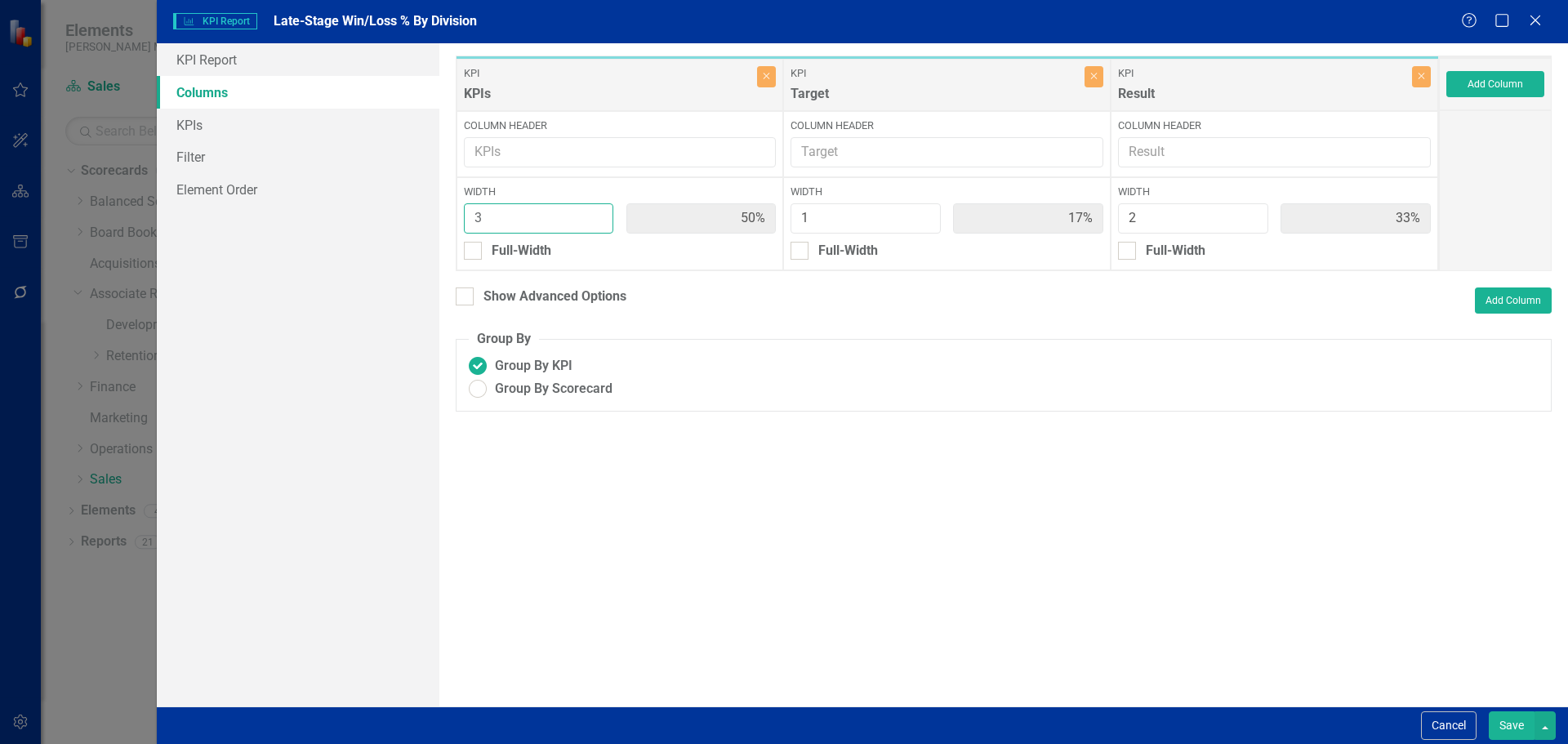
click at [598, 212] on input "3" at bounding box center [538, 218] width 150 height 30
click at [1509, 716] on button "Save" at bounding box center [1511, 725] width 45 height 28
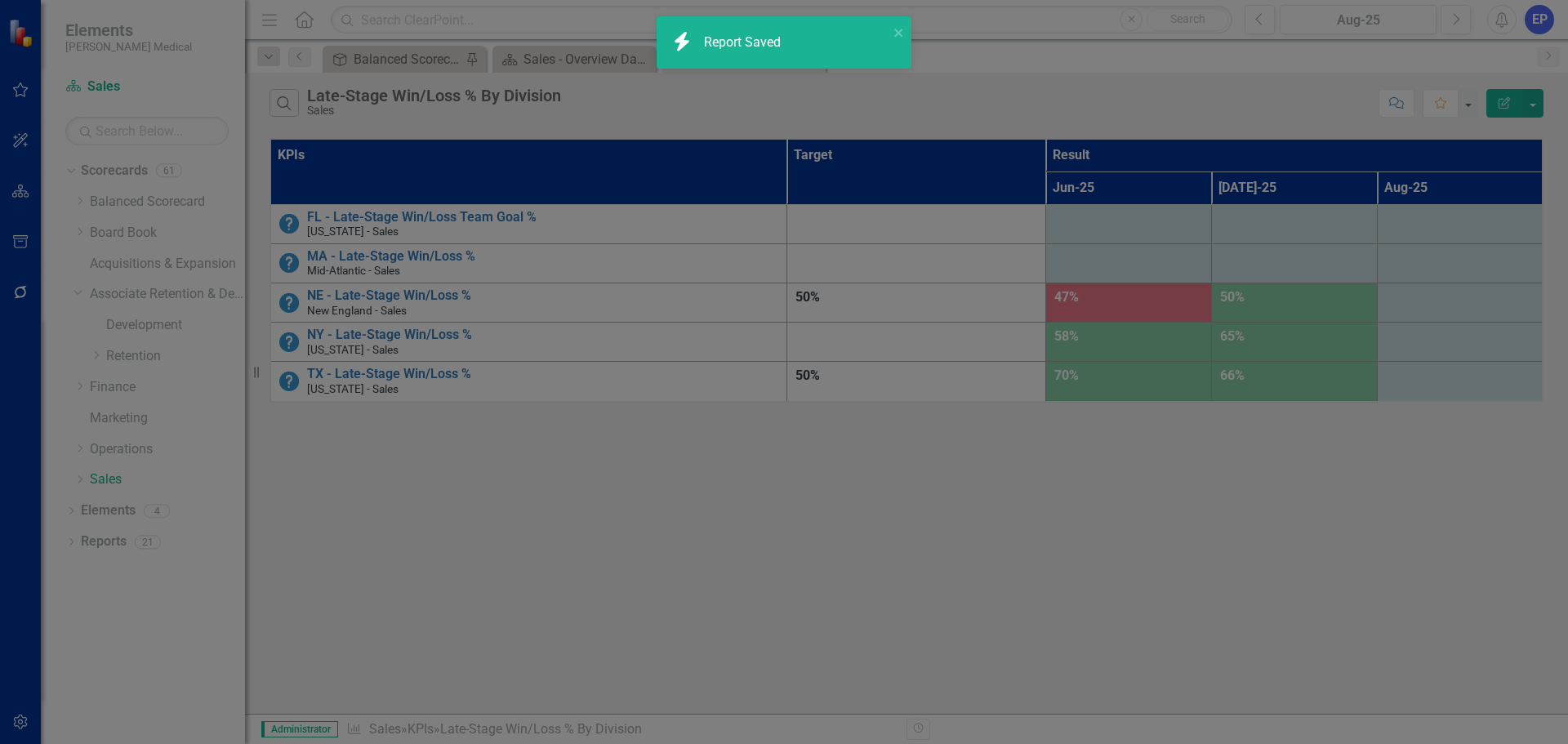
radio input "true"
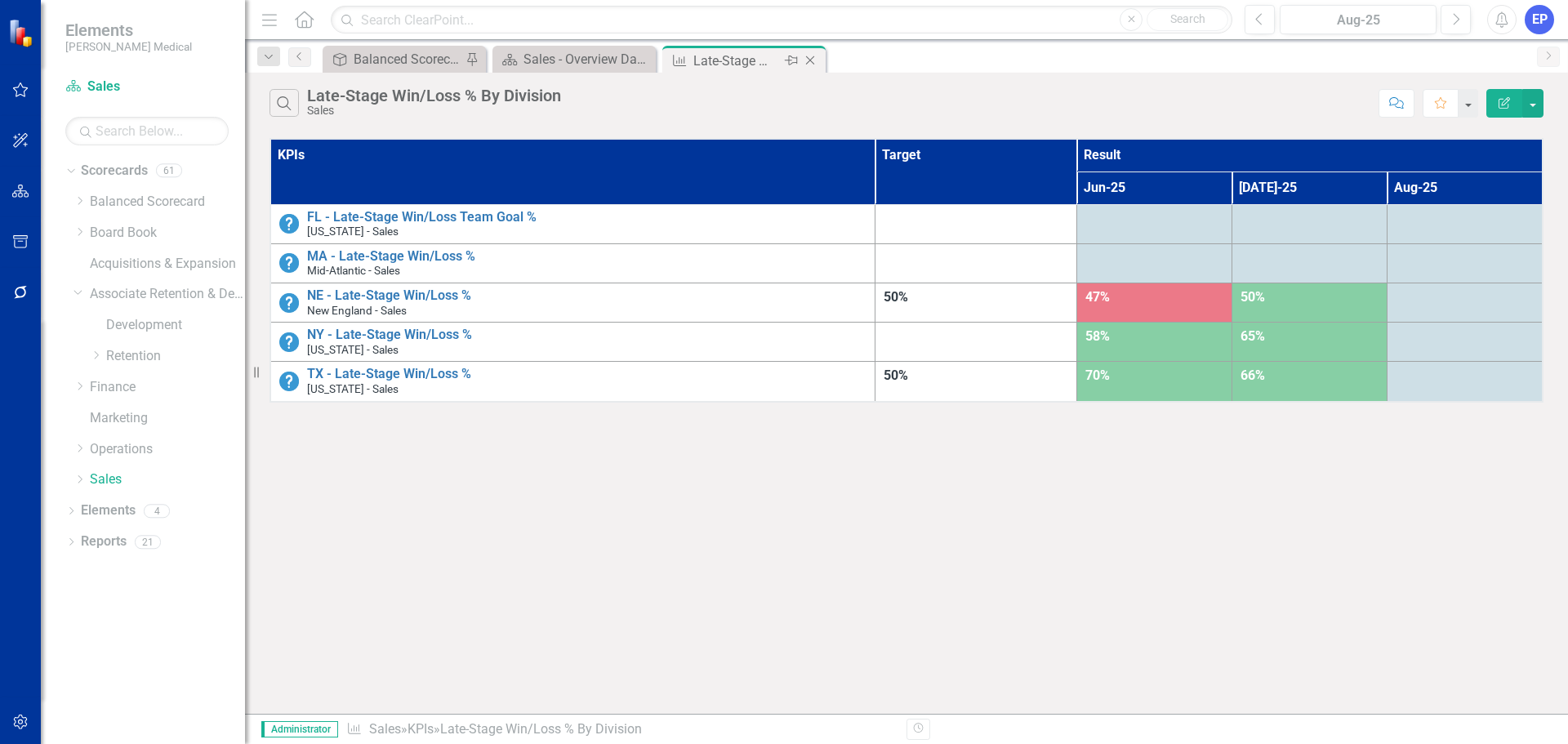
click at [813, 63] on icon "Close" at bounding box center [809, 60] width 16 height 13
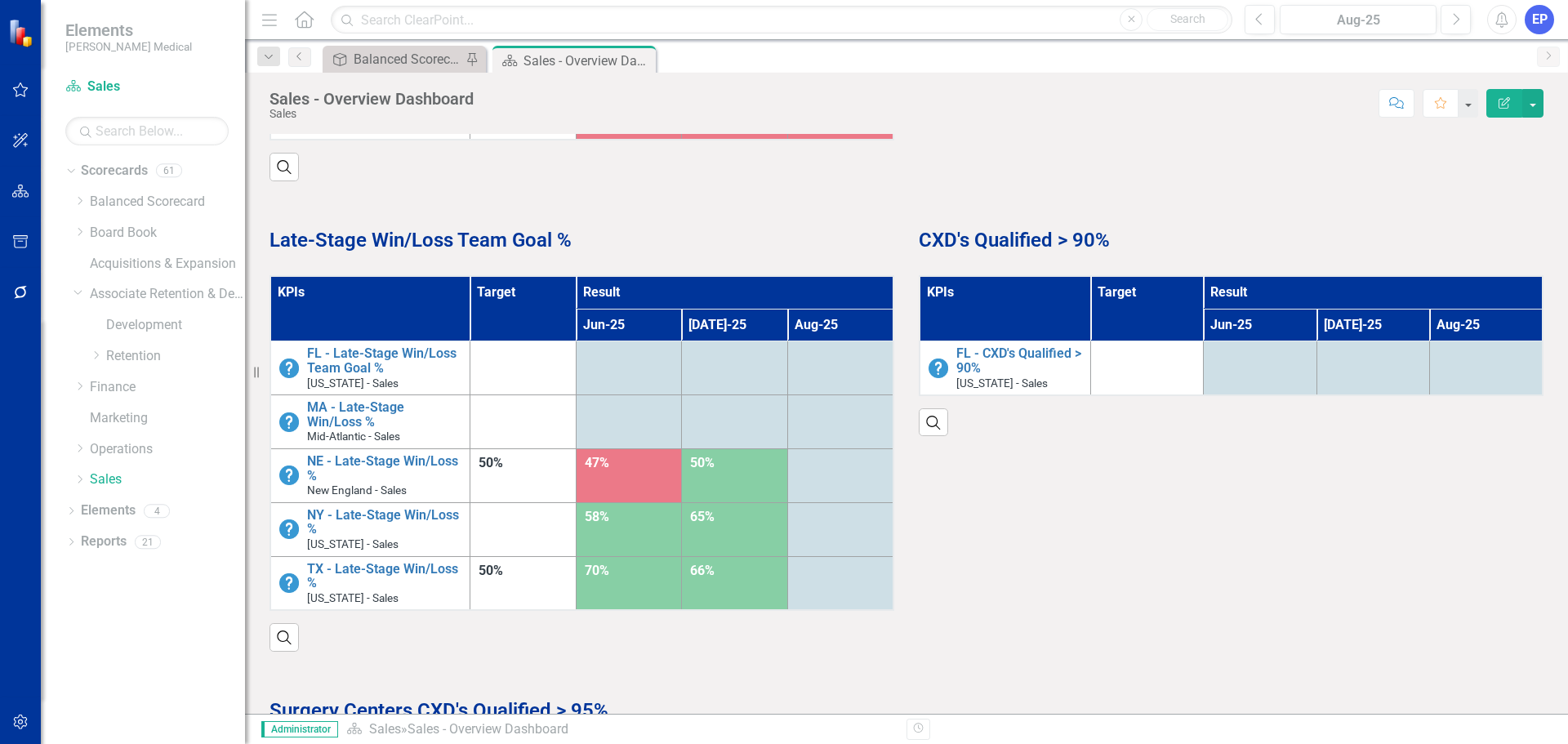
scroll to position [1143, 0]
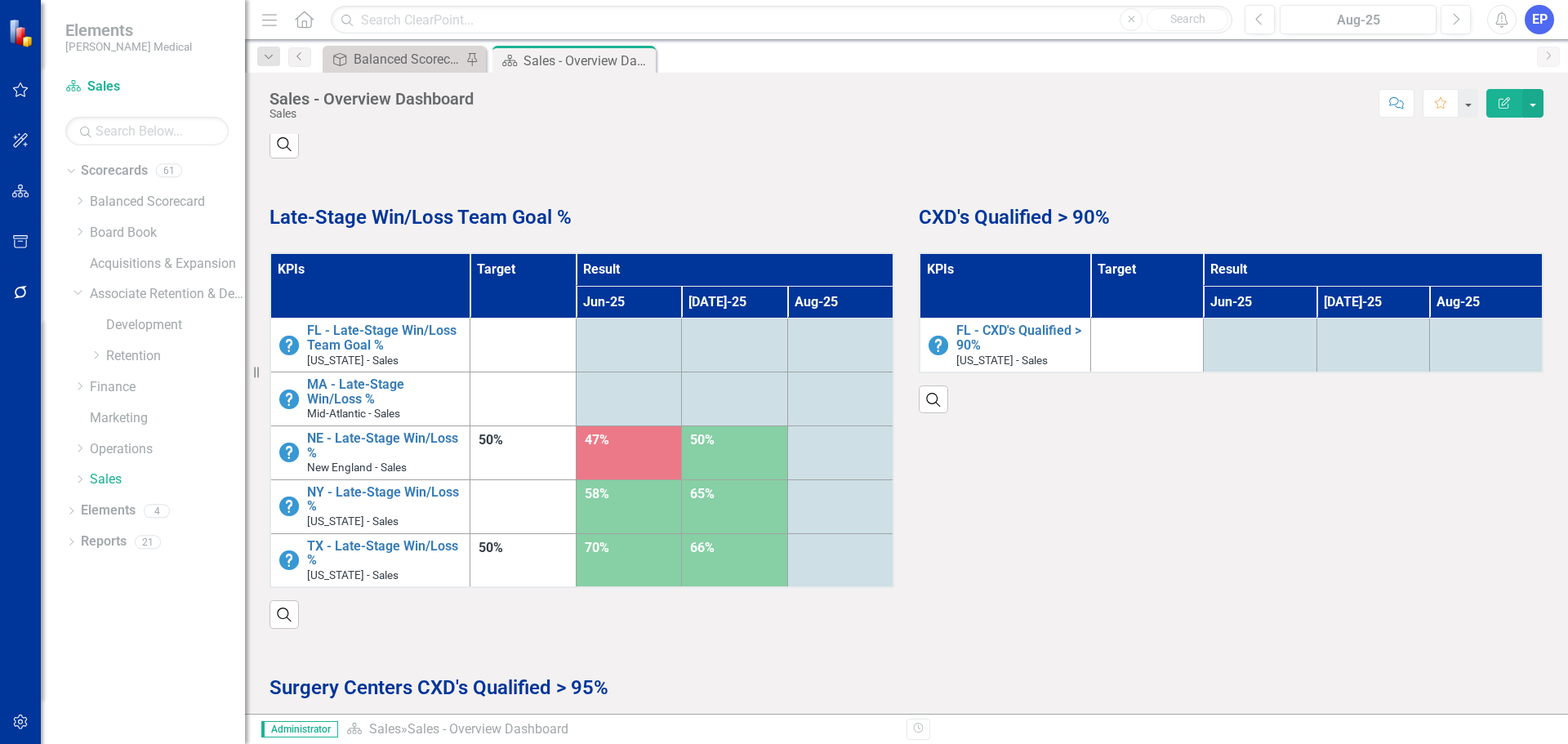
click at [992, 298] on th "KPIs" at bounding box center [1004, 285] width 171 height 65
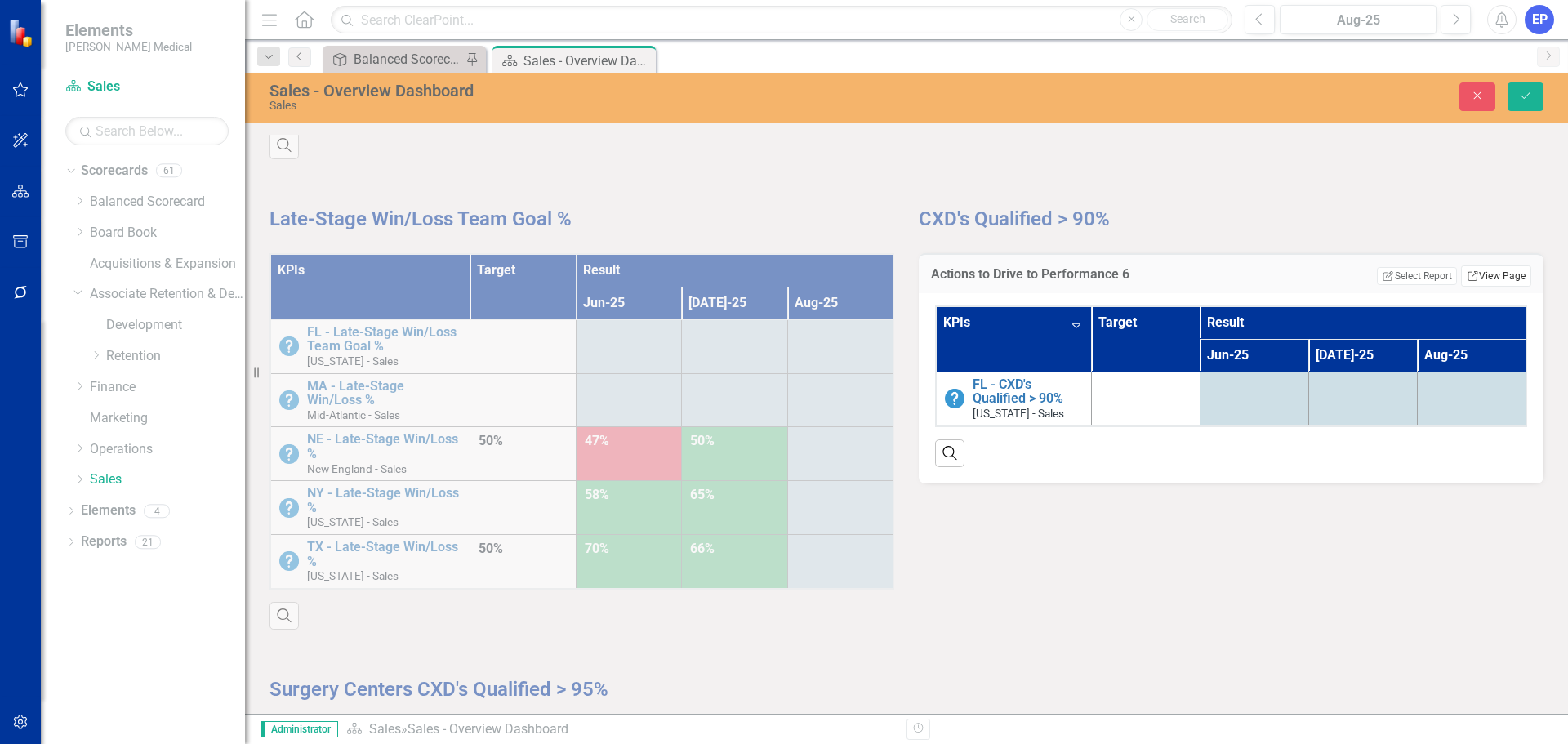
click at [1472, 273] on link "Link View Page" at bounding box center [1495, 276] width 70 height 21
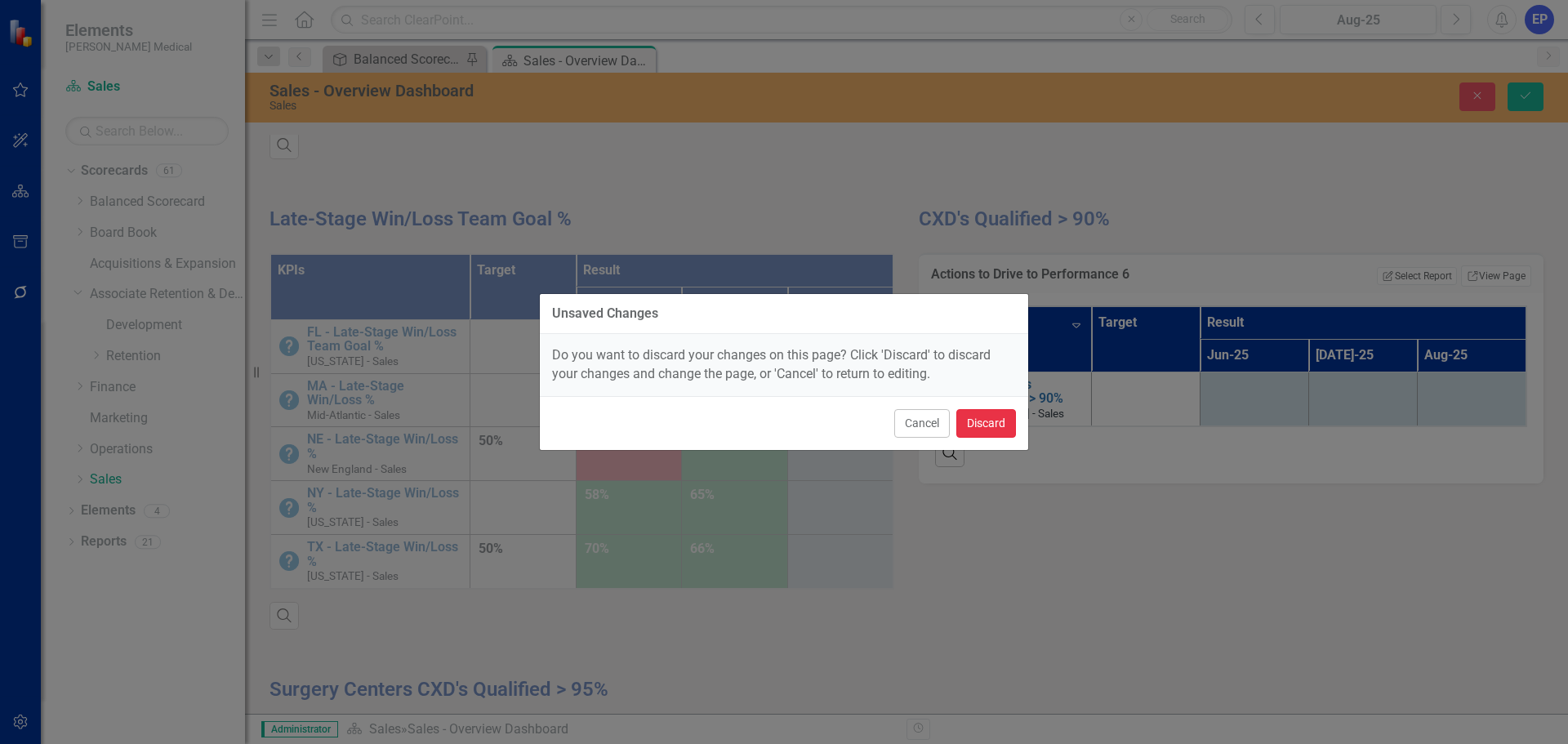
click at [997, 422] on button "Discard" at bounding box center [986, 423] width 59 height 28
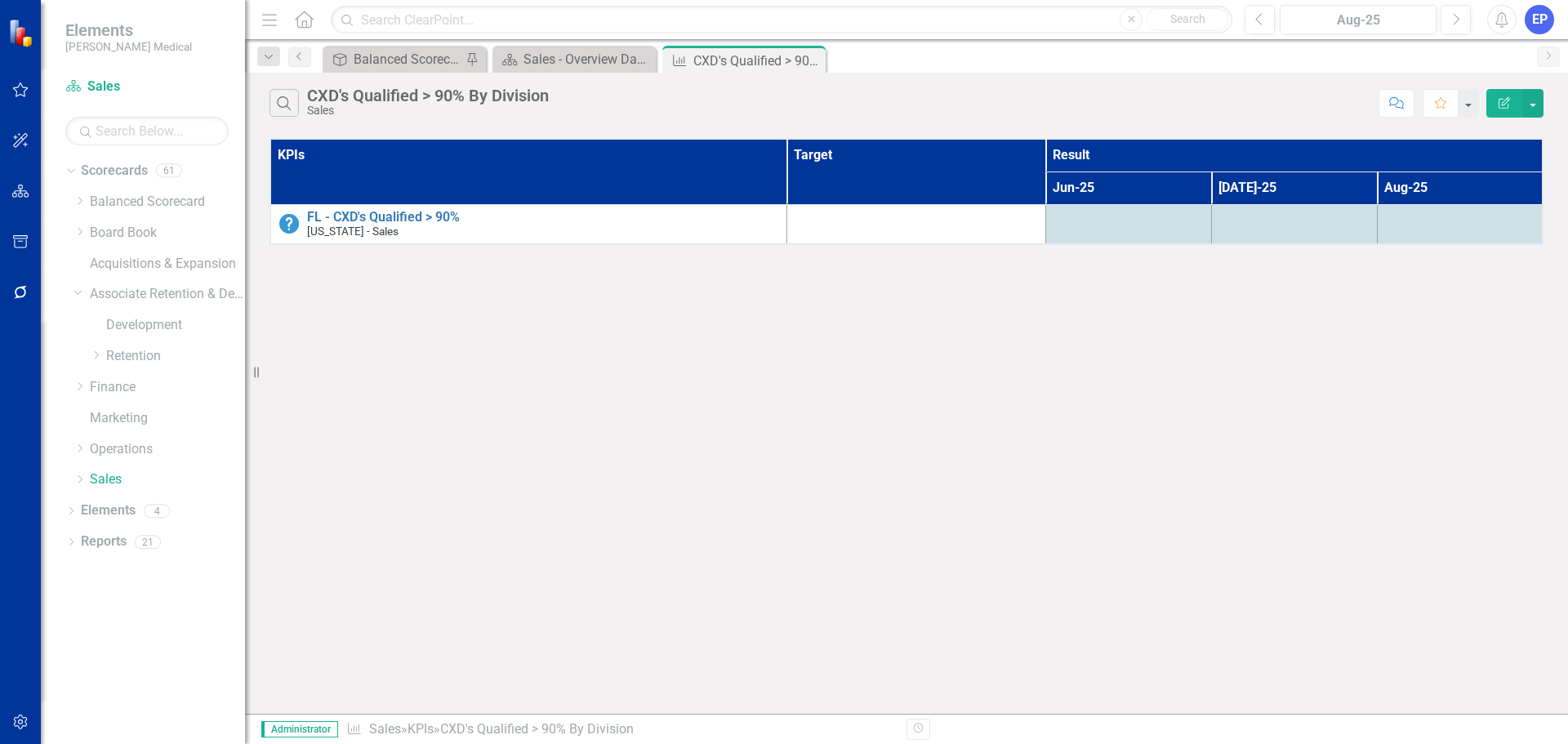
click at [1502, 104] on icon "Edit Report" at bounding box center [1504, 103] width 15 height 11
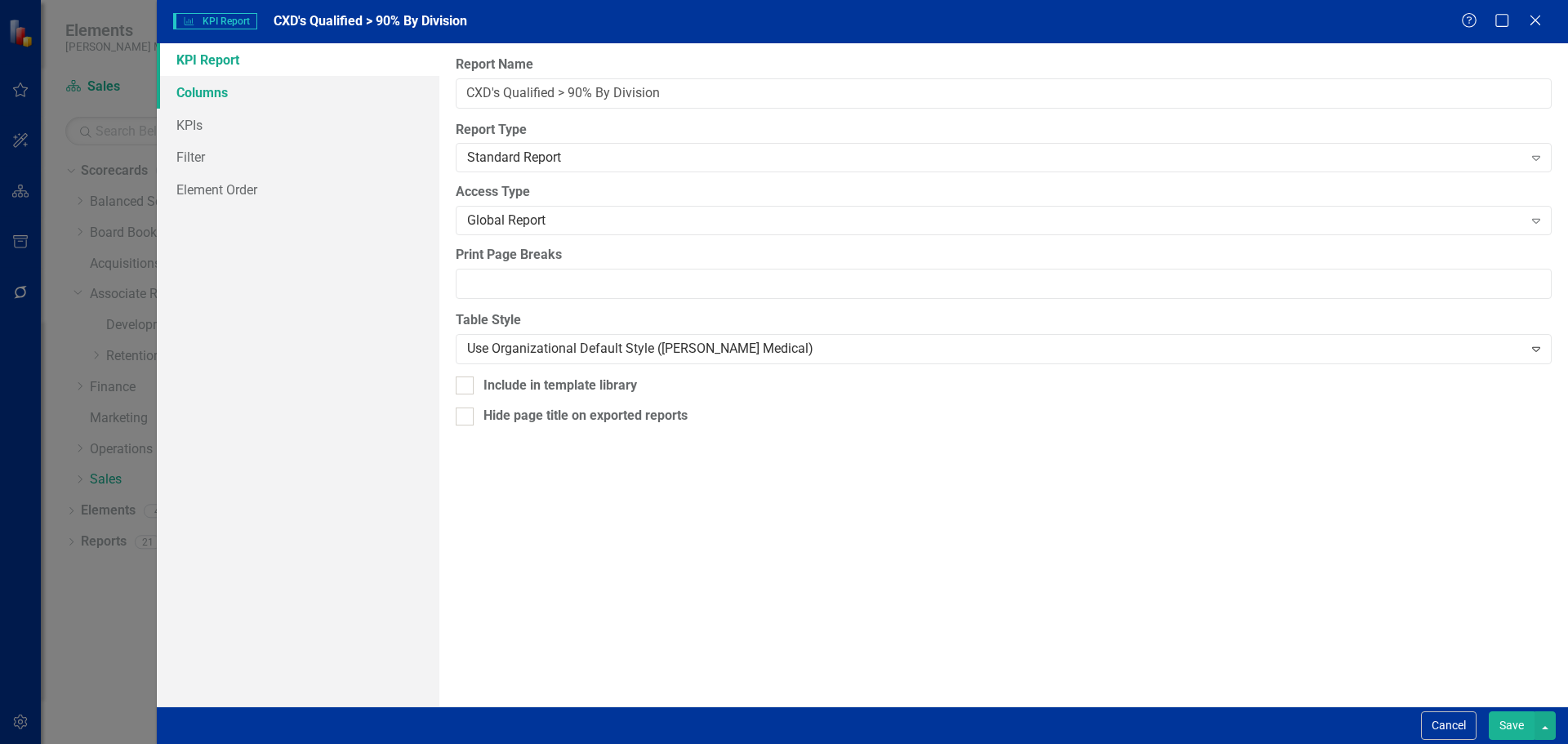
click at [214, 95] on link "Columns" at bounding box center [297, 92] width 282 height 33
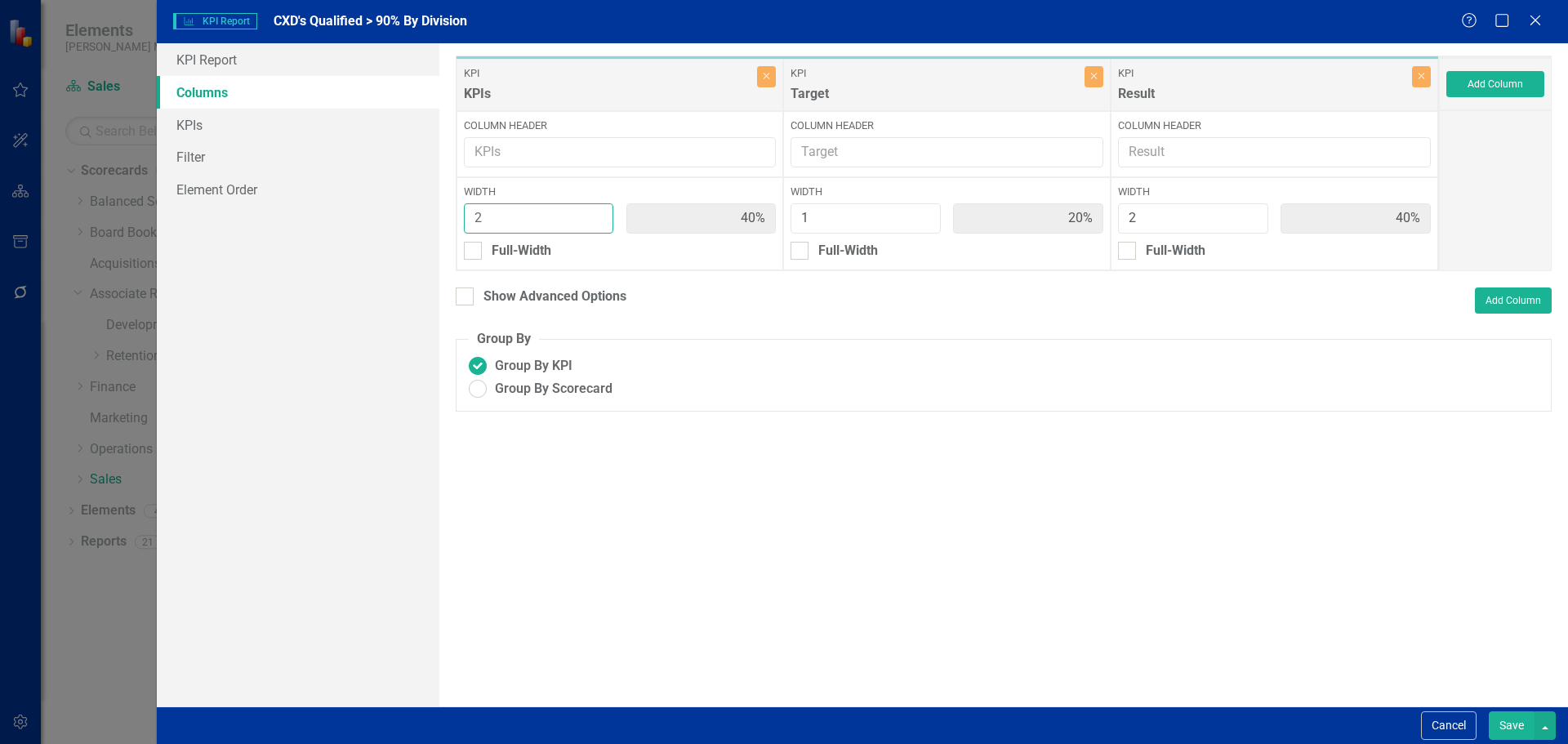
type input "3"
type input "50%"
type input "17%"
type input "33%"
type input "3"
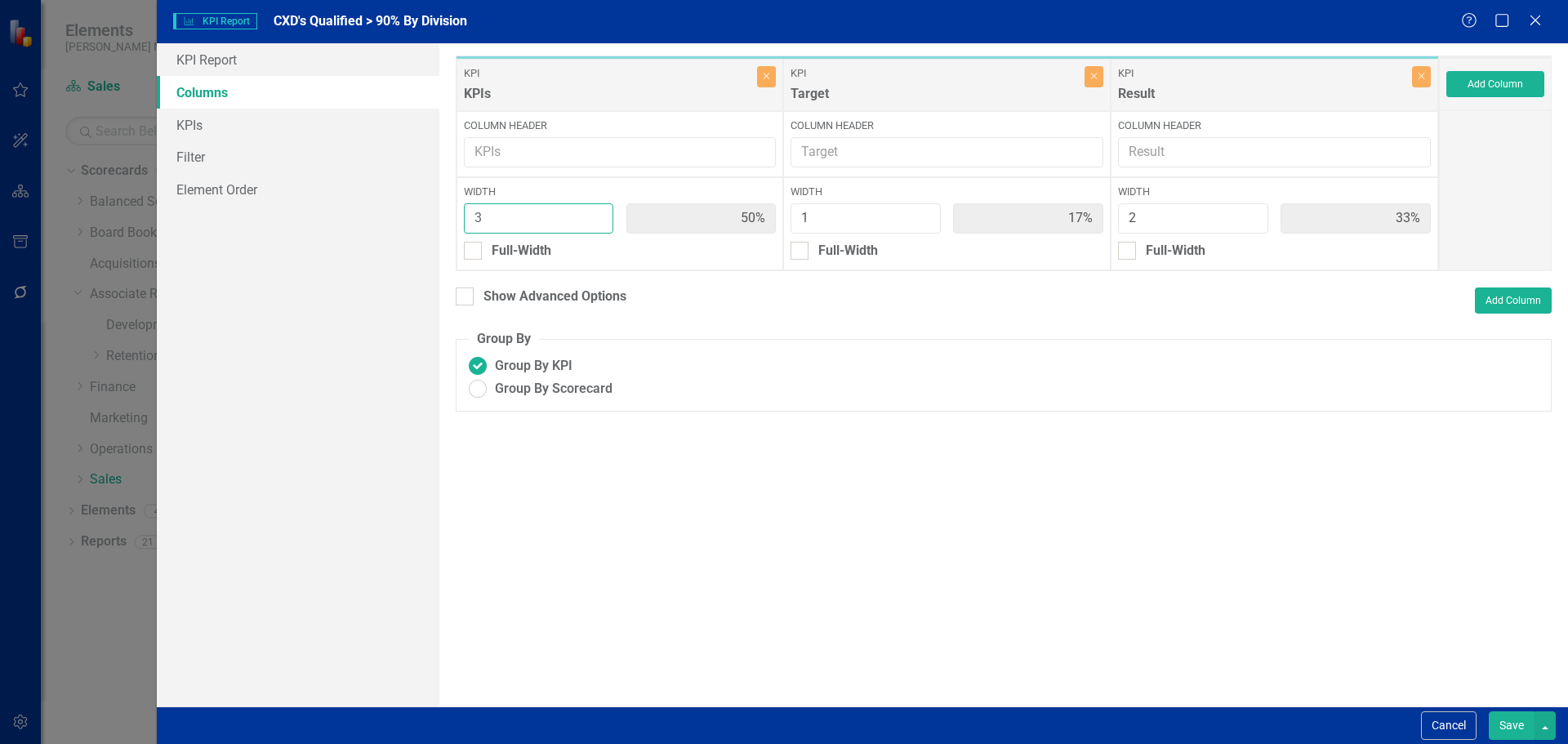
click at [596, 214] on input "3" at bounding box center [538, 218] width 150 height 30
click at [1508, 721] on button "Save" at bounding box center [1511, 725] width 45 height 28
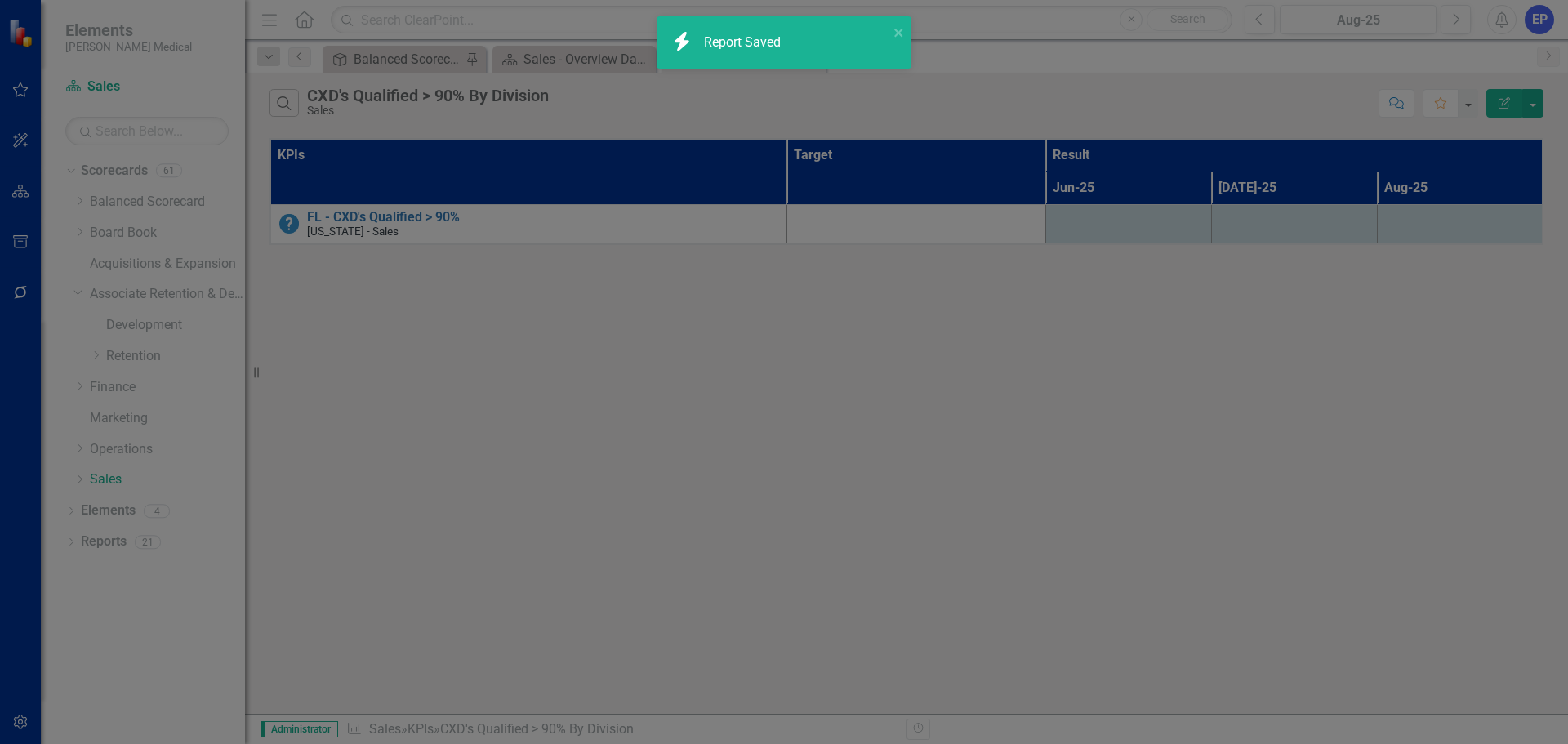
radio input "true"
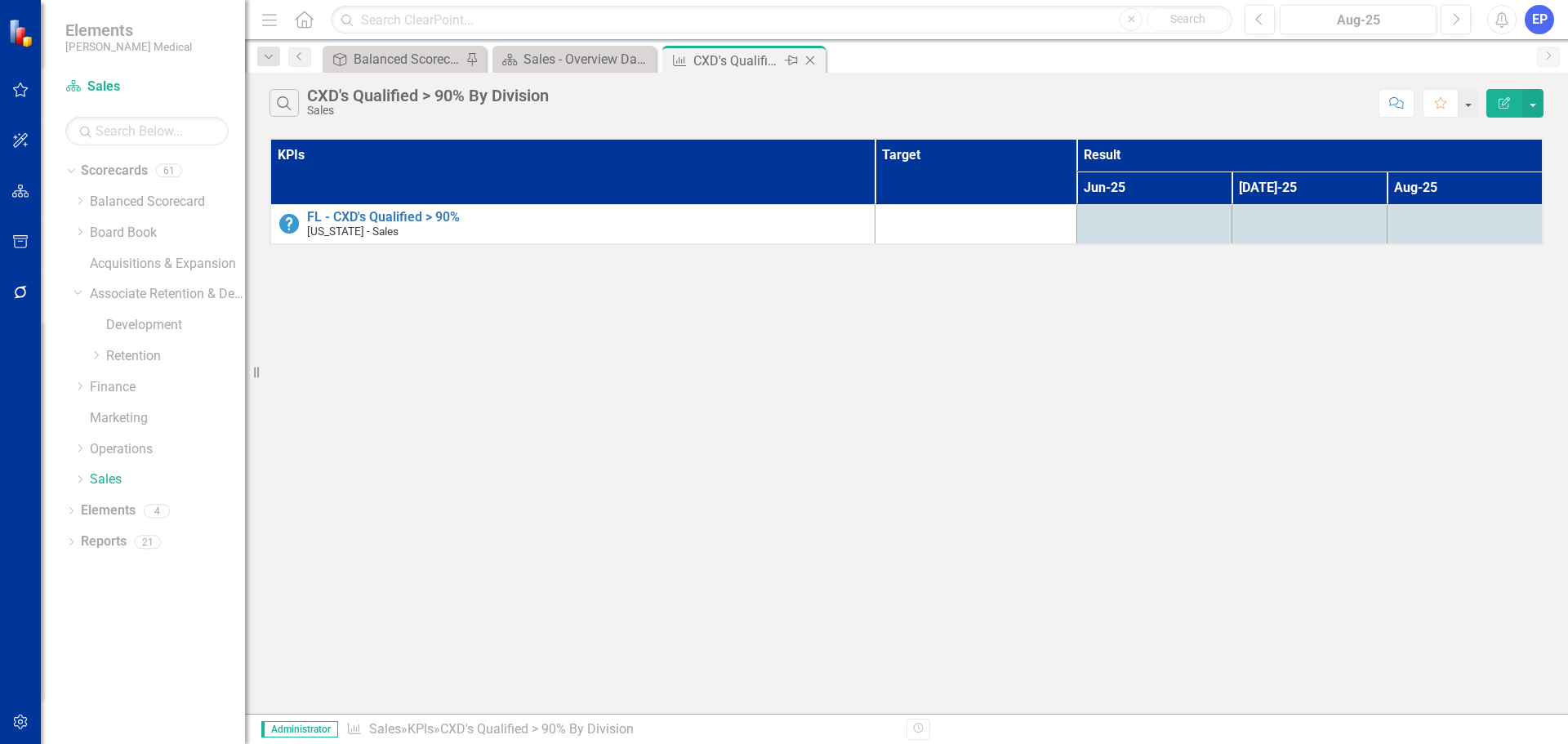
click at [814, 59] on icon "Close" at bounding box center [809, 60] width 16 height 13
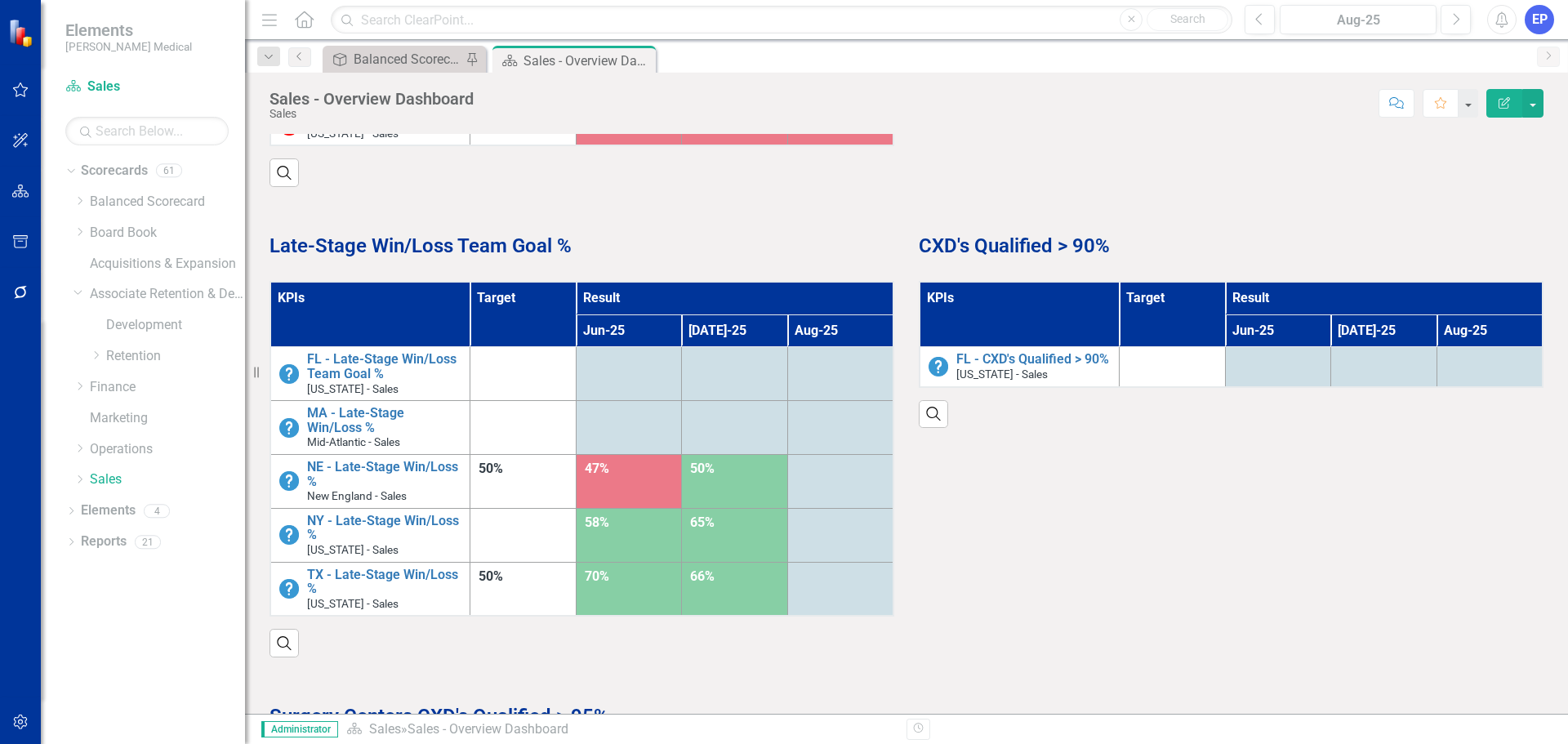
scroll to position [1143, 0]
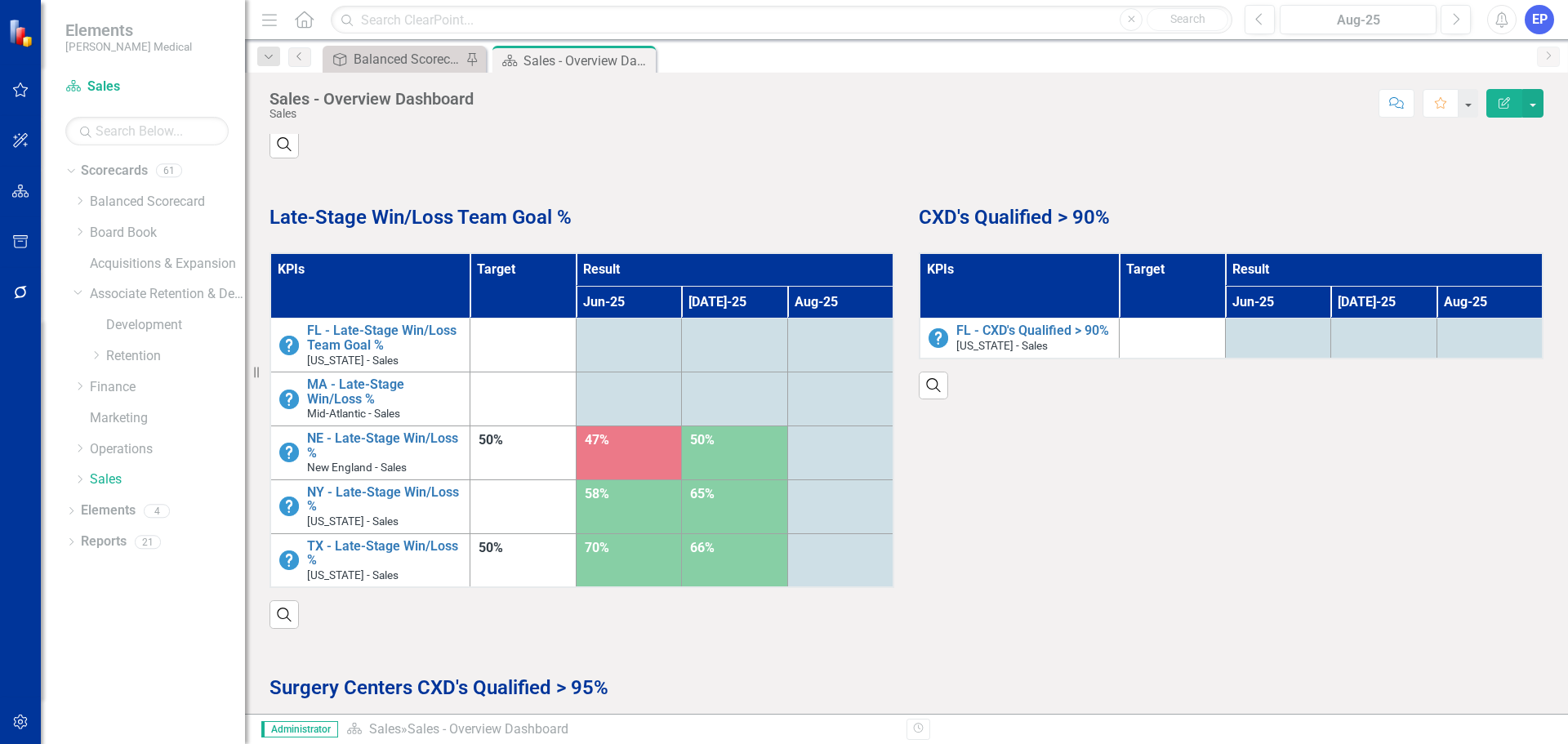
click at [391, 282] on th "KPIs" at bounding box center [370, 285] width 200 height 65
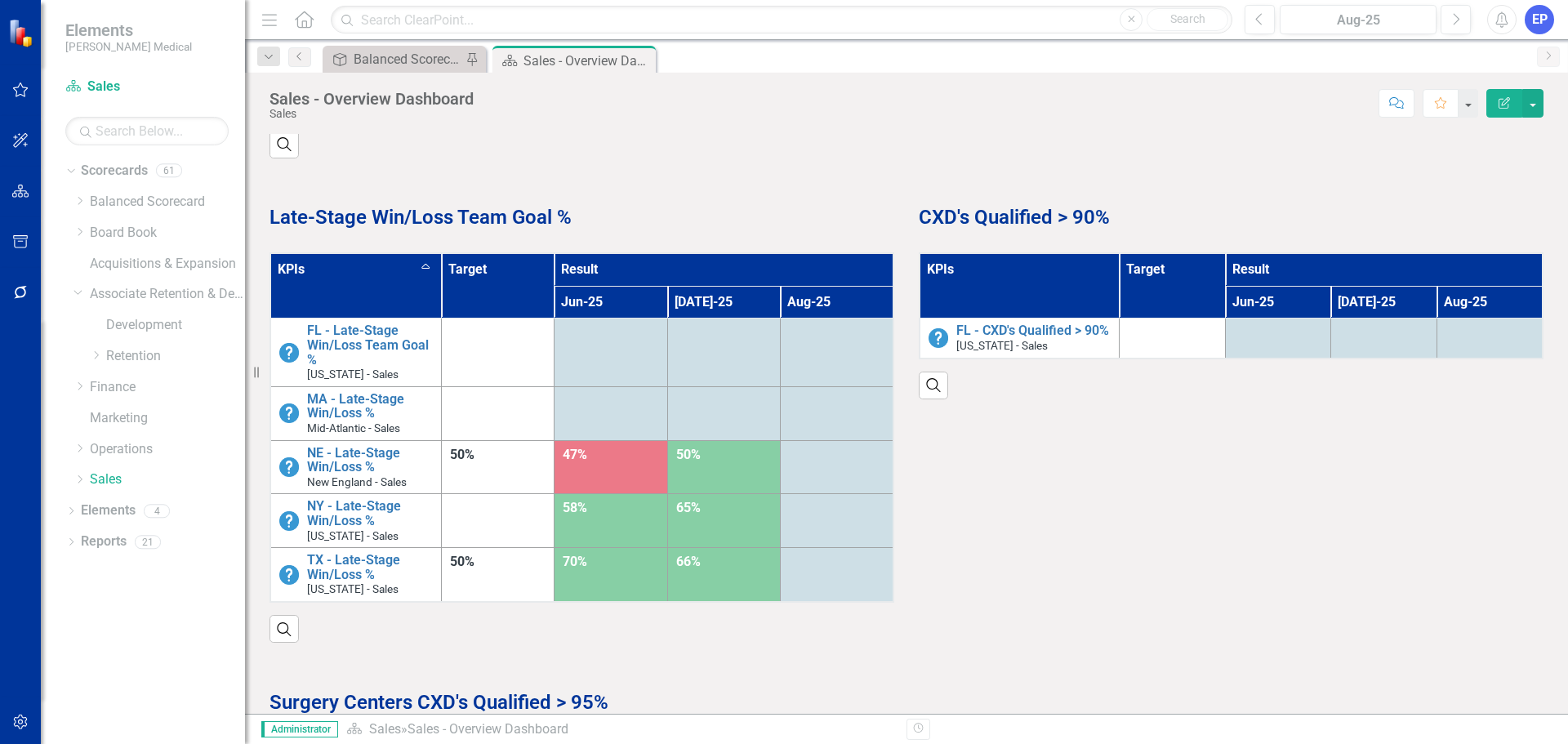
click at [391, 282] on th "KPIs Sort Ascending" at bounding box center [355, 285] width 171 height 65
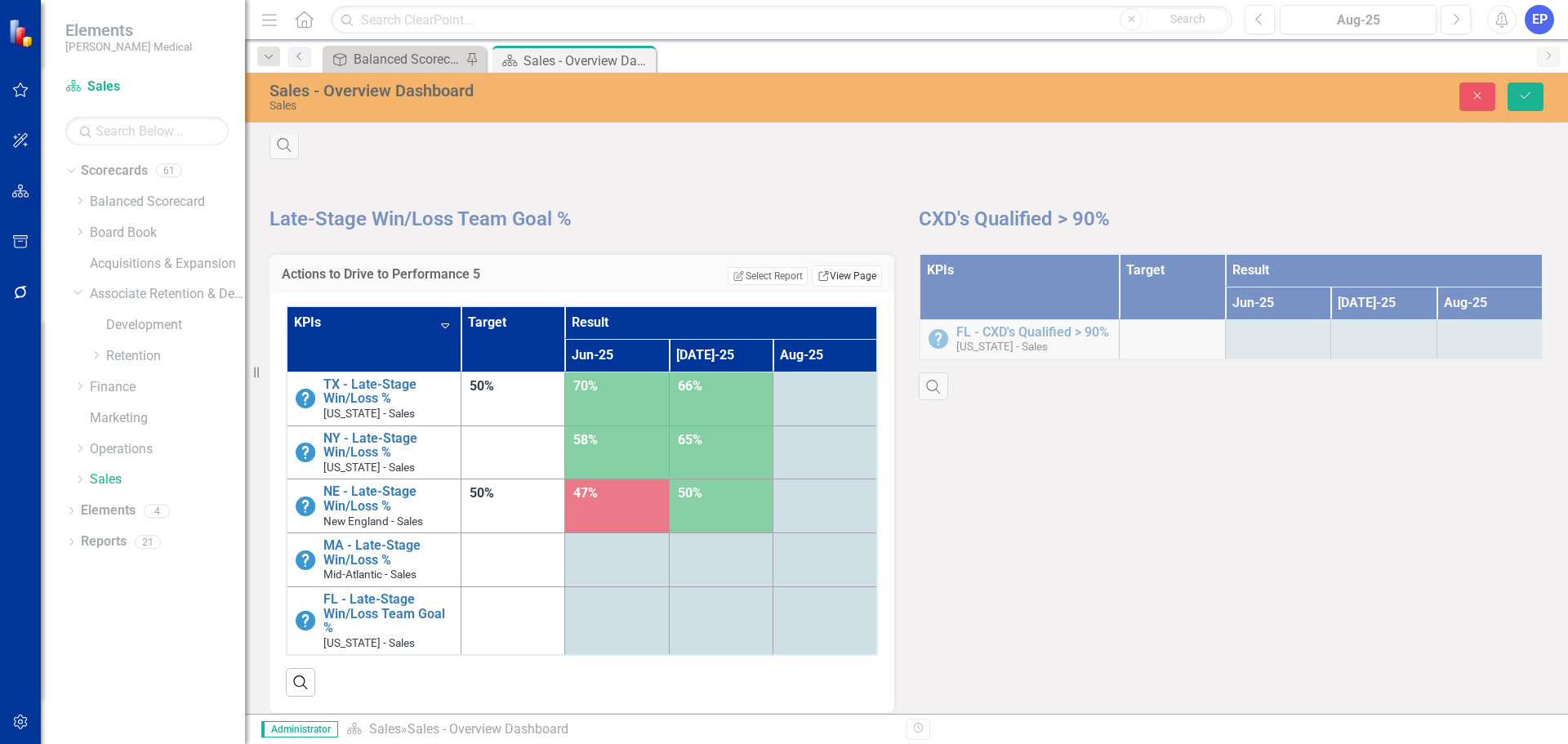
click at [855, 275] on link "Link View Page" at bounding box center [847, 276] width 70 height 21
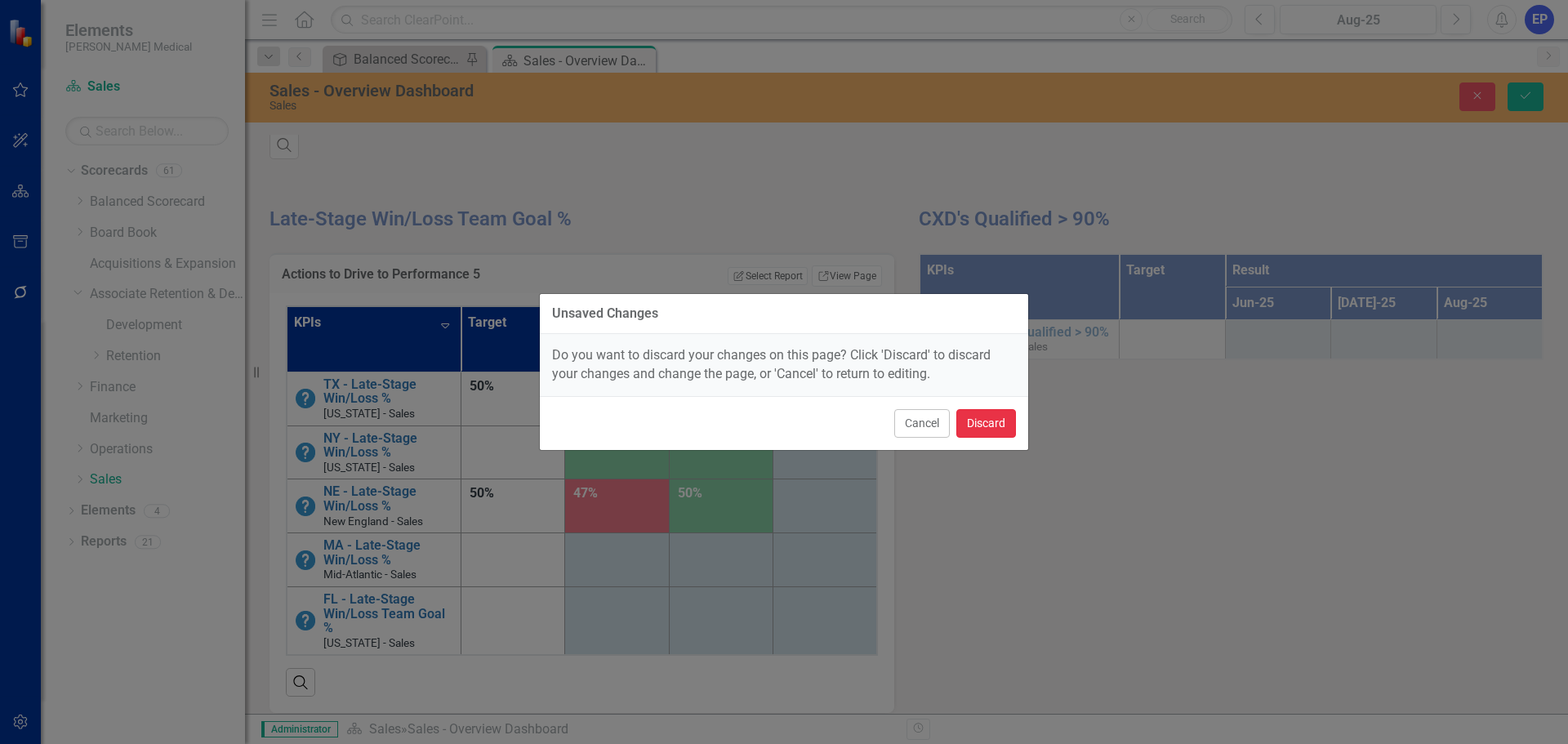
click at [1006, 426] on button "Discard" at bounding box center [986, 423] width 59 height 28
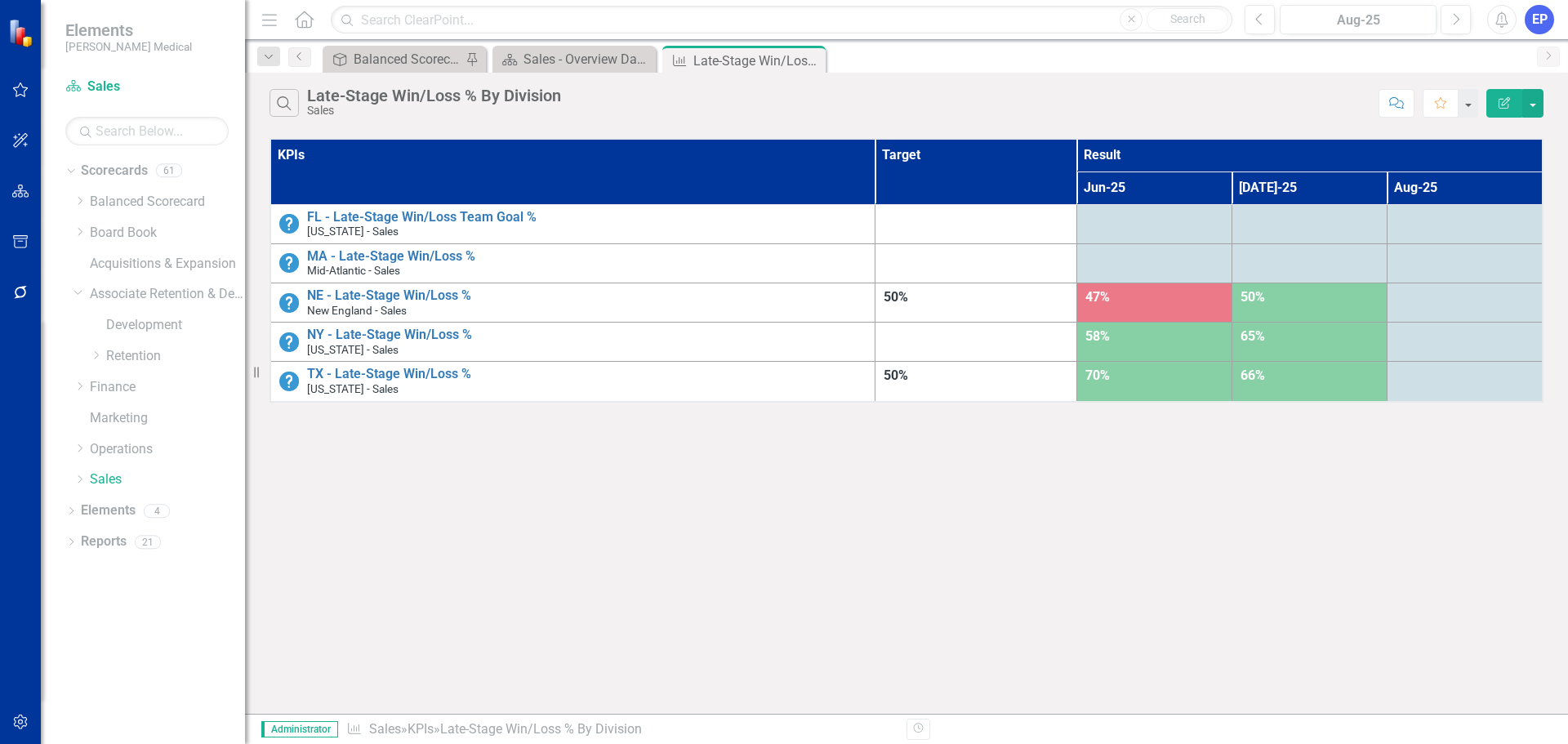
click at [1494, 110] on button "Edit Report" at bounding box center [1504, 103] width 36 height 28
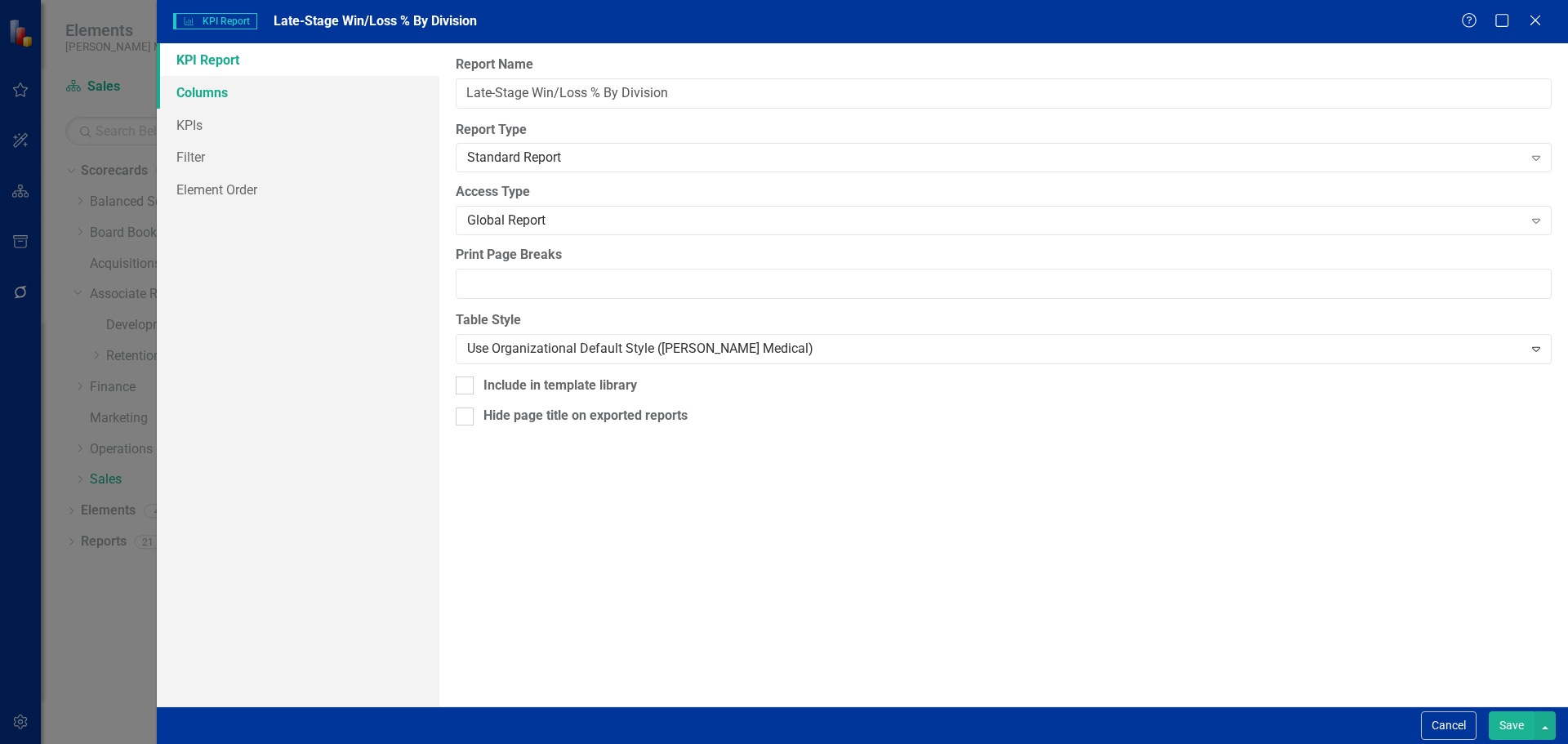
click at [367, 86] on link "Columns" at bounding box center [297, 92] width 282 height 33
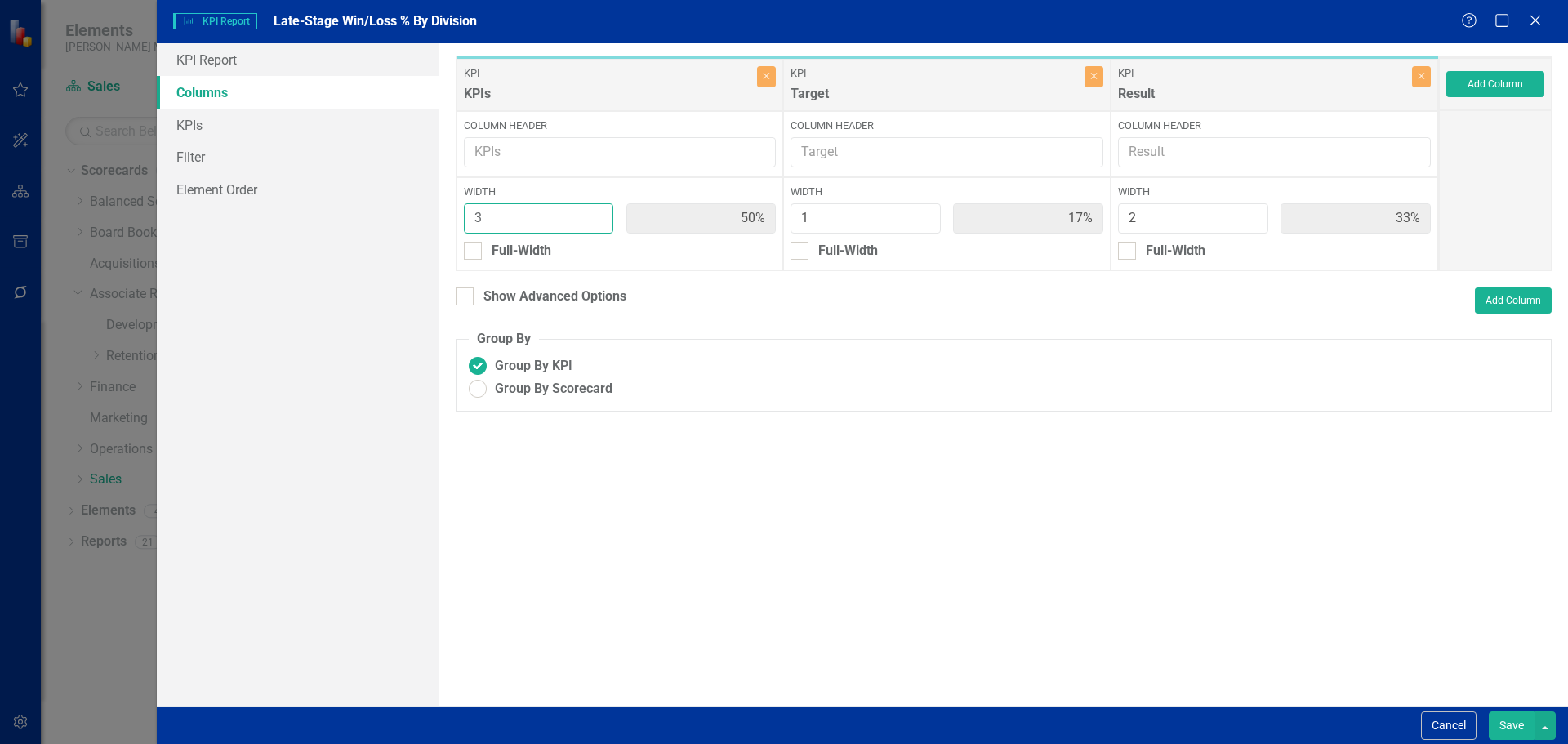
type input "4"
type input "57%"
type input "14%"
type input "29%"
type input "4"
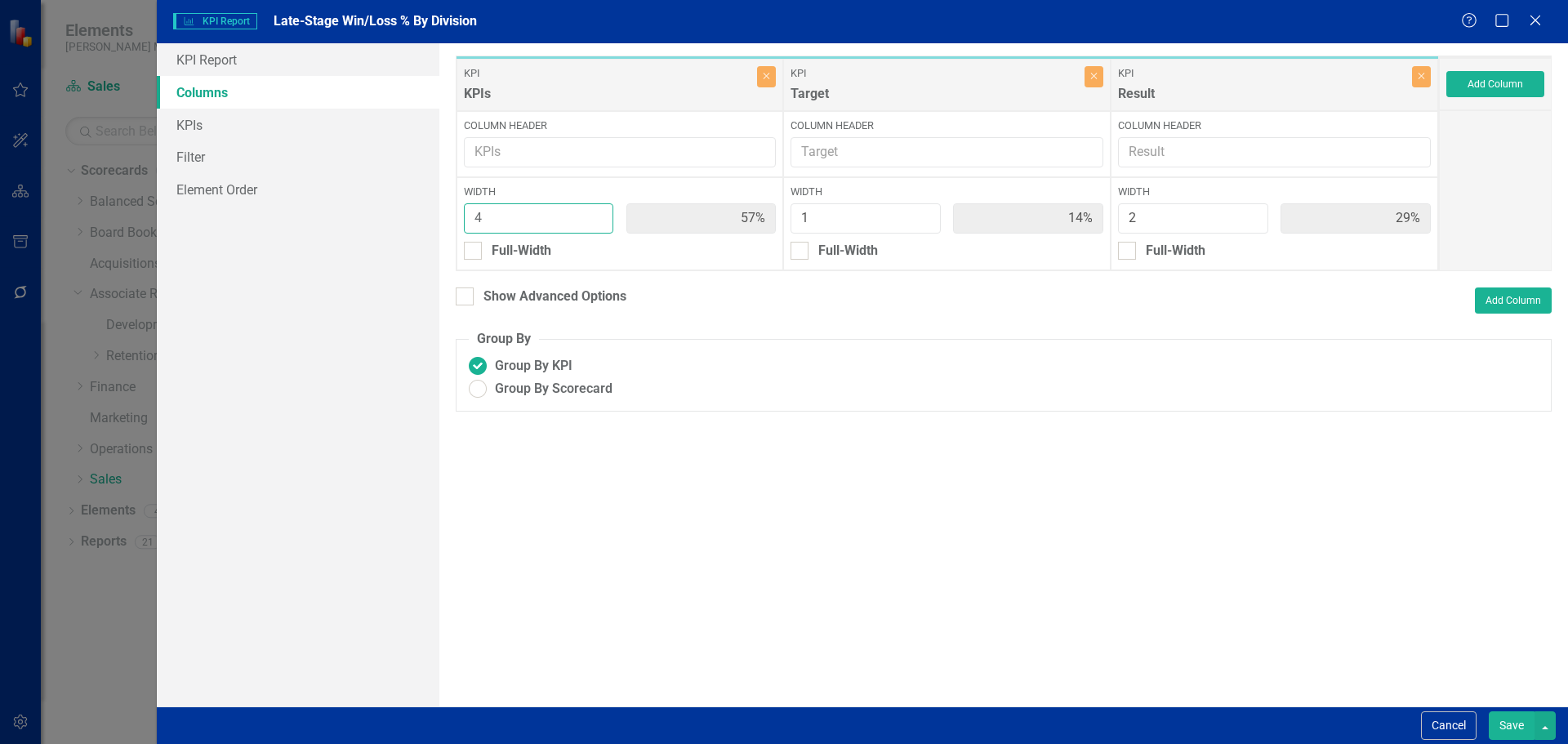
click at [599, 214] on input "4" at bounding box center [538, 218] width 150 height 30
click at [1514, 730] on button "Save" at bounding box center [1511, 725] width 45 height 28
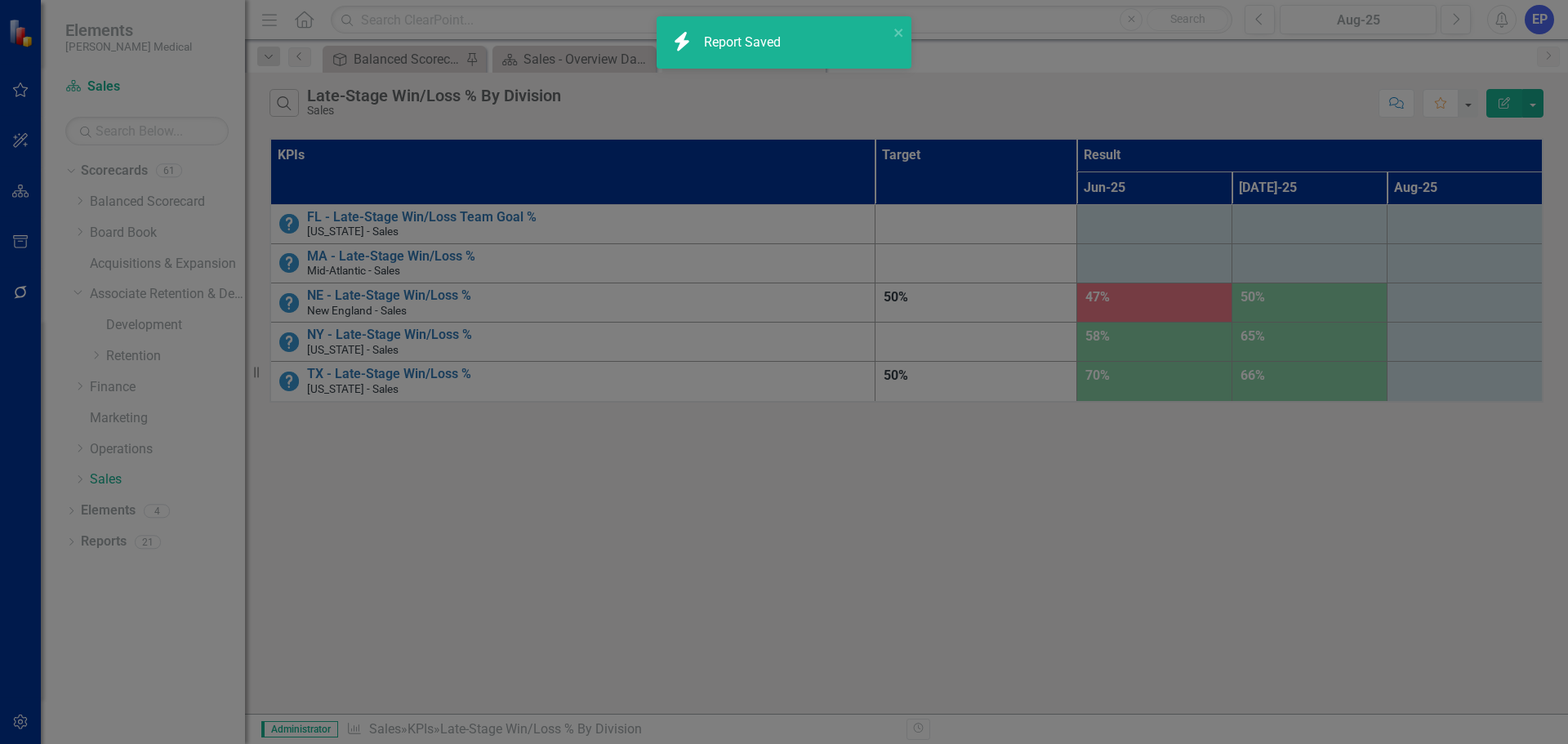
radio input "true"
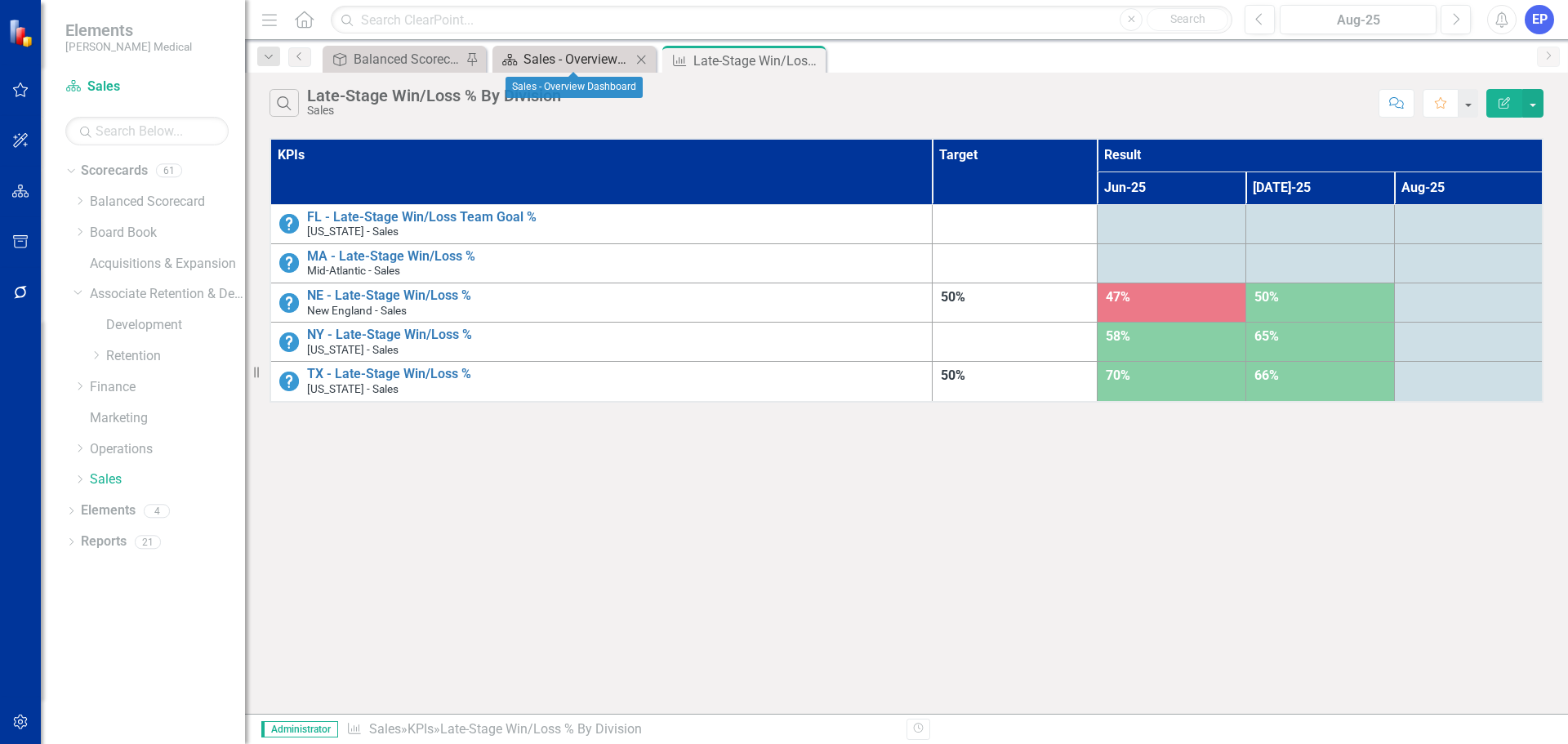
click at [599, 58] on div "Sales - Overview Dashboard" at bounding box center [577, 59] width 108 height 21
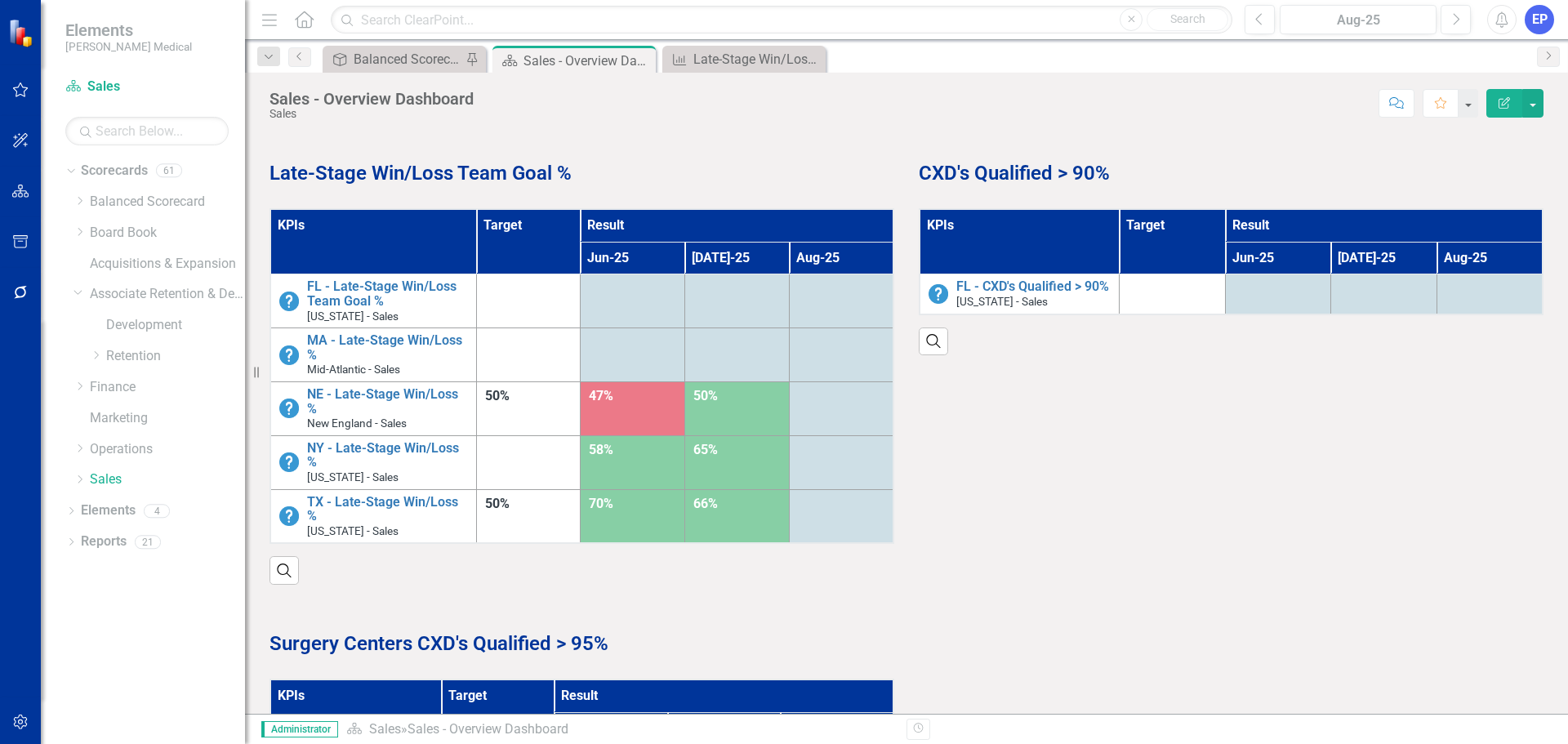
scroll to position [1181, 0]
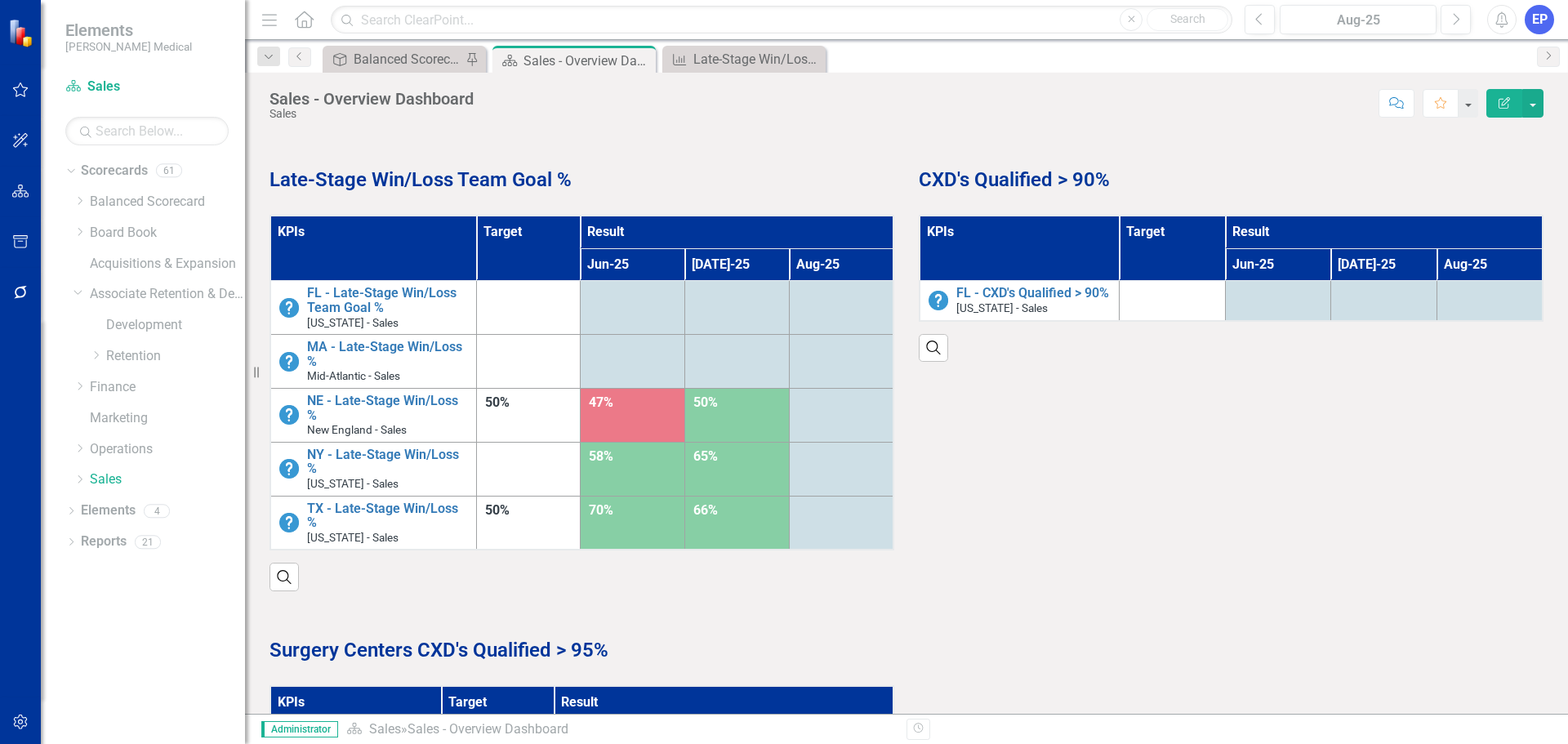
click at [402, 259] on th "KPIs" at bounding box center [373, 247] width 206 height 65
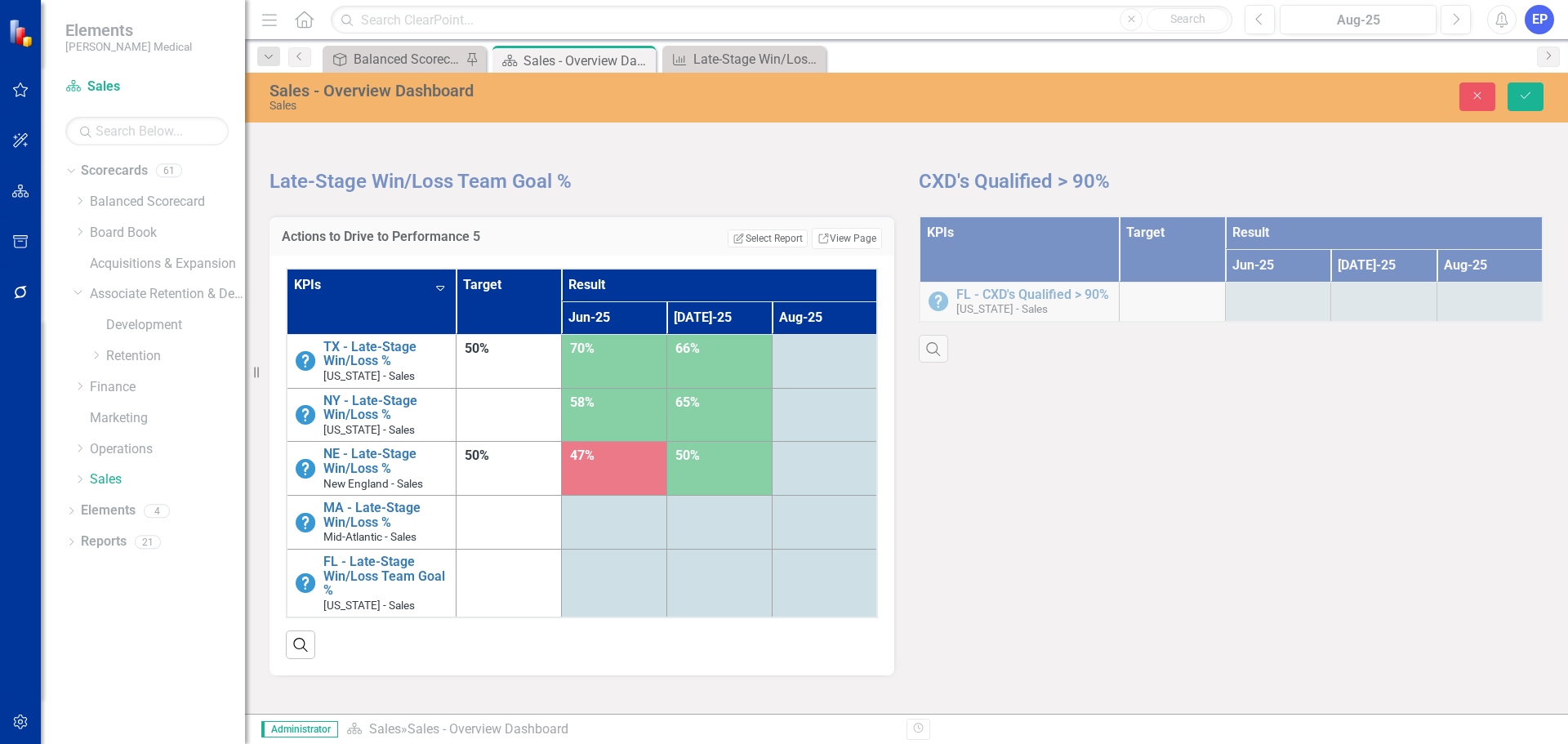
click at [811, 251] on div "Actions to Drive to Performance 5 Edit Report Select Report Link View Page" at bounding box center [582, 235] width 625 height 40
click at [814, 248] on link "Link View Page" at bounding box center [847, 238] width 70 height 21
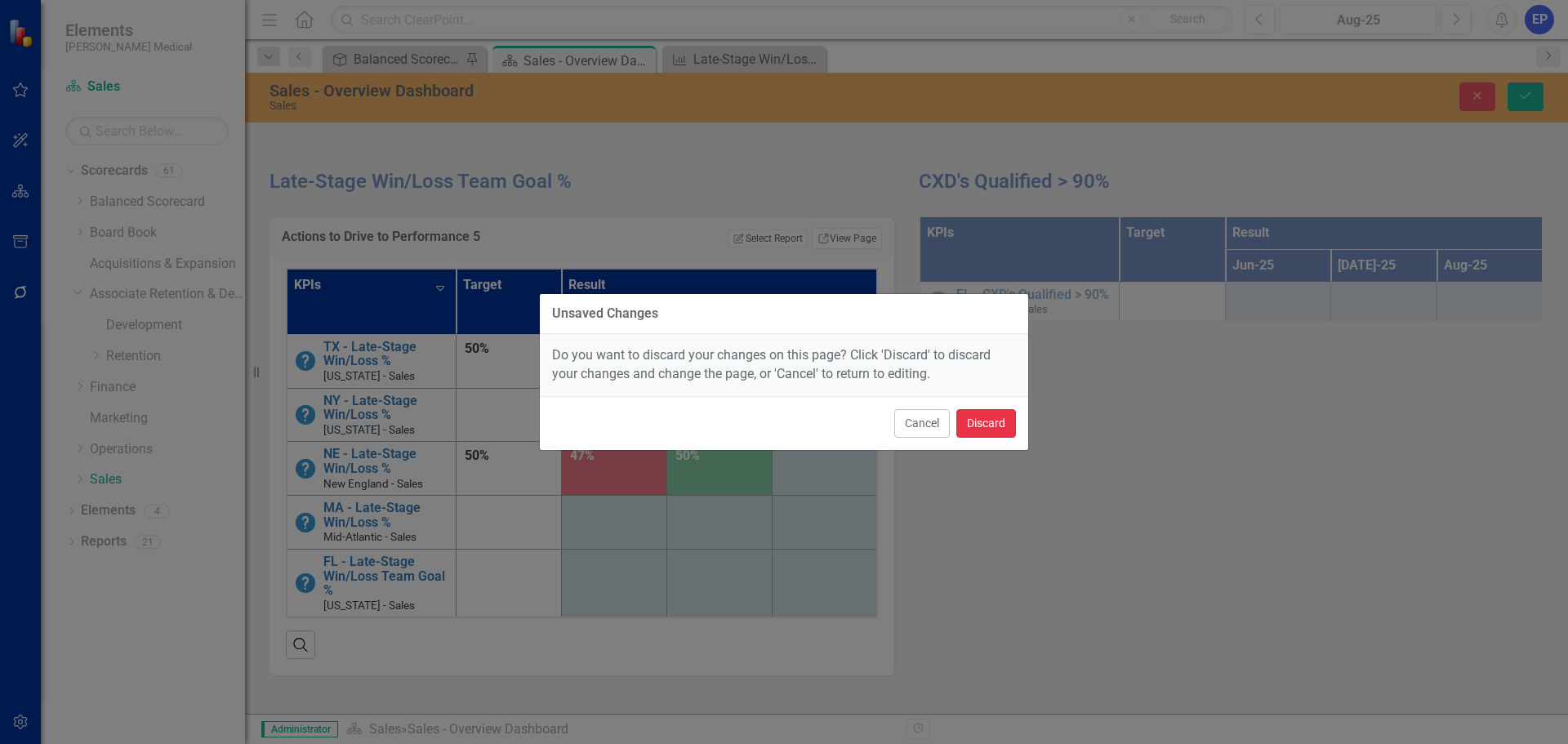
click at [980, 423] on button "Discard" at bounding box center [986, 423] width 59 height 28
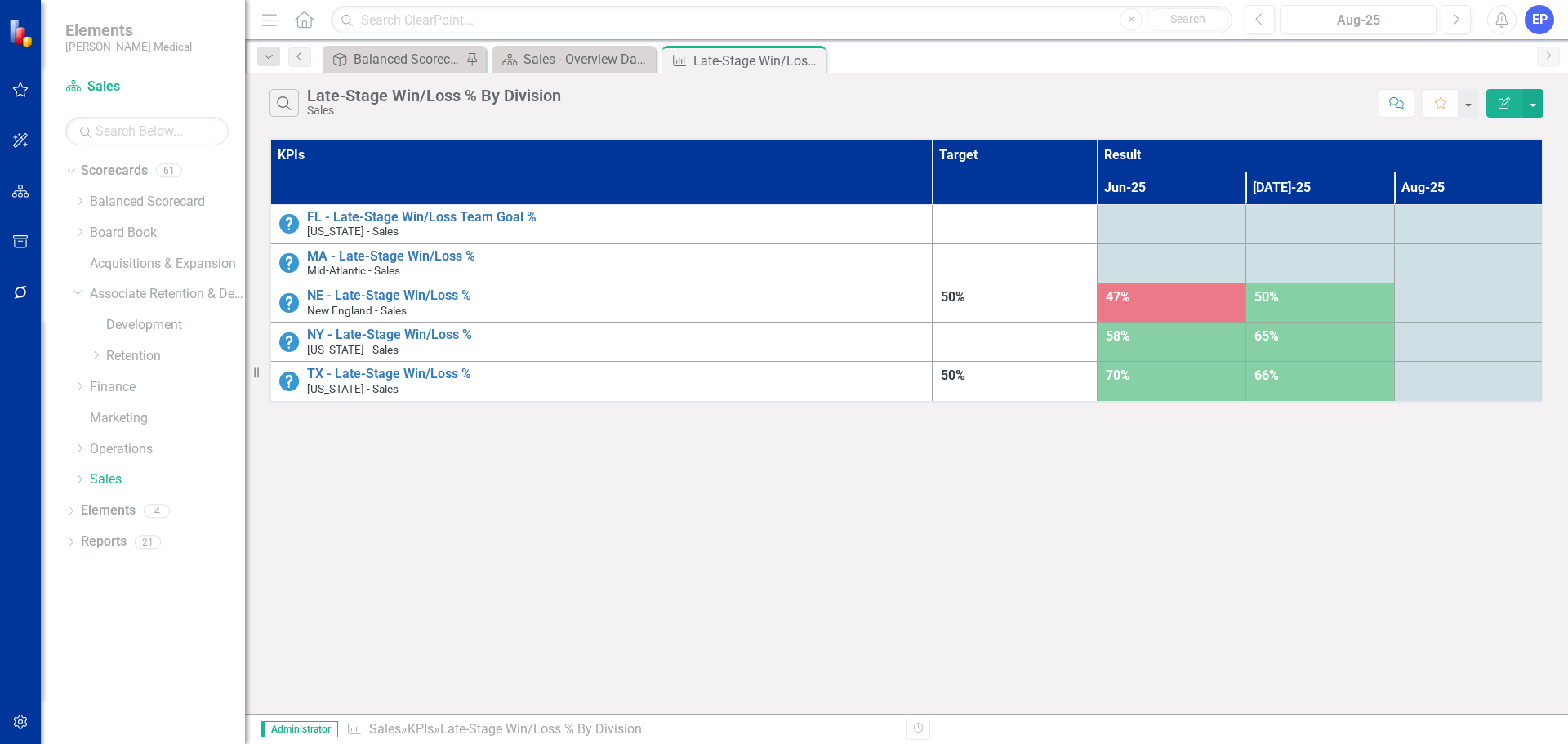
click at [1504, 112] on button "Edit Report" at bounding box center [1504, 103] width 36 height 28
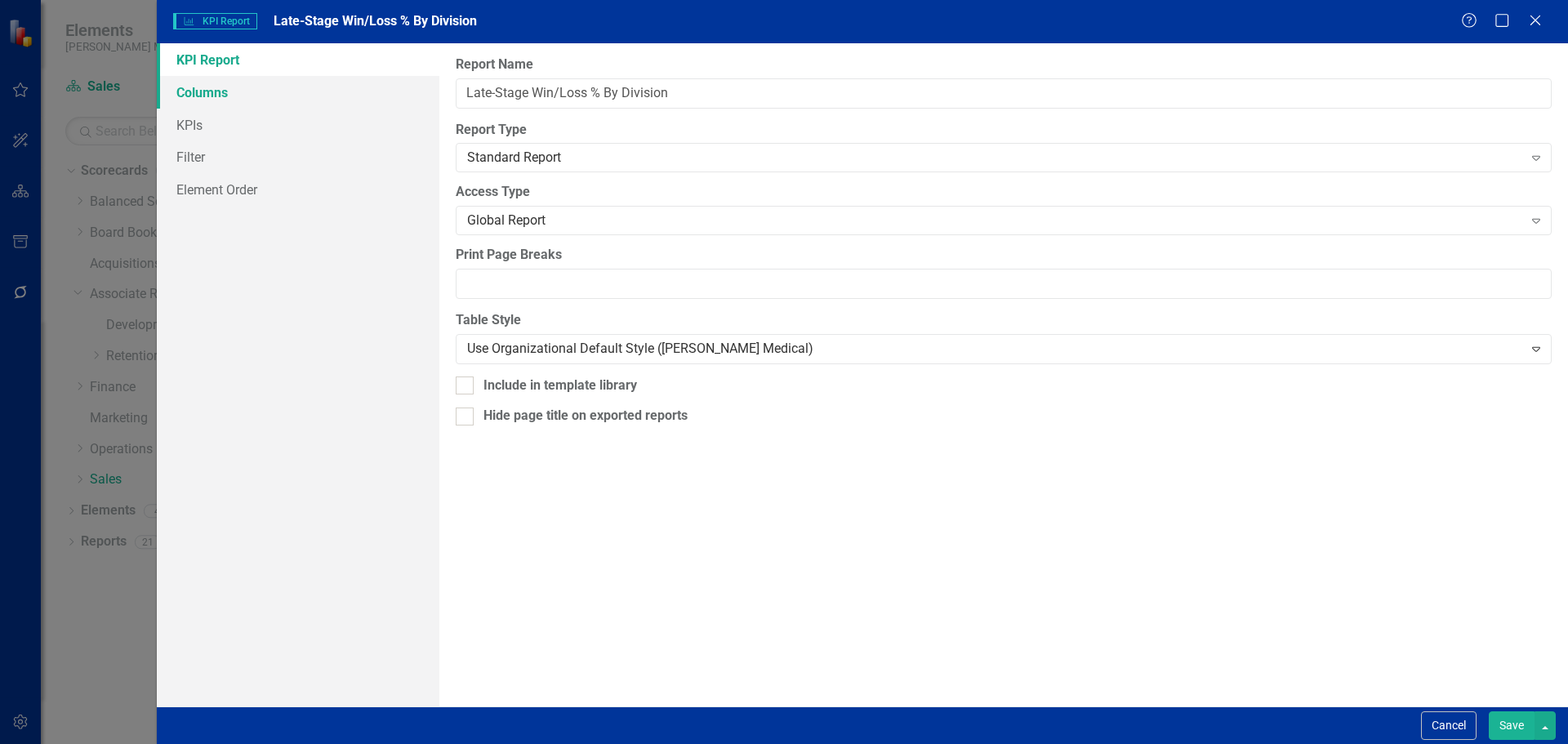
click at [226, 89] on link "Columns" at bounding box center [297, 92] width 282 height 33
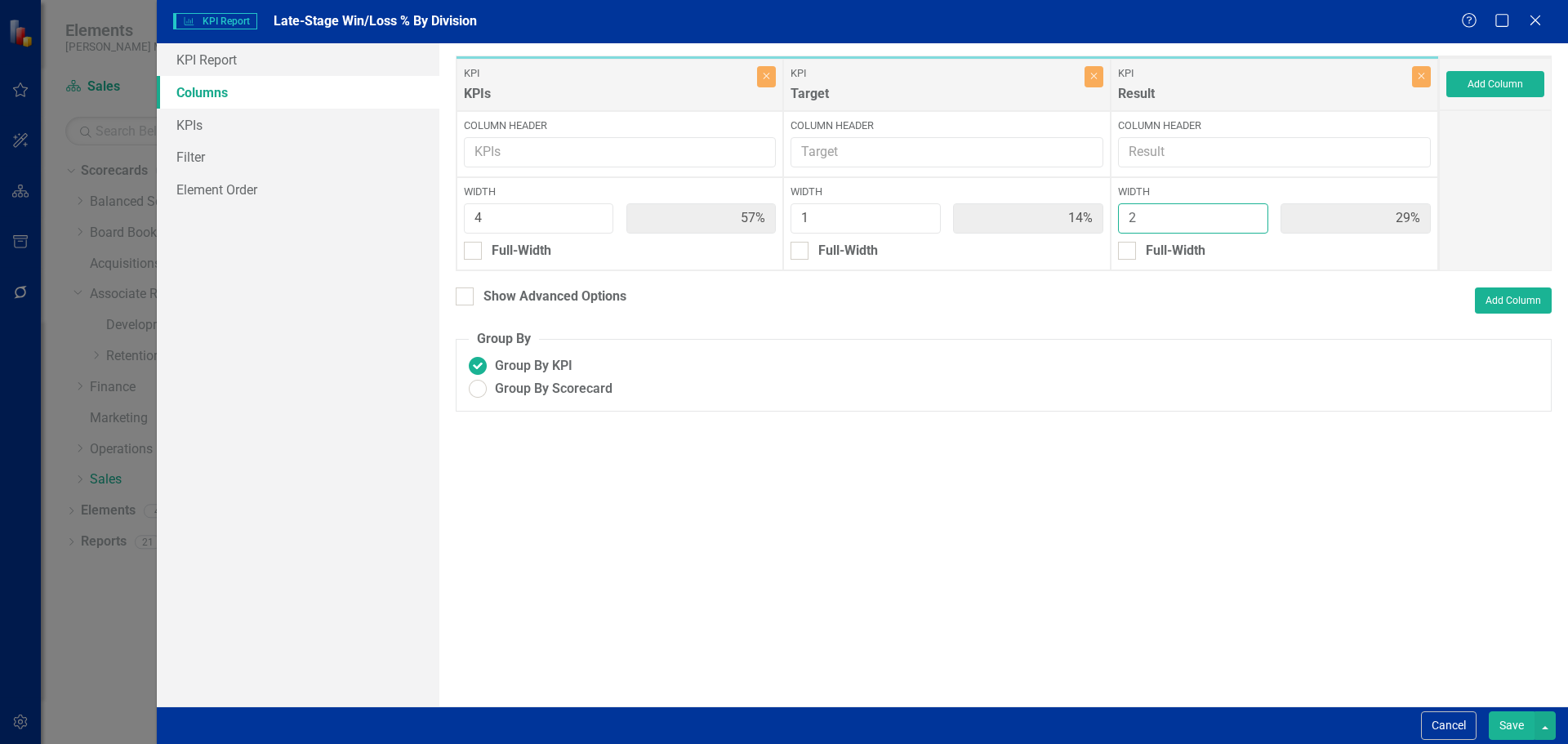
type input "1"
type input "67%"
type input "17%"
type input "1"
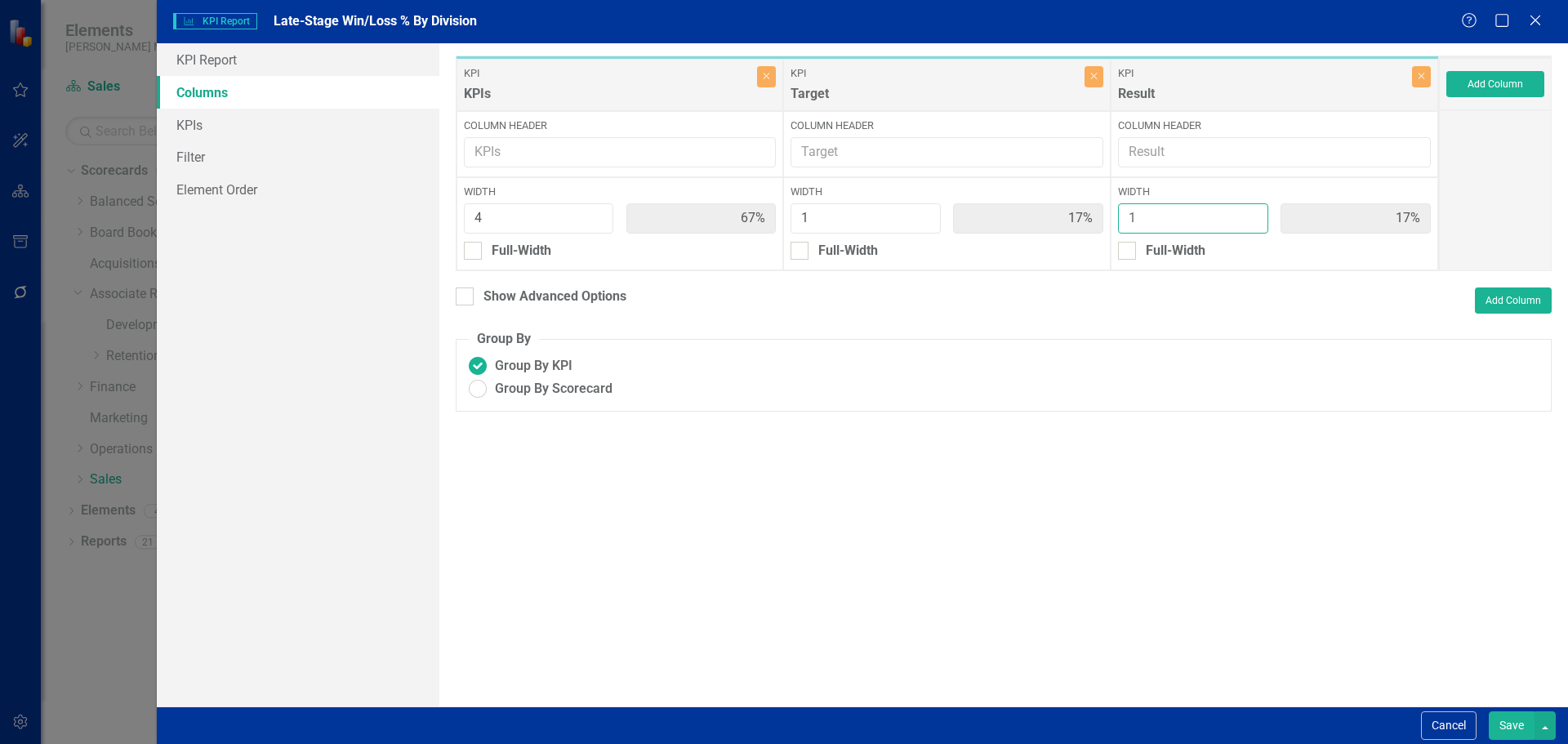
click at [1250, 225] on input "1" at bounding box center [1192, 218] width 150 height 30
click at [1499, 716] on button "Save" at bounding box center [1511, 725] width 45 height 28
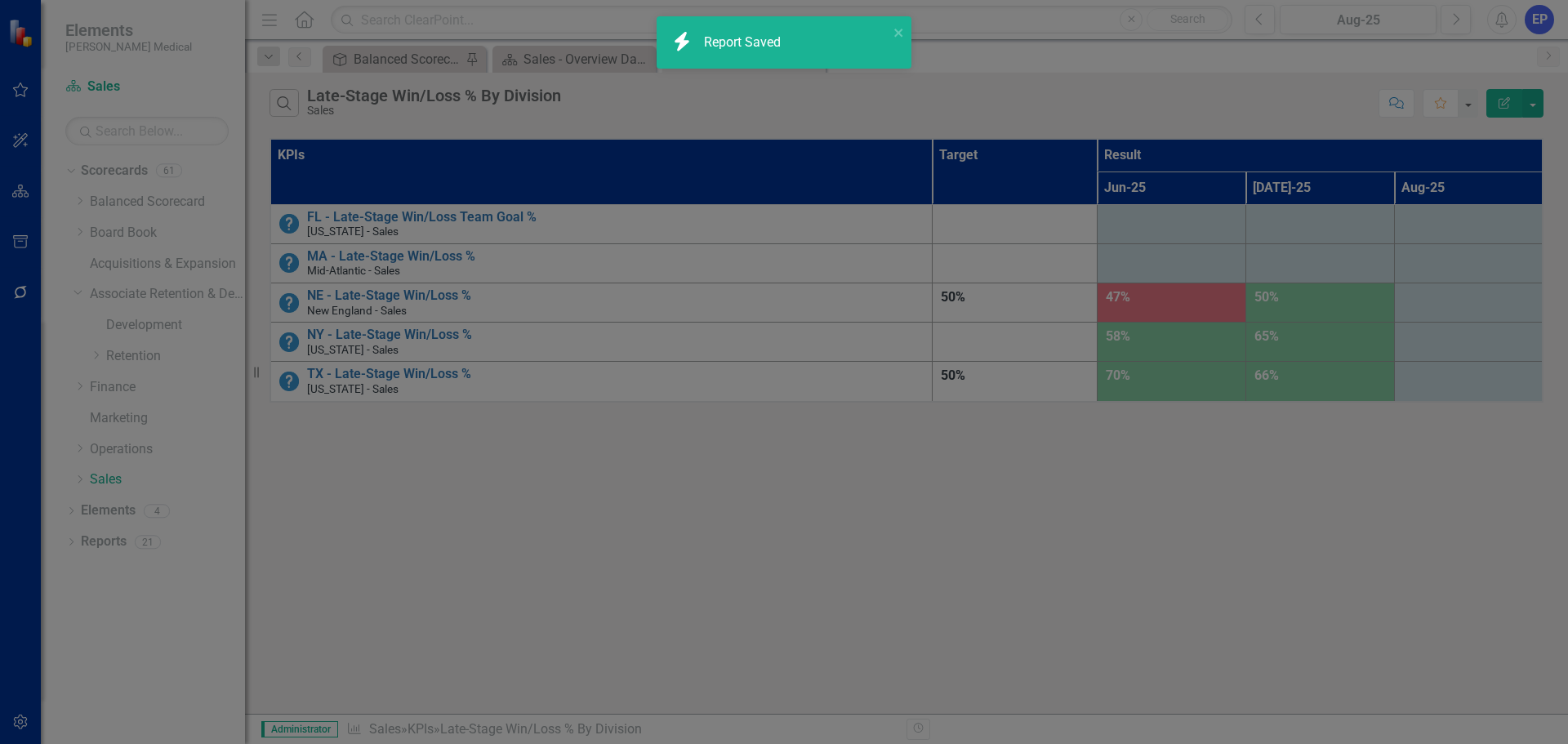
radio input "true"
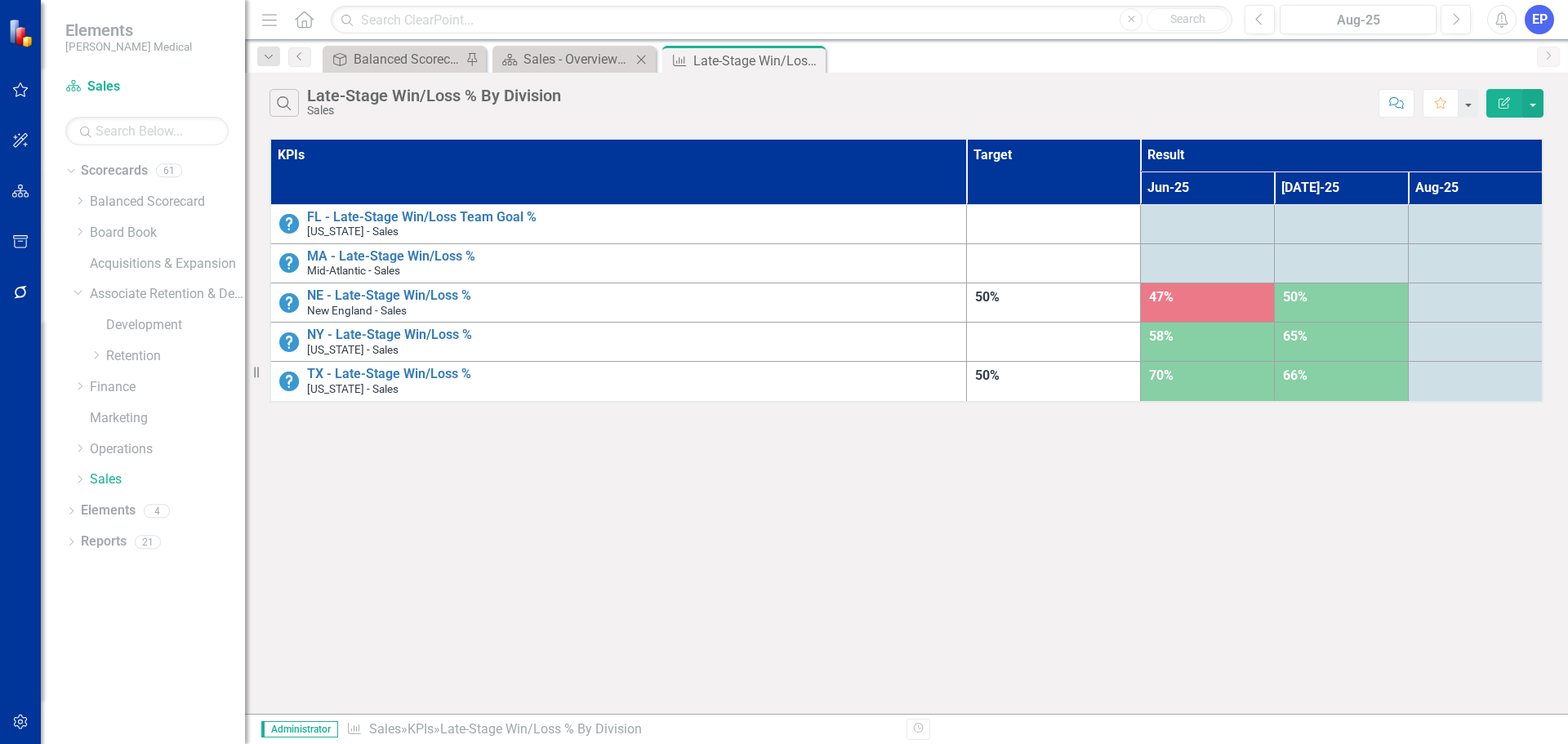
click at [589, 46] on div "Scorecard Sales - Overview Dashboard Close" at bounding box center [574, 59] width 163 height 27
click at [591, 58] on div "Sales - Overview Dashboard" at bounding box center [577, 59] width 108 height 21
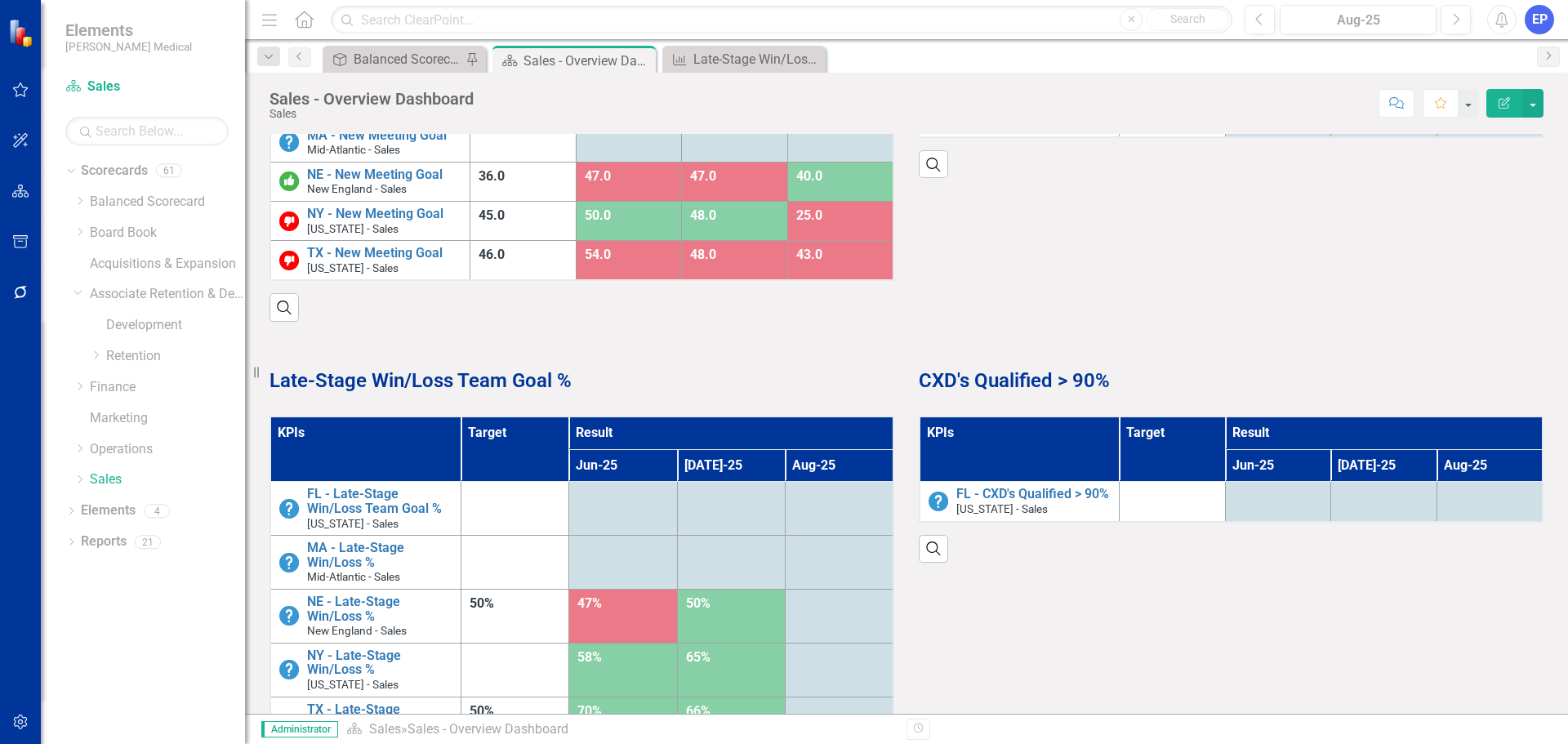
scroll to position [1061, 0]
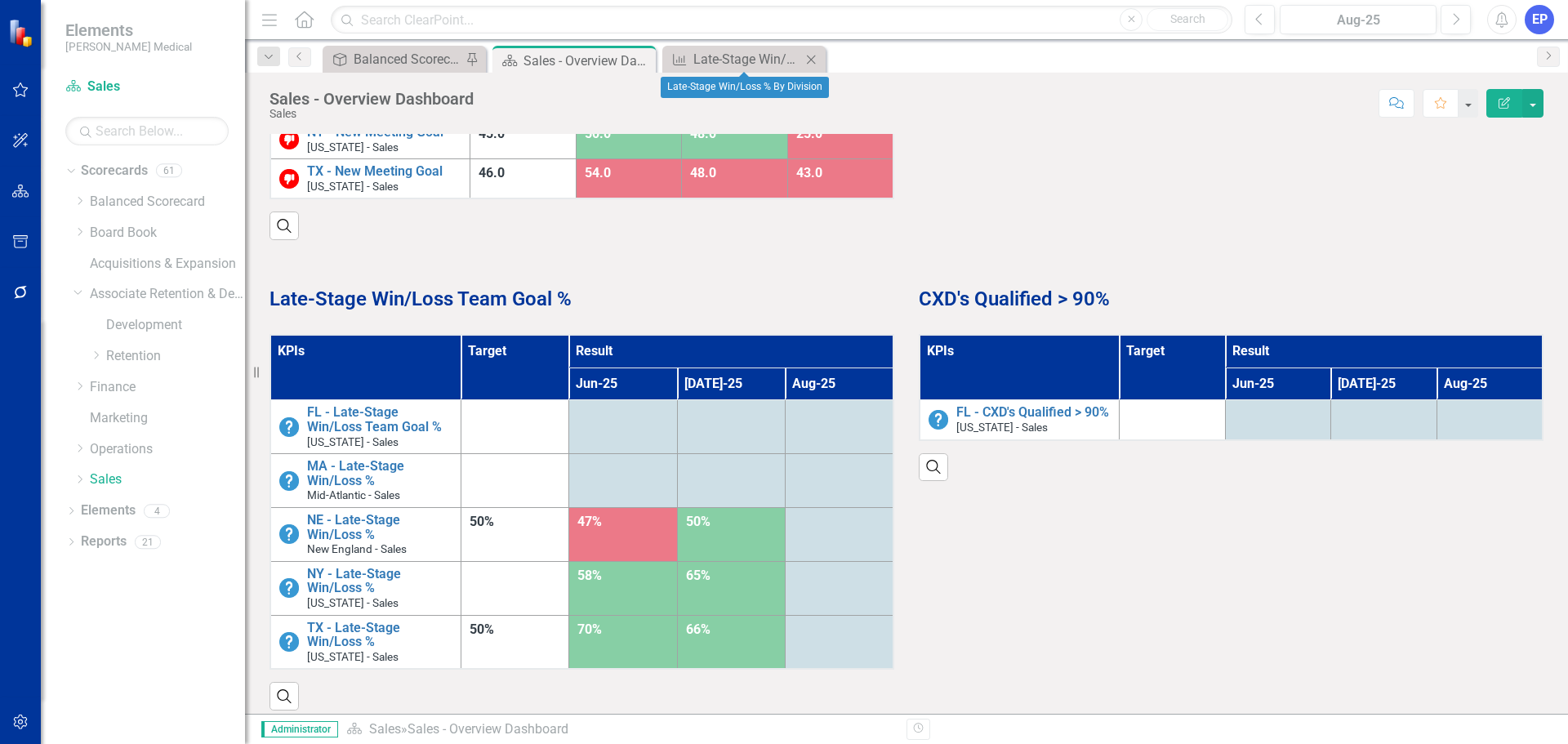
click at [747, 48] on div "KPI Late-Stage Win/Loss % By Division Close" at bounding box center [743, 59] width 163 height 27
click at [751, 60] on div "Late-Stage Win/Loss % By Division" at bounding box center [747, 59] width 108 height 21
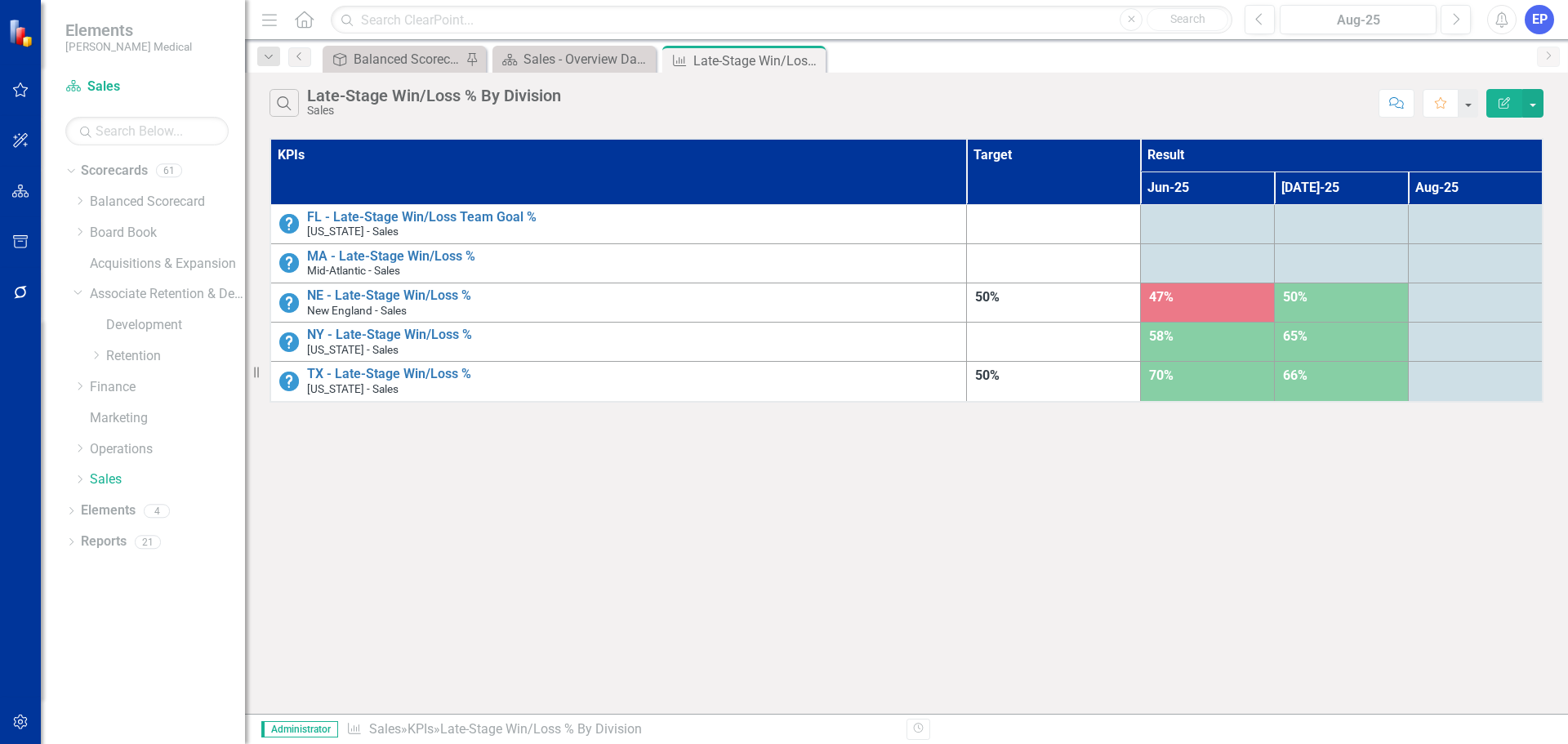
click at [1495, 111] on button "Edit Report" at bounding box center [1504, 103] width 36 height 28
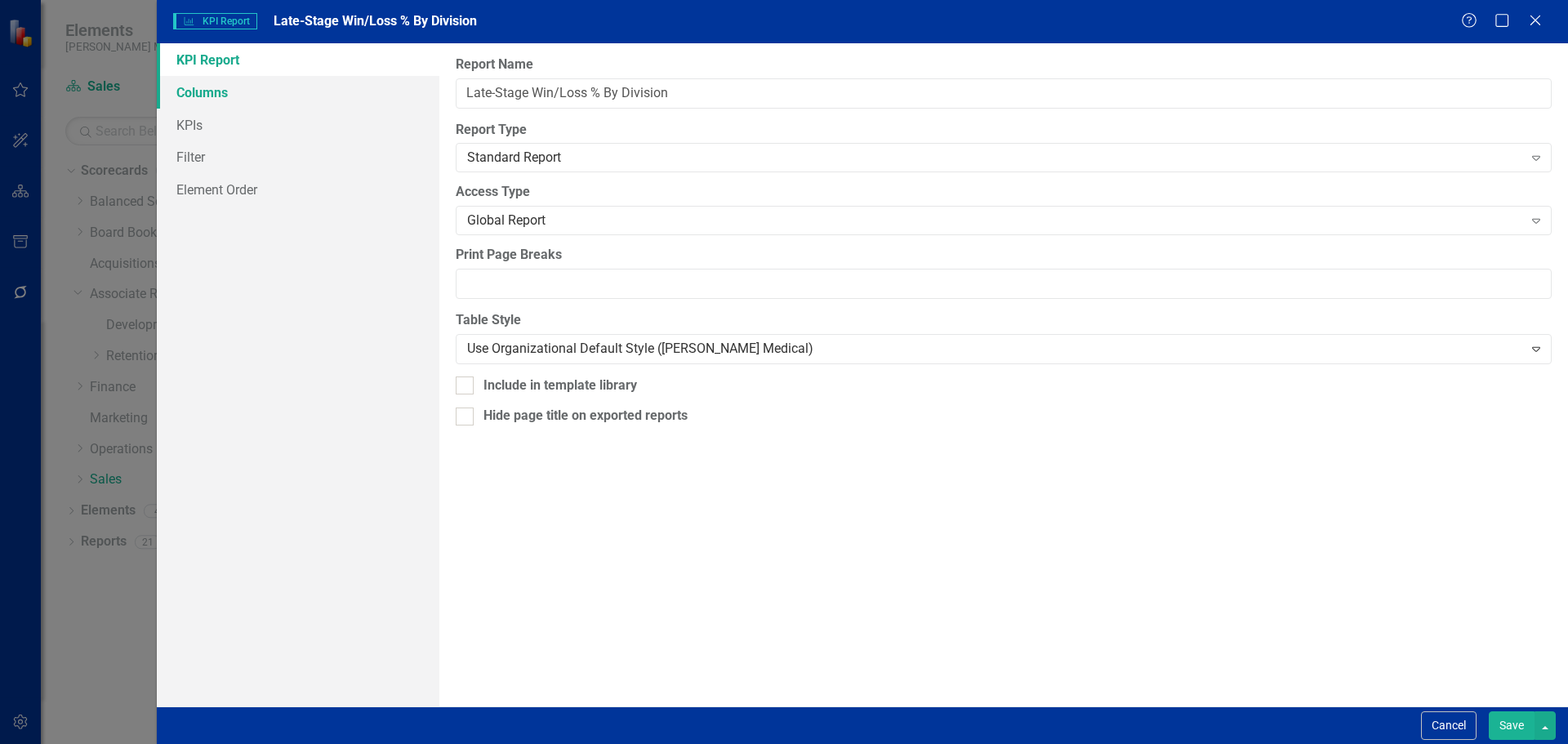
click at [225, 97] on link "Columns" at bounding box center [297, 92] width 282 height 33
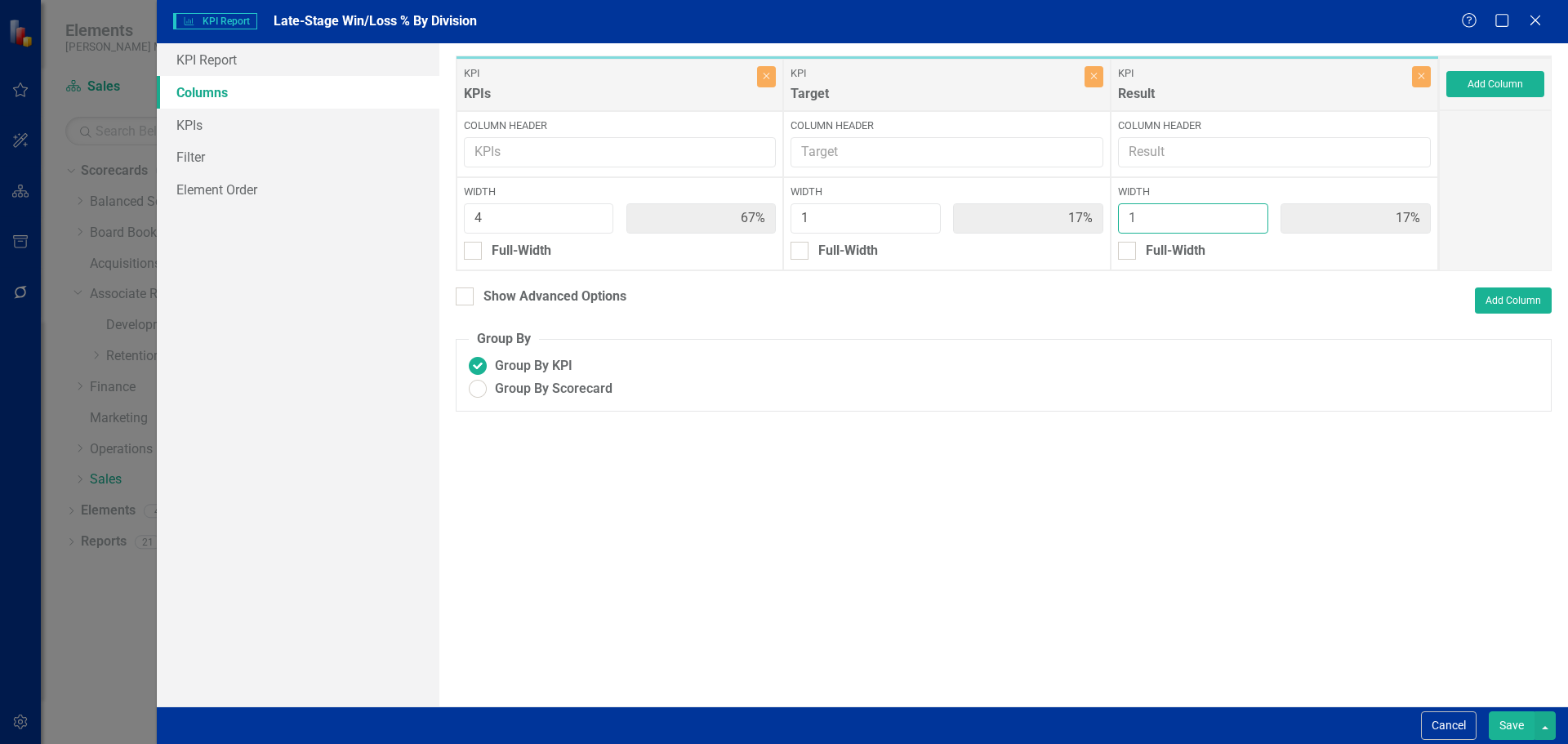
type input "2"
type input "57%"
type input "14%"
type input "29%"
click at [1250, 216] on input "2" at bounding box center [1192, 218] width 150 height 30
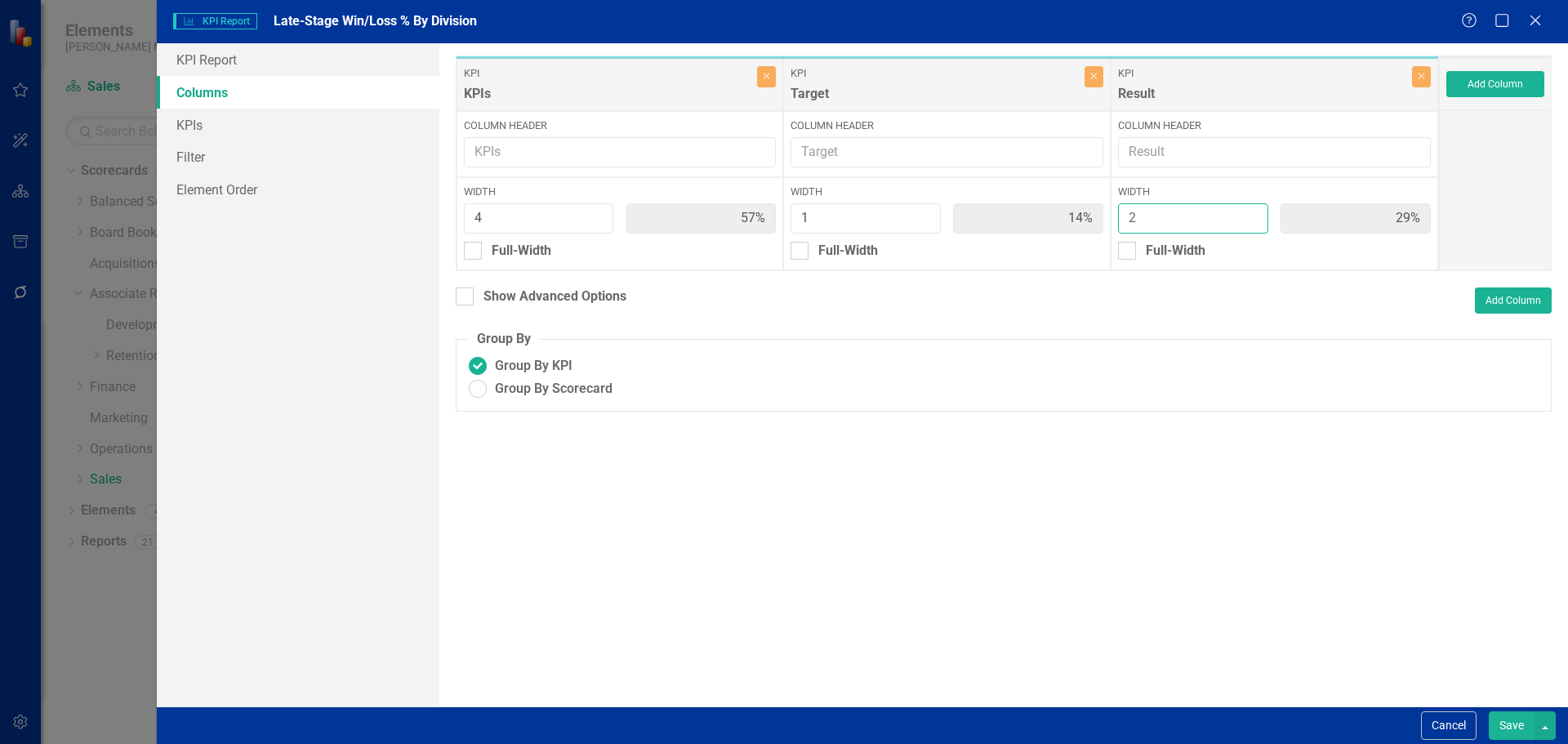
type input "1"
type input "67%"
type input "17%"
type input "1"
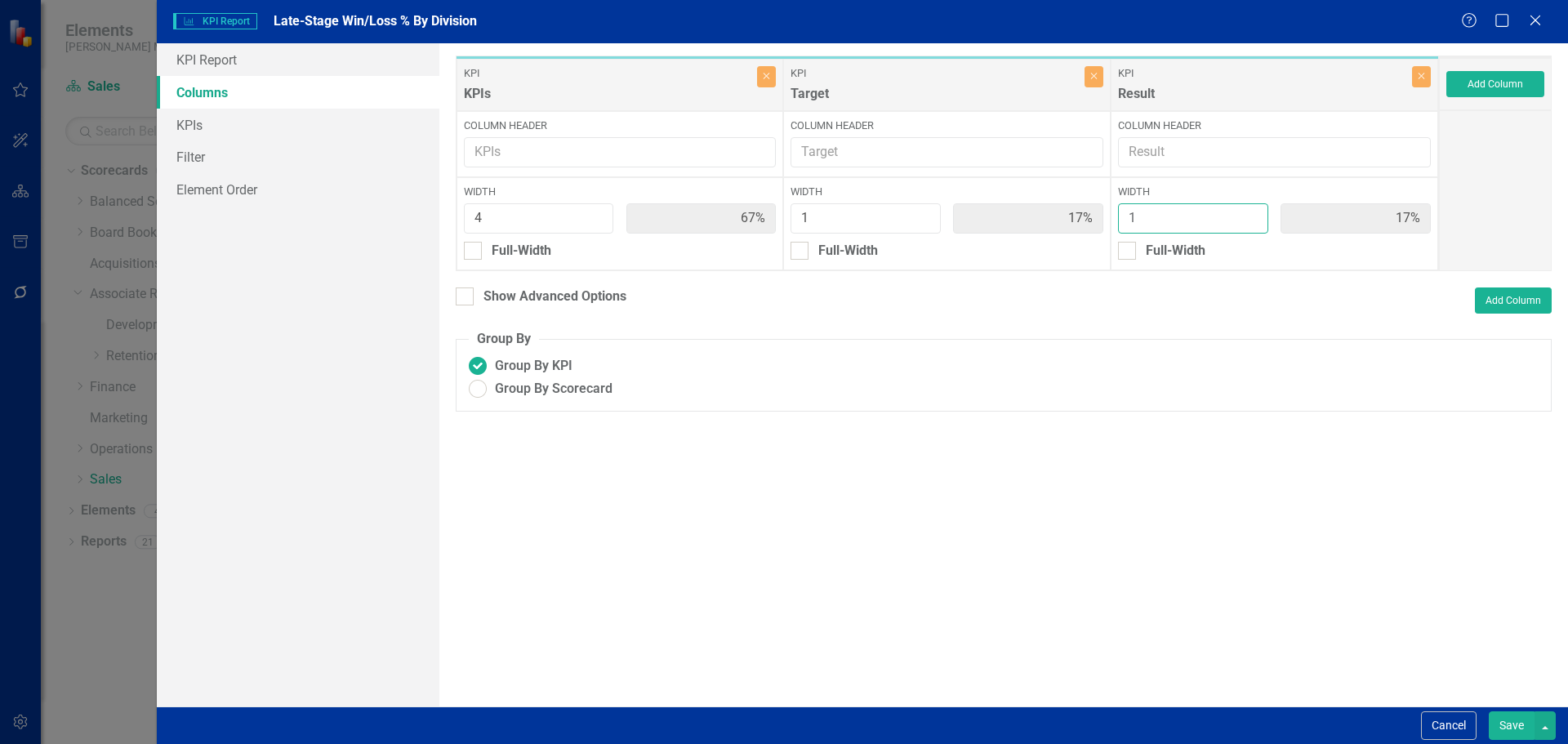
click at [1253, 227] on input "1" at bounding box center [1192, 218] width 150 height 30
type input "5"
click at [599, 216] on input "5" at bounding box center [538, 218] width 150 height 30
type input "71%"
type input "14%"
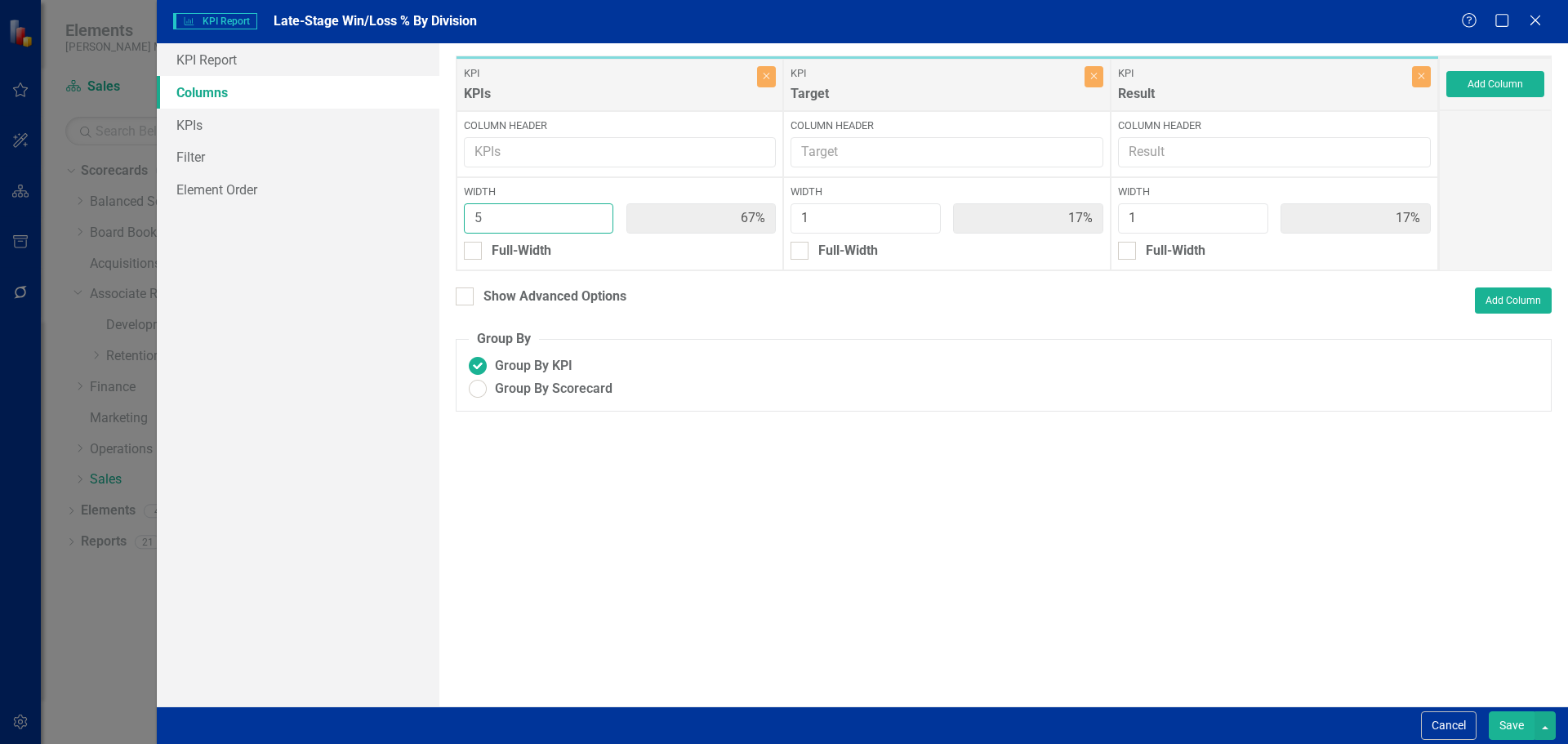
type input "14%"
click at [1506, 737] on button "Save" at bounding box center [1511, 725] width 45 height 28
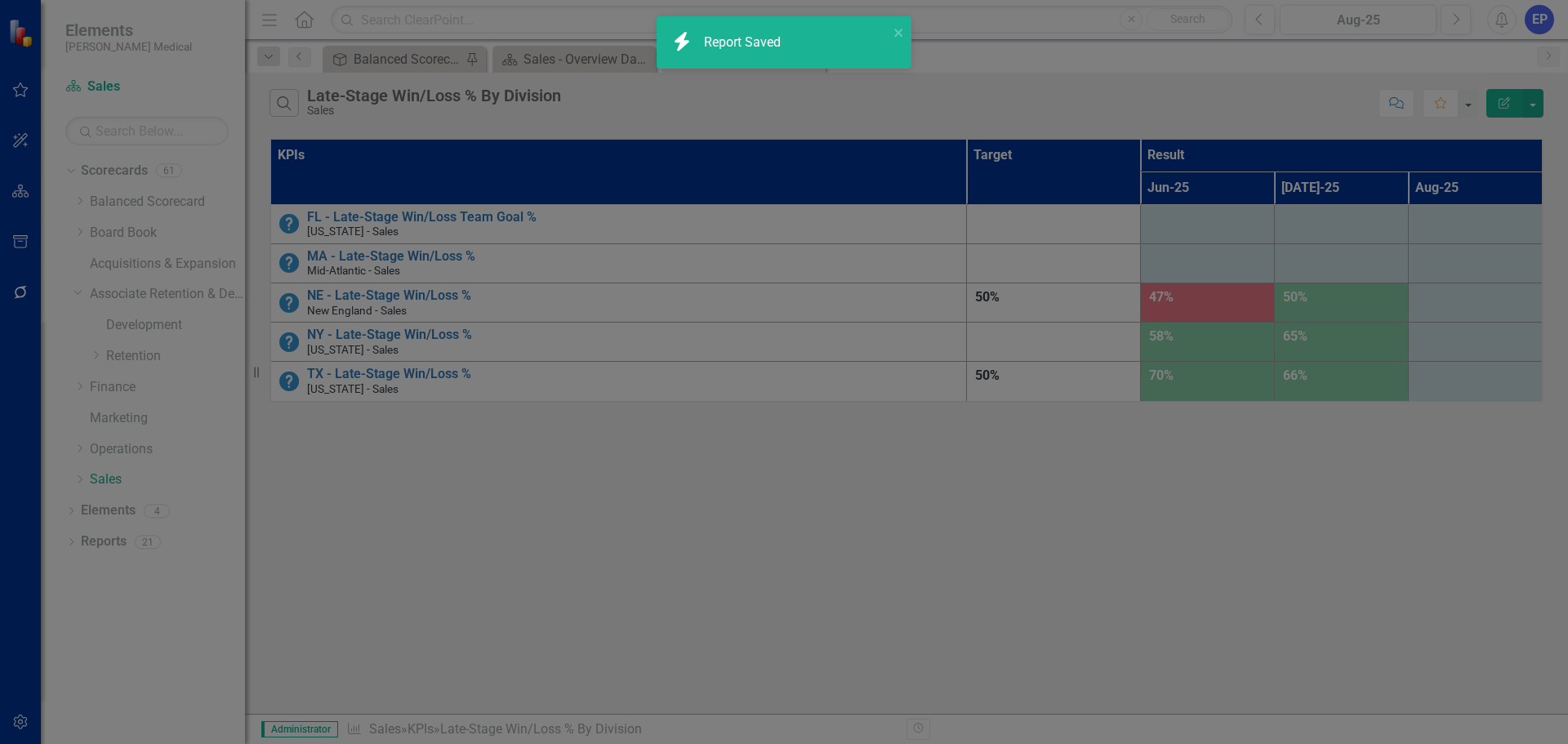
radio input "true"
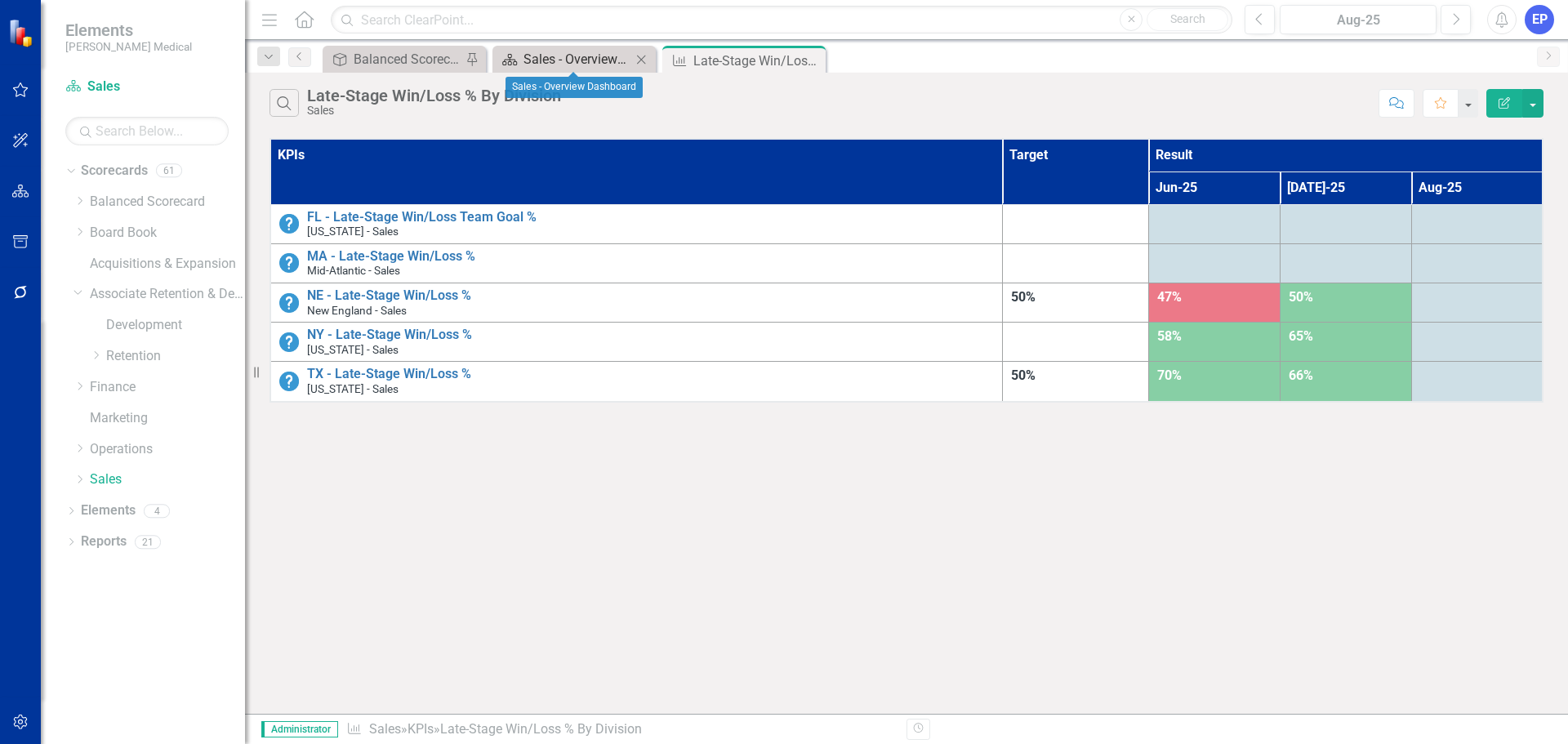
click at [558, 54] on div "Sales - Overview Dashboard" at bounding box center [577, 59] width 108 height 21
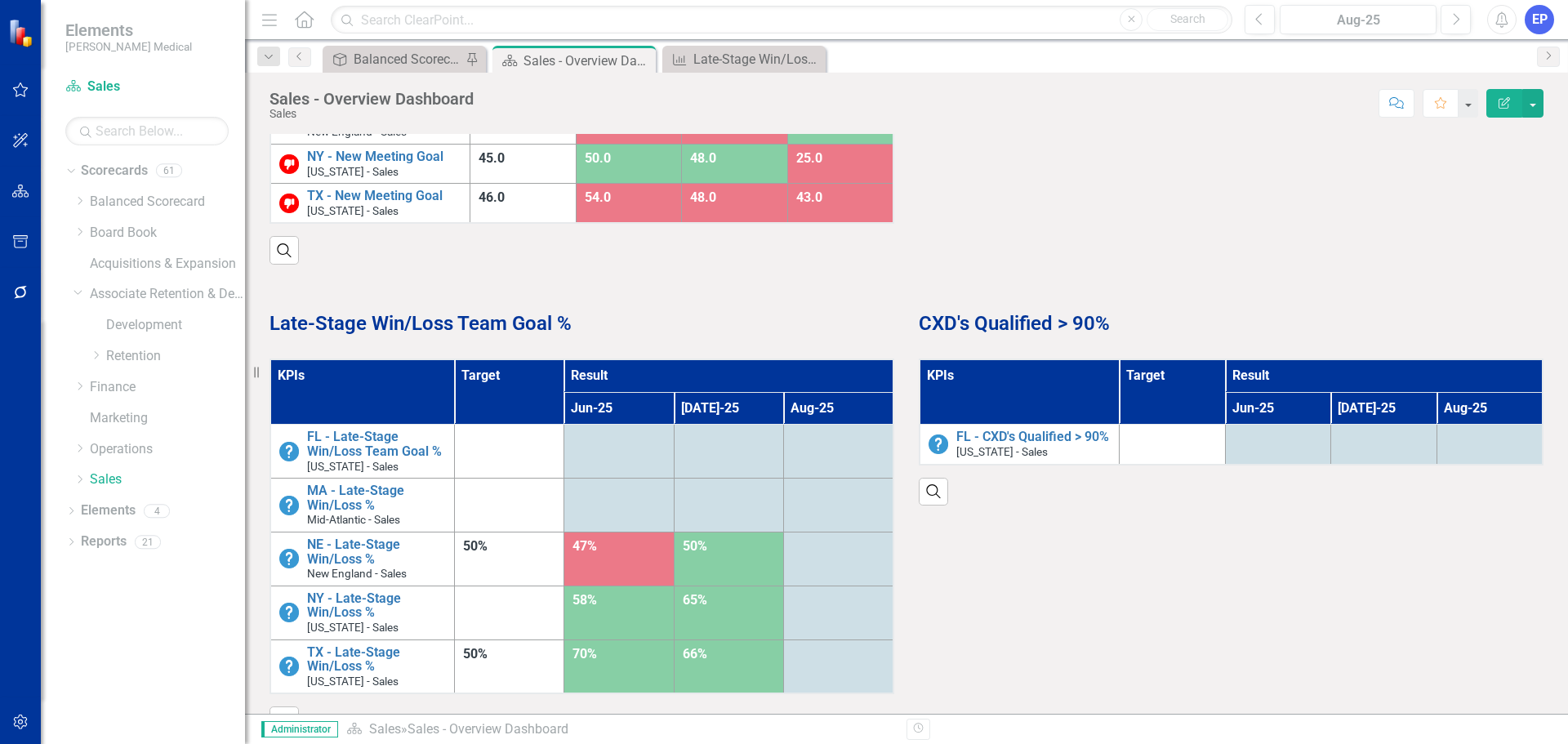
scroll to position [1061, 0]
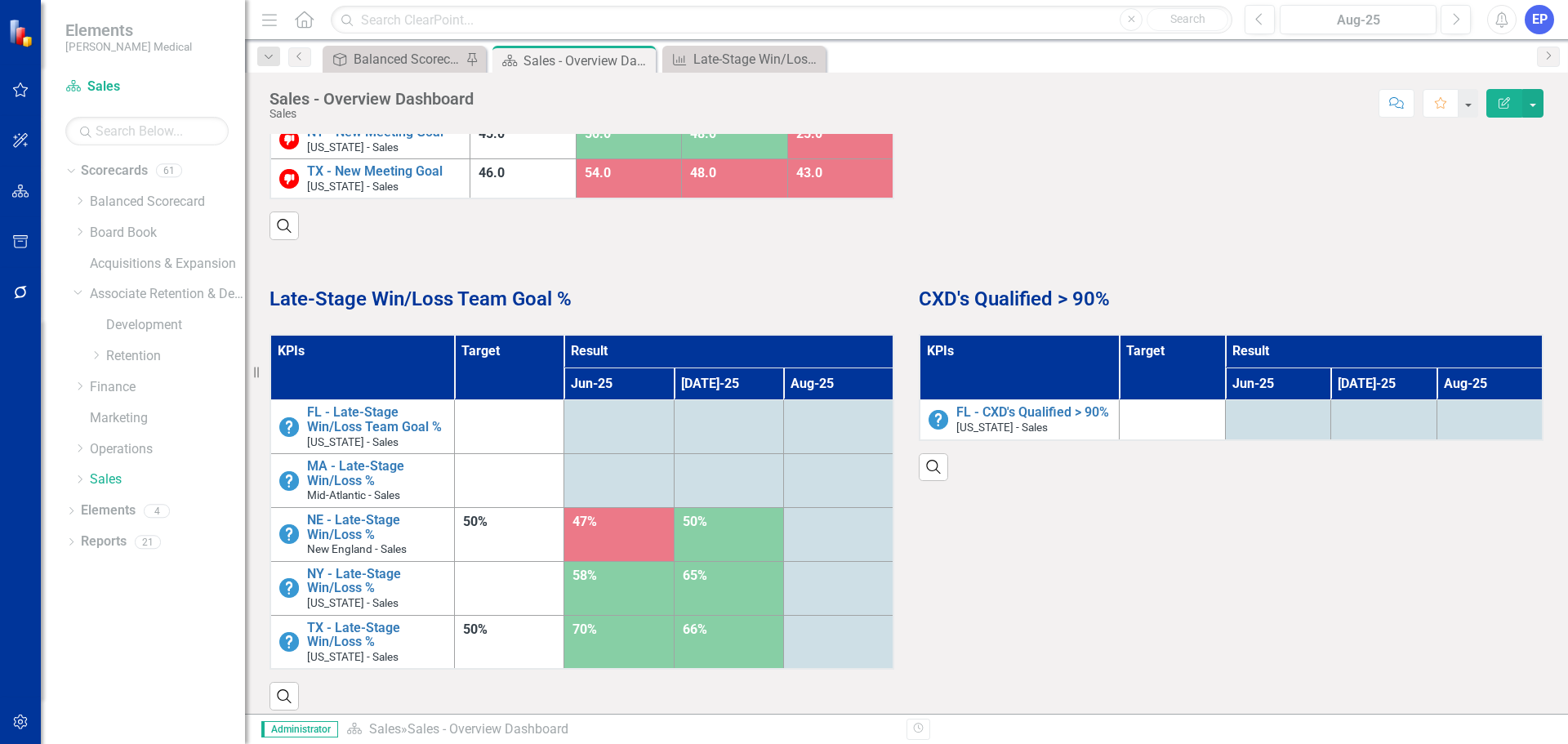
click at [1004, 352] on th "KPIs" at bounding box center [1020, 367] width 200 height 65
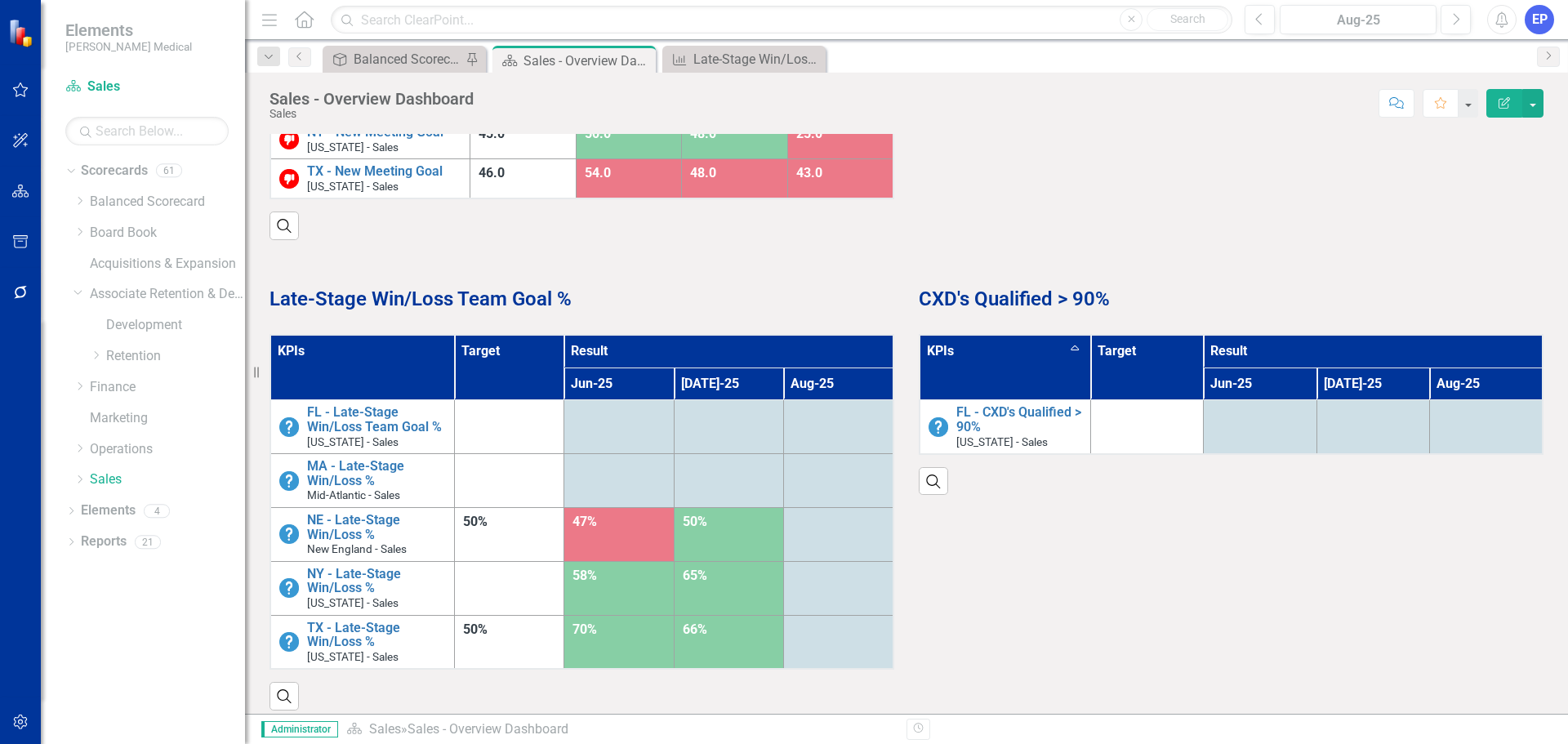
click at [1004, 352] on th "KPIs Sort Ascending" at bounding box center [1004, 367] width 171 height 65
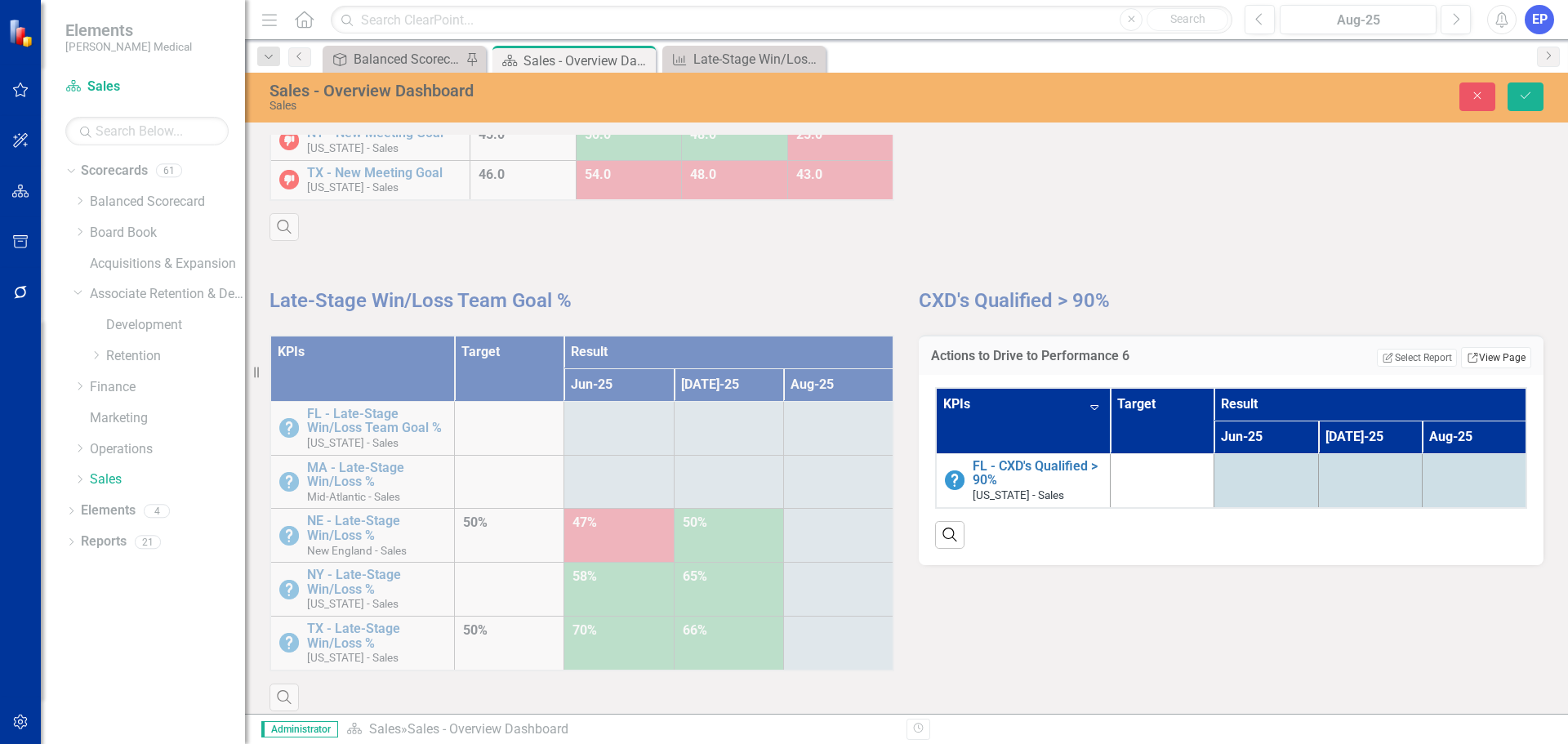
click at [1467, 357] on icon at bounding box center [1472, 358] width 9 height 9
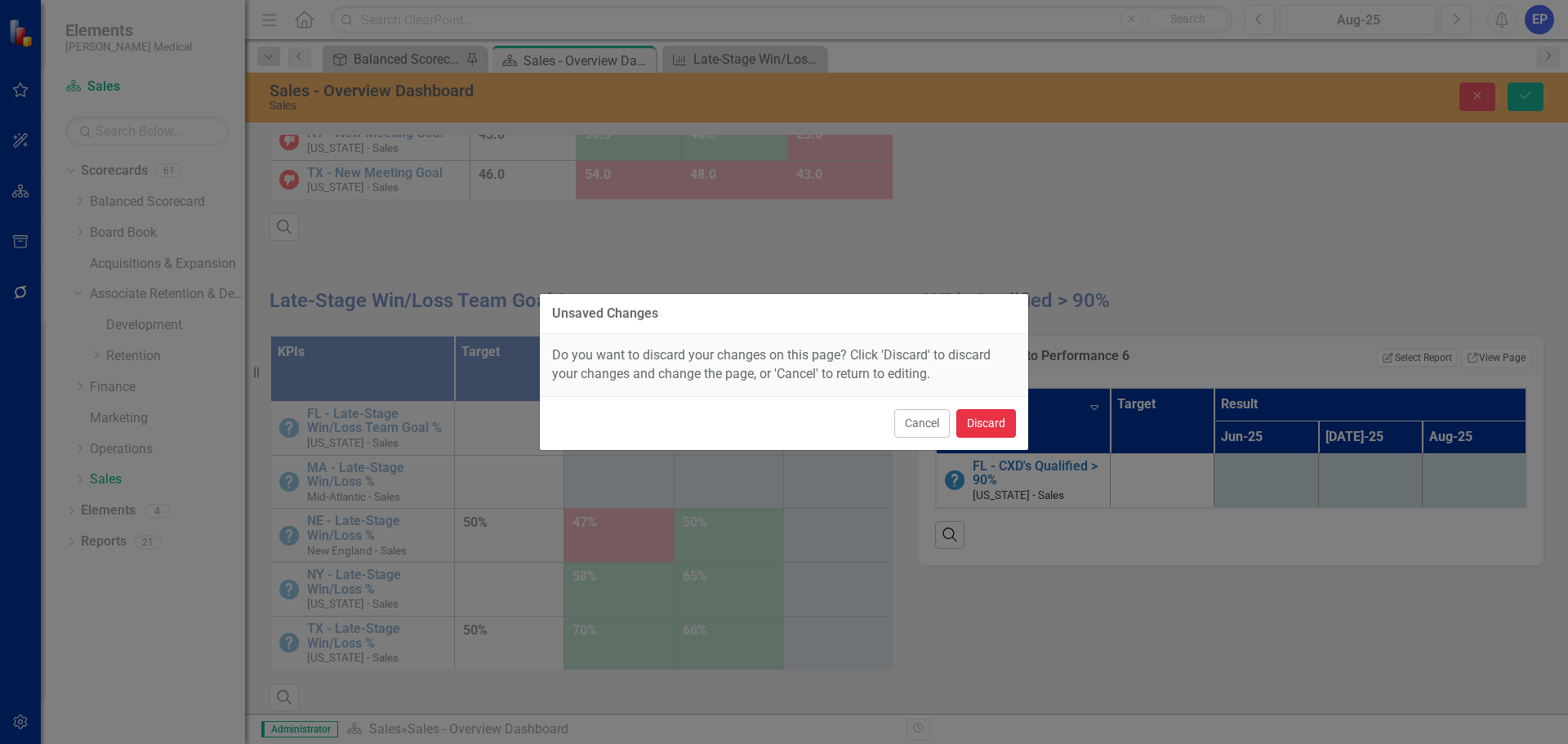
click at [968, 421] on button "Discard" at bounding box center [986, 423] width 59 height 28
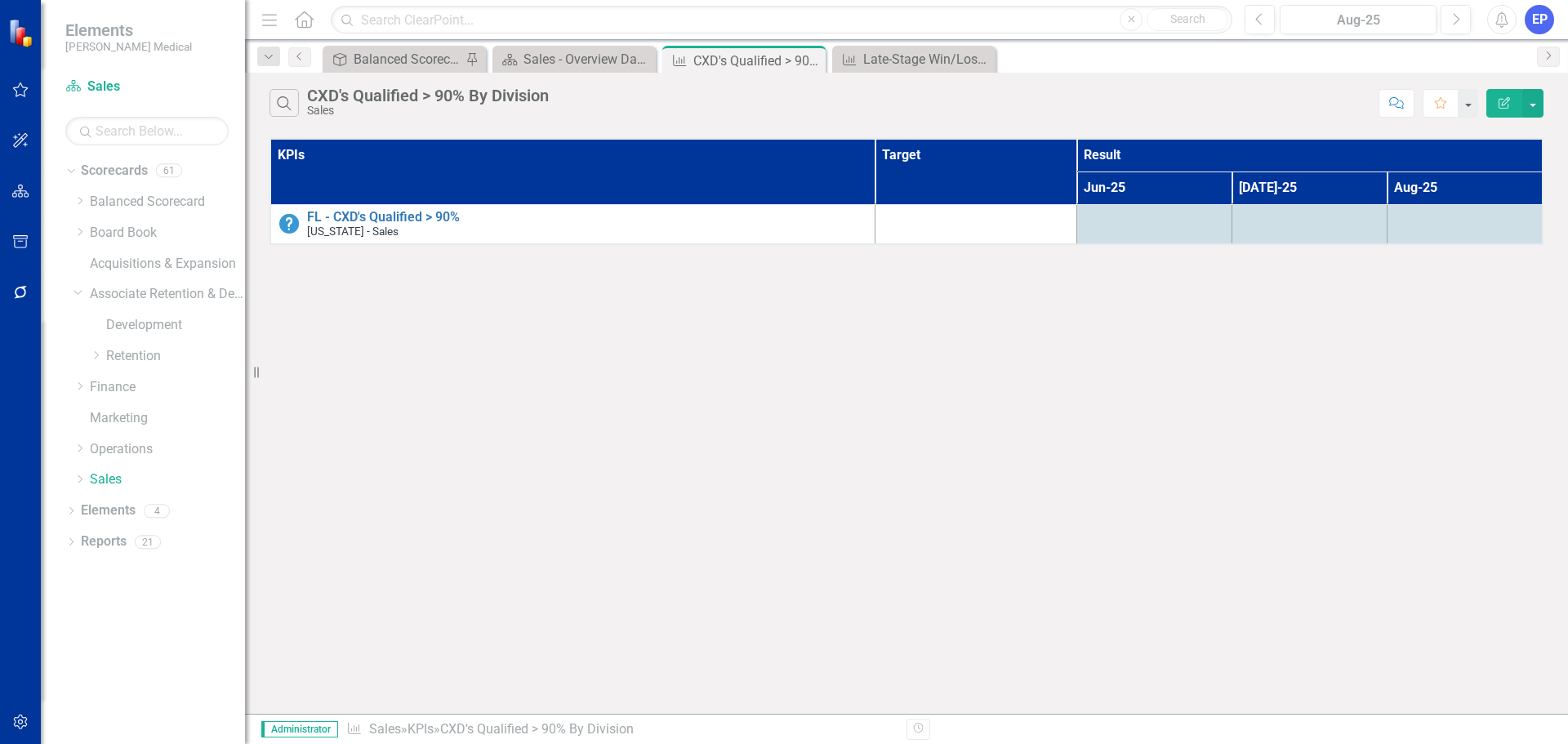
click at [1492, 101] on button "Edit Report" at bounding box center [1504, 103] width 36 height 28
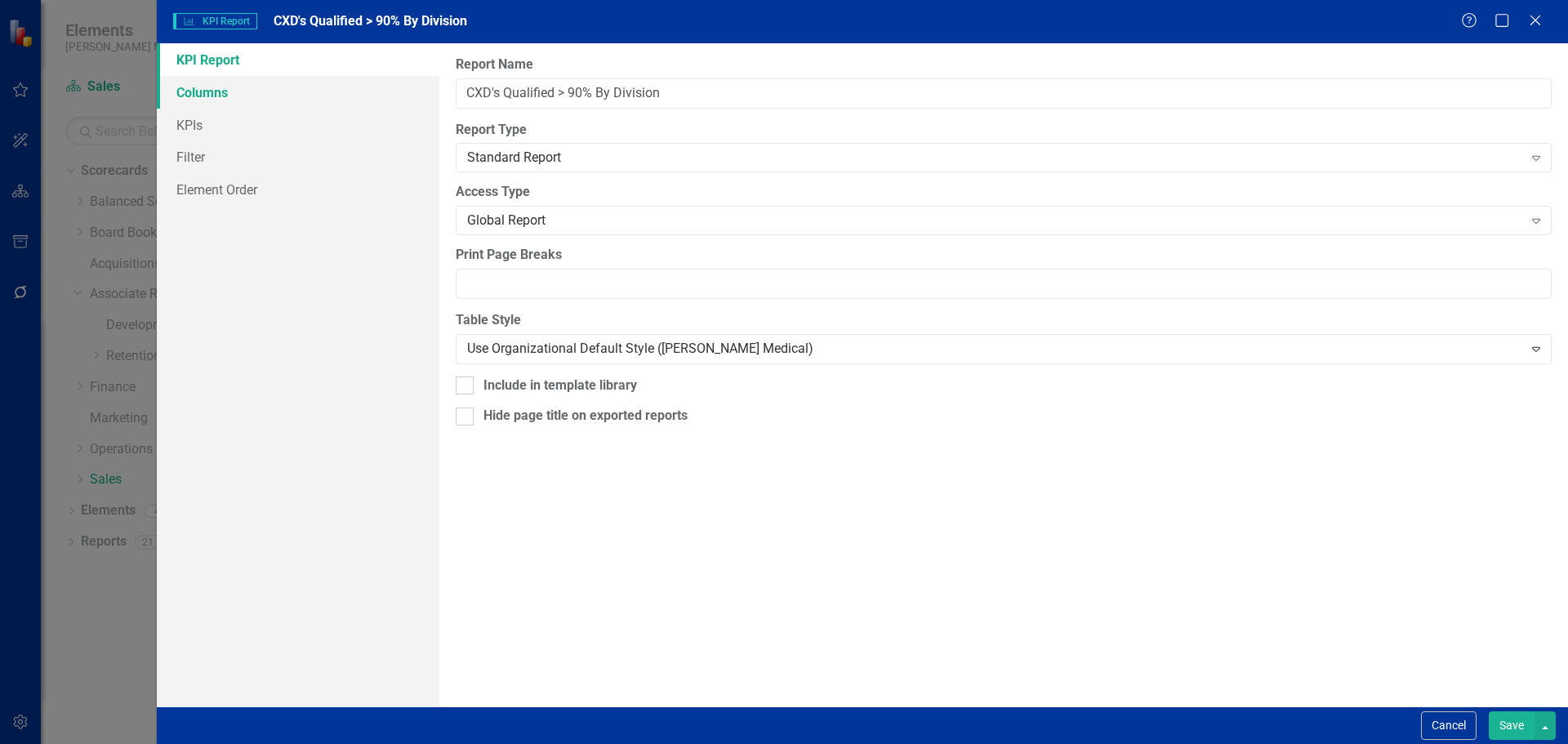
click at [179, 97] on link "Columns" at bounding box center [297, 92] width 282 height 33
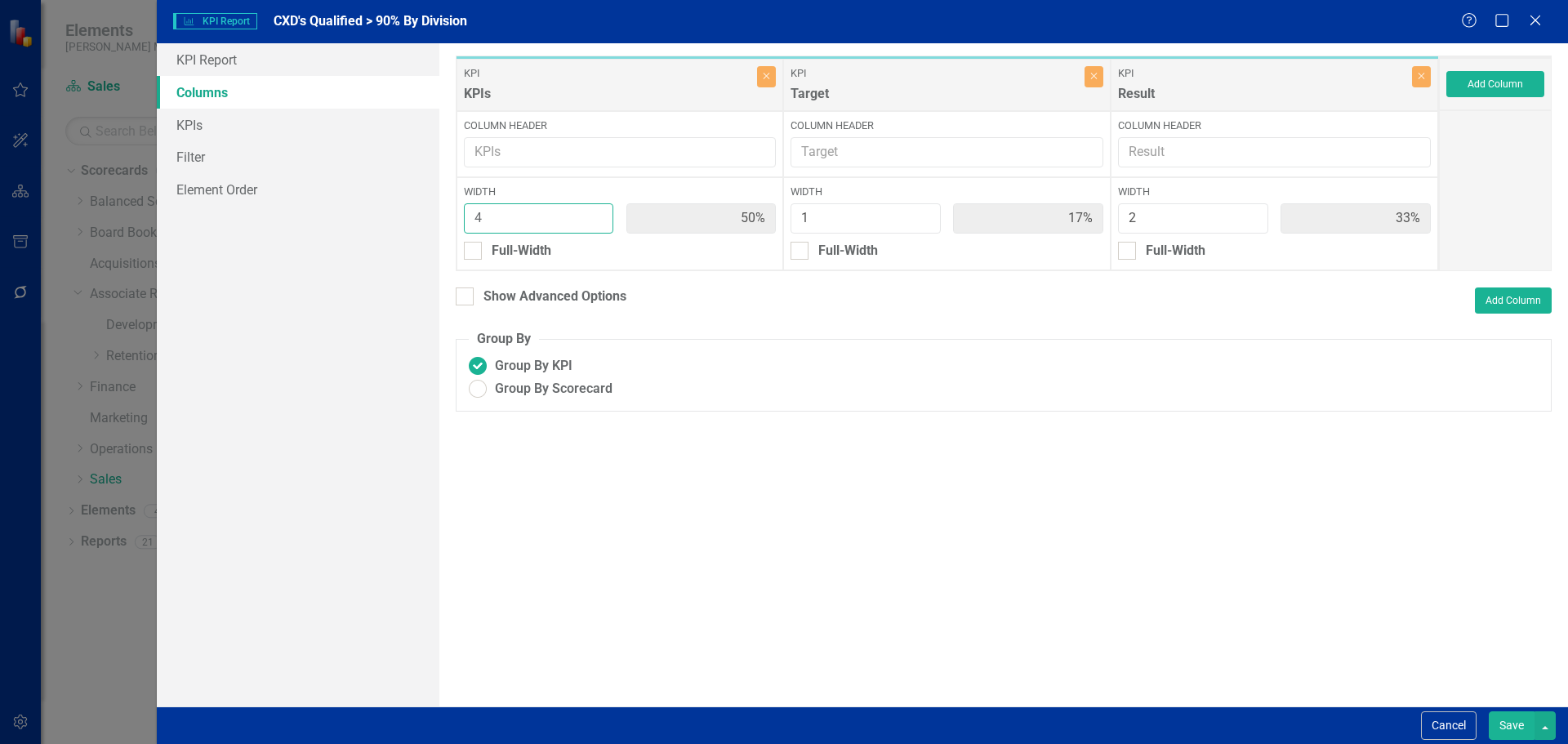
type input "4"
click at [594, 213] on input "4" at bounding box center [538, 218] width 150 height 30
type input "57%"
type input "14%"
type input "29%"
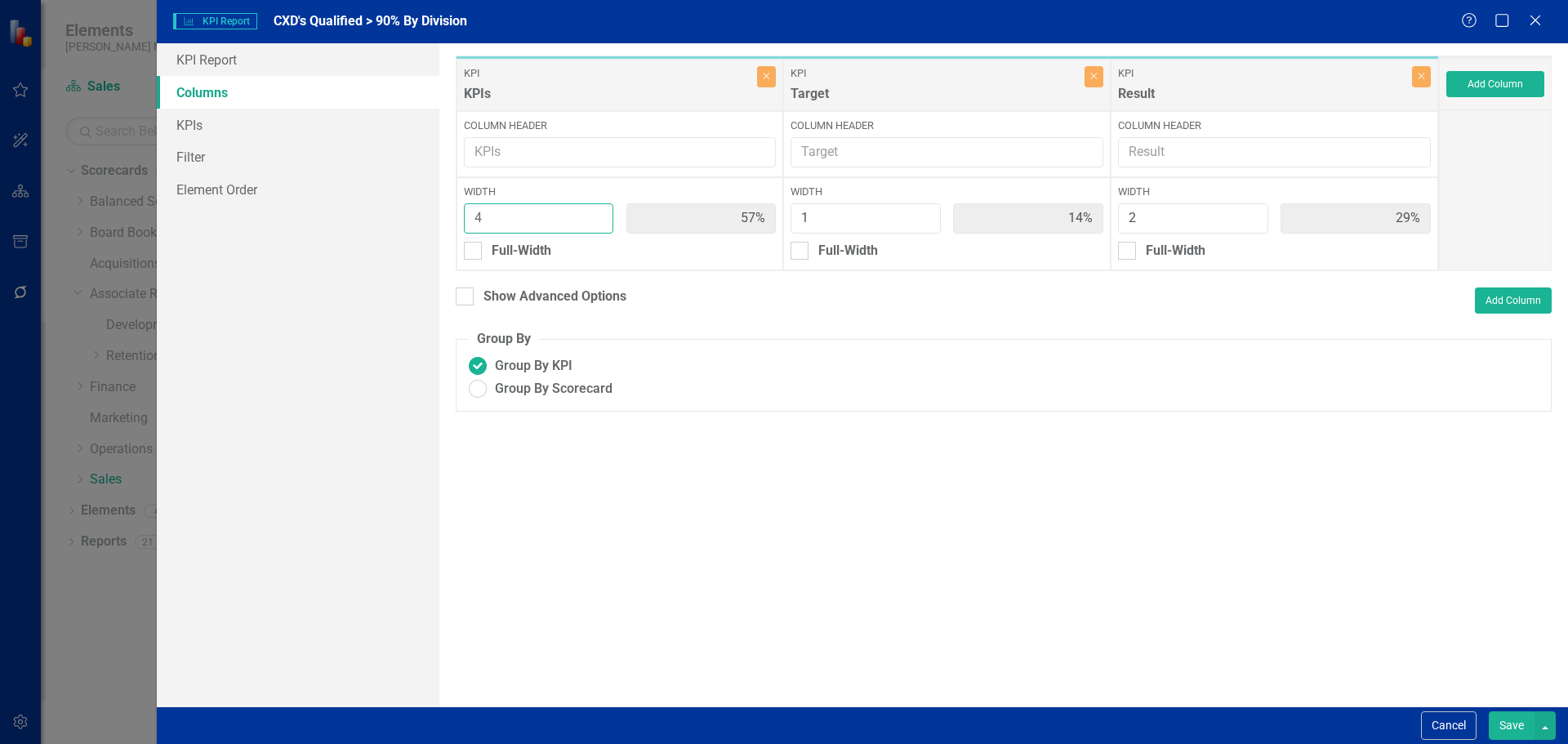
type input "5"
type input "63%"
type input "13%"
type input "25%"
type input "5"
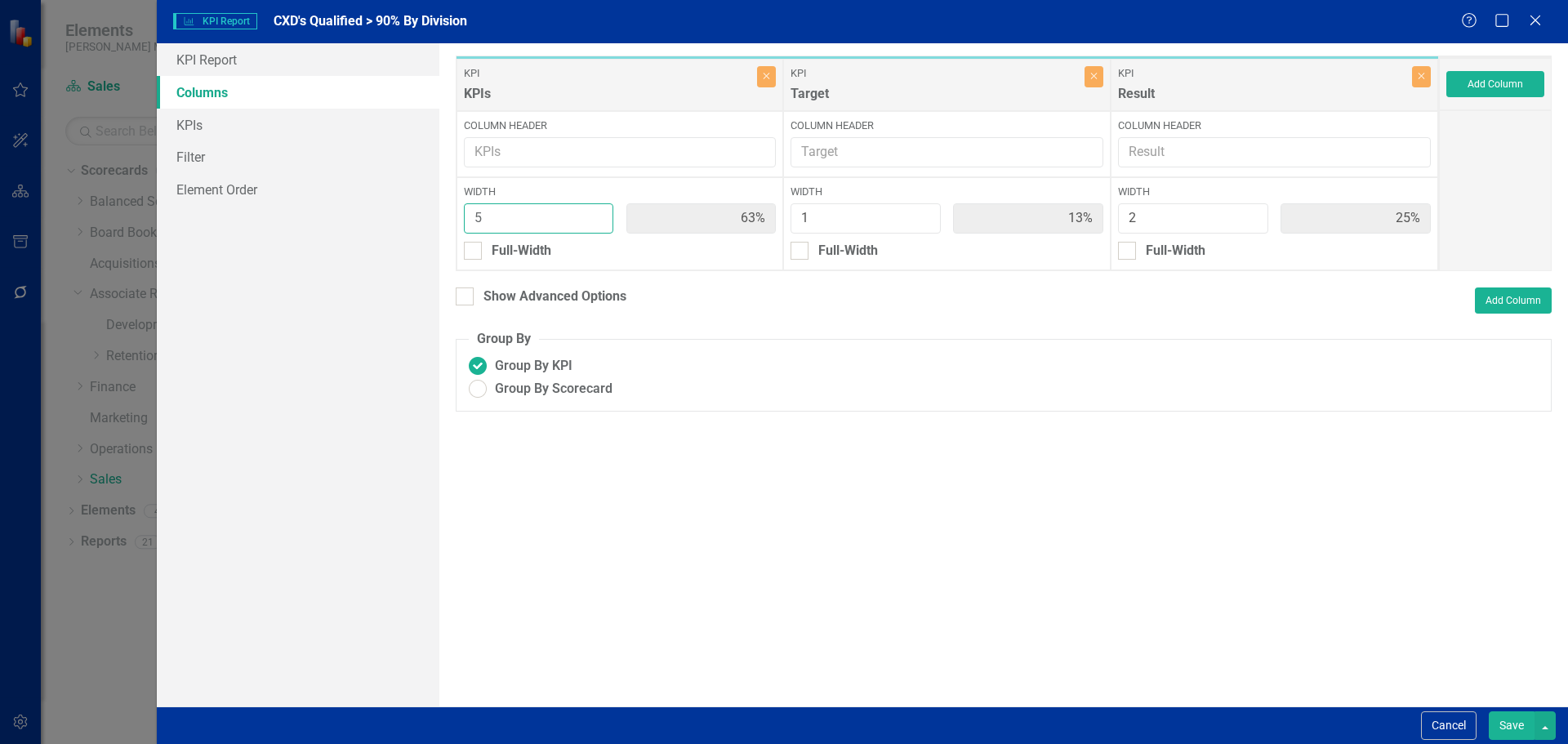
click at [594, 213] on input "5" at bounding box center [538, 218] width 150 height 30
type input "1"
type input "71%"
type input "14%"
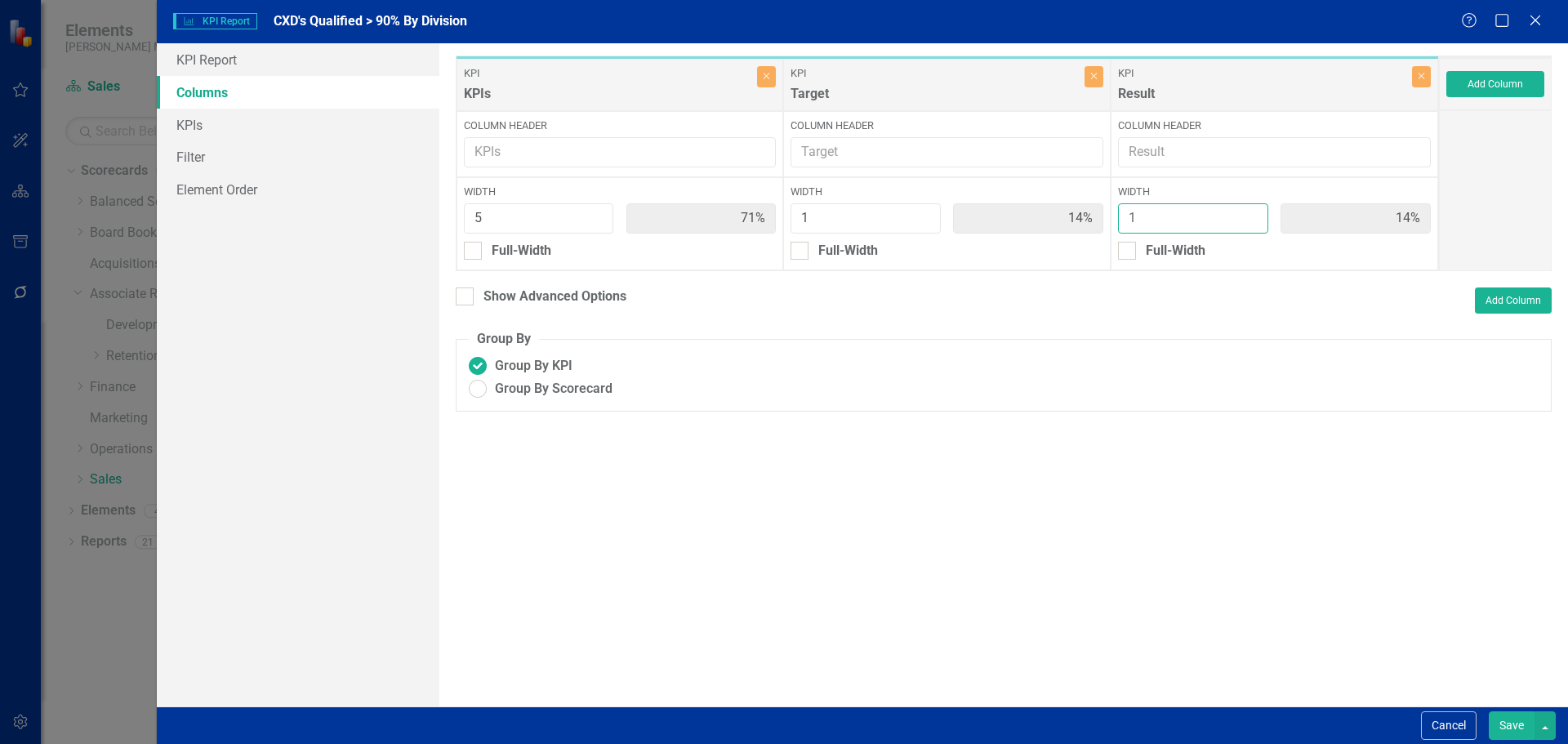
type input "1"
click at [1254, 225] on input "1" at bounding box center [1192, 218] width 150 height 30
click at [1510, 722] on button "Save" at bounding box center [1511, 725] width 45 height 28
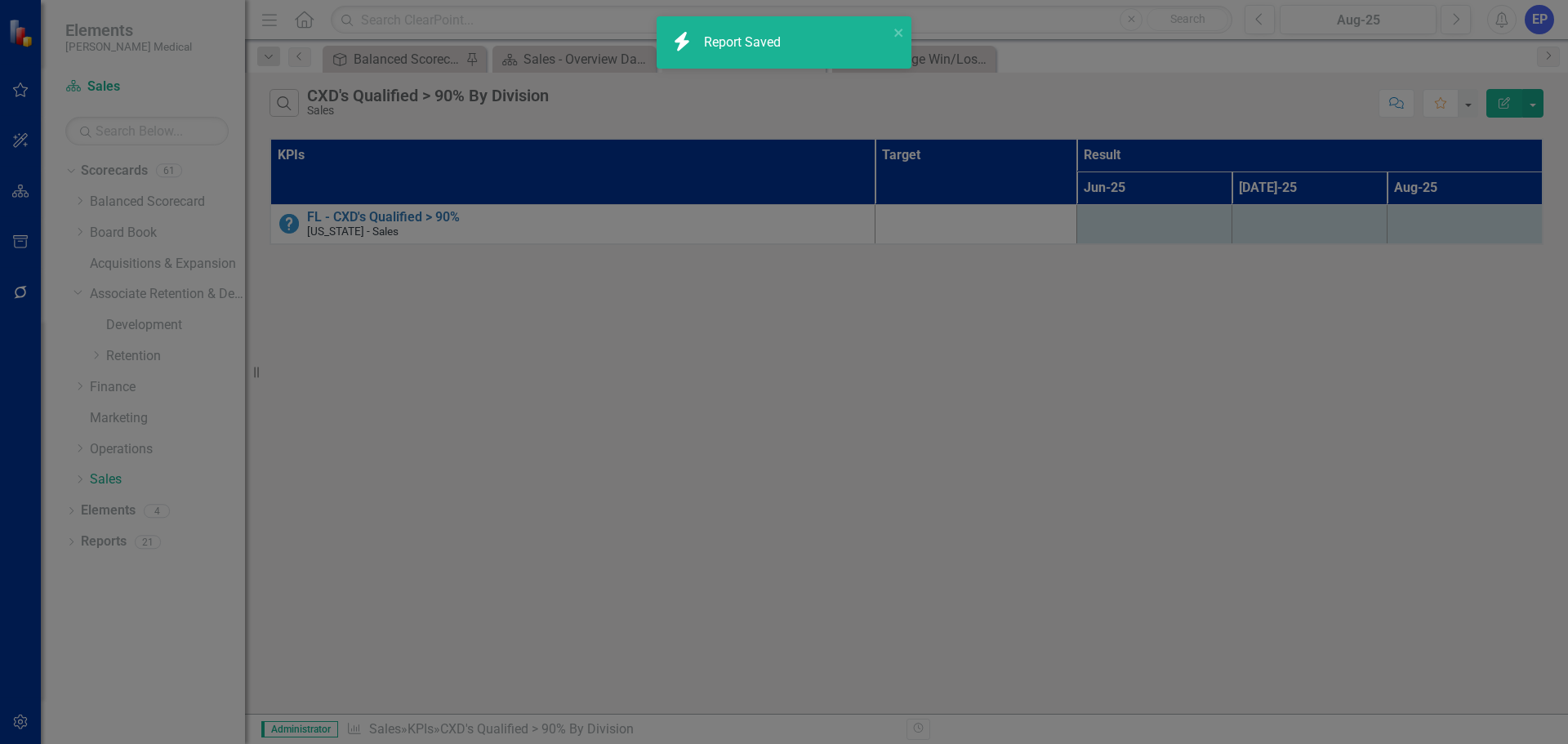
radio input "true"
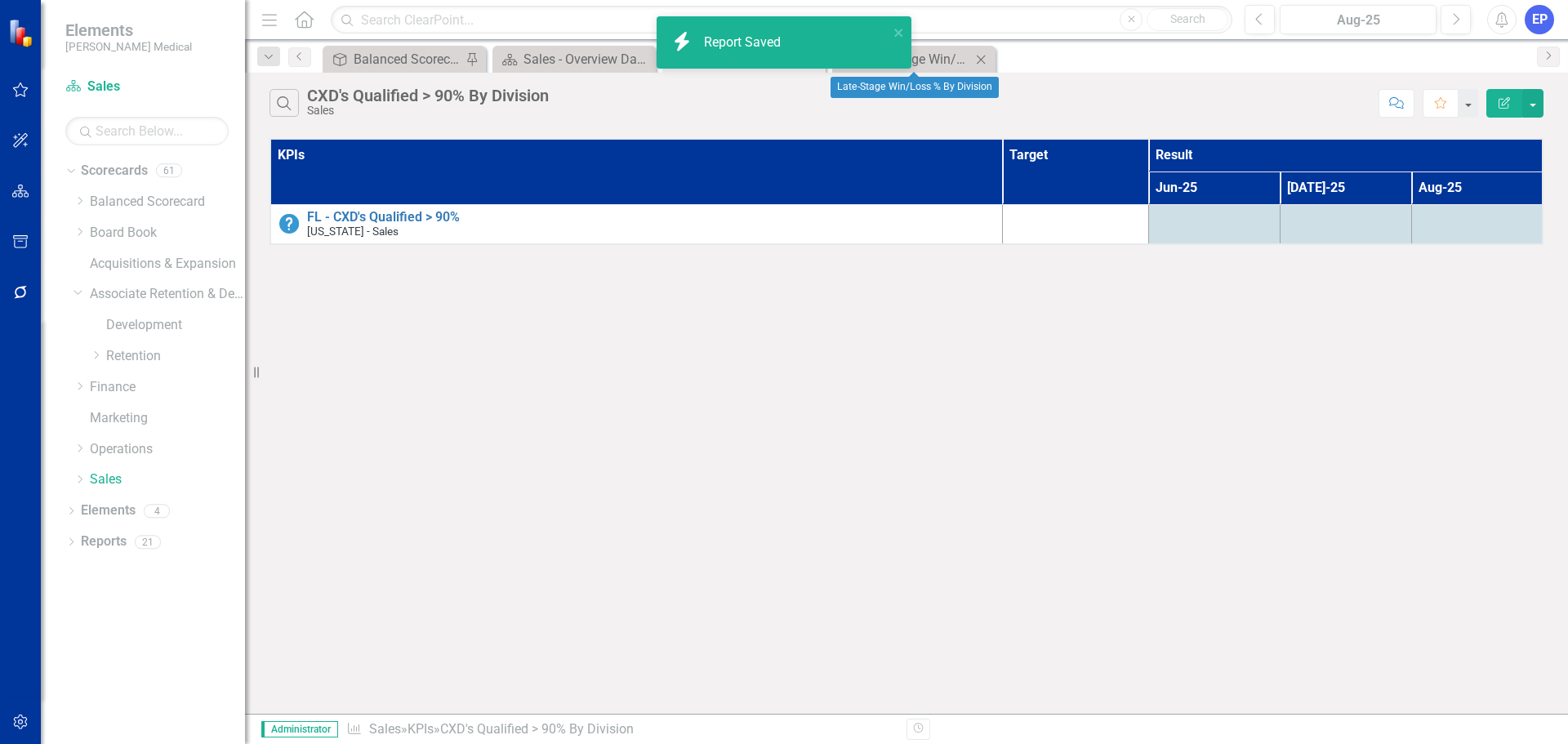
click at [986, 56] on icon "Close" at bounding box center [980, 59] width 16 height 13
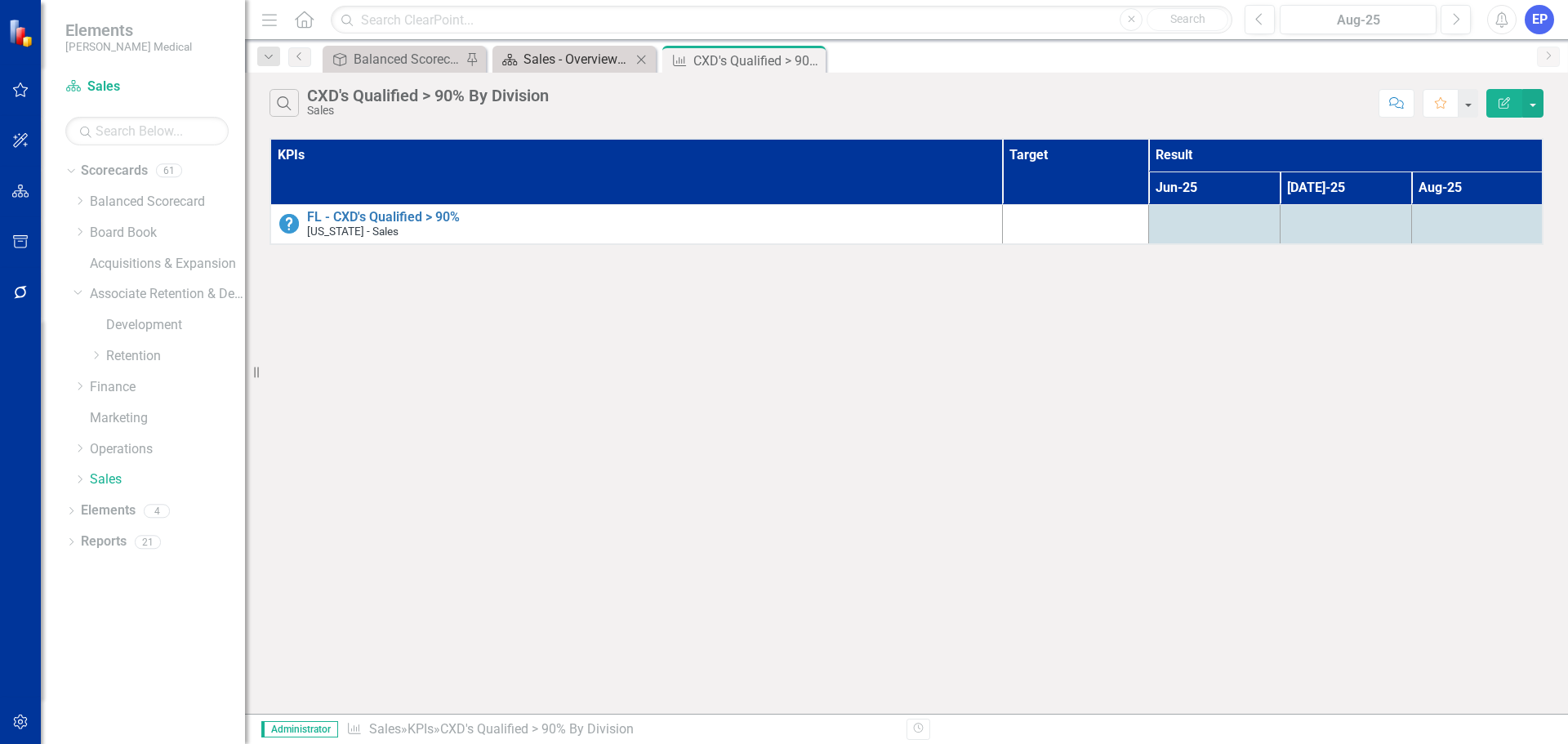
click at [577, 51] on div "Sales - Overview Dashboard" at bounding box center [577, 59] width 108 height 21
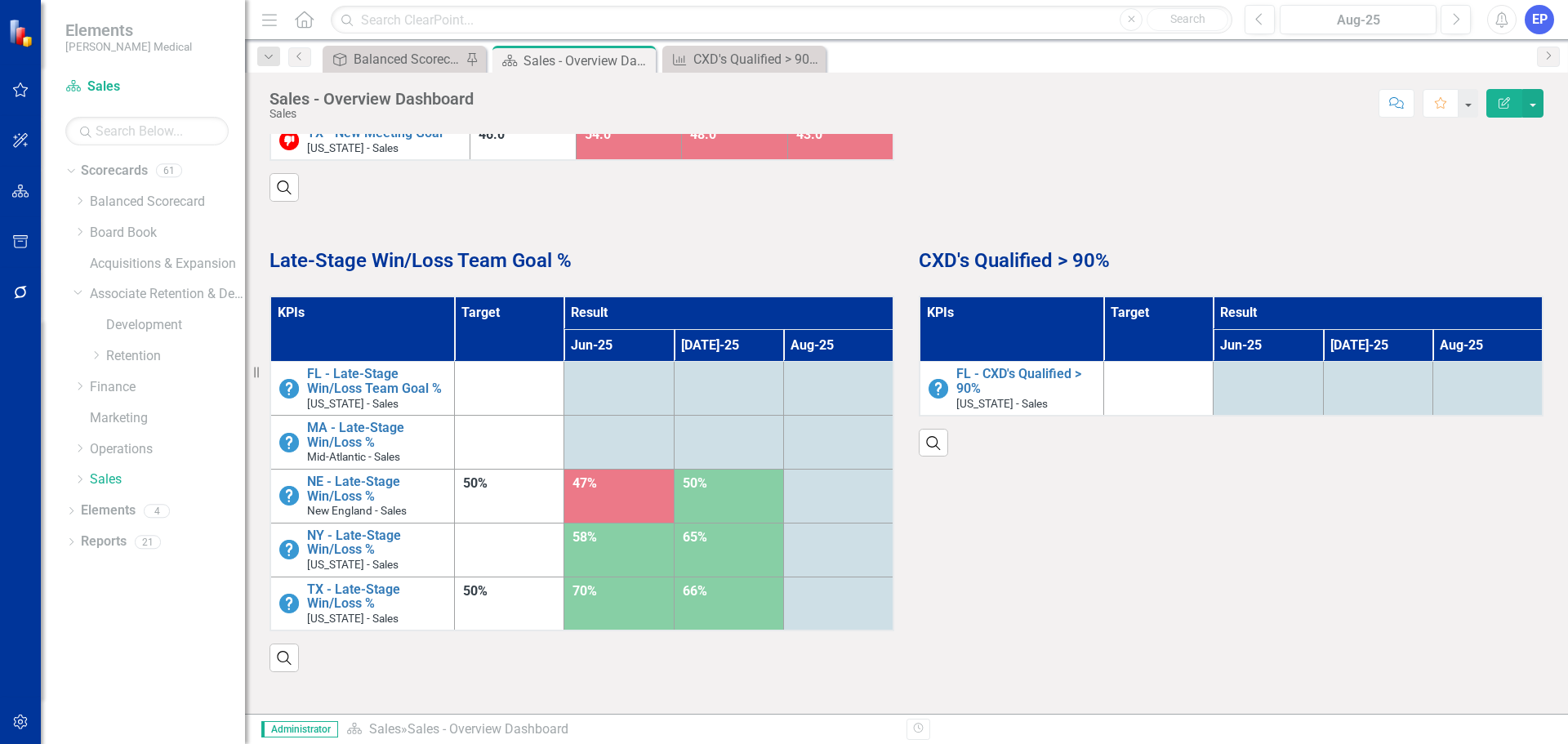
scroll to position [1099, 0]
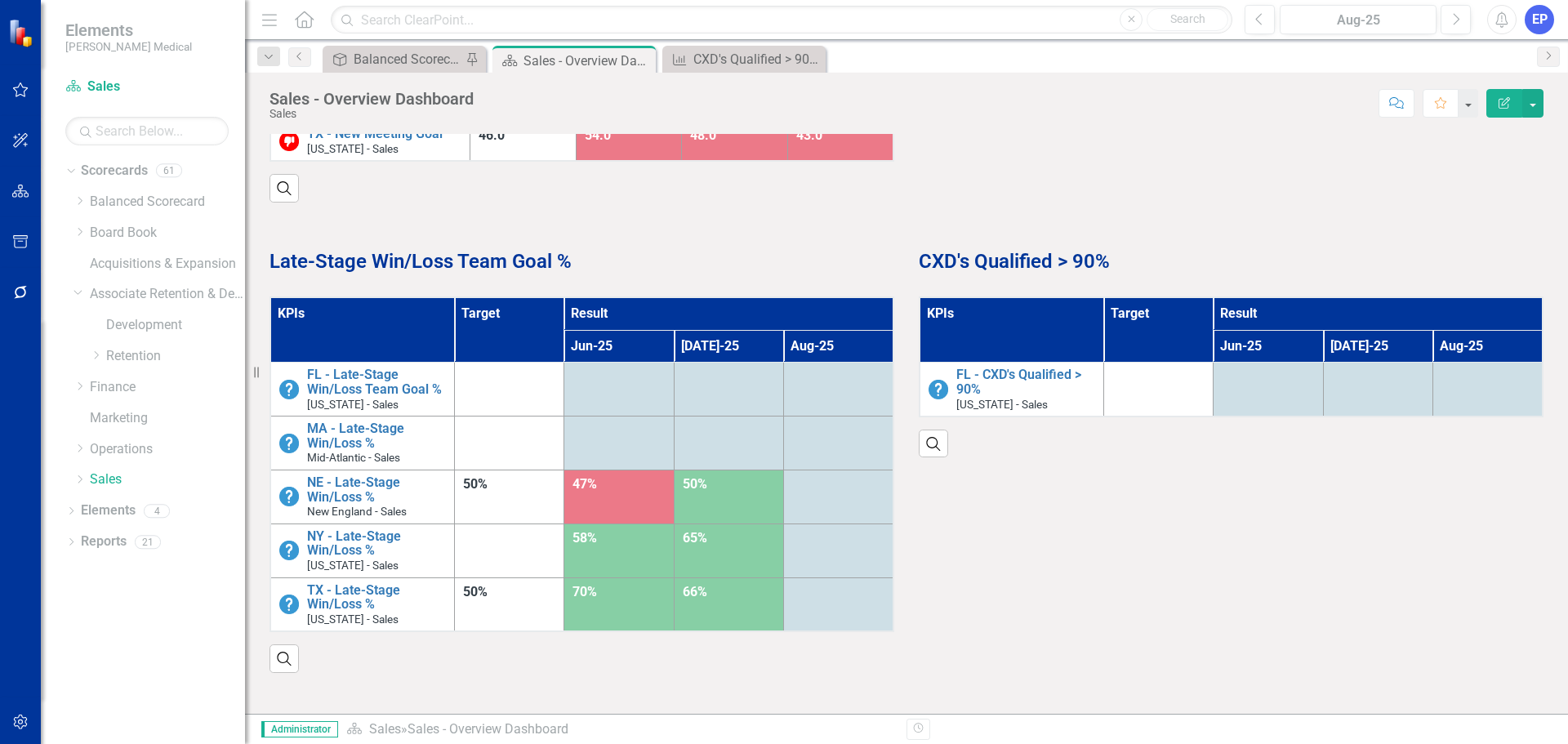
click at [393, 342] on th "KPIs" at bounding box center [362, 330] width 184 height 65
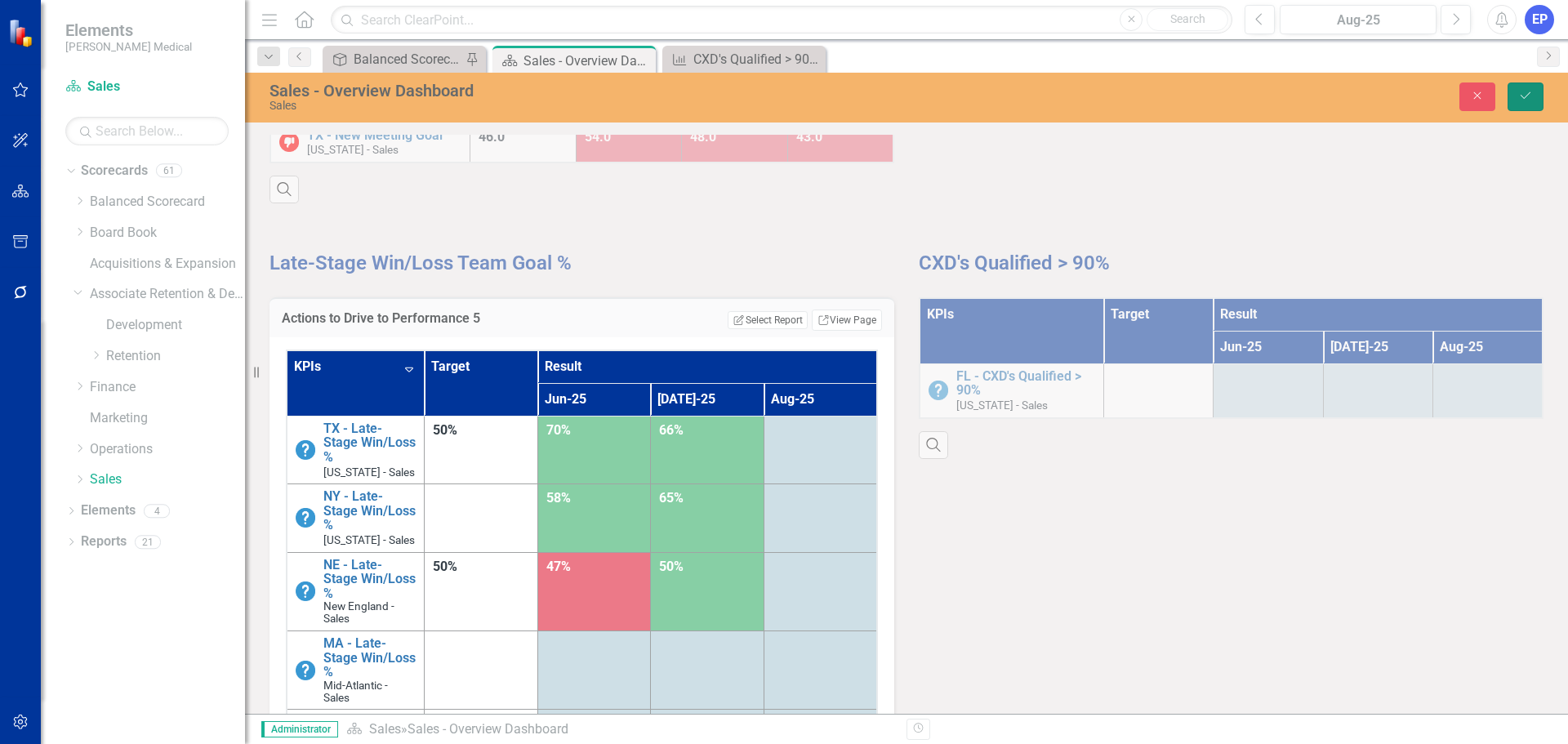
drag, startPoint x: 1526, startPoint y: 99, endPoint x: 1398, endPoint y: 144, distance: 135.7
click at [1388, 160] on div "Sales - Overview Dashboard Sales Close Save Lagging Indicators By Division ____…" at bounding box center [905, 393] width 1323 height 641
drag, startPoint x: 1471, startPoint y: 91, endPoint x: 1231, endPoint y: 150, distance: 247.1
click at [1230, 150] on div "Sales - Overview Dashboard Sales Close Save Lagging Indicators By Division ____…" at bounding box center [905, 393] width 1323 height 641
click at [831, 323] on link "Link View Page" at bounding box center [847, 320] width 70 height 21
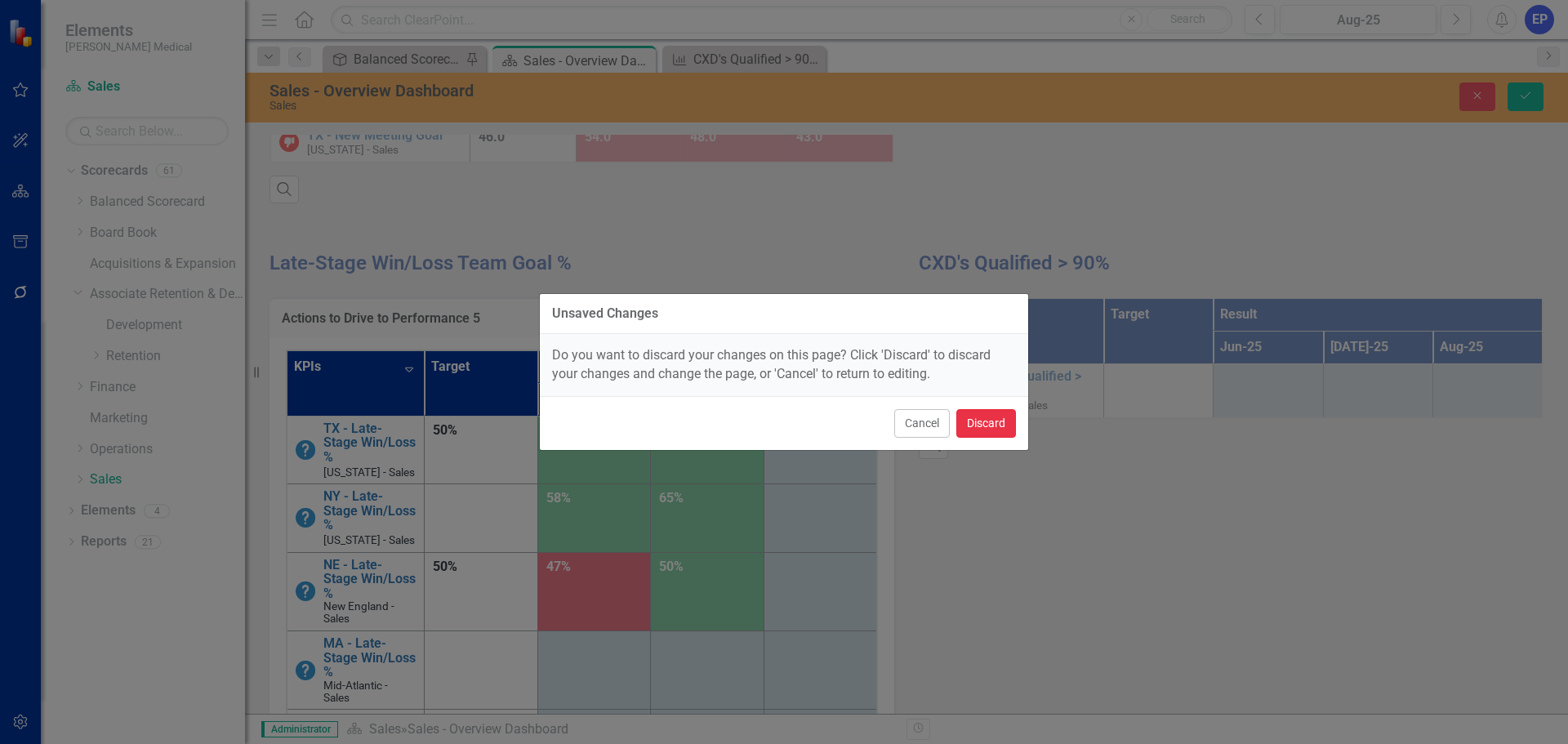
click at [994, 423] on button "Discard" at bounding box center [986, 423] width 59 height 28
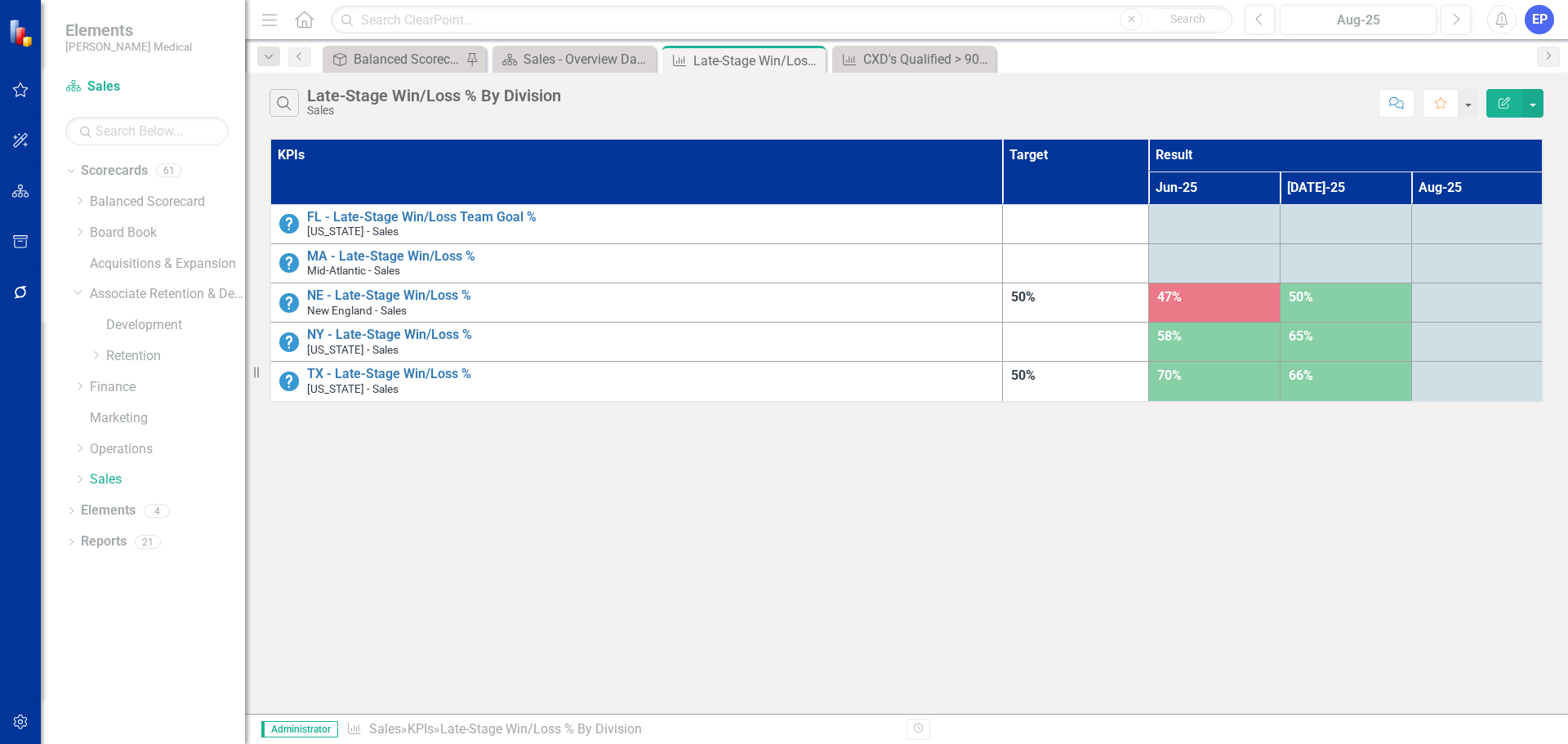
click at [1488, 108] on button "Edit Report" at bounding box center [1504, 103] width 36 height 28
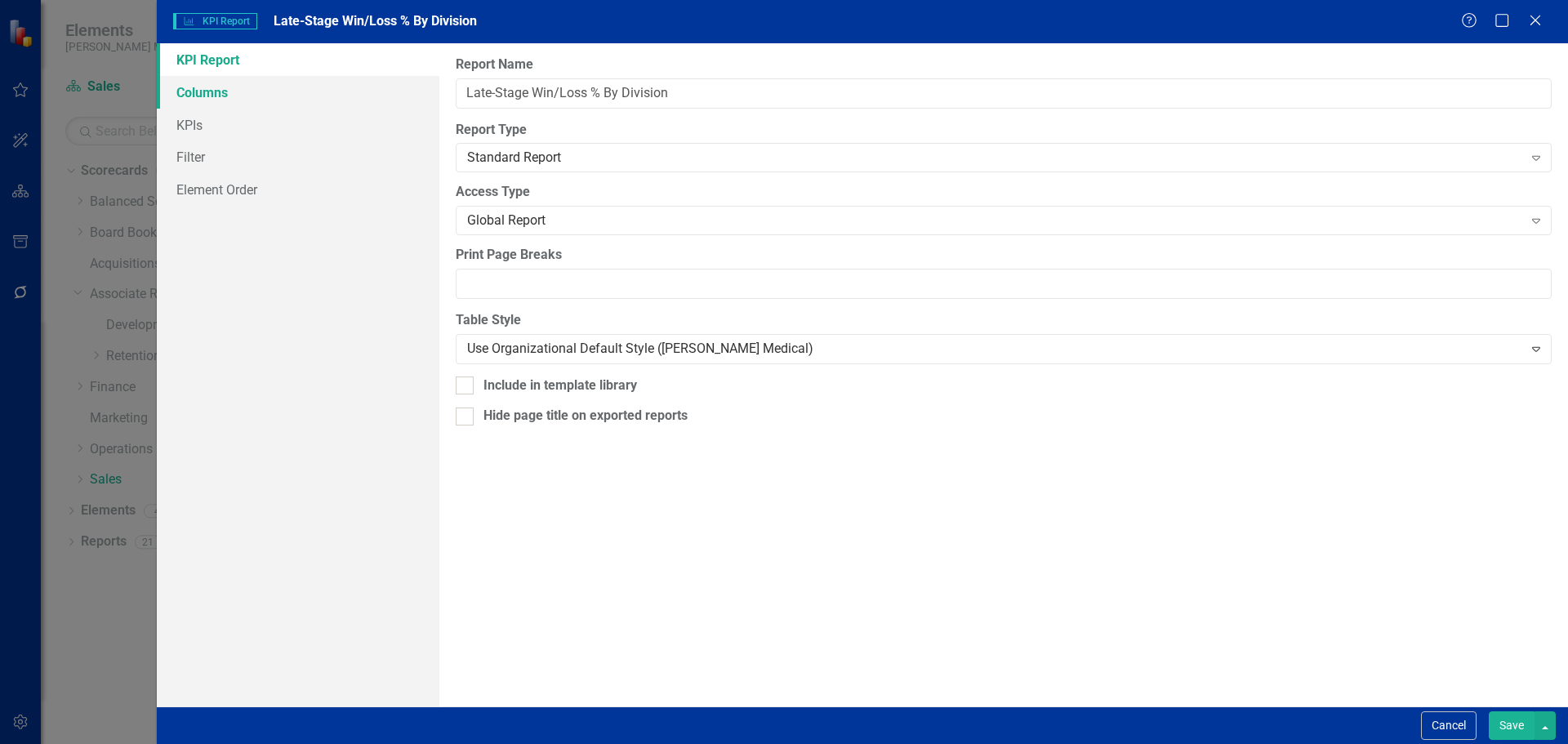
click at [425, 98] on link "Columns" at bounding box center [297, 92] width 282 height 33
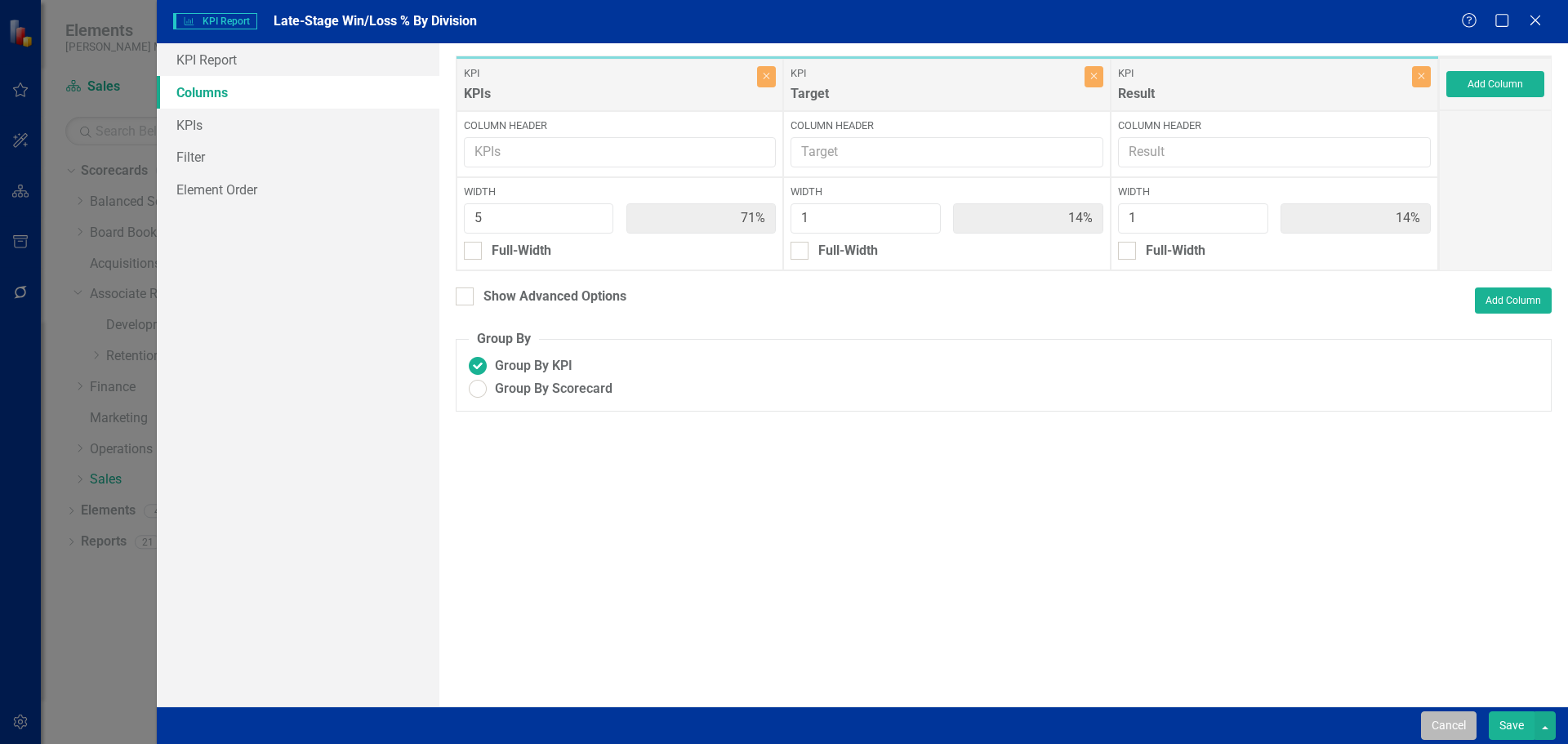
click at [1442, 725] on button "Cancel" at bounding box center [1448, 725] width 56 height 28
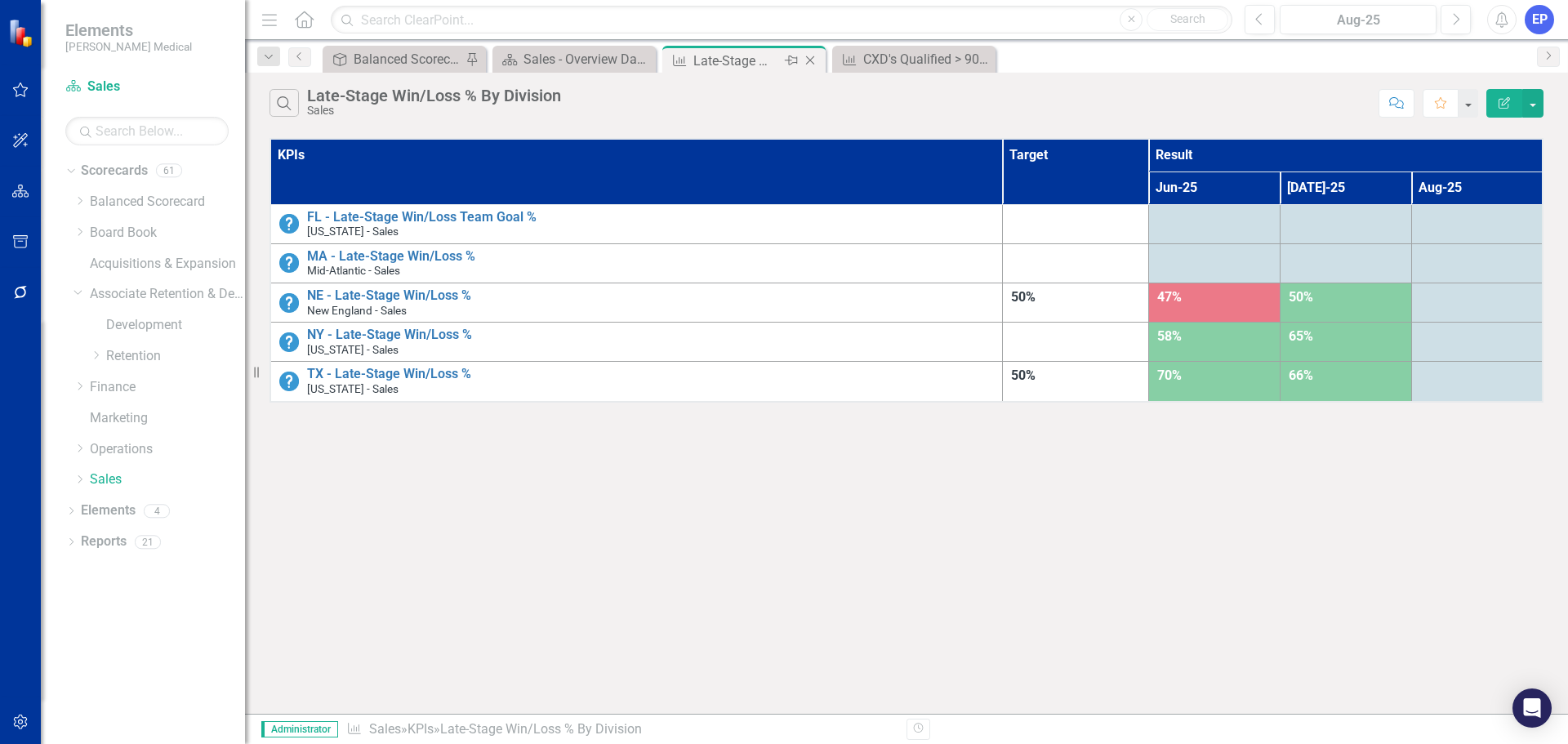
click at [806, 61] on icon "Close" at bounding box center [809, 60] width 16 height 13
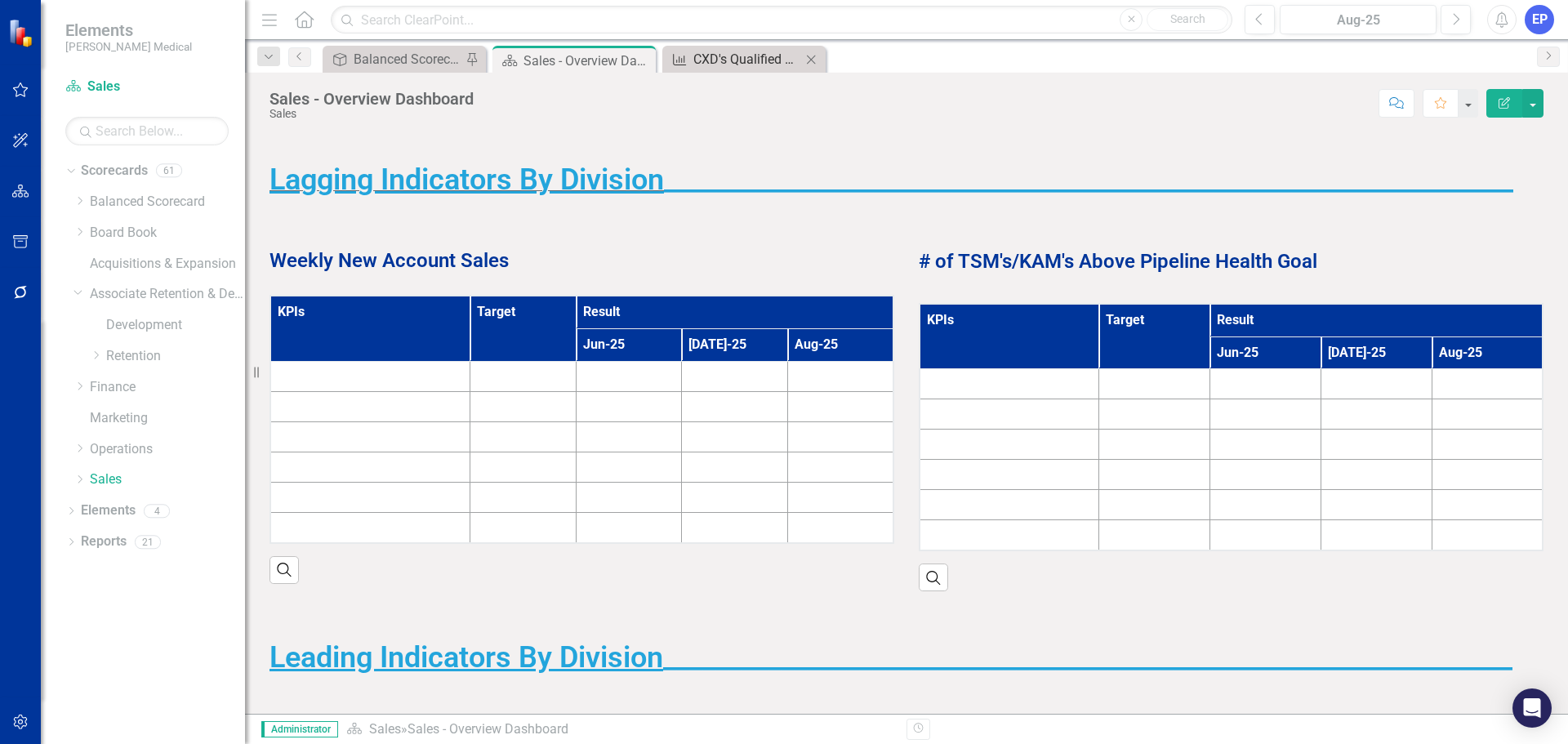
click at [772, 57] on div "CXD's Qualified > 90% By Division" at bounding box center [747, 59] width 108 height 21
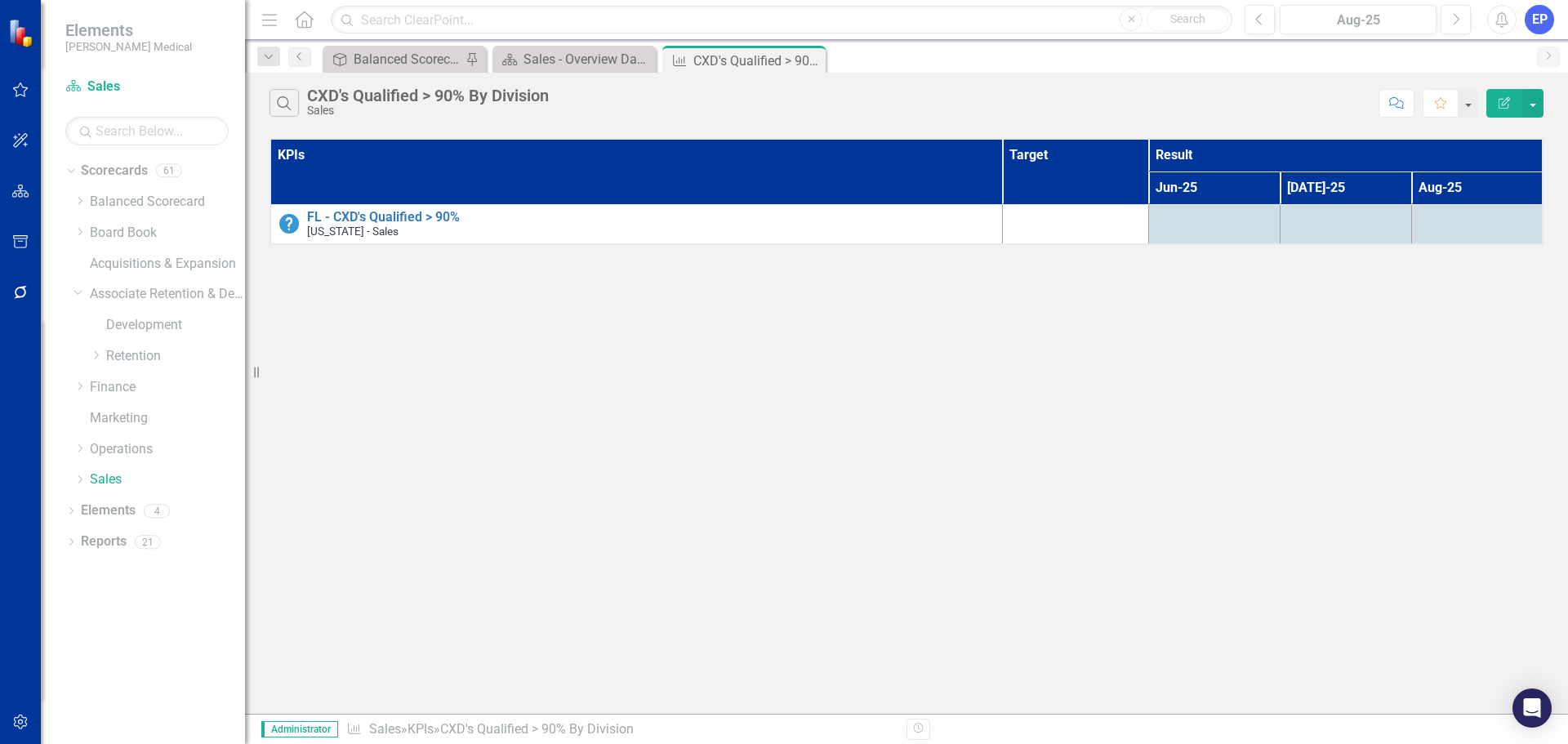
click at [1504, 100] on icon "button" at bounding box center [1504, 103] width 11 height 11
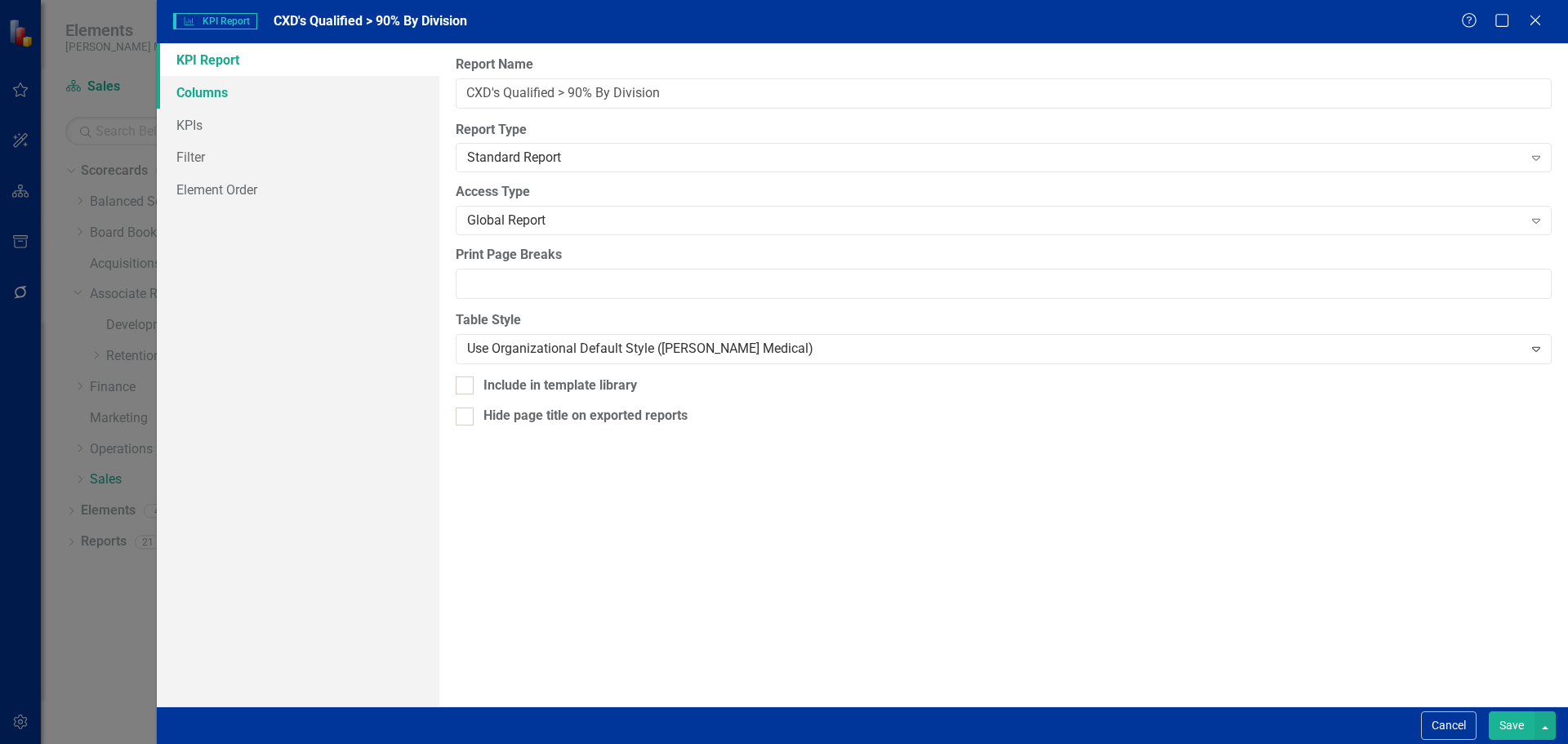
click at [182, 92] on link "Columns" at bounding box center [297, 92] width 282 height 33
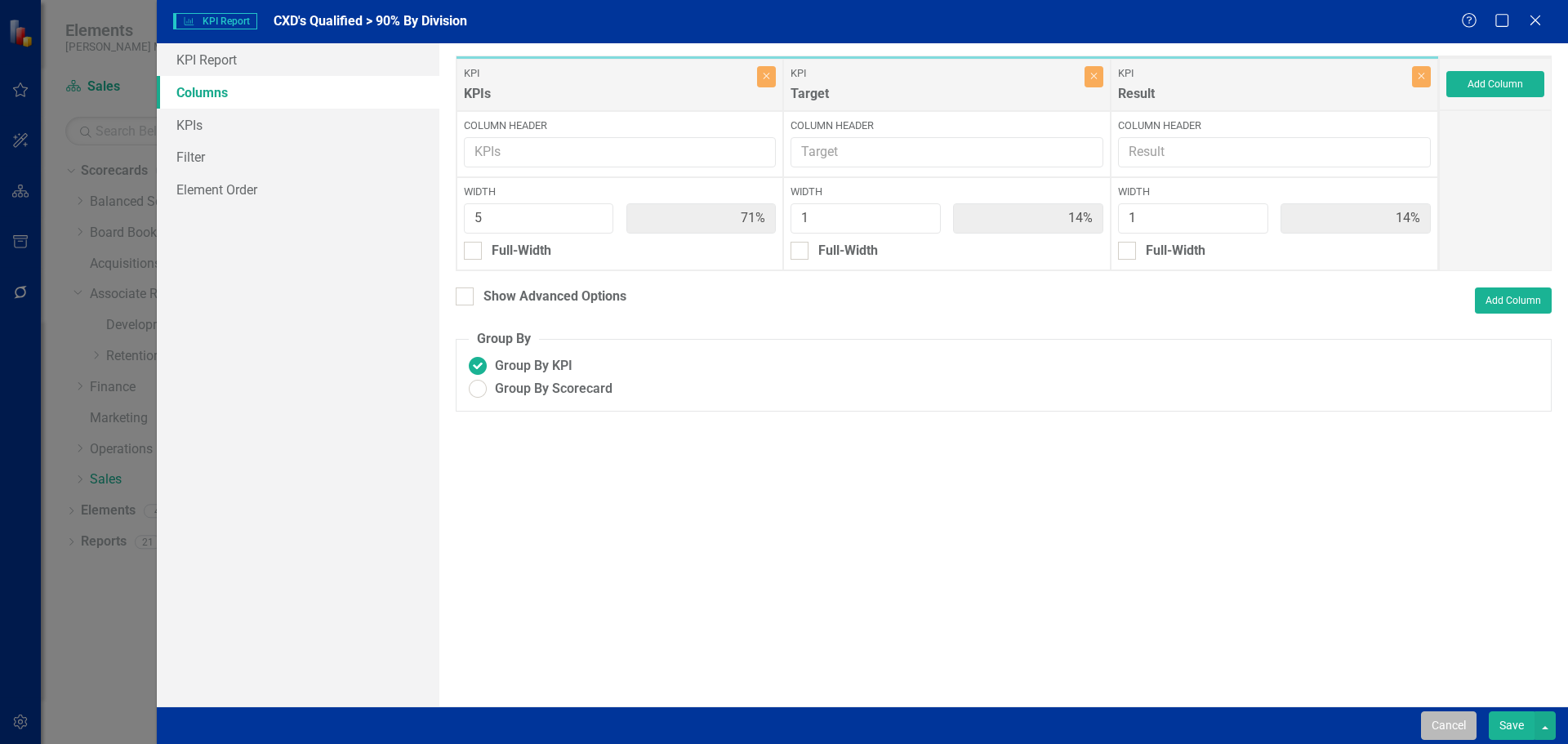
click at [1453, 720] on button "Cancel" at bounding box center [1448, 725] width 56 height 28
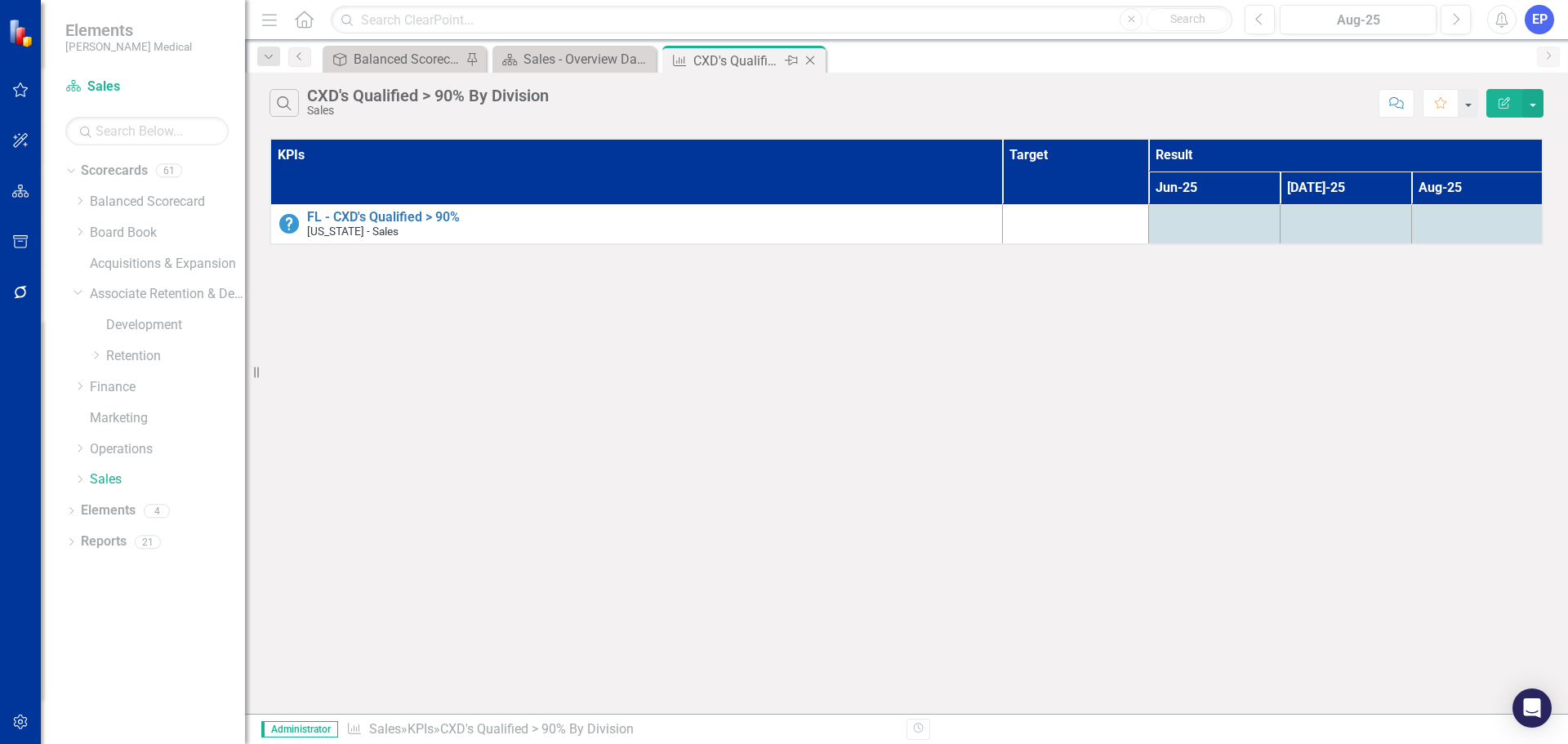
click at [810, 64] on icon "Close" at bounding box center [809, 60] width 16 height 13
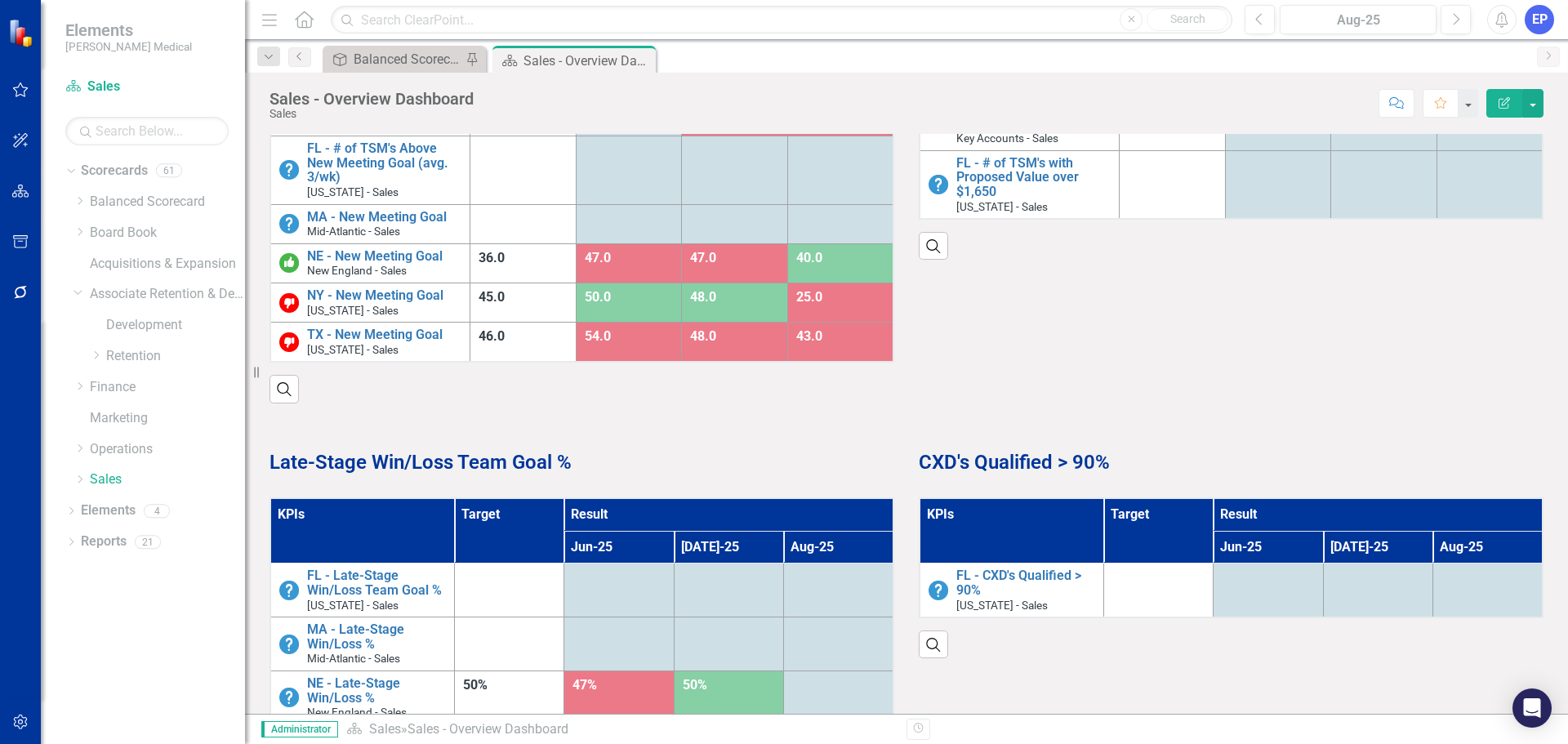
scroll to position [653, 0]
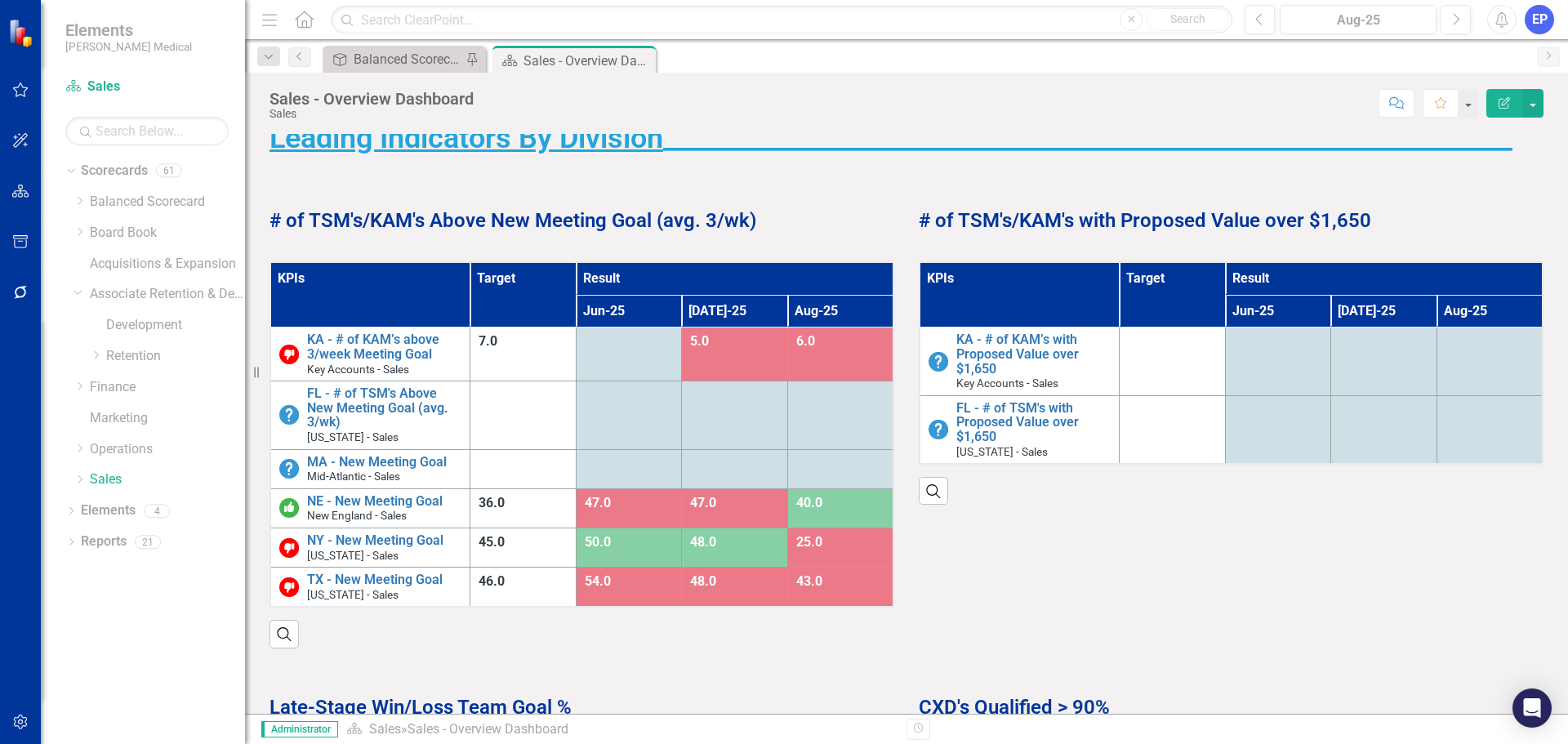
click at [408, 296] on th "KPIs" at bounding box center [370, 295] width 200 height 65
click at [408, 296] on th "KPIs Sort Ascending" at bounding box center [370, 295] width 200 height 65
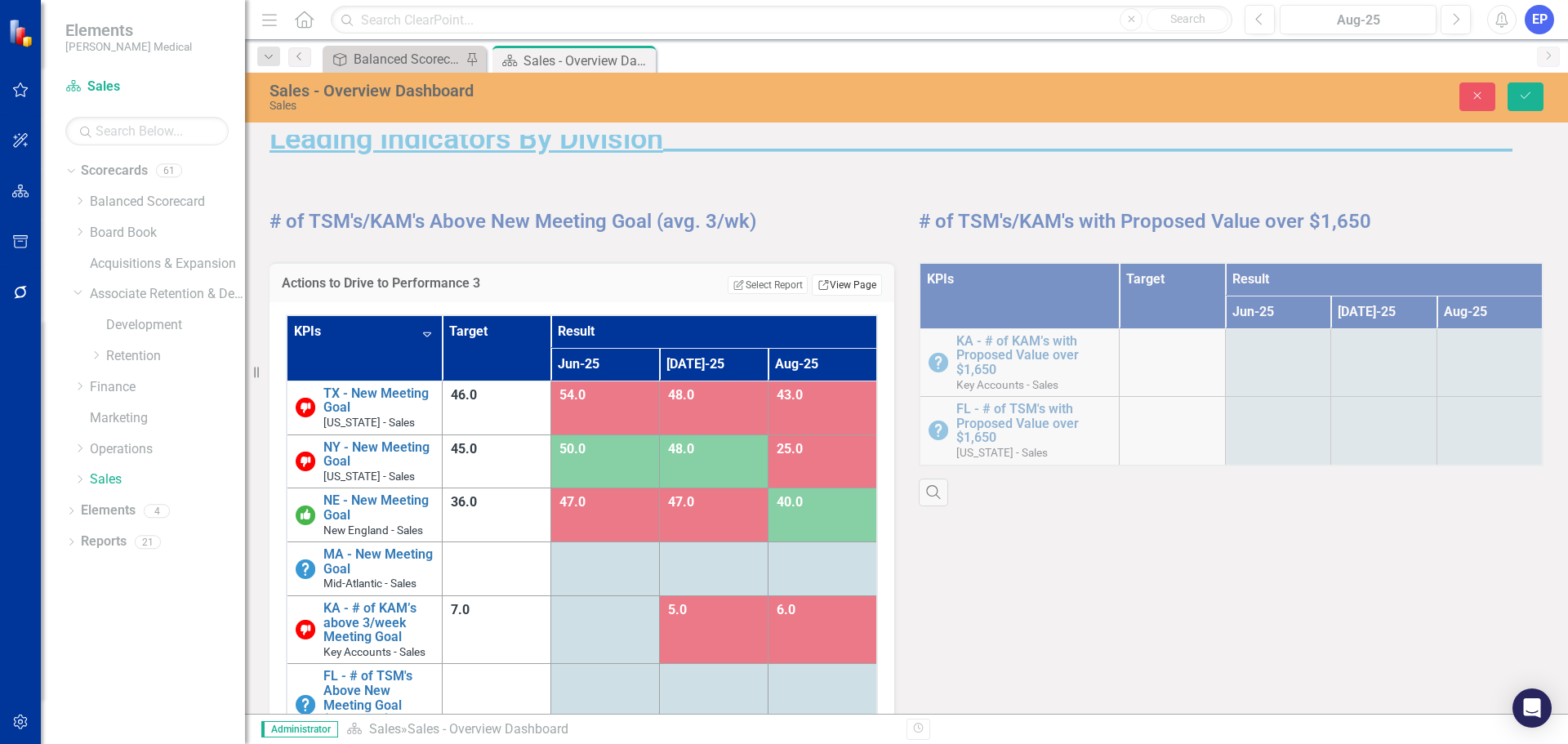
click at [851, 275] on link "Link View Page" at bounding box center [847, 285] width 70 height 21
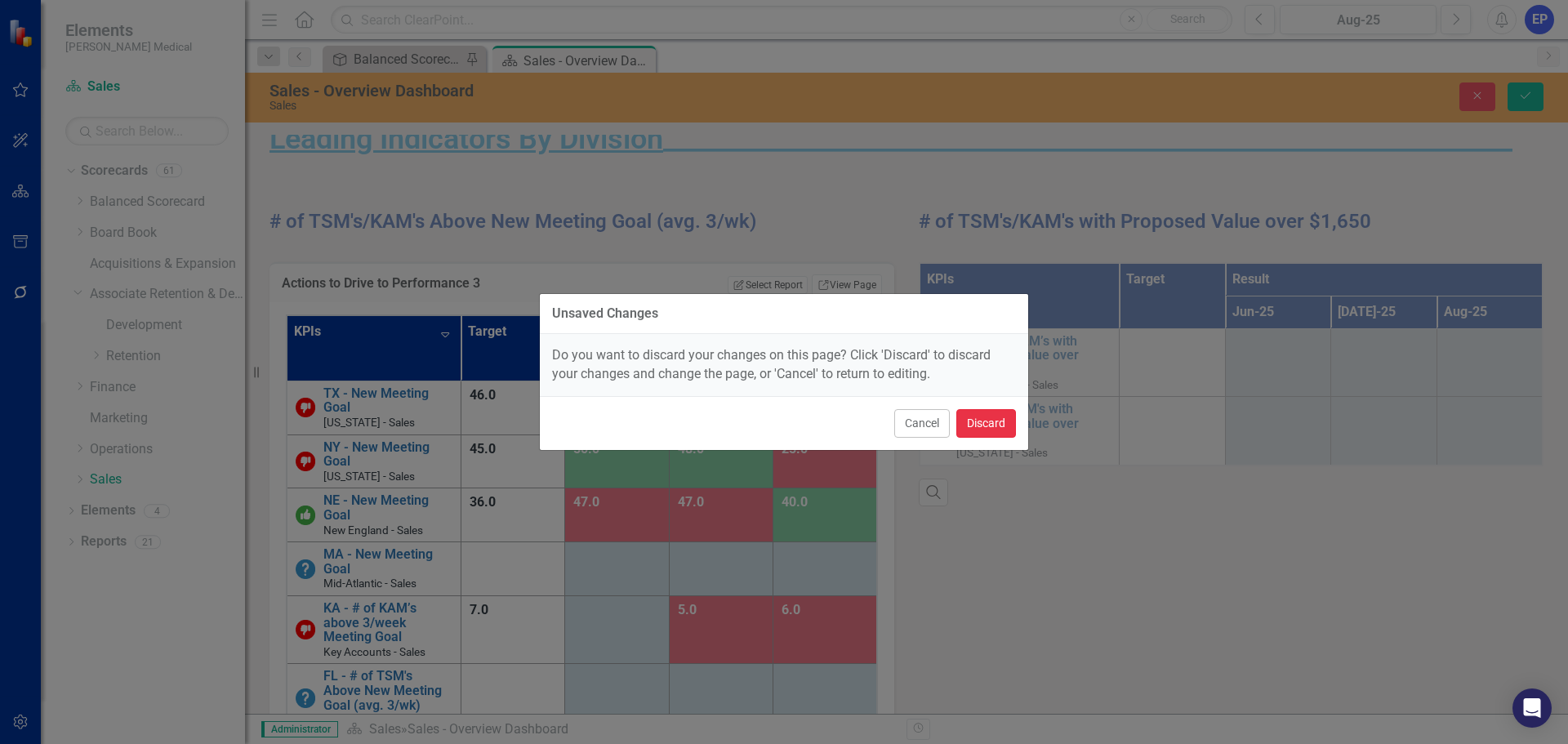
click at [967, 409] on button "Discard" at bounding box center [986, 423] width 59 height 28
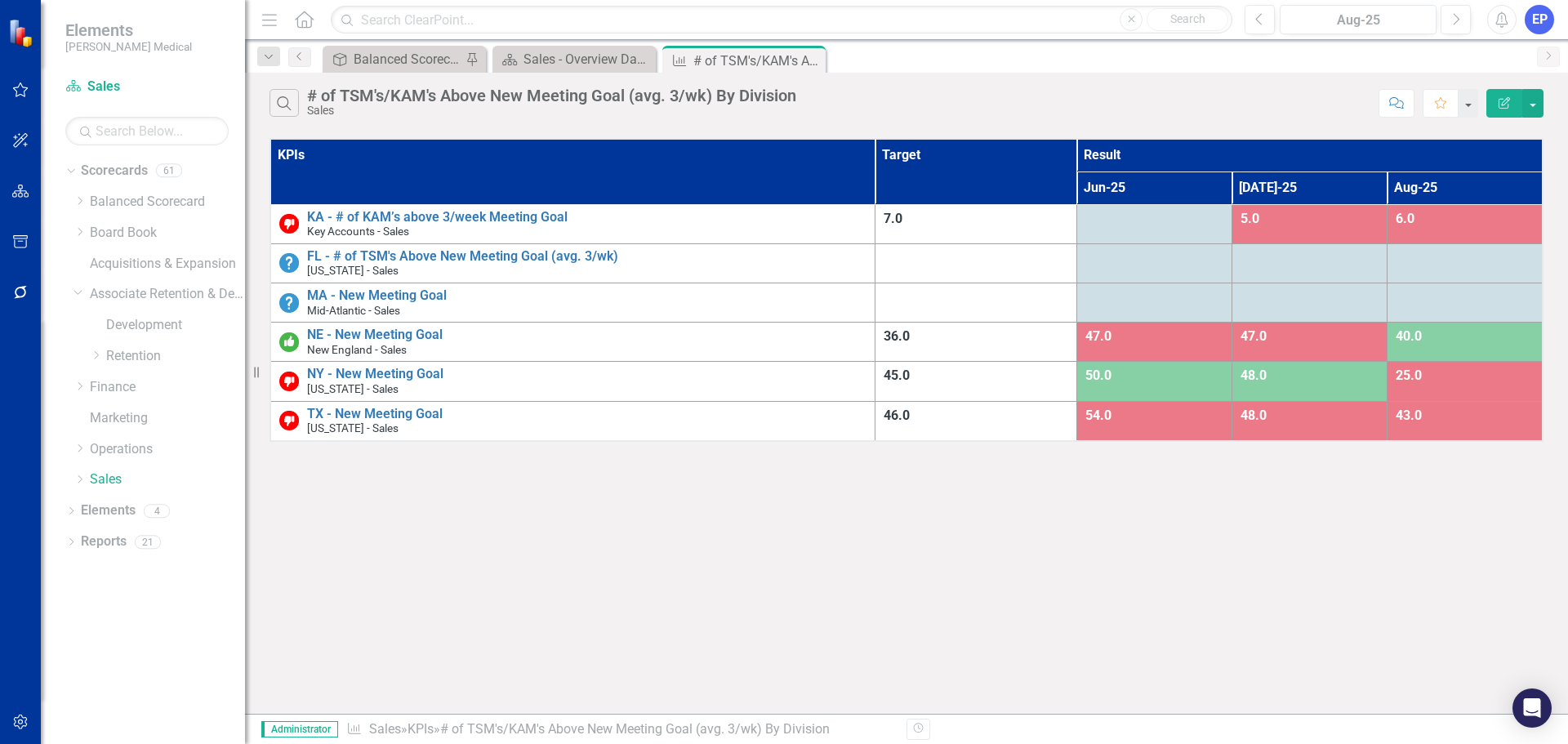
click at [1508, 99] on icon "Edit Report" at bounding box center [1504, 103] width 15 height 11
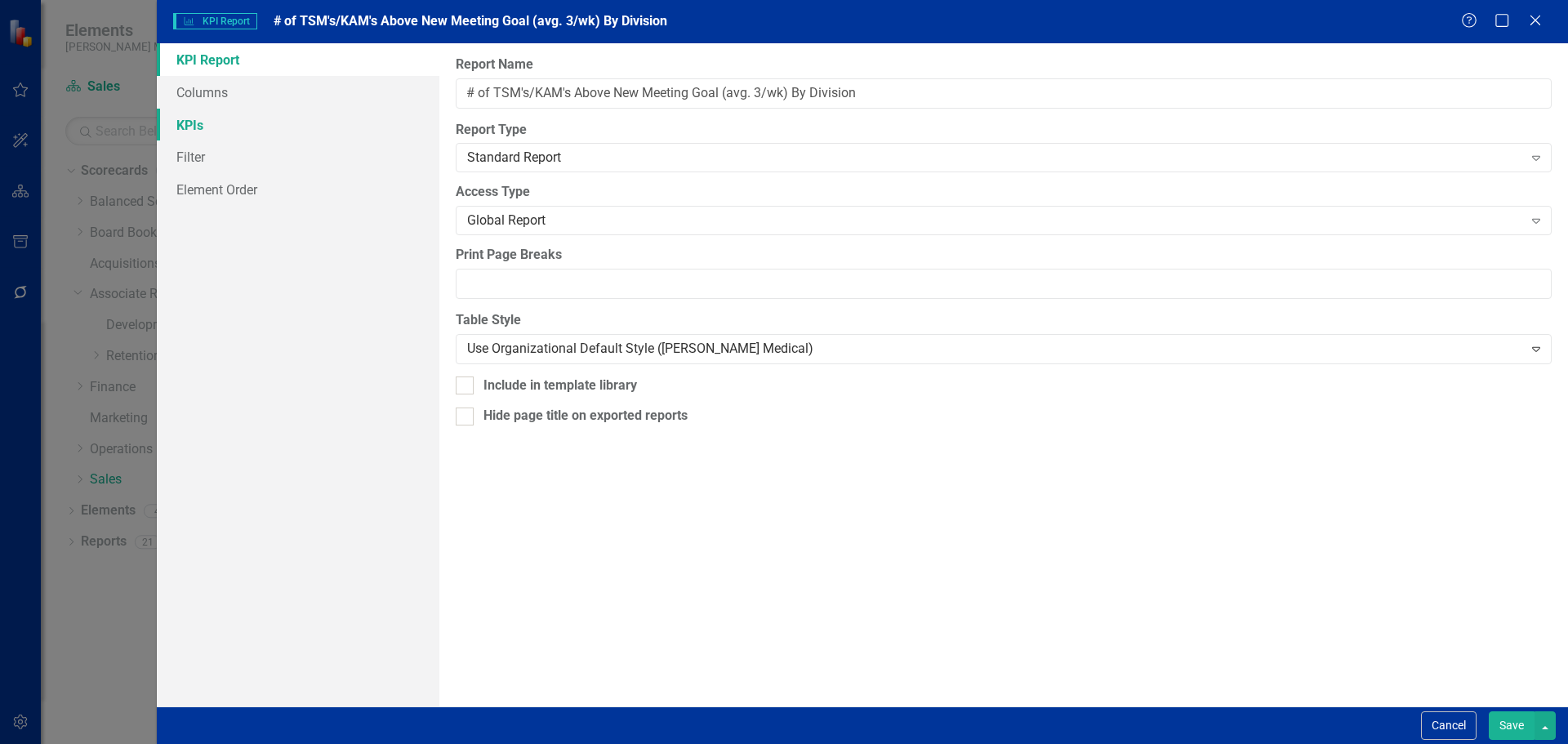
click at [275, 110] on link "KPIs" at bounding box center [297, 125] width 282 height 33
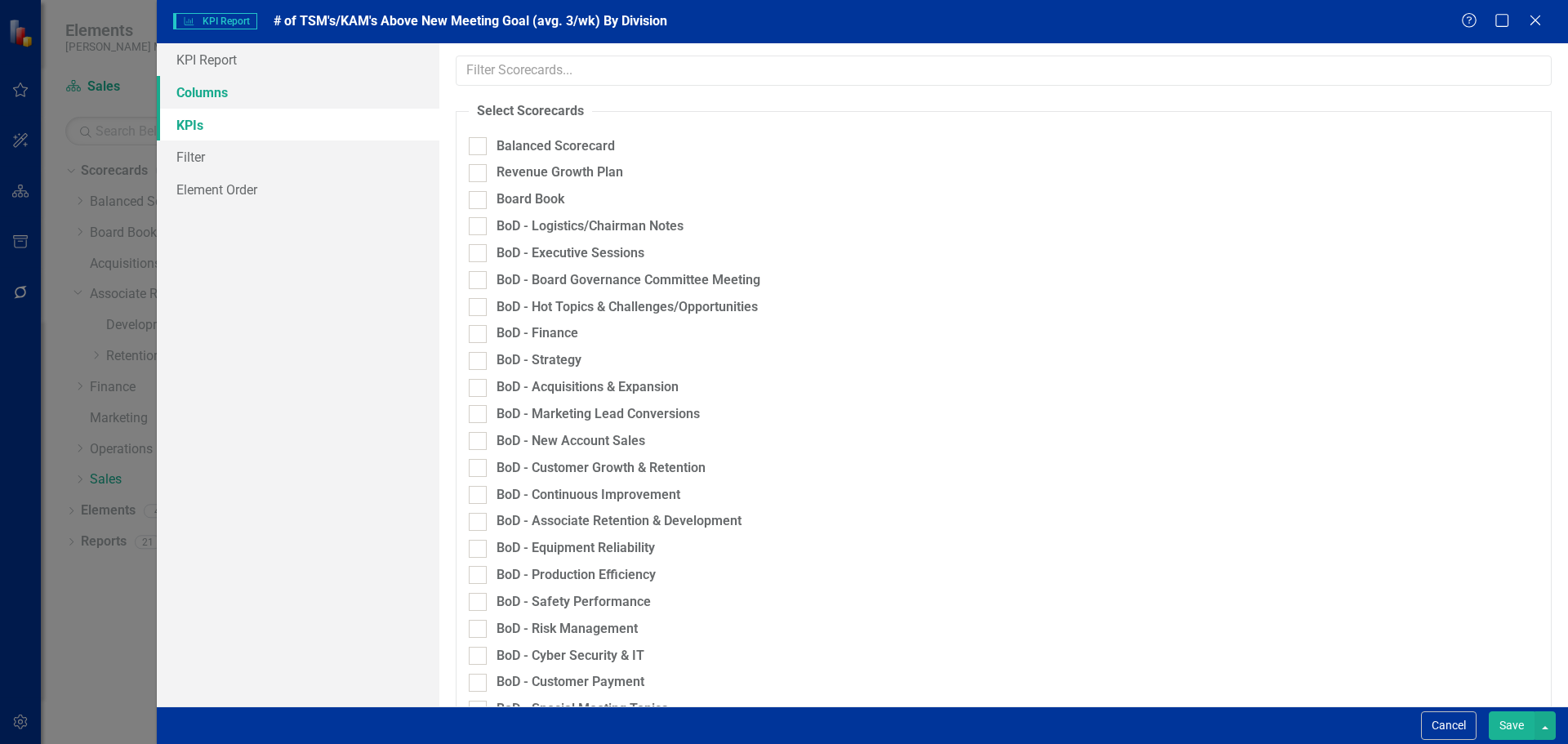
click at [273, 105] on link "Columns" at bounding box center [297, 92] width 282 height 33
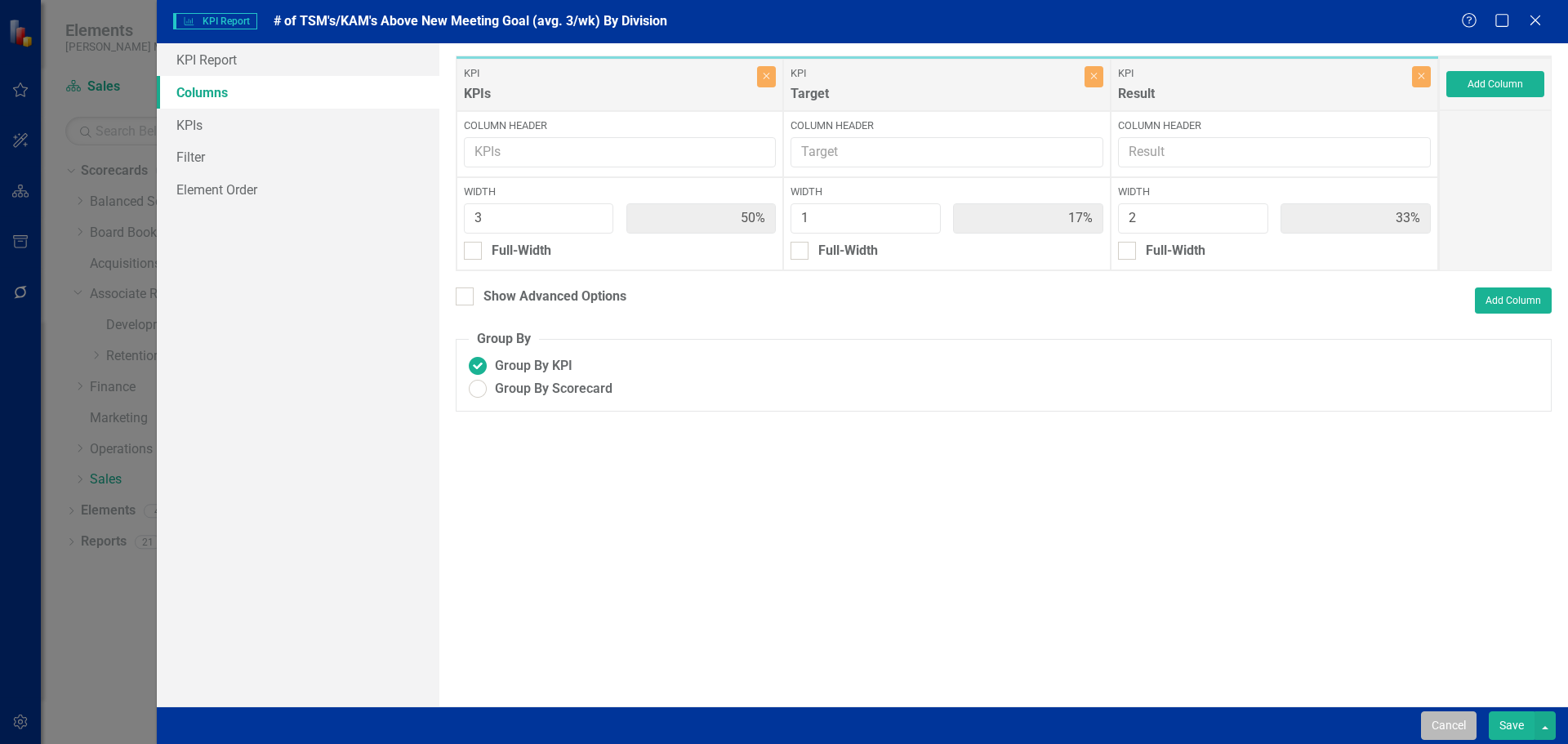
click at [1450, 723] on button "Cancel" at bounding box center [1448, 725] width 56 height 28
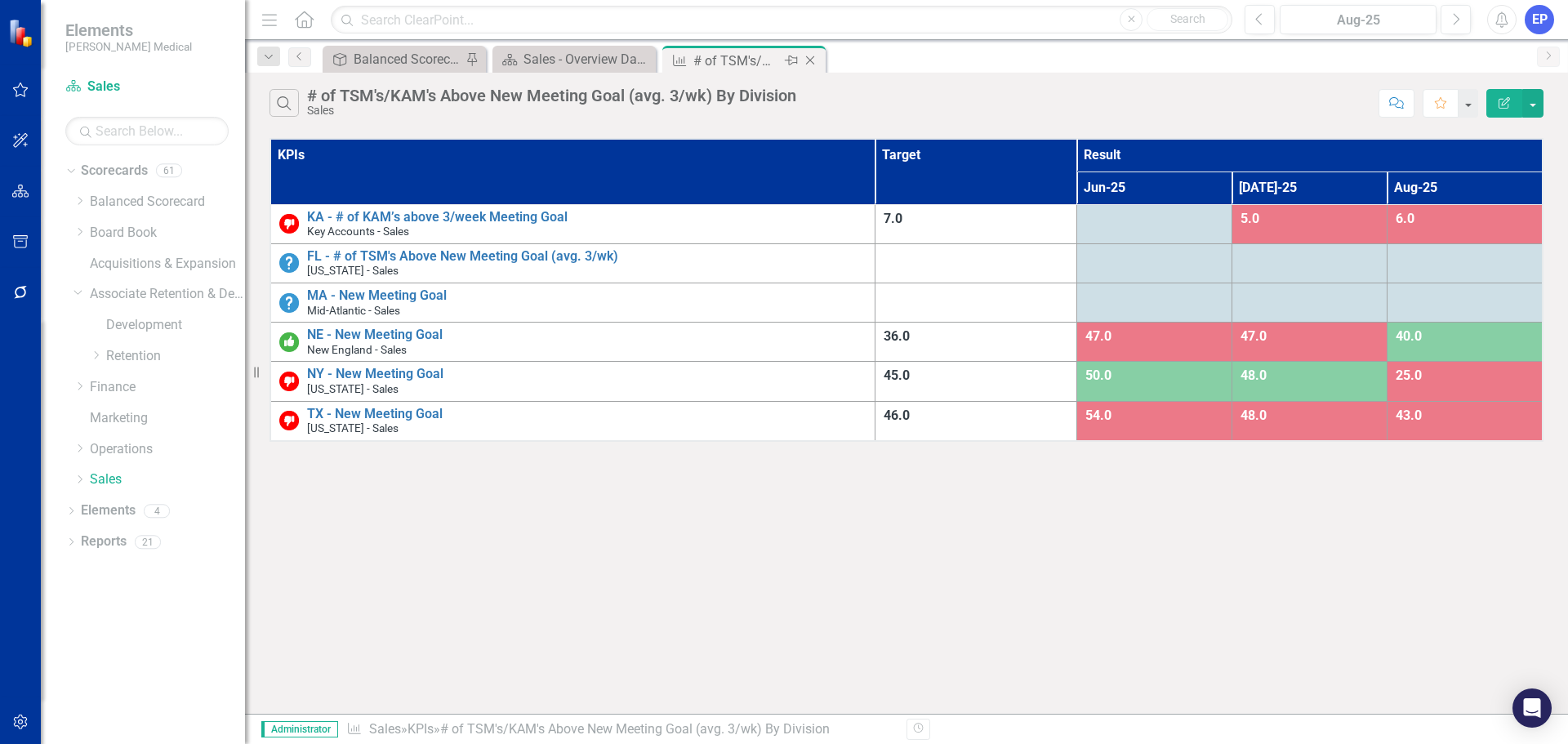
click at [814, 59] on icon "Close" at bounding box center [809, 60] width 16 height 13
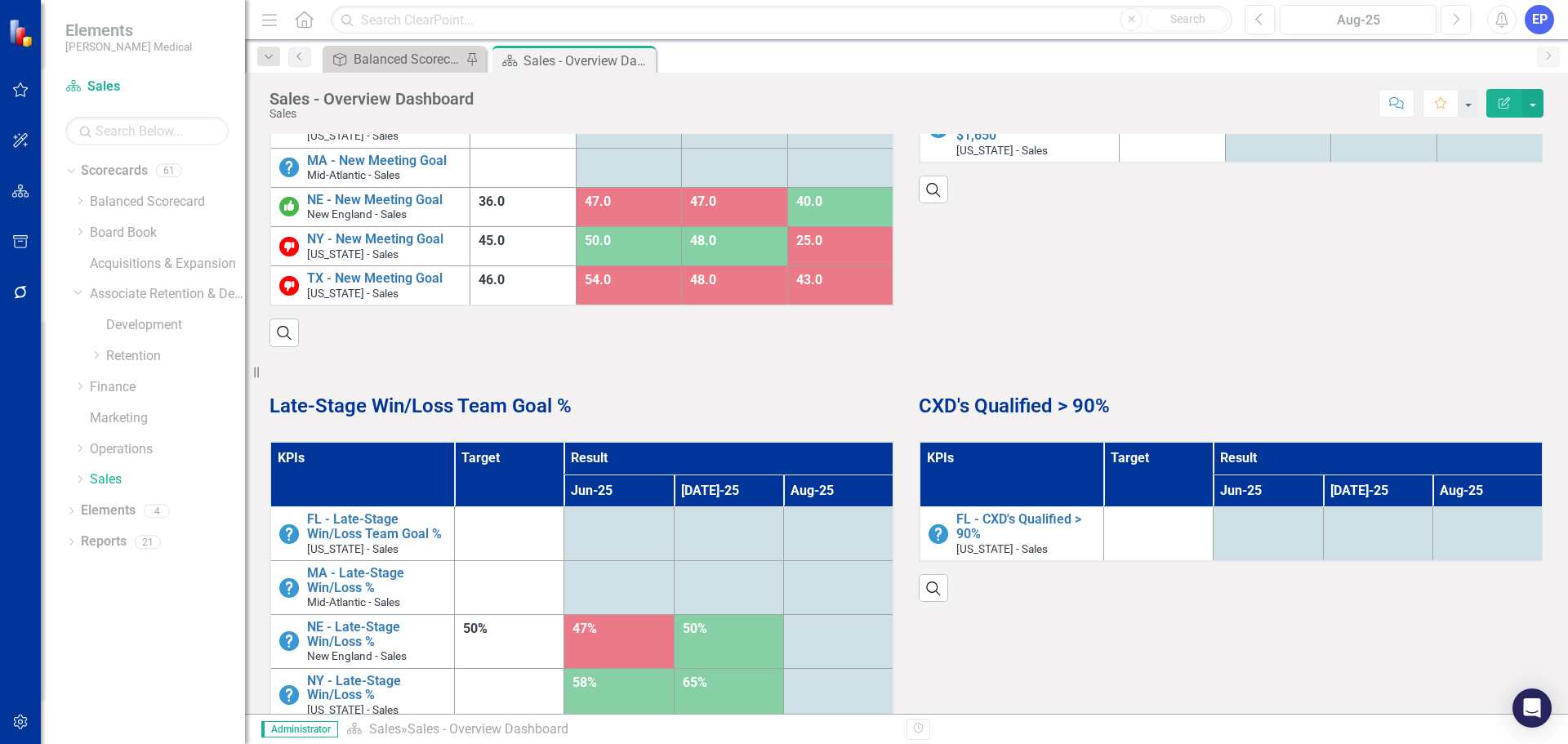
scroll to position [980, 0]
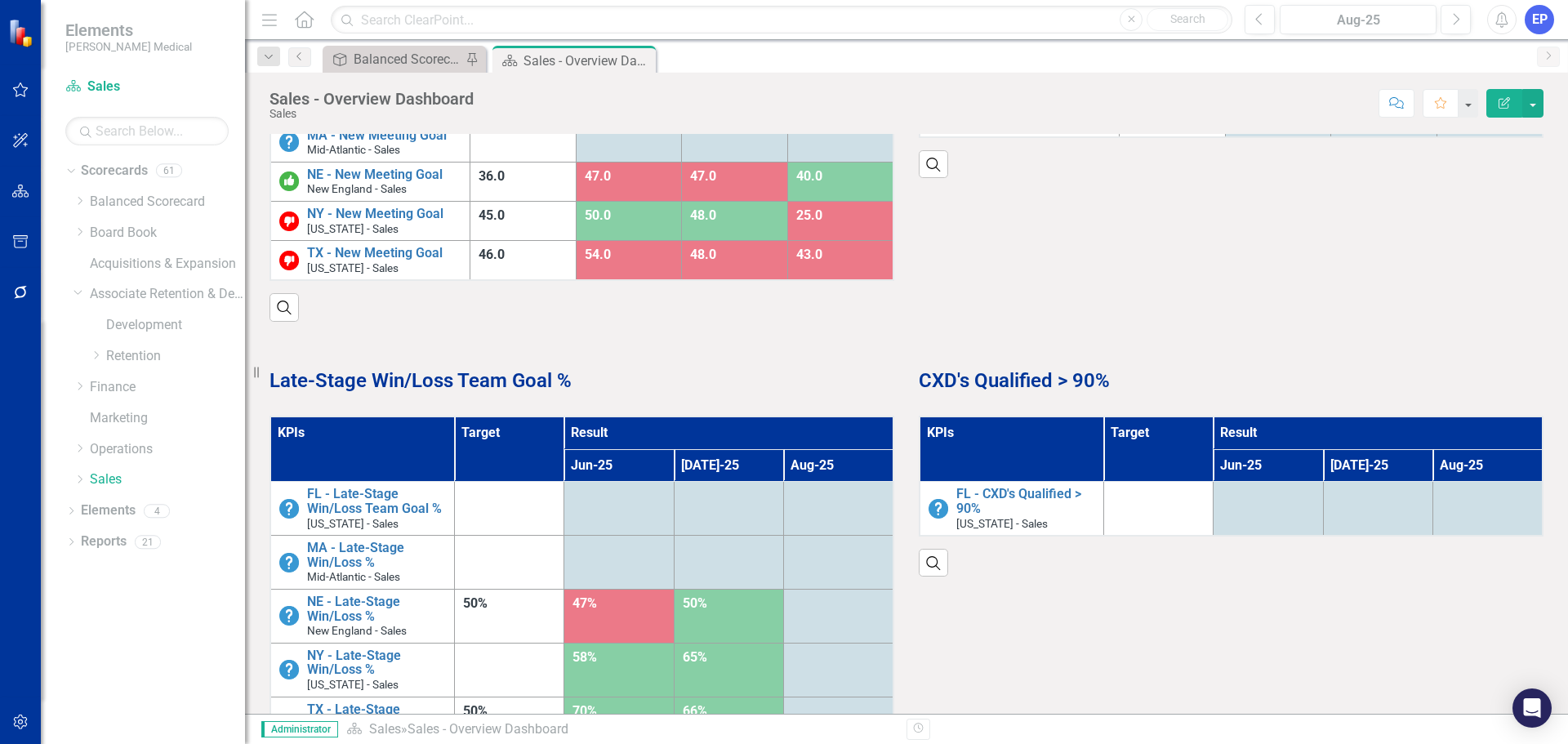
click at [398, 465] on th "KPIs" at bounding box center [362, 448] width 184 height 65
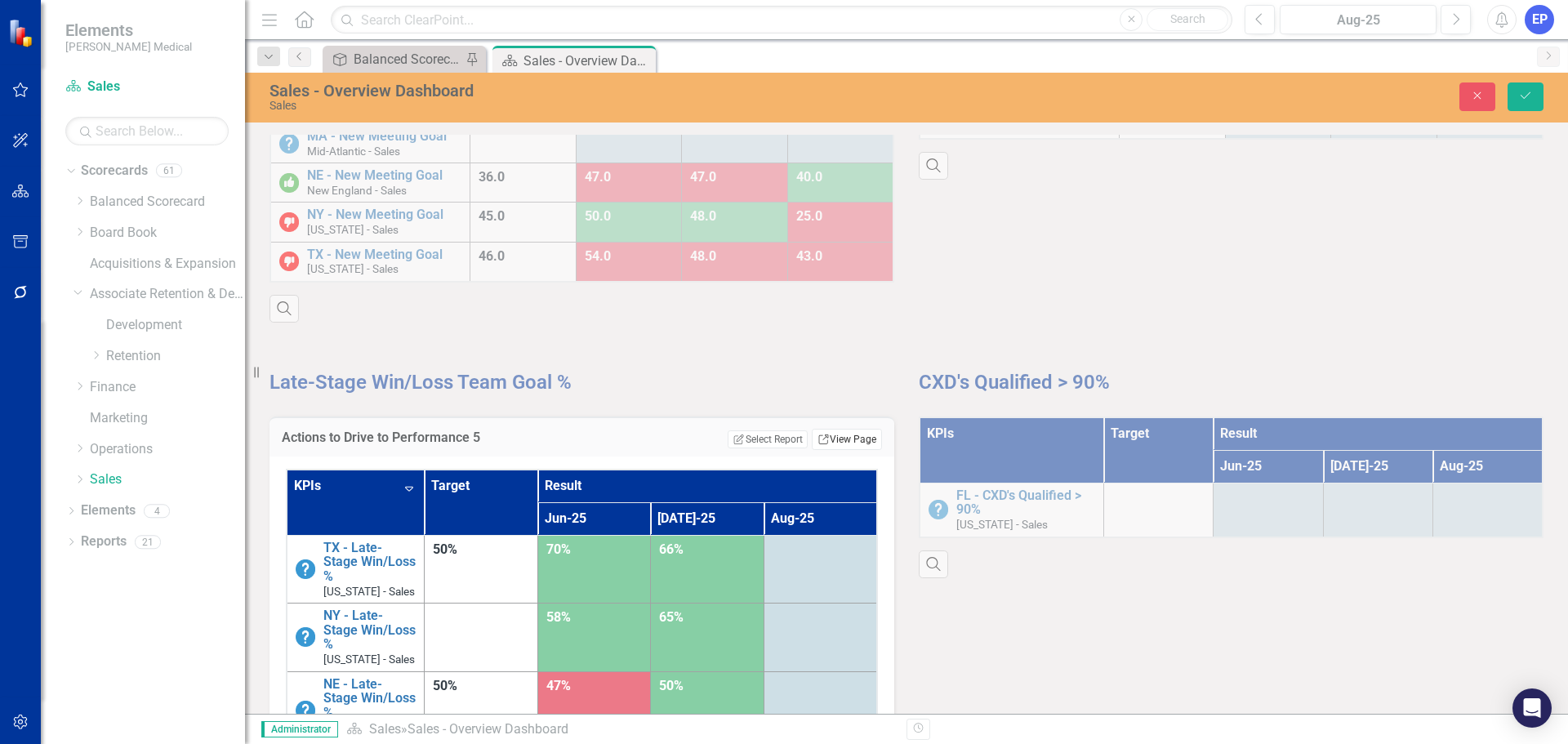
click at [848, 439] on link "Link View Page" at bounding box center [847, 439] width 70 height 21
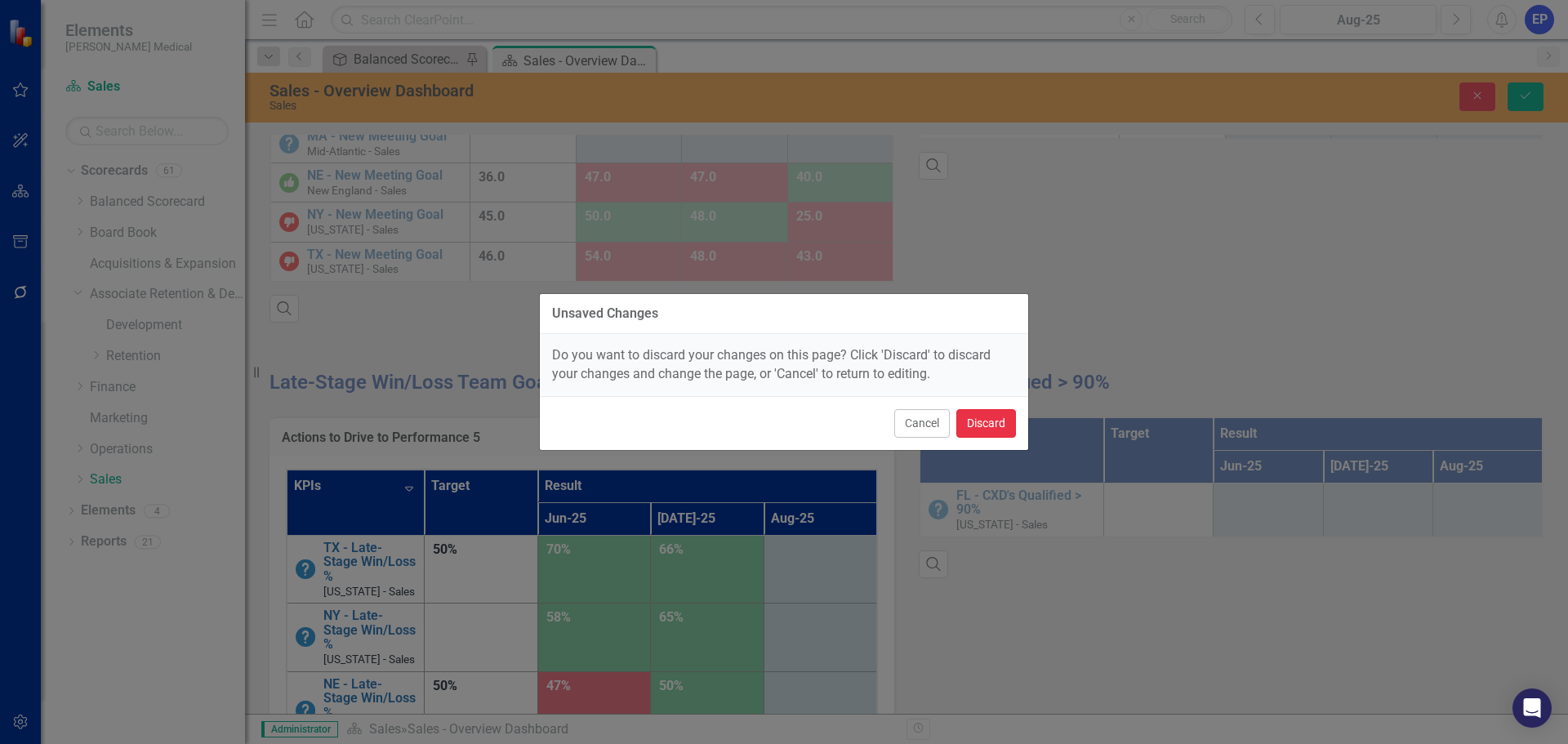
click at [971, 430] on button "Discard" at bounding box center [986, 423] width 59 height 28
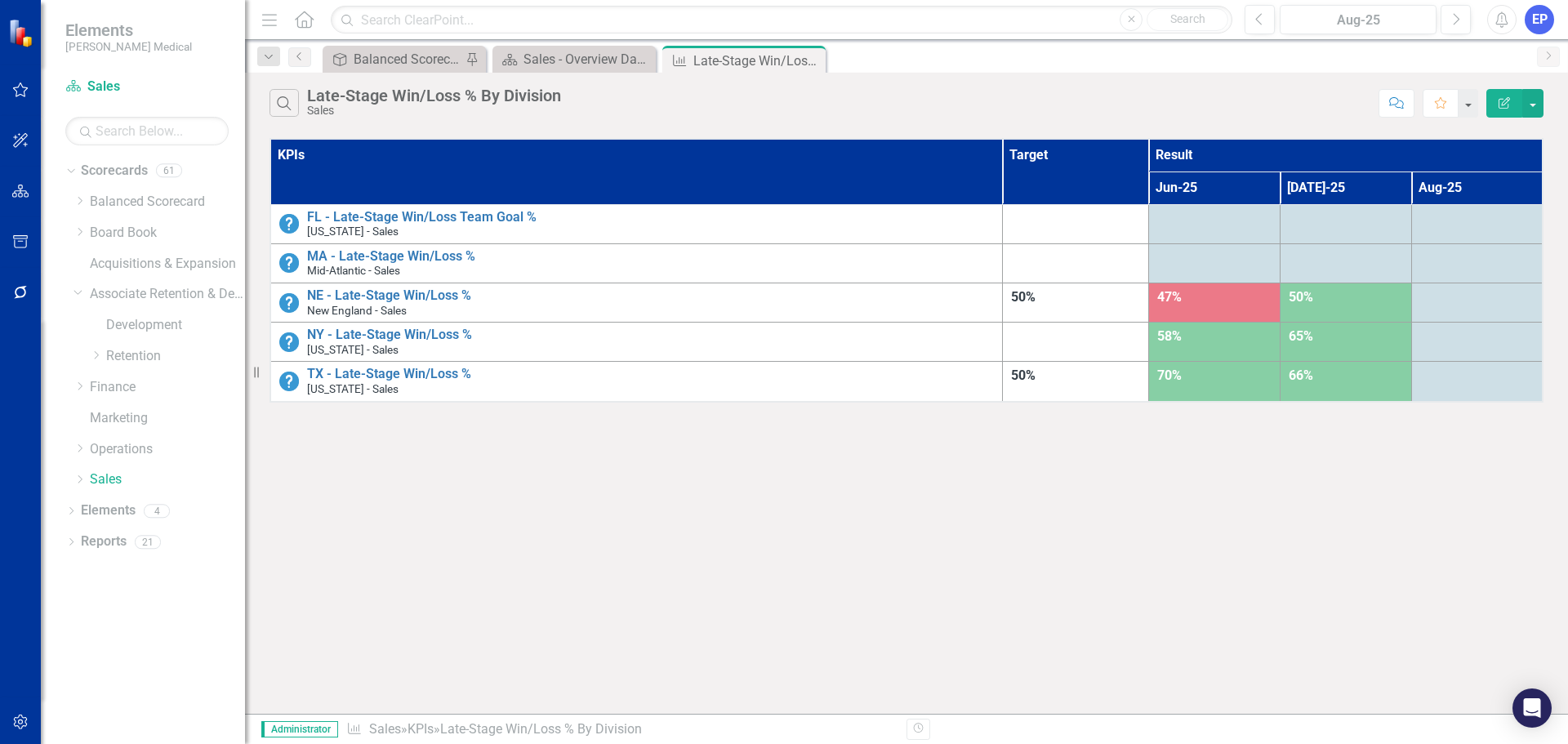
click at [1492, 107] on button "Edit Report" at bounding box center [1504, 103] width 36 height 28
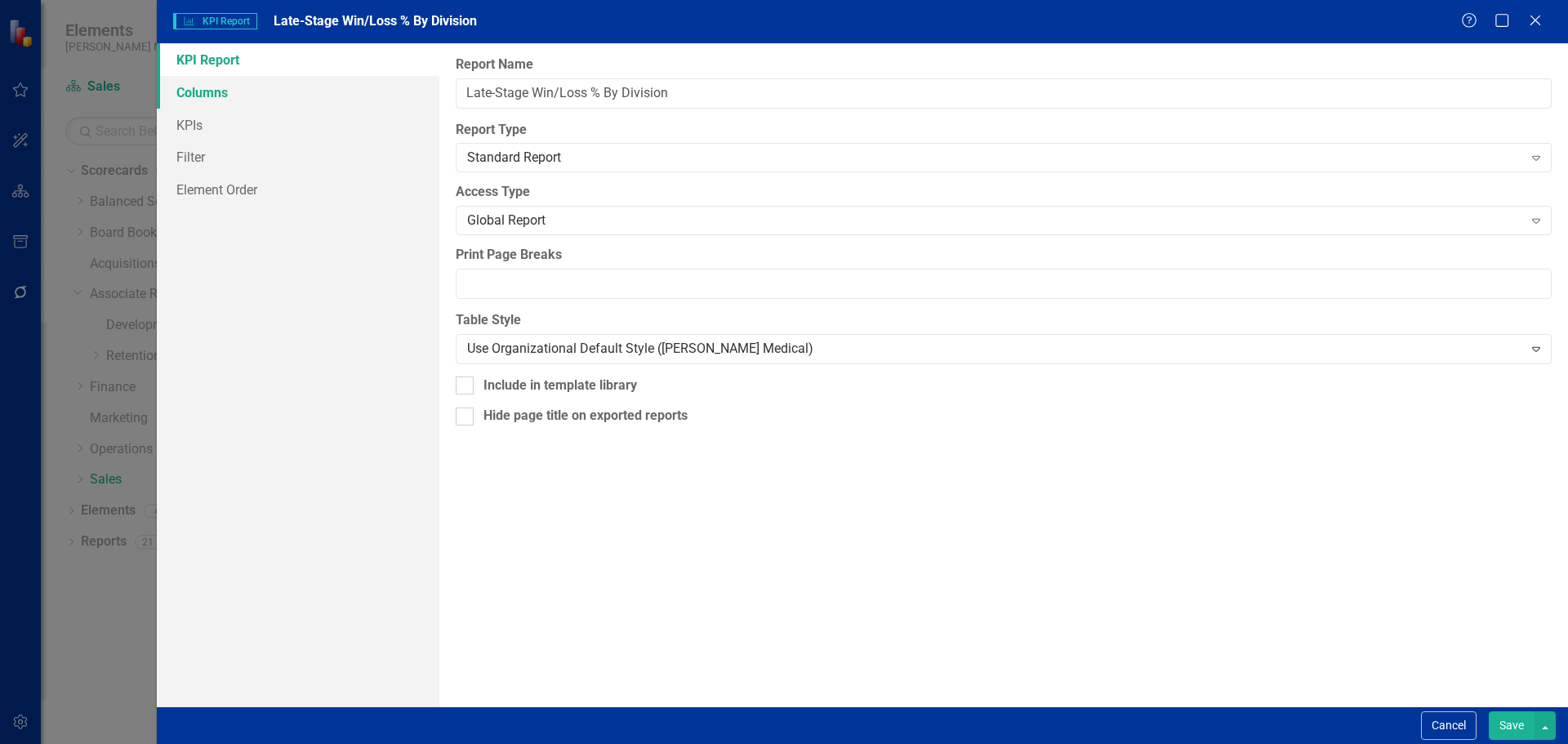
click at [196, 93] on link "Columns" at bounding box center [297, 92] width 282 height 33
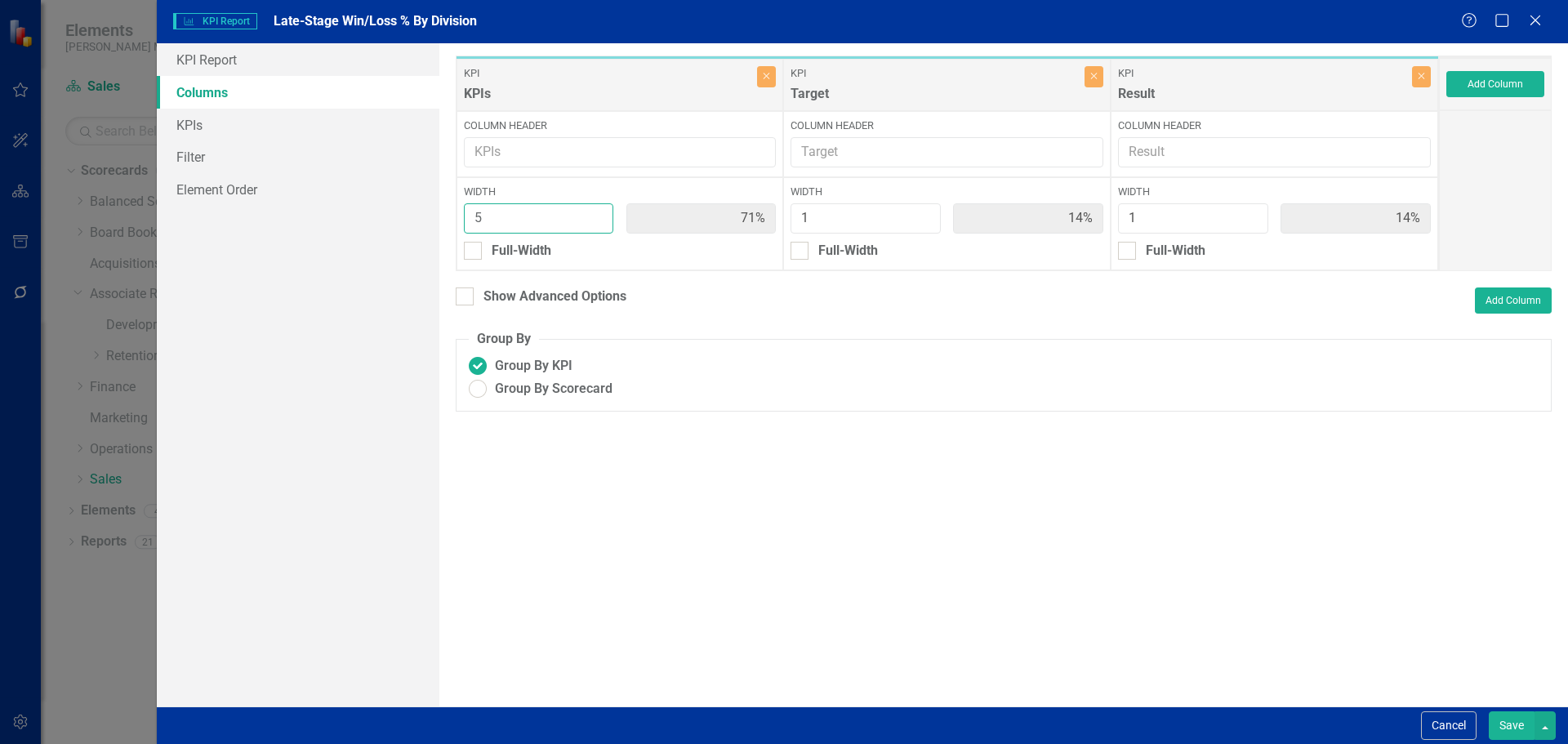
type input "4"
type input "67%"
type input "17%"
click at [597, 226] on input "4" at bounding box center [538, 218] width 150 height 30
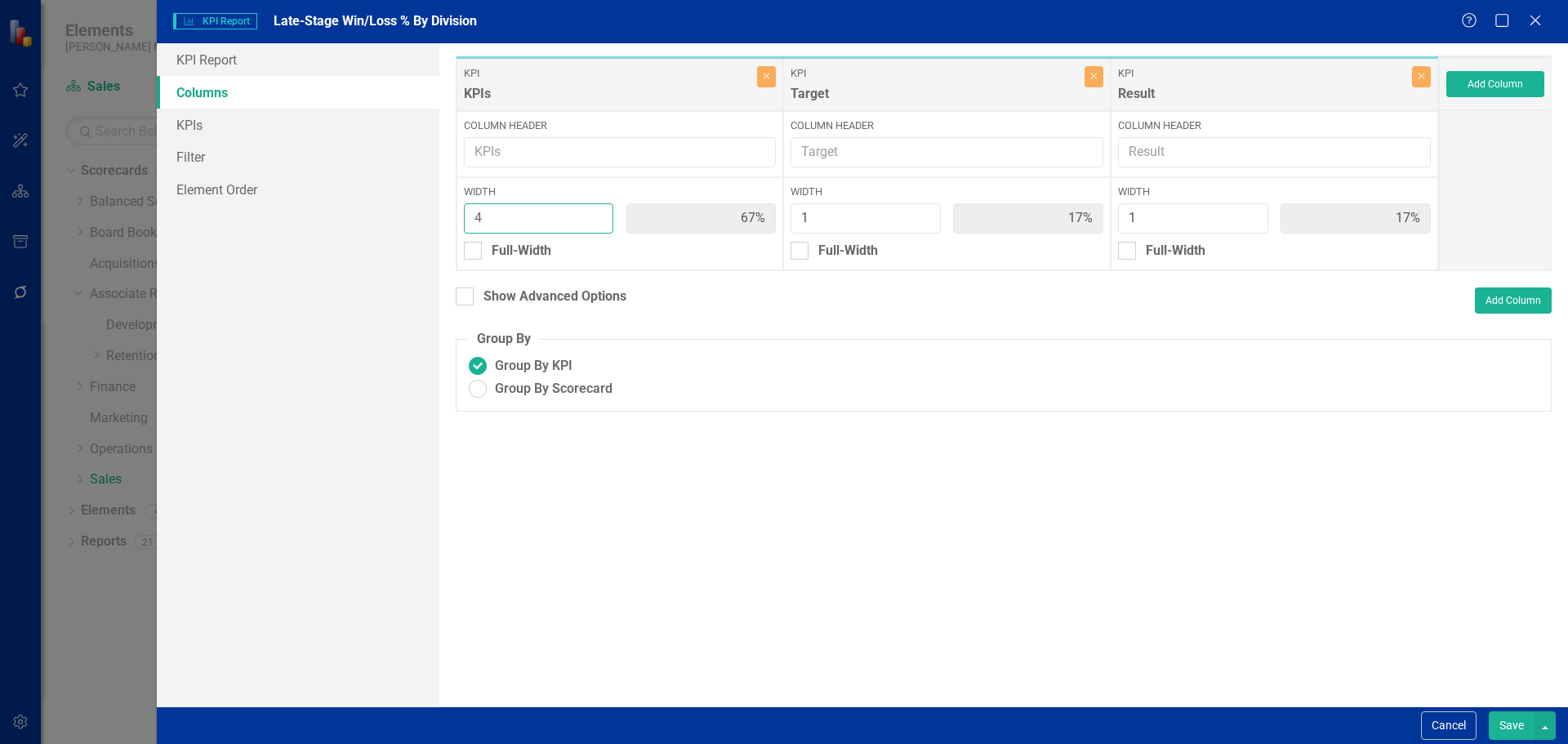
type input "3"
type input "60%"
type input "20%"
click at [597, 226] on input "3" at bounding box center [538, 218] width 150 height 30
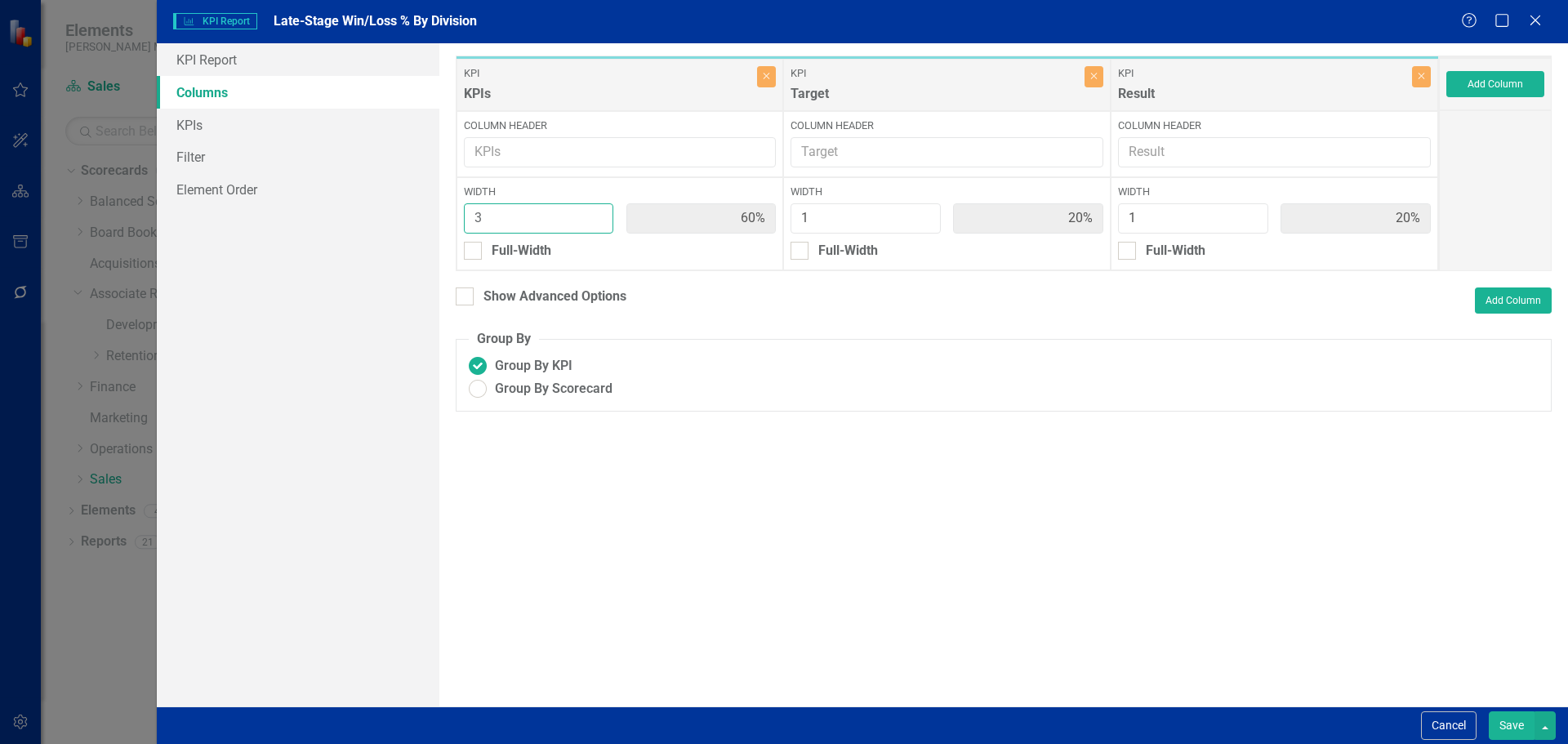
type input "2"
type input "50%"
type input "25%"
click at [597, 226] on input "2" at bounding box center [538, 218] width 150 height 30
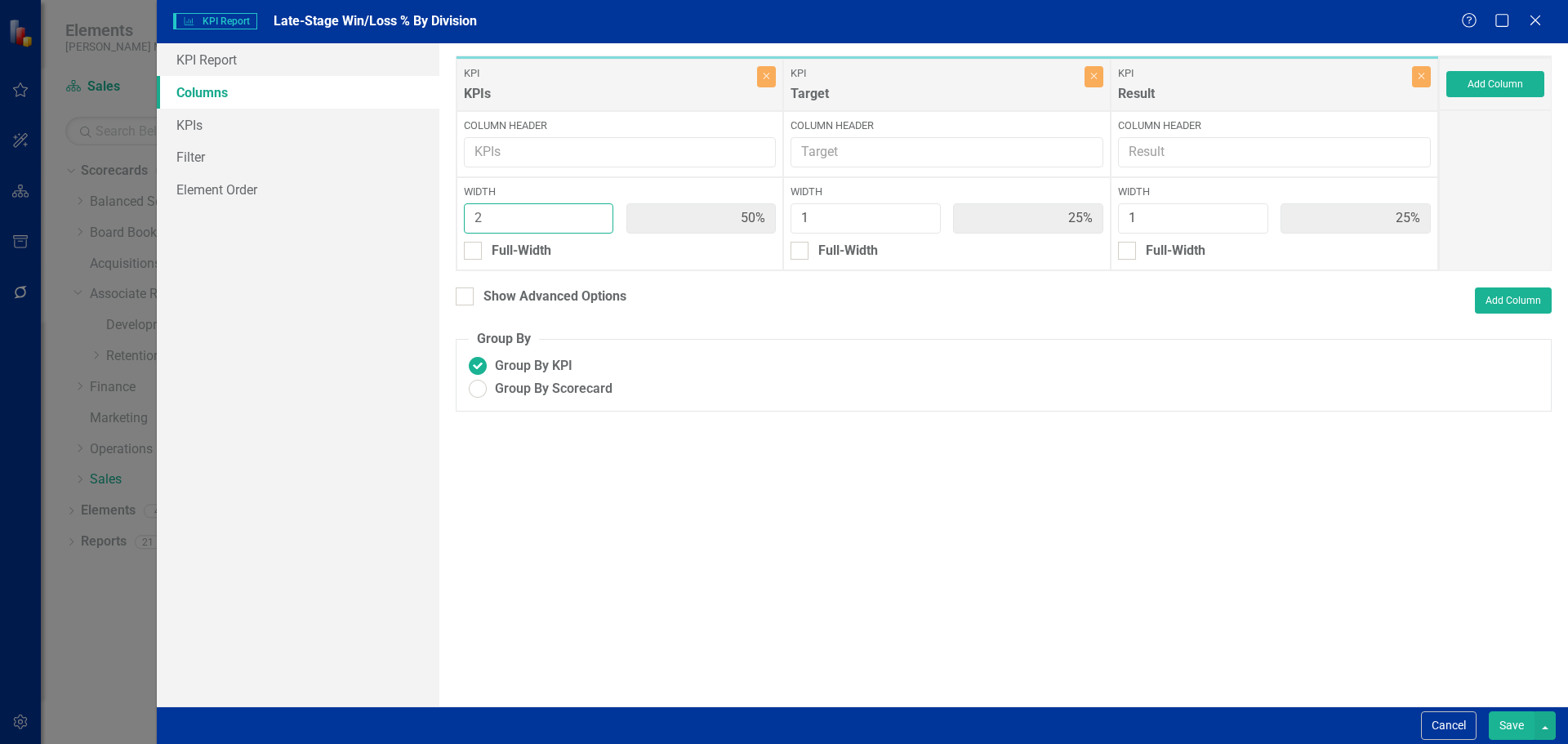
type input "3"
type input "60%"
type input "20%"
type input "3"
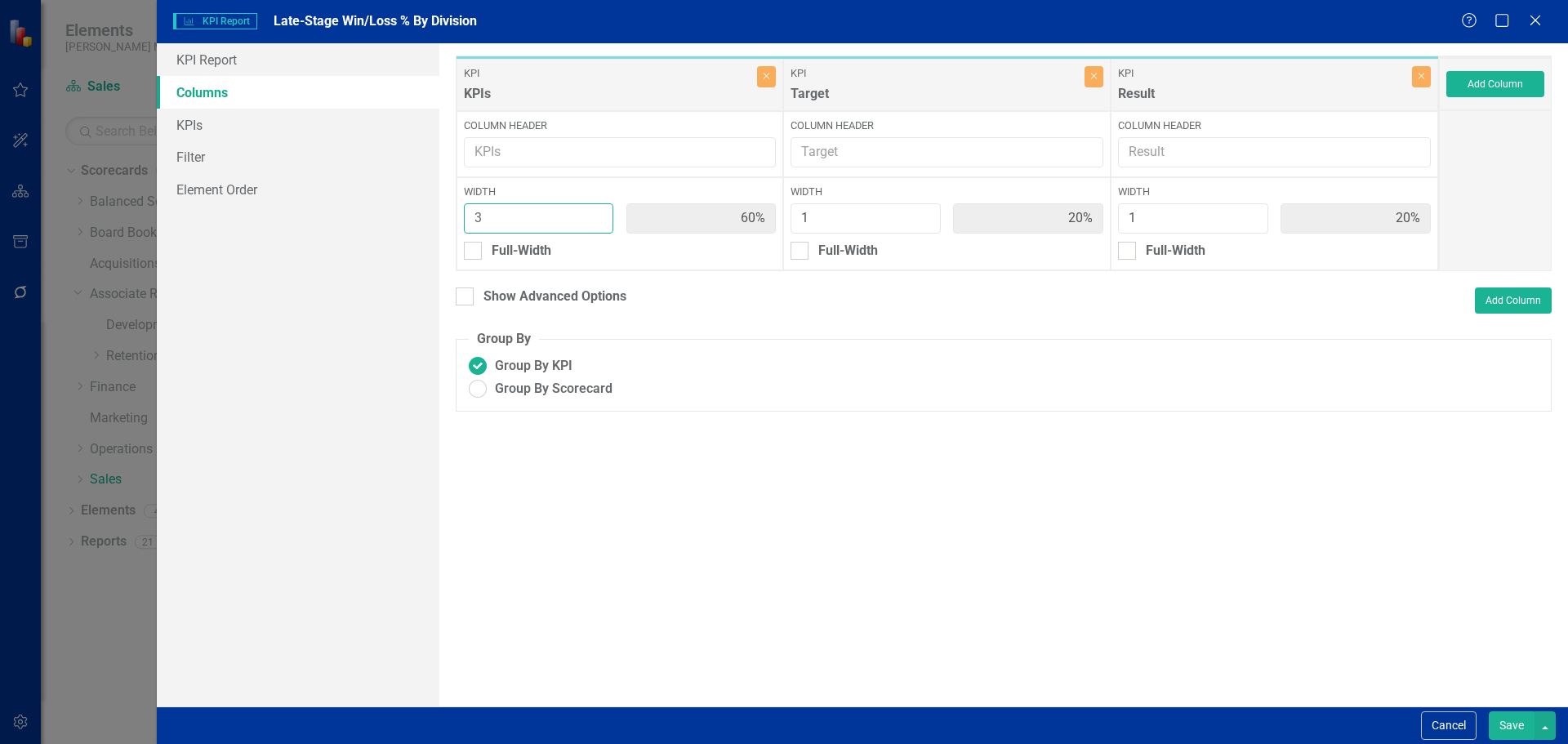
click at [597, 211] on input "3" at bounding box center [538, 218] width 150 height 30
type input "2"
type input "50%"
type input "17%"
type input "33%"
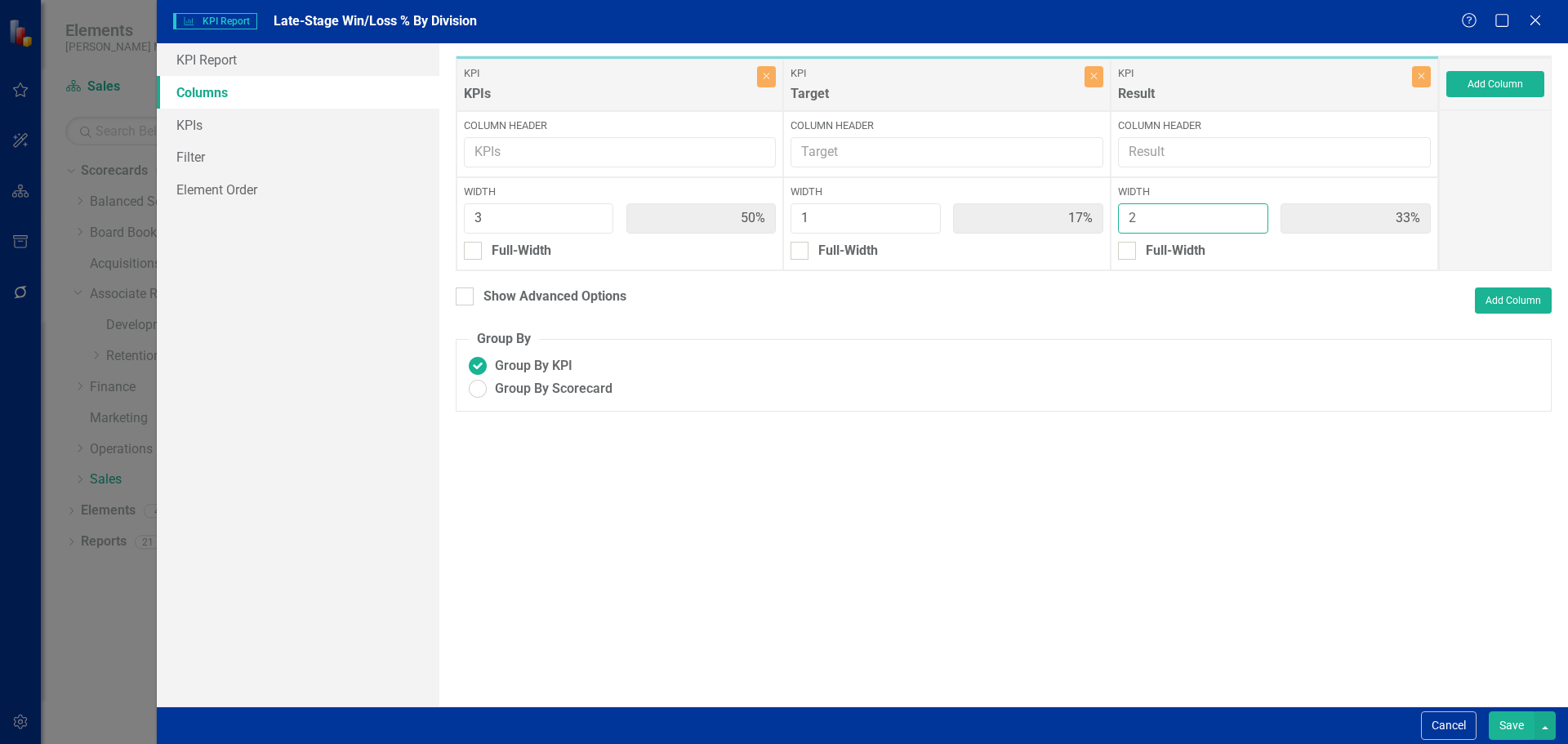
type input "2"
click at [1248, 213] on input "2" at bounding box center [1192, 218] width 150 height 30
click at [1510, 728] on button "Save" at bounding box center [1511, 725] width 45 height 28
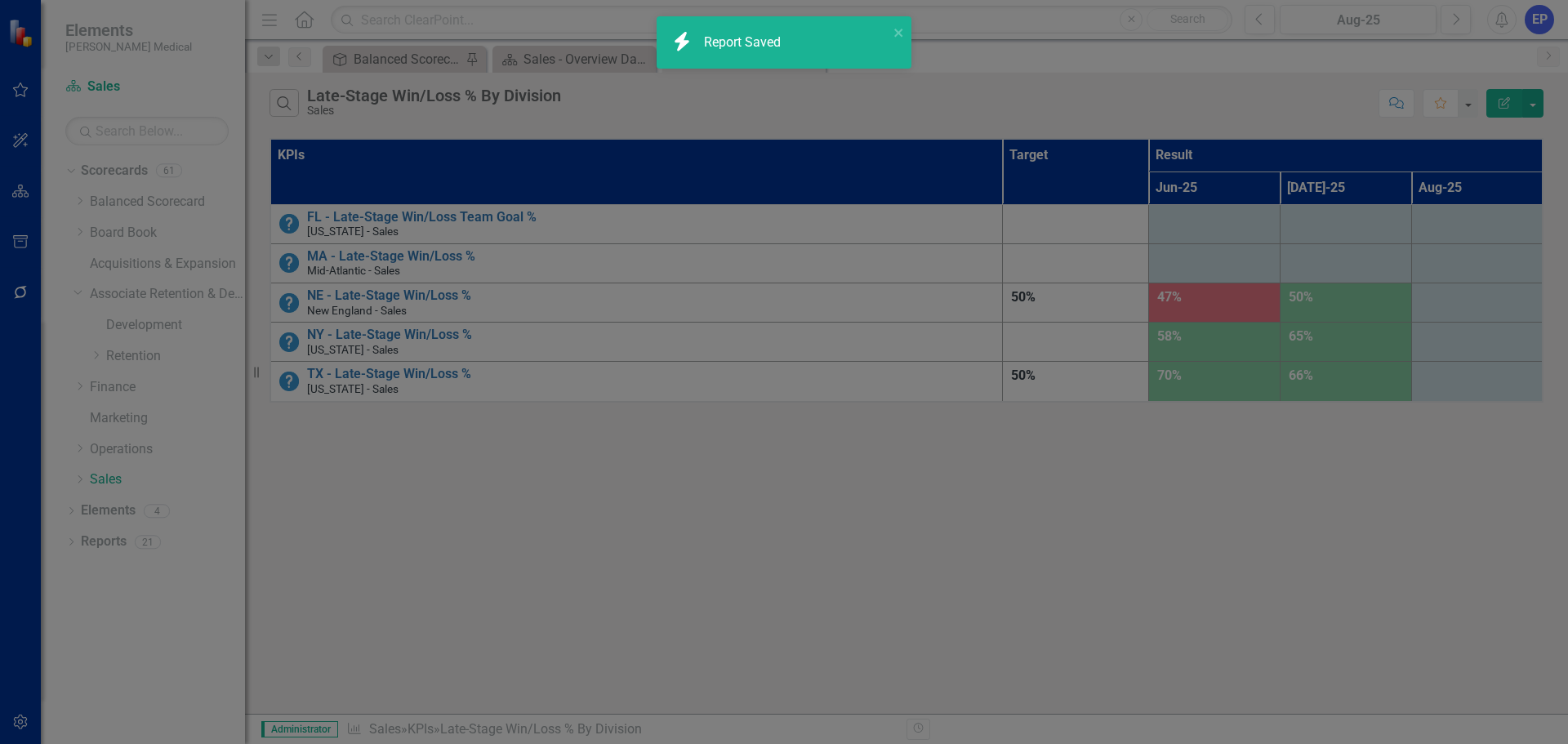
radio input "true"
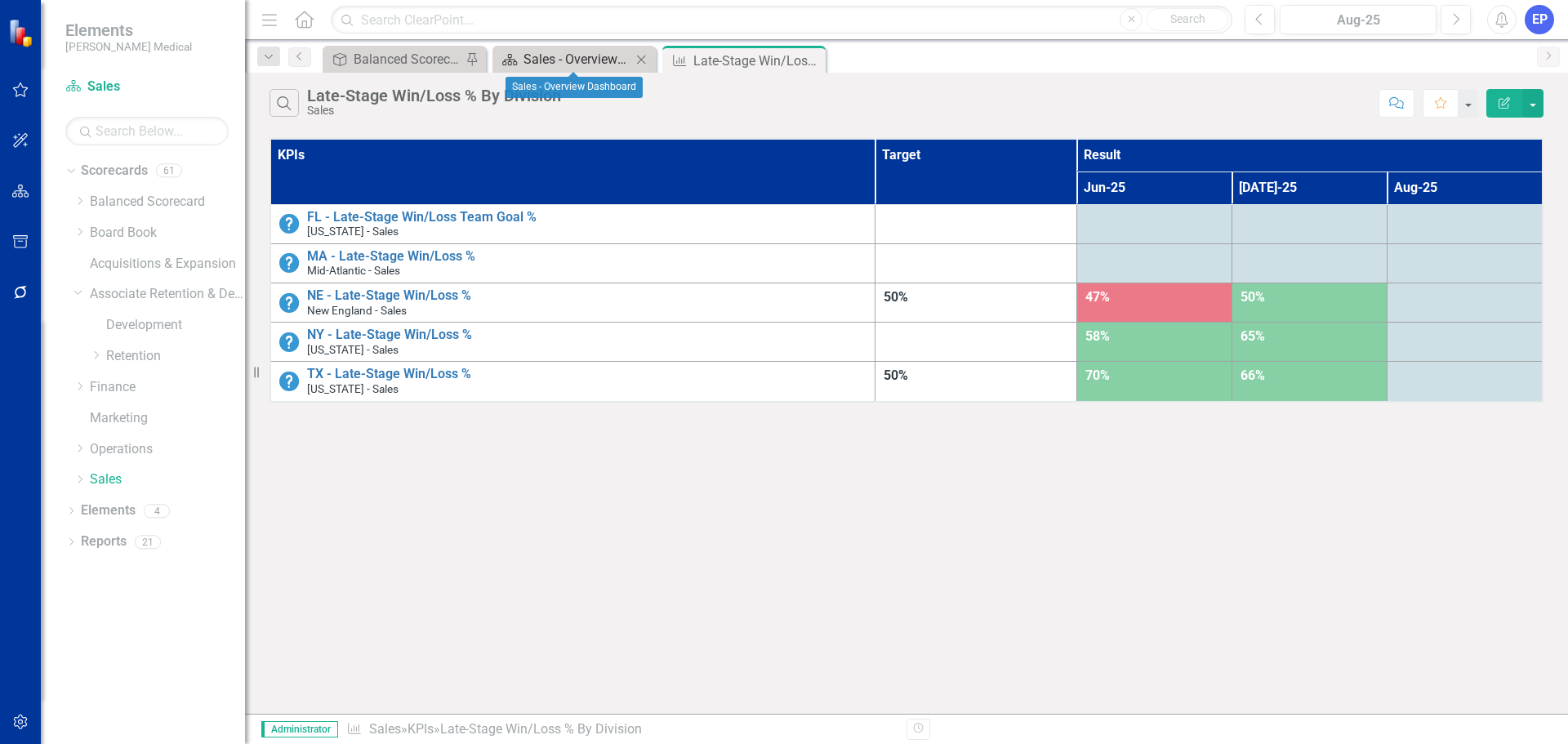
click at [565, 59] on div "Sales - Overview Dashboard" at bounding box center [577, 59] width 108 height 21
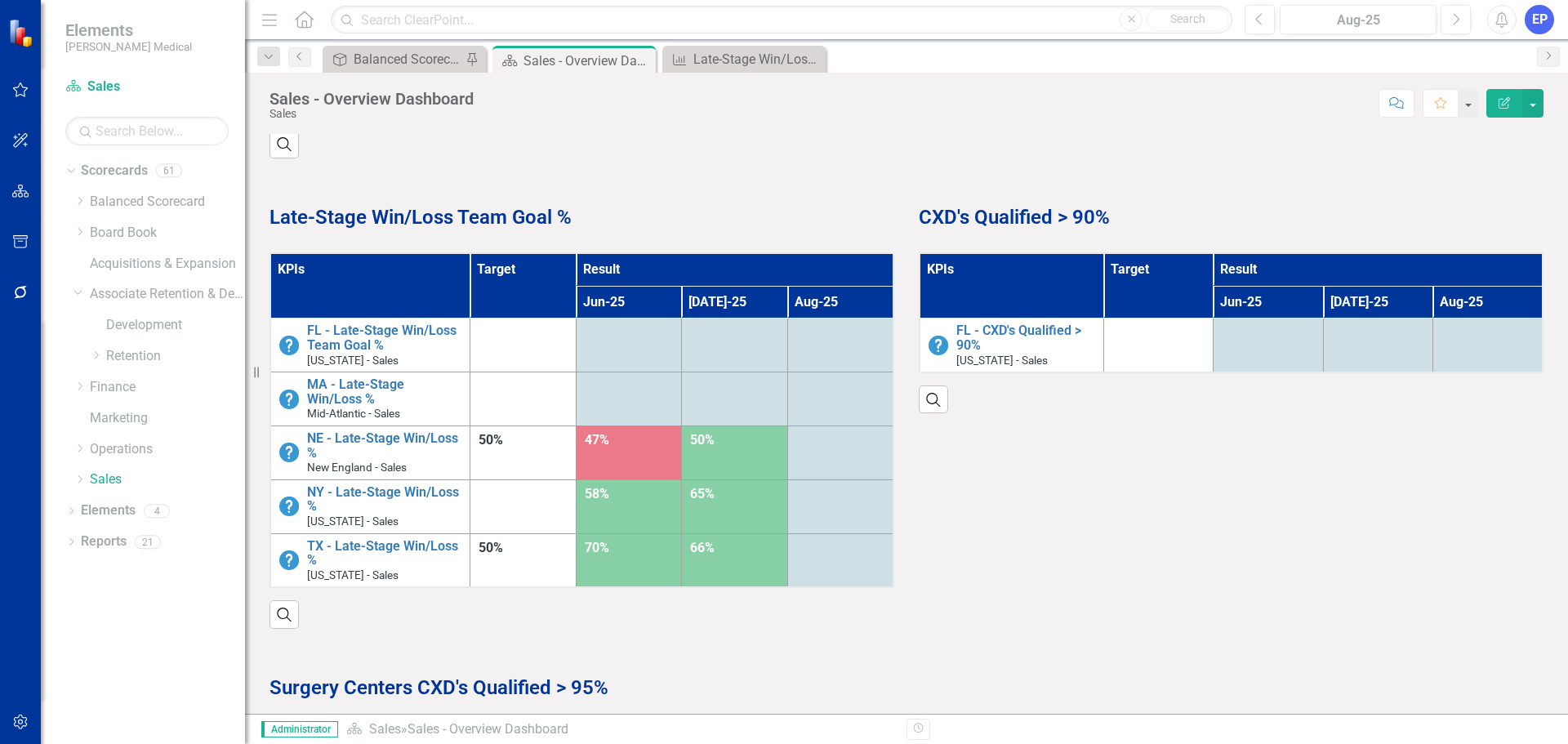
scroll to position [1061, 0]
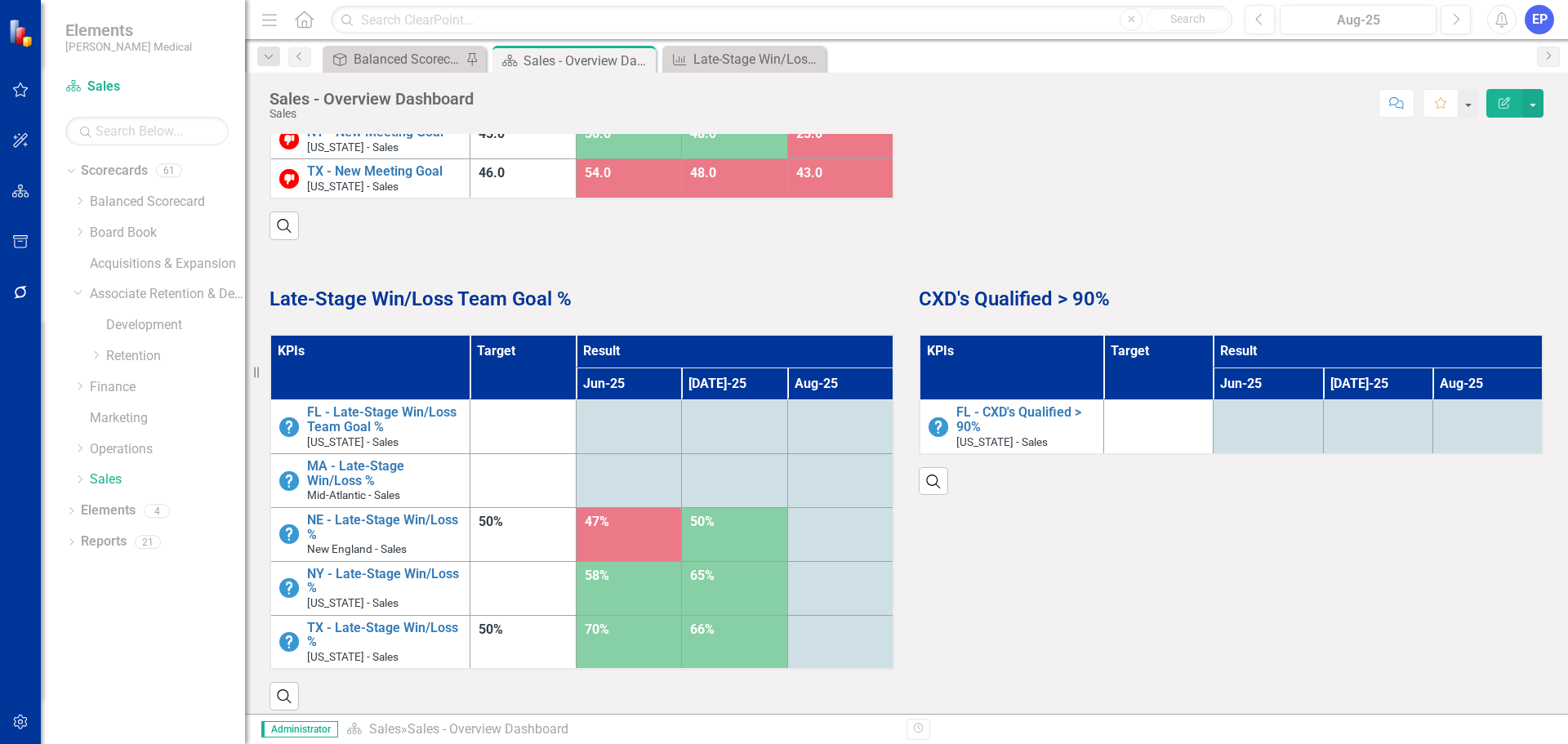
click at [1053, 352] on th "KPIs" at bounding box center [1011, 367] width 184 height 65
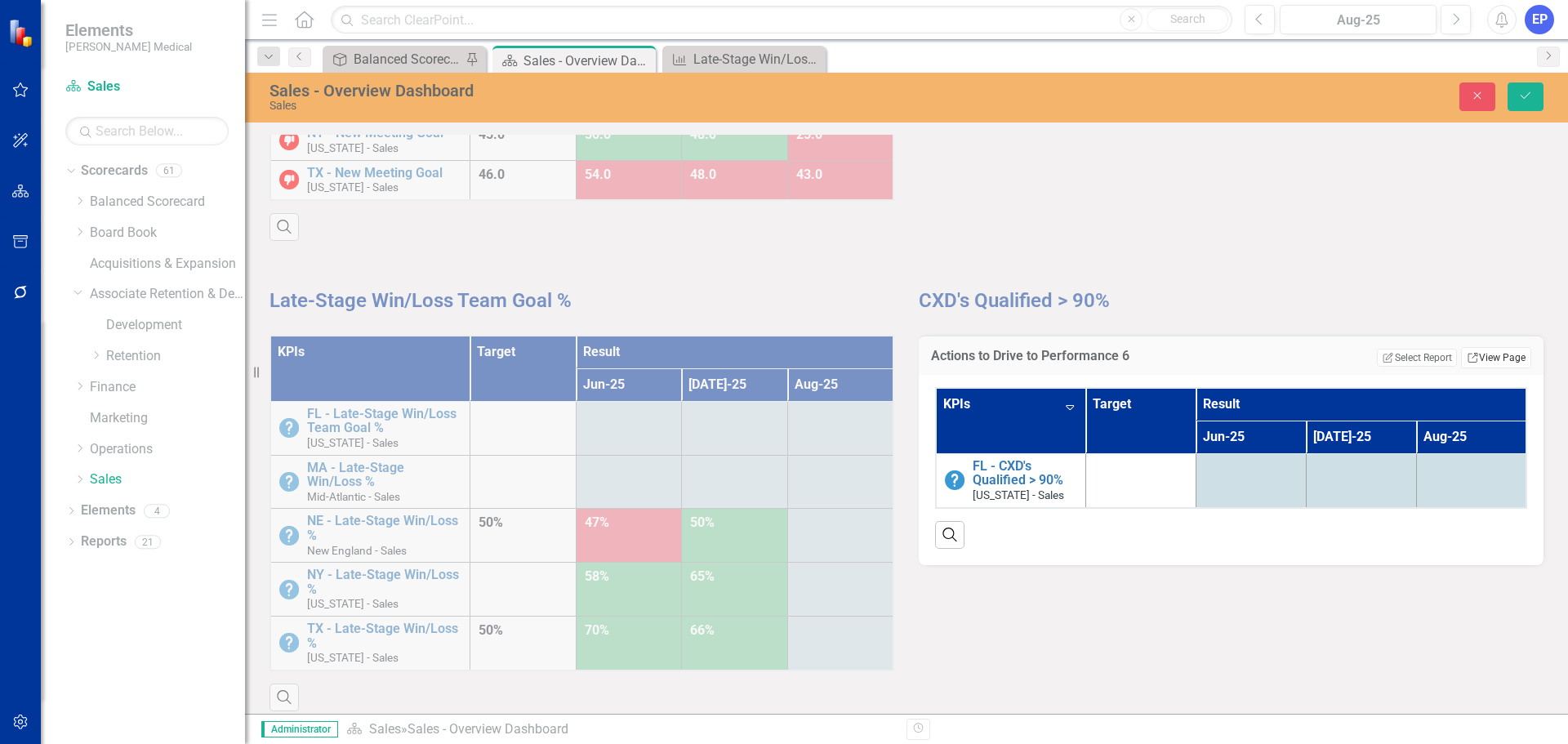
click at [1475, 353] on link "Link View Page" at bounding box center [1495, 358] width 70 height 21
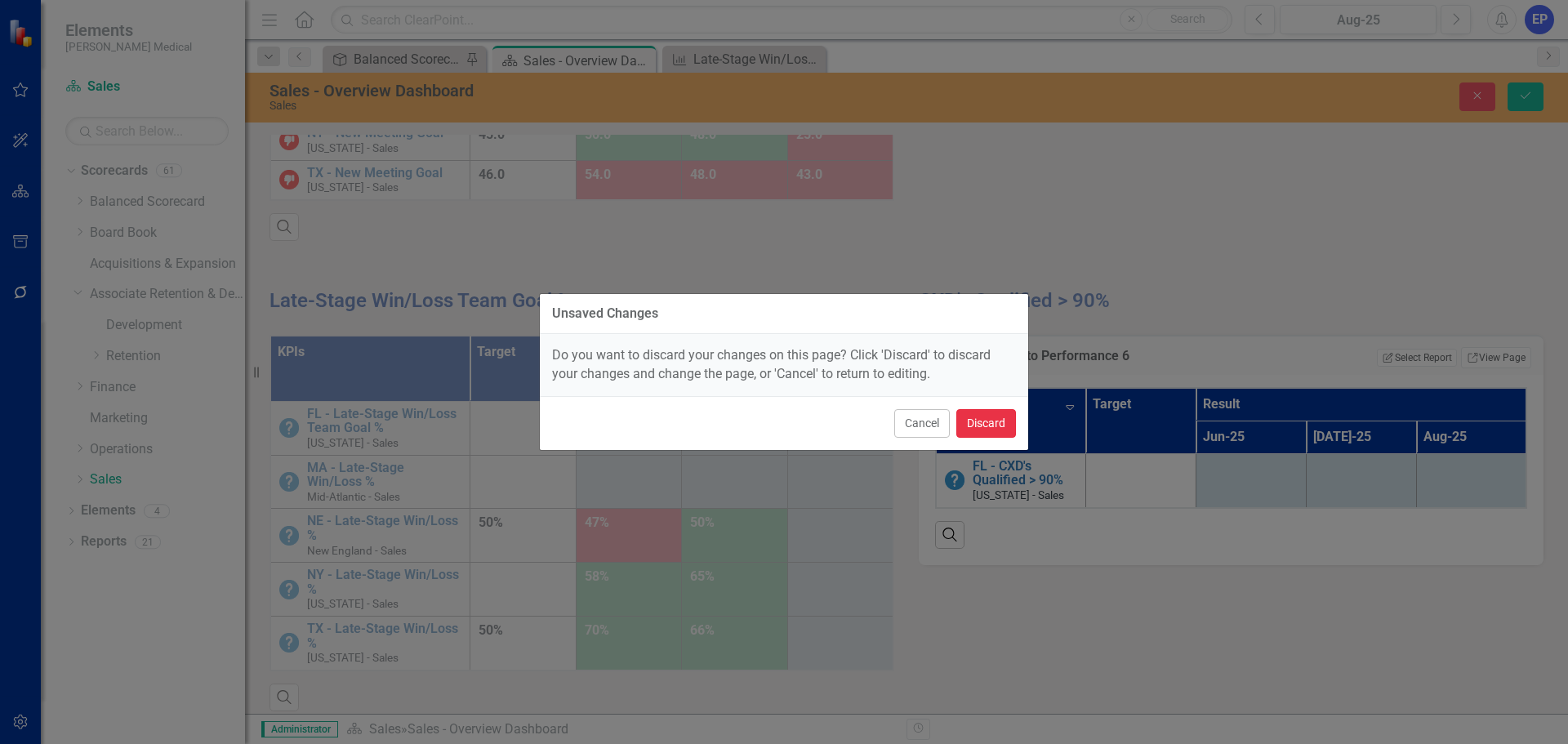
click at [979, 432] on button "Discard" at bounding box center [986, 423] width 59 height 28
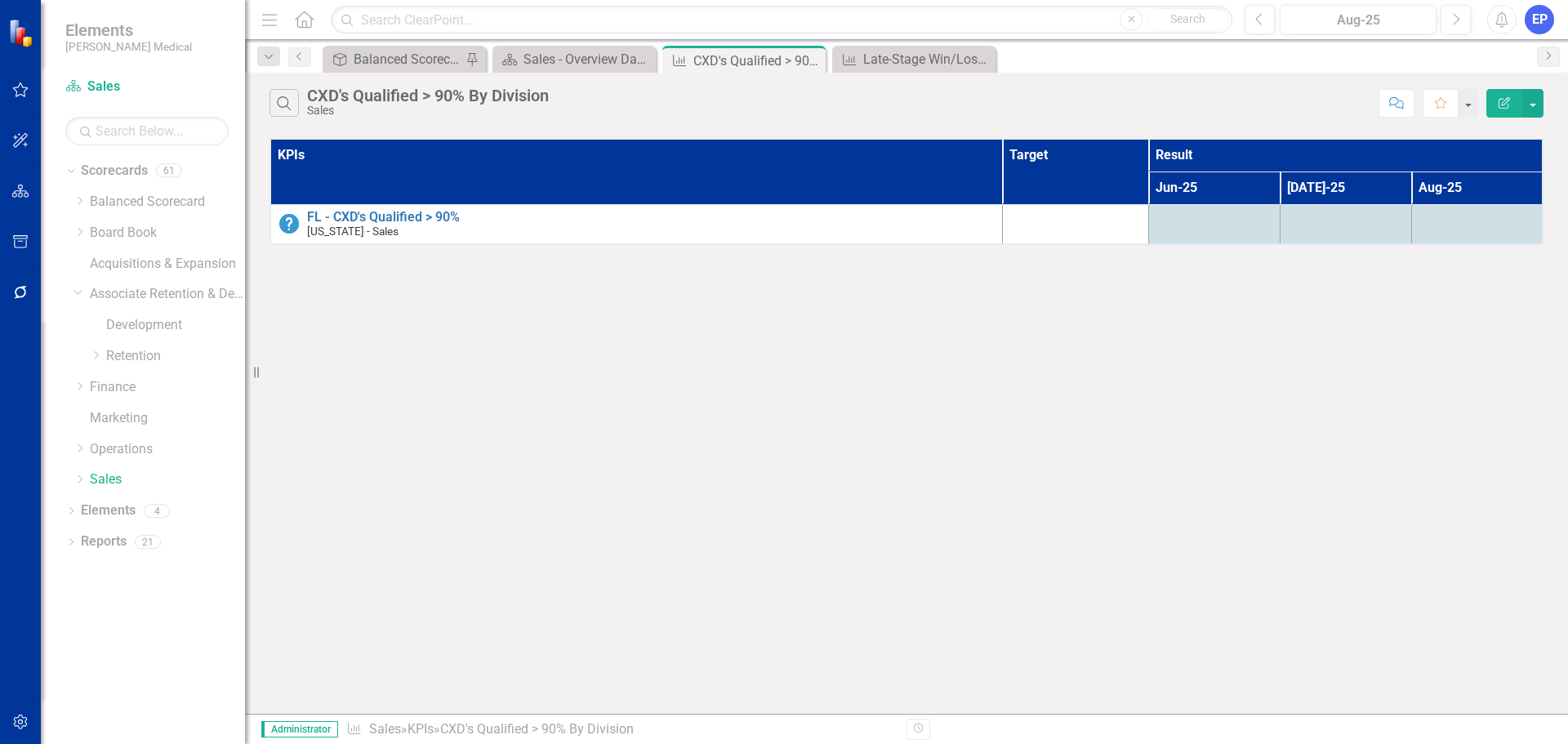
click at [1508, 95] on button "Edit Report" at bounding box center [1504, 103] width 36 height 28
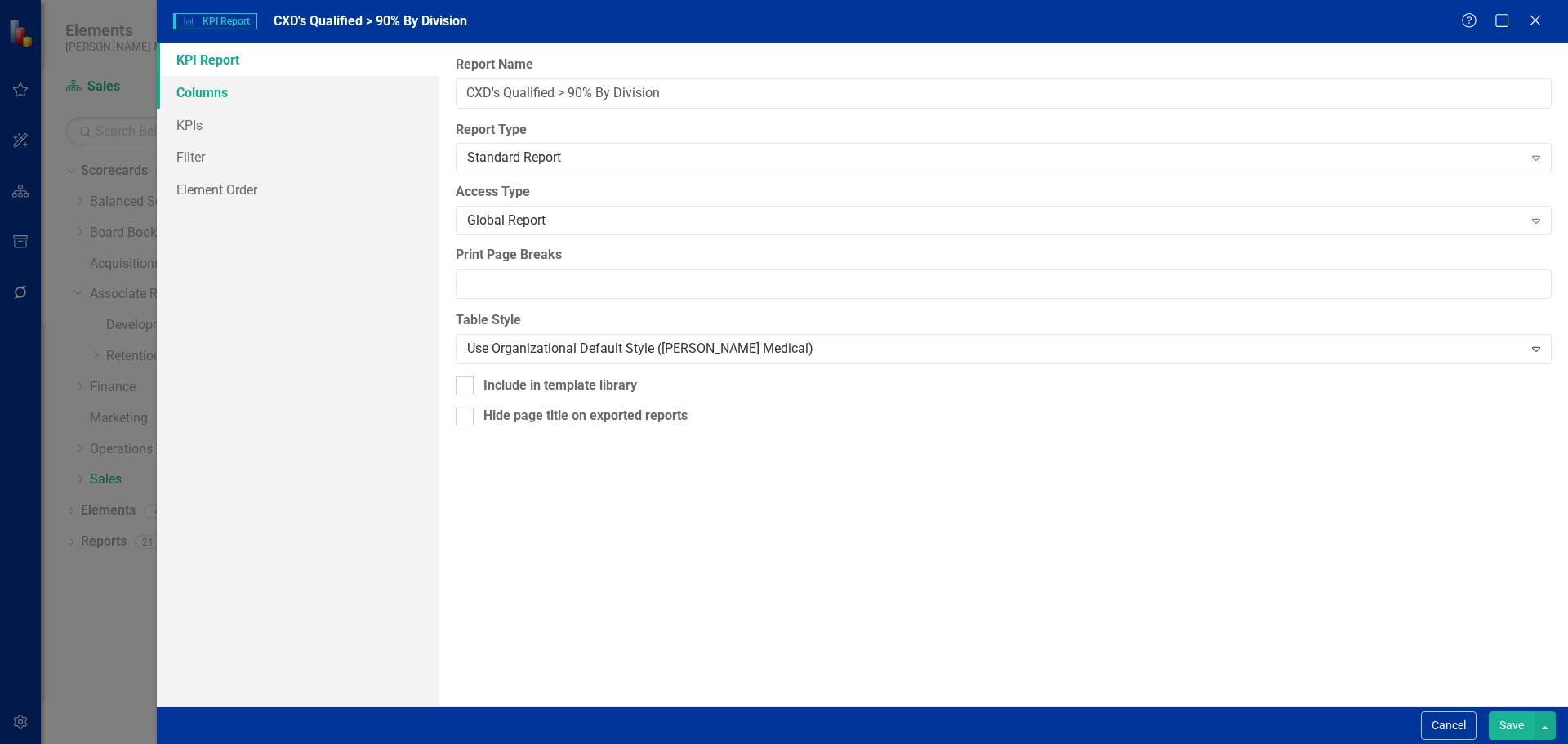
click at [230, 94] on link "Columns" at bounding box center [297, 92] width 282 height 33
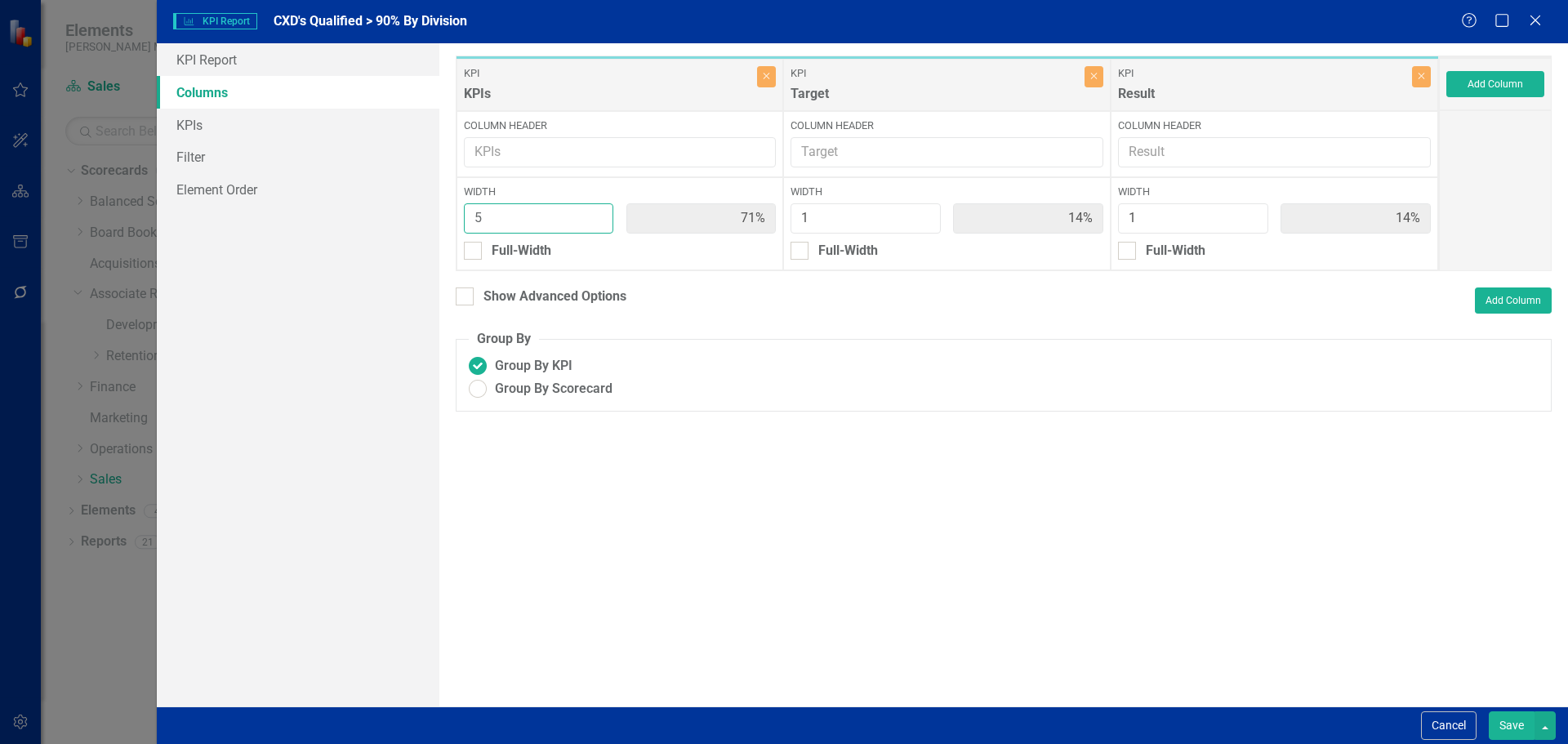
type input "4"
type input "67%"
type input "17%"
click at [596, 227] on input "4" at bounding box center [538, 218] width 150 height 30
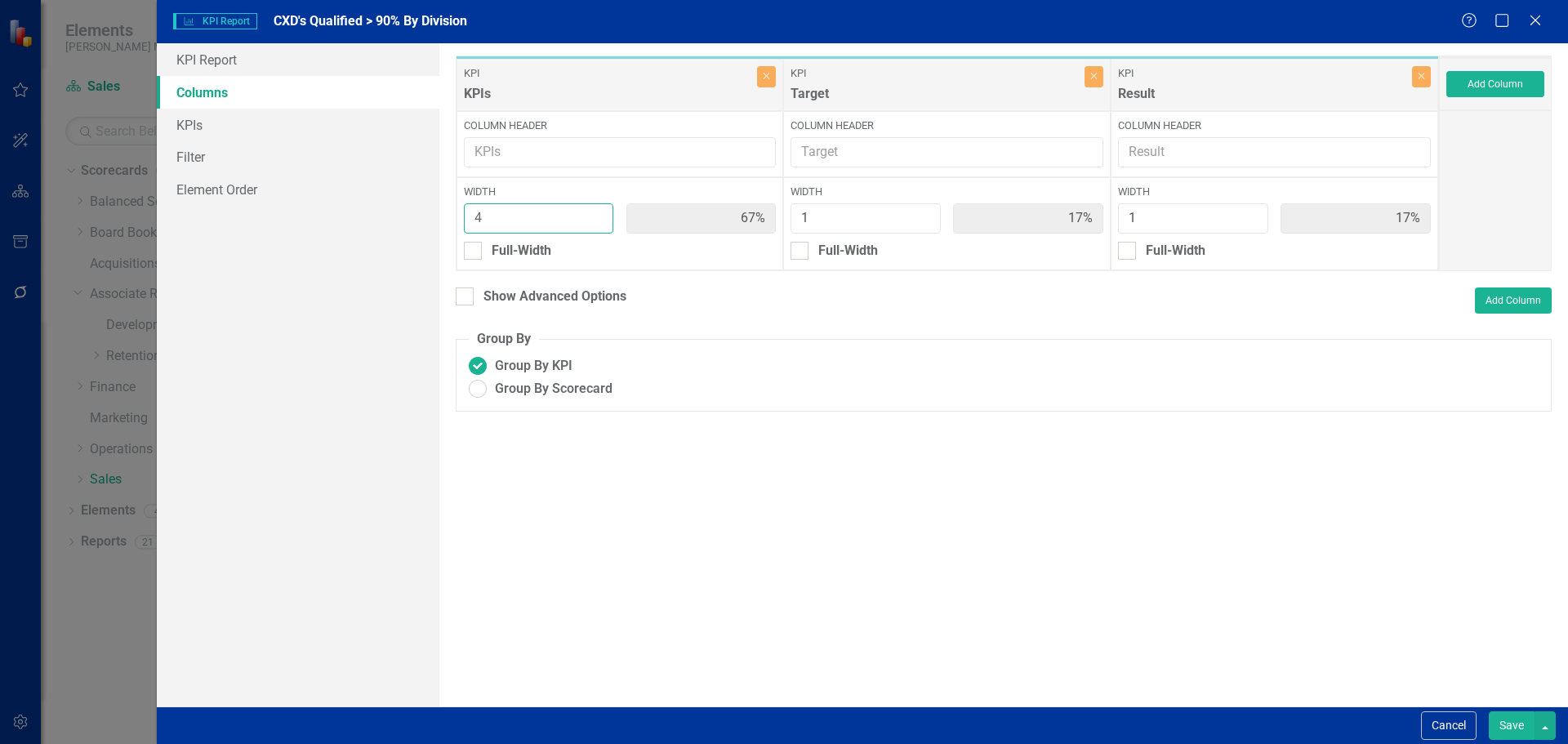
type input "3"
type input "60%"
type input "20%"
type input "3"
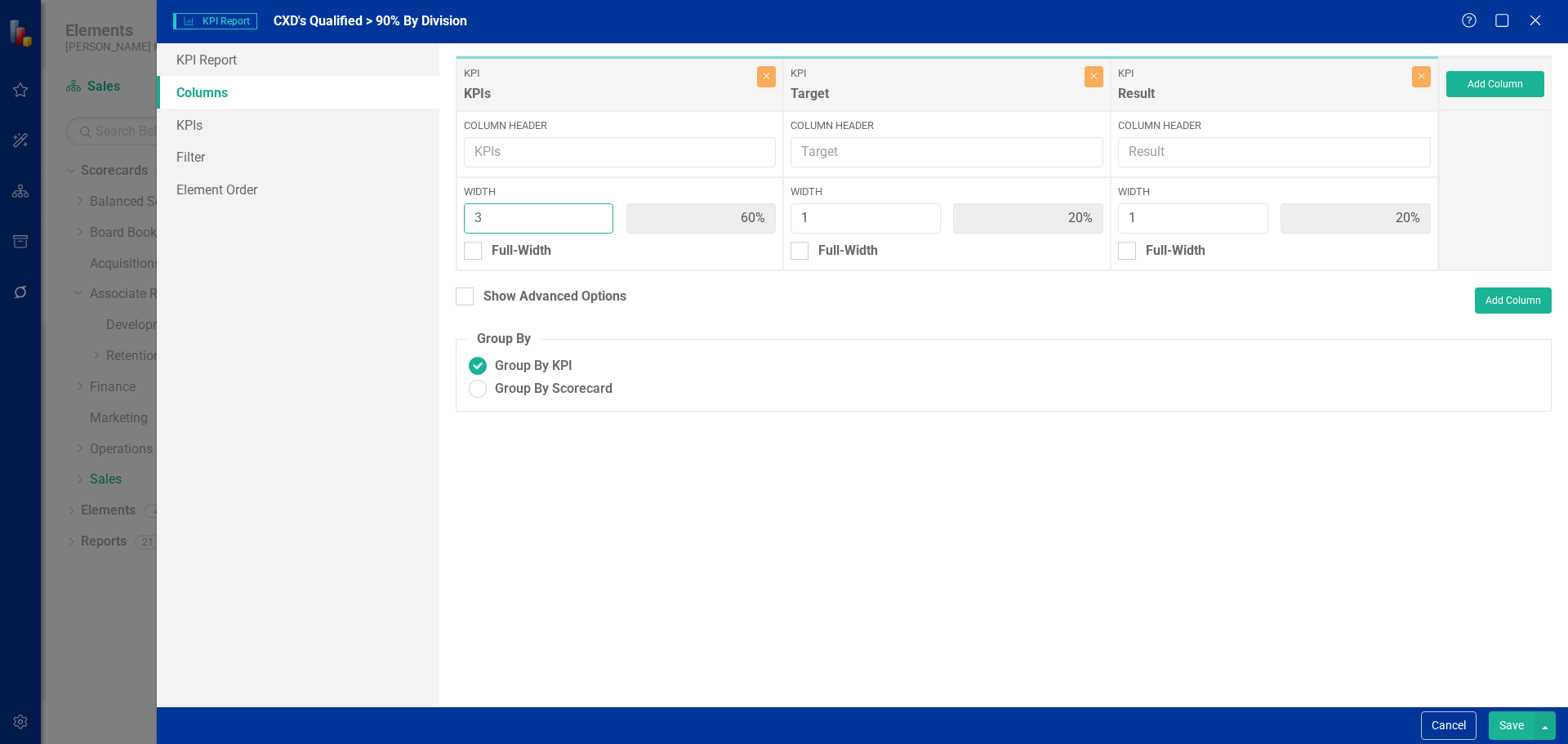
click at [596, 227] on input "3" at bounding box center [538, 218] width 150 height 30
type input "2"
type input "50%"
type input "17%"
type input "33%"
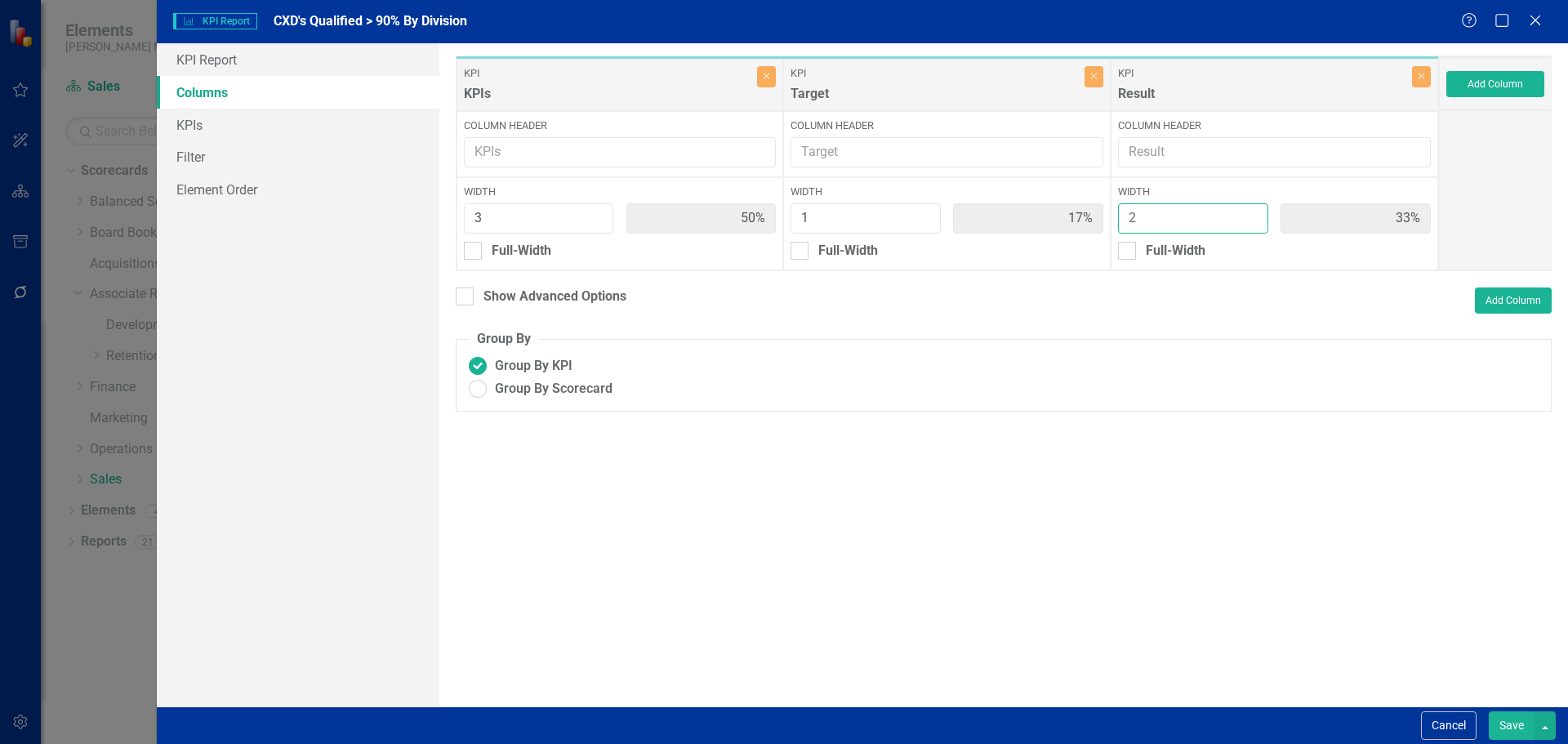
type input "2"
click at [1251, 212] on input "2" at bounding box center [1192, 218] width 150 height 30
click at [1518, 735] on button "Save" at bounding box center [1511, 725] width 45 height 28
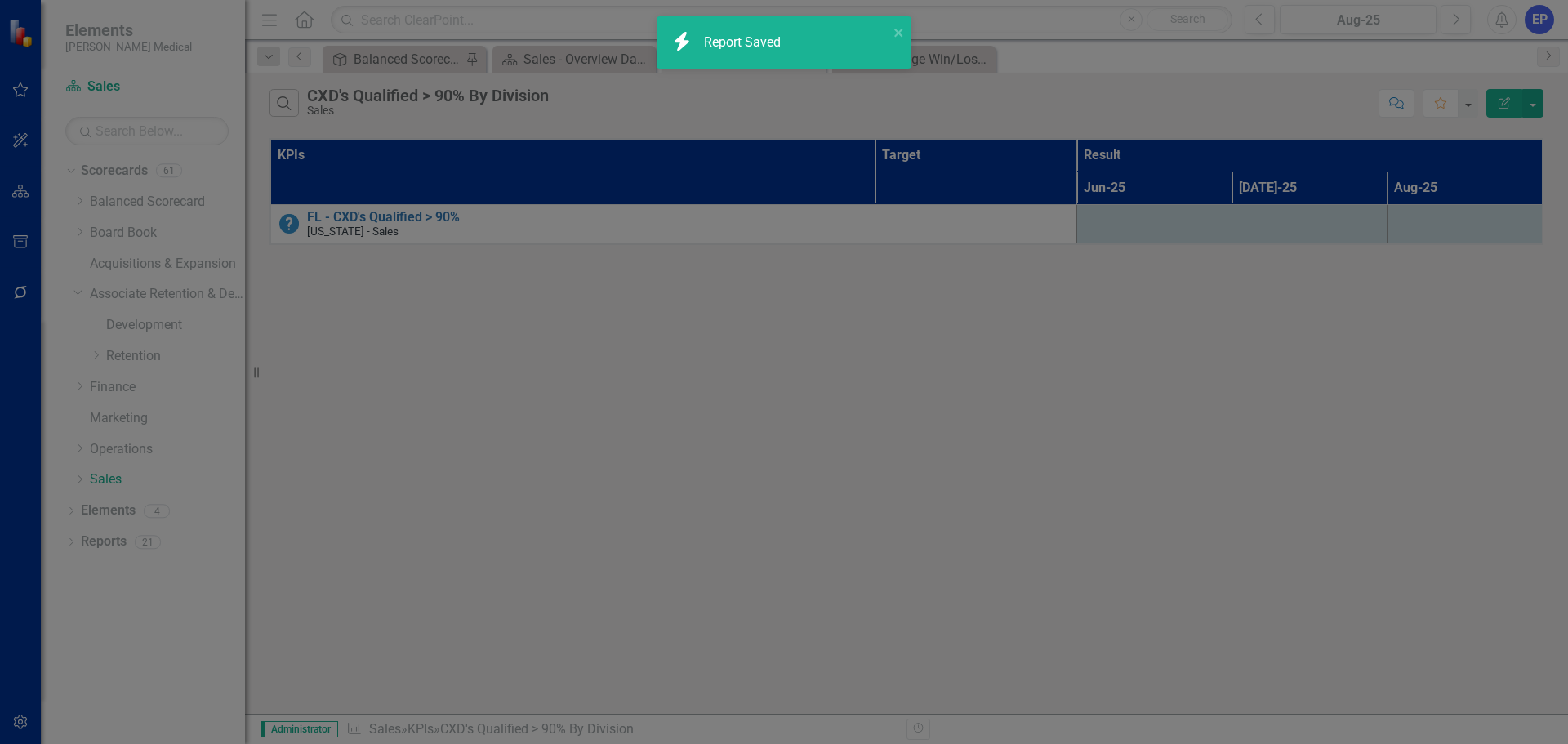
radio input "true"
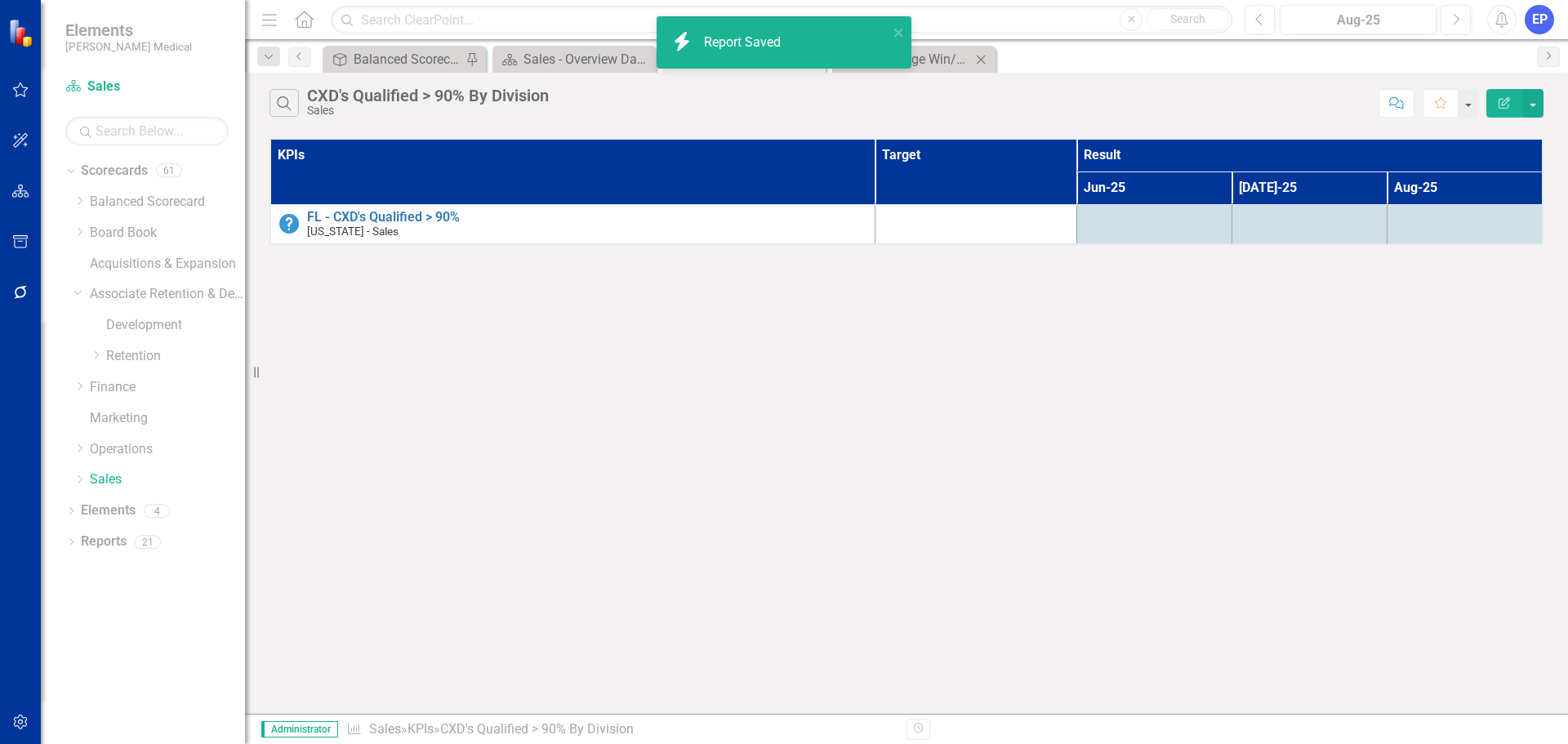
click at [981, 60] on icon "Close" at bounding box center [980, 59] width 16 height 13
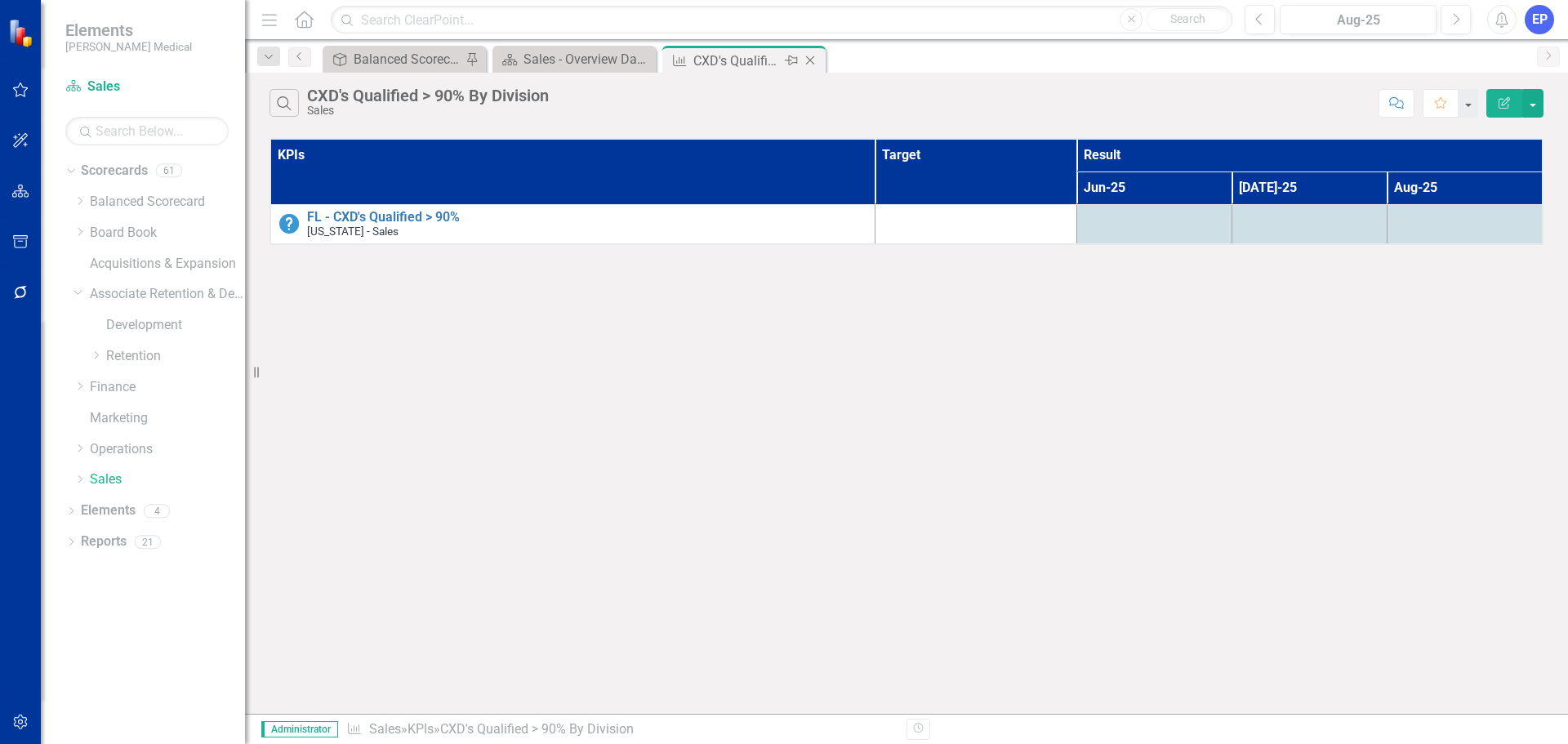
click at [811, 62] on icon "Close" at bounding box center [809, 60] width 16 height 13
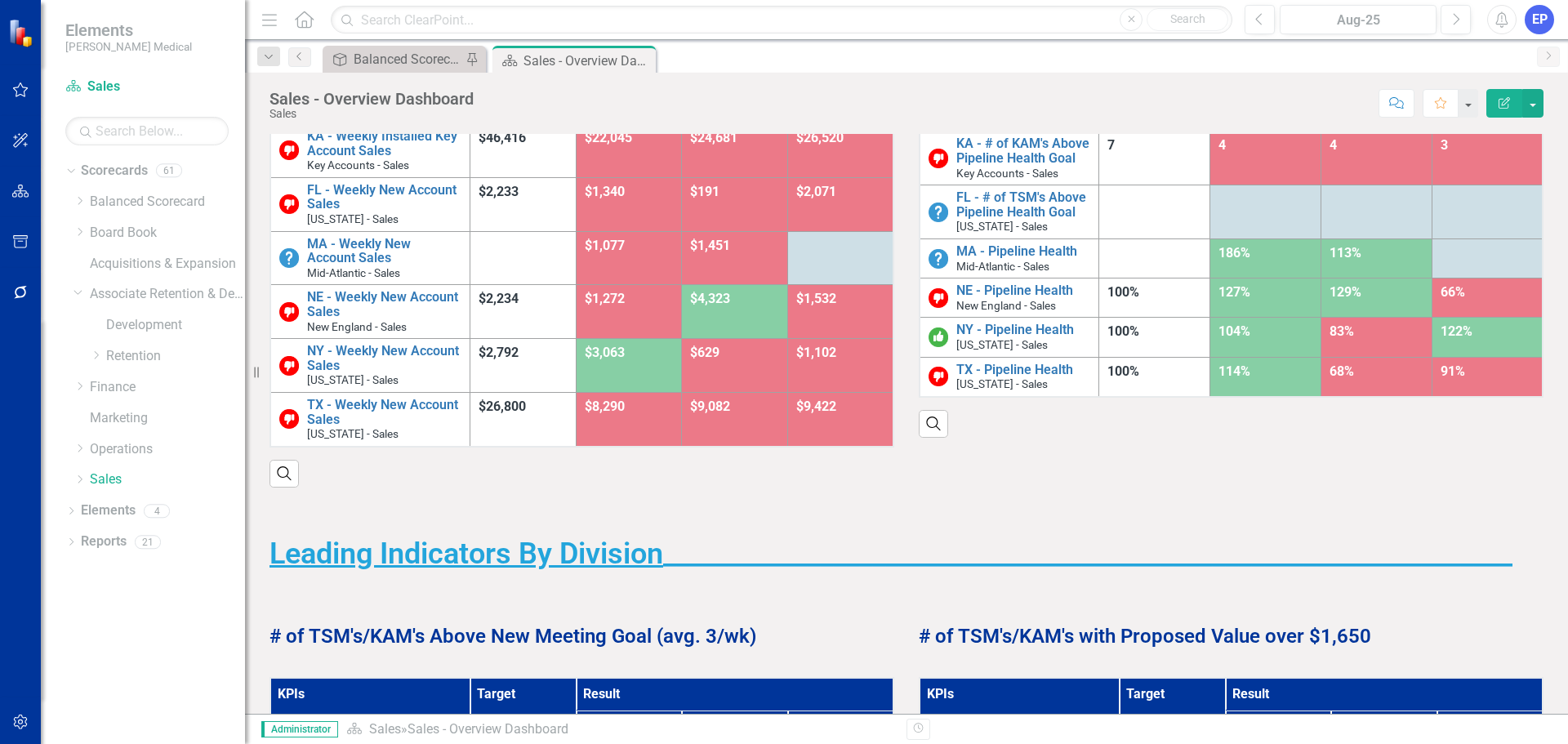
scroll to position [245, 0]
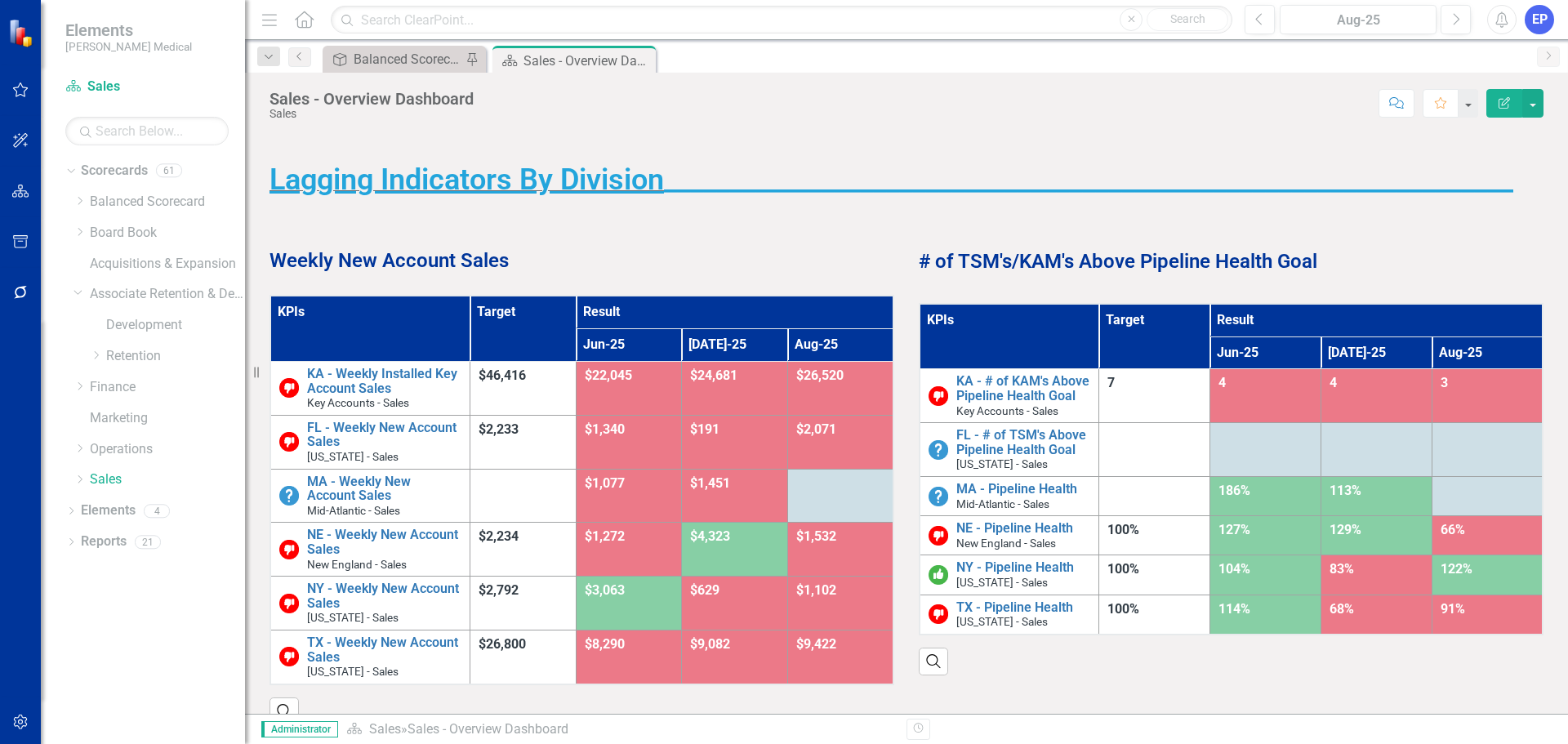
click at [1042, 347] on th "KPIs" at bounding box center [1009, 336] width 179 height 65
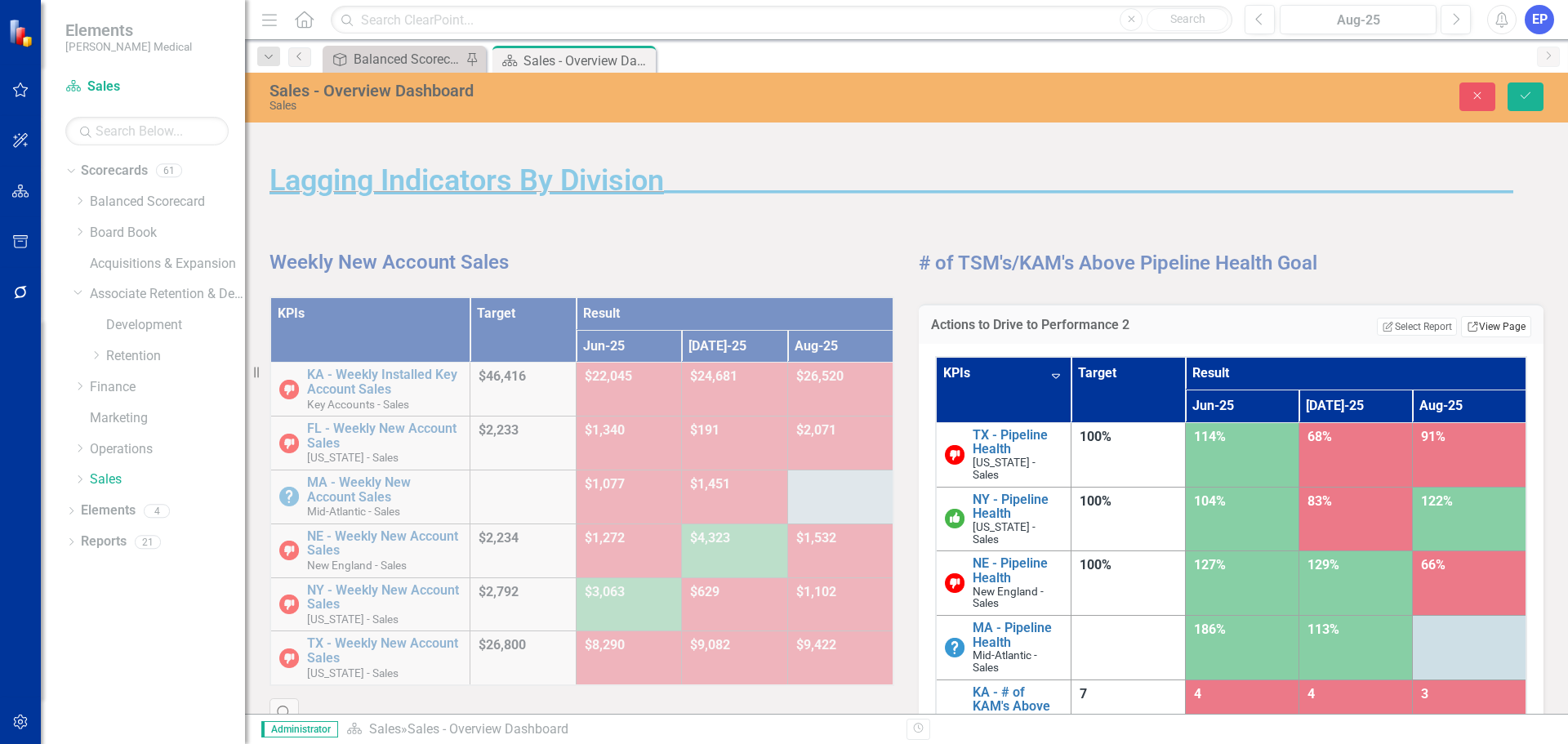
click at [1496, 319] on link "Link View Page" at bounding box center [1495, 327] width 70 height 21
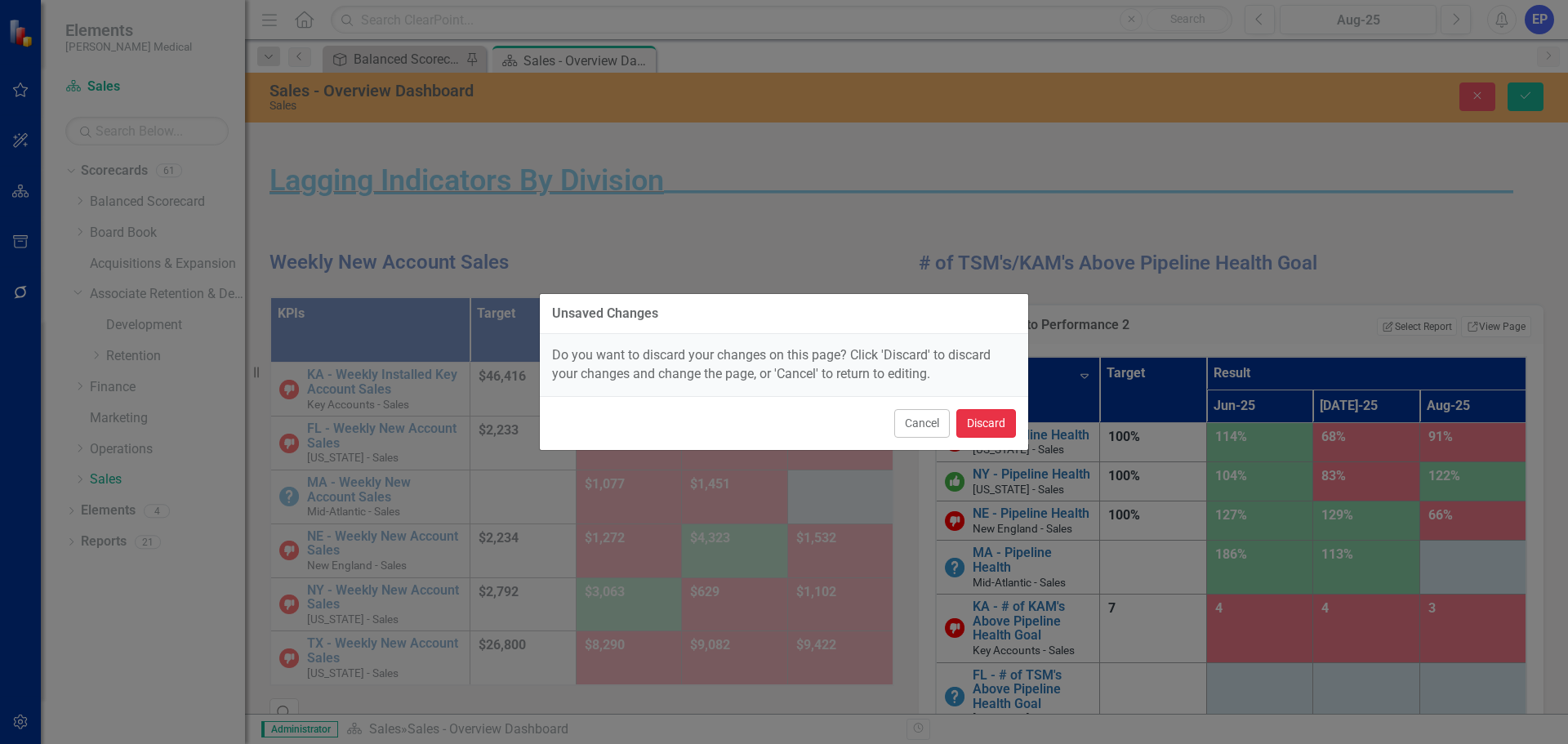
click at [975, 418] on button "Discard" at bounding box center [986, 423] width 59 height 28
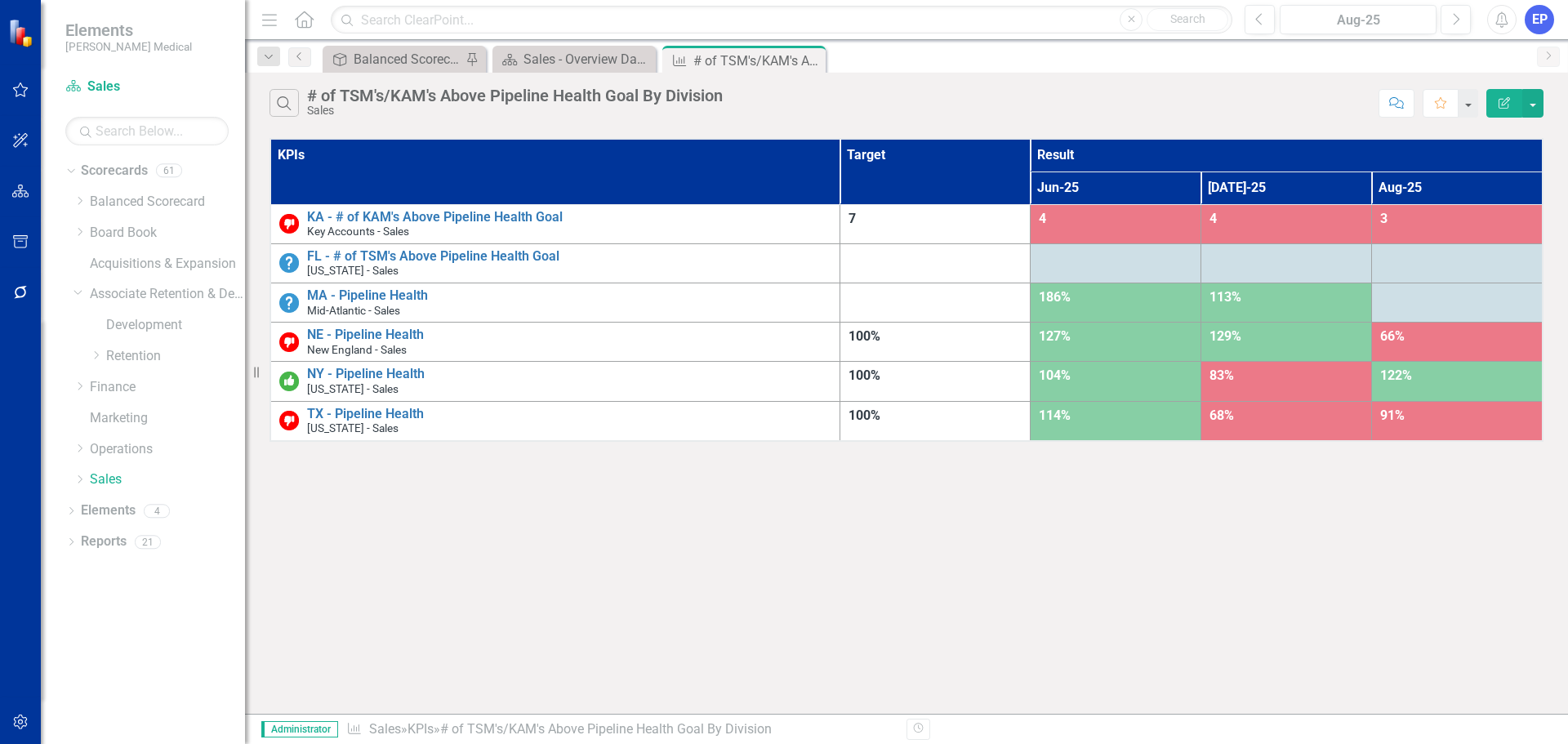
click at [1502, 108] on icon "button" at bounding box center [1504, 103] width 11 height 11
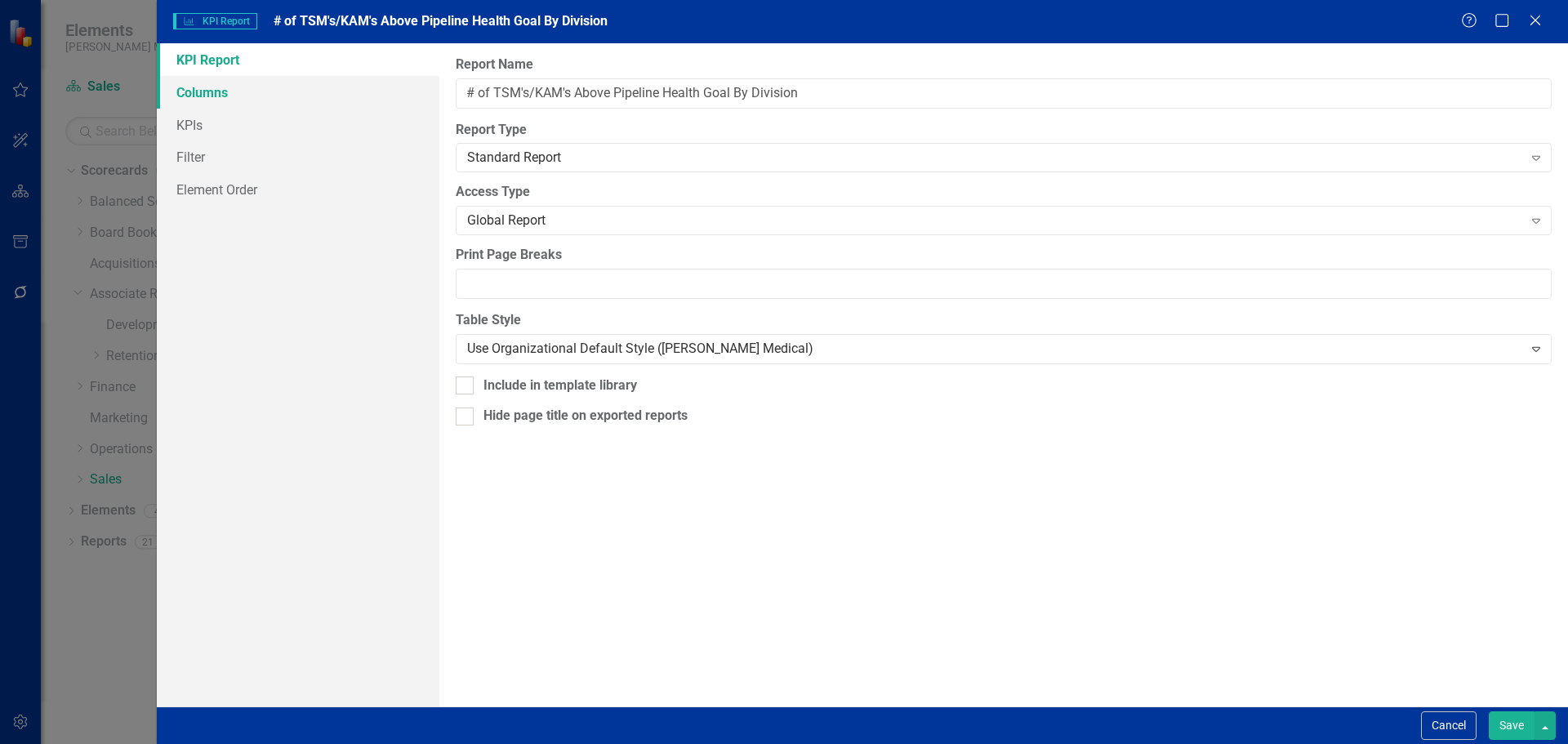
click at [286, 90] on link "Columns" at bounding box center [297, 92] width 282 height 33
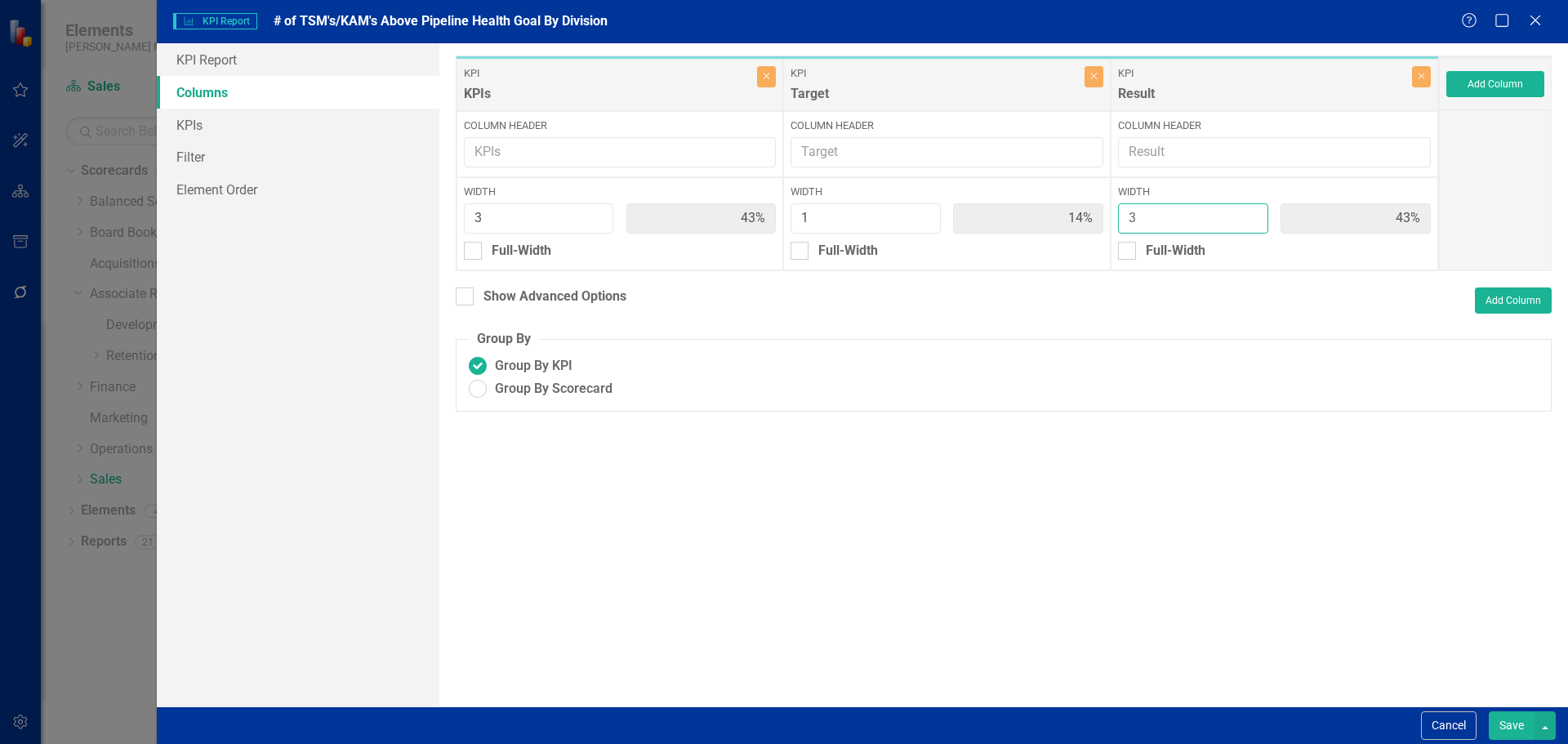
type input "2"
type input "50%"
type input "17%"
type input "33%"
type input "2"
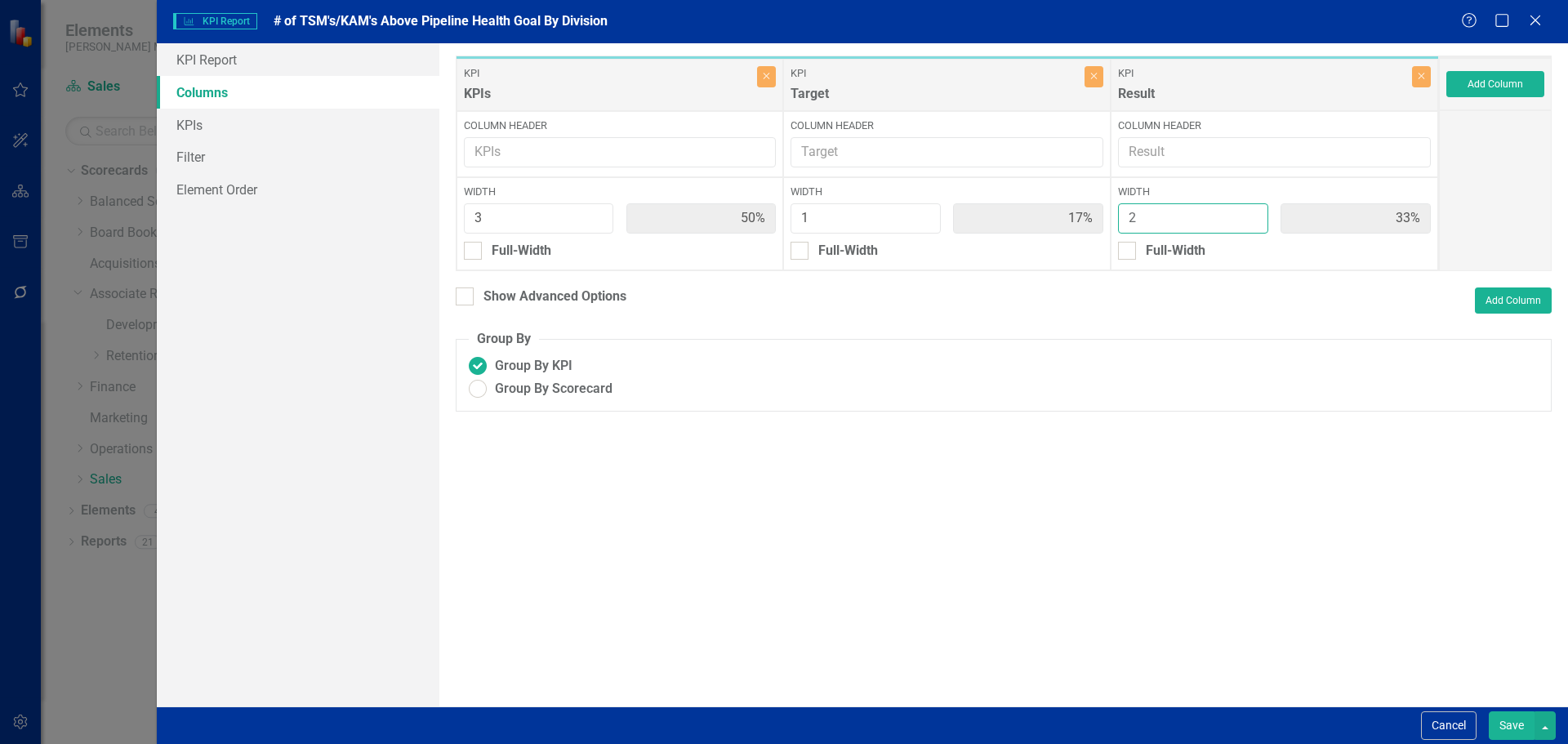
click at [1251, 220] on input "2" at bounding box center [1192, 218] width 150 height 30
click at [1513, 725] on button "Save" at bounding box center [1511, 725] width 45 height 28
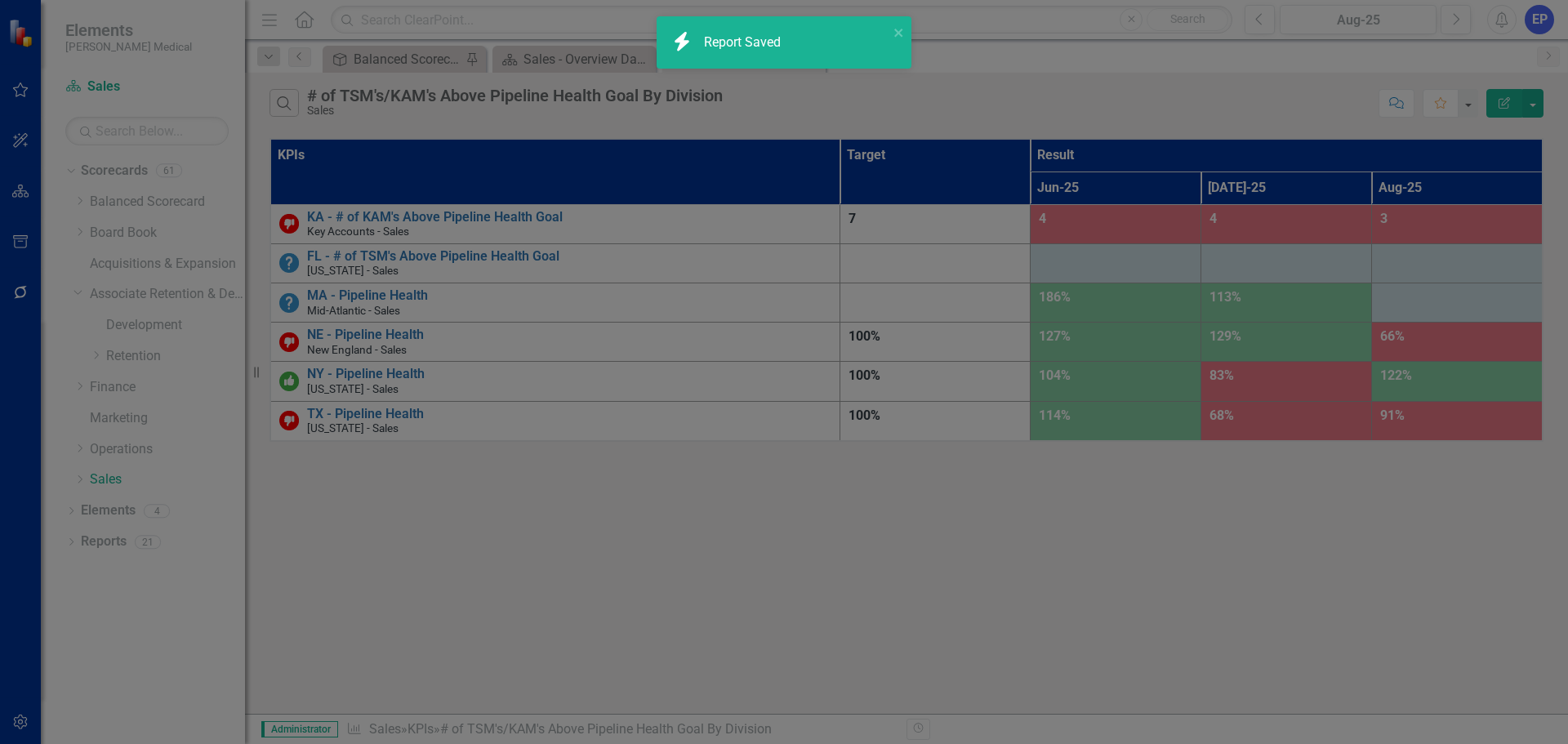
radio input "true"
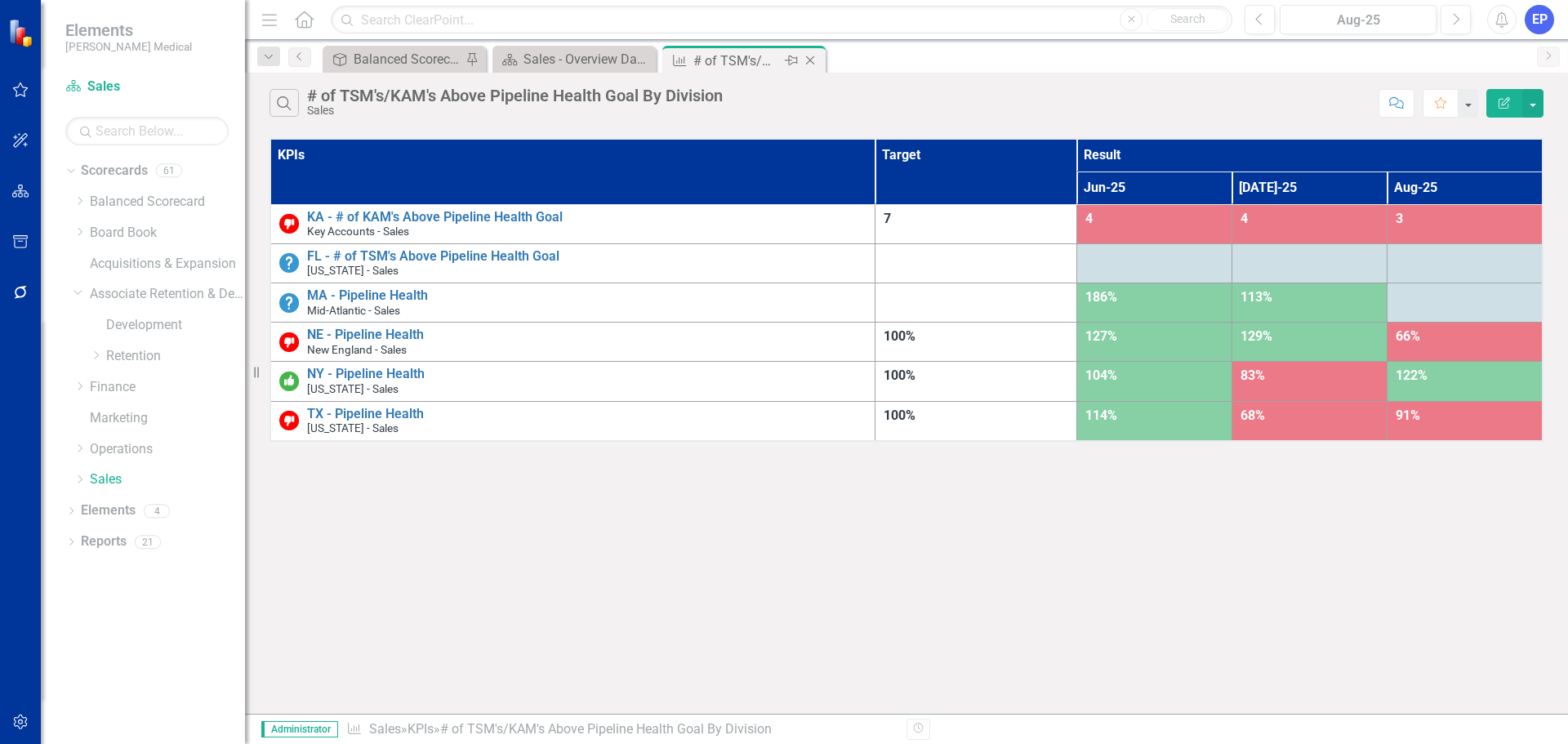
click at [813, 58] on icon at bounding box center [811, 61] width 9 height 9
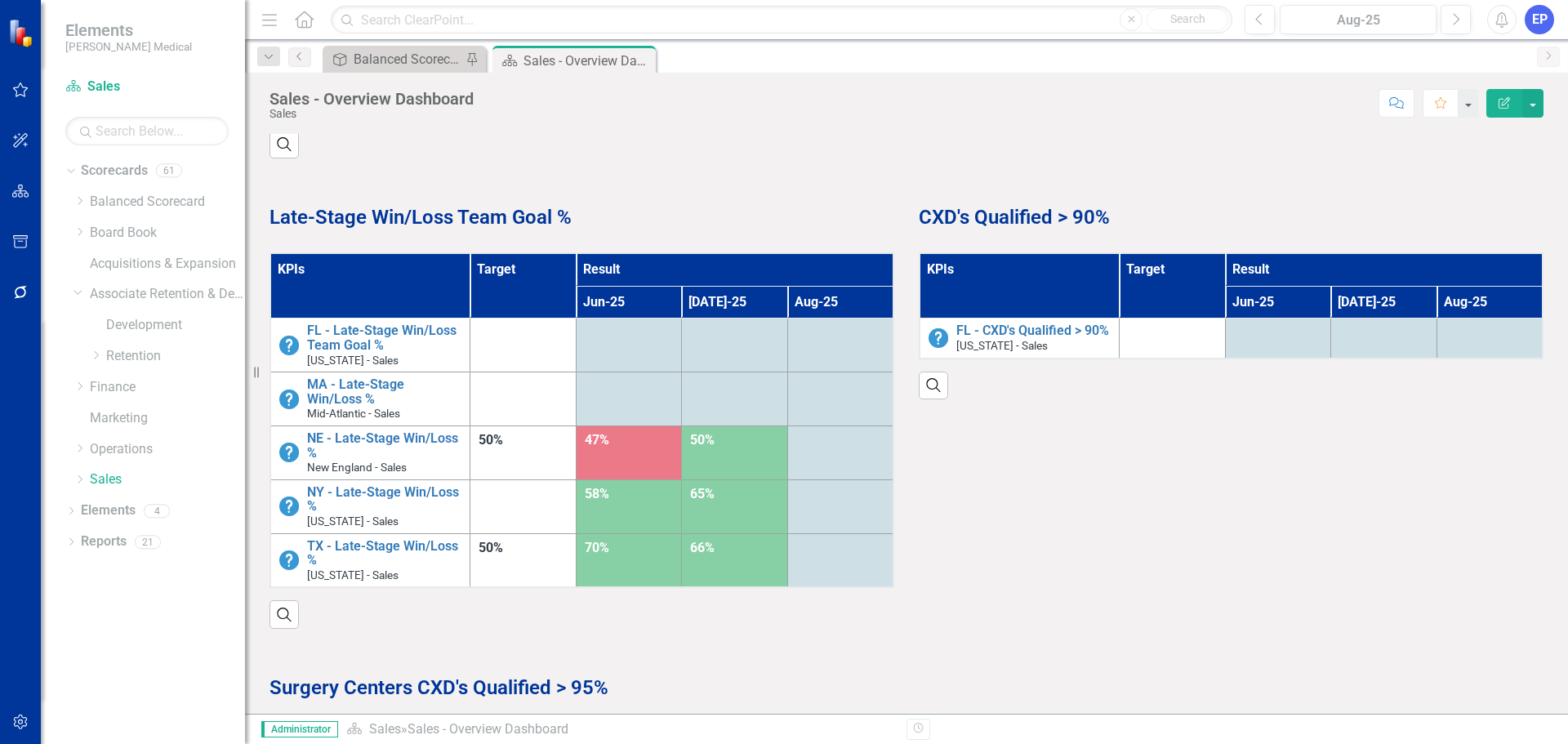
scroll to position [1061, 0]
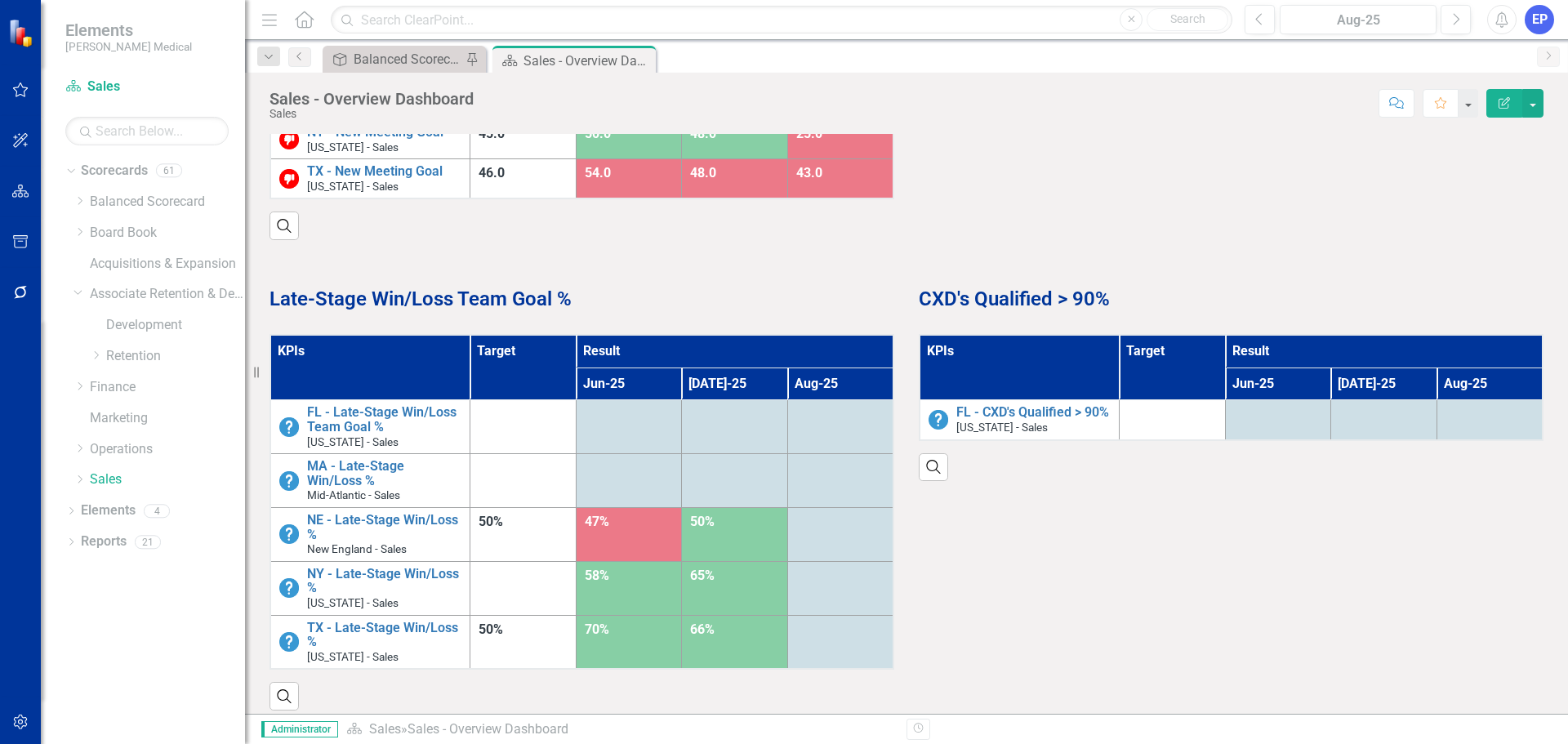
click at [1042, 352] on th "KPIs" at bounding box center [1020, 367] width 200 height 65
click at [1042, 352] on th "KPIs Sort Ascending" at bounding box center [1020, 367] width 200 height 65
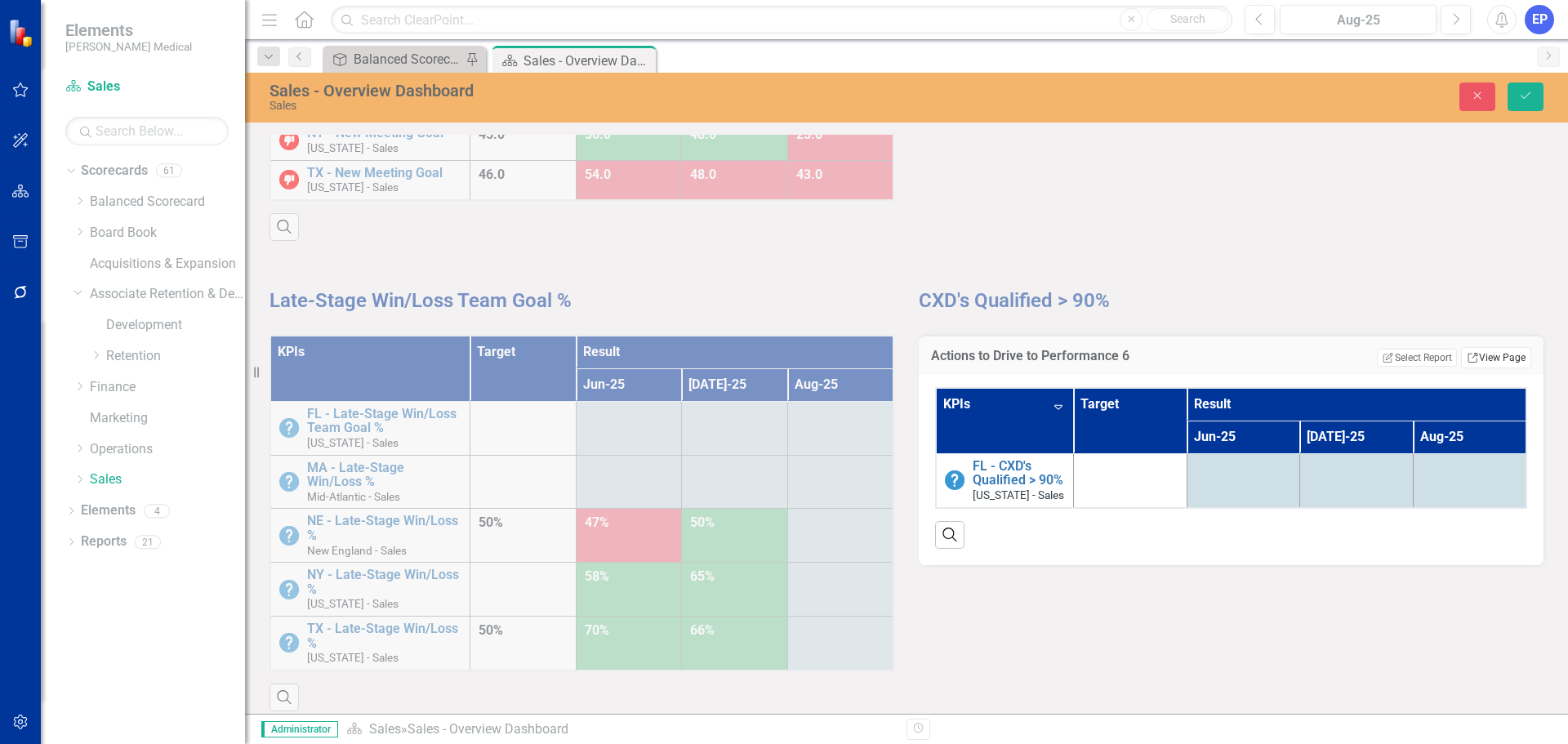
click at [1475, 358] on link "Link View Page" at bounding box center [1495, 358] width 70 height 21
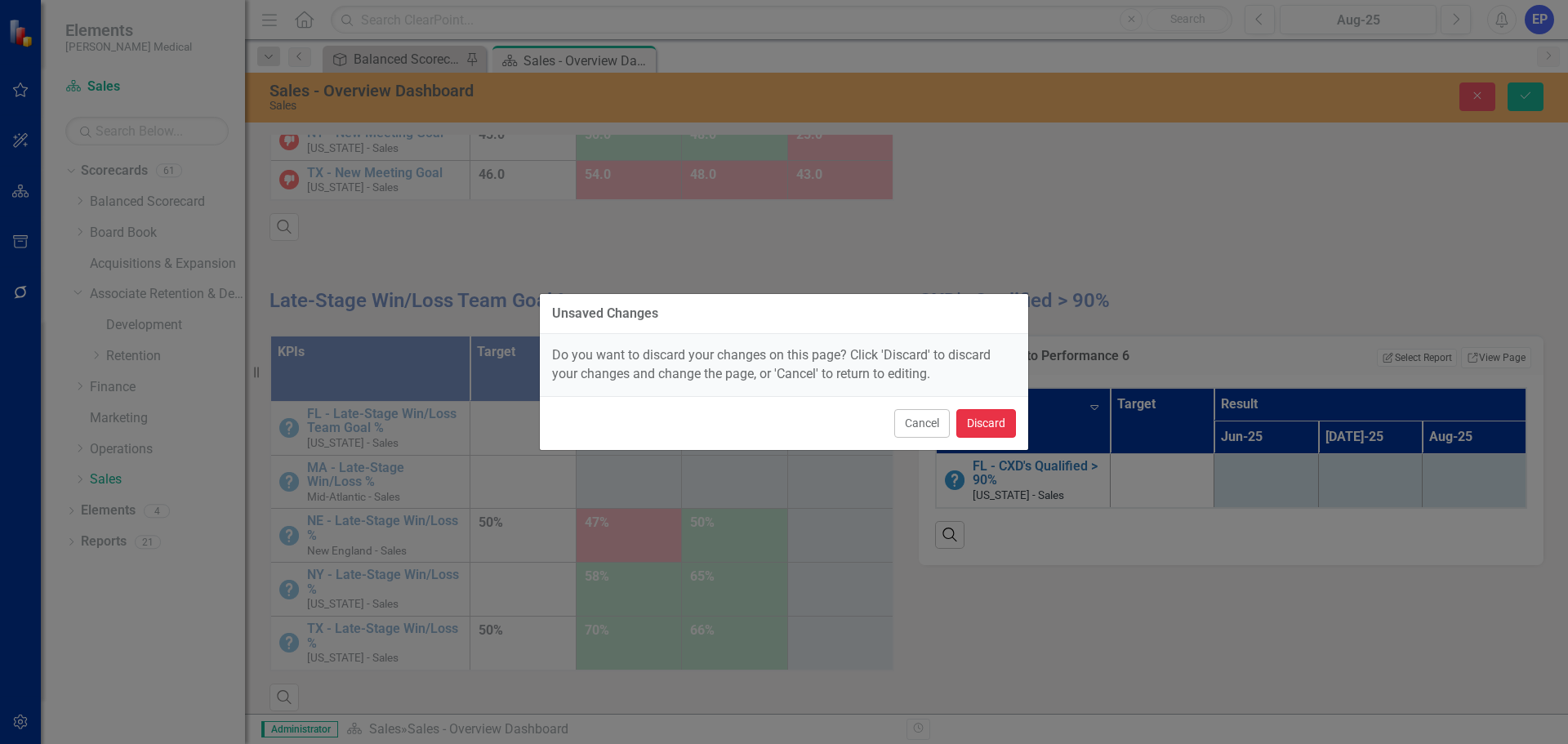
click at [971, 422] on button "Discard" at bounding box center [986, 423] width 59 height 28
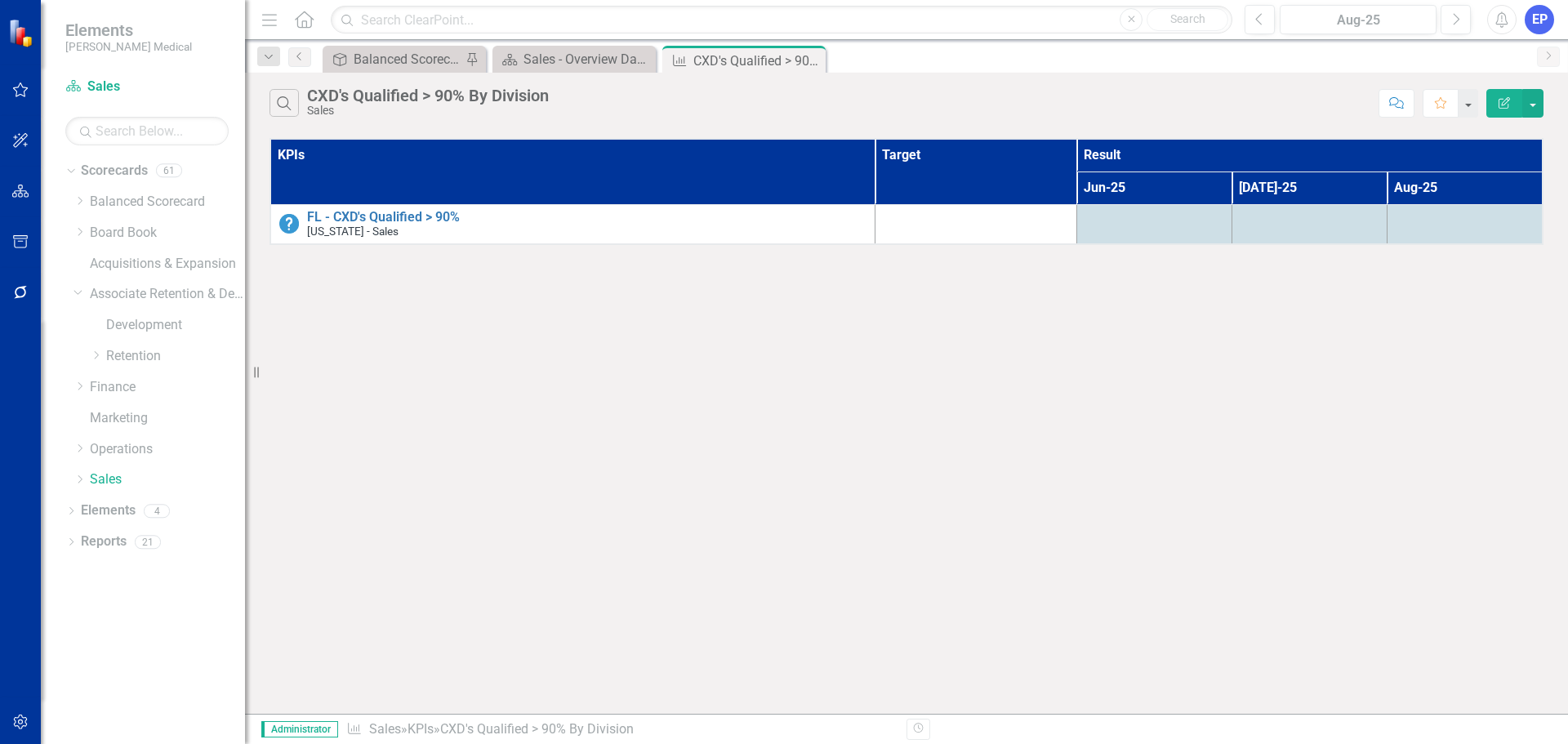
click at [1497, 108] on icon "Edit Report" at bounding box center [1504, 103] width 15 height 11
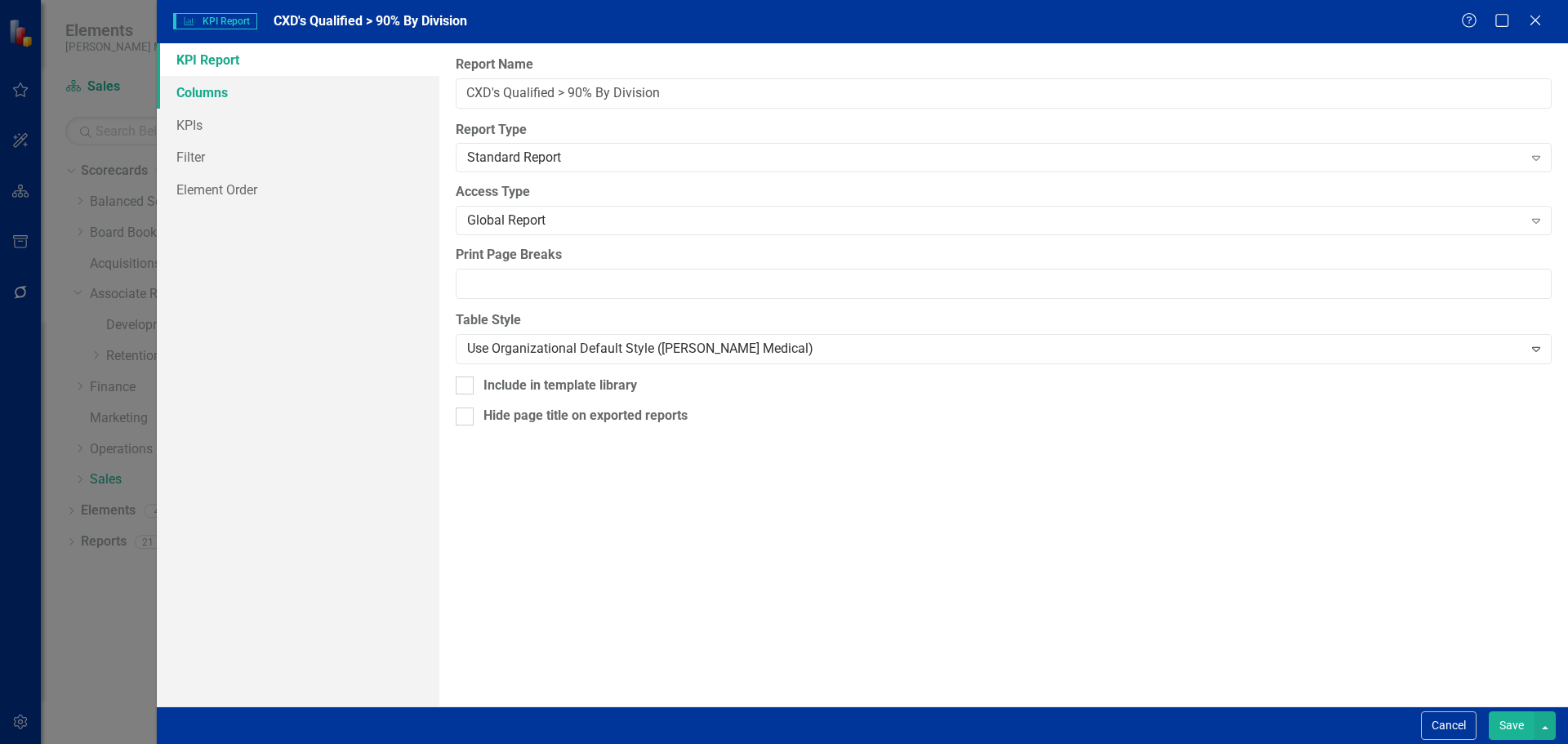
click at [295, 92] on link "Columns" at bounding box center [297, 92] width 282 height 33
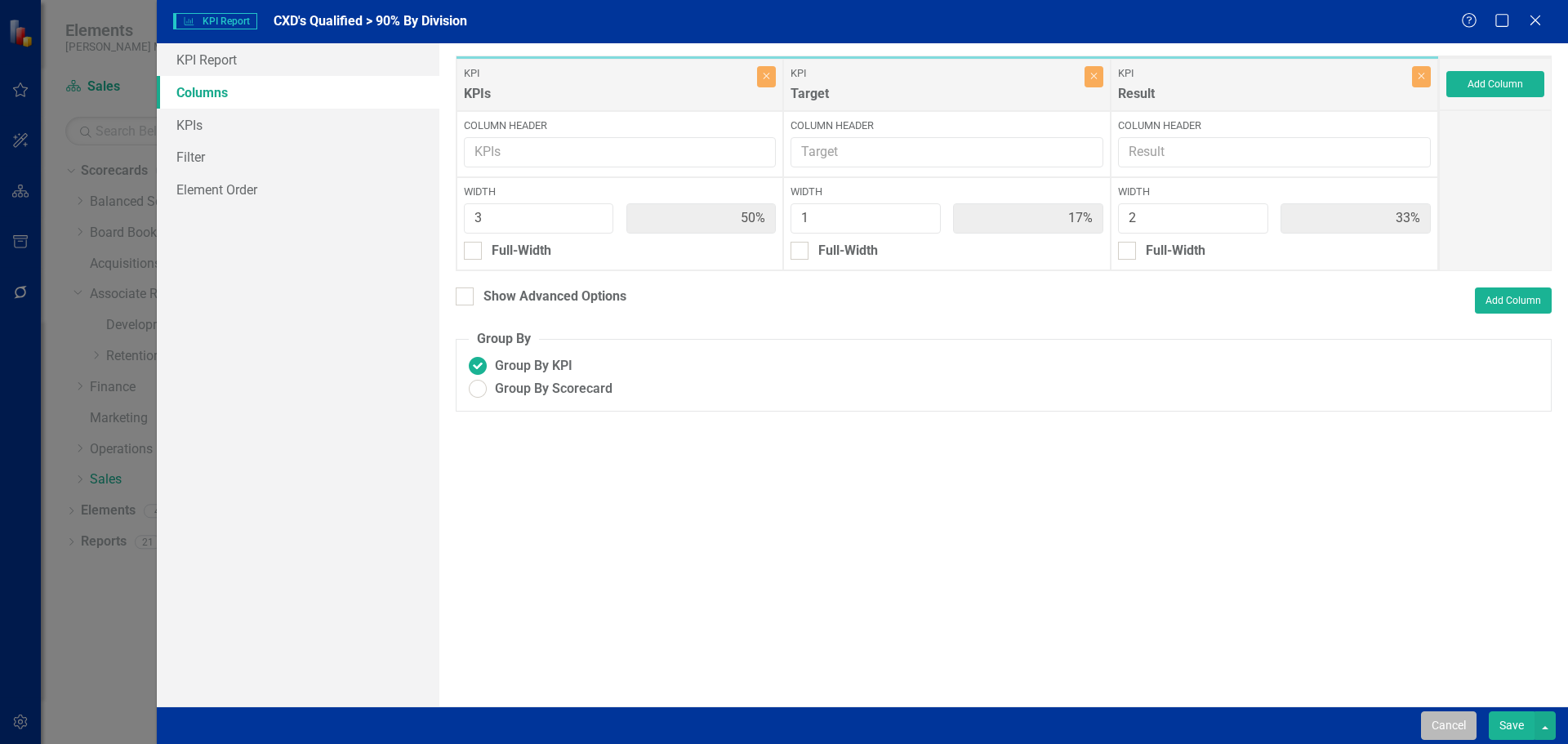
click at [1454, 716] on button "Cancel" at bounding box center [1448, 725] width 56 height 28
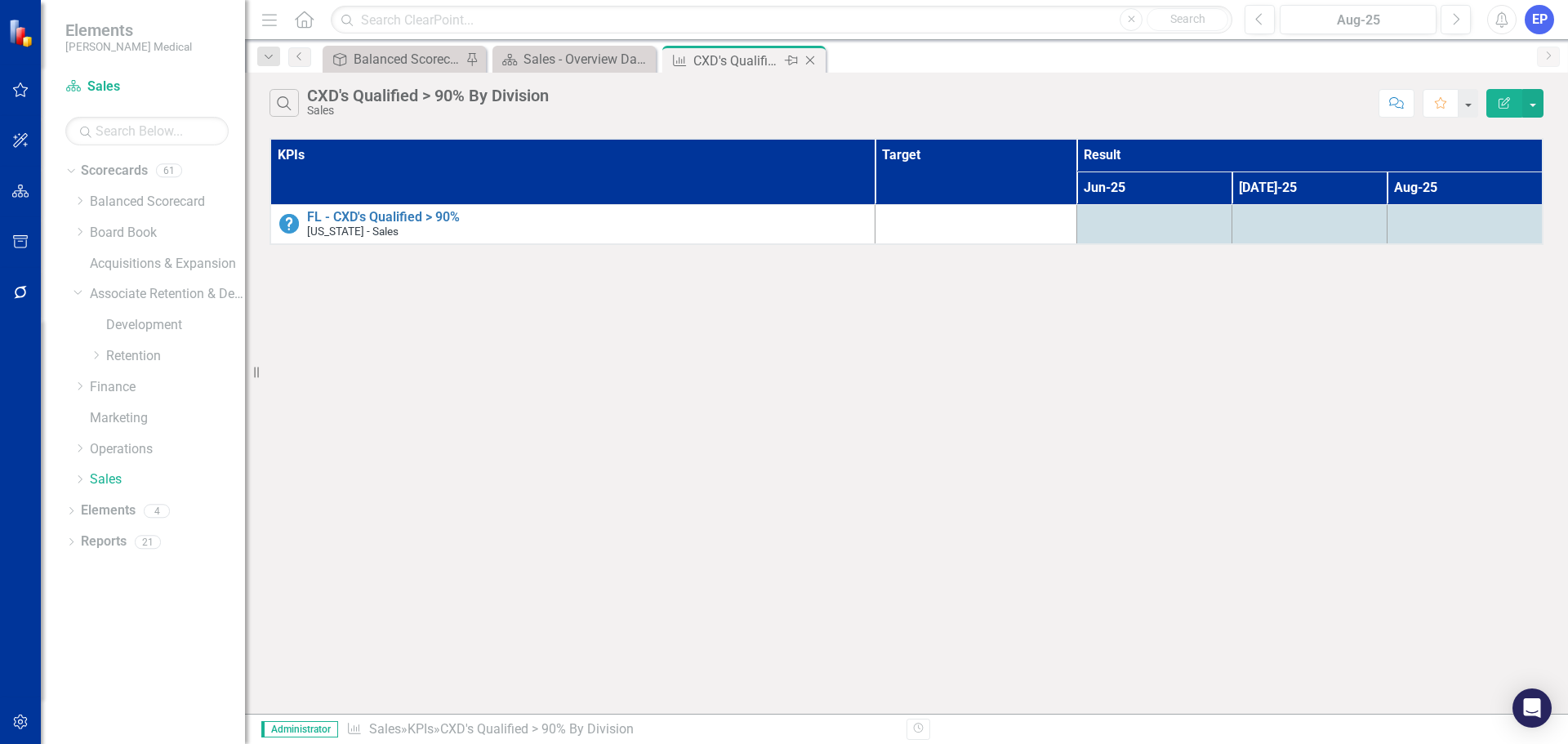
click at [813, 57] on icon "Close" at bounding box center [809, 60] width 16 height 13
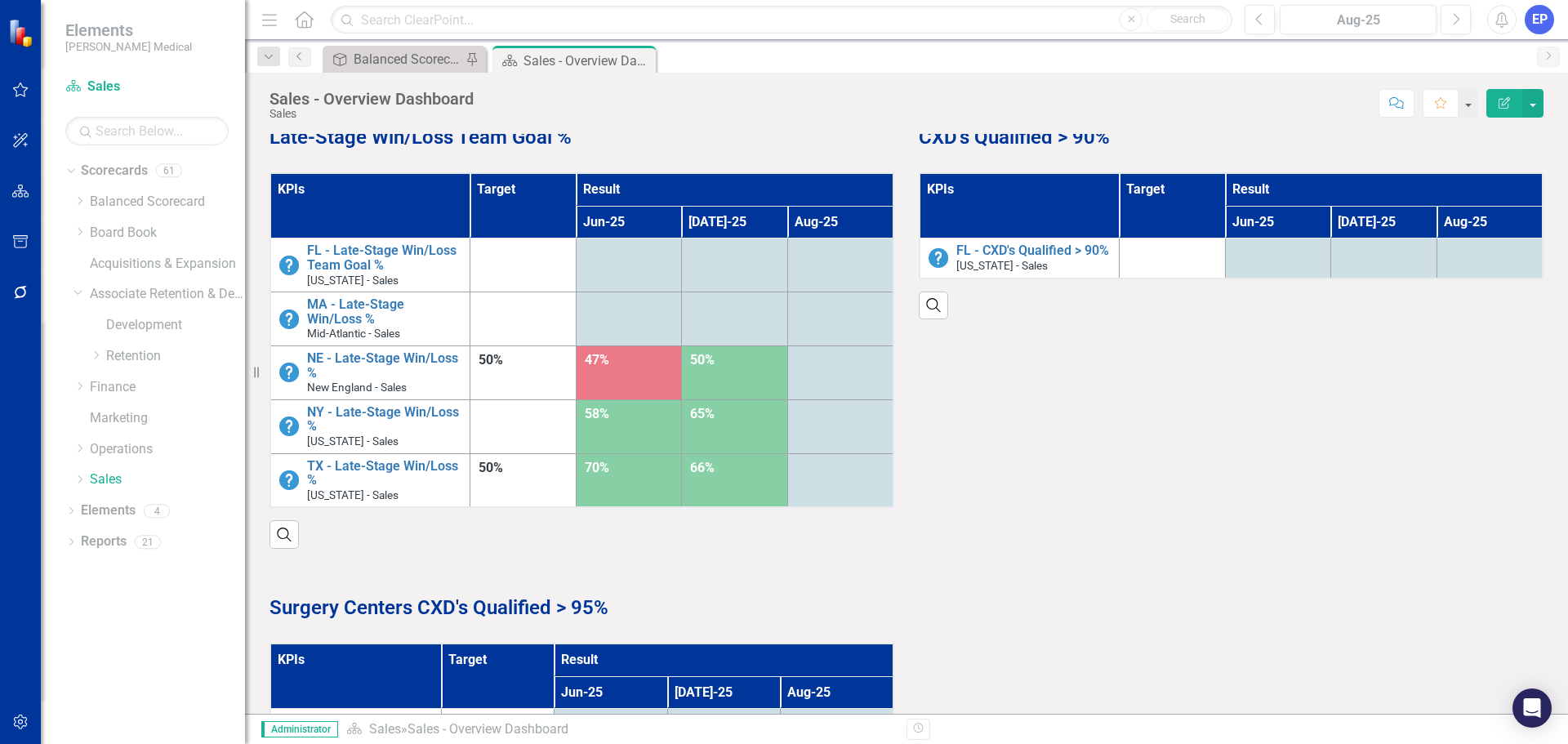
scroll to position [1344, 0]
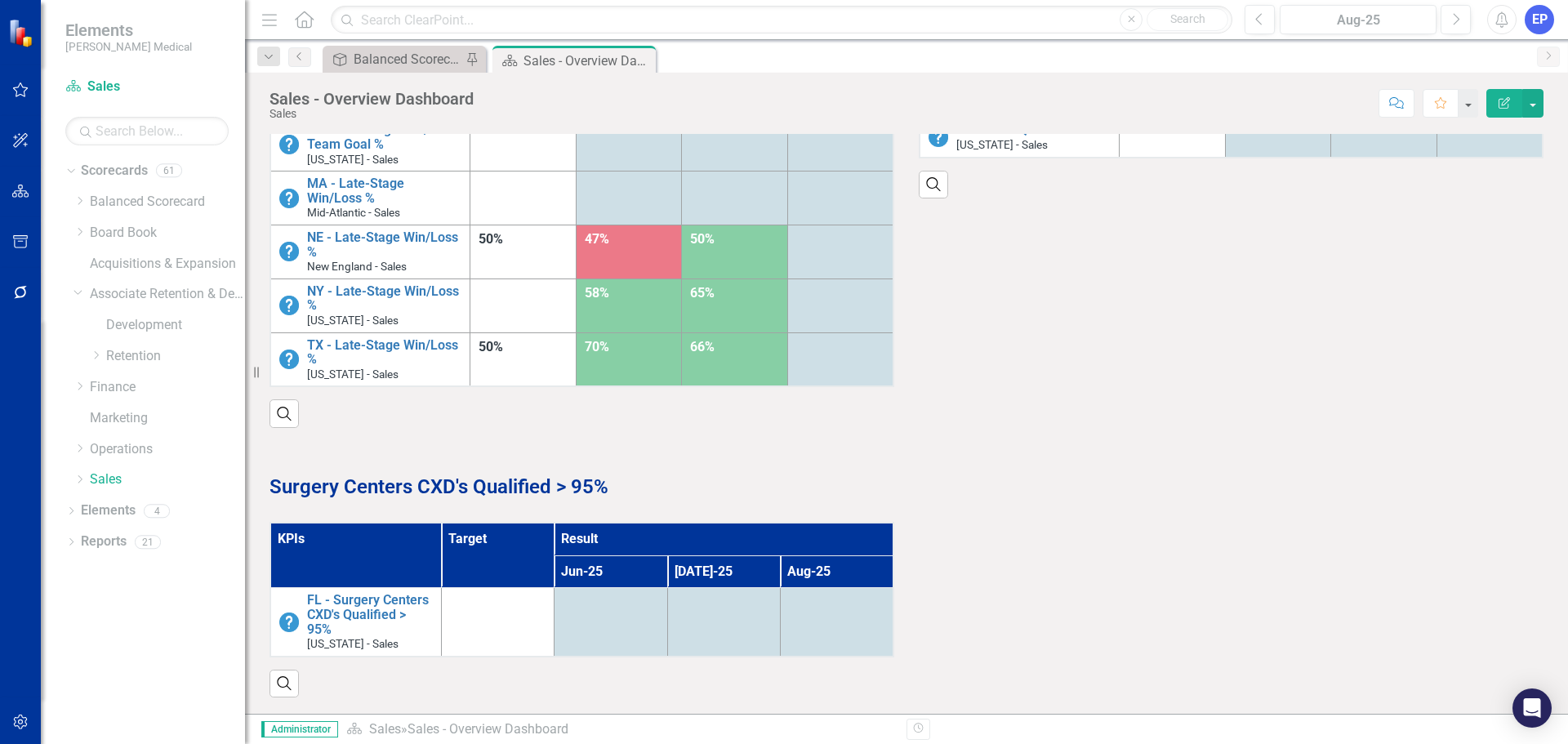
click at [611, 557] on th "Jun-25" at bounding box center [610, 571] width 112 height 33
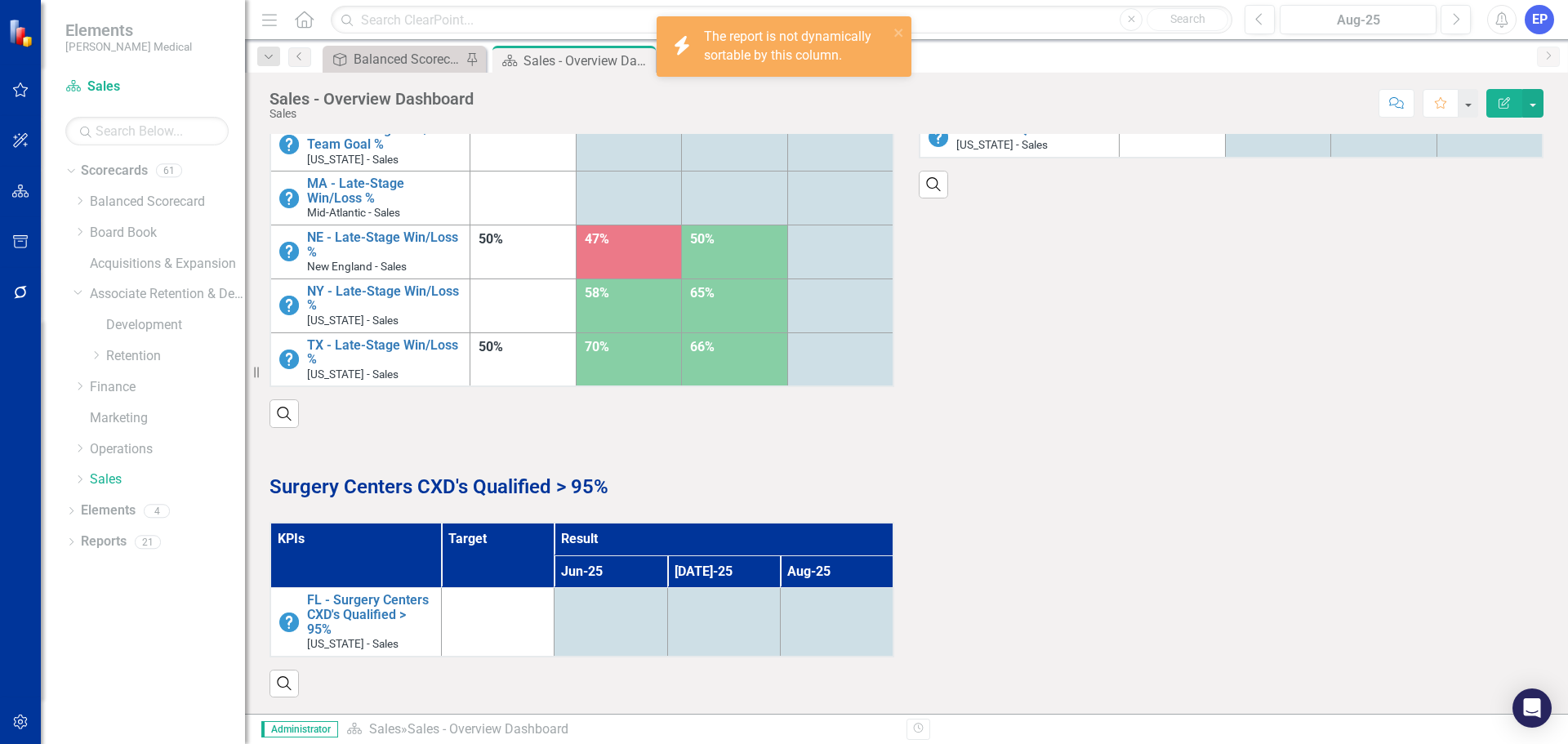
click at [611, 557] on th "Jun-25" at bounding box center [610, 571] width 112 height 33
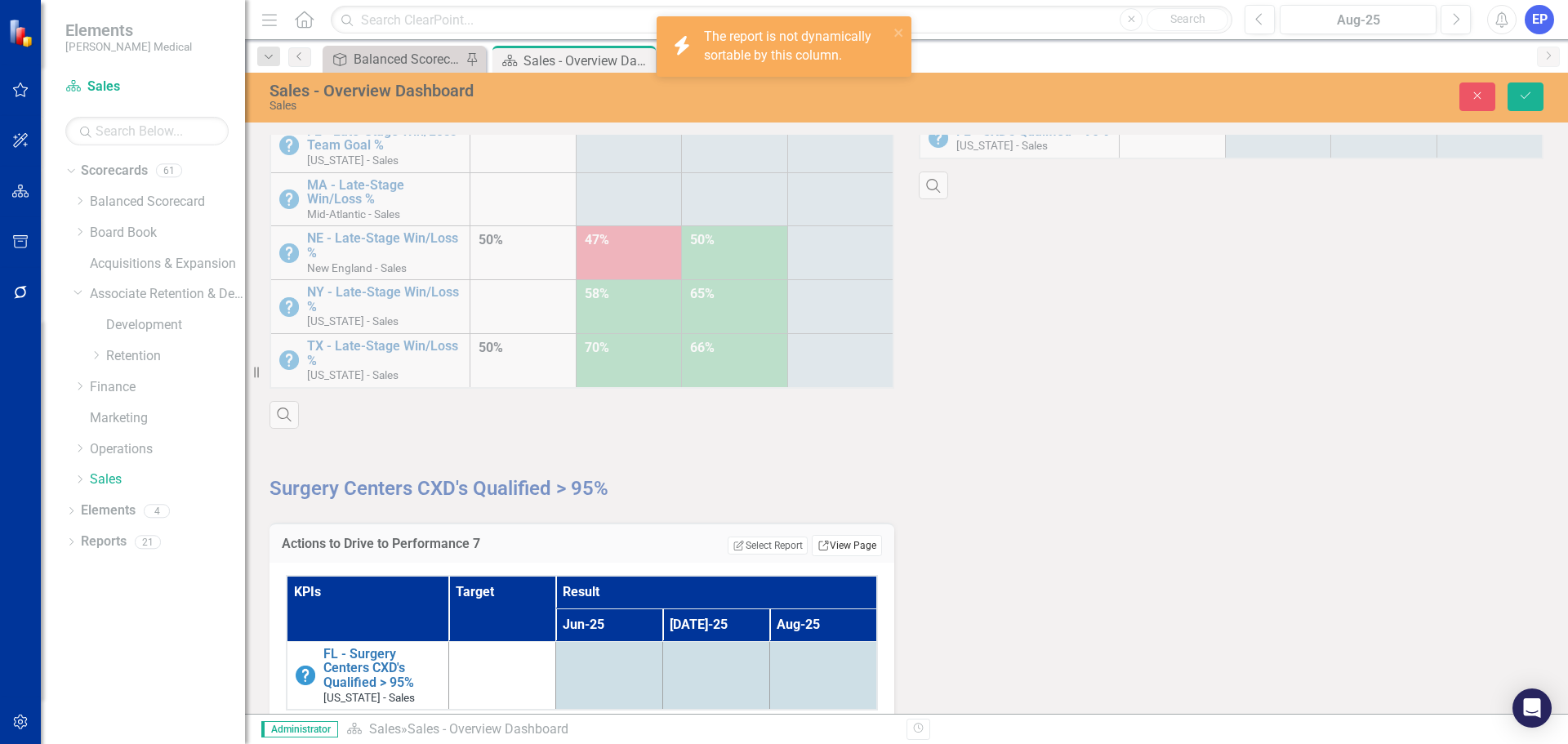
click at [830, 541] on link "Link View Page" at bounding box center [847, 545] width 70 height 21
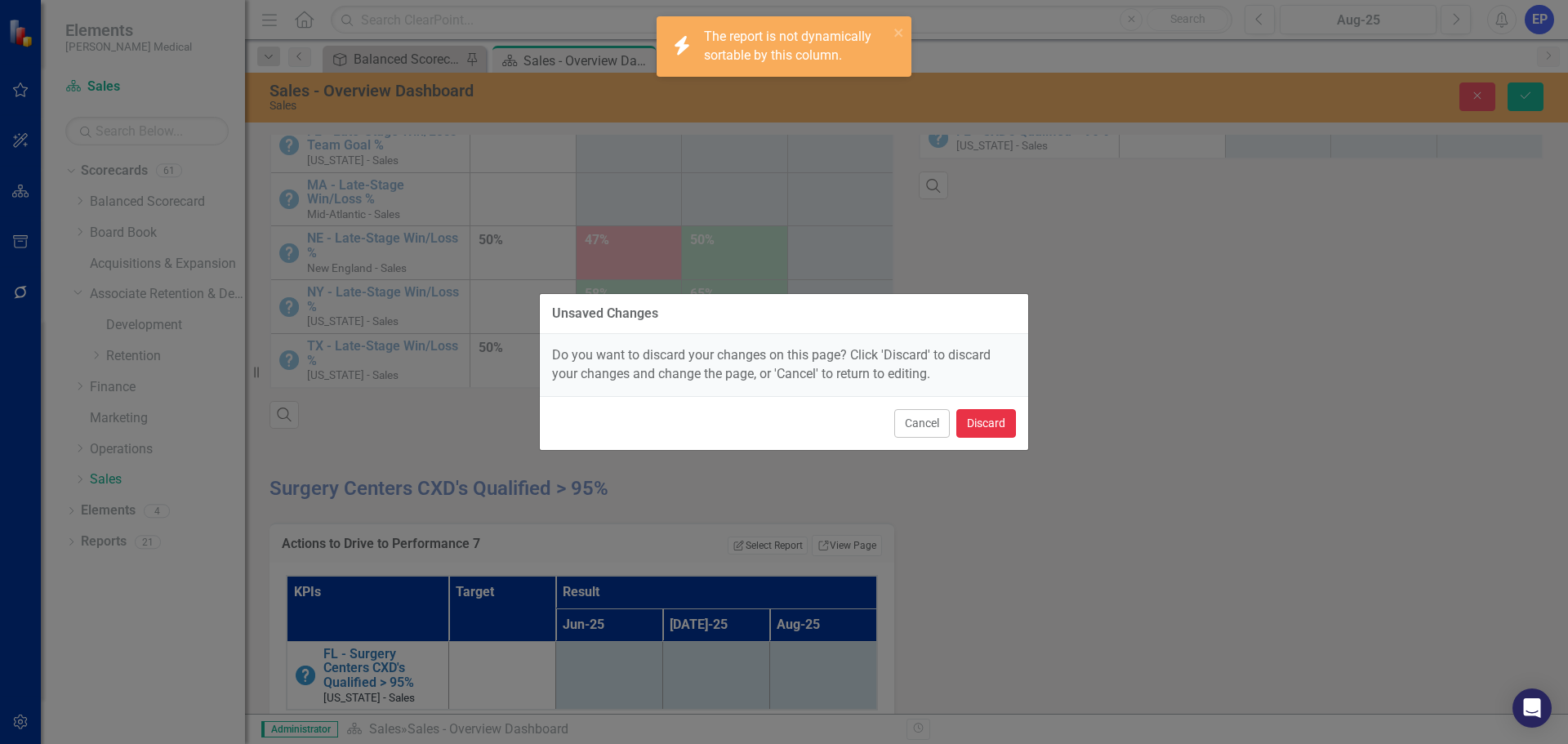
click at [978, 419] on button "Discard" at bounding box center [986, 423] width 59 height 28
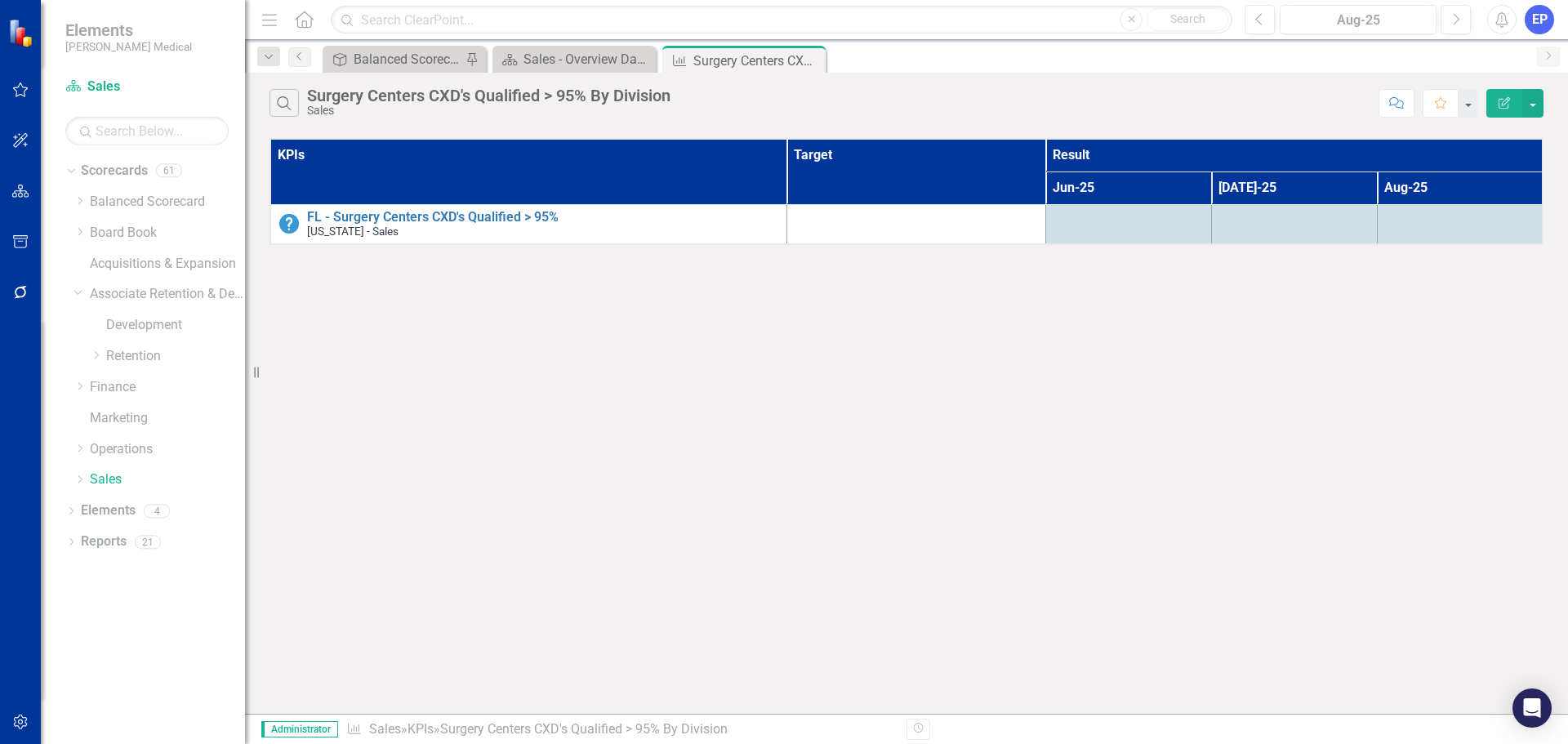
click at [1502, 106] on icon "button" at bounding box center [1504, 103] width 11 height 11
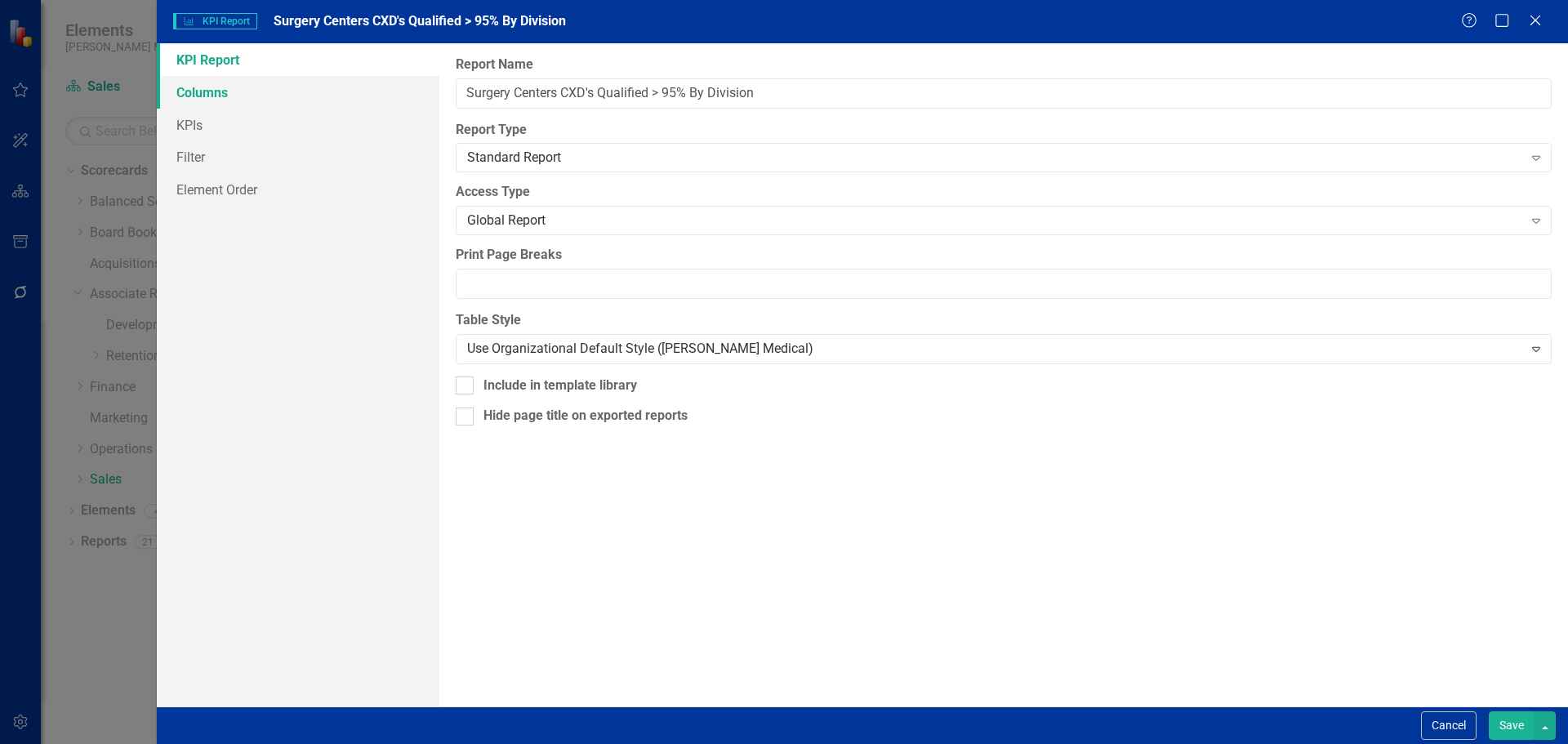
click at [203, 93] on link "Columns" at bounding box center [297, 92] width 282 height 33
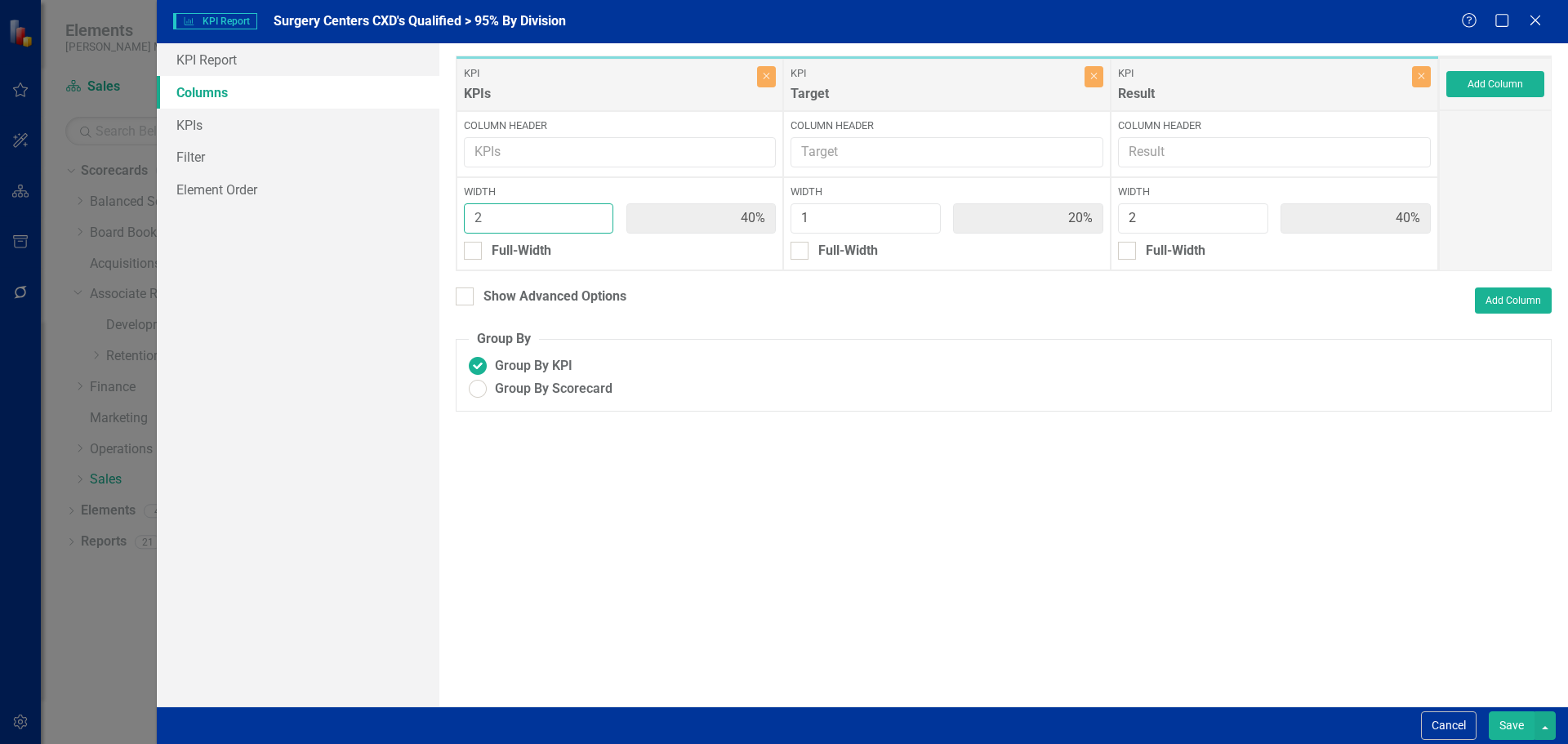
type input "3"
type input "50%"
type input "17%"
type input "33%"
type input "3"
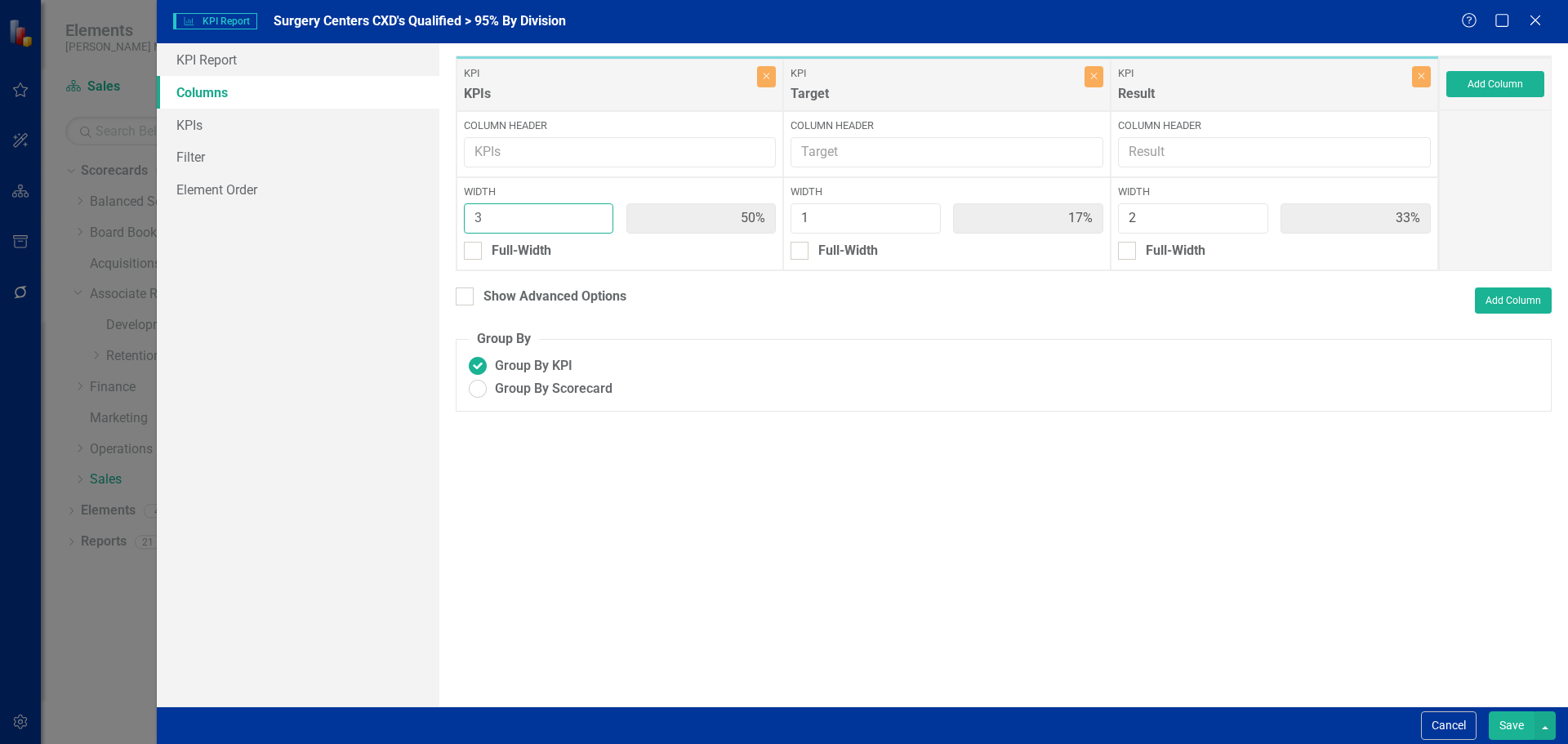
click at [595, 213] on input "3" at bounding box center [538, 218] width 150 height 30
click at [1499, 724] on button "Save" at bounding box center [1511, 725] width 45 height 28
radio input "true"
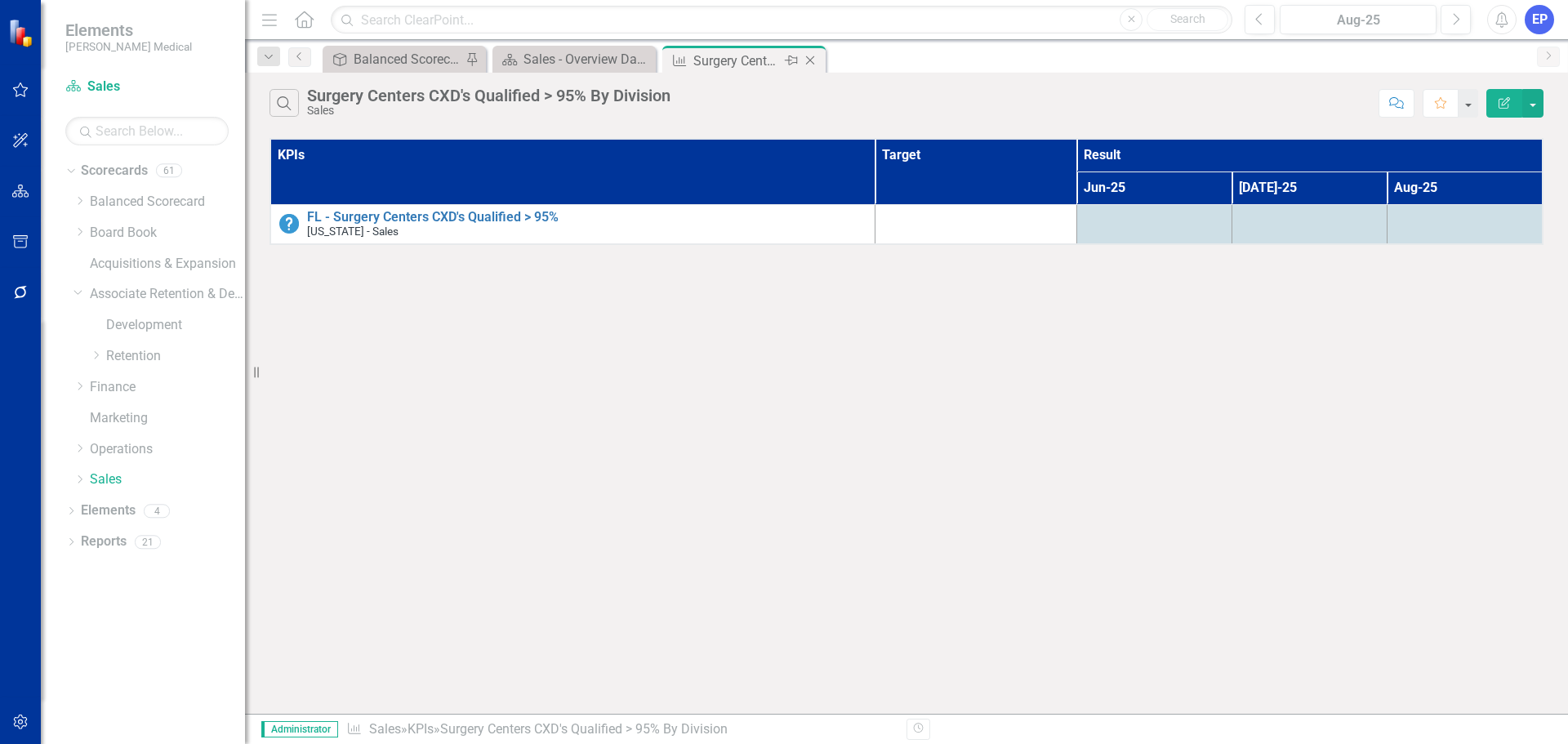
click at [810, 61] on icon "Close" at bounding box center [809, 60] width 16 height 13
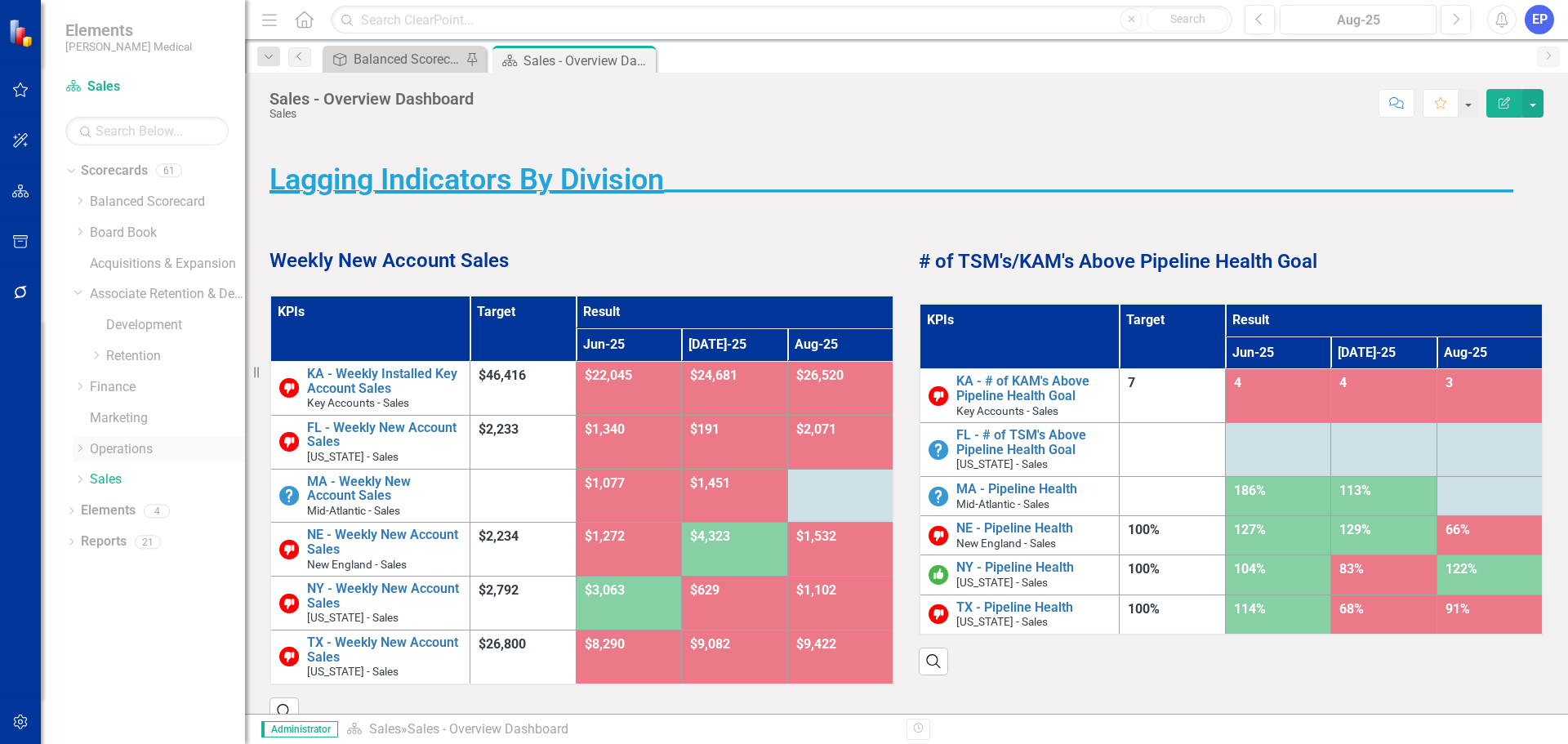
click at [76, 446] on icon "Dropdown" at bounding box center [79, 448] width 12 height 9
click at [115, 573] on link "IT" at bounding box center [175, 573] width 139 height 19
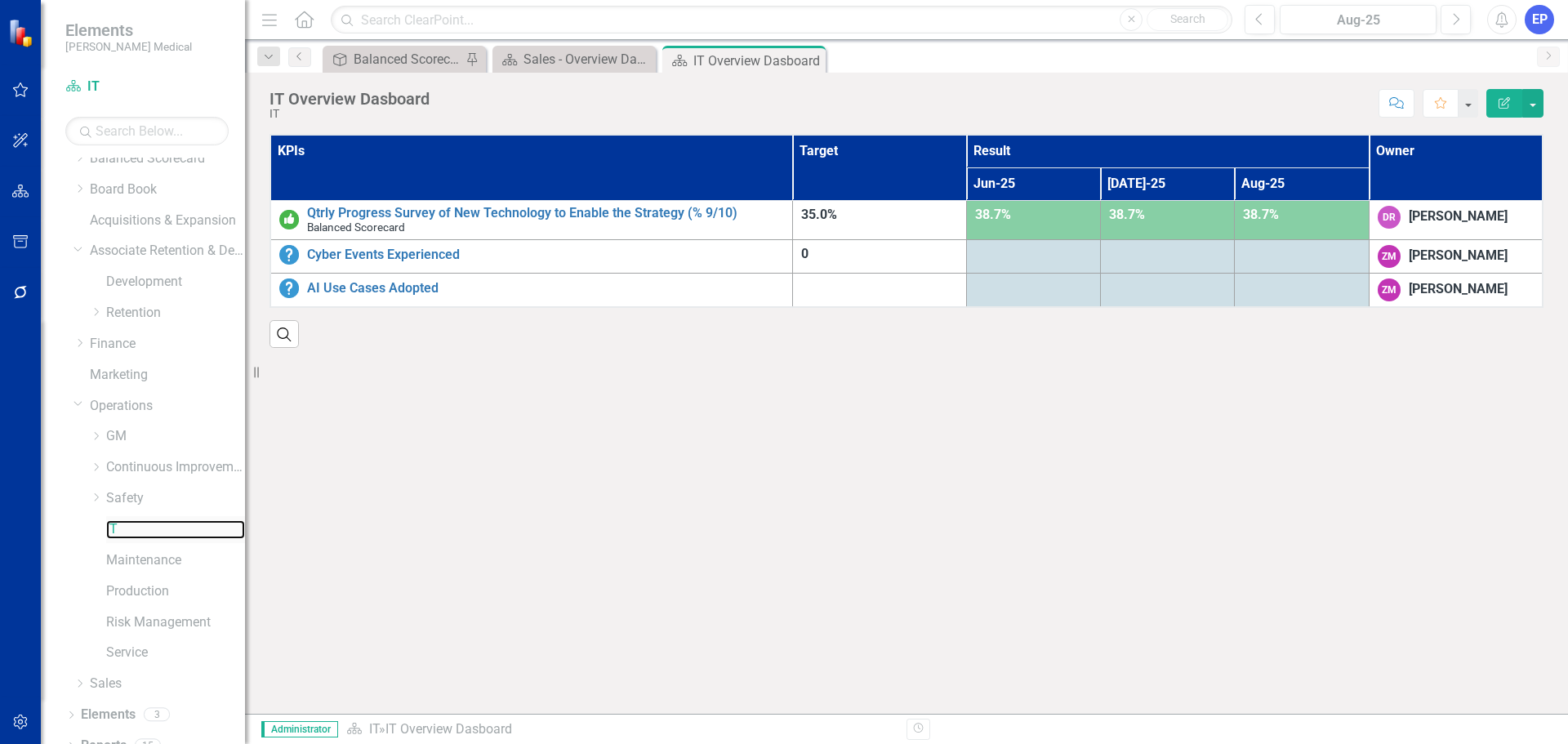
scroll to position [63, 0]
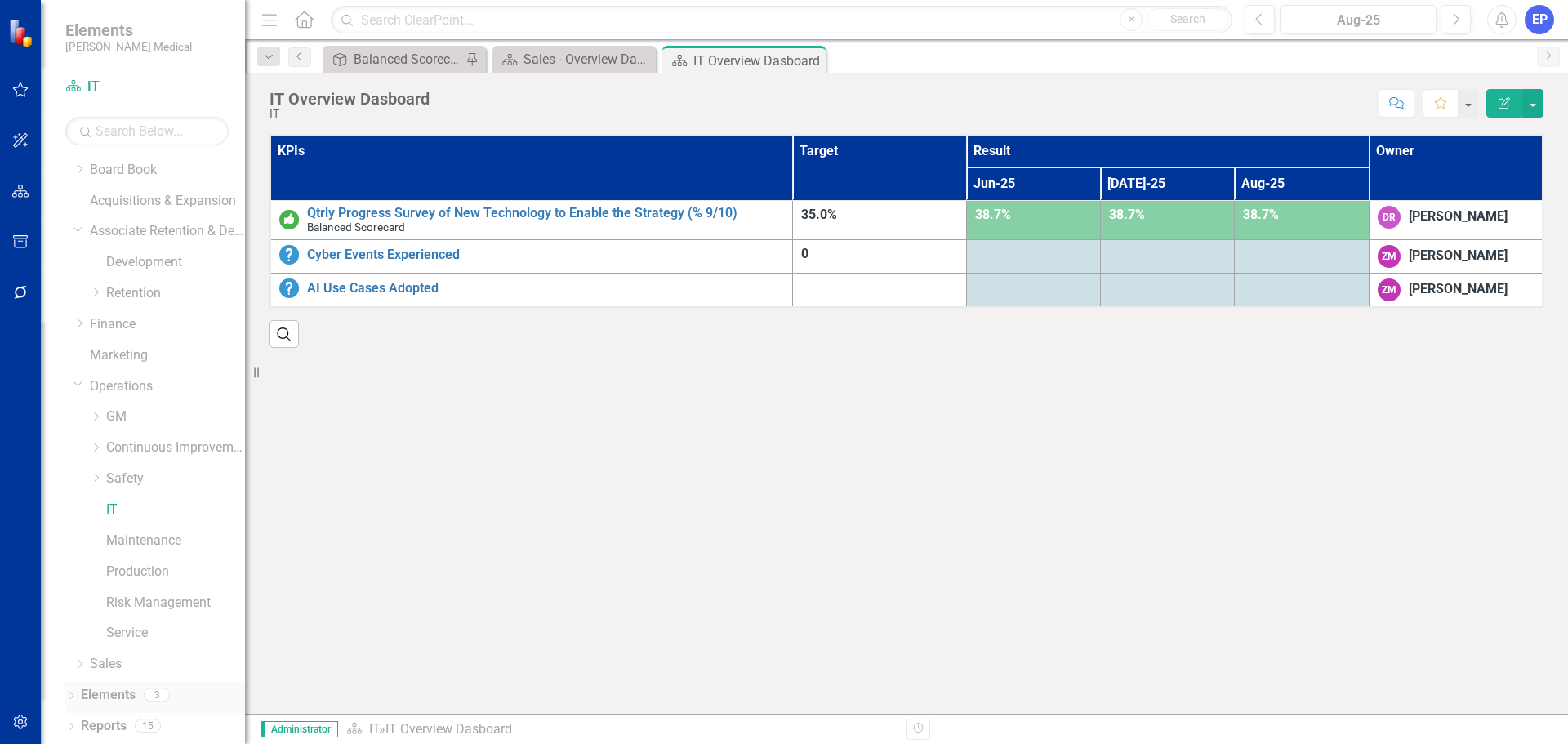
click at [105, 698] on link "Elements" at bounding box center [109, 696] width 55 height 19
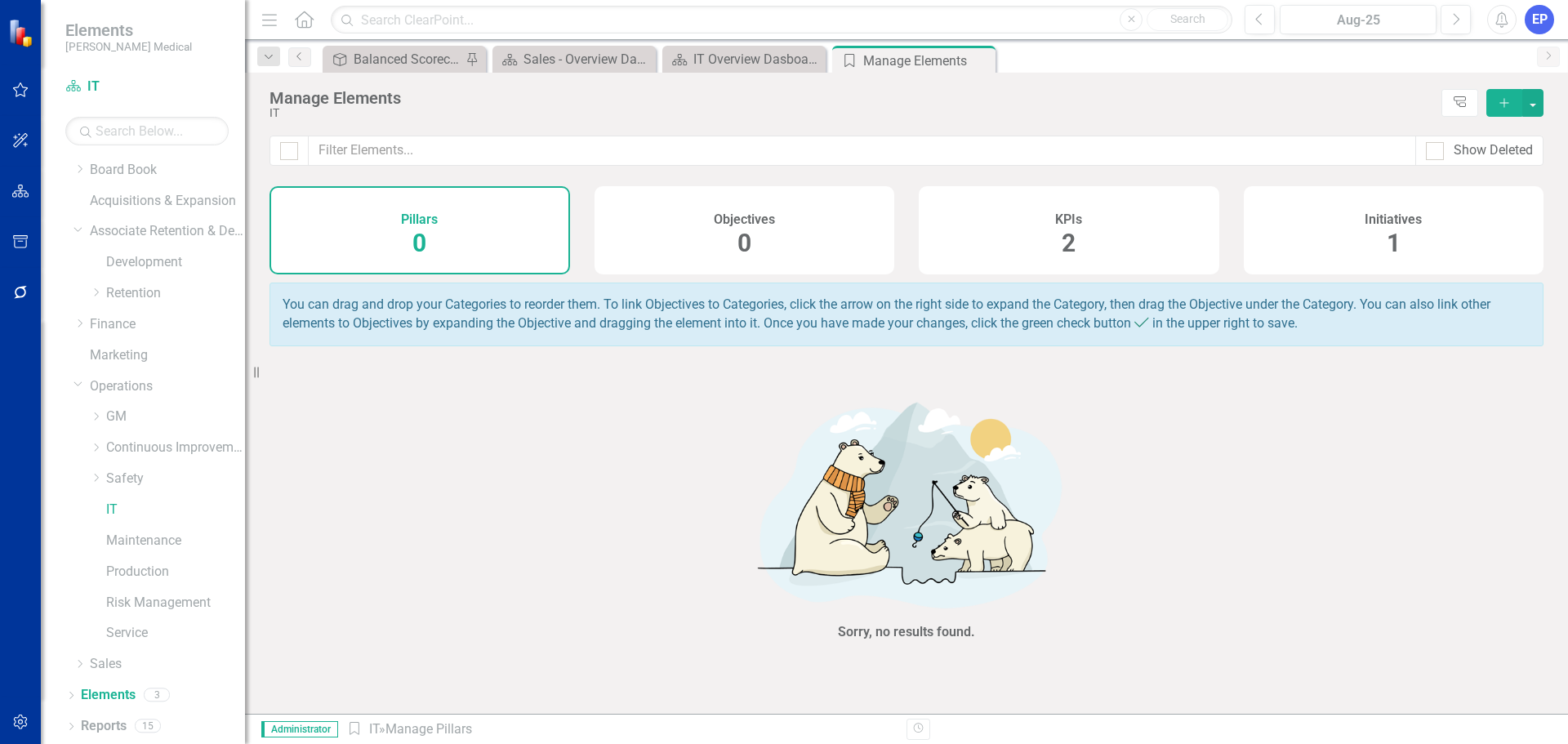
click at [773, 231] on div "Objectives 0" at bounding box center [745, 229] width 300 height 88
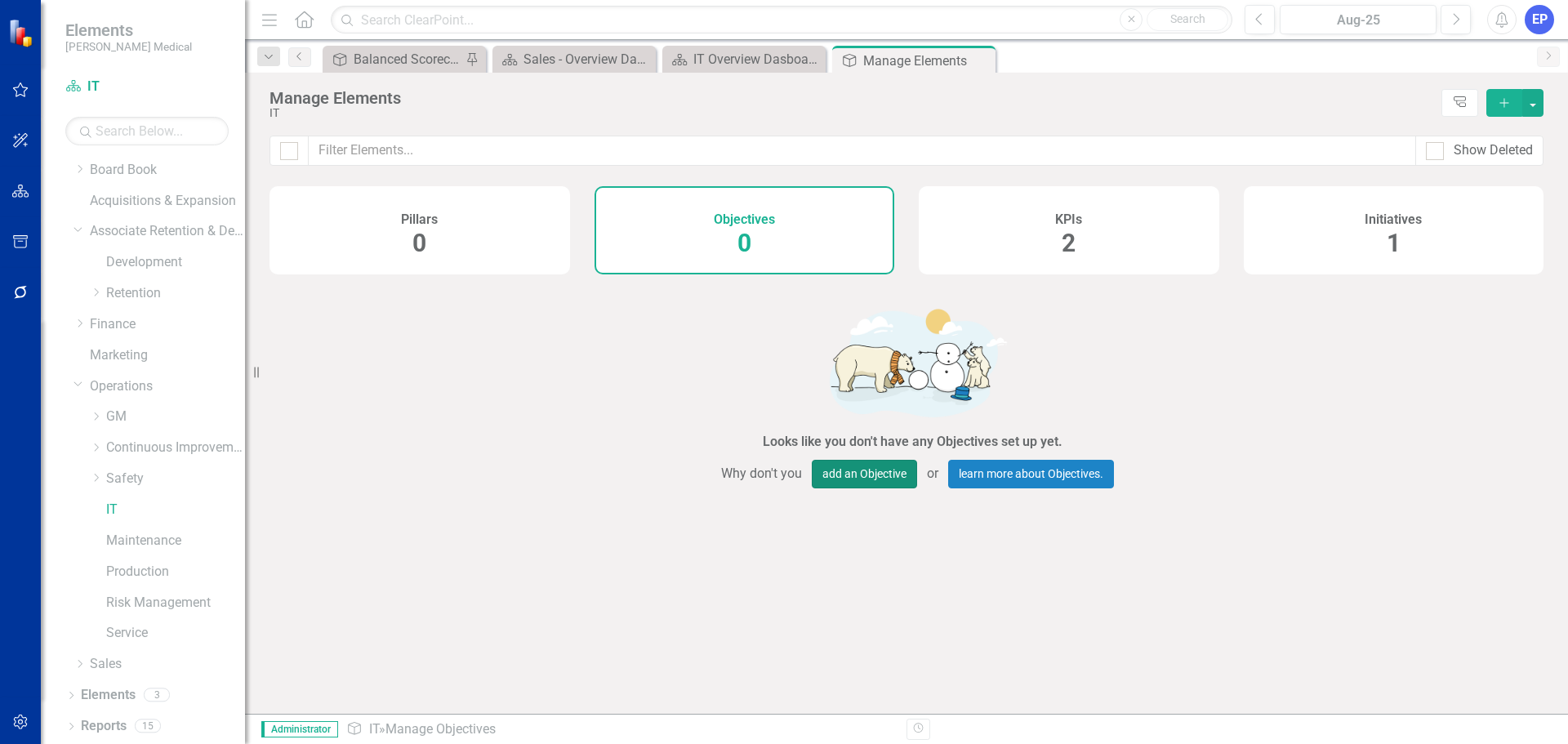
click at [826, 478] on button "add an Objective" at bounding box center [865, 474] width 106 height 28
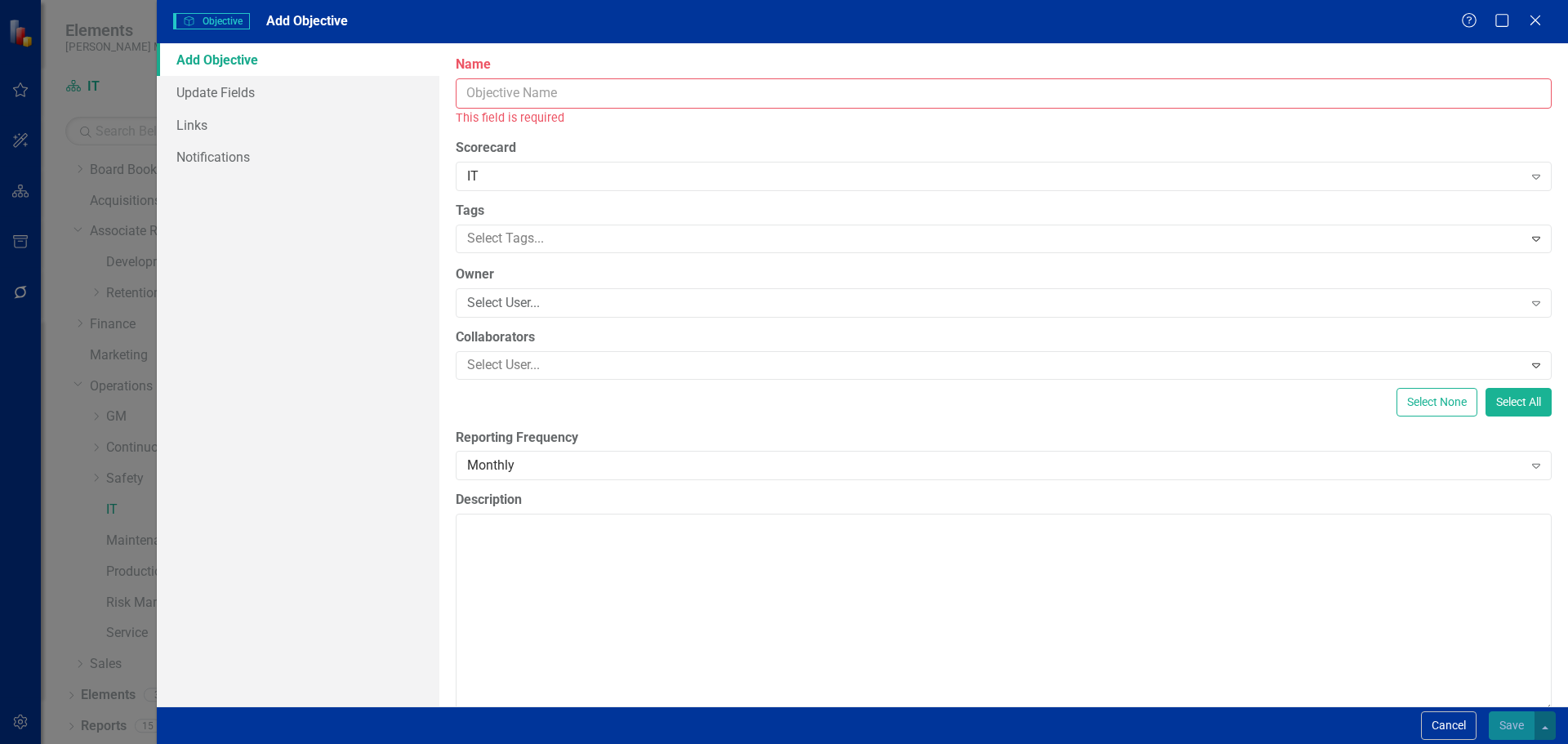
click at [632, 103] on input "Name" at bounding box center [1003, 93] width 1096 height 30
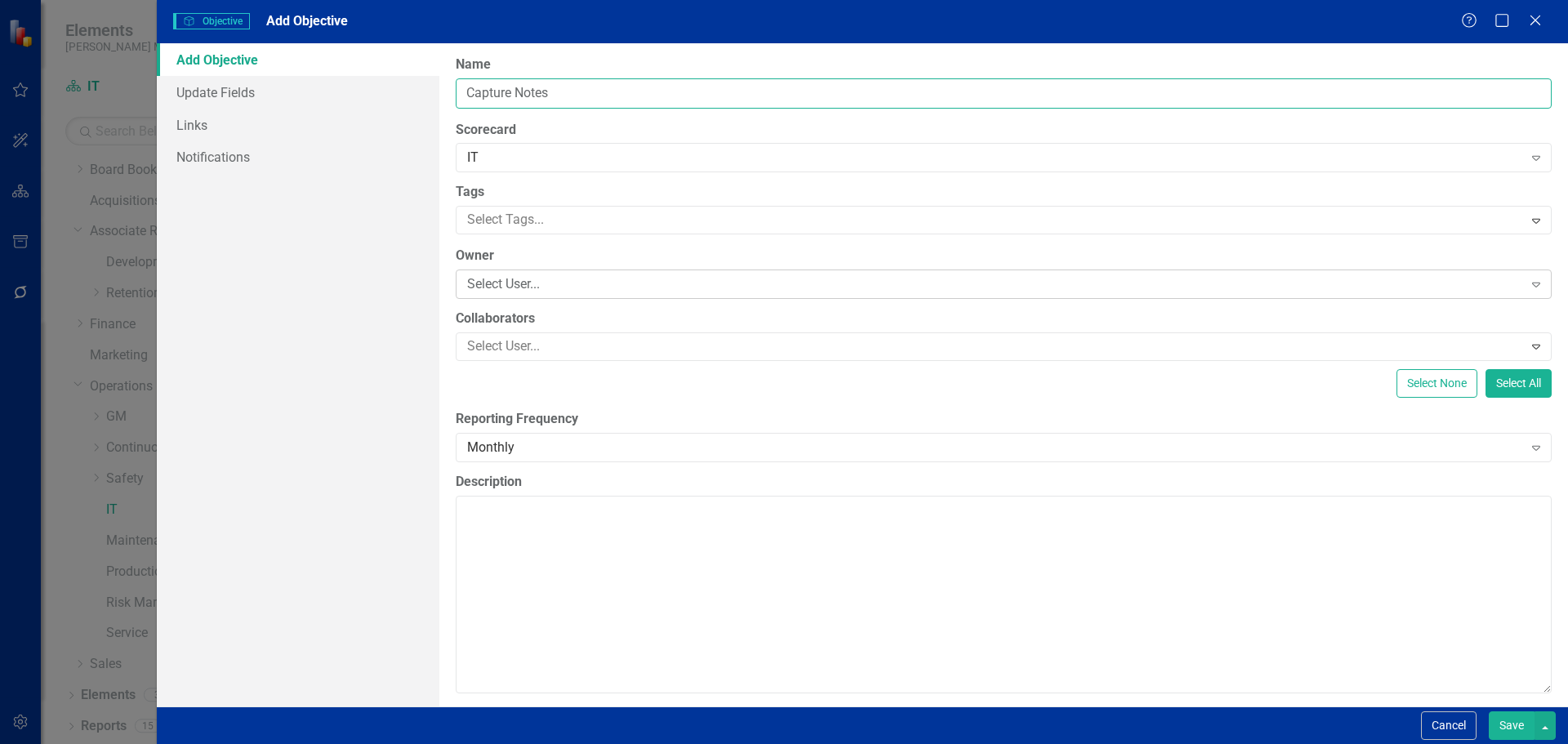
type input "Capture Notes"
click at [558, 279] on div "Select User..." at bounding box center [995, 284] width 1055 height 19
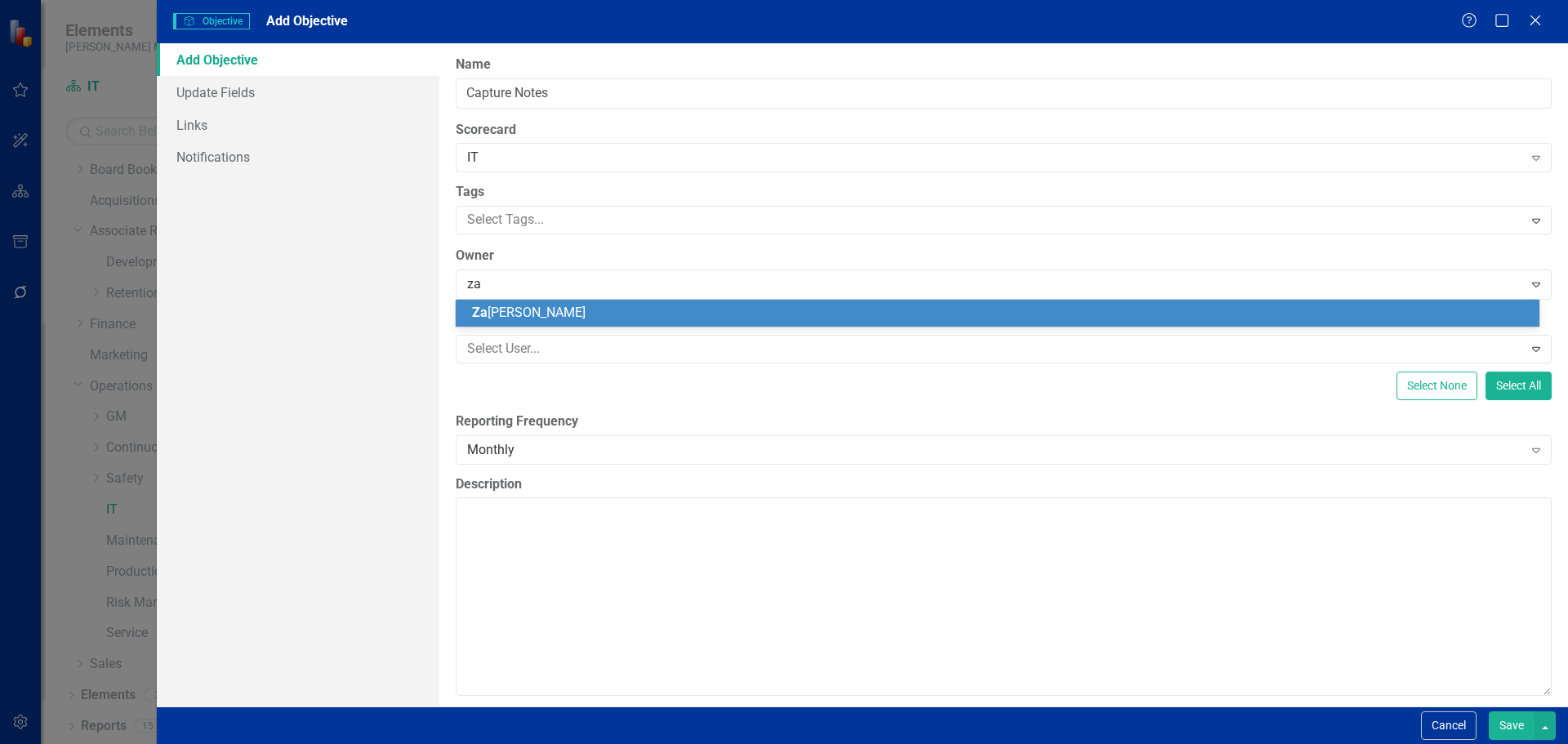
type input "zac"
click at [539, 321] on div "Zac hary McCook" at bounding box center [1001, 313] width 1057 height 19
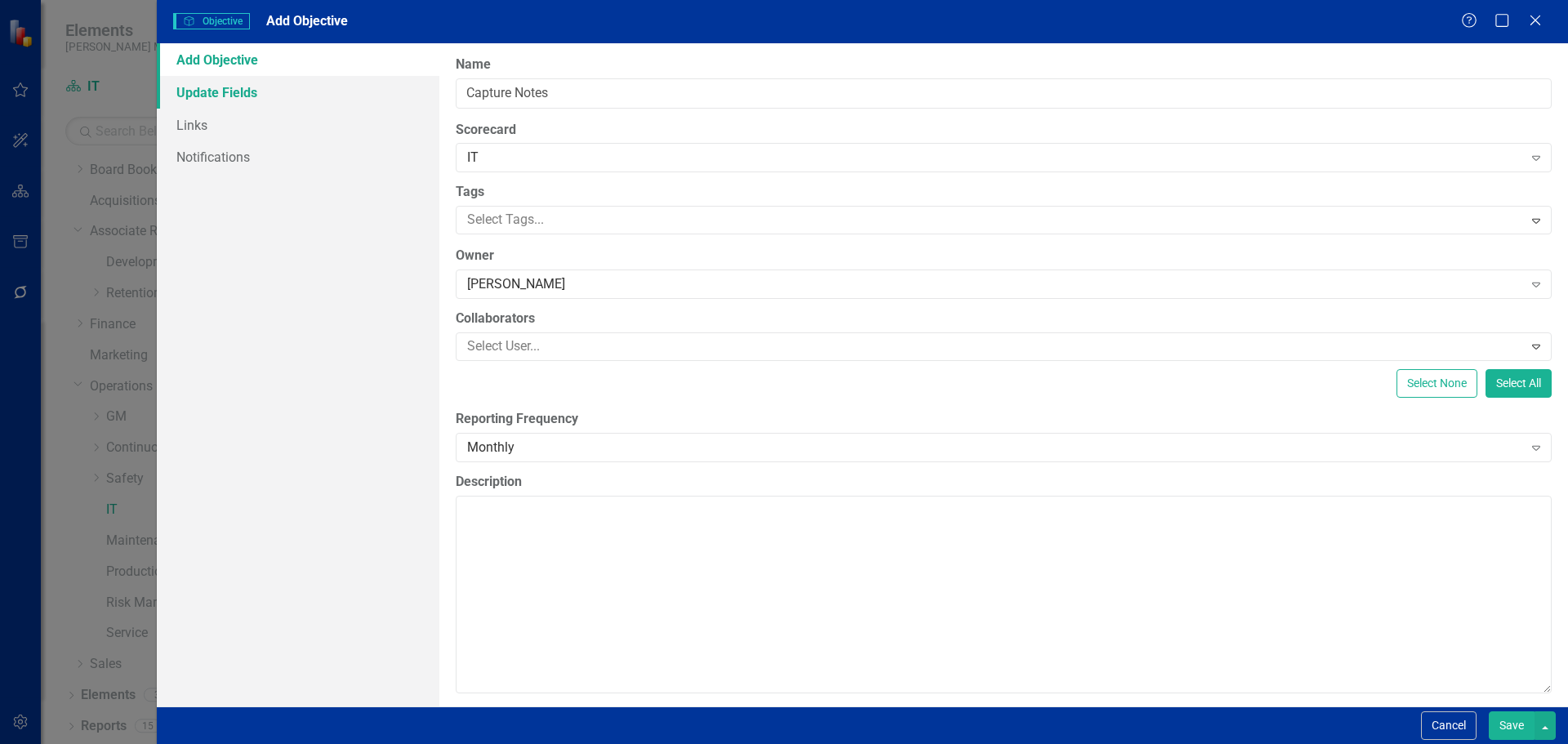
click at [261, 97] on link "Update Fields" at bounding box center [297, 92] width 282 height 33
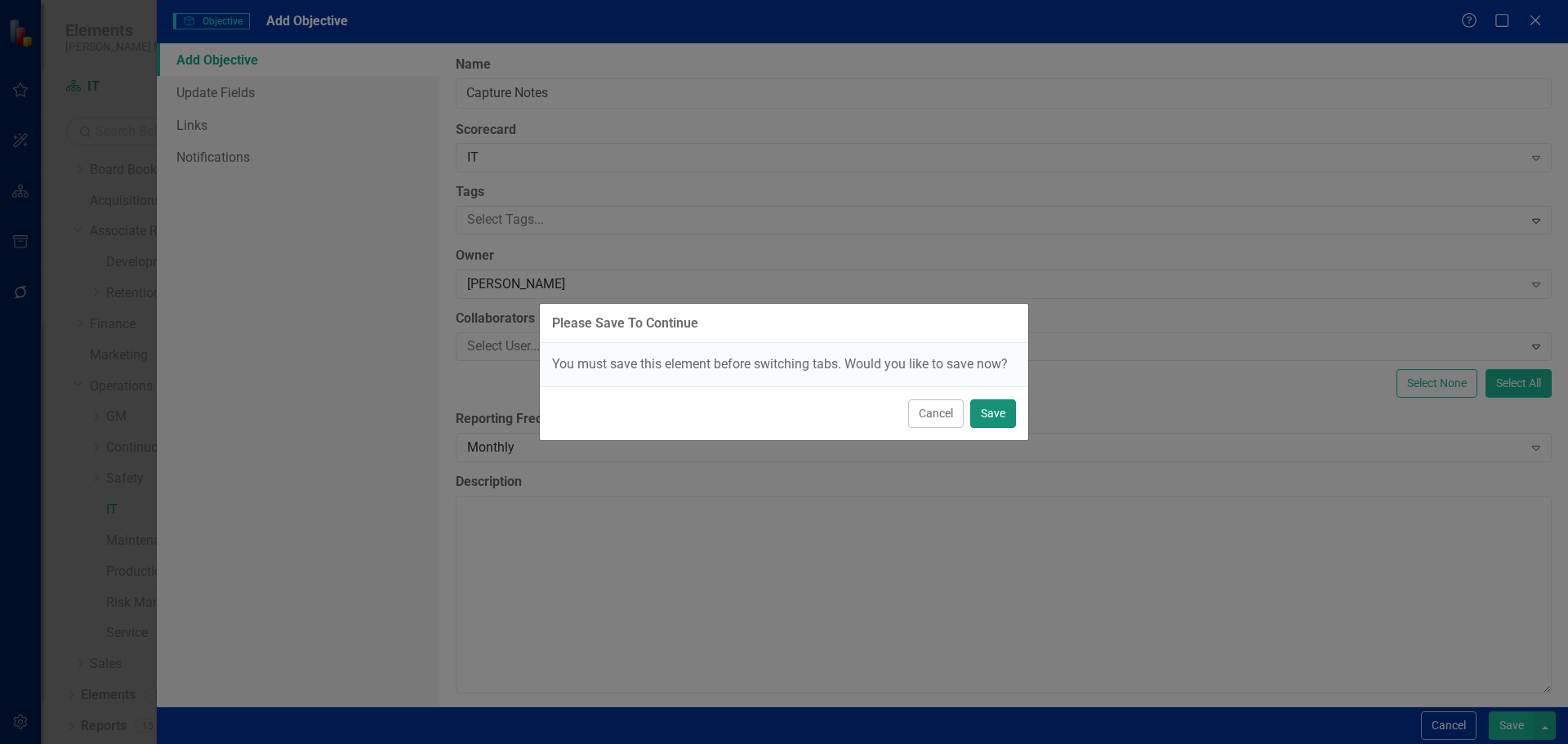
click at [991, 420] on button "Save" at bounding box center [992, 414] width 45 height 28
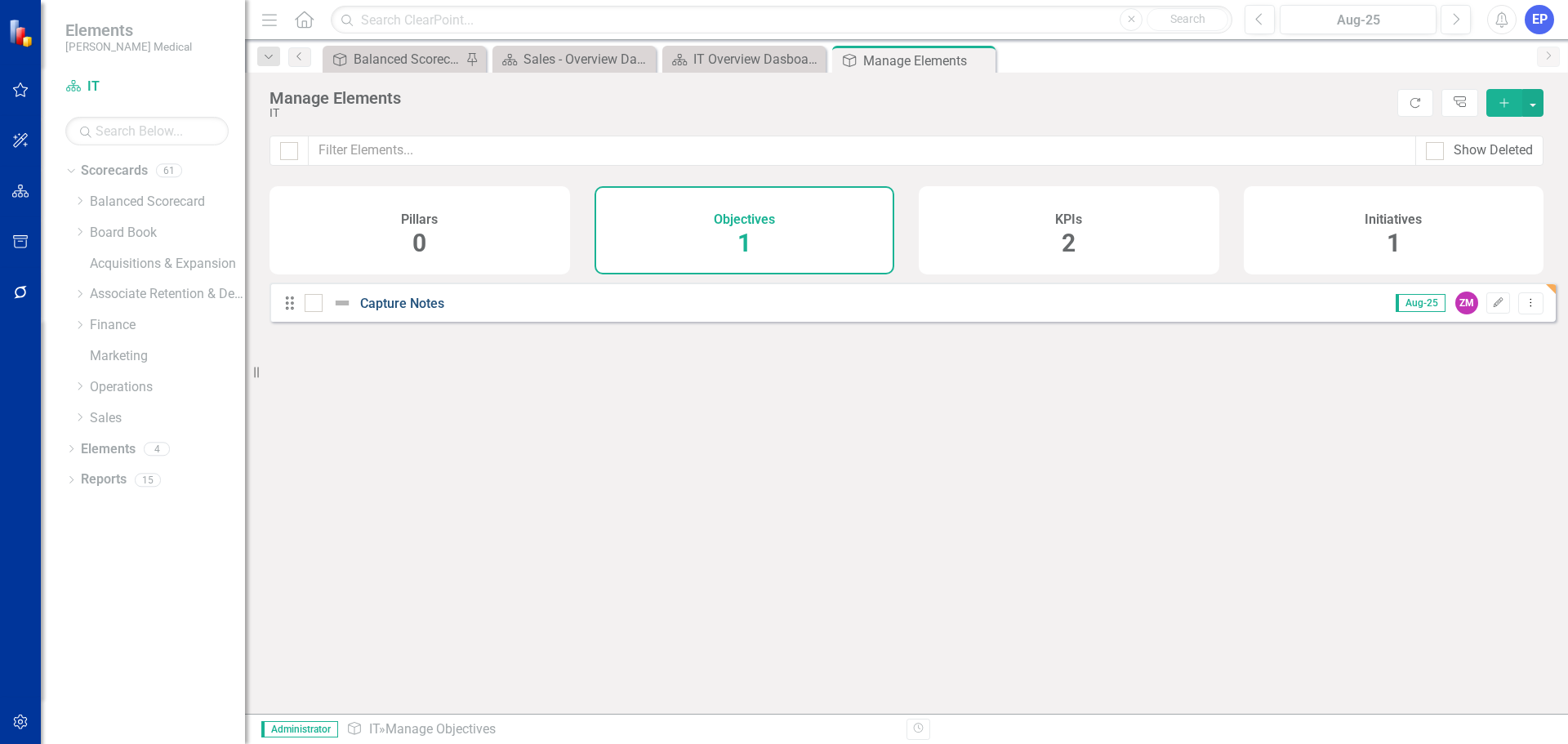
click at [409, 312] on link "Capture Notes" at bounding box center [401, 303] width 84 height 15
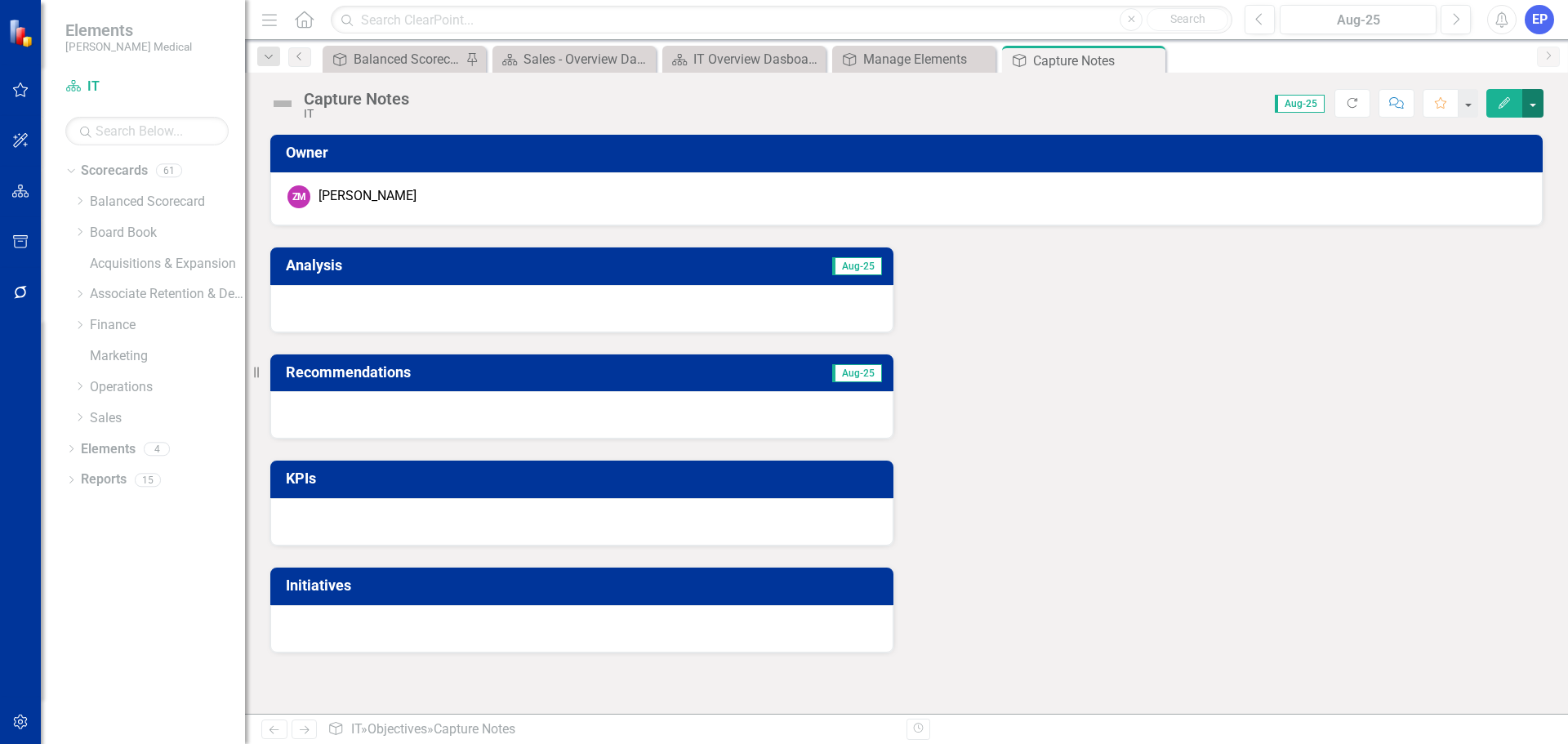
click at [1535, 110] on button "button" at bounding box center [1532, 103] width 21 height 28
click at [1493, 156] on link "Edit Report Edit Layout" at bounding box center [1476, 163] width 132 height 30
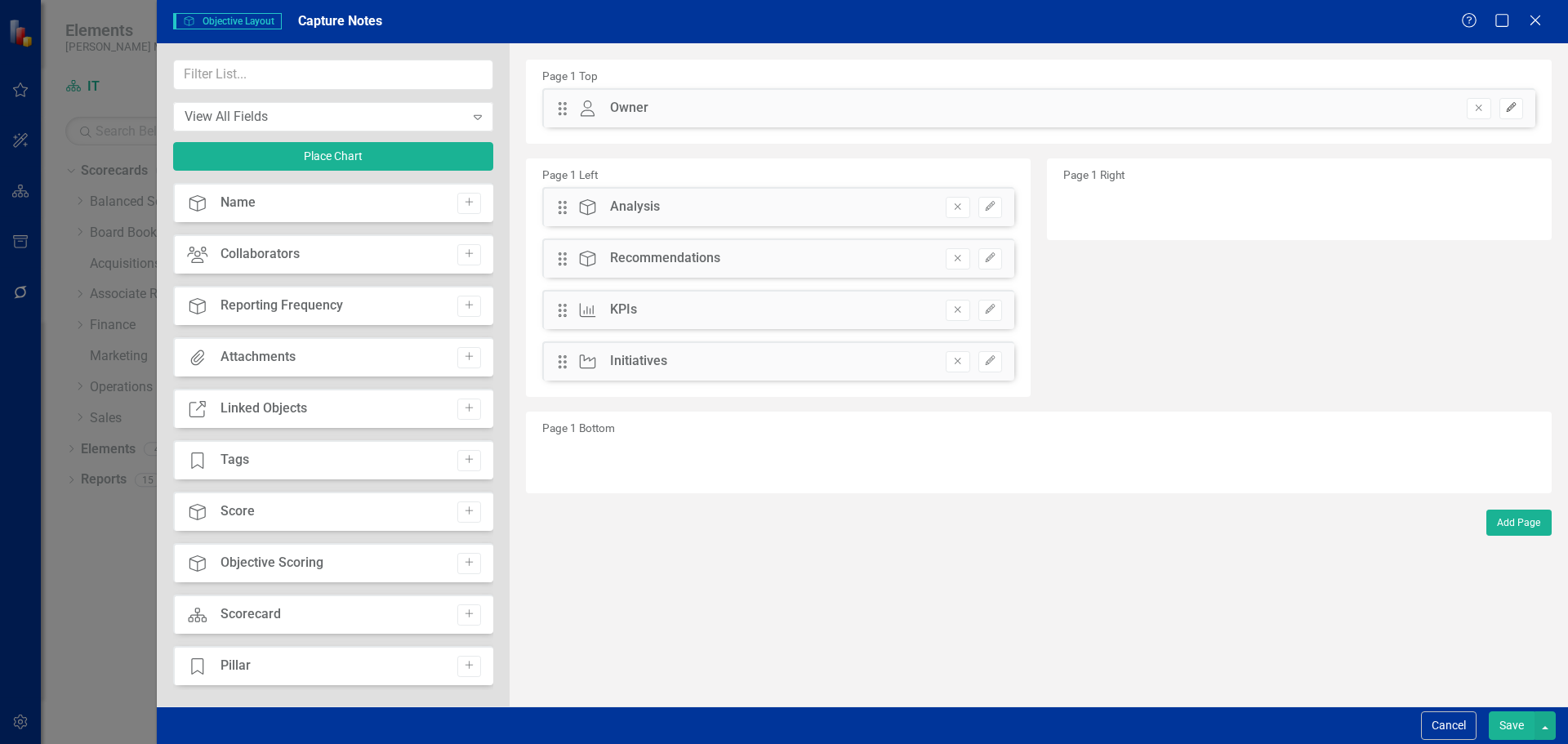
click at [1518, 117] on button "Edit" at bounding box center [1510, 109] width 24 height 21
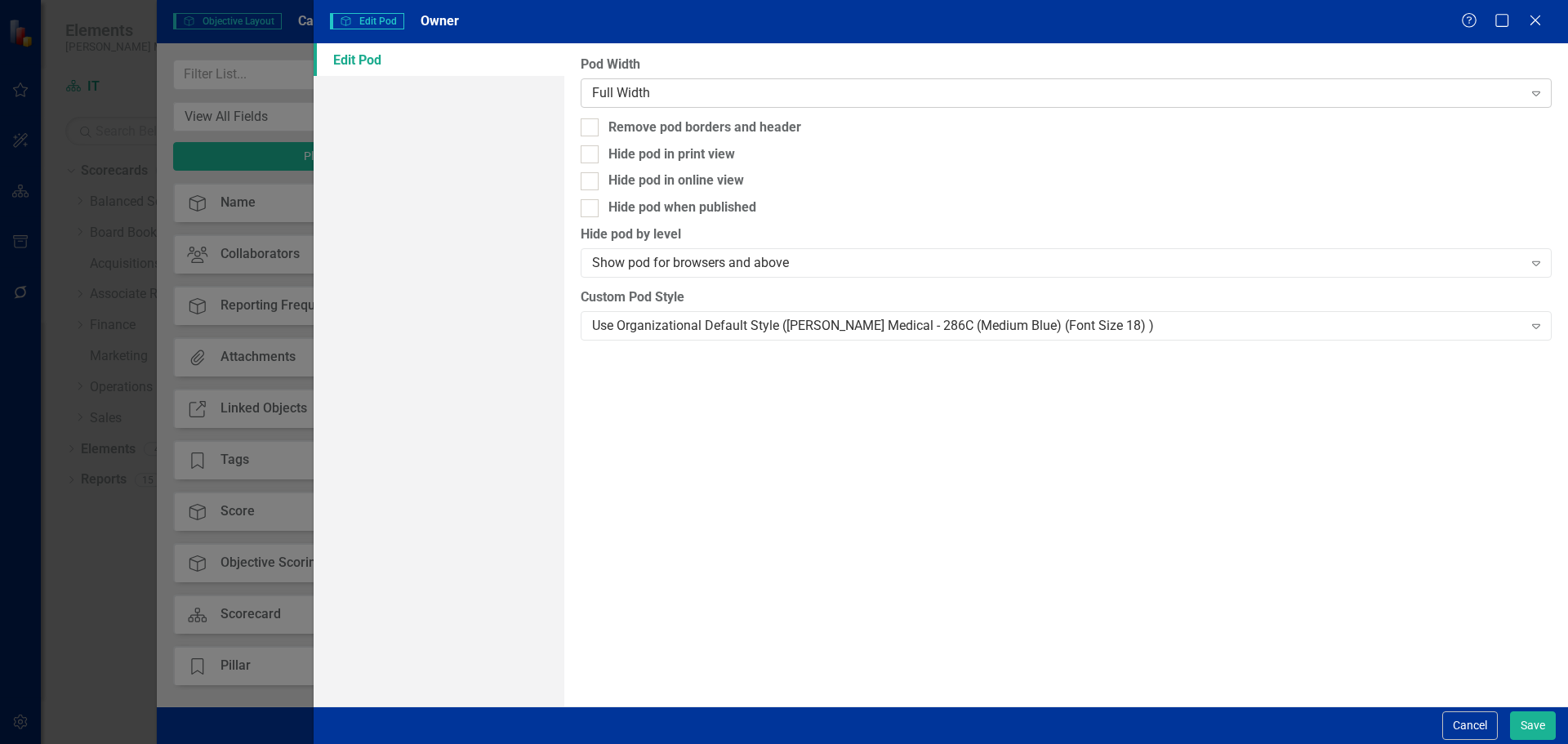
click at [1000, 96] on div "Full Width" at bounding box center [1056, 93] width 930 height 19
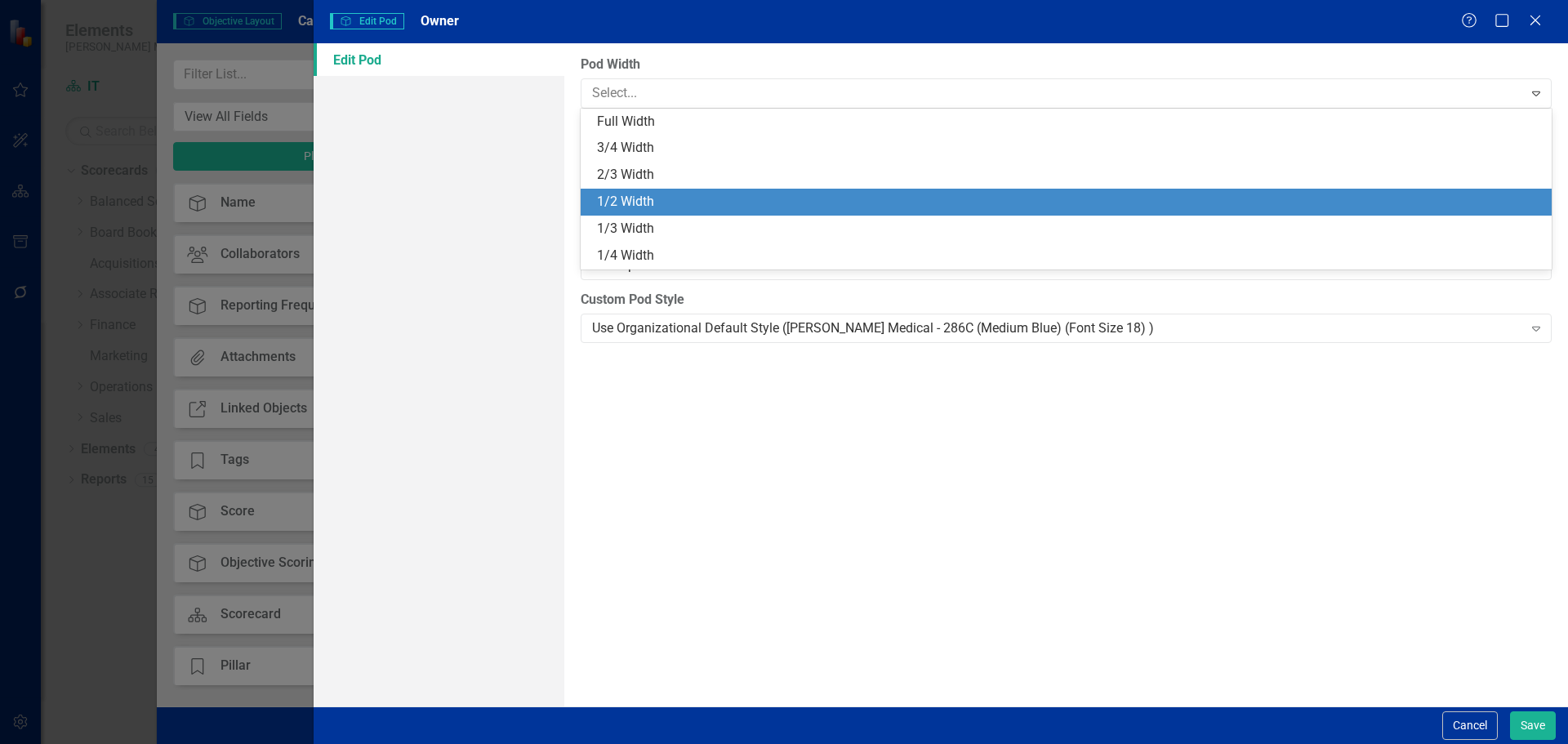
click at [987, 194] on div "1/2 Width" at bounding box center [1069, 202] width 945 height 19
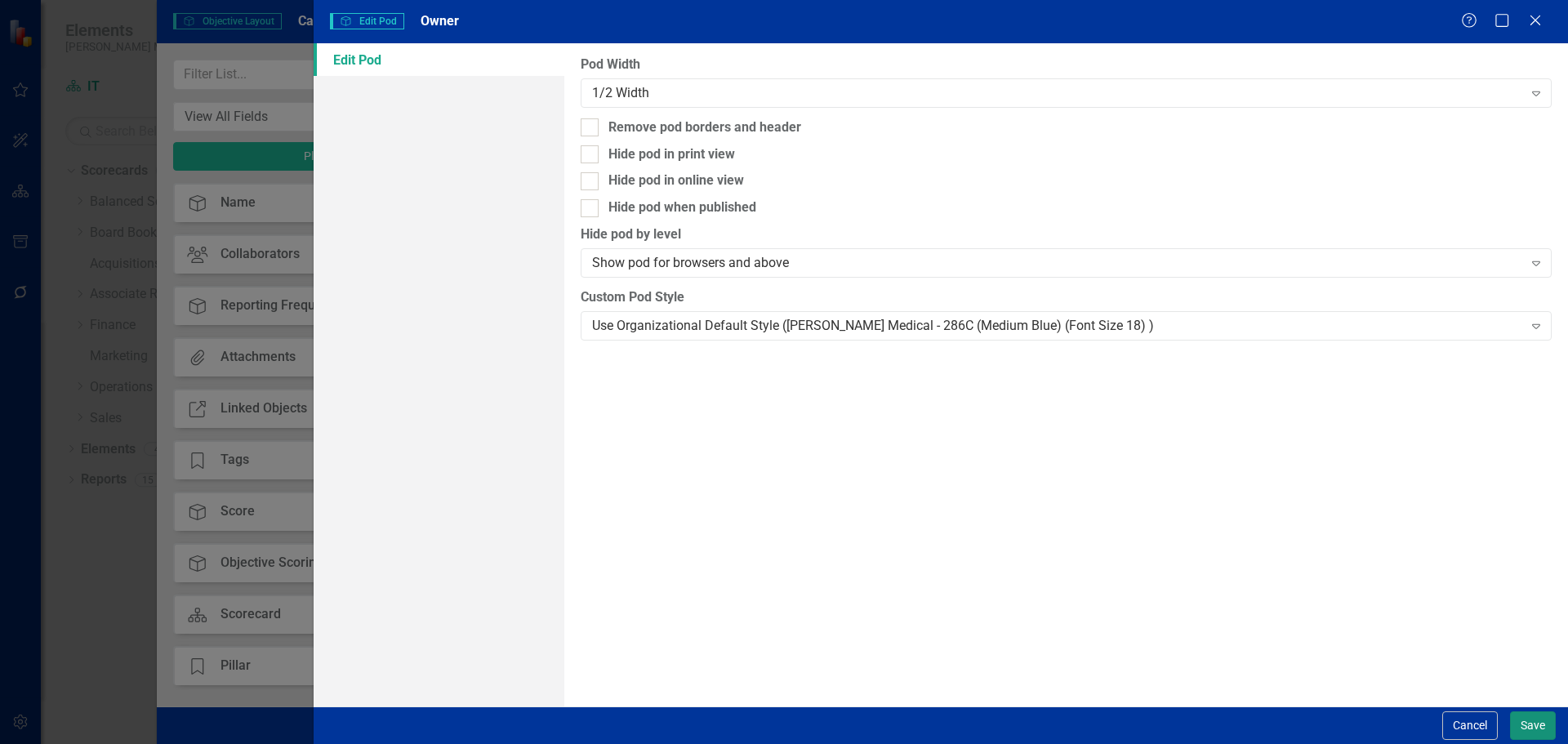
click at [1532, 723] on button "Save" at bounding box center [1532, 725] width 45 height 28
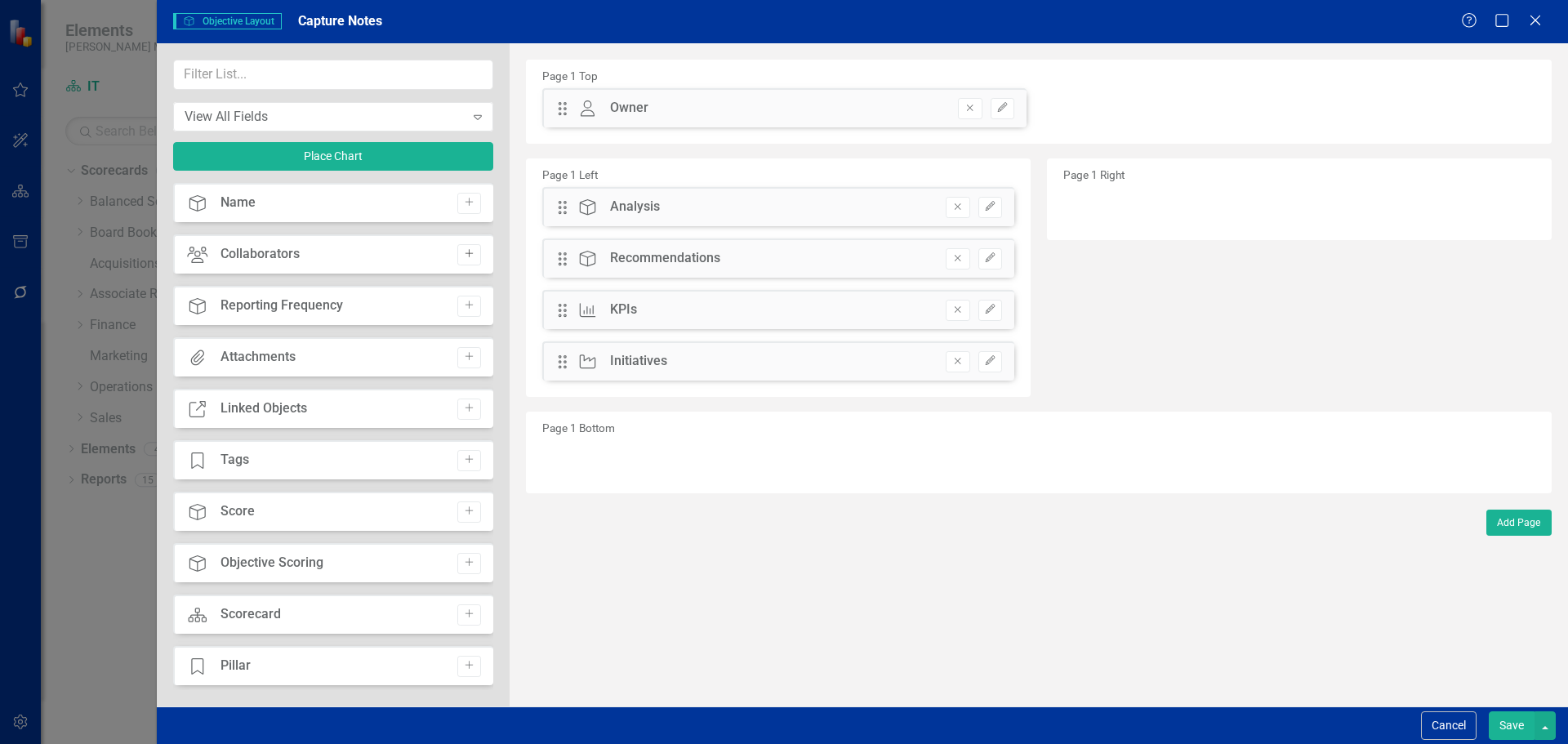
click at [463, 255] on icon "Add" at bounding box center [468, 254] width 12 height 9
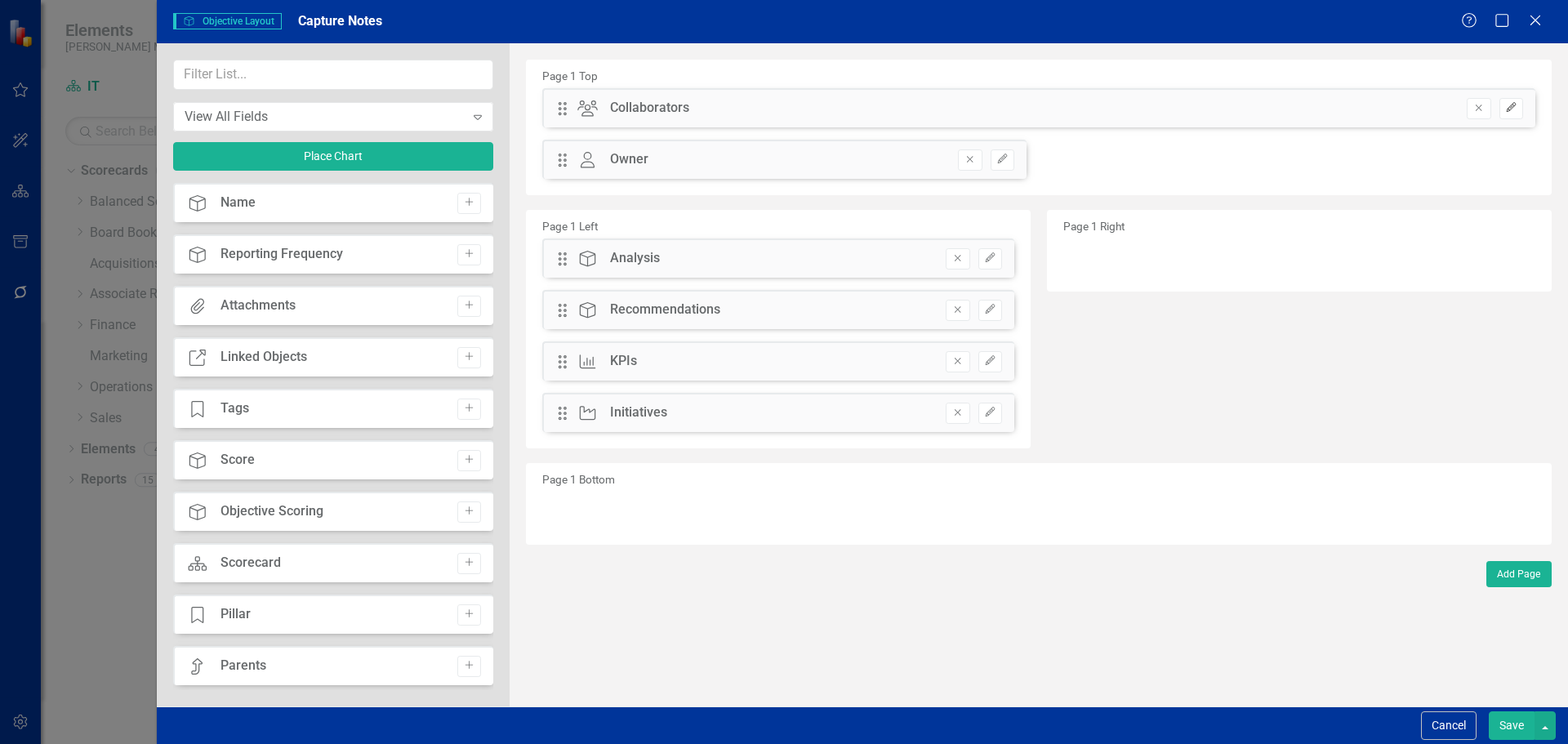
click at [1520, 101] on button "Edit" at bounding box center [1510, 109] width 24 height 21
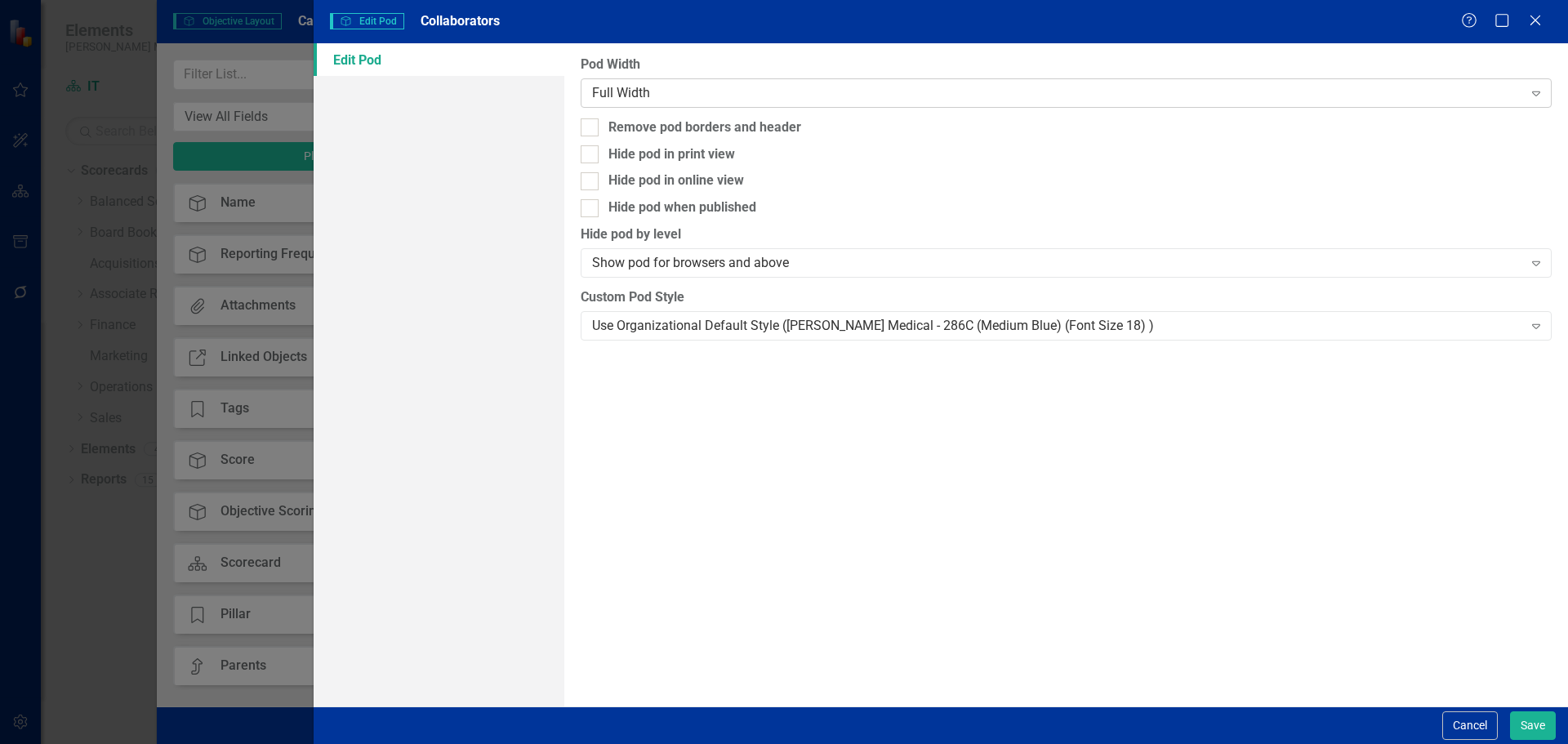
click at [861, 89] on div "Full Width" at bounding box center [1056, 93] width 930 height 19
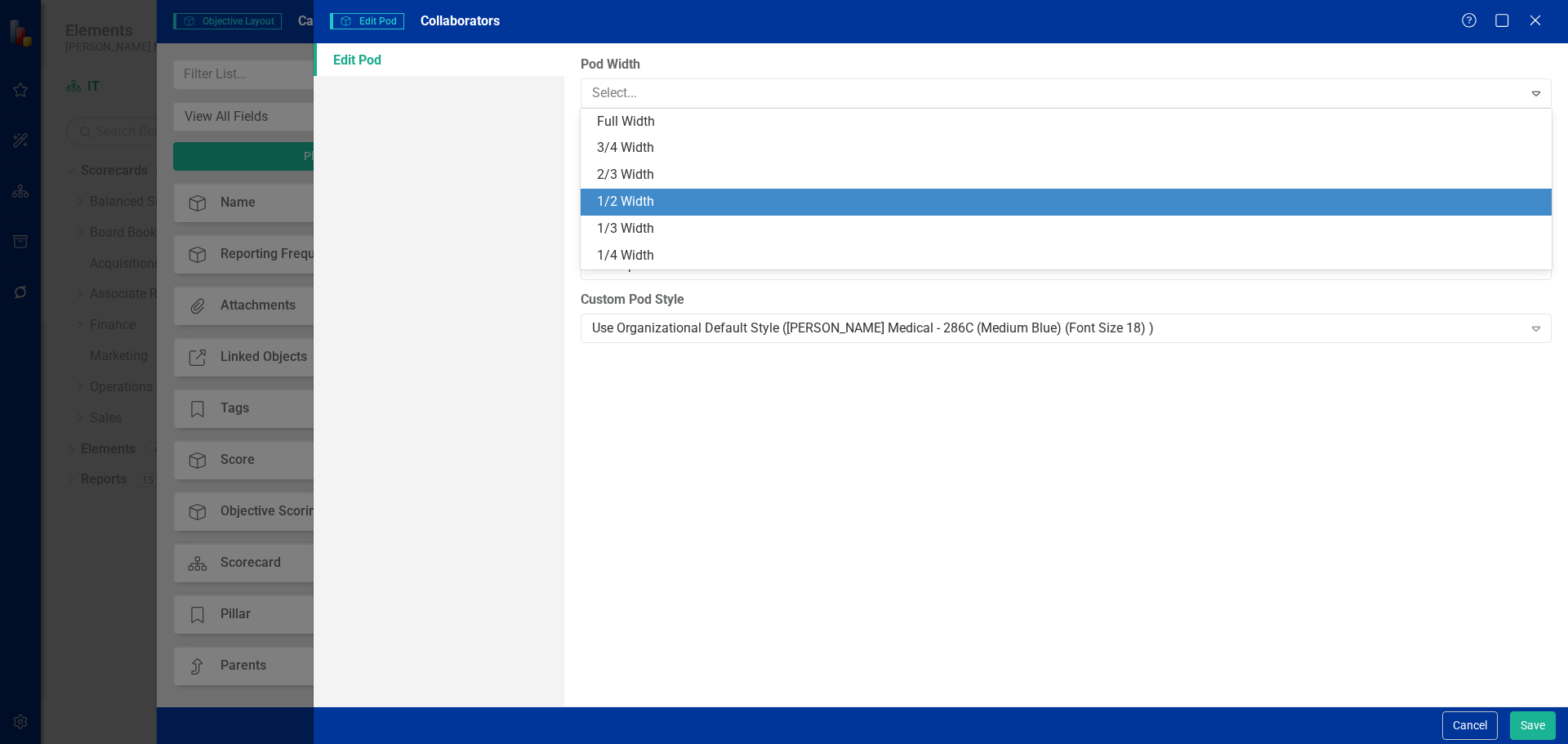
click at [847, 191] on div "1/2 Width" at bounding box center [1066, 202] width 970 height 27
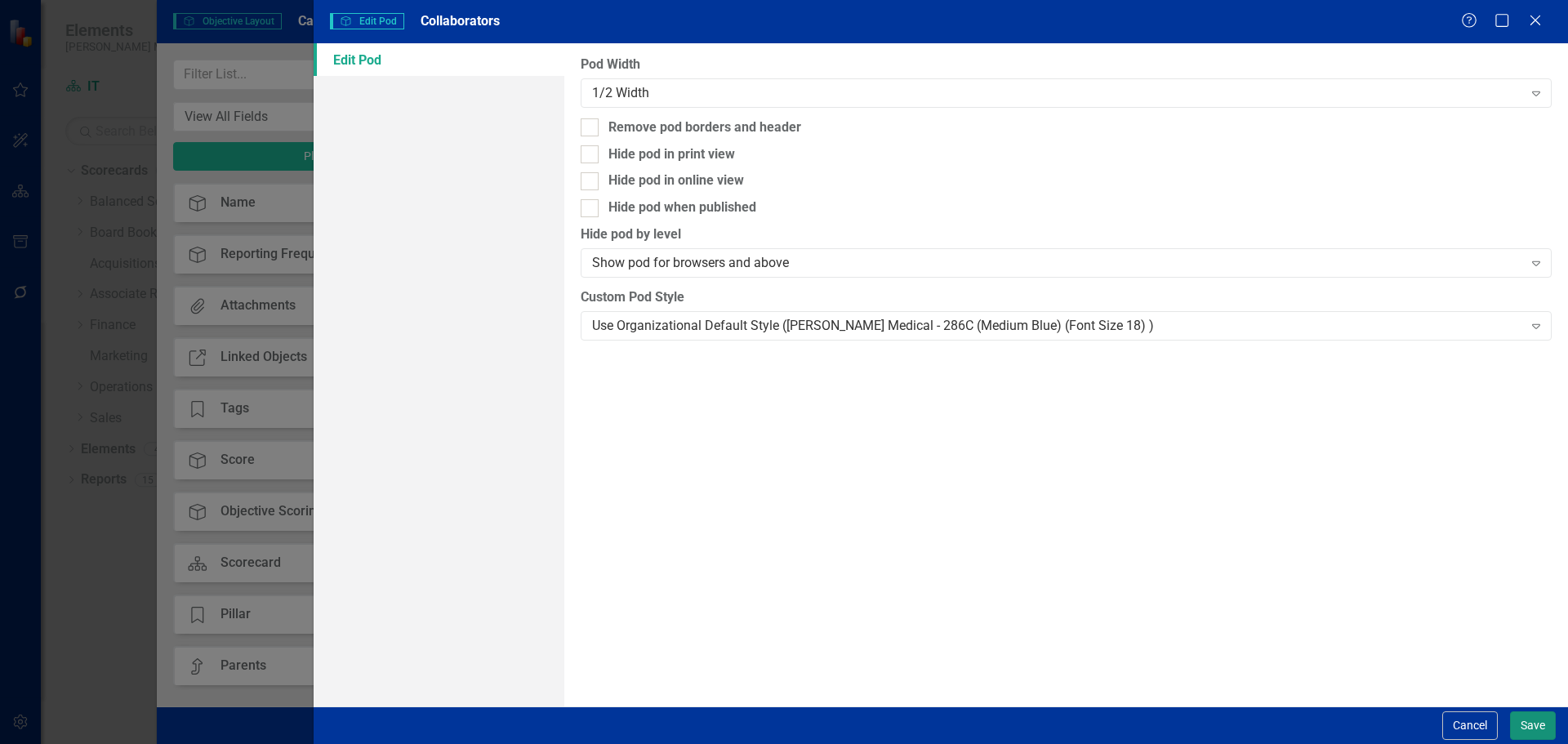
click at [1524, 721] on button "Save" at bounding box center [1532, 725] width 45 height 28
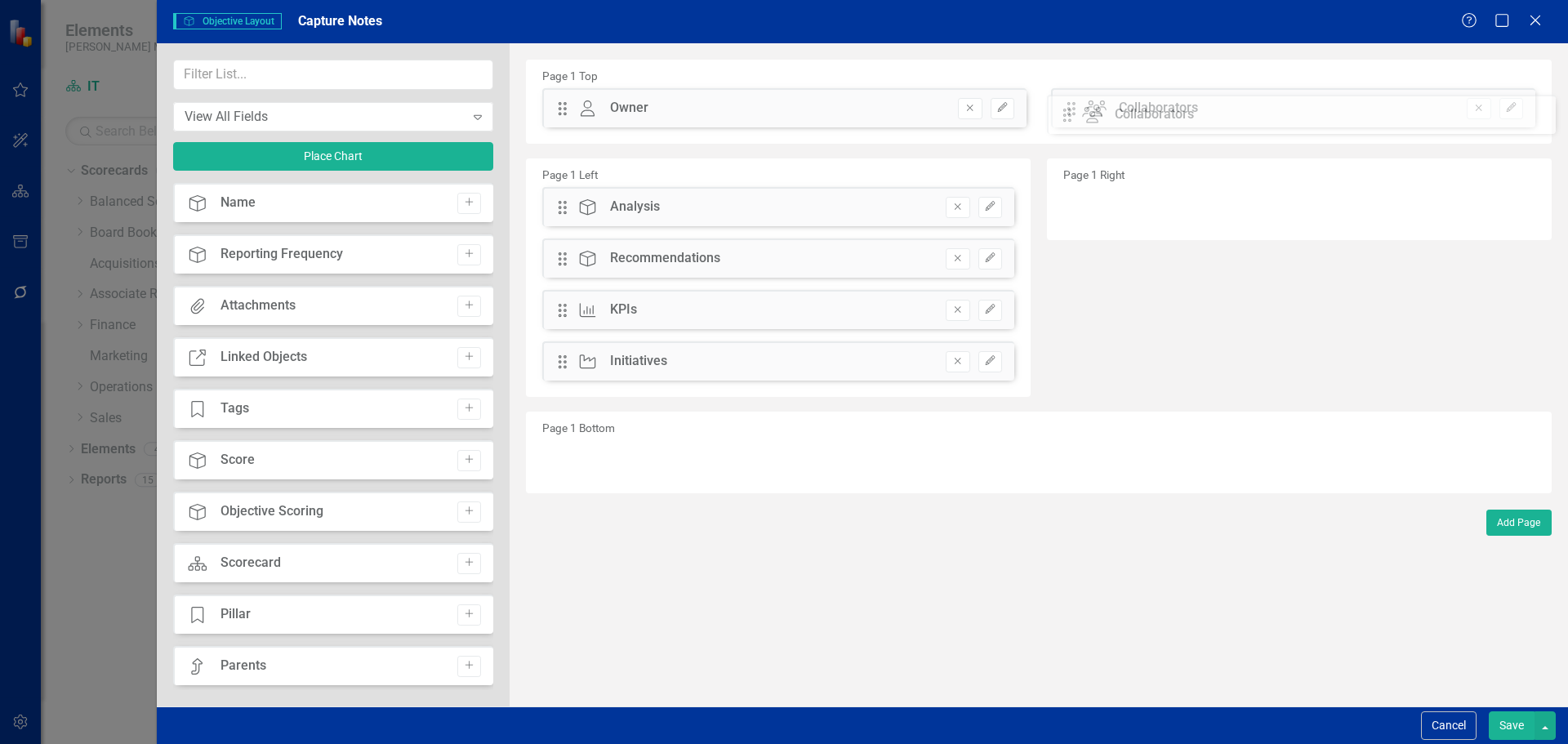
drag, startPoint x: 565, startPoint y: 106, endPoint x: 1083, endPoint y: 112, distance: 518.0
click at [952, 363] on icon "Remove" at bounding box center [957, 361] width 12 height 9
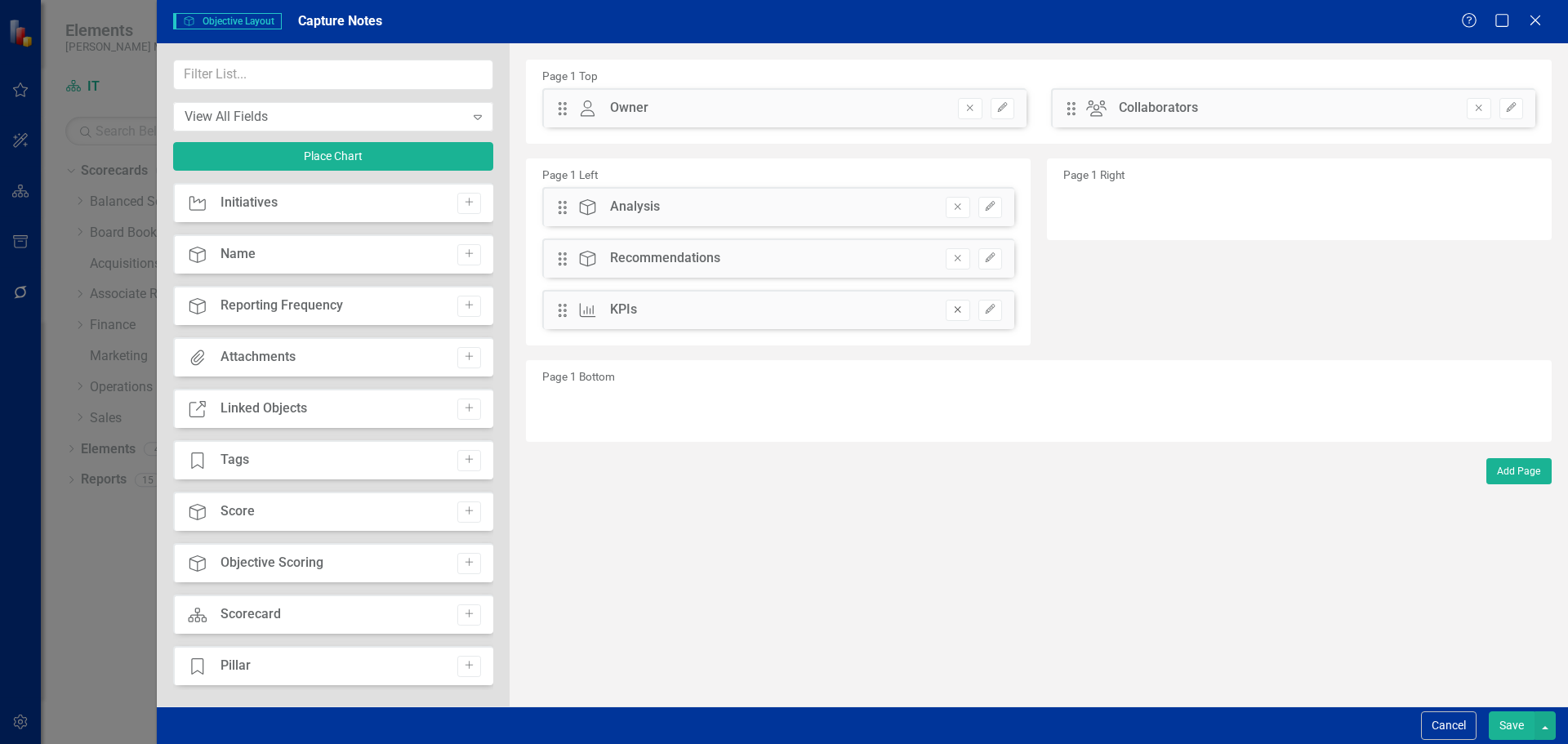
click at [952, 314] on icon "Remove" at bounding box center [957, 310] width 12 height 9
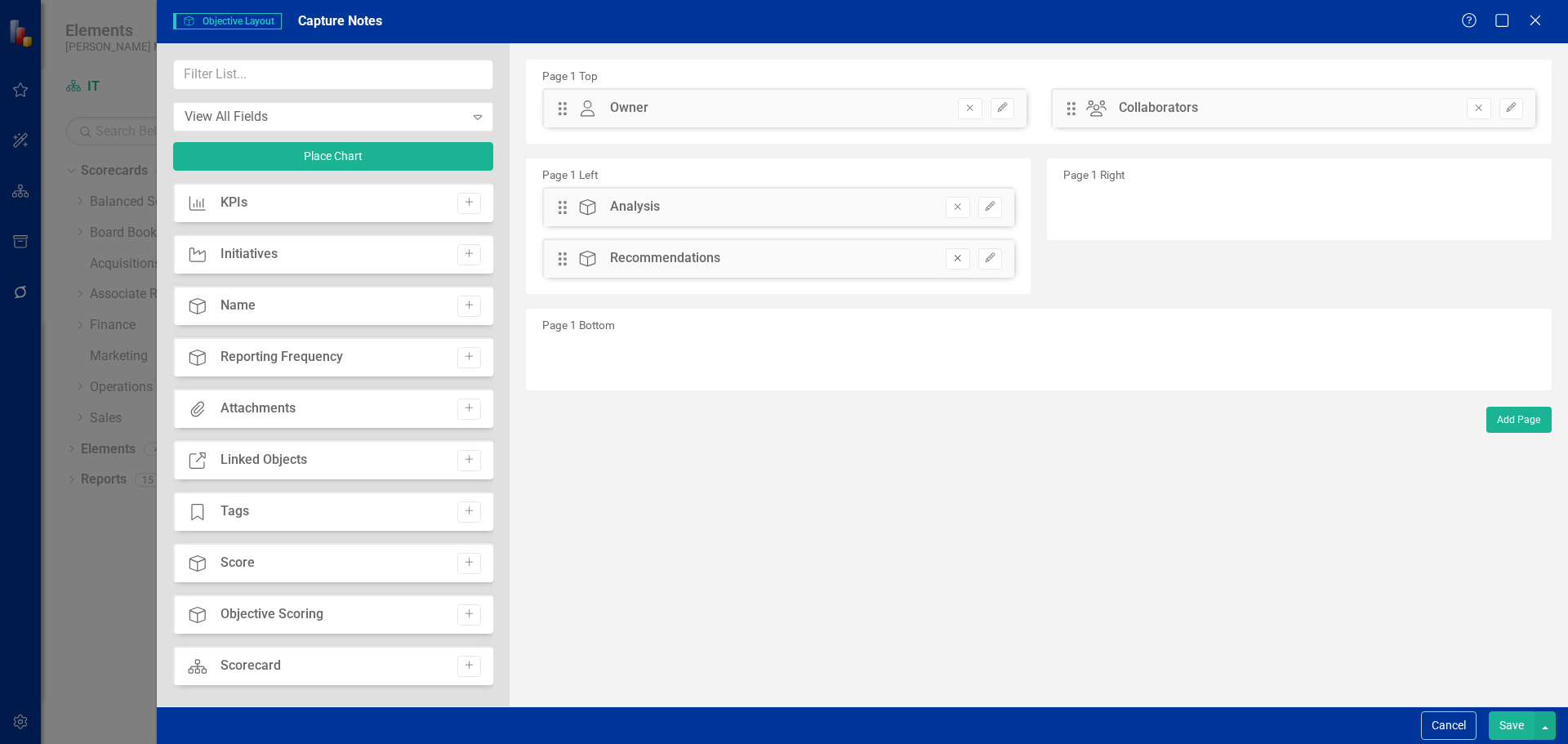
click at [961, 260] on icon "Remove" at bounding box center [957, 258] width 12 height 9
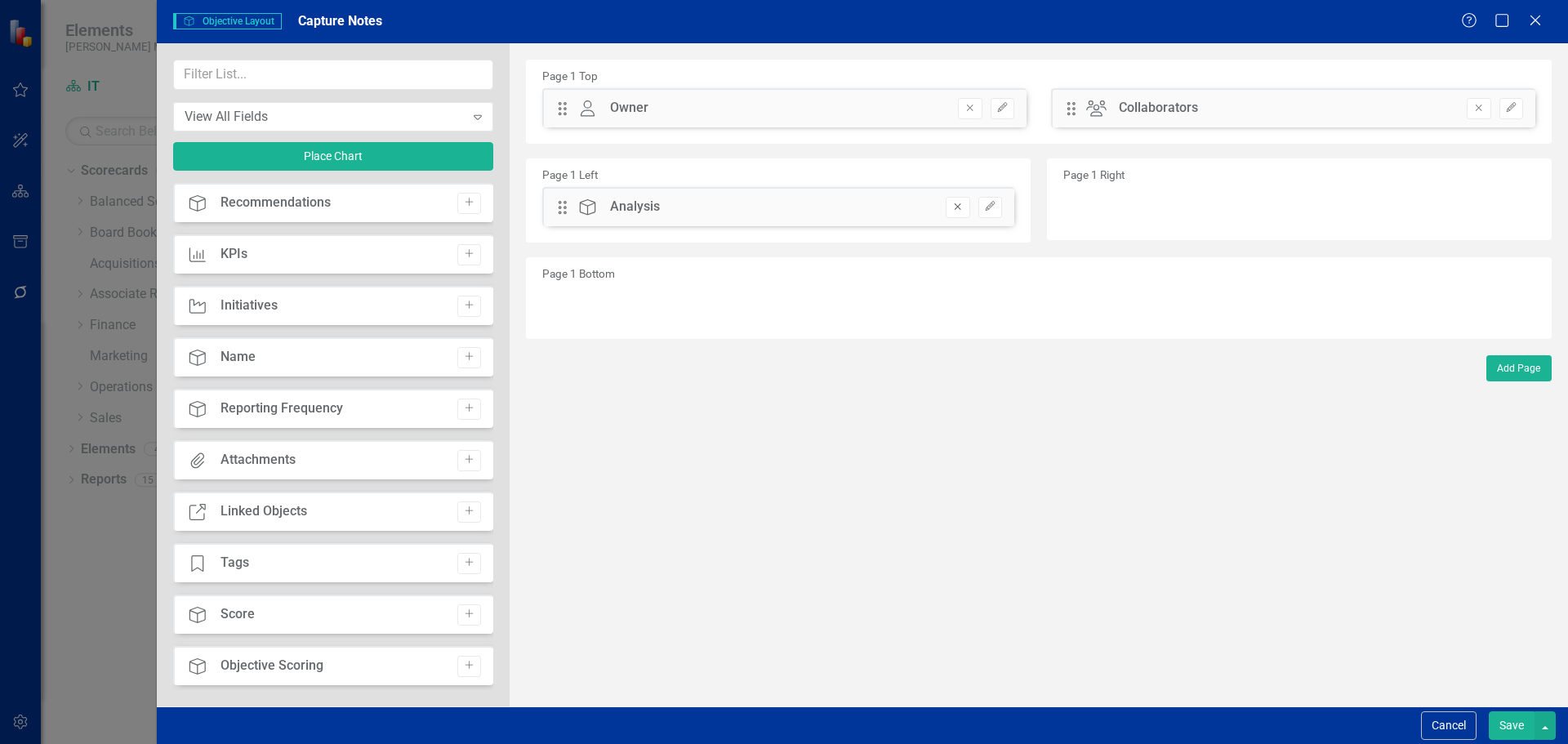
click at [958, 211] on icon "Remove" at bounding box center [957, 207] width 12 height 9
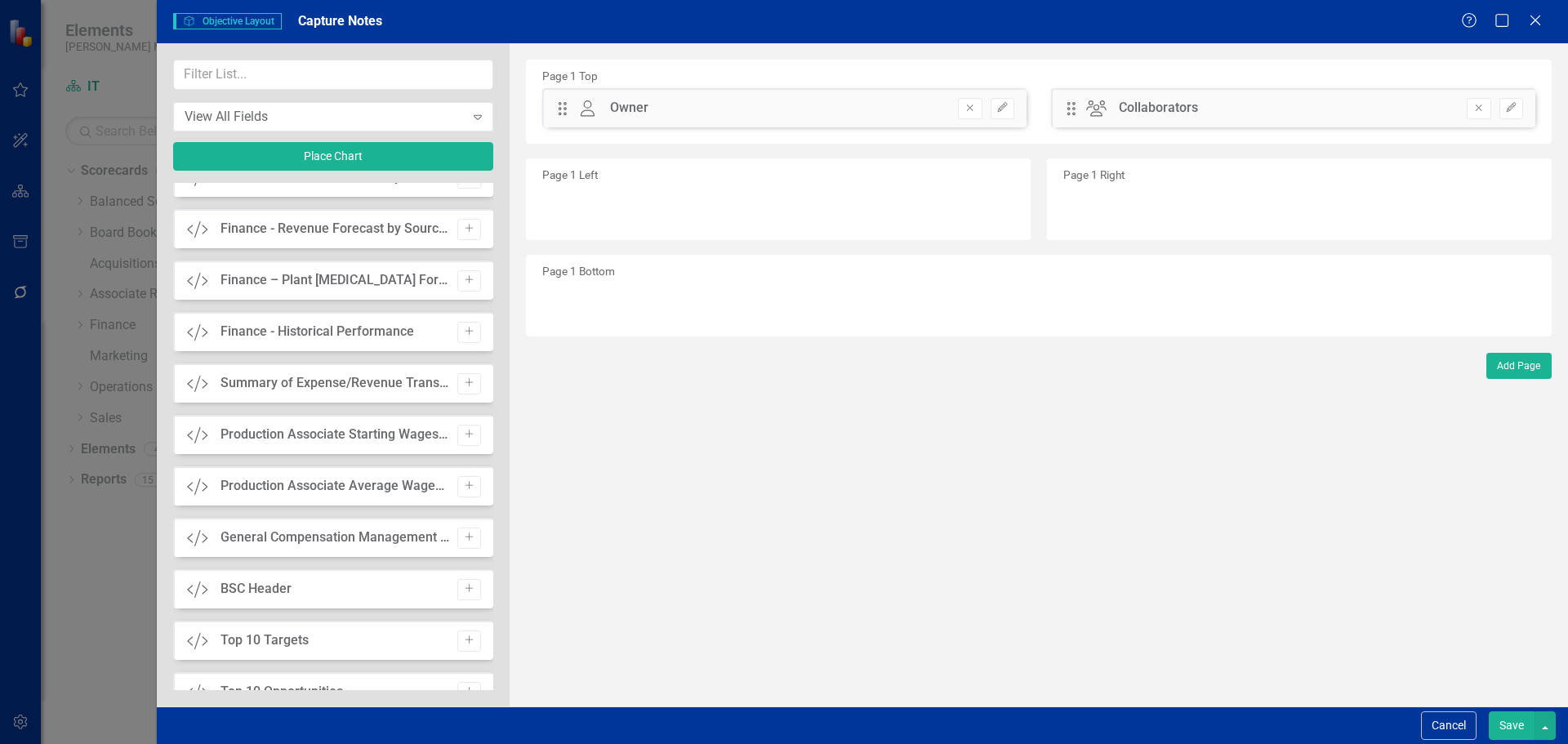
scroll to position [2117, 0]
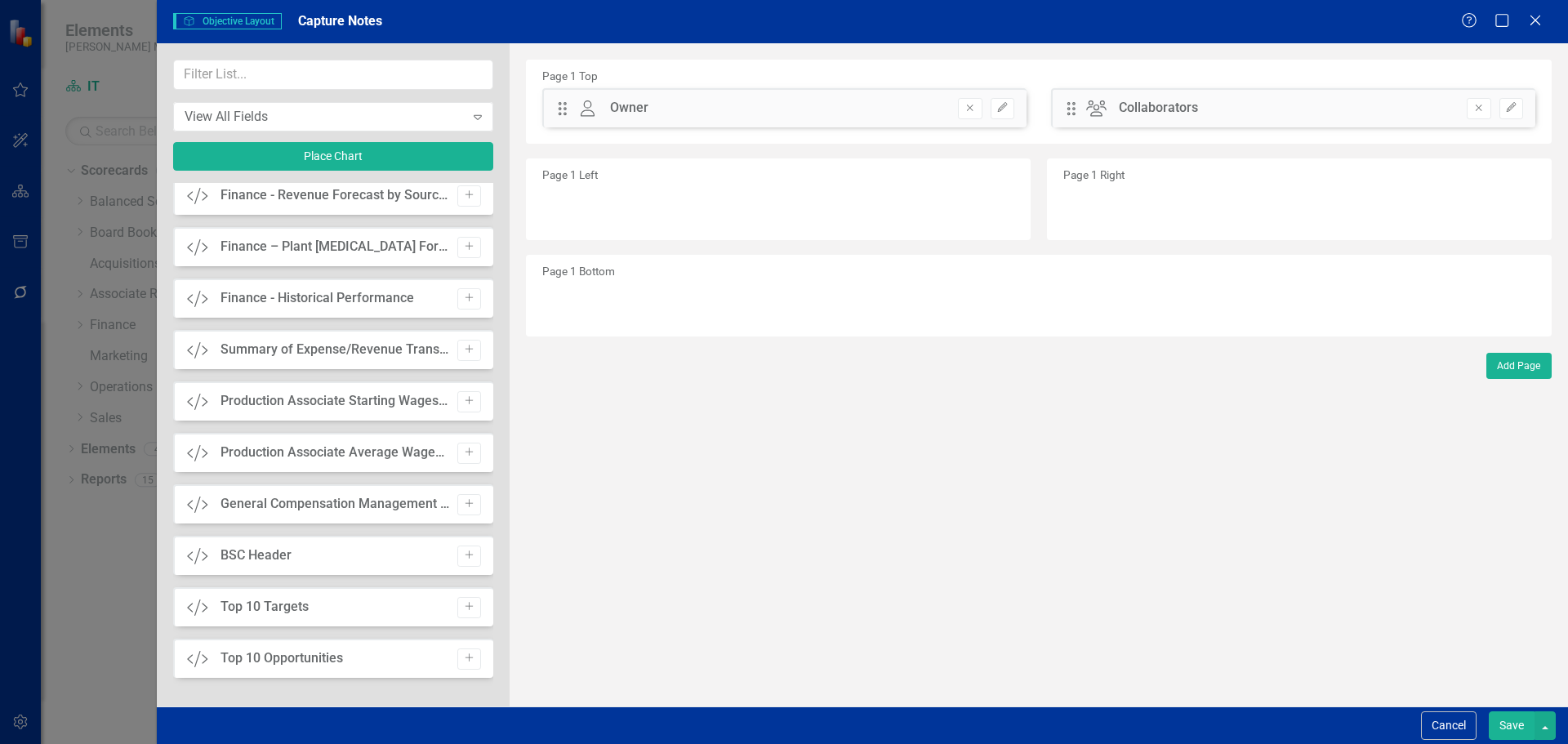
click at [1508, 722] on button "Save" at bounding box center [1511, 725] width 45 height 28
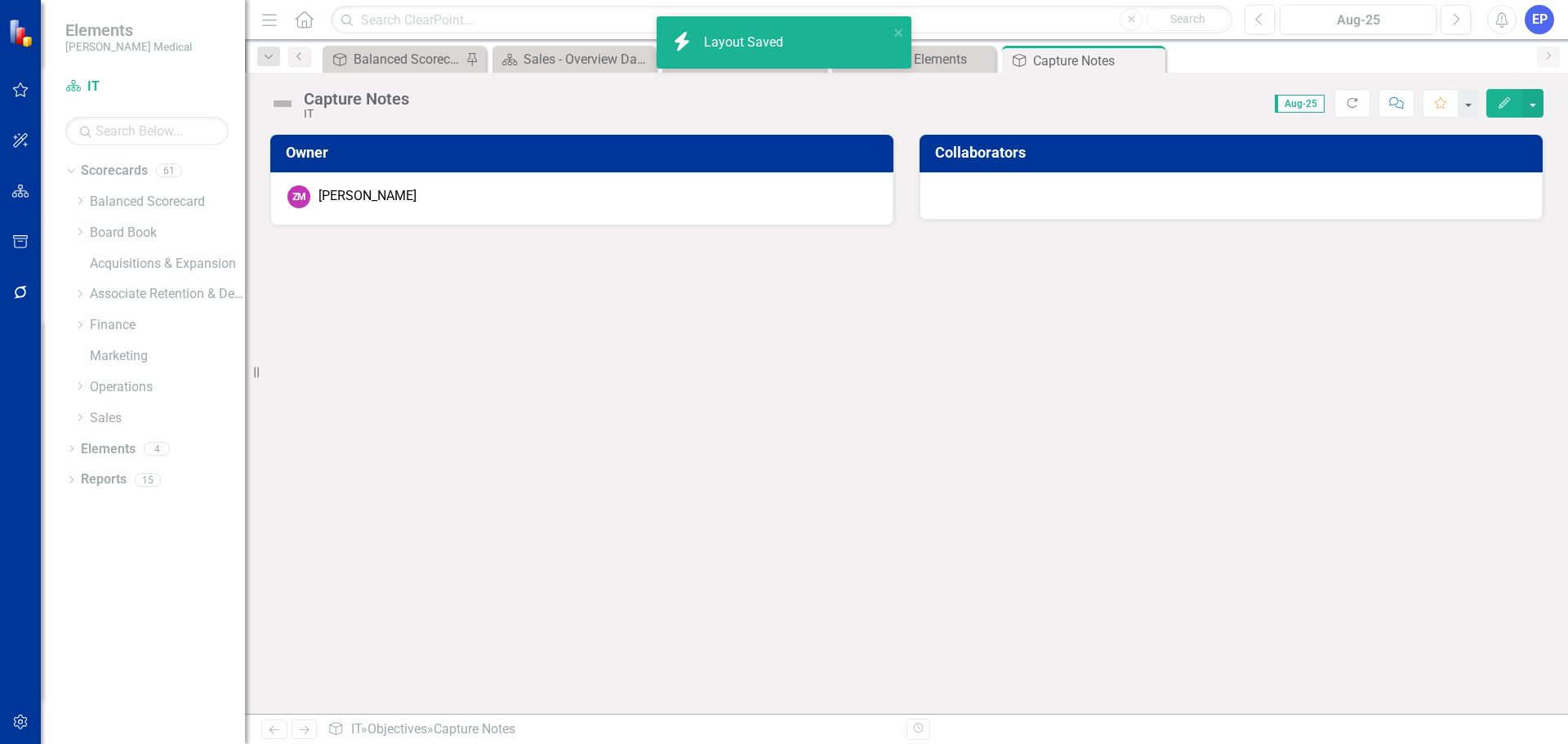
click at [17, 719] on icon "button" at bounding box center [21, 722] width 17 height 13
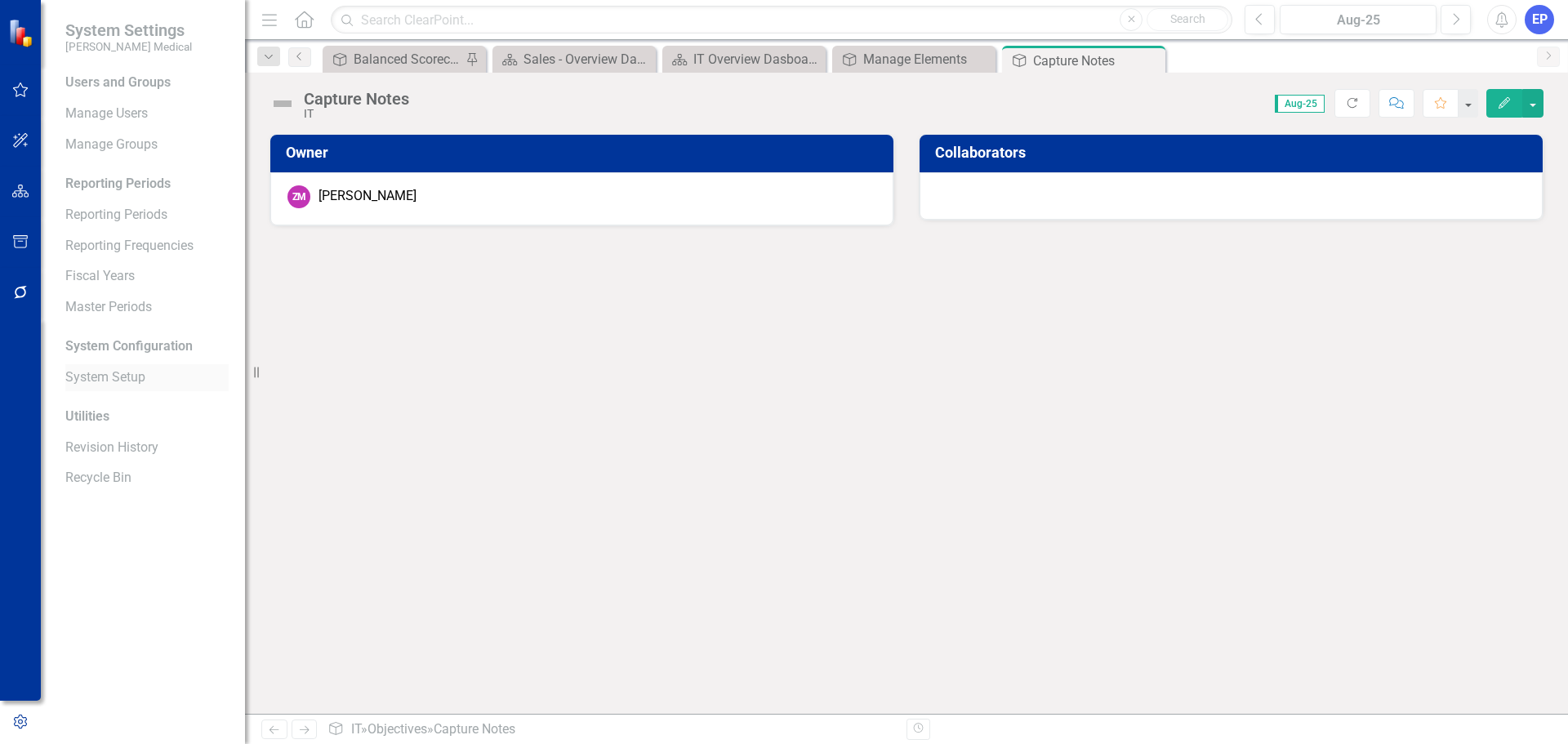
click at [107, 376] on link "System Setup" at bounding box center [146, 378] width 163 height 19
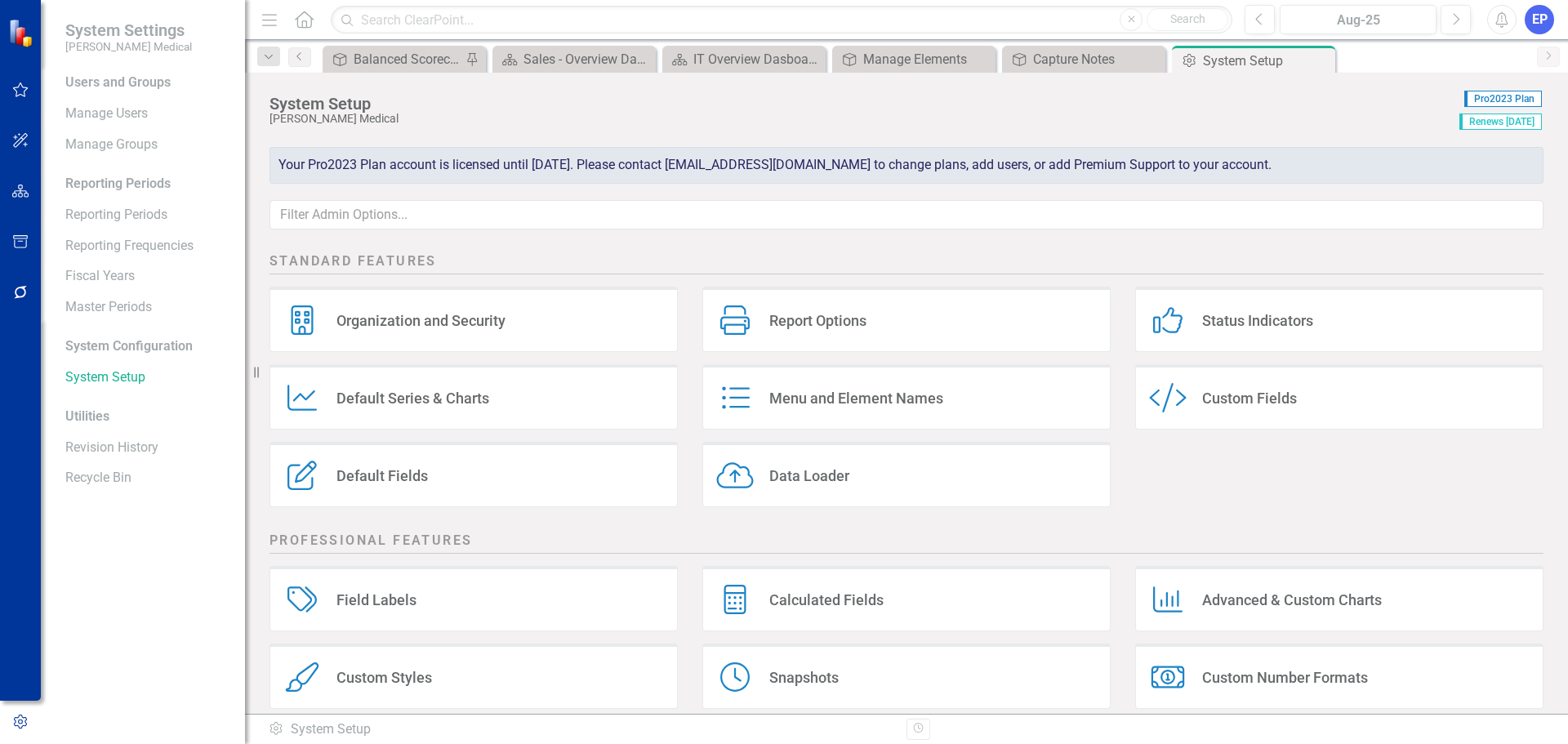
click at [1172, 413] on div "Custom Style" at bounding box center [1172, 398] width 45 height 30
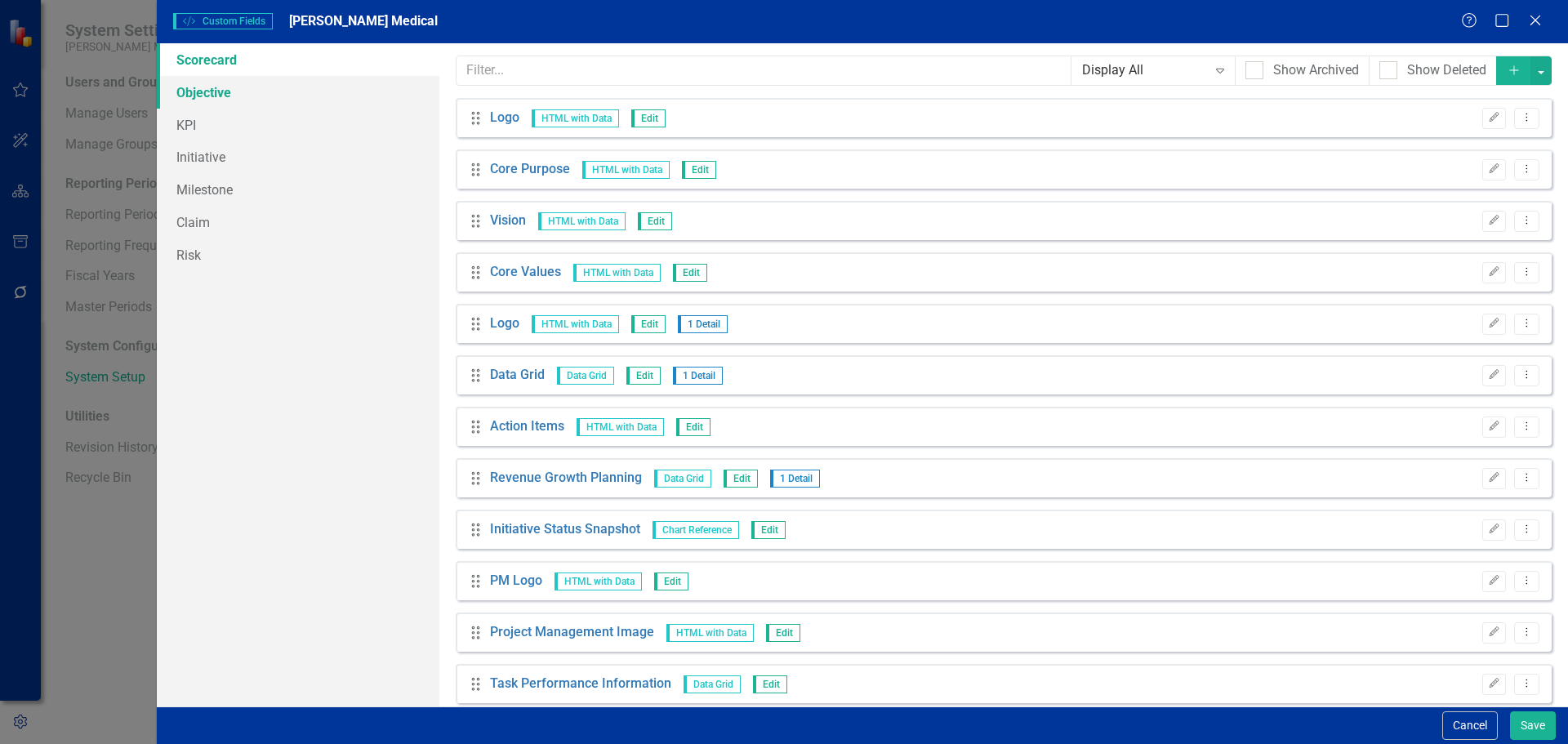
click at [253, 97] on link "Objective" at bounding box center [297, 92] width 282 height 33
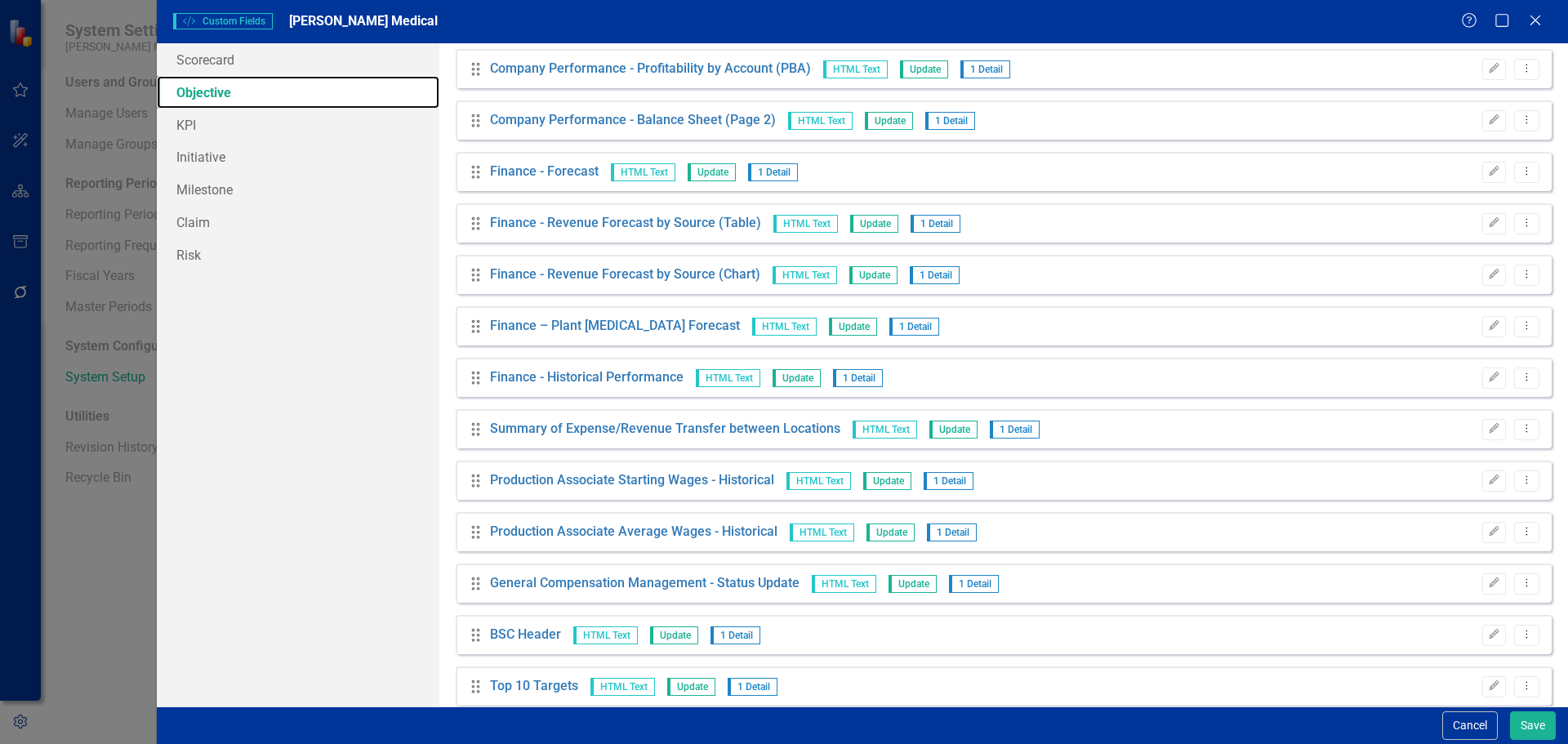
scroll to position [844, 0]
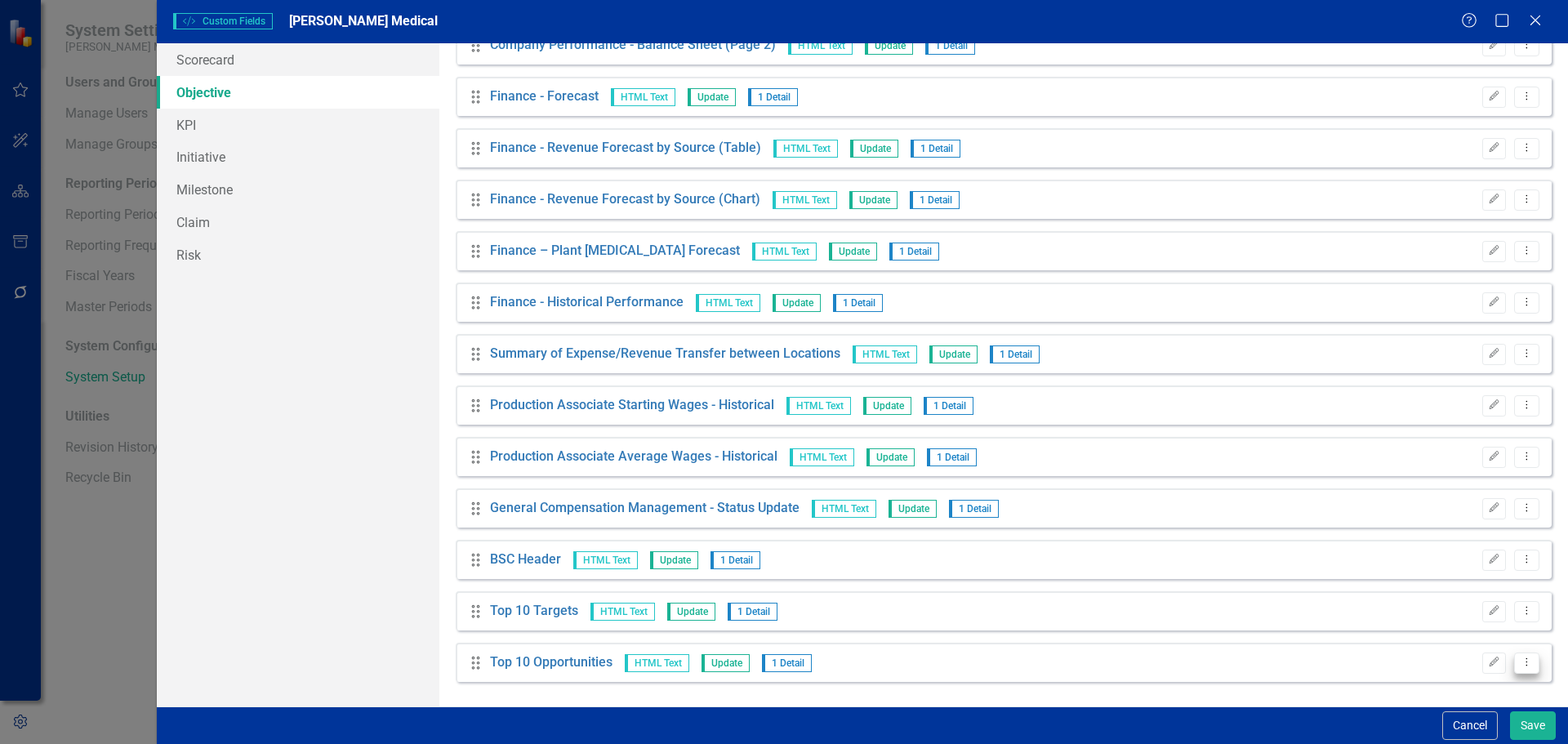
click at [1523, 662] on button "Dropdown Menu" at bounding box center [1526, 663] width 25 height 22
click at [1464, 610] on link "Copy Duplicate Custom Field" at bounding box center [1439, 606] width 173 height 30
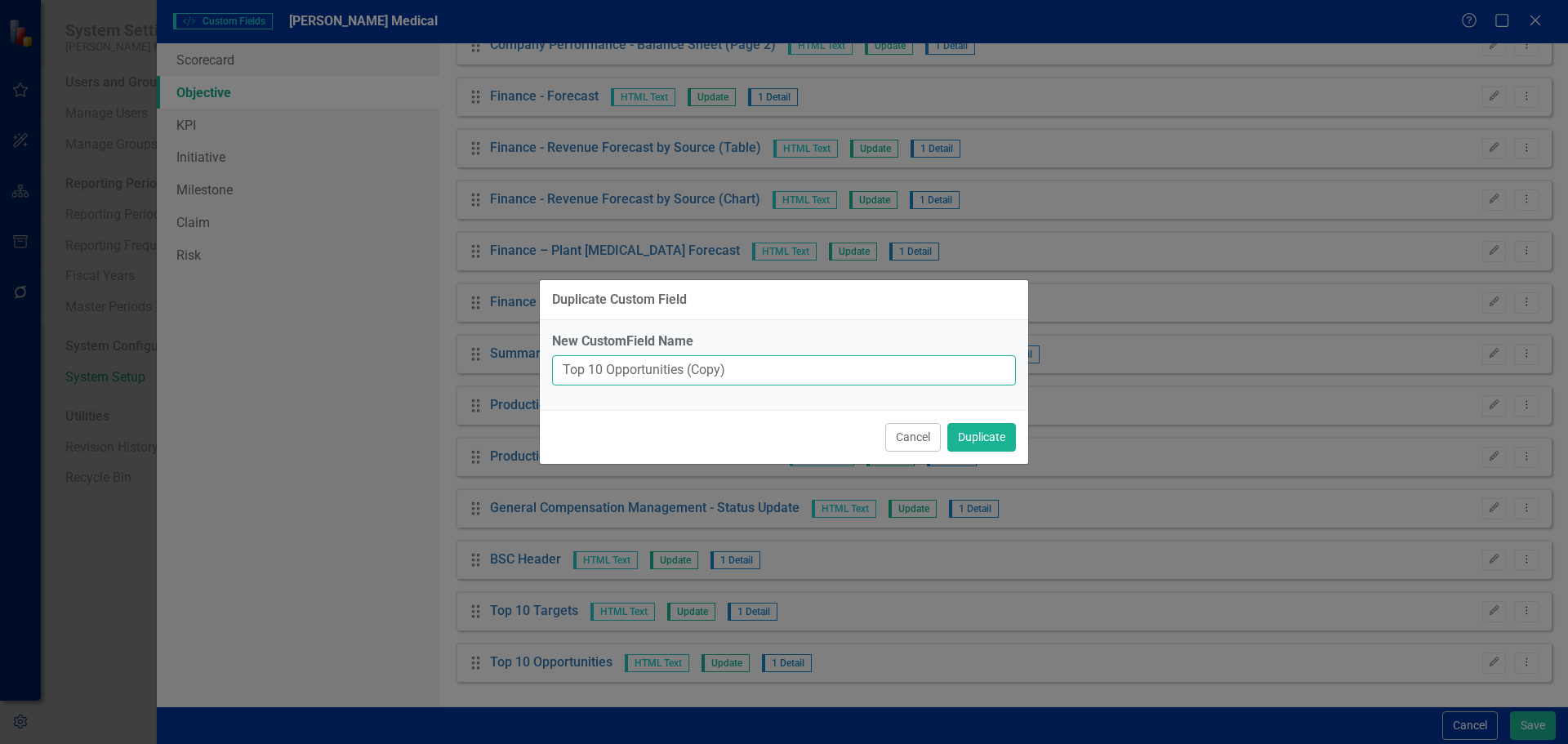
drag, startPoint x: 739, startPoint y: 380, endPoint x: 459, endPoint y: 371, distance: 280.1
click at [459, 371] on div "Duplicate Custom Field New CustomField Name Top 10 Opportunities (Copy) Cancel …" at bounding box center [784, 372] width 1568 height 744
type input "Notes"
click at [964, 441] on button "Duplicate" at bounding box center [981, 437] width 69 height 28
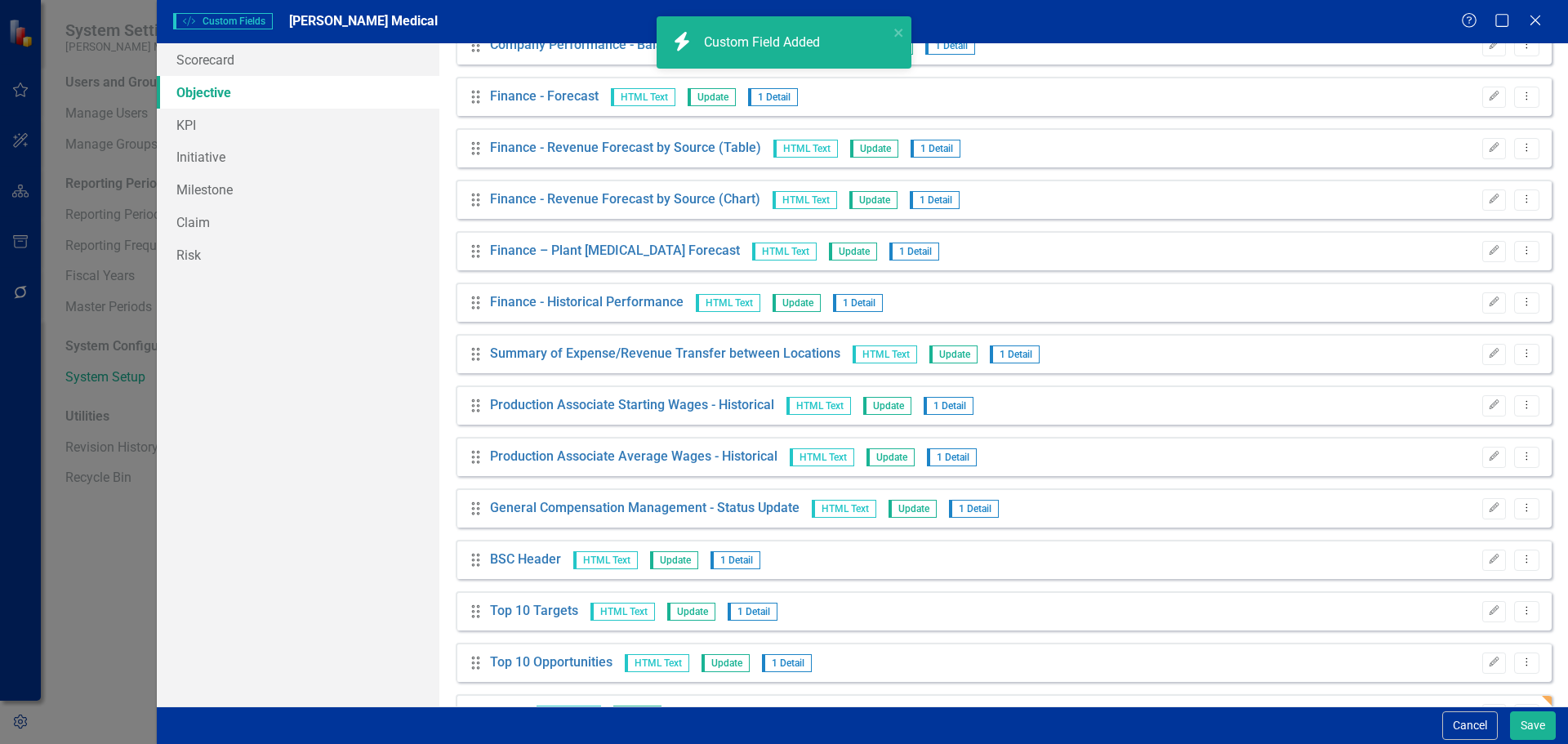
scroll to position [896, 0]
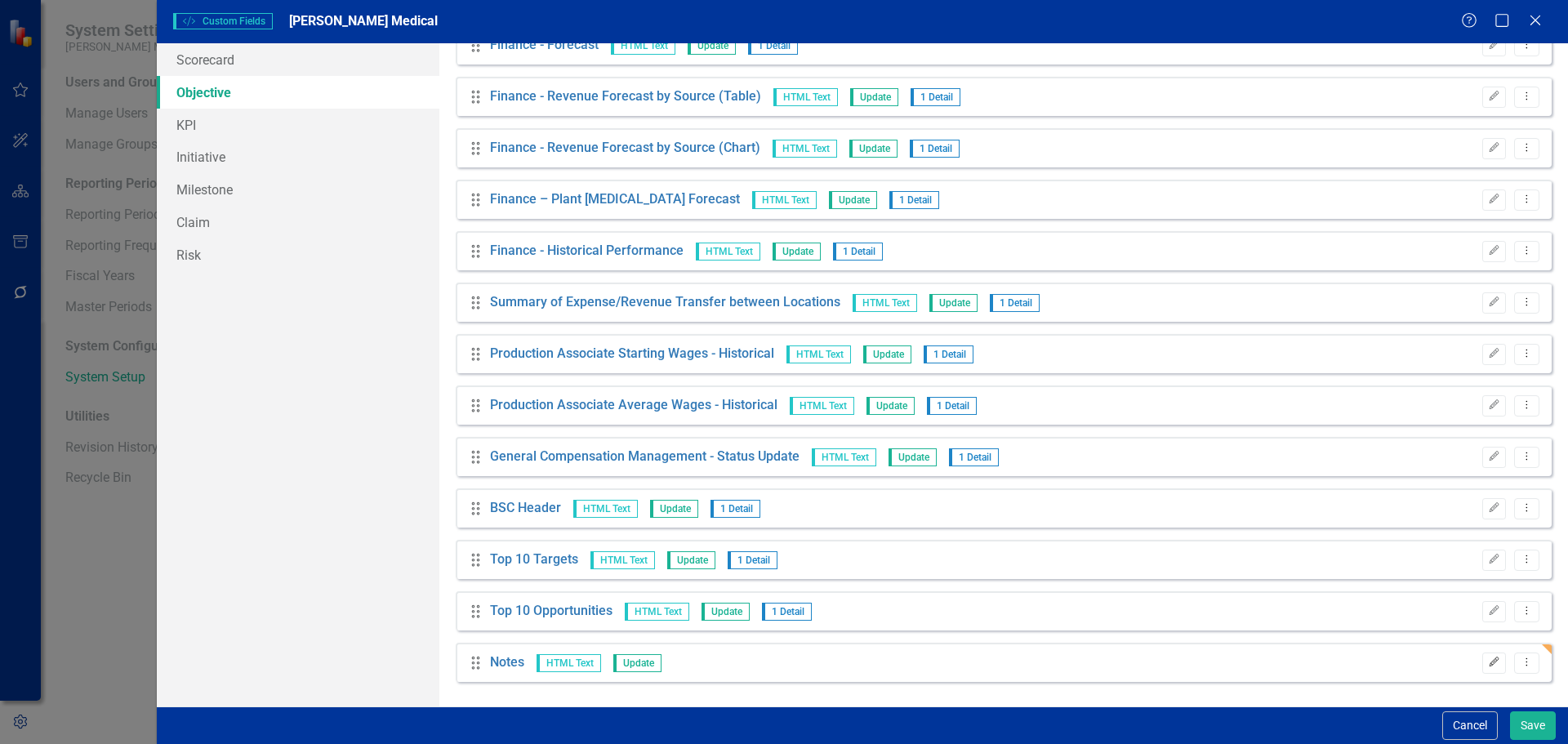
click at [1488, 662] on icon "Edit" at bounding box center [1493, 662] width 12 height 9
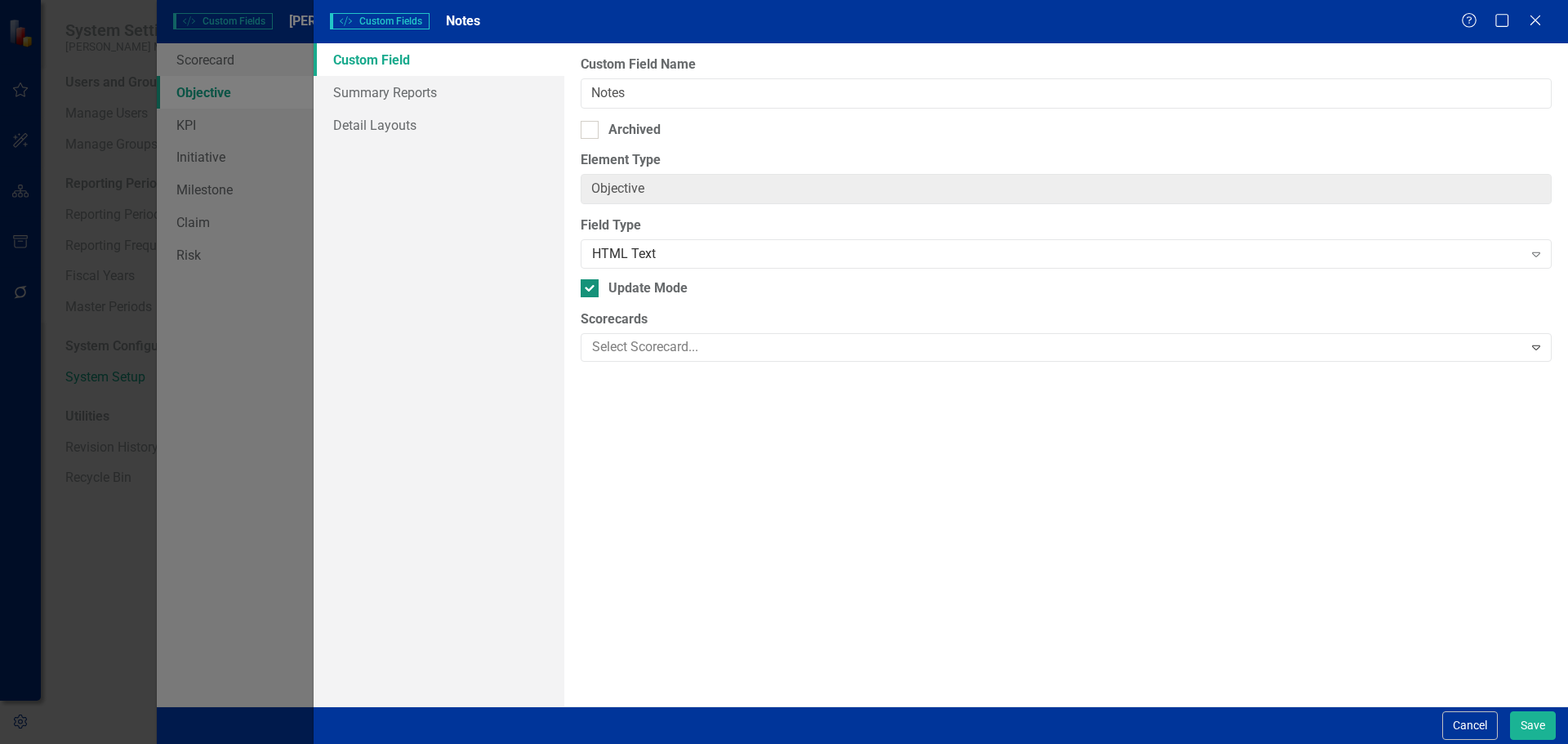
click at [643, 295] on div "Update Mode" at bounding box center [648, 289] width 79 height 19
click at [591, 290] on input "Update Mode" at bounding box center [585, 284] width 10 height 10
checkbox input "false"
click at [1530, 713] on button "Save" at bounding box center [1532, 725] width 45 height 28
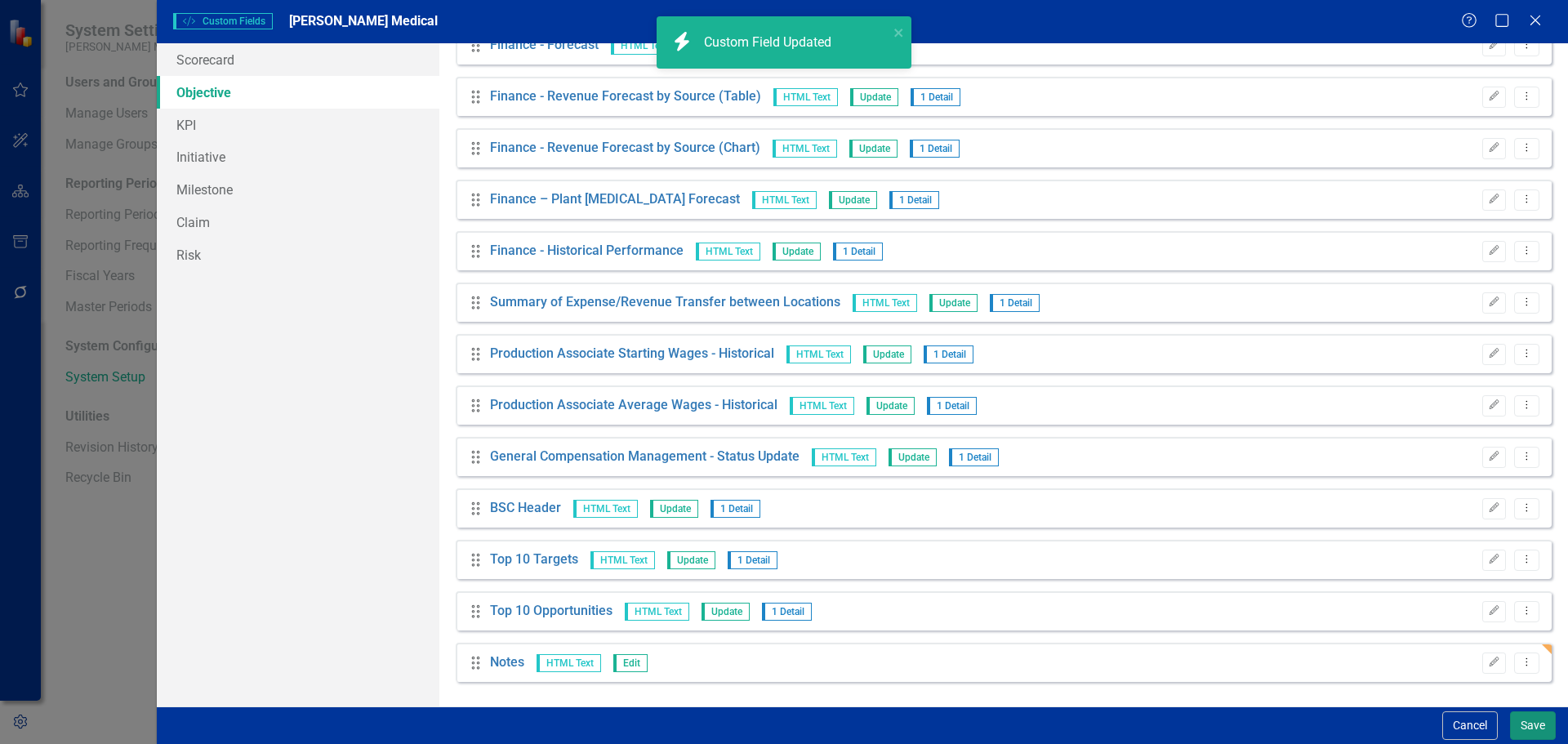
click at [1520, 724] on button "Save" at bounding box center [1532, 725] width 45 height 28
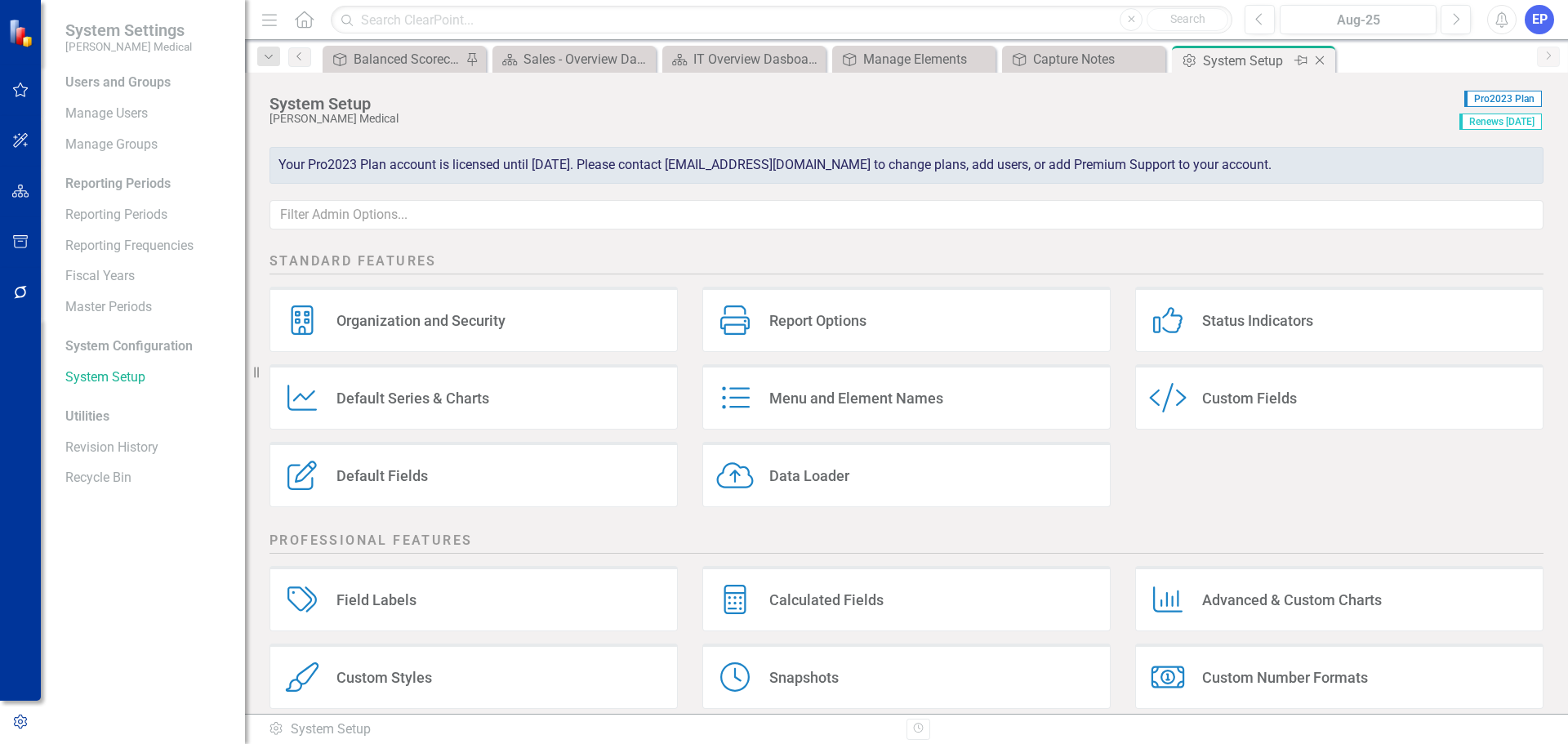
click at [1320, 59] on icon "Close" at bounding box center [1319, 60] width 16 height 13
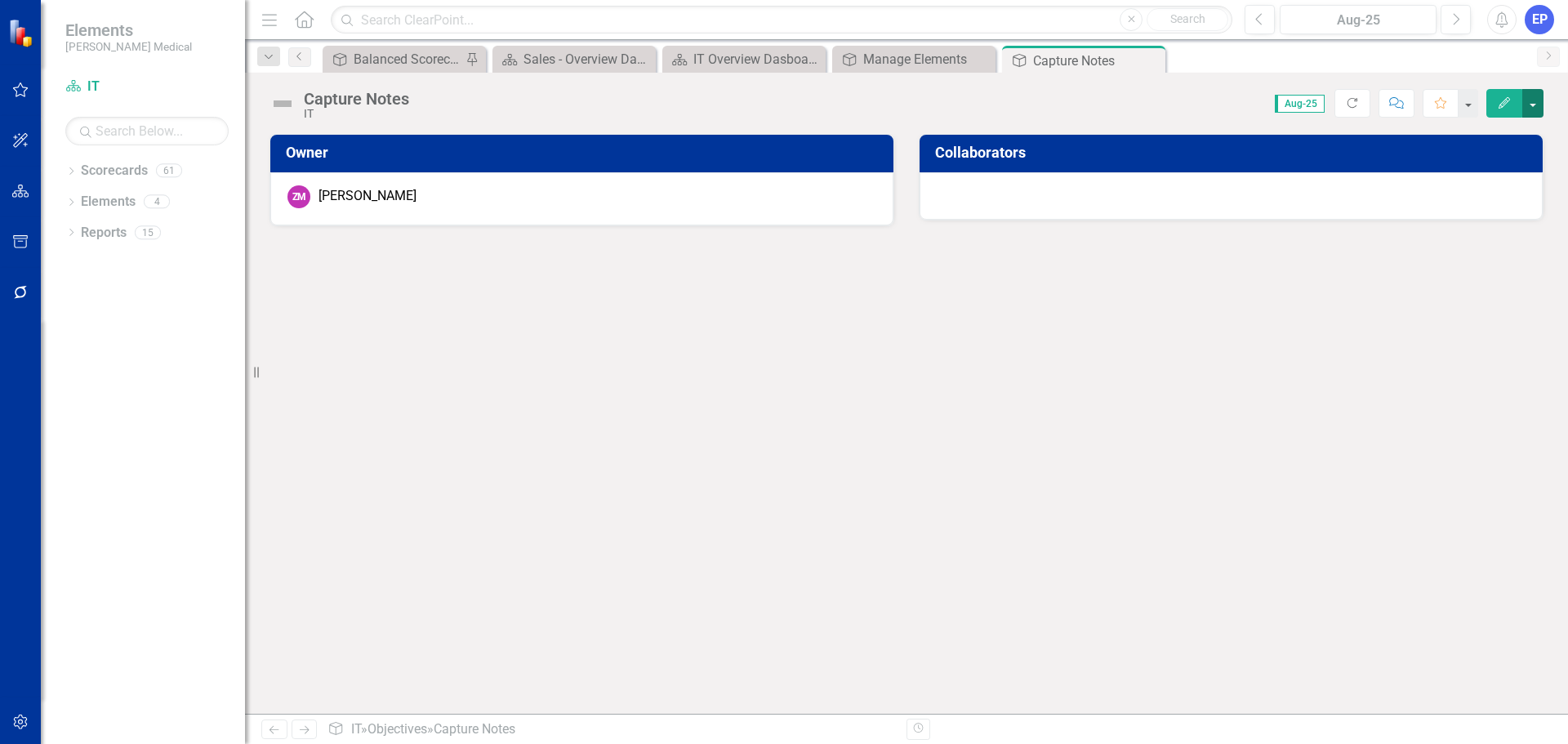
click at [1542, 106] on button "button" at bounding box center [1532, 103] width 21 height 28
click at [1472, 162] on link "Edit Report Edit Layout" at bounding box center [1476, 163] width 132 height 30
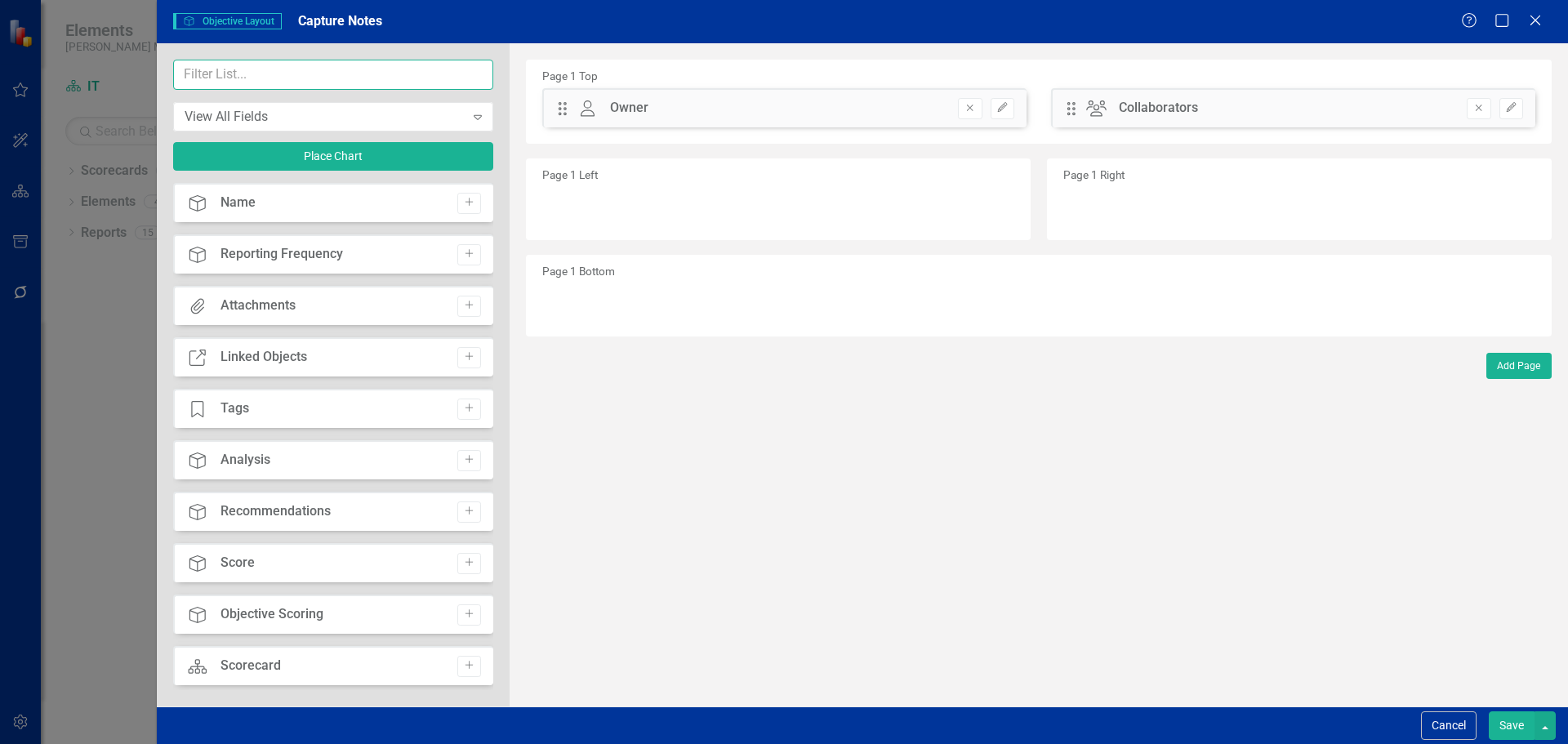
click at [420, 70] on input "text" at bounding box center [332, 75] width 320 height 30
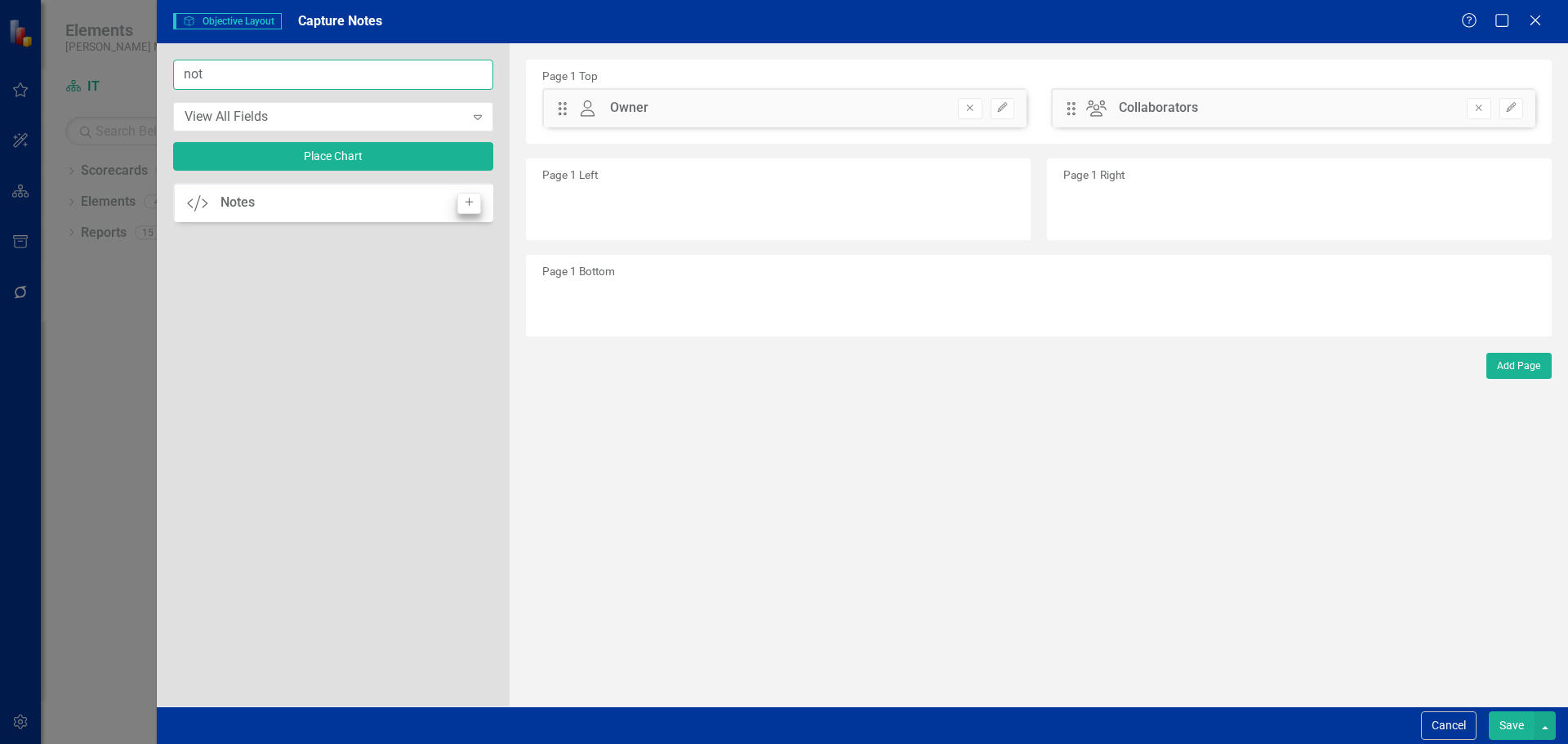
type input "not"
click at [471, 201] on icon "Add" at bounding box center [468, 202] width 12 height 9
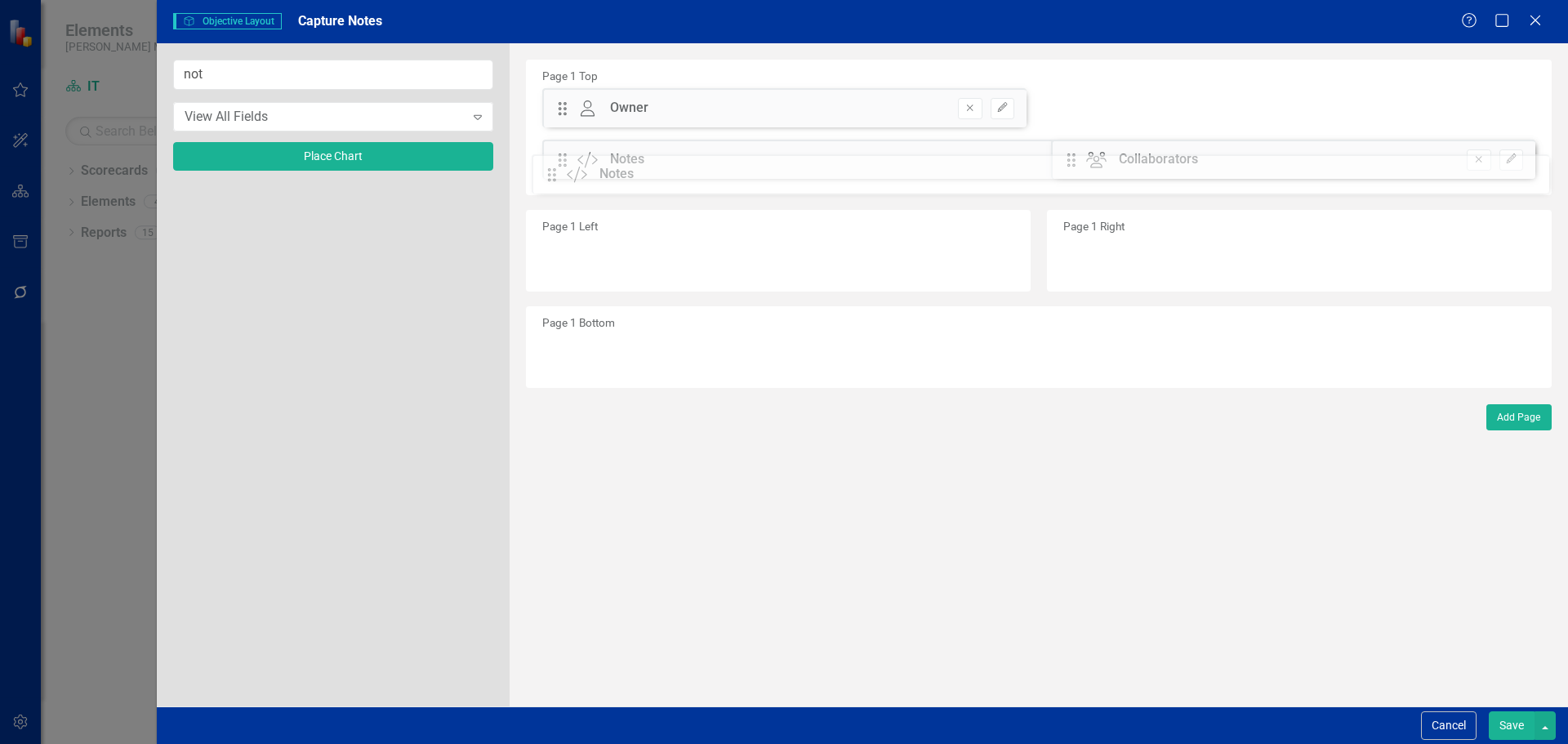
drag, startPoint x: 566, startPoint y: 109, endPoint x: 568, endPoint y: 175, distance: 66.0
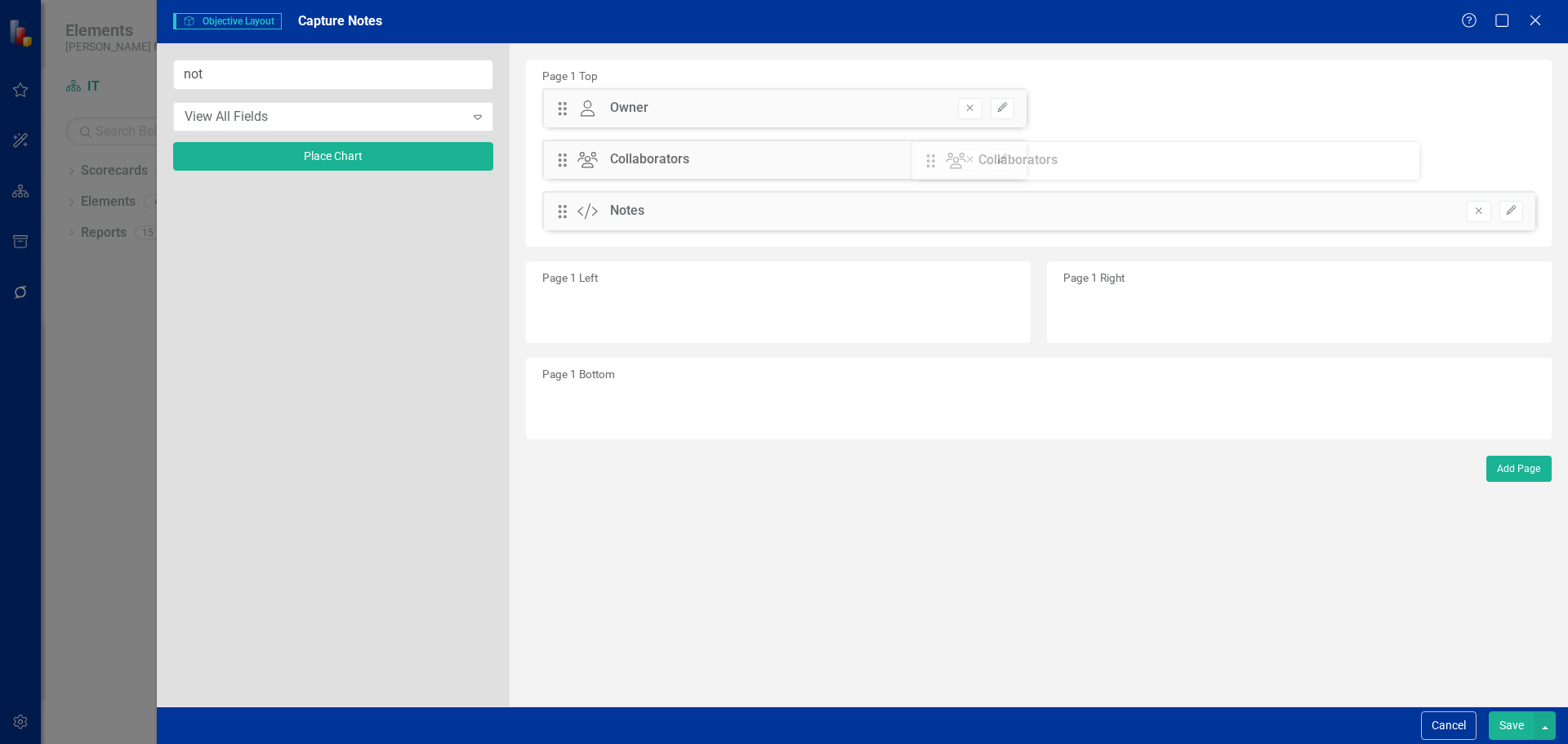
drag, startPoint x: 565, startPoint y: 212, endPoint x: 946, endPoint y: 162, distance: 384.3
click at [946, 162] on div "The fields (or pods) that are available for you to include on the detail page a…" at bounding box center [1038, 375] width 1058 height 663
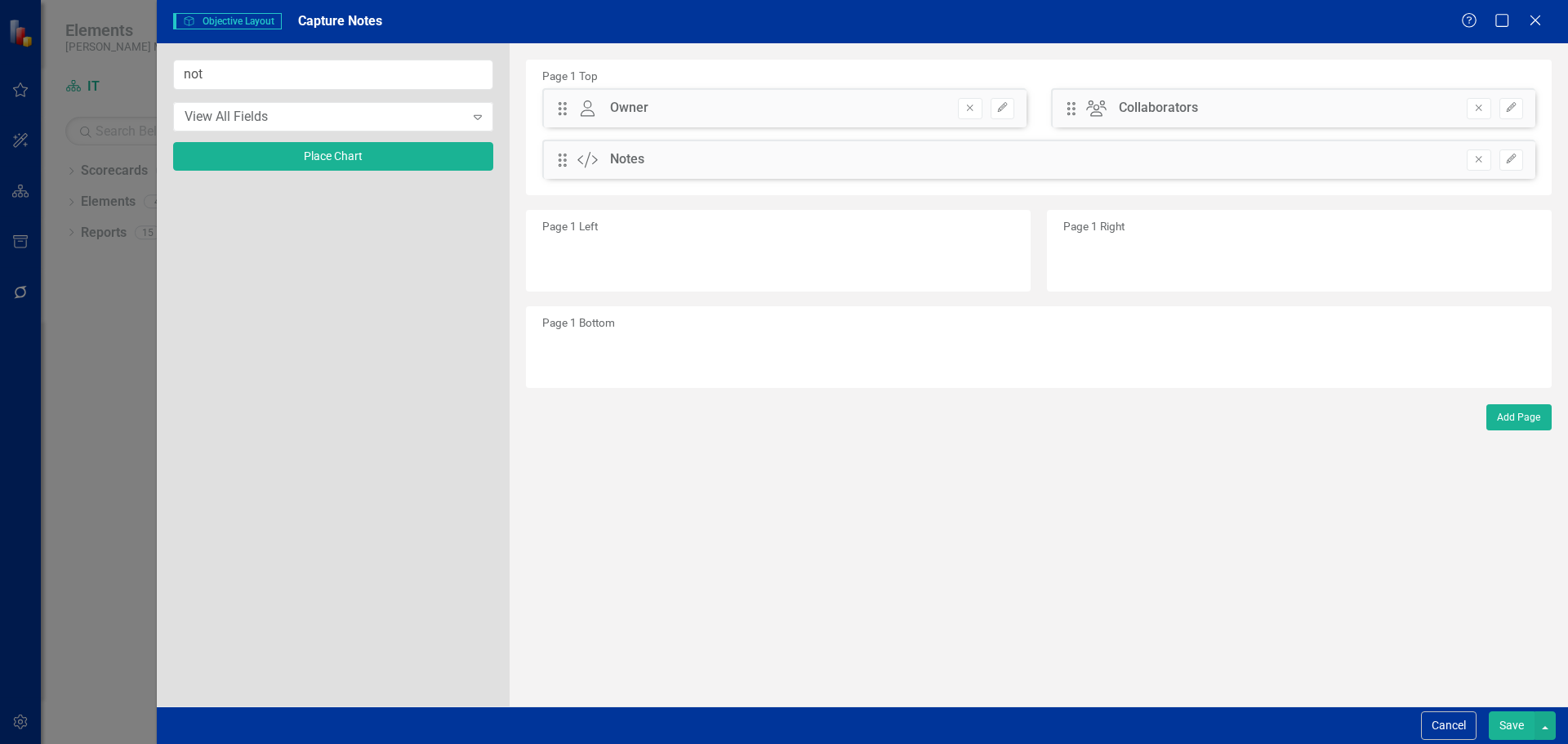
click at [1513, 723] on button "Save" at bounding box center [1511, 725] width 45 height 28
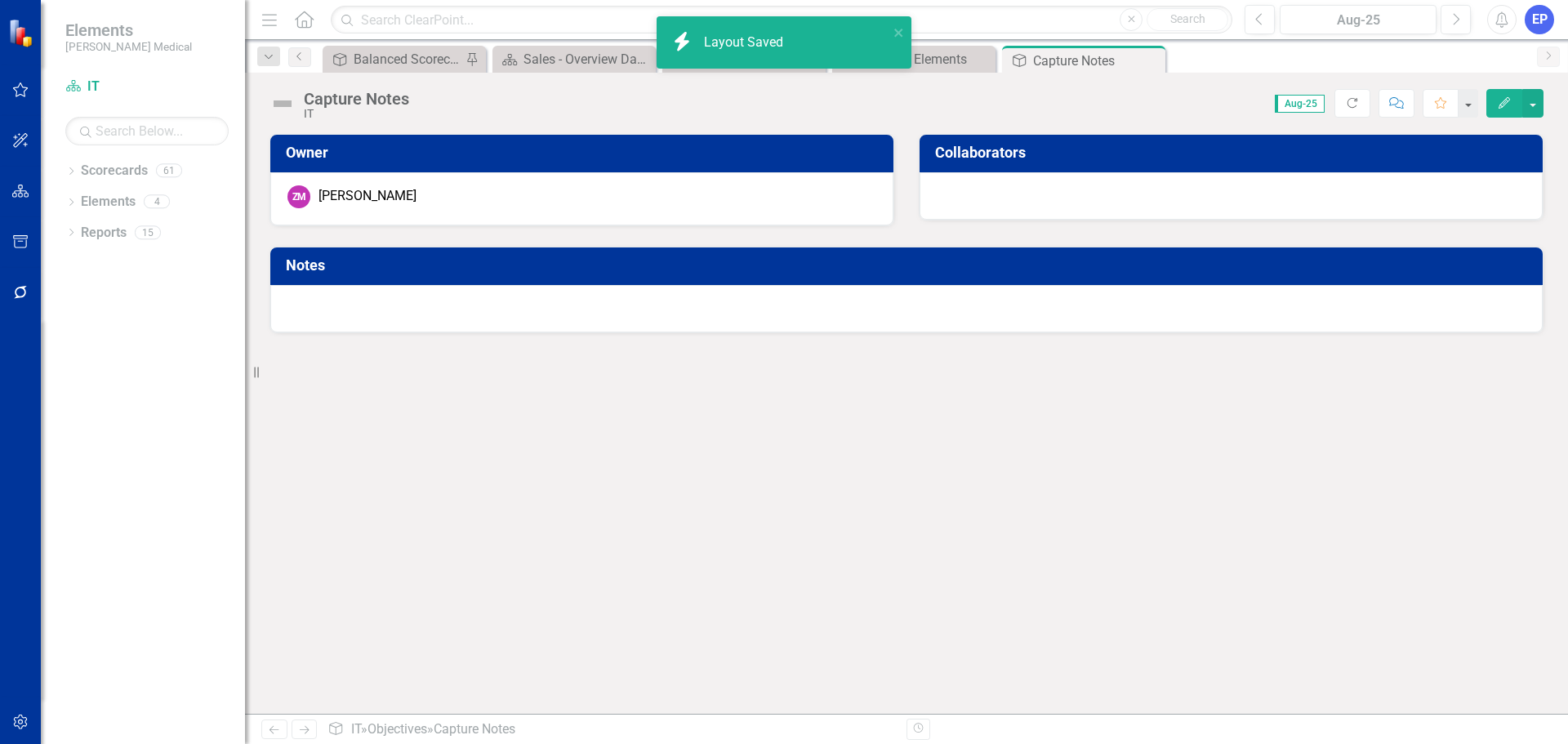
click at [873, 300] on div at bounding box center [905, 309] width 1272 height 47
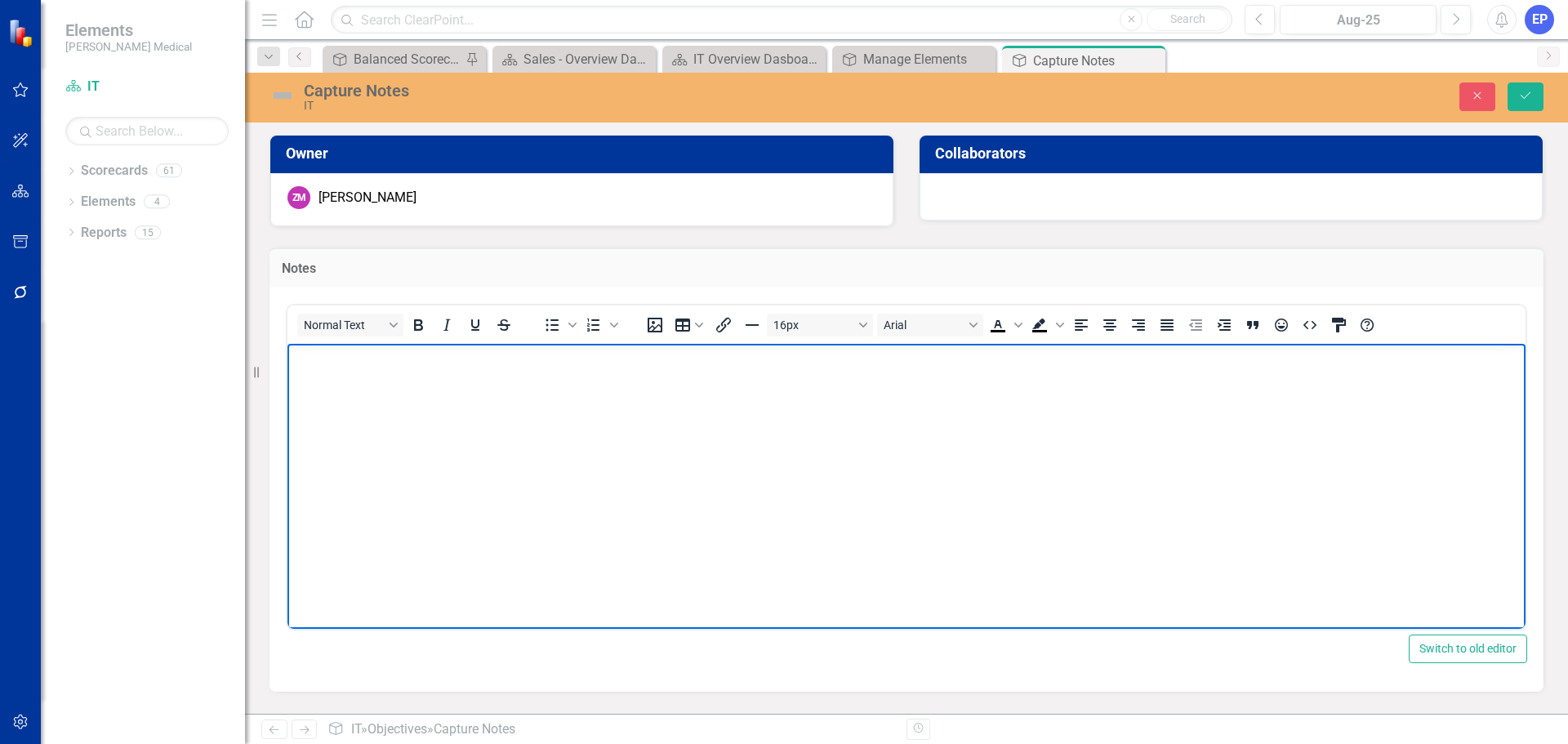
click at [826, 436] on body "Rich Text Area. Press ALT-0 for help." at bounding box center [905, 465] width 1238 height 245
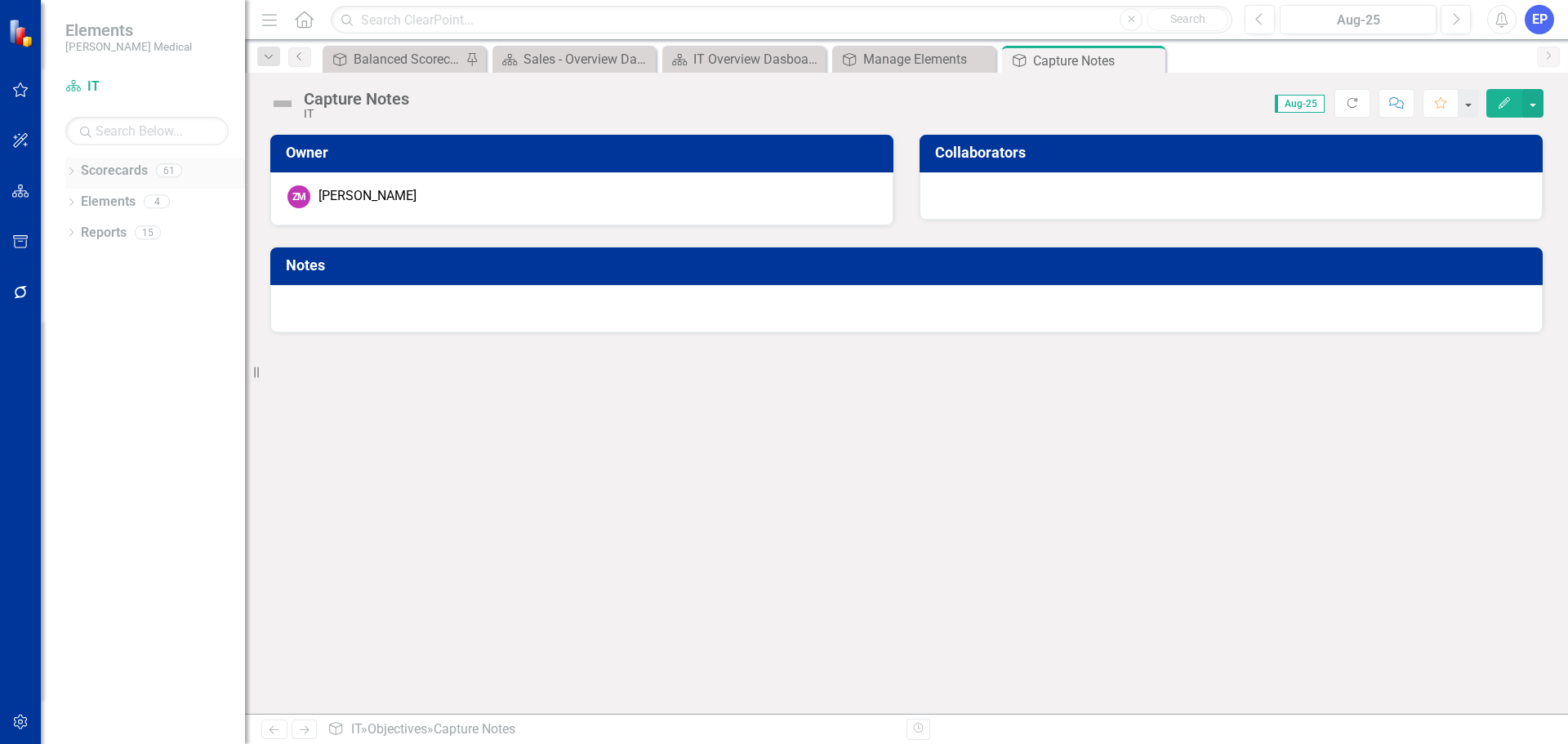
click at [72, 171] on icon "Dropdown" at bounding box center [71, 173] width 11 height 9
click at [76, 383] on icon "Dropdown" at bounding box center [79, 386] width 12 height 9
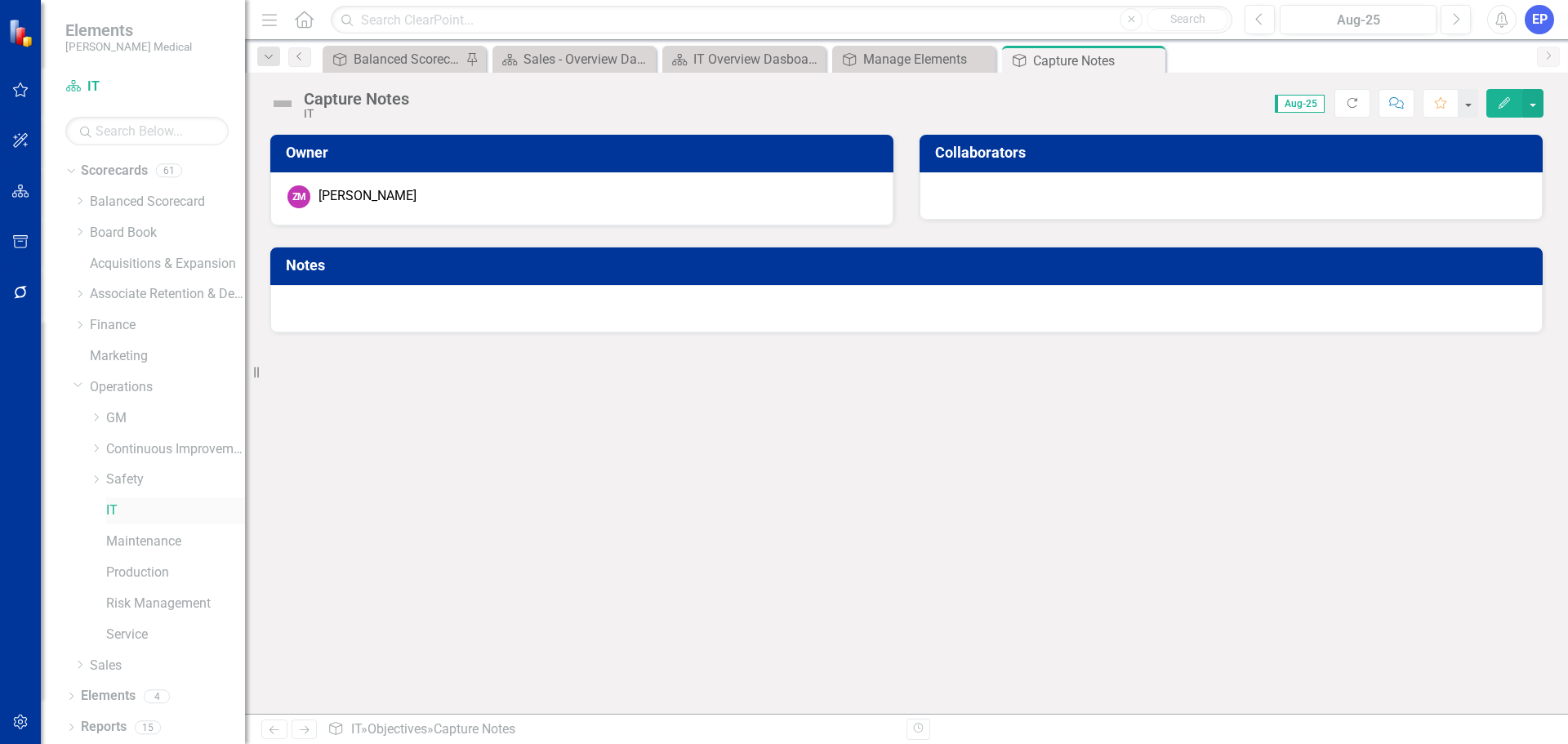
click at [110, 511] on link "IT" at bounding box center [175, 511] width 139 height 19
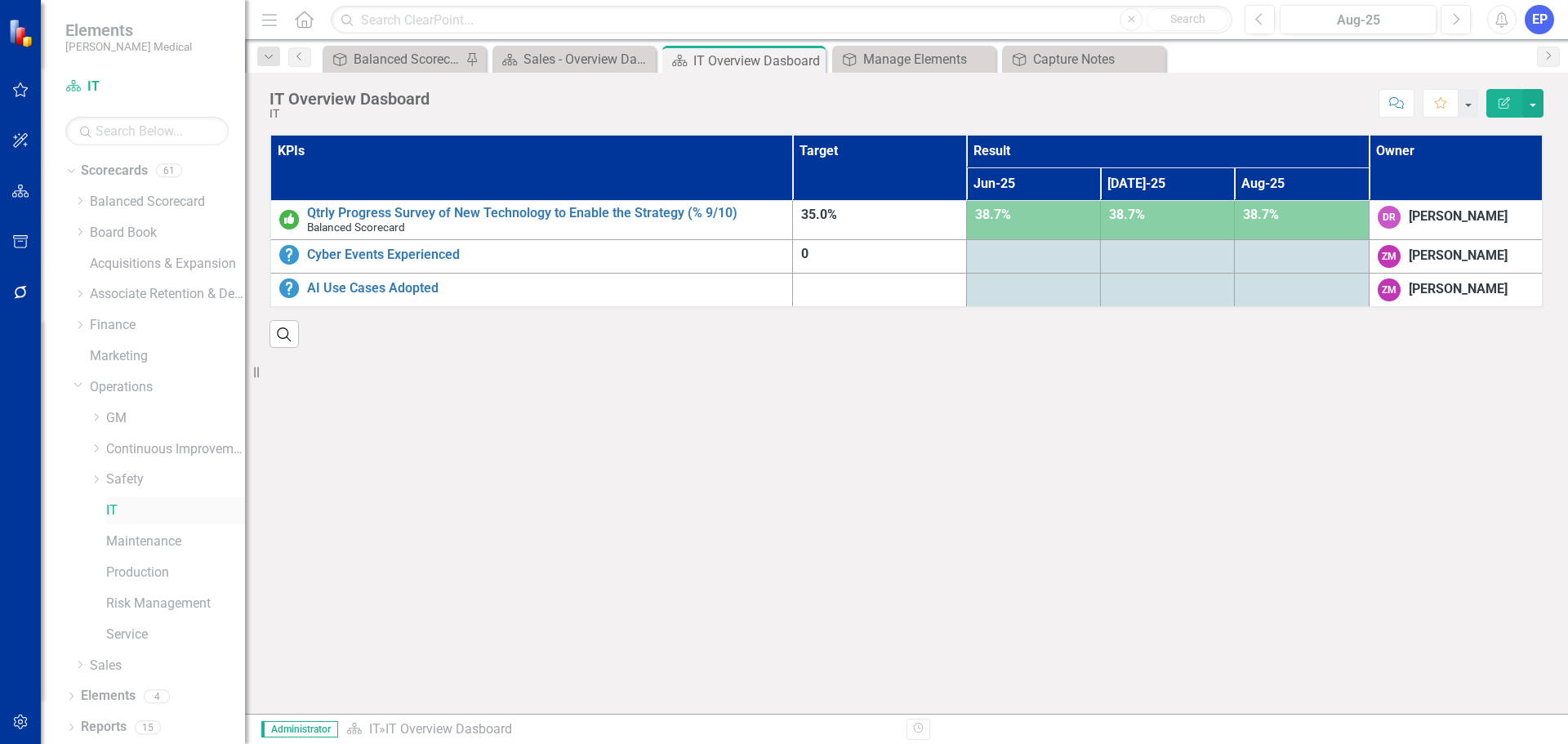
scroll to position [1, 0]
click at [70, 694] on icon "Dropdown" at bounding box center [71, 697] width 11 height 9
click at [116, 635] on link "Objective Objectives" at bounding box center [130, 634] width 83 height 19
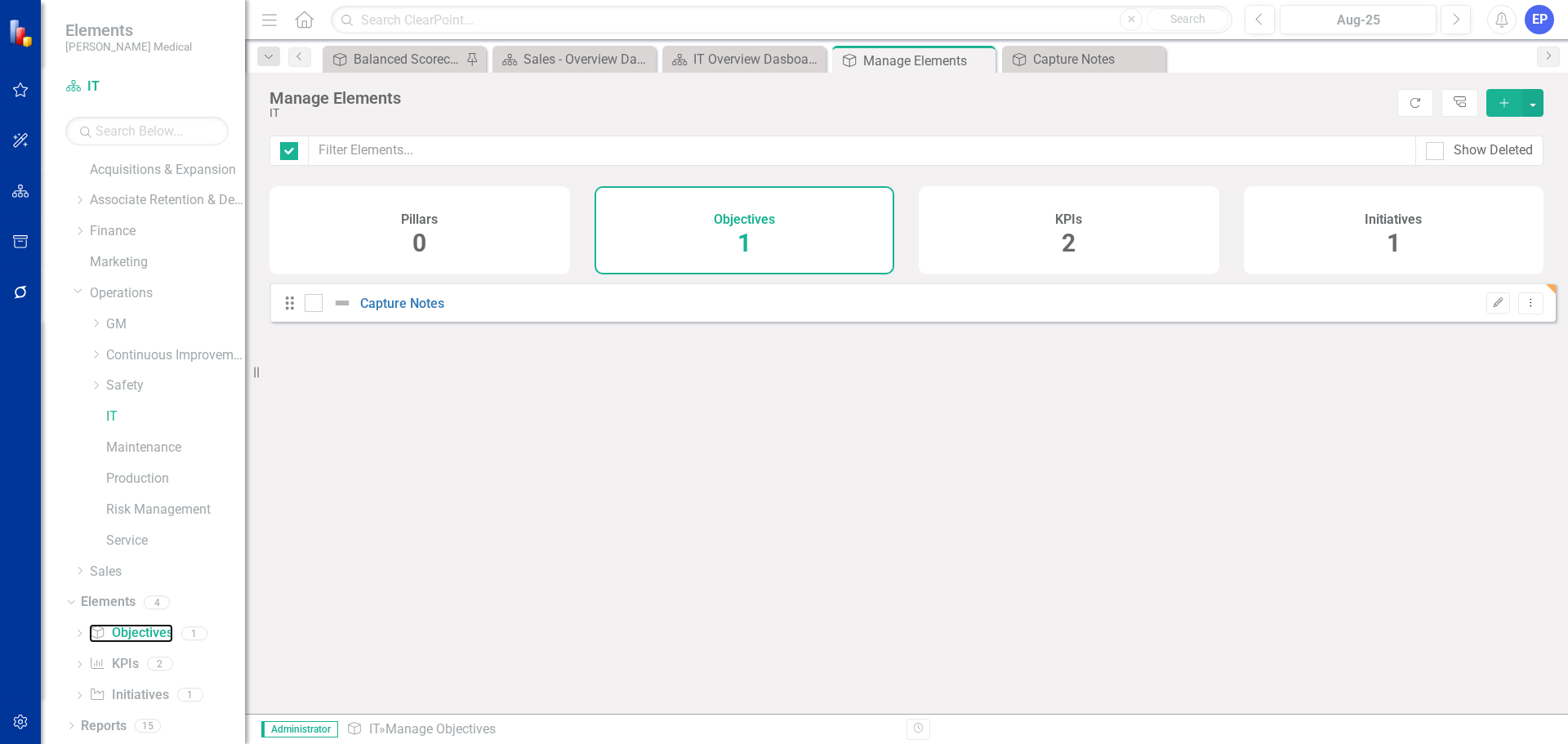
checkbox input "false"
click at [414, 312] on link "Capture Notes" at bounding box center [401, 303] width 84 height 15
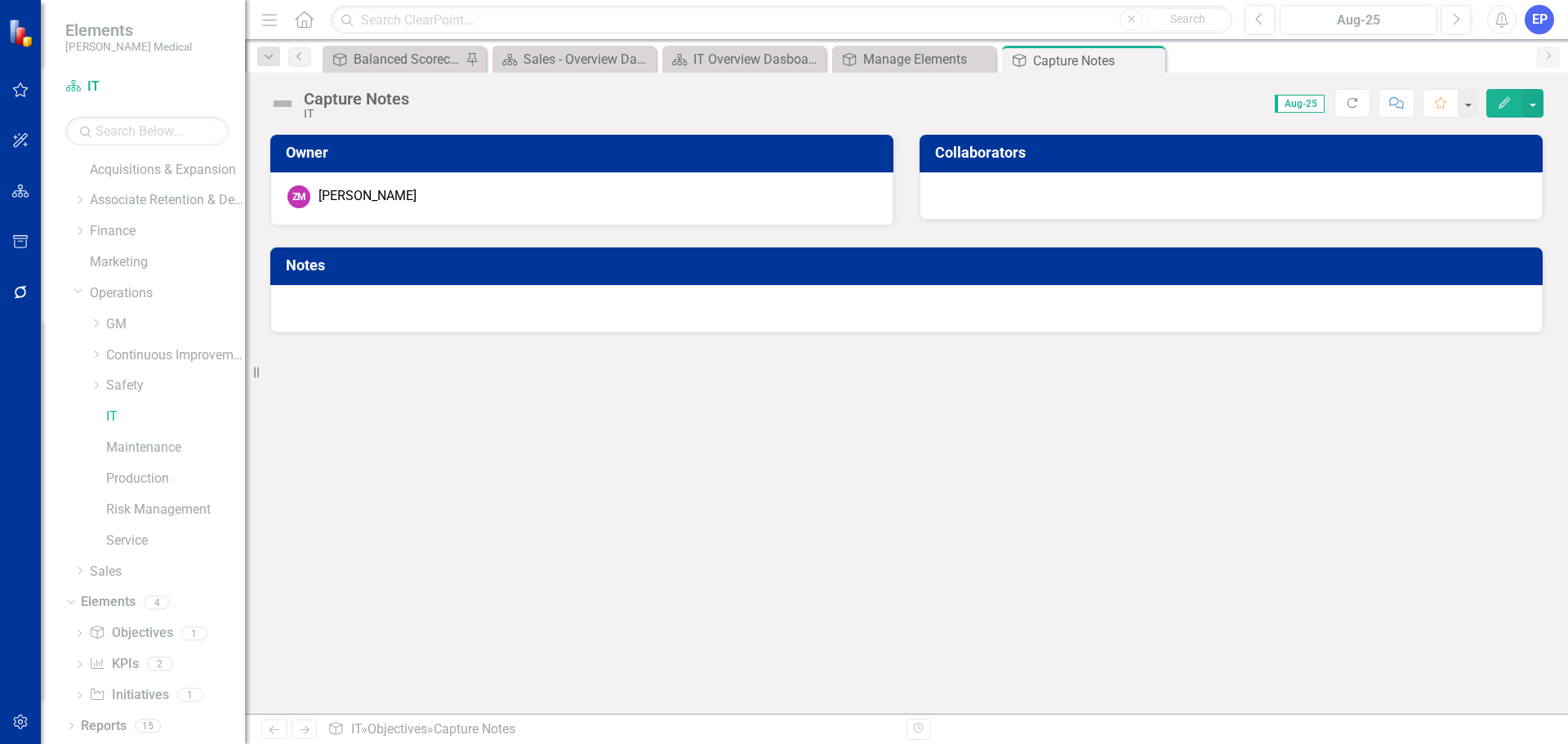
click at [312, 268] on h3 "Notes" at bounding box center [909, 264] width 1247 height 16
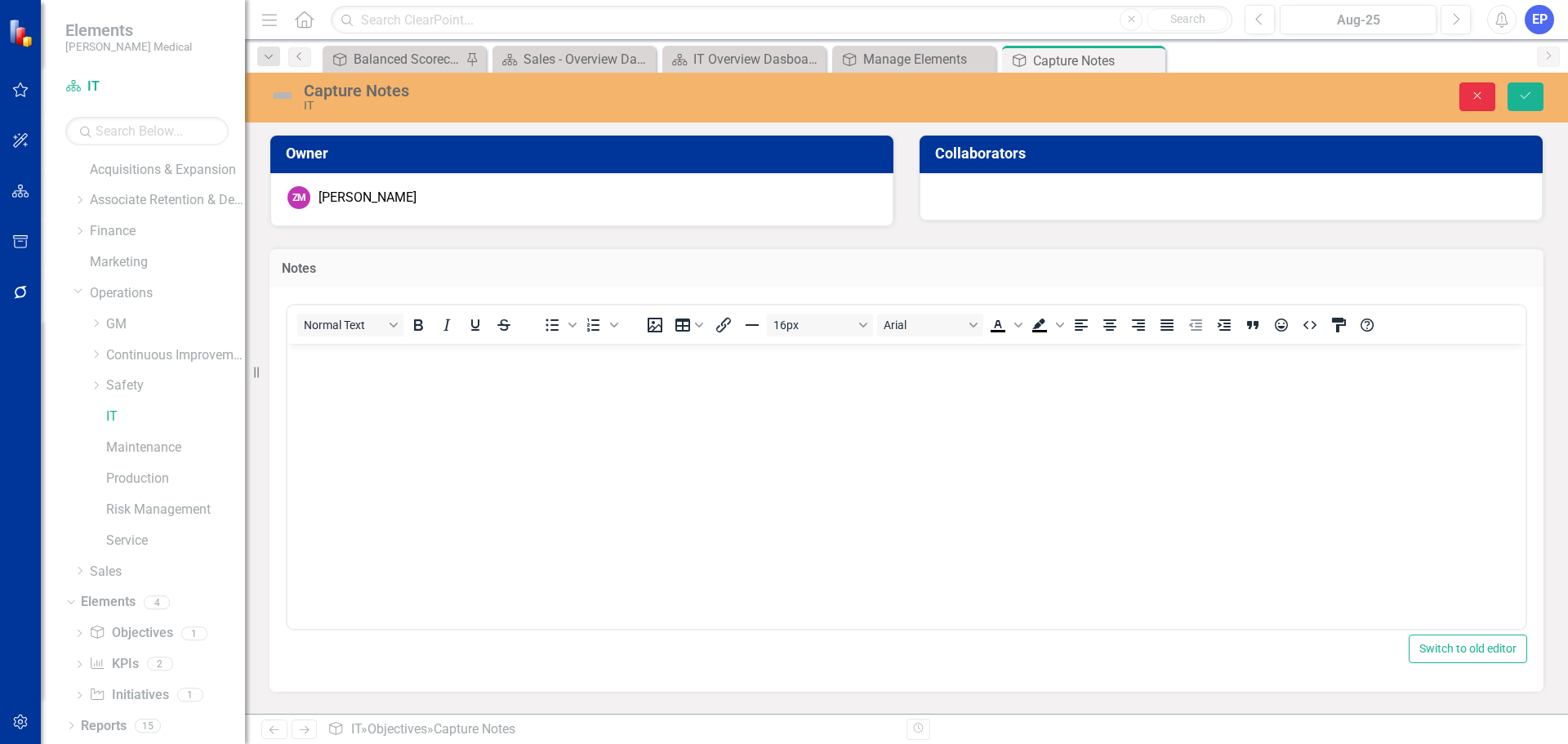
click at [1474, 98] on icon "Close" at bounding box center [1477, 95] width 15 height 11
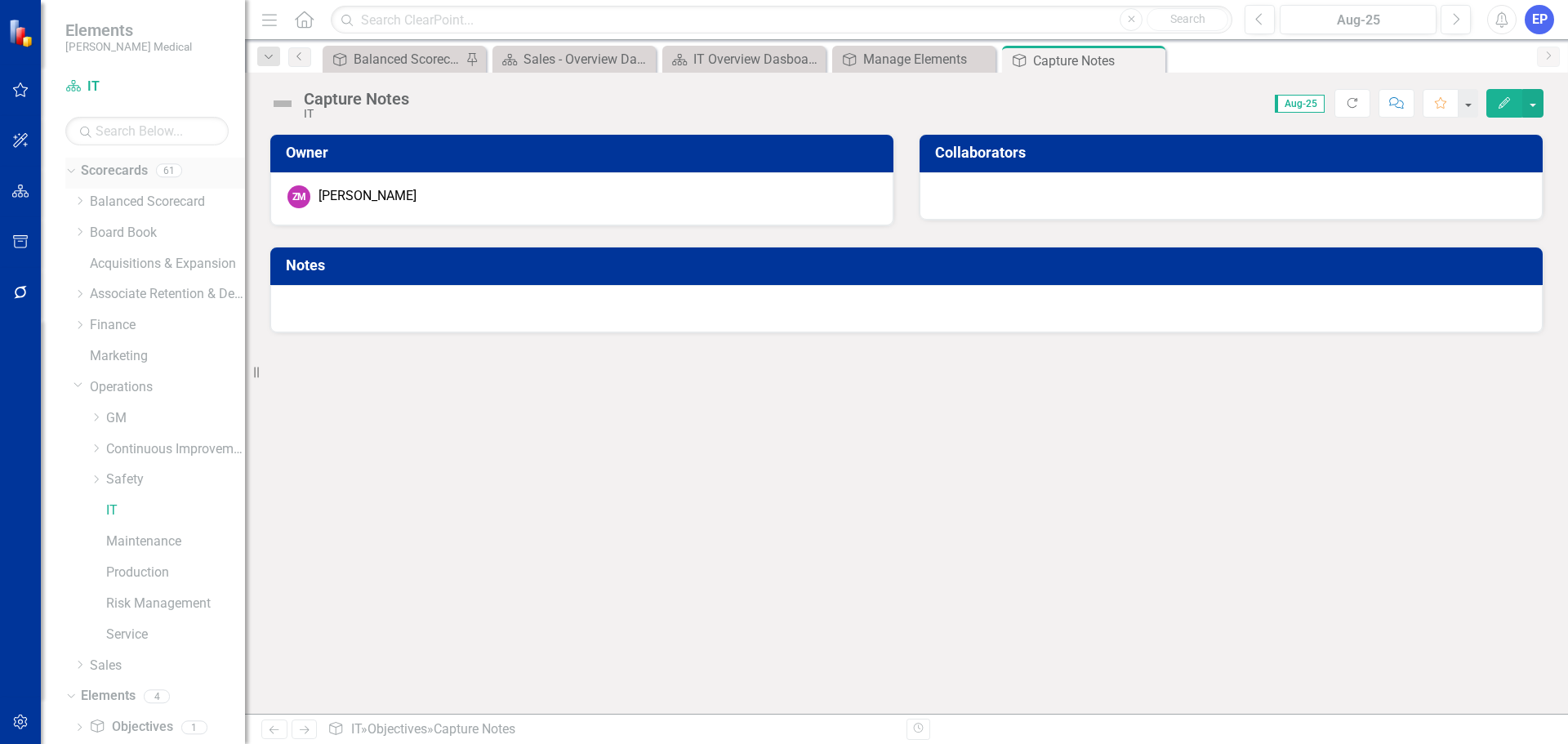
click at [71, 172] on icon "Dropdown" at bounding box center [69, 170] width 9 height 11
click at [67, 172] on icon "Dropdown" at bounding box center [71, 173] width 11 height 9
click at [76, 383] on icon at bounding box center [78, 385] width 8 height 4
click at [76, 383] on icon "Dropdown" at bounding box center [79, 386] width 12 height 9
click at [112, 505] on link "IT" at bounding box center [175, 511] width 139 height 19
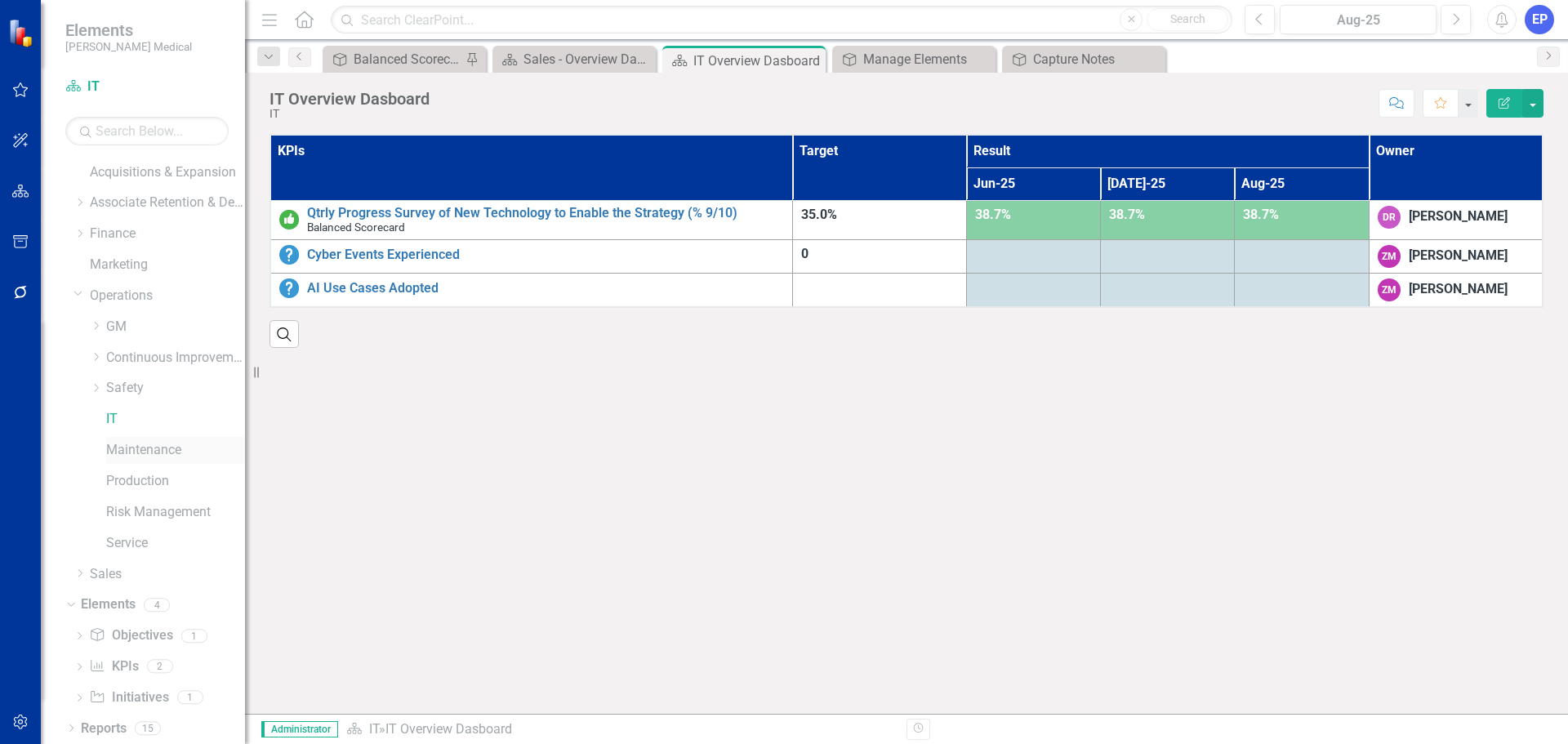
scroll to position [93, 0]
click at [74, 600] on icon "Dropdown" at bounding box center [69, 601] width 9 height 11
click at [72, 698] on icon "Dropdown" at bounding box center [71, 697] width 11 height 9
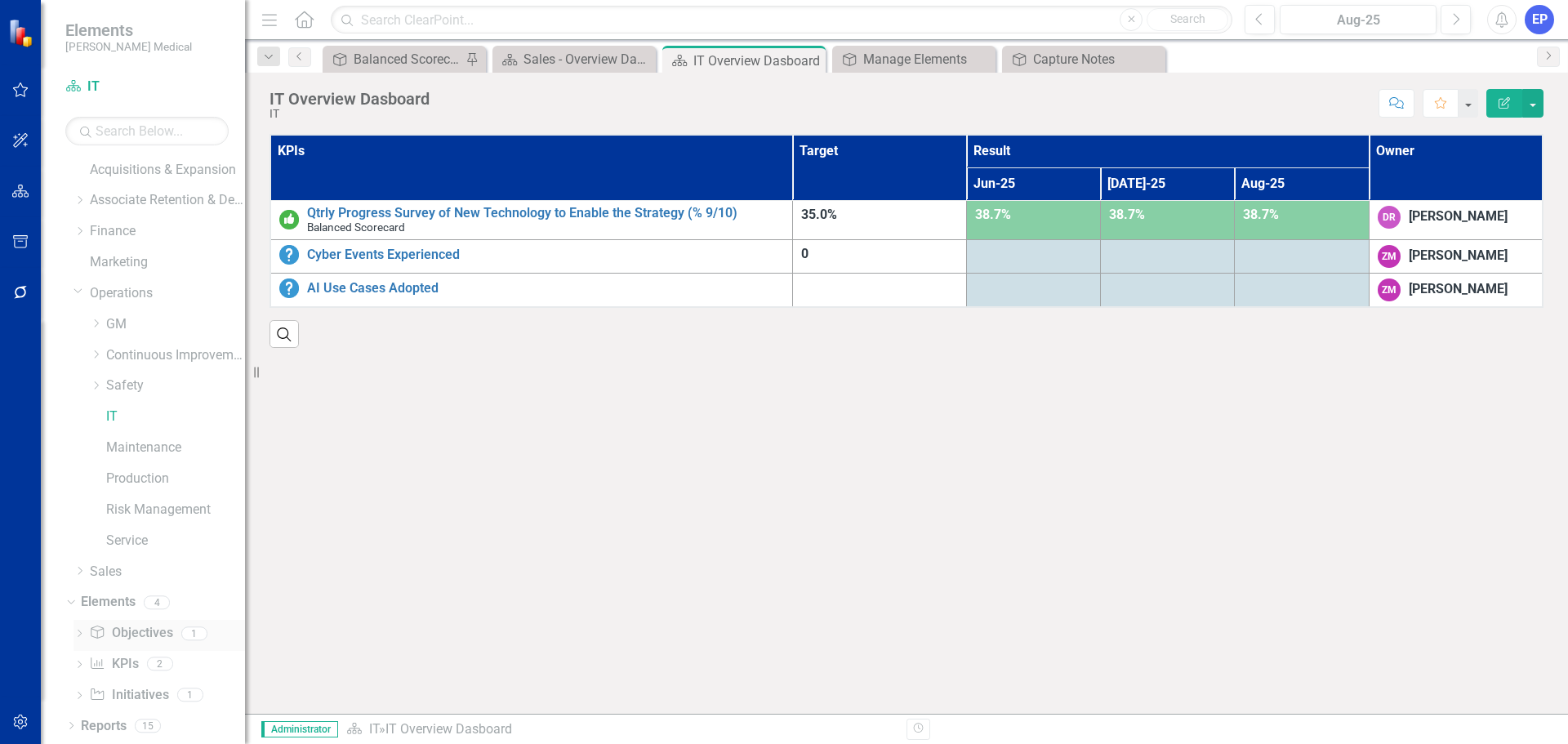
click at [136, 632] on link "Objective Objectives" at bounding box center [130, 634] width 83 height 19
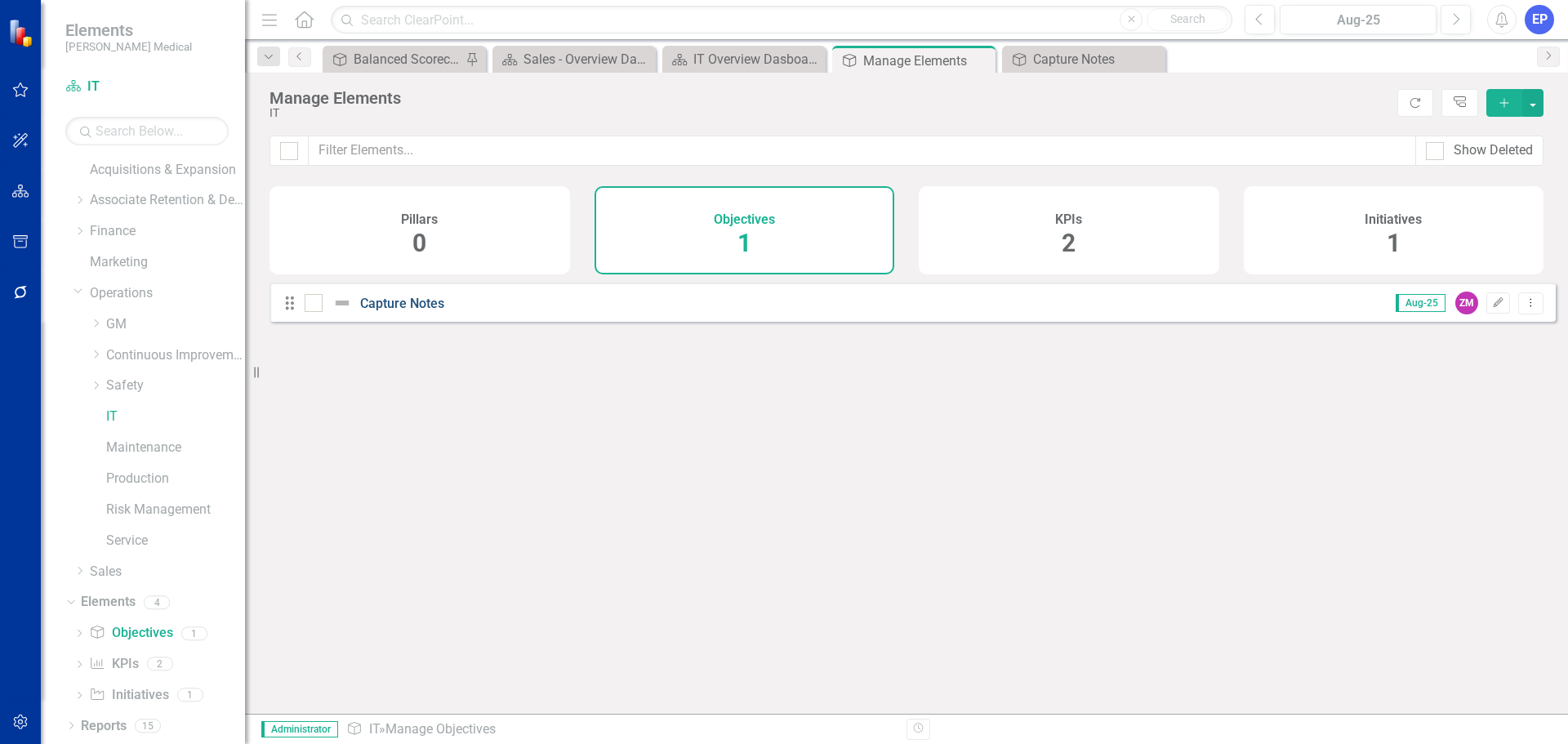
click at [413, 312] on link "Capture Notes" at bounding box center [401, 303] width 84 height 15
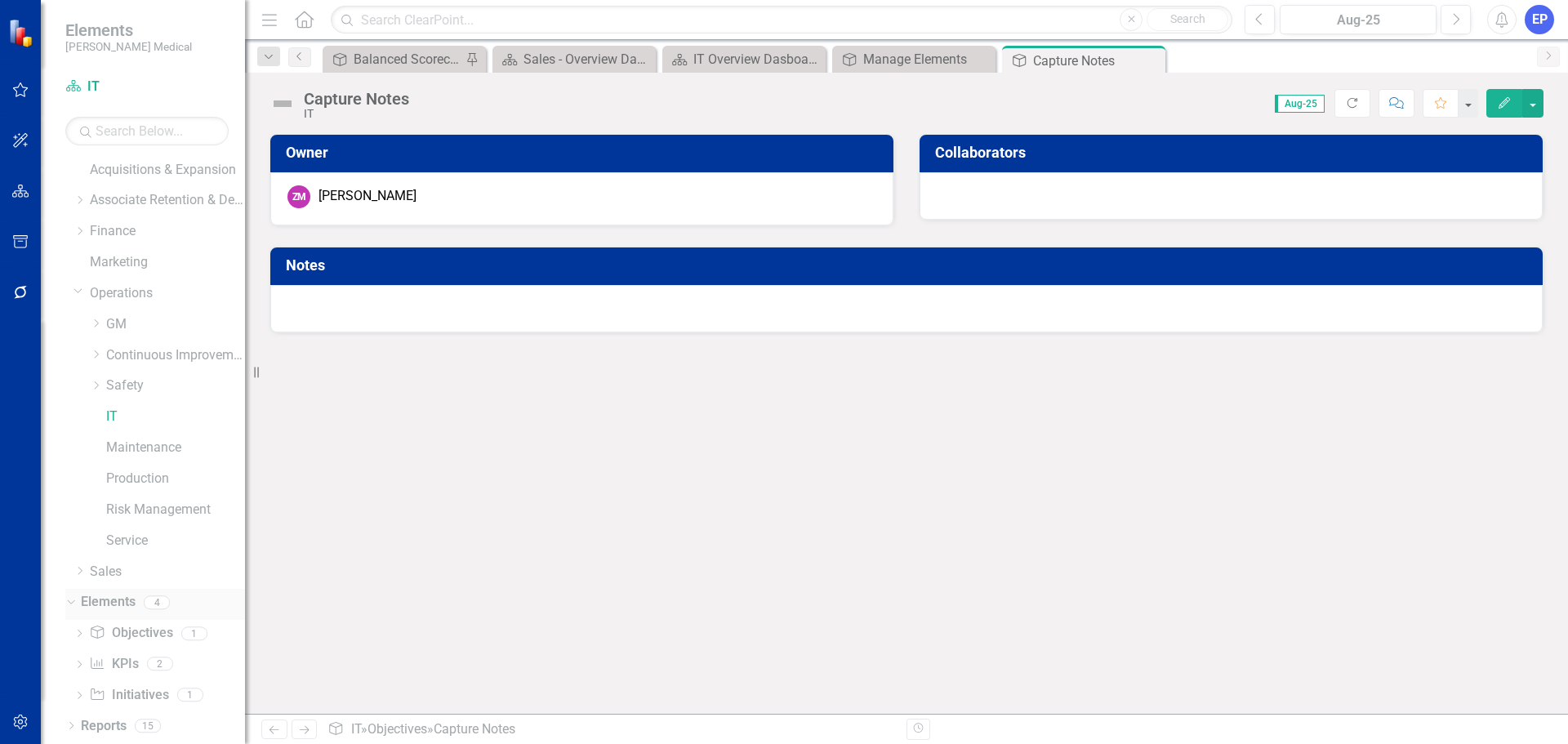
click at [69, 599] on icon "Dropdown" at bounding box center [69, 601] width 9 height 11
click at [71, 691] on div "Dropdown" at bounding box center [71, 698] width 11 height 14
click at [109, 632] on link "Objective Objectives" at bounding box center [130, 634] width 83 height 19
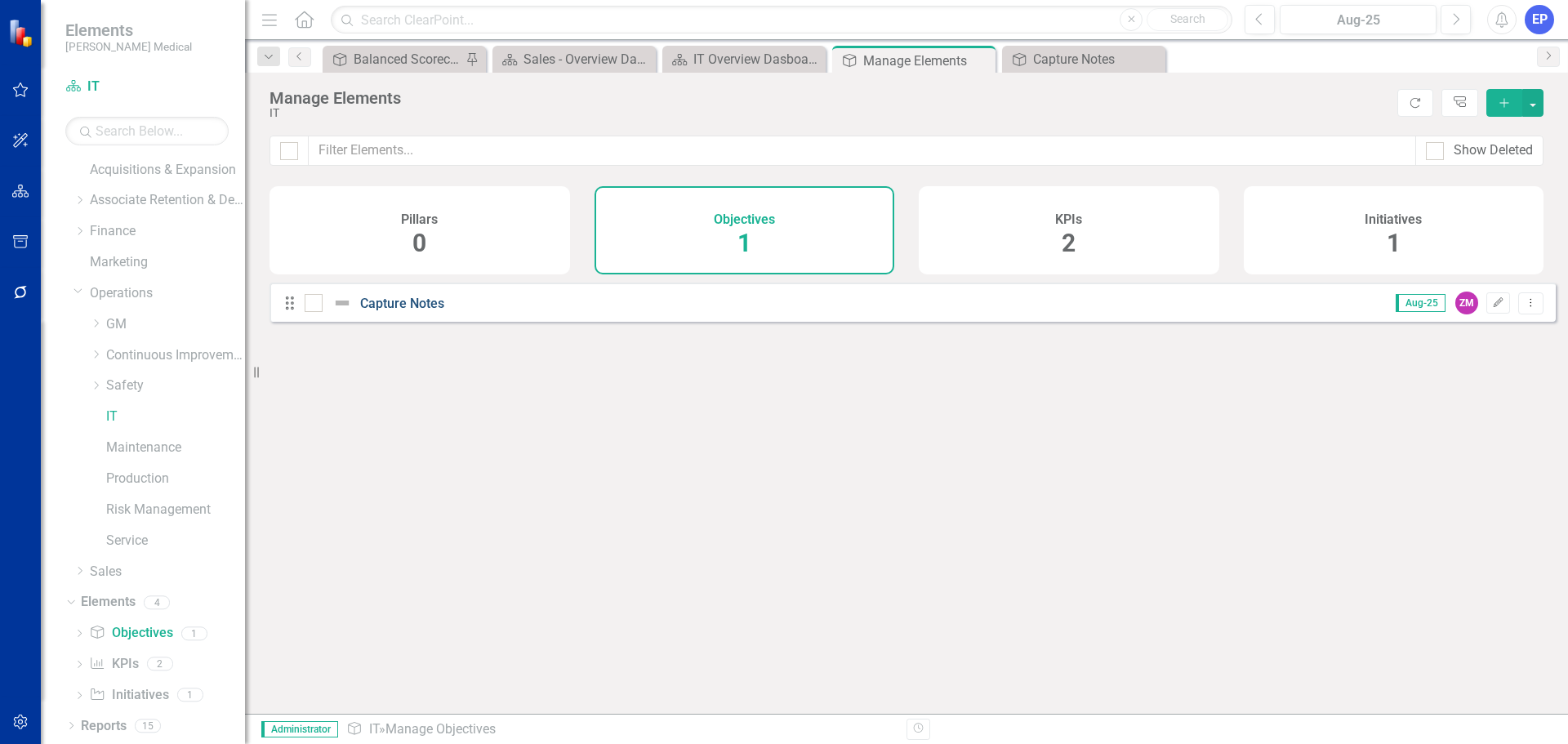
click at [372, 312] on link "Capture Notes" at bounding box center [401, 303] width 84 height 15
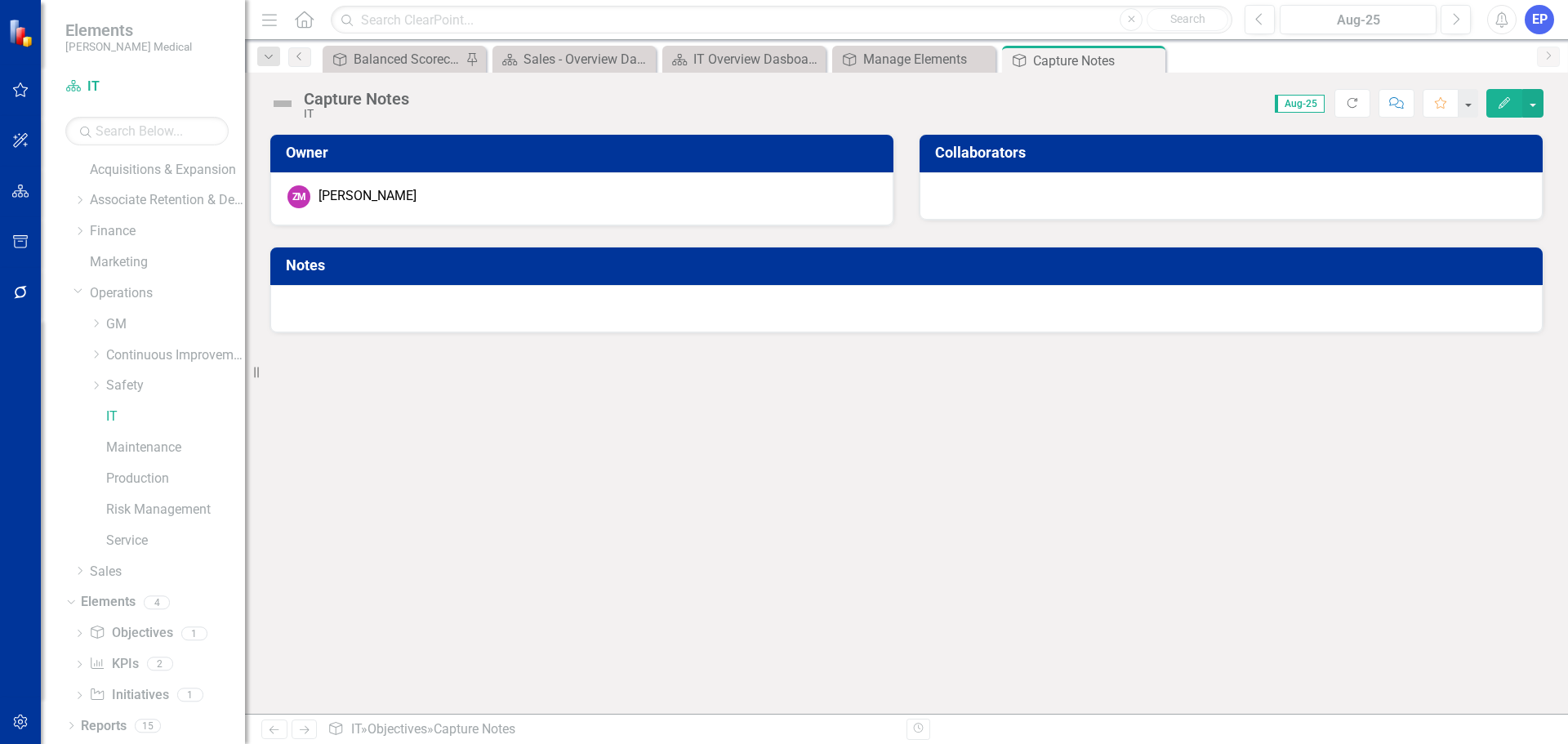
click at [404, 310] on div at bounding box center [905, 309] width 1272 height 47
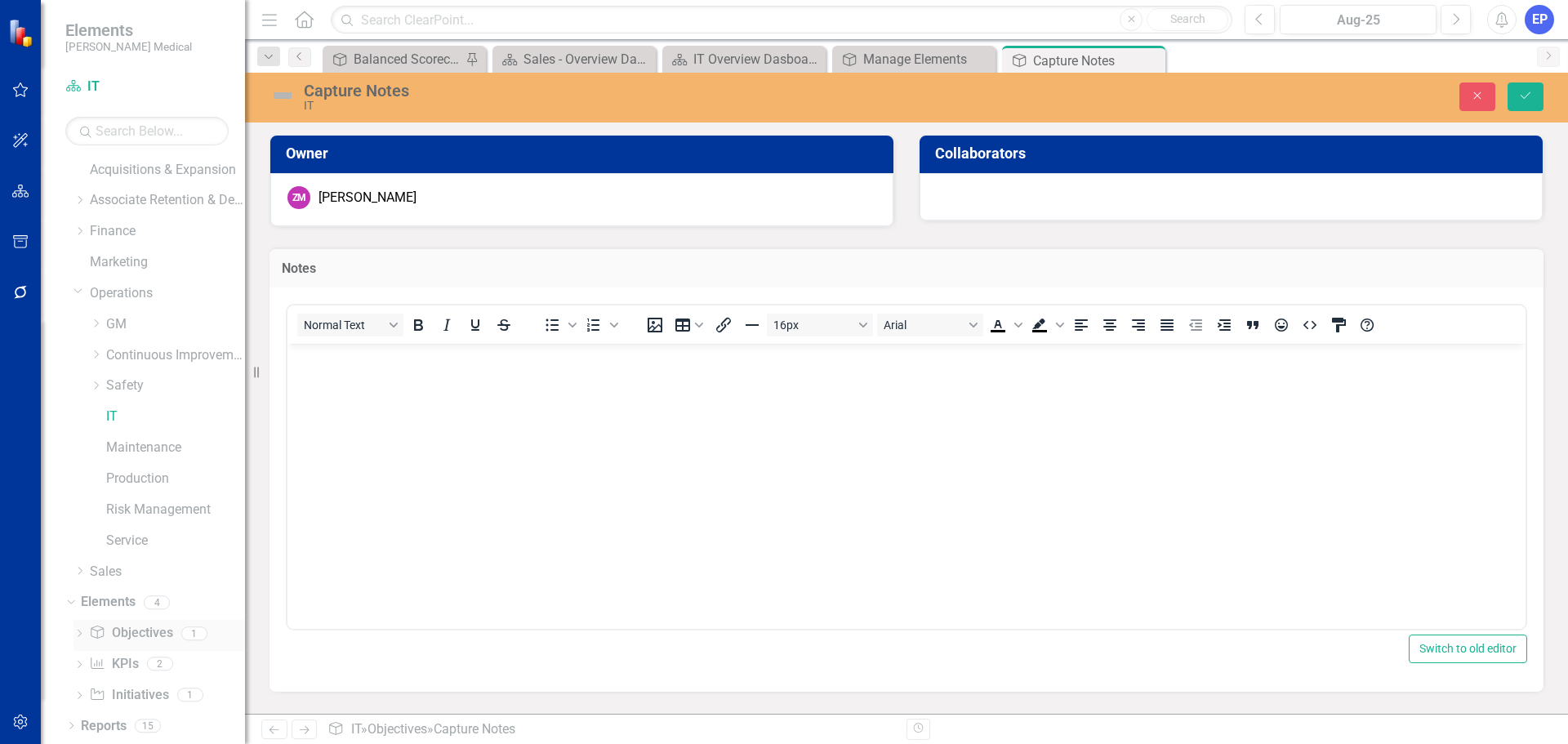
click at [129, 624] on link "Objective Objectives" at bounding box center [130, 634] width 83 height 19
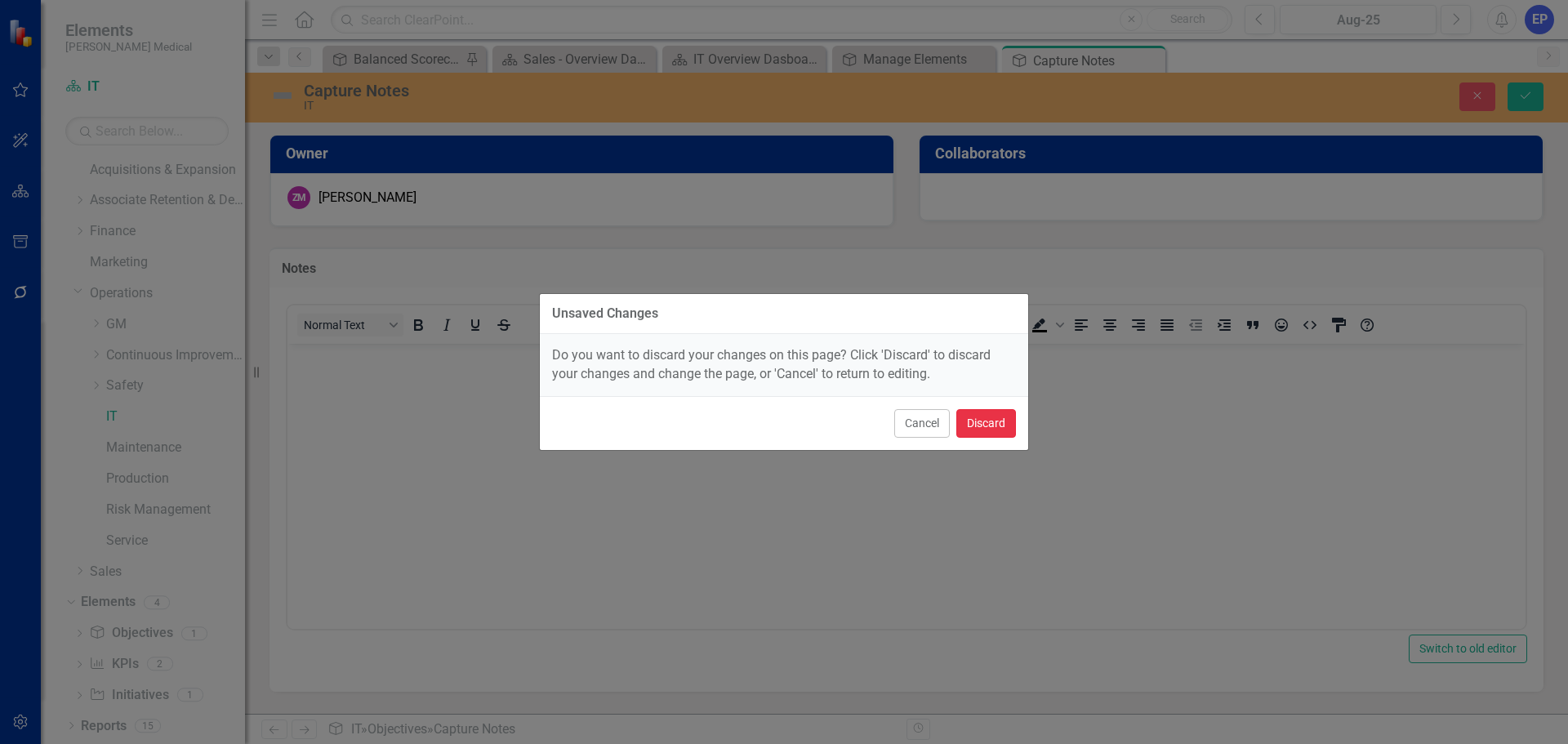
click at [969, 415] on button "Discard" at bounding box center [986, 423] width 59 height 28
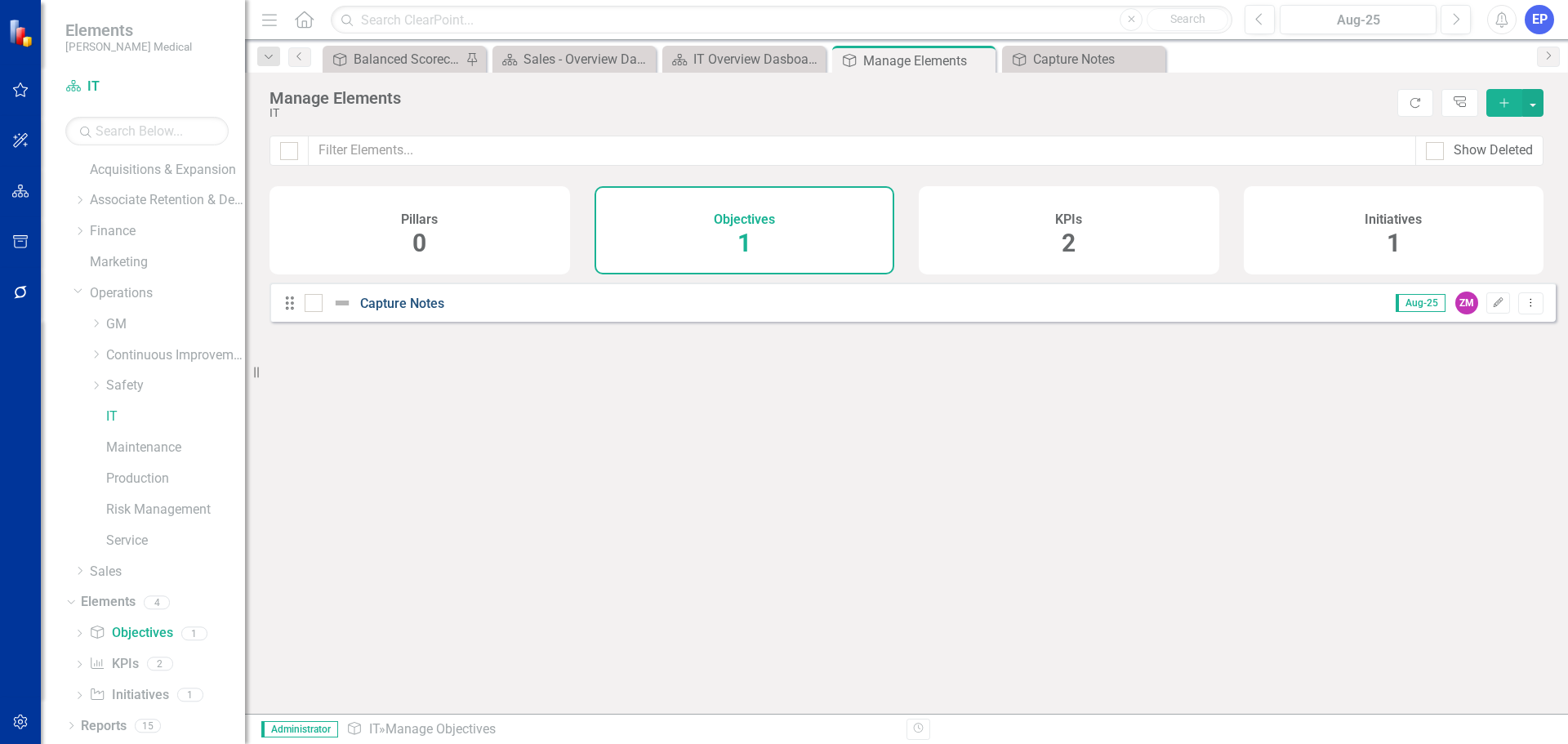
click at [431, 312] on link "Capture Notes" at bounding box center [401, 303] width 84 height 15
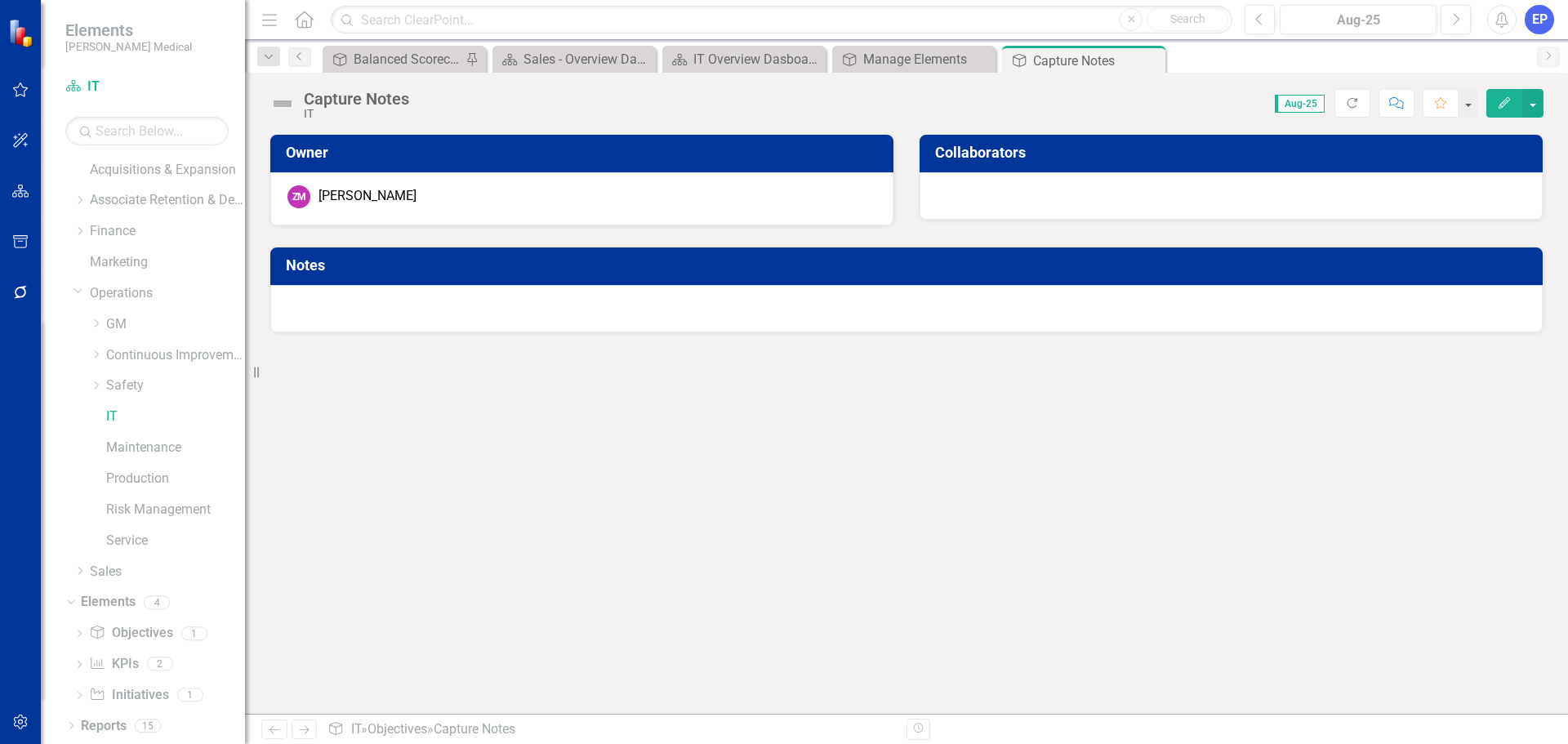
click at [439, 321] on div at bounding box center [905, 309] width 1272 height 47
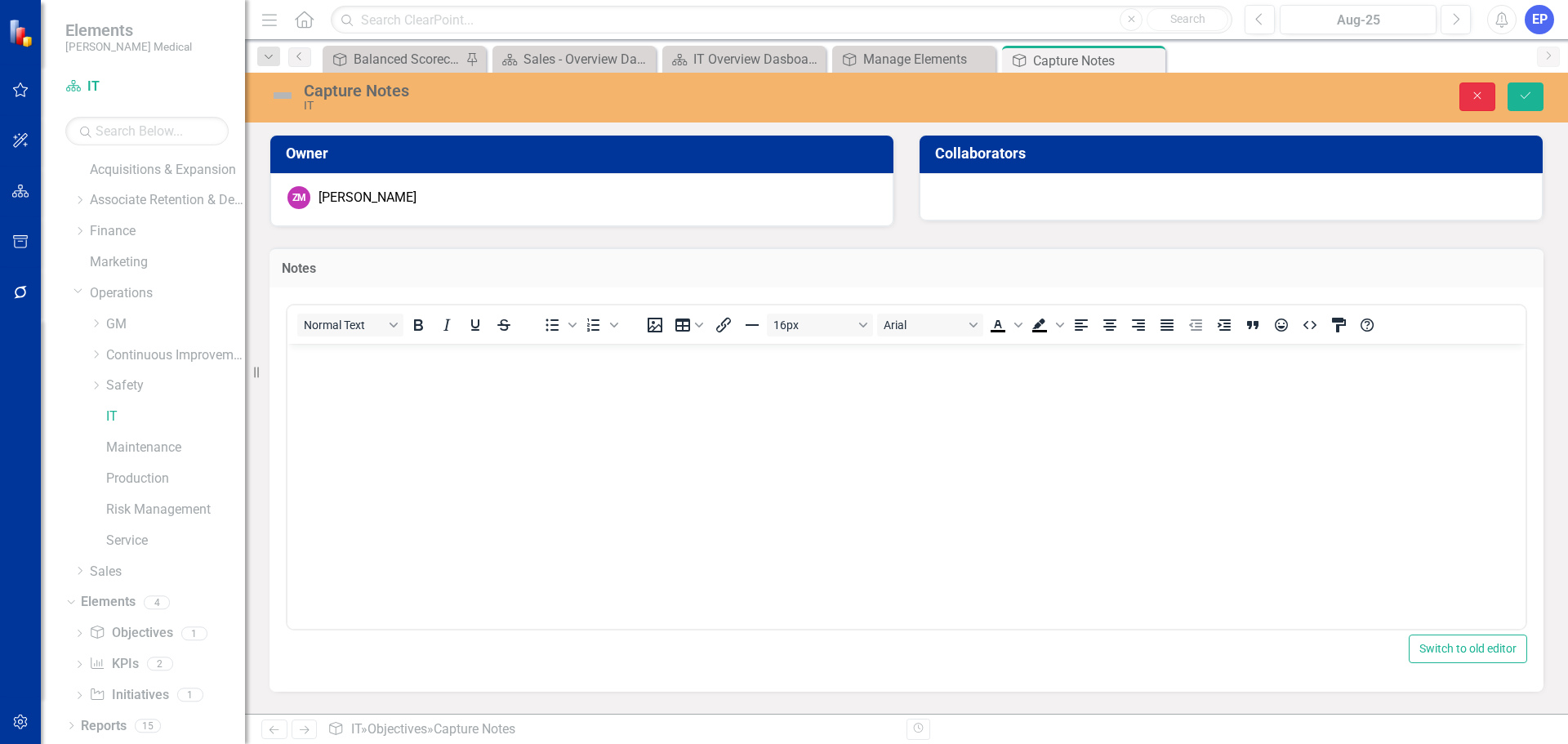
click at [1478, 95] on icon "Close" at bounding box center [1477, 95] width 15 height 11
